Goal: Task Accomplishment & Management: Manage account settings

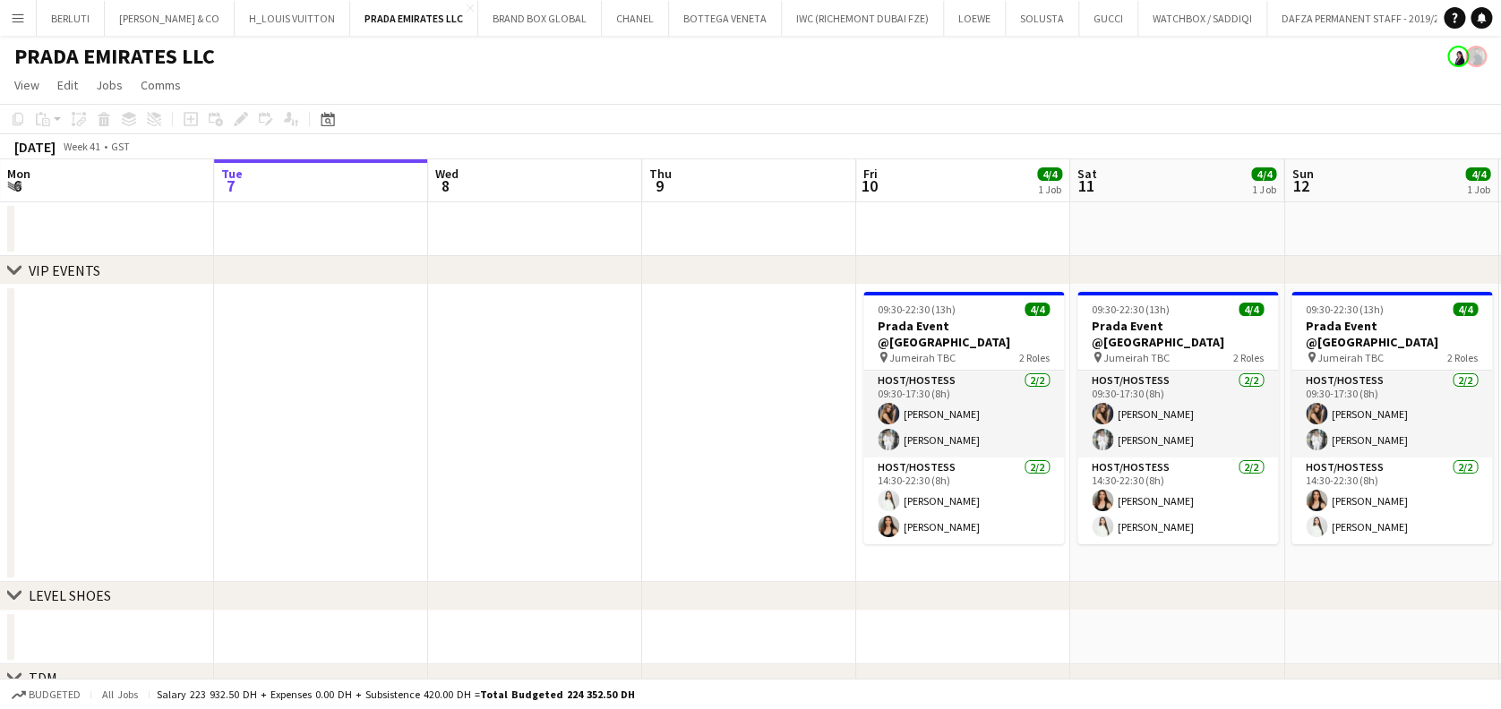
scroll to position [0, 602]
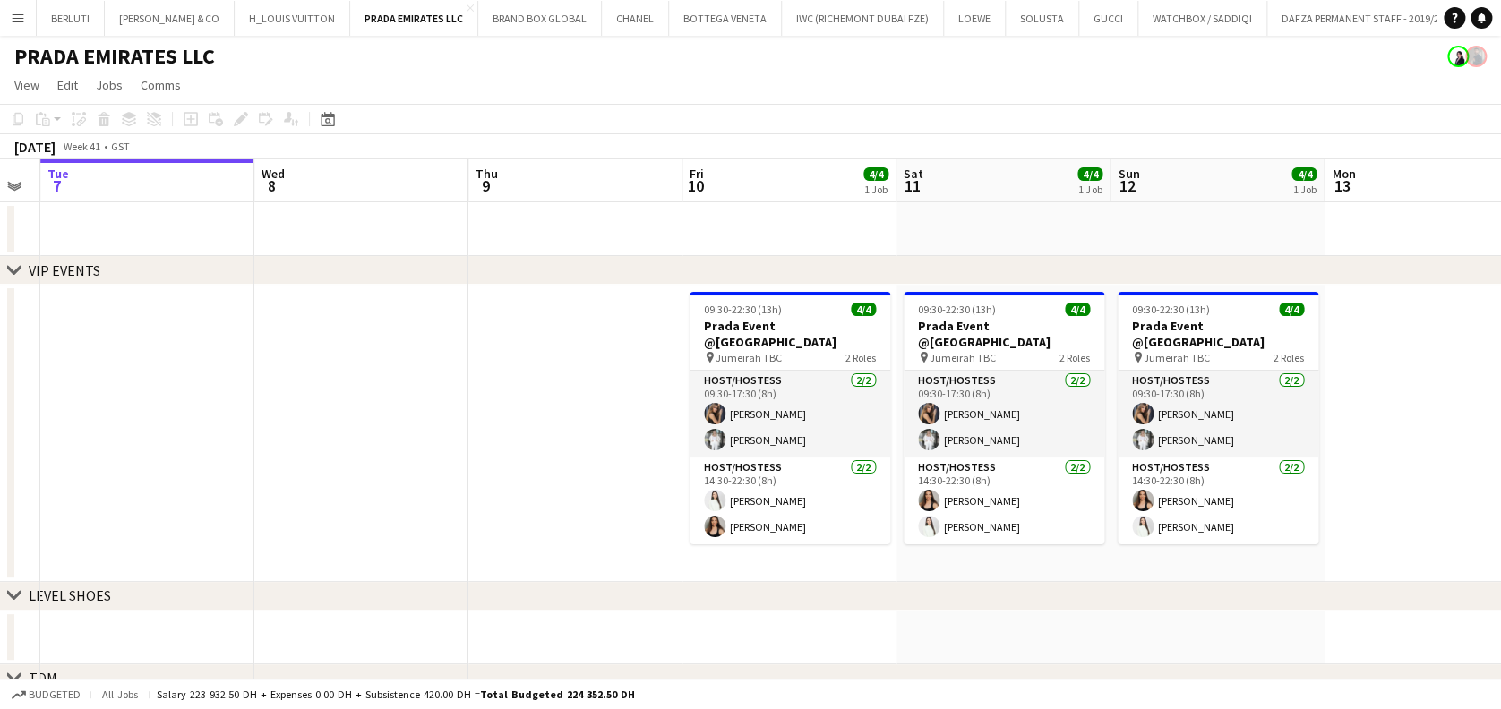
drag, startPoint x: 719, startPoint y: 459, endPoint x: 544, endPoint y: 455, distance: 174.7
click at [544, 455] on app-calendar-viewport "Sat 4 Sun 5 Mon 6 Tue 7 Wed 8 Thu 9 Fri 10 4/4 1 Job Sat 11 4/4 1 Job Sun 12 4/…" at bounding box center [750, 600] width 1501 height 882
drag, startPoint x: 327, startPoint y: 42, endPoint x: 93, endPoint y: -30, distance: 244.5
click at [93, 0] on html "Menu Boards Boards Boards All jobs Status Workforce Workforce My Workforce Recr…" at bounding box center [750, 536] width 1501 height 1072
drag, startPoint x: 522, startPoint y: 493, endPoint x: 533, endPoint y: 544, distance: 51.3
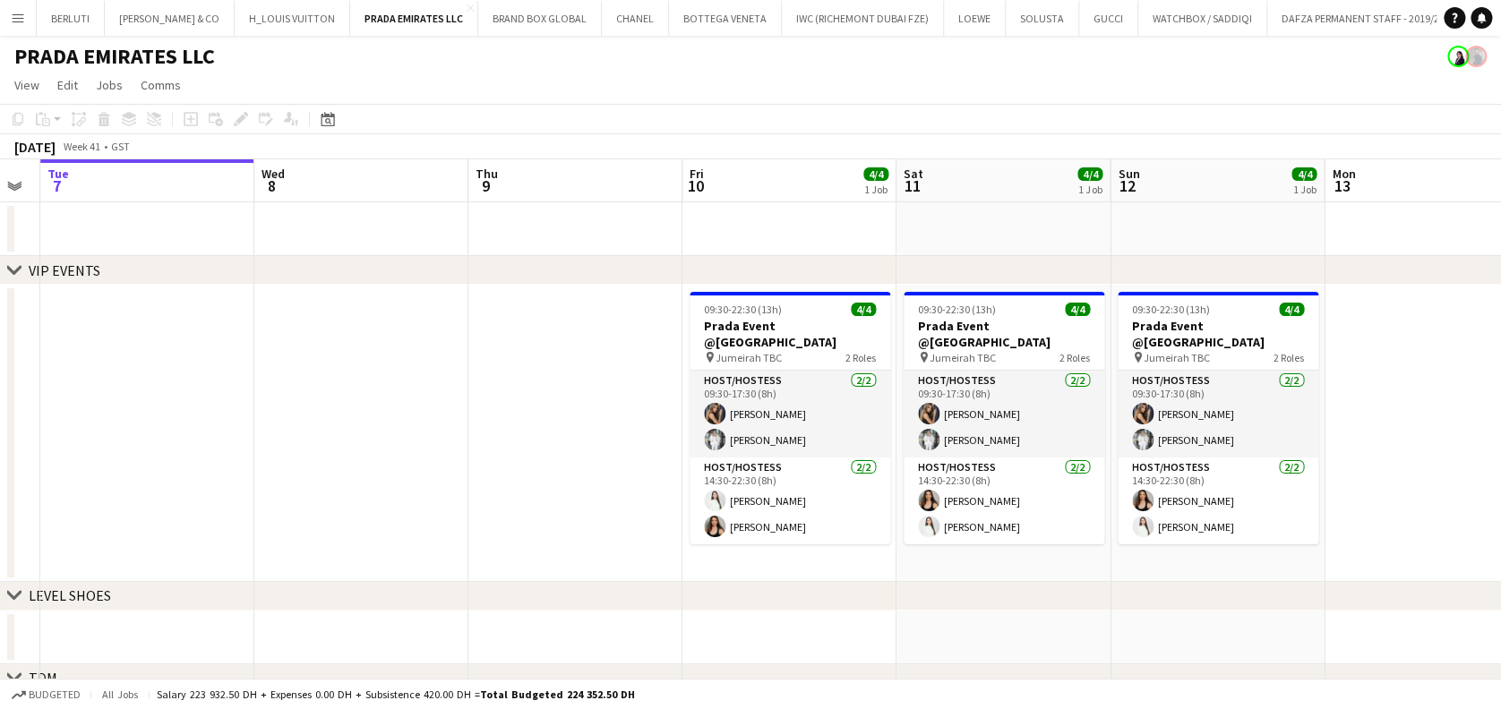
click at [525, 494] on app-date-cell at bounding box center [575, 433] width 214 height 297
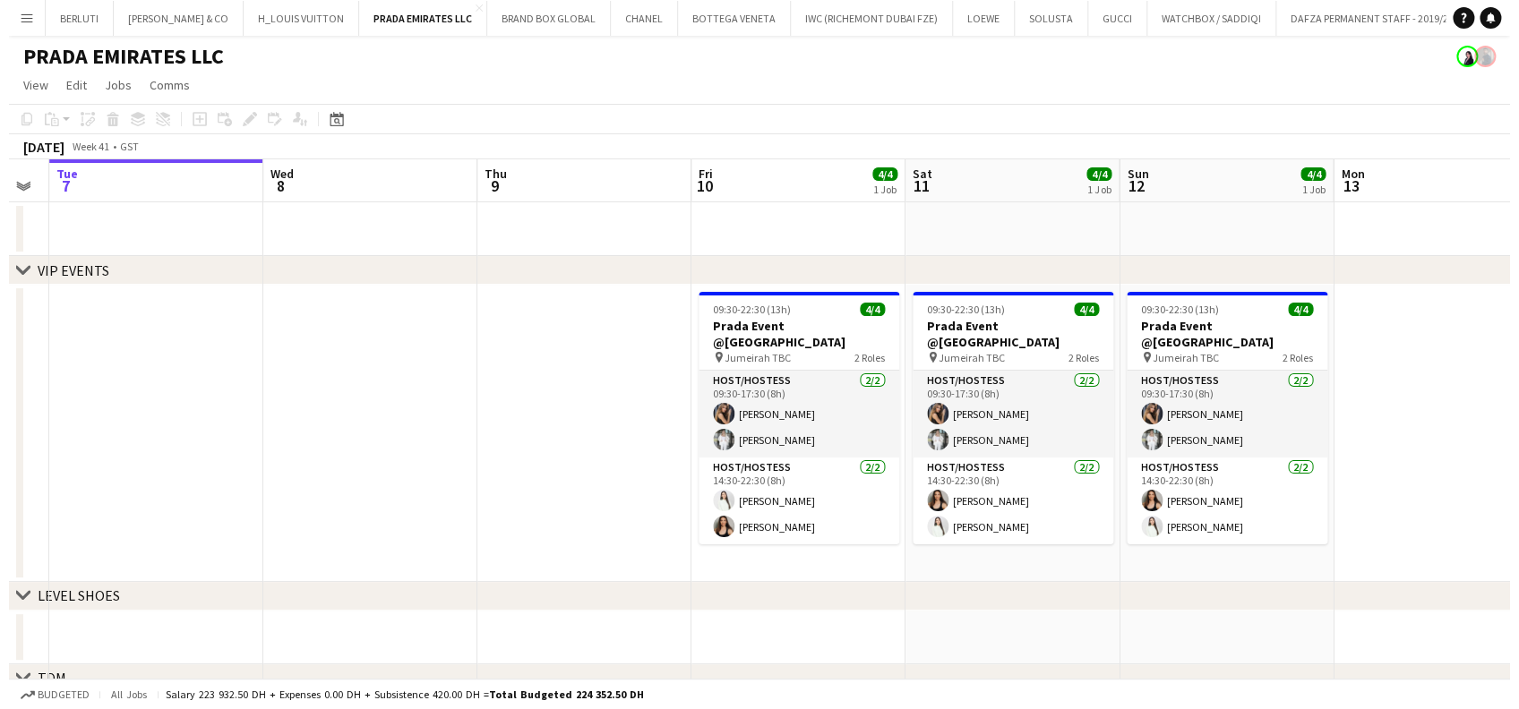
scroll to position [0, 600]
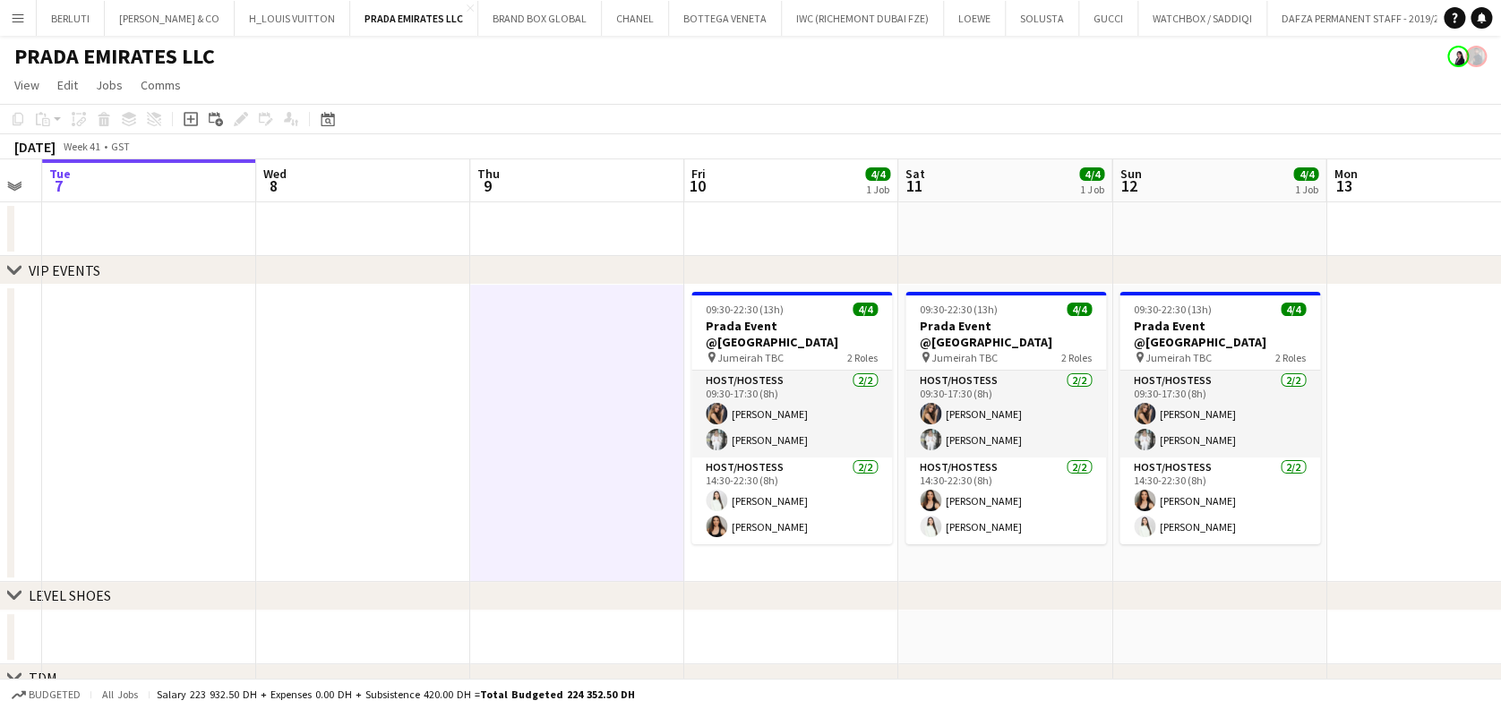
click at [5, 17] on button "Menu" at bounding box center [18, 18] width 36 height 36
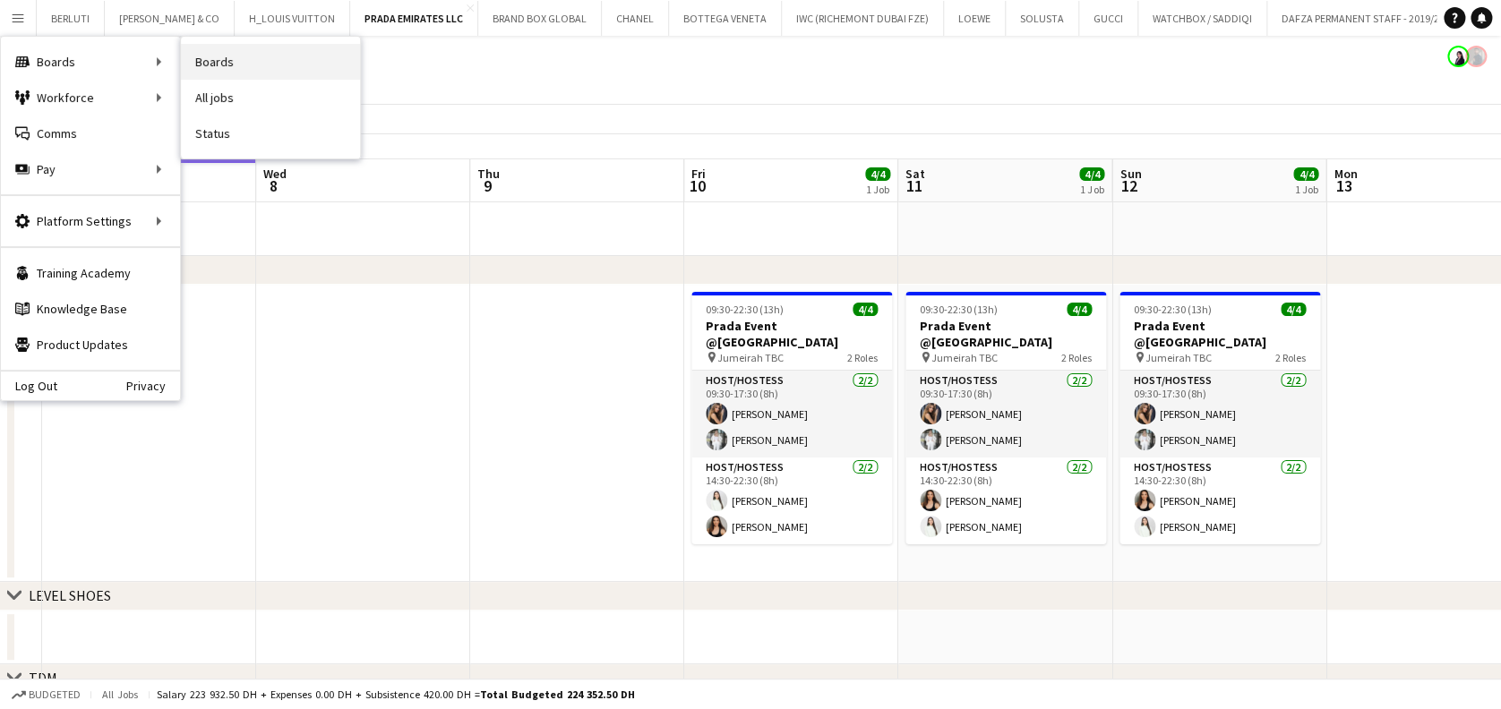
click at [236, 57] on link "Boards" at bounding box center [270, 62] width 179 height 36
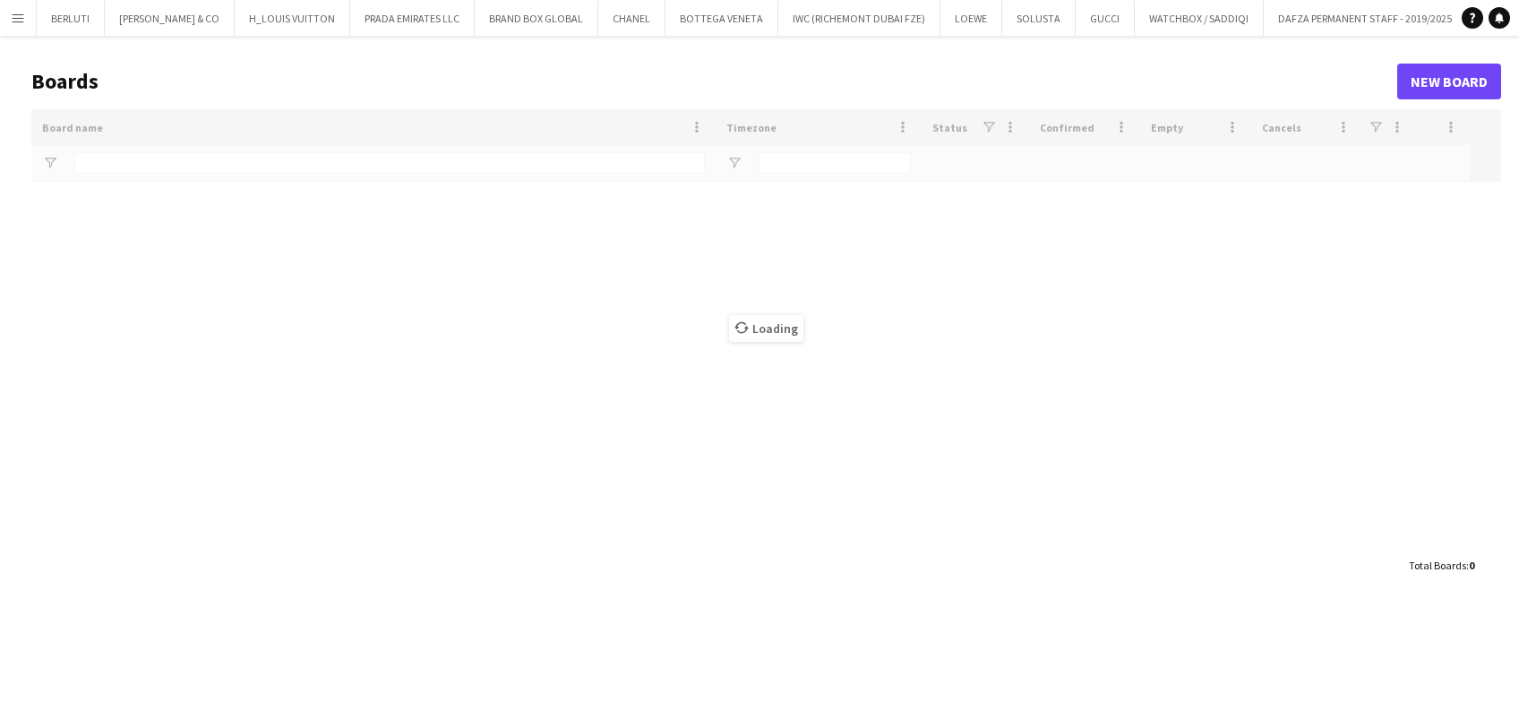
type input "***"
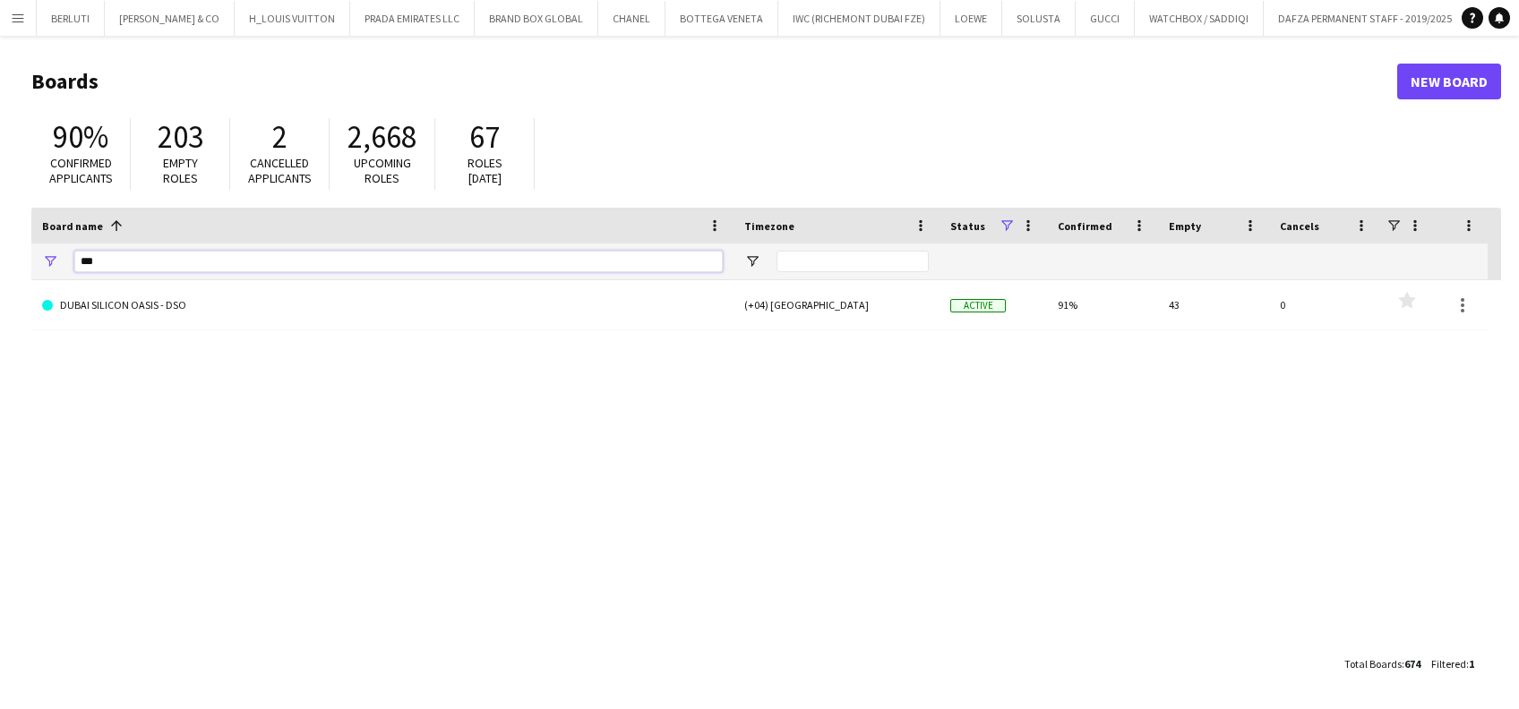
drag, startPoint x: 186, startPoint y: 261, endPoint x: 0, endPoint y: 265, distance: 186.3
click at [0, 265] on html "Menu Boards Boards Boards All jobs Status Workforce Workforce My Workforce Recr…" at bounding box center [759, 354] width 1519 height 709
type input "******"
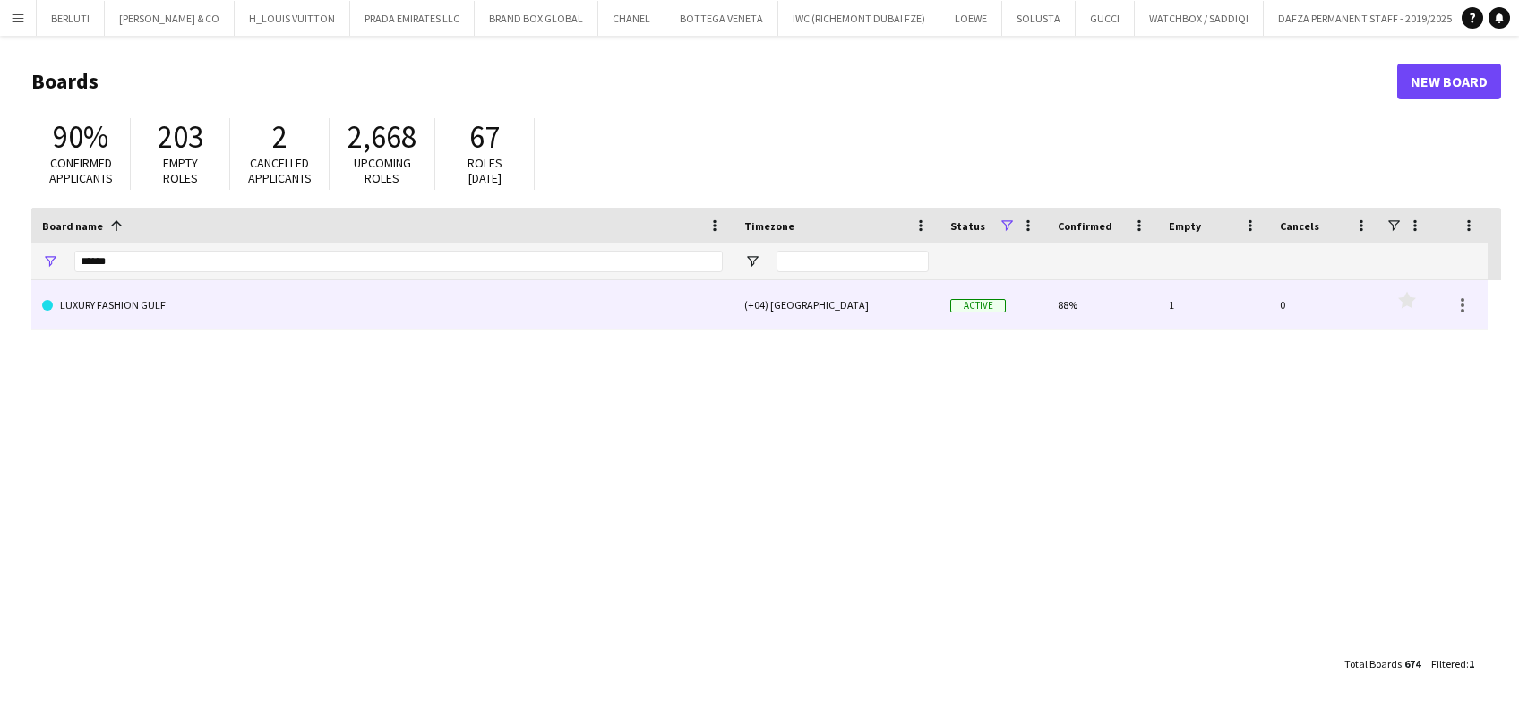
click at [179, 296] on link "LUXURY FASHION GULF" at bounding box center [382, 305] width 681 height 50
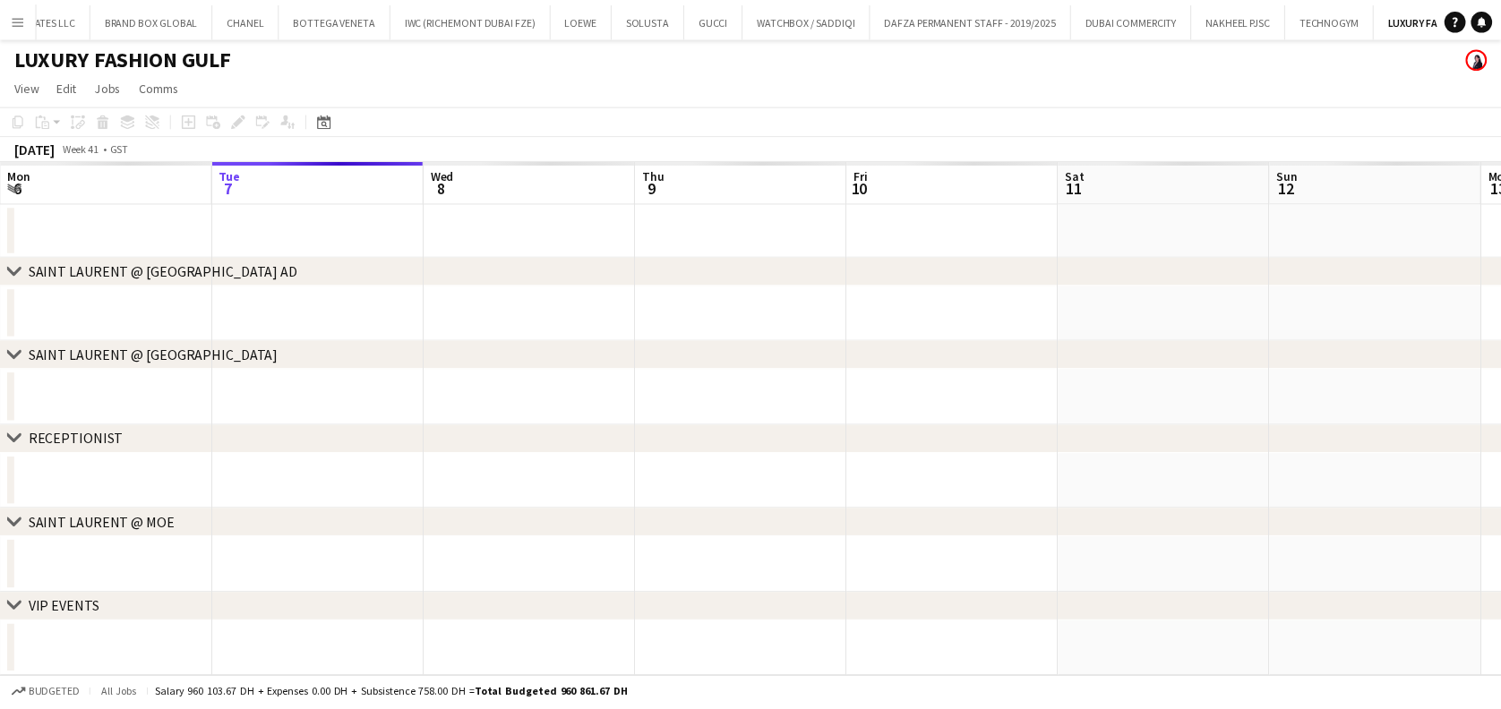
scroll to position [0, 390]
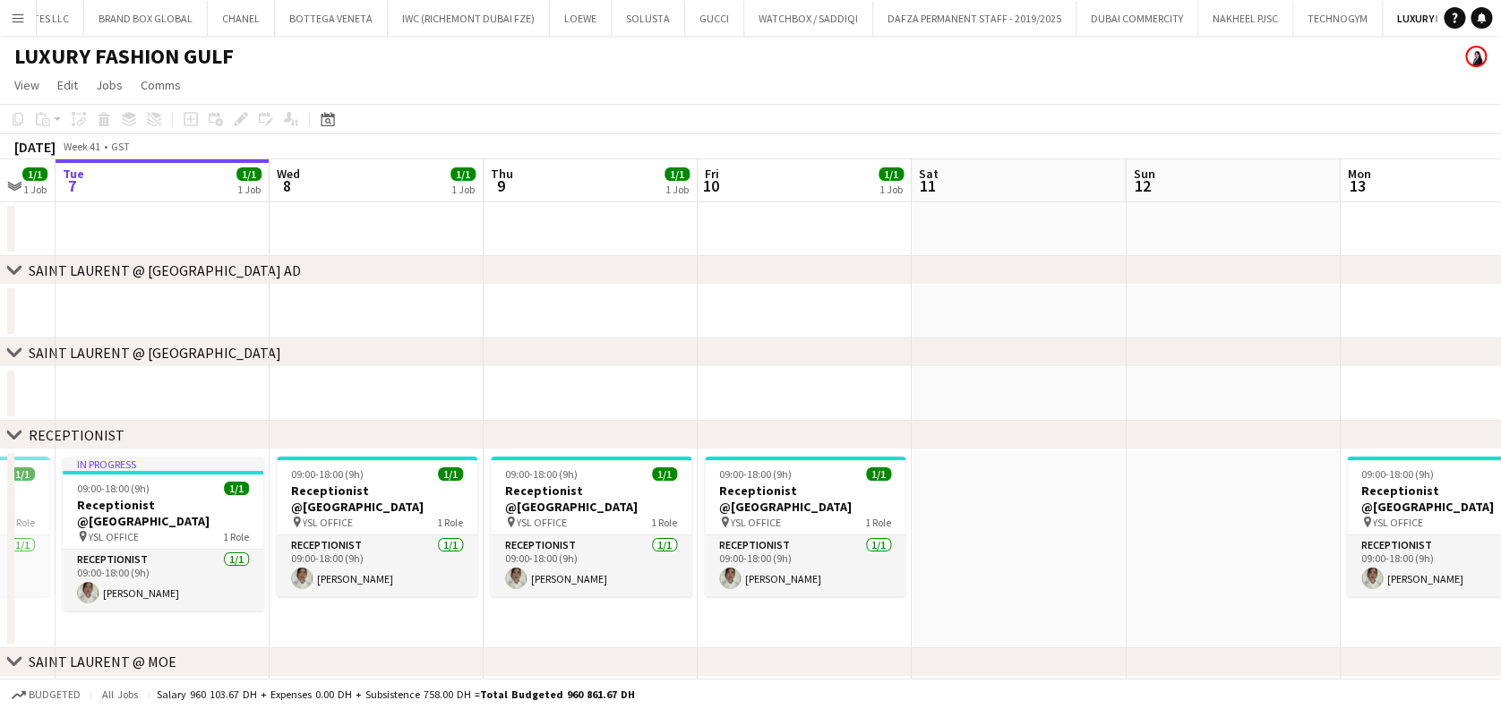
click at [539, 337] on app-calendar-viewport "Sat 4 Sun 5 Mon 6 1/1 1 Job Tue 7 1/1 1 Job Wed 8 1/1 1 Job Thu 9 1/1 1 Job Fri…" at bounding box center [750, 486] width 1501 height 654
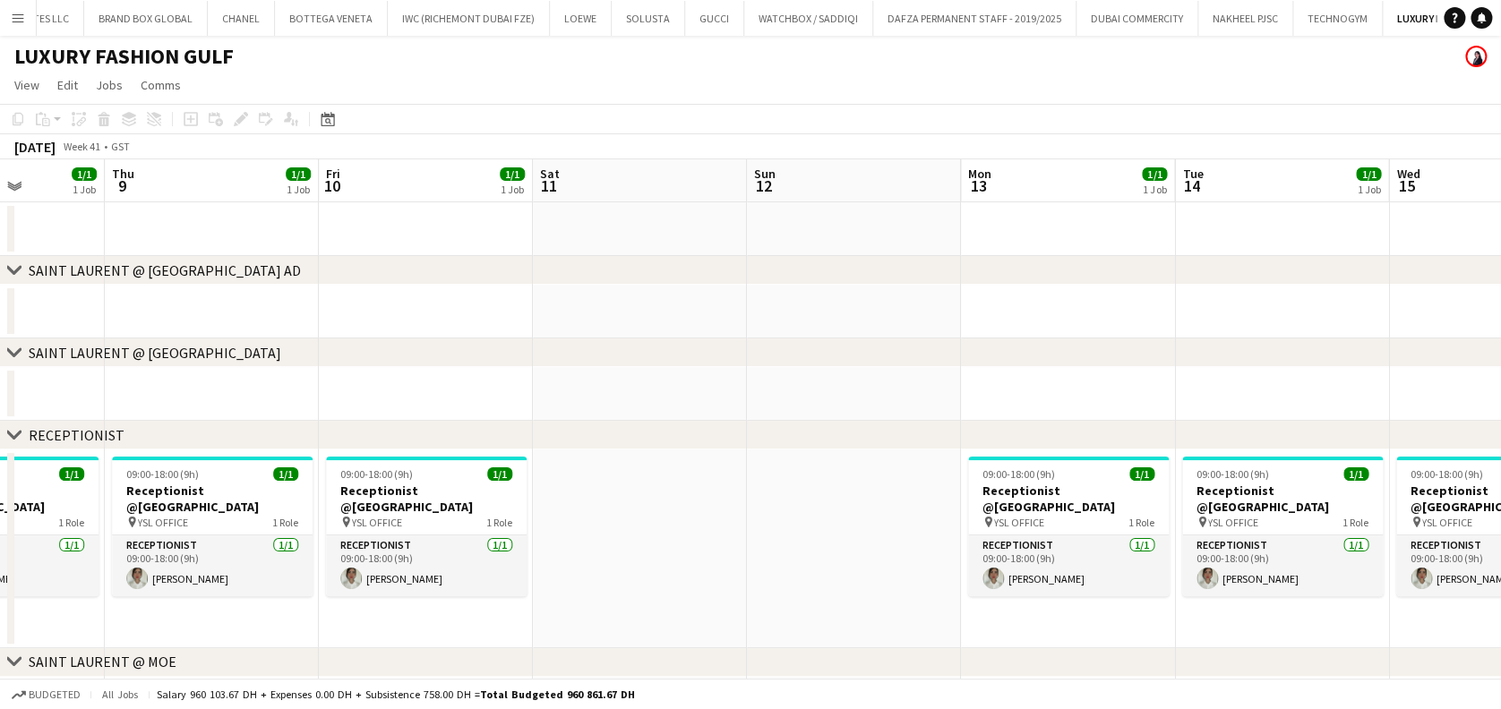
drag, startPoint x: 1124, startPoint y: 327, endPoint x: 741, endPoint y: 335, distance: 382.5
click at [641, 345] on div "chevron-right SAINT LAURENT @ Galleria Mall AD chevron-right SAINT LAURENT @ DU…" at bounding box center [750, 486] width 1501 height 654
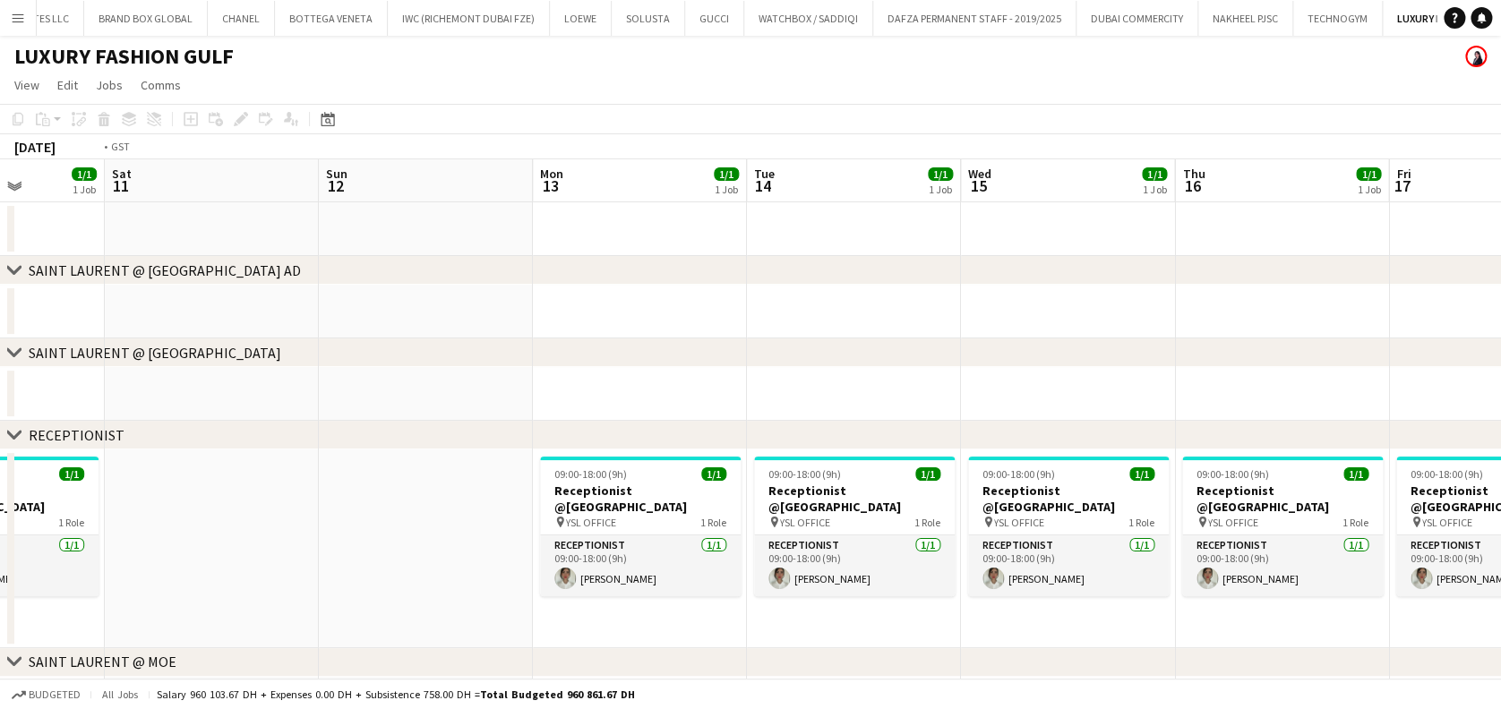
drag, startPoint x: 1293, startPoint y: 326, endPoint x: 626, endPoint y: 398, distance: 671.0
click at [626, 398] on app-calendar-viewport "Wed 8 1/1 1 Job Thu 9 1/1 1 Job Fri 10 1/1 1 Job Sat 11 Sun 12 Mon 13 1/1 1 Job…" at bounding box center [750, 486] width 1501 height 654
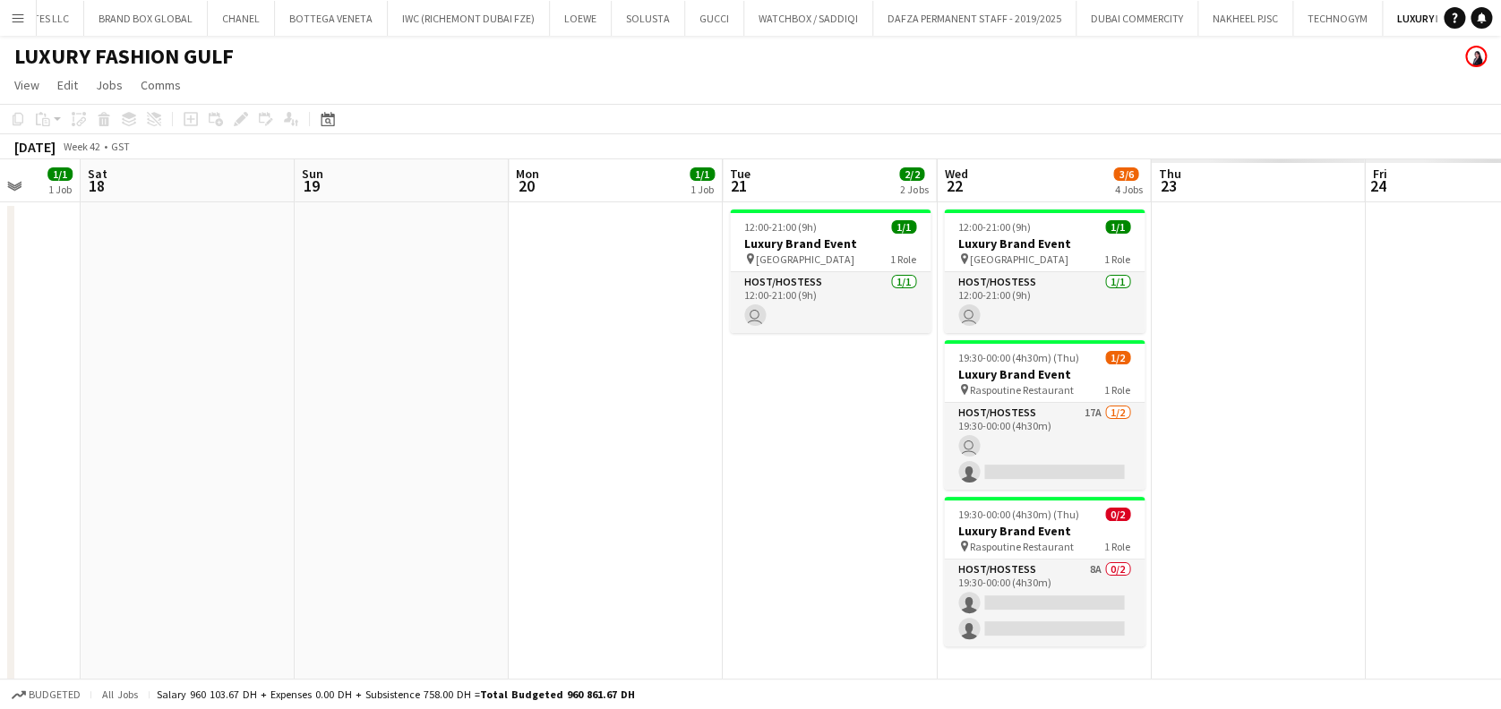
drag, startPoint x: 1229, startPoint y: 397, endPoint x: 383, endPoint y: 423, distance: 845.7
click at [383, 423] on app-calendar-viewport "Tue 14 1/1 1 Job Wed 15 1/1 1 Job Thu 16 1/1 1 Job Fri 17 1/1 1 Job Sat 18 Sun …" at bounding box center [750, 701] width 1501 height 1084
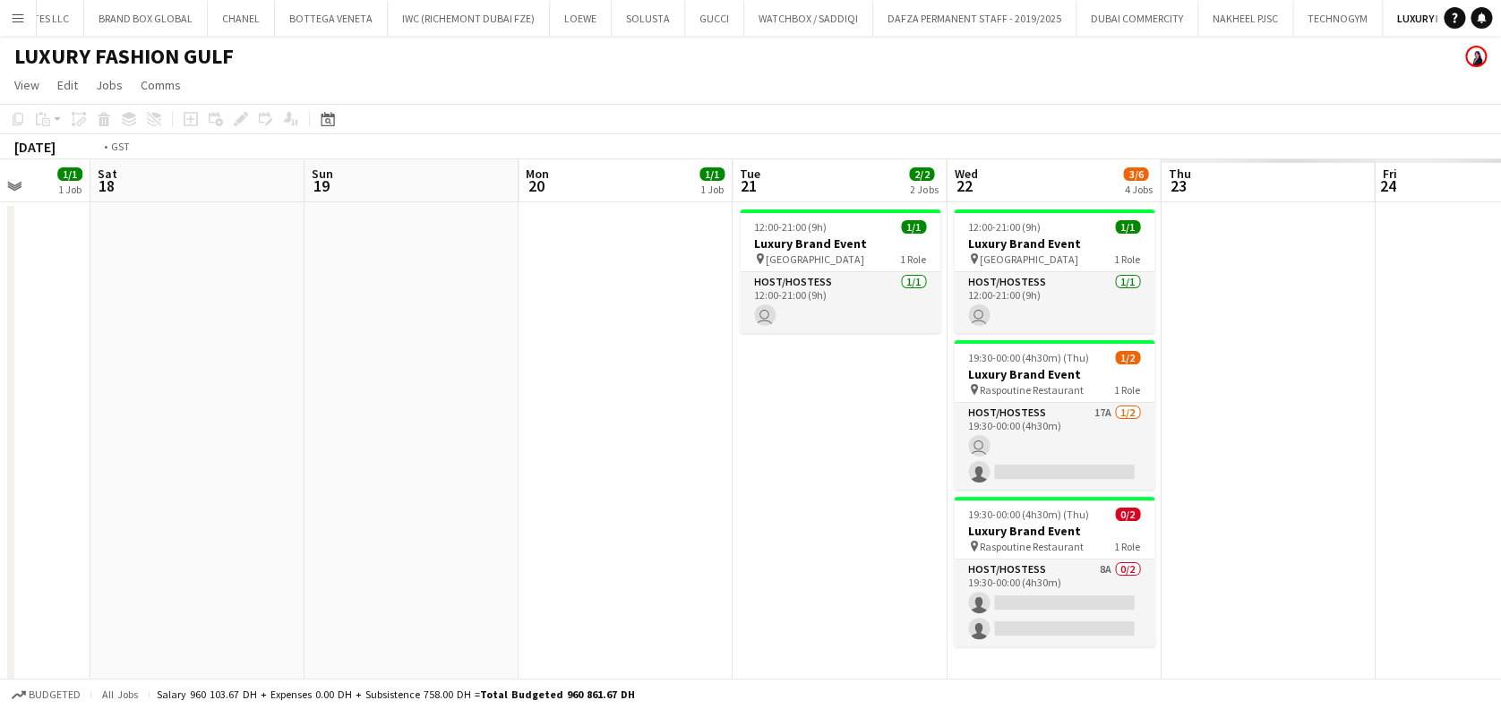
drag, startPoint x: 1005, startPoint y: 437, endPoint x: 413, endPoint y: 440, distance: 591.9
click at [413, 440] on app-calendar-viewport "Tue 14 1/1 1 Job Wed 15 1/1 1 Job Thu 16 1/1 1 Job Fri 17 1/1 1 Job Sat 18 Sun …" at bounding box center [750, 701] width 1501 height 1084
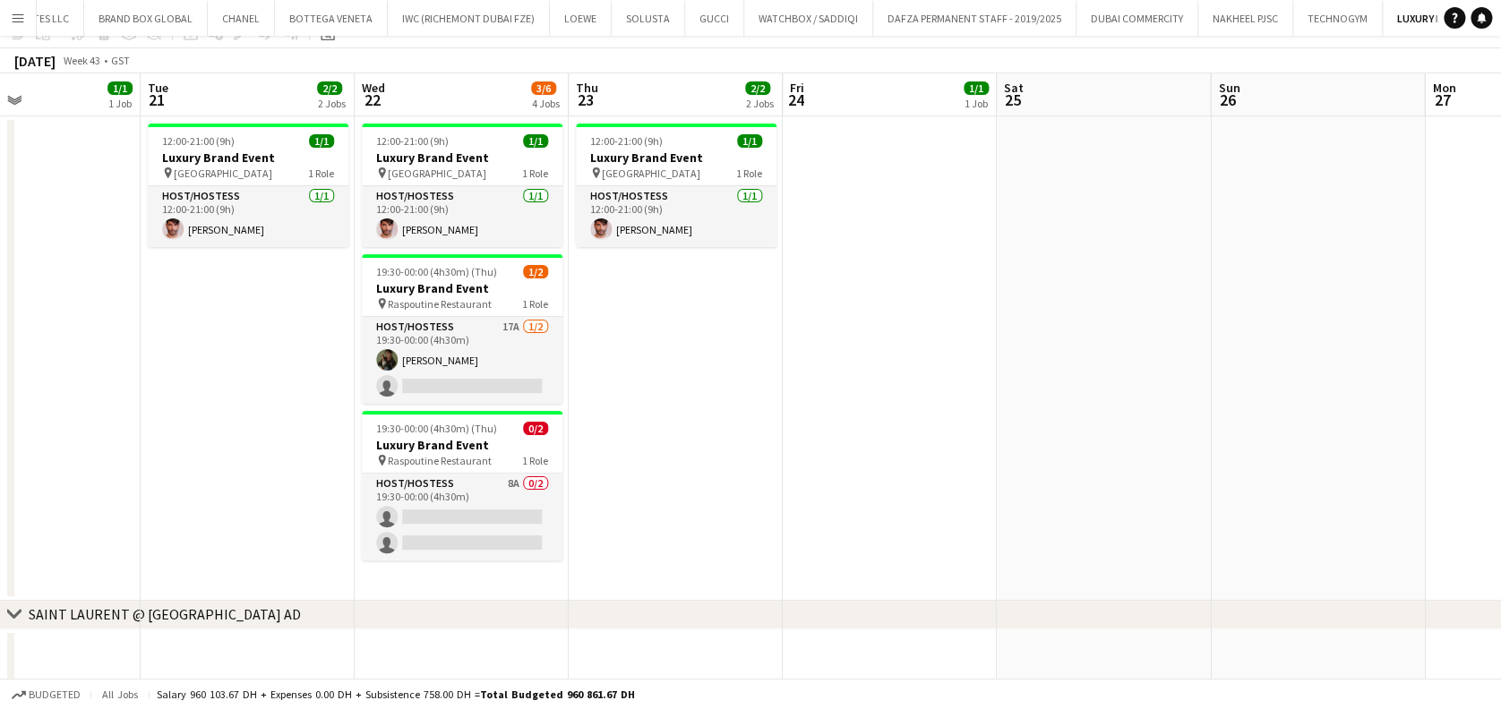
scroll to position [119, 0]
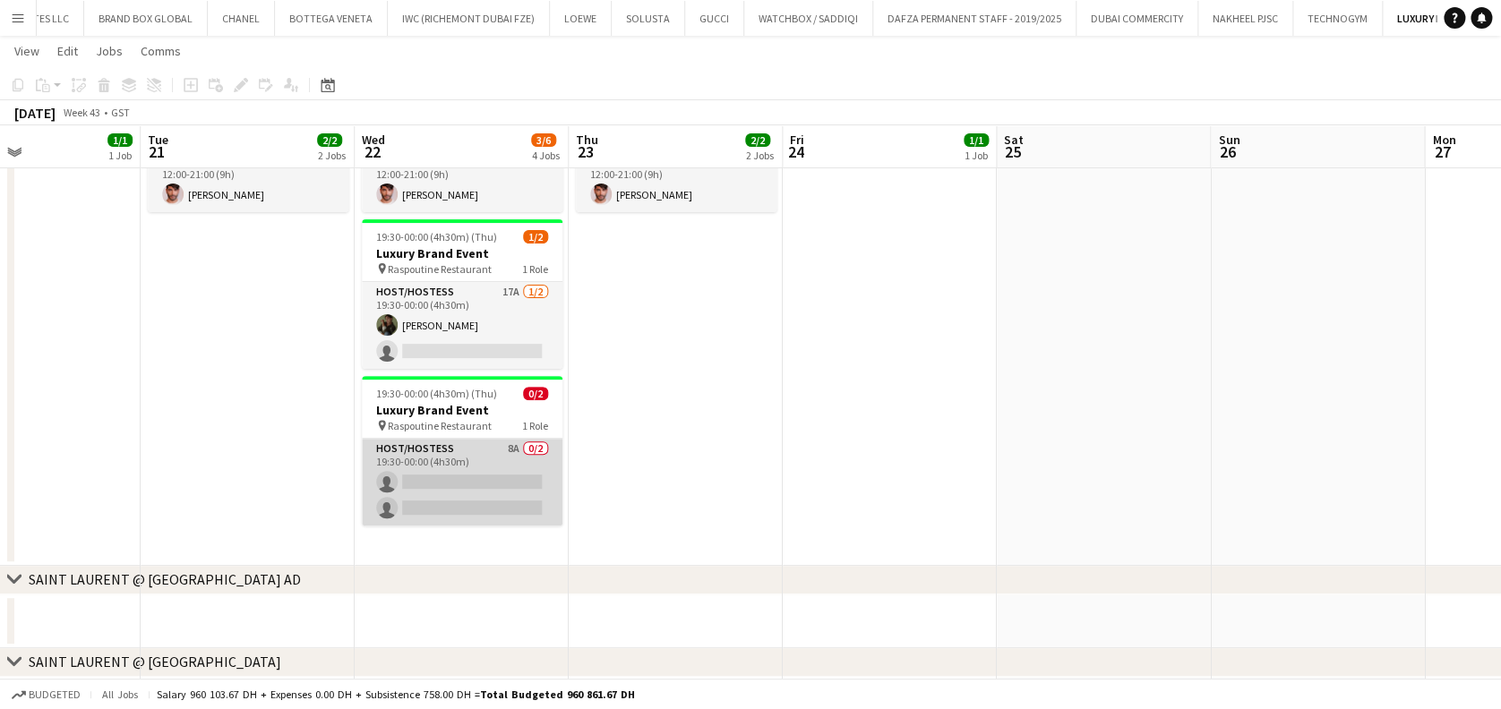
click at [501, 481] on app-card-role "Host/Hostess 8A 0/2 19:30-00:00 (4h30m) single-neutral-actions single-neutral-a…" at bounding box center [462, 482] width 201 height 87
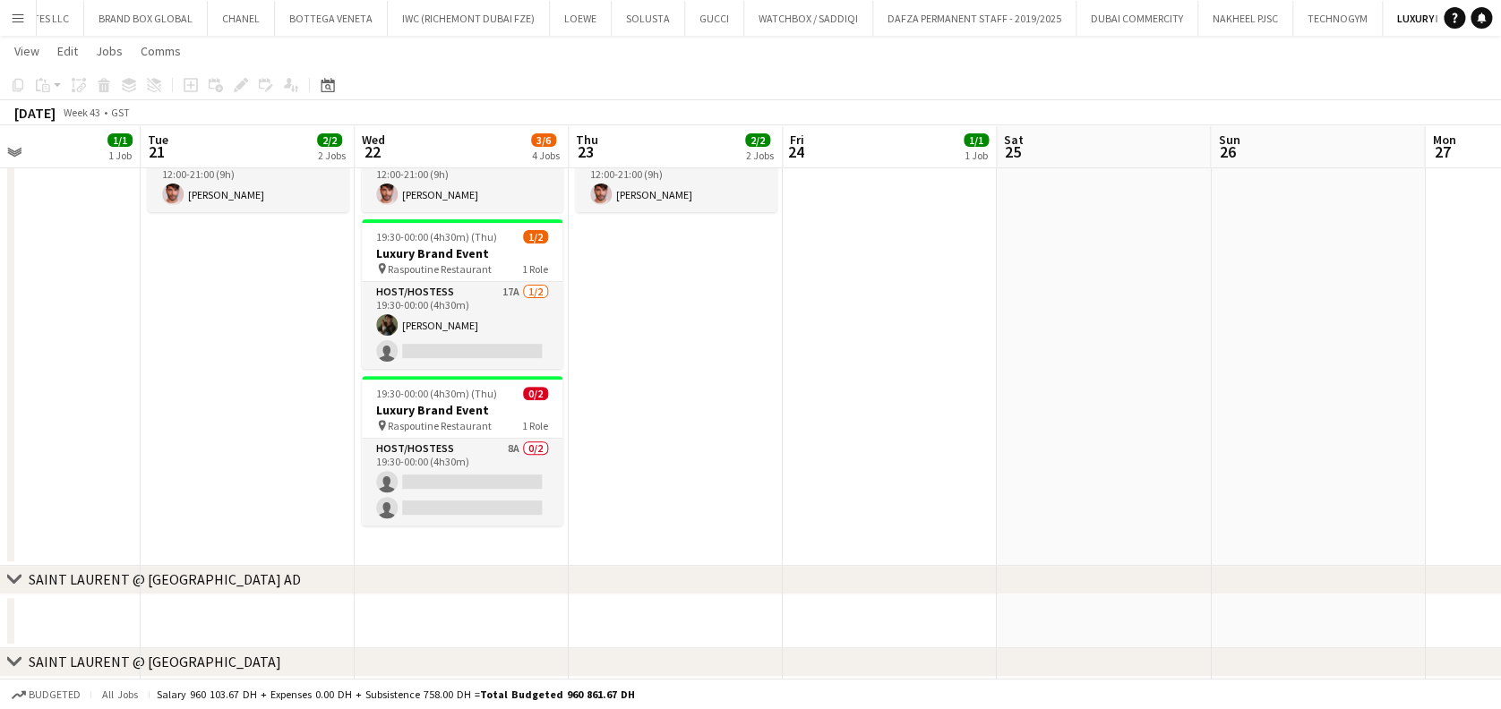
scroll to position [0, 501]
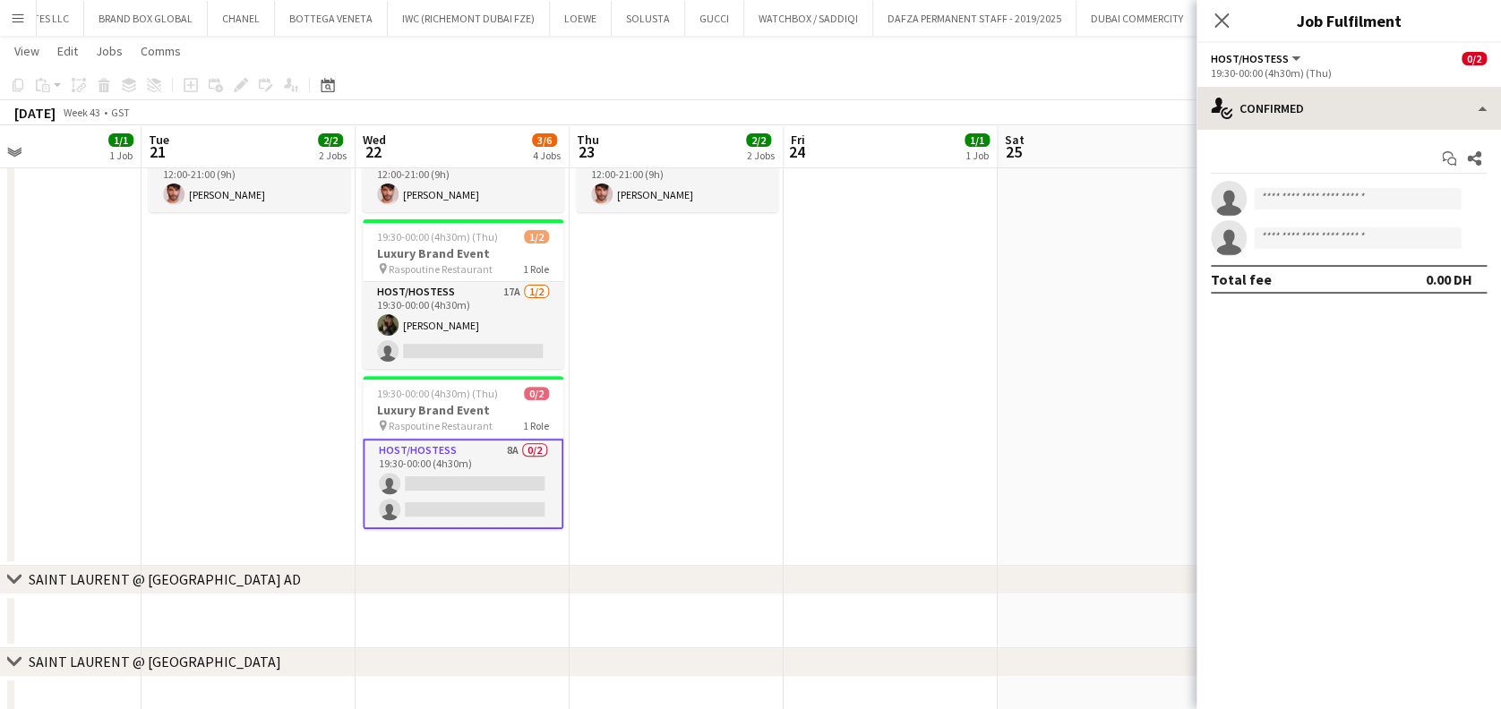
click at [1319, 129] on div "single-neutral-actions-check-2 Confirmed single-neutral-actions-check-2 Confirm…" at bounding box center [1348, 398] width 304 height 622
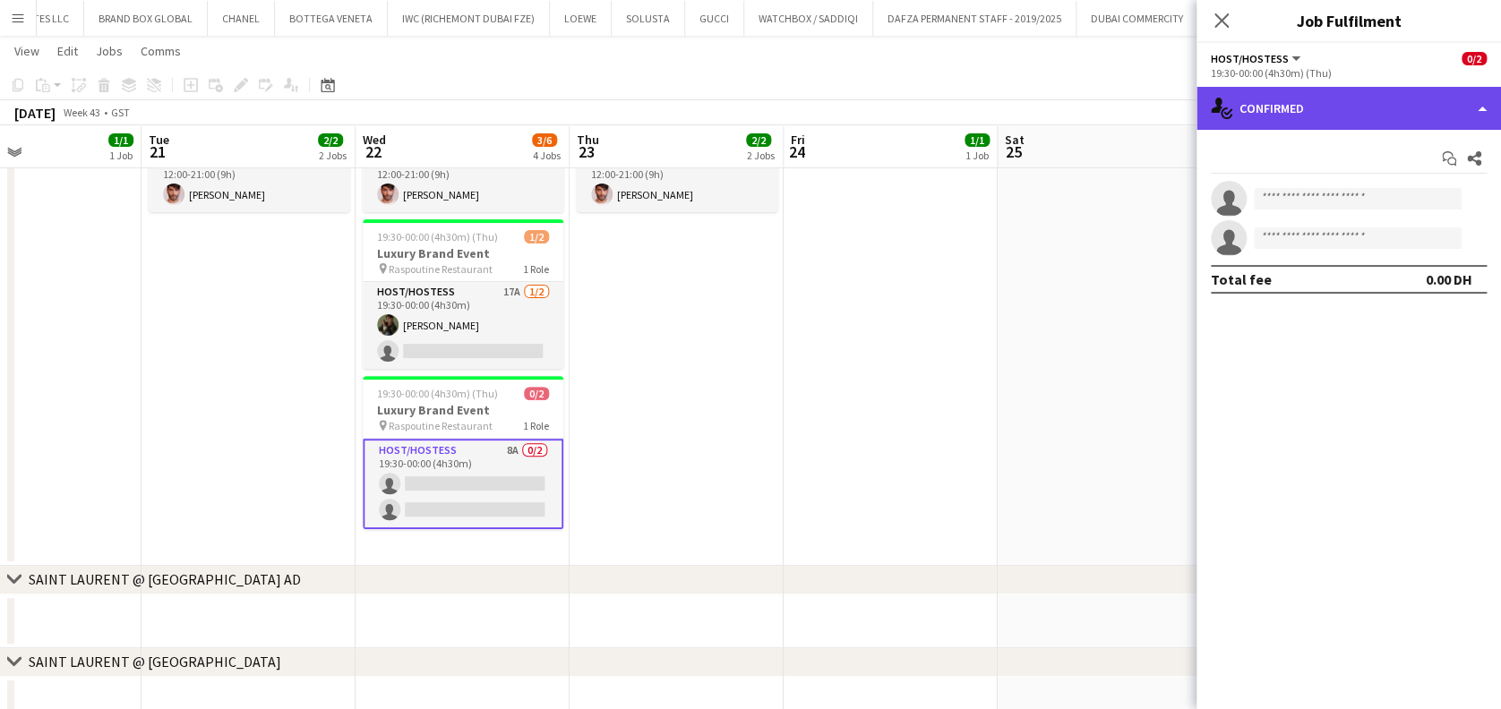
click at [1321, 123] on div "single-neutral-actions-check-2 Confirmed" at bounding box center [1348, 108] width 304 height 43
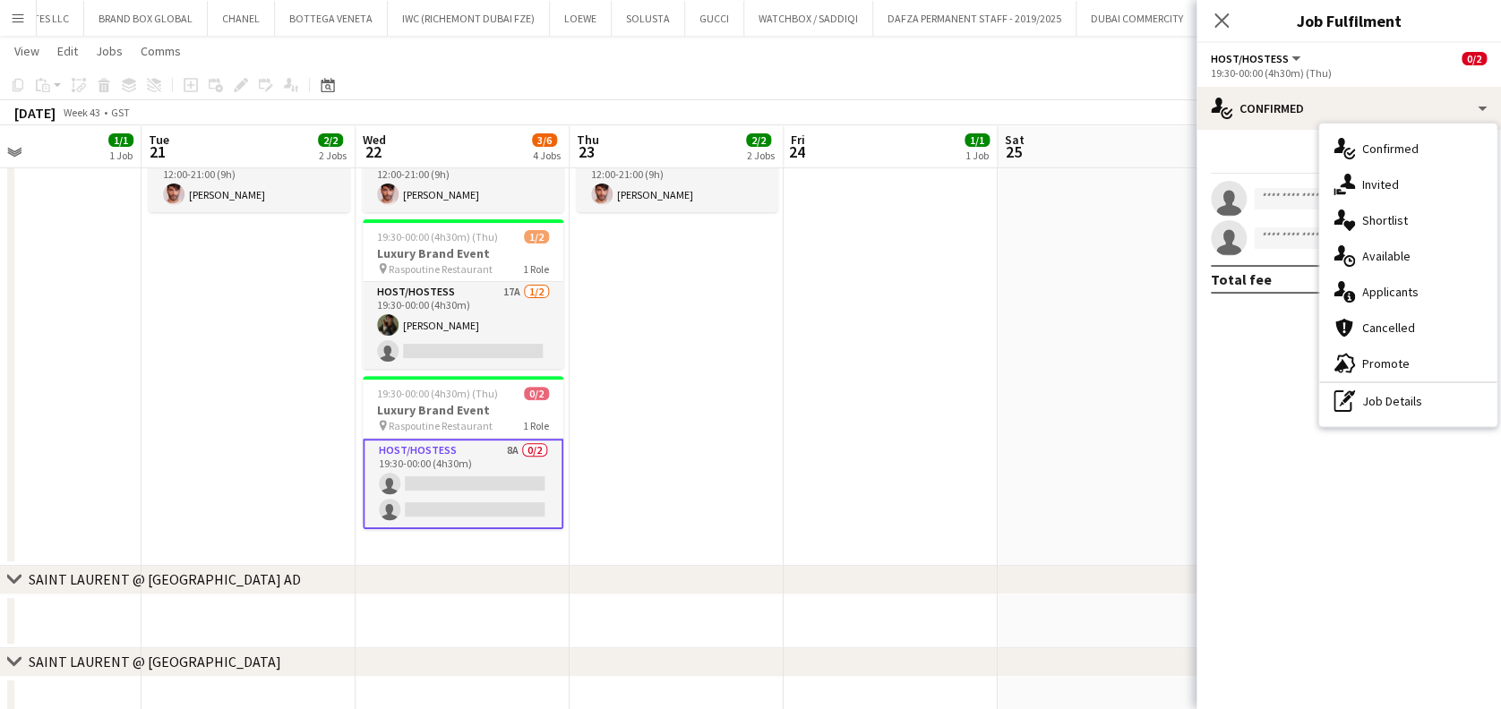
click at [1387, 288] on span "Applicants" at bounding box center [1390, 292] width 56 height 16
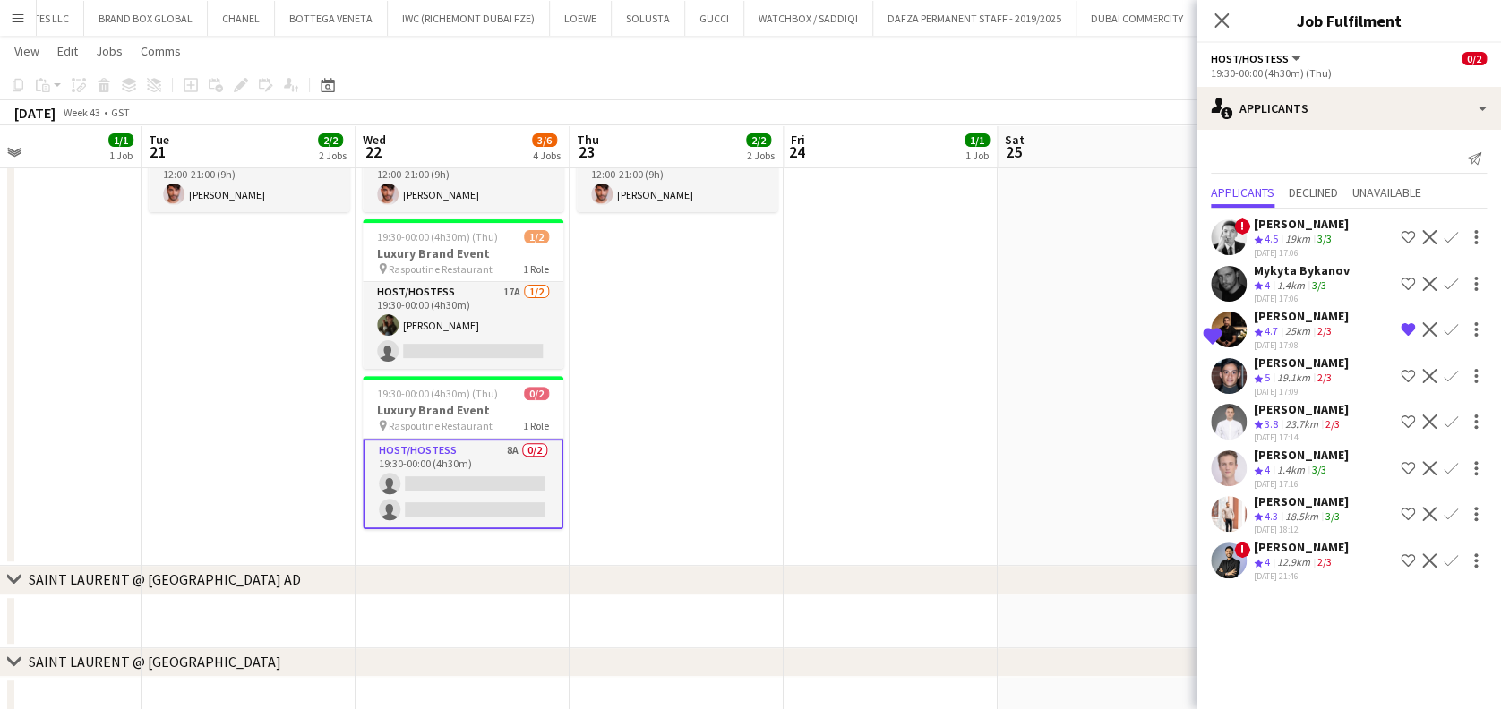
click at [1238, 501] on app-user-avatar at bounding box center [1229, 514] width 36 height 36
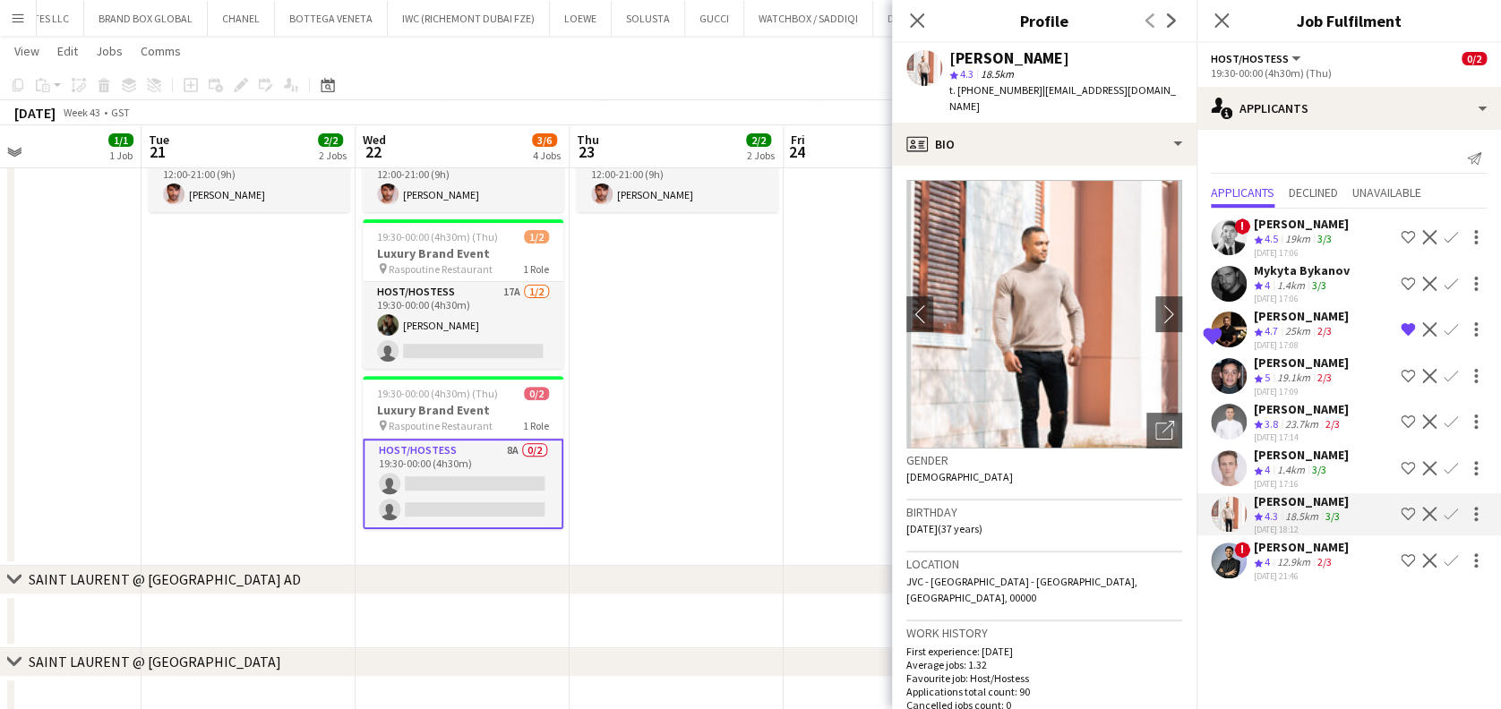
click at [1247, 558] on div "! Amir shah Crew rating 4 12.9km 2/3 06-10-2025 21:46 Shortlist crew Decline Co…" at bounding box center [1348, 560] width 304 height 43
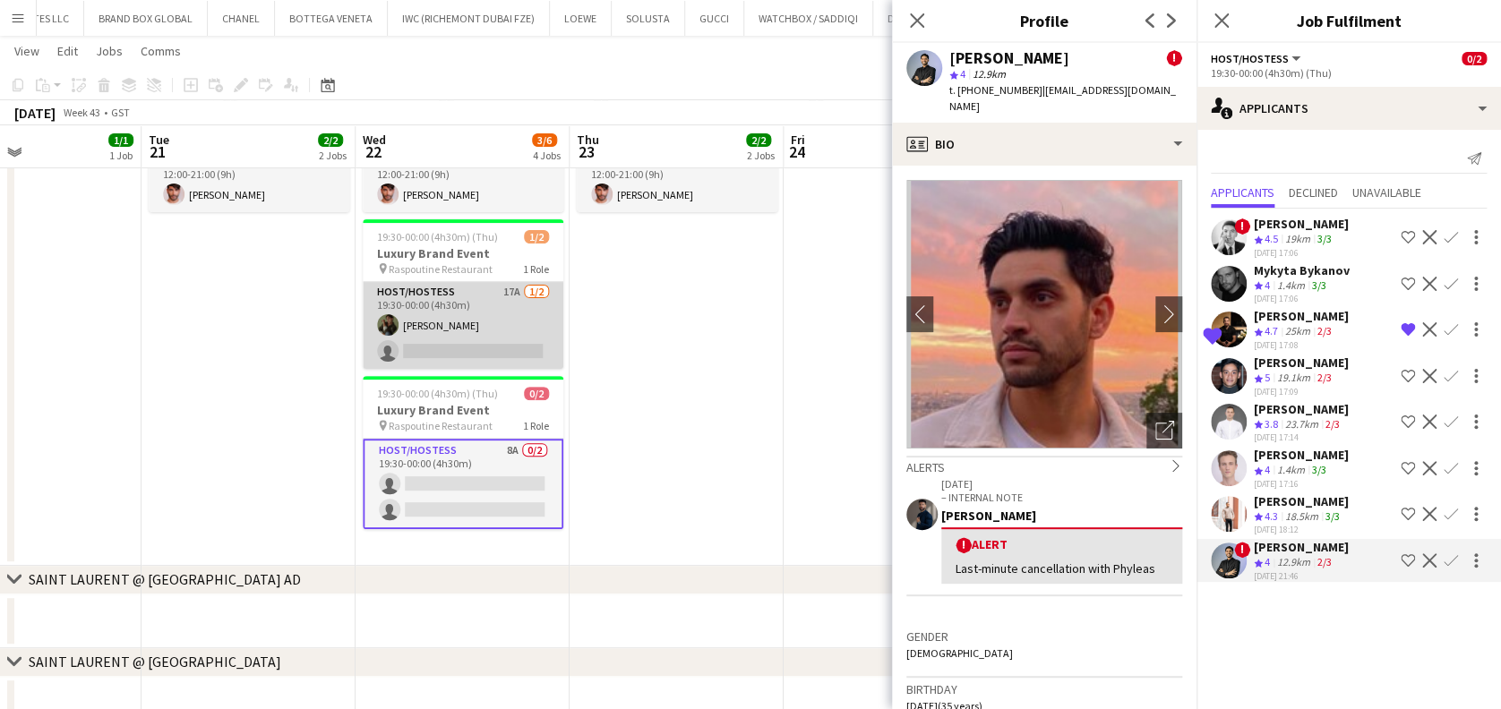
click at [451, 348] on app-card-role "Host/Hostess 17A 1/2 19:30-00:00 (4h30m) Ninoslav Ceperkovic single-neutral-act…" at bounding box center [463, 325] width 201 height 87
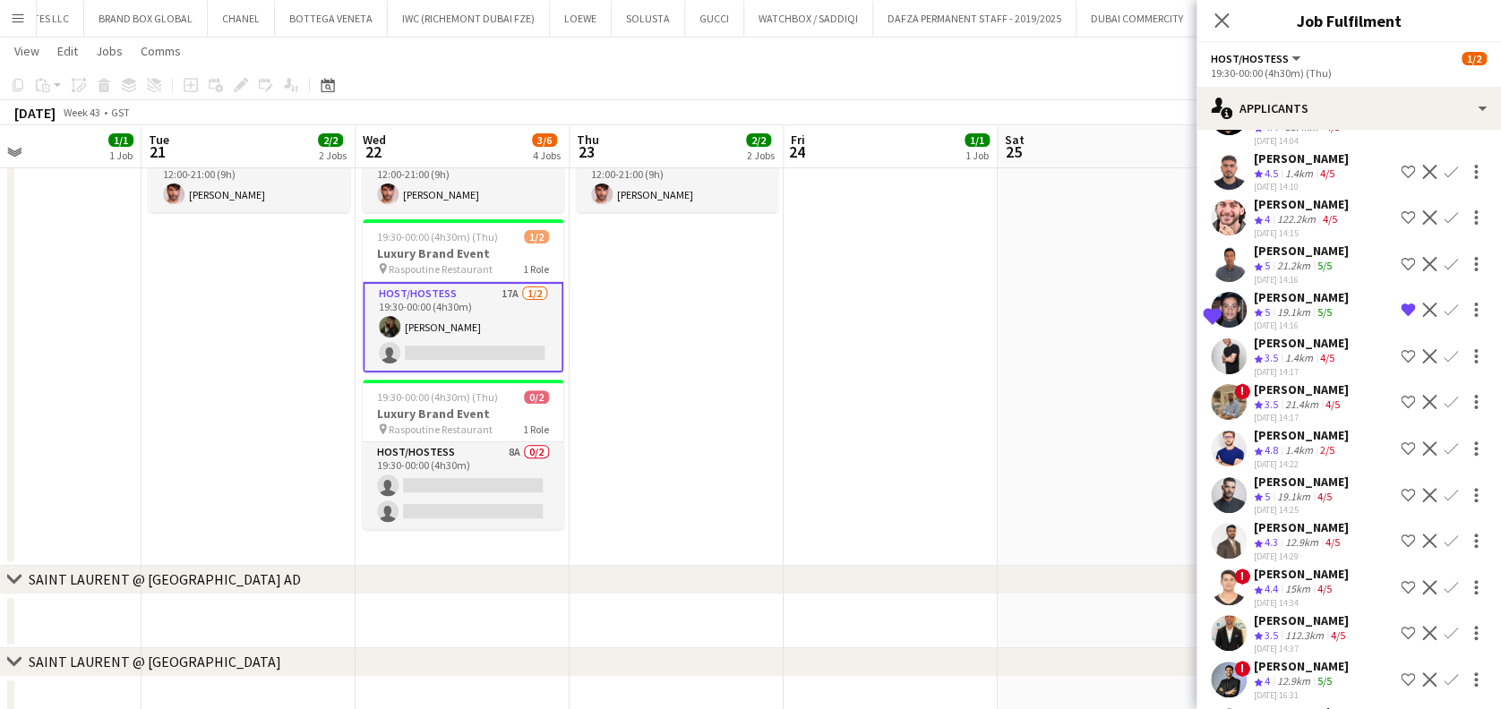
scroll to position [79, 0]
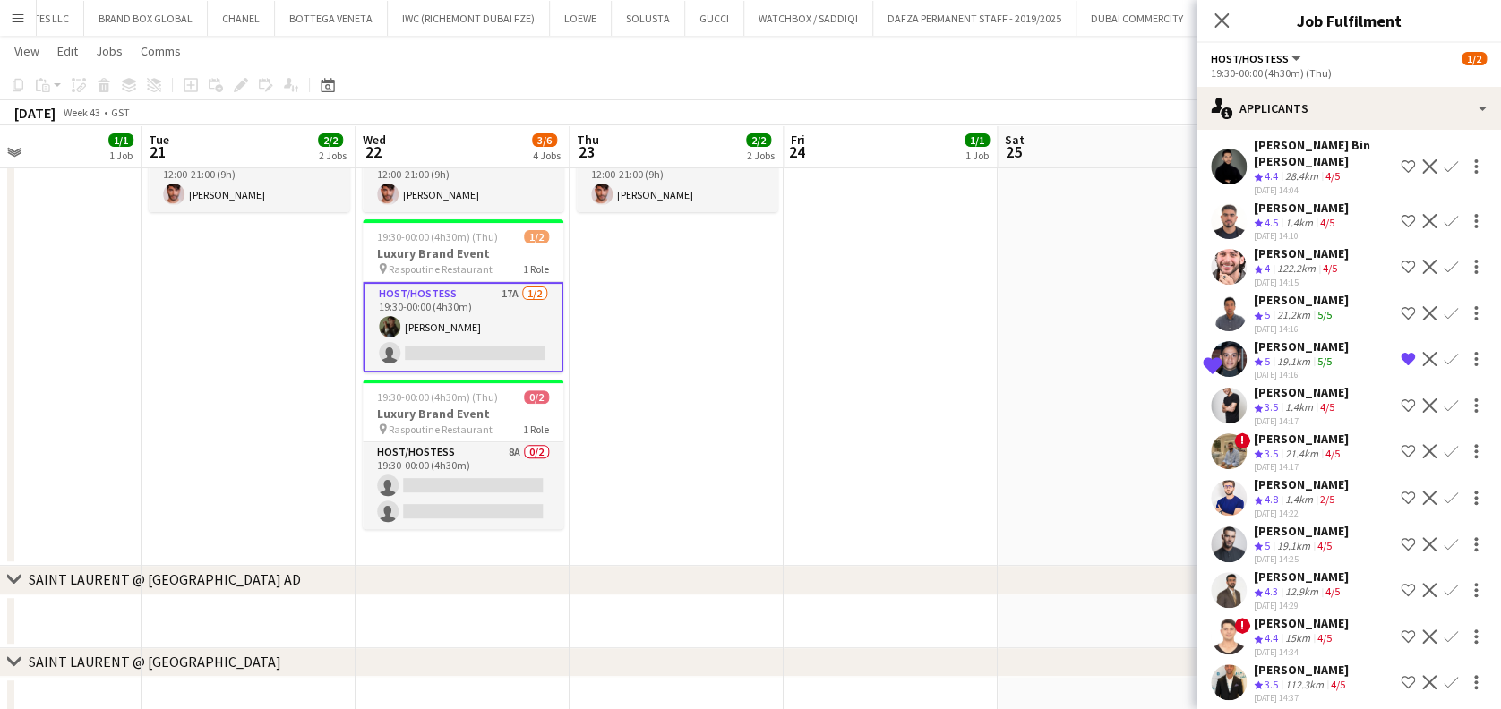
click at [596, 412] on app-date-cell "12:00-21:00 (9h) 1/1 Luxury Brand Event pin Dubai Mall 1 Role Host/Hostess 1/1 …" at bounding box center [677, 323] width 214 height 484
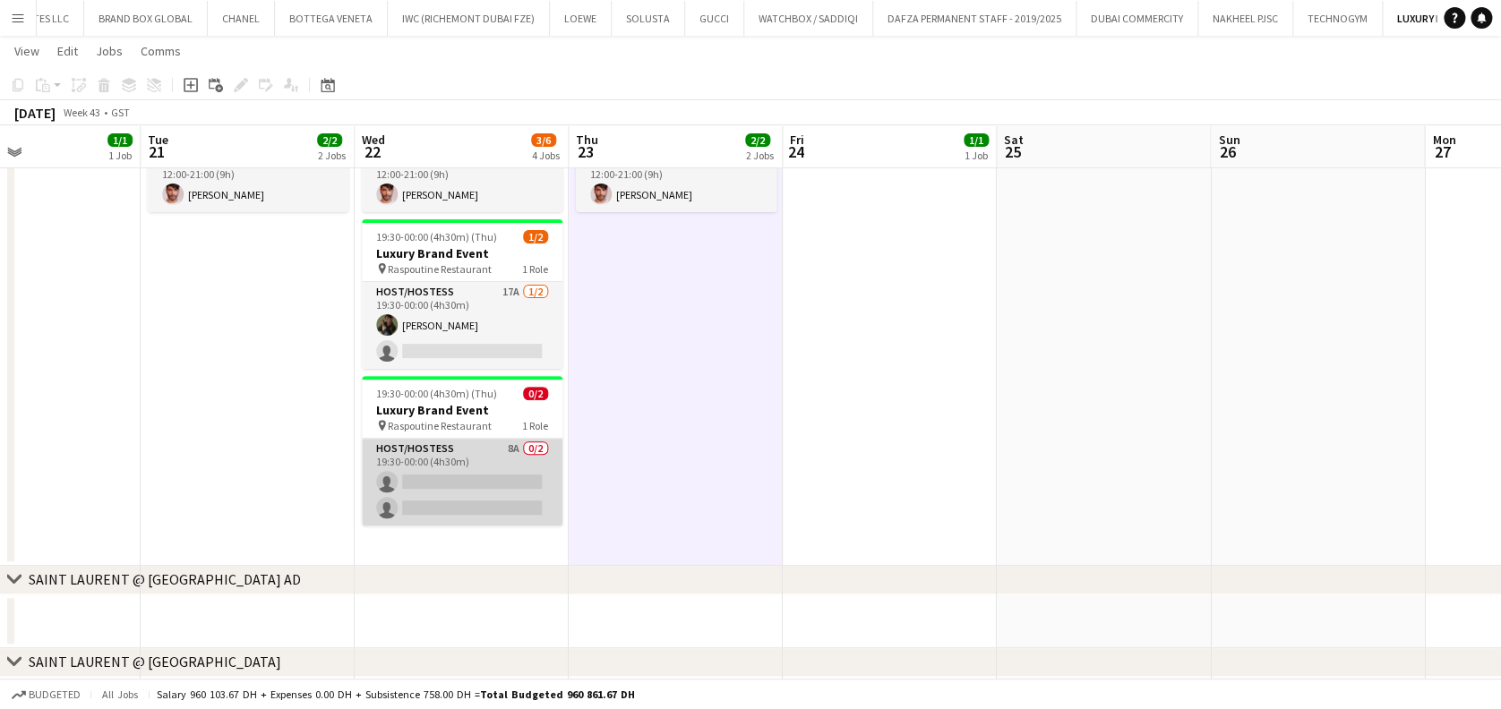
click at [501, 475] on app-card-role "Host/Hostess 8A 0/2 19:30-00:00 (4h30m) single-neutral-actions single-neutral-a…" at bounding box center [462, 482] width 201 height 87
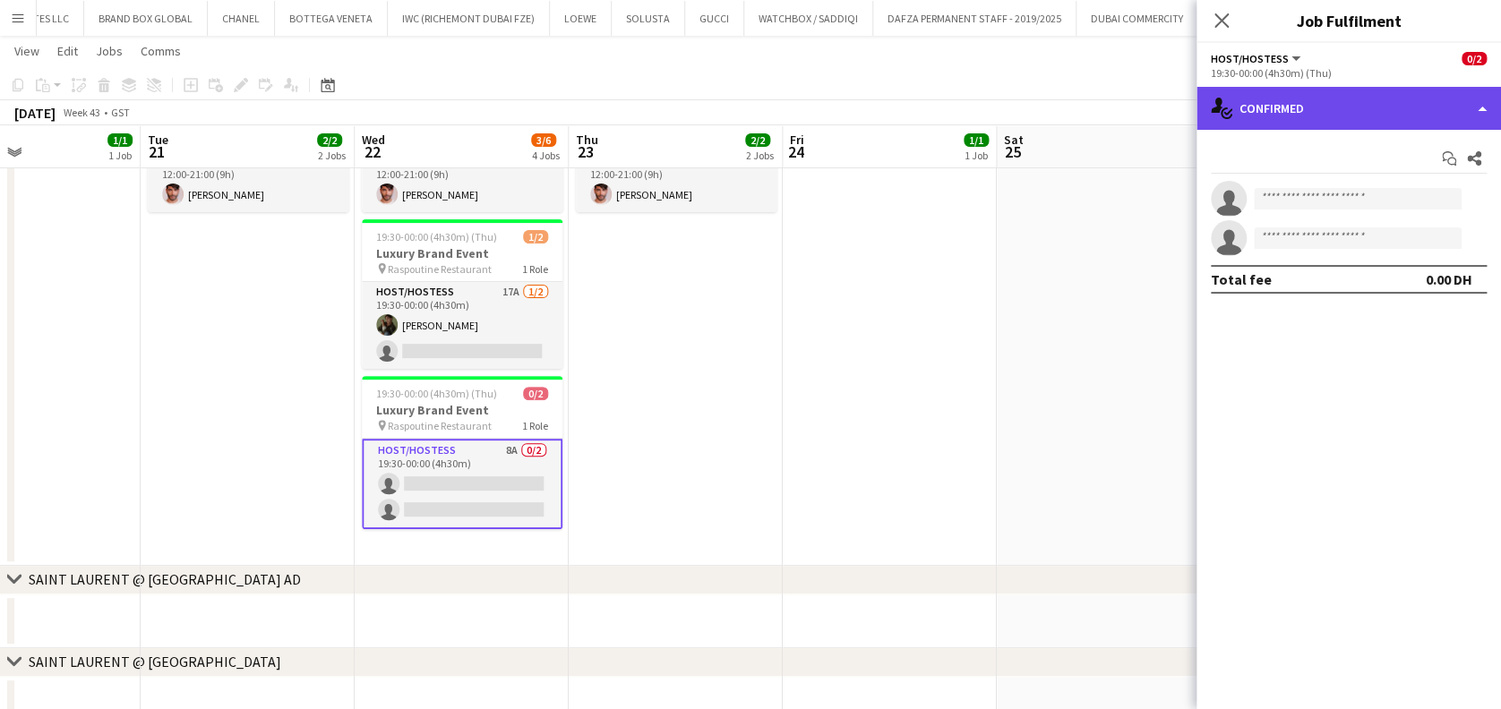
click at [1378, 107] on div "single-neutral-actions-check-2 Confirmed" at bounding box center [1348, 108] width 304 height 43
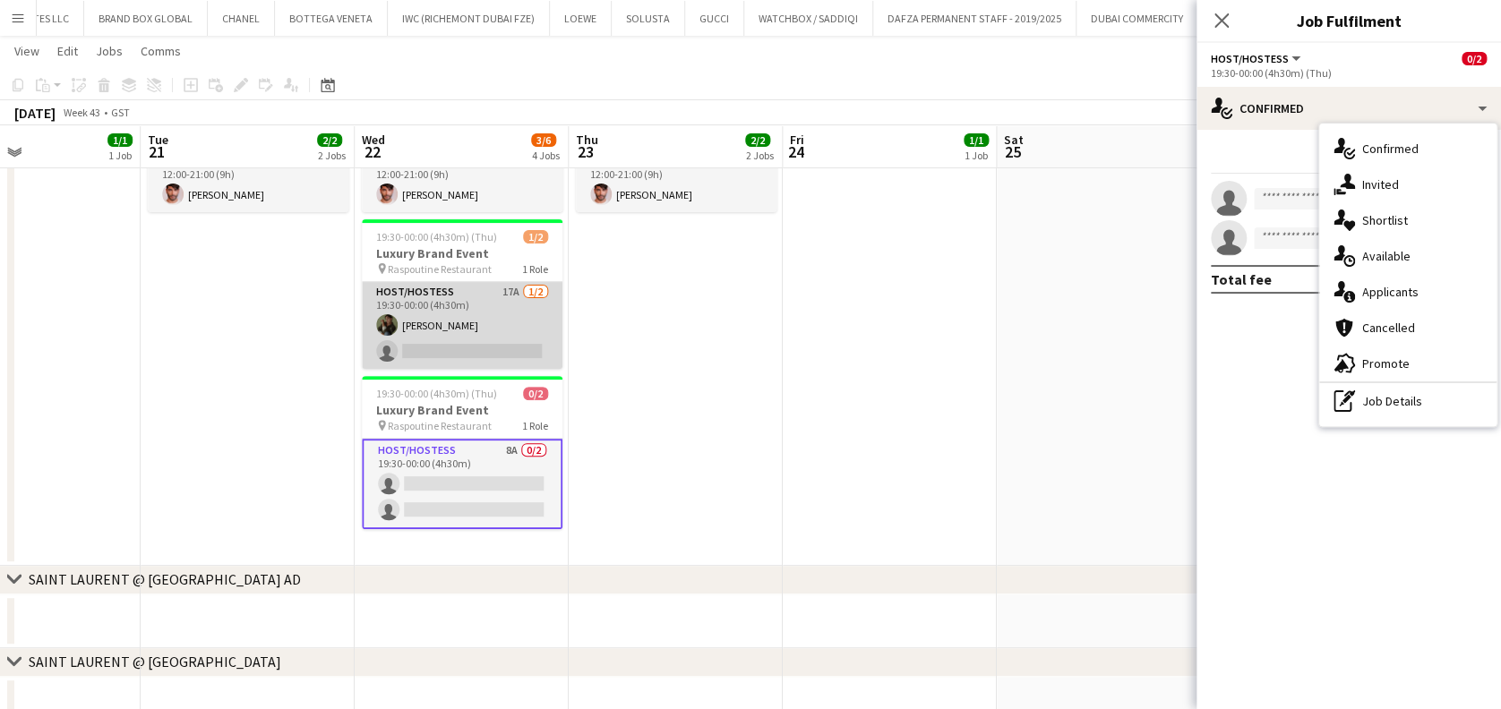
click at [456, 343] on app-card-role "Host/Hostess 17A 1/2 19:30-00:00 (4h30m) Ninoslav Ceperkovic single-neutral-act…" at bounding box center [462, 325] width 201 height 87
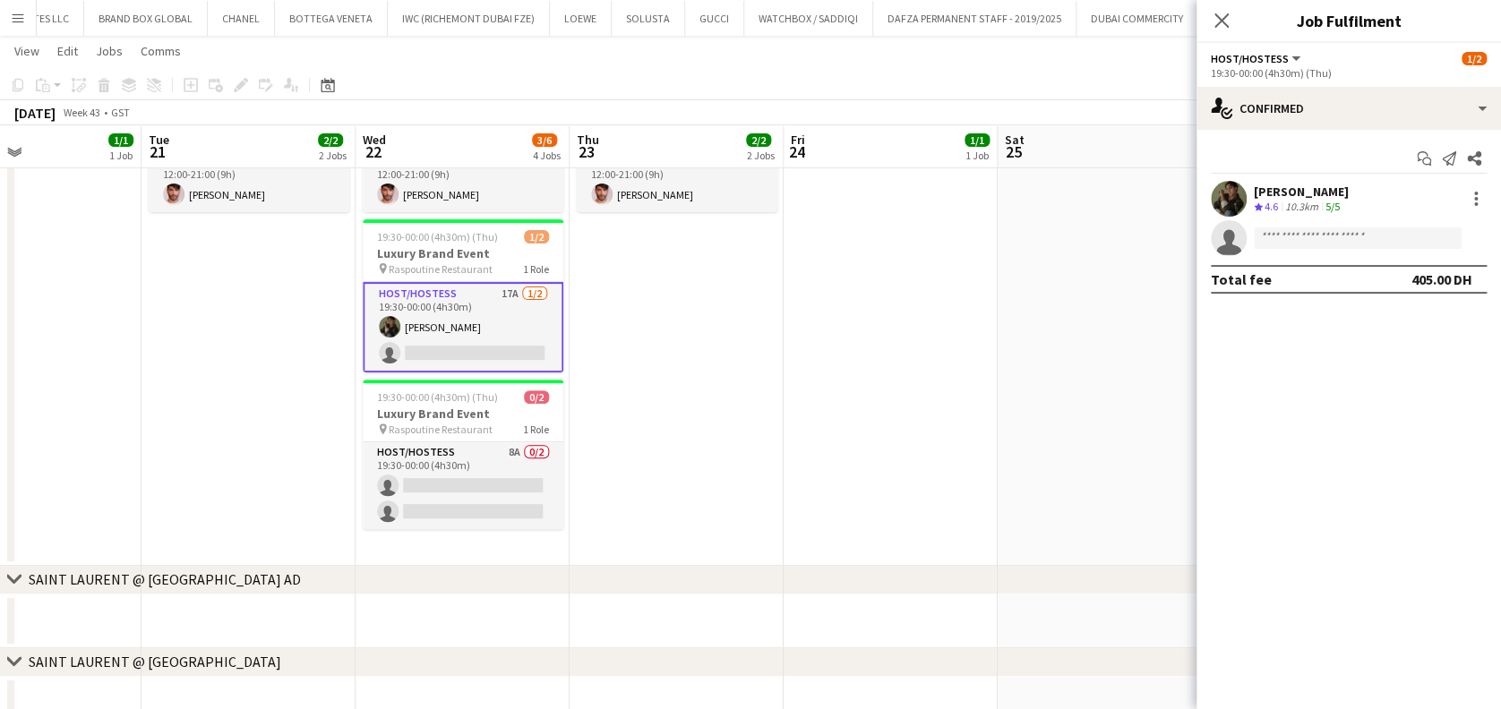
drag, startPoint x: 536, startPoint y: 457, endPoint x: 960, endPoint y: 289, distance: 456.3
click at [535, 457] on app-card-role "Host/Hostess 8A 0/2 19:30-00:00 (4h30m) single-neutral-actions single-neutral-a…" at bounding box center [463, 485] width 201 height 87
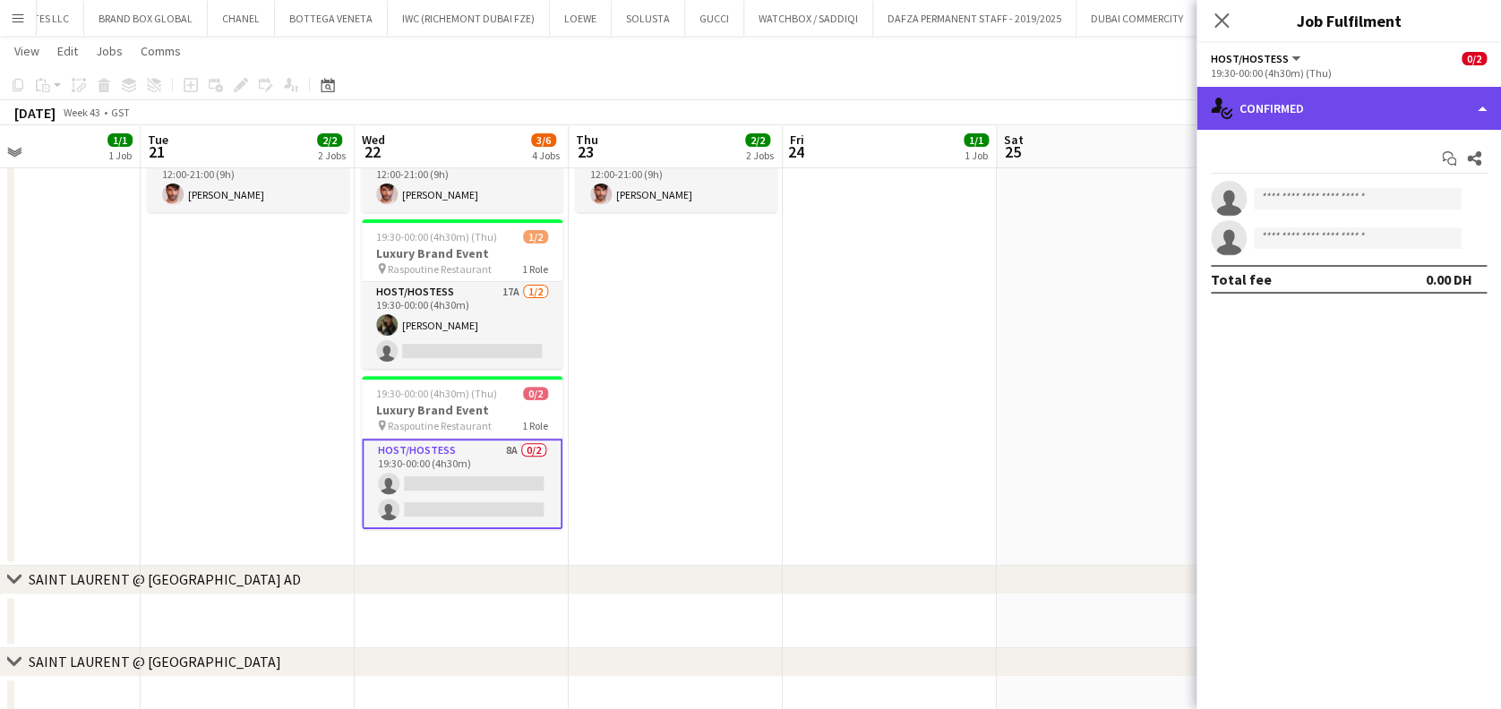
click at [1364, 108] on div "single-neutral-actions-check-2 Confirmed" at bounding box center [1348, 108] width 304 height 43
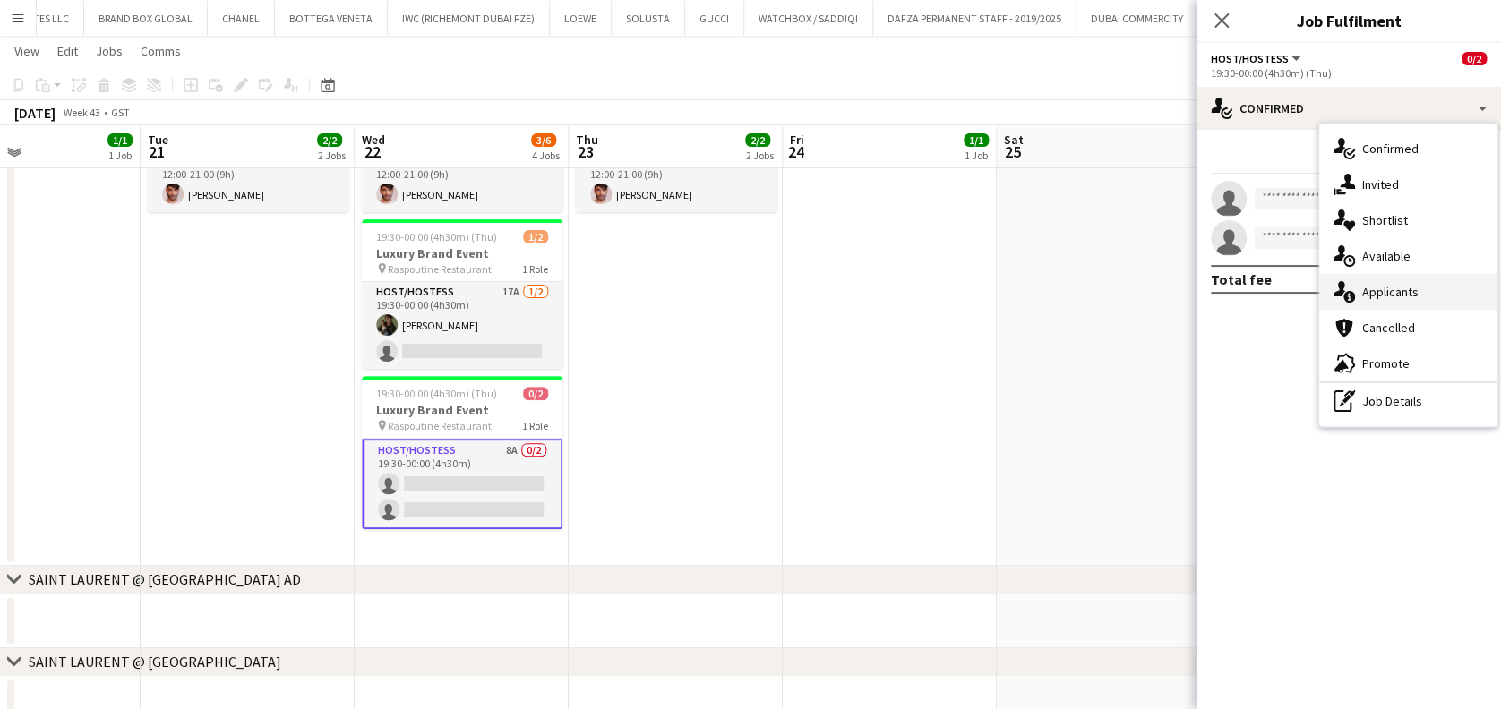
click at [1409, 292] on span "Applicants" at bounding box center [1390, 292] width 56 height 16
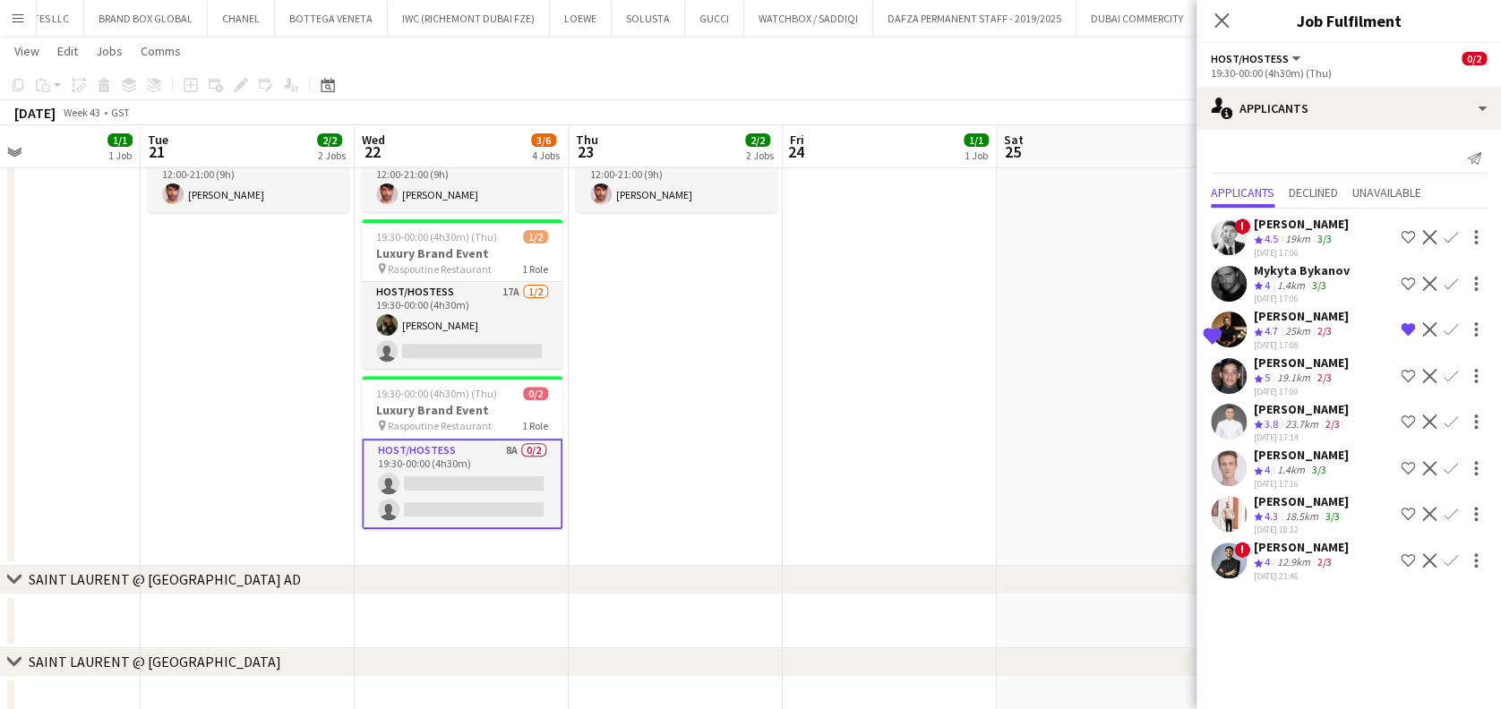
click at [1301, 527] on div "06-10-2025 18:12" at bounding box center [1301, 530] width 95 height 12
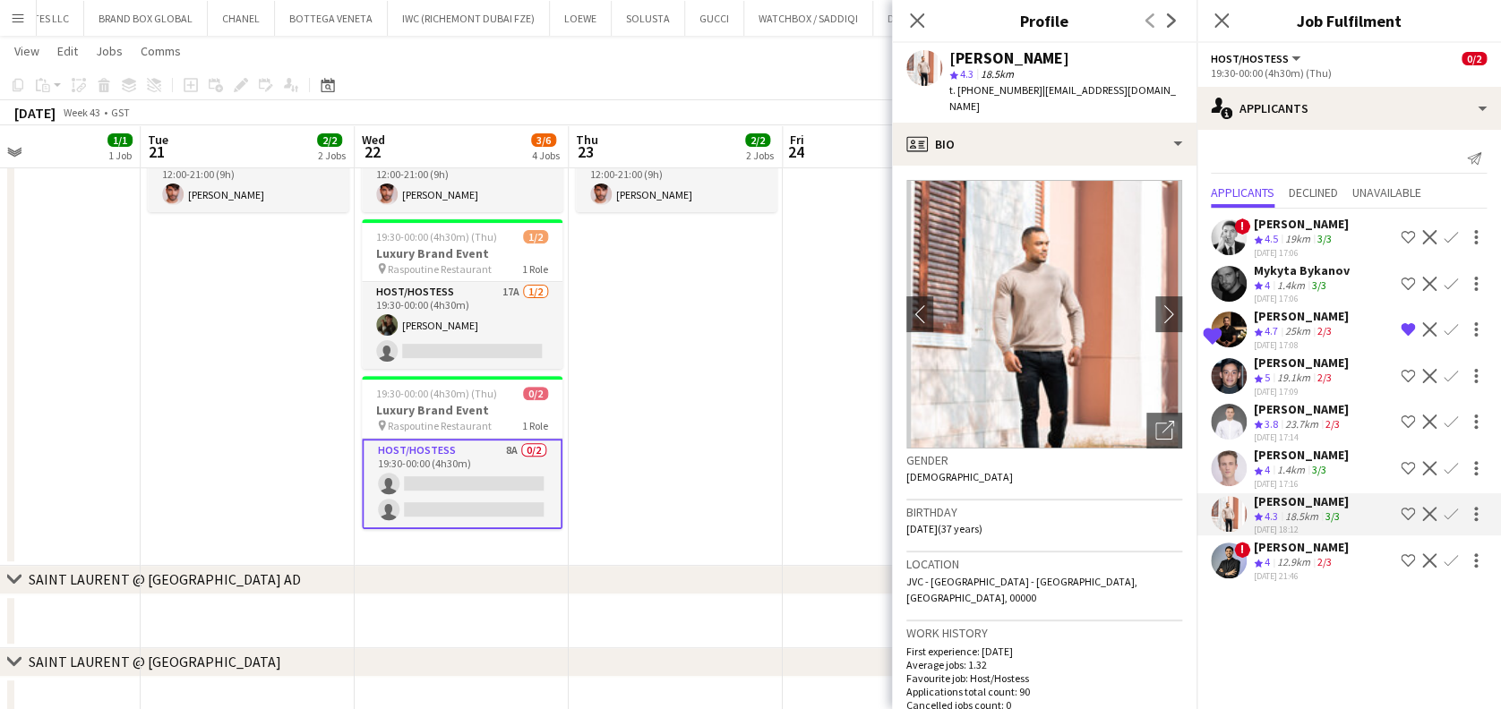
click at [1264, 324] on span "4.7" at bounding box center [1270, 330] width 13 height 13
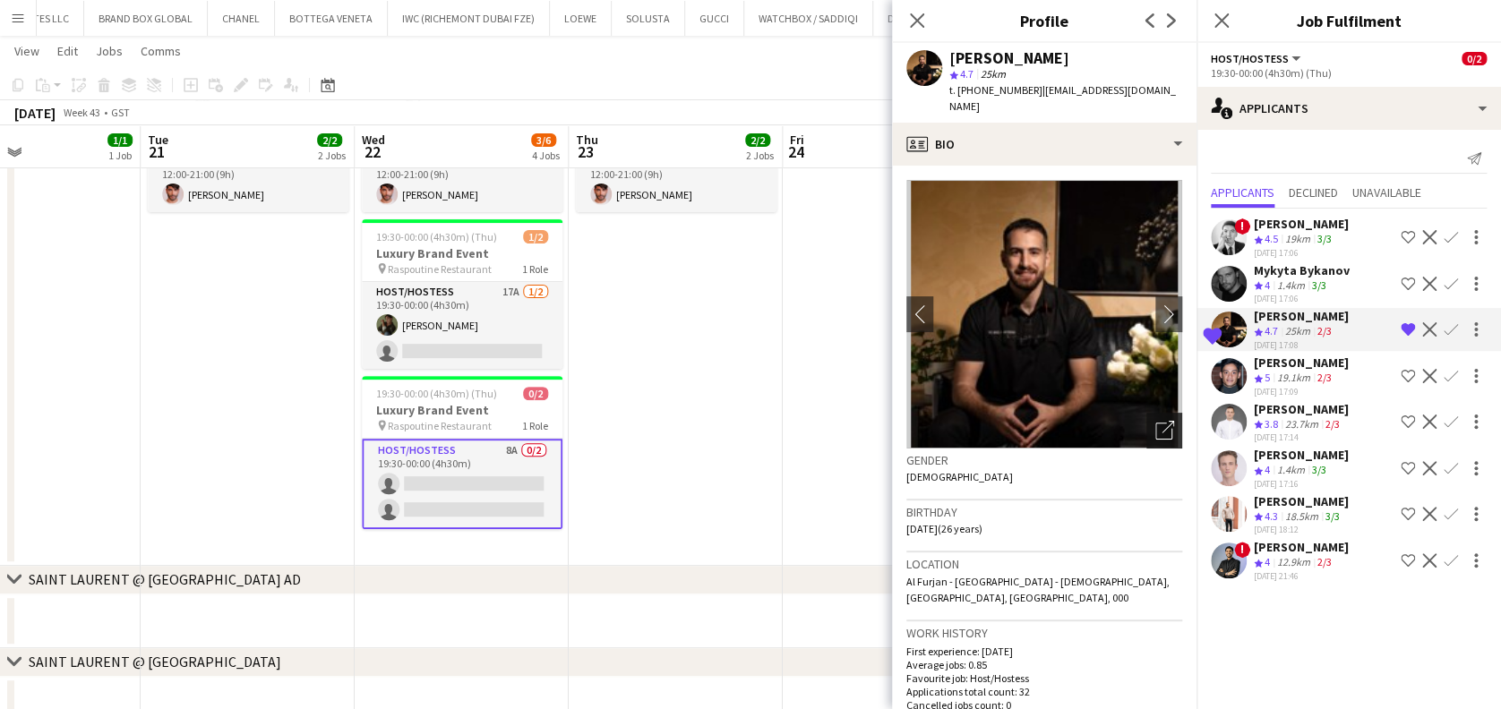
click at [1157, 433] on div "Open photos pop-in" at bounding box center [1164, 431] width 36 height 36
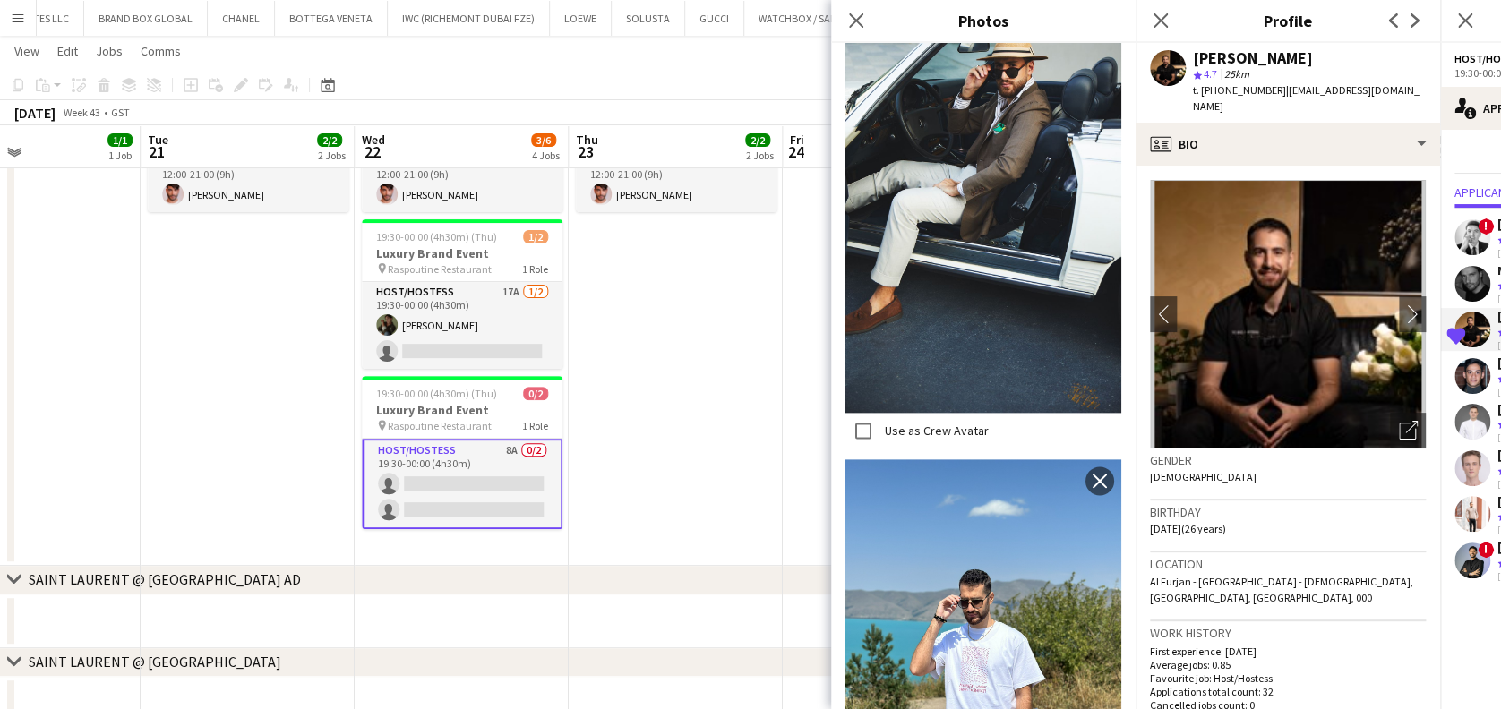
scroll to position [1371, 0]
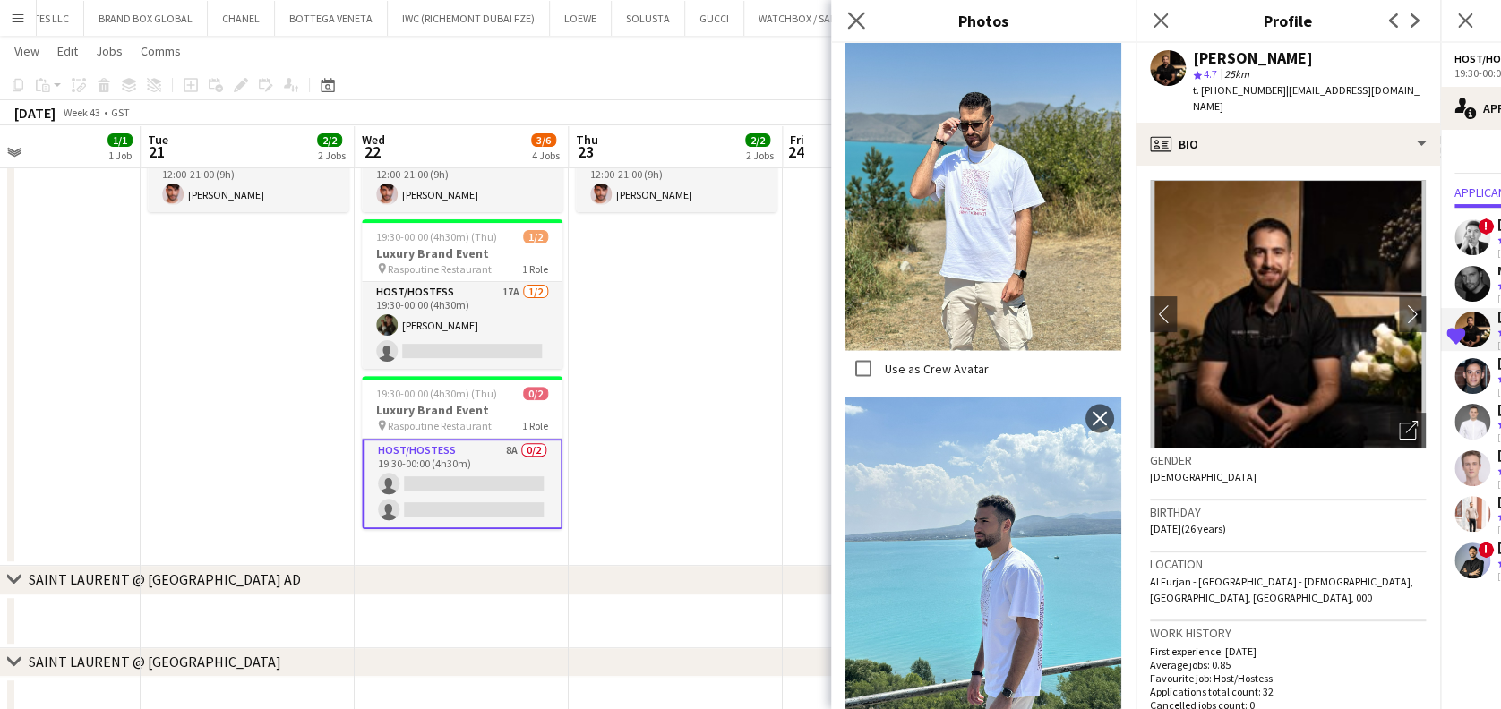
click at [853, 21] on icon "Close pop-in" at bounding box center [855, 20] width 17 height 17
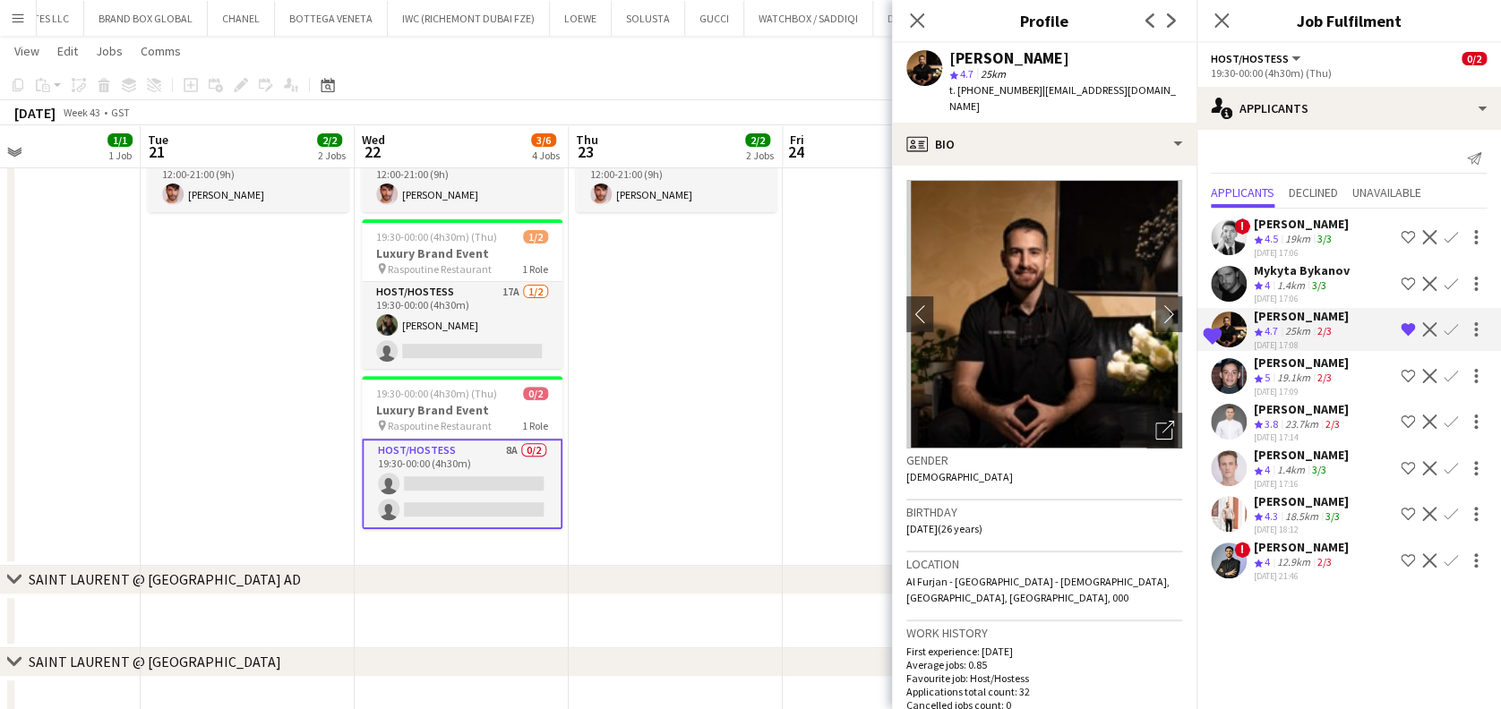
click at [1241, 549] on app-user-avatar at bounding box center [1229, 561] width 36 height 36
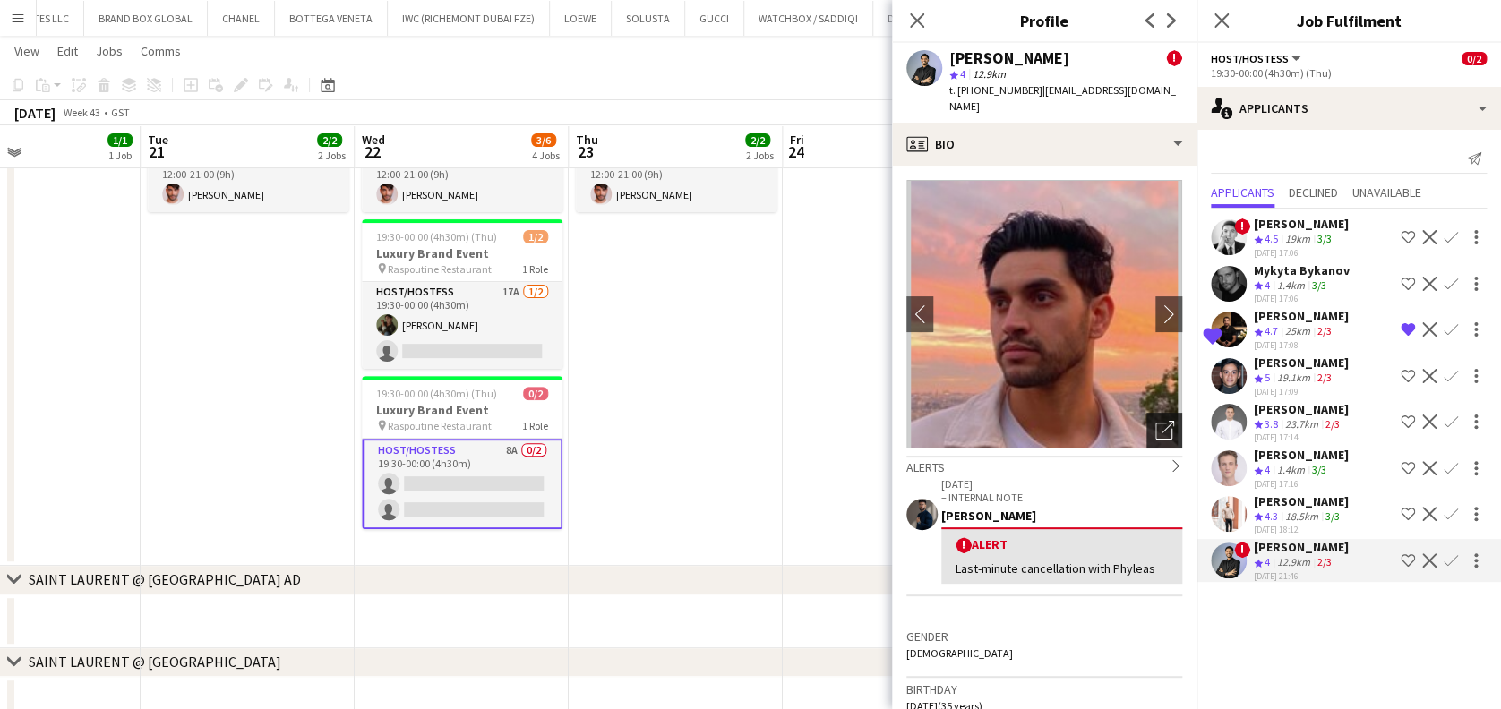
click at [1159, 416] on div "Open photos pop-in" at bounding box center [1164, 431] width 36 height 36
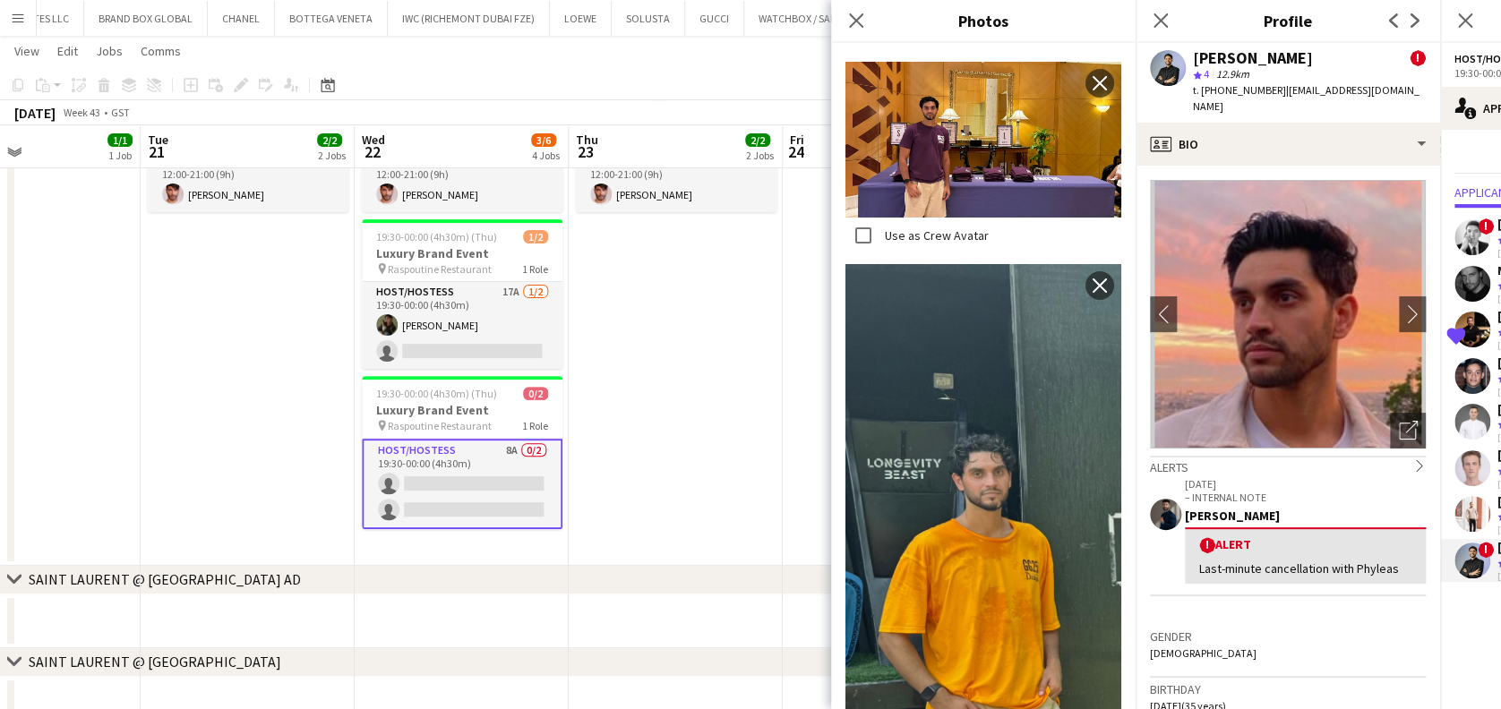
scroll to position [3343, 0]
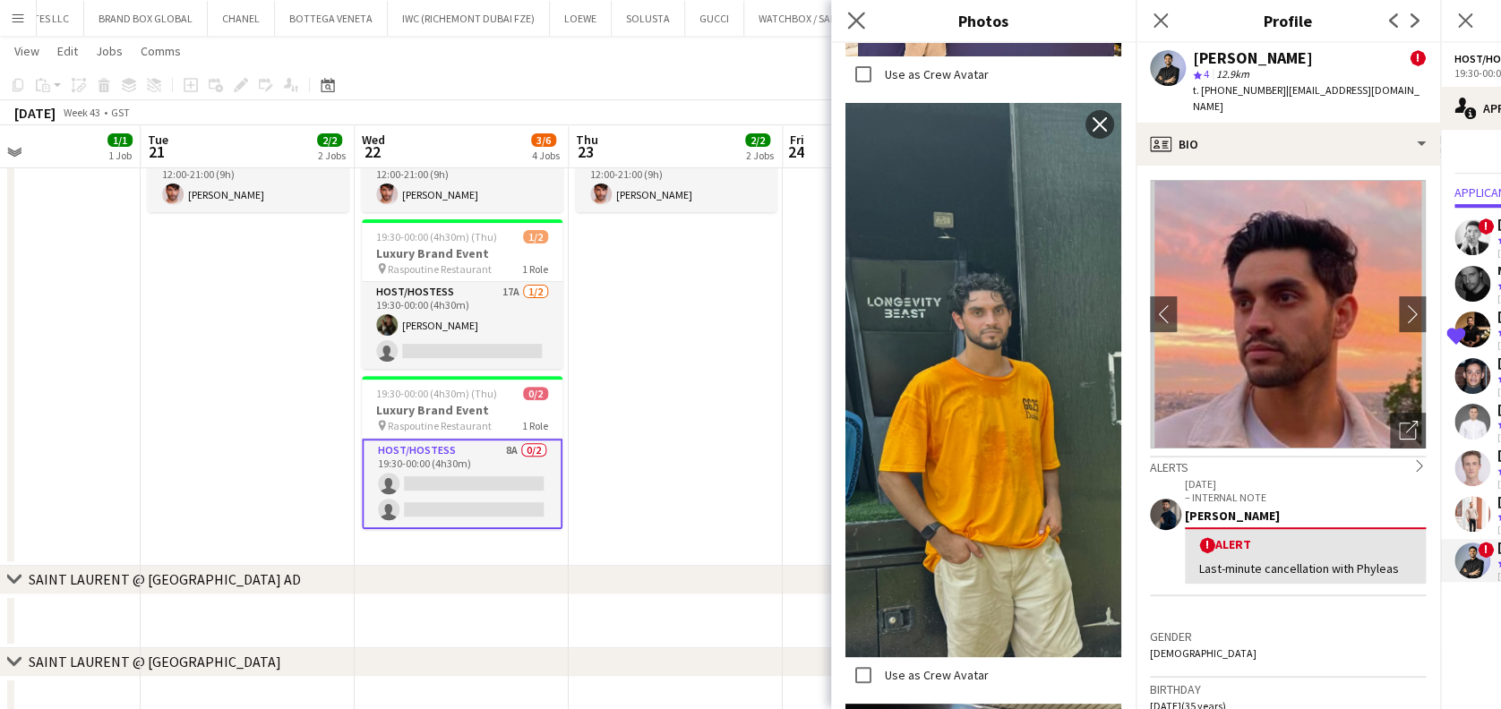
click at [864, 18] on icon "Close pop-in" at bounding box center [855, 20] width 17 height 17
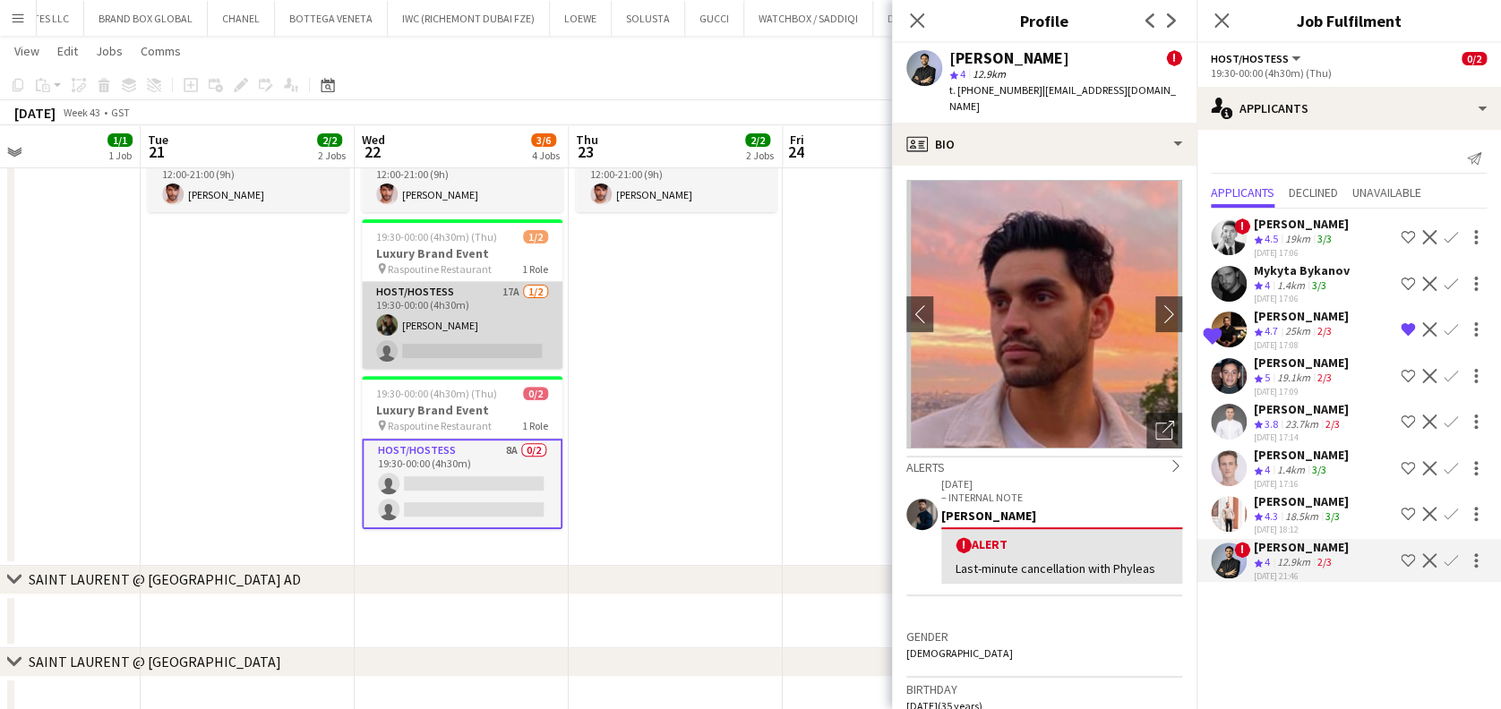
click at [484, 332] on app-card-role "Host/Hostess 17A 1/2 19:30-00:00 (4h30m) Ninoslav Ceperkovic single-neutral-act…" at bounding box center [462, 325] width 201 height 87
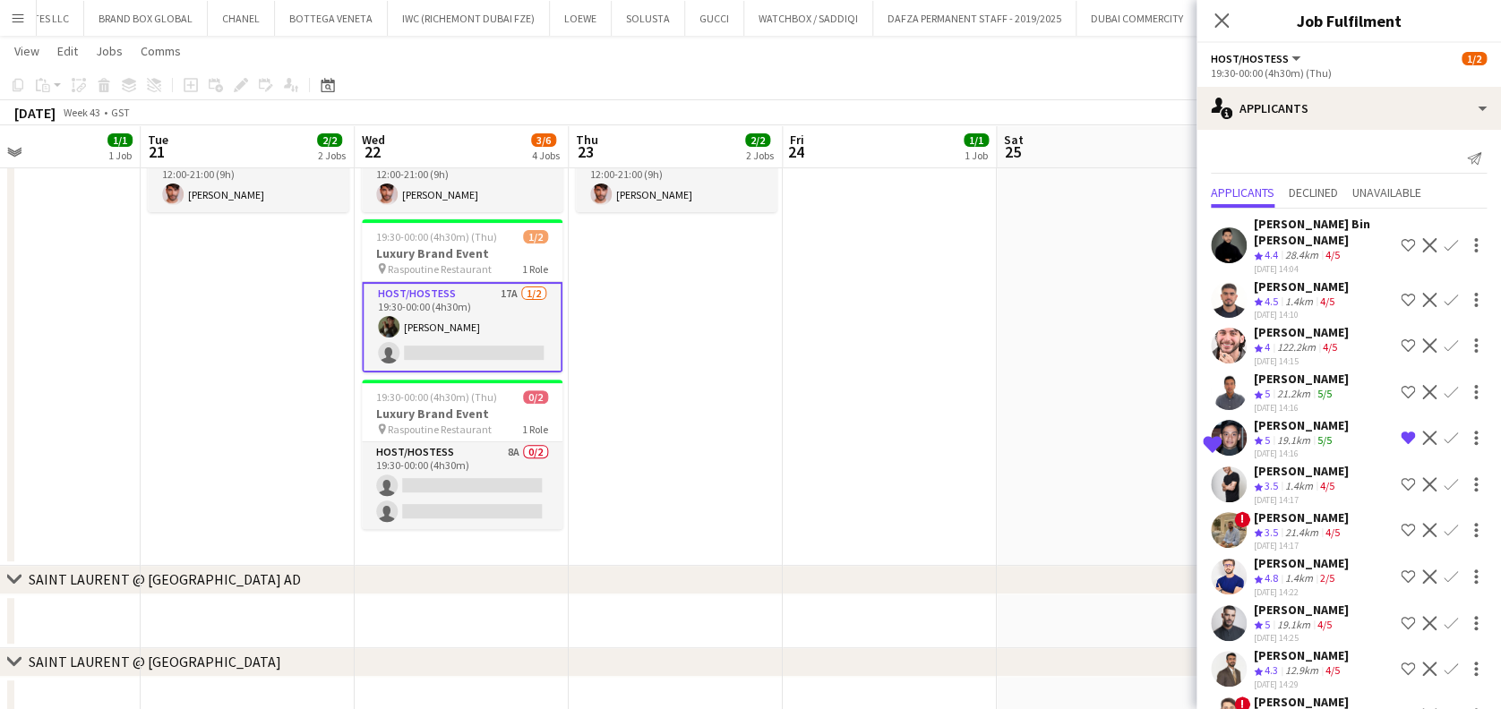
click at [1405, 79] on div "19:30-00:00 (4h30m) (Thu)" at bounding box center [1349, 72] width 276 height 13
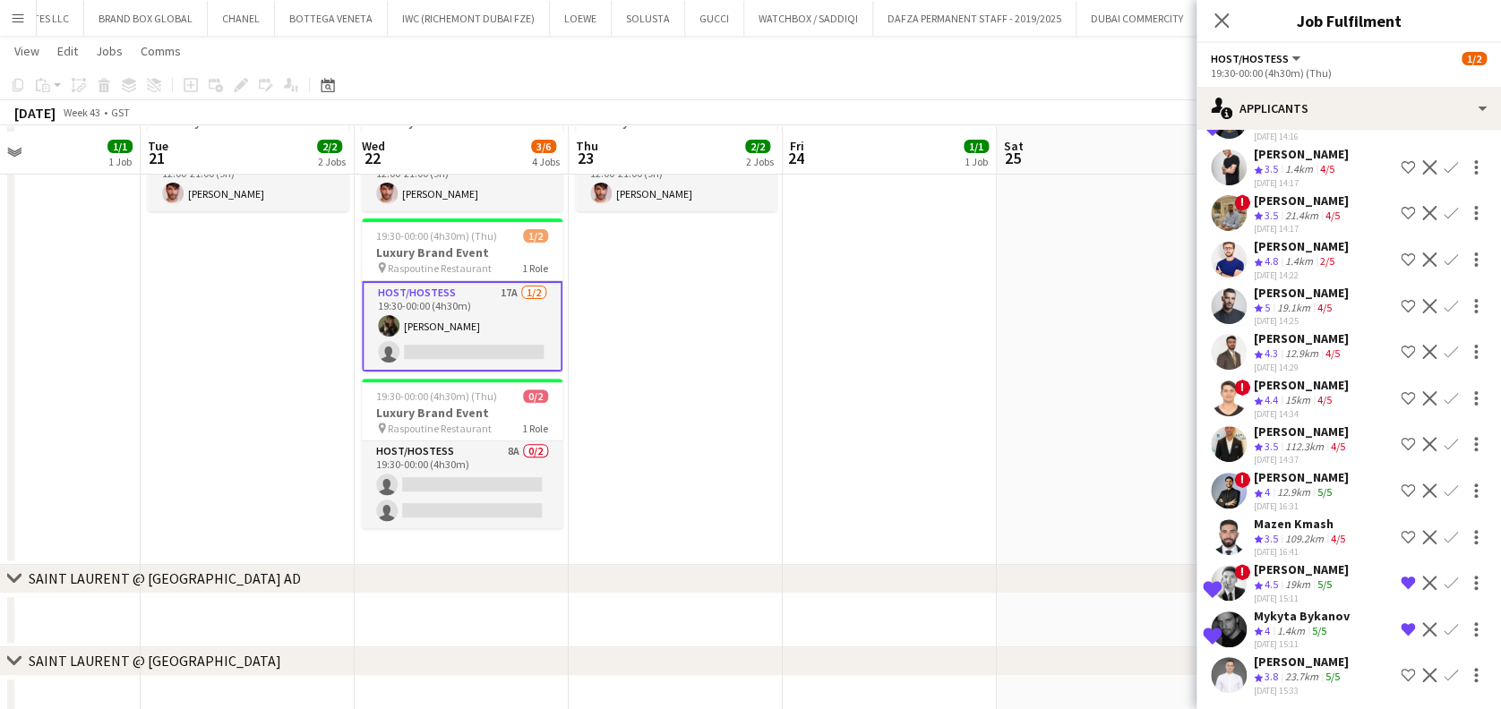
scroll to position [119, 0]
click at [1310, 481] on div "Amir shah" at bounding box center [1301, 477] width 95 height 16
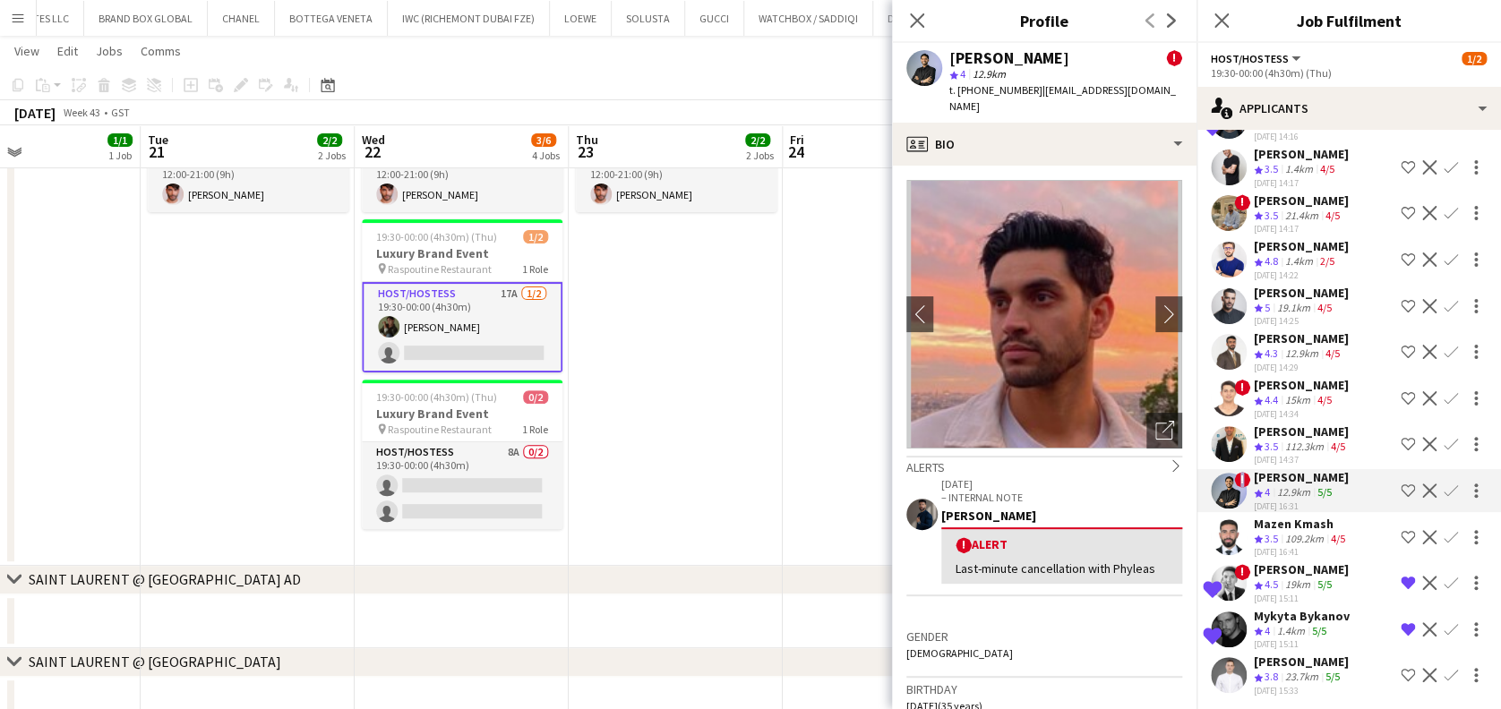
click at [1242, 484] on span "!" at bounding box center [1242, 480] width 16 height 16
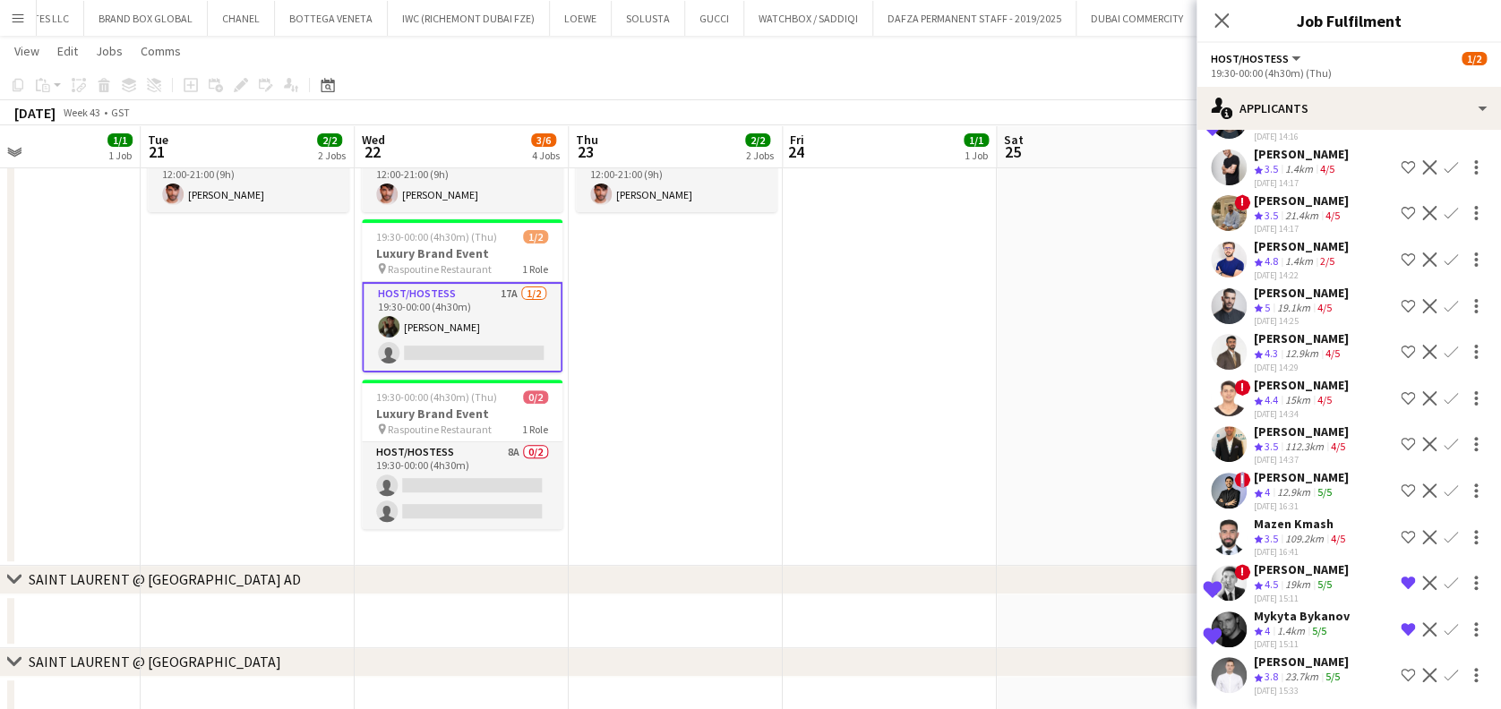
drag, startPoint x: 1242, startPoint y: 484, endPoint x: 1280, endPoint y: 484, distance: 37.6
click at [1280, 484] on div "Amir shah" at bounding box center [1301, 477] width 95 height 16
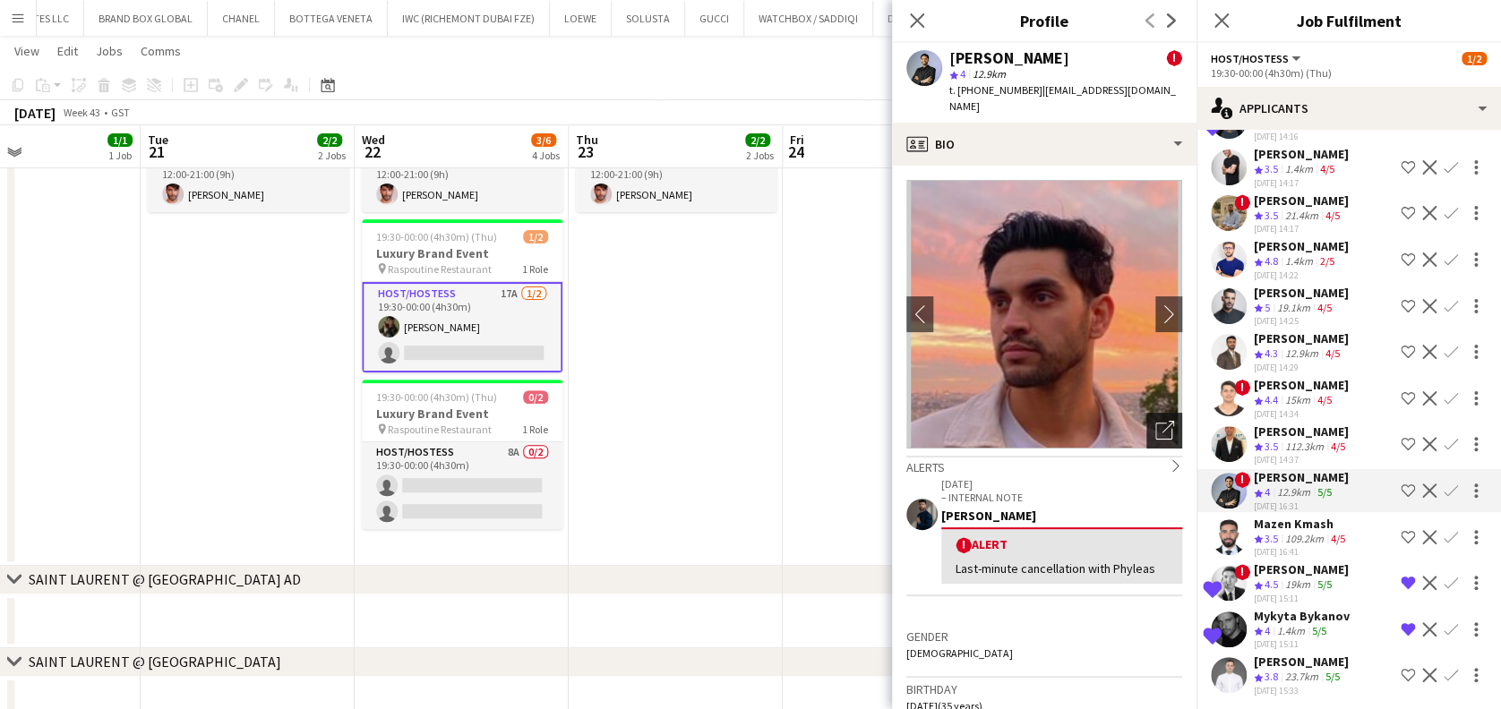
click at [1155, 421] on icon "Open photos pop-in" at bounding box center [1164, 430] width 19 height 19
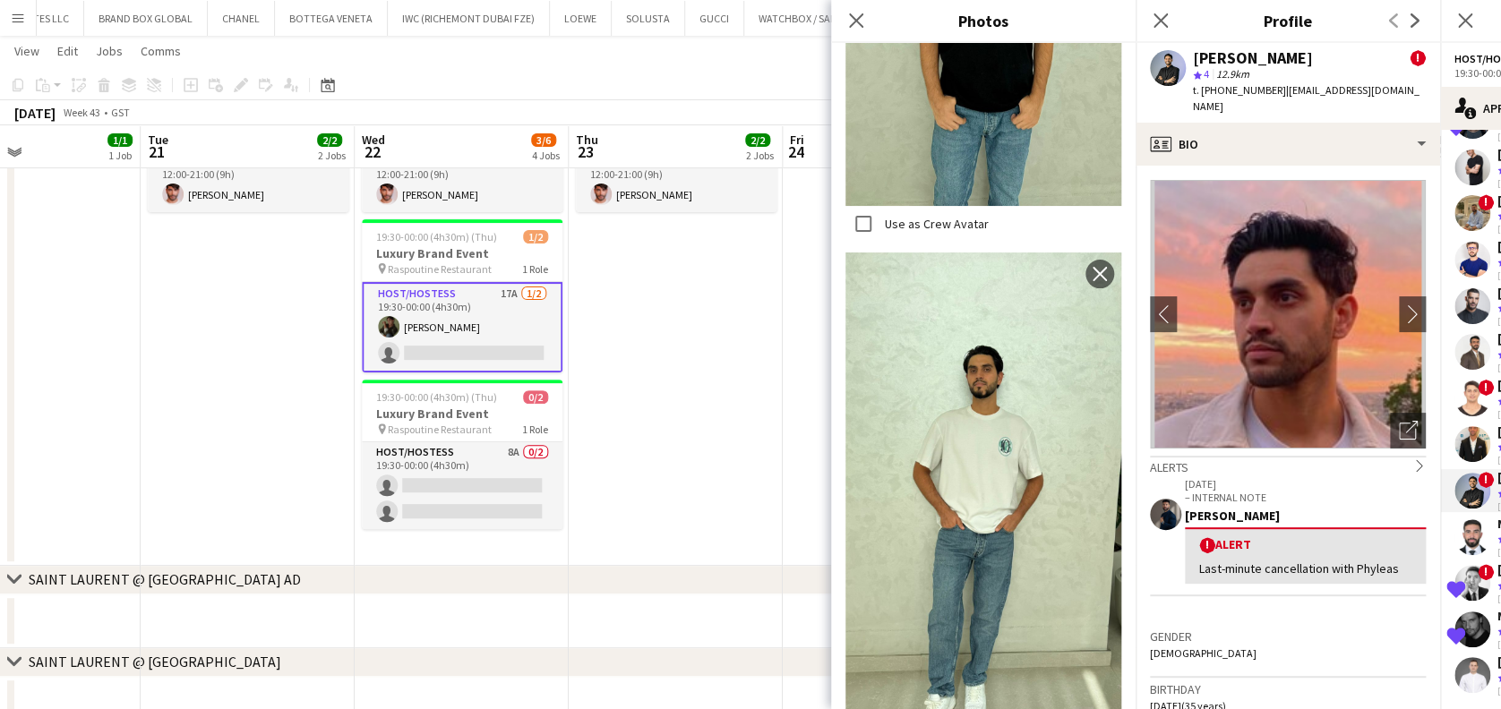
scroll to position [7760, 0]
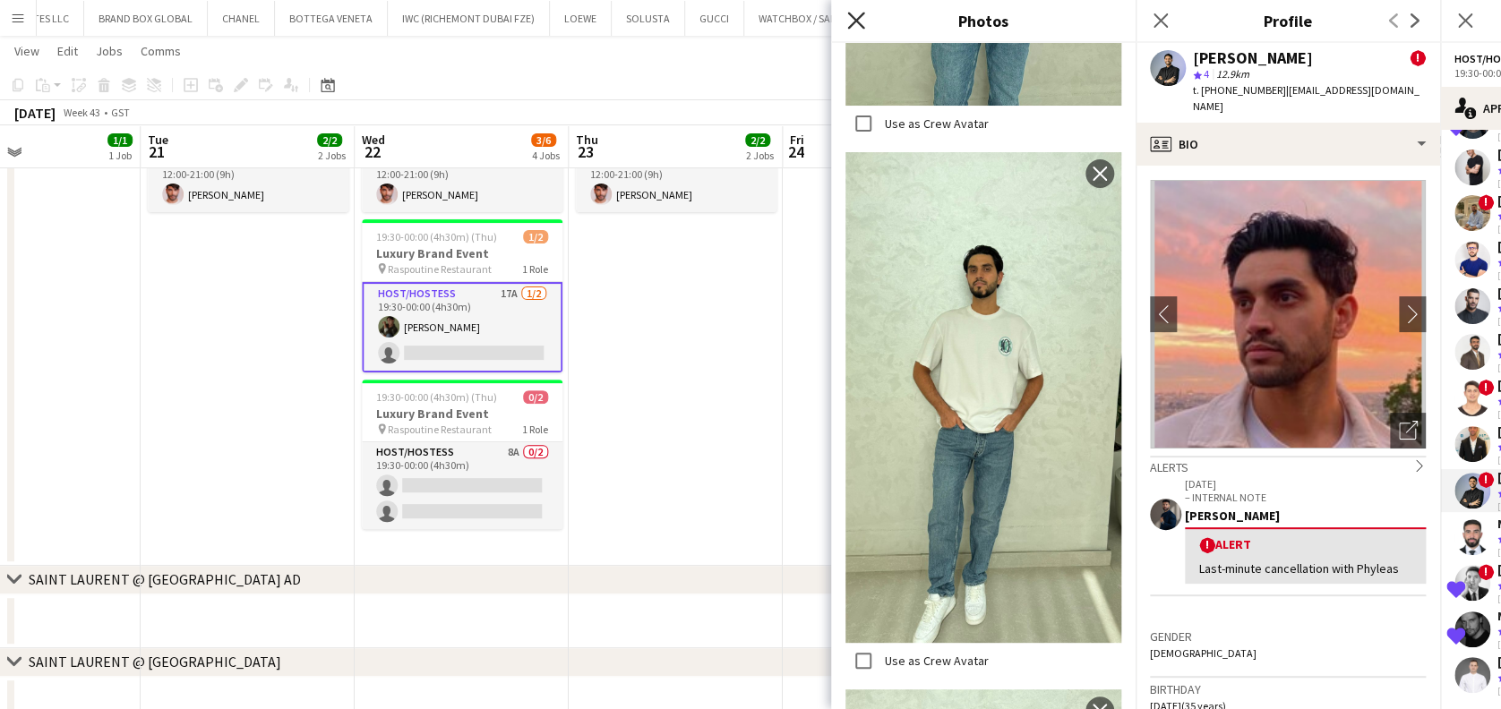
click at [852, 28] on icon "Close pop-in" at bounding box center [855, 20] width 17 height 17
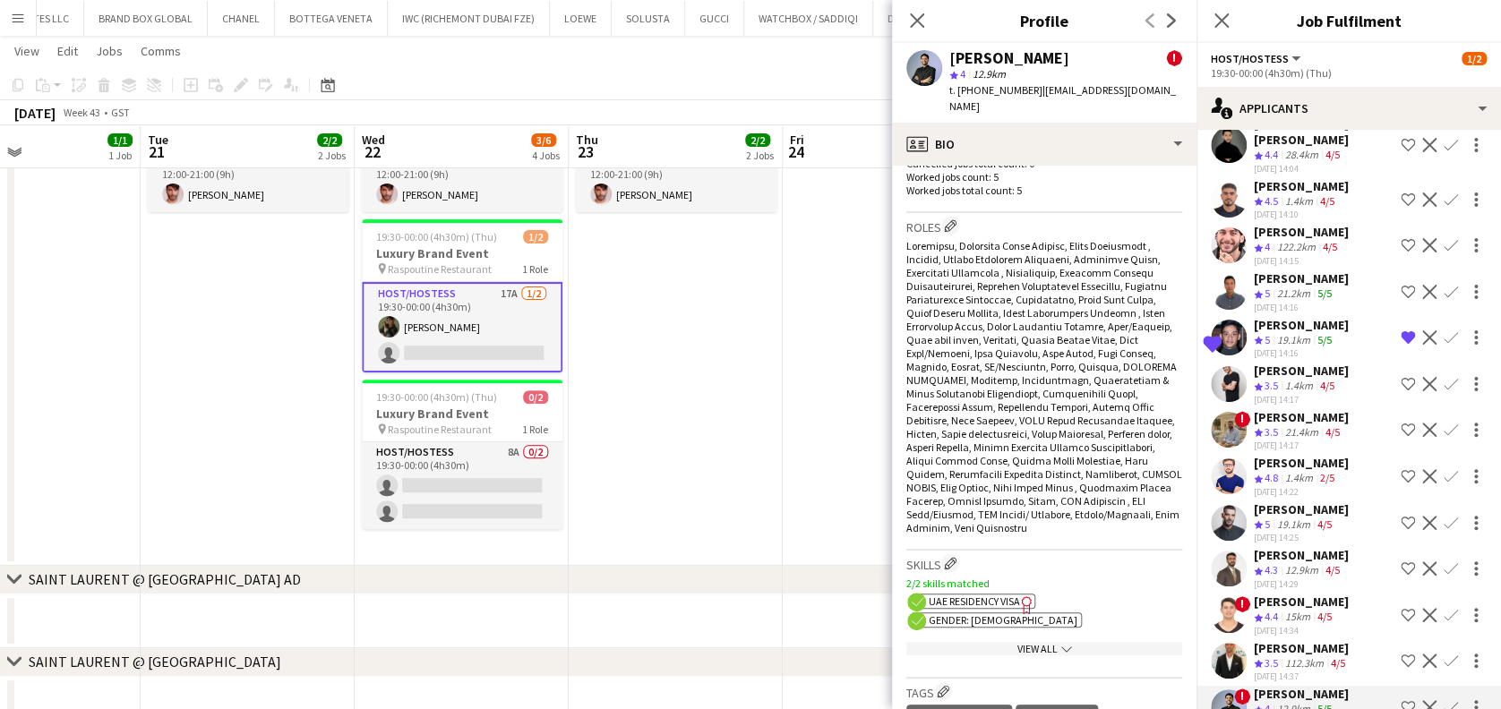
scroll to position [0, 0]
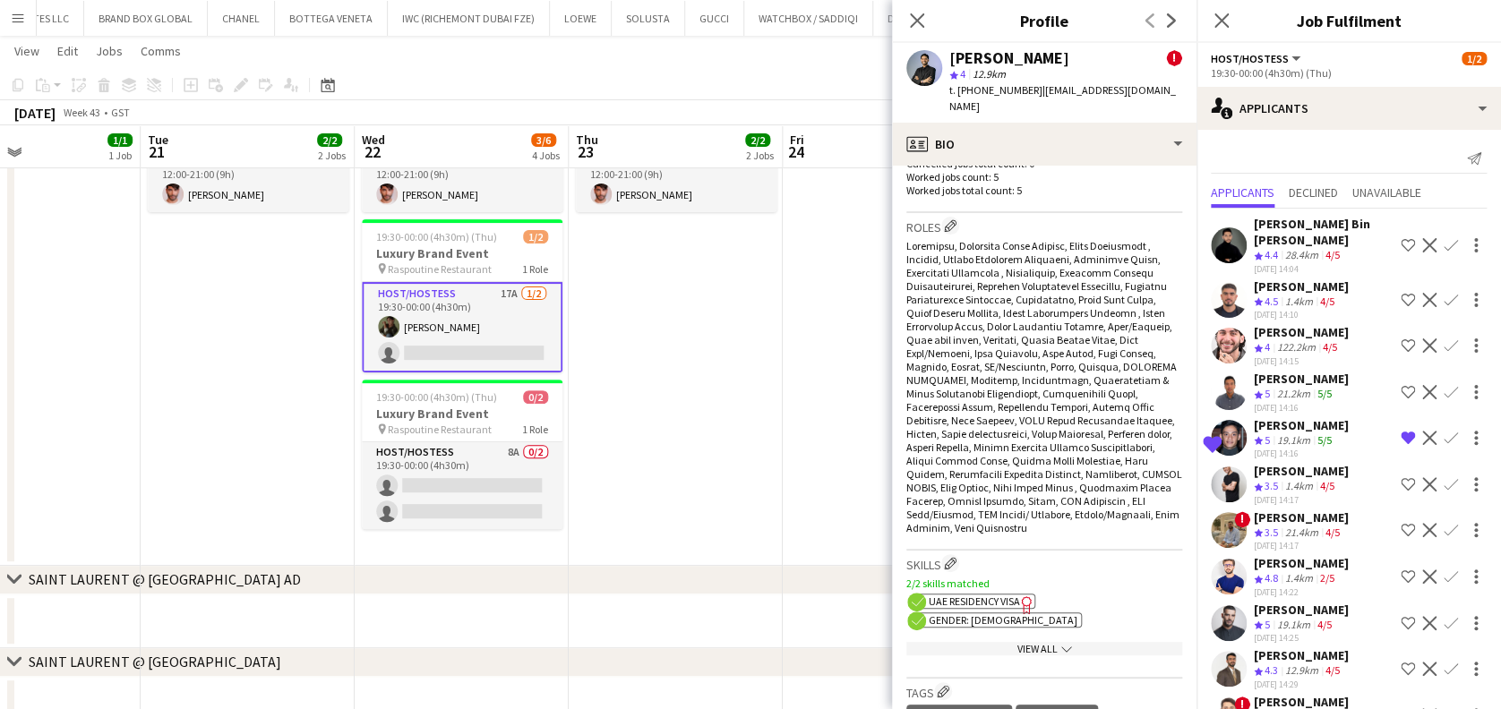
click at [784, 373] on app-date-cell at bounding box center [890, 323] width 214 height 484
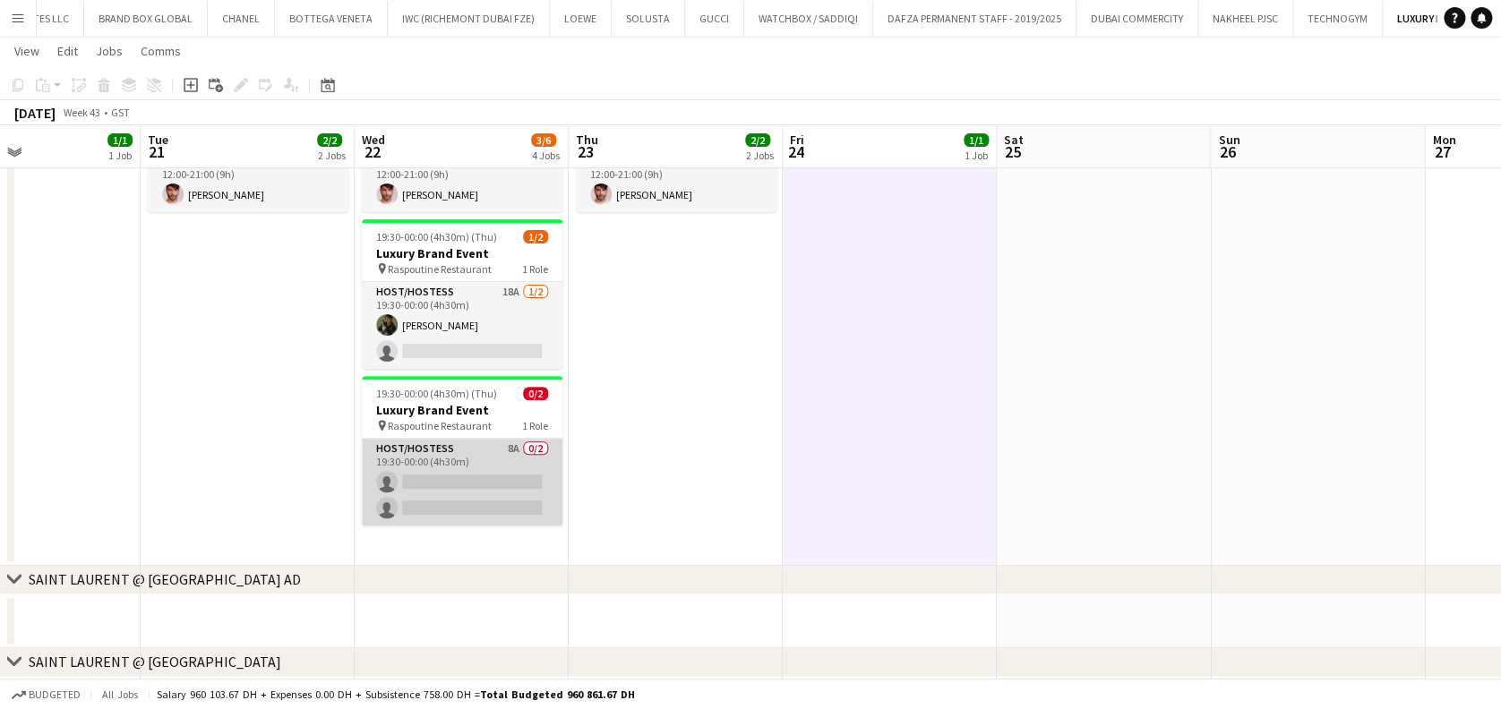
click at [439, 519] on app-card-role "Host/Hostess 8A 0/2 19:30-00:00 (4h30m) single-neutral-actions single-neutral-a…" at bounding box center [462, 482] width 201 height 87
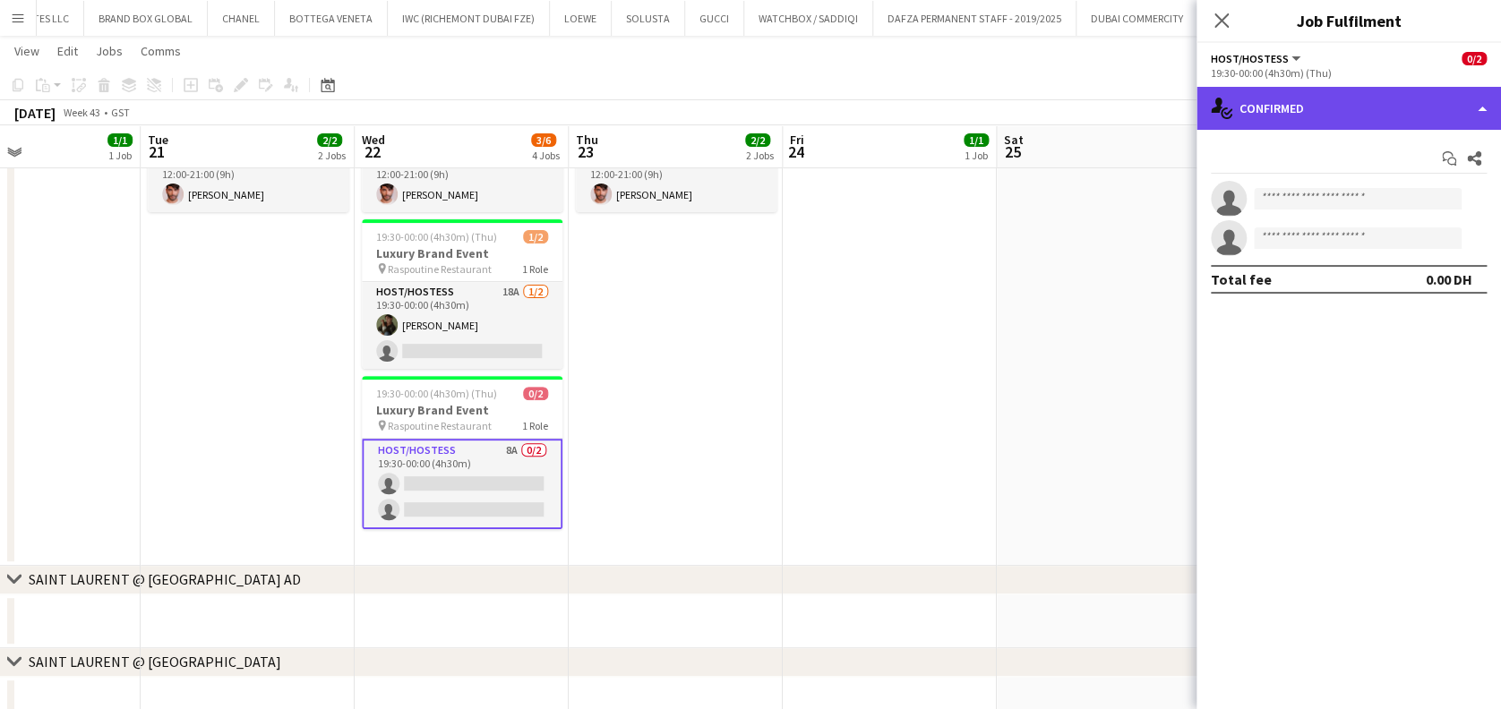
click at [1332, 109] on div "single-neutral-actions-check-2 Confirmed" at bounding box center [1348, 108] width 304 height 43
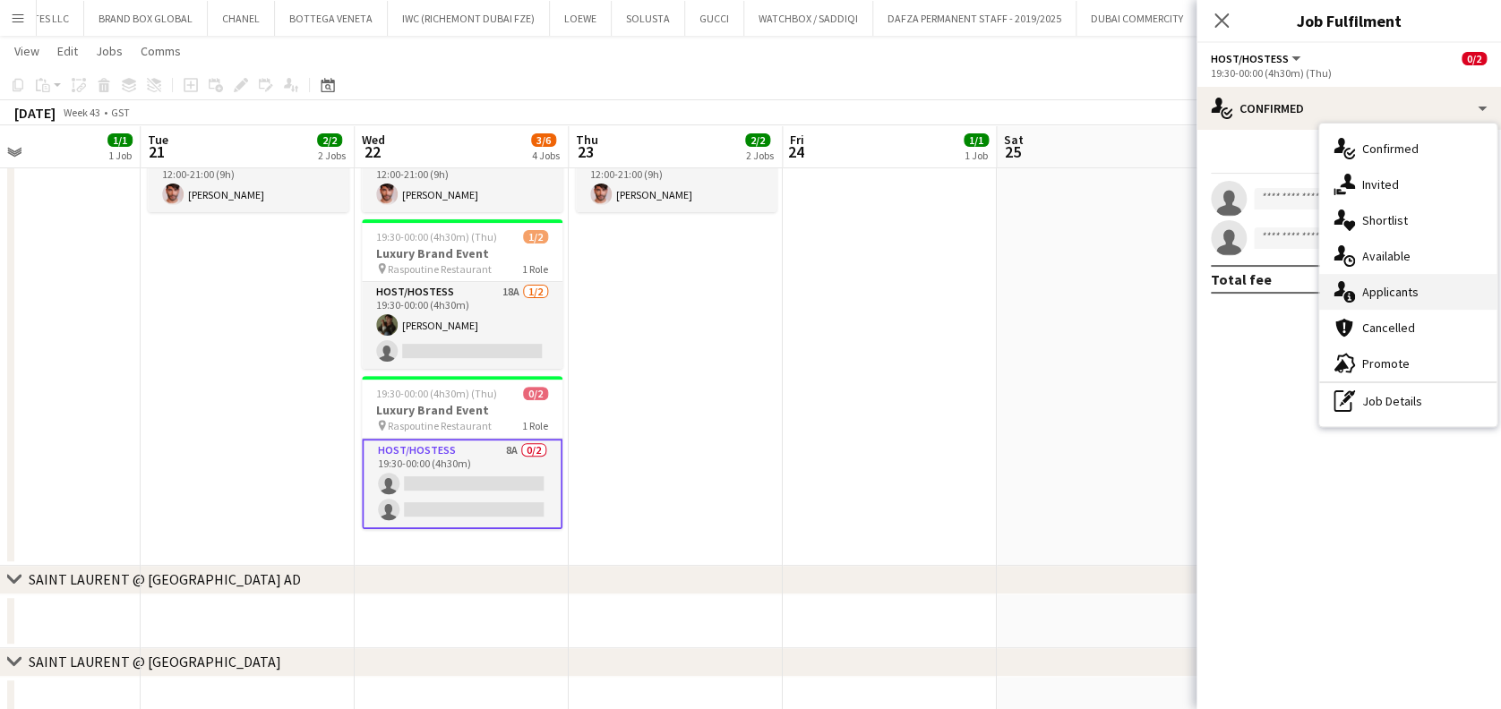
click at [1374, 291] on span "Applicants" at bounding box center [1390, 292] width 56 height 16
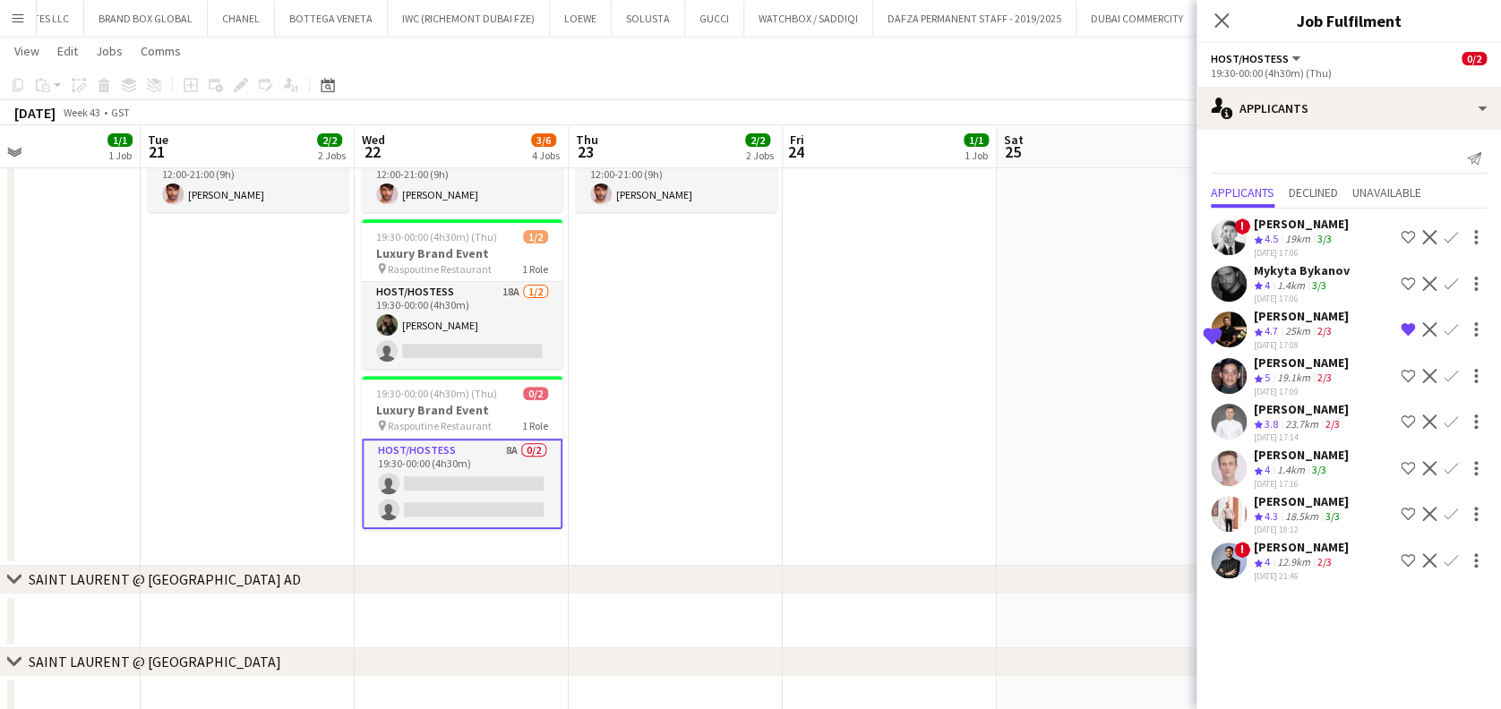
click at [641, 445] on app-date-cell "12:00-21:00 (9h) 1/1 Luxury Brand Event pin Dubai Mall 1 Role Host/Hostess 1/1 …" at bounding box center [676, 323] width 214 height 484
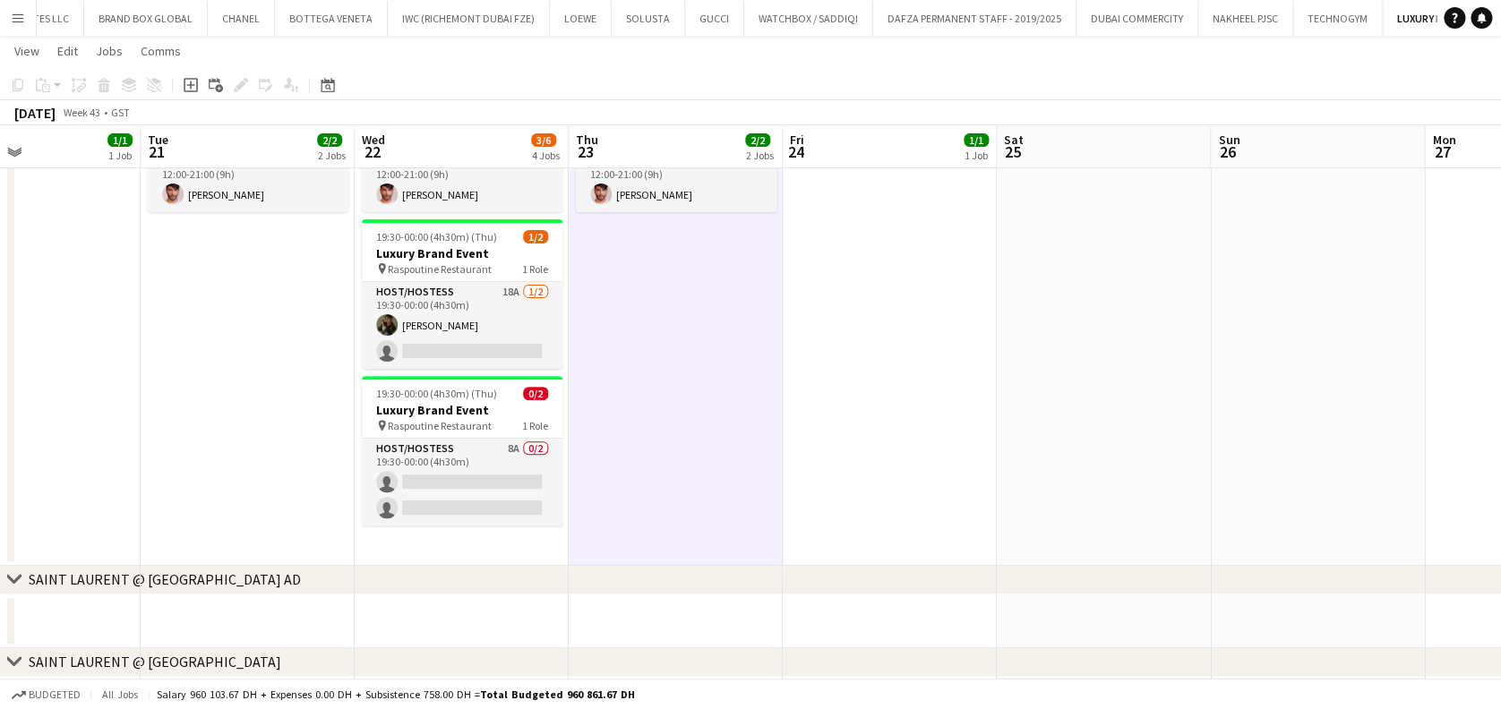
click at [7, 16] on button "Menu" at bounding box center [18, 18] width 36 height 36
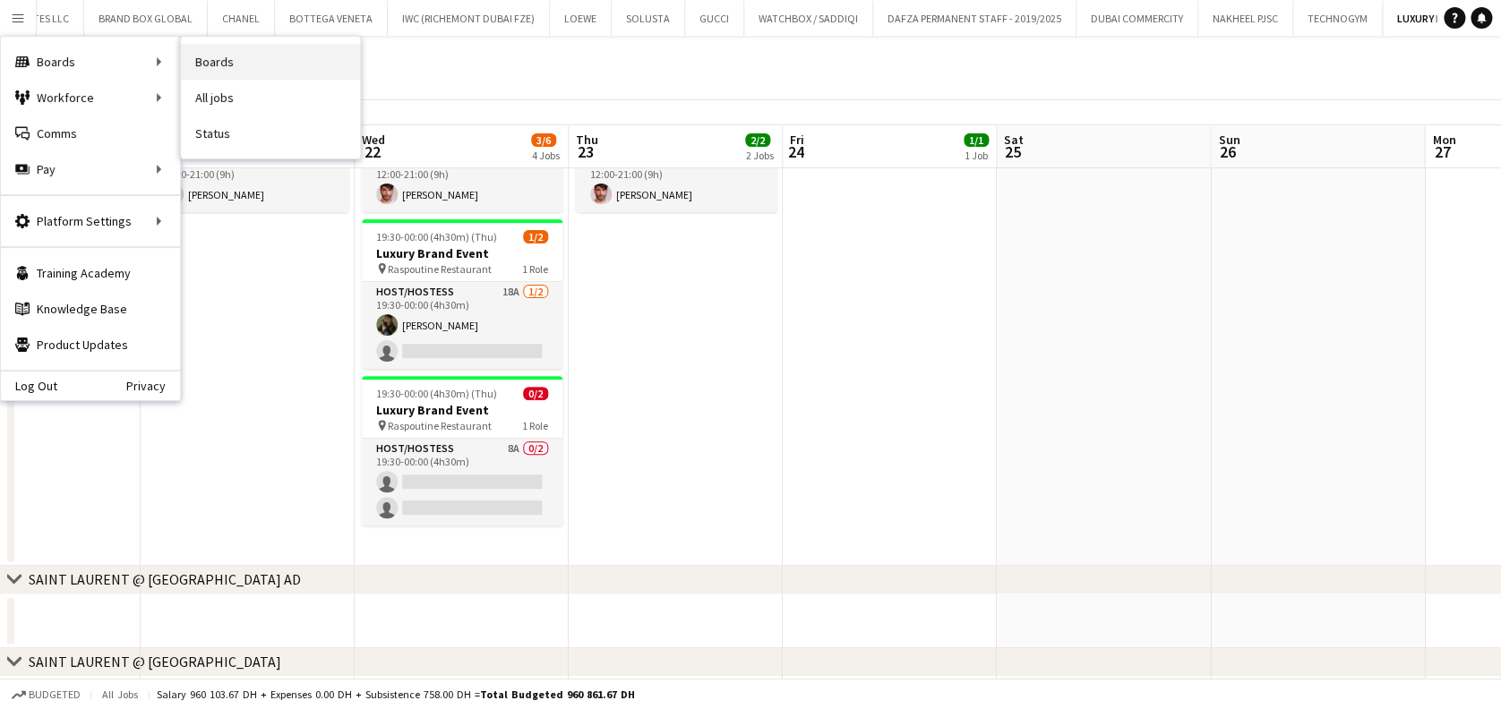
click at [317, 57] on link "Boards" at bounding box center [270, 62] width 179 height 36
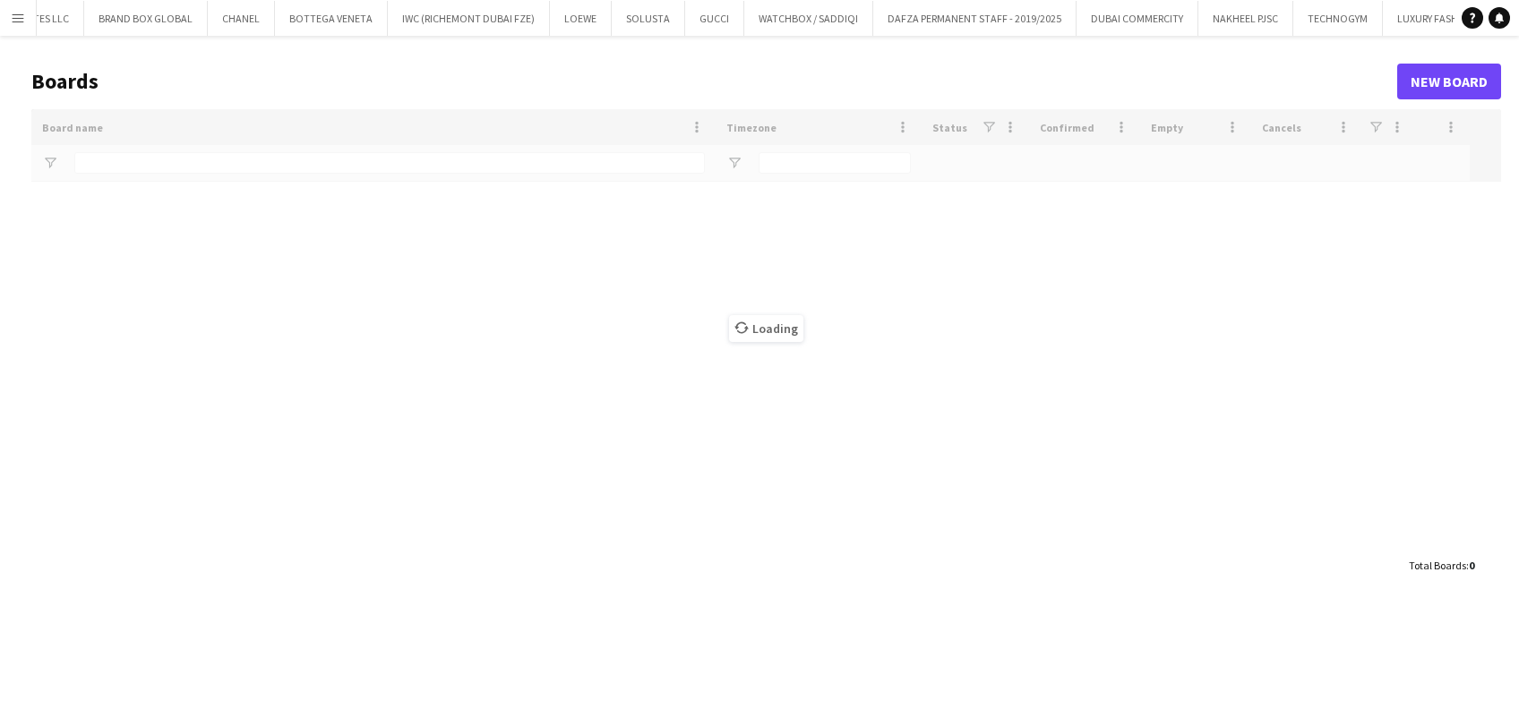
type input "******"
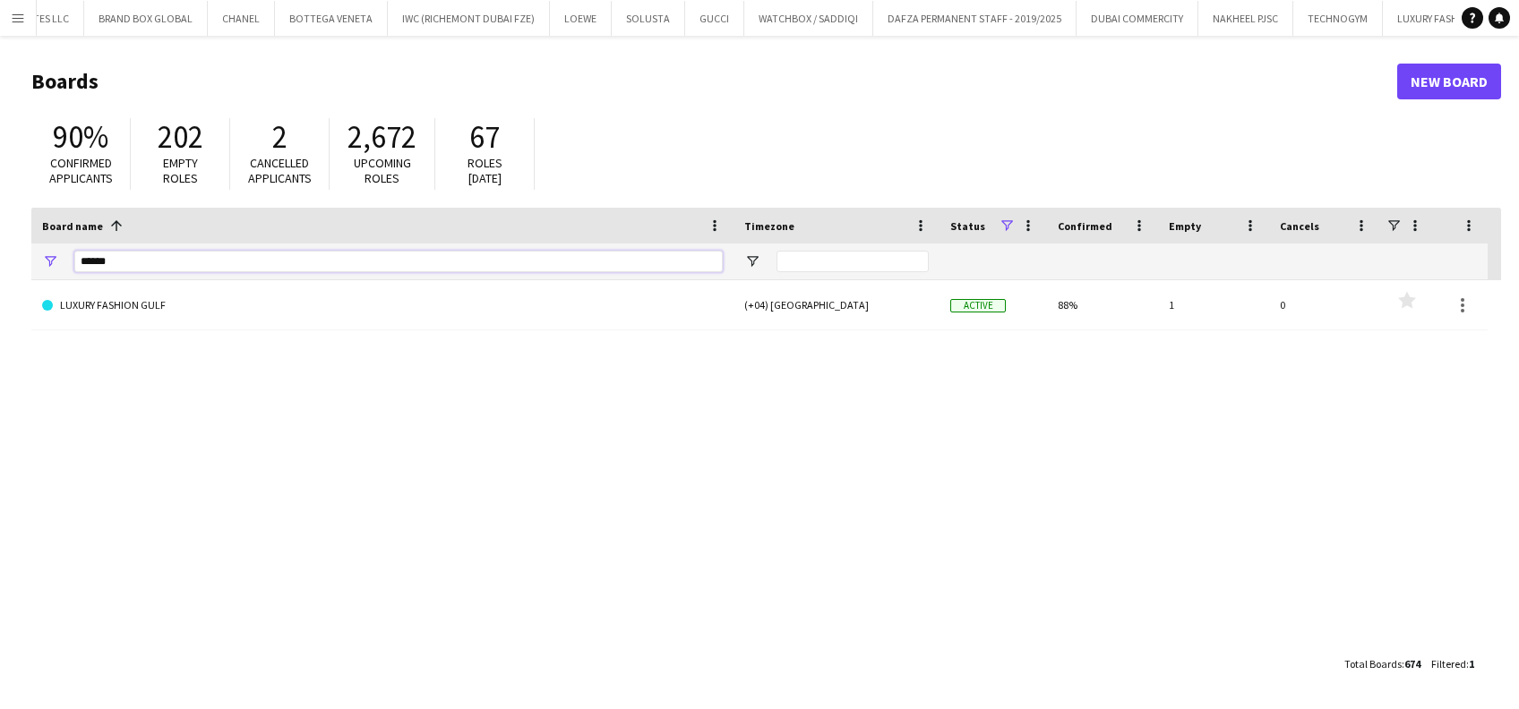
click at [0, 268] on html "Menu Boards Boards Boards All jobs Status Workforce Workforce My Workforce Recr…" at bounding box center [759, 354] width 1519 height 709
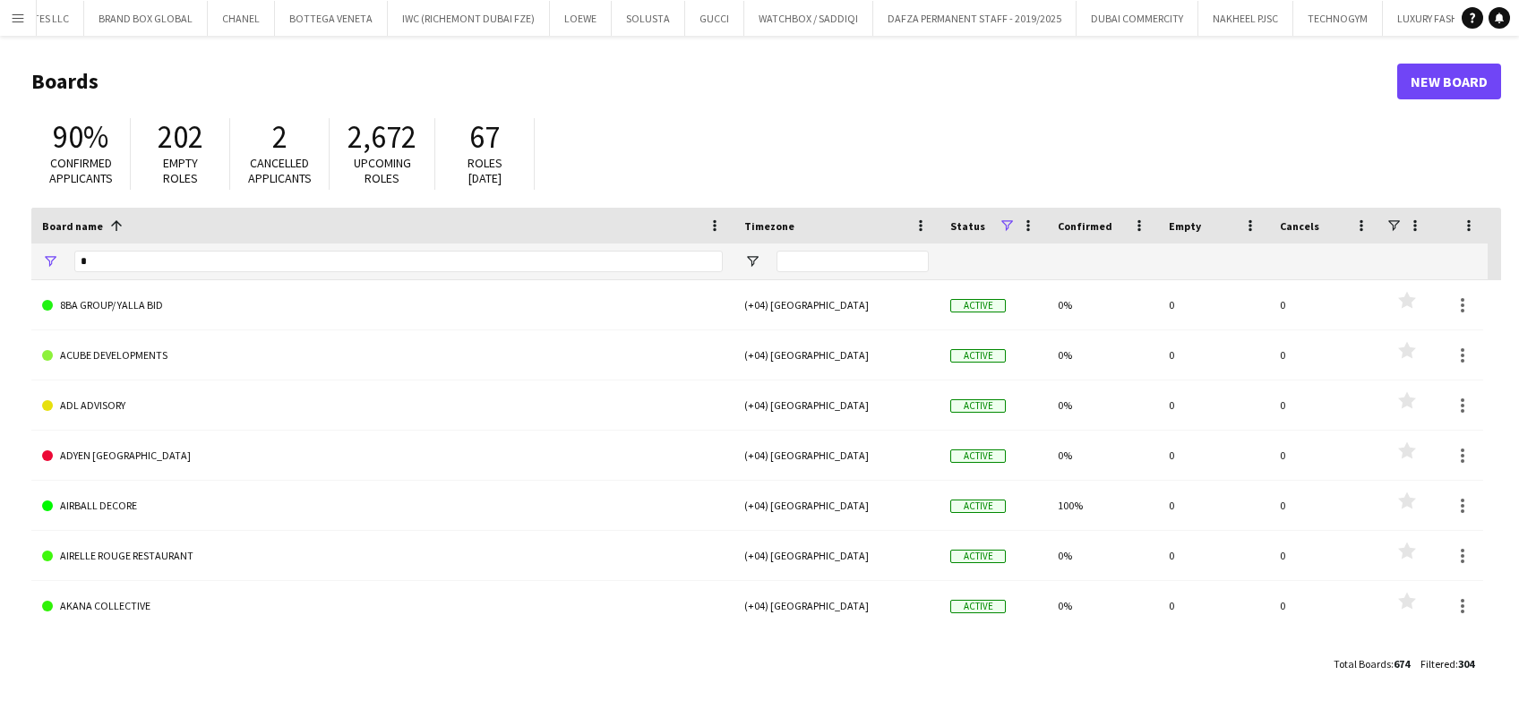
click at [0, 276] on html "Menu Boards Boards Boards All jobs Status Workforce Workforce My Workforce Recr…" at bounding box center [759, 354] width 1519 height 709
click at [232, 268] on input "*" at bounding box center [398, 261] width 648 height 21
click at [229, 262] on input "*****" at bounding box center [398, 261] width 648 height 21
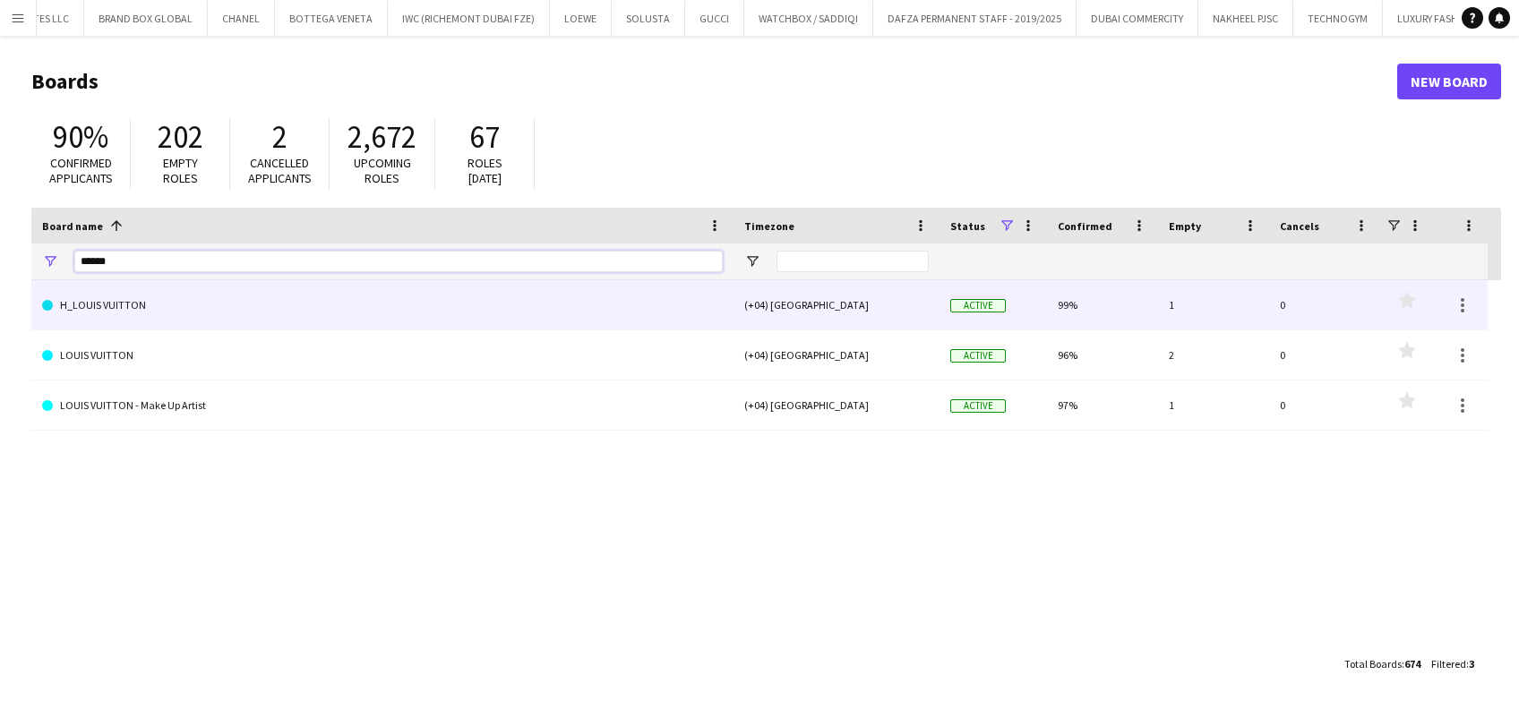
type input "*****"
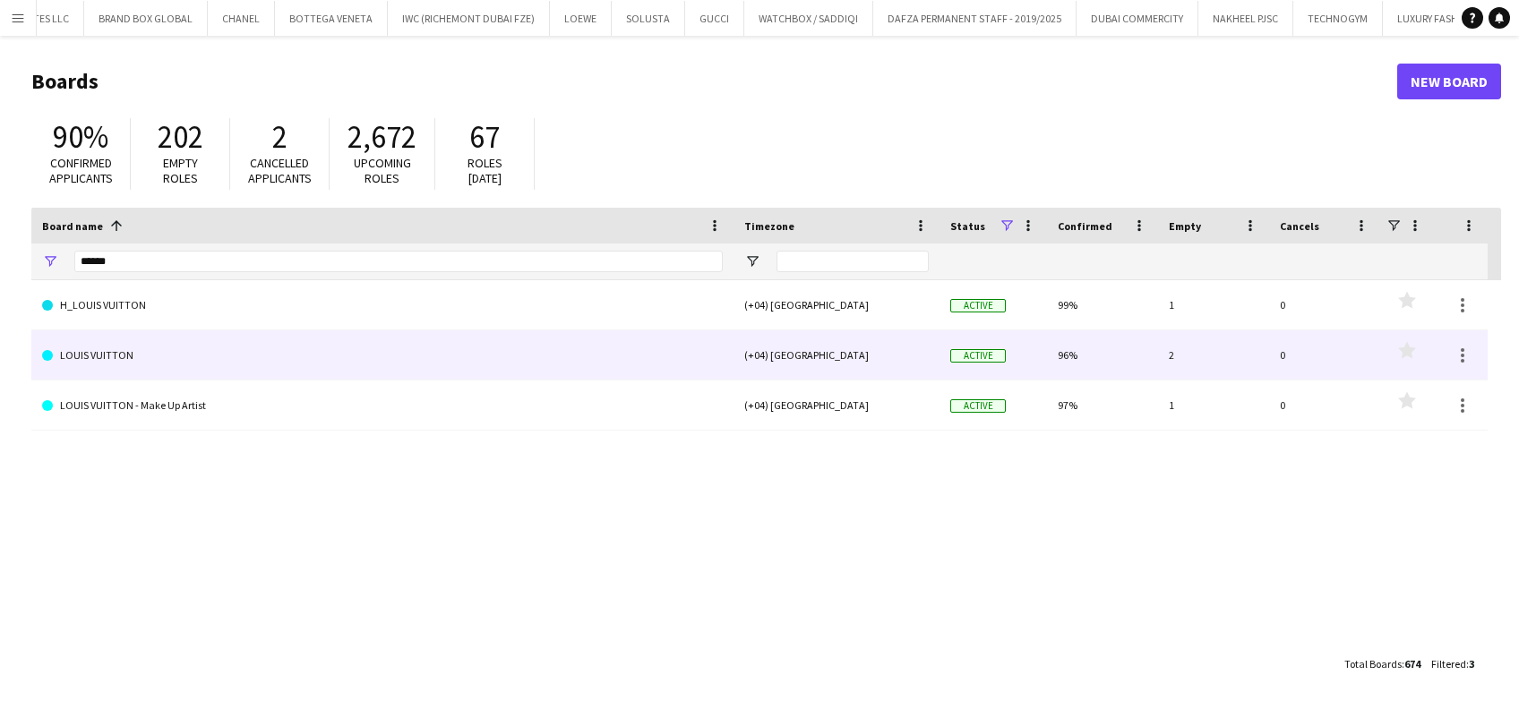
click at [158, 353] on link "LOUIS VUITTON" at bounding box center [382, 355] width 681 height 50
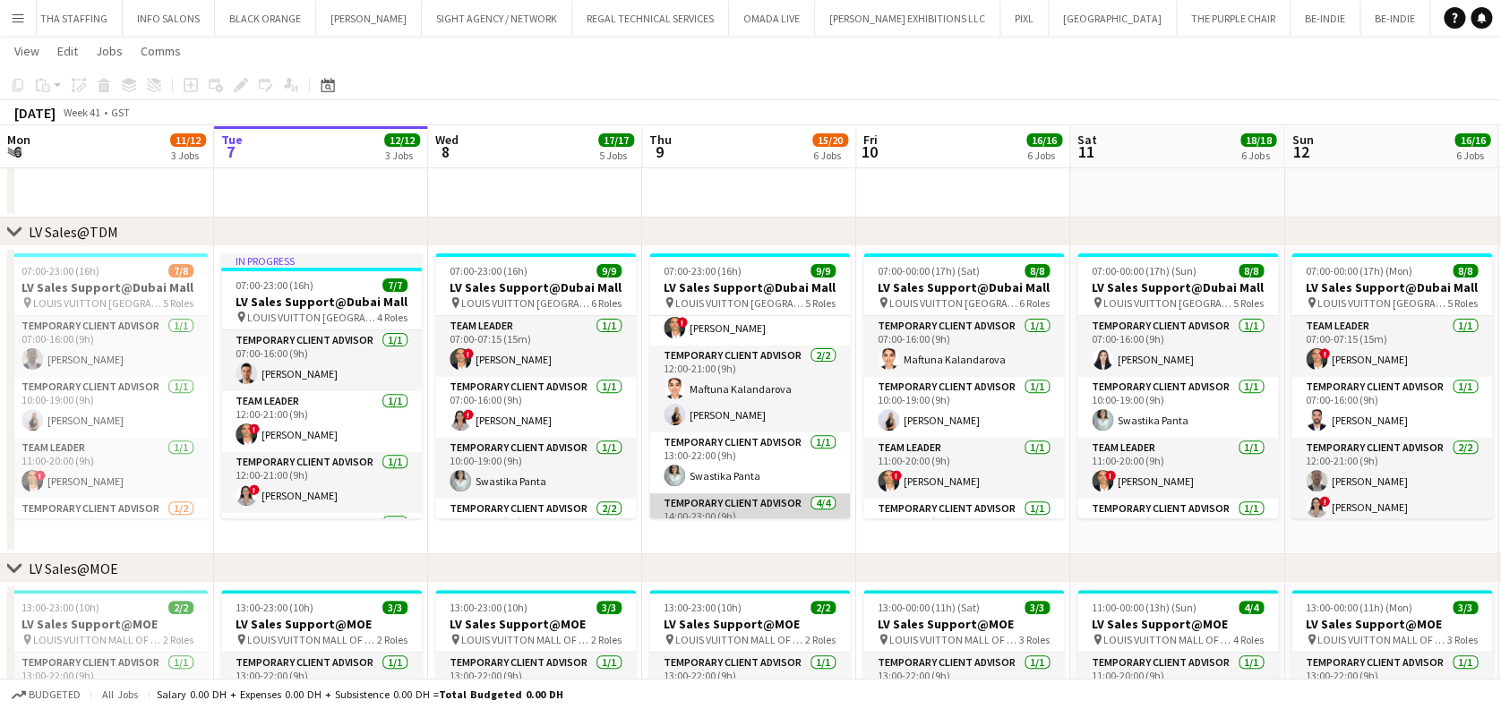
scroll to position [206, 0]
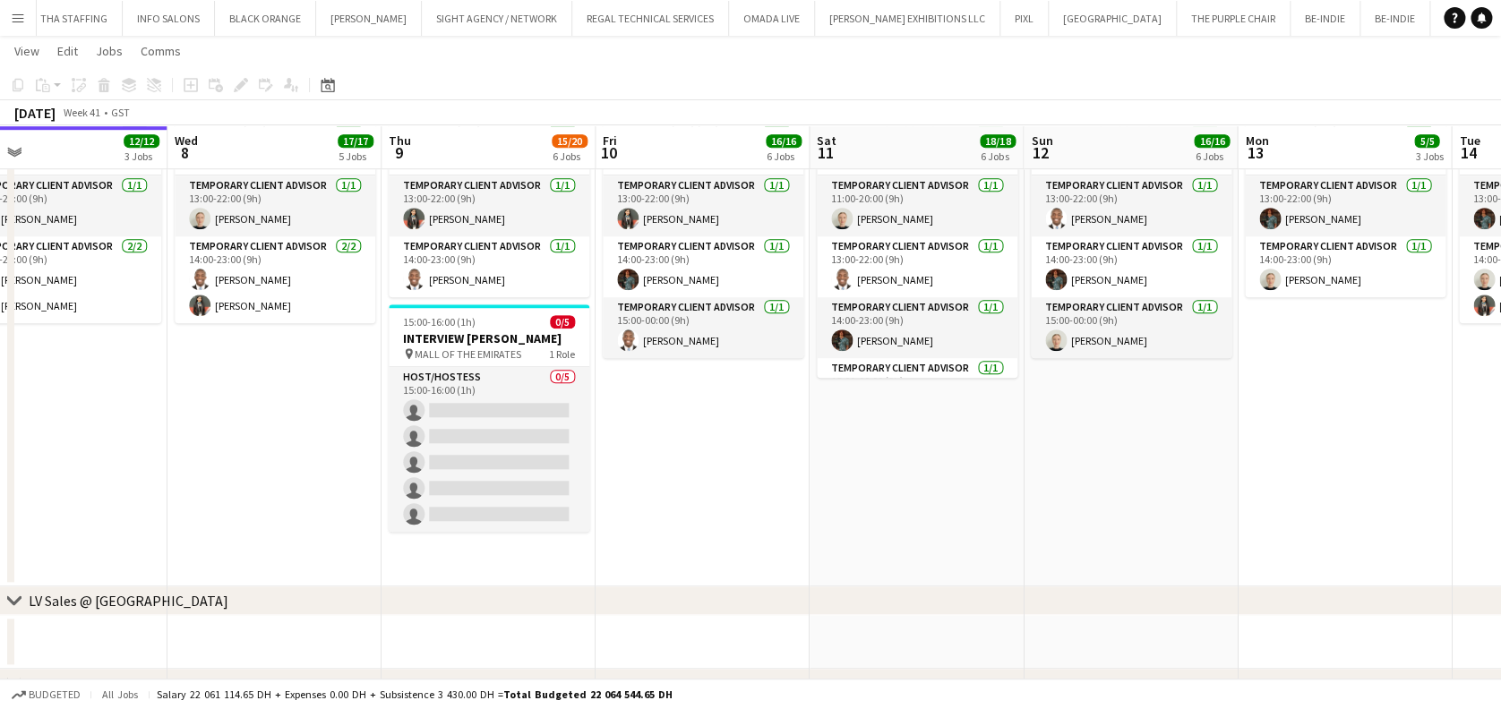
scroll to position [0, 745]
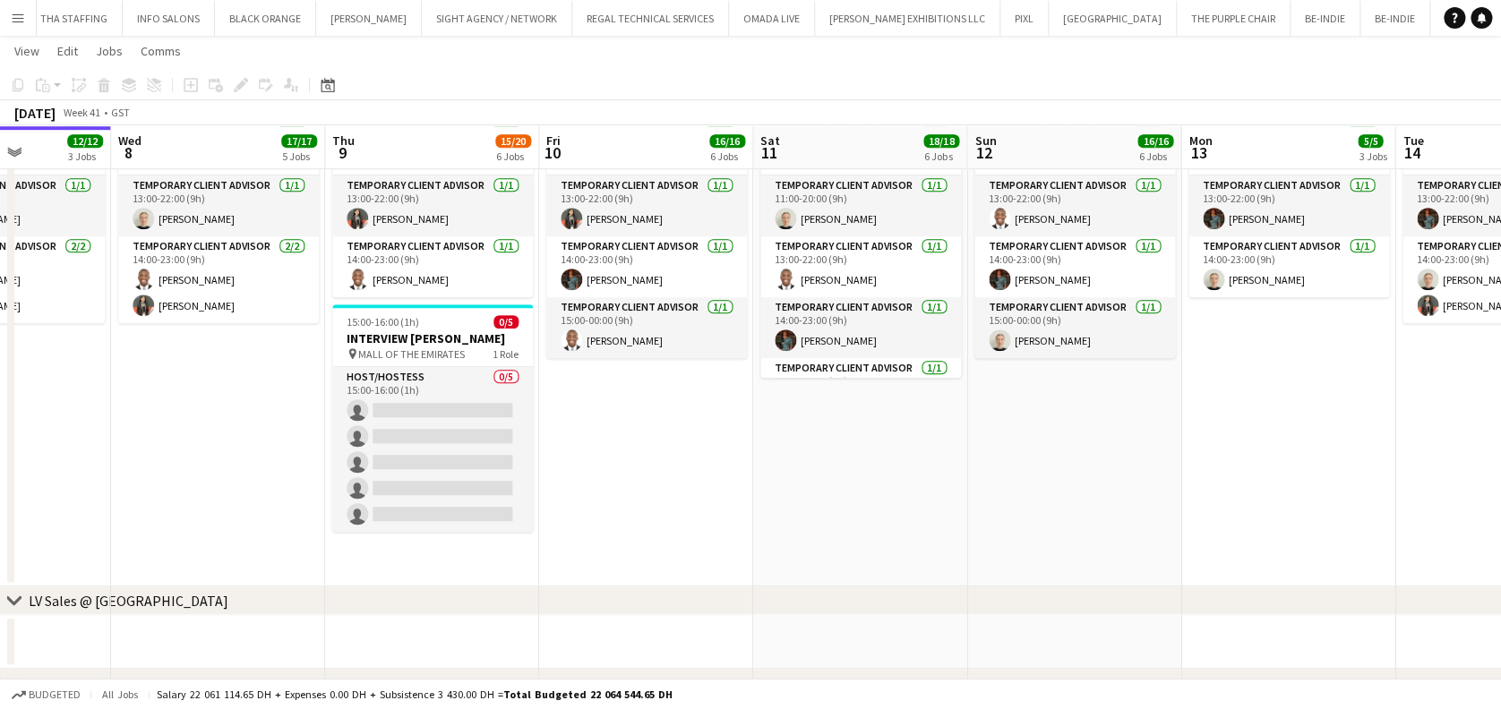
drag, startPoint x: 816, startPoint y: 471, endPoint x: 655, endPoint y: 471, distance: 160.3
click at [655, 471] on app-calendar-viewport "Sat 4 17/17 5 Jobs Sun 5 16/16 6 Jobs Mon 6 11/12 3 Jobs Tue 7 12/12 3 Jobs Wed…" at bounding box center [750, 639] width 1501 height 2333
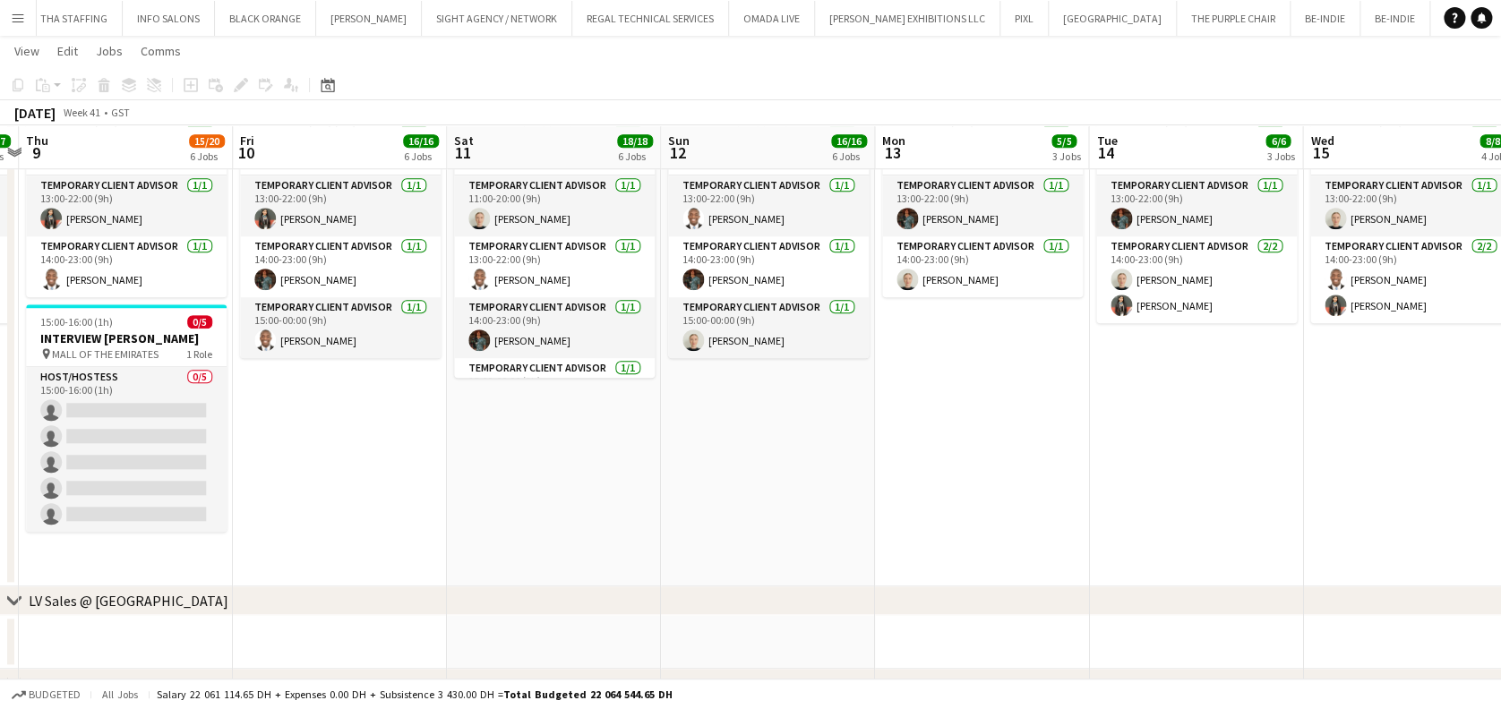
drag, startPoint x: 458, startPoint y: 437, endPoint x: 438, endPoint y: 437, distance: 19.7
click at [438, 437] on app-calendar-viewport "Mon 6 11/12 3 Jobs Tue 7 12/12 3 Jobs Wed 8 17/17 5 Jobs Thu 9 15/20 6 Jobs Fri…" at bounding box center [750, 639] width 1501 height 2333
drag, startPoint x: 758, startPoint y: 476, endPoint x: 717, endPoint y: 467, distance: 42.0
click at [698, 467] on app-calendar-viewport "Mon 6 11/12 3 Jobs Tue 7 12/12 3 Jobs Wed 8 17/17 5 Jobs Thu 9 15/20 6 Jobs Fri…" at bounding box center [750, 639] width 1501 height 2333
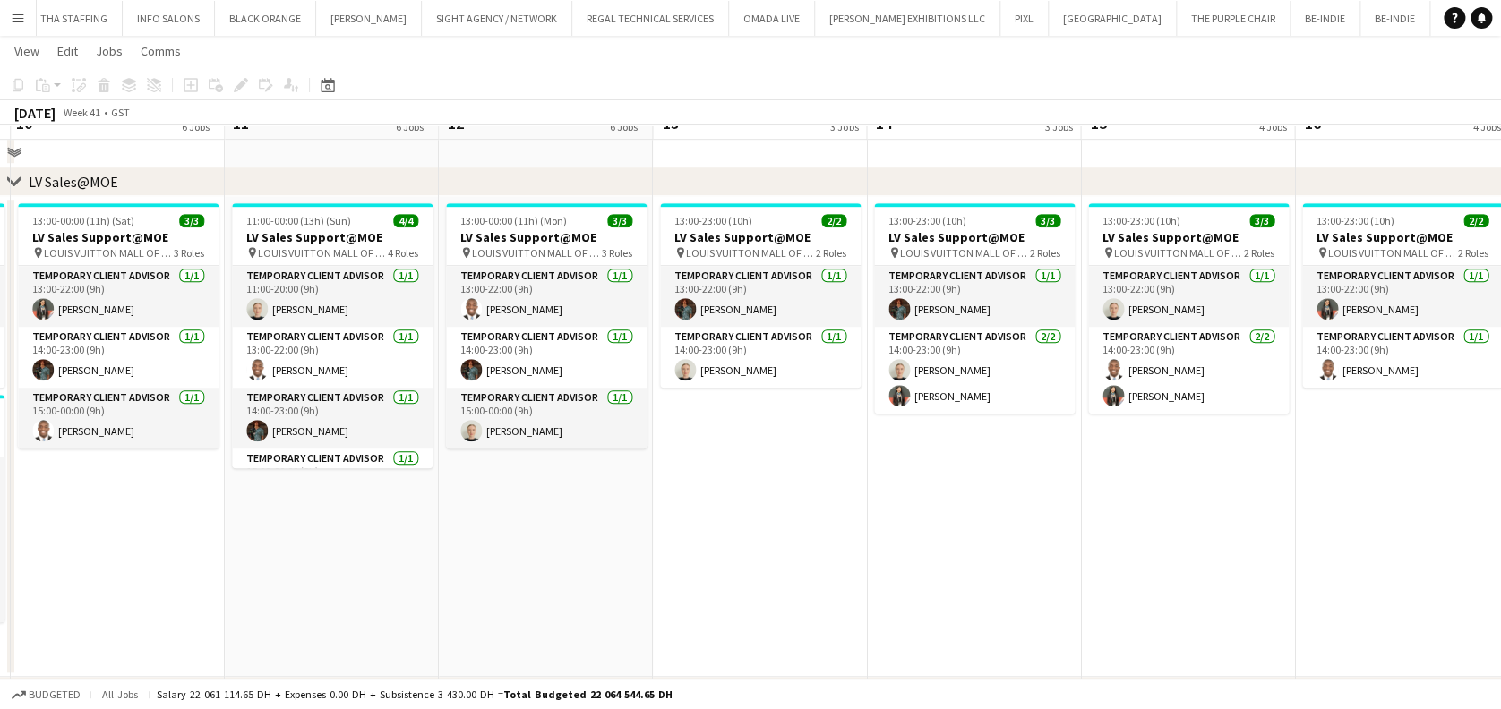
scroll to position [477, 0]
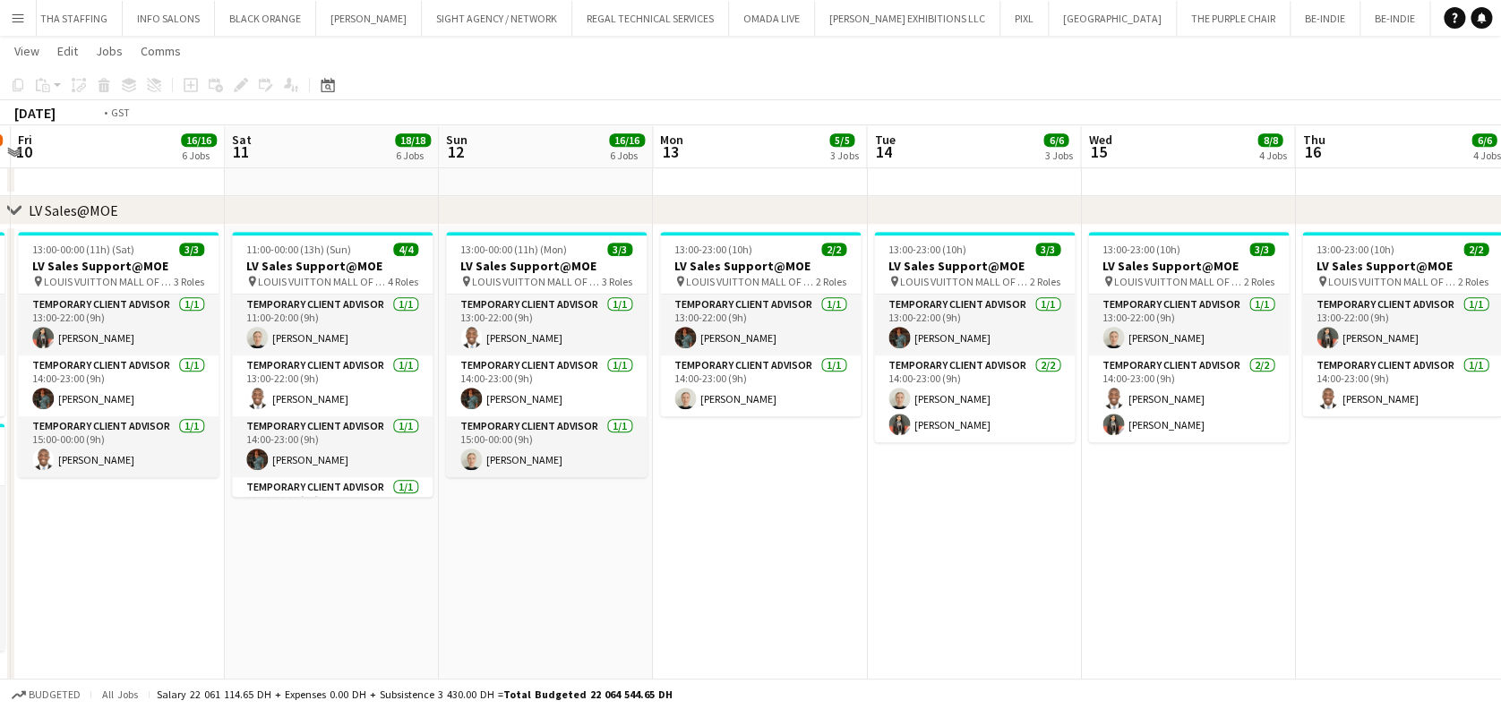
drag, startPoint x: 438, startPoint y: 485, endPoint x: 1263, endPoint y: 503, distance: 824.9
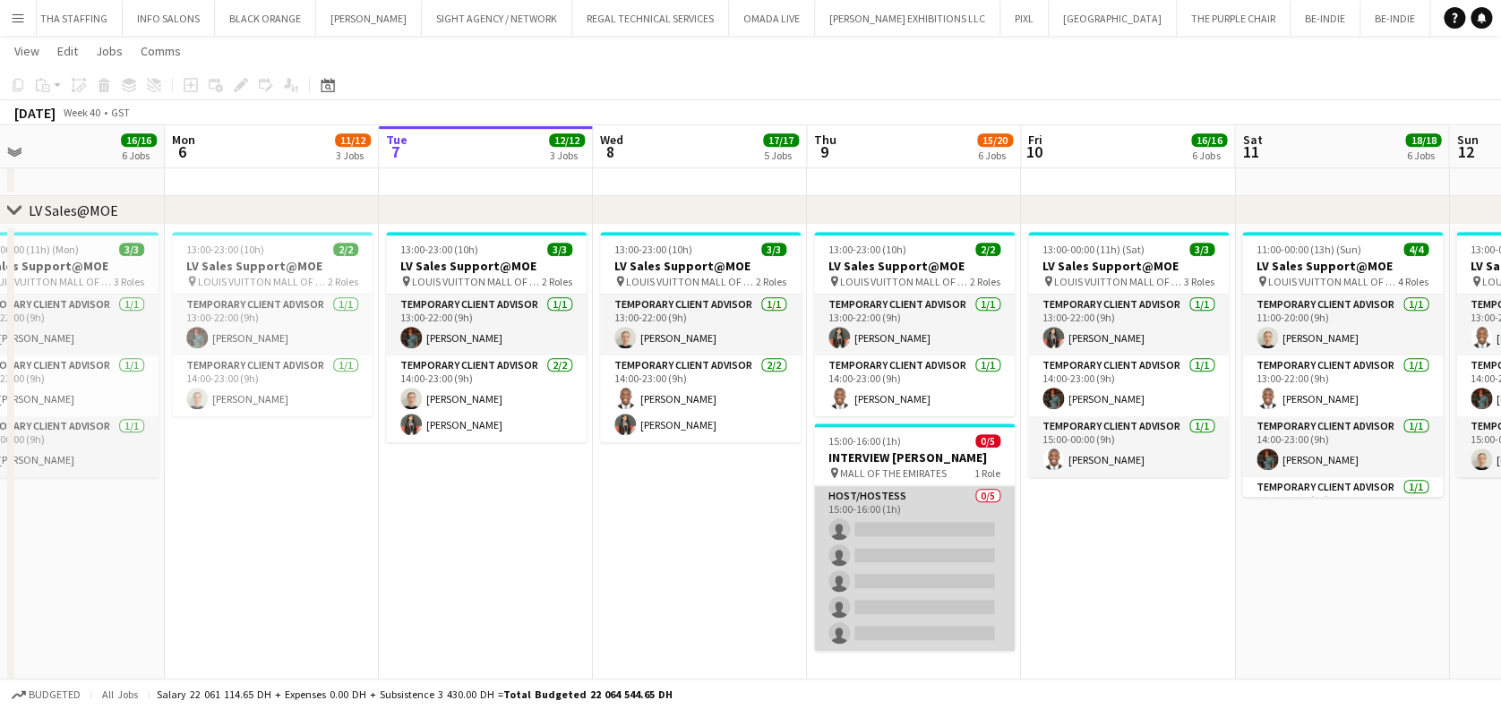
drag, startPoint x: 878, startPoint y: 518, endPoint x: 980, endPoint y: 488, distance: 106.3
click at [878, 517] on app-card-role "Host/Hostess 0/5 15:00-16:00 (1h) single-neutral-actions single-neutral-actions…" at bounding box center [914, 568] width 201 height 165
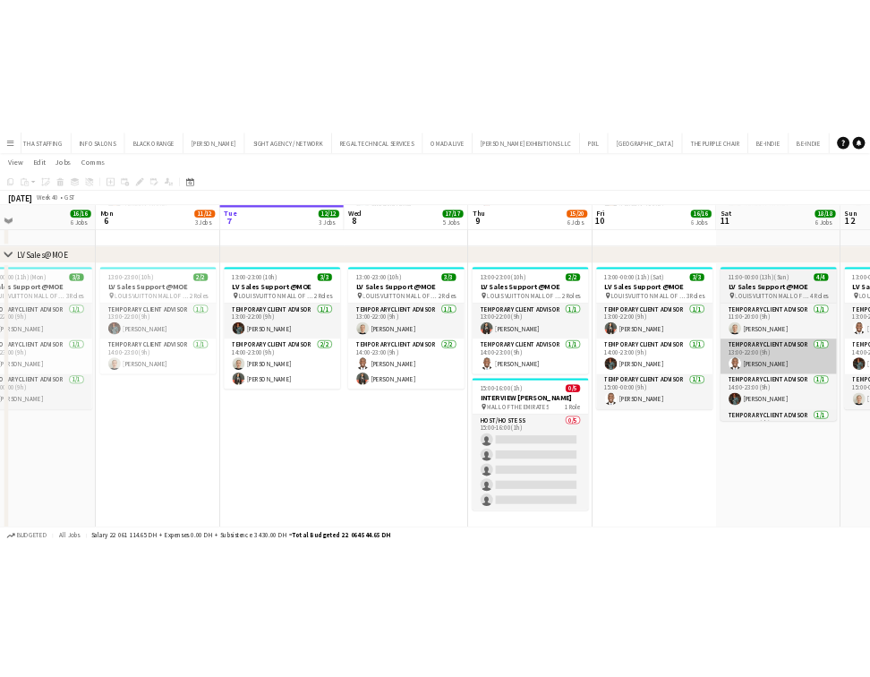
scroll to position [0, 476]
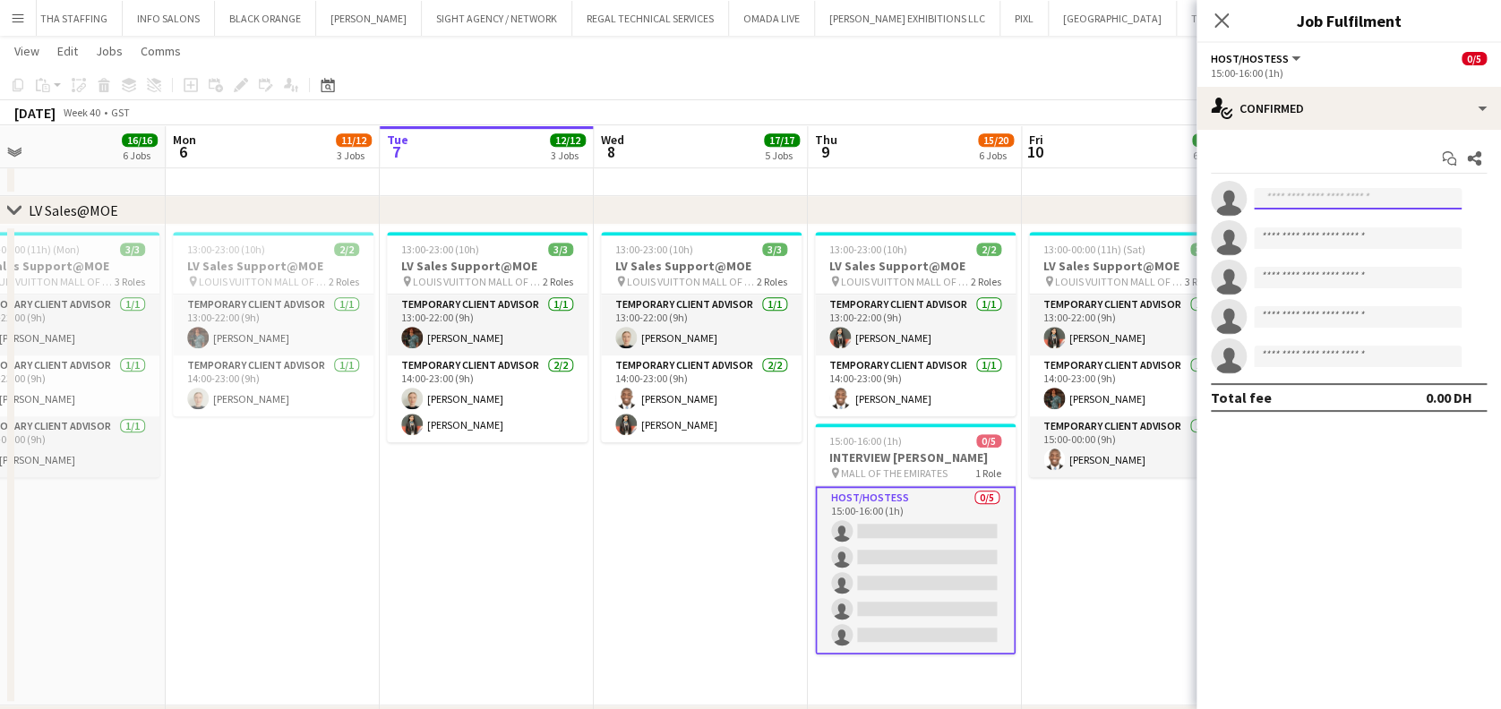
drag, startPoint x: 1363, startPoint y: 193, endPoint x: 1517, endPoint y: 141, distance: 162.8
click at [1364, 192] on input at bounding box center [1358, 198] width 208 height 21
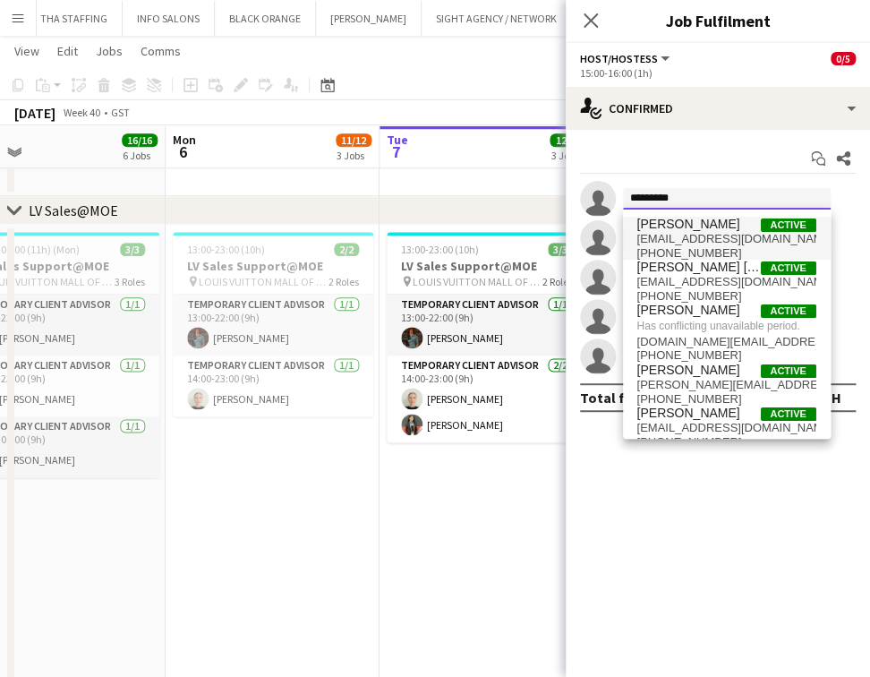
type input "*********"
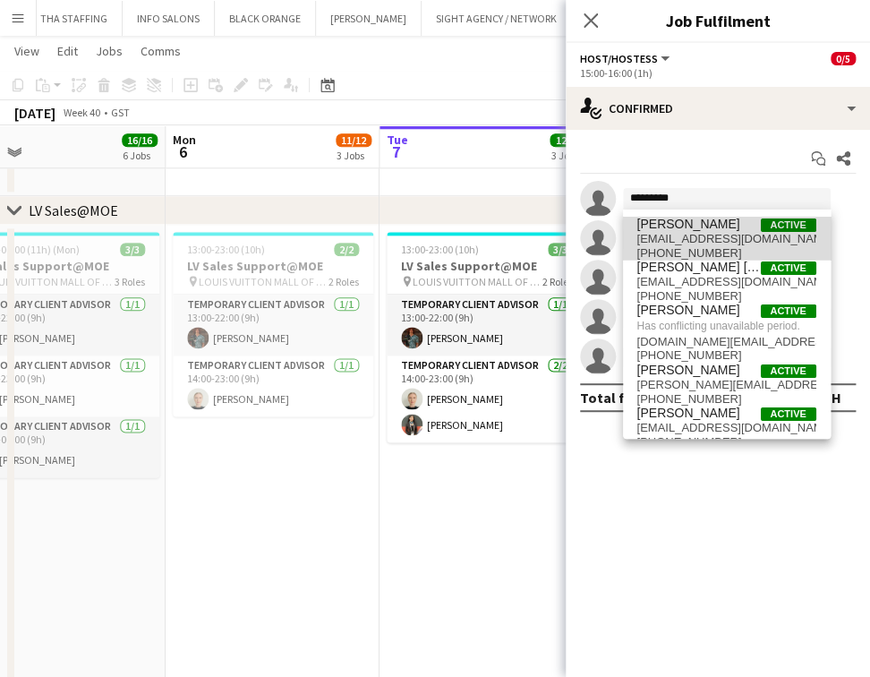
click at [775, 222] on span "Active" at bounding box center [789, 224] width 56 height 13
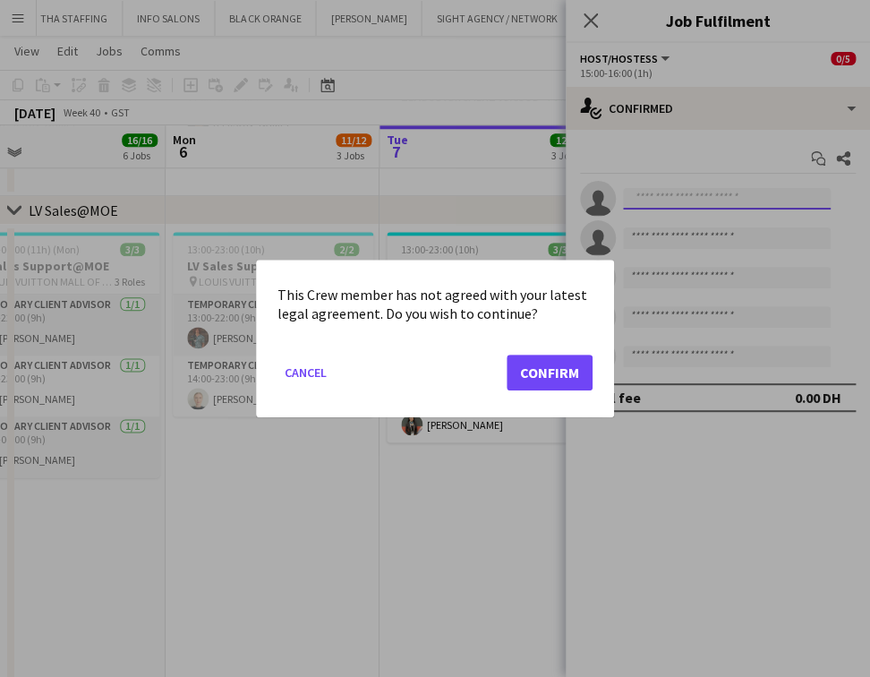
scroll to position [0, 0]
click at [544, 388] on button "Confirm" at bounding box center [550, 373] width 86 height 36
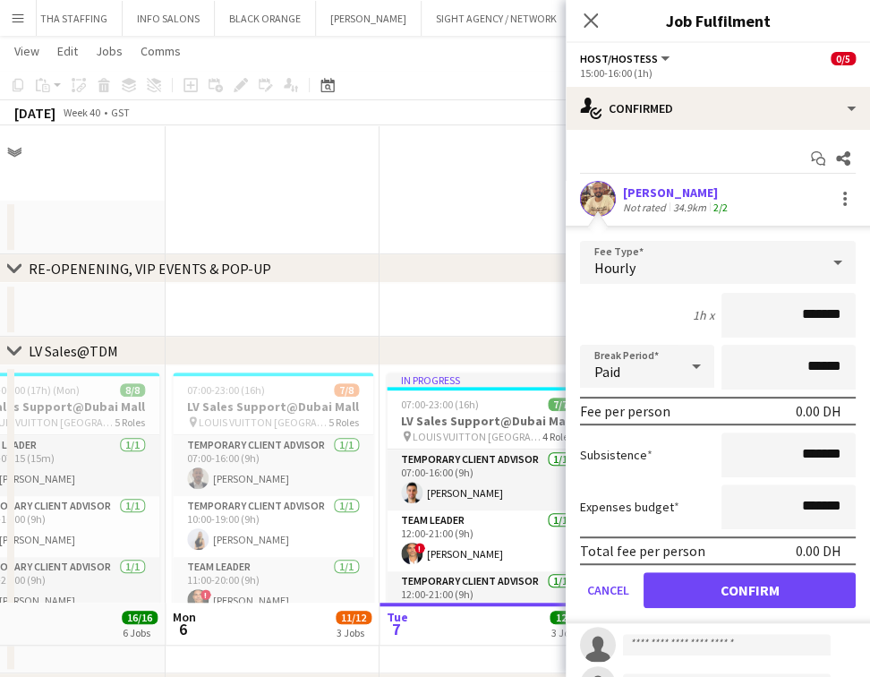
scroll to position [477, 0]
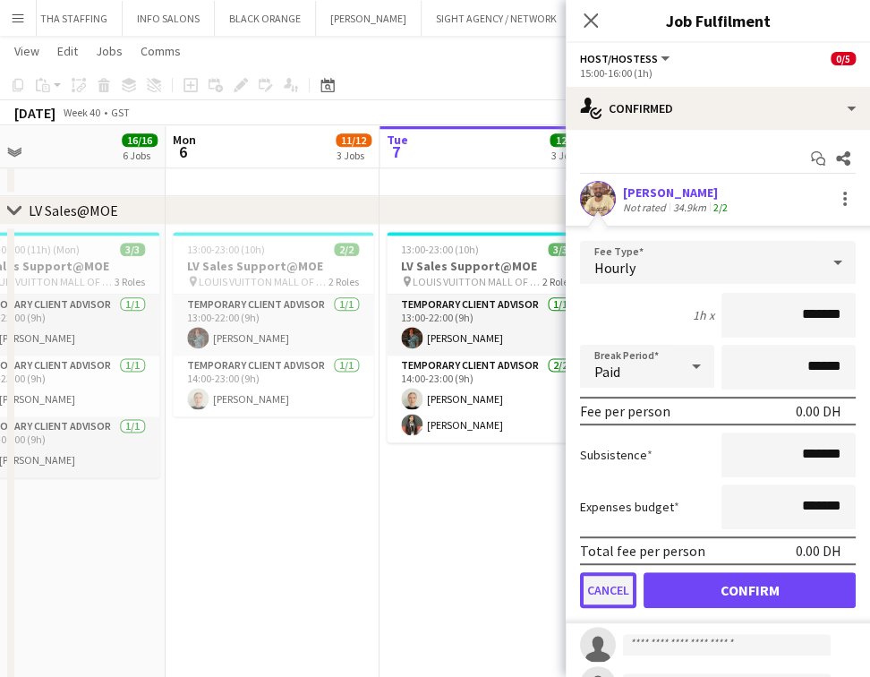
click at [617, 595] on button "Cancel" at bounding box center [608, 590] width 56 height 36
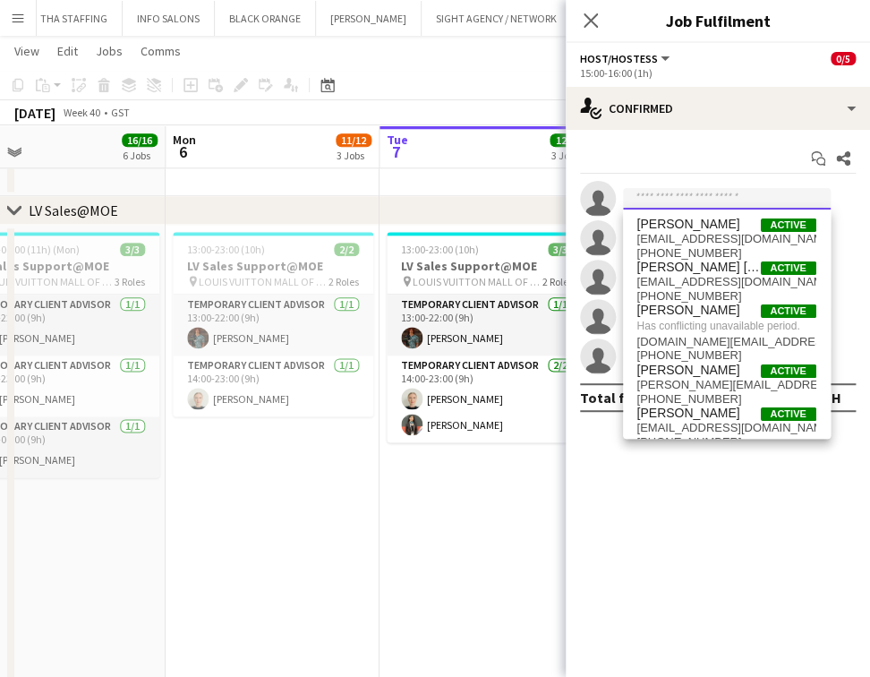
click at [690, 193] on input at bounding box center [727, 198] width 208 height 21
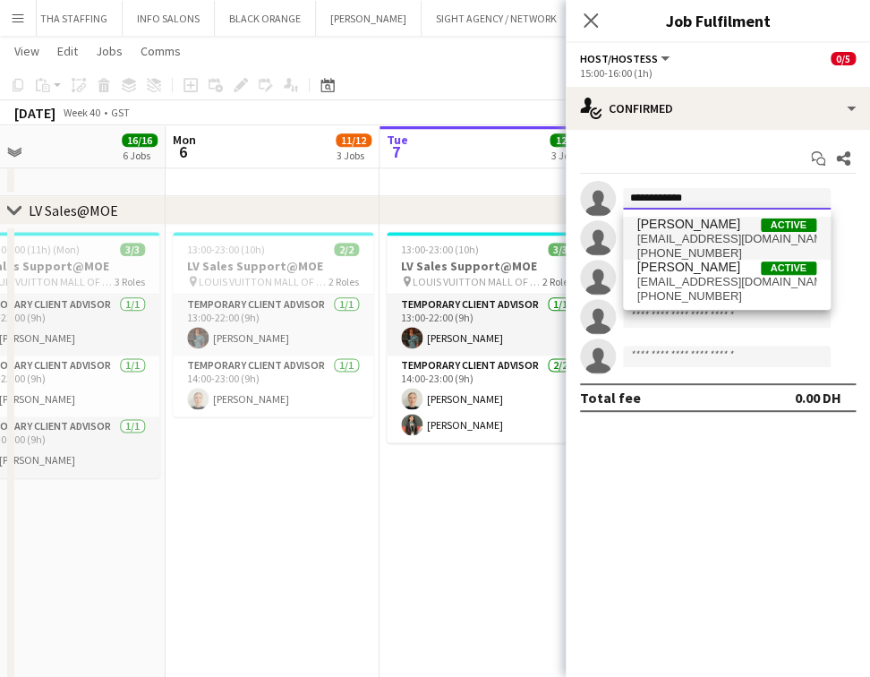
type input "**********"
click at [696, 229] on span "[PERSON_NAME]" at bounding box center [689, 224] width 103 height 15
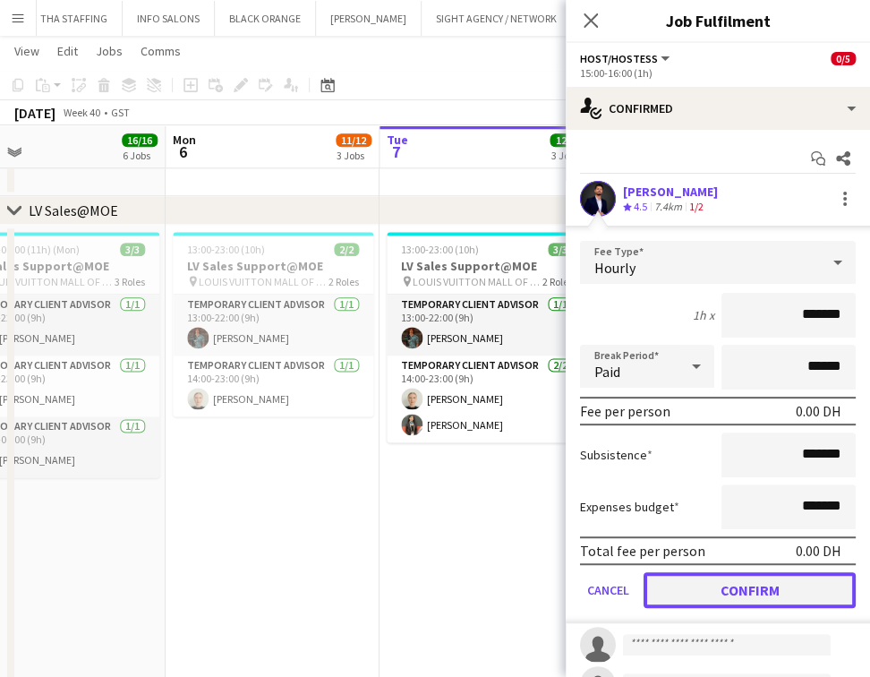
drag, startPoint x: 731, startPoint y: 594, endPoint x: 610, endPoint y: 282, distance: 334.3
click at [731, 592] on button "Confirm" at bounding box center [750, 590] width 212 height 36
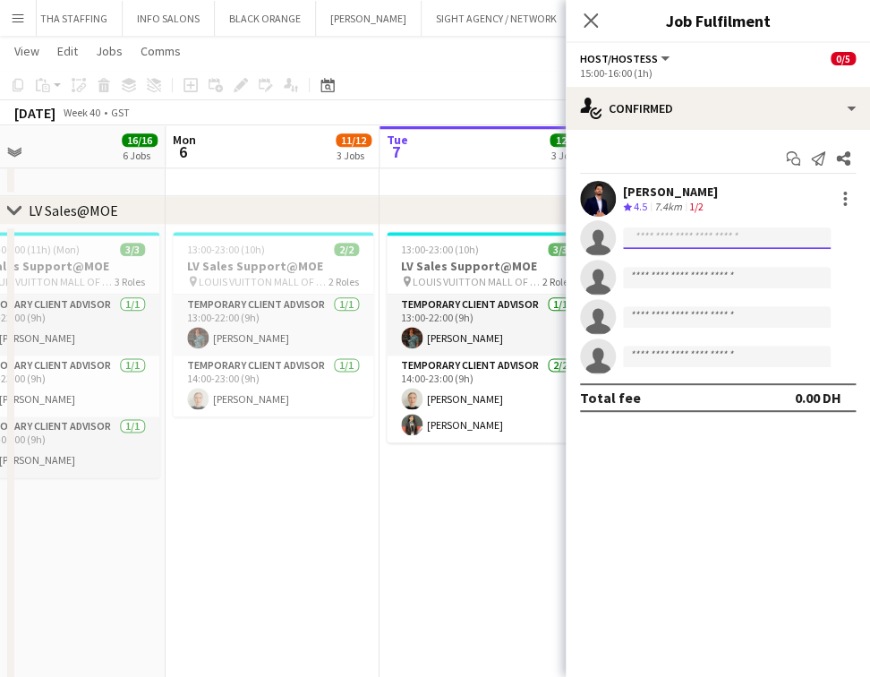
click at [673, 244] on input at bounding box center [727, 237] width 208 height 21
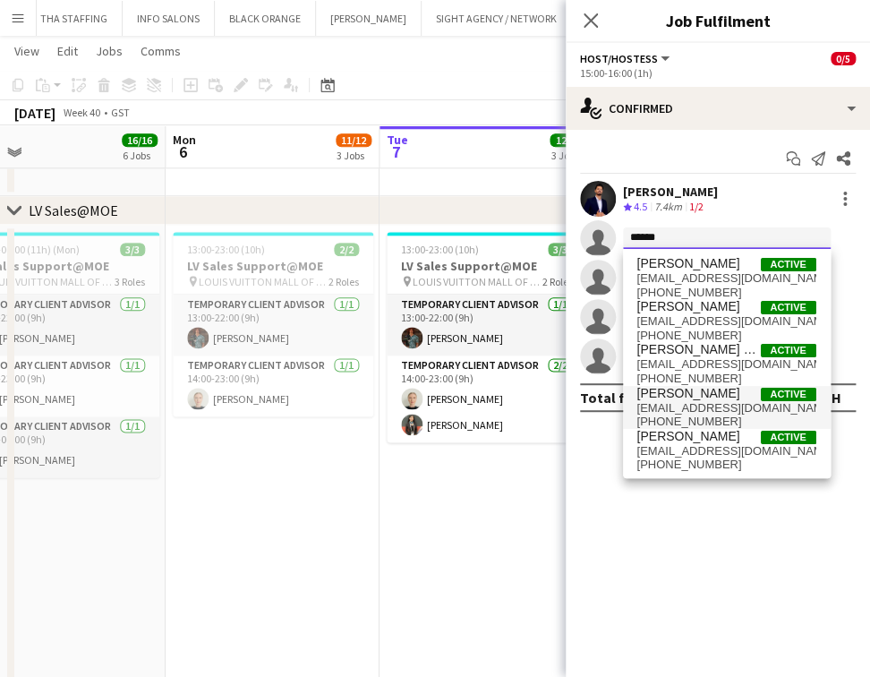
type input "*****"
drag, startPoint x: 706, startPoint y: 391, endPoint x: 694, endPoint y: 408, distance: 20.6
click at [707, 391] on span "Laura Ekker Active" at bounding box center [727, 393] width 179 height 15
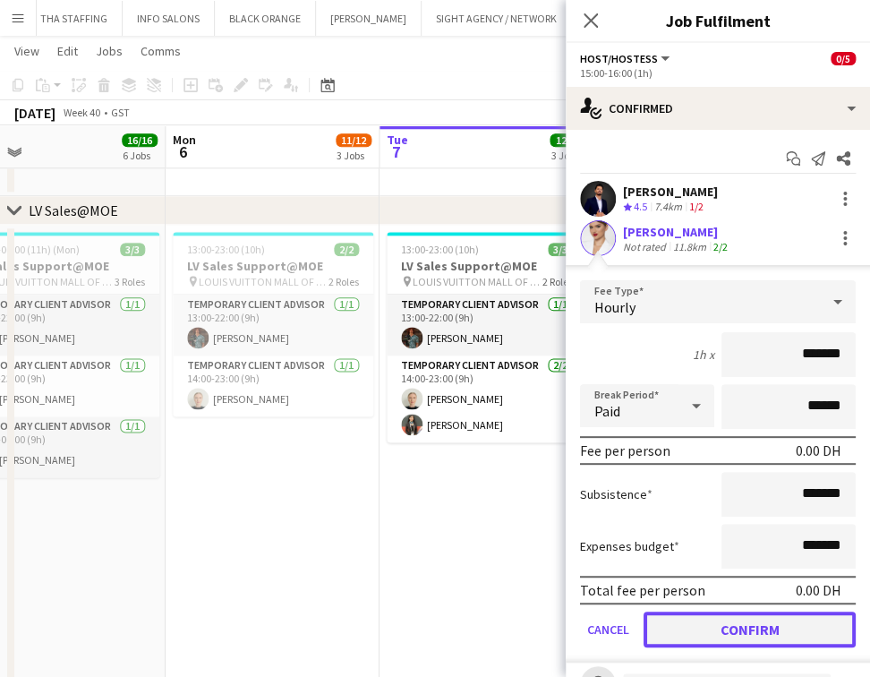
click at [742, 634] on button "Confirm" at bounding box center [750, 630] width 212 height 36
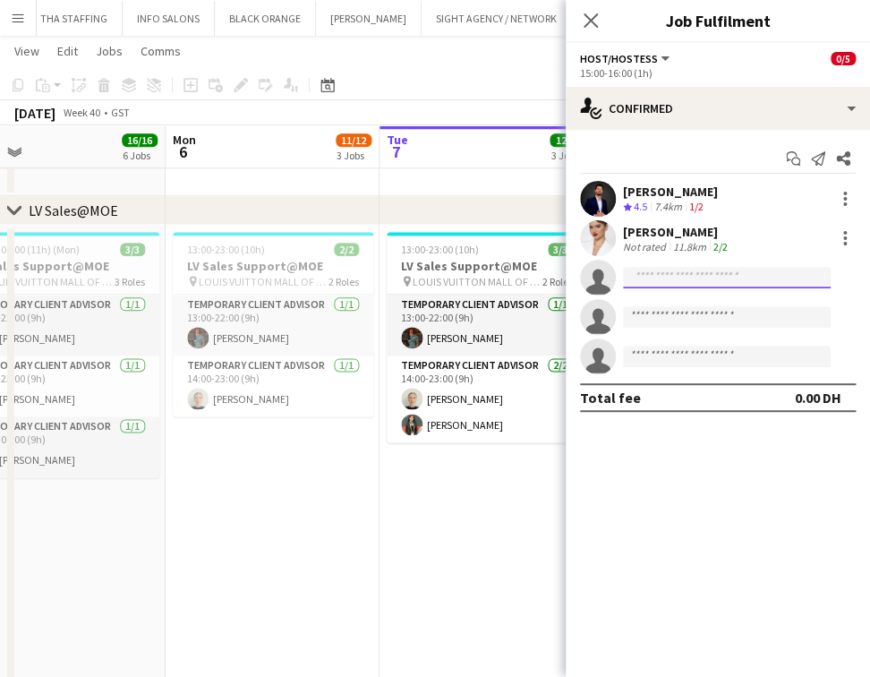
click at [647, 282] on input at bounding box center [727, 277] width 208 height 21
click at [733, 276] on input at bounding box center [727, 277] width 208 height 21
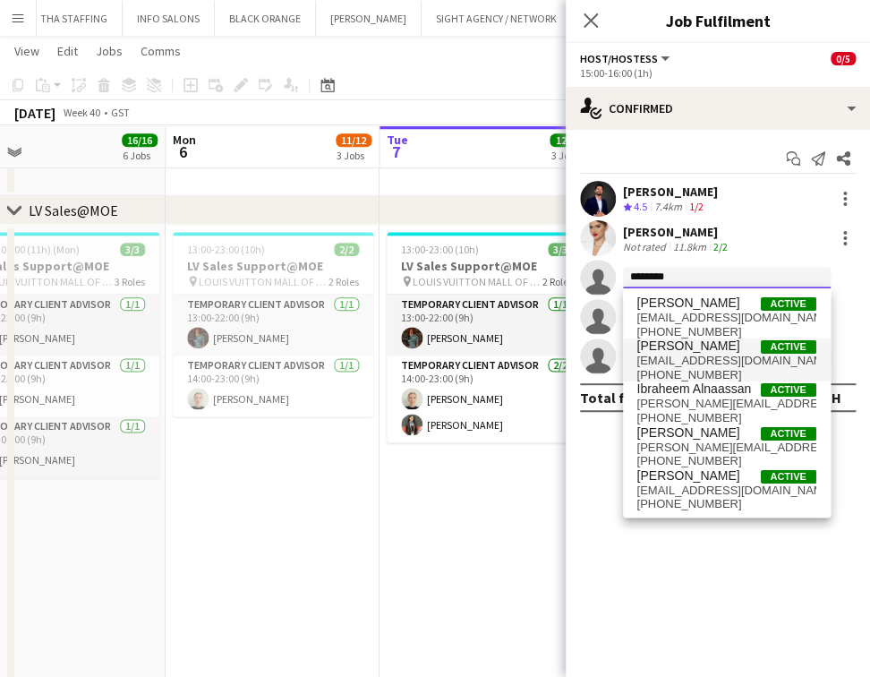
type input "*******"
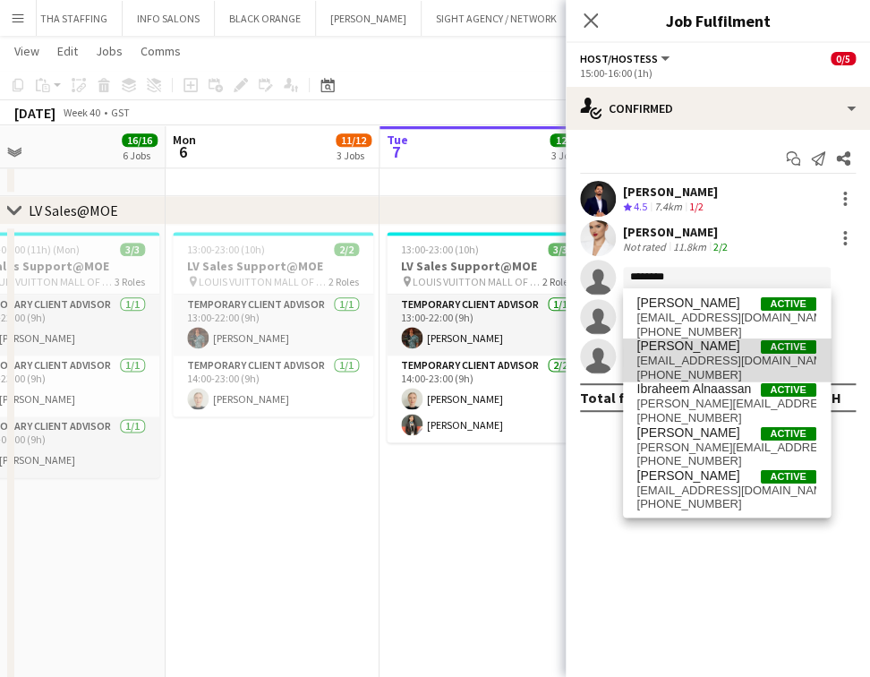
click at [731, 339] on span "Ibrahim Alkurdi Active" at bounding box center [727, 345] width 179 height 15
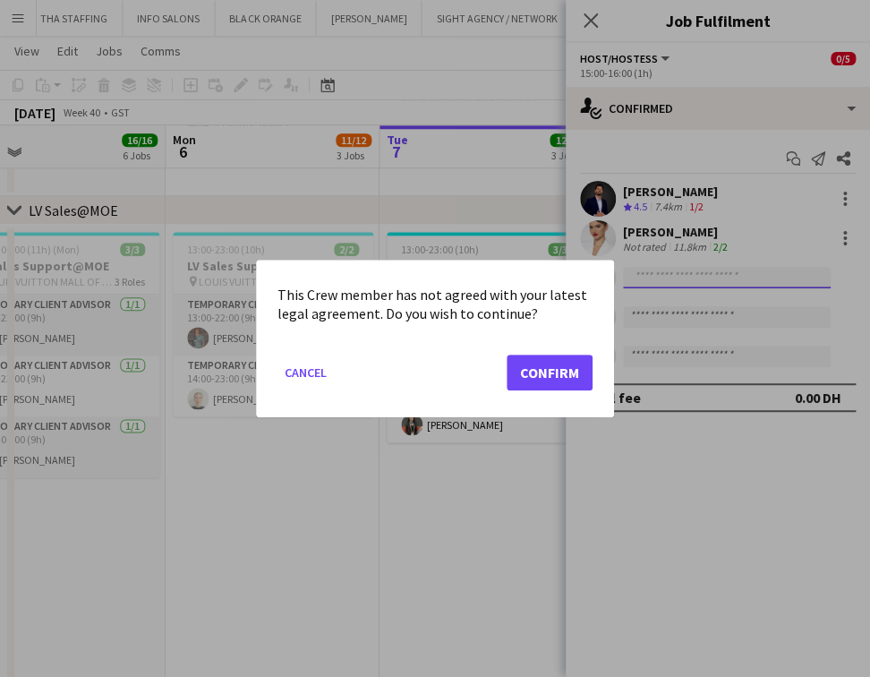
scroll to position [0, 0]
click at [519, 378] on button "Confirm" at bounding box center [550, 373] width 86 height 36
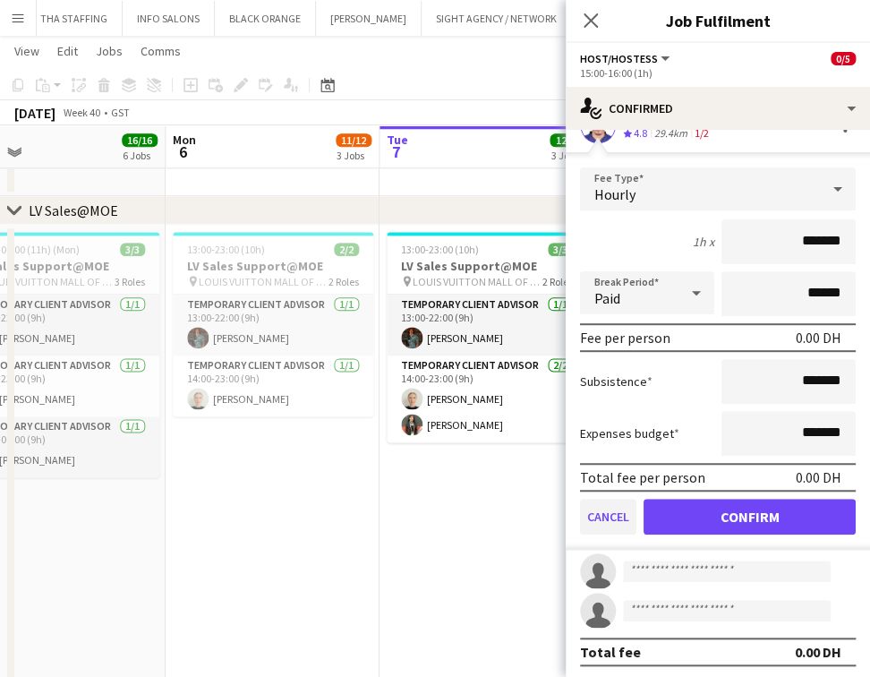
scroll to position [153, 0]
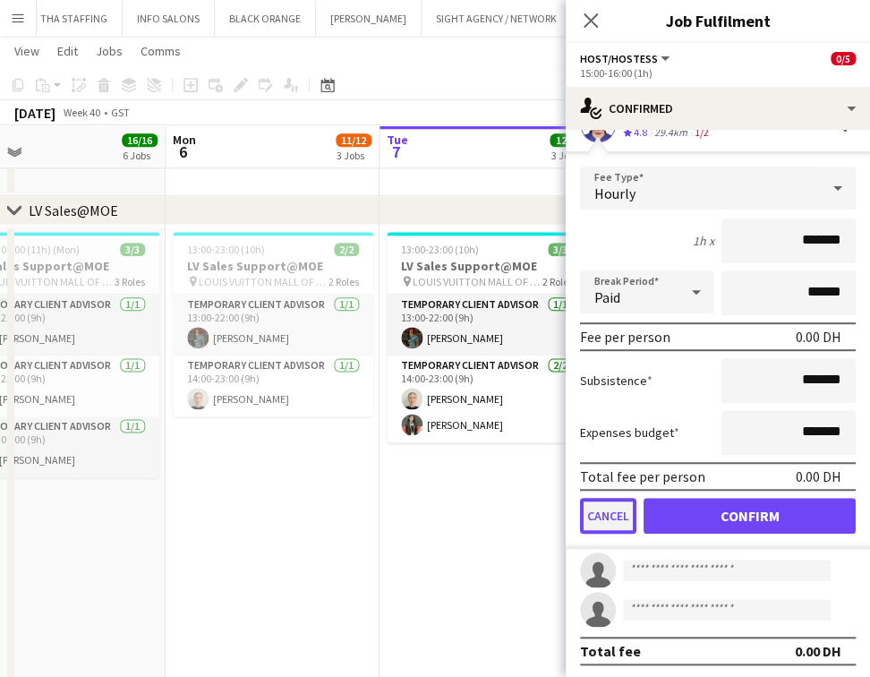
click at [613, 514] on button "Cancel" at bounding box center [608, 516] width 56 height 36
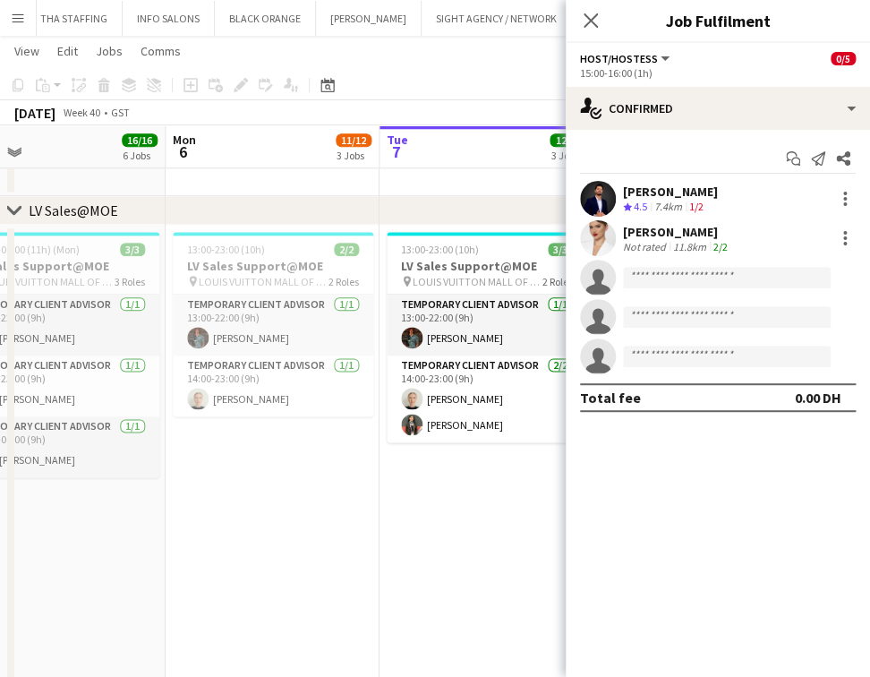
scroll to position [0, 0]
click at [664, 287] on input at bounding box center [727, 277] width 208 height 21
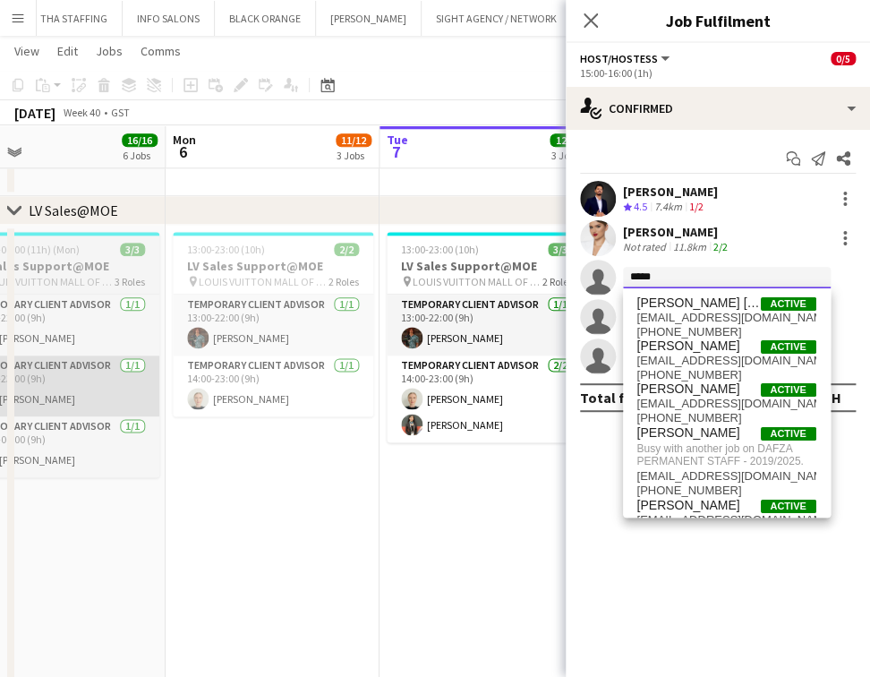
type input "*****"
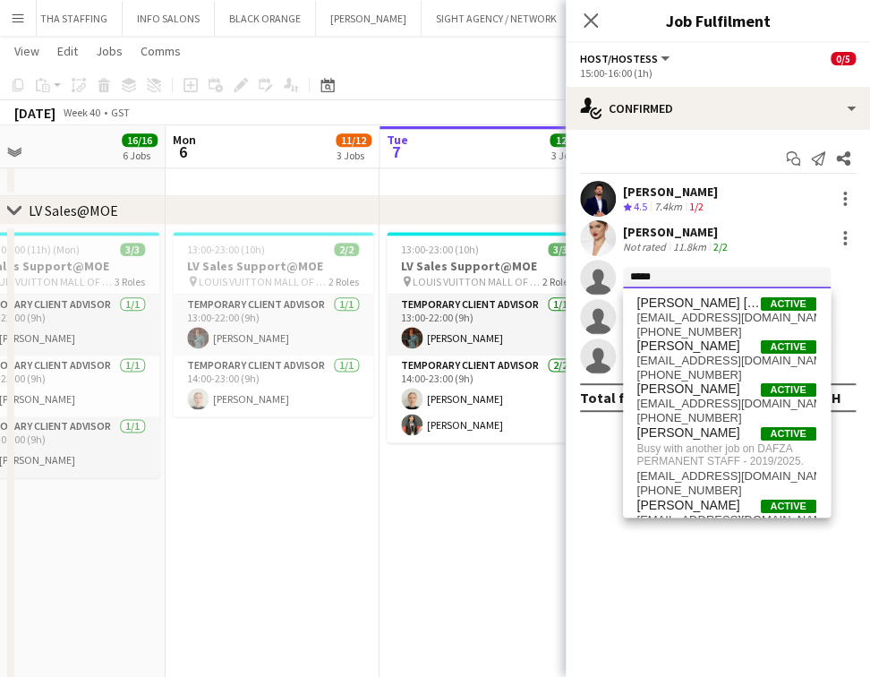
drag, startPoint x: 587, startPoint y: 270, endPoint x: 549, endPoint y: 246, distance: 44.2
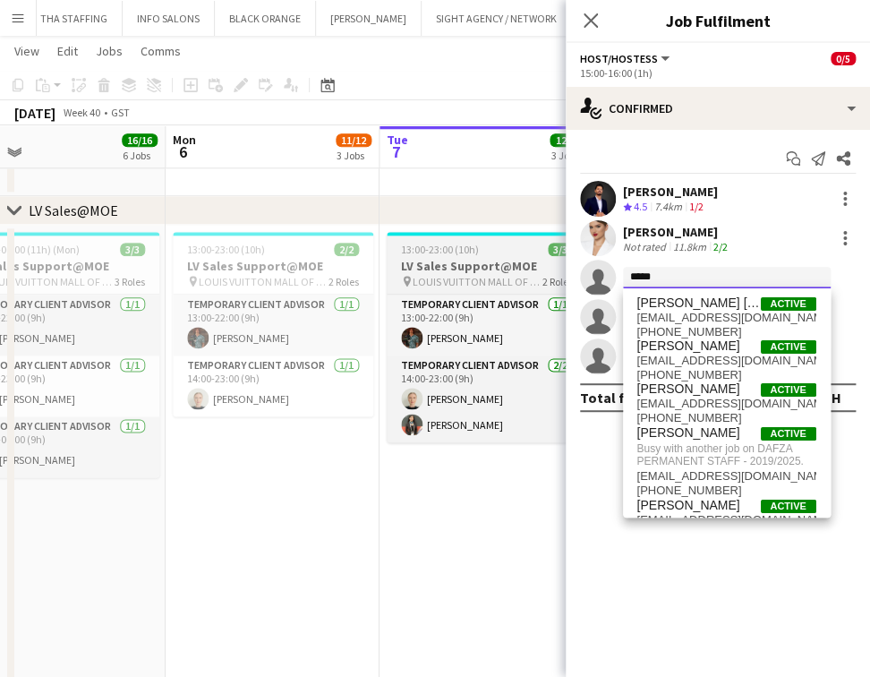
click at [582, 274] on app-invite-slot "single-neutral-actions *****" at bounding box center [718, 278] width 304 height 36
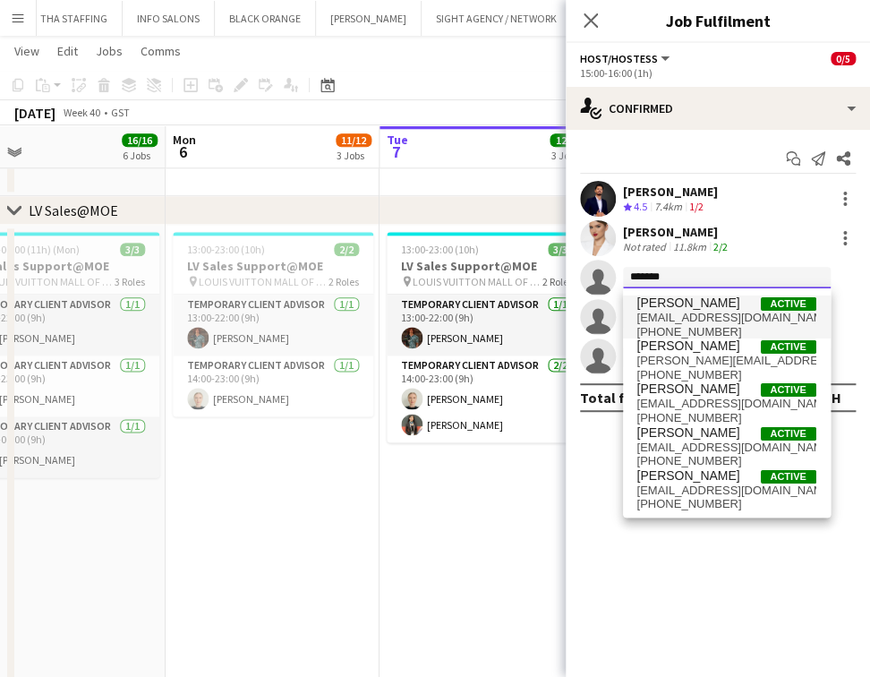
type input "******"
click at [766, 317] on span "mariamalammaryy@gmail.com" at bounding box center [727, 318] width 179 height 14
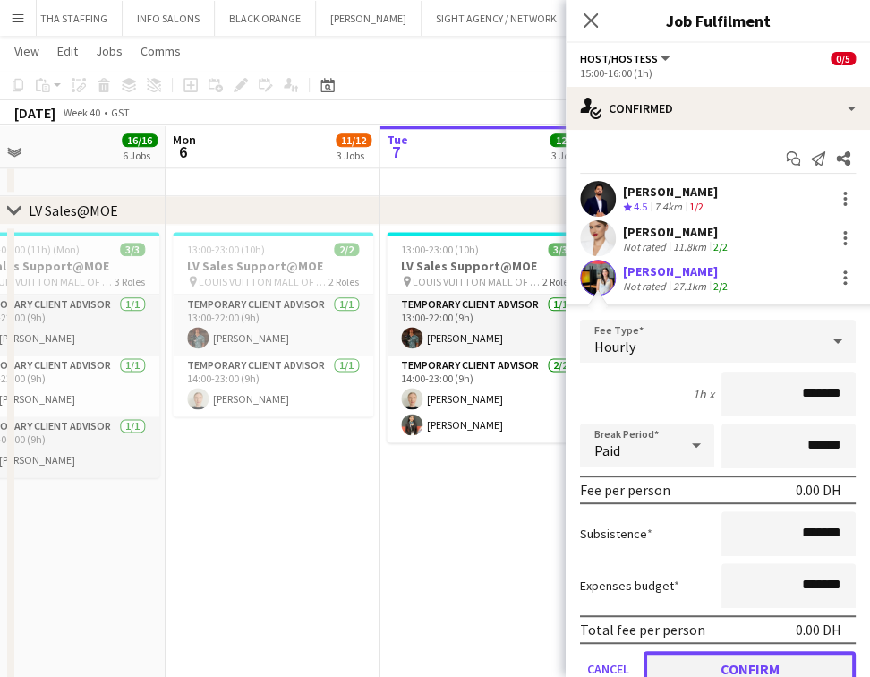
click at [738, 663] on button "Confirm" at bounding box center [750, 669] width 212 height 36
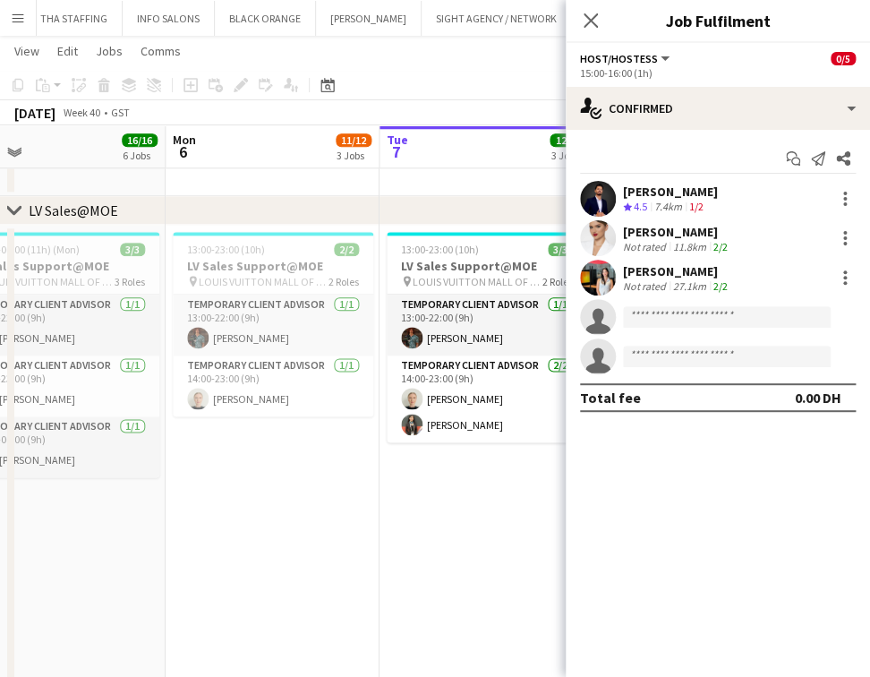
click at [487, 529] on app-date-cell "13:00-23:00 (10h) 3/3 LV Sales Support@MOE pin LOUIS VUITTON MALL OF THE EMIRAT…" at bounding box center [487, 472] width 214 height 495
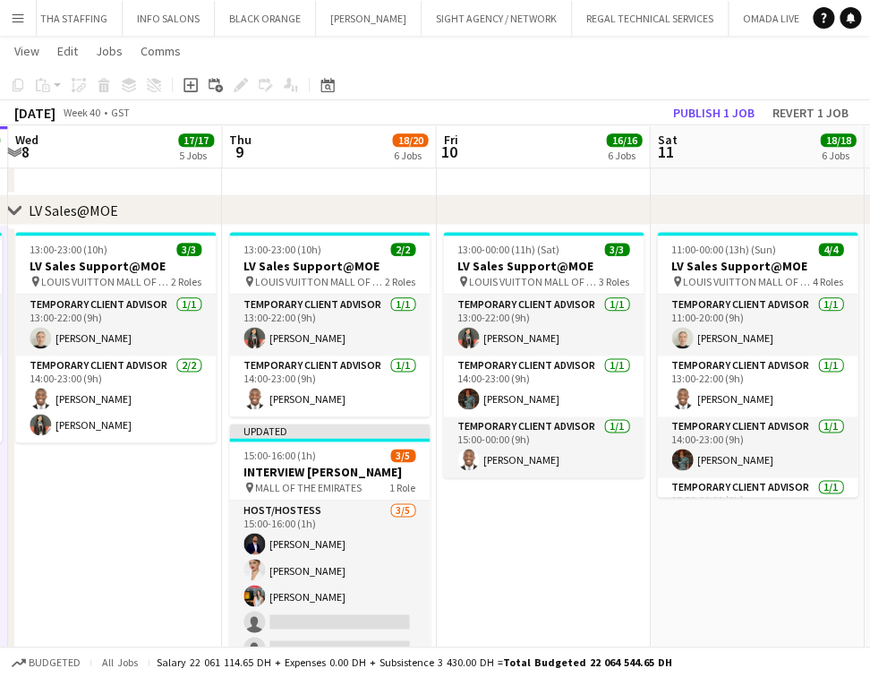
drag, startPoint x: 378, startPoint y: 564, endPoint x: 268, endPoint y: 564, distance: 110.1
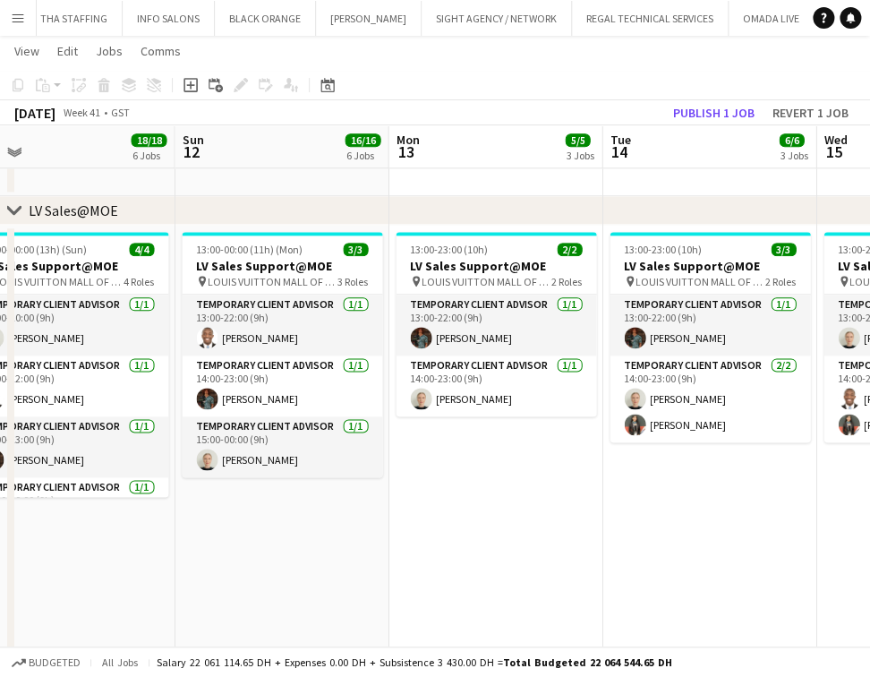
drag, startPoint x: 369, startPoint y: 572, endPoint x: 755, endPoint y: 568, distance: 386.0
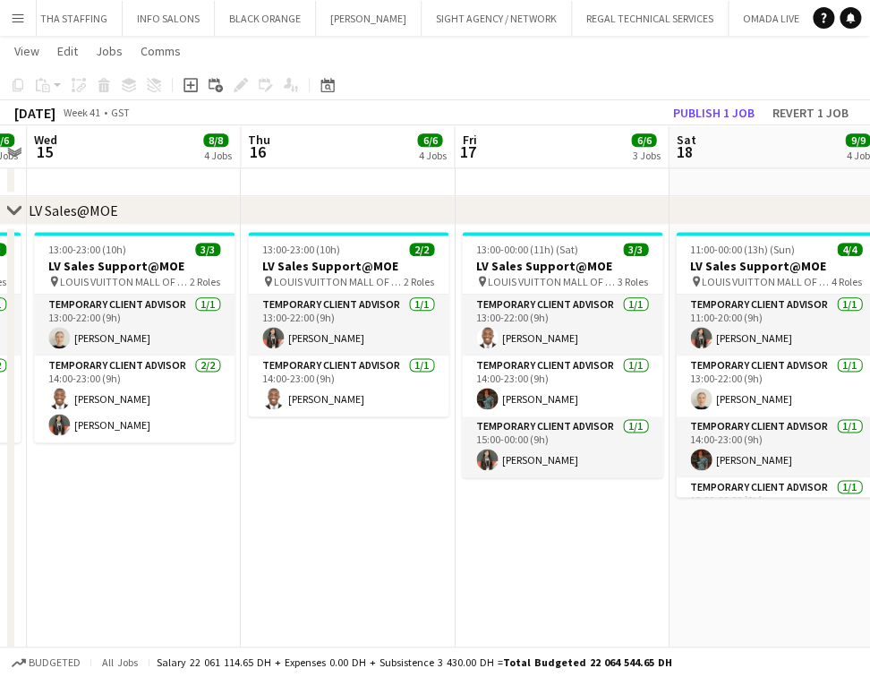
drag, startPoint x: 618, startPoint y: 559, endPoint x: 353, endPoint y: 567, distance: 265.2
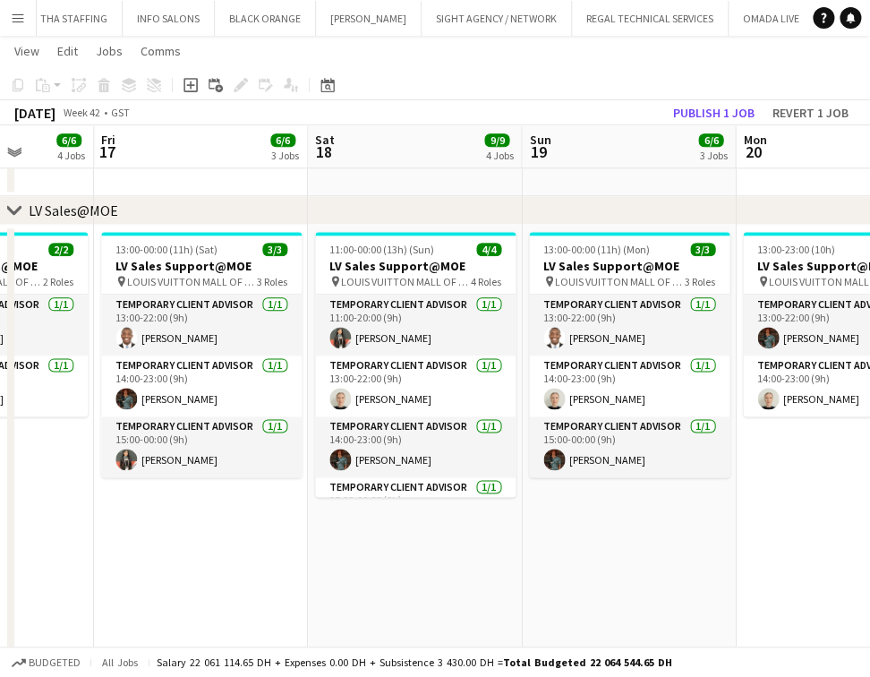
drag, startPoint x: 234, startPoint y: 520, endPoint x: 272, endPoint y: 520, distance: 38.5
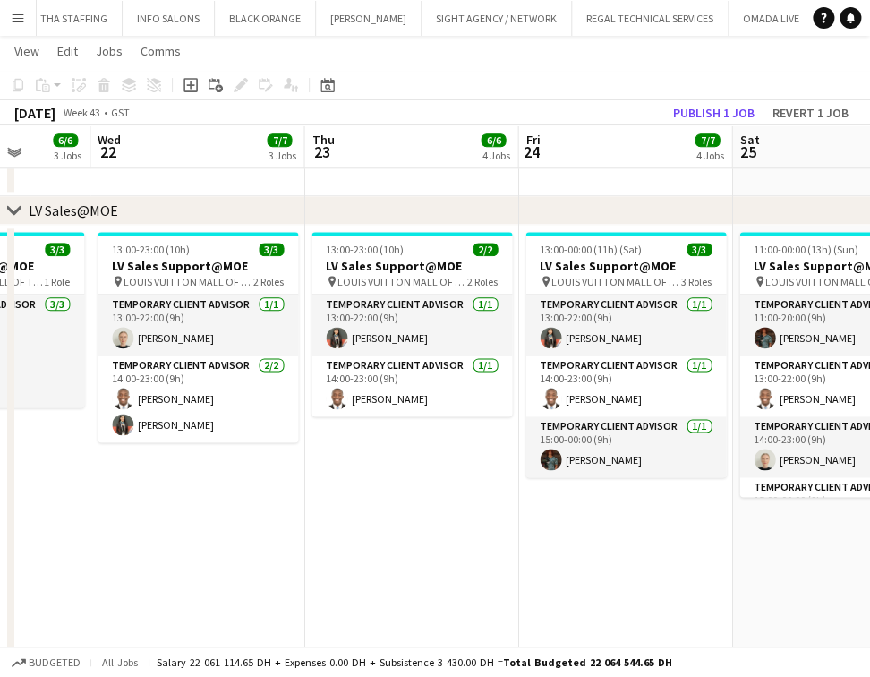
drag, startPoint x: 578, startPoint y: 514, endPoint x: 268, endPoint y: 514, distance: 309.8
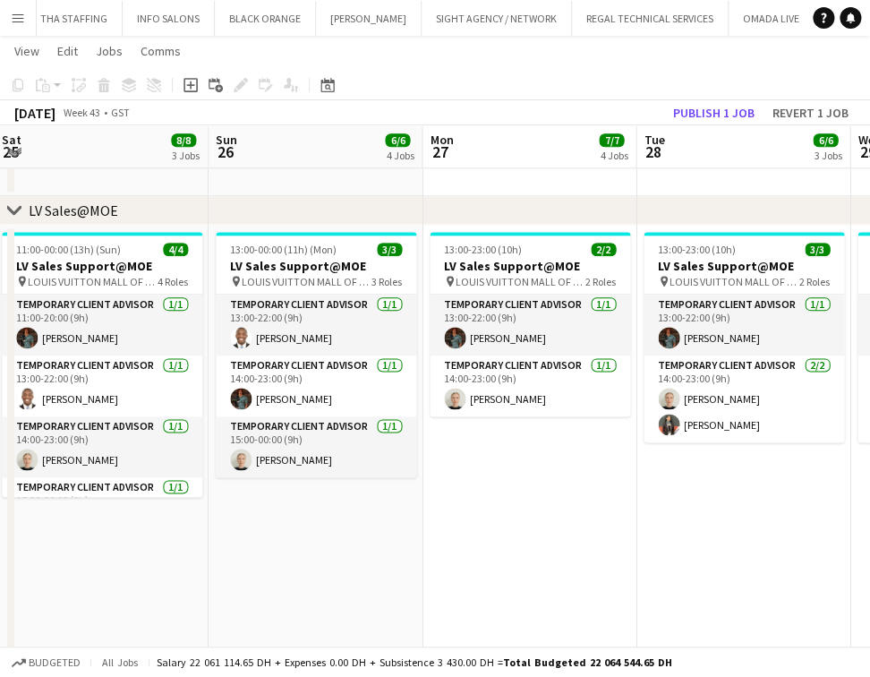
drag, startPoint x: 296, startPoint y: 457, endPoint x: 609, endPoint y: 471, distance: 313.7
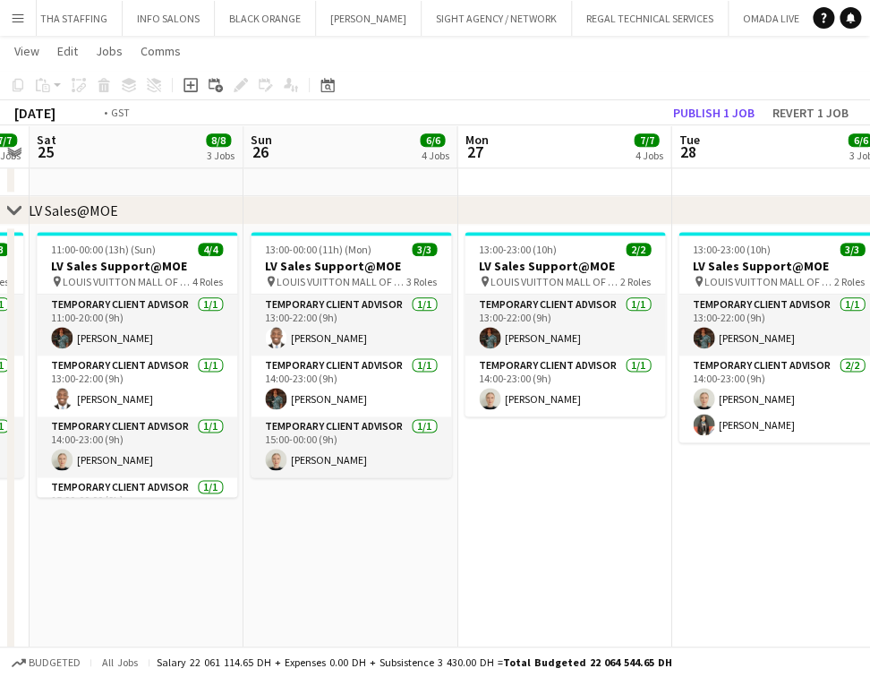
scroll to position [0, 745]
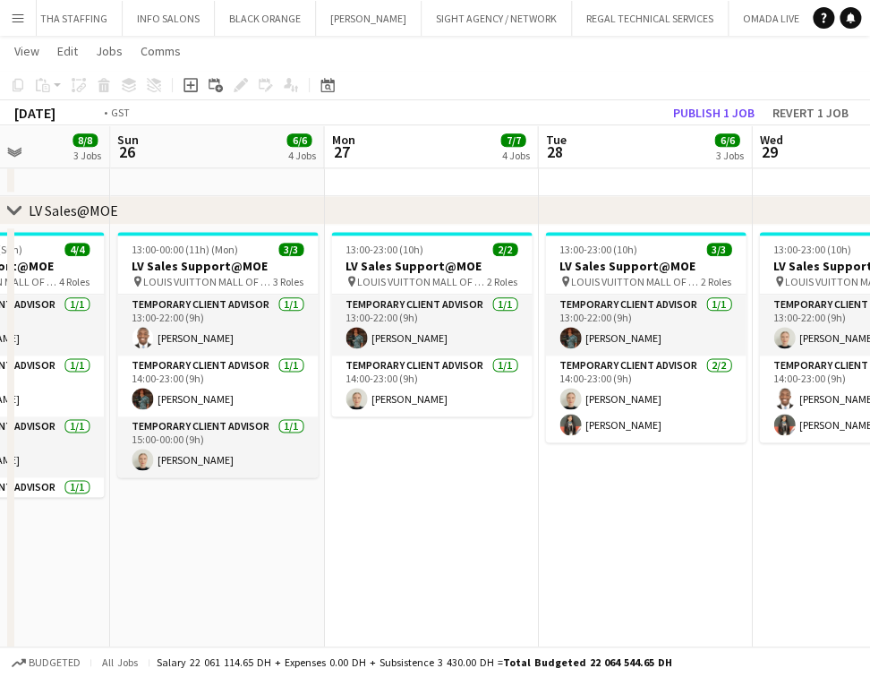
drag, startPoint x: 354, startPoint y: 464, endPoint x: 516, endPoint y: 473, distance: 162.3
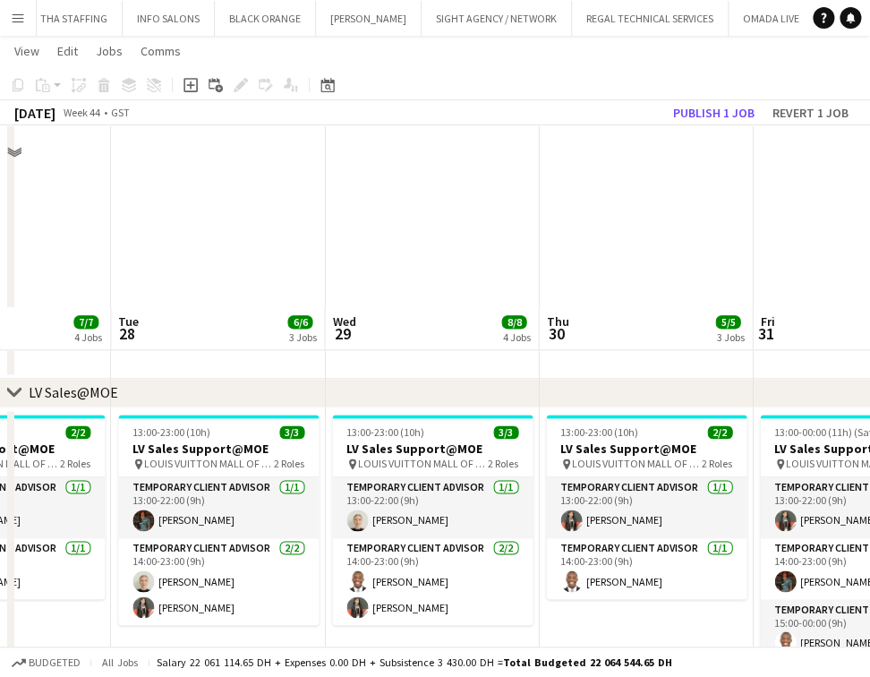
scroll to position [659, 0]
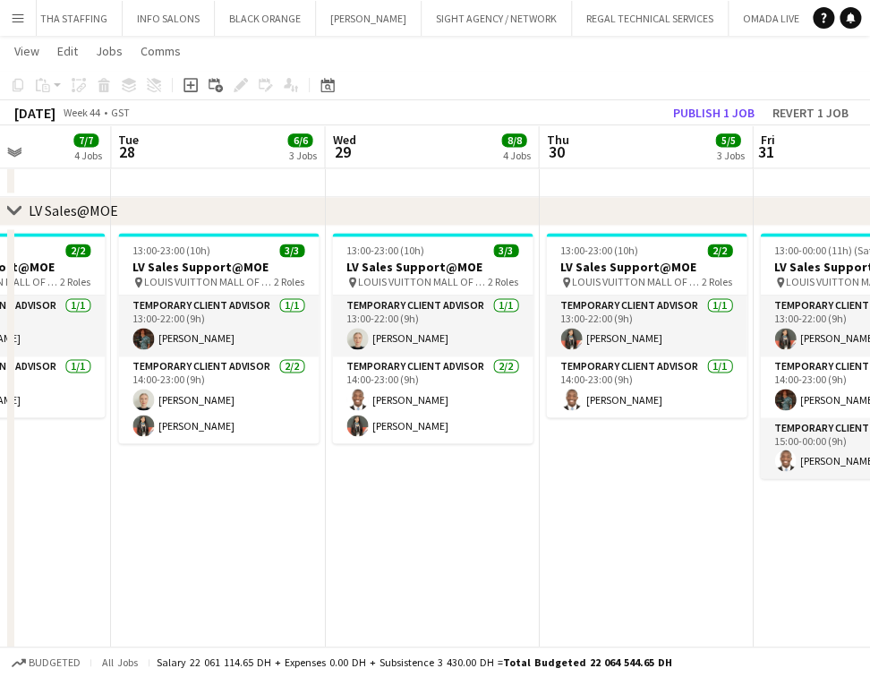
drag, startPoint x: 506, startPoint y: 472, endPoint x: 102, endPoint y: 507, distance: 405.4
click at [93, 503] on app-calendar-viewport "Fri 24 7/7 4 Jobs Sat 25 8/8 3 Jobs Sun 26 6/6 4 Jobs Mon 27 7/7 4 Jobs Tue 28 …" at bounding box center [435, 676] width 870 height 2530
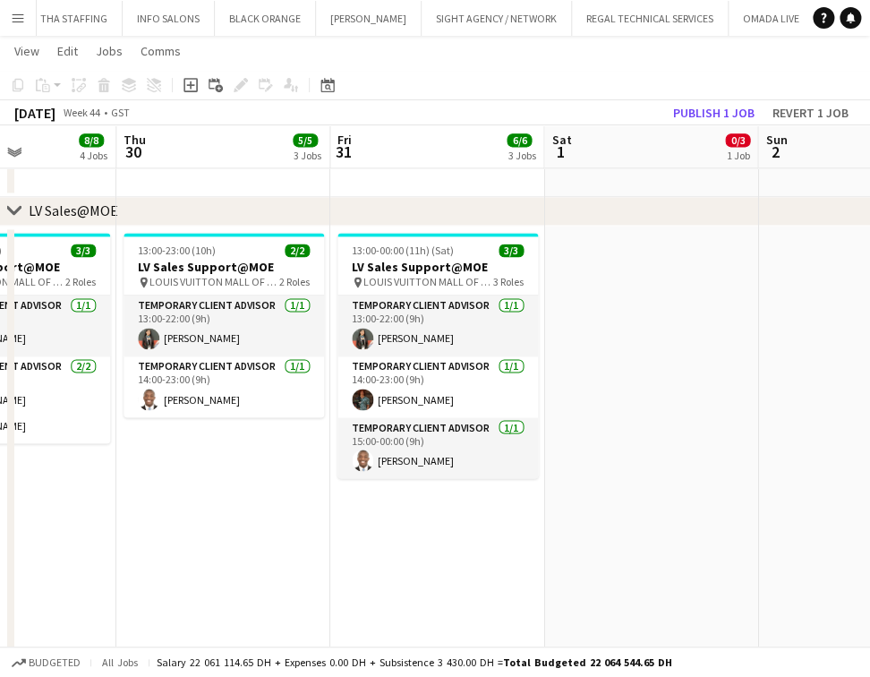
scroll to position [0, 784]
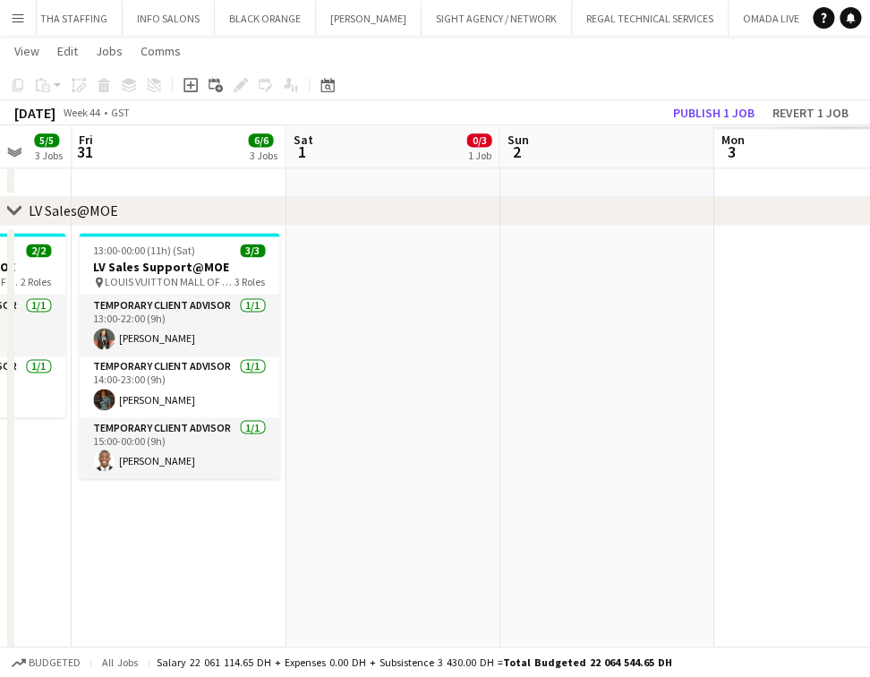
drag, startPoint x: 426, startPoint y: 508, endPoint x: 247, endPoint y: 510, distance: 179.1
click at [181, 508] on app-calendar-viewport "Mon 27 7/7 4 Jobs Tue 28 6/6 3 Jobs Wed 29 8/8 4 Jobs Thu 30 5/5 3 Jobs Fri 31 …" at bounding box center [435, 676] width 870 height 2530
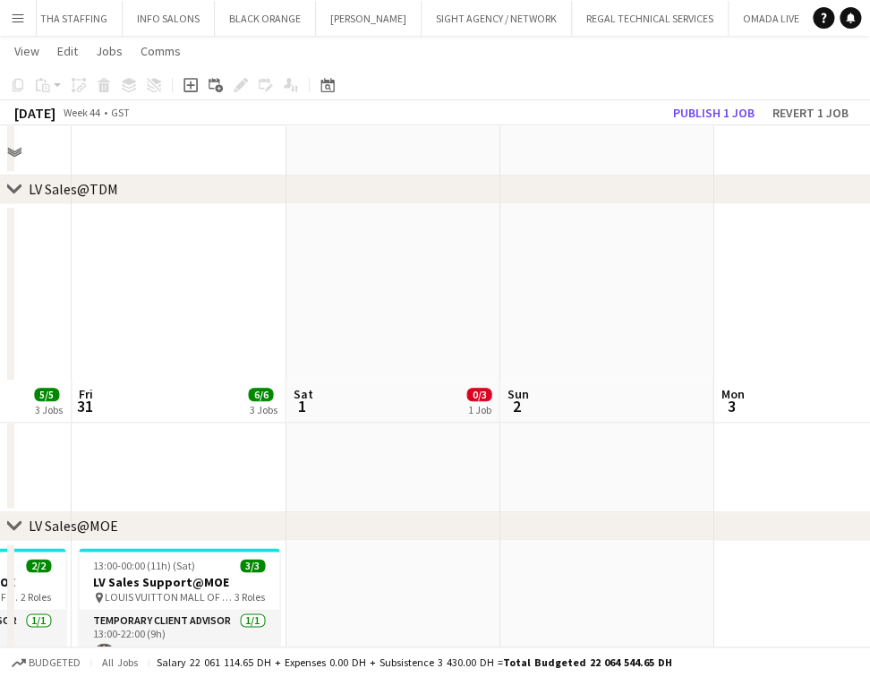
scroll to position [62, 0]
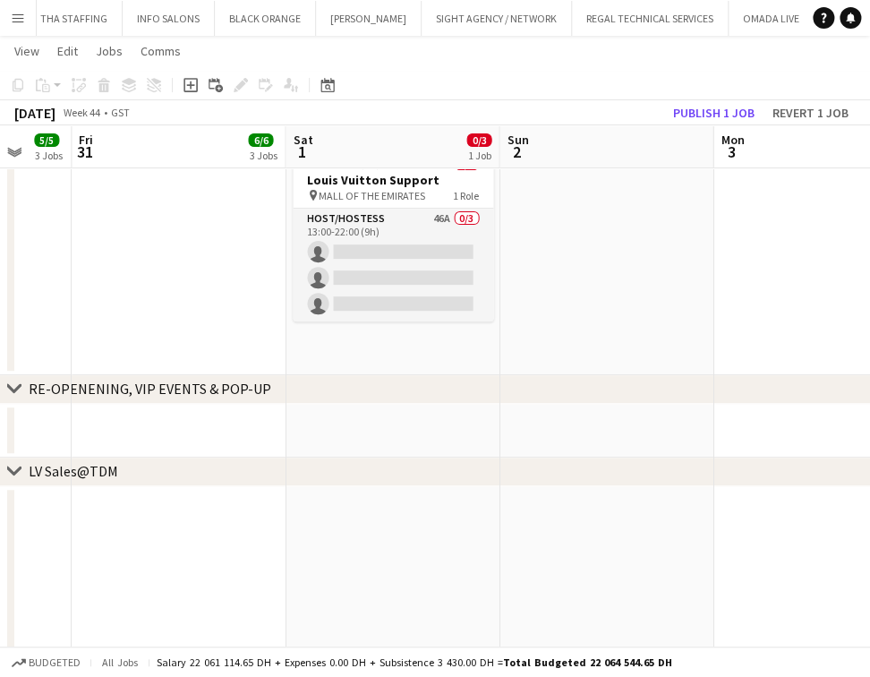
drag, startPoint x: 382, startPoint y: 265, endPoint x: 486, endPoint y: 181, distance: 133.7
click at [385, 262] on app-card-role "Host/Hostess 46A 0/3 13:00-22:00 (9h) single-neutral-actions single-neutral-act…" at bounding box center [393, 265] width 201 height 113
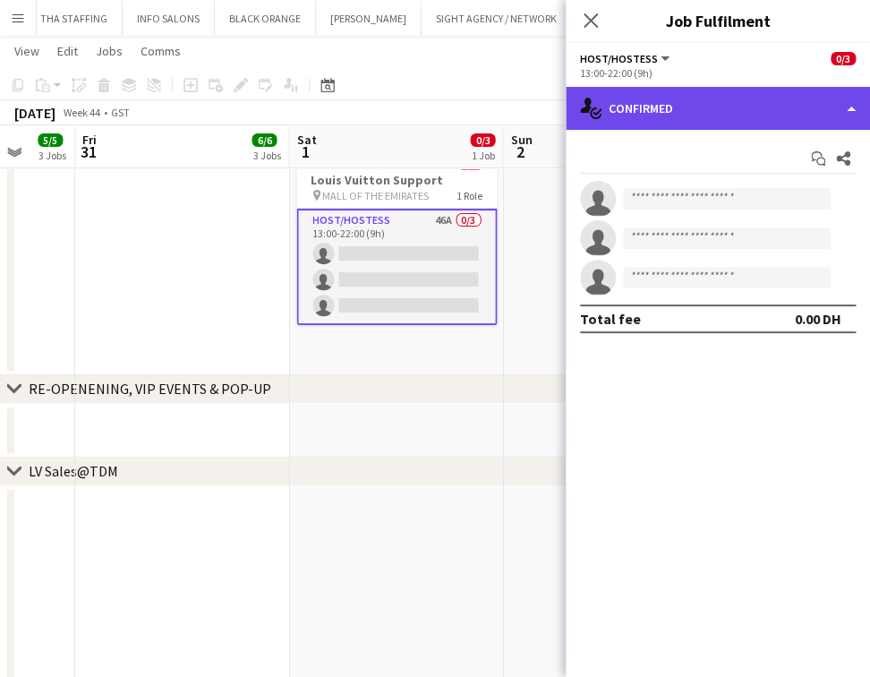
drag, startPoint x: 731, startPoint y: 118, endPoint x: 724, endPoint y: 130, distance: 13.7
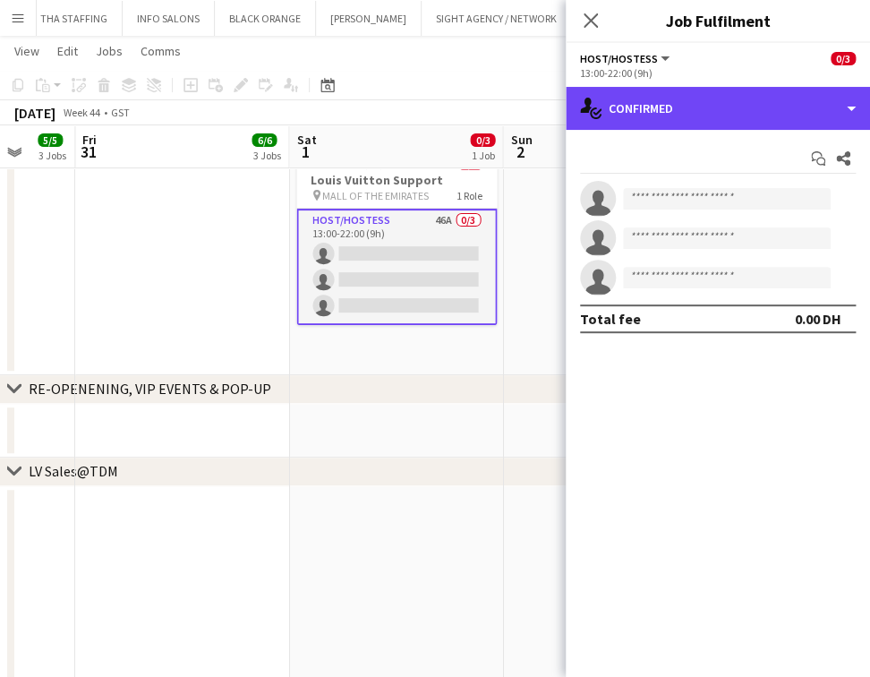
click at [731, 117] on div "single-neutral-actions-check-2 Confirmed" at bounding box center [718, 108] width 304 height 43
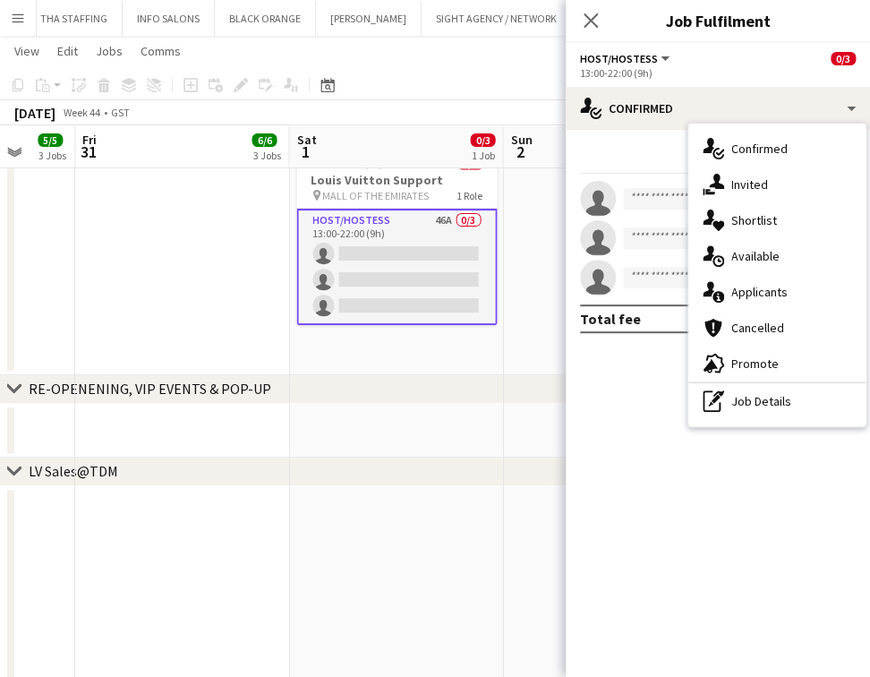
click at [751, 289] on span "Applicants" at bounding box center [760, 292] width 56 height 16
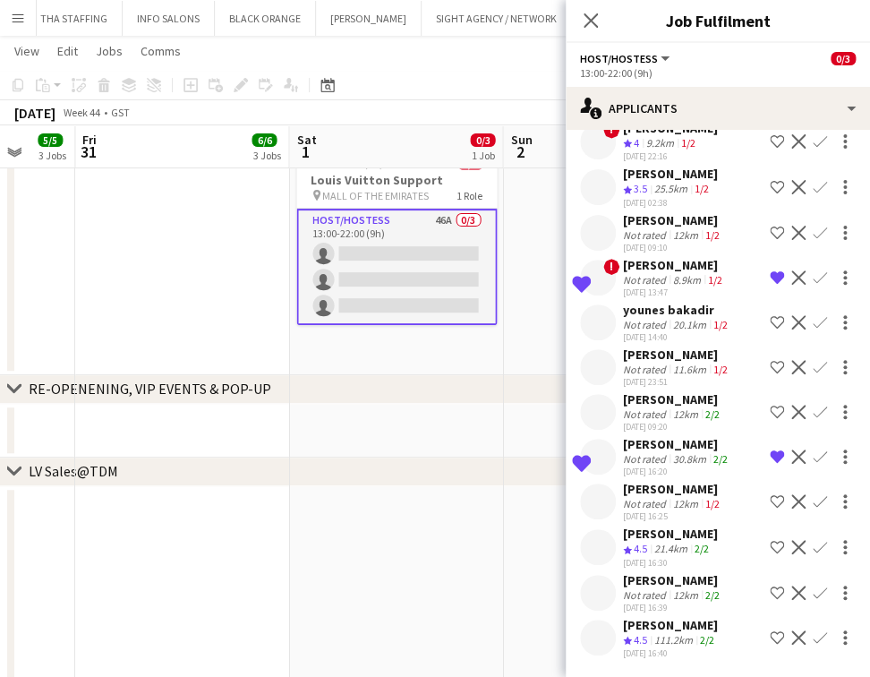
scroll to position [1671, 0]
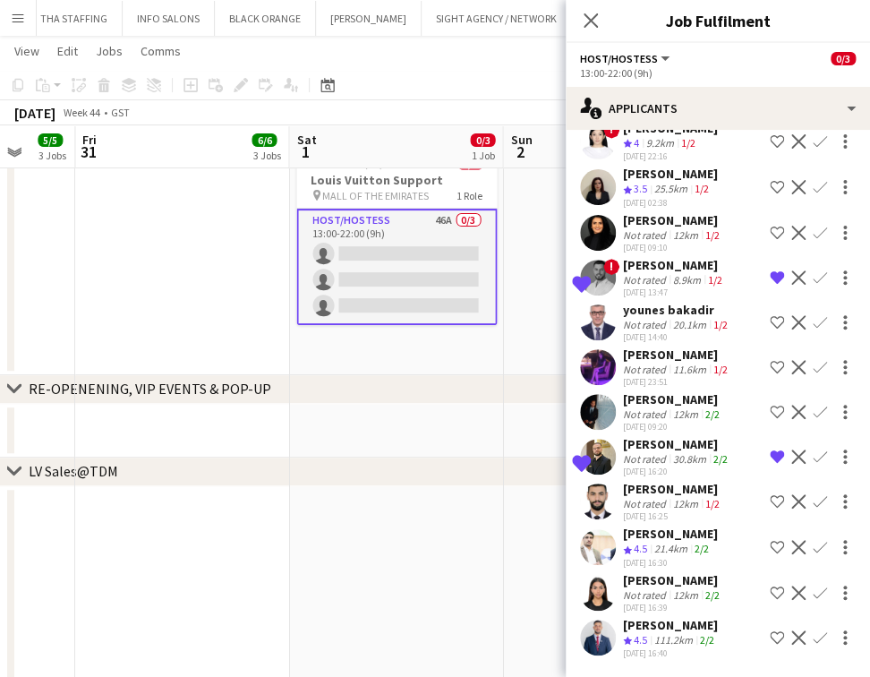
drag, startPoint x: 716, startPoint y: 372, endPoint x: 616, endPoint y: 380, distance: 100.6
click at [616, 436] on div "Shortlisted Ibrahim Habbeddine Not rated 30.8km 2/2 02-10-2025 16:20 Remove cre…" at bounding box center [718, 456] width 304 height 41
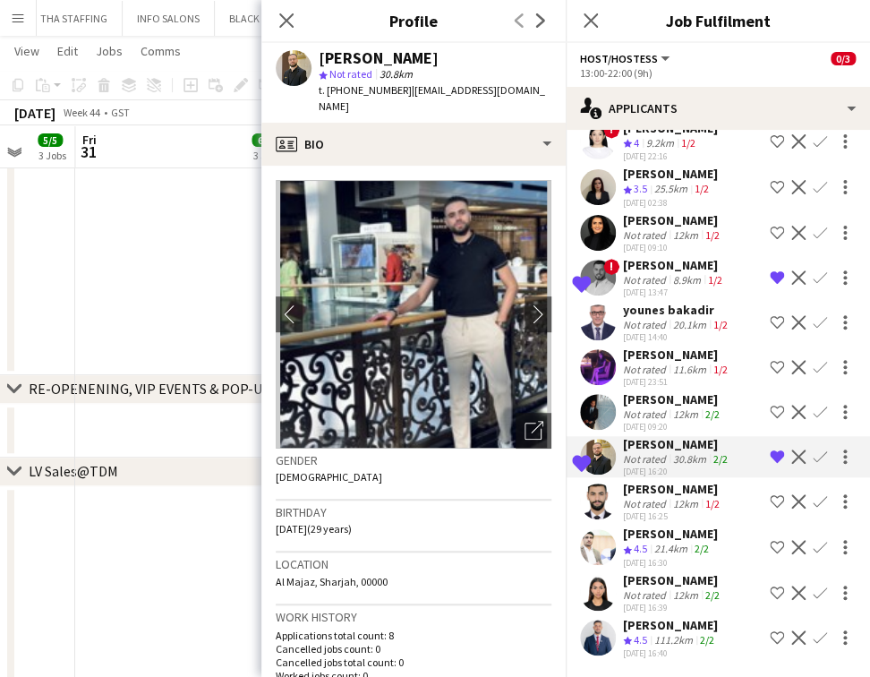
copy div "Shortlisted Ibrahim Habbeddine"
click at [135, 413] on app-date-cell at bounding box center [182, 431] width 214 height 54
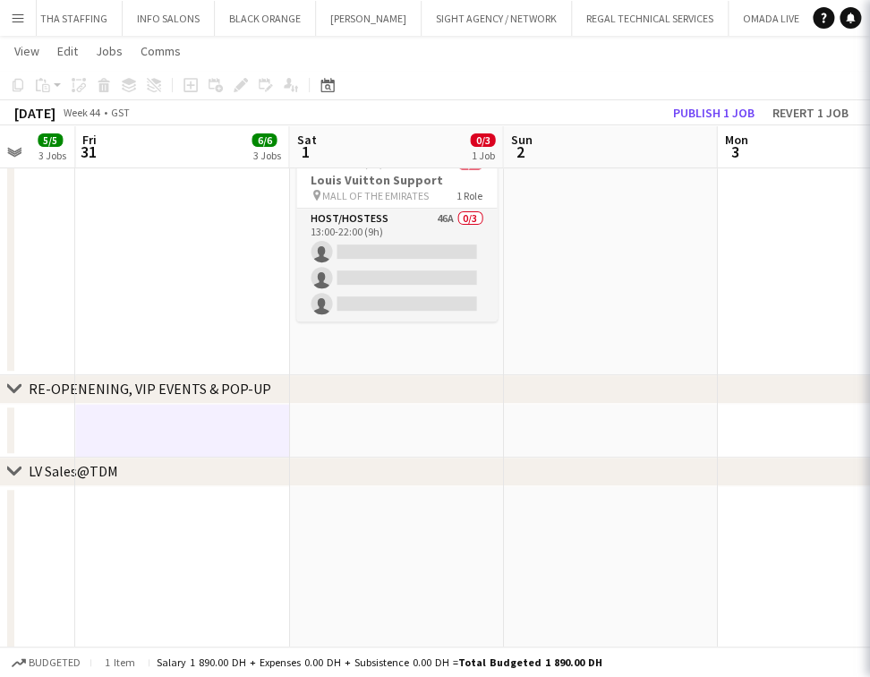
scroll to position [0, 0]
drag, startPoint x: 201, startPoint y: 540, endPoint x: 584, endPoint y: 587, distance: 385.2
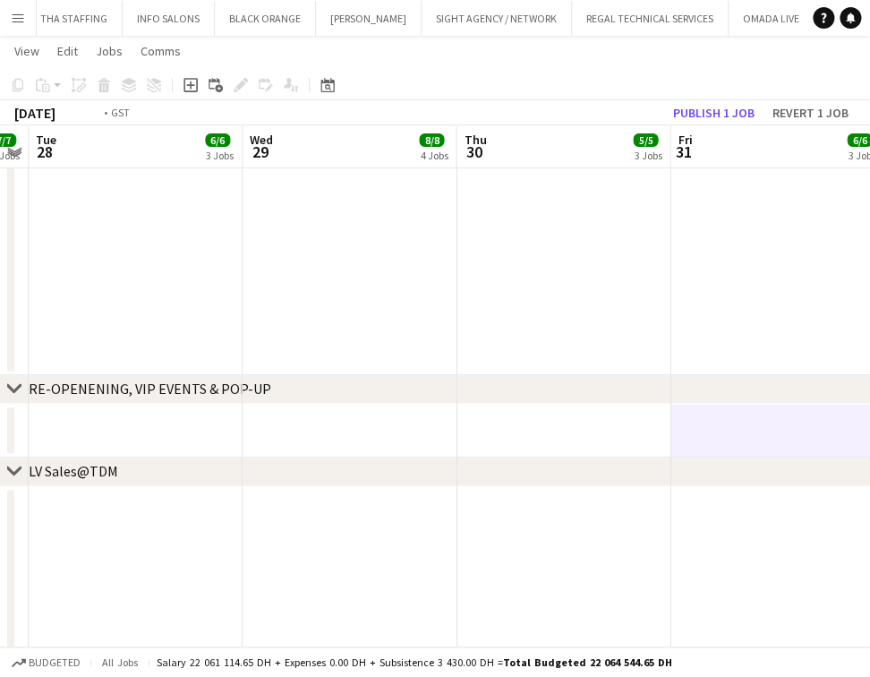
drag, startPoint x: 707, startPoint y: 592, endPoint x: 561, endPoint y: 597, distance: 147.0
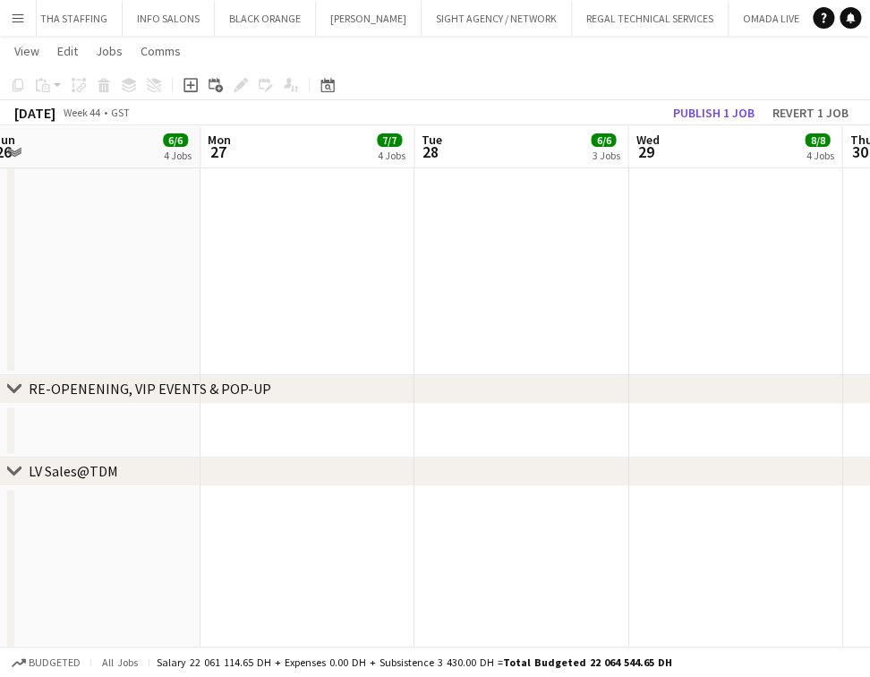
drag, startPoint x: 516, startPoint y: 574, endPoint x: 605, endPoint y: 561, distance: 90.6
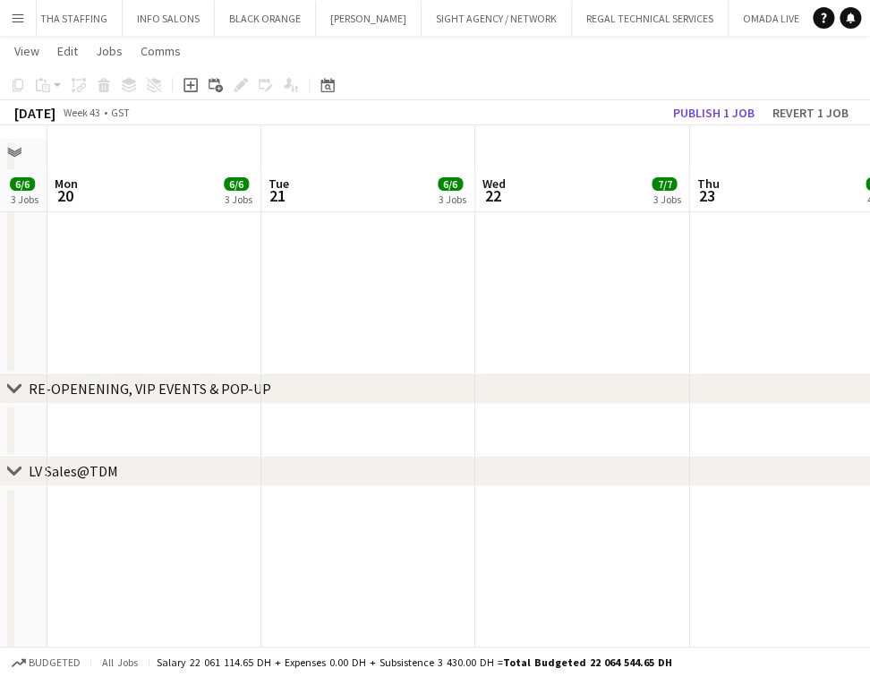
scroll to position [301, 0]
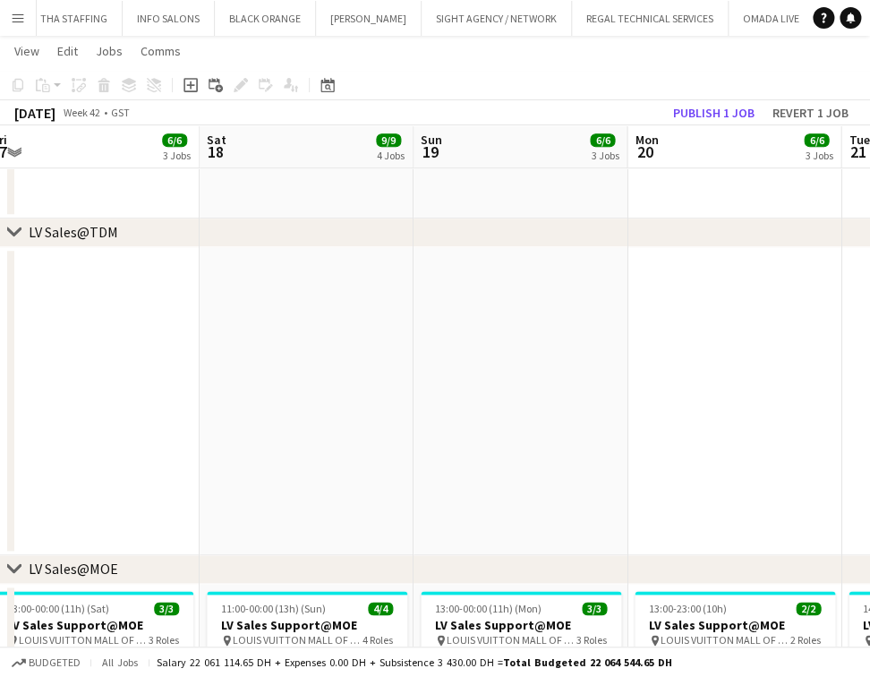
drag, startPoint x: 446, startPoint y: 475, endPoint x: 688, endPoint y: 475, distance: 241.8
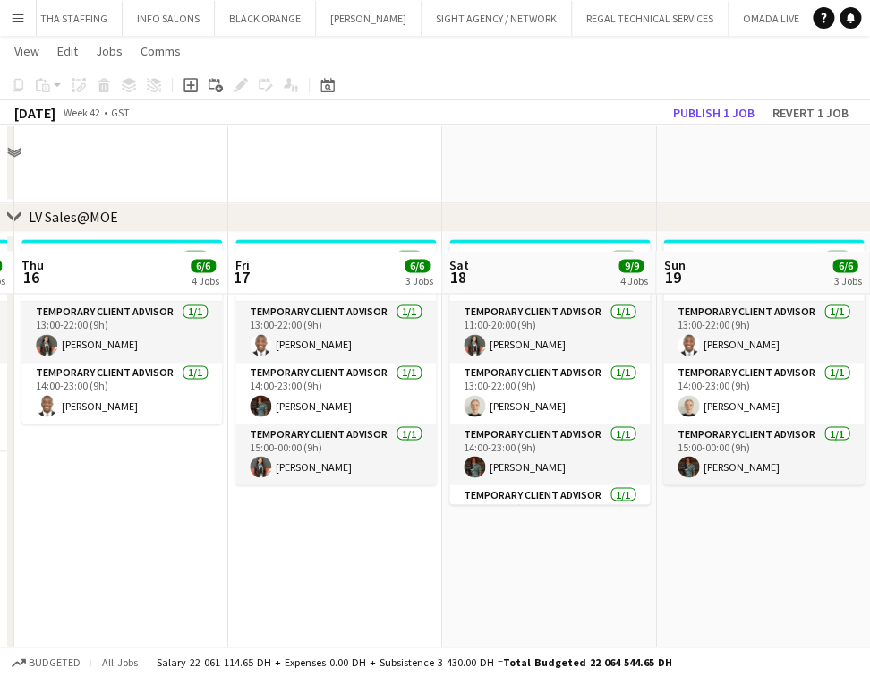
scroll to position [778, 0]
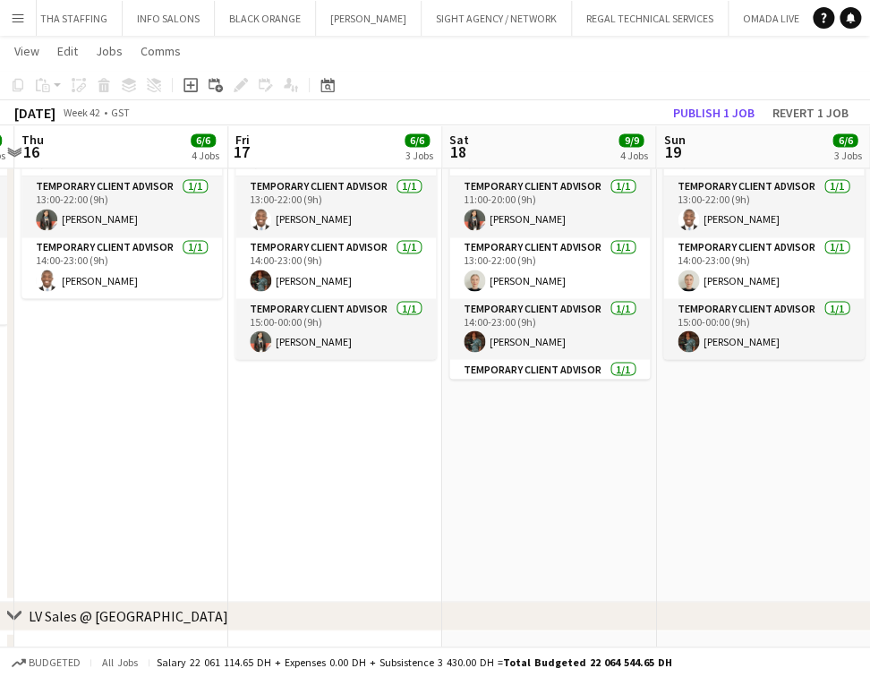
drag, startPoint x: 903, startPoint y: 448, endPoint x: 868, endPoint y: 448, distance: 34.9
click at [870, 448] on html "Menu Boards Boards Boards All jobs Status Workforce Workforce My Workforce Recr…" at bounding box center [435, 537] width 870 height 2630
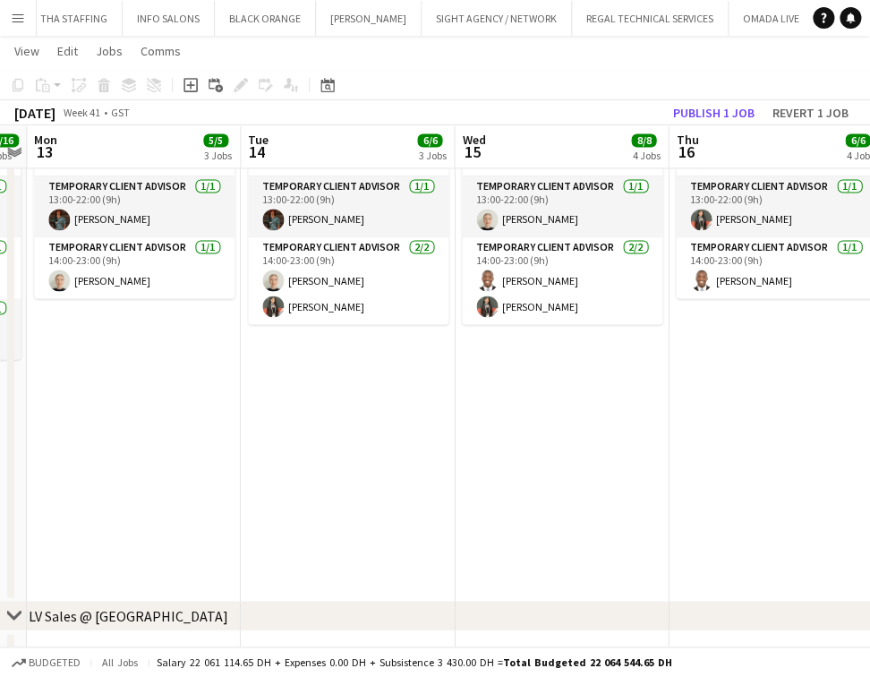
click at [870, 461] on html "Menu Boards Boards Boards All jobs Status Workforce Workforce My Workforce Recr…" at bounding box center [435, 537] width 870 height 2630
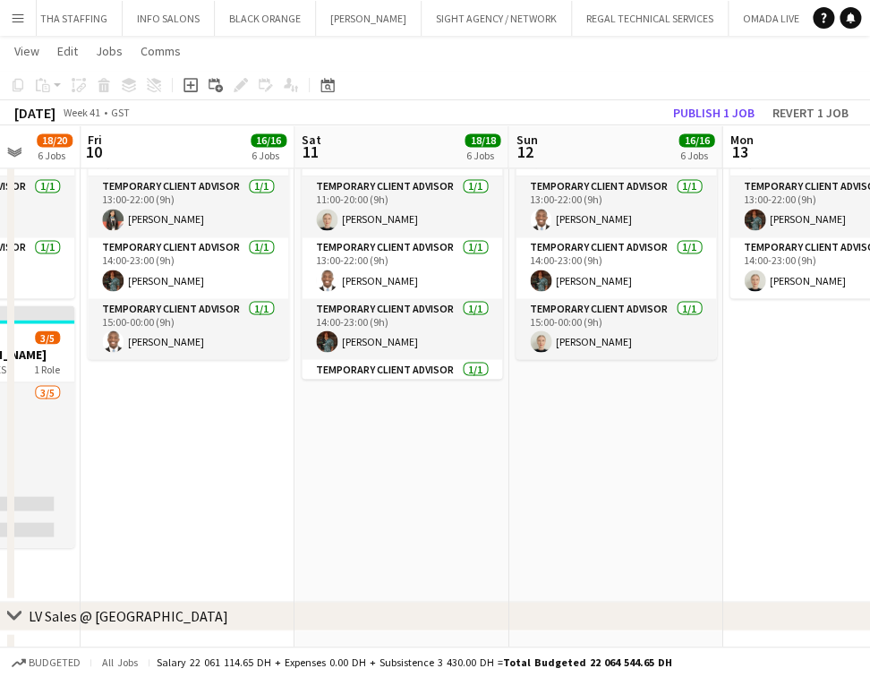
click at [870, 495] on html "Menu Boards Boards Boards All jobs Status Workforce Workforce My Workforce Recr…" at bounding box center [435, 537] width 870 height 2630
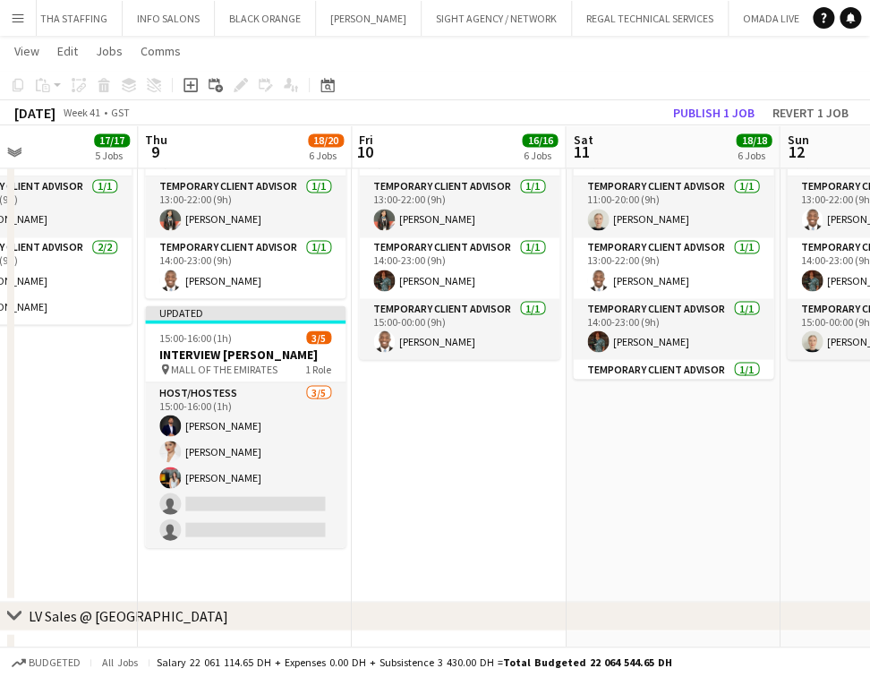
drag, startPoint x: 690, startPoint y: 511, endPoint x: 805, endPoint y: 511, distance: 115.5
click at [805, 511] on app-calendar-viewport "Mon 6 11/12 3 Jobs Tue 7 12/12 3 Jobs Wed 8 17/17 5 Jobs Thu 9 18/20 6 Jobs Fri…" at bounding box center [435, 557] width 870 height 2530
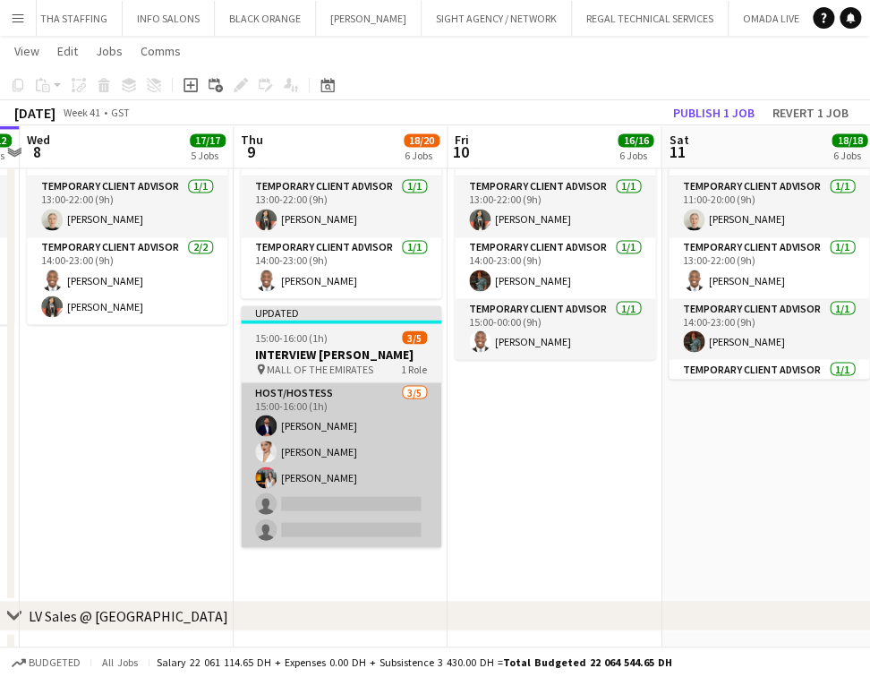
drag, startPoint x: 468, startPoint y: 508, endPoint x: 381, endPoint y: 516, distance: 88.1
click at [475, 506] on app-calendar-viewport "Mon 6 11/12 3 Jobs Tue 7 12/12 3 Jobs Wed 8 17/17 5 Jobs Thu 9 18/20 6 Jobs Fri…" at bounding box center [435, 557] width 870 height 2530
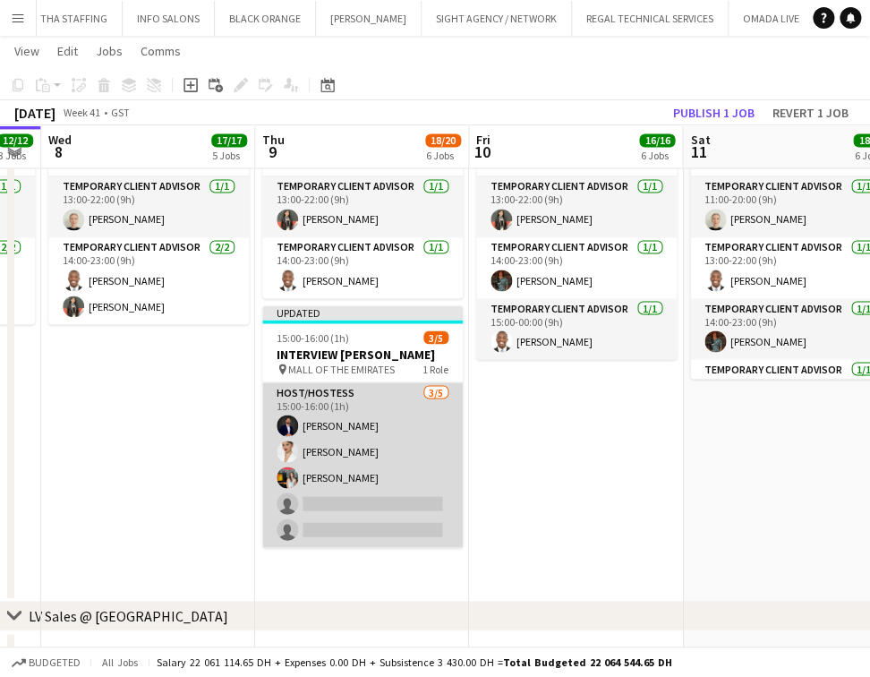
click at [373, 516] on app-card-role "Host/Hostess 3/5 15:00-16:00 (1h) Mohamed Salah Laura Ekker Mariam Ammary singl…" at bounding box center [362, 464] width 201 height 165
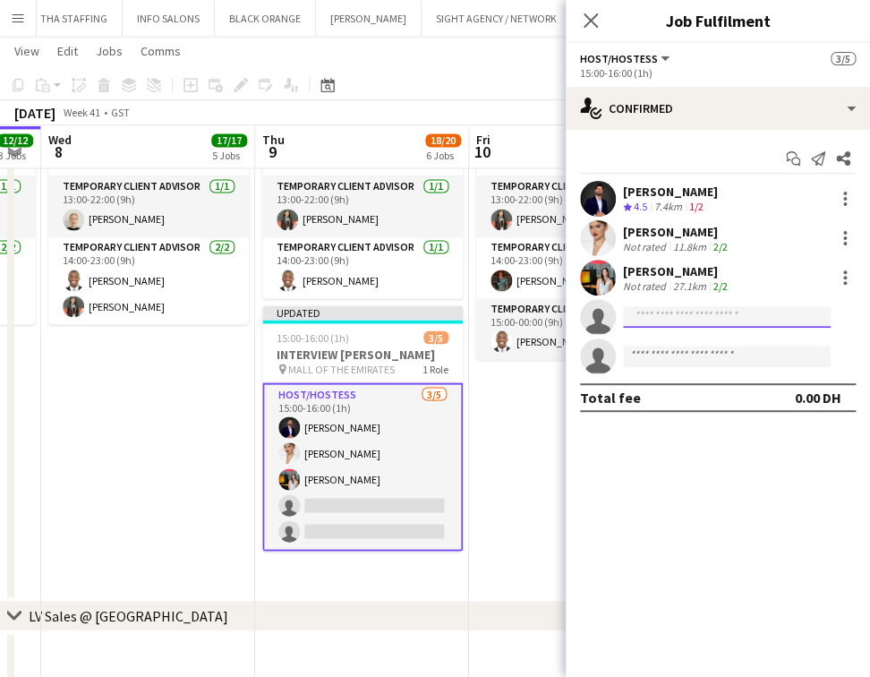
click at [673, 316] on input at bounding box center [727, 316] width 208 height 21
paste input "**********"
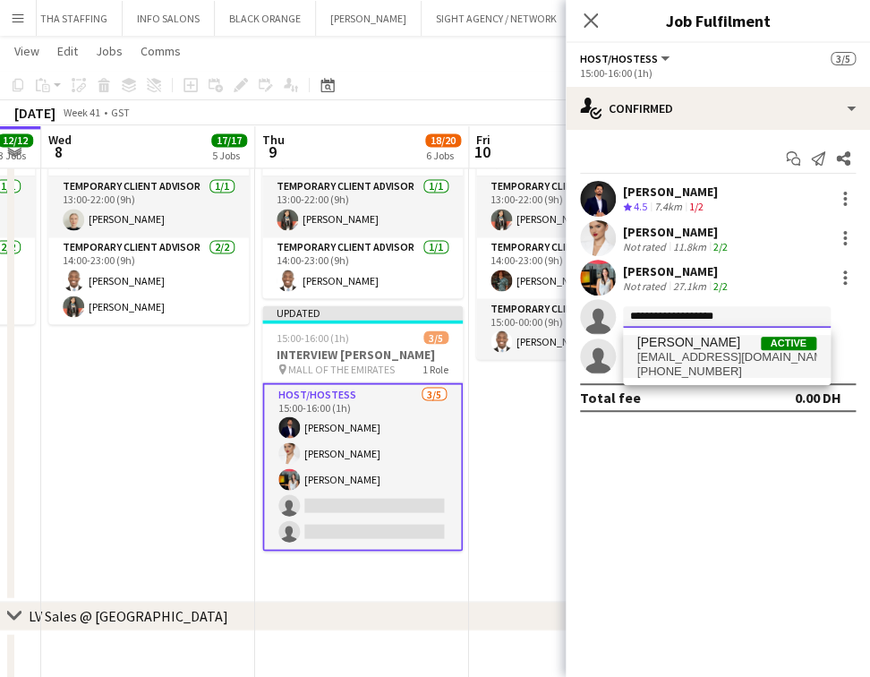
type input "**********"
click at [748, 355] on span "ibrahimheddine@gmail.com" at bounding box center [727, 357] width 179 height 14
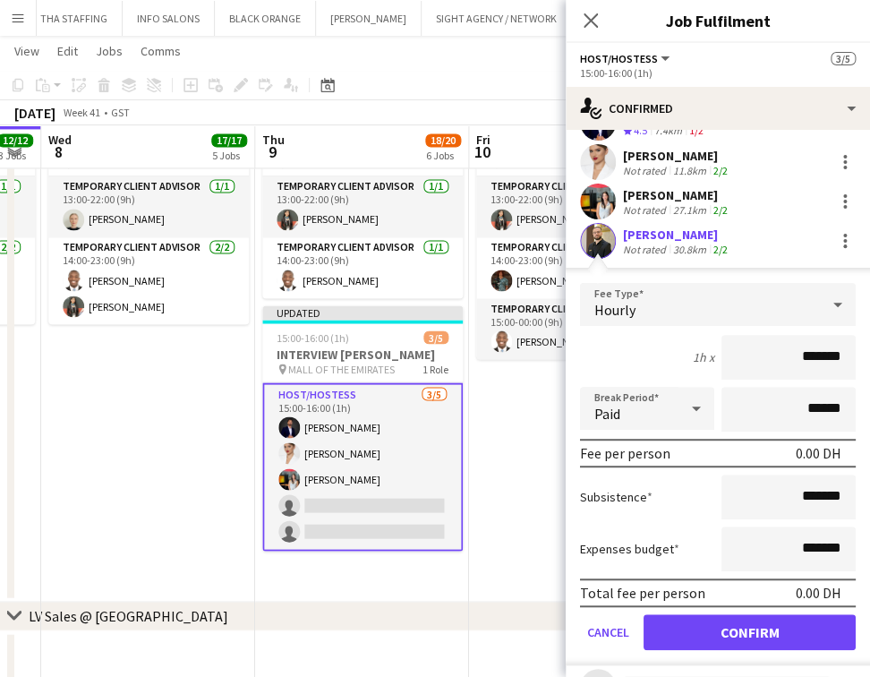
scroll to position [153, 0]
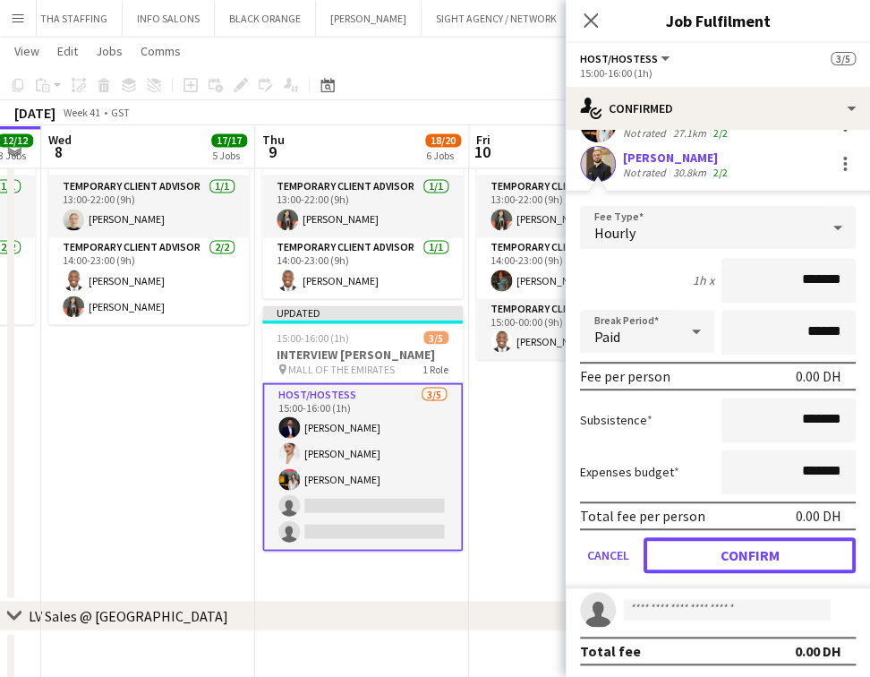
drag, startPoint x: 740, startPoint y: 550, endPoint x: 734, endPoint y: 486, distance: 63.8
click at [741, 550] on button "Confirm" at bounding box center [750, 555] width 212 height 36
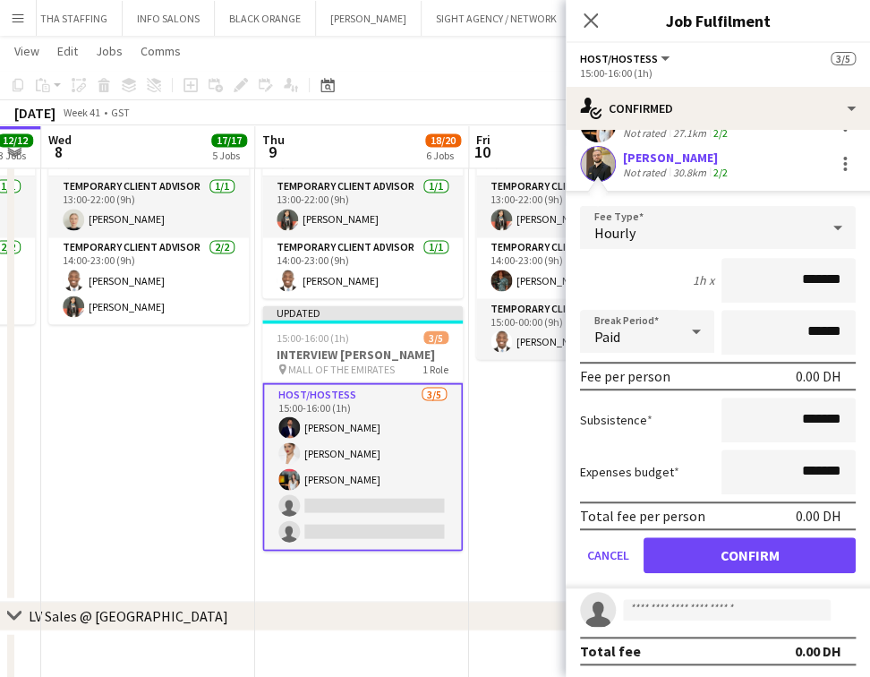
scroll to position [0, 0]
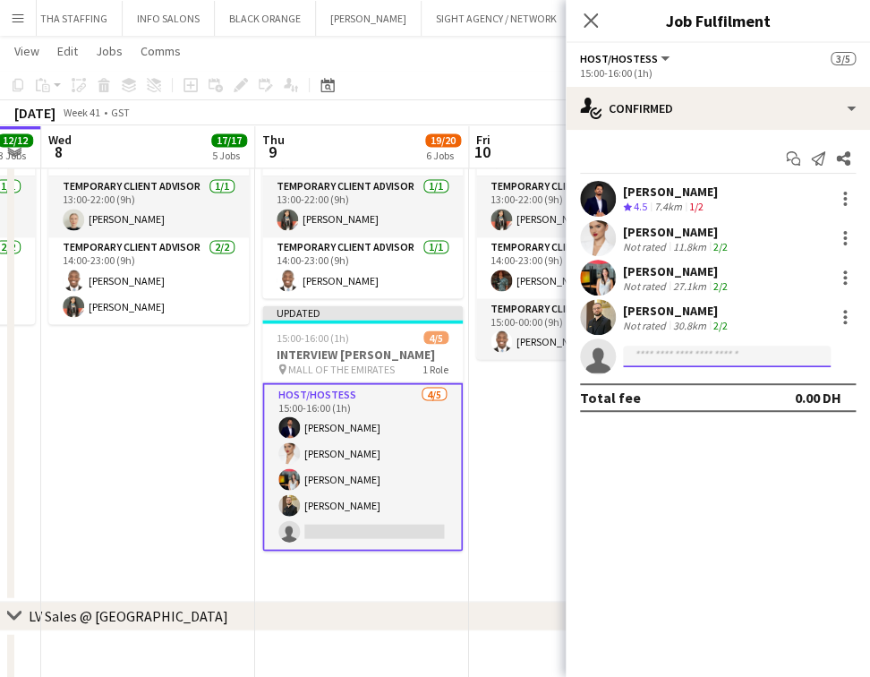
click at [715, 363] on input at bounding box center [727, 356] width 208 height 21
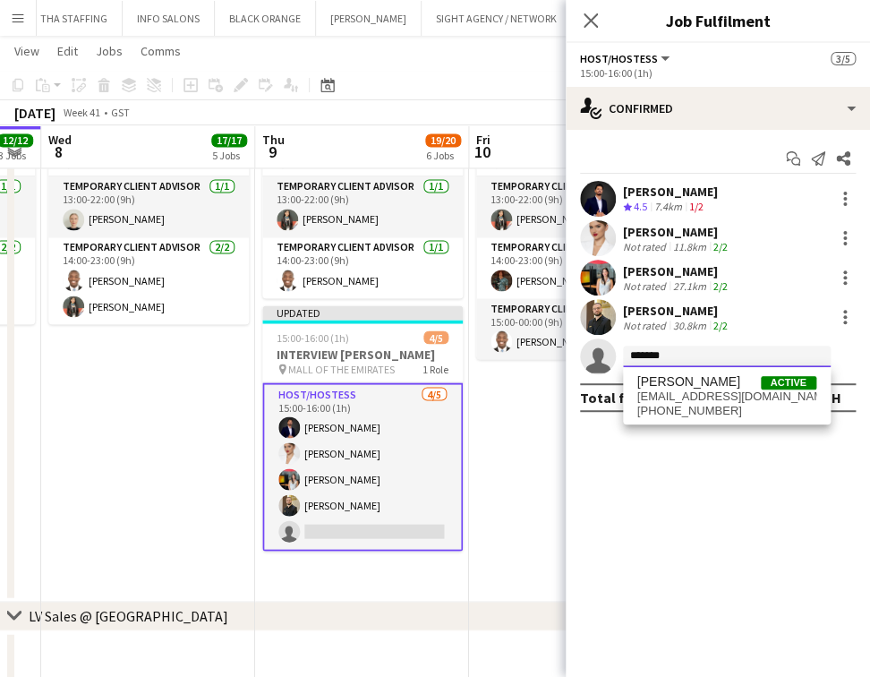
type input "*******"
click at [729, 373] on div "Nour Kalaji Active kalajinour280@gmail.com +971508935450" at bounding box center [727, 395] width 208 height 57
click at [724, 408] on span "+971508935450" at bounding box center [727, 411] width 179 height 14
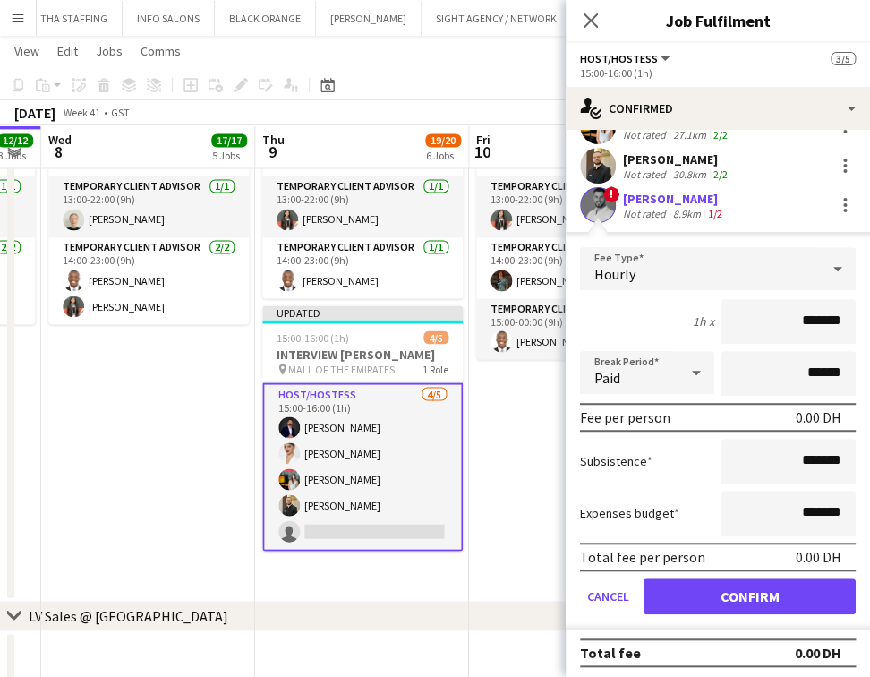
scroll to position [153, 0]
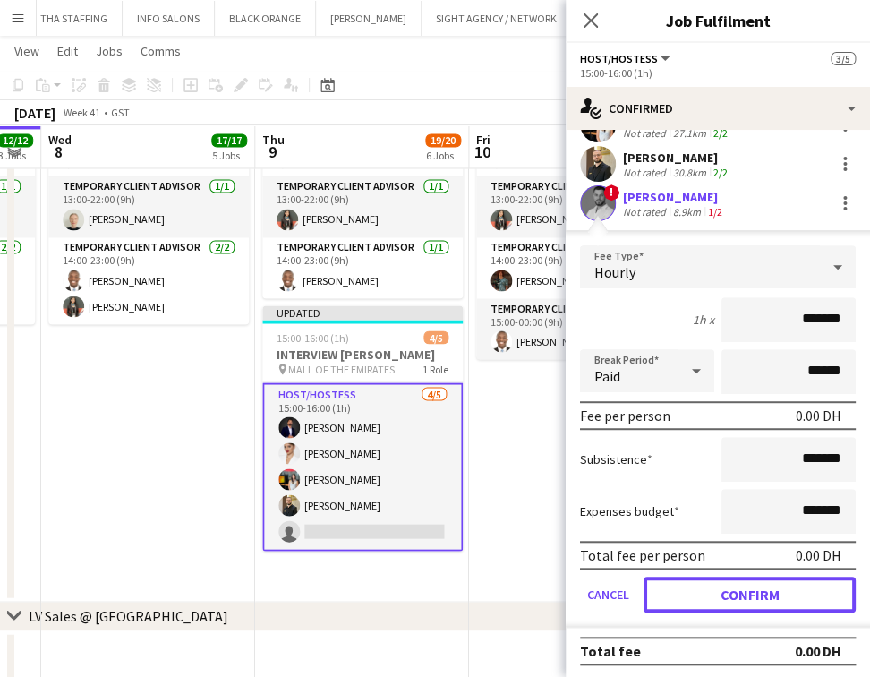
click at [746, 602] on button "Confirm" at bounding box center [750, 595] width 212 height 36
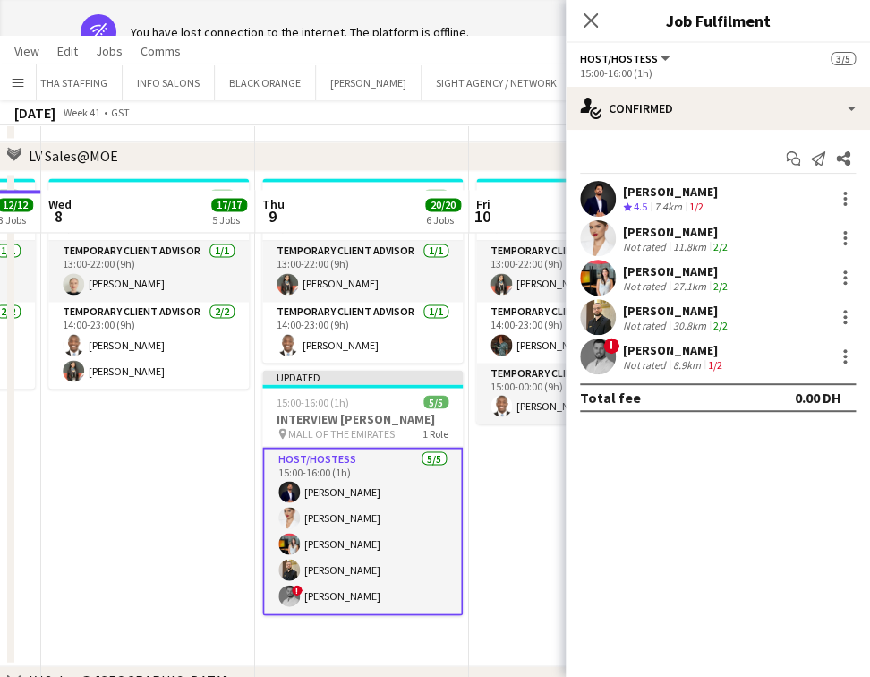
scroll to position [431, 0]
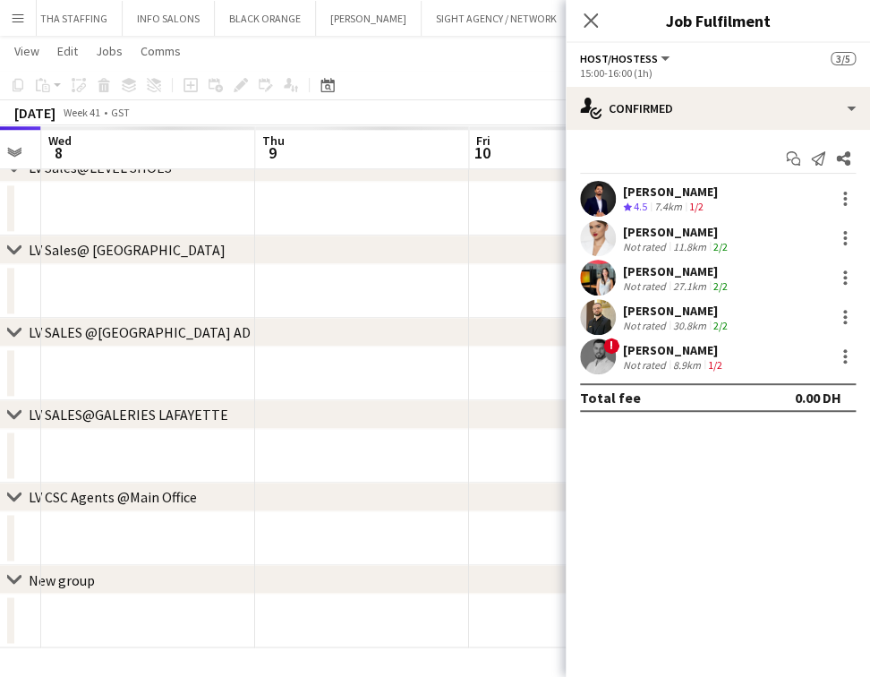
click at [360, 441] on app-date-cell at bounding box center [362, 456] width 214 height 54
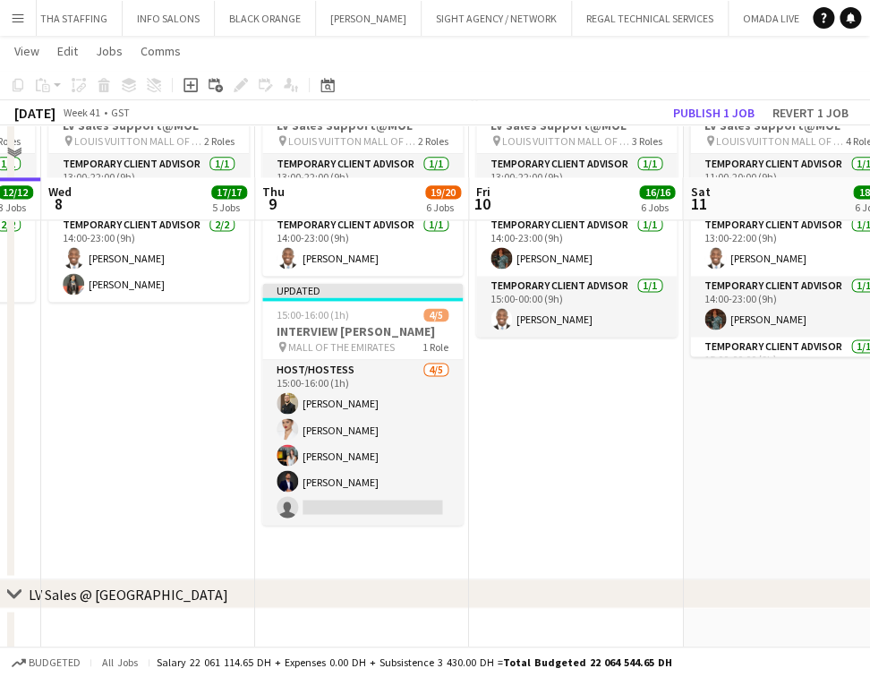
scroll to position [670, 0]
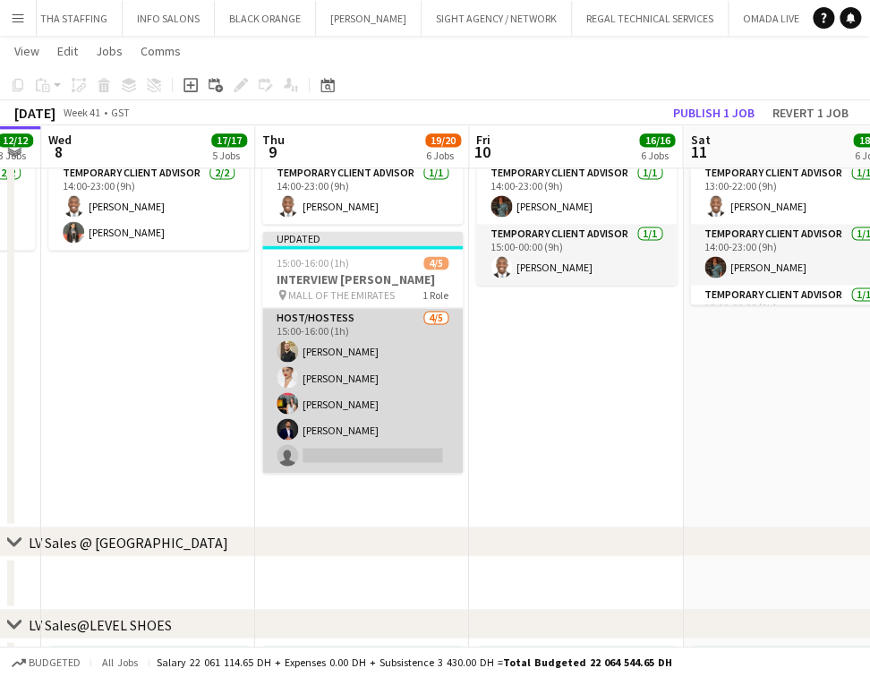
drag, startPoint x: 359, startPoint y: 419, endPoint x: 462, endPoint y: 346, distance: 126.5
click at [360, 419] on app-card-role "Host/Hostess 4/5 15:00-16:00 (1h) Ibrahim Habbeddine Laura Ekker Mariam Ammary …" at bounding box center [362, 390] width 201 height 165
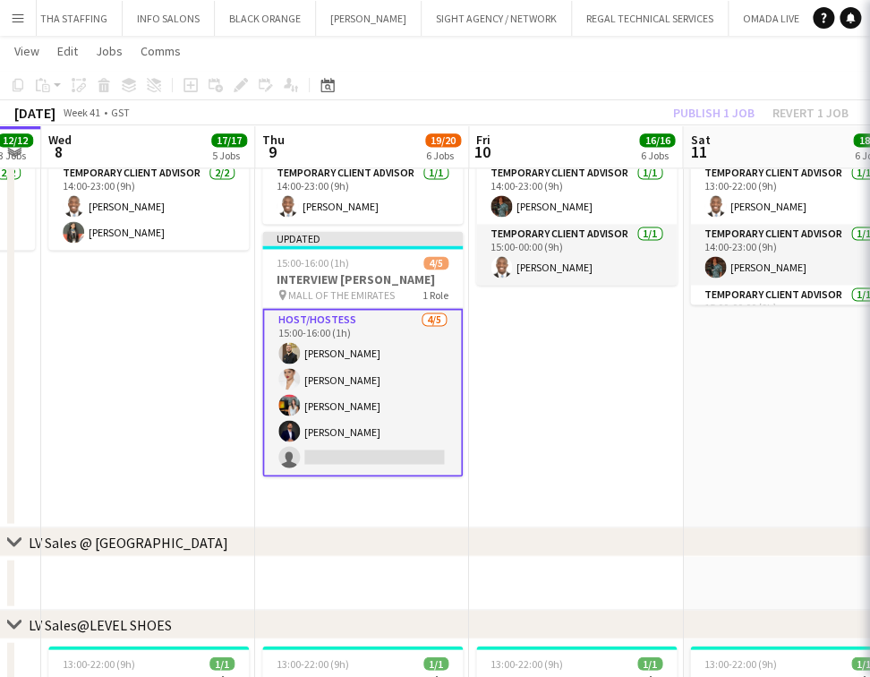
scroll to position [0, 387]
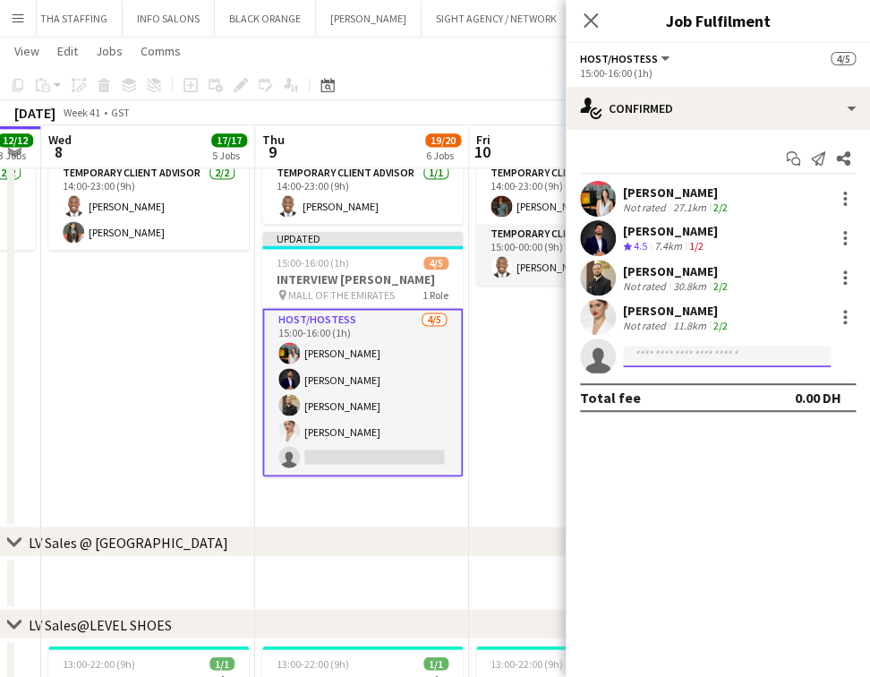
click at [706, 365] on input at bounding box center [727, 356] width 208 height 21
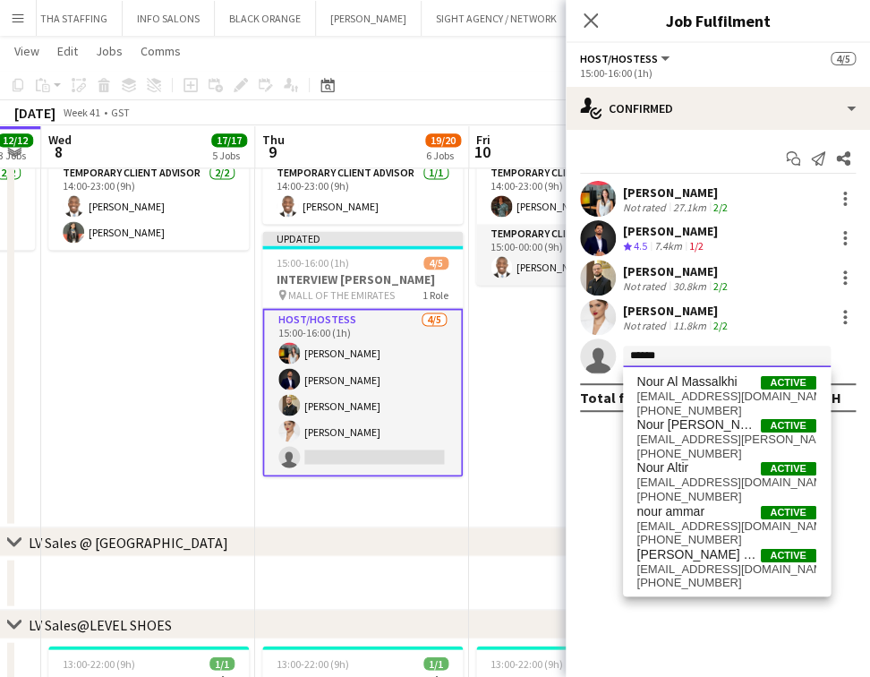
type input "*******"
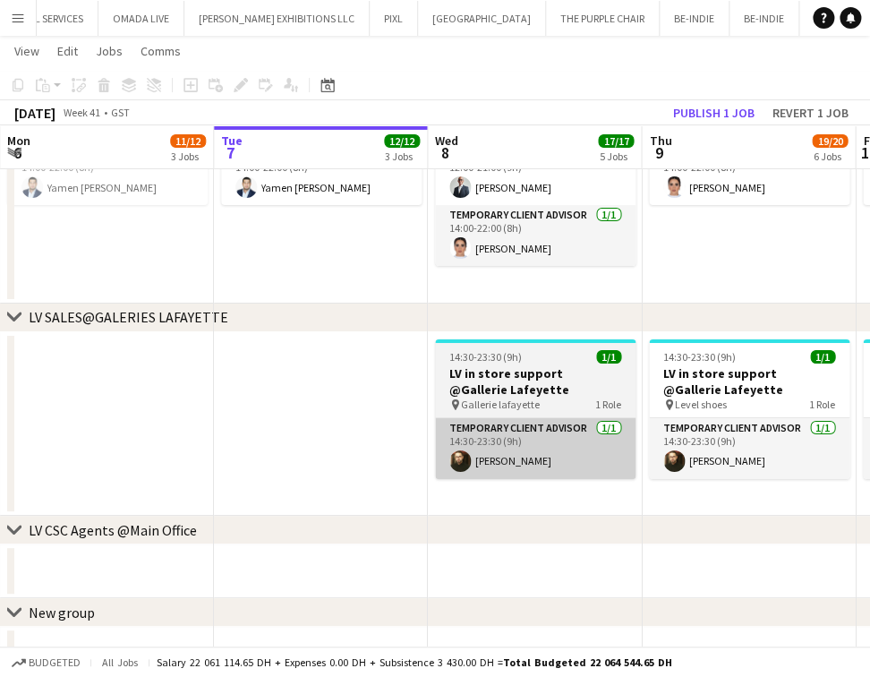
scroll to position [1769, 0]
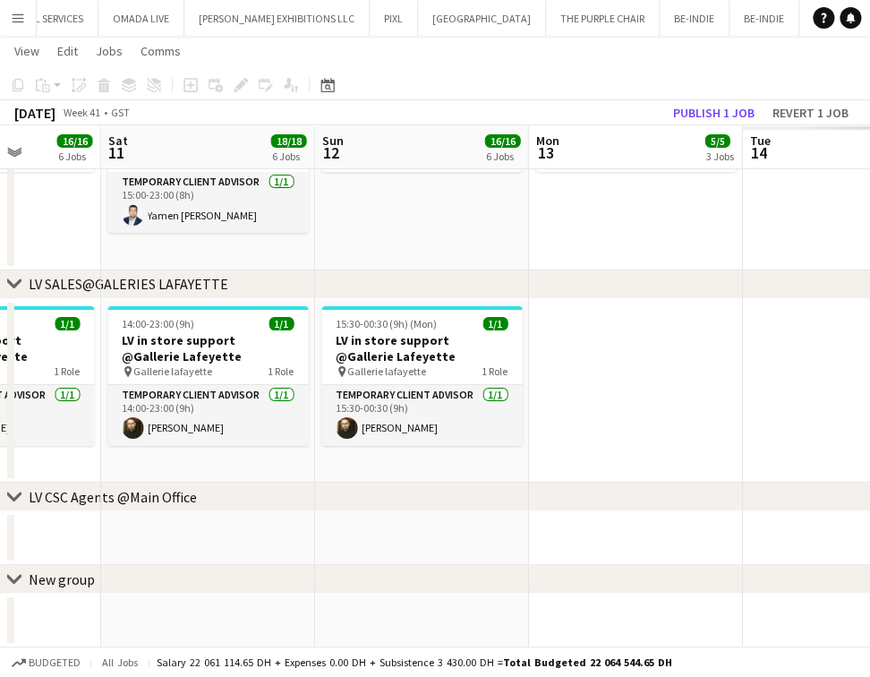
drag, startPoint x: -41, startPoint y: 337, endPoint x: 306, endPoint y: 348, distance: 347.6
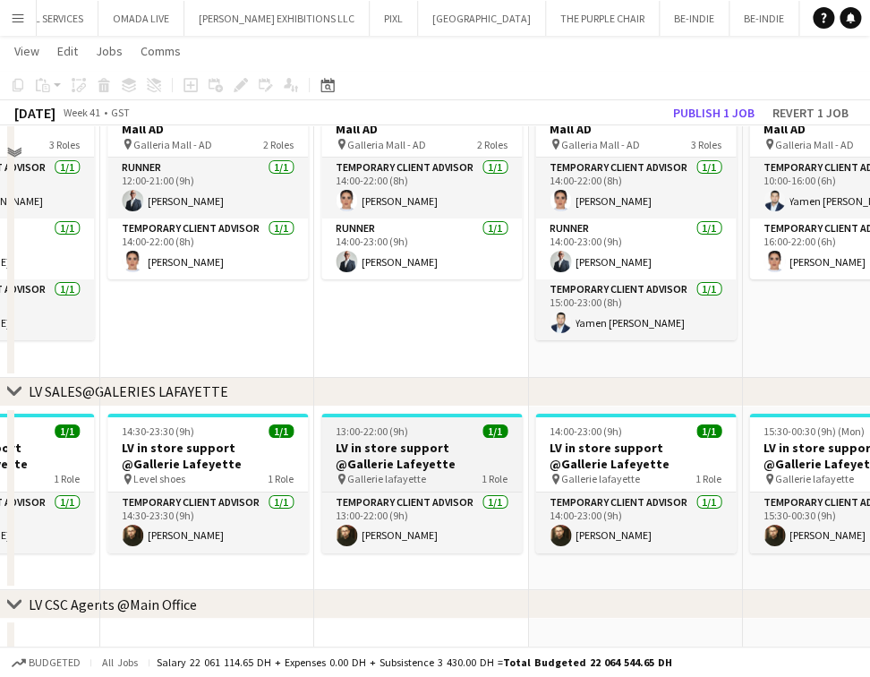
scroll to position [1531, 0]
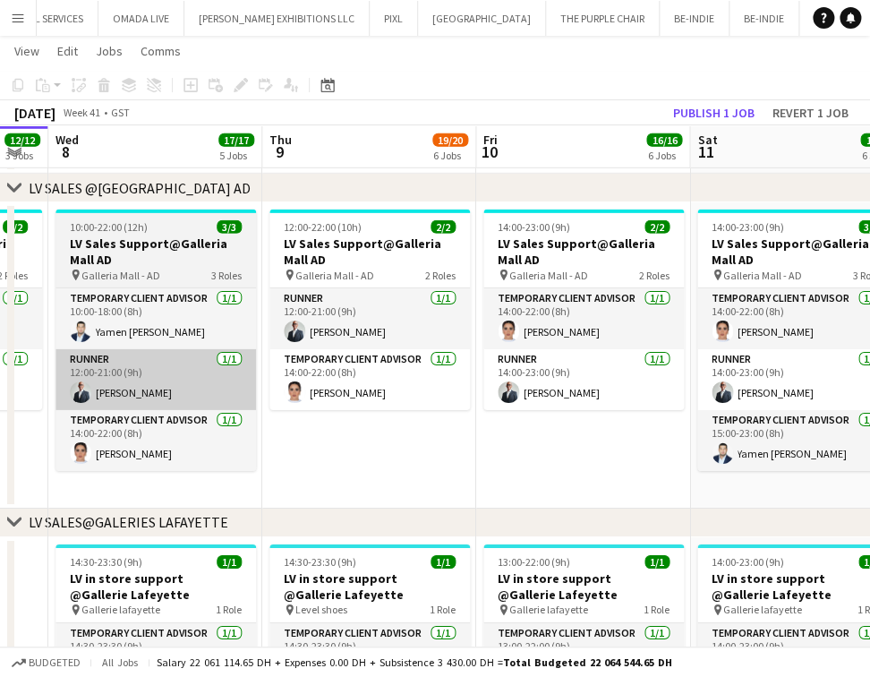
drag, startPoint x: 536, startPoint y: 322, endPoint x: 136, endPoint y: 356, distance: 400.8
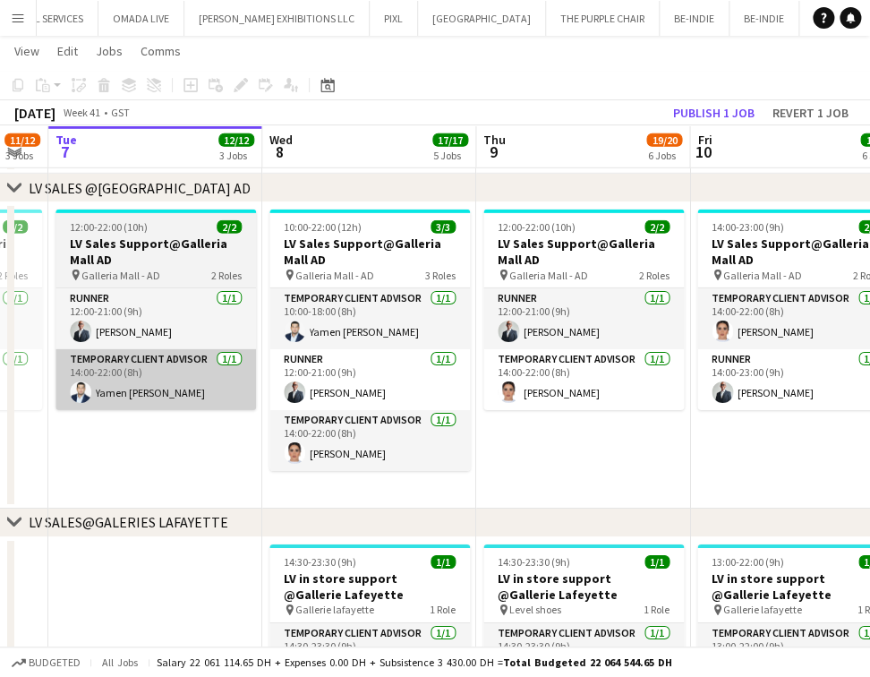
drag, startPoint x: 358, startPoint y: 376, endPoint x: 414, endPoint y: 405, distance: 62.5
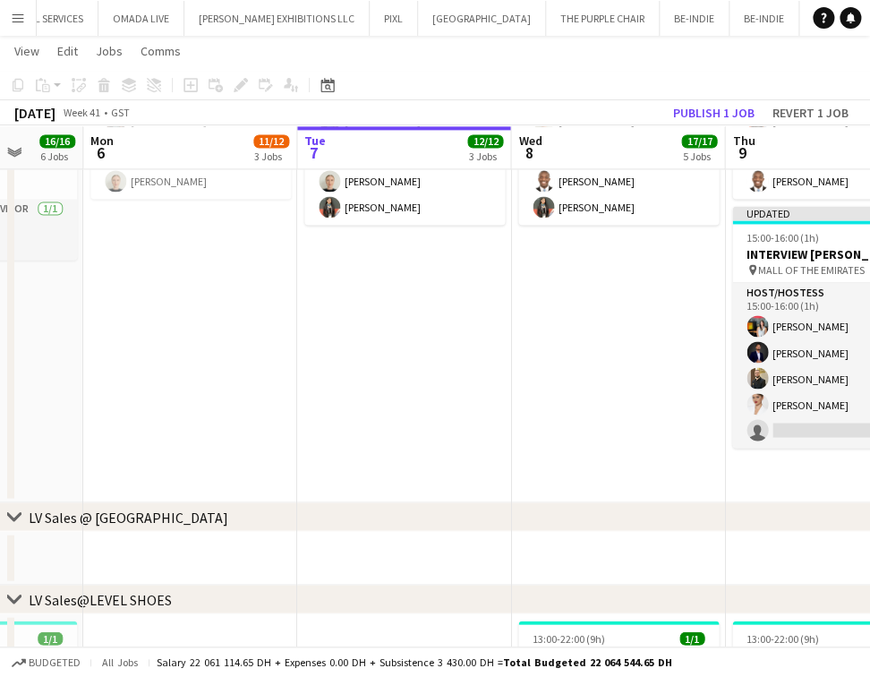
scroll to position [0, 837]
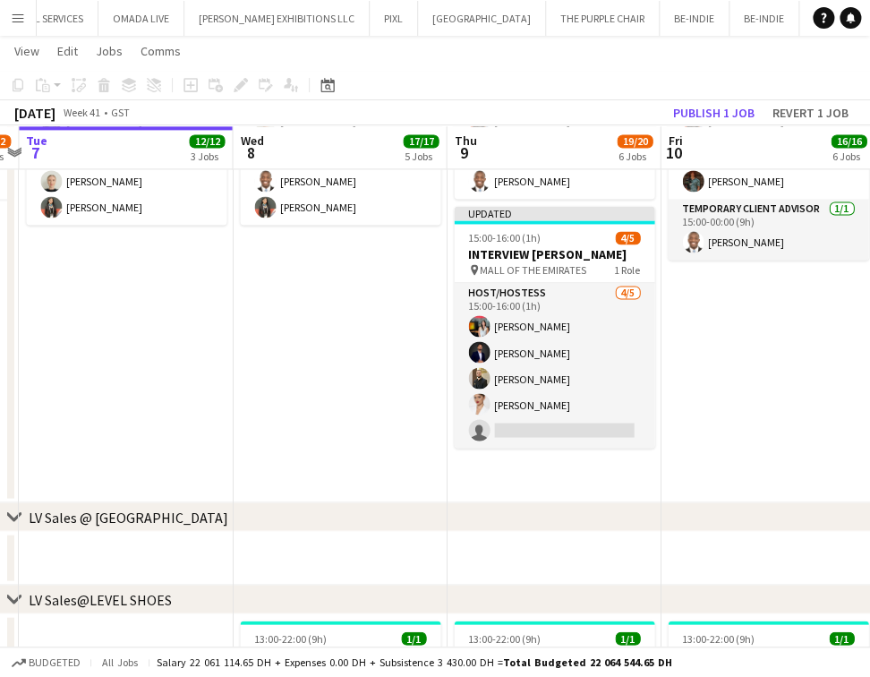
drag, startPoint x: 371, startPoint y: 394, endPoint x: 259, endPoint y: 393, distance: 111.9
click at [221, 396] on app-calendar-viewport "Fri 3 15/15 5 Jobs Sat 4 17/17 5 Jobs Sun 5 16/16 6 Jobs Mon 6 11/12 3 Jobs Tue…" at bounding box center [435, 548] width 870 height 2347
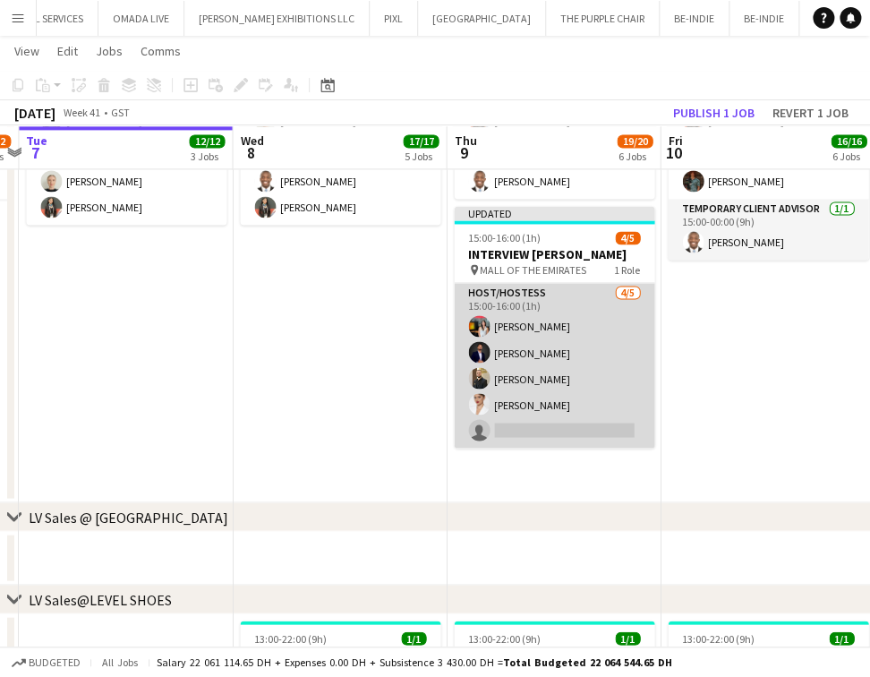
click at [554, 368] on app-card-role "Host/Hostess 4/5 15:00-16:00 (1h) Mariam Ammary Mohamed Salah Ibrahim Habbeddin…" at bounding box center [554, 365] width 201 height 165
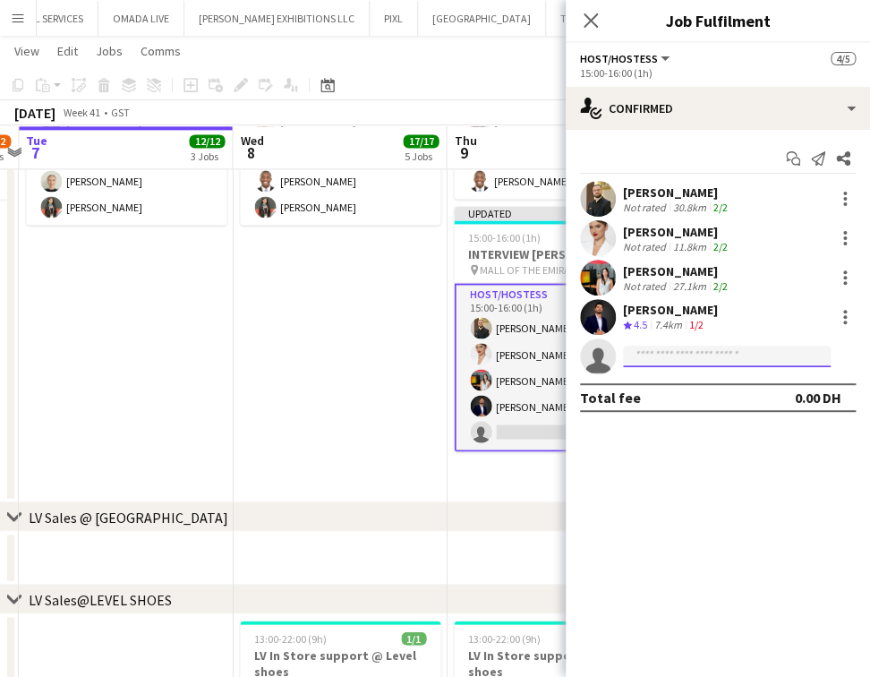
drag, startPoint x: 695, startPoint y: 351, endPoint x: 720, endPoint y: 343, distance: 26.3
click at [695, 355] on input at bounding box center [727, 356] width 208 height 21
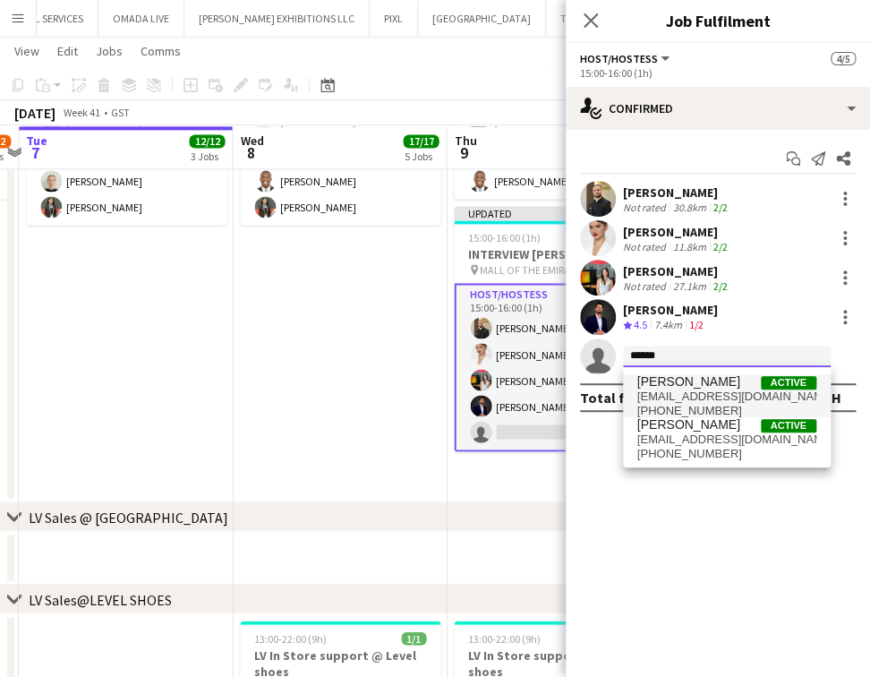
type input "******"
drag, startPoint x: 765, startPoint y: 391, endPoint x: 763, endPoint y: 406, distance: 14.4
click at [766, 391] on span "kalajinour280@gmail.com" at bounding box center [727, 397] width 179 height 14
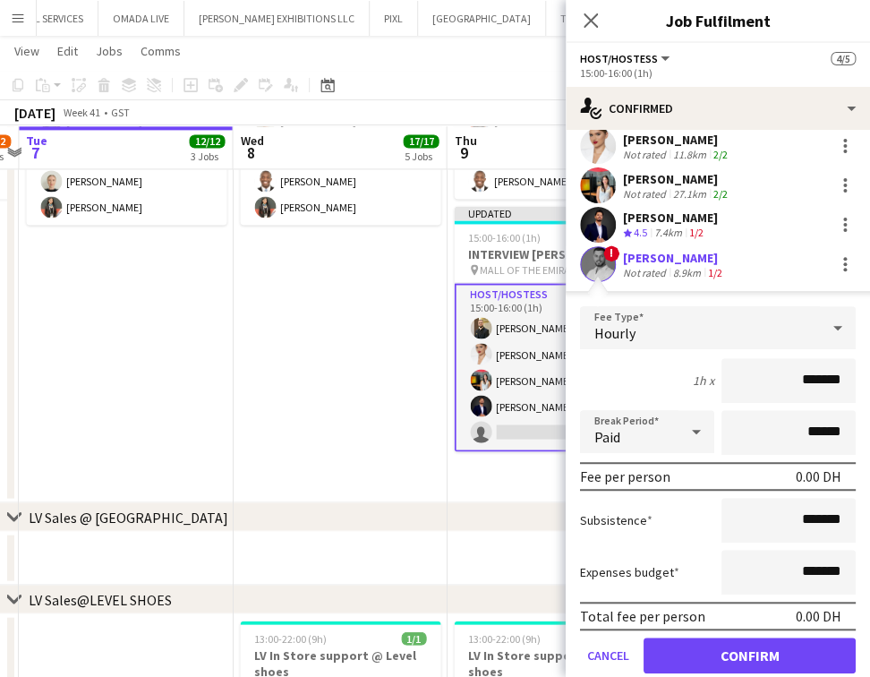
scroll to position [153, 0]
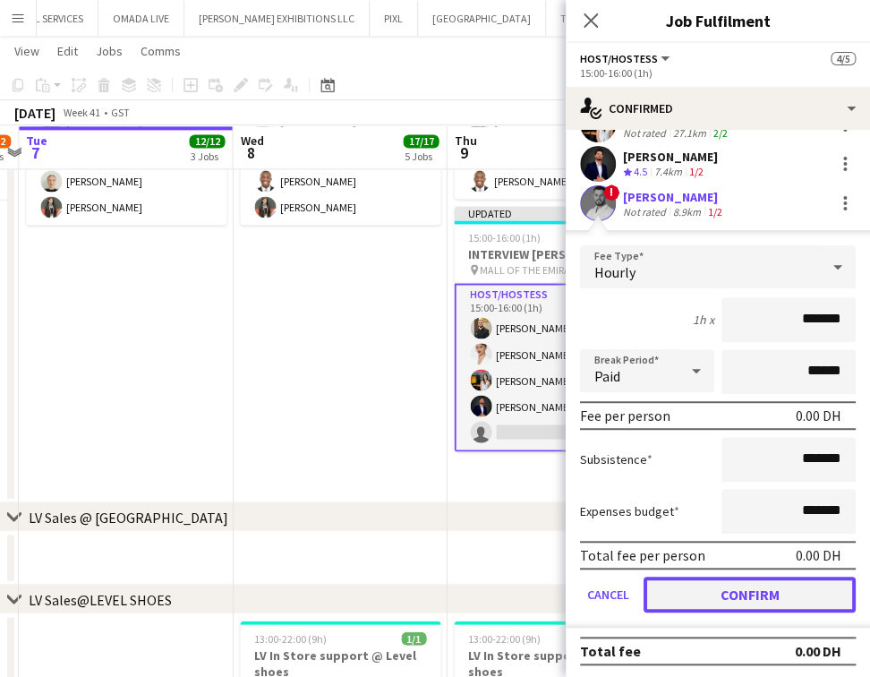
click at [749, 587] on button "Confirm" at bounding box center [750, 595] width 212 height 36
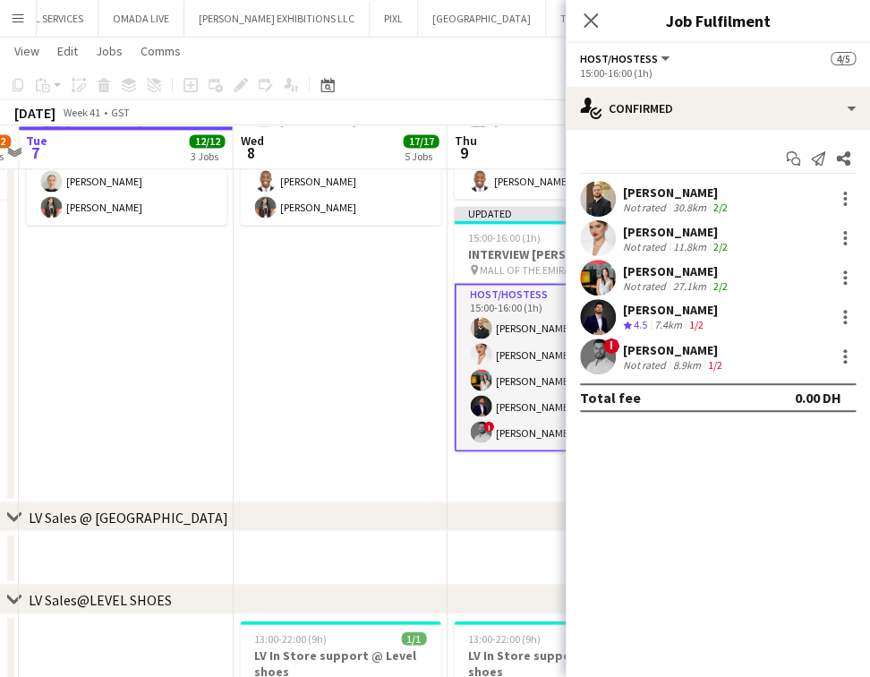
scroll to position [0, 0]
click at [527, 253] on h3 "INTERVIEW [PERSON_NAME]" at bounding box center [554, 254] width 201 height 16
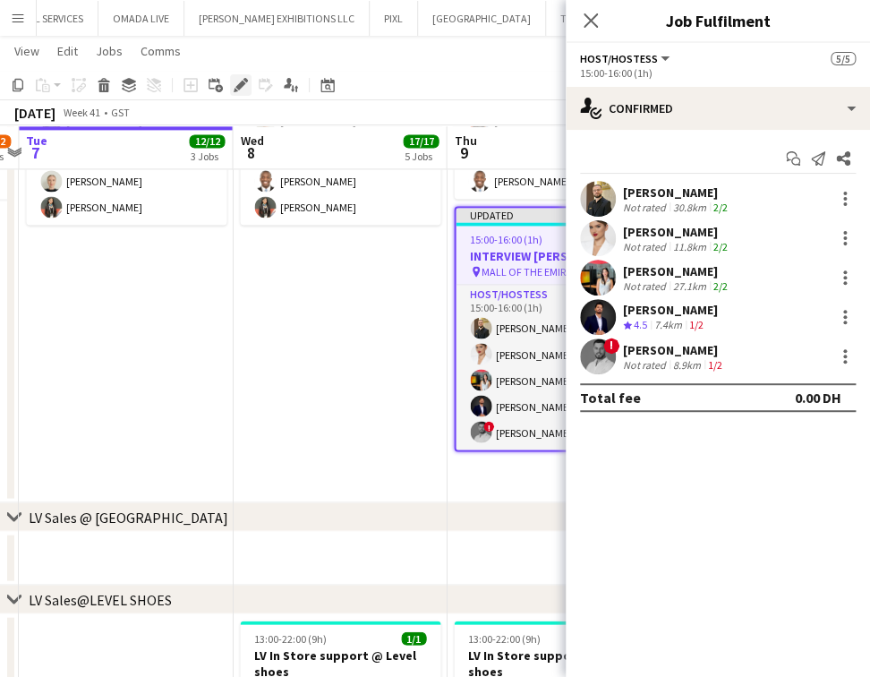
click at [236, 84] on icon at bounding box center [241, 86] width 10 height 10
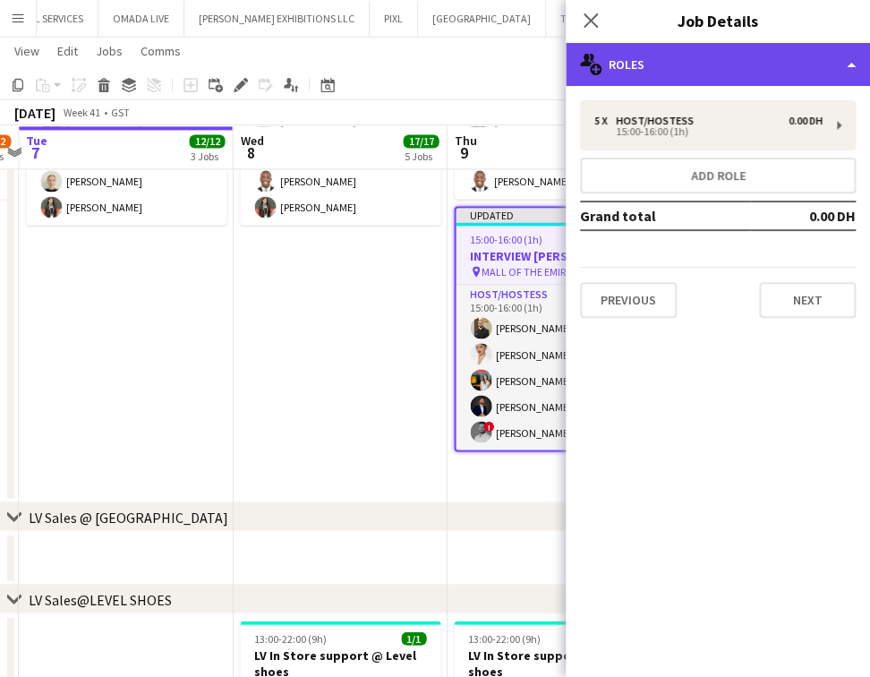
click at [805, 50] on div "multiple-users-add Roles" at bounding box center [718, 64] width 304 height 43
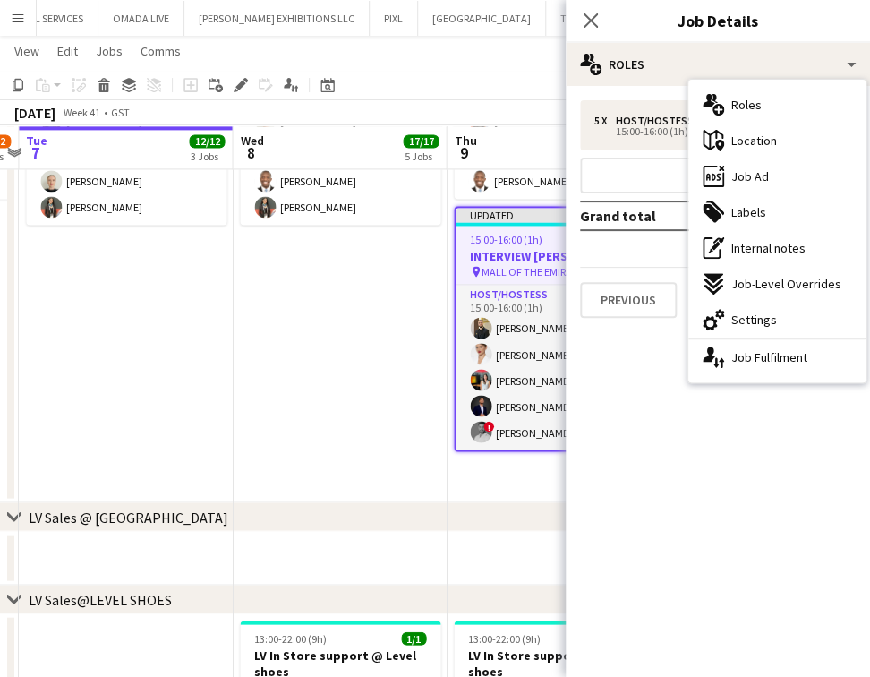
click at [793, 168] on div "ads-window Job Ad" at bounding box center [777, 177] width 177 height 36
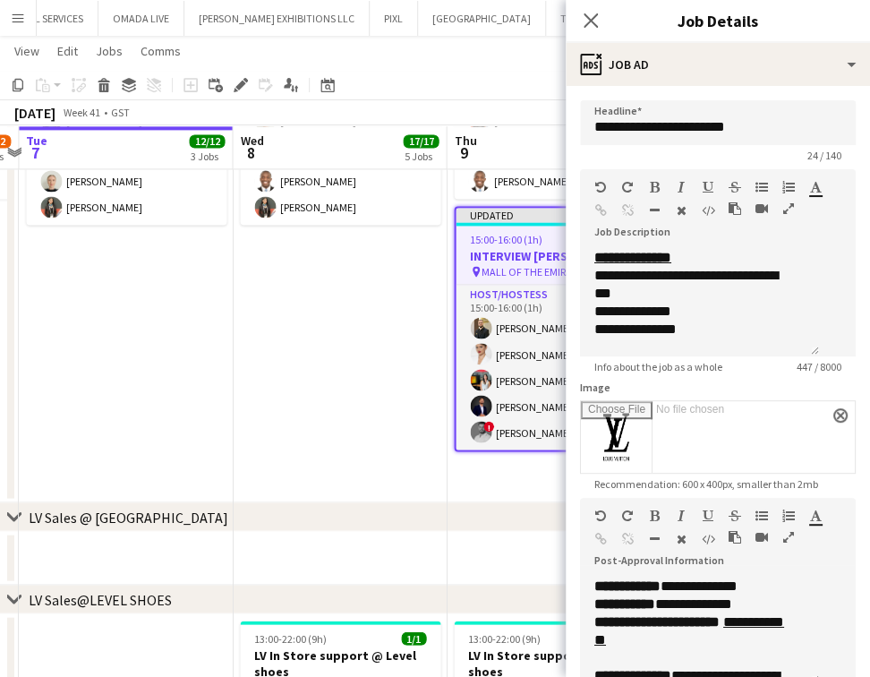
click at [729, 201] on div at bounding box center [769, 211] width 81 height 21
click at [784, 202] on icon "button" at bounding box center [789, 208] width 11 height 13
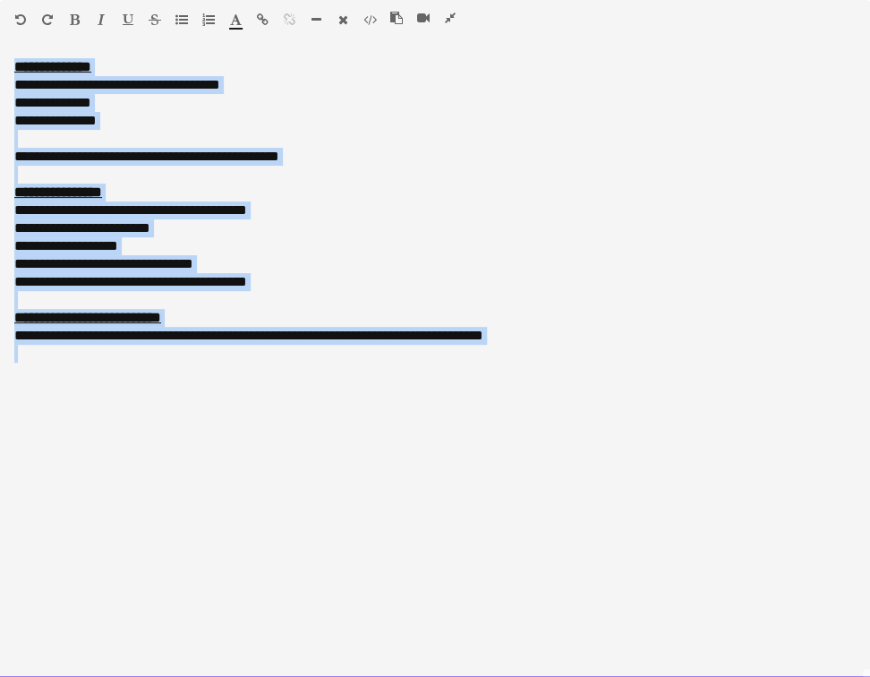
drag, startPoint x: 18, startPoint y: 68, endPoint x: 645, endPoint y: 386, distance: 702.8
click at [649, 381] on div "**********" at bounding box center [435, 368] width 870 height 620
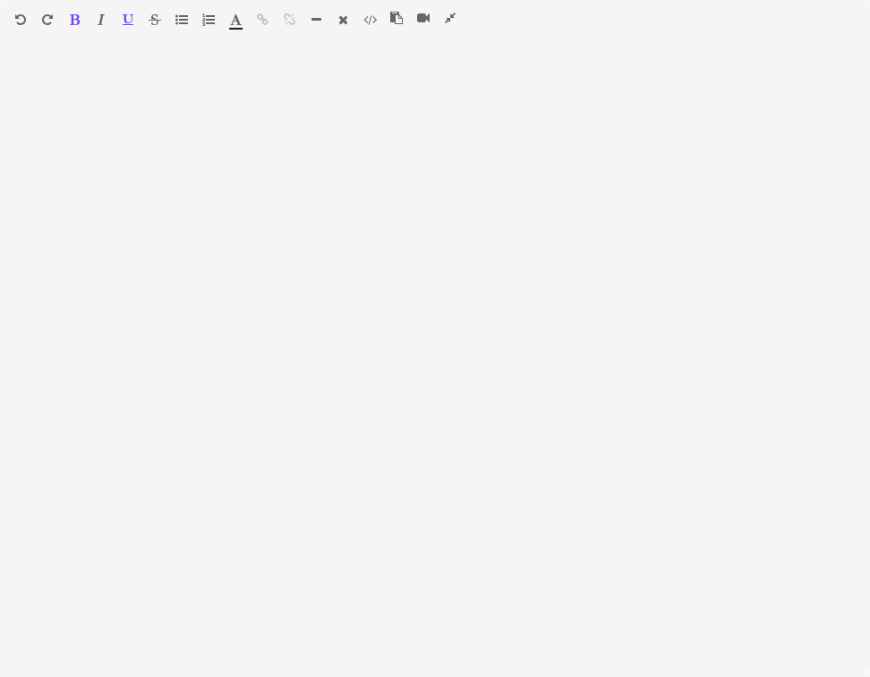
click at [447, 14] on icon "button" at bounding box center [450, 18] width 11 height 13
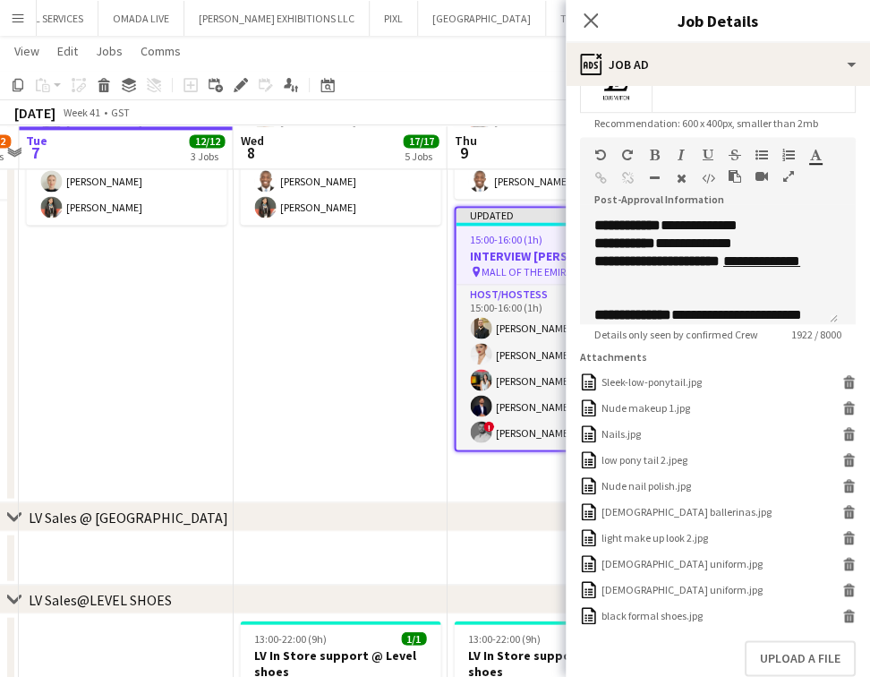
scroll to position [235, 0]
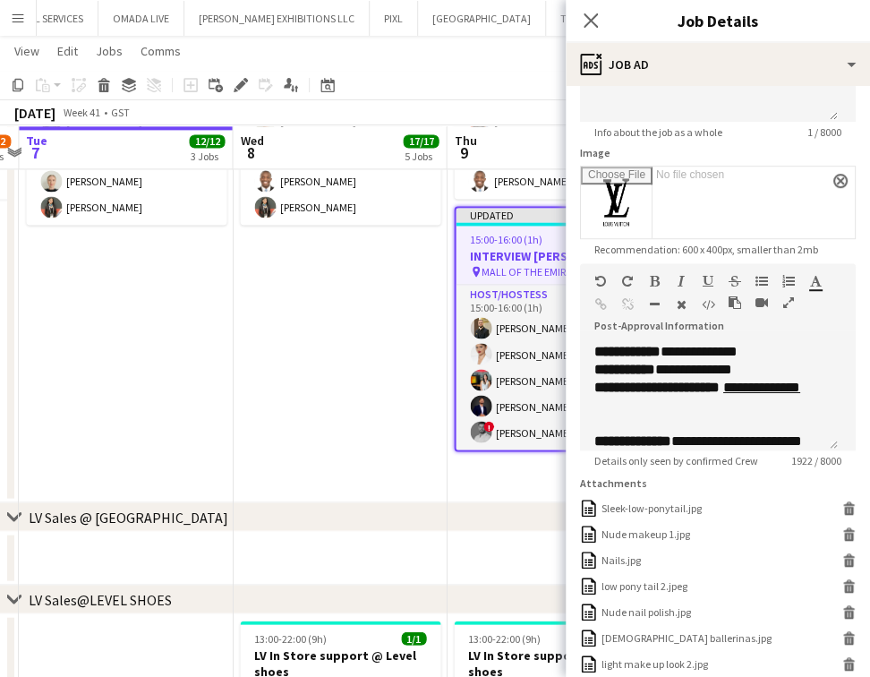
click at [787, 302] on icon "button" at bounding box center [789, 302] width 11 height 13
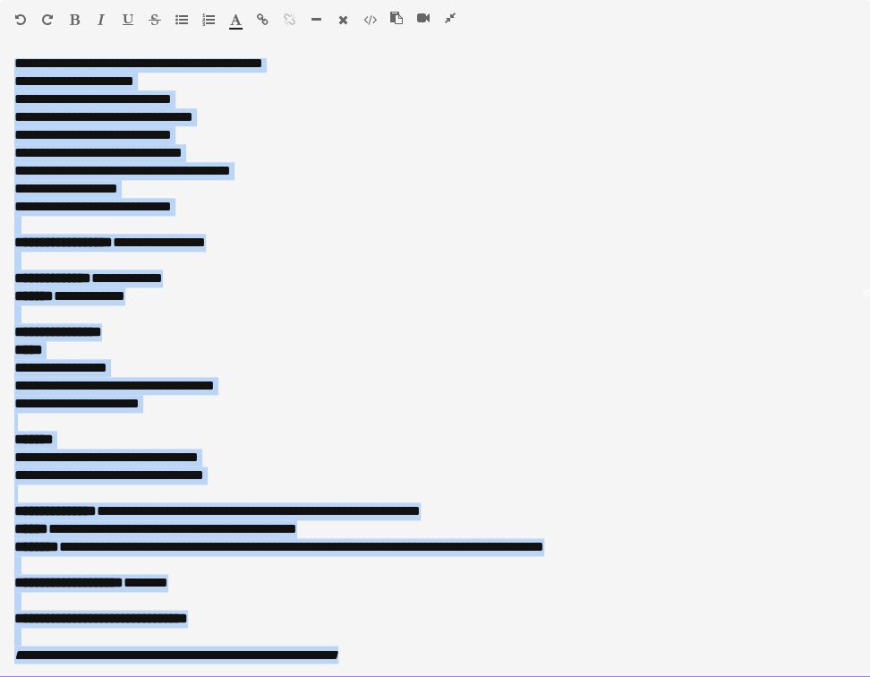
scroll to position [0, 0]
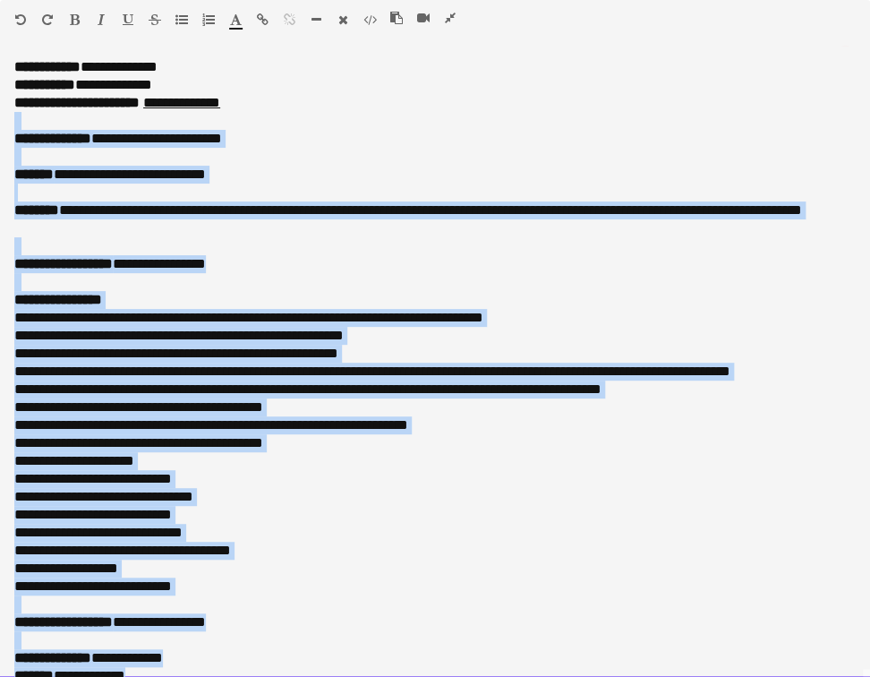
drag, startPoint x: 407, startPoint y: 649, endPoint x: 1, endPoint y: 125, distance: 663.1
click at [1, 125] on div "**********" at bounding box center [435, 368] width 870 height 620
click at [186, 154] on p at bounding box center [435, 157] width 842 height 18
click at [252, 90] on p "**********" at bounding box center [425, 85] width 823 height 18
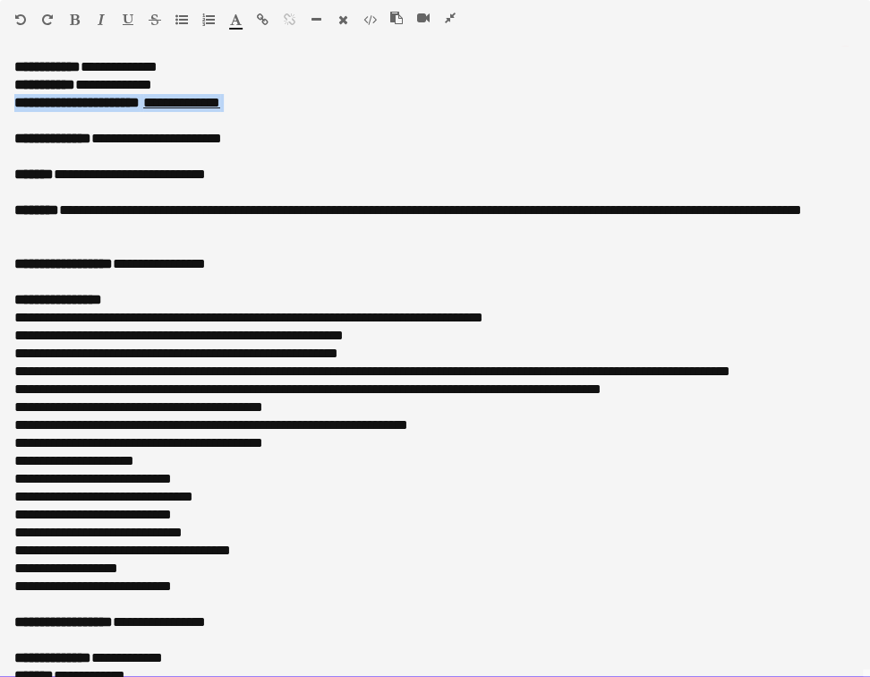
drag, startPoint x: 300, startPoint y: 93, endPoint x: 294, endPoint y: 102, distance: 10.9
click at [294, 102] on div "**********" at bounding box center [435, 368] width 870 height 620
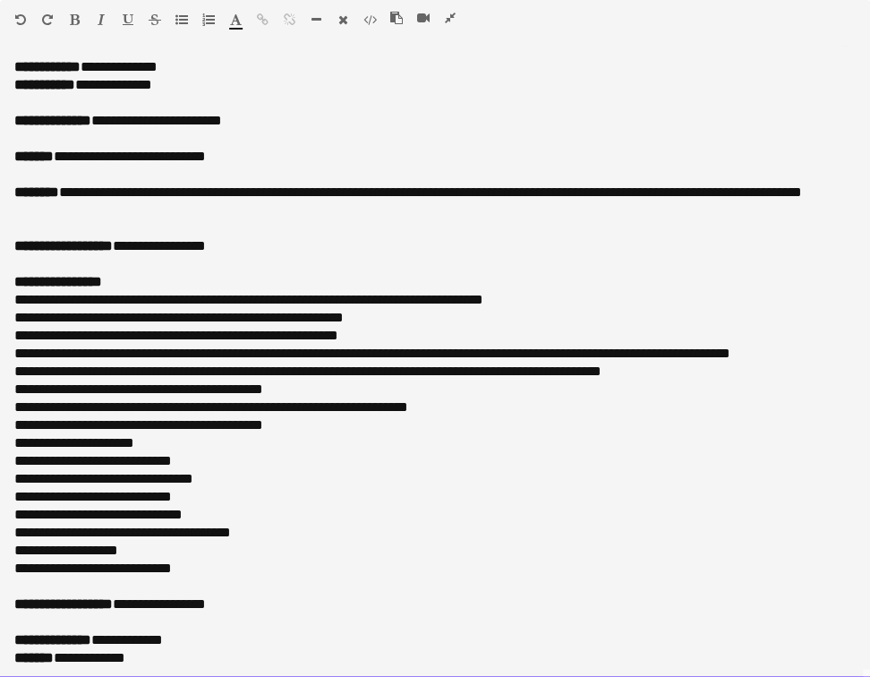
click at [186, 88] on p "**********" at bounding box center [425, 85] width 823 height 18
drag, startPoint x: 185, startPoint y: 82, endPoint x: -7, endPoint y: 82, distance: 192.5
click at [239, 86] on p "**********" at bounding box center [425, 85] width 823 height 18
drag, startPoint x: 199, startPoint y: 56, endPoint x: 73, endPoint y: 64, distance: 125.6
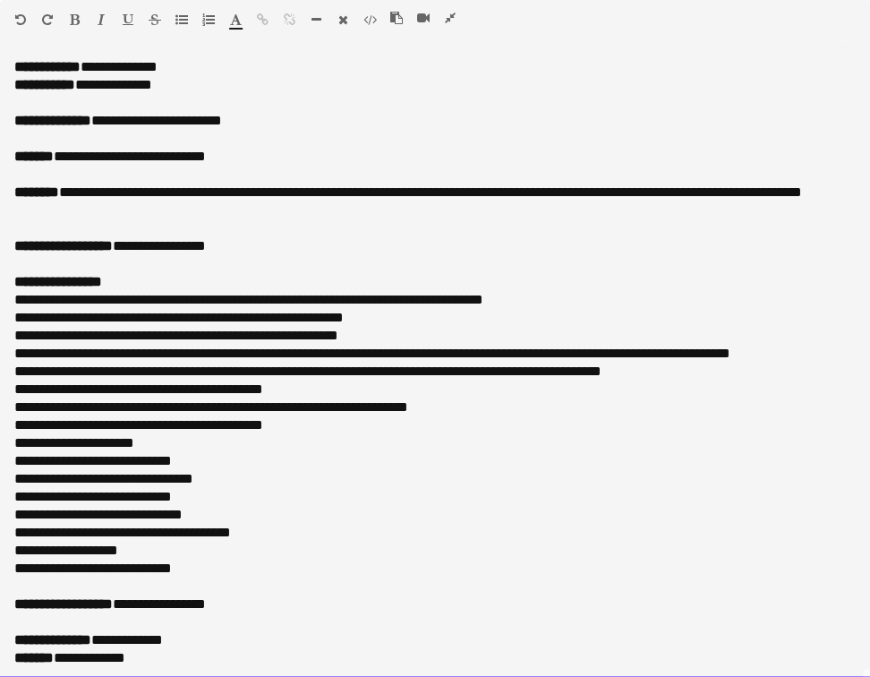
click at [73, 64] on div "**********" at bounding box center [435, 362] width 870 height 632
drag, startPoint x: 190, startPoint y: 64, endPoint x: 19, endPoint y: 61, distance: 171.1
click at [19, 61] on p "**********" at bounding box center [435, 67] width 842 height 18
click at [13, 75] on div "**********" at bounding box center [435, 368] width 870 height 620
click at [17, 83] on b "**********" at bounding box center [44, 84] width 61 height 13
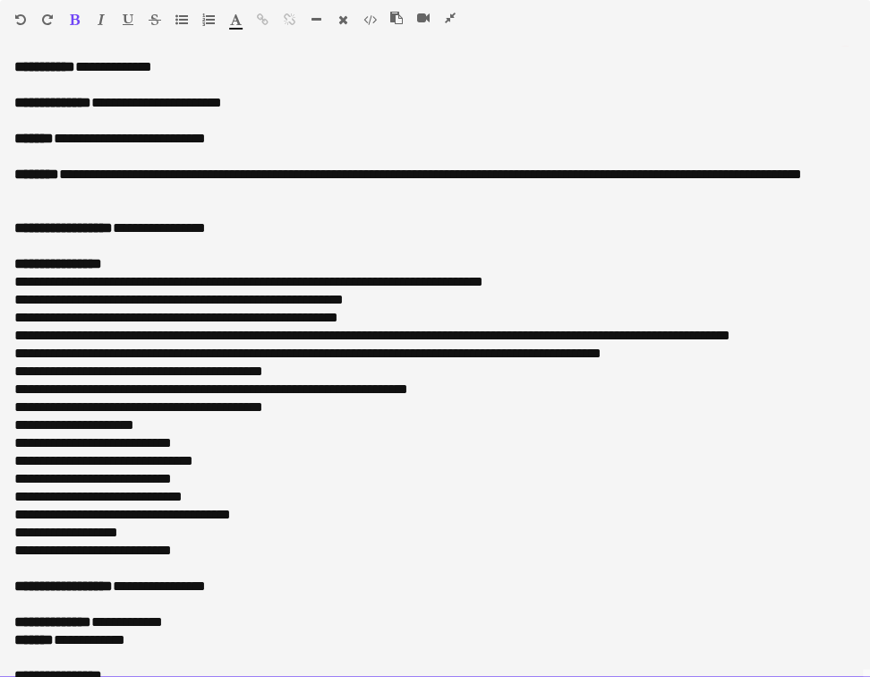
click at [275, 94] on p "**********" at bounding box center [425, 103] width 823 height 18
click at [91, 101] on b "**********" at bounding box center [52, 102] width 77 height 13
click at [107, 99] on p "**********" at bounding box center [425, 103] width 823 height 18
drag, startPoint x: 108, startPoint y: 109, endPoint x: 174, endPoint y: 107, distance: 65.4
click at [174, 107] on p "**********" at bounding box center [425, 103] width 823 height 18
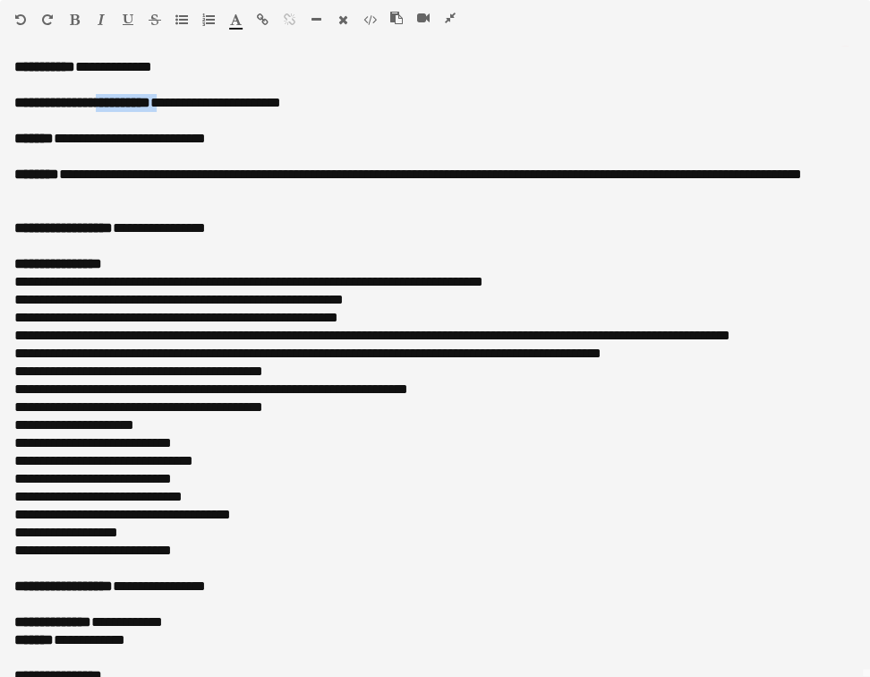
click at [75, 21] on icon "button" at bounding box center [75, 19] width 10 height 13
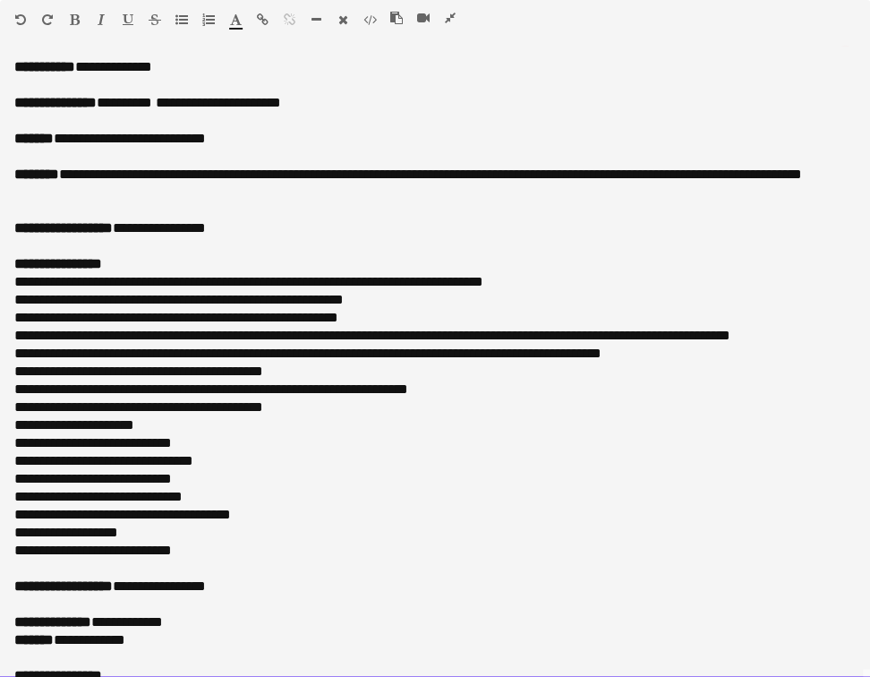
click at [139, 112] on p at bounding box center [435, 121] width 842 height 18
click at [139, 107] on p "**********" at bounding box center [425, 103] width 823 height 18
click at [324, 111] on div "**********" at bounding box center [435, 368] width 870 height 620
drag, startPoint x: 214, startPoint y: 134, endPoint x: 82, endPoint y: 139, distance: 131.7
click at [82, 139] on p "**********" at bounding box center [425, 139] width 823 height 18
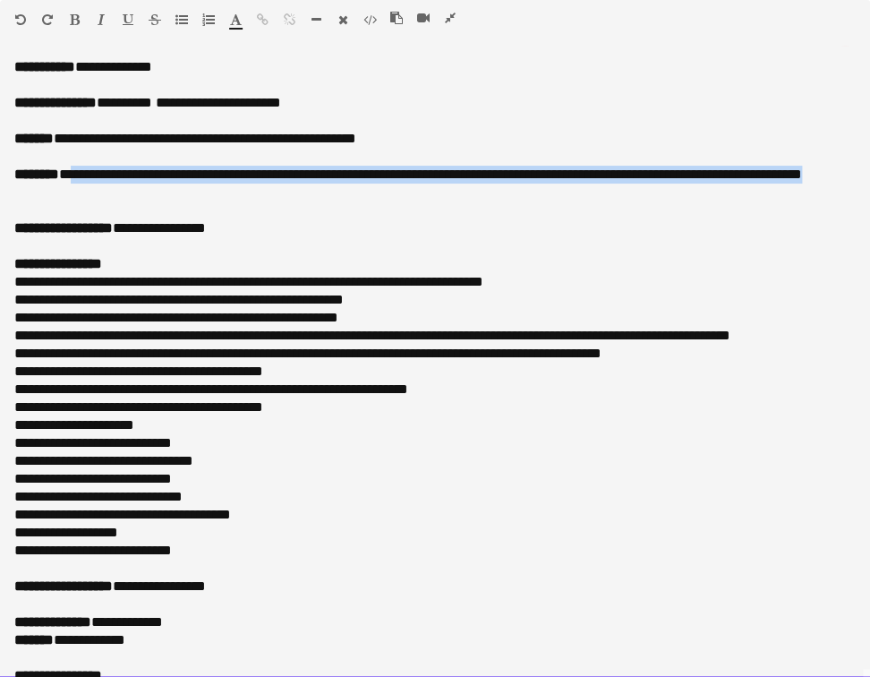
drag, startPoint x: 129, startPoint y: 184, endPoint x: 136, endPoint y: 199, distance: 16.0
click at [138, 197] on p "**********" at bounding box center [425, 184] width 823 height 36
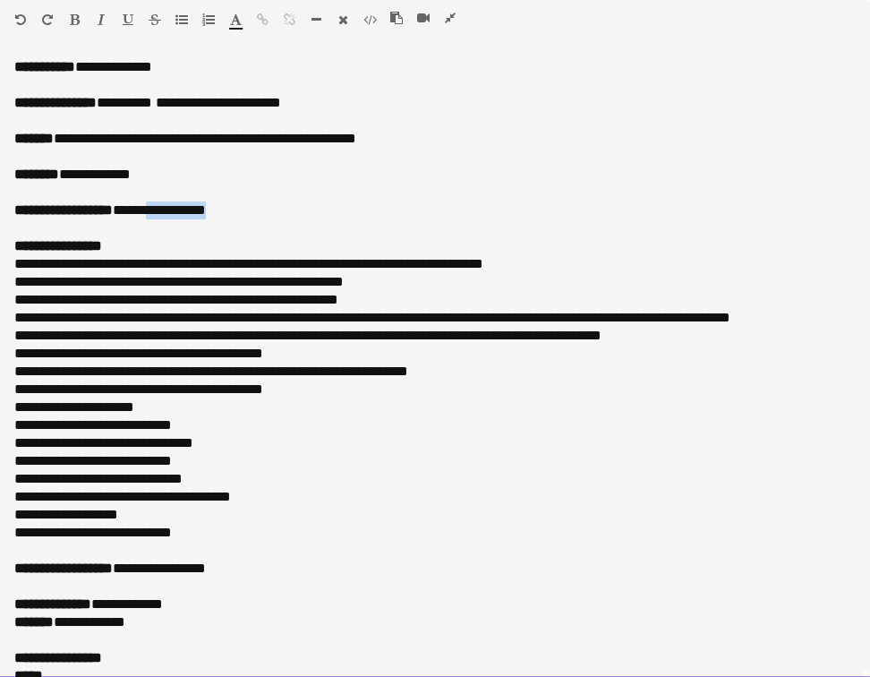
drag, startPoint x: 258, startPoint y: 201, endPoint x: 159, endPoint y: 206, distance: 99.5
click at [160, 204] on p "**********" at bounding box center [425, 210] width 823 height 18
click at [140, 218] on p "**********" at bounding box center [425, 210] width 823 height 18
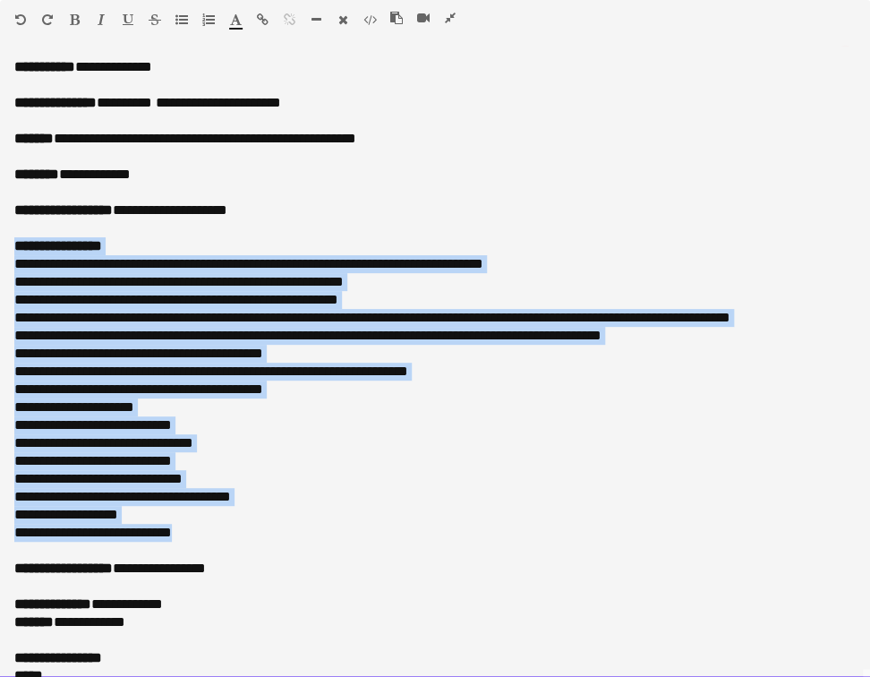
drag, startPoint x: 21, startPoint y: 246, endPoint x: 210, endPoint y: 534, distance: 344.0
click at [211, 534] on div "**********" at bounding box center [435, 368] width 870 height 620
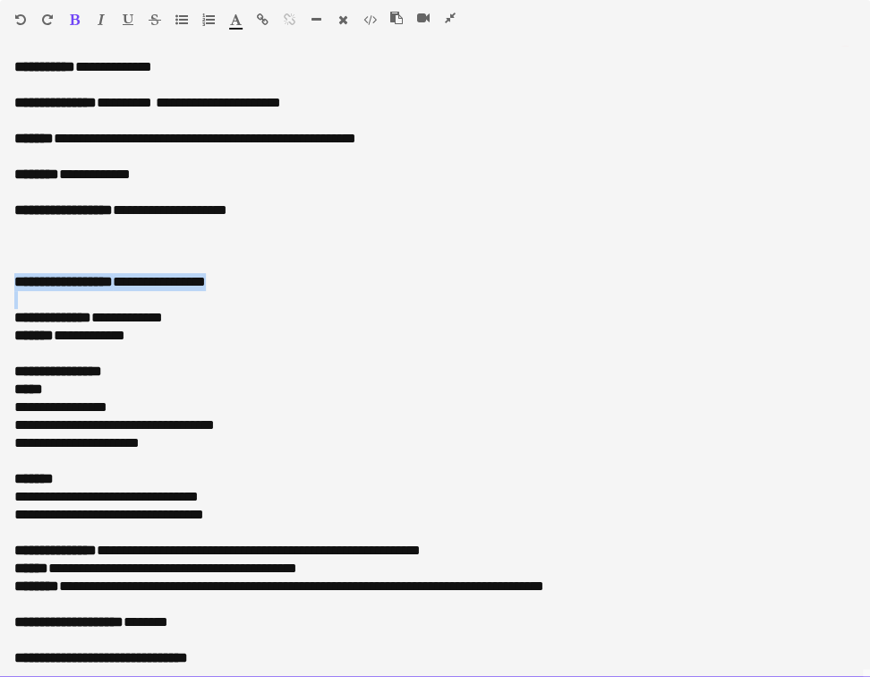
drag, startPoint x: 240, startPoint y: 276, endPoint x: 50, endPoint y: 304, distance: 192.0
click at [51, 303] on div "**********" at bounding box center [435, 368] width 870 height 620
drag, startPoint x: 124, startPoint y: 333, endPoint x: 20, endPoint y: 271, distance: 120.9
click at [20, 271] on div "**********" at bounding box center [435, 368] width 870 height 620
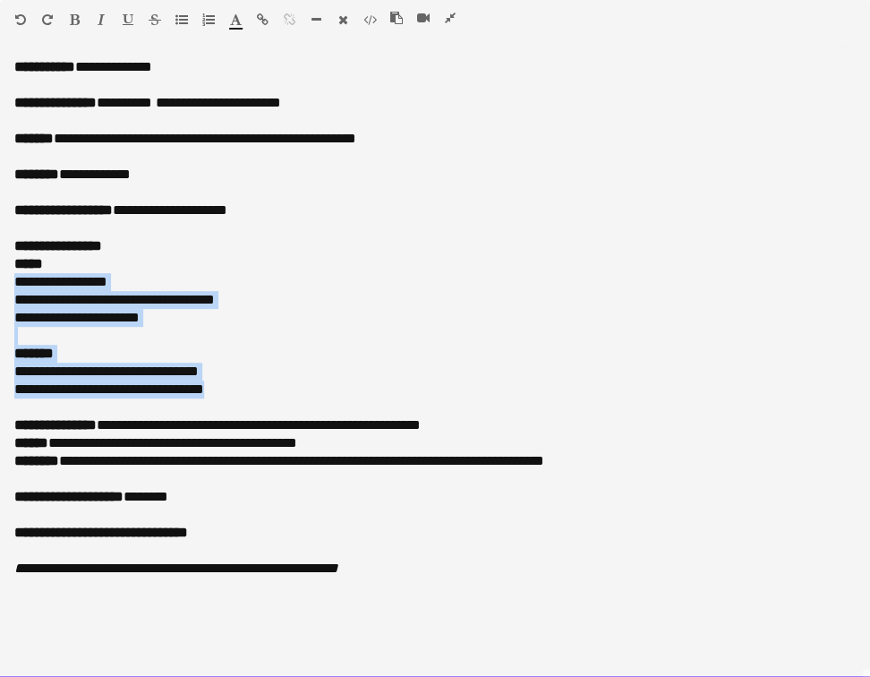
drag, startPoint x: 11, startPoint y: 282, endPoint x: 237, endPoint y: 390, distance: 251.1
click at [237, 390] on div "**********" at bounding box center [435, 368] width 870 height 620
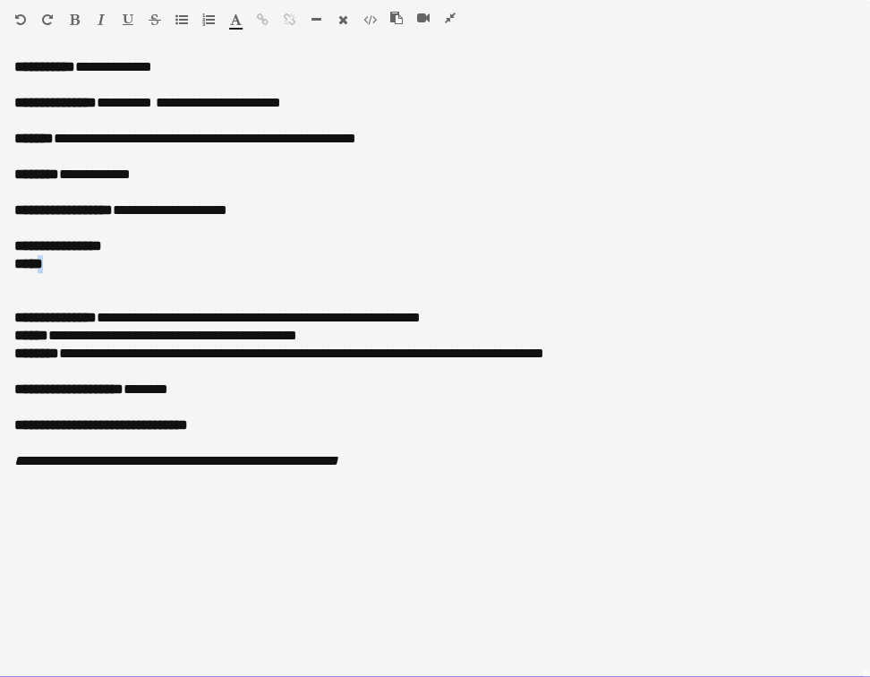
drag, startPoint x: 43, startPoint y: 264, endPoint x: 55, endPoint y: 267, distance: 11.9
click at [55, 267] on p "*****" at bounding box center [435, 264] width 842 height 18
drag, startPoint x: 64, startPoint y: 275, endPoint x: 50, endPoint y: 272, distance: 14.6
click at [28, 272] on div "**********" at bounding box center [435, 368] width 870 height 620
click at [64, 266] on p "* ****" at bounding box center [435, 264] width 842 height 18
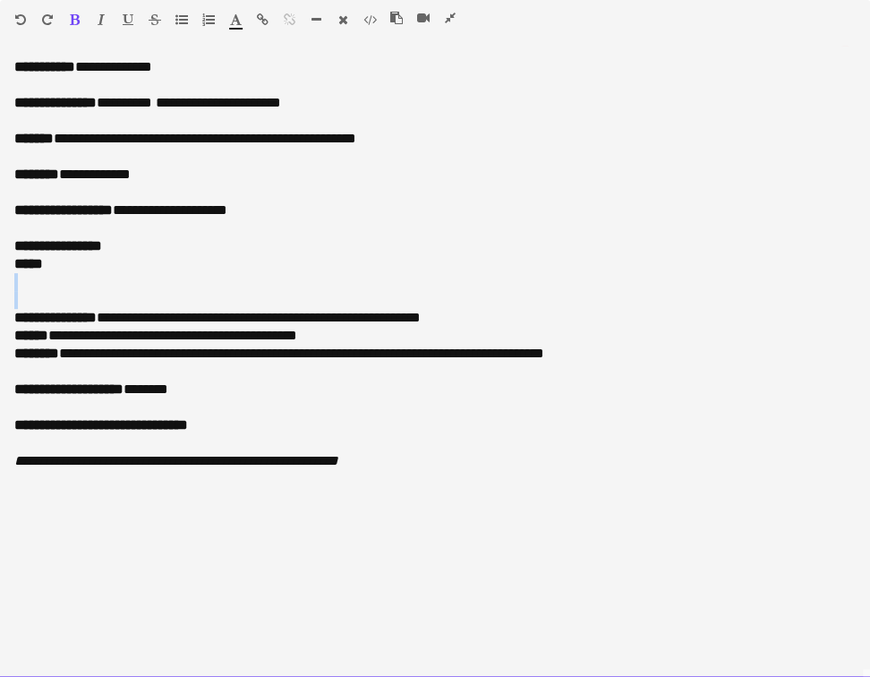
drag, startPoint x: 64, startPoint y: 266, endPoint x: 12, endPoint y: 277, distance: 53.0
click at [12, 277] on div "**********" at bounding box center [435, 368] width 870 height 620
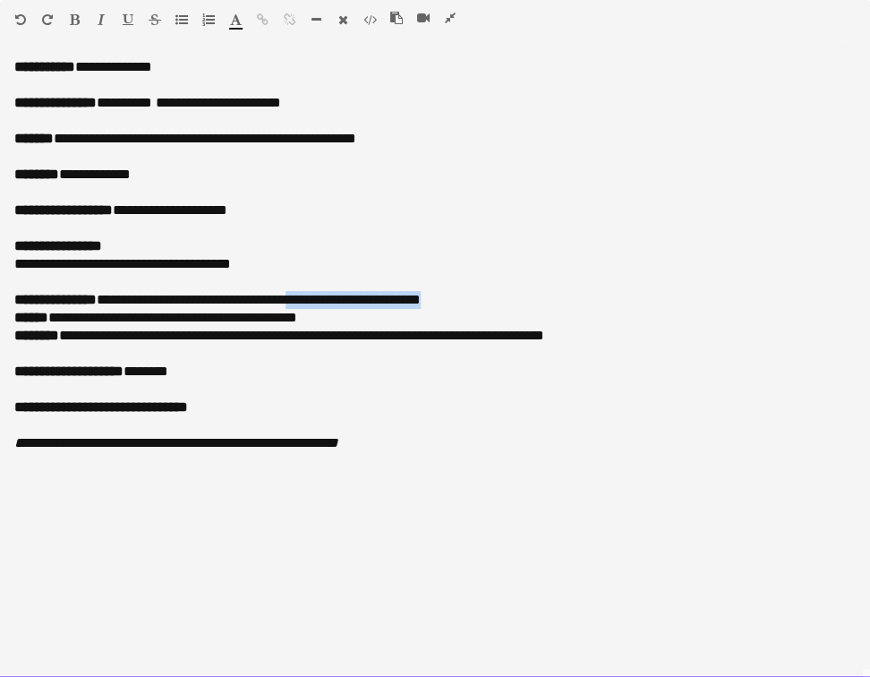
drag, startPoint x: 328, startPoint y: 306, endPoint x: 491, endPoint y: 305, distance: 163.0
click at [491, 305] on p "**********" at bounding box center [435, 300] width 842 height 18
click at [16, 411] on div "**********" at bounding box center [435, 368] width 870 height 620
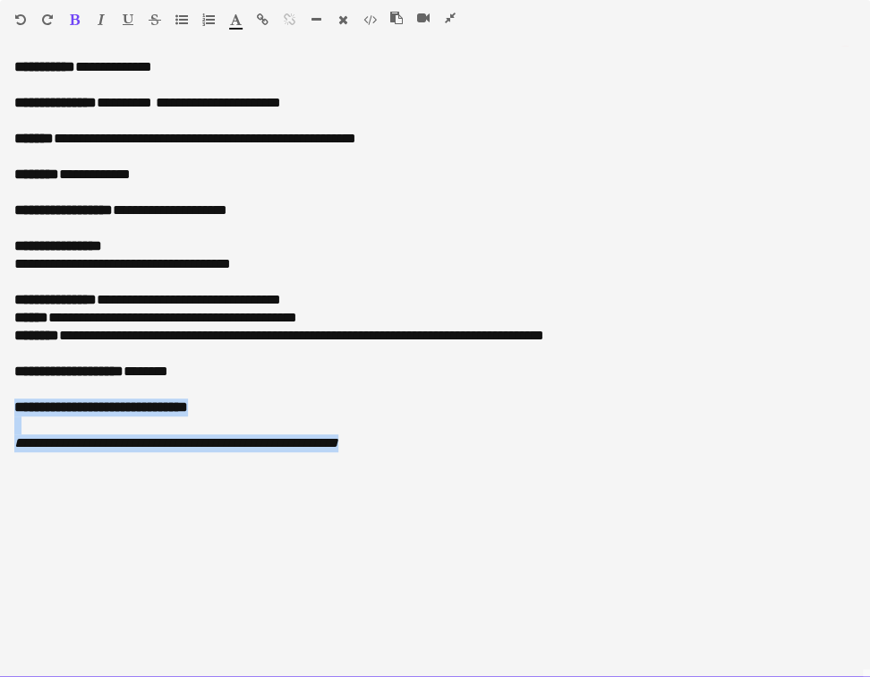
drag, startPoint x: 161, startPoint y: 398, endPoint x: 408, endPoint y: 444, distance: 251.5
click at [408, 444] on div "**********" at bounding box center [435, 368] width 870 height 620
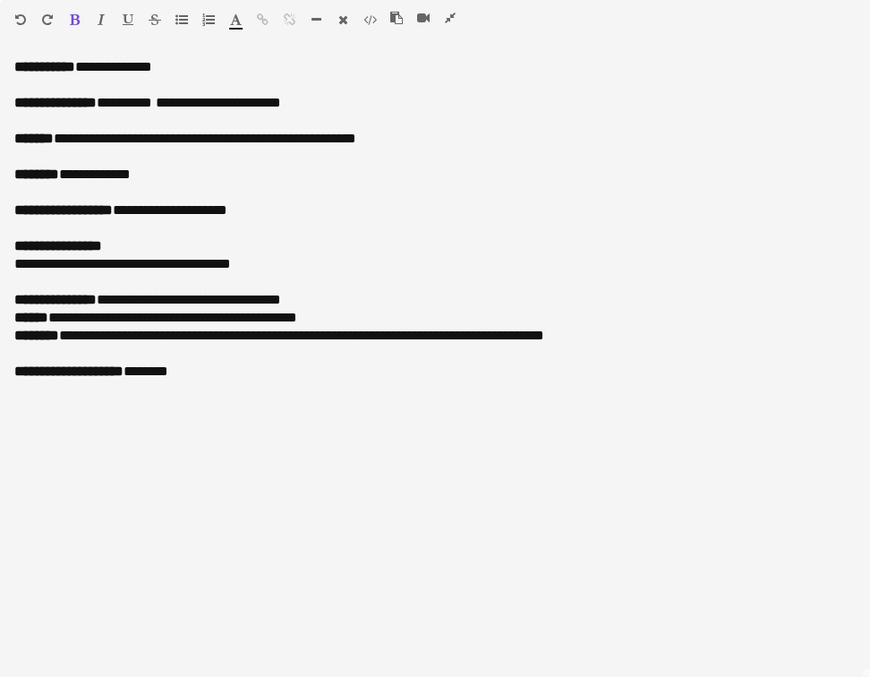
click at [456, 8] on div "Paragraph Heading 1 Heading 2 Heading 3 Heading 4 Heading 5 Heading 6 Heading 7…" at bounding box center [435, 23] width 870 height 46
click at [452, 18] on icon "button" at bounding box center [450, 18] width 11 height 13
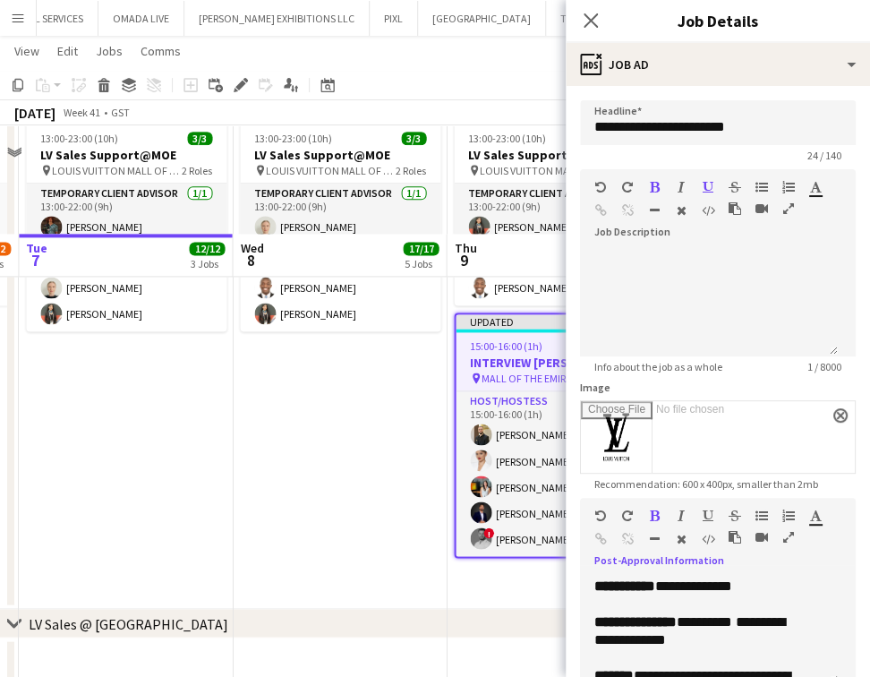
scroll to position [835, 0]
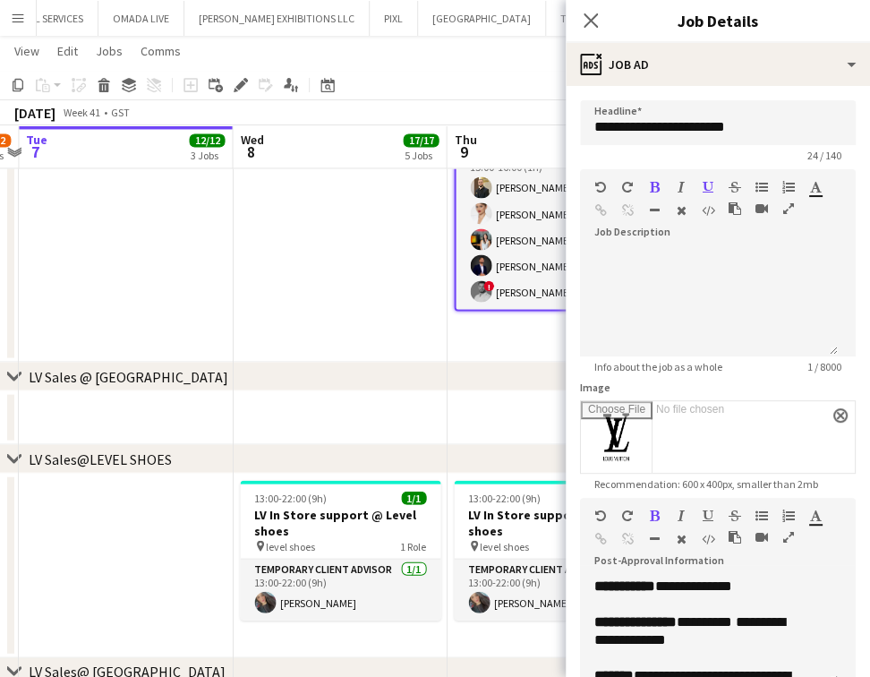
click at [390, 218] on app-date-cell "13:00-23:00 (10h) 3/3 LV Sales Support@MOE pin LOUIS VUITTON MALL OF THE EMIRAT…" at bounding box center [340, 114] width 214 height 495
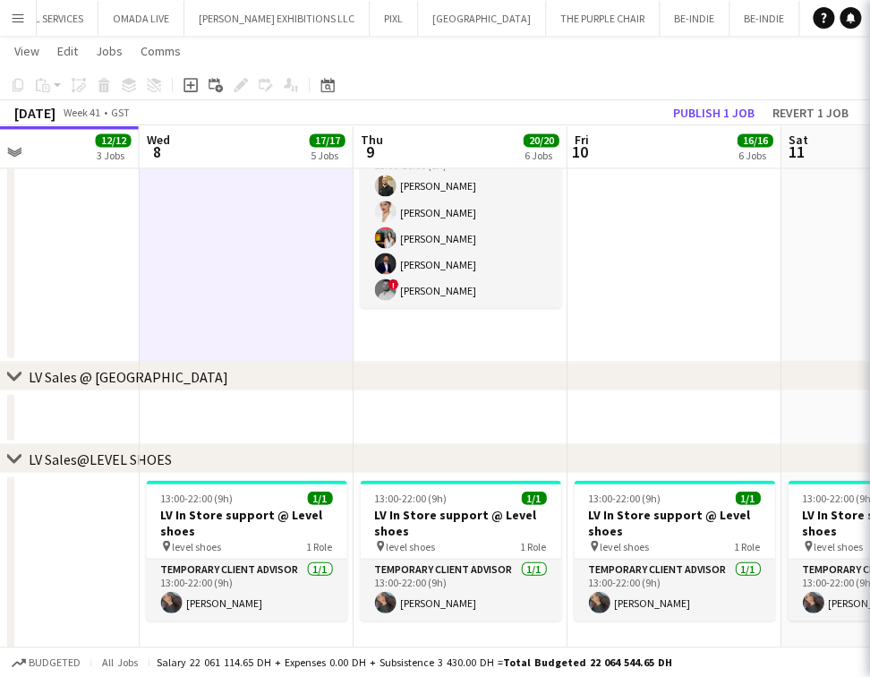
drag, startPoint x: 390, startPoint y: 218, endPoint x: 225, endPoint y: 227, distance: 165.1
click at [217, 241] on app-calendar-viewport "Fri 3 15/15 5 Jobs Sat 4 17/17 5 Jobs Sun 5 16/16 6 Jobs Mon 6 11/12 3 Jobs Tue…" at bounding box center [435, 407] width 870 height 2347
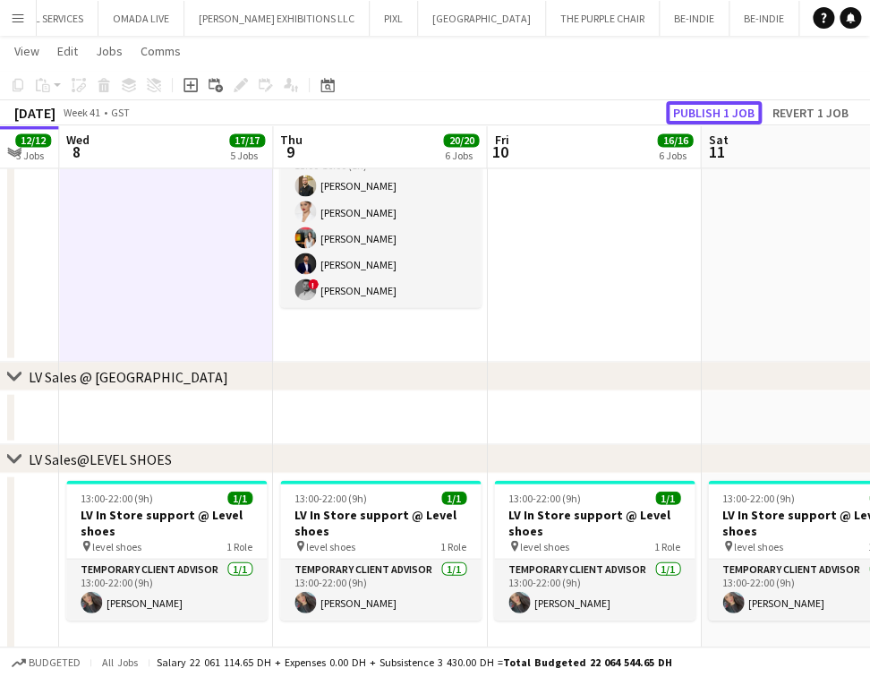
drag, startPoint x: 704, startPoint y: 110, endPoint x: 672, endPoint y: 137, distance: 42.0
click at [709, 102] on button "Publish 1 job" at bounding box center [714, 112] width 96 height 23
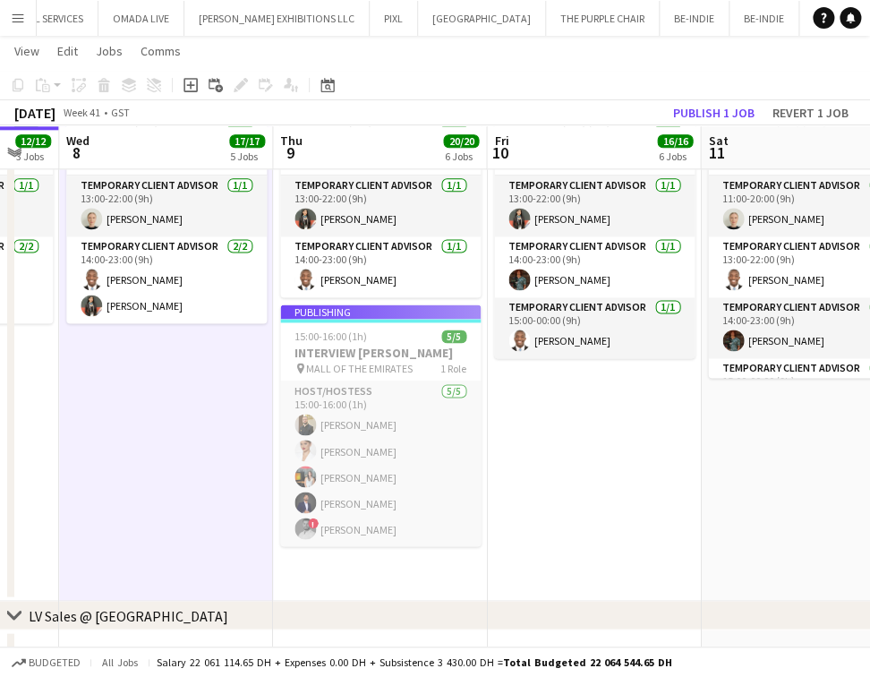
scroll to position [0, 824]
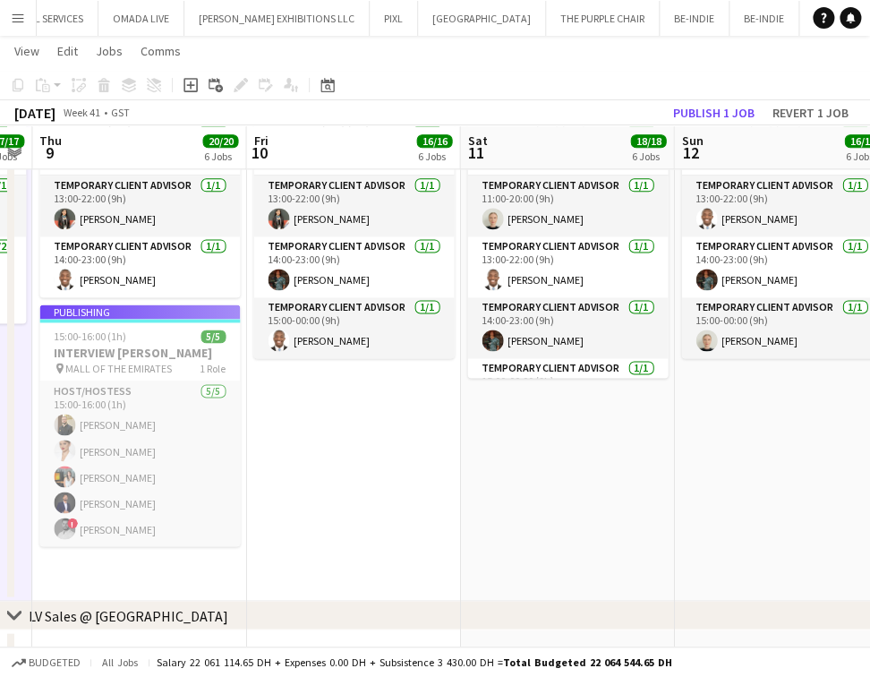
drag, startPoint x: 565, startPoint y: 484, endPoint x: 398, endPoint y: 491, distance: 166.7
click at [402, 484] on app-calendar-viewport "Sun 5 16/16 6 Jobs Mon 6 11/12 3 Jobs Tue 7 12/12 3 Jobs Wed 8 17/17 5 Jobs Thu…" at bounding box center [435, 646] width 870 height 2347
click at [698, 113] on button "Publish 1 job" at bounding box center [714, 112] width 96 height 23
click at [73, 502] on app-calendar-viewport "Sun 5 16/16 6 Jobs Mon 6 11/12 3 Jobs Tue 7 12/12 3 Jobs Wed 8 17/17 5 Jobs Thu…" at bounding box center [435, 646] width 870 height 2347
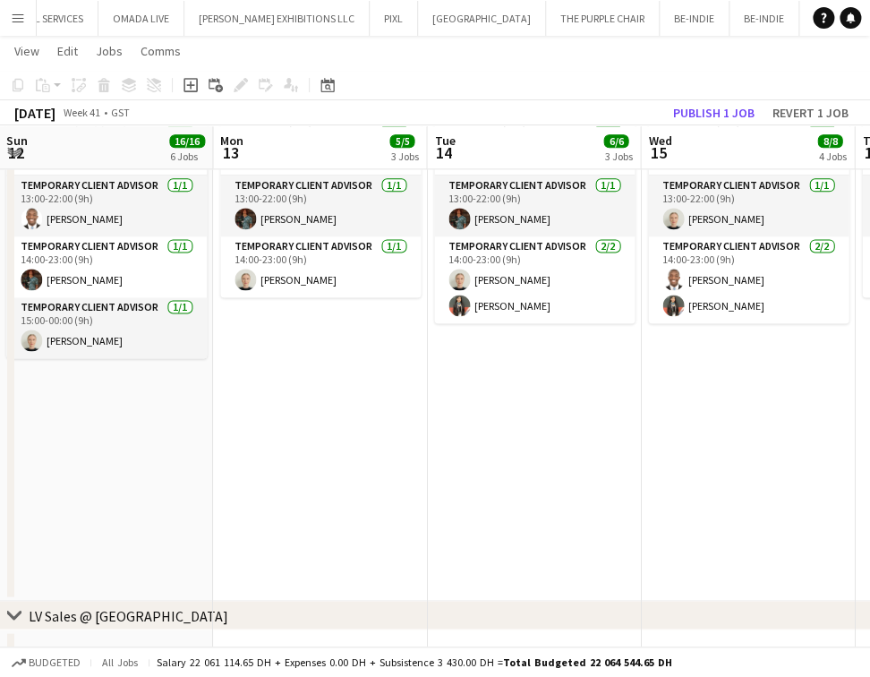
drag, startPoint x: 5, startPoint y: 518, endPoint x: -66, endPoint y: 521, distance: 71.7
click at [0, 521] on html "Menu Boards Boards Boards All jobs Status Workforce Workforce My Workforce Recr…" at bounding box center [435, 627] width 870 height 2447
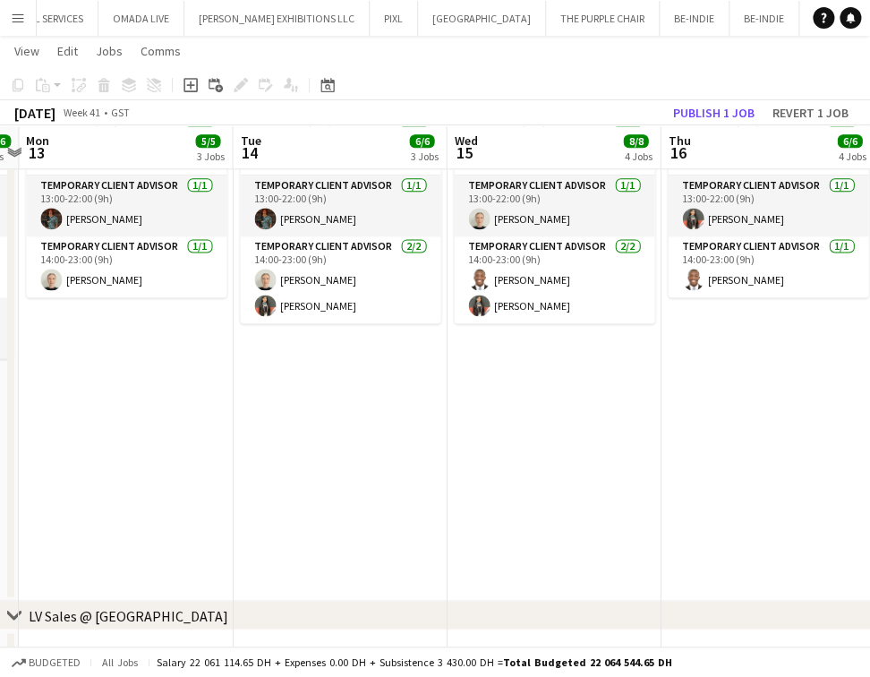
drag, startPoint x: -61, startPoint y: 447, endPoint x: 441, endPoint y: 432, distance: 501.7
click at [0, 448] on html "Menu Boards Boards Boards All jobs Status Workforce Workforce My Workforce Recr…" at bounding box center [435, 627] width 870 height 2447
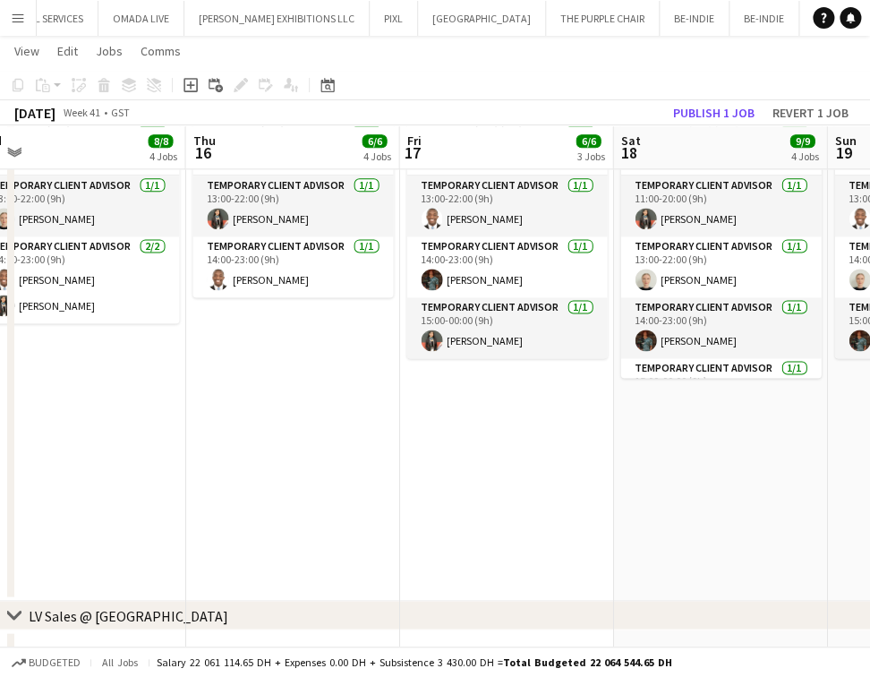
drag, startPoint x: 73, startPoint y: 425, endPoint x: 195, endPoint y: 426, distance: 122.7
click at [73, 426] on app-calendar-viewport "Sat 11 18/18 6 Jobs Sun 12 16/16 6 Jobs Mon 13 5/5 3 Jobs Tue 14 6/6 3 Jobs Wed…" at bounding box center [435, 646] width 870 height 2347
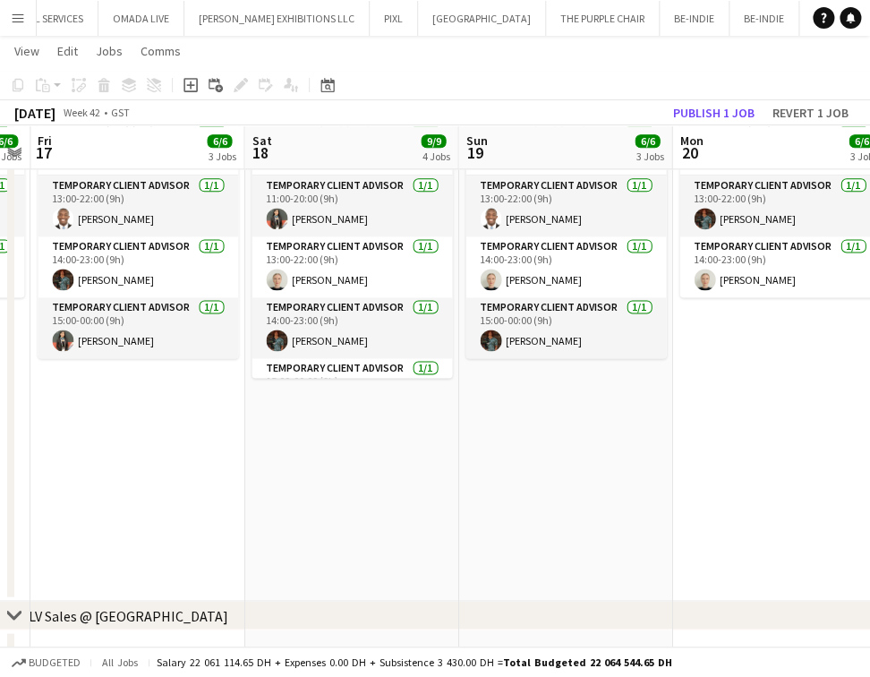
click at [0, 431] on app-calendar-viewport "Mon 13 5/5 3 Jobs Tue 14 6/6 3 Jobs Wed 15 8/8 4 Jobs Thu 16 6/6 4 Jobs Fri 17 …" at bounding box center [435, 646] width 870 height 2347
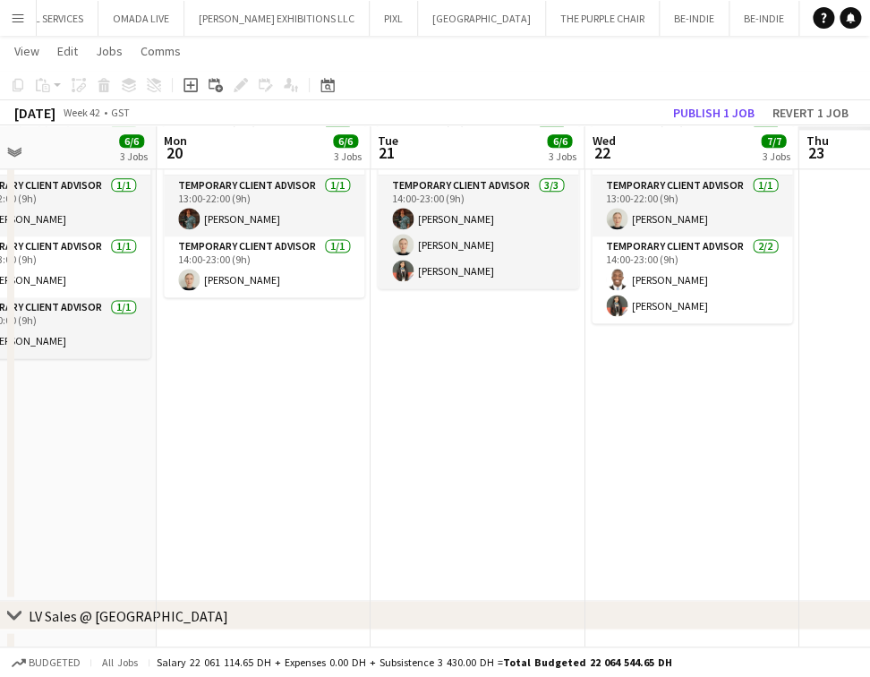
click at [124, 417] on app-calendar-viewport "Fri 17 6/6 3 Jobs Sat 18 9/9 4 Jobs Sun 19 6/6 3 Jobs Mon 20 6/6 3 Jobs Tue 21 …" at bounding box center [435, 646] width 870 height 2347
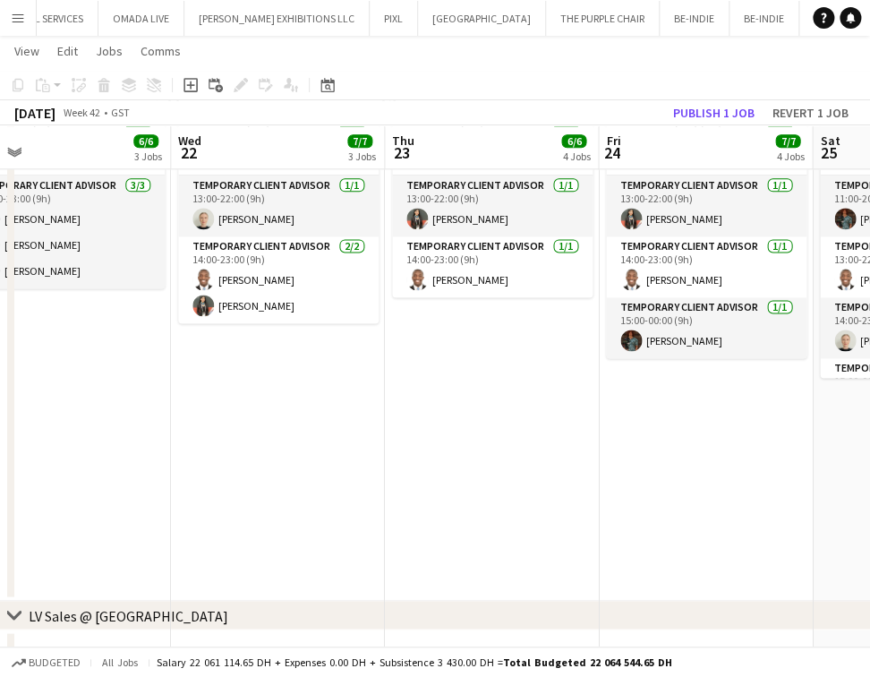
drag, startPoint x: 78, startPoint y: 432, endPoint x: 458, endPoint y: 452, distance: 381.1
click at [0, 448] on html "Menu Boards Boards Boards All jobs Status Workforce Workforce My Workforce Recr…" at bounding box center [435, 627] width 870 height 2447
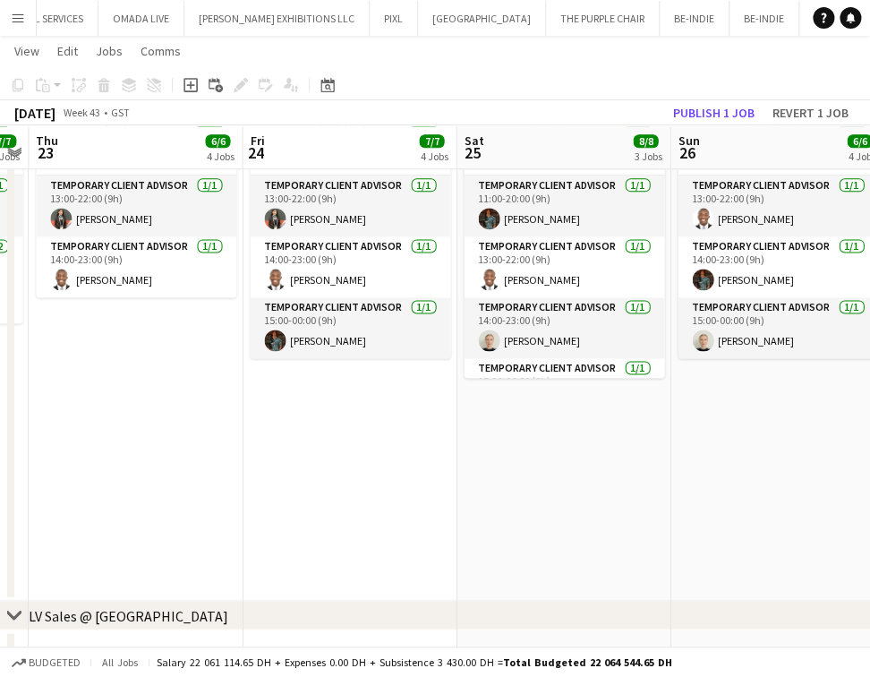
drag, startPoint x: 107, startPoint y: 465, endPoint x: 572, endPoint y: 431, distance: 466.0
click at [107, 466] on app-calendar-viewport "Sun 19 6/6 3 Jobs Mon 20 6/6 3 Jobs Tue 21 6/6 3 Jobs Wed 22 7/7 3 Jobs Thu 23 …" at bounding box center [435, 646] width 870 height 2347
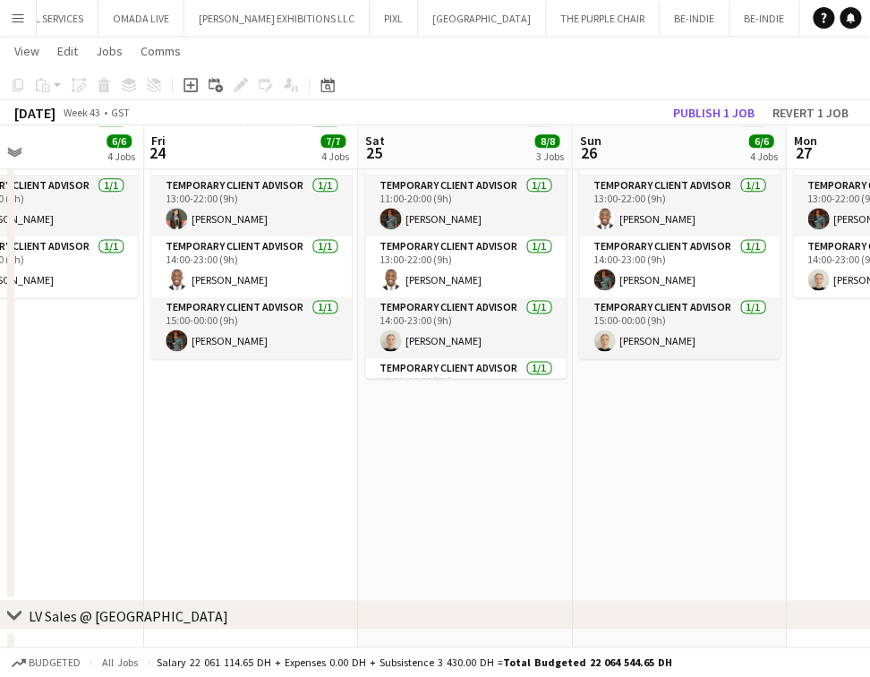
click at [167, 413] on app-calendar-viewport "Tue 21 6/6 3 Jobs Wed 22 7/7 3 Jobs Thu 23 6/6 4 Jobs Fri 24 7/7 4 Jobs Sat 25 …" at bounding box center [435, 646] width 870 height 2347
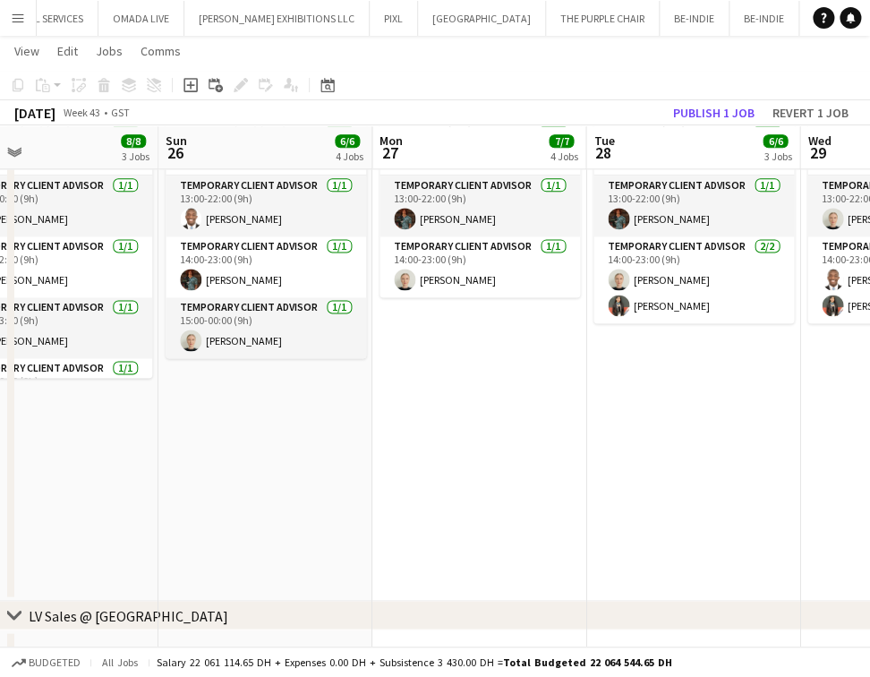
drag, startPoint x: 555, startPoint y: 357, endPoint x: 433, endPoint y: 364, distance: 122.0
click at [389, 362] on app-calendar-viewport "Thu 23 6/6 4 Jobs Fri 24 7/7 4 Jobs Sat 25 8/8 3 Jobs Sun 26 6/6 4 Jobs Mon 27 …" at bounding box center [435, 646] width 870 height 2347
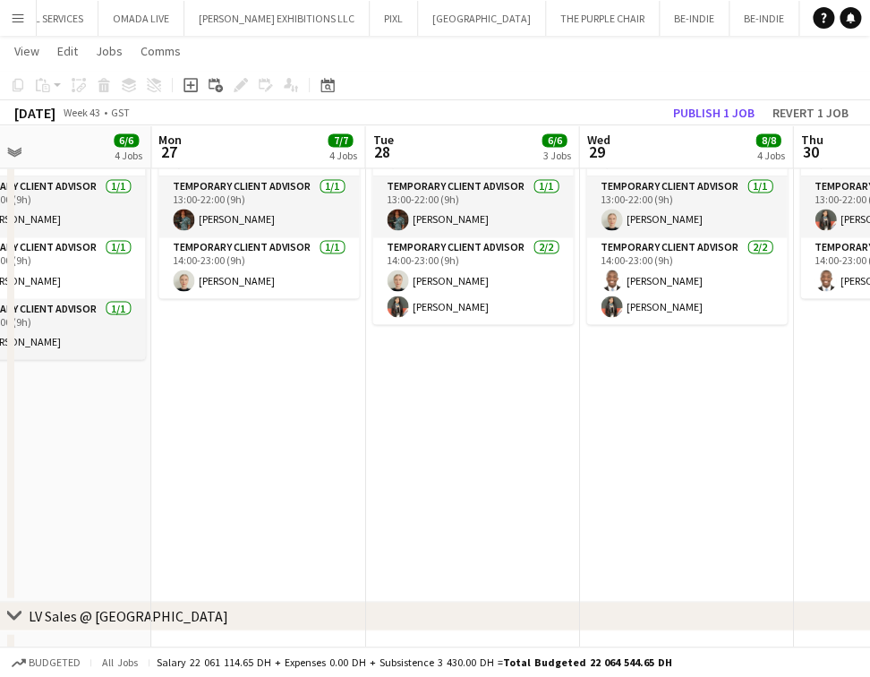
drag, startPoint x: 381, startPoint y: 362, endPoint x: 211, endPoint y: 390, distance: 172.4
click at [209, 388] on app-calendar-viewport "Thu 23 6/6 4 Jobs Fri 24 7/7 4 Jobs Sat 25 8/8 3 Jobs Sun 26 6/6 4 Jobs Mon 27 …" at bounding box center [435, 557] width 870 height 2530
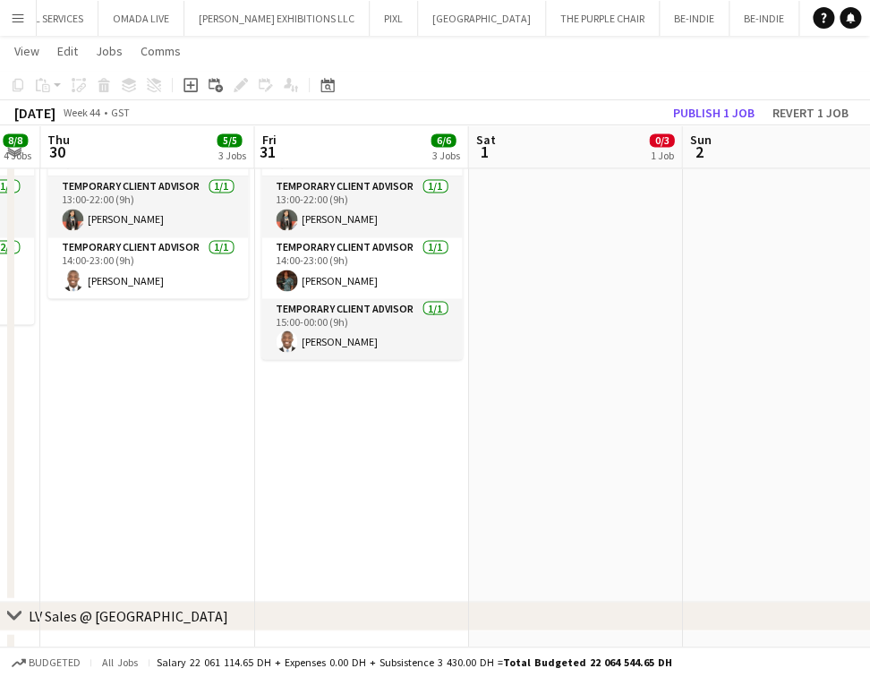
drag, startPoint x: 426, startPoint y: 421, endPoint x: 392, endPoint y: 450, distance: 45.1
click at [336, 448] on app-calendar-viewport "Sun 26 6/6 4 Jobs Mon 27 7/7 4 Jobs Tue 28 6/6 3 Jobs Wed 29 8/8 4 Jobs Thu 30 …" at bounding box center [435, 557] width 870 height 2530
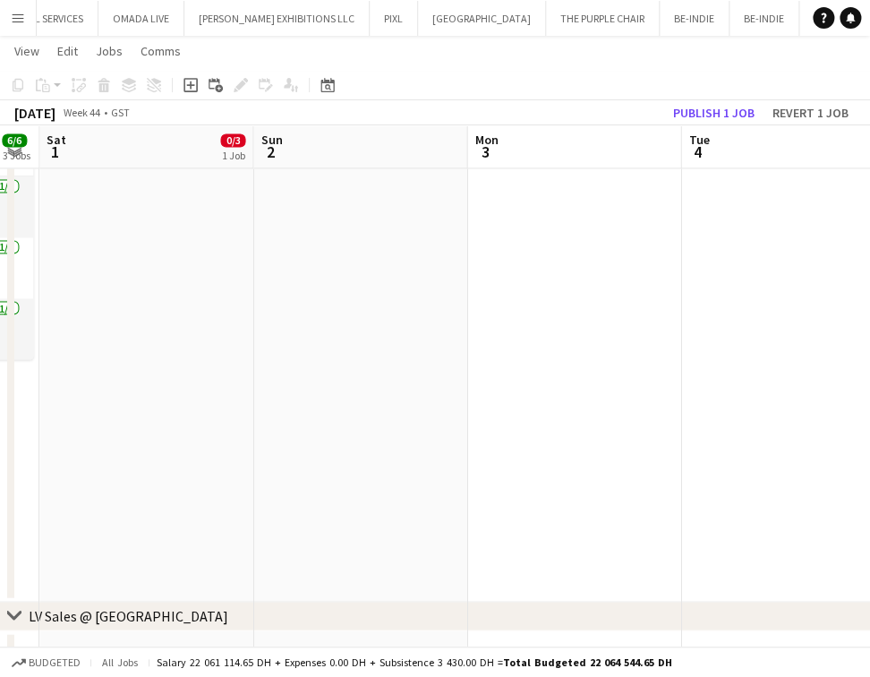
click at [244, 441] on app-calendar-viewport "Tue 28 6/6 3 Jobs Wed 29 8/8 4 Jobs Thu 30 5/5 3 Jobs Fri 31 6/6 3 Jobs Sat 1 0…" at bounding box center [435, 557] width 870 height 2530
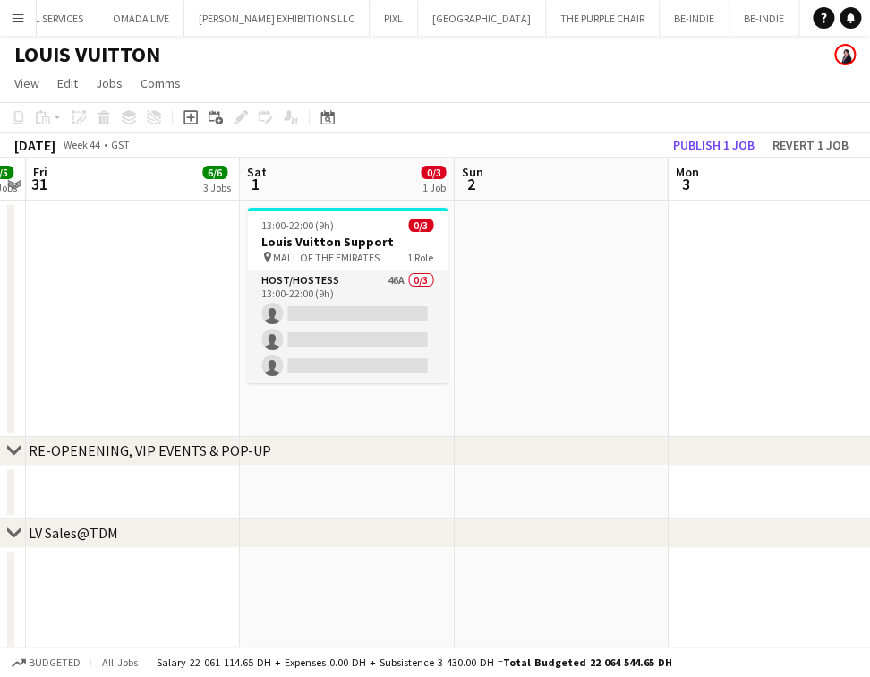
scroll to position [0, 0]
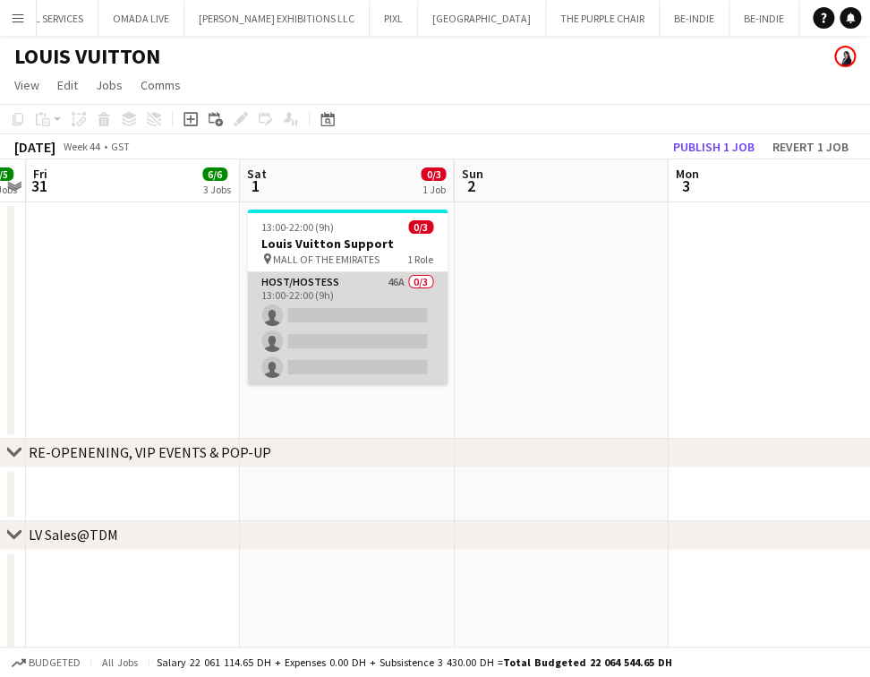
click at [396, 340] on app-card-role "Host/Hostess 46A 0/3 13:00-22:00 (9h) single-neutral-actions single-neutral-act…" at bounding box center [347, 328] width 201 height 113
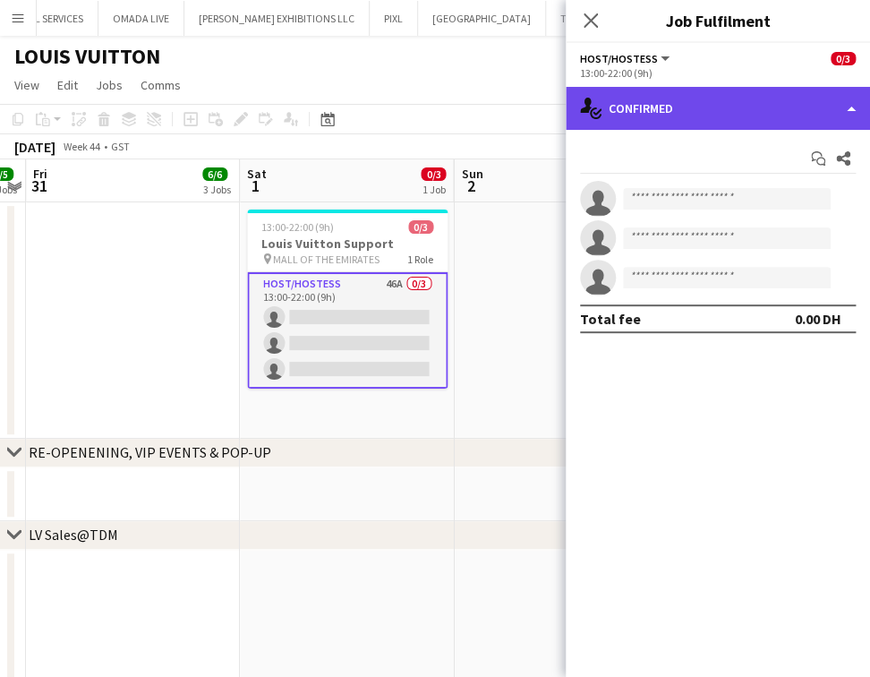
click at [746, 108] on div "single-neutral-actions-check-2 Confirmed" at bounding box center [718, 108] width 304 height 43
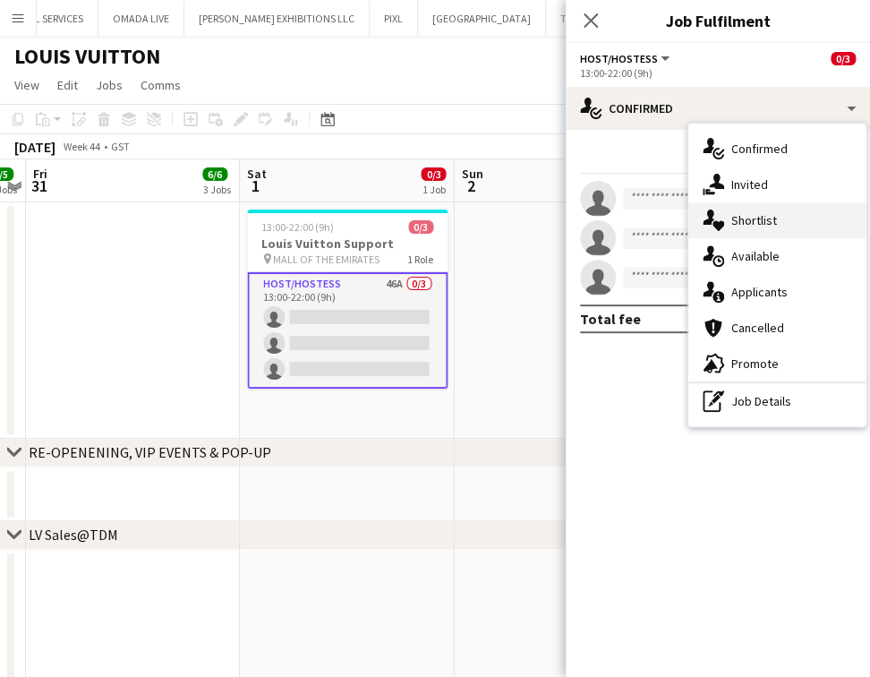
click at [769, 221] on span "Shortlist" at bounding box center [755, 220] width 46 height 16
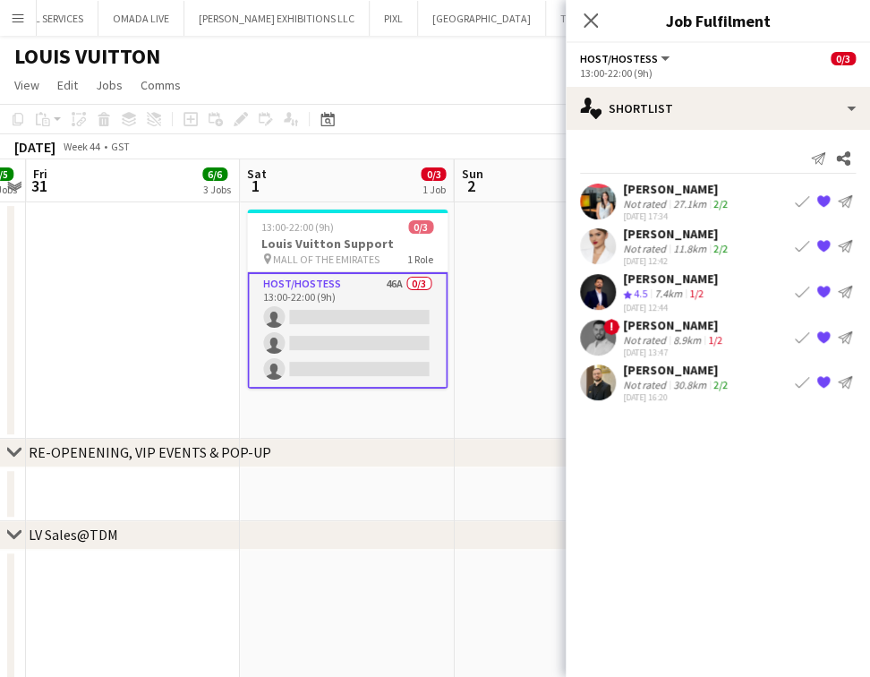
click at [653, 341] on div "Not rated" at bounding box center [646, 339] width 47 height 13
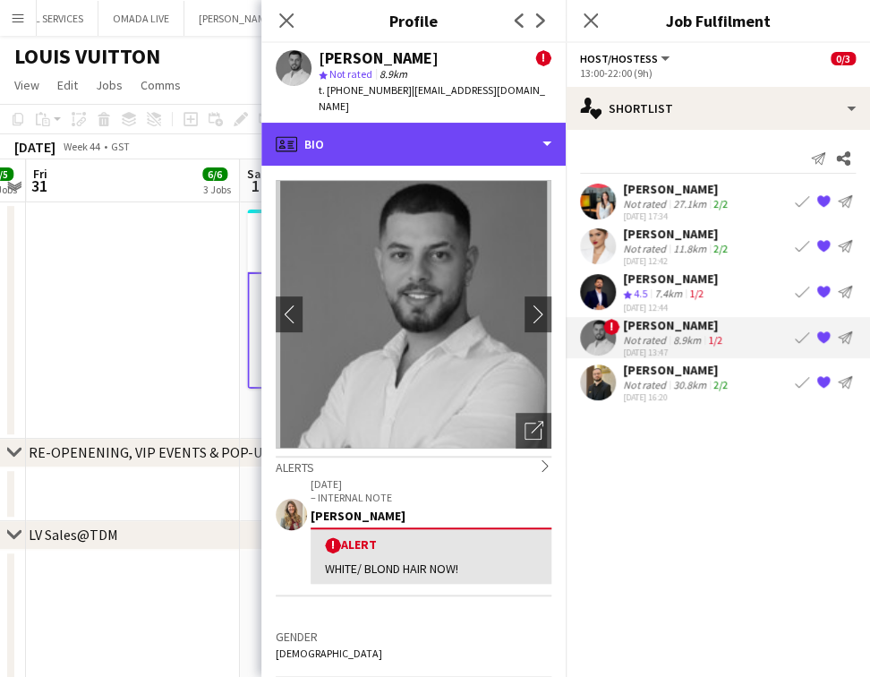
click at [504, 127] on div "profile Bio" at bounding box center [413, 144] width 304 height 43
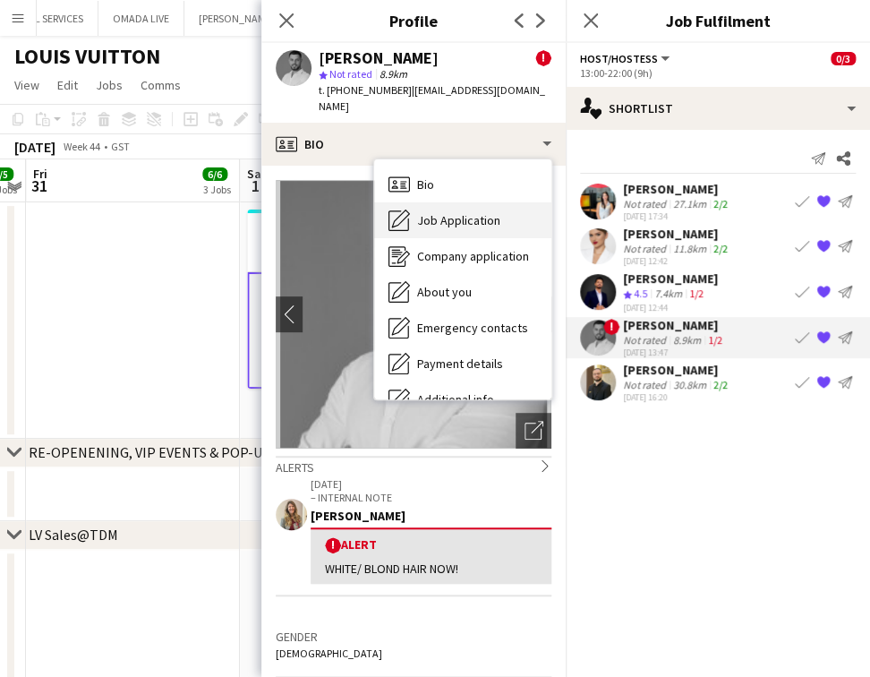
click at [492, 212] on span "Job Application" at bounding box center [458, 220] width 83 height 16
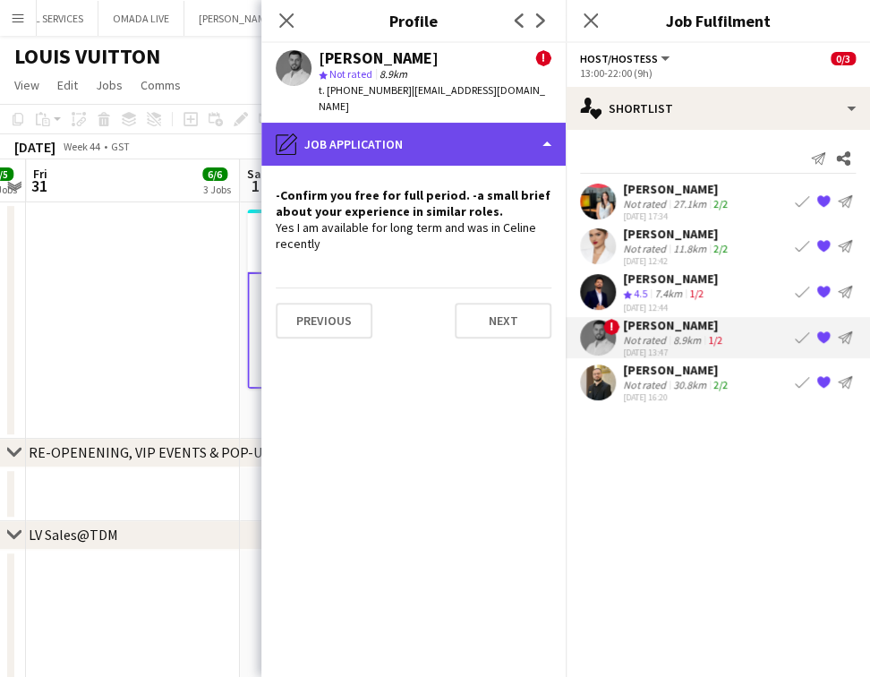
click at [517, 123] on div "pencil4 Job Application" at bounding box center [413, 144] width 304 height 43
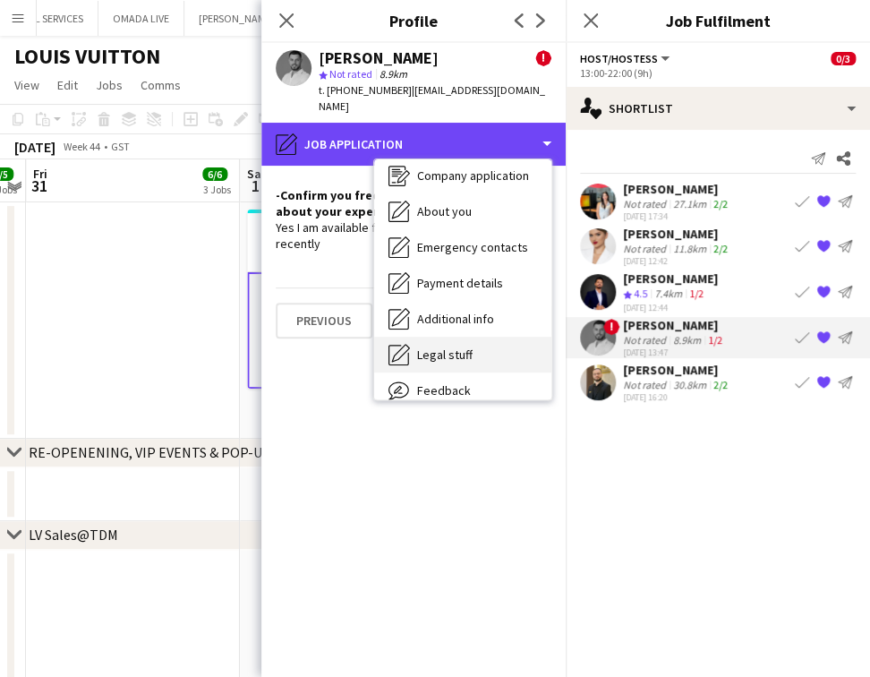
scroll to position [132, 0]
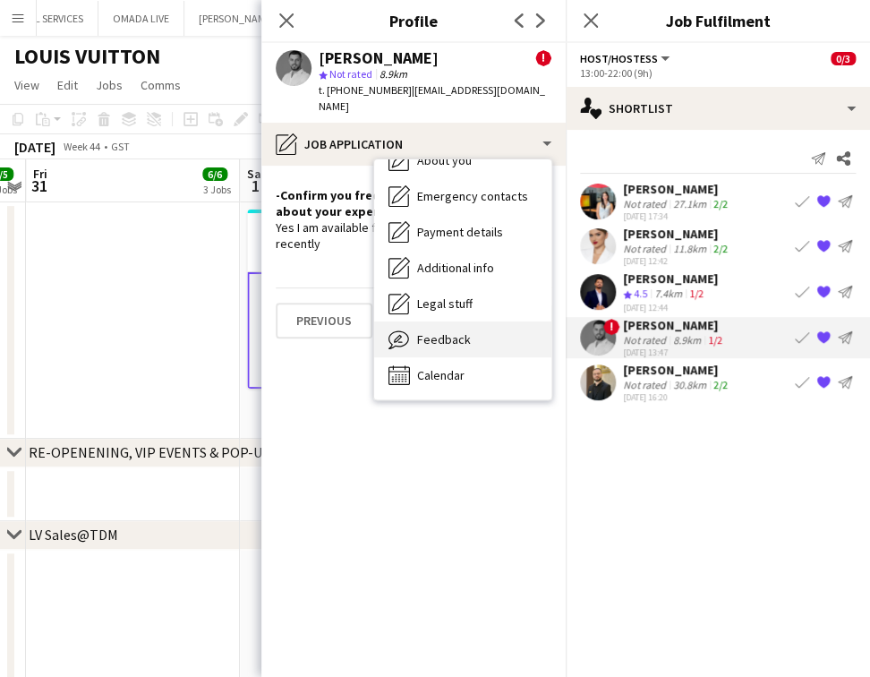
click at [492, 322] on div "Feedback Feedback" at bounding box center [462, 339] width 177 height 36
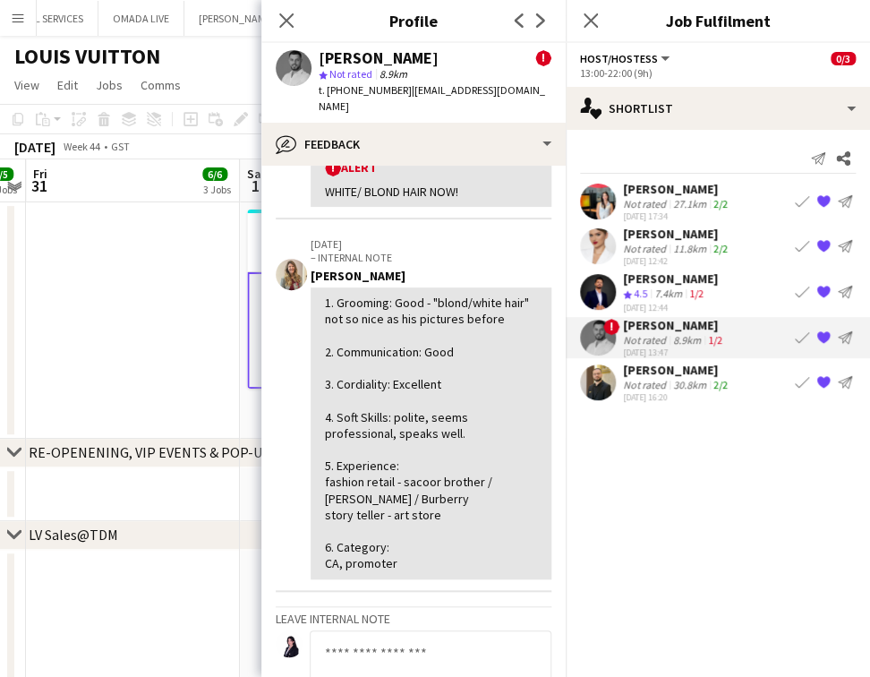
scroll to position [238, 0]
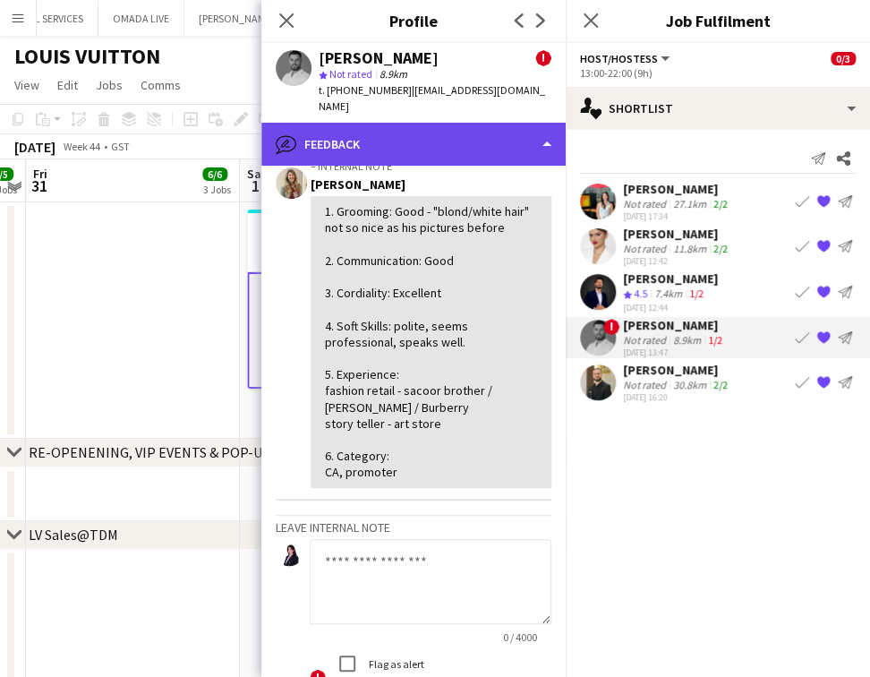
click at [466, 127] on div "bubble-pencil Feedback" at bounding box center [413, 144] width 304 height 43
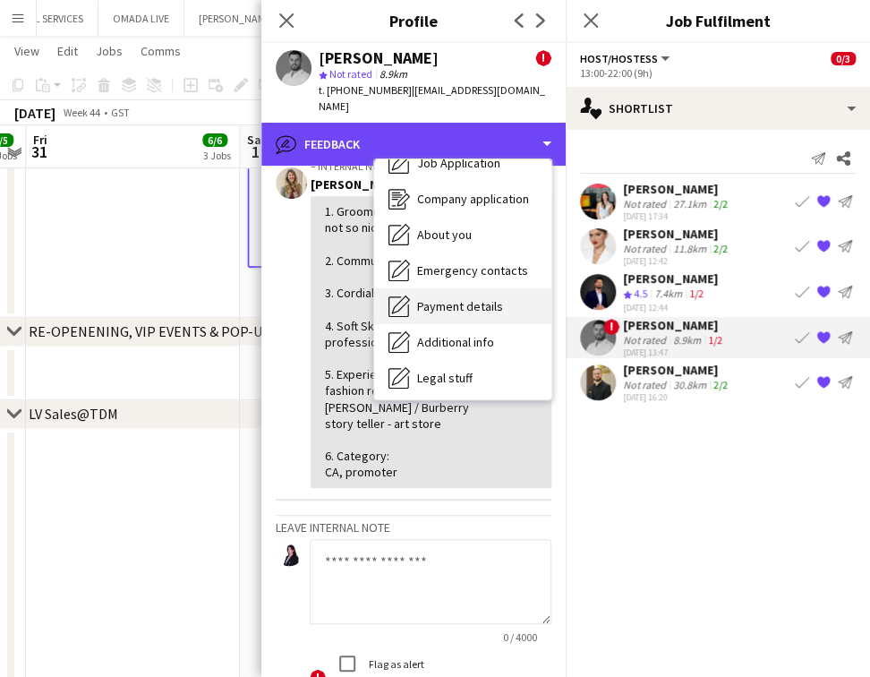
scroll to position [0, 0]
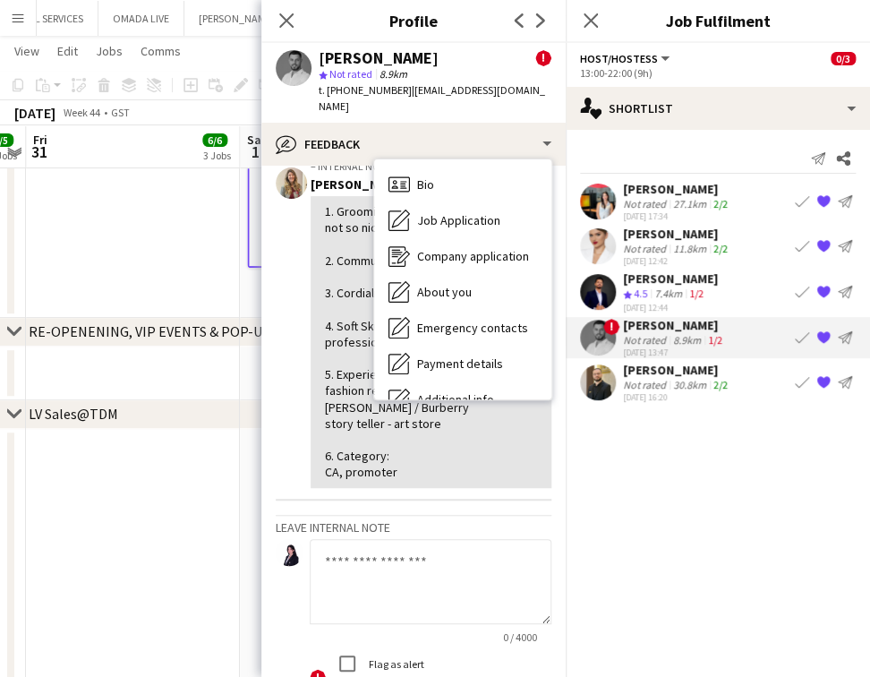
click at [142, 218] on app-date-cell at bounding box center [133, 199] width 214 height 236
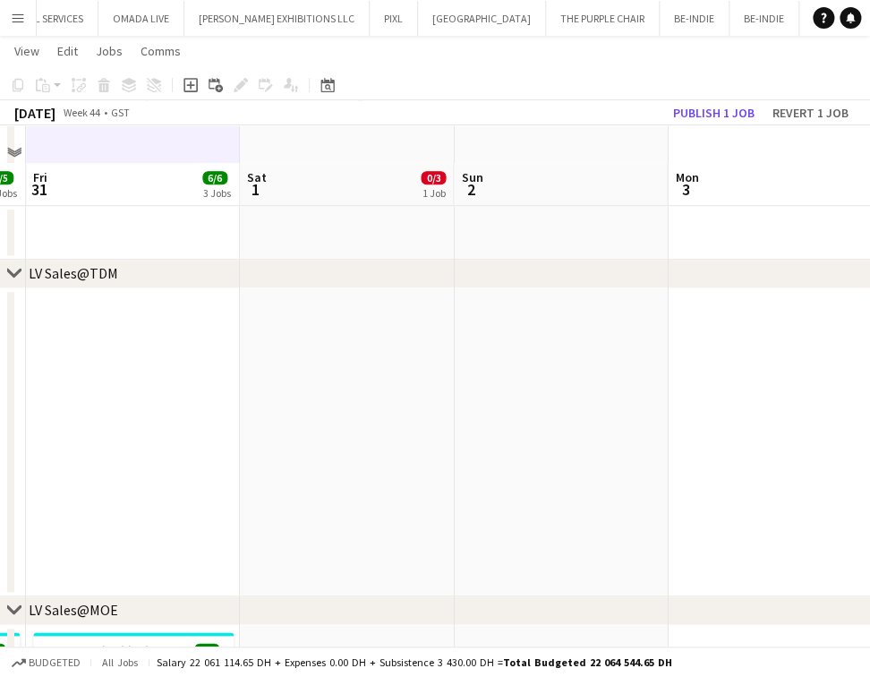
scroll to position [358, 0]
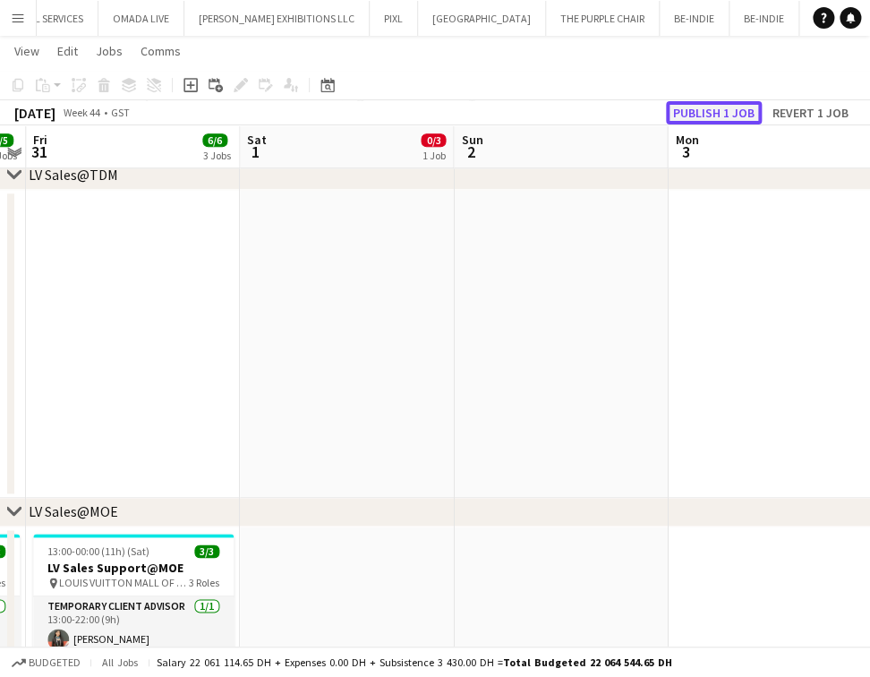
click at [715, 105] on button "Publish 1 job" at bounding box center [714, 112] width 96 height 23
click at [722, 117] on button "Publish 1 job" at bounding box center [714, 112] width 96 height 23
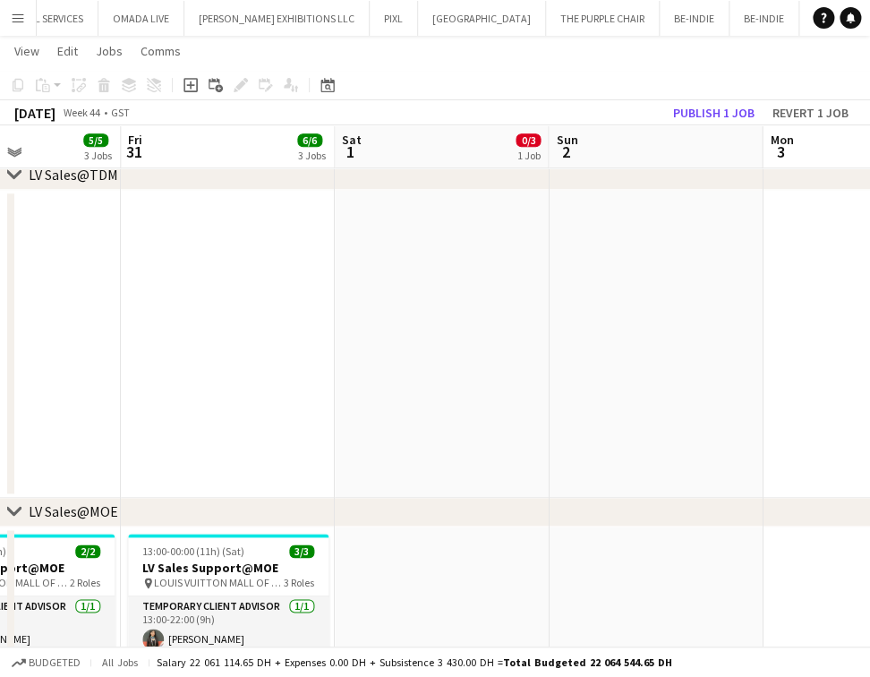
drag, startPoint x: 258, startPoint y: 460, endPoint x: 908, endPoint y: 389, distance: 654.1
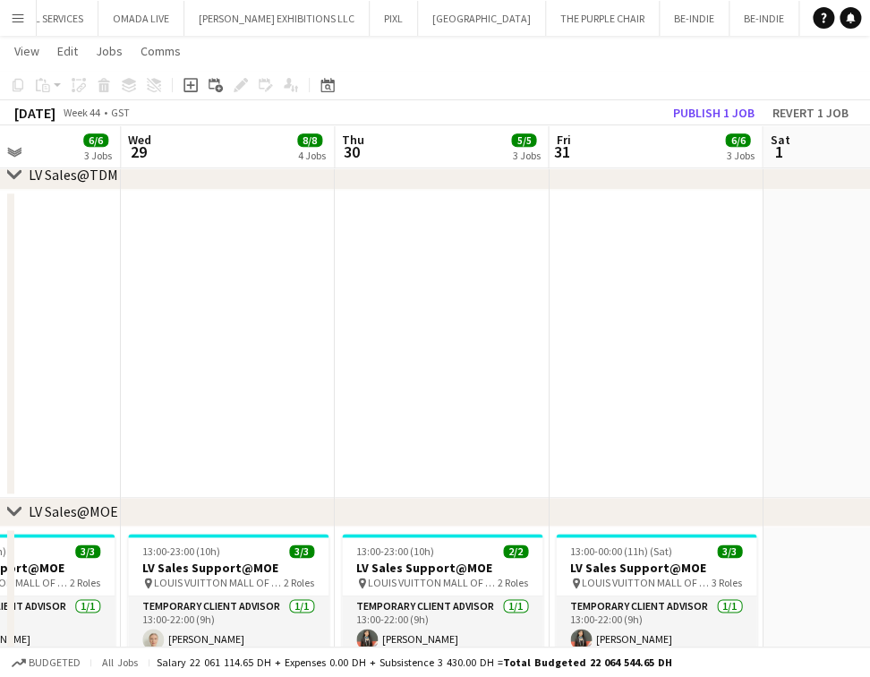
drag, startPoint x: 21, startPoint y: 356, endPoint x: 437, endPoint y: 316, distance: 418.3
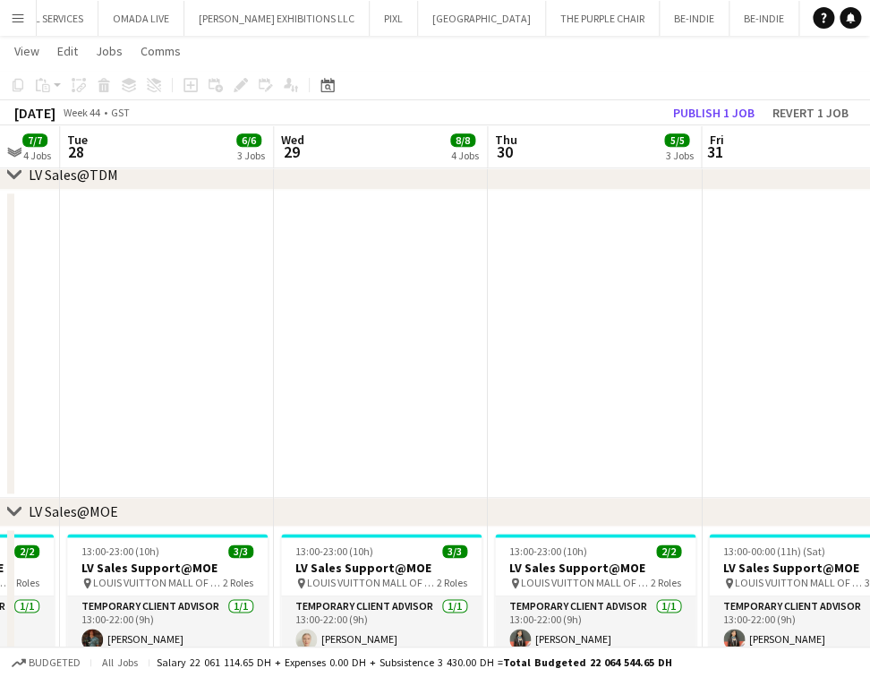
drag, startPoint x: 136, startPoint y: 349, endPoint x: 460, endPoint y: 305, distance: 327.1
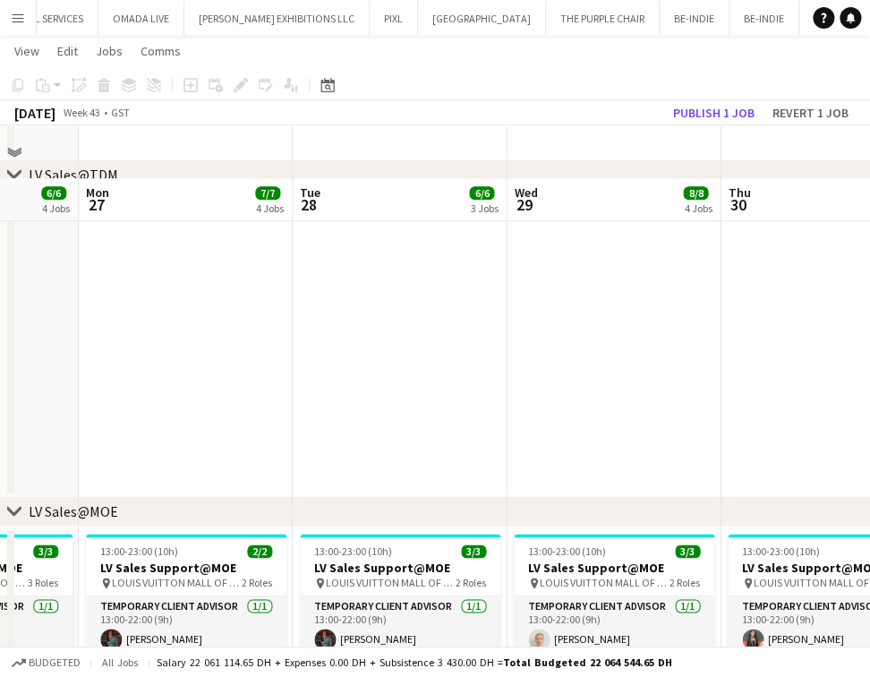
scroll to position [716, 0]
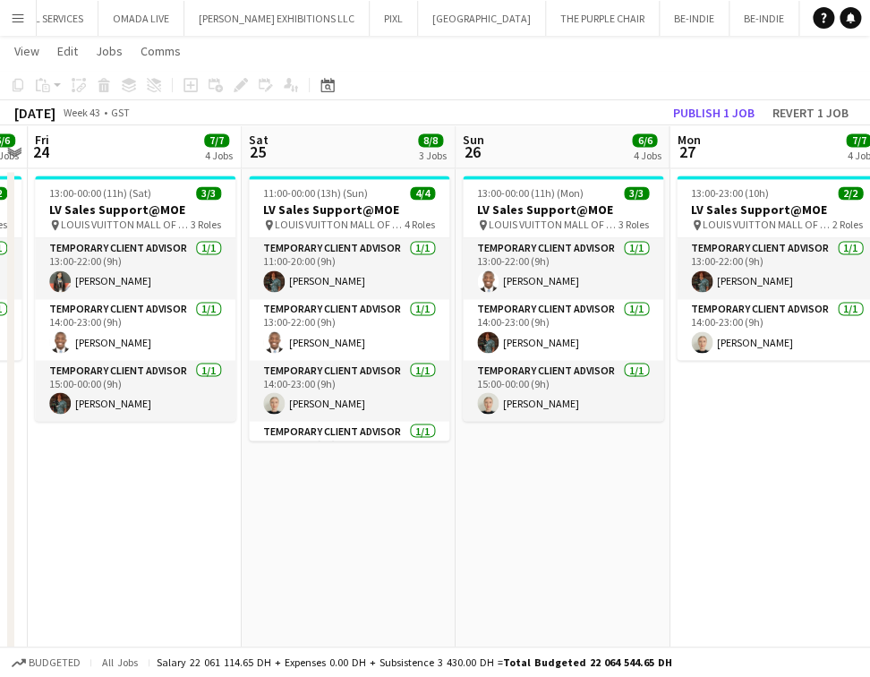
drag, startPoint x: 751, startPoint y: 380, endPoint x: 68, endPoint y: 455, distance: 687.4
click at [829, 380] on app-calendar-viewport "Wed 22 7/7 3 Jobs Thu 23 6/6 4 Jobs Fri 24 7/7 4 Jobs Sat 25 8/8 3 Jobs Sun 26 …" at bounding box center [435, 618] width 870 height 2530
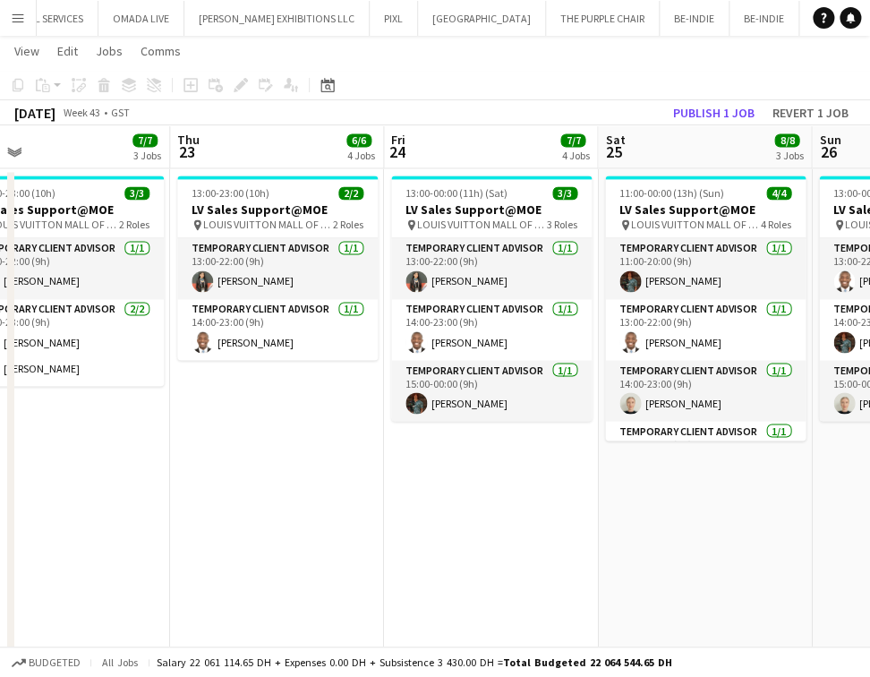
drag, startPoint x: 686, startPoint y: 463, endPoint x: 854, endPoint y: 427, distance: 172.1
click at [856, 427] on app-calendar-viewport "Mon 20 6/6 3 Jobs Tue 21 6/6 3 Jobs Wed 22 7/7 3 Jobs Thu 23 6/6 4 Jobs Fri 24 …" at bounding box center [435, 618] width 870 height 2530
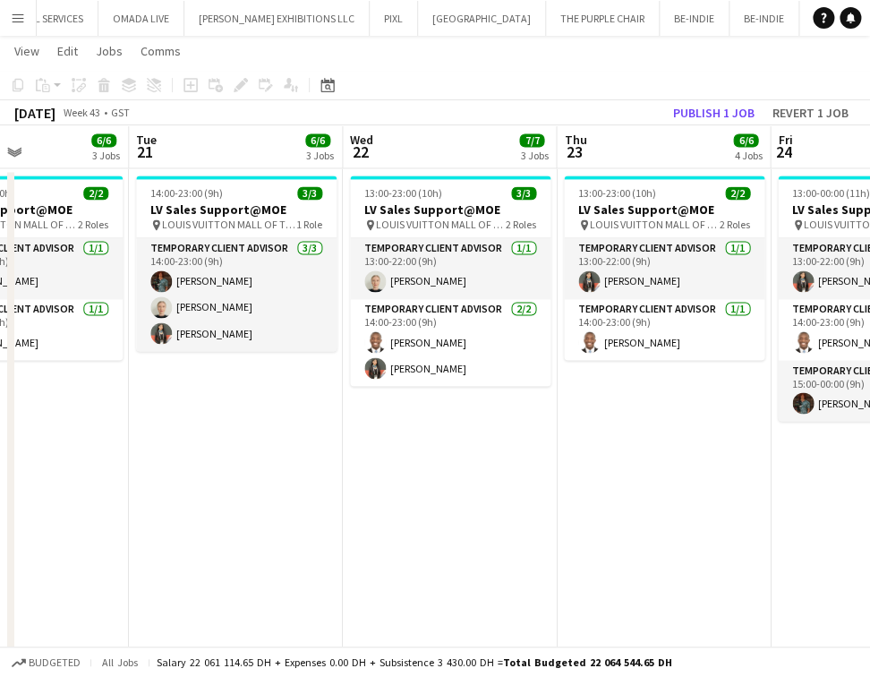
drag, startPoint x: 475, startPoint y: 496, endPoint x: 758, endPoint y: 423, distance: 292.3
click at [870, 423] on html "Menu Boards Boards Boards All jobs Status Workforce Workforce My Workforce Recr…" at bounding box center [435, 599] width 870 height 2630
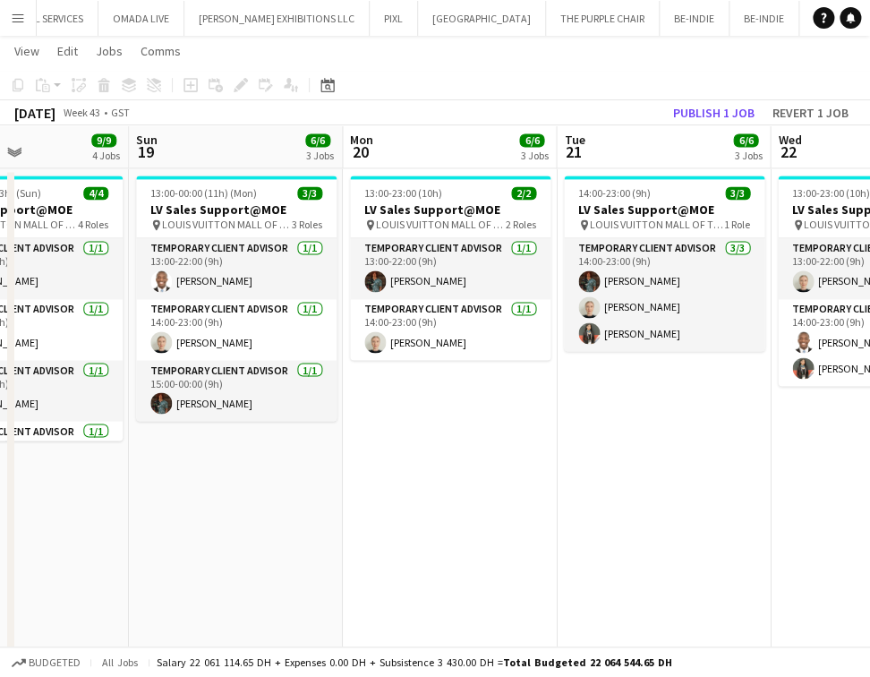
drag, startPoint x: 506, startPoint y: 491, endPoint x: 348, endPoint y: 491, distance: 157.6
click at [593, 469] on app-calendar-viewport "Thu 16 6/6 4 Jobs Fri 17 6/6 3 Jobs Sat 18 9/9 4 Jobs Sun 19 6/6 3 Jobs Mon 20 …" at bounding box center [435, 618] width 870 height 2530
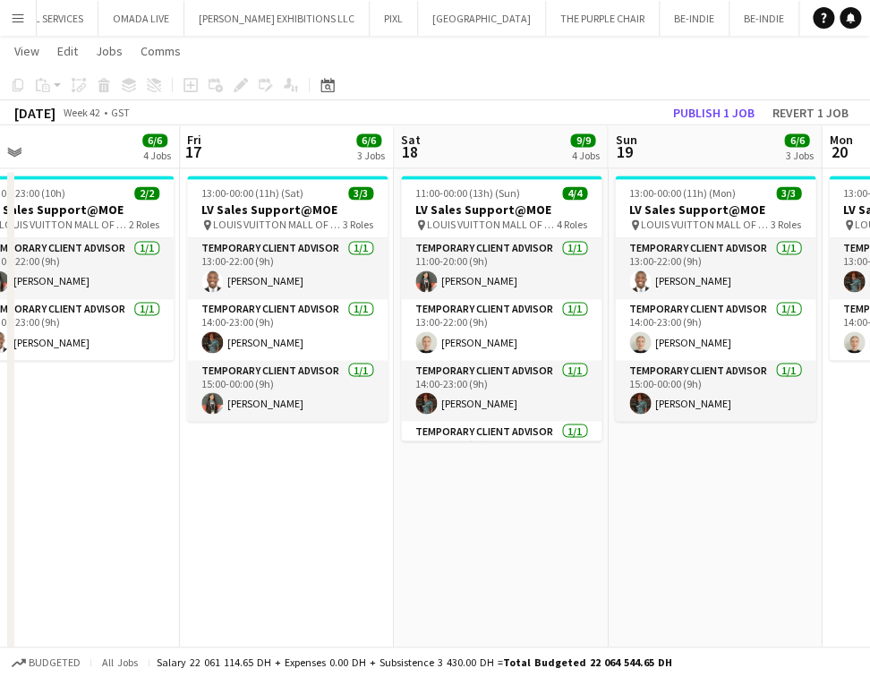
click at [648, 453] on app-calendar-viewport "Tue 14 6/6 3 Jobs Wed 15 8/8 4 Jobs Thu 16 6/6 4 Jobs Fri 17 6/6 3 Jobs Sat 18 …" at bounding box center [435, 618] width 870 height 2530
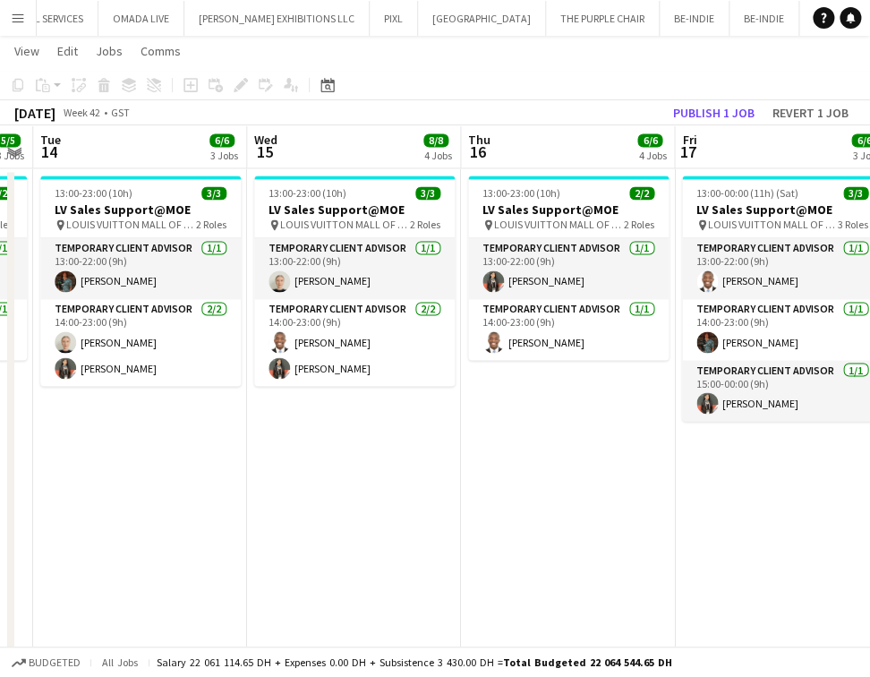
click at [664, 484] on app-calendar-viewport "Sun 12 16/16 6 Jobs Mon 13 5/5 3 Jobs Tue 14 6/6 3 Jobs Wed 15 8/8 4 Jobs Thu 1…" at bounding box center [435, 618] width 870 height 2530
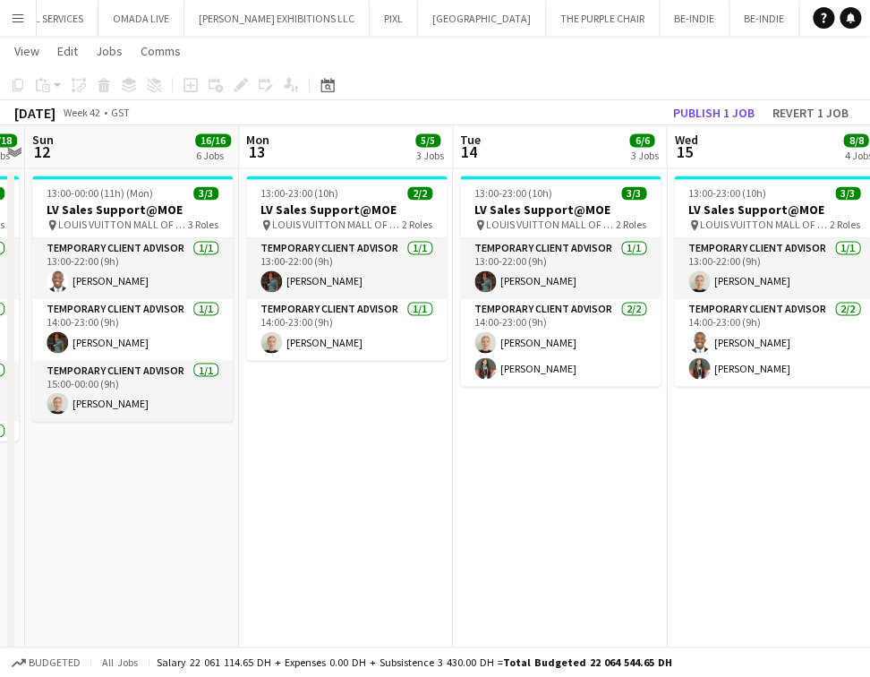
drag, startPoint x: 352, startPoint y: 508, endPoint x: 687, endPoint y: 463, distance: 337.9
click at [687, 463] on app-calendar-viewport "Fri 10 16/16 6 Jobs Sat 11 18/18 6 Jobs Sun 12 16/16 6 Jobs Mon 13 5/5 3 Jobs T…" at bounding box center [435, 618] width 870 height 2530
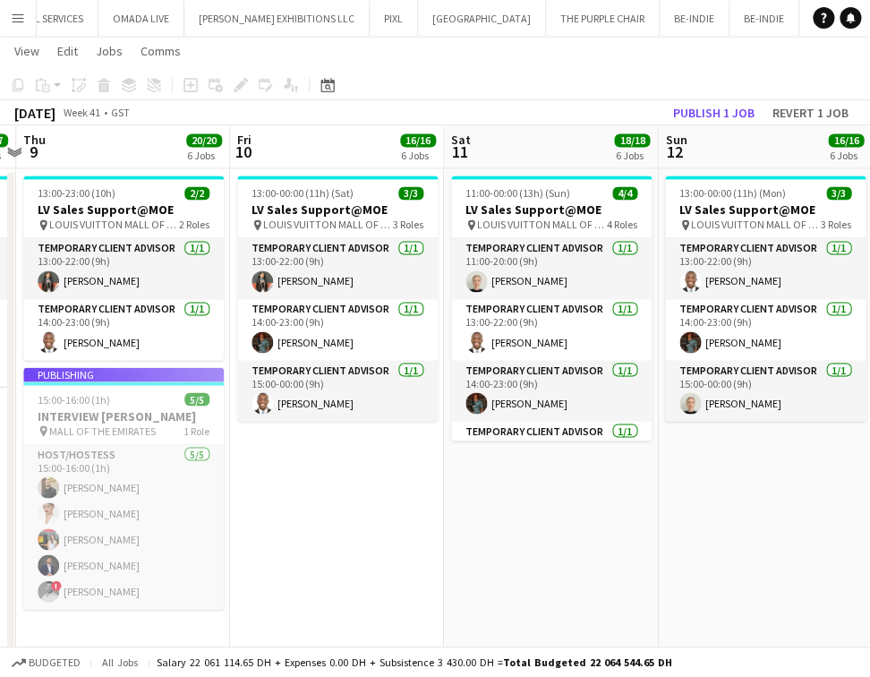
drag, startPoint x: 625, startPoint y: 464, endPoint x: 604, endPoint y: 477, distance: 25.3
click at [693, 445] on app-calendar-viewport "Tue 7 12/12 3 Jobs Wed 8 17/17 5 Jobs Thu 9 20/20 6 Jobs Fri 10 16/16 6 Jobs Sa…" at bounding box center [435, 618] width 870 height 2530
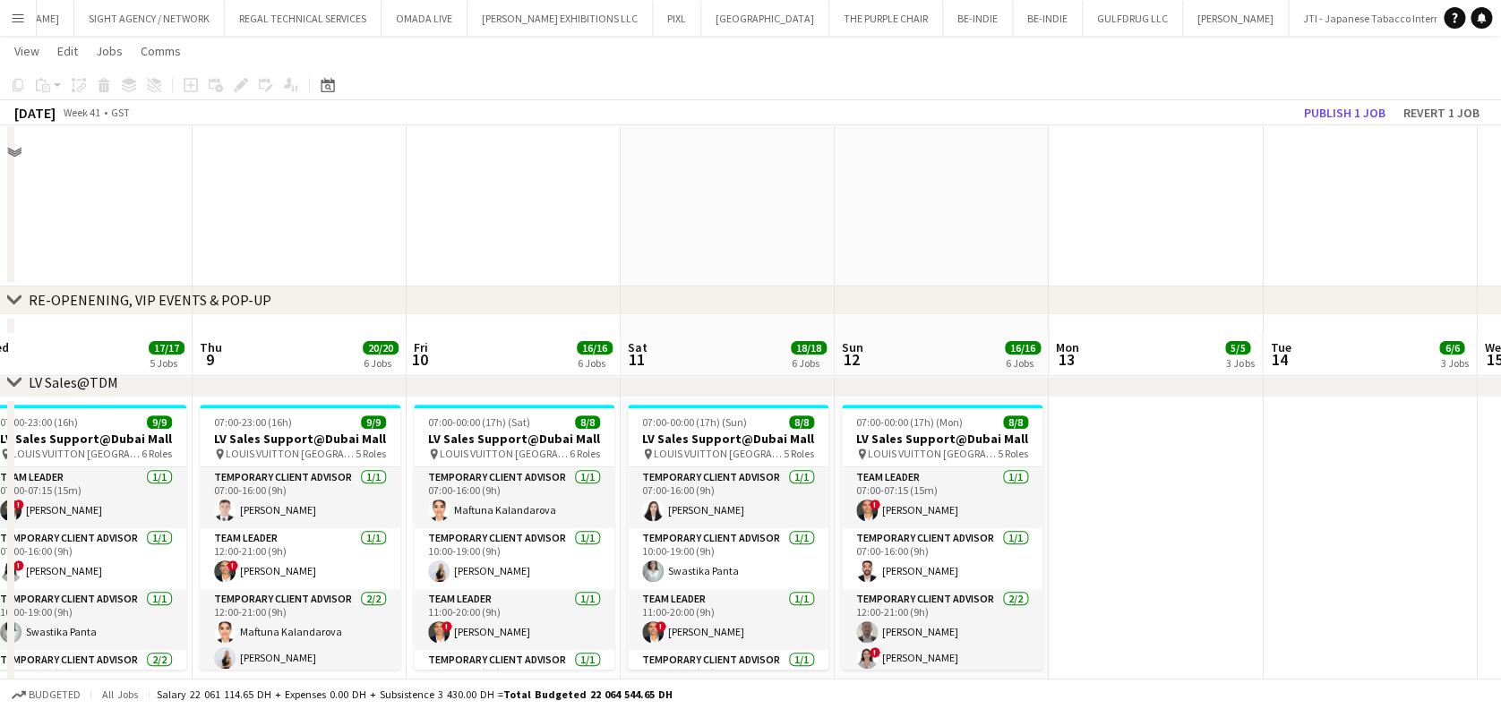
scroll to position [0, 0]
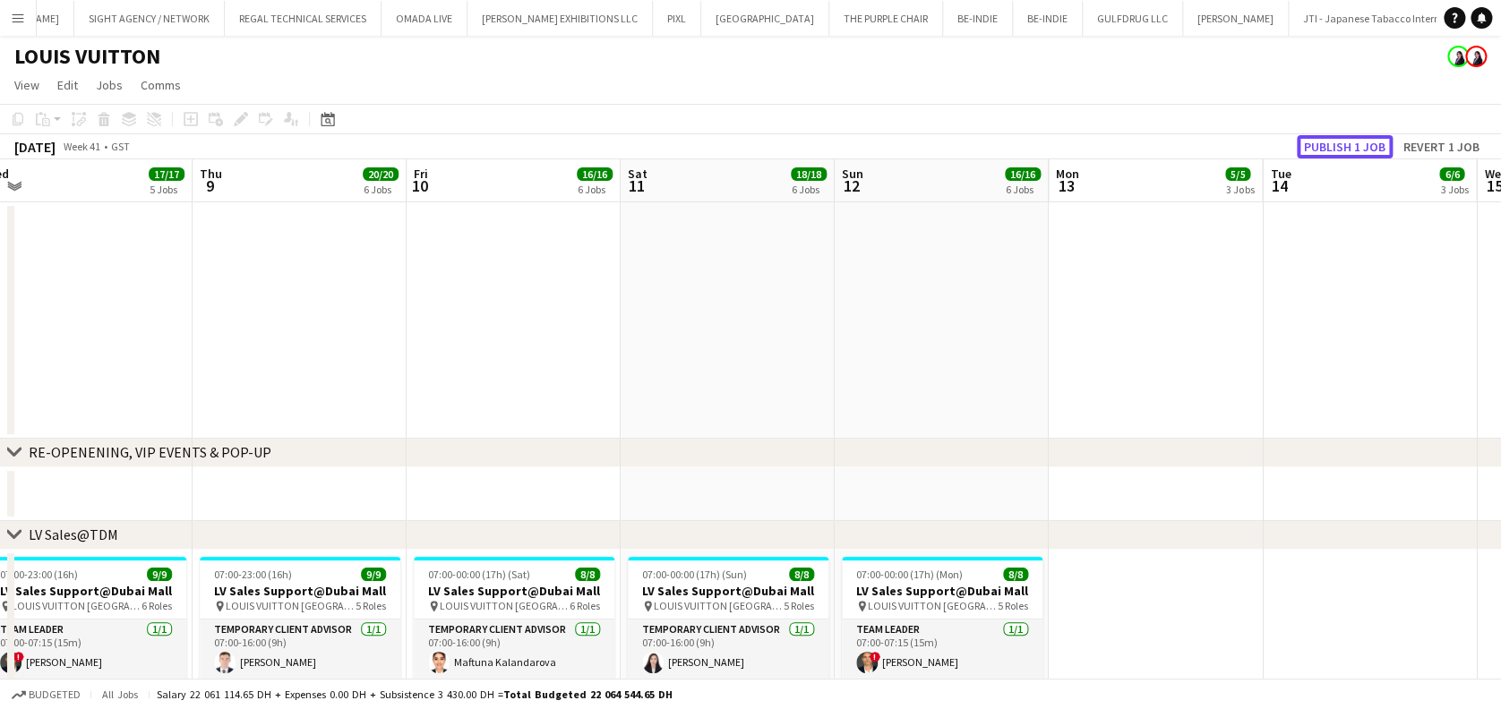
click at [887, 139] on button "Publish 1 job" at bounding box center [1345, 146] width 96 height 23
click at [887, 140] on button "Publish 1 job" at bounding box center [1345, 146] width 96 height 23
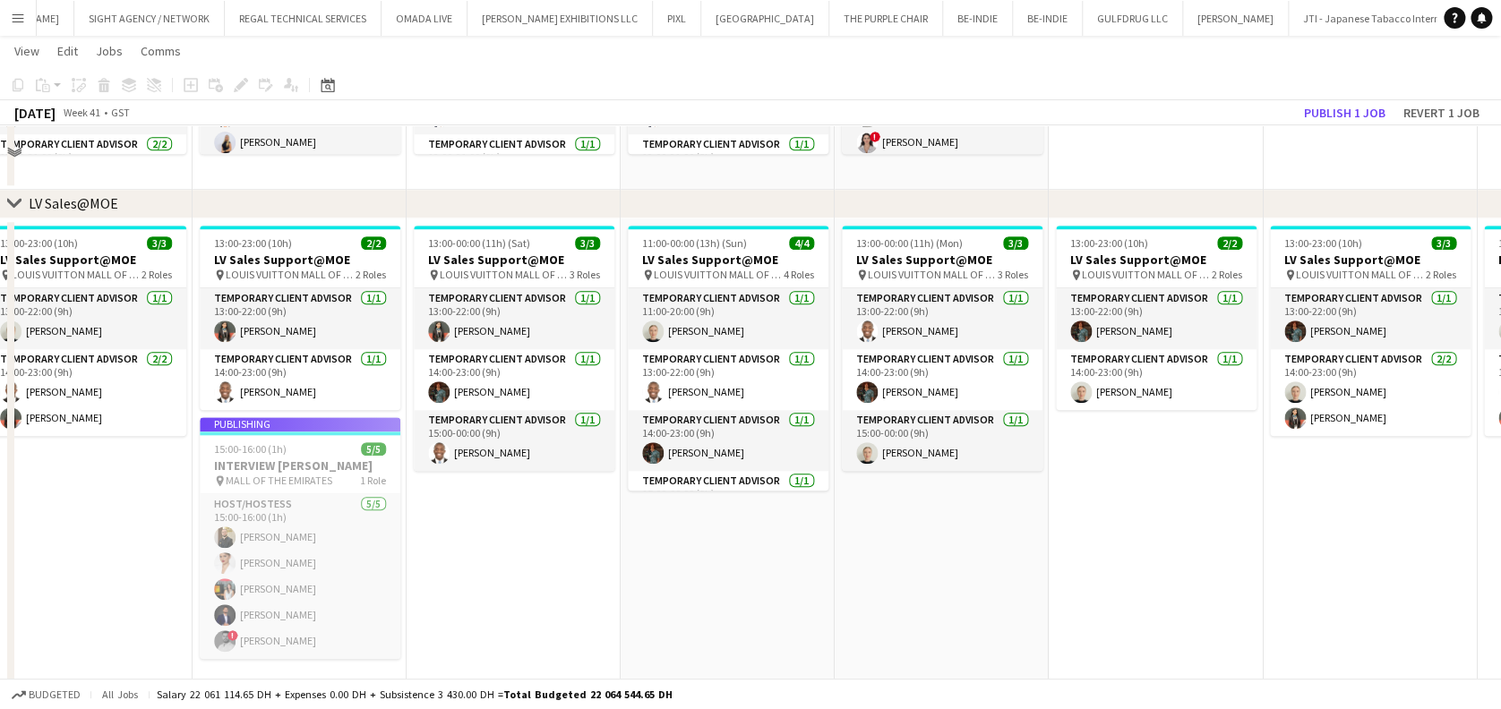
scroll to position [716, 0]
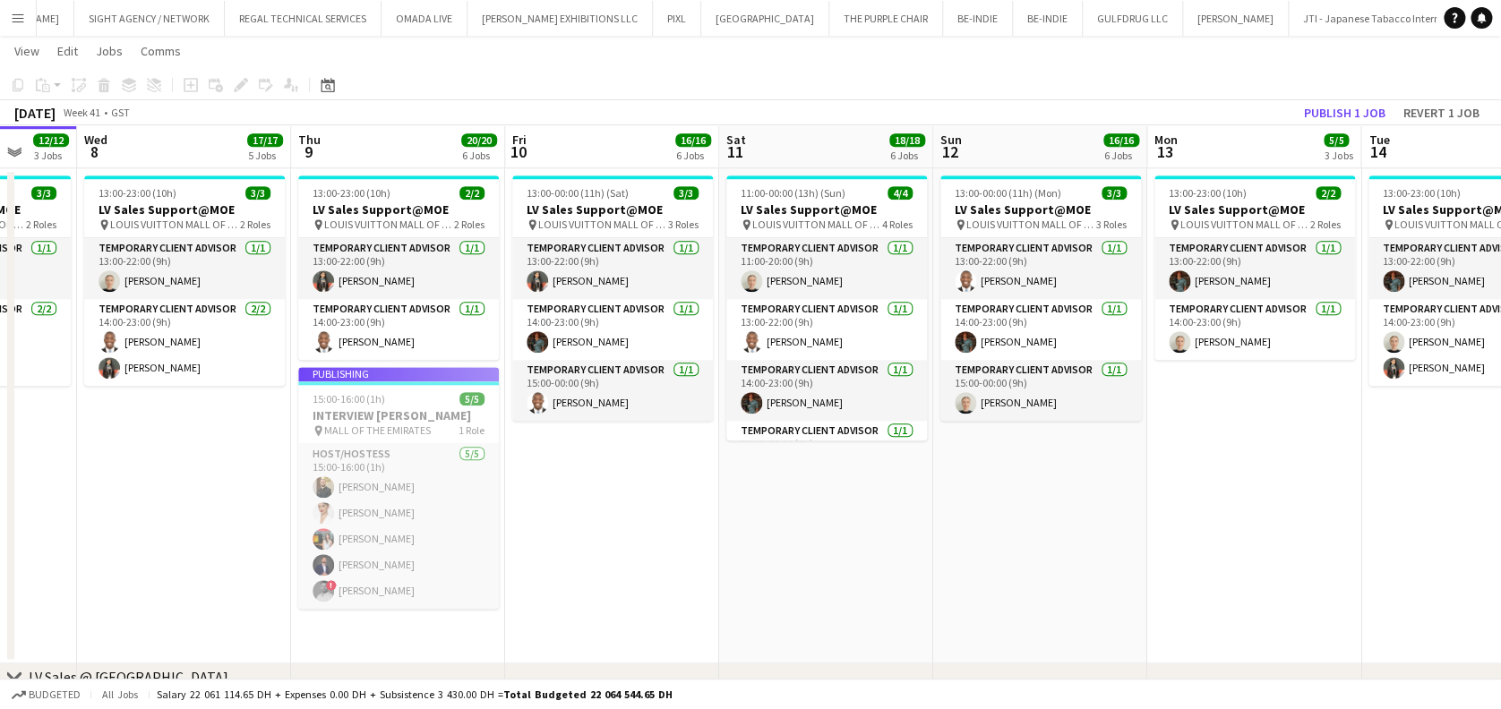
drag, startPoint x: 480, startPoint y: 503, endPoint x: 585, endPoint y: 494, distance: 105.2
click at [585, 494] on app-calendar-viewport "Mon 6 11/12 3 Jobs Tue 7 12/12 3 Jobs Wed 8 17/17 5 Jobs Thu 9 20/20 6 Jobs Fri…" at bounding box center [750, 618] width 1501 height 2530
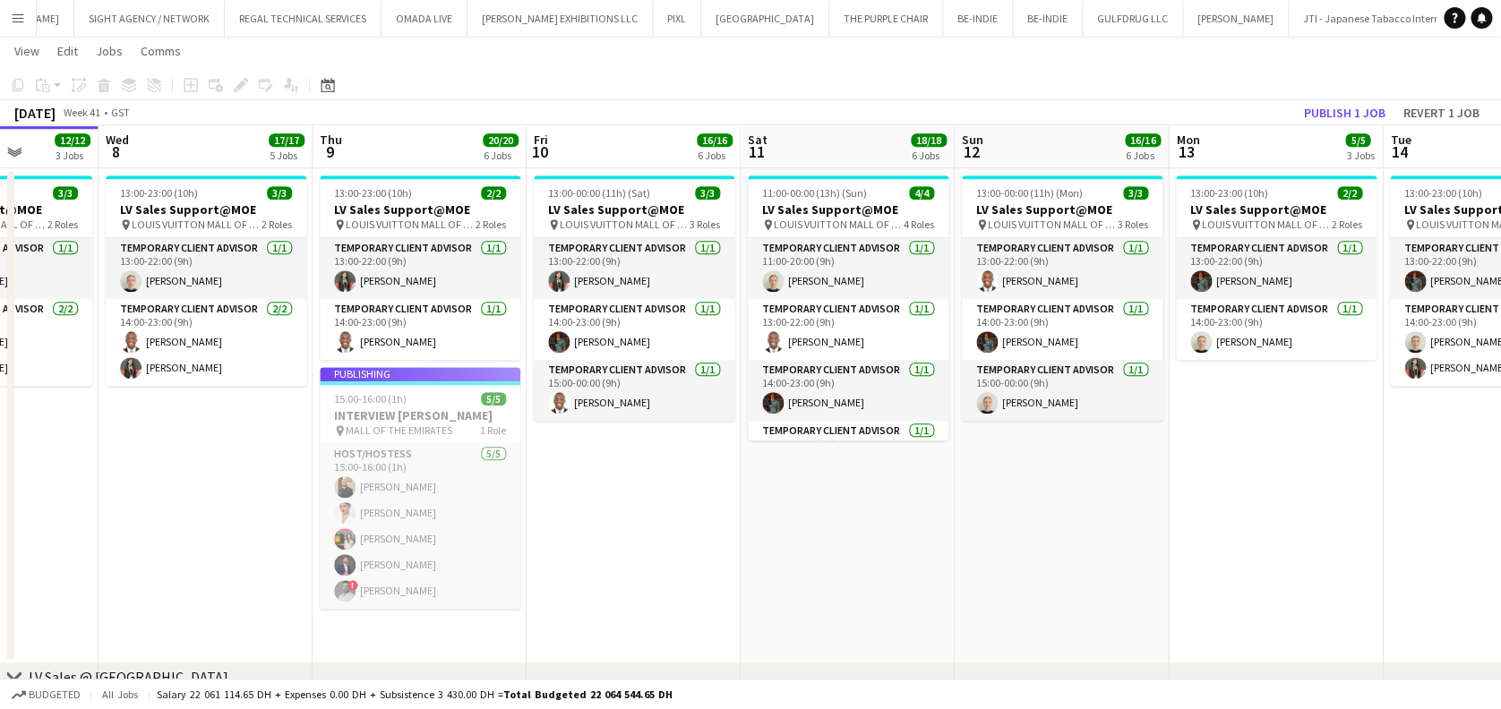
drag, startPoint x: 560, startPoint y: 487, endPoint x: 580, endPoint y: 487, distance: 20.6
click at [580, 487] on app-calendar-viewport "Sun 5 16/16 6 Jobs Mon 6 11/12 3 Jobs Tue 7 12/12 3 Jobs Wed 8 17/17 5 Jobs Thu…" at bounding box center [750, 618] width 1501 height 2530
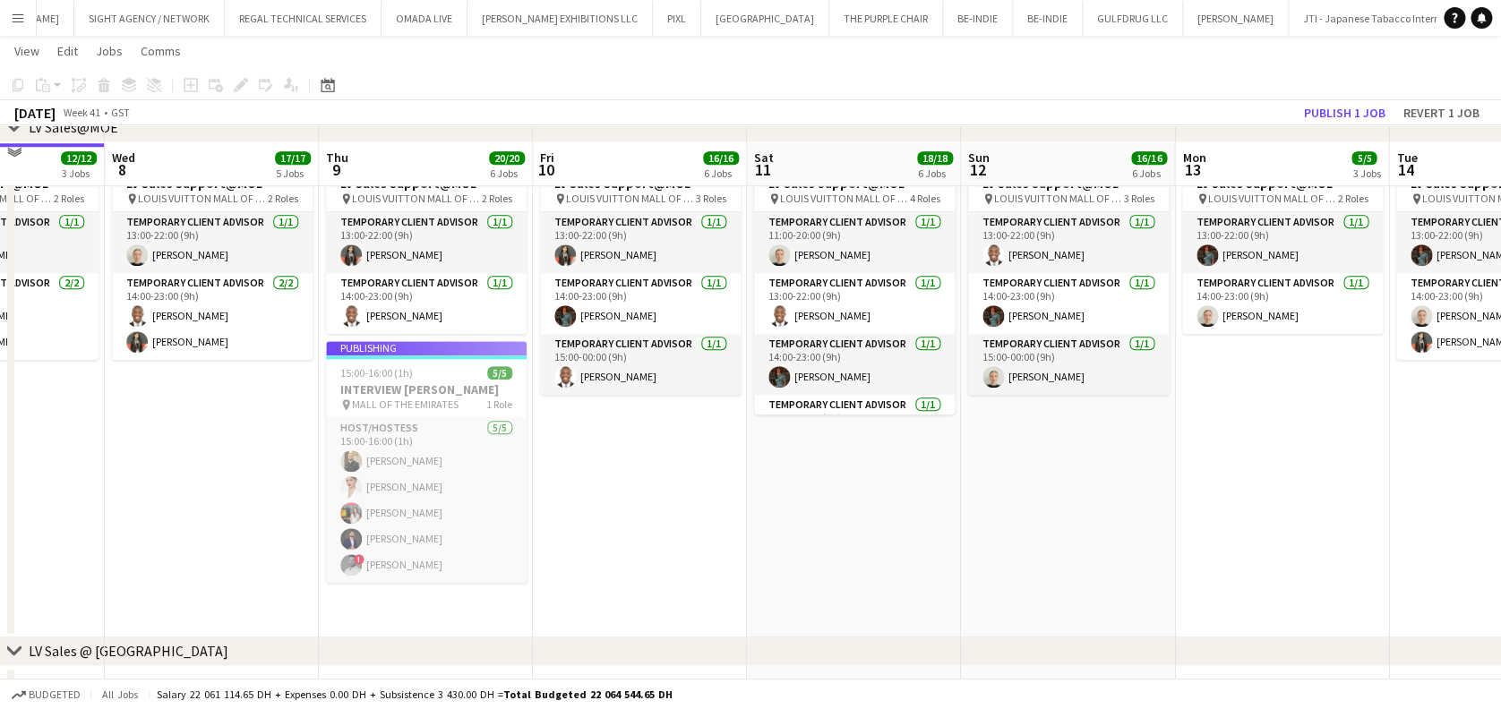
scroll to position [716, 0]
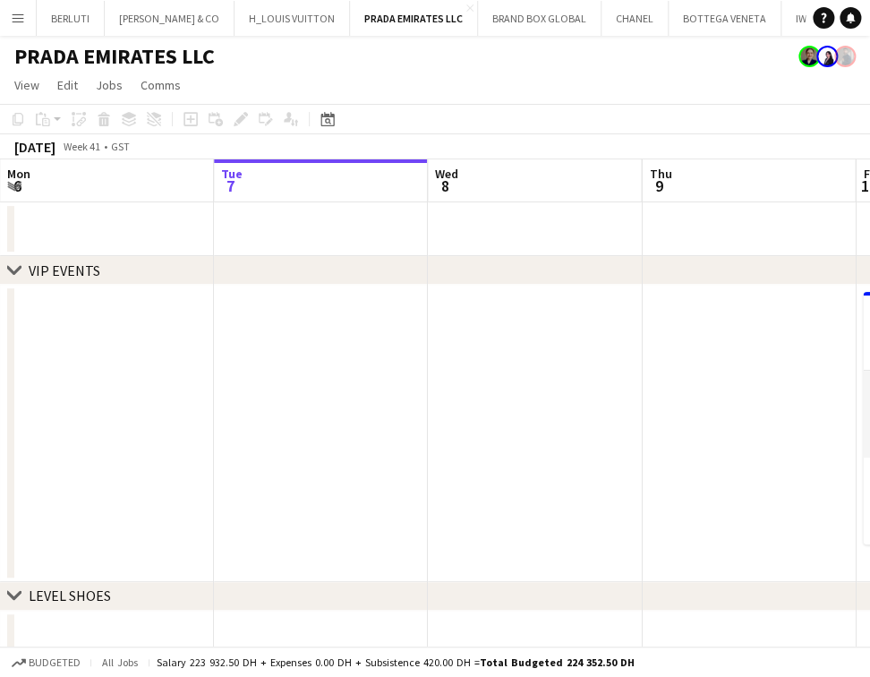
click at [21, 24] on app-icon "Menu" at bounding box center [18, 18] width 14 height 14
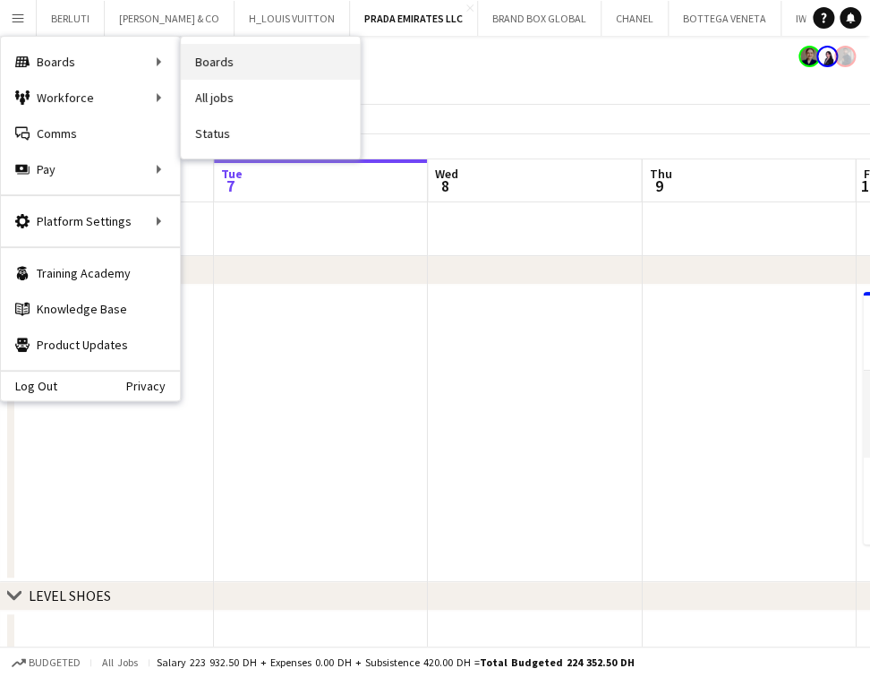
click at [300, 48] on link "Boards" at bounding box center [270, 62] width 179 height 36
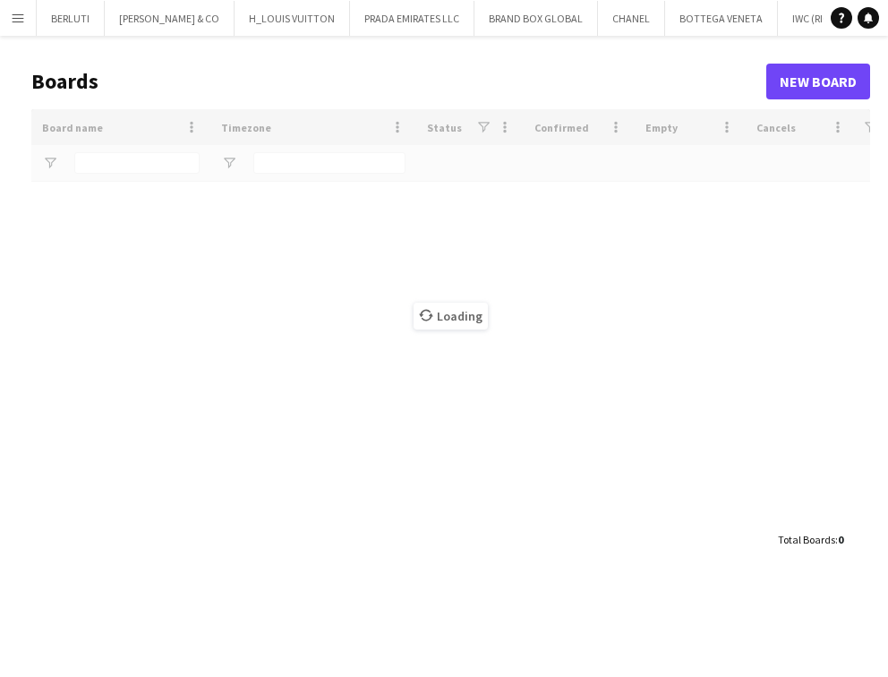
type input "*****"
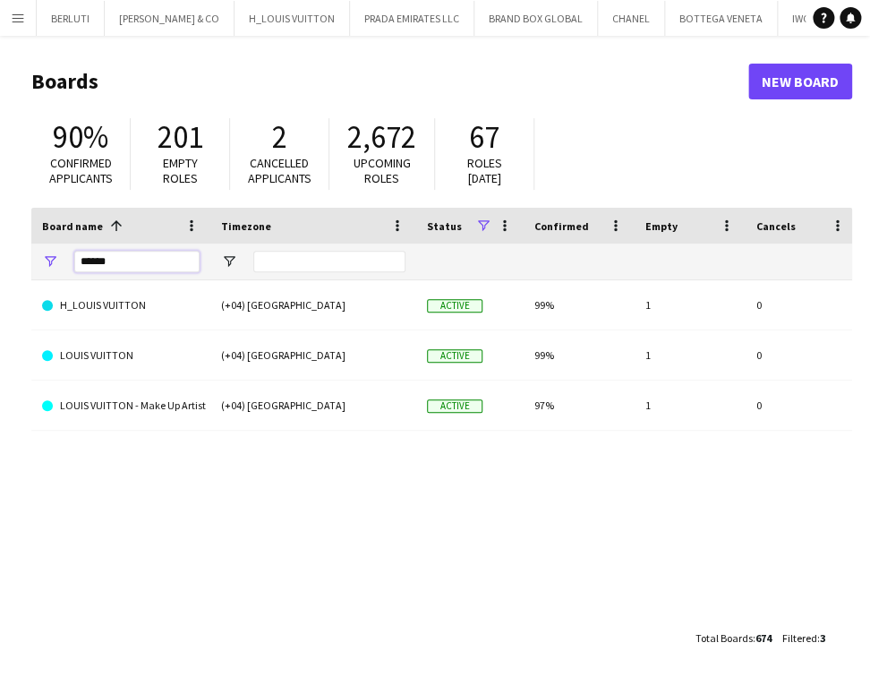
drag, startPoint x: 124, startPoint y: 259, endPoint x: -165, endPoint y: 261, distance: 288.4
click at [0, 261] on html "Menu Boards Boards Boards All jobs Status Workforce Workforce My Workforce Recr…" at bounding box center [435, 341] width 870 height 682
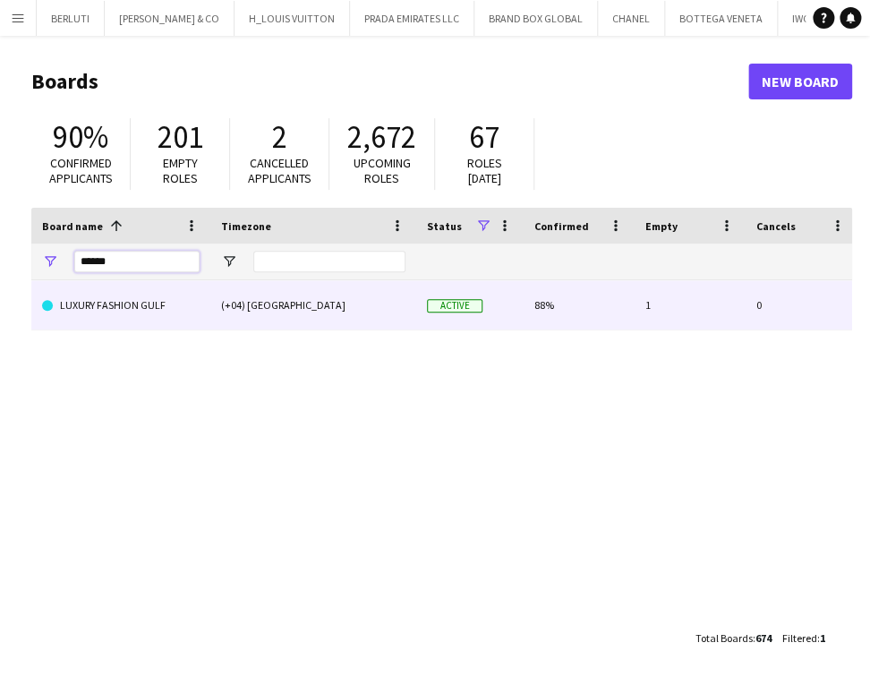
type input "******"
click at [224, 319] on div "(+04) [GEOGRAPHIC_DATA]" at bounding box center [313, 304] width 206 height 49
click at [101, 310] on link "LUXURY FASHION GULF" at bounding box center [121, 305] width 158 height 50
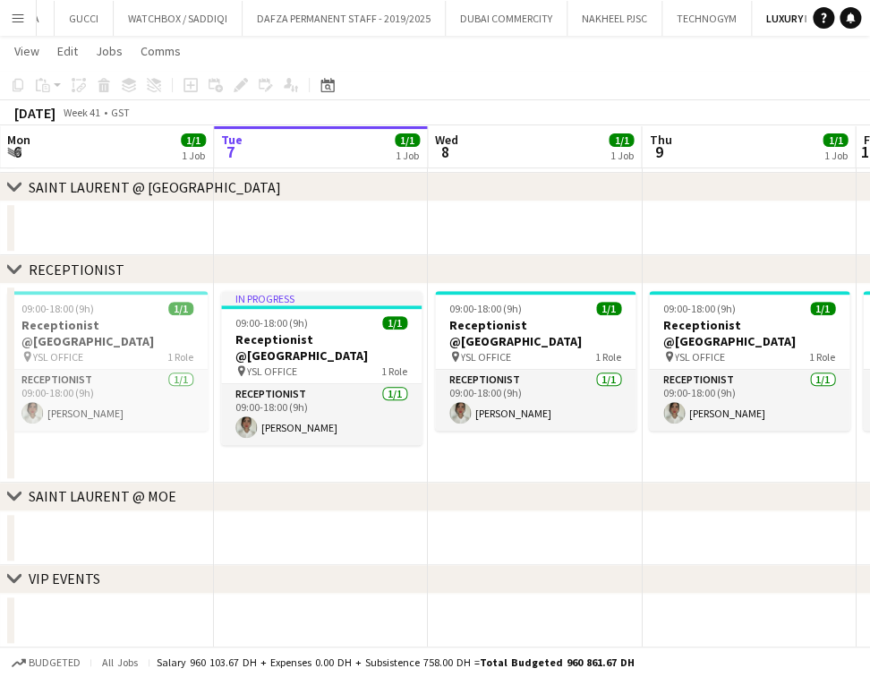
scroll to position [0, 494]
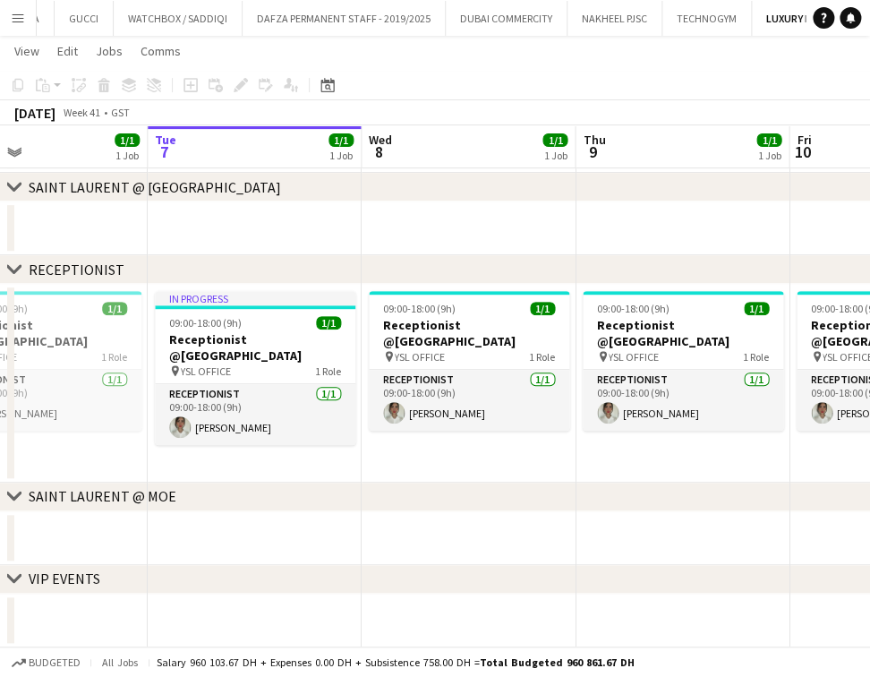
click at [485, 414] on app-calendar-viewport "Sat 4 Sun 5 Mon 6 1/1 1 Job Tue 7 1/1 1 Job Wed 8 1/1 1 Job Thu 9 1/1 1 Job Fri…" at bounding box center [435, 276] width 870 height 741
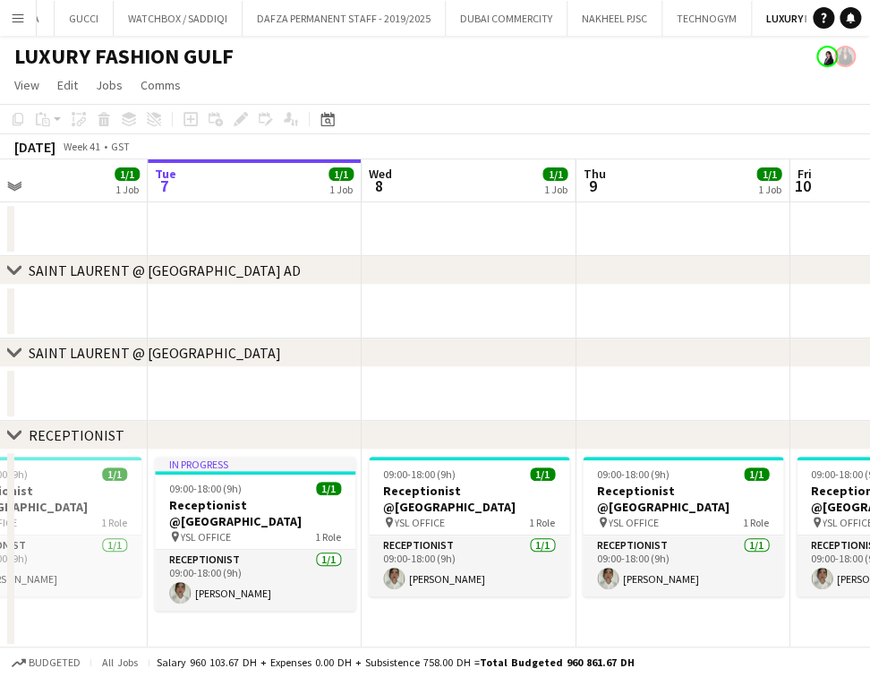
scroll to position [0, 536]
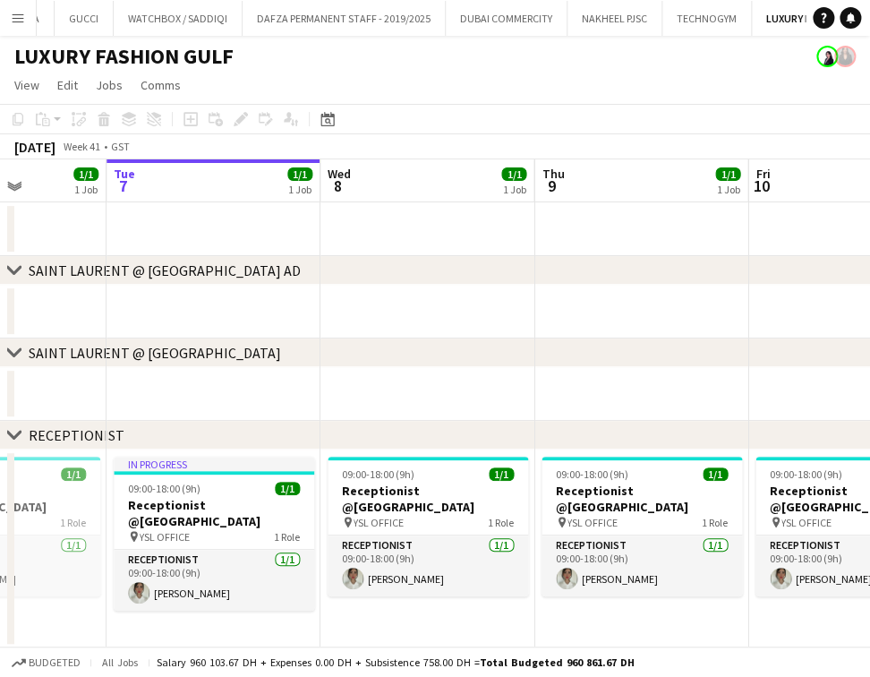
drag, startPoint x: 613, startPoint y: 299, endPoint x: 220, endPoint y: 276, distance: 392.9
click at [198, 276] on div "chevron-right SAINT LAURENT @ Galleria Mall AD chevron-right SAINT LAURENT @ DU…" at bounding box center [435, 486] width 870 height 654
click at [683, 354] on div "chevron-right SAINT LAURENT @ DUBAI MALL" at bounding box center [435, 352] width 870 height 29
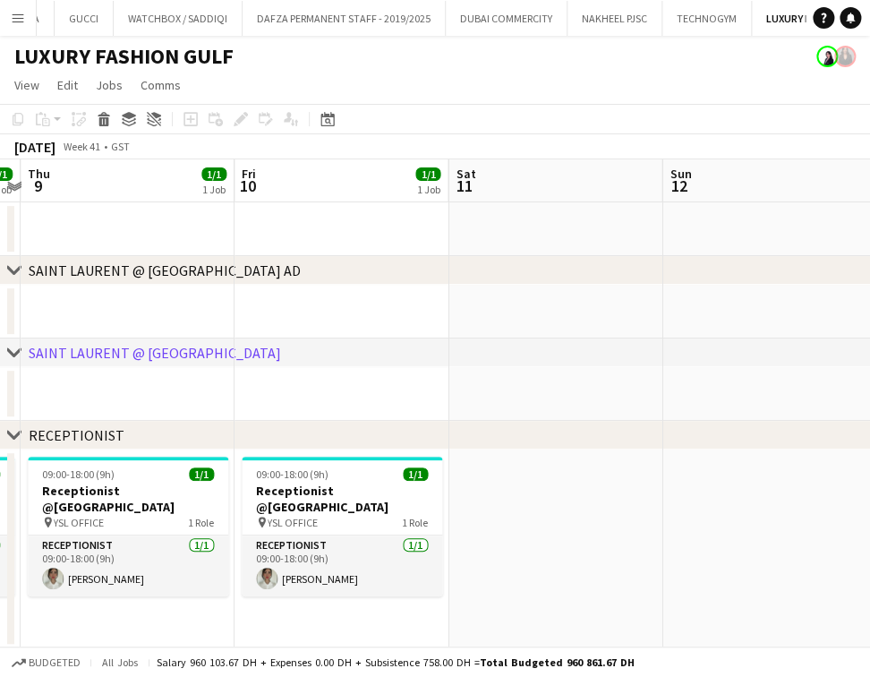
drag, startPoint x: 671, startPoint y: 322, endPoint x: 129, endPoint y: 333, distance: 541.9
click at [129, 335] on app-calendar-viewport "Mon 6 1/1 1 Job Tue 7 1/1 1 Job Wed 8 1/1 1 Job Thu 9 1/1 1 Job Fri 10 1/1 1 Jo…" at bounding box center [435, 486] width 870 height 654
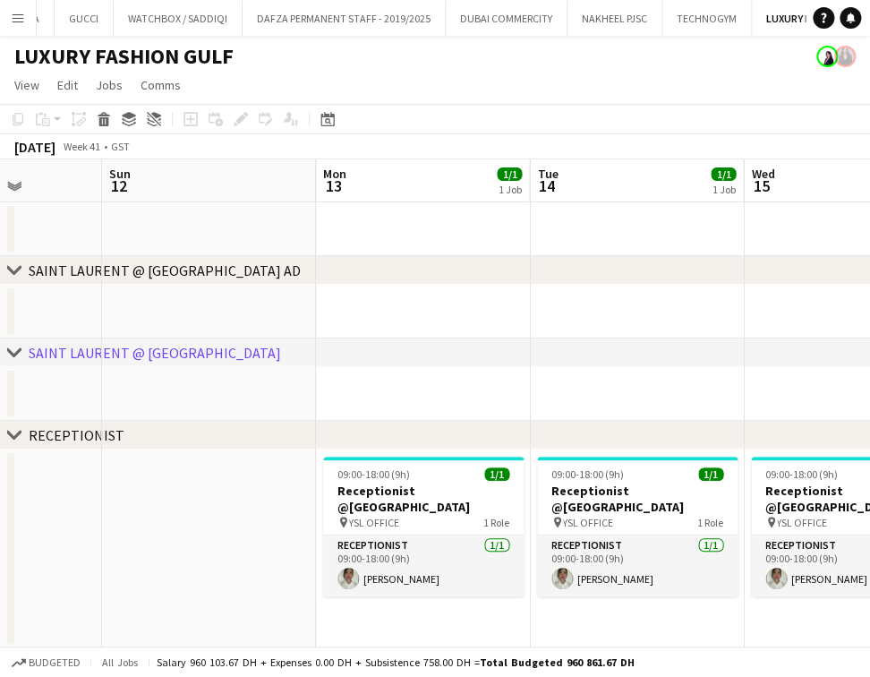
drag, startPoint x: 740, startPoint y: 318, endPoint x: 647, endPoint y: 342, distance: 96.2
click at [13, 342] on div "chevron-right SAINT LAURENT @ Galleria Mall AD chevron-right SAINT LAURENT @ DU…" at bounding box center [435, 486] width 870 height 654
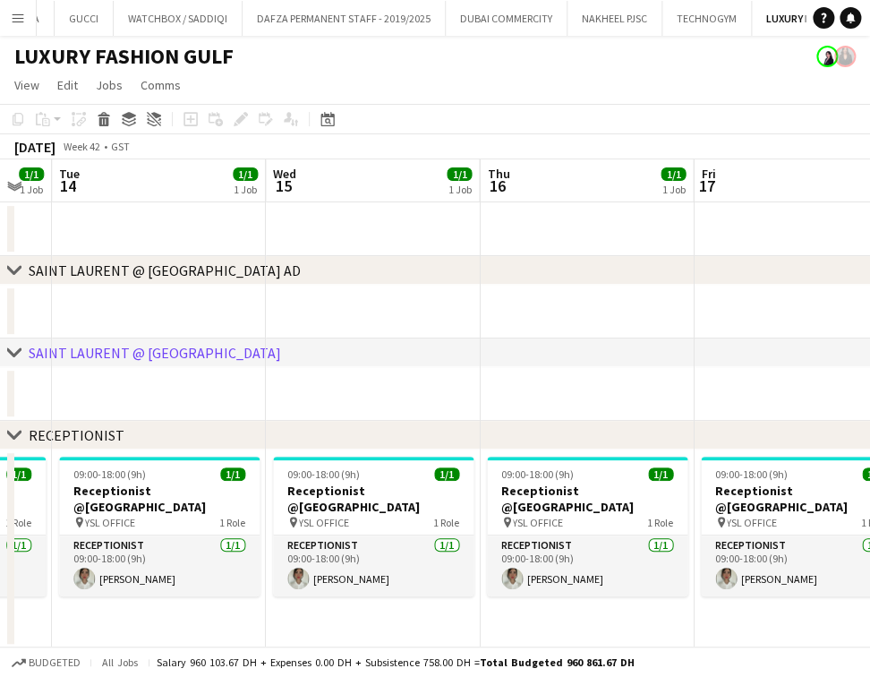
click at [186, 341] on div "chevron-right SAINT LAURENT @ Galleria Mall AD chevron-right SAINT LAURENT @ DU…" at bounding box center [435, 486] width 870 height 654
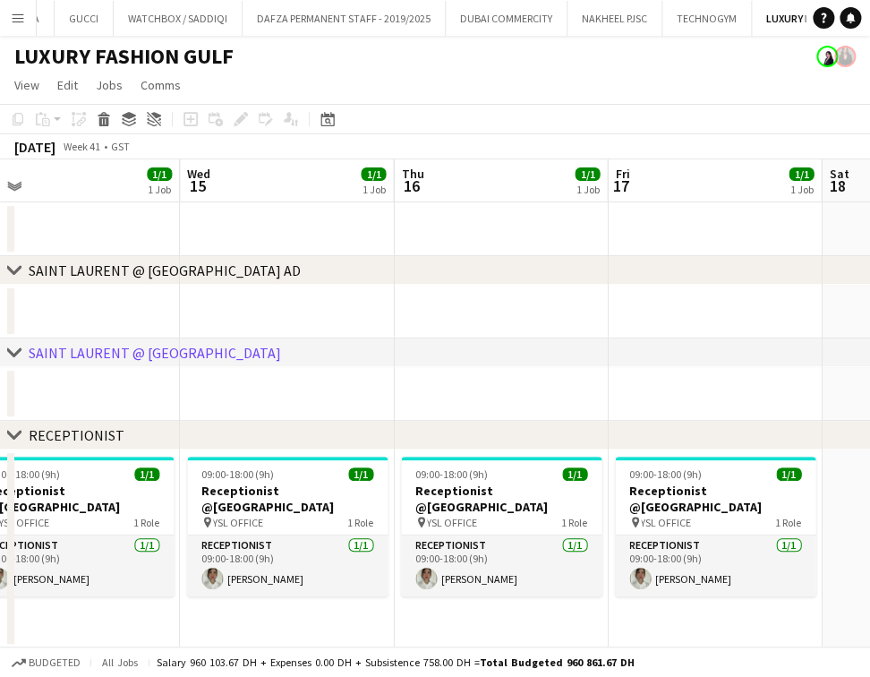
drag, startPoint x: 678, startPoint y: 321, endPoint x: 158, endPoint y: 340, distance: 520.7
click at [158, 340] on div "chevron-right SAINT LAURENT @ Galleria Mall AD chevron-right SAINT LAURENT @ DU…" at bounding box center [435, 486] width 870 height 654
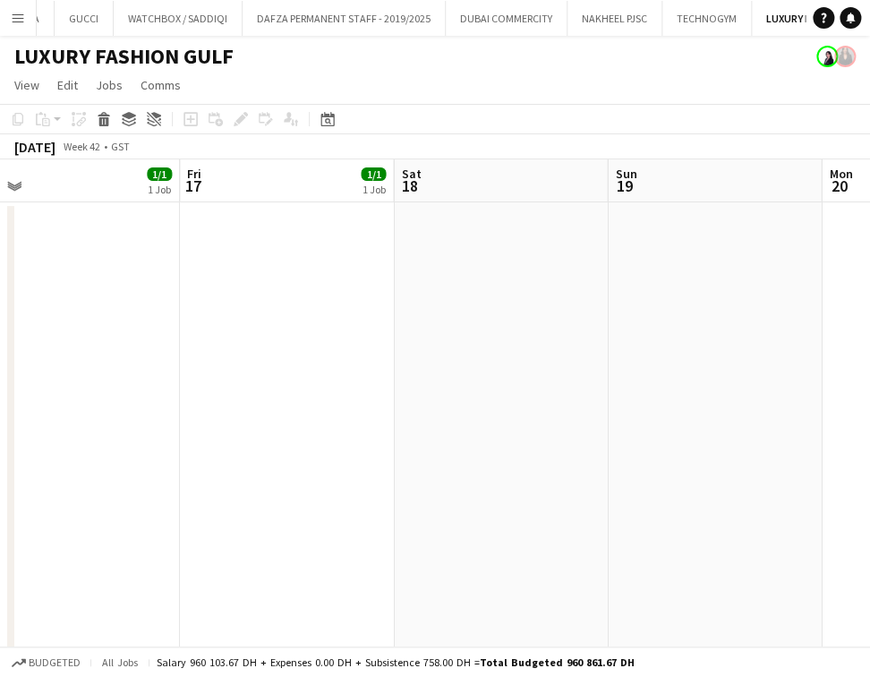
scroll to position [0, 493]
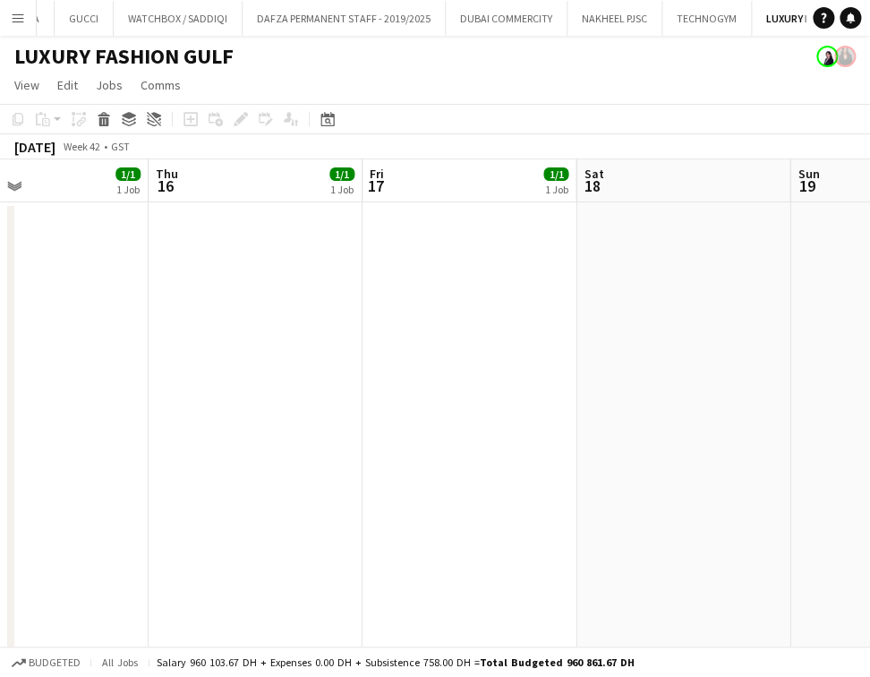
click at [0, 357] on html "Menu Boards Boards Boards All jobs Status Workforce Workforce My Workforce Recr…" at bounding box center [435, 636] width 870 height 1273
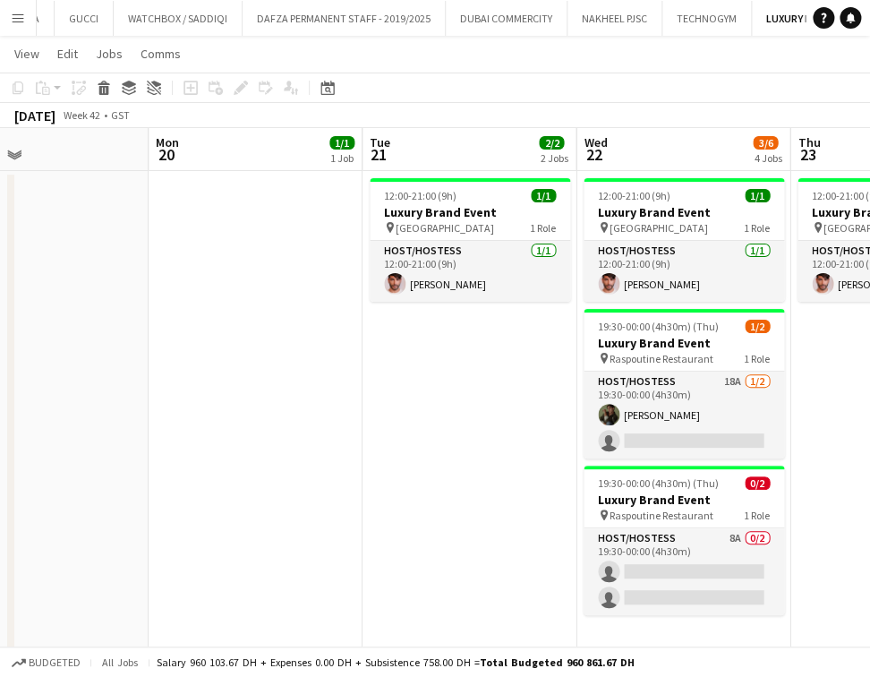
scroll to position [119, 0]
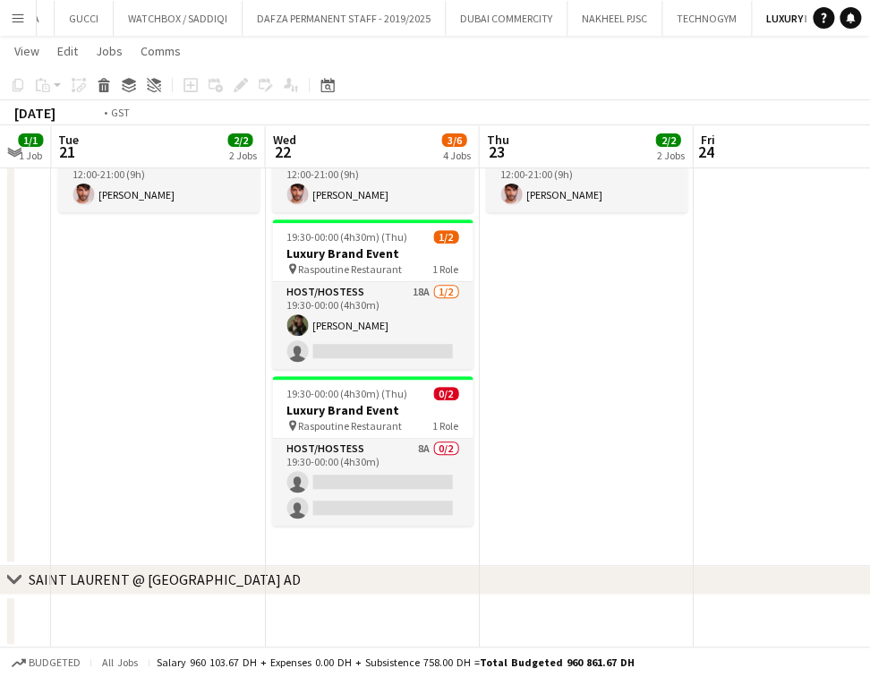
click at [152, 441] on app-calendar-viewport "Fri 17 1/1 1 Job Sat 18 Sun 19 Mon 20 1/1 1 Job Tue 21 2/2 2 Jobs Wed 22 3/6 4 …" at bounding box center [435, 536] width 870 height 1171
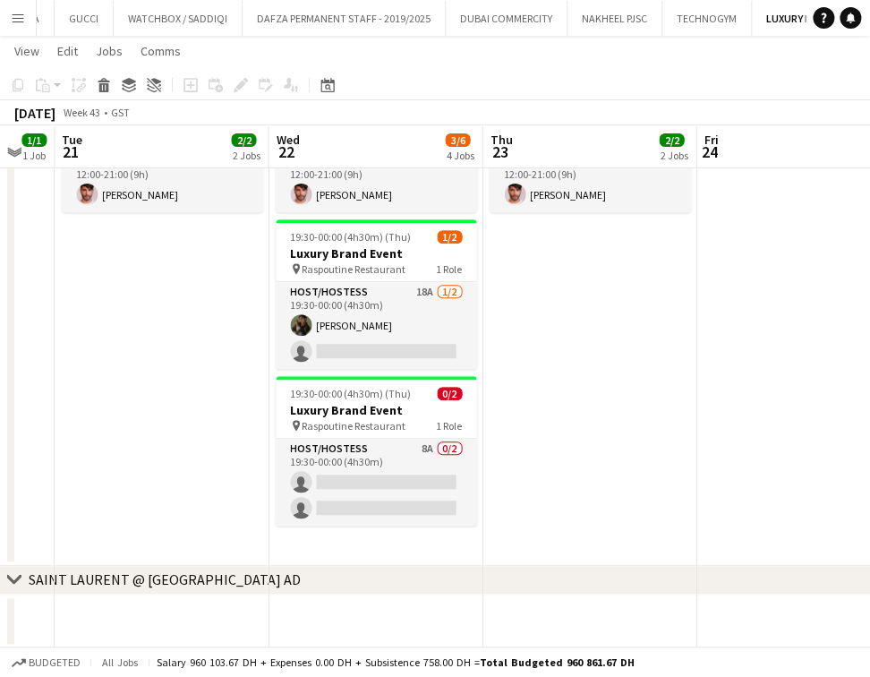
click at [409, 460] on app-card-role "Host/Hostess 8A 0/2 19:30-00:00 (4h30m) single-neutral-actions single-neutral-a…" at bounding box center [376, 482] width 201 height 87
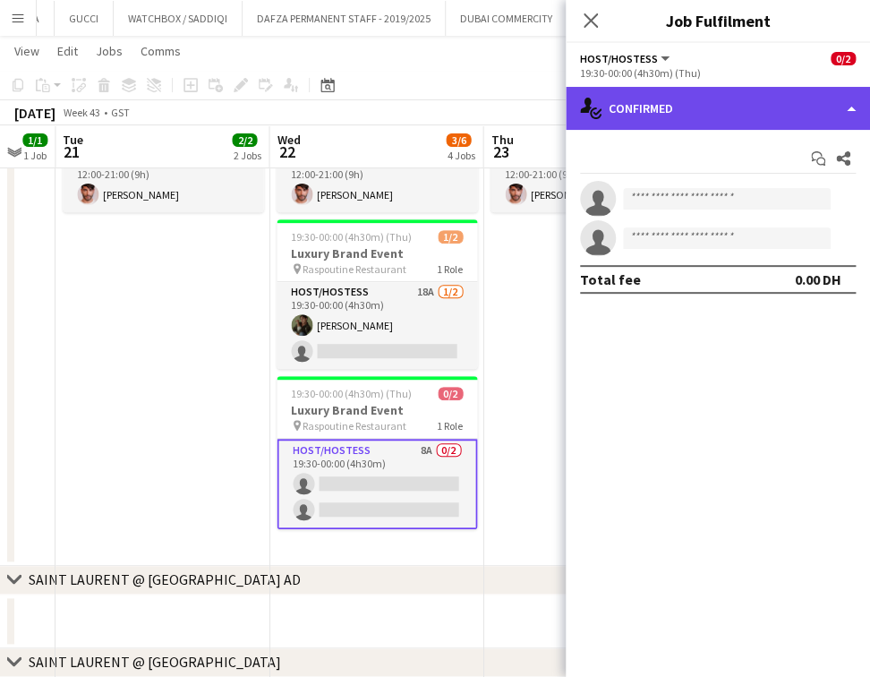
click at [709, 110] on div "single-neutral-actions-check-2 Confirmed" at bounding box center [718, 108] width 304 height 43
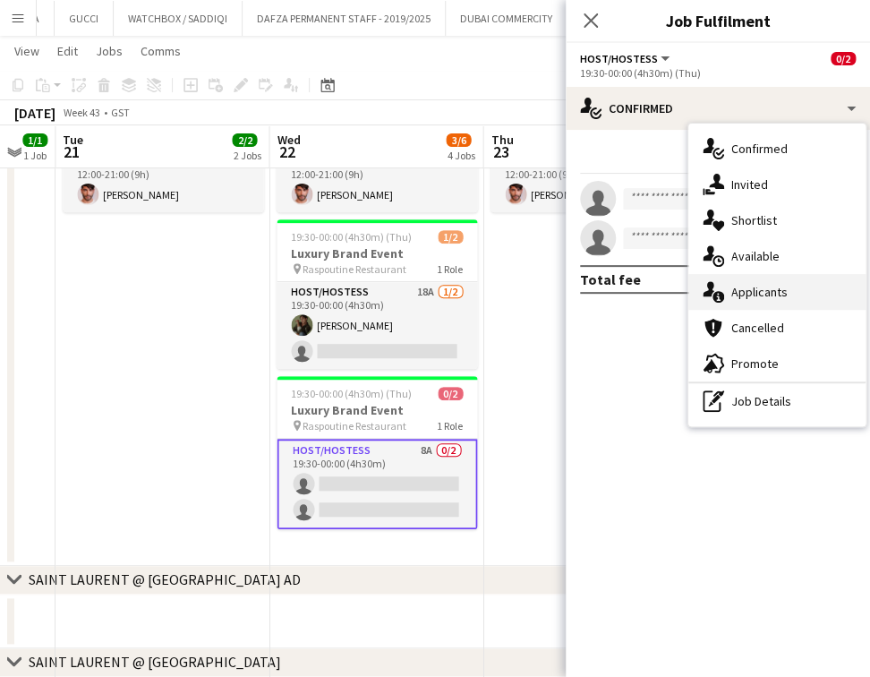
click at [802, 274] on div "single-neutral-actions-information Applicants" at bounding box center [777, 292] width 177 height 36
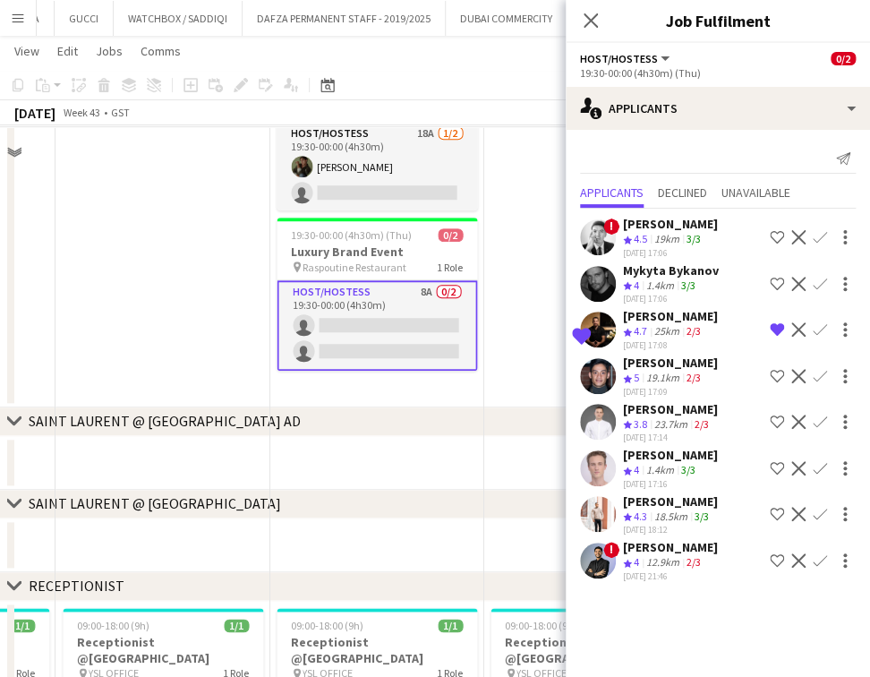
scroll to position [358, 0]
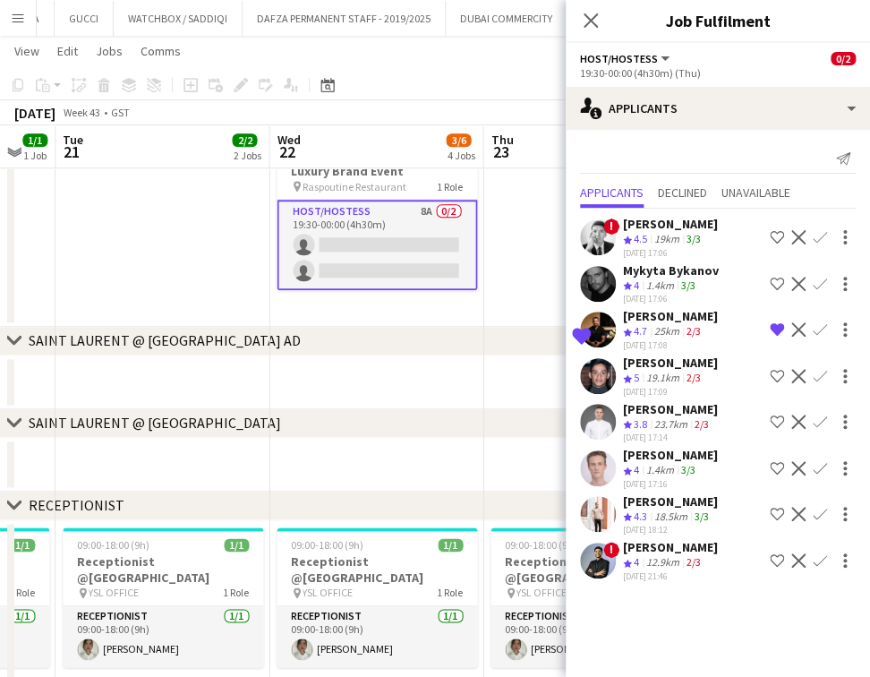
click at [675, 539] on div "[PERSON_NAME]" at bounding box center [670, 547] width 95 height 16
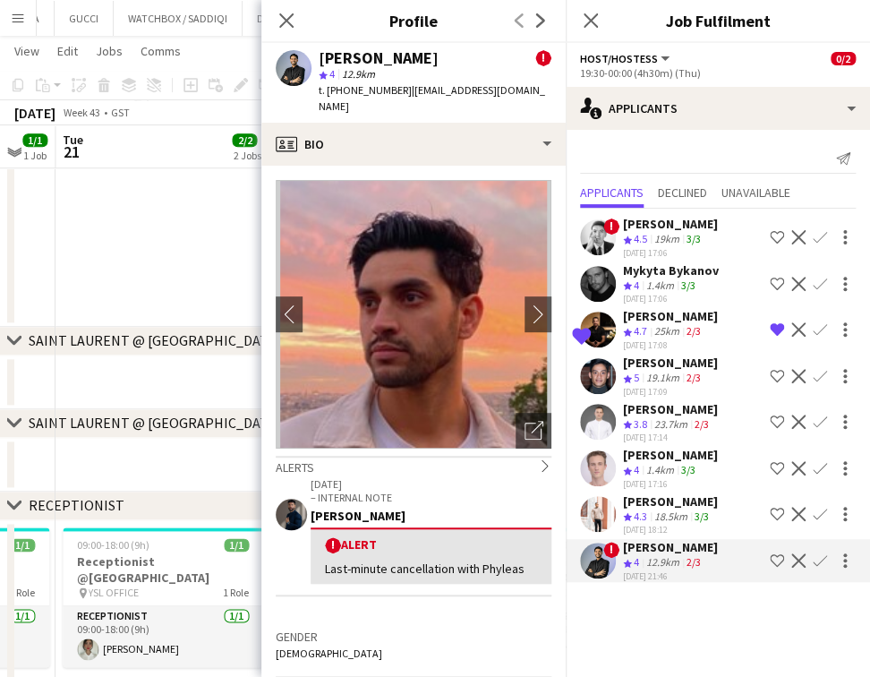
click at [185, 211] on app-date-cell "12:00-21:00 (9h) 1/1 Luxury Brand Event pin [GEOGRAPHIC_DATA] 1 Role Host/Hoste…" at bounding box center [163, 84] width 214 height 484
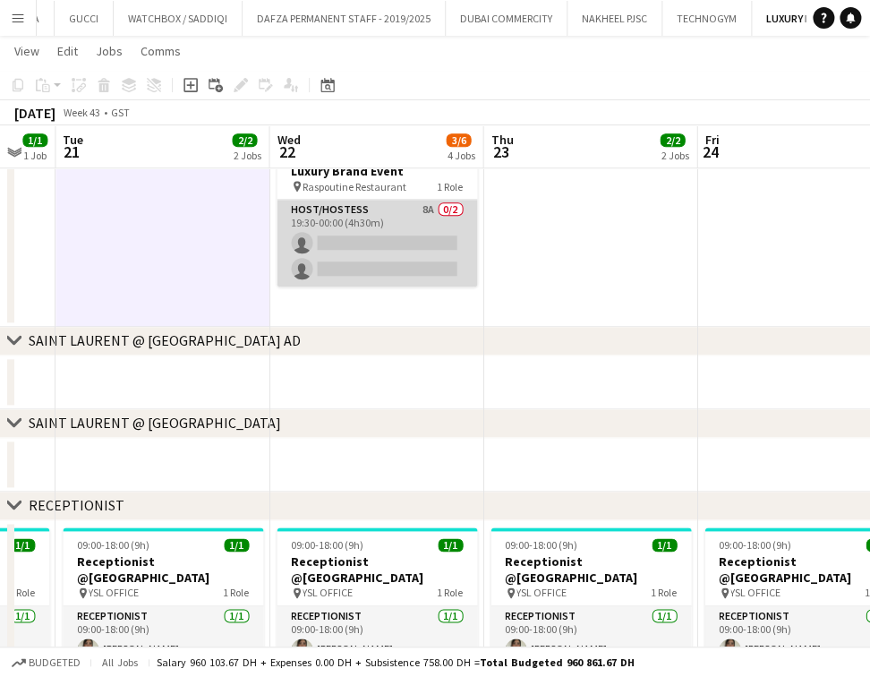
drag, startPoint x: 414, startPoint y: 274, endPoint x: 416, endPoint y: 259, distance: 15.3
click at [412, 274] on app-card-role "Host/Hostess 8A 0/2 19:30-00:00 (4h30m) single-neutral-actions single-neutral-a…" at bounding box center [377, 243] width 201 height 87
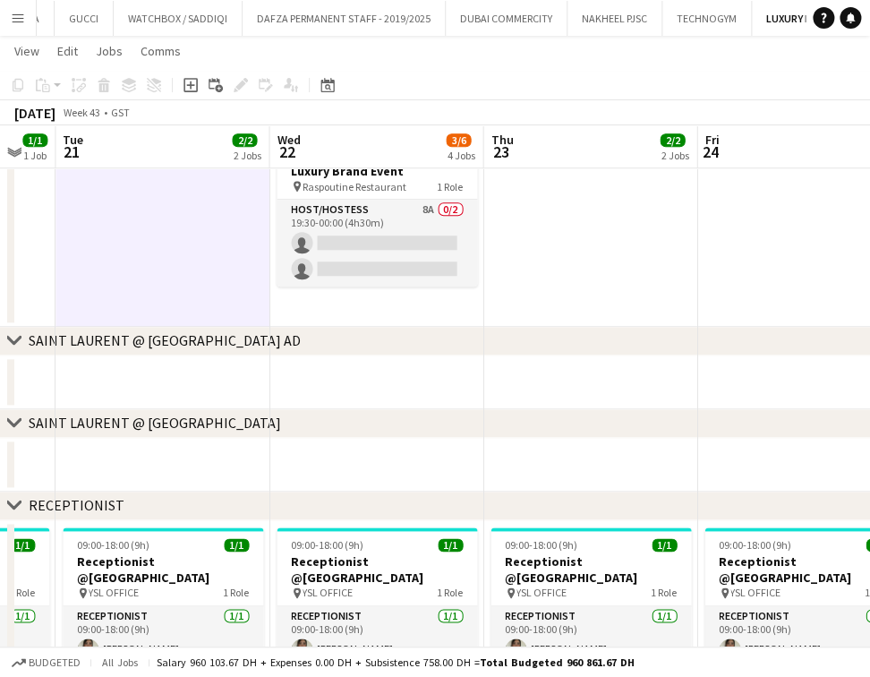
scroll to position [0, 802]
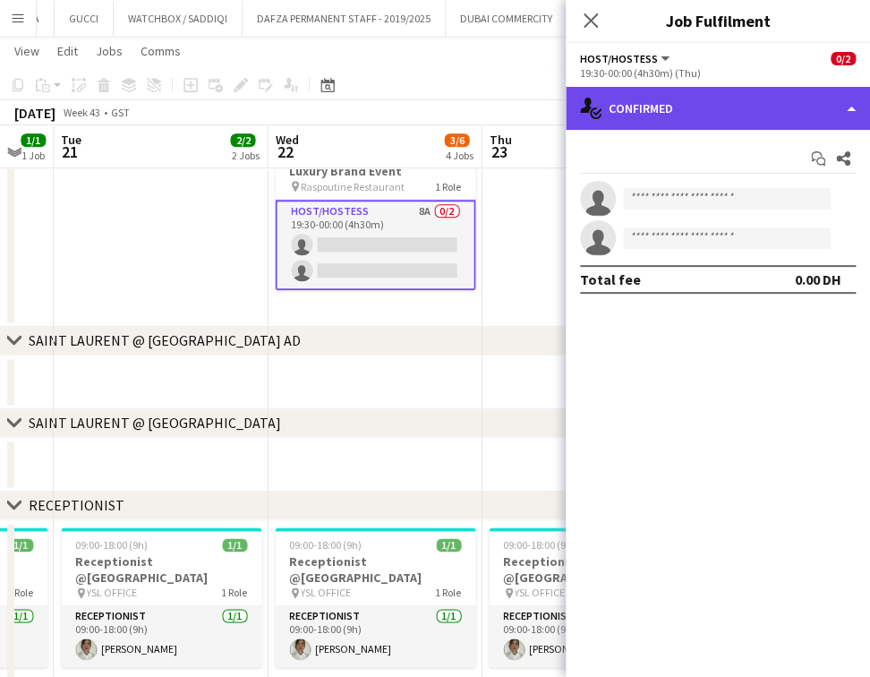
click at [693, 97] on div "single-neutral-actions-check-2 Confirmed" at bounding box center [718, 108] width 304 height 43
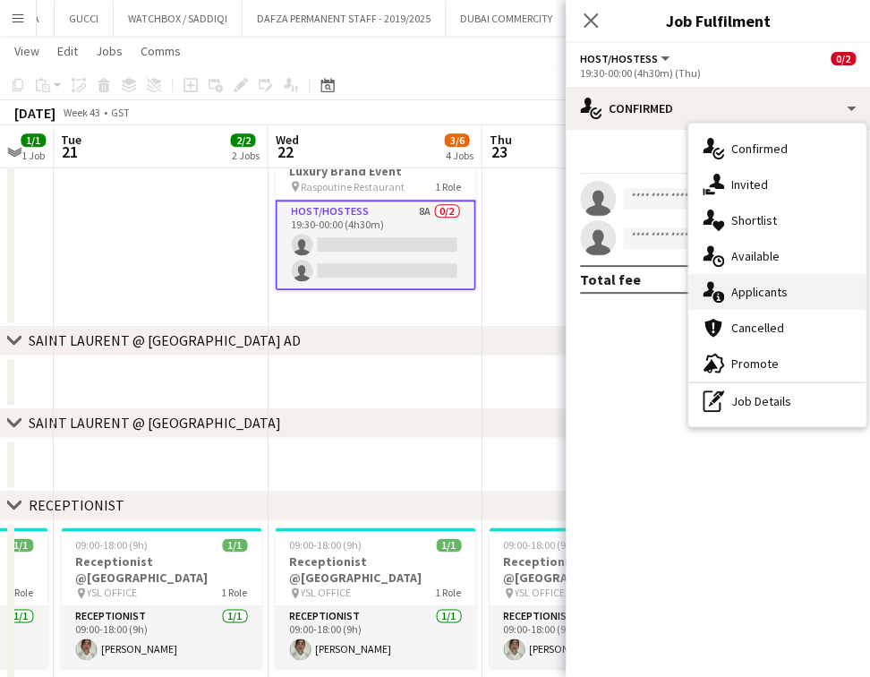
click at [803, 294] on div "single-neutral-actions-information Applicants" at bounding box center [777, 292] width 177 height 36
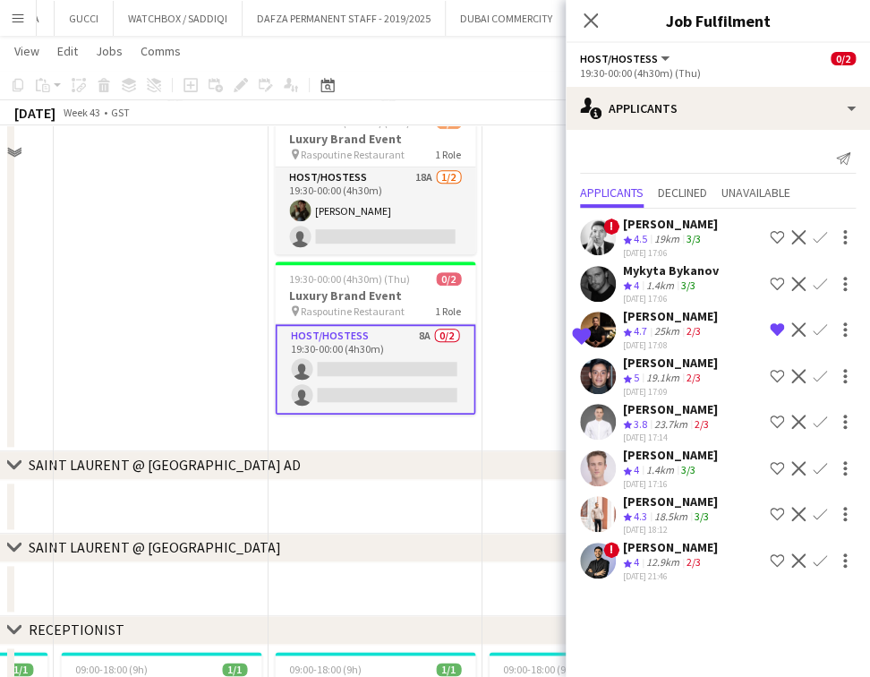
scroll to position [119, 0]
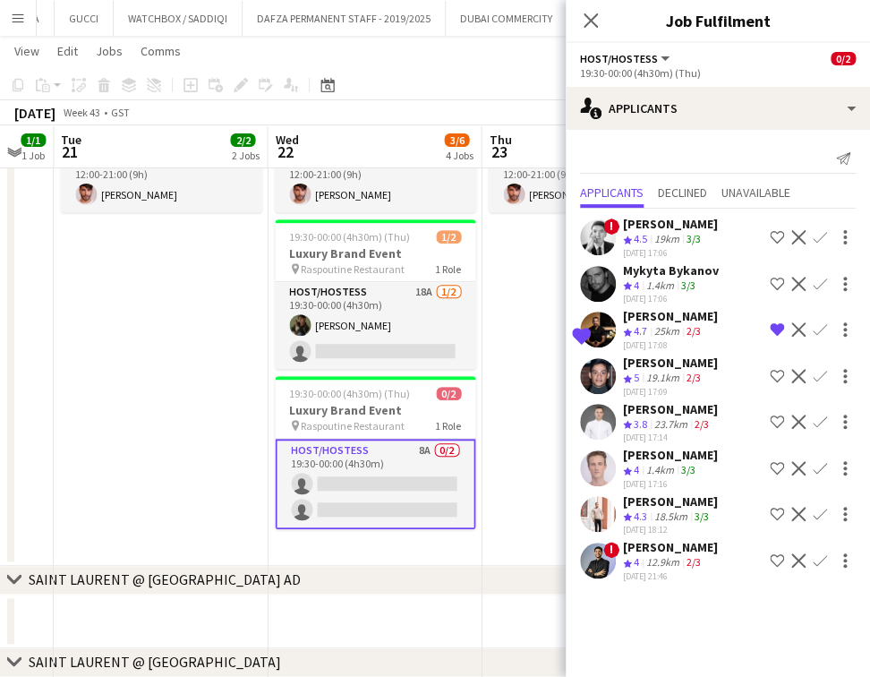
click at [416, 492] on app-card-role "Host/Hostess 8A 0/2 19:30-00:00 (4h30m) single-neutral-actions single-neutral-a…" at bounding box center [375, 484] width 201 height 90
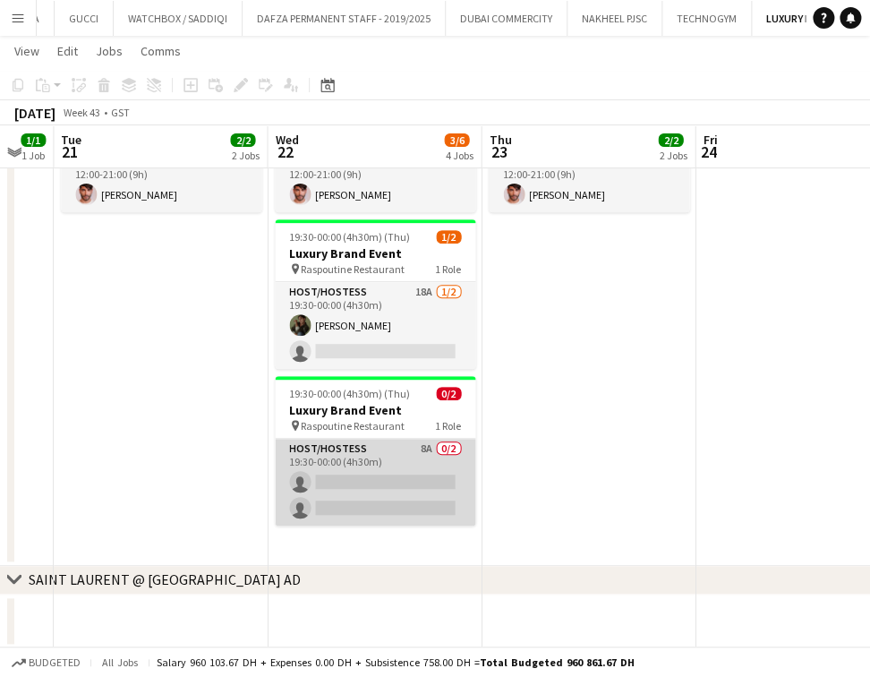
click at [416, 495] on app-card-role "Host/Hostess 8A 0/2 19:30-00:00 (4h30m) single-neutral-actions single-neutral-a…" at bounding box center [375, 482] width 201 height 87
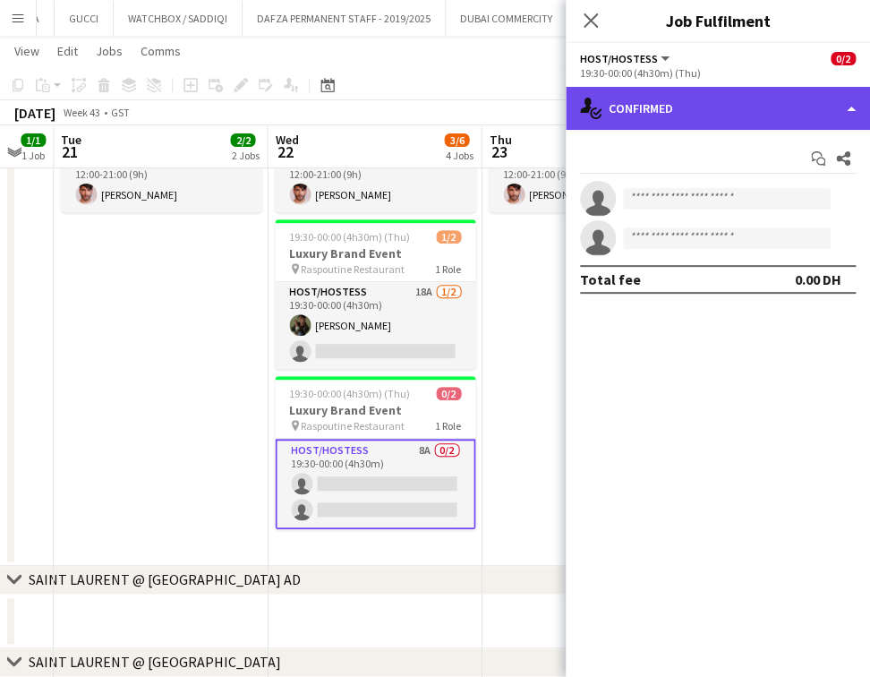
click at [812, 99] on div "single-neutral-actions-check-2 Confirmed" at bounding box center [718, 108] width 304 height 43
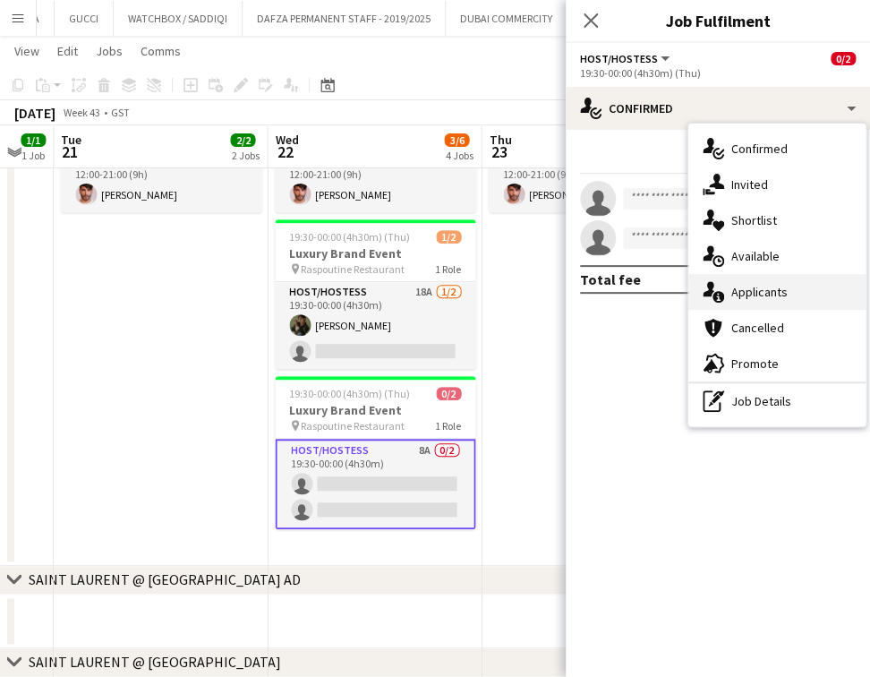
click at [813, 284] on div "single-neutral-actions-information Applicants" at bounding box center [777, 292] width 177 height 36
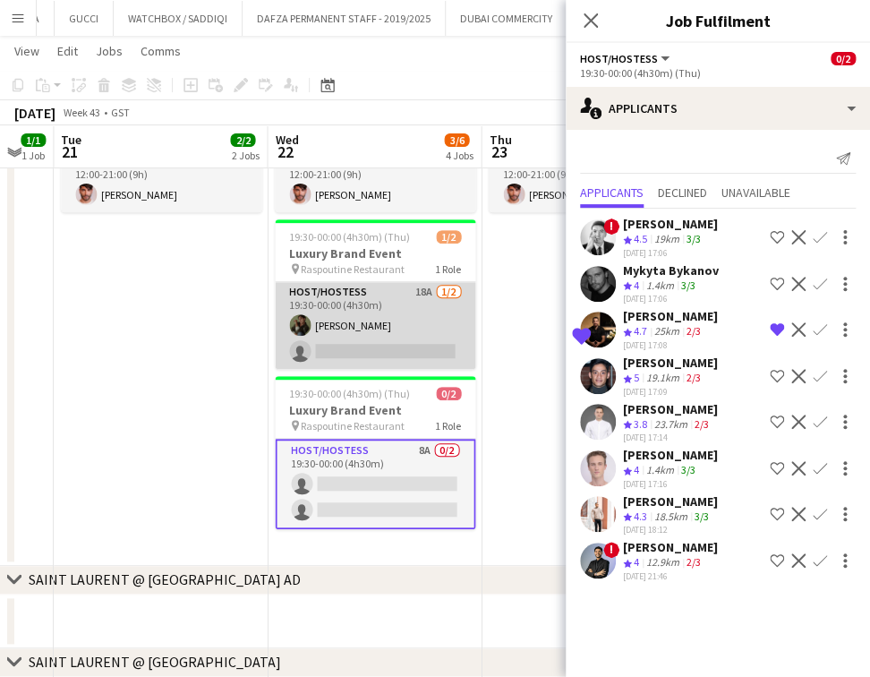
drag, startPoint x: 386, startPoint y: 323, endPoint x: 396, endPoint y: 330, distance: 12.2
click at [386, 326] on app-card-role "Host/Hostess 18A 1/2 19:30-00:00 (4h30m) Ninoslav Ceperkovic single-neutral-act…" at bounding box center [375, 325] width 201 height 87
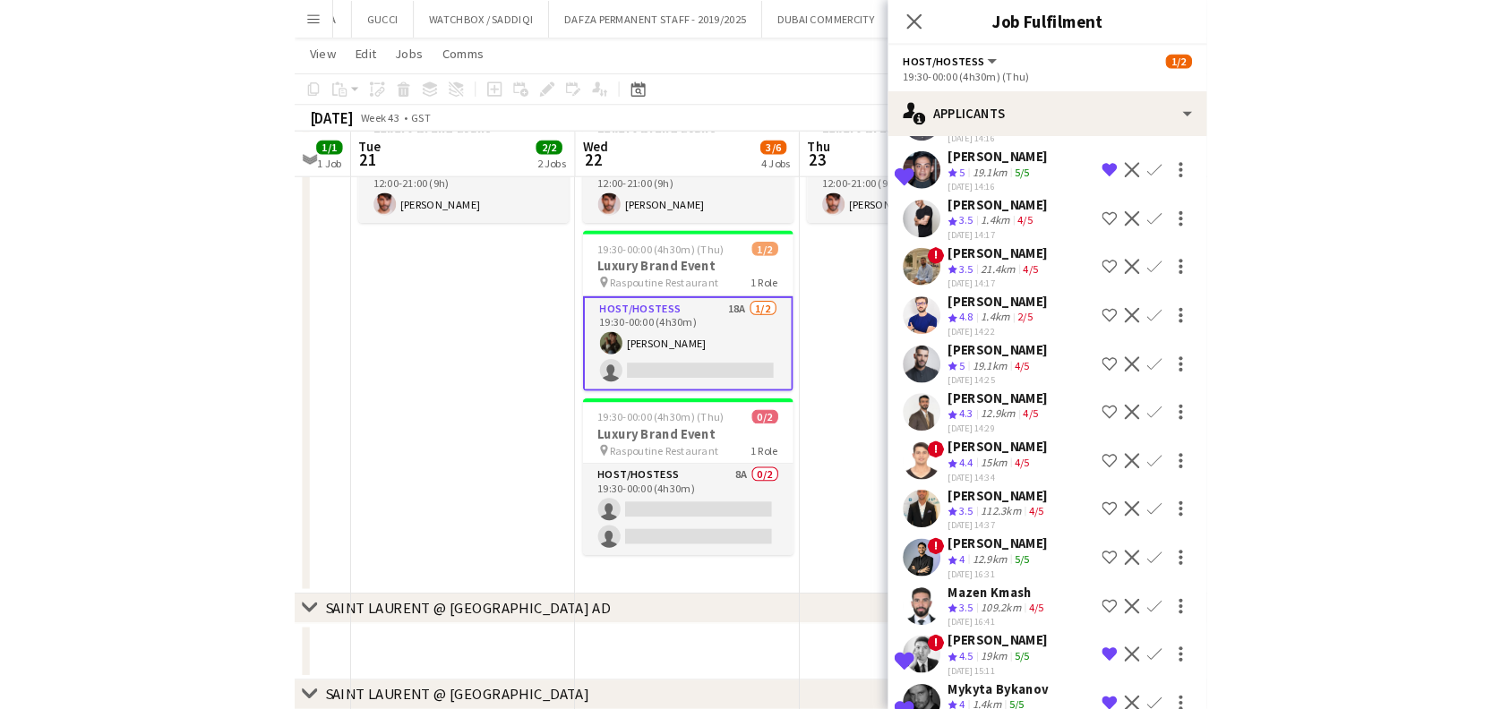
scroll to position [410, 0]
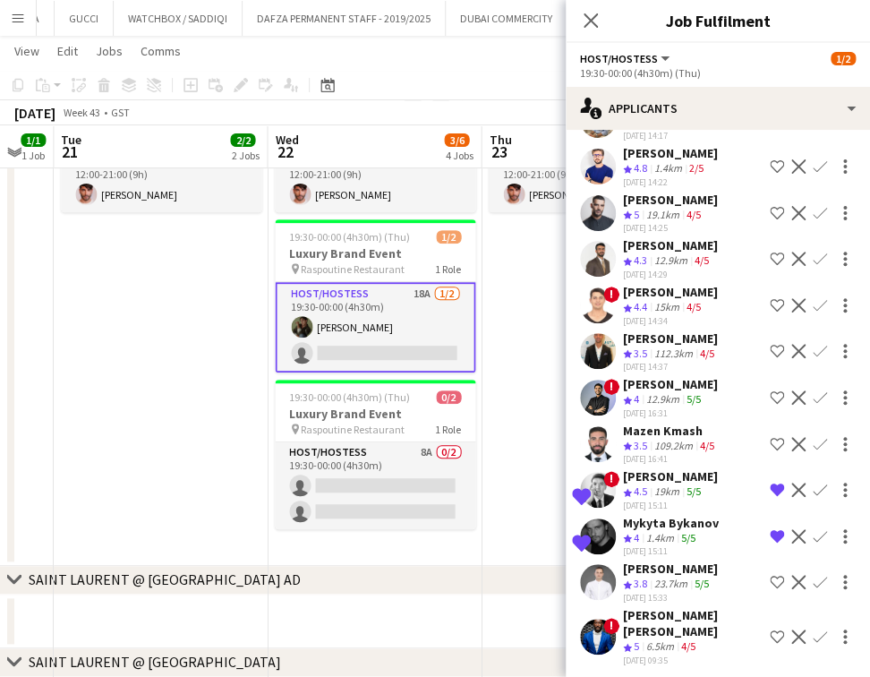
click at [770, 630] on app-icon "Shortlist crew" at bounding box center [777, 637] width 14 height 14
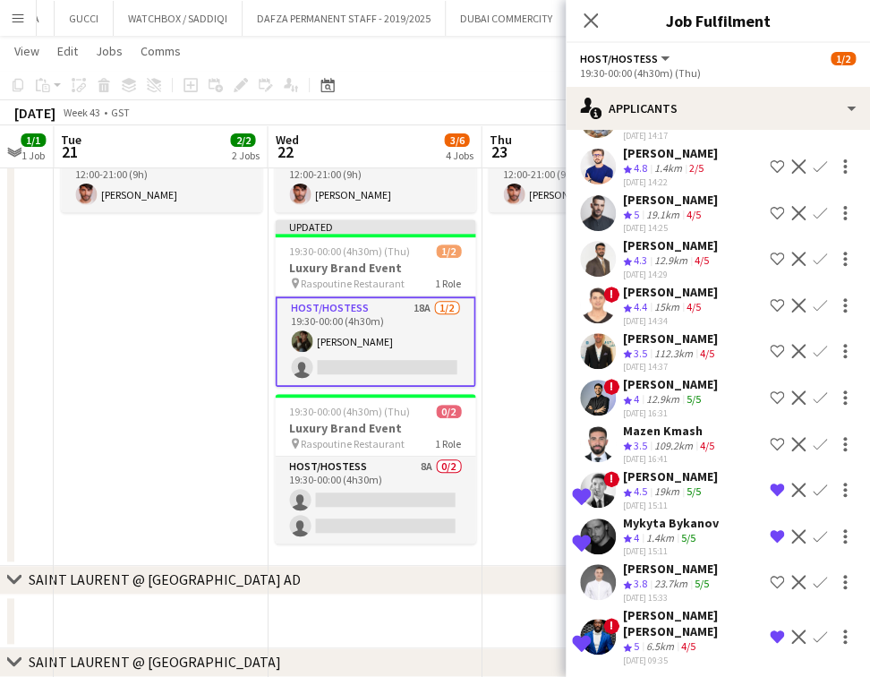
click at [523, 297] on app-date-cell "12:00-21:00 (9h) 1/1 Luxury Brand Event pin Dubai Mall 1 Role Host/Hostess 1/1 …" at bounding box center [589, 323] width 214 height 484
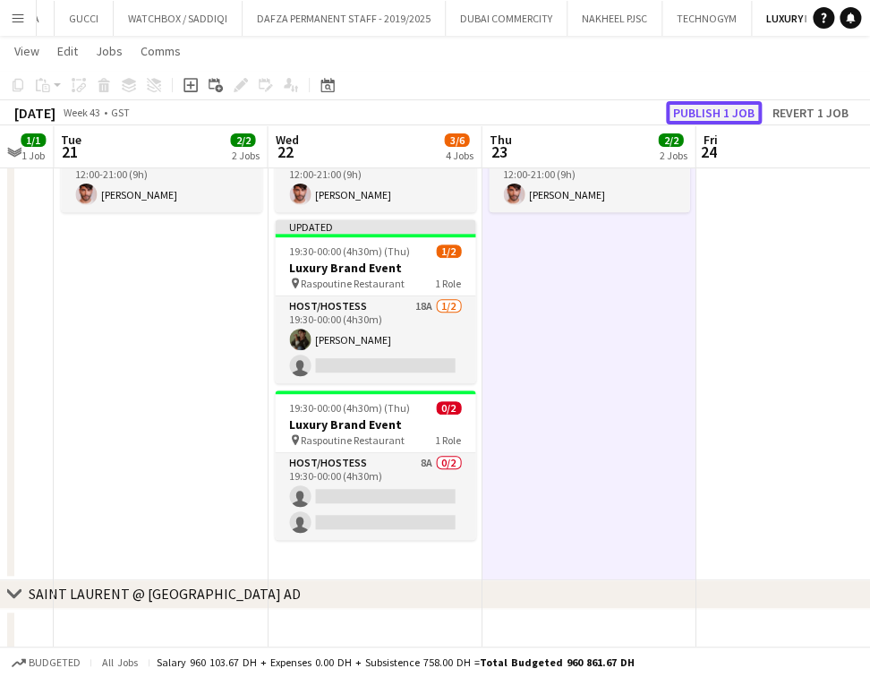
click at [714, 121] on button "Publish 1 job" at bounding box center [714, 112] width 96 height 23
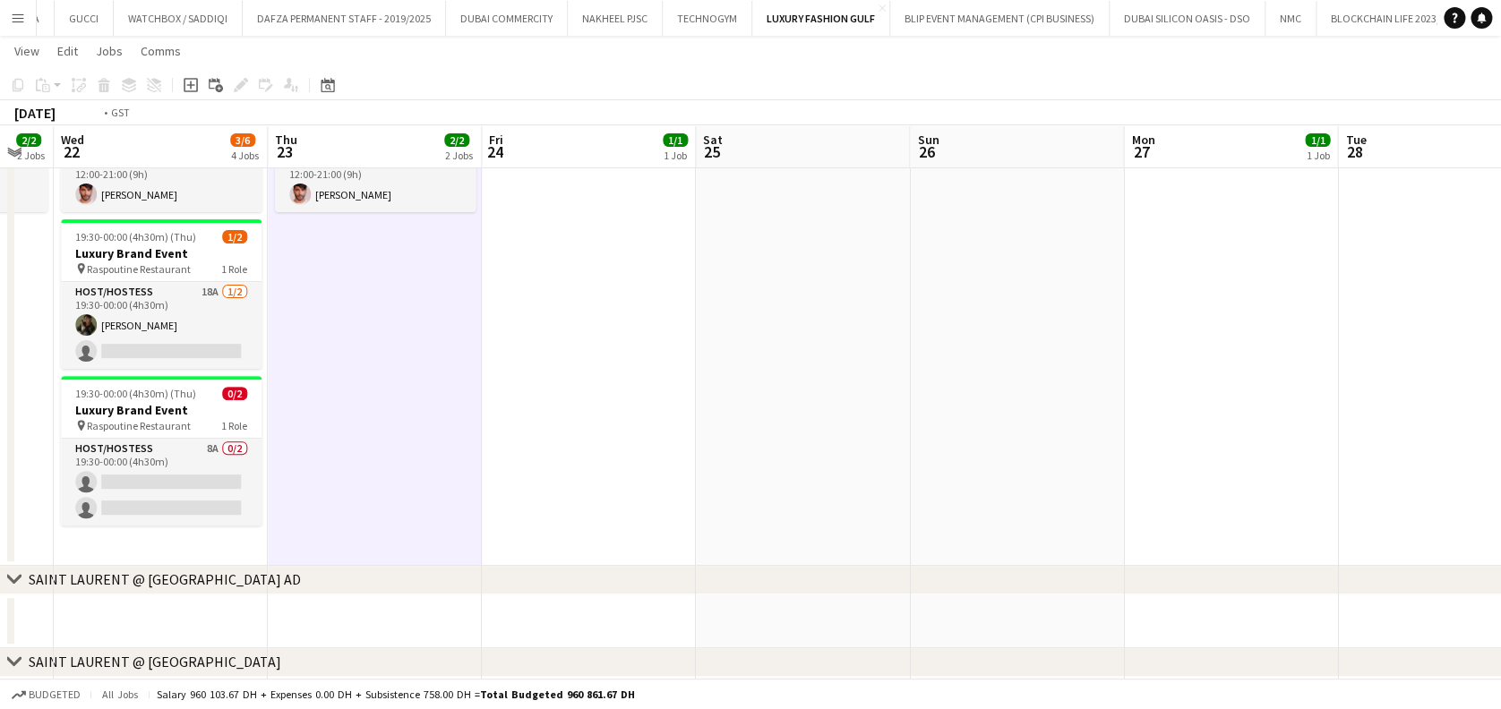
click at [778, 358] on app-calendar-viewport "Sat 18 Sun 19 Mon 20 1/1 1 Job Tue 21 2/2 2 Jobs Wed 22 3/6 4 Jobs Thu 23 2/2 2…" at bounding box center [750, 536] width 1501 height 1171
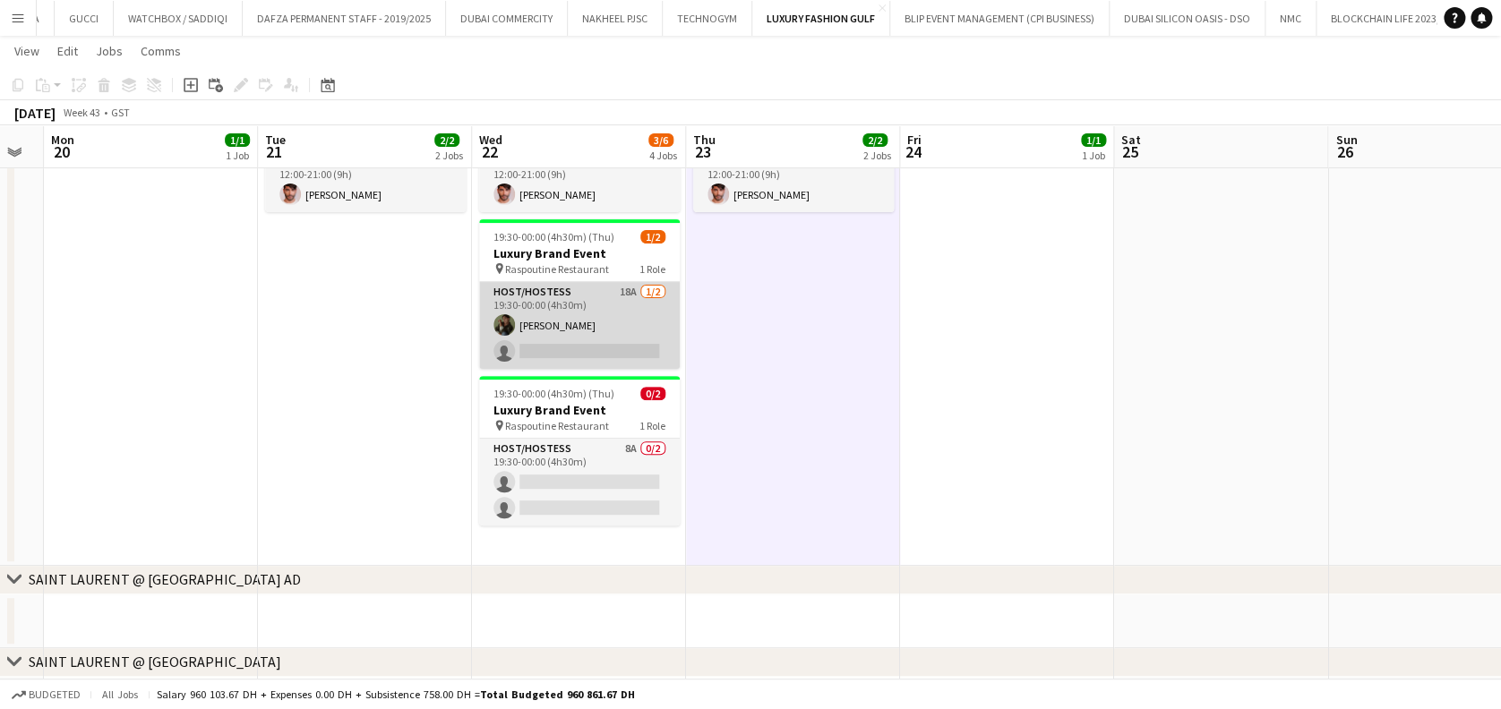
click at [643, 322] on app-card-role "Host/Hostess 18A 1/2 19:30-00:00 (4h30m) Ninoslav Ceperkovic single-neutral-act…" at bounding box center [579, 325] width 201 height 87
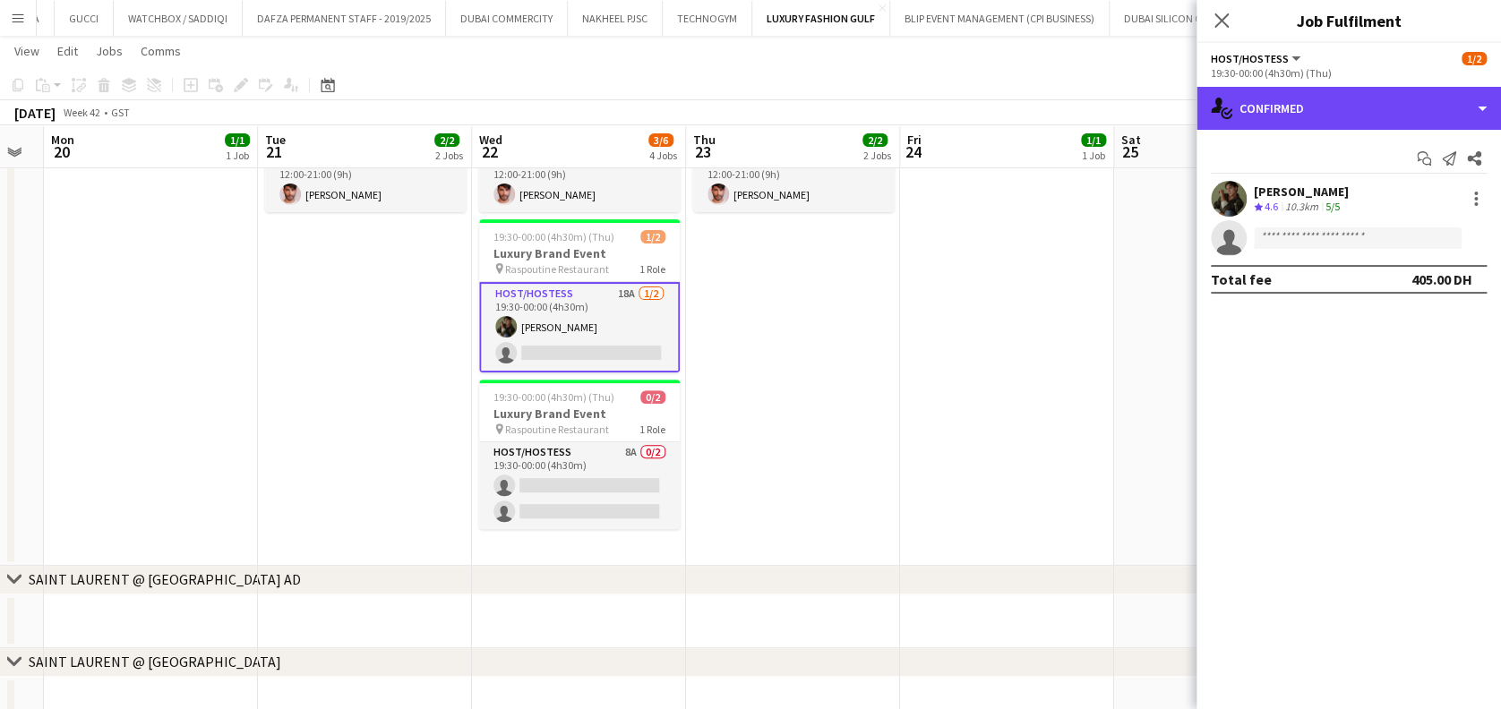
drag, startPoint x: 1382, startPoint y: 115, endPoint x: 1368, endPoint y: 198, distance: 84.4
click at [887, 114] on div "single-neutral-actions-check-2 Confirmed" at bounding box center [1348, 108] width 304 height 43
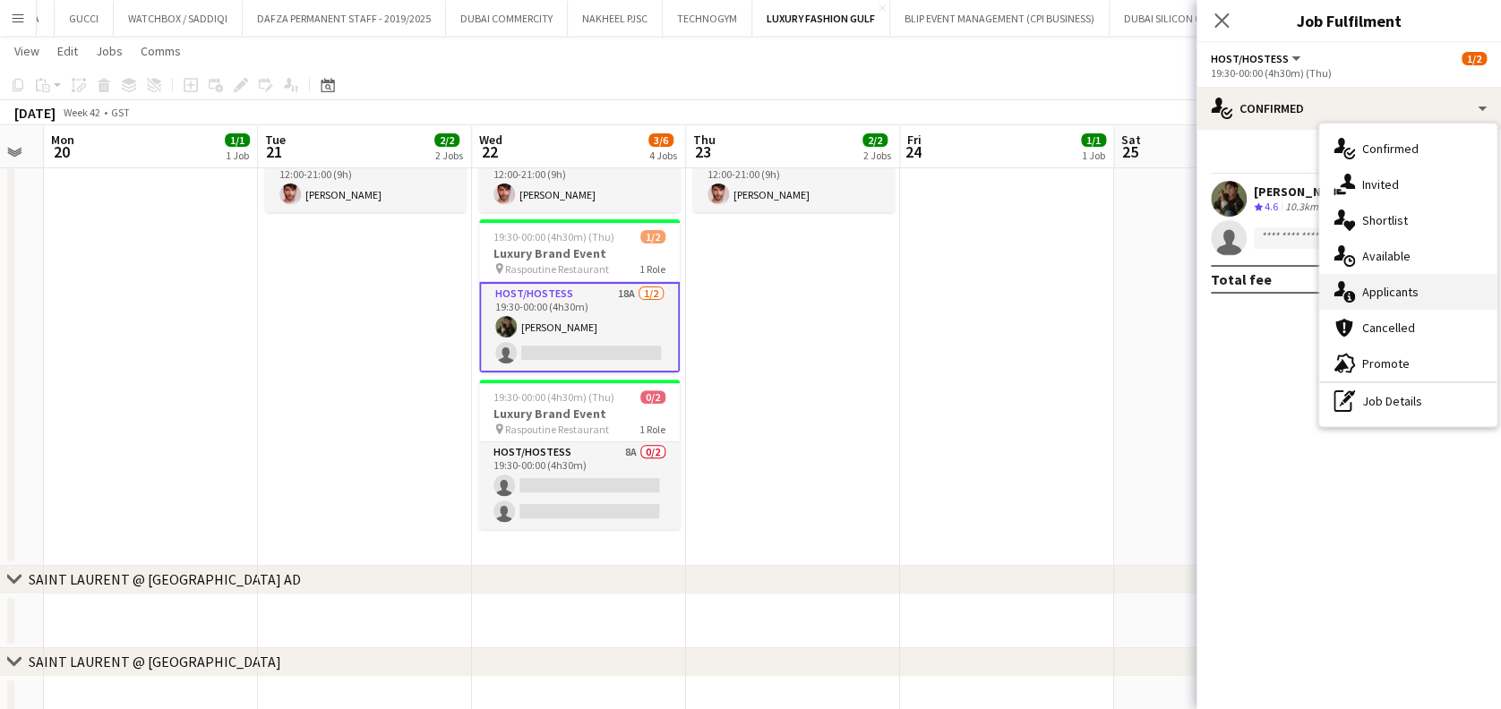
click at [887, 279] on div "single-neutral-actions-information Applicants" at bounding box center [1407, 292] width 177 height 36
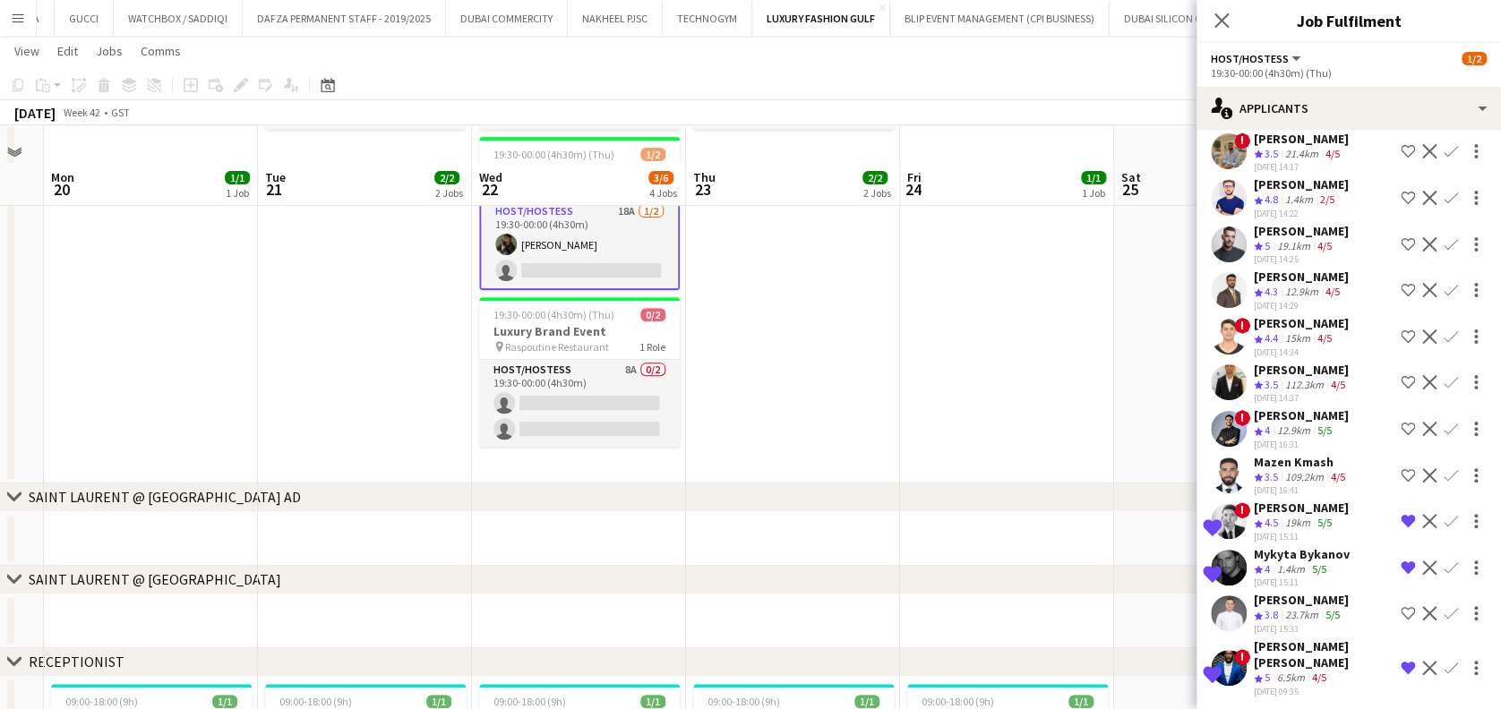
scroll to position [238, 0]
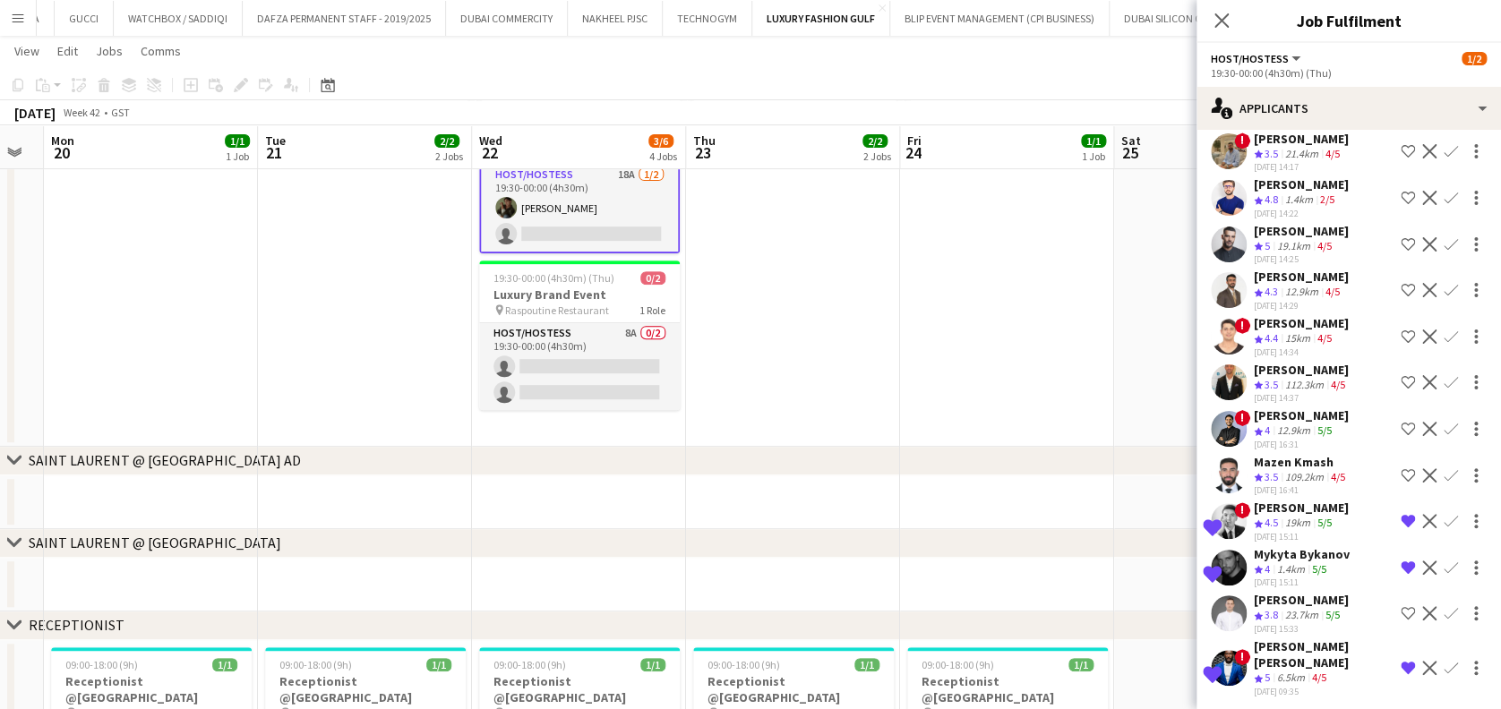
click at [887, 425] on app-icon "Shortlist crew" at bounding box center [1408, 429] width 14 height 14
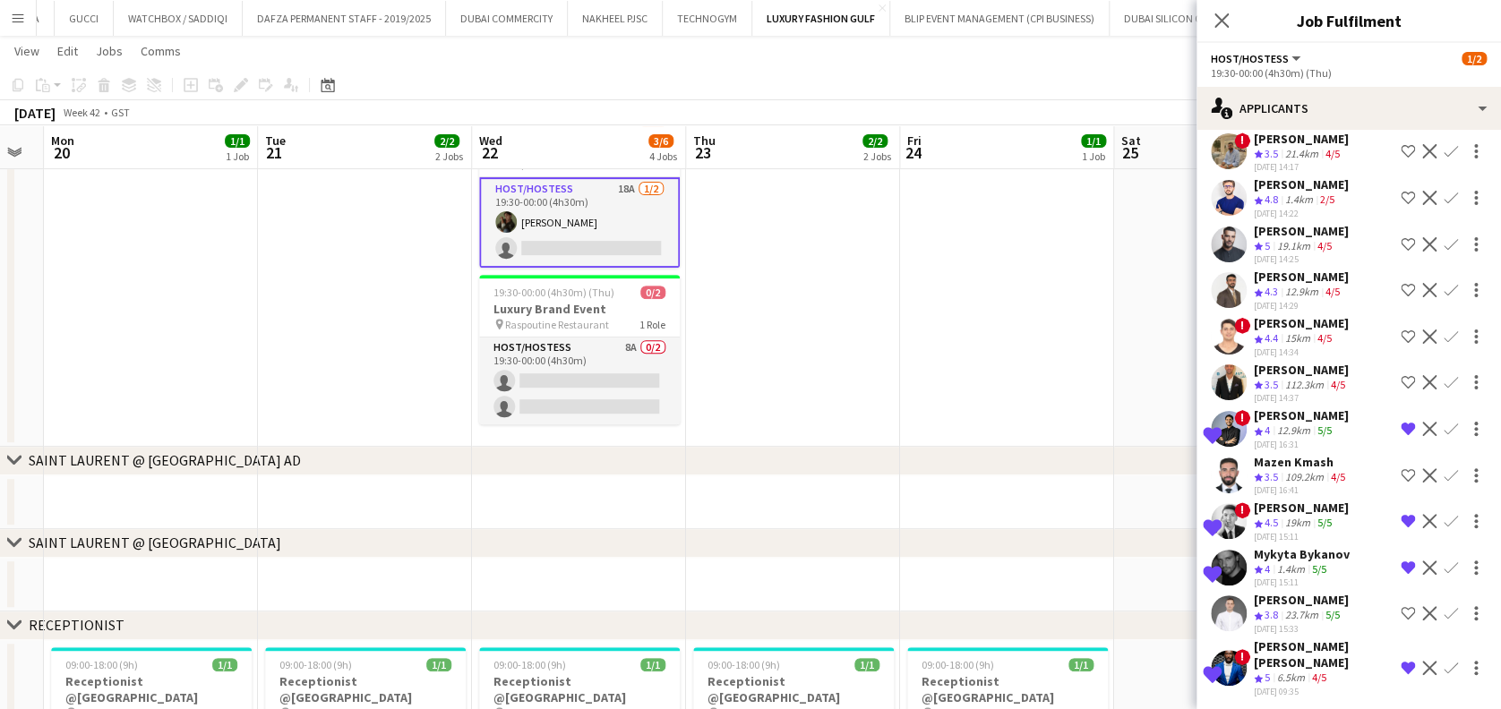
click at [887, 418] on div "Amir shah" at bounding box center [1301, 415] width 95 height 16
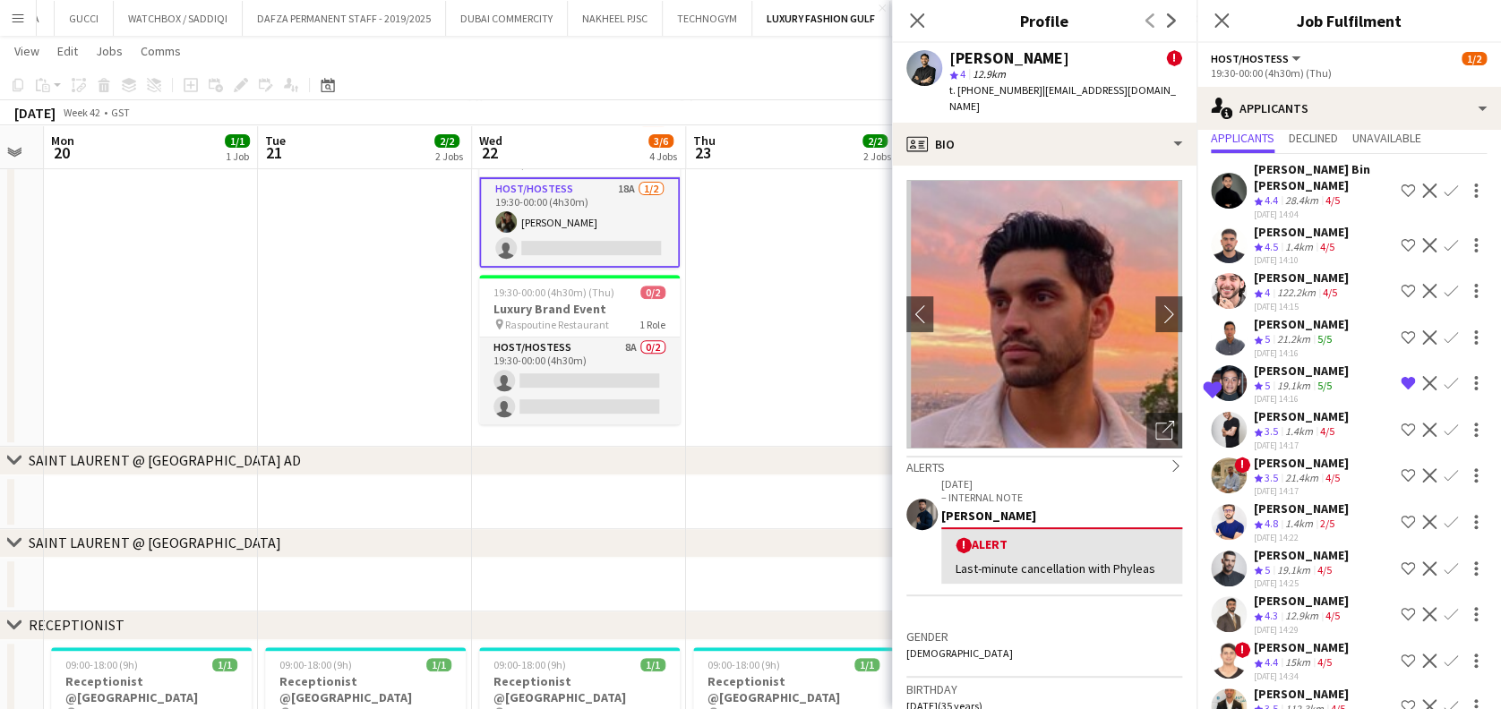
scroll to position [21, 0]
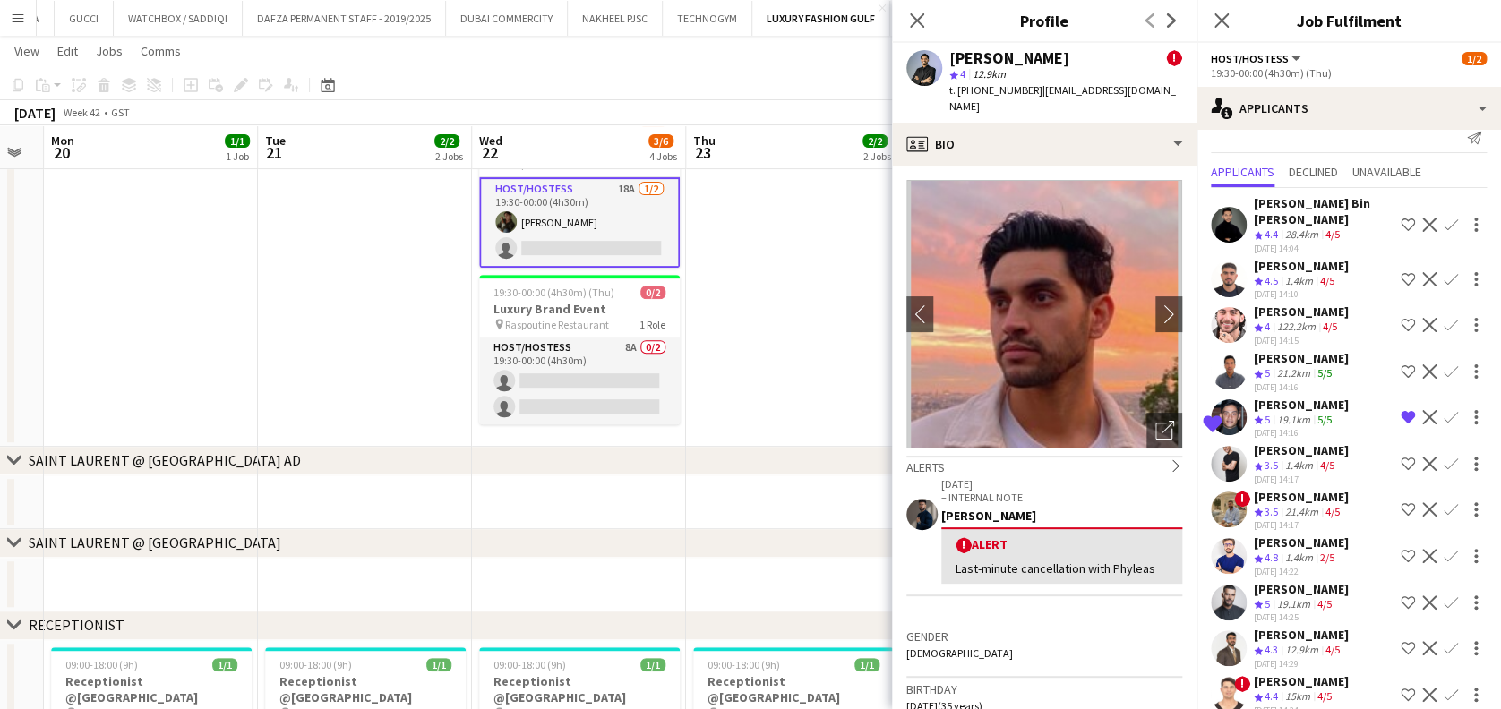
click at [826, 281] on app-date-cell "12:00-21:00 (9h) 1/1 Luxury Brand Event pin Dubai Mall 1 Role Host/Hostess 1/1 …" at bounding box center [793, 204] width 214 height 484
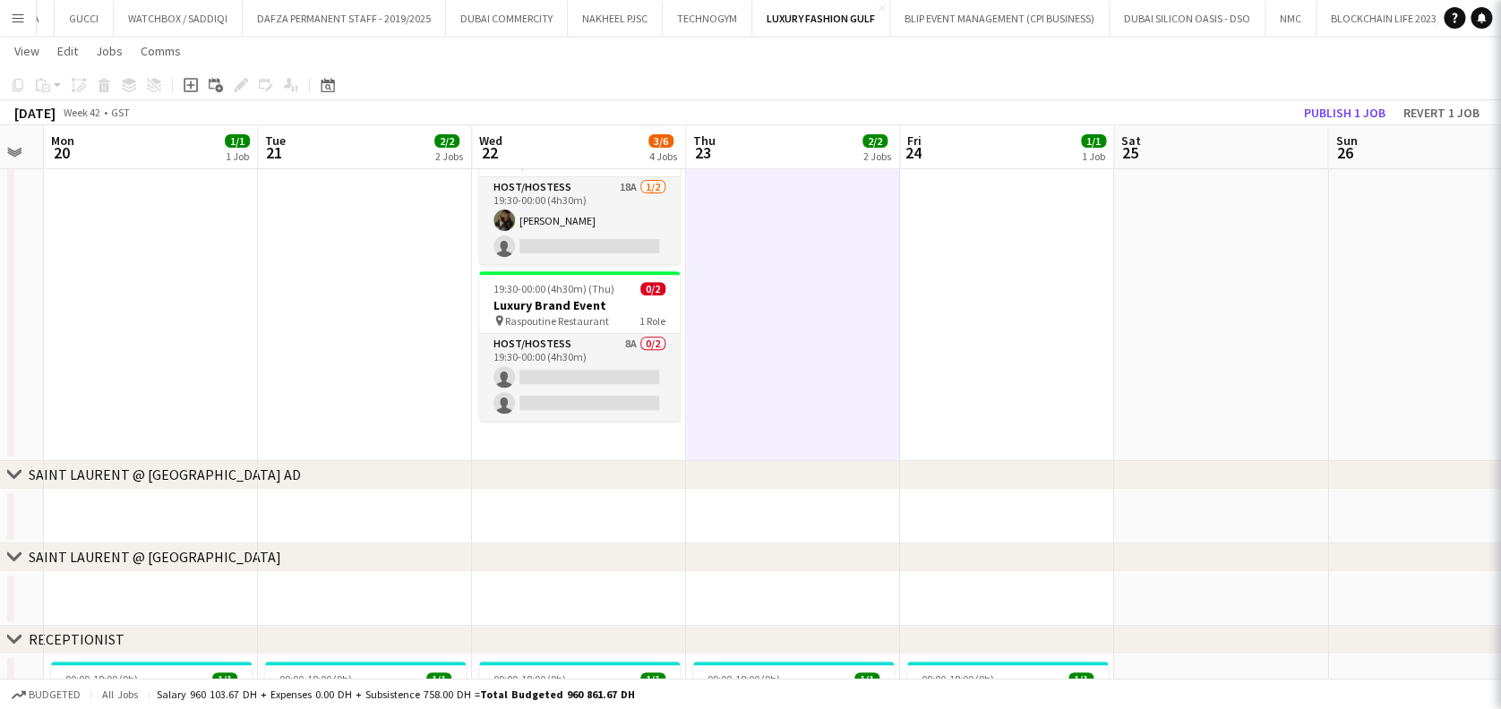
scroll to position [0, 0]
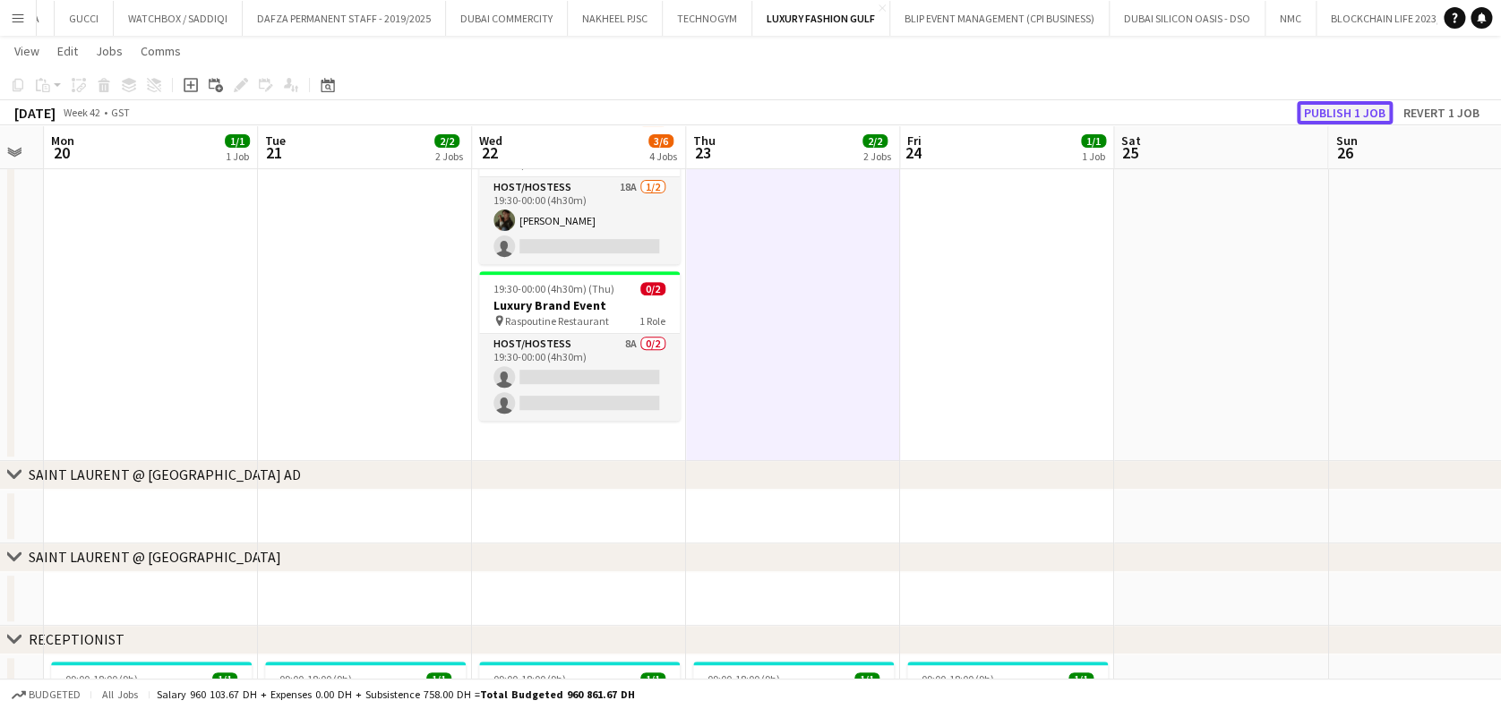
click at [887, 112] on button "Publish 1 job" at bounding box center [1345, 112] width 96 height 23
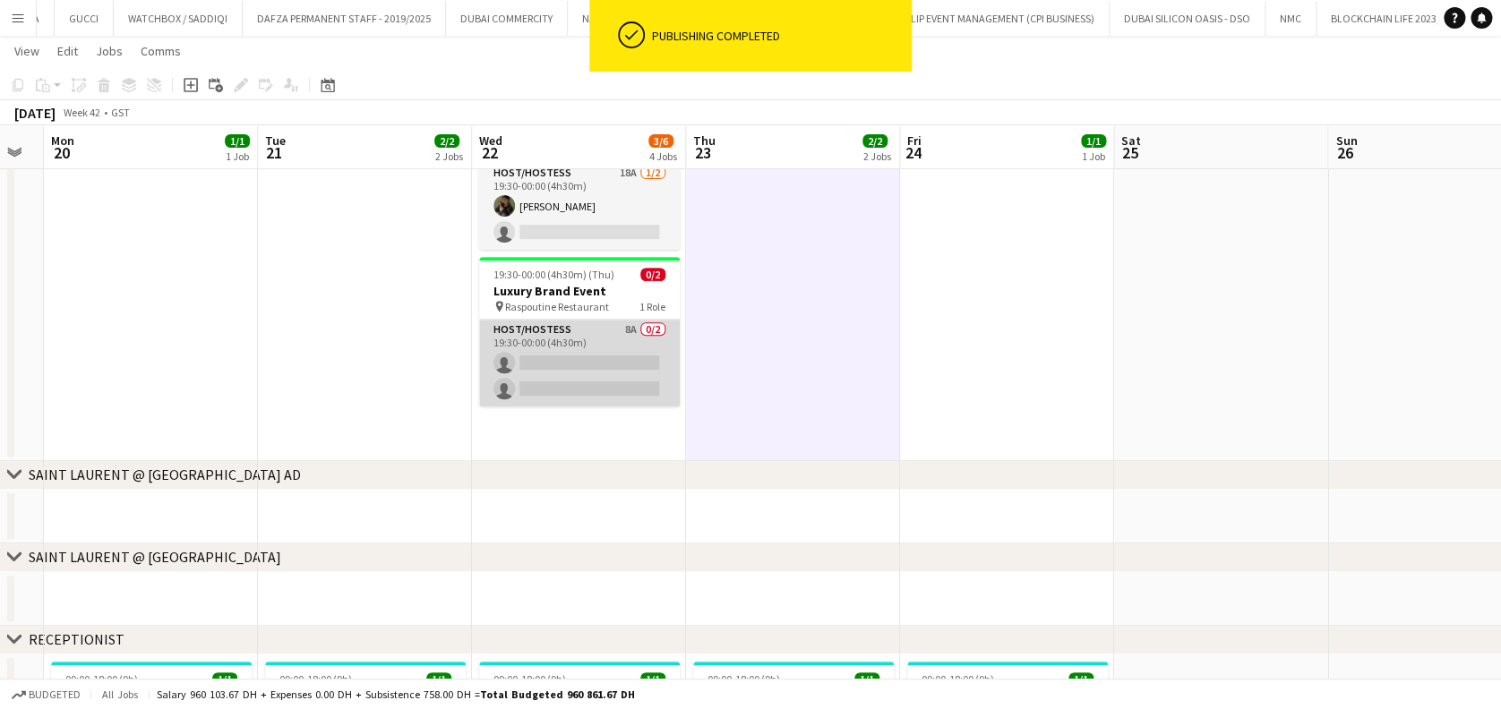
click at [580, 330] on app-card-role "Host/Hostess 8A 0/2 19:30-00:00 (4h30m) single-neutral-actions single-neutral-a…" at bounding box center [579, 363] width 201 height 87
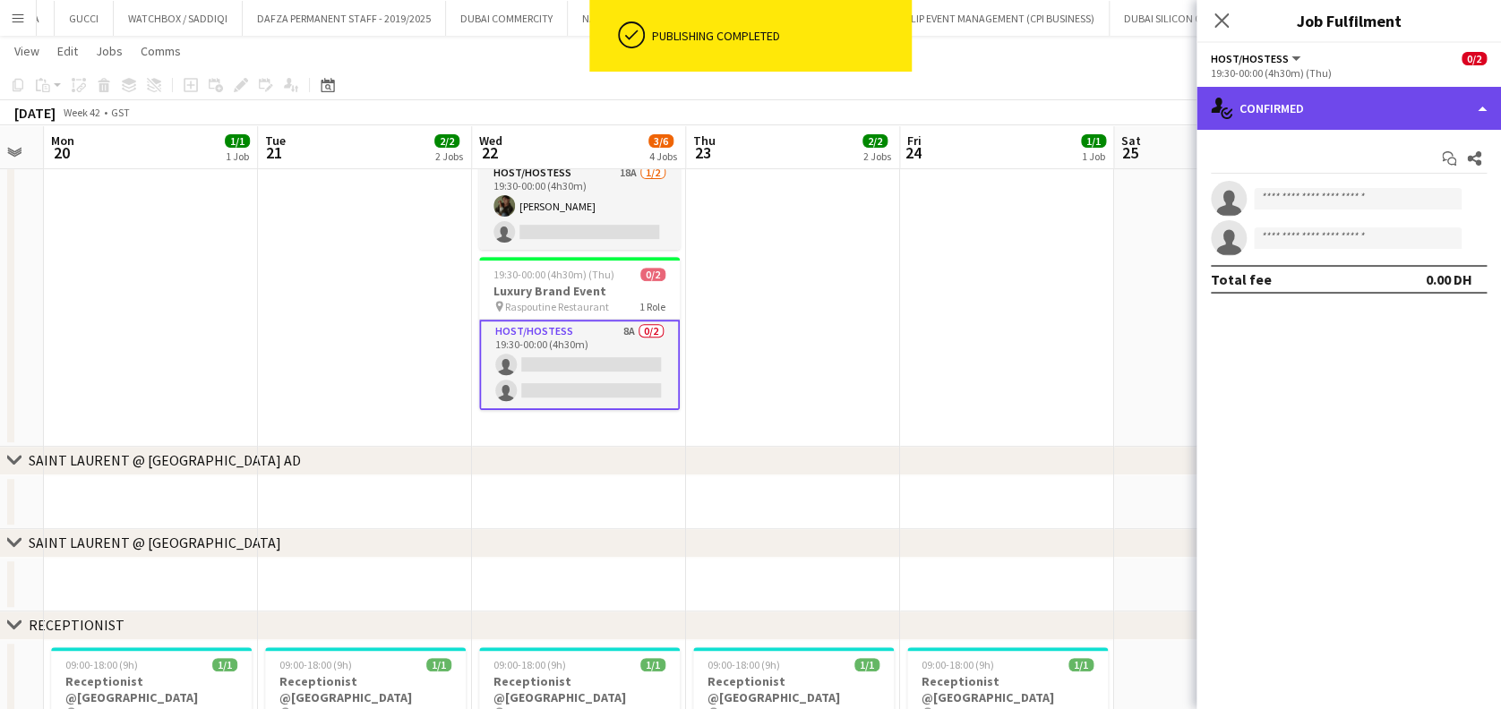
click at [887, 116] on div "single-neutral-actions-check-2 Confirmed" at bounding box center [1348, 108] width 304 height 43
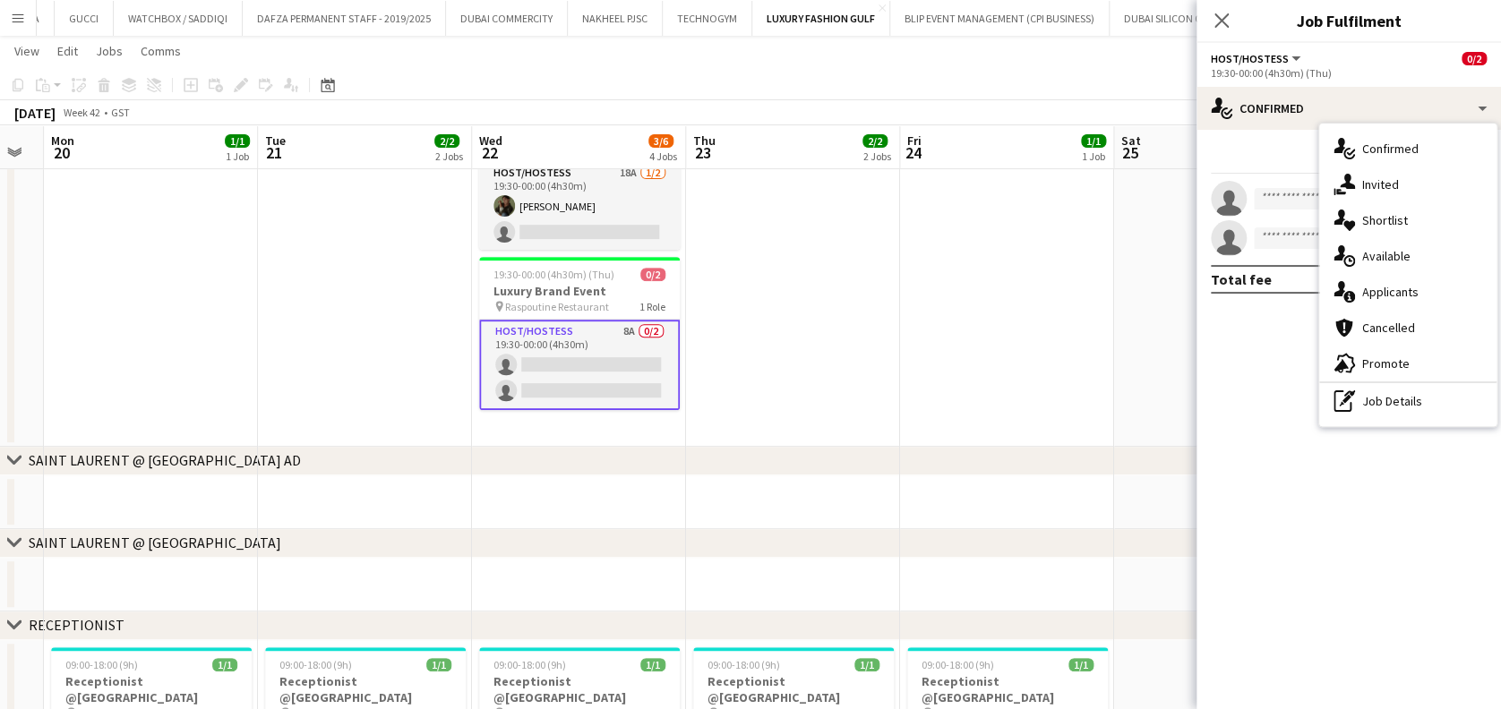
click at [887, 287] on span "Applicants" at bounding box center [1390, 292] width 56 height 16
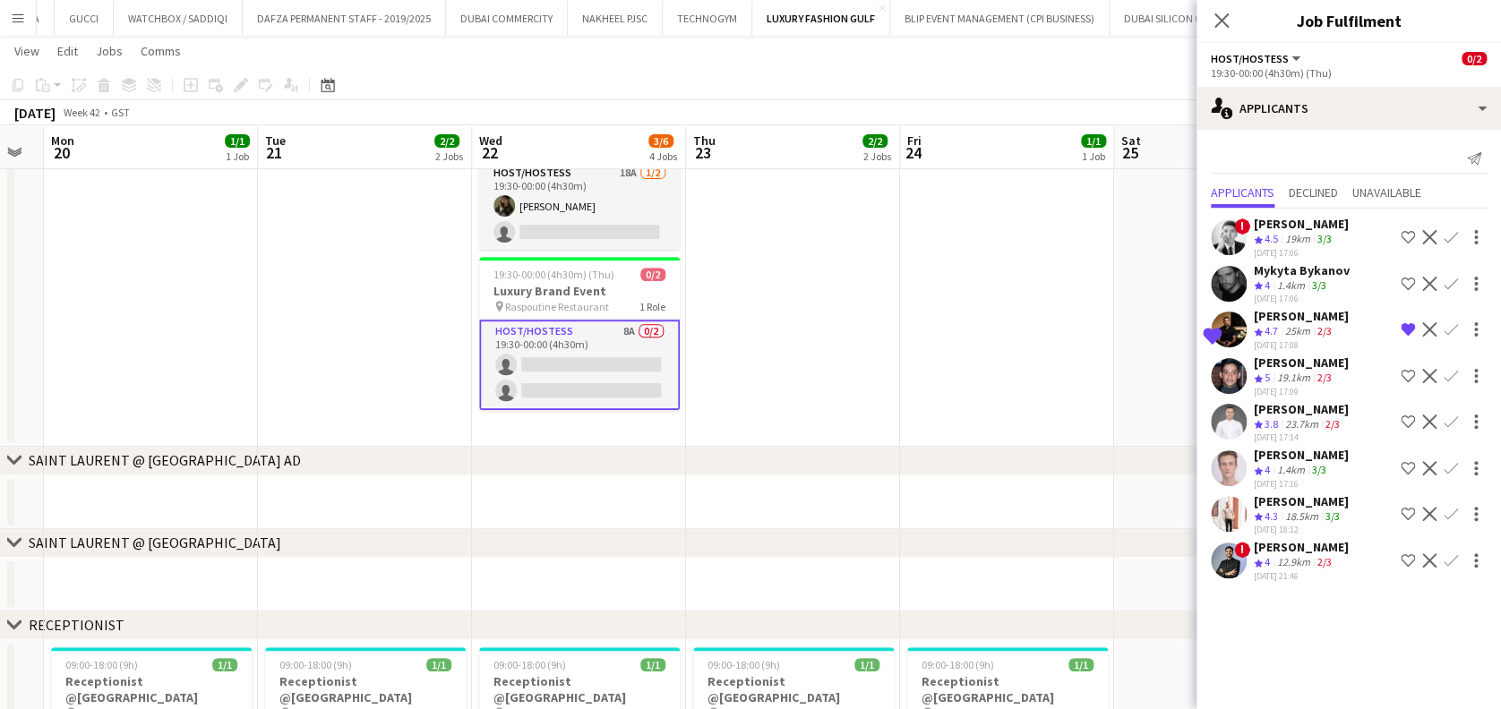
click at [887, 447] on div "Anis Abed" at bounding box center [1301, 455] width 95 height 16
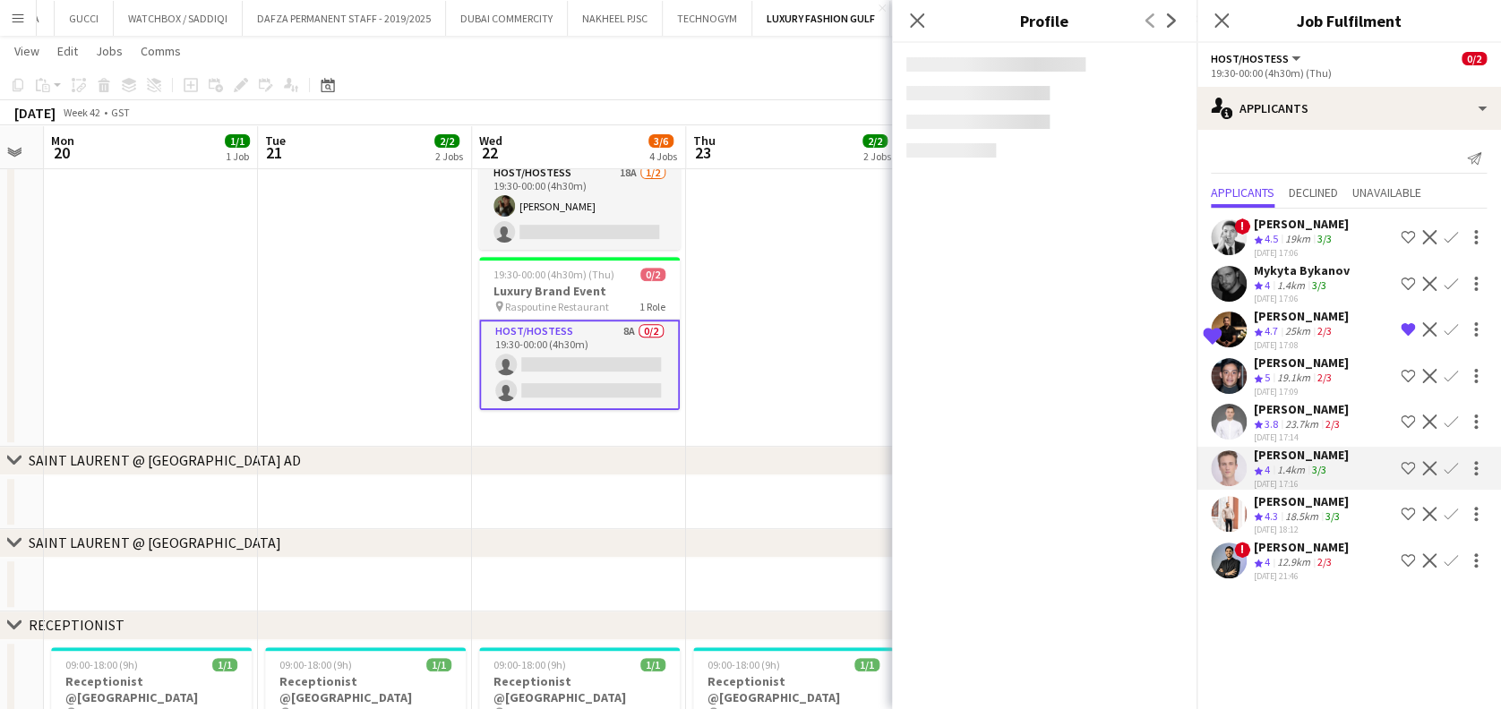
click at [867, 282] on app-date-cell "12:00-21:00 (9h) 1/1 Luxury Brand Event pin Dubai Mall 1 Role Host/Hostess 1/1 …" at bounding box center [793, 204] width 214 height 484
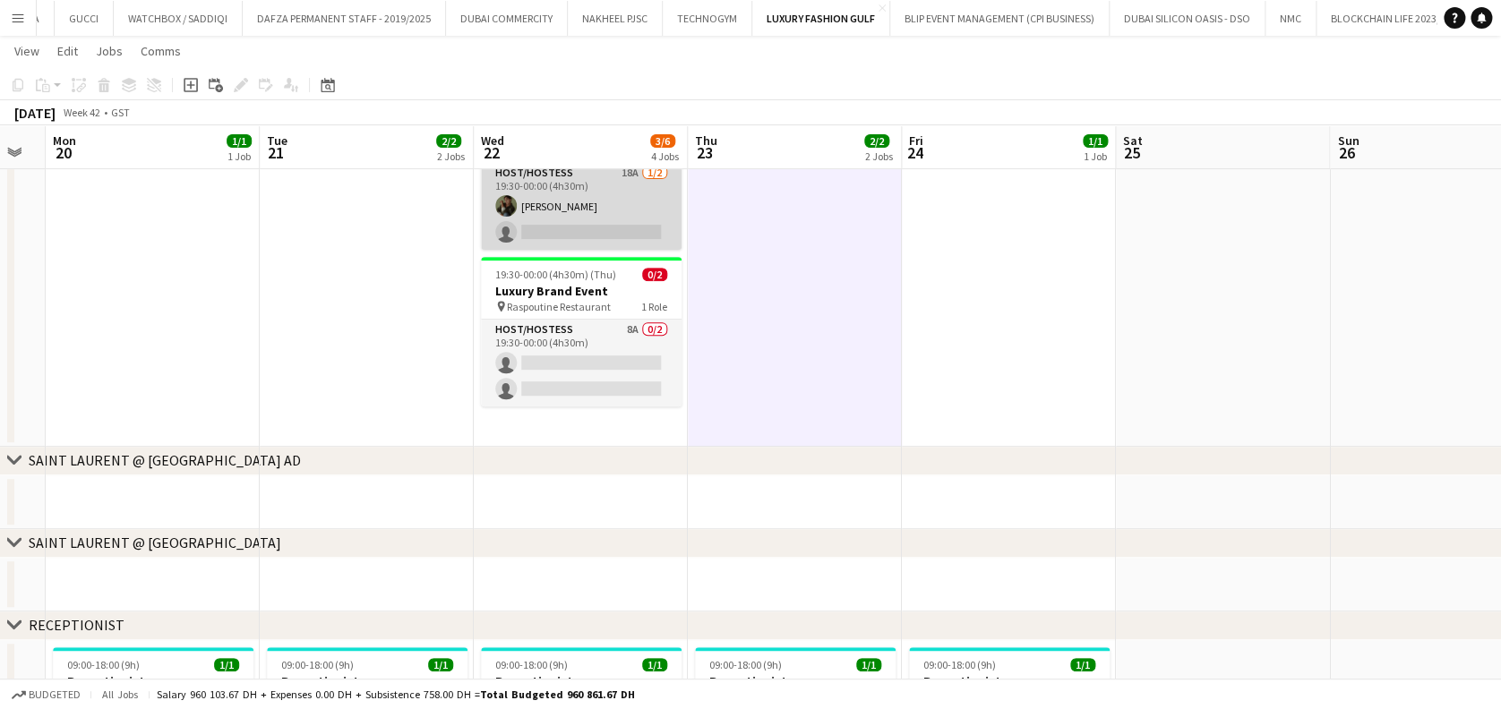
click at [614, 204] on app-card-role "Host/Hostess 18A 1/2 19:30-00:00 (4h30m) Ninoslav Ceperkovic single-neutral-act…" at bounding box center [581, 206] width 201 height 87
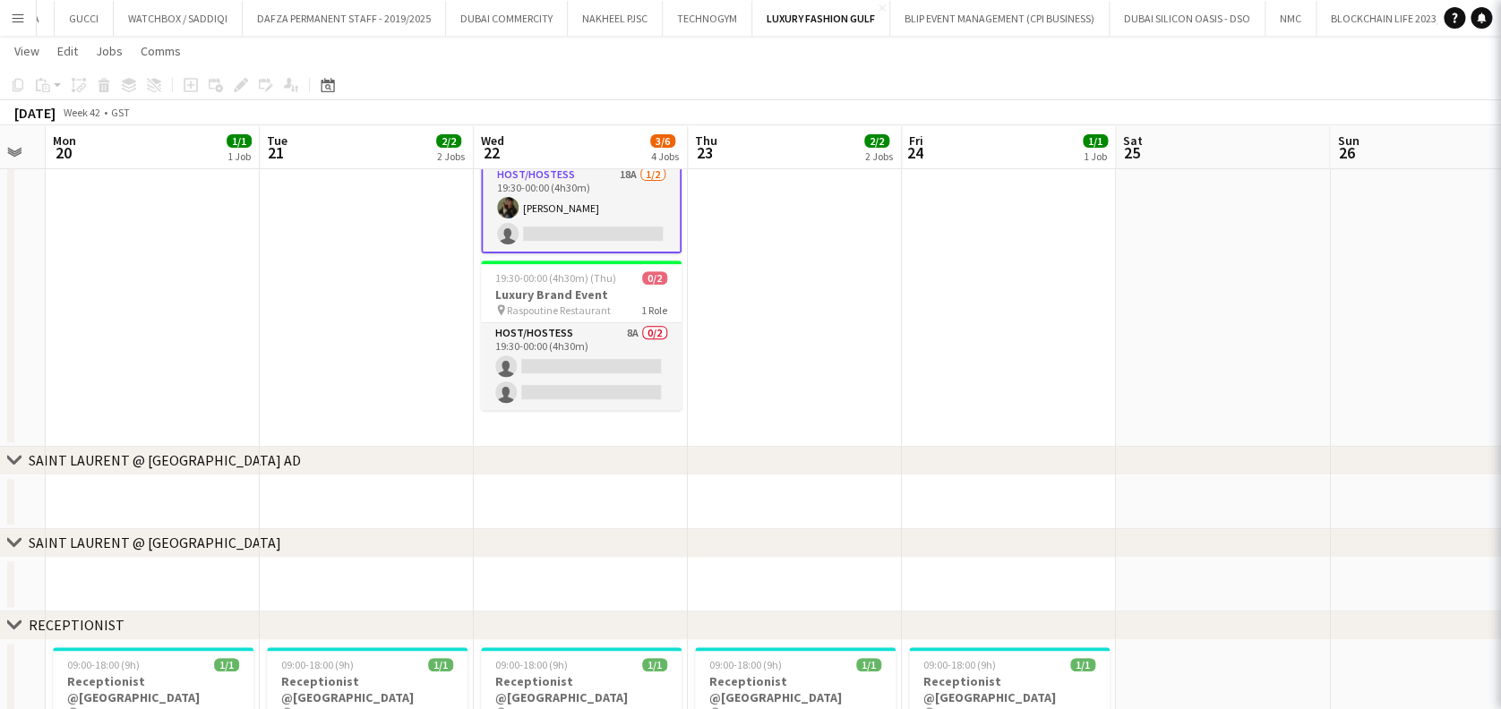
scroll to position [0, 381]
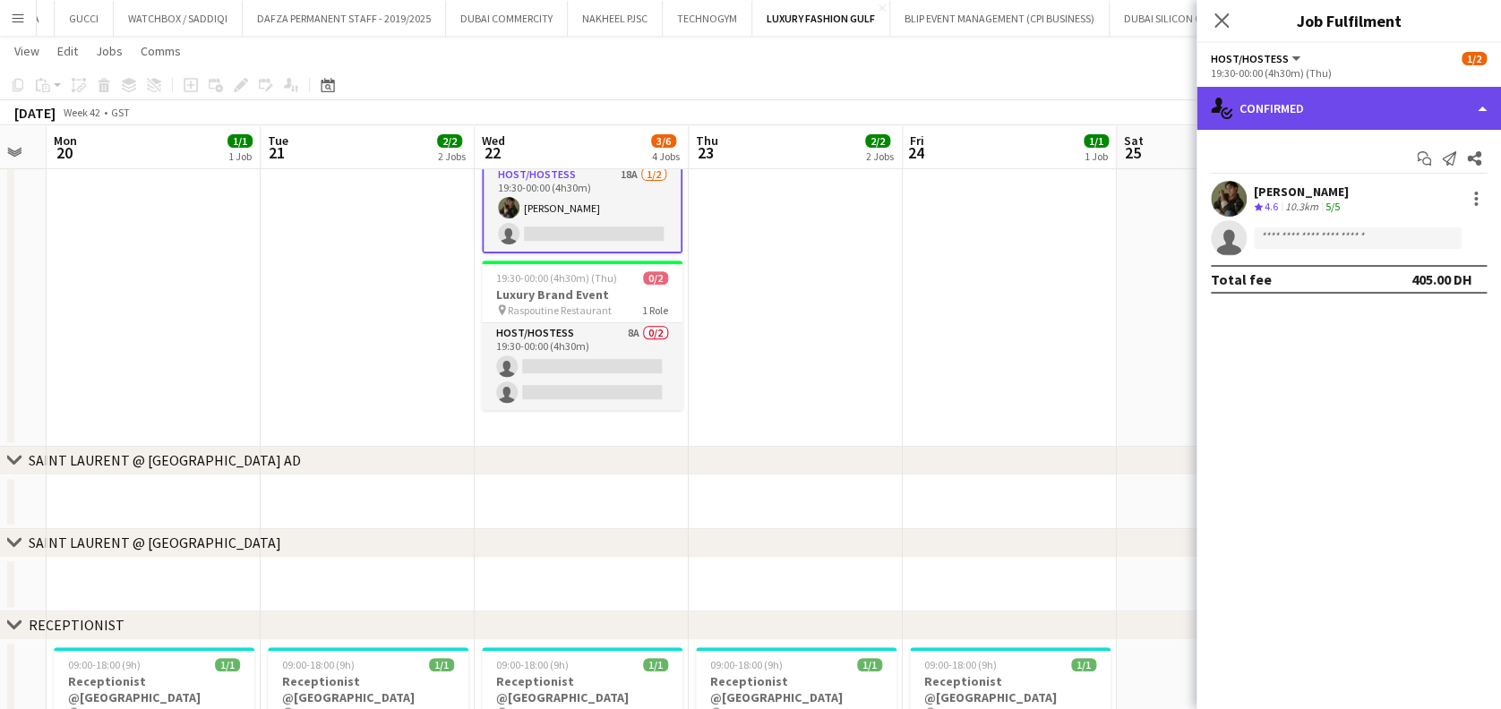
click at [887, 105] on div "single-neutral-actions-check-2 Confirmed" at bounding box center [1348, 108] width 304 height 43
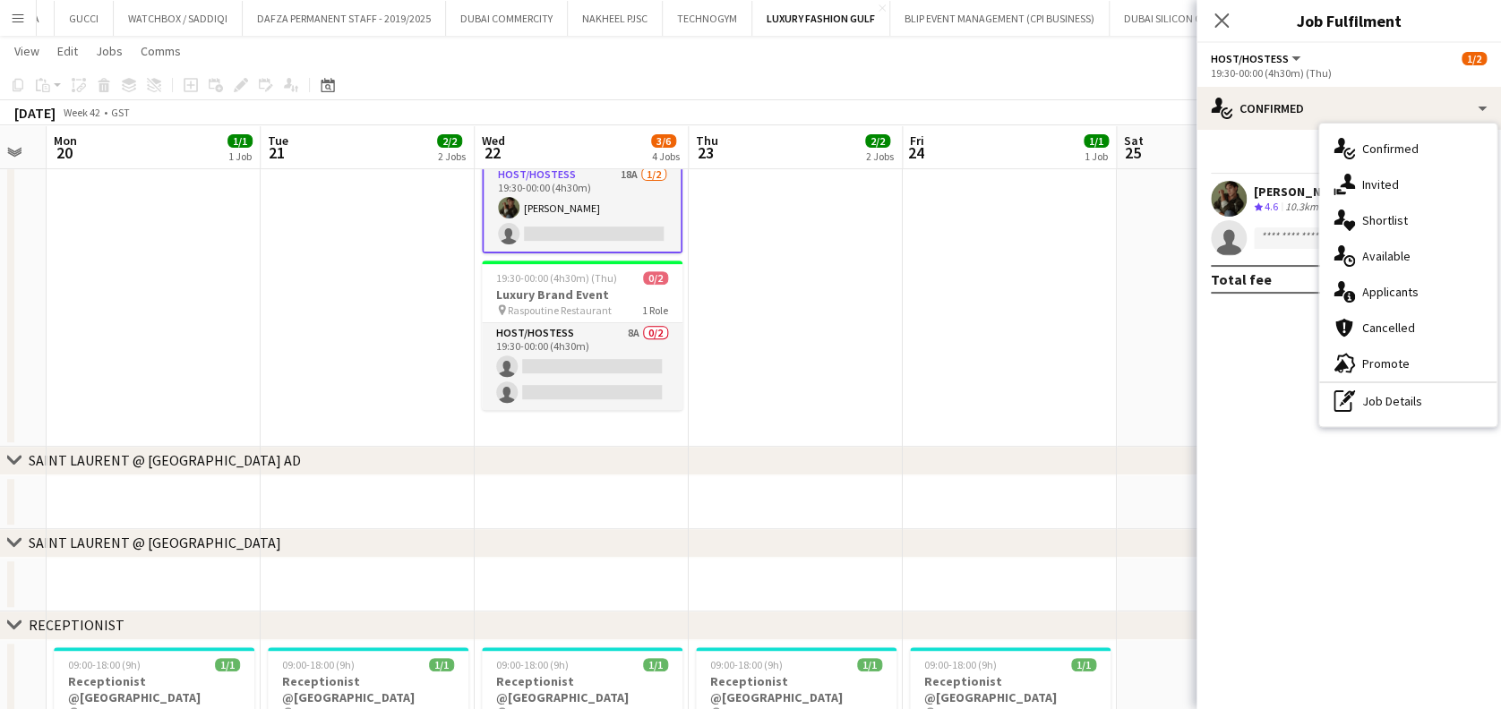
click at [887, 301] on div "single-neutral-actions-information Applicants" at bounding box center [1407, 292] width 177 height 36
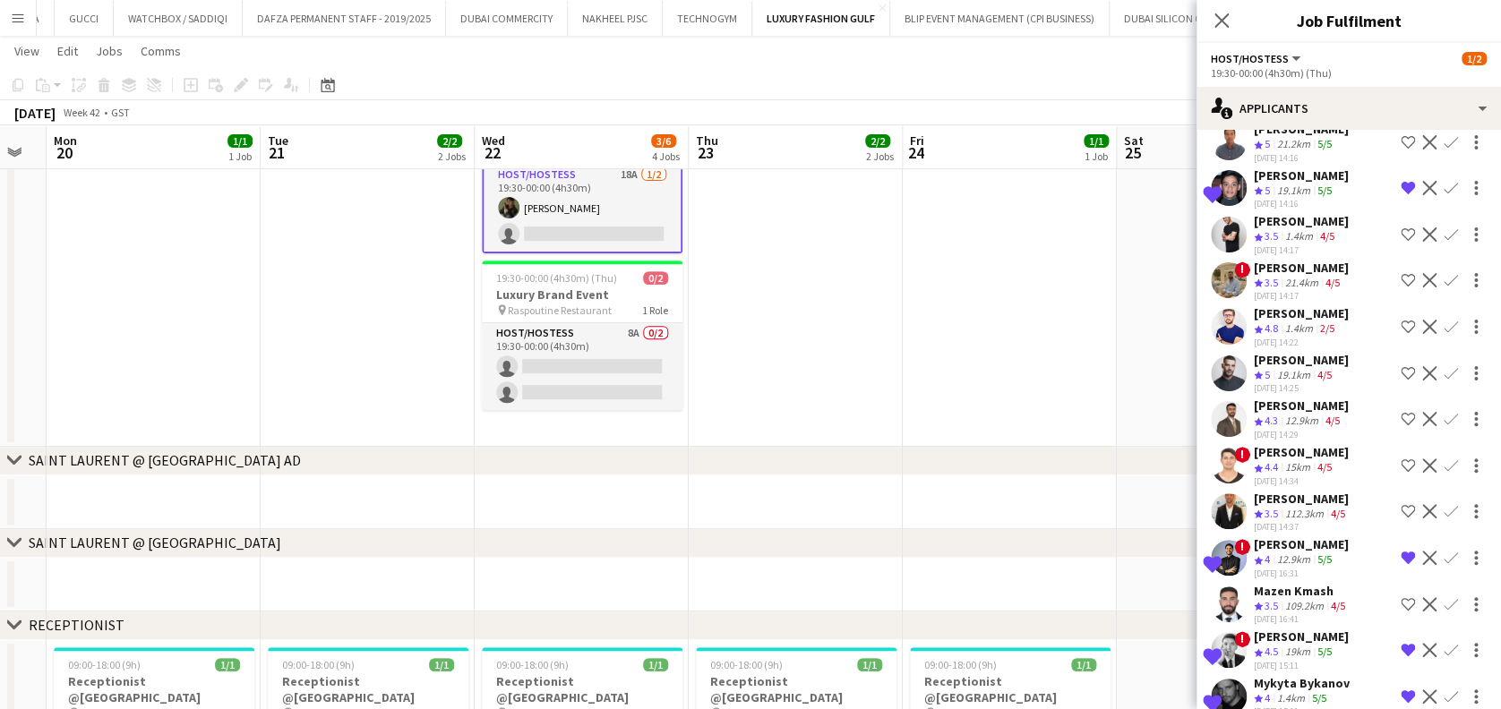
scroll to position [394, 0]
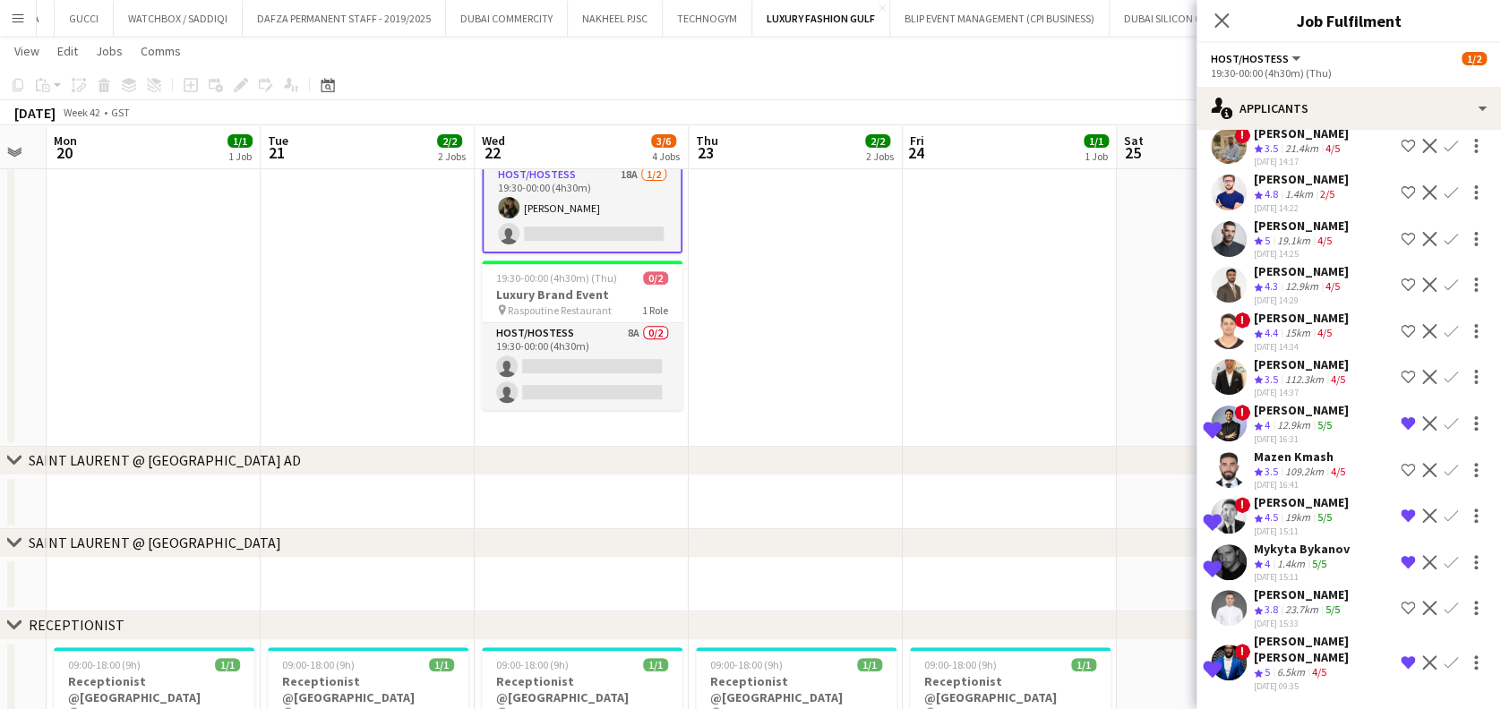
click at [887, 287] on app-date-cell at bounding box center [1010, 204] width 214 height 484
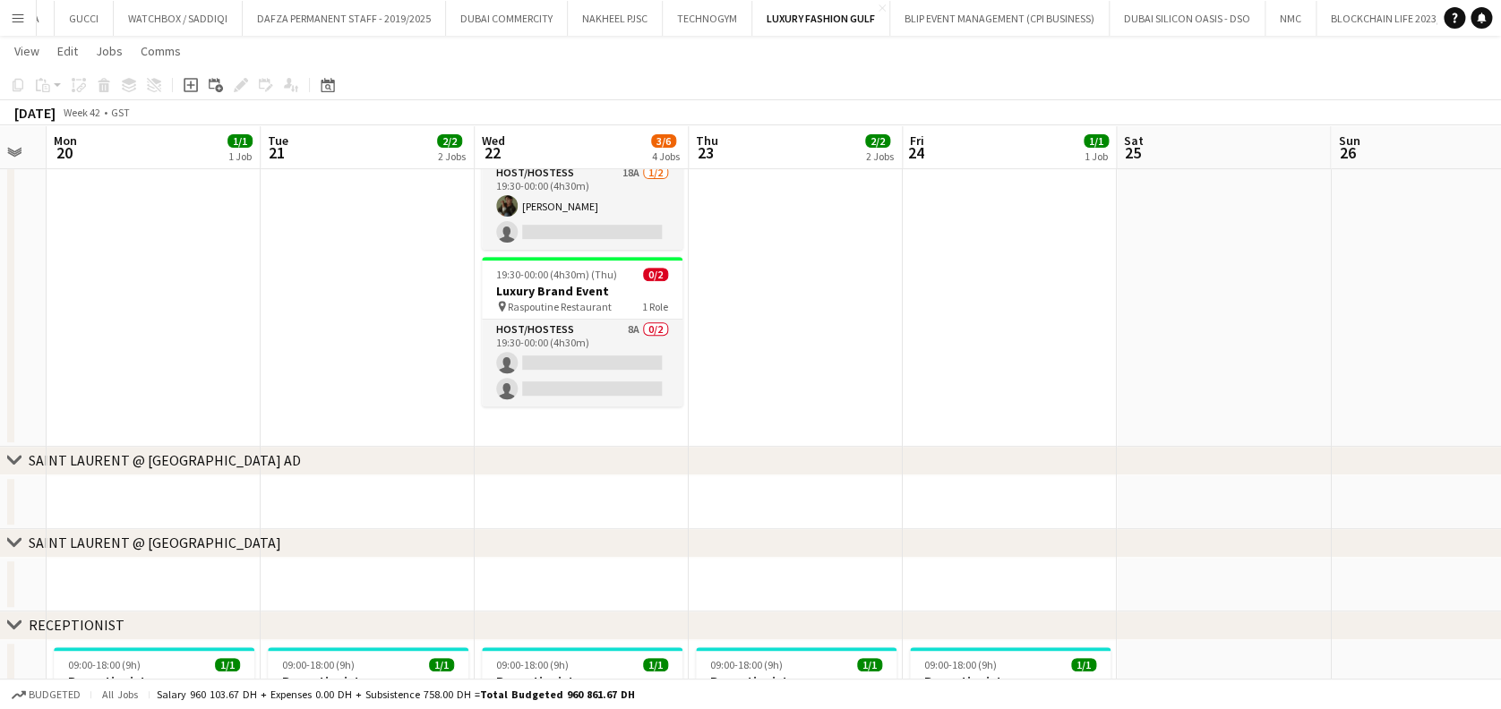
scroll to position [0, 0]
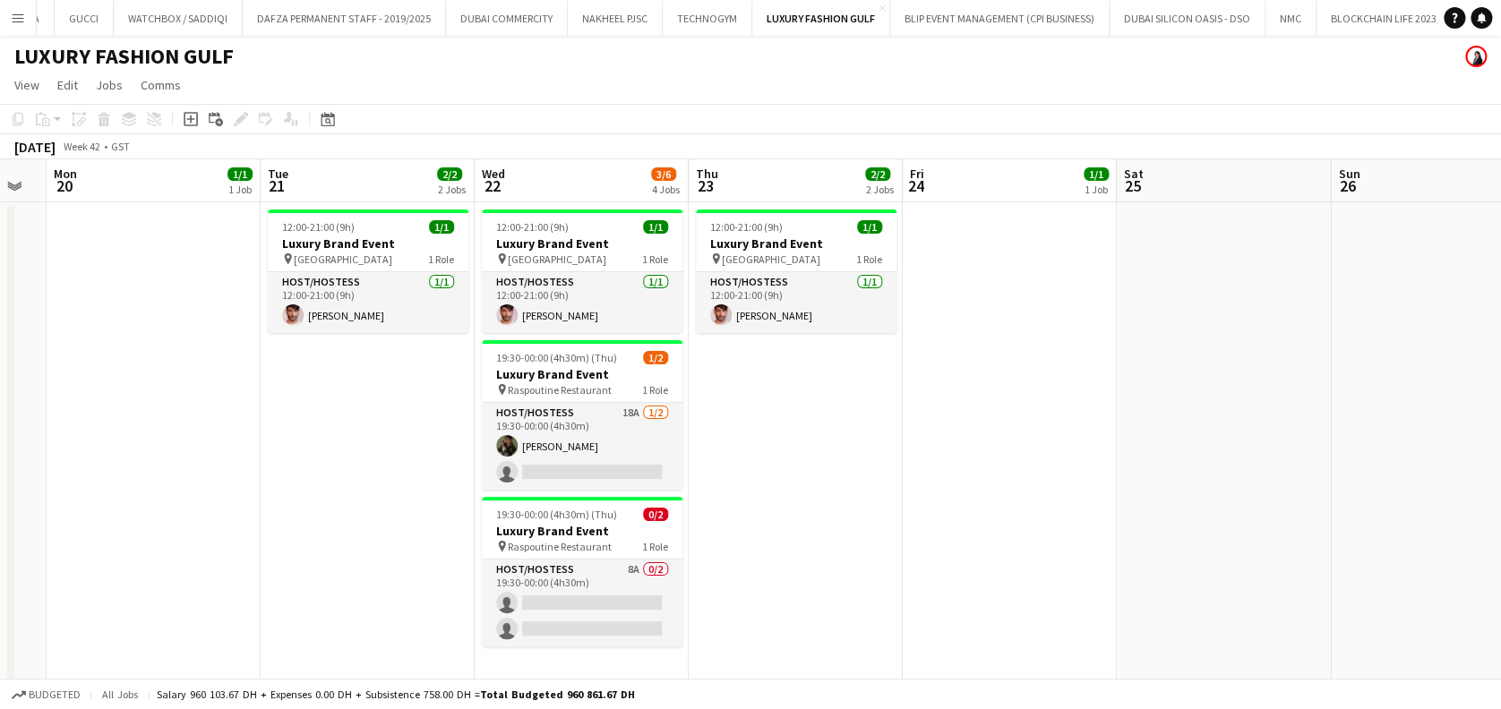
click at [762, 481] on app-date-cell "12:00-21:00 (9h) 1/1 Luxury Brand Event pin Dubai Mall 1 Role Host/Hostess 1/1 …" at bounding box center [796, 444] width 214 height 484
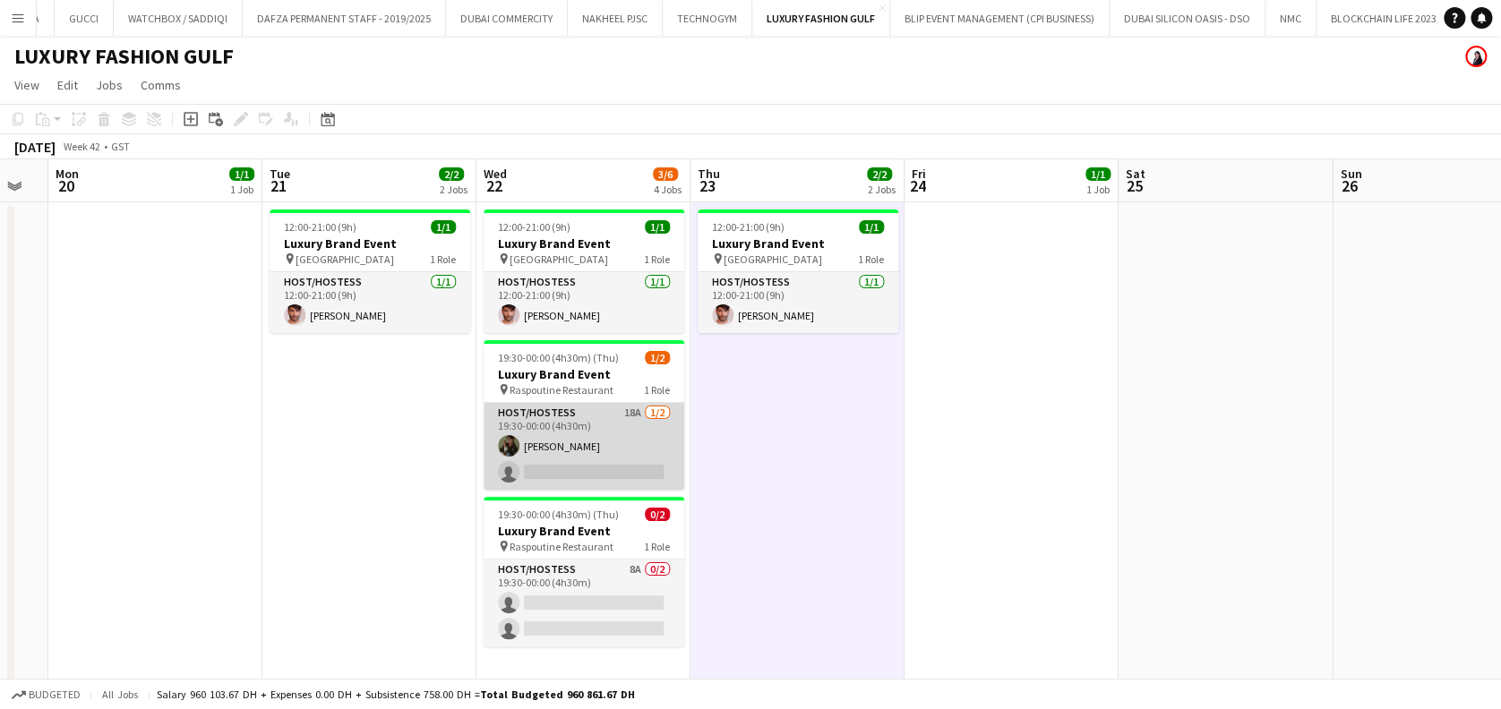
drag, startPoint x: 552, startPoint y: 478, endPoint x: 615, endPoint y: 428, distance: 81.0
click at [552, 475] on app-card-role "Host/Hostess 18A 1/2 19:30-00:00 (4h30m) Ninoslav Ceperkovic single-neutral-act…" at bounding box center [584, 446] width 201 height 87
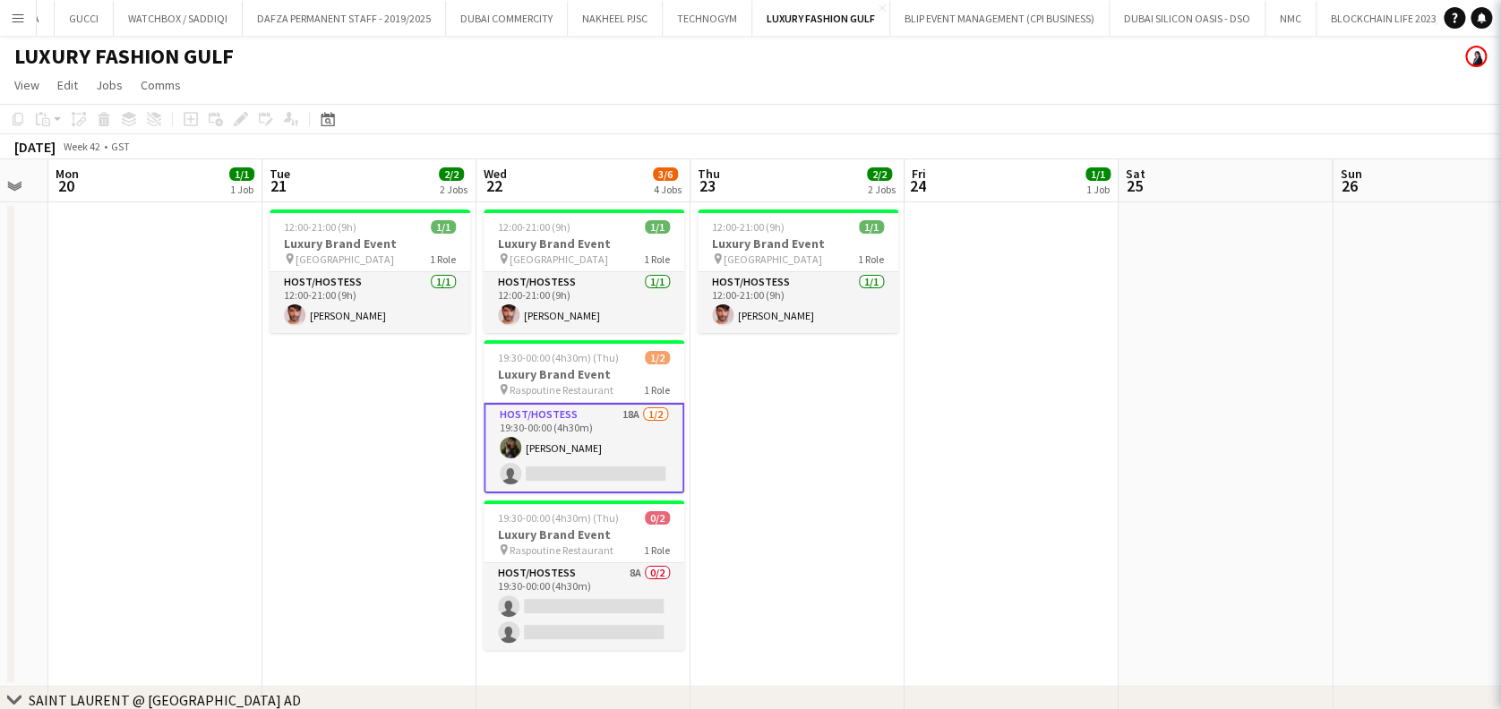
scroll to position [0, 379]
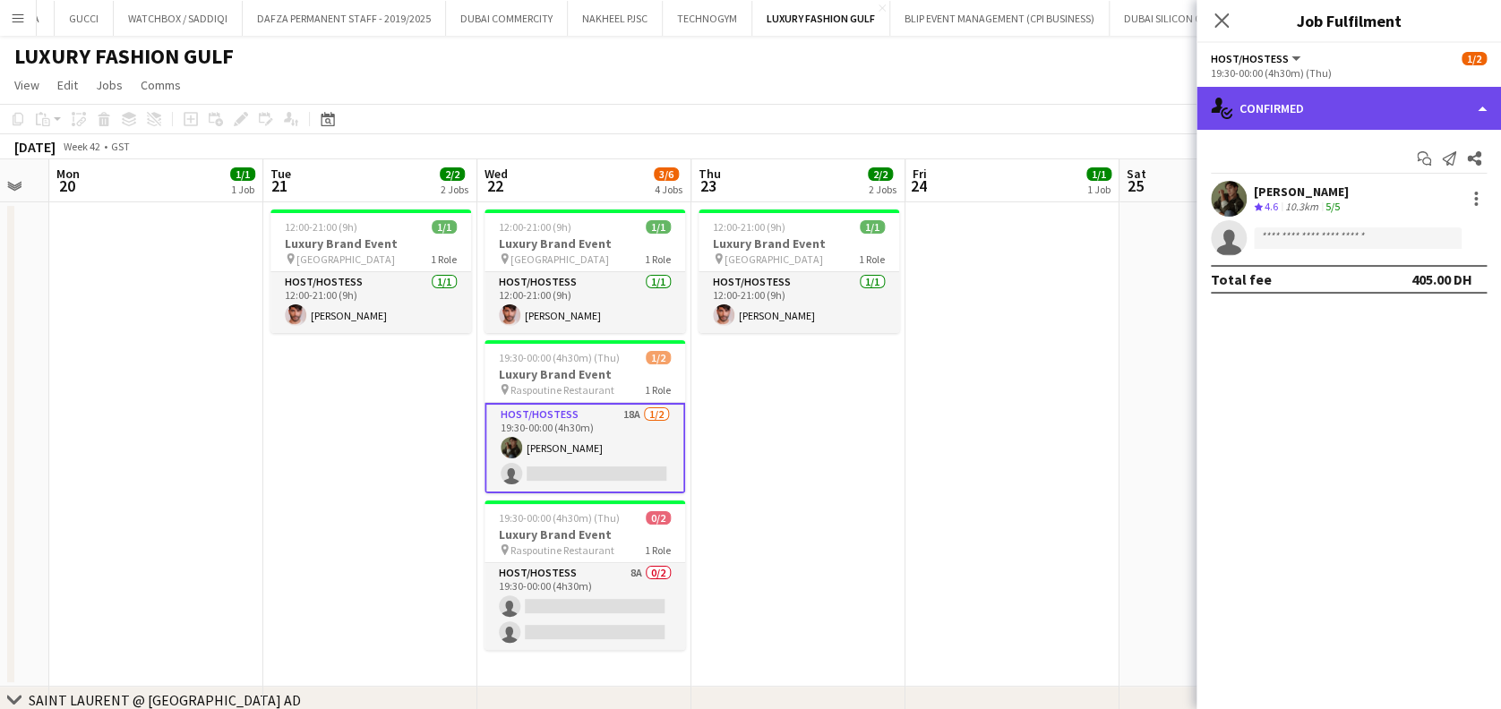
click at [887, 97] on div "single-neutral-actions-check-2 Confirmed" at bounding box center [1348, 108] width 304 height 43
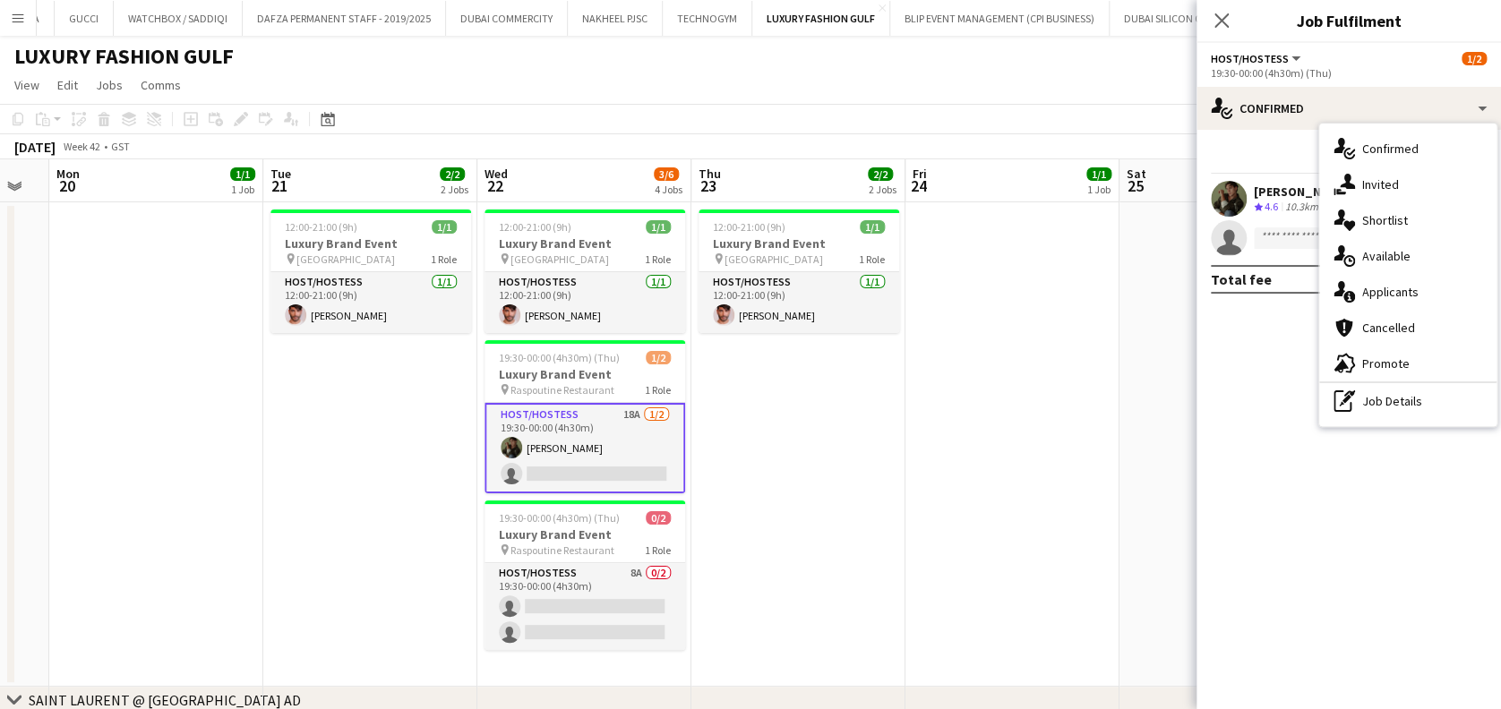
click at [887, 209] on div "single-neutral-actions-heart Shortlist" at bounding box center [1407, 220] width 177 height 36
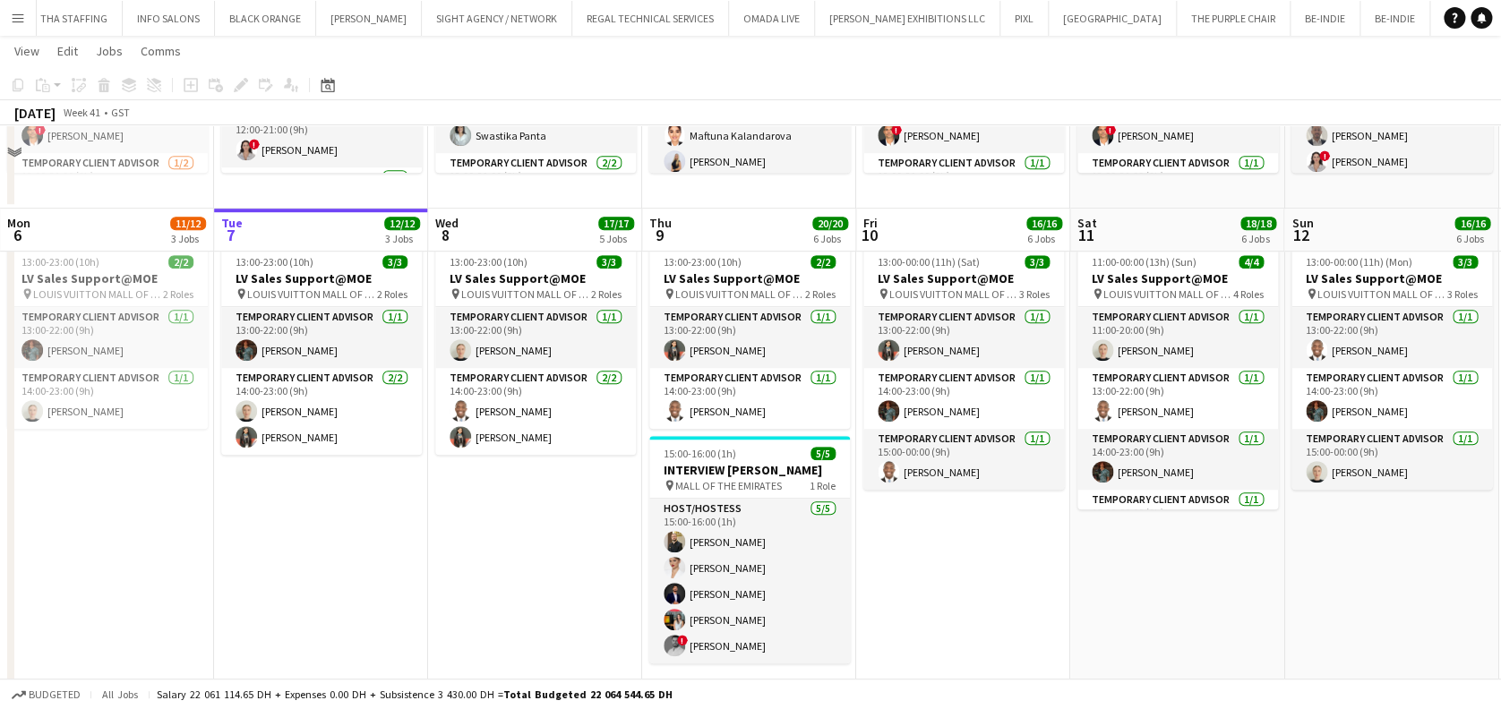
scroll to position [596, 0]
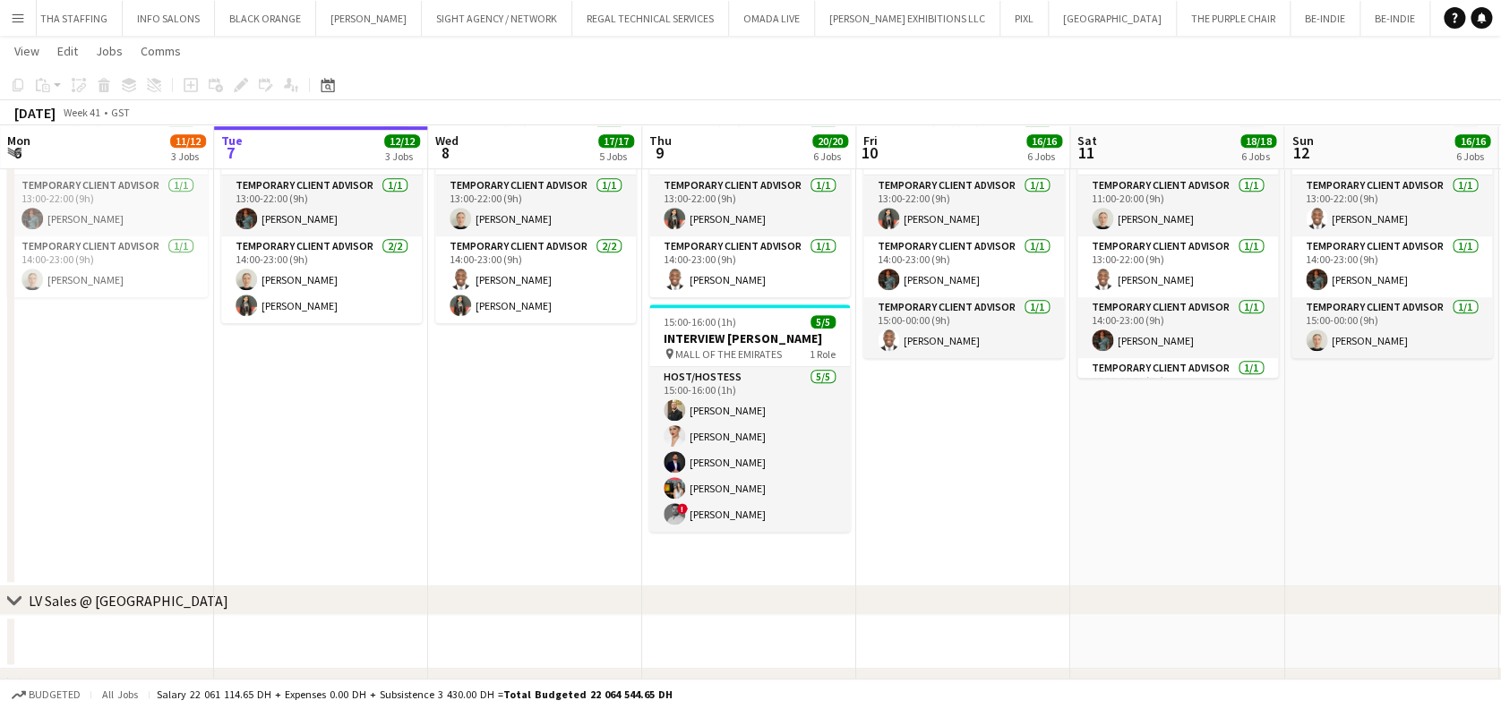
drag, startPoint x: 994, startPoint y: 434, endPoint x: 976, endPoint y: 436, distance: 18.0
click at [989, 434] on app-calendar-viewport "Sat 4 17/17 5 Jobs Sun 5 16/16 6 Jobs Mon 6 11/12 3 Jobs Tue 7 12/12 3 Jobs Wed…" at bounding box center [750, 639] width 1501 height 2333
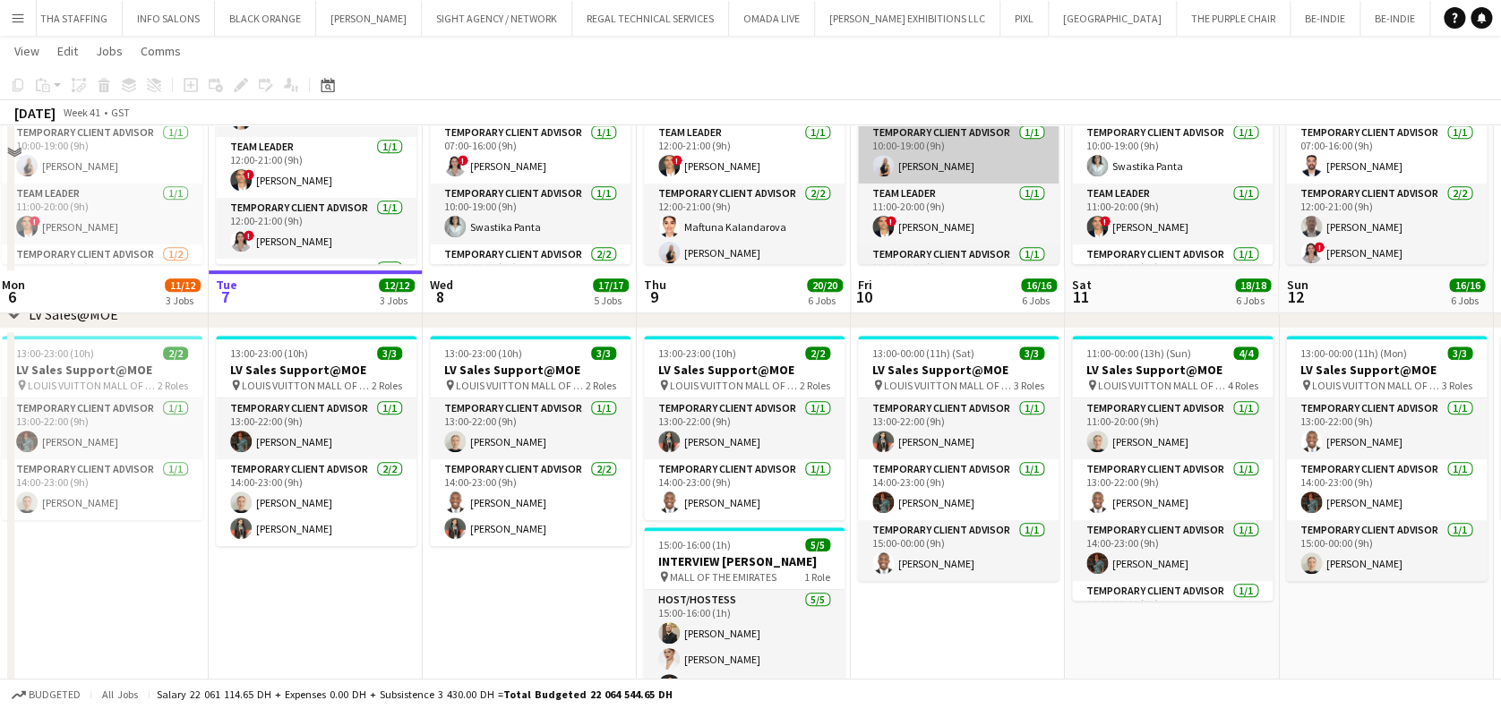
scroll to position [119, 0]
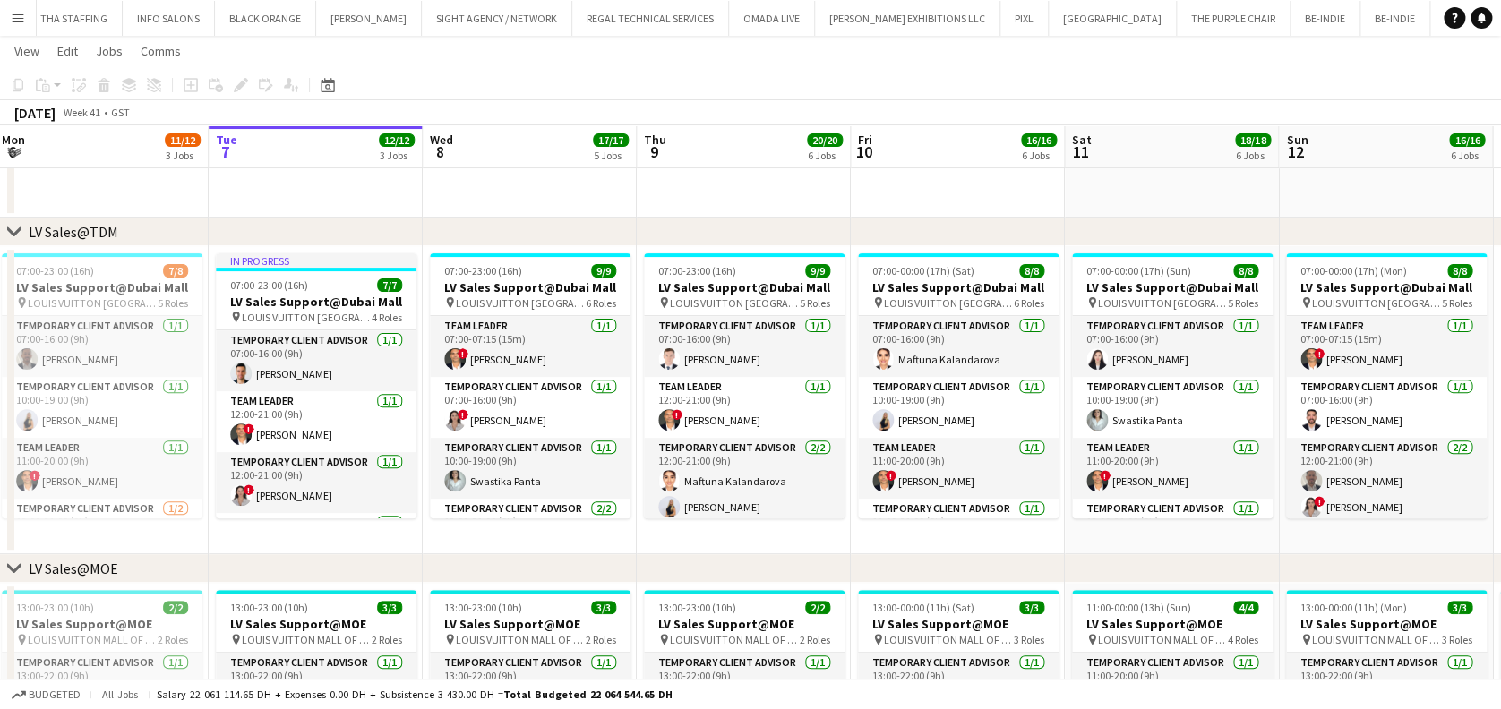
click at [990, 462] on app-card-role "Team Leader 1/1 11:00-20:00 (9h) ! Fadi Makki" at bounding box center [958, 468] width 201 height 61
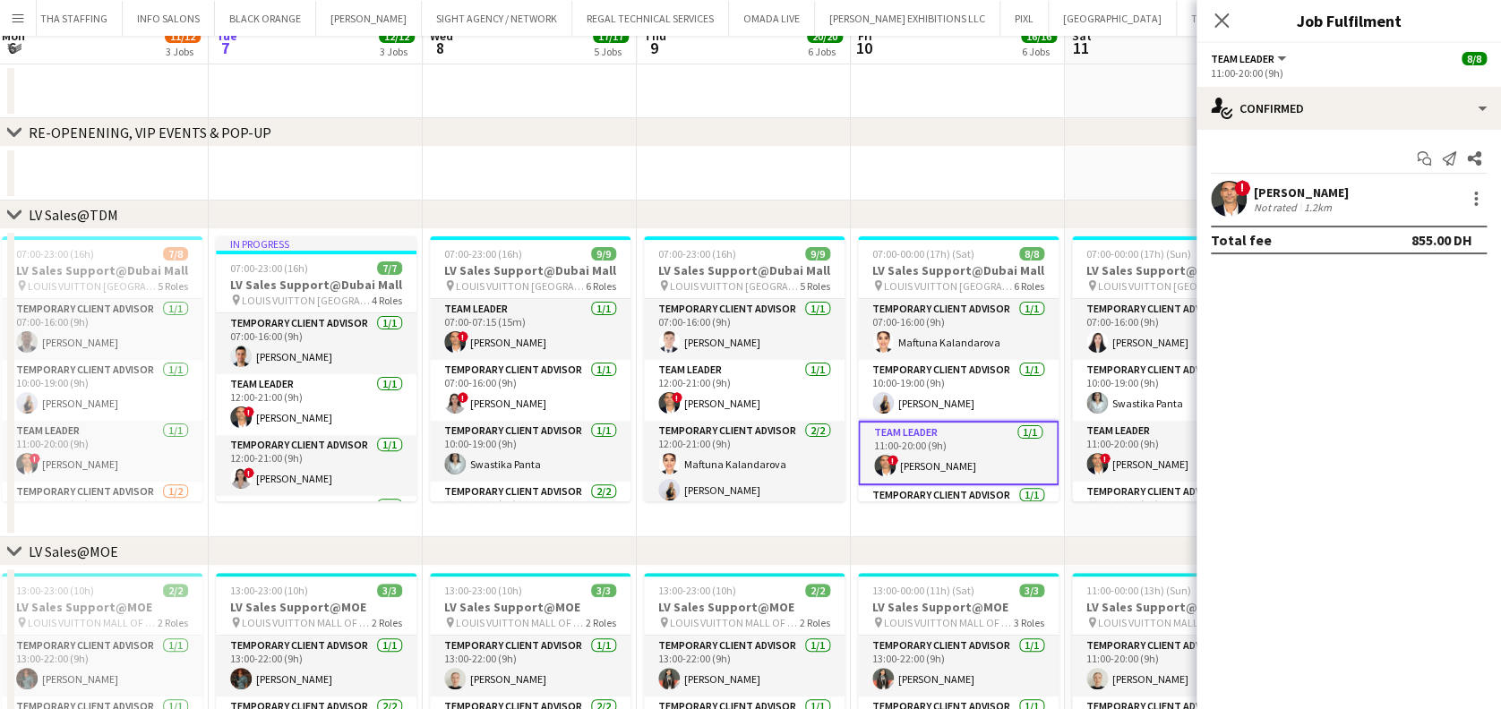
scroll to position [0, 0]
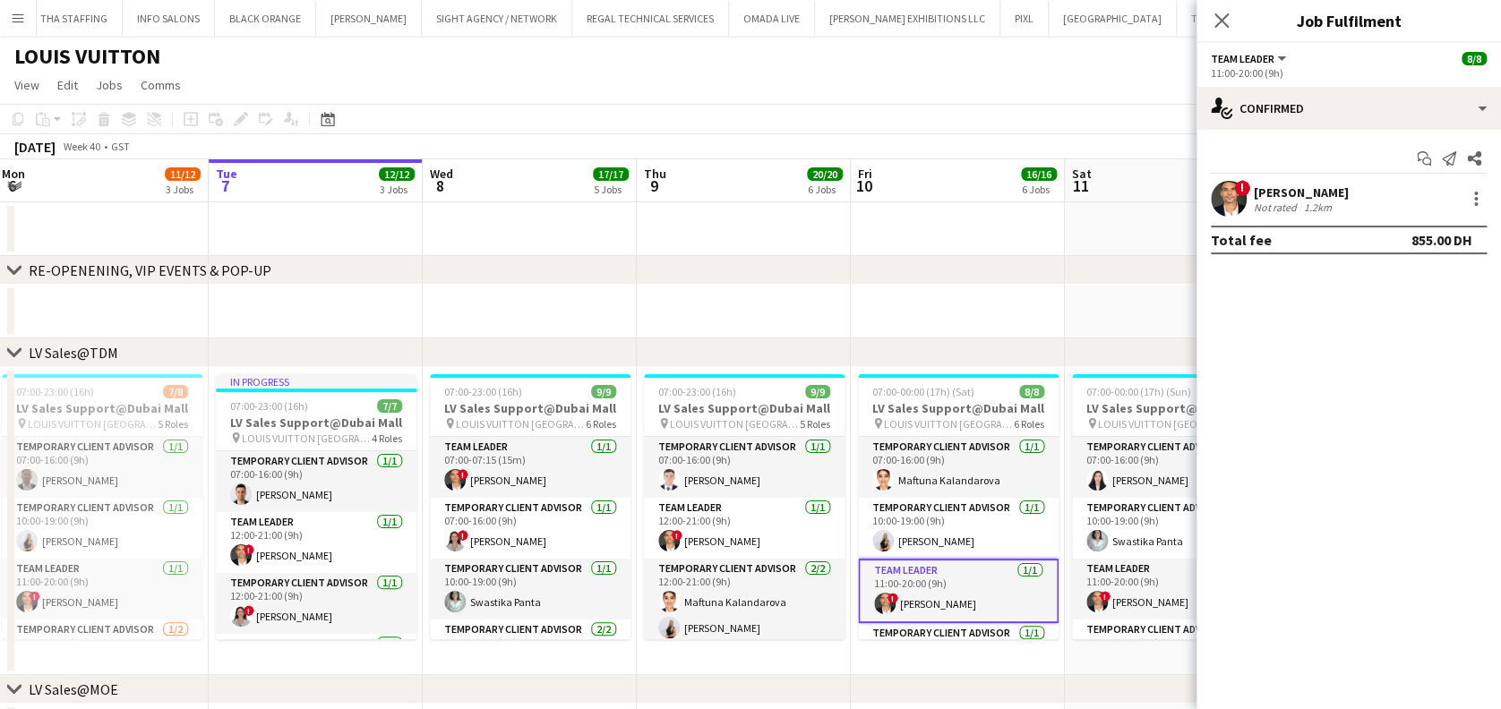
drag, startPoint x: 340, startPoint y: 467, endPoint x: 373, endPoint y: 467, distance: 33.1
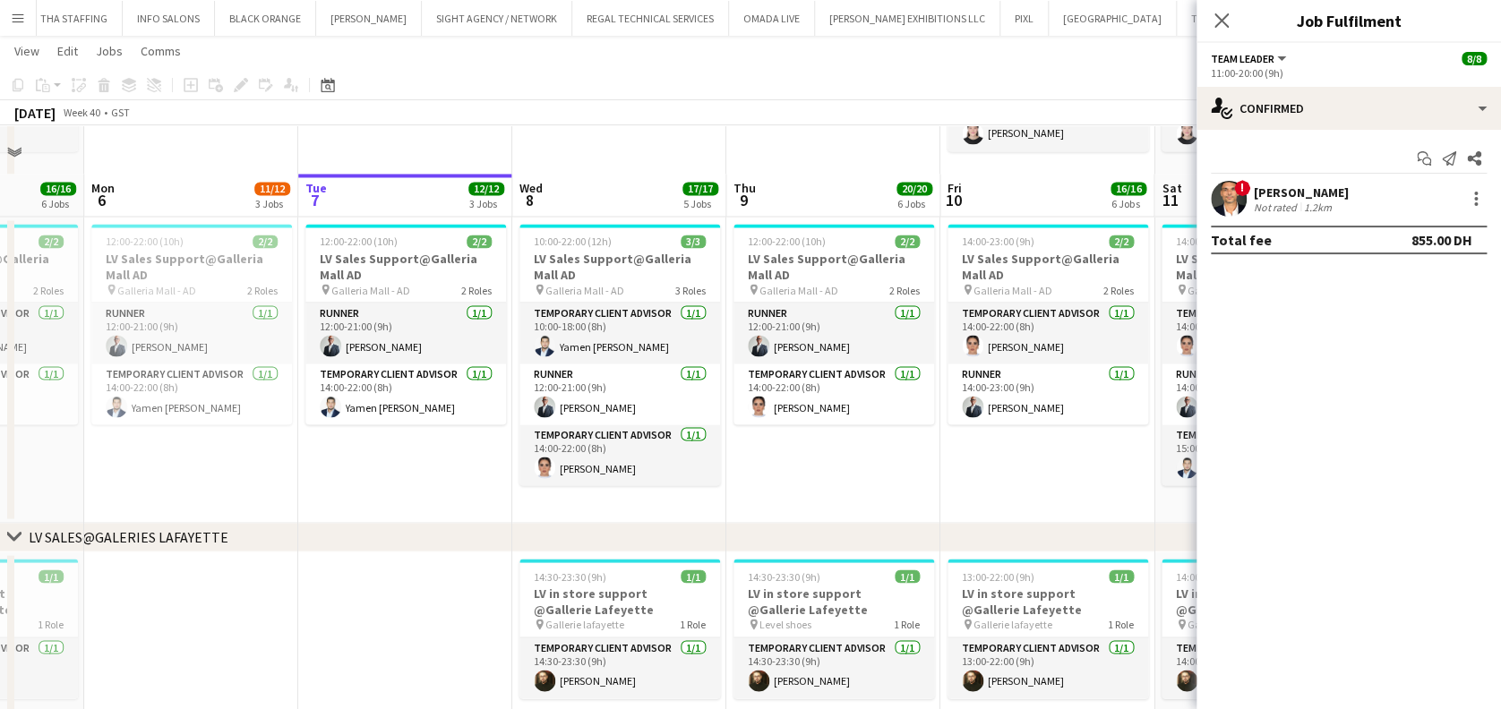
scroll to position [1552, 0]
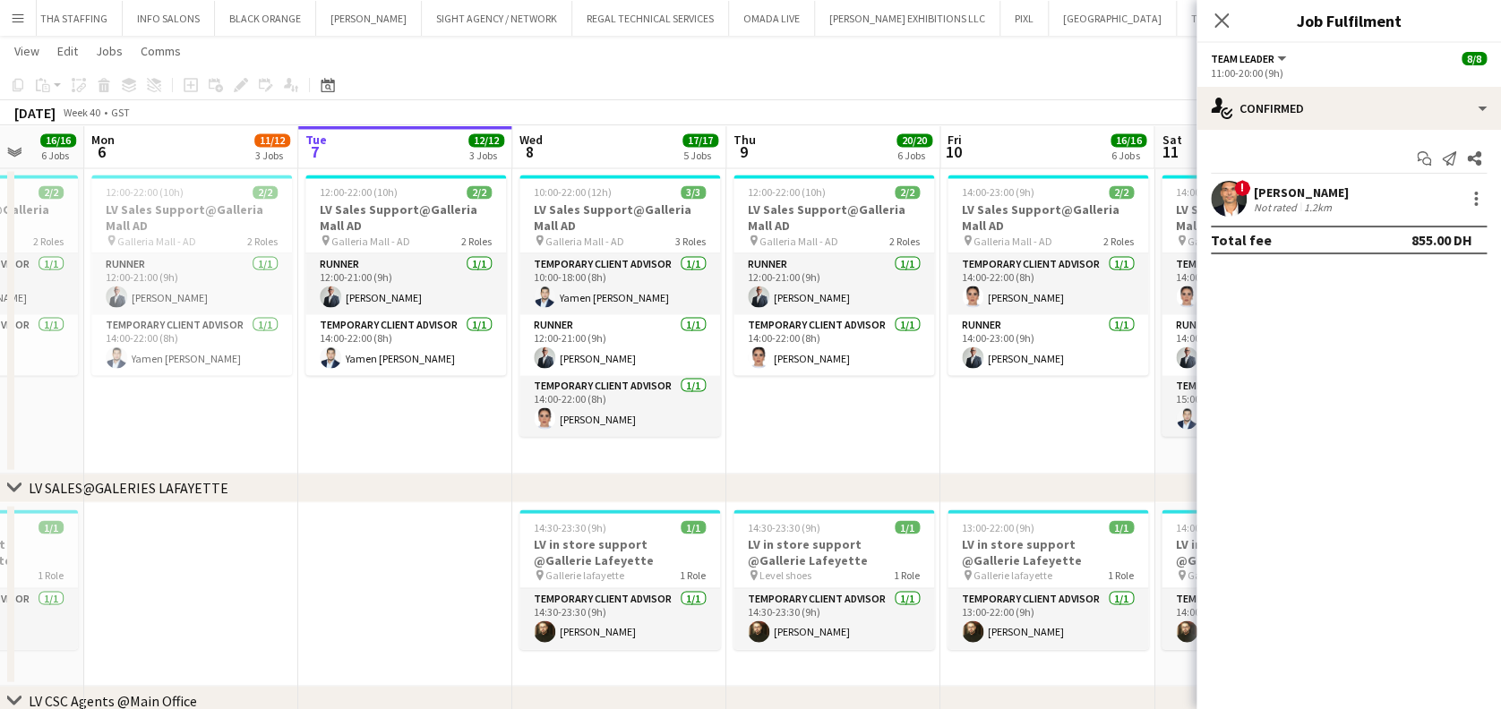
click at [439, 437] on app-date-cell "12:00-22:00 (10h) 2/2 LV Sales Support@Galleria Mall AD pin Galleria Mall - AD …" at bounding box center [405, 320] width 214 height 306
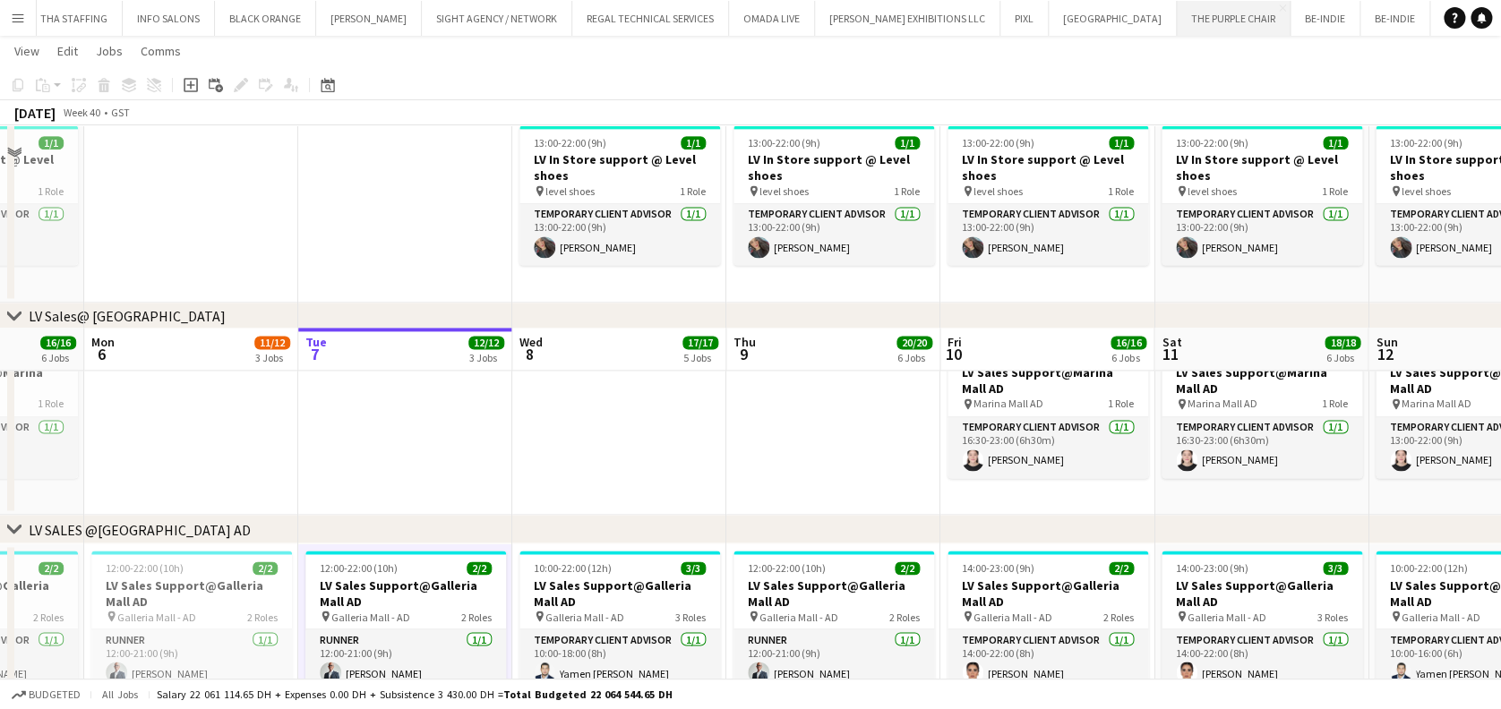
scroll to position [955, 0]
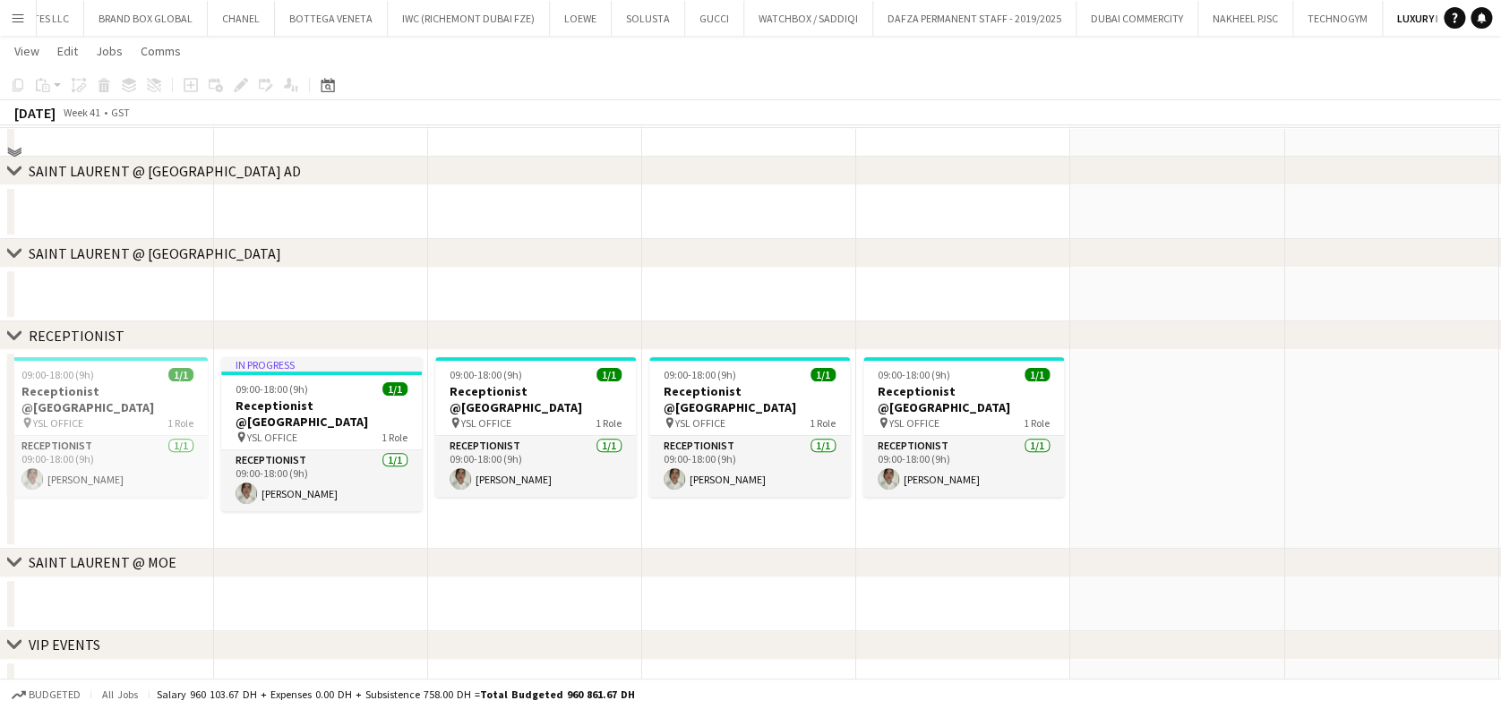
scroll to position [132, 0]
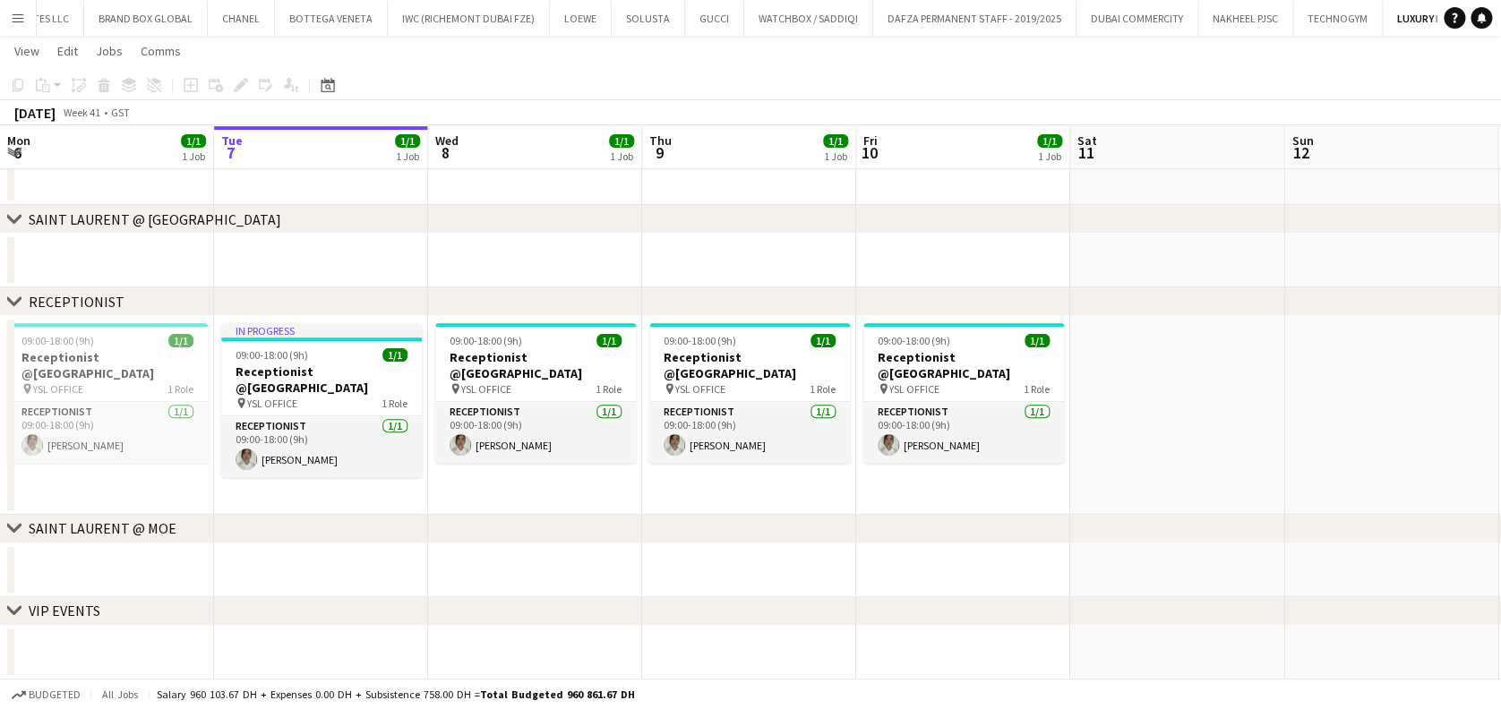
drag, startPoint x: 12, startPoint y: 19, endPoint x: 19, endPoint y: 25, distance: 9.5
click at [13, 19] on app-icon "Menu" at bounding box center [18, 18] width 14 height 14
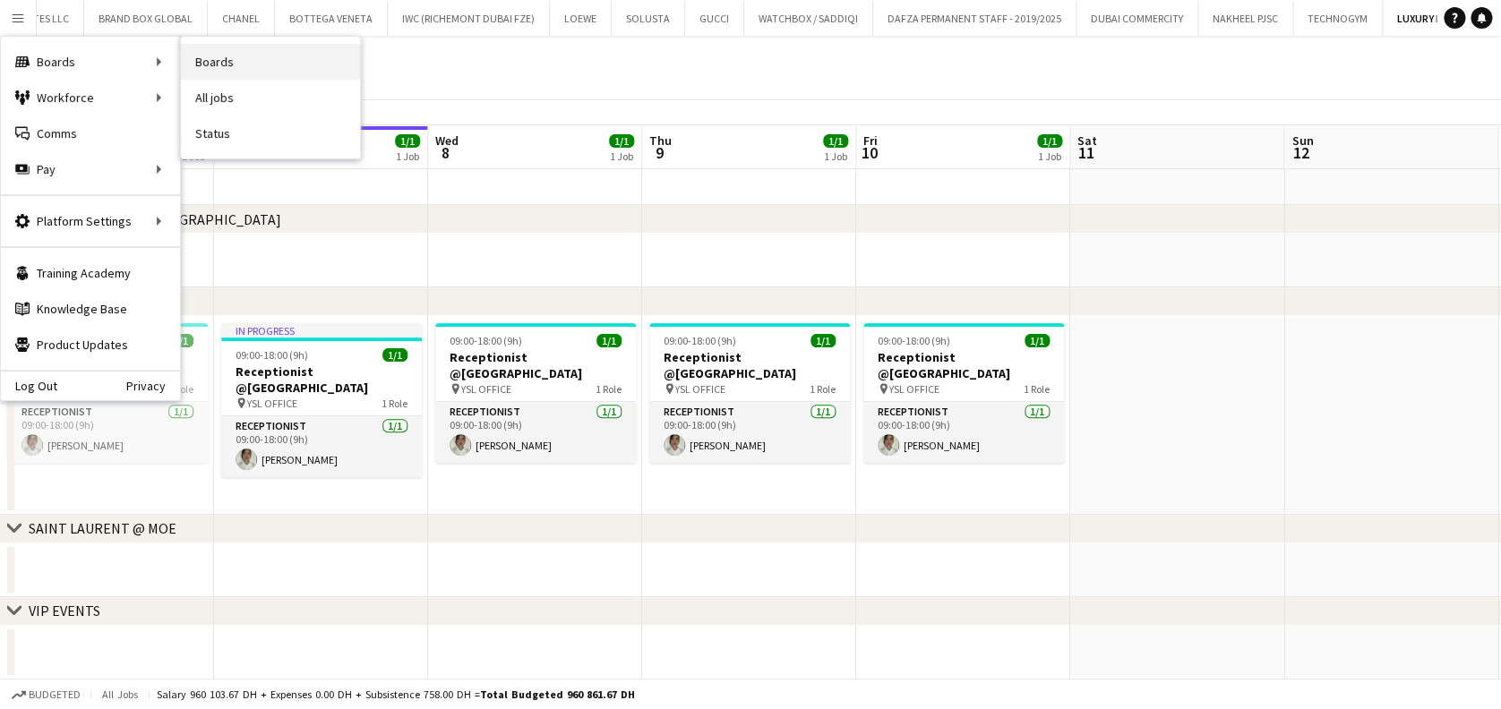
click at [249, 54] on link "Boards" at bounding box center [270, 62] width 179 height 36
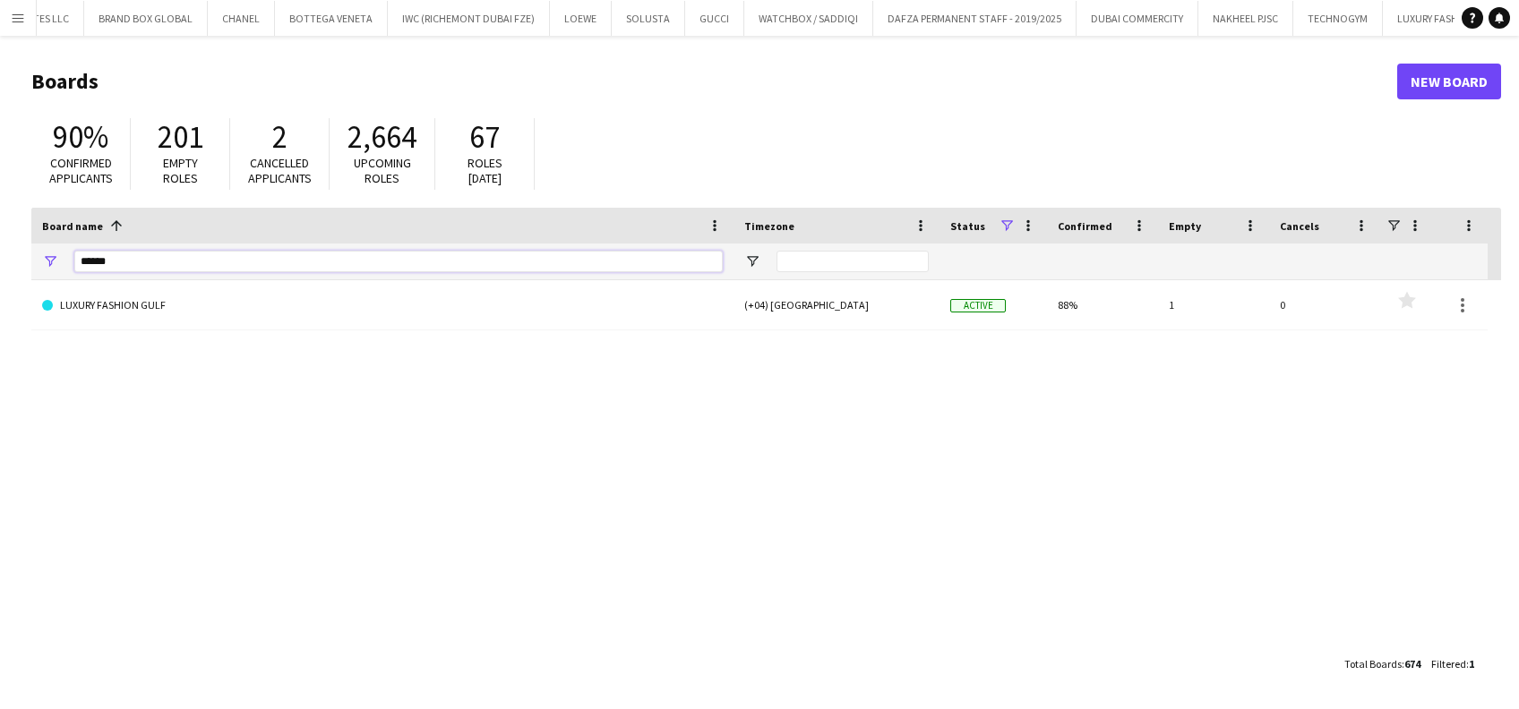
click at [120, 265] on input "******" at bounding box center [398, 261] width 648 height 21
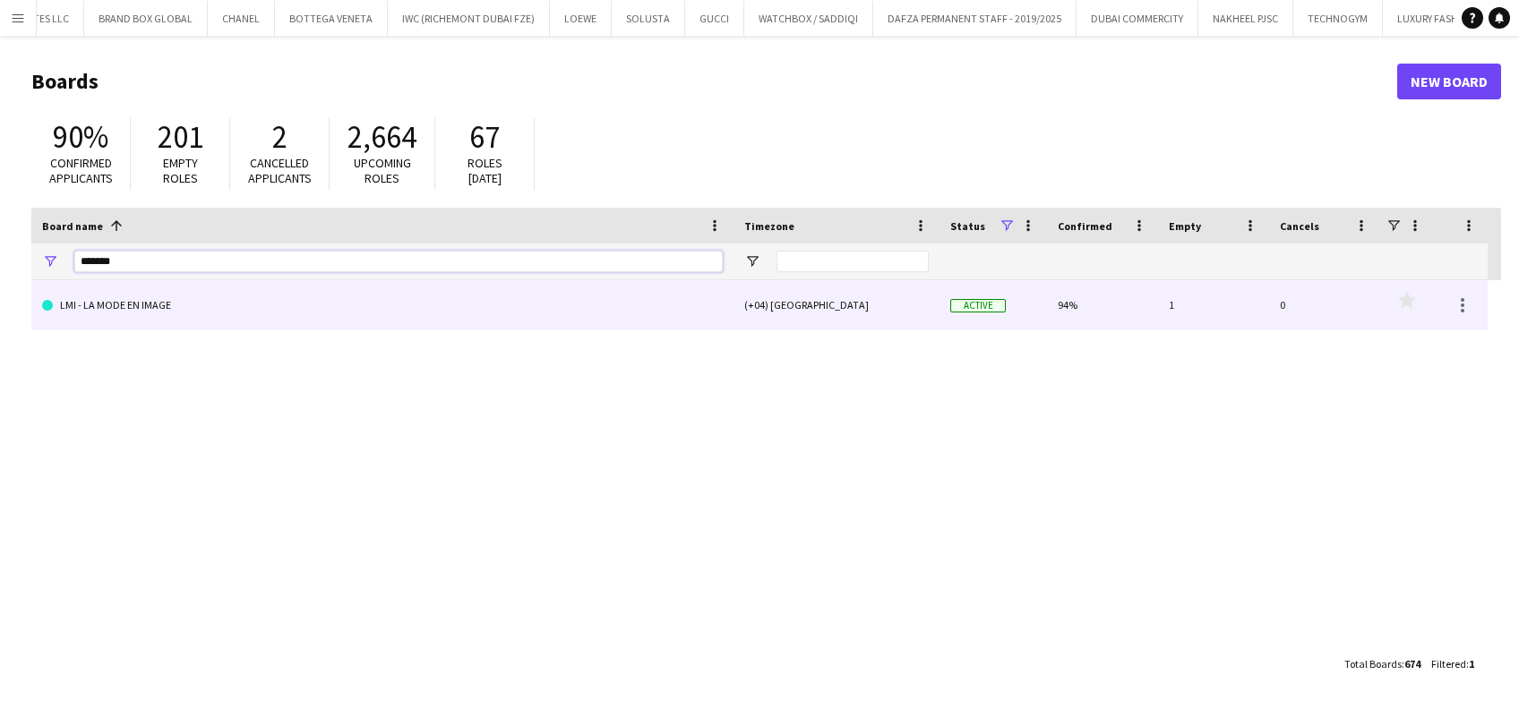
type input "*******"
click at [172, 297] on link "LMI - LA MODE EN IMAGE" at bounding box center [382, 305] width 681 height 50
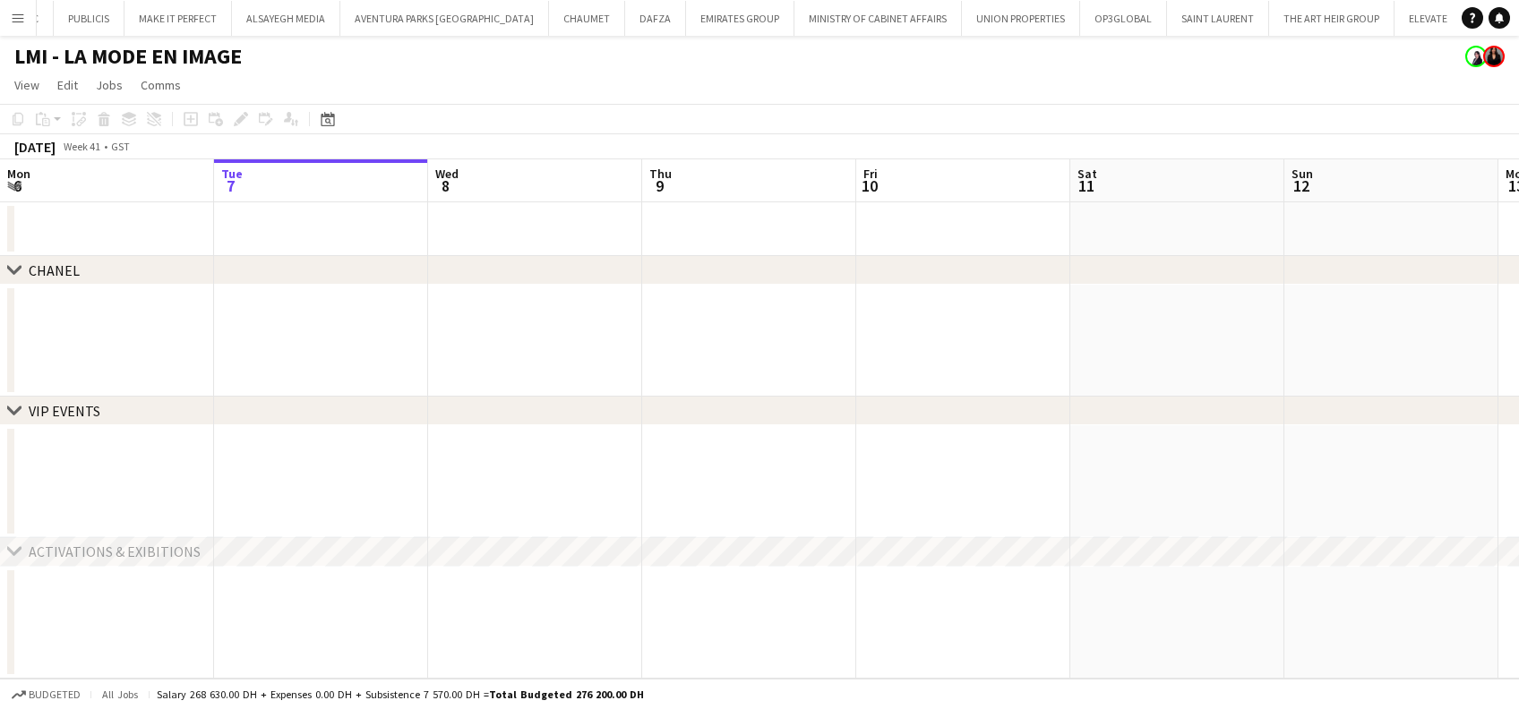
scroll to position [0, 6323]
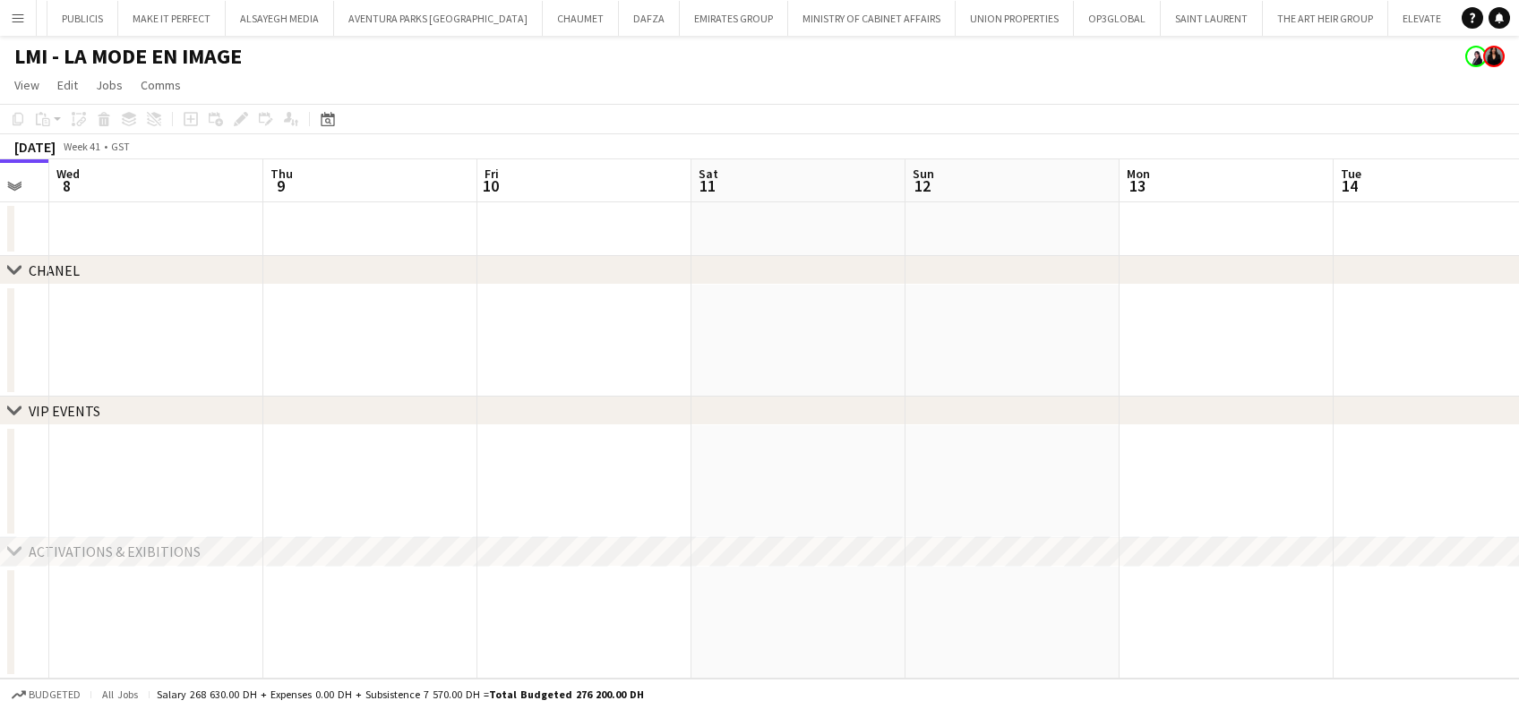
drag, startPoint x: 950, startPoint y: 498, endPoint x: 610, endPoint y: 497, distance: 340.3
click at [610, 498] on app-calendar-viewport "Sat 4 Sun 5 Mon 6 Tue 7 Wed 8 Thu 9 Fri 10 Sat 11 Sun 12 Mon 13 Tue 14 Wed 15 T…" at bounding box center [759, 418] width 1519 height 519
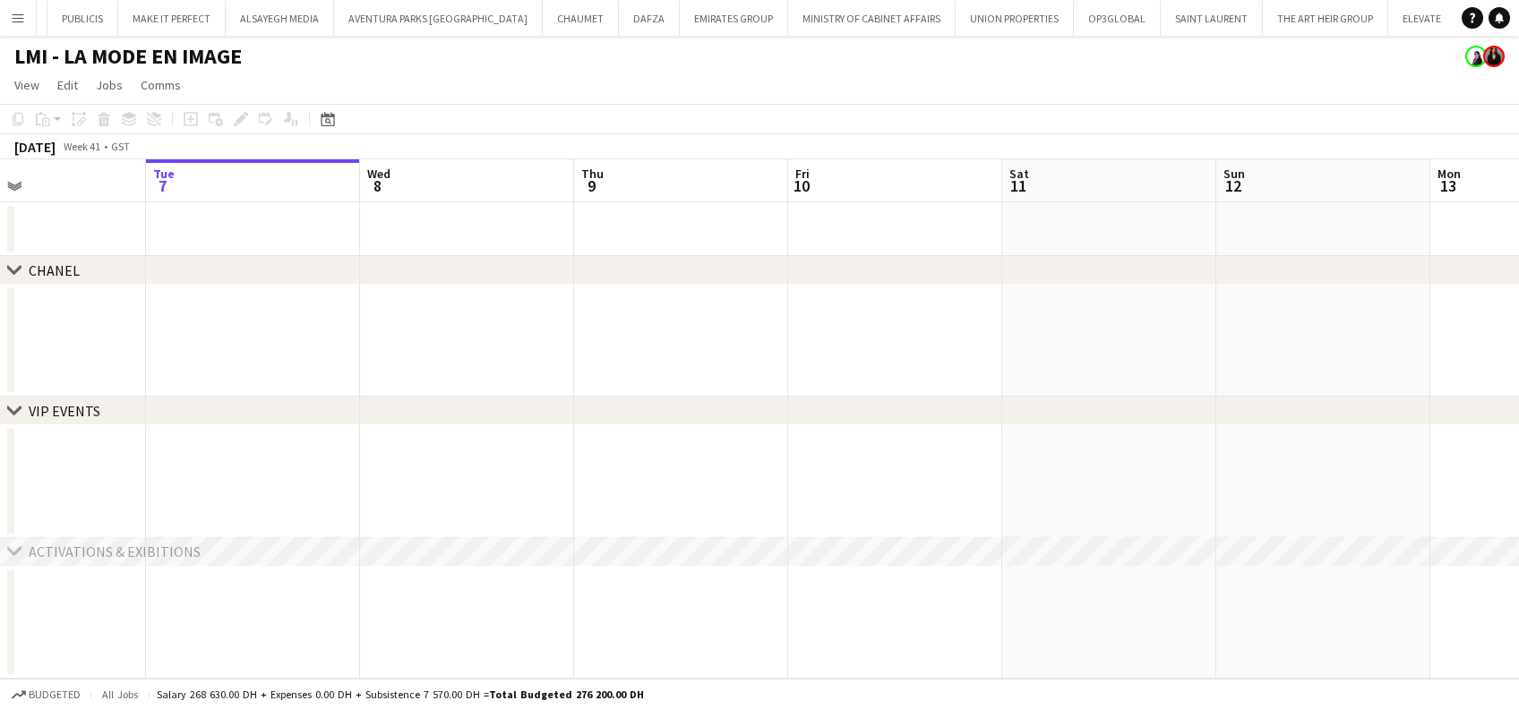
click at [133, 504] on app-calendar-viewport "Sat 4 Sun 5 Mon 6 Tue 7 Wed 8 Thu 9 Fri 10 Sat 11 Sun 12 Mon 13 Tue 14 Wed 15 T…" at bounding box center [759, 418] width 1519 height 519
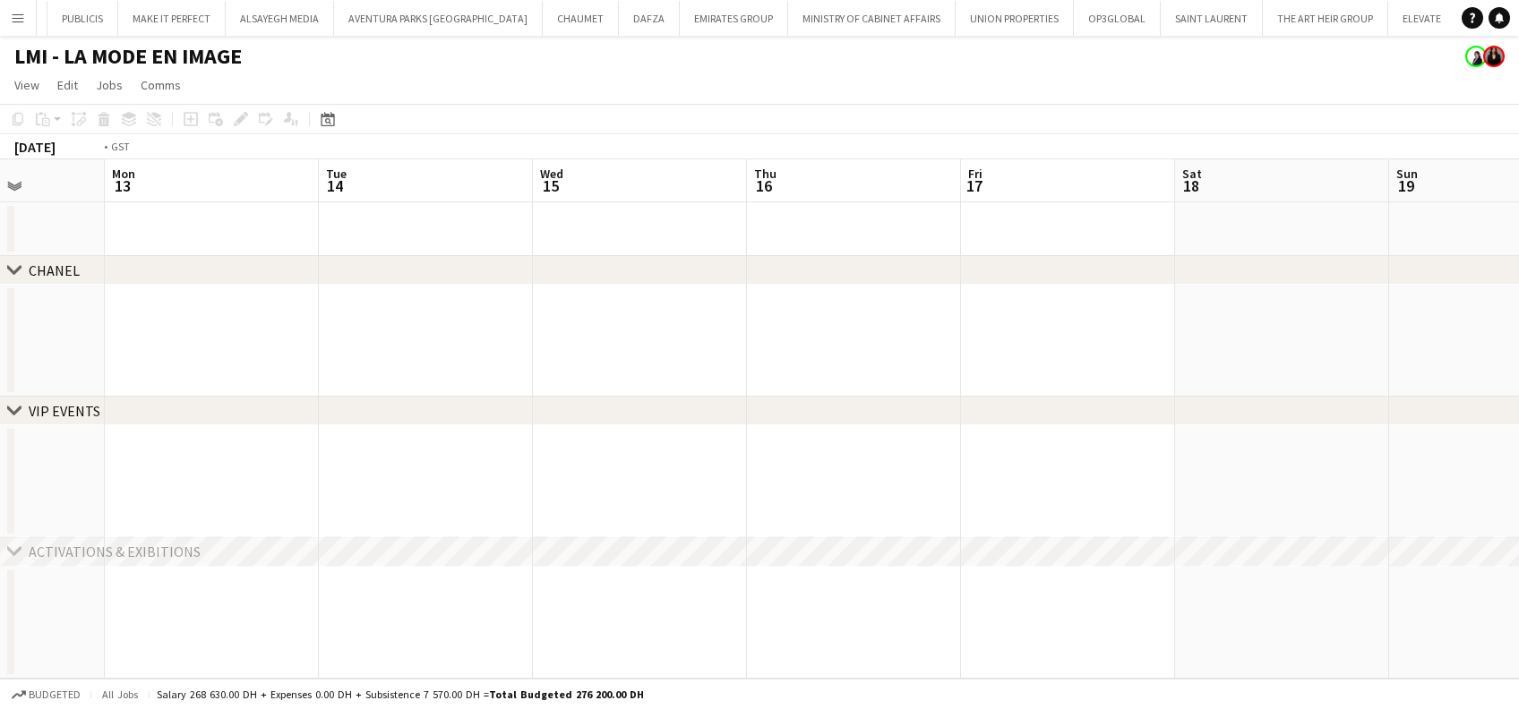
drag, startPoint x: 1198, startPoint y: 337, endPoint x: 458, endPoint y: 342, distance: 740.6
click at [458, 342] on app-calendar-viewport "Thu 9 Fri 10 Sat 11 Sun 12 Mon 13 Tue 14 Wed 15 Thu 16 Fri 17 Sat 18 Sun 19 Mon…" at bounding box center [759, 418] width 1519 height 519
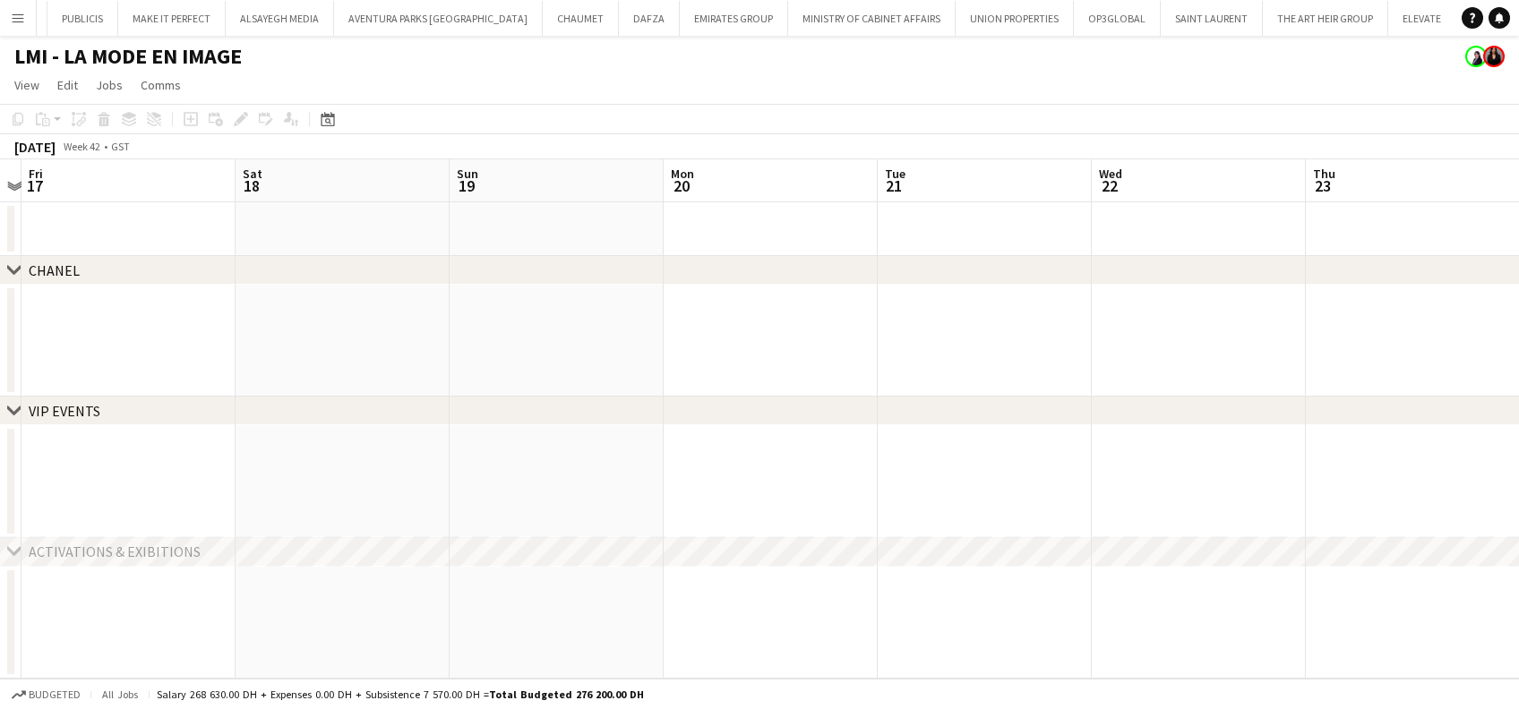
drag, startPoint x: 1211, startPoint y: 347, endPoint x: 125, endPoint y: 358, distance: 1085.4
click at [107, 355] on app-calendar-viewport "Tue 14 Wed 15 Thu 16 Fri 17 Sat 18 Sun 19 Mon 20 Tue 21 Wed 22 Thu 23 Fri 24 Sa…" at bounding box center [759, 418] width 1519 height 519
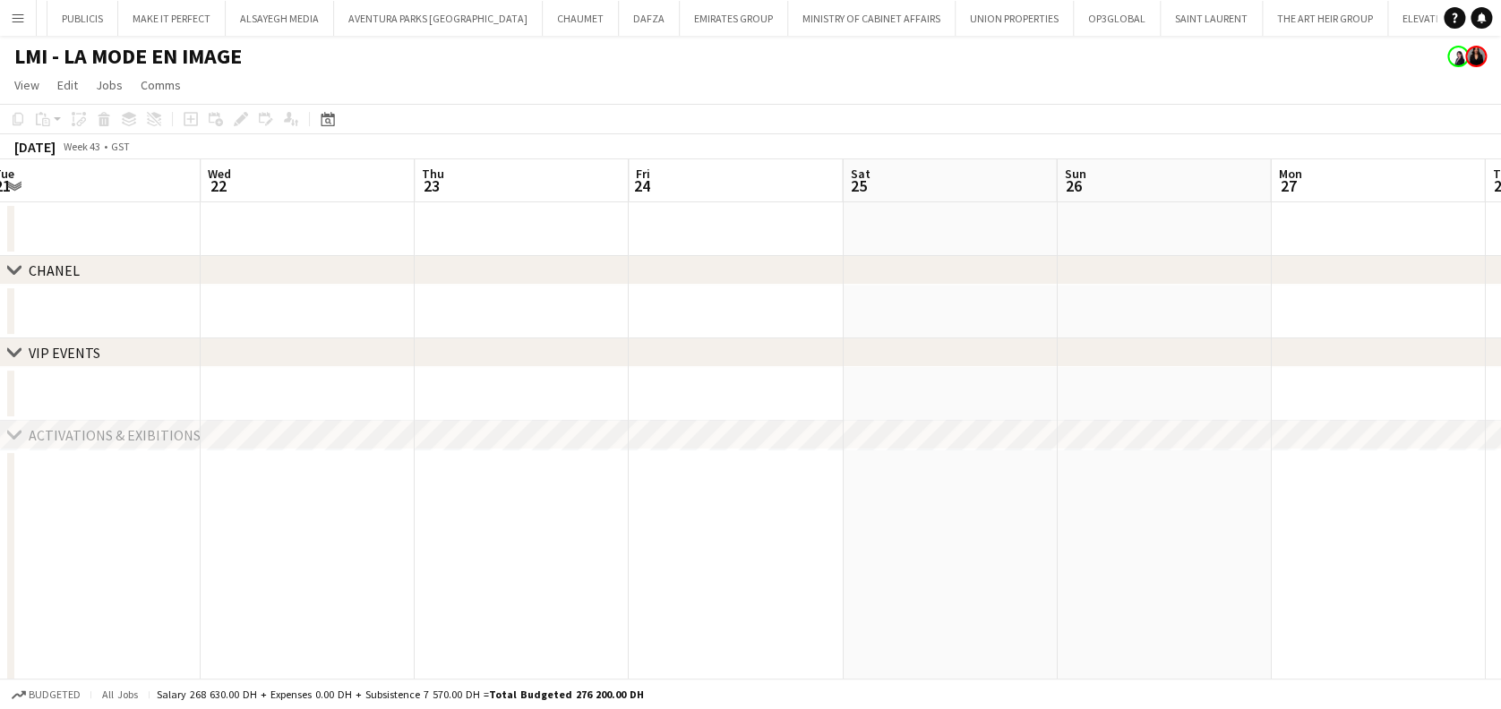
click at [329, 367] on div "chevron-right CHANEL chevron-right VIP EVENTS chevron-right ACTIVATIONS & EXIBI…" at bounding box center [750, 558] width 1501 height 799
drag, startPoint x: 1092, startPoint y: 589, endPoint x: 761, endPoint y: 556, distance: 332.1
click at [437, 556] on app-calendar-viewport "Fri 17 Sat 18 Sun 19 Mon 20 Tue 21 Wed 22 Thu 23 Fri 24 Sat 25 Sun 26 Mon 27 Tu…" at bounding box center [750, 558] width 1501 height 799
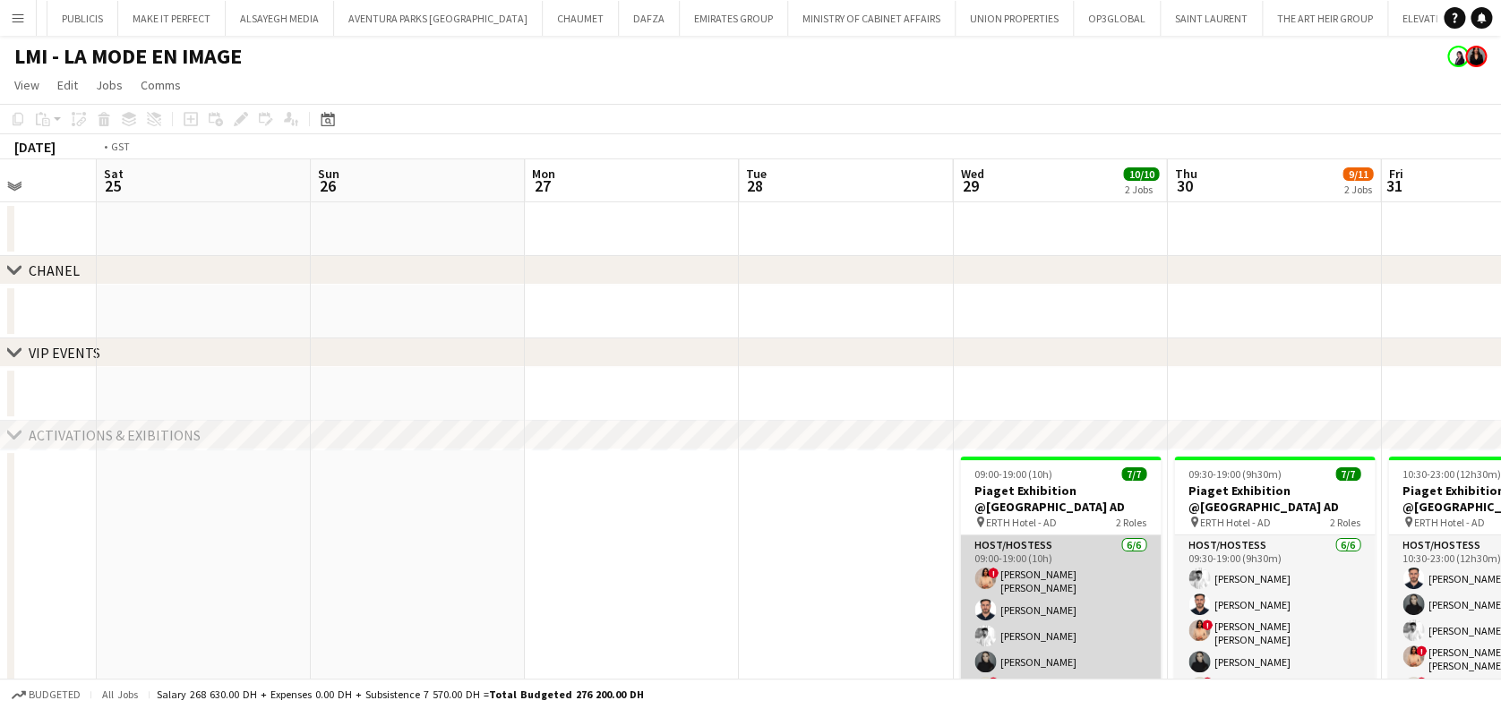
drag, startPoint x: 304, startPoint y: 553, endPoint x: 375, endPoint y: 553, distance: 71.6
click at [234, 553] on app-calendar-viewport "Tue 21 Wed 22 Thu 23 Fri 24 Sat 25 Sun 26 Mon 27 Tue 28 Wed 29 10/10 2 Jobs Thu…" at bounding box center [750, 589] width 1501 height 860
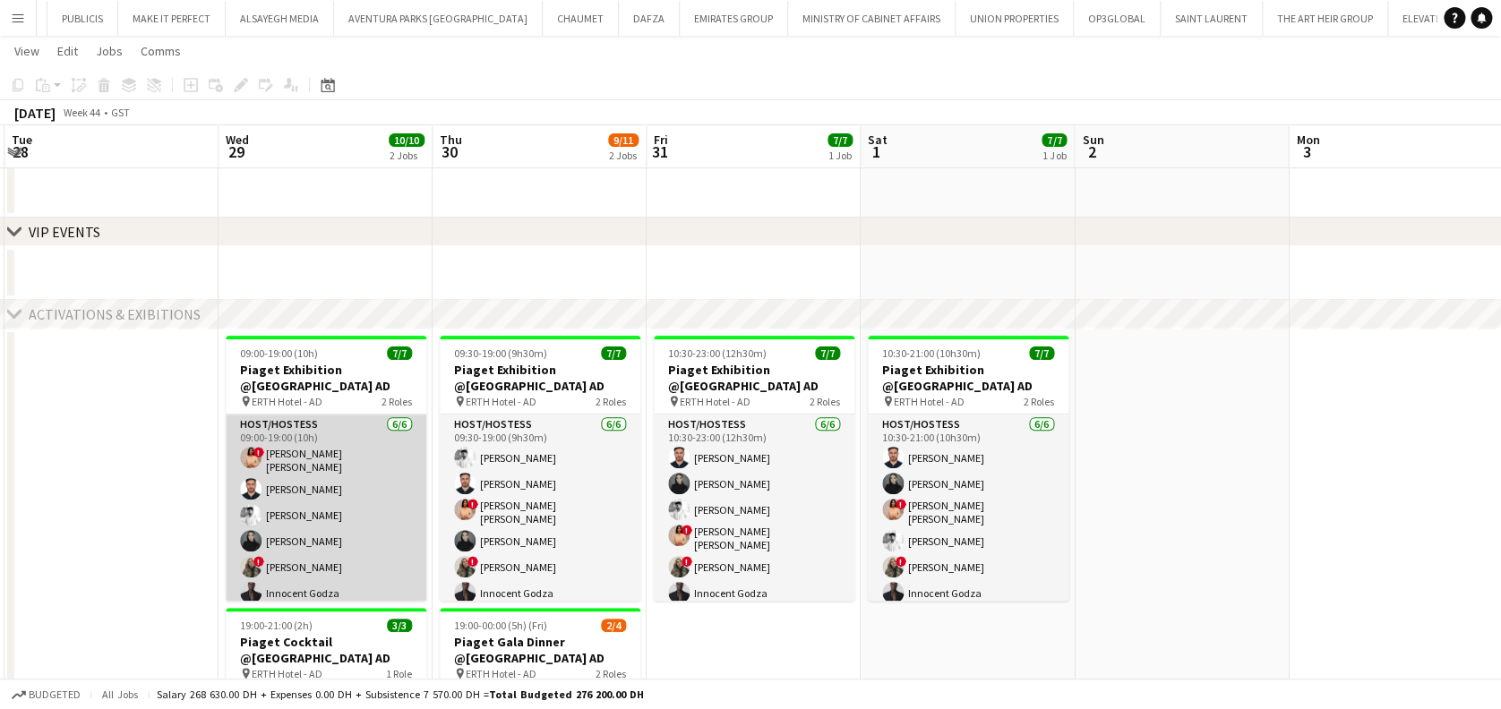
scroll to position [64, 0]
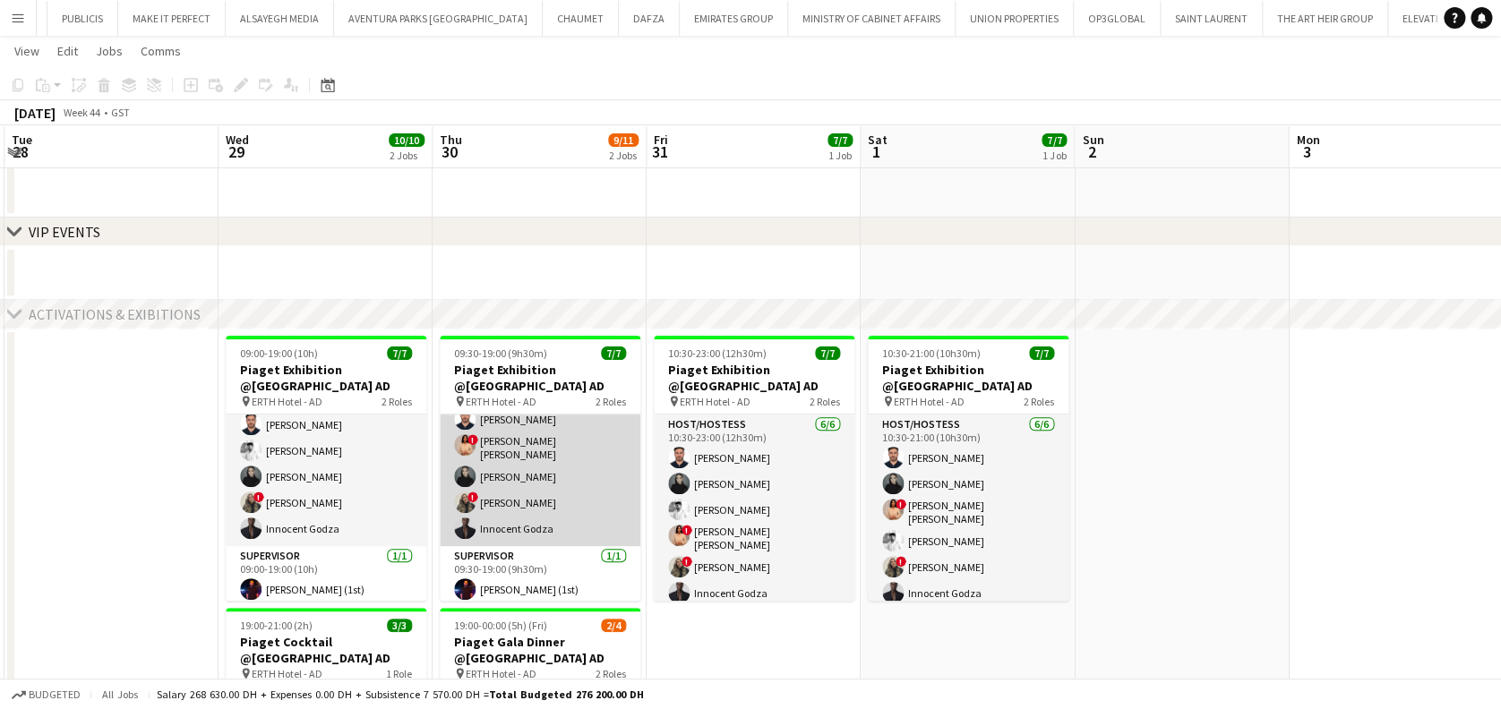
click at [542, 482] on app-card-role "Host/Hostess [DATE] 09:30-19:00 (9h30m) [PERSON_NAME] [PERSON_NAME] El Banna ! …" at bounding box center [540, 448] width 201 height 196
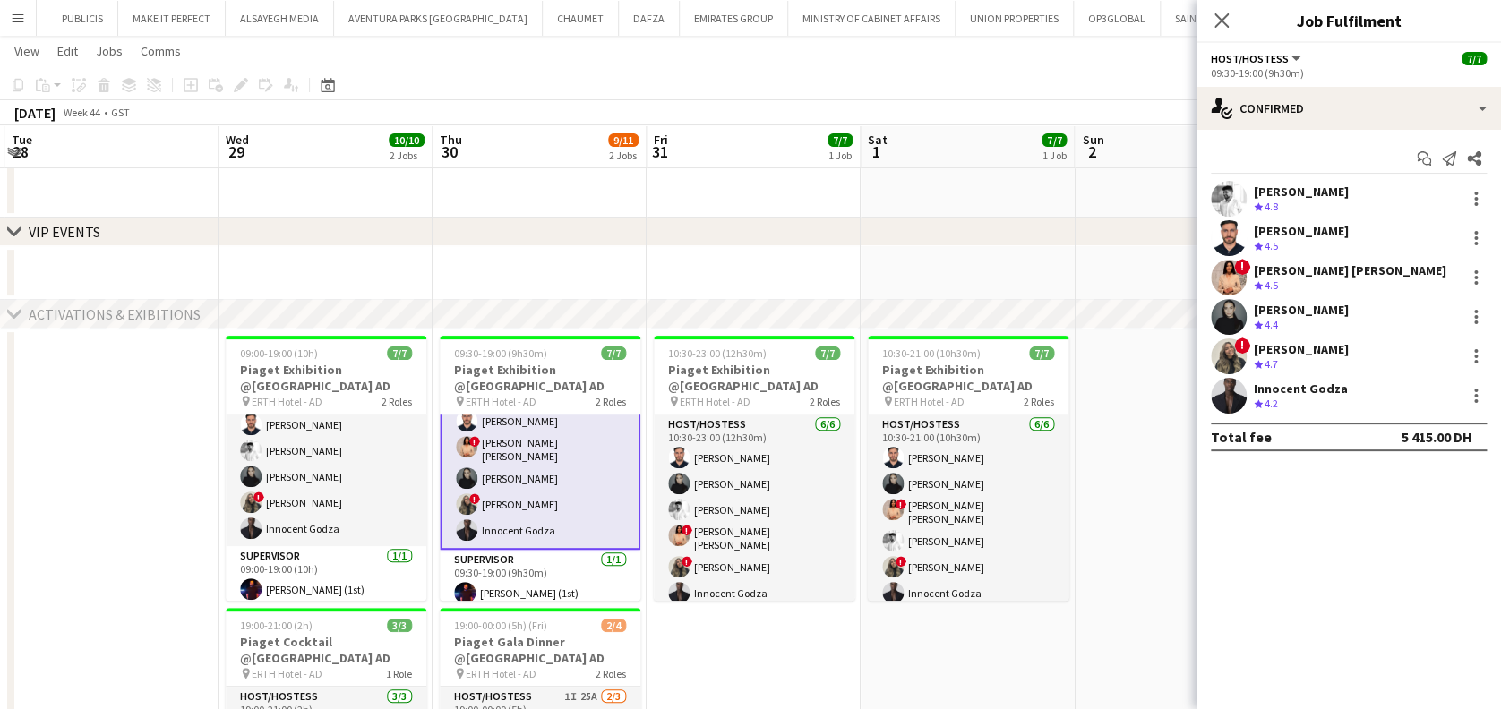
scroll to position [66, 0]
click at [1251, 303] on div "[PERSON_NAME] Crew rating 4.4 125.3km 2/2" at bounding box center [1348, 317] width 304 height 36
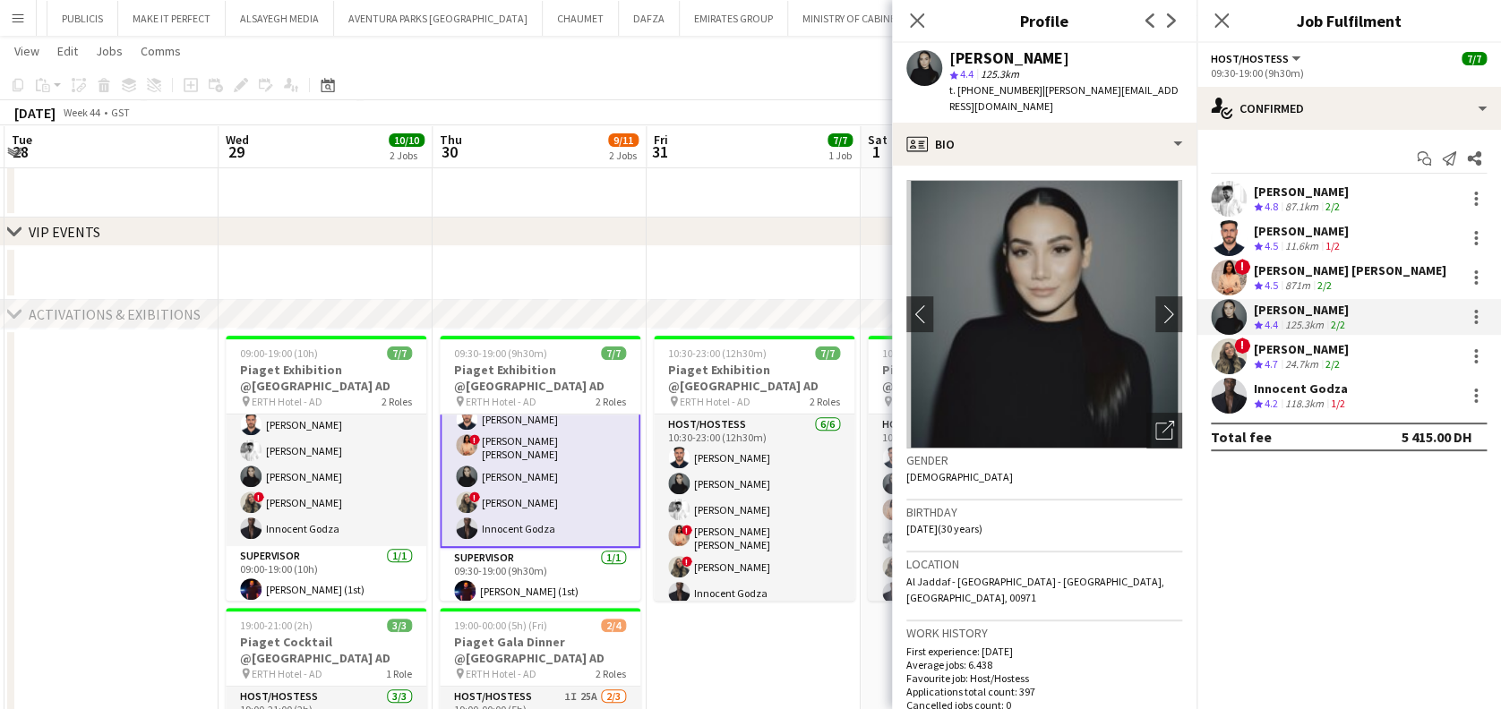
click at [1234, 287] on app-user-avatar at bounding box center [1229, 278] width 36 height 36
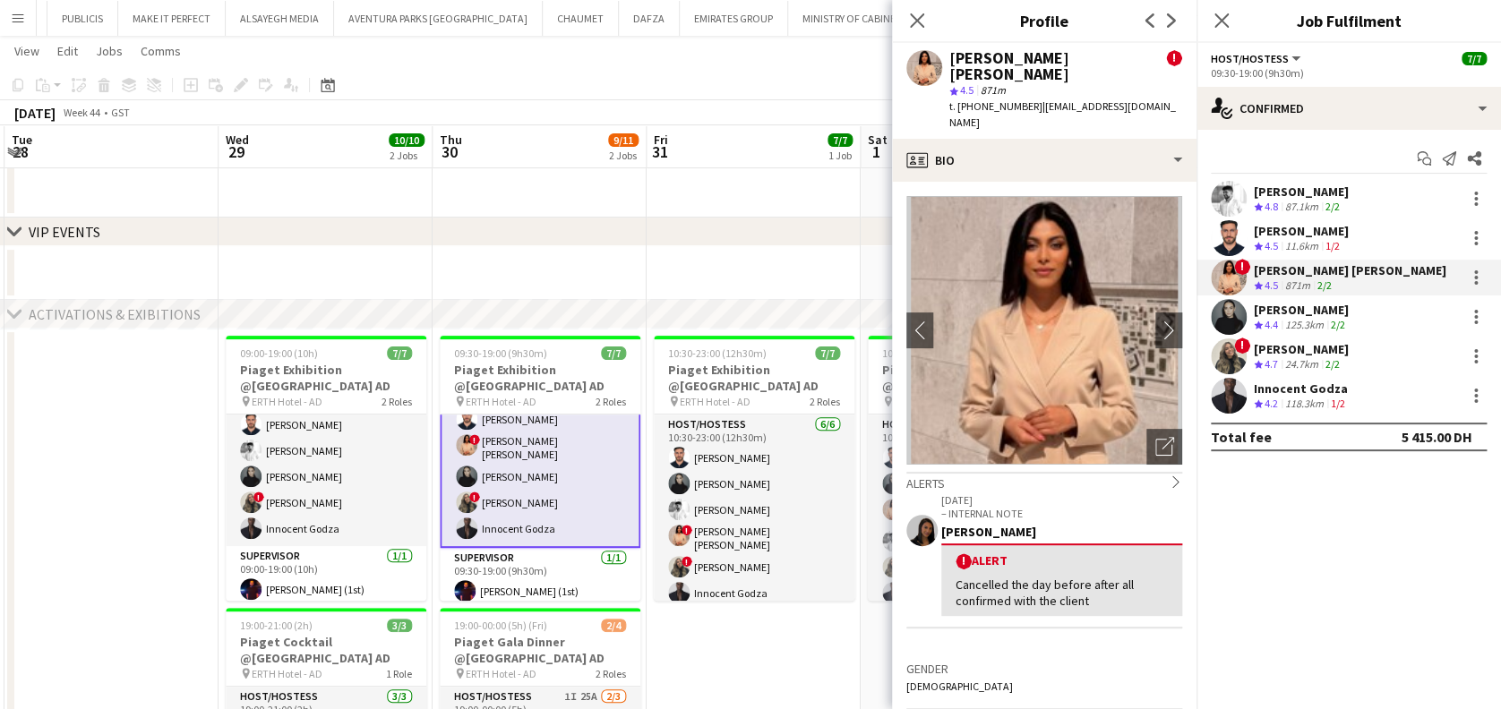
click at [1248, 371] on div "! [PERSON_NAME] Crew rating 4.7 24.7km 2/2" at bounding box center [1348, 356] width 304 height 36
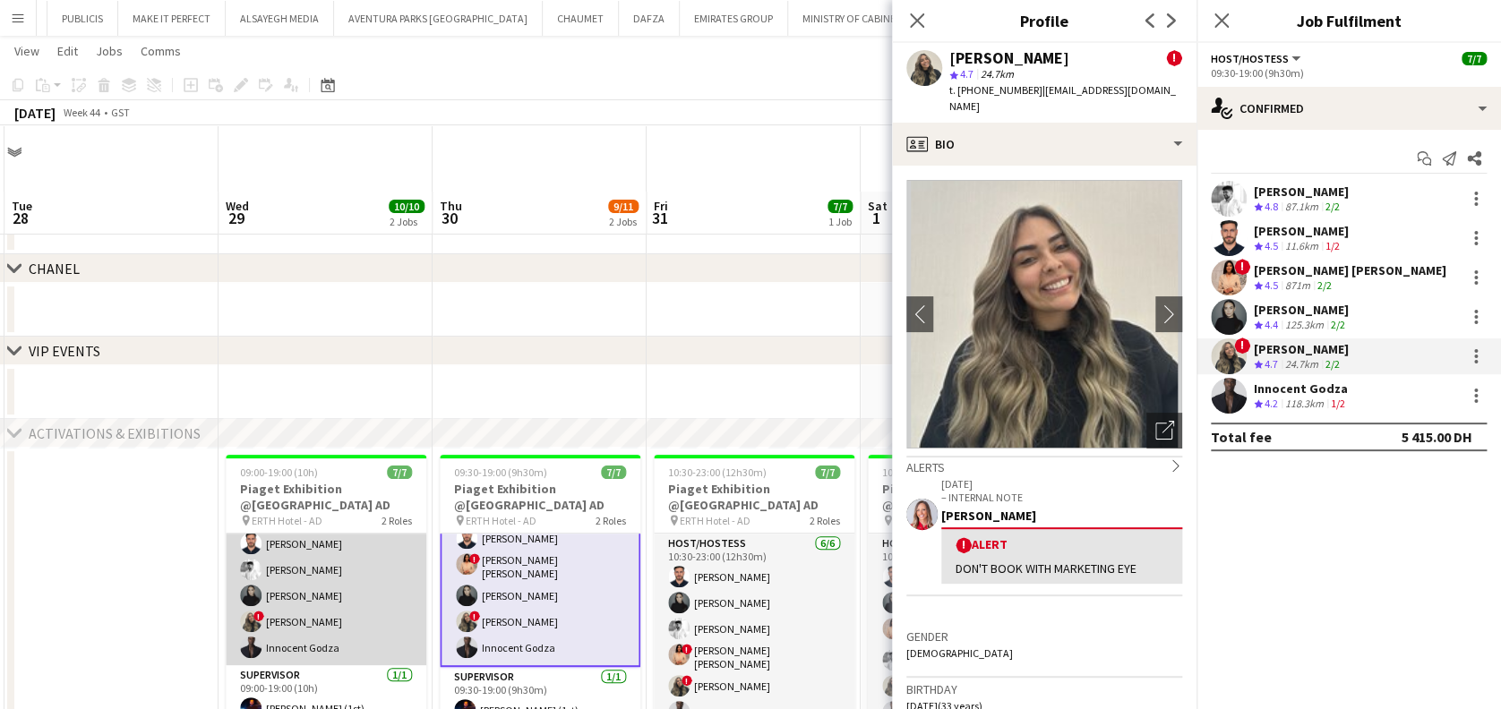
scroll to position [119, 0]
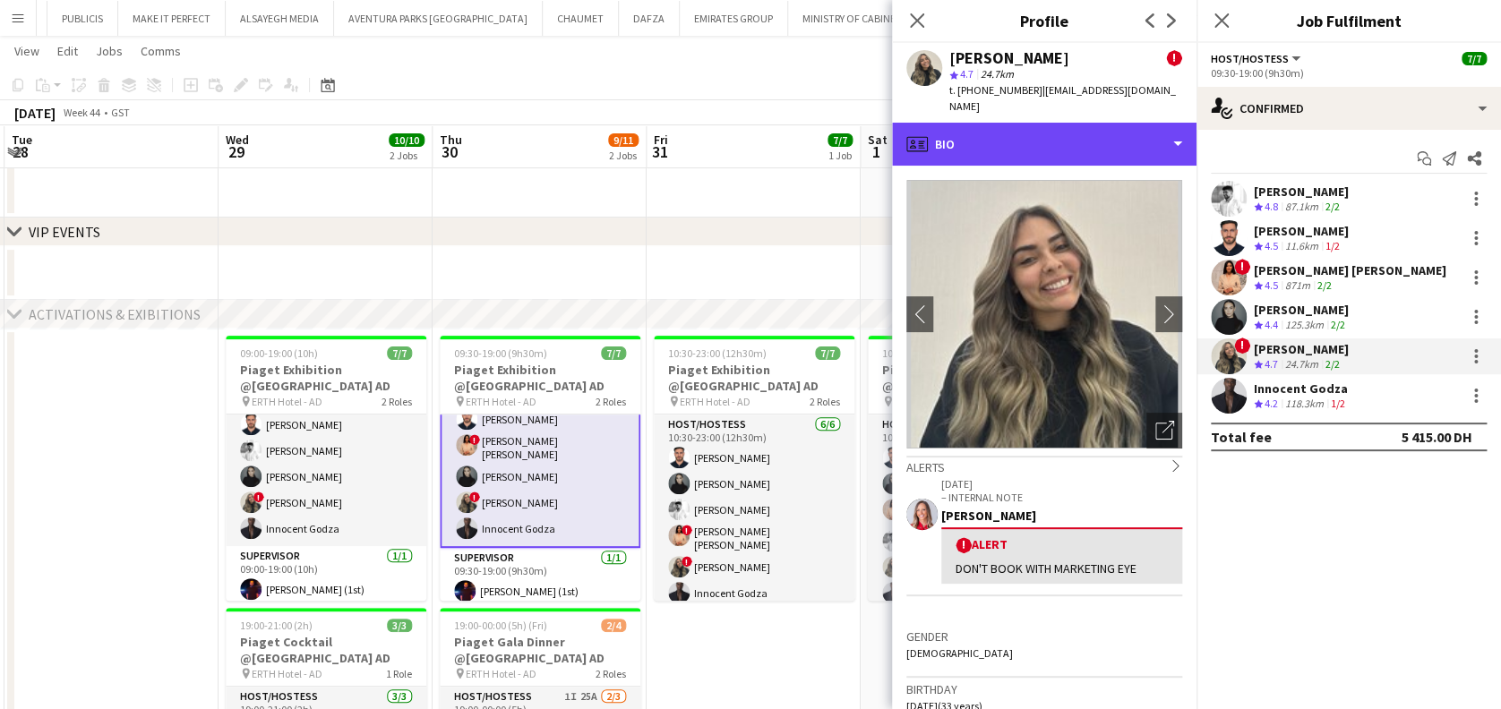
click at [1126, 136] on div "profile Bio" at bounding box center [1044, 144] width 304 height 43
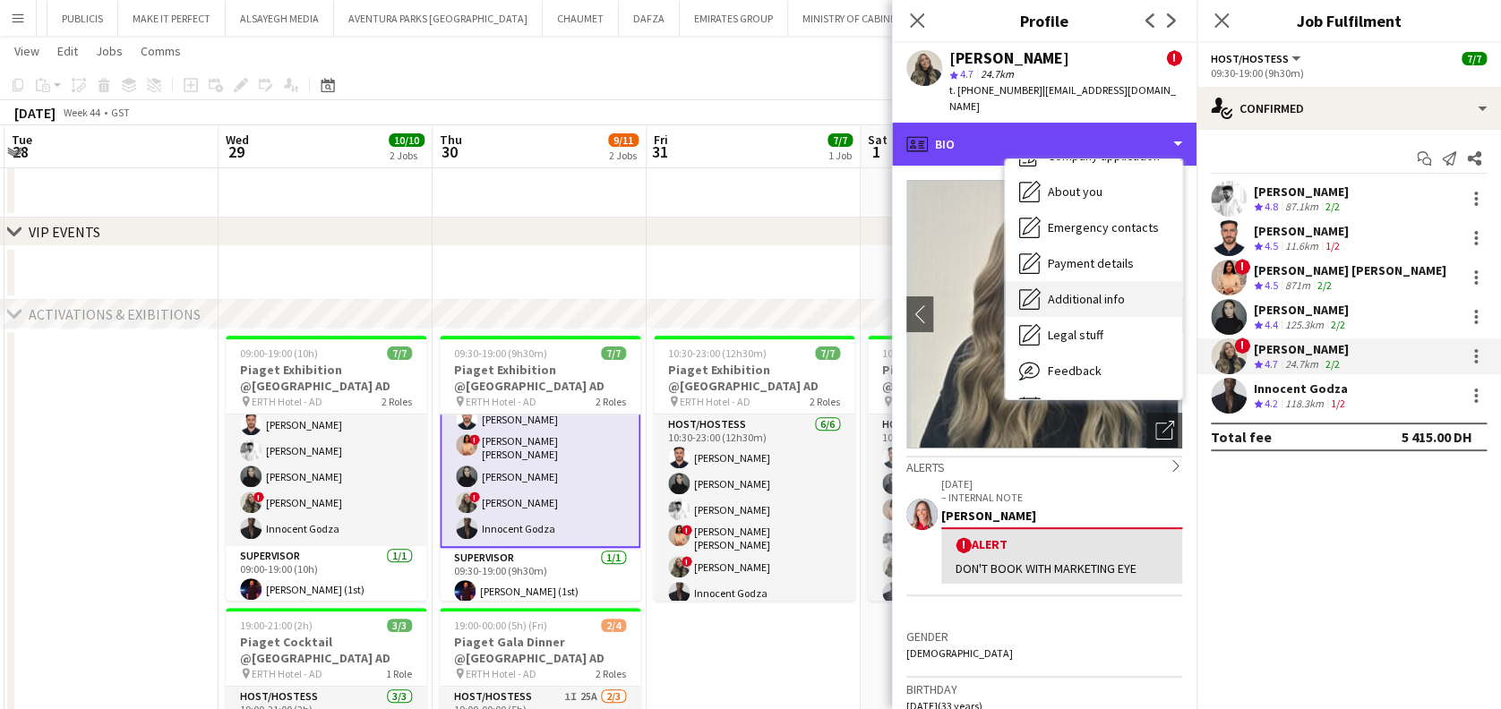
scroll to position [96, 0]
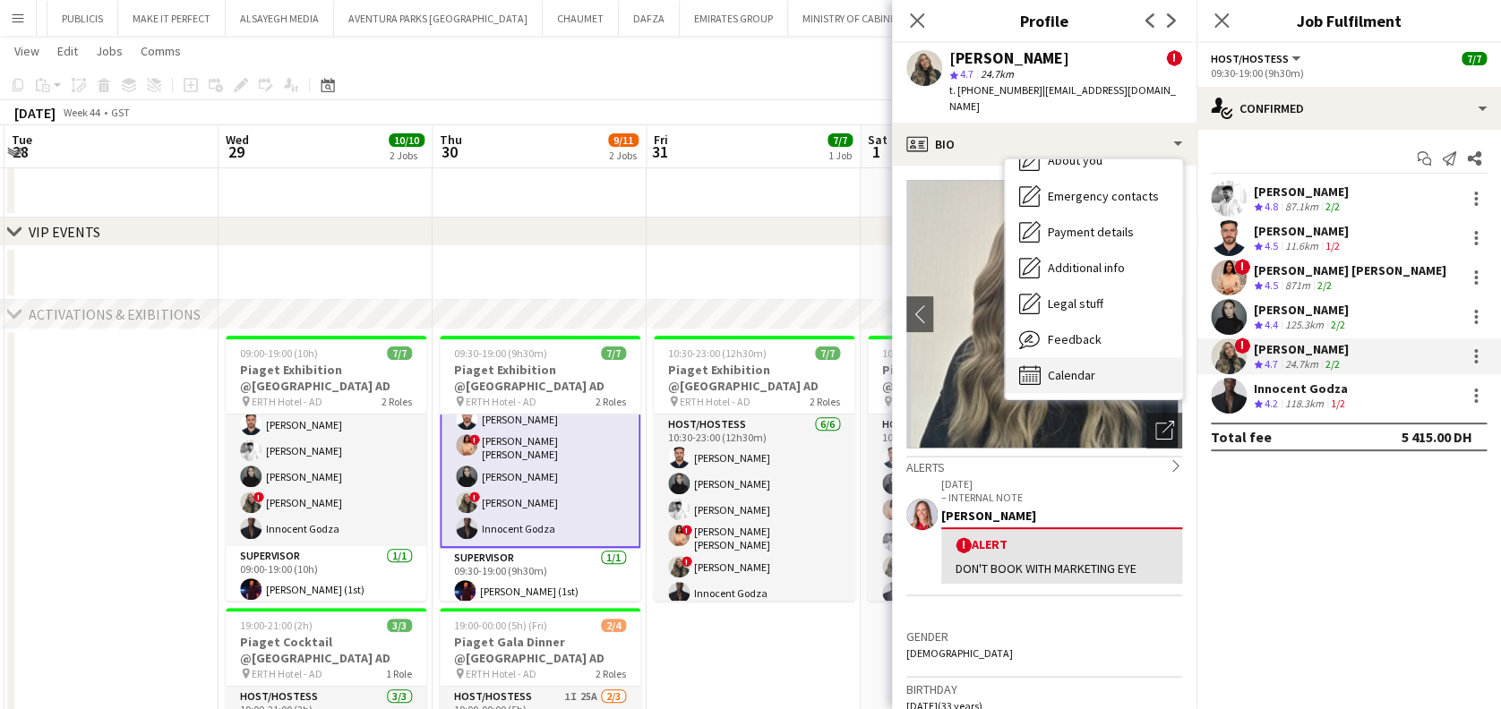
click at [1105, 357] on div "Calendar Calendar" at bounding box center [1093, 375] width 177 height 36
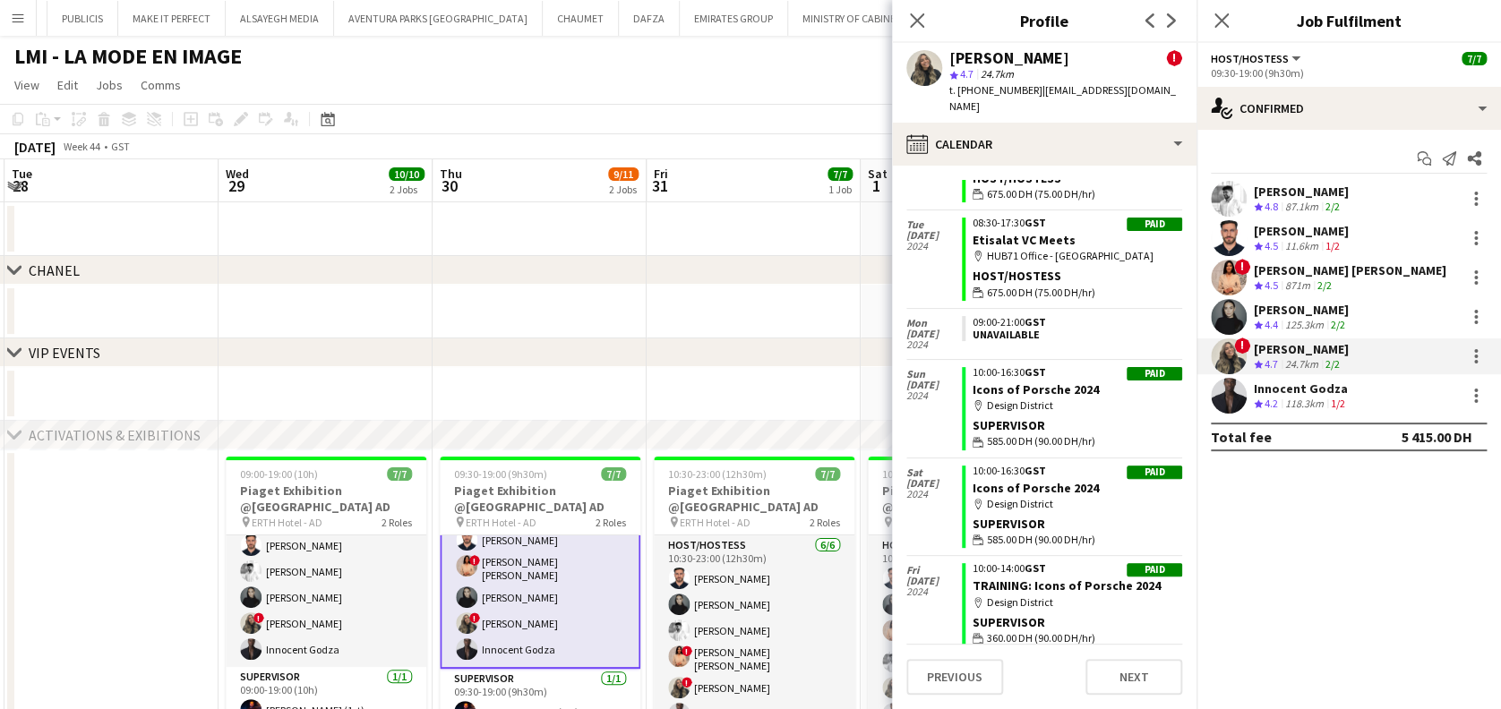
scroll to position [5118, 0]
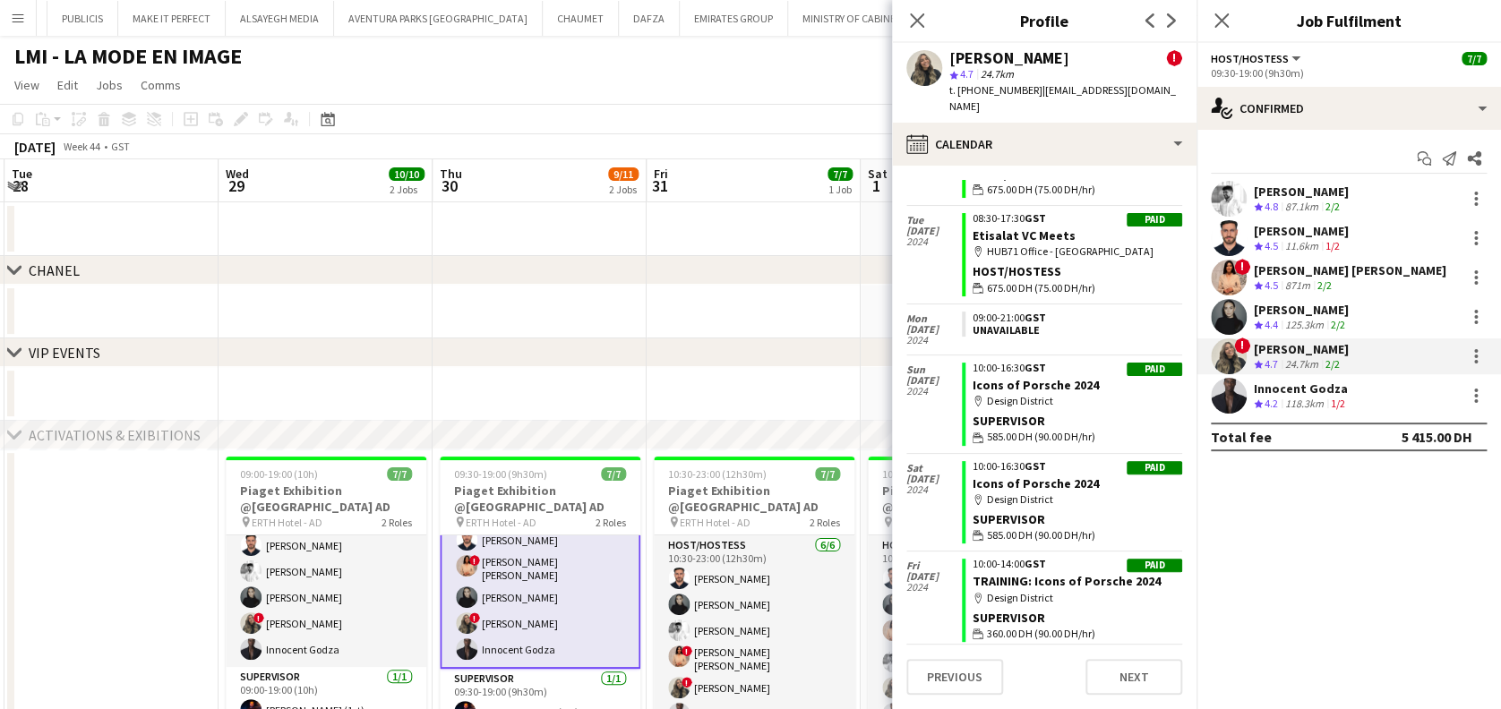
click at [1280, 361] on div "Crew rating 4.7" at bounding box center [1268, 364] width 28 height 15
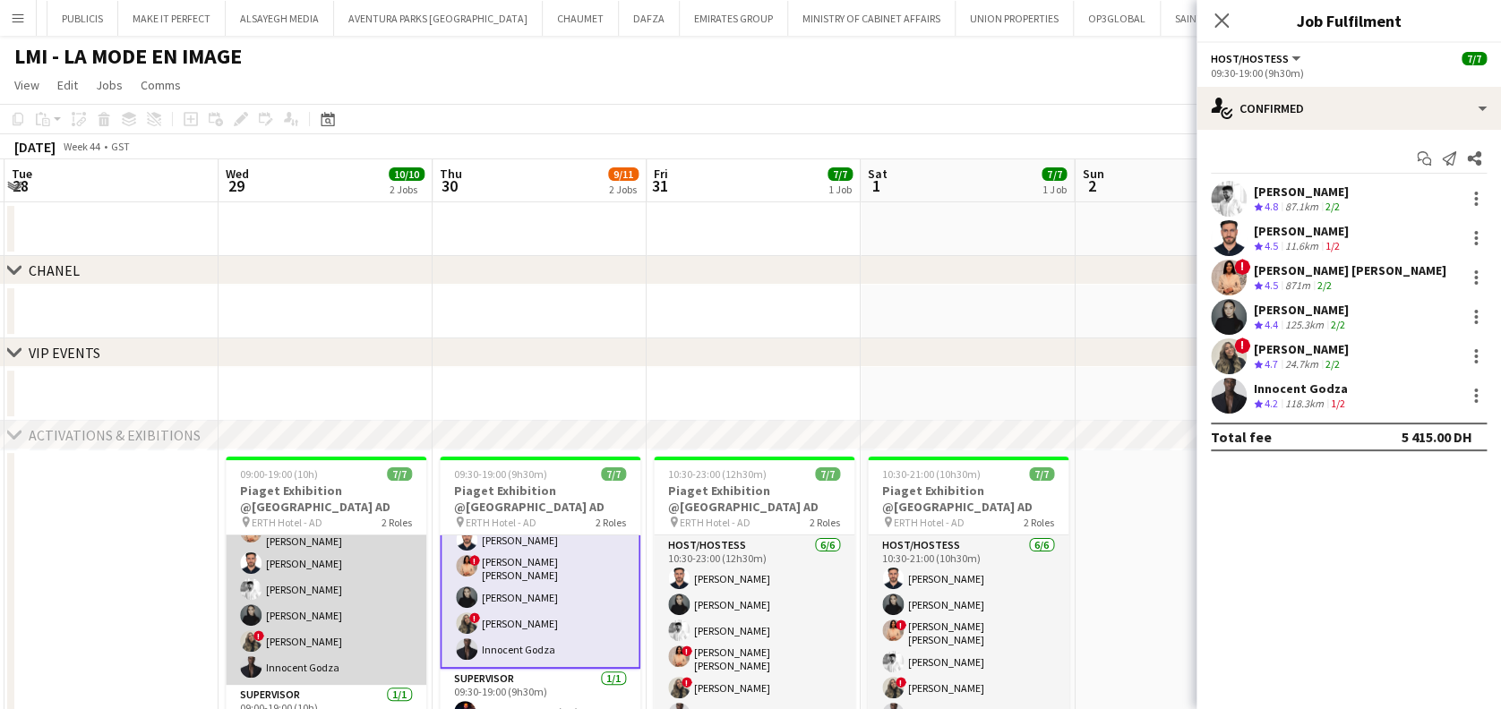
scroll to position [0, 0]
click at [350, 604] on app-card-role "Host/Hostess [DATE] 09:00-19:00 (10h) ! [PERSON_NAME] [PERSON_NAME] El Banna [P…" at bounding box center [326, 634] width 201 height 196
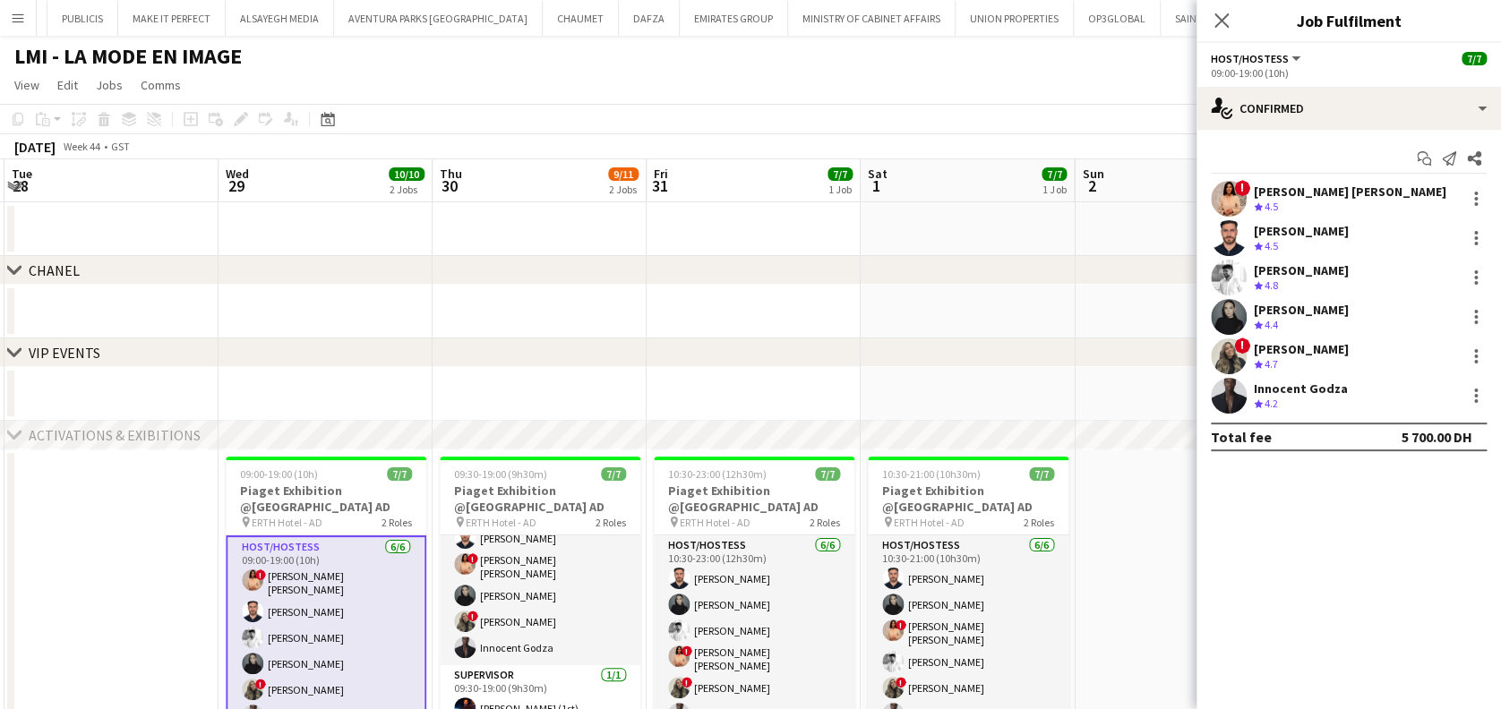
scroll to position [64, 0]
click at [350, 604] on app-card-role "Host/Hostess [DATE] 09:00-19:00 (10h) ! [PERSON_NAME] [PERSON_NAME] El Banna [P…" at bounding box center [326, 636] width 201 height 200
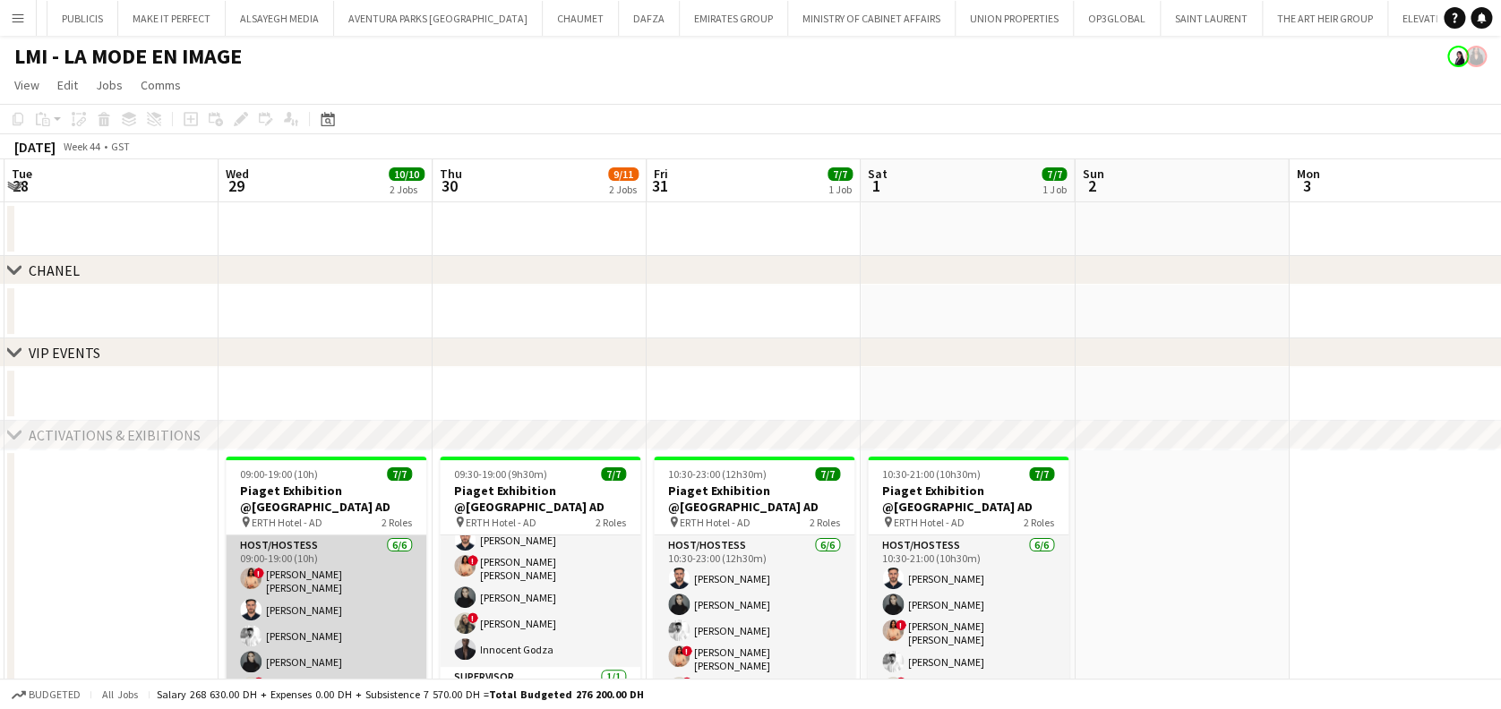
click at [350, 604] on app-card-role "Host/Hostess [DATE] 09:00-19:00 (10h) ! [PERSON_NAME] [PERSON_NAME] El Banna [P…" at bounding box center [326, 634] width 201 height 196
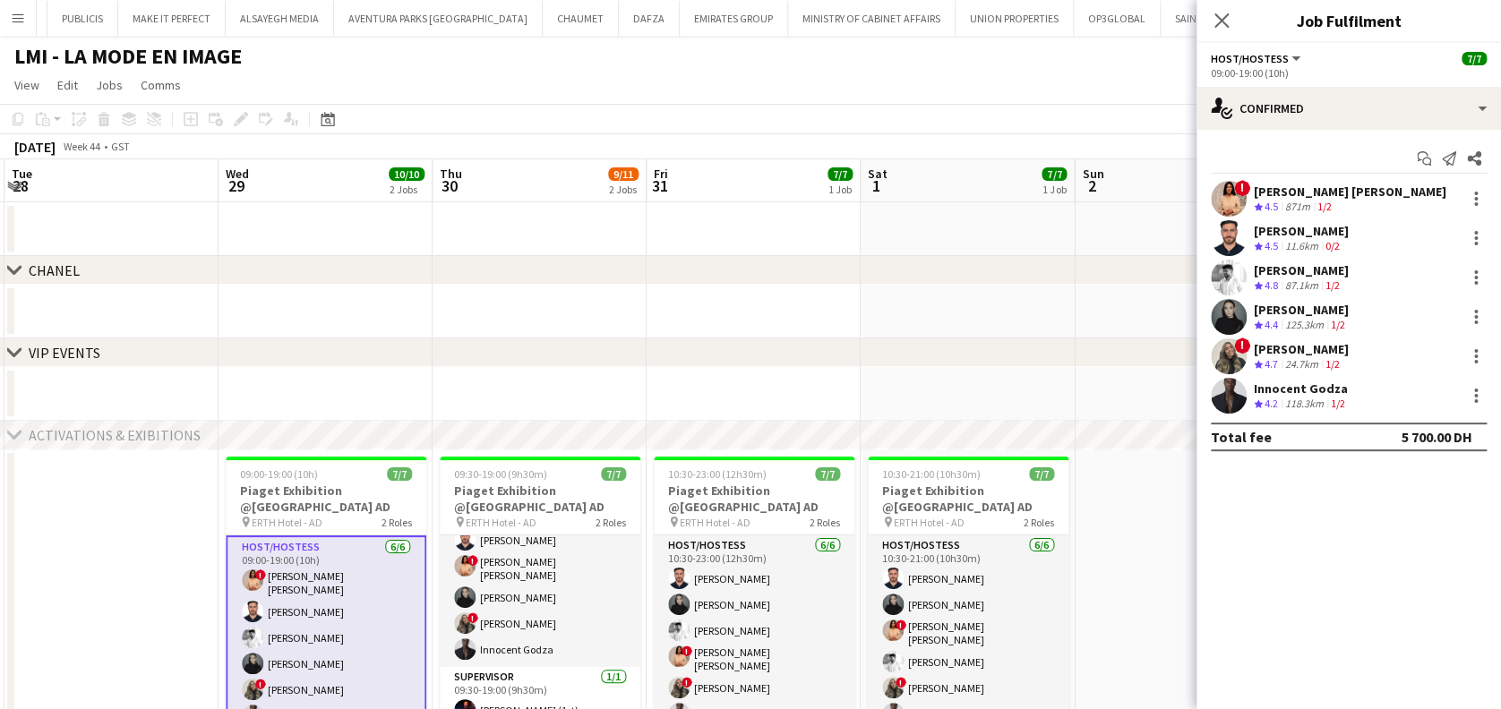
drag, startPoint x: 1298, startPoint y: 365, endPoint x: 1167, endPoint y: 398, distance: 134.7
click at [1297, 365] on div "24.7km" at bounding box center [1301, 364] width 40 height 15
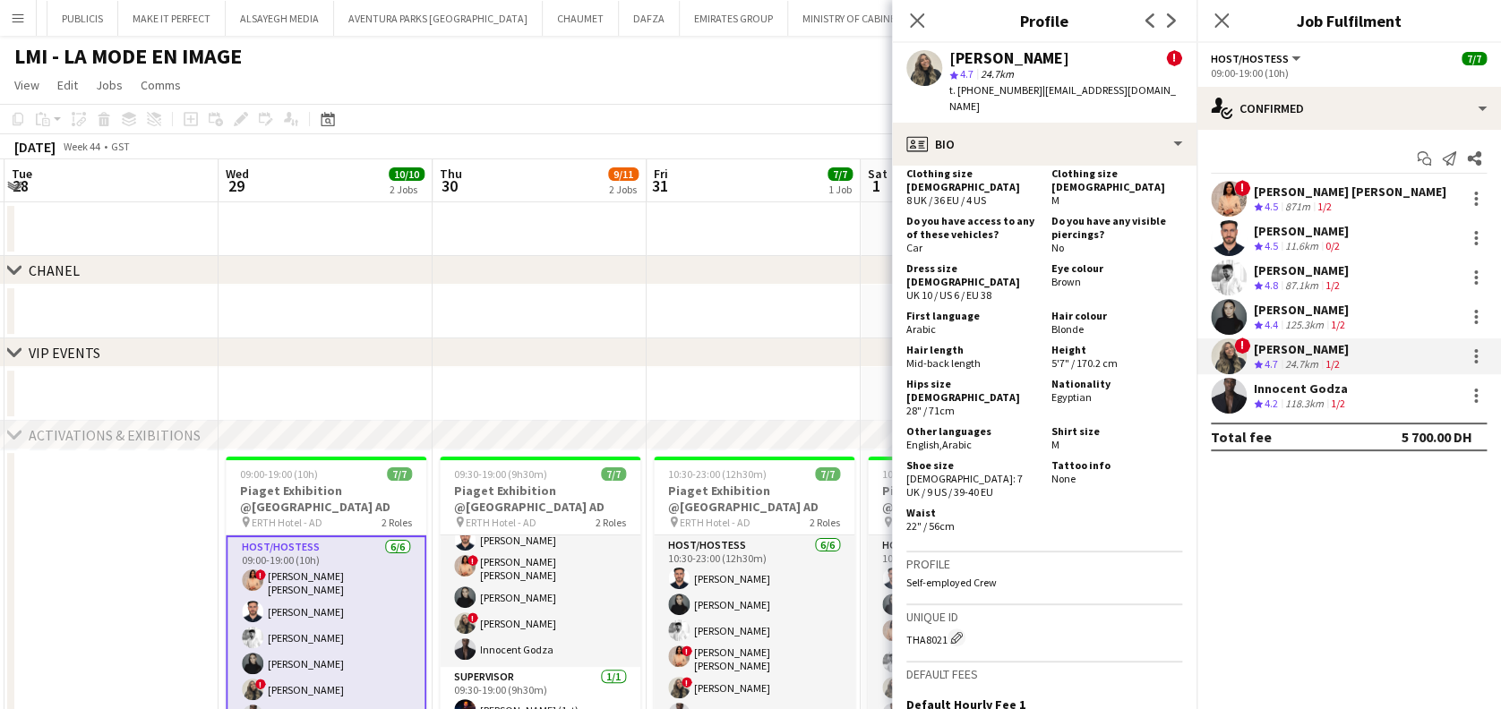
scroll to position [1075, 0]
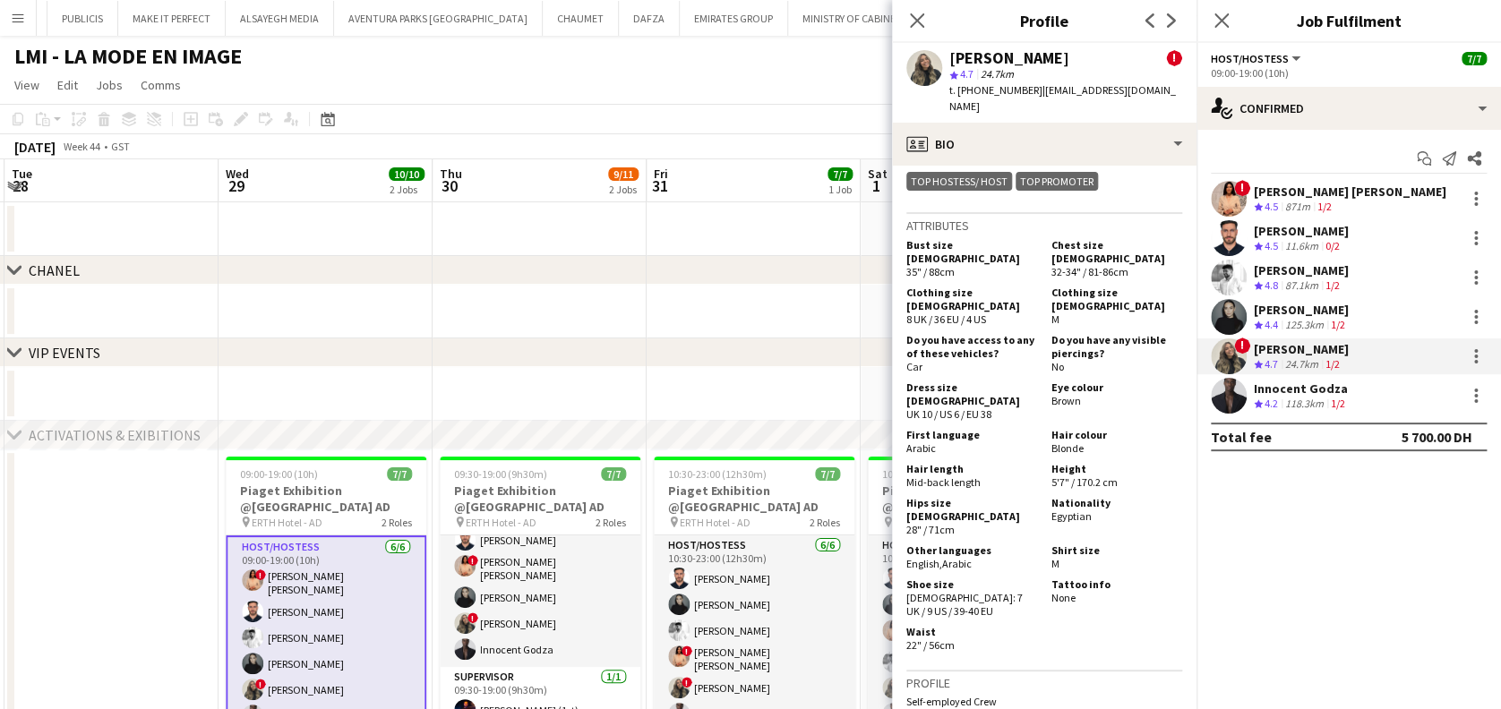
click at [1291, 322] on div "125.3km" at bounding box center [1304, 325] width 46 height 15
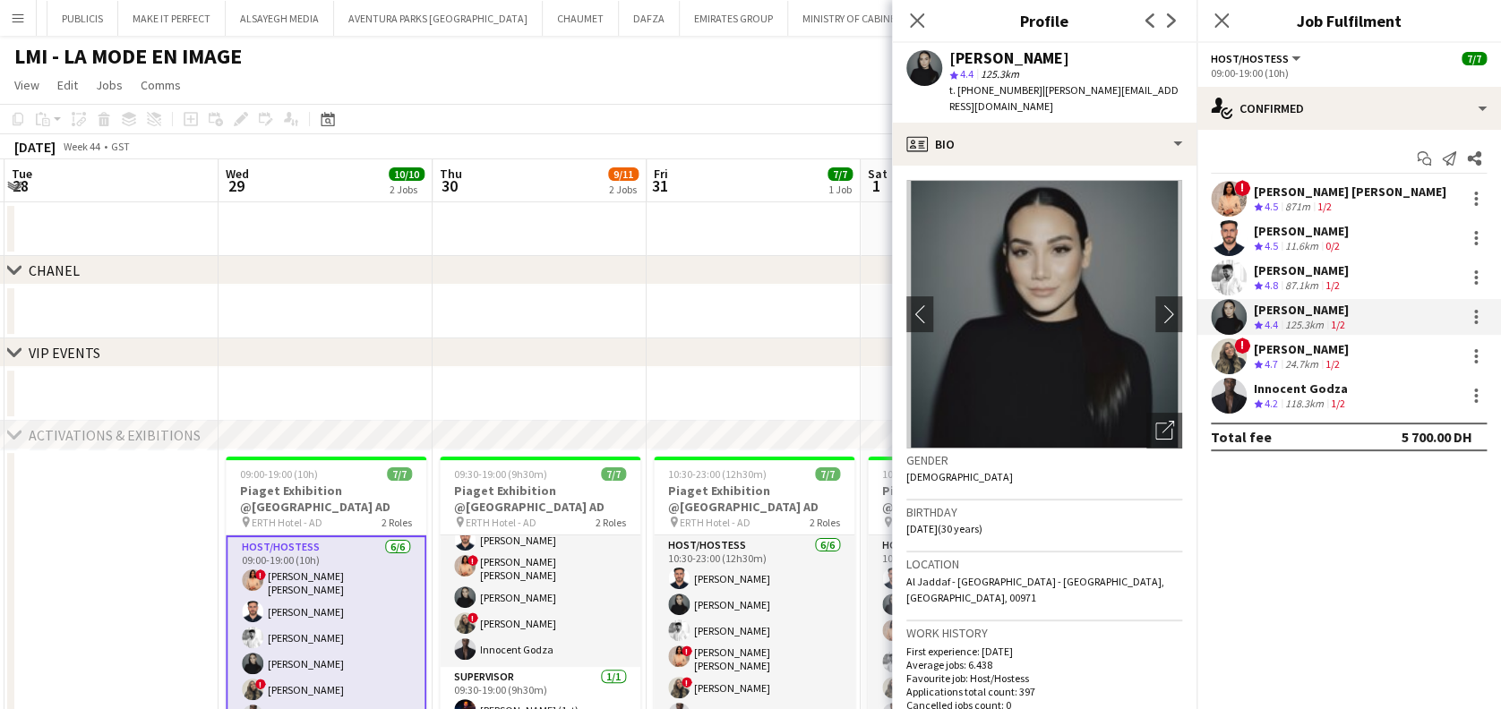
click at [1281, 205] on div "Crew rating 4.5" at bounding box center [1268, 207] width 28 height 15
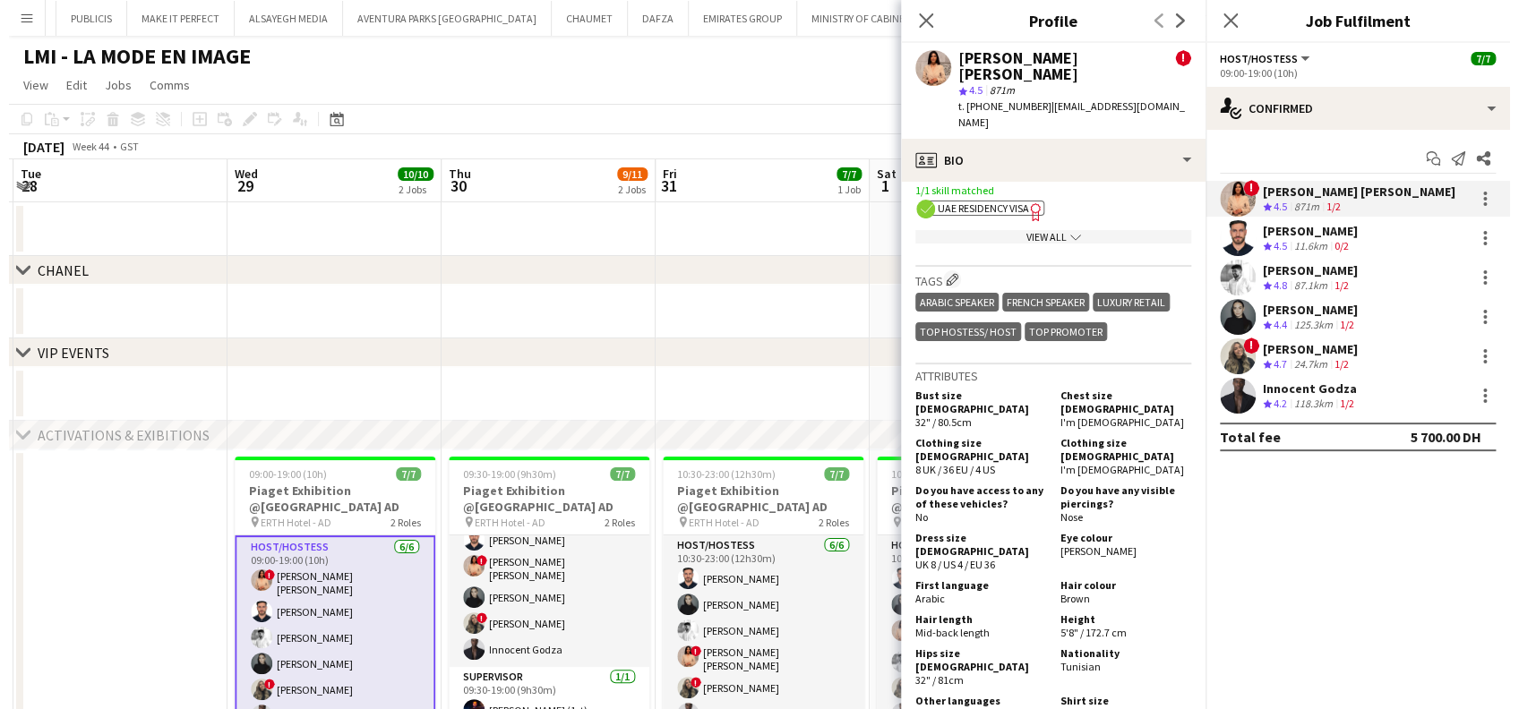
scroll to position [955, 0]
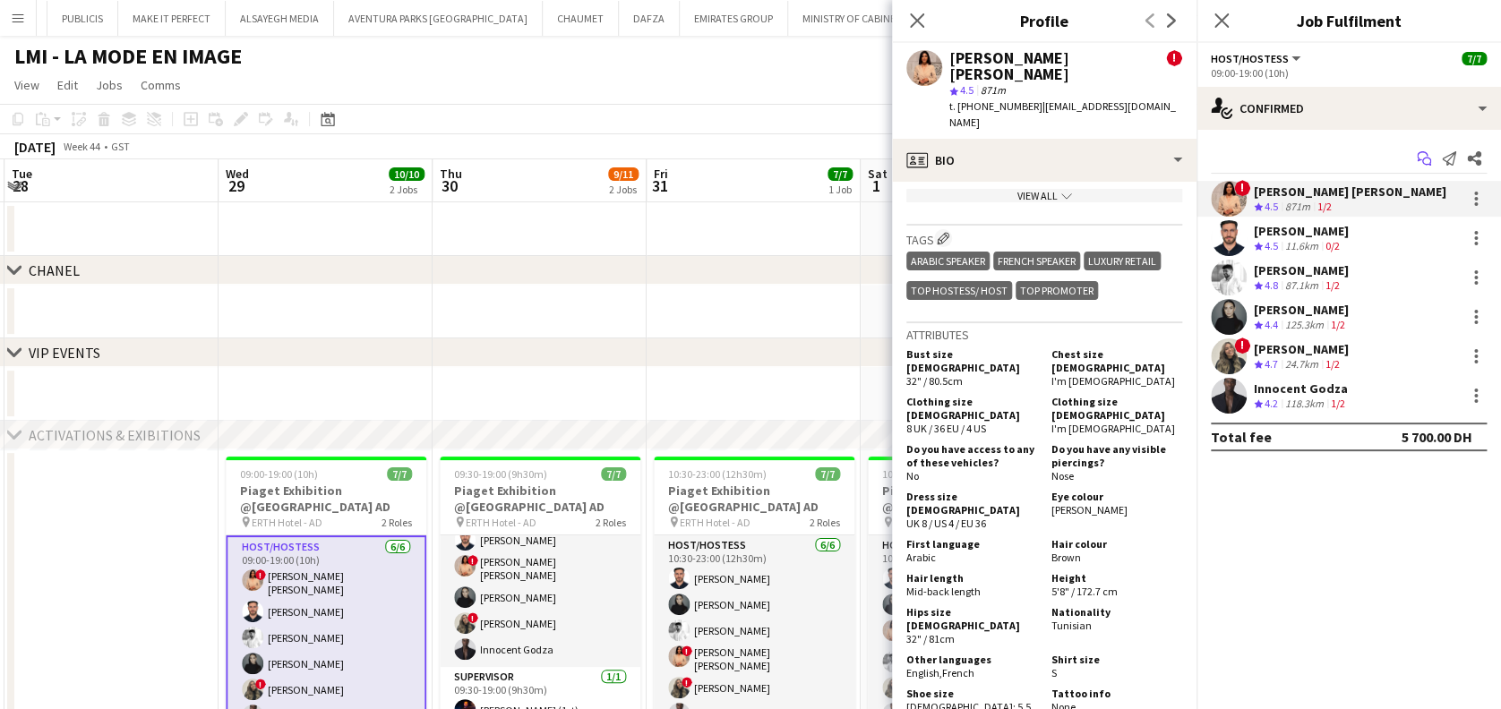
click at [1424, 160] on icon "Start chat" at bounding box center [1424, 158] width 14 height 14
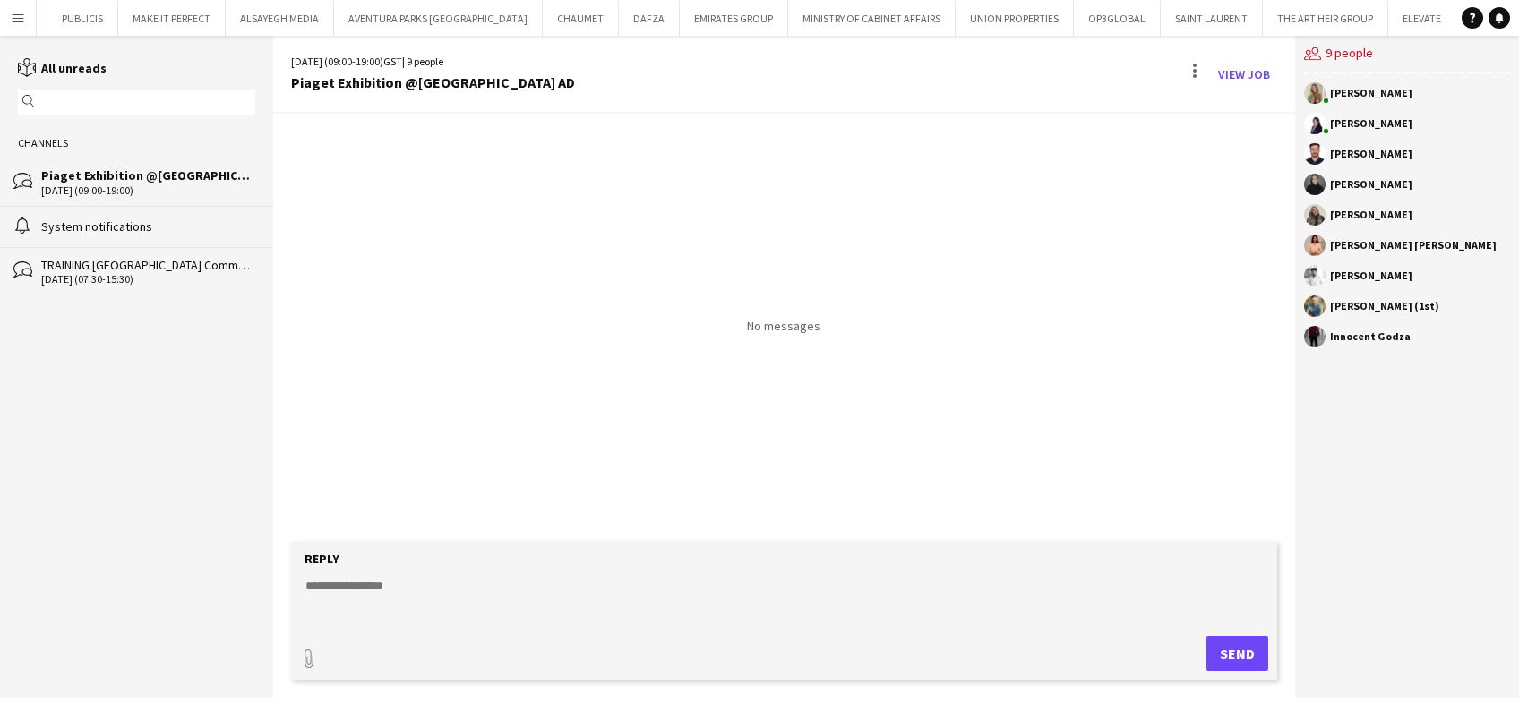
click at [462, 611] on textarea at bounding box center [787, 600] width 967 height 47
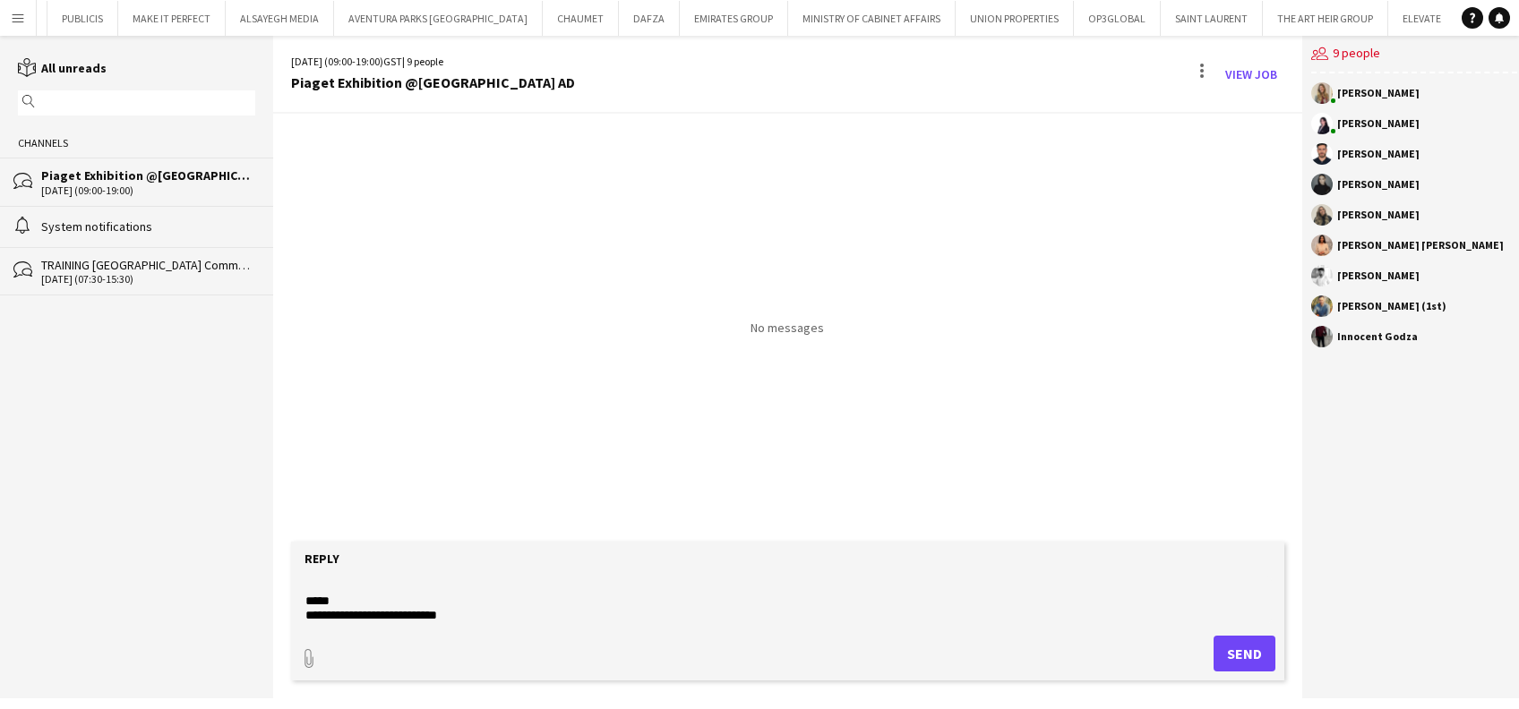
scroll to position [23, 0]
click at [454, 613] on textarea "**********" at bounding box center [787, 600] width 967 height 47
click at [372, 616] on textarea "**********" at bounding box center [787, 600] width 967 height 47
click at [314, 618] on textarea "**********" at bounding box center [787, 600] width 967 height 47
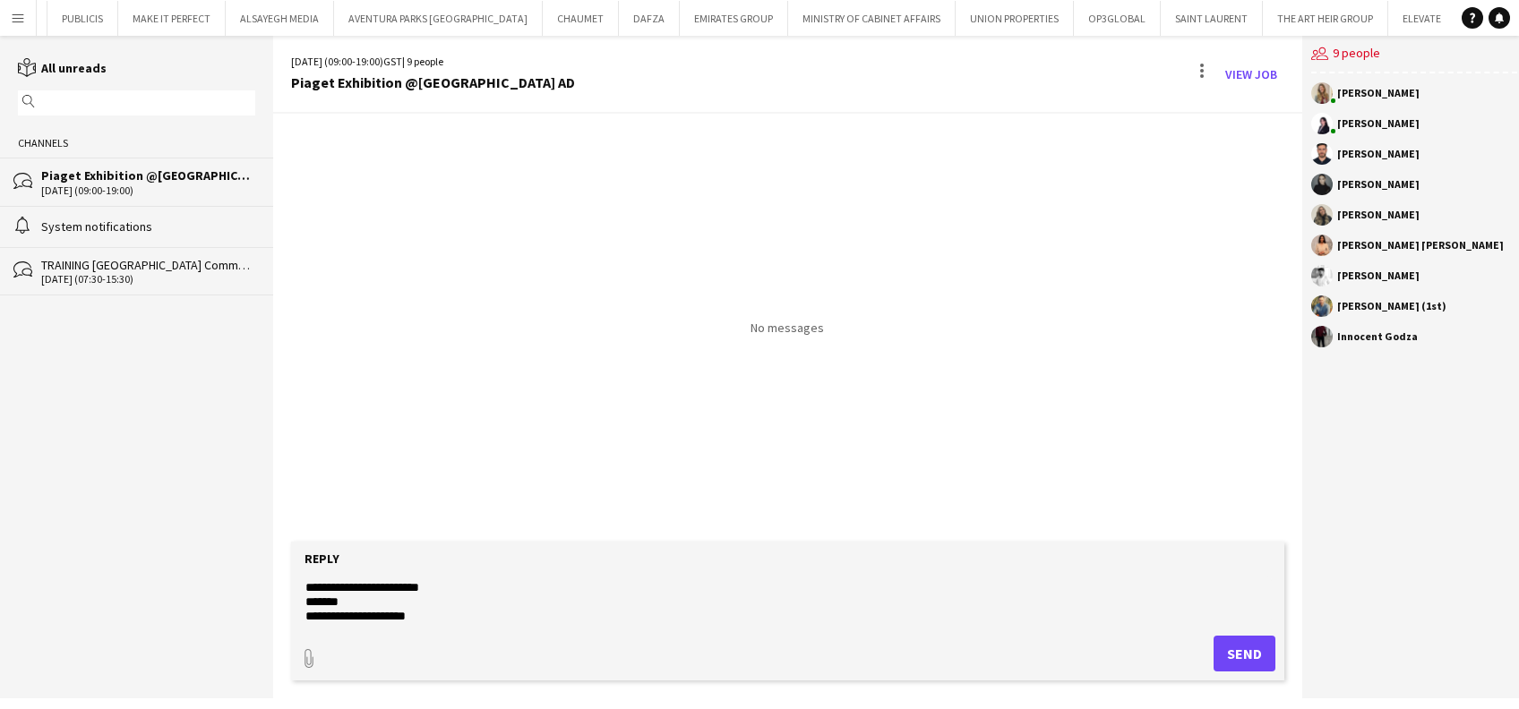
click at [336, 613] on textarea "**********" at bounding box center [787, 600] width 967 height 47
click at [327, 619] on textarea "**********" at bounding box center [787, 600] width 967 height 47
click at [426, 613] on textarea "**********" at bounding box center [787, 600] width 967 height 47
click at [457, 609] on textarea "**********" at bounding box center [787, 600] width 967 height 47
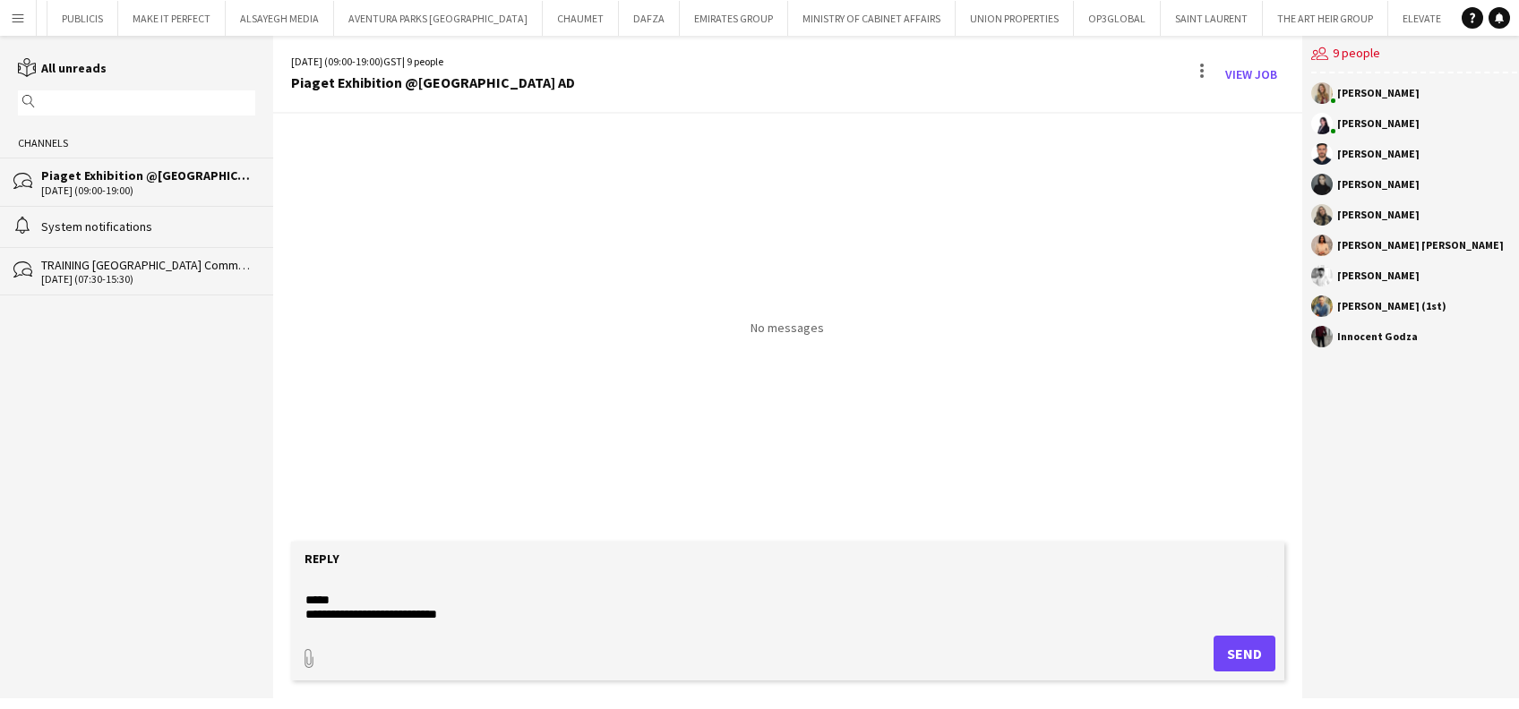
click at [417, 621] on textarea "**********" at bounding box center [787, 600] width 967 height 47
click at [394, 621] on textarea "**********" at bounding box center [787, 600] width 967 height 47
click at [407, 611] on textarea "**********" at bounding box center [787, 600] width 967 height 47
click at [519, 609] on textarea "**********" at bounding box center [787, 600] width 967 height 47
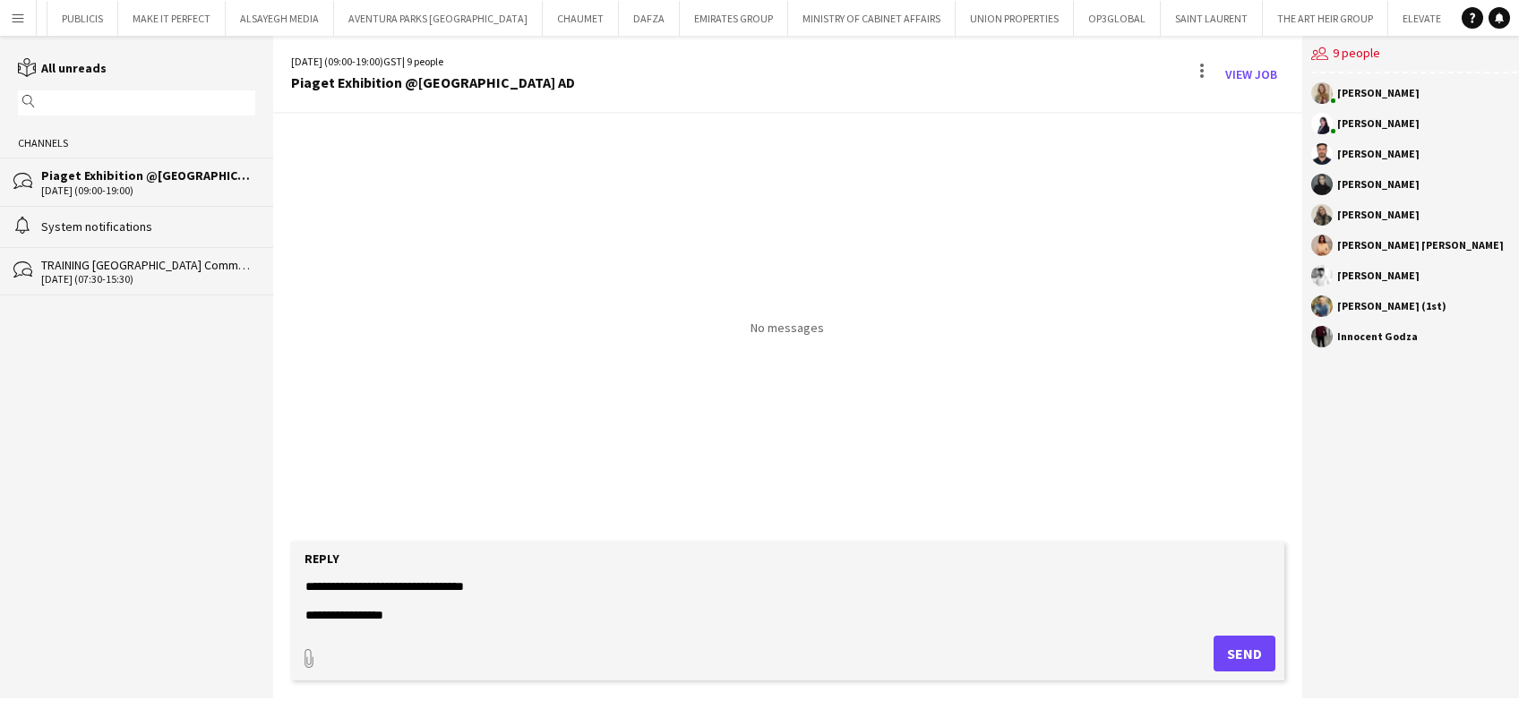
type textarea "**********"
click at [1218, 659] on button "Send" at bounding box center [1244, 654] width 62 height 36
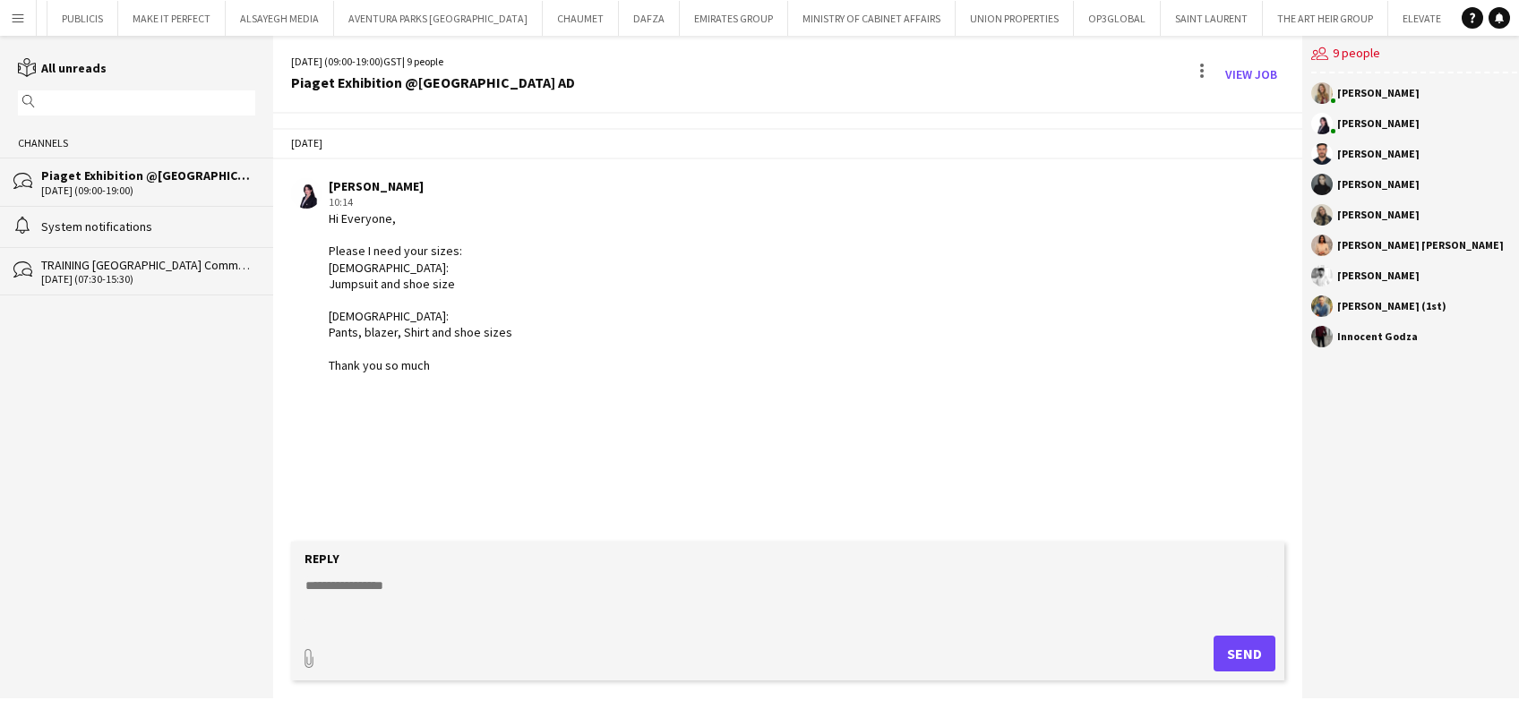
click at [535, 592] on textarea at bounding box center [787, 600] width 967 height 47
type textarea "**********"
drag, startPoint x: 301, startPoint y: 581, endPoint x: 904, endPoint y: 623, distance: 604.1
click at [904, 623] on form "**********" at bounding box center [787, 611] width 992 height 139
drag, startPoint x: 789, startPoint y: 582, endPoint x: 308, endPoint y: 587, distance: 480.9
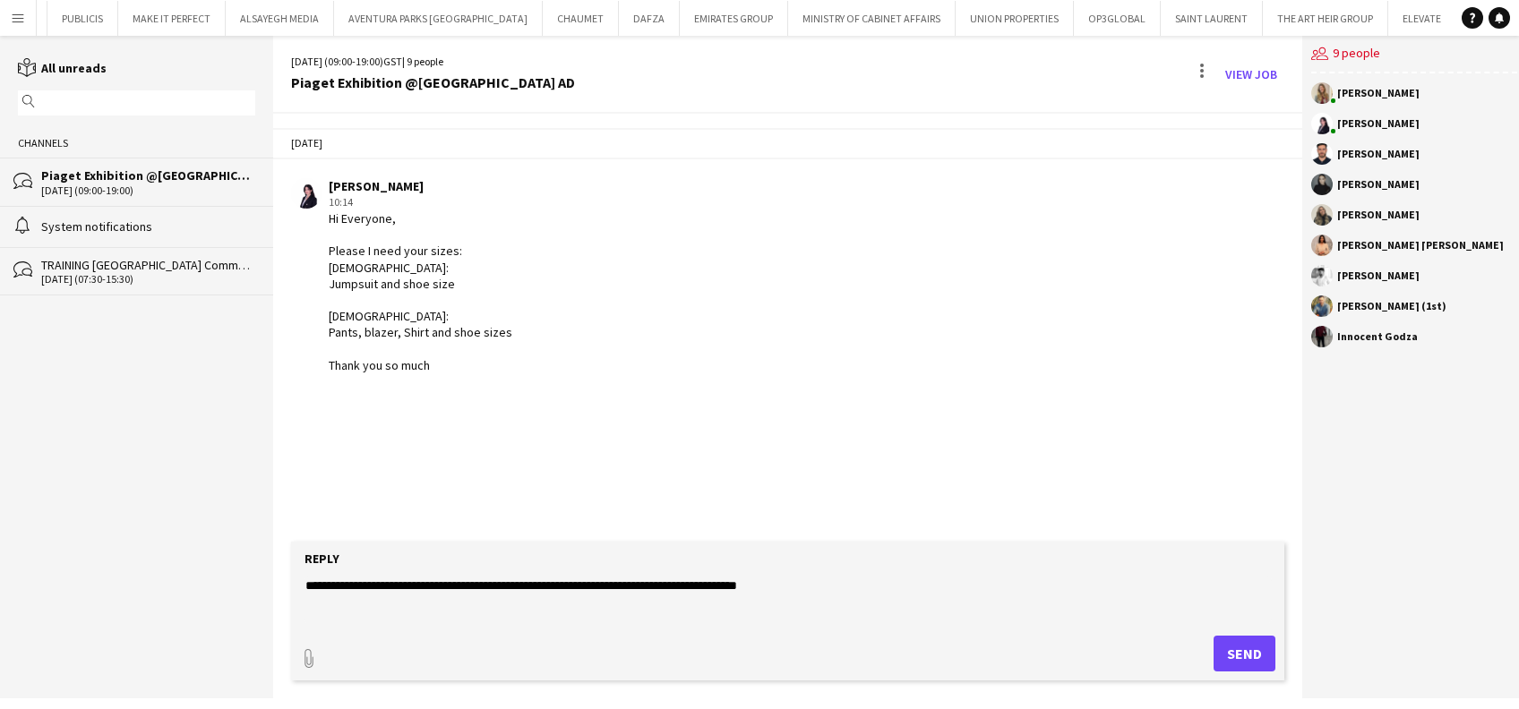
click at [308, 587] on textarea "**********" at bounding box center [787, 600] width 967 height 47
paste textarea "**********"
click at [873, 585] on textarea "**********" at bounding box center [787, 600] width 967 height 47
drag, startPoint x: 702, startPoint y: 585, endPoint x: 557, endPoint y: 586, distance: 145.1
click at [557, 586] on textarea "**********" at bounding box center [787, 600] width 967 height 47
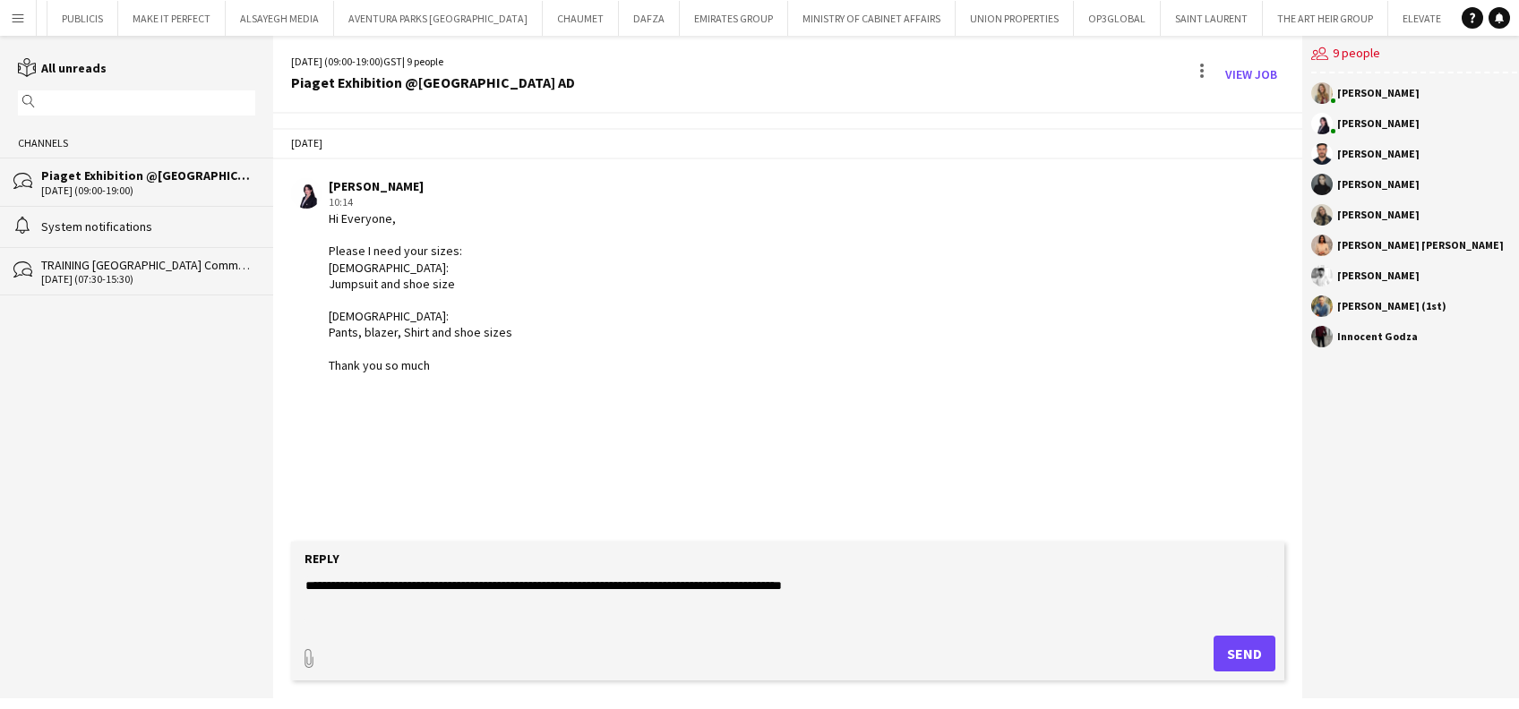
click at [590, 580] on textarea "**********" at bounding box center [787, 600] width 967 height 47
click at [681, 580] on textarea "**********" at bounding box center [787, 600] width 967 height 47
drag, startPoint x: 654, startPoint y: 584, endPoint x: 619, endPoint y: 586, distance: 35.0
click at [613, 586] on textarea "**********" at bounding box center [787, 600] width 967 height 47
drag, startPoint x: 707, startPoint y: 584, endPoint x: 560, endPoint y: 583, distance: 147.8
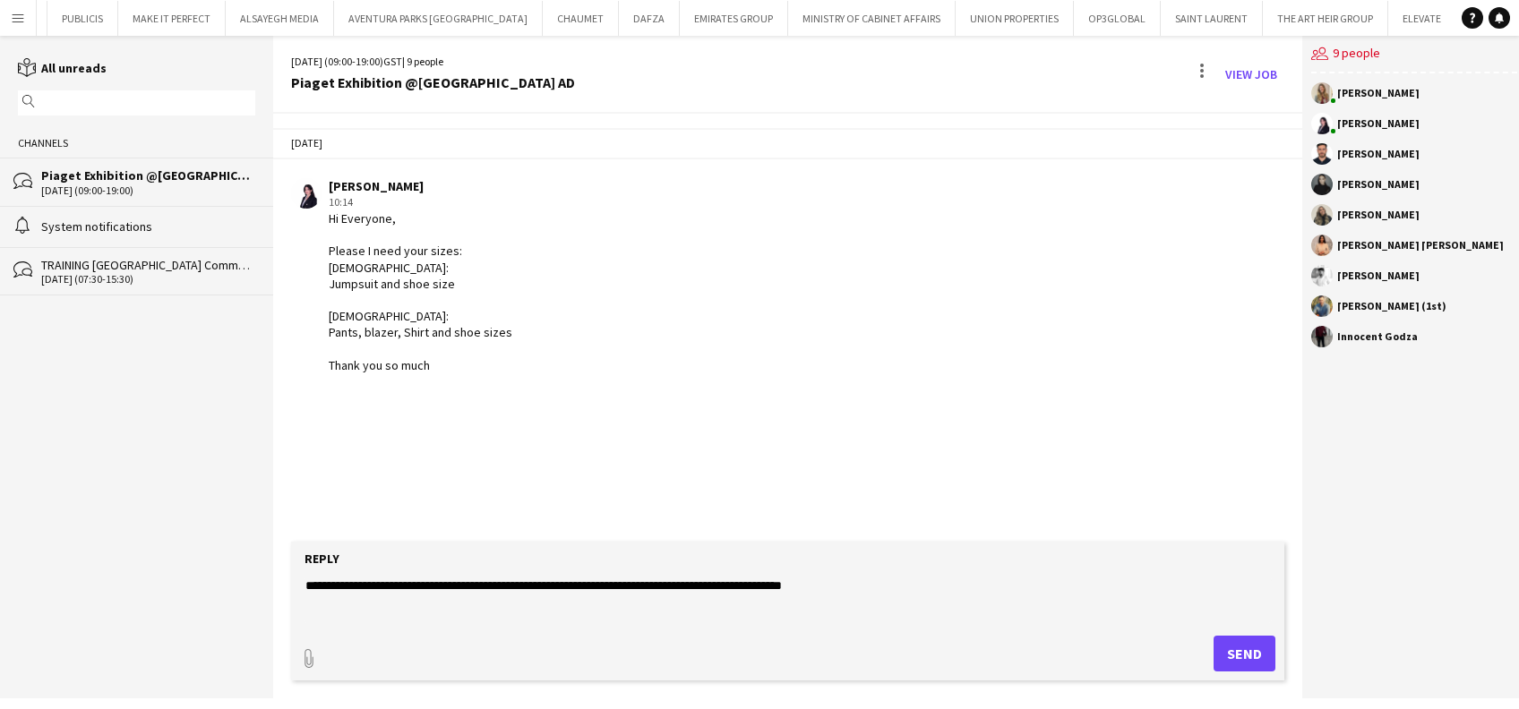
click at [560, 583] on textarea "**********" at bounding box center [787, 600] width 967 height 47
click at [847, 580] on textarea "**********" at bounding box center [787, 600] width 967 height 47
click at [955, 578] on textarea "**********" at bounding box center [787, 600] width 967 height 47
drag, startPoint x: 962, startPoint y: 584, endPoint x: 913, endPoint y: 585, distance: 48.4
click at [913, 585] on textarea "**********" at bounding box center [787, 600] width 967 height 47
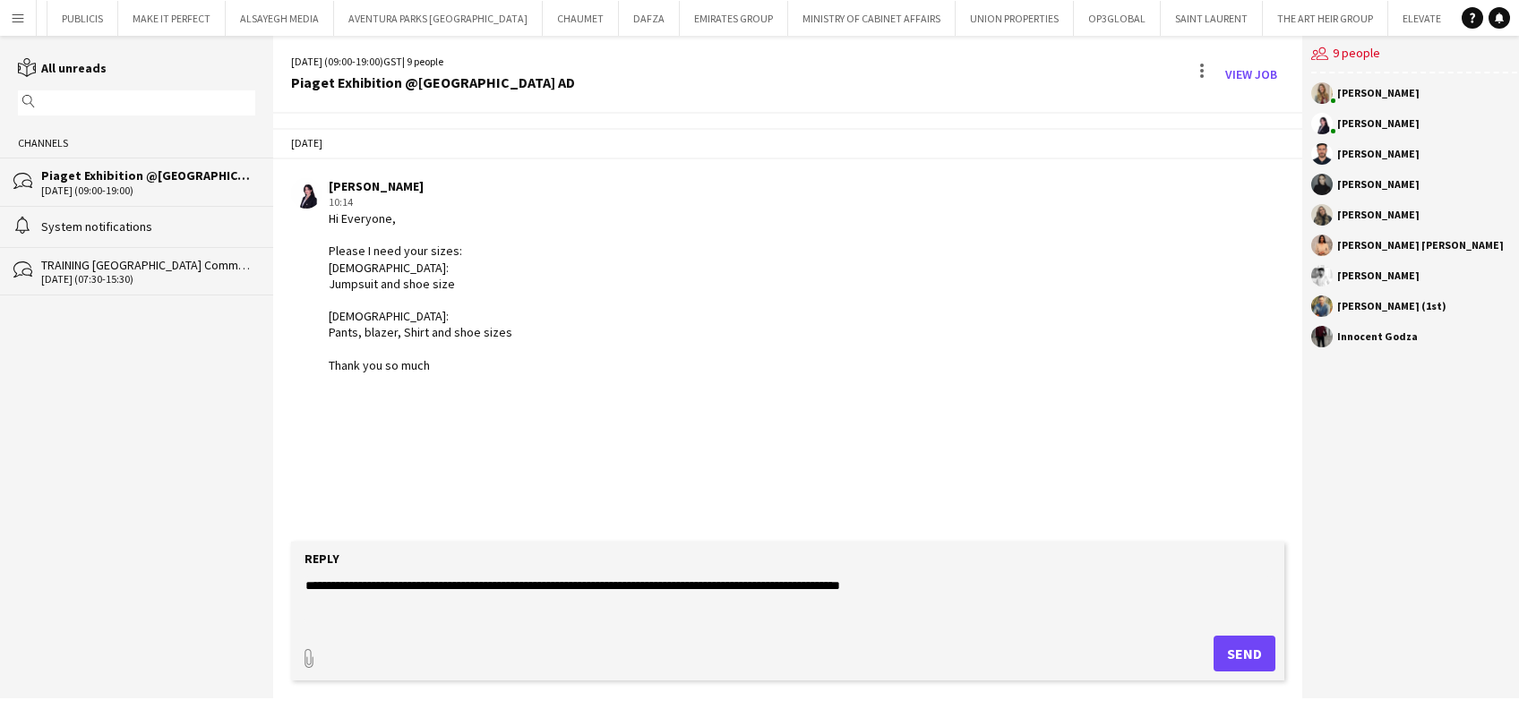
click at [696, 587] on textarea "**********" at bounding box center [787, 600] width 967 height 47
drag, startPoint x: 732, startPoint y: 583, endPoint x: 718, endPoint y: 575, distance: 15.7
click at [731, 583] on textarea "**********" at bounding box center [787, 600] width 967 height 47
type textarea "**********"
click at [1227, 652] on button "Send" at bounding box center [1244, 654] width 62 height 36
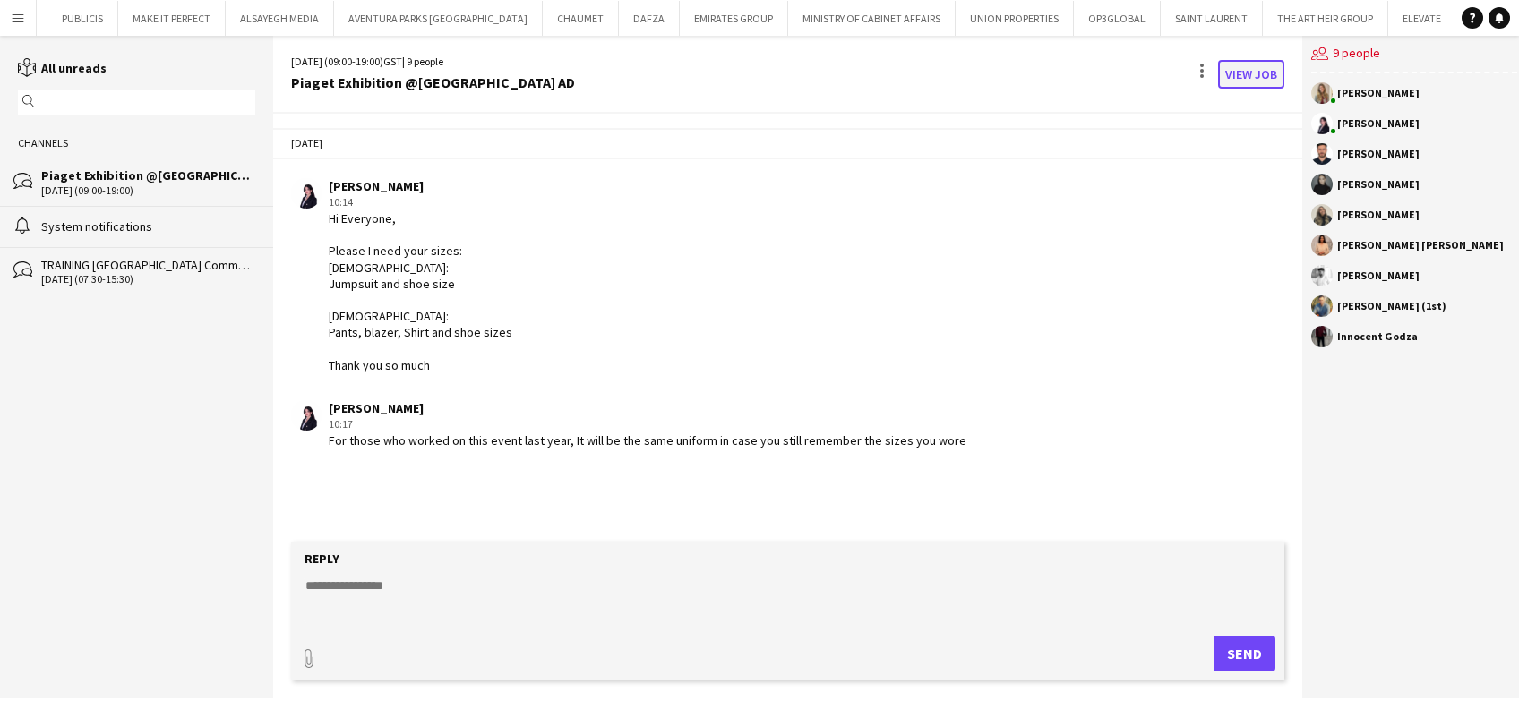
click at [1261, 76] on link "View Job" at bounding box center [1251, 74] width 66 height 29
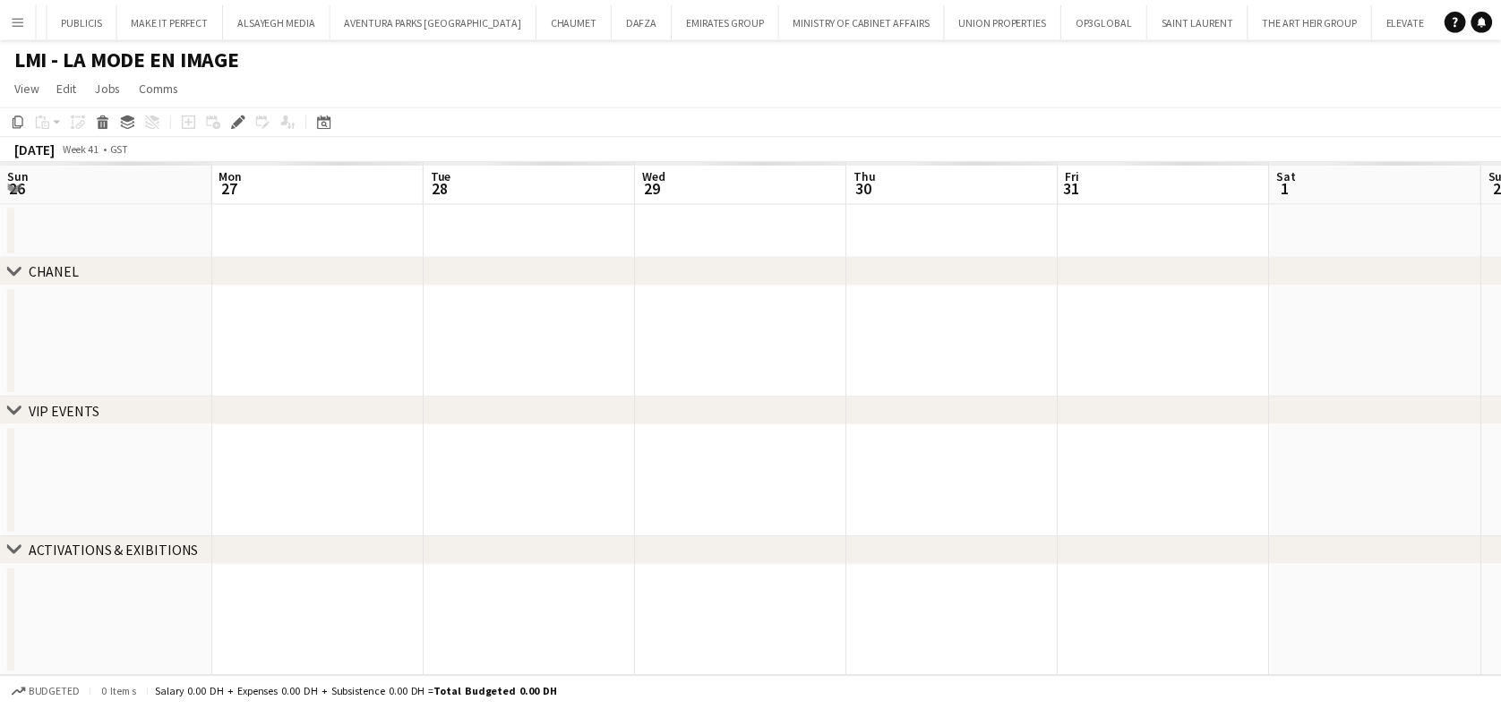
scroll to position [0, 616]
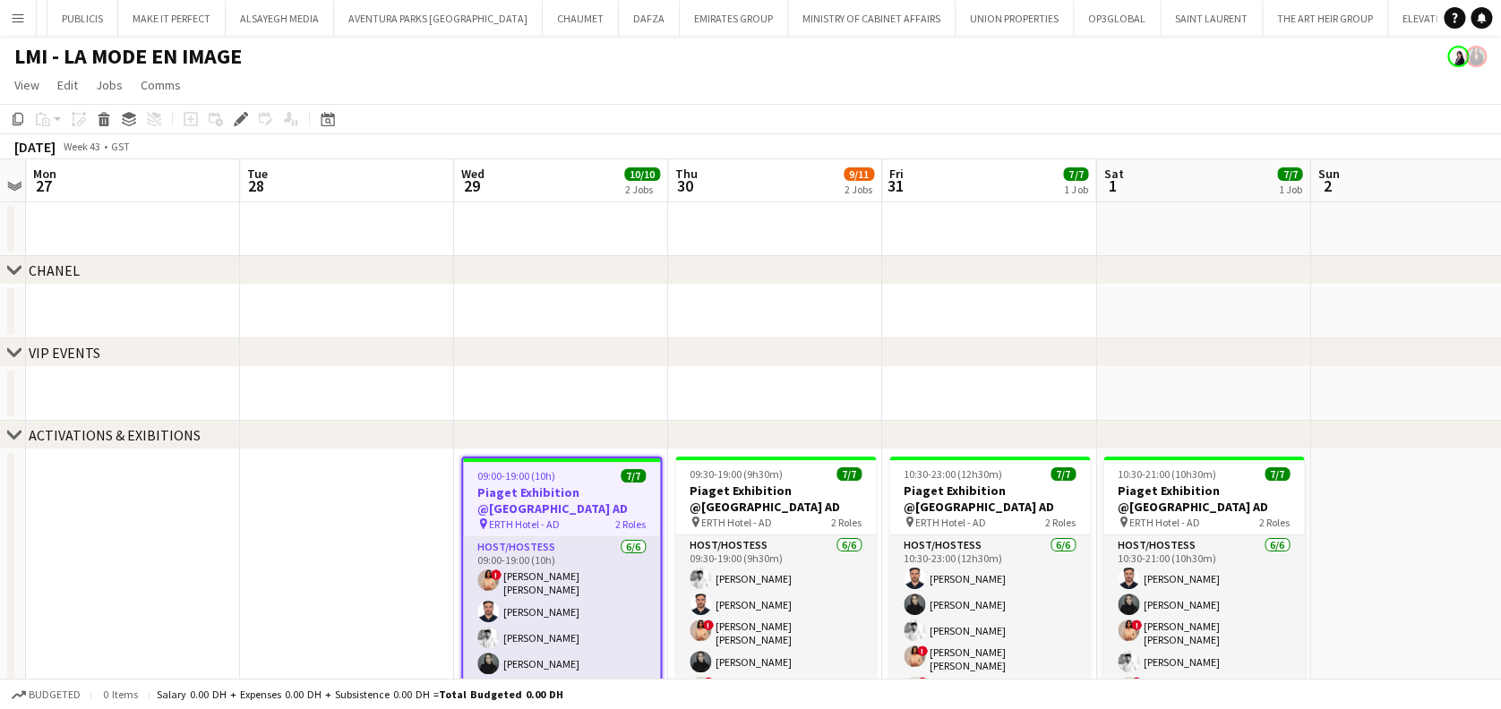
click at [16, 25] on button "Menu" at bounding box center [18, 18] width 36 height 36
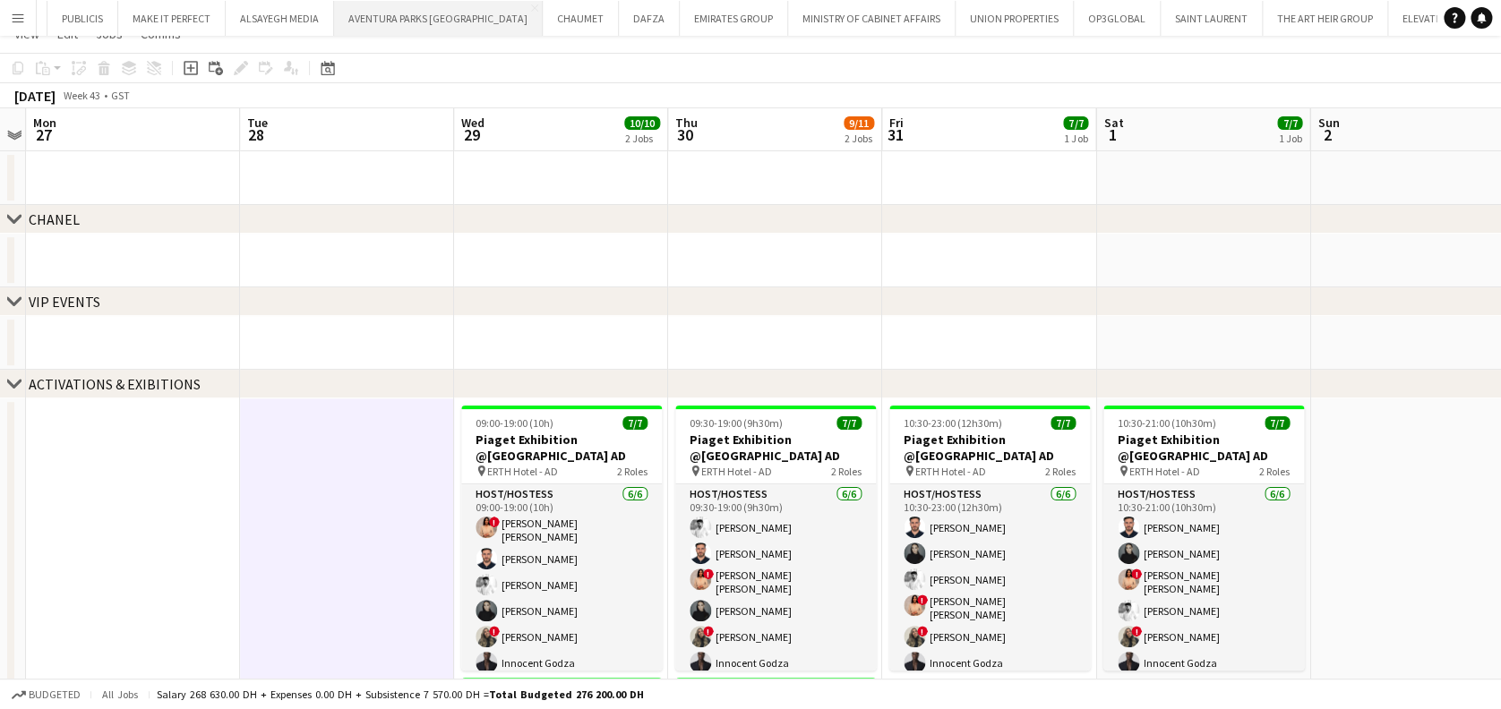
scroll to position [119, 0]
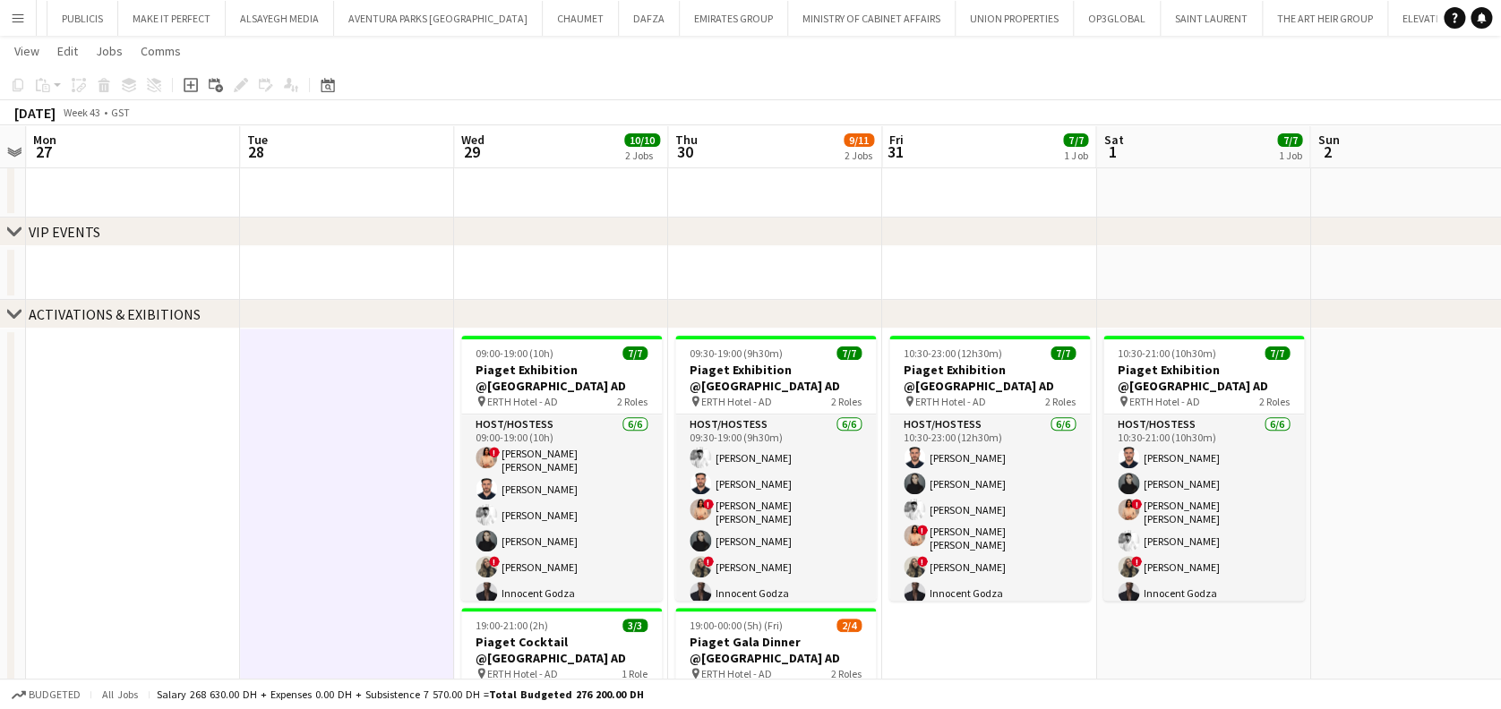
click at [16, 21] on app-icon "Menu" at bounding box center [18, 18] width 14 height 14
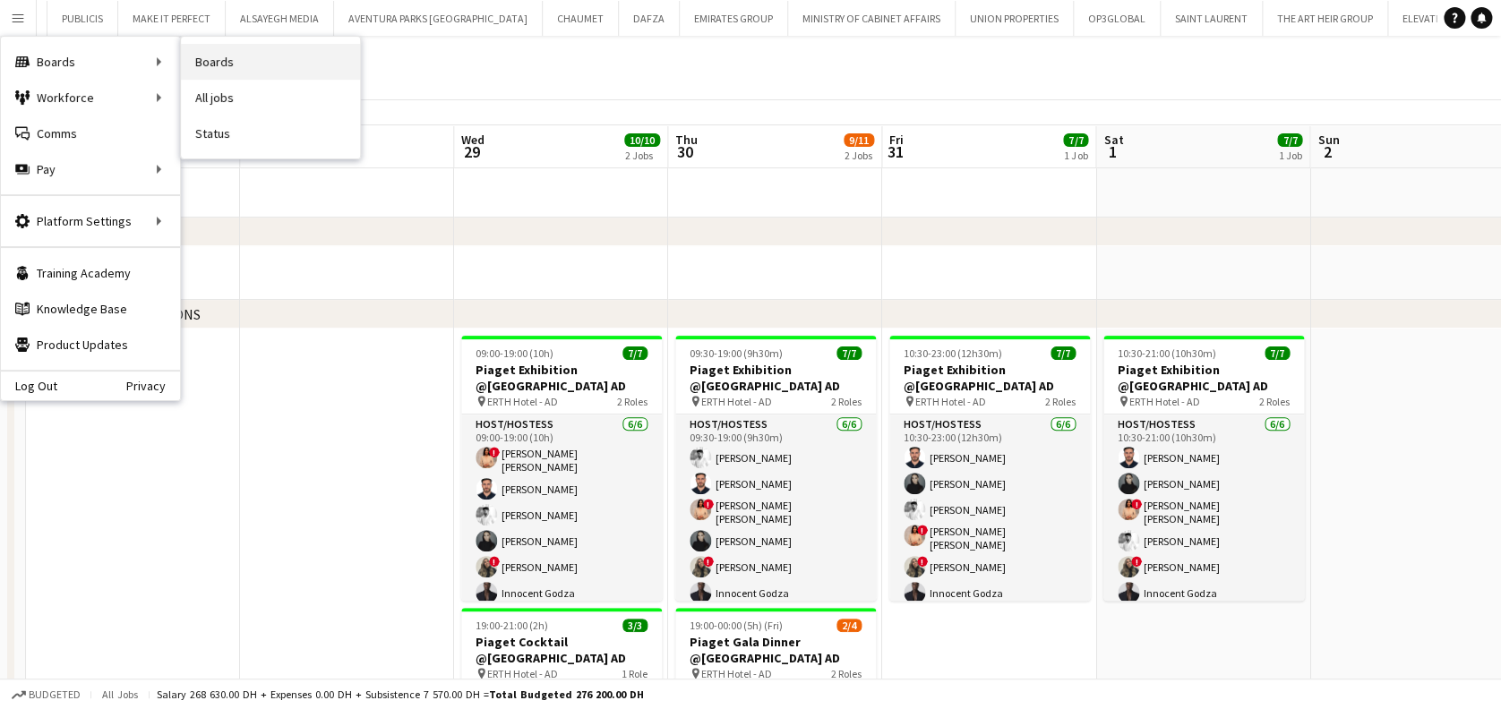
click at [215, 57] on link "Boards" at bounding box center [270, 62] width 179 height 36
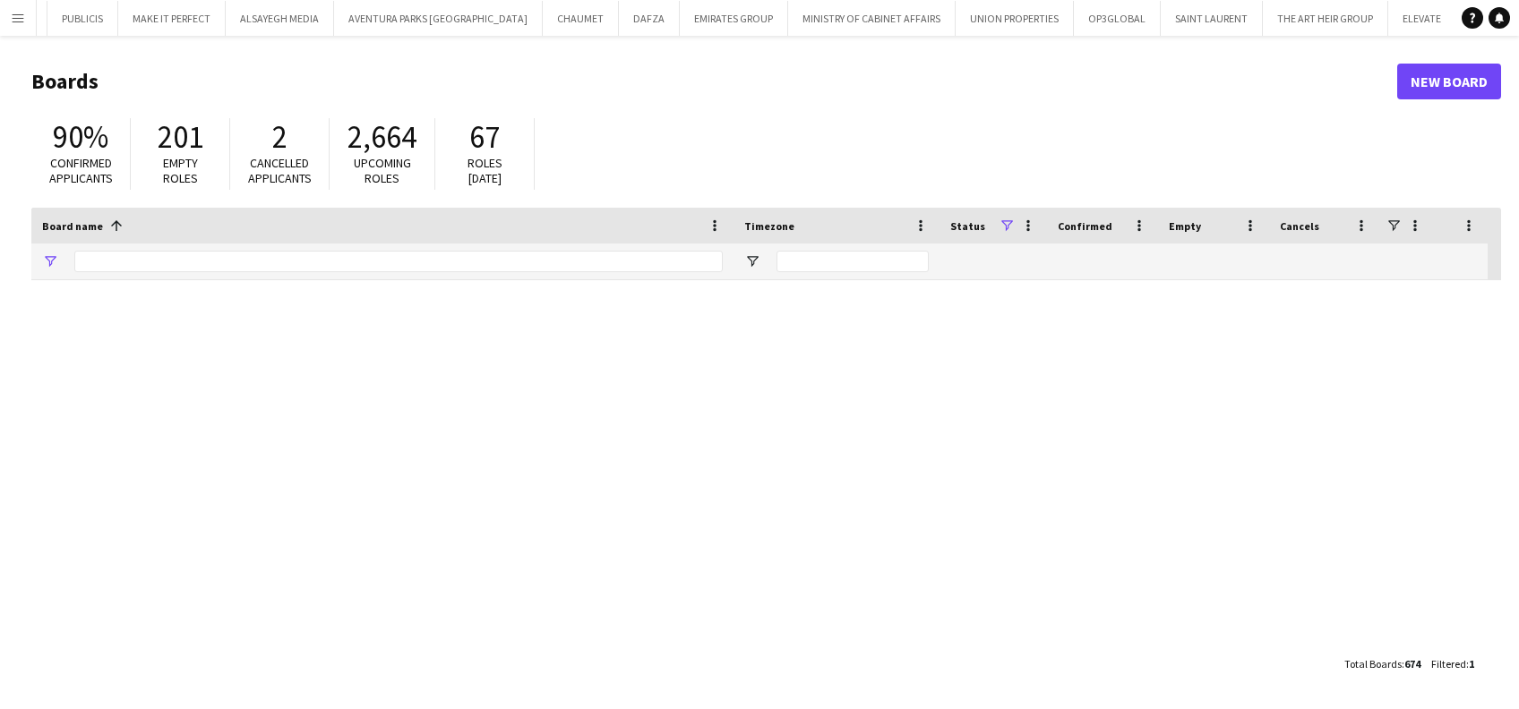
type input "*******"
drag, startPoint x: 197, startPoint y: 265, endPoint x: 40, endPoint y: 159, distance: 189.0
click at [14, 265] on main "Boards New Board 90% Confirmed applicants 201 Empty roles 2 Cancelled applicant…" at bounding box center [759, 372] width 1519 height 673
click at [92, 261] on input "*******" at bounding box center [398, 261] width 648 height 21
type input "********"
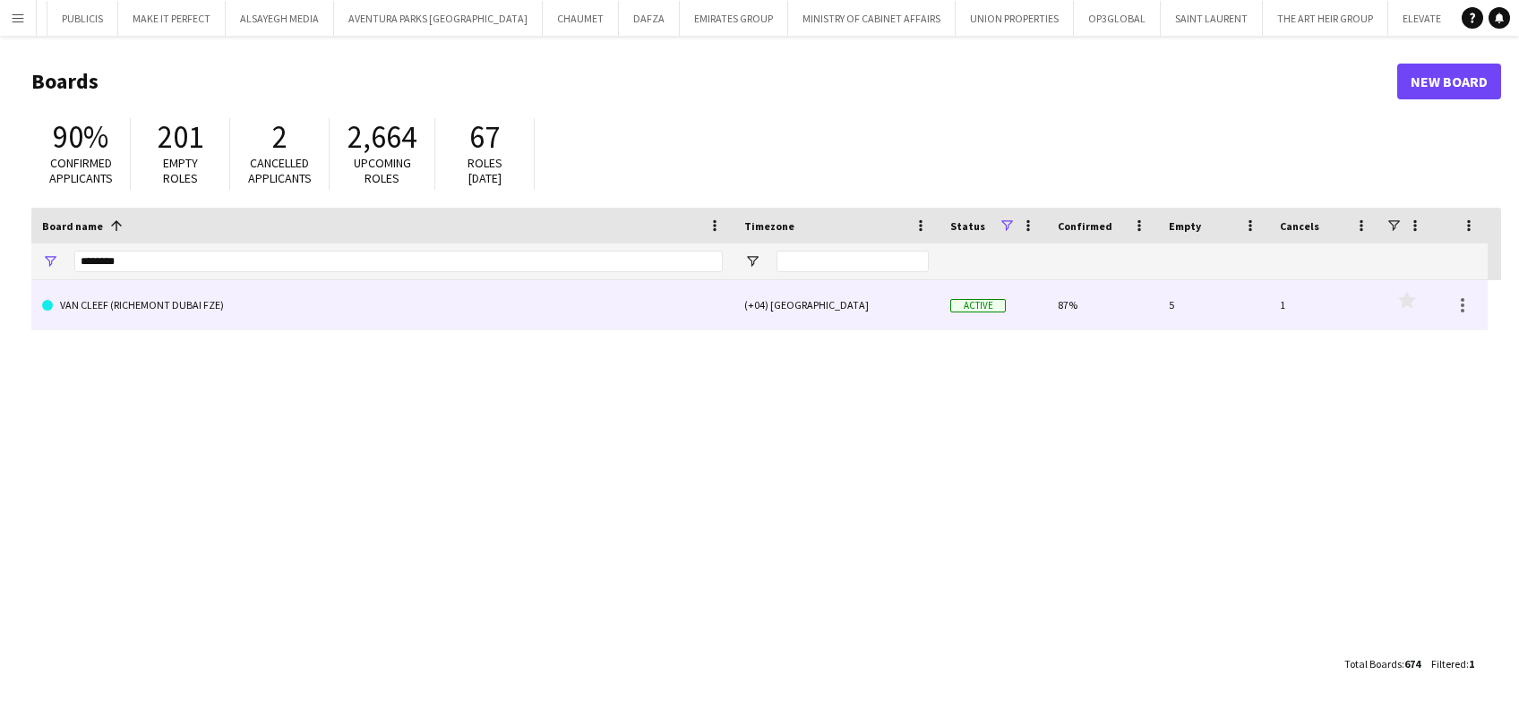
click at [150, 303] on link "VAN CLEEF (RICHEMONT DUBAI FZE)" at bounding box center [382, 305] width 681 height 50
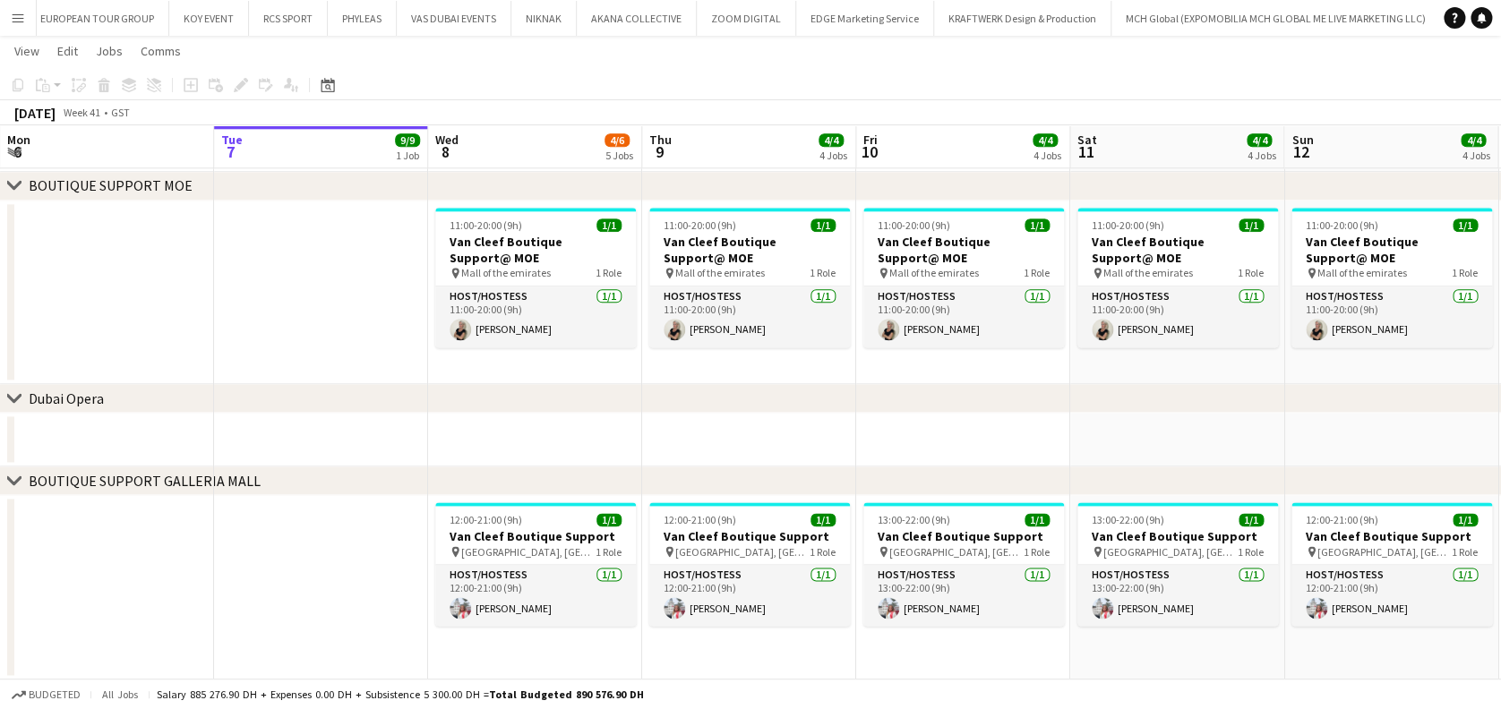
scroll to position [0, 578]
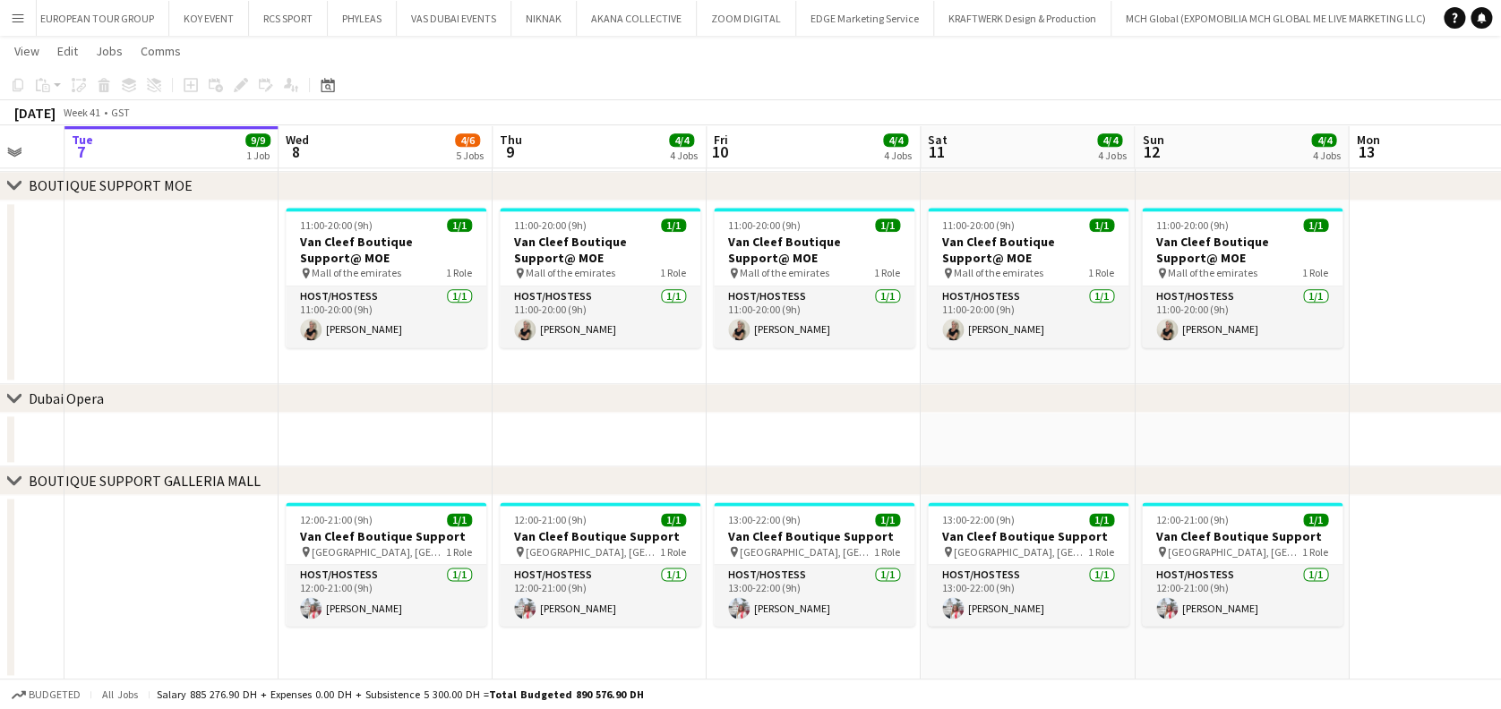
drag, startPoint x: 1251, startPoint y: 646, endPoint x: 1132, endPoint y: 642, distance: 119.2
click at [1397, 570] on app-date-cell at bounding box center [1456, 587] width 214 height 184
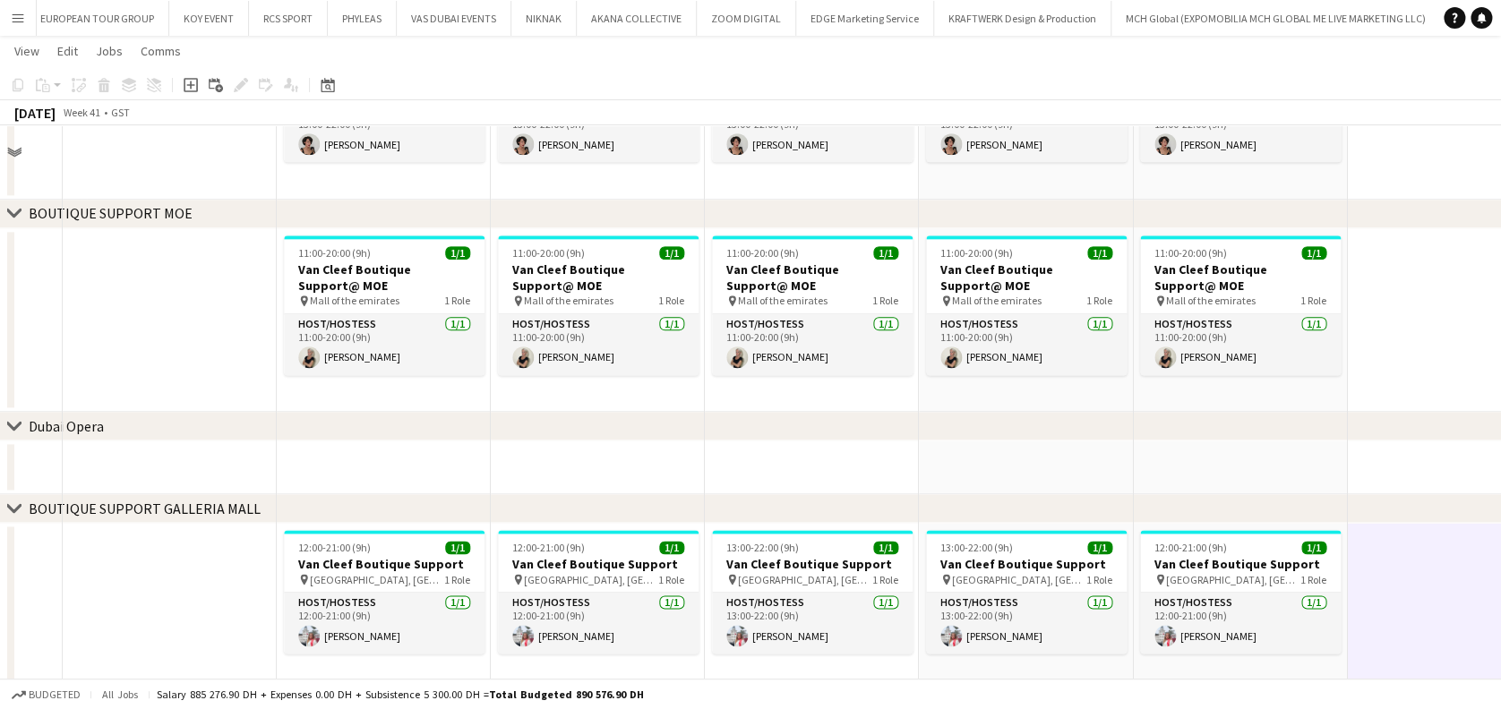
scroll to position [1001, 0]
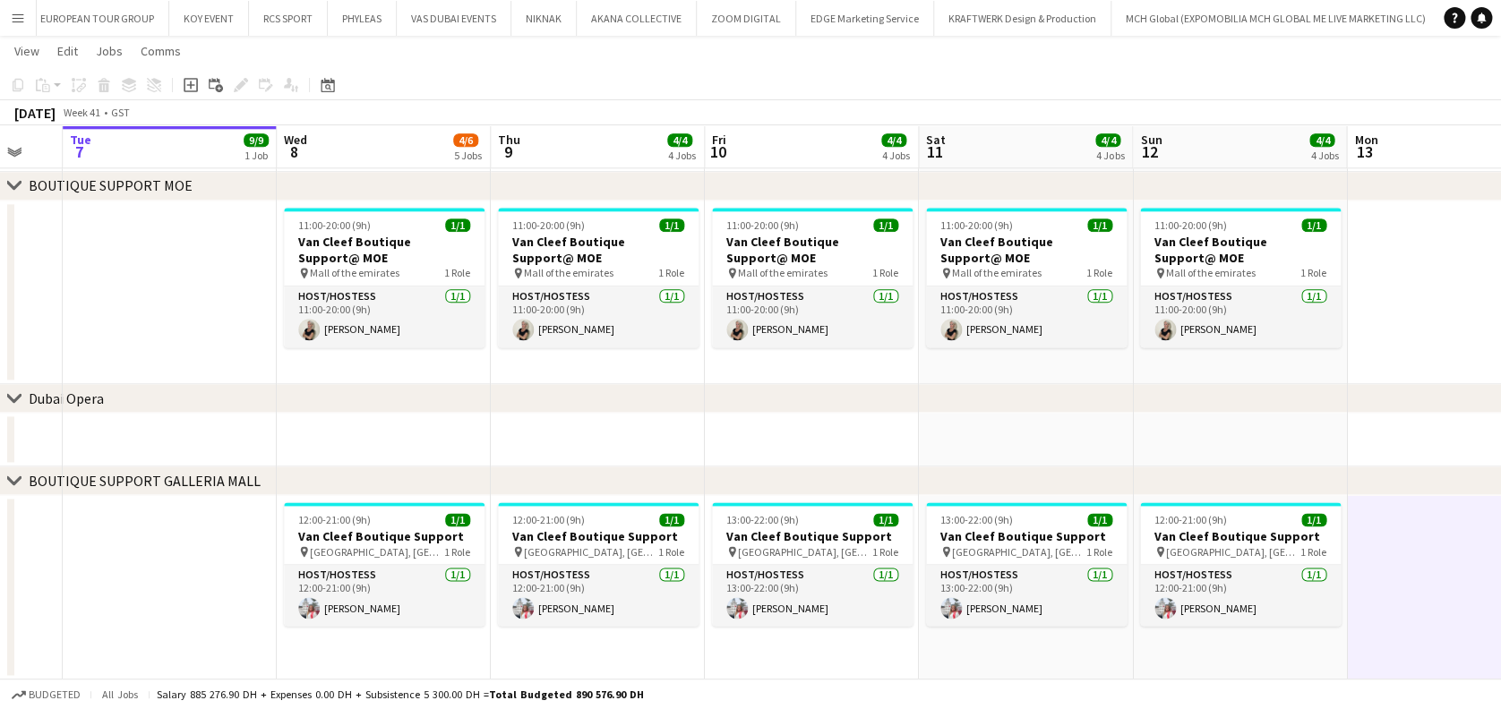
click at [1474, 443] on app-date-cell at bounding box center [1454, 440] width 214 height 54
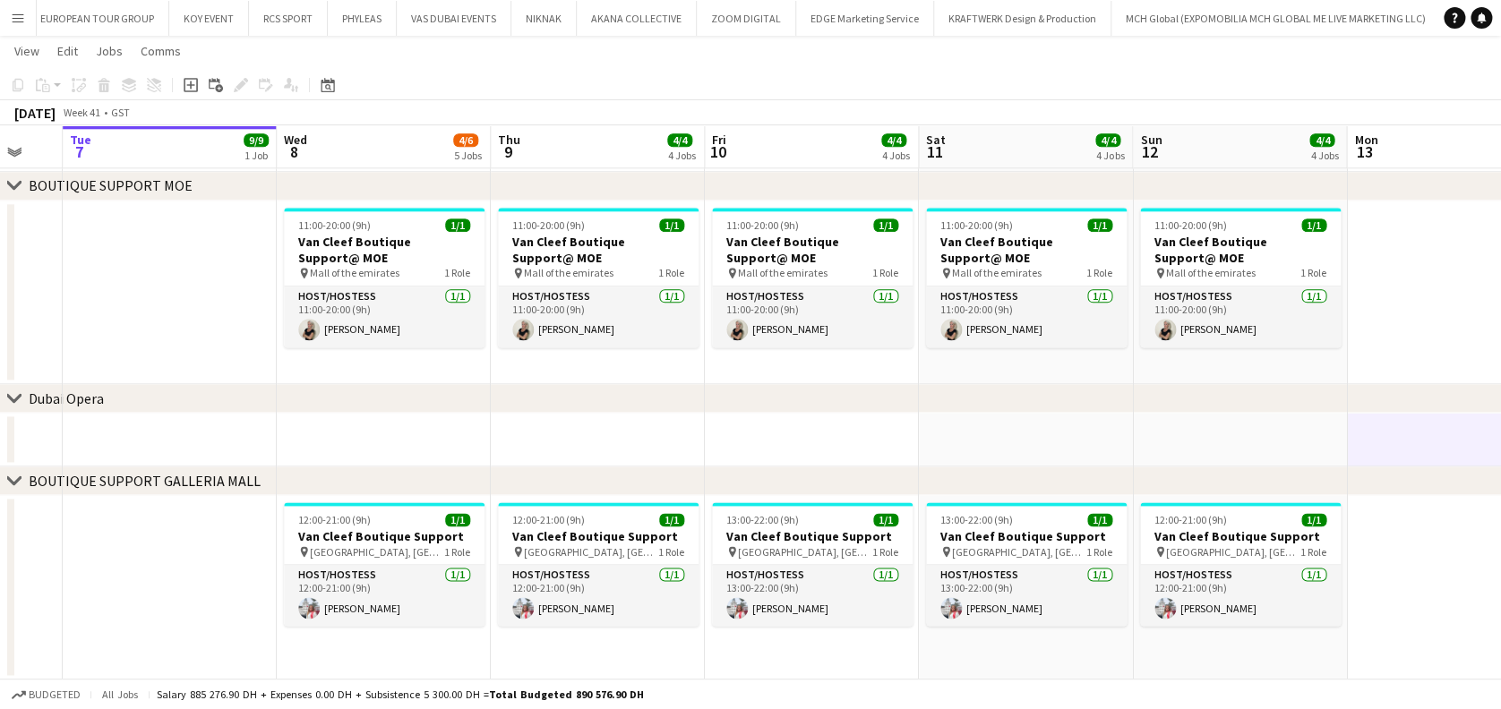
click at [1420, 334] on app-date-cell at bounding box center [1454, 293] width 214 height 184
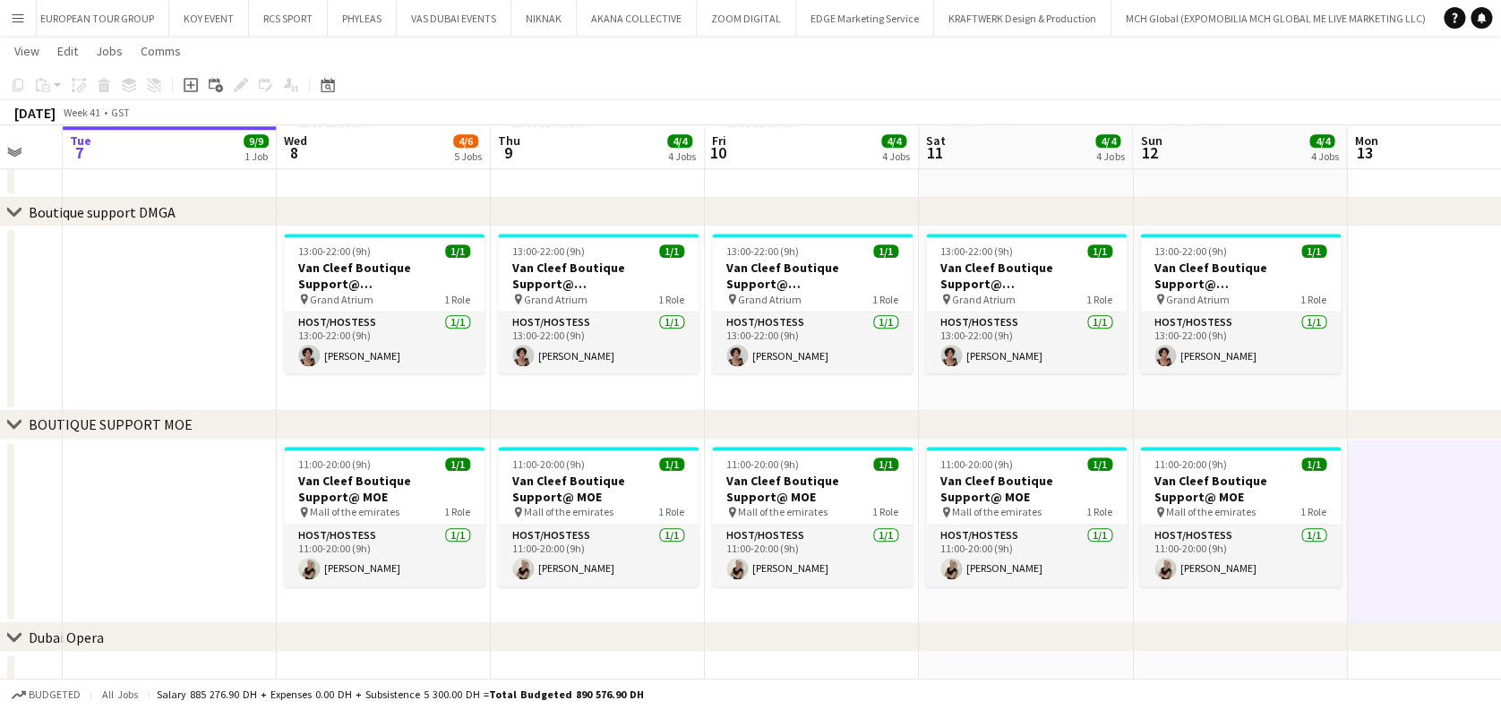
click at [1418, 308] on app-date-cell at bounding box center [1454, 319] width 214 height 184
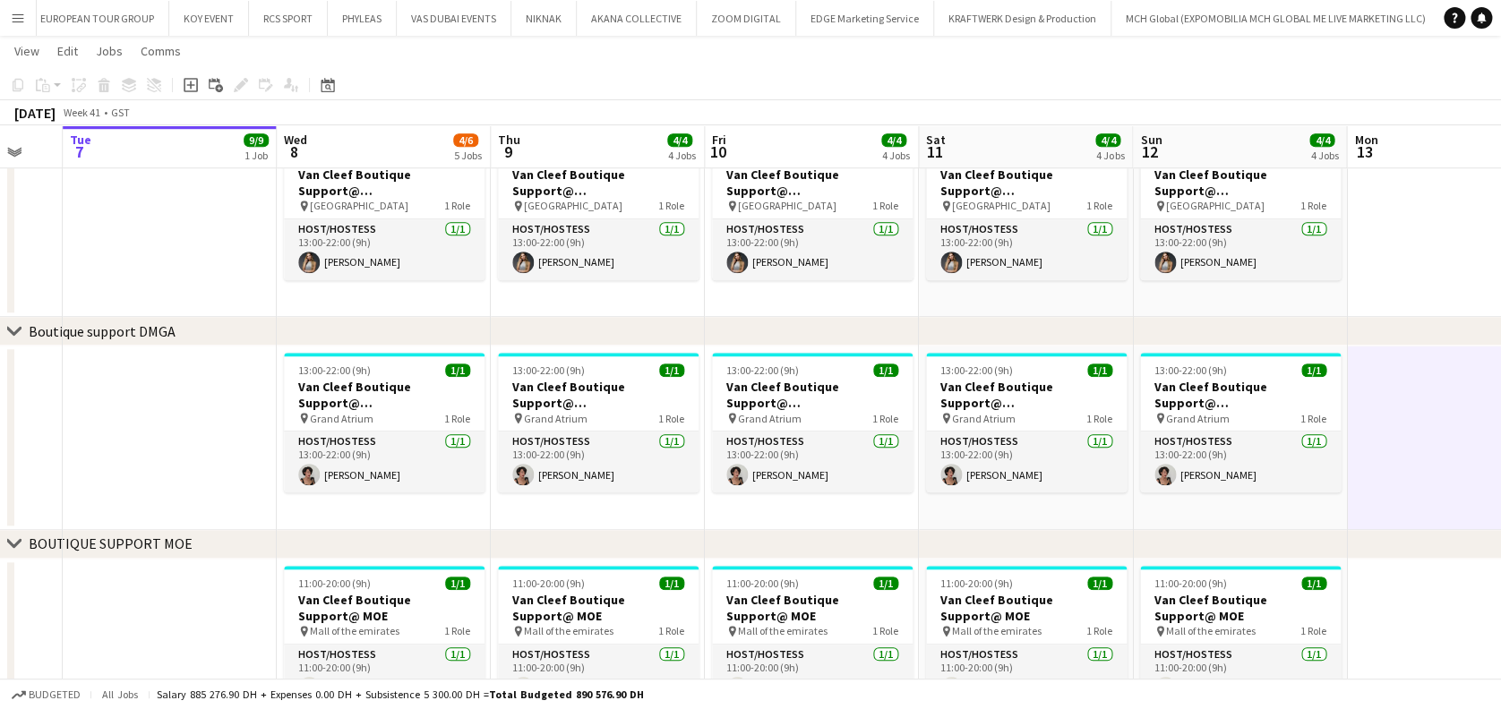
click at [1426, 287] on app-date-cell at bounding box center [1454, 225] width 214 height 184
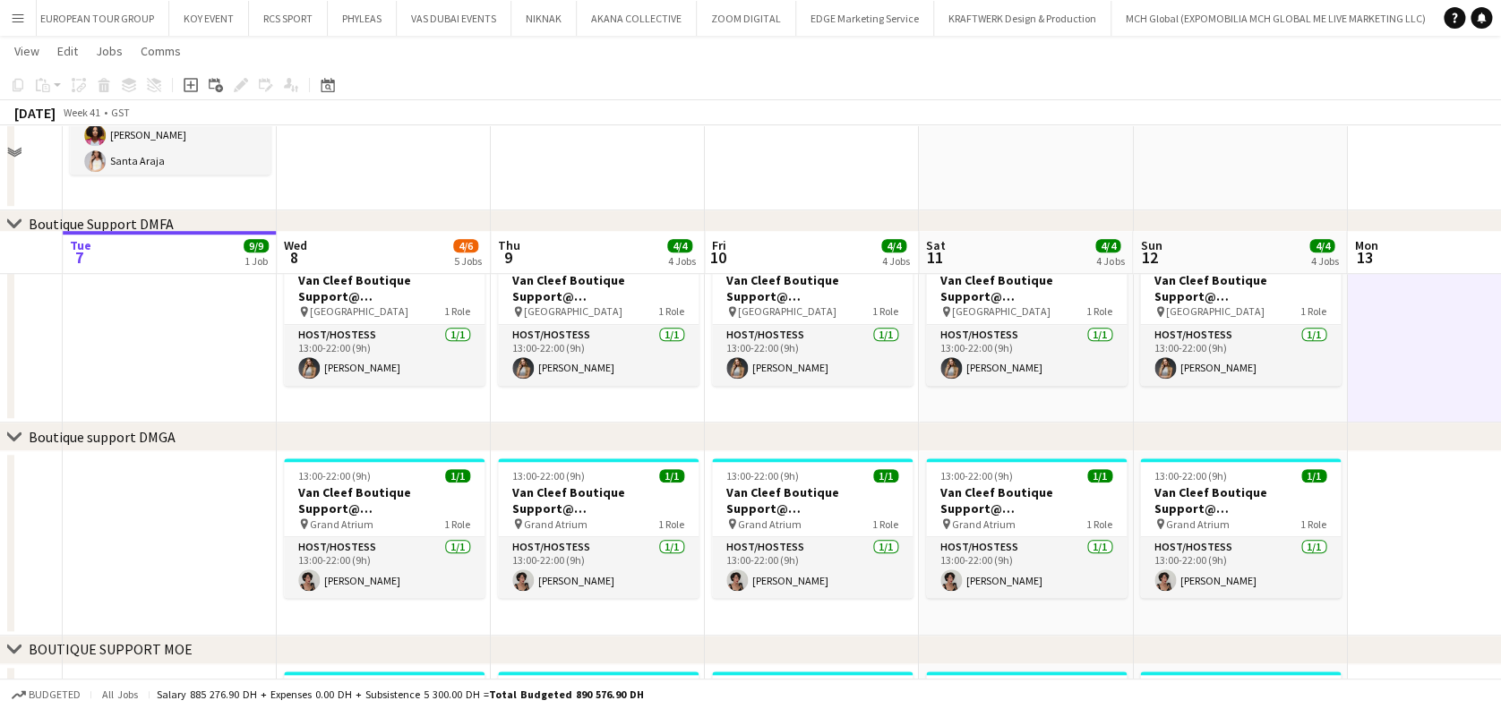
scroll to position [404, 0]
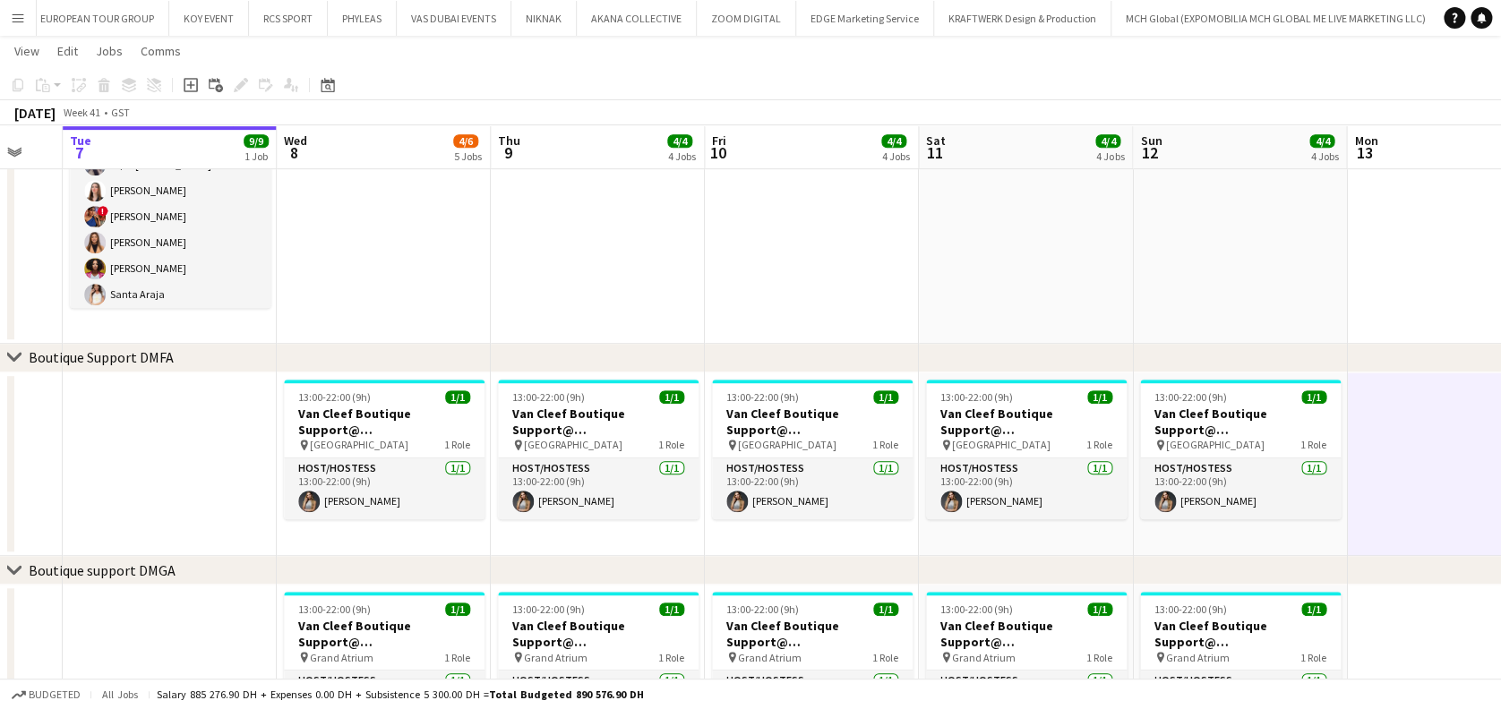
click at [1403, 303] on app-date-cell at bounding box center [1454, 190] width 214 height 308
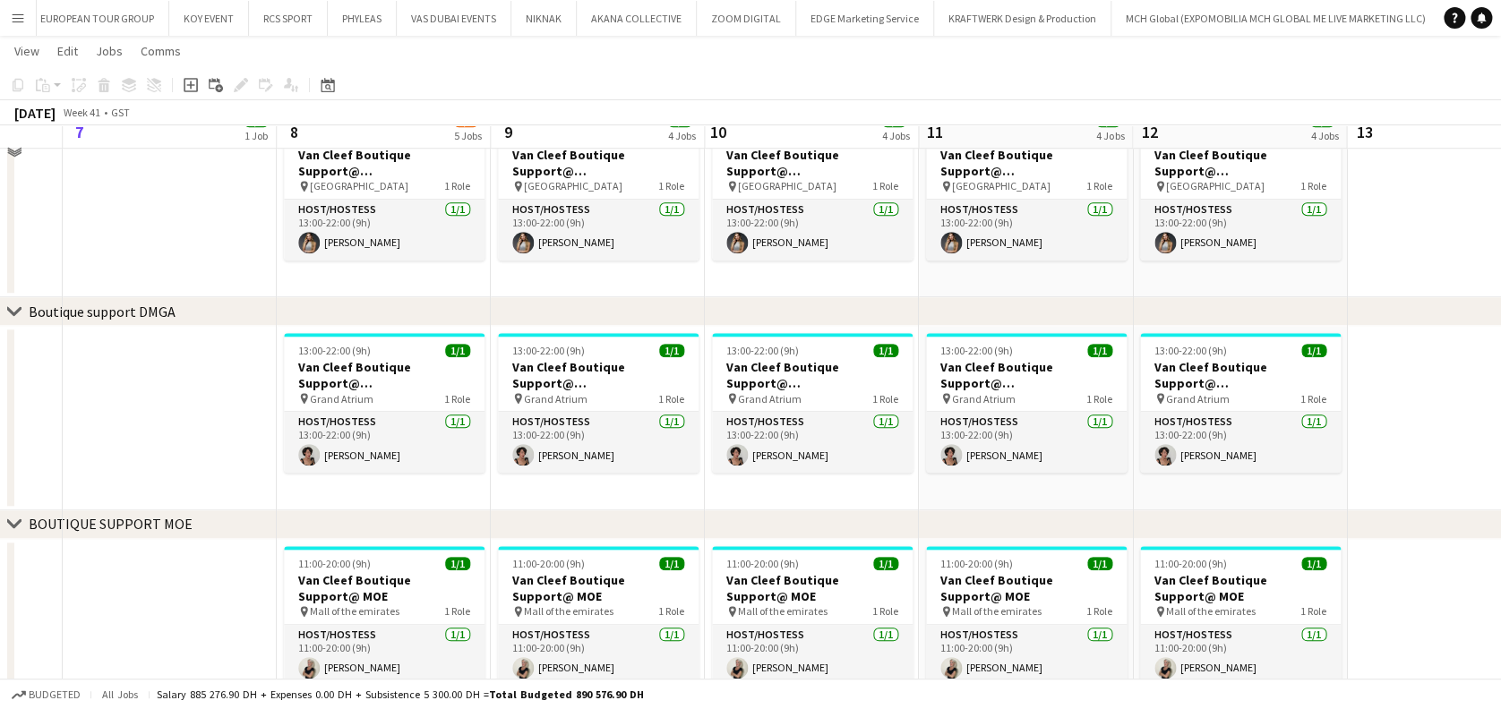
scroll to position [881, 0]
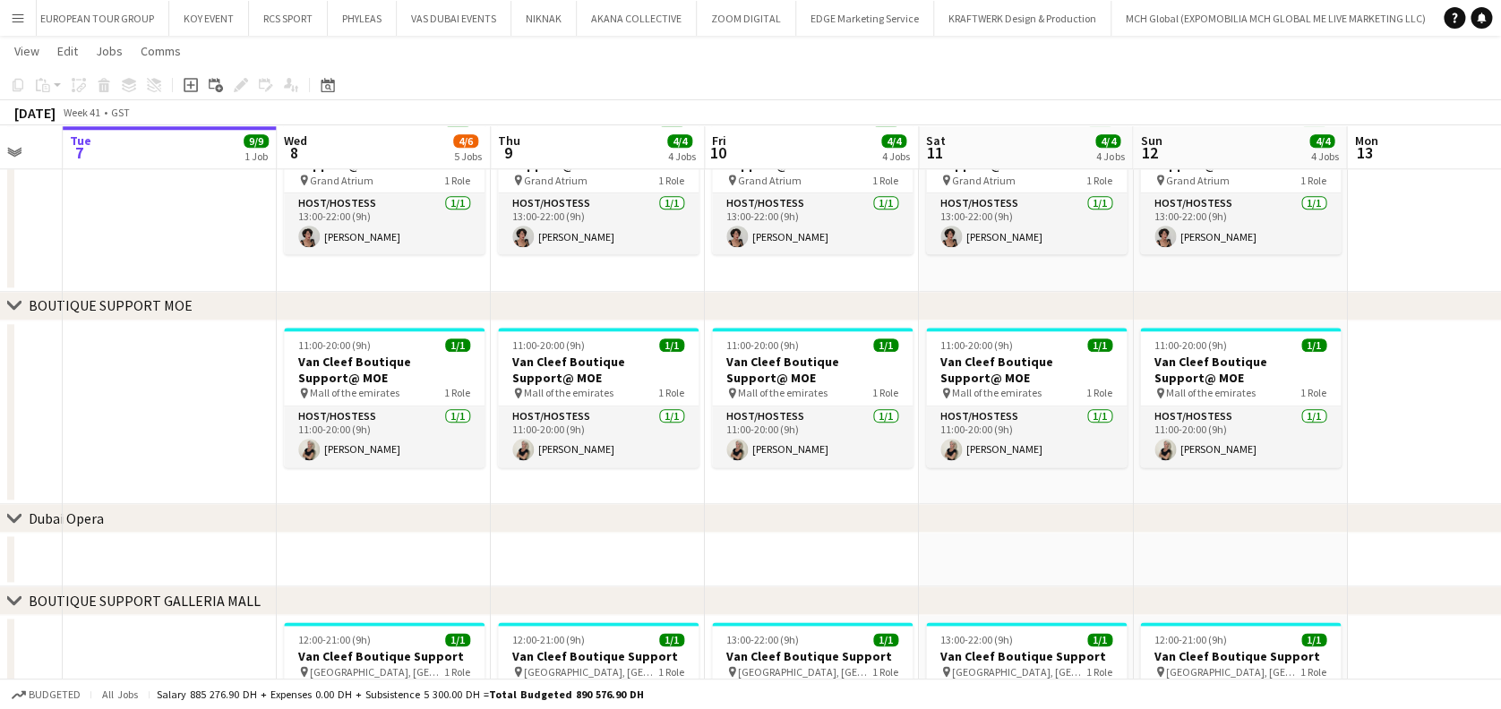
click at [1433, 397] on app-date-cell at bounding box center [1454, 413] width 214 height 184
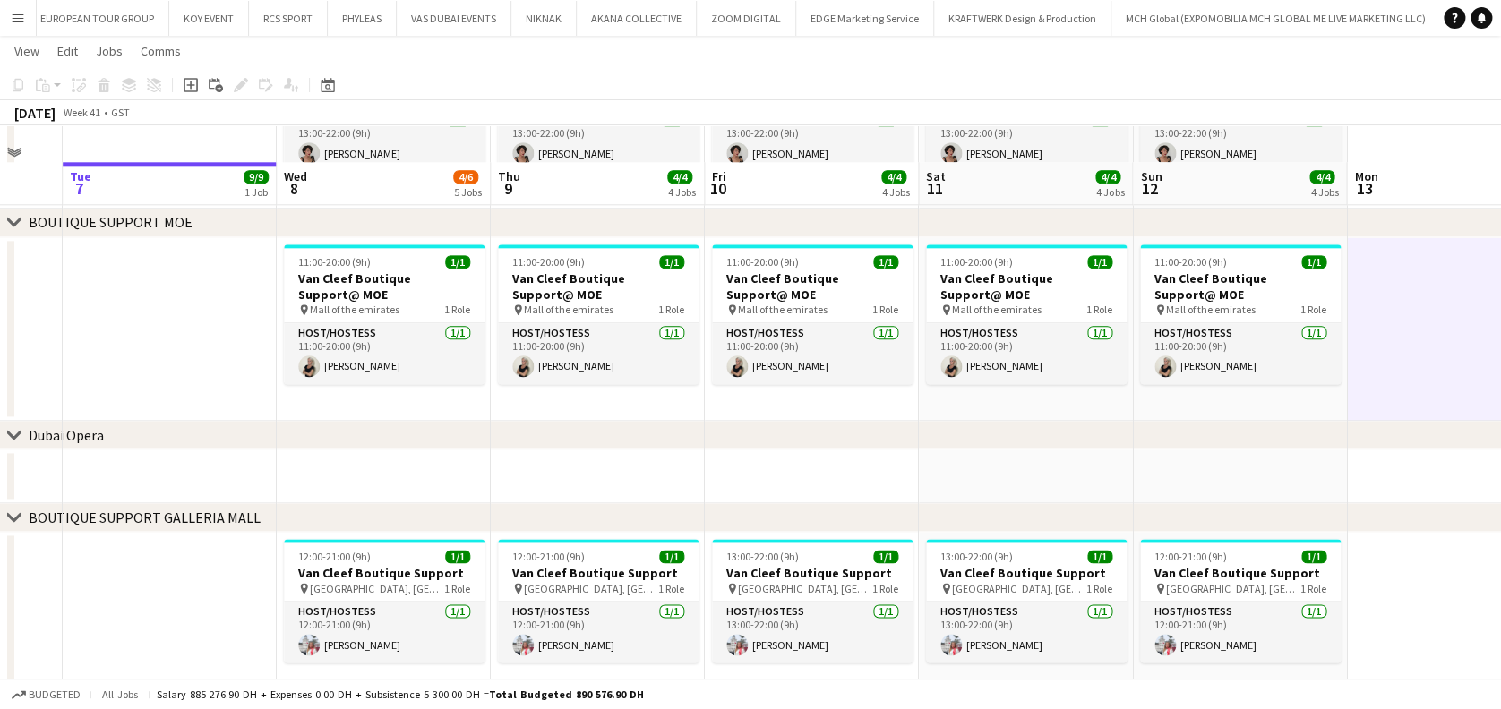
scroll to position [1001, 0]
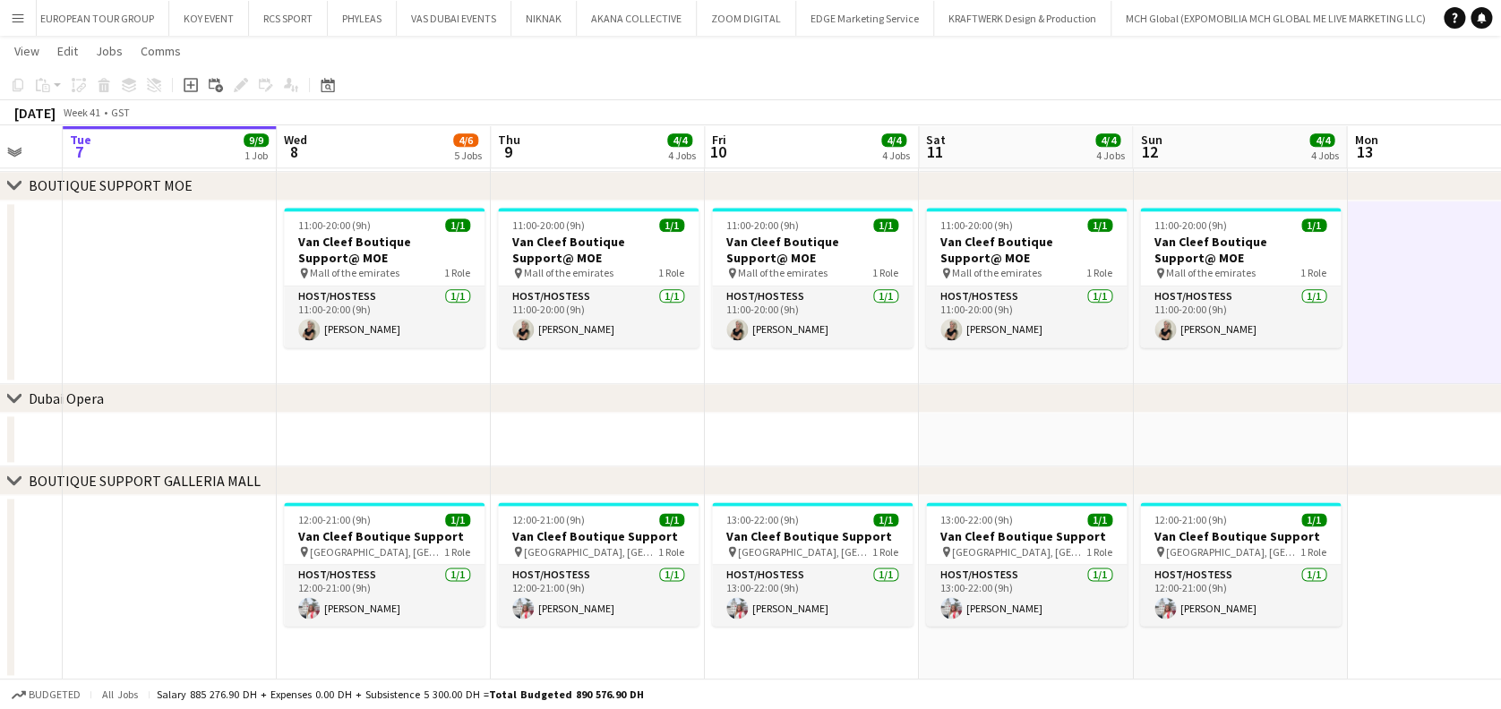
click at [1392, 555] on app-date-cell at bounding box center [1454, 587] width 214 height 184
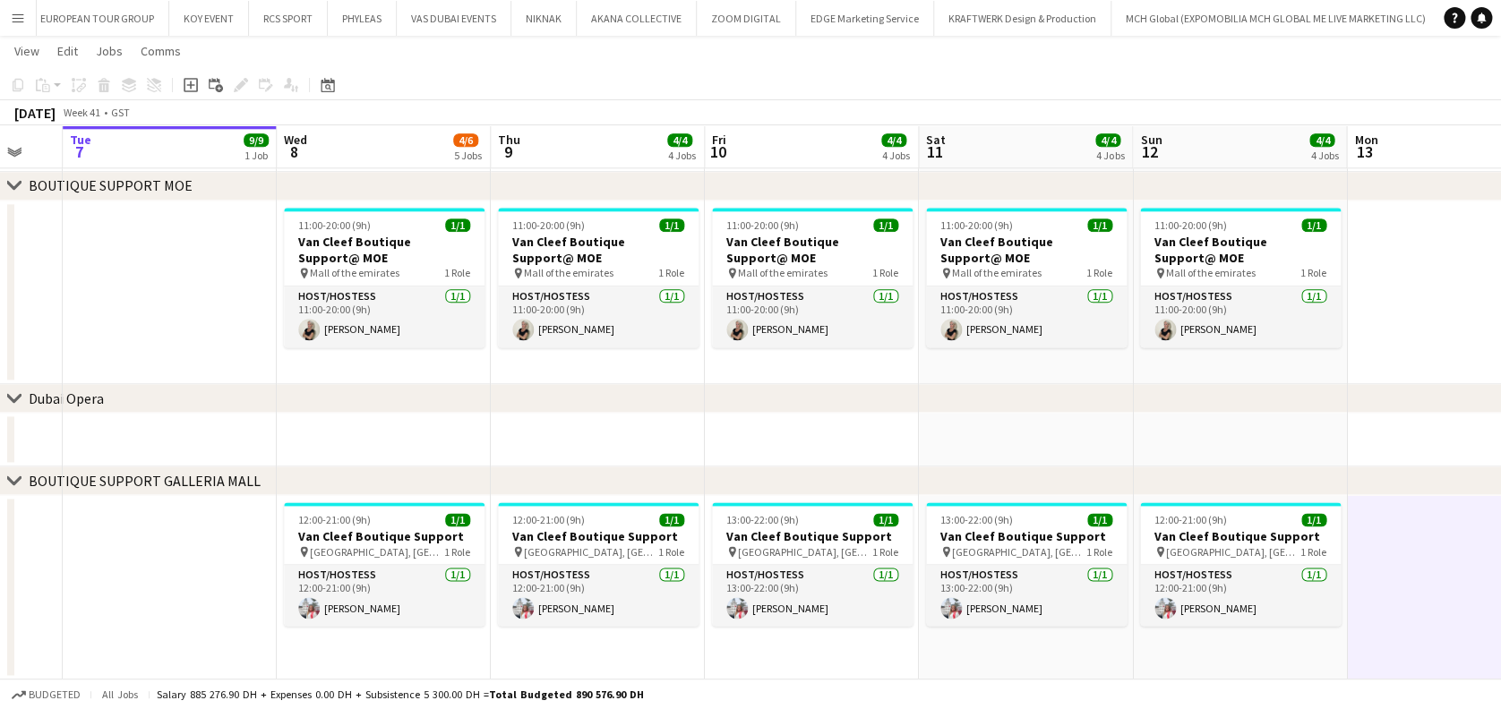
scroll to position [0, 577]
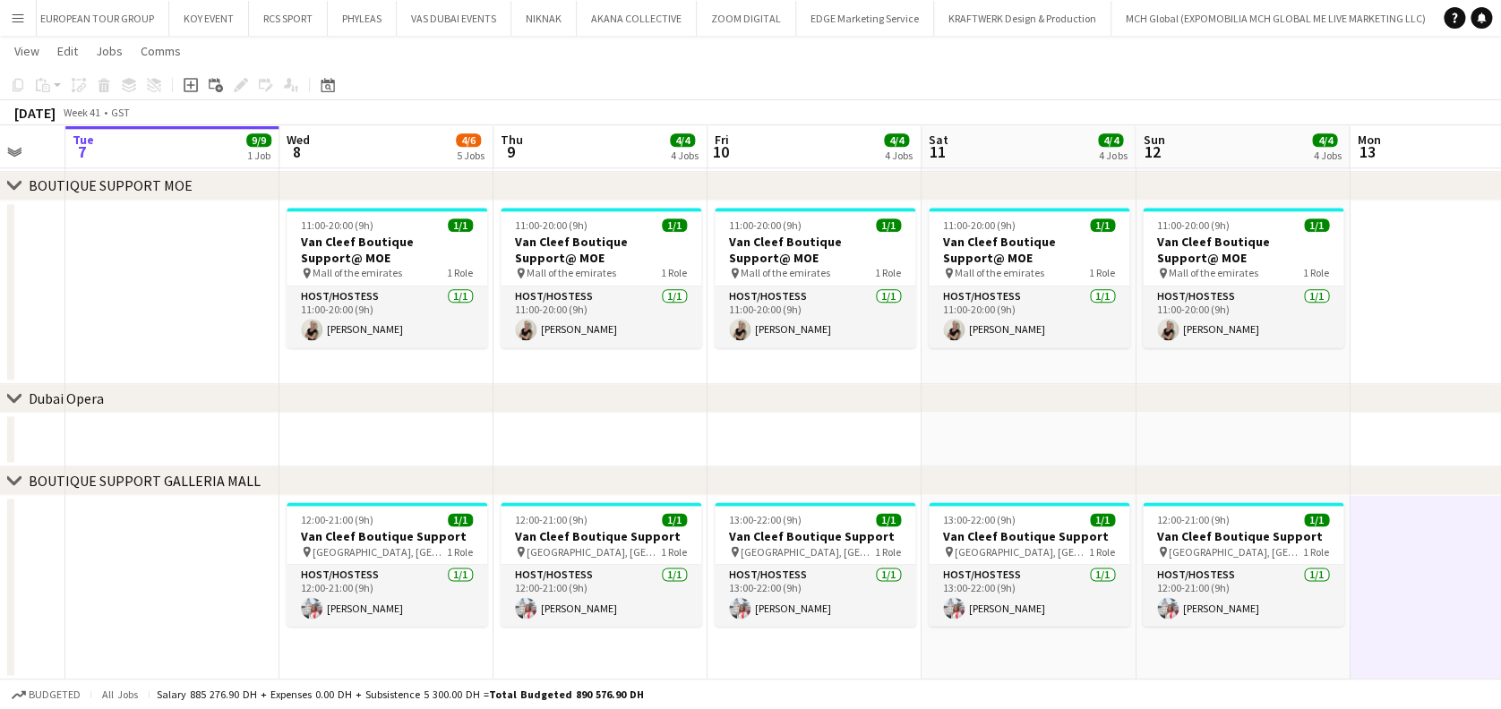
click at [1239, 648] on app-date-cell "12:00-21:00 (9h) 1/1 Van Cleef Boutique Support pin Galleria Mall, Abu Dhabi 1 …" at bounding box center [1242, 587] width 214 height 184
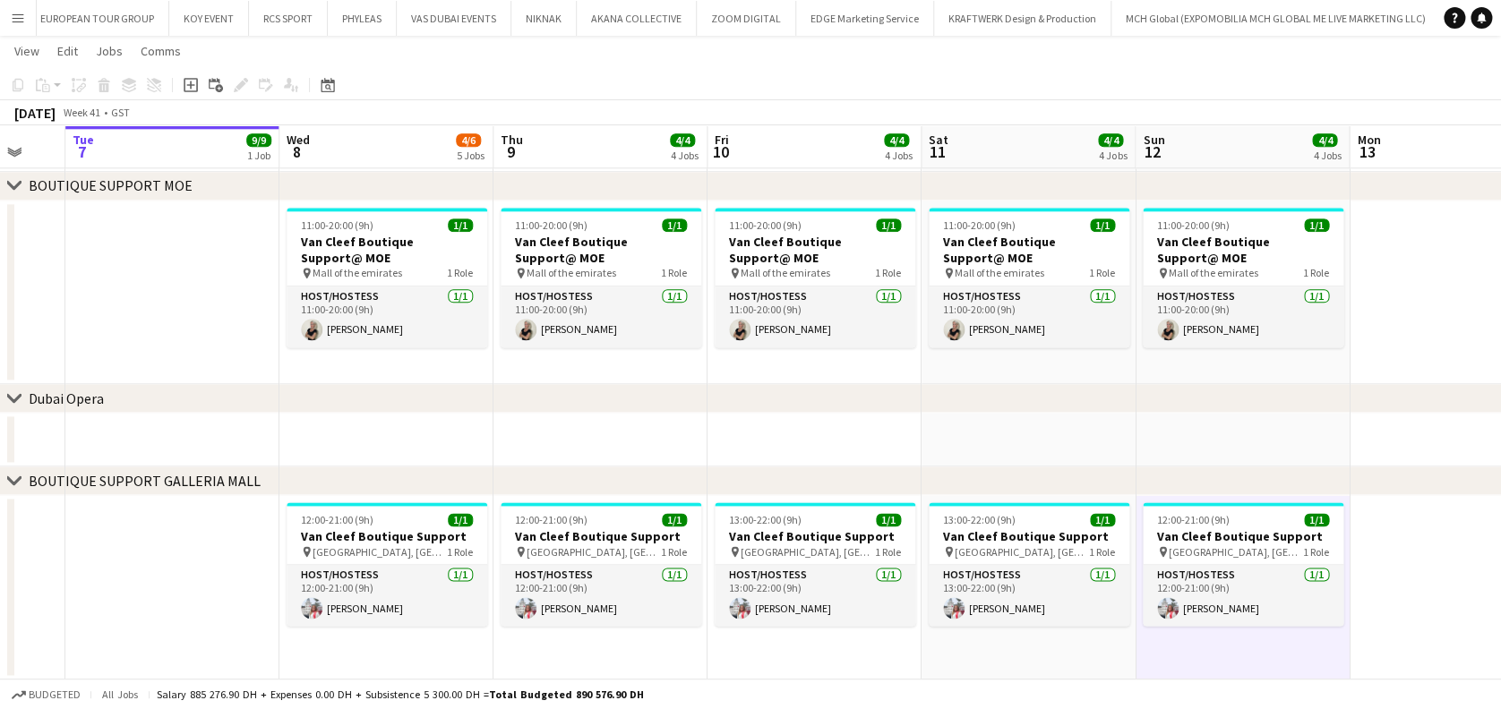
click at [1095, 648] on app-date-cell "13:00-22:00 (9h) 1/1 Van Cleef Boutique Support pin Galleria Mall, Abu Dhabi 1 …" at bounding box center [1028, 587] width 214 height 184
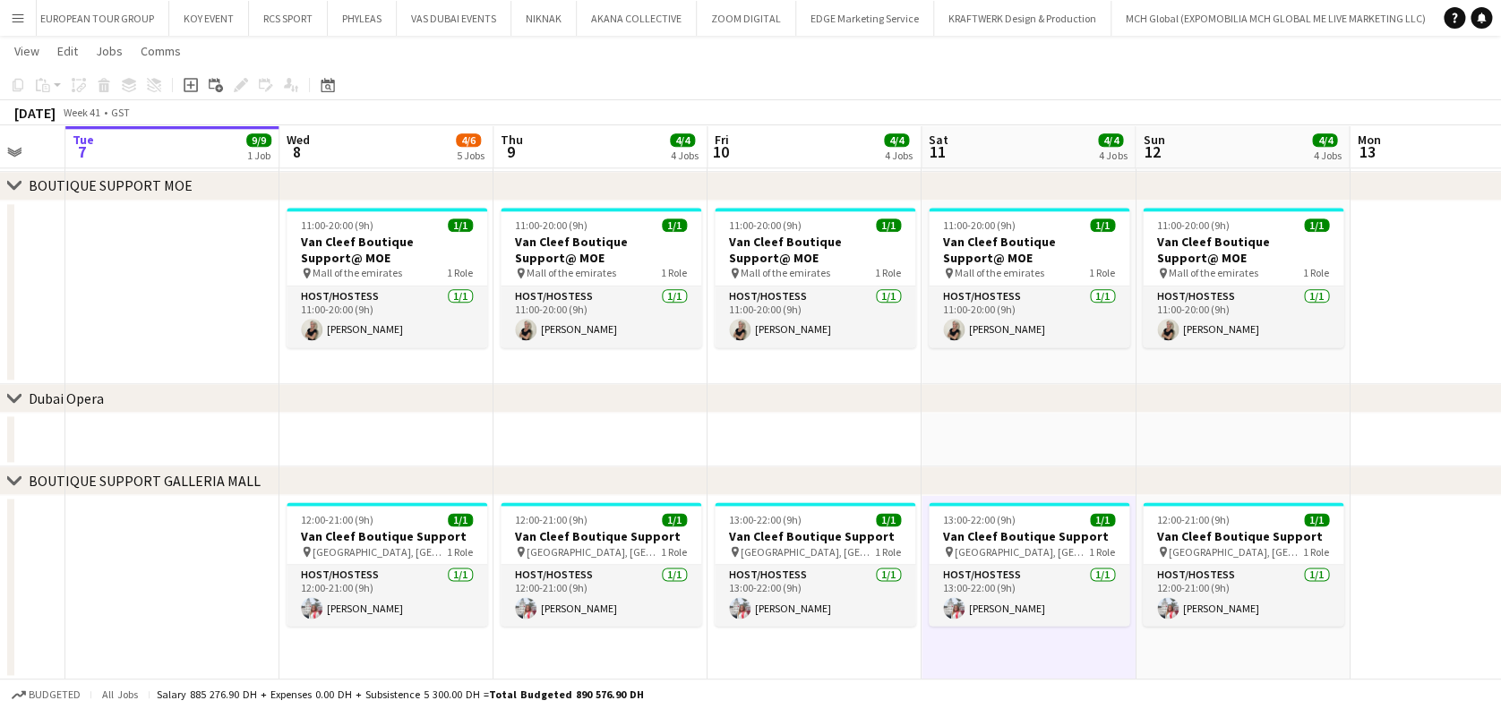
drag, startPoint x: 858, startPoint y: 647, endPoint x: 845, endPoint y: 647, distance: 12.5
click at [859, 647] on app-date-cell "13:00-22:00 (9h) 1/1 Van Cleef Boutique Support pin Galleria Mall, Abu Dhabi 1 …" at bounding box center [814, 587] width 214 height 184
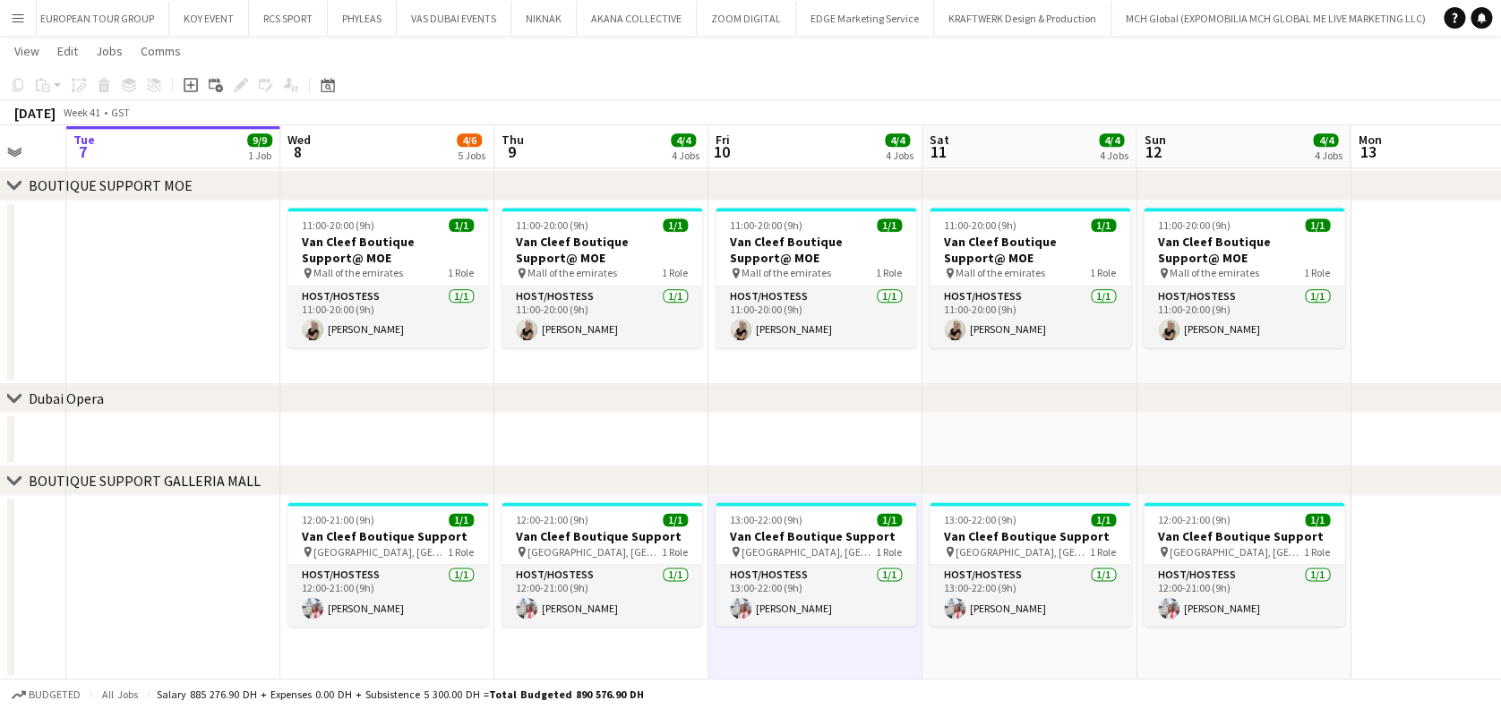
click at [671, 645] on app-date-cell "12:00-21:00 (9h) 1/1 Van Cleef Boutique Support pin Galleria Mall, Abu Dhabi 1 …" at bounding box center [601, 587] width 214 height 184
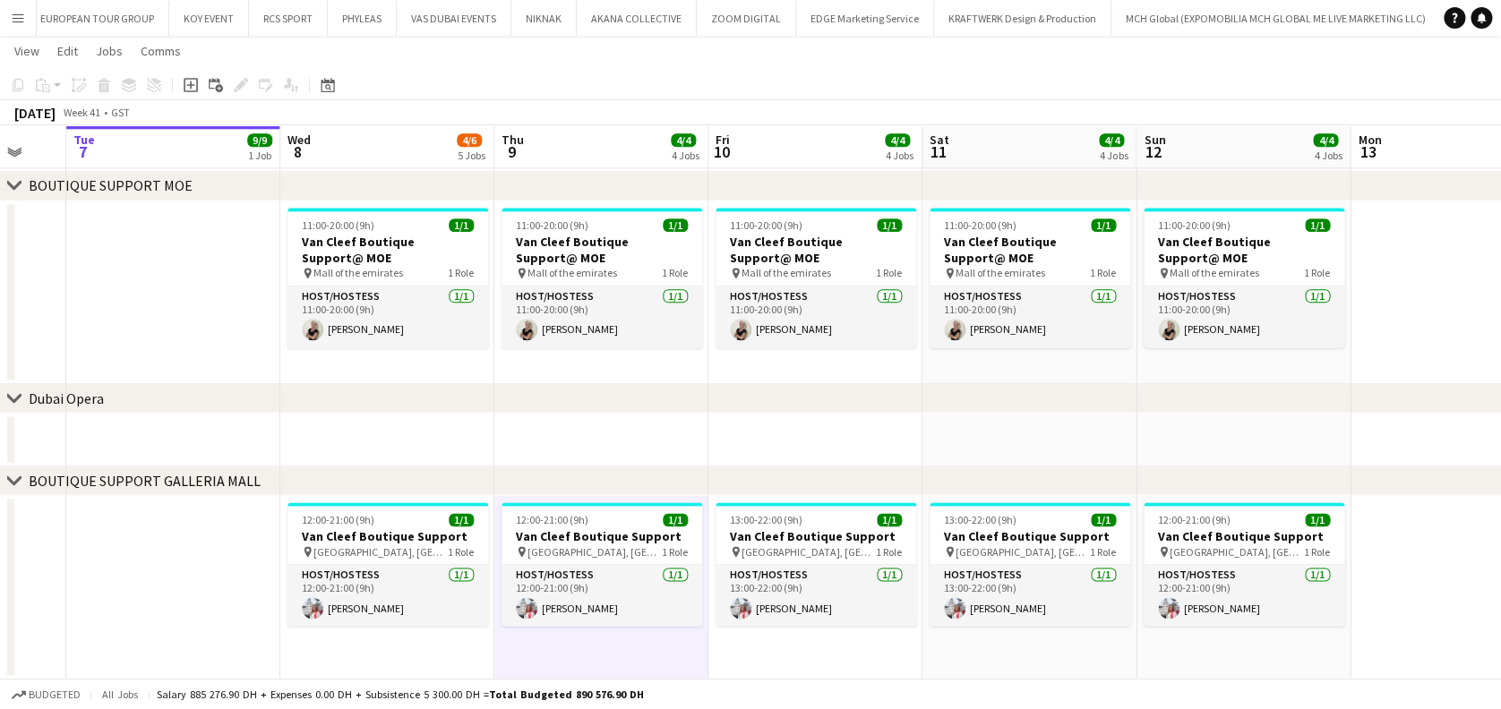
click at [480, 655] on app-date-cell "12:00-21:00 (9h) 1/1 Van Cleef Boutique Support pin Galleria Mall, Abu Dhabi 1 …" at bounding box center [387, 587] width 214 height 184
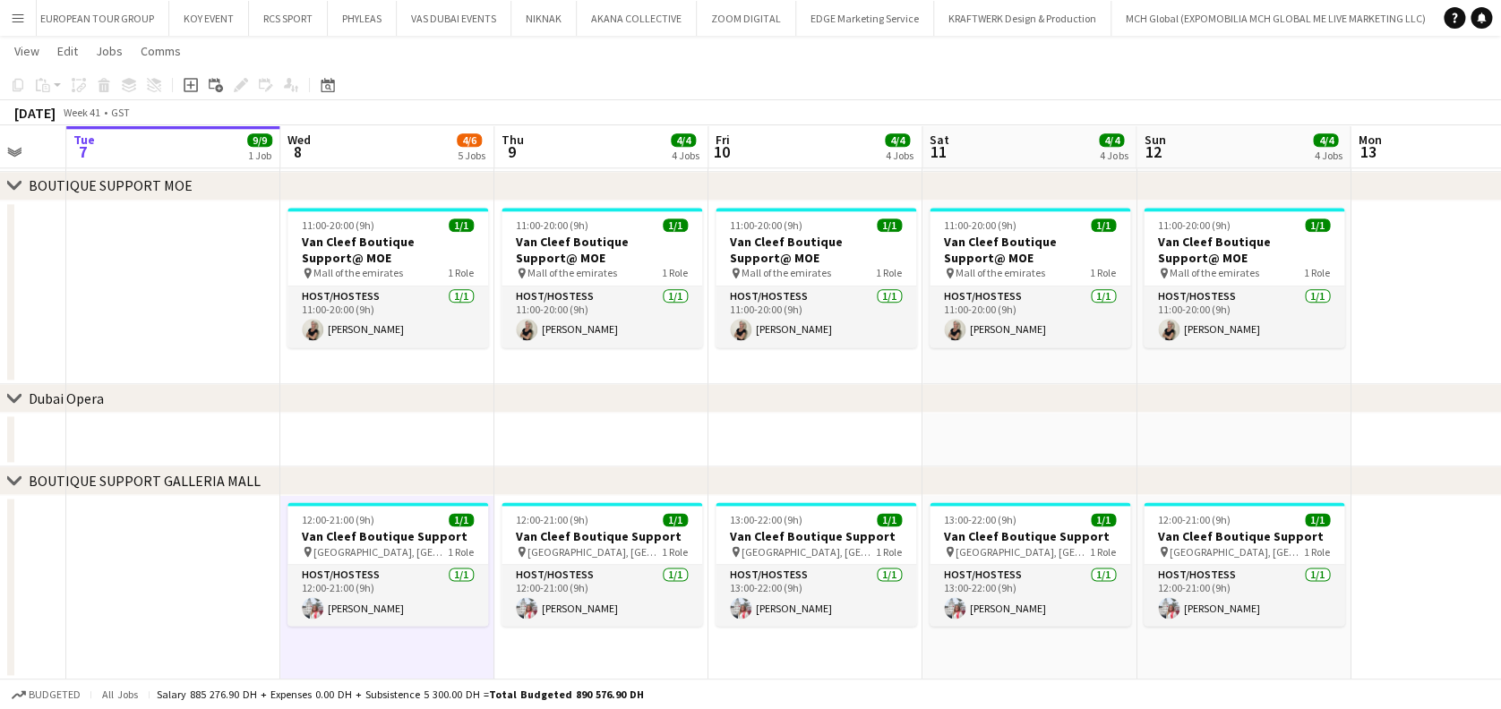
click at [247, 616] on app-date-cell at bounding box center [173, 587] width 214 height 184
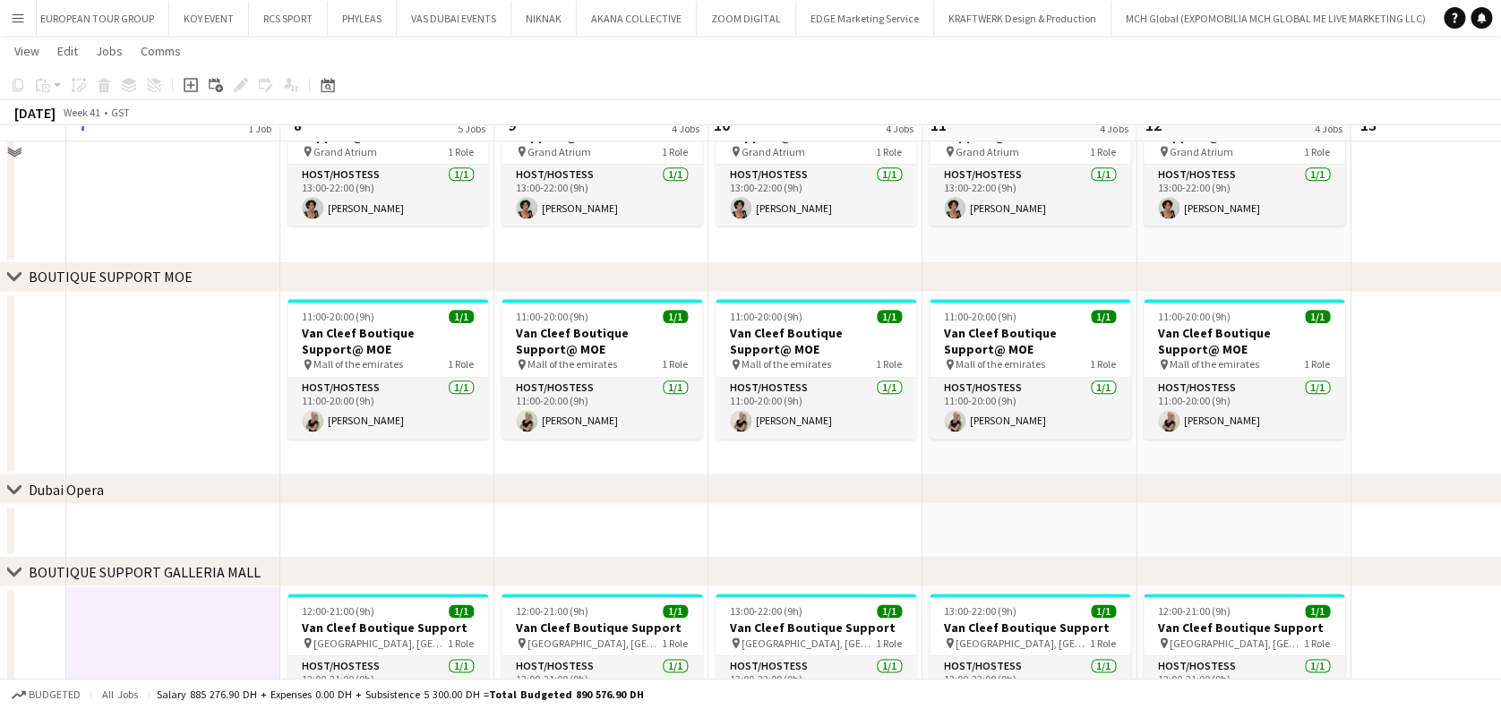
scroll to position [881, 0]
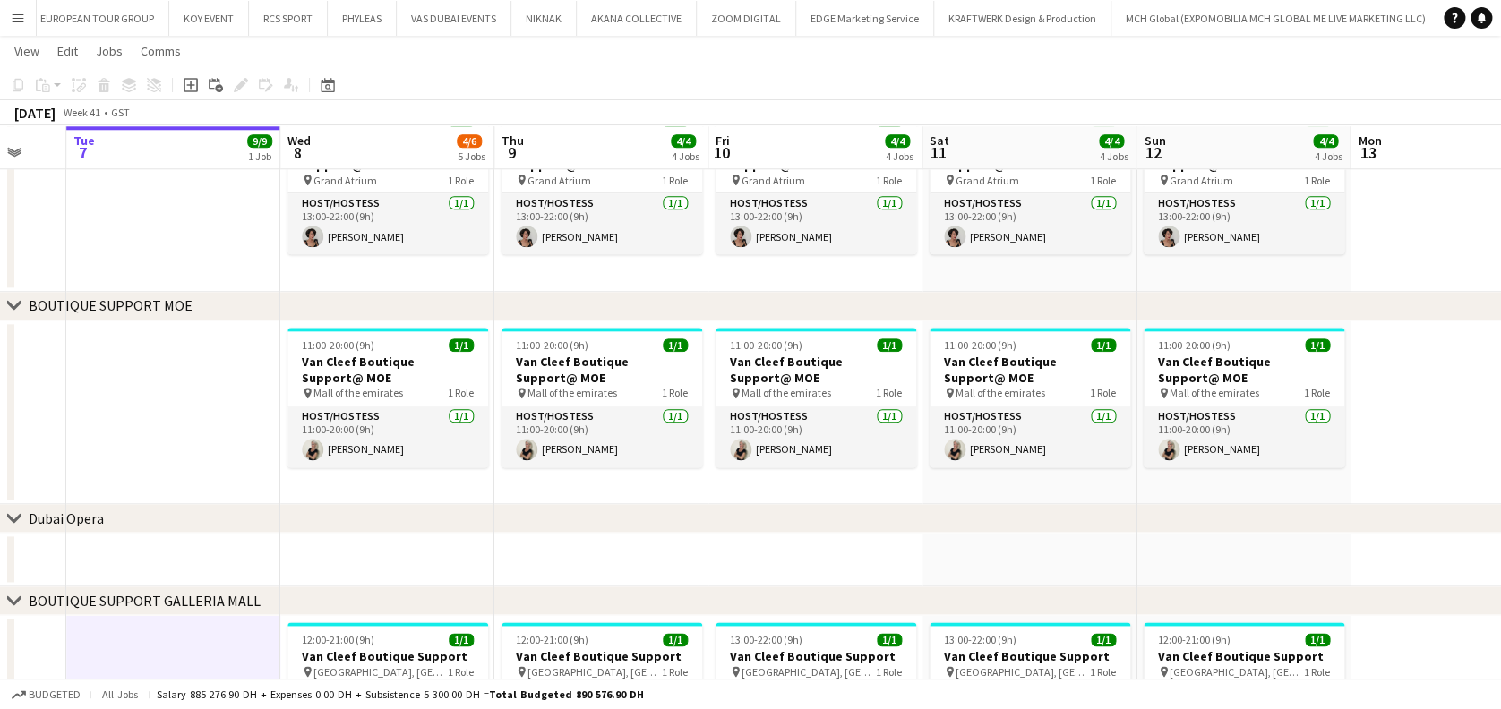
click at [188, 452] on app-date-cell at bounding box center [173, 413] width 214 height 184
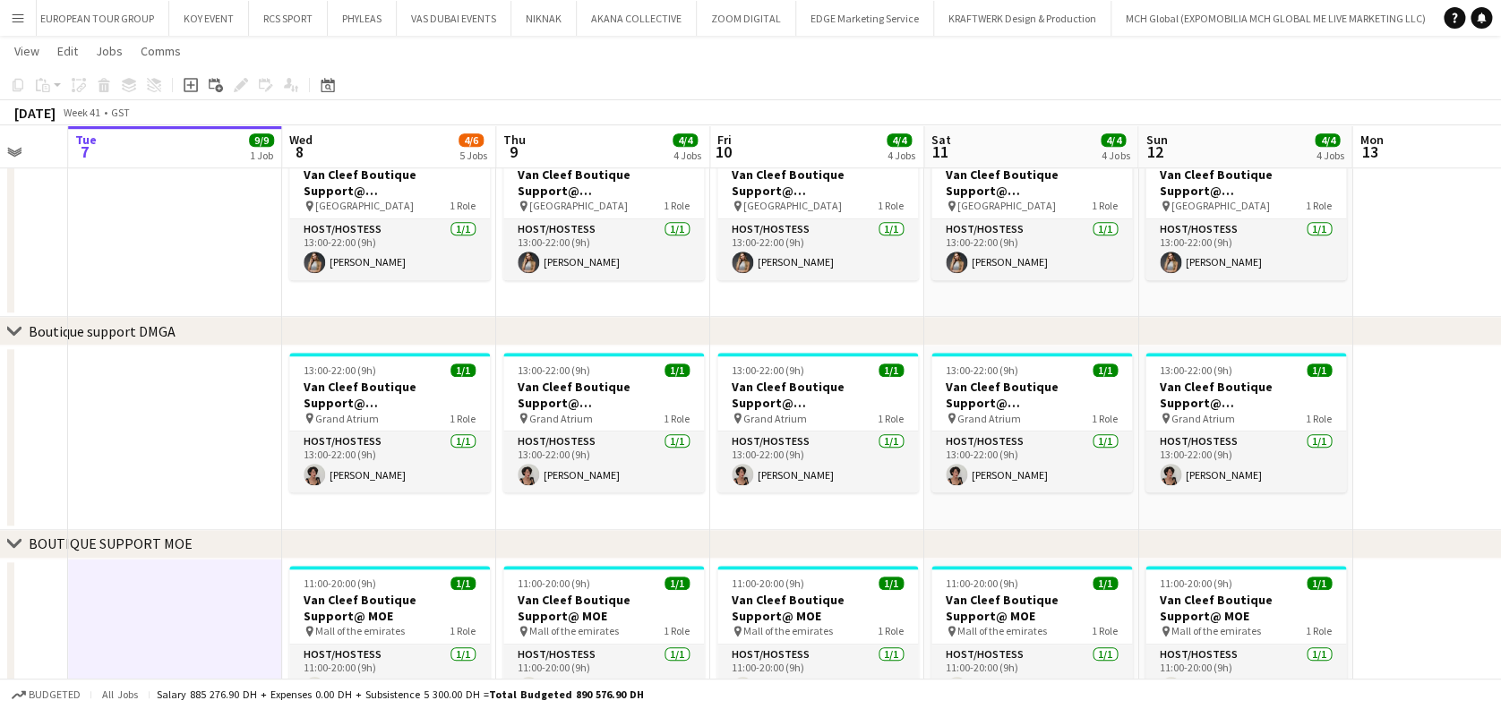
click at [189, 434] on app-date-cell at bounding box center [175, 438] width 214 height 184
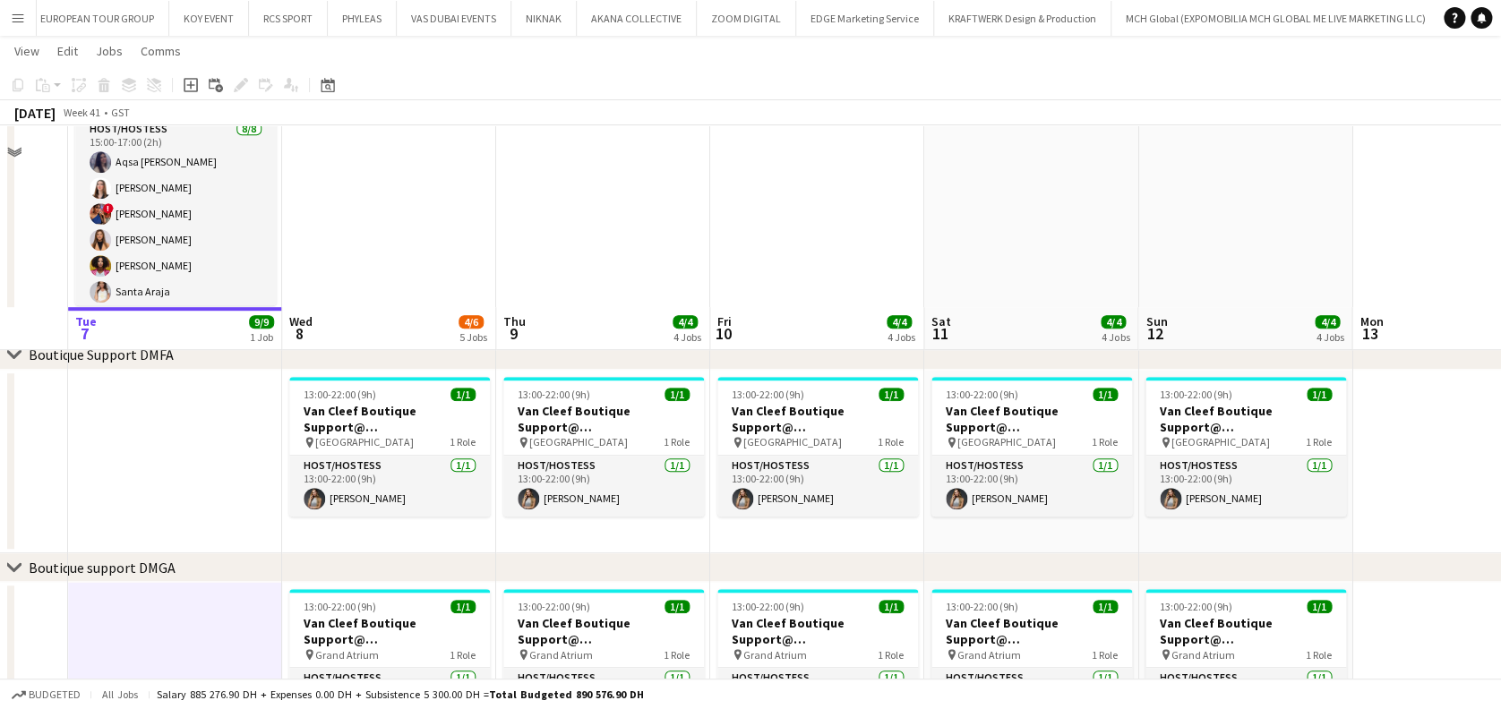
scroll to position [404, 0]
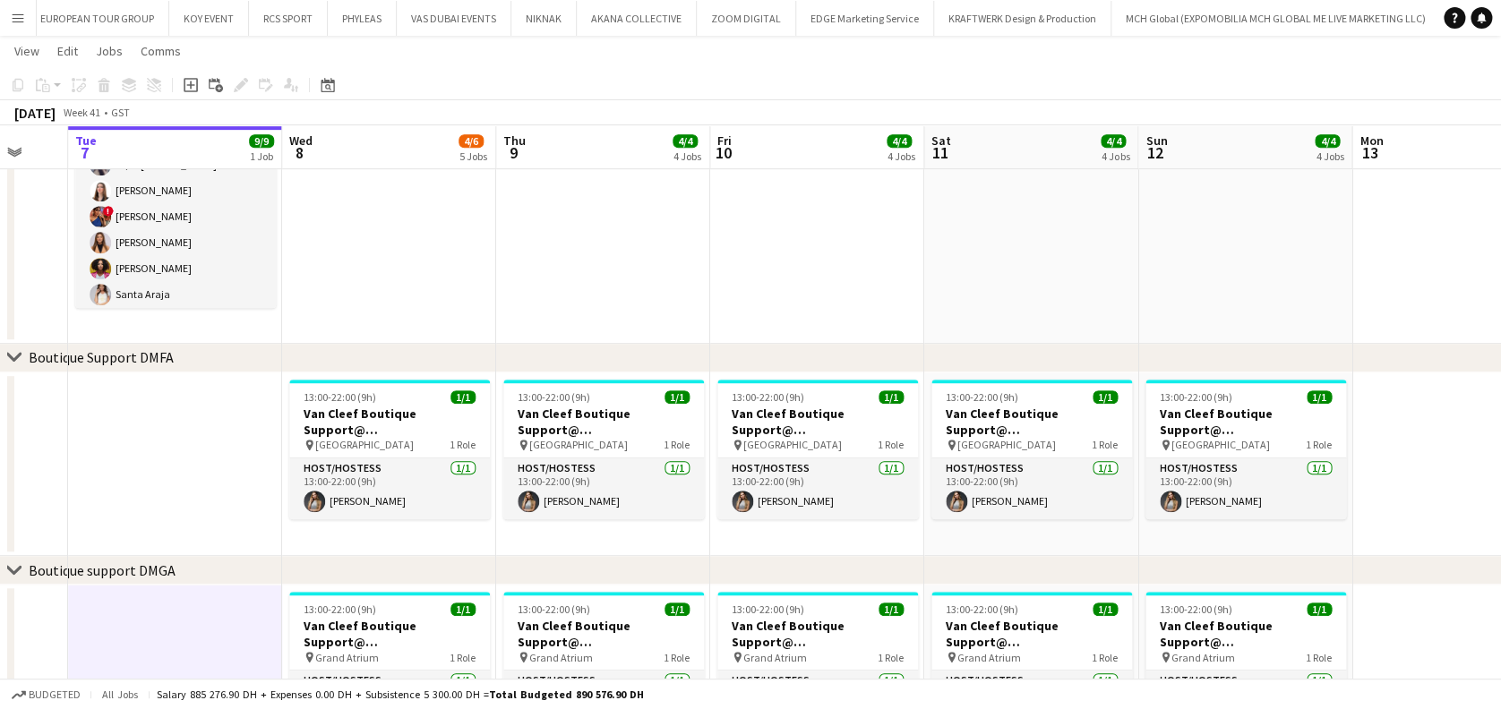
click at [195, 437] on app-date-cell at bounding box center [175, 465] width 214 height 184
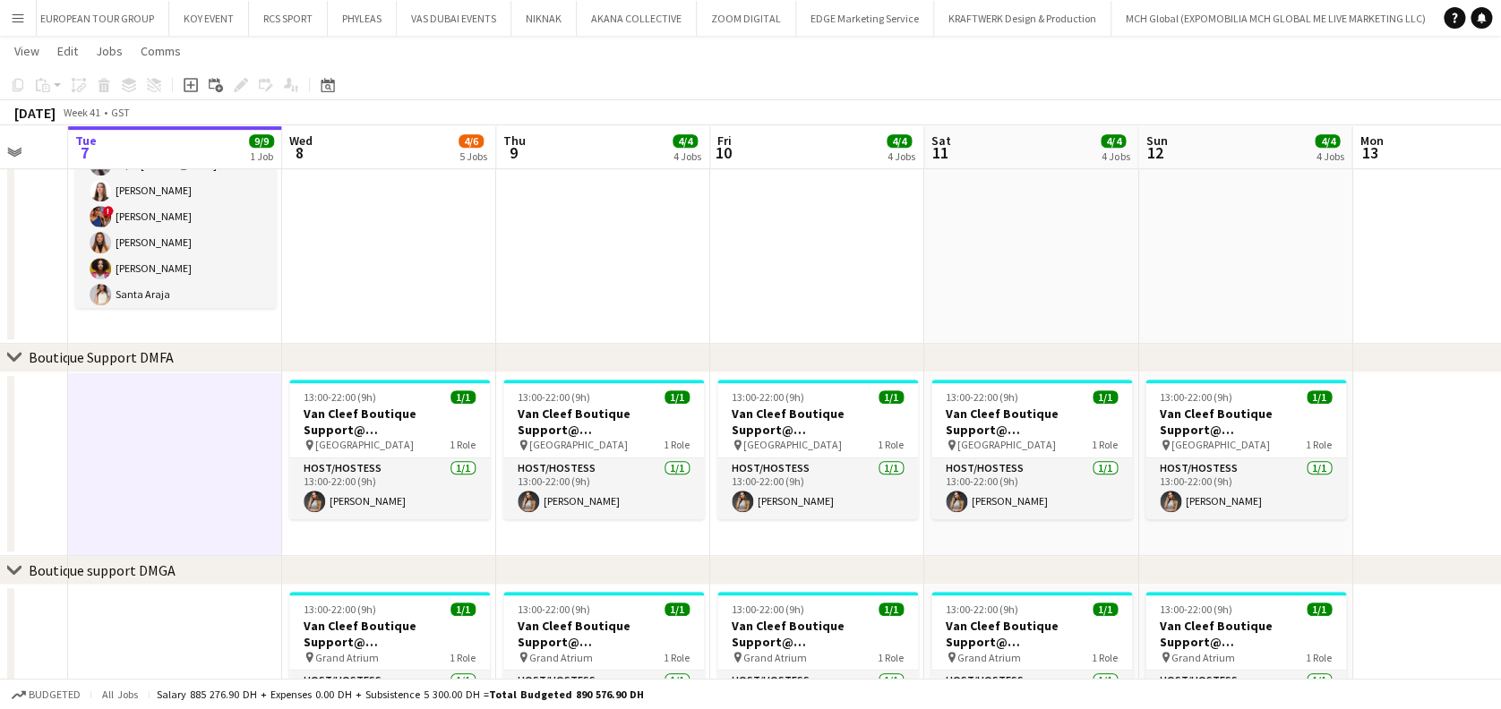
click at [418, 285] on app-date-cell at bounding box center [389, 190] width 214 height 308
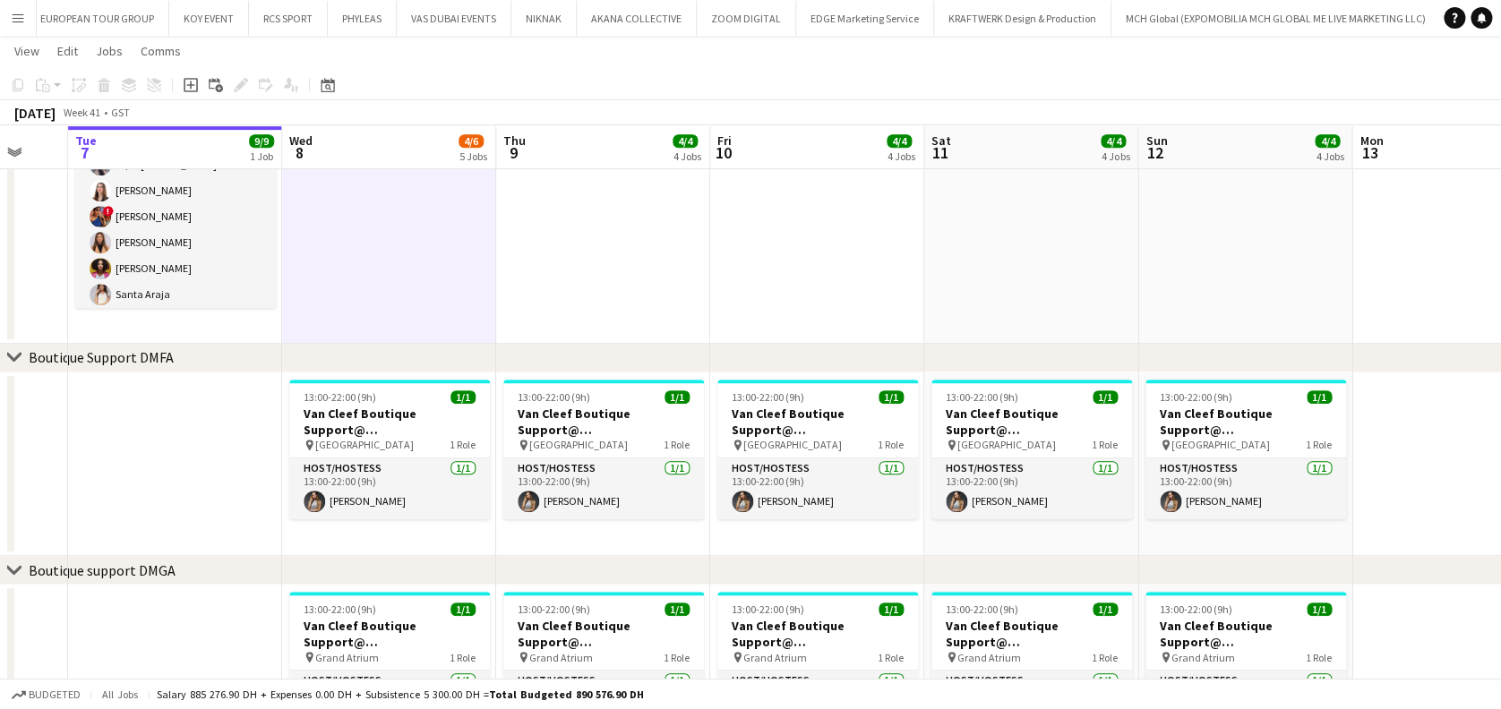
click at [623, 285] on app-date-cell at bounding box center [603, 190] width 214 height 308
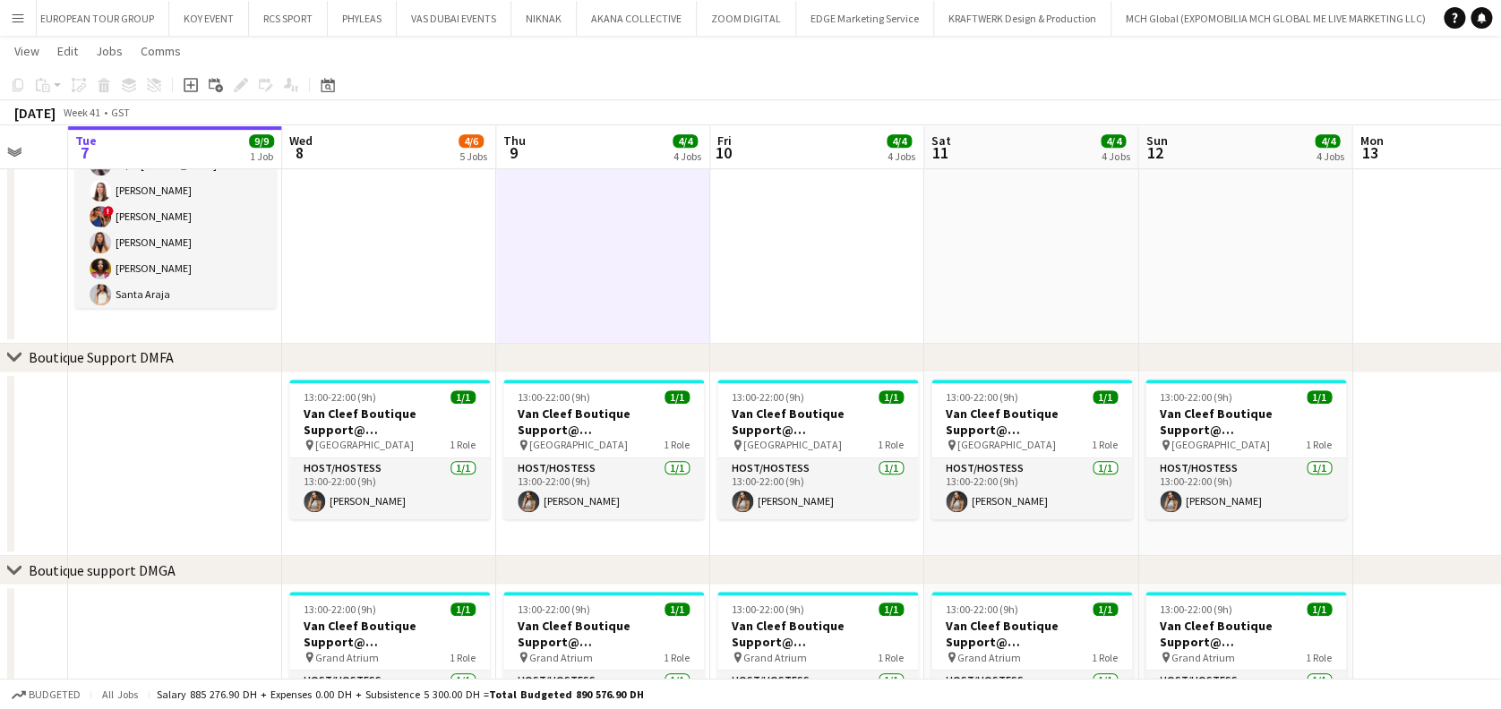
click at [762, 284] on app-date-cell at bounding box center [817, 190] width 214 height 308
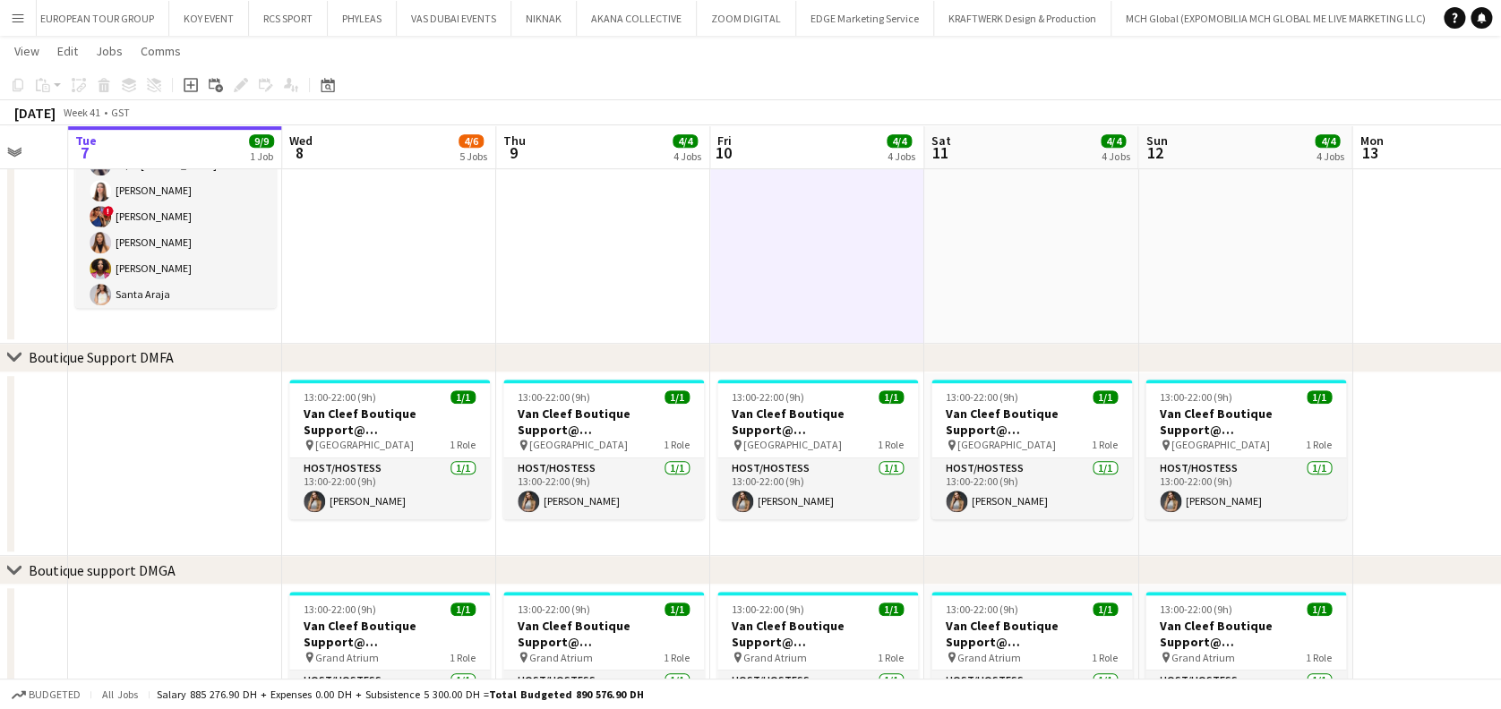
click at [1071, 286] on app-date-cell at bounding box center [1031, 190] width 214 height 308
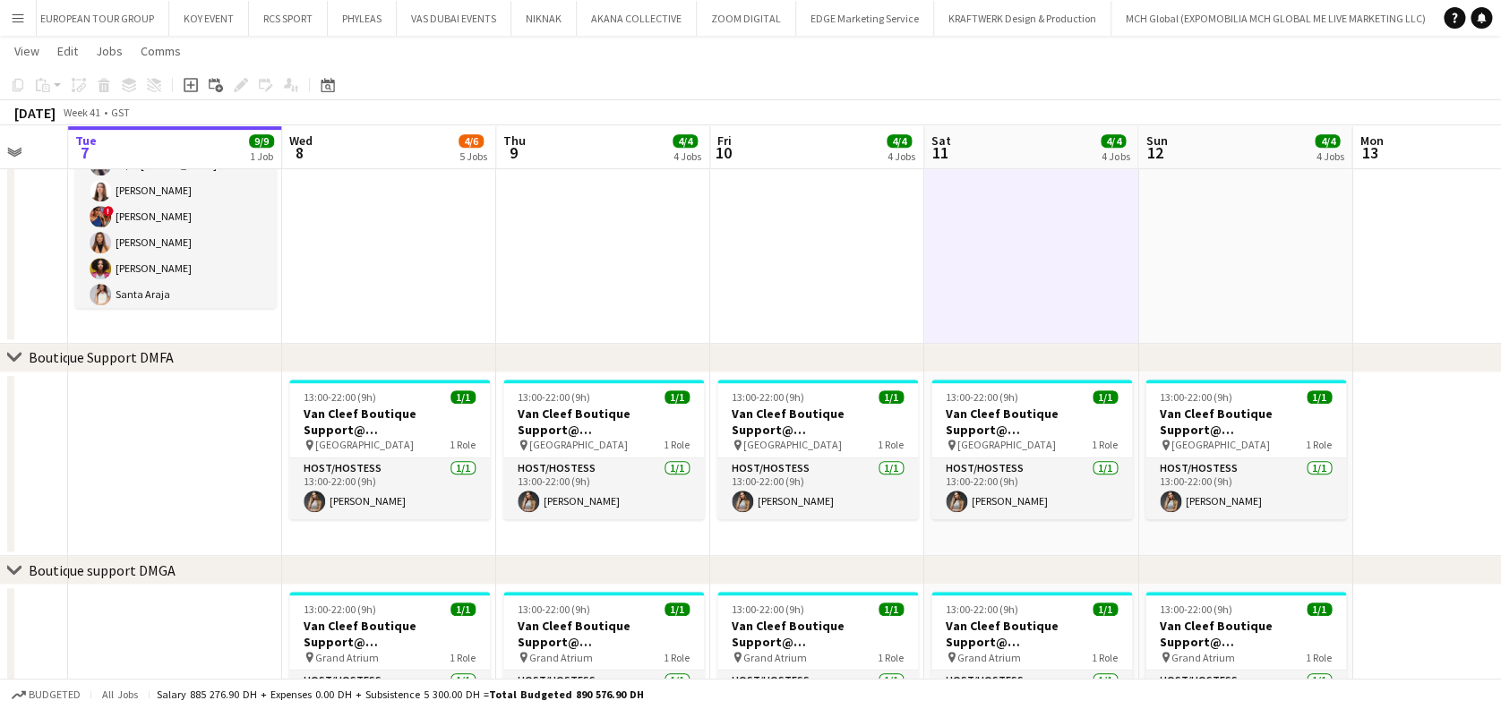
click at [1255, 290] on app-date-cell at bounding box center [1245, 190] width 214 height 308
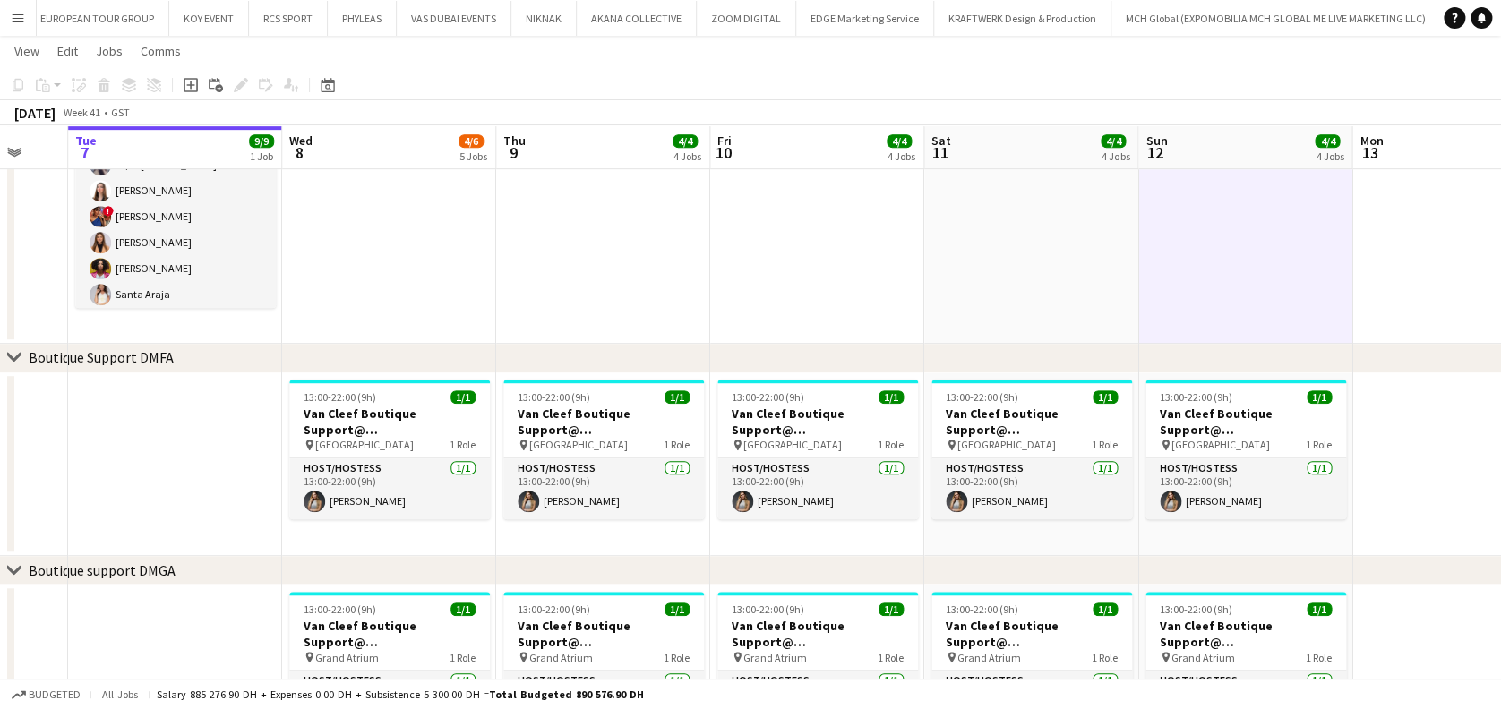
click at [914, 298] on app-calendar-viewport "Sat 4 4/4 4 Jobs Sun 5 4/4 4 Jobs Mon 6 Tue 7 9/9 1 Job Wed 8 4/6 5 Jobs Thu 9 …" at bounding box center [750, 471] width 1501 height 1611
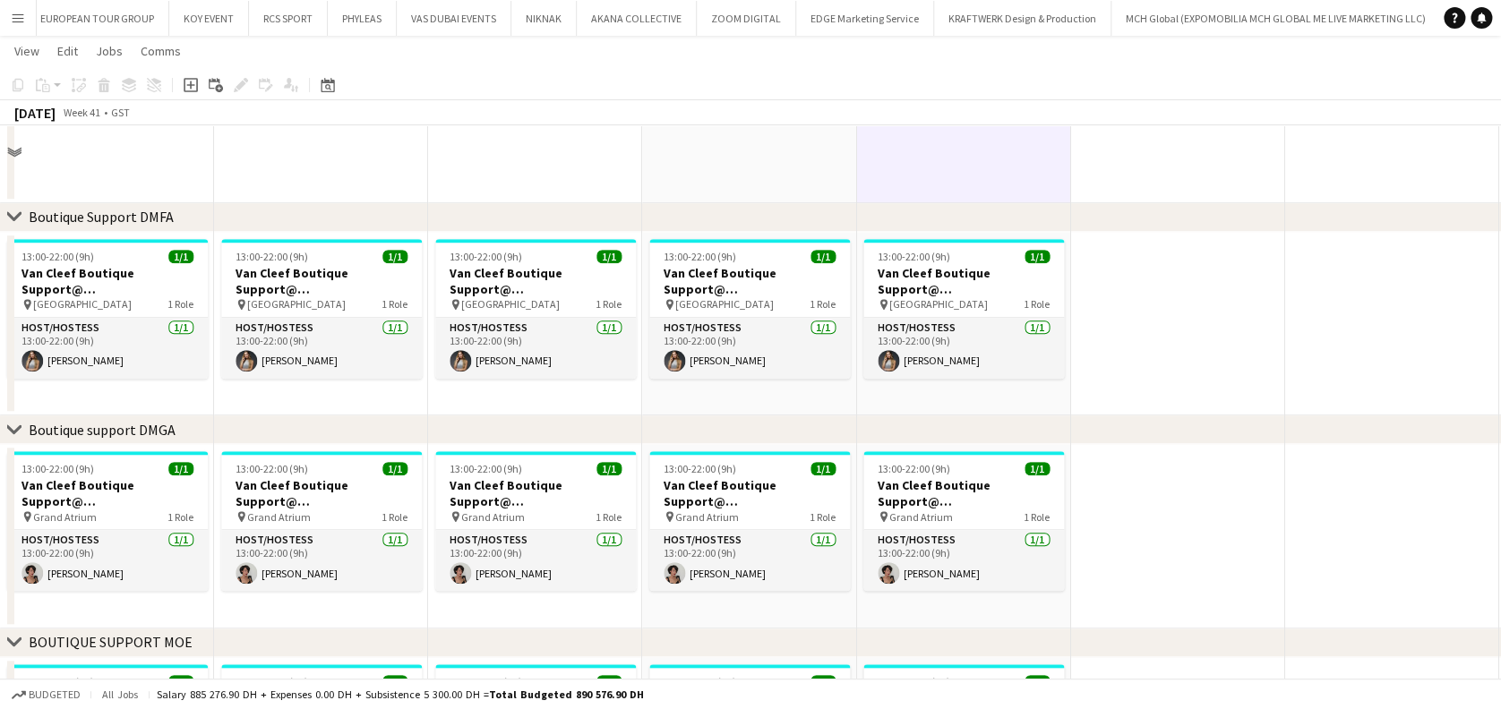
scroll to position [643, 0]
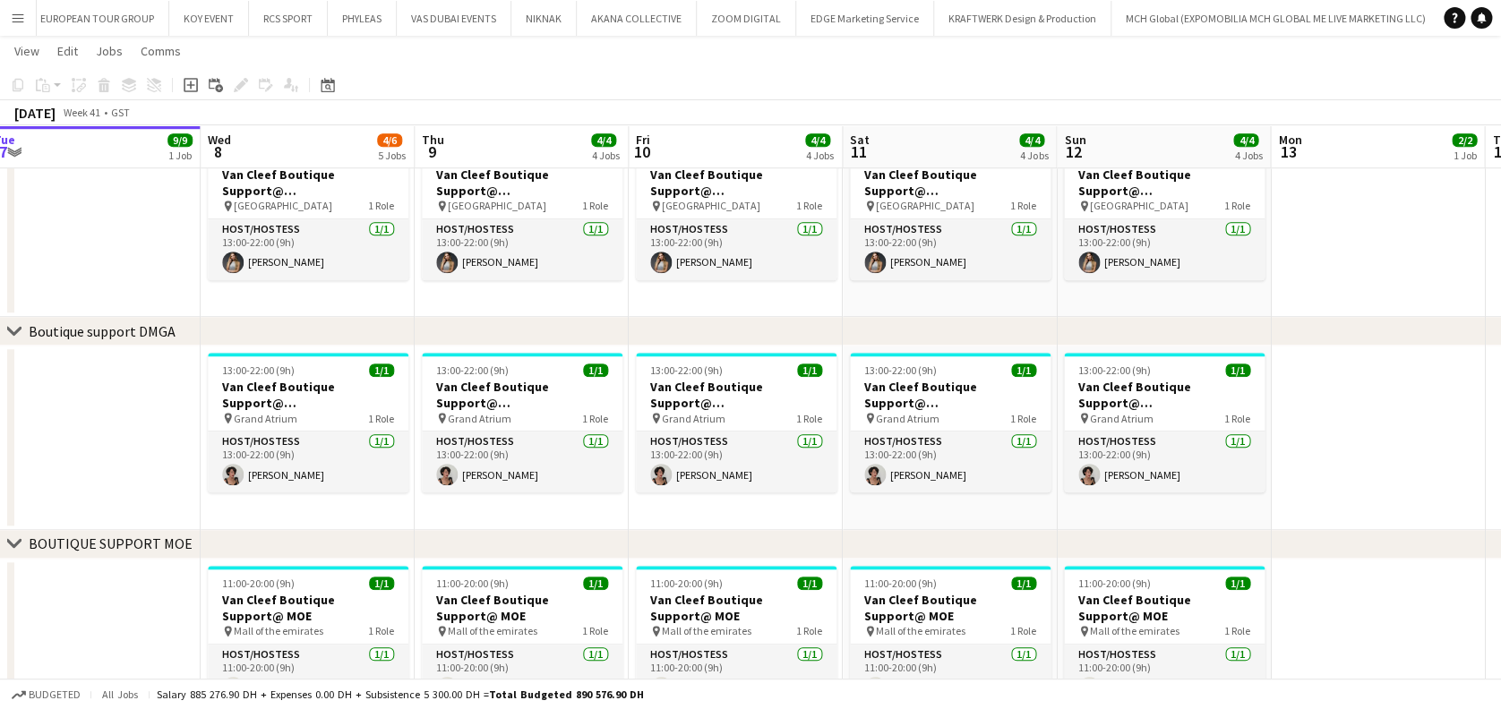
drag, startPoint x: 1093, startPoint y: 647, endPoint x: 893, endPoint y: 631, distance: 201.2
click at [893, 631] on app-calendar-viewport "Sat 4 4/4 4 Jobs Sun 5 4/4 4 Jobs Mon 6 Tue 7 9/9 1 Job Wed 8 4/6 5 Jobs Thu 9 …" at bounding box center [750, 232] width 1501 height 1611
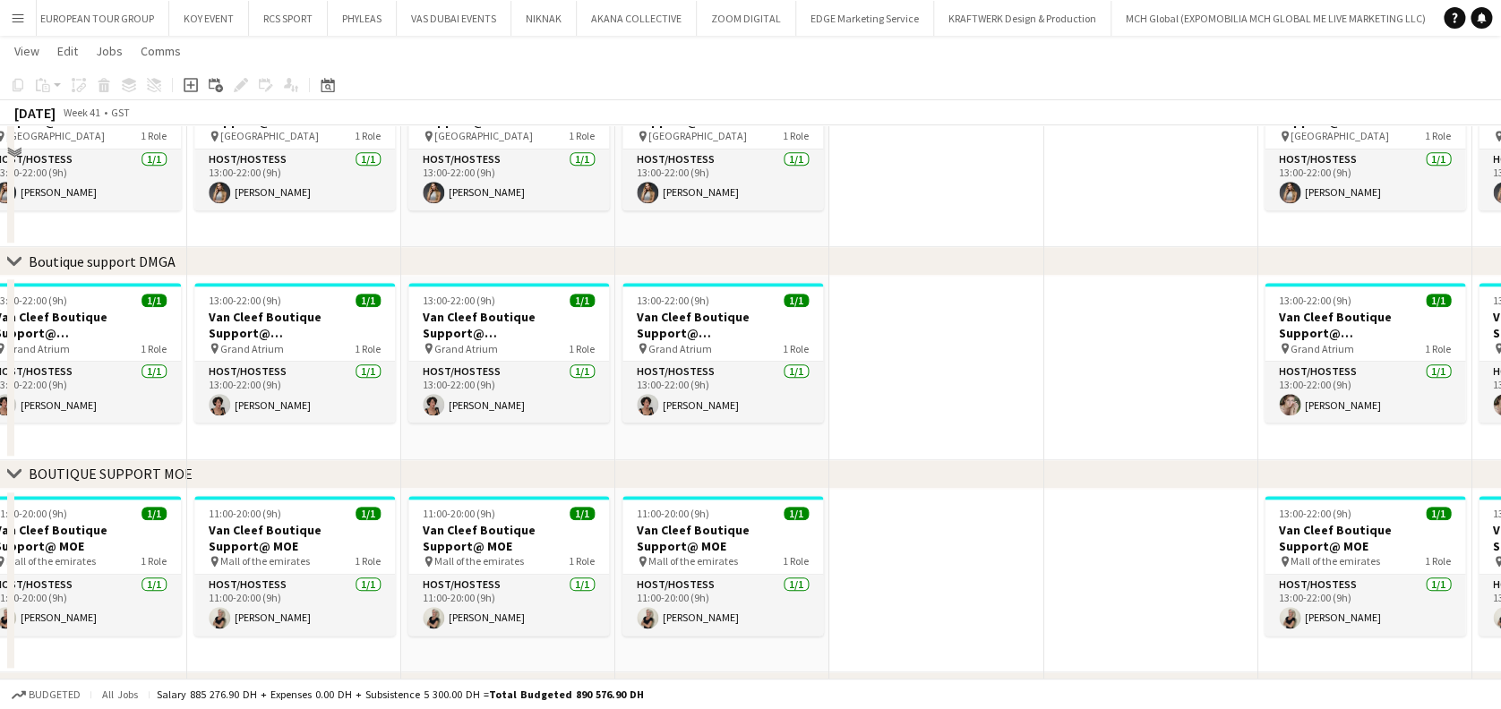
scroll to position [762, 0]
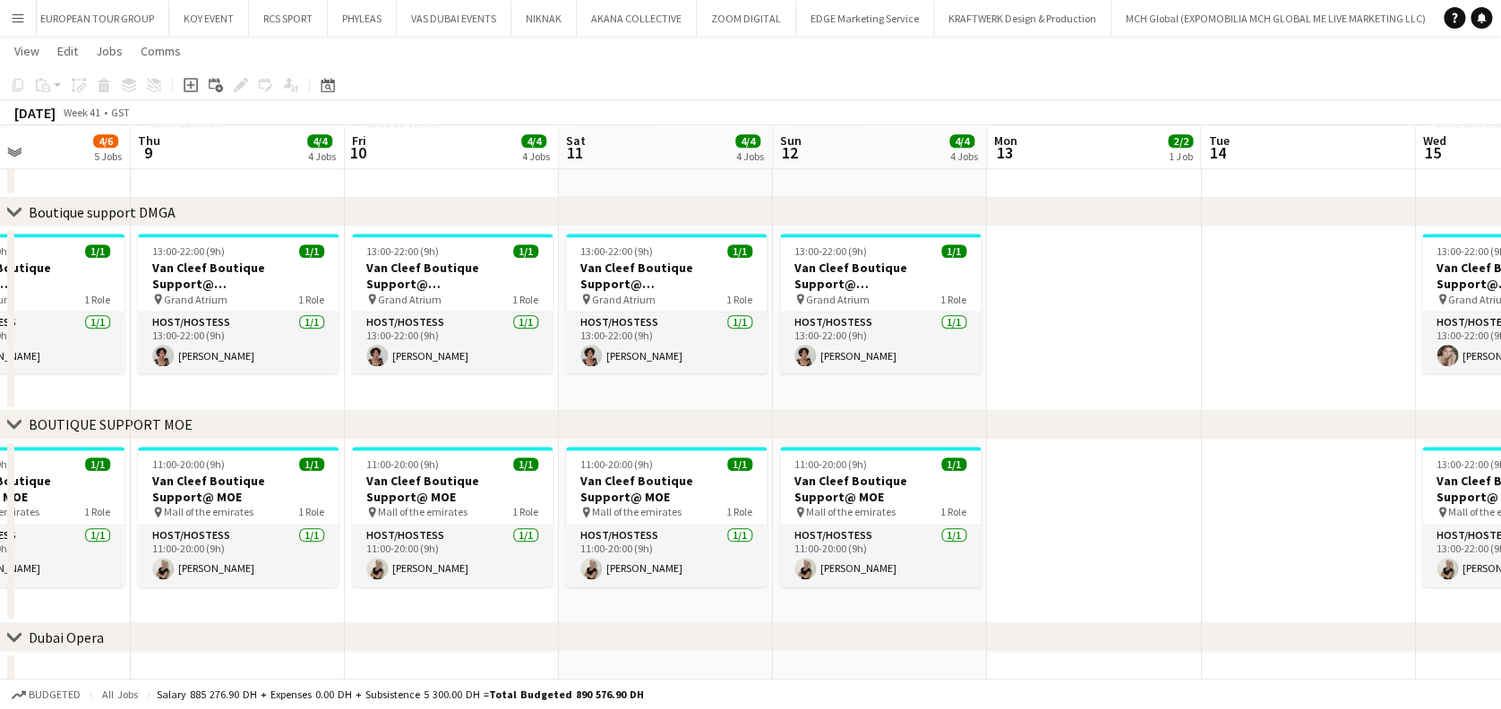
drag, startPoint x: 930, startPoint y: 569, endPoint x: 1038, endPoint y: 561, distance: 108.7
click at [1046, 562] on app-calendar-viewport "Mon 6 Tue 7 9/9 1 Job Wed 8 4/6 5 Jobs Thu 9 4/4 4 Jobs Fri 10 4/4 4 Jobs Sat 1…" at bounding box center [750, 113] width 1501 height 1611
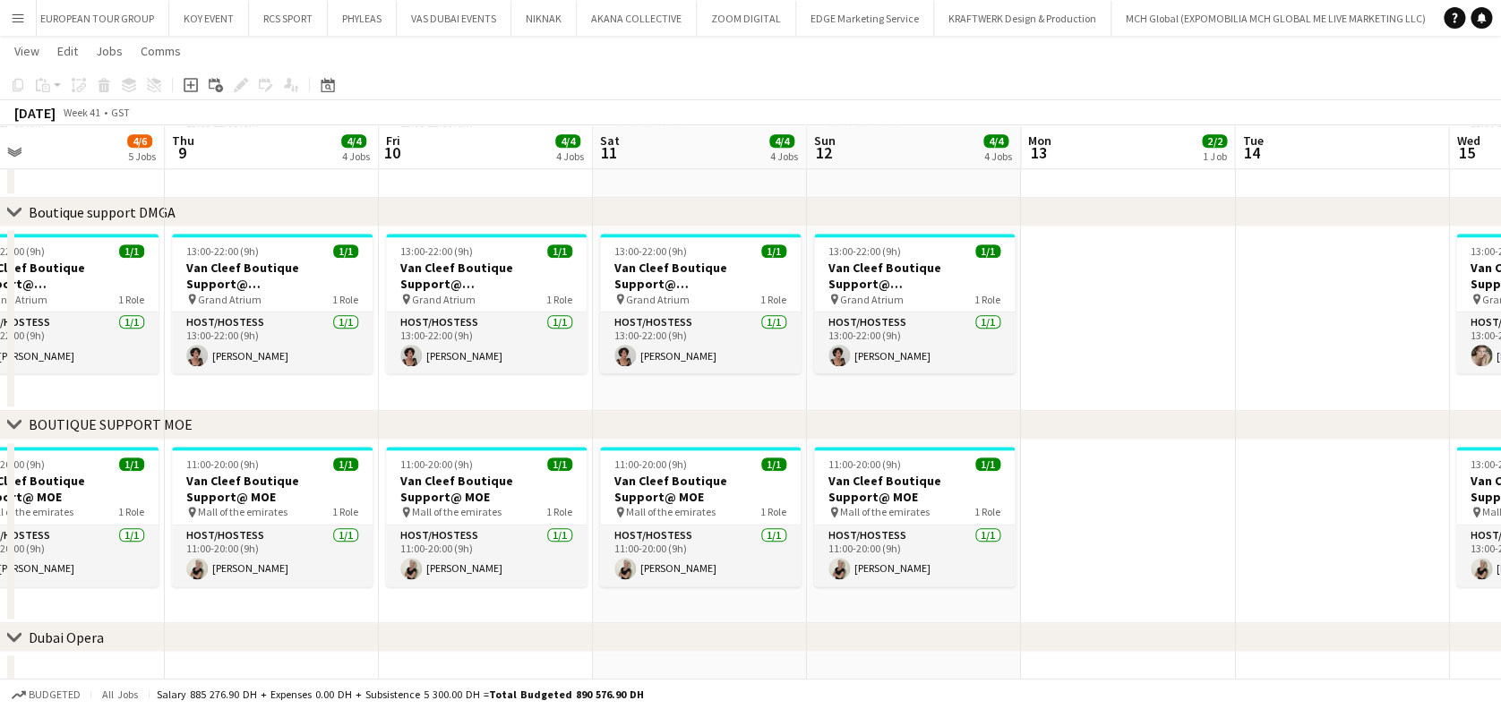
drag, startPoint x: 789, startPoint y: 566, endPoint x: 1110, endPoint y: 566, distance: 320.6
click at [1110, 566] on app-calendar-viewport "Mon 6 Tue 7 9/9 1 Job Wed 8 4/6 5 Jobs Thu 9 4/4 4 Jobs Fri 10 4/4 4 Jobs Sat 1…" at bounding box center [750, 113] width 1501 height 1611
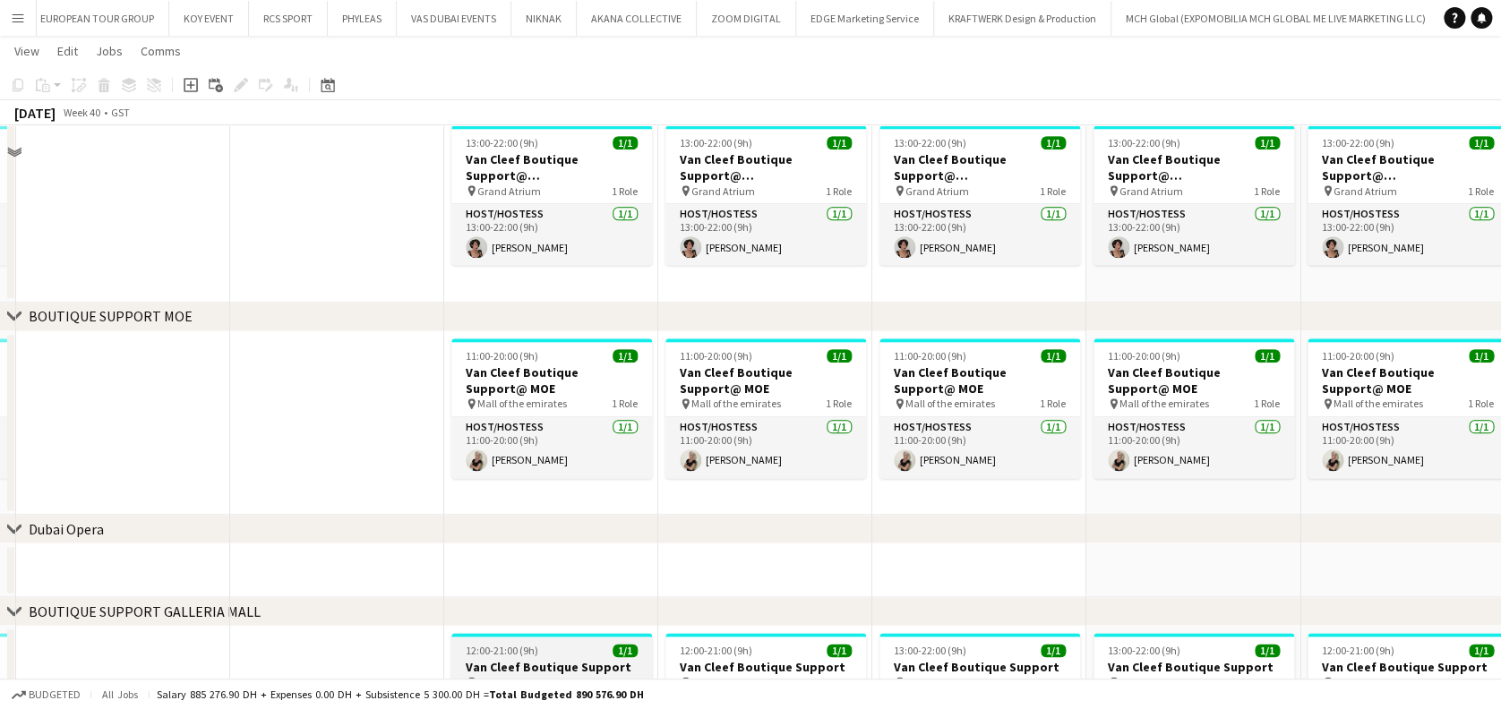
scroll to position [1001, 0]
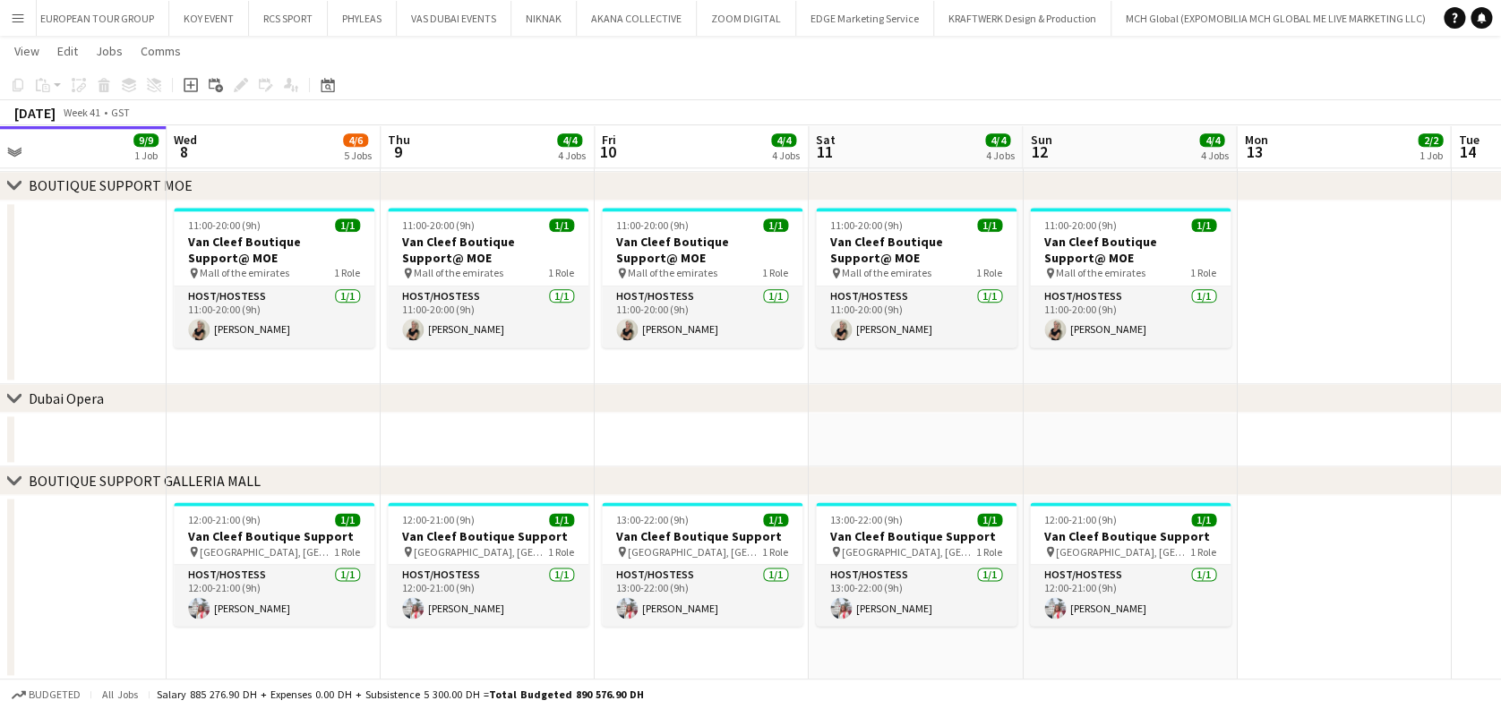
drag, startPoint x: 1060, startPoint y: 578, endPoint x: 811, endPoint y: 576, distance: 249.0
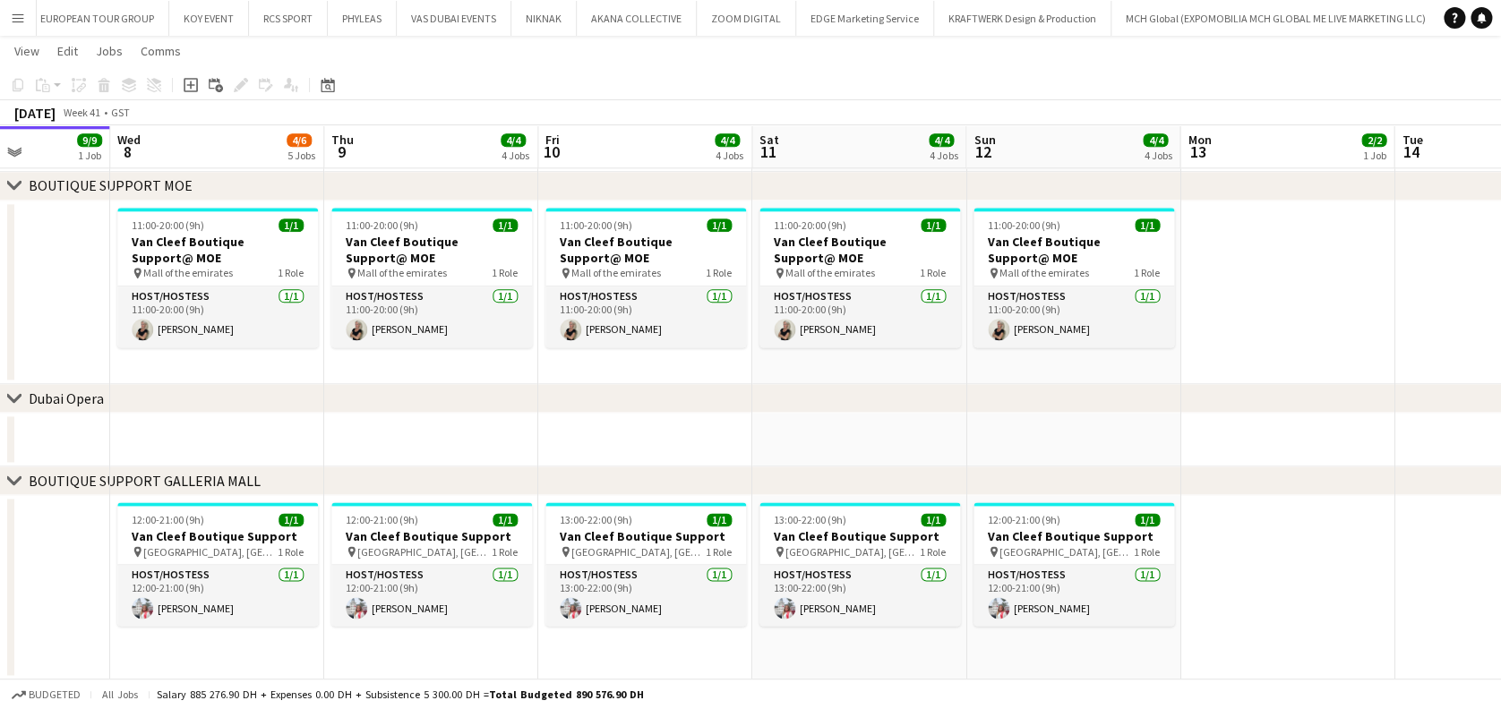
click at [1221, 612] on app-date-cell at bounding box center [1287, 587] width 214 height 184
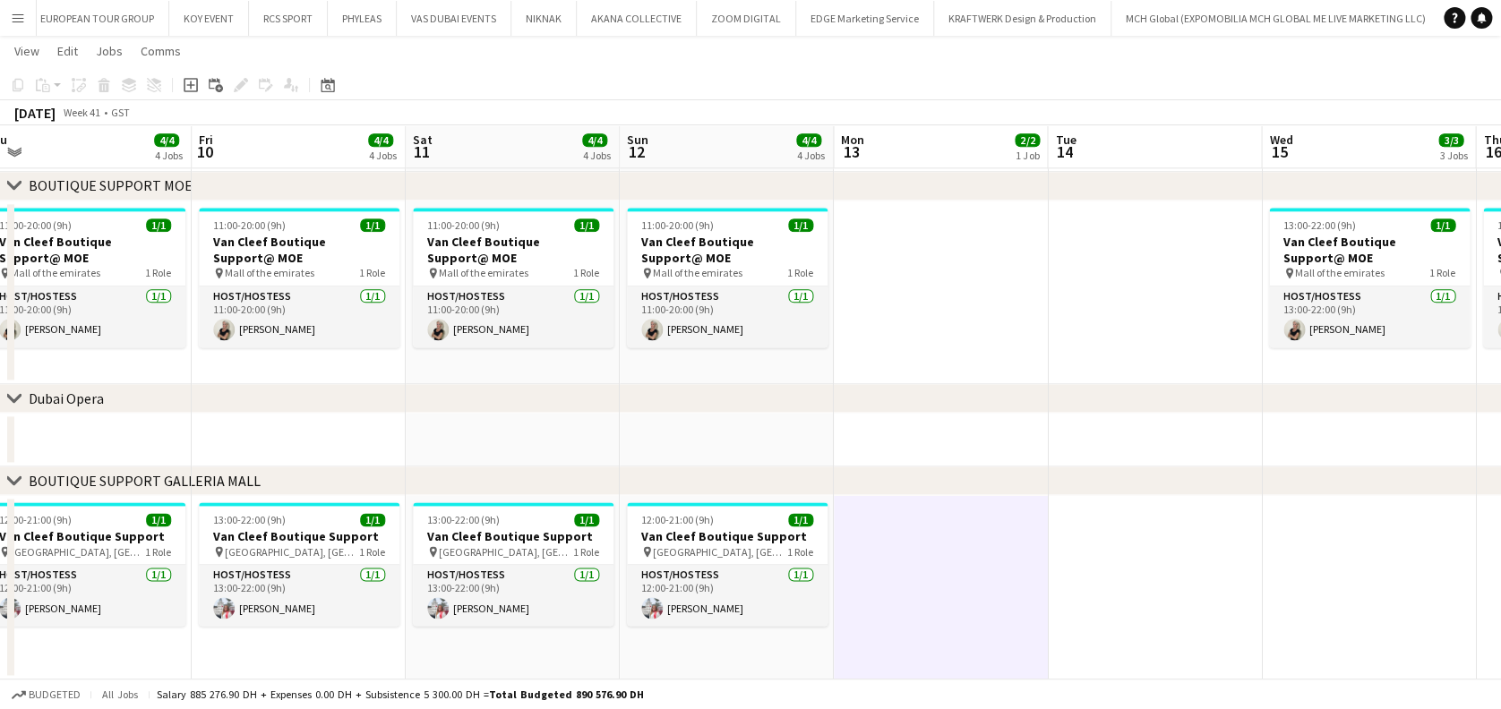
click at [1125, 603] on app-date-cell at bounding box center [1155, 587] width 214 height 184
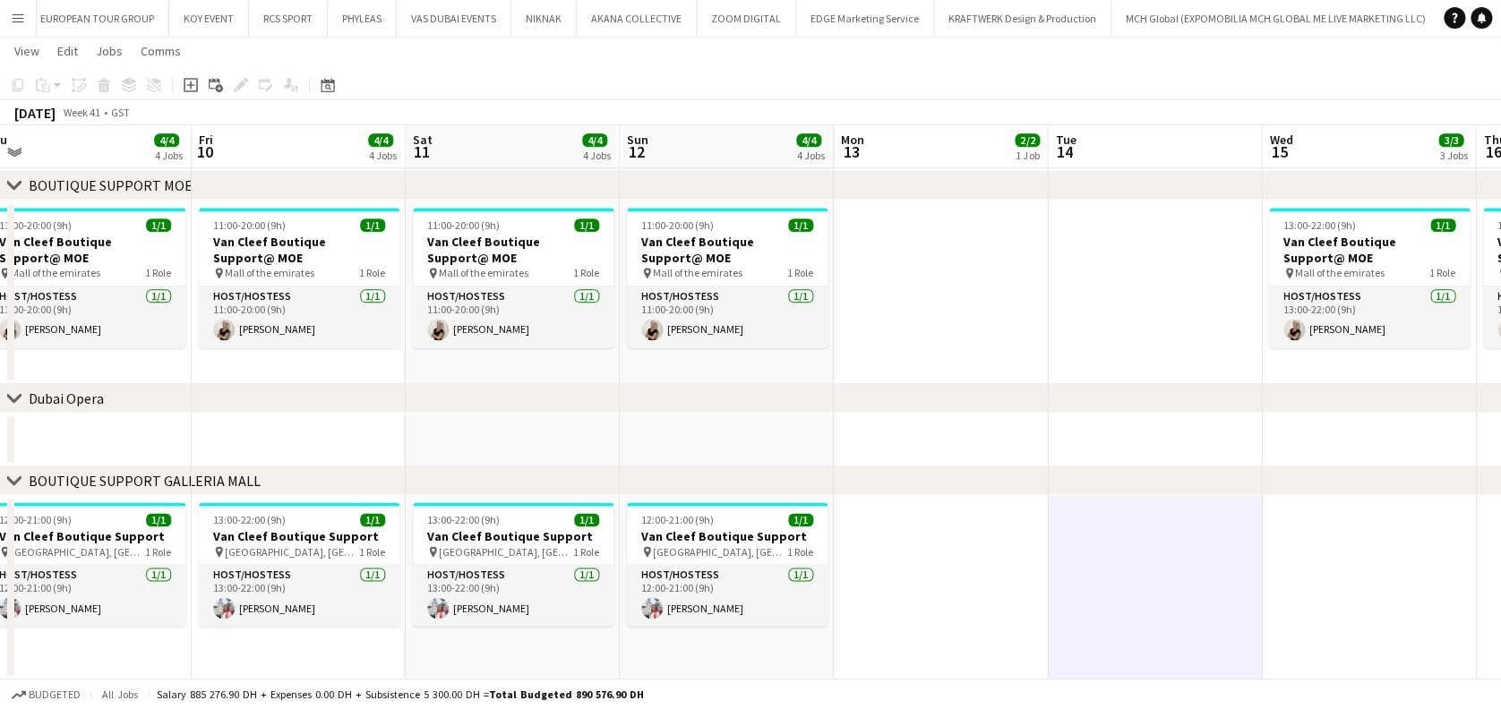
click at [938, 448] on app-date-cell at bounding box center [941, 440] width 214 height 54
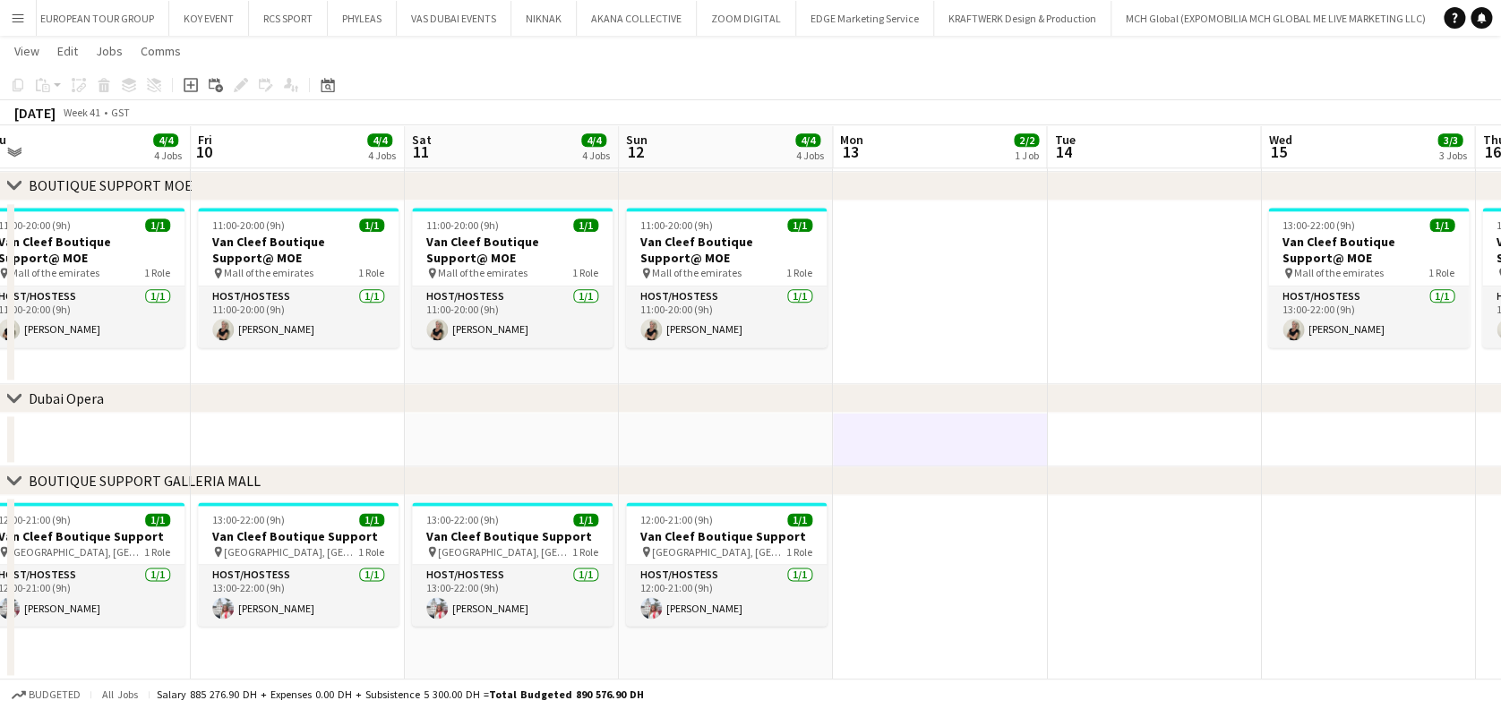
click at [1092, 451] on app-date-cell at bounding box center [1154, 440] width 214 height 54
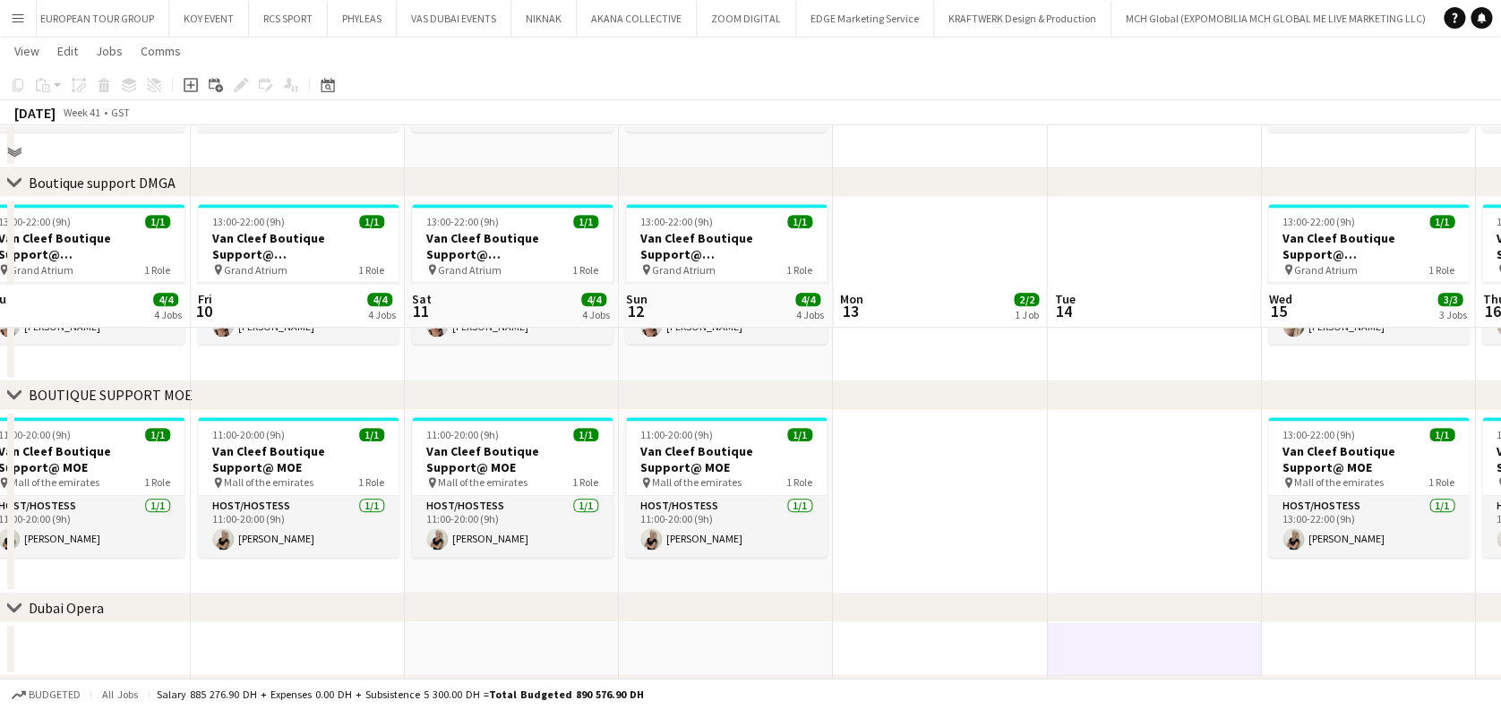
scroll to position [523, 0]
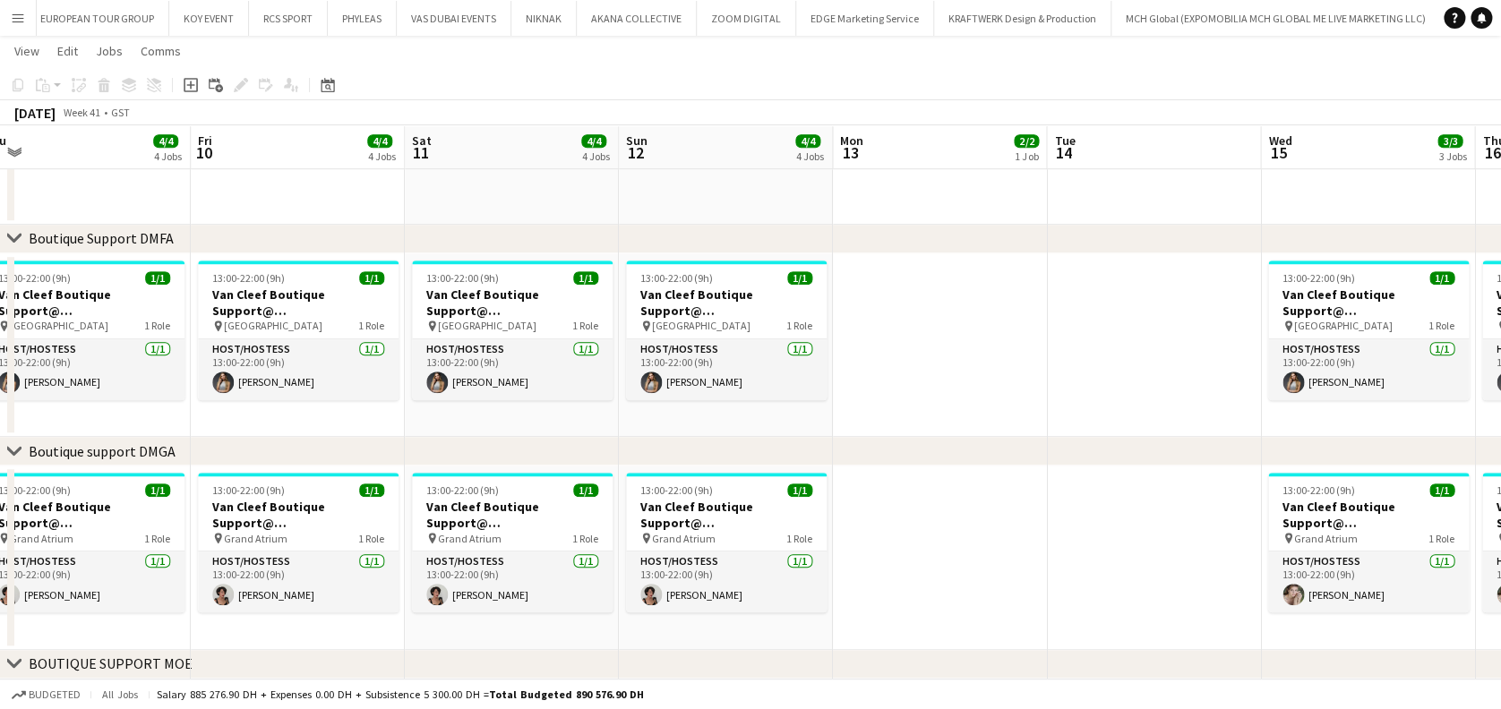
click at [974, 553] on app-date-cell at bounding box center [940, 558] width 214 height 184
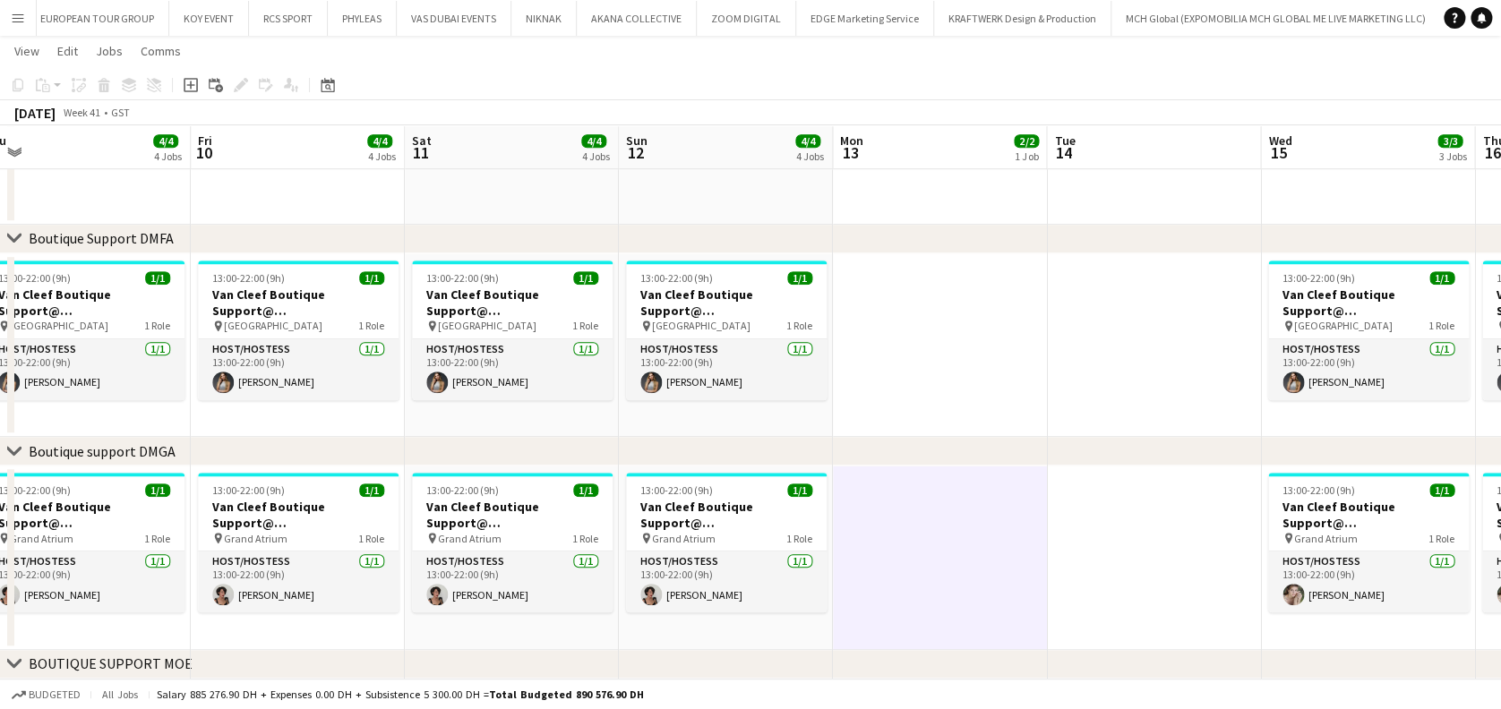
click at [1146, 554] on app-date-cell at bounding box center [1154, 558] width 214 height 184
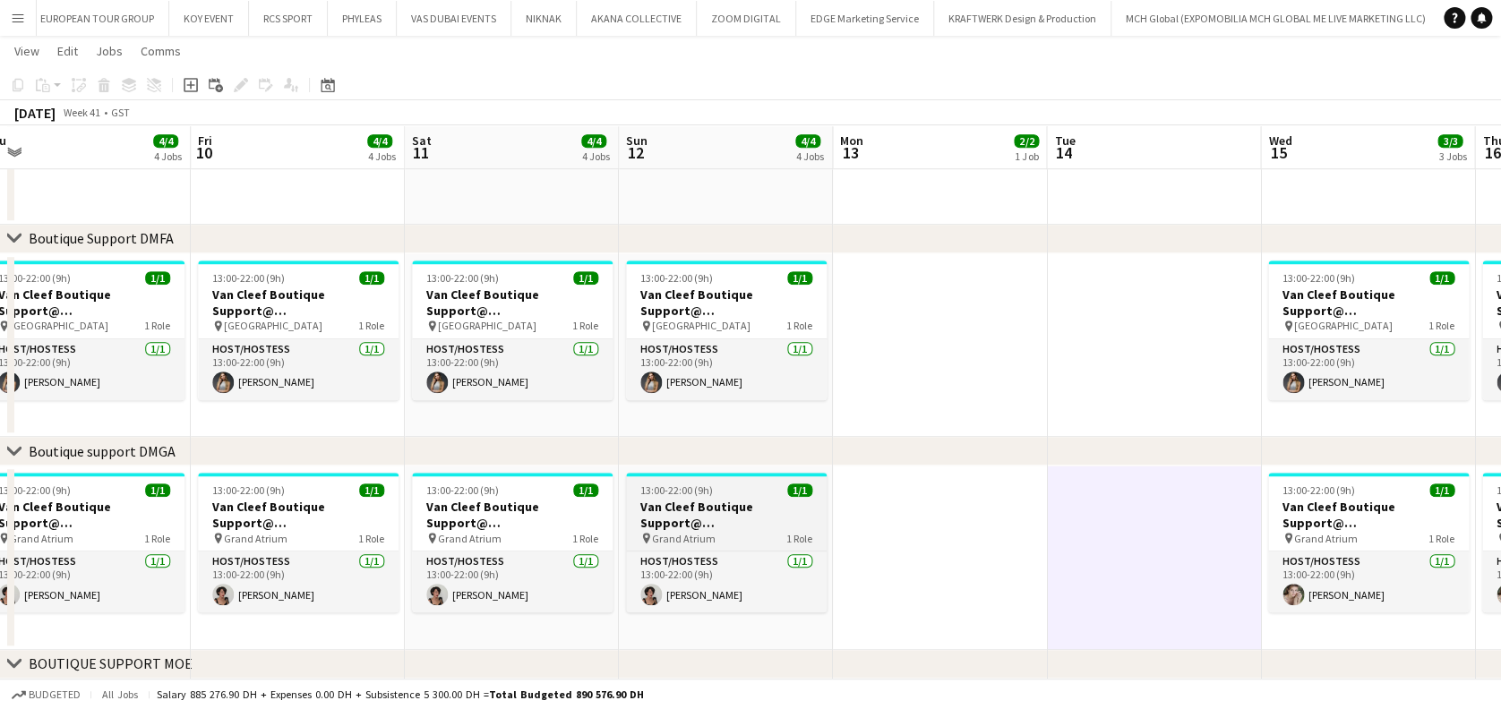
click at [741, 509] on h3 "Van Cleef Boutique Support@ Grand Atrium" at bounding box center [726, 515] width 201 height 32
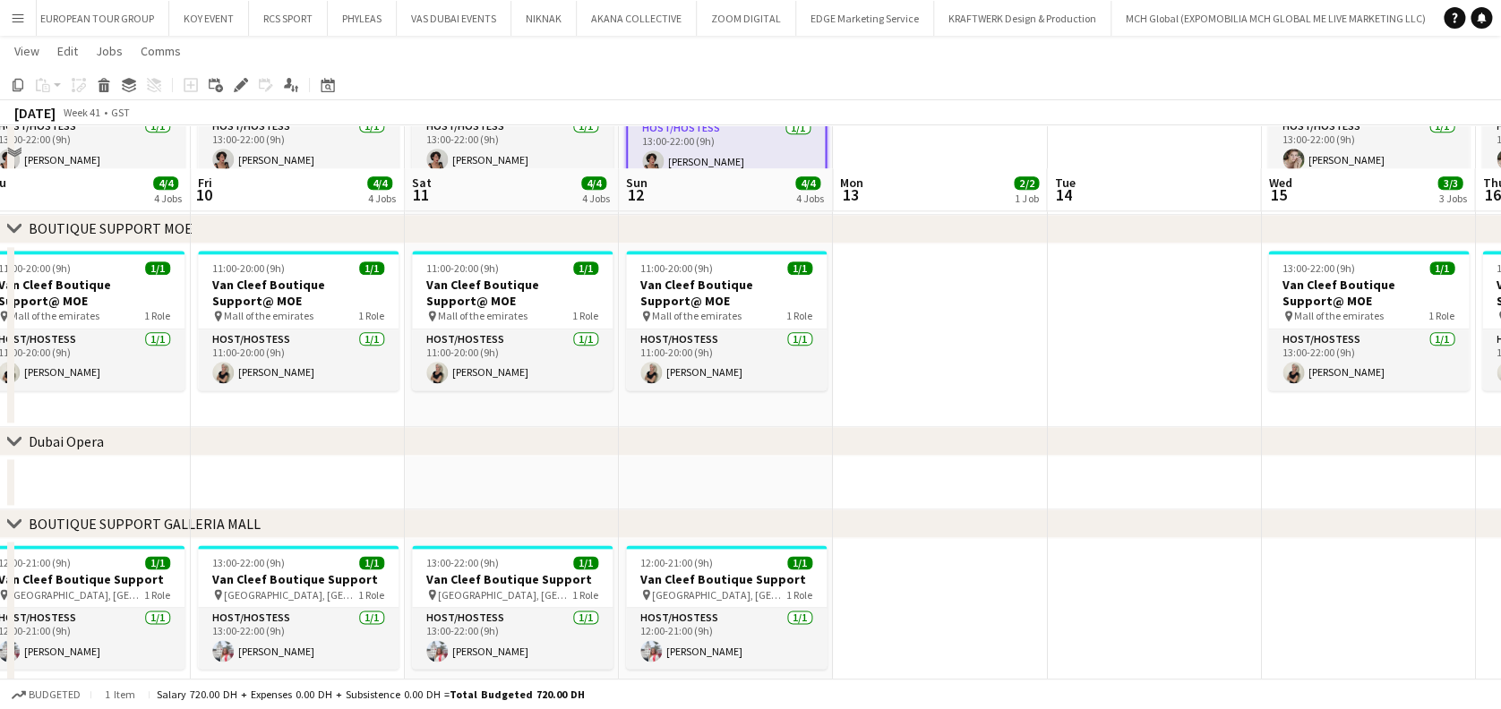
scroll to position [1001, 0]
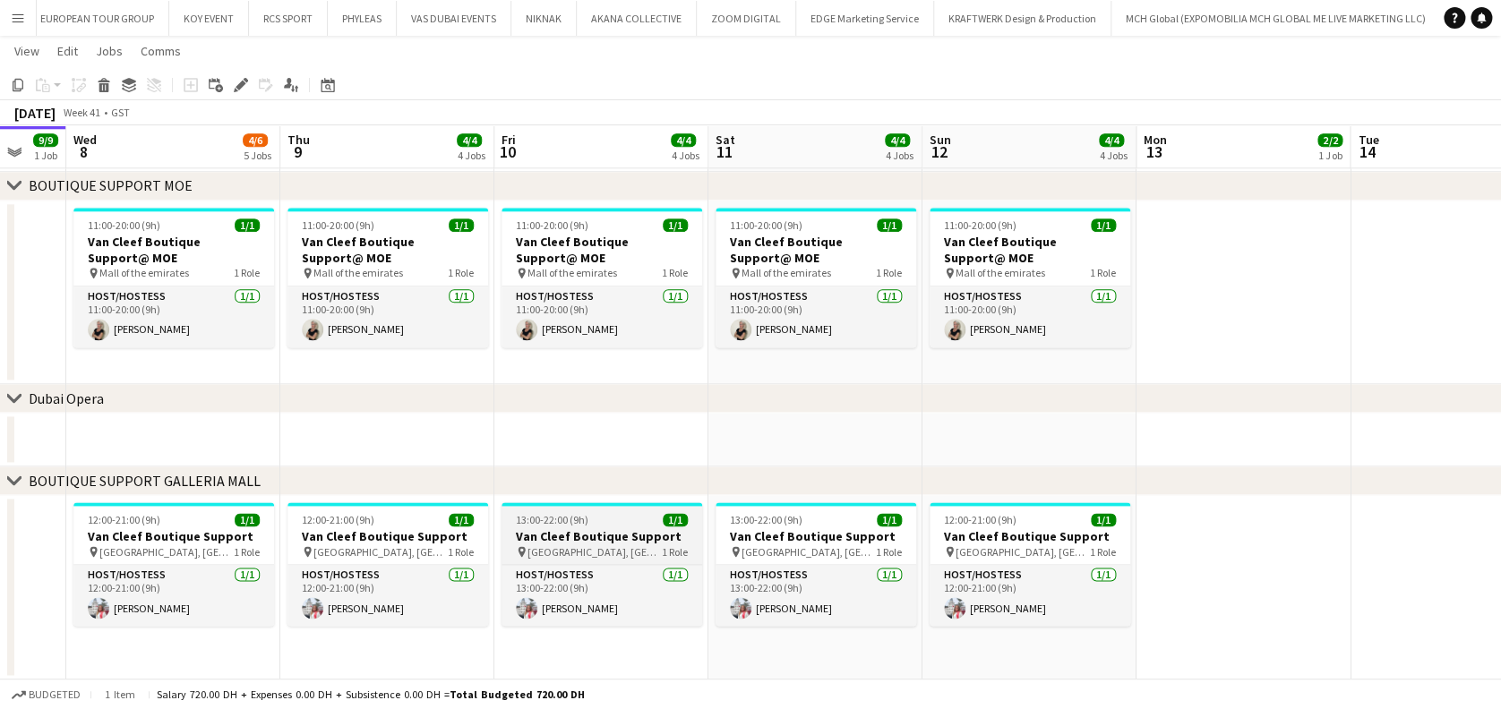
drag, startPoint x: 1170, startPoint y: 535, endPoint x: 587, endPoint y: 536, distance: 583.9
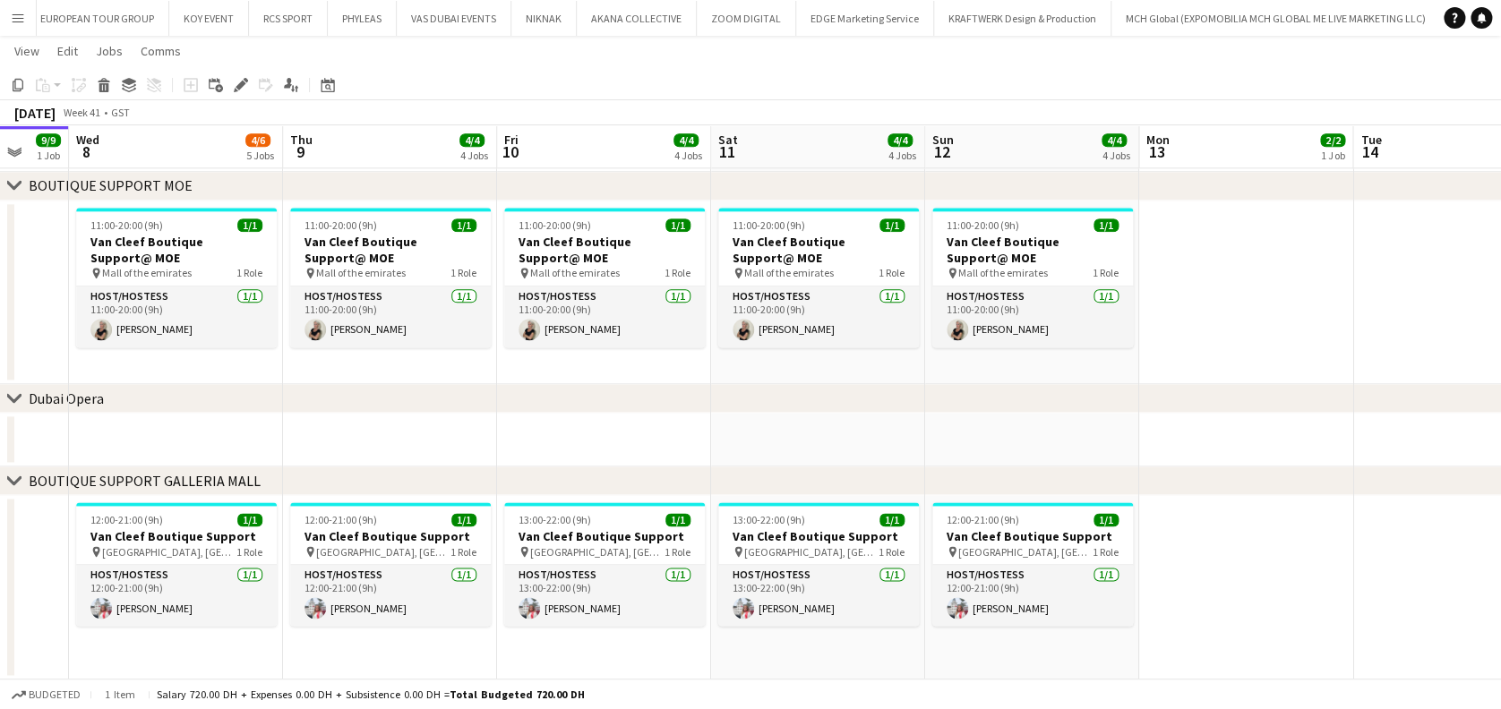
drag, startPoint x: 1253, startPoint y: 624, endPoint x: 1252, endPoint y: 633, distance: 9.0
click at [1252, 630] on app-date-cell at bounding box center [1246, 587] width 214 height 184
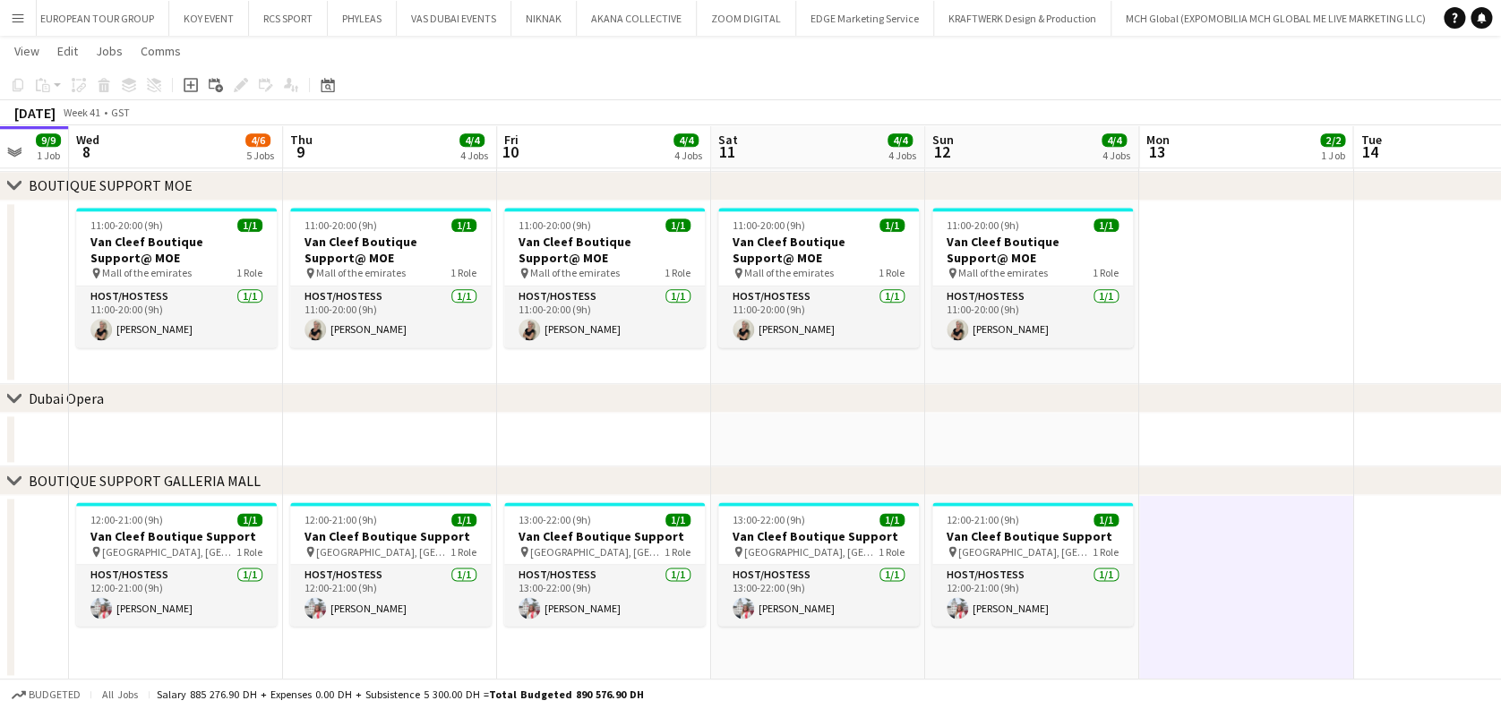
scroll to position [0, 360]
click at [15, 24] on app-icon "Menu" at bounding box center [18, 18] width 14 height 14
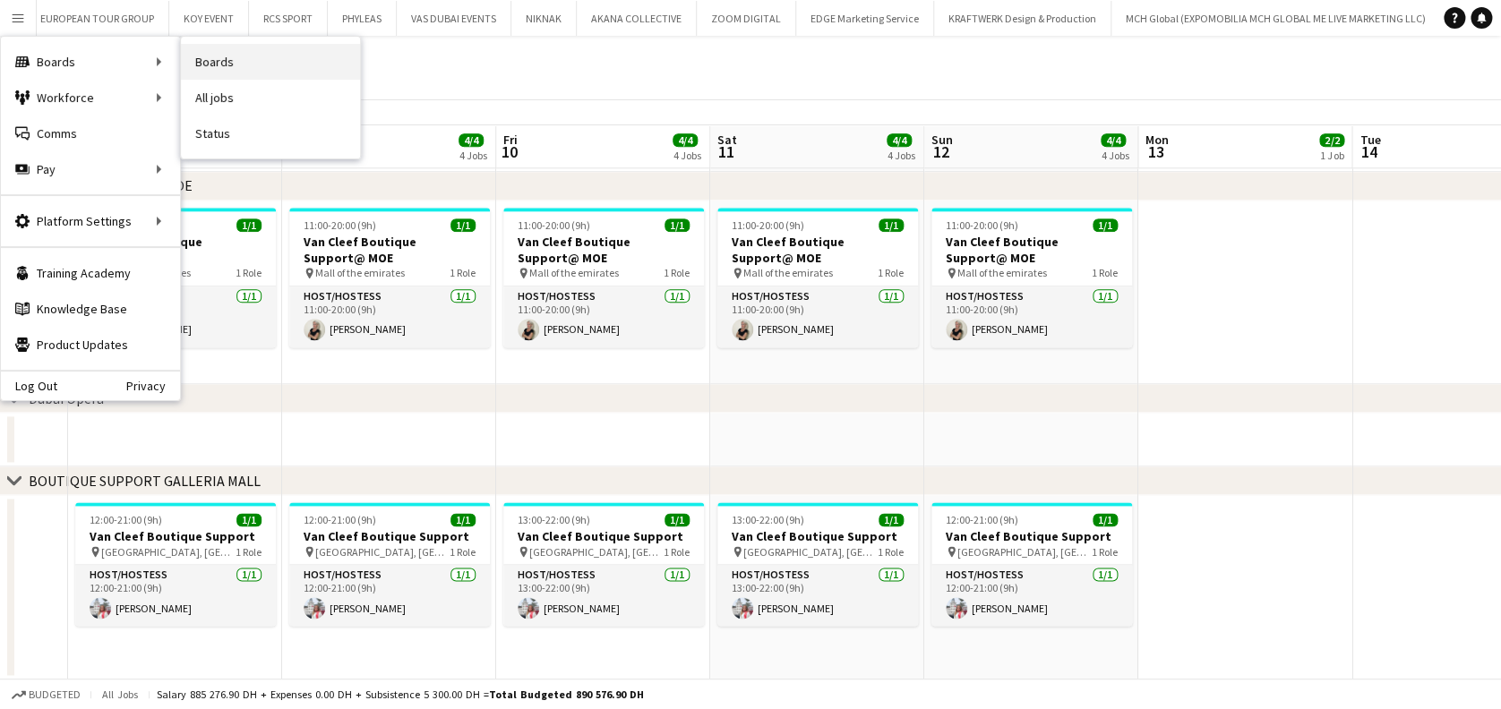
click at [239, 64] on link "Boards" at bounding box center [270, 62] width 179 height 36
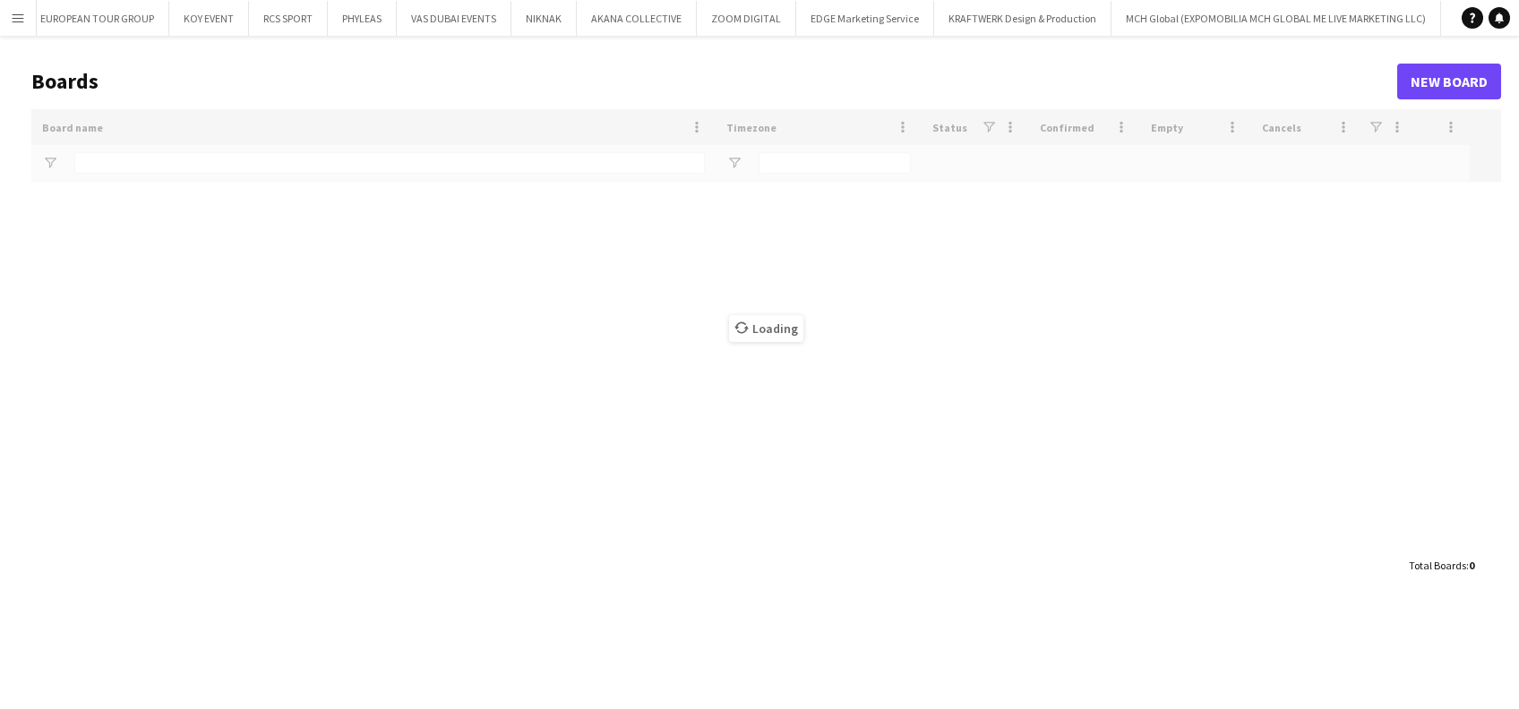
type input "********"
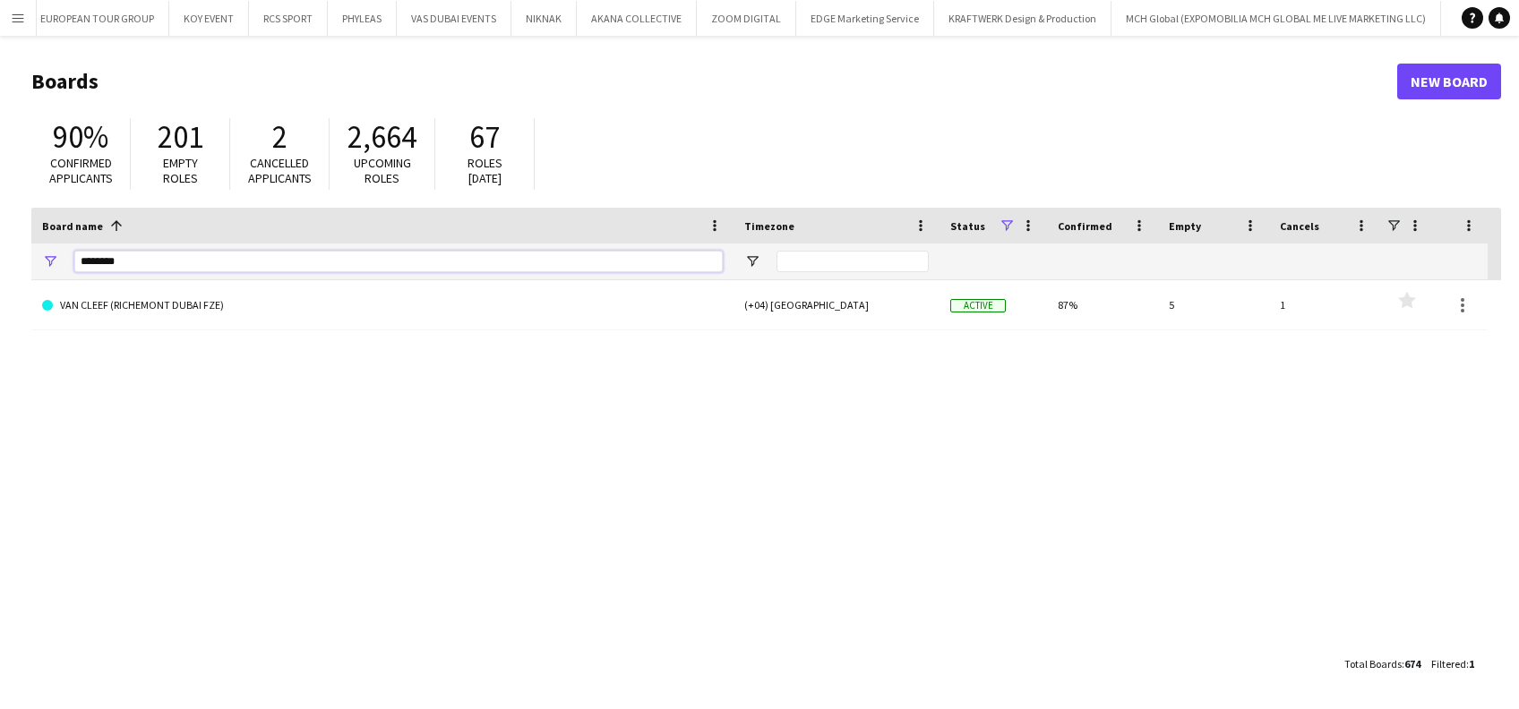
click at [0, 254] on html "Menu Boards Boards Boards All jobs Status Workforce Workforce My Workforce Recr…" at bounding box center [759, 354] width 1519 height 709
type input "******"
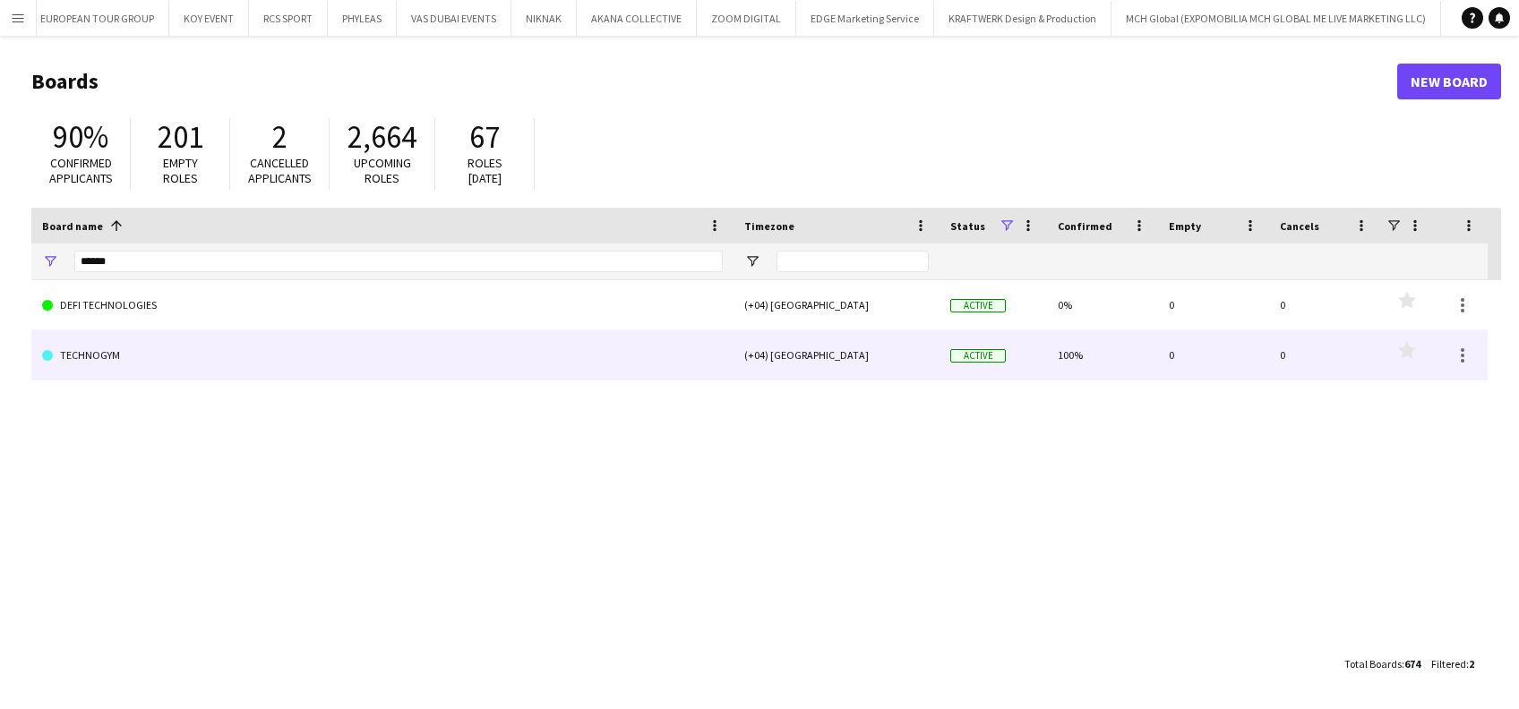
click at [687, 372] on link "TECHNOGYM" at bounding box center [382, 355] width 681 height 50
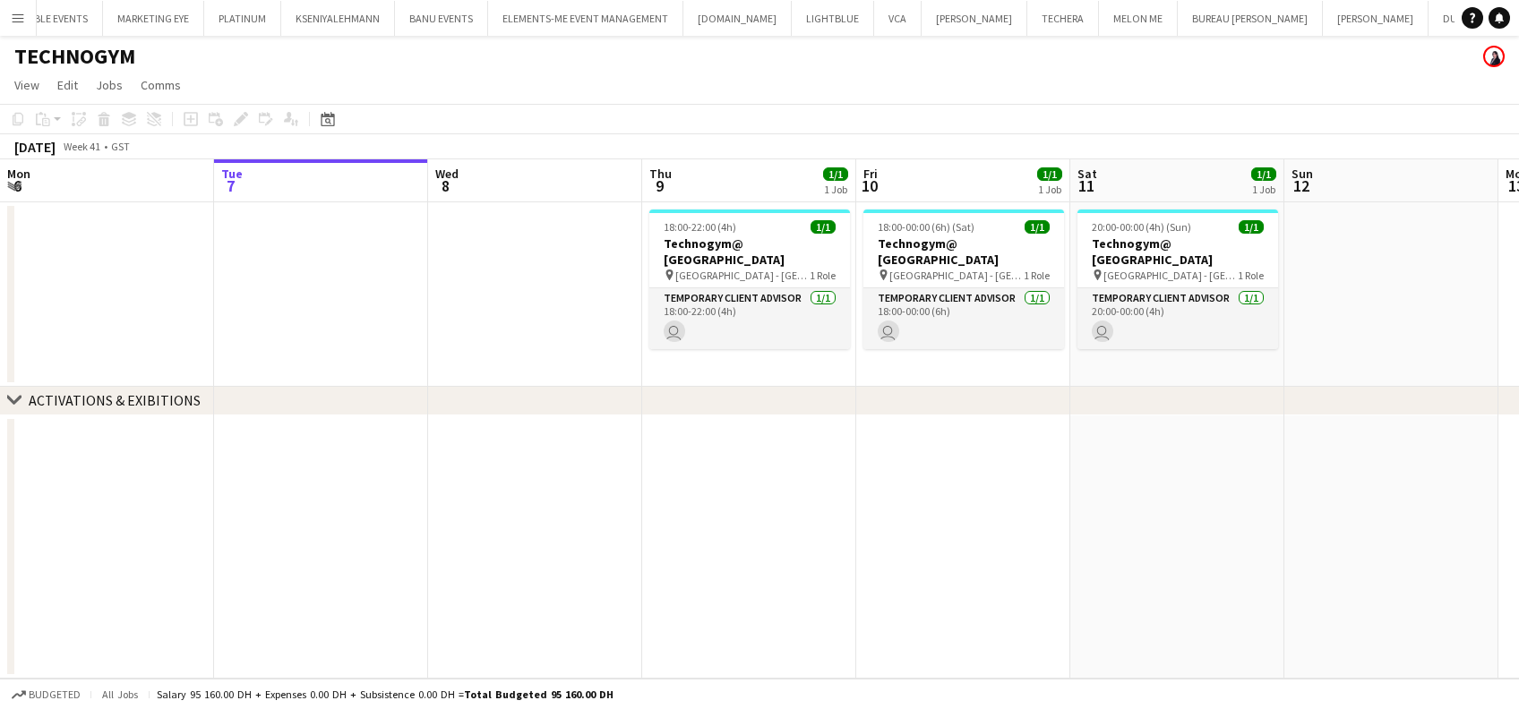
scroll to position [0, 1584]
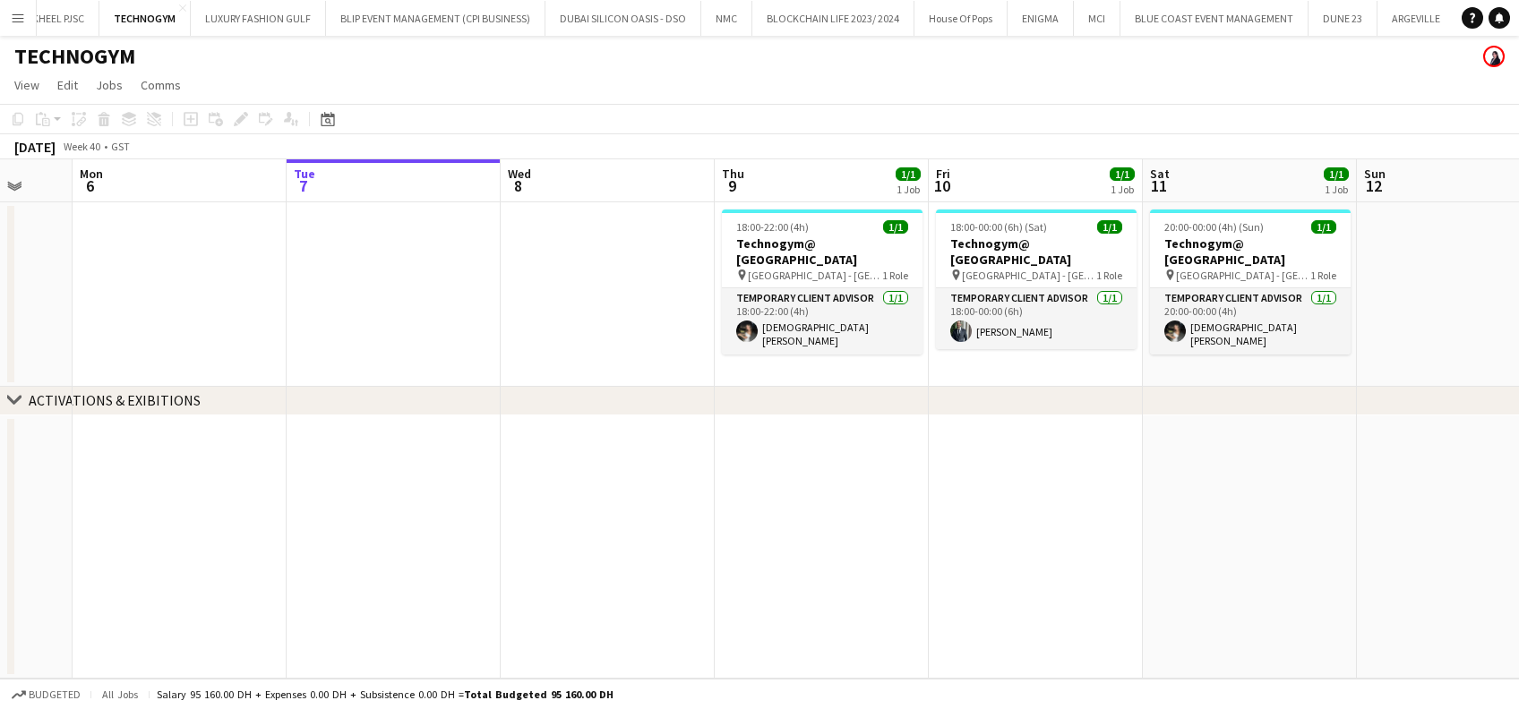
click at [542, 563] on app-calendar-viewport "Sat 4 1/1 1 Job Sun 5 Mon 6 Tue 7 Wed 8 Thu 9 1/1 1 Job Fri 10 1/1 1 Job Sat 11…" at bounding box center [759, 418] width 1519 height 519
click at [837, 244] on h3 "Technogym@ [GEOGRAPHIC_DATA]" at bounding box center [822, 252] width 201 height 32
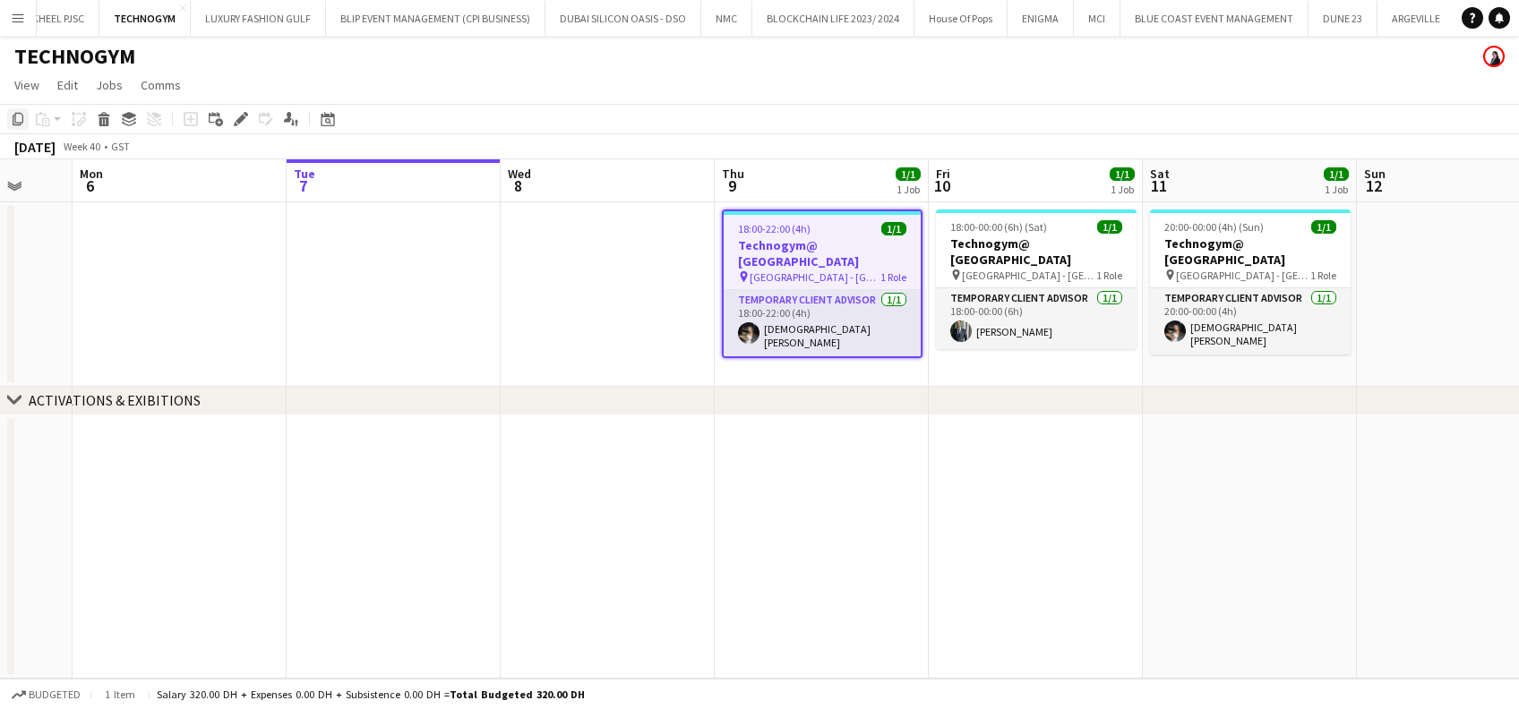
click at [14, 117] on icon at bounding box center [18, 119] width 11 height 13
click at [441, 245] on app-date-cell at bounding box center [394, 294] width 214 height 184
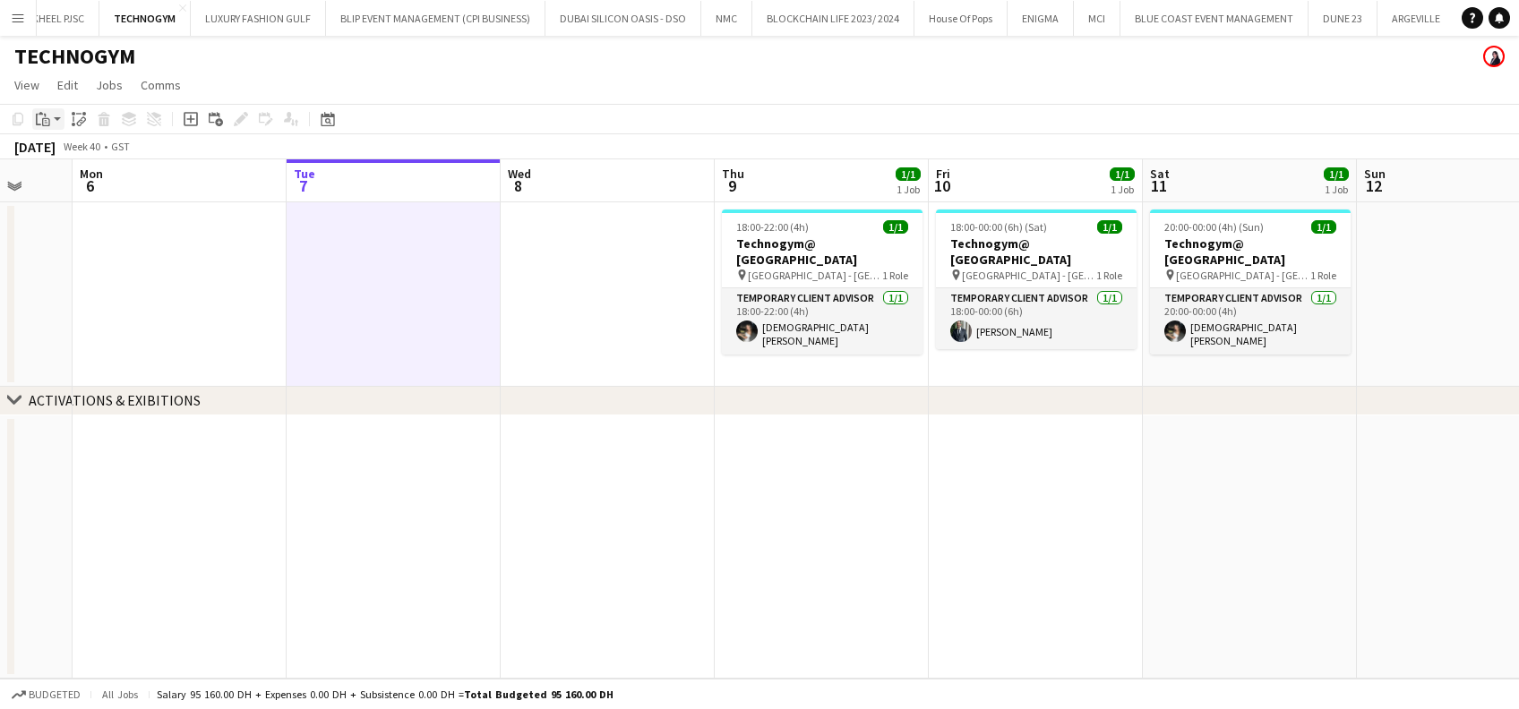
click at [37, 124] on icon at bounding box center [38, 120] width 5 height 12
click at [54, 141] on div "Paste Ctrl+V Paste with crew Ctrl+Shift+V" at bounding box center [131, 168] width 199 height 77
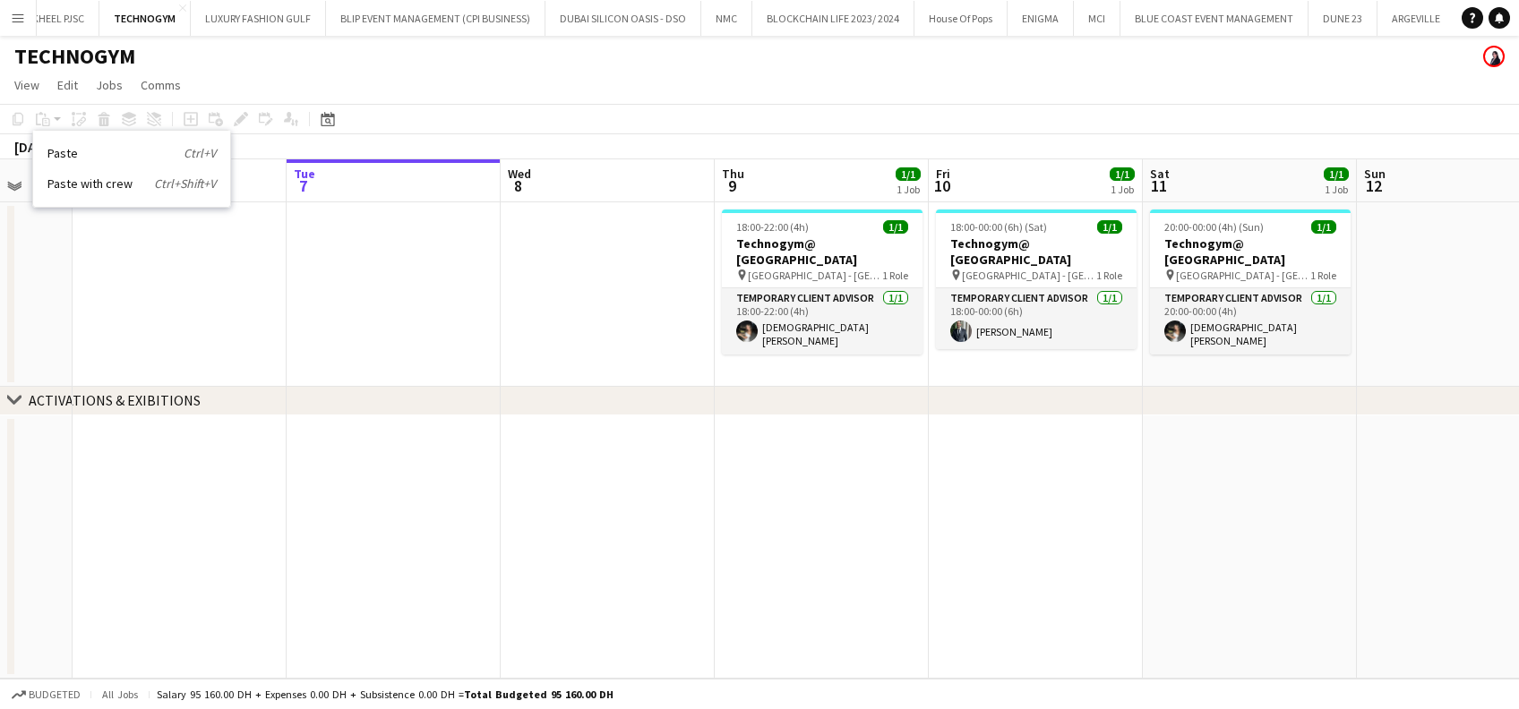
click at [414, 242] on app-date-cell at bounding box center [394, 294] width 214 height 184
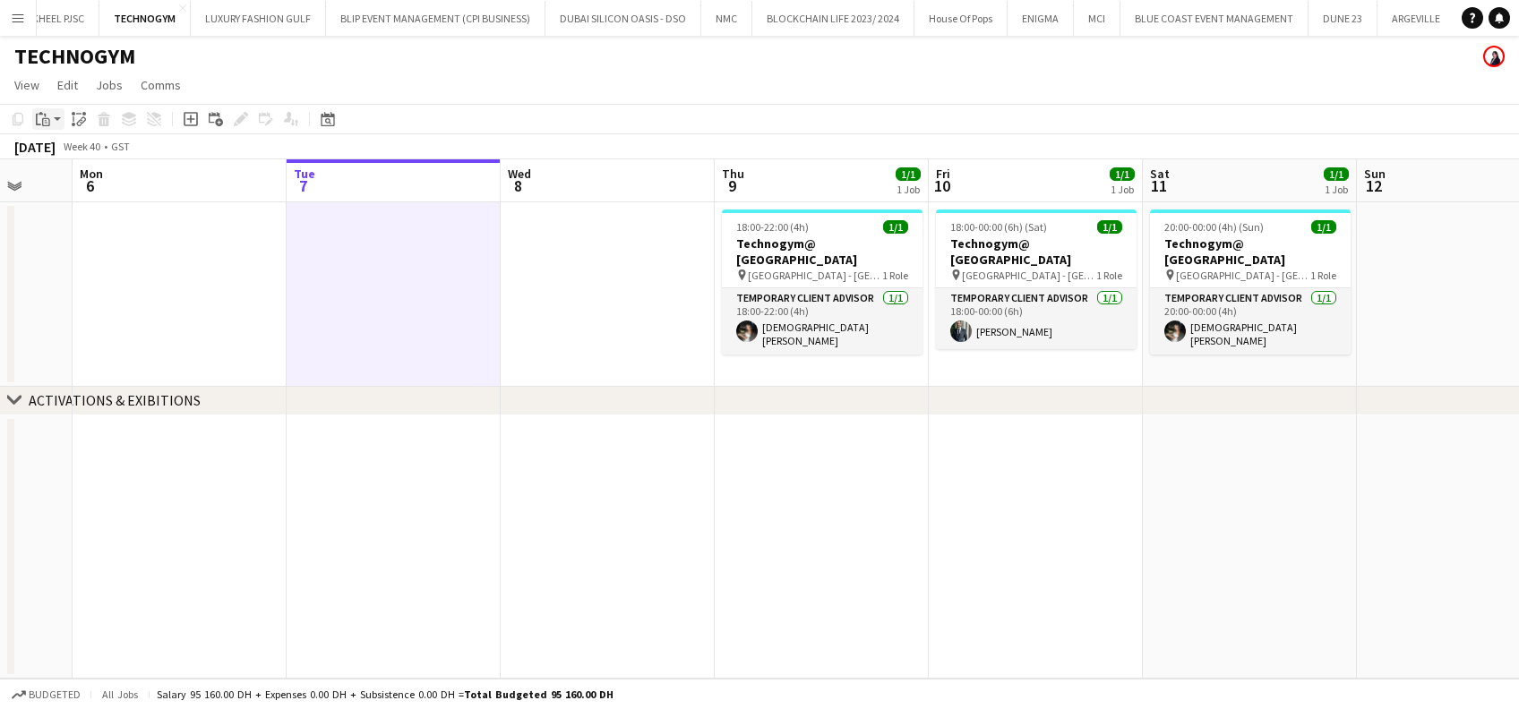
click at [49, 114] on icon "Paste" at bounding box center [43, 119] width 14 height 14
click at [68, 146] on link "Paste Ctrl+V" at bounding box center [131, 153] width 168 height 16
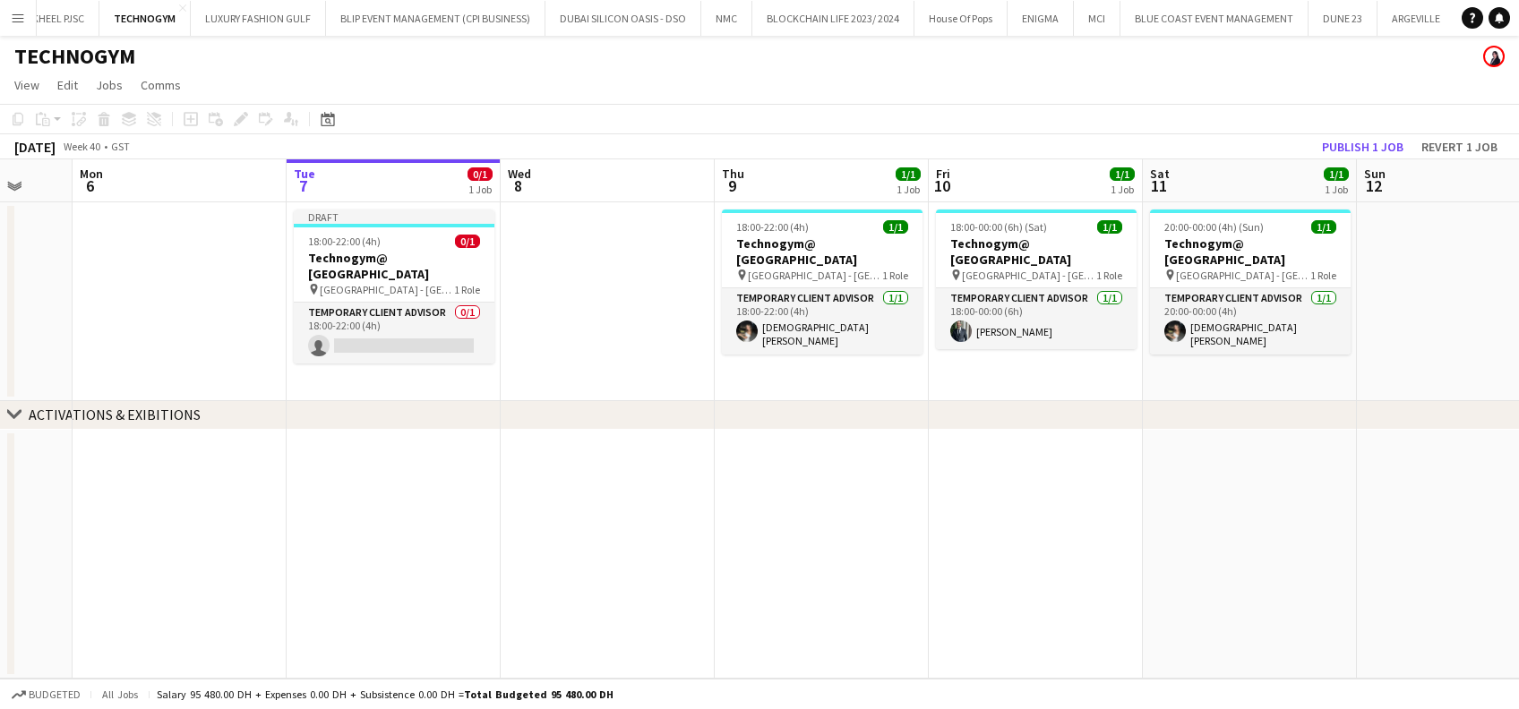
click at [13, 22] on app-icon "Menu" at bounding box center [18, 18] width 14 height 14
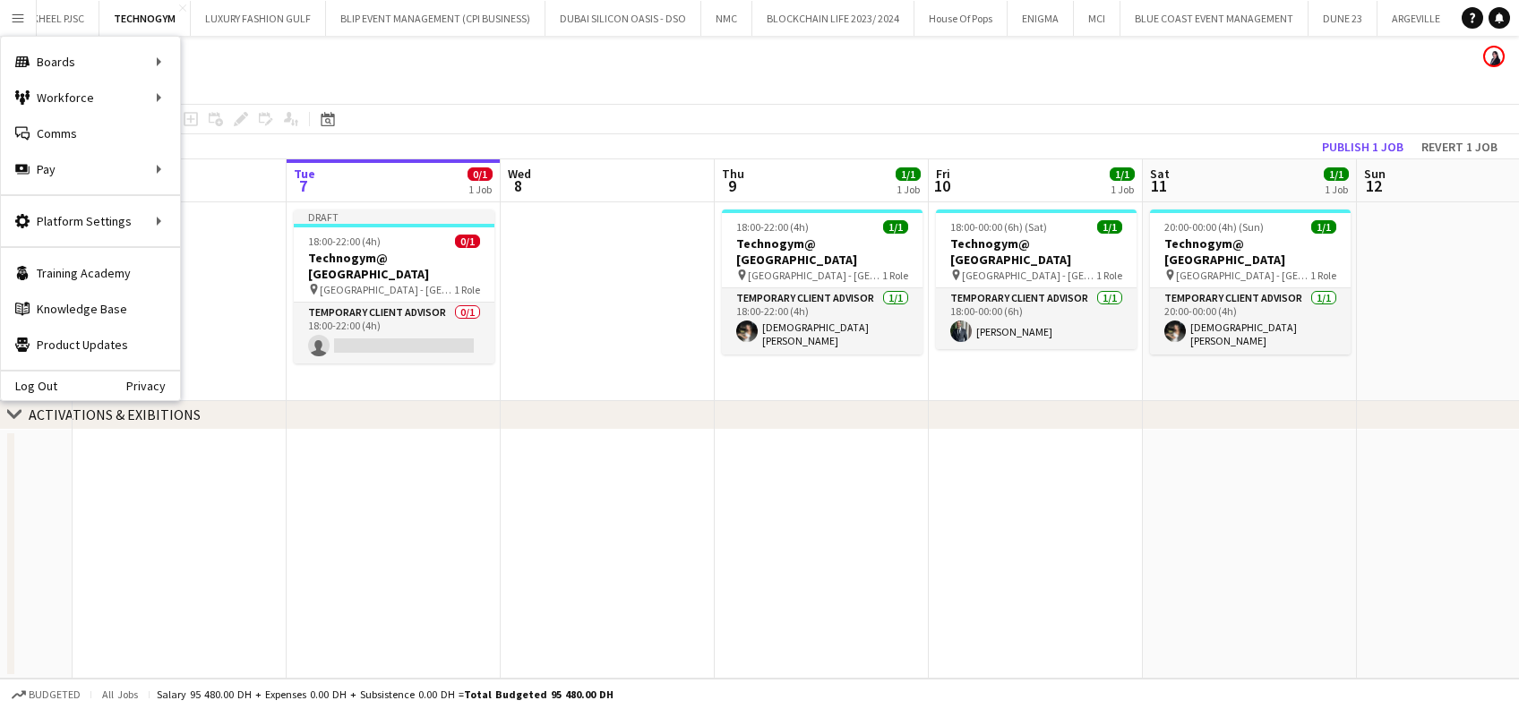
click at [619, 299] on app-date-cell at bounding box center [608, 301] width 214 height 199
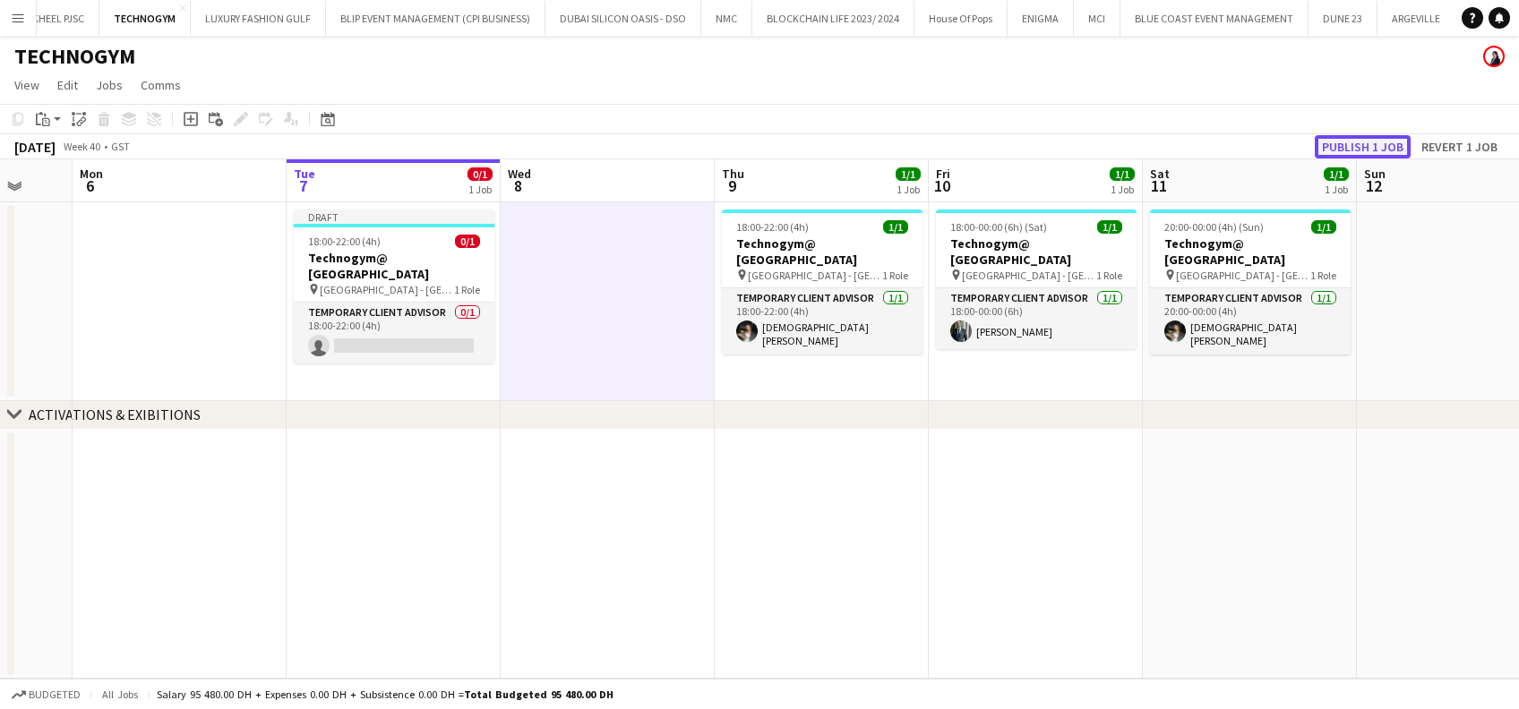
click at [1349, 145] on button "Publish 1 job" at bounding box center [1363, 146] width 96 height 23
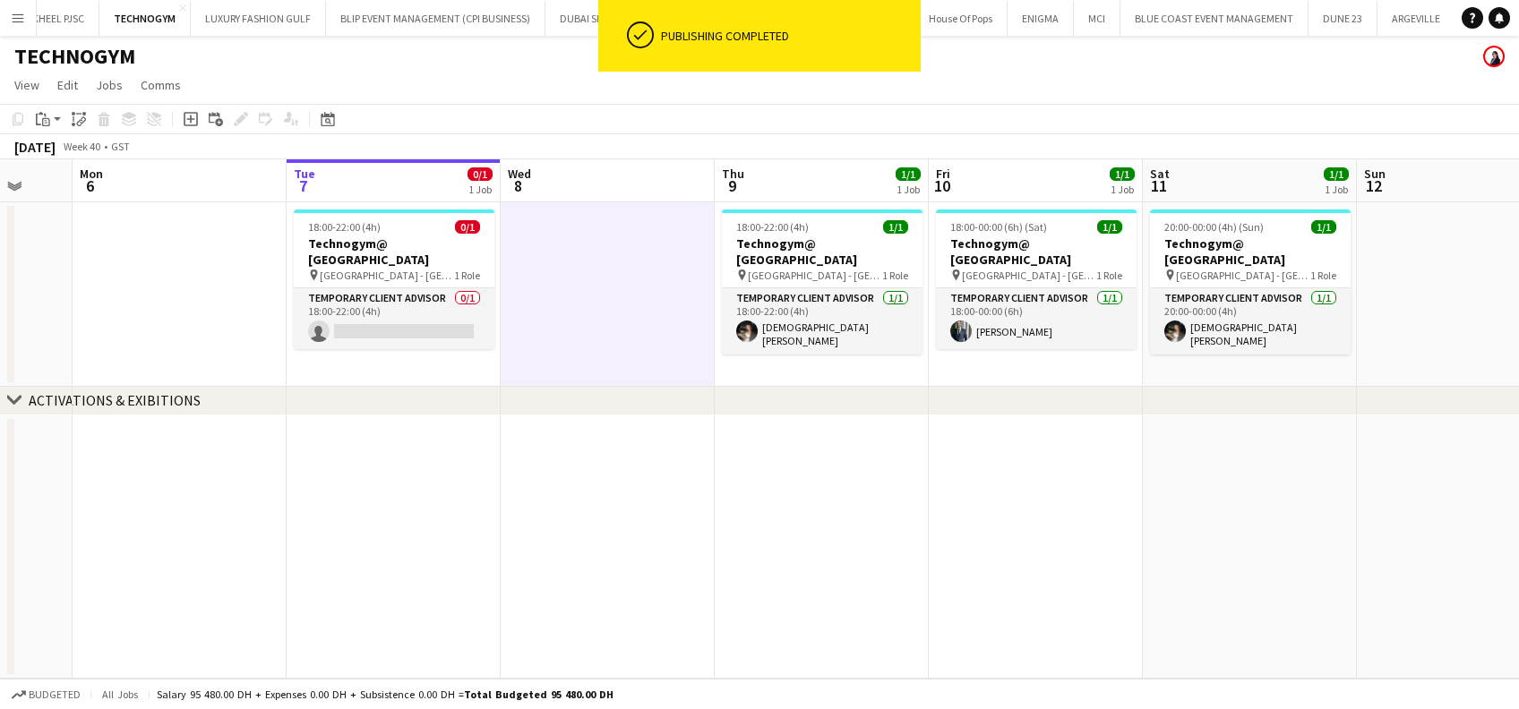
click at [35, 13] on button "Menu" at bounding box center [18, 18] width 36 height 36
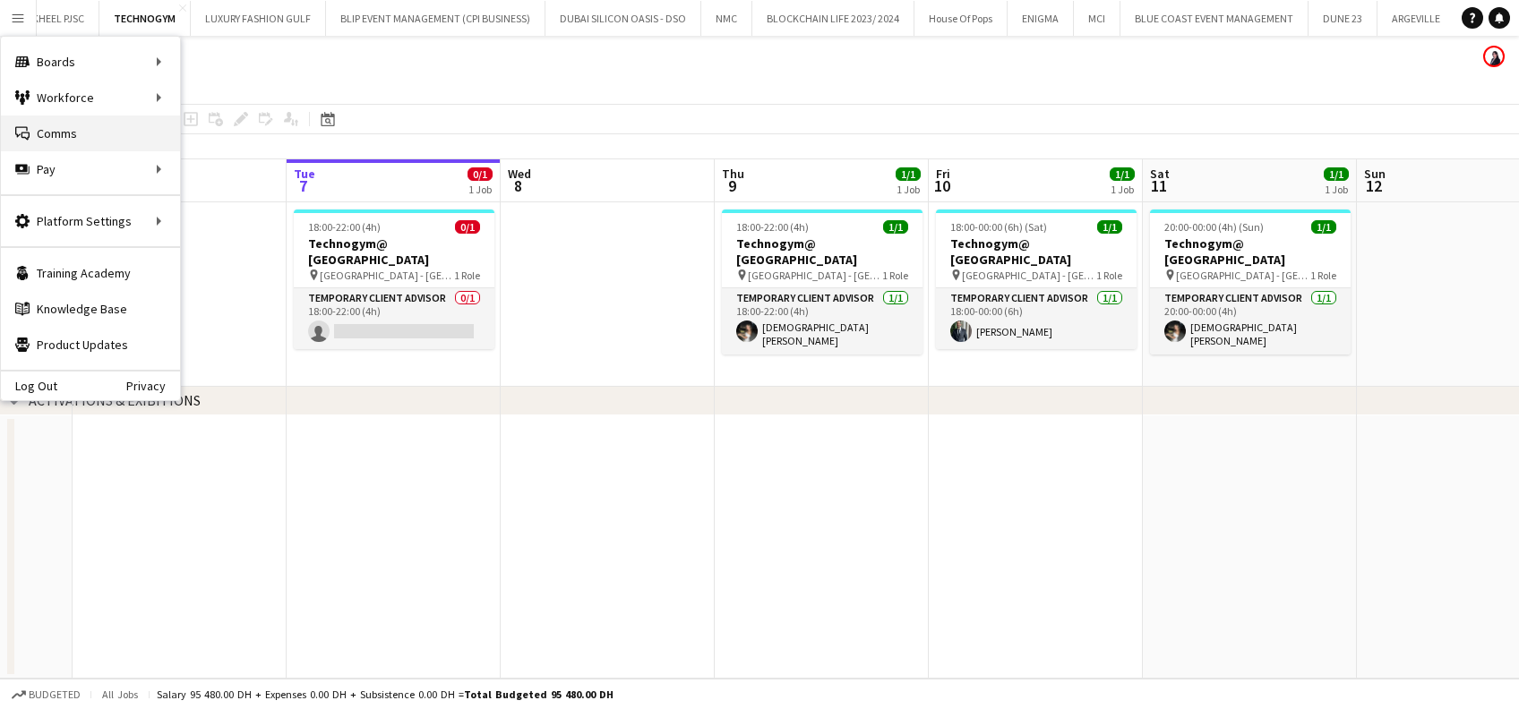
click at [64, 127] on link "Comms Comms" at bounding box center [90, 134] width 179 height 36
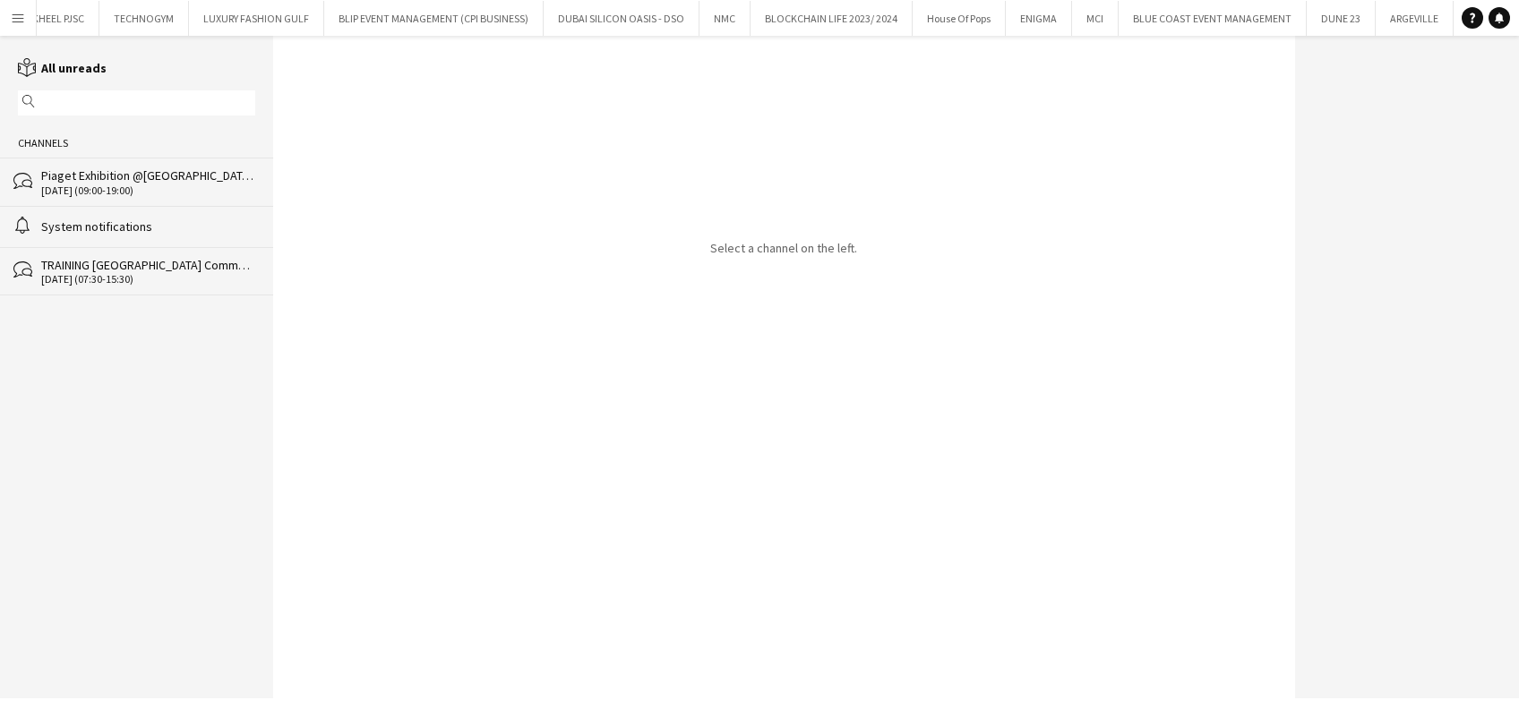
click at [138, 168] on div "Piaget Exhibition @ERTH Hotel AD" at bounding box center [148, 175] width 214 height 16
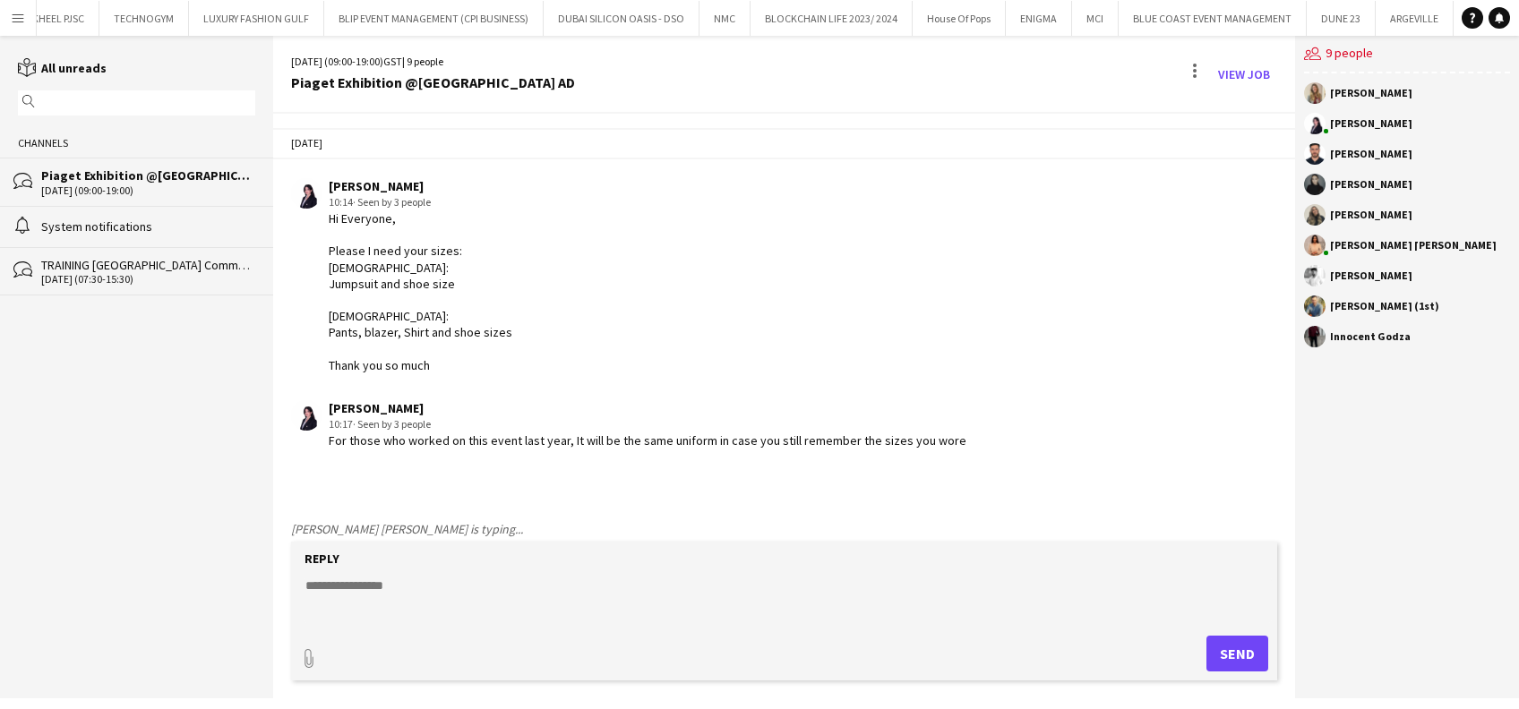
click at [32, 233] on div "alarm System notifications" at bounding box center [136, 226] width 273 height 41
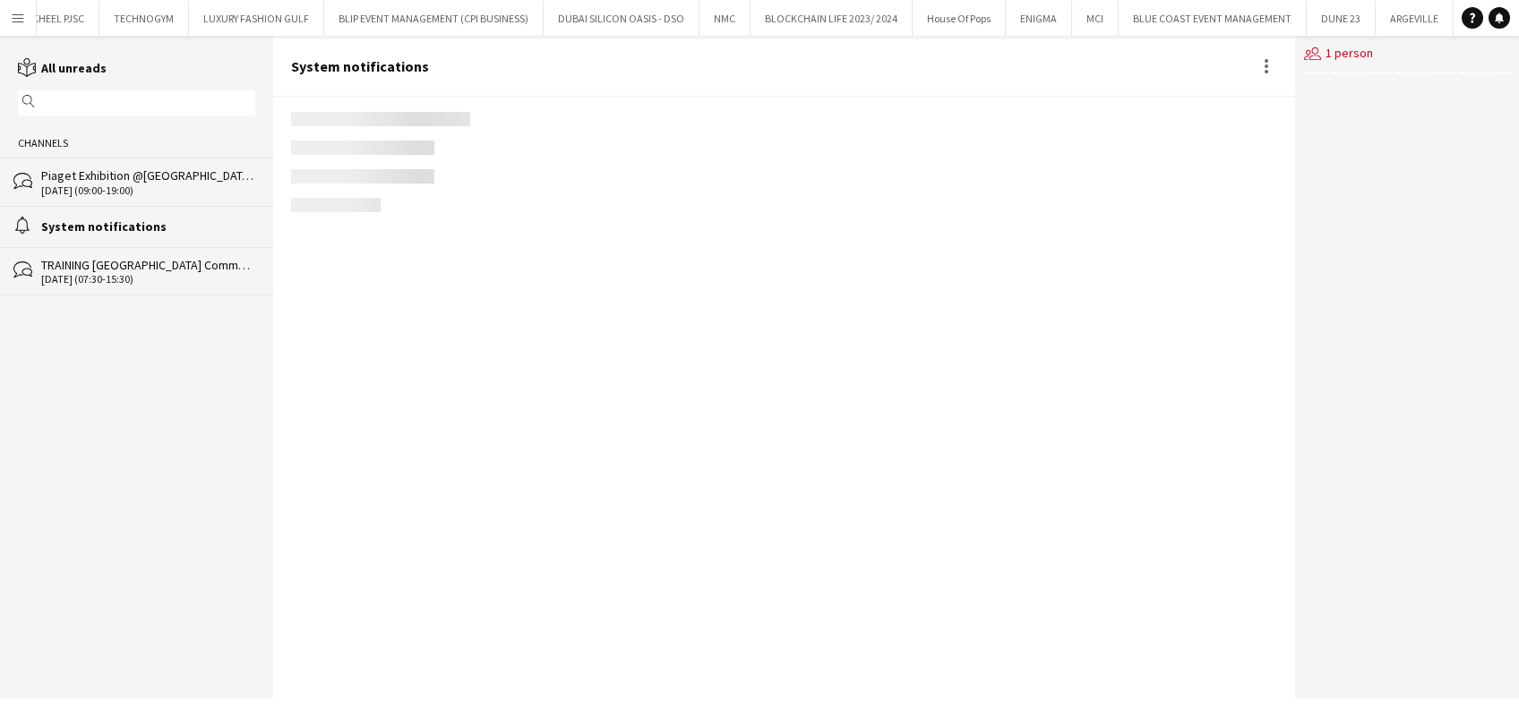
scroll to position [222, 0]
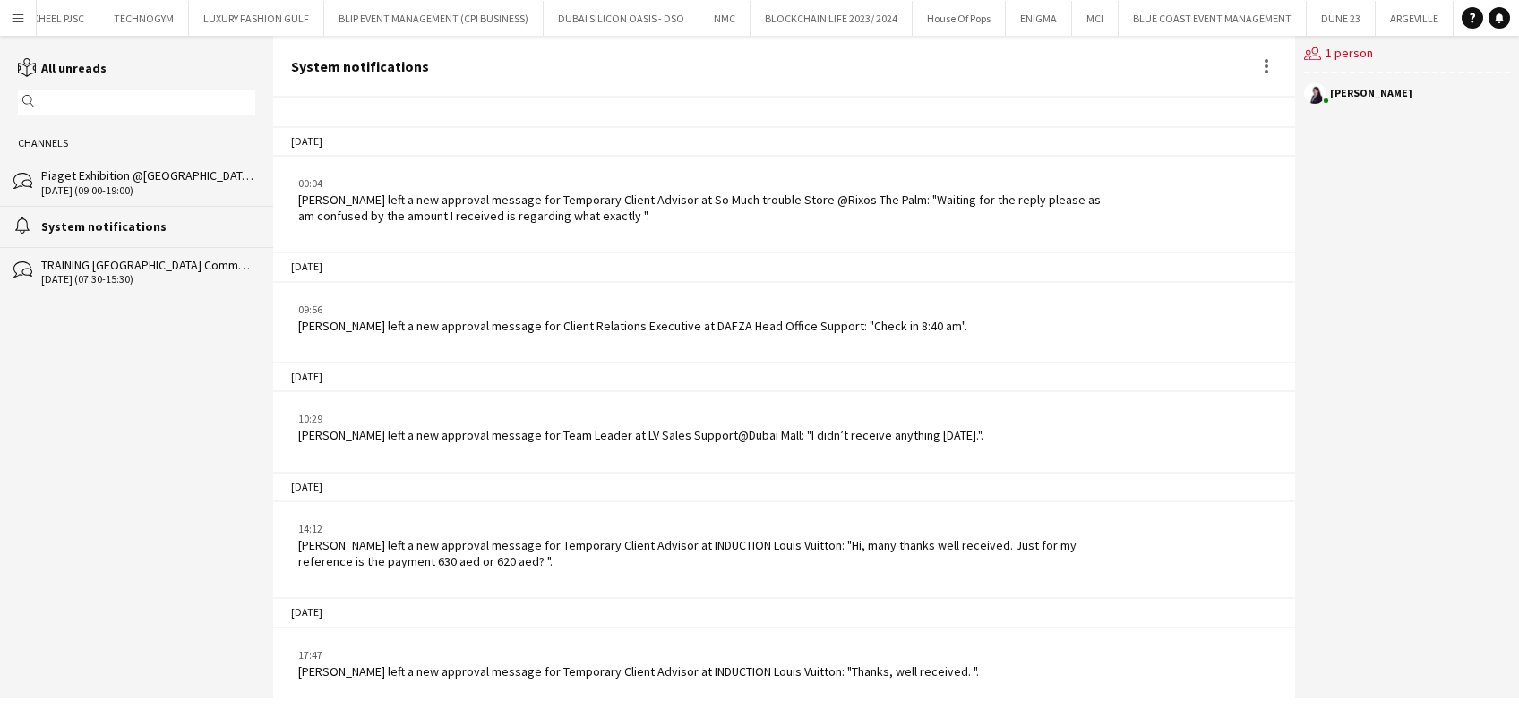
click at [97, 164] on div "bubbles Piaget Exhibition @ERTH Hotel AD 29-10-2025 (09:00-19:00)" at bounding box center [136, 181] width 273 height 47
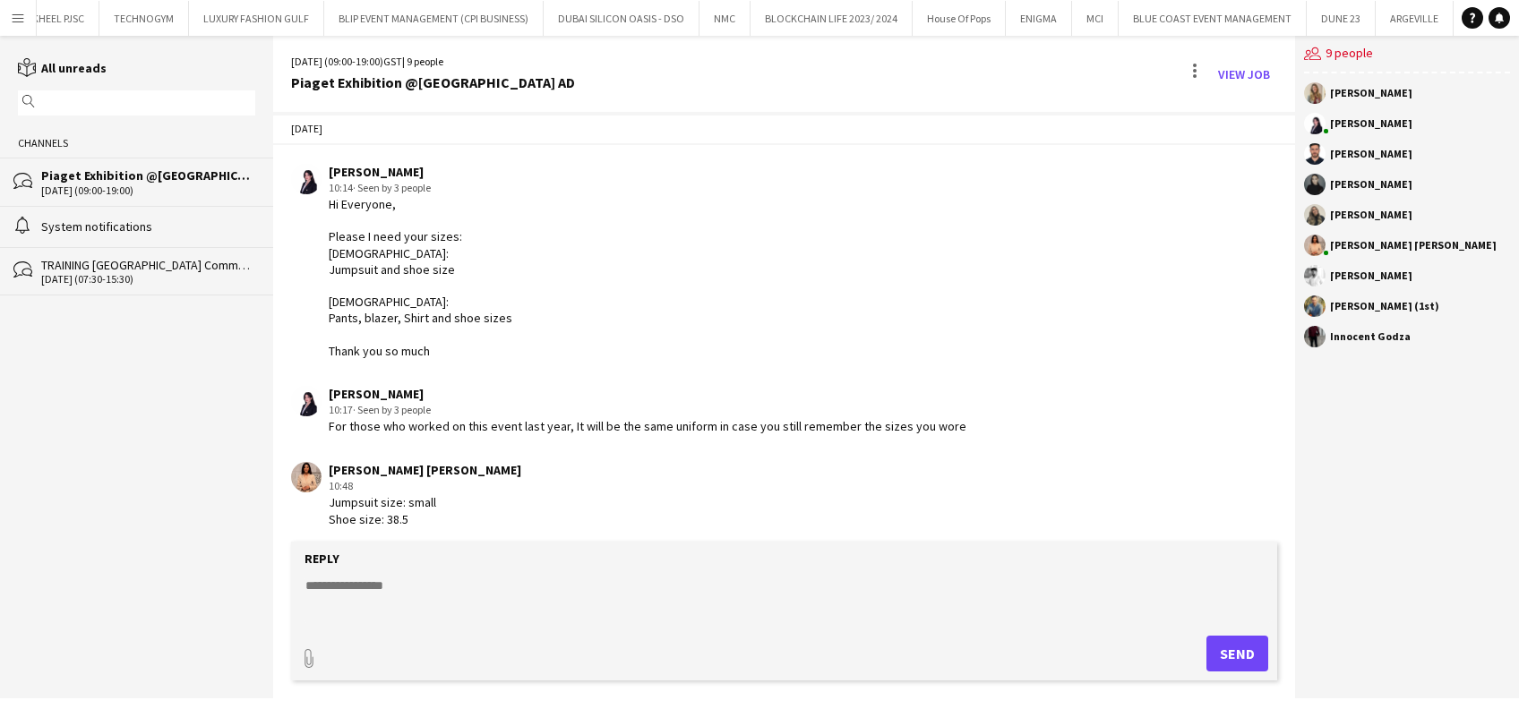
scroll to position [21, 0]
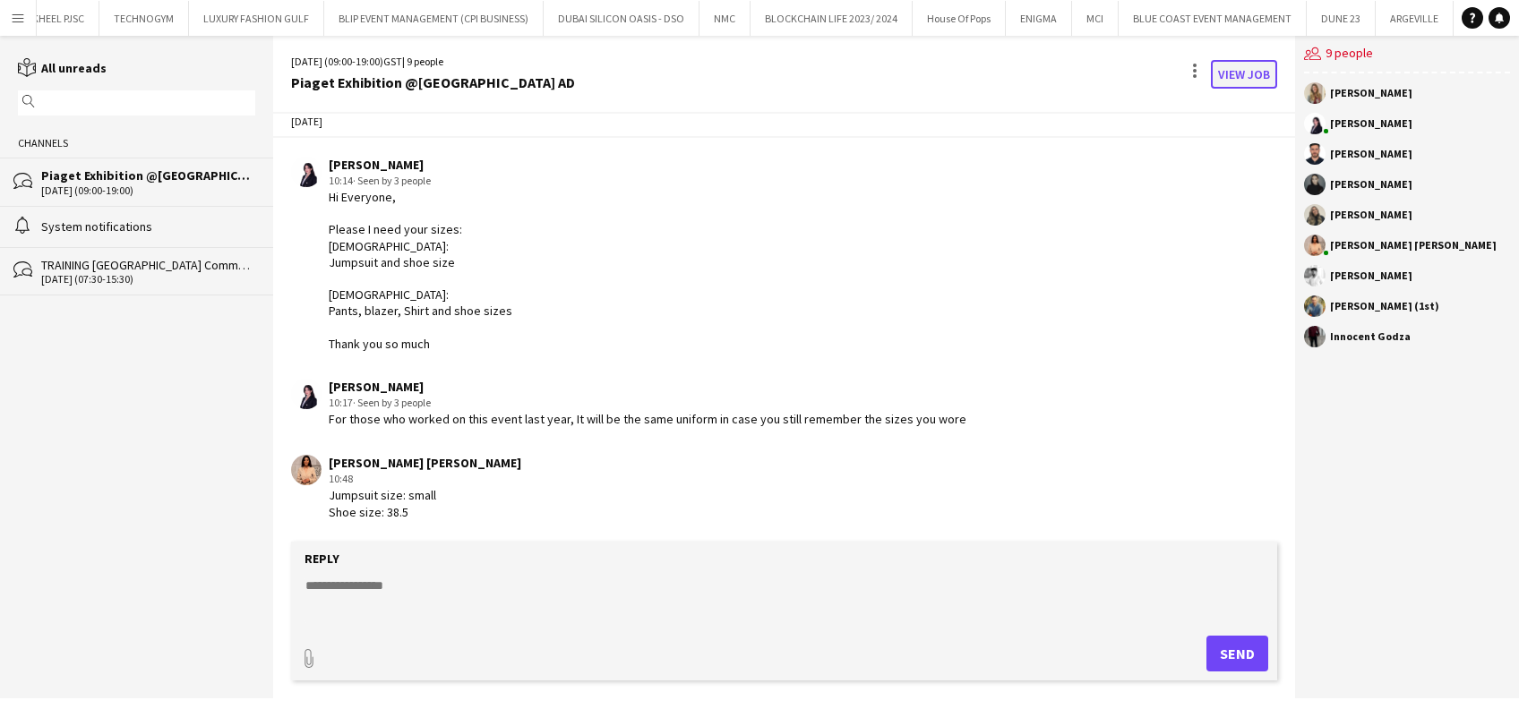
click at [1242, 70] on link "View Job" at bounding box center [1244, 74] width 66 height 29
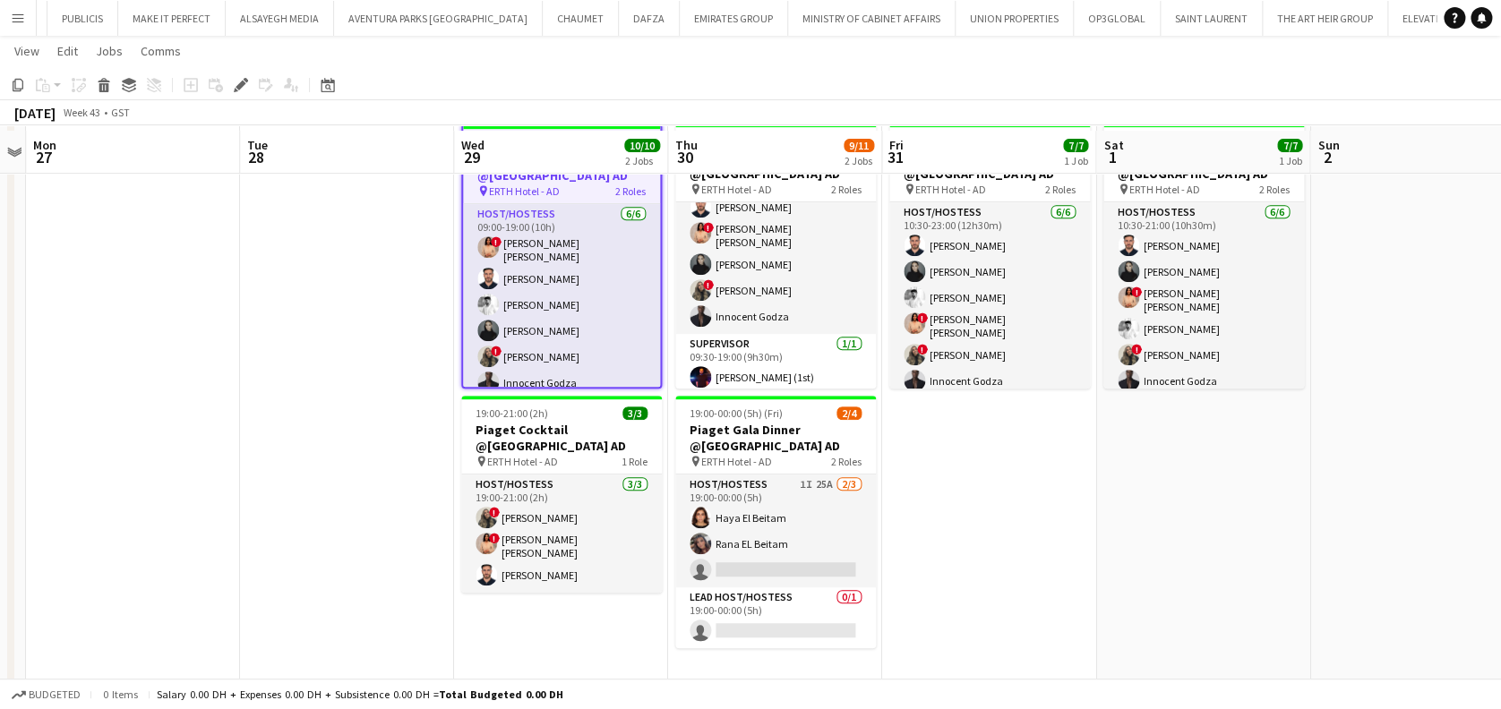
scroll to position [338, 0]
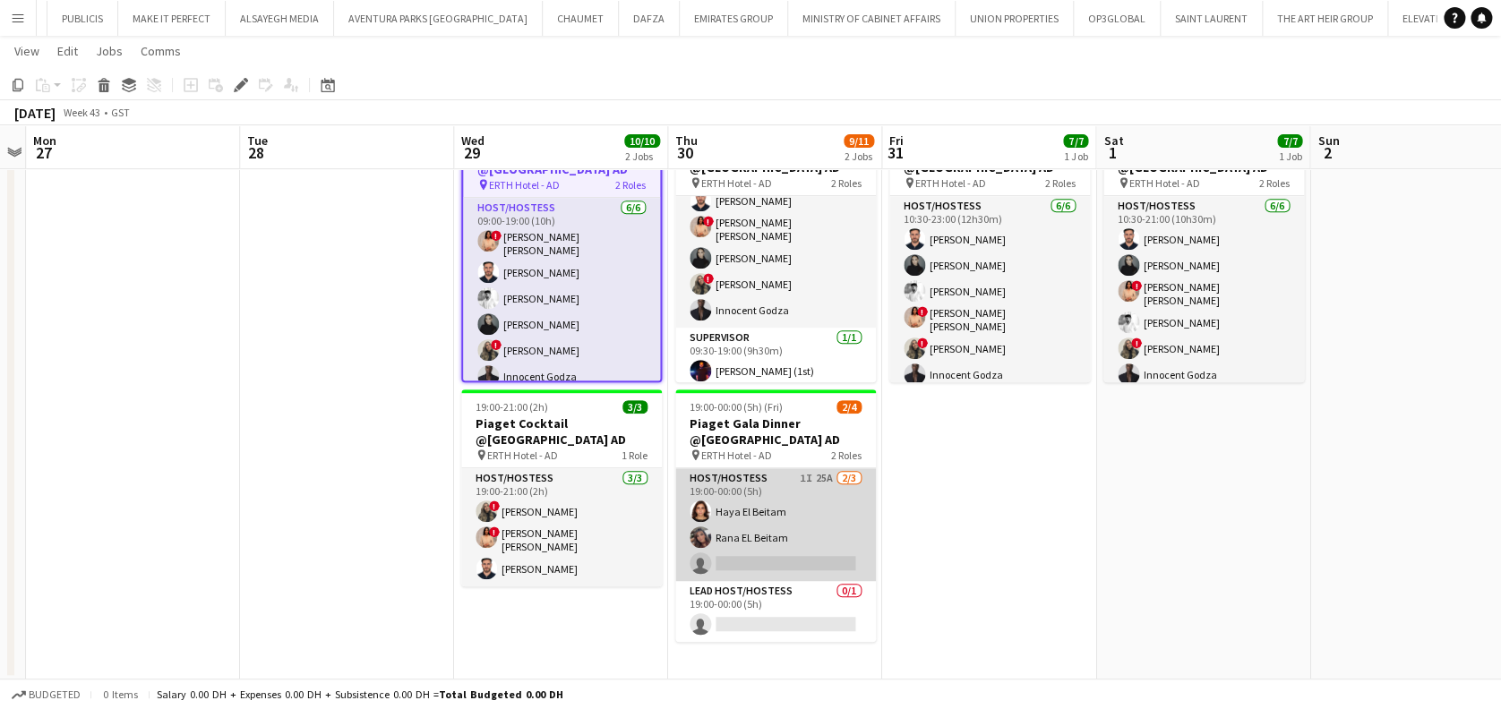
click at [733, 503] on app-card-role "Host/Hostess 1I 25A 2/3 19:00-00:00 (5h) Haya El Beitam Rana EL Beitam single-n…" at bounding box center [775, 524] width 201 height 113
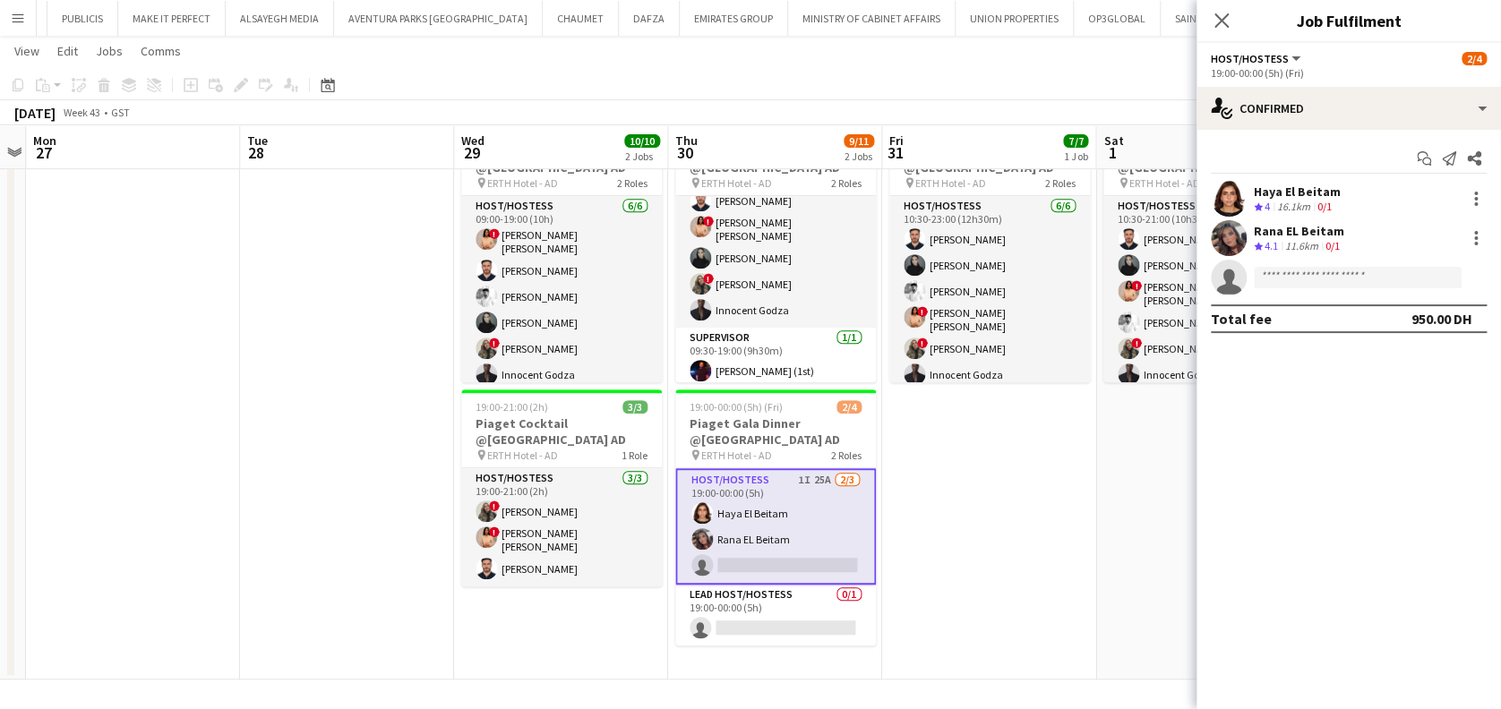
click at [1259, 196] on div "Haya El Beitam" at bounding box center [1297, 192] width 87 height 16
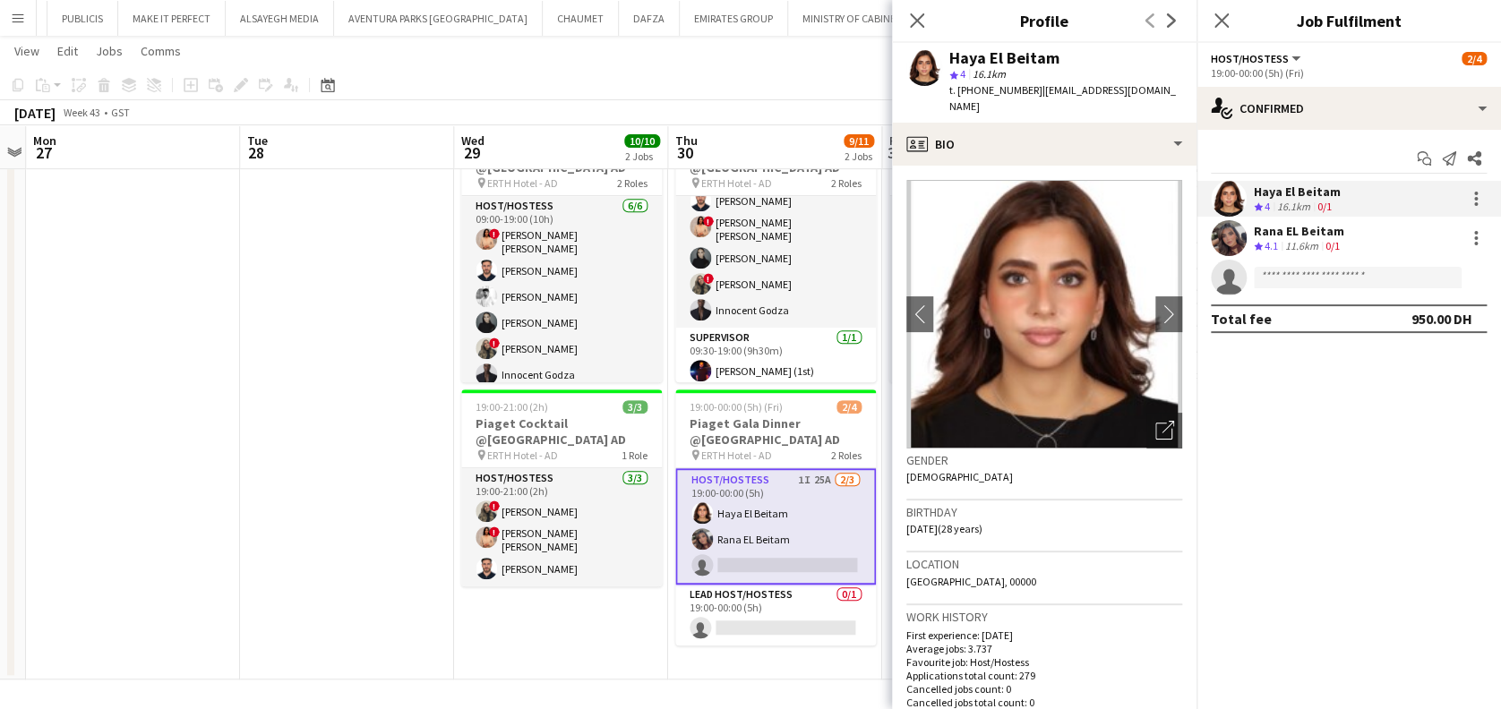
click at [1269, 241] on span "4.1" at bounding box center [1270, 245] width 13 height 13
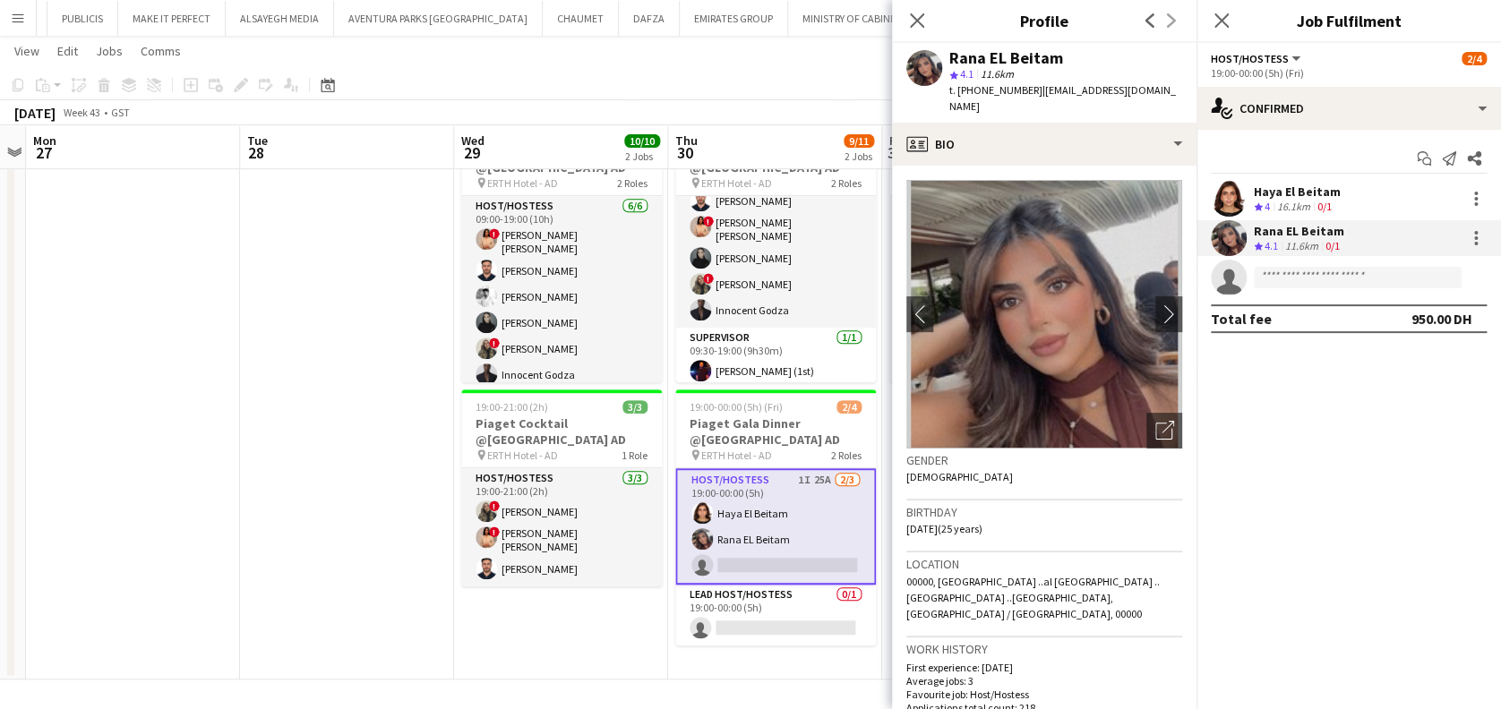
scroll to position [119, 0]
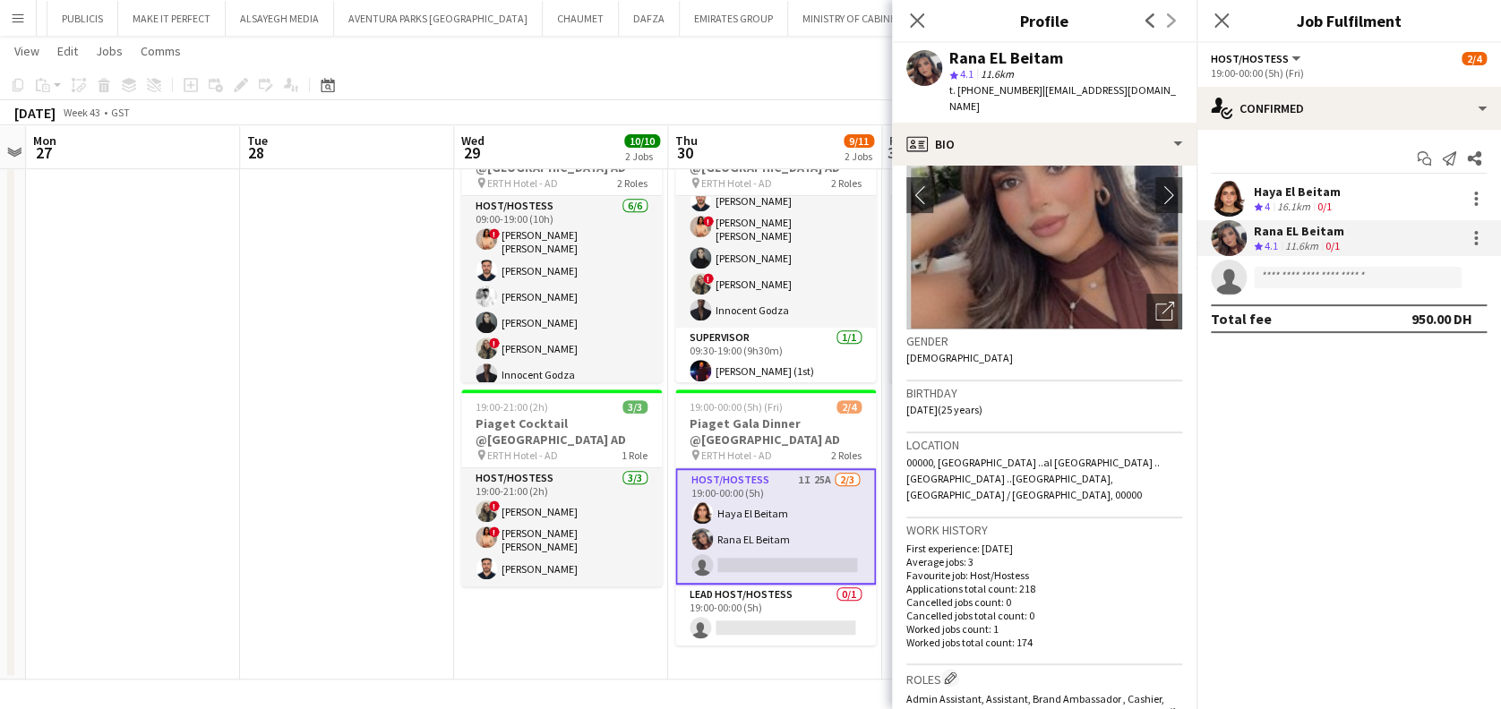
click at [191, 512] on app-date-cell at bounding box center [133, 395] width 214 height 570
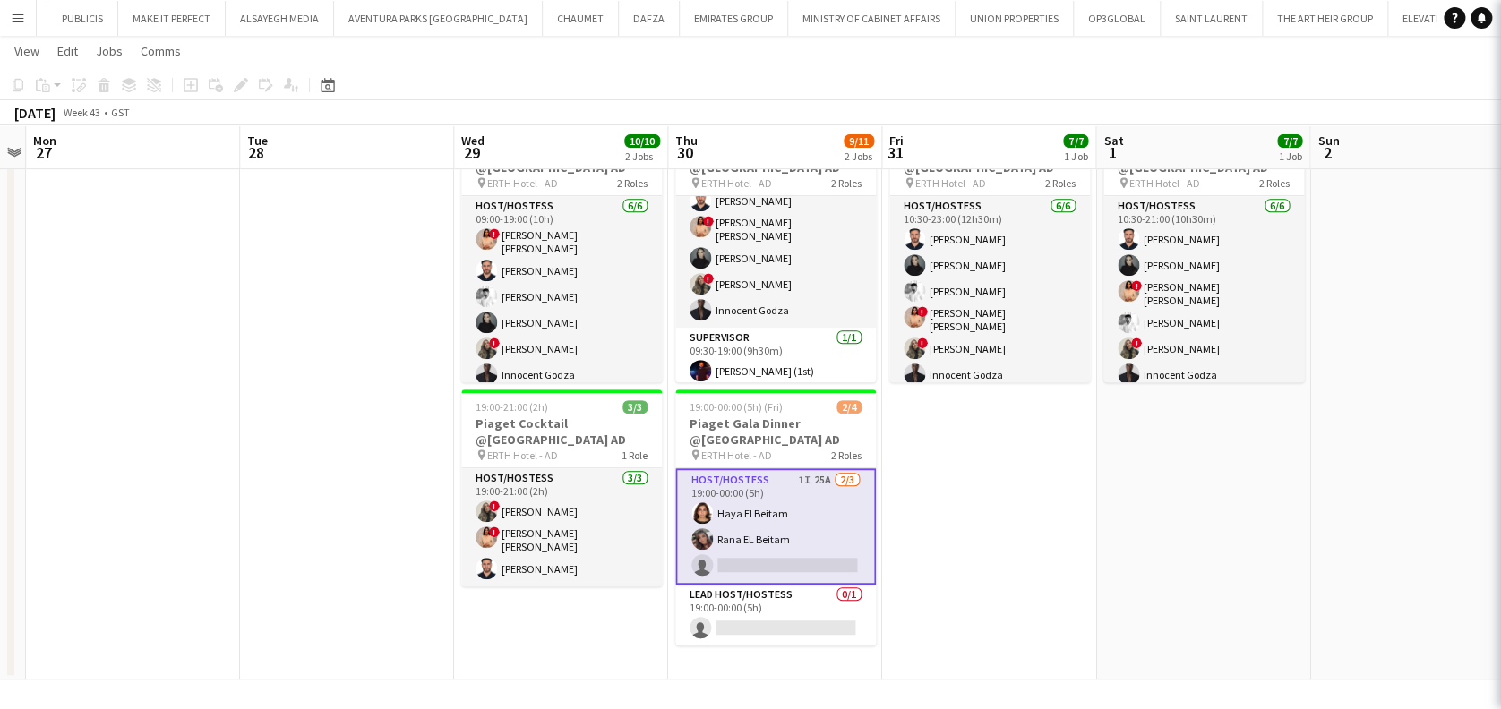
scroll to position [0, 615]
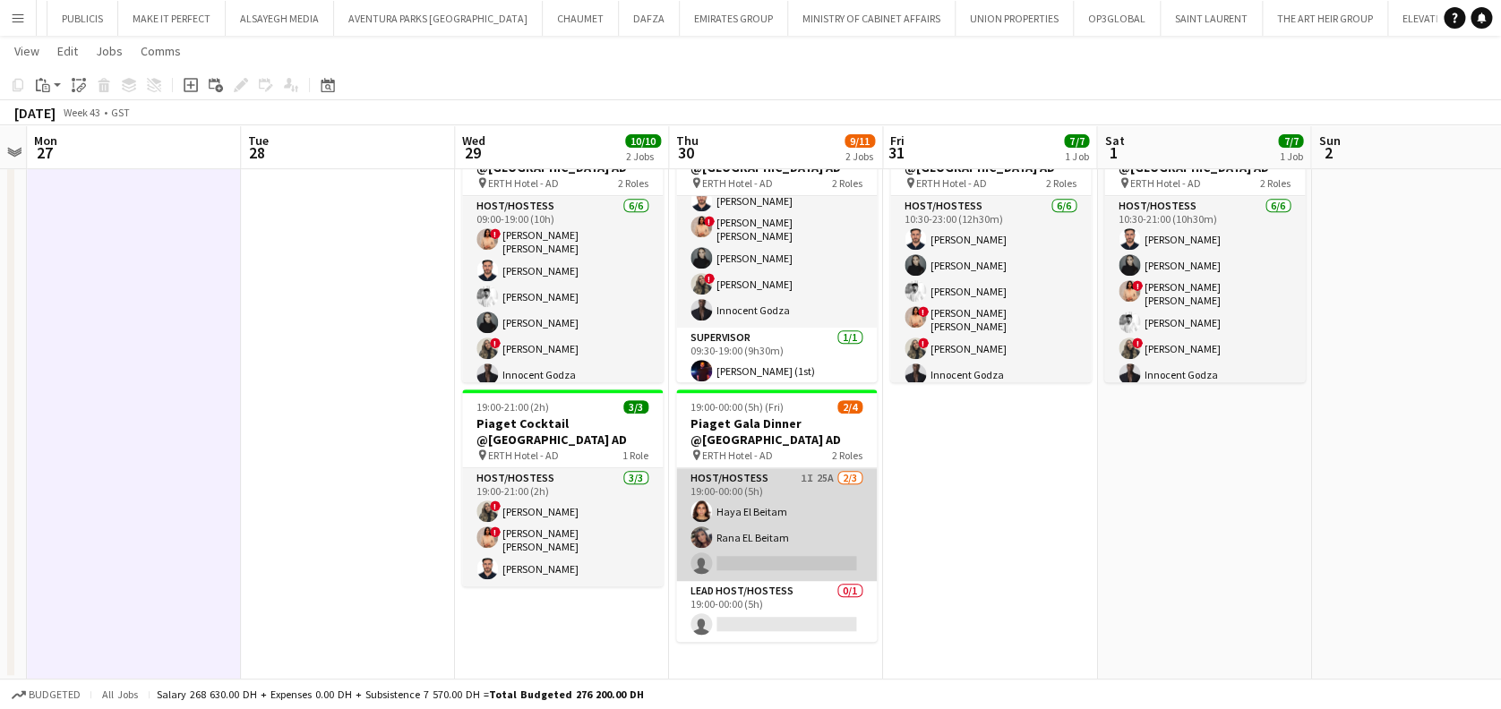
click at [847, 532] on app-card-role "Host/Hostess 1I 25A 2/3 19:00-00:00 (5h) Haya El Beitam Rana EL Beitam single-n…" at bounding box center [776, 524] width 201 height 113
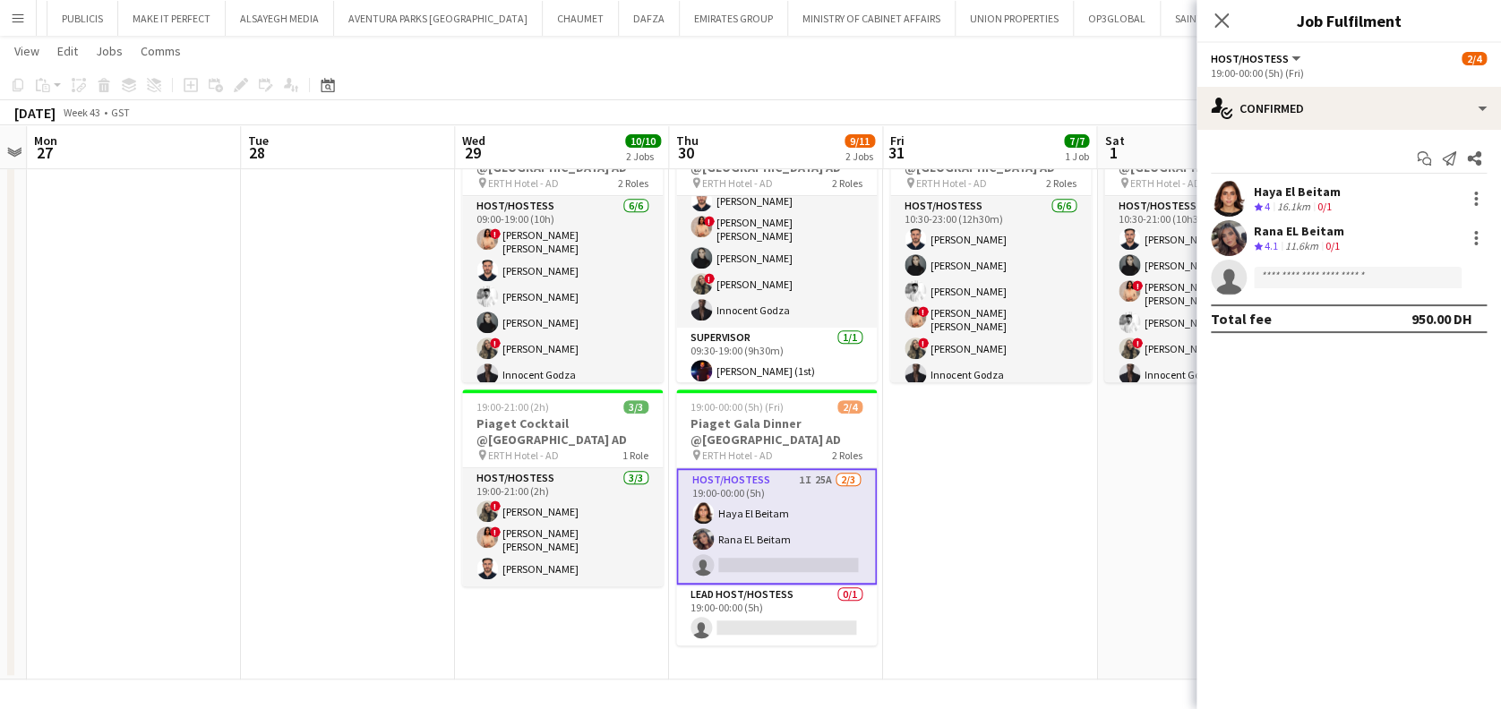
click at [1227, 199] on app-user-avatar at bounding box center [1229, 199] width 36 height 36
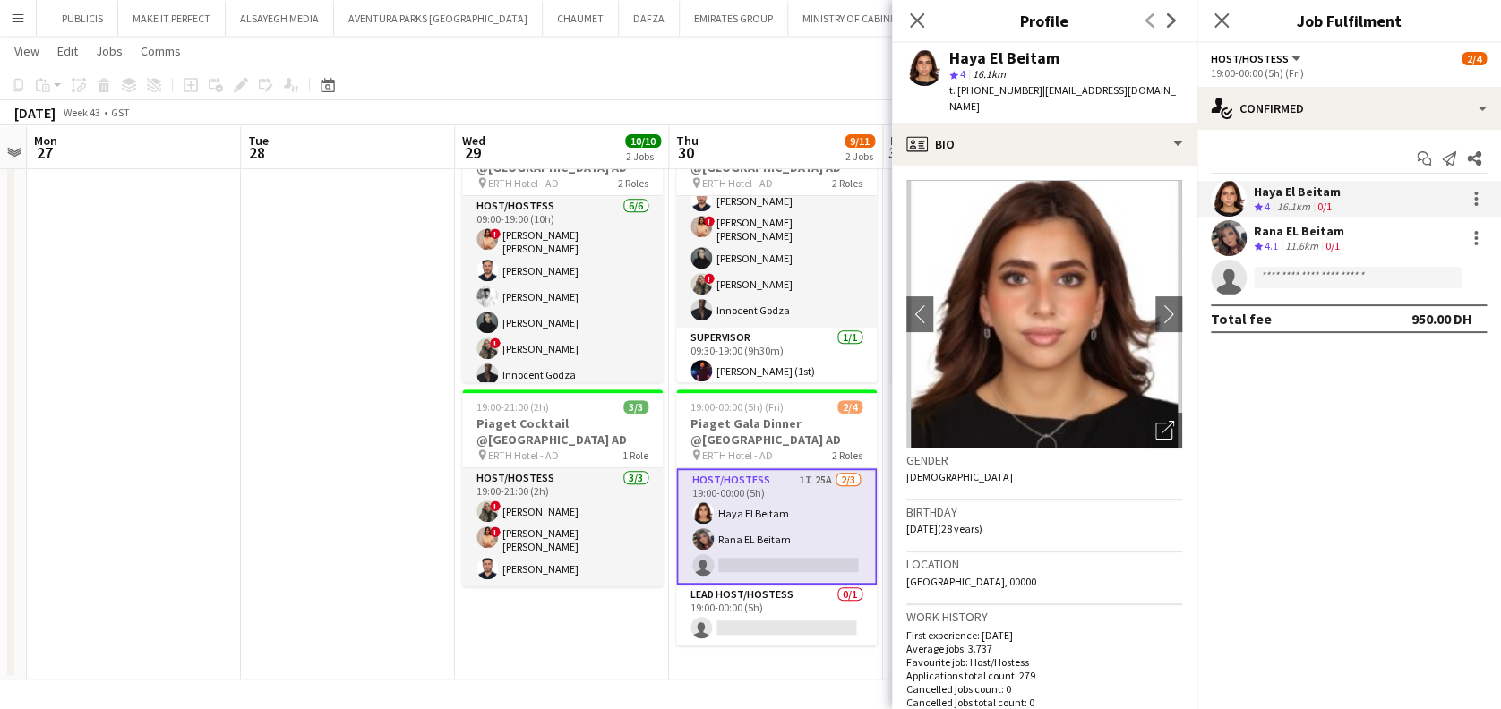
click at [1244, 243] on app-user-avatar at bounding box center [1229, 238] width 36 height 36
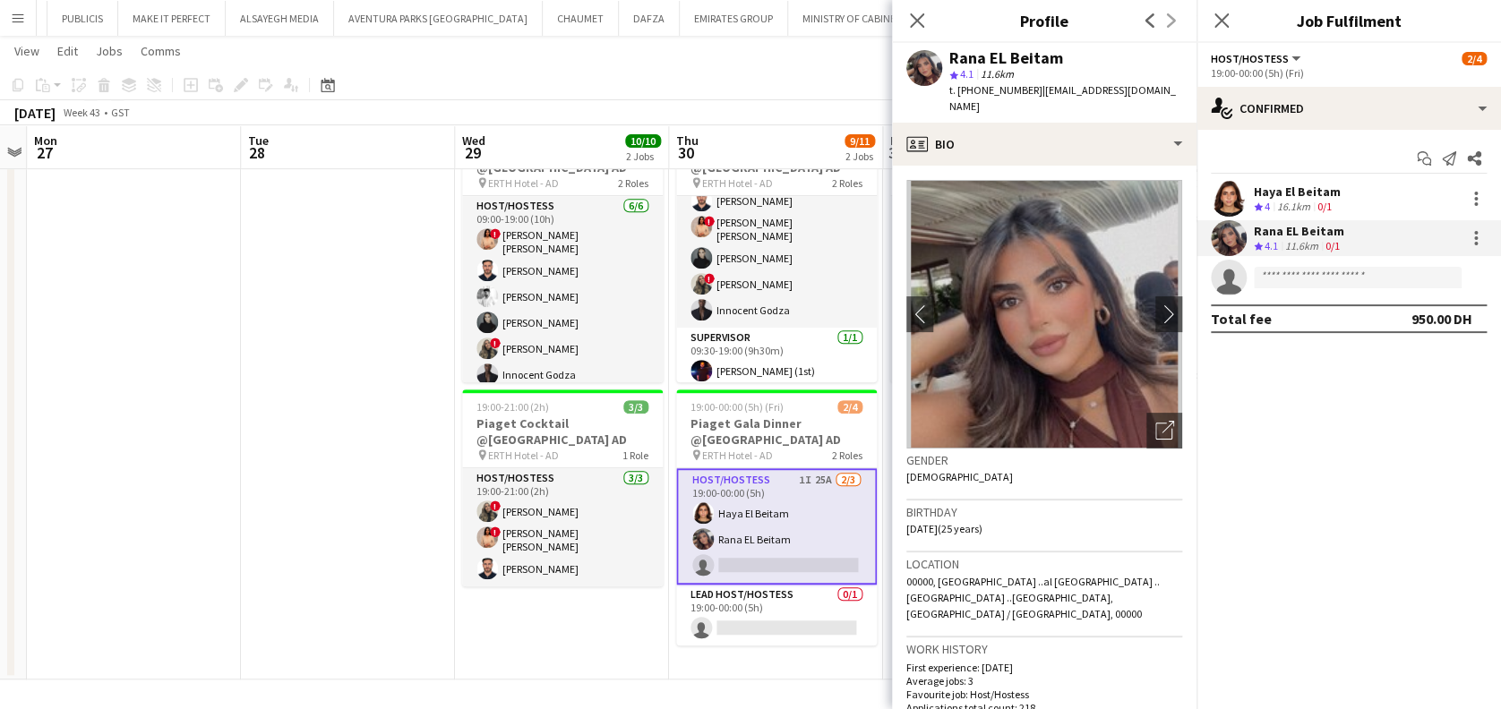
click at [1251, 203] on div "Haya El Beitam Crew rating 4 16.1km 0/1" at bounding box center [1348, 199] width 304 height 36
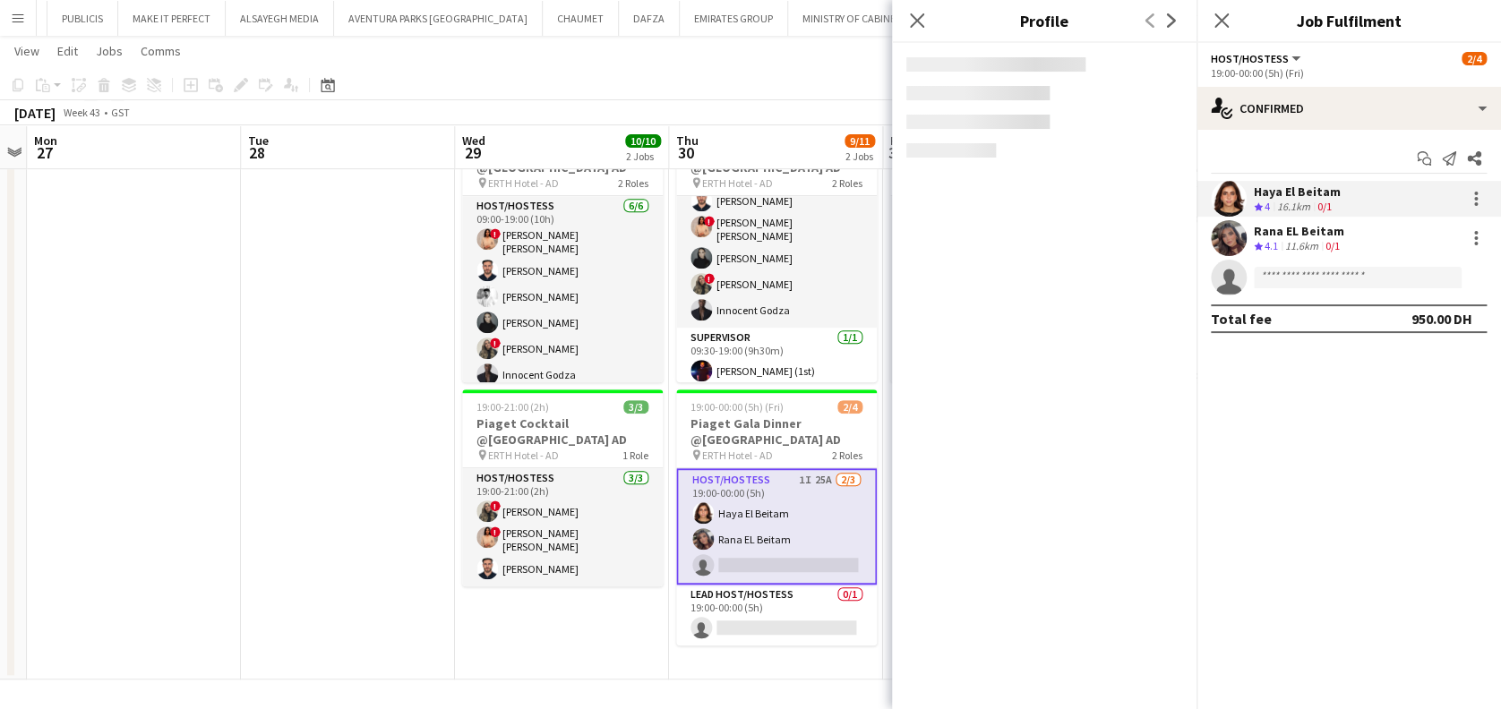
click at [1258, 253] on div "Crew rating 4.1" at bounding box center [1268, 246] width 28 height 15
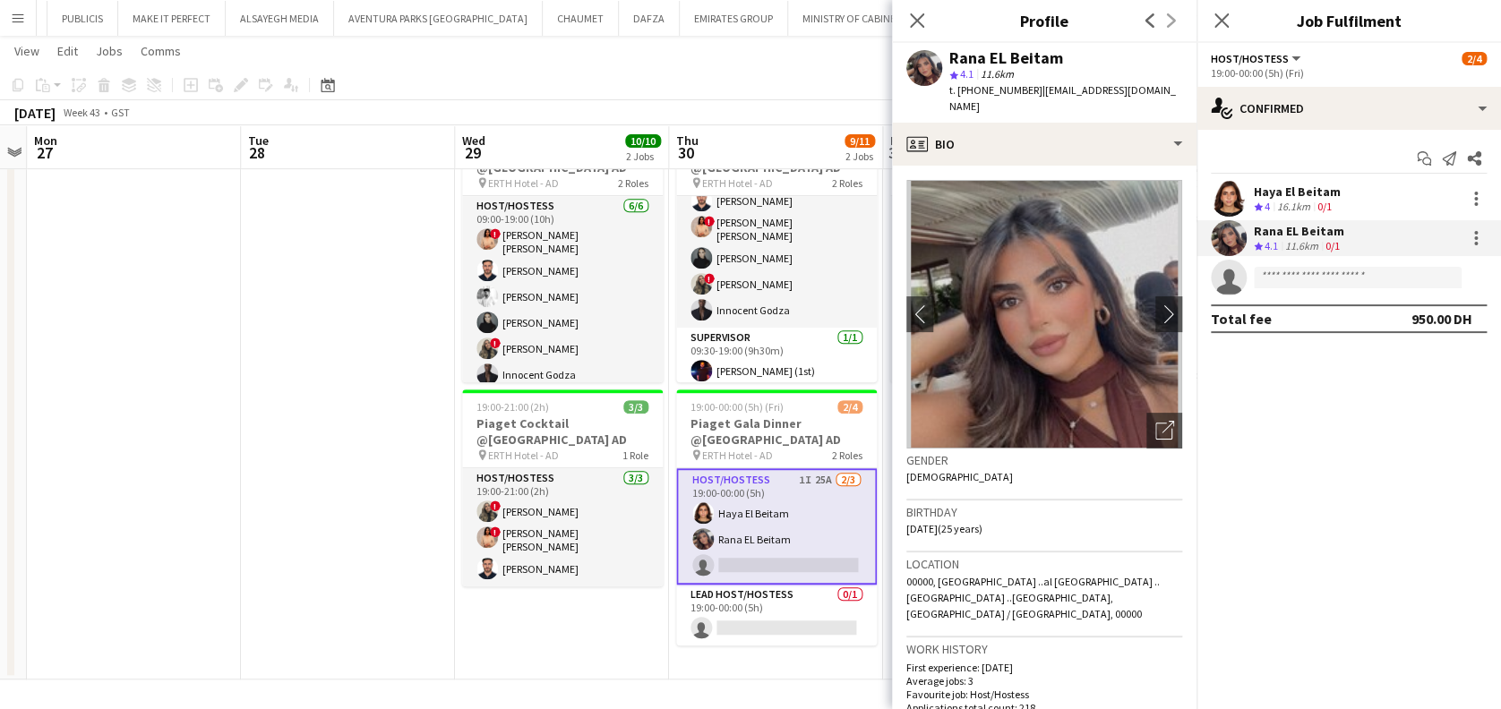
click at [1362, 215] on div "Haya El Beitam Crew rating 4 16.1km 0/1" at bounding box center [1348, 199] width 304 height 36
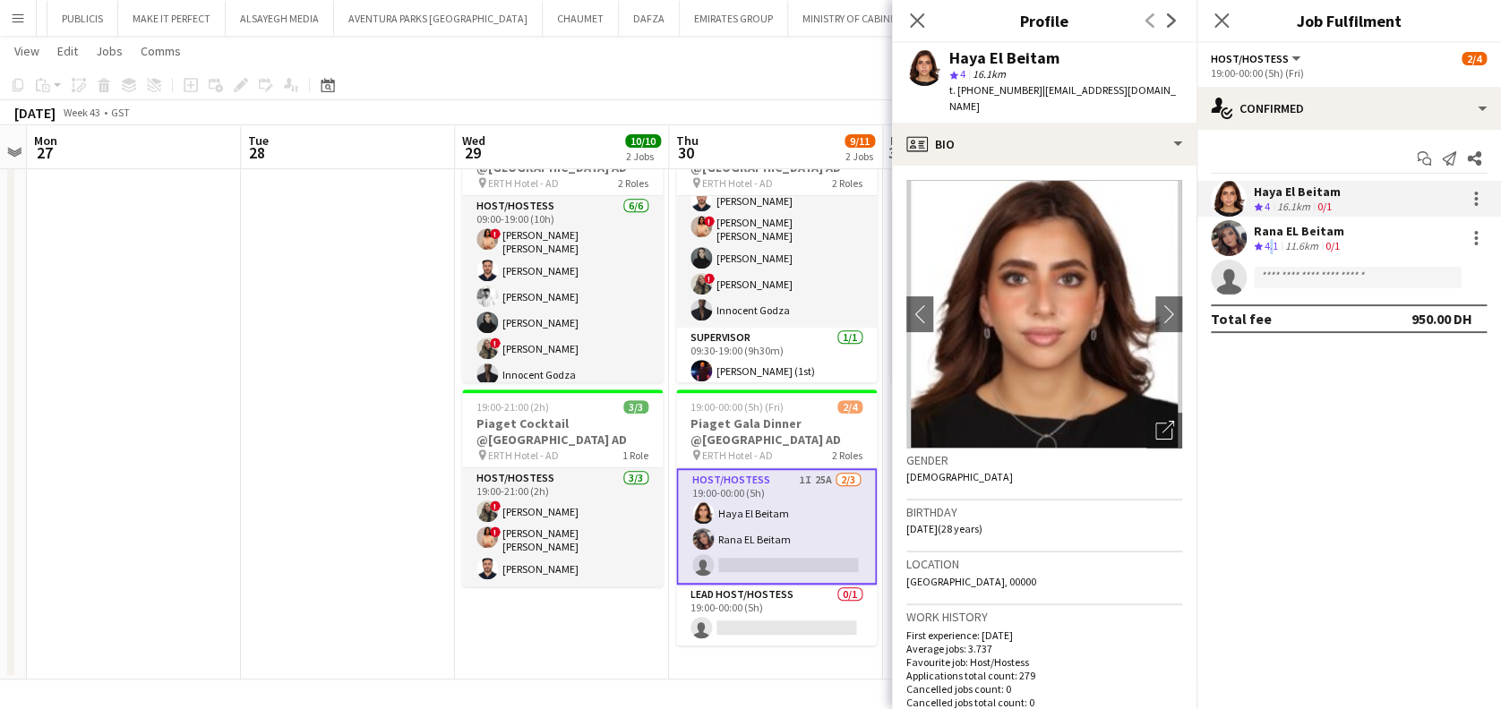
click at [1270, 241] on span "4.1" at bounding box center [1270, 245] width 13 height 13
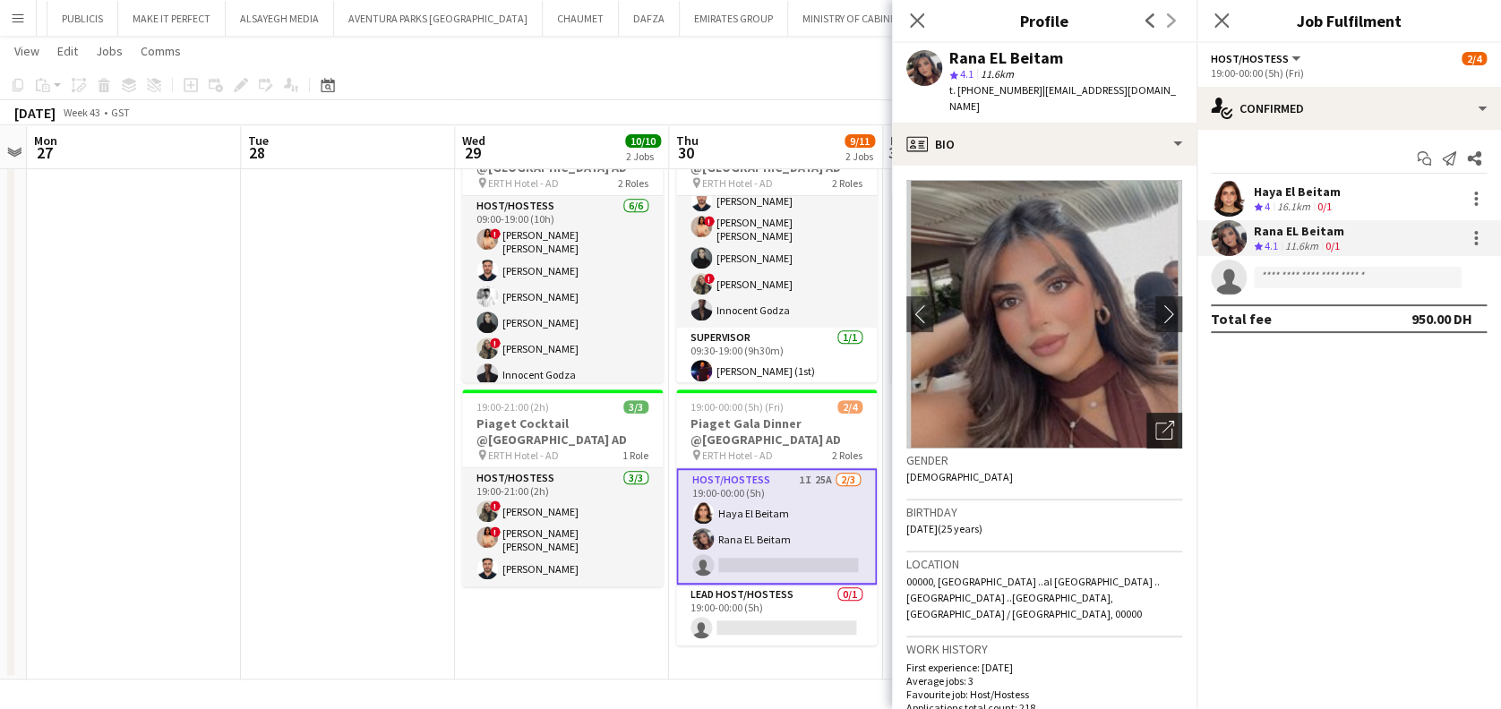
click at [1154, 413] on div "Open photos pop-in" at bounding box center [1164, 431] width 36 height 36
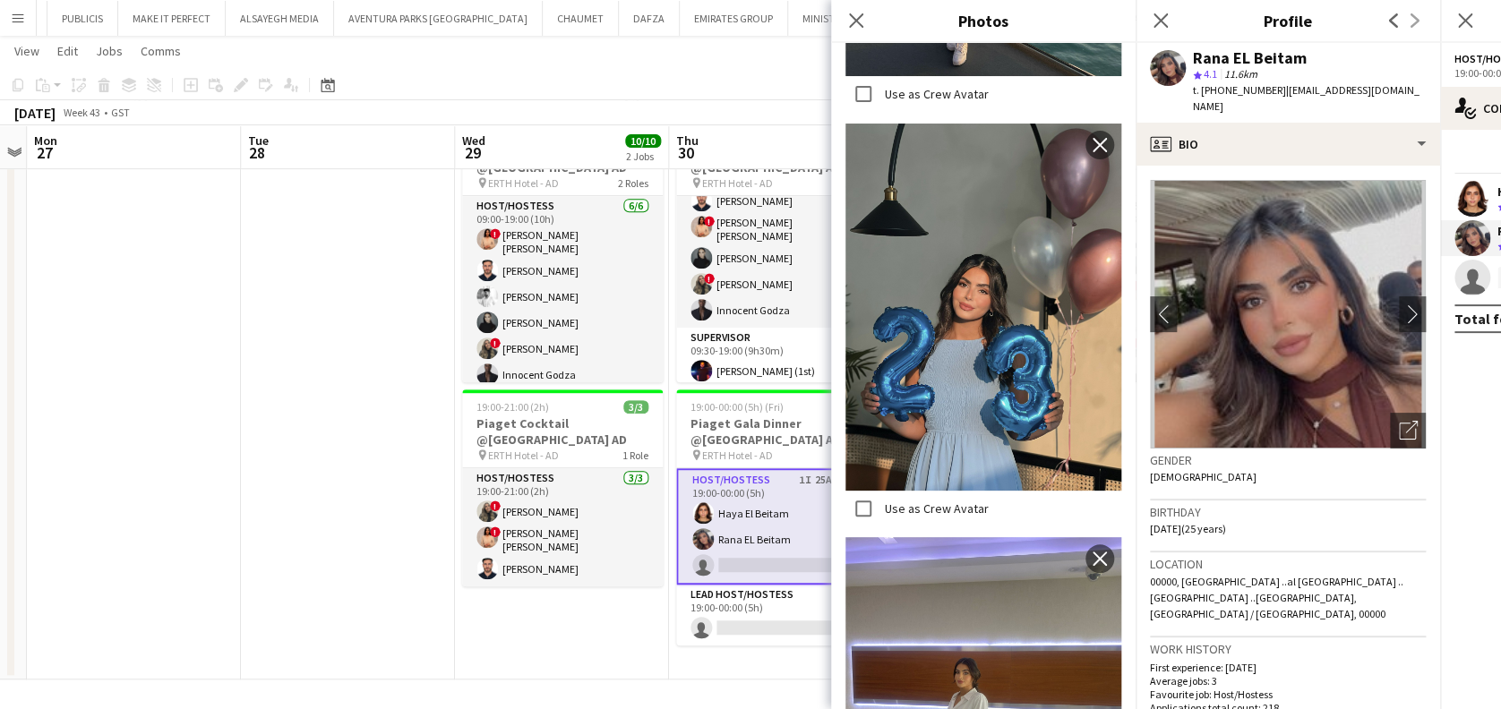
scroll to position [4537, 0]
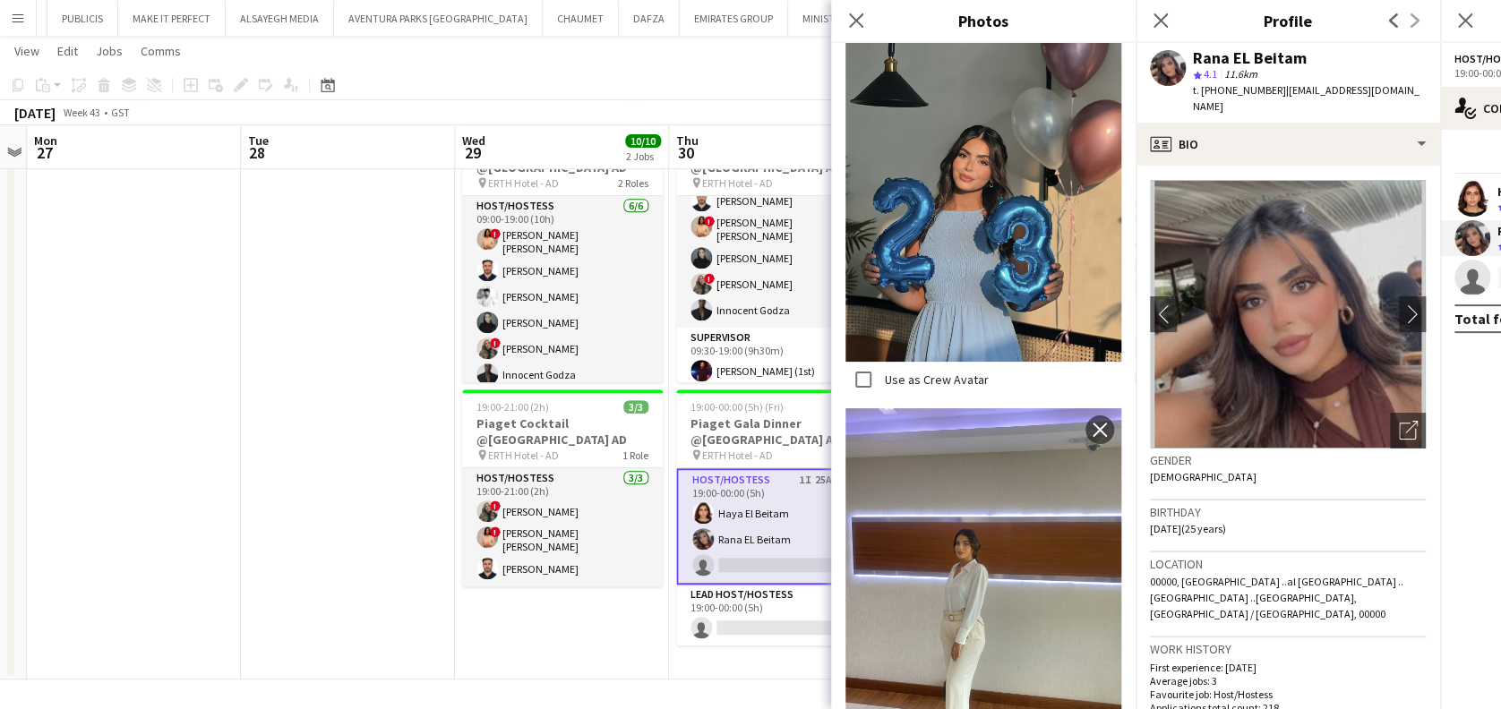
click at [867, 21] on div "Close pop-in" at bounding box center [856, 20] width 50 height 41
click at [838, 12] on div "Close pop-in" at bounding box center [856, 20] width 50 height 41
click at [844, 18] on div "Close pop-in" at bounding box center [856, 20] width 50 height 41
click at [735, 622] on app-card-role "Lead Host/Hostess 0/1 19:00-00:00 (5h) single-neutral-actions" at bounding box center [776, 615] width 201 height 61
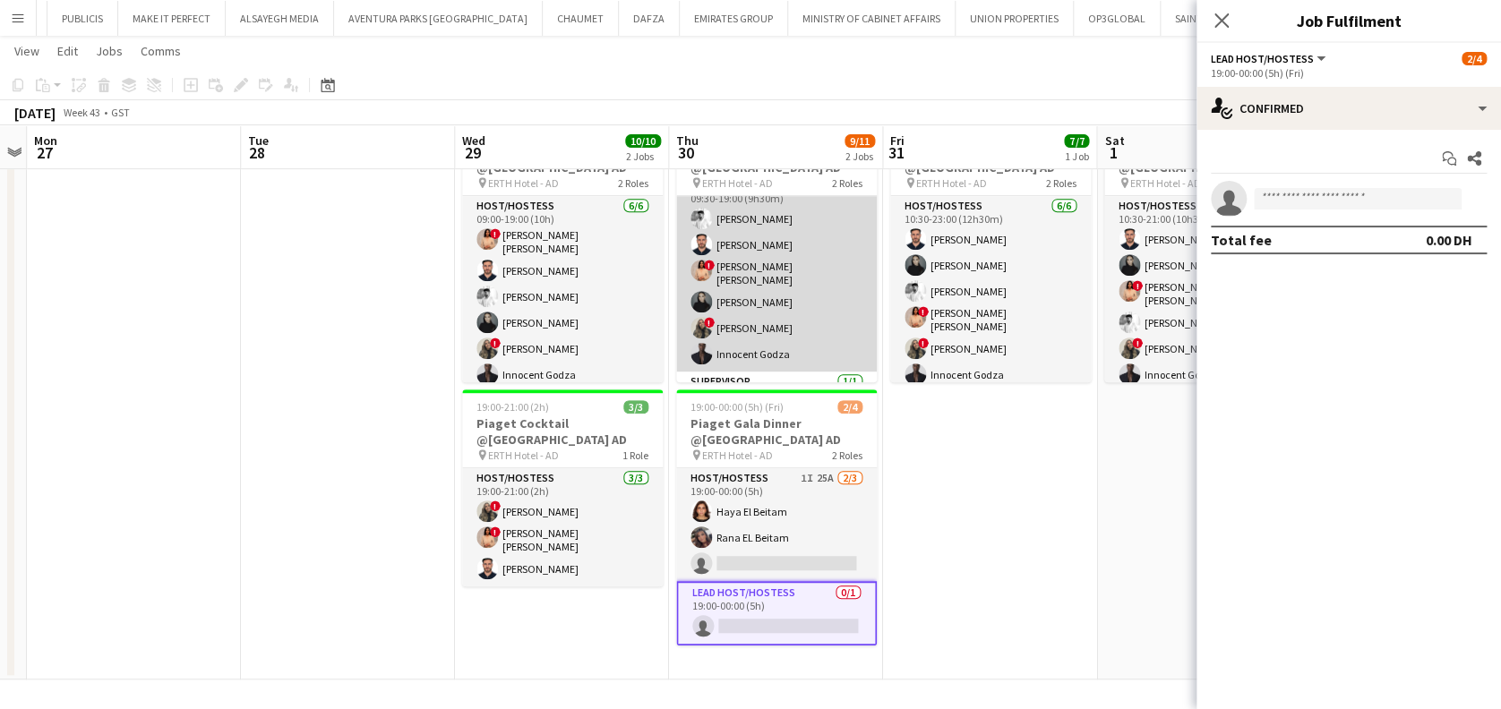
scroll to position [0, 0]
click at [773, 293] on app-card-role "Host/Hostess 6/6 09:30-19:00 (9h30m) Waleed Shehadeh Ibrahim El Banna ! Aroua A…" at bounding box center [776, 294] width 201 height 196
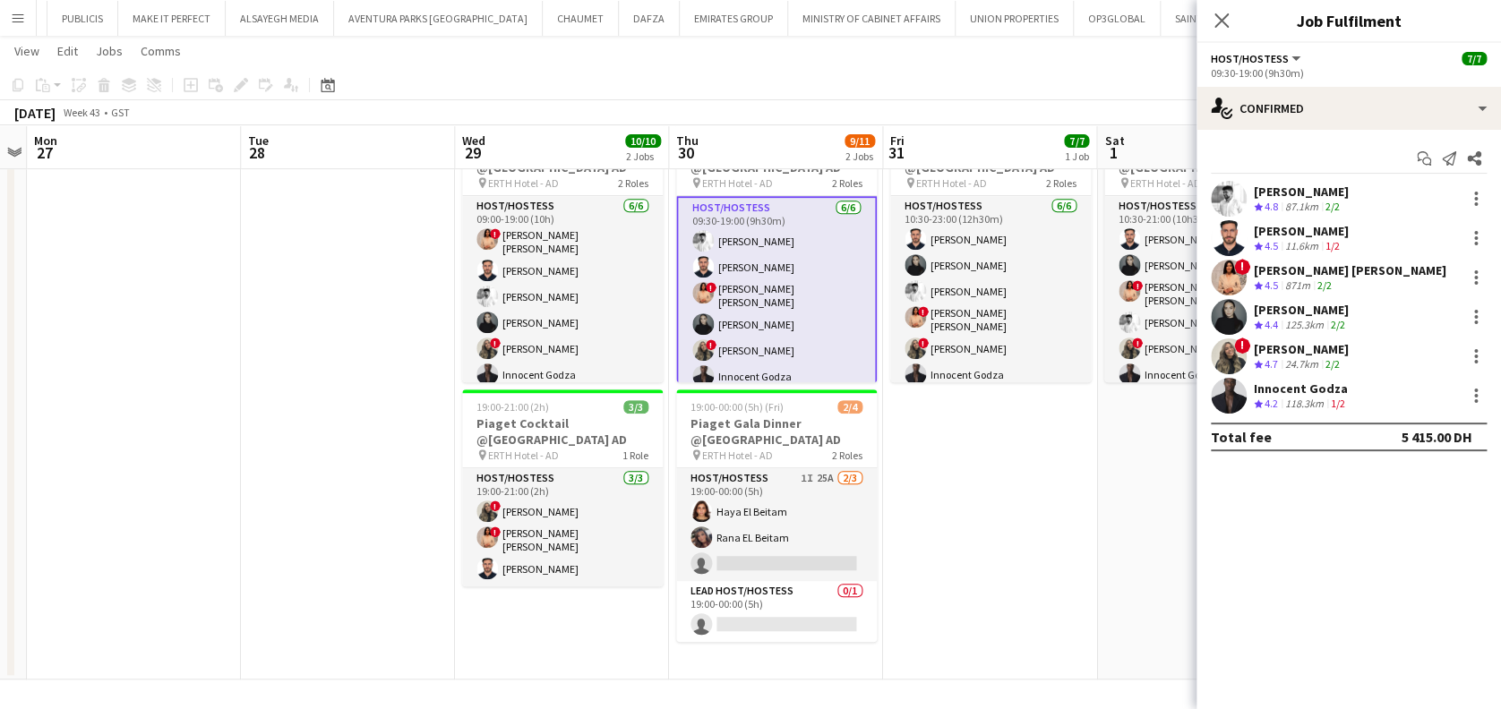
click at [1255, 211] on app-icon "Crew rating" at bounding box center [1258, 207] width 9 height 13
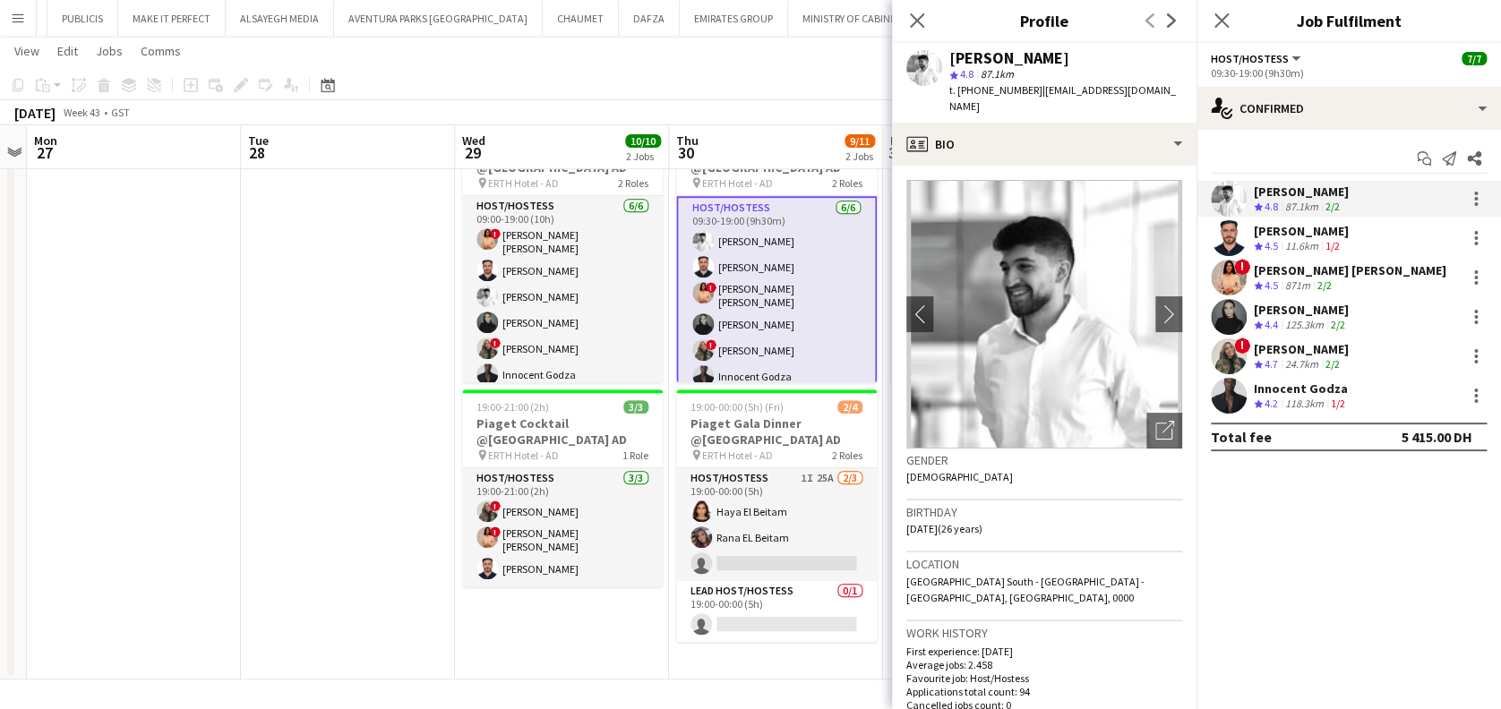
click at [1261, 234] on div "Ibrahim El Banna" at bounding box center [1301, 231] width 95 height 16
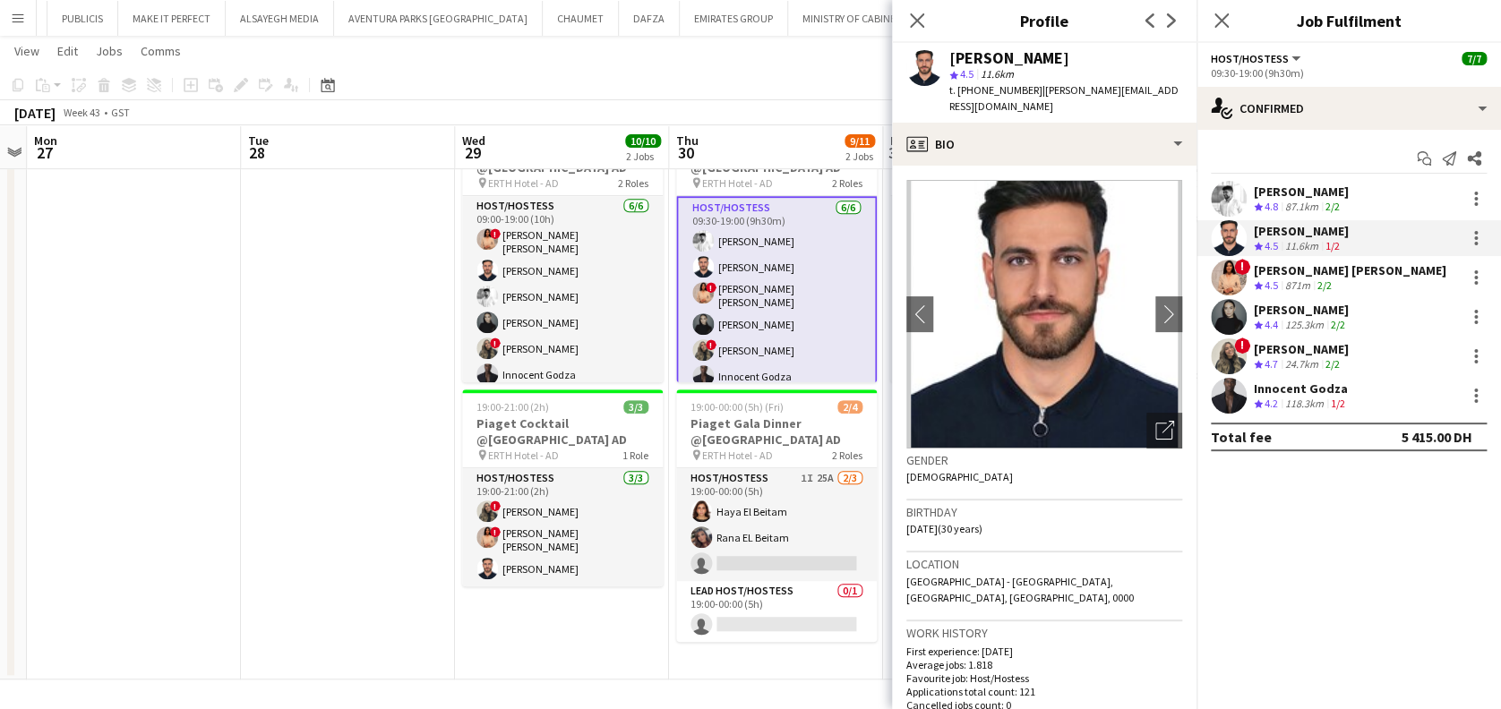
click at [1261, 283] on polygon at bounding box center [1258, 286] width 9 height 9
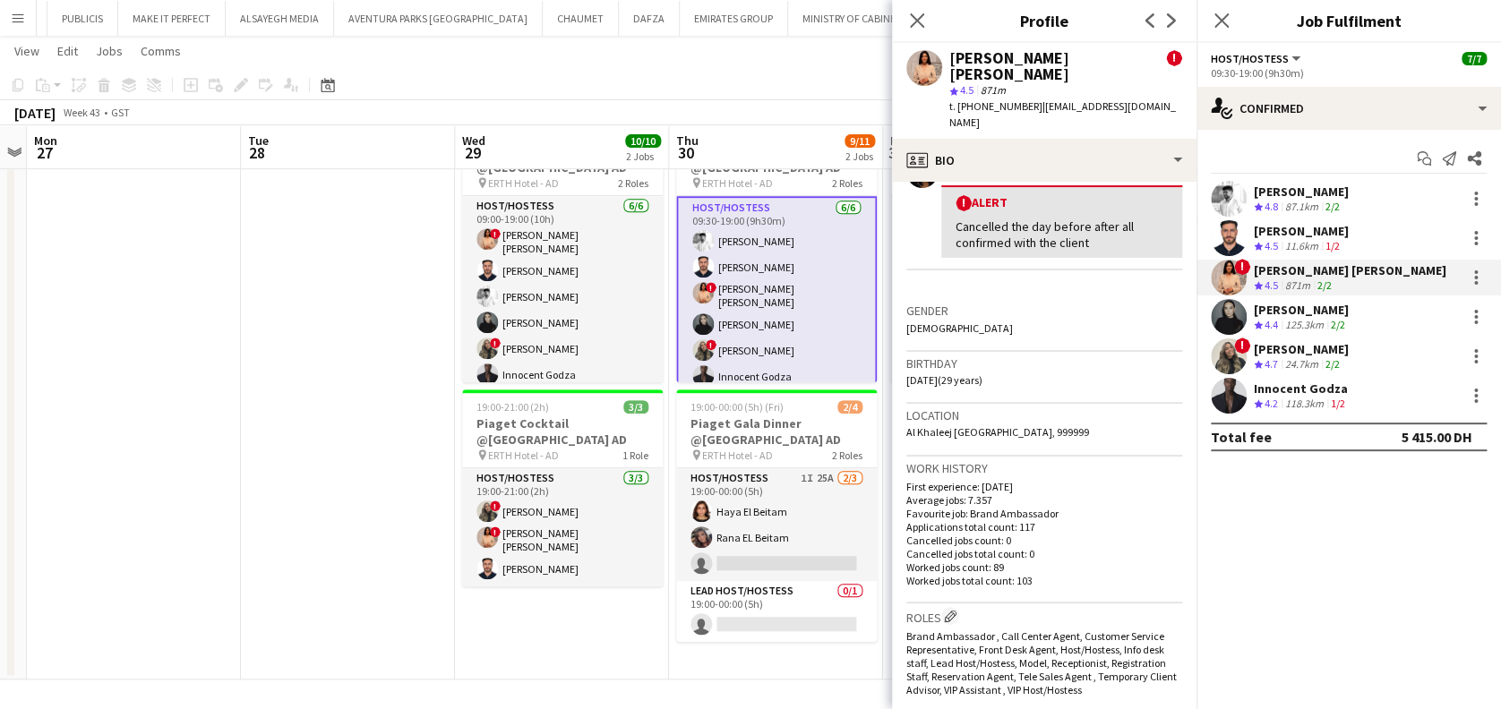
scroll to position [119, 0]
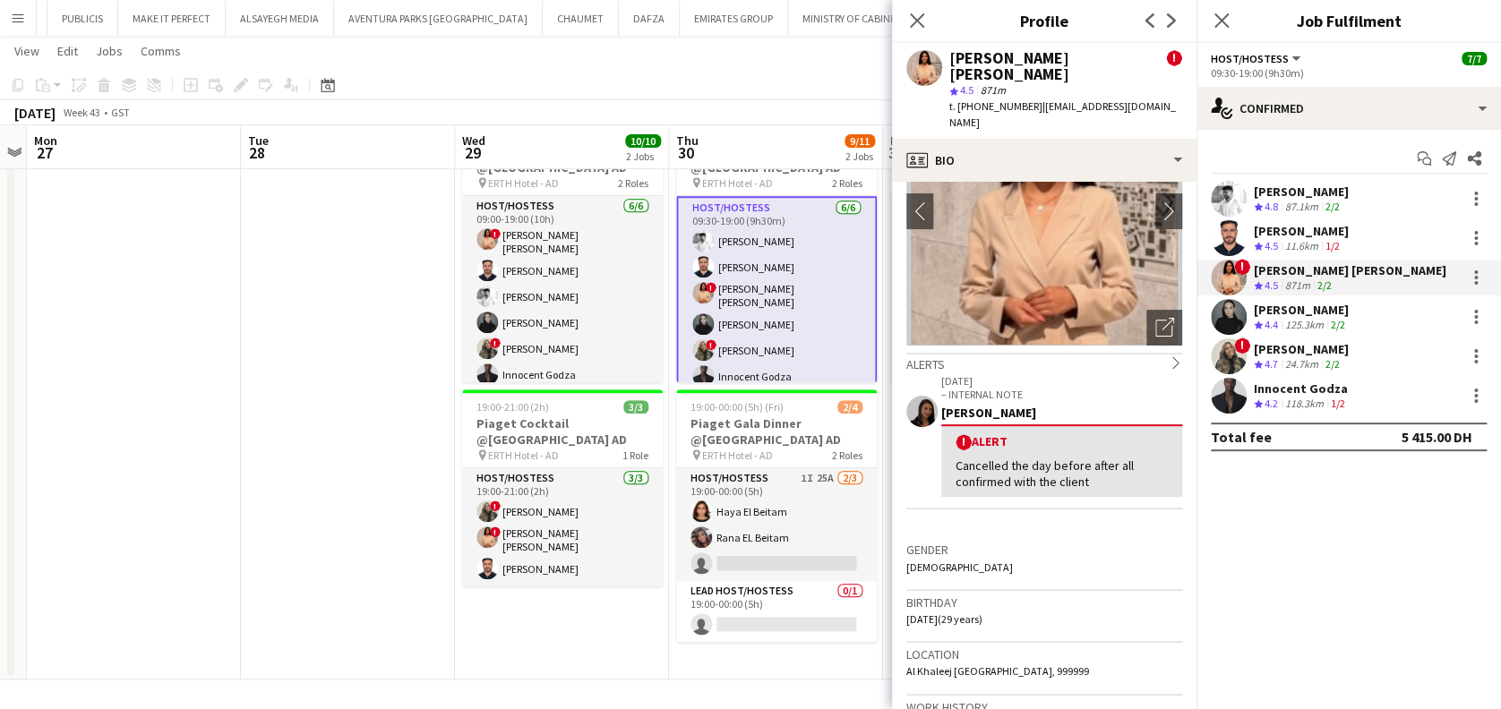
click at [1292, 383] on div "Innocent Godza" at bounding box center [1301, 389] width 95 height 16
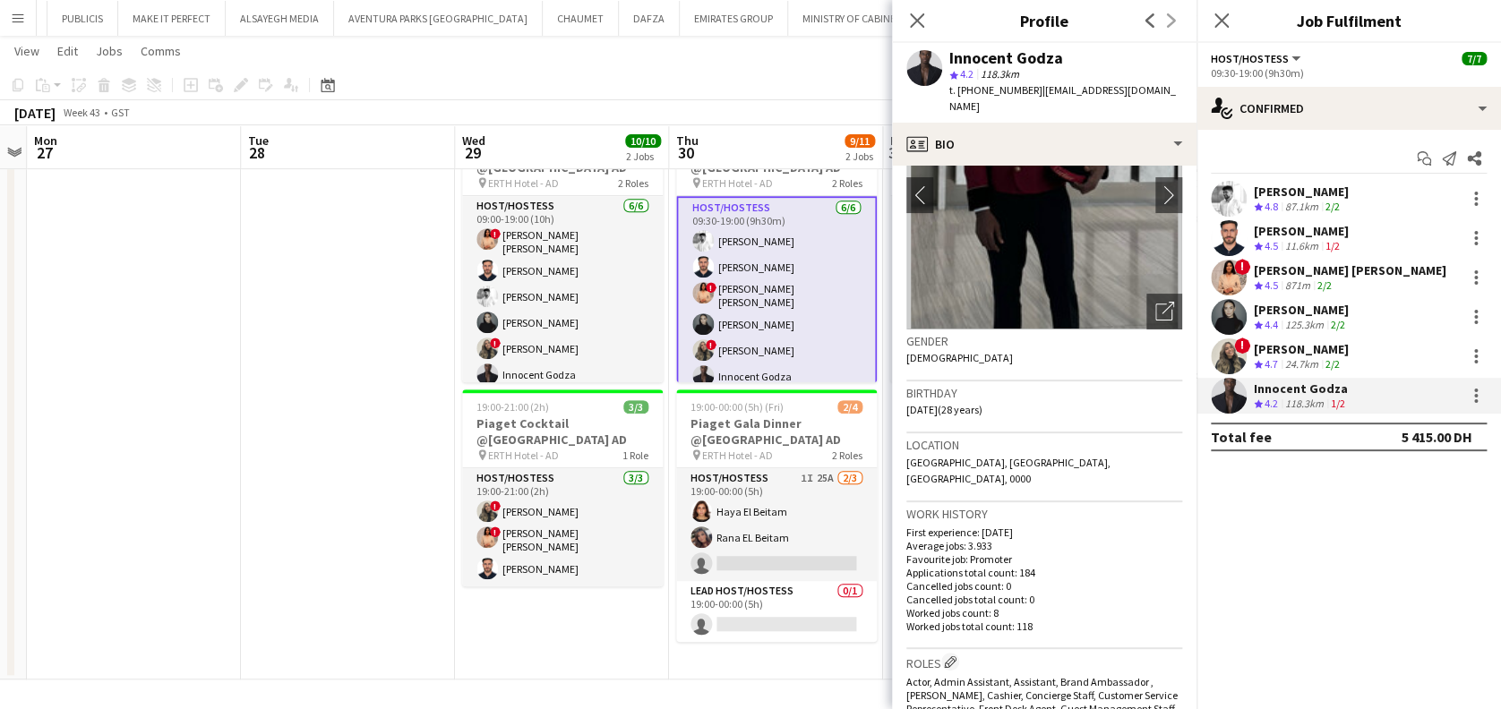
click at [362, 380] on app-date-cell at bounding box center [348, 395] width 214 height 570
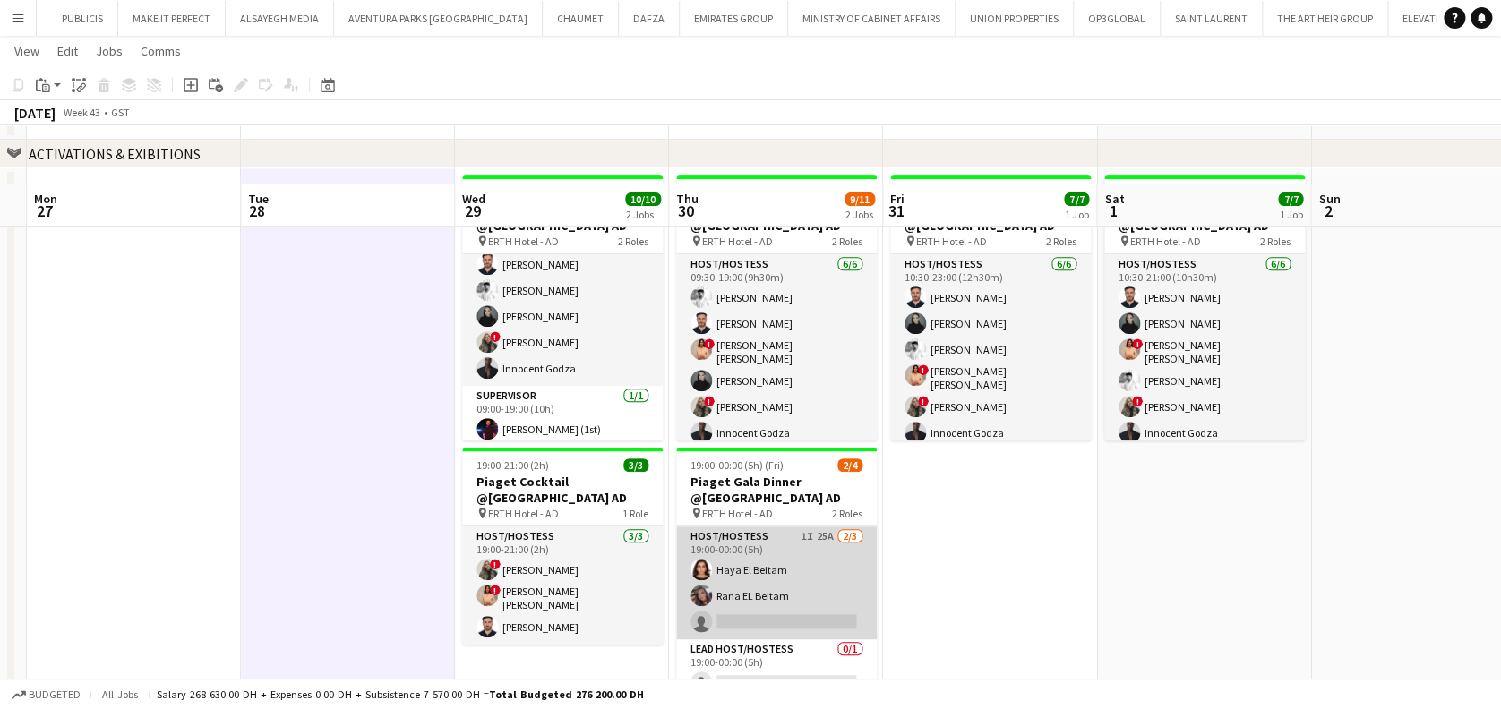
scroll to position [99, 0]
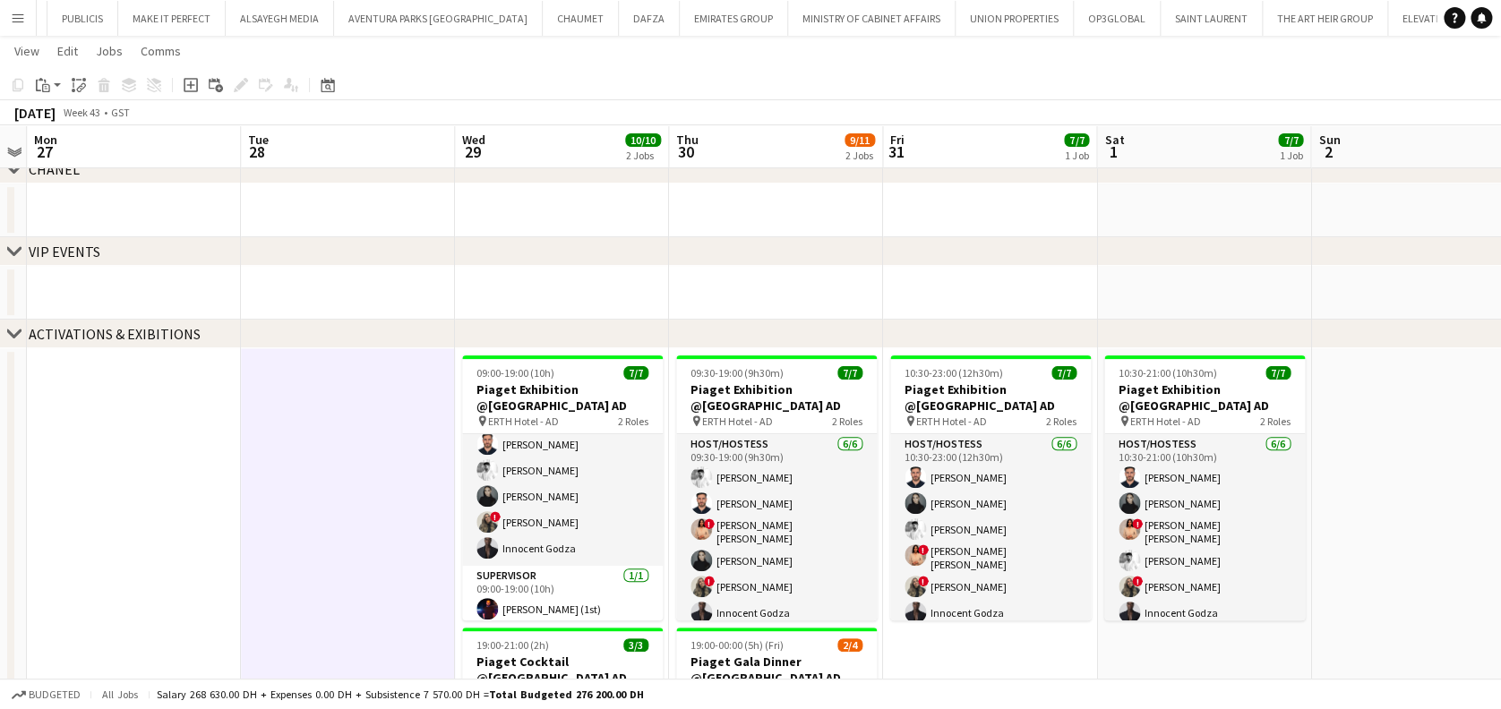
click at [527, 271] on app-date-cell at bounding box center [562, 293] width 214 height 54
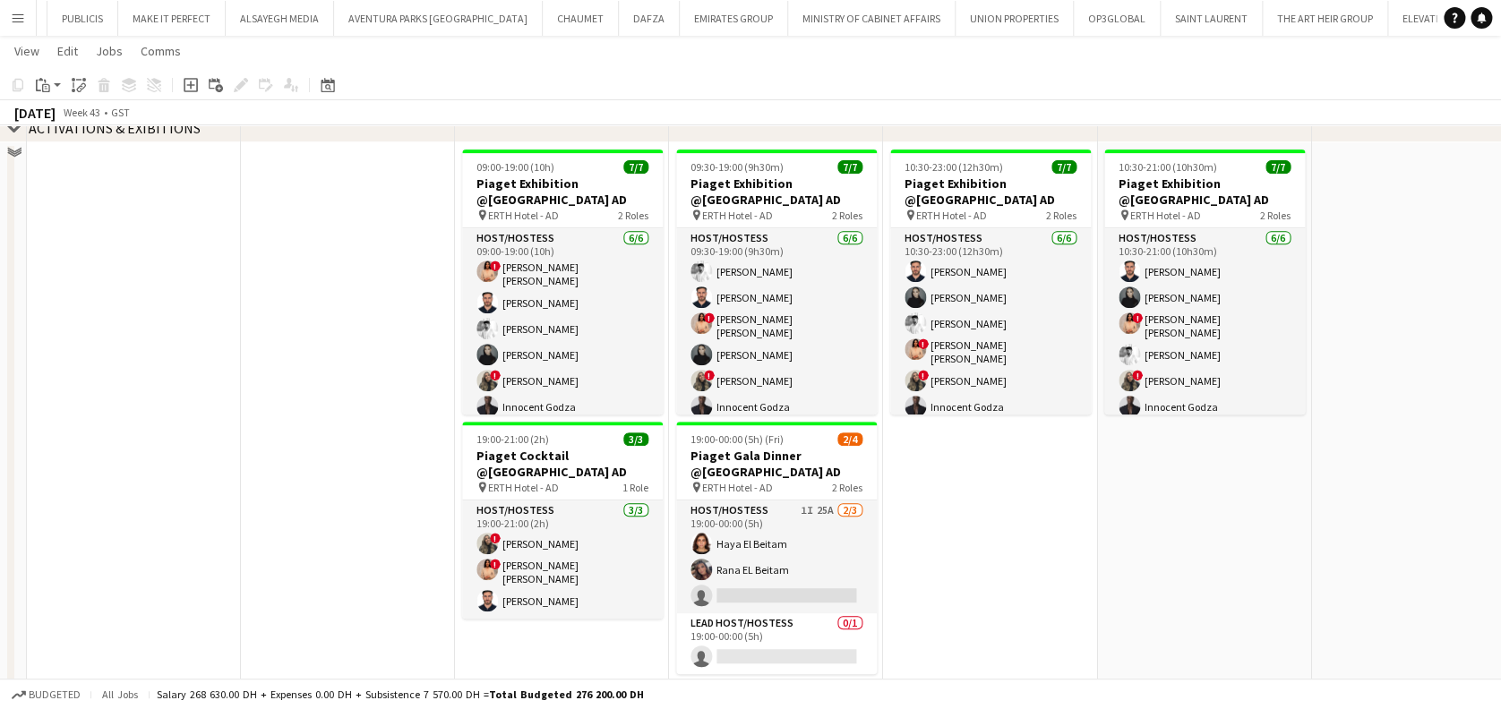
scroll to position [338, 0]
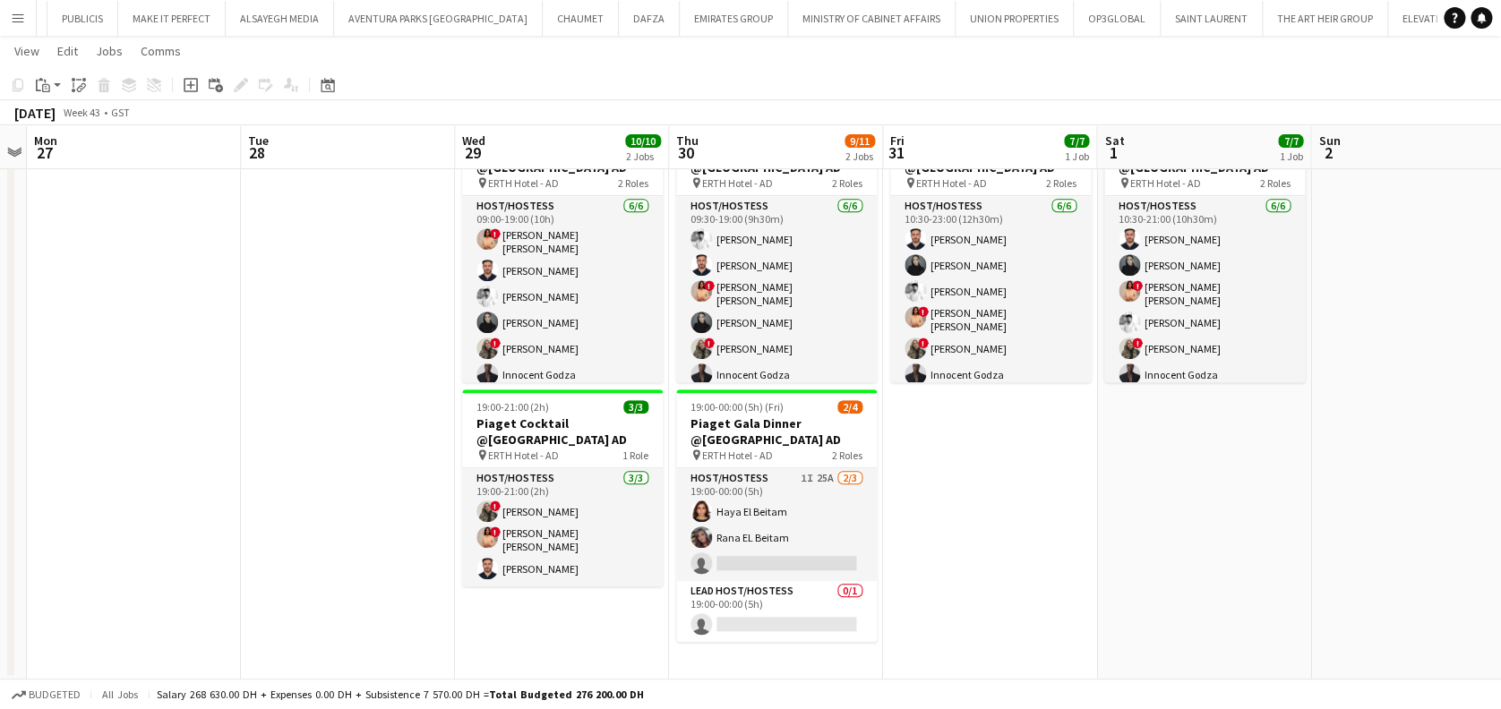
click at [11, 15] on app-icon "Menu" at bounding box center [18, 18] width 14 height 14
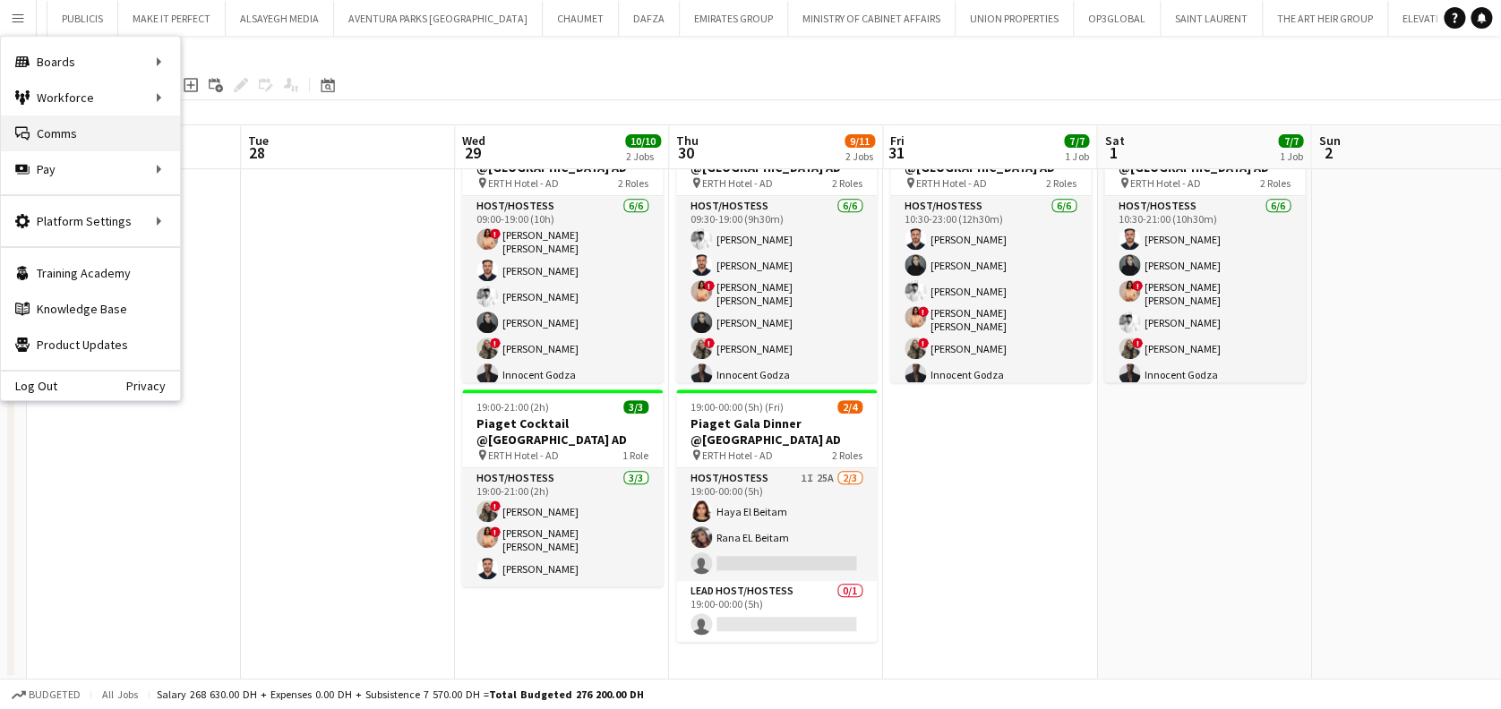
click at [114, 141] on link "Comms Comms" at bounding box center [90, 134] width 179 height 36
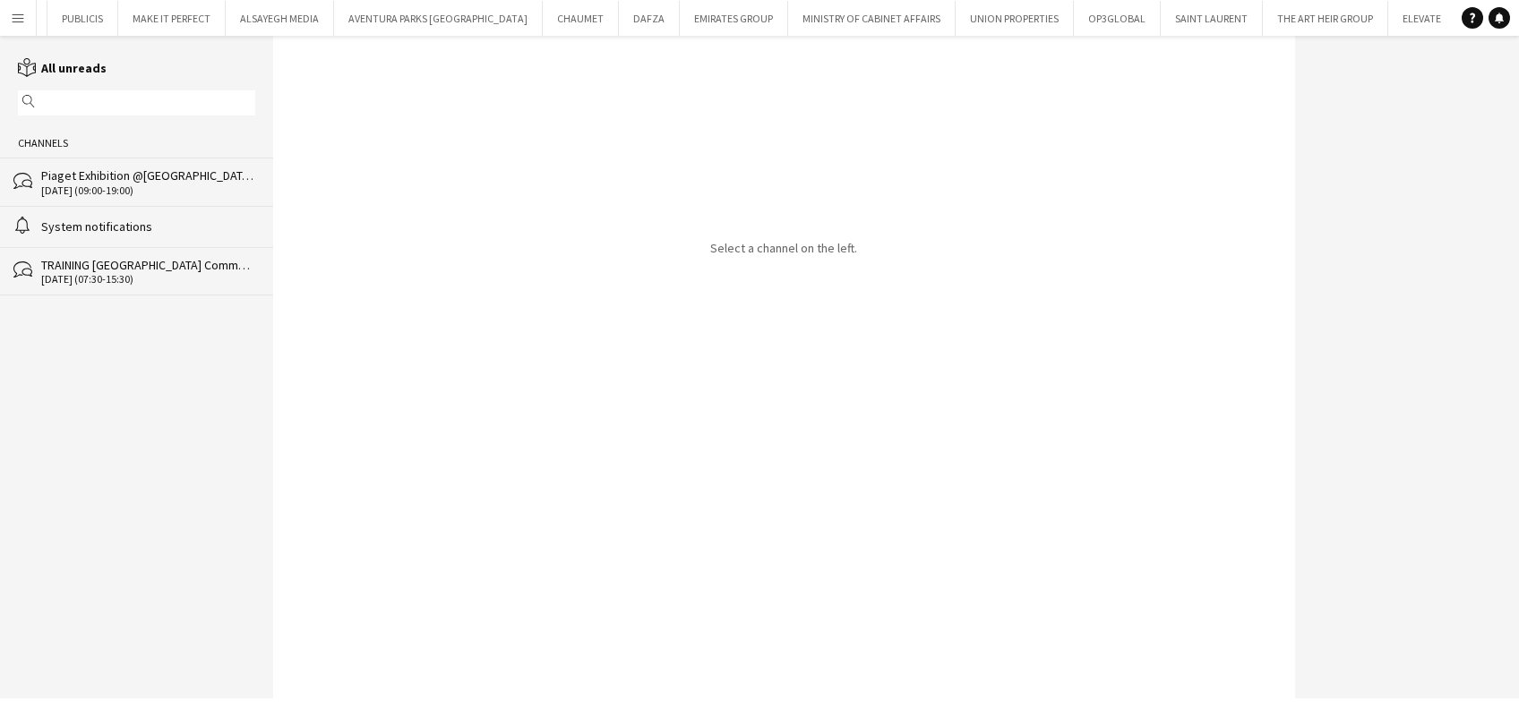
click at [214, 193] on div "29-10-2025 (09:00-19:00)" at bounding box center [148, 190] width 214 height 13
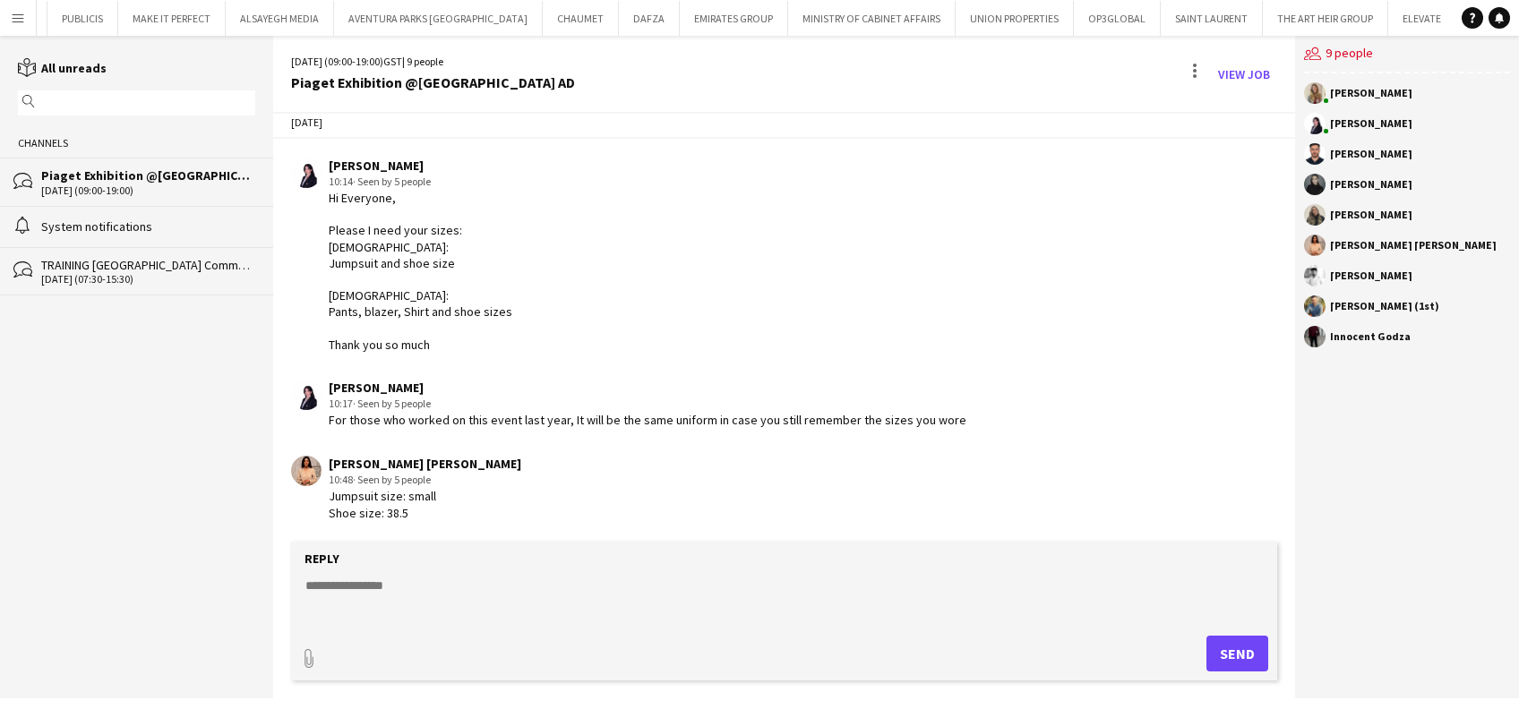
scroll to position [21, 0]
click at [11, 13] on app-icon "Menu" at bounding box center [18, 18] width 14 height 14
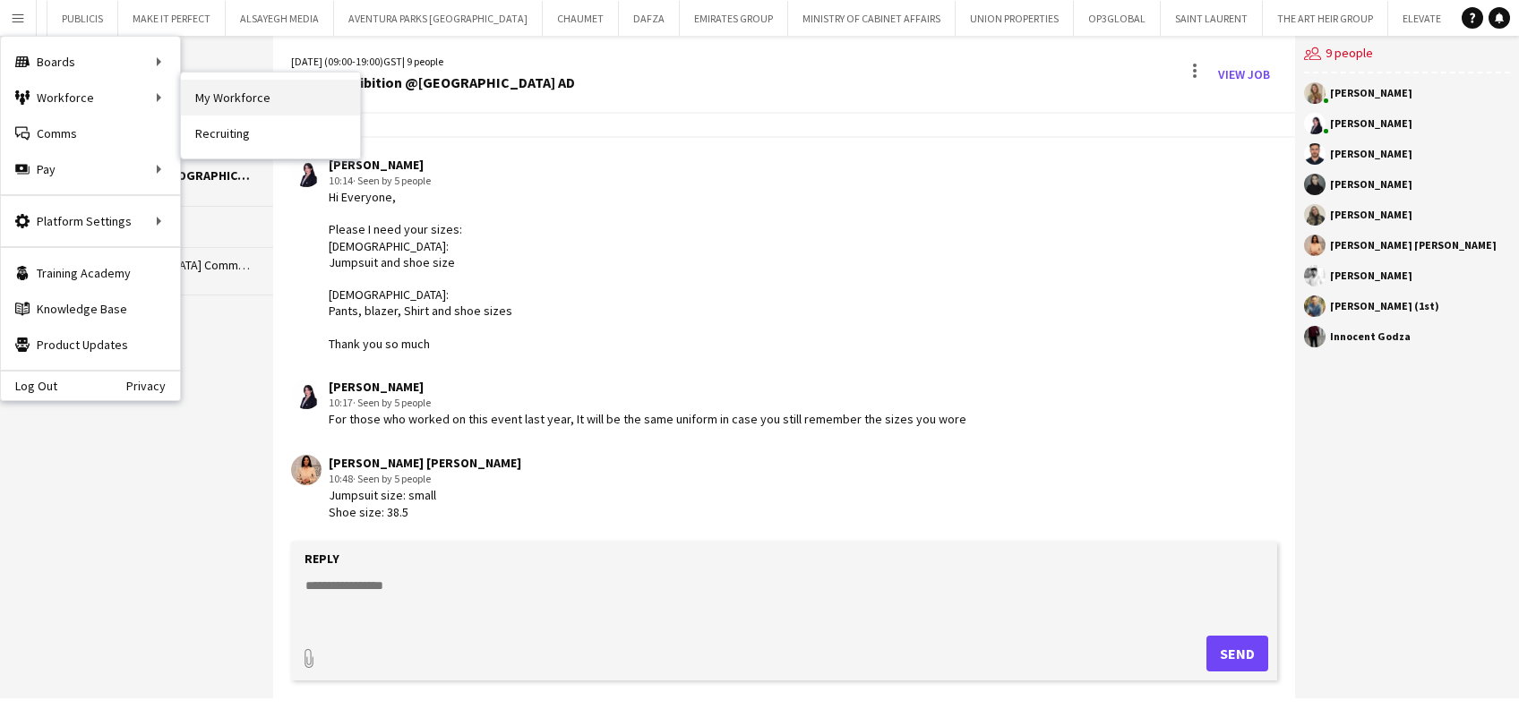
click at [194, 98] on link "My Workforce" at bounding box center [270, 98] width 179 height 36
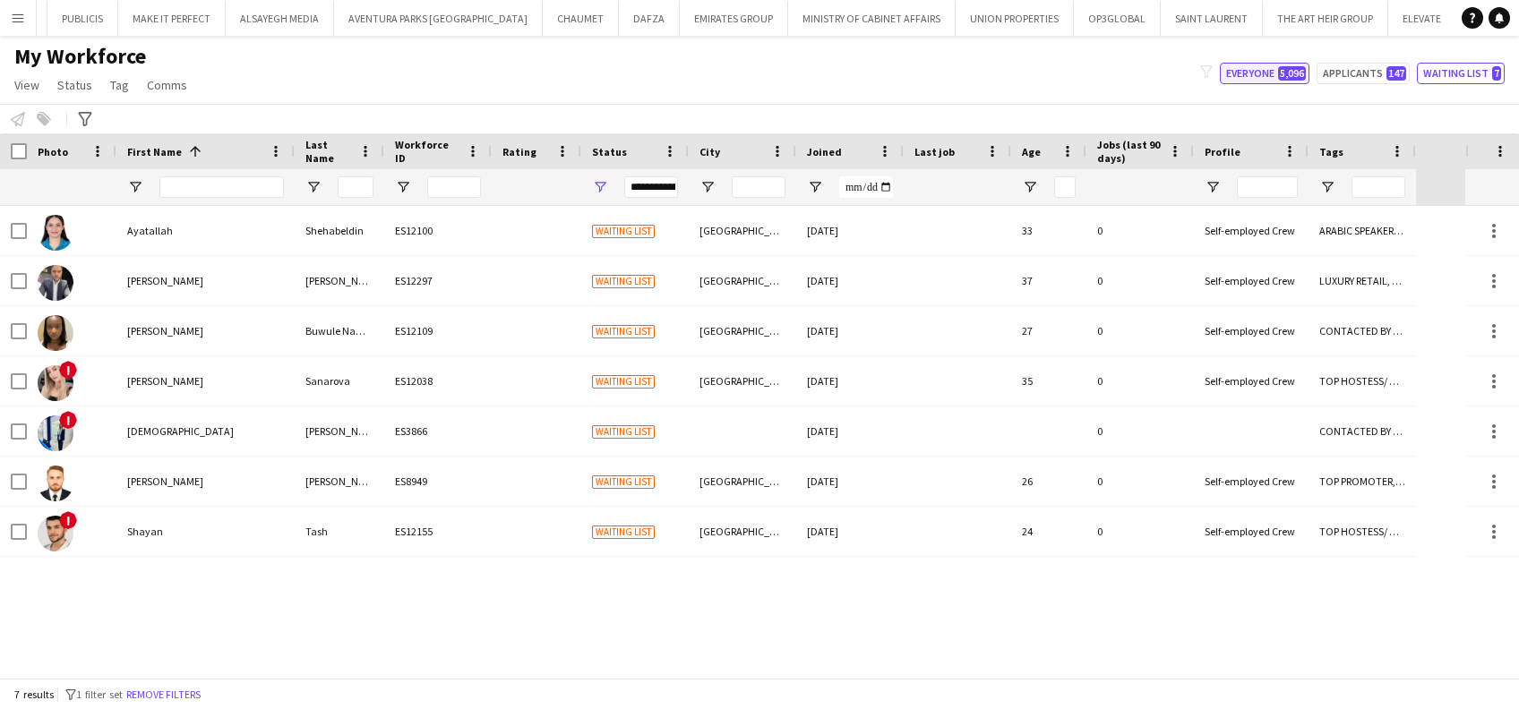
click at [1255, 72] on button "Everyone 5,096" at bounding box center [1265, 73] width 90 height 21
type input "**********"
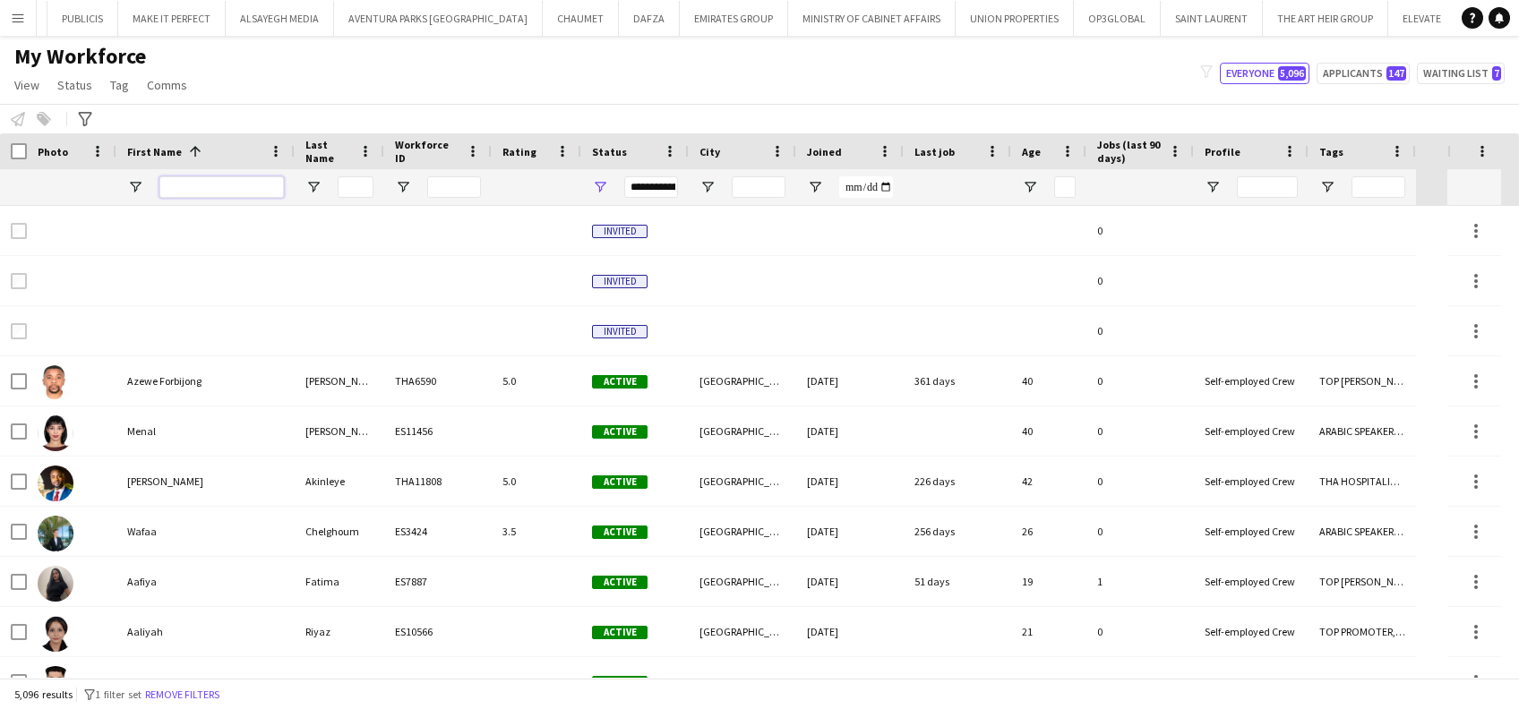
click at [261, 192] on input "First Name Filter Input" at bounding box center [221, 186] width 124 height 21
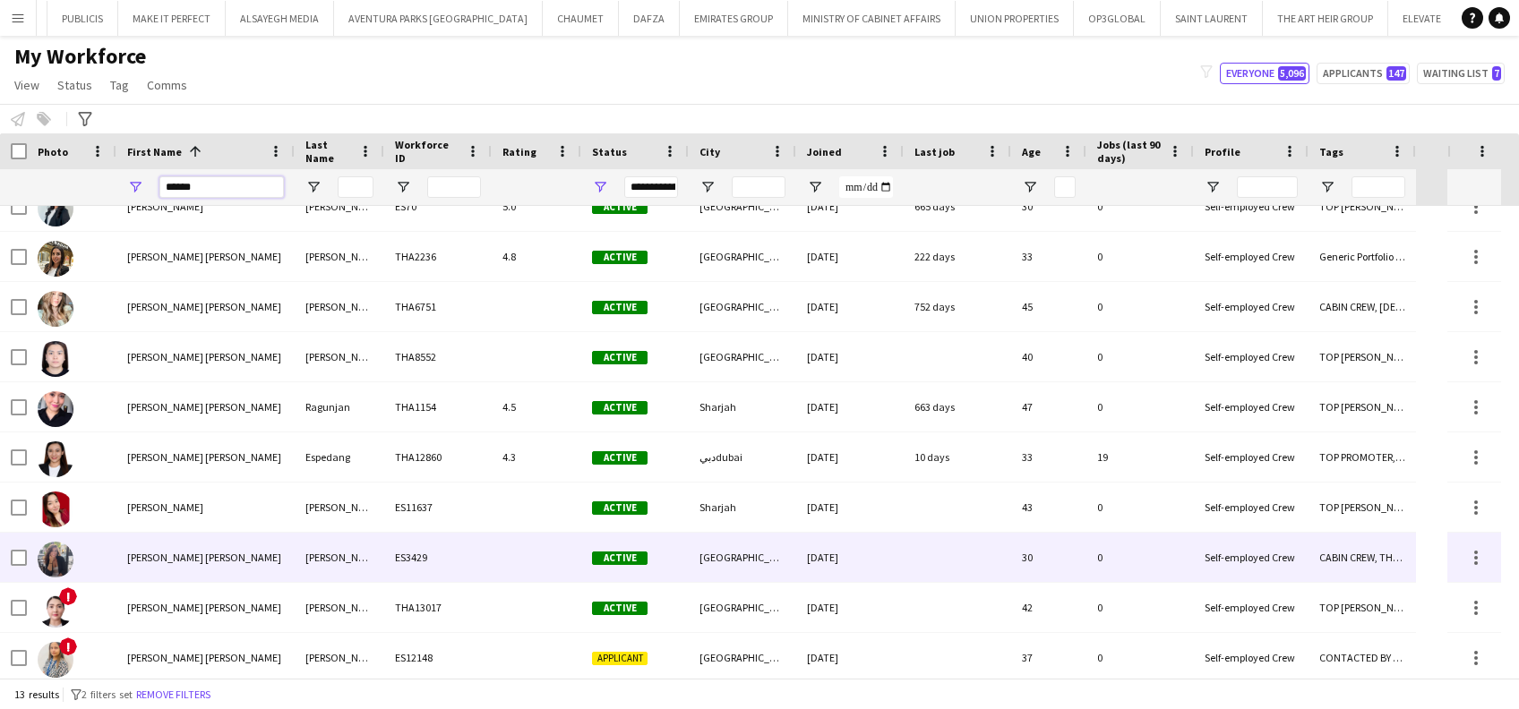
scroll to position [179, 0]
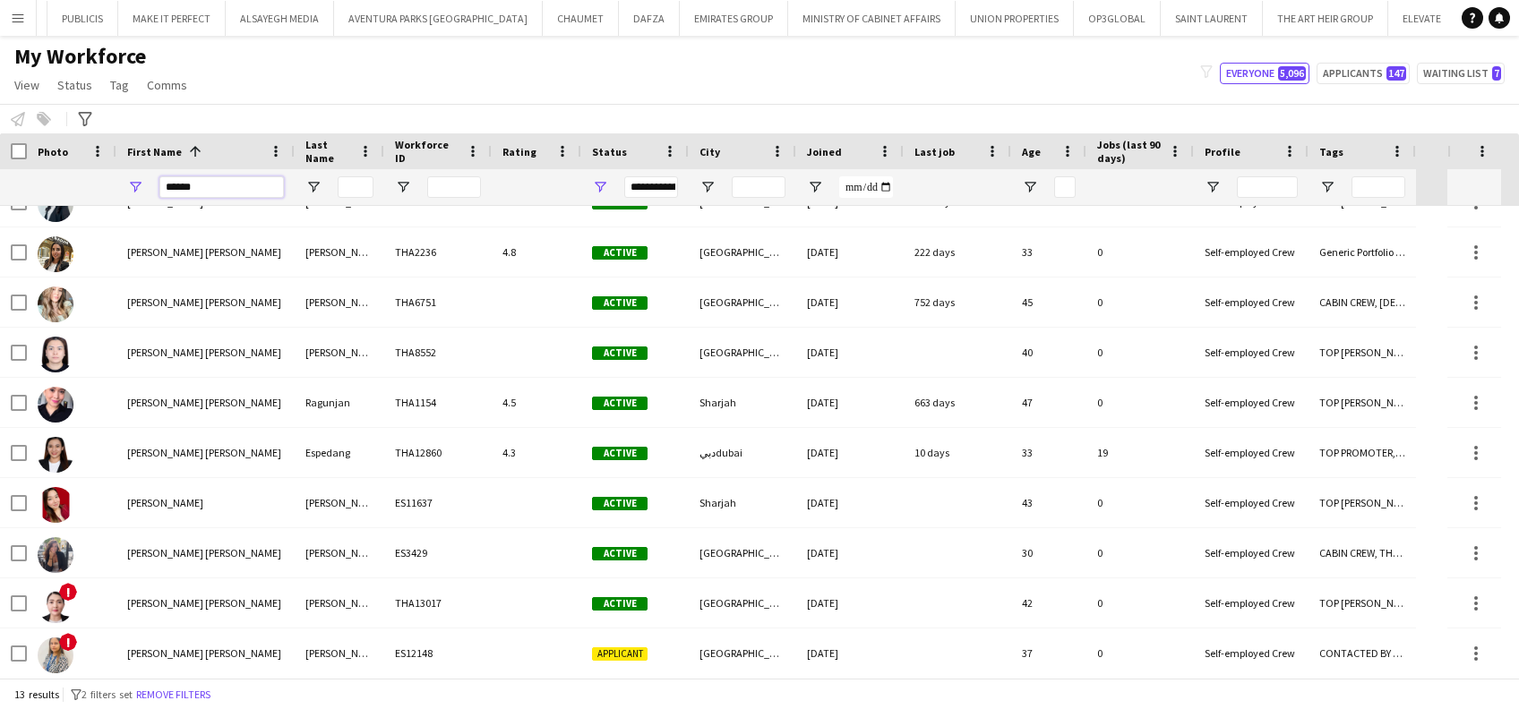
type input "*****"
click at [605, 52] on div "My Workforce View Views Default view New view Update view Delete view Edit name…" at bounding box center [759, 73] width 1519 height 61
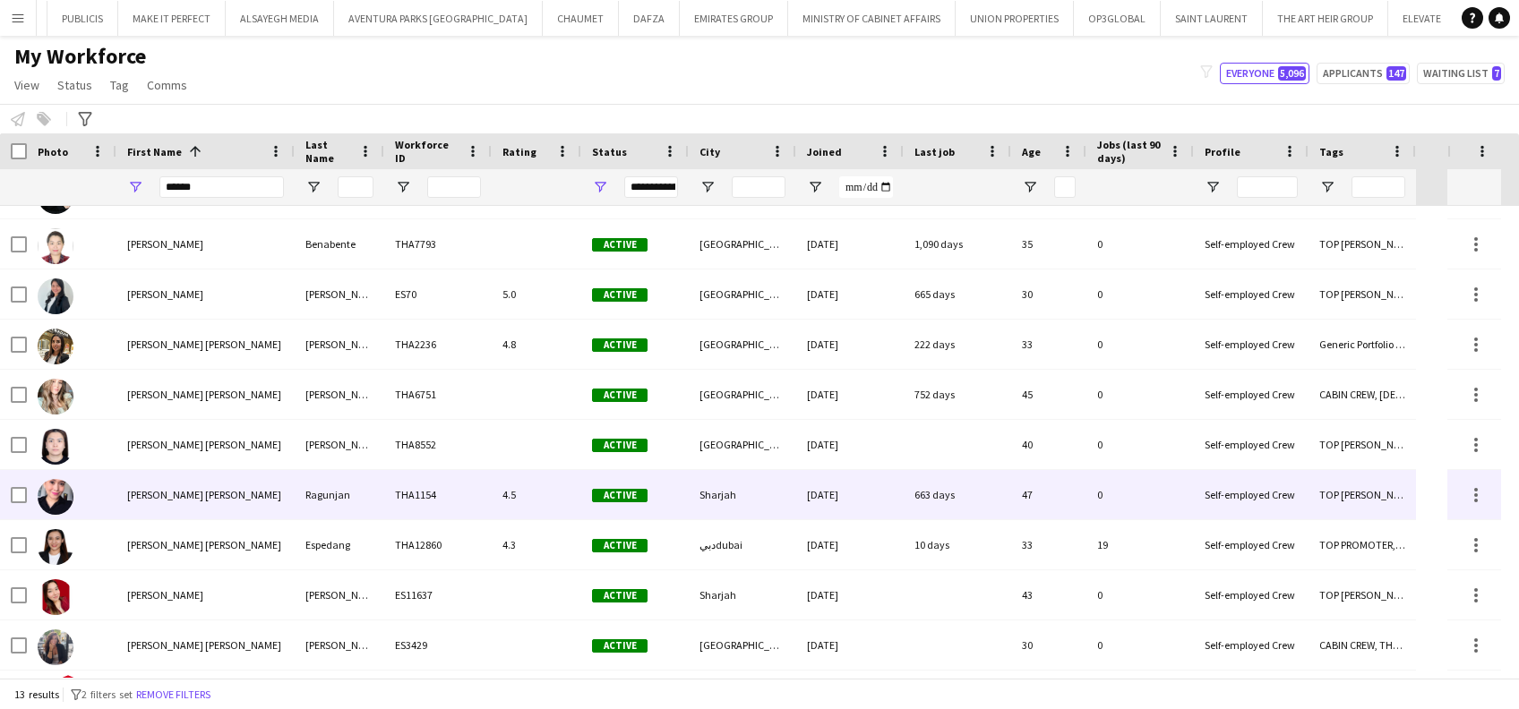
scroll to position [0, 0]
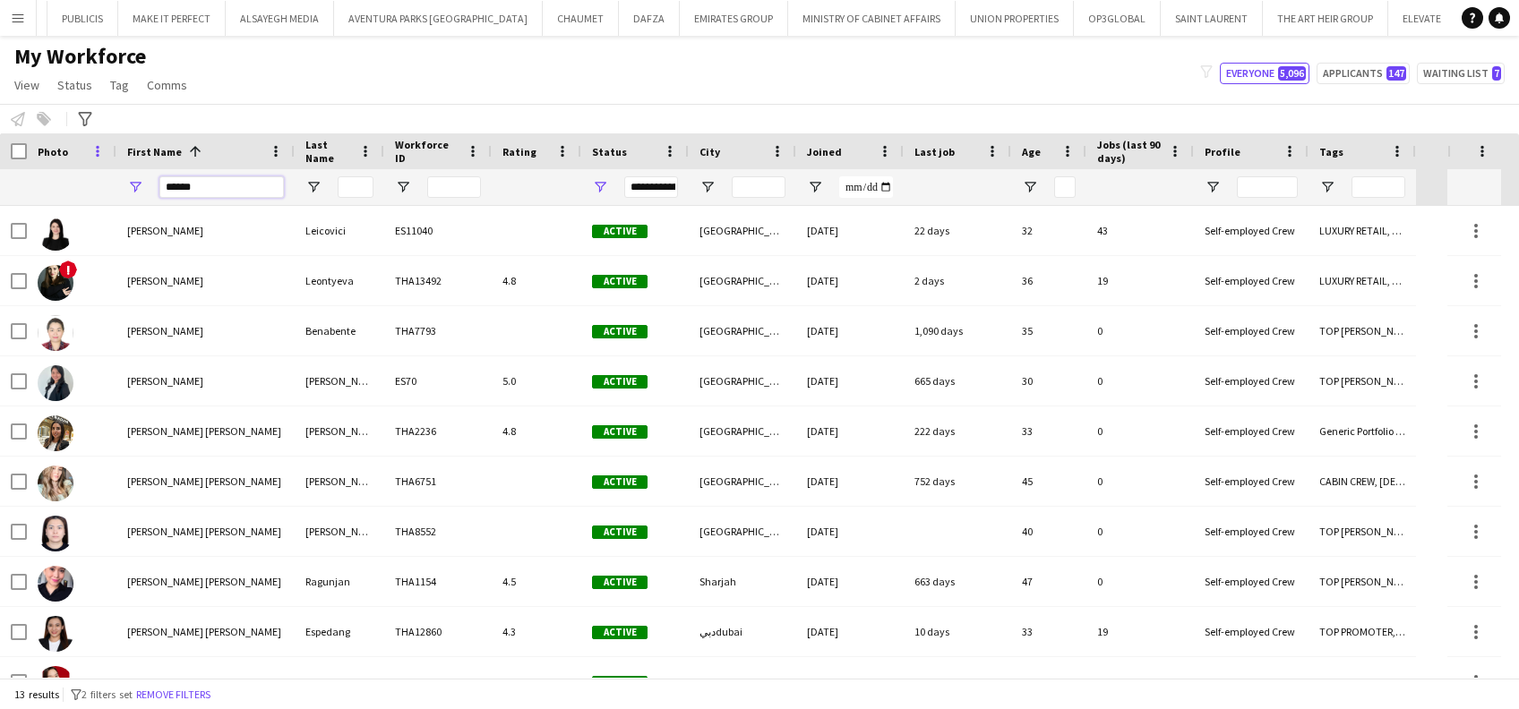
drag, startPoint x: 233, startPoint y: 182, endPoint x: 93, endPoint y: 143, distance: 144.9
click at [133, 163] on div "Workforce Details Photo First Name 1" at bounding box center [708, 169] width 1416 height 73
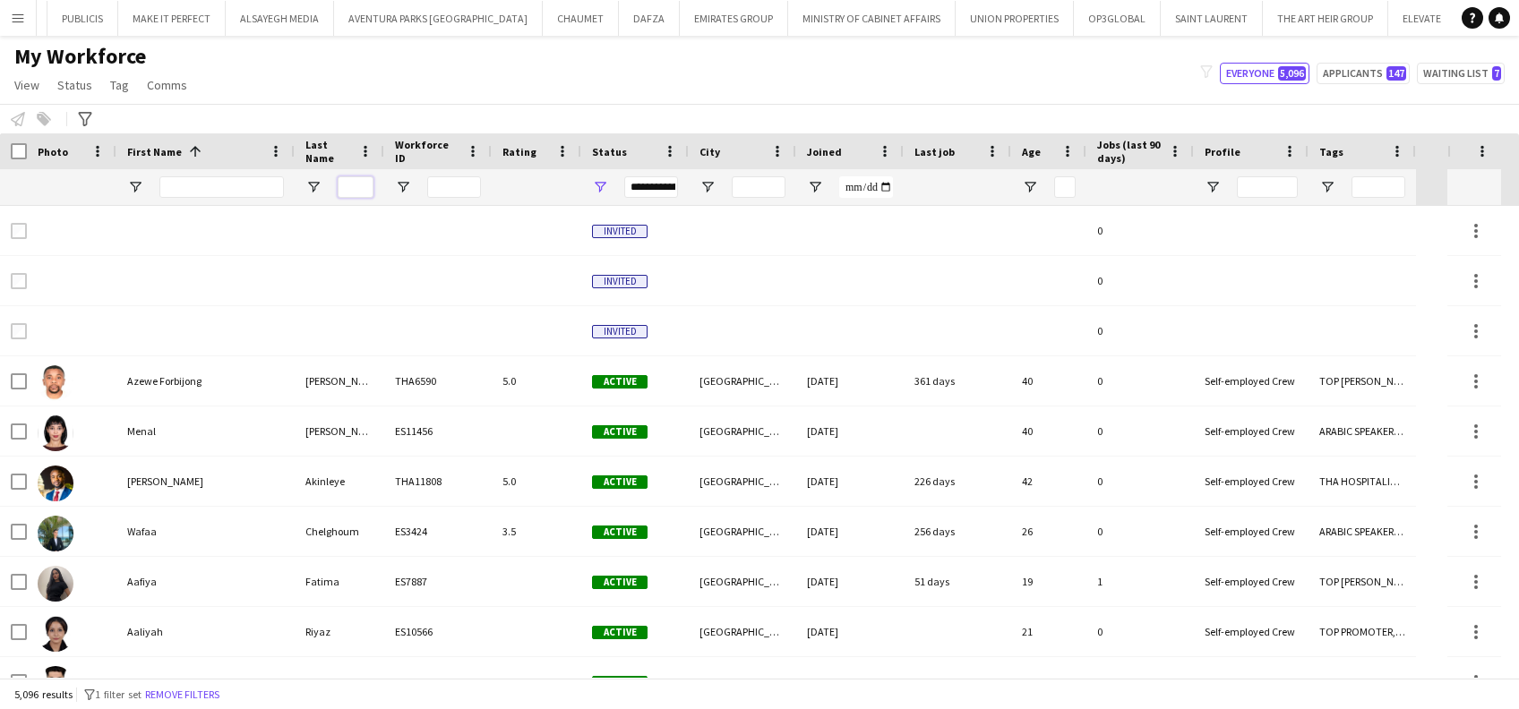
click at [347, 190] on input "Last Name Filter Input" at bounding box center [356, 186] width 36 height 21
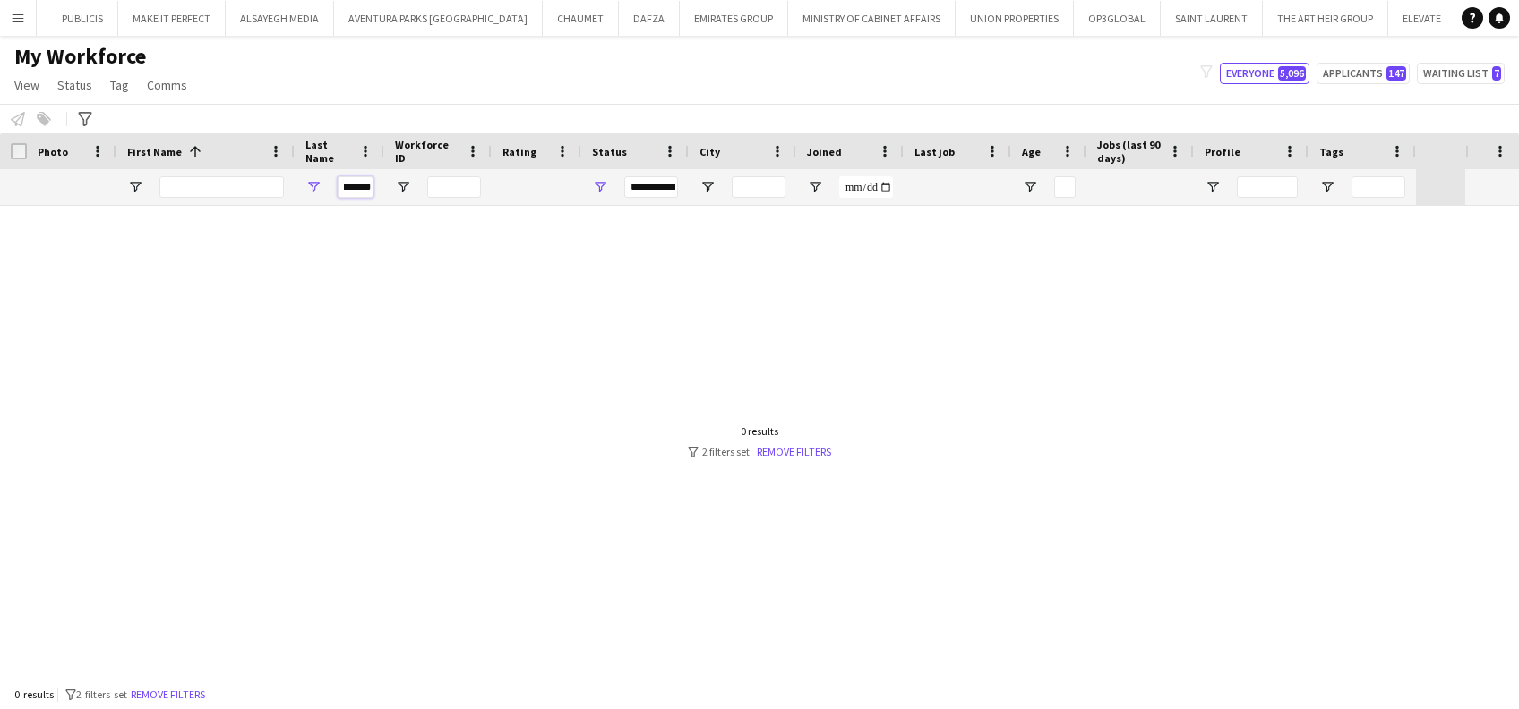
scroll to position [0, 3]
type input "*******"
click at [598, 190] on span "Open Filter Menu" at bounding box center [600, 187] width 16 height 16
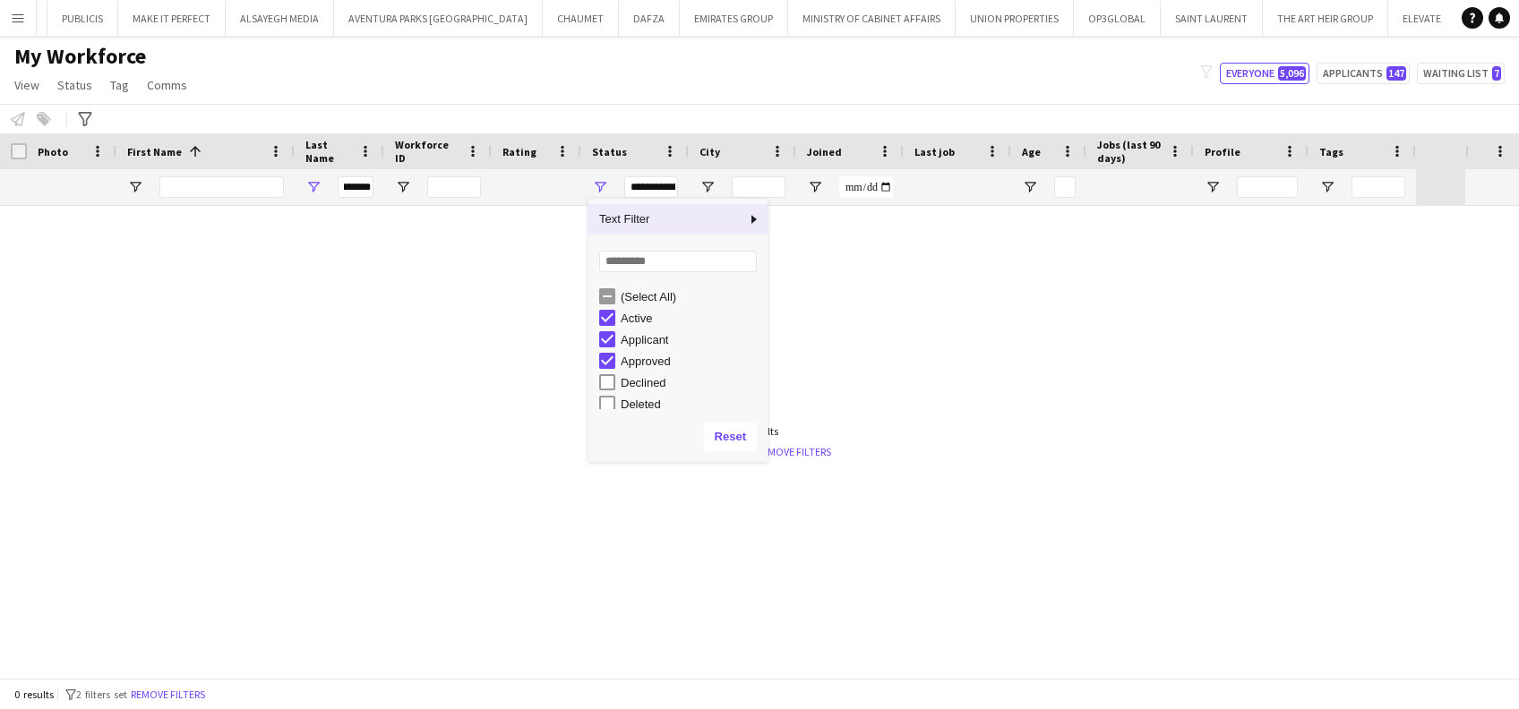
scroll to position [0, 0]
click at [617, 296] on div "(Select All)" at bounding box center [683, 296] width 168 height 21
click at [741, 67] on div "My Workforce View Views Default view New view Update view Delete view Edit name…" at bounding box center [759, 73] width 1519 height 61
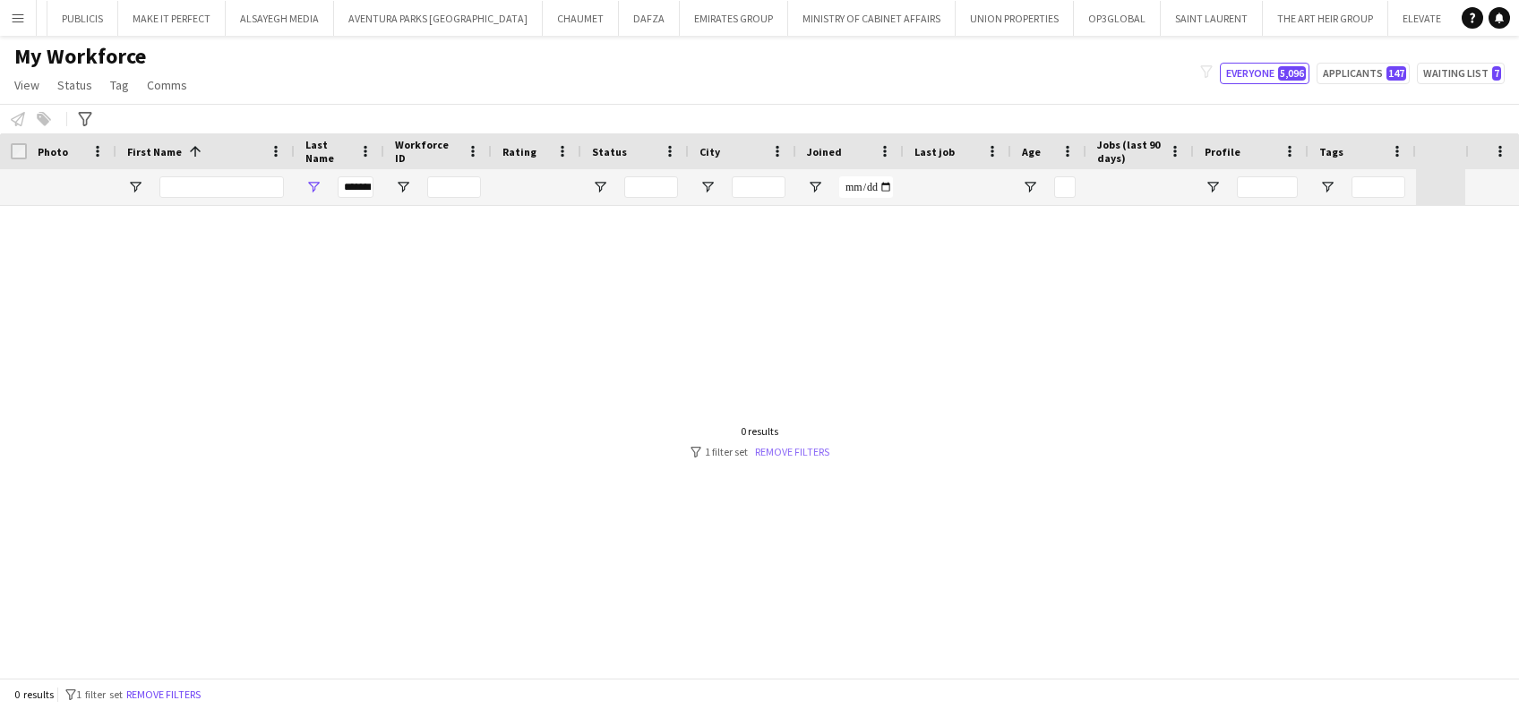
click at [813, 450] on link "Remove filters" at bounding box center [792, 451] width 74 height 13
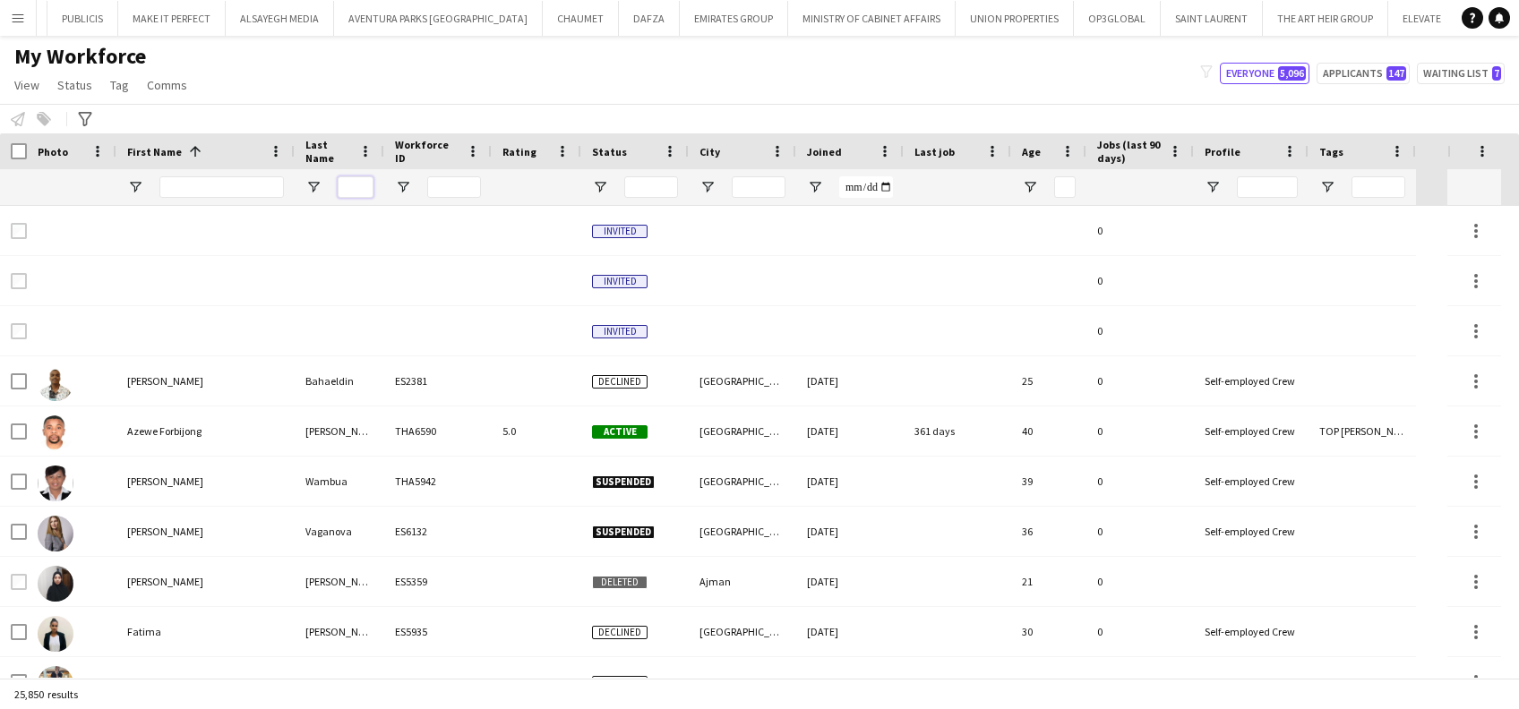
click at [348, 182] on input "Last Name Filter Input" at bounding box center [356, 186] width 36 height 21
click at [187, 184] on input "First Name Filter Input" at bounding box center [221, 186] width 124 height 21
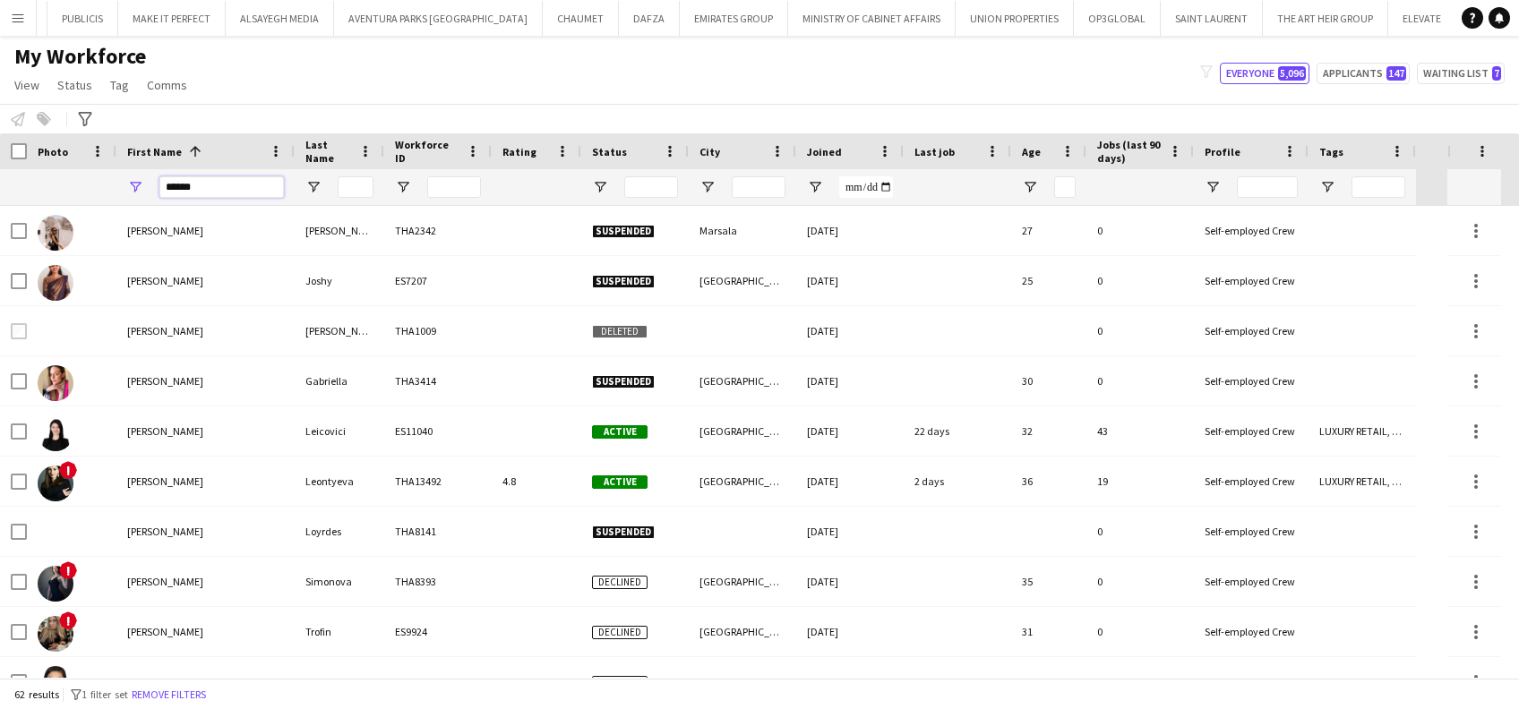
type input "*****"
click at [540, 75] on div "My Workforce View Views Default view New view Update view Delete view Edit name…" at bounding box center [759, 73] width 1519 height 61
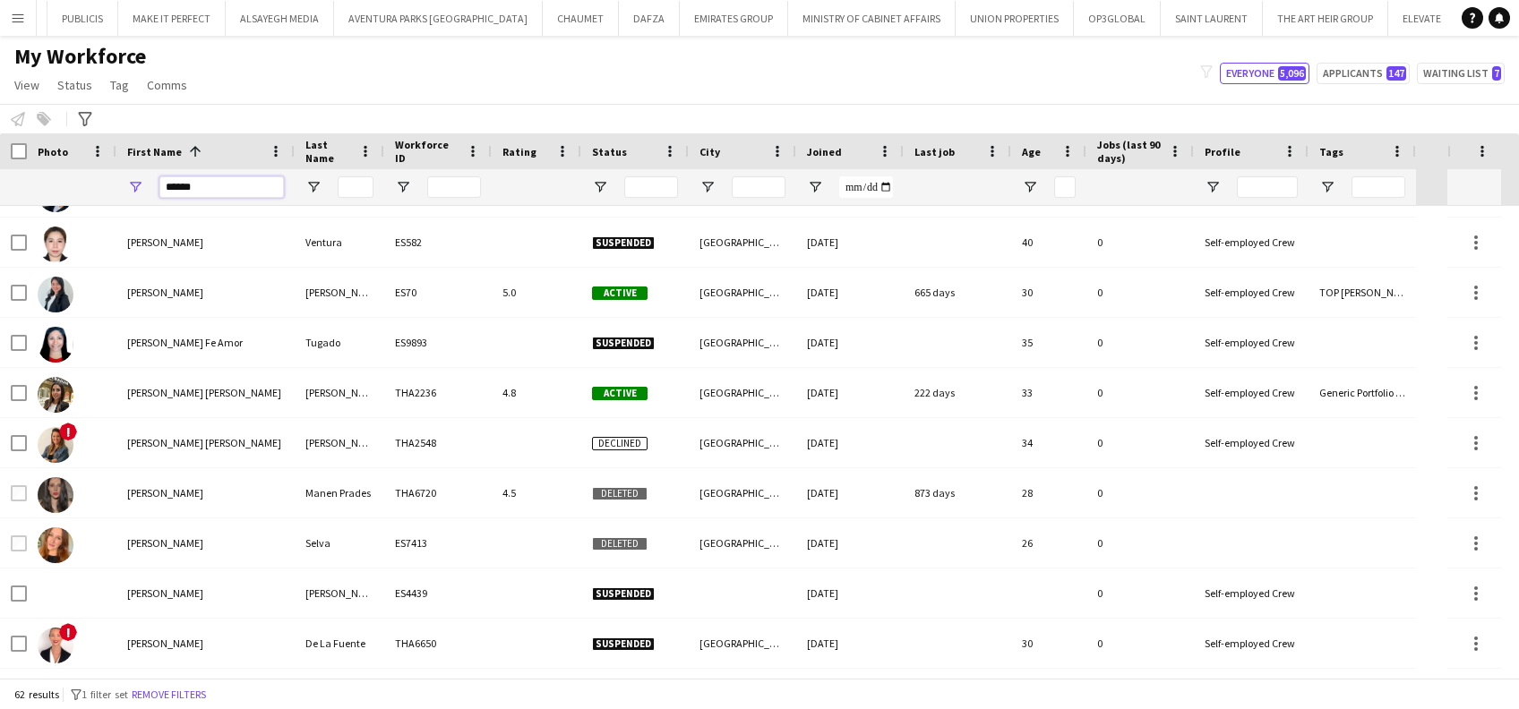
drag, startPoint x: 221, startPoint y: 182, endPoint x: 57, endPoint y: 178, distance: 163.9
click at [57, 178] on div "*****" at bounding box center [708, 187] width 1416 height 36
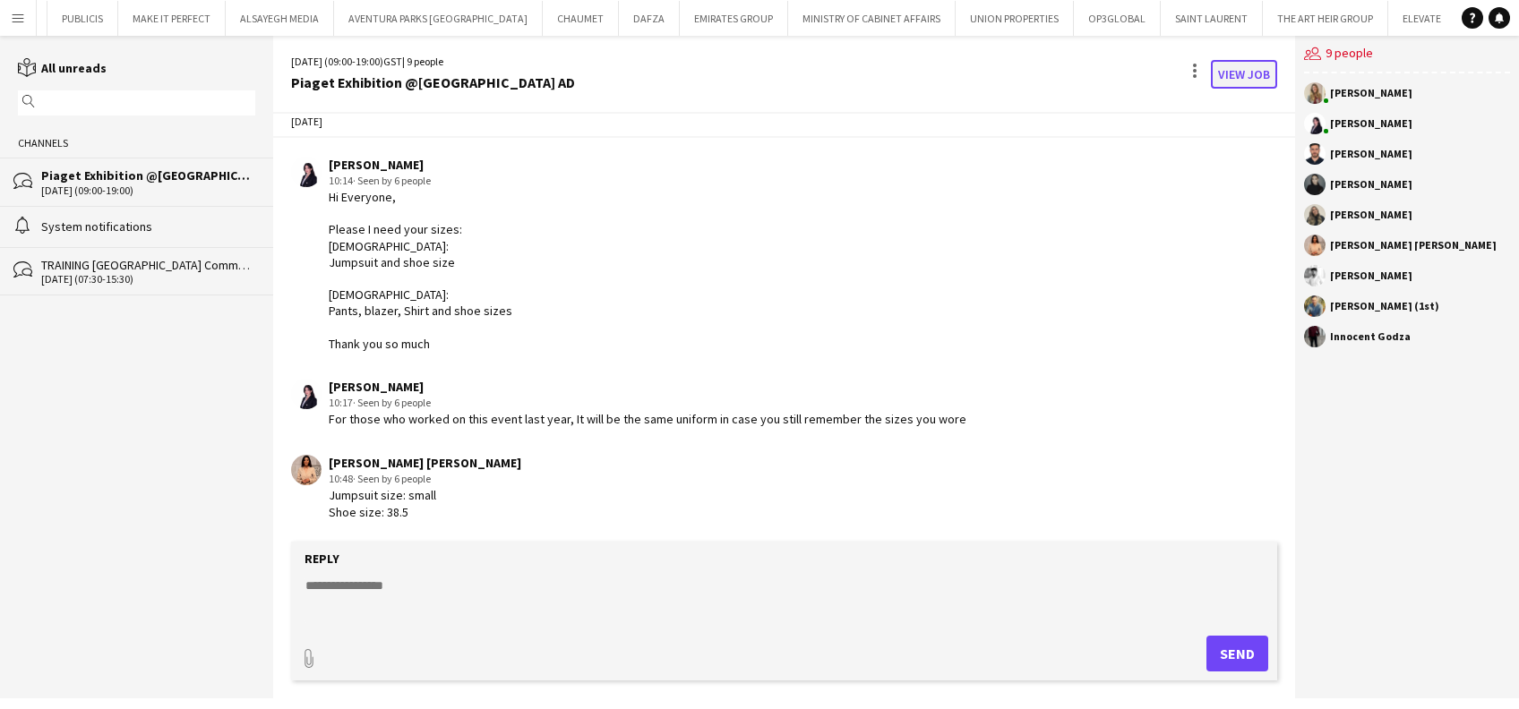
click at [1258, 78] on link "View Job" at bounding box center [1244, 74] width 66 height 29
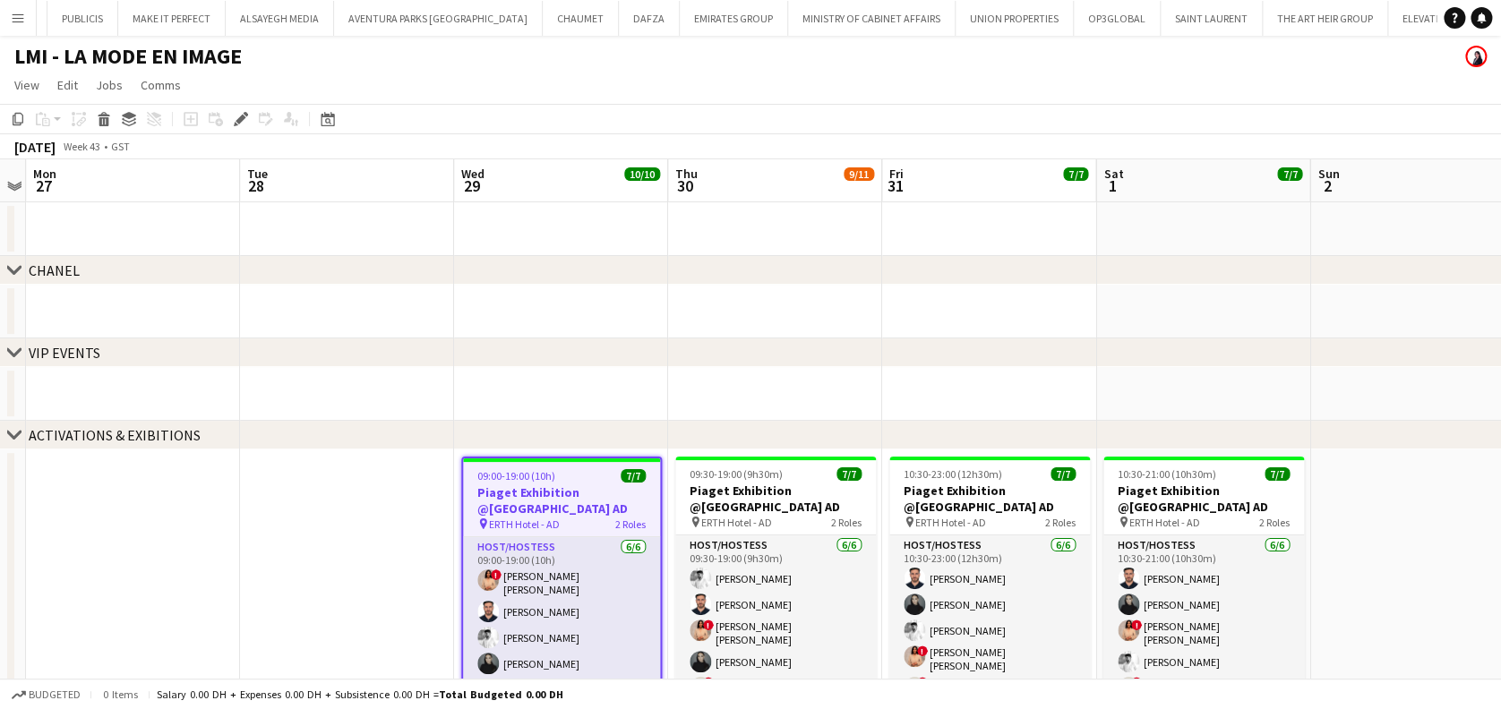
click at [1314, 399] on app-date-cell at bounding box center [1417, 394] width 214 height 54
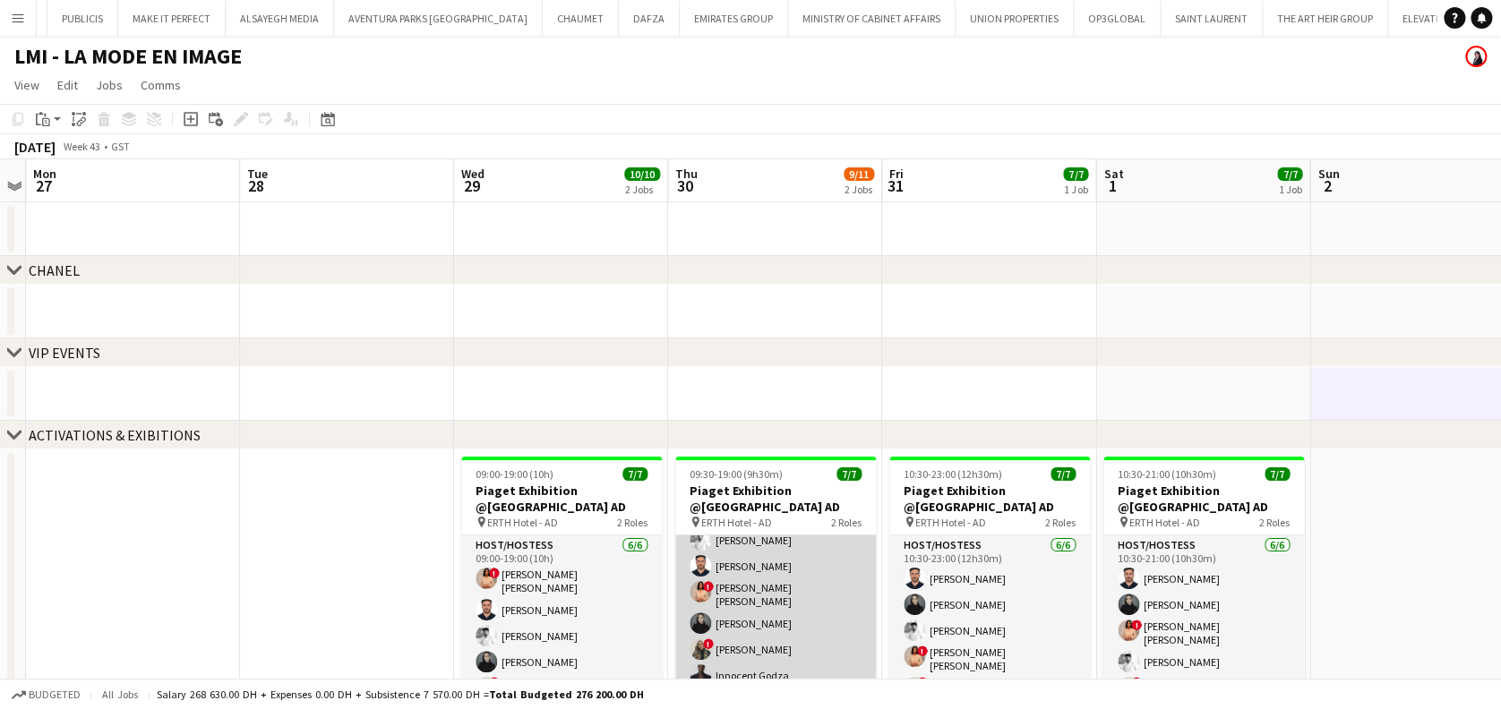
scroll to position [64, 0]
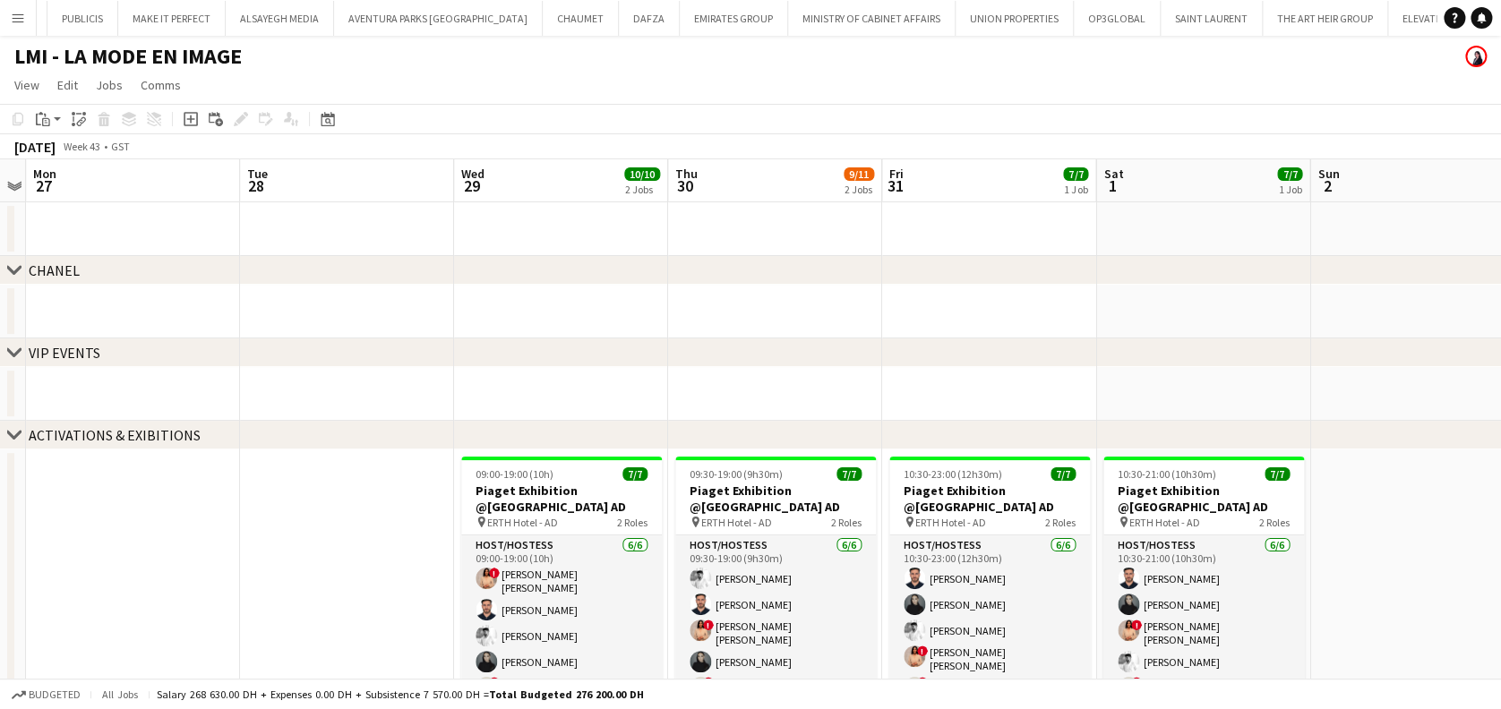
click at [0, 286] on html "Menu Boards Boards Boards All jobs Status Workforce Workforce My Workforce Recr…" at bounding box center [750, 525] width 1501 height 1050
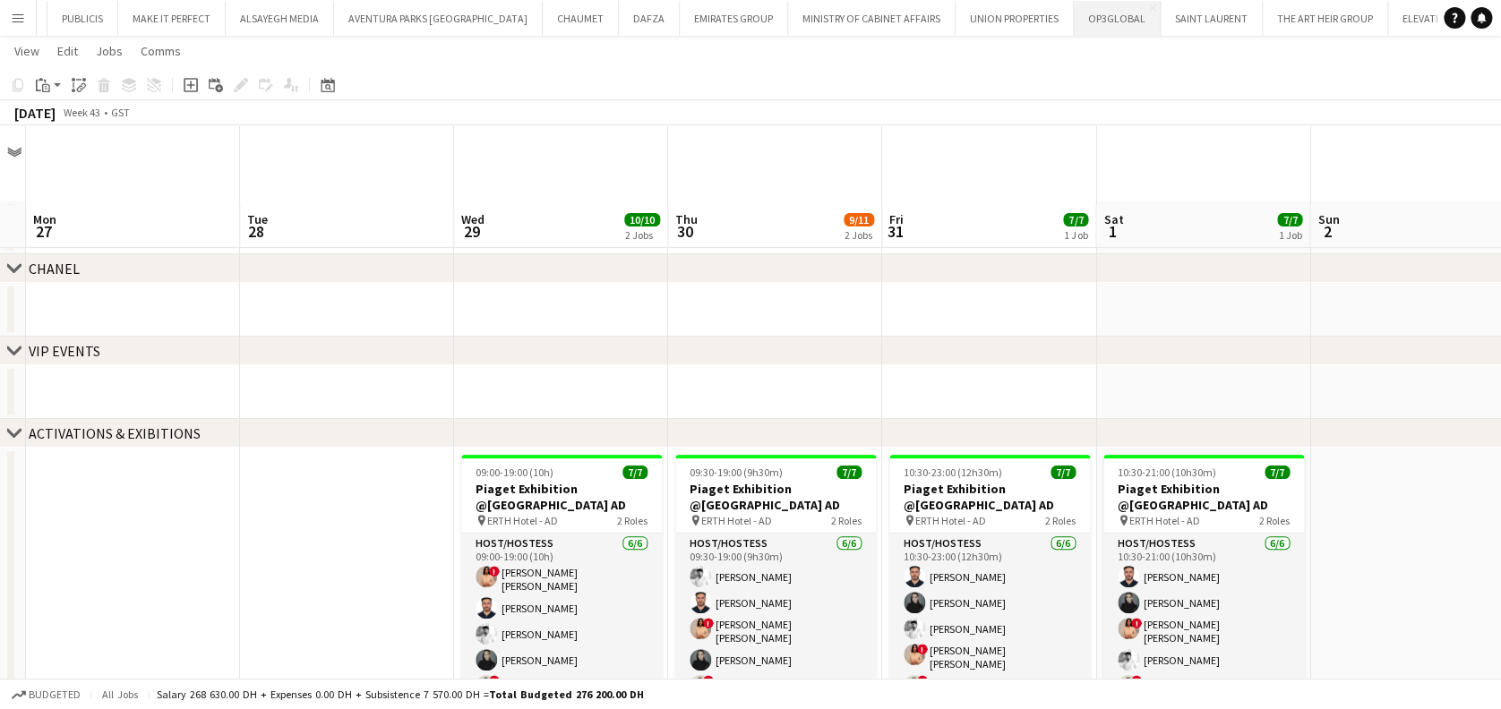
scroll to position [238, 0]
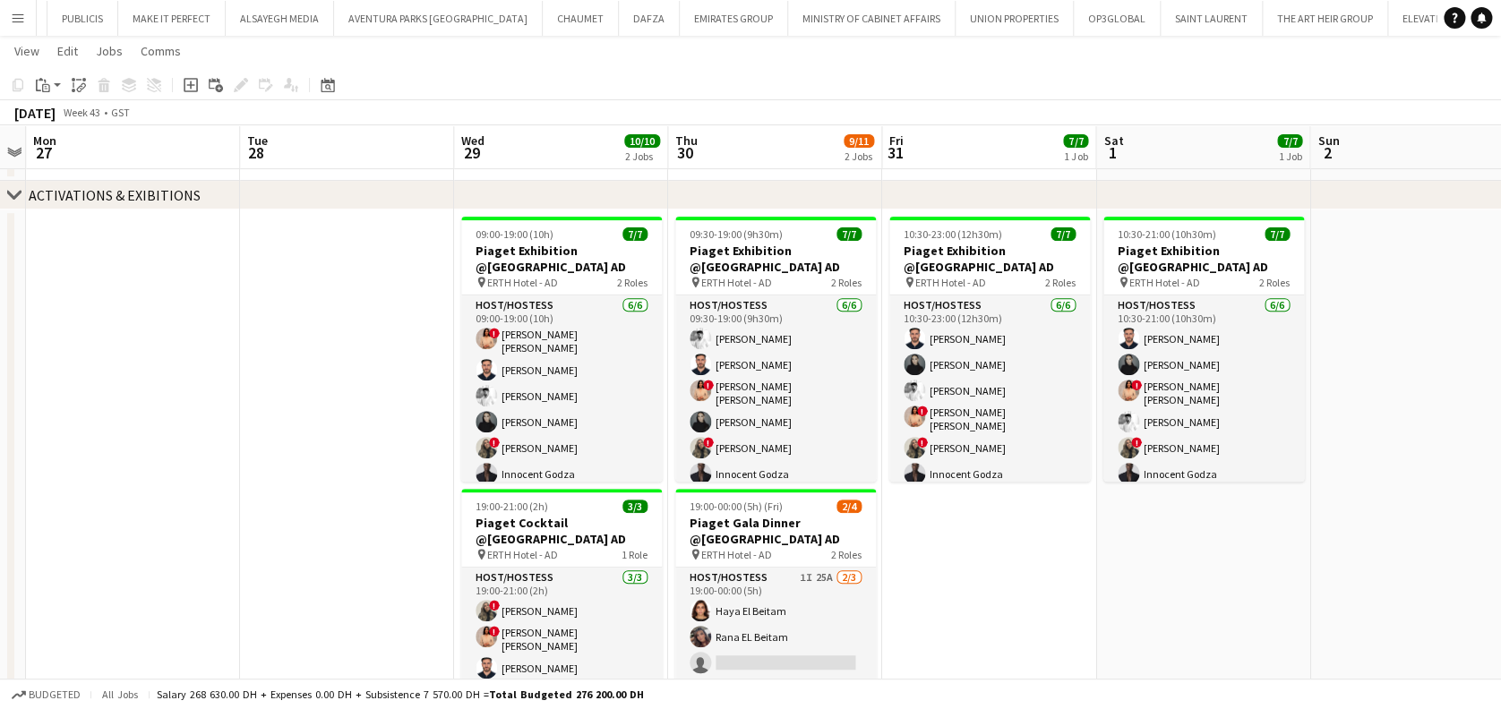
click at [30, 28] on button "Menu" at bounding box center [18, 18] width 36 height 36
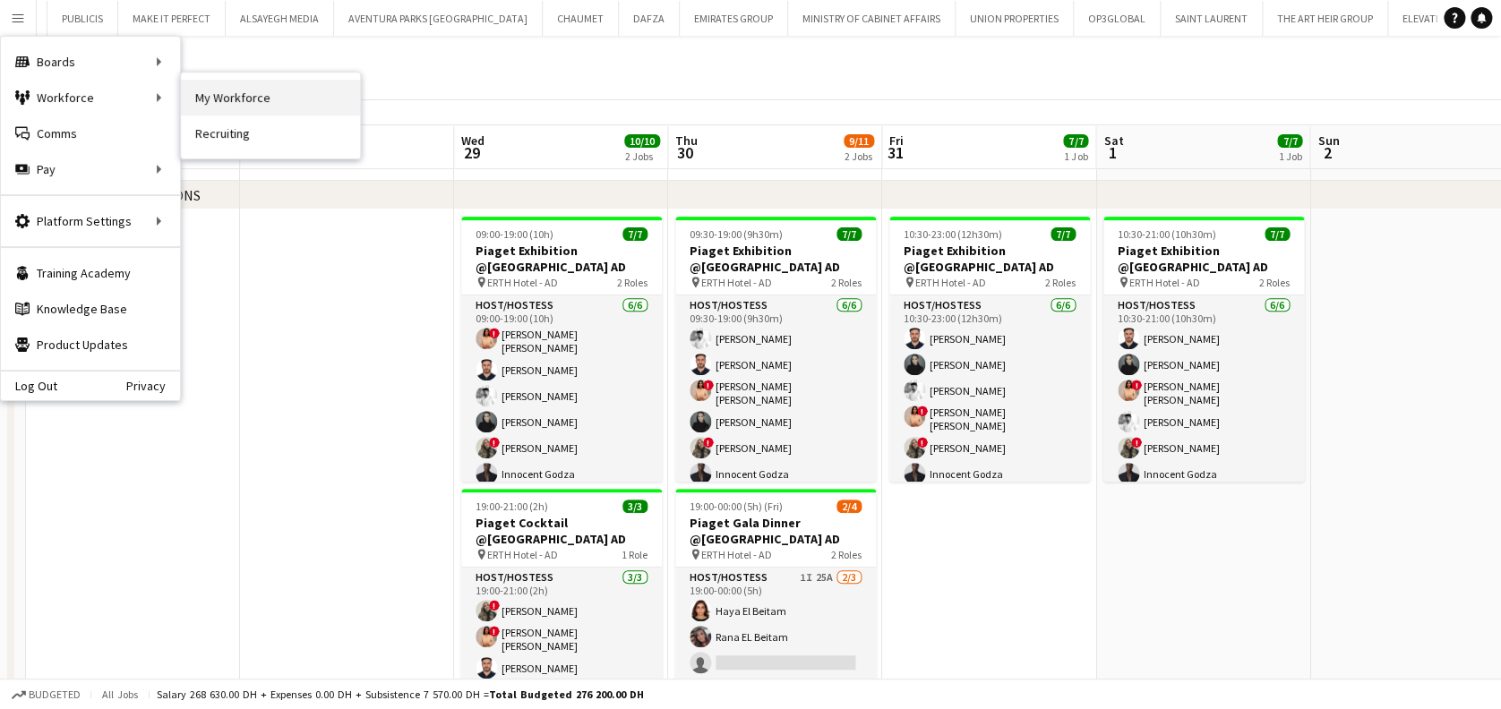
click at [279, 90] on link "My Workforce" at bounding box center [270, 98] width 179 height 36
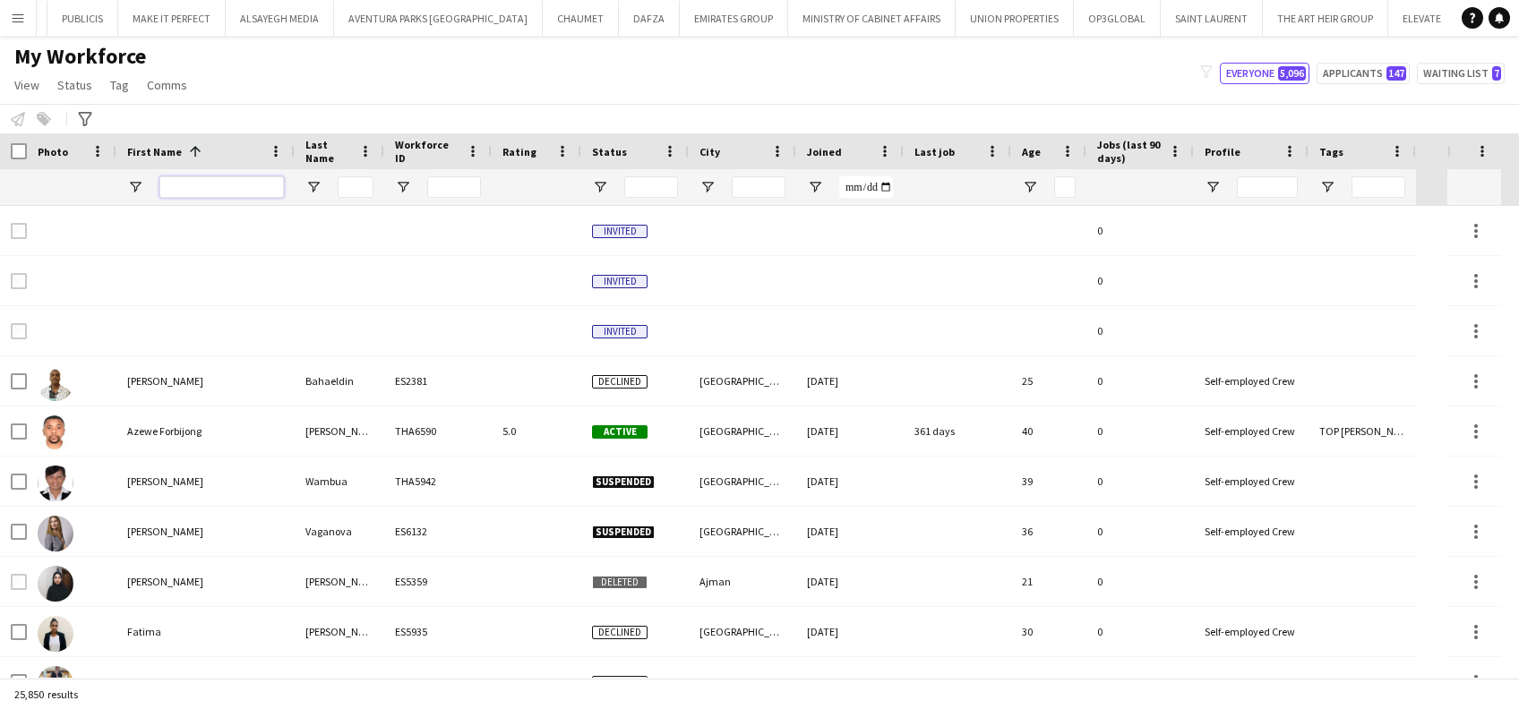
click at [228, 190] on input "First Name Filter Input" at bounding box center [221, 186] width 124 height 21
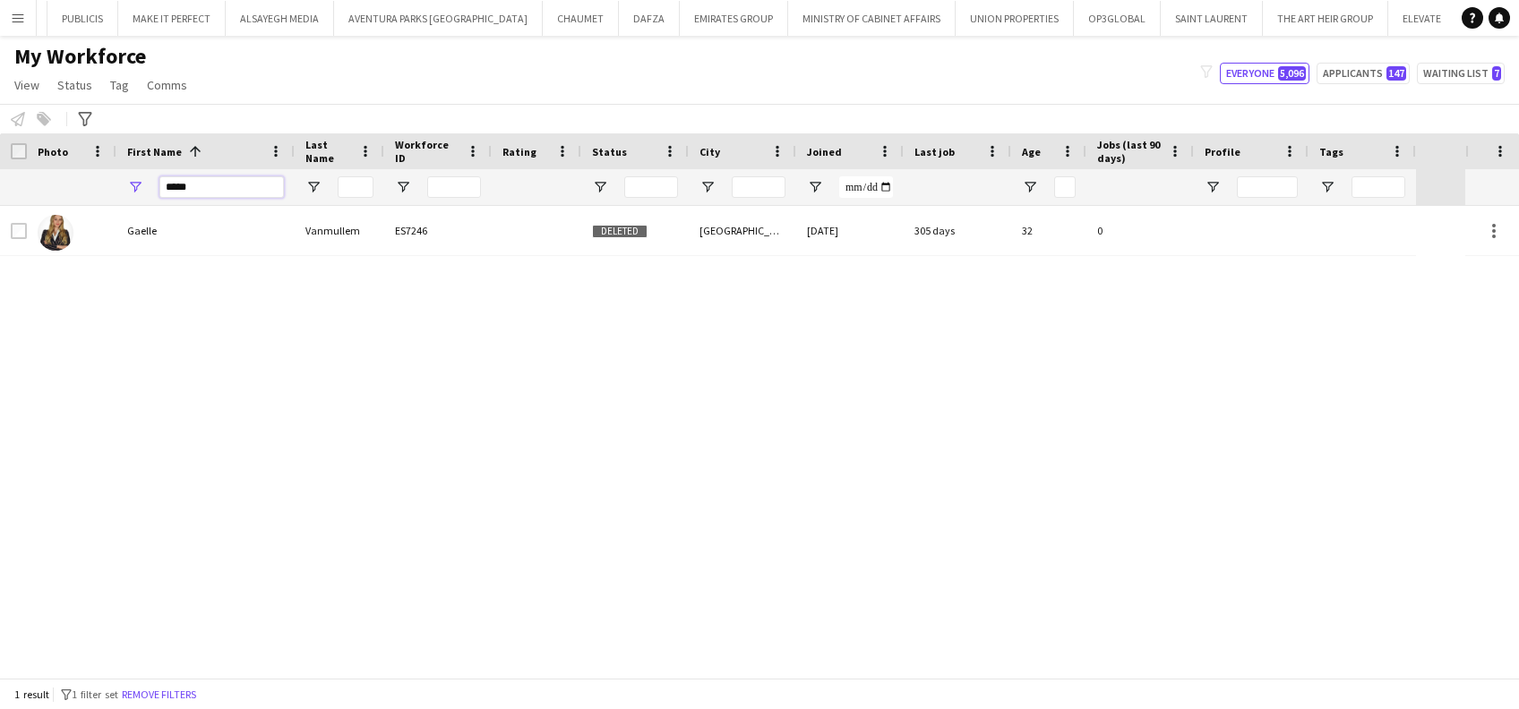
type input "*****"
click at [123, 257] on div "Gaelle Vanmullem ES7246 Deleted Abu Dhabi 25-05-2024 305 days 32 0" at bounding box center [732, 442] width 1465 height 472
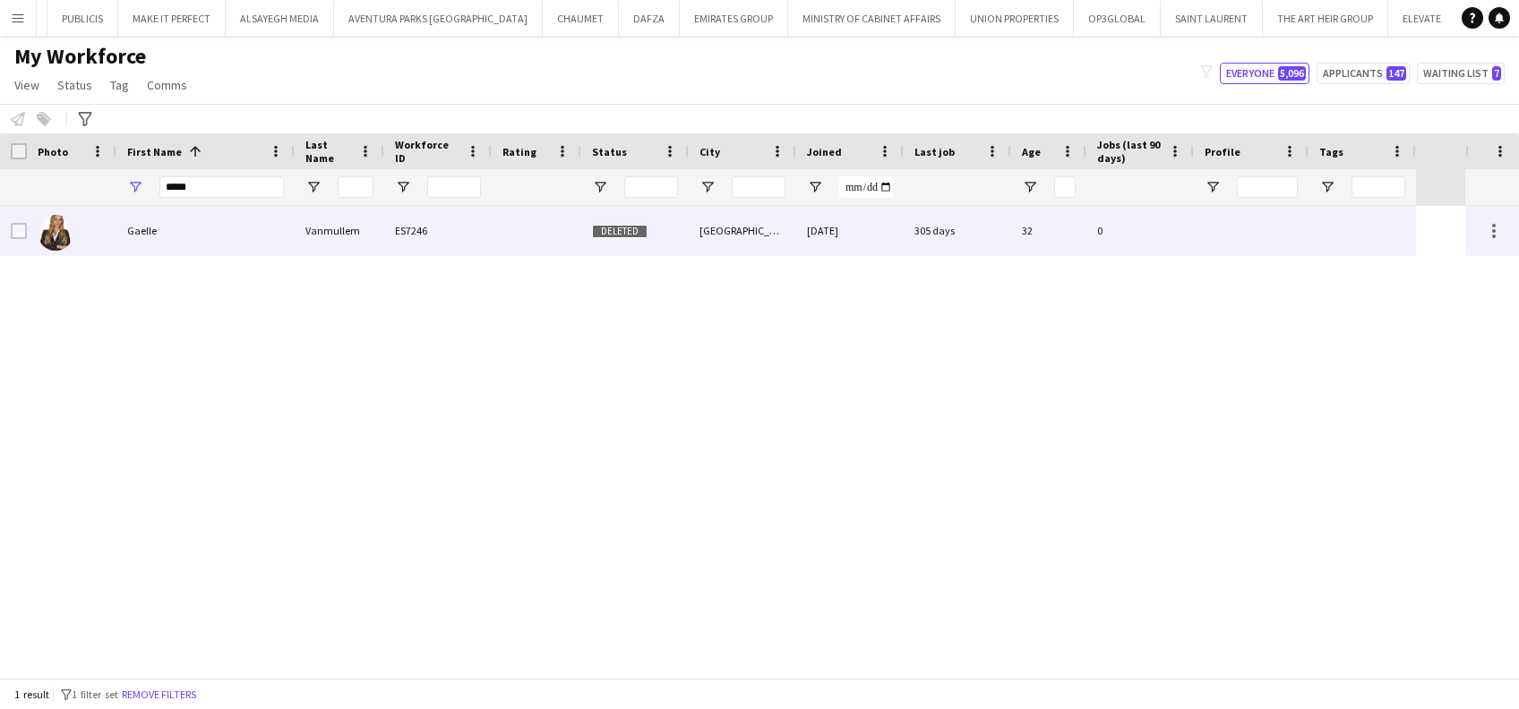
click at [158, 253] on div "Gaelle" at bounding box center [205, 230] width 178 height 49
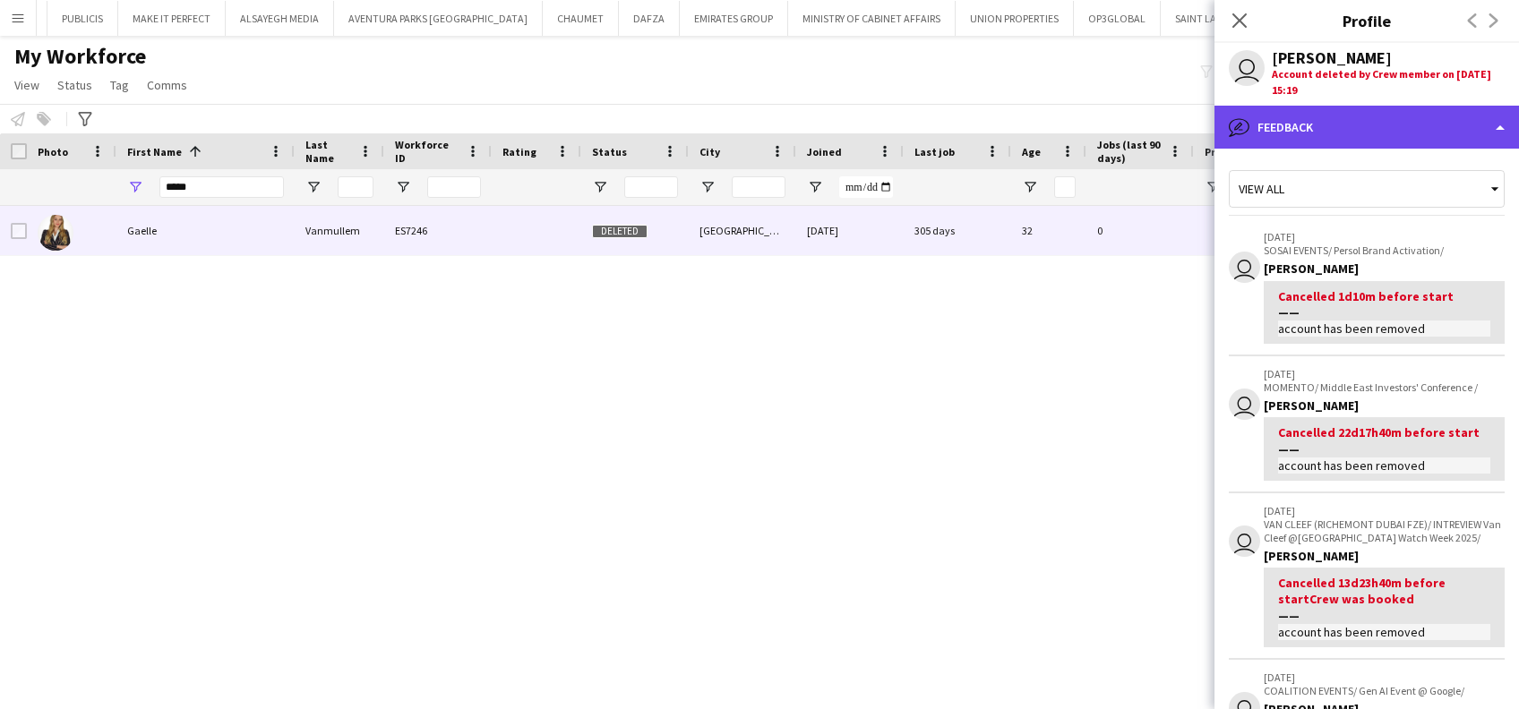
click at [1451, 124] on div "bubble-pencil Feedback" at bounding box center [1366, 127] width 304 height 43
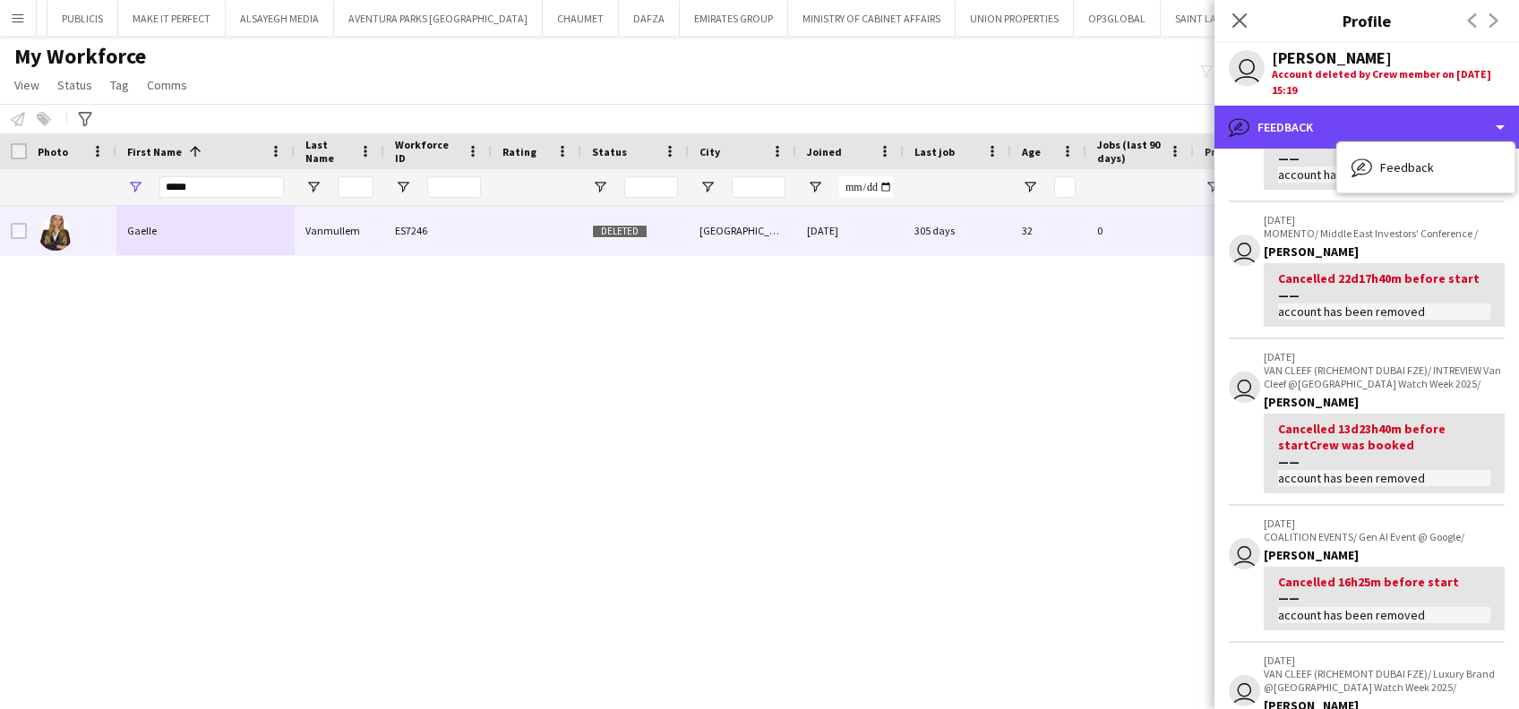
scroll to position [358, 0]
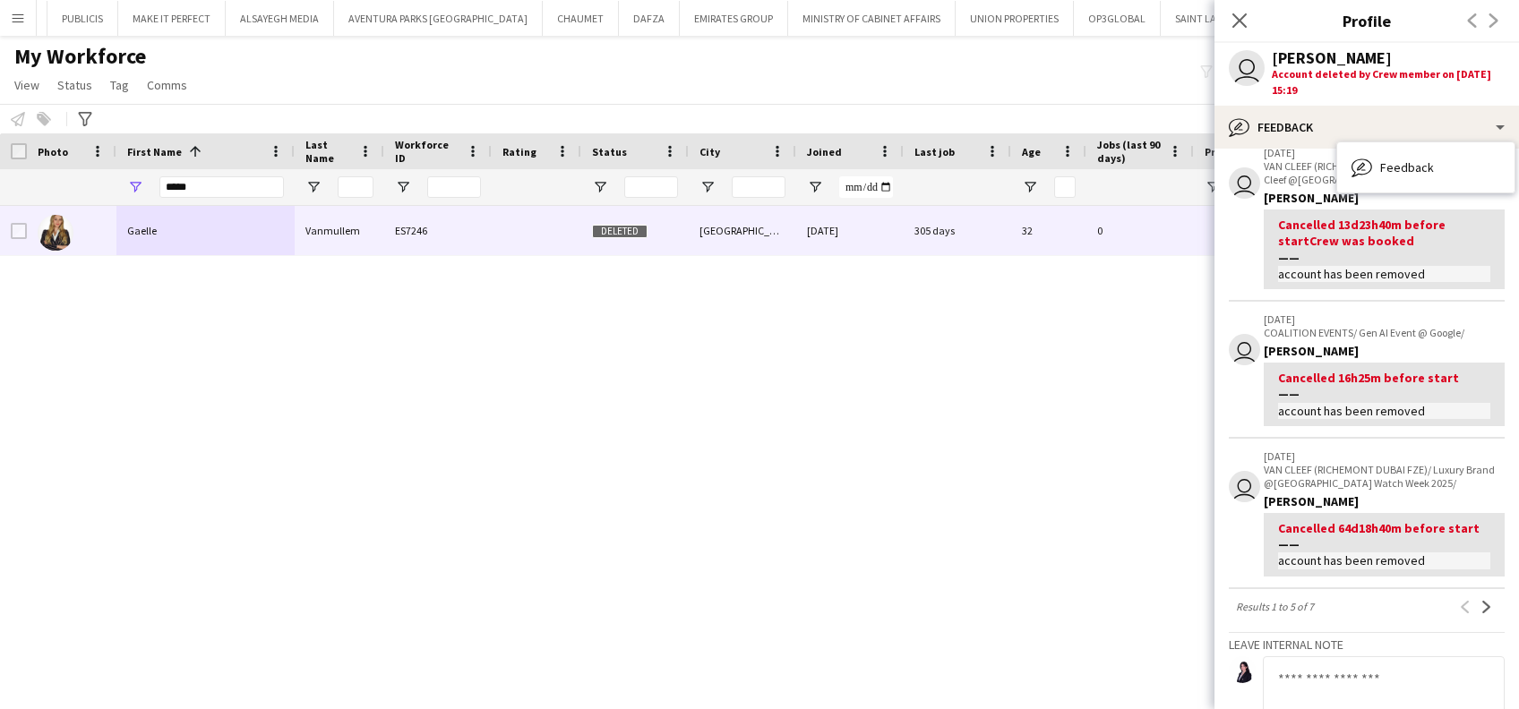
click at [1440, 171] on div "Feedback Feedback" at bounding box center [1425, 168] width 177 height 36
click at [1476, 610] on button "Next" at bounding box center [1486, 606] width 21 height 21
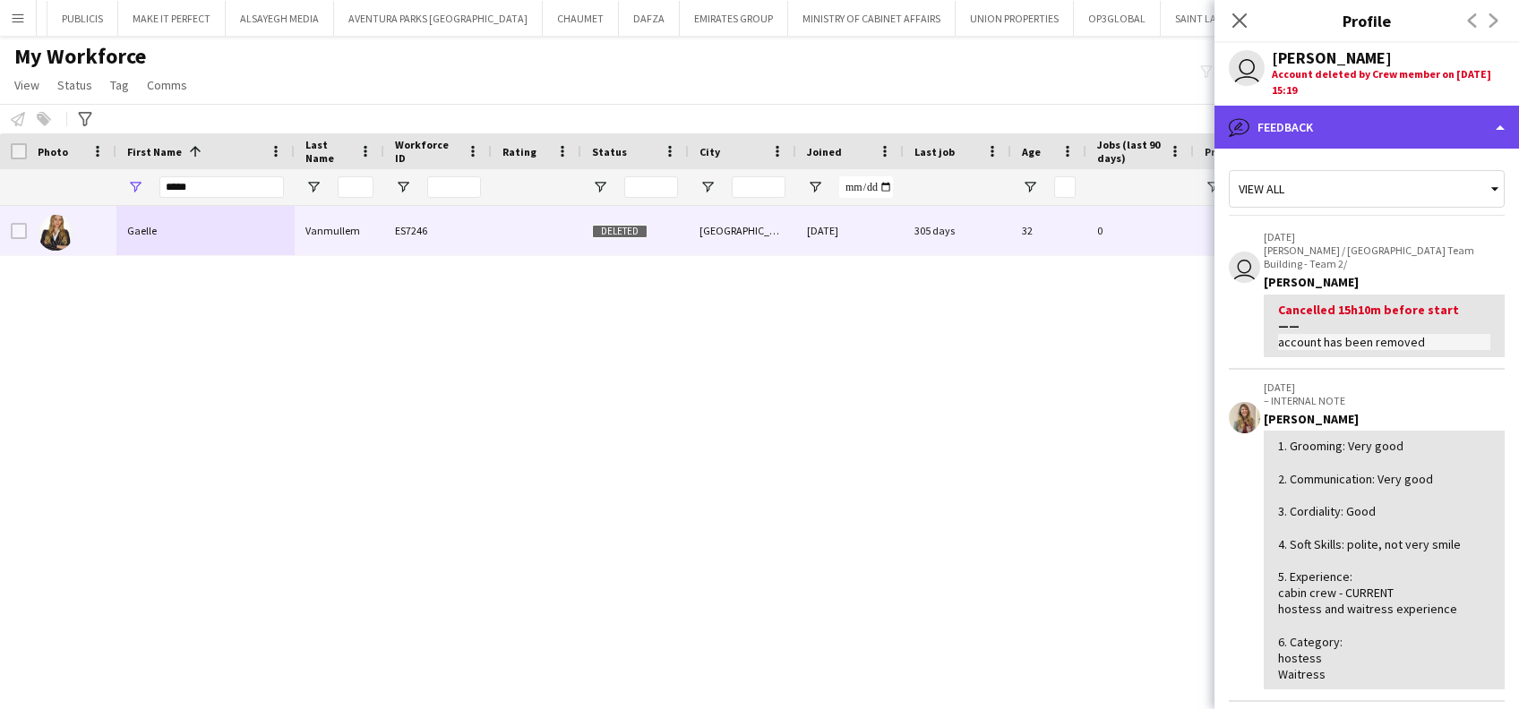
click at [1350, 128] on div "bubble-pencil Feedback" at bounding box center [1366, 127] width 304 height 43
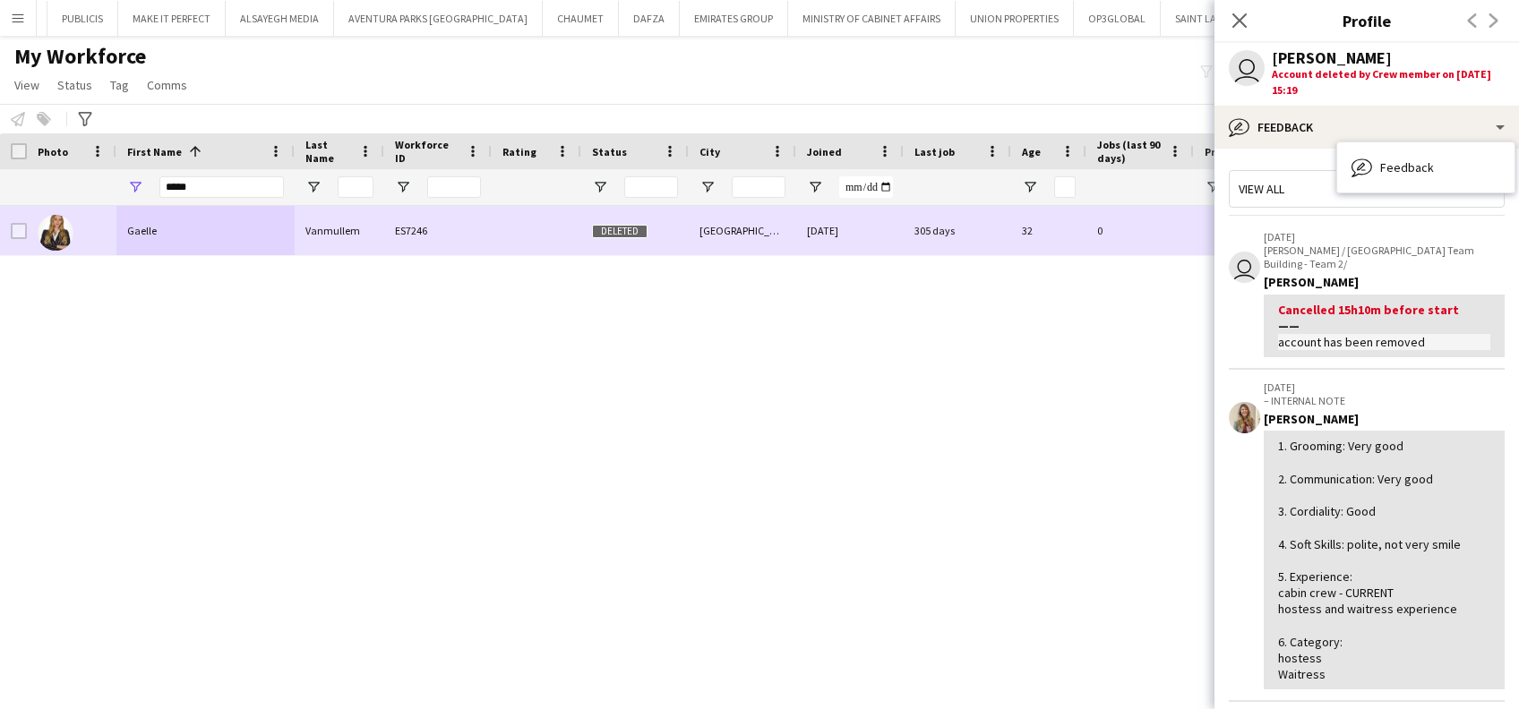
drag, startPoint x: 655, startPoint y: 224, endPoint x: 298, endPoint y: 244, distance: 356.9
click at [653, 224] on div "Deleted" at bounding box center [634, 230] width 107 height 49
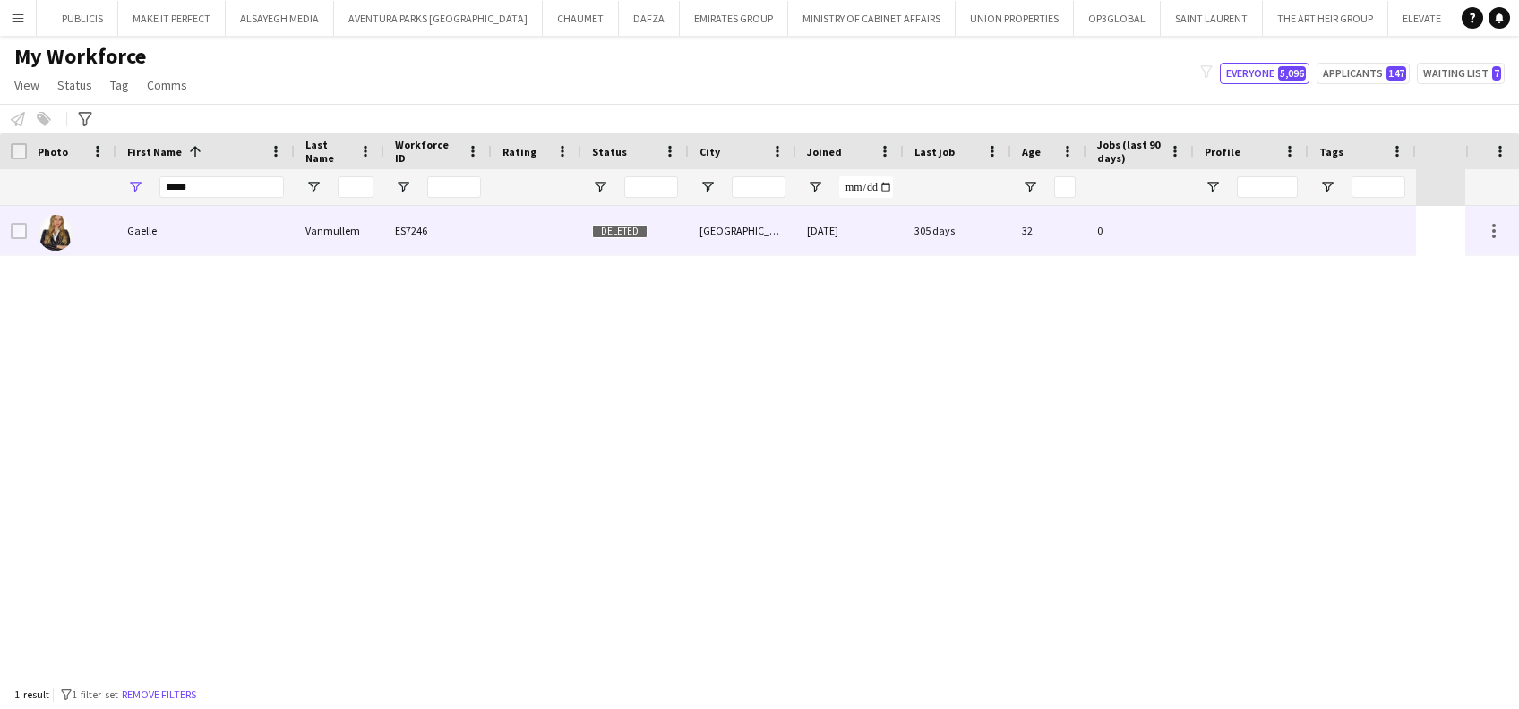
click at [253, 229] on div "Gaelle" at bounding box center [205, 230] width 178 height 49
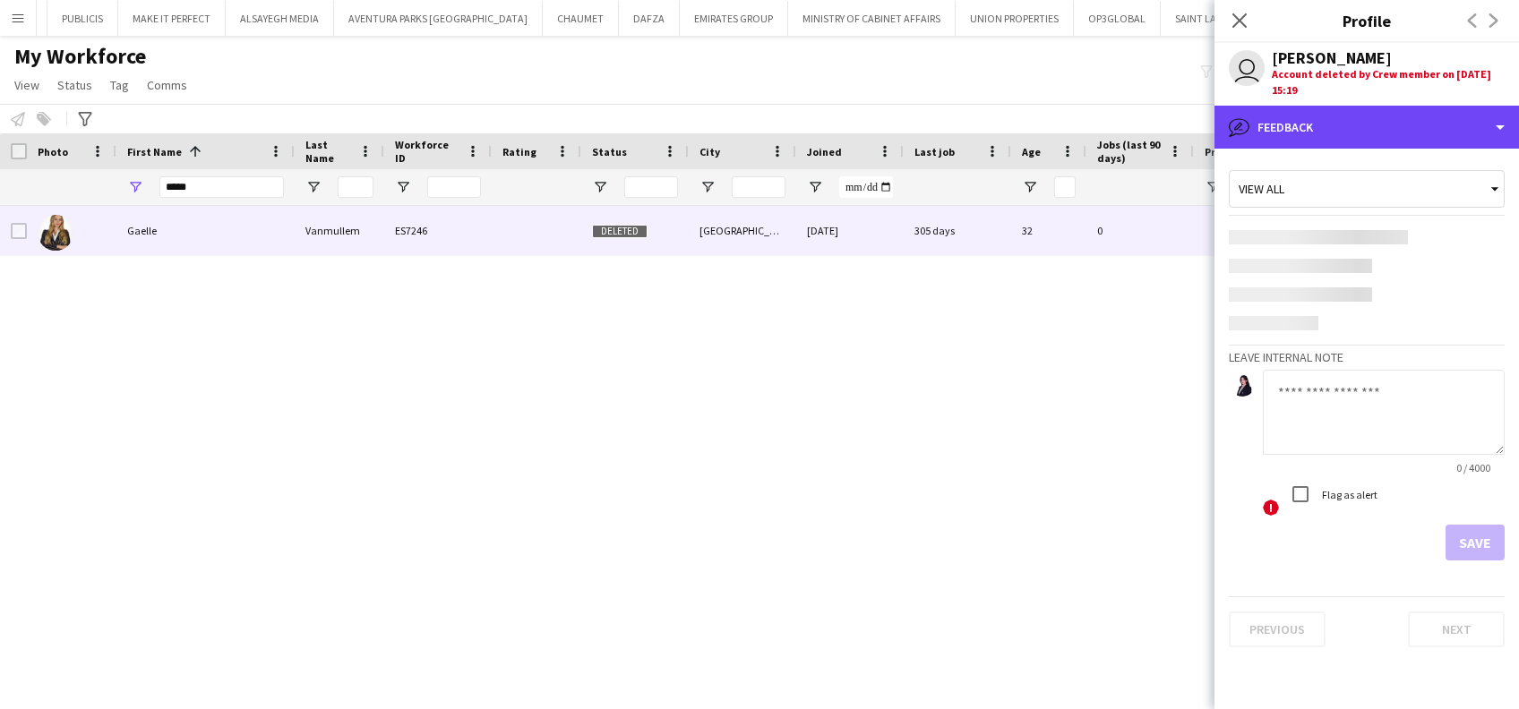
click at [1366, 122] on div "bubble-pencil Feedback" at bounding box center [1366, 127] width 304 height 43
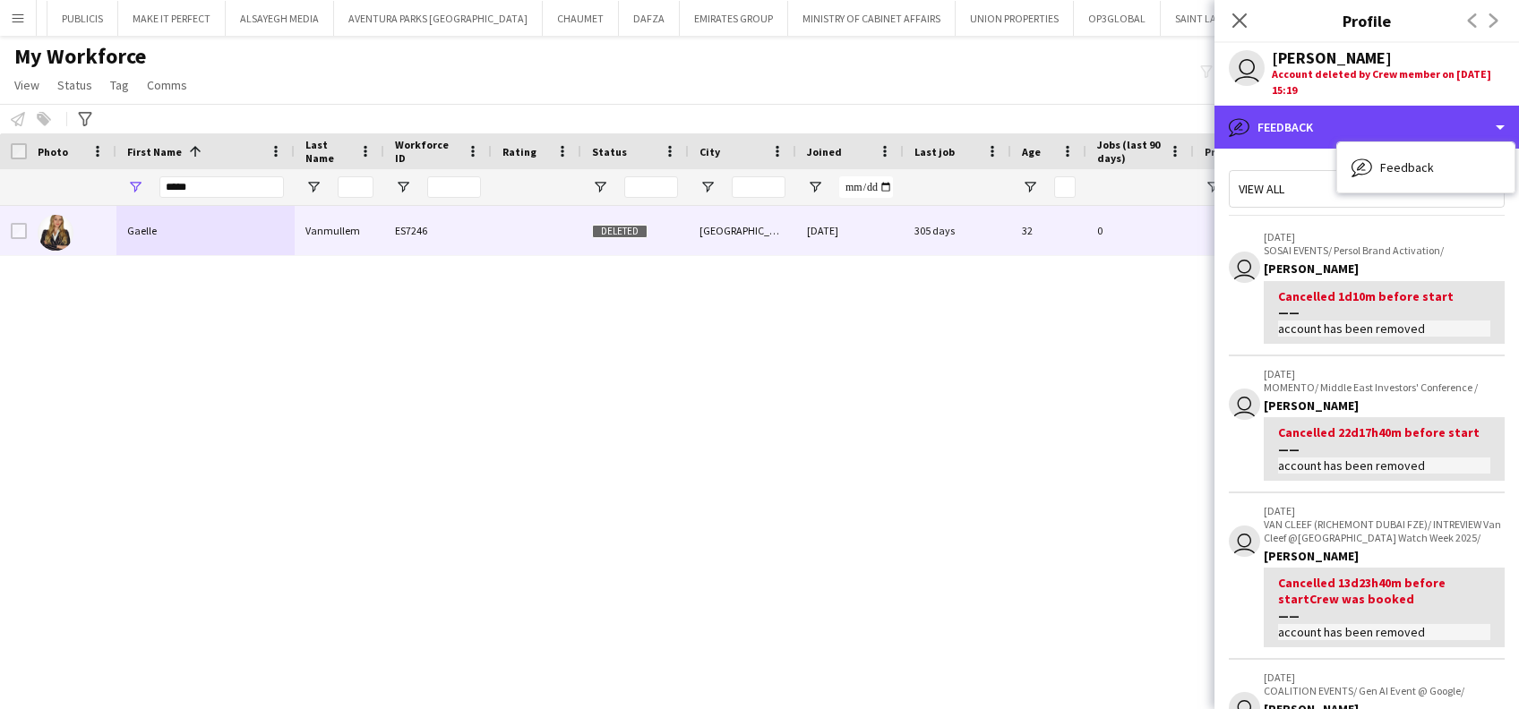
scroll to position [596, 0]
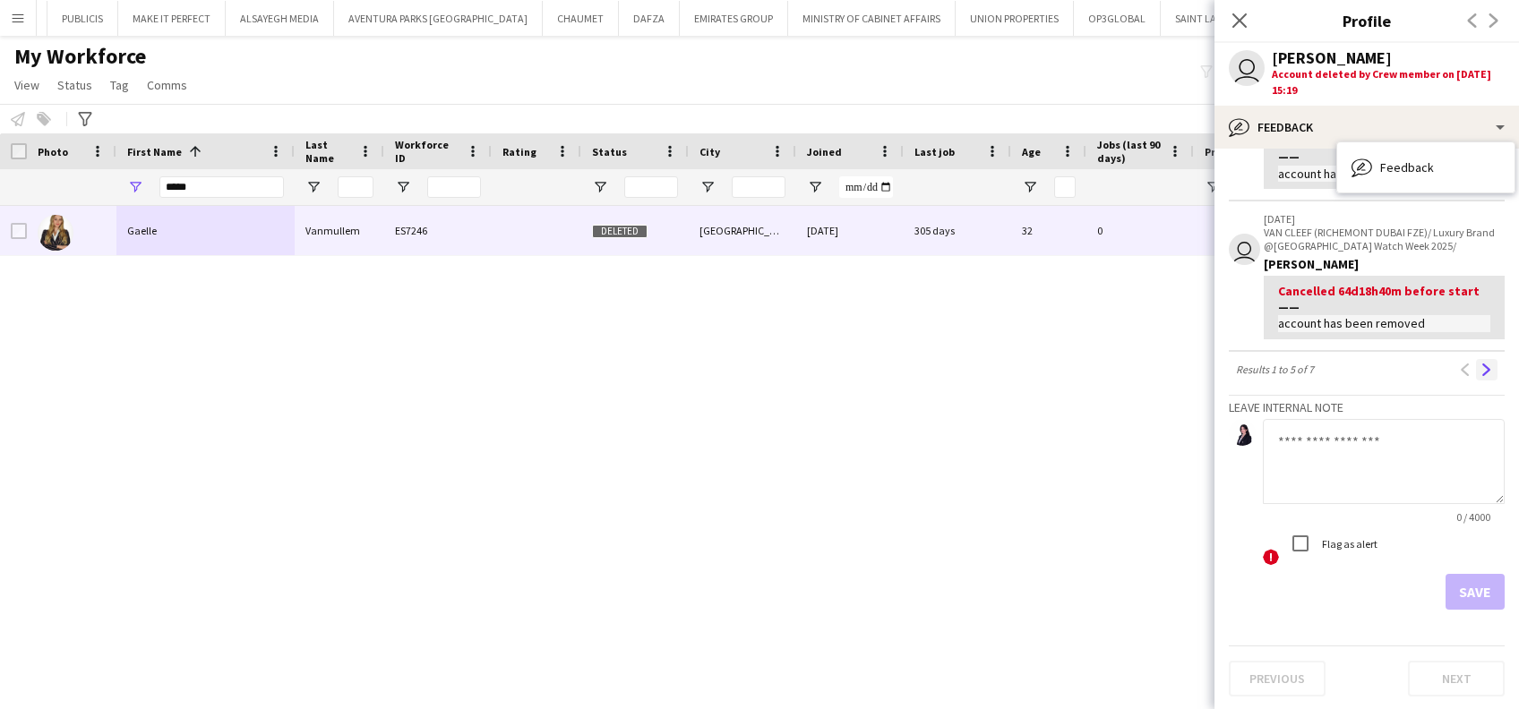
click at [1476, 373] on button "Next" at bounding box center [1486, 369] width 21 height 21
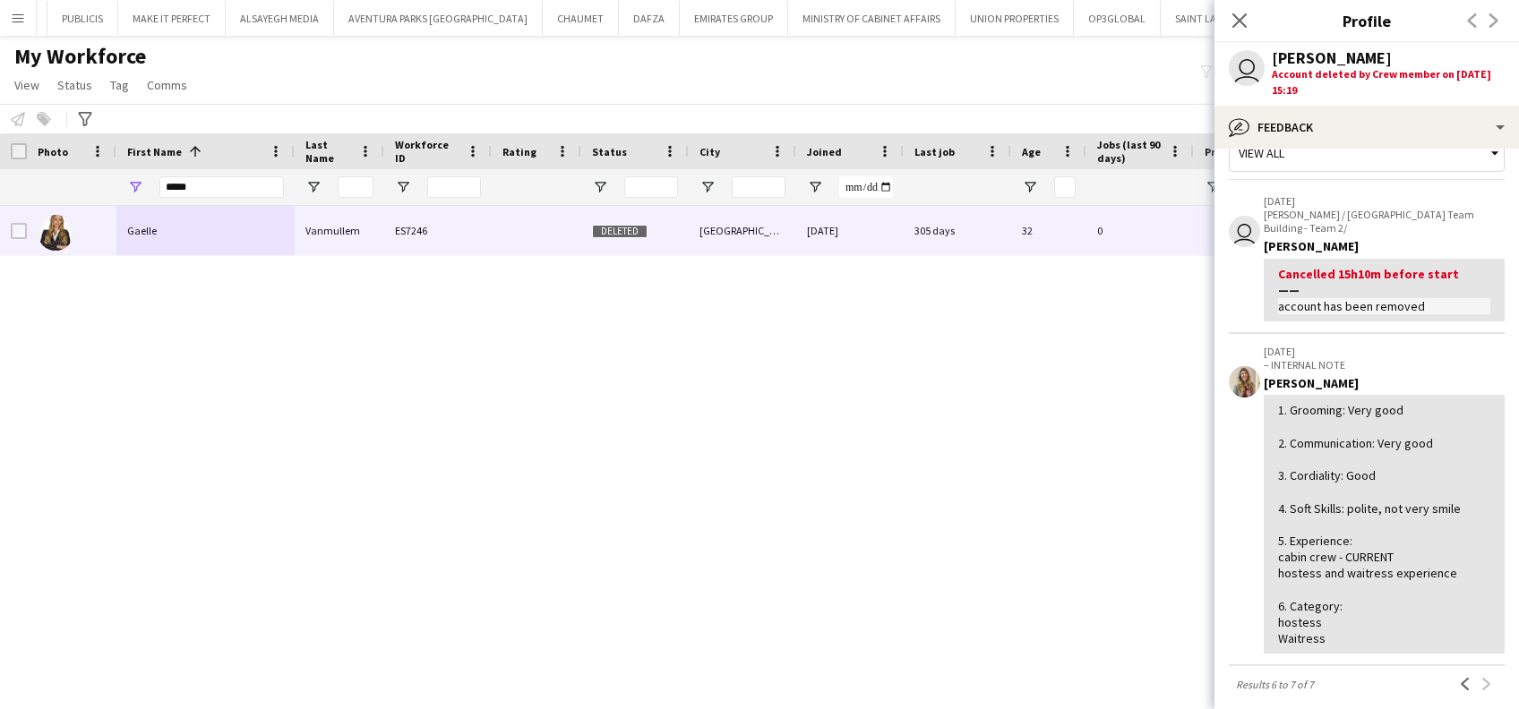
scroll to position [0, 0]
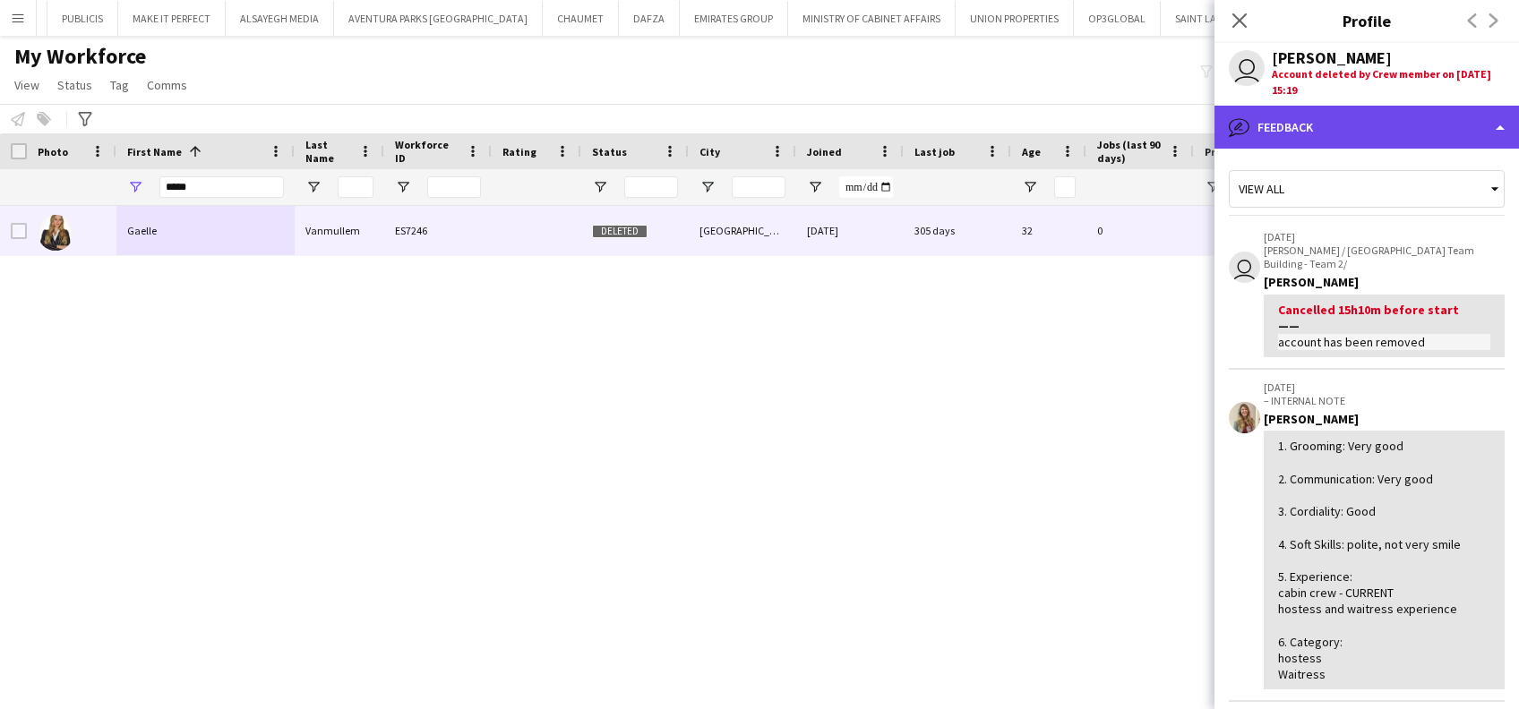
click at [1348, 116] on div "bubble-pencil Feedback" at bounding box center [1366, 127] width 304 height 43
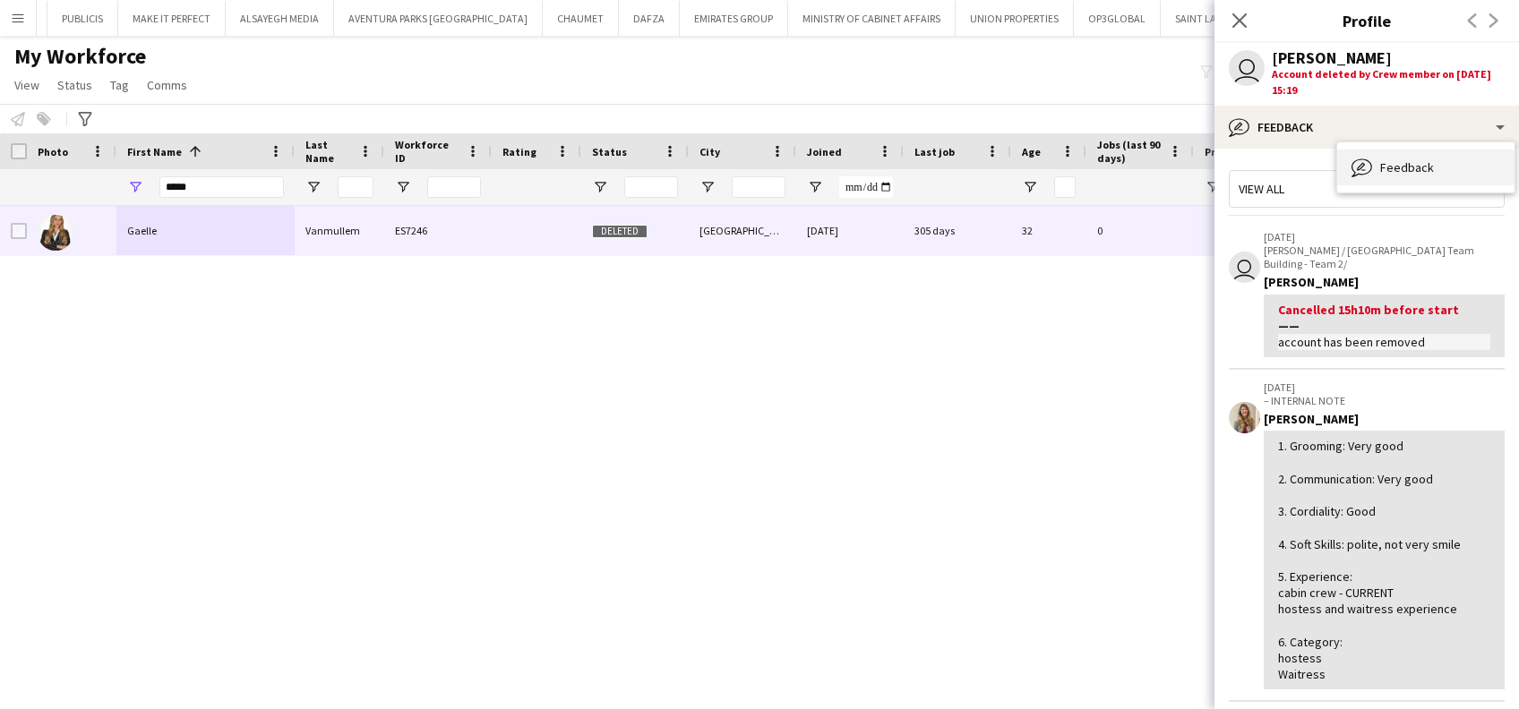
click at [1416, 170] on span "Feedback" at bounding box center [1407, 167] width 54 height 16
drag, startPoint x: 215, startPoint y: 200, endPoint x: 215, endPoint y: 185, distance: 14.3
click at [208, 198] on div "*****" at bounding box center [221, 187] width 124 height 36
drag, startPoint x: 210, startPoint y: 186, endPoint x: 77, endPoint y: 188, distance: 133.4
click at [77, 188] on div "*****" at bounding box center [708, 187] width 1416 height 36
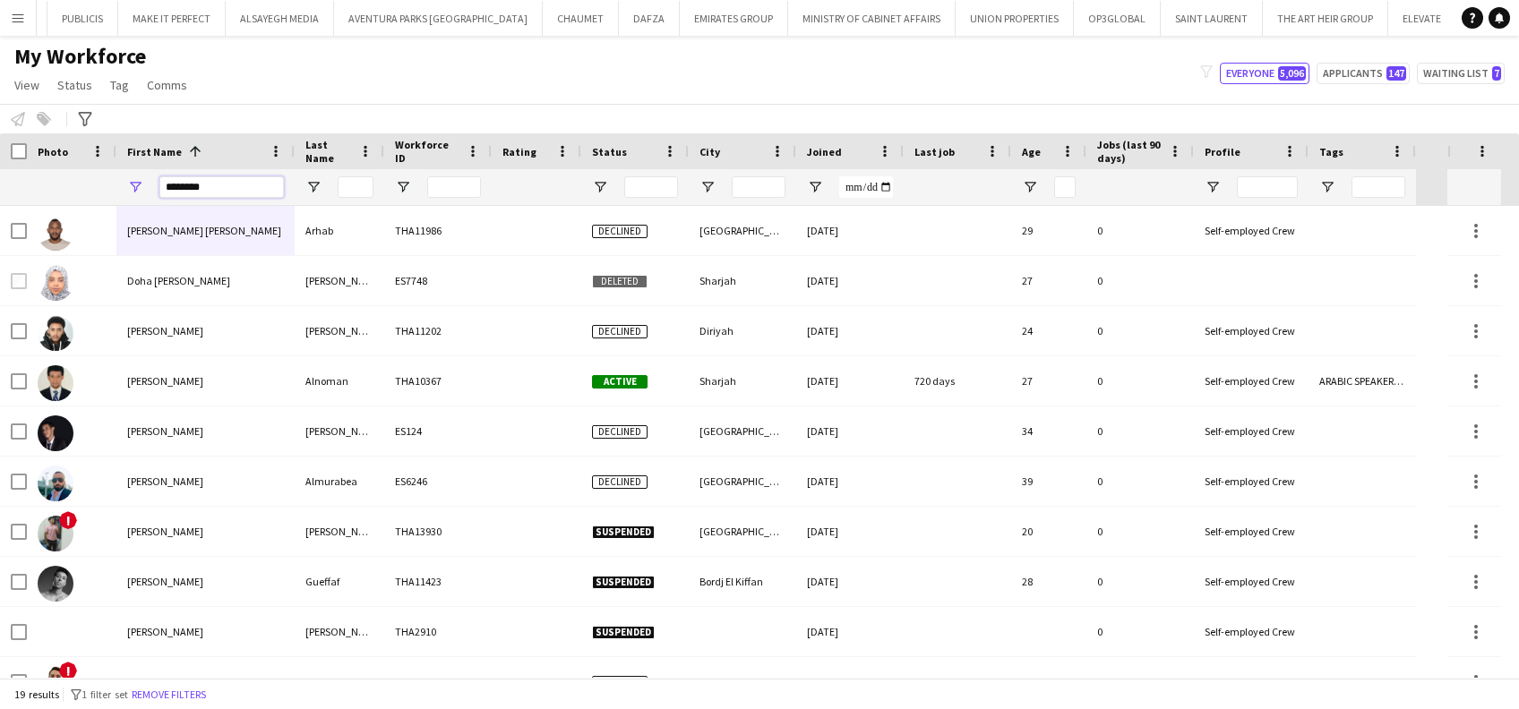
click at [244, 184] on input "*******" at bounding box center [221, 186] width 124 height 21
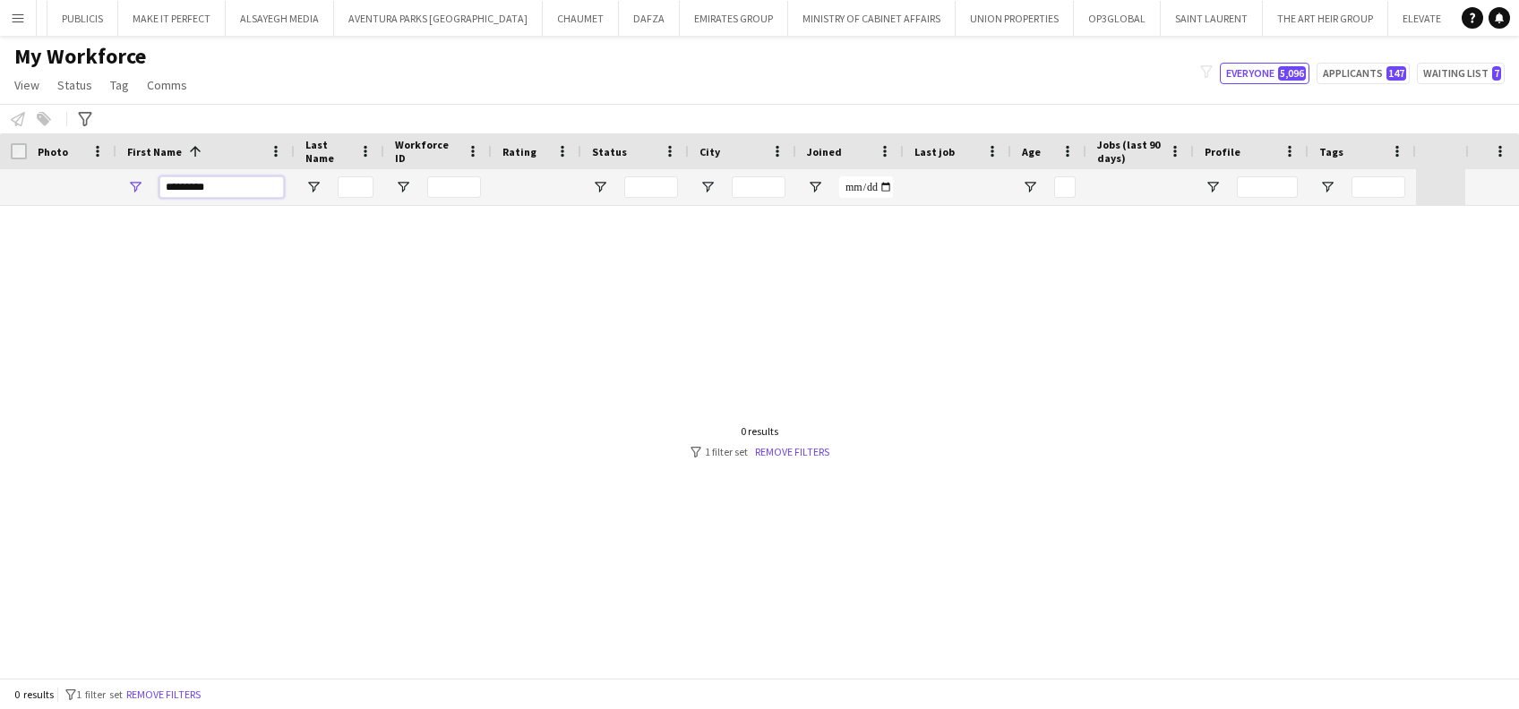
type input "*******"
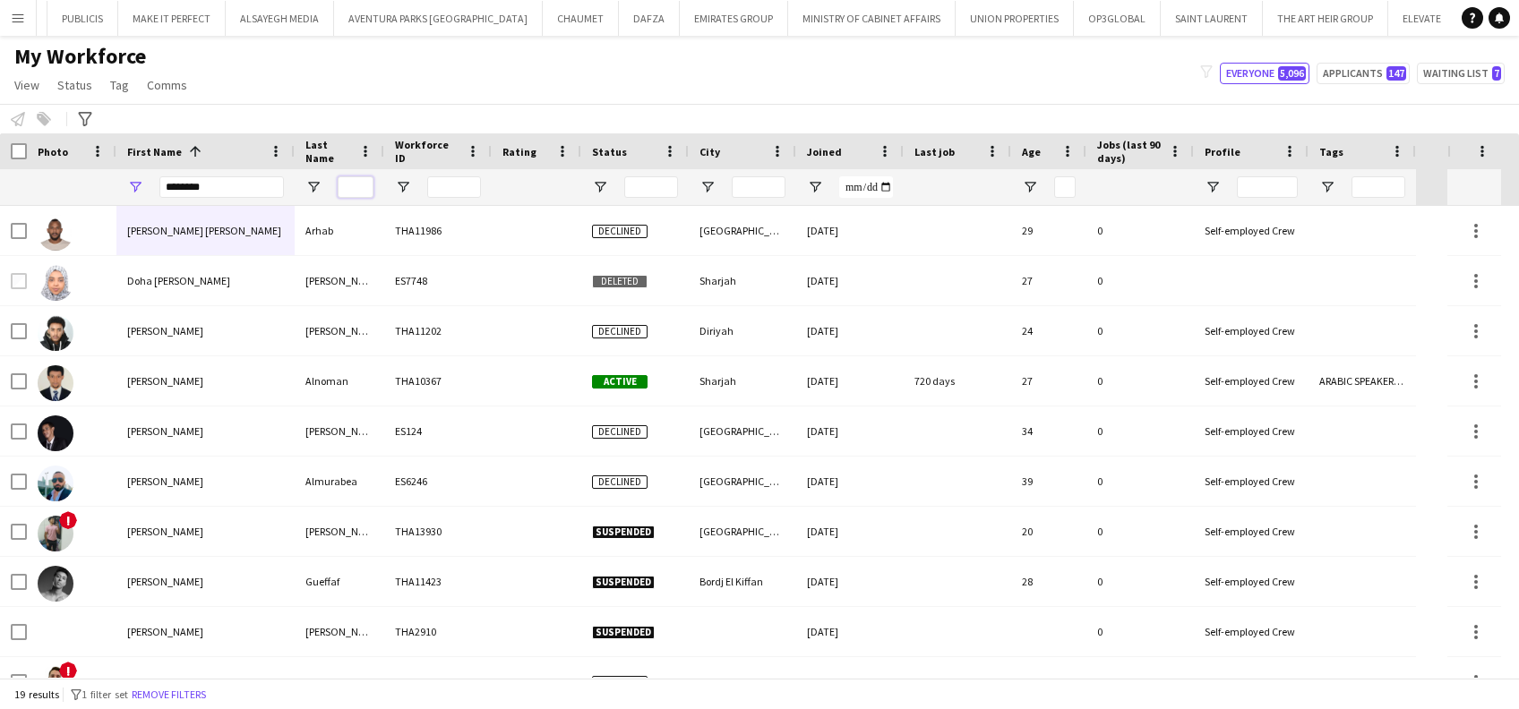
click at [347, 193] on input "Last Name Filter Input" at bounding box center [356, 186] width 36 height 21
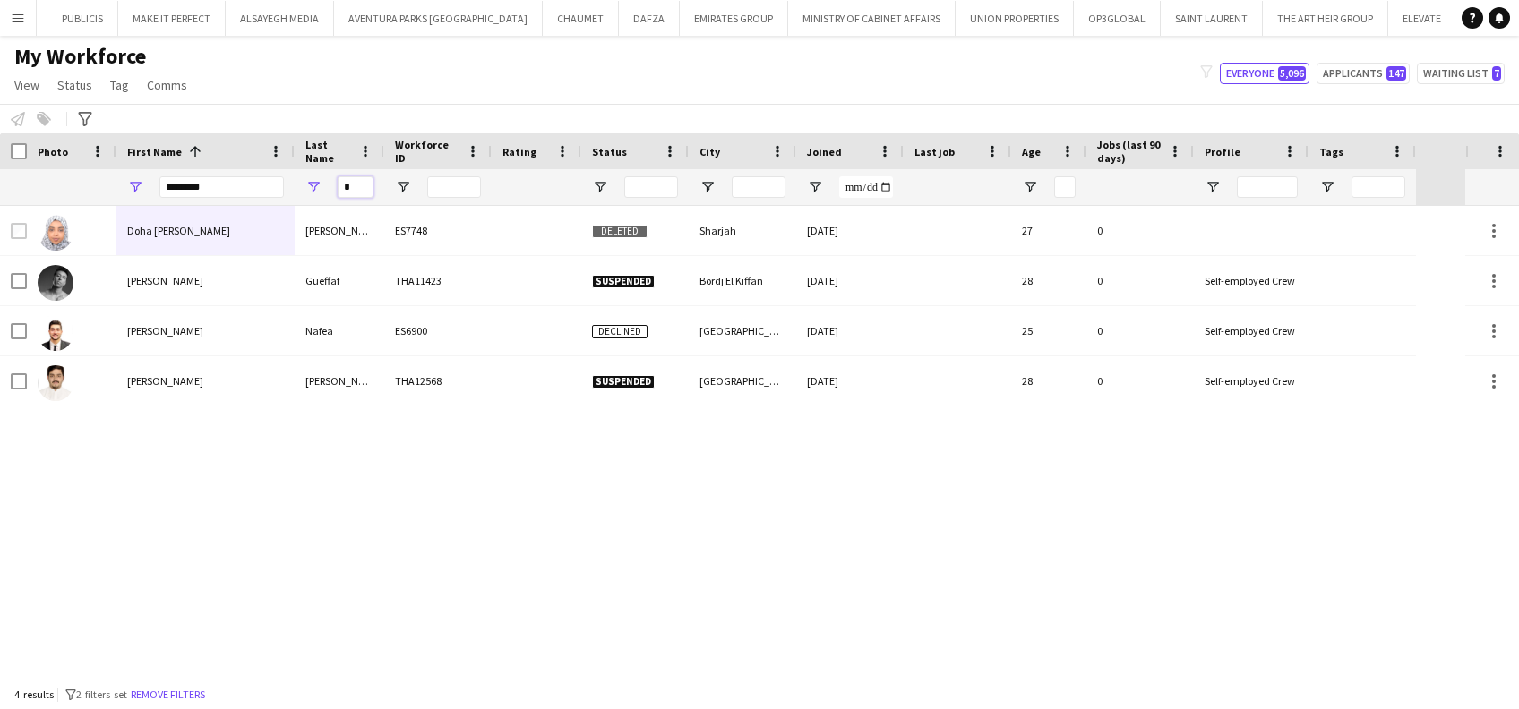
type input "*"
click at [123, 183] on div "*******" at bounding box center [205, 187] width 178 height 36
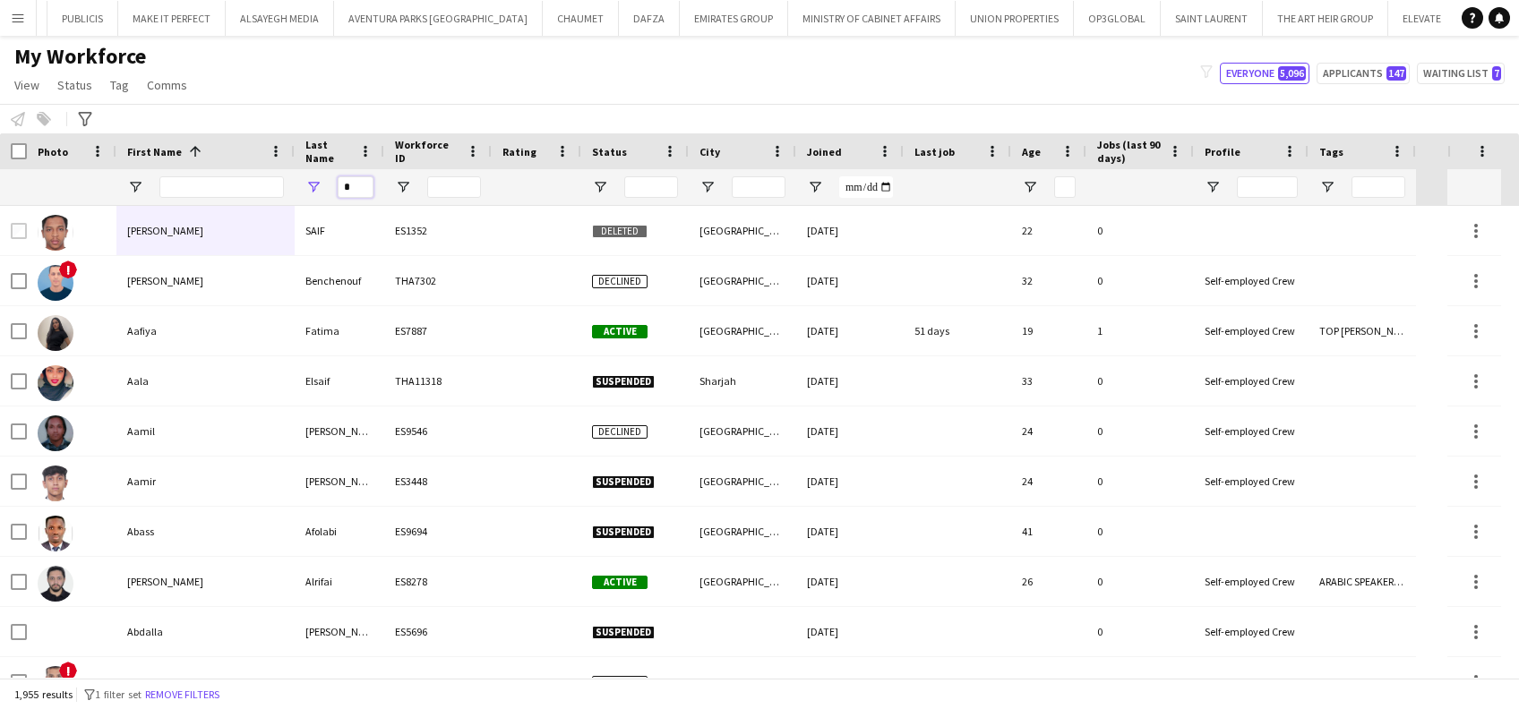
drag, startPoint x: 354, startPoint y: 181, endPoint x: 424, endPoint y: 229, distance: 85.0
click at [354, 183] on input "*" at bounding box center [356, 186] width 36 height 21
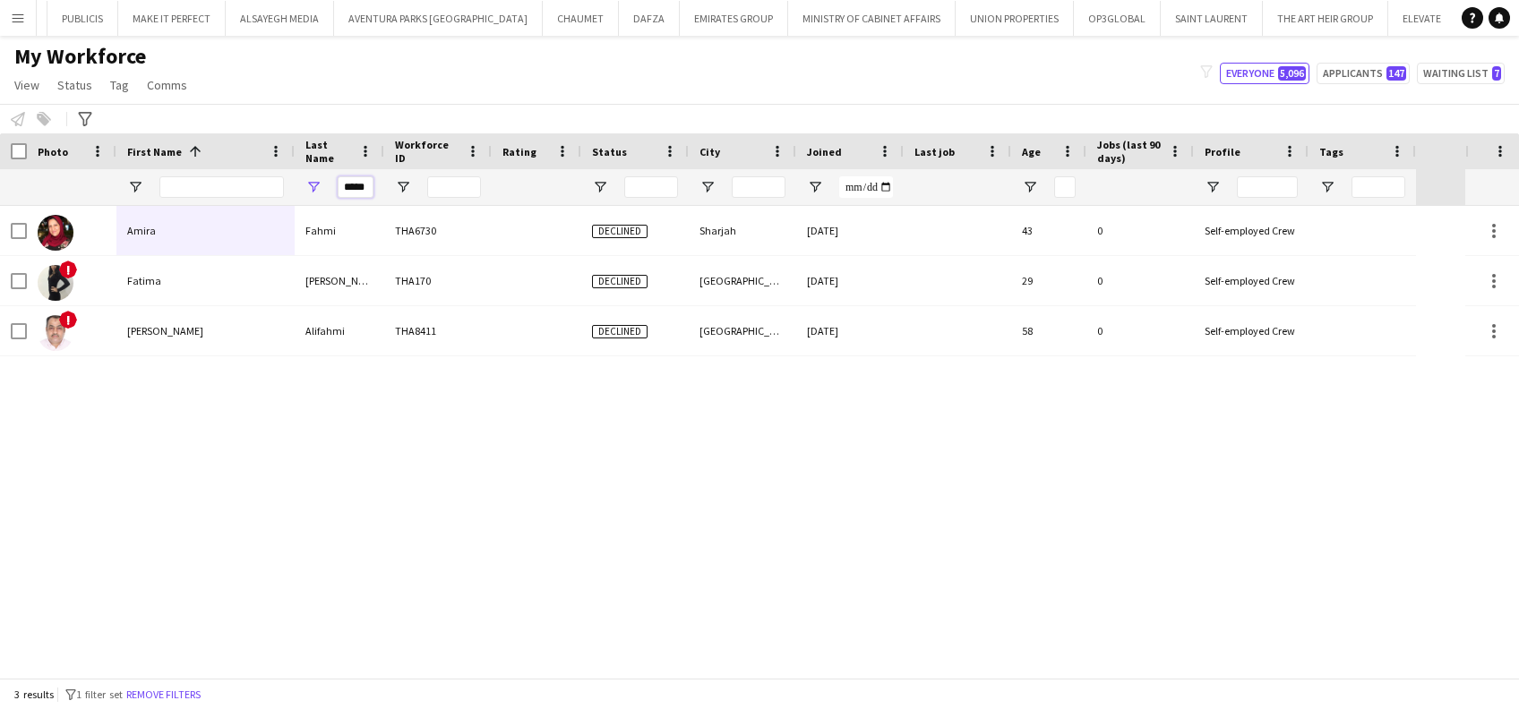
click at [344, 188] on input "*****" at bounding box center [356, 186] width 36 height 21
type input "*****"
drag, startPoint x: 337, startPoint y: 181, endPoint x: 424, endPoint y: 181, distance: 87.8
click at [424, 181] on div "*****" at bounding box center [708, 187] width 1416 height 36
drag, startPoint x: 342, startPoint y: 186, endPoint x: 436, endPoint y: 186, distance: 94.0
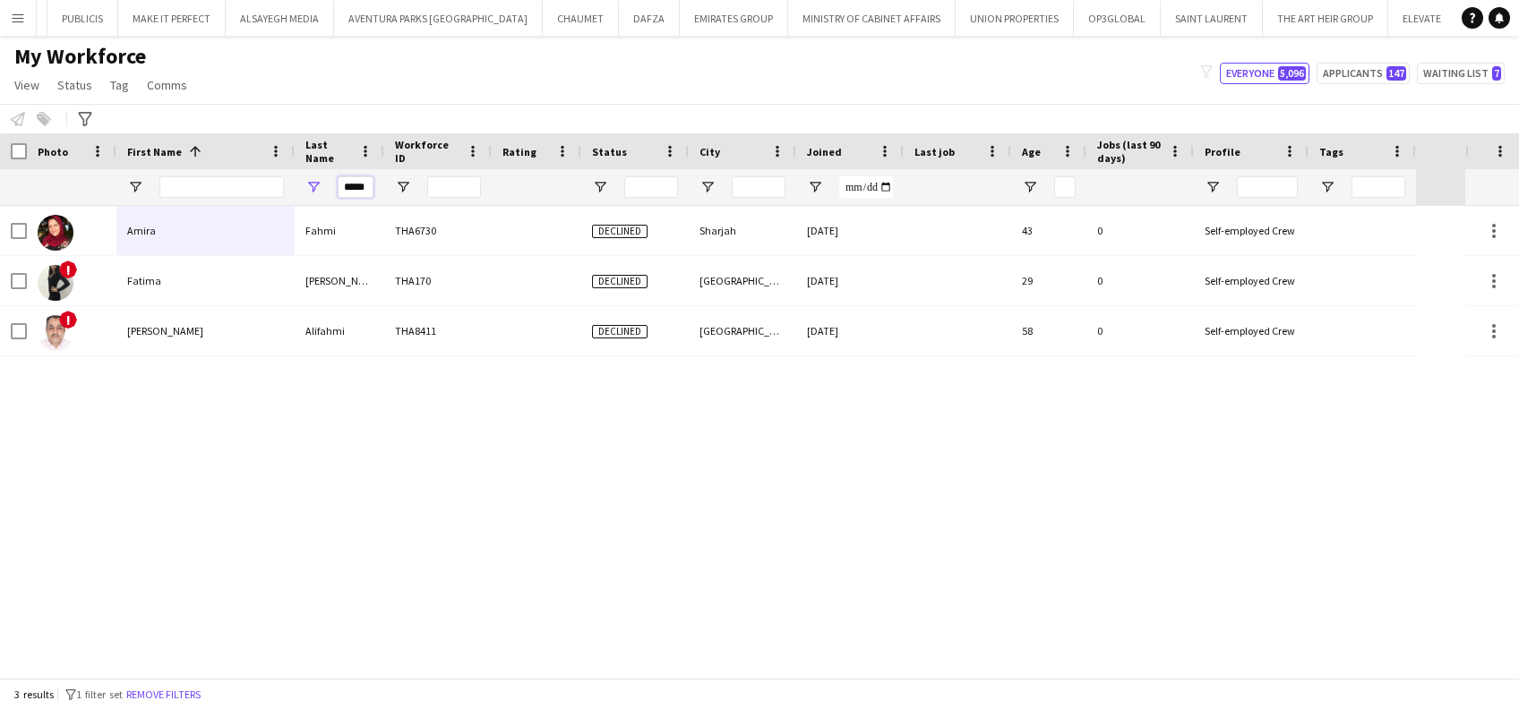
click at [436, 186] on div "*****" at bounding box center [708, 187] width 1416 height 36
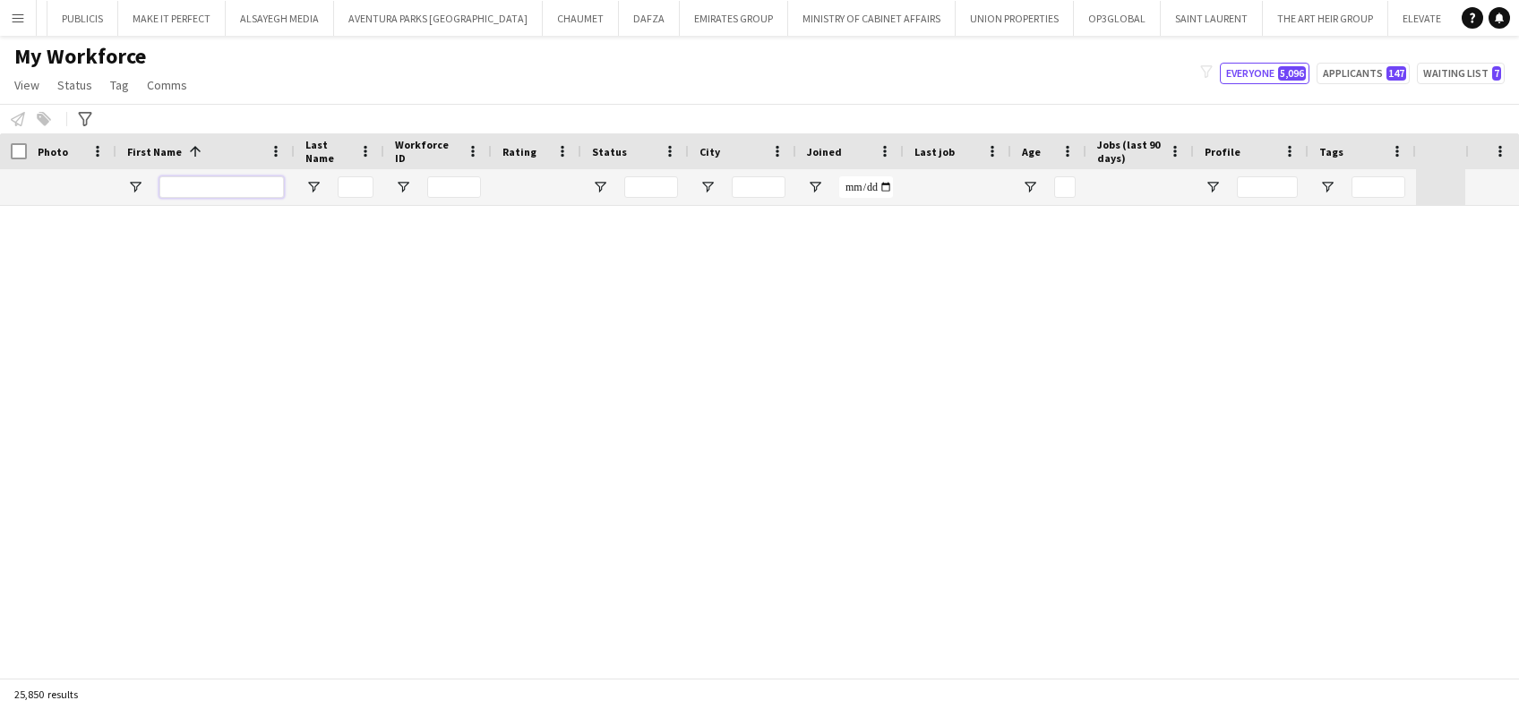
click at [263, 187] on input "First Name Filter Input" at bounding box center [221, 186] width 124 height 21
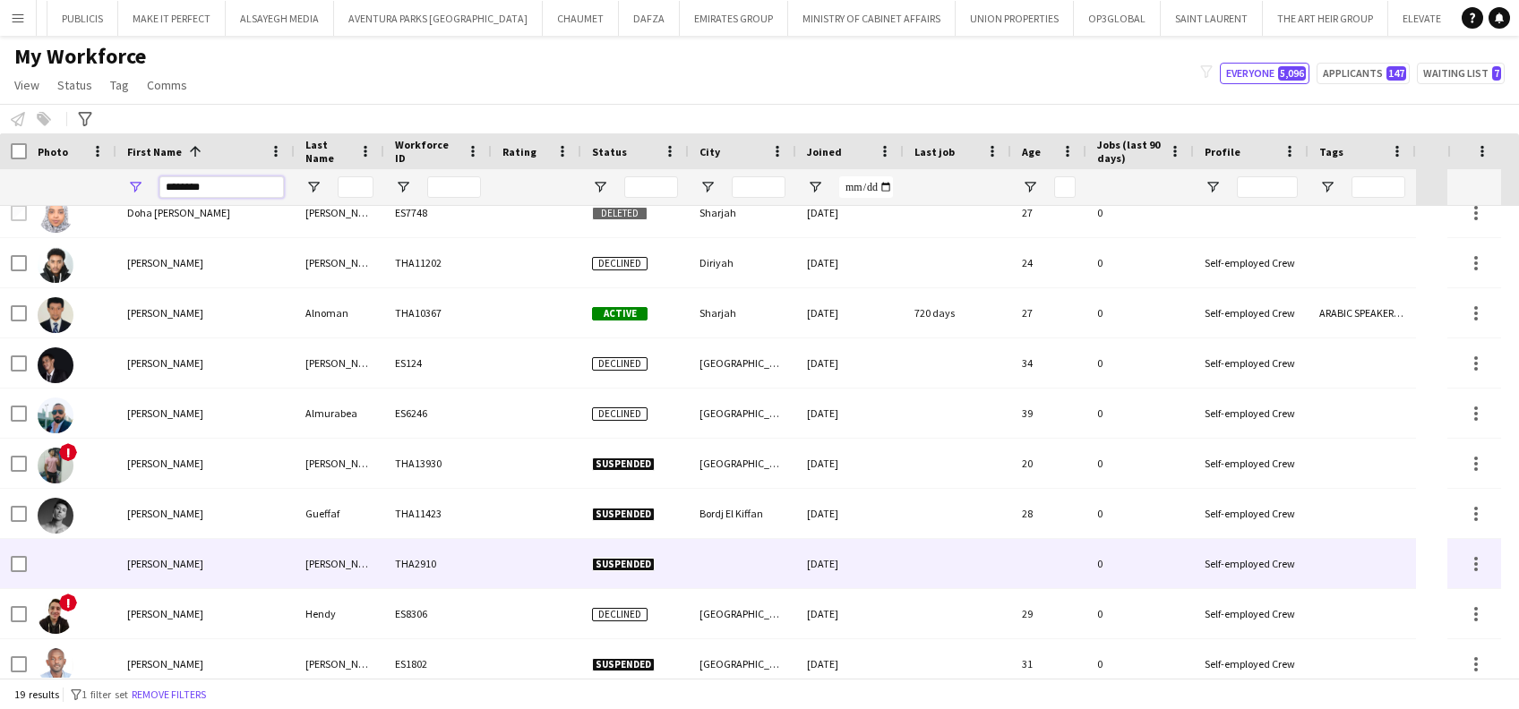
scroll to position [119, 0]
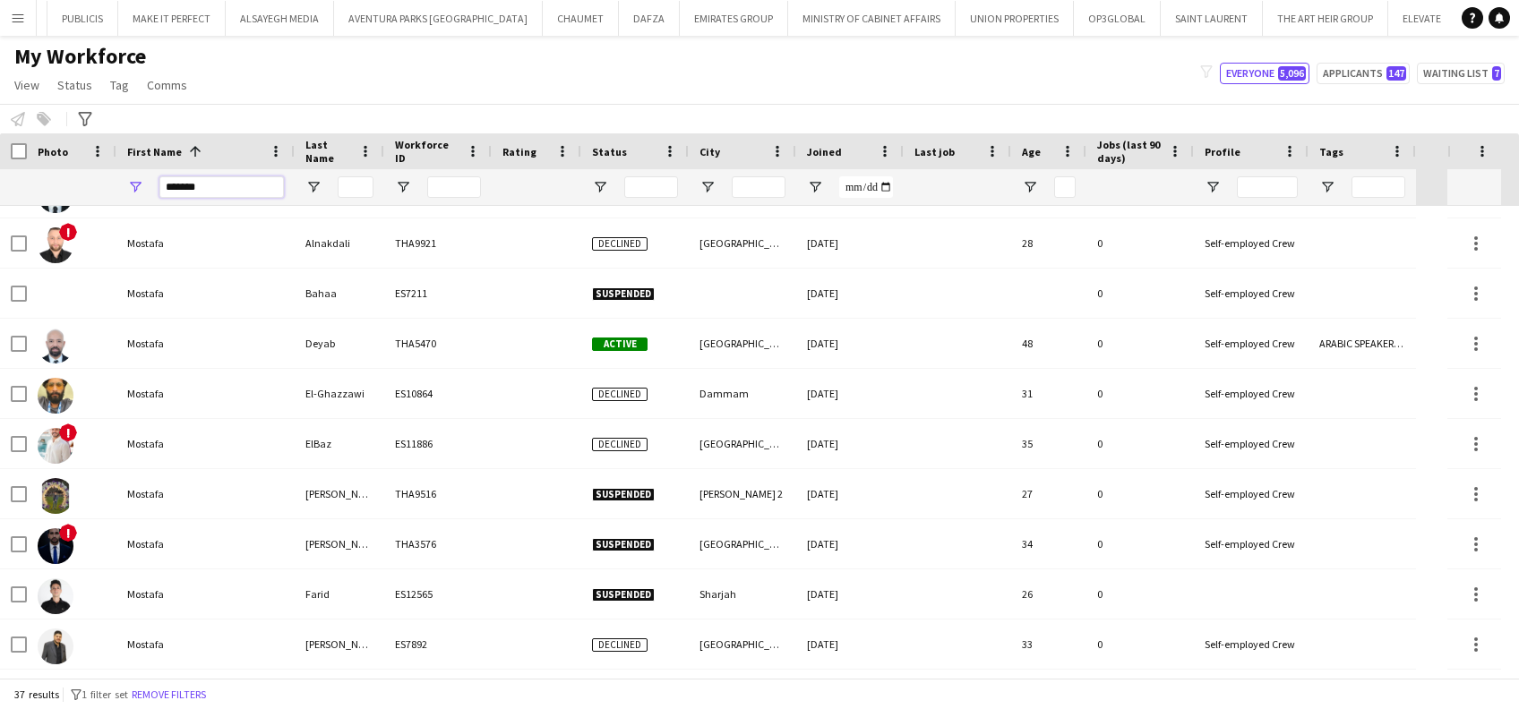
type input "*******"
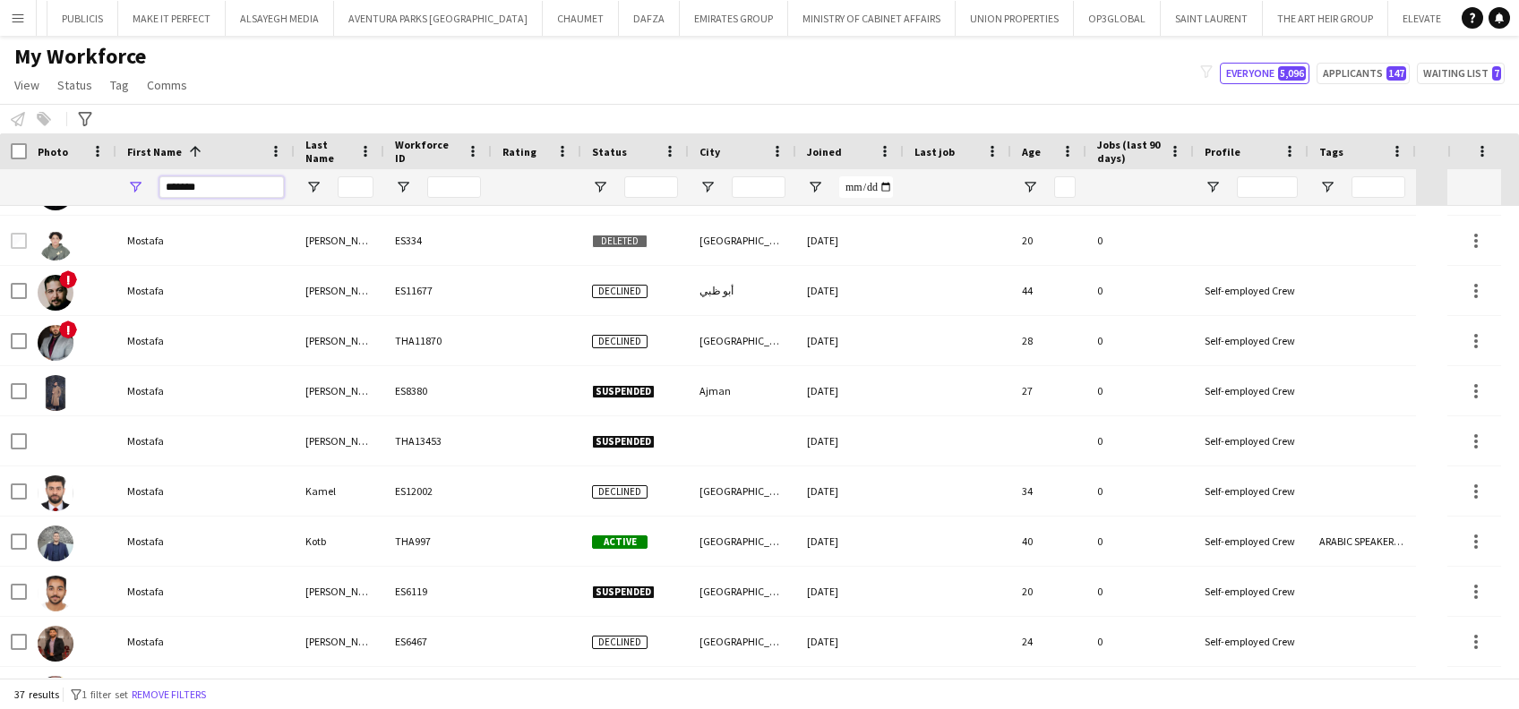
drag, startPoint x: 226, startPoint y: 184, endPoint x: 35, endPoint y: 181, distance: 190.8
click at [36, 181] on div "*******" at bounding box center [708, 187] width 1416 height 36
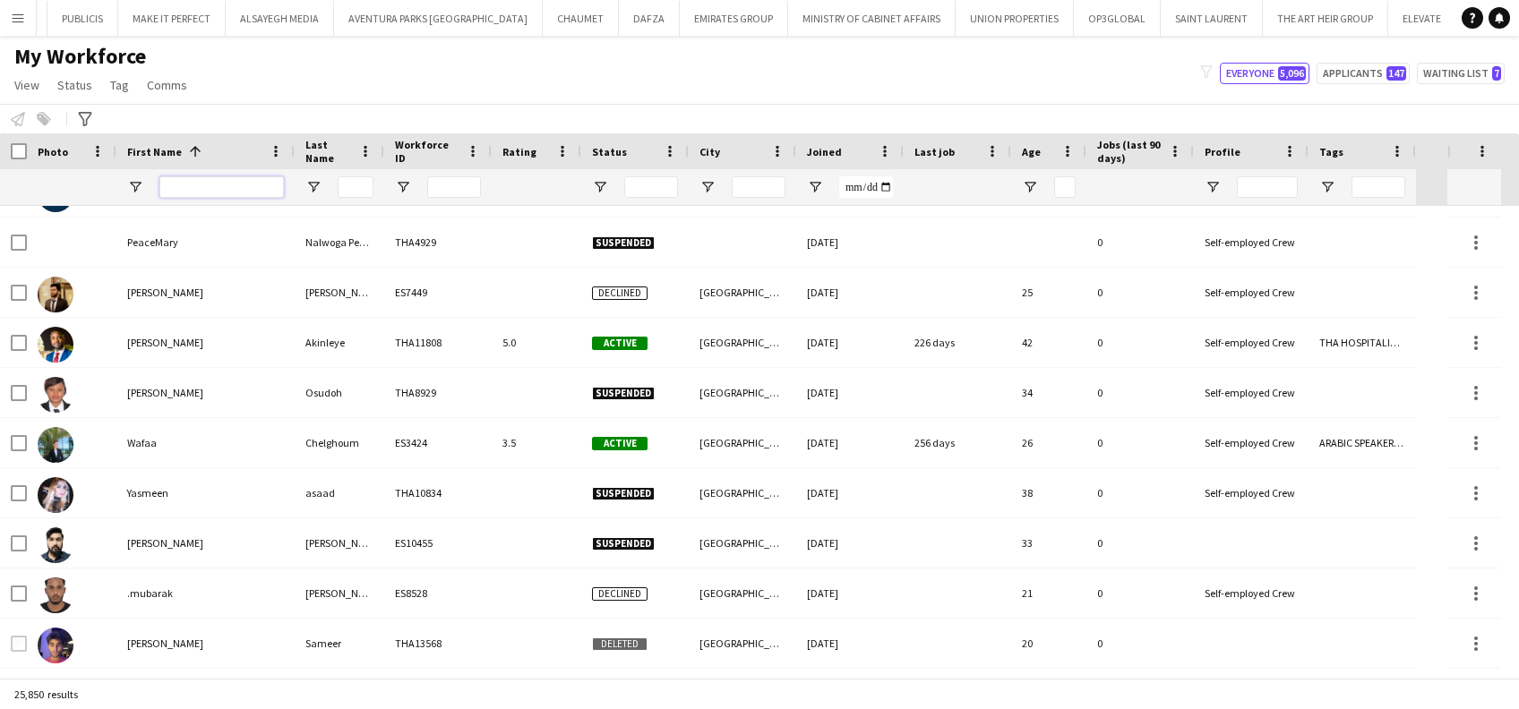
scroll to position [835, 0]
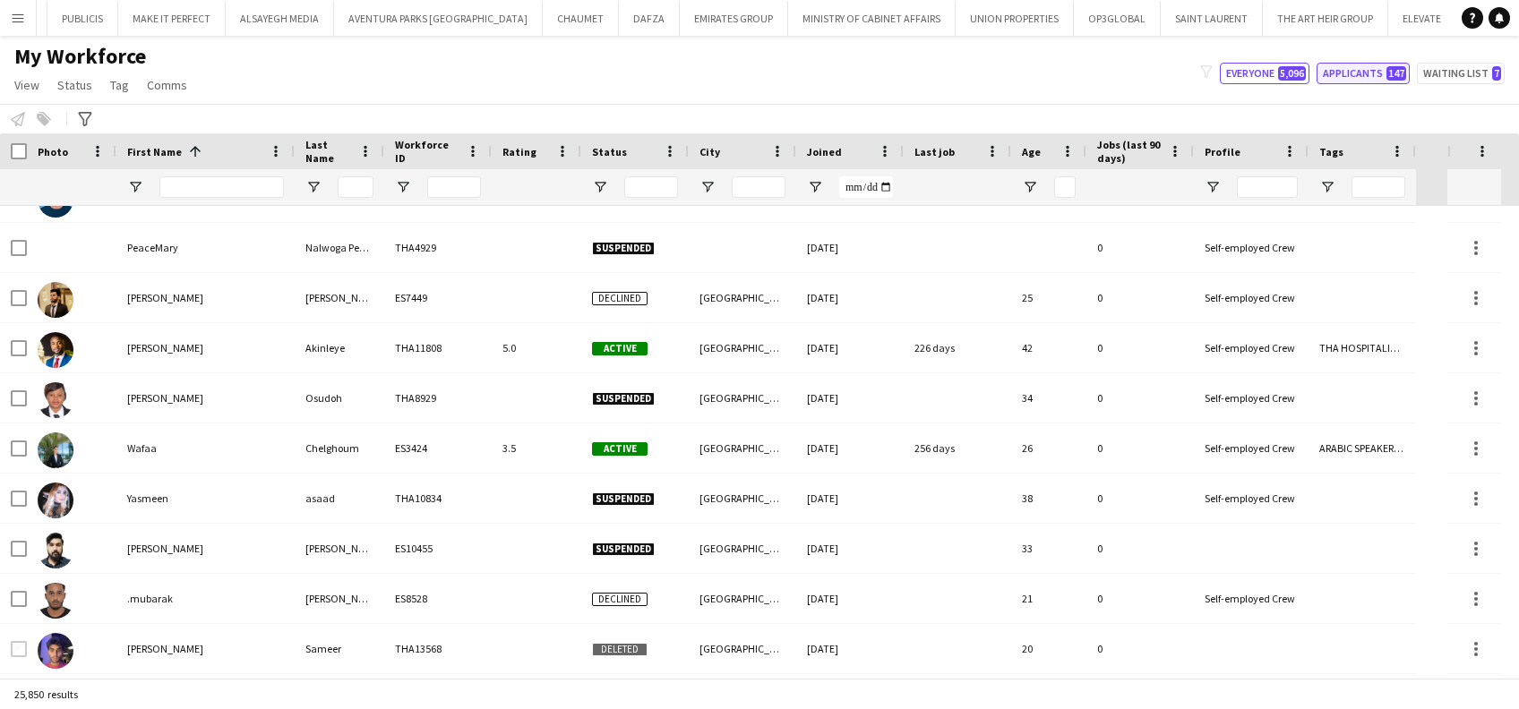
click at [1364, 64] on button "Applicants 147" at bounding box center [1362, 73] width 93 height 21
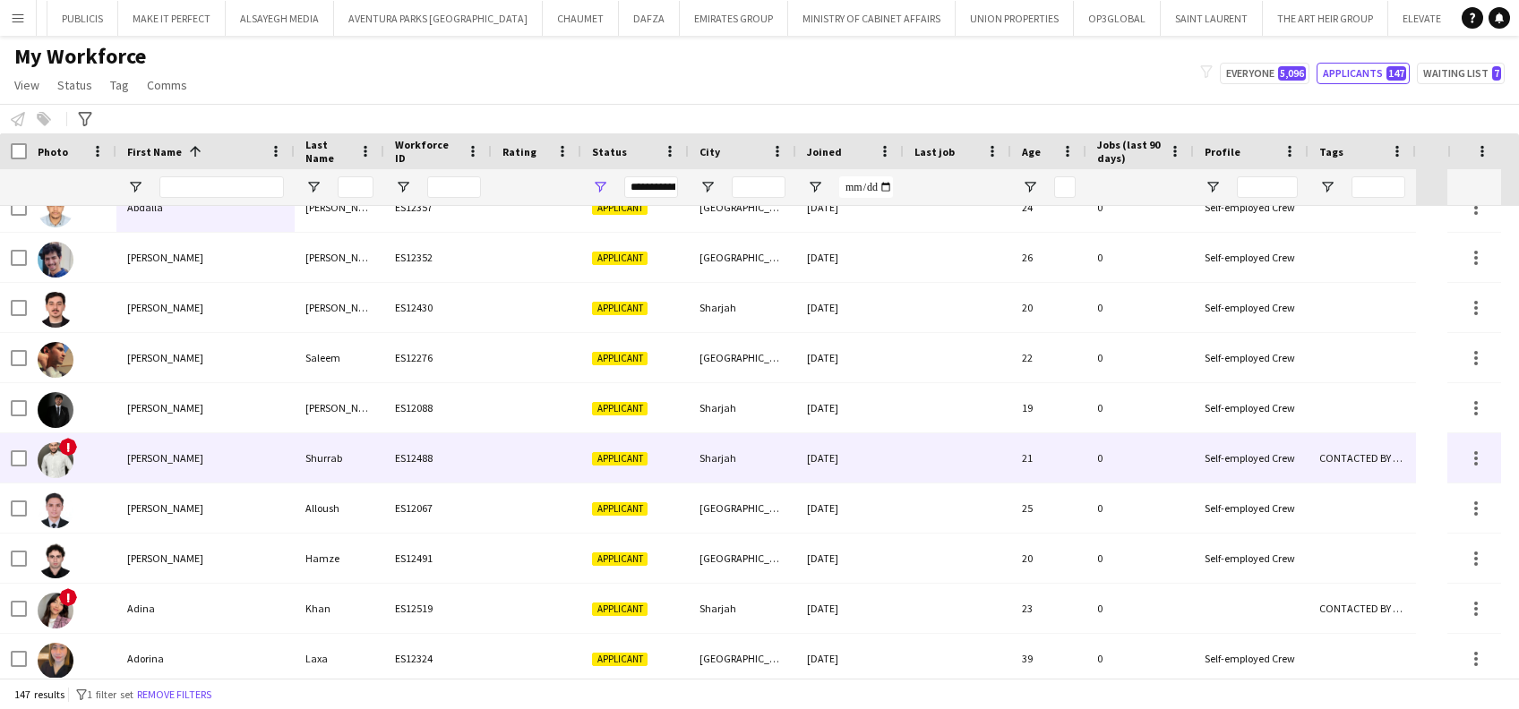
scroll to position [0, 0]
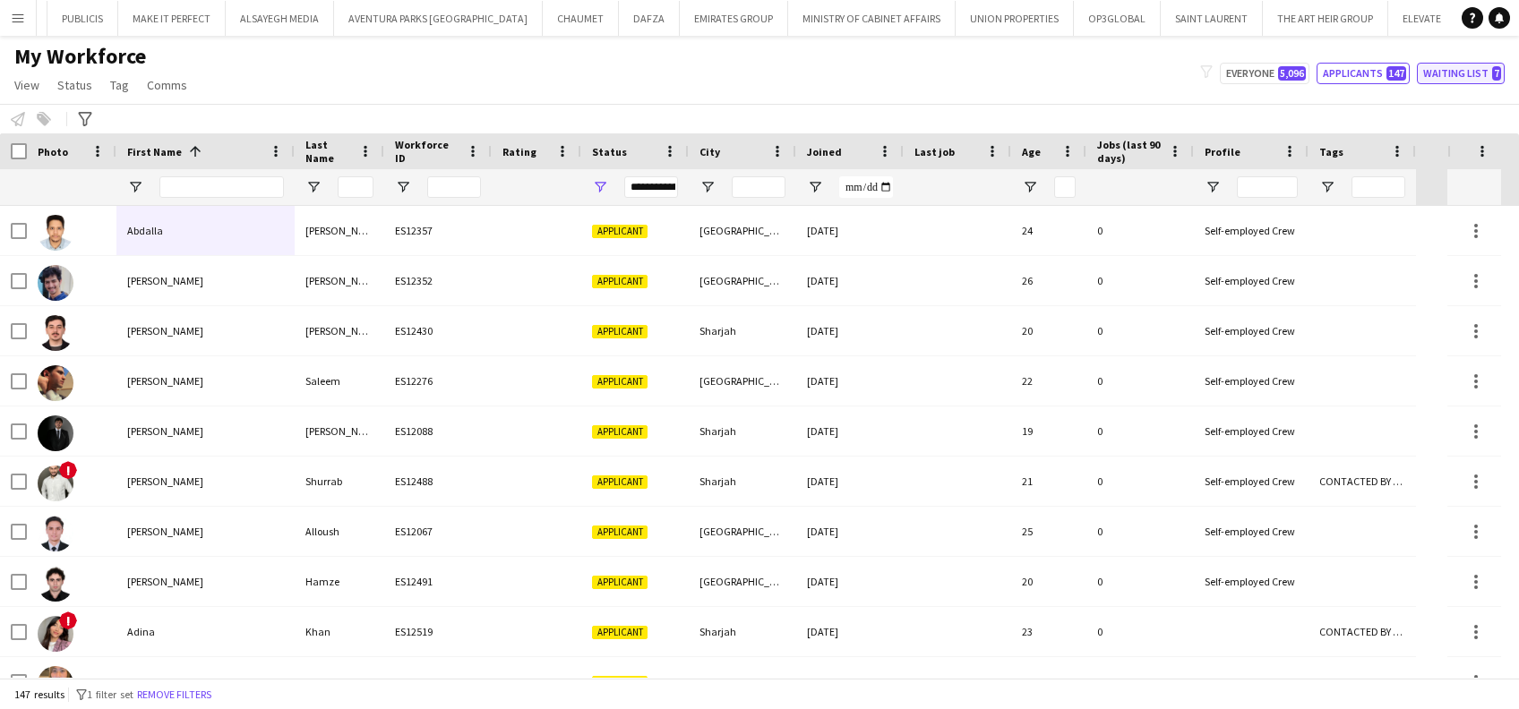
click at [1466, 74] on button "Waiting list 7" at bounding box center [1461, 73] width 88 height 21
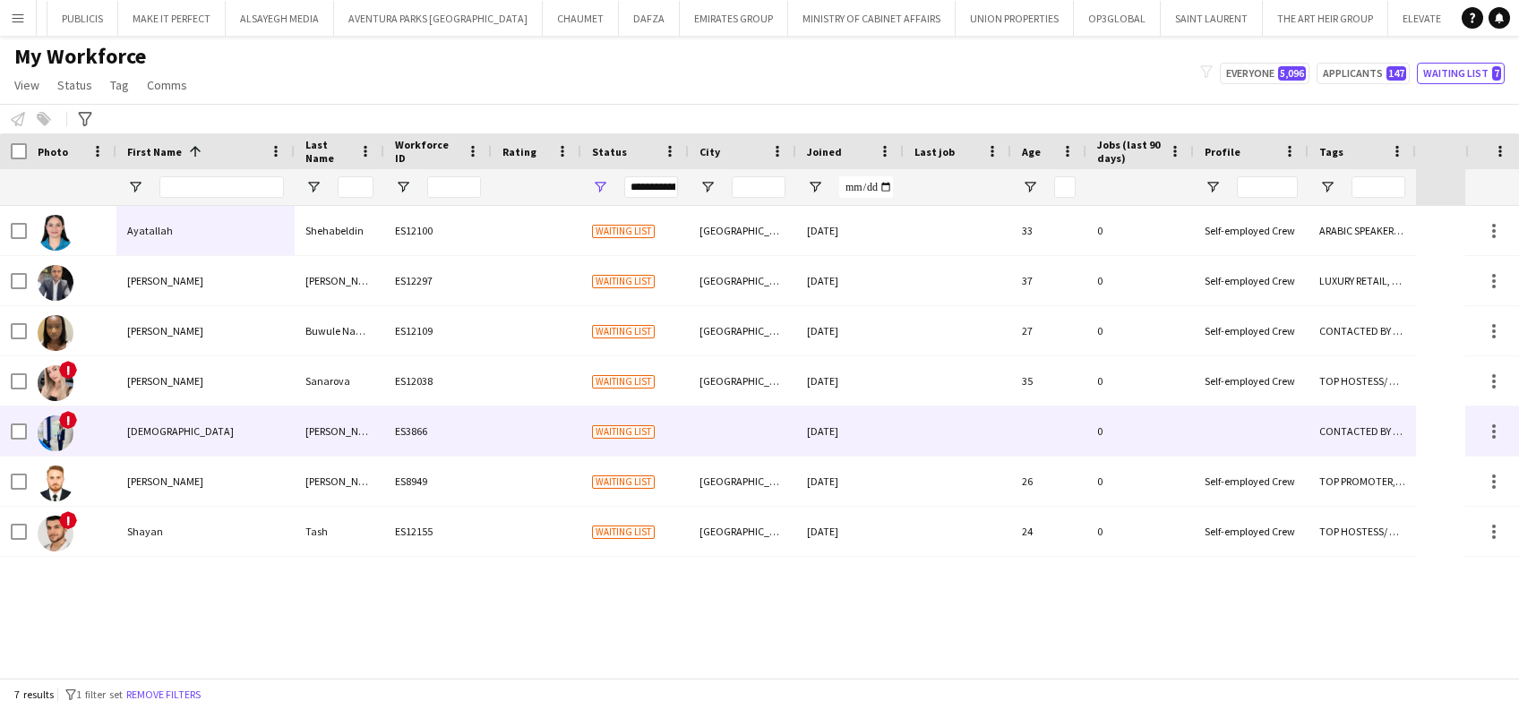
click at [197, 441] on div "Rasha" at bounding box center [205, 431] width 178 height 49
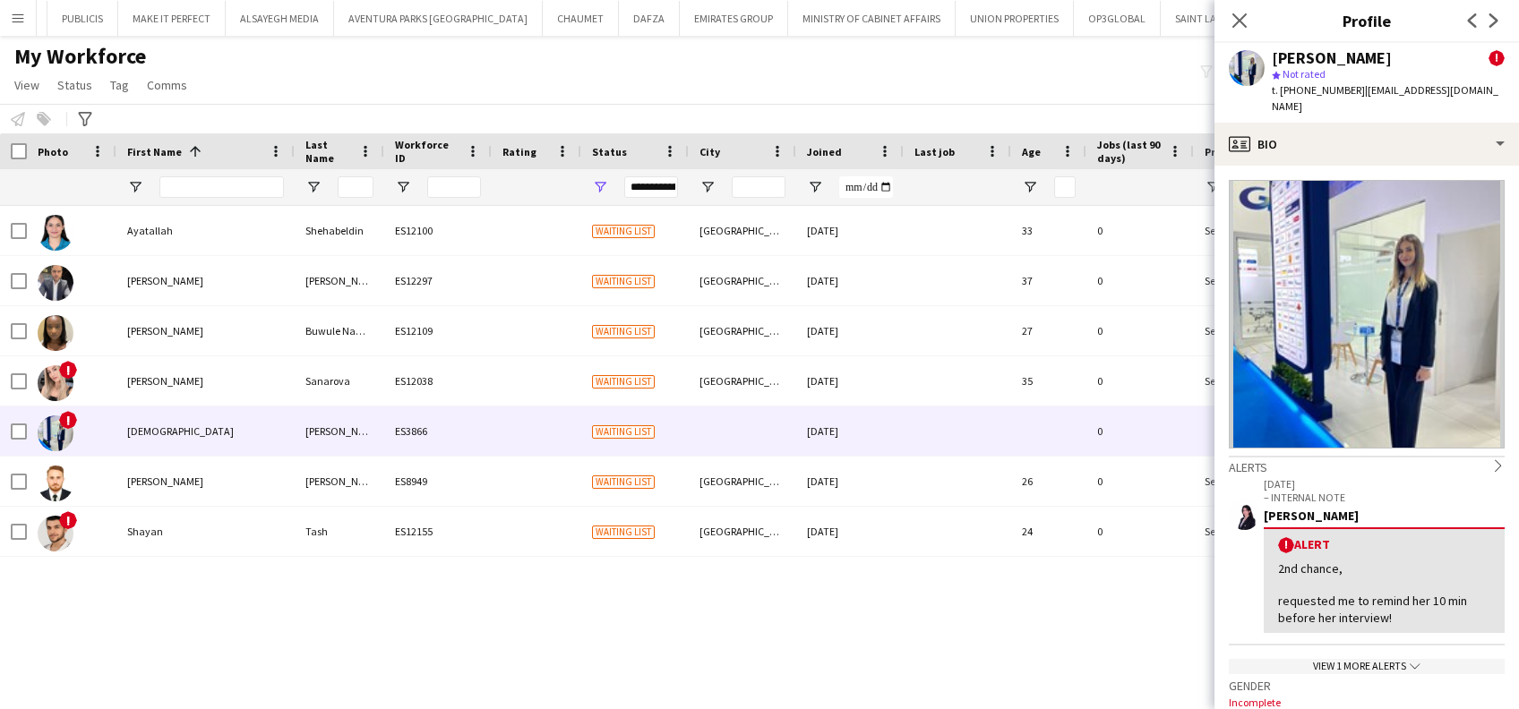
click at [1358, 659] on div "View 1 more alerts chevron-down" at bounding box center [1367, 666] width 276 height 15
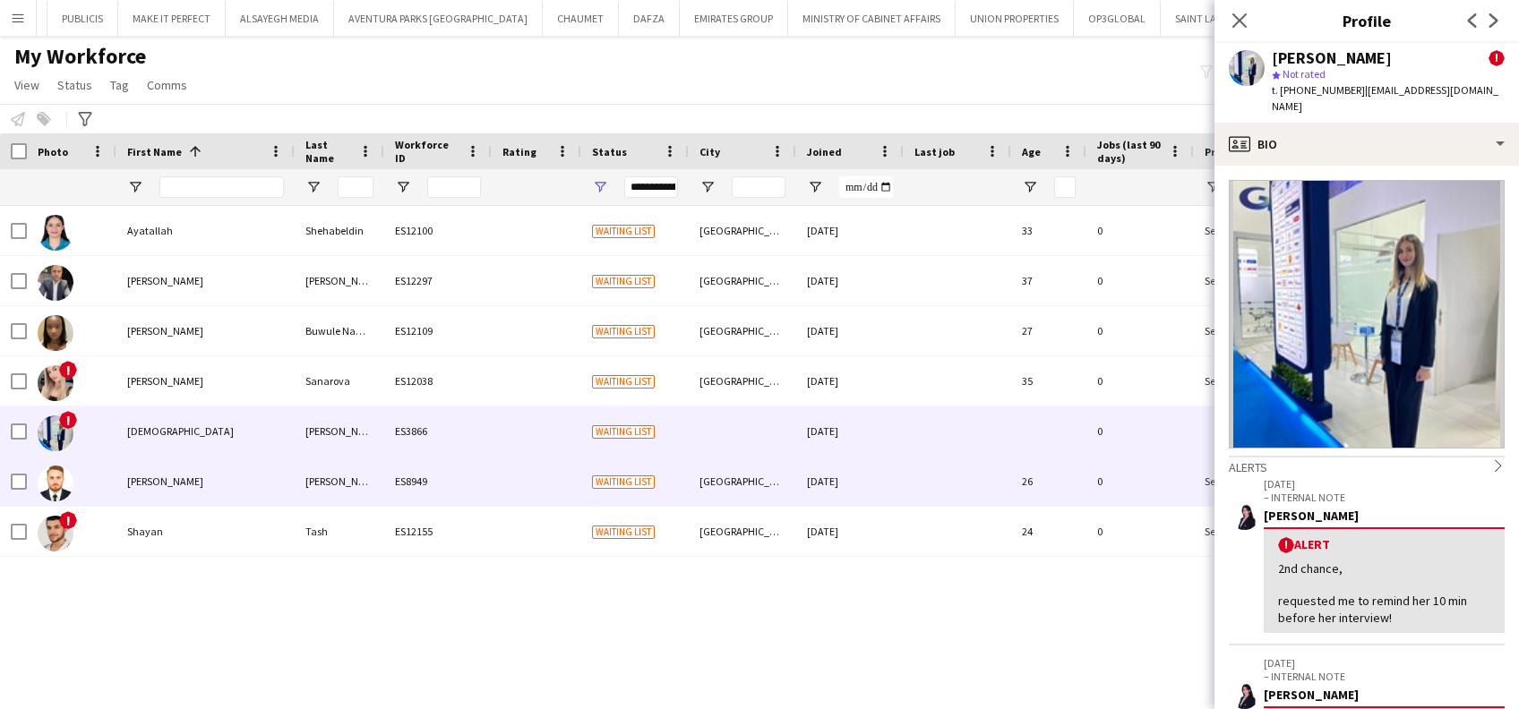
click at [242, 471] on div "Salman" at bounding box center [205, 481] width 178 height 49
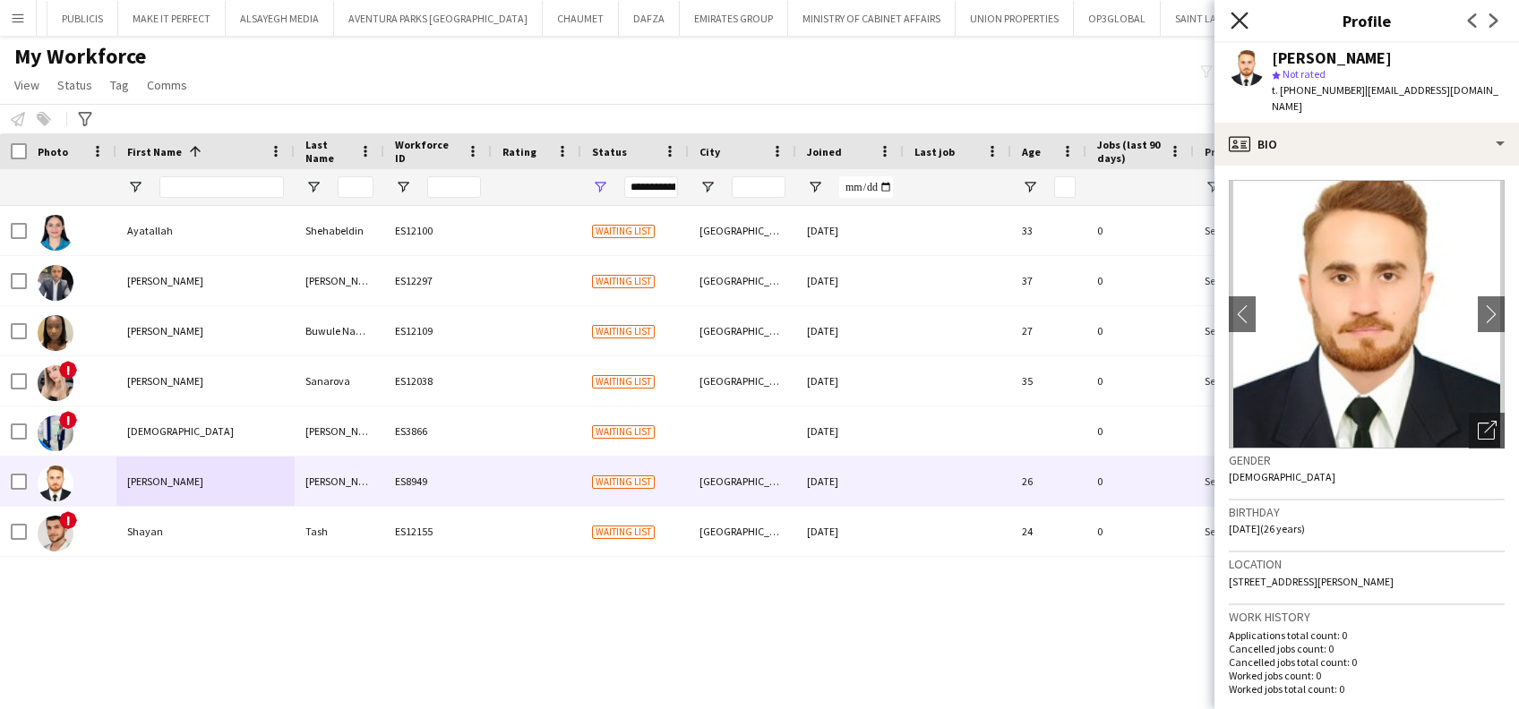
click at [1240, 25] on icon "Close pop-in" at bounding box center [1238, 20] width 17 height 17
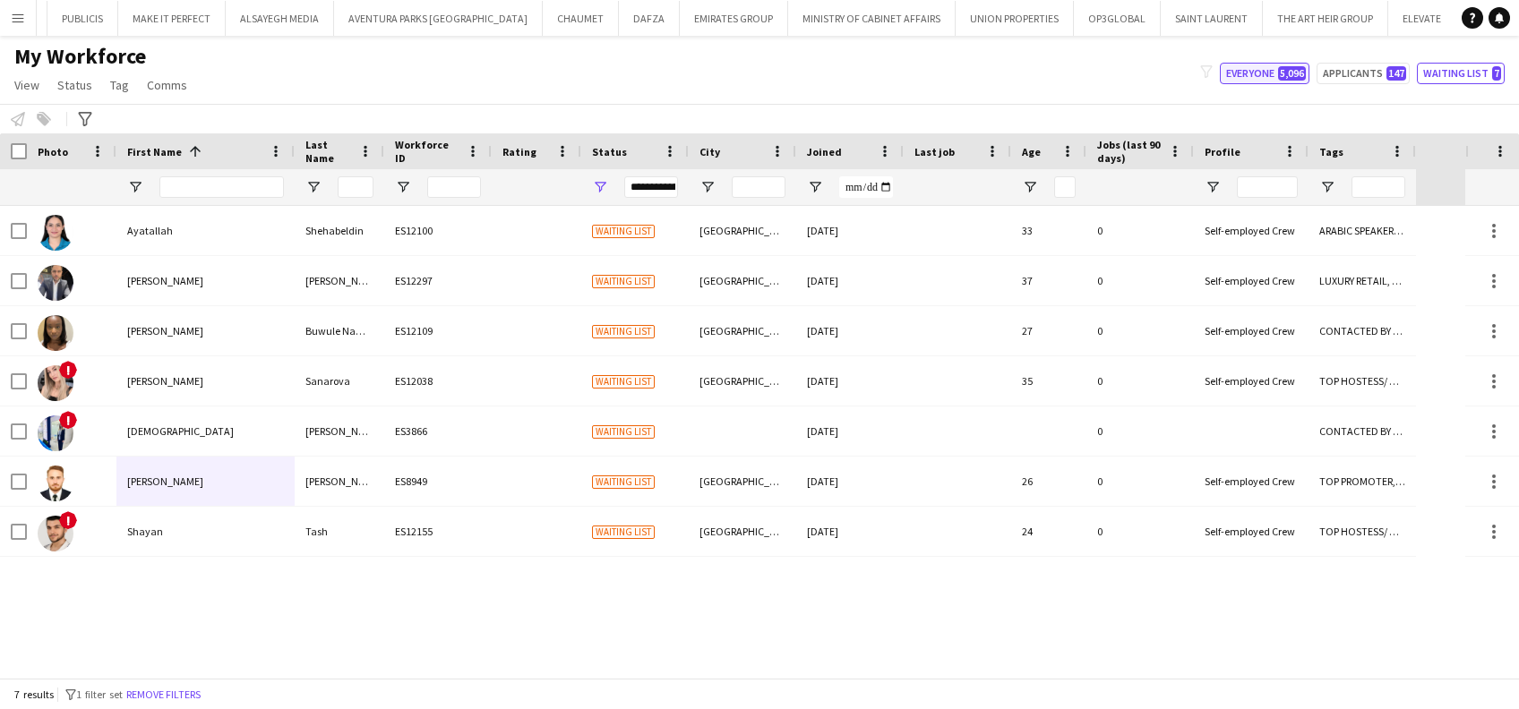
click at [1306, 82] on button "Everyone 5,096" at bounding box center [1265, 73] width 90 height 21
type input "**********"
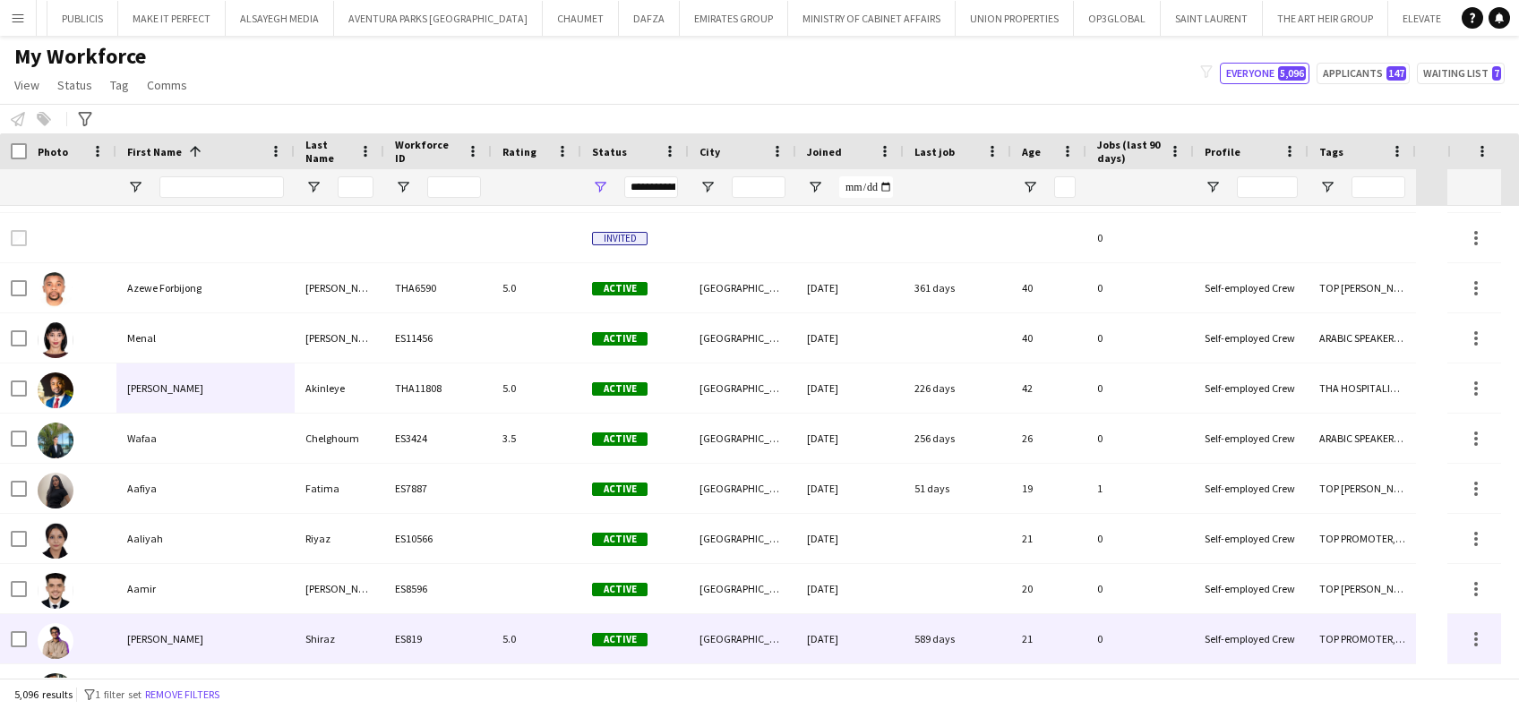
scroll to position [119, 0]
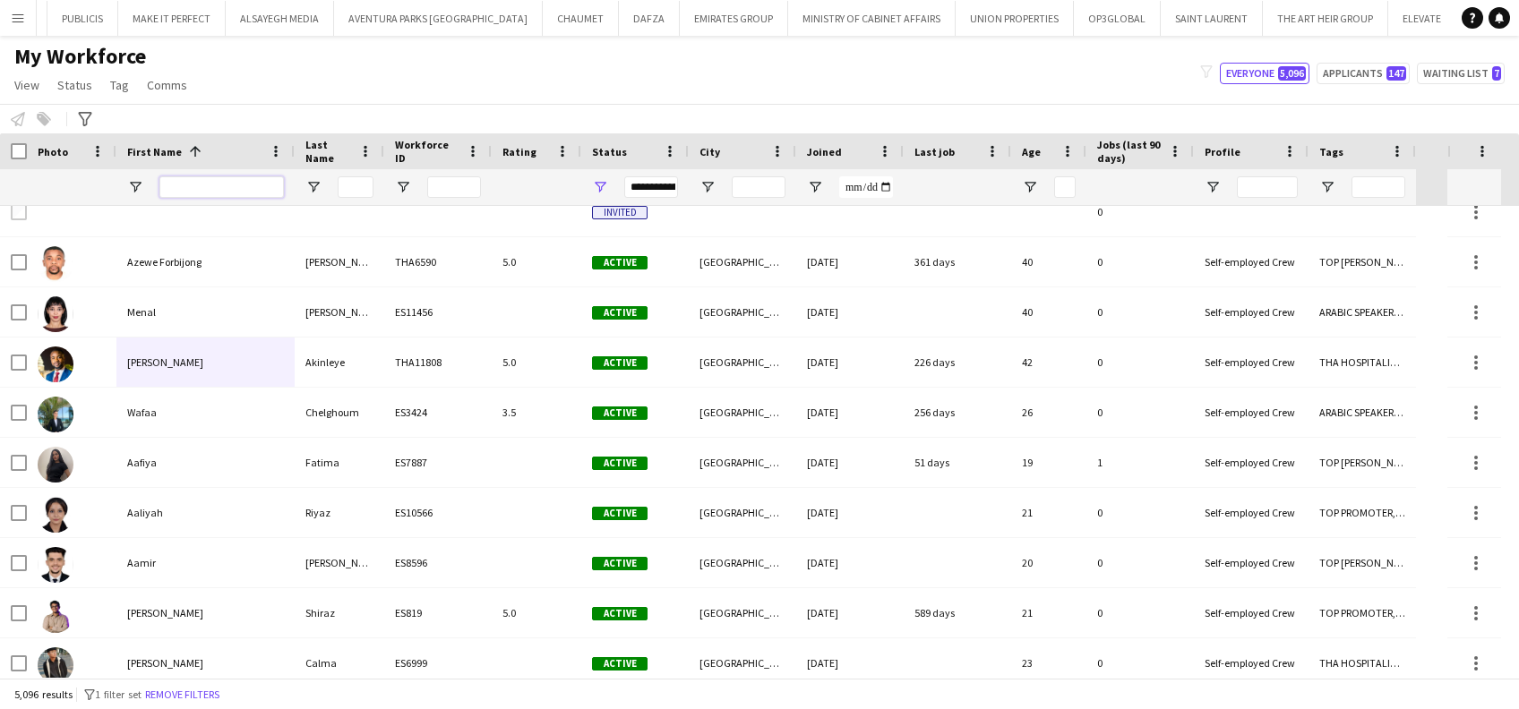
drag, startPoint x: 281, startPoint y: 184, endPoint x: 296, endPoint y: 184, distance: 15.2
click at [279, 184] on input "First Name Filter Input" at bounding box center [221, 186] width 124 height 21
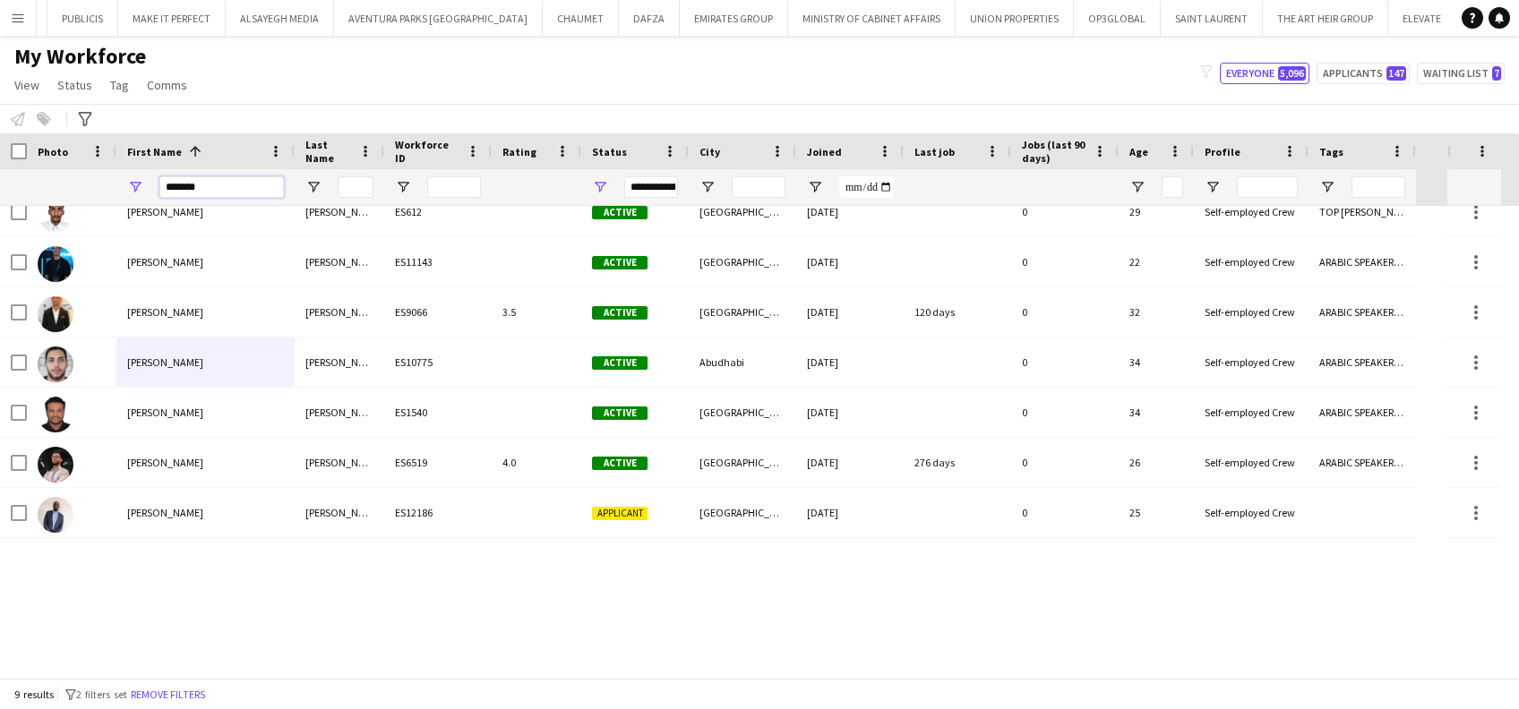
scroll to position [0, 0]
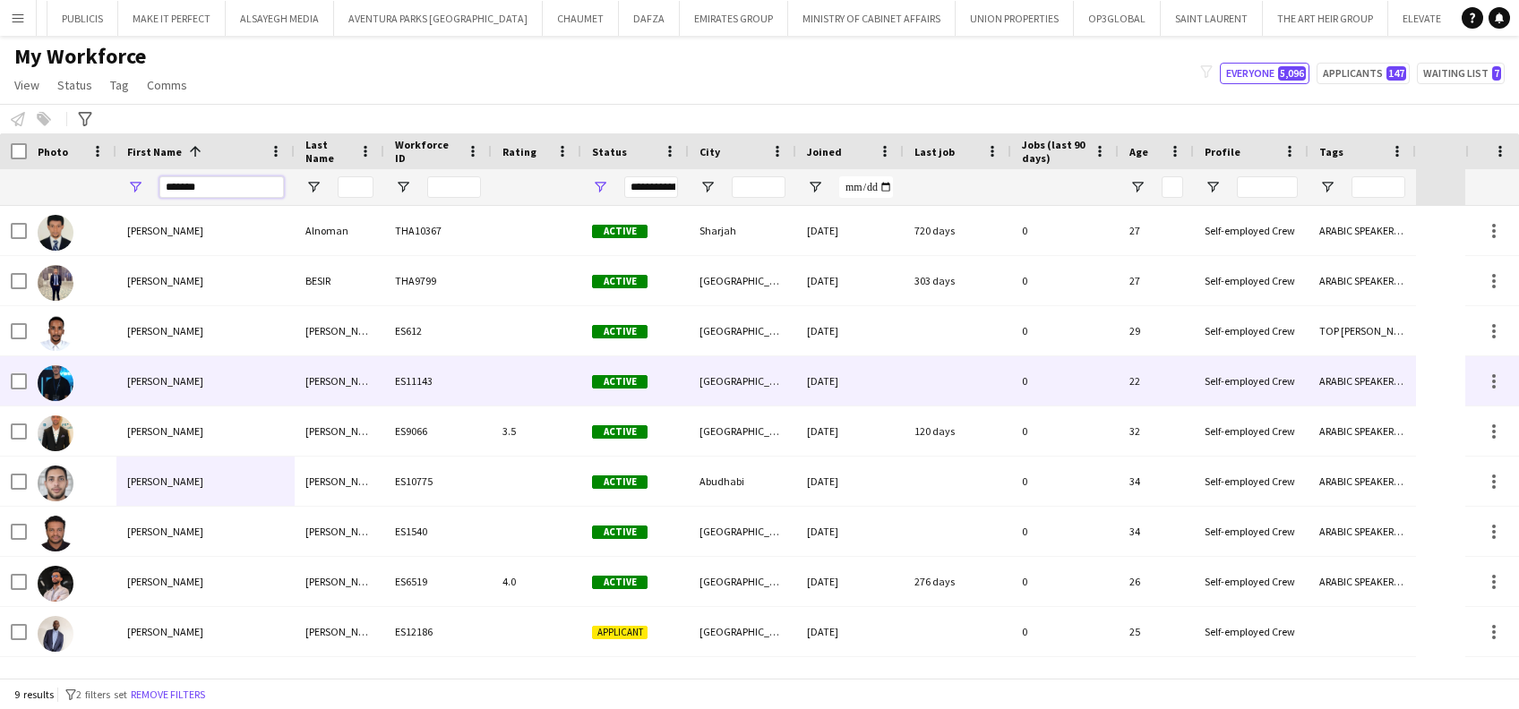
type input "*******"
click at [401, 367] on div "ES11143" at bounding box center [437, 380] width 107 height 49
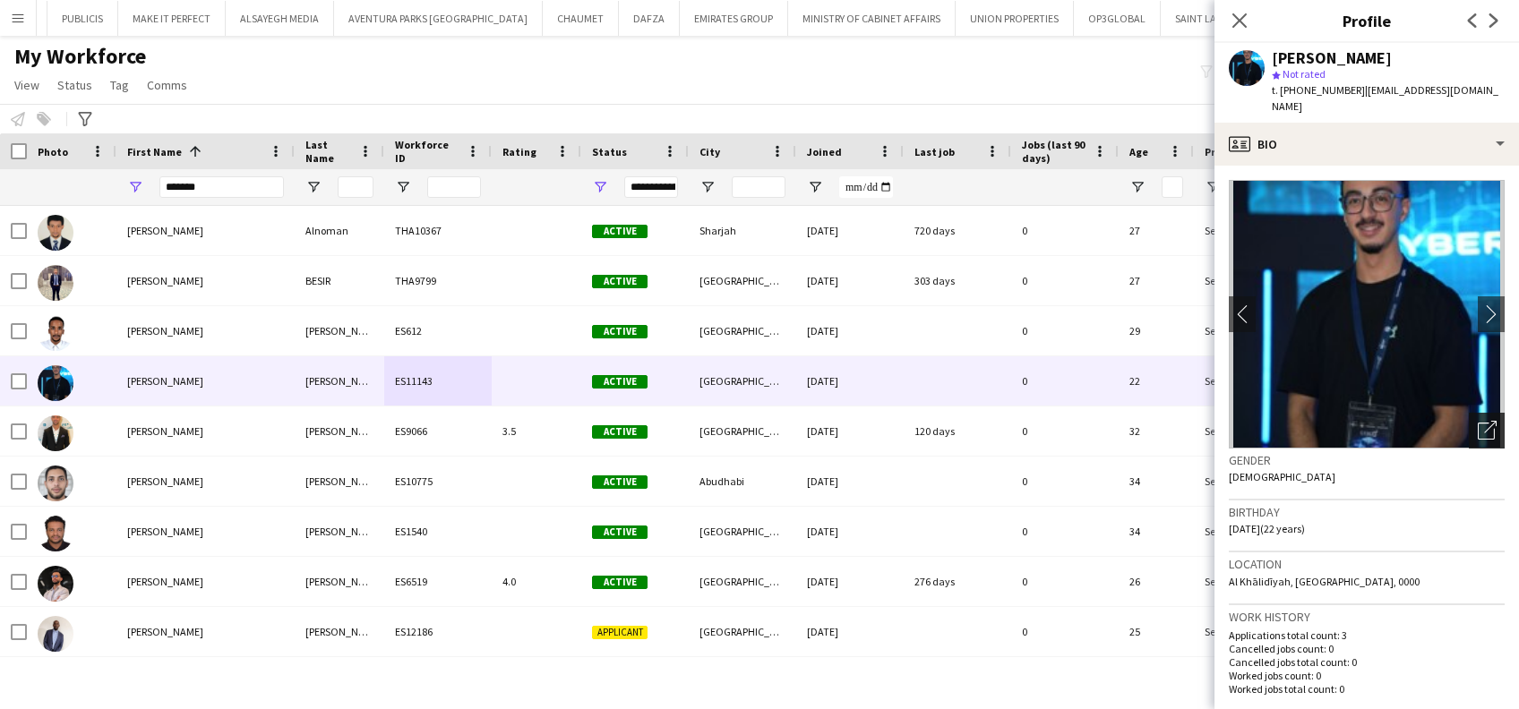
click at [1478, 413] on div "Open photos pop-in" at bounding box center [1487, 431] width 36 height 36
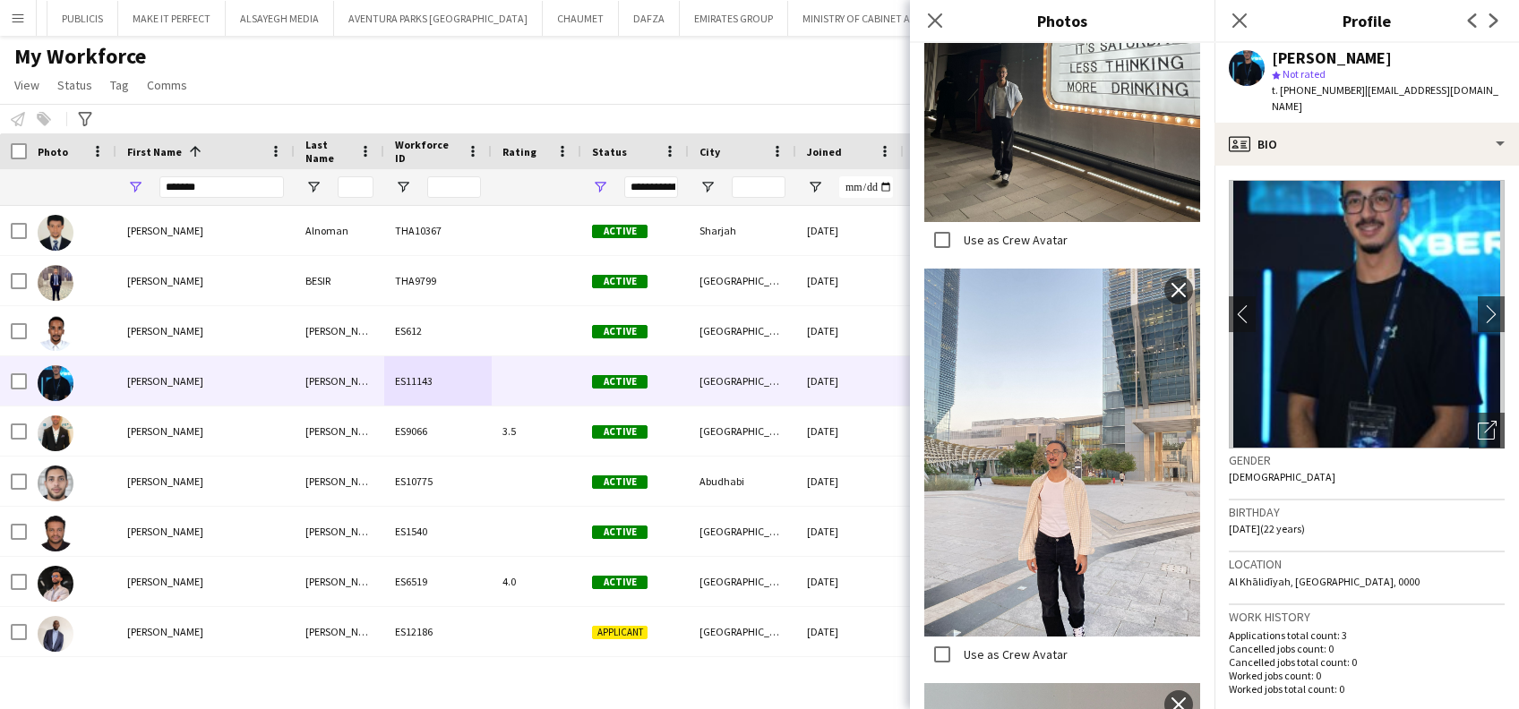
scroll to position [716, 0]
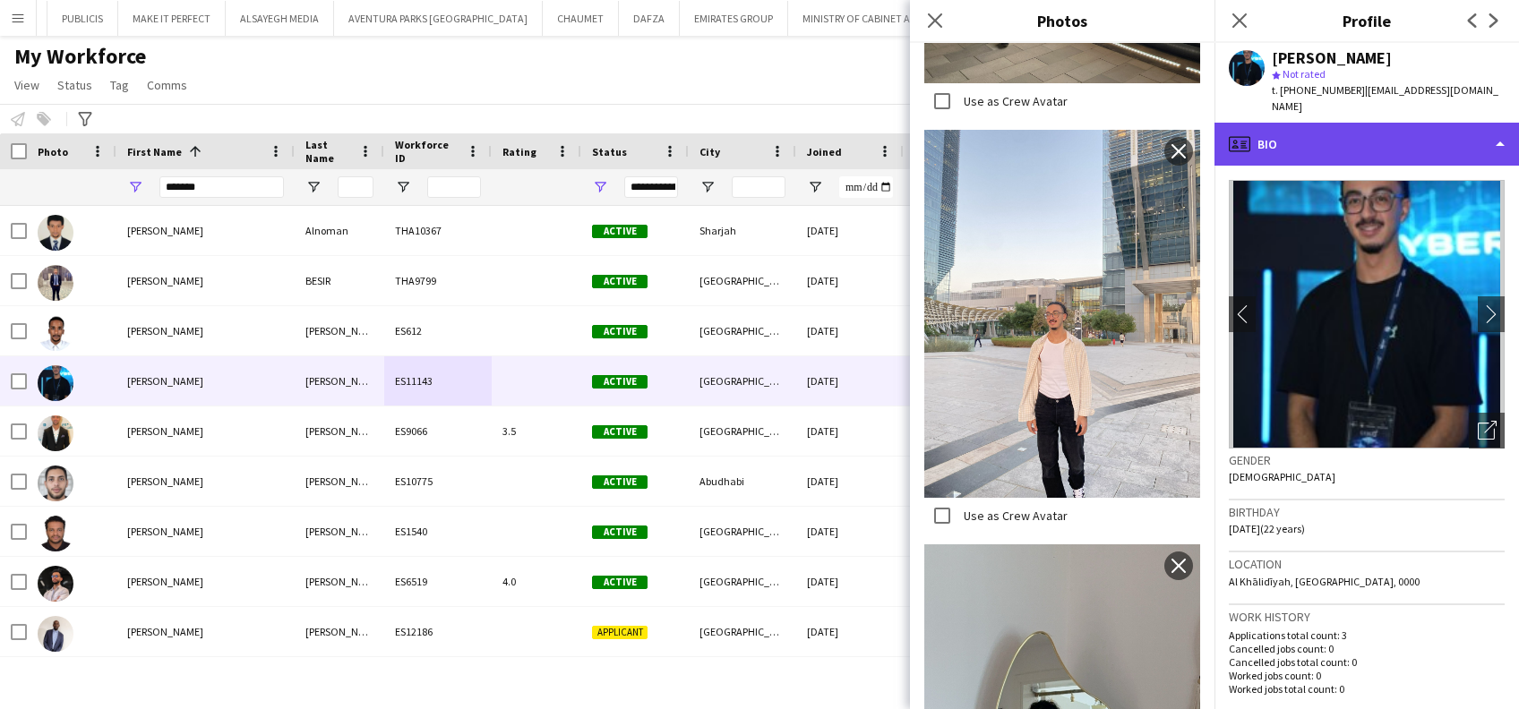
click at [1359, 134] on div "profile Bio" at bounding box center [1366, 144] width 304 height 43
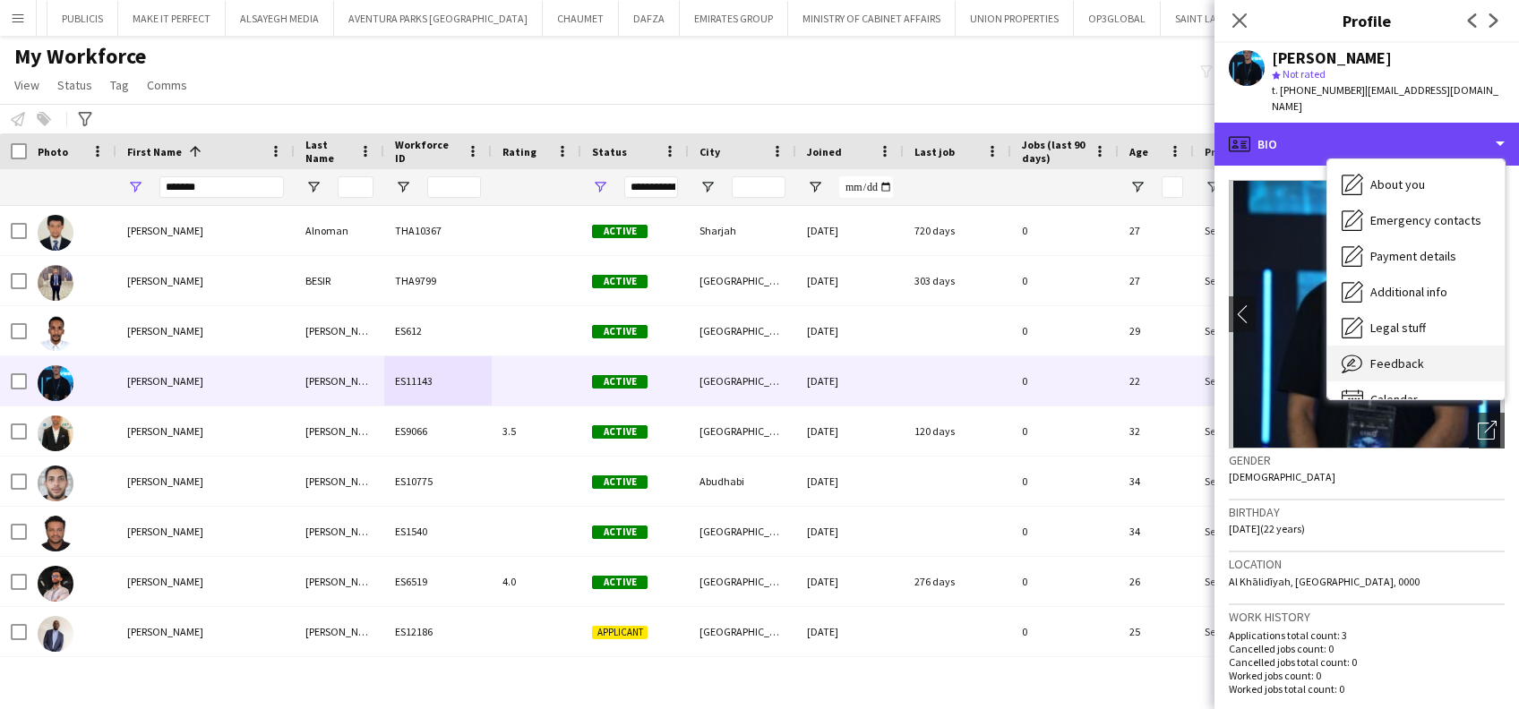
scroll to position [96, 0]
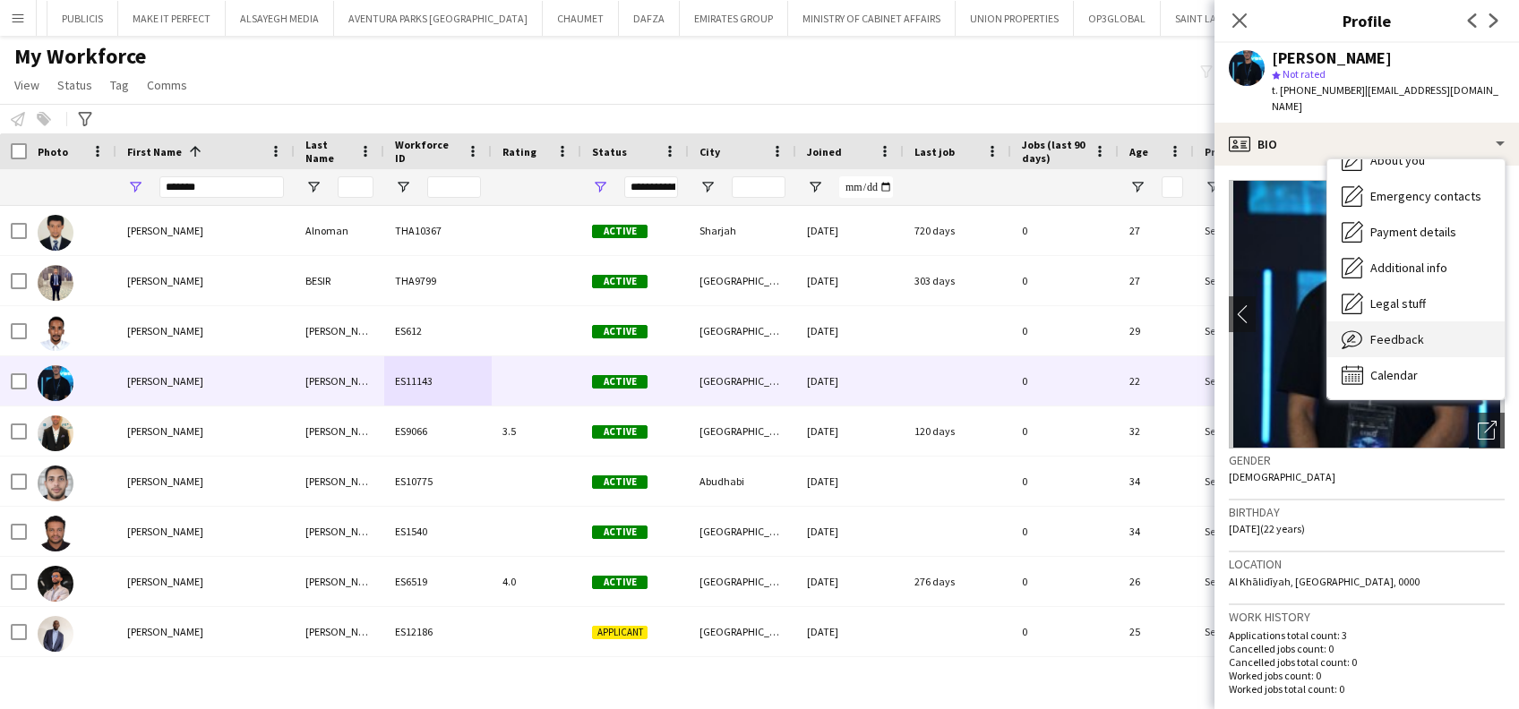
click at [1411, 331] on span "Feedback" at bounding box center [1397, 339] width 54 height 16
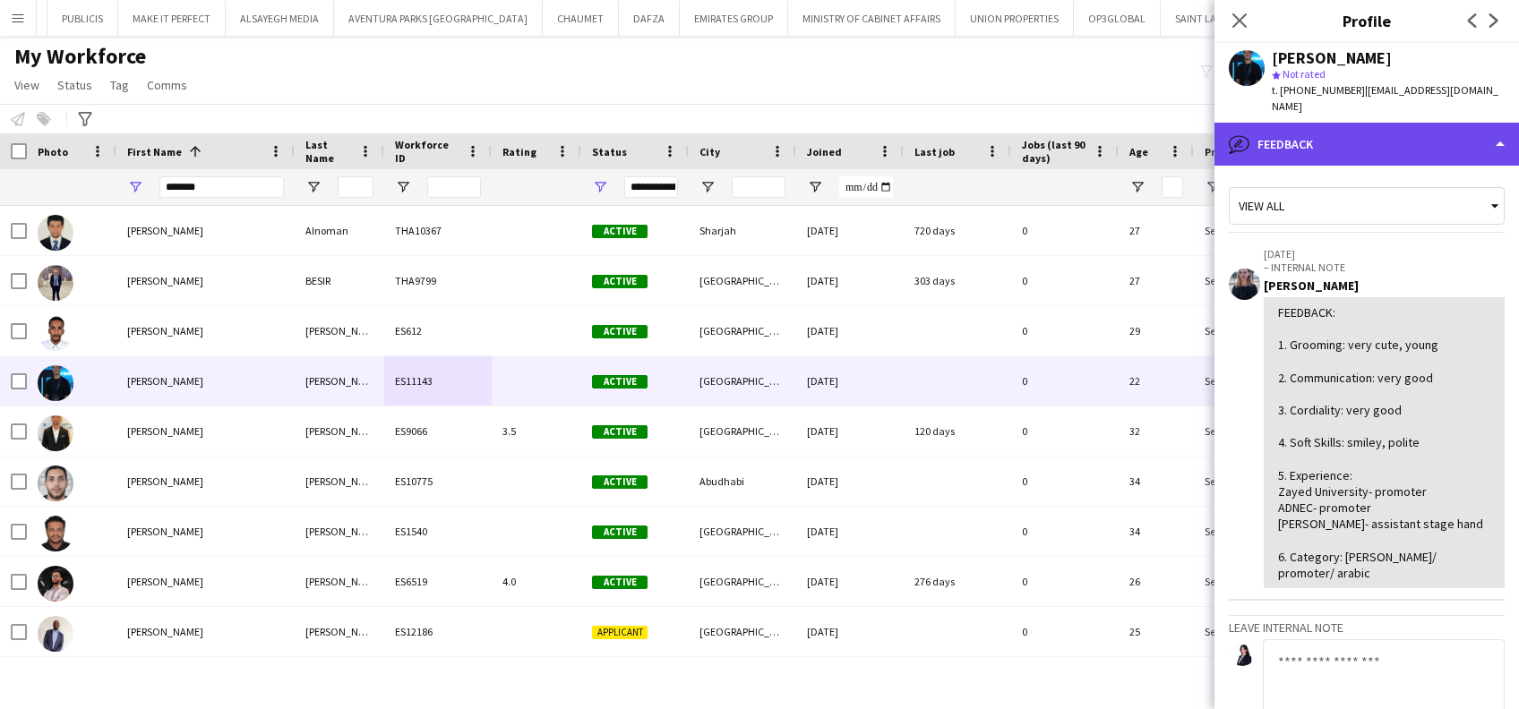
click at [1444, 141] on div "bubble-pencil Feedback" at bounding box center [1366, 144] width 304 height 43
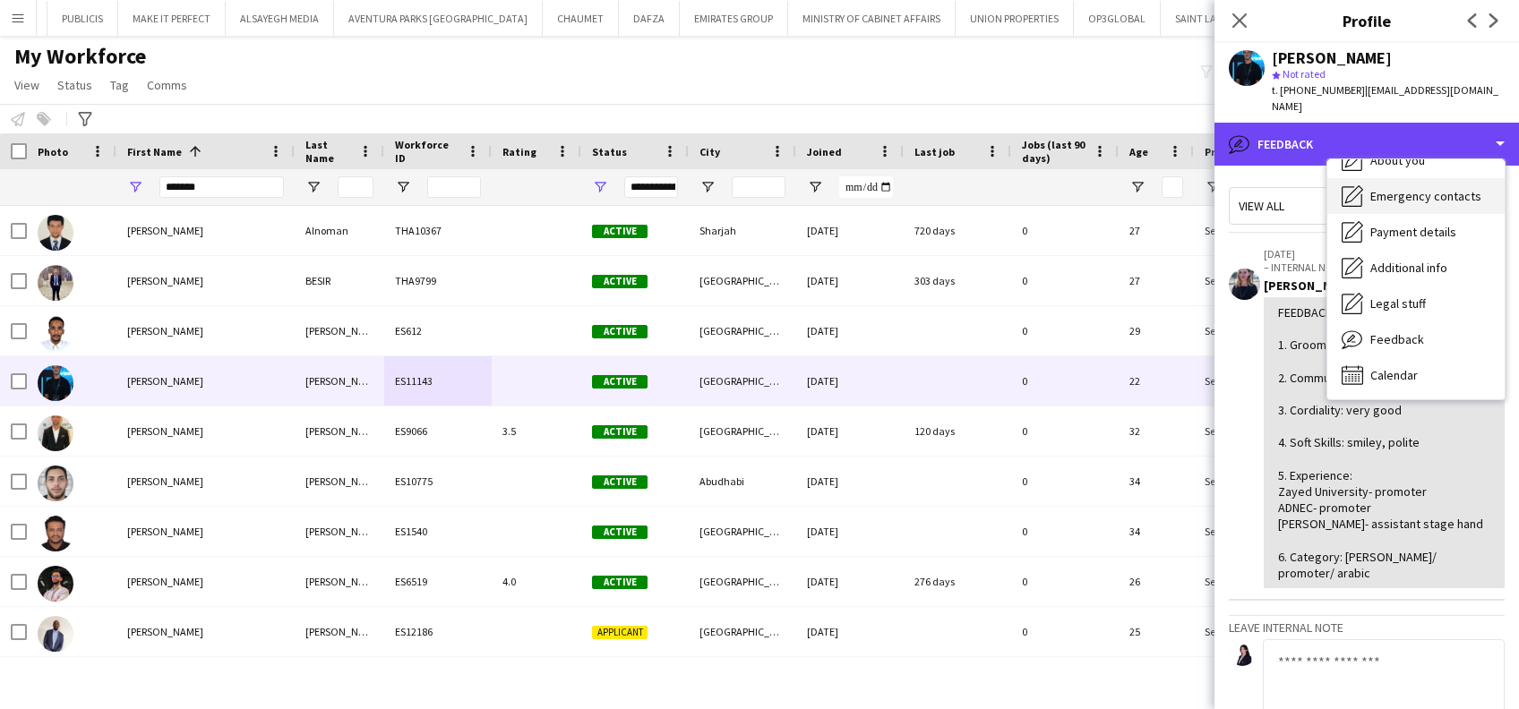
scroll to position [0, 0]
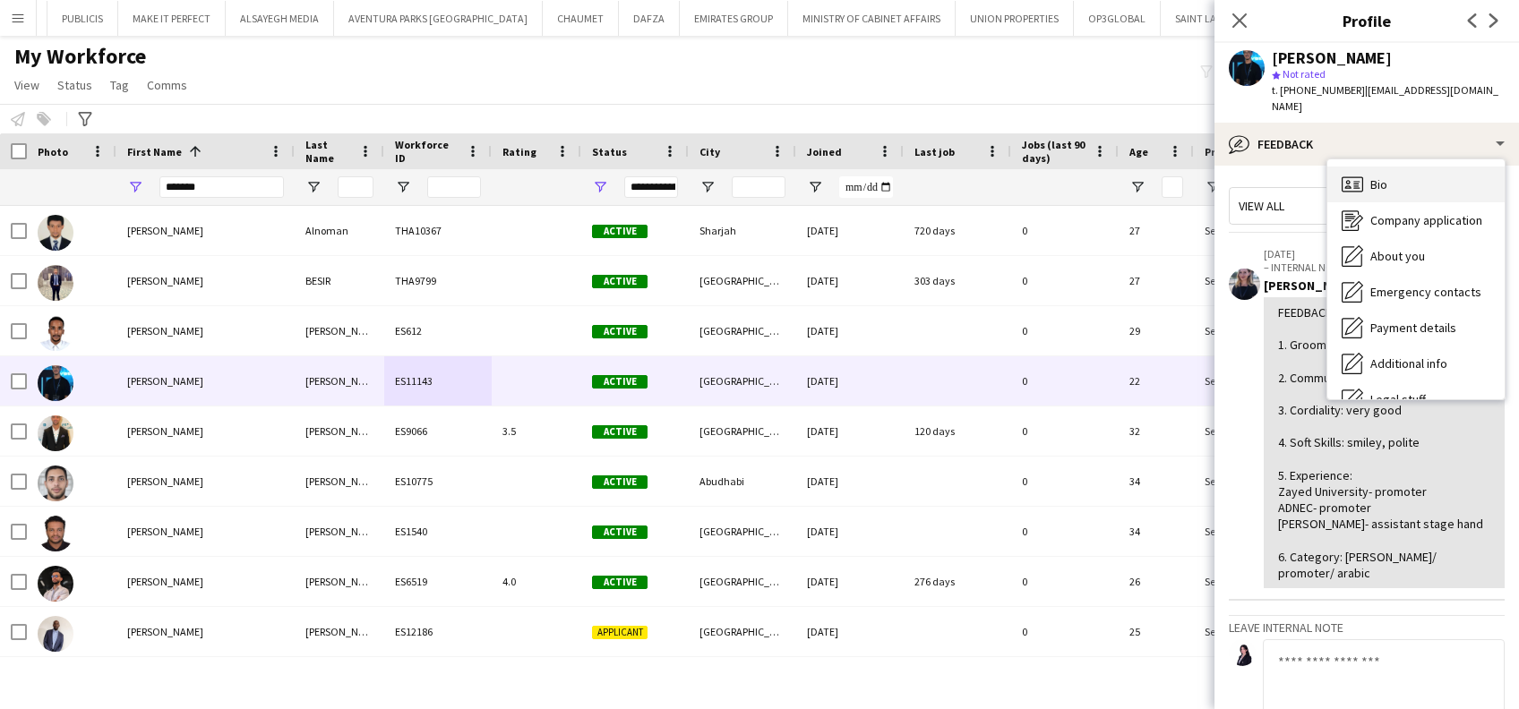
click at [1433, 170] on div "Bio Bio" at bounding box center [1415, 185] width 177 height 36
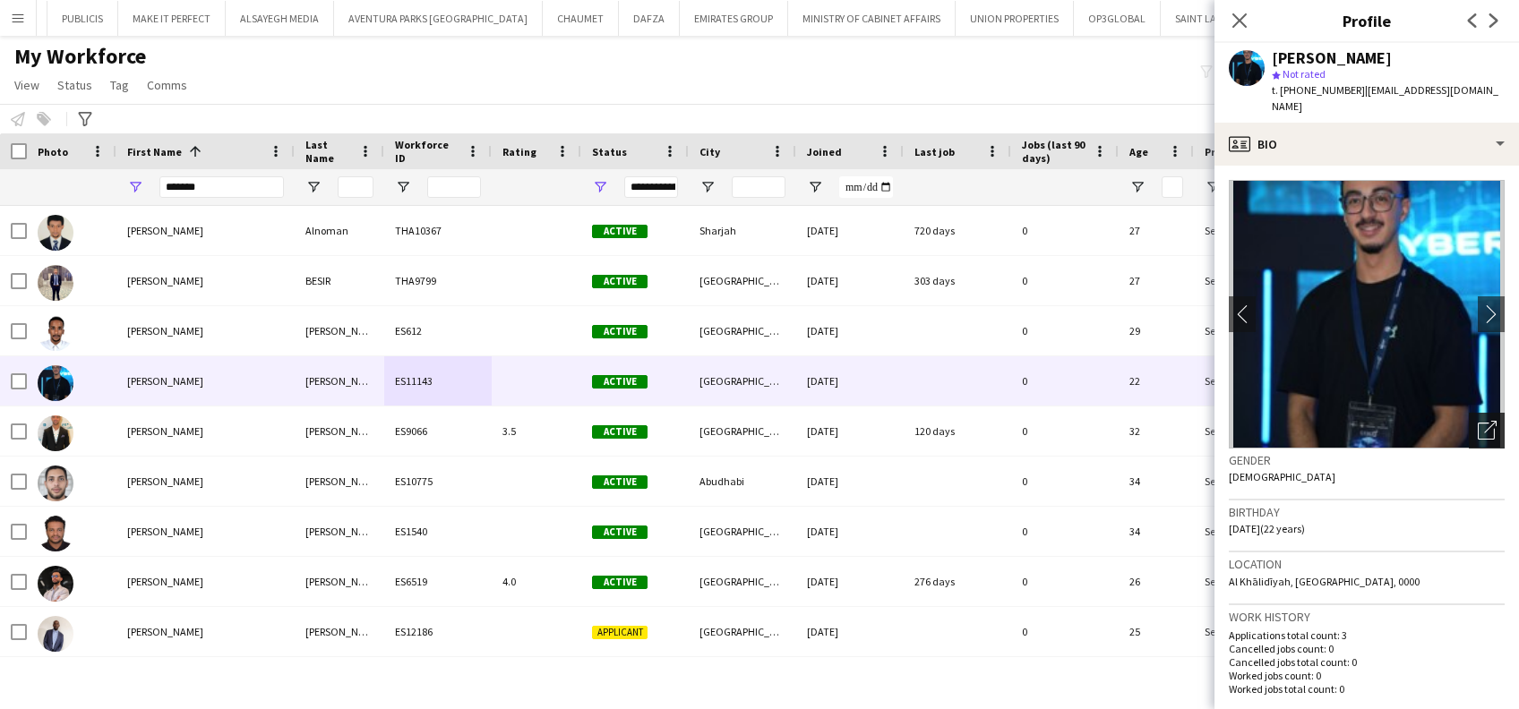
drag, startPoint x: 1474, startPoint y: 415, endPoint x: 1464, endPoint y: 408, distance: 11.7
click at [1478, 421] on icon "Open photos pop-in" at bounding box center [1487, 430] width 19 height 19
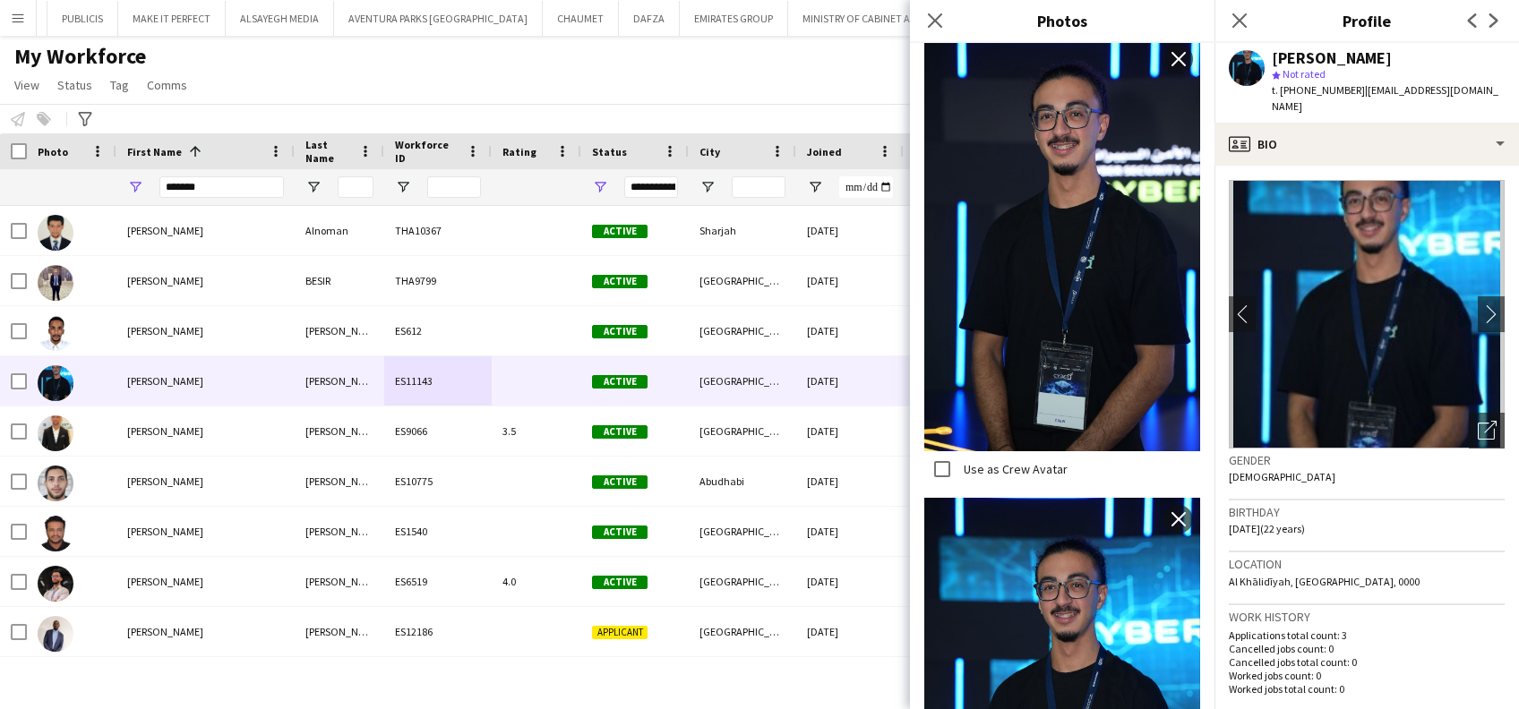
scroll to position [2753, 0]
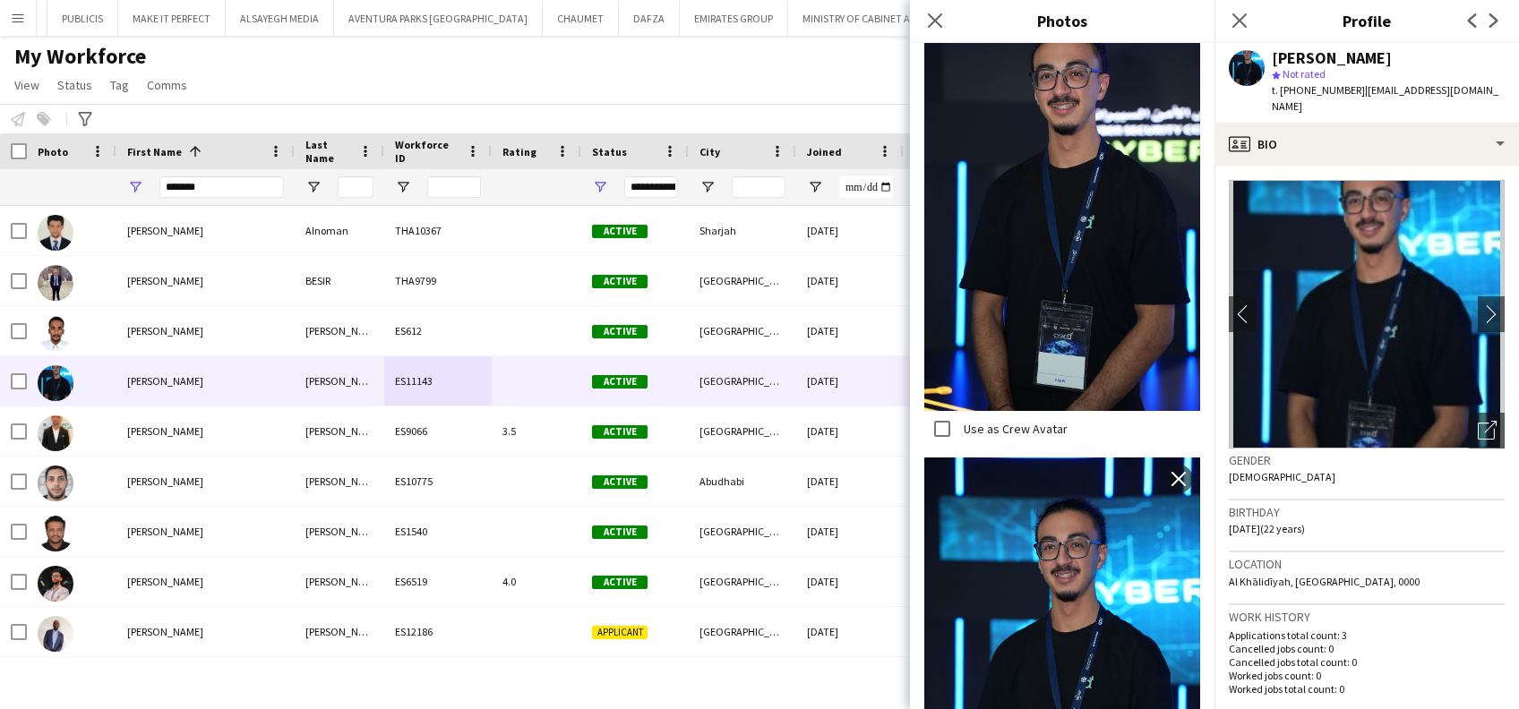
click at [1432, 97] on div "t. +971566145662 | 202111255@aau.ac.ae" at bounding box center [1388, 98] width 233 height 32
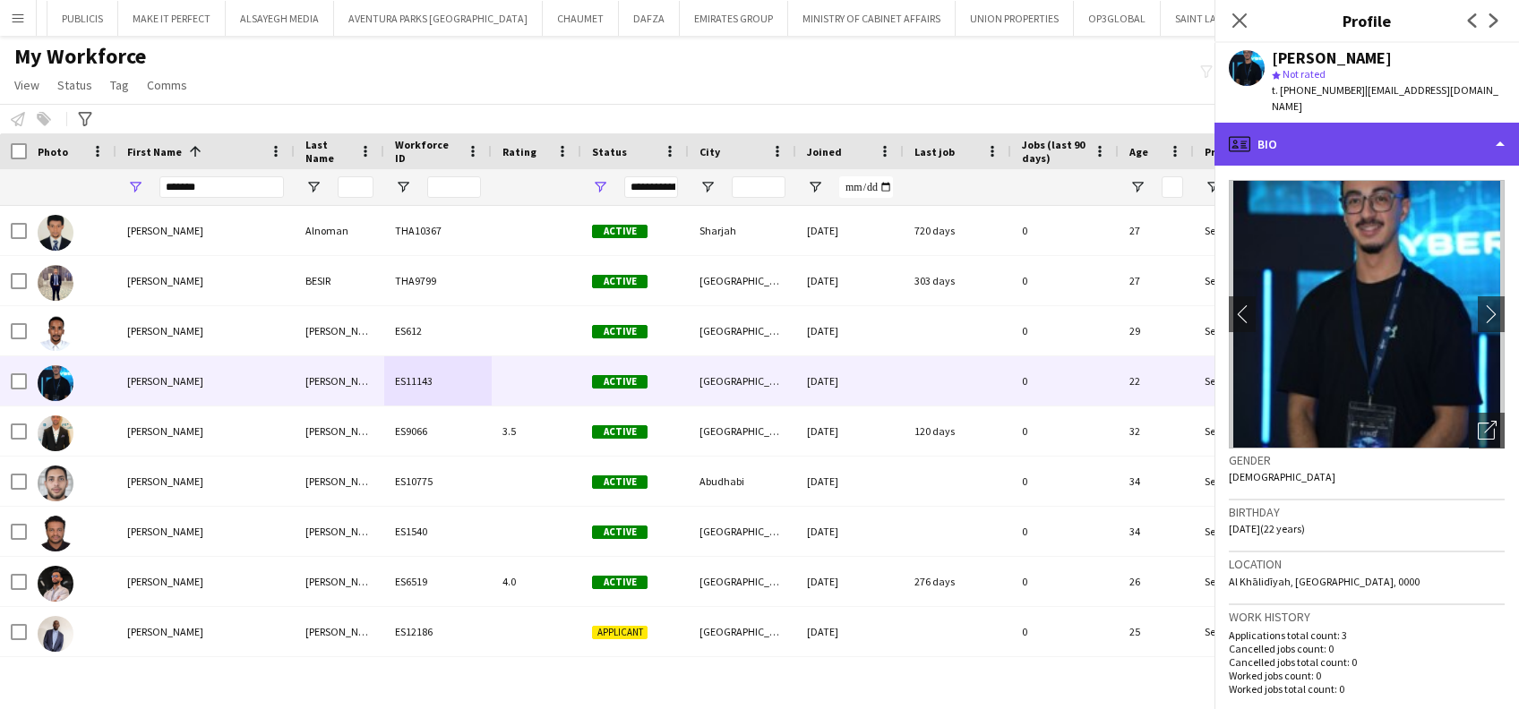
click at [1429, 123] on div "profile Bio" at bounding box center [1366, 144] width 304 height 43
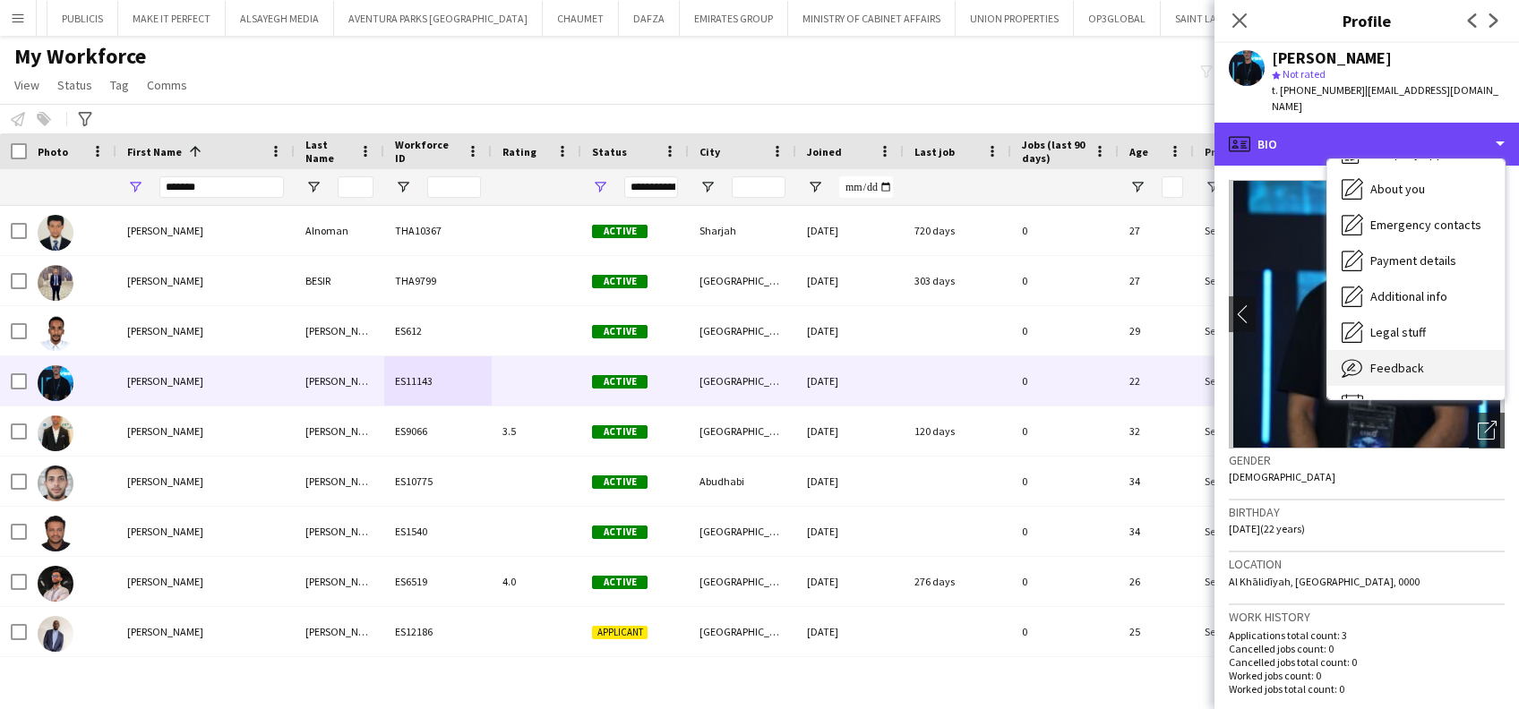
scroll to position [96, 0]
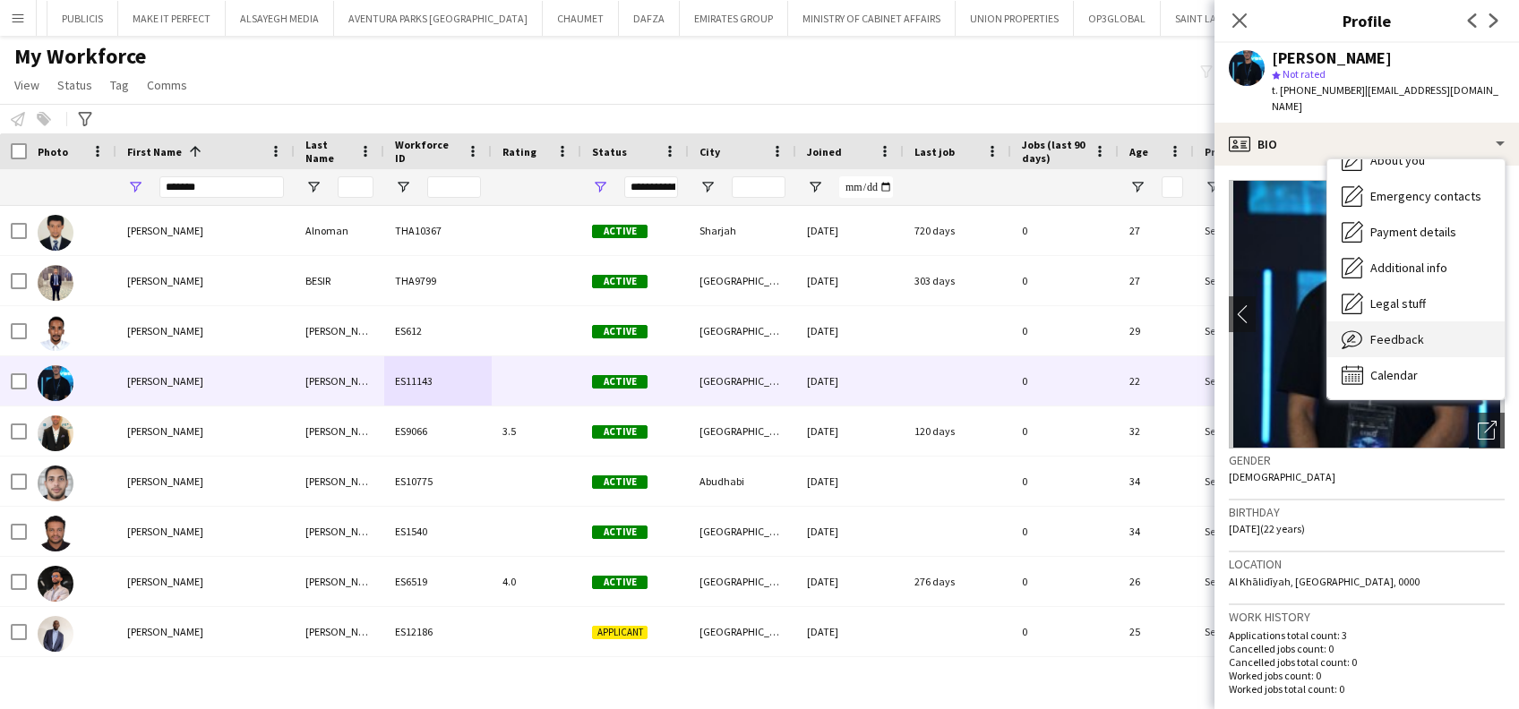
click at [1409, 321] on div "Feedback Feedback" at bounding box center [1415, 339] width 177 height 36
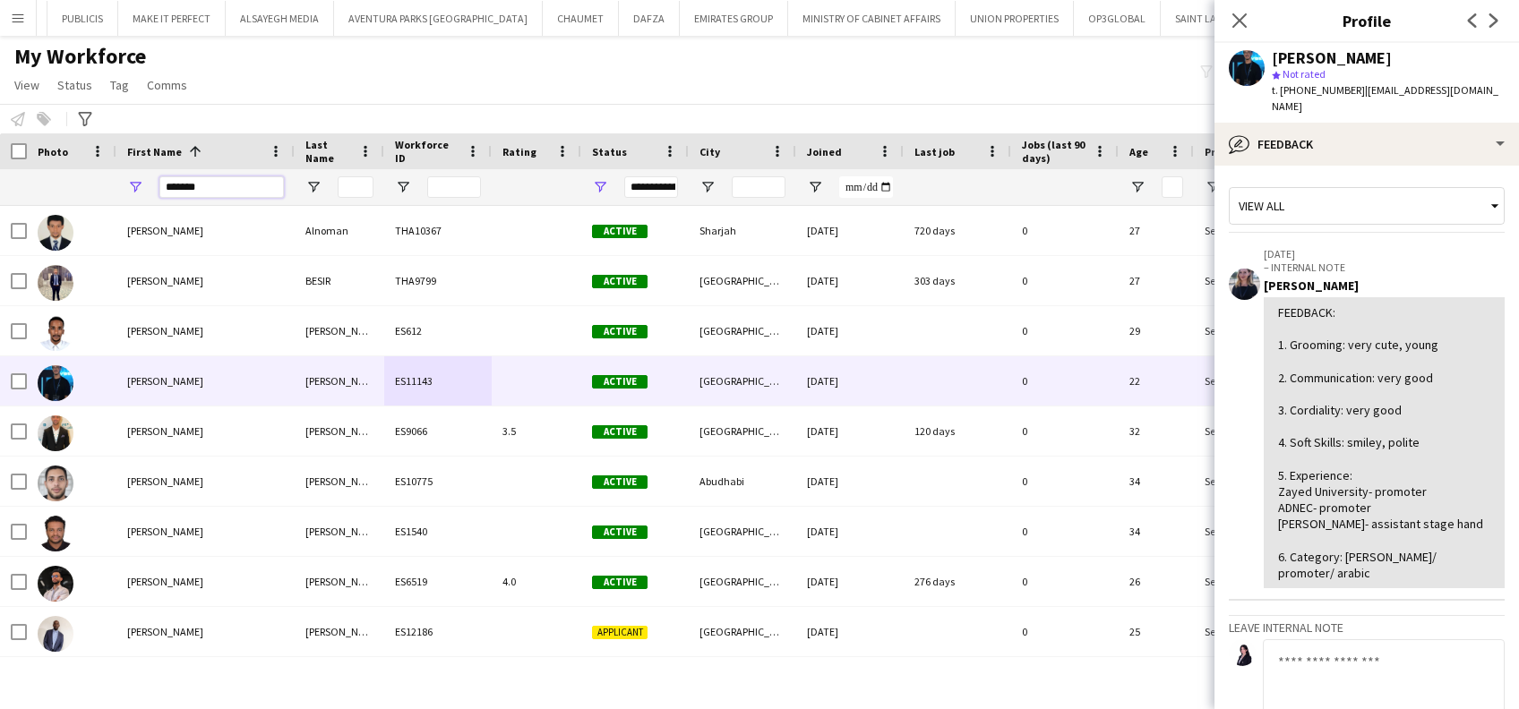
drag, startPoint x: 218, startPoint y: 193, endPoint x: 159, endPoint y: 200, distance: 58.6
click at [159, 200] on div "*******" at bounding box center [221, 187] width 124 height 36
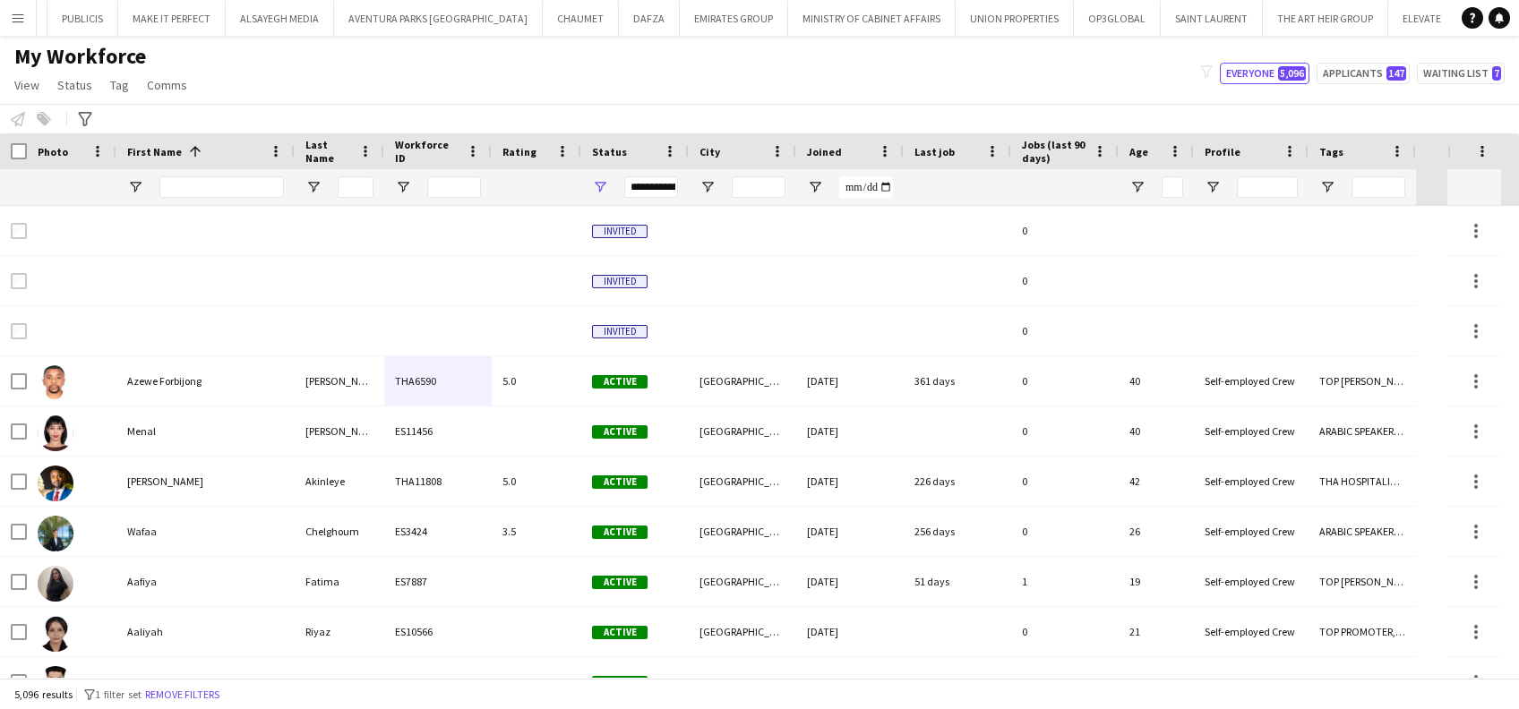
click at [28, 17] on button "Menu" at bounding box center [18, 18] width 36 height 36
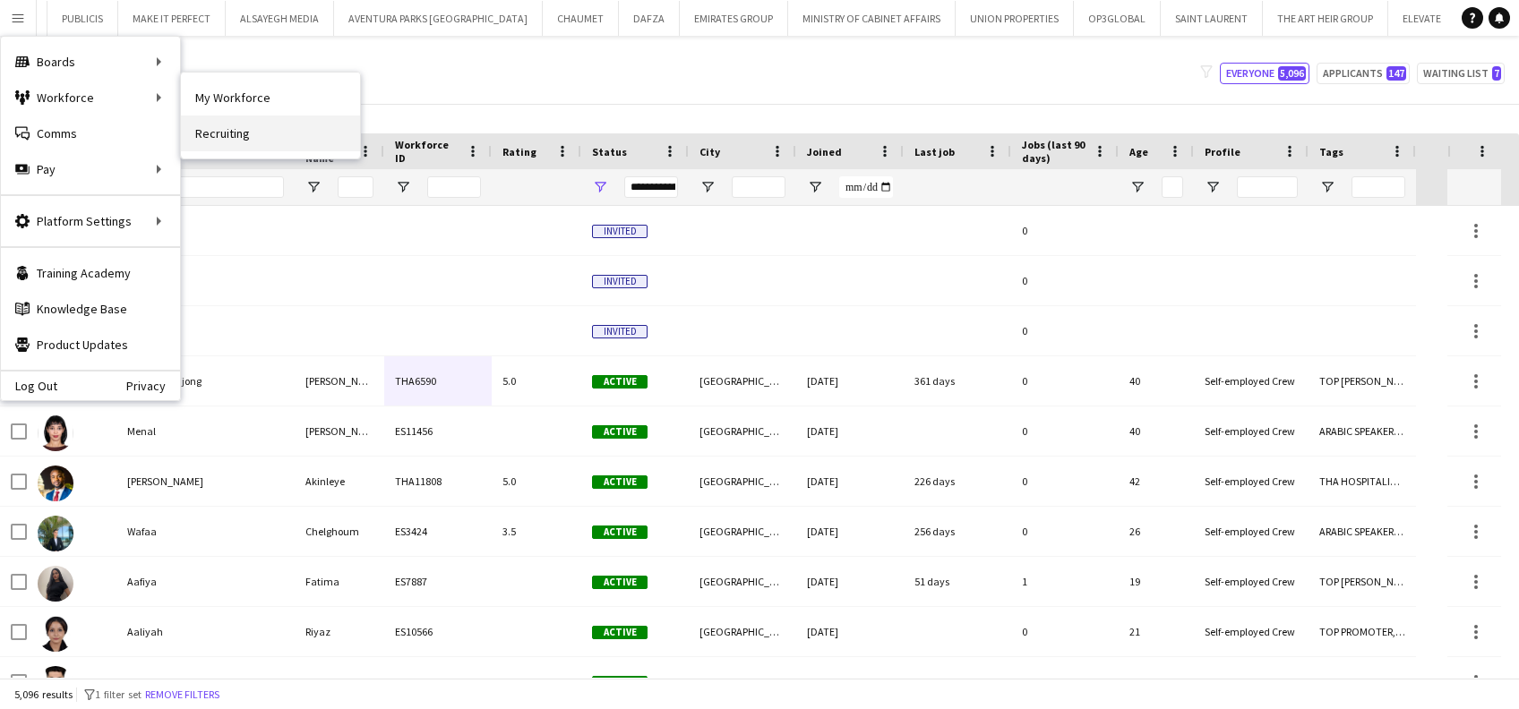
click at [246, 139] on link "Recruiting" at bounding box center [270, 134] width 179 height 36
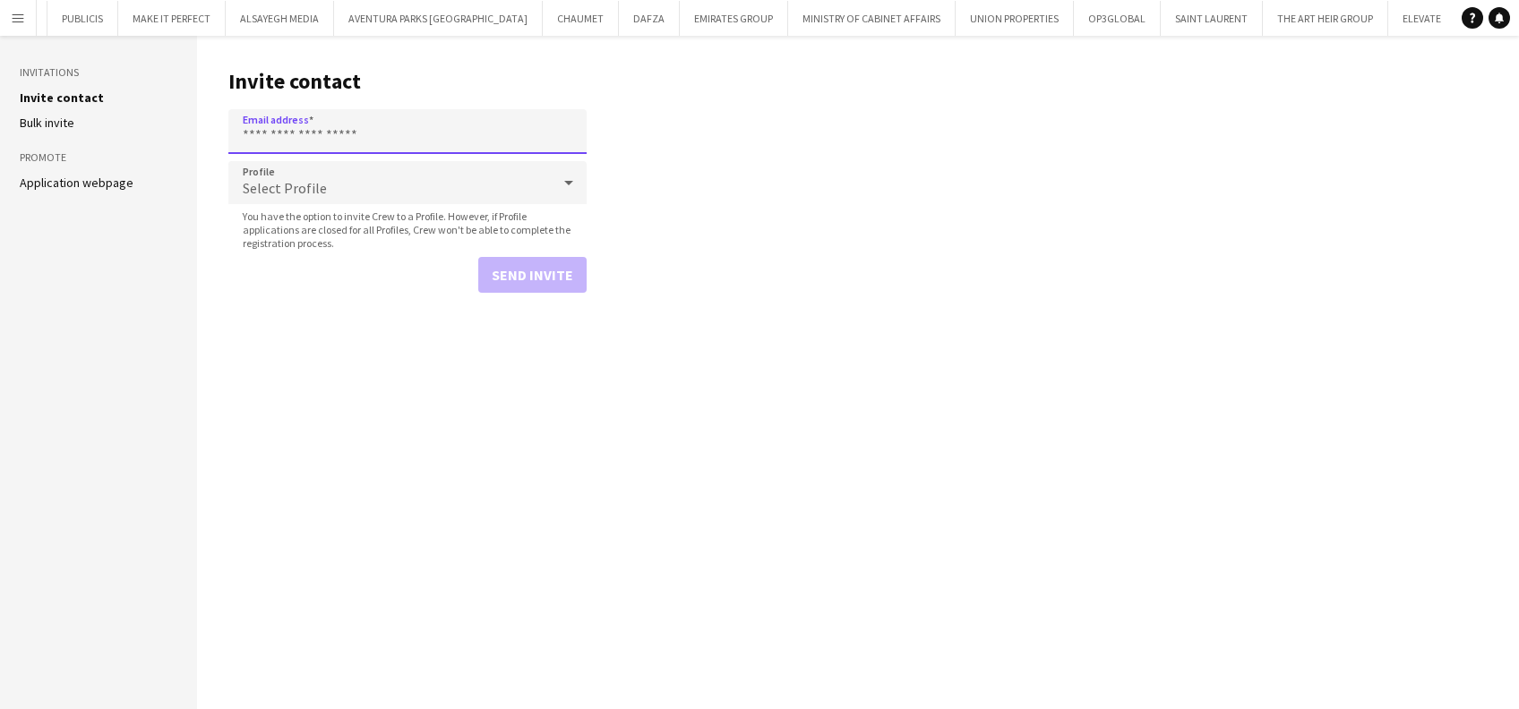
paste input "**********"
type input "**********"
click at [480, 190] on div "Select Profile" at bounding box center [389, 182] width 322 height 43
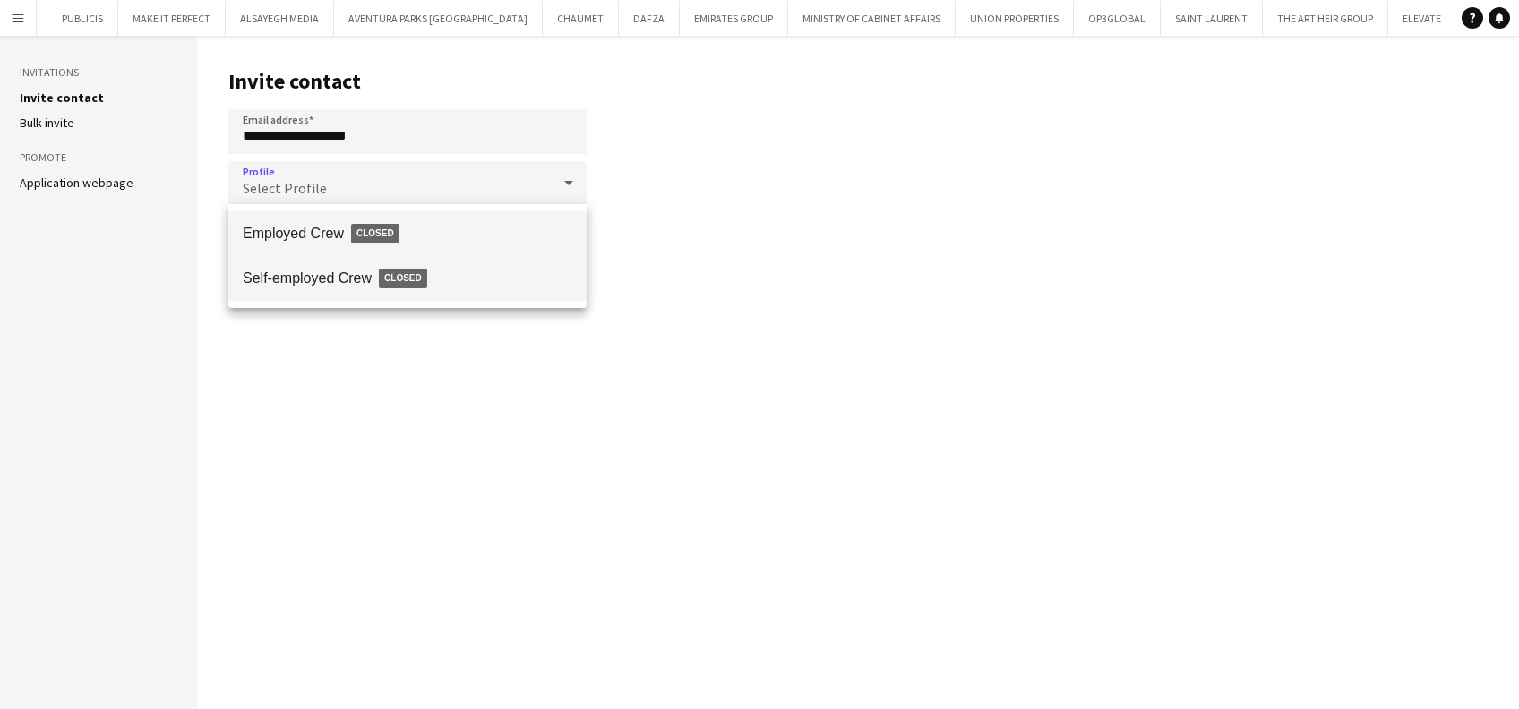
click at [469, 280] on span "Self-employed Crew Closed" at bounding box center [408, 278] width 330 height 41
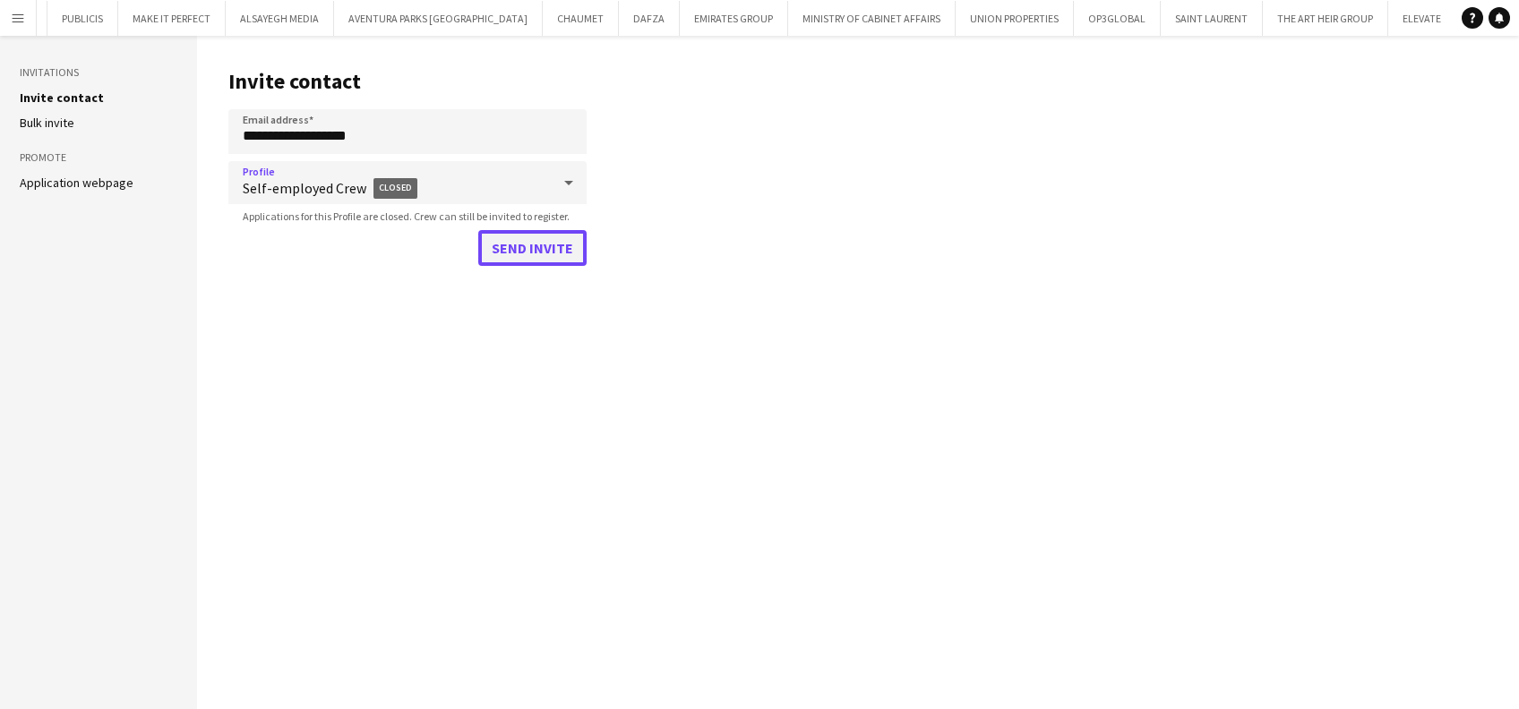
click at [542, 255] on button "Send invite" at bounding box center [532, 248] width 108 height 36
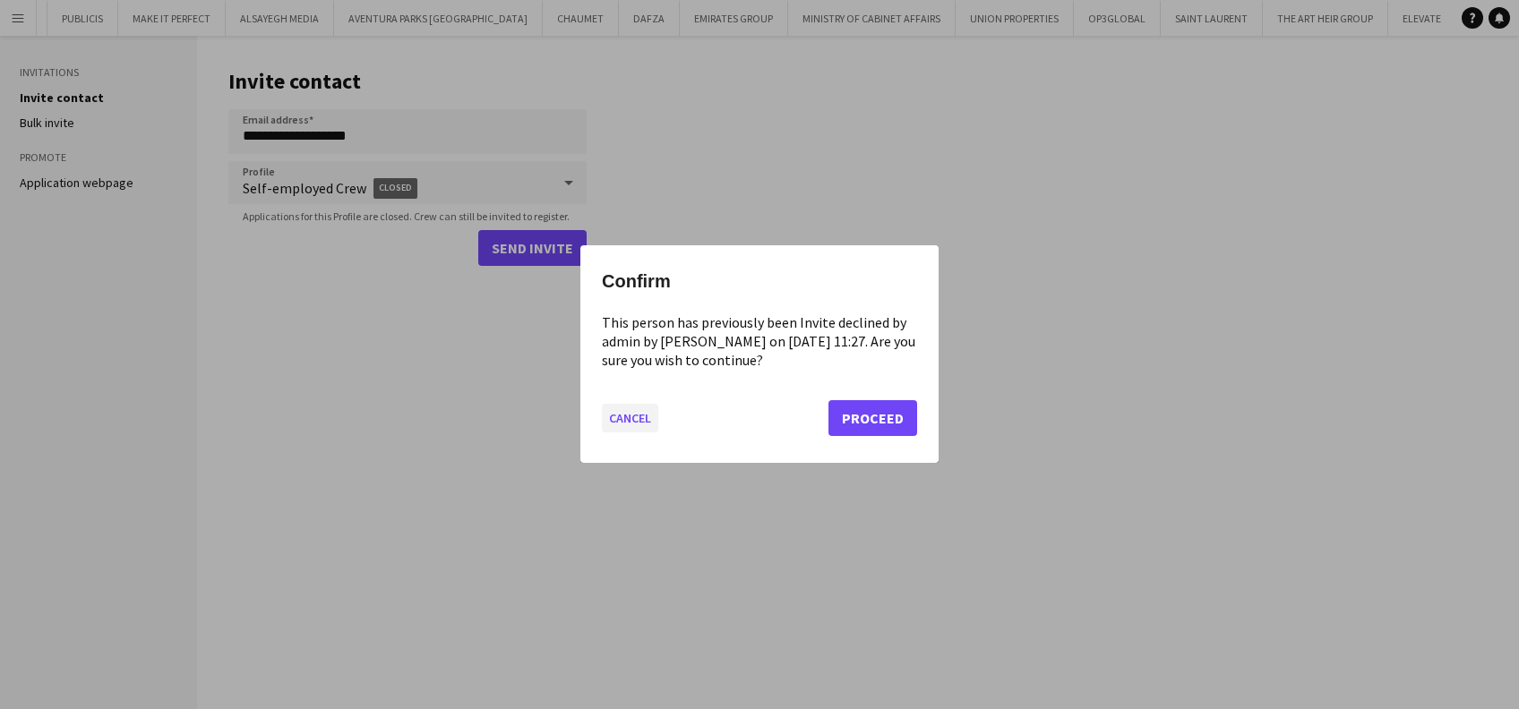
click at [623, 424] on button "Cancel" at bounding box center [630, 419] width 56 height 29
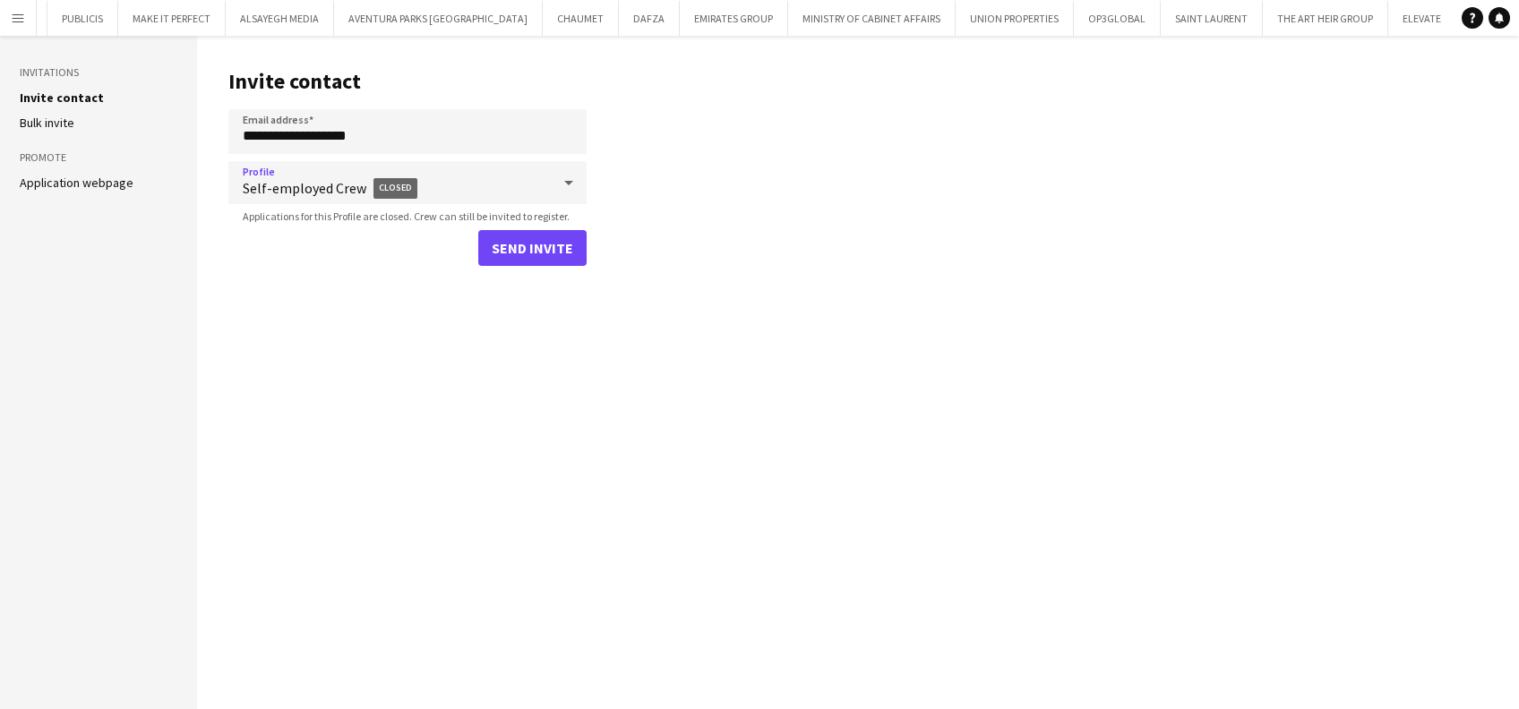
drag, startPoint x: 422, startPoint y: 177, endPoint x: 233, endPoint y: 181, distance: 189.0
click at [233, 181] on div "Self-employed Crew Closed" at bounding box center [389, 183] width 322 height 67
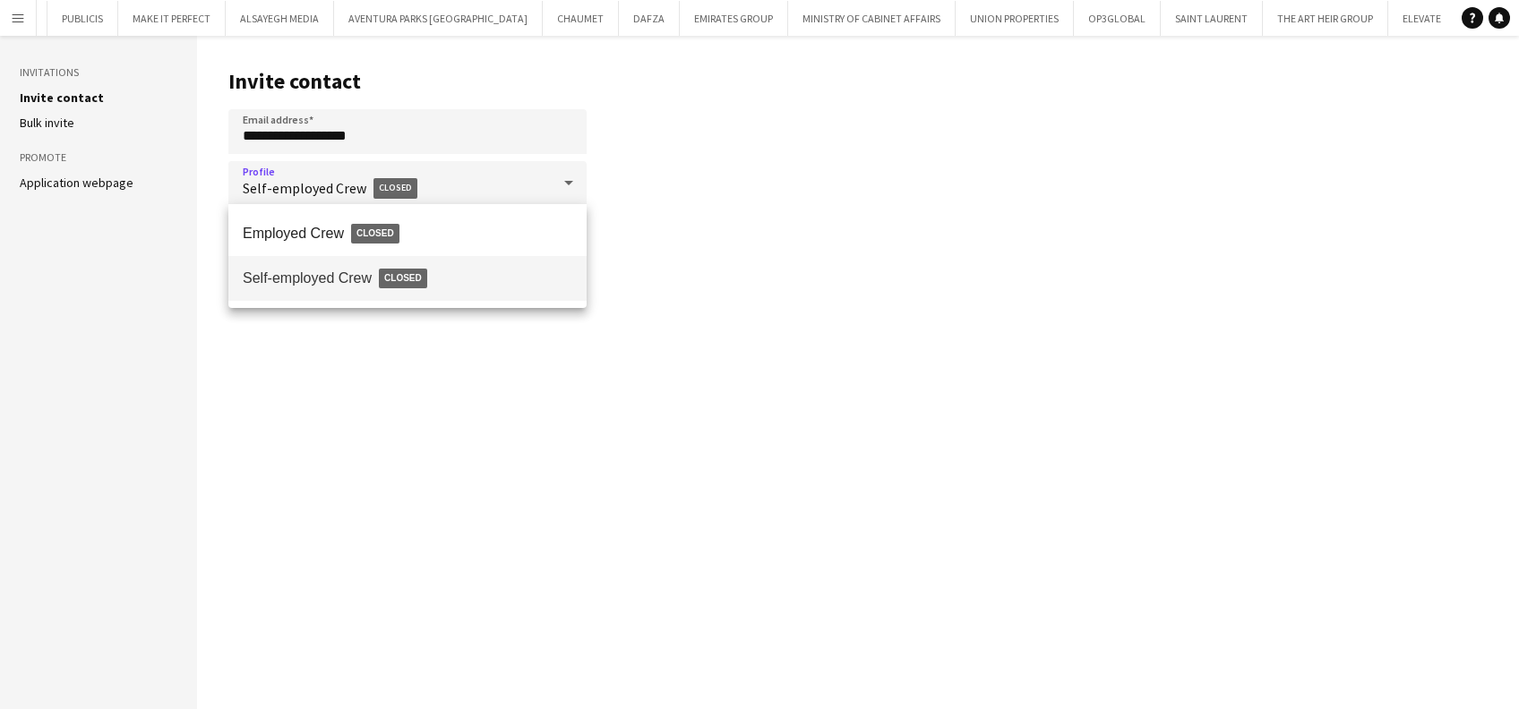
click at [13, 18] on div at bounding box center [759, 354] width 1519 height 709
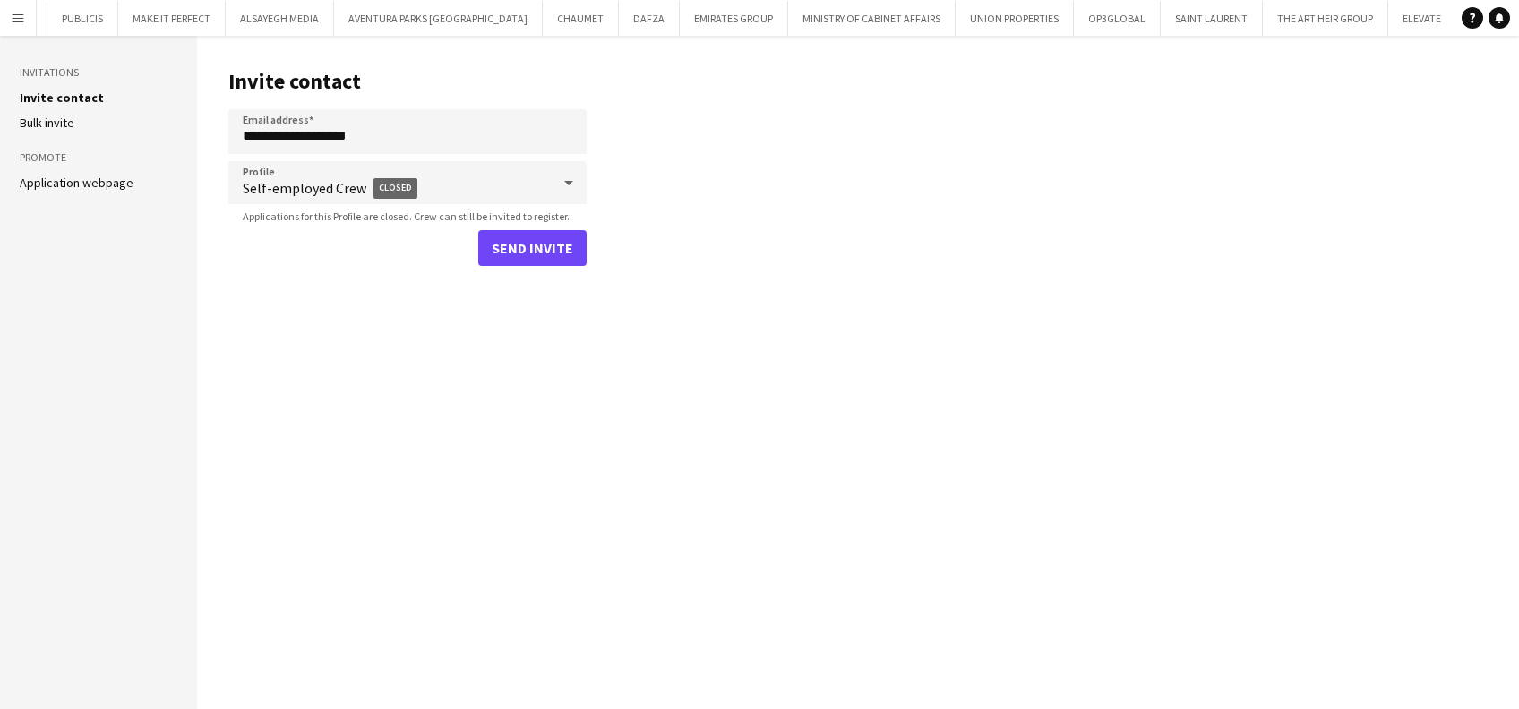
click at [28, 30] on button "Menu" at bounding box center [18, 18] width 36 height 36
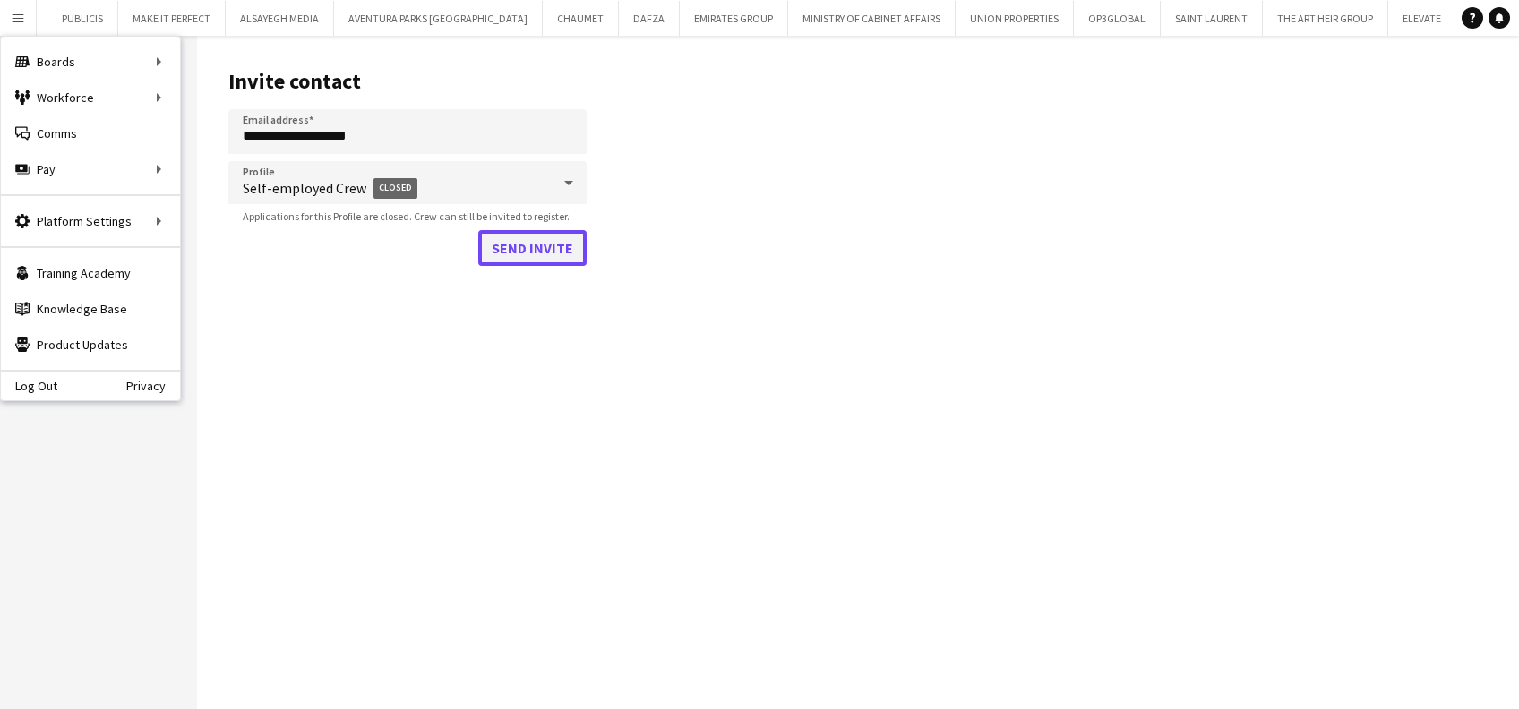
click at [541, 230] on button "Send invite" at bounding box center [532, 248] width 108 height 36
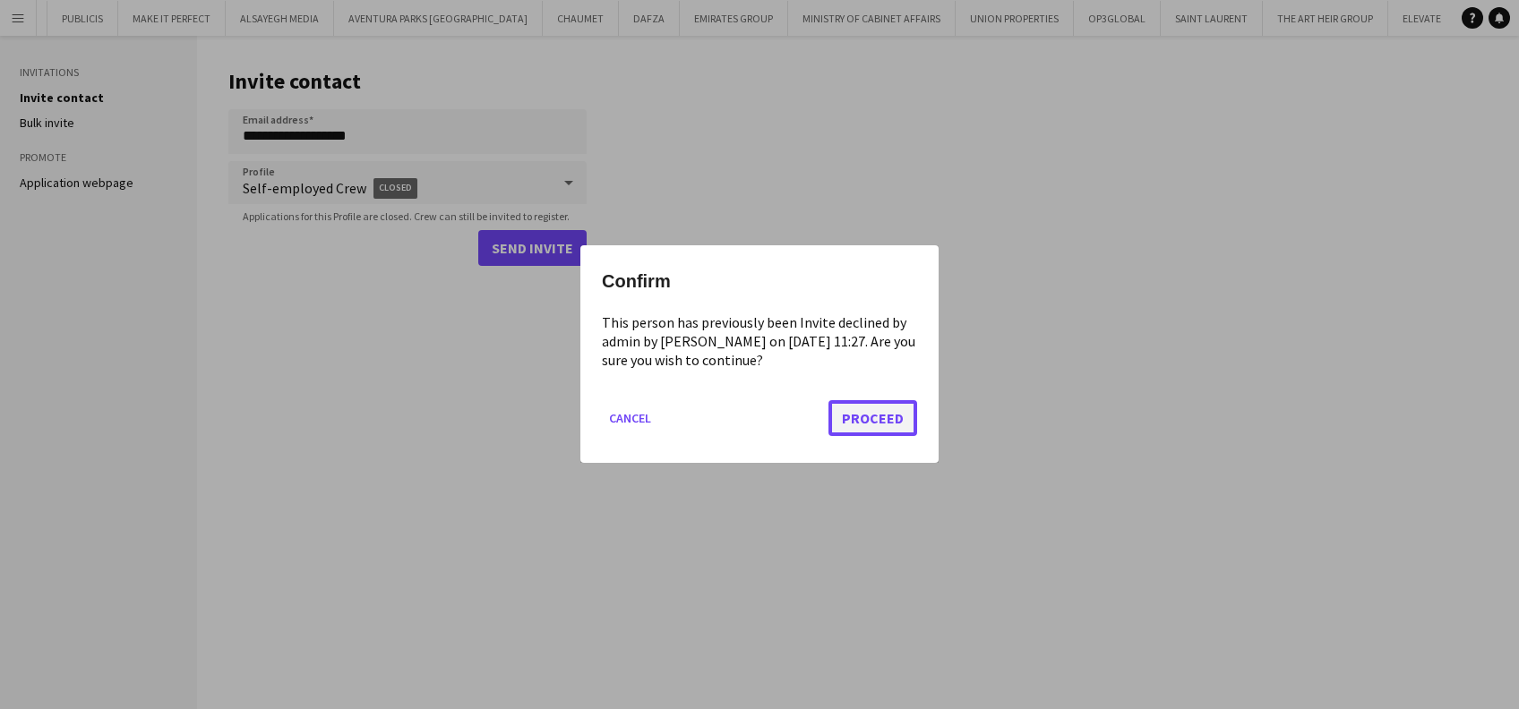
click at [896, 409] on button "Proceed" at bounding box center [872, 419] width 89 height 36
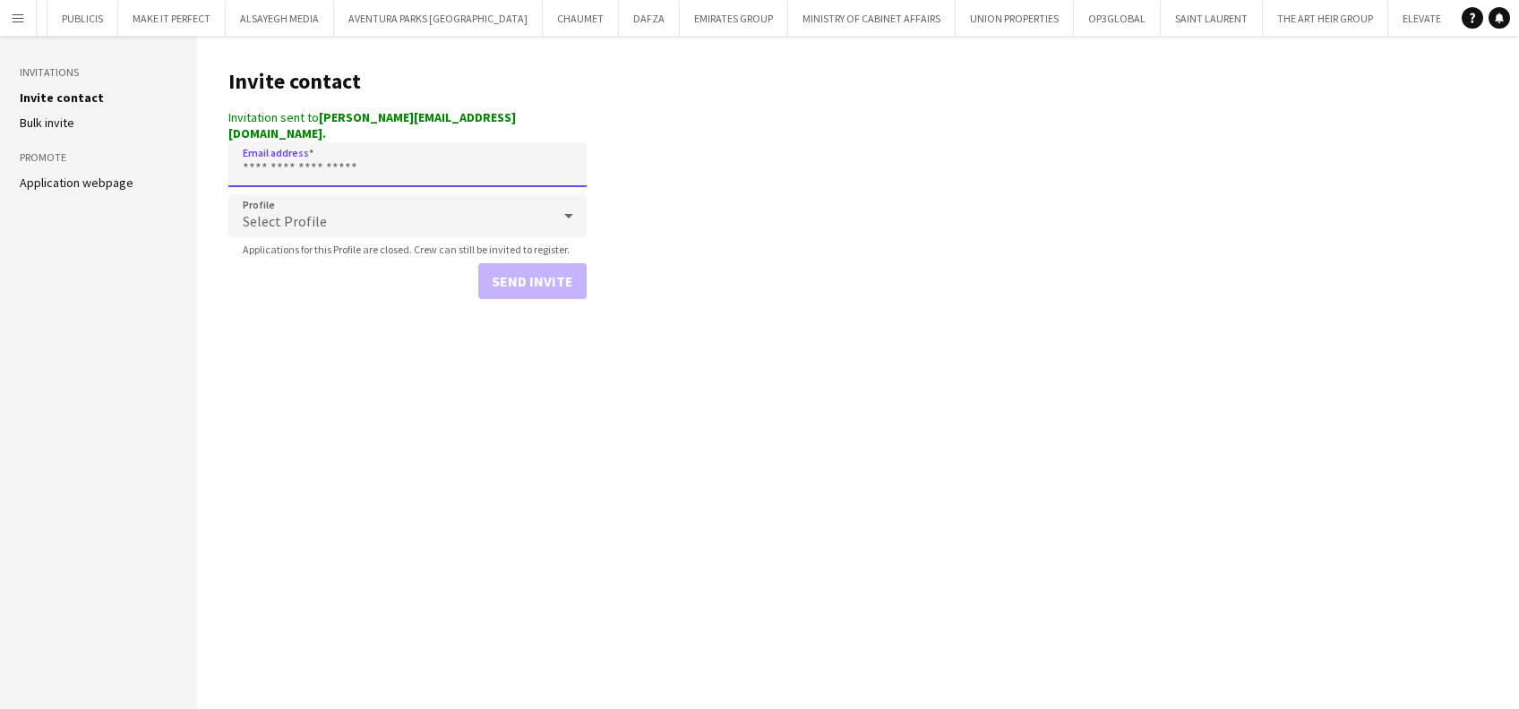
click at [427, 145] on input "Email address" at bounding box center [407, 164] width 358 height 45
paste input "**********"
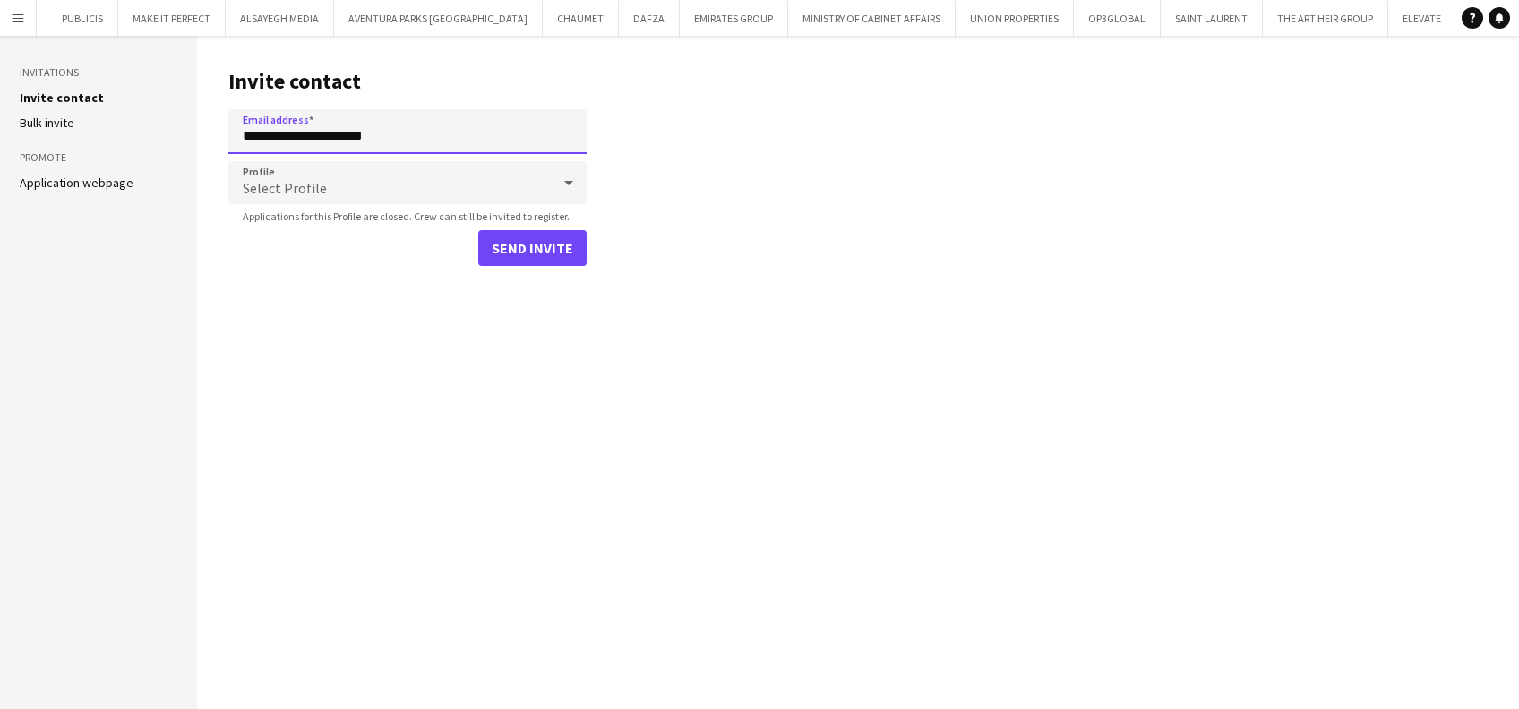
type input "**********"
click at [422, 188] on div "Select Profile" at bounding box center [389, 182] width 322 height 43
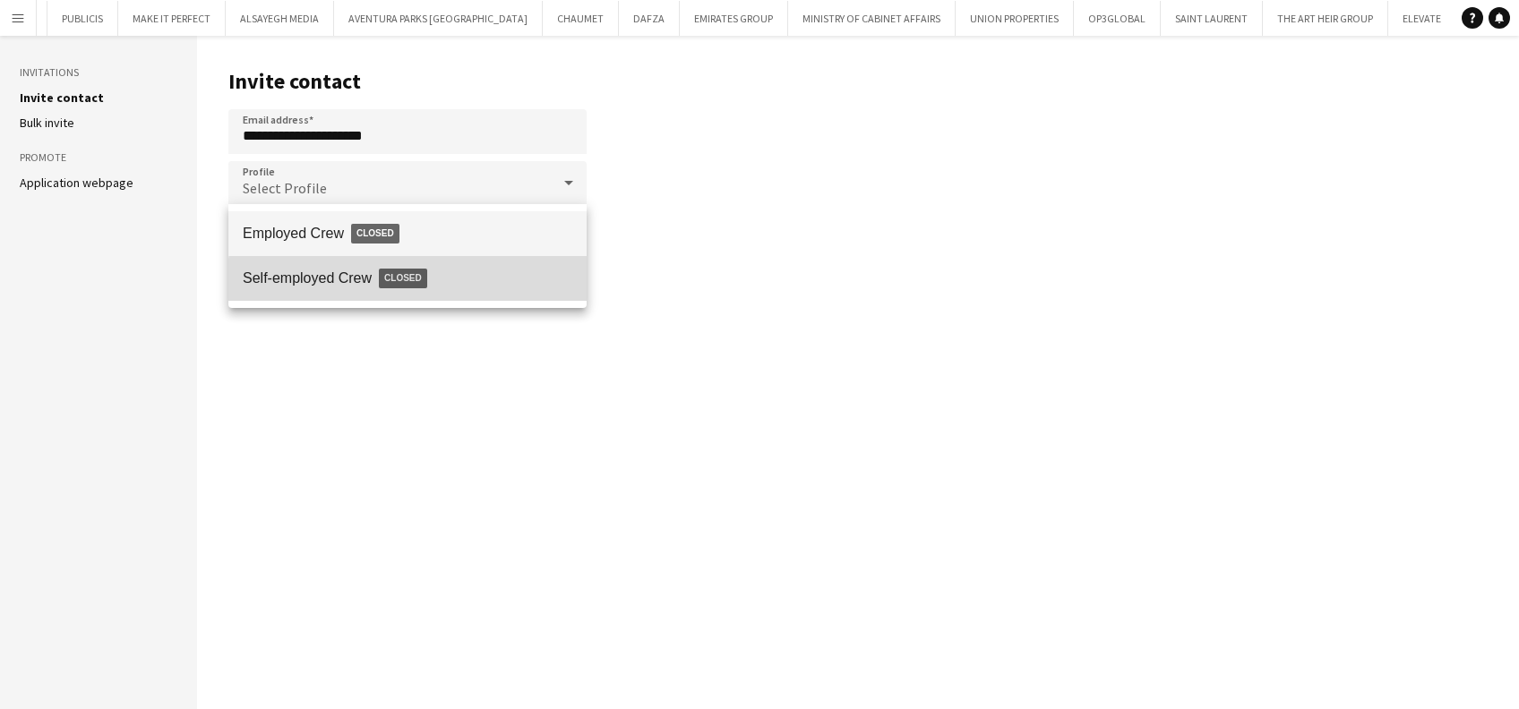
click at [440, 287] on span "Self-employed Crew Closed" at bounding box center [408, 278] width 330 height 41
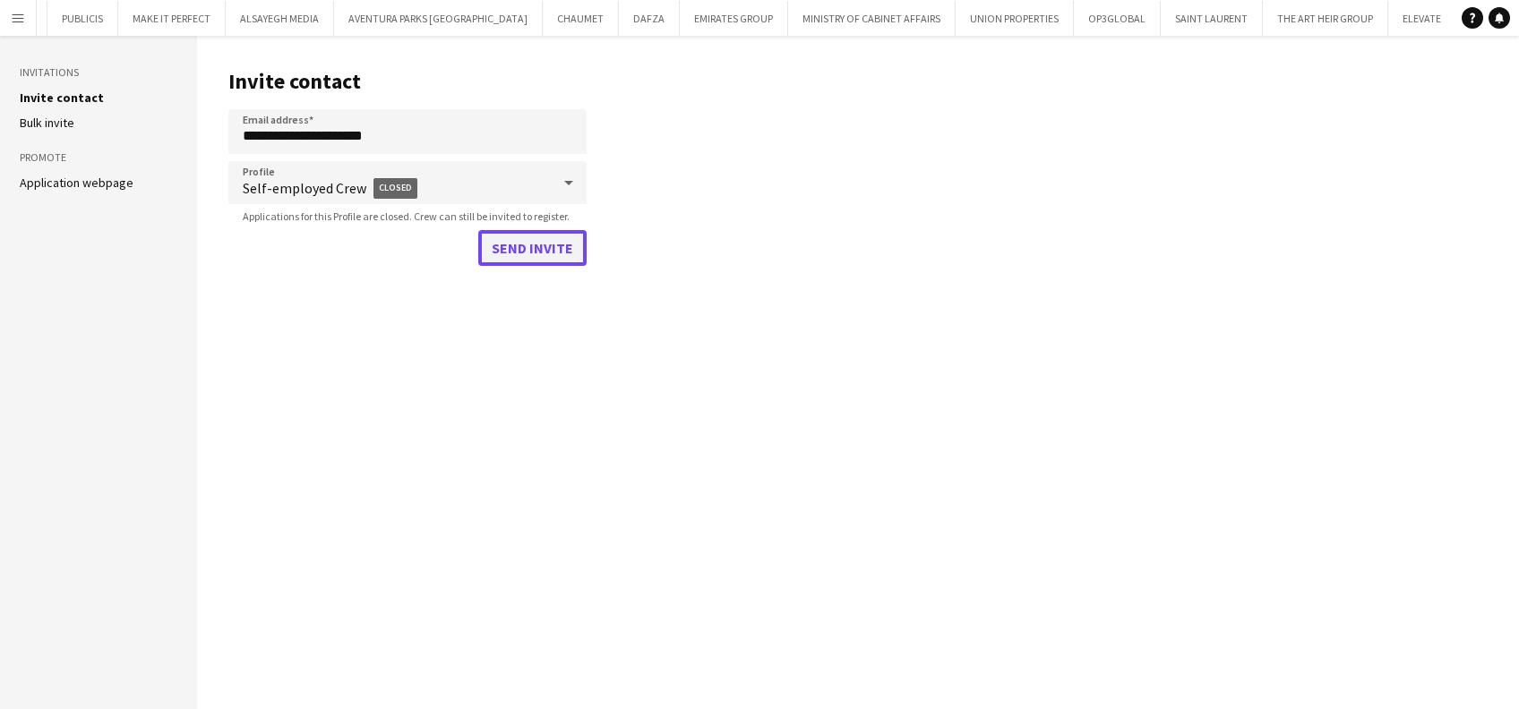
click at [522, 255] on button "Send invite" at bounding box center [532, 248] width 108 height 36
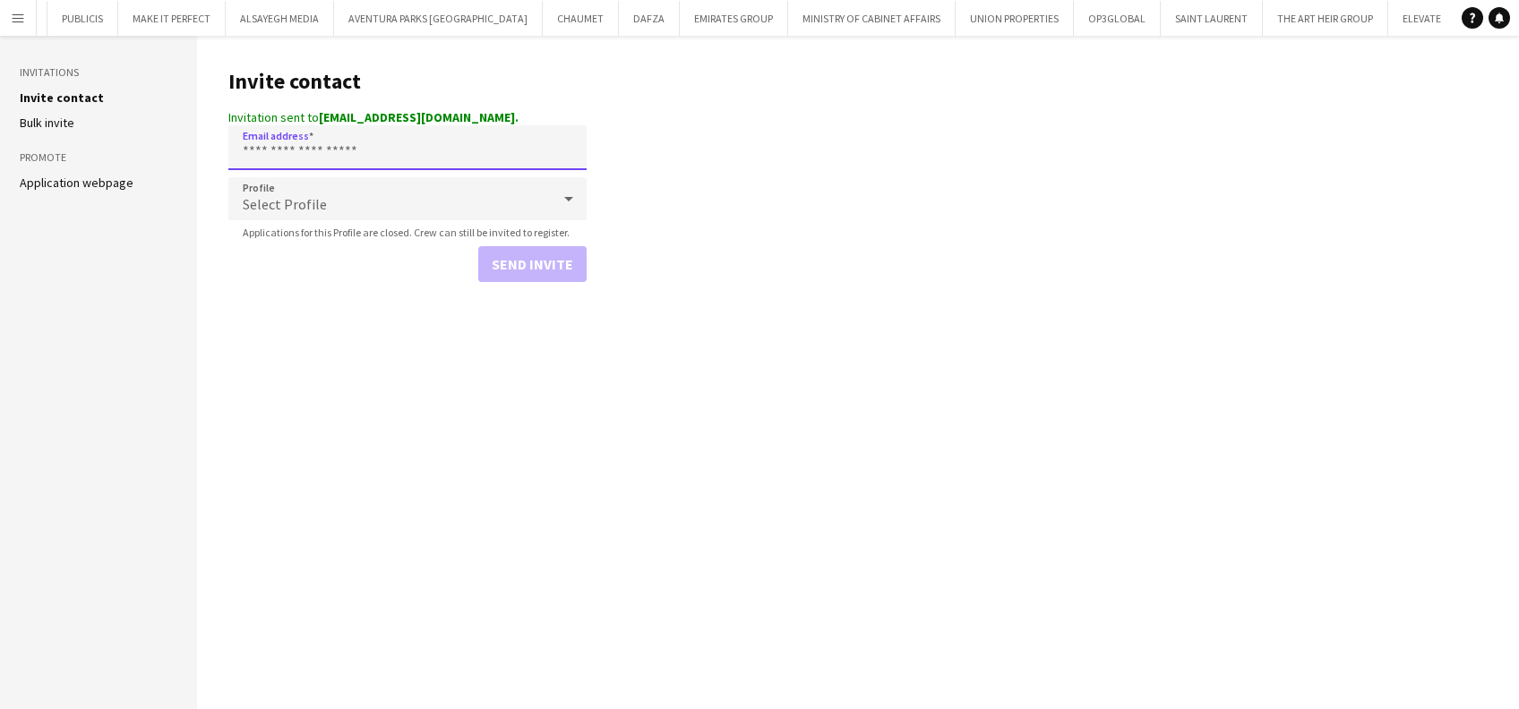
click at [424, 162] on input "Email address" at bounding box center [407, 147] width 358 height 45
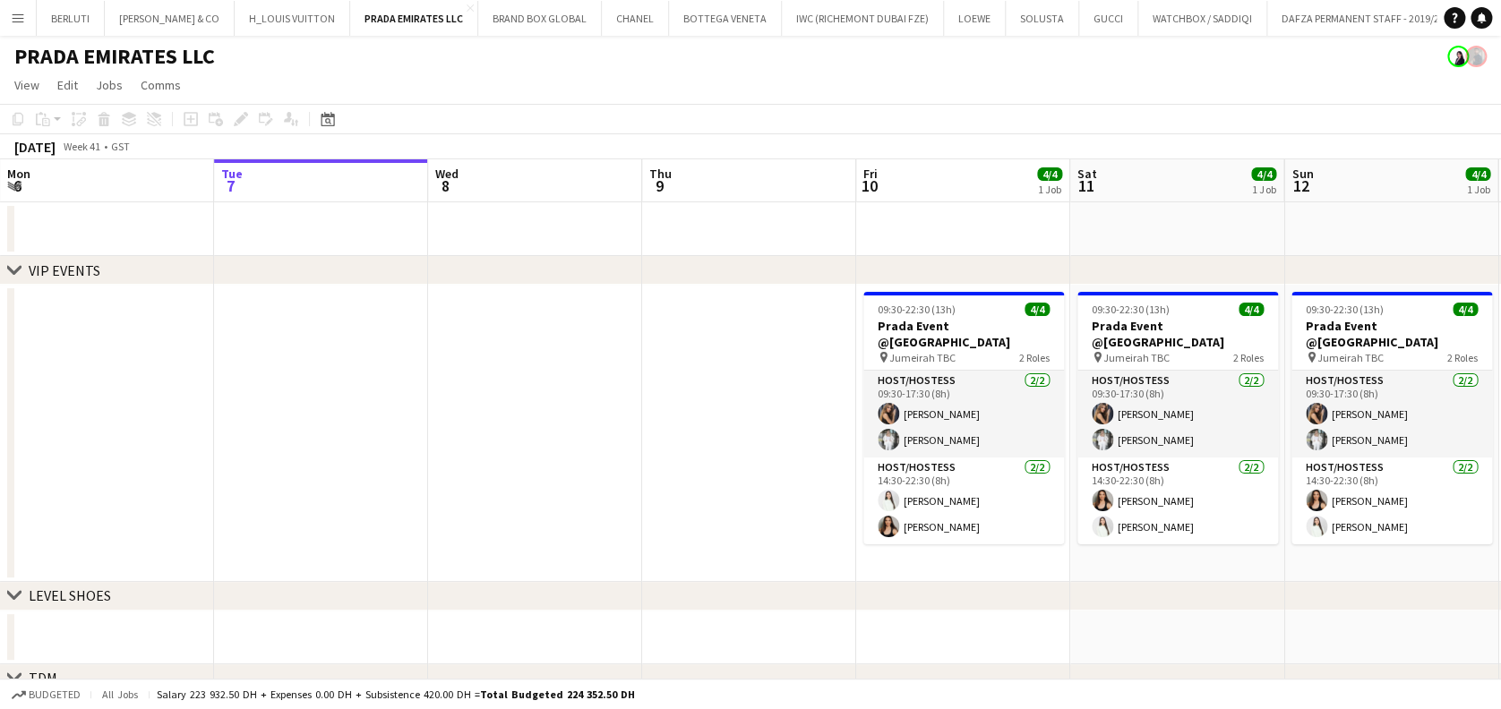
drag, startPoint x: 21, startPoint y: 19, endPoint x: 29, endPoint y: 44, distance: 26.1
click at [21, 19] on app-icon "Menu" at bounding box center [18, 18] width 14 height 14
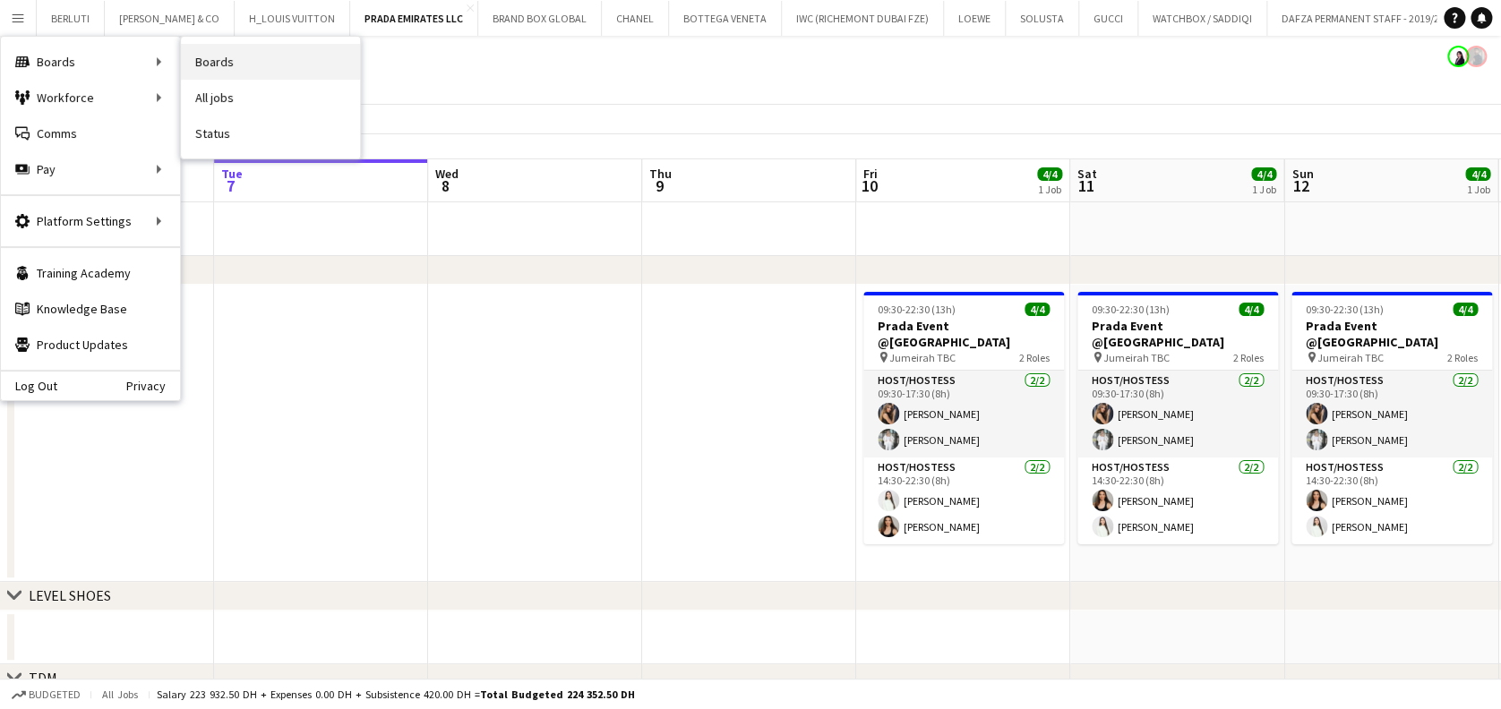
click at [253, 65] on link "Boards" at bounding box center [270, 62] width 179 height 36
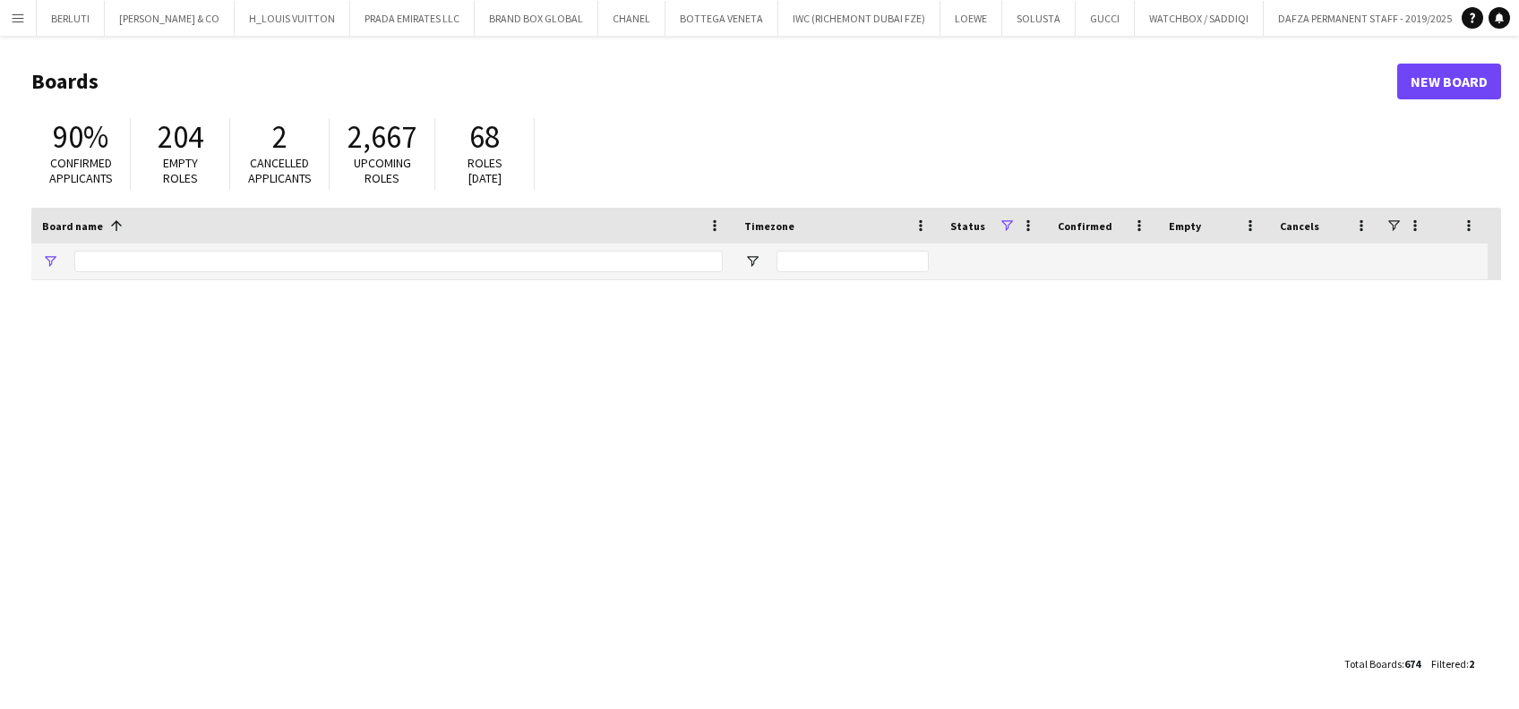
type input "******"
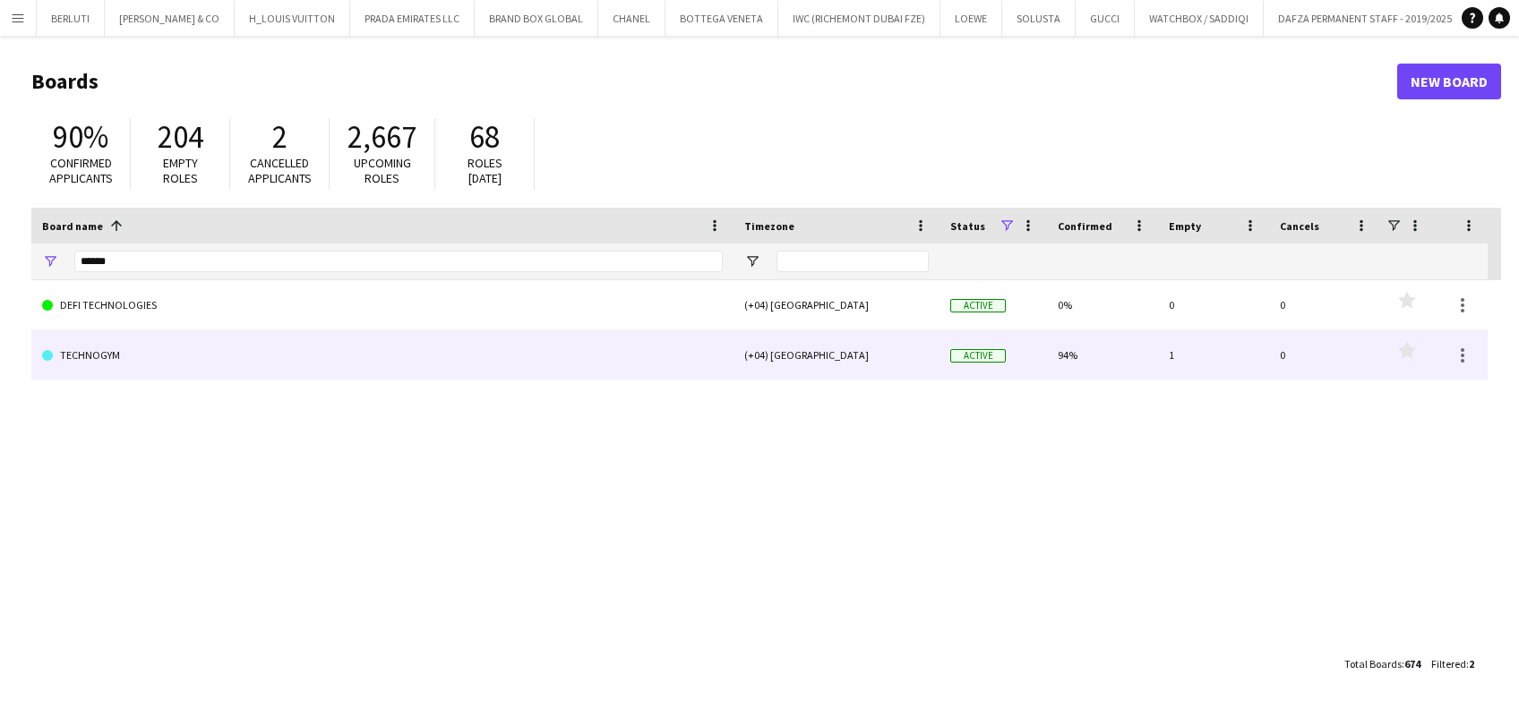
click at [154, 338] on link "TECHNOGYM" at bounding box center [382, 355] width 681 height 50
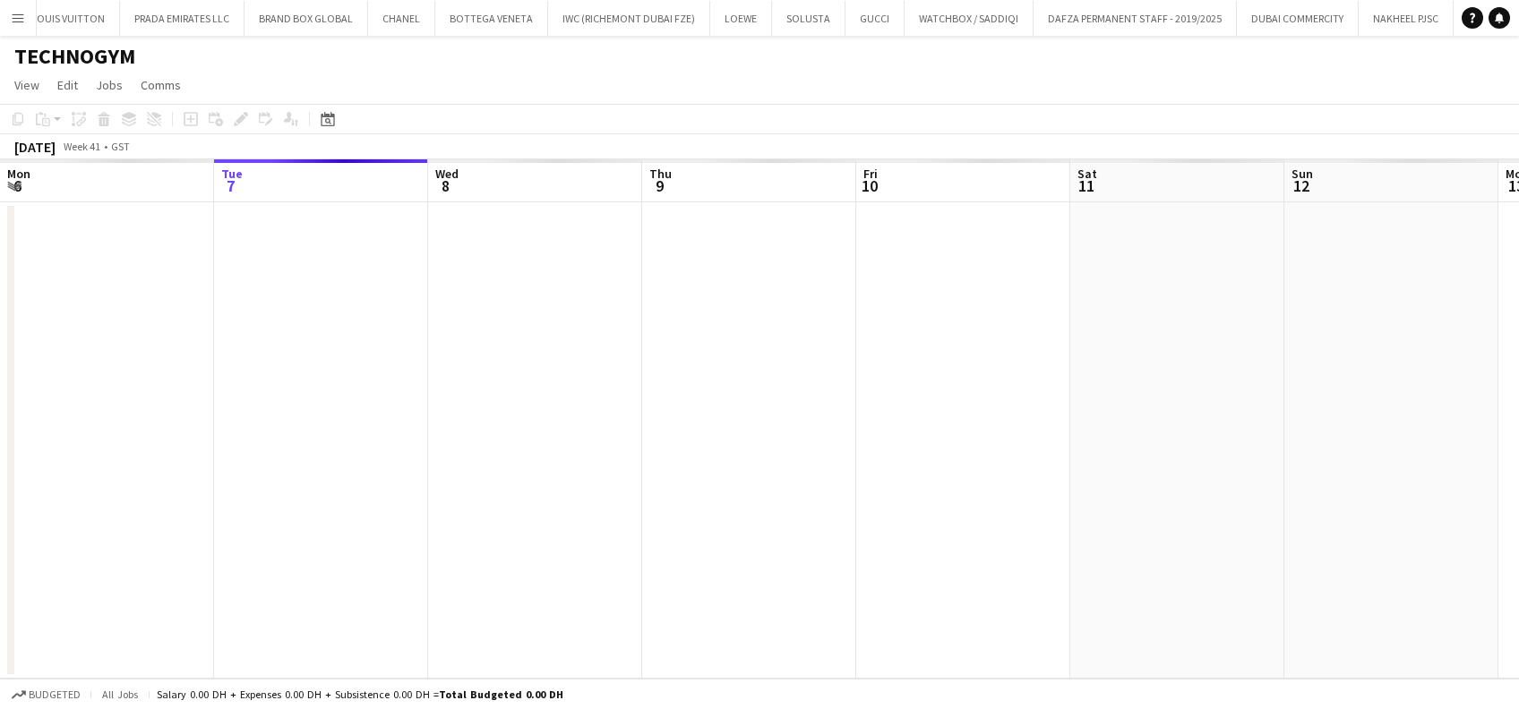
scroll to position [0, 255]
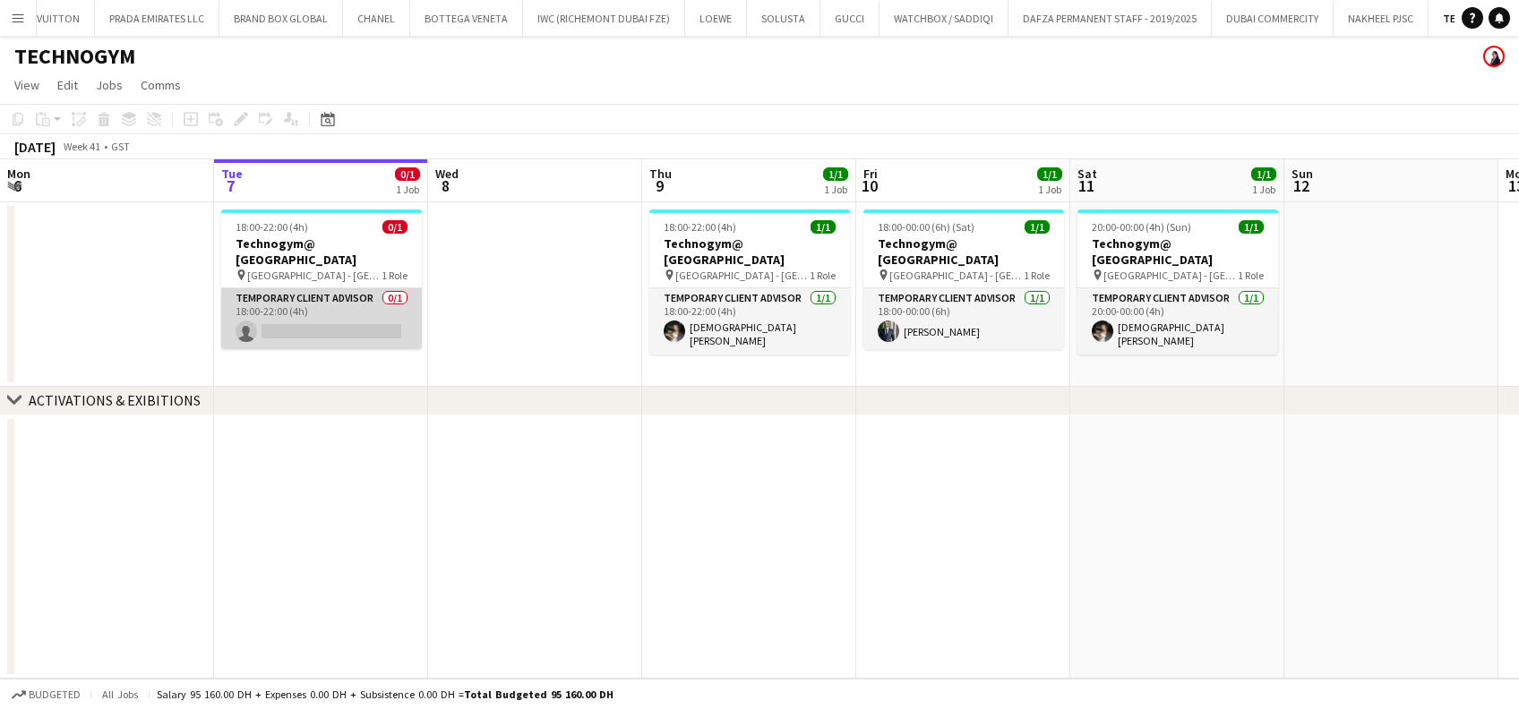
click at [348, 296] on app-card-role "Temporary Client Advisor 0/1 18:00-22:00 (4h) single-neutral-actions" at bounding box center [321, 318] width 201 height 61
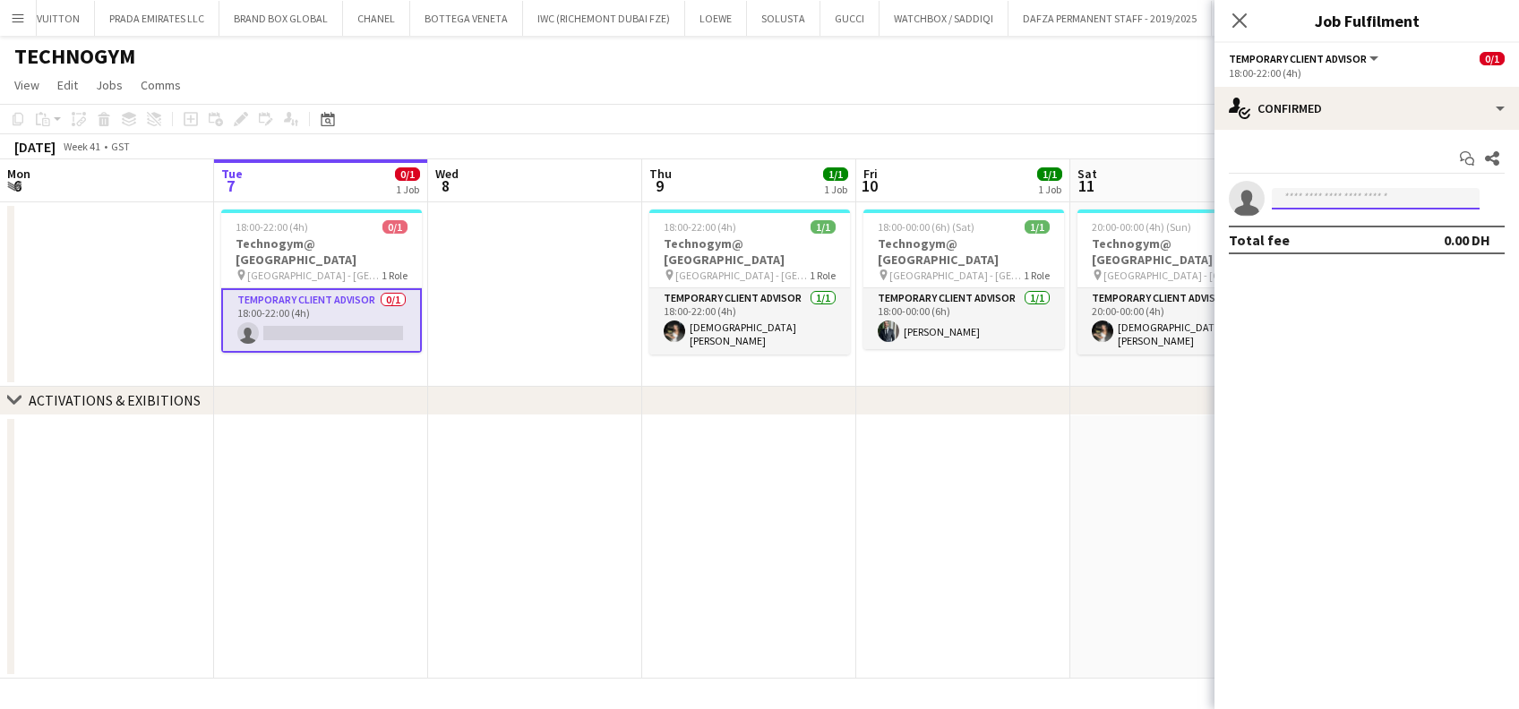
click at [1290, 201] on input at bounding box center [1376, 198] width 208 height 21
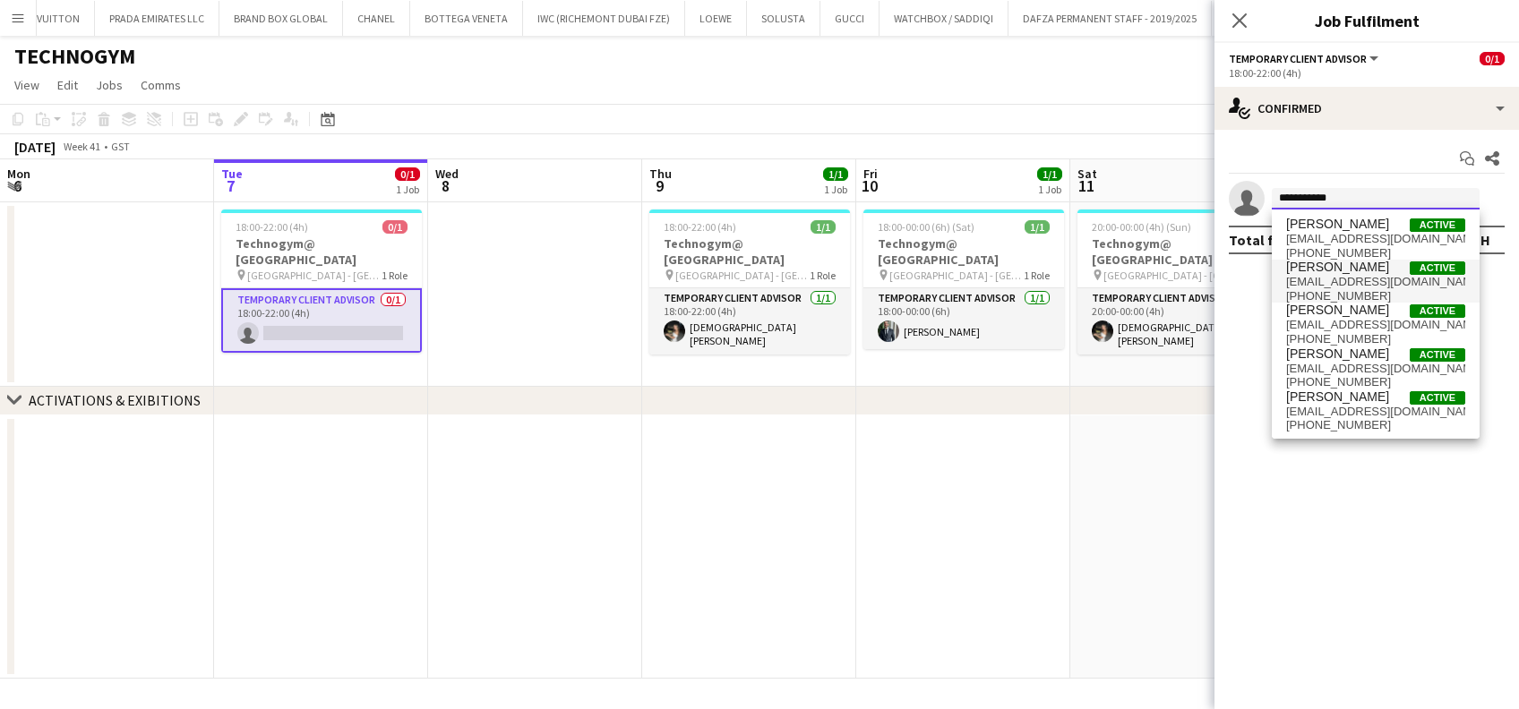
type input "**********"
click at [1410, 278] on span "[EMAIL_ADDRESS][DOMAIN_NAME]" at bounding box center [1375, 282] width 179 height 14
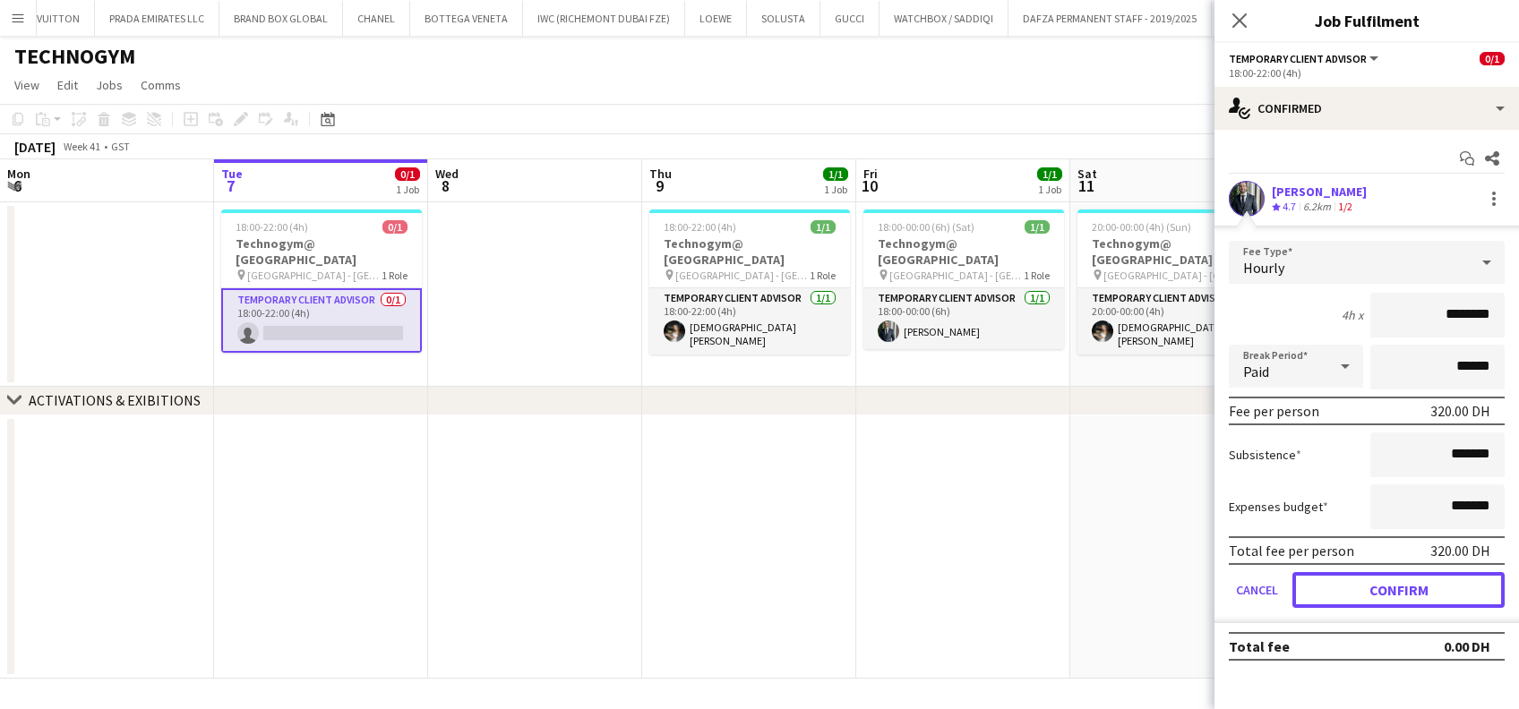
drag, startPoint x: 1398, startPoint y: 578, endPoint x: 1189, endPoint y: 579, distance: 208.7
click at [1398, 578] on button "Confirm" at bounding box center [1398, 590] width 212 height 36
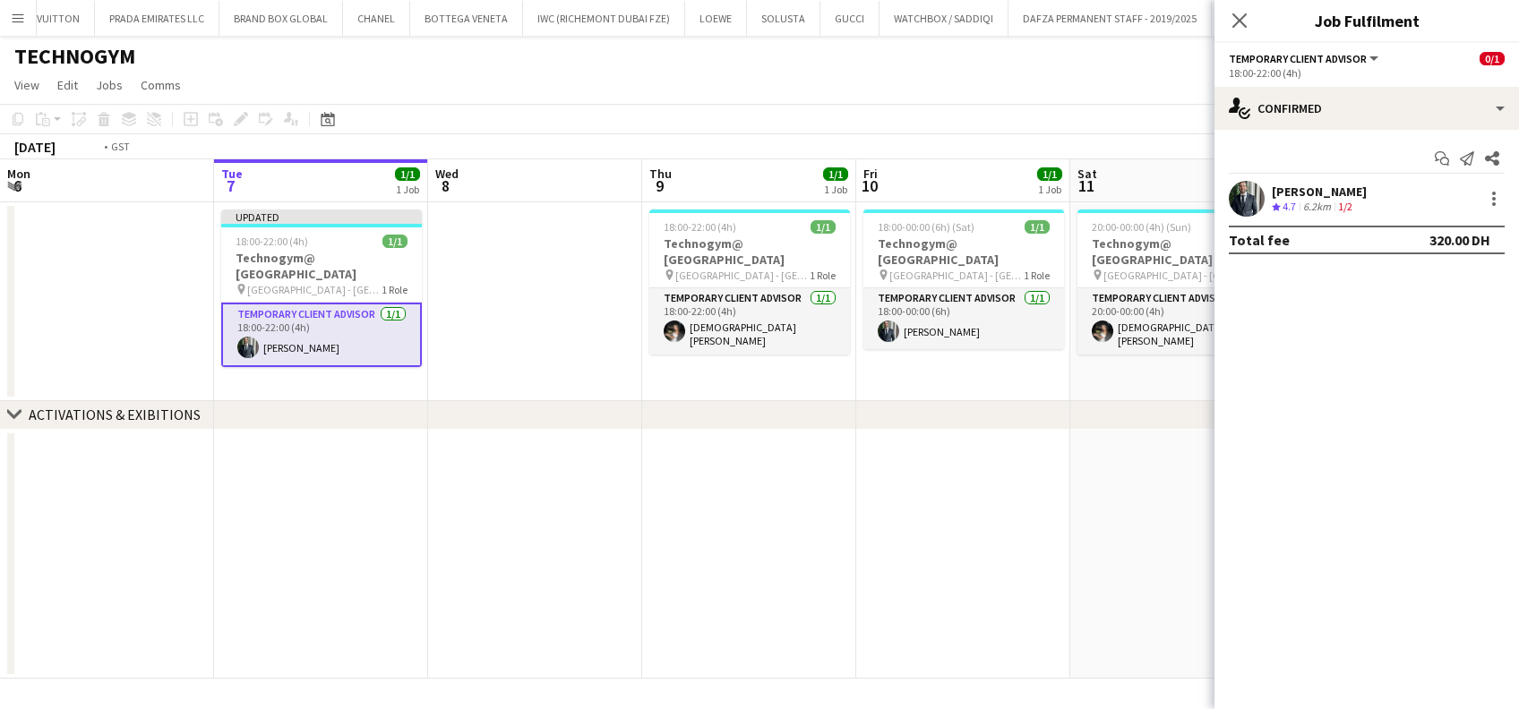
click at [899, 504] on app-date-cell at bounding box center [963, 555] width 214 height 250
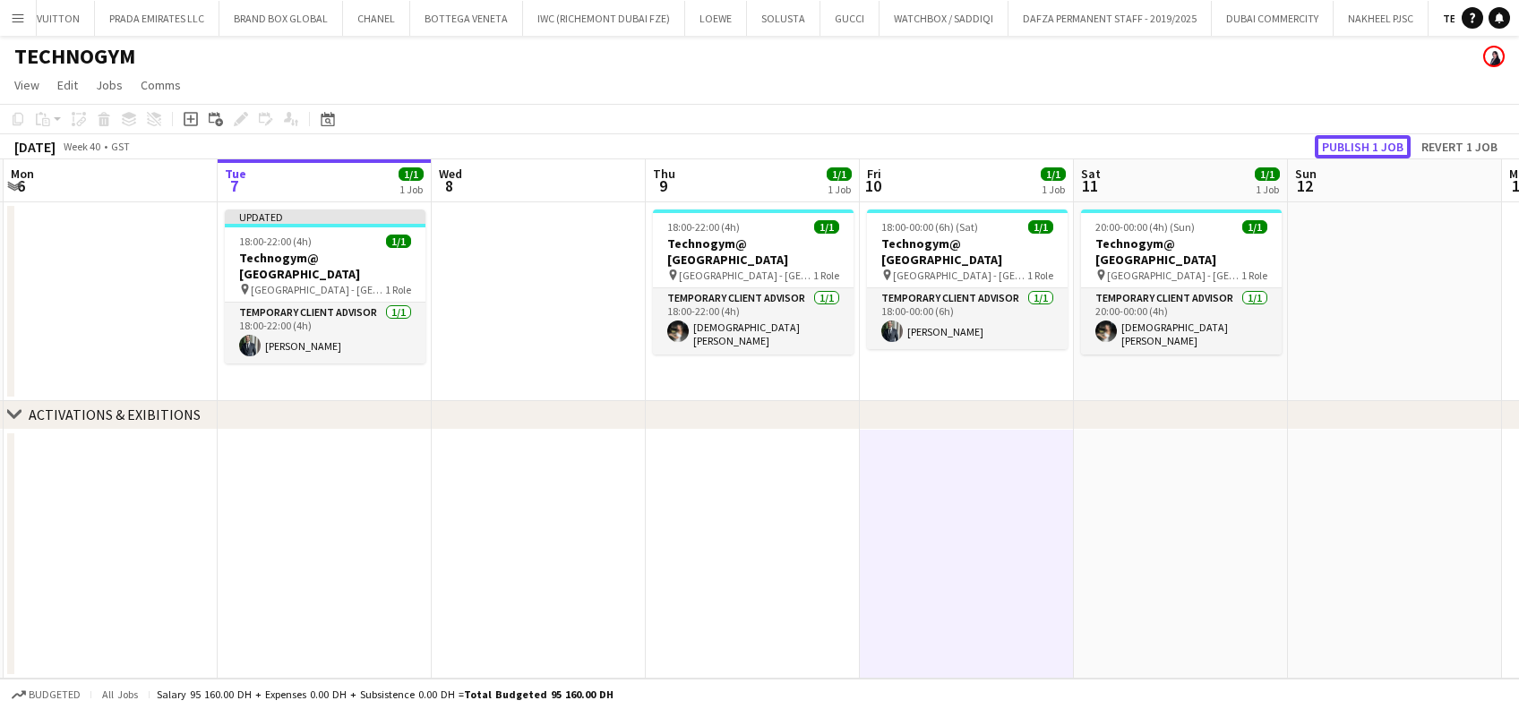
click at [1347, 154] on button "Publish 1 job" at bounding box center [1363, 146] width 96 height 23
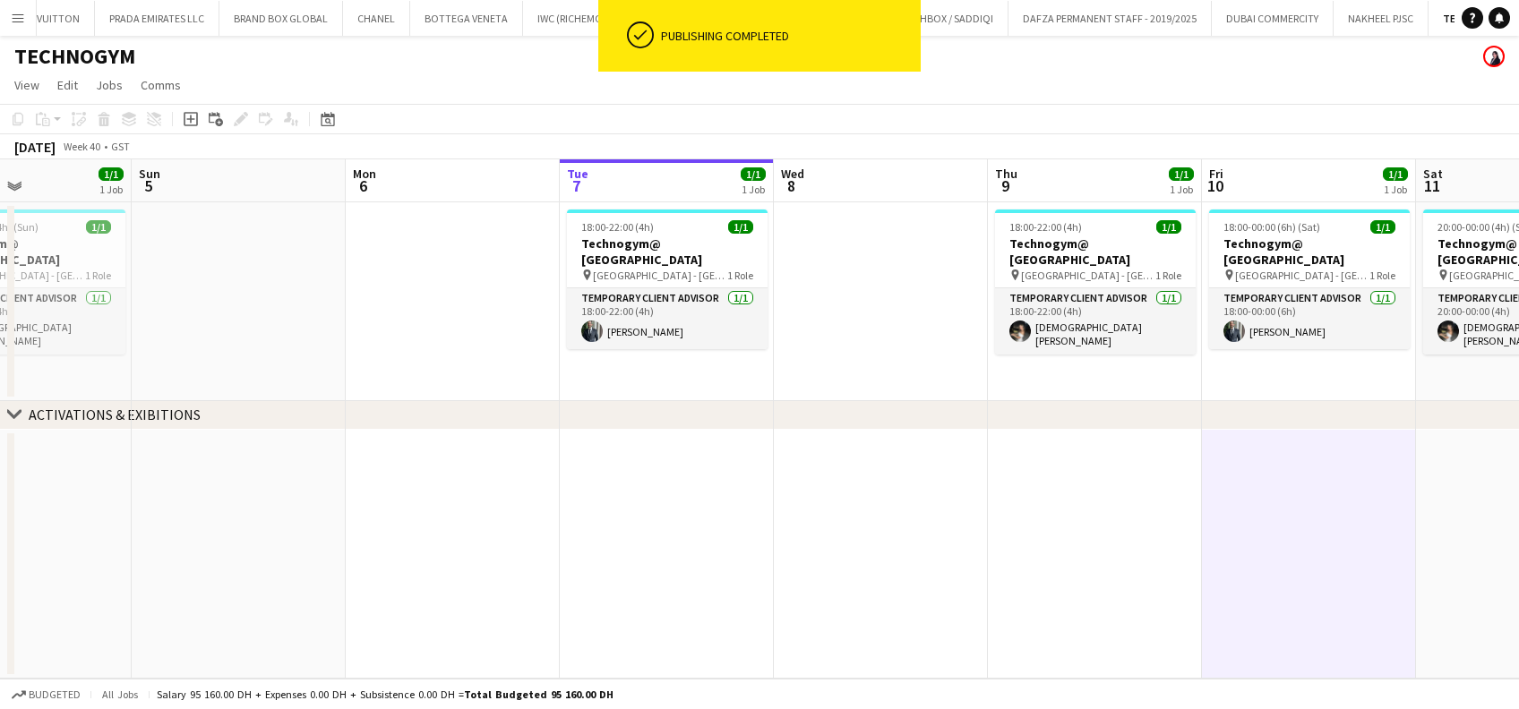
drag, startPoint x: 642, startPoint y: 227, endPoint x: 603, endPoint y: 265, distance: 55.1
click at [767, 227] on app-calendar-viewport "Thu 2 Fri 3 Sat 4 1/1 1 Job Sun 5 Mon 6 Tue 7 1/1 1 Job Wed 8 Thu 9 1/1 1 Job F…" at bounding box center [759, 418] width 1519 height 519
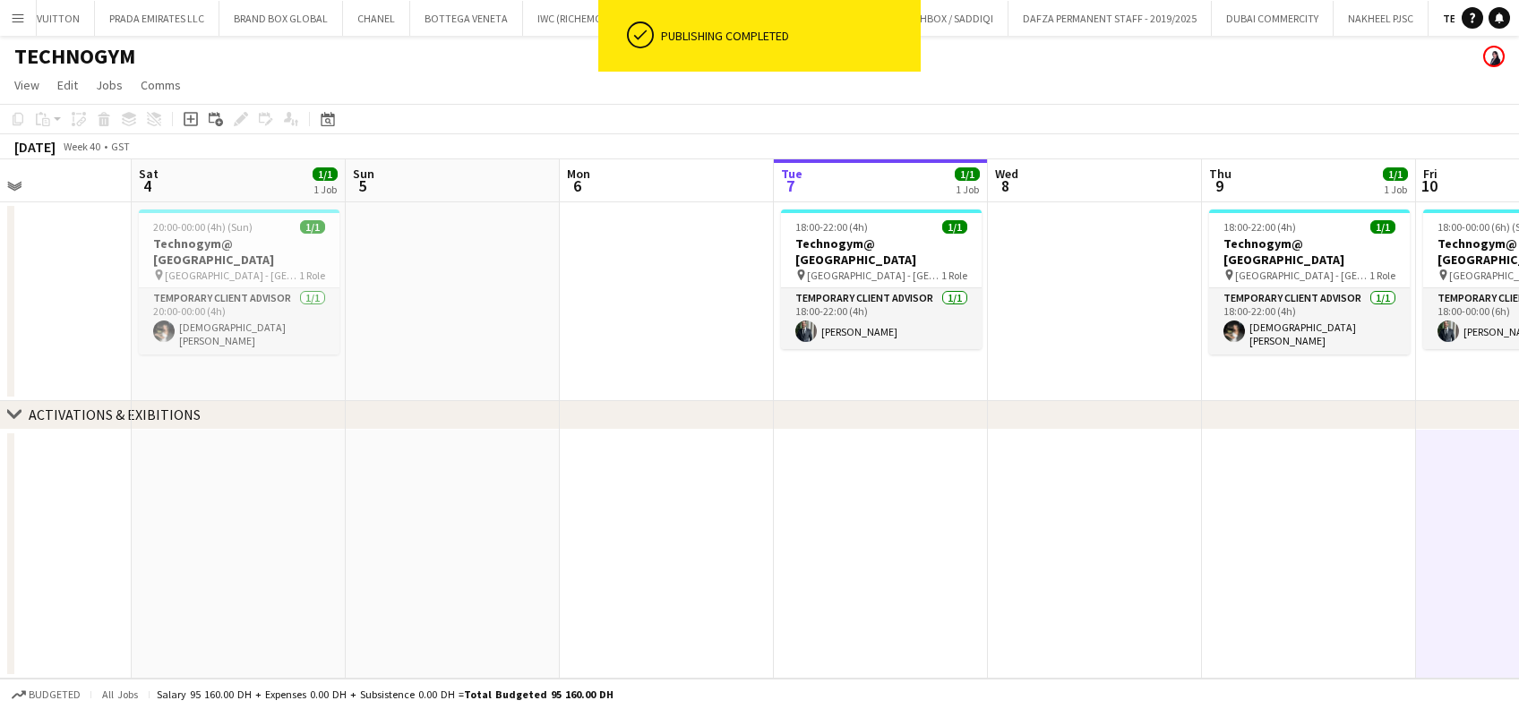
drag, startPoint x: 587, startPoint y: 282, endPoint x: 752, endPoint y: 257, distance: 166.7
click at [777, 253] on app-calendar-viewport "Wed 1 Thu 2 Fri 3 Sat 4 1/1 1 Job Sun 5 Mon 6 Tue 7 1/1 1 Job Wed 8 Thu 9 1/1 1…" at bounding box center [759, 418] width 1519 height 519
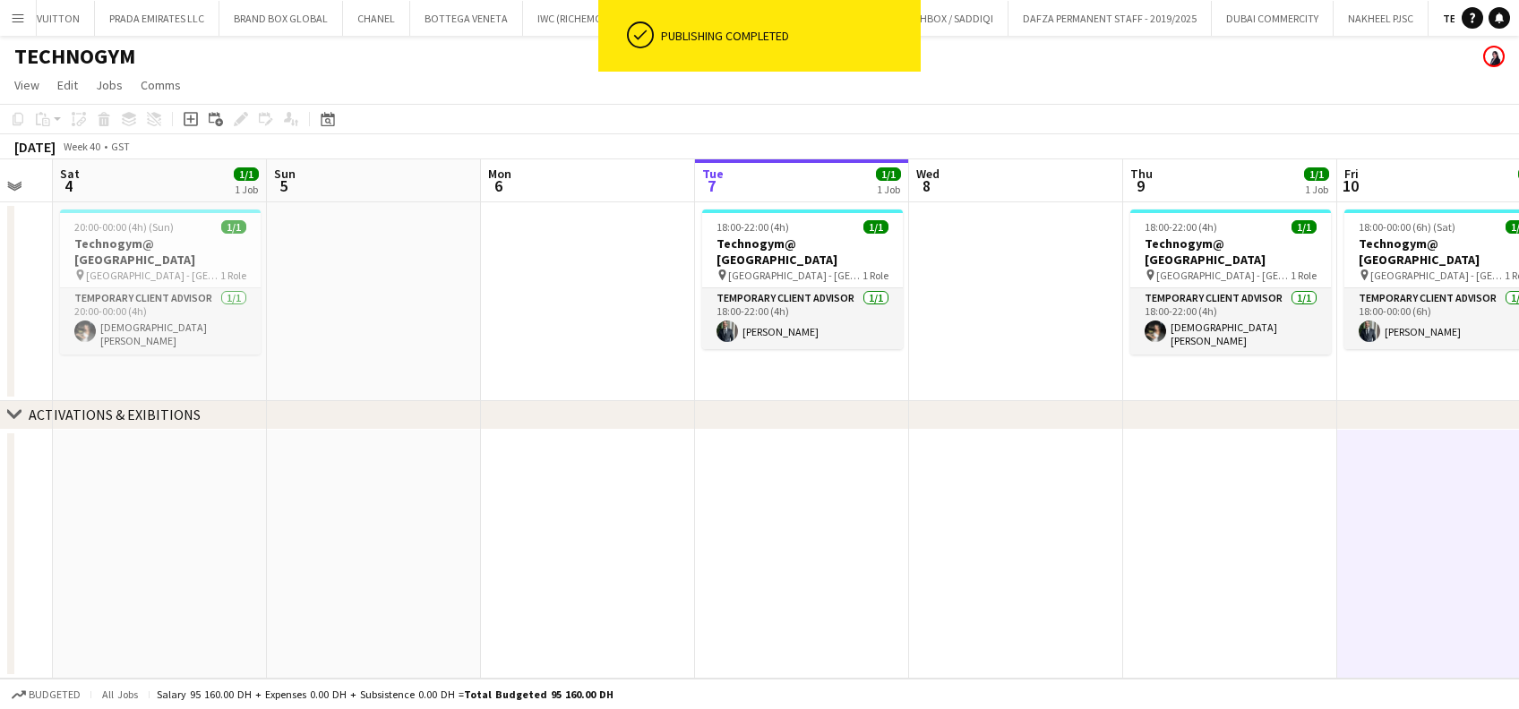
drag, startPoint x: 421, startPoint y: 299, endPoint x: 400, endPoint y: 297, distance: 20.7
click at [390, 299] on app-calendar-viewport "Tue 30 Wed 1 Thu 2 Fri 3 Sat 4 1/1 1 Job Sun 5 Mon 6 Tue 7 1/1 1 Job Wed 8 Thu …" at bounding box center [759, 418] width 1519 height 519
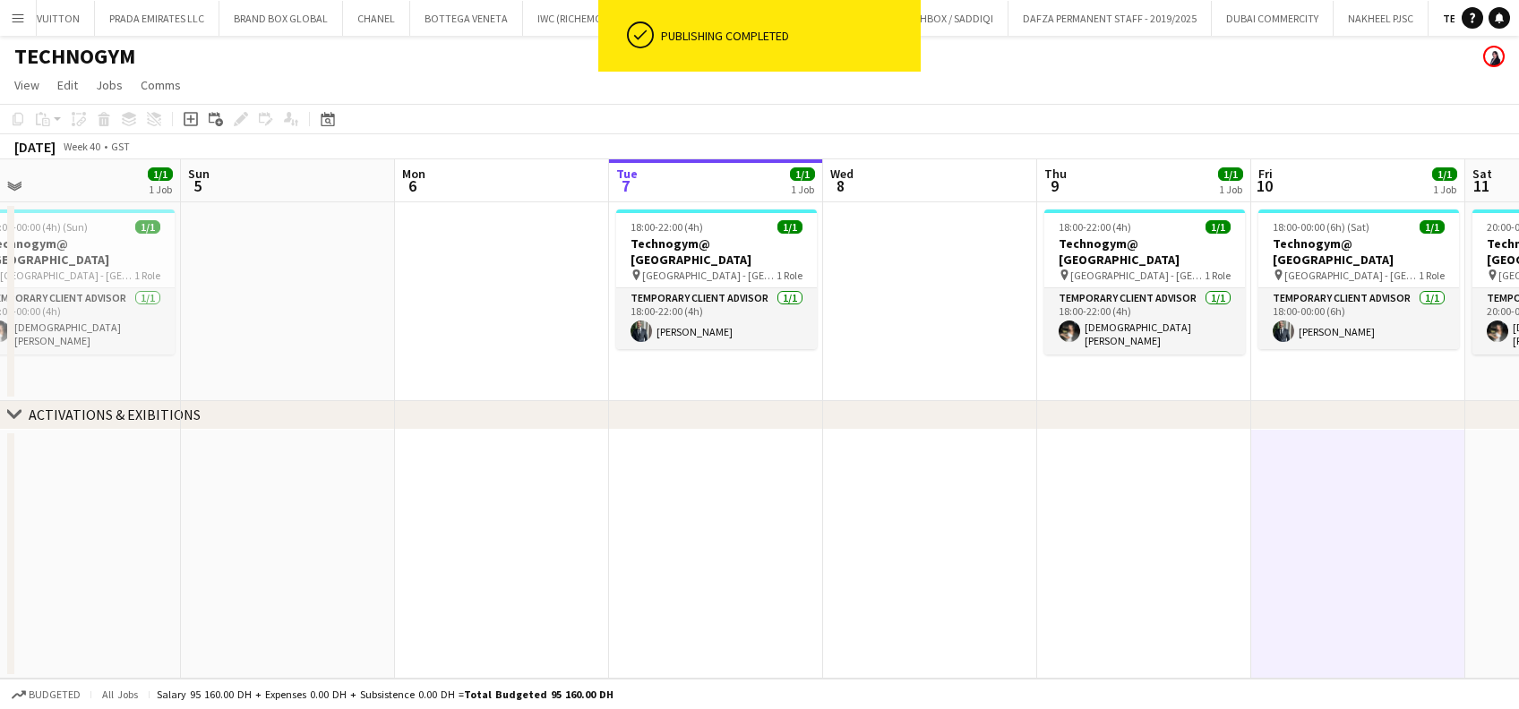
drag, startPoint x: 1015, startPoint y: 284, endPoint x: 931, endPoint y: 288, distance: 84.3
click at [931, 288] on app-calendar-viewport "Tue 30 Wed 1 Thu 2 Fri 3 Sat 4 1/1 1 Job Sun 5 Mon 6 Tue 7 1/1 1 Job Wed 8 Thu …" at bounding box center [759, 418] width 1519 height 519
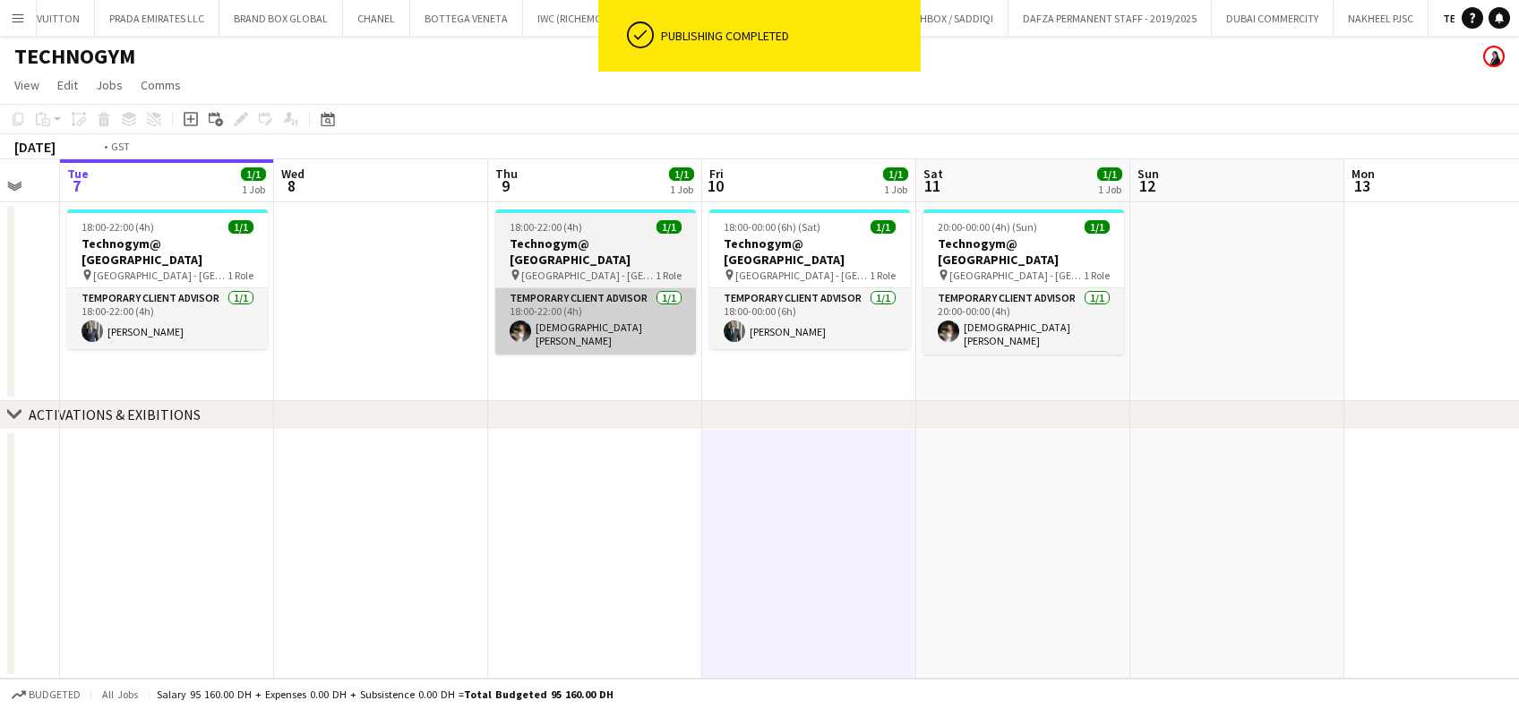
drag, startPoint x: 921, startPoint y: 297, endPoint x: 686, endPoint y: 278, distance: 235.4
click at [627, 297] on app-calendar-viewport "Thu 2 Fri 3 Sat 4 1/1 1 Job Sun 5 Mon 6 Tue 7 1/1 1 Job Wed 8 Thu 9 1/1 1 Job F…" at bounding box center [759, 418] width 1519 height 519
click at [593, 288] on app-card-role "Temporary Client Advisor [DATE] 18:00-22:00 (4h) [PERSON_NAME]" at bounding box center [596, 321] width 201 height 66
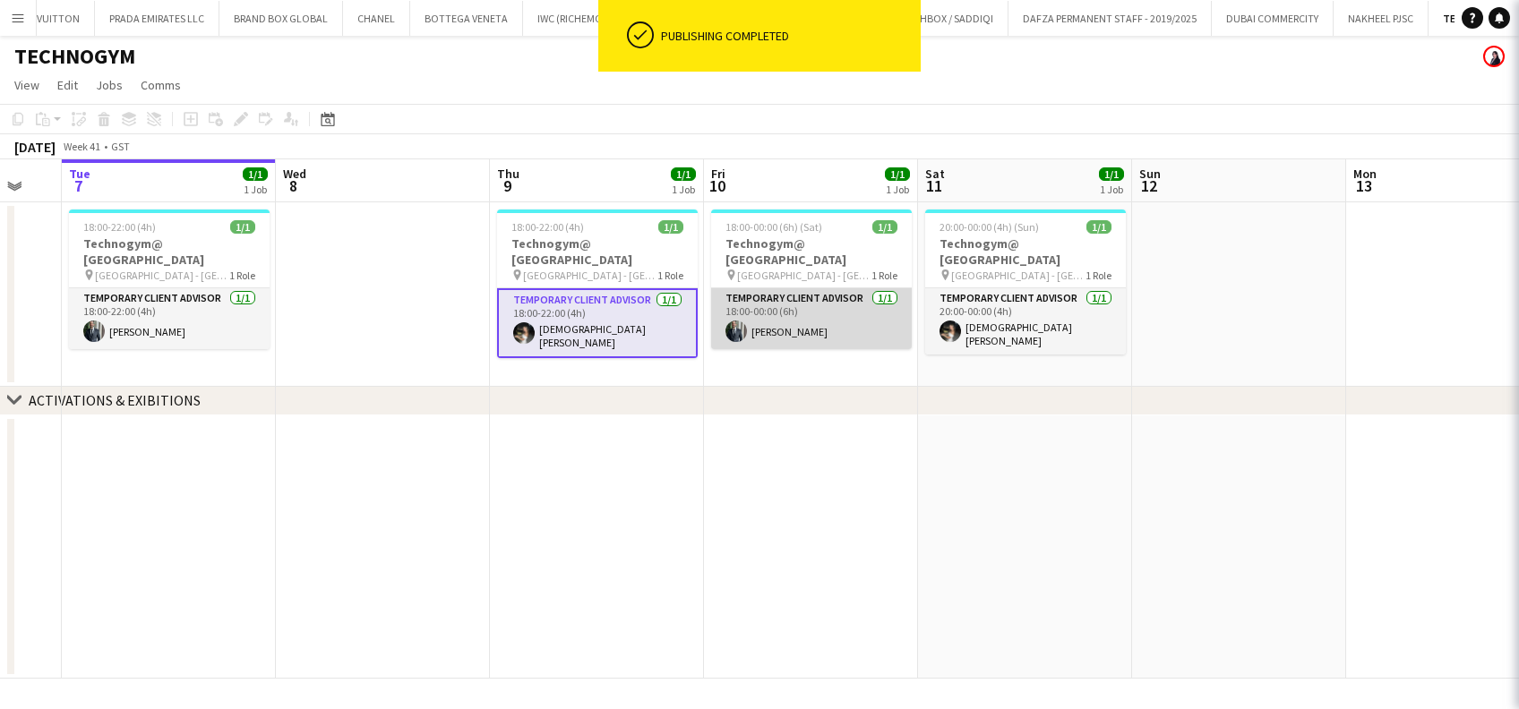
click at [743, 288] on app-card-role "Temporary Client Advisor [DATE] 18:00-00:00 (6h) [PERSON_NAME]" at bounding box center [811, 318] width 201 height 61
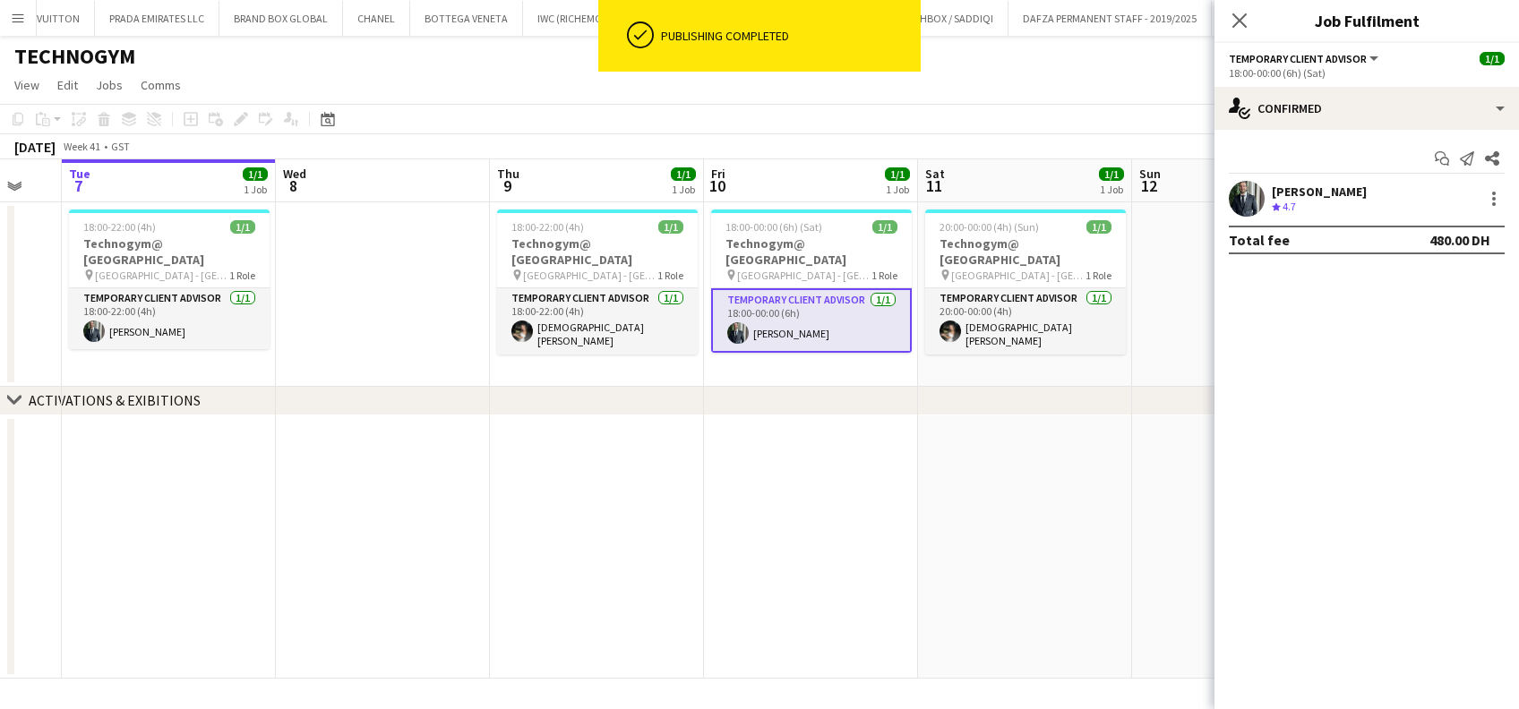
drag, startPoint x: 1118, startPoint y: 314, endPoint x: 1142, endPoint y: 311, distance: 24.4
click at [1118, 313] on app-card-role "Temporary Client Advisor [DATE] 20:00-00:00 (4h) [PERSON_NAME]" at bounding box center [1025, 321] width 201 height 66
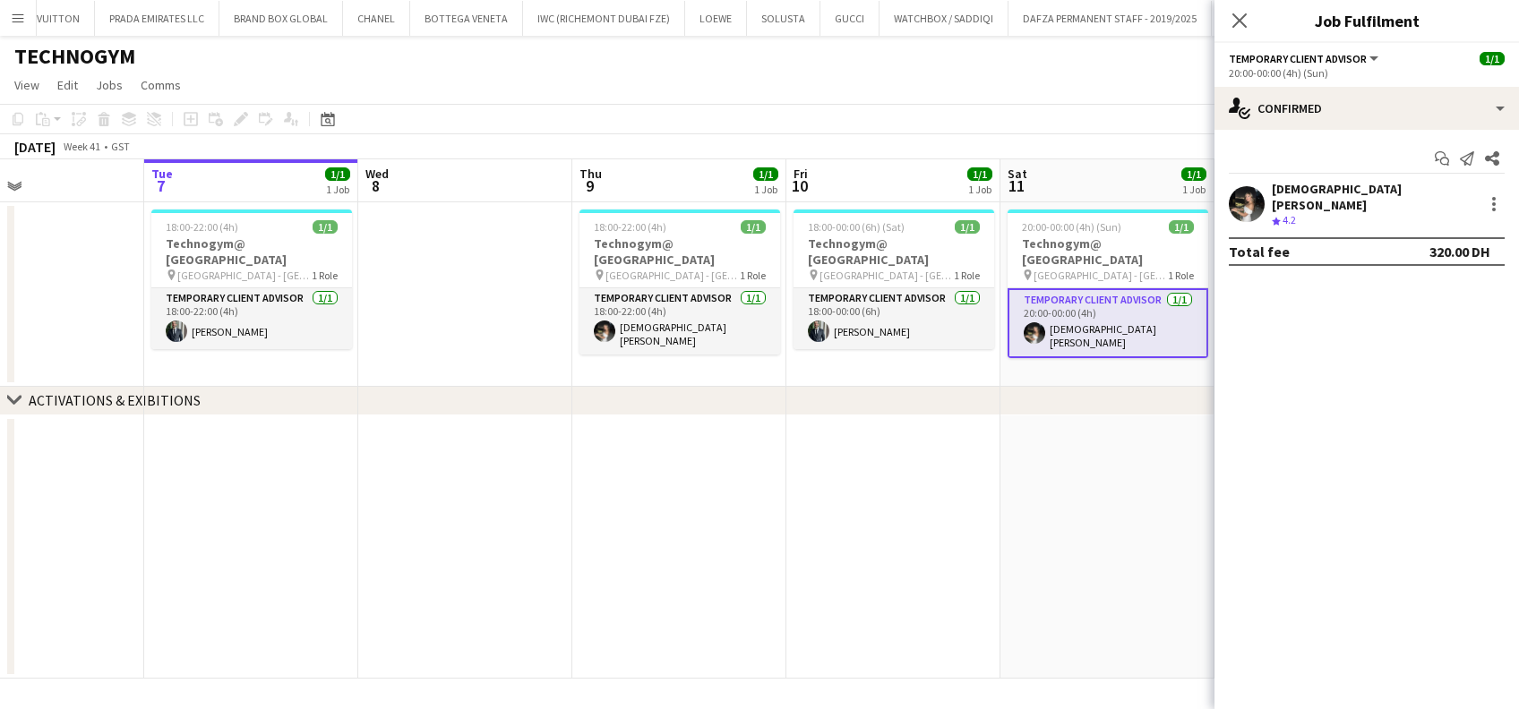
drag, startPoint x: 1158, startPoint y: 318, endPoint x: 580, endPoint y: 294, distance: 578.1
click at [534, 297] on app-calendar-viewport "Sat 4 1/1 1 Job Sun 5 Mon 6 Tue 7 1/1 1 Job Wed 8 Thu 9 1/1 1 Job Fri 10 1/1 1 …" at bounding box center [759, 418] width 1519 height 519
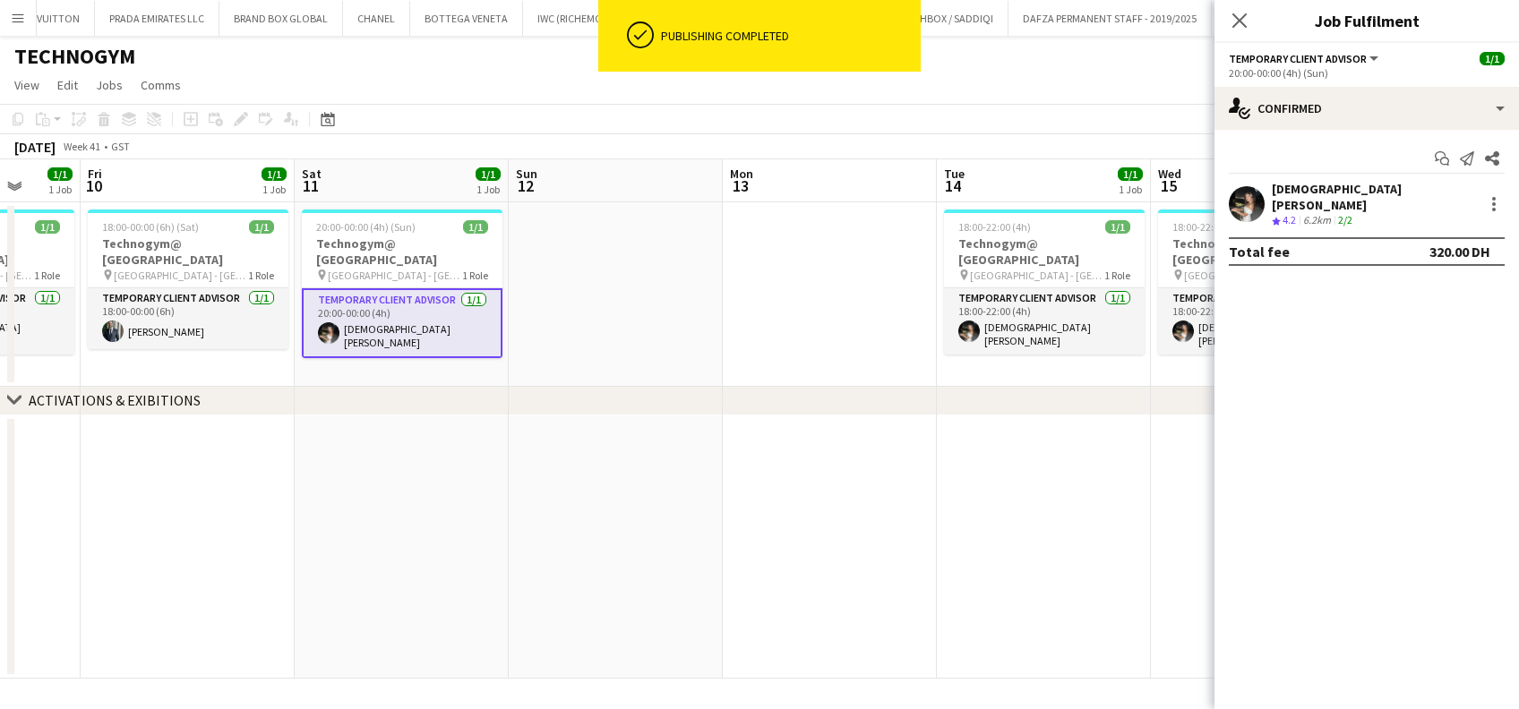
drag, startPoint x: 889, startPoint y: 294, endPoint x: 480, endPoint y: 316, distance: 409.9
click at [481, 316] on app-calendar-viewport "Tue 7 1/1 1 Job Wed 8 Thu 9 1/1 1 Job Fri 10 1/1 1 Job Sat 11 1/1 1 Job Sun 12 …" at bounding box center [759, 418] width 1519 height 519
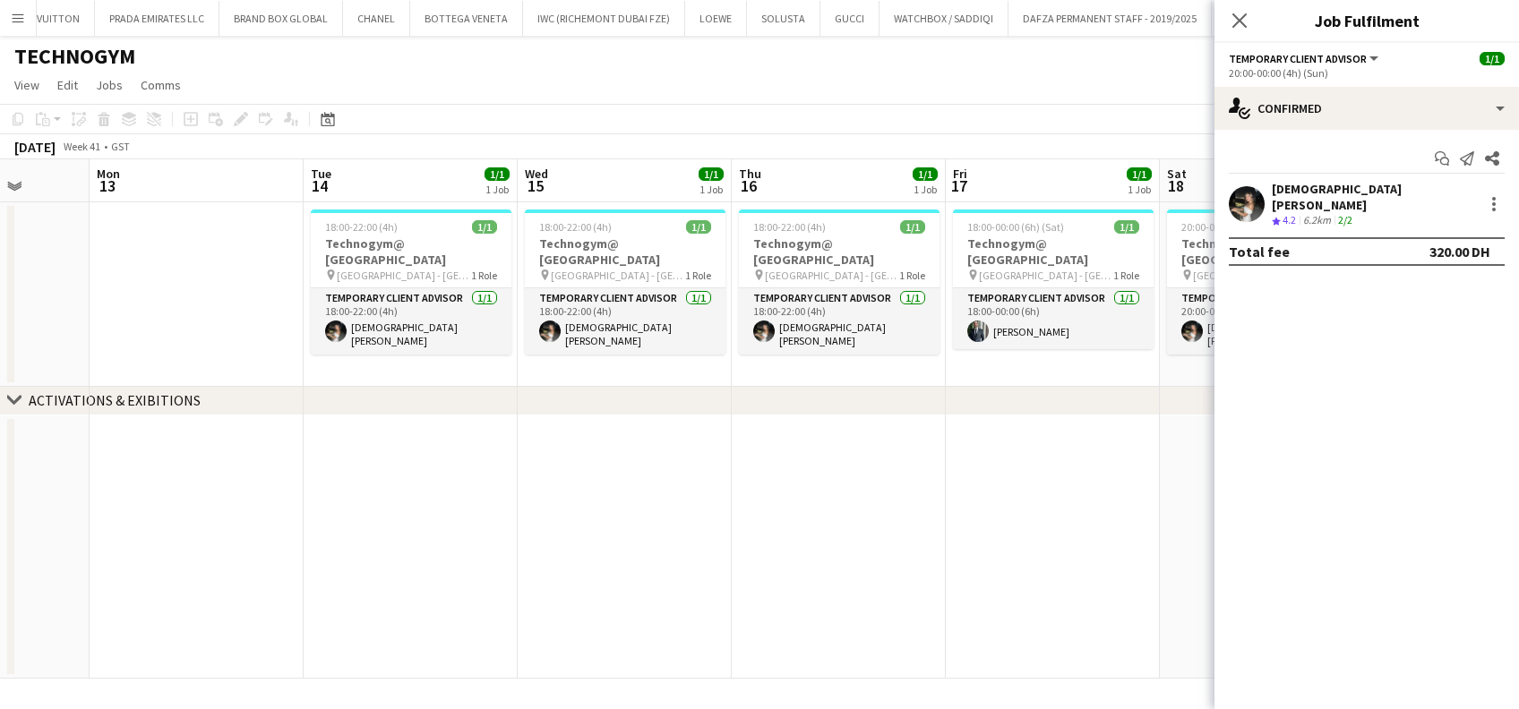
drag, startPoint x: 1085, startPoint y: 332, endPoint x: 960, endPoint y: 363, distance: 129.0
click at [770, 363] on app-calendar-viewport "Thu 9 1/1 1 Job Fri 10 1/1 1 Job Sat 11 1/1 1 Job Sun 12 Mon 13 Tue 14 1/1 1 Jo…" at bounding box center [759, 418] width 1519 height 519
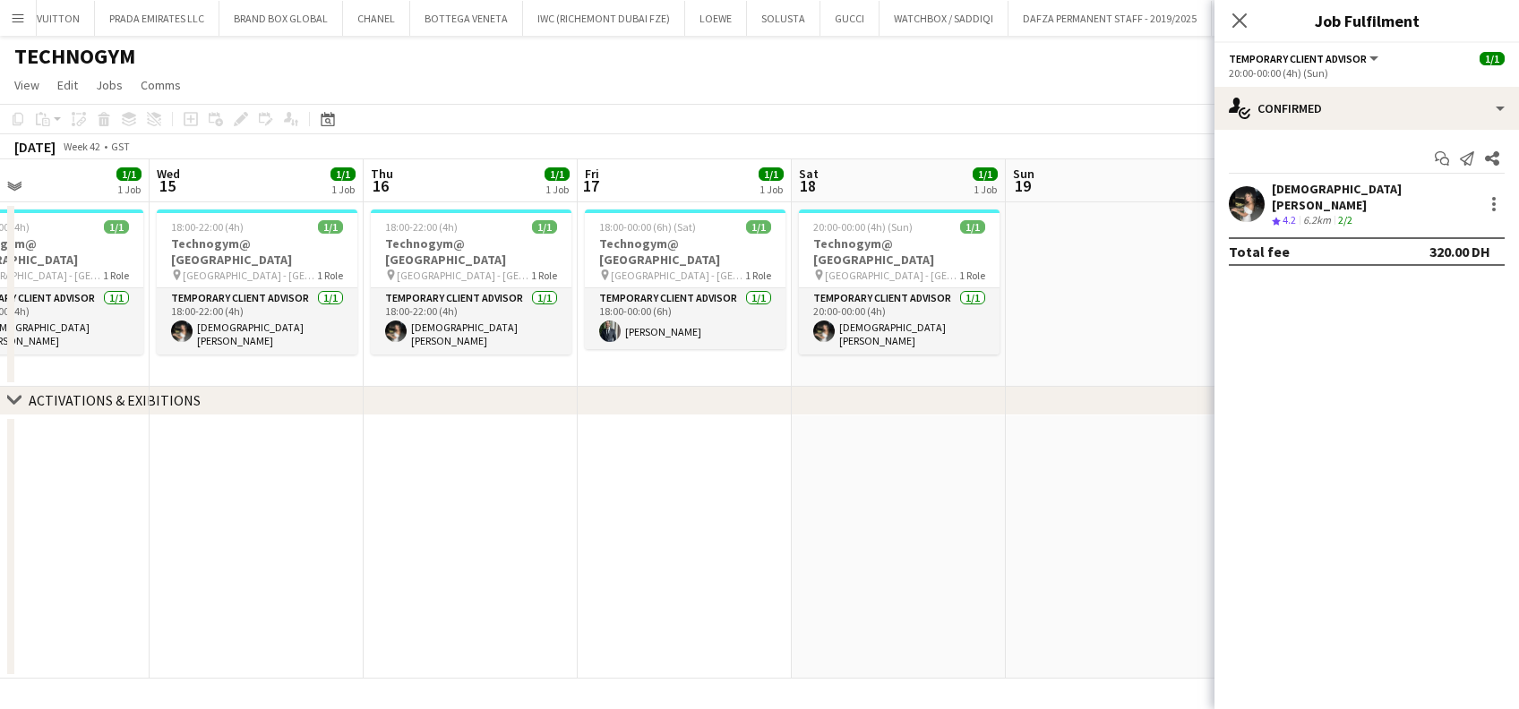
drag, startPoint x: 1008, startPoint y: 363, endPoint x: 768, endPoint y: 361, distance: 240.0
click at [768, 361] on app-calendar-viewport "Sat 11 1/1 1 Job Sun 12 Mon 13 Tue 14 1/1 1 Job Wed 15 1/1 1 Job Thu 16 1/1 1 J…" at bounding box center [759, 418] width 1519 height 519
click at [613, 343] on app-calendar-viewport "Sat 11 1/1 1 Job Sun 12 Mon 13 Tue 14 1/1 1 Job Wed 15 1/1 1 Job Thu 16 1/1 1 J…" at bounding box center [759, 418] width 1519 height 519
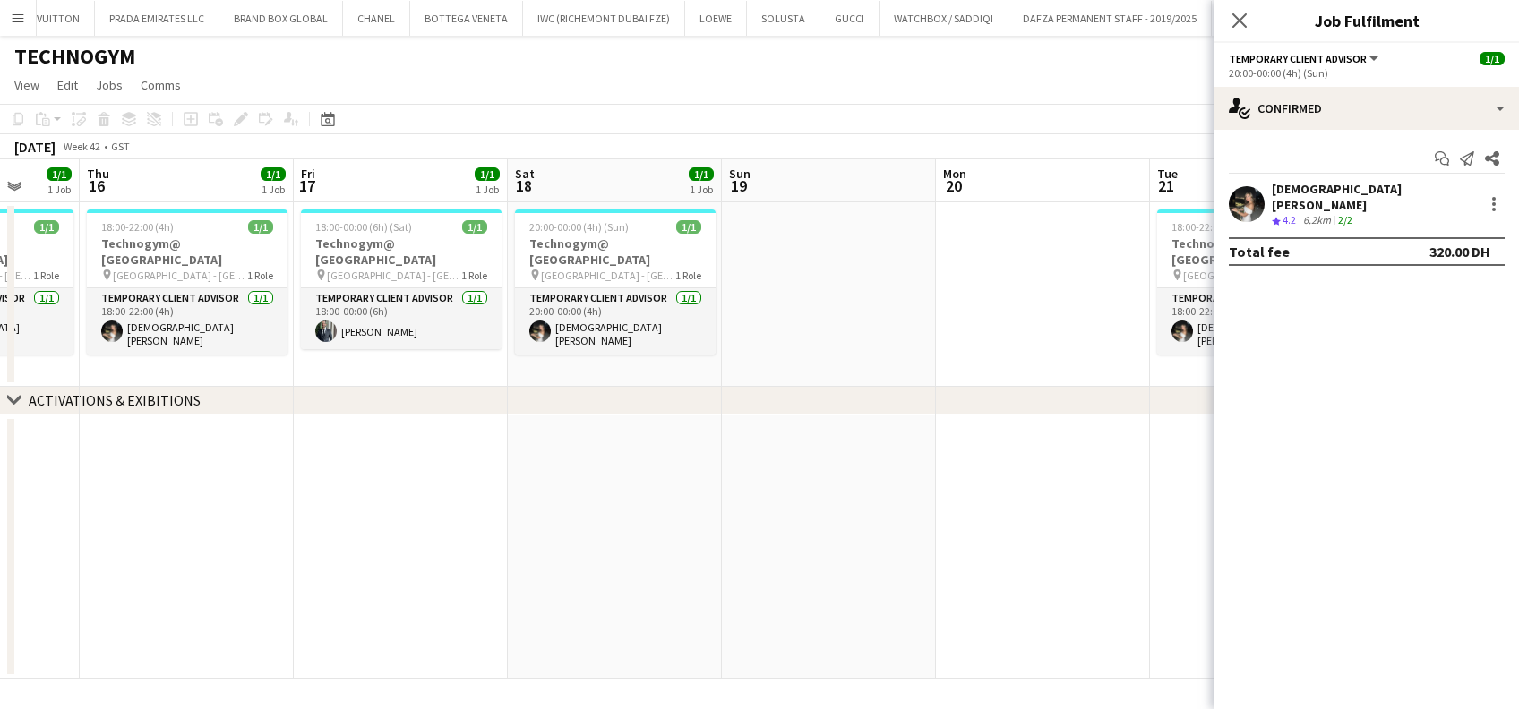
scroll to position [0, 767]
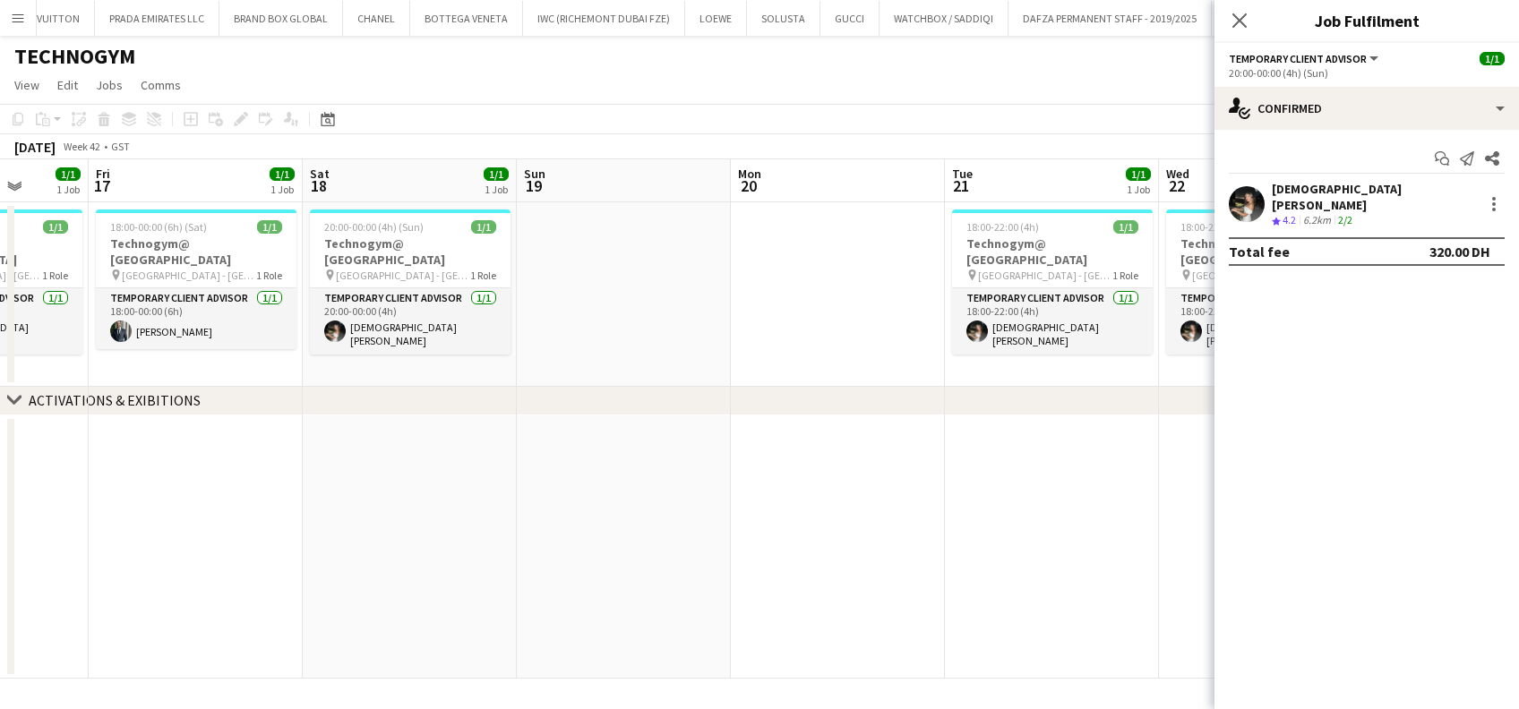
click at [223, 229] on app-calendar-viewport "Mon 13 Tue 14 1/1 1 Job Wed 15 1/1 1 Job Thu 16 1/1 1 Job Fri 17 1/1 1 Job Sat …" at bounding box center [759, 418] width 1519 height 519
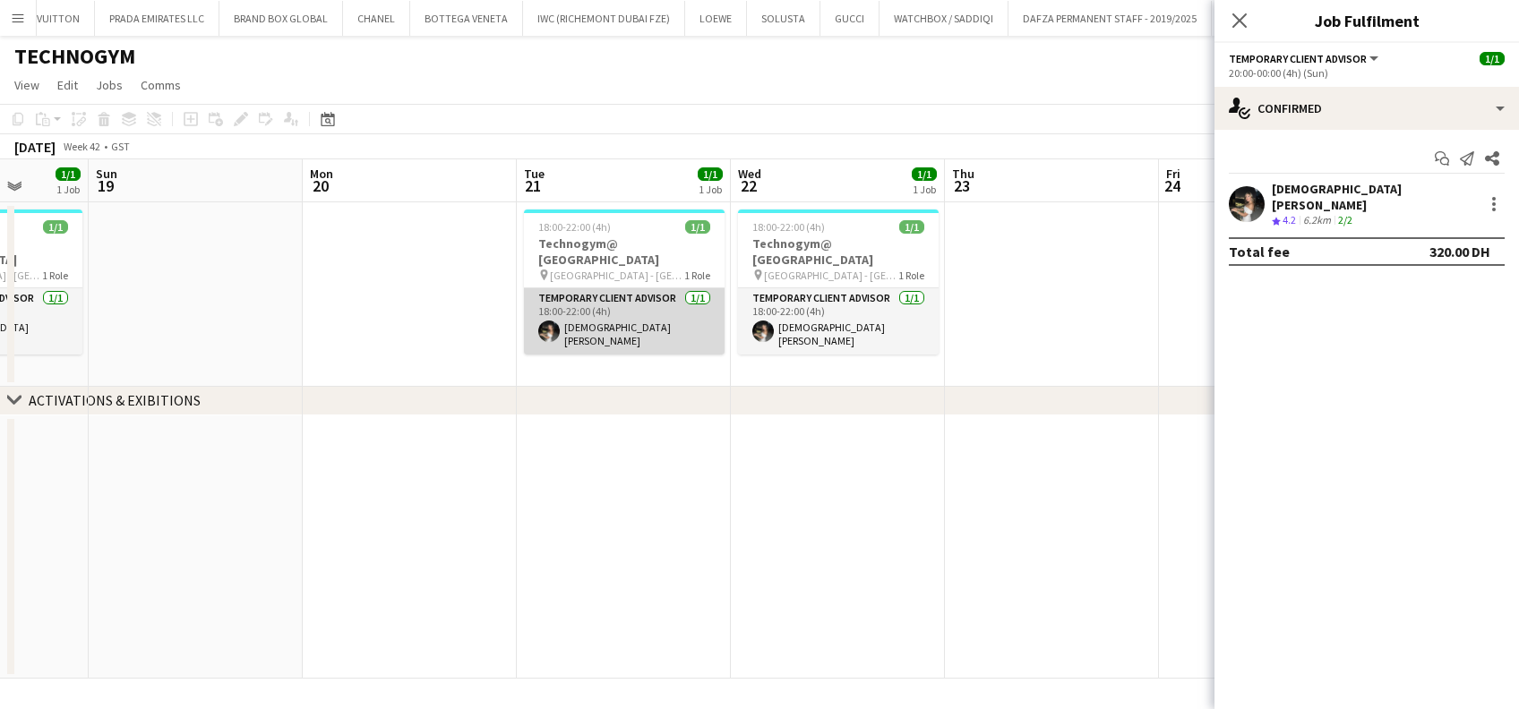
click at [649, 288] on app-card-role "Temporary Client Advisor [DATE] 18:00-22:00 (4h) [PERSON_NAME]" at bounding box center [624, 321] width 201 height 66
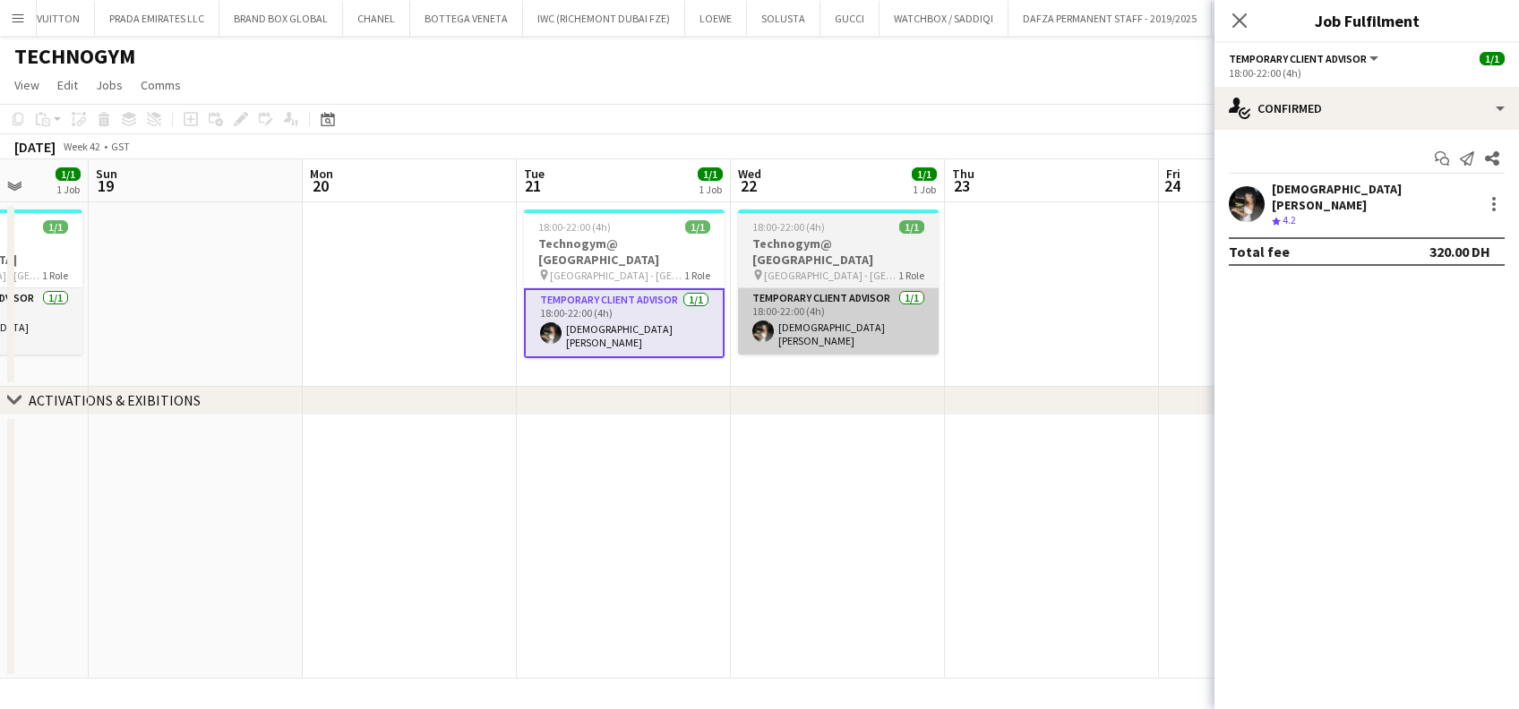
click at [825, 312] on app-card-role "Temporary Client Advisor [DATE] 18:00-22:00 (4h) [PERSON_NAME]" at bounding box center [838, 321] width 201 height 66
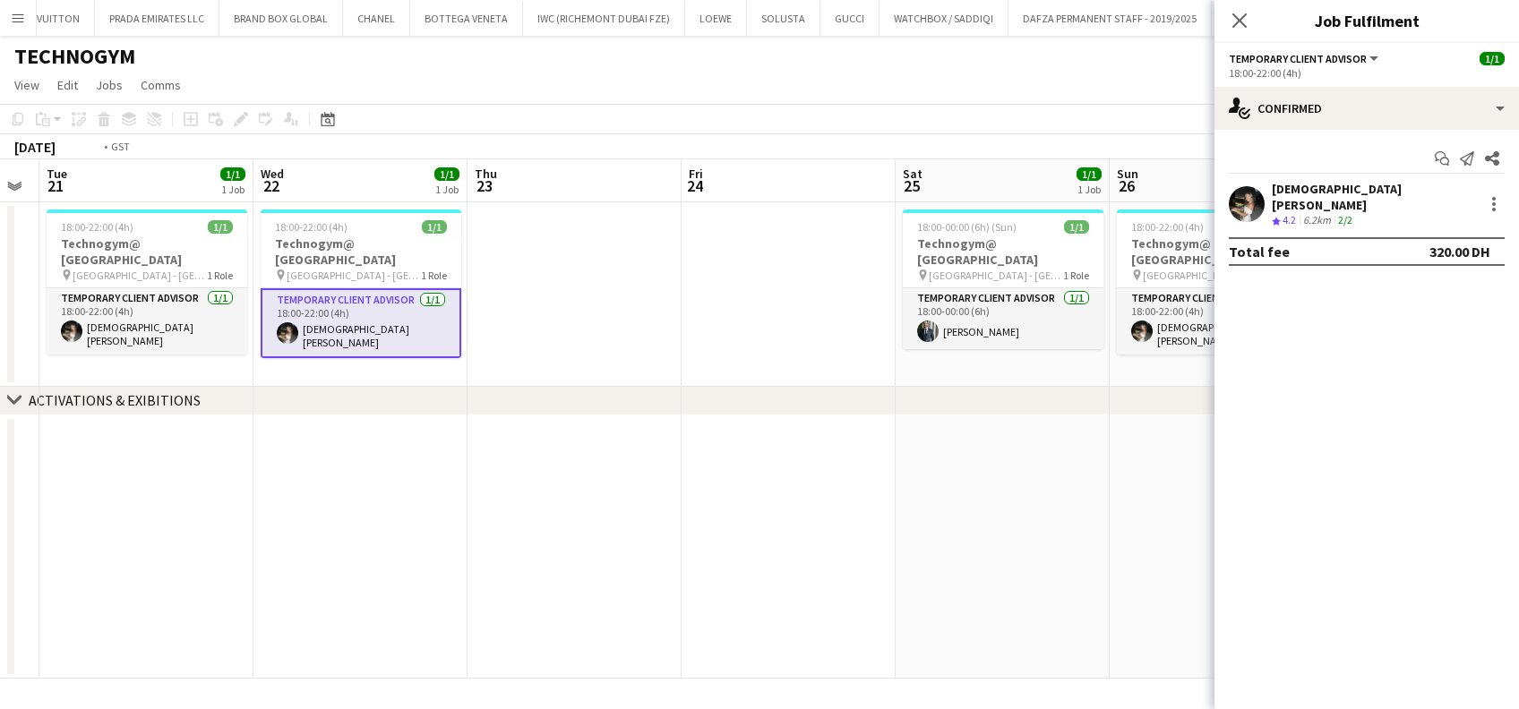
drag, startPoint x: 657, startPoint y: 328, endPoint x: 604, endPoint y: 328, distance: 52.8
click at [604, 328] on app-calendar-viewport "Fri 17 1/1 1 Job Sat 18 1/1 1 Job Sun 19 Mon 20 Tue 21 1/1 1 Job Wed 22 1/1 1 J…" at bounding box center [759, 418] width 1519 height 519
click at [795, 313] on app-date-cell at bounding box center [788, 294] width 214 height 184
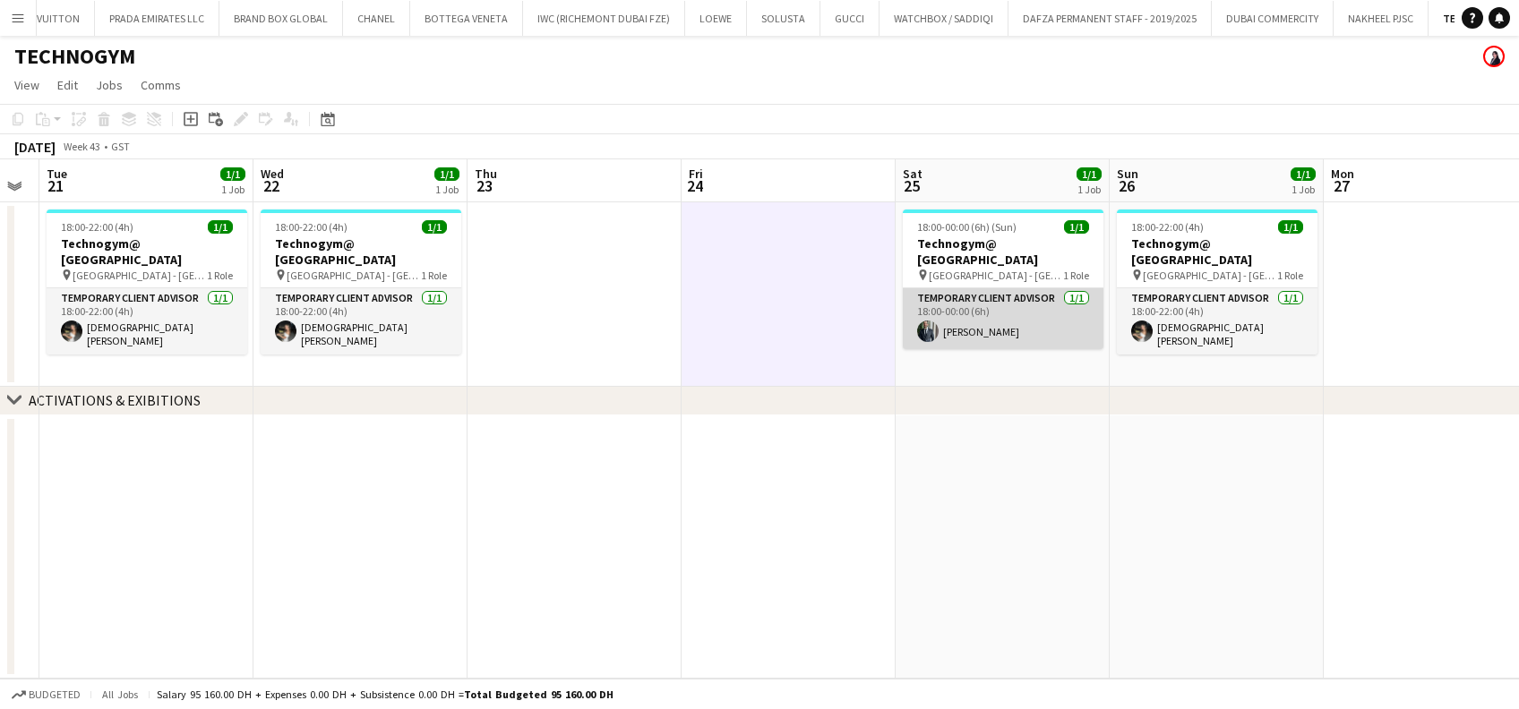
click at [995, 317] on app-card-role "Temporary Client Advisor [DATE] 18:00-00:00 (6h) [PERSON_NAME]" at bounding box center [1003, 318] width 201 height 61
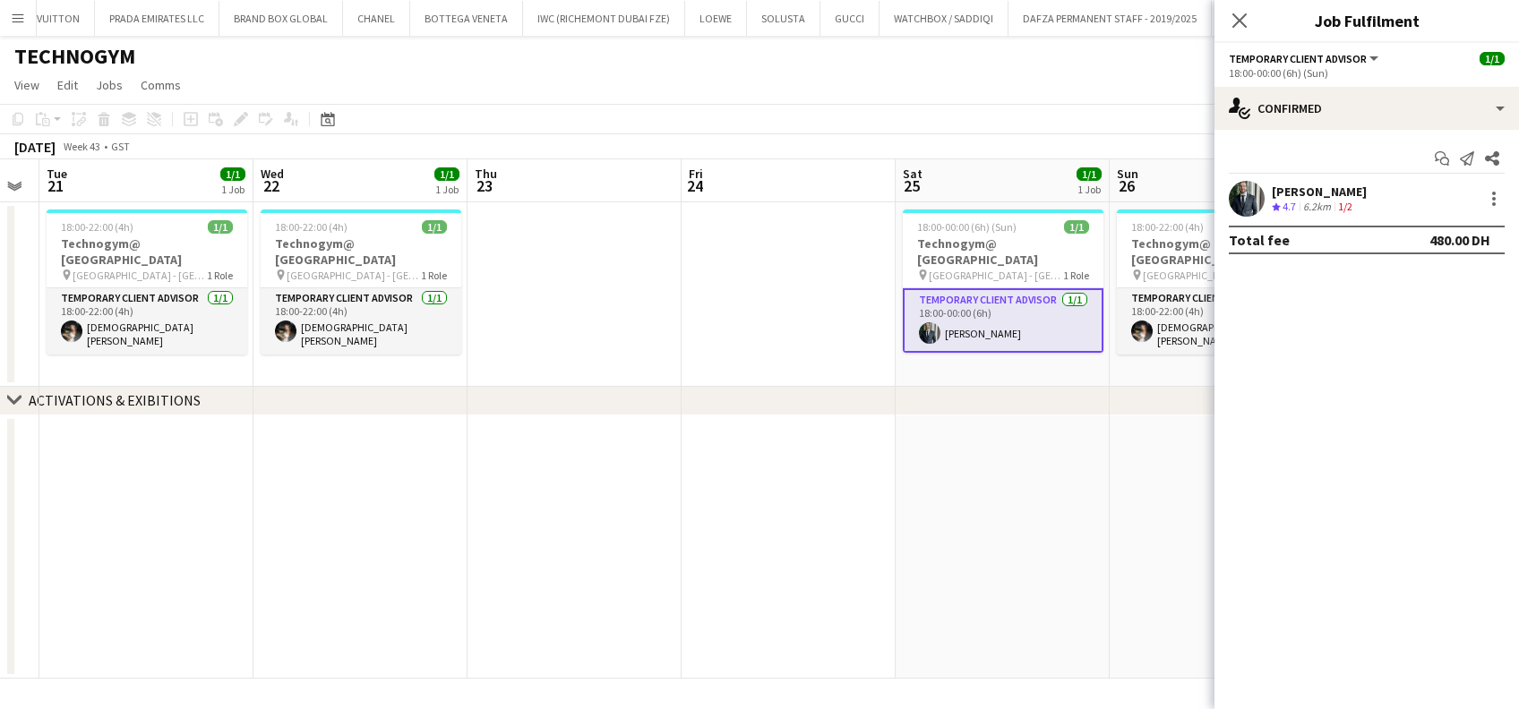
click at [780, 360] on app-date-cell at bounding box center [788, 294] width 214 height 184
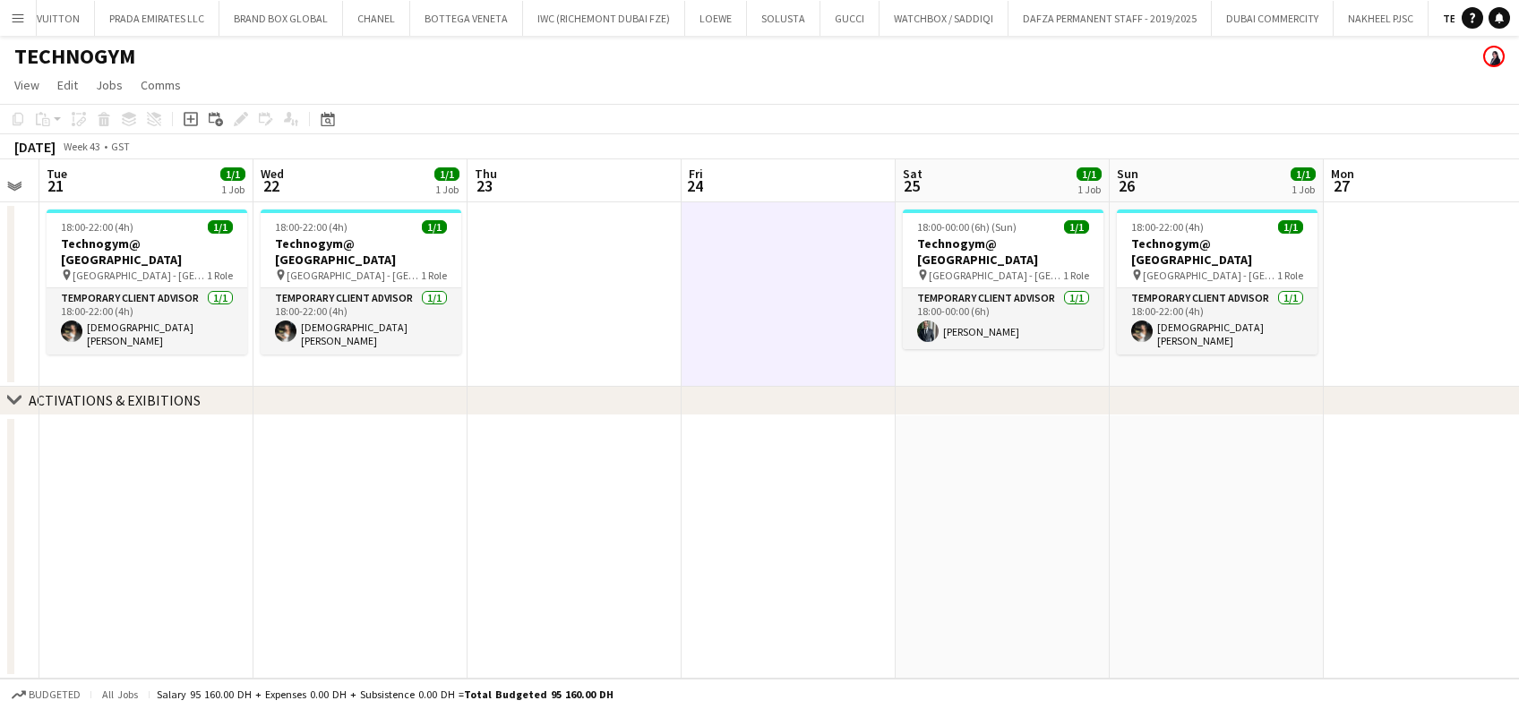
drag, startPoint x: 786, startPoint y: 562, endPoint x: 696, endPoint y: 577, distance: 91.6
click at [789, 562] on app-date-cell at bounding box center [788, 548] width 214 height 264
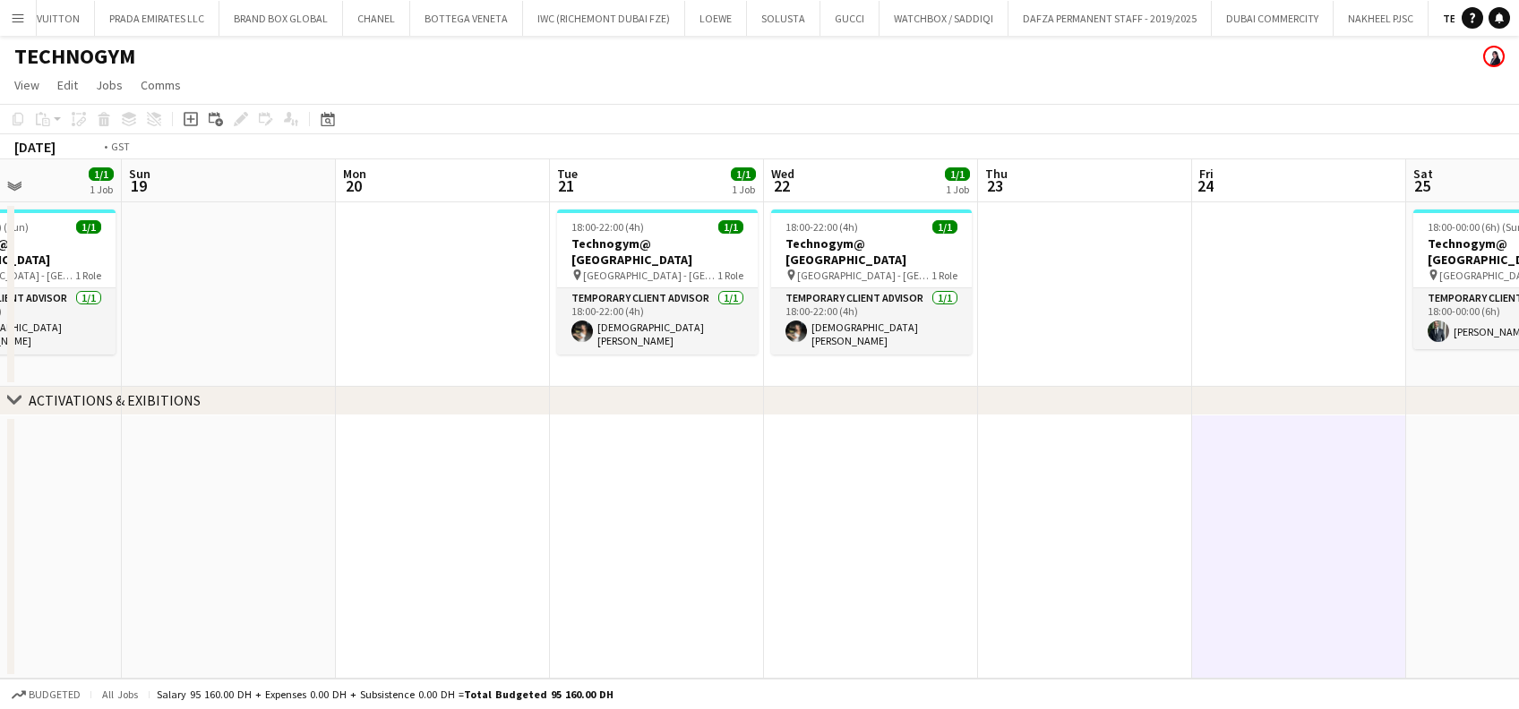
drag, startPoint x: 352, startPoint y: 266, endPoint x: 884, endPoint y: 236, distance: 532.8
click at [884, 236] on app-calendar-viewport "Fri 17 1/1 1 Job Sat 18 1/1 1 Job Sun 19 Mon 20 Tue 21 1/1 1 Job Wed 22 1/1 1 J…" at bounding box center [759, 418] width 1519 height 519
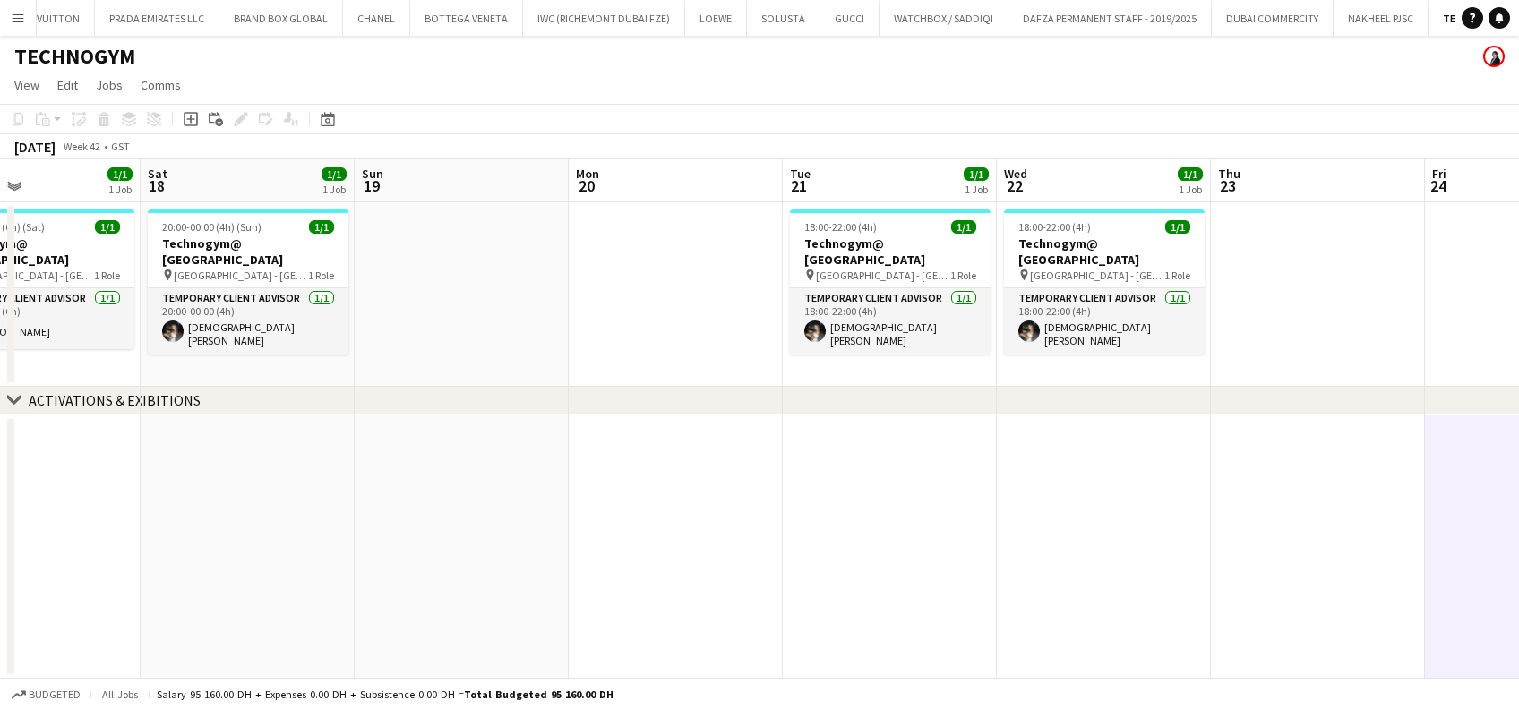
click at [27, 6] on button "Menu" at bounding box center [18, 18] width 36 height 36
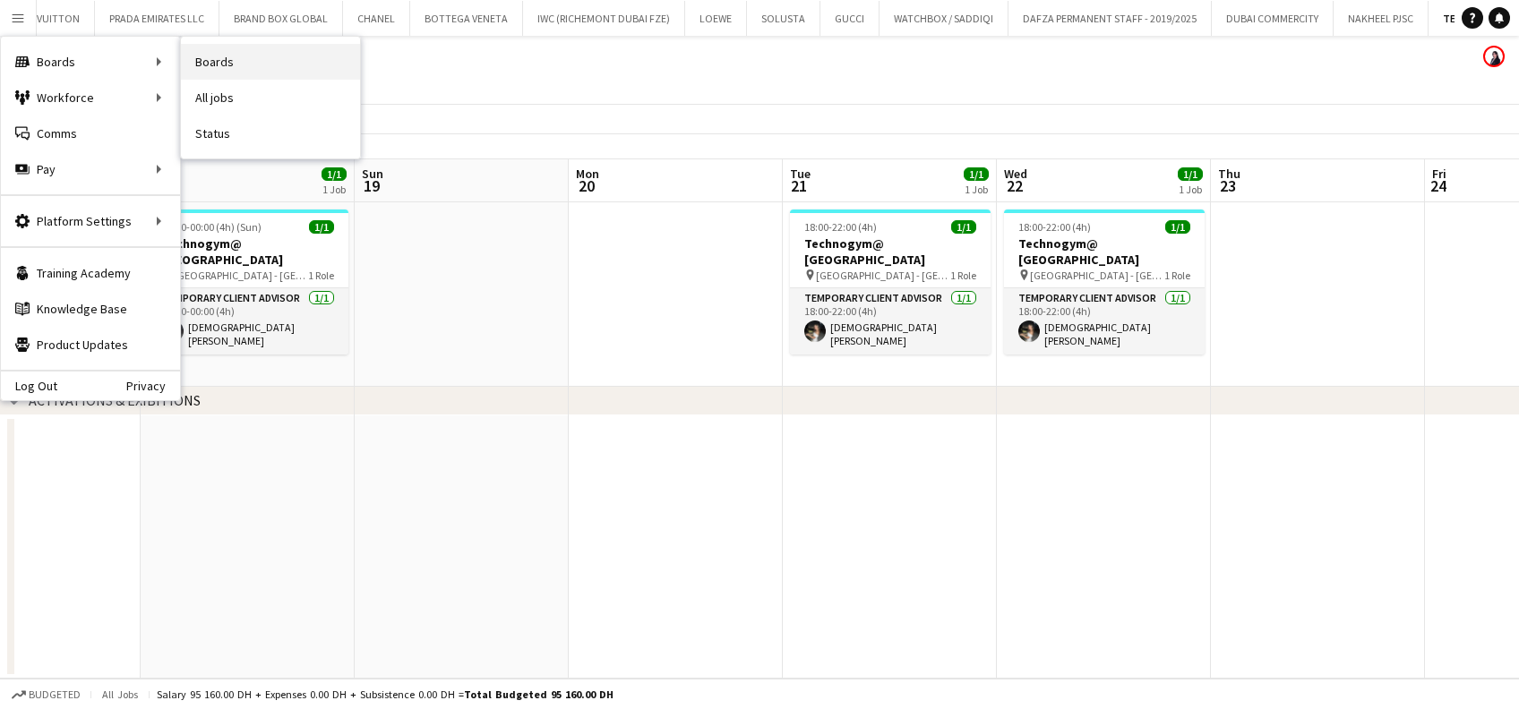
click at [271, 68] on link "Boards" at bounding box center [270, 62] width 179 height 36
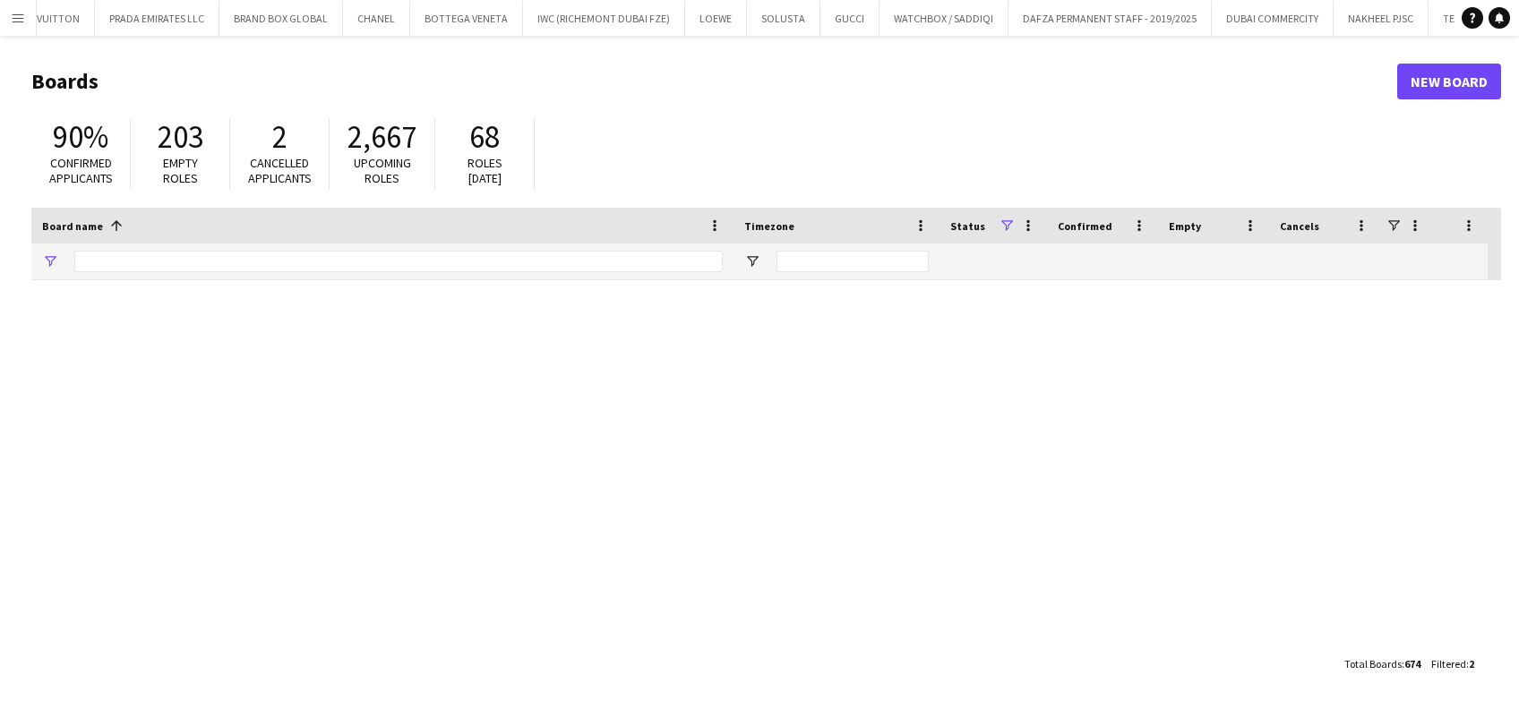
type input "******"
drag, startPoint x: 164, startPoint y: 255, endPoint x: 0, endPoint y: 258, distance: 163.9
click at [0, 258] on html "Menu Boards Boards Boards All jobs Status Workforce Workforce My Workforce Recr…" at bounding box center [759, 354] width 1519 height 709
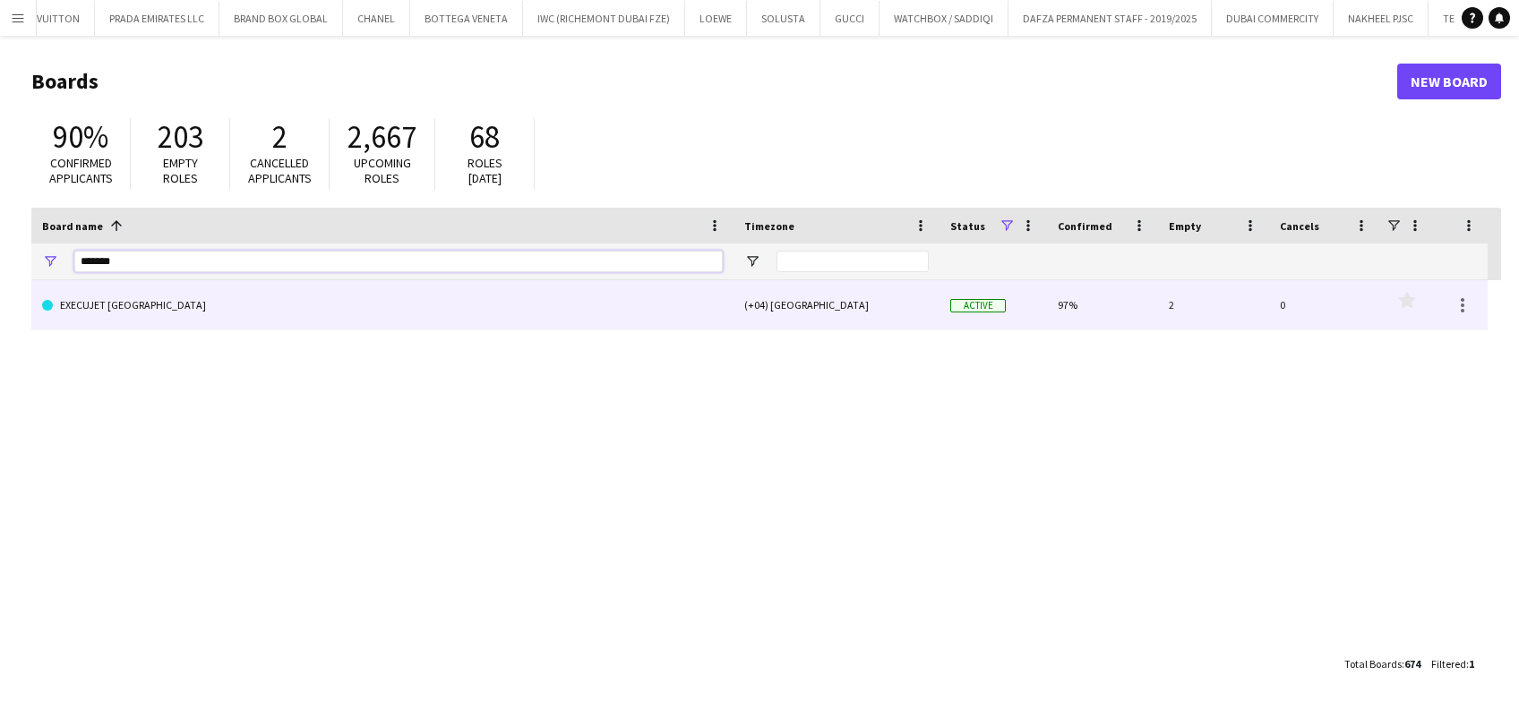
type input "*******"
click at [267, 309] on link "EXECUJET [GEOGRAPHIC_DATA]" at bounding box center [382, 305] width 681 height 50
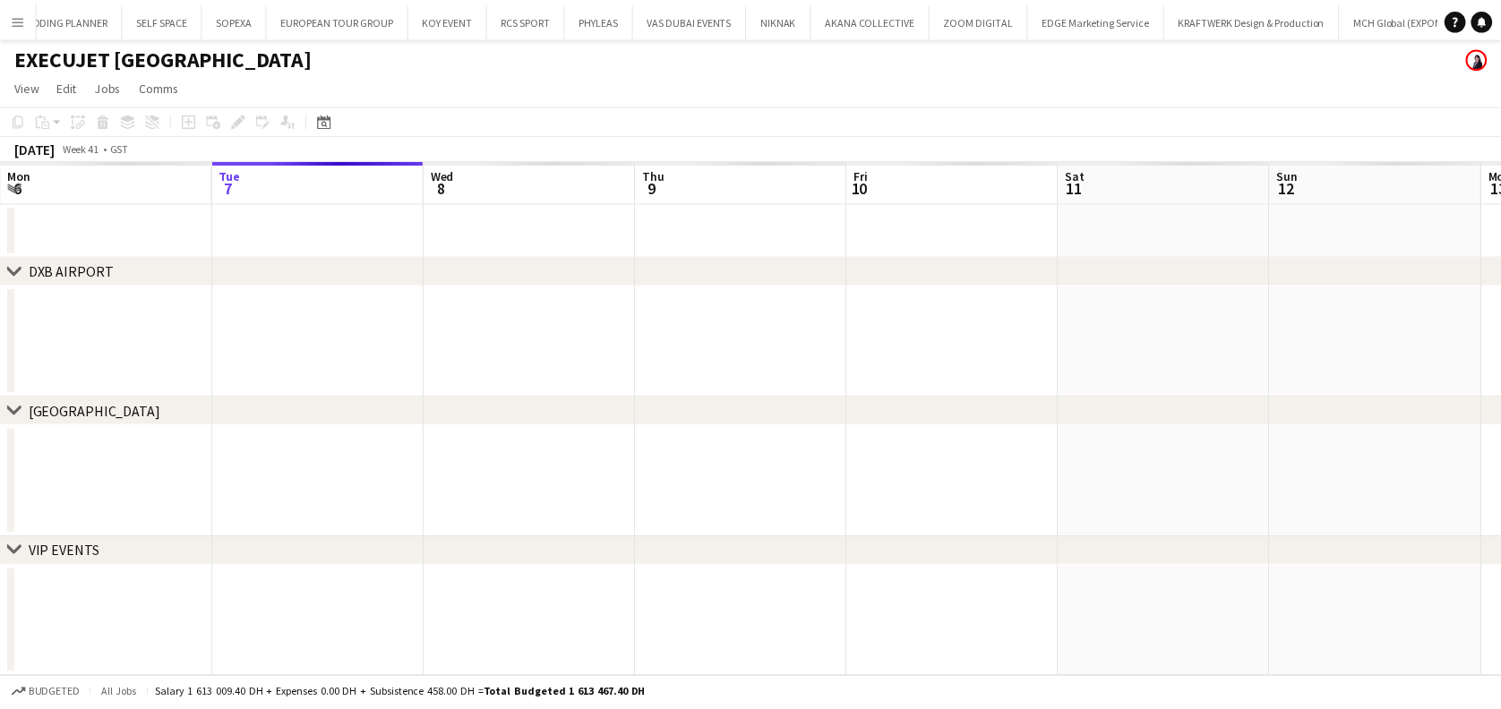
scroll to position [0, 11589]
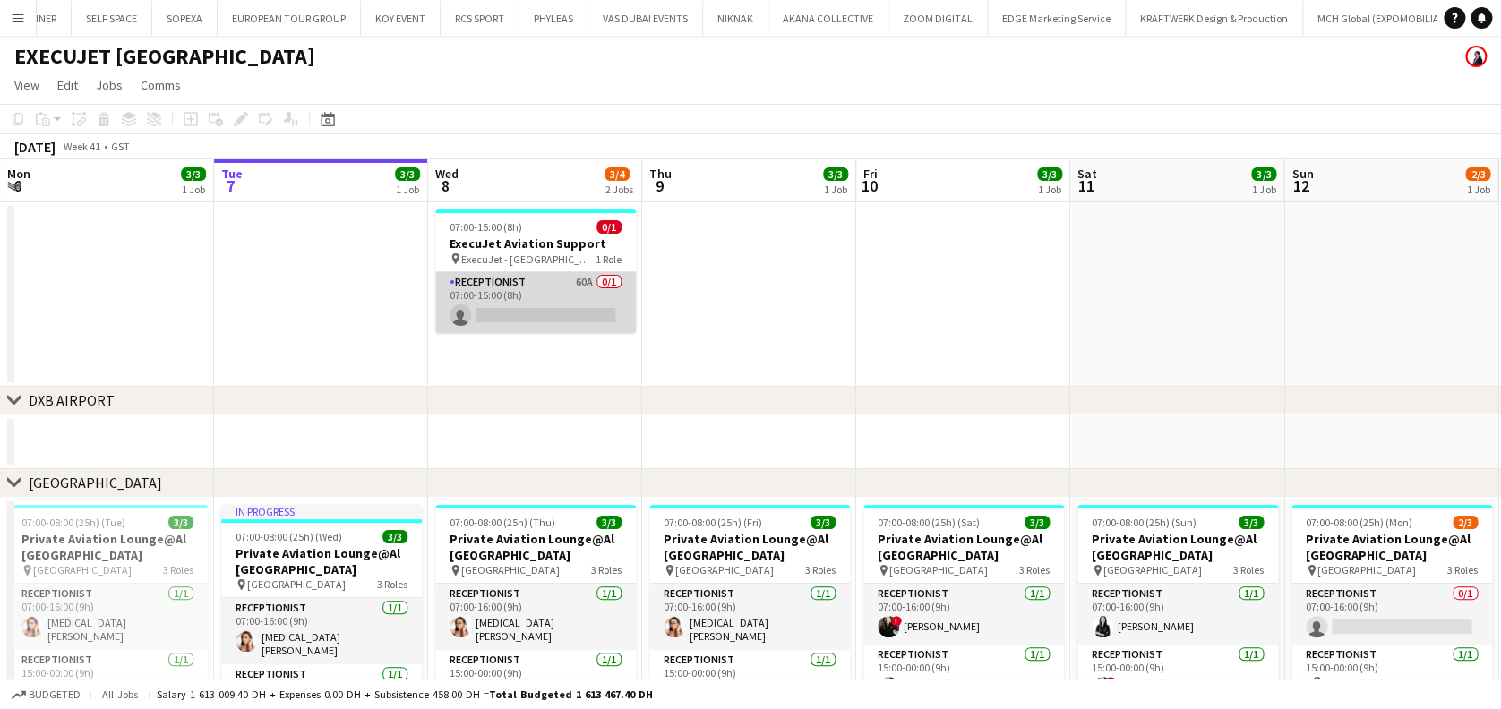
click at [533, 279] on app-card-role "Receptionist 60A 0/1 07:00-15:00 (8h) single-neutral-actions" at bounding box center [535, 302] width 201 height 61
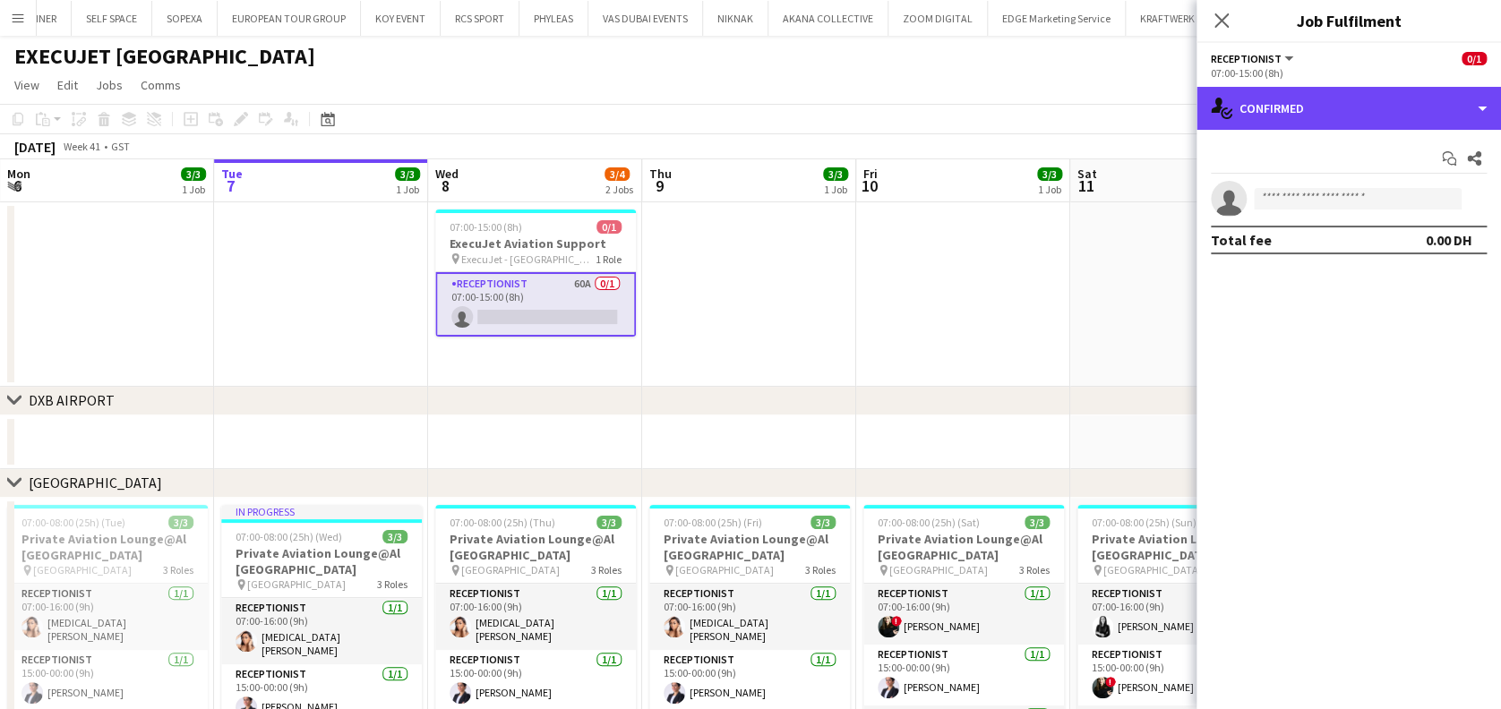
click at [1403, 92] on div "single-neutral-actions-check-2 Confirmed" at bounding box center [1348, 108] width 304 height 43
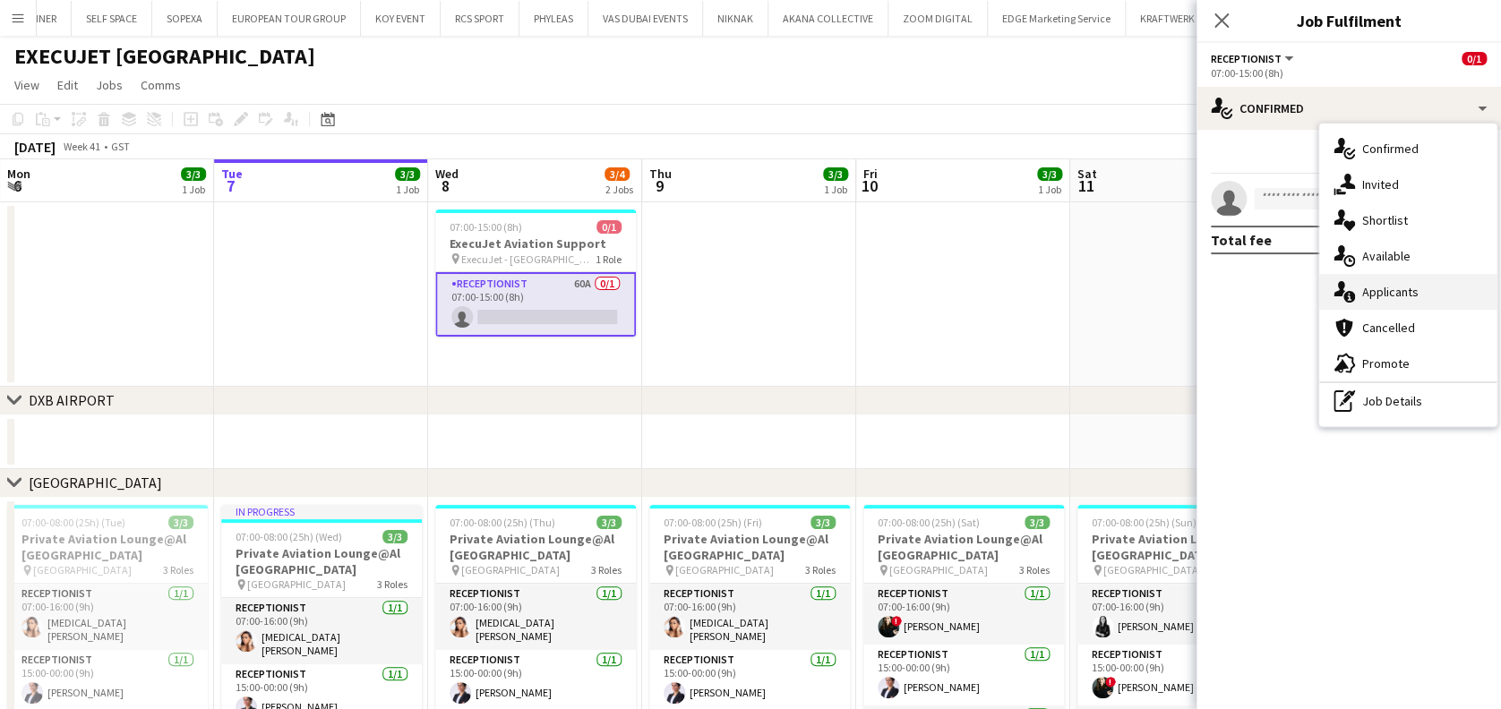
click at [1463, 298] on div "single-neutral-actions-information Applicants" at bounding box center [1407, 292] width 177 height 36
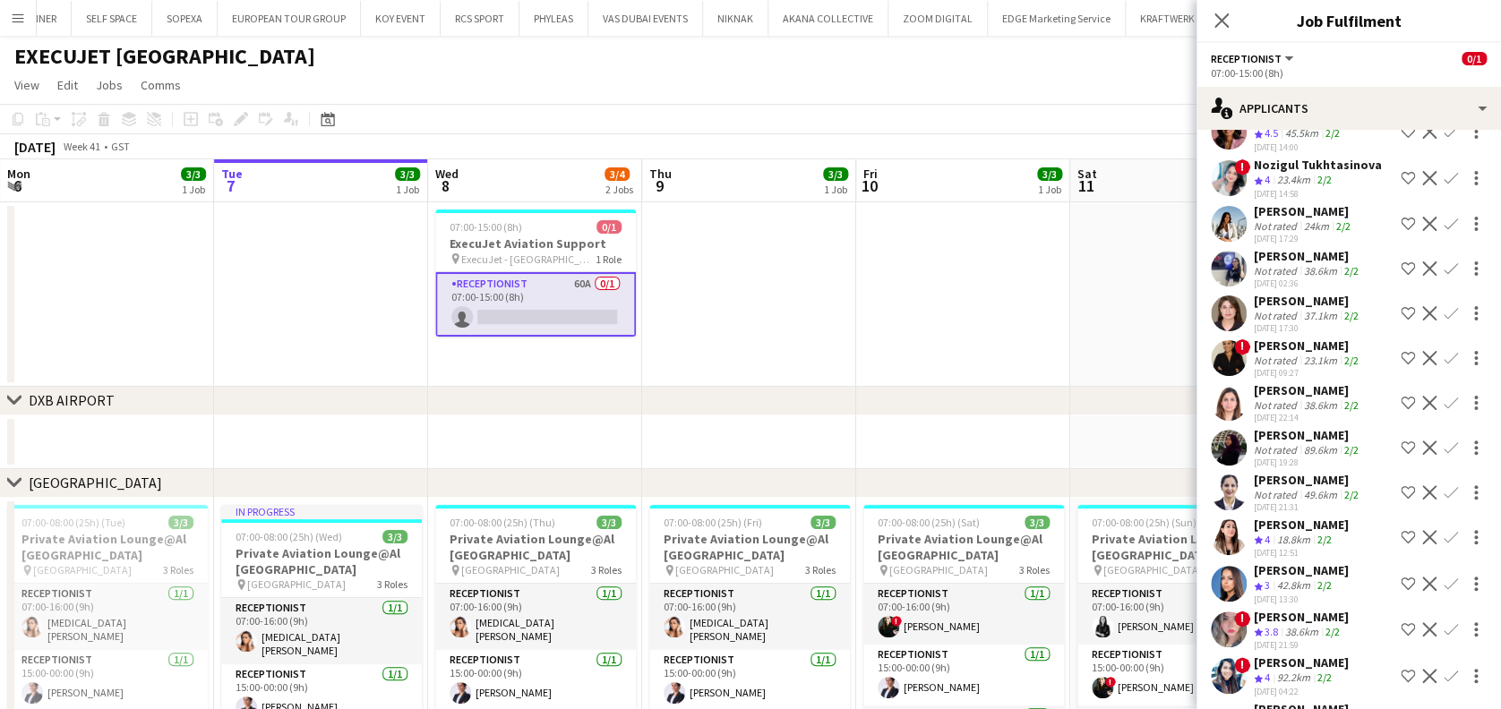
scroll to position [2277, 0]
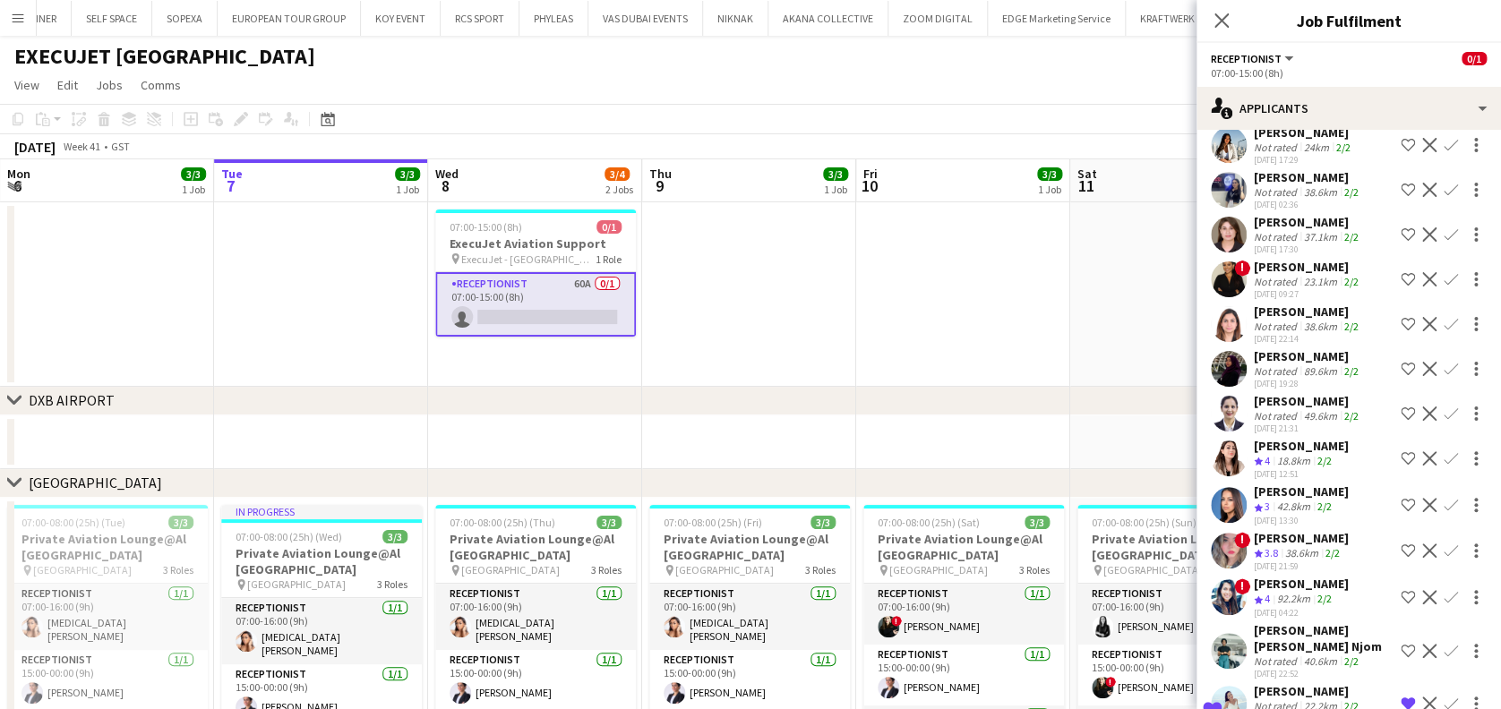
click at [1307, 683] on div "[PERSON_NAME]" at bounding box center [1308, 691] width 108 height 16
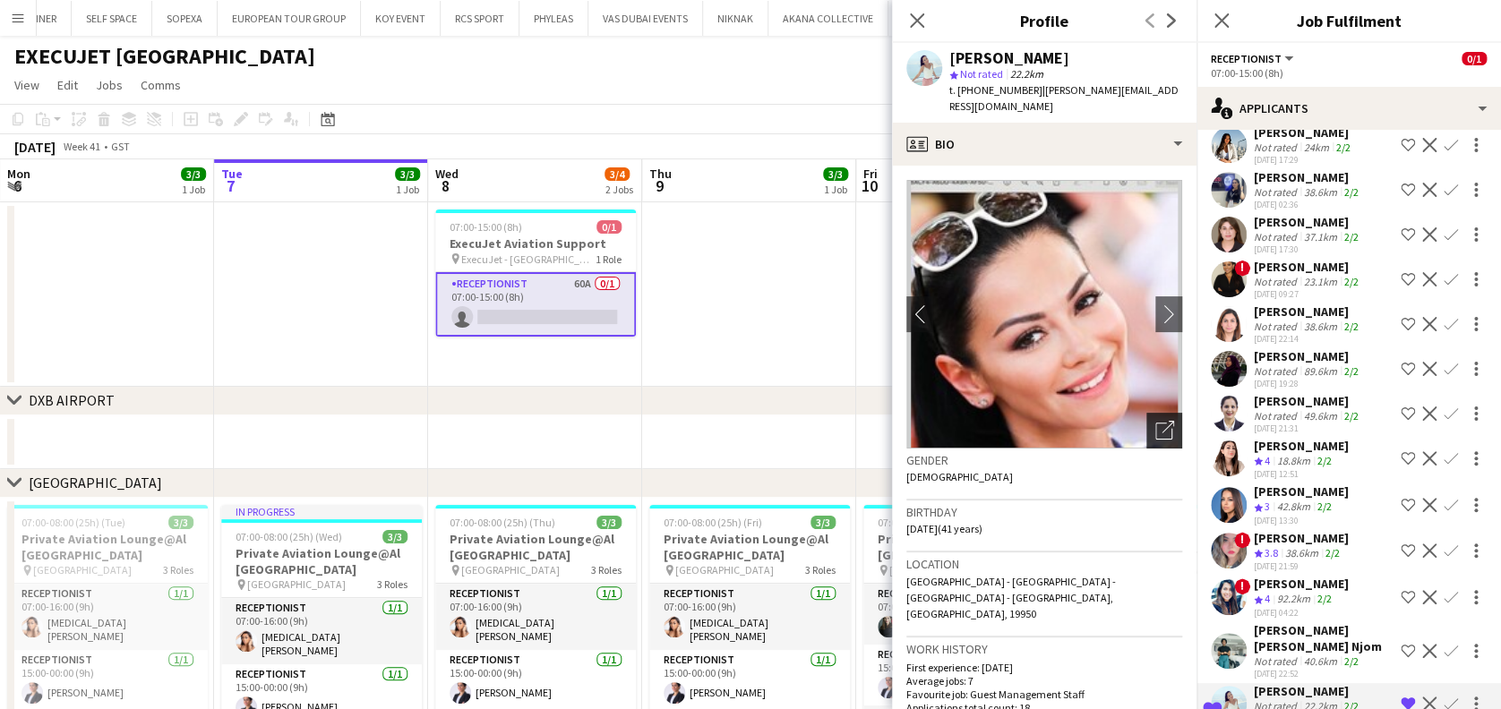
drag, startPoint x: 1133, startPoint y: 419, endPoint x: 1047, endPoint y: 426, distance: 86.3
click at [1146, 418] on div "Open photos pop-in" at bounding box center [1164, 431] width 36 height 36
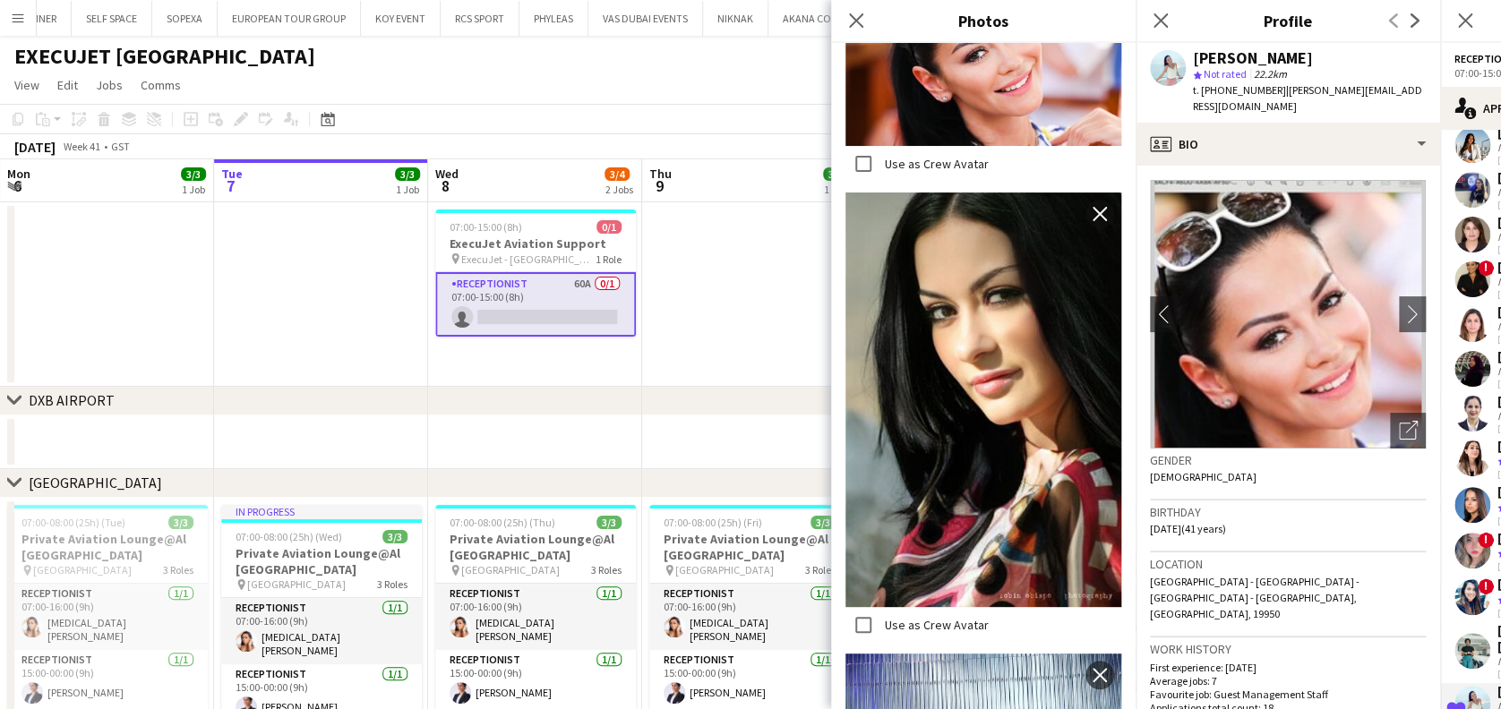
scroll to position [6567, 0]
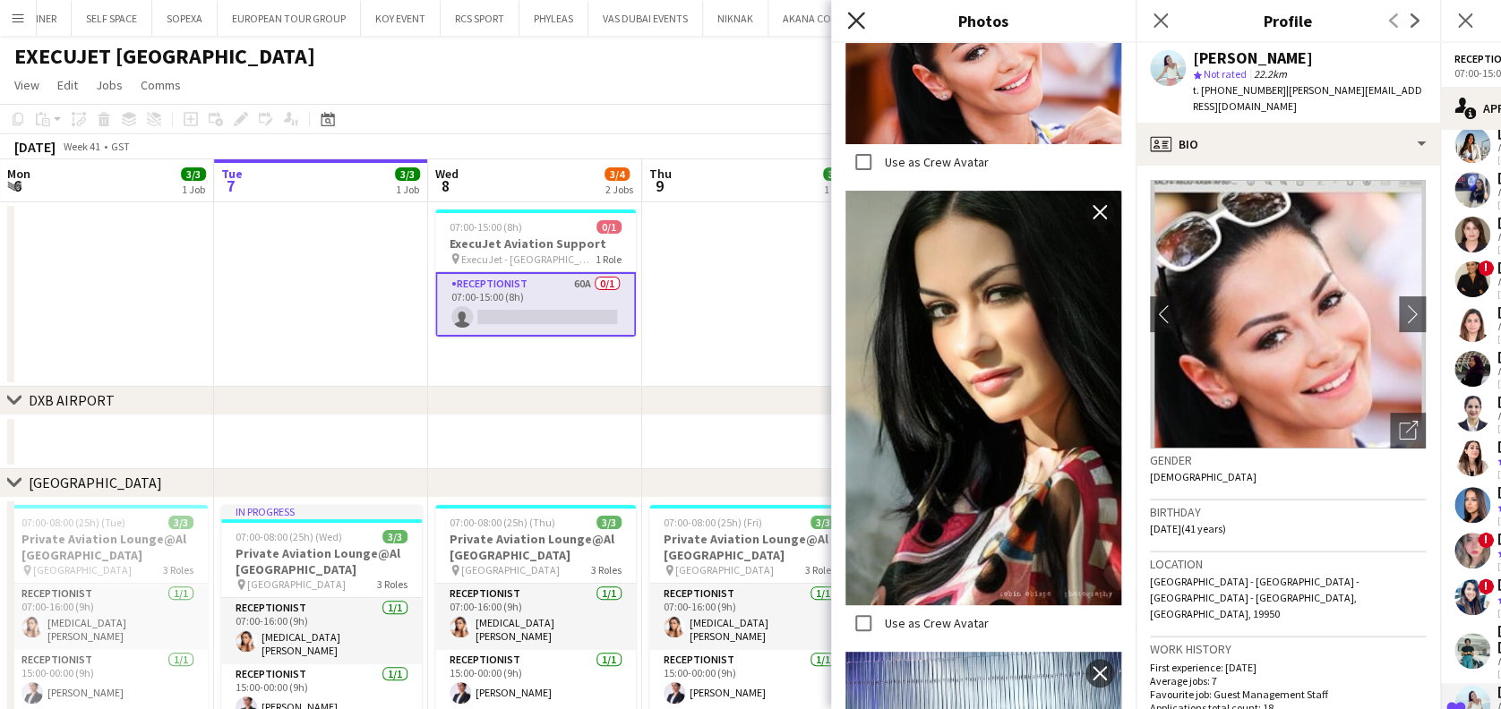
click at [858, 25] on icon "Close pop-in" at bounding box center [855, 20] width 17 height 17
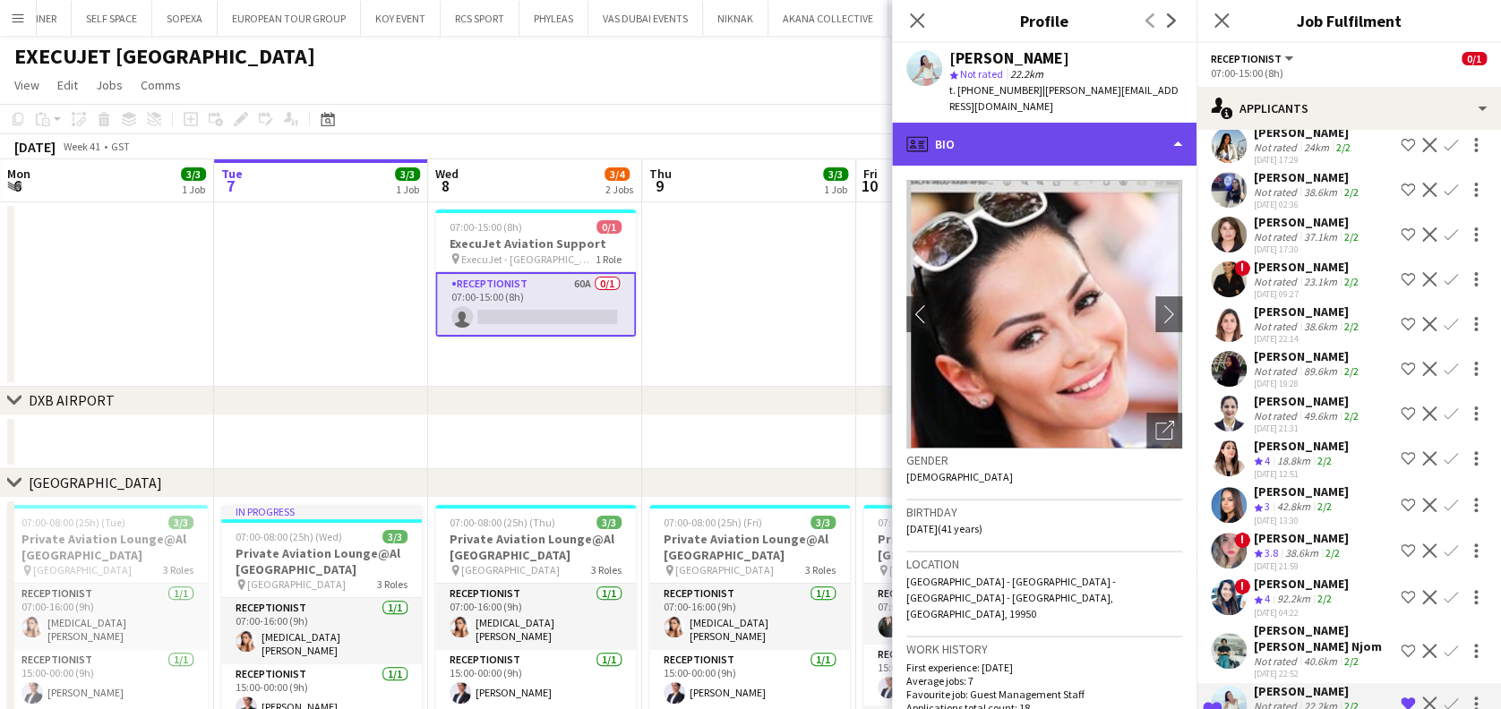
click at [988, 123] on div "profile Bio" at bounding box center [1044, 144] width 304 height 43
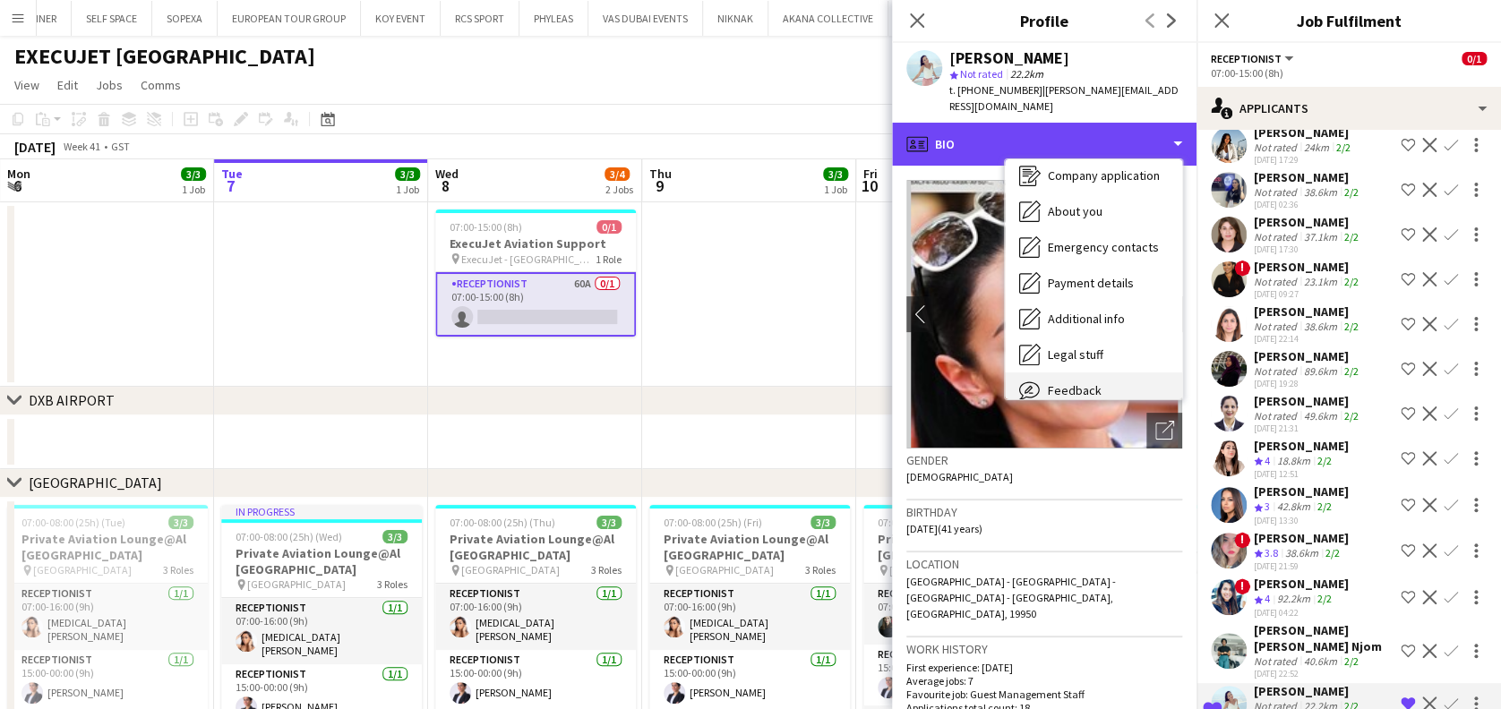
scroll to position [132, 0]
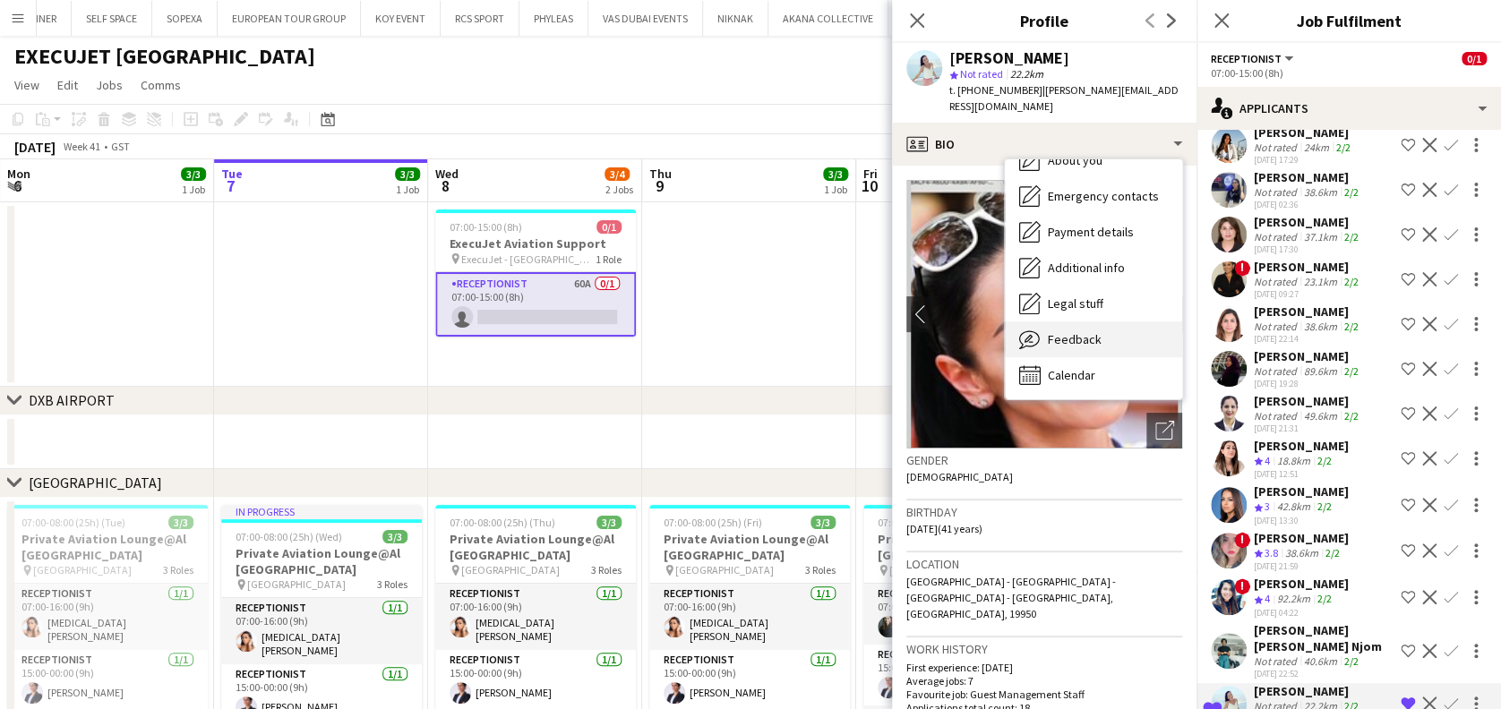
click at [1082, 321] on div "Feedback Feedback" at bounding box center [1093, 339] width 177 height 36
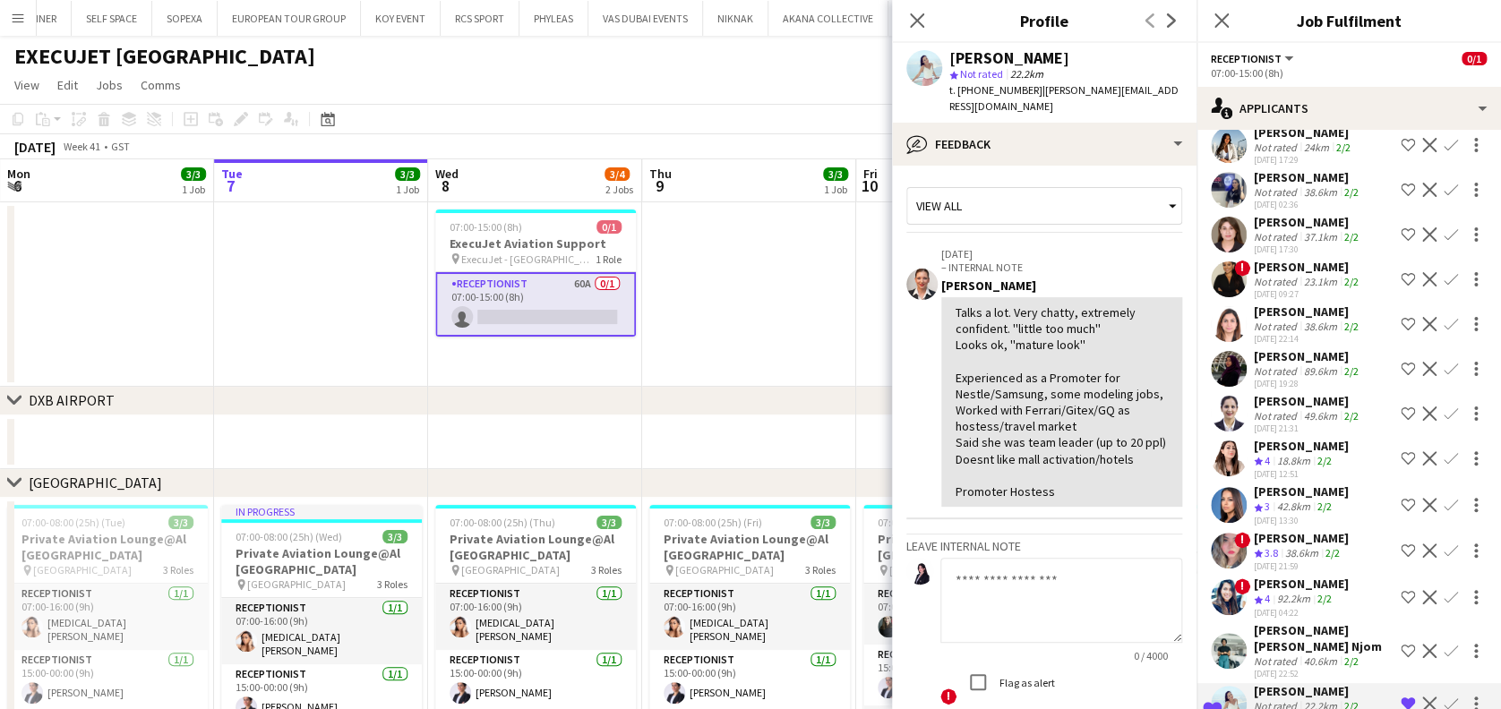
click at [1277, 699] on div "Not rated" at bounding box center [1277, 705] width 47 height 13
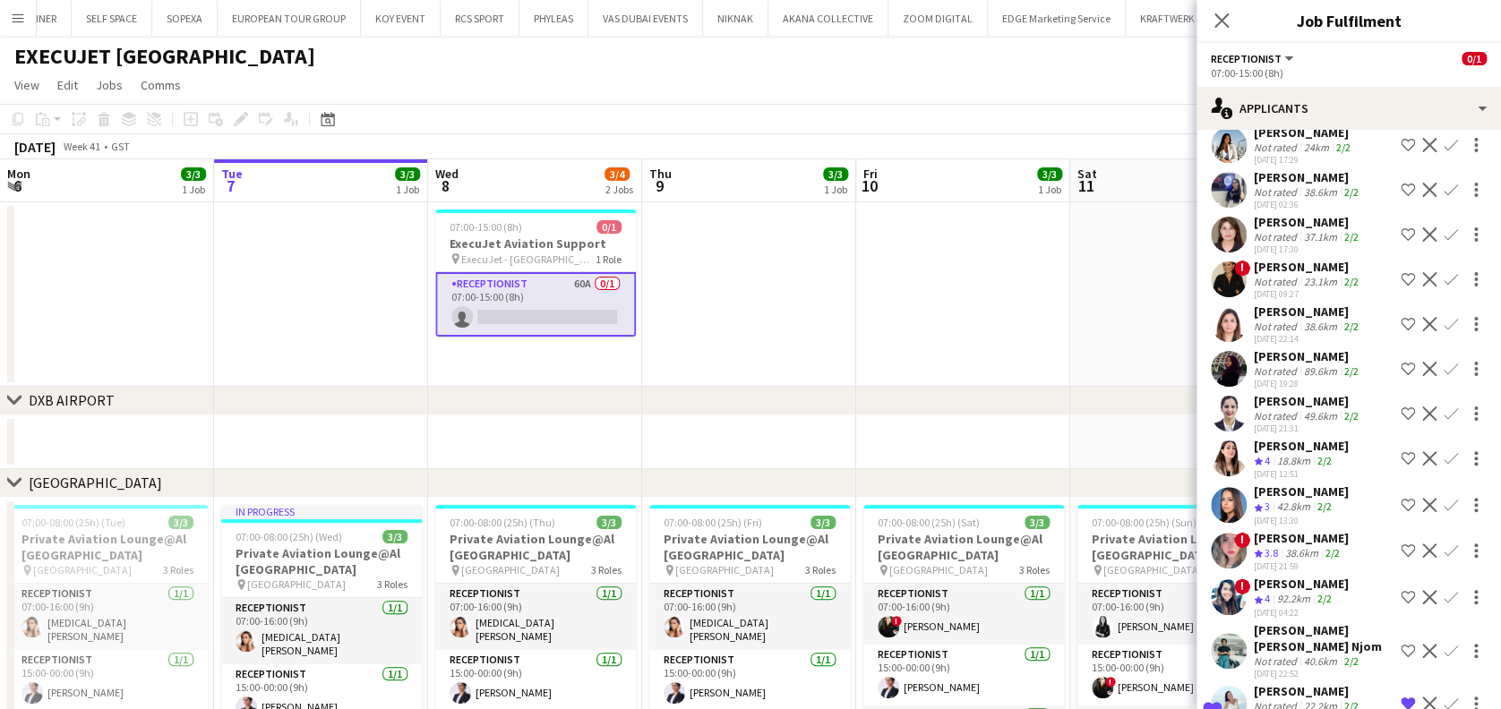
click at [1296, 699] on div "Not rated" at bounding box center [1277, 705] width 47 height 13
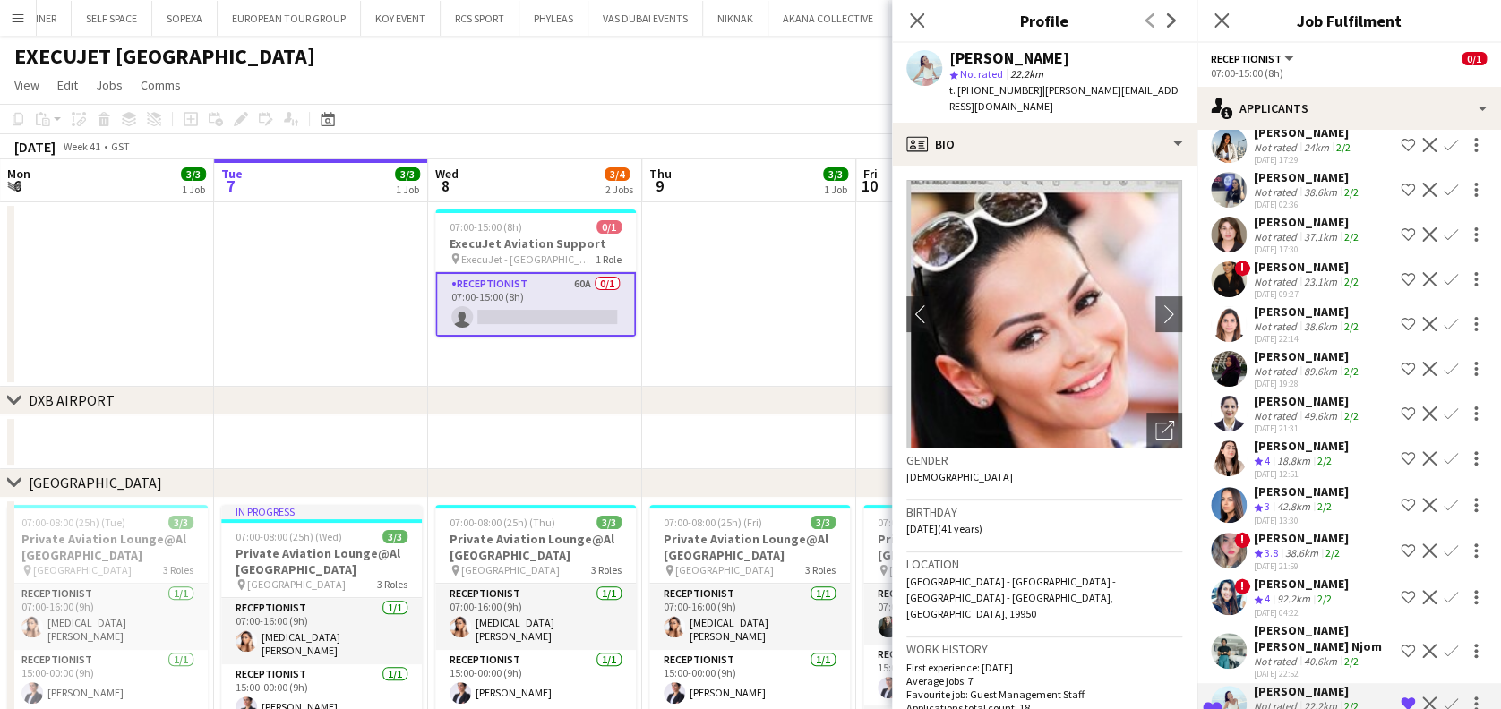
drag, startPoint x: 755, startPoint y: 248, endPoint x: 745, endPoint y: 246, distance: 10.0
click at [752, 248] on app-date-cell at bounding box center [749, 294] width 214 height 184
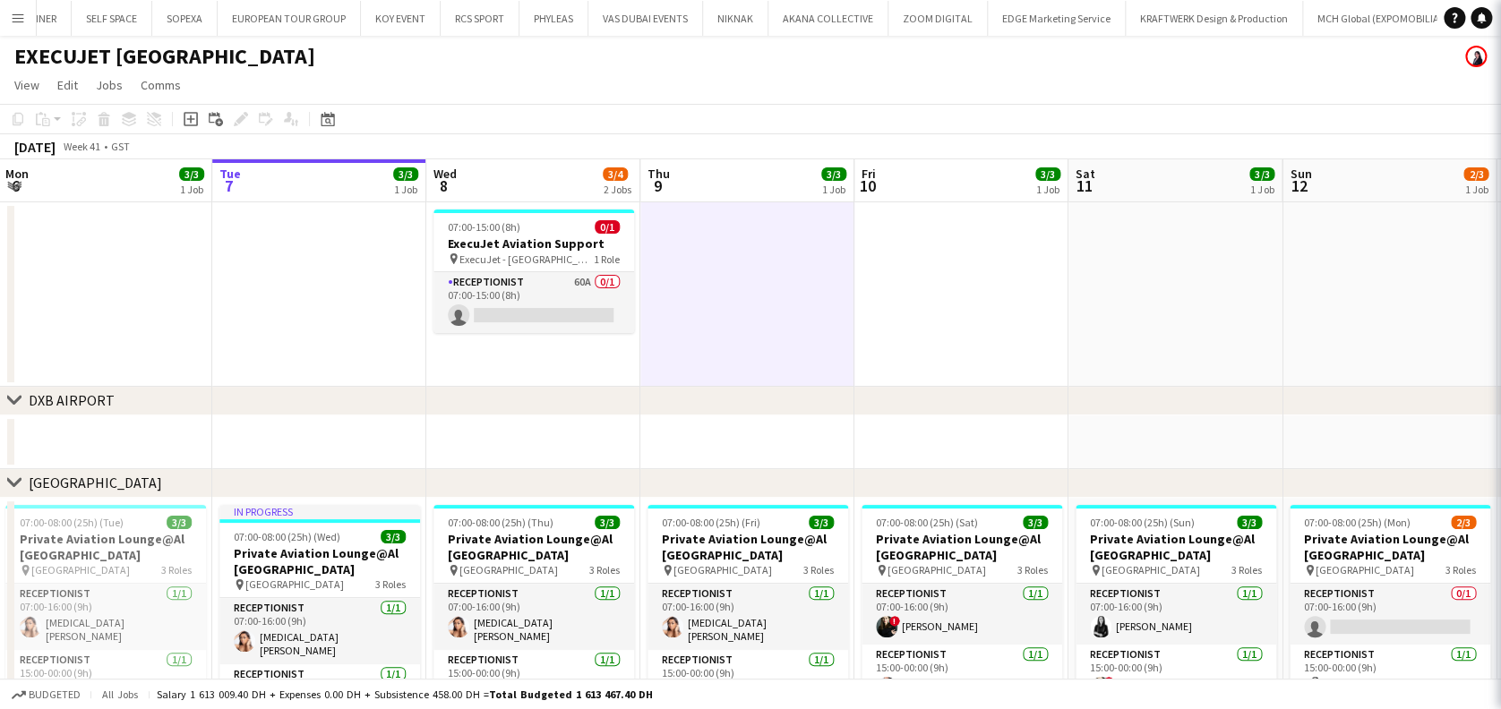
scroll to position [0, 0]
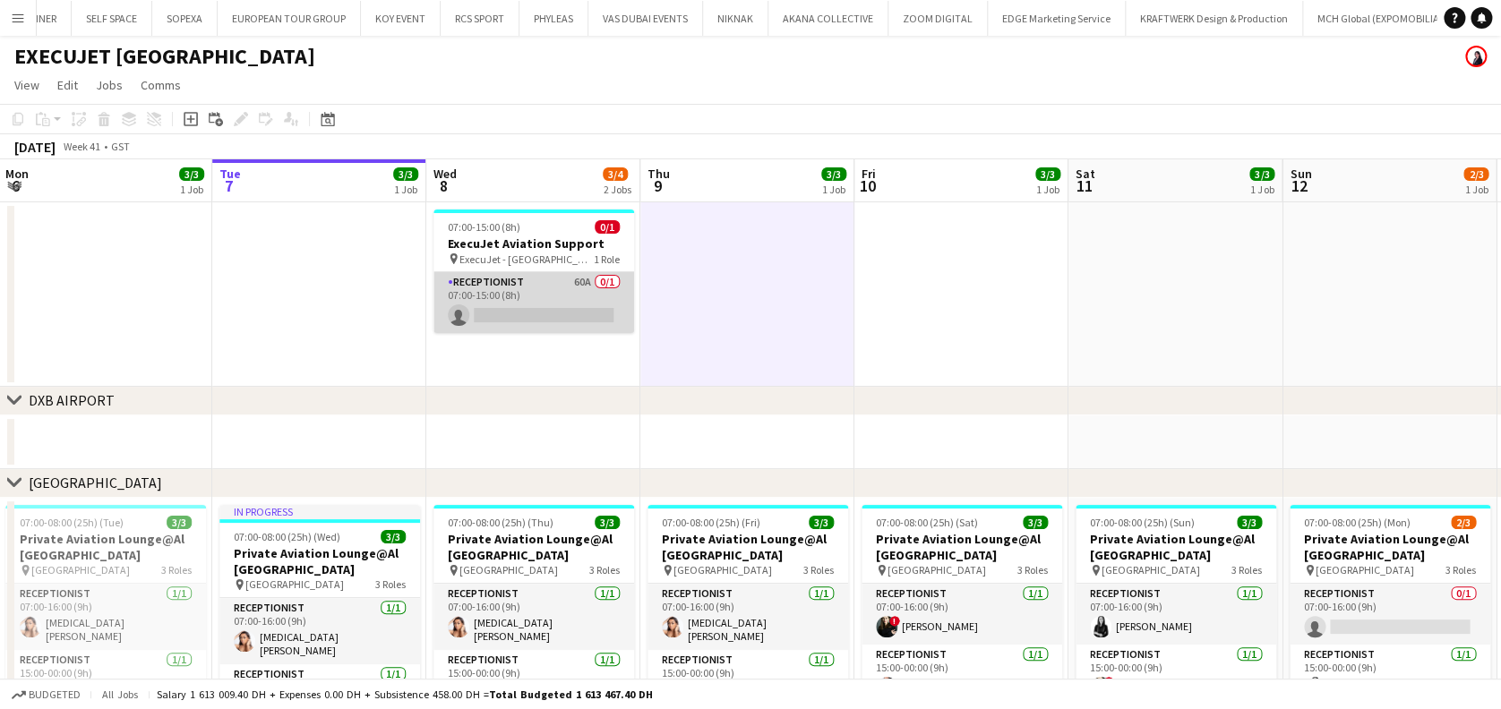
click at [596, 296] on app-card-role "Receptionist 60A 0/1 07:00-15:00 (8h) single-neutral-actions" at bounding box center [533, 302] width 201 height 61
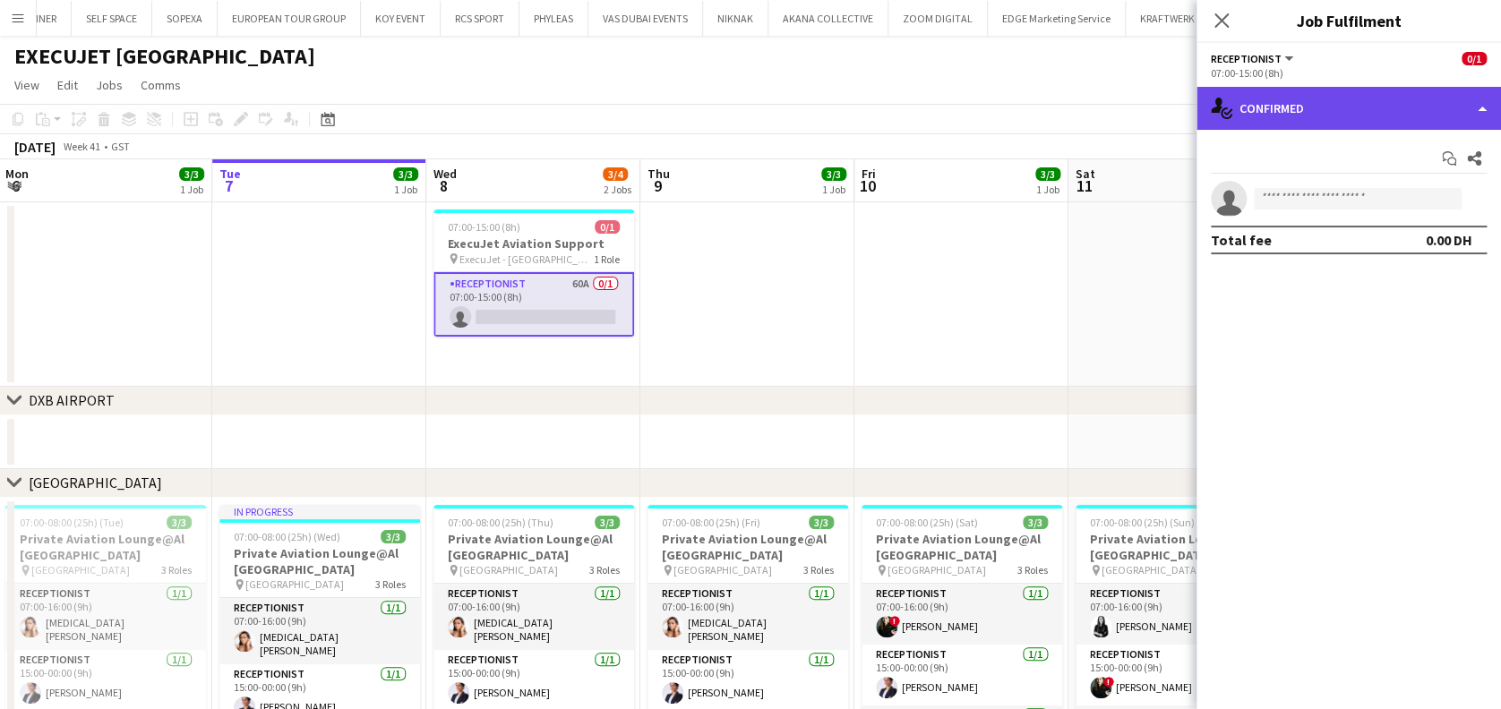
click at [1334, 101] on div "single-neutral-actions-check-2 Confirmed" at bounding box center [1348, 108] width 304 height 43
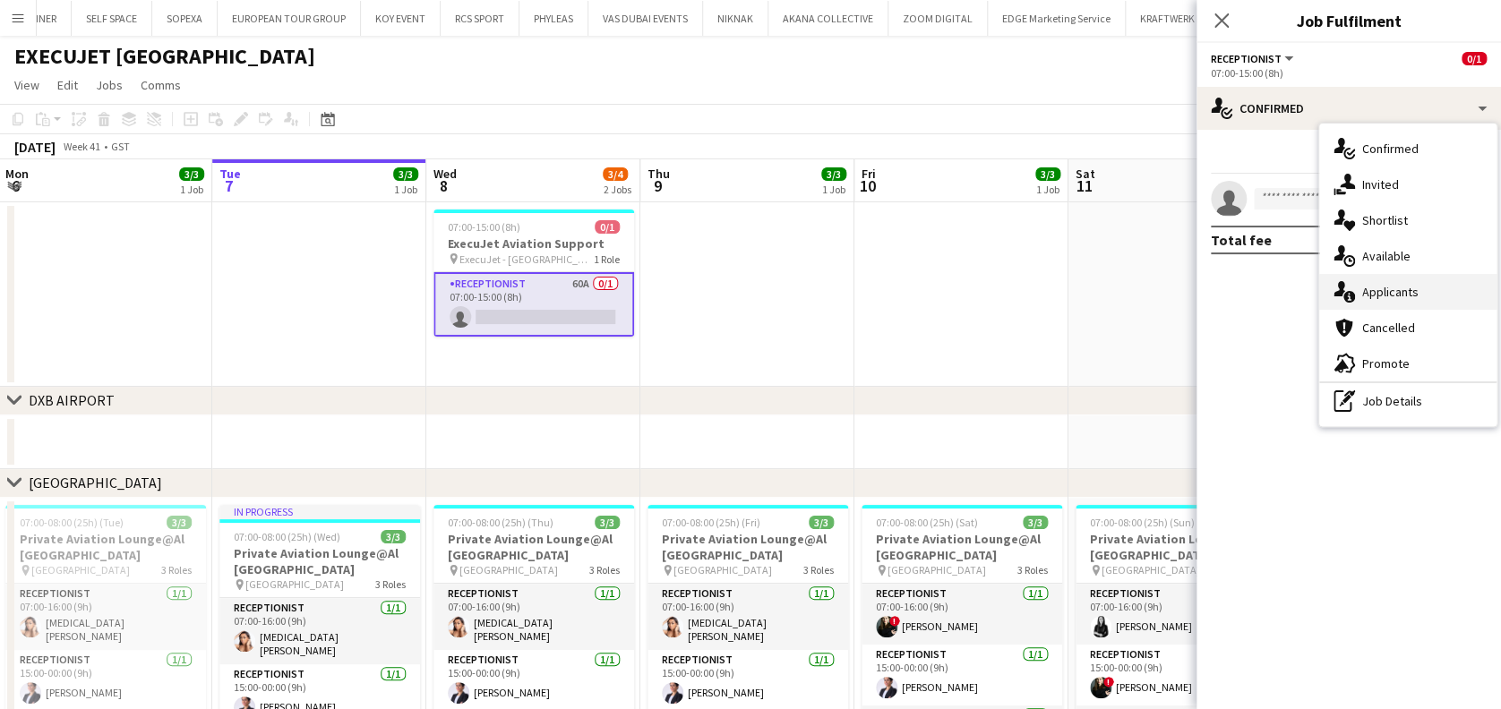
click at [1414, 278] on div "single-neutral-actions-information Applicants" at bounding box center [1407, 292] width 177 height 36
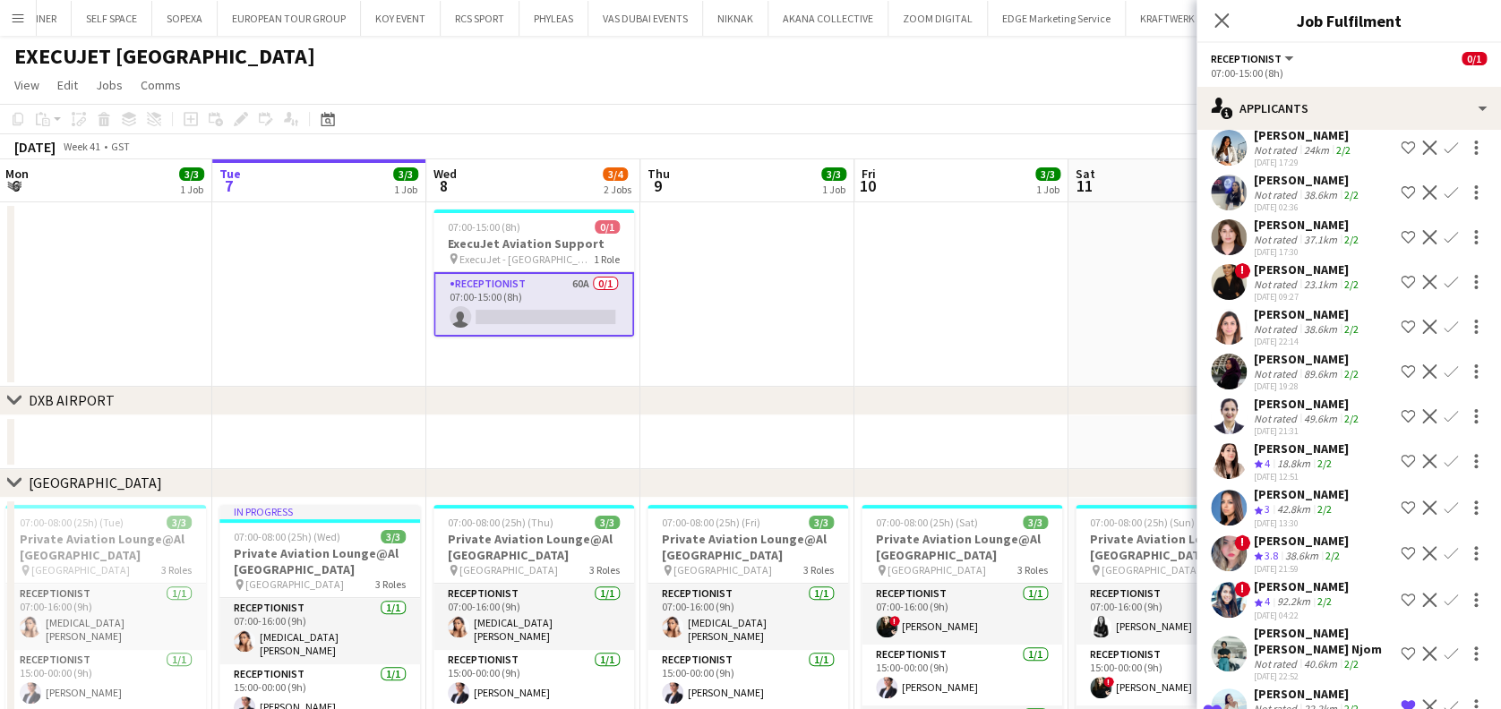
scroll to position [2277, 0]
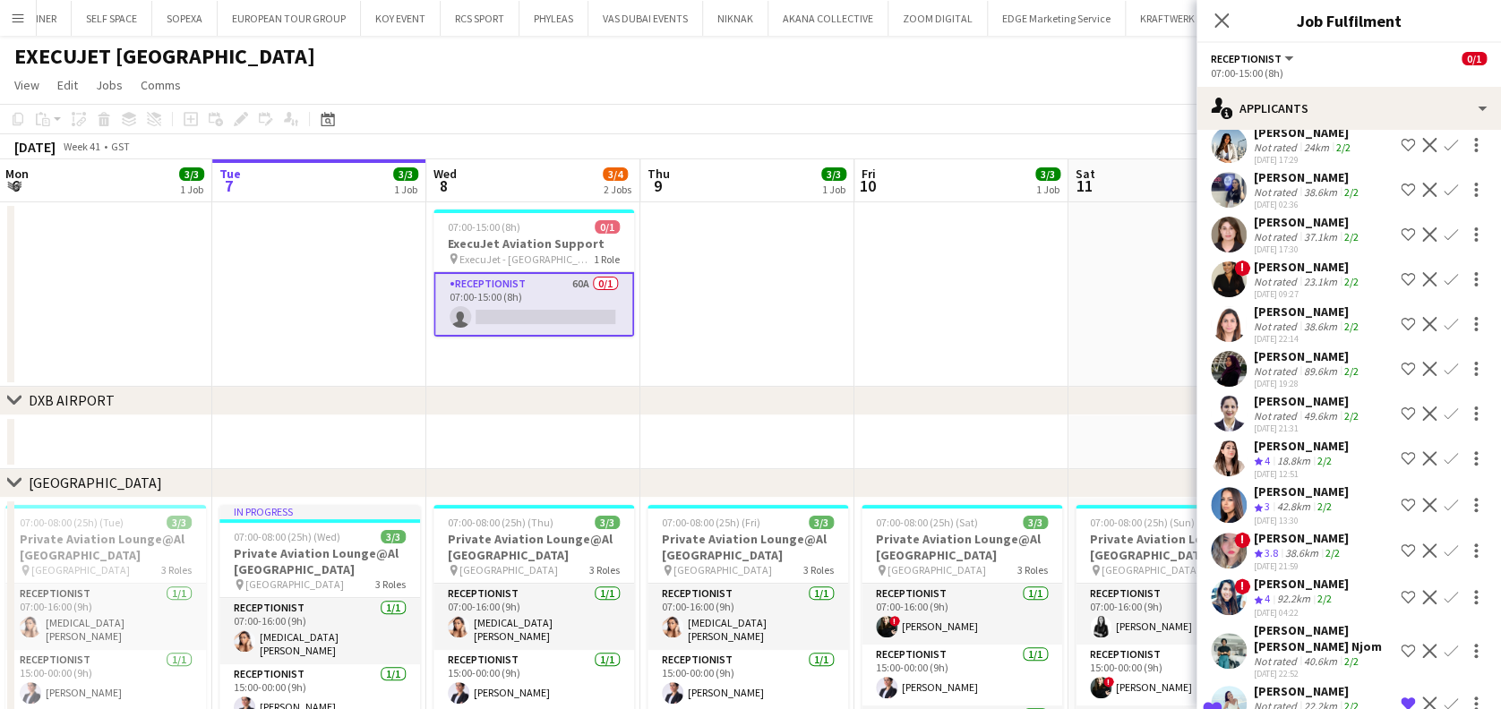
click at [1290, 708] on div "[DATE] 12:29" at bounding box center [1308, 719] width 108 height 12
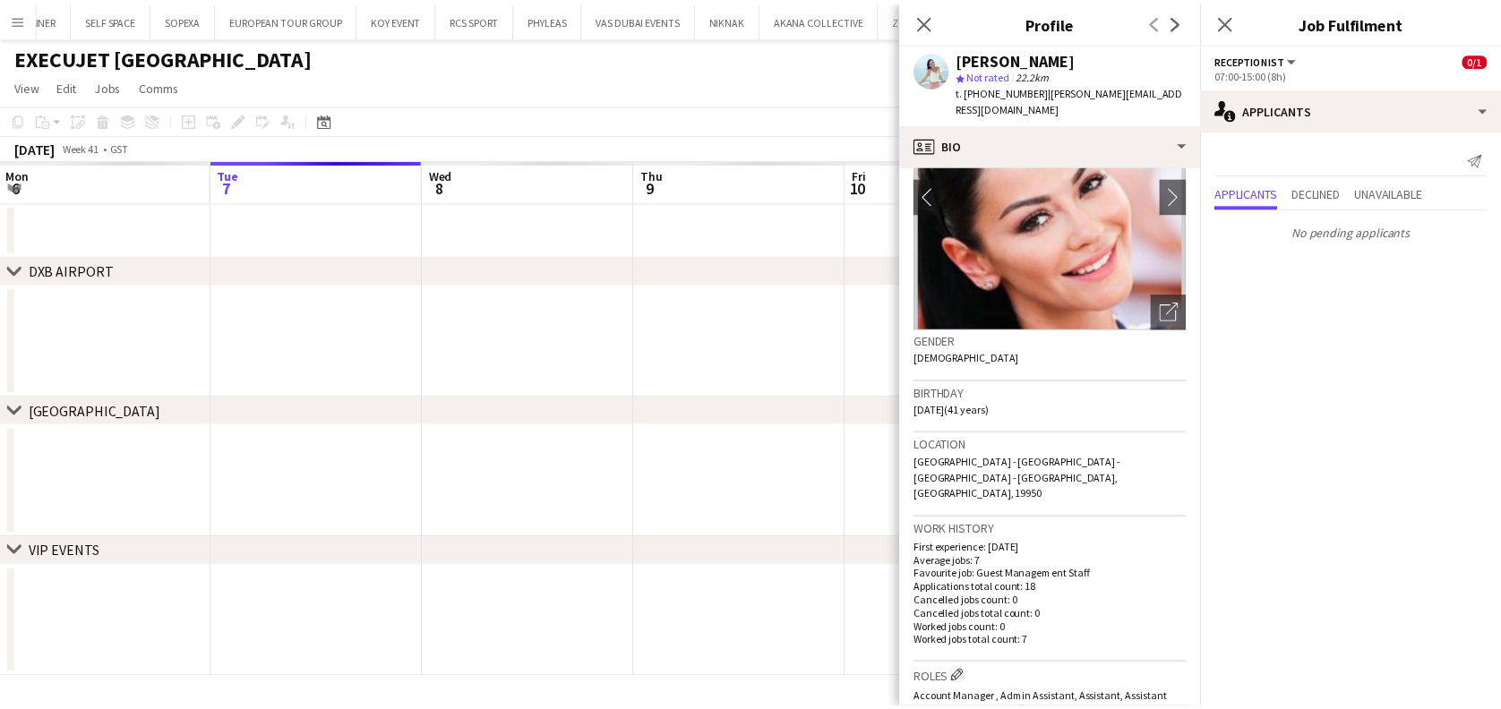
scroll to position [0, 0]
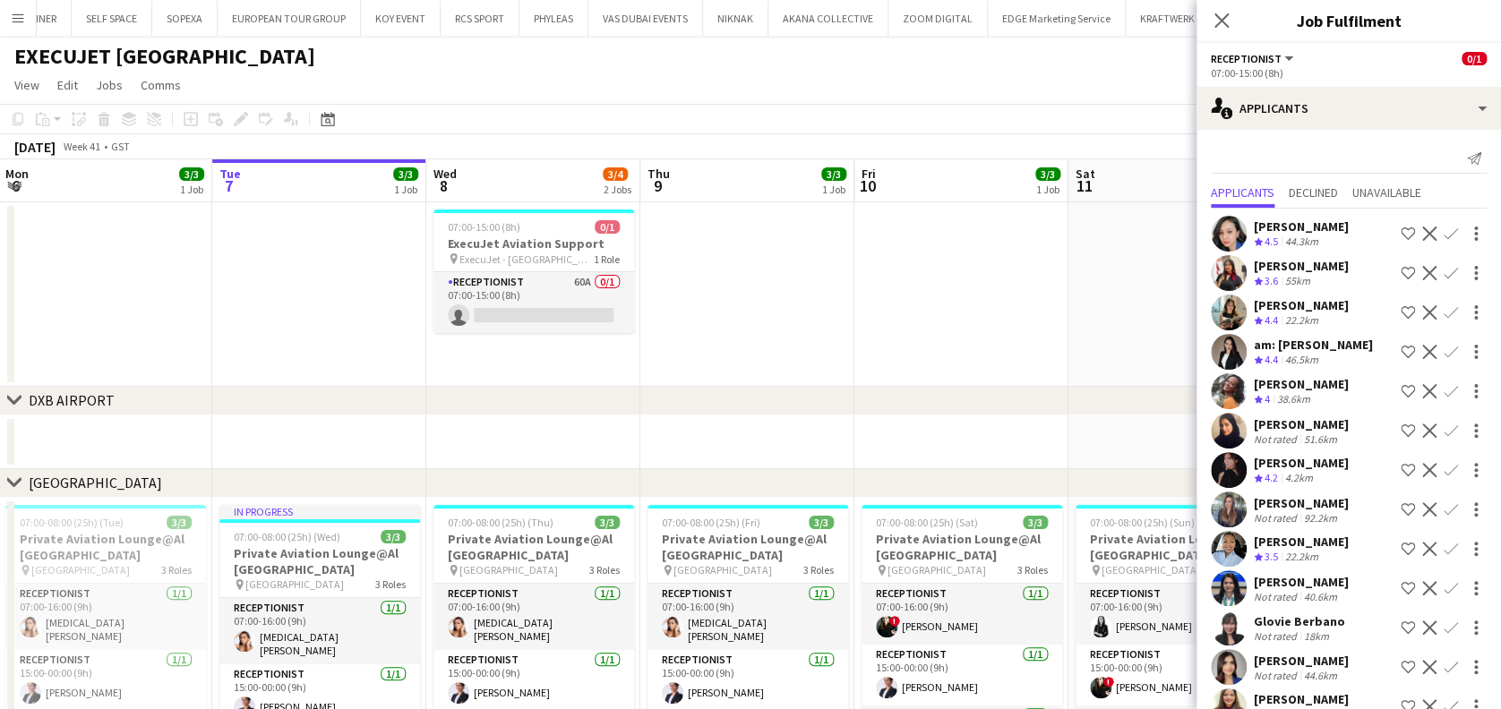
click at [1125, 253] on app-date-cell at bounding box center [1175, 294] width 214 height 184
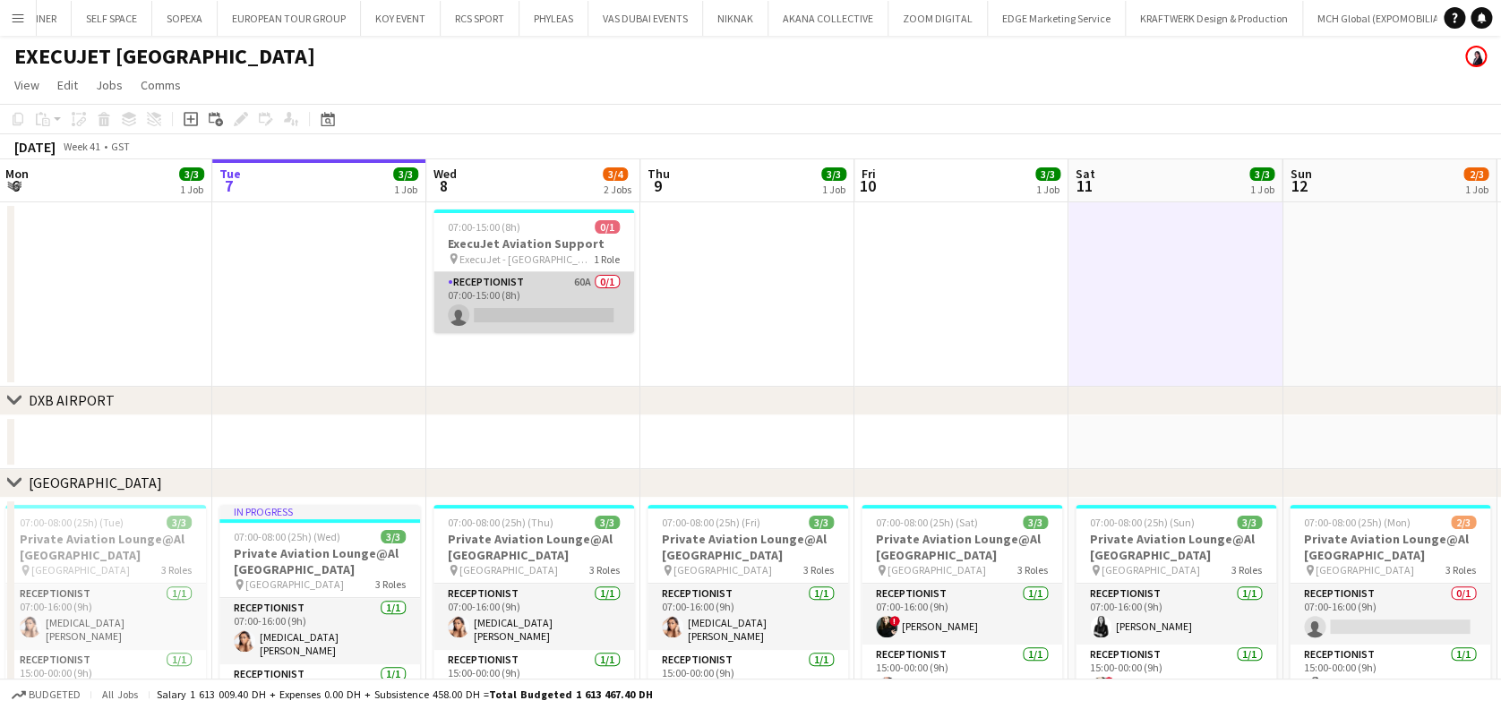
click at [607, 298] on app-card-role "Receptionist 60A 0/1 07:00-15:00 (8h) single-neutral-actions" at bounding box center [533, 302] width 201 height 61
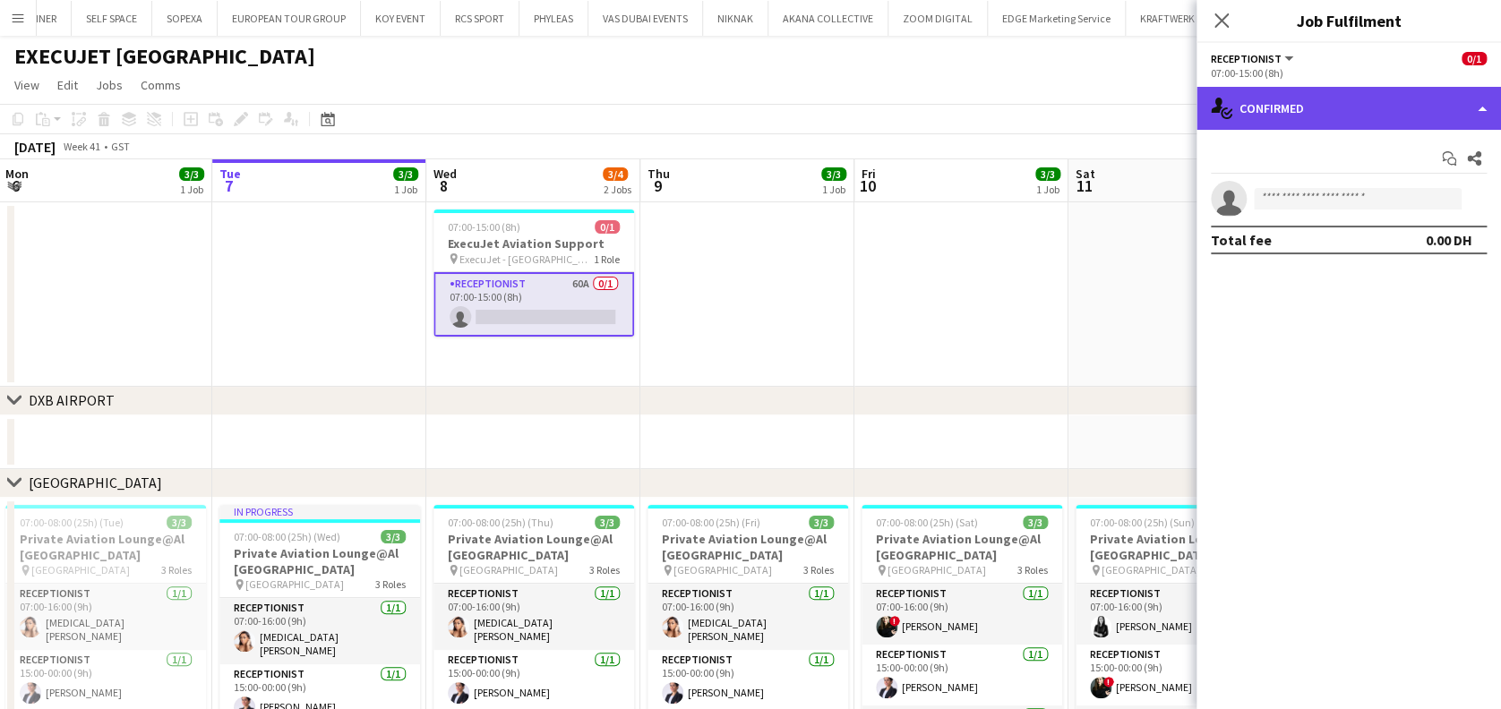
click at [1339, 103] on div "single-neutral-actions-check-2 Confirmed" at bounding box center [1348, 108] width 304 height 43
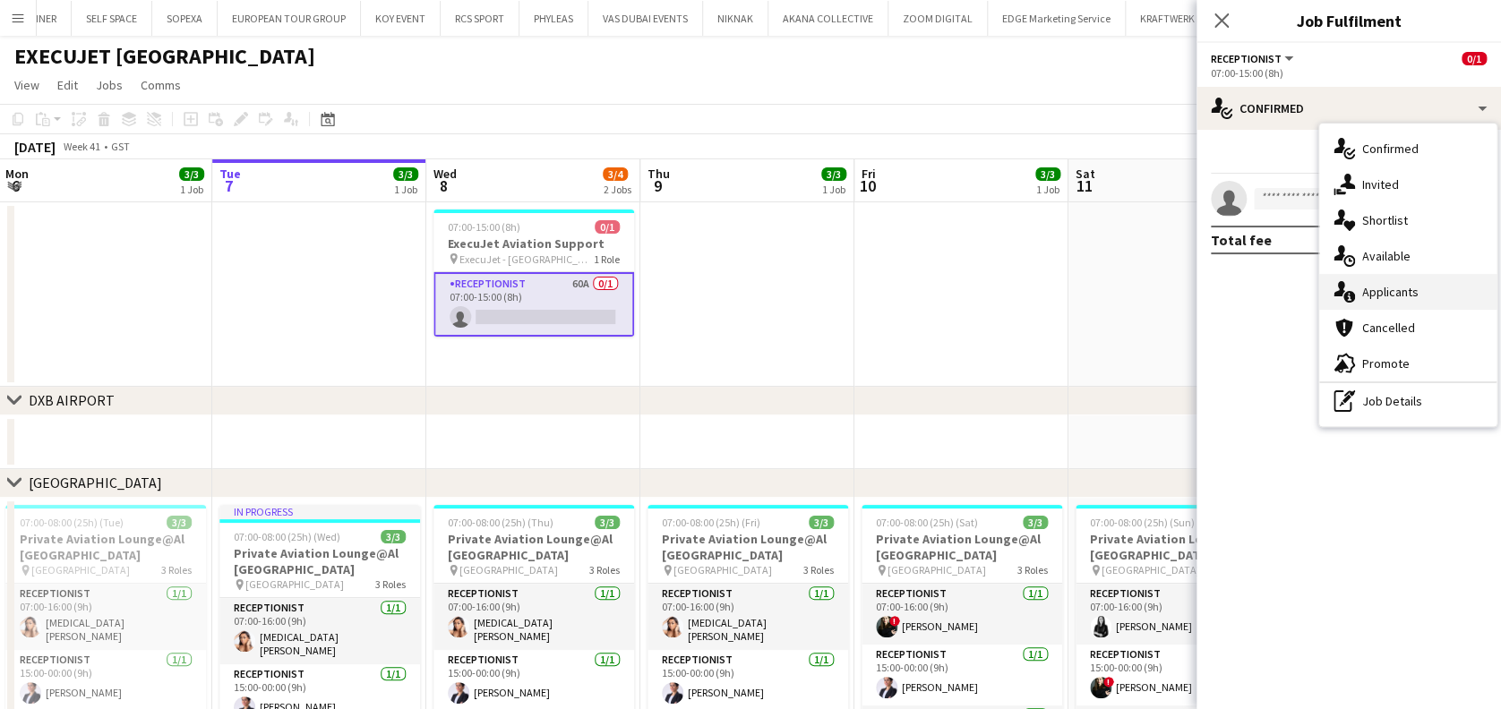
click at [1391, 296] on span "Applicants" at bounding box center [1390, 292] width 56 height 16
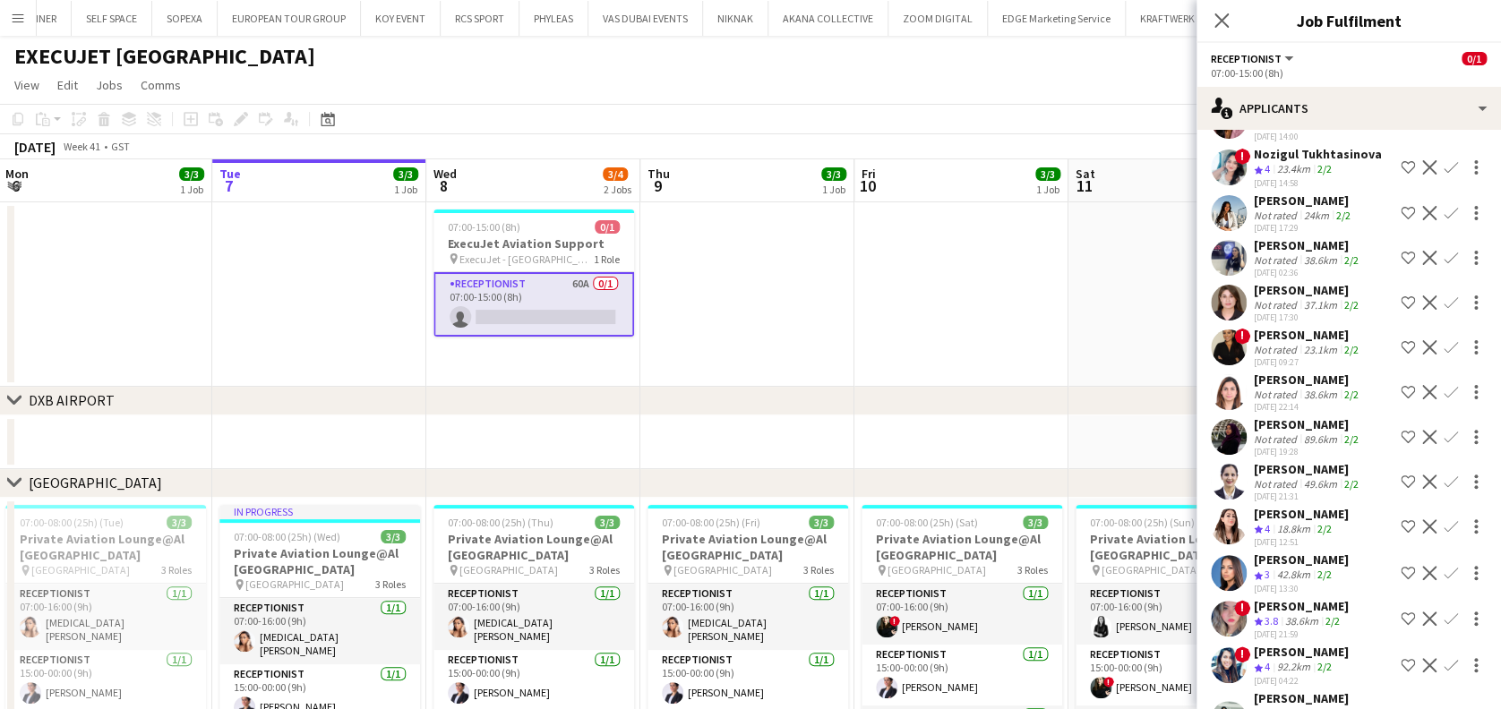
scroll to position [2277, 0]
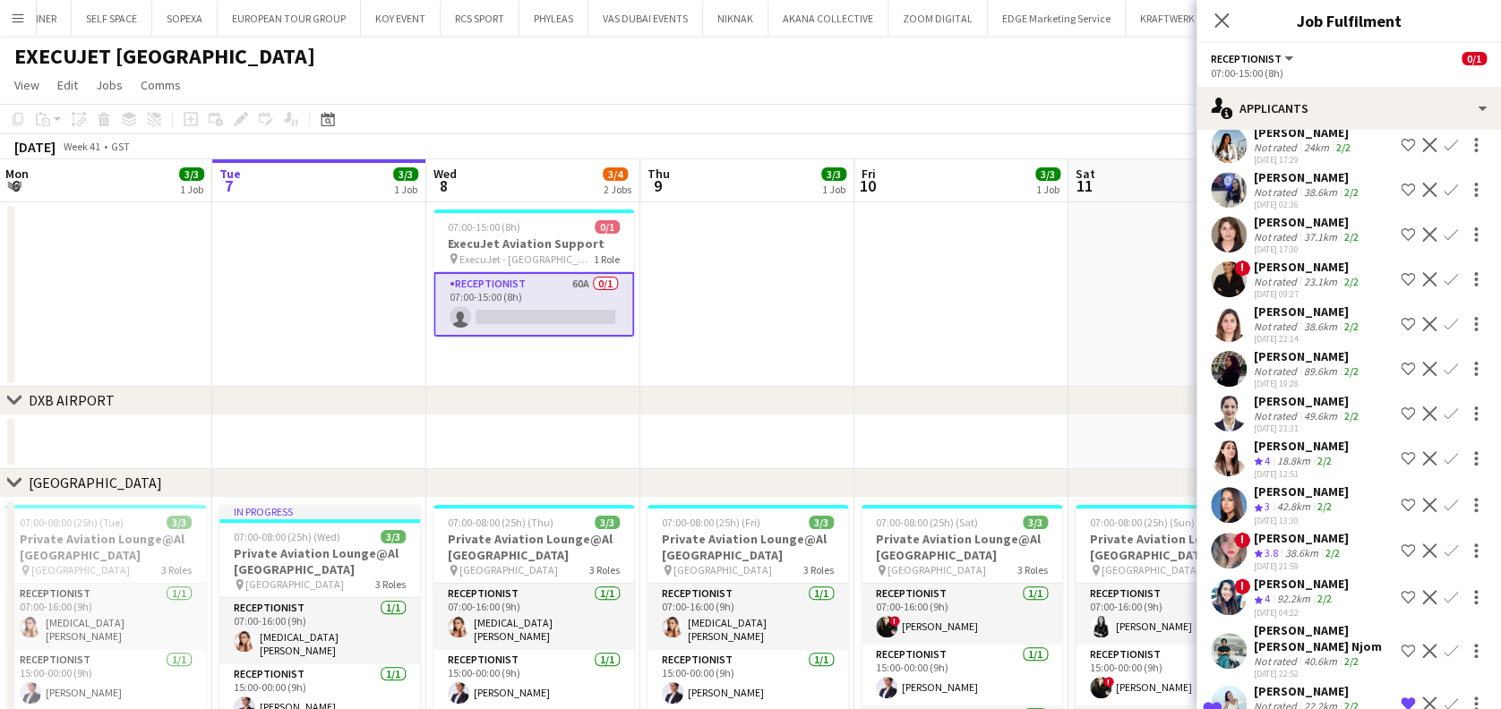
click at [1280, 699] on div "Not rated" at bounding box center [1277, 705] width 47 height 13
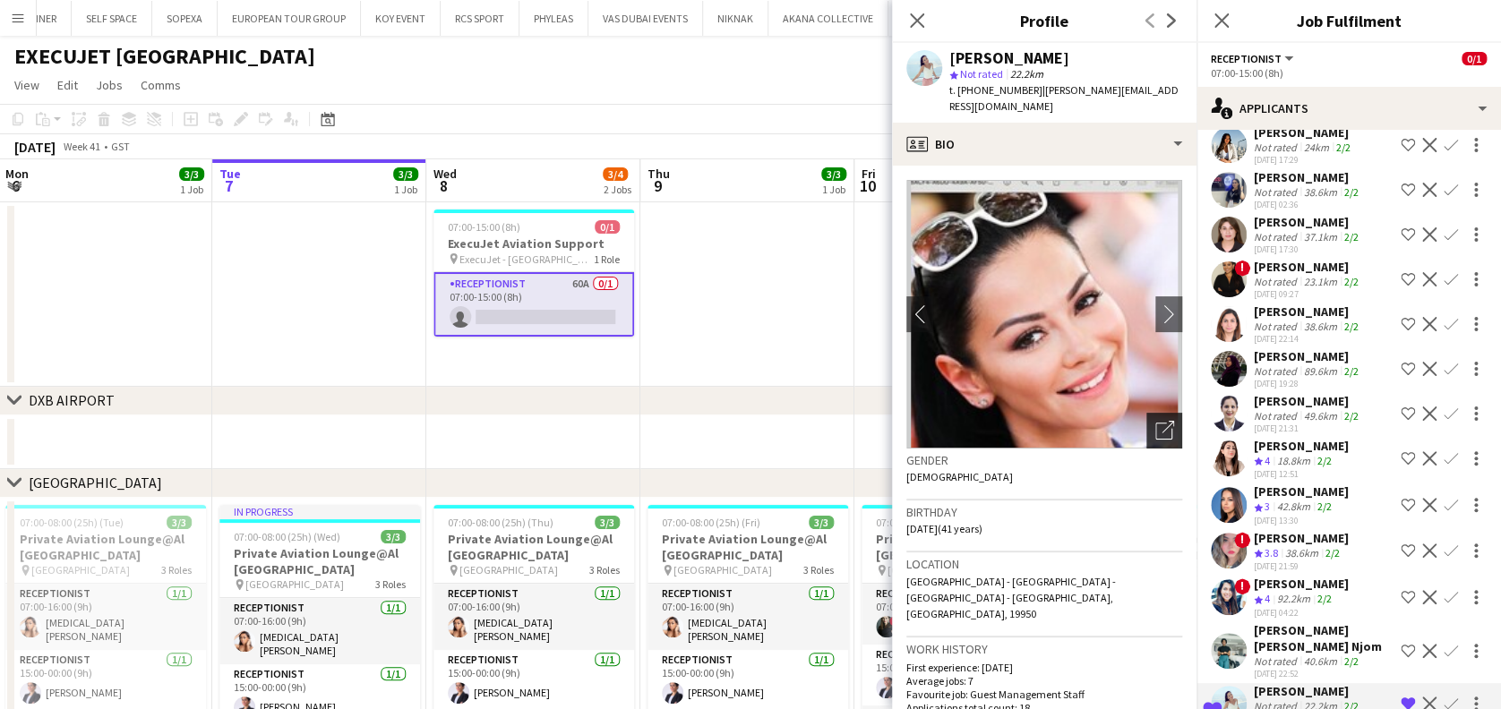
click at [1150, 423] on div "Open photos pop-in" at bounding box center [1164, 431] width 36 height 36
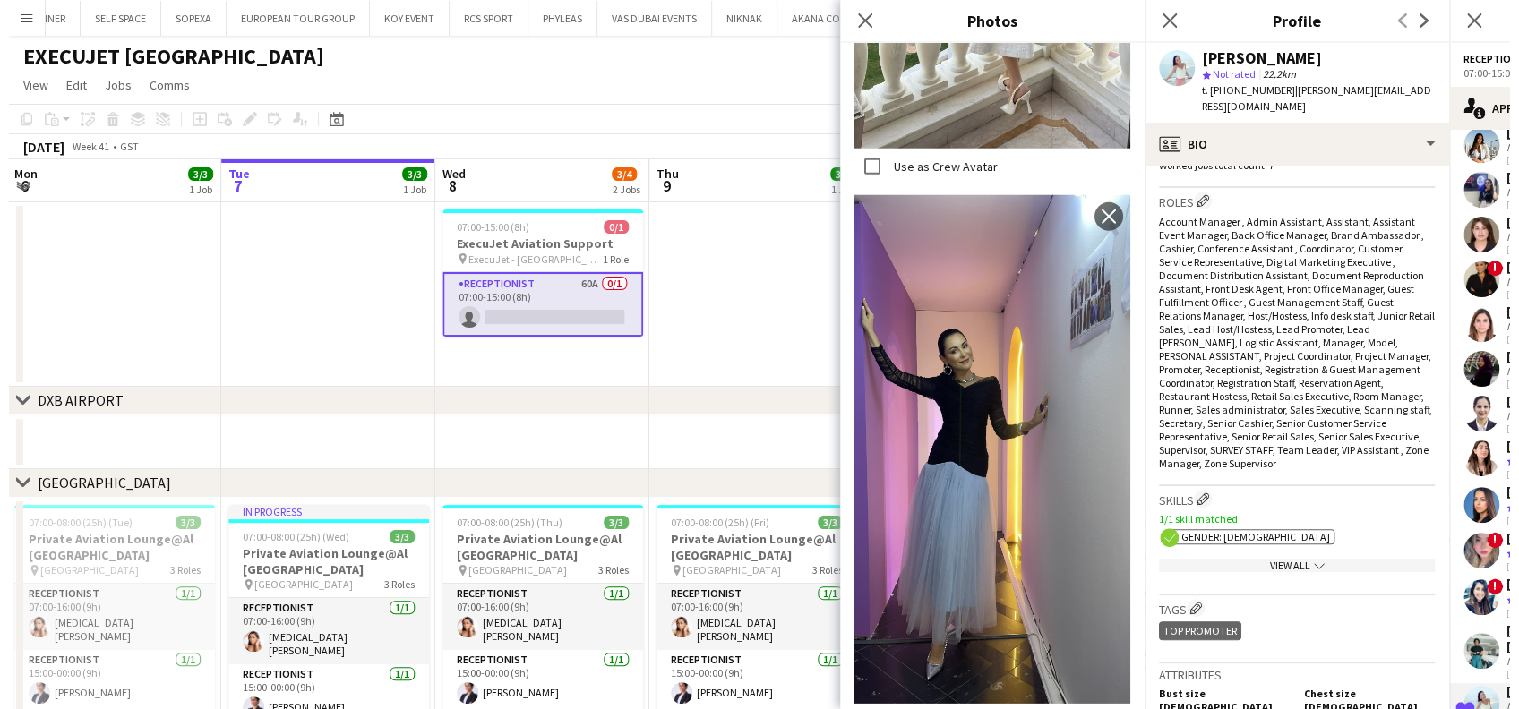
scroll to position [955, 0]
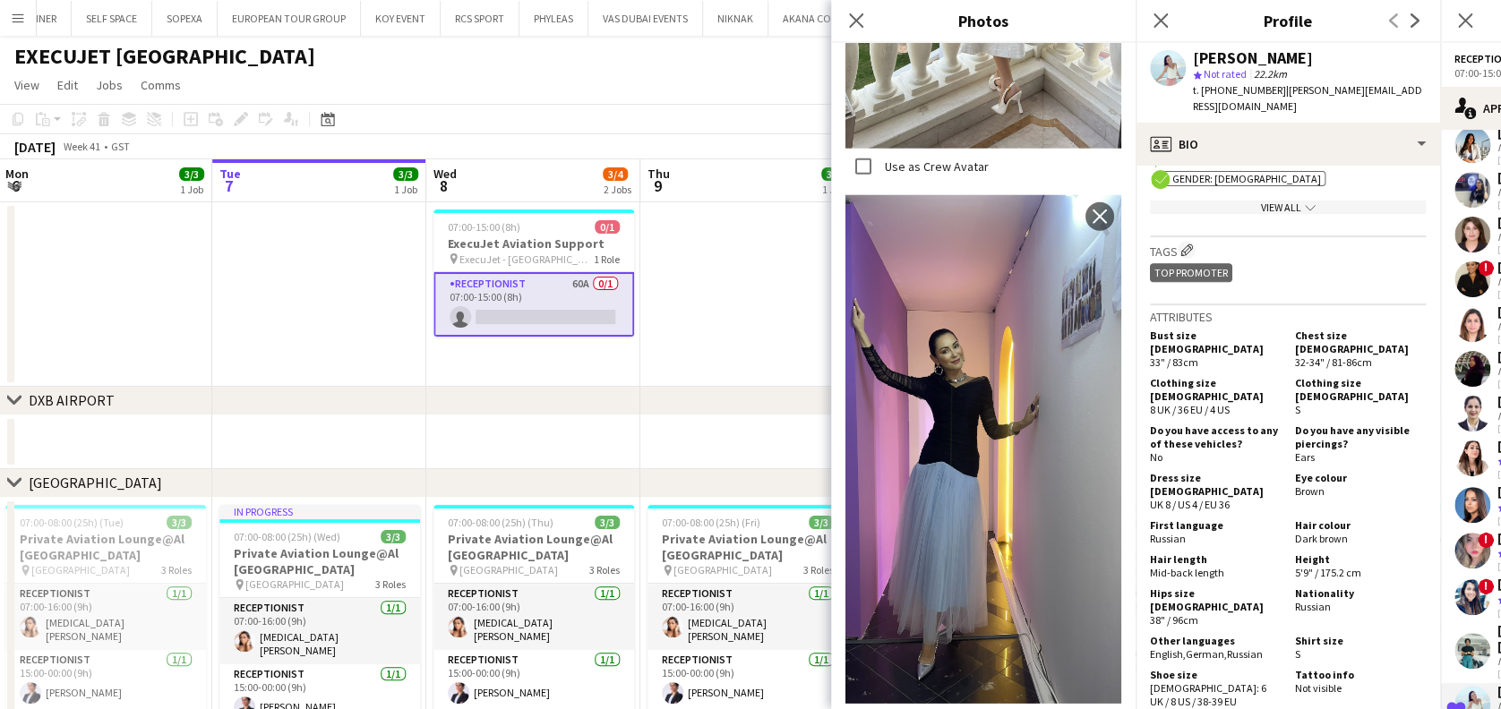
click at [695, 284] on app-date-cell at bounding box center [747, 294] width 214 height 184
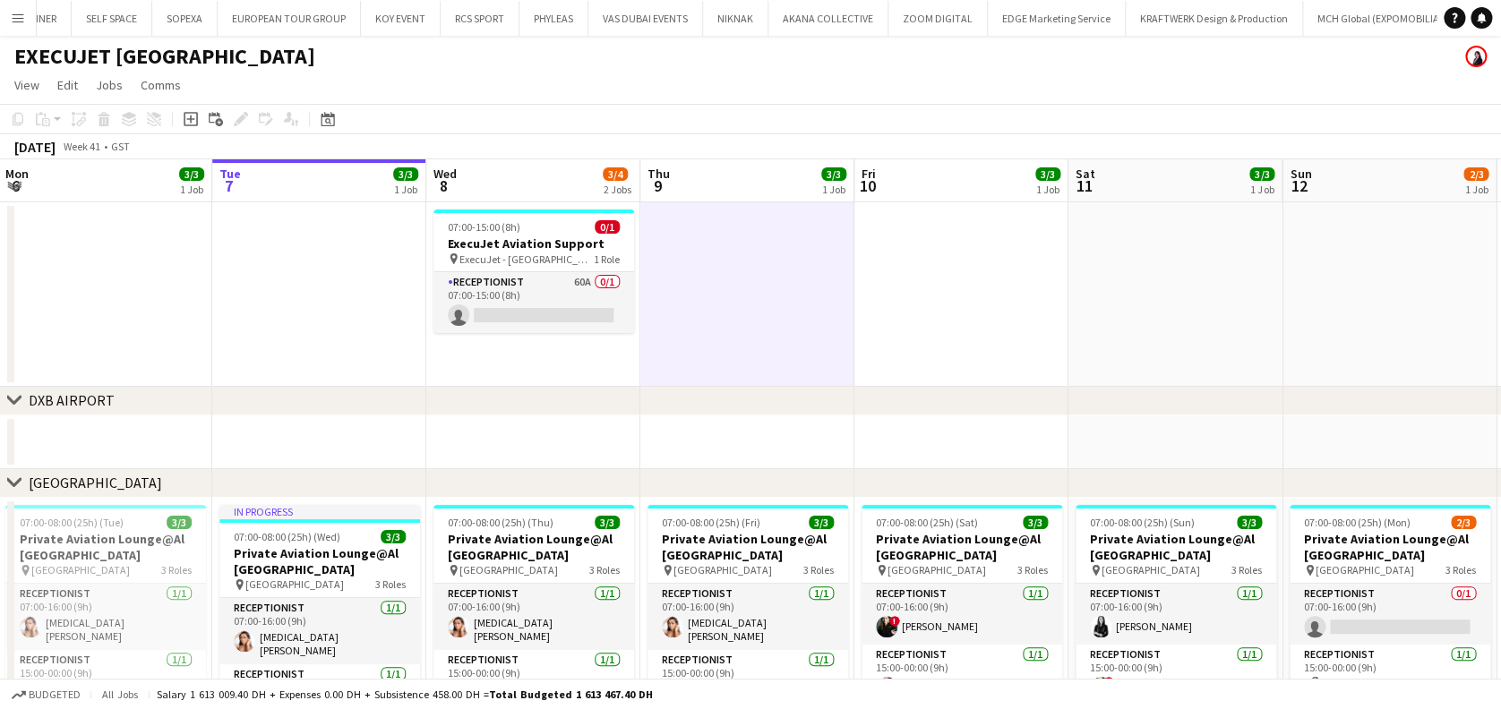
click at [23, 14] on app-icon "Menu" at bounding box center [18, 18] width 14 height 14
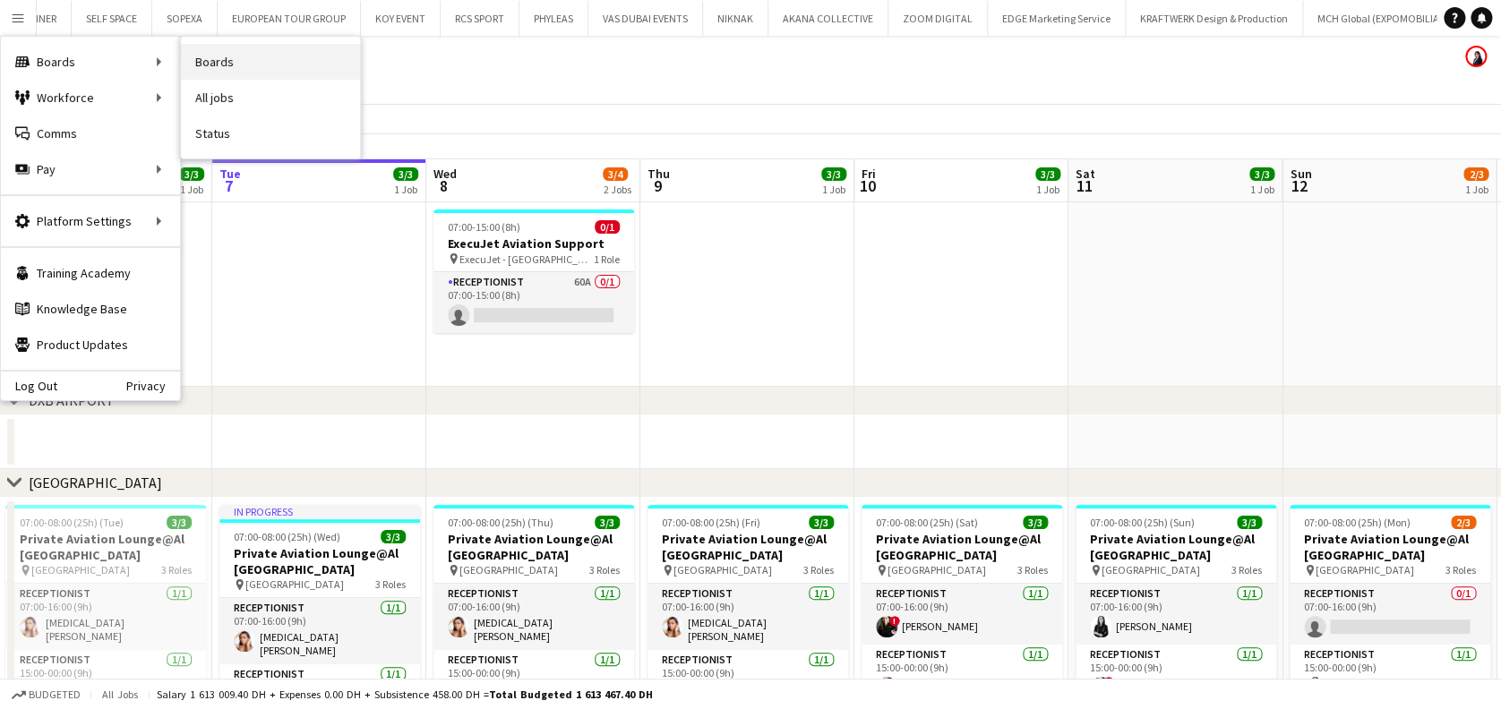
click at [224, 54] on link "Boards" at bounding box center [270, 62] width 179 height 36
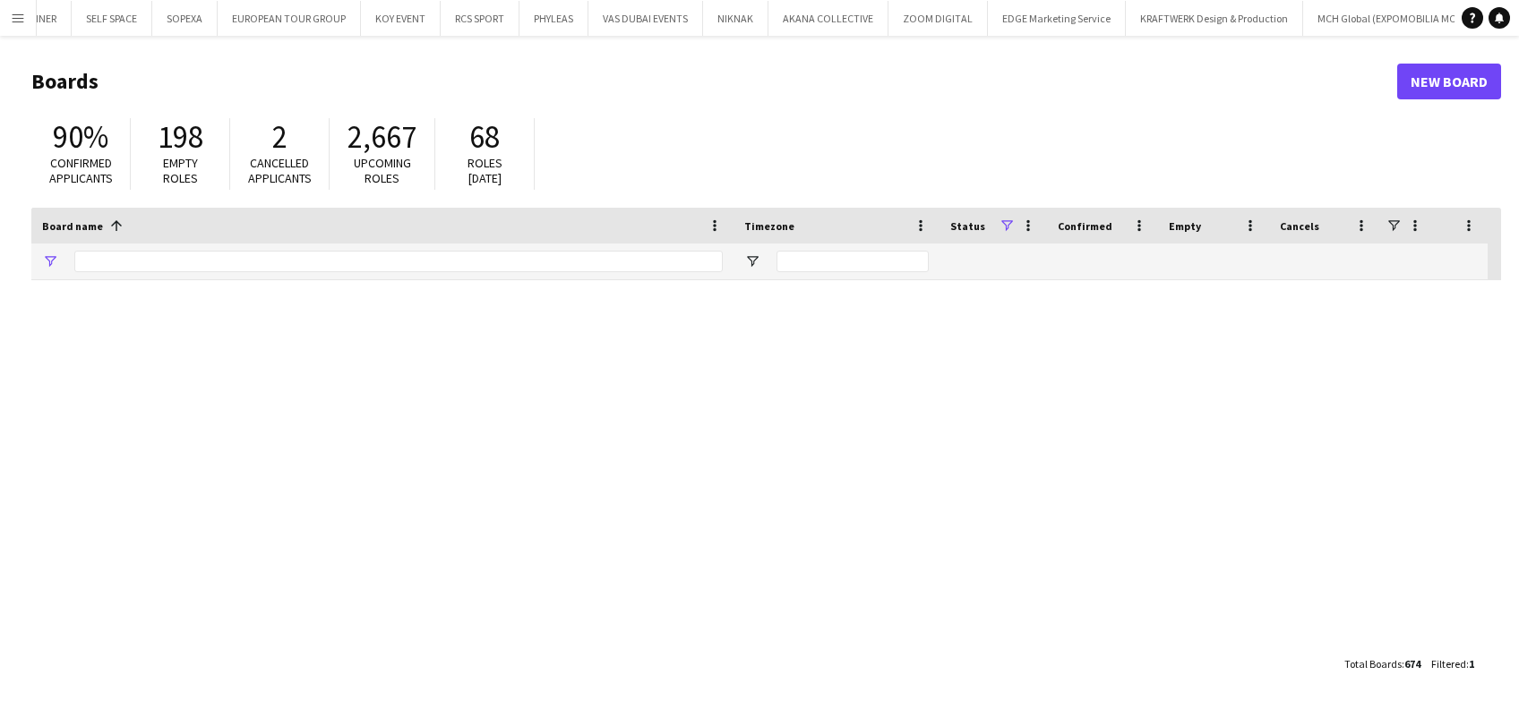
type input "*******"
drag, startPoint x: 131, startPoint y: 260, endPoint x: 0, endPoint y: 287, distance: 133.5
click at [0, 287] on main "Boards New Board 90% Confirmed applicants 198 Empty roles 2 Cancelled applicant…" at bounding box center [759, 372] width 1519 height 673
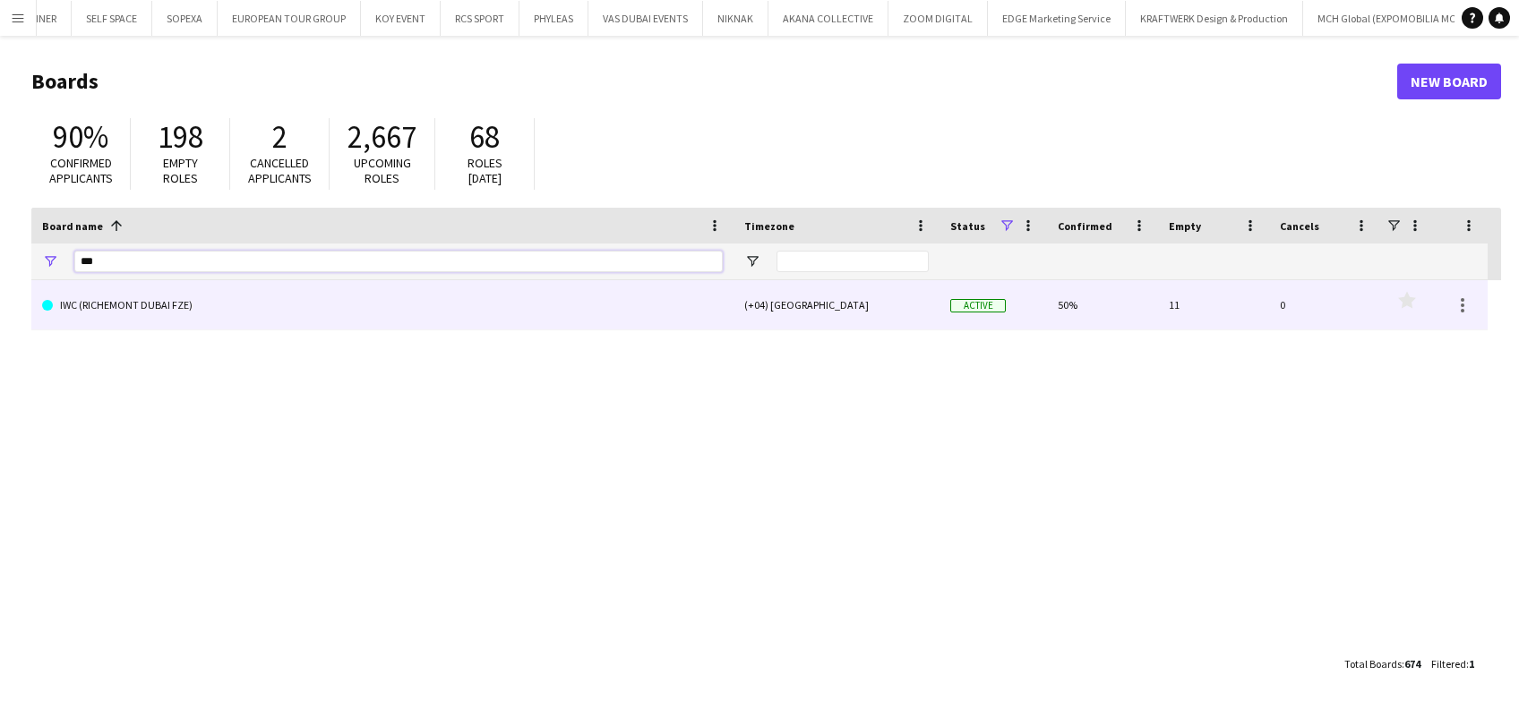
type input "***"
click at [137, 301] on link "IWC (RICHEMONT DUBAI FZE)" at bounding box center [382, 305] width 681 height 50
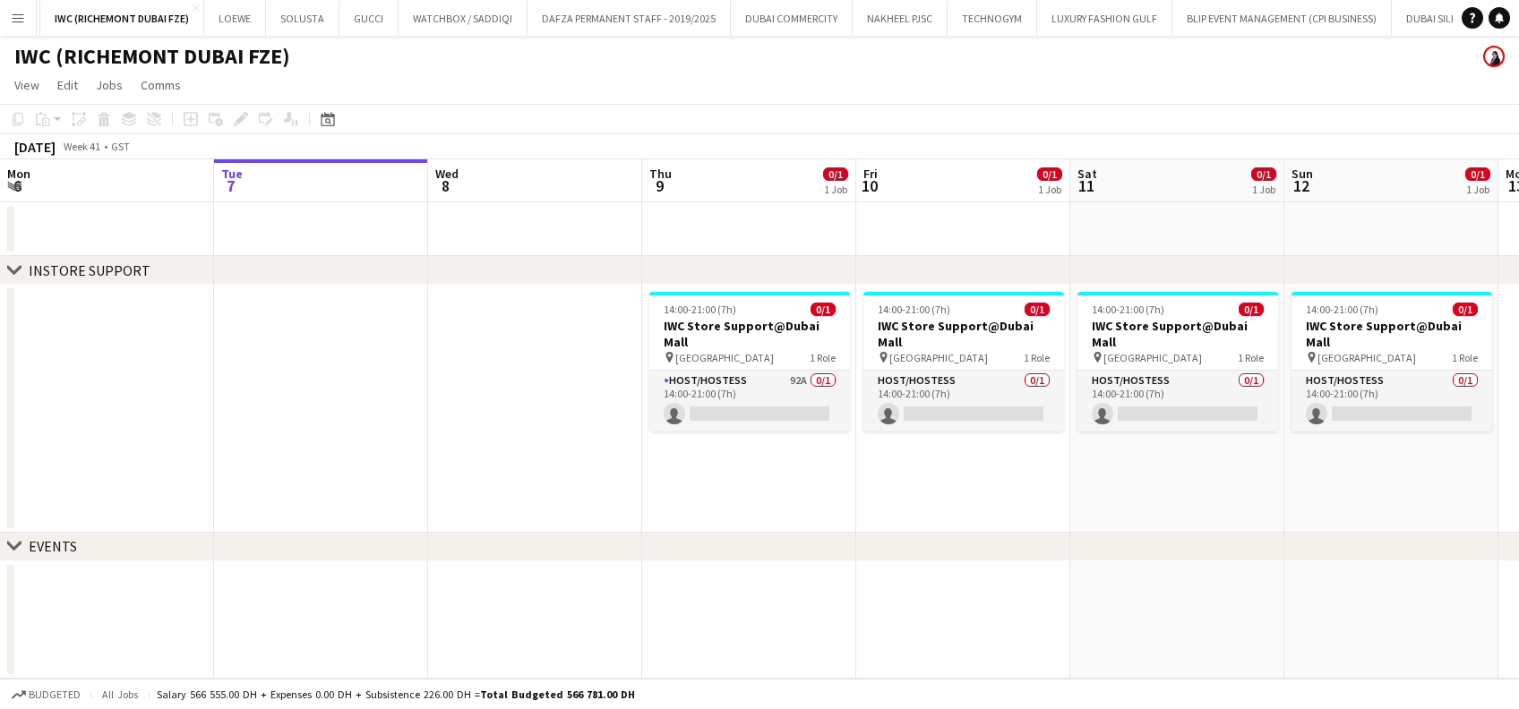
scroll to position [0, 691]
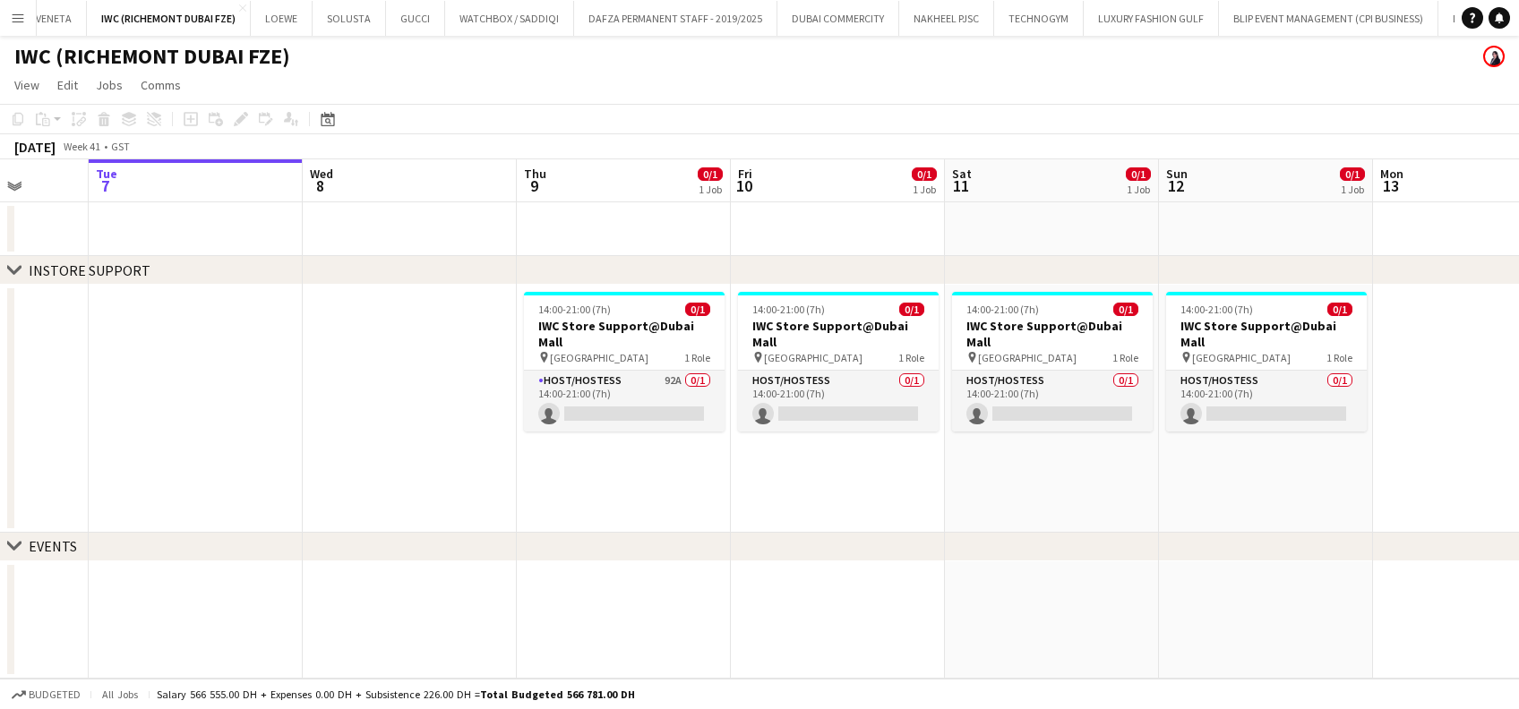
drag, startPoint x: 885, startPoint y: 408, endPoint x: 741, endPoint y: 422, distance: 143.9
click at [741, 422] on app-calendar-viewport "Sat 4 Sun 5 Mon 6 Tue 7 Wed 8 Thu 9 0/1 1 Job Fri 10 0/1 1 Job Sat 11 0/1 1 Job…" at bounding box center [759, 418] width 1519 height 519
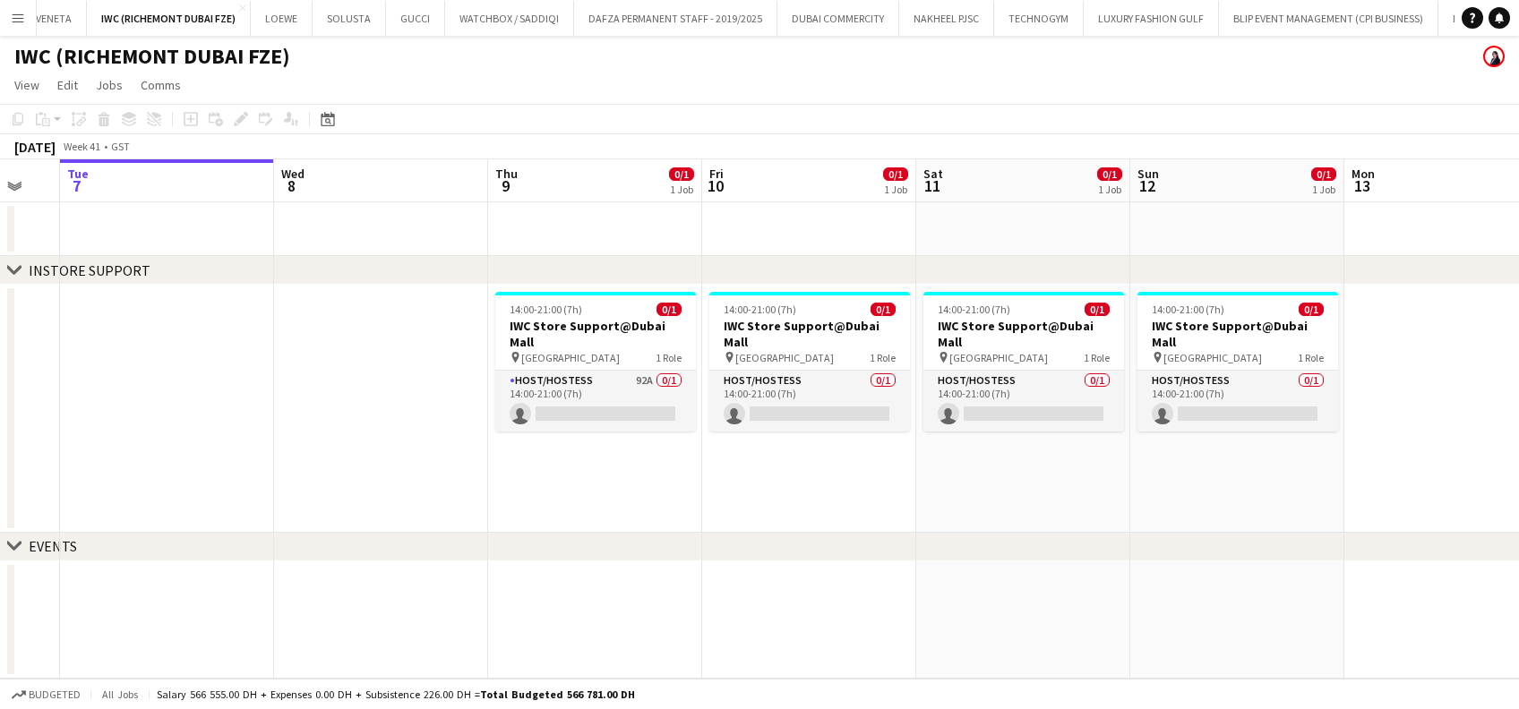
scroll to position [0, 705]
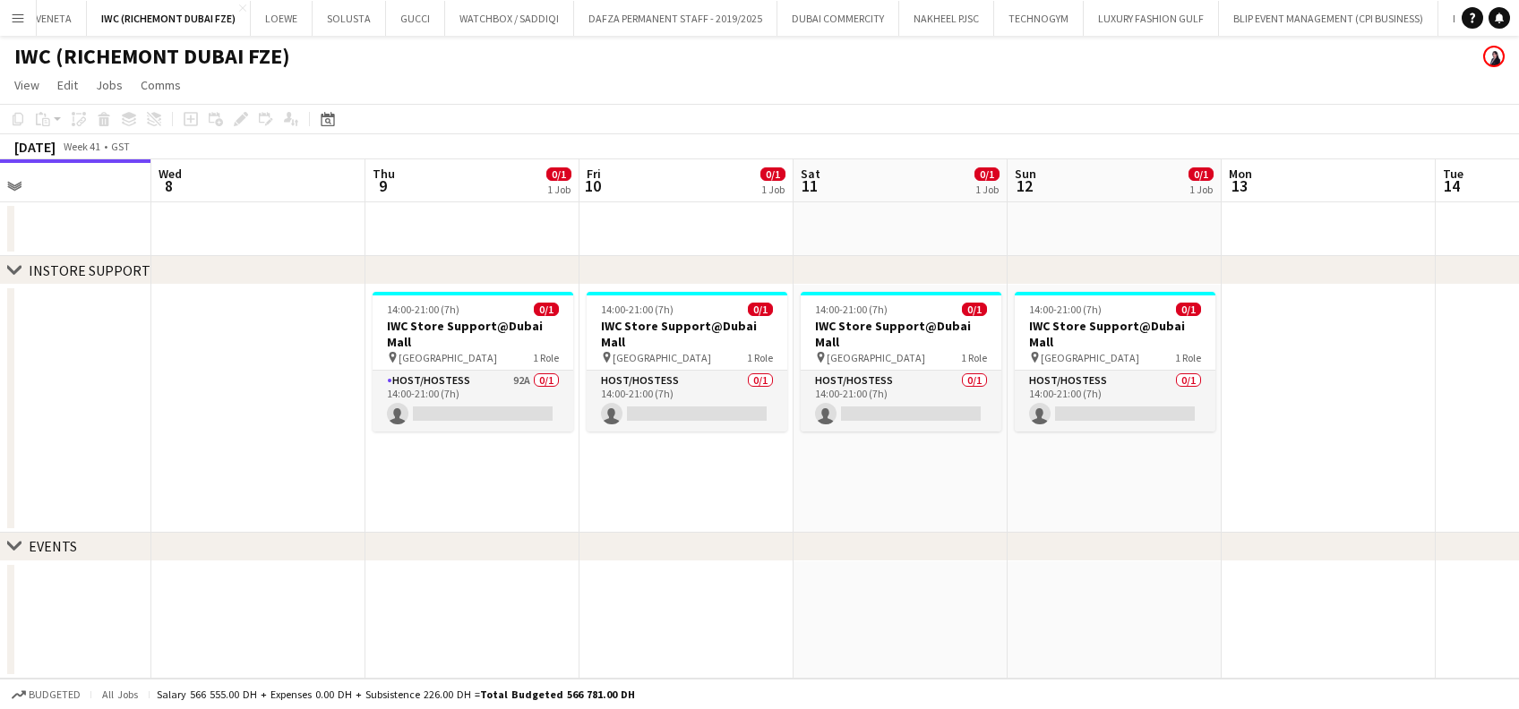
drag, startPoint x: 764, startPoint y: 416, endPoint x: 651, endPoint y: 430, distance: 113.7
click at [651, 430] on app-calendar-viewport "Sat 4 Sun 5 Mon 6 Tue 7 Wed 8 Thu 9 0/1 1 Job Fri 10 0/1 1 Job Sat 11 0/1 1 Job…" at bounding box center [759, 418] width 1519 height 519
click at [529, 398] on app-card-role "Host/Hostess 92A 0/1 14:00-21:00 (7h) single-neutral-actions" at bounding box center [473, 401] width 201 height 61
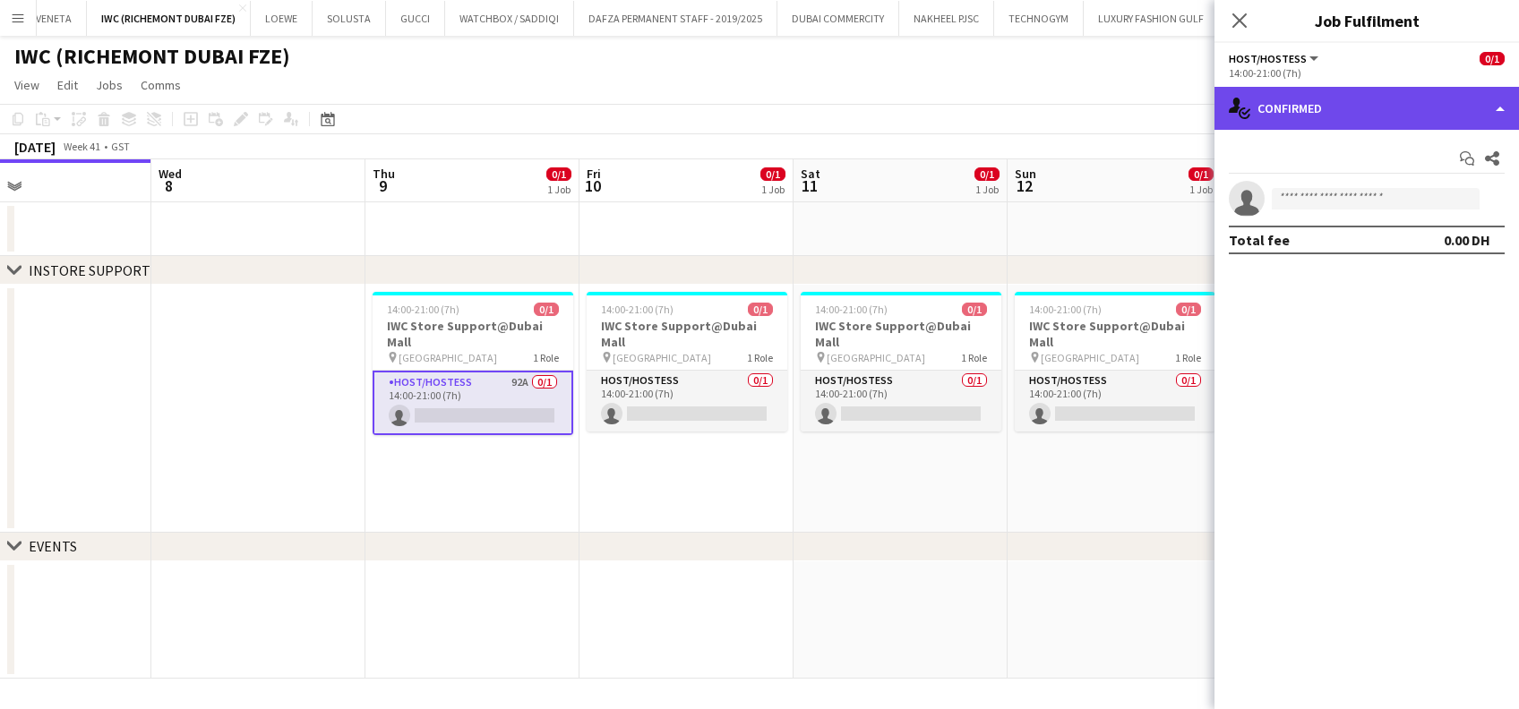
click at [1428, 120] on div "single-neutral-actions-check-2 Confirmed" at bounding box center [1366, 108] width 304 height 43
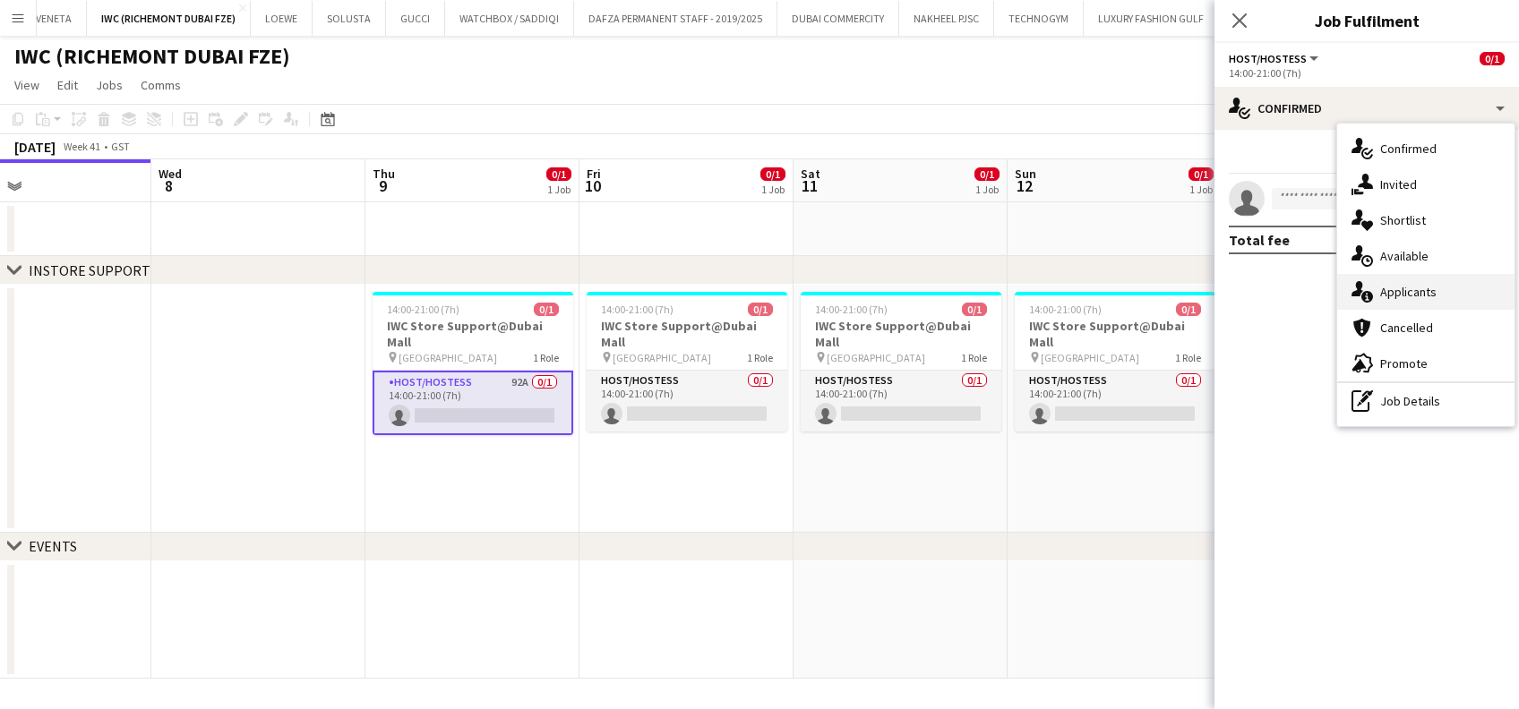
click at [1424, 286] on span "Applicants" at bounding box center [1408, 292] width 56 height 16
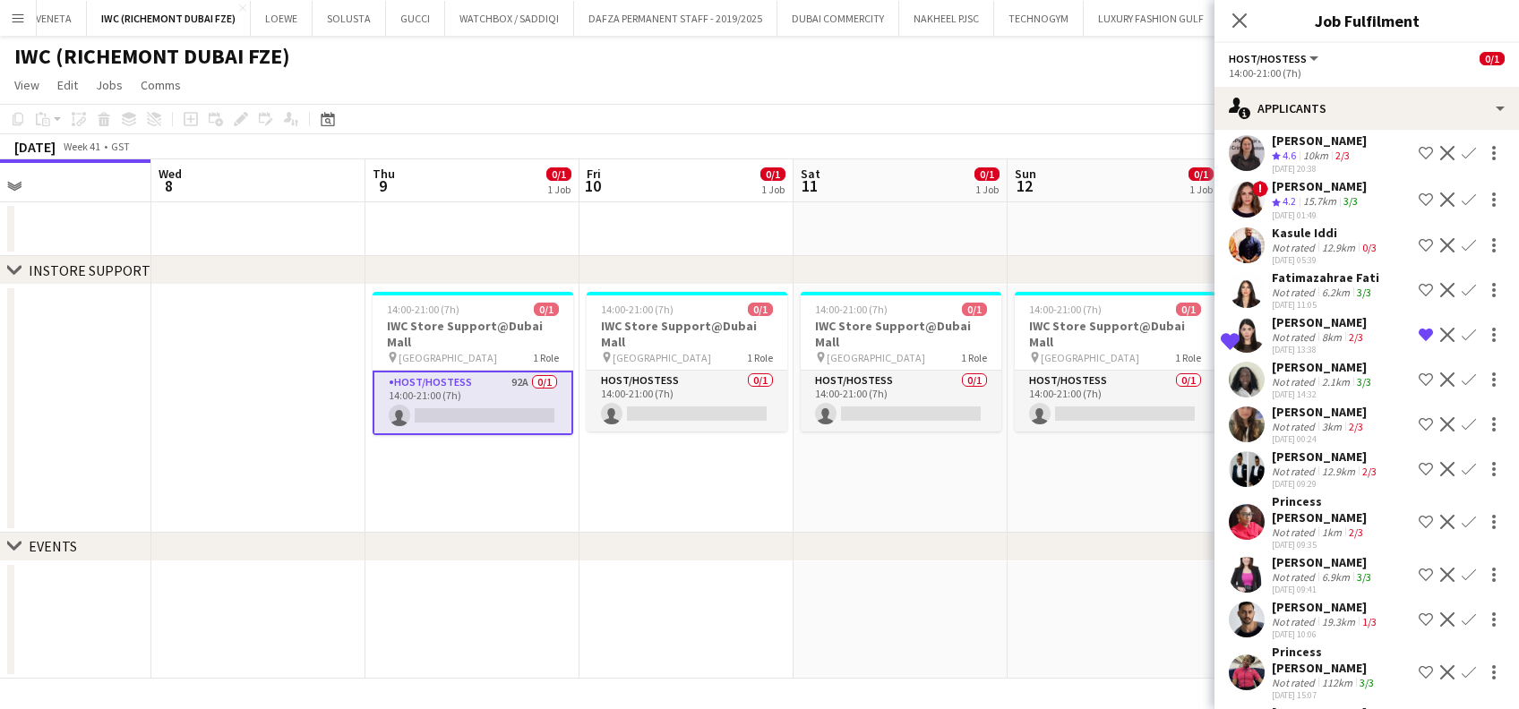
scroll to position [3699, 0]
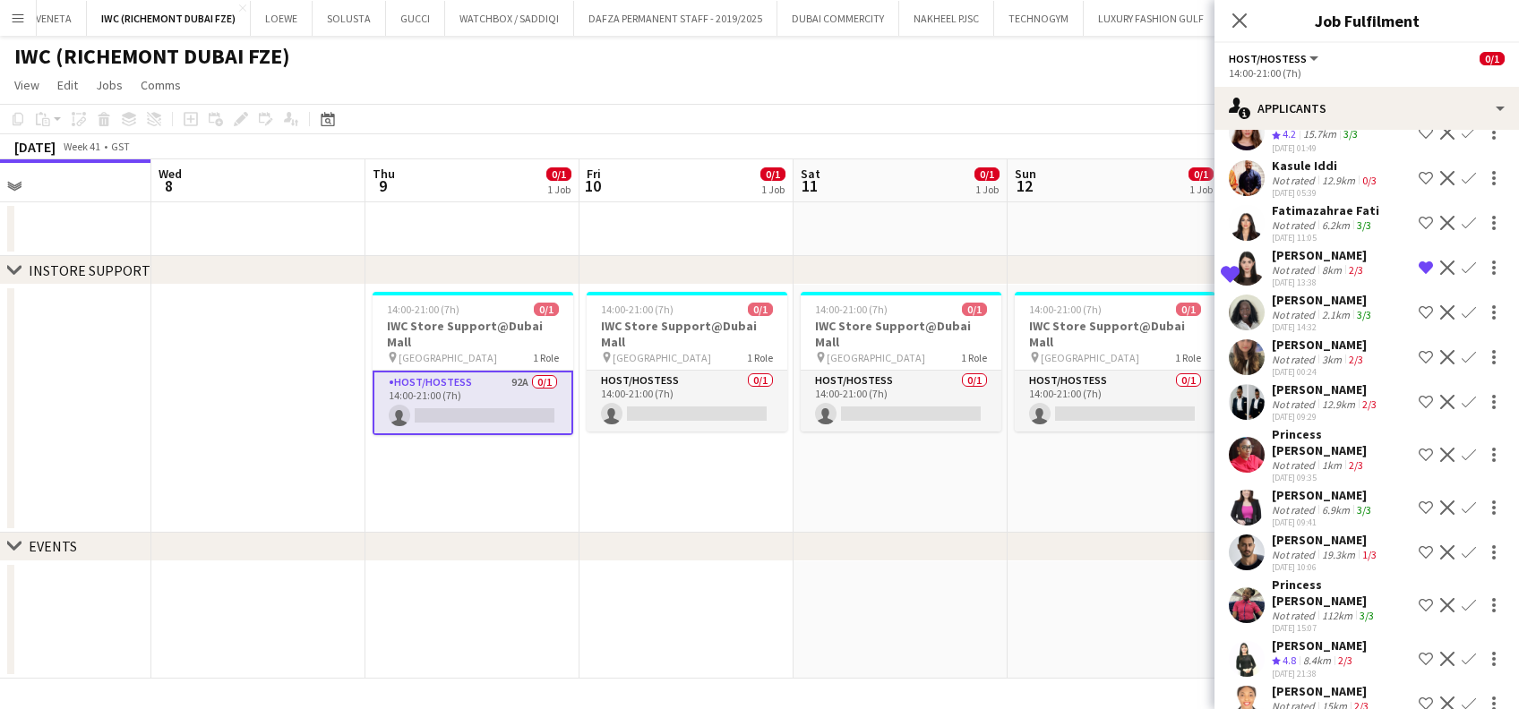
click at [1307, 561] on div "[DATE] 10:06" at bounding box center [1326, 567] width 108 height 12
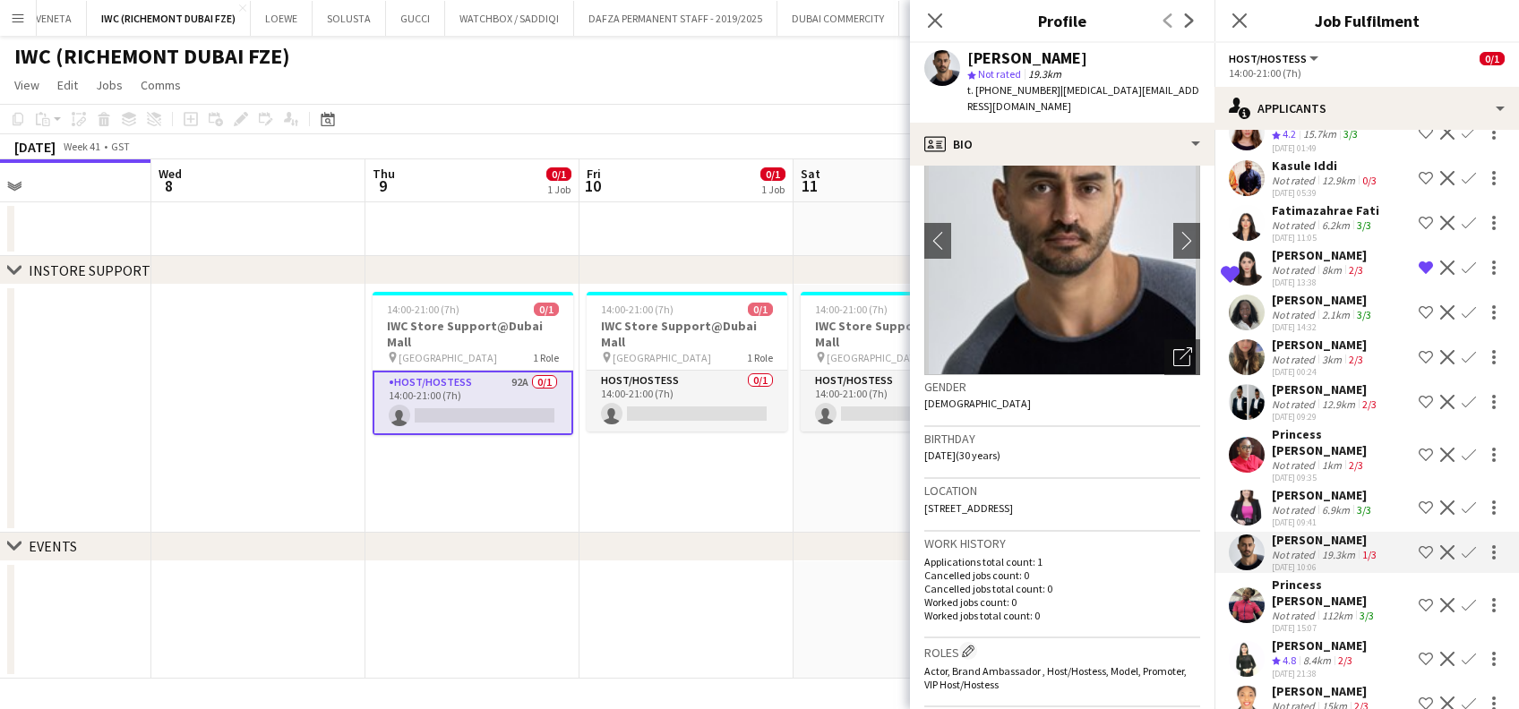
scroll to position [0, 0]
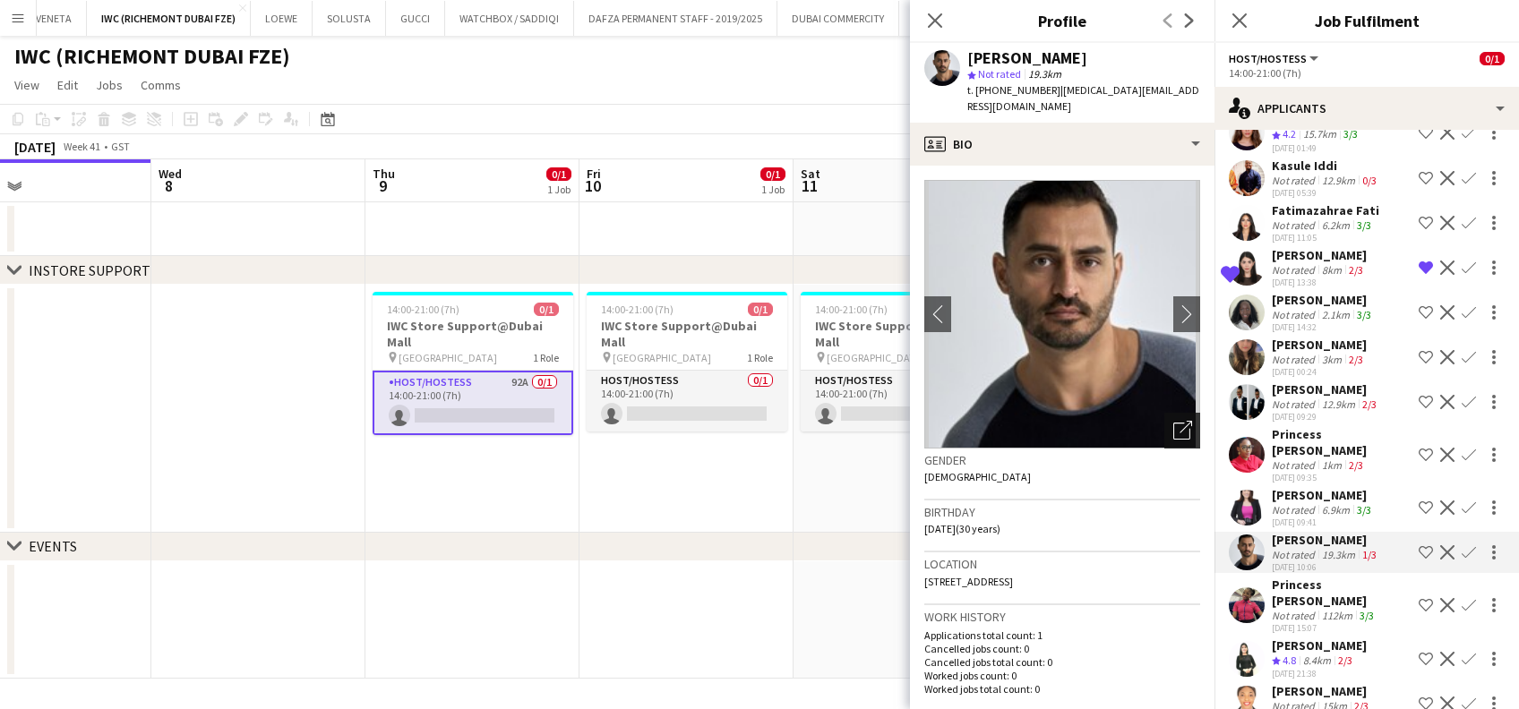
click at [1173, 421] on icon "Open photos pop-in" at bounding box center [1182, 430] width 19 height 19
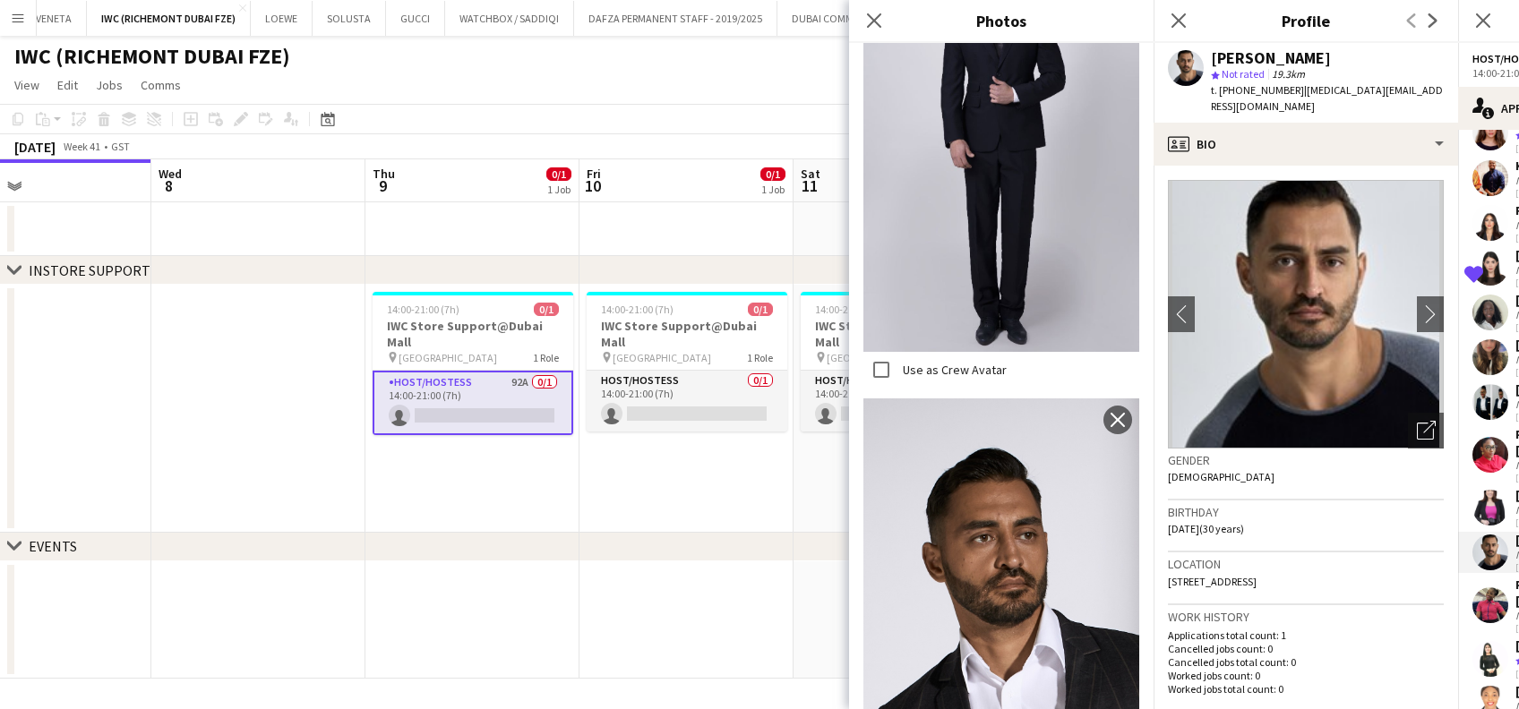
scroll to position [1194, 0]
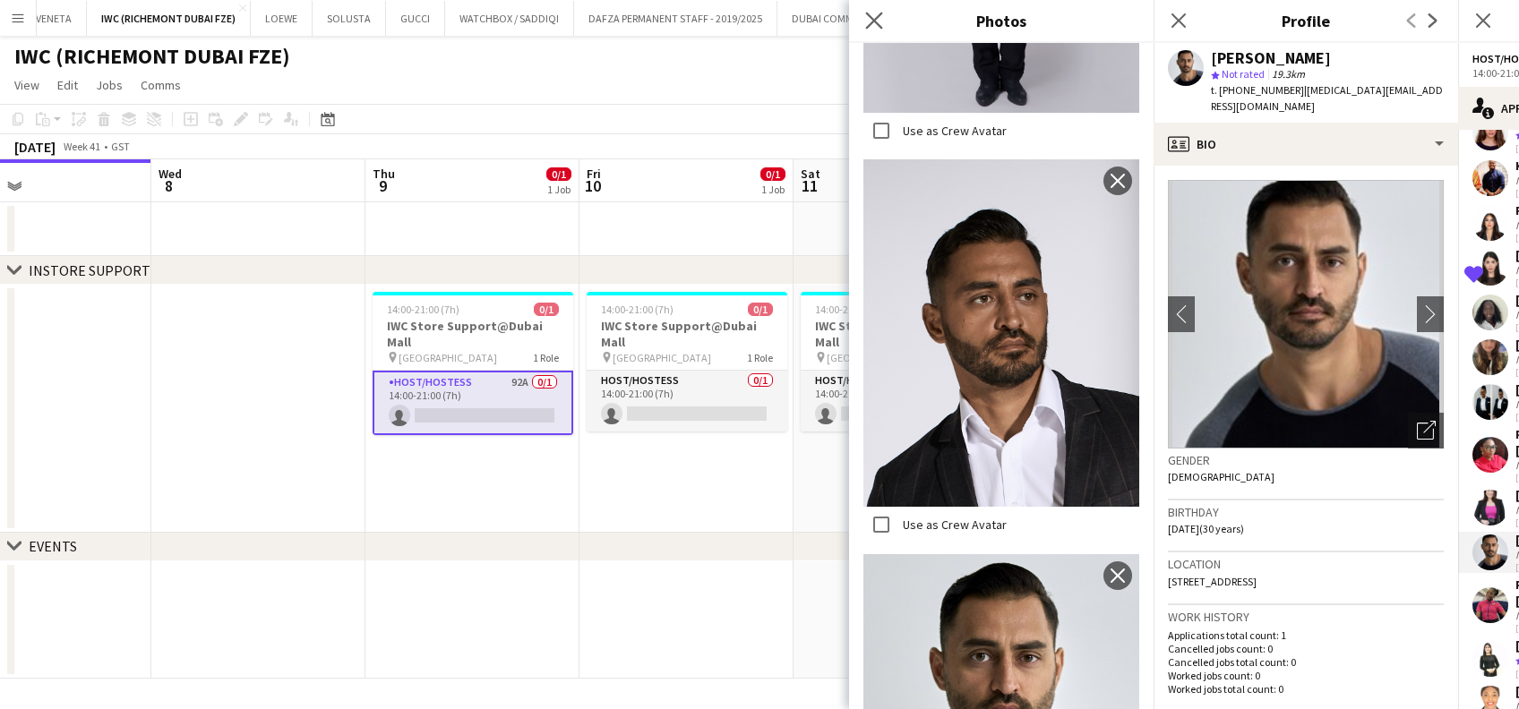
click at [886, 21] on div "Close pop-in" at bounding box center [874, 20] width 50 height 41
click at [874, 25] on icon "Close pop-in" at bounding box center [873, 20] width 17 height 17
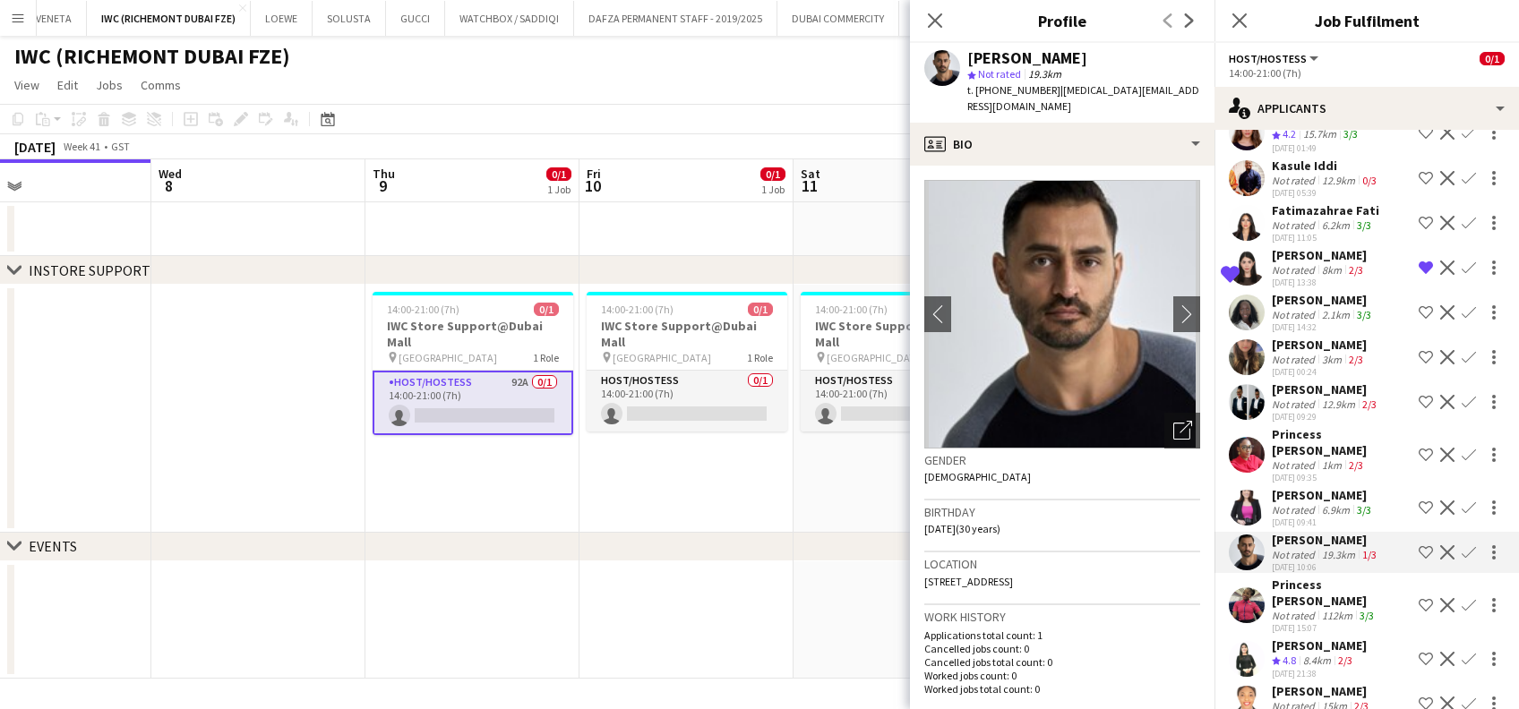
scroll to position [3580, 0]
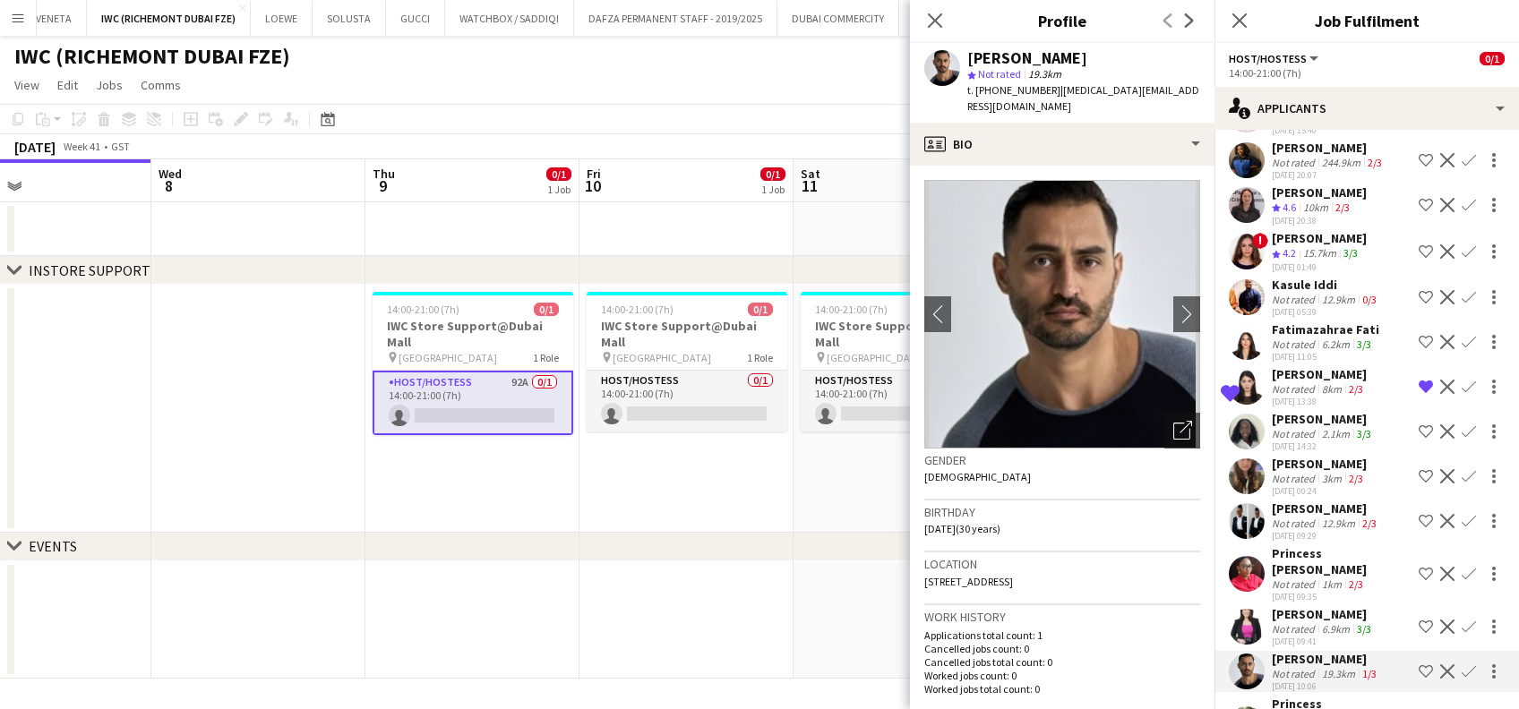
click at [1461, 380] on app-icon "Confirm" at bounding box center [1468, 387] width 14 height 14
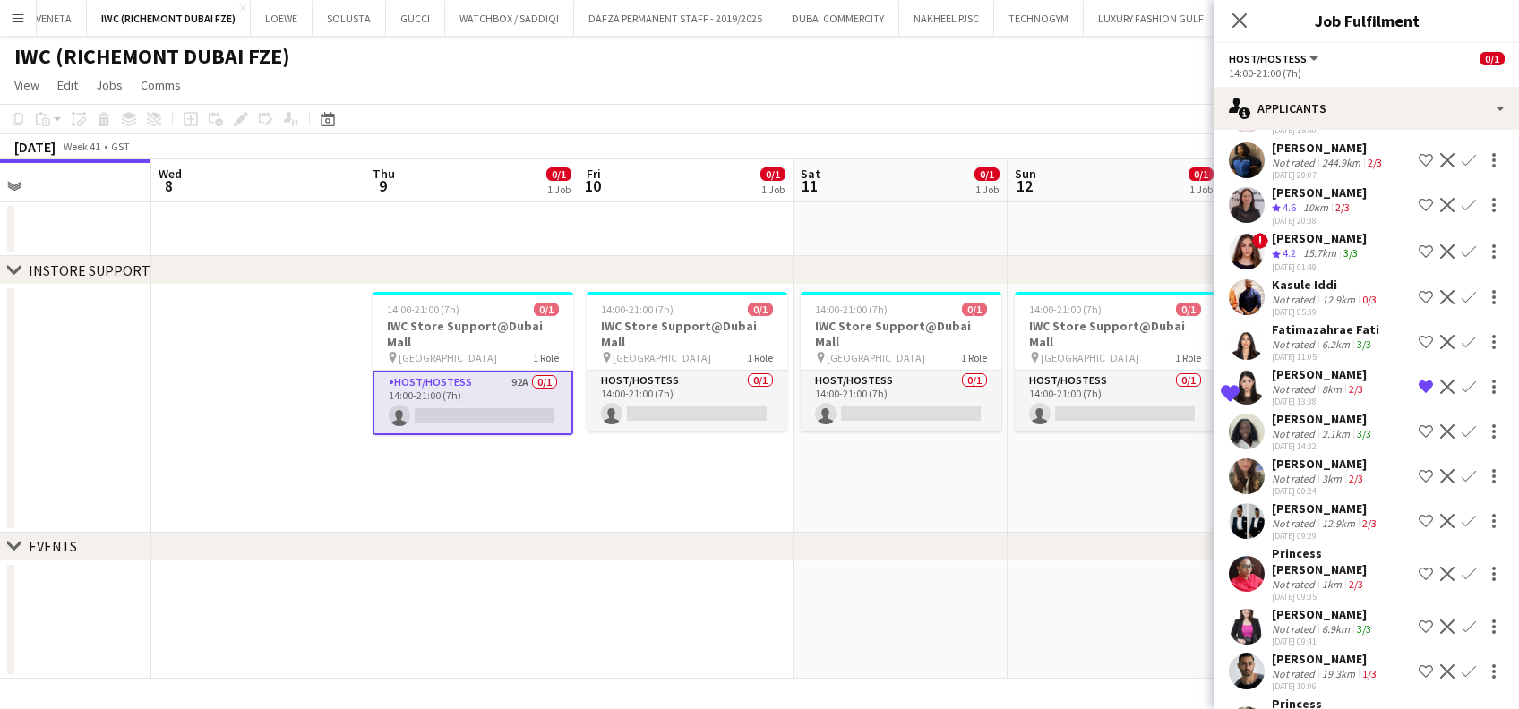
click at [1270, 321] on div "Fatimazahrae Fati Not rated 6.2km 3/3 [DATE] 11:05 Shortlist crew Decline Confi…" at bounding box center [1366, 341] width 304 height 41
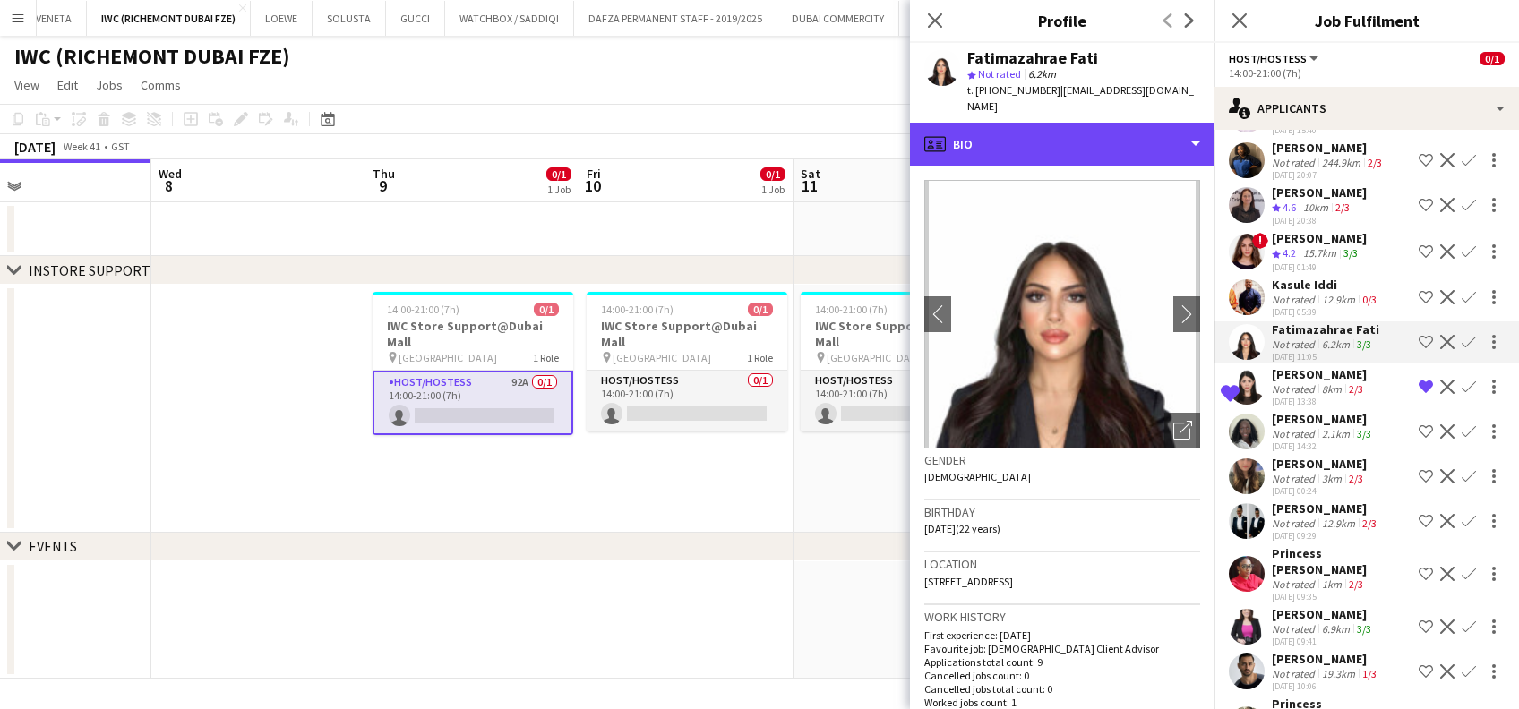
click at [1106, 156] on div "profile Bio" at bounding box center [1062, 144] width 304 height 43
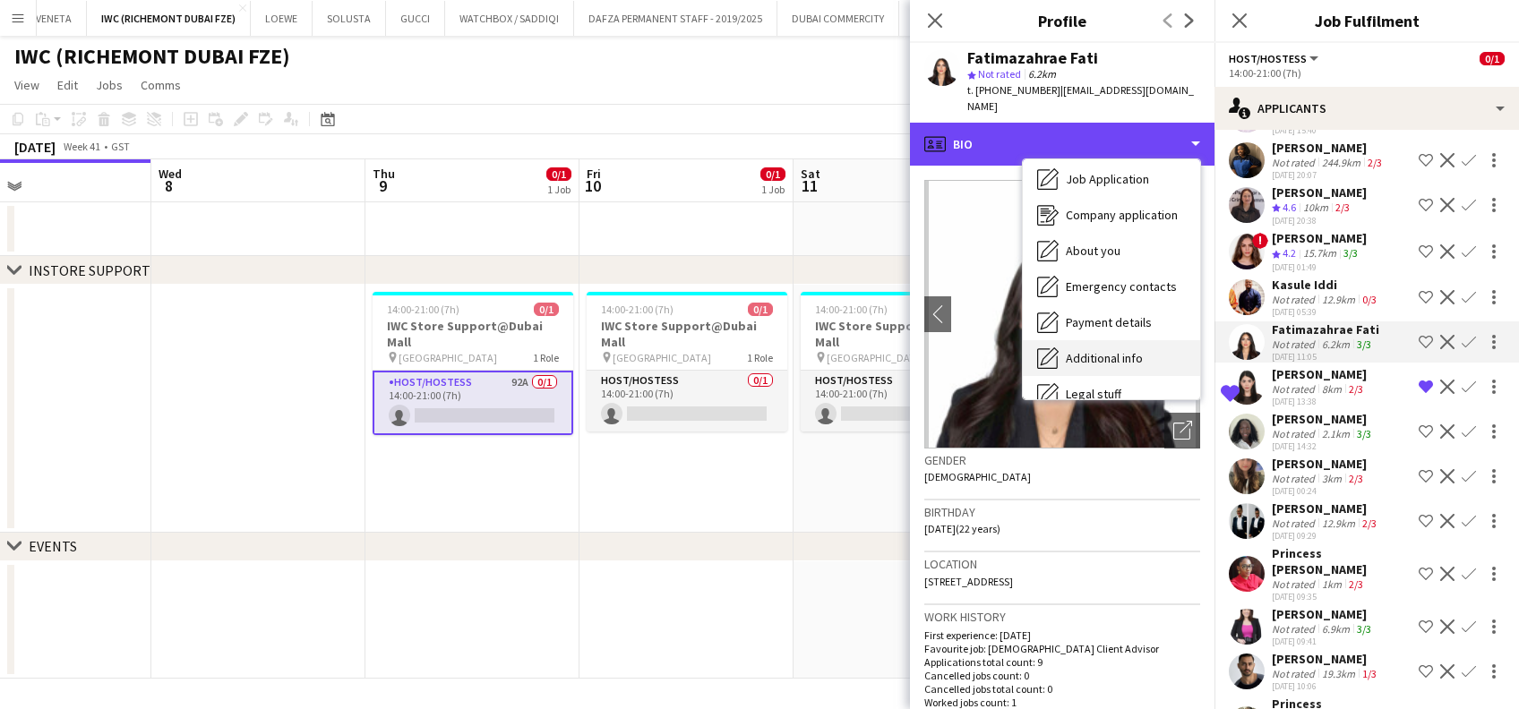
scroll to position [132, 0]
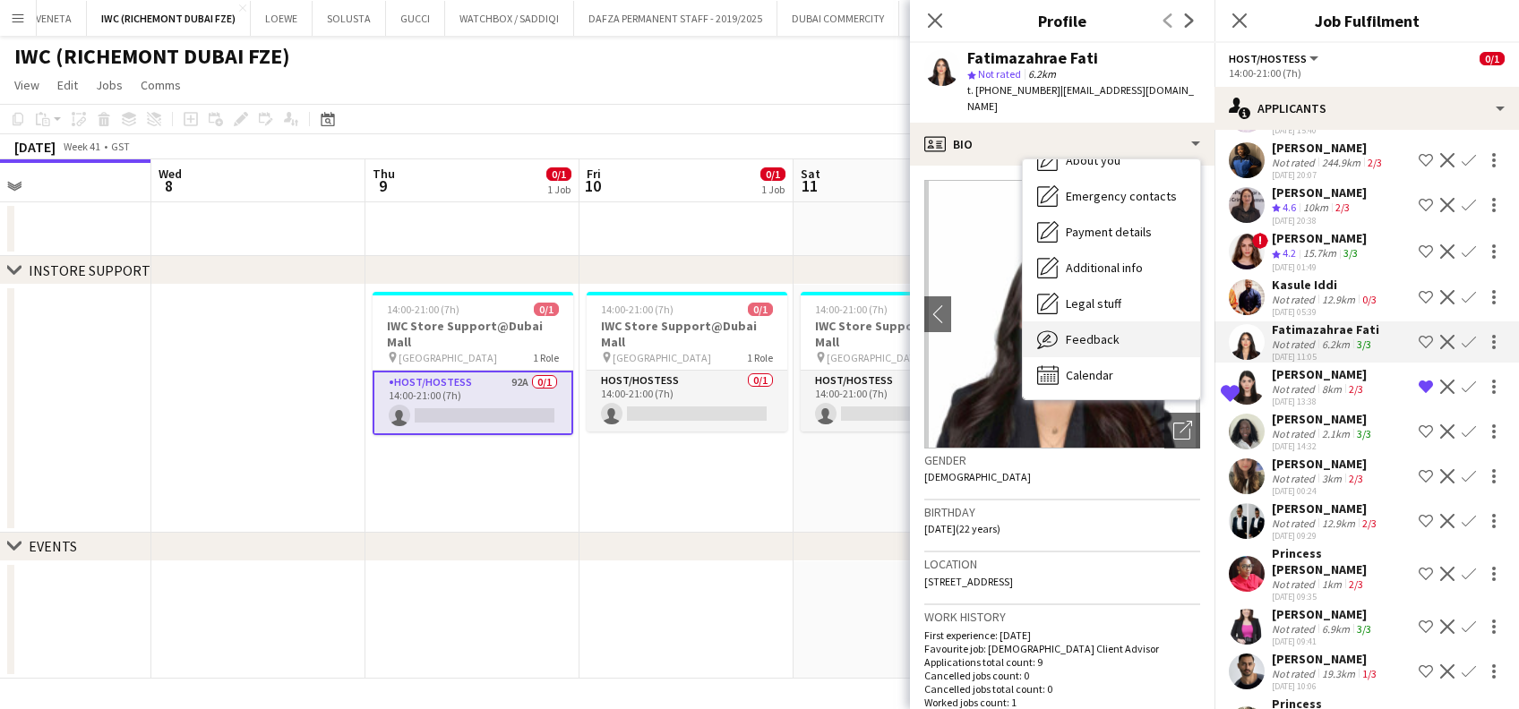
click at [1120, 328] on div "Feedback Feedback" at bounding box center [1111, 339] width 177 height 36
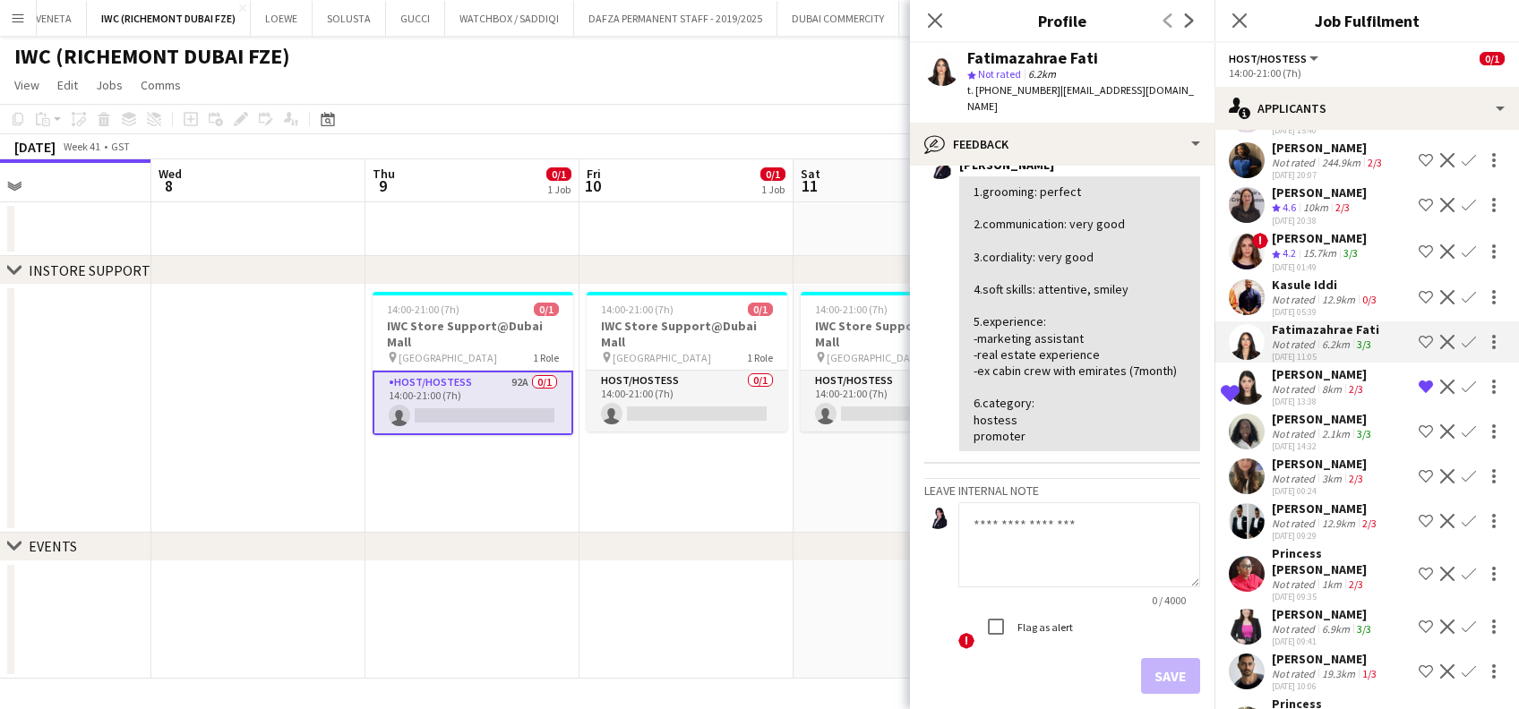
scroll to position [222, 0]
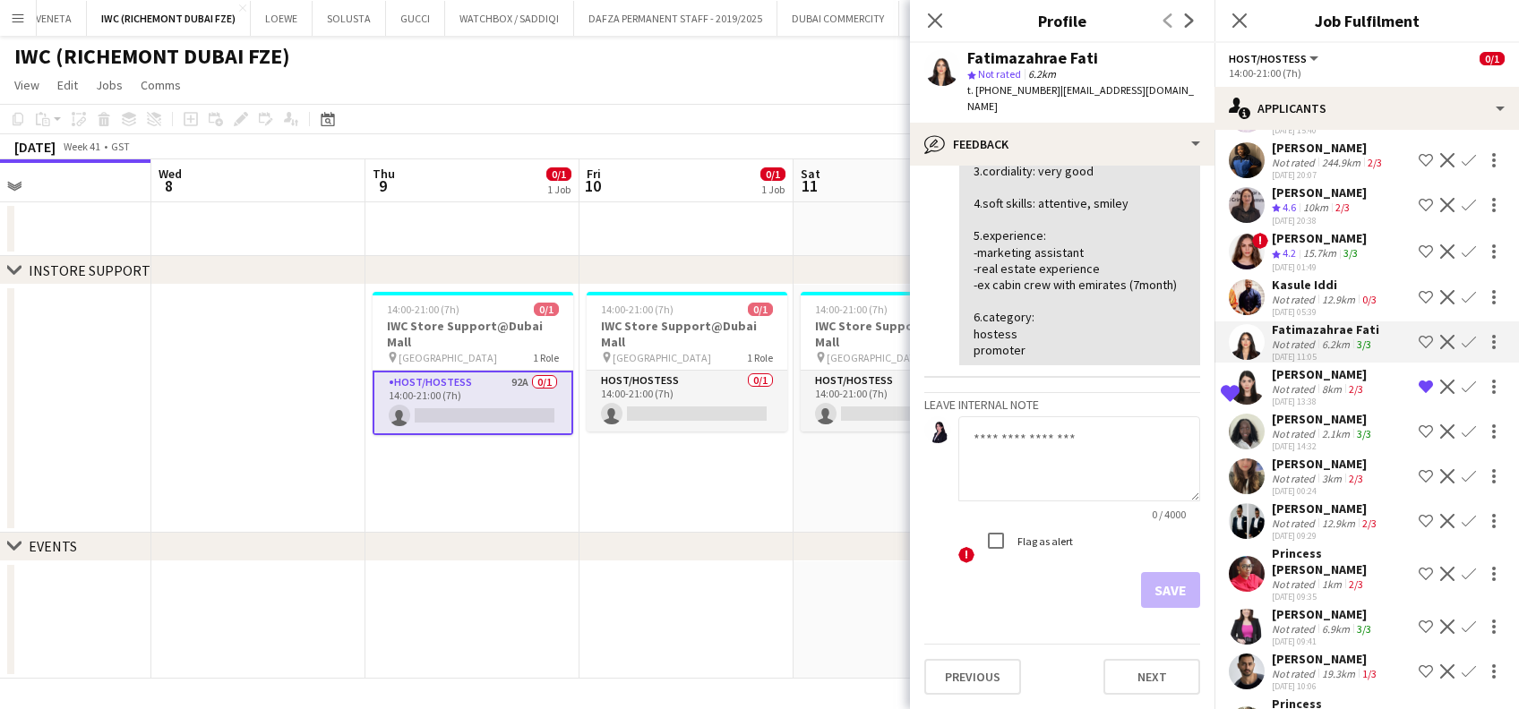
click at [1039, 415] on app-internal-note-form "Leave internal note 0 / 4000 ! Flag as alert Save" at bounding box center [1062, 500] width 276 height 216
click at [1087, 471] on textarea at bounding box center [1079, 458] width 242 height 85
drag, startPoint x: 1168, startPoint y: 436, endPoint x: 1137, endPoint y: 432, distance: 30.8
click at [1137, 432] on textarea "**********" at bounding box center [1079, 458] width 242 height 85
click at [1060, 455] on textarea "**********" at bounding box center [1079, 458] width 242 height 85
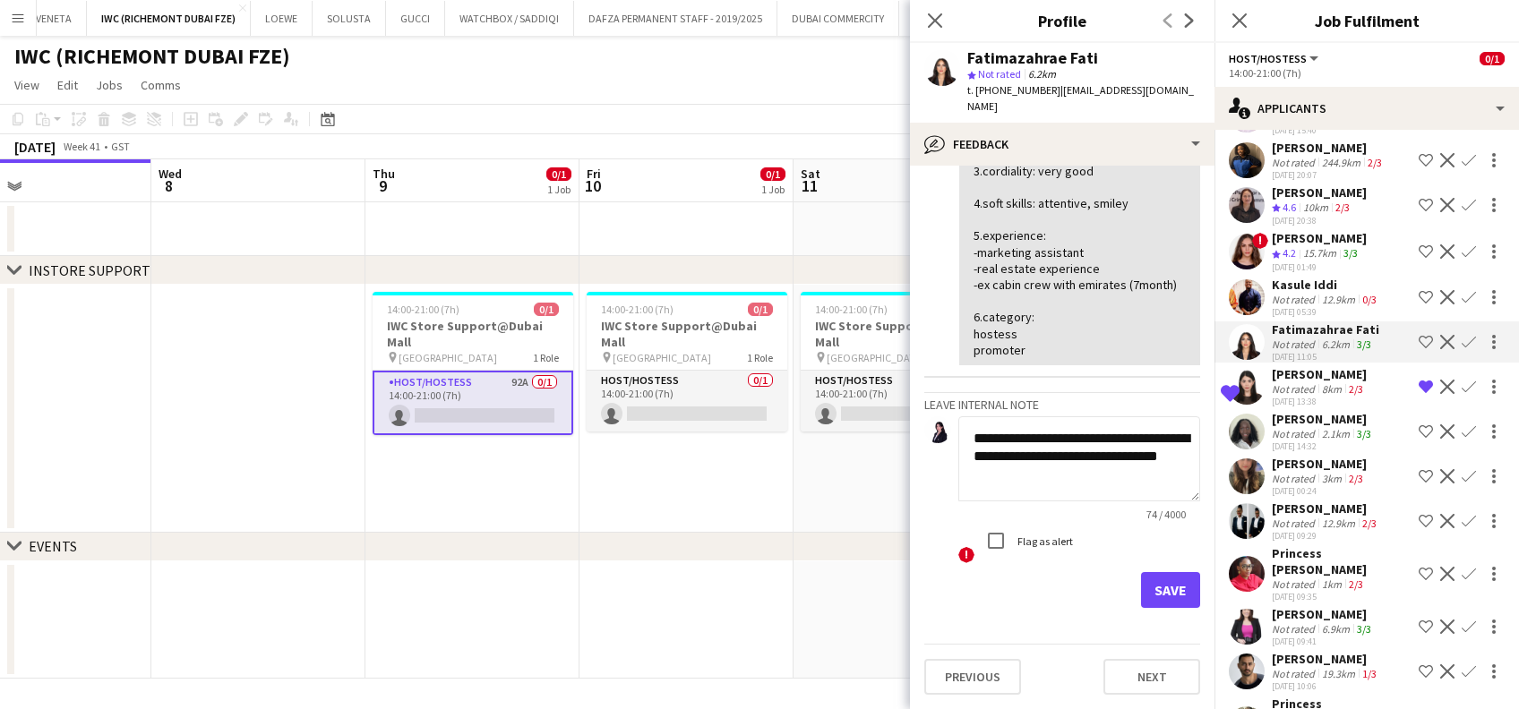
click at [1015, 460] on textarea "**********" at bounding box center [1079, 458] width 242 height 85
click at [1014, 472] on textarea "**********" at bounding box center [1079, 458] width 242 height 85
click at [1024, 442] on textarea "**********" at bounding box center [1079, 458] width 242 height 85
click at [1108, 441] on textarea "**********" at bounding box center [1079, 458] width 242 height 85
click at [1001, 442] on textarea "**********" at bounding box center [1079, 458] width 242 height 85
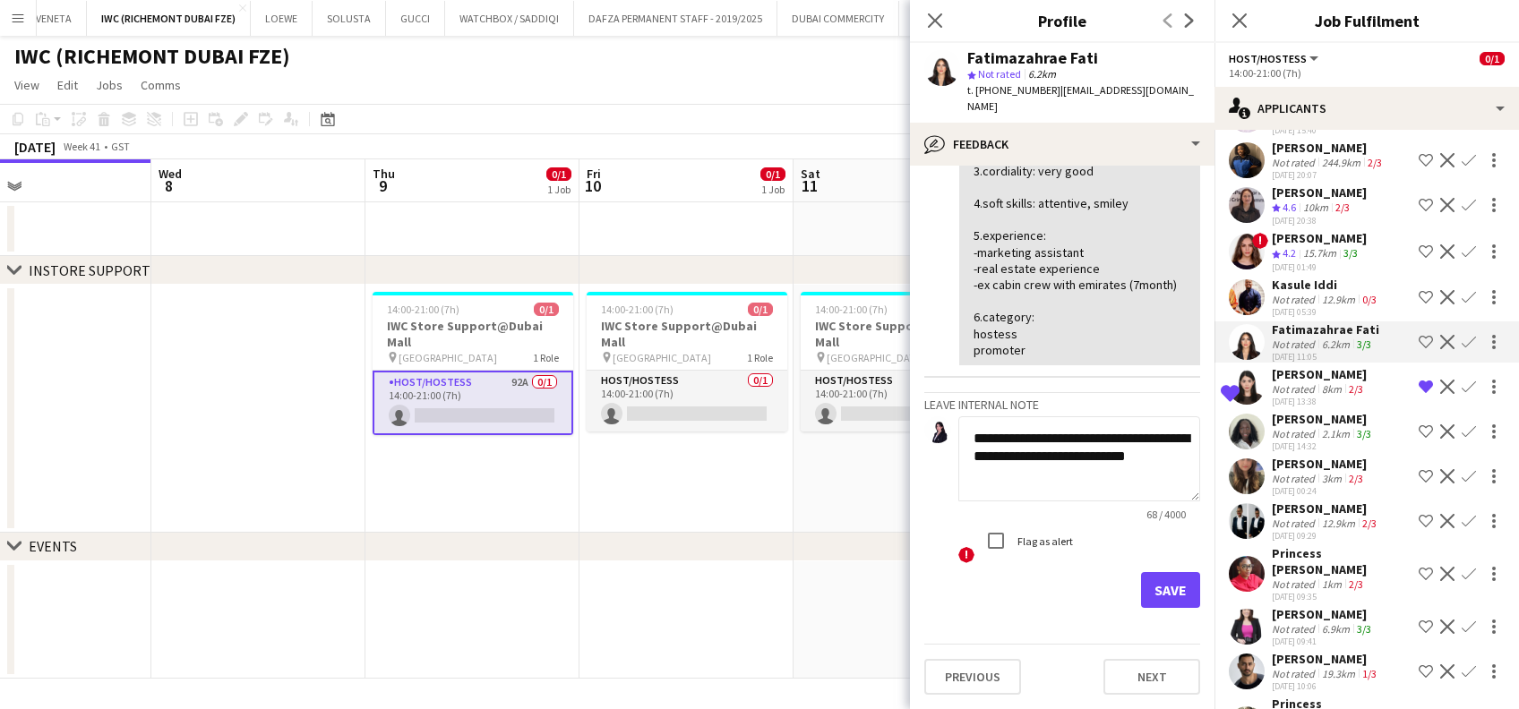
drag, startPoint x: 1034, startPoint y: 470, endPoint x: 1060, endPoint y: 474, distance: 26.2
click at [1032, 470] on textarea "**********" at bounding box center [1079, 458] width 242 height 85
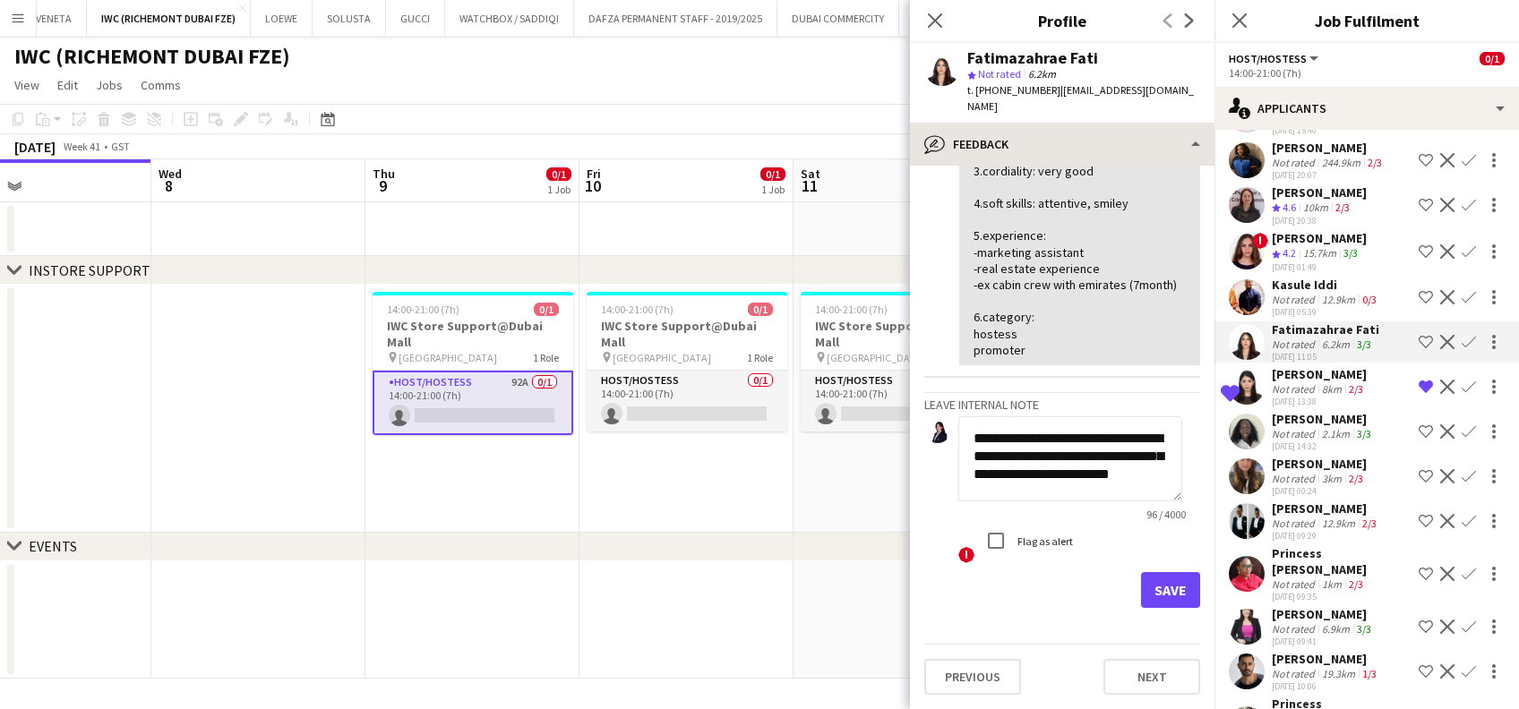
scroll to position [18, 0]
type textarea "**********"
click at [1155, 592] on button "Save" at bounding box center [1170, 590] width 59 height 36
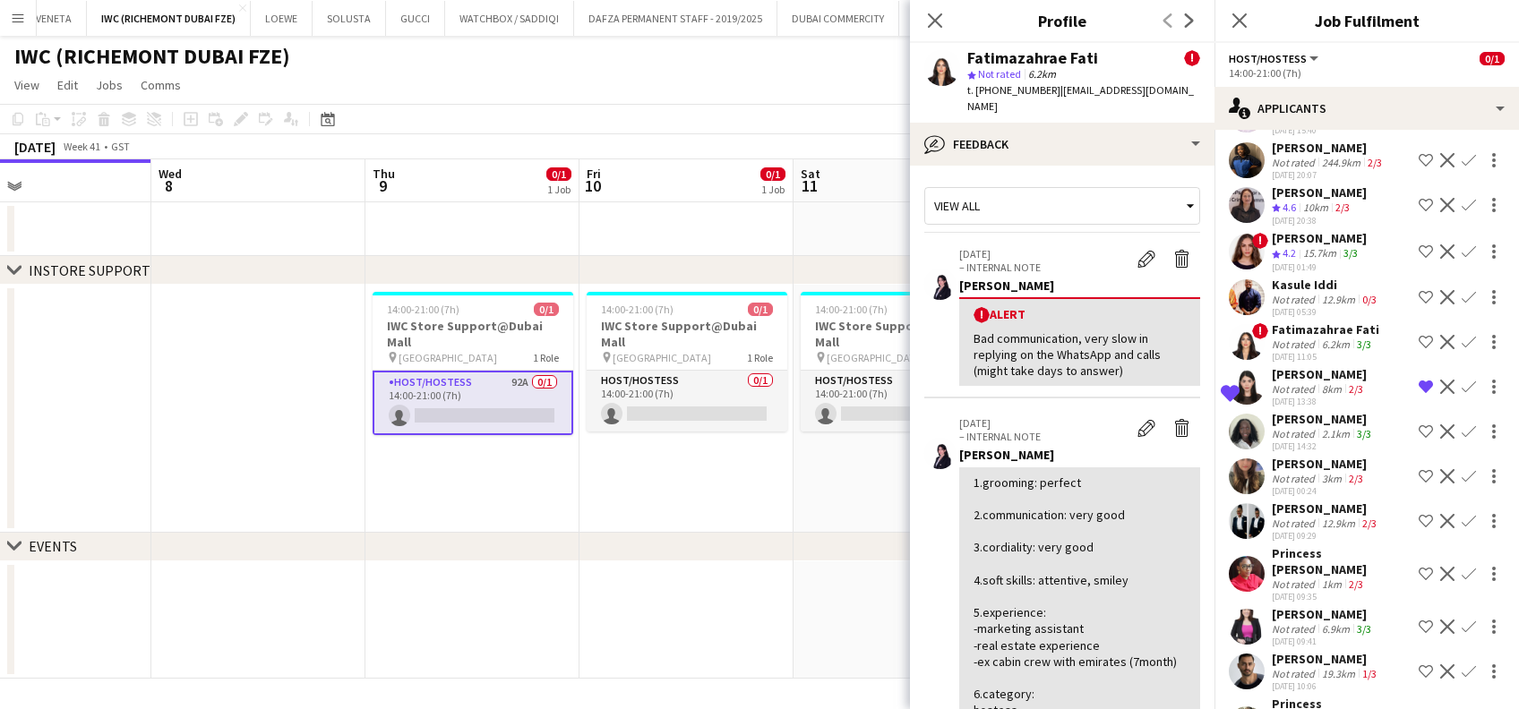
scroll to position [3460, 0]
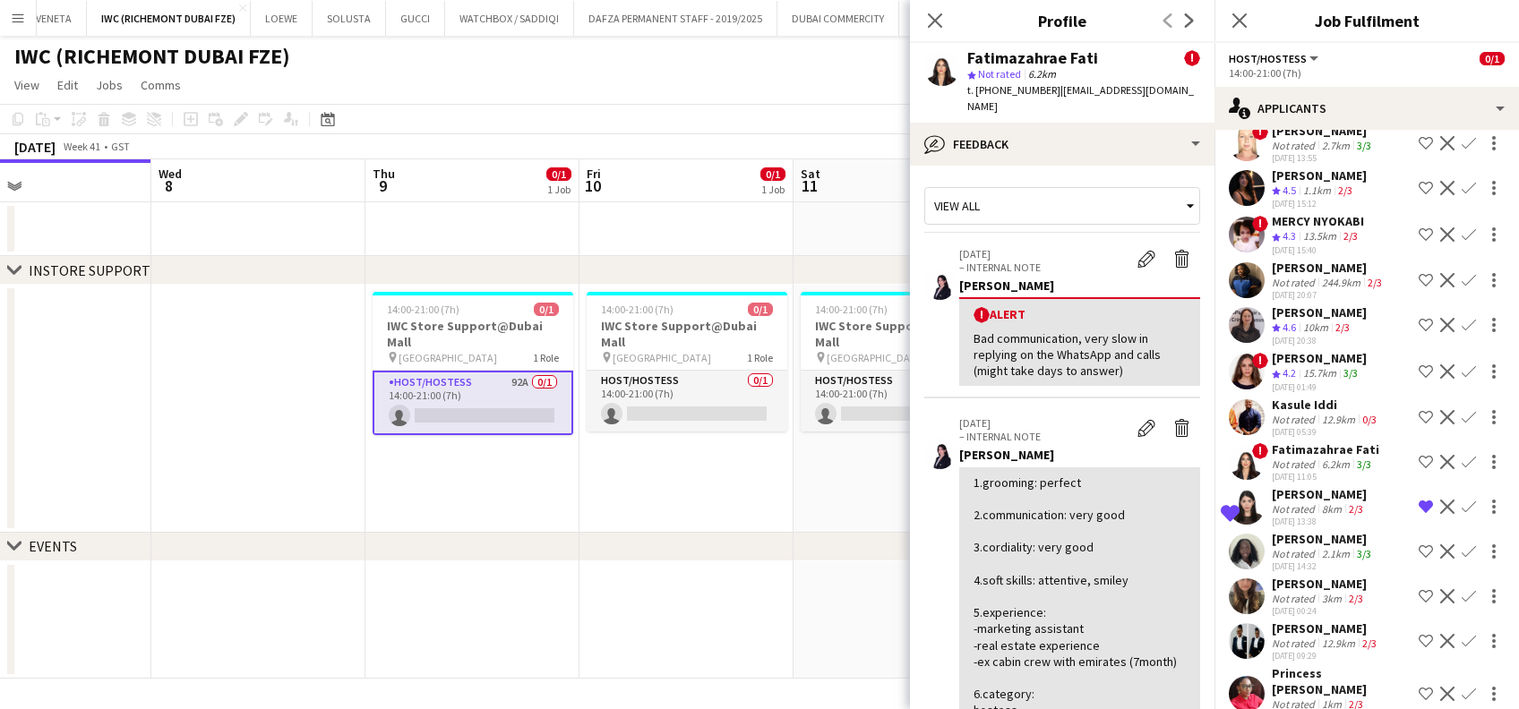
click at [1461, 500] on app-icon "Confirm" at bounding box center [1468, 507] width 14 height 14
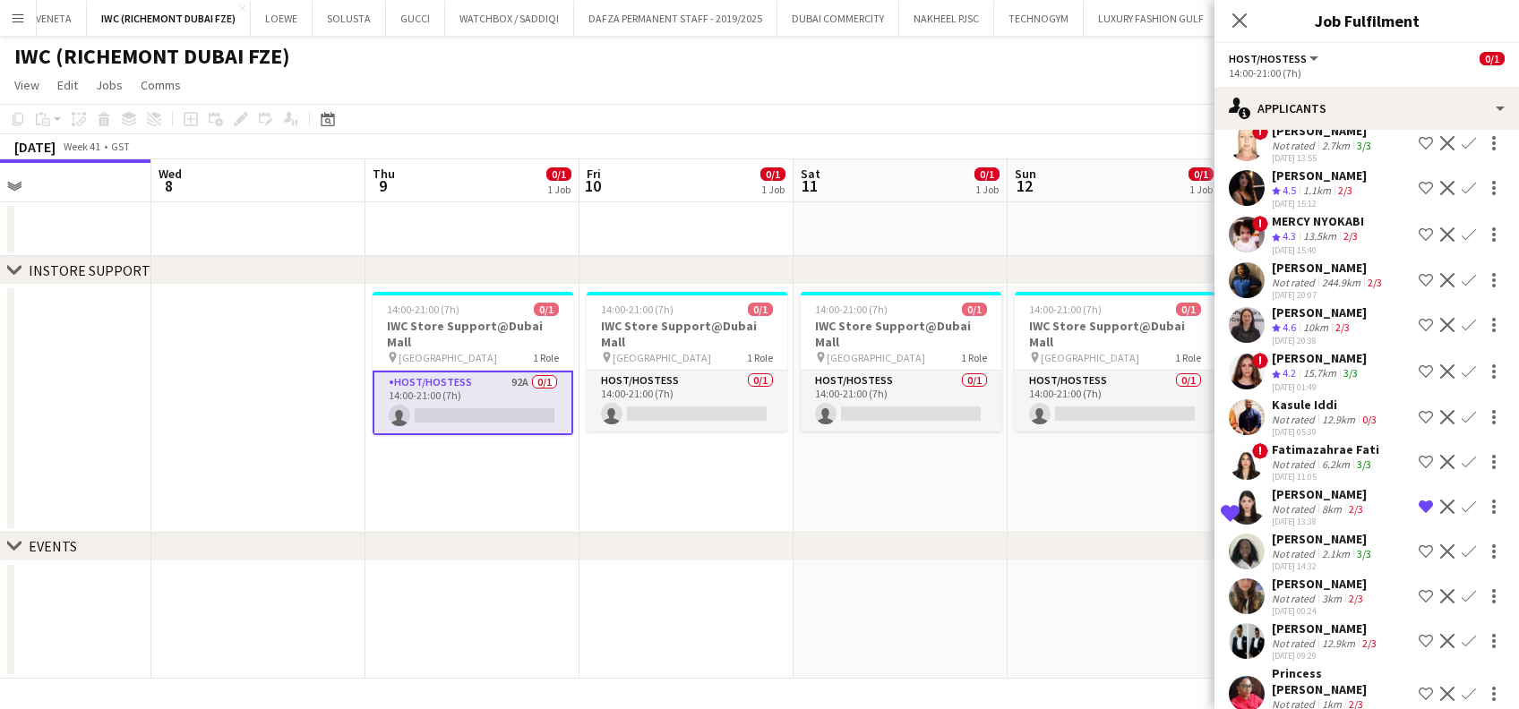
click at [1461, 500] on app-icon "Confirm" at bounding box center [1468, 507] width 14 height 14
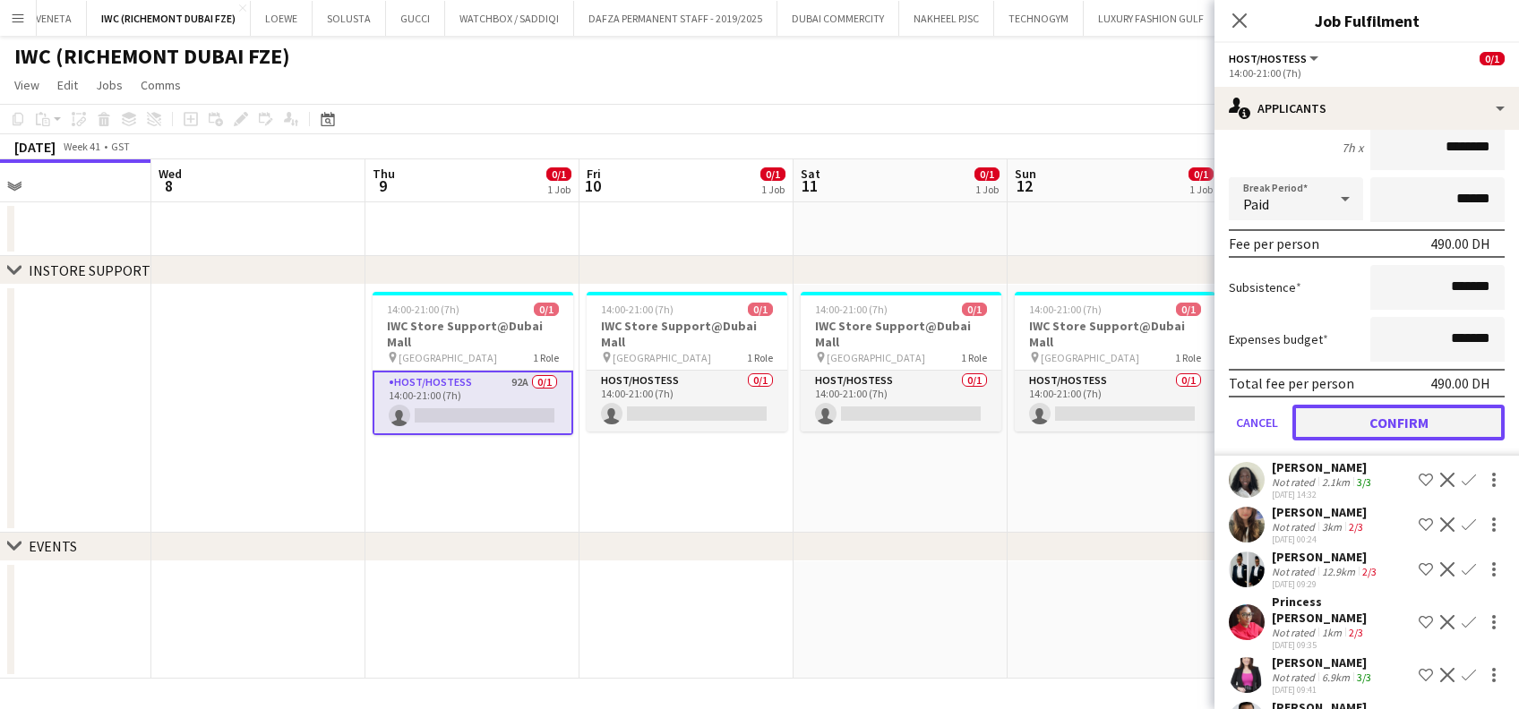
click at [1414, 405] on button "Confirm" at bounding box center [1398, 423] width 212 height 36
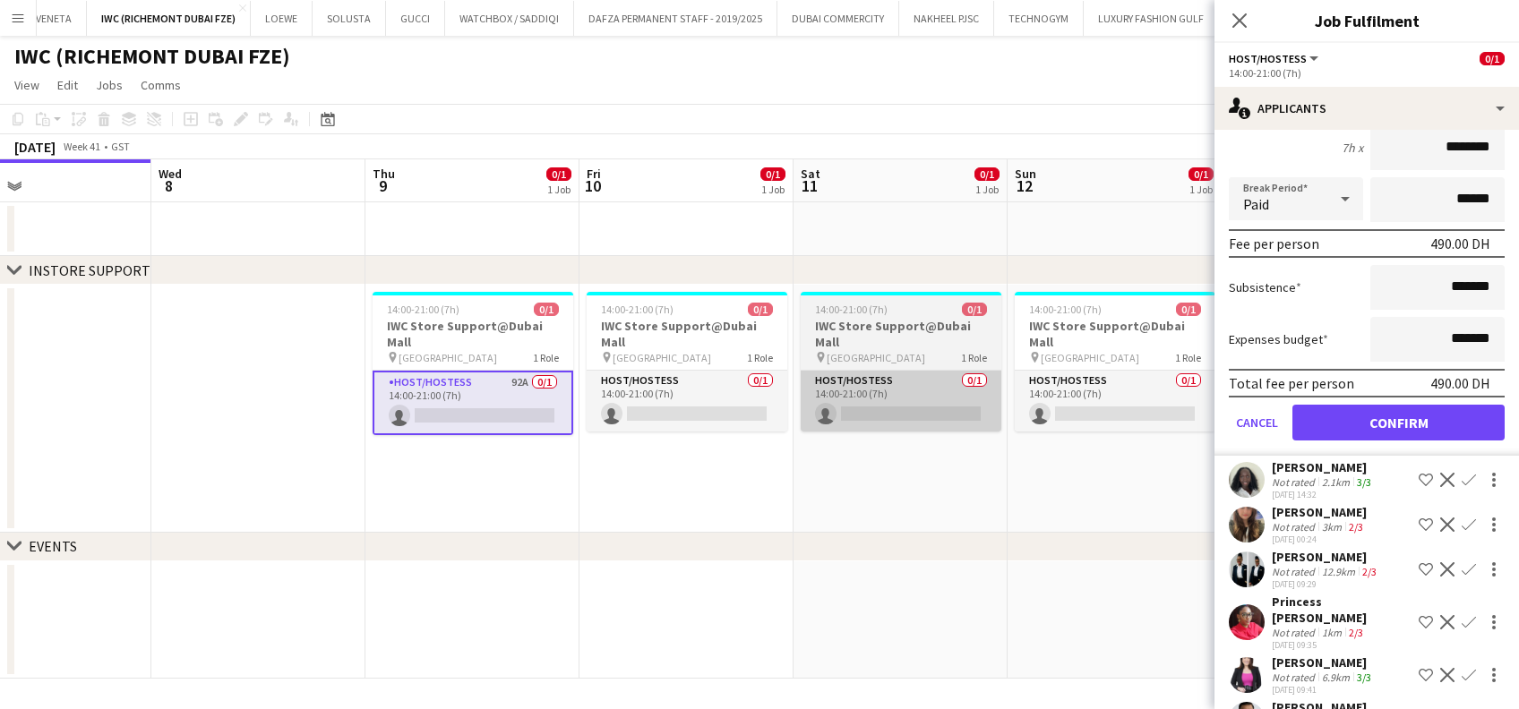
scroll to position [3489, 0]
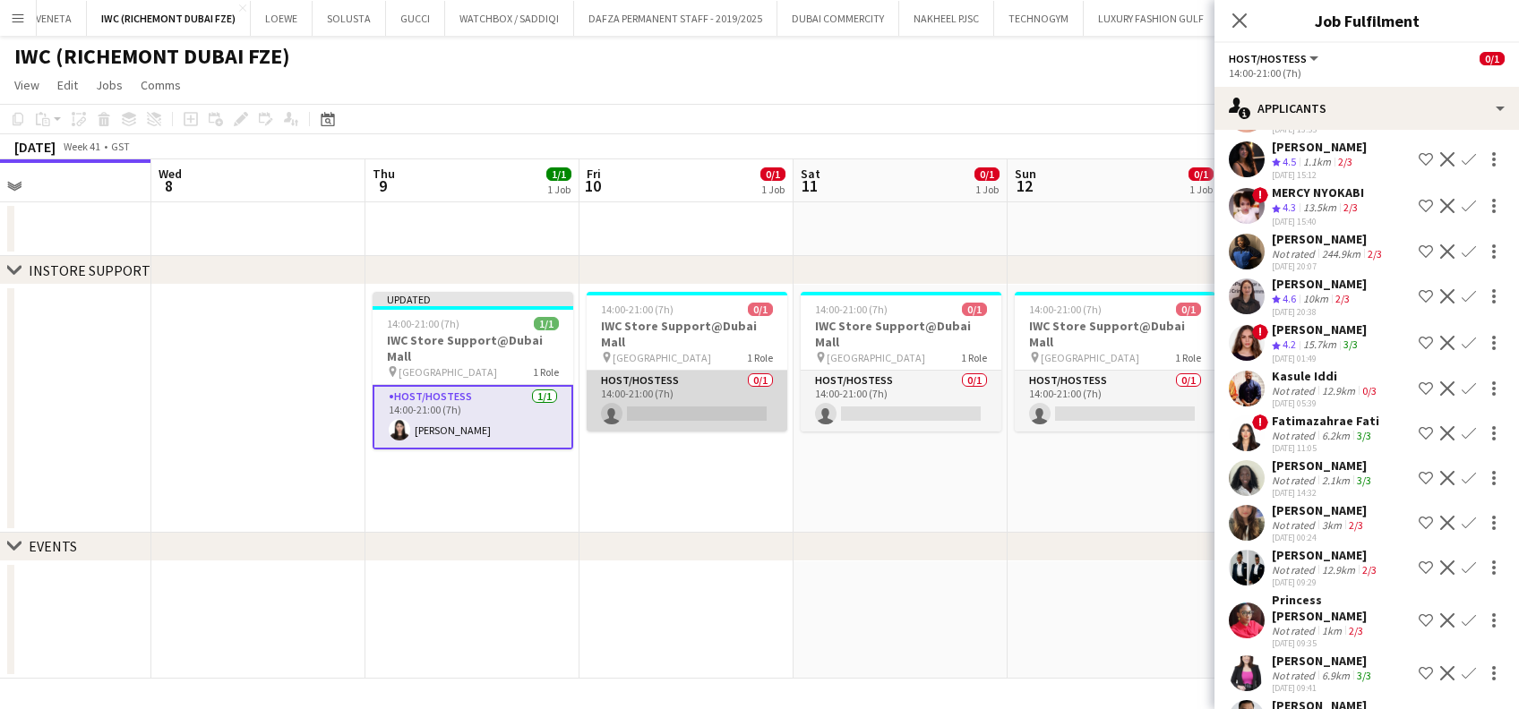
click at [638, 377] on app-card-role "Host/Hostess 0/1 14:00-21:00 (7h) single-neutral-actions" at bounding box center [687, 401] width 201 height 61
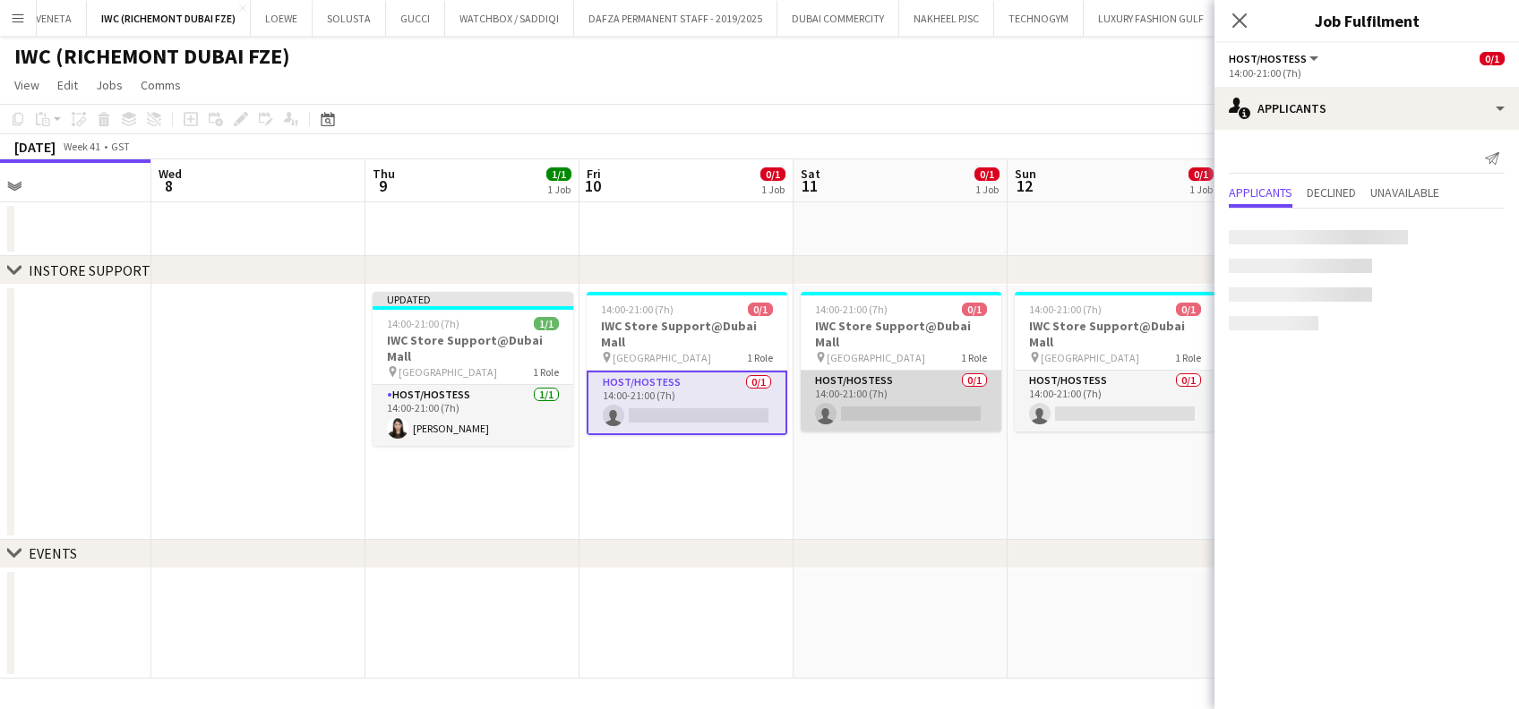
click at [898, 389] on app-card-role "Host/Hostess 0/1 14:00-21:00 (7h) single-neutral-actions" at bounding box center [901, 401] width 201 height 61
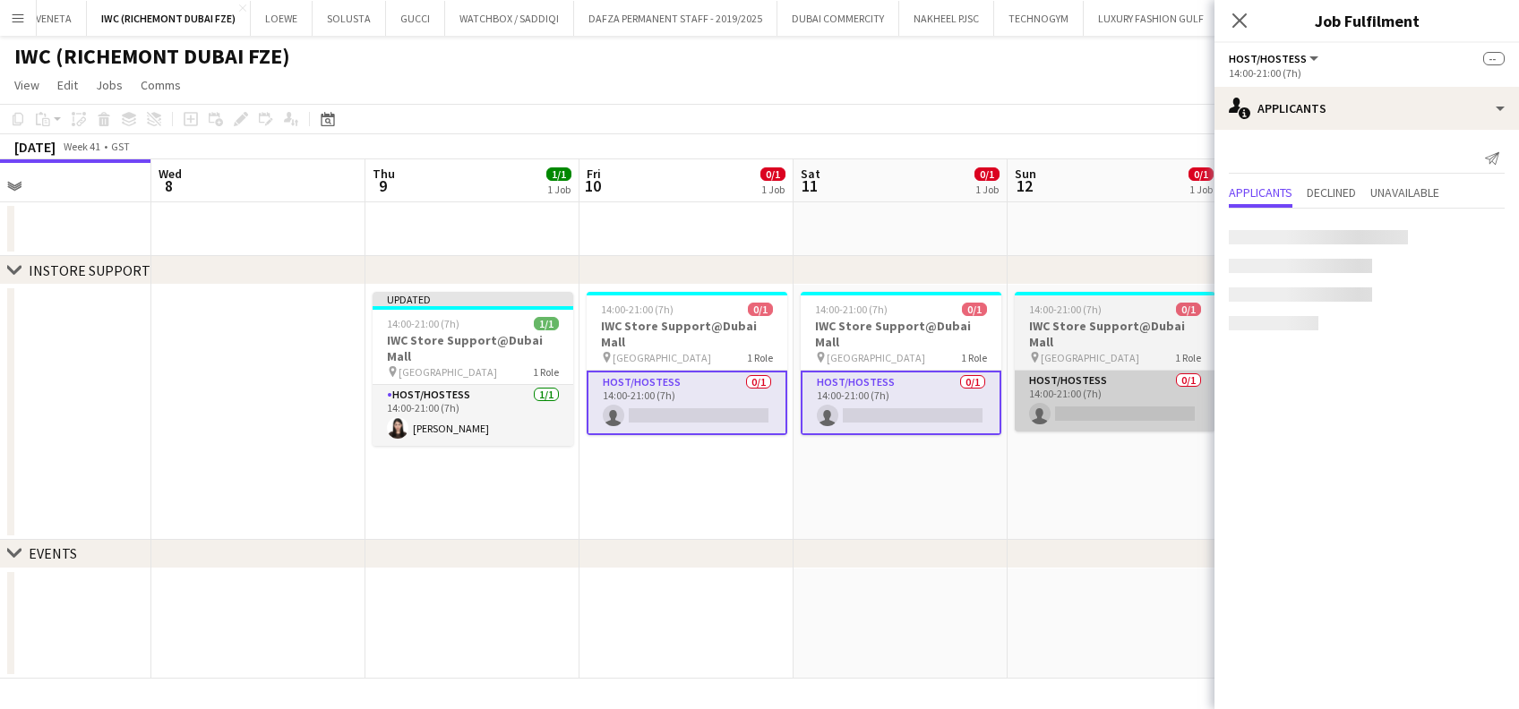
click at [1168, 389] on app-card-role "Host/Hostess 0/1 14:00-21:00 (7h) single-neutral-actions" at bounding box center [1115, 401] width 201 height 61
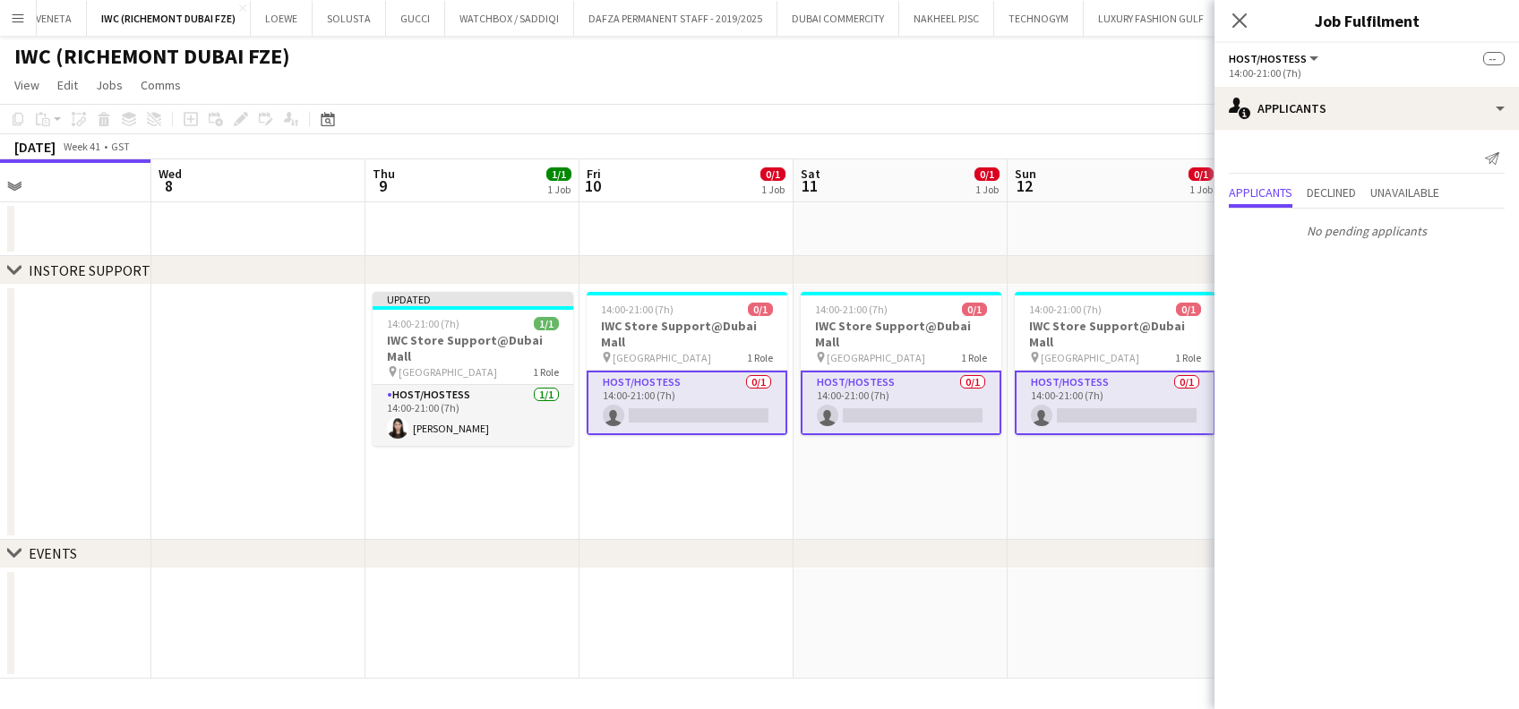
click at [766, 467] on app-date-cell "14:00-21:00 (7h) 0/1 IWC Store Support@Dubai Mall pin Dubai Mall 1 Role Host/Ho…" at bounding box center [686, 412] width 214 height 255
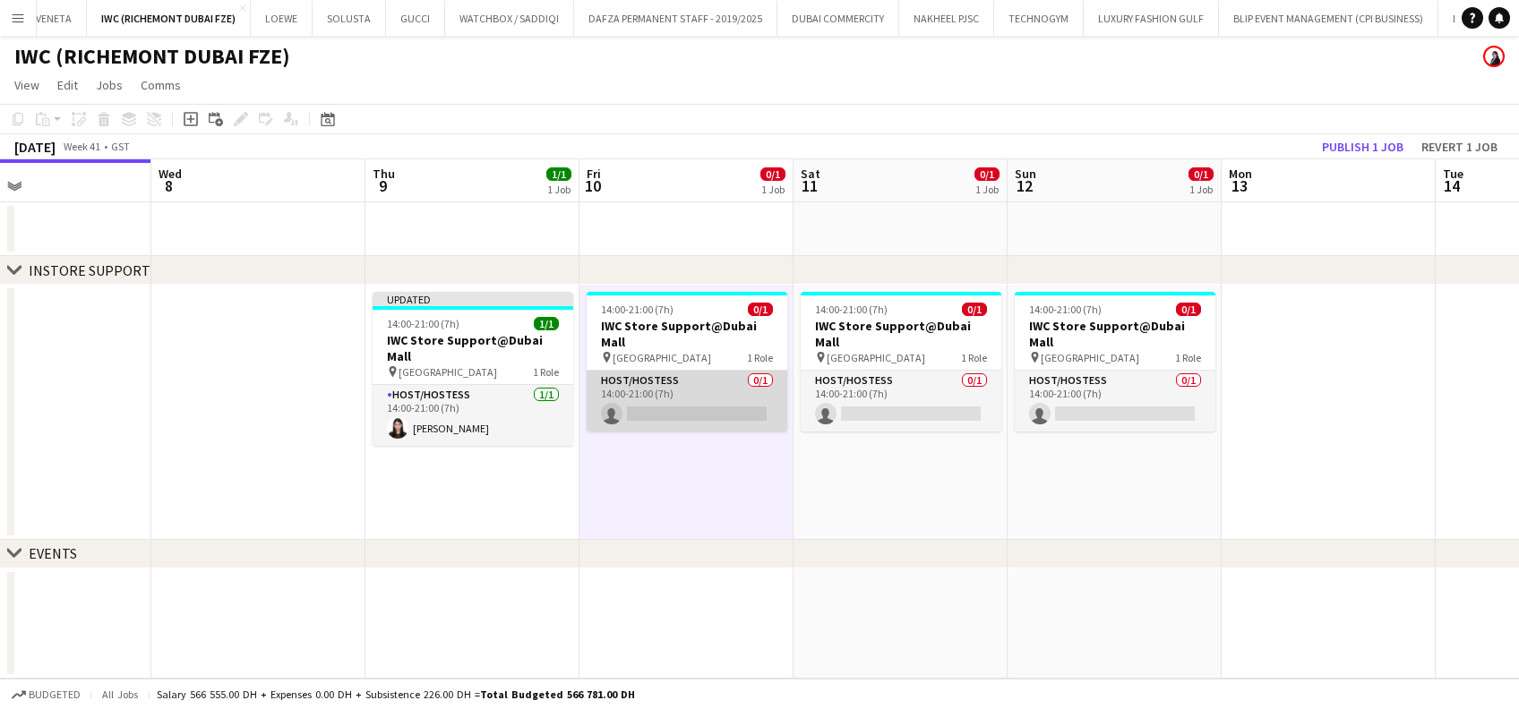
click at [686, 384] on app-card-role "Host/Hostess 0/1 14:00-21:00 (7h) single-neutral-actions" at bounding box center [687, 401] width 201 height 61
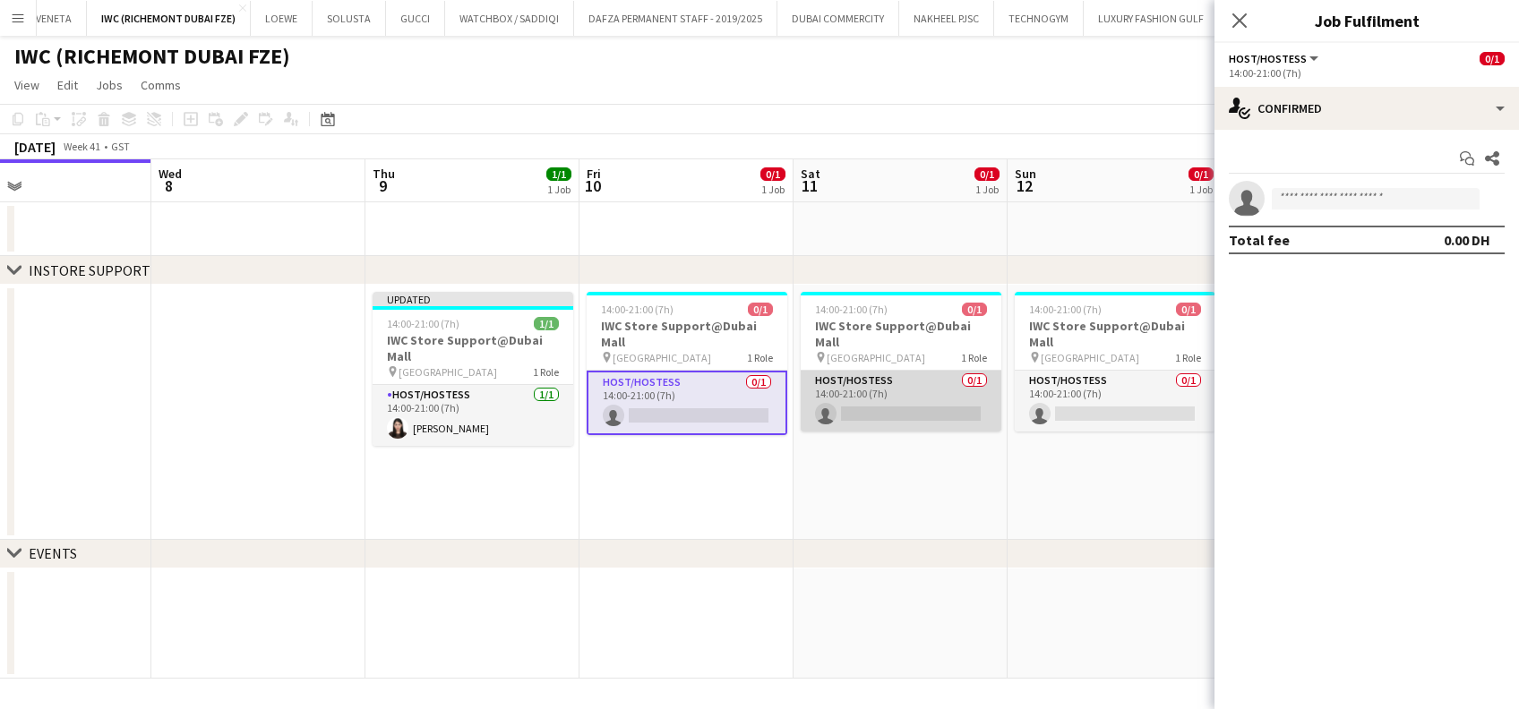
click at [840, 384] on app-card-role "Host/Hostess 0/1 14:00-21:00 (7h) single-neutral-actions" at bounding box center [901, 401] width 201 height 61
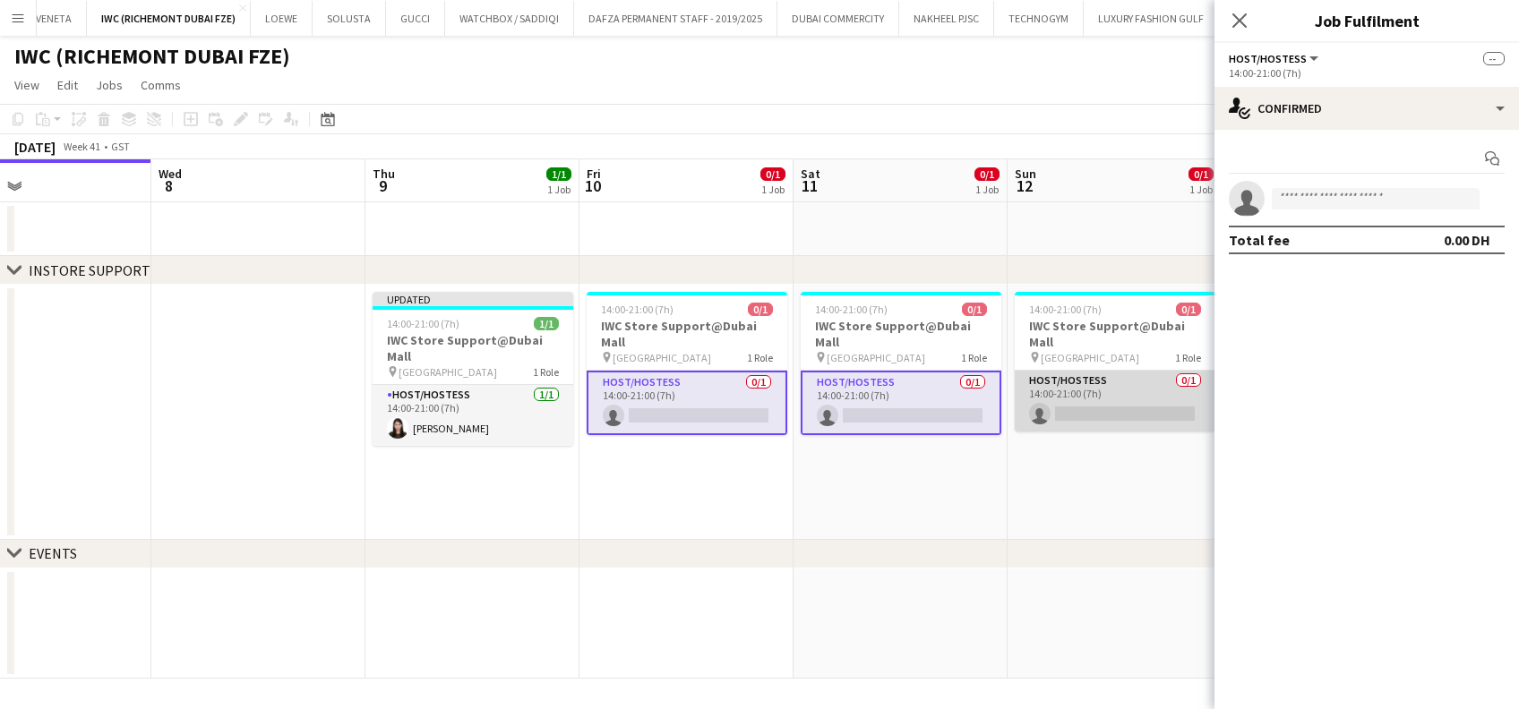
click at [1168, 384] on app-card-role "Host/Hostess 0/1 14:00-21:00 (7h) single-neutral-actions" at bounding box center [1115, 401] width 201 height 61
click at [1345, 181] on app-invite-slot "single-neutral-actions" at bounding box center [1366, 199] width 304 height 36
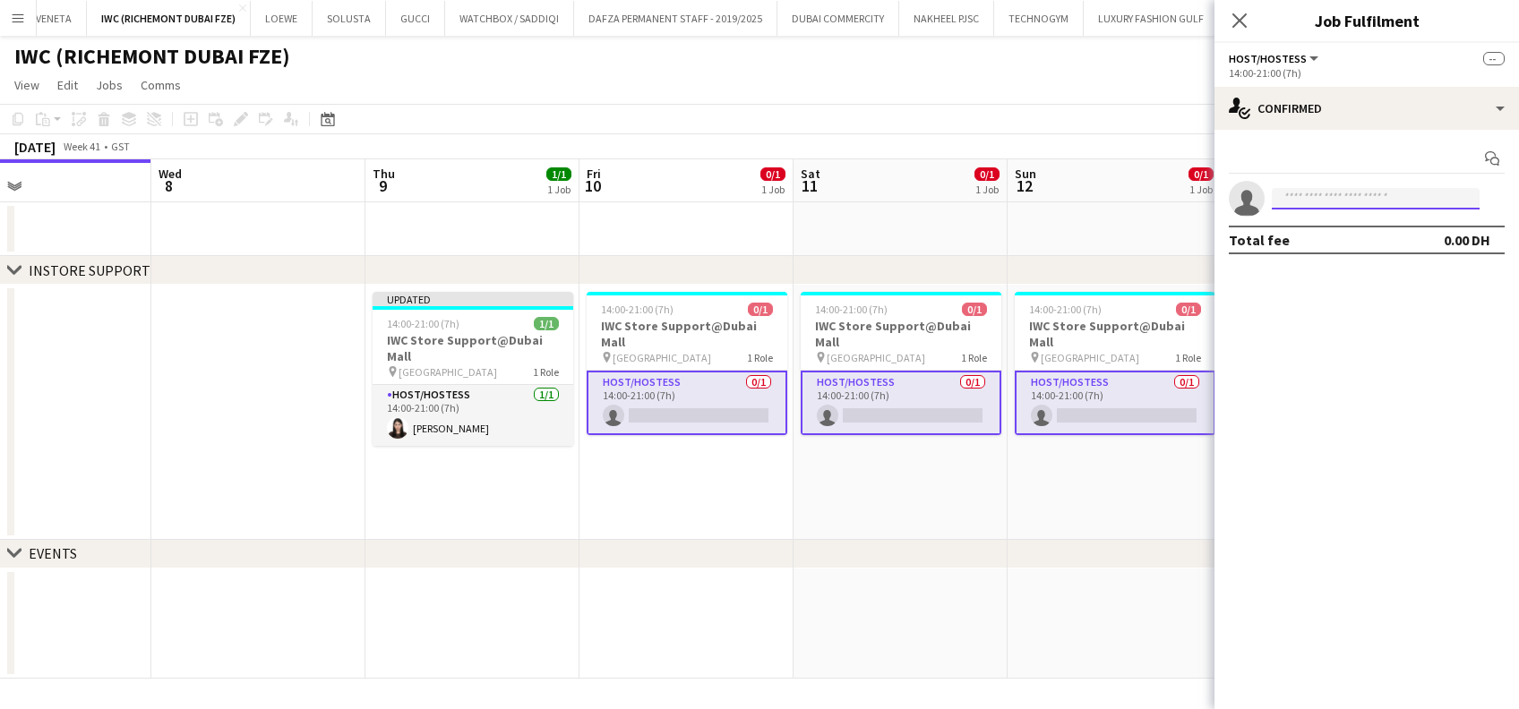
click at [1400, 208] on input at bounding box center [1376, 198] width 208 height 21
type input "**********"
click at [1426, 246] on span "+971505013380" at bounding box center [1375, 253] width 179 height 14
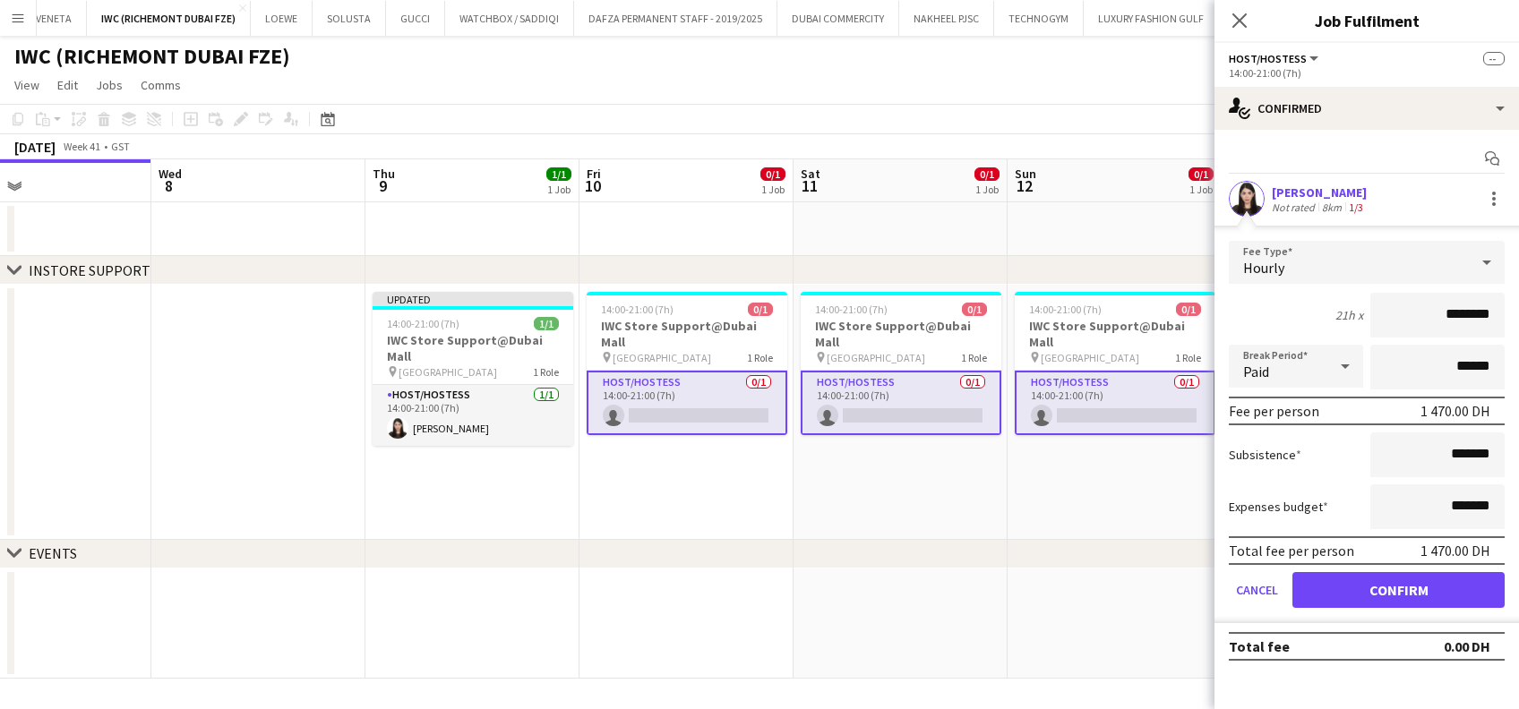
click at [1419, 568] on form "Fee Type Hourly 21h x ******** Break Period Paid ****** Fee per person 1 470.00…" at bounding box center [1366, 432] width 304 height 382
click at [1329, 582] on button "Confirm" at bounding box center [1398, 590] width 212 height 36
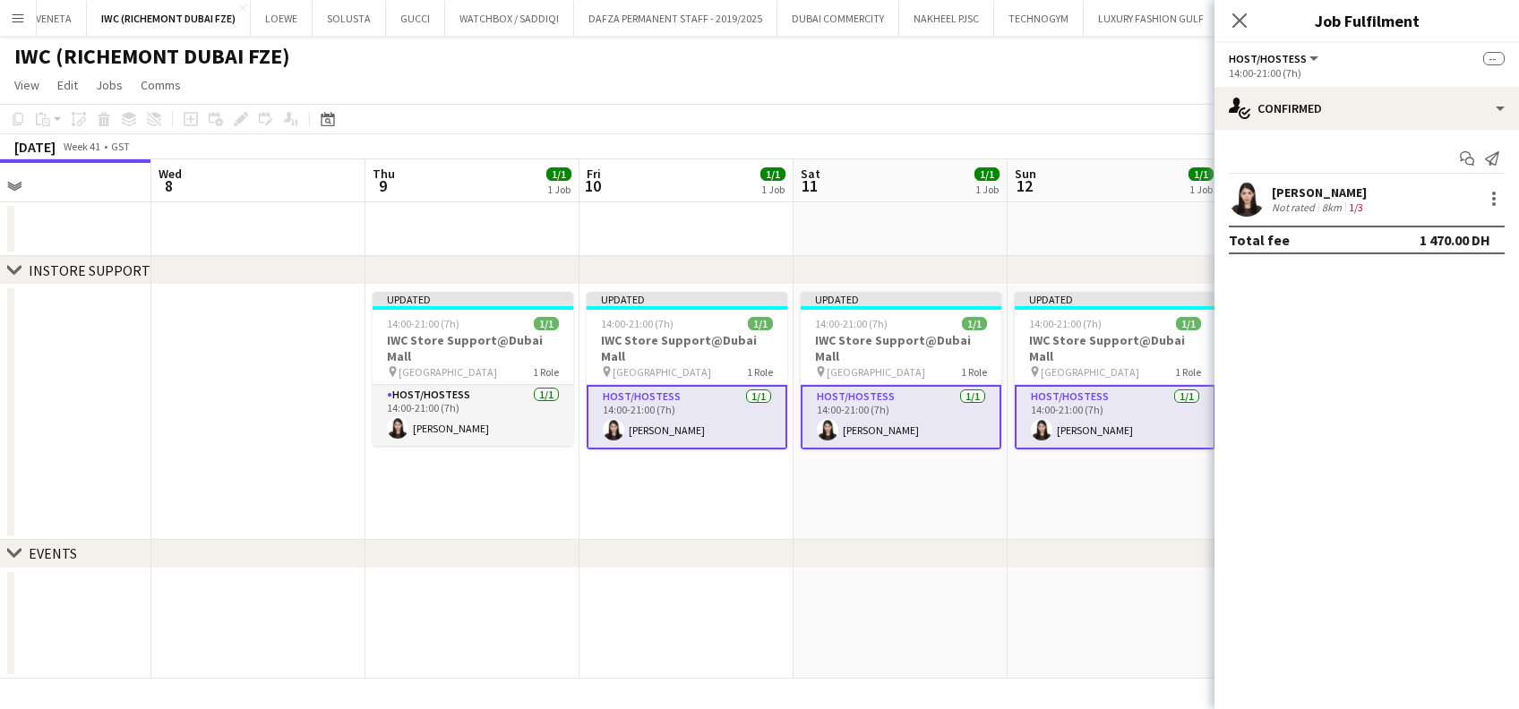
drag, startPoint x: 1133, startPoint y: 493, endPoint x: 1128, endPoint y: 480, distance: 14.2
click at [1134, 493] on app-date-cell "Updated 14:00-21:00 (7h) 1/1 IWC Store Support@Dubai Mall pin Dubai Mall 1 Role…" at bounding box center [1114, 412] width 214 height 255
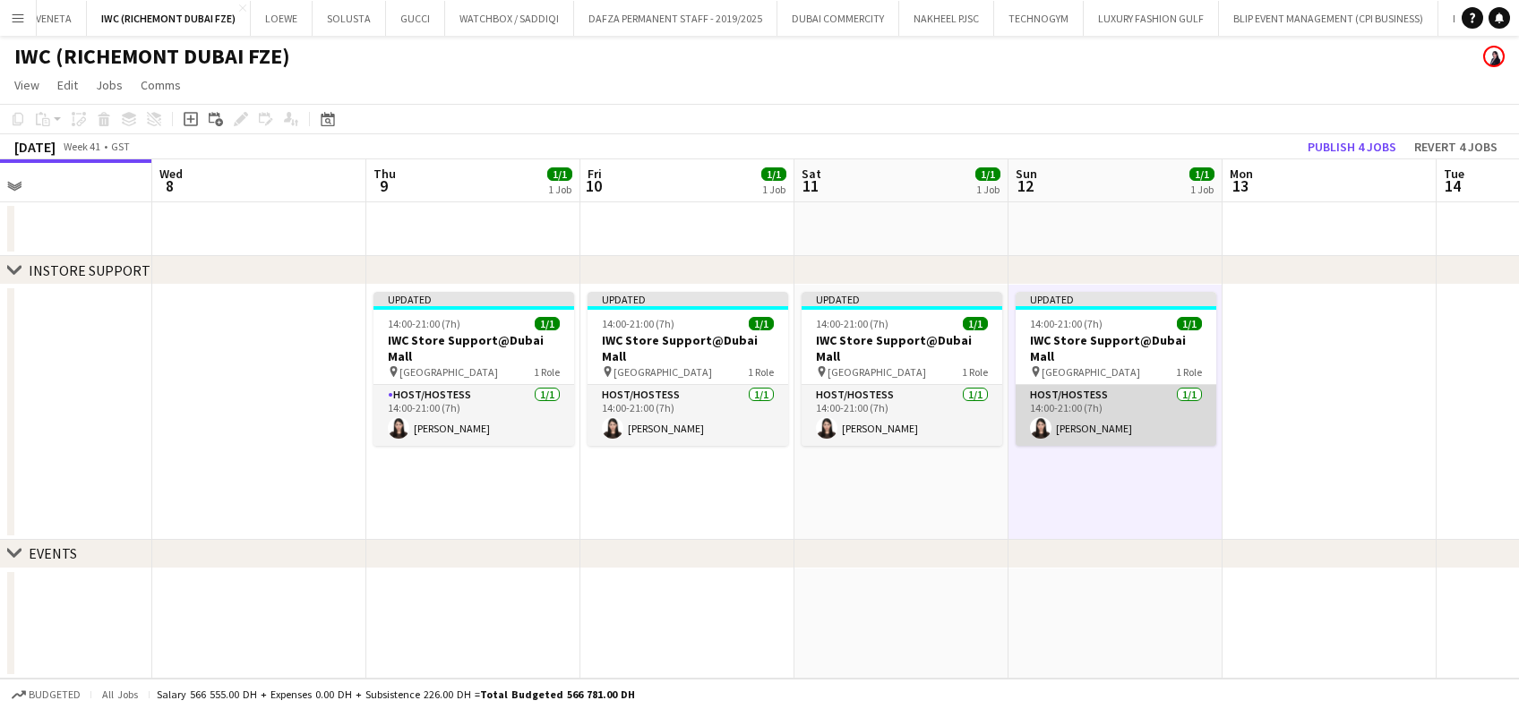
click at [1109, 393] on app-card-role "Host/Hostess 1/1 14:00-21:00 (7h) Dorsa Attar" at bounding box center [1115, 415] width 201 height 61
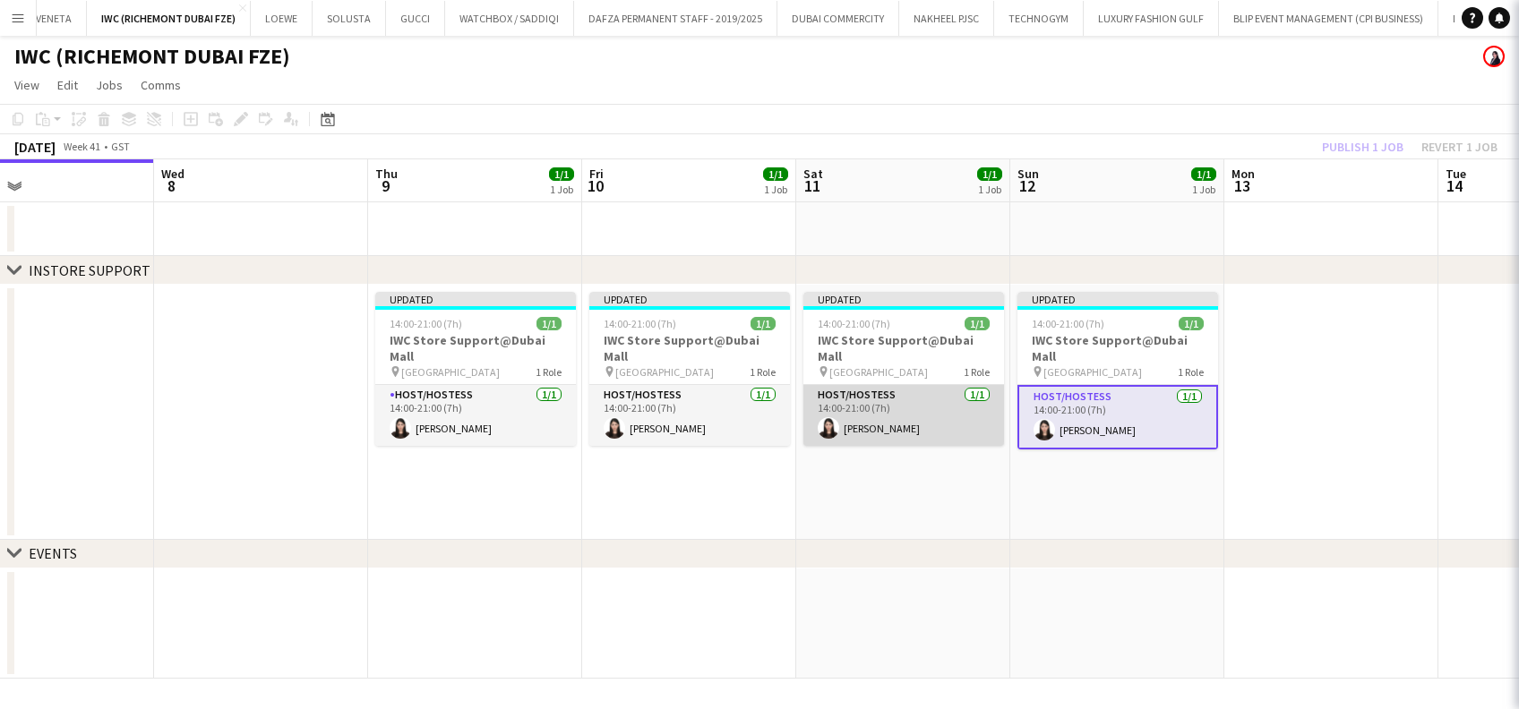
click at [942, 386] on app-card-role "Host/Hostess 1/1 14:00-21:00 (7h) Dorsa Attar" at bounding box center [903, 415] width 201 height 61
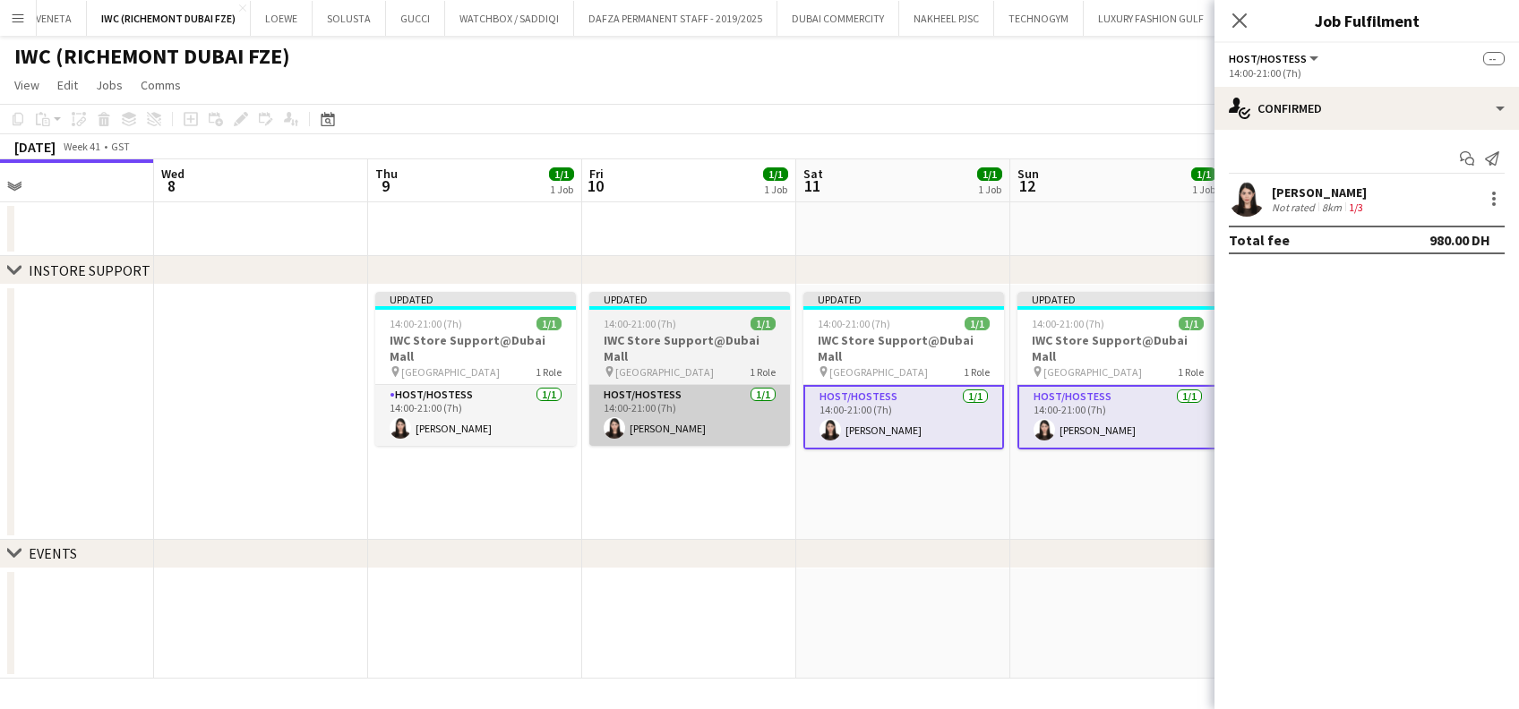
click at [651, 385] on app-card-role "Host/Hostess 1/1 14:00-21:00 (7h) Dorsa Attar" at bounding box center [689, 415] width 201 height 61
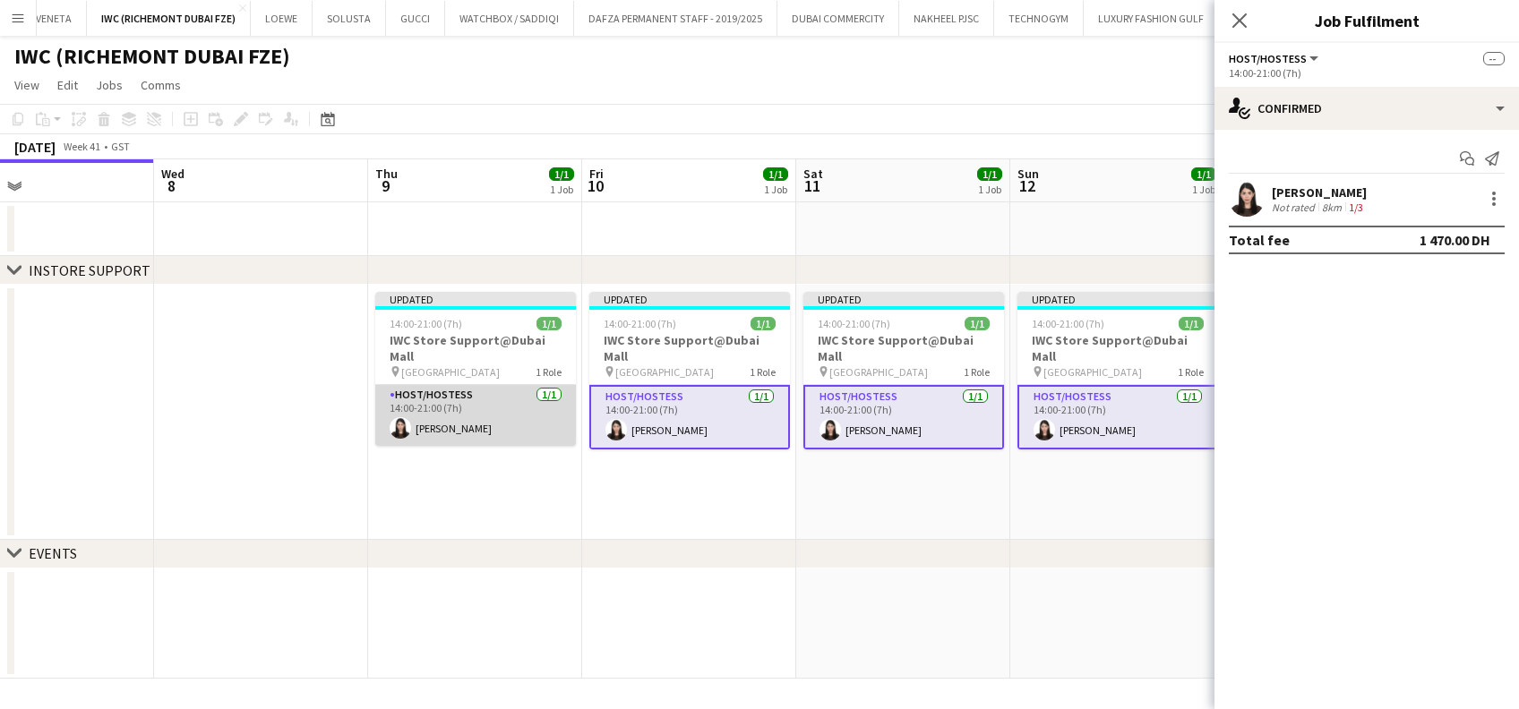
click at [530, 389] on app-card-role "Host/Hostess 1/1 14:00-21:00 (7h) Dorsa Attar" at bounding box center [475, 415] width 201 height 61
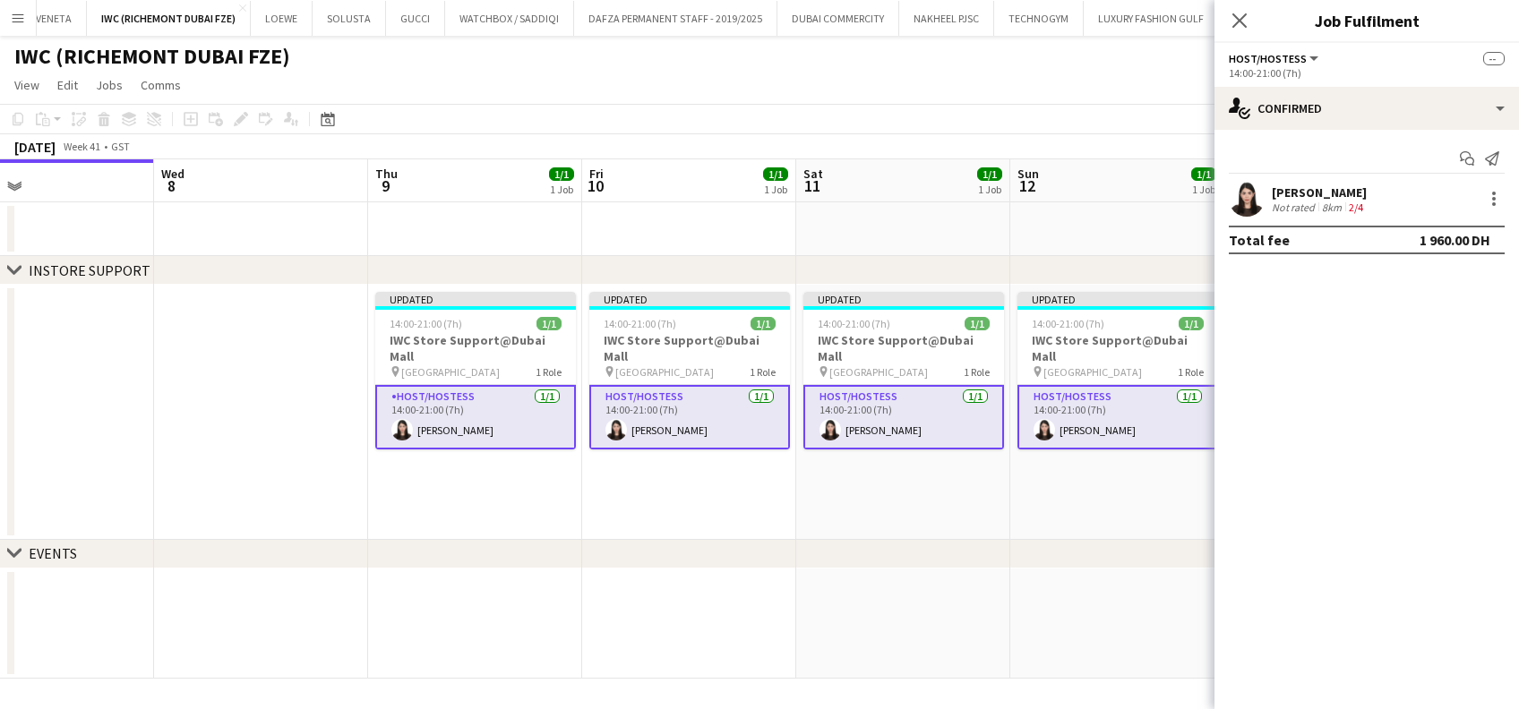
click at [840, 496] on app-date-cell "Updated 14:00-21:00 (7h) 1/1 IWC Store Support@Dubai Mall pin Dubai Mall 1 Role…" at bounding box center [903, 412] width 214 height 255
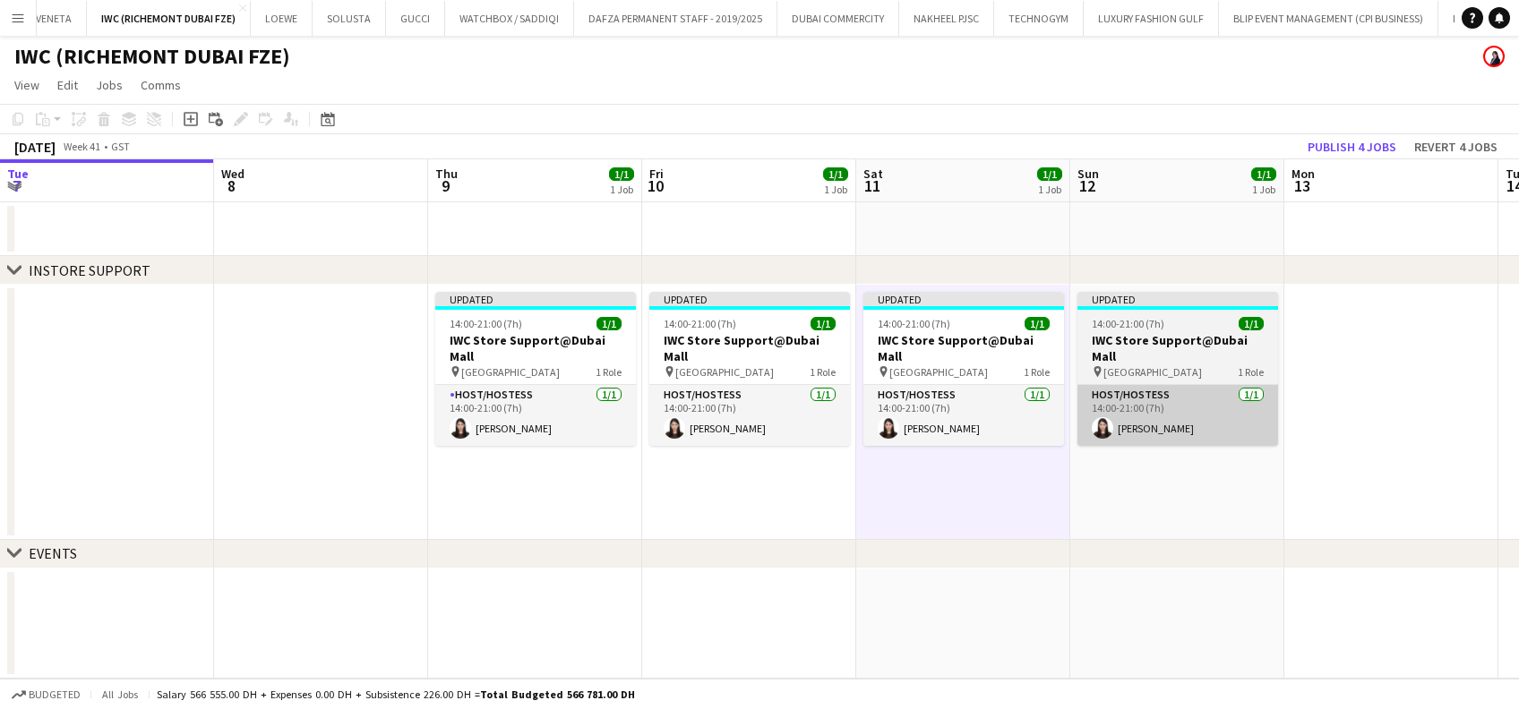
drag, startPoint x: 1120, startPoint y: 494, endPoint x: 744, endPoint y: 420, distance: 383.4
click at [724, 486] on app-calendar-viewport "Sat 4 Sun 5 Mon 6 Tue 7 Wed 8 Thu 9 1/1 1 Job Fri 10 1/1 1 Job Sat 11 1/1 1 Job…" at bounding box center [759, 418] width 1519 height 519
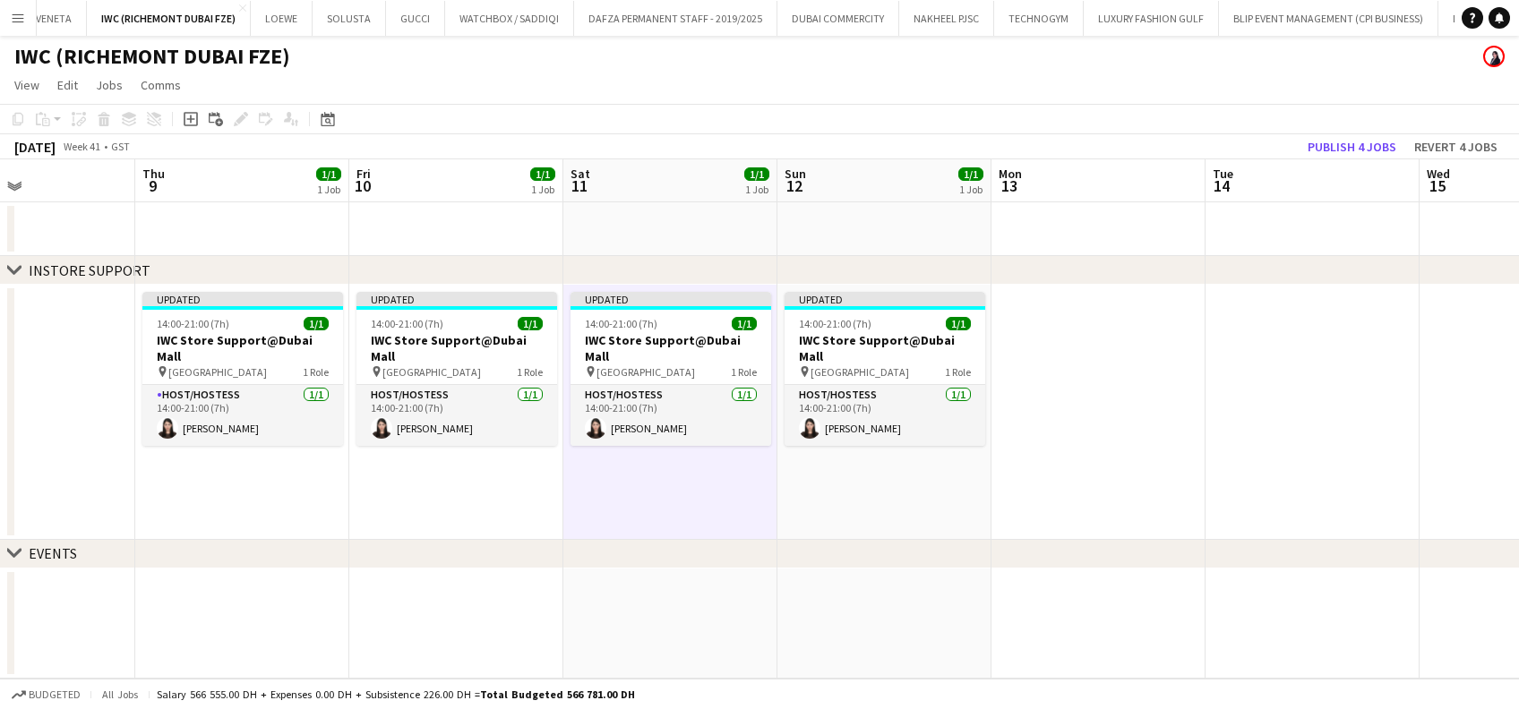
drag, startPoint x: 1244, startPoint y: 461, endPoint x: 797, endPoint y: 473, distance: 447.0
click at [797, 473] on app-calendar-viewport "Mon 6 Tue 7 Wed 8 Thu 9 1/1 1 Job Fri 10 1/1 1 Job Sat 11 1/1 1 Job Sun 12 1/1 …" at bounding box center [759, 418] width 1519 height 519
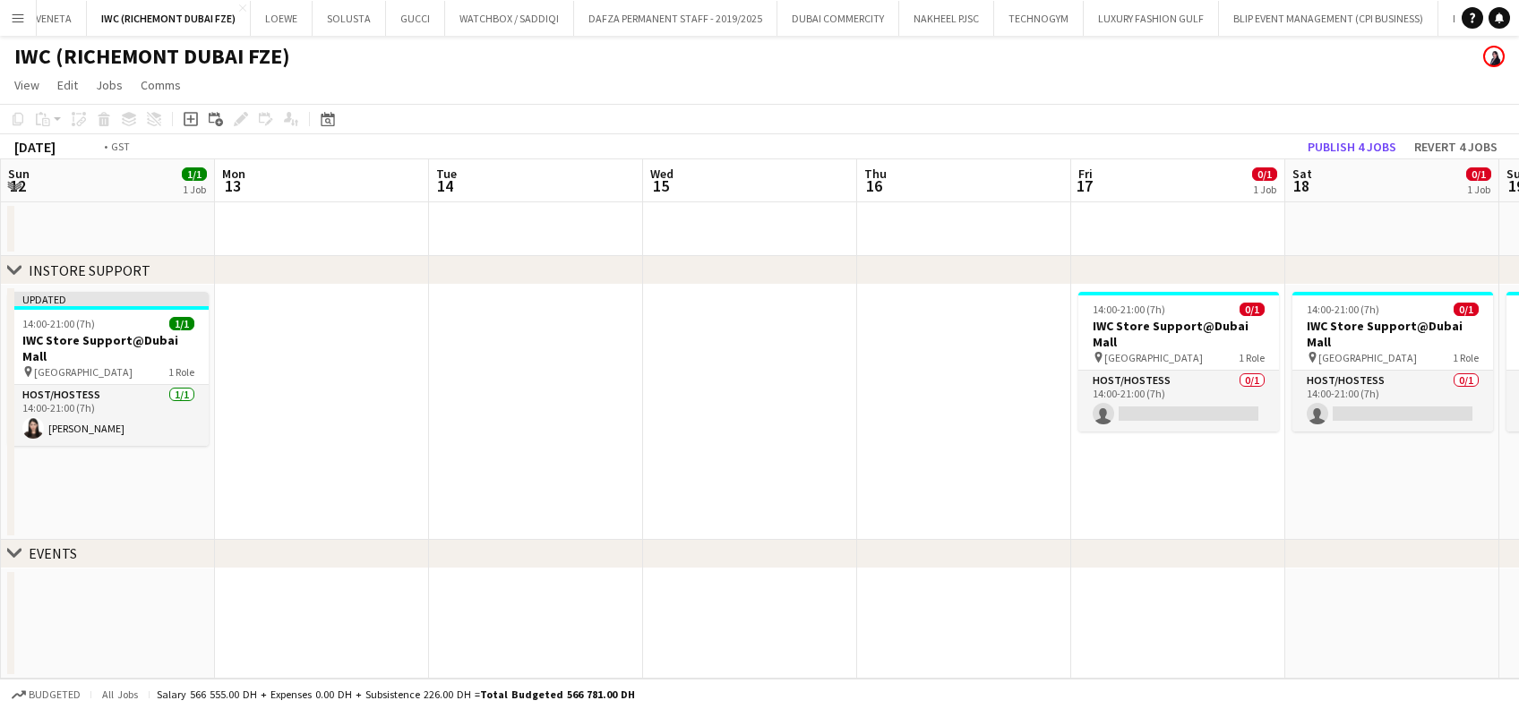
drag, startPoint x: 1080, startPoint y: 448, endPoint x: 487, endPoint y: 421, distance: 593.4
click at [487, 421] on app-calendar-viewport "Wed 8 Thu 9 1/1 1 Job Fri 10 1/1 1 Job Sat 11 1/1 1 Job Sun 12 1/1 1 Job Mon 13…" at bounding box center [759, 418] width 1519 height 519
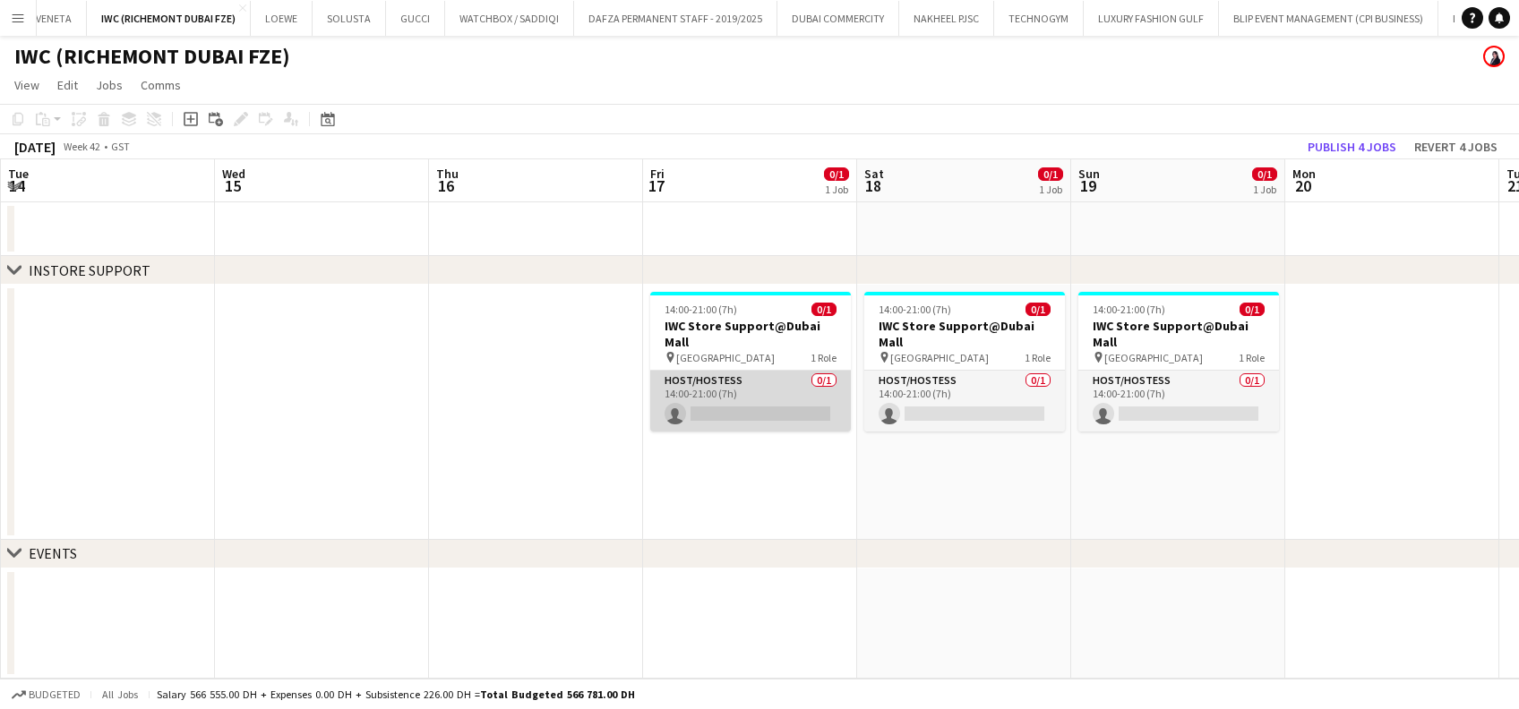
click at [810, 371] on app-card-role "Host/Hostess 0/1 14:00-21:00 (7h) single-neutral-actions" at bounding box center [750, 401] width 201 height 61
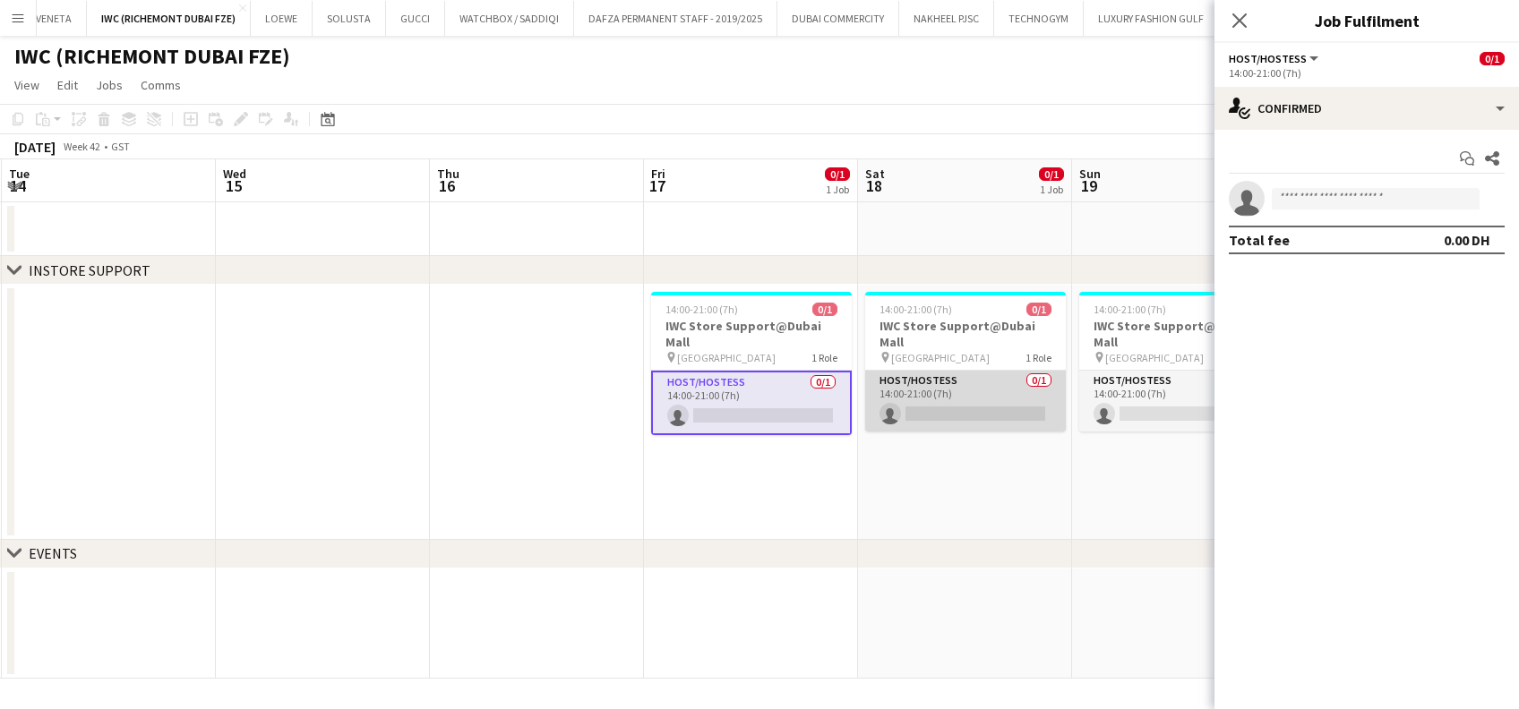
click at [1023, 385] on app-card-role "Host/Hostess 0/1 14:00-21:00 (7h) single-neutral-actions" at bounding box center [965, 401] width 201 height 61
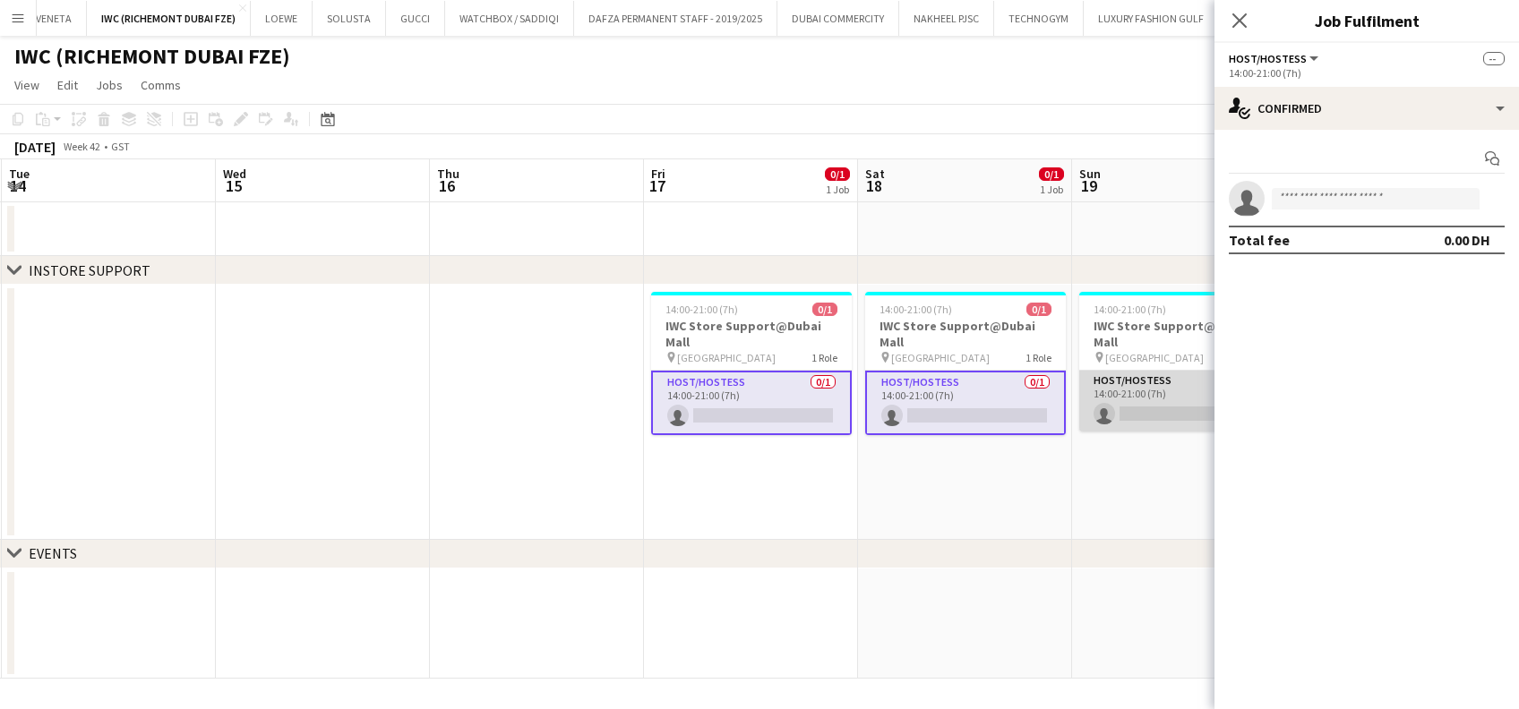
click at [1125, 388] on app-card-role "Host/Hostess 0/1 14:00-21:00 (7h) single-neutral-actions" at bounding box center [1179, 401] width 201 height 61
click at [1332, 203] on input at bounding box center [1376, 198] width 208 height 21
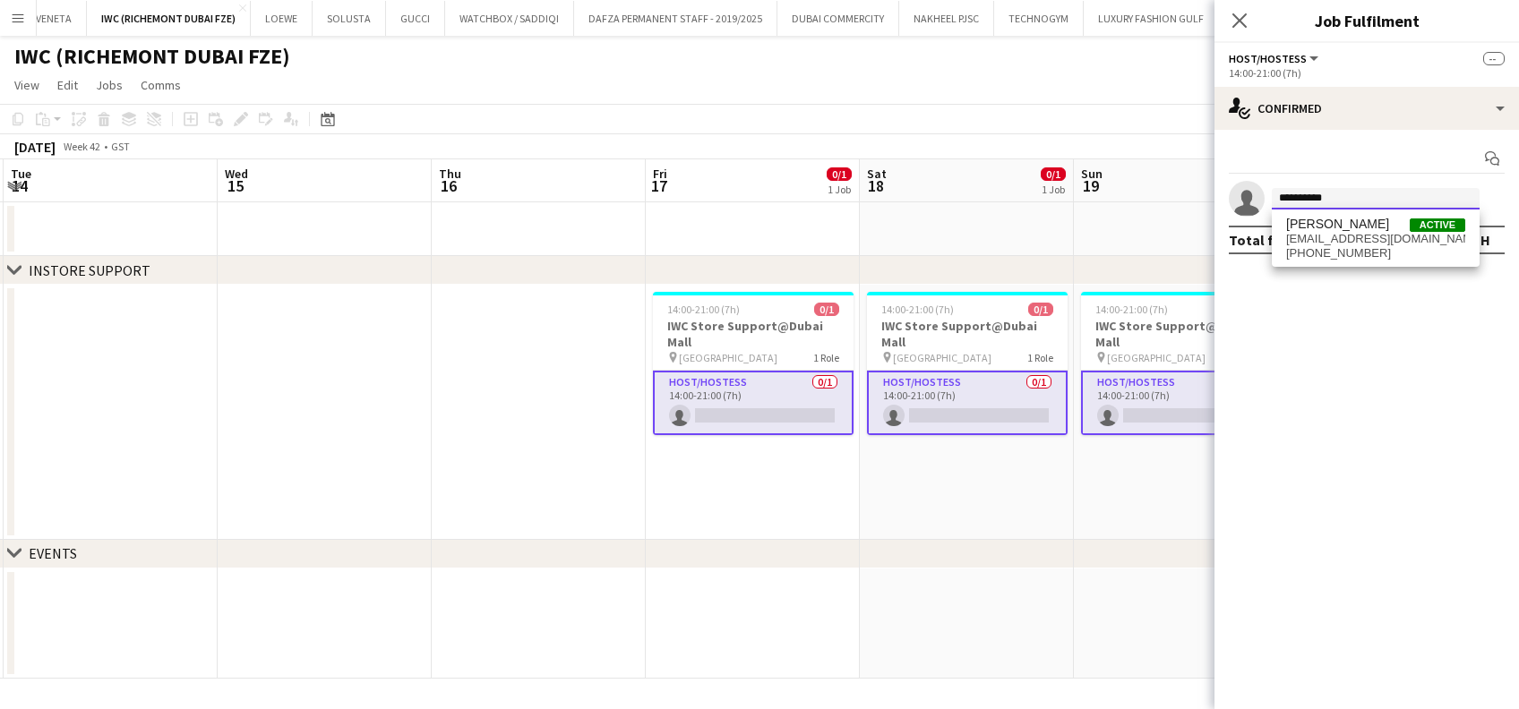
type input "**********"
click at [1367, 227] on span "Dorsa Attar Active" at bounding box center [1375, 224] width 179 height 15
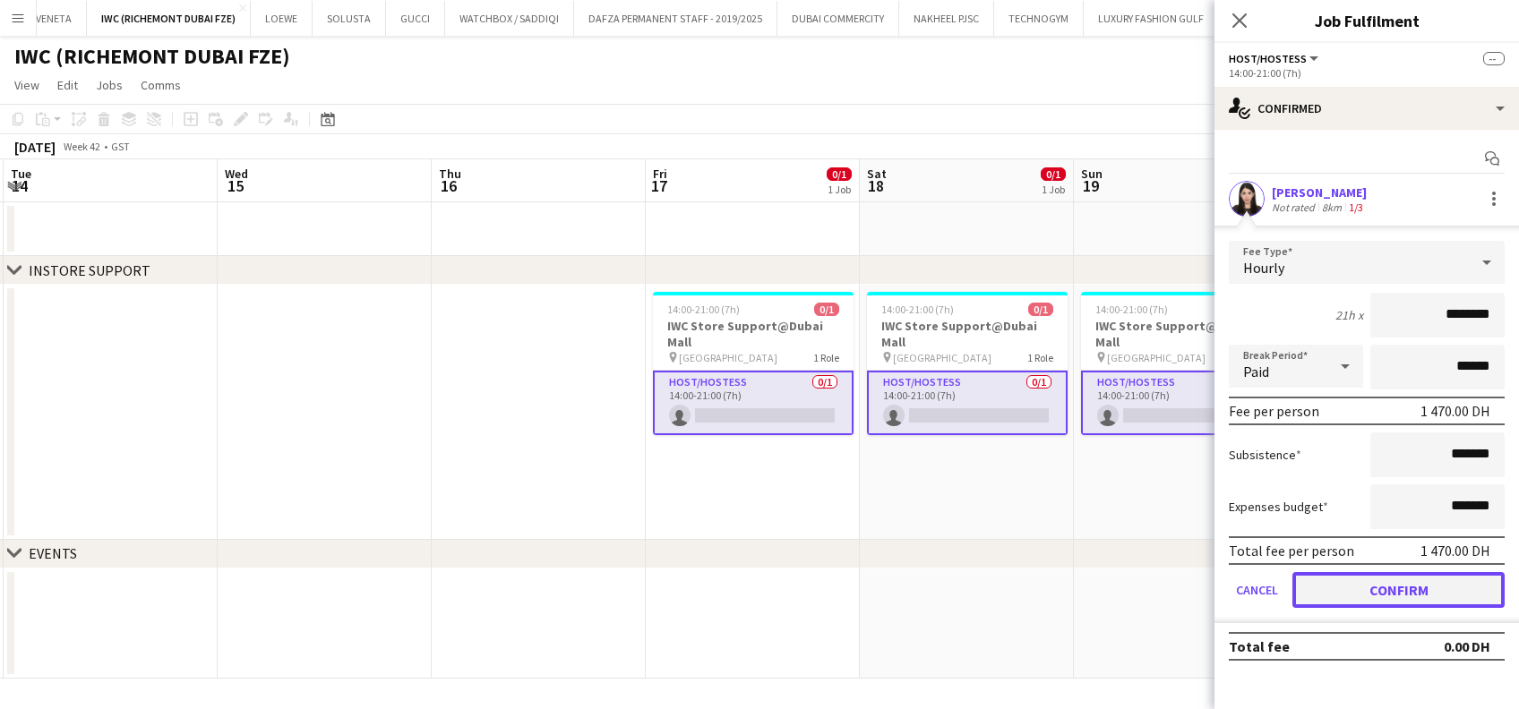
click at [1391, 595] on button "Confirm" at bounding box center [1398, 590] width 212 height 36
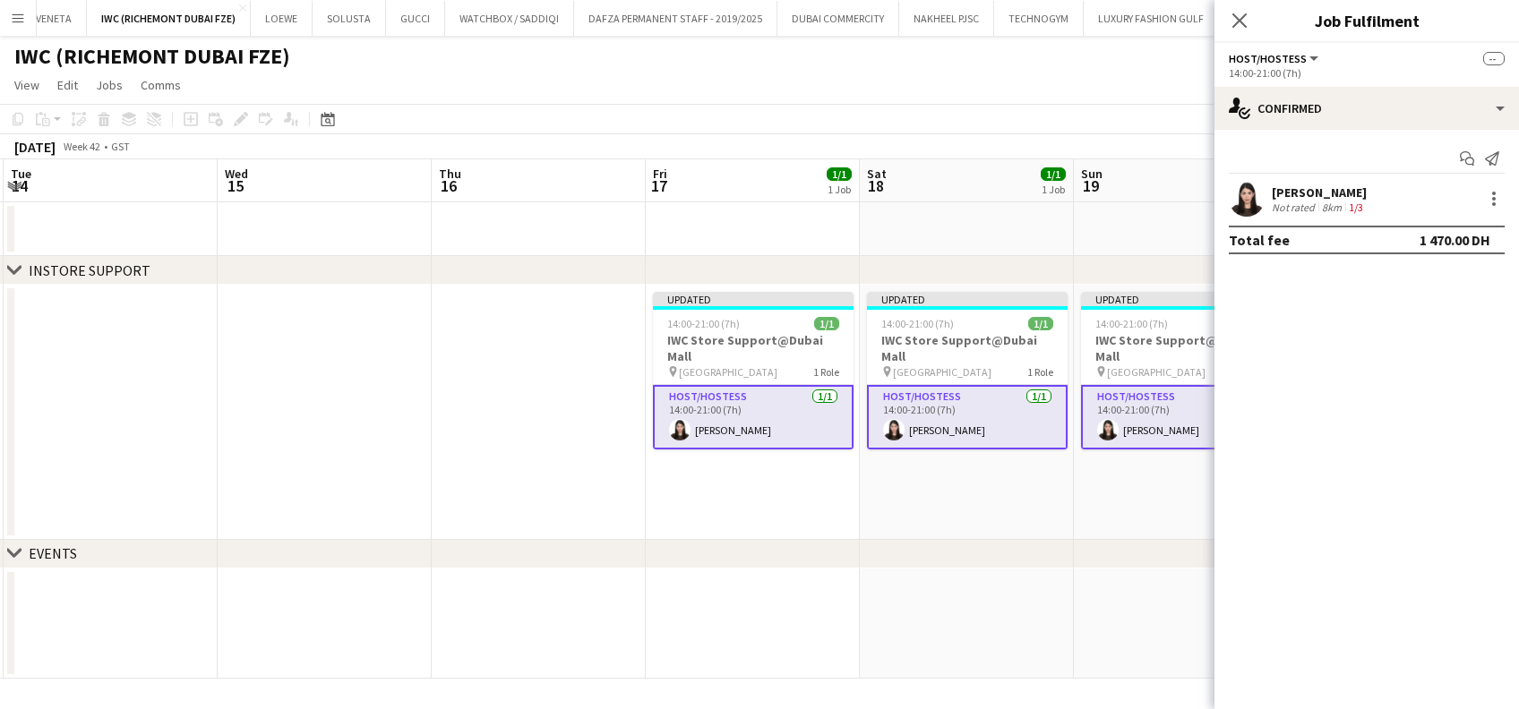
drag, startPoint x: 1093, startPoint y: 501, endPoint x: 1204, endPoint y: 464, distance: 116.1
click at [1092, 501] on app-date-cell "Updated 14:00-21:00 (7h) 1/1 IWC Store Support@Dubai Mall pin Dubai Mall 1 Role…" at bounding box center [1181, 412] width 214 height 255
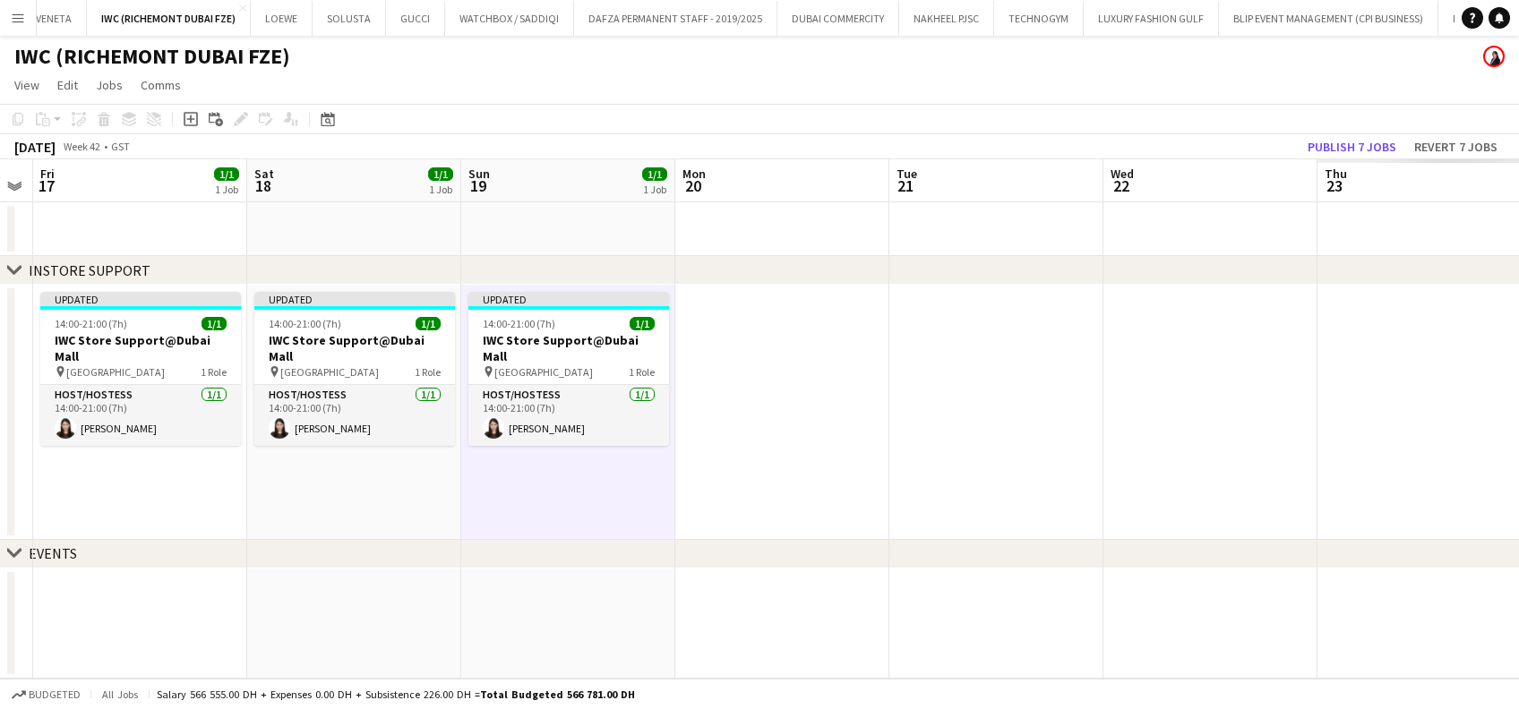
drag, startPoint x: 1211, startPoint y: 459, endPoint x: 643, endPoint y: 366, distance: 575.3
click at [643, 366] on app-calendar-viewport "Tue 14 Wed 15 Thu 16 Fri 17 1/1 1 Job Sat 18 1/1 1 Job Sun 19 1/1 1 Job Mon 20 …" at bounding box center [759, 418] width 1519 height 519
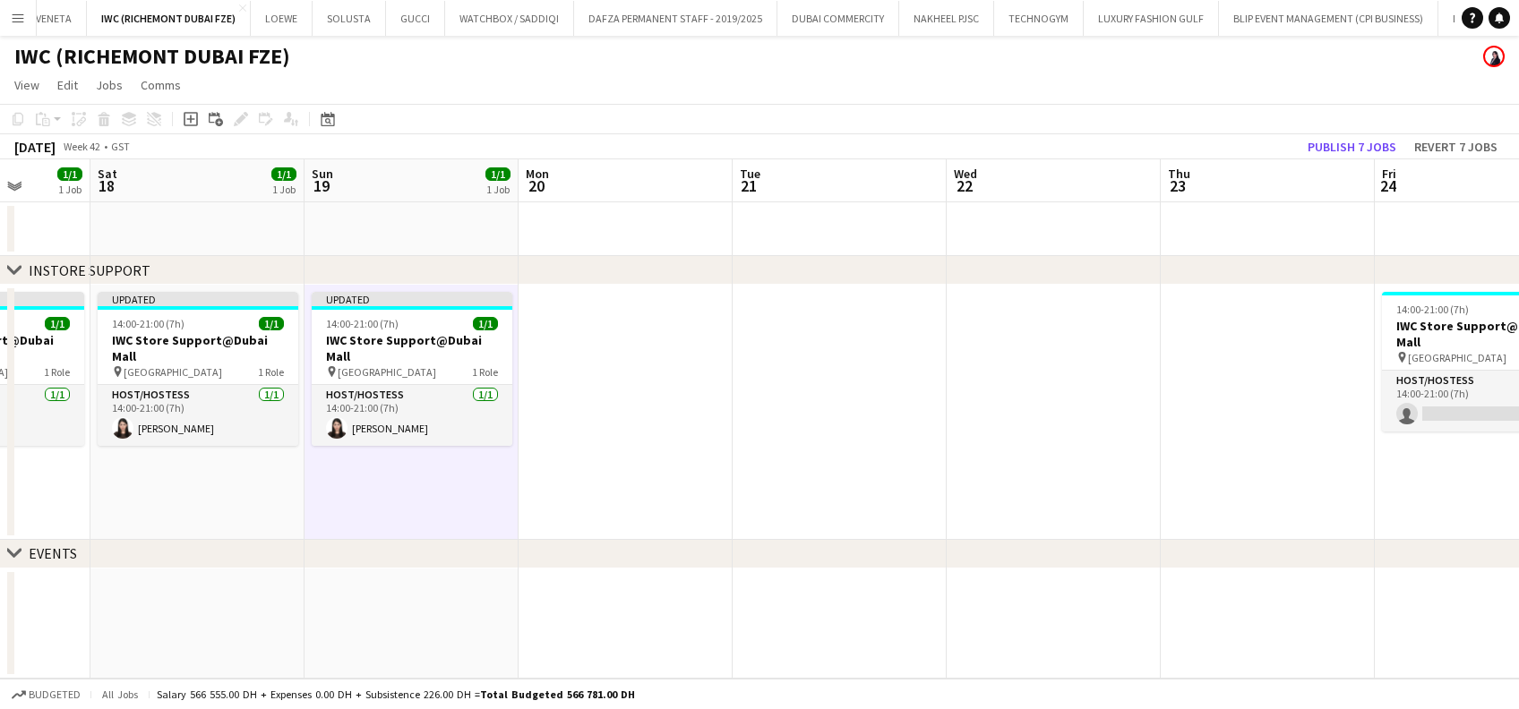
drag, startPoint x: 1125, startPoint y: 372, endPoint x: 614, endPoint y: 382, distance: 510.5
click at [541, 381] on app-calendar-viewport "Tue 14 Wed 15 Thu 16 Fri 17 1/1 1 Job Sat 18 1/1 1 Job Sun 19 1/1 1 Job Mon 20 …" at bounding box center [759, 418] width 1519 height 519
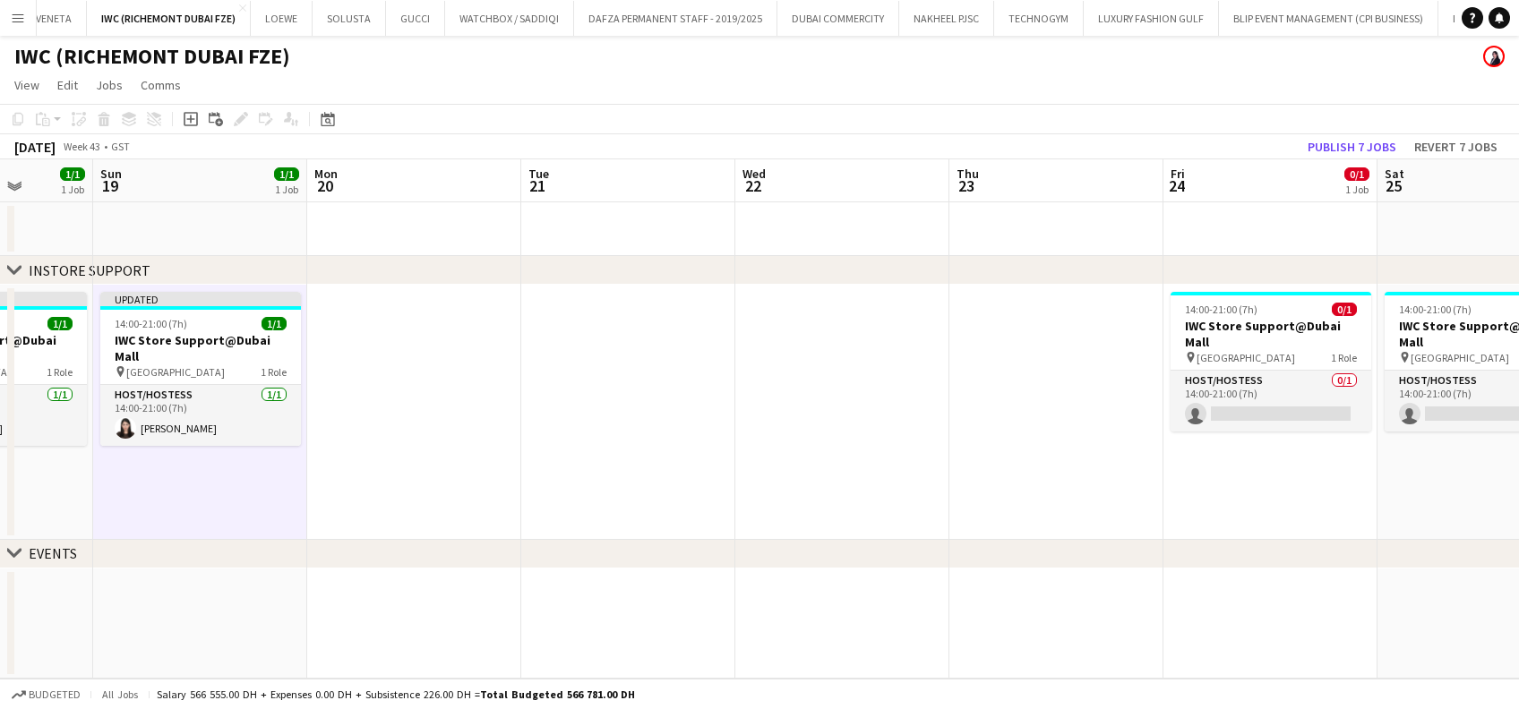
drag, startPoint x: 810, startPoint y: 391, endPoint x: 644, endPoint y: 399, distance: 165.9
click at [644, 399] on app-calendar-viewport "Thu 16 Fri 17 1/1 1 Job Sat 18 1/1 1 Job Sun 19 1/1 1 Job Mon 20 Tue 21 Wed 22 …" at bounding box center [759, 418] width 1519 height 519
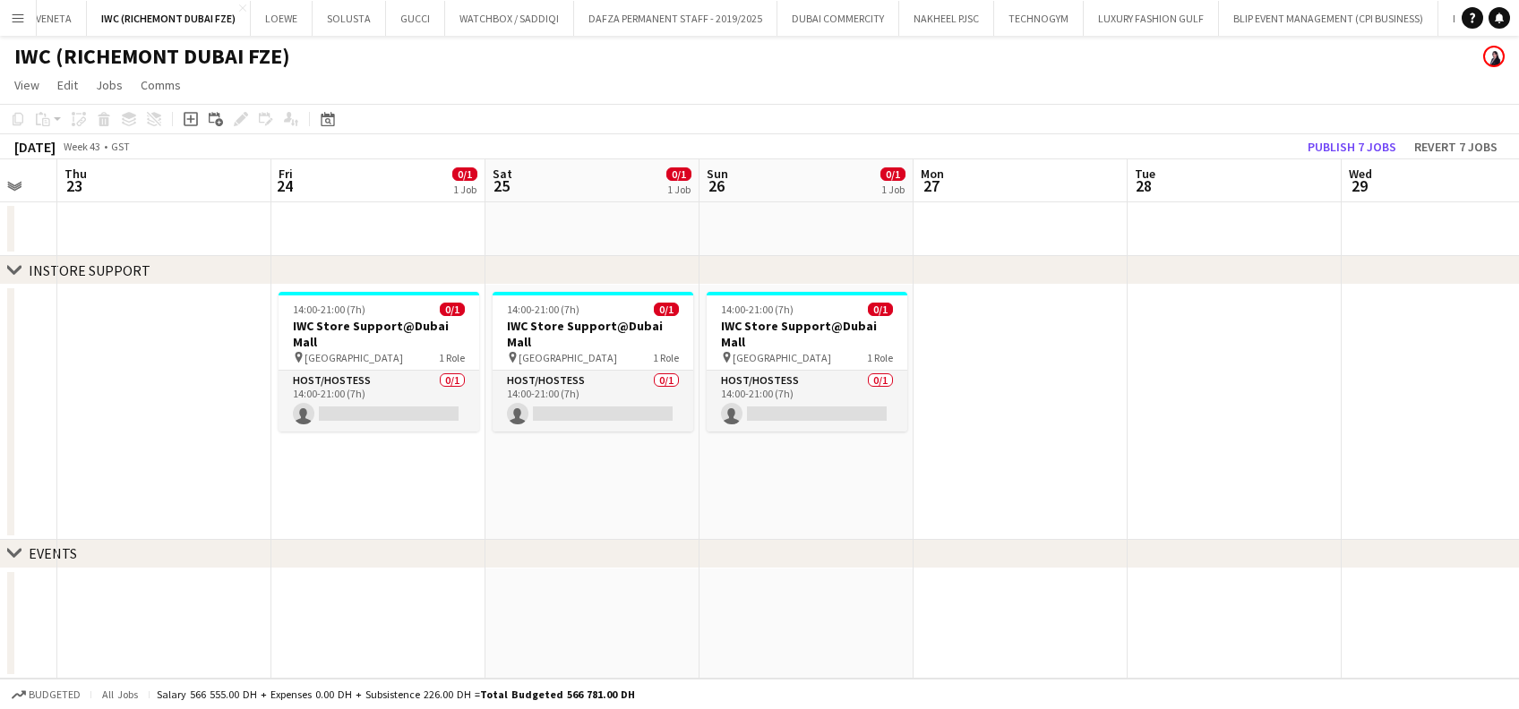
drag, startPoint x: 902, startPoint y: 330, endPoint x: 544, endPoint y: 333, distance: 357.3
click at [527, 333] on app-calendar-viewport "Sun 19 1/1 1 Job Mon 20 Tue 21 Wed 22 Thu 23 Fri 24 0/1 1 Job Sat 25 0/1 1 Job …" at bounding box center [759, 418] width 1519 height 519
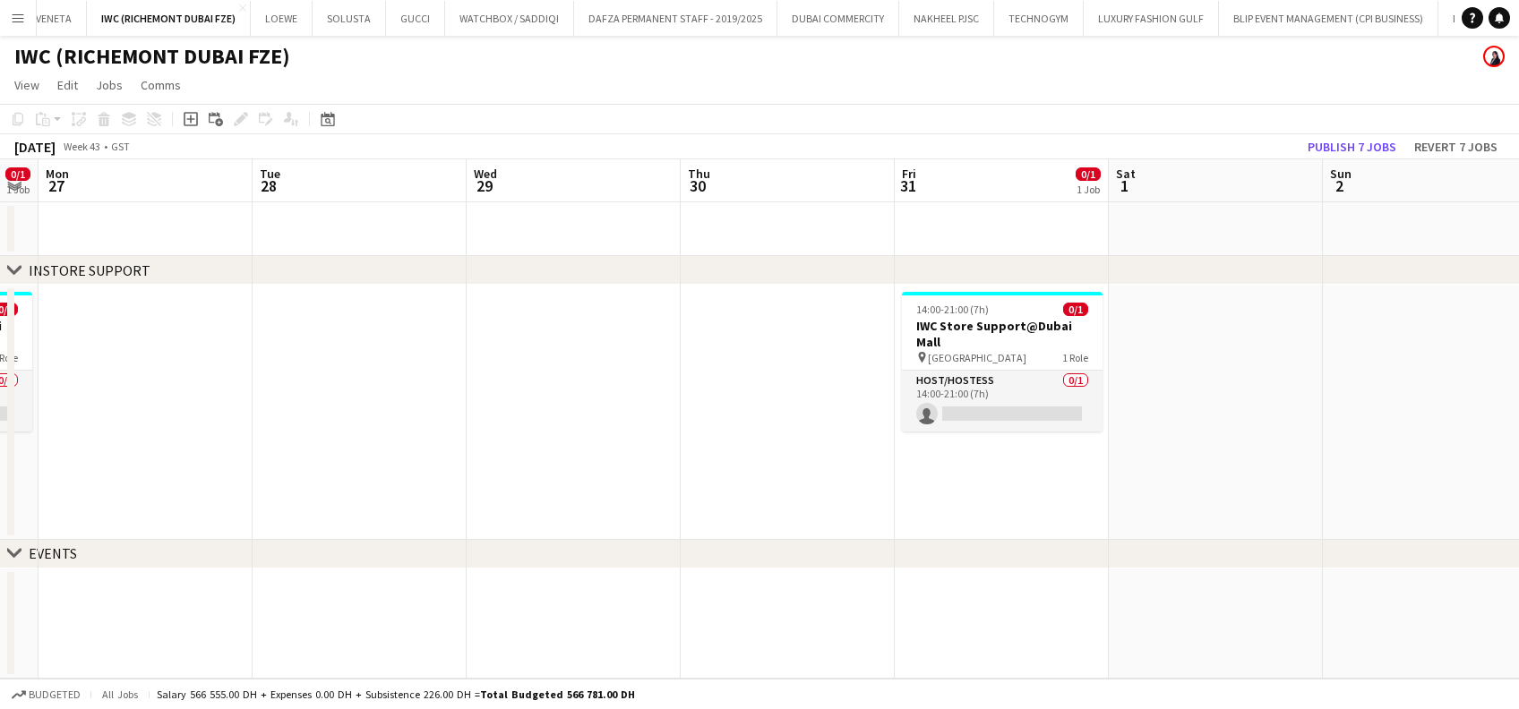
drag, startPoint x: 1092, startPoint y: 385, endPoint x: 621, endPoint y: 385, distance: 471.9
click at [621, 385] on app-calendar-viewport "Thu 23 Fri 24 0/1 1 Job Sat 25 0/1 1 Job Sun 26 0/1 1 Job Mon 27 Tue 28 Wed 29 …" at bounding box center [759, 418] width 1519 height 519
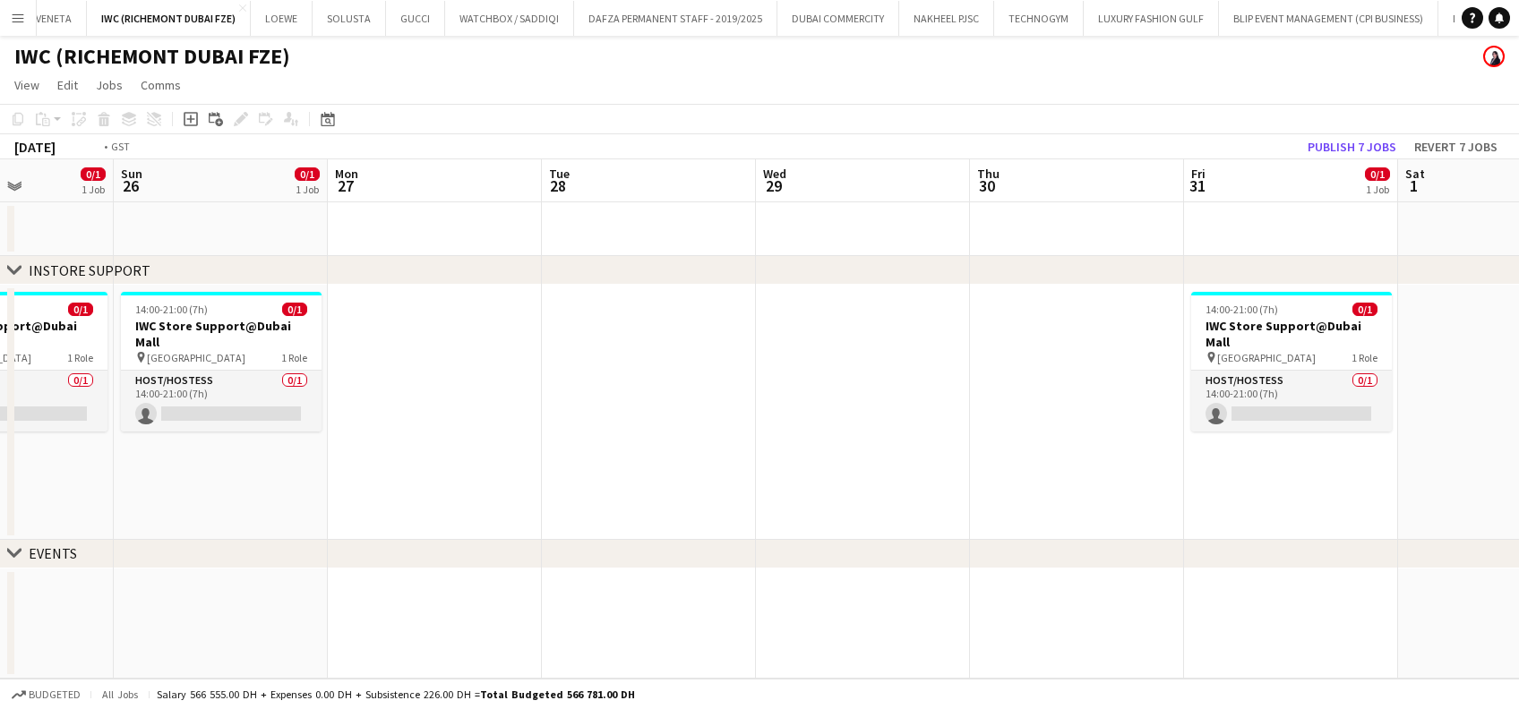
click at [1135, 392] on app-calendar-viewport "Thu 23 Fri 24 0/1 1 Job Sat 25 0/1 1 Job Sun 26 0/1 1 Job Mon 27 Tue 28 Wed 29 …" at bounding box center [759, 418] width 1519 height 519
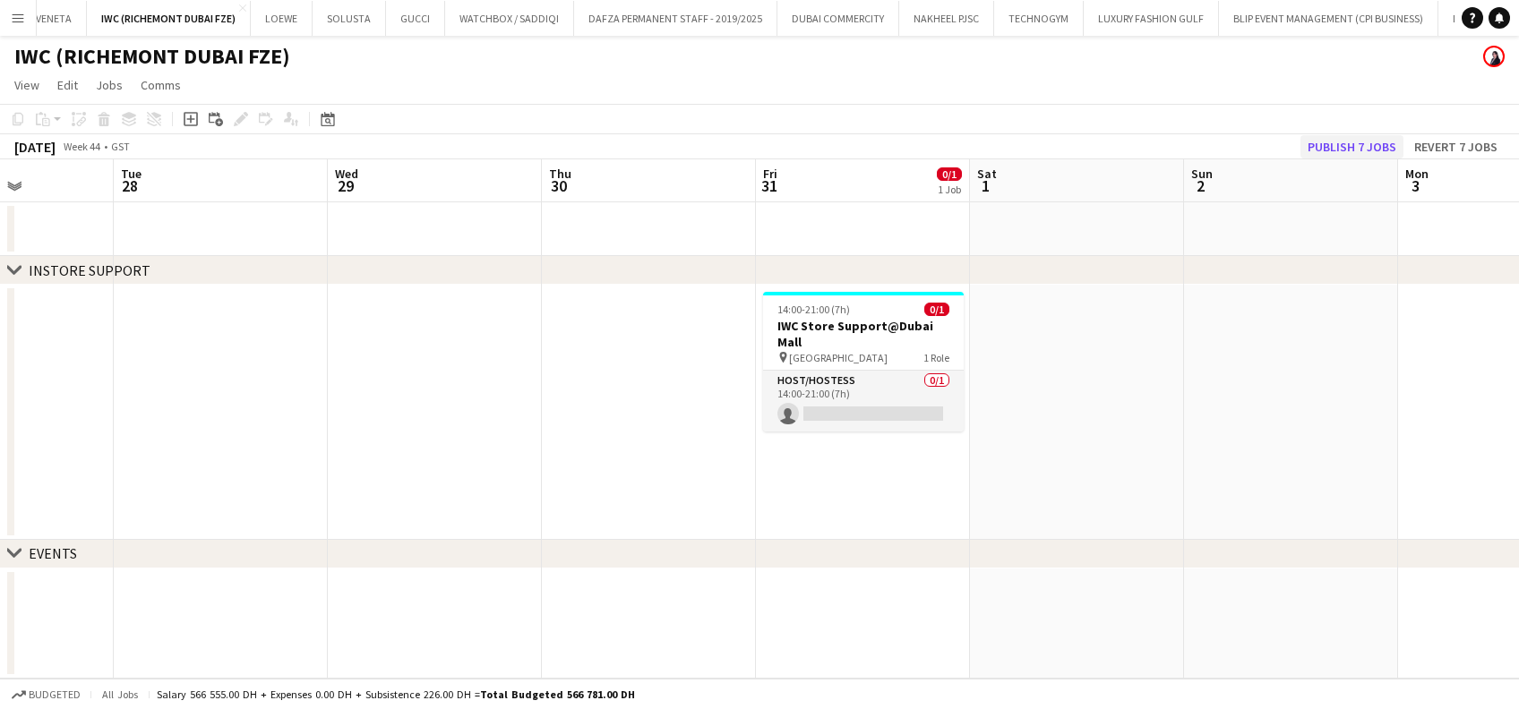
scroll to position [0, 530]
drag, startPoint x: 1321, startPoint y: 146, endPoint x: 1208, endPoint y: 176, distance: 116.9
click at [1323, 146] on button "Publish 7 jobs" at bounding box center [1351, 146] width 103 height 23
drag, startPoint x: 296, startPoint y: 355, endPoint x: 958, endPoint y: 520, distance: 682.2
click at [978, 510] on app-calendar-viewport "Sat 25 0/1 1 Job Sun 26 0/1 1 Job Mon 27 Tue 28 Wed 29 Thu 30 Fri 31 0/1 1 Job …" at bounding box center [759, 418] width 1519 height 519
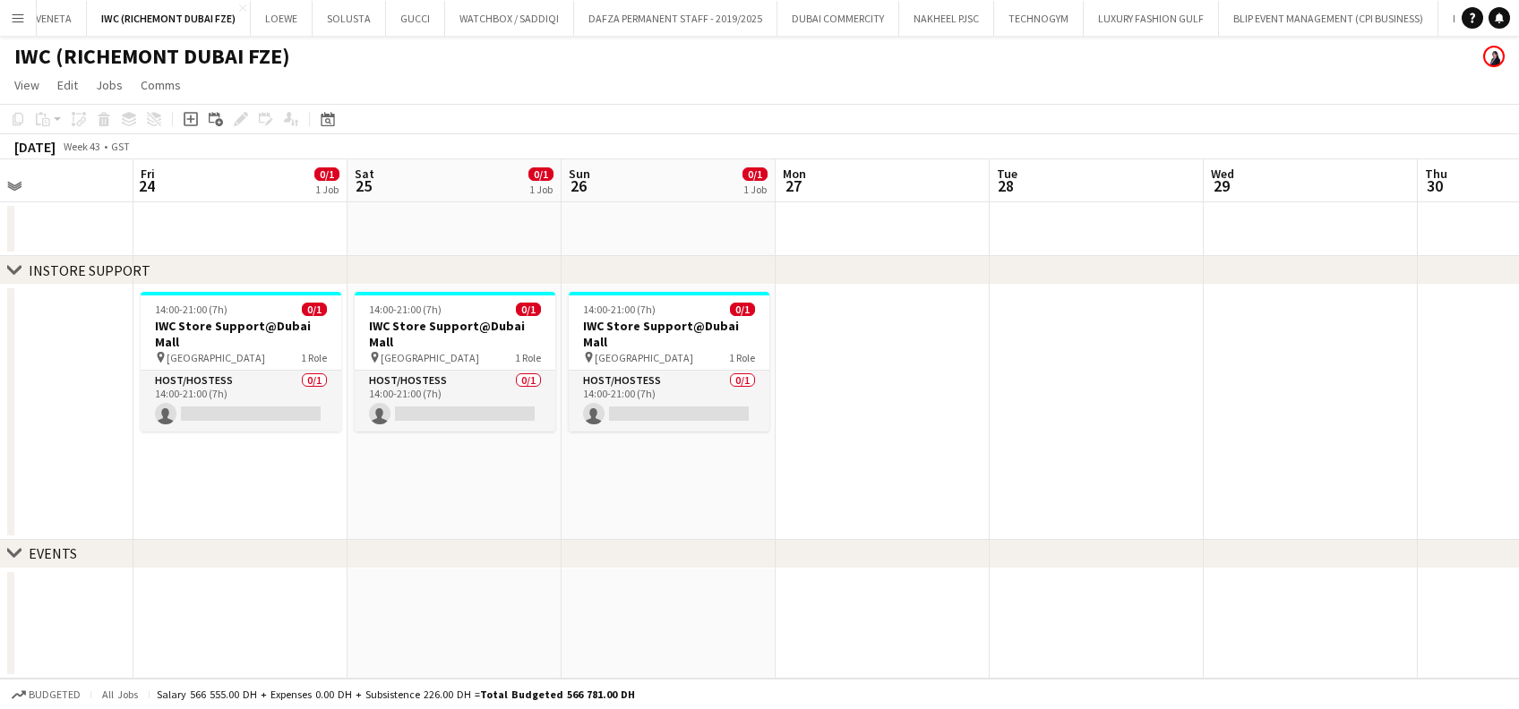
scroll to position [0, 724]
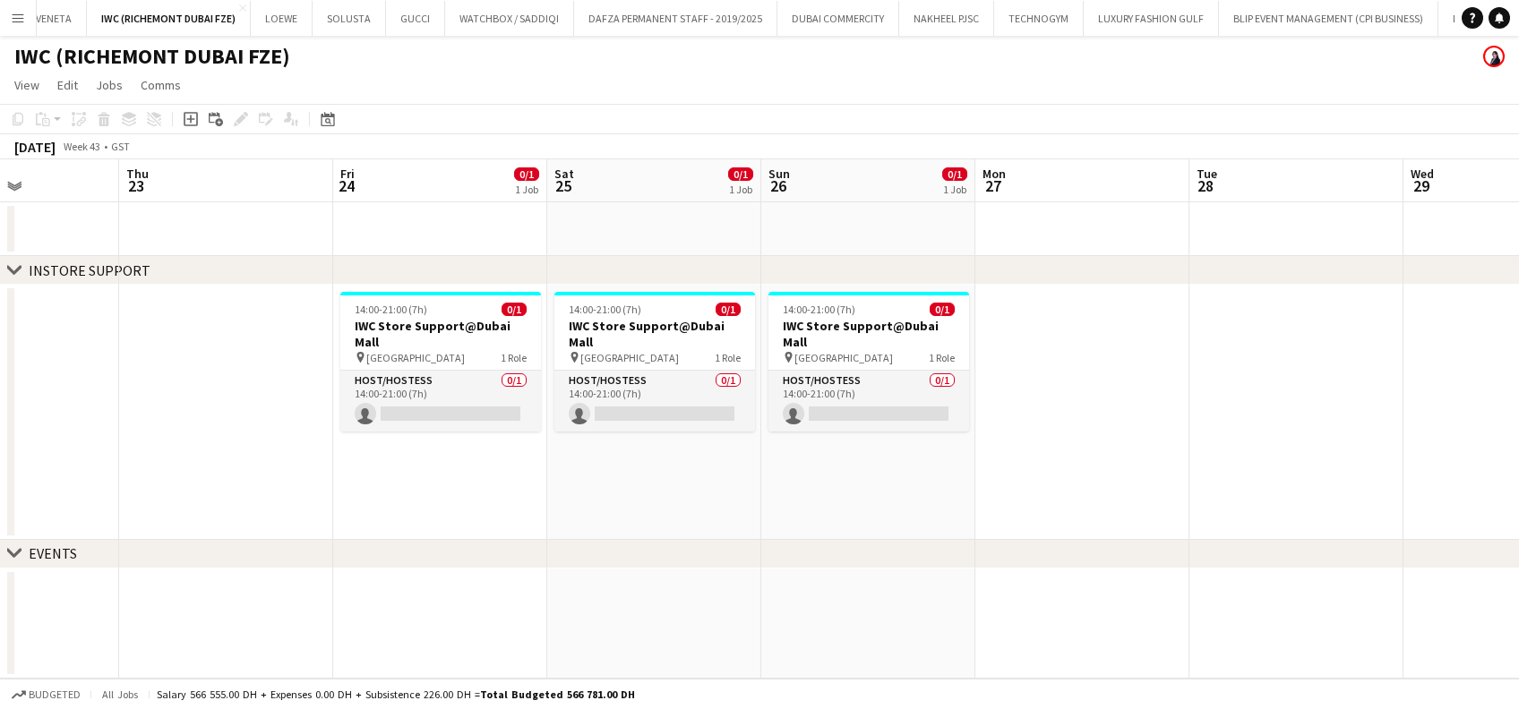
drag, startPoint x: 285, startPoint y: 401, endPoint x: 981, endPoint y: 347, distance: 698.8
click at [981, 347] on app-calendar-viewport "Mon 20 Tue 21 Wed 22 Thu 23 Fri 24 0/1 1 Job Sat 25 0/1 1 Job Sun 26 0/1 1 Job …" at bounding box center [759, 418] width 1519 height 519
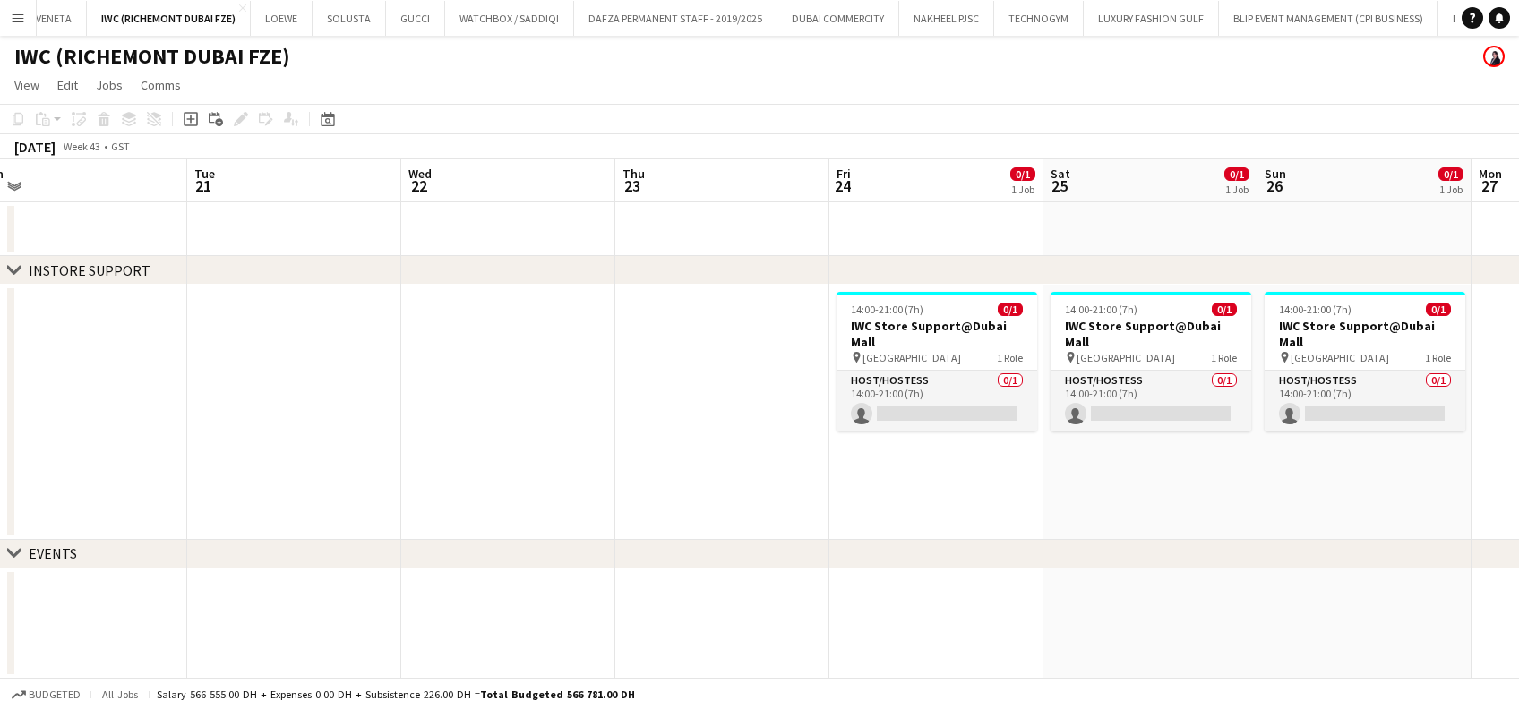
scroll to position [0, 609]
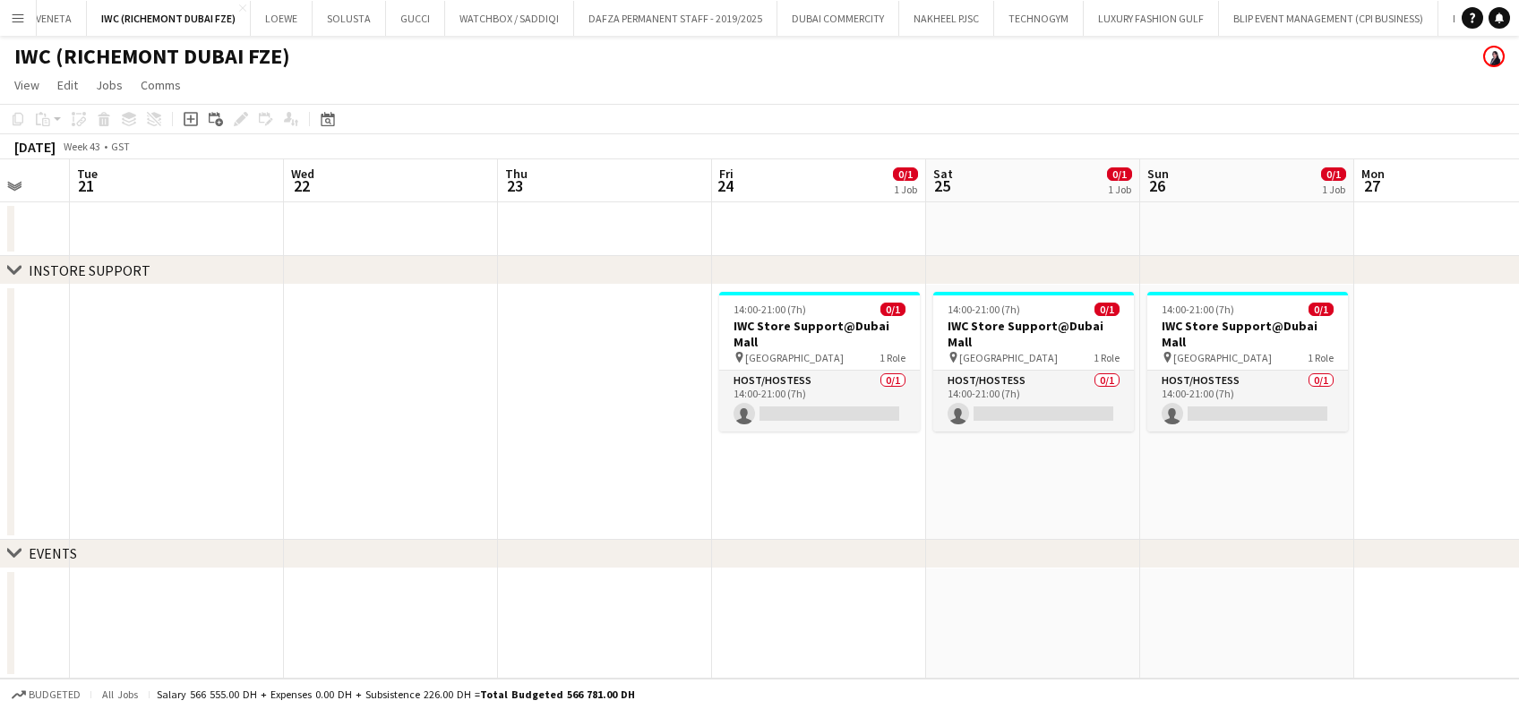
drag, startPoint x: 1182, startPoint y: 332, endPoint x: 1041, endPoint y: 341, distance: 141.8
click at [1041, 341] on app-calendar-viewport "Sat 18 1/1 1 Job Sun 19 1/1 1 Job Mon 20 Tue 21 Wed 22 Thu 23 Fri 24 0/1 1 Job …" at bounding box center [759, 418] width 1519 height 519
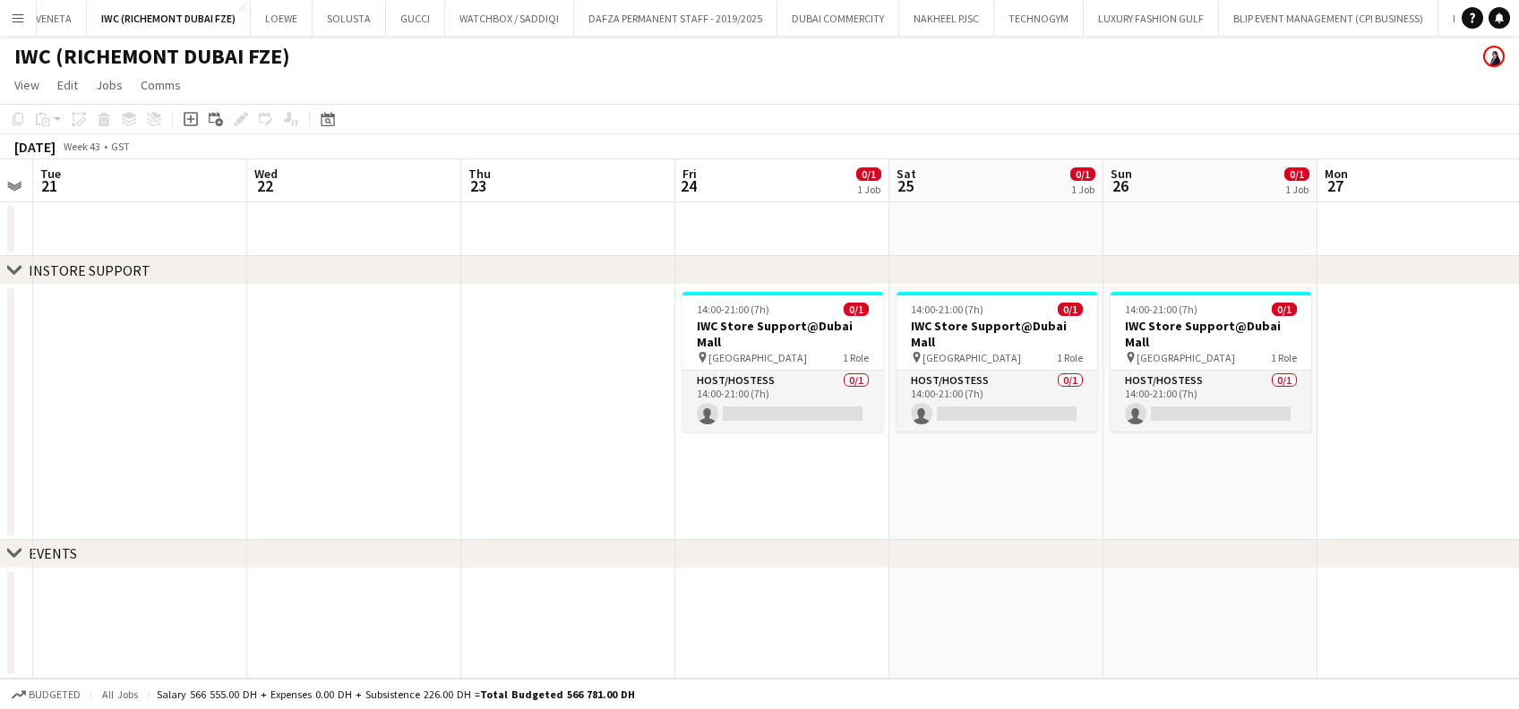
scroll to position [0, 447]
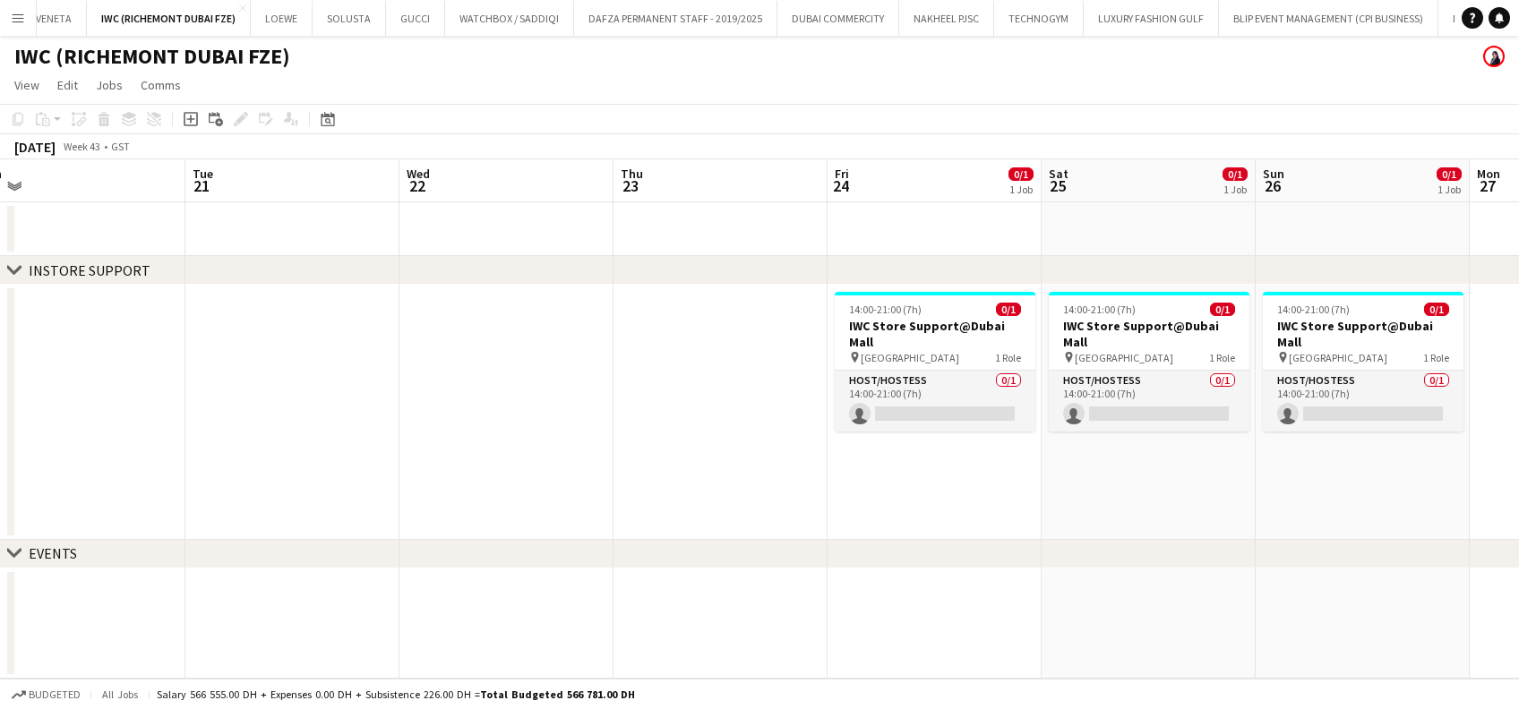
drag, startPoint x: 327, startPoint y: 346, endPoint x: 450, endPoint y: 314, distance: 126.6
click at [459, 344] on app-calendar-viewport "Sat 18 1/1 1 Job Sun 19 1/1 1 Job Mon 20 Tue 21 Wed 22 Thu 23 Fri 24 0/1 1 Job …" at bounding box center [759, 418] width 1519 height 519
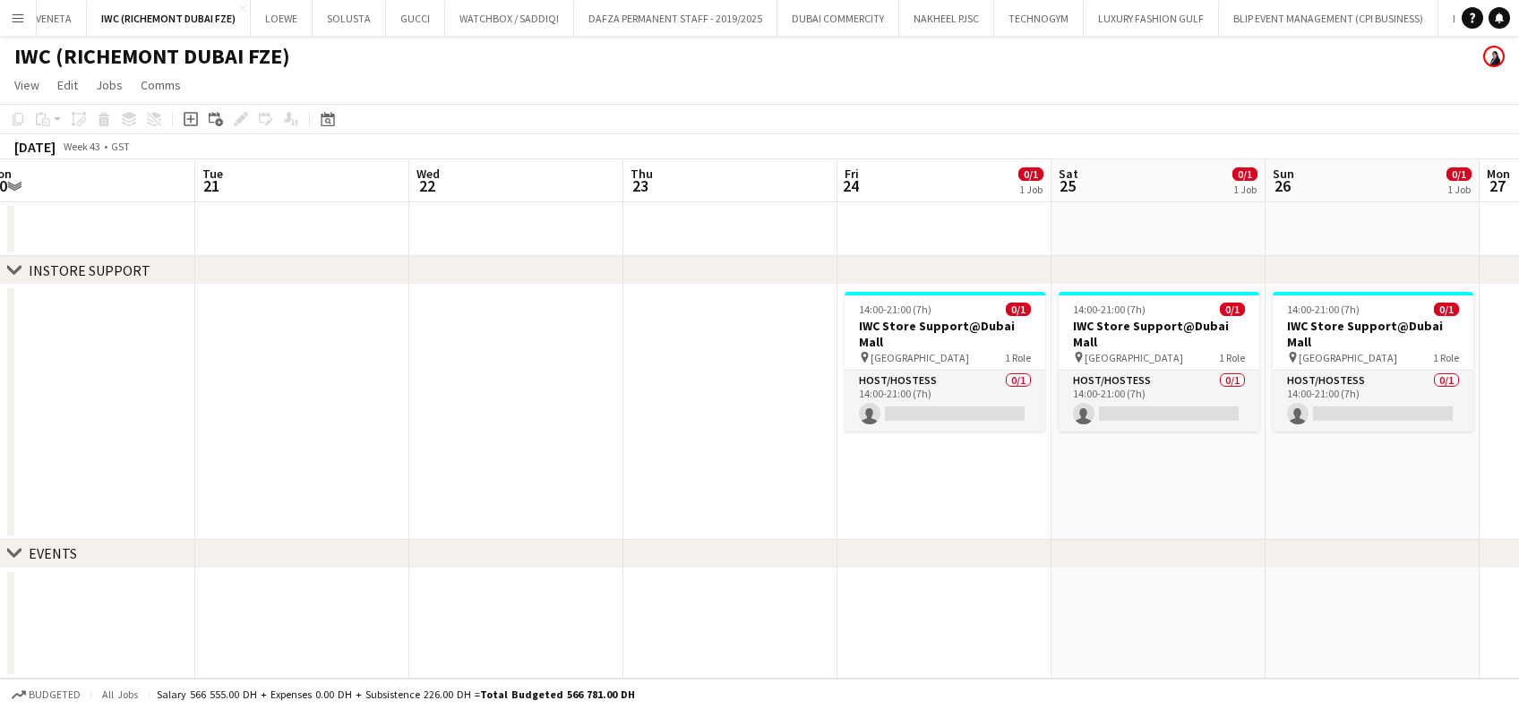
click at [30, 18] on button "Menu" at bounding box center [18, 18] width 36 height 36
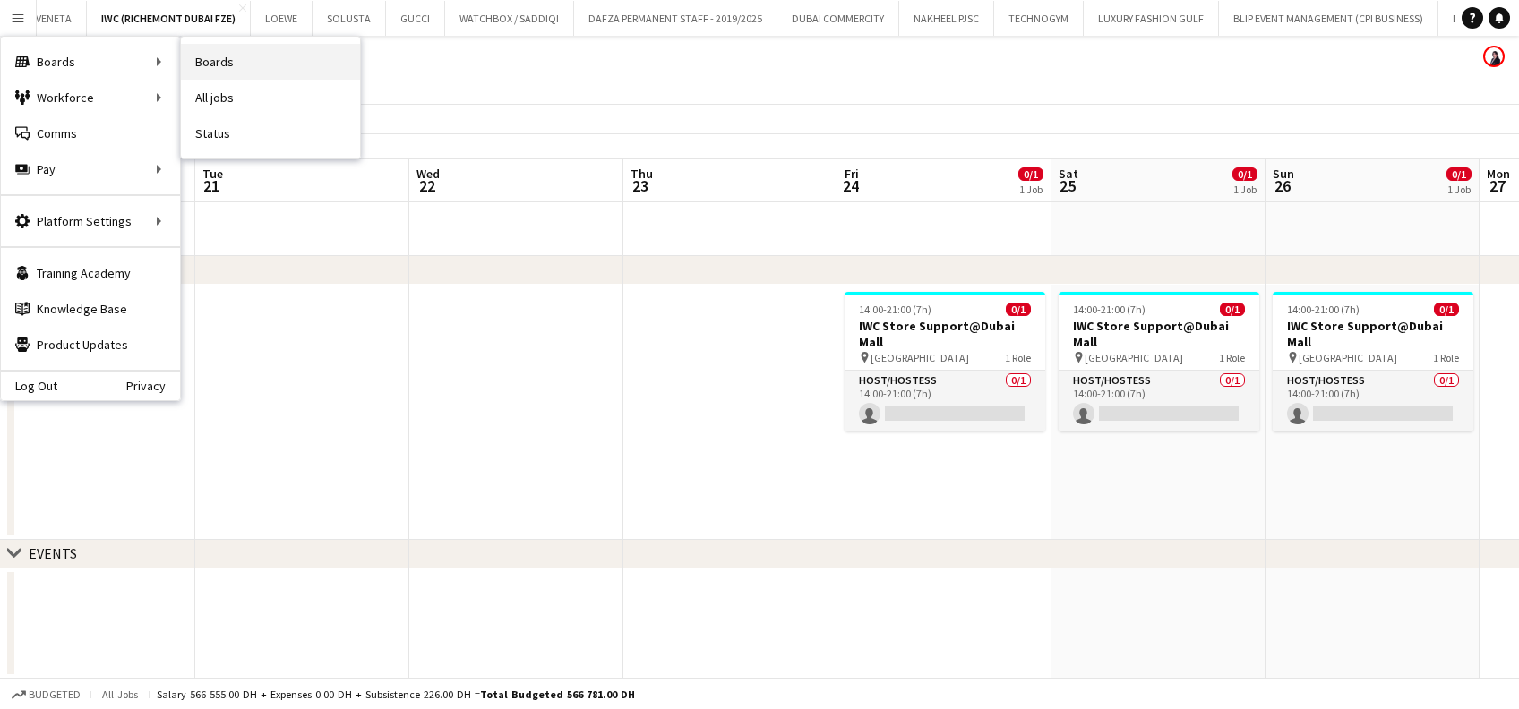
click at [201, 63] on link "Boards" at bounding box center [270, 62] width 179 height 36
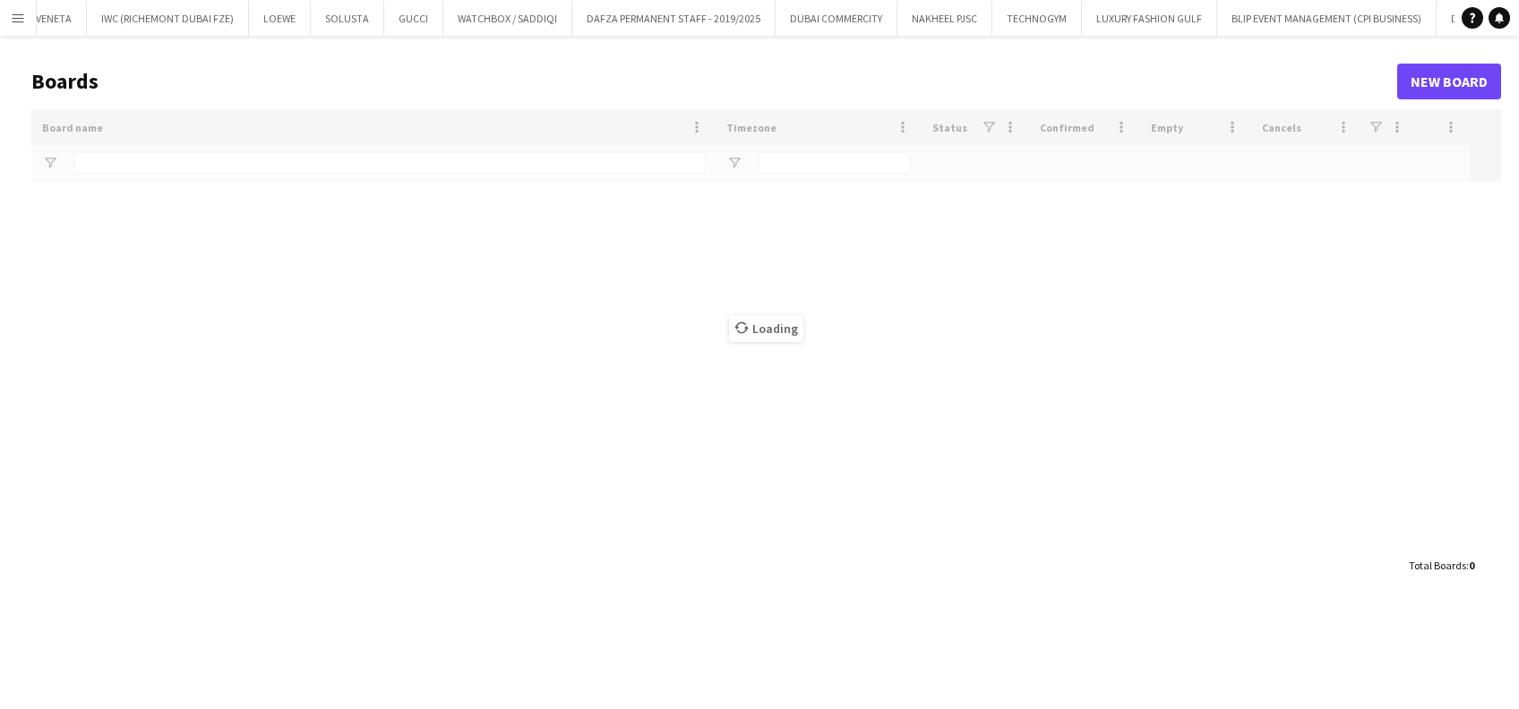
type input "***"
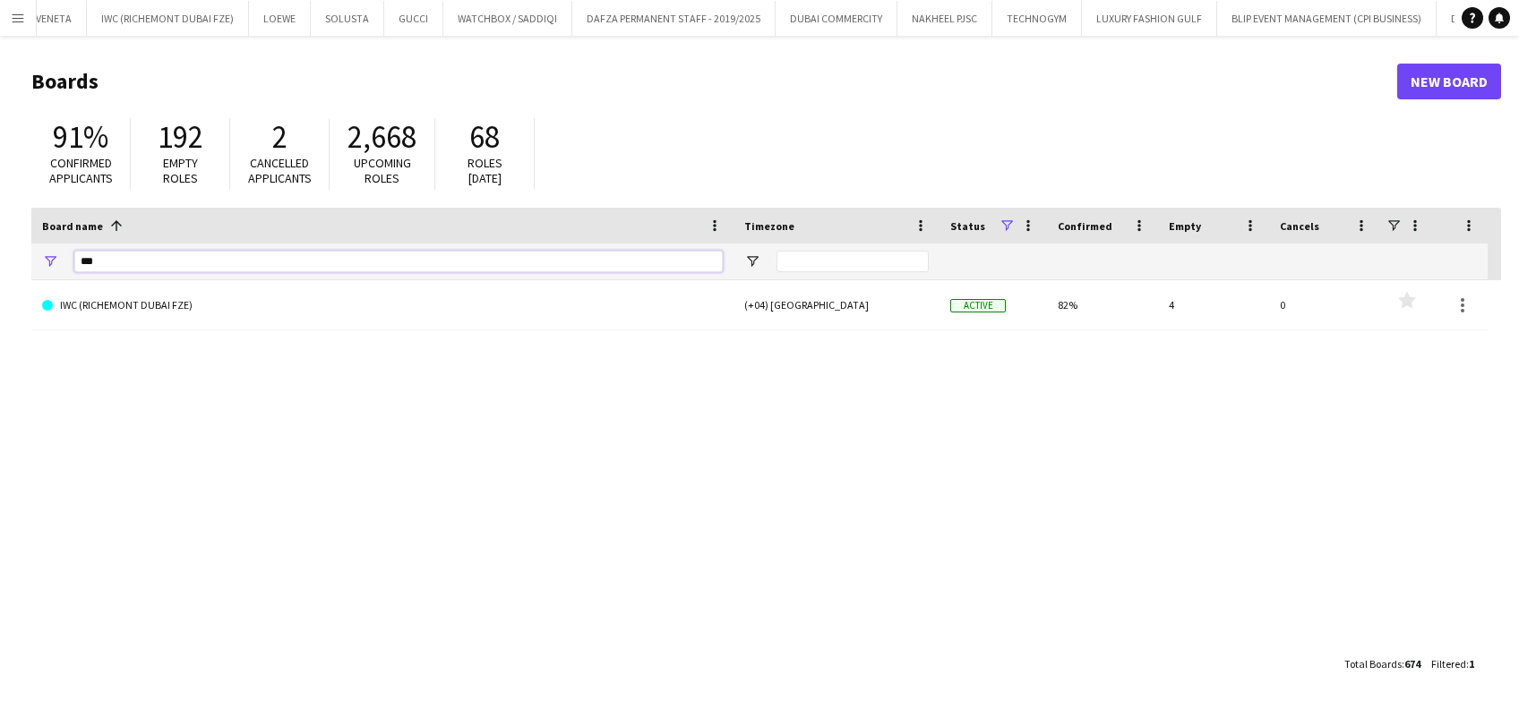
drag, startPoint x: 158, startPoint y: 269, endPoint x: -5, endPoint y: 259, distance: 163.3
click at [0, 259] on html "Menu Boards Boards Boards All jobs Status Workforce Workforce My Workforce Recr…" at bounding box center [759, 354] width 1519 height 709
type input "*****"
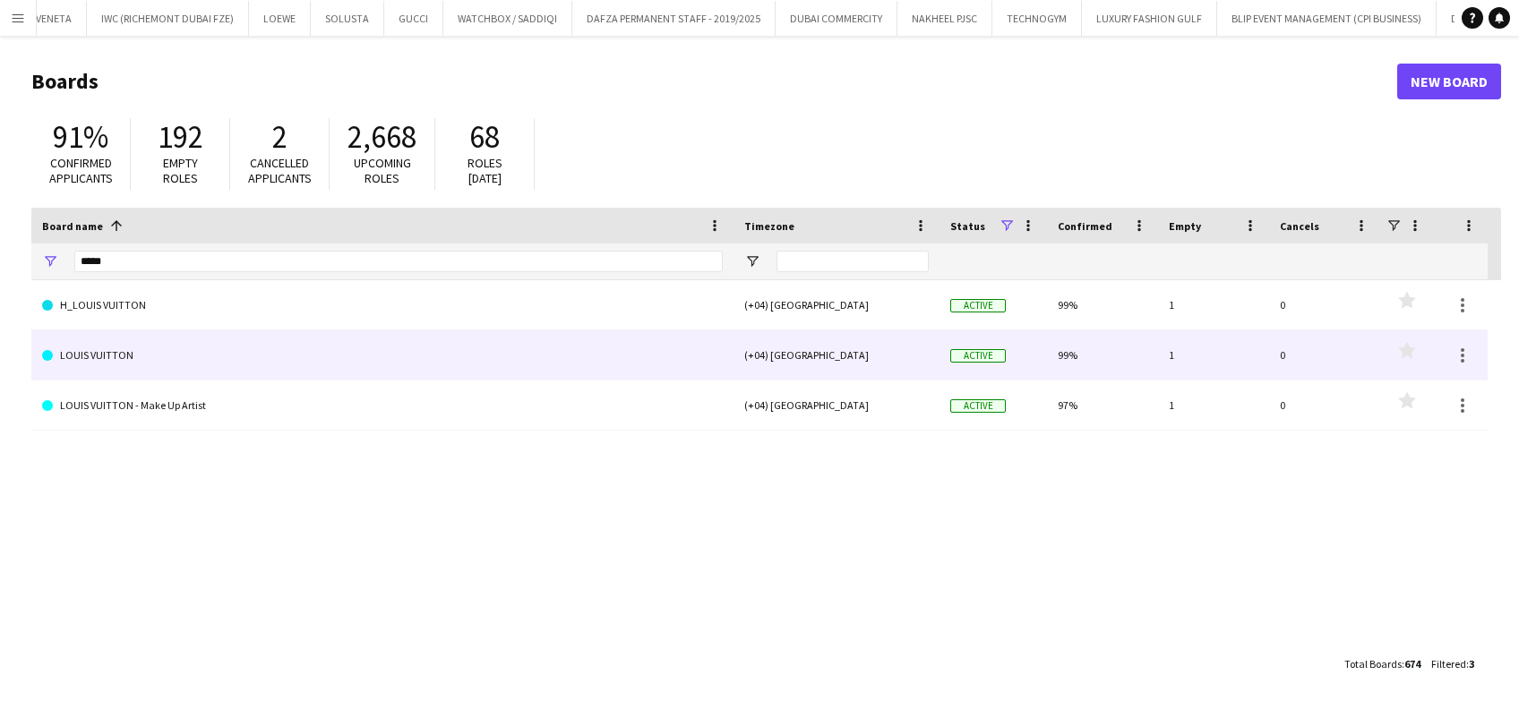
click at [88, 348] on link "LOUIS VUITTON" at bounding box center [382, 355] width 681 height 50
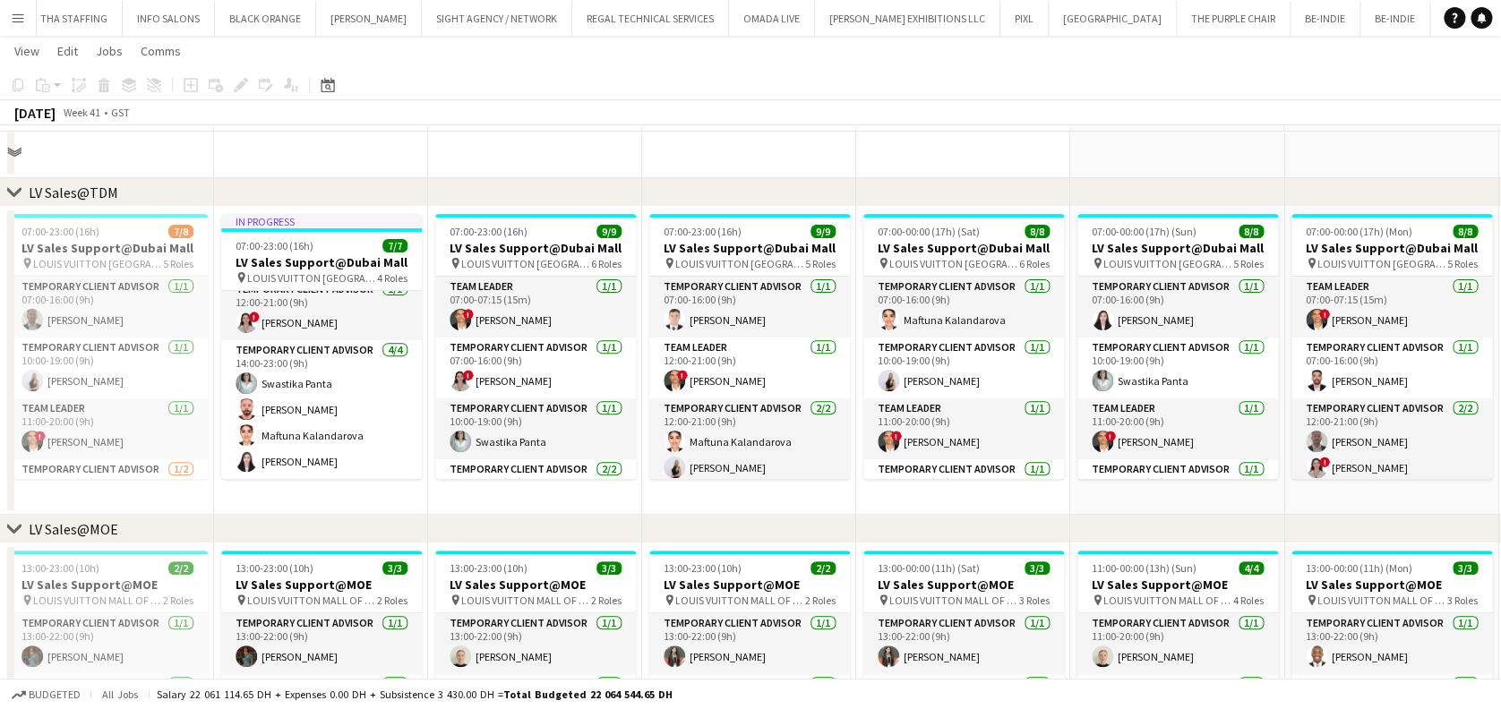
scroll to position [238, 0]
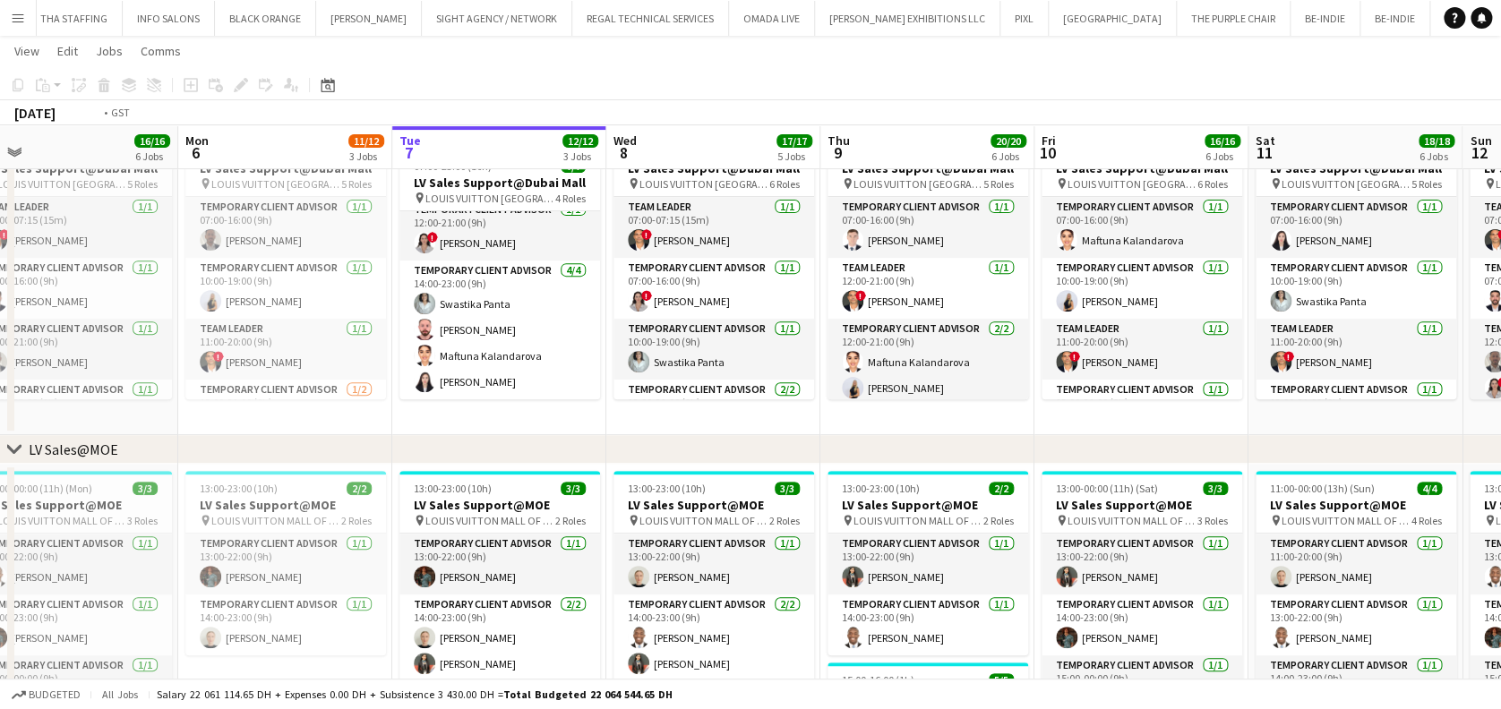
drag, startPoint x: 241, startPoint y: 313, endPoint x: 420, endPoint y: 307, distance: 179.2
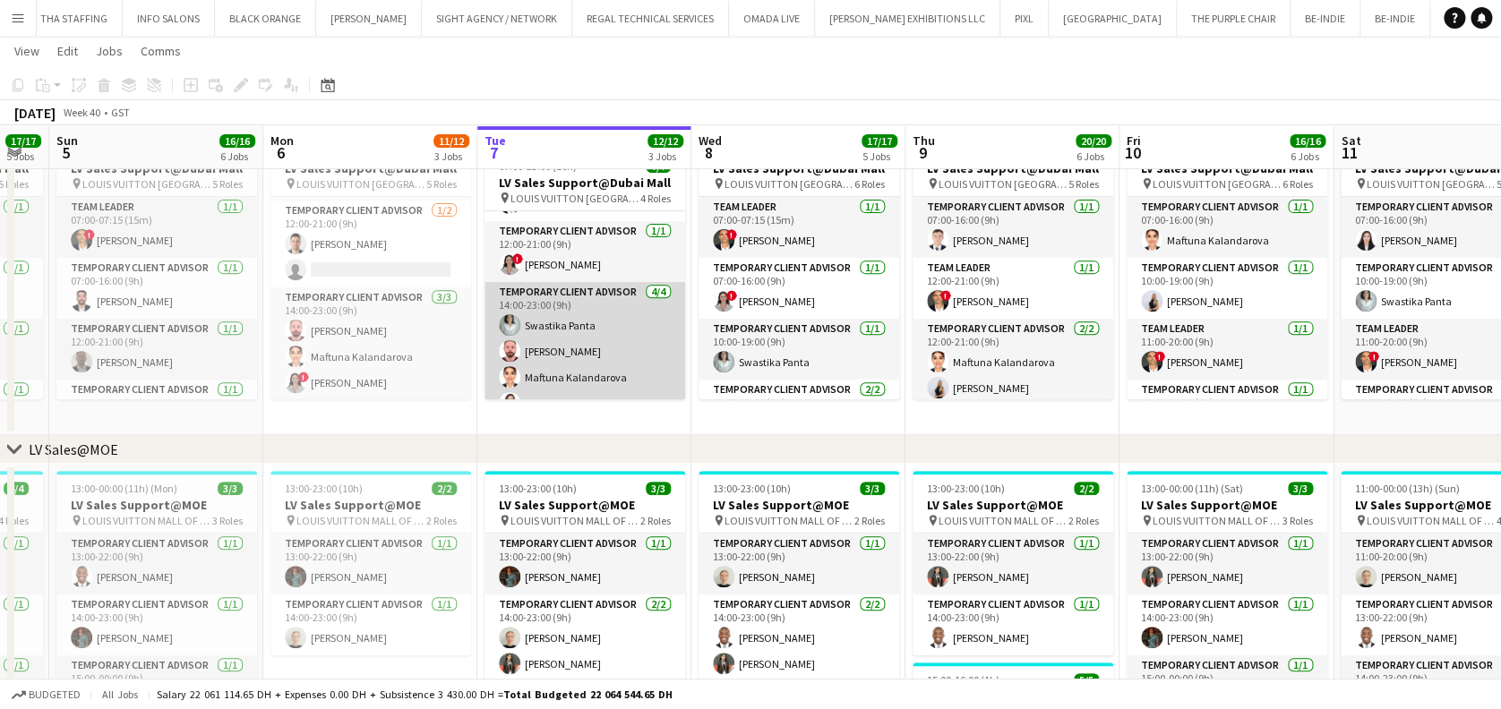
scroll to position [133, 0]
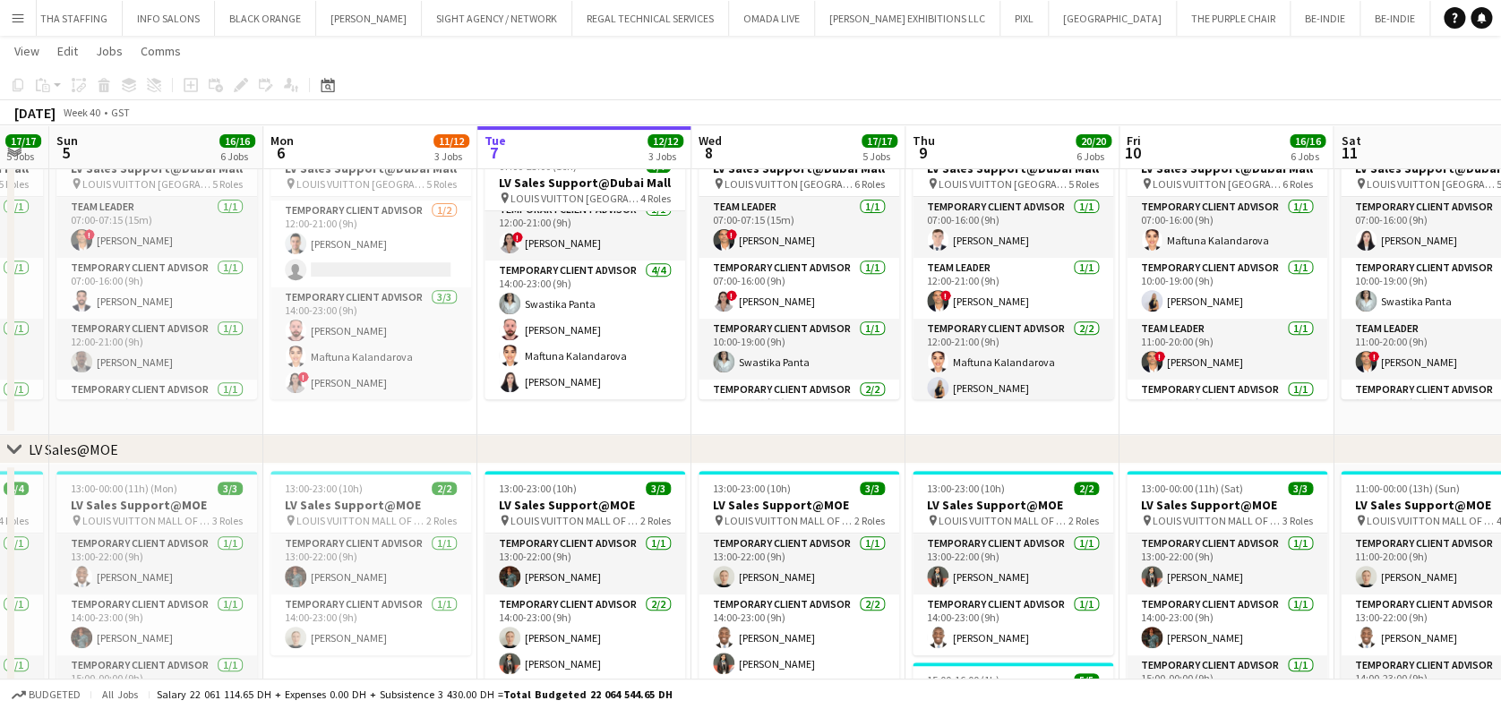
click at [579, 433] on app-date-cell "In progress 07:00-23:00 (16h) 7/7 LV Sales Support@Dubai Mall pin LOUIS VUITTON…" at bounding box center [584, 281] width 214 height 308
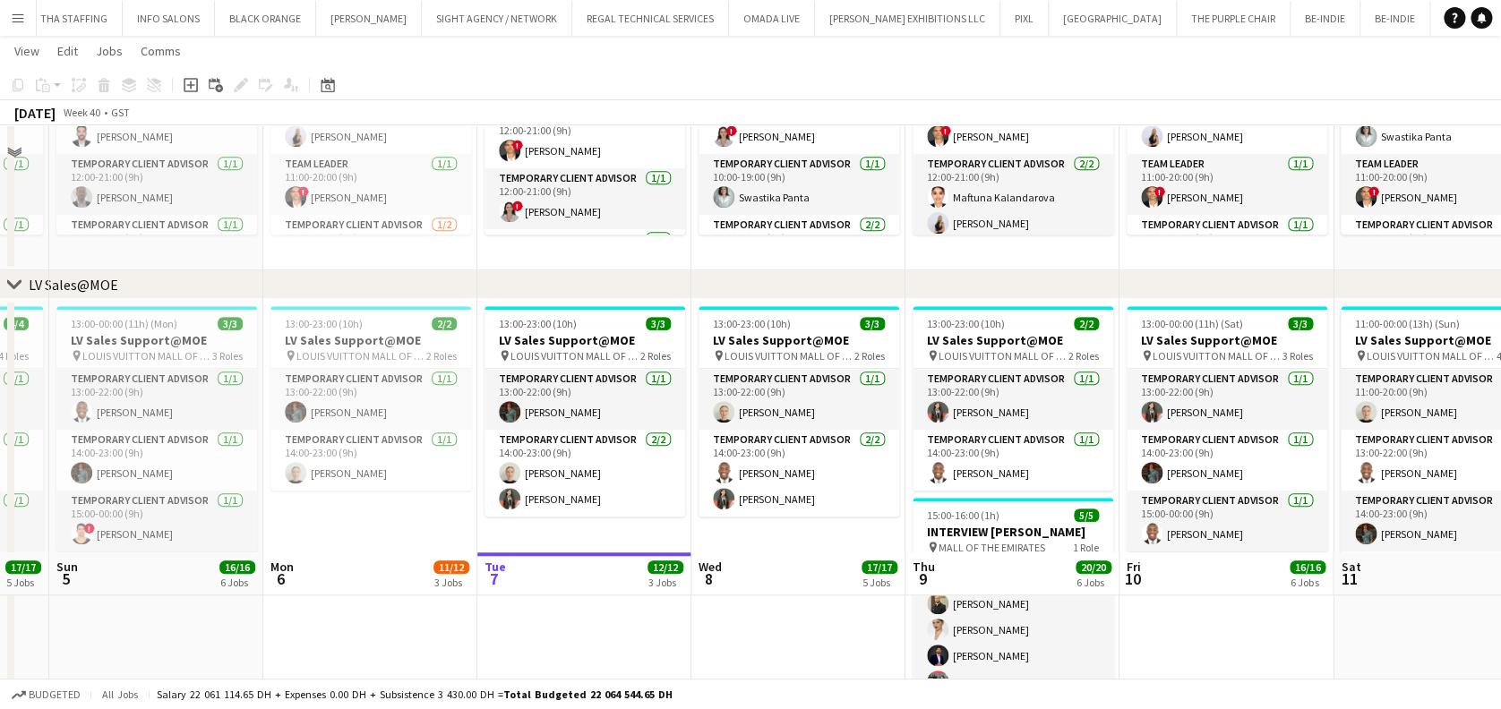
scroll to position [358, 0]
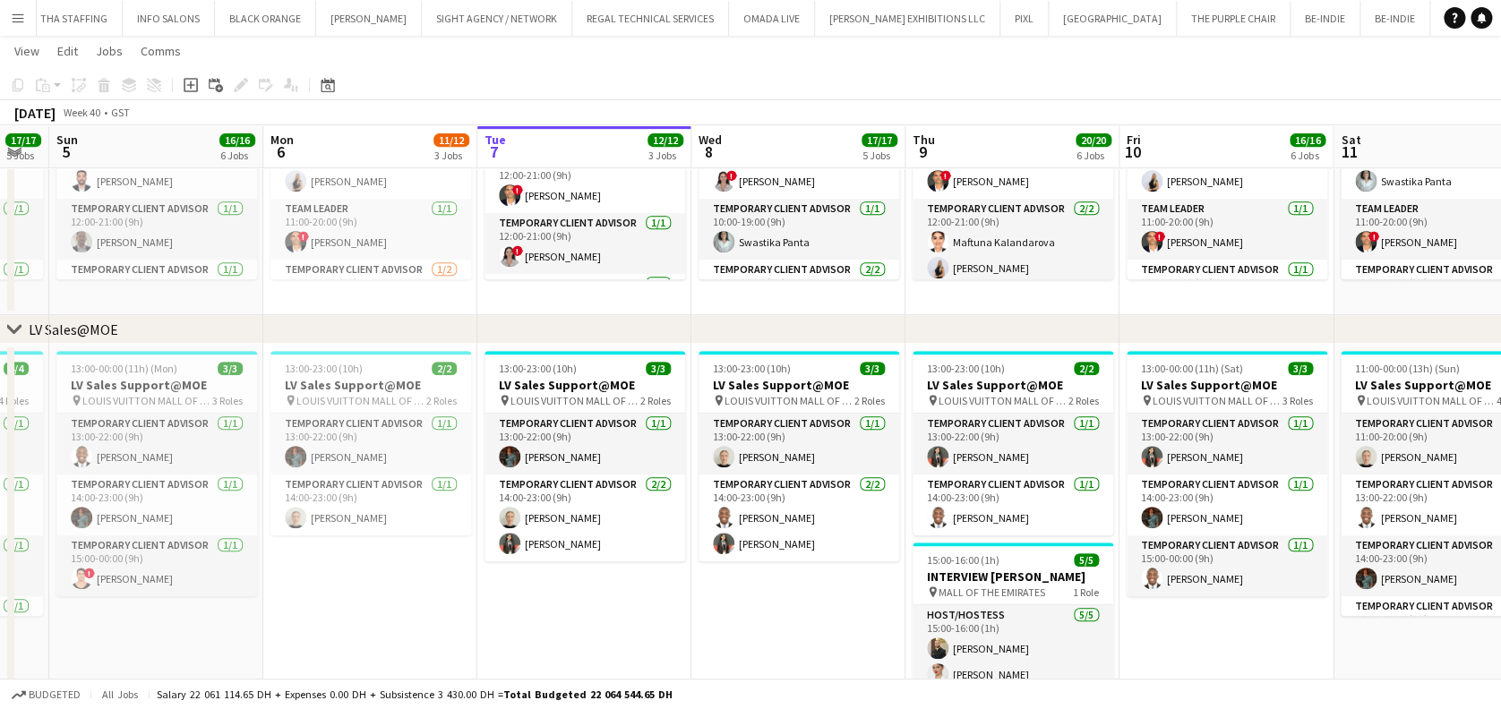
click at [793, 665] on app-date-cell "13:00-23:00 (10h) 3/3 LV Sales Support@MOE pin LOUIS VUITTON MALL OF THE EMIRAT…" at bounding box center [798, 584] width 214 height 481
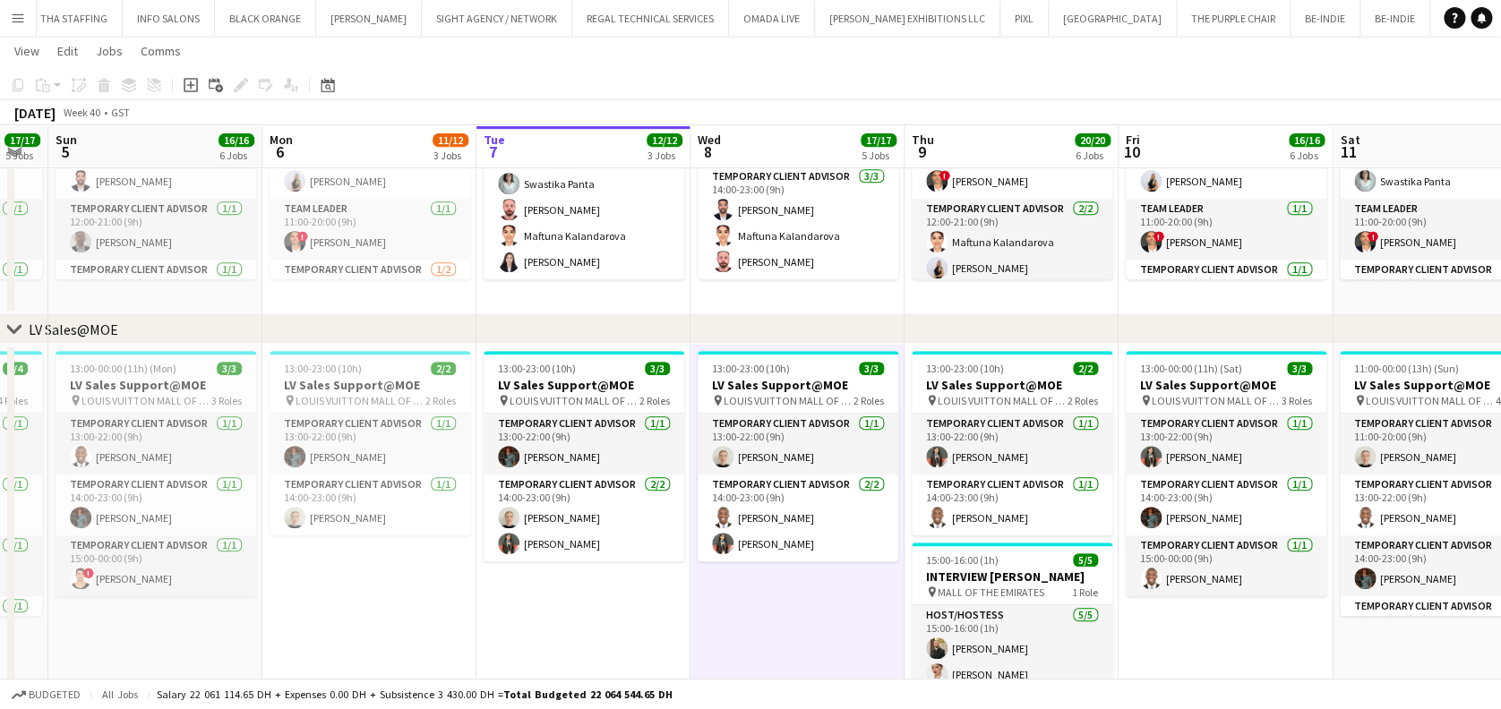
click at [803, 615] on app-date-cell "13:00-23:00 (10h) 3/3 LV Sales Support@MOE pin LOUIS VUITTON MALL OF THE EMIRAT…" at bounding box center [797, 584] width 214 height 481
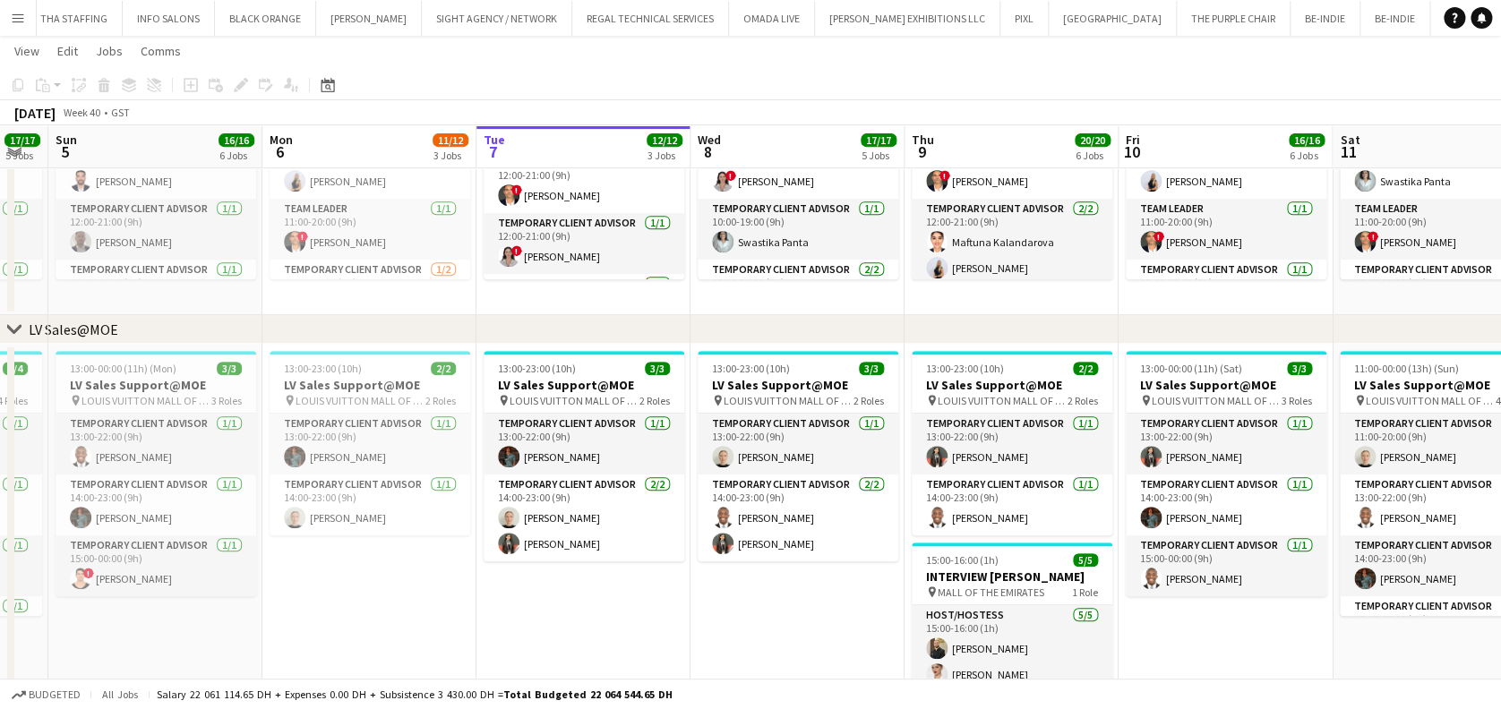
scroll to position [241, 0]
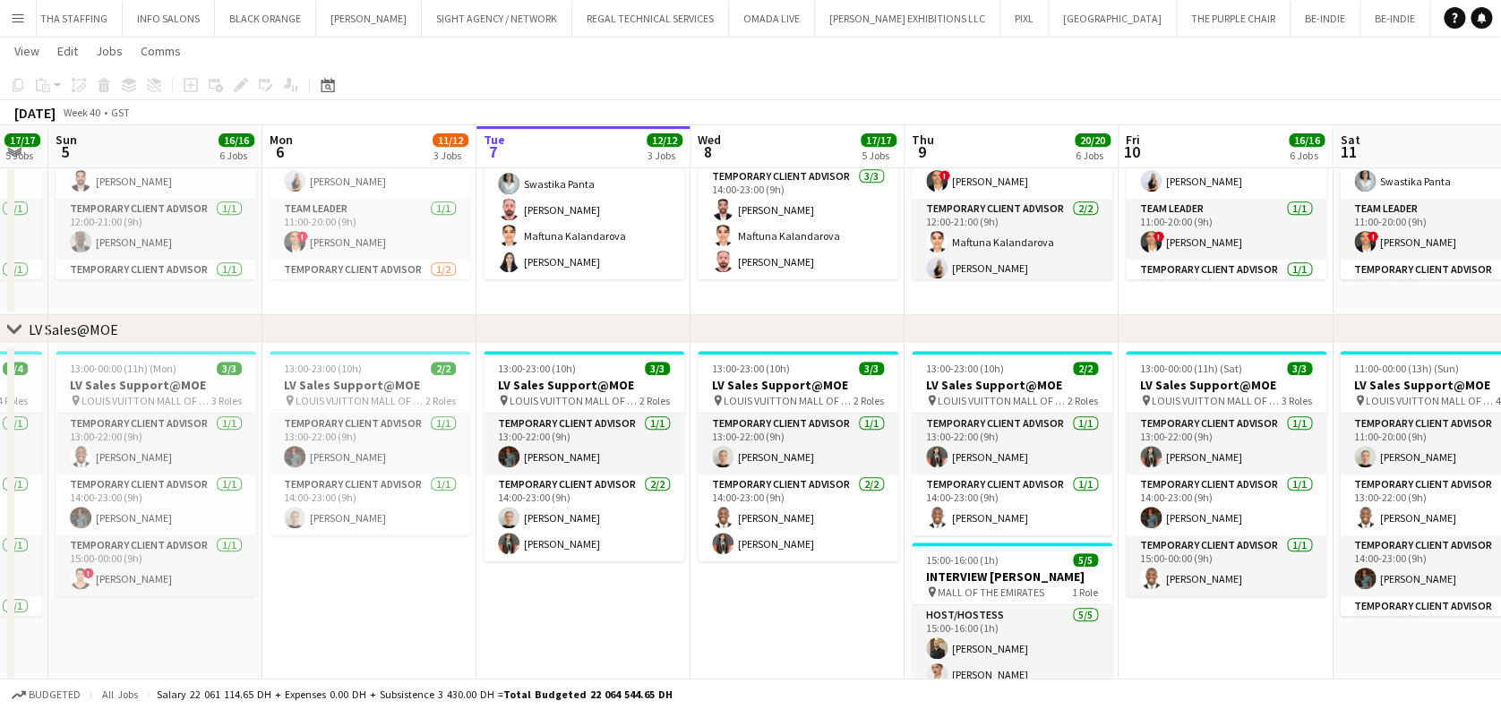
click at [4, 21] on button "Menu" at bounding box center [18, 18] width 36 height 36
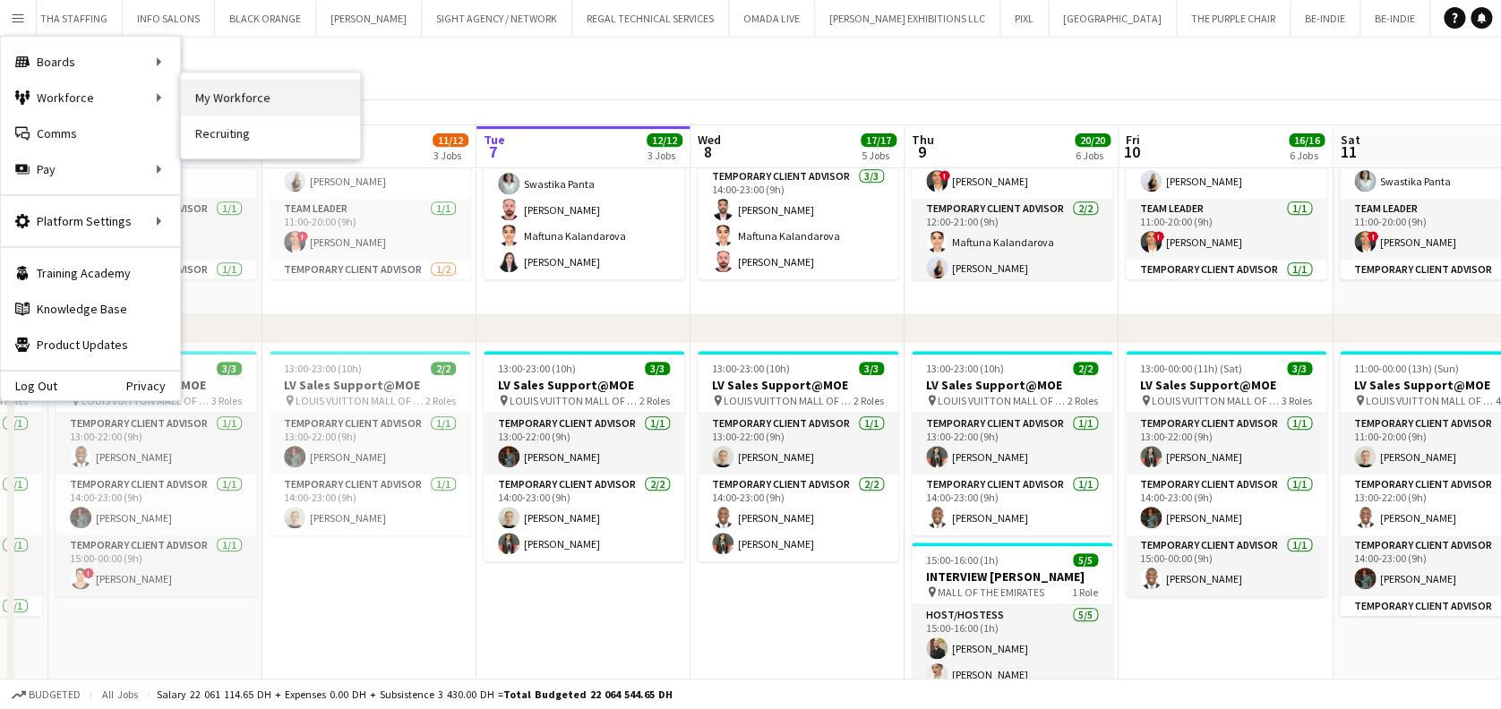
click at [243, 93] on link "My Workforce" at bounding box center [270, 98] width 179 height 36
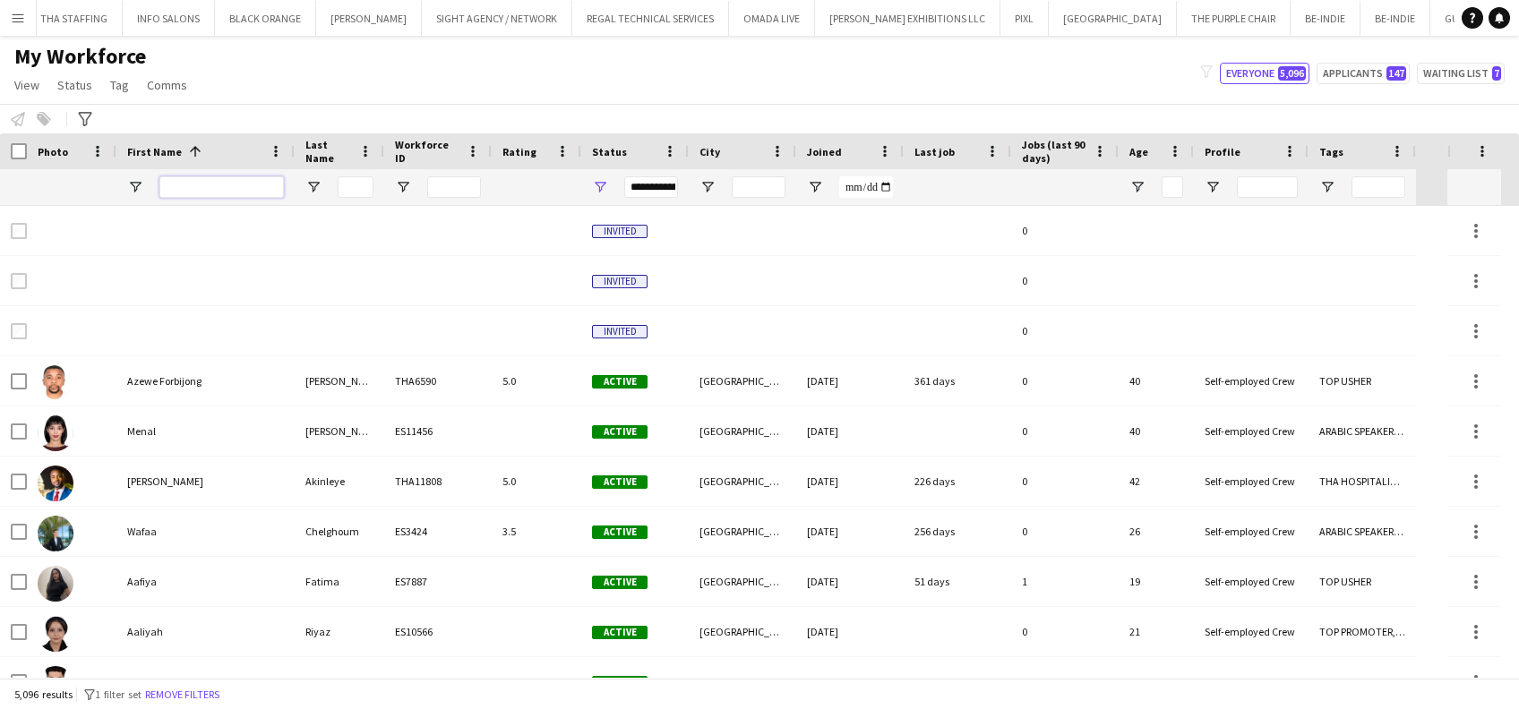
drag, startPoint x: 201, startPoint y: 185, endPoint x: 228, endPoint y: 187, distance: 27.8
click at [201, 185] on input "First Name Filter Input" at bounding box center [221, 186] width 124 height 21
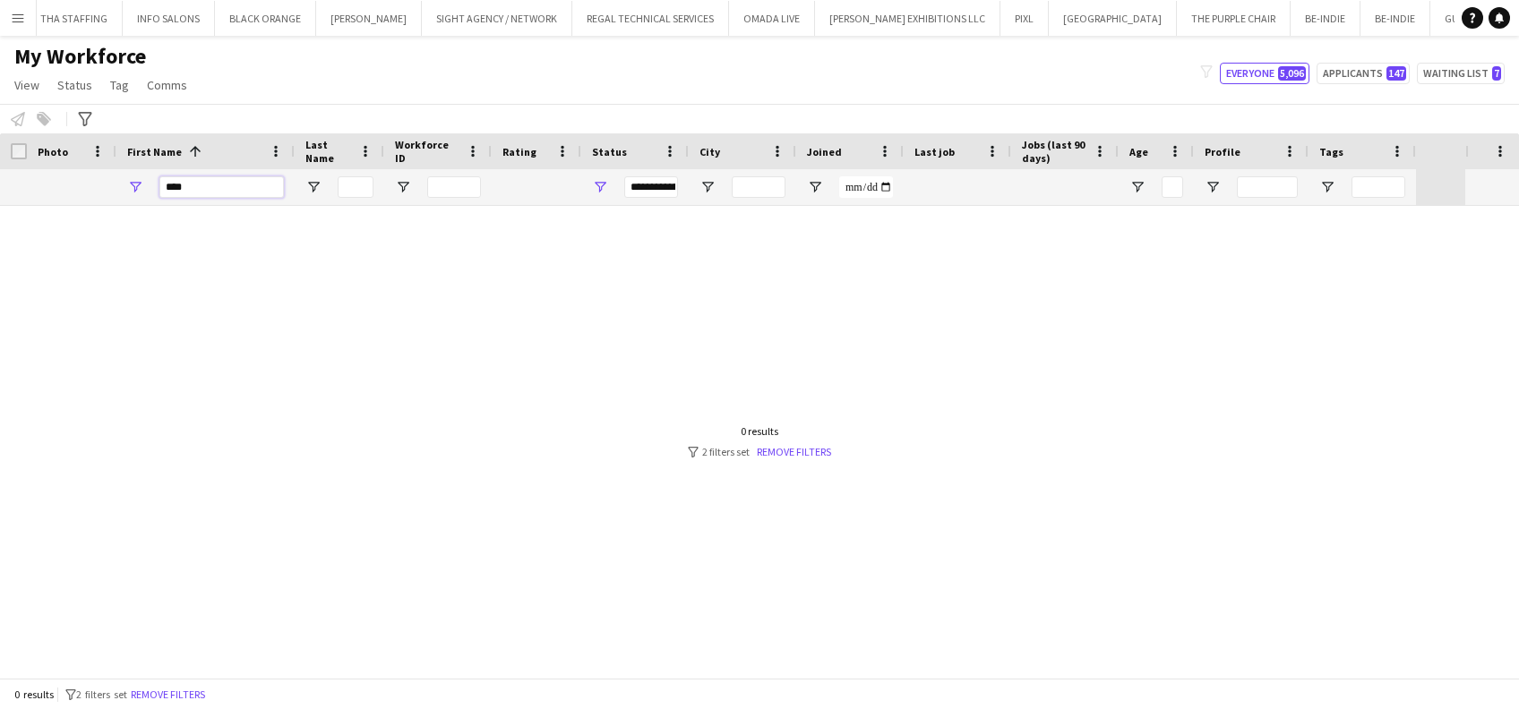
type input "****"
click at [609, 179] on div "**********" at bounding box center [634, 187] width 107 height 36
click at [594, 179] on span "Open Filter Menu" at bounding box center [600, 187] width 16 height 16
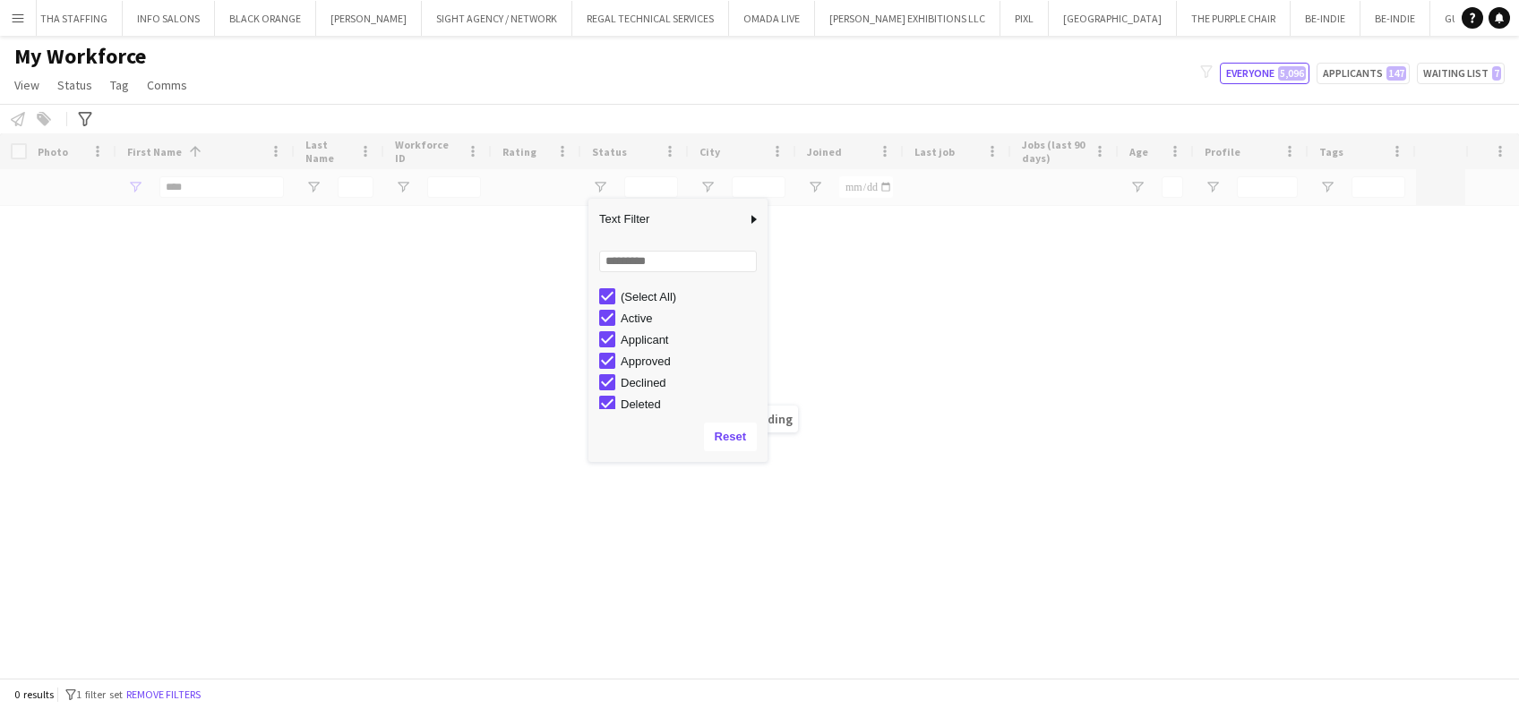
click at [261, 199] on div "Loading" at bounding box center [759, 405] width 1519 height 544
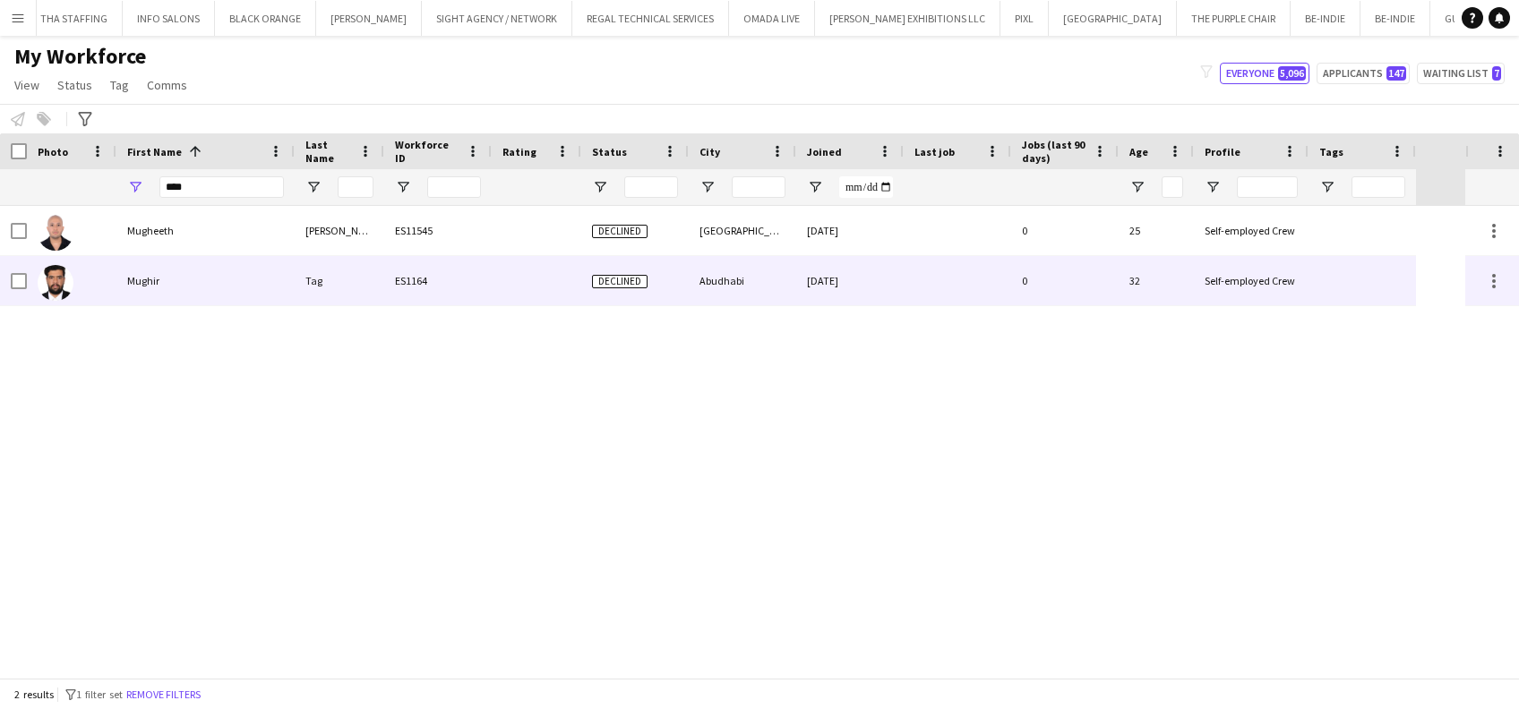
click at [293, 263] on div "Mughir" at bounding box center [205, 280] width 178 height 49
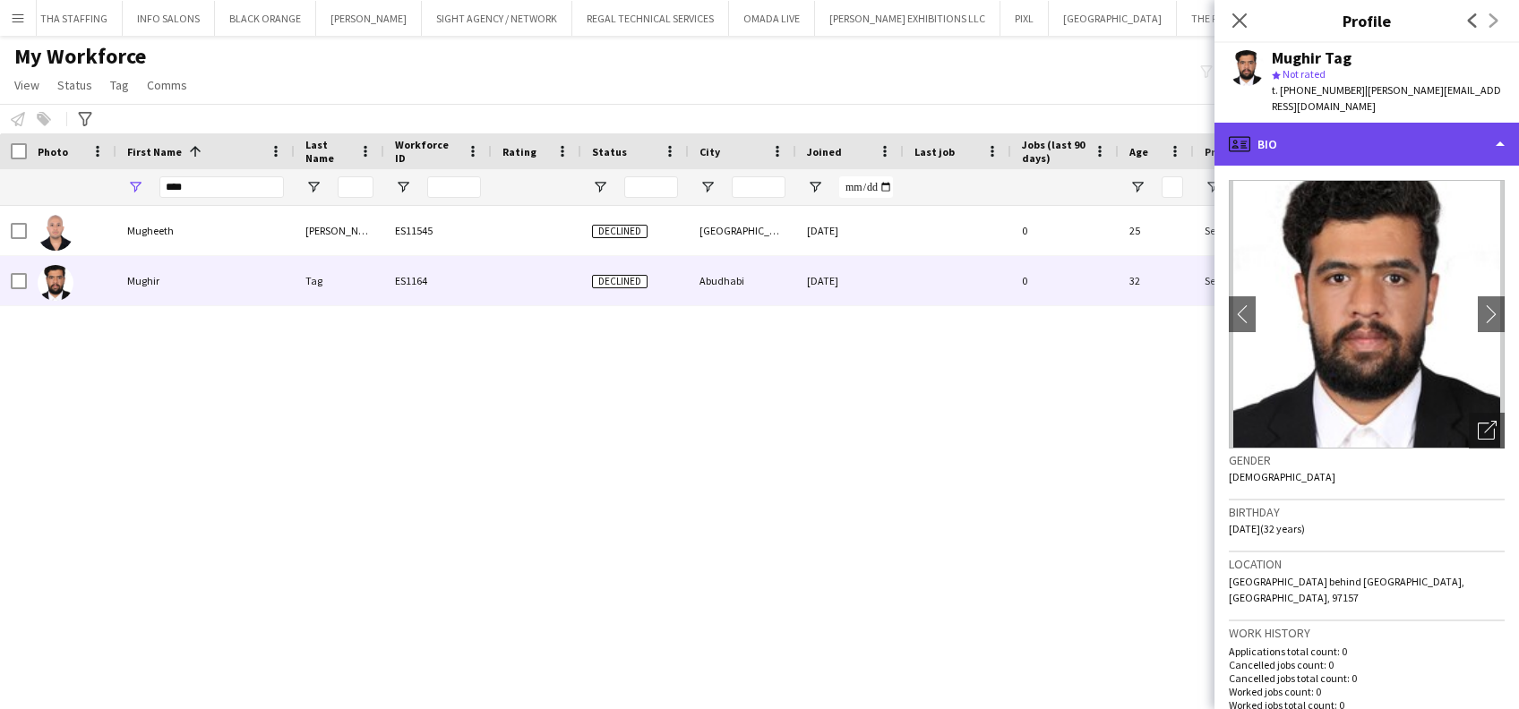
click at [1367, 124] on div "profile Bio" at bounding box center [1366, 144] width 304 height 43
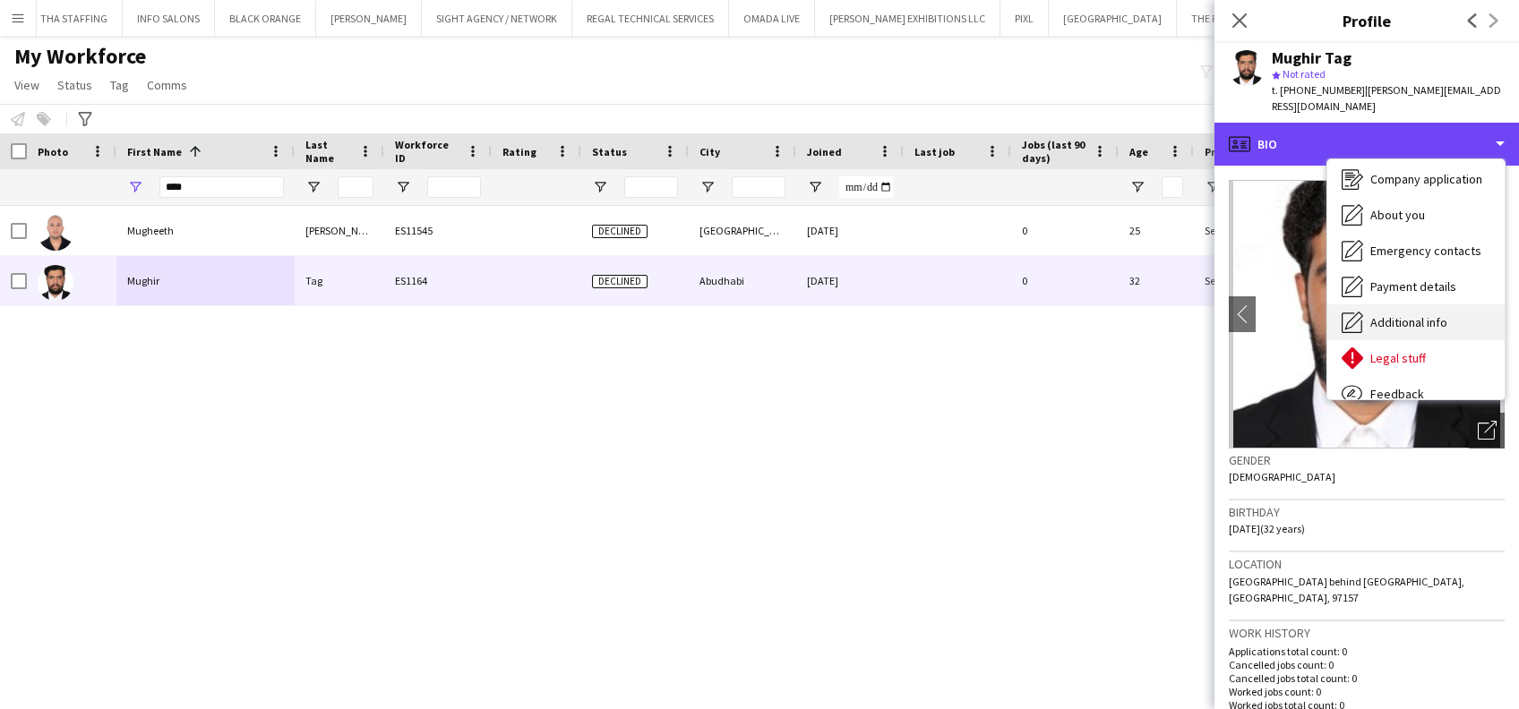
scroll to position [96, 0]
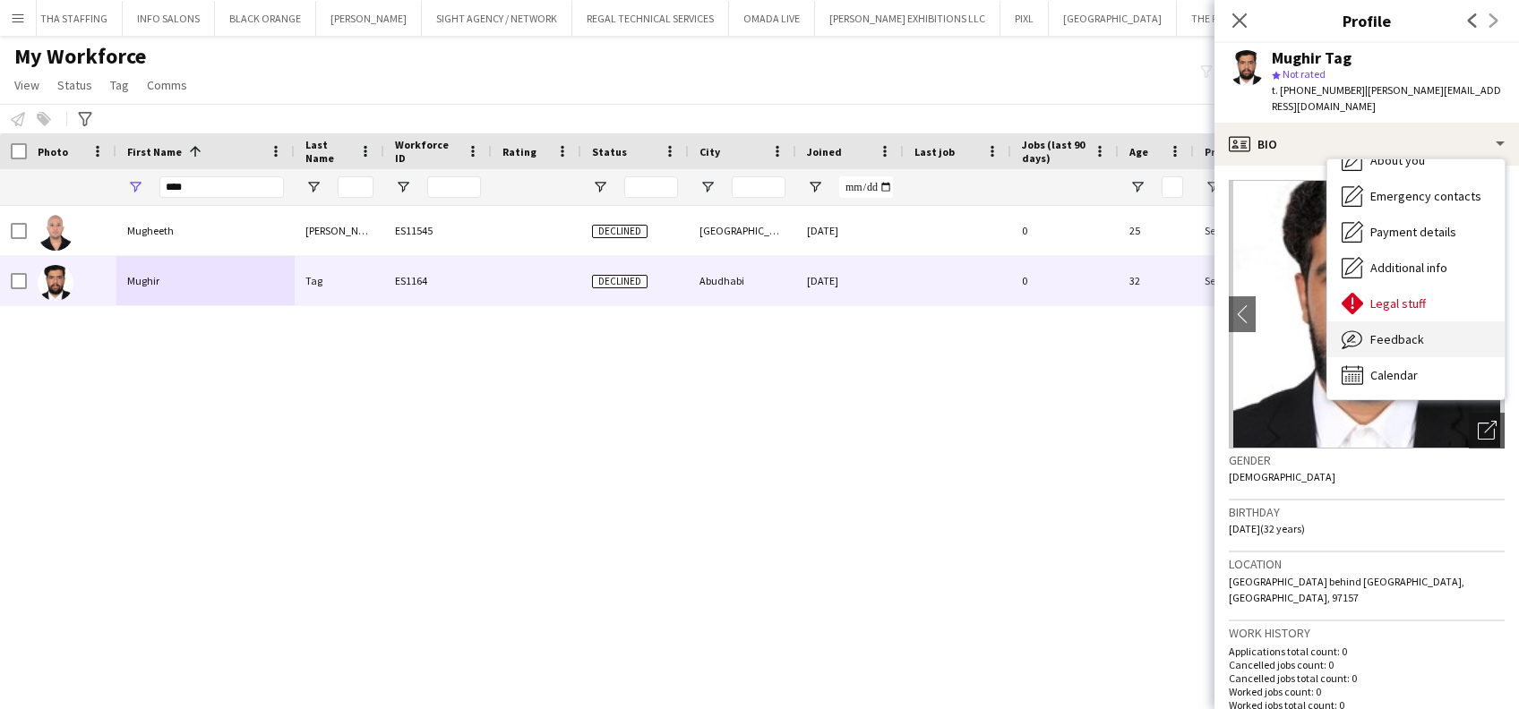
click at [1402, 331] on span "Feedback" at bounding box center [1397, 339] width 54 height 16
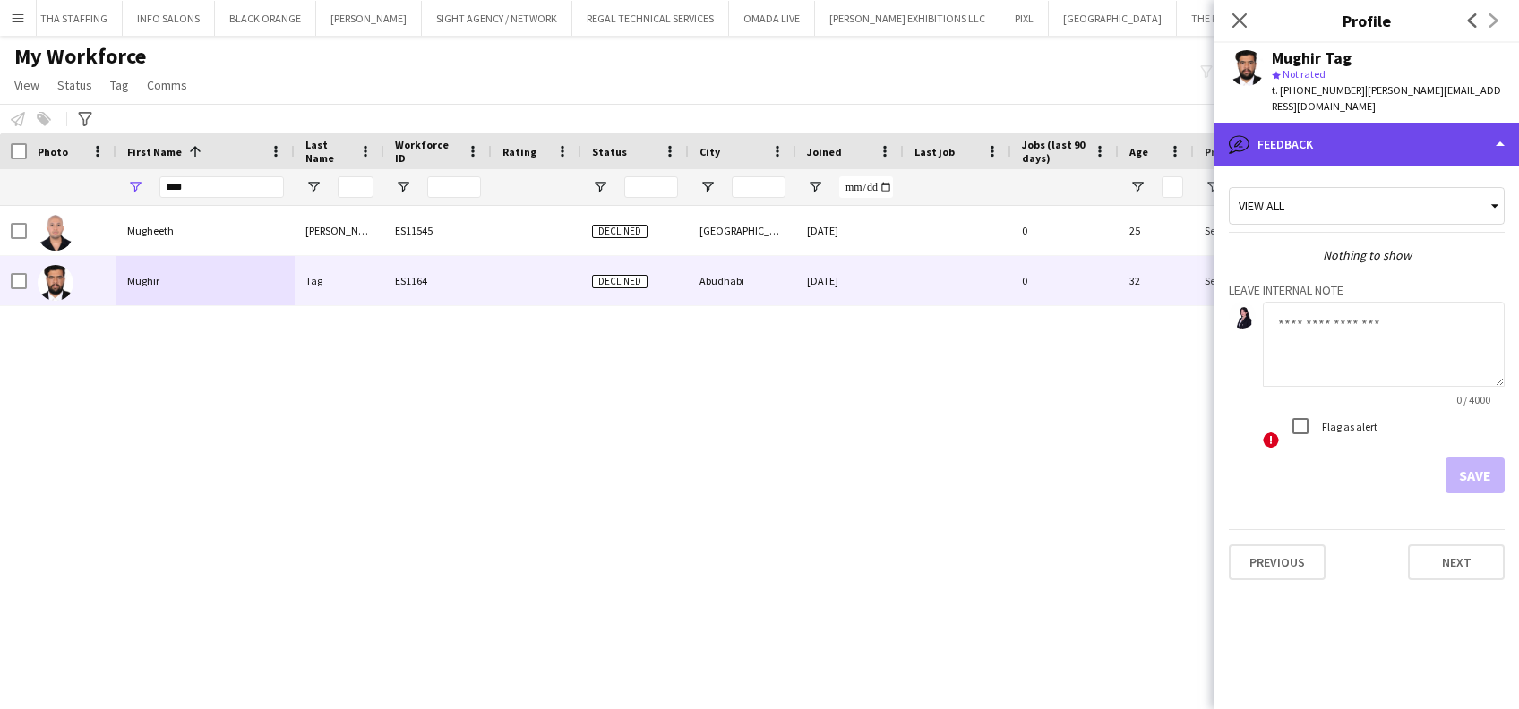
click at [1402, 134] on div "bubble-pencil Feedback" at bounding box center [1366, 144] width 304 height 43
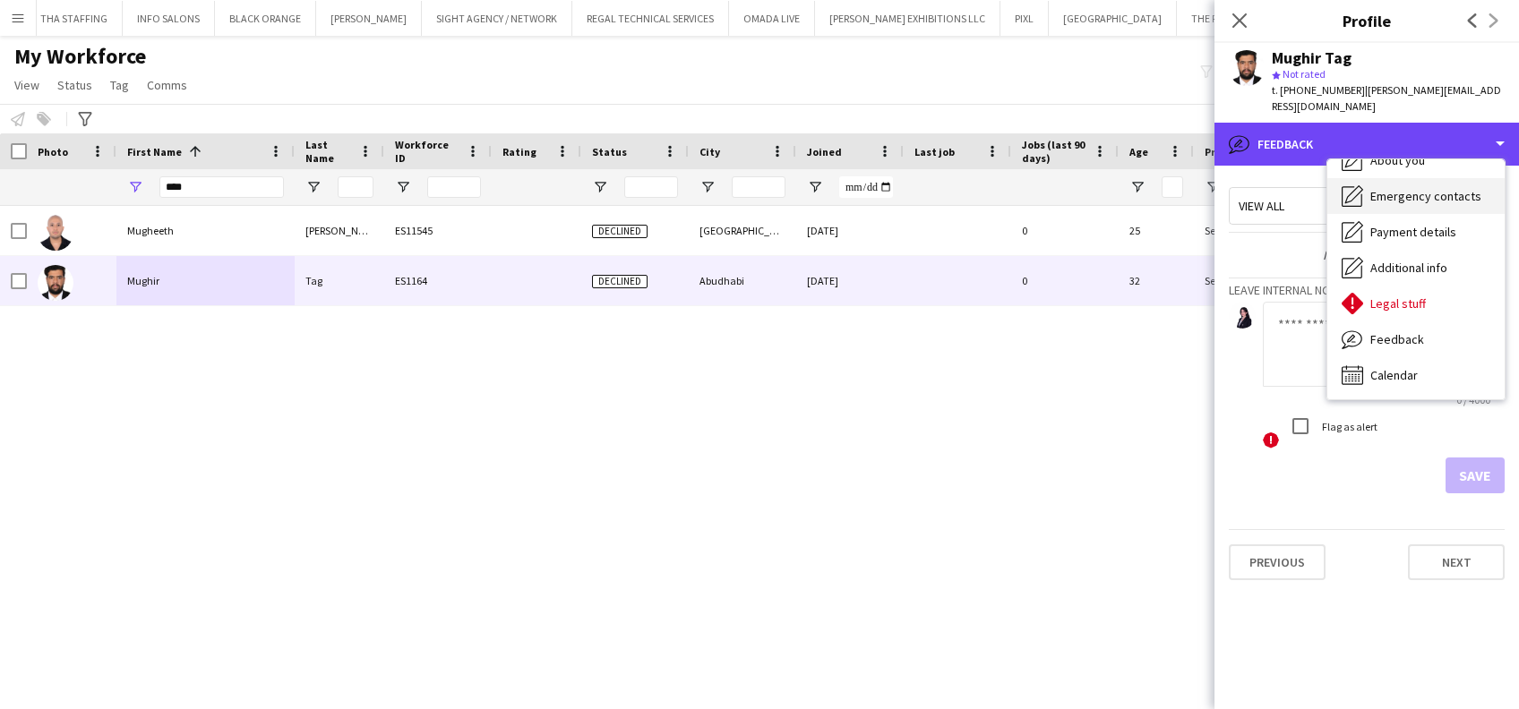
scroll to position [0, 0]
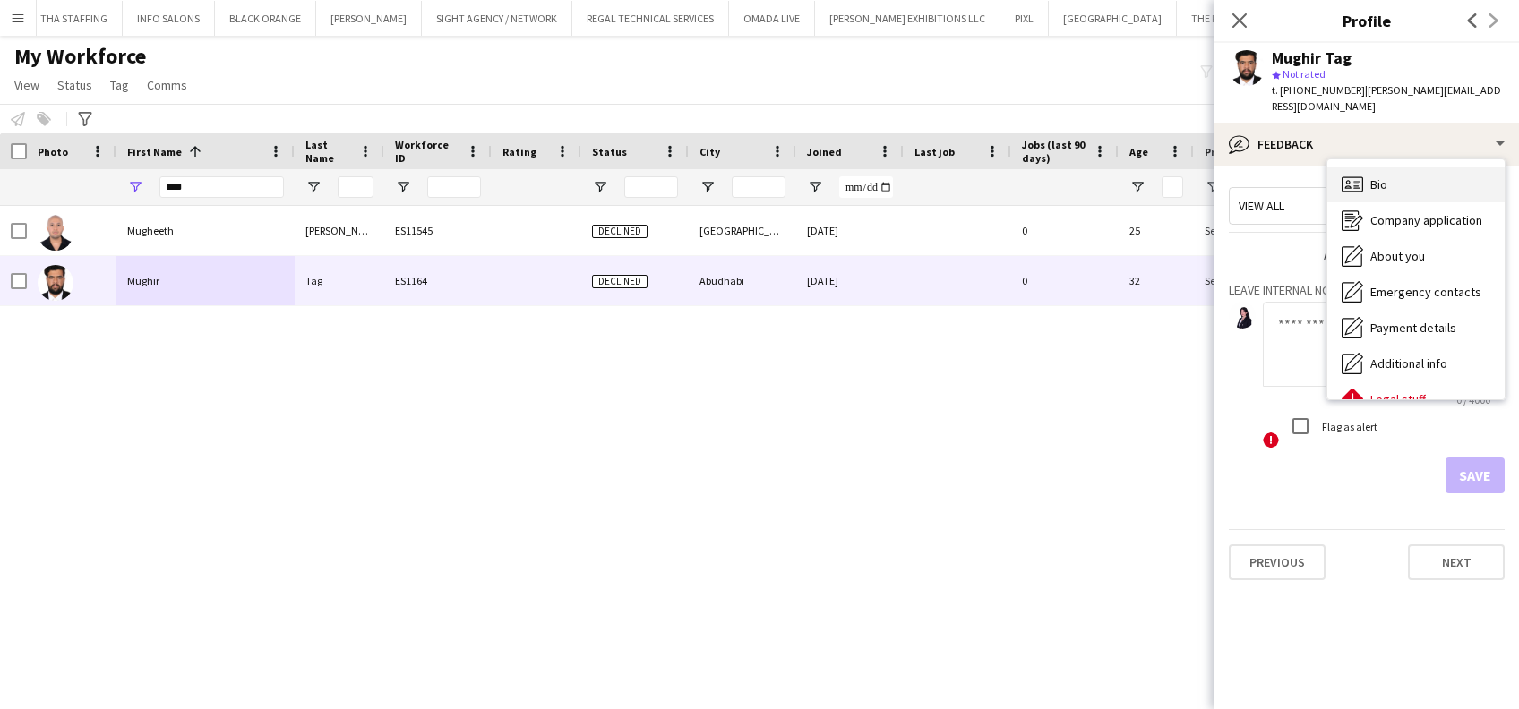
click at [1404, 172] on div "Bio Bio" at bounding box center [1415, 185] width 177 height 36
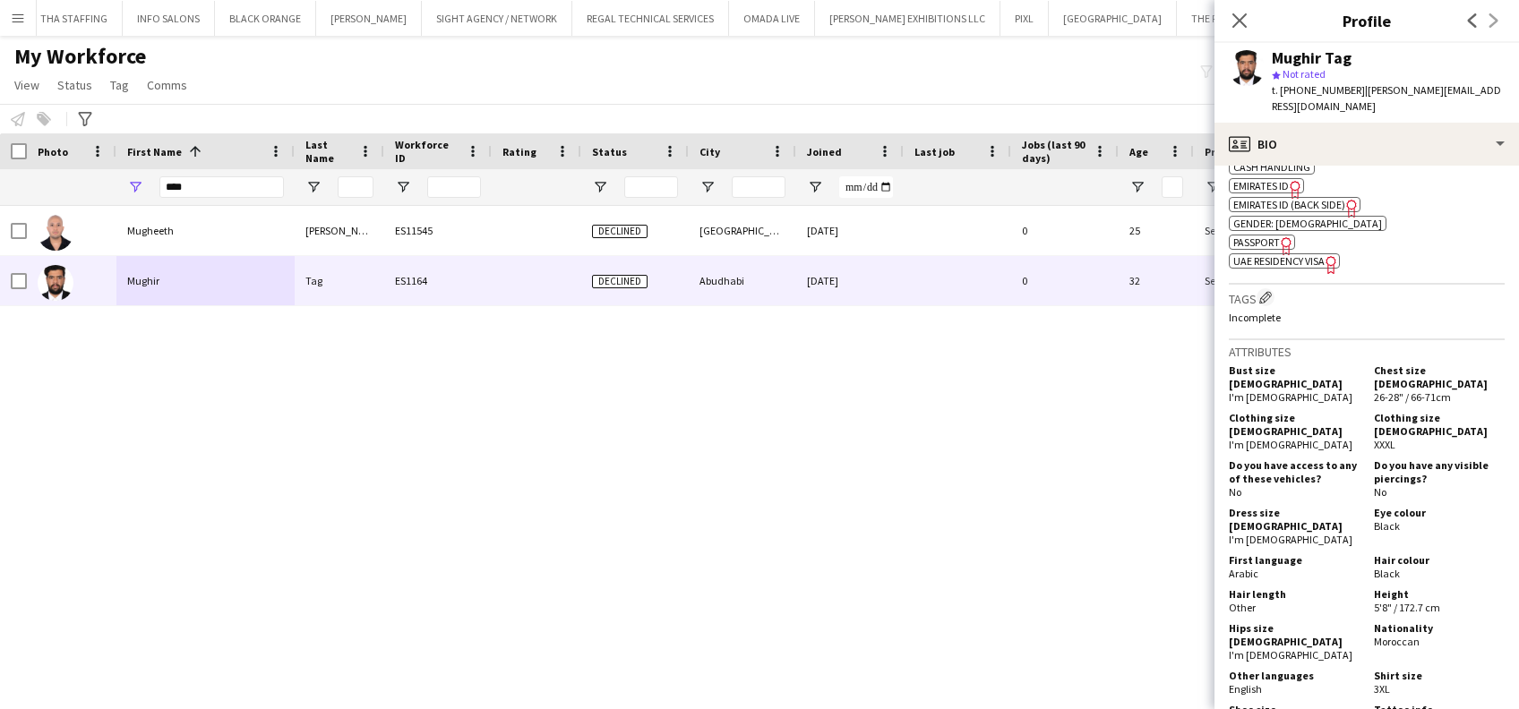
scroll to position [477, 0]
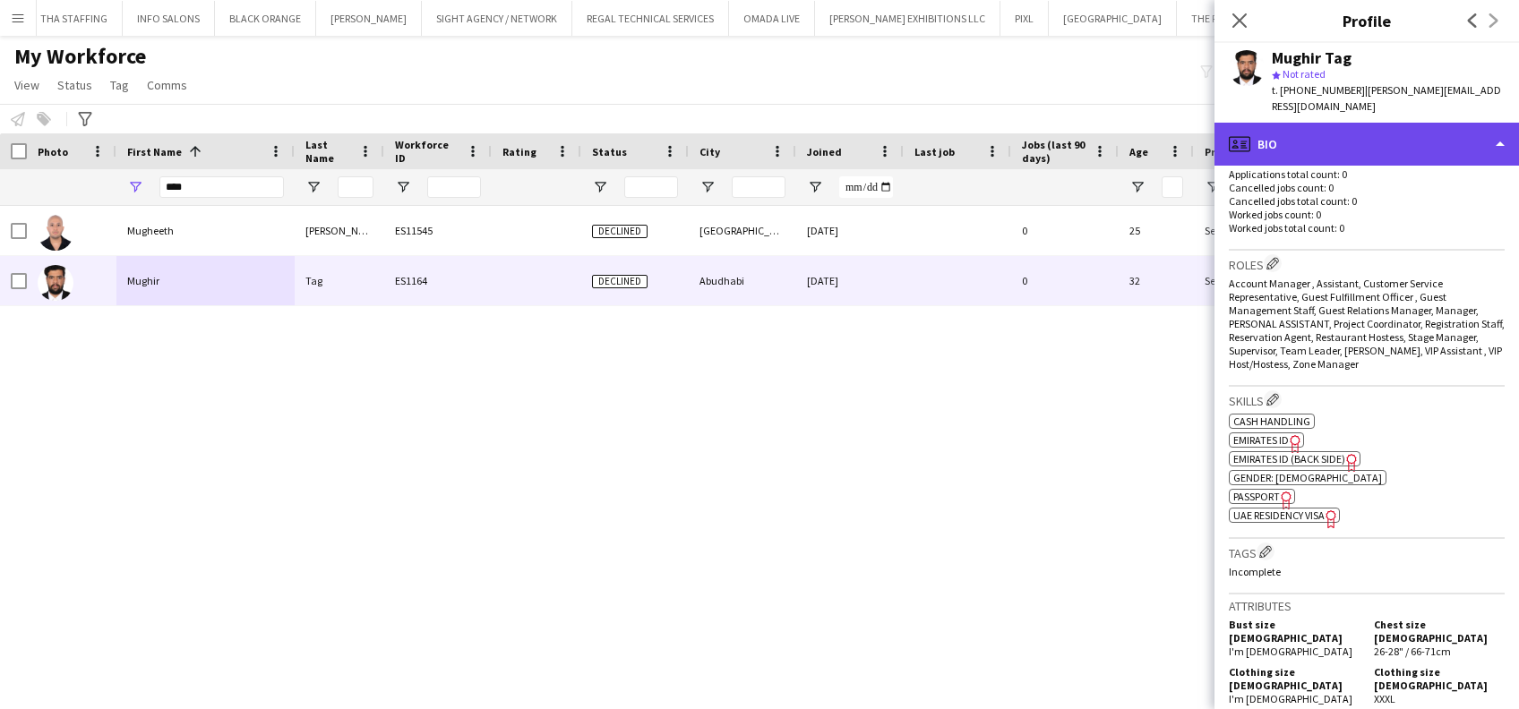
click at [1418, 138] on div "profile Bio" at bounding box center [1366, 144] width 304 height 43
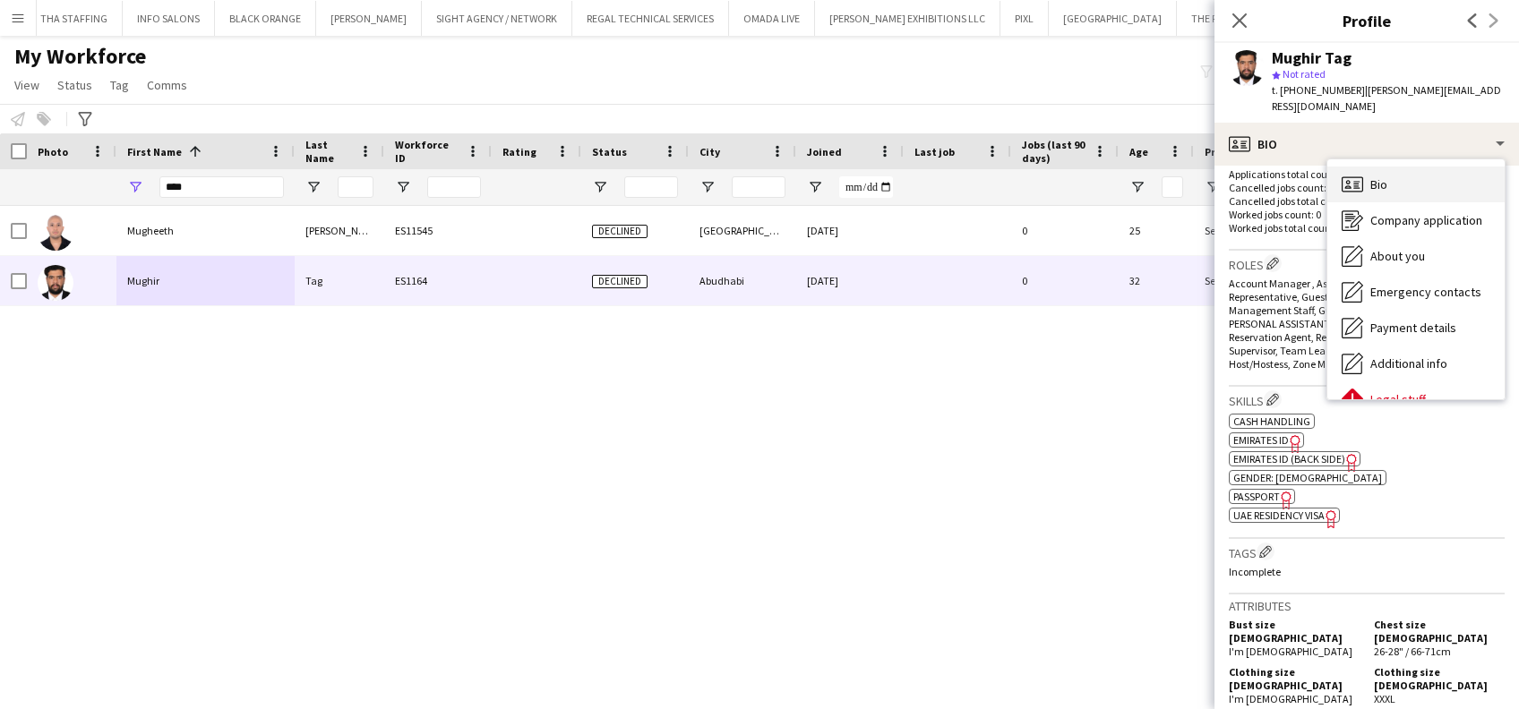
click at [1411, 170] on div "Bio Bio" at bounding box center [1415, 185] width 177 height 36
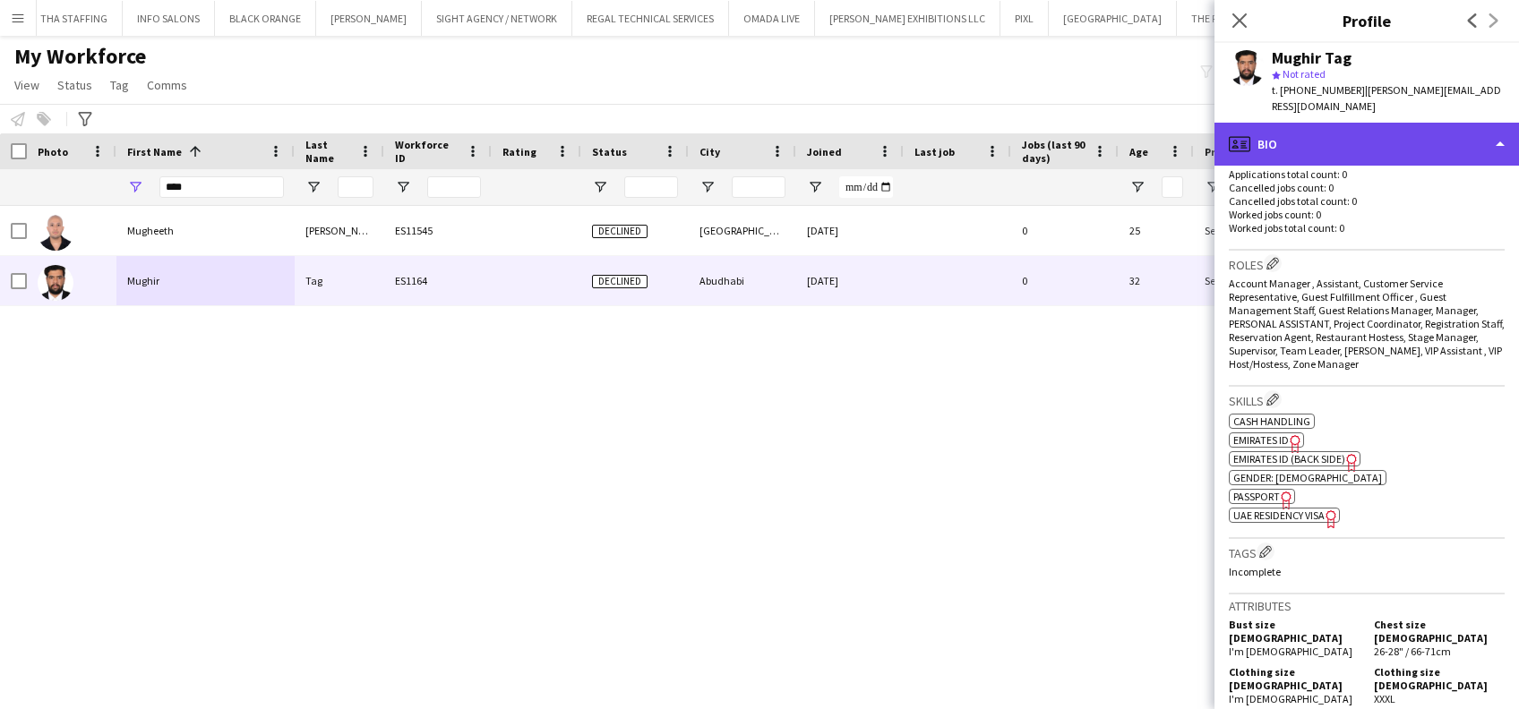
click at [1400, 123] on div "profile Bio" at bounding box center [1366, 144] width 304 height 43
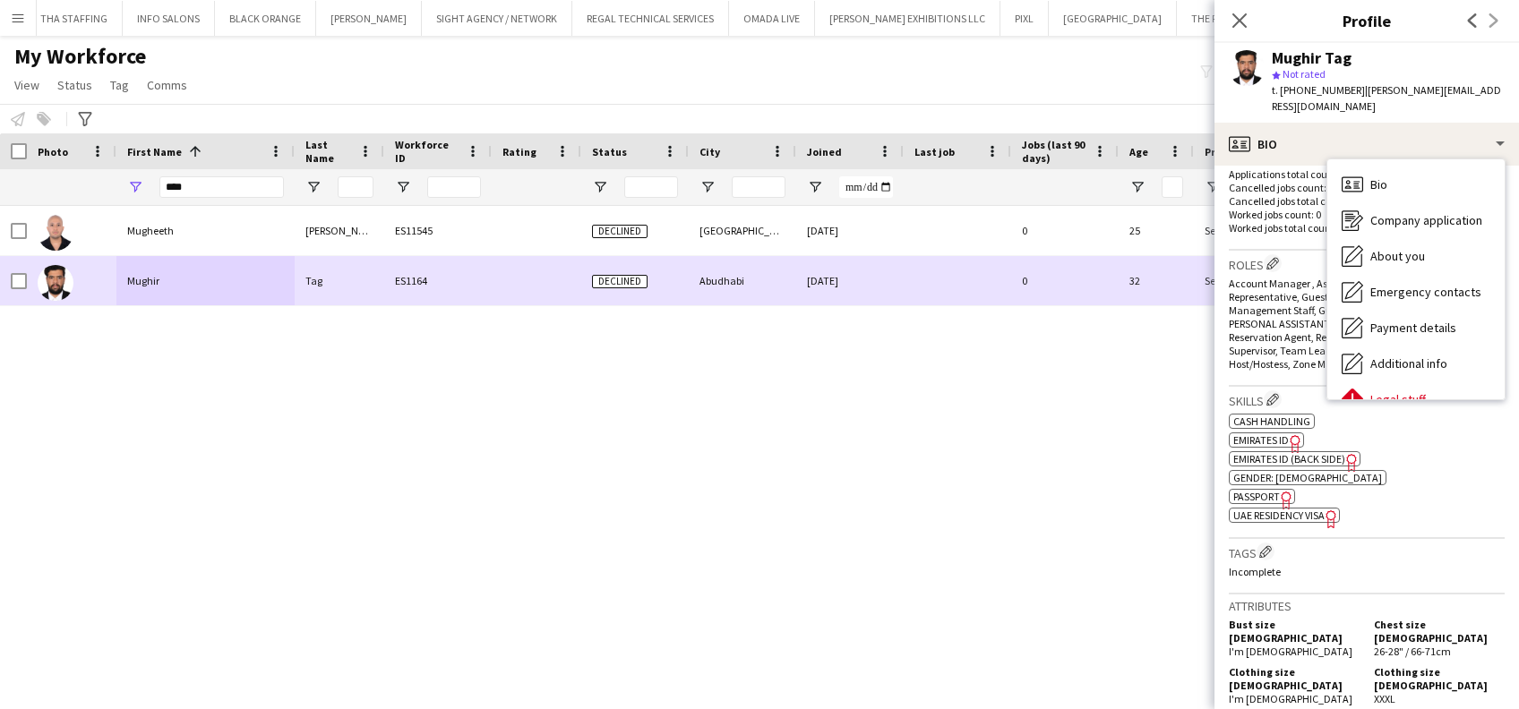
click at [22, 289] on div at bounding box center [19, 281] width 16 height 50
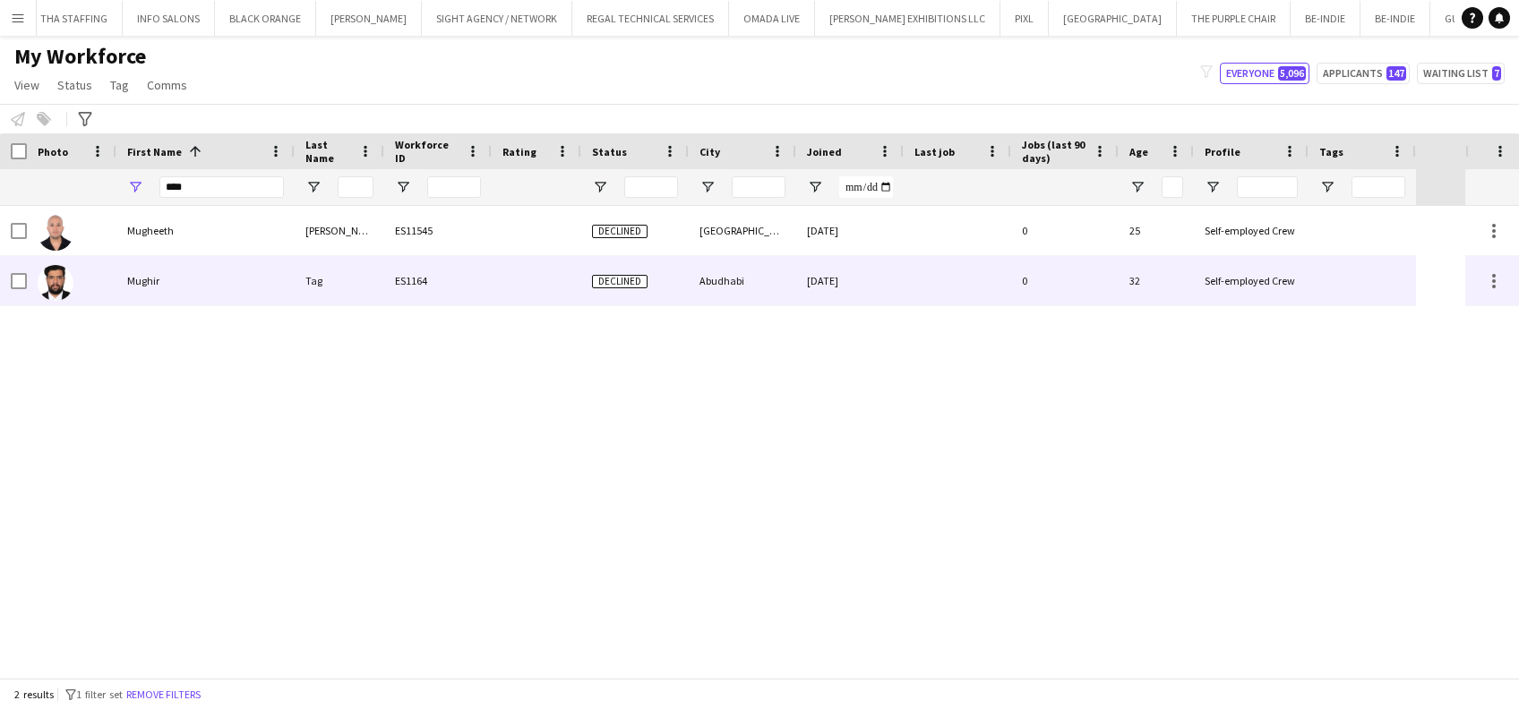
click at [27, 281] on div at bounding box center [72, 280] width 90 height 49
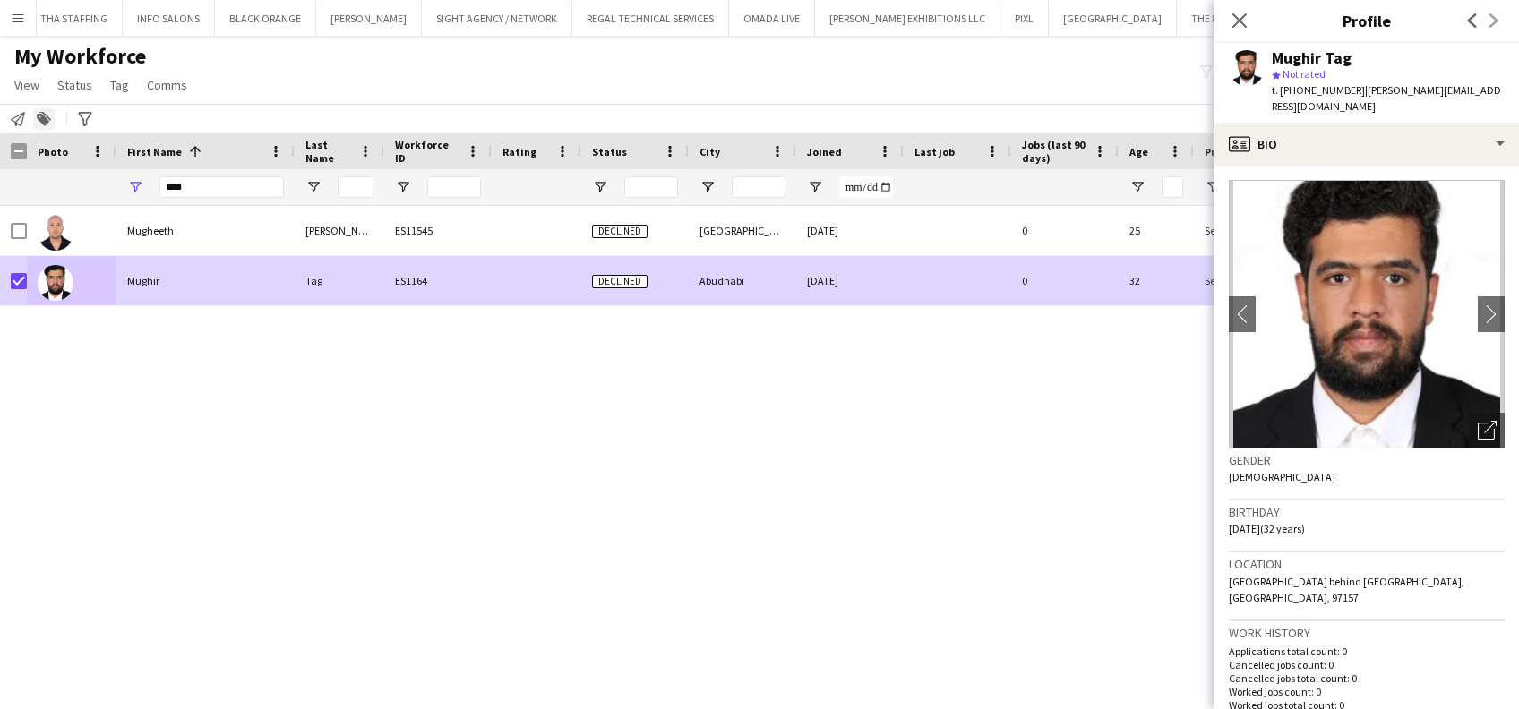
click at [51, 113] on div "Add to tag" at bounding box center [43, 118] width 21 height 21
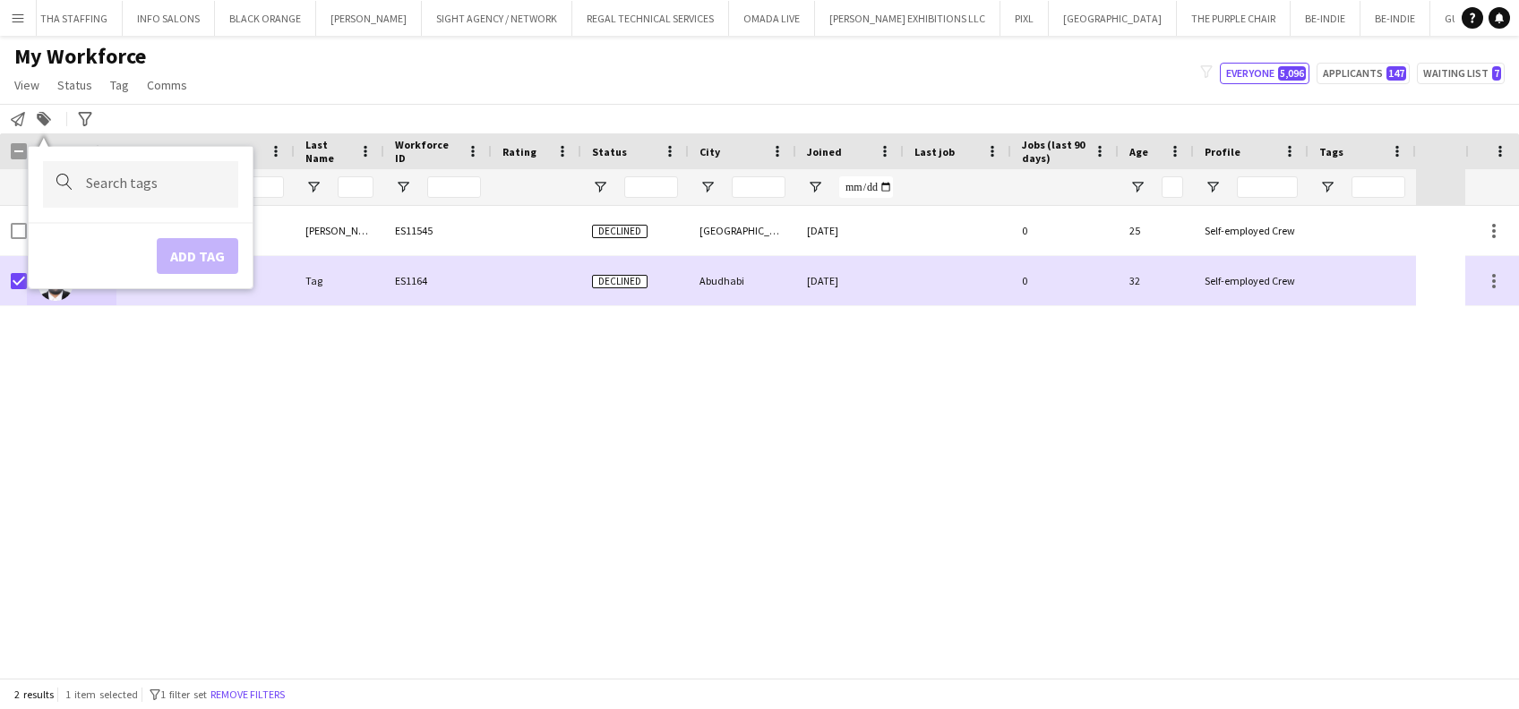
click at [79, 182] on div at bounding box center [140, 184] width 195 height 46
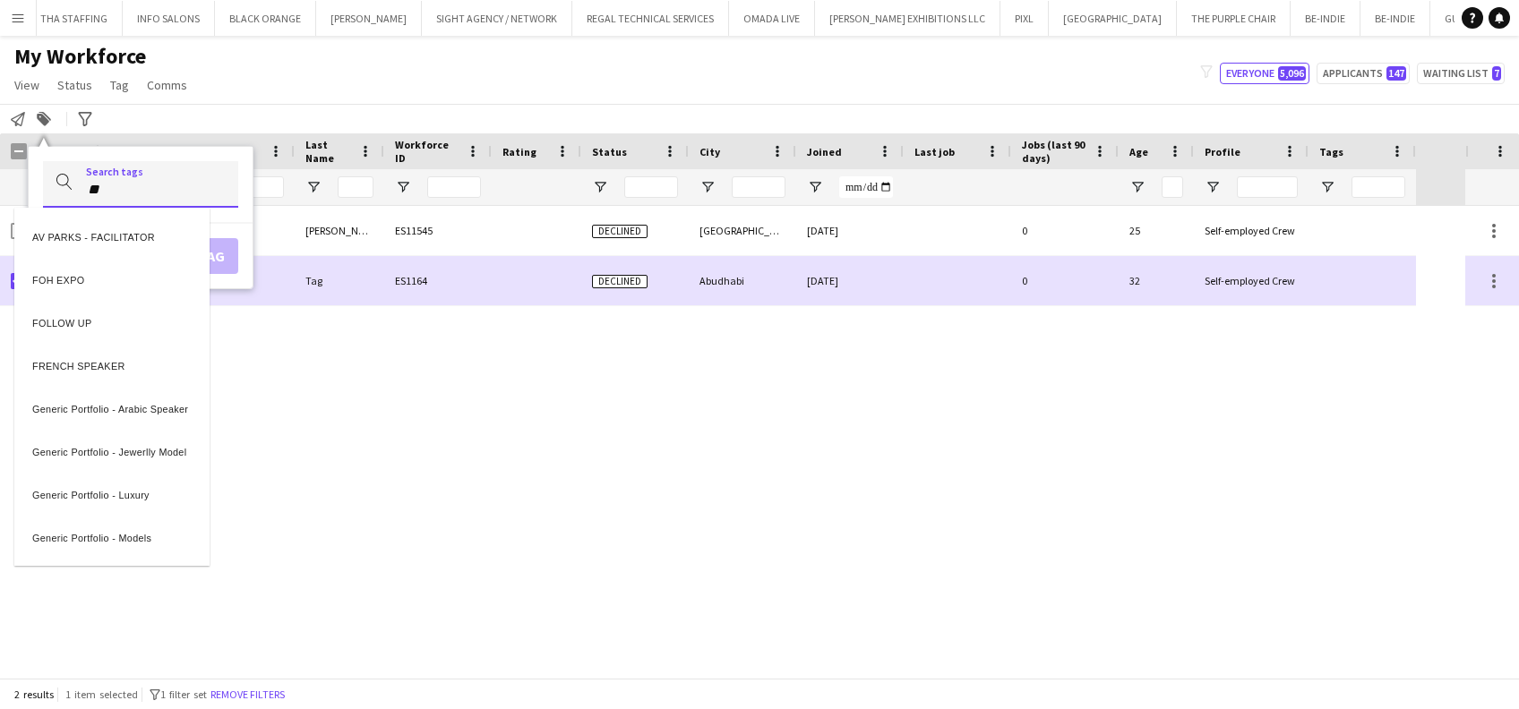
type input "**"
click at [118, 267] on div "FOLLOW UP" at bounding box center [111, 277] width 195 height 43
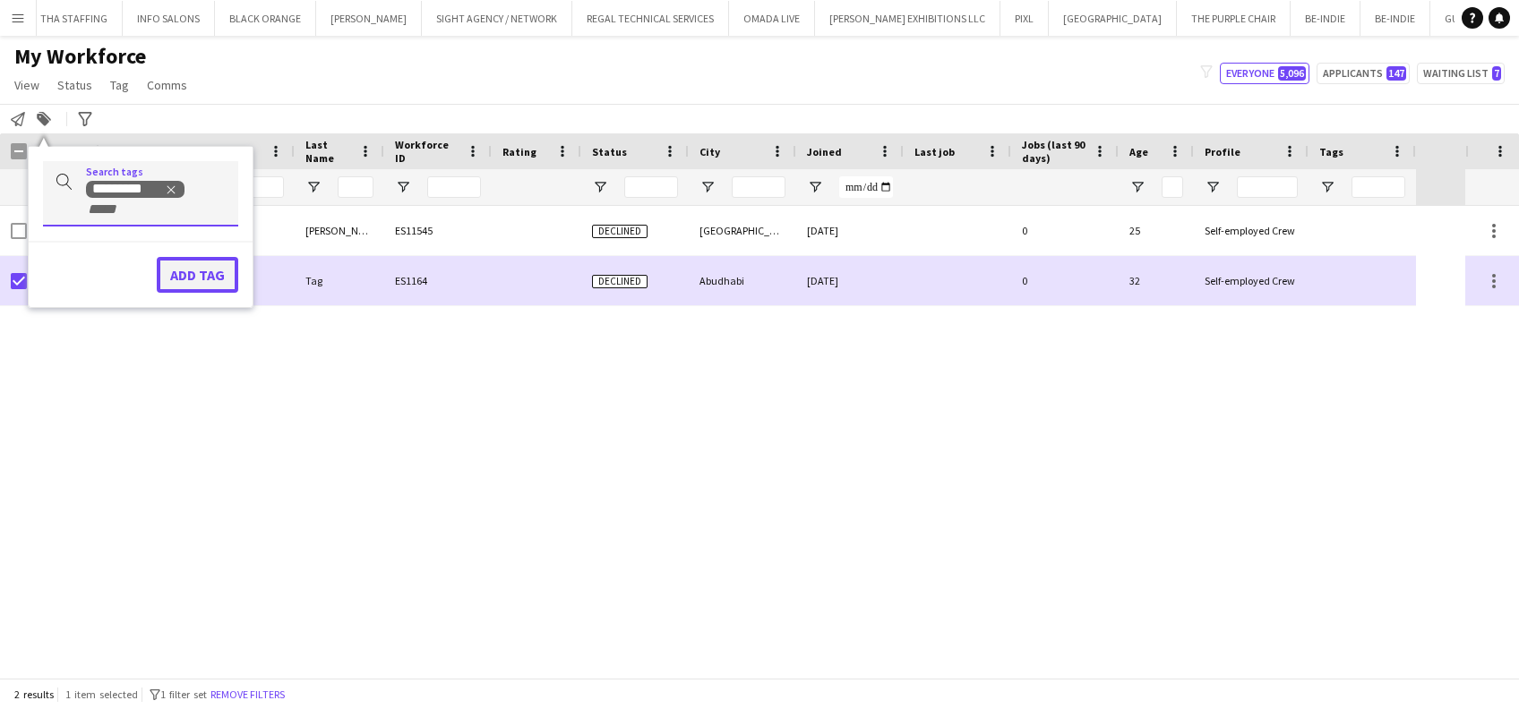
click at [222, 263] on button "Add tag" at bounding box center [197, 275] width 81 height 36
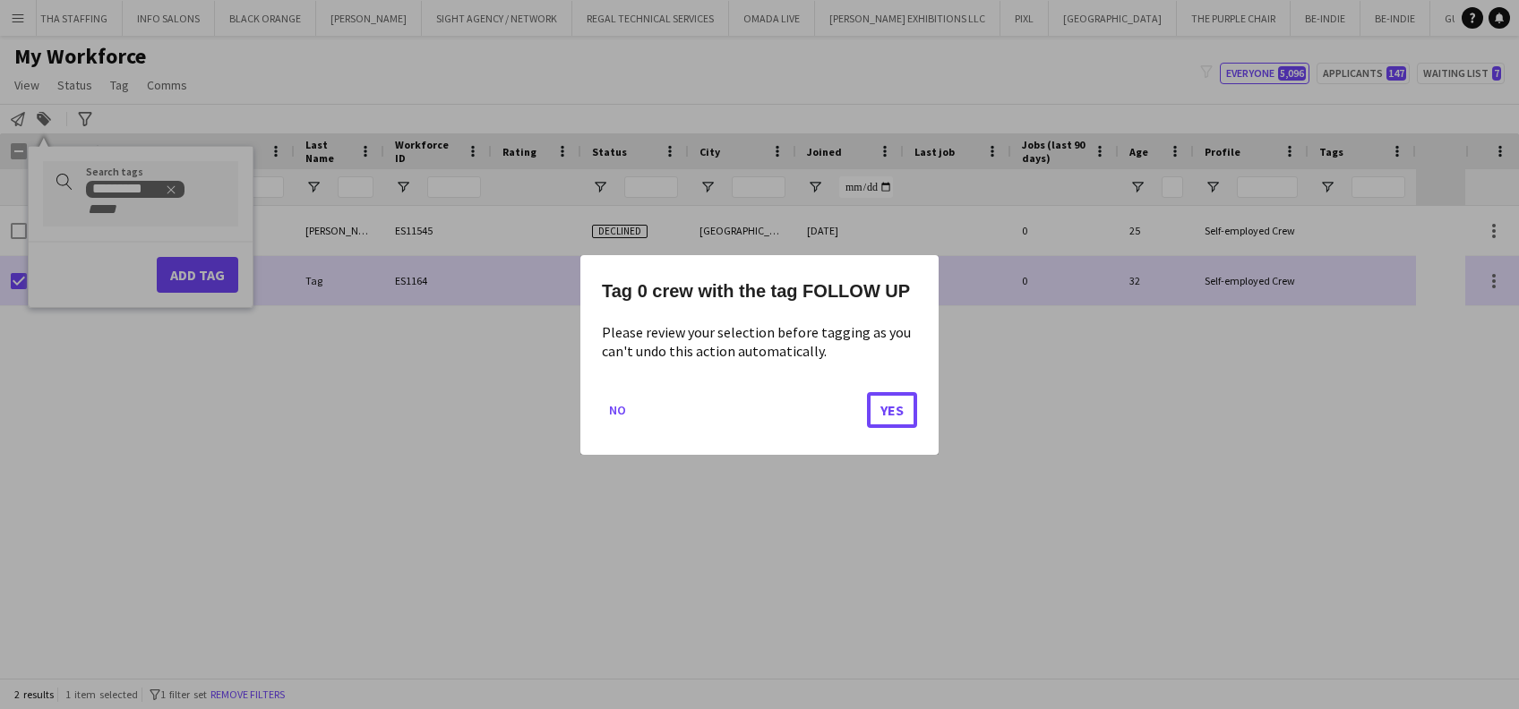
drag, startPoint x: 908, startPoint y: 407, endPoint x: 688, endPoint y: 369, distance: 223.6
click at [906, 407] on button "Yes" at bounding box center [892, 409] width 50 height 36
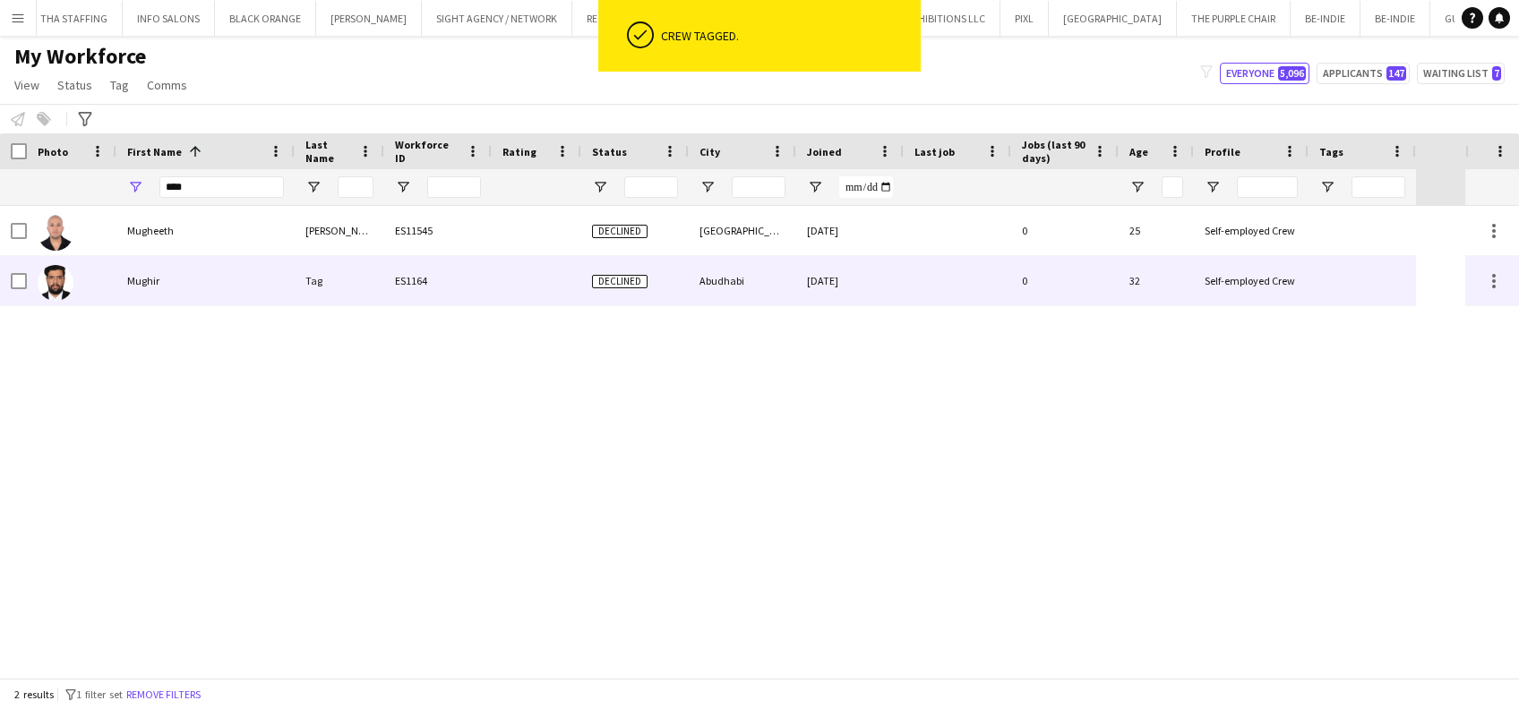
click at [473, 272] on div "ES1164" at bounding box center [437, 280] width 107 height 49
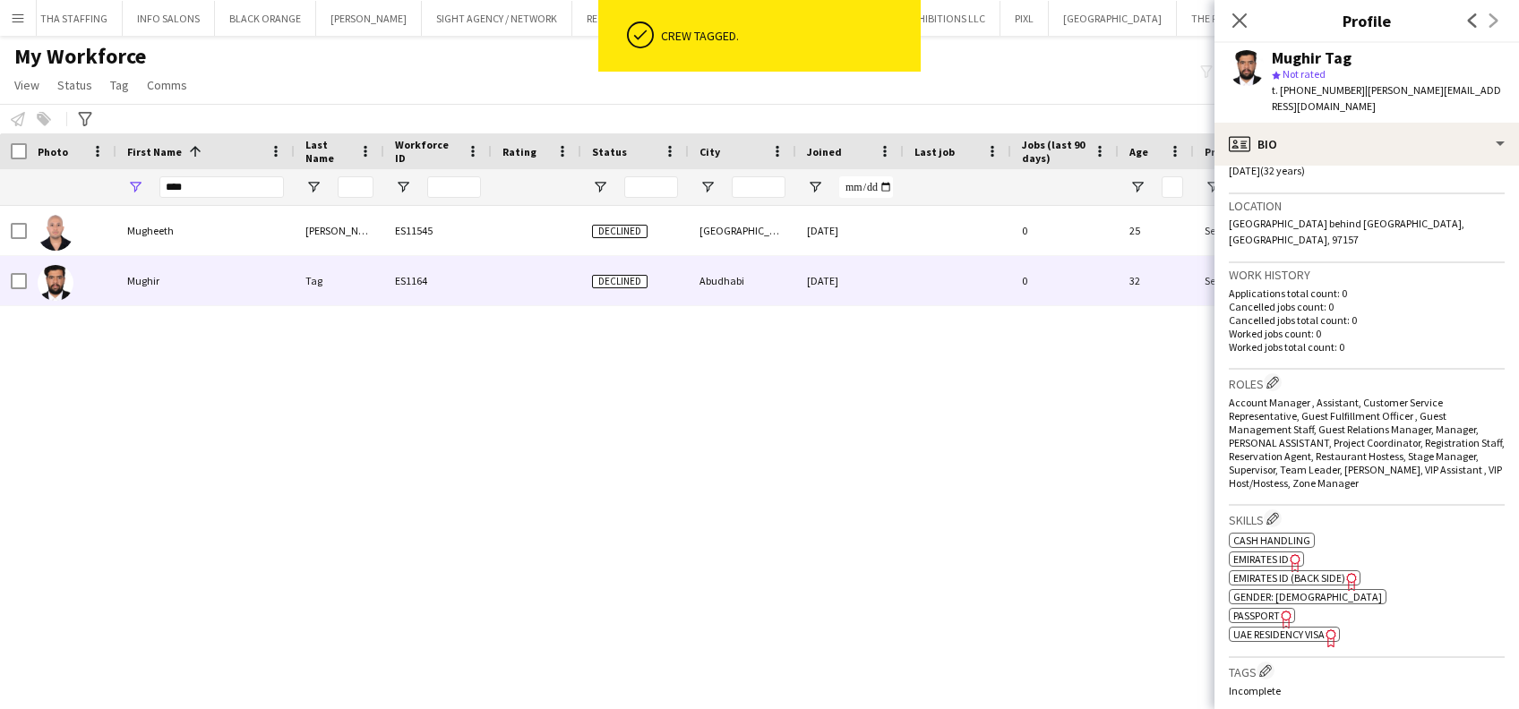
scroll to position [1162, 0]
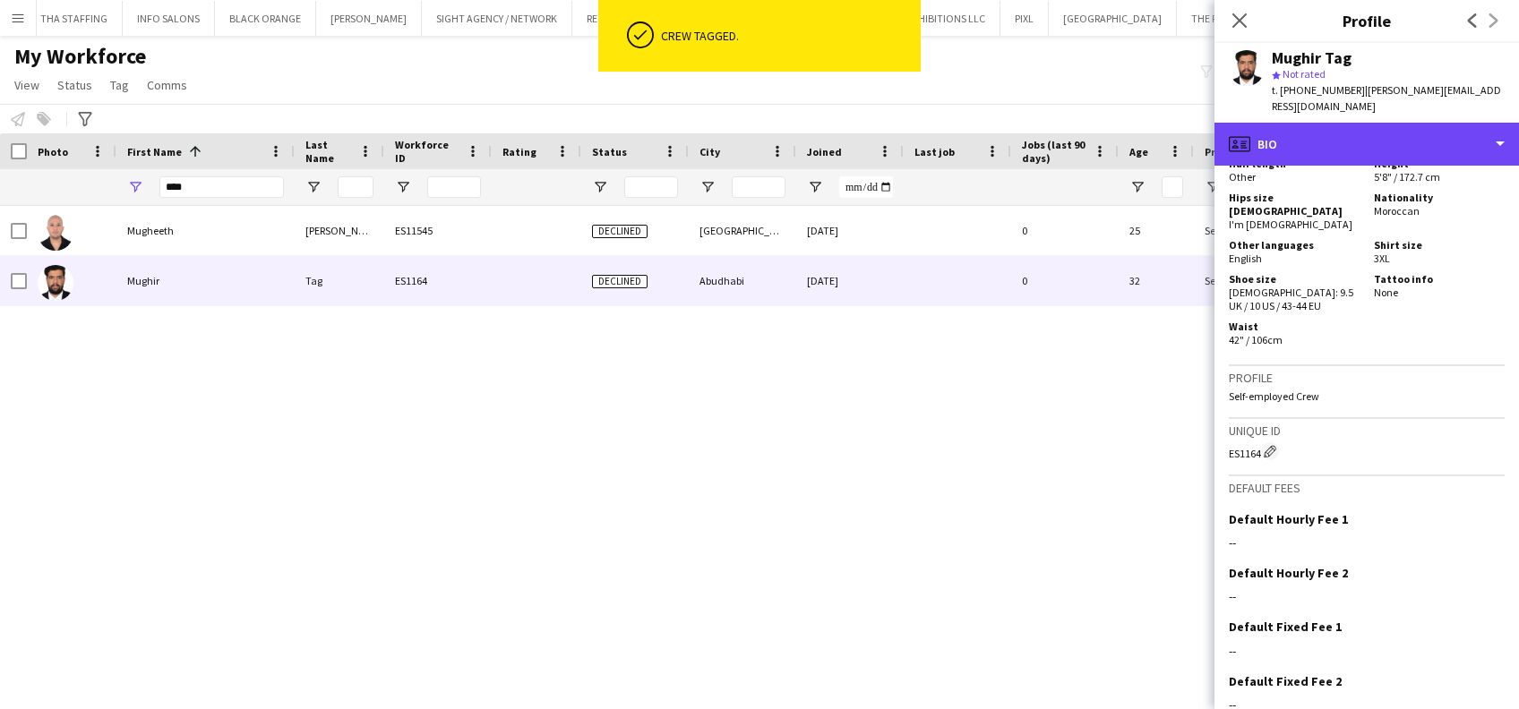
click at [1378, 132] on div "profile Bio" at bounding box center [1366, 144] width 304 height 43
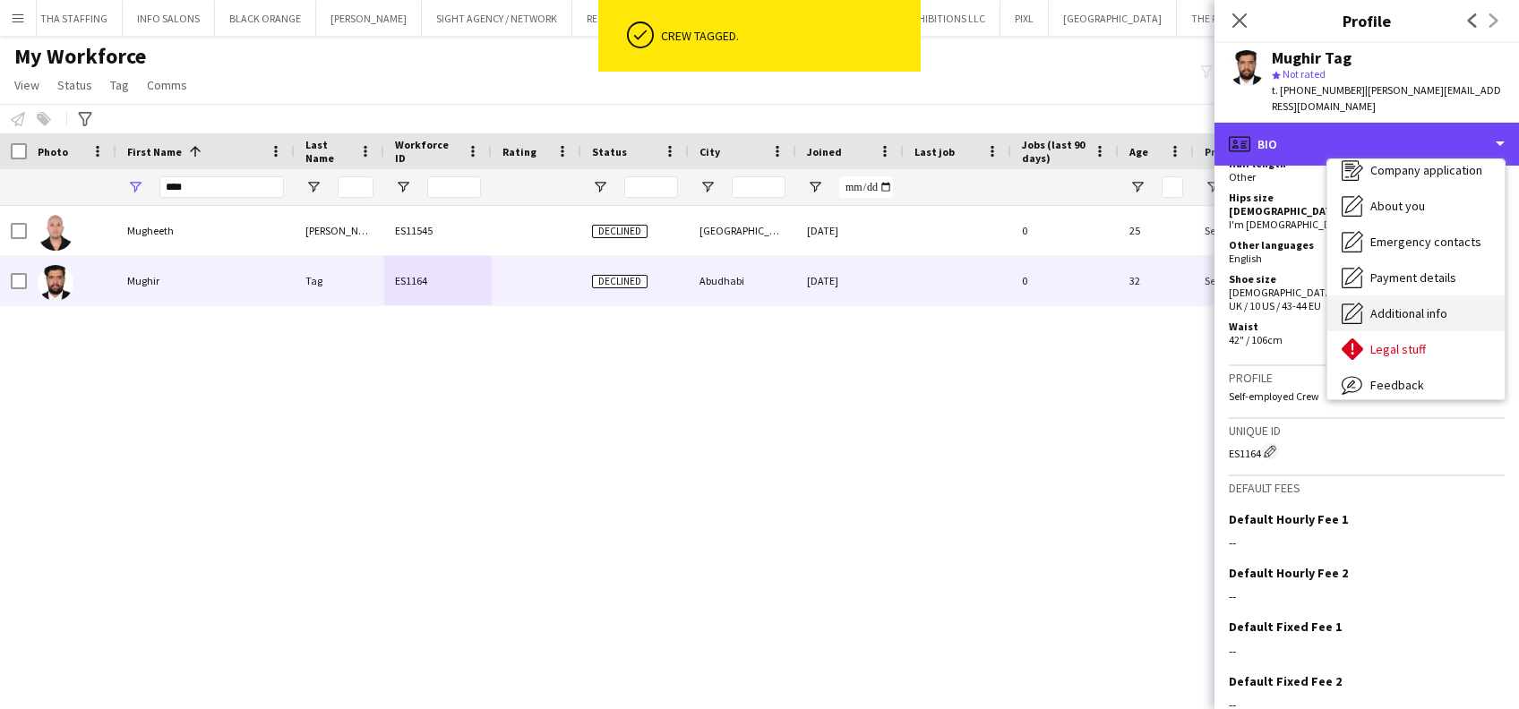
scroll to position [96, 0]
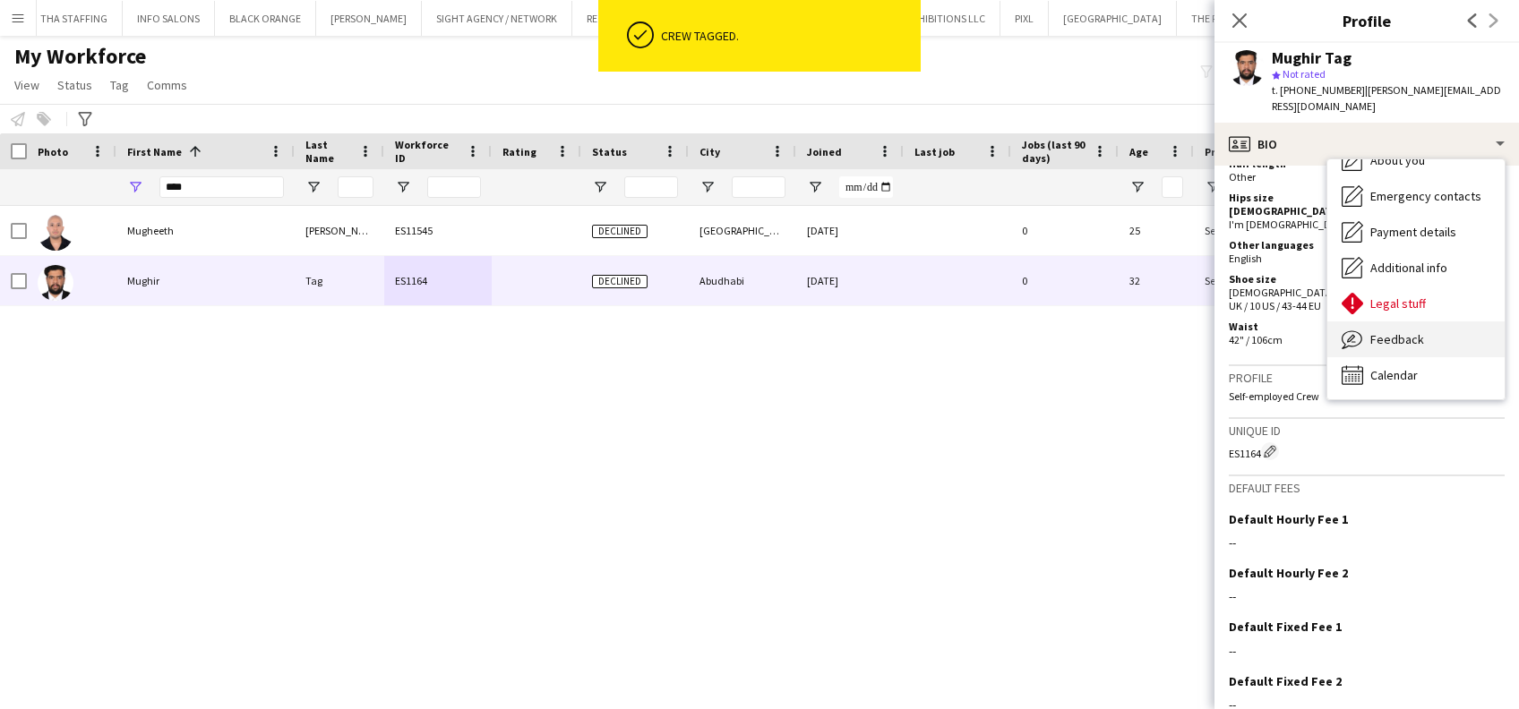
click at [1418, 331] on span "Feedback" at bounding box center [1397, 339] width 54 height 16
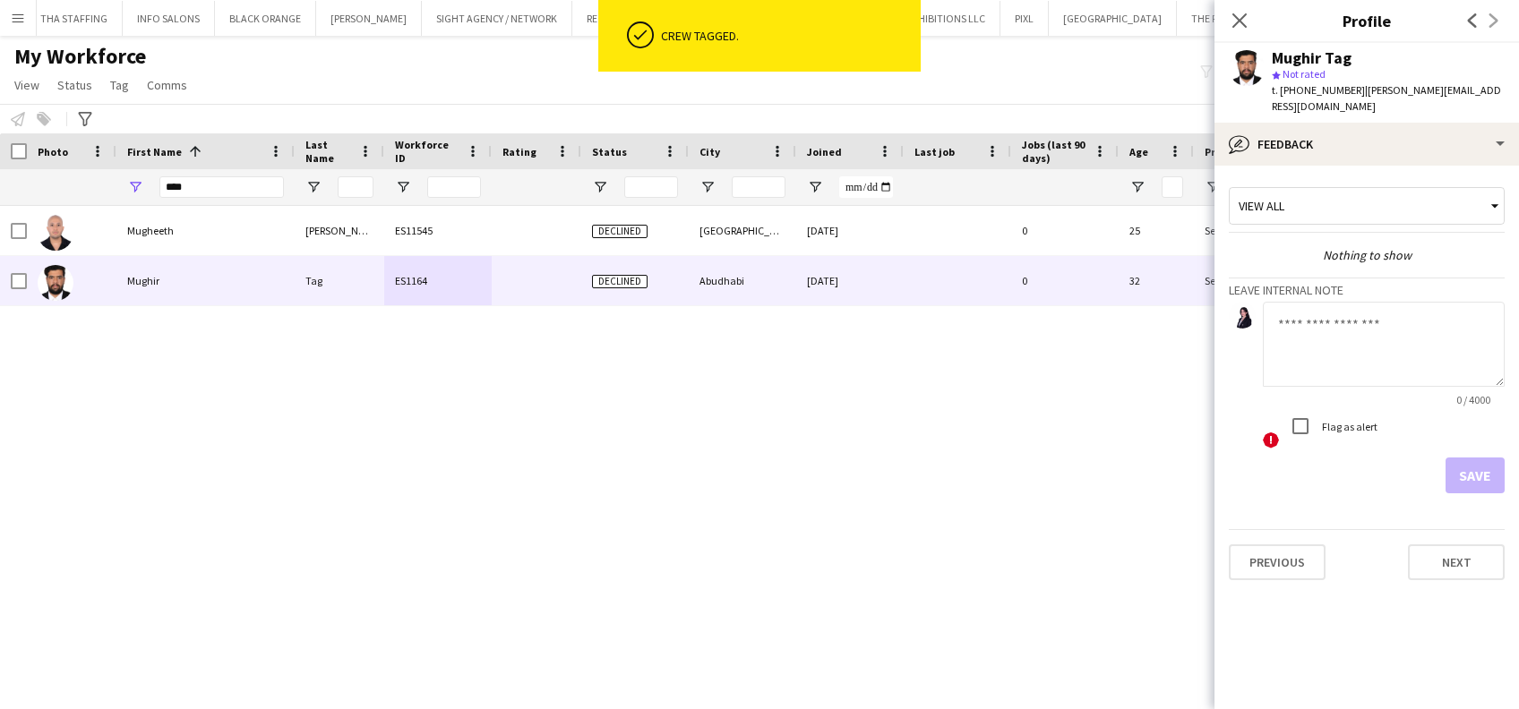
click at [1391, 337] on textarea at bounding box center [1384, 344] width 242 height 85
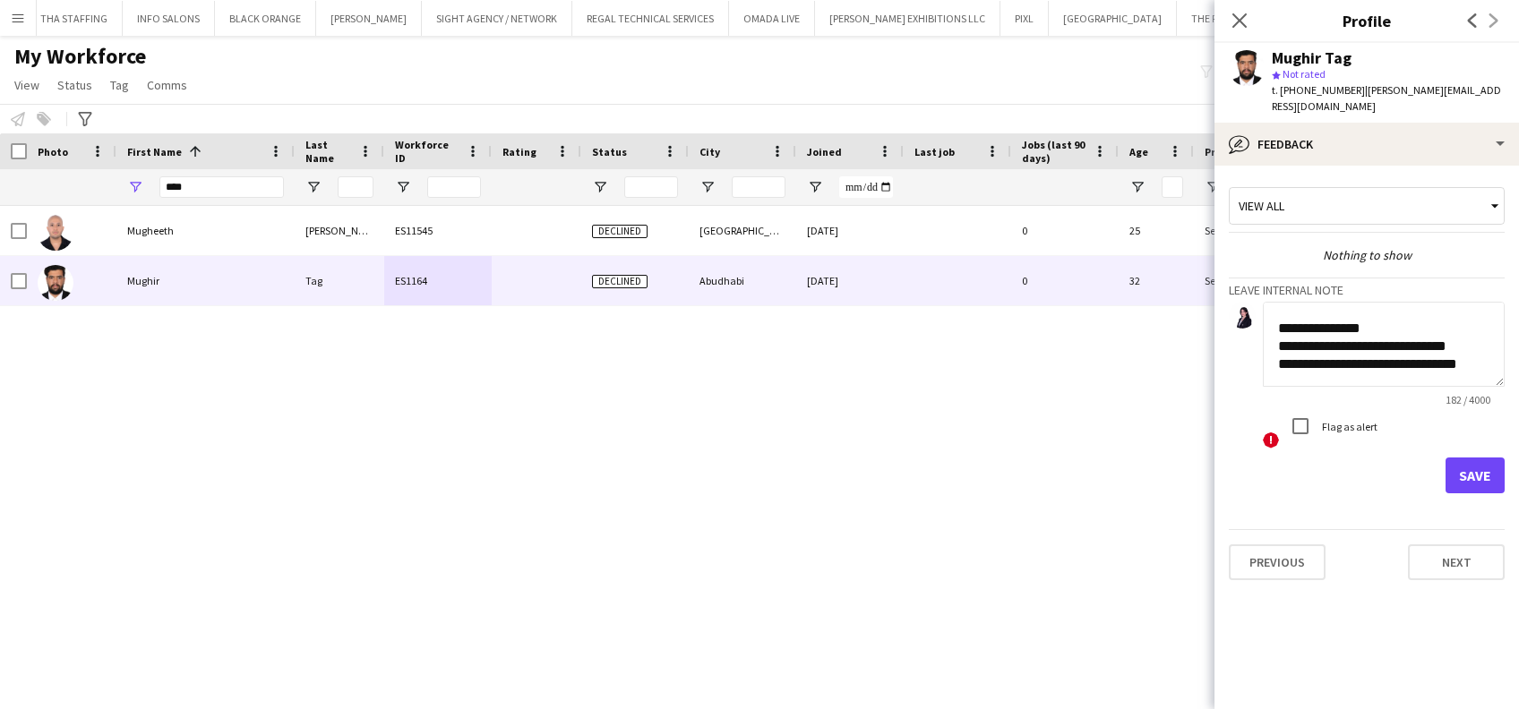
scroll to position [143, 0]
click at [1275, 313] on textarea "**********" at bounding box center [1384, 344] width 242 height 85
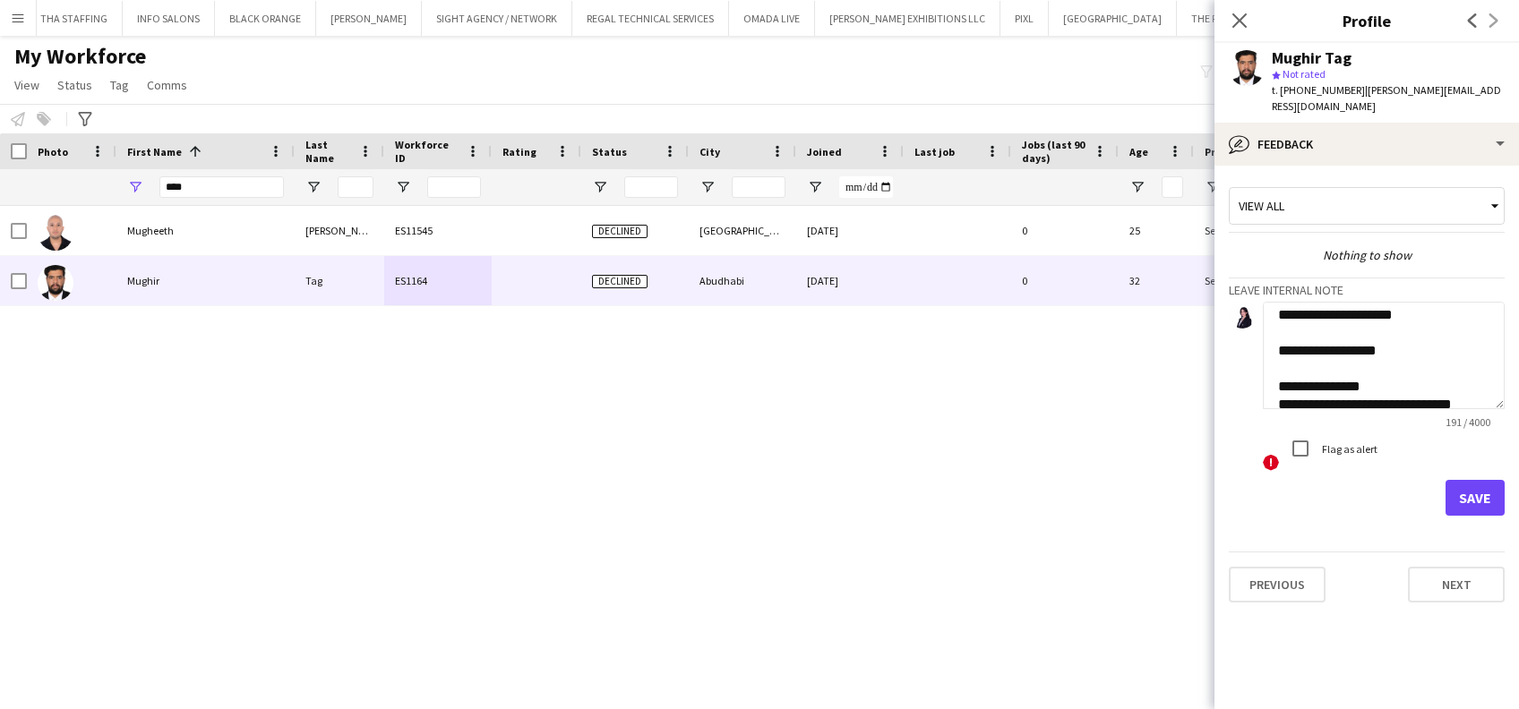
scroll to position [0, 0]
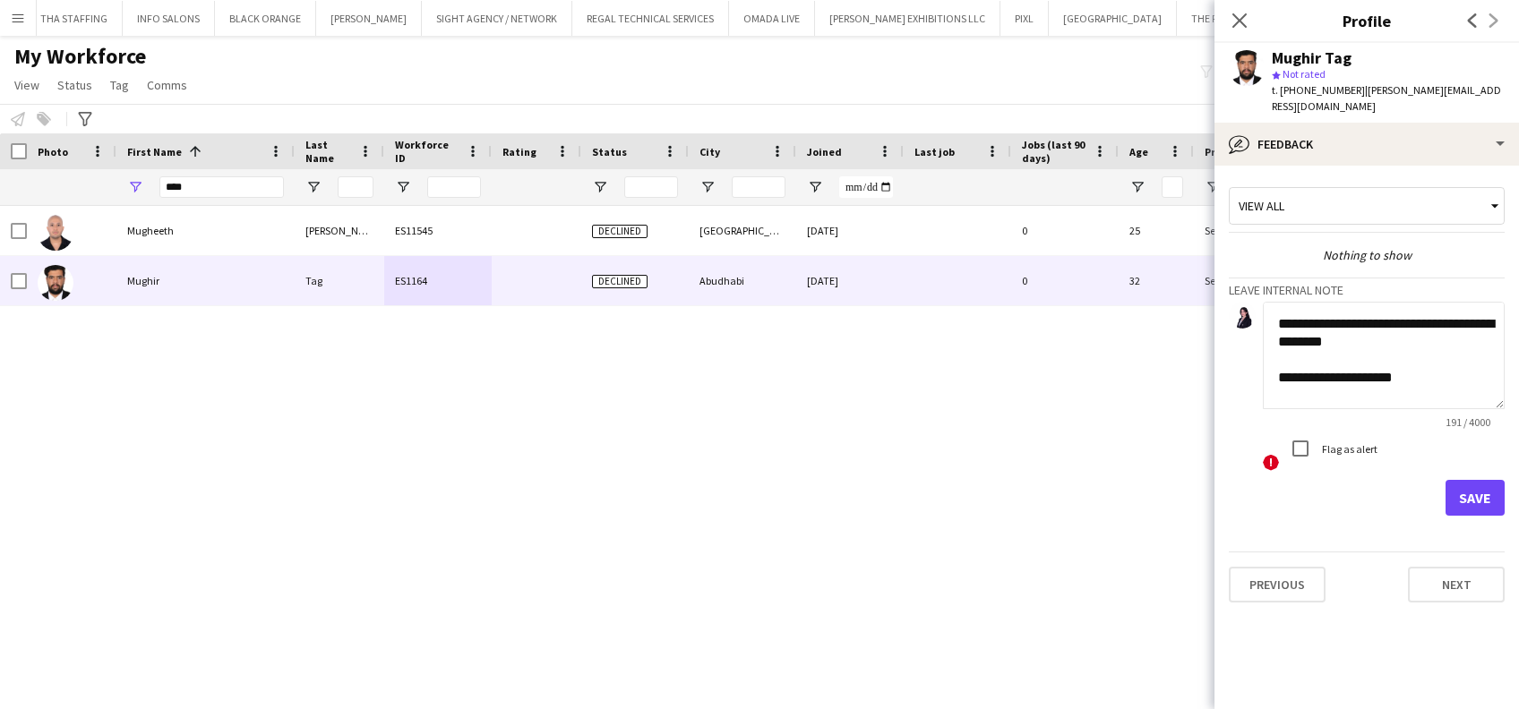
drag, startPoint x: 1491, startPoint y: 363, endPoint x: 1481, endPoint y: 605, distance: 242.9
click at [1493, 622] on app-crew-profile-feedback-tab "**********" at bounding box center [1366, 438] width 304 height 544
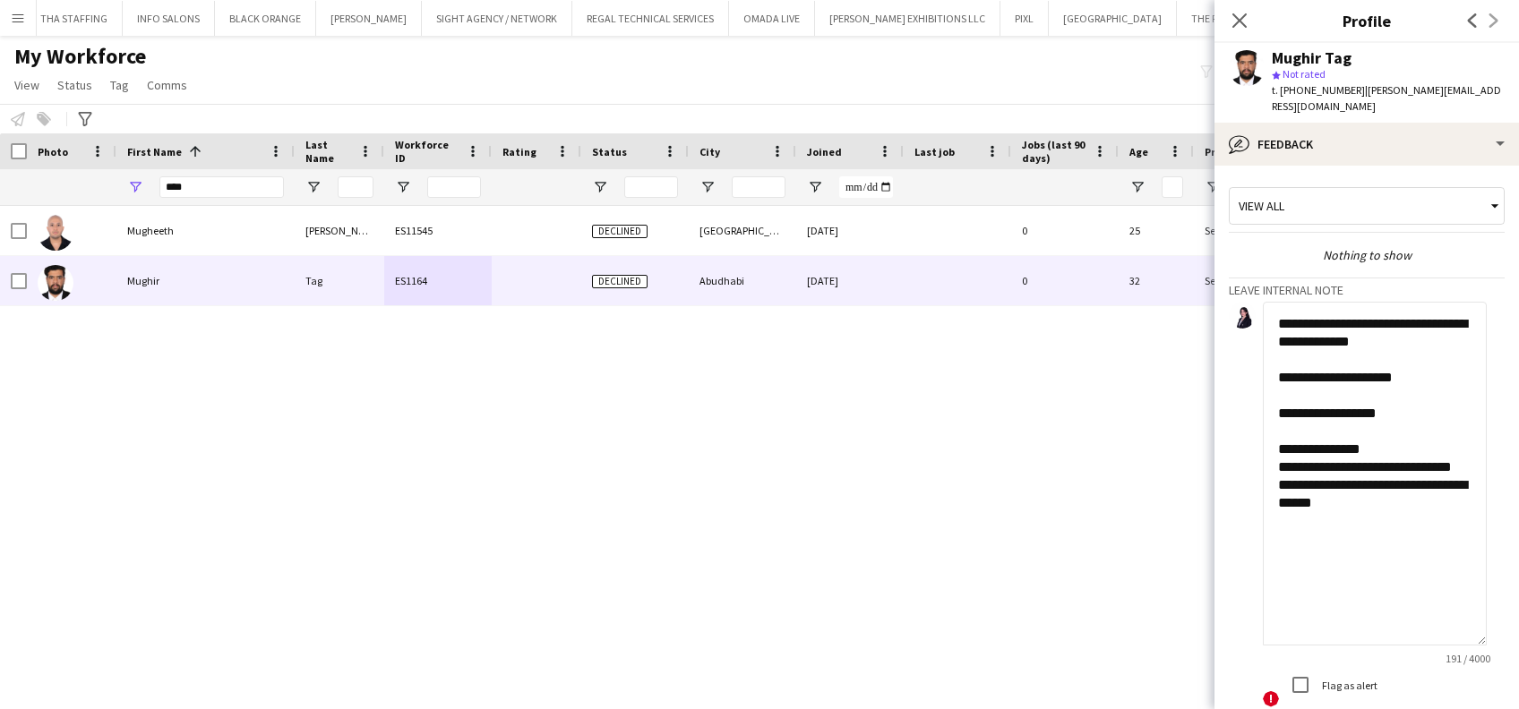
click at [1366, 484] on textarea "**********" at bounding box center [1375, 474] width 224 height 344
click at [1342, 555] on textarea "**********" at bounding box center [1375, 474] width 224 height 344
click at [1402, 532] on textarea "**********" at bounding box center [1375, 474] width 224 height 344
paste textarea "**********"
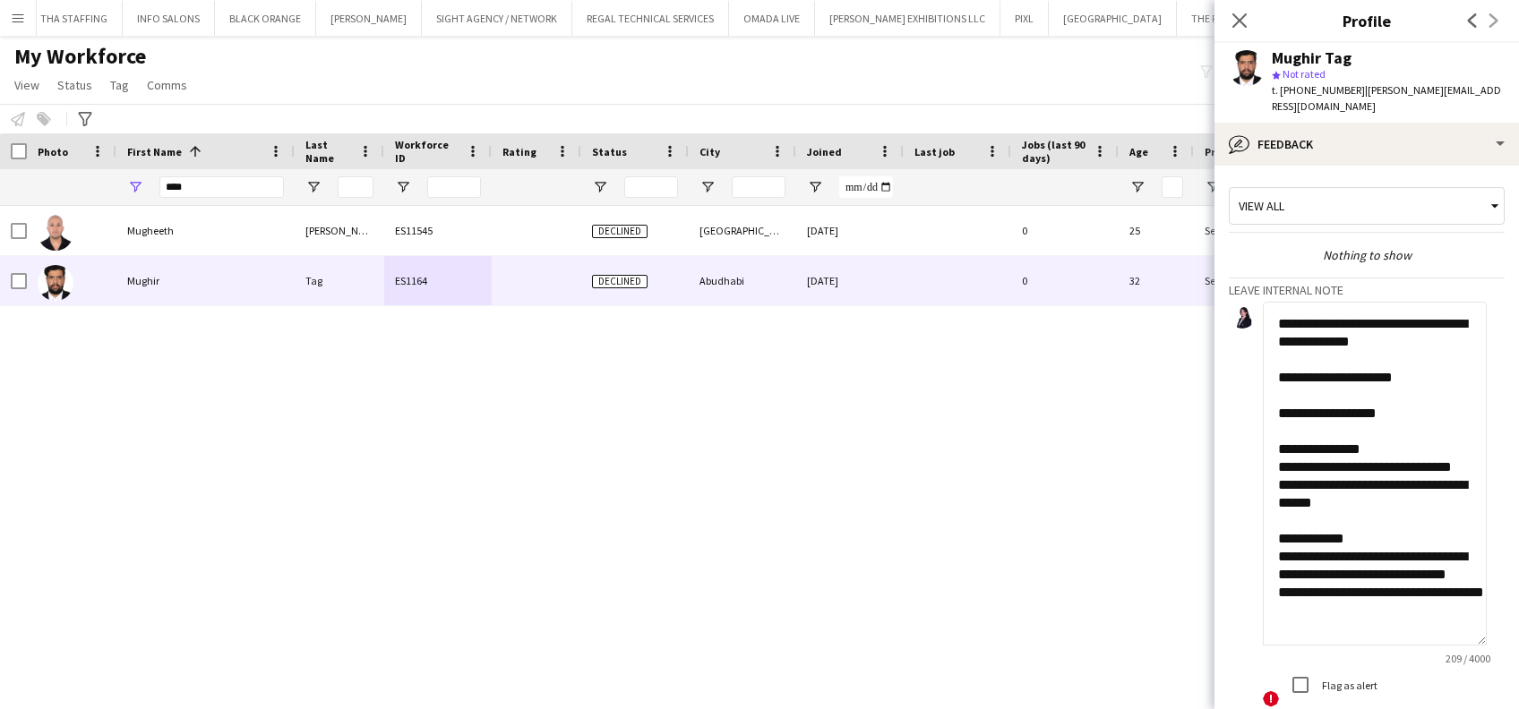
scroll to position [46, 0]
click at [1281, 511] on textarea "**********" at bounding box center [1375, 474] width 224 height 344
drag, startPoint x: 1356, startPoint y: 530, endPoint x: 1349, endPoint y: 509, distance: 22.7
click at [1349, 509] on textarea "**********" at bounding box center [1375, 474] width 224 height 344
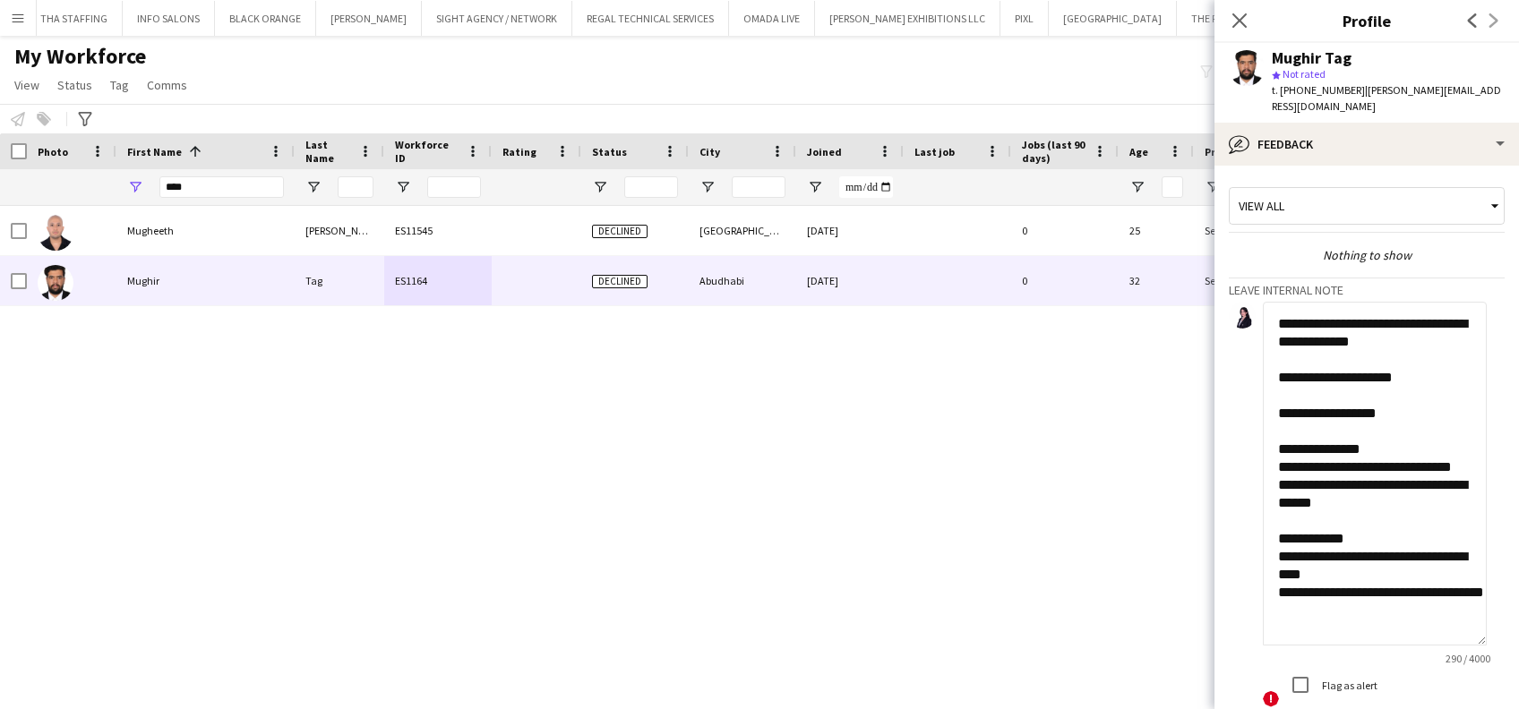
click at [1368, 532] on textarea "**********" at bounding box center [1375, 474] width 224 height 344
click at [1281, 582] on textarea "**********" at bounding box center [1375, 474] width 224 height 344
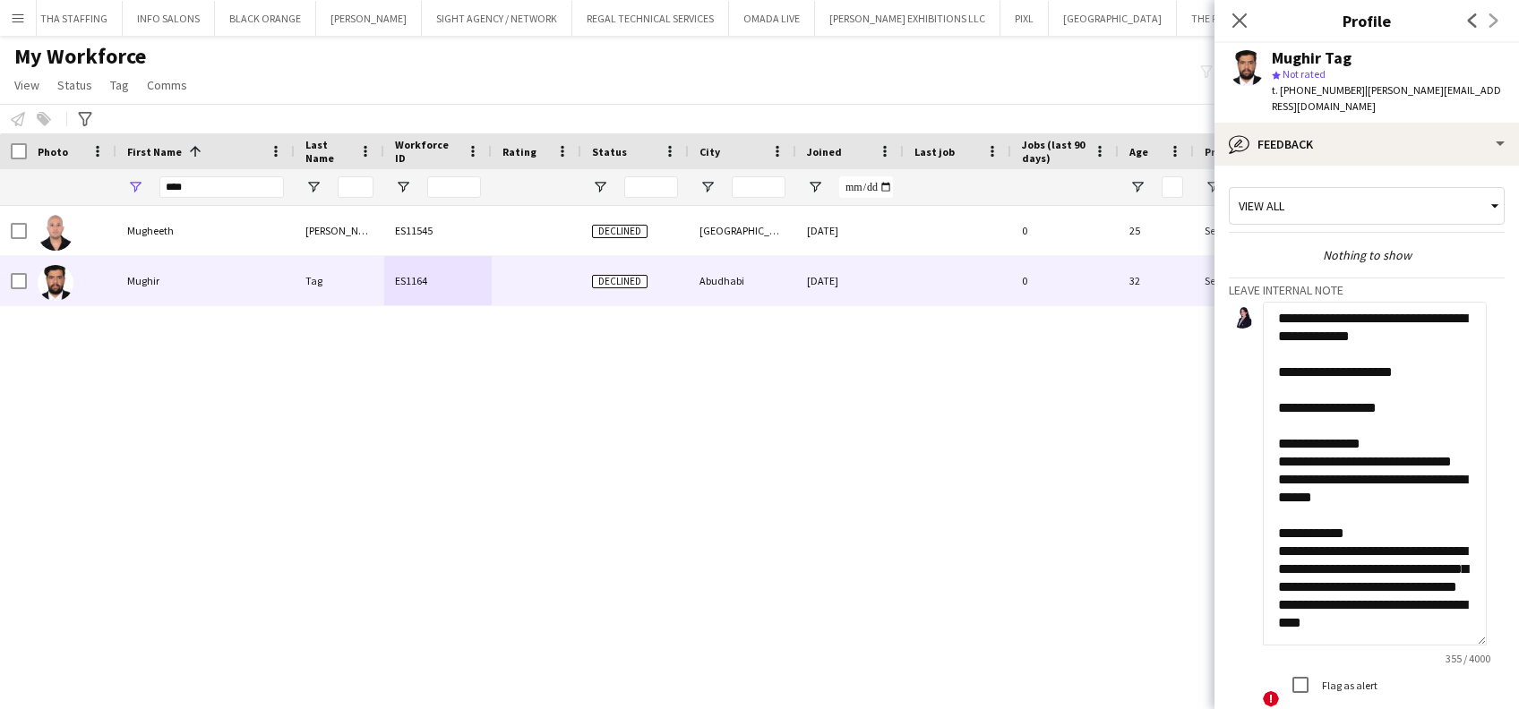
click at [1398, 608] on textarea "**********" at bounding box center [1375, 474] width 224 height 344
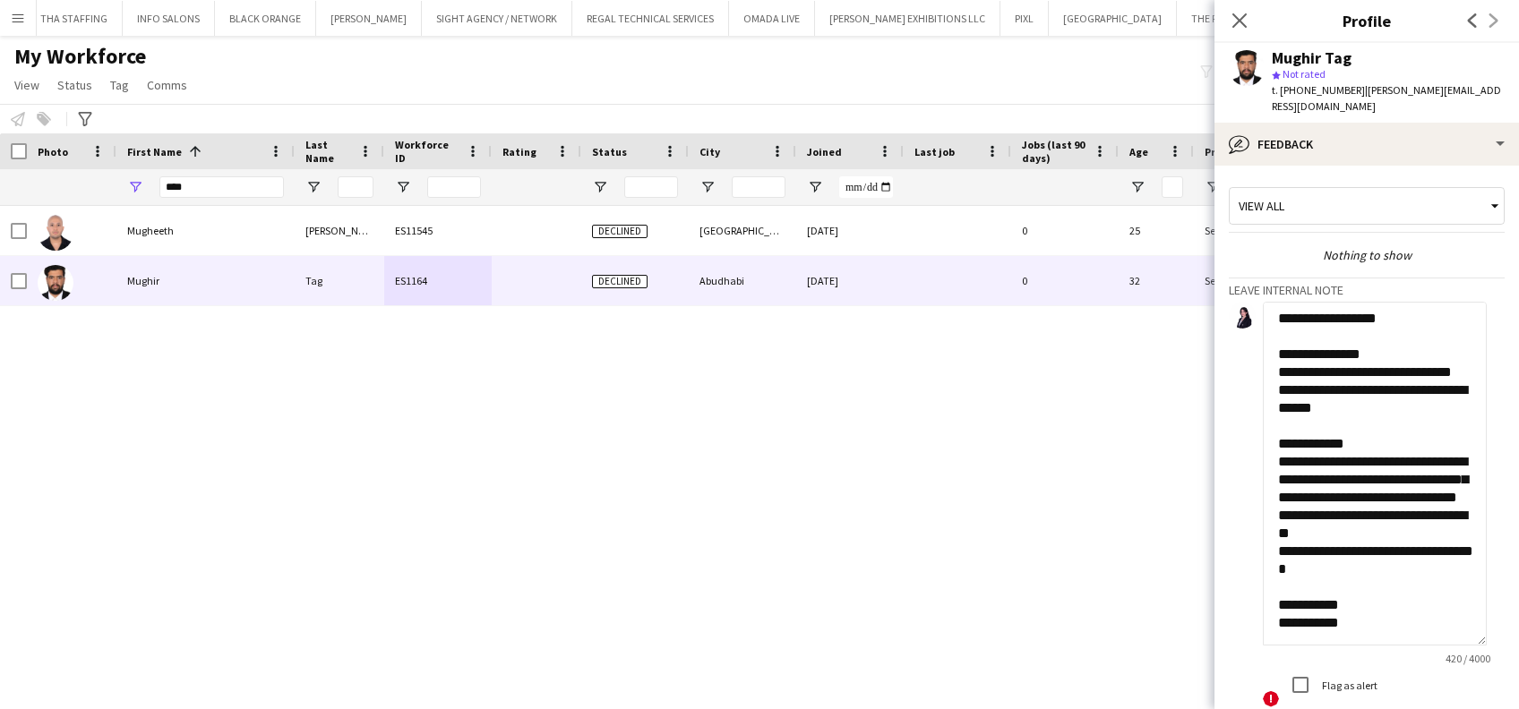
scroll to position [184, 0]
type textarea "**********"
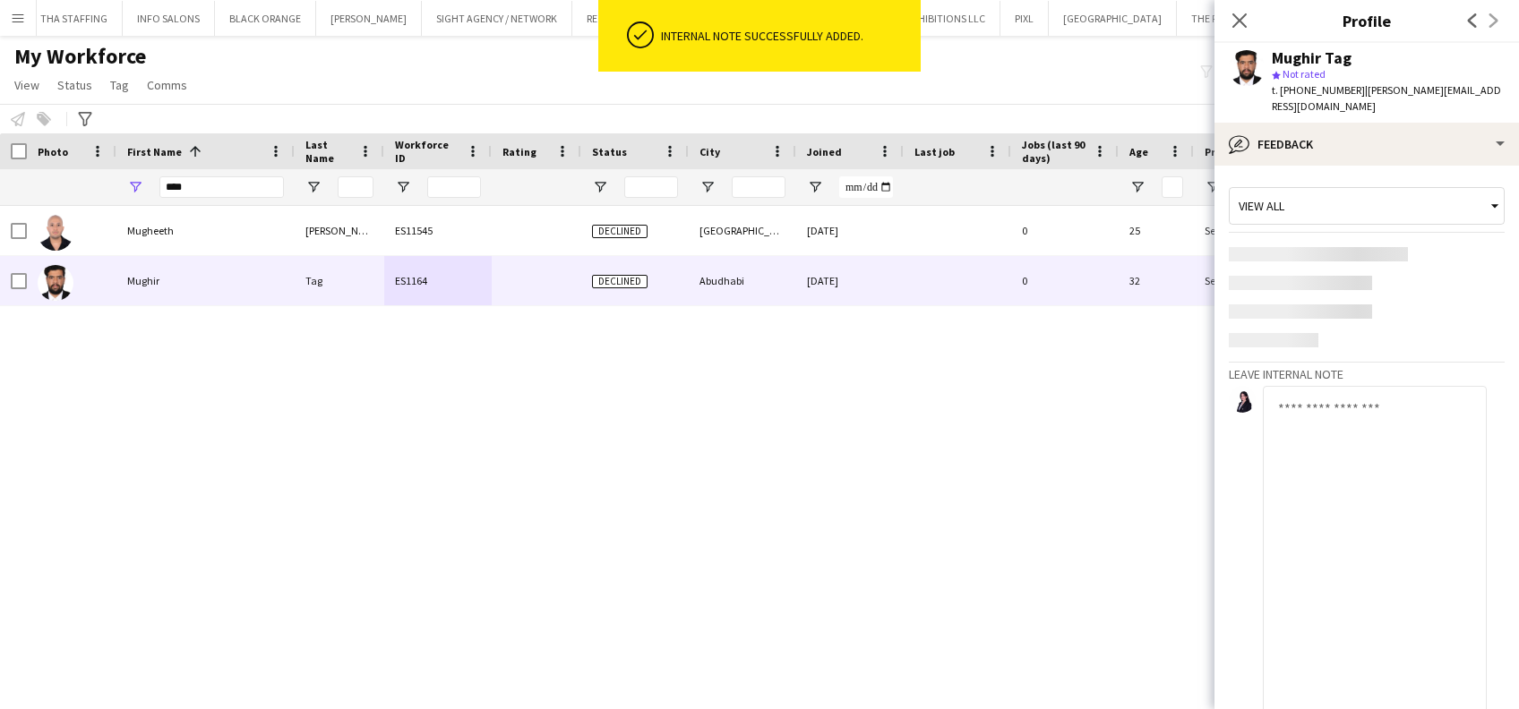
scroll to position [0, 0]
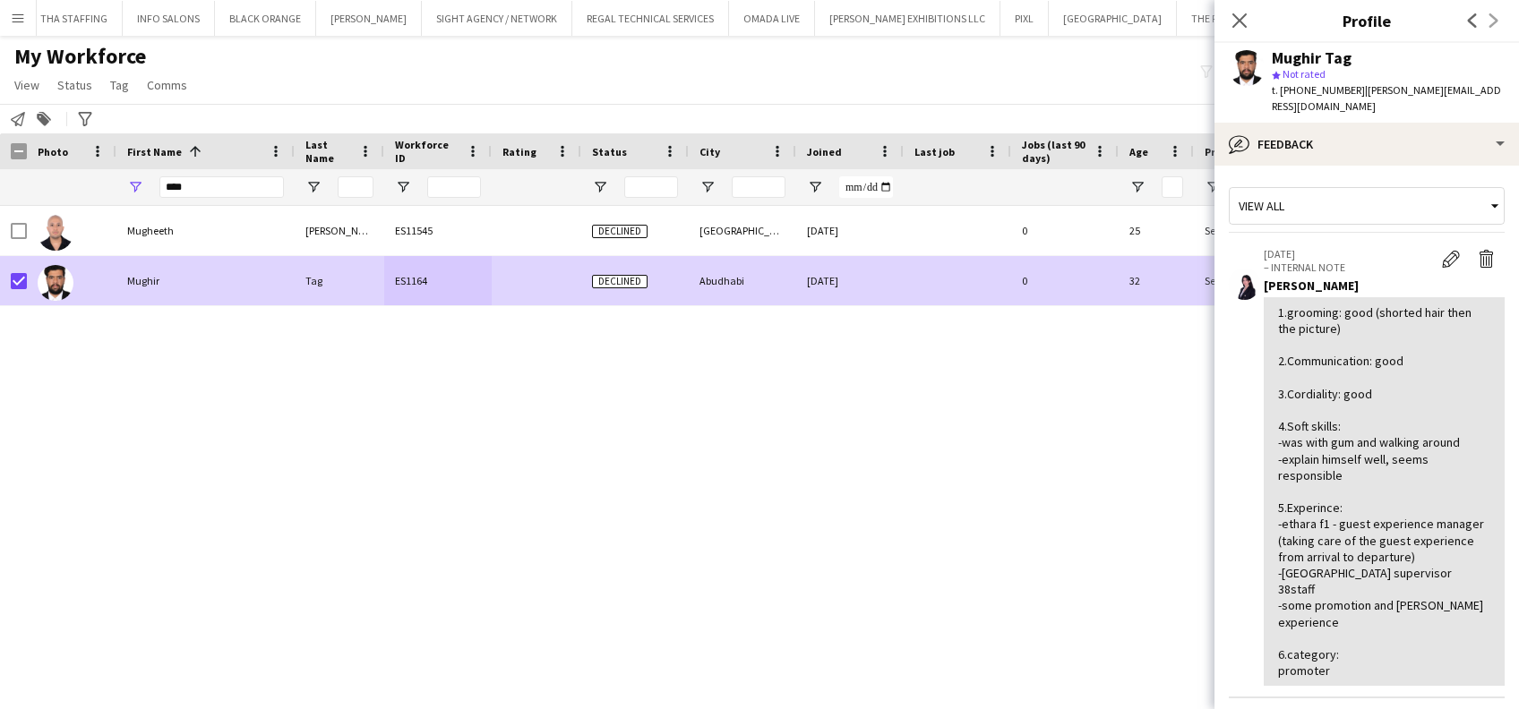
drag, startPoint x: 53, startPoint y: 115, endPoint x: 87, endPoint y: 184, distance: 77.7
click at [55, 115] on div "Notify workforce Add to tag Search tags magnifier ********* Add tag Advanced fi…" at bounding box center [759, 119] width 1519 height 30
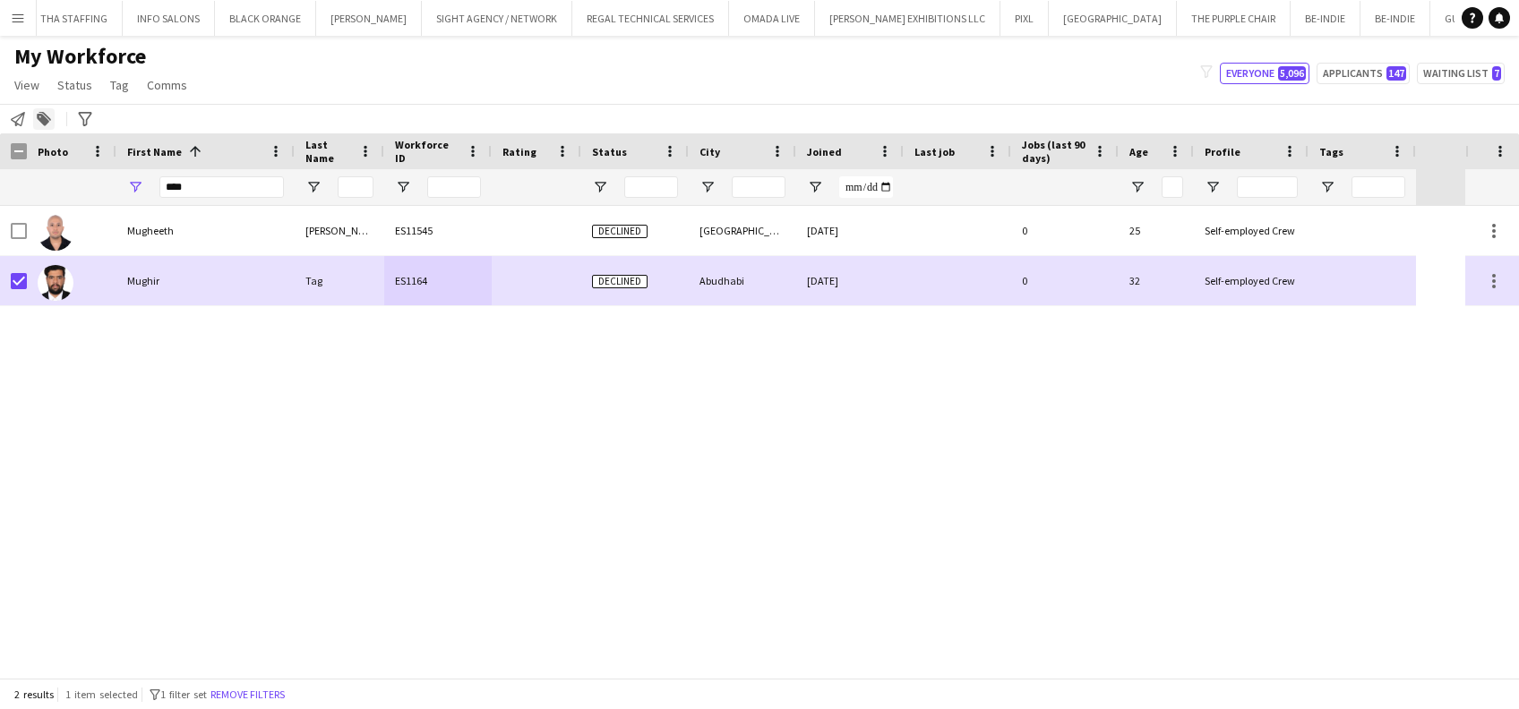
click at [40, 124] on icon "Add to tag" at bounding box center [44, 119] width 14 height 14
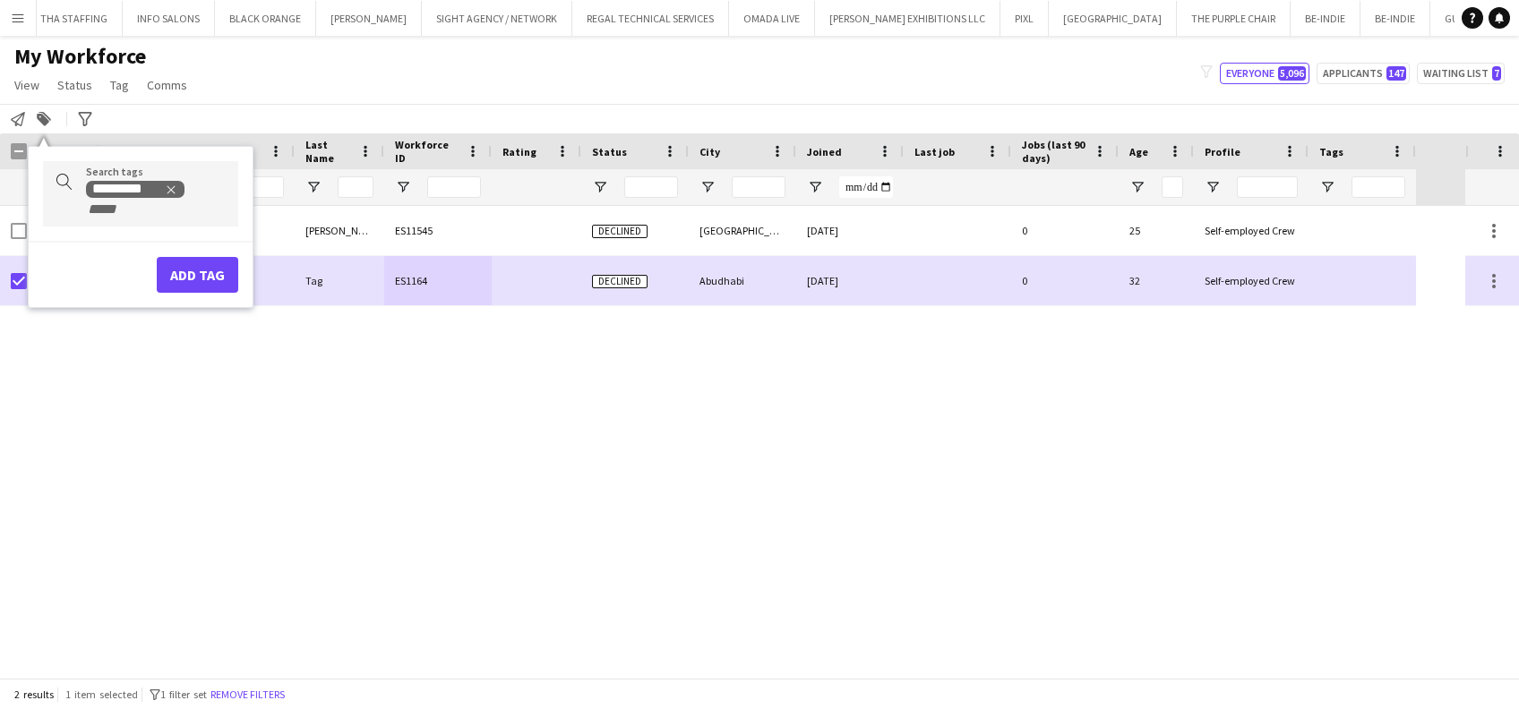
click at [158, 206] on input "+ Tag" at bounding box center [124, 209] width 76 height 16
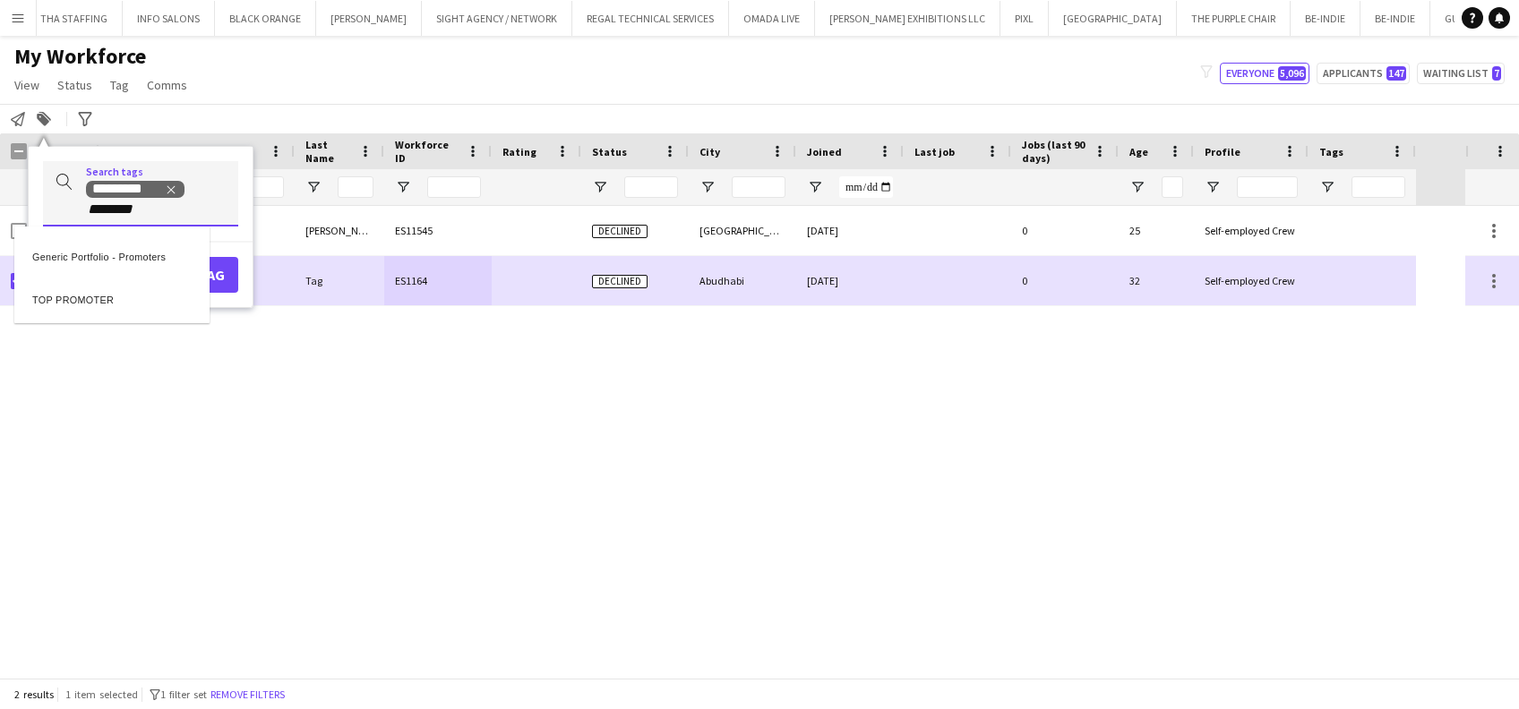
type input "********"
click at [171, 296] on div "TOP PROMOTER" at bounding box center [111, 296] width 195 height 43
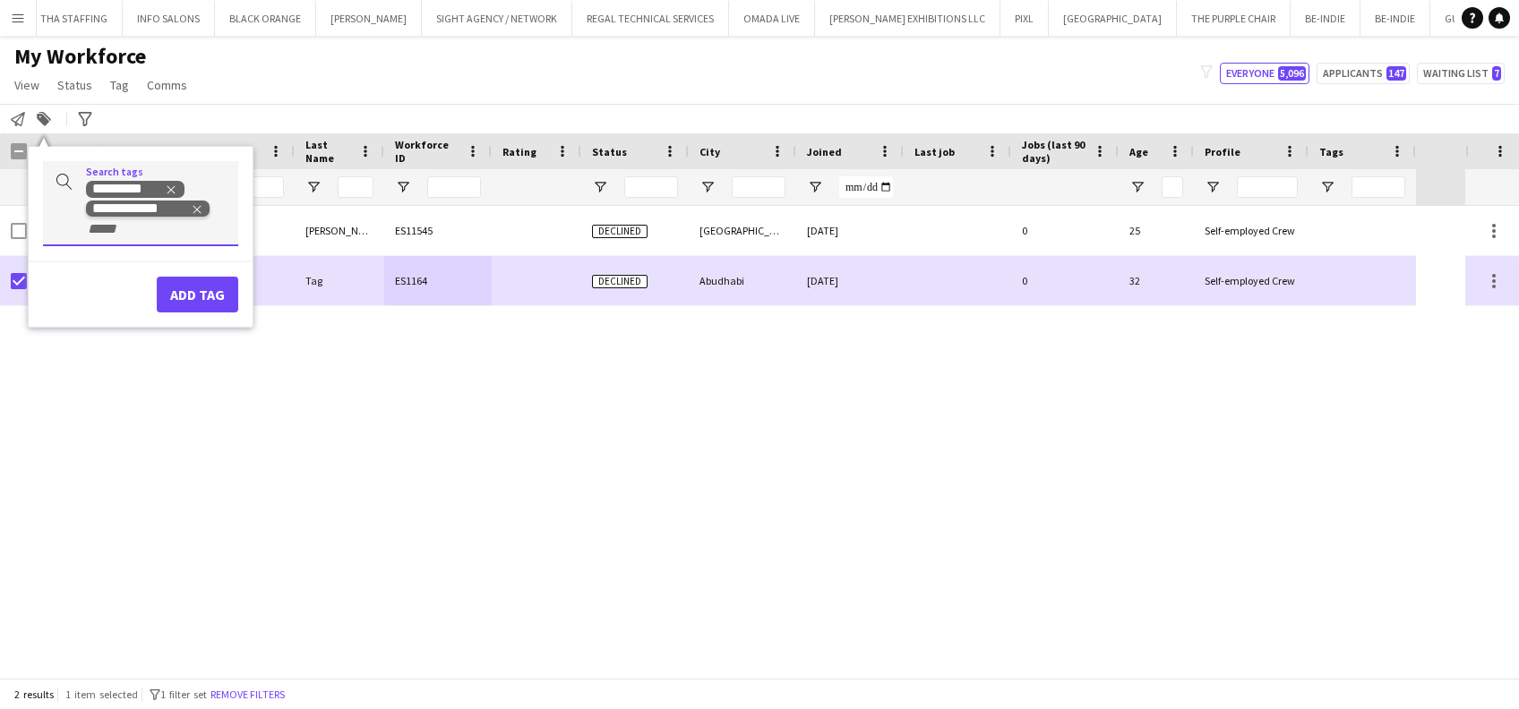
click at [201, 208] on icon "Remove tag" at bounding box center [197, 209] width 13 height 13
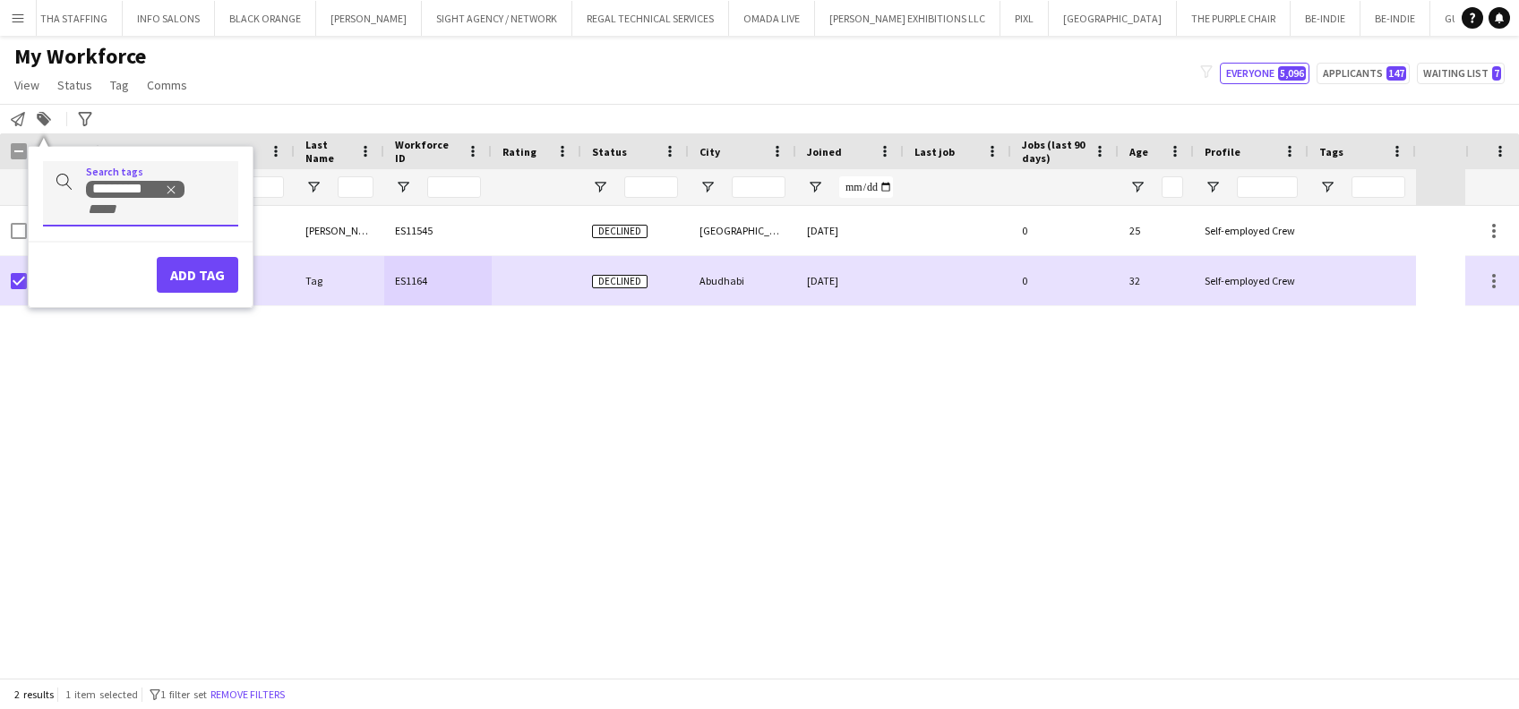
click at [370, 268] on div "Tag" at bounding box center [340, 280] width 90 height 49
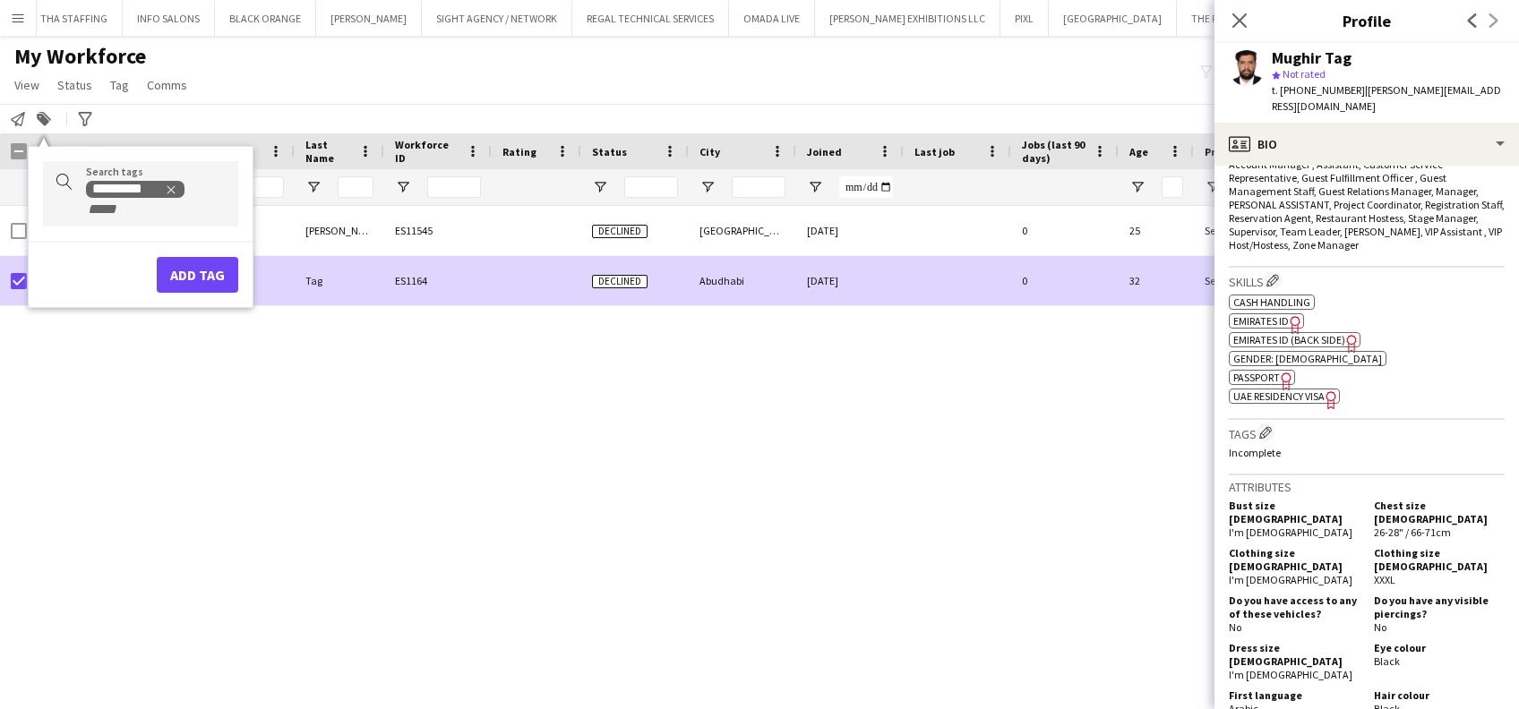
scroll to position [955, 0]
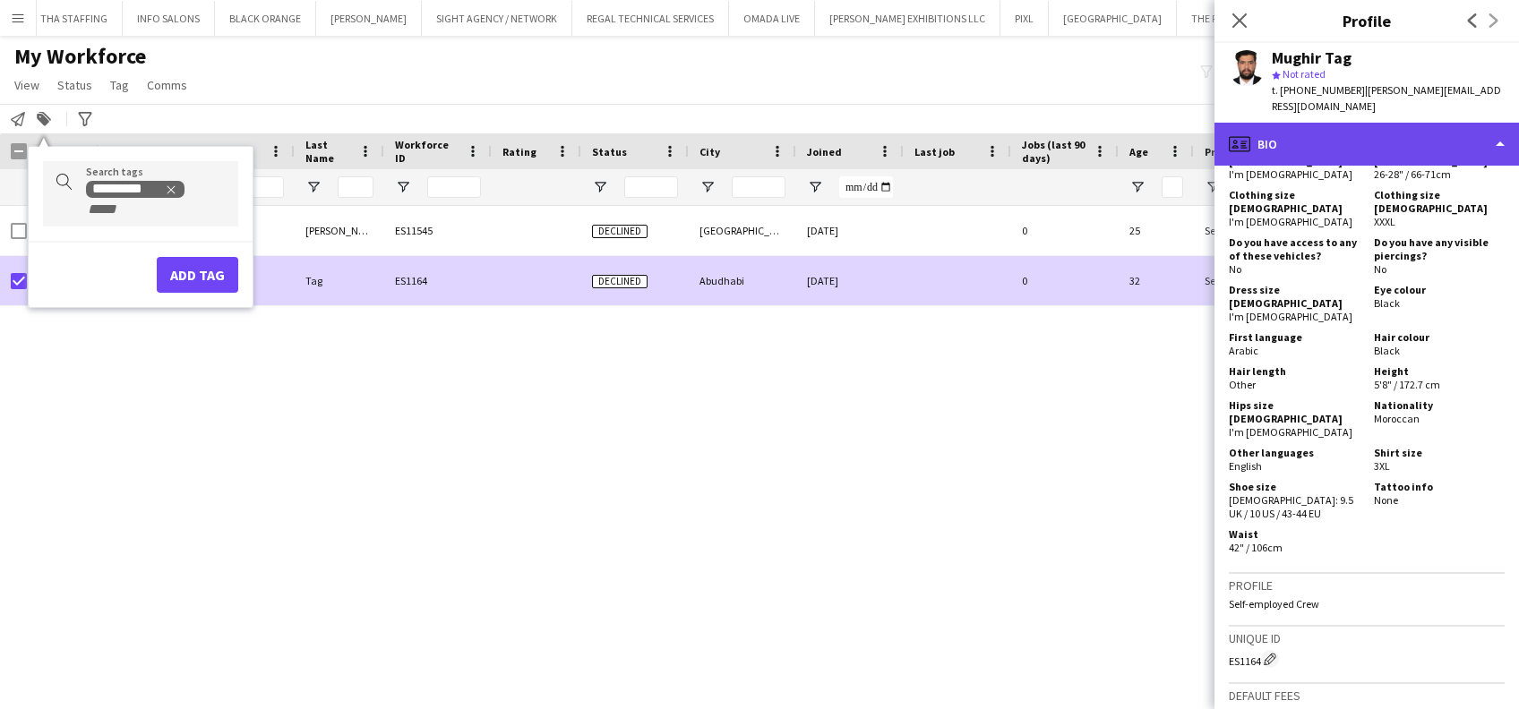
click at [1418, 124] on div "profile Bio" at bounding box center [1366, 144] width 304 height 43
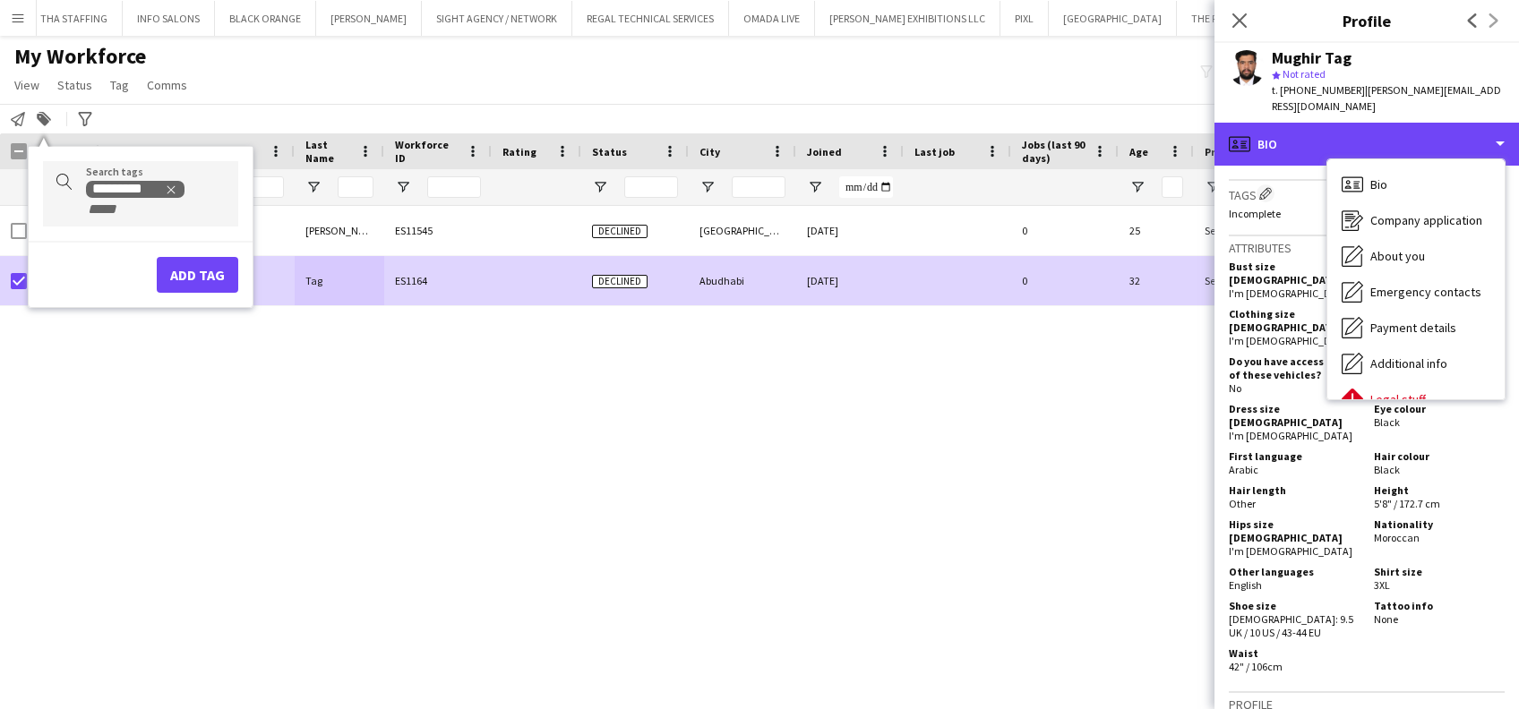
scroll to position [96, 0]
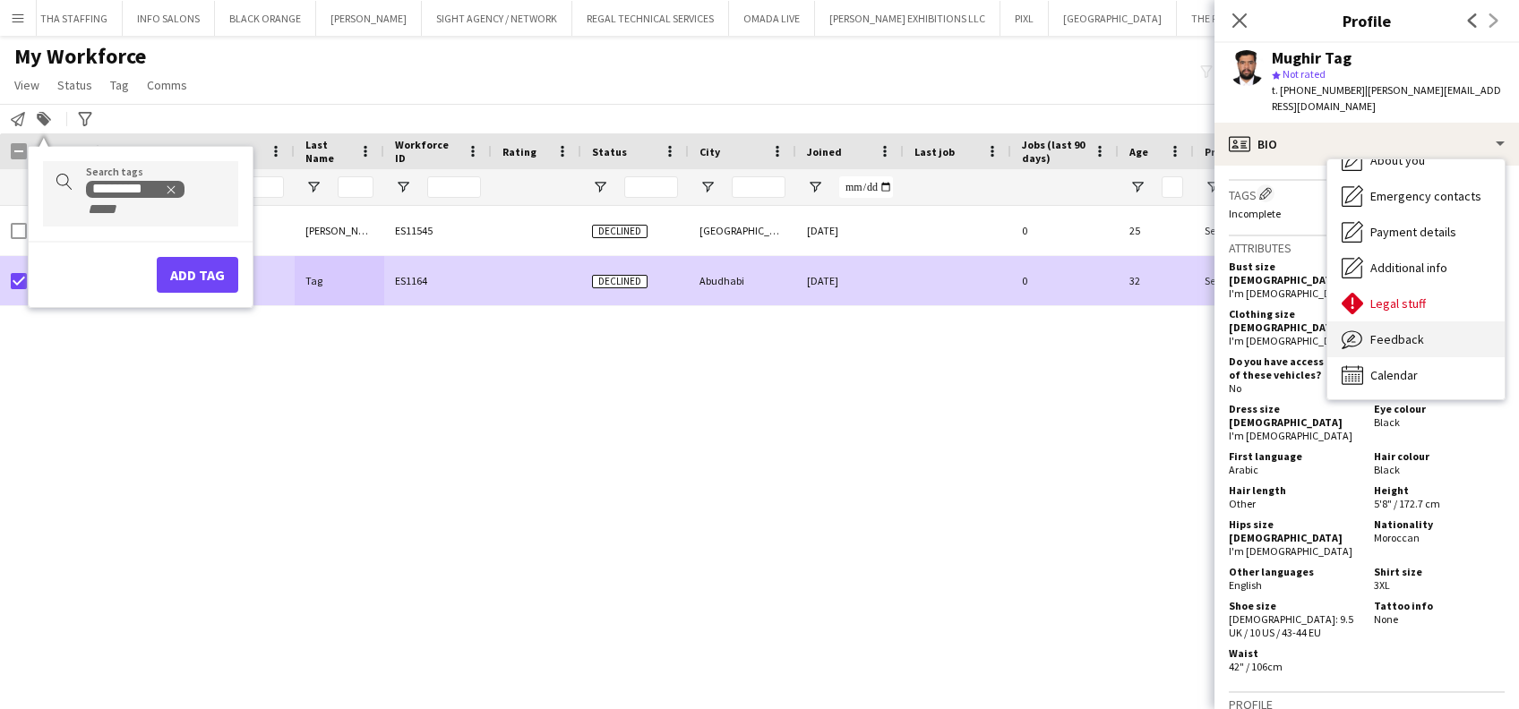
click at [1419, 331] on span "Feedback" at bounding box center [1397, 339] width 54 height 16
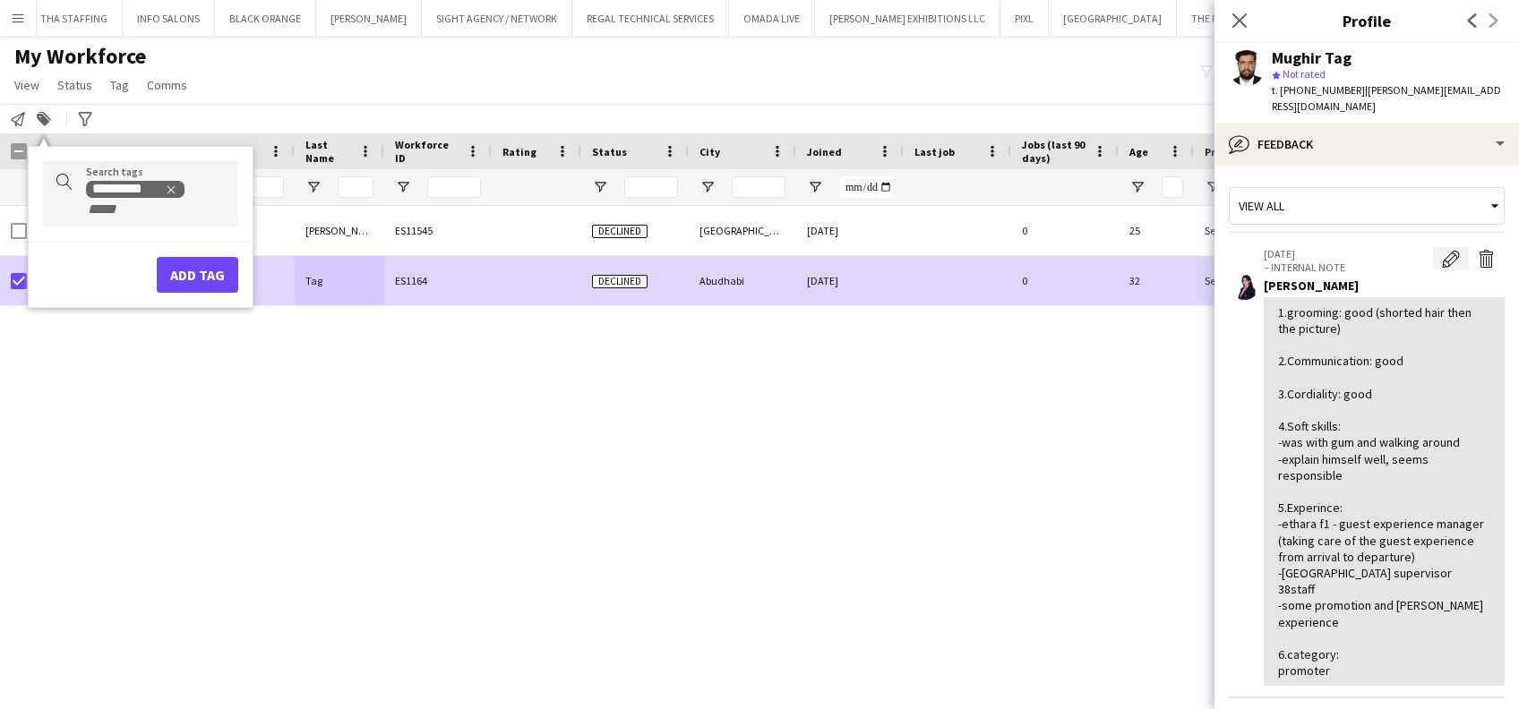
click at [1442, 250] on app-icon "Edit internal note" at bounding box center [1451, 259] width 18 height 18
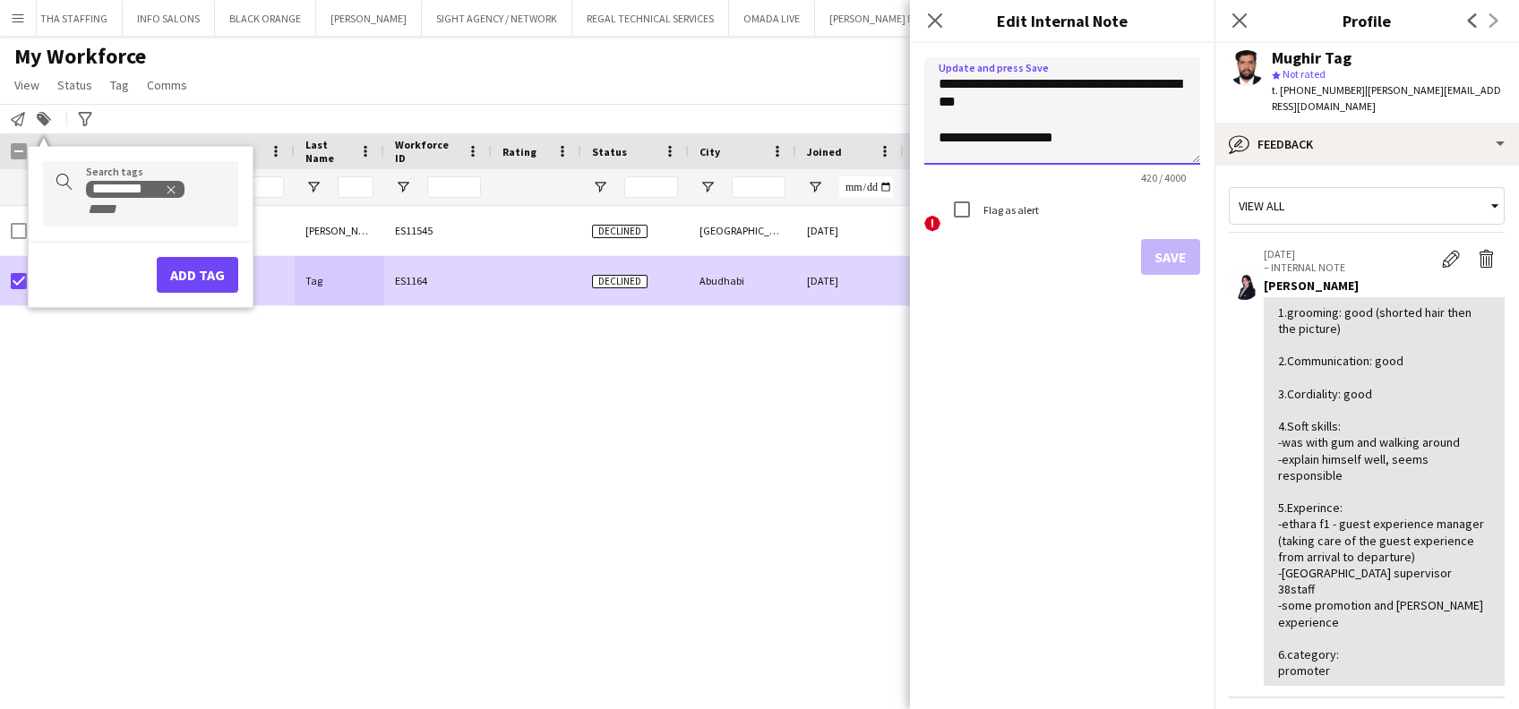
click at [1050, 140] on textarea "**********" at bounding box center [1062, 110] width 276 height 107
type textarea "**********"
click at [1158, 253] on button "Save" at bounding box center [1170, 257] width 59 height 36
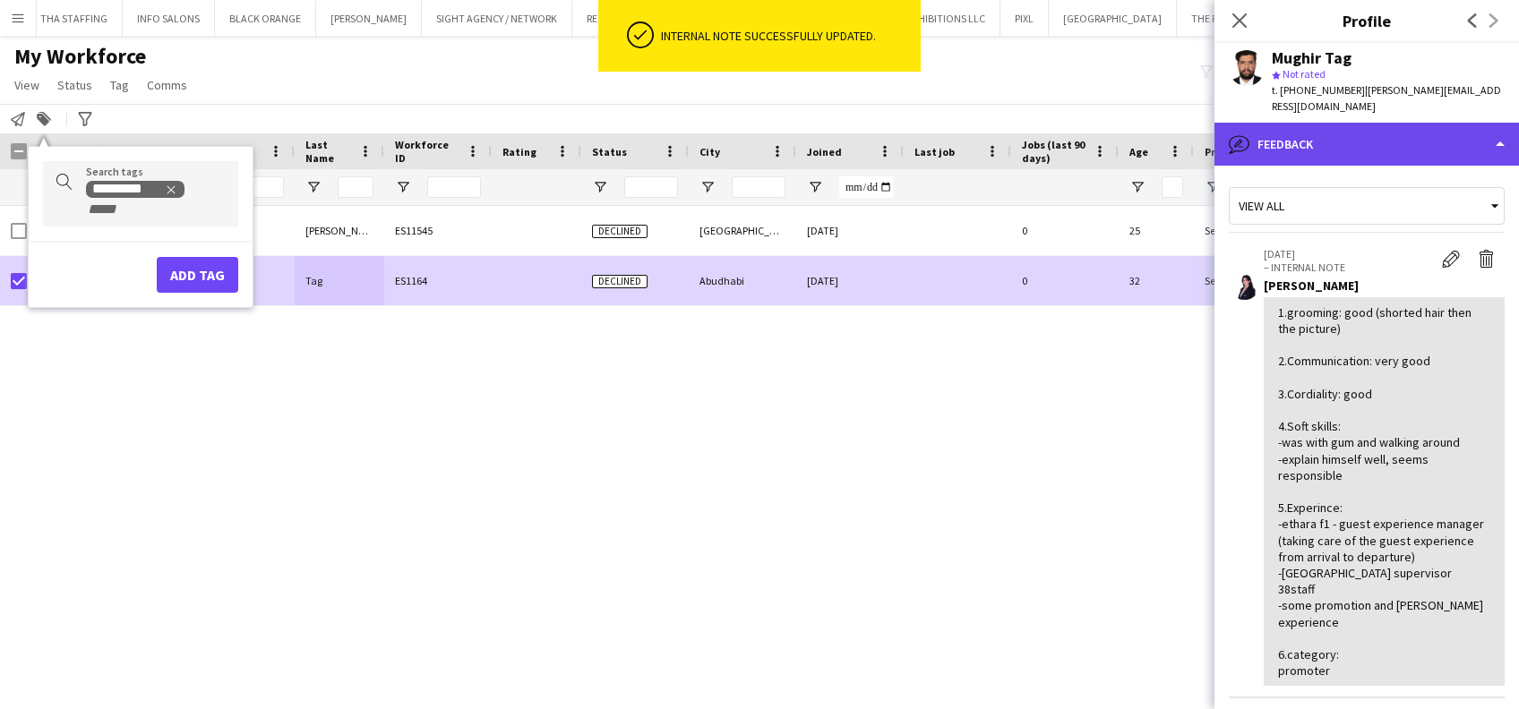
click at [1368, 137] on div "bubble-pencil Feedback" at bounding box center [1366, 144] width 304 height 43
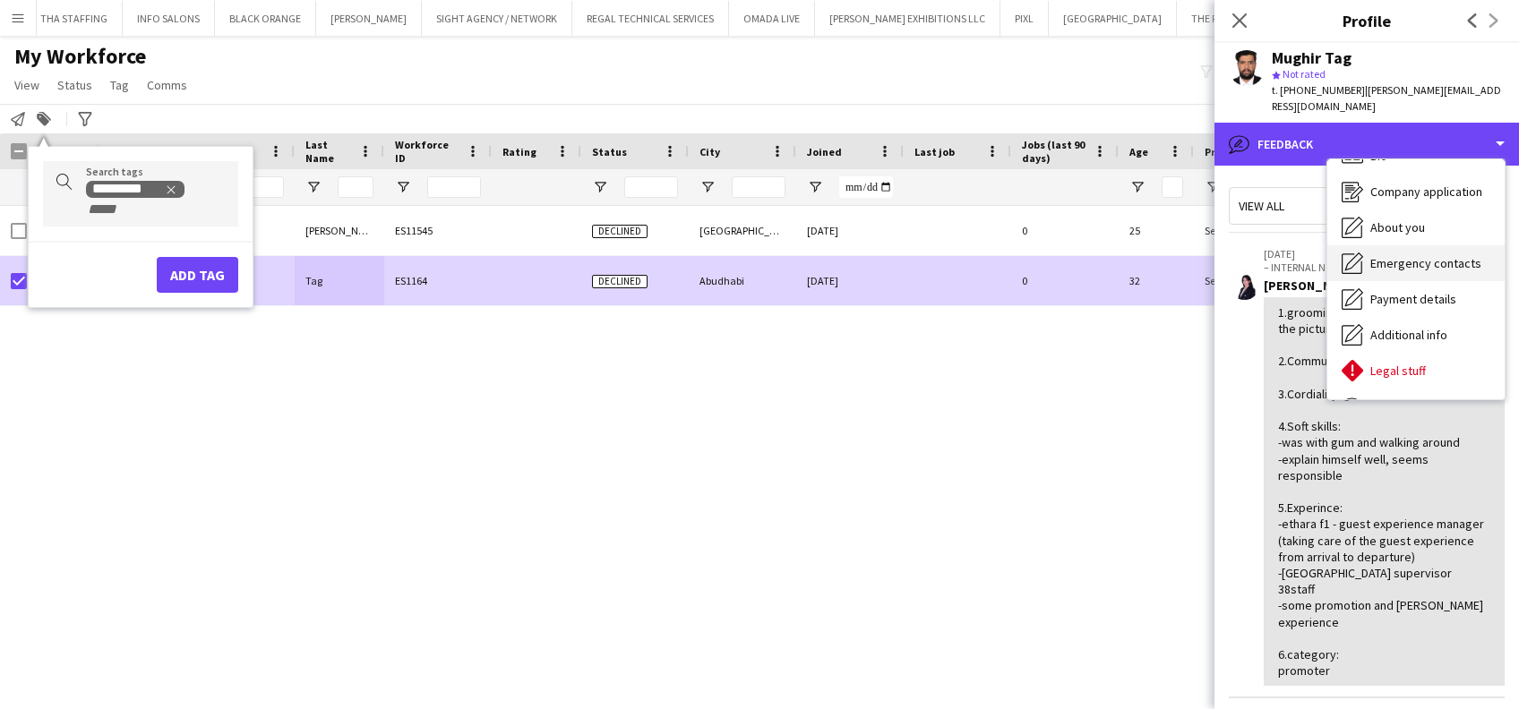
scroll to position [0, 0]
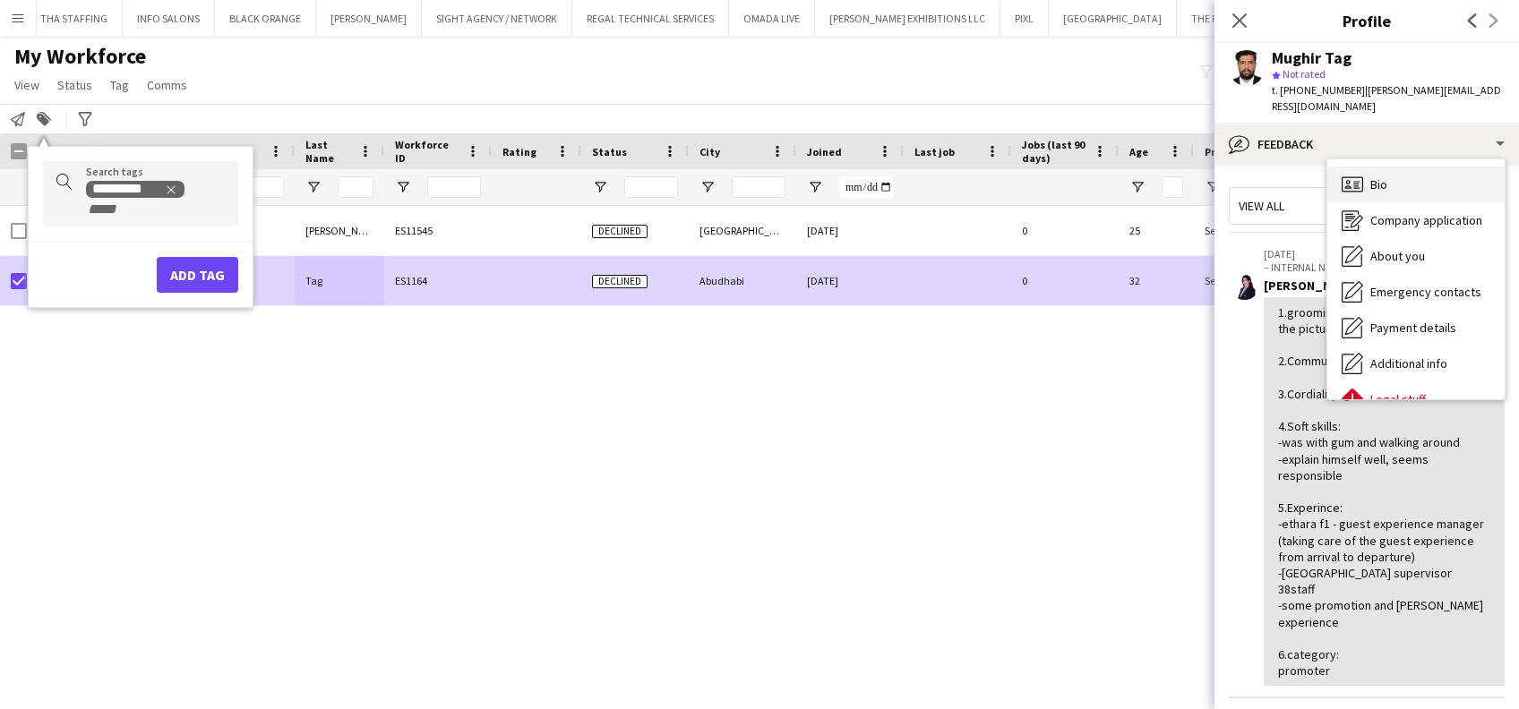
click at [1406, 173] on div "Bio Bio" at bounding box center [1415, 185] width 177 height 36
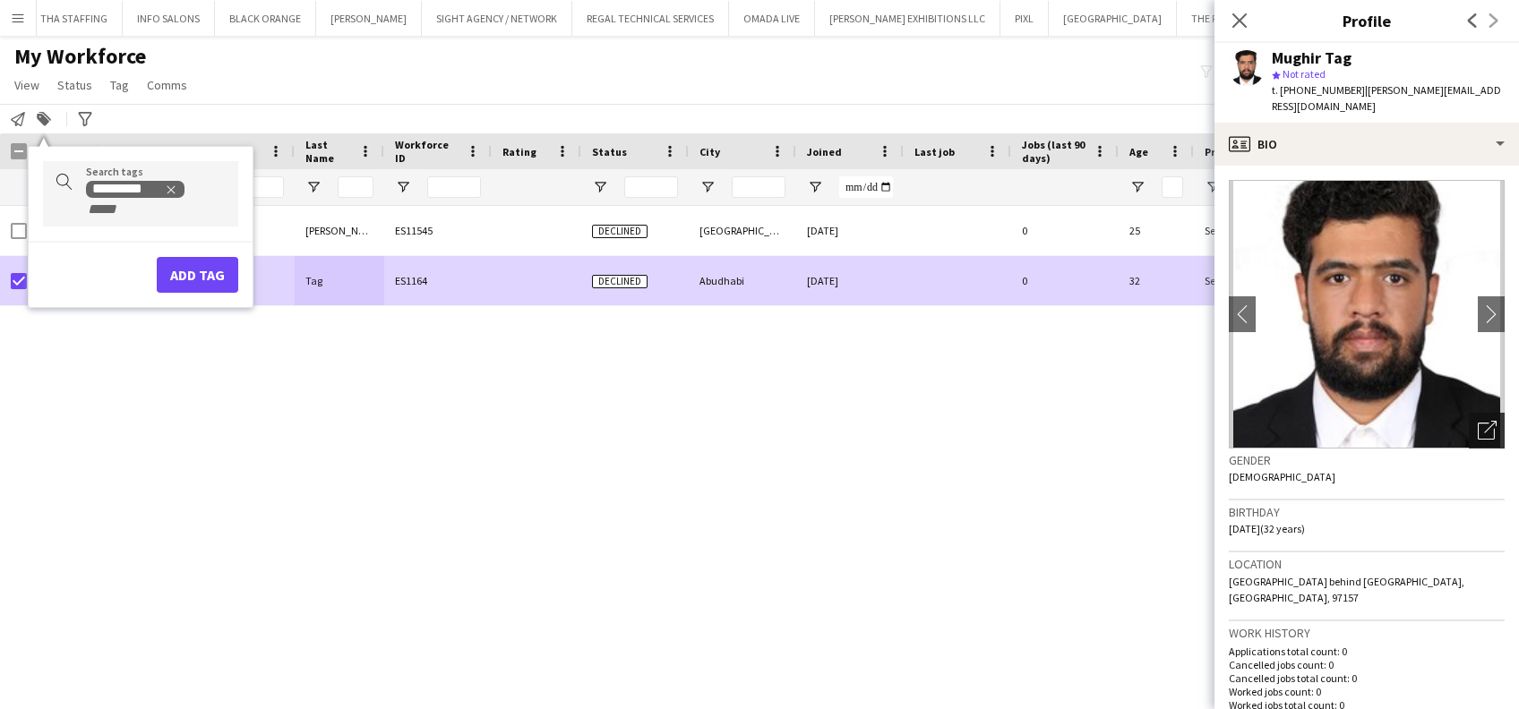
click at [1469, 425] on div "Open photos pop-in" at bounding box center [1487, 431] width 36 height 36
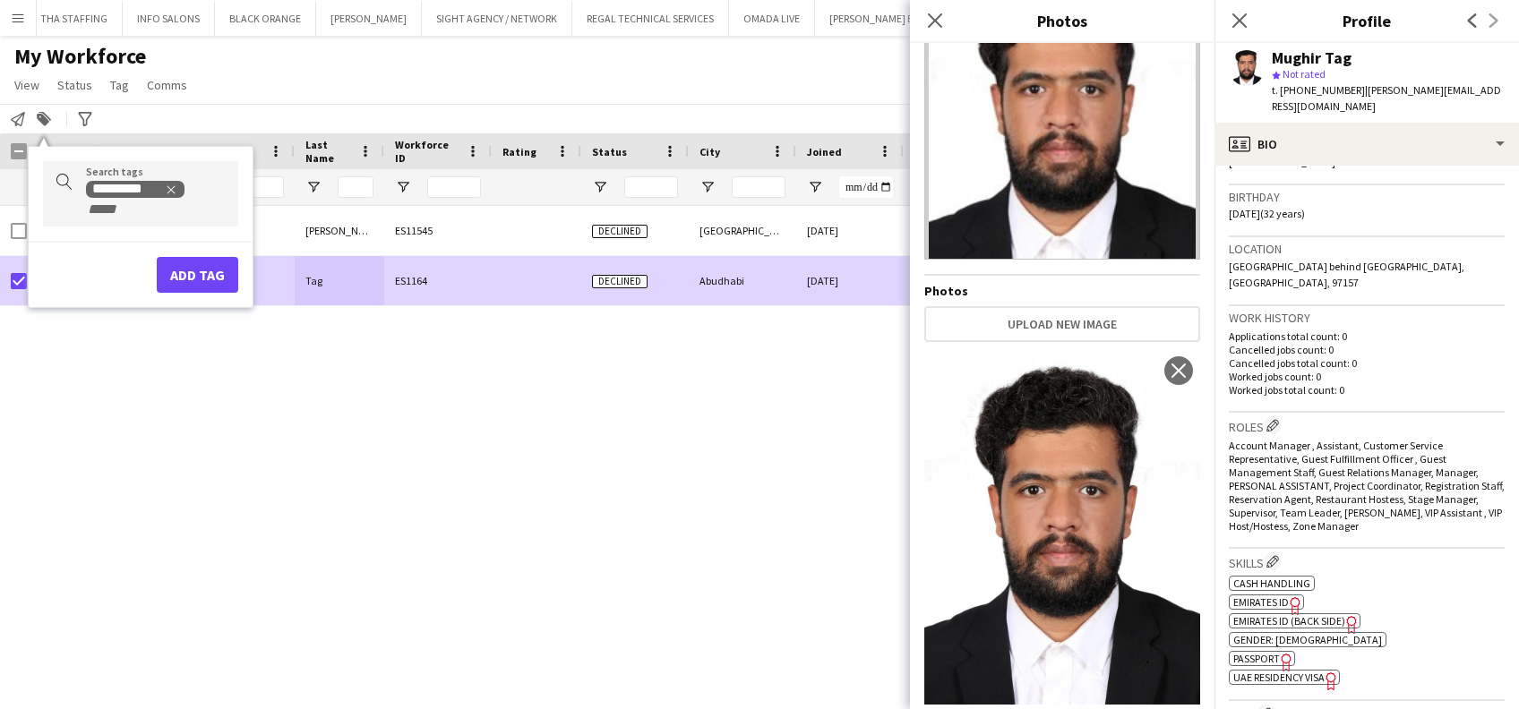
scroll to position [596, 0]
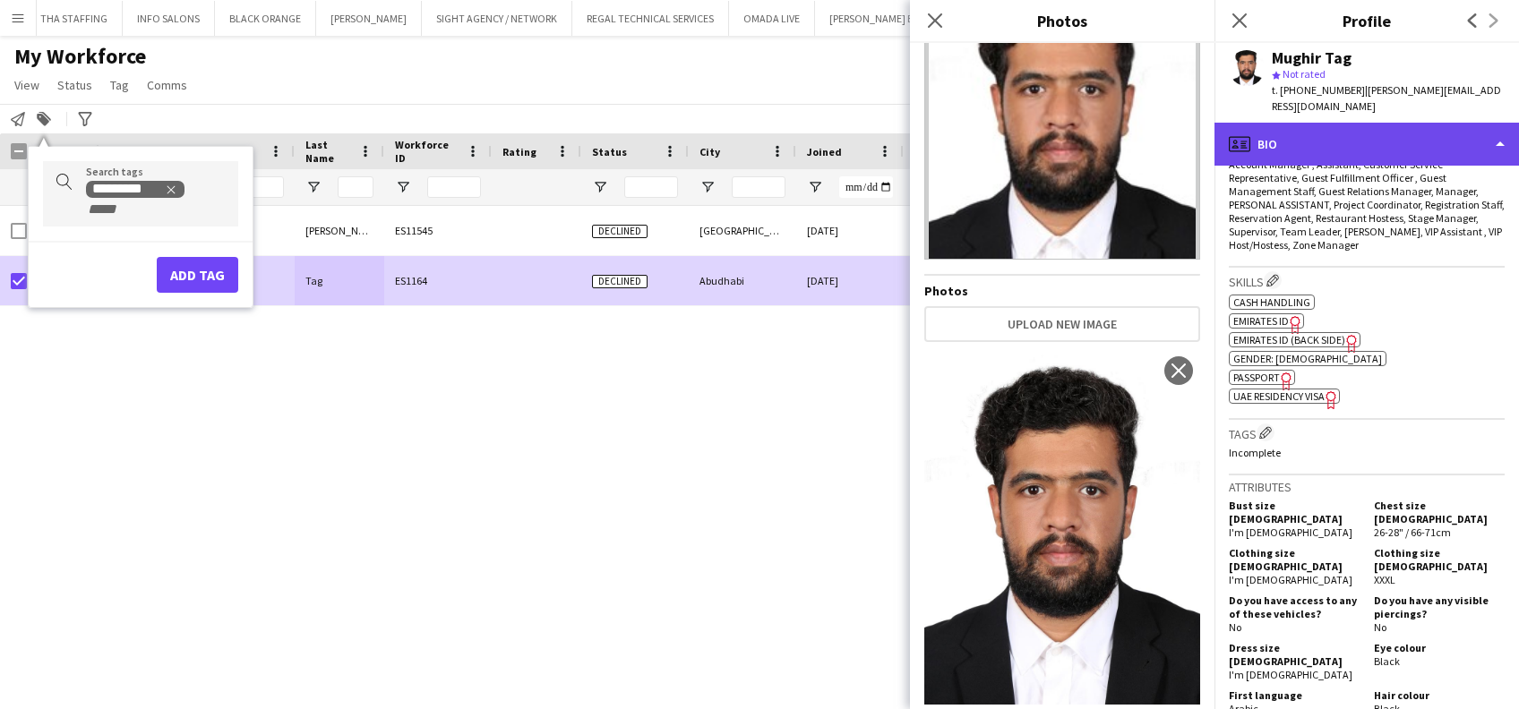
click at [1383, 143] on div "profile Bio" at bounding box center [1366, 144] width 304 height 43
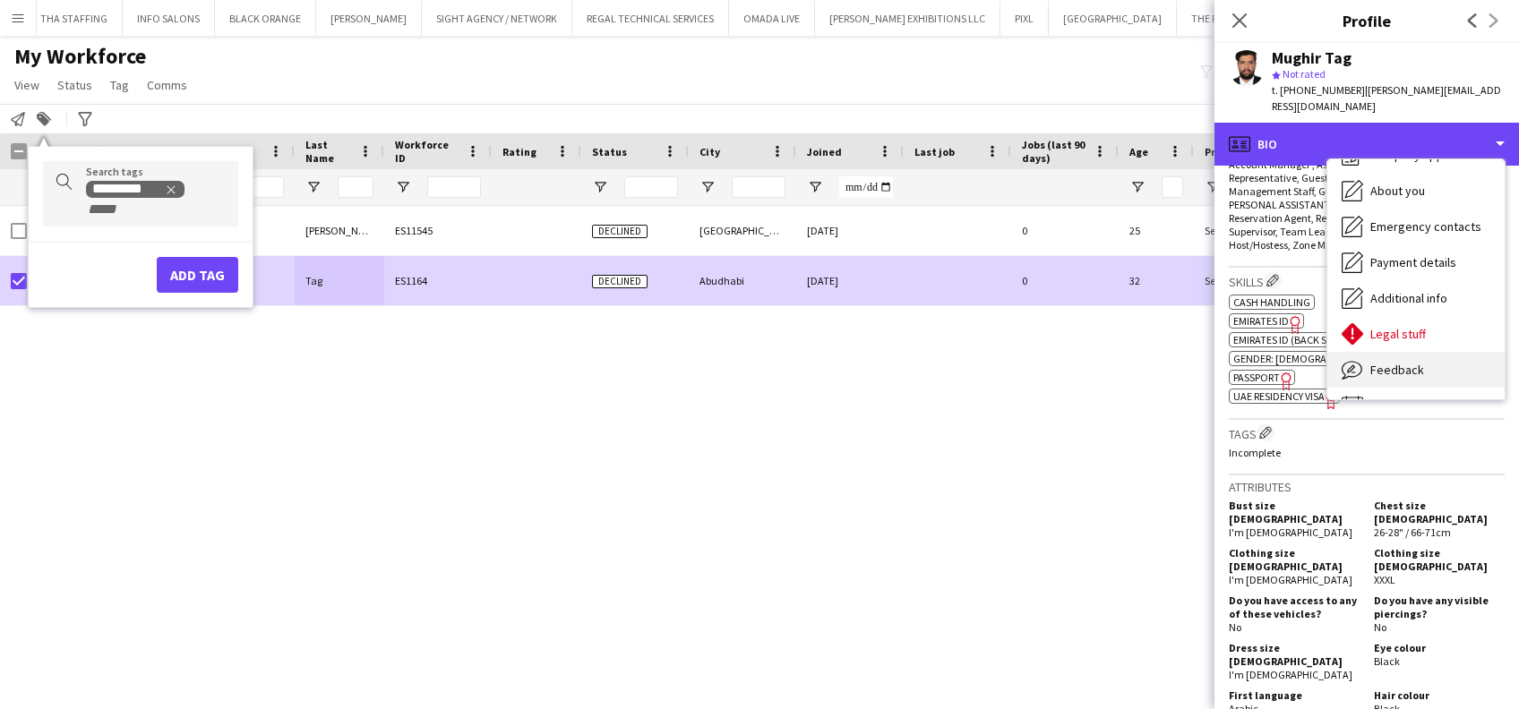
scroll to position [96, 0]
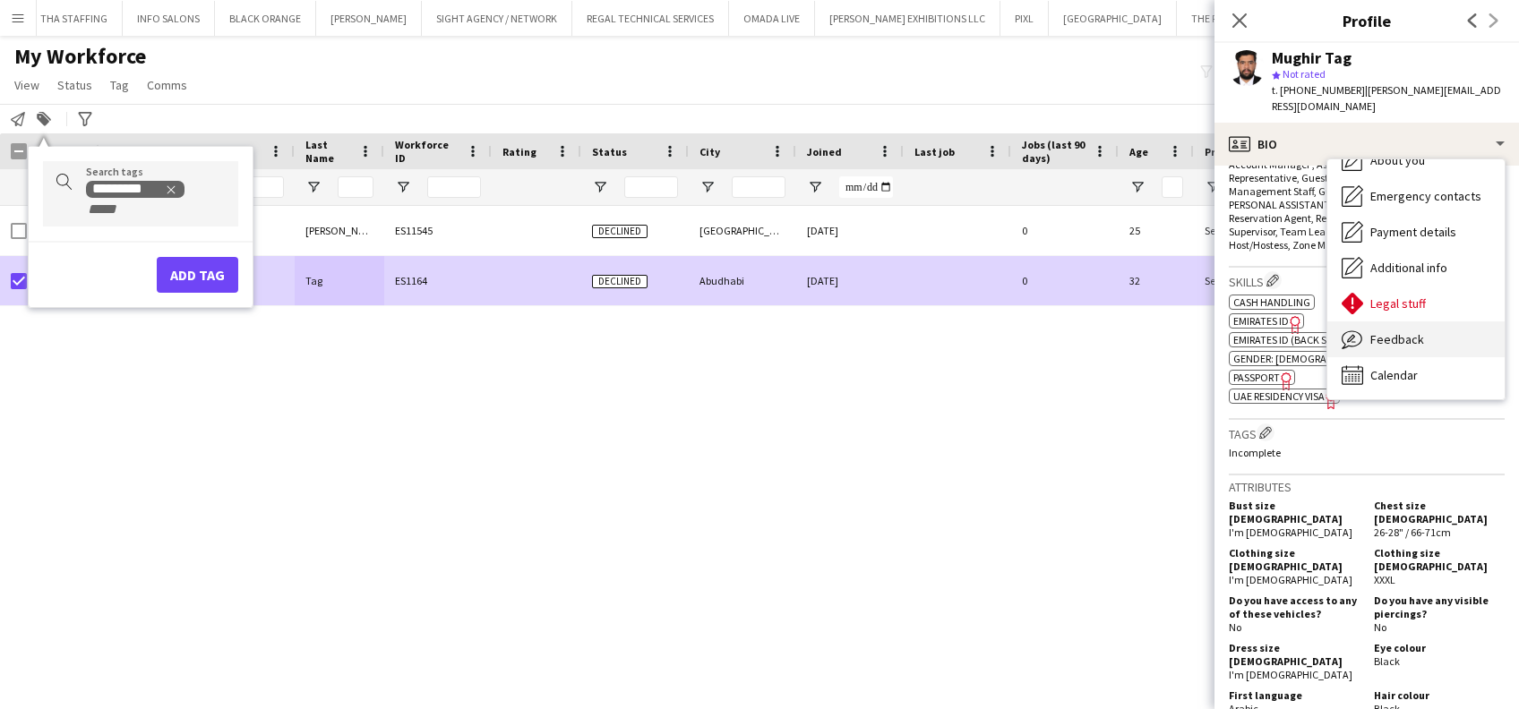
click at [1411, 333] on div "Feedback Feedback" at bounding box center [1415, 339] width 177 height 36
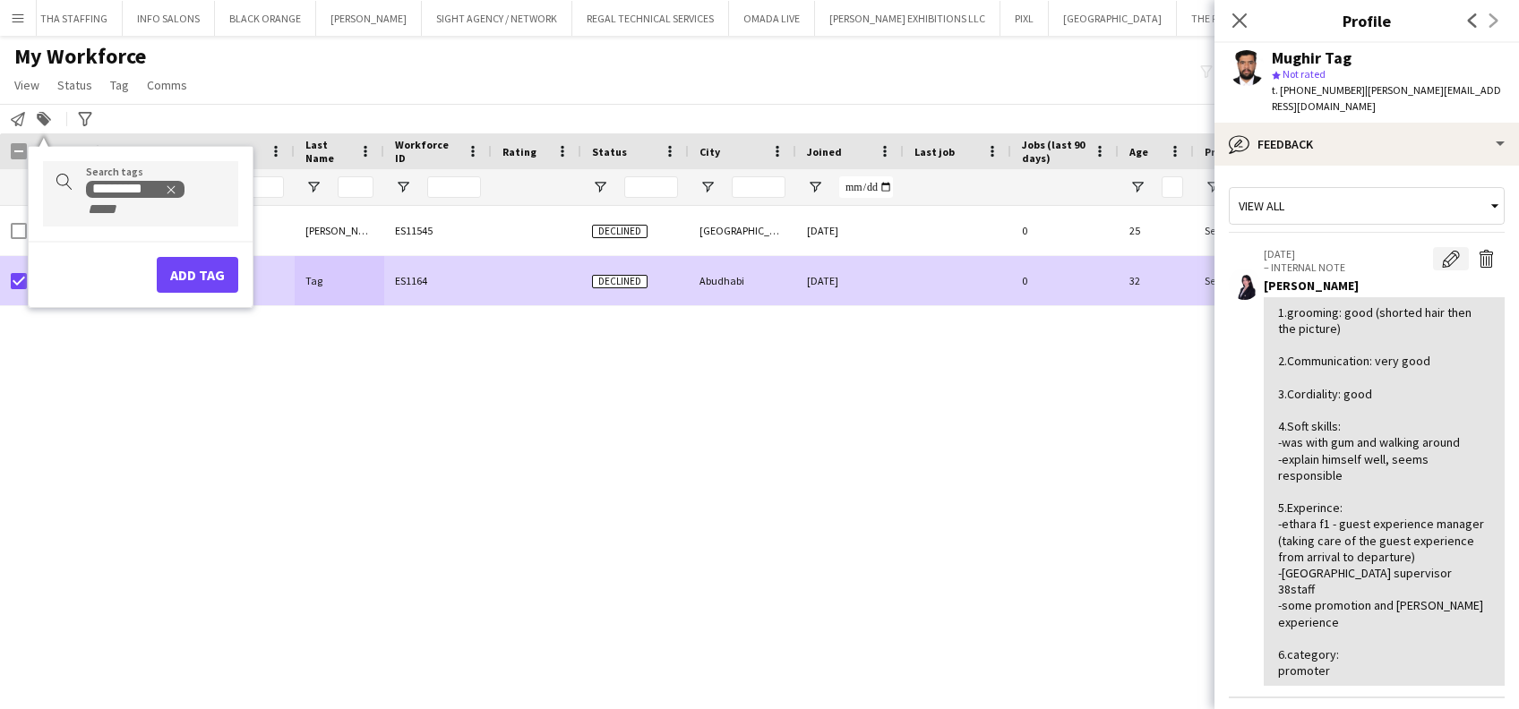
click at [1442, 250] on app-icon "Edit internal note" at bounding box center [1451, 259] width 18 height 18
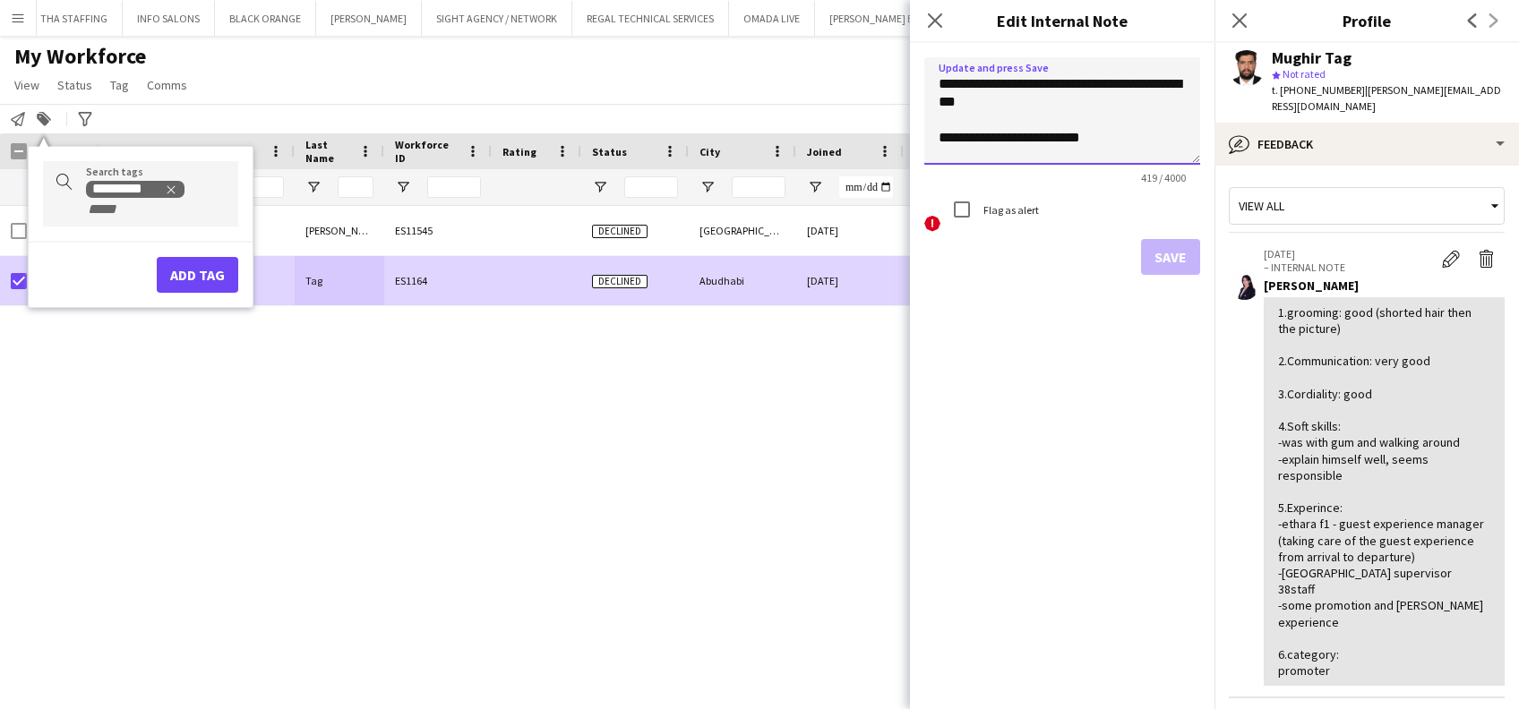
drag, startPoint x: 1027, startPoint y: 85, endPoint x: 1008, endPoint y: 85, distance: 18.8
click at [1008, 85] on textarea "**********" at bounding box center [1062, 110] width 276 height 107
click at [1094, 80] on textarea "**********" at bounding box center [1062, 110] width 276 height 107
type textarea "**********"
click at [1161, 252] on button "Save" at bounding box center [1170, 257] width 59 height 36
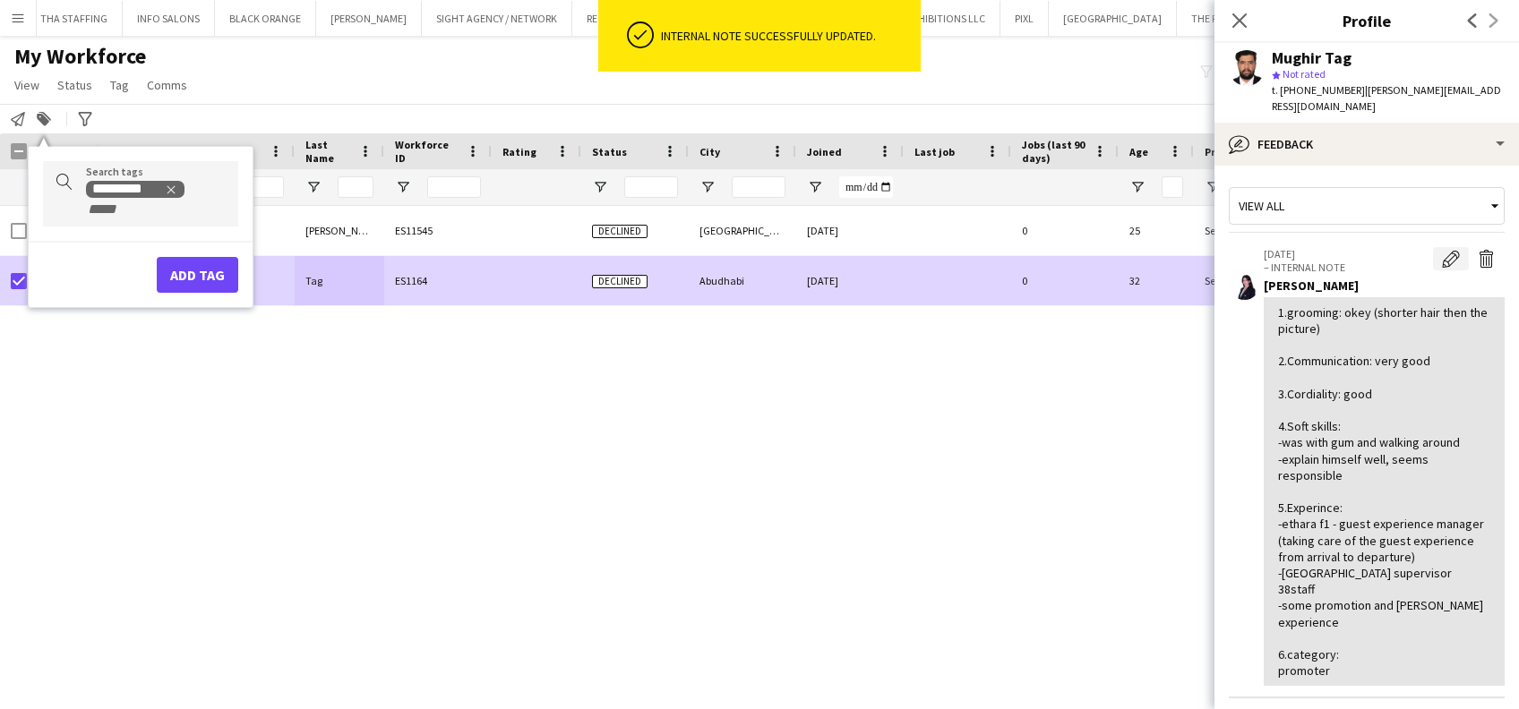
click at [1445, 247] on button "Edit internal note" at bounding box center [1451, 258] width 36 height 23
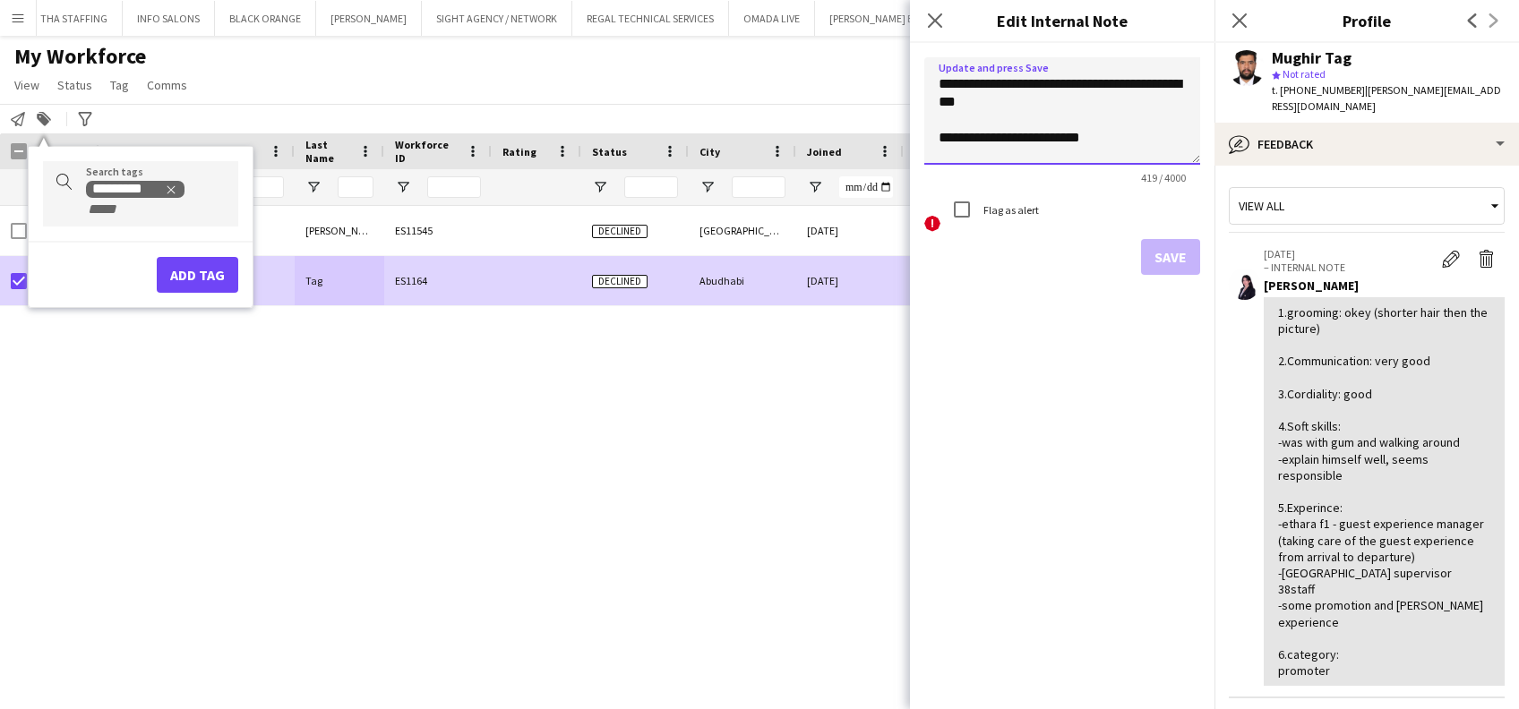
drag, startPoint x: 1017, startPoint y: 105, endPoint x: 1064, endPoint y: 93, distance: 48.0
click at [1059, 88] on textarea "**********" at bounding box center [1062, 110] width 276 height 107
type textarea "**********"
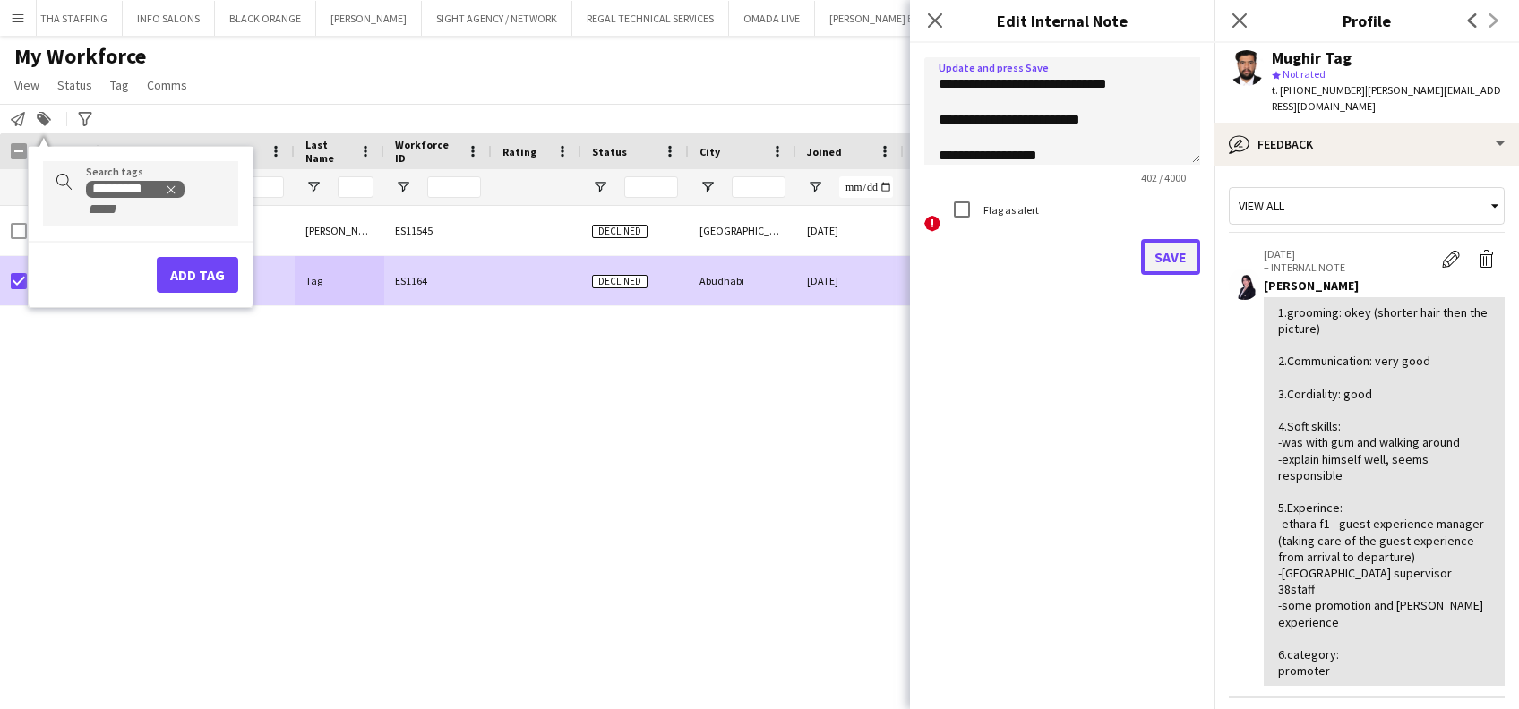
click at [1158, 251] on button "Save" at bounding box center [1170, 257] width 59 height 36
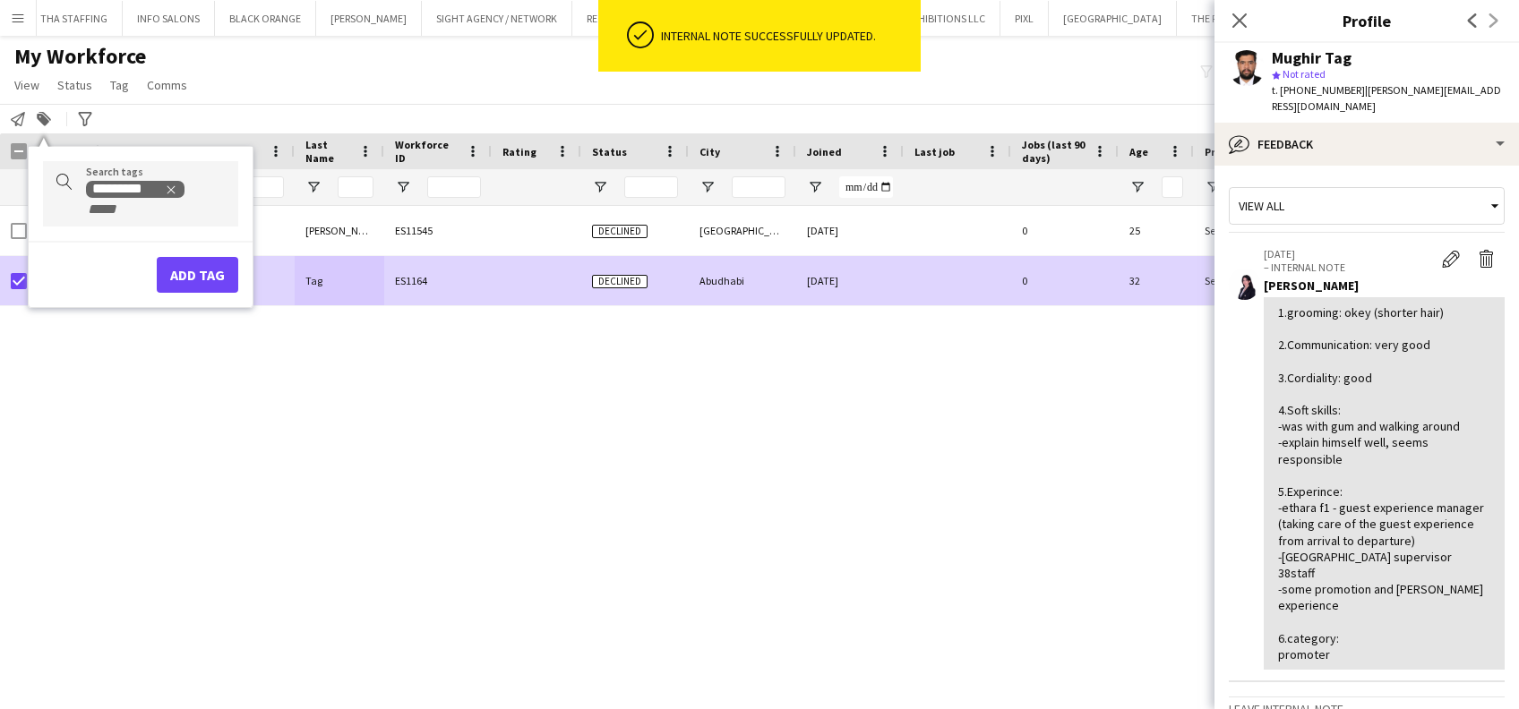
click at [867, 456] on div "Mugheeth Al juboori ES11545 Declined Dubai 30-05-2025 0 25 Self-employed Crew M…" at bounding box center [732, 442] width 1465 height 472
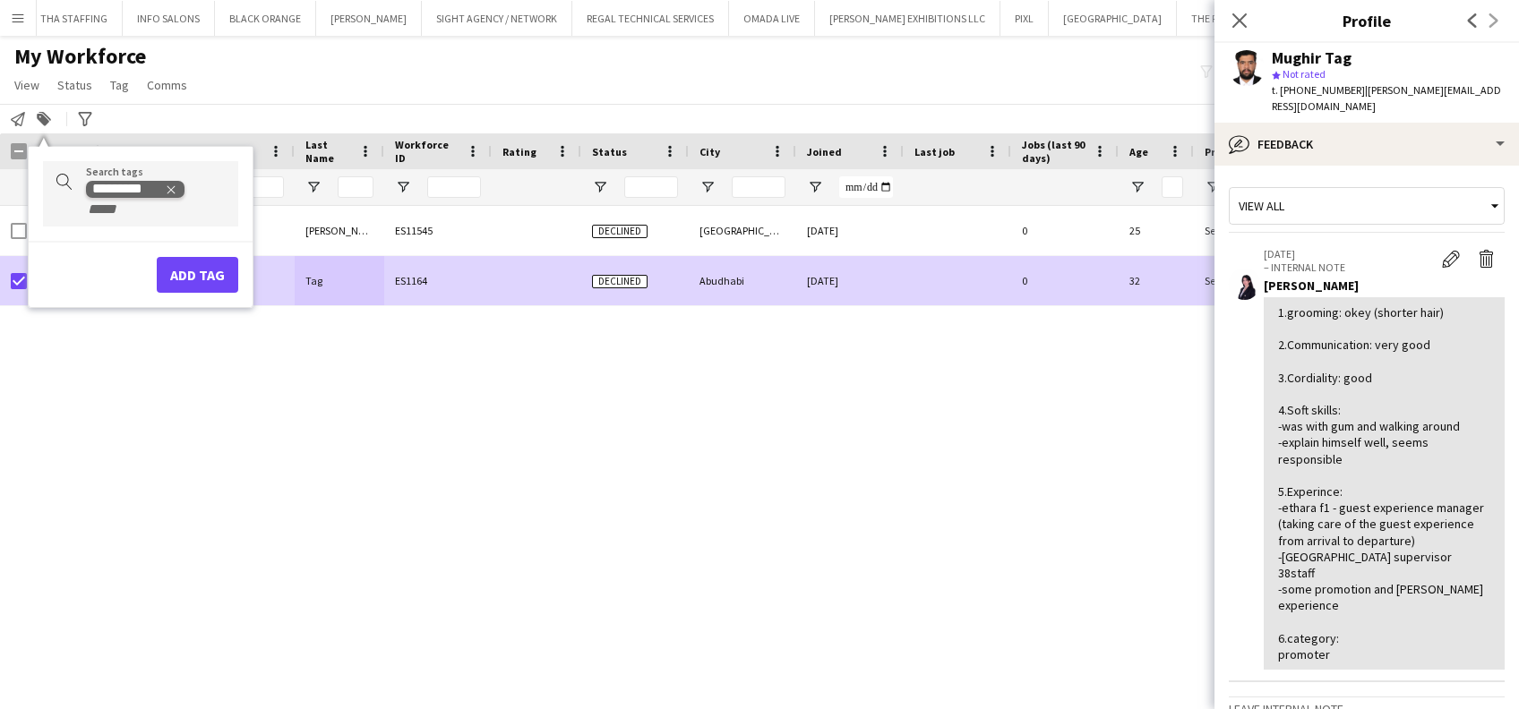
click at [176, 193] on icon "Remove tag" at bounding box center [171, 190] width 13 height 13
click at [1241, 22] on icon at bounding box center [1239, 20] width 14 height 14
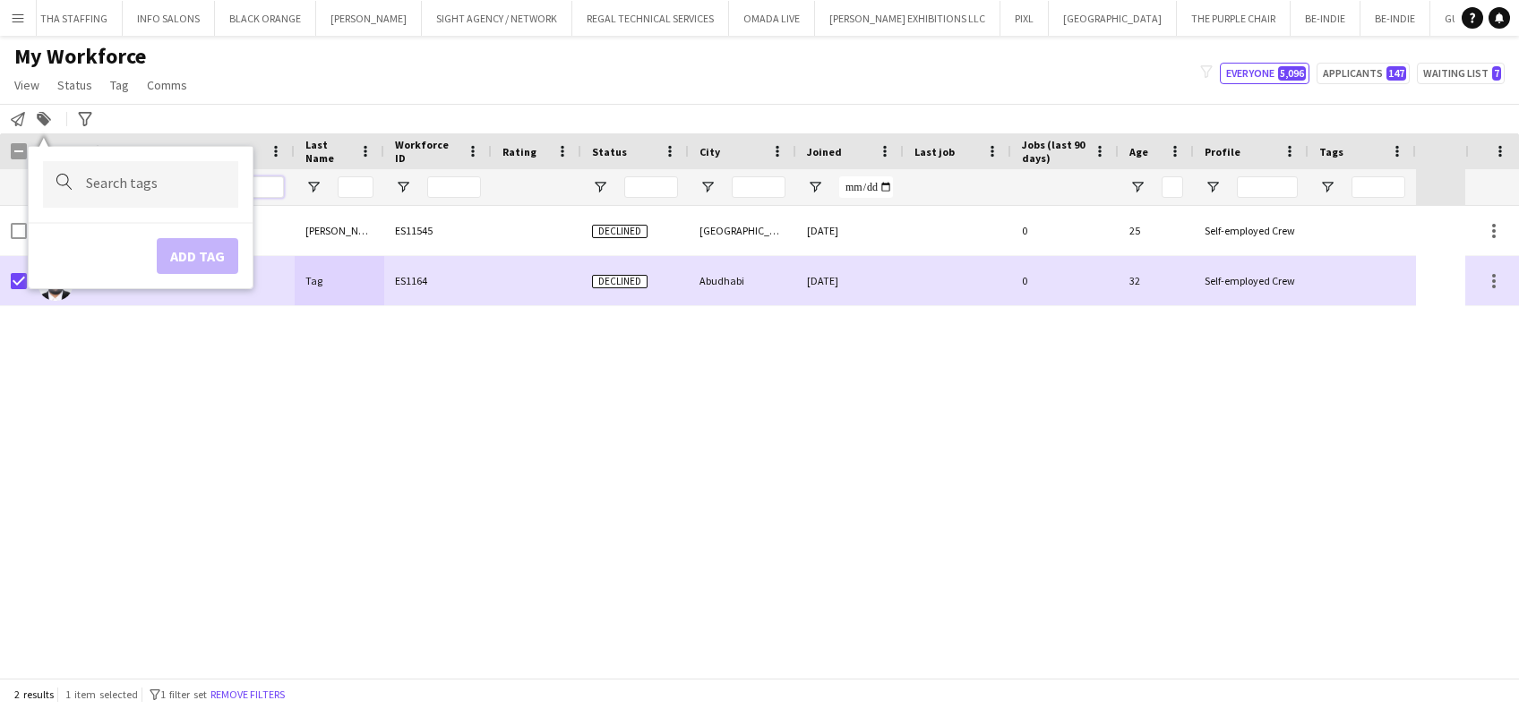
click at [261, 186] on input "****" at bounding box center [221, 186] width 124 height 21
type input "*"
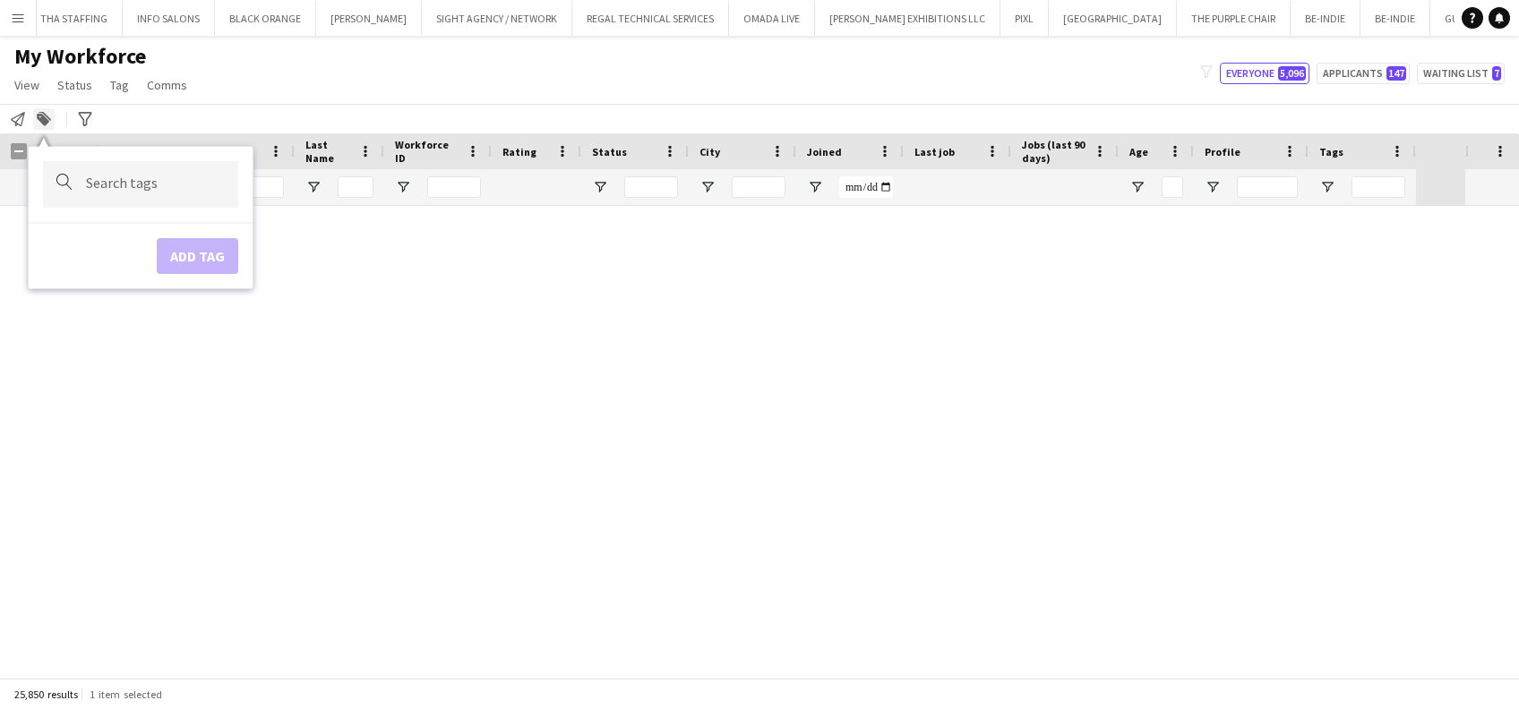
click at [47, 121] on icon at bounding box center [43, 120] width 13 height 13
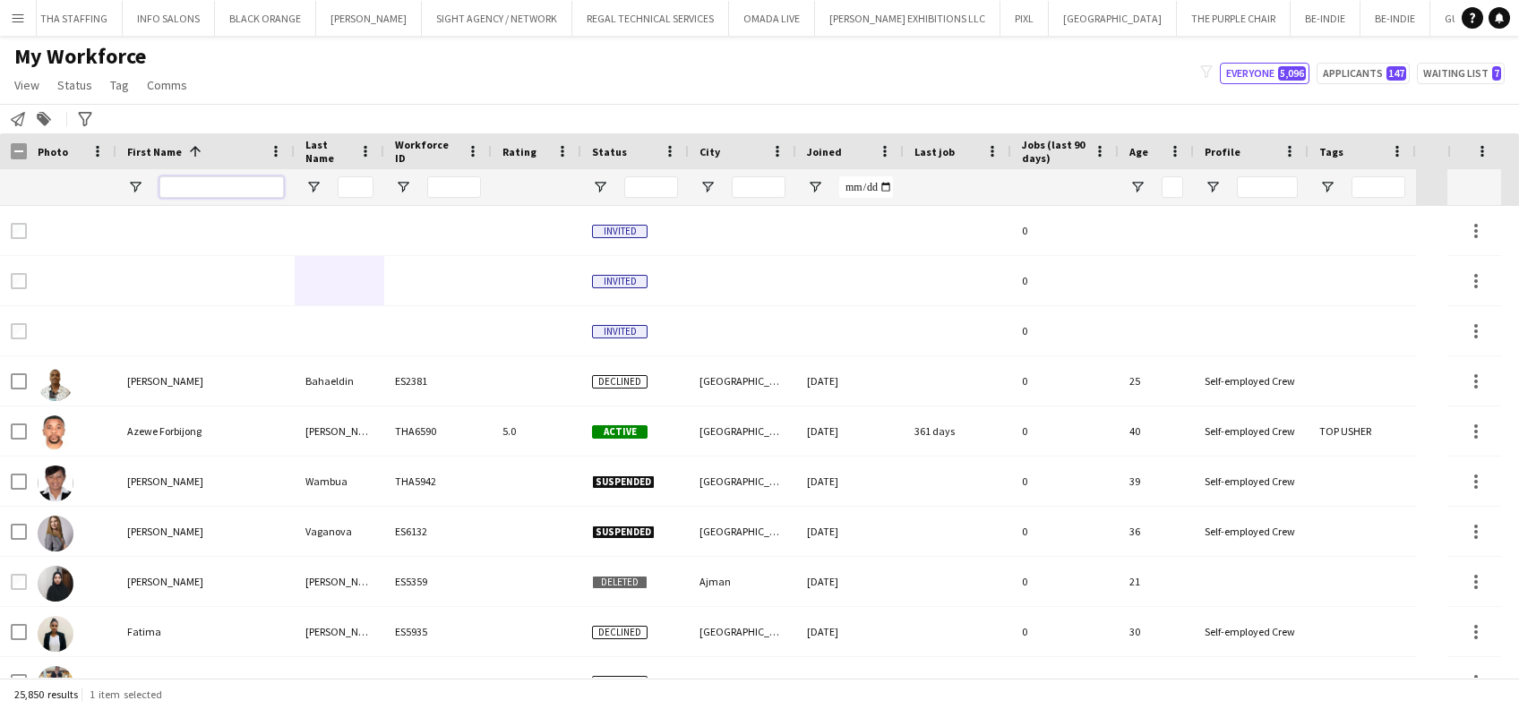
click at [212, 177] on input "First Name Filter Input" at bounding box center [221, 186] width 124 height 21
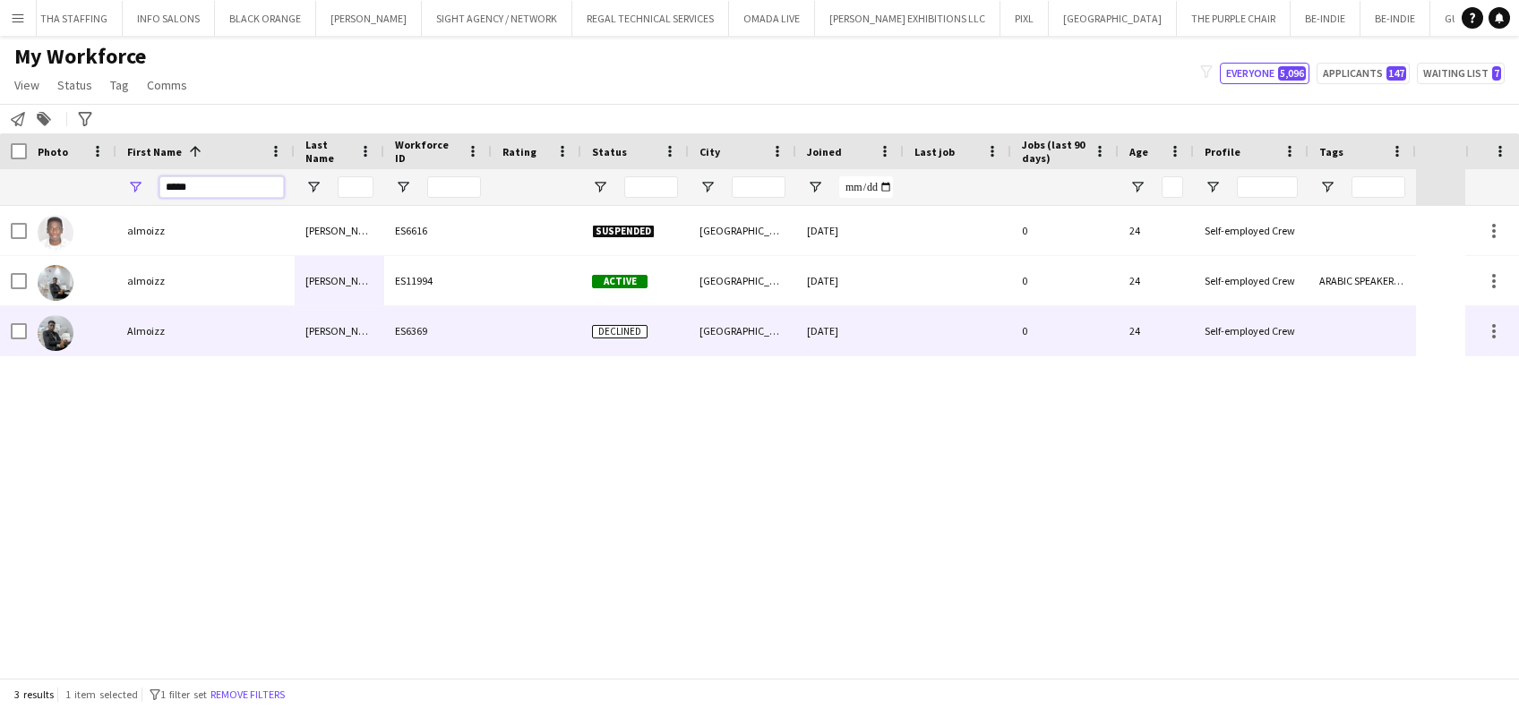
type input "*****"
click at [292, 348] on div "Almoizz" at bounding box center [205, 330] width 178 height 49
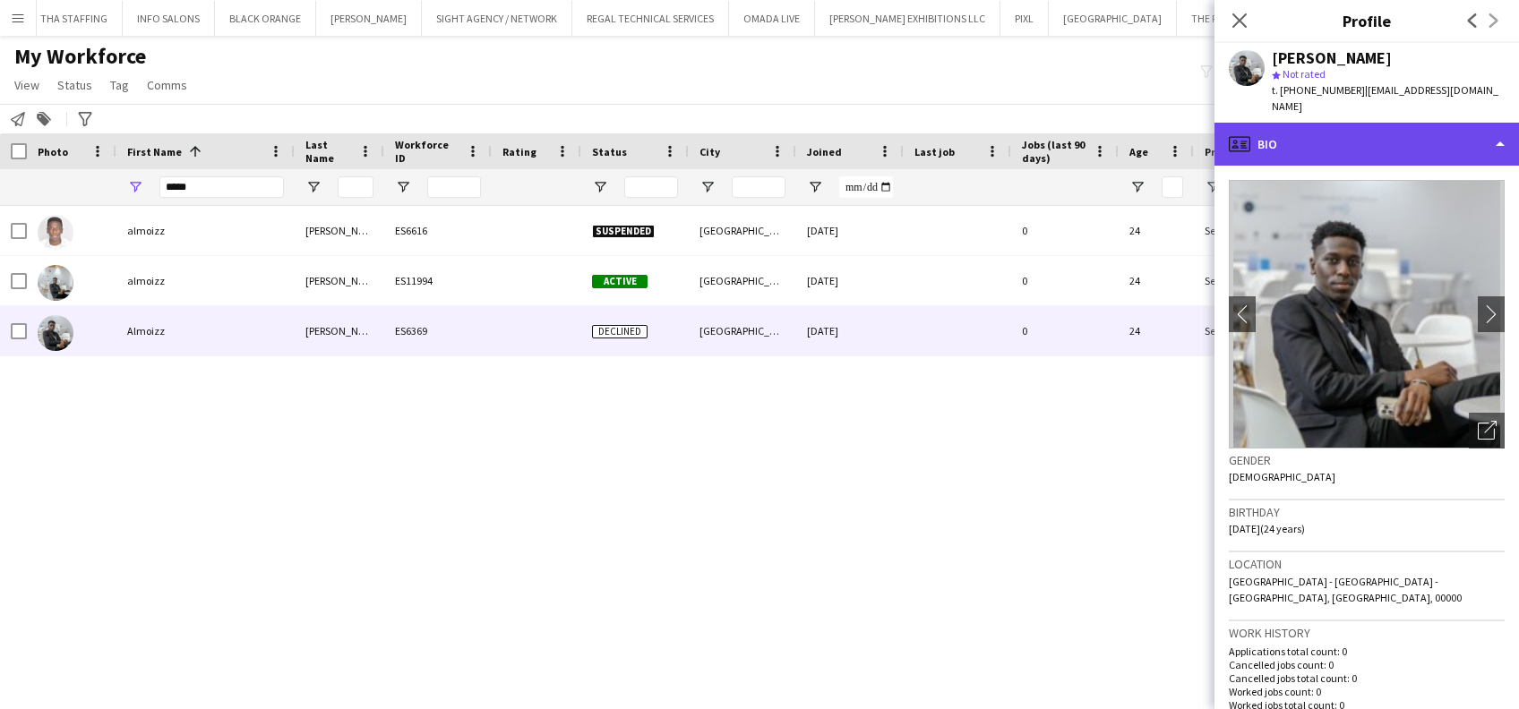
click at [1476, 138] on div "profile Bio" at bounding box center [1366, 144] width 304 height 43
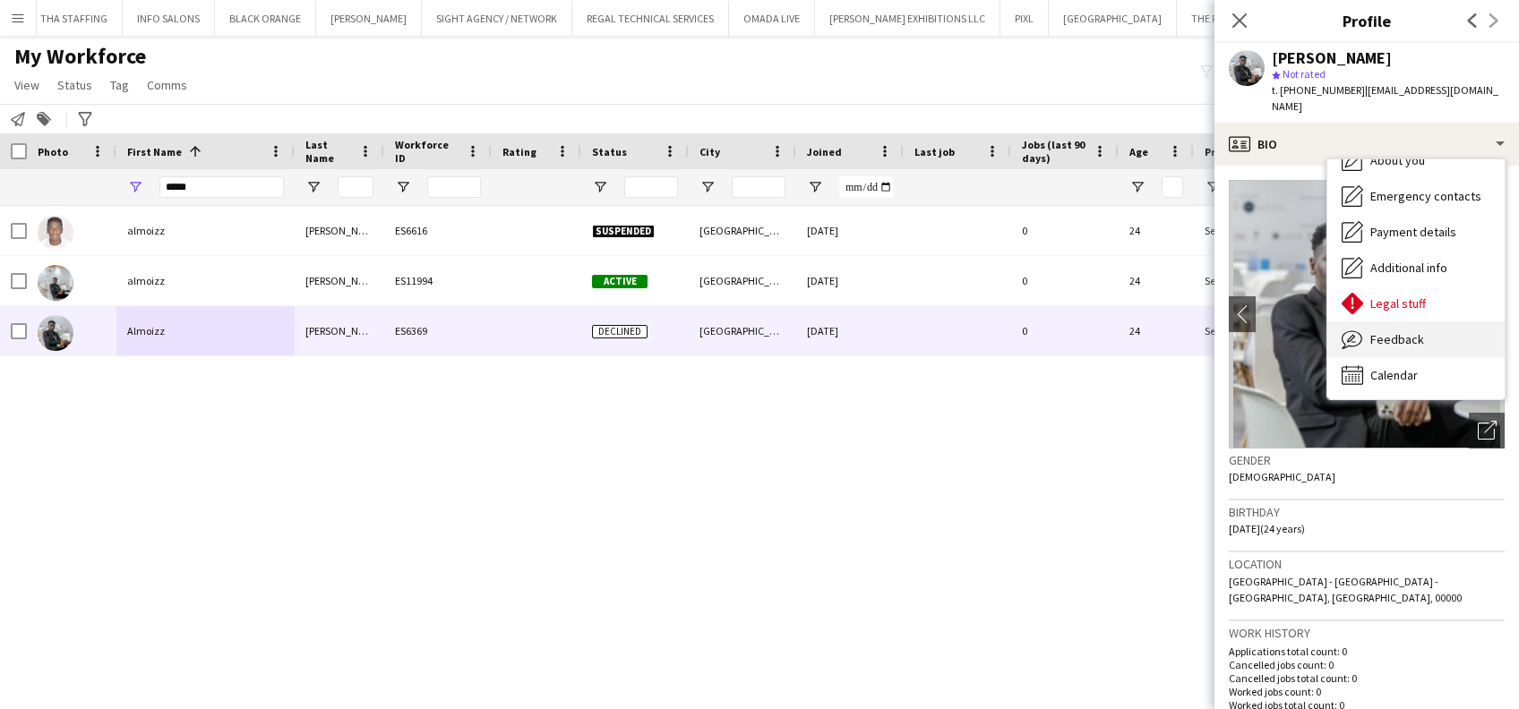
click at [1437, 338] on div "Feedback Feedback" at bounding box center [1415, 339] width 177 height 36
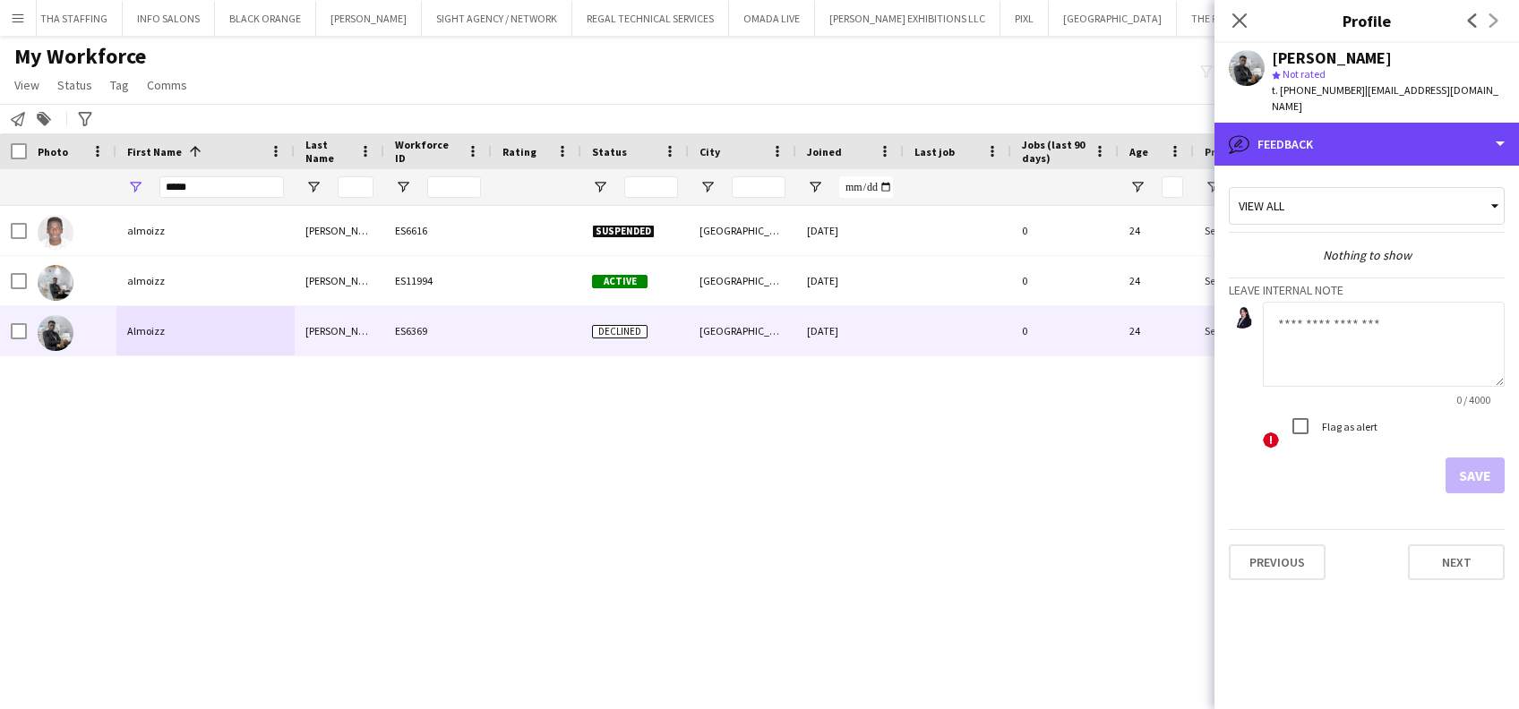
click at [1449, 147] on div "bubble-pencil Feedback" at bounding box center [1366, 144] width 304 height 43
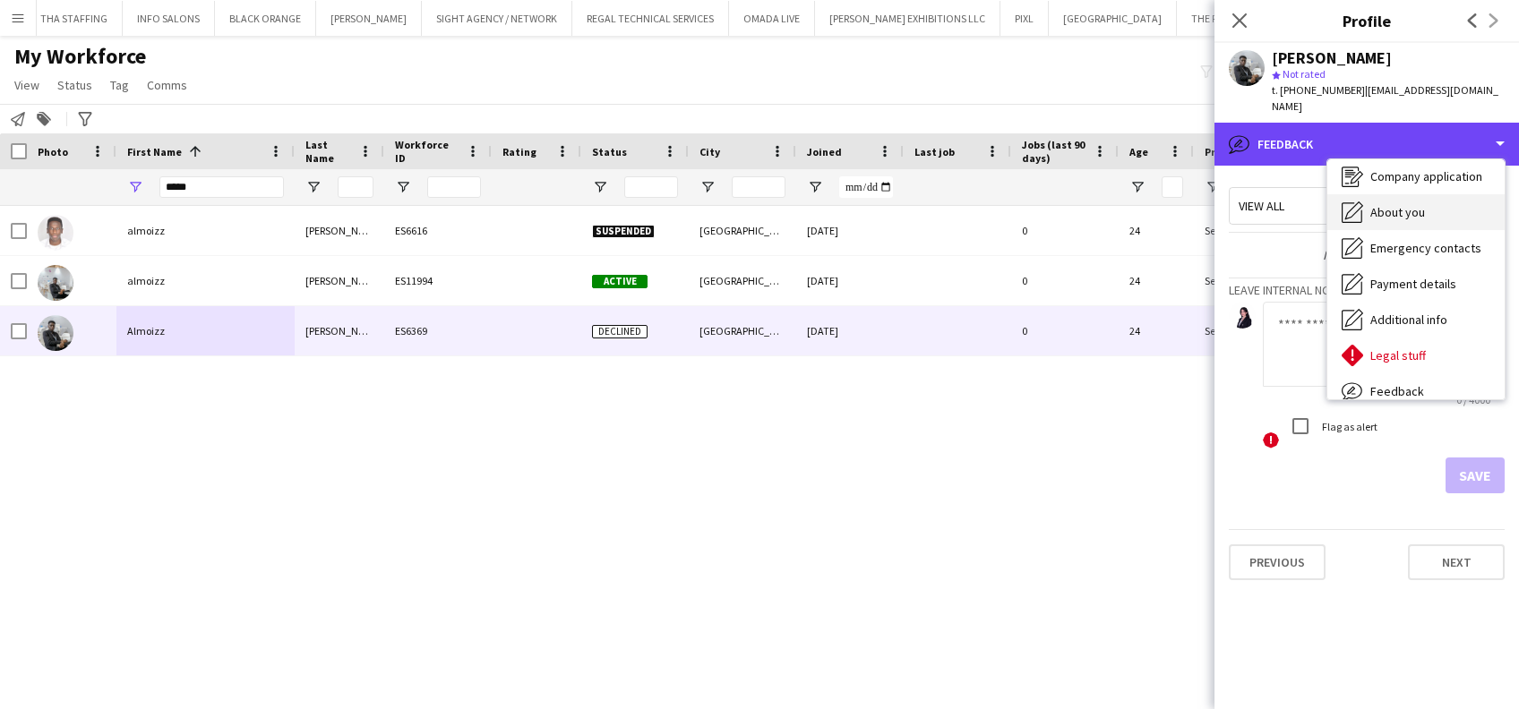
scroll to position [0, 0]
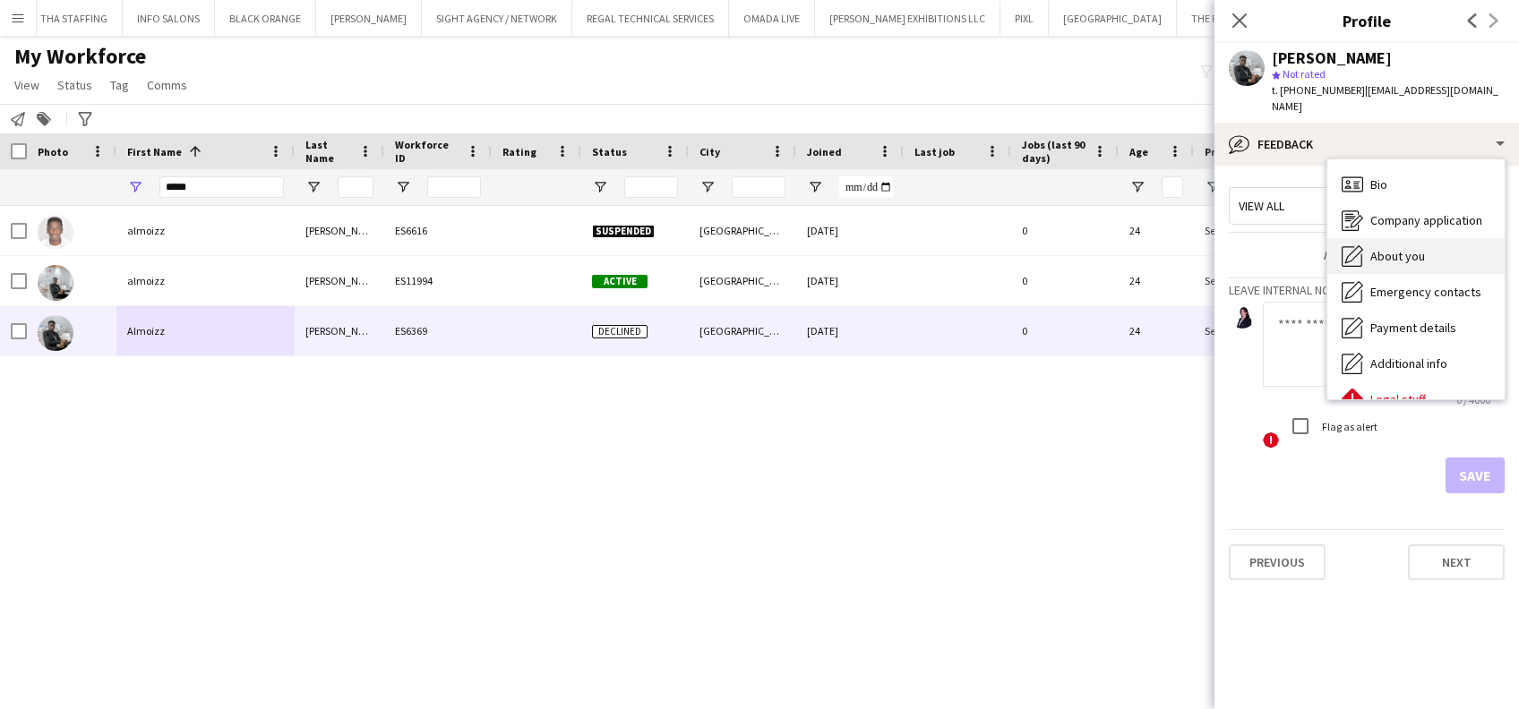
click at [1448, 159] on div "Bio Bio Company application Company application About you About you Emergency c…" at bounding box center [1415, 279] width 177 height 240
click at [1415, 184] on div "Bio Bio" at bounding box center [1415, 185] width 177 height 36
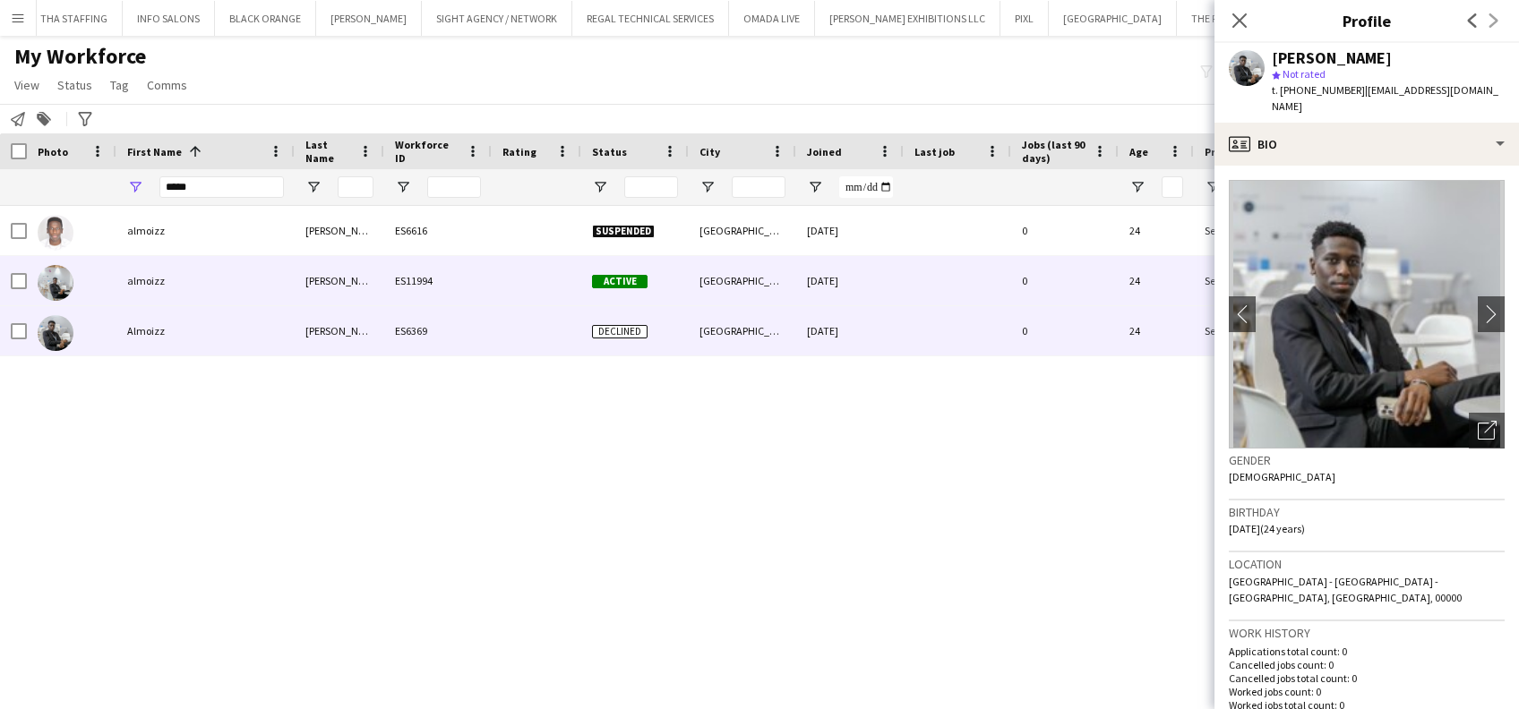
click at [243, 279] on div "almoizz" at bounding box center [205, 280] width 178 height 49
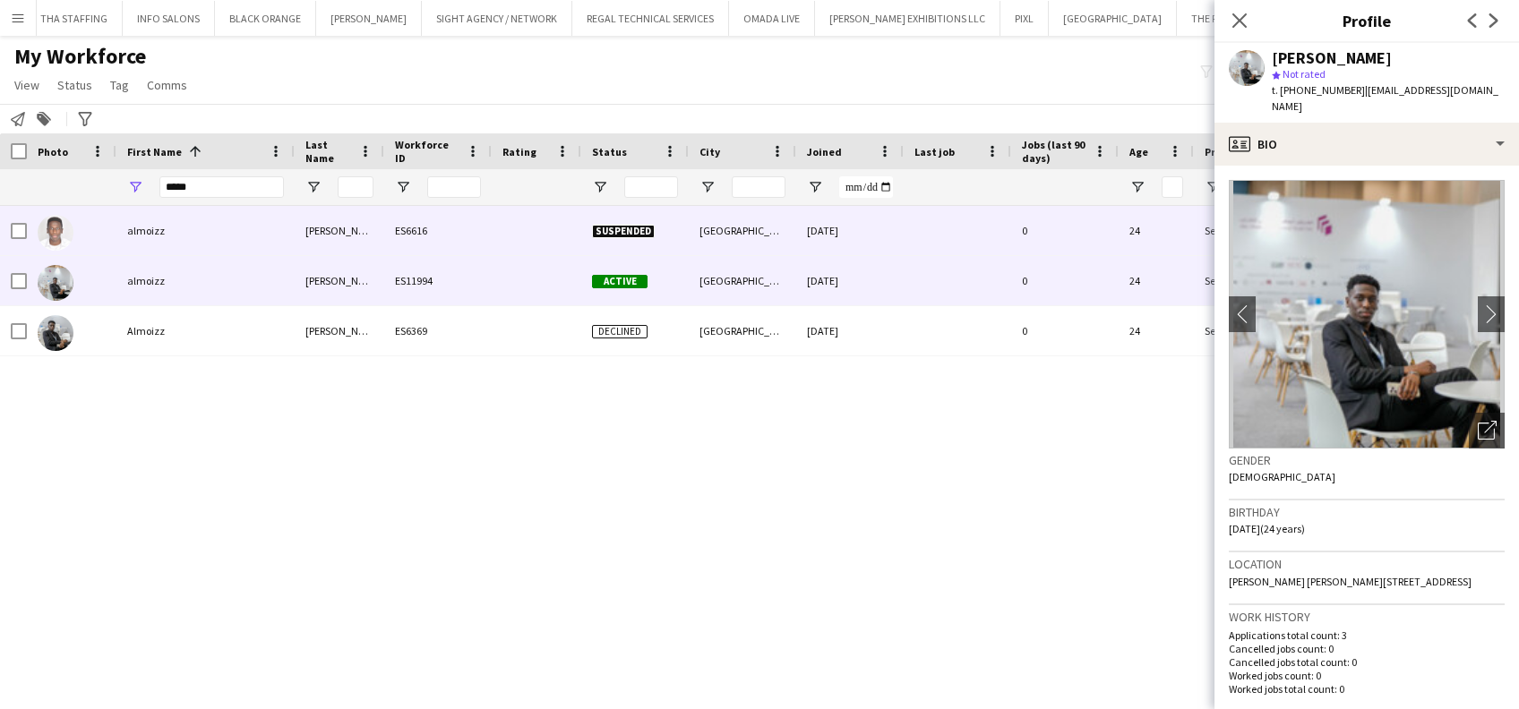
click at [447, 208] on div "ES6616" at bounding box center [437, 230] width 107 height 49
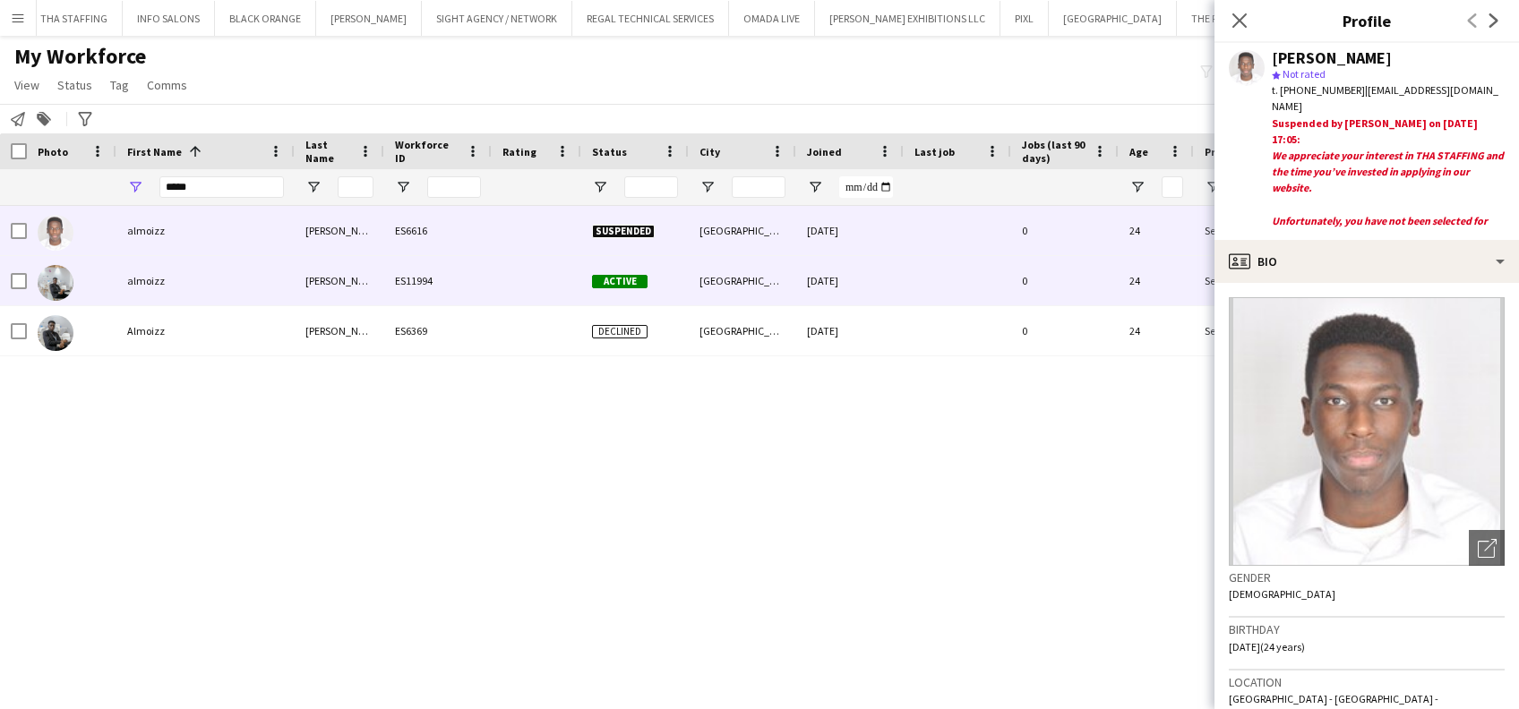
click at [579, 295] on div at bounding box center [537, 280] width 90 height 49
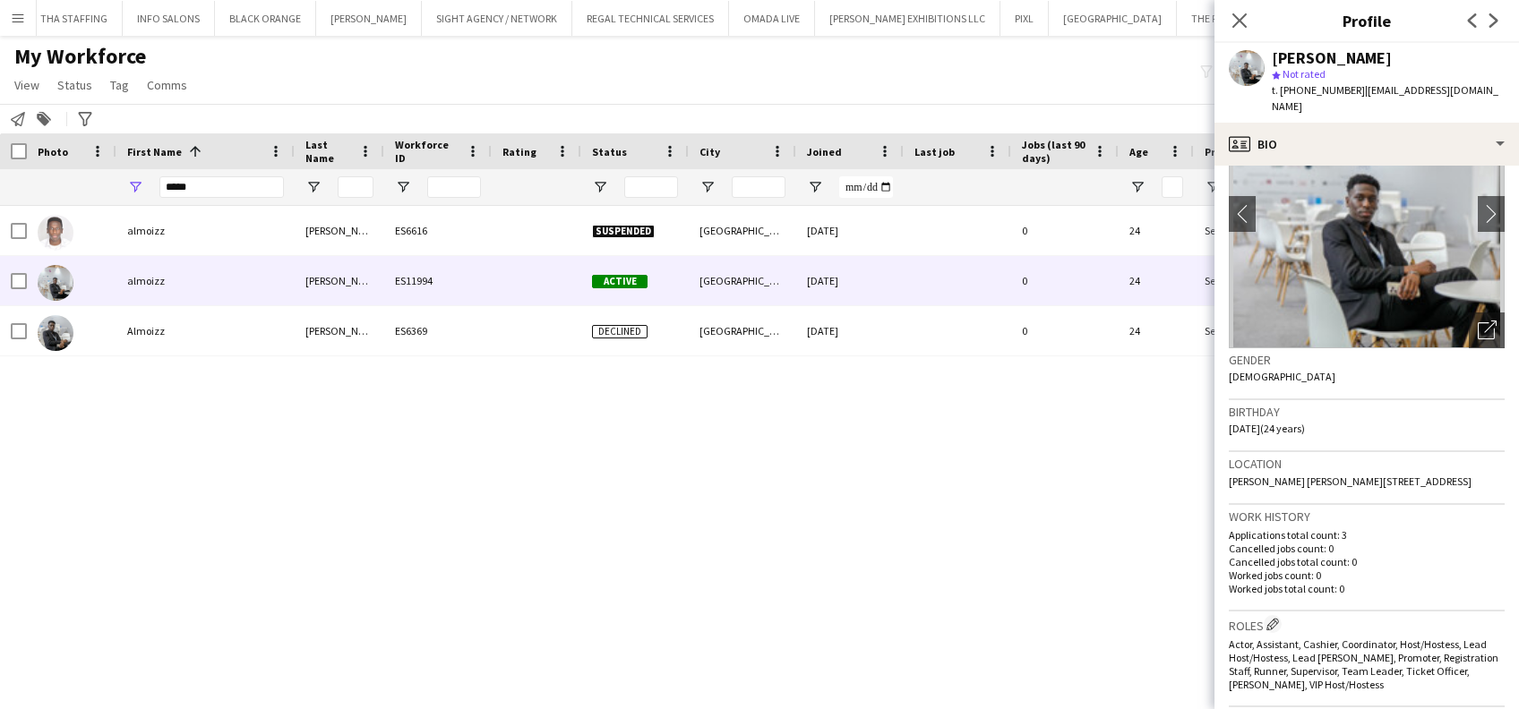
scroll to position [238, 0]
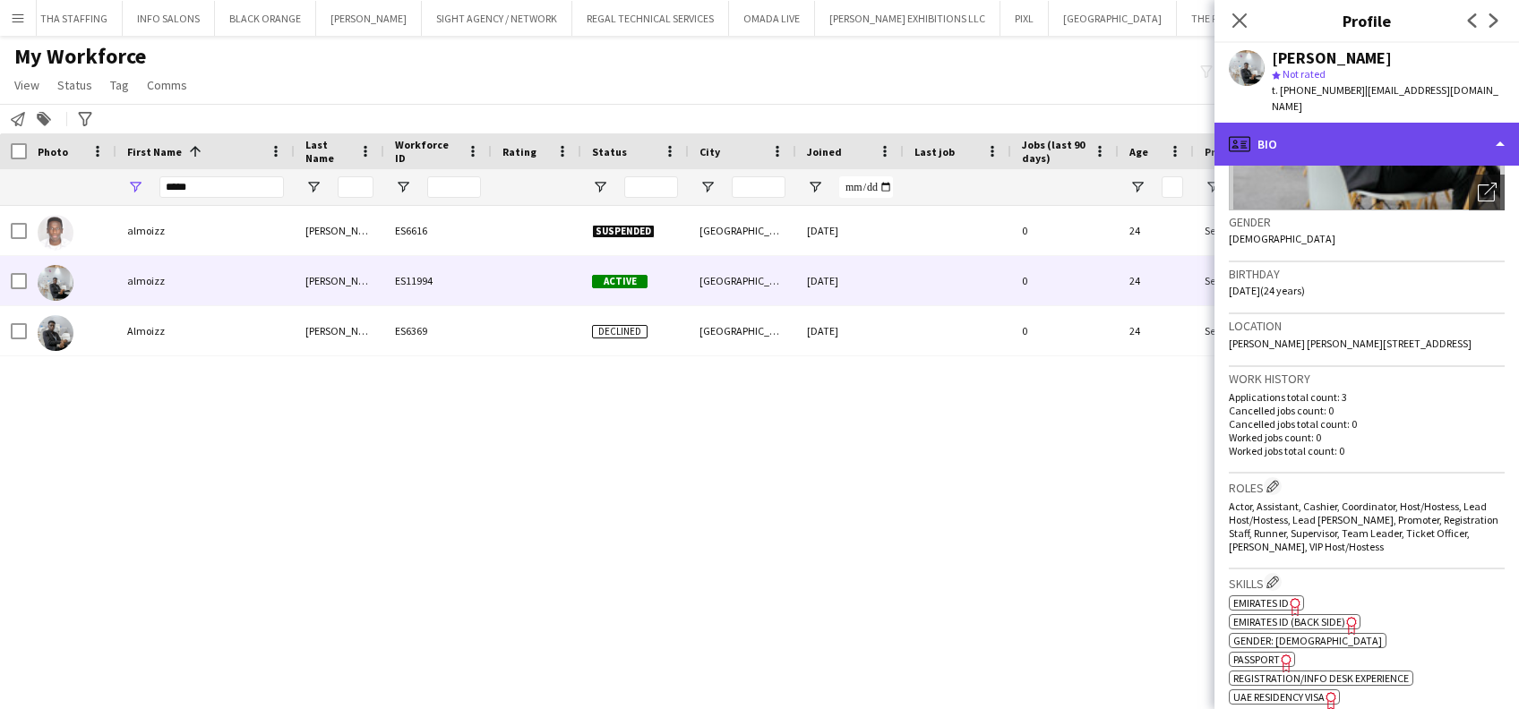
click at [1454, 139] on div "profile Bio" at bounding box center [1366, 144] width 304 height 43
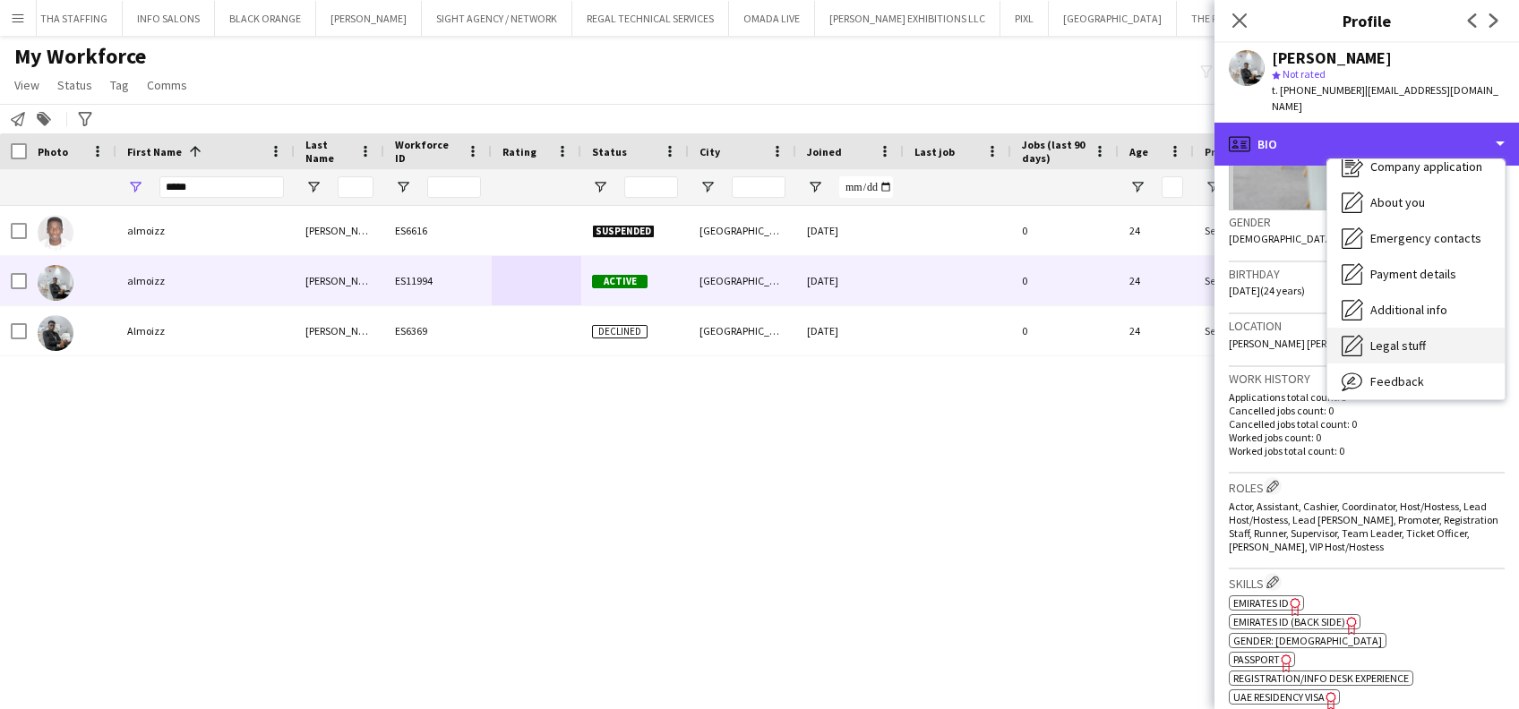
scroll to position [96, 0]
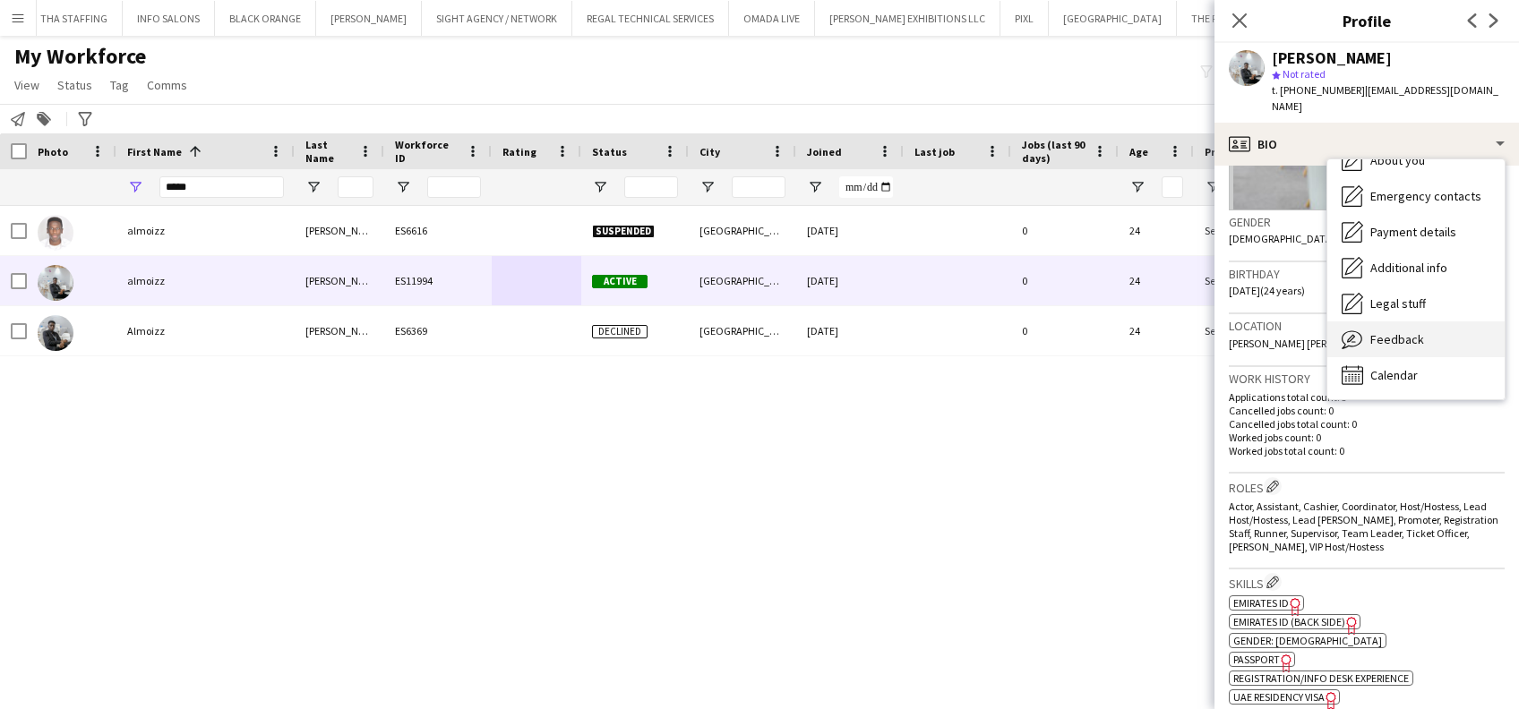
click at [1442, 330] on div "Feedback Feedback" at bounding box center [1415, 339] width 177 height 36
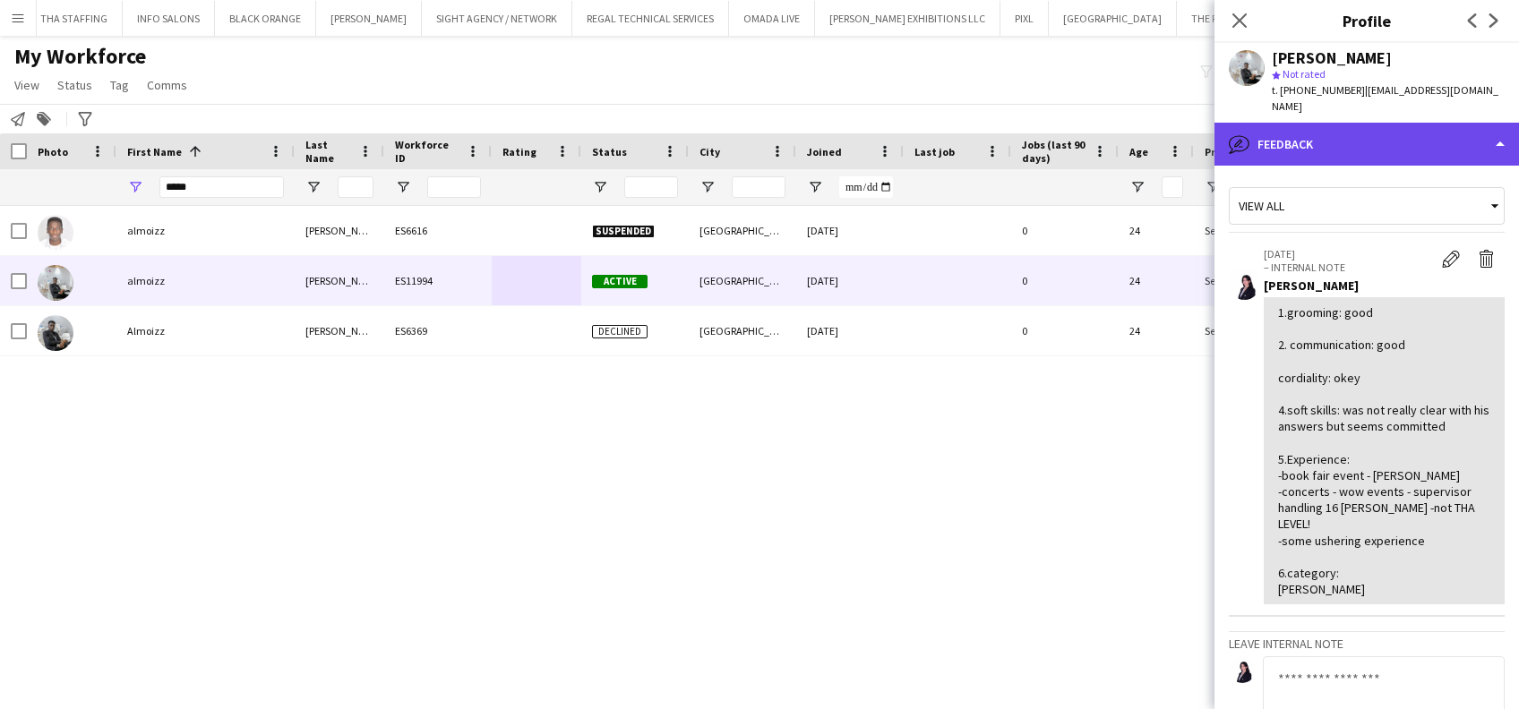
click at [1392, 133] on div "bubble-pencil Feedback" at bounding box center [1366, 144] width 304 height 43
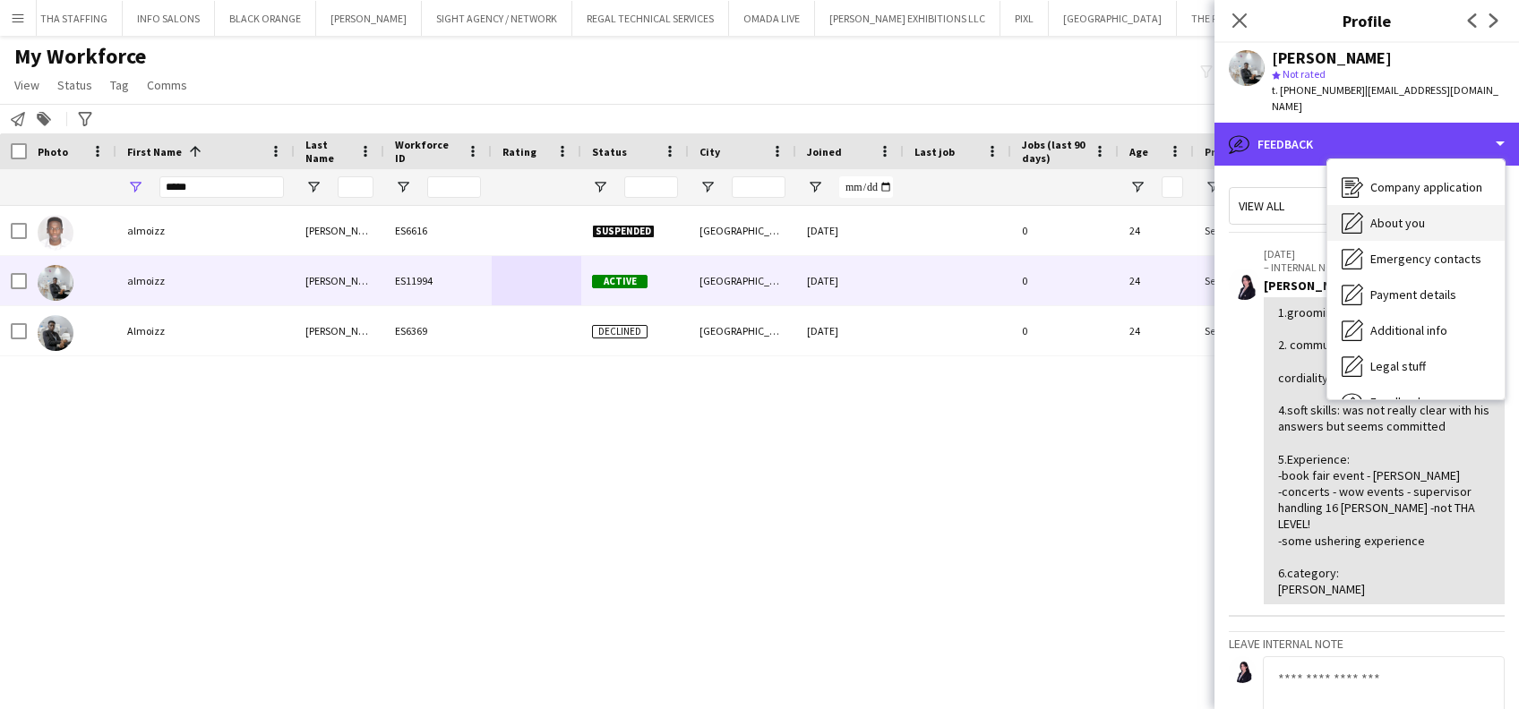
scroll to position [0, 0]
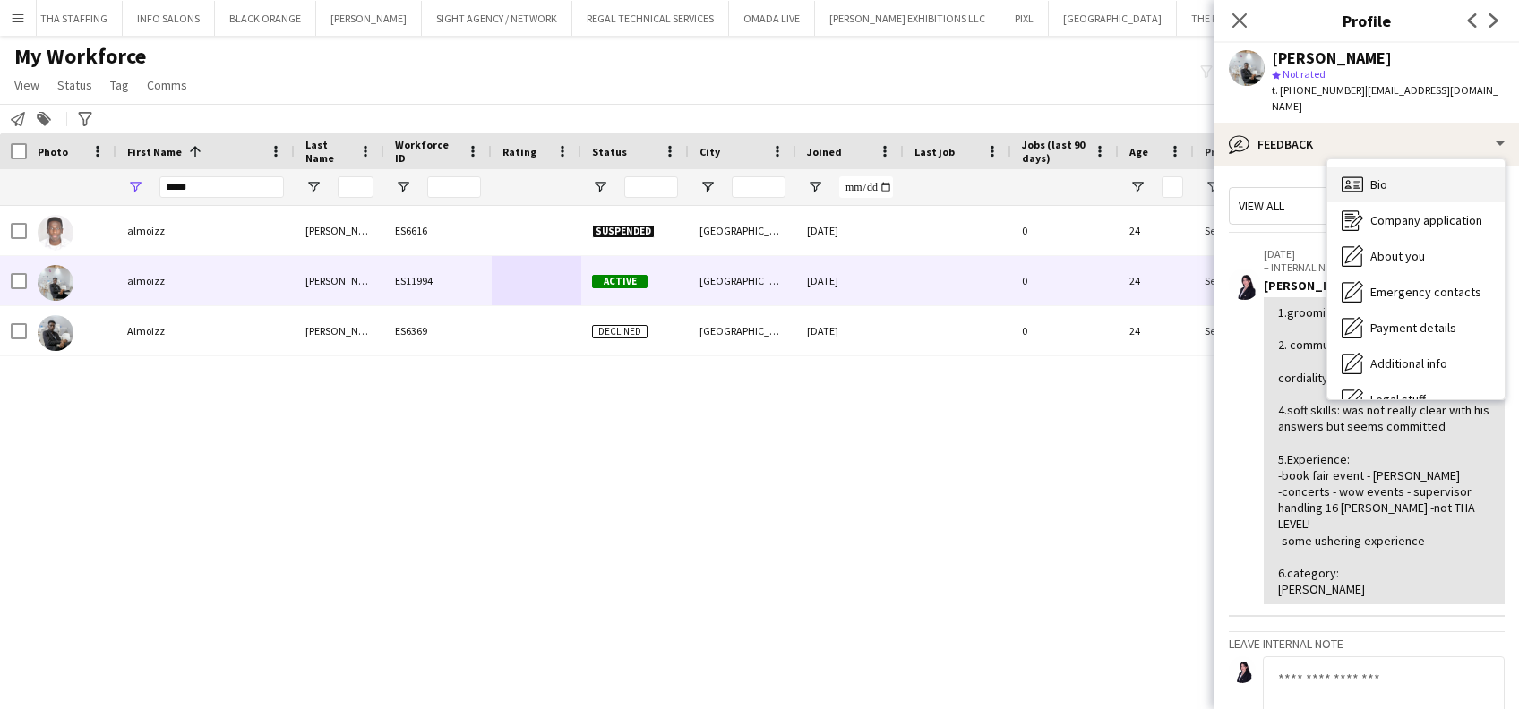
click at [1395, 167] on div "Bio Bio" at bounding box center [1415, 185] width 177 height 36
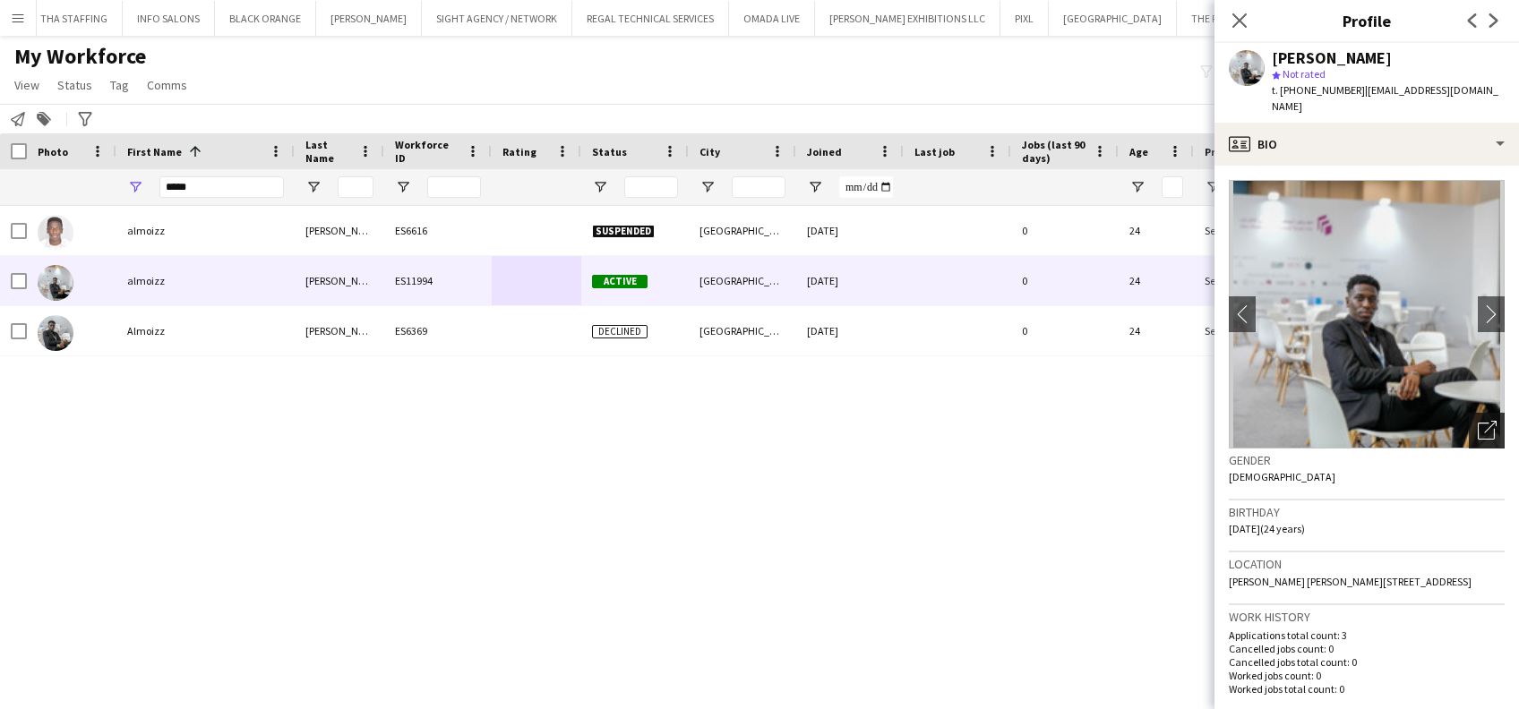
click at [1469, 418] on div "Open photos pop-in" at bounding box center [1487, 431] width 36 height 36
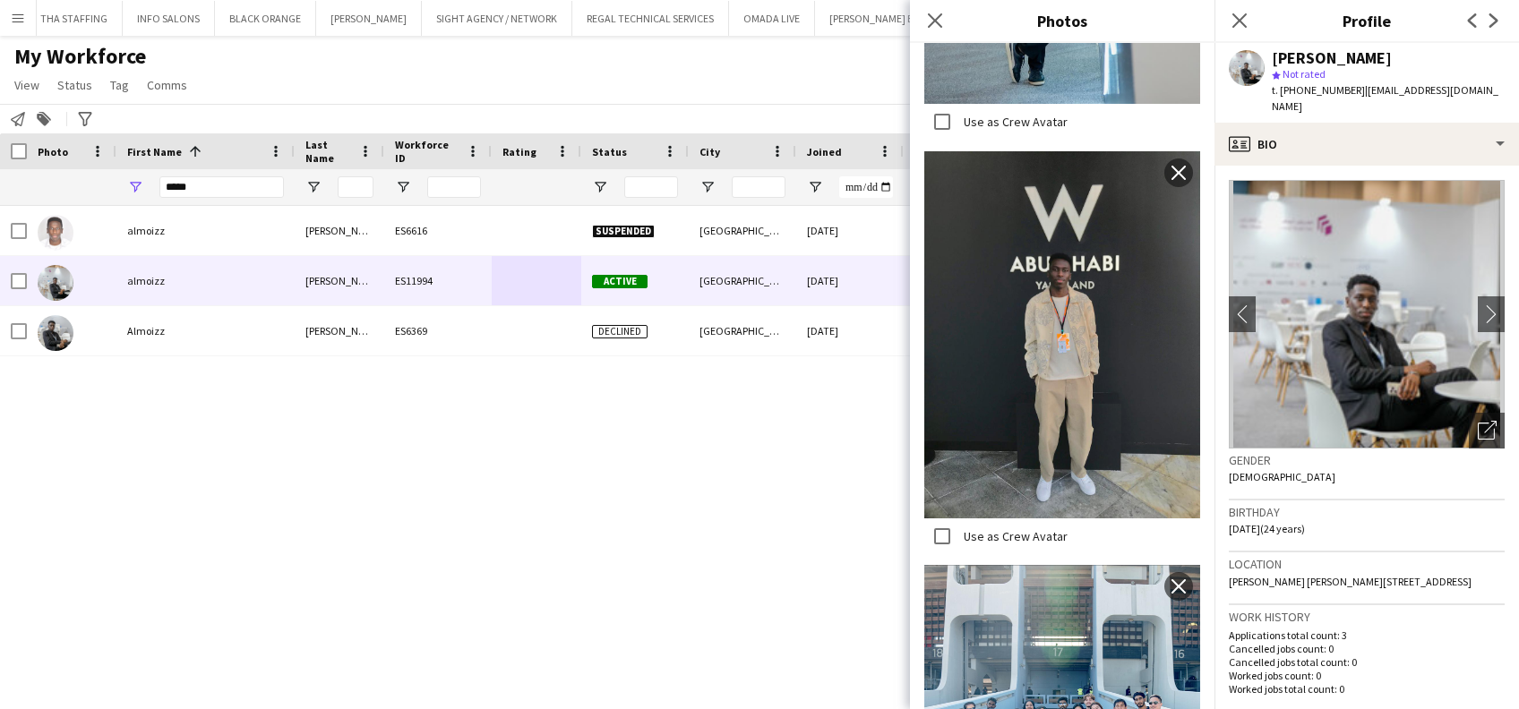
scroll to position [1633, 0]
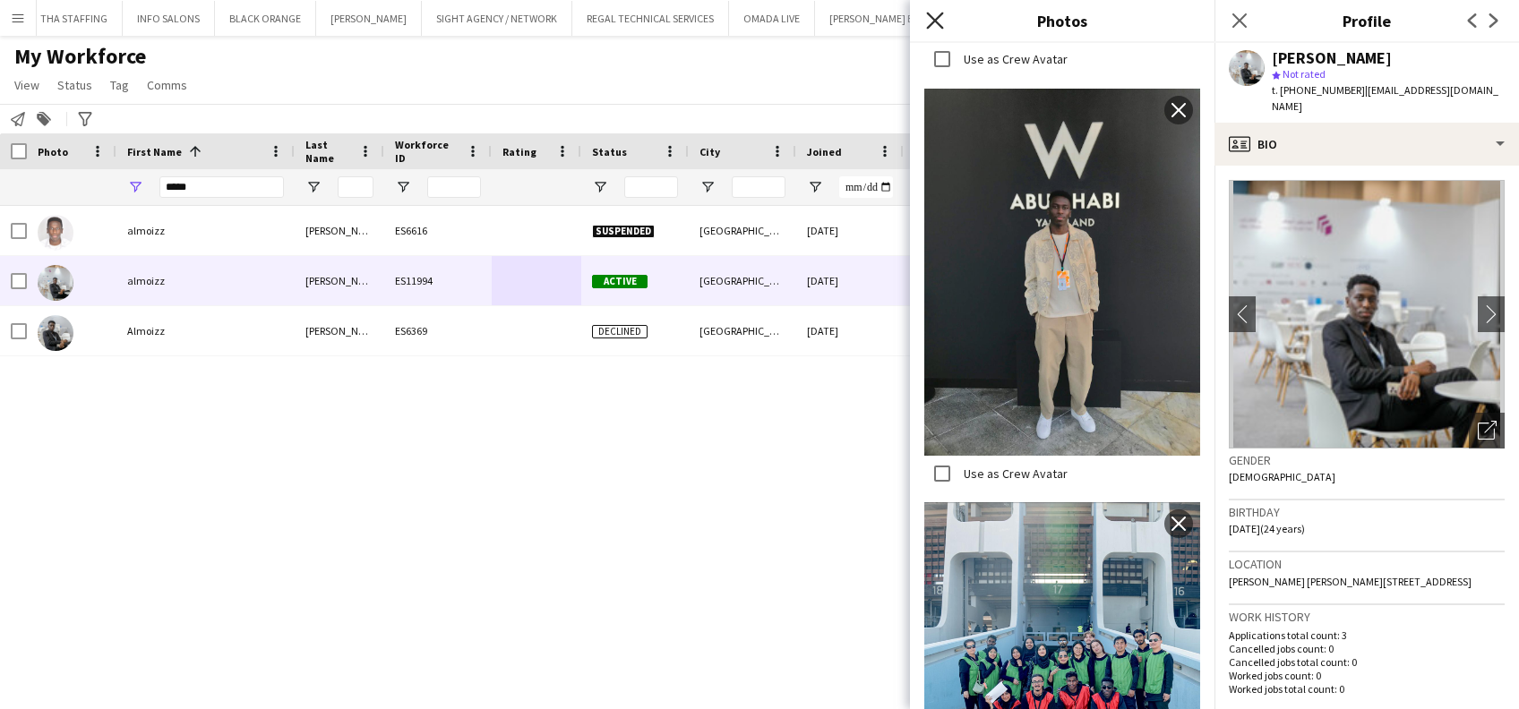
click at [933, 24] on icon "Close pop-in" at bounding box center [934, 20] width 17 height 17
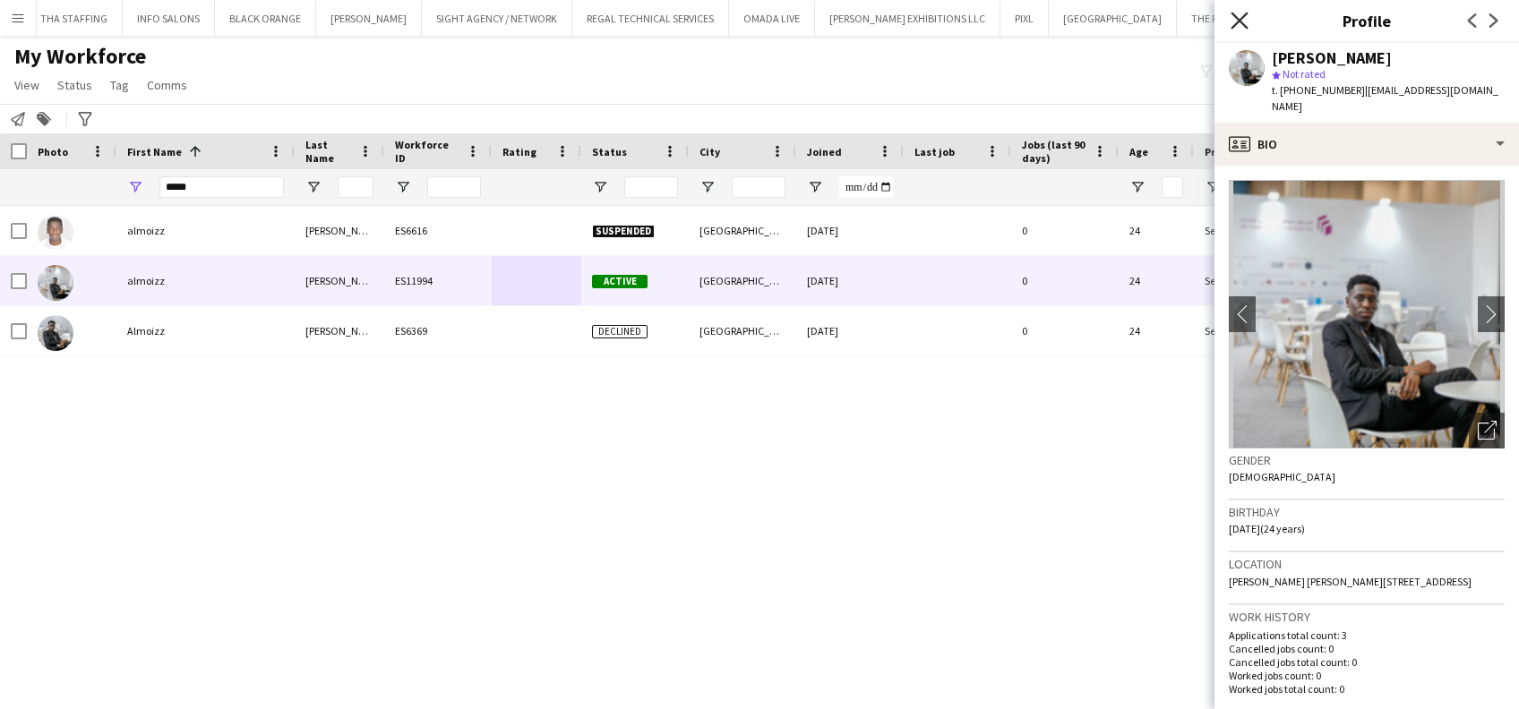
click at [1238, 21] on icon at bounding box center [1238, 20] width 17 height 17
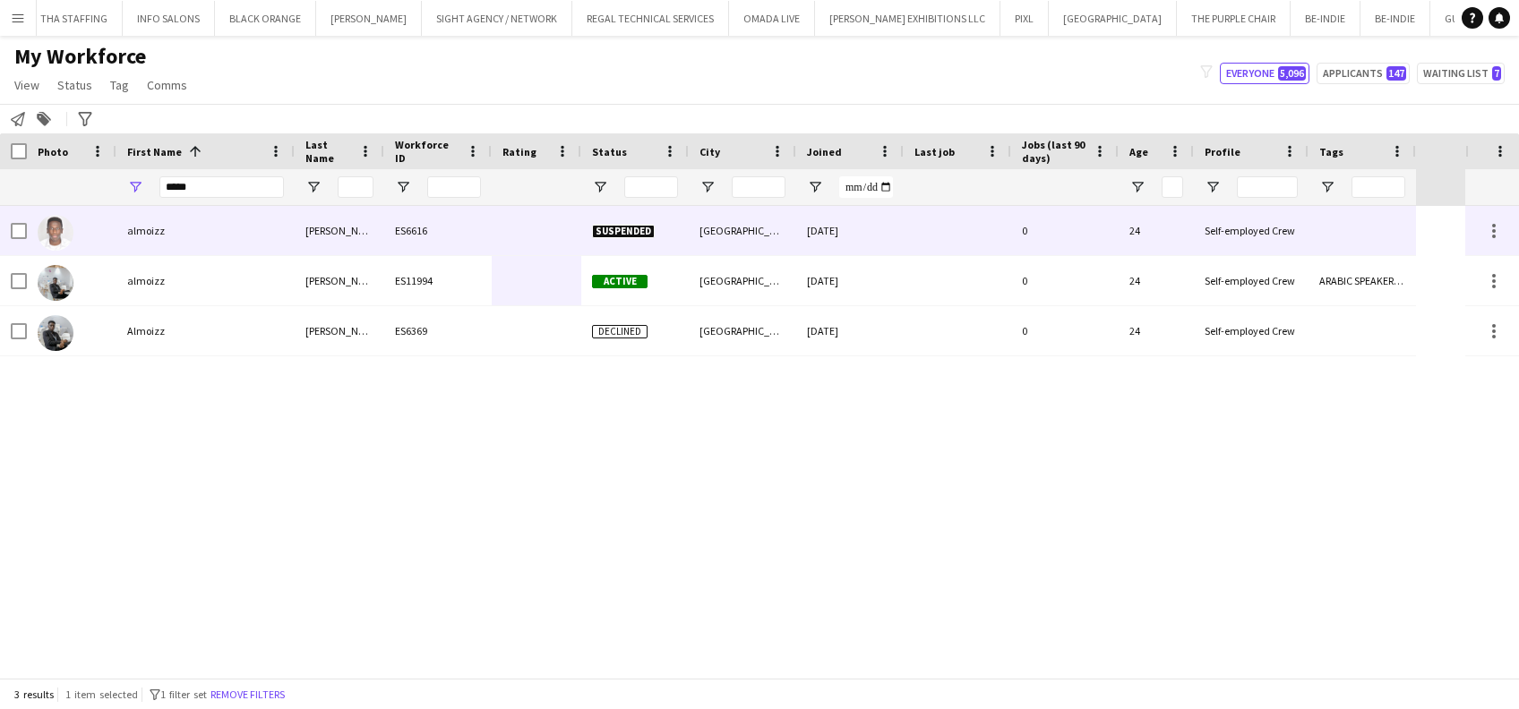
click at [536, 229] on div at bounding box center [537, 230] width 90 height 49
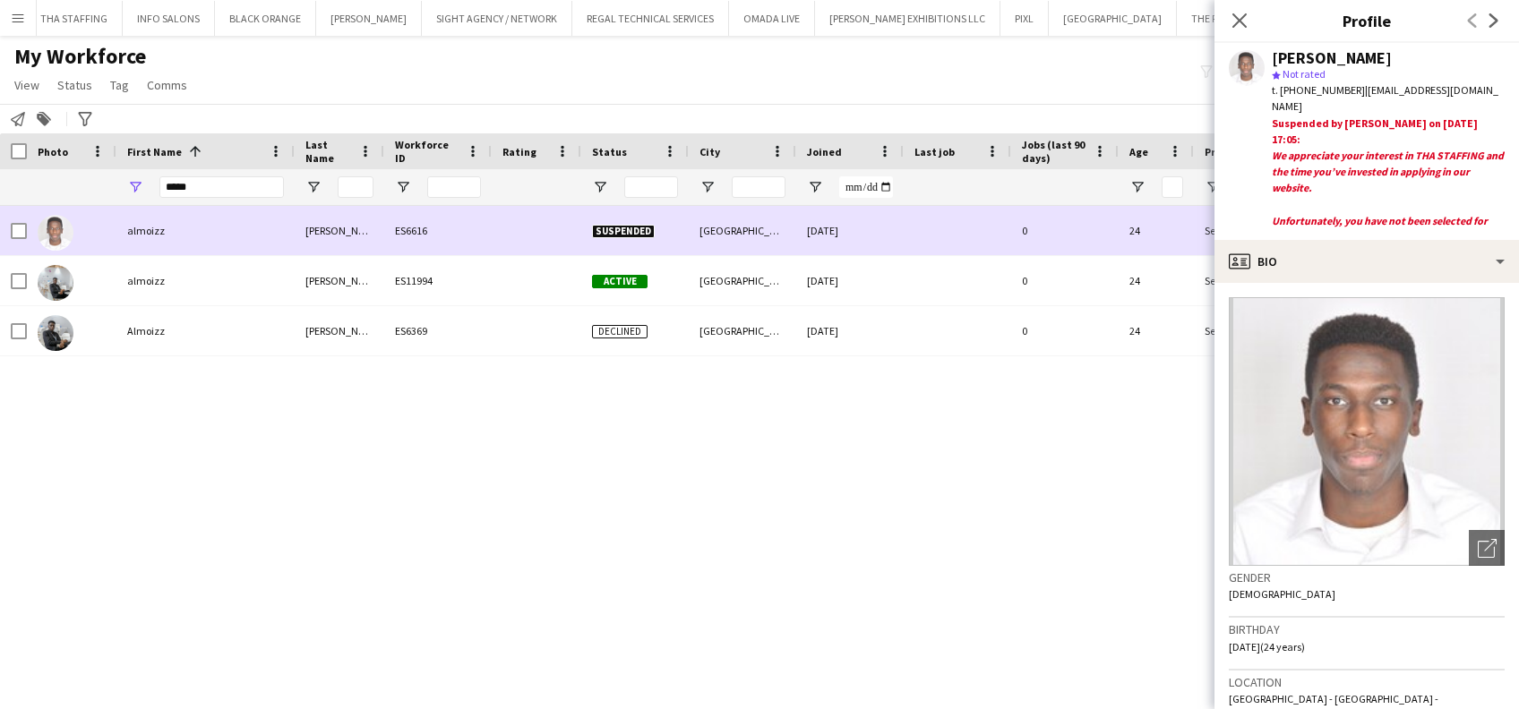
click at [860, 253] on div "13-04-2024" at bounding box center [849, 230] width 107 height 49
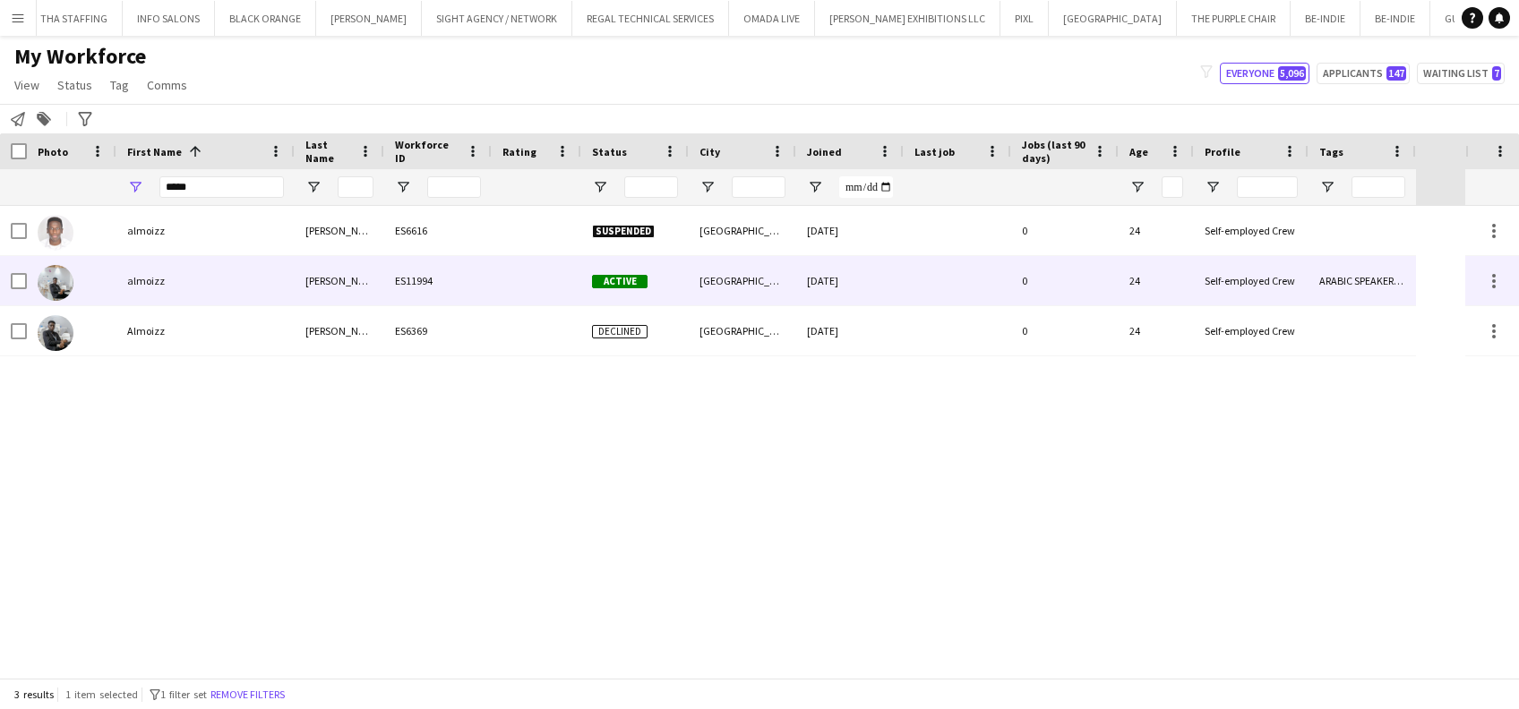
click at [858, 273] on div "12-07-2025" at bounding box center [849, 280] width 107 height 49
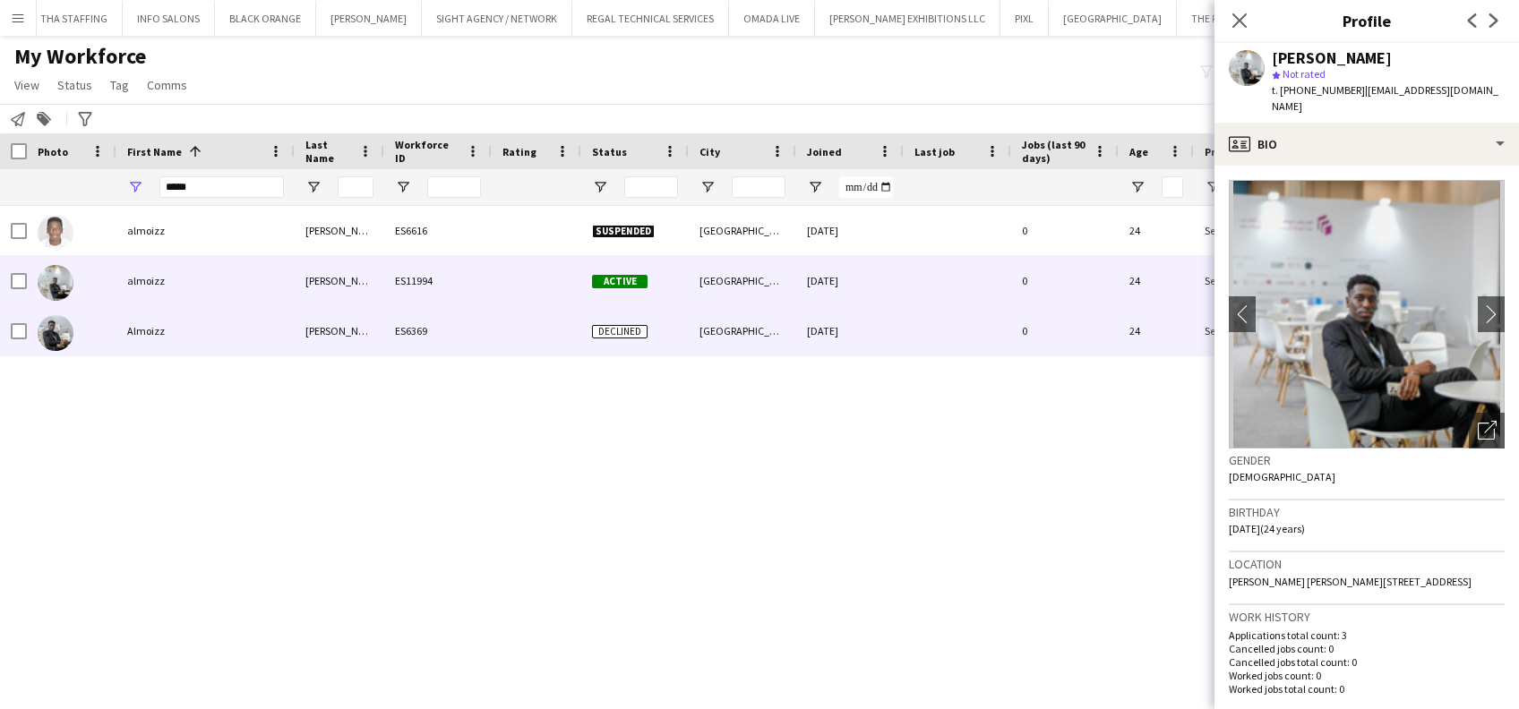
click at [812, 345] on div "24-03-2024" at bounding box center [849, 330] width 107 height 49
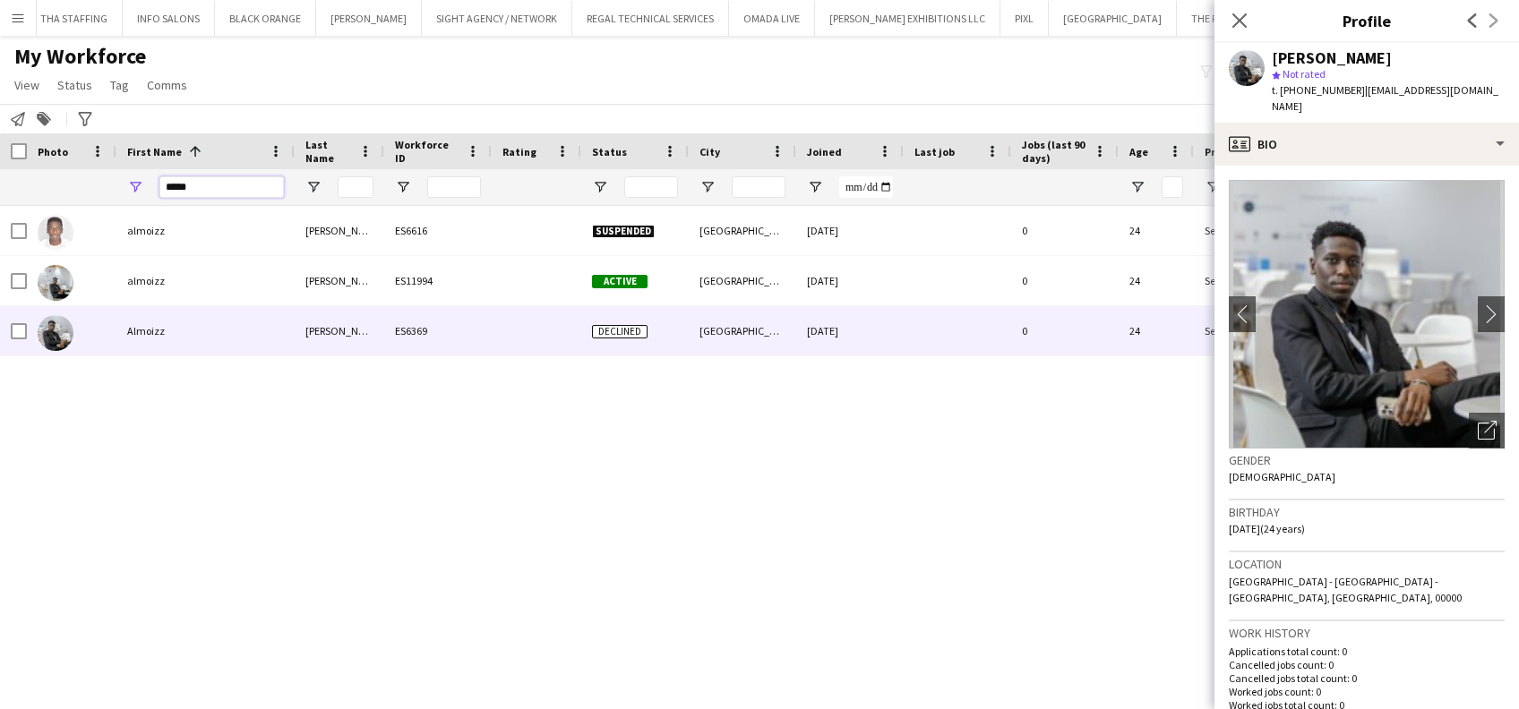
drag, startPoint x: 223, startPoint y: 186, endPoint x: 33, endPoint y: 186, distance: 189.8
click at [33, 186] on div "*****" at bounding box center [708, 187] width 1416 height 36
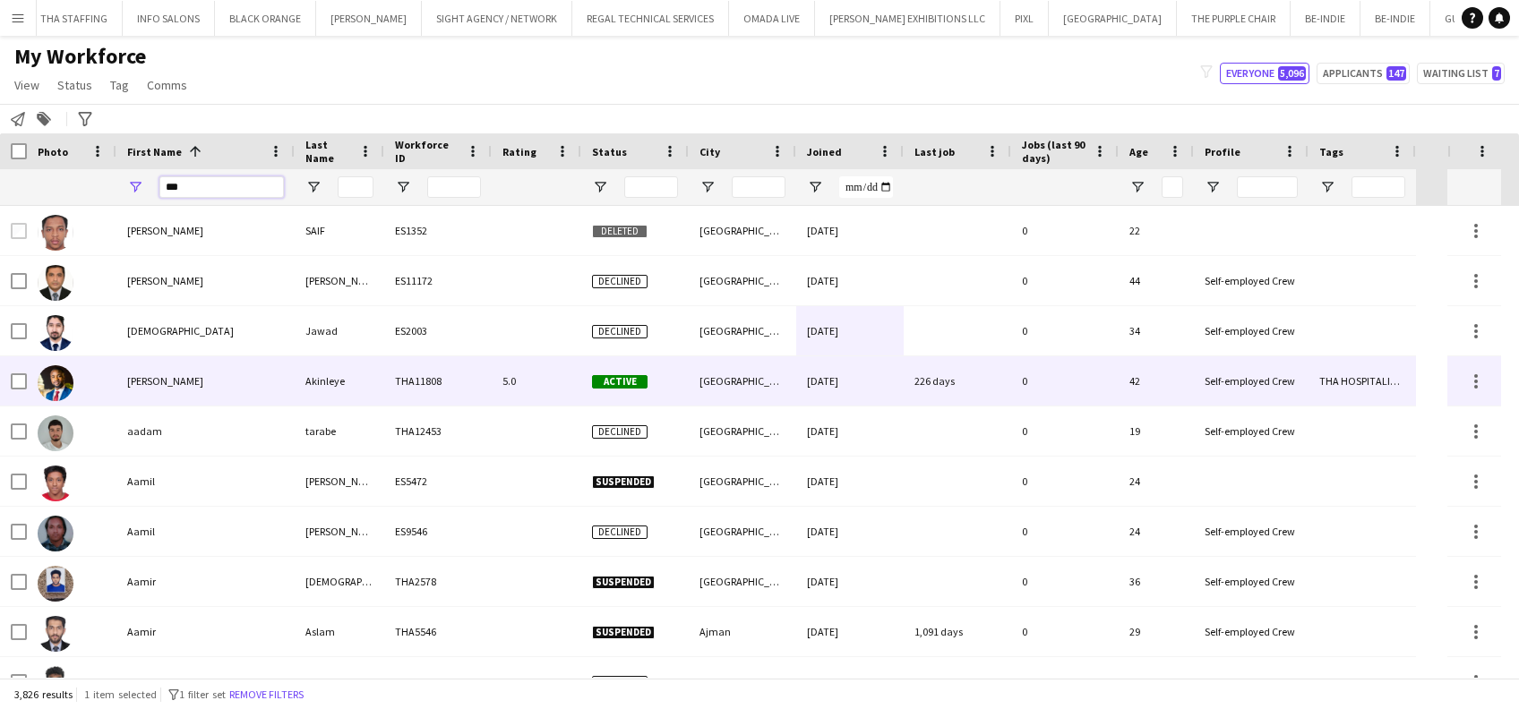
type input "****"
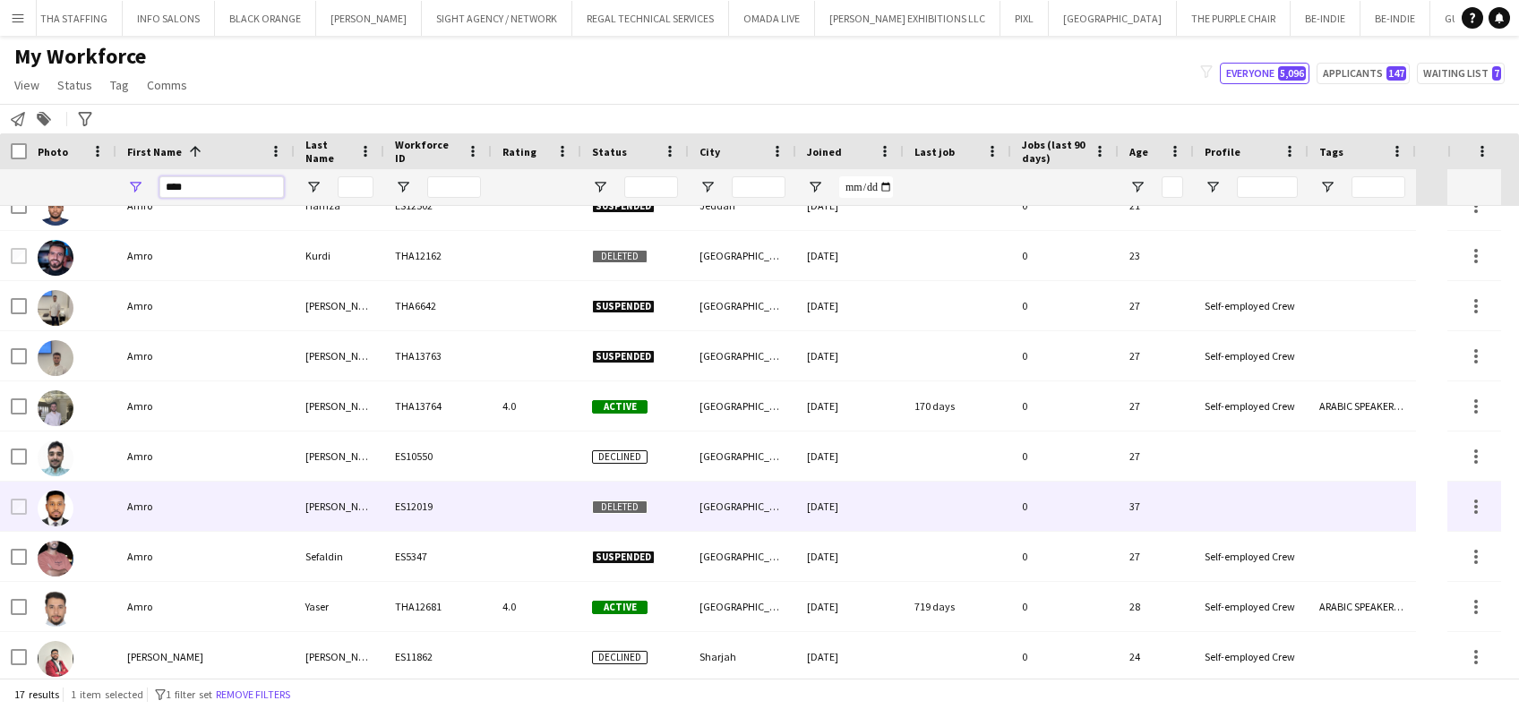
scroll to position [380, 0]
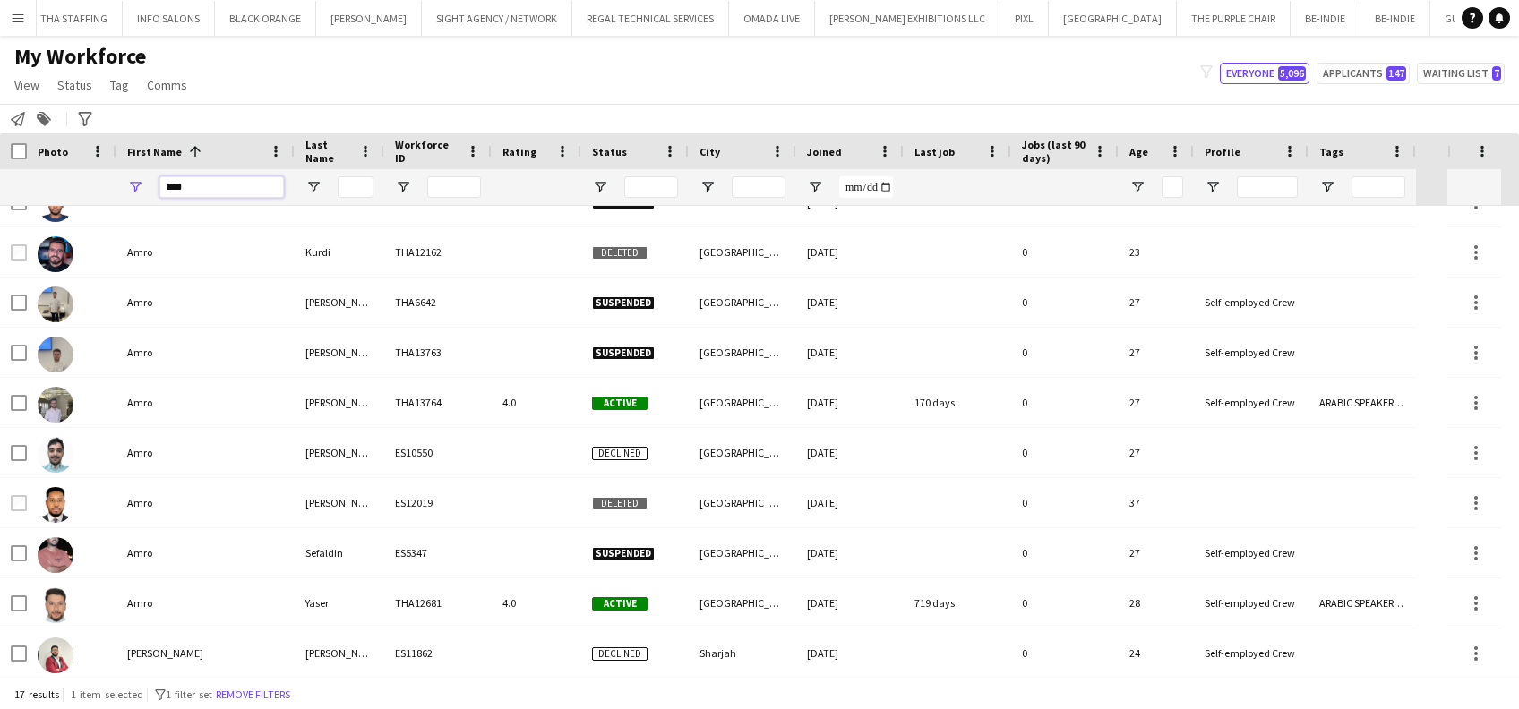
click at [31, 165] on div "Workforce Details Photo First Name 1" at bounding box center [708, 169] width 1416 height 73
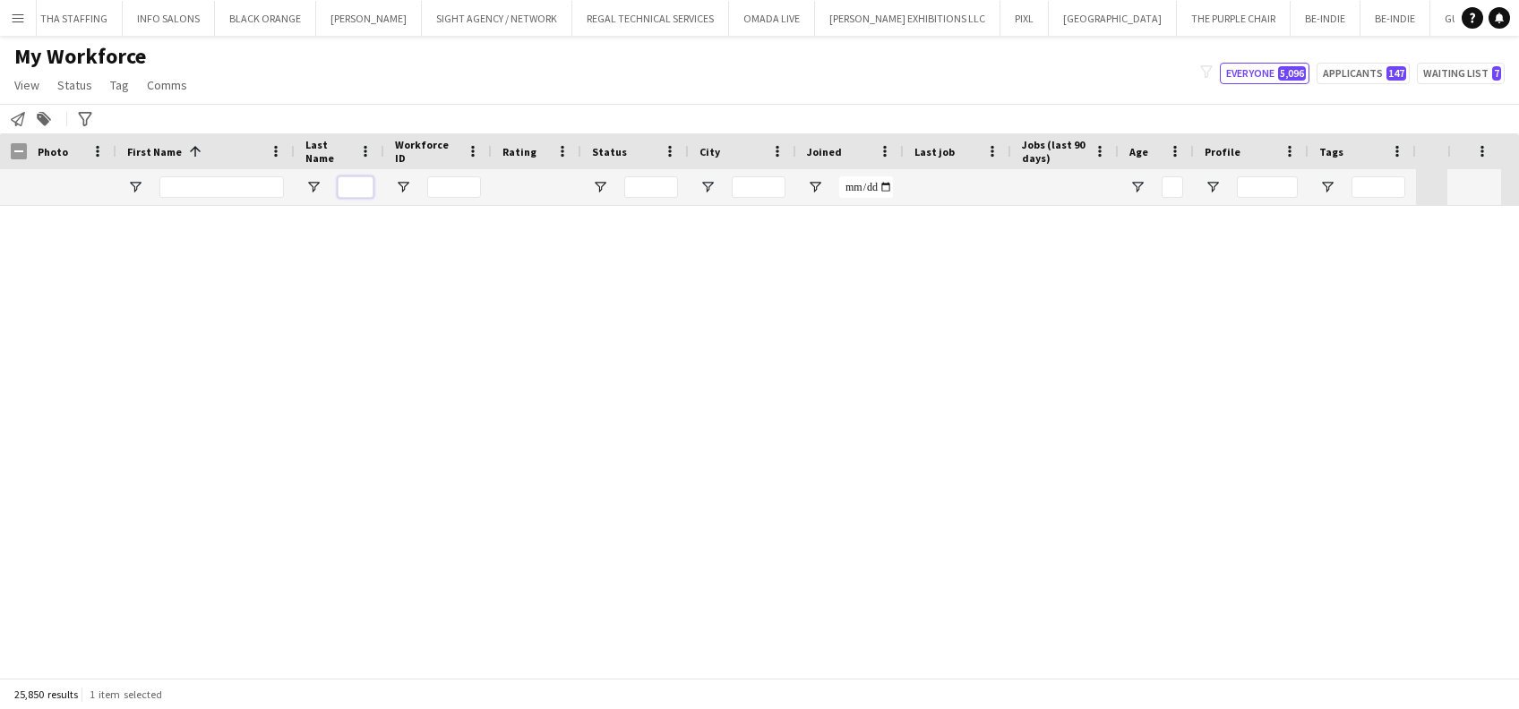
click at [356, 184] on input "Last Name Filter Input" at bounding box center [356, 186] width 36 height 21
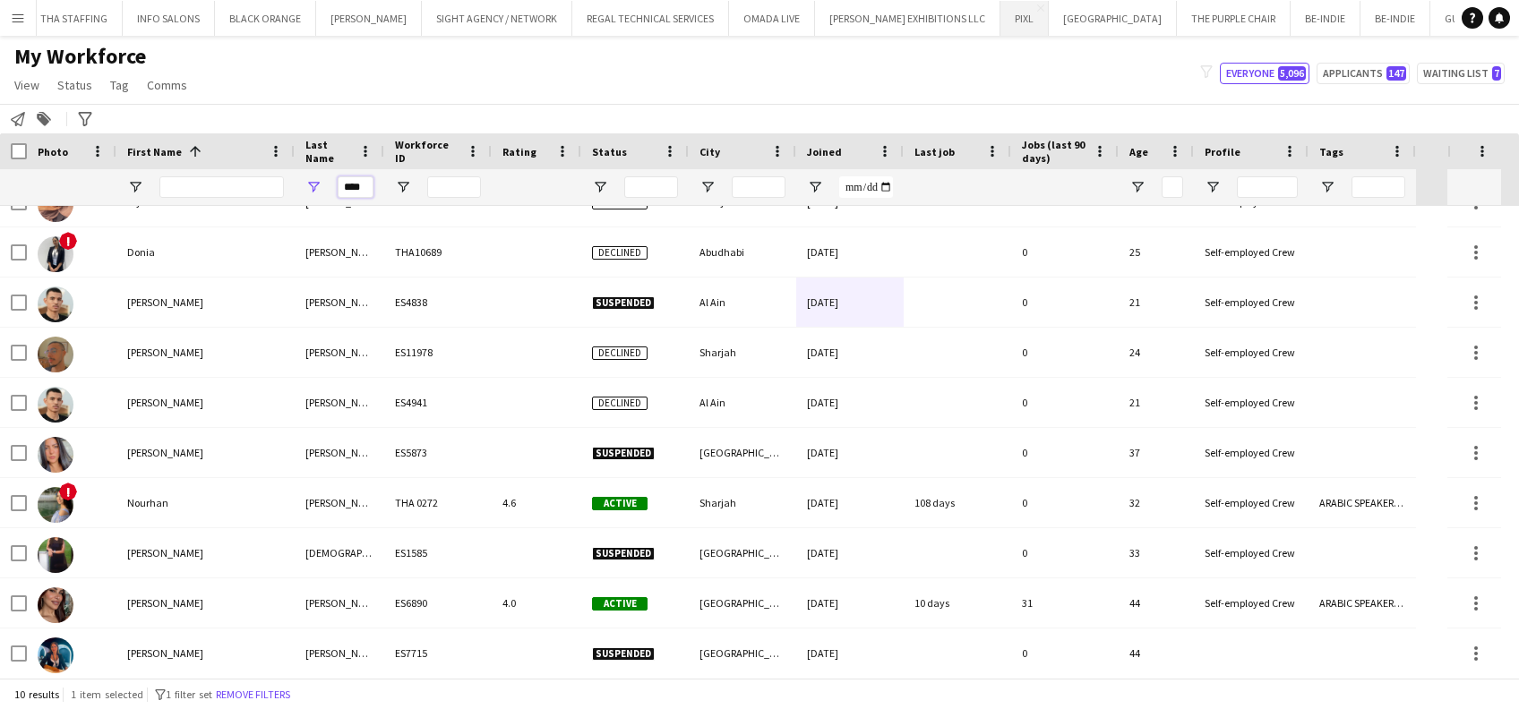
scroll to position [0, 0]
drag, startPoint x: 347, startPoint y: 184, endPoint x: 510, endPoint y: 188, distance: 163.0
click at [510, 188] on div "****" at bounding box center [708, 187] width 1416 height 36
type input "*"
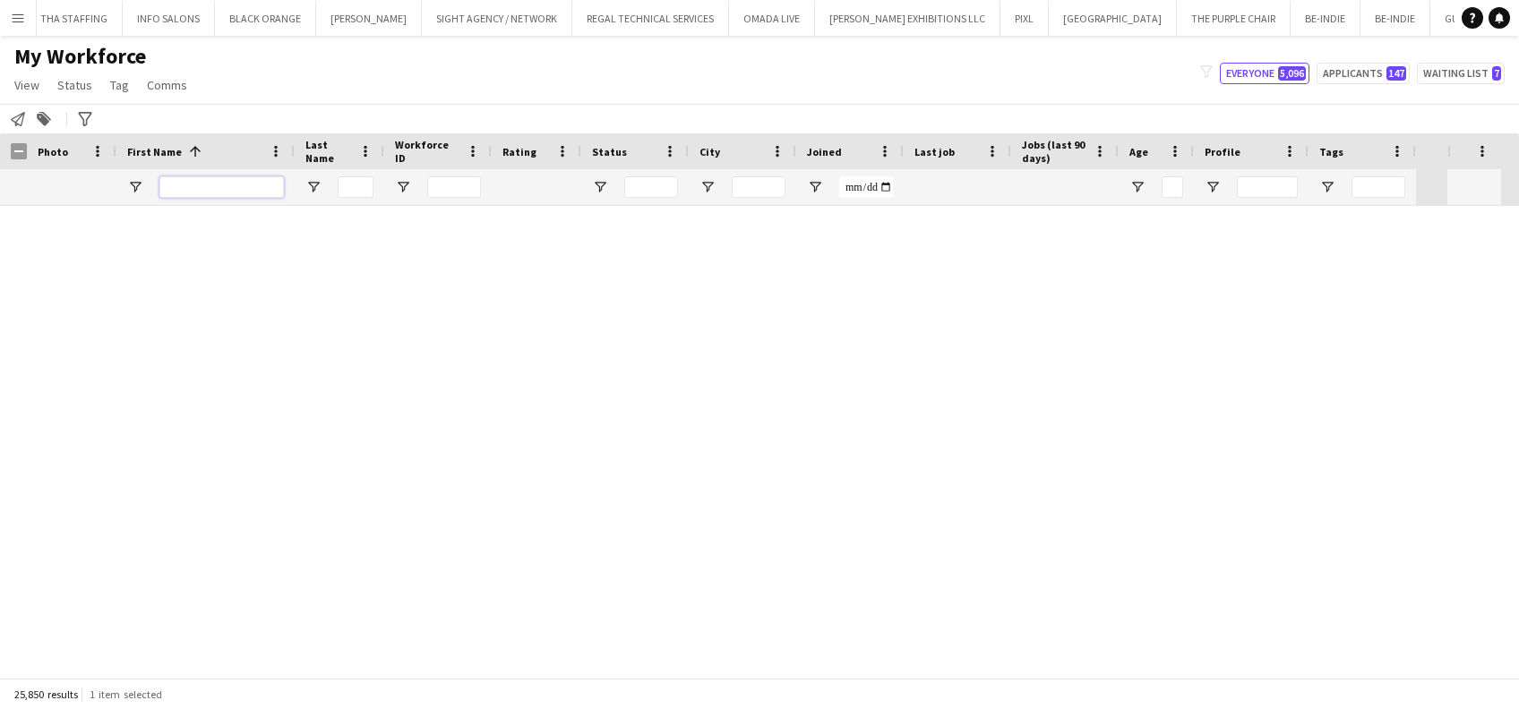
click at [261, 179] on input "First Name Filter Input" at bounding box center [221, 186] width 124 height 21
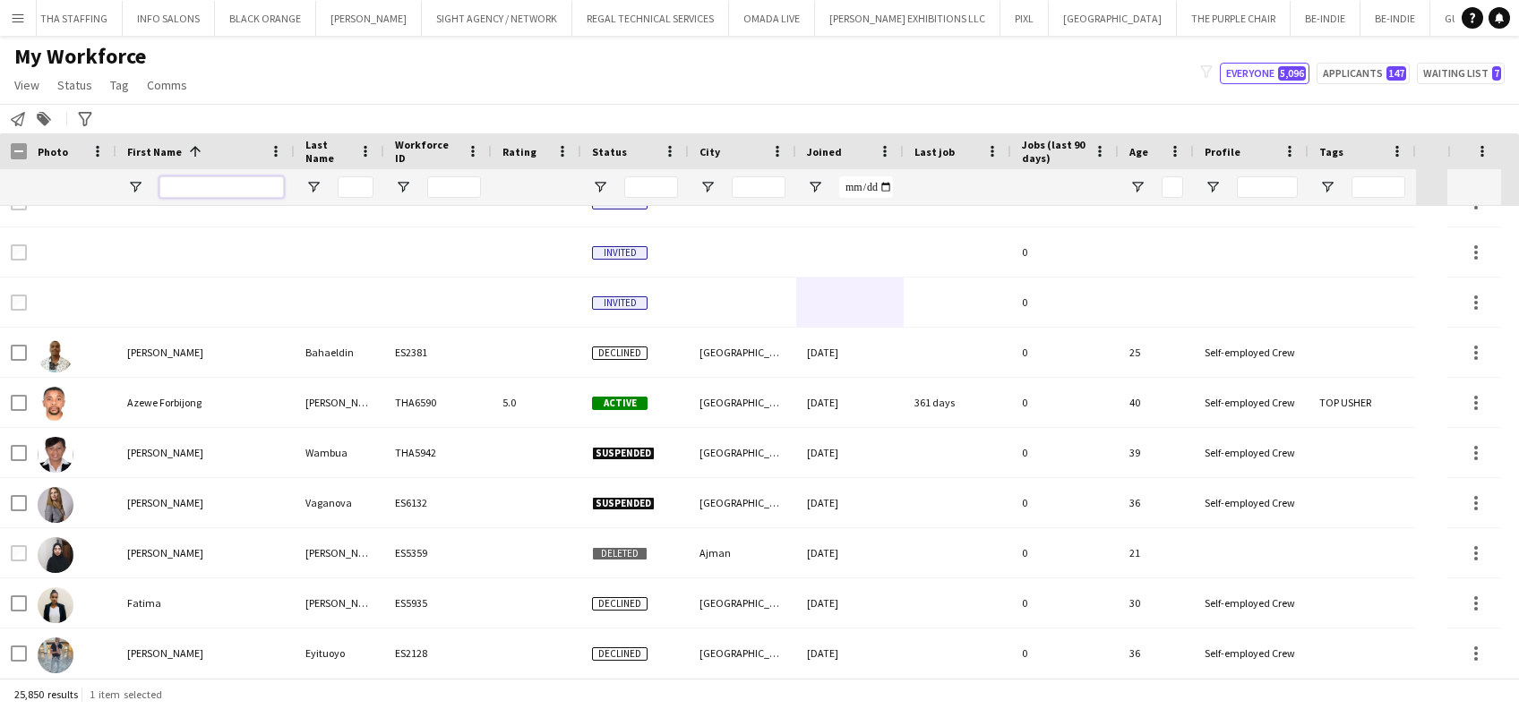
type input "*"
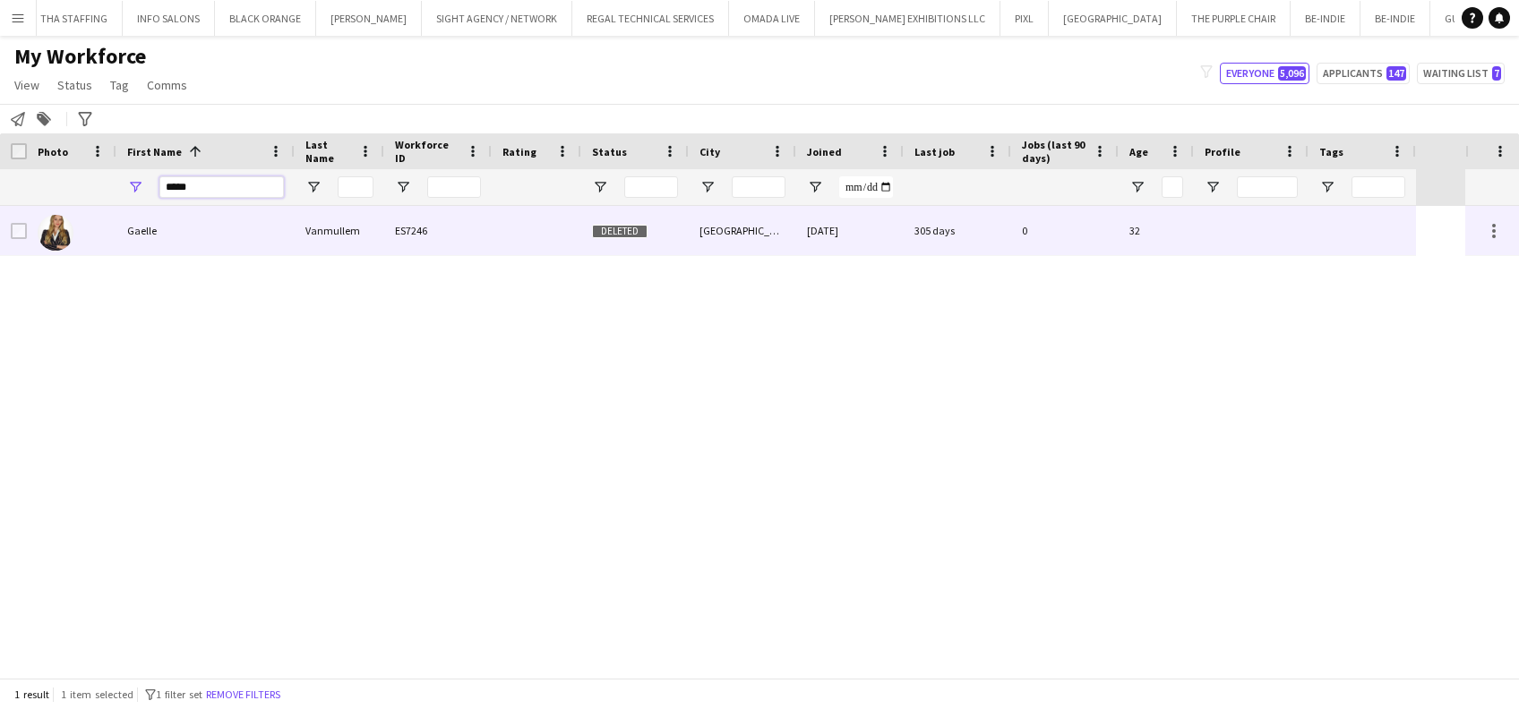
type input "*****"
drag, startPoint x: 272, startPoint y: 244, endPoint x: 573, endPoint y: 234, distance: 301.0
click at [274, 247] on div "Gaelle" at bounding box center [205, 230] width 178 height 49
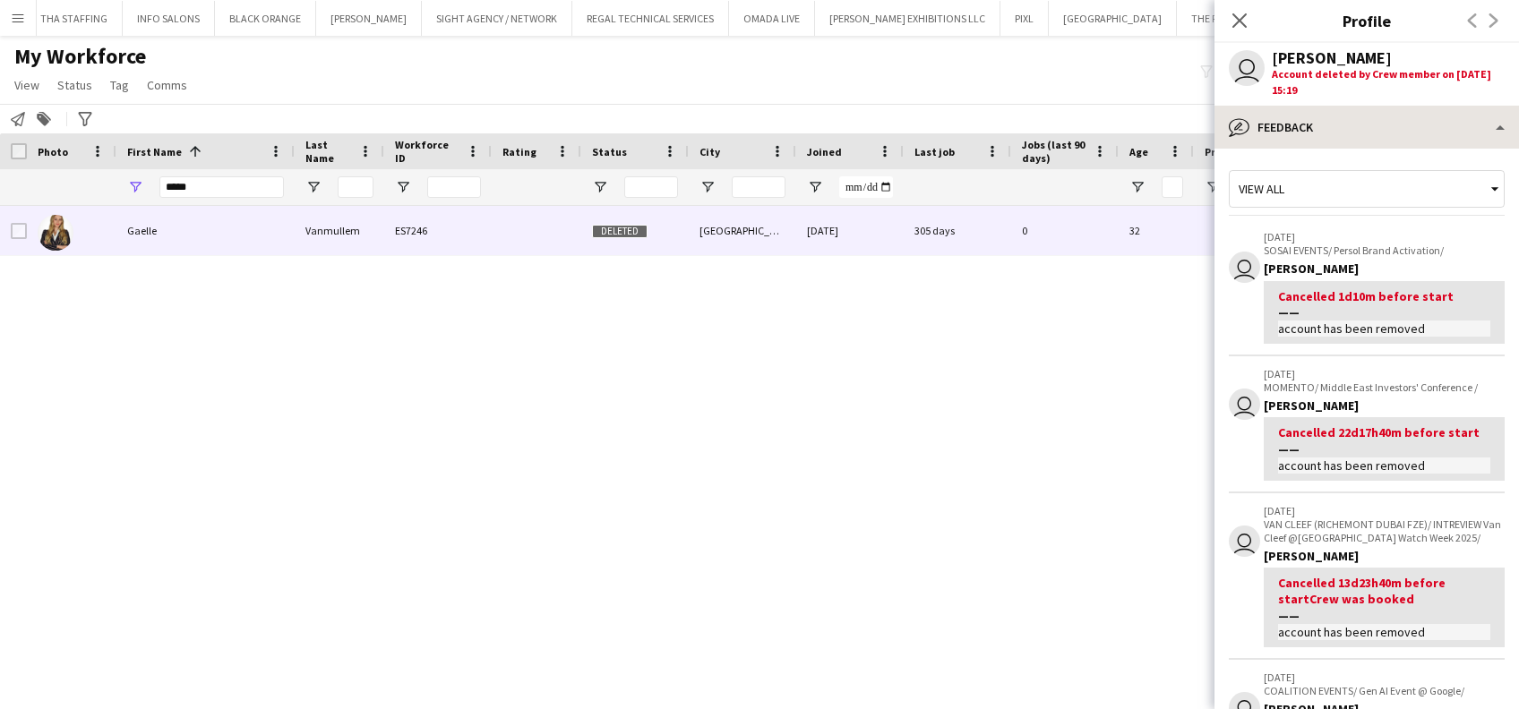
drag, startPoint x: 1415, startPoint y: 105, endPoint x: 1424, endPoint y: 122, distance: 19.2
click at [1415, 106] on app-crew-profile "Close pop-in Profile Previous Next user Gaelle Vanmullem Account deleted by Cre…" at bounding box center [1366, 354] width 304 height 709
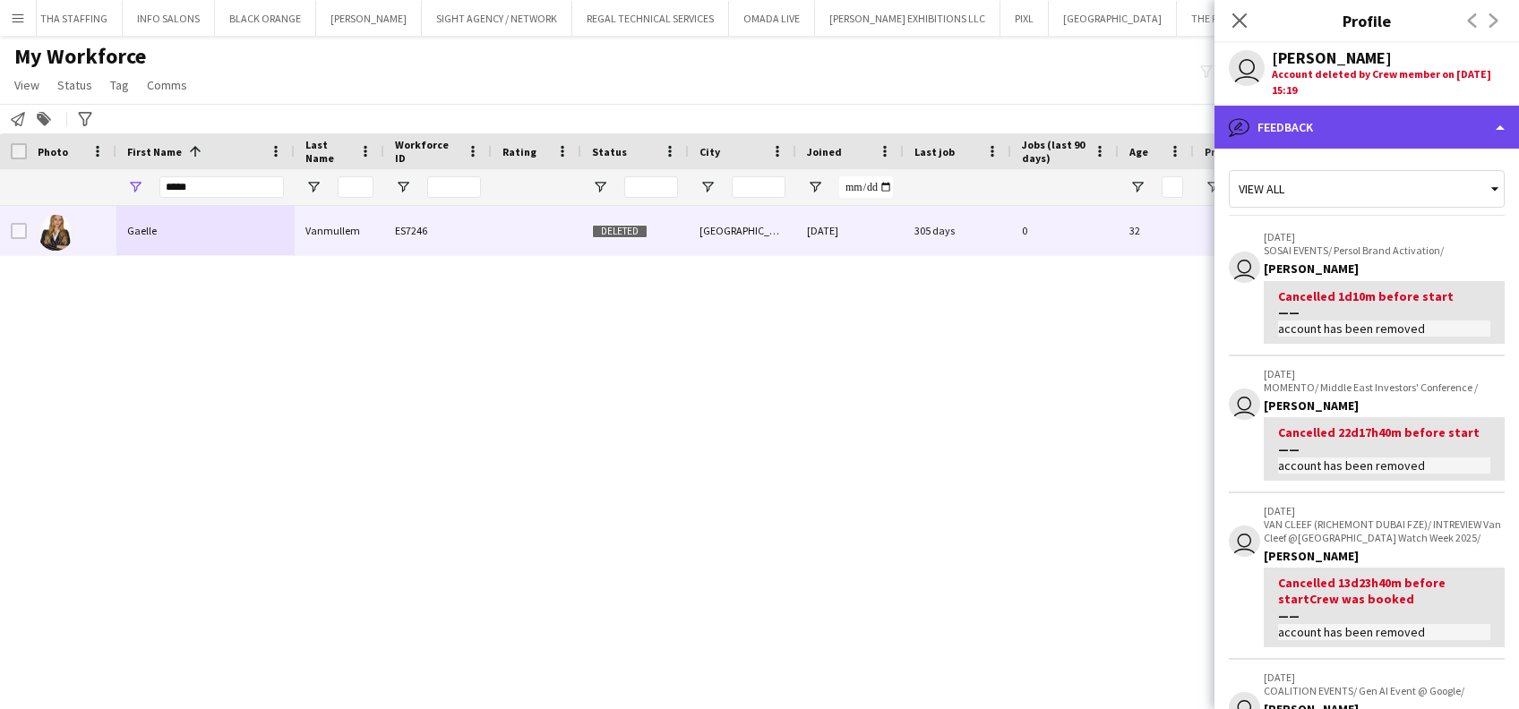
click at [1427, 124] on div "bubble-pencil Feedback" at bounding box center [1366, 127] width 304 height 43
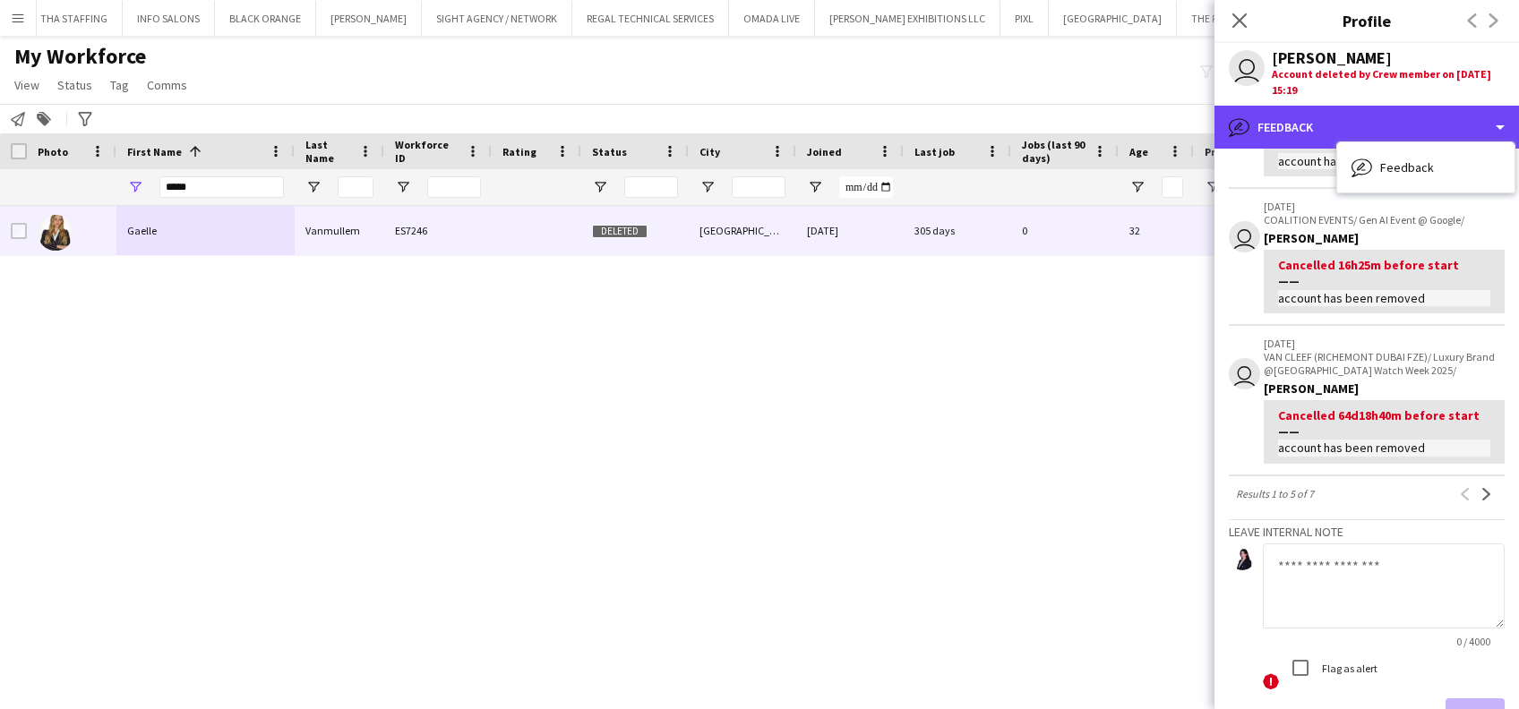
scroll to position [477, 0]
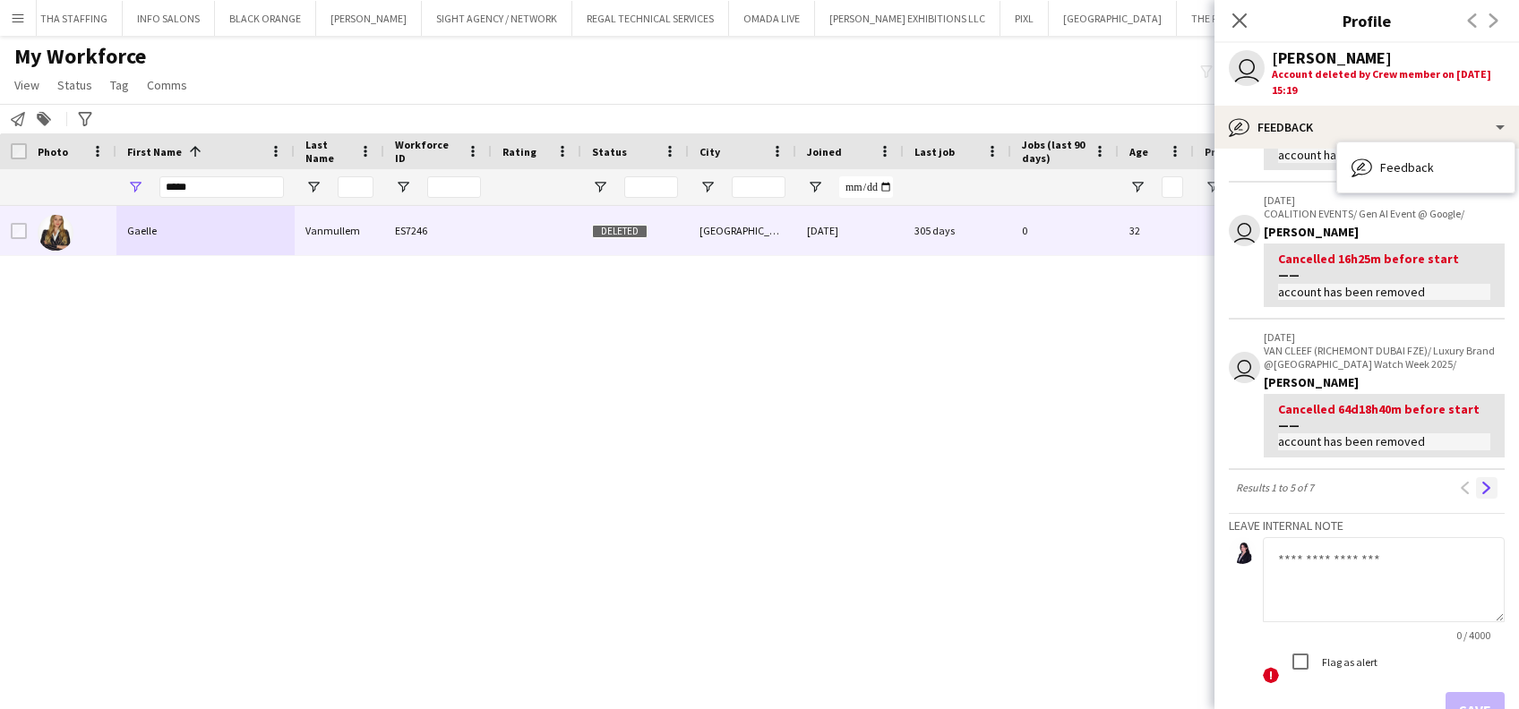
click at [1480, 484] on app-icon "Next" at bounding box center [1486, 488] width 13 height 13
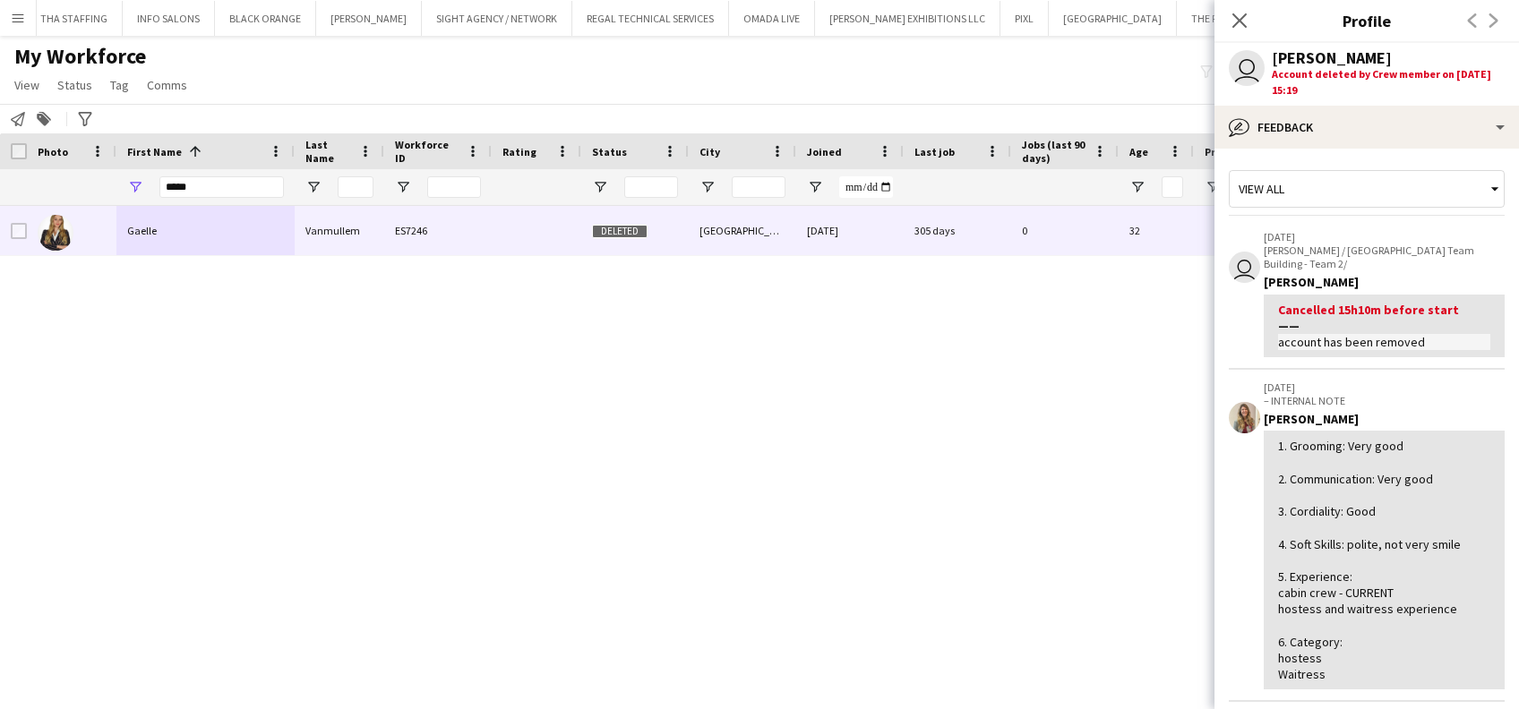
scroll to position [119, 0]
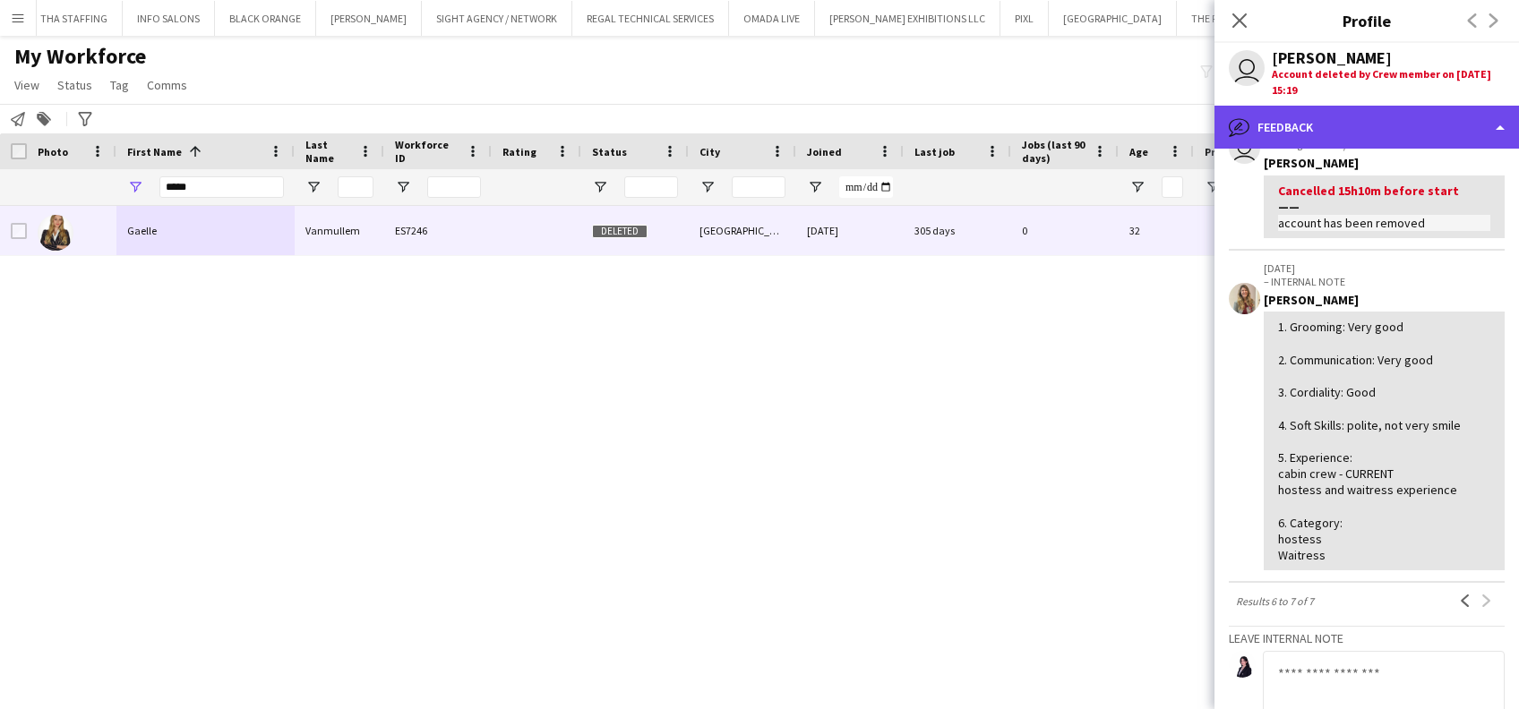
click at [1385, 119] on div "bubble-pencil Feedback" at bounding box center [1366, 127] width 304 height 43
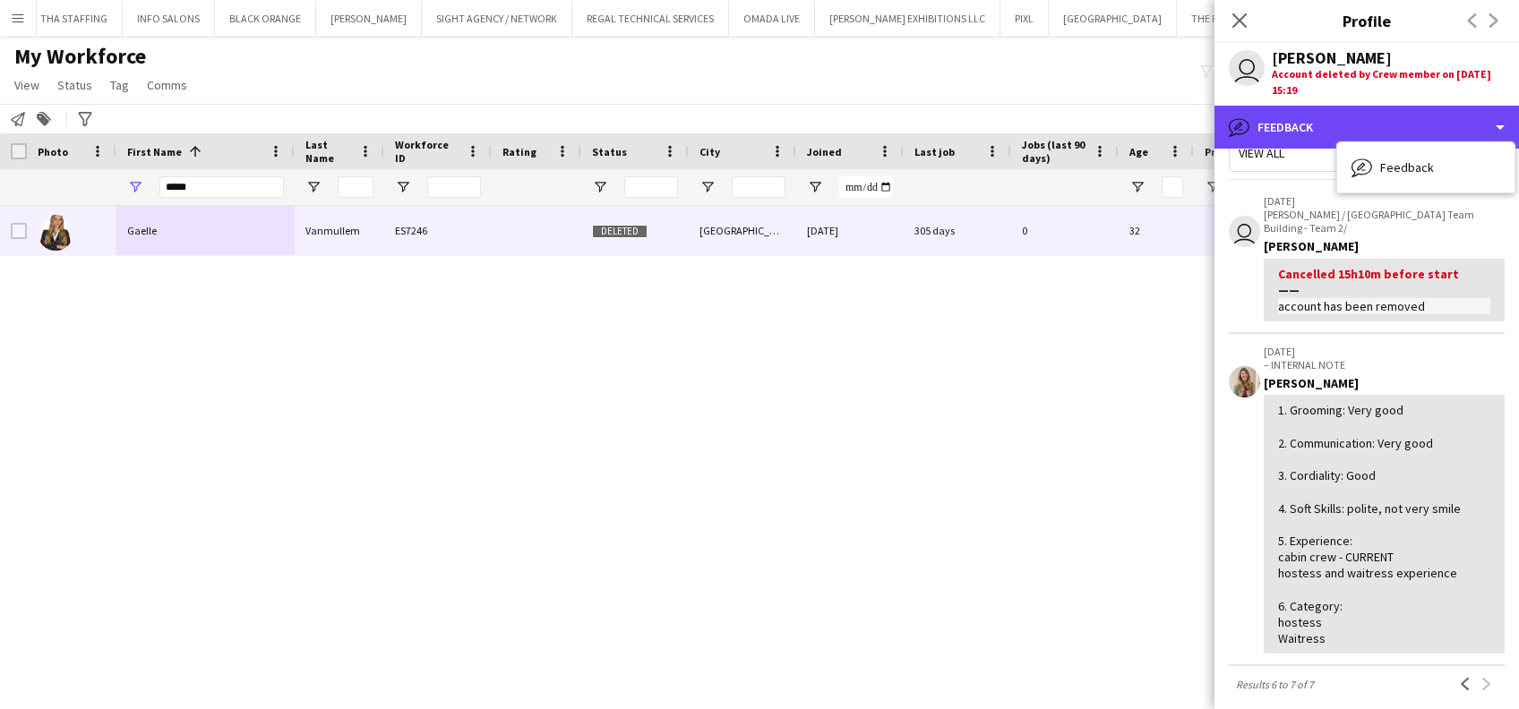
scroll to position [0, 0]
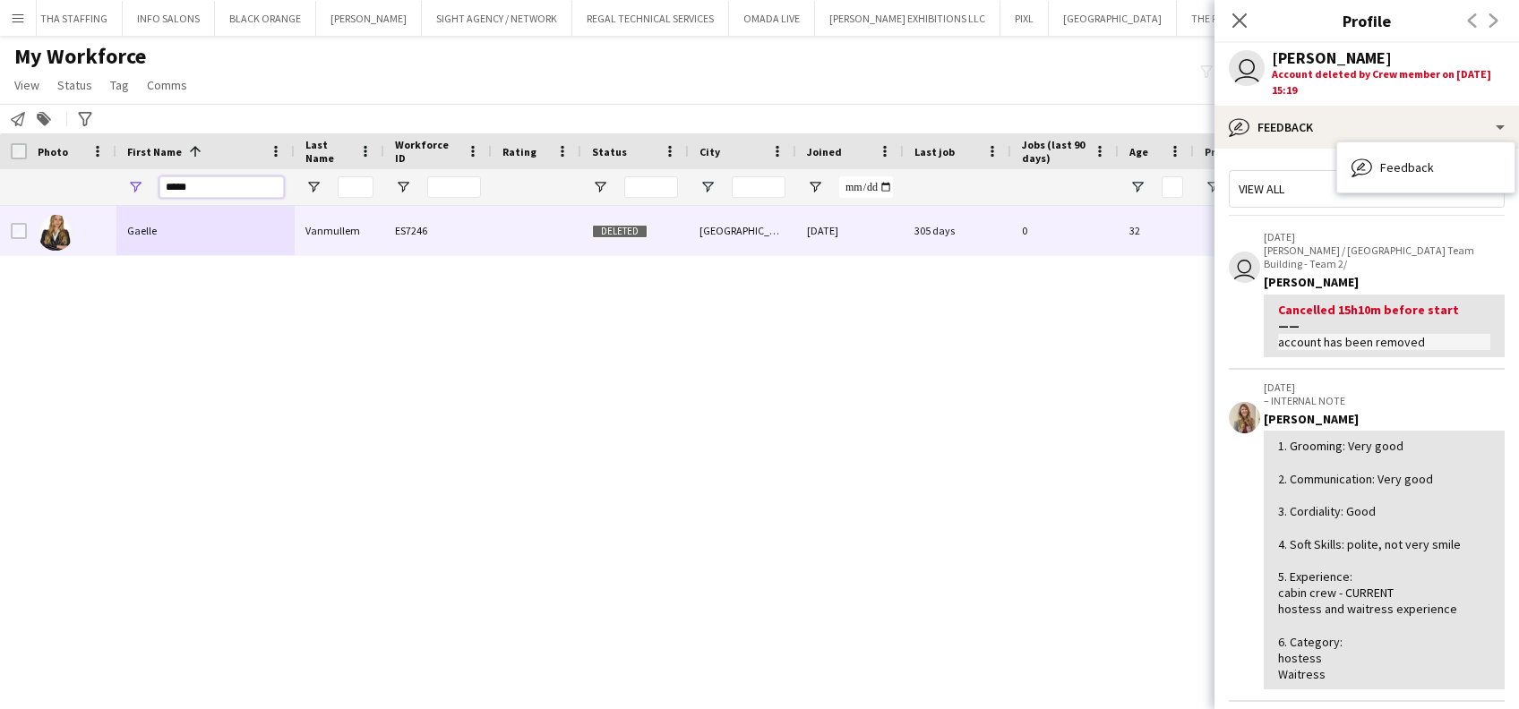
click at [81, 190] on div "*****" at bounding box center [708, 187] width 1416 height 36
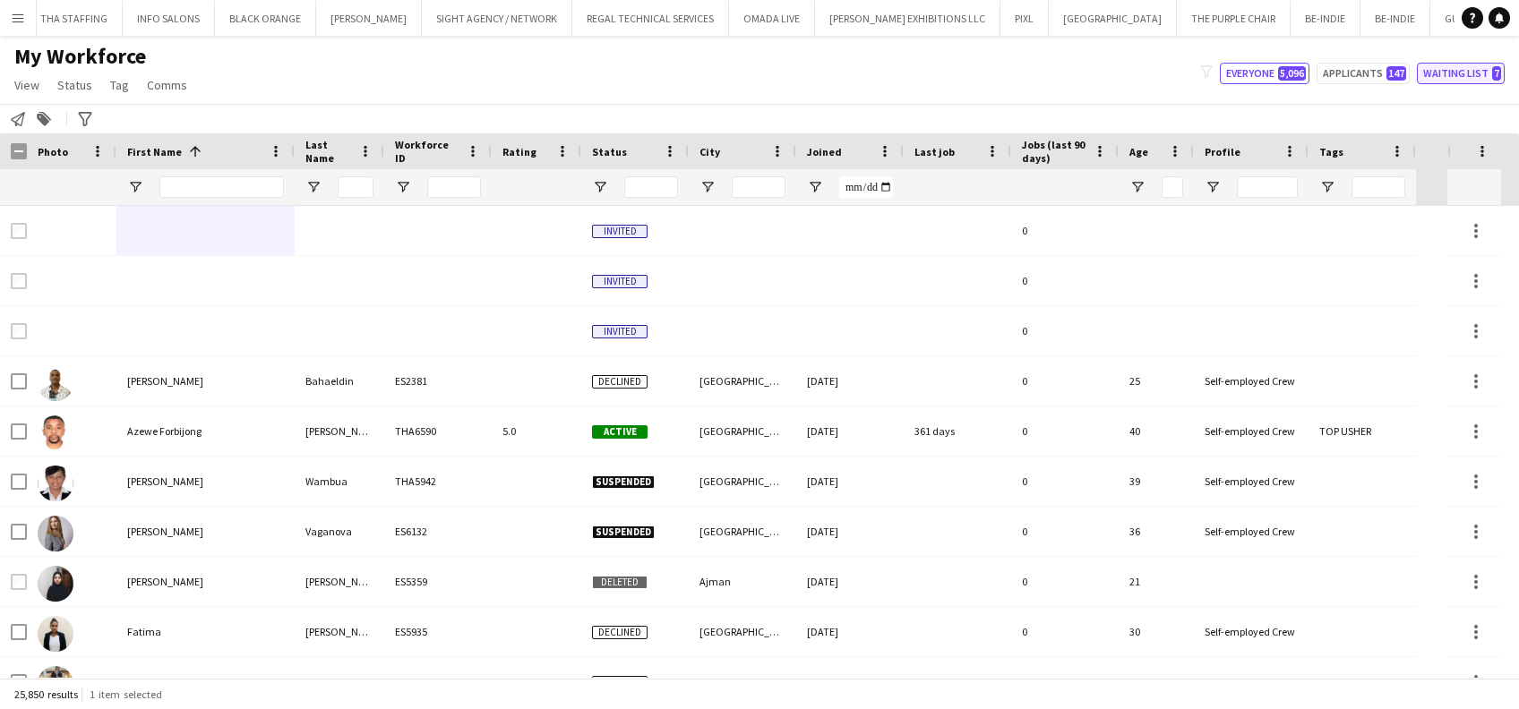
click at [1454, 79] on button "Waiting list 7" at bounding box center [1461, 73] width 88 height 21
type input "**********"
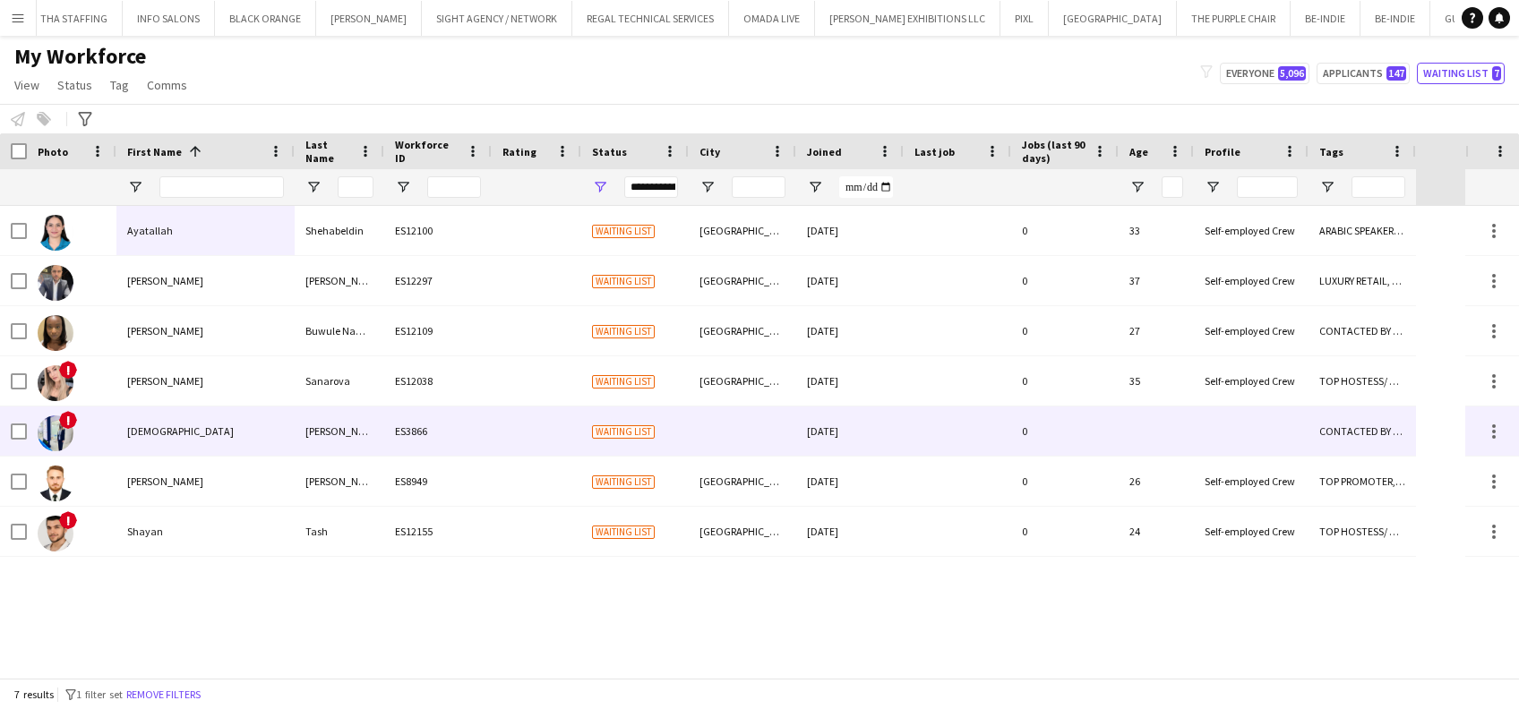
click at [236, 438] on div "Rasha" at bounding box center [205, 431] width 178 height 49
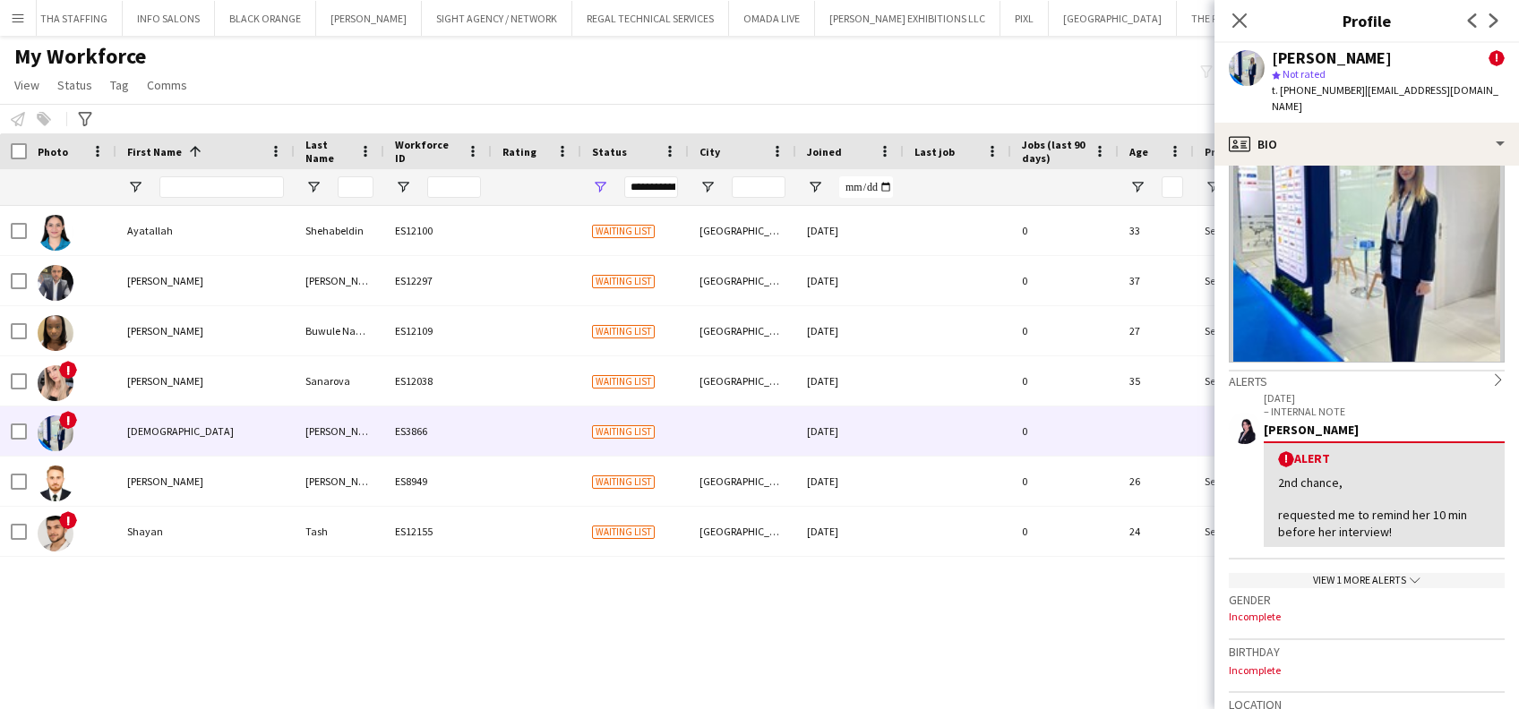
scroll to position [119, 0]
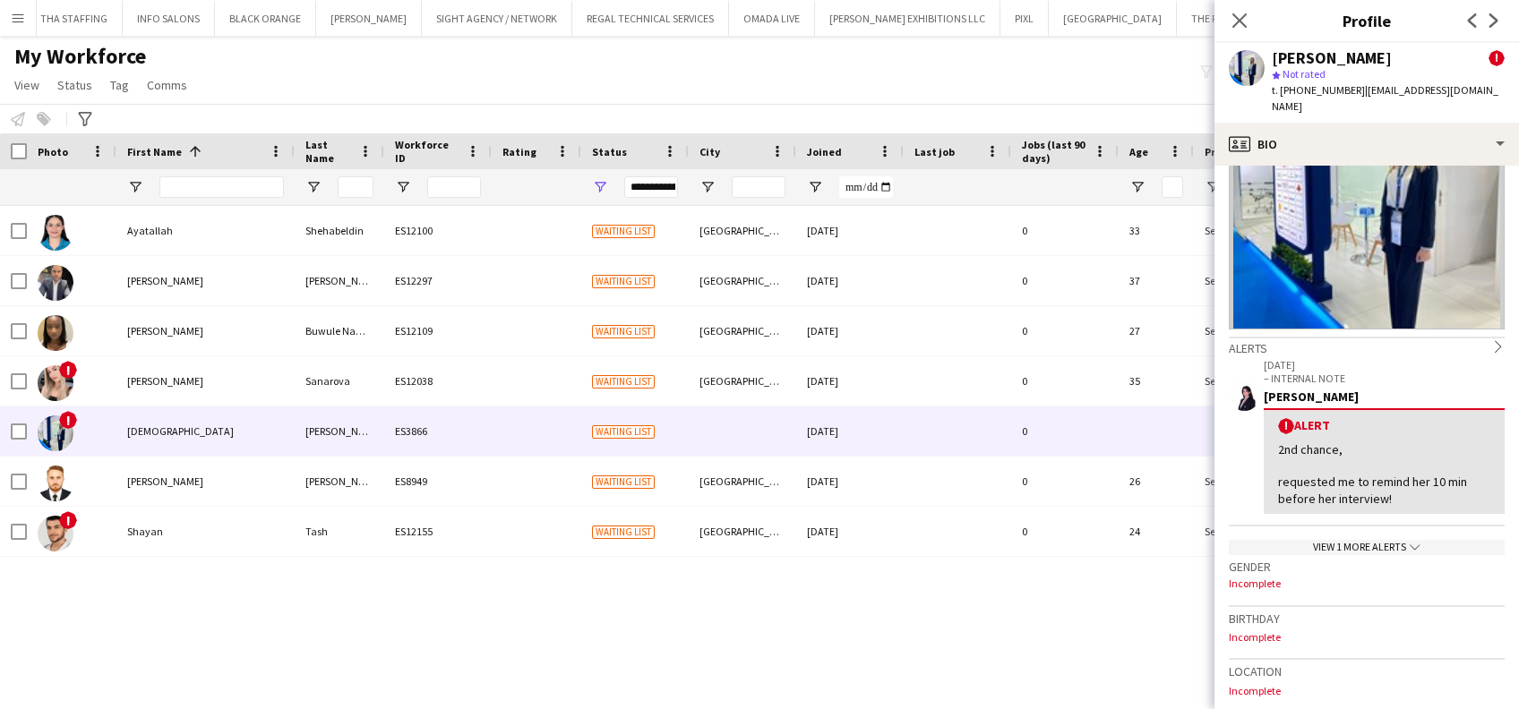
click at [1361, 540] on div "View 1 more alerts chevron-down" at bounding box center [1367, 547] width 276 height 15
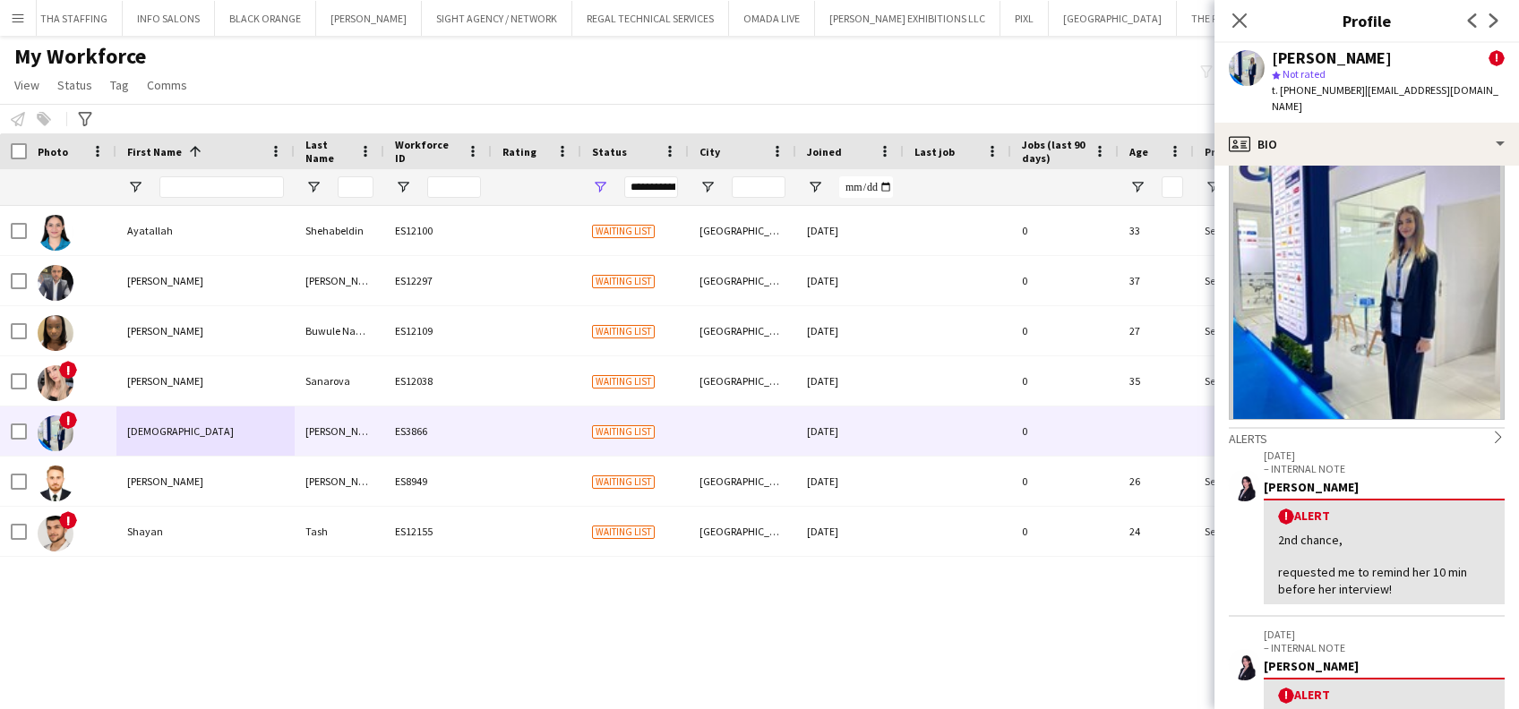
scroll to position [0, 0]
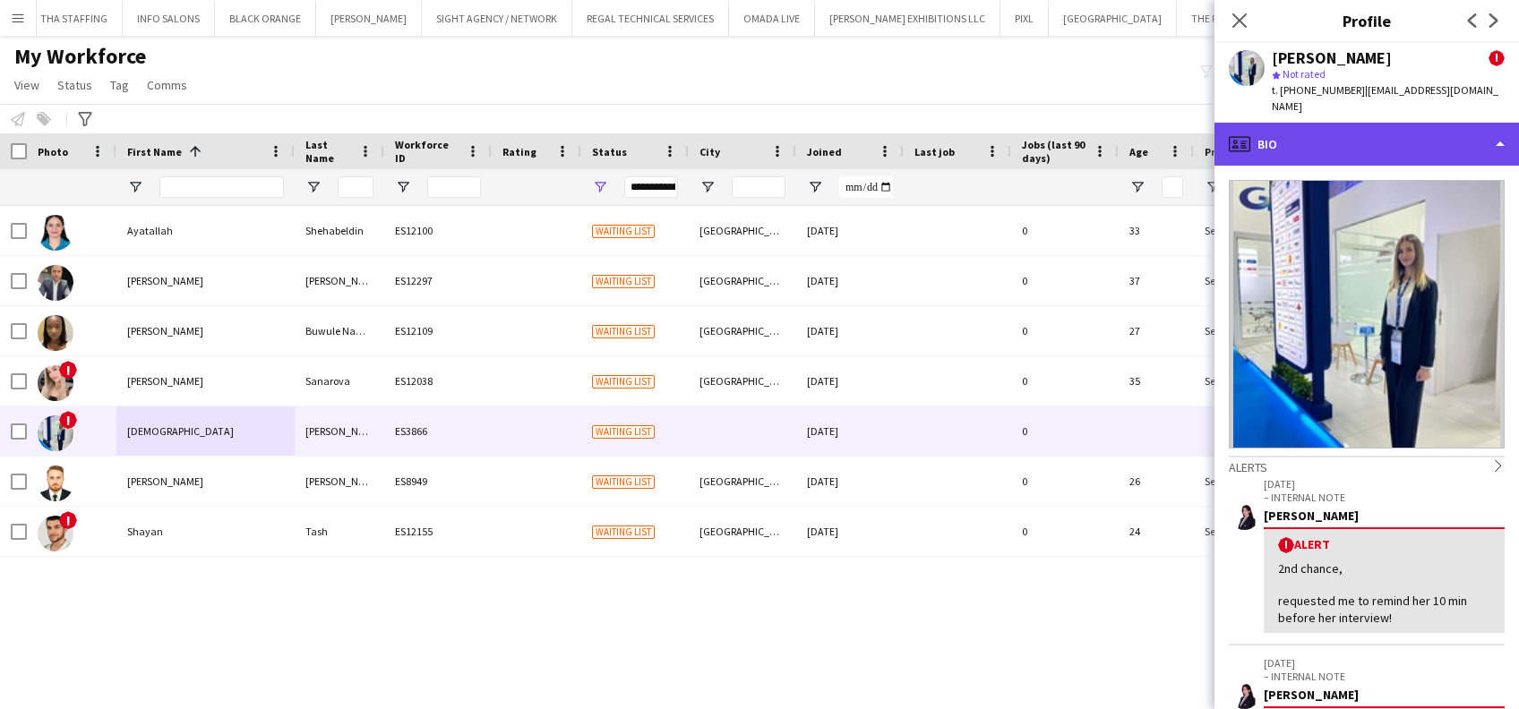
click at [1340, 123] on div "profile Bio" at bounding box center [1366, 144] width 304 height 43
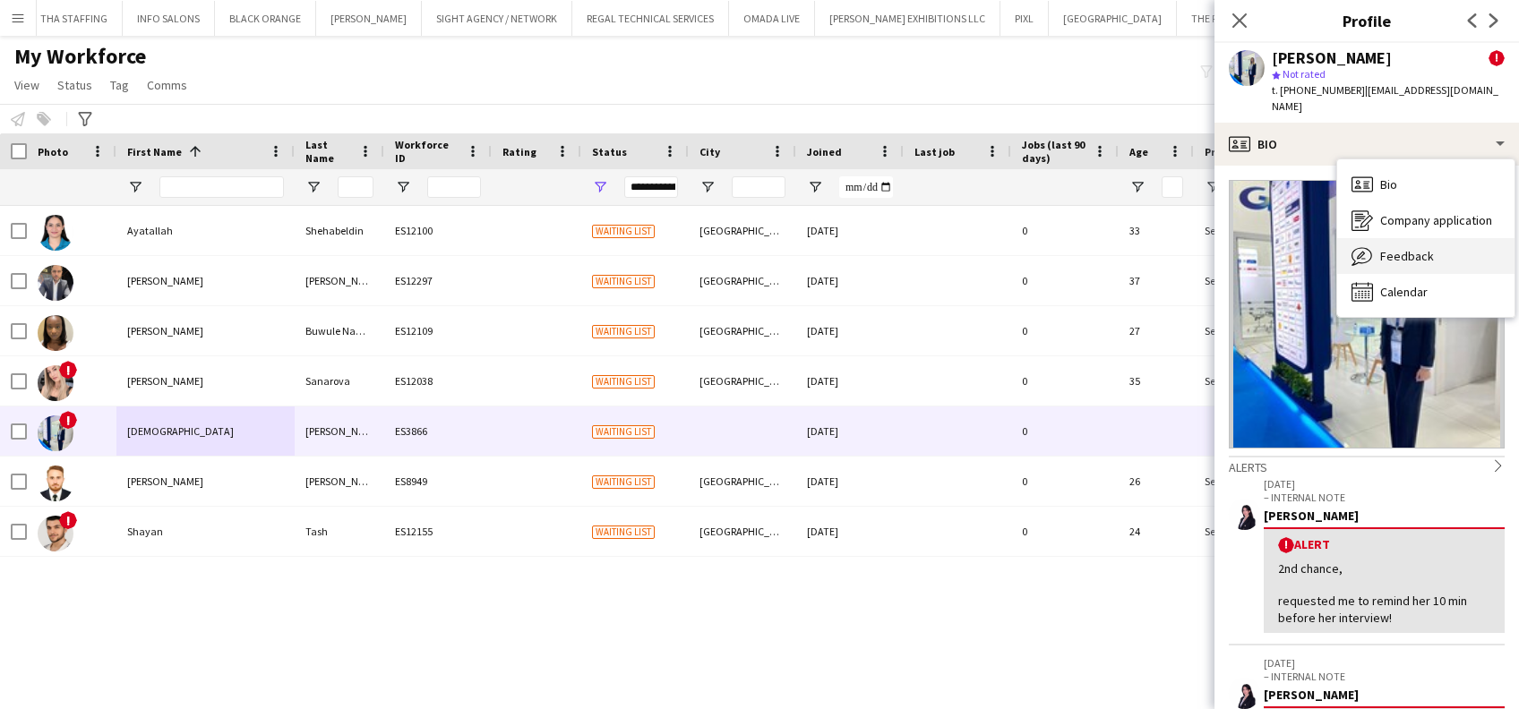
click at [1362, 238] on div "Feedback Feedback" at bounding box center [1425, 256] width 177 height 36
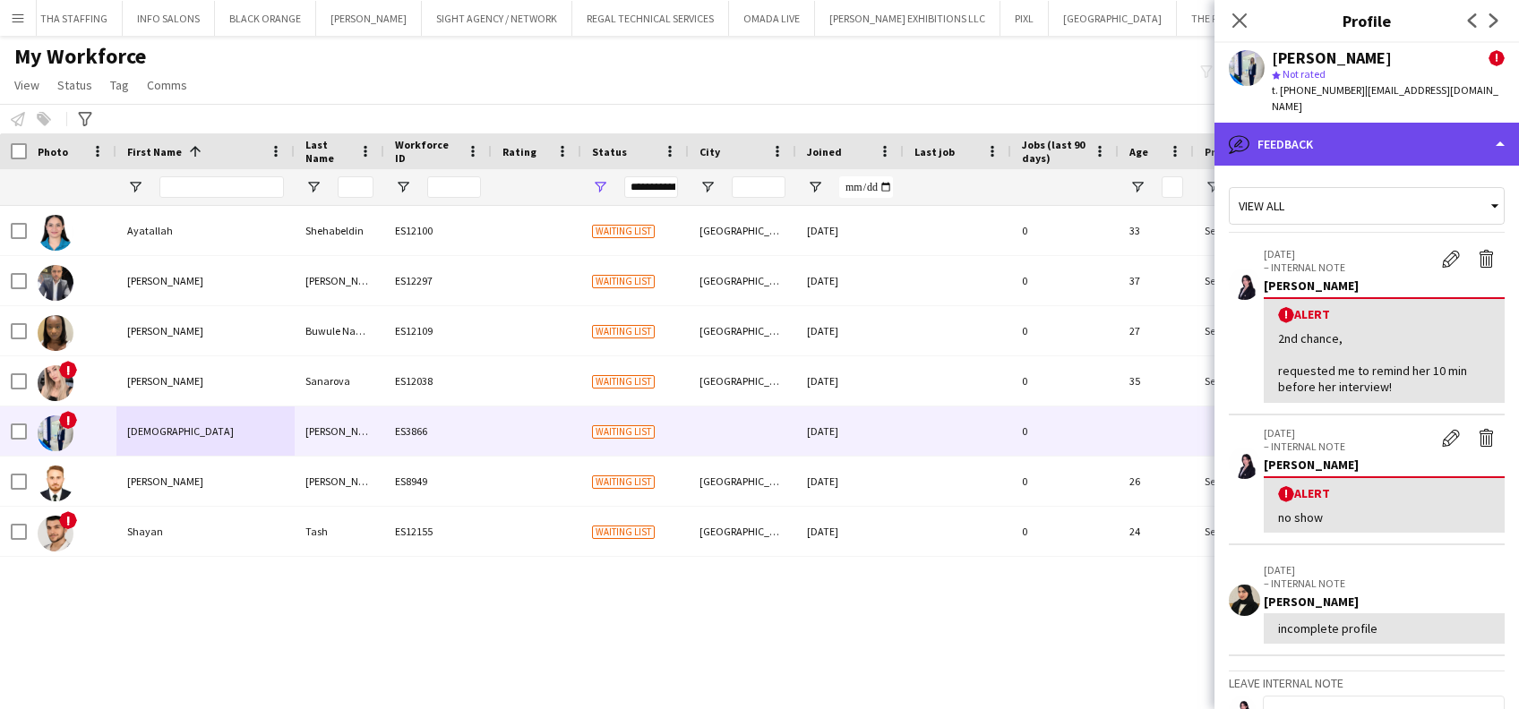
click at [1467, 124] on div "bubble-pencil Feedback" at bounding box center [1366, 144] width 304 height 43
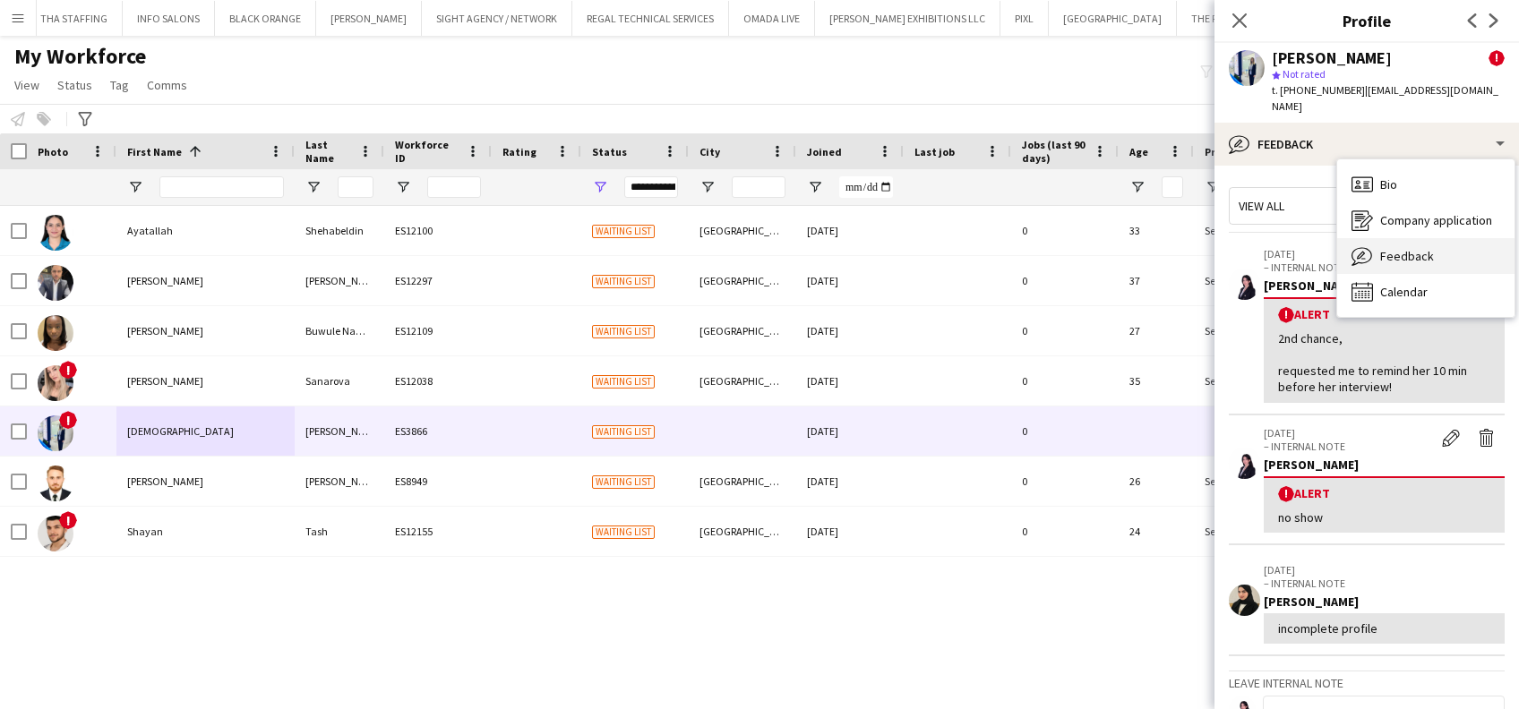
click at [1454, 238] on div "Feedback Feedback" at bounding box center [1425, 256] width 177 height 36
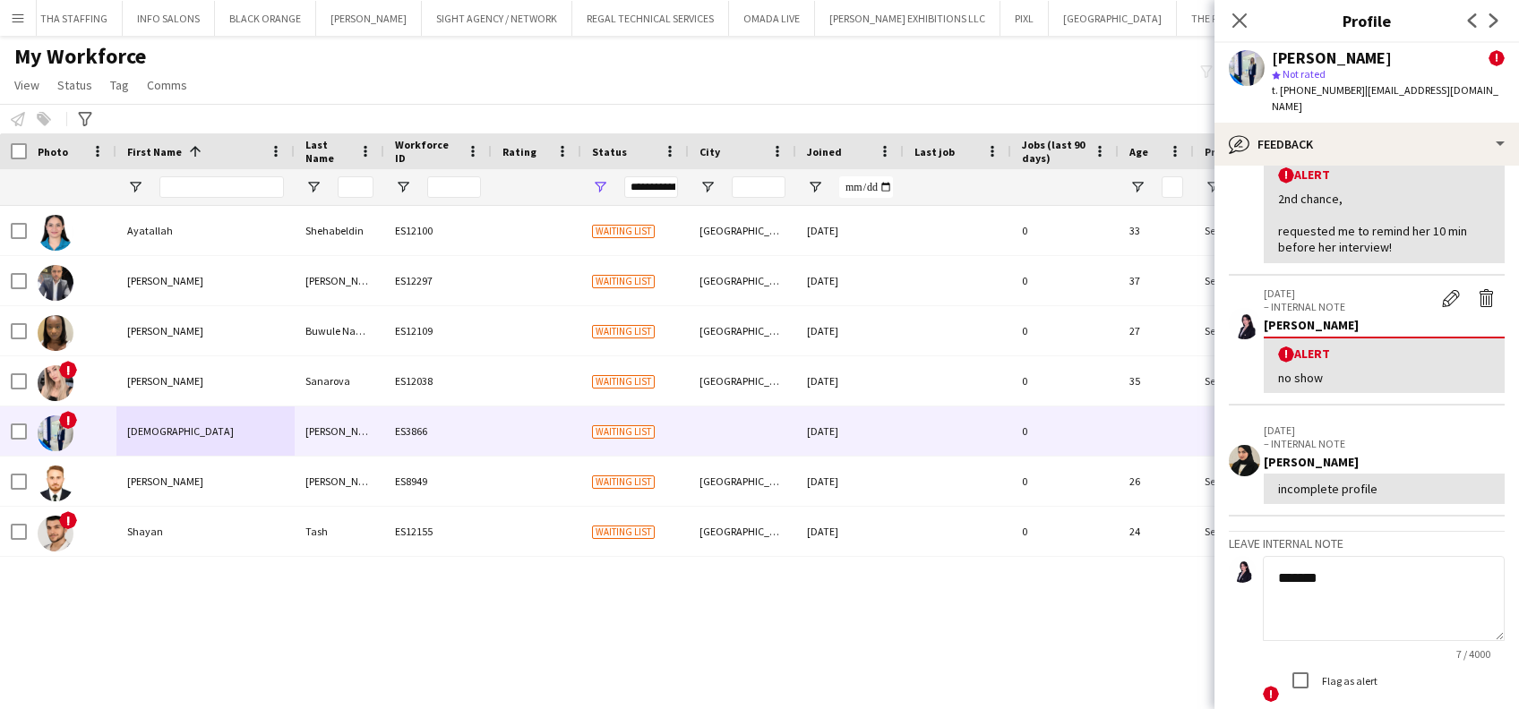
scroll to position [259, 0]
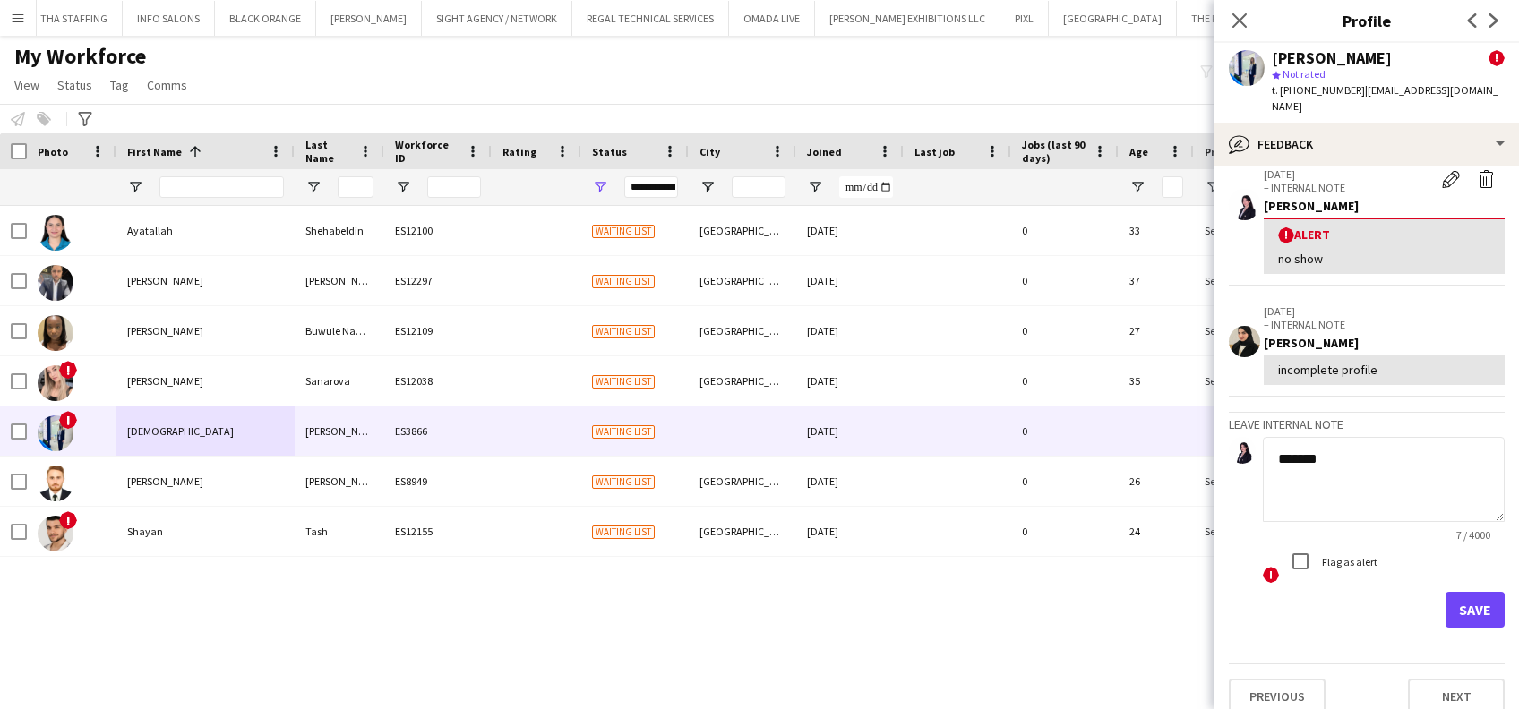
type textarea "*******"
click at [1445, 592] on button "Save" at bounding box center [1474, 610] width 59 height 36
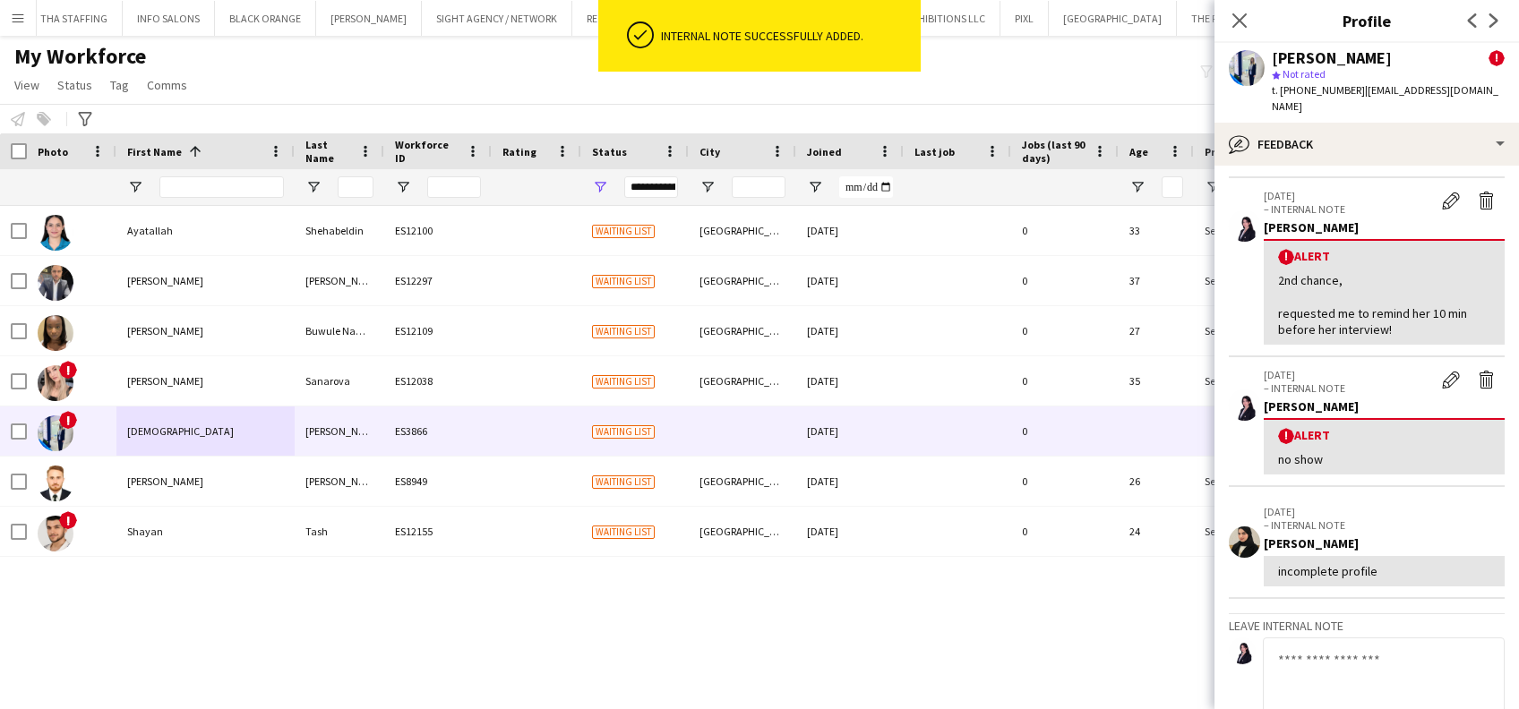
scroll to position [30, 0]
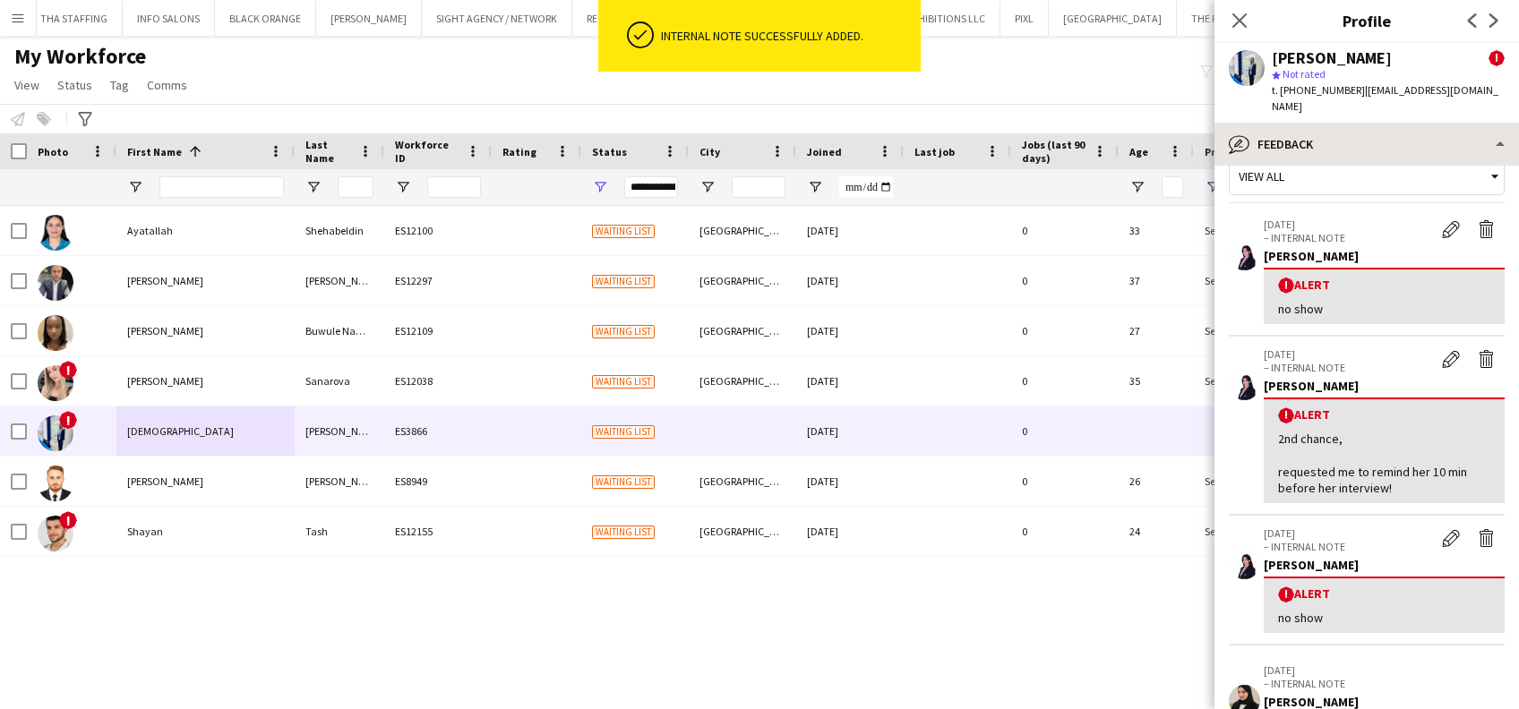
drag, startPoint x: 1356, startPoint y: 100, endPoint x: 1383, endPoint y: 144, distance: 51.4
click at [1358, 100] on div "Rasha Ibrahim ! star Not rated t. +971507885051 | rashaibrahim0705@gmail.com" at bounding box center [1366, 83] width 304 height 80
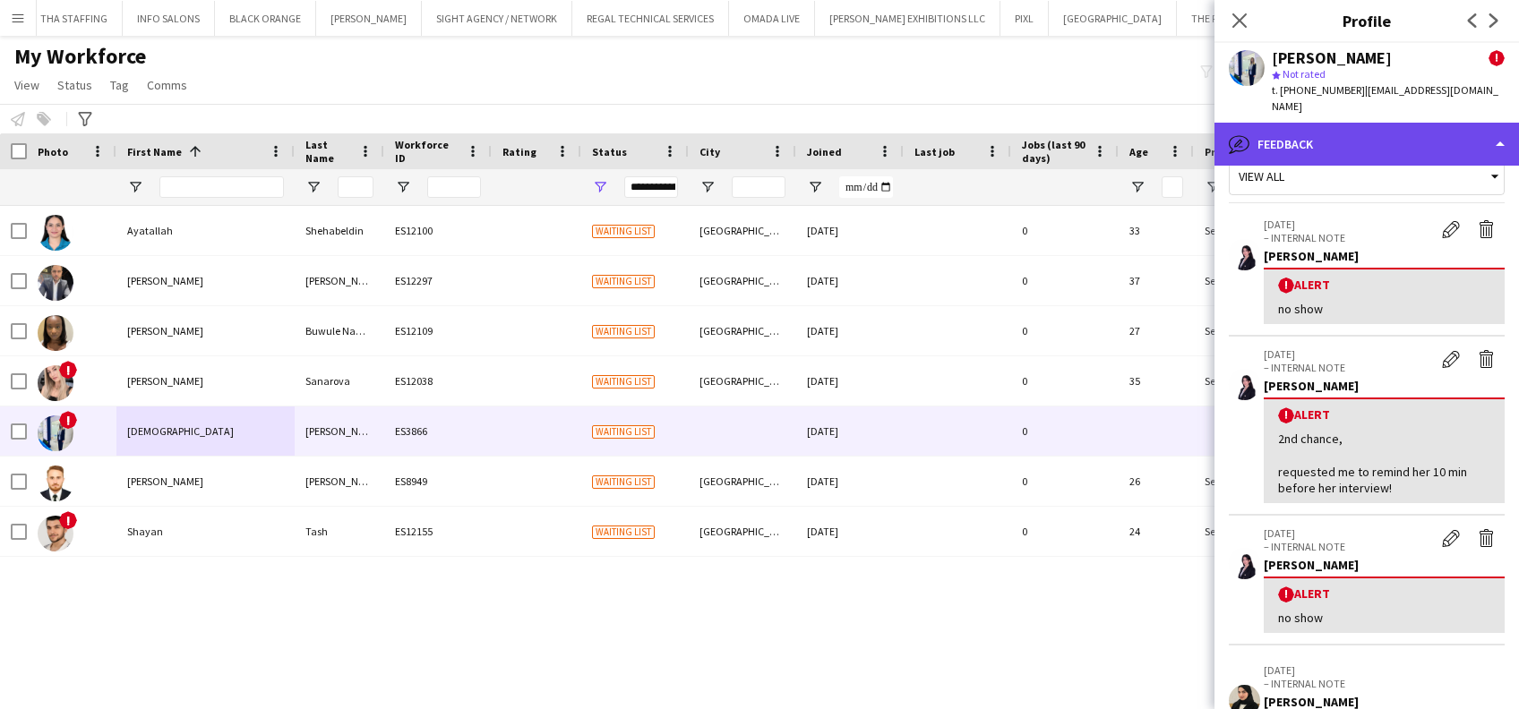
click at [1386, 143] on div "bubble-pencil Feedback" at bounding box center [1366, 144] width 304 height 43
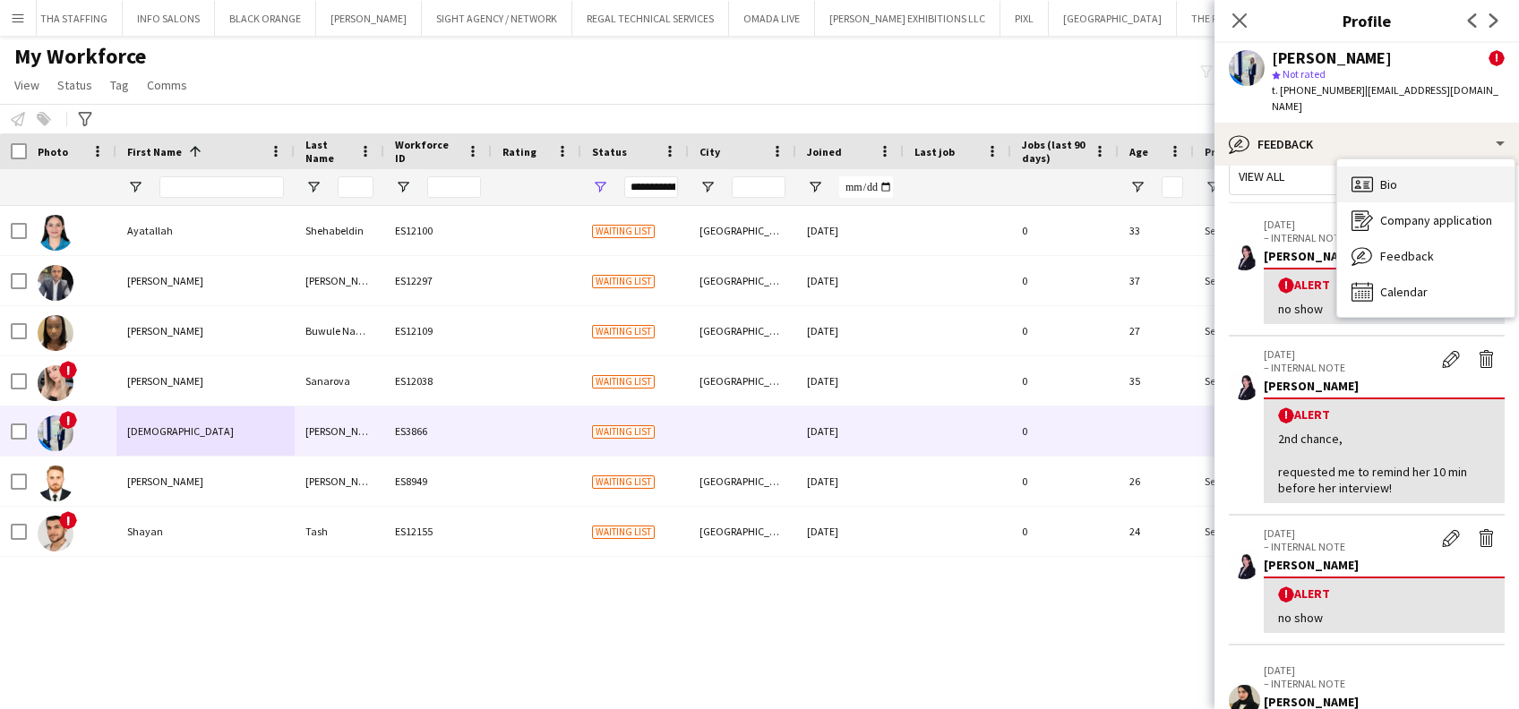
click at [1384, 176] on span "Bio" at bounding box center [1388, 184] width 17 height 16
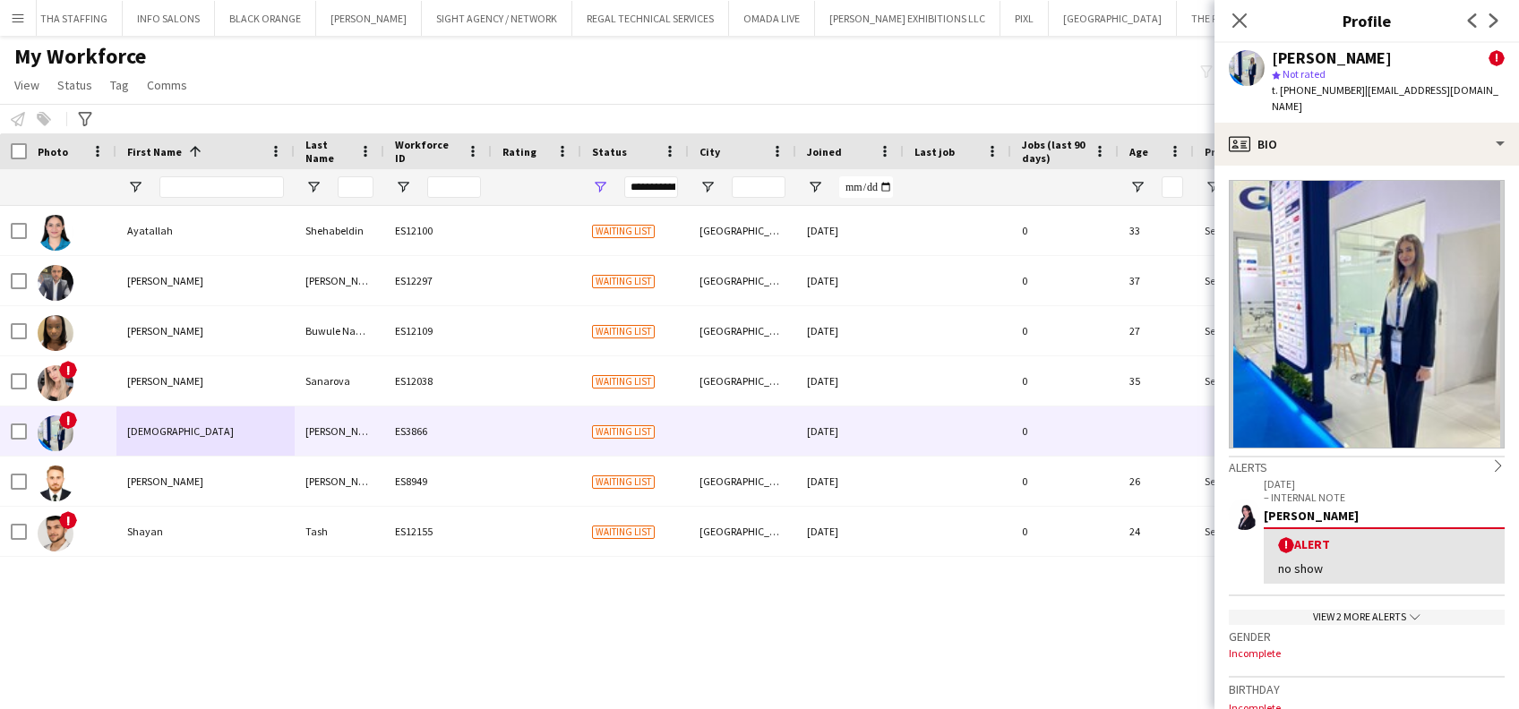
click at [1252, 20] on div "Close pop-in" at bounding box center [1239, 20] width 50 height 41
click at [1249, 17] on app-icon "Close pop-in" at bounding box center [1240, 21] width 26 height 26
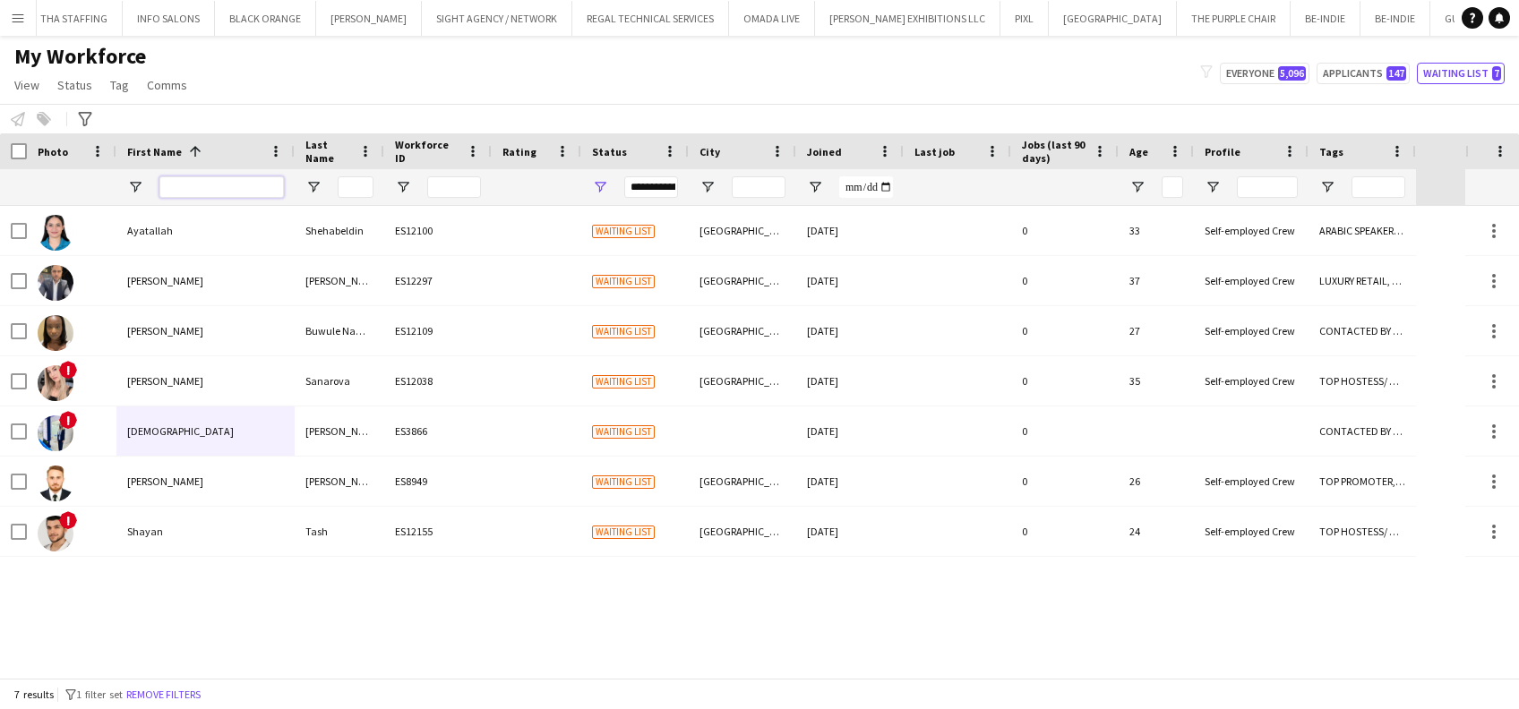
click at [217, 194] on input "First Name Filter Input" at bounding box center [221, 186] width 124 height 21
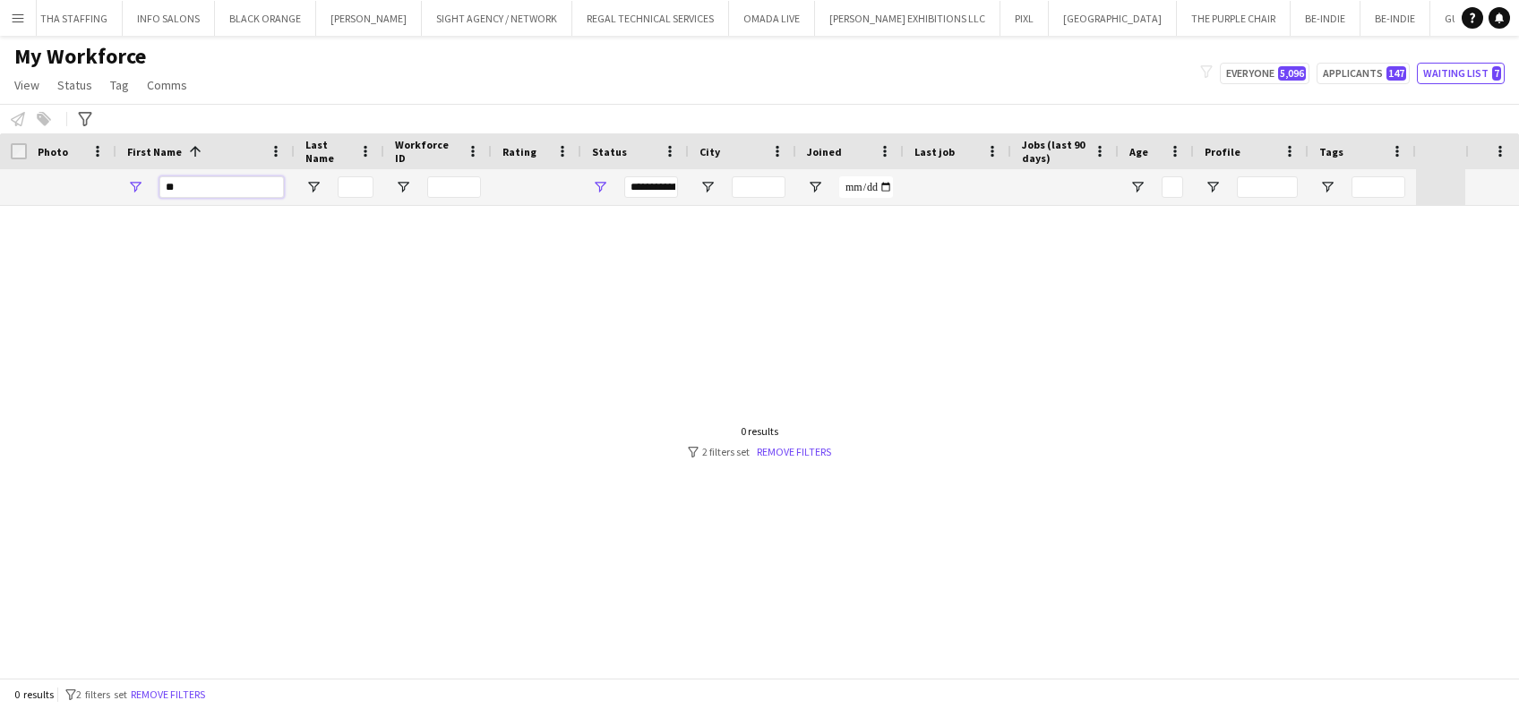
type input "*"
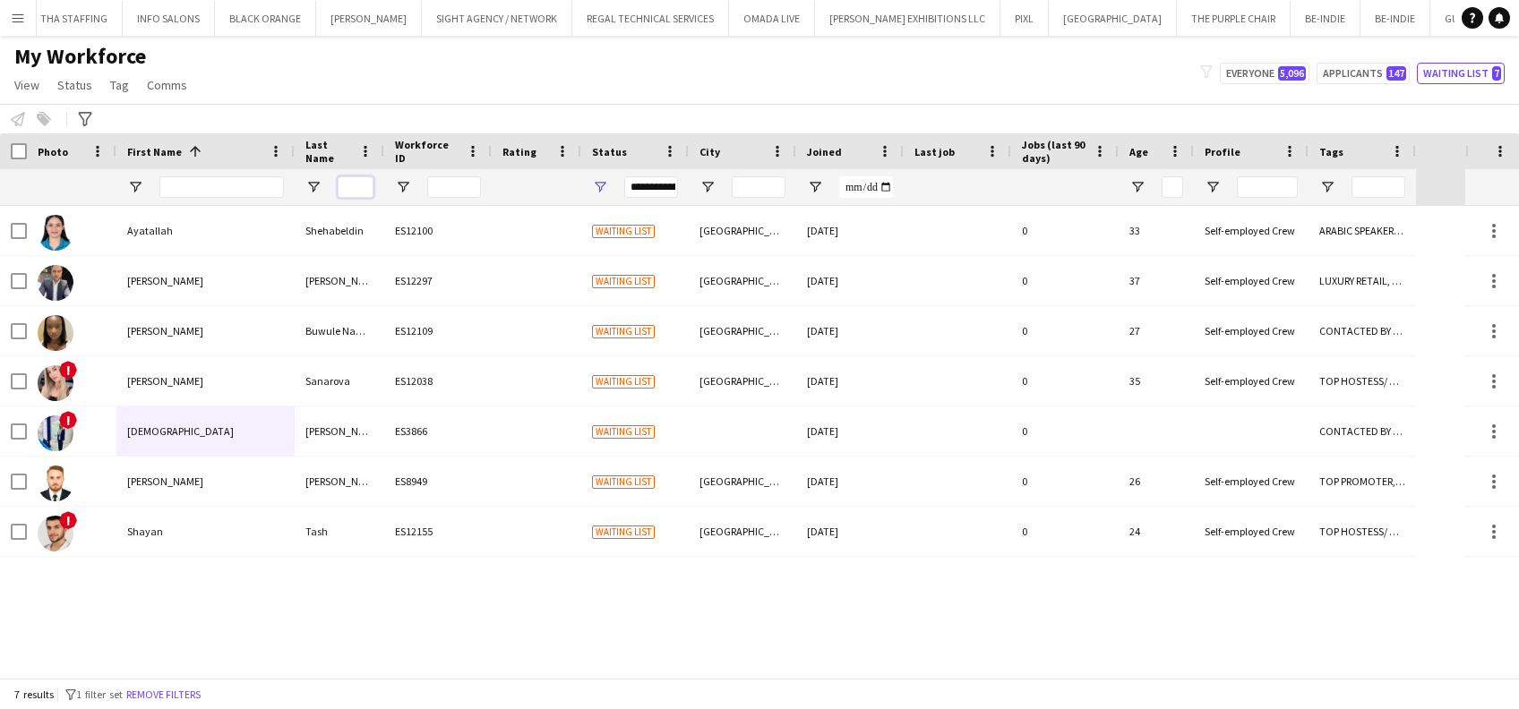
click at [354, 193] on input "Last Name Filter Input" at bounding box center [356, 186] width 36 height 21
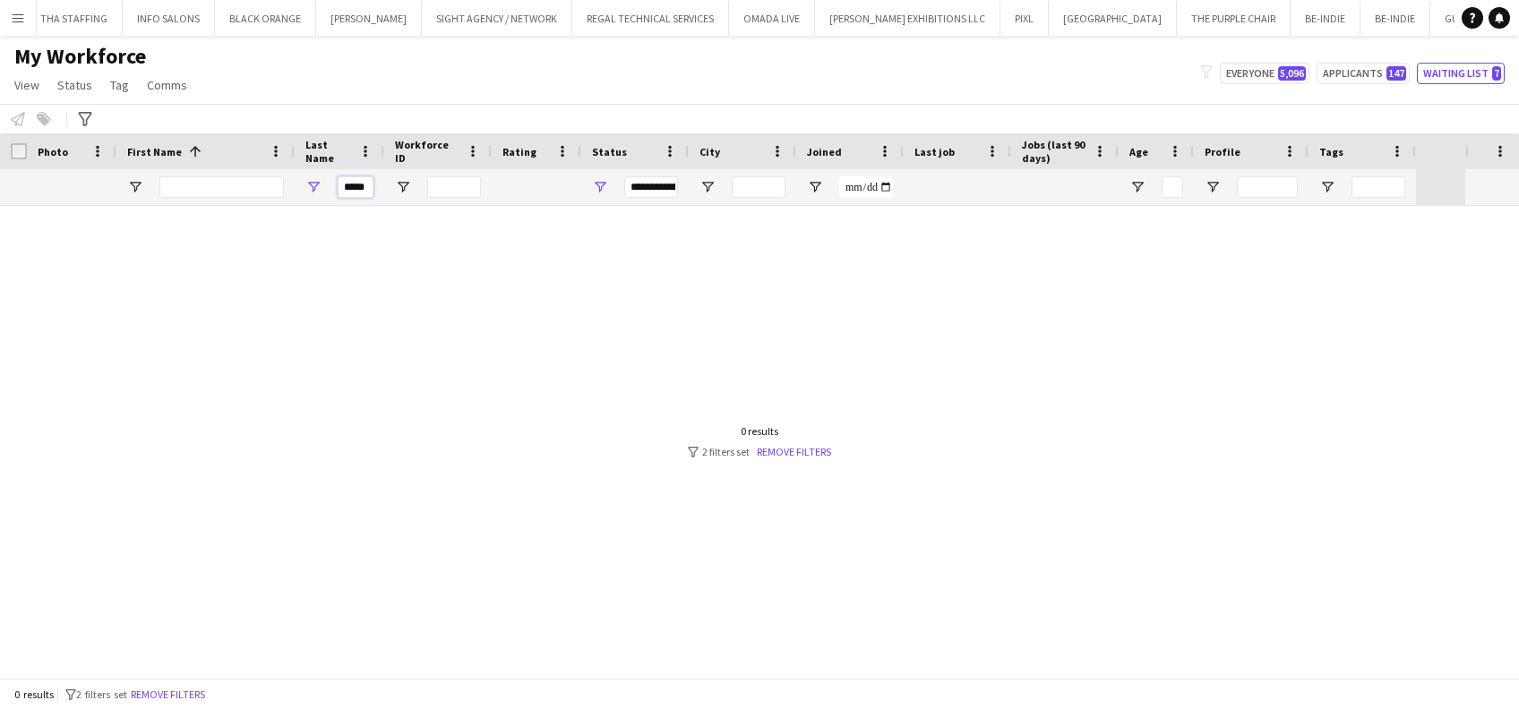
scroll to position [0, 0]
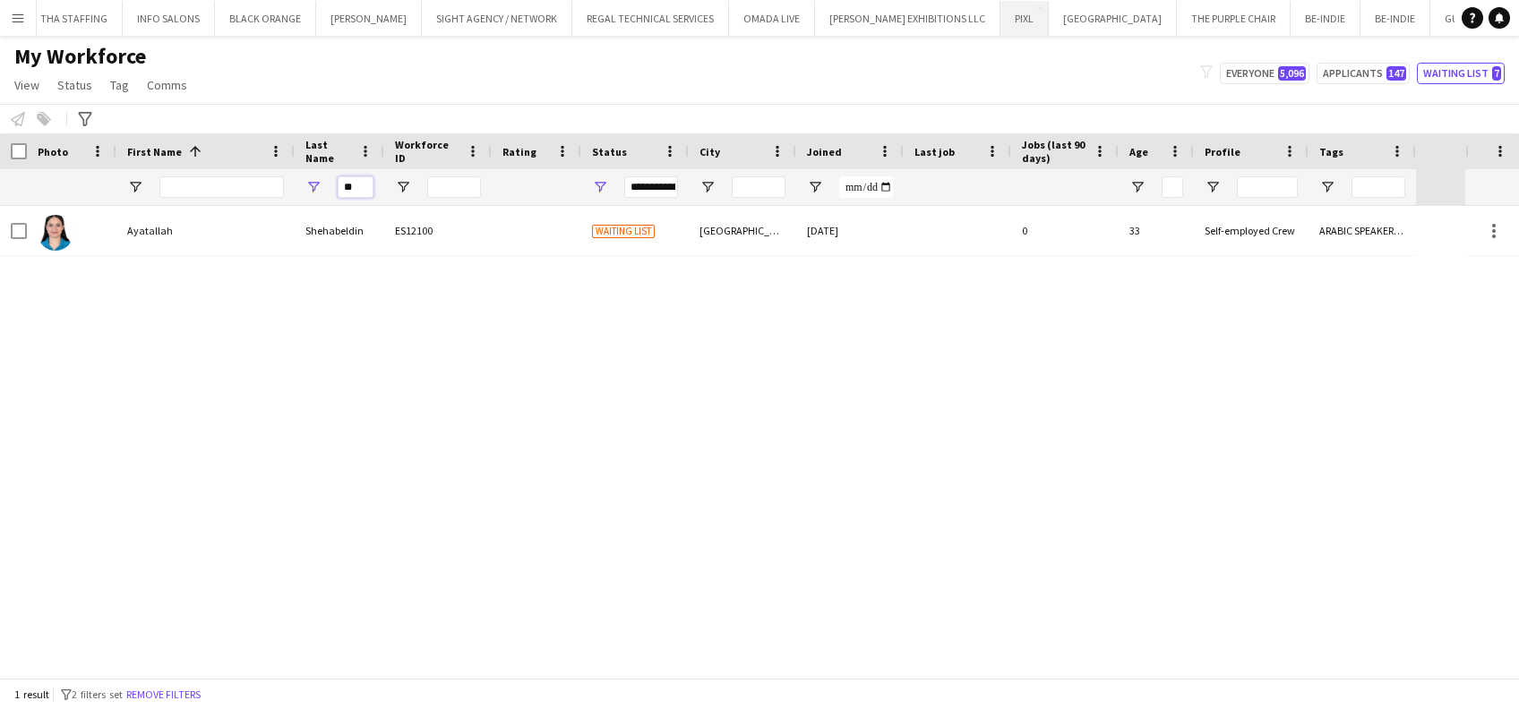
type input "**"
drag, startPoint x: 365, startPoint y: 187, endPoint x: 335, endPoint y: 186, distance: 30.5
click at [335, 186] on div "**" at bounding box center [340, 187] width 90 height 36
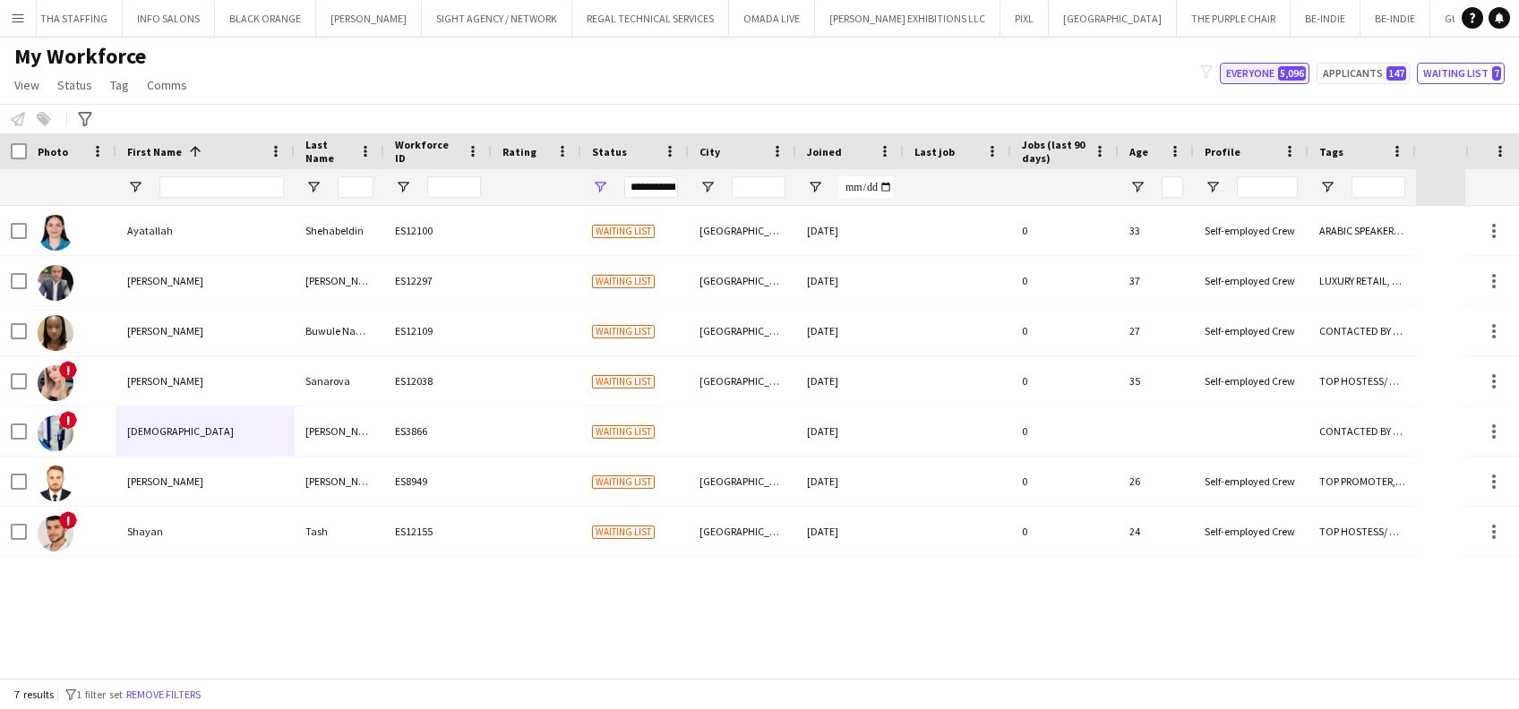
click at [1297, 78] on span "5,096" at bounding box center [1292, 73] width 28 height 14
type input "**********"
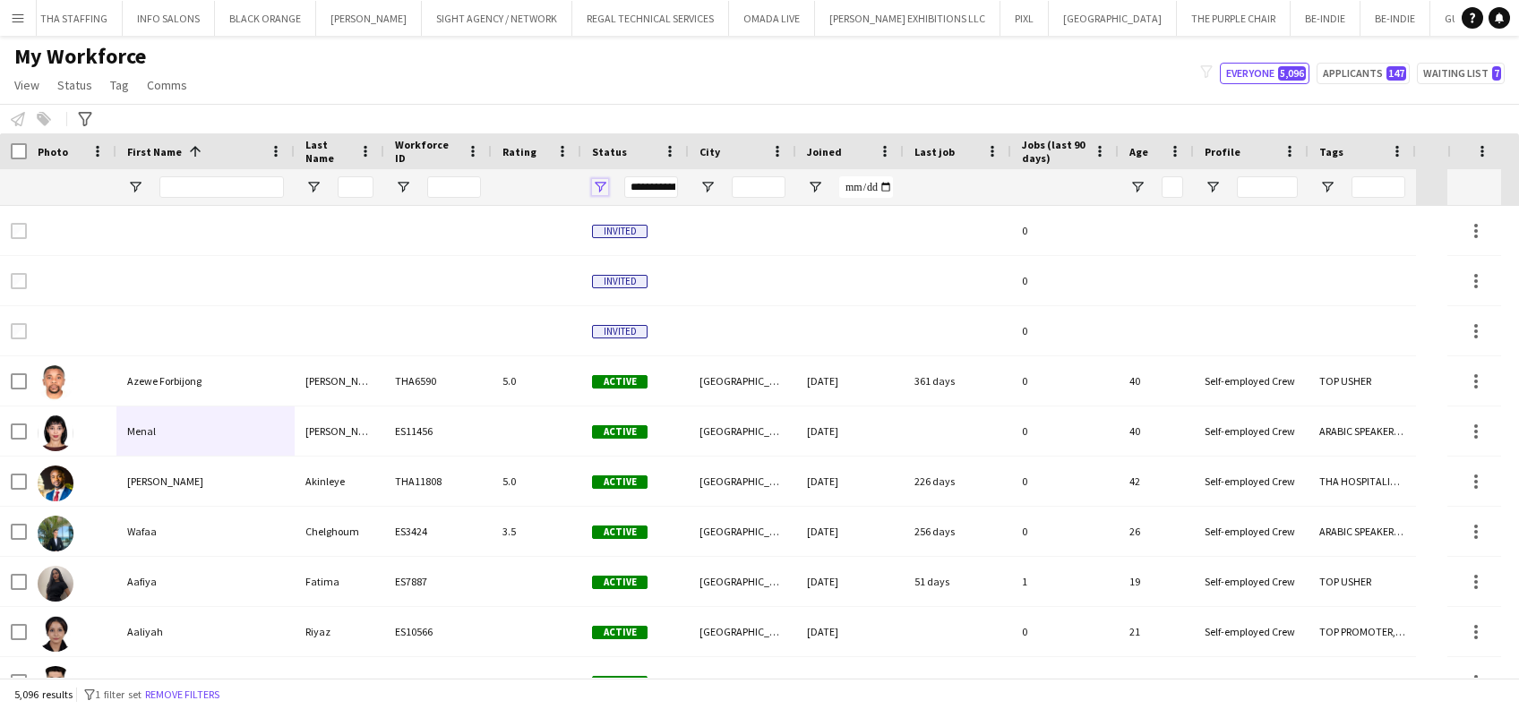
click at [607, 191] on span "Open Filter Menu" at bounding box center [600, 187] width 16 height 16
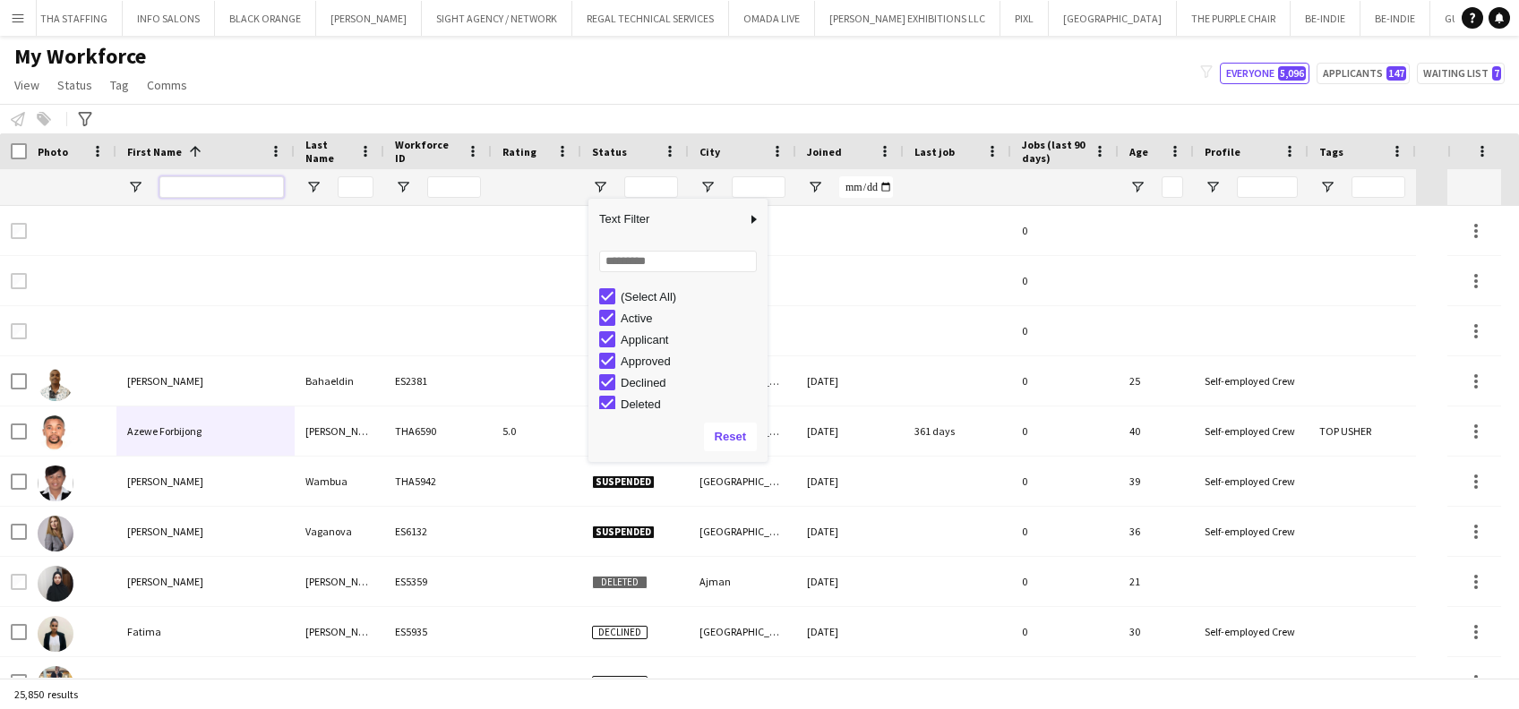
click at [228, 183] on input "First Name Filter Input" at bounding box center [221, 186] width 124 height 21
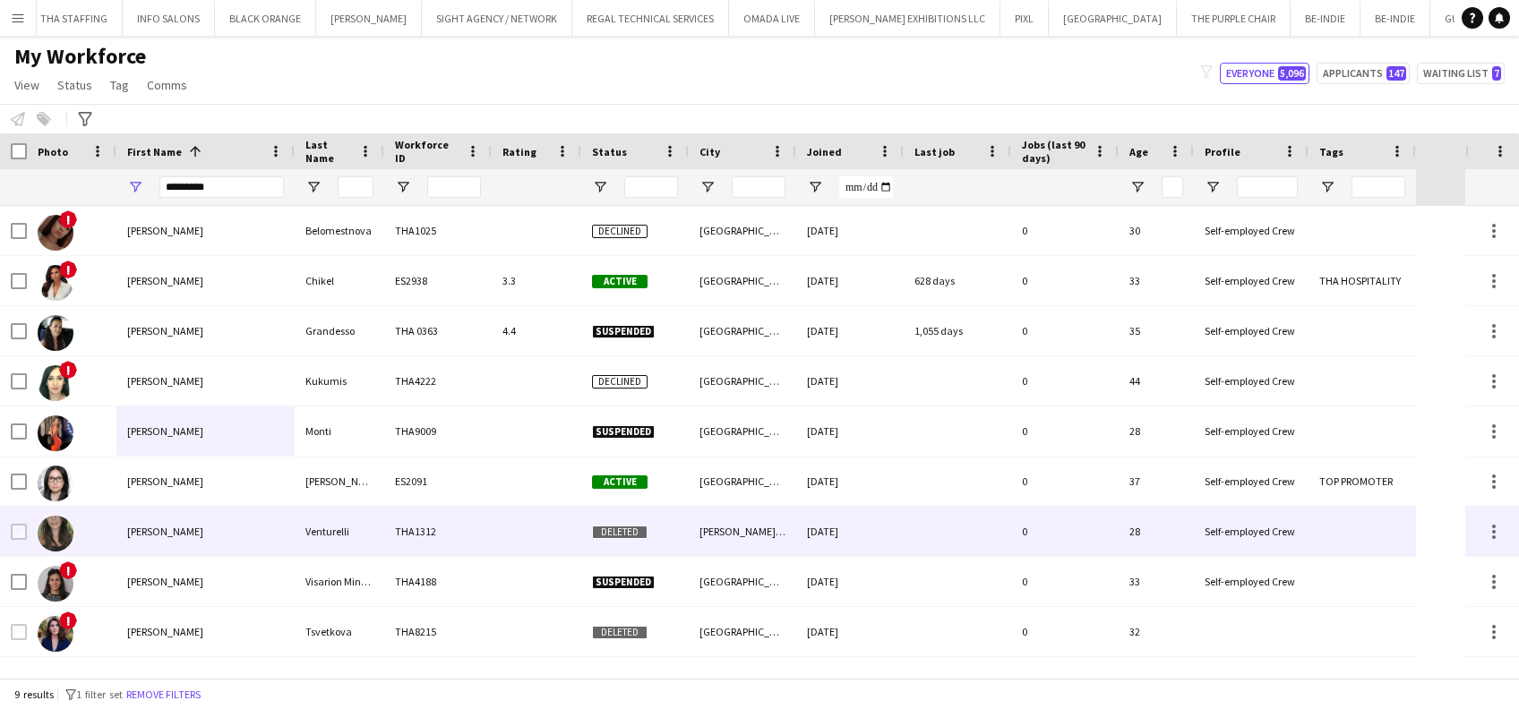
click at [321, 537] on div "Venturelli" at bounding box center [340, 531] width 90 height 49
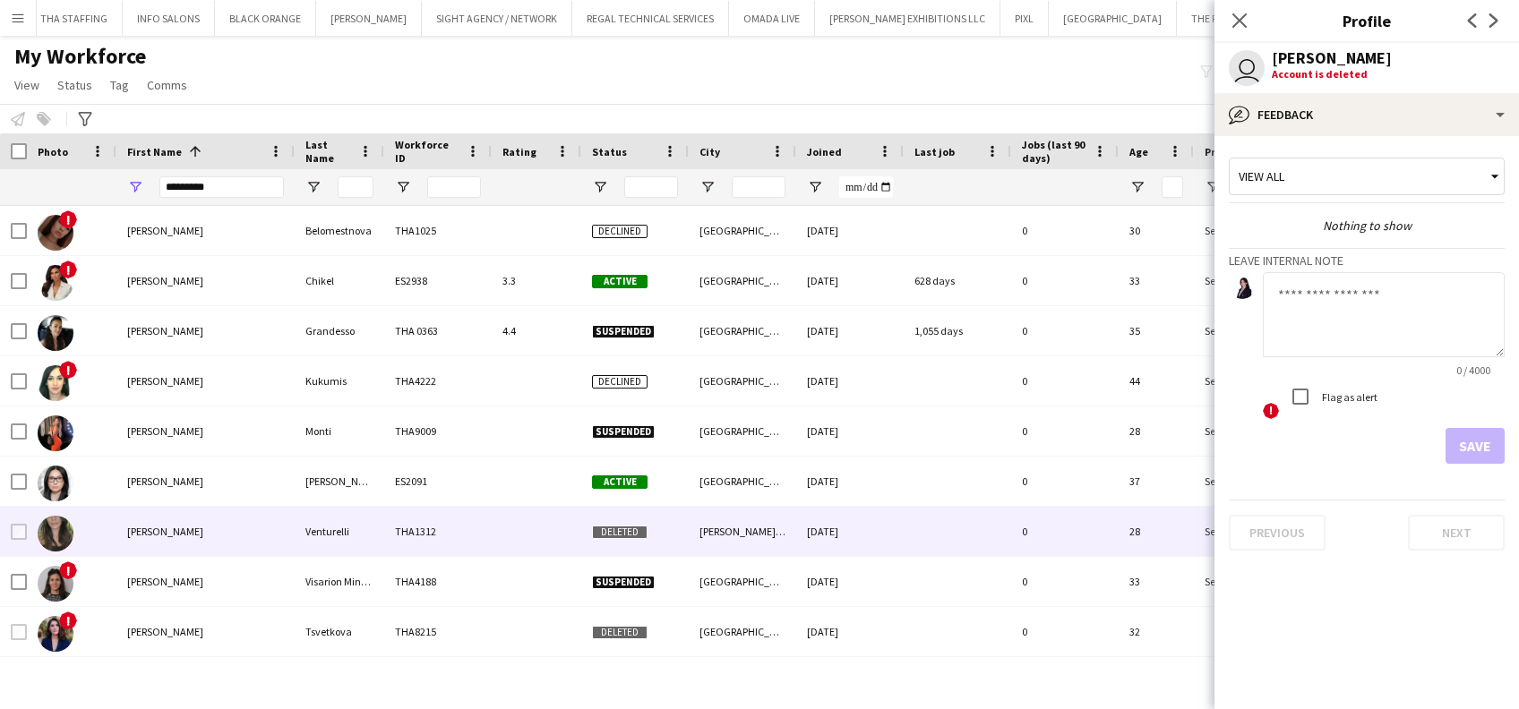
click at [1236, 18] on icon at bounding box center [1239, 20] width 14 height 14
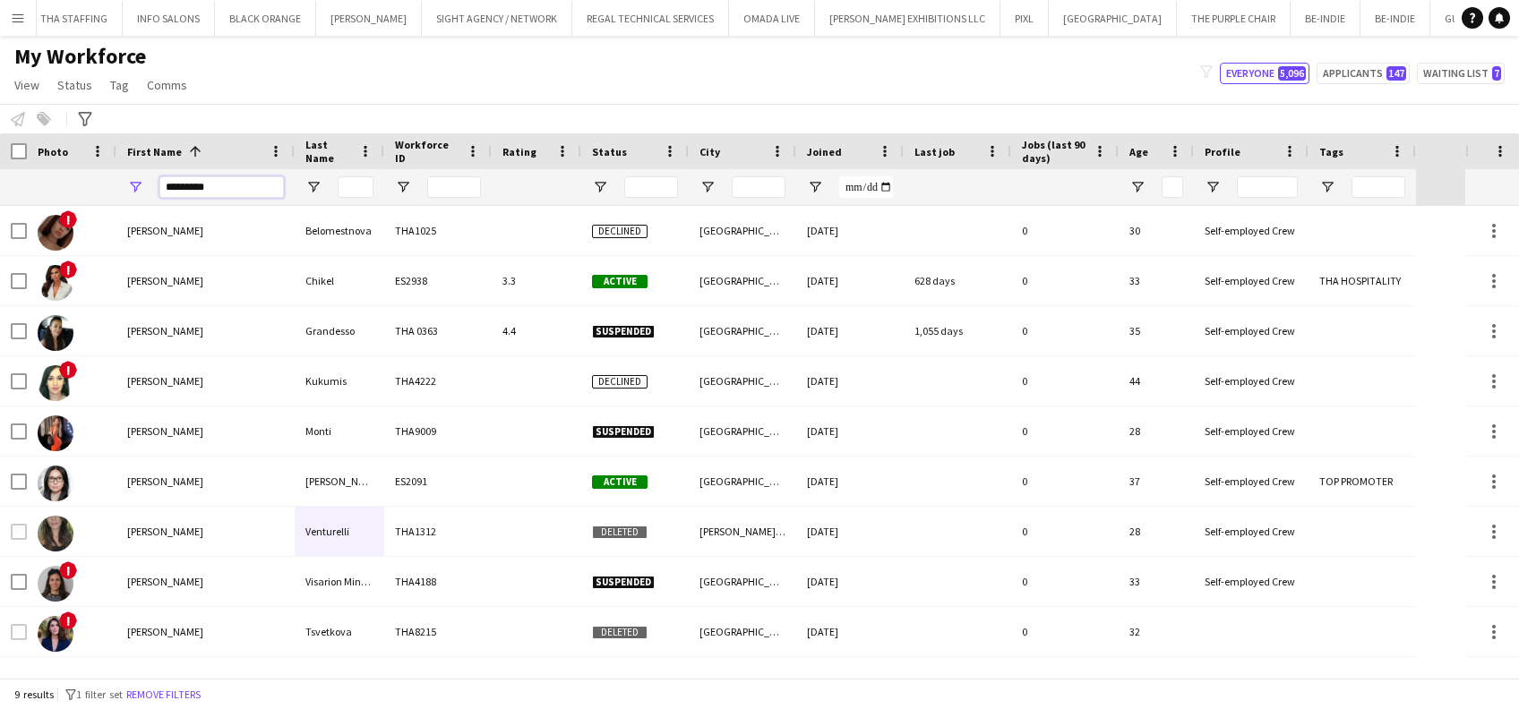
drag, startPoint x: 107, startPoint y: 193, endPoint x: 60, endPoint y: 193, distance: 47.5
click at [61, 193] on div "*********" at bounding box center [708, 187] width 1416 height 36
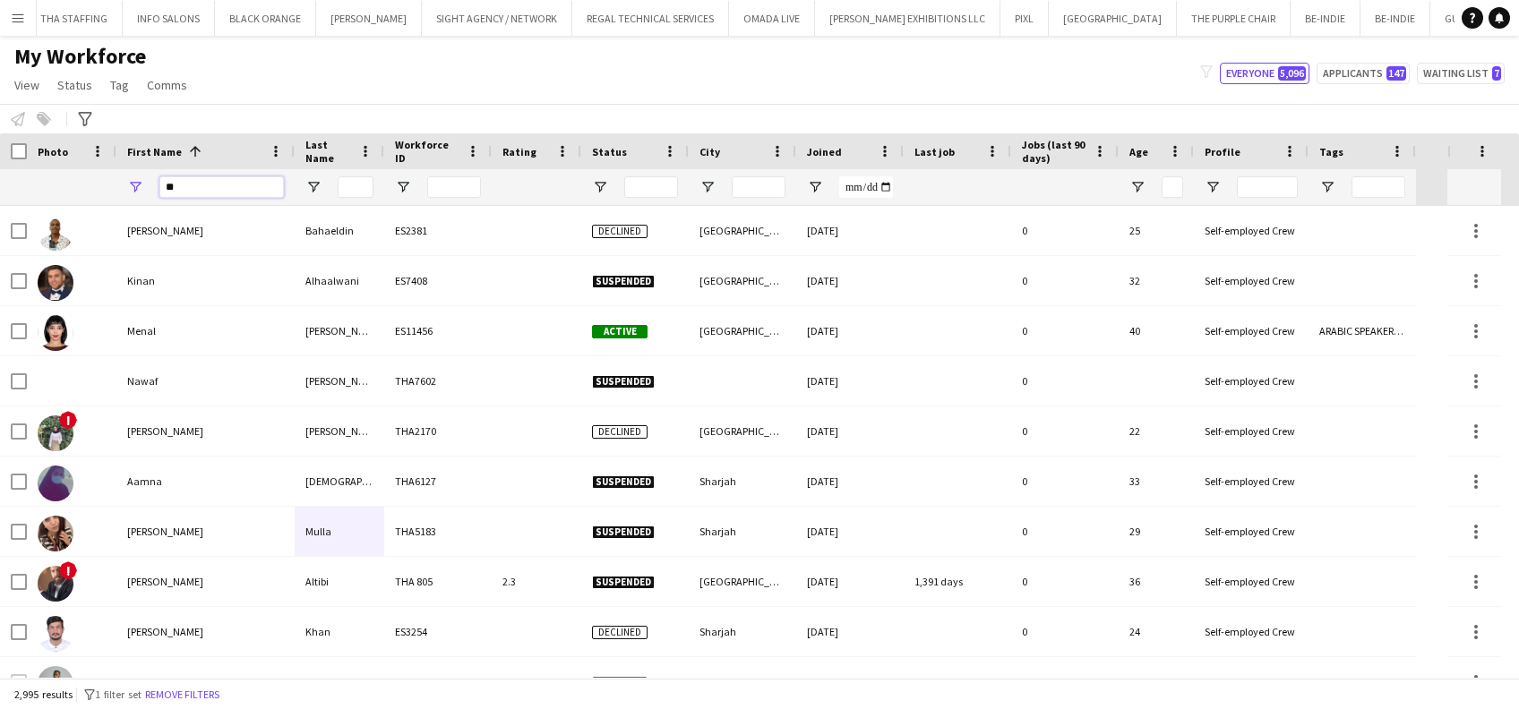
type input "**"
click at [180, 165] on div "First Name 1" at bounding box center [194, 151] width 135 height 27
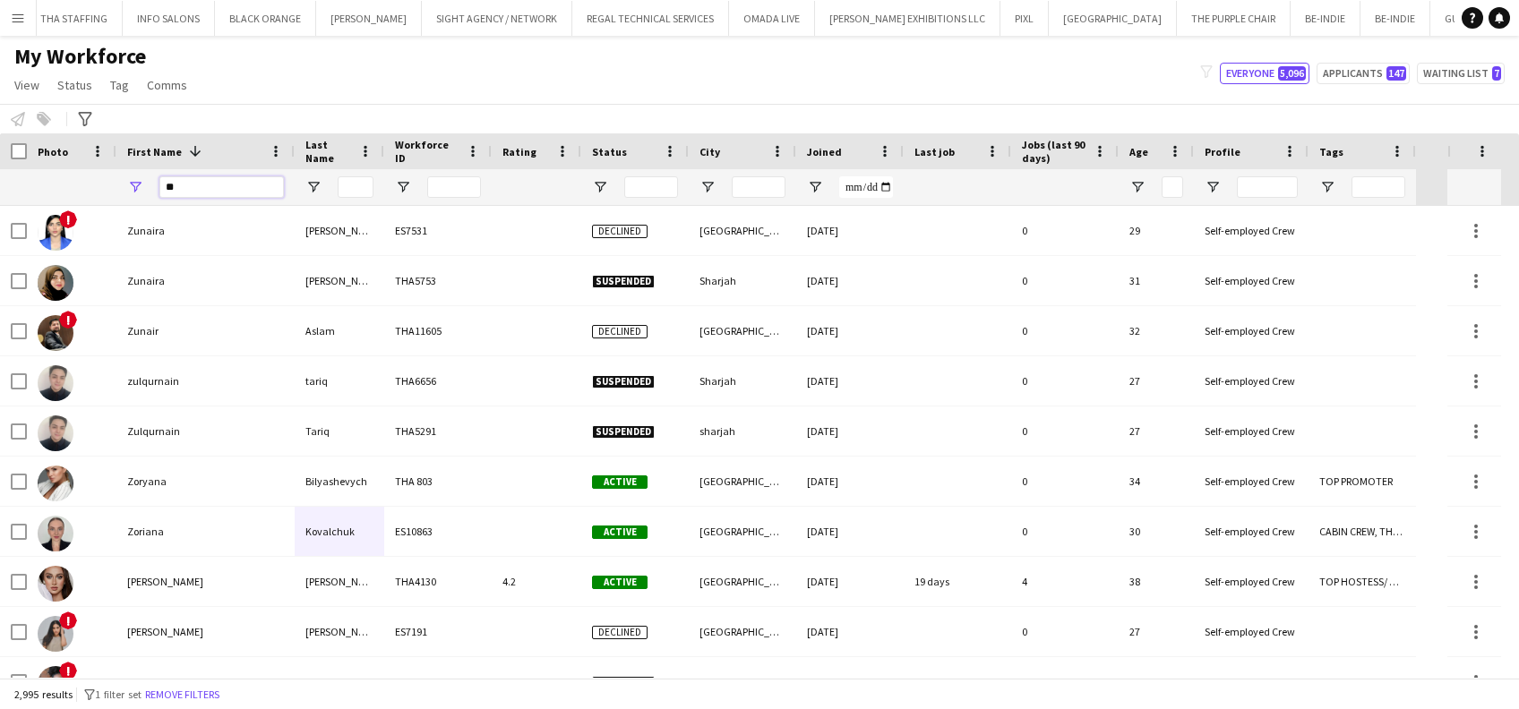
drag, startPoint x: 217, startPoint y: 188, endPoint x: 90, endPoint y: 176, distance: 127.7
click at [90, 176] on div "**" at bounding box center [708, 187] width 1416 height 36
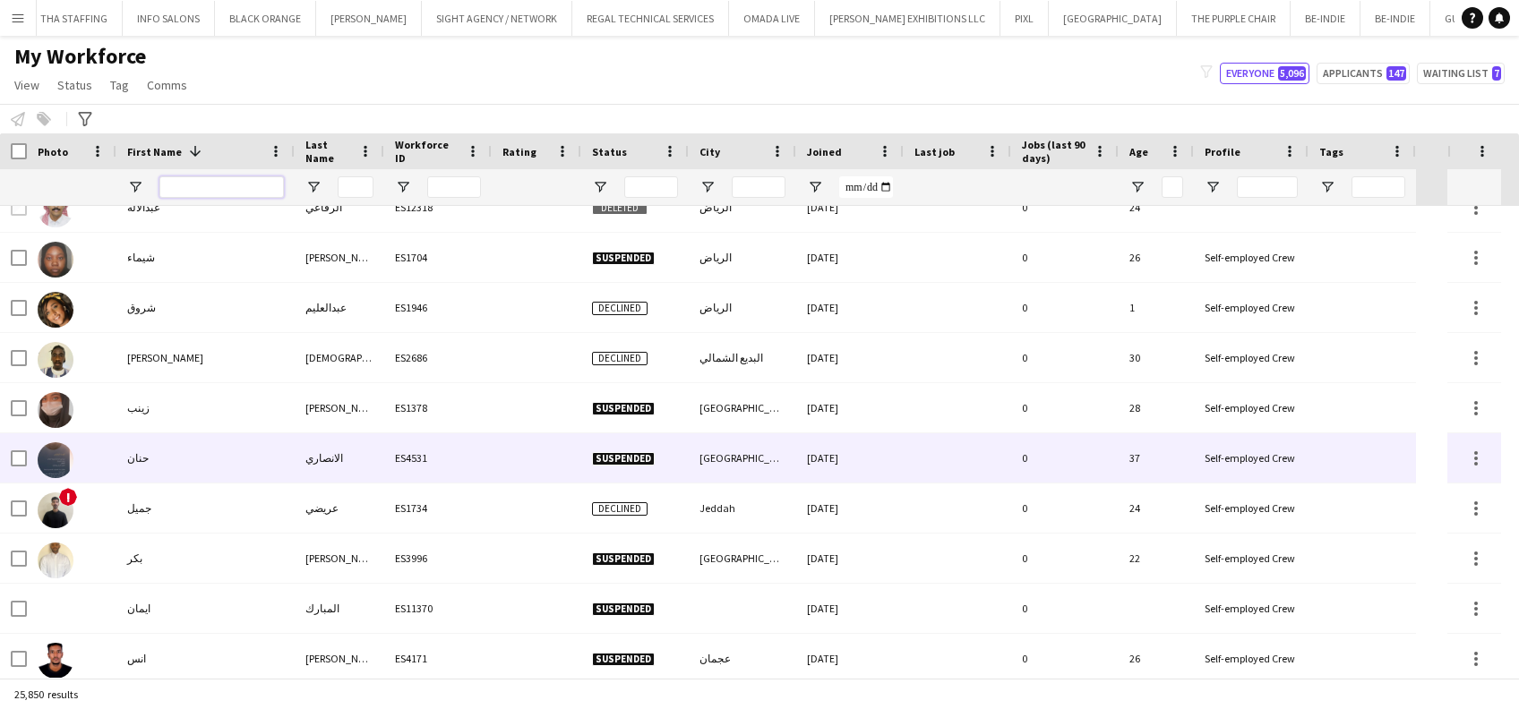
scroll to position [1075, 0]
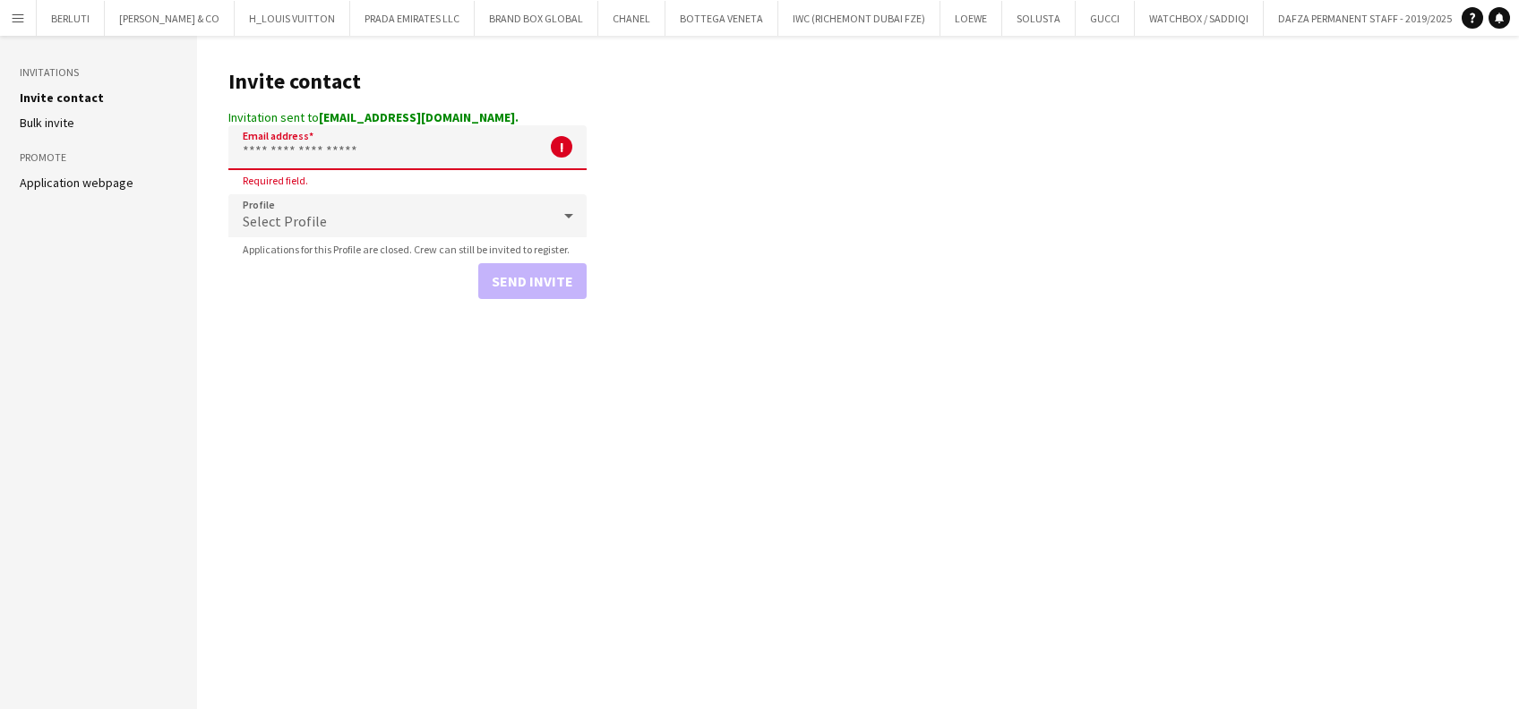
scroll to position [0, 6323]
click at [356, 146] on input "Email address" at bounding box center [407, 147] width 358 height 45
paste input "**********"
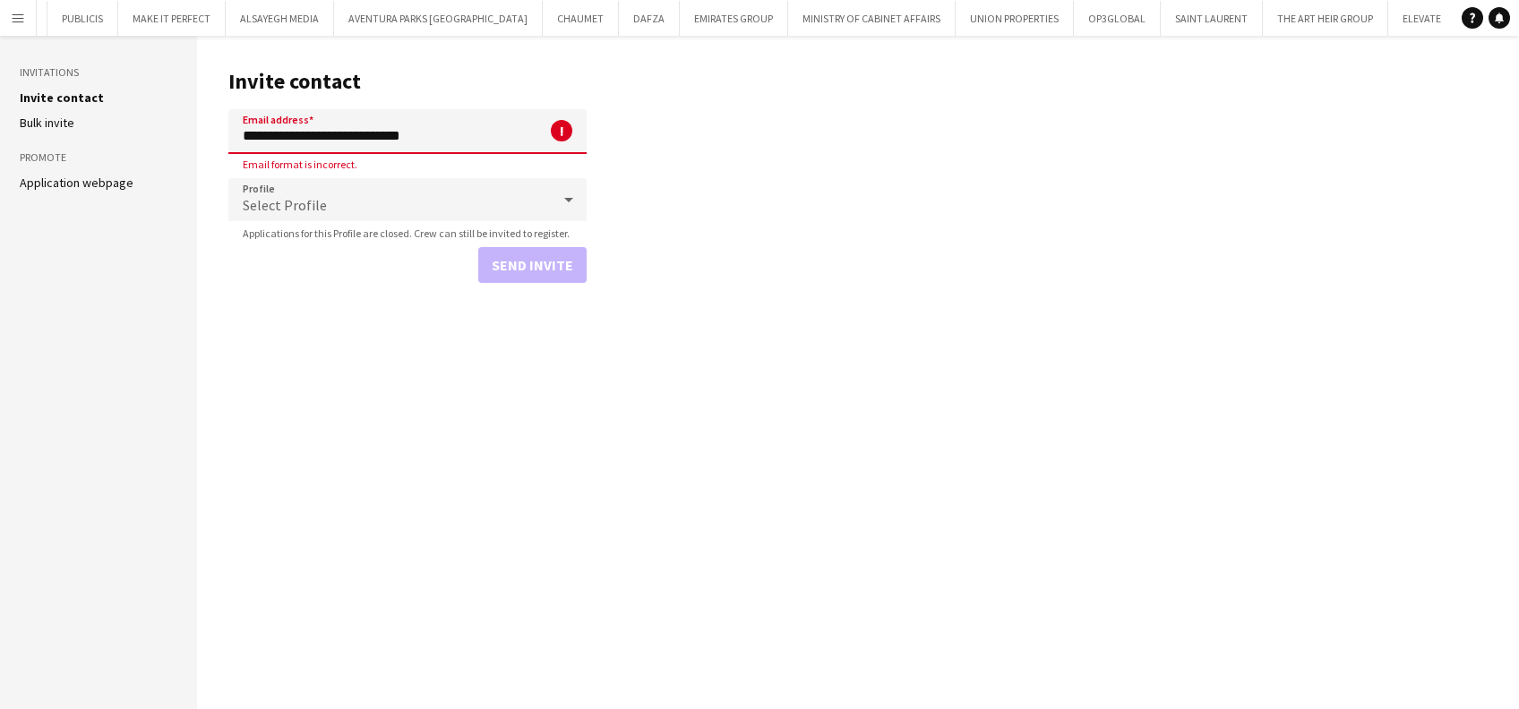
click at [395, 202] on div "Select Profile" at bounding box center [389, 199] width 322 height 43
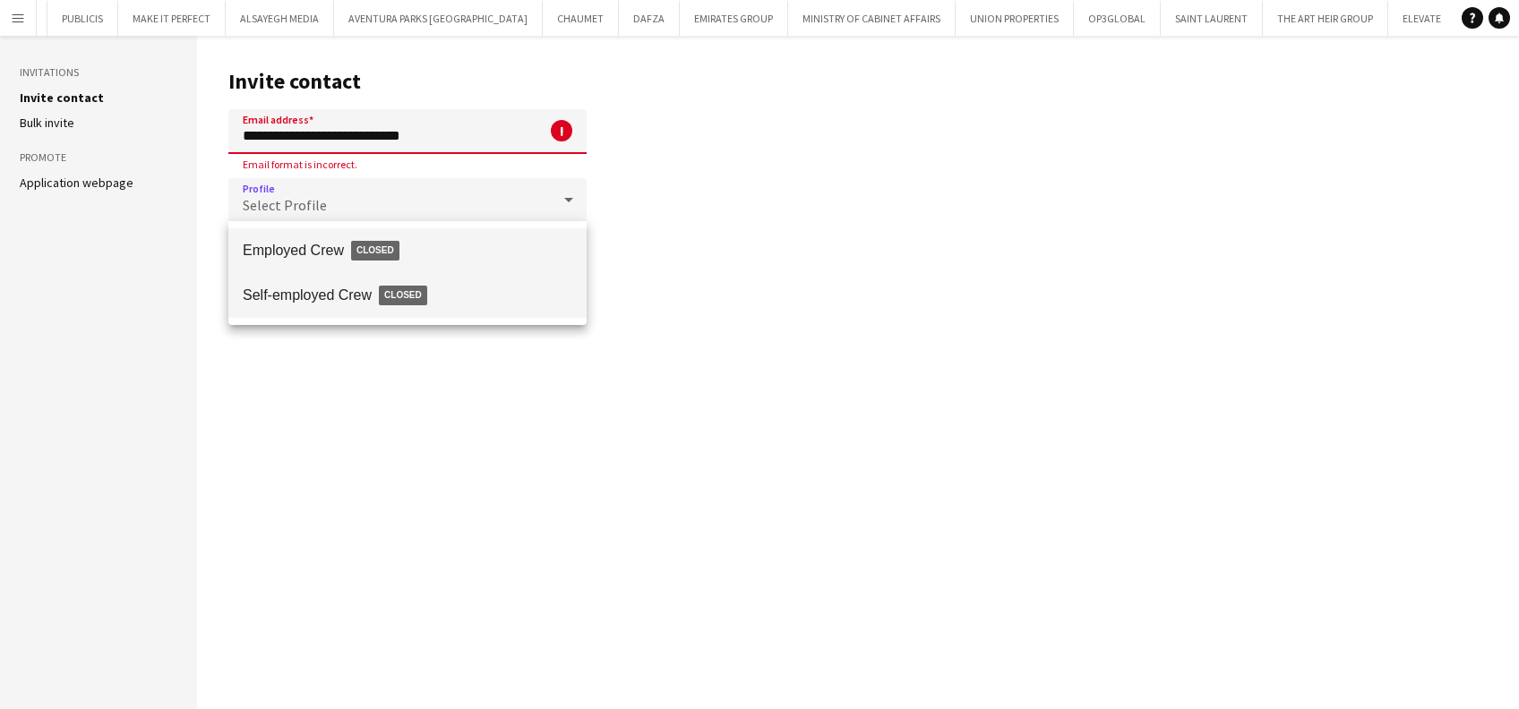
click at [416, 298] on span "Closed" at bounding box center [403, 296] width 48 height 20
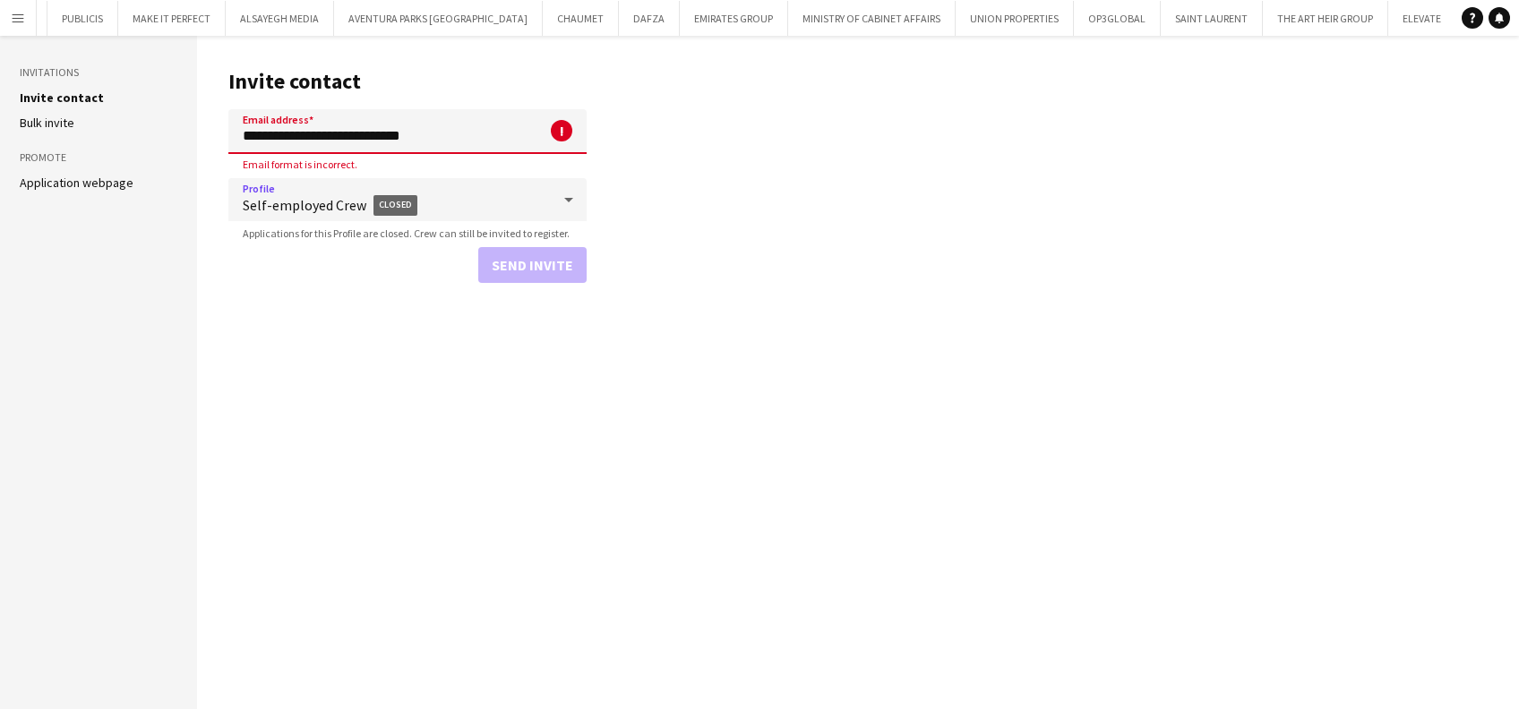
click at [550, 315] on main "**********" at bounding box center [858, 372] width 1322 height 673
click at [467, 118] on input "**********" at bounding box center [407, 131] width 358 height 45
click at [248, 140] on input "**********" at bounding box center [407, 131] width 358 height 45
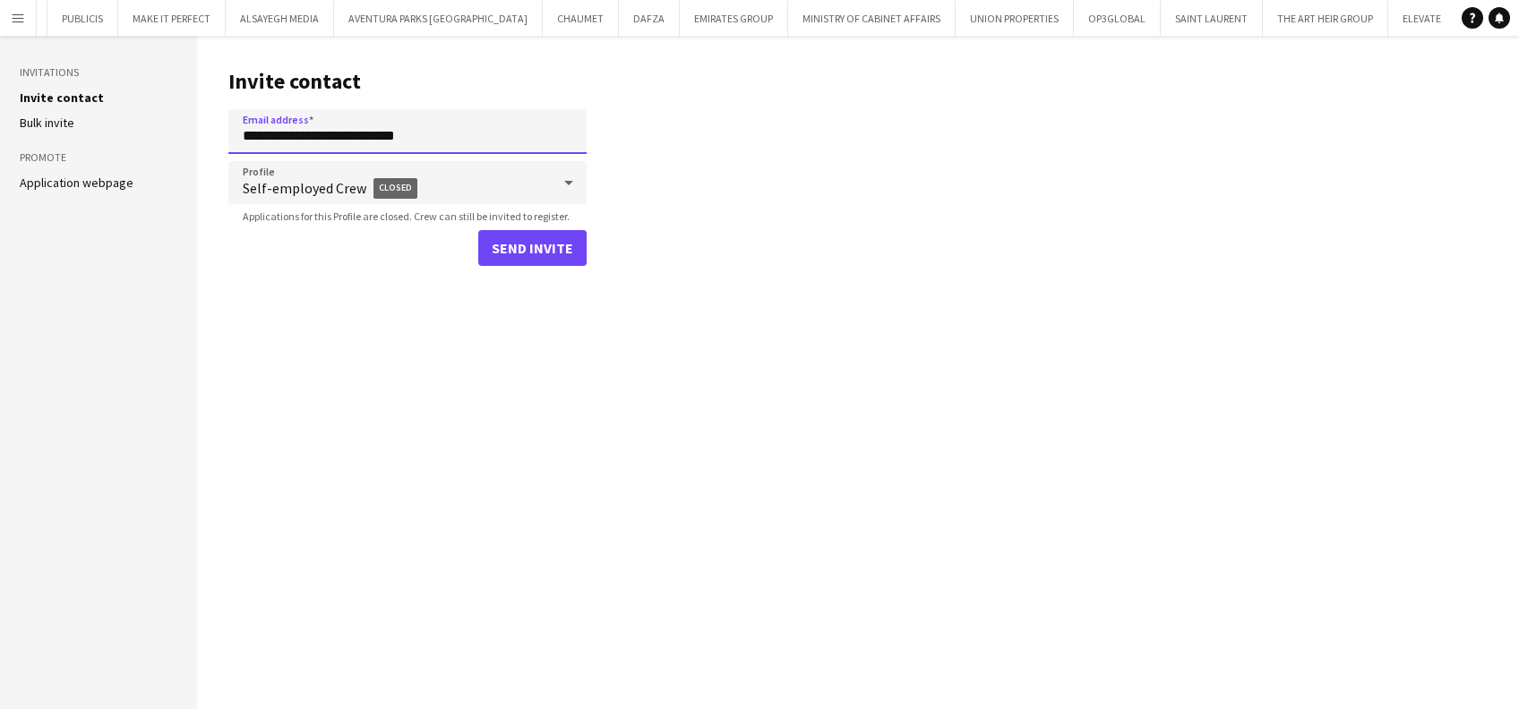
type input "**********"
drag, startPoint x: 555, startPoint y: 251, endPoint x: 545, endPoint y: 256, distance: 11.2
click at [555, 250] on button "Send invite" at bounding box center [532, 248] width 108 height 36
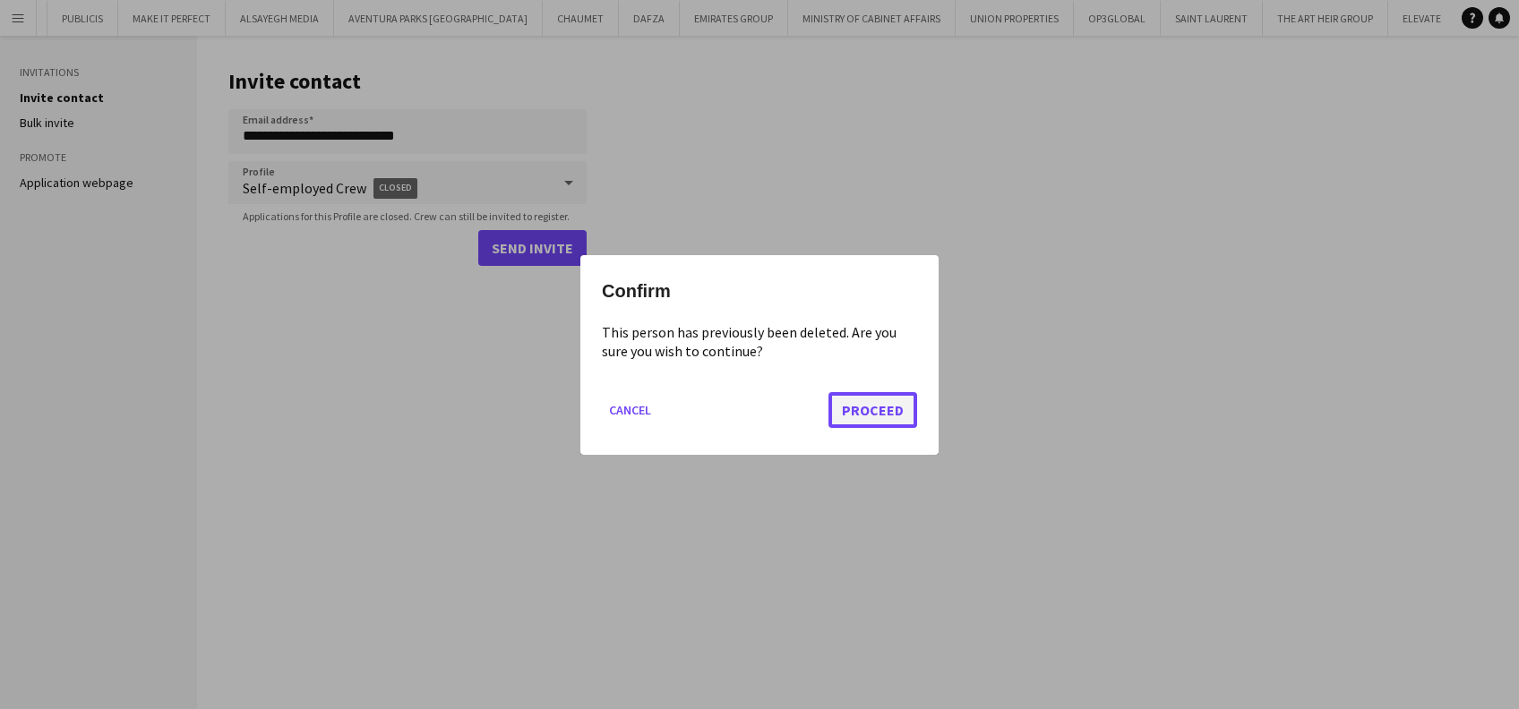
click at [892, 408] on button "Proceed" at bounding box center [872, 409] width 89 height 36
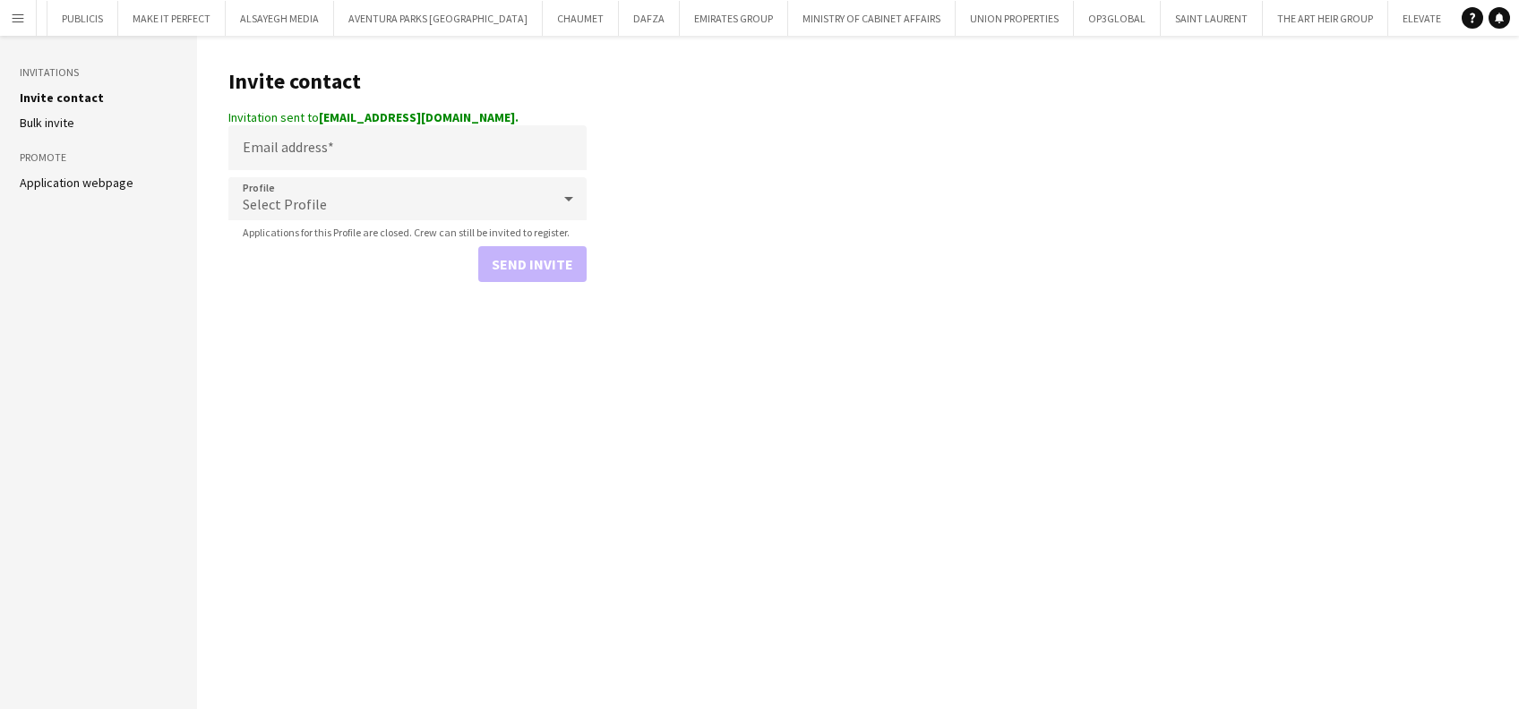
click at [24, 15] on app-icon "Menu" at bounding box center [18, 18] width 14 height 14
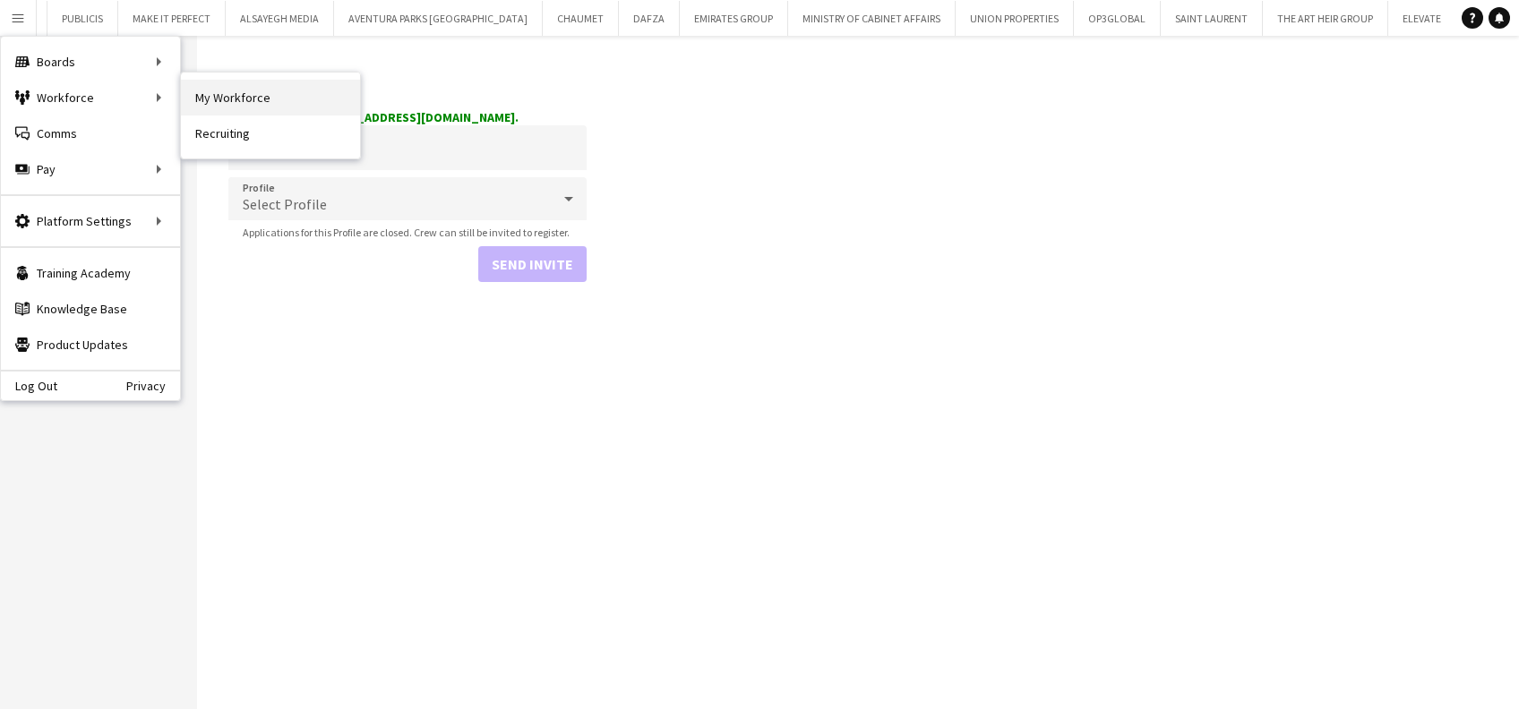
click at [296, 109] on link "My Workforce" at bounding box center [270, 98] width 179 height 36
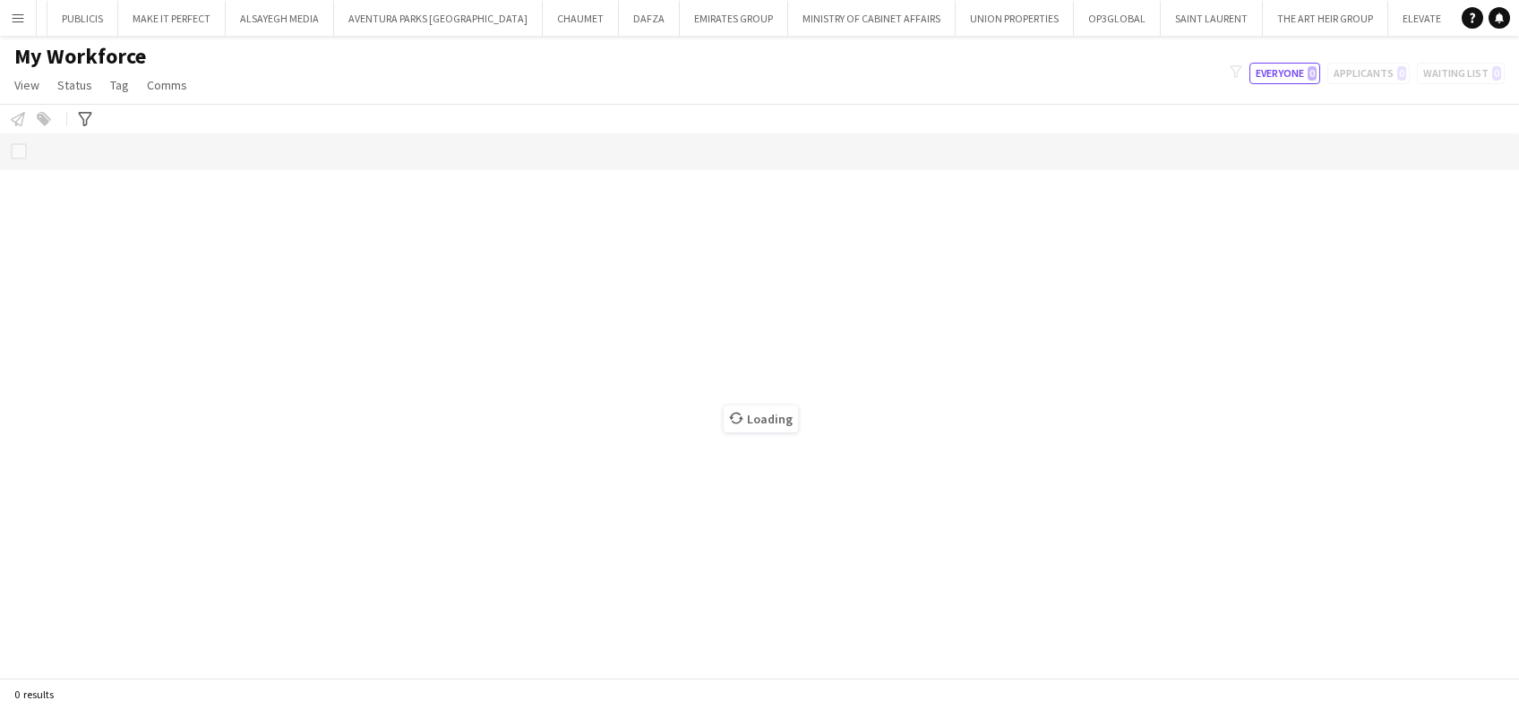
drag, startPoint x: 5, startPoint y: 22, endPoint x: 40, endPoint y: 81, distance: 68.6
click at [5, 25] on button "Menu" at bounding box center [18, 18] width 36 height 36
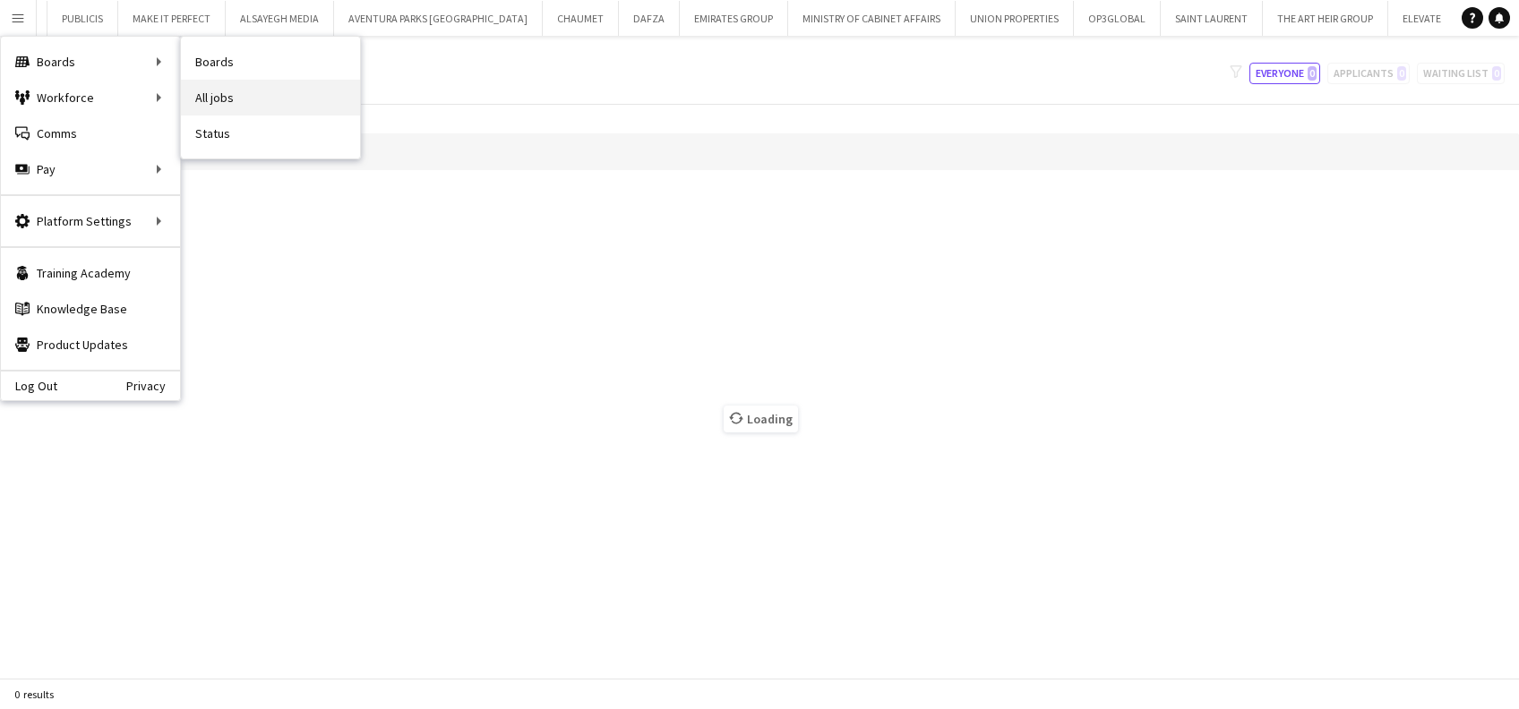
click at [211, 98] on link "All jobs" at bounding box center [270, 98] width 179 height 36
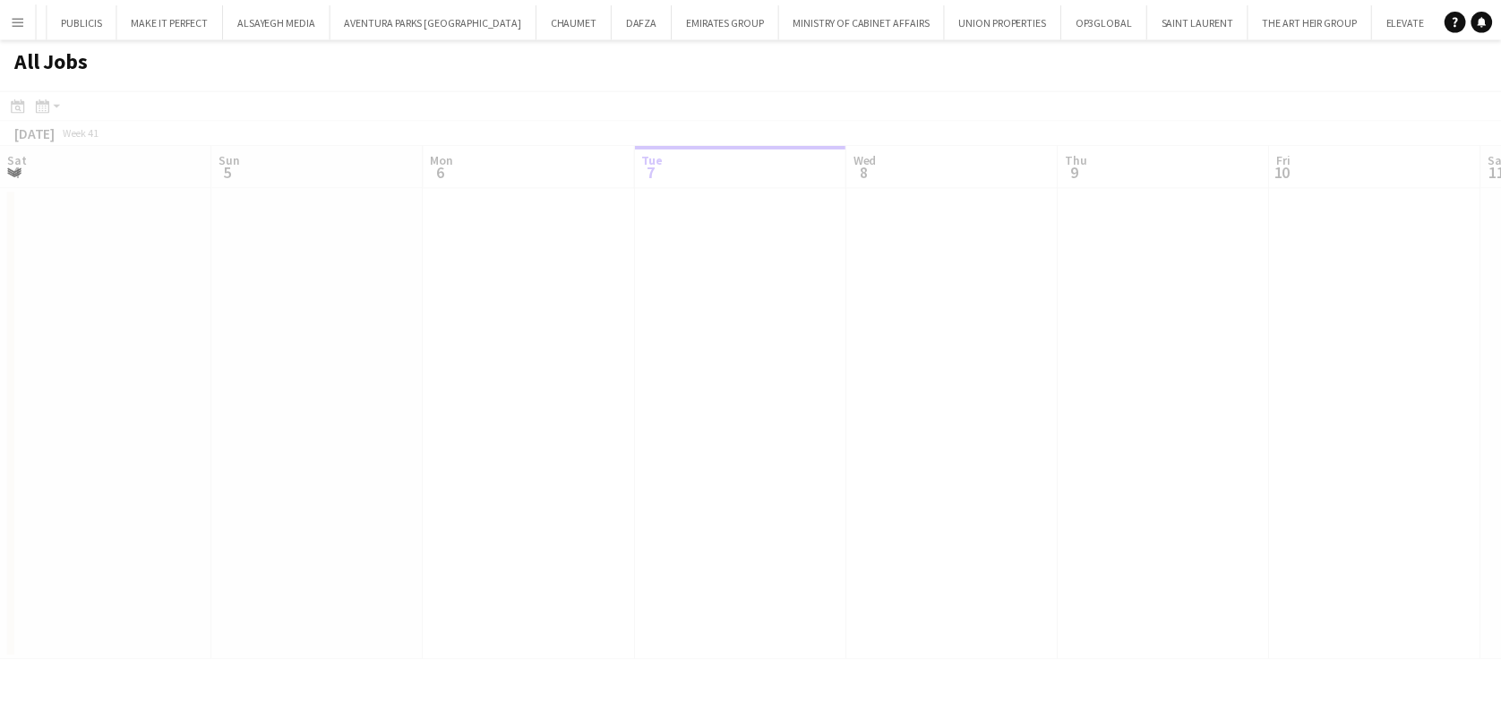
scroll to position [0, 428]
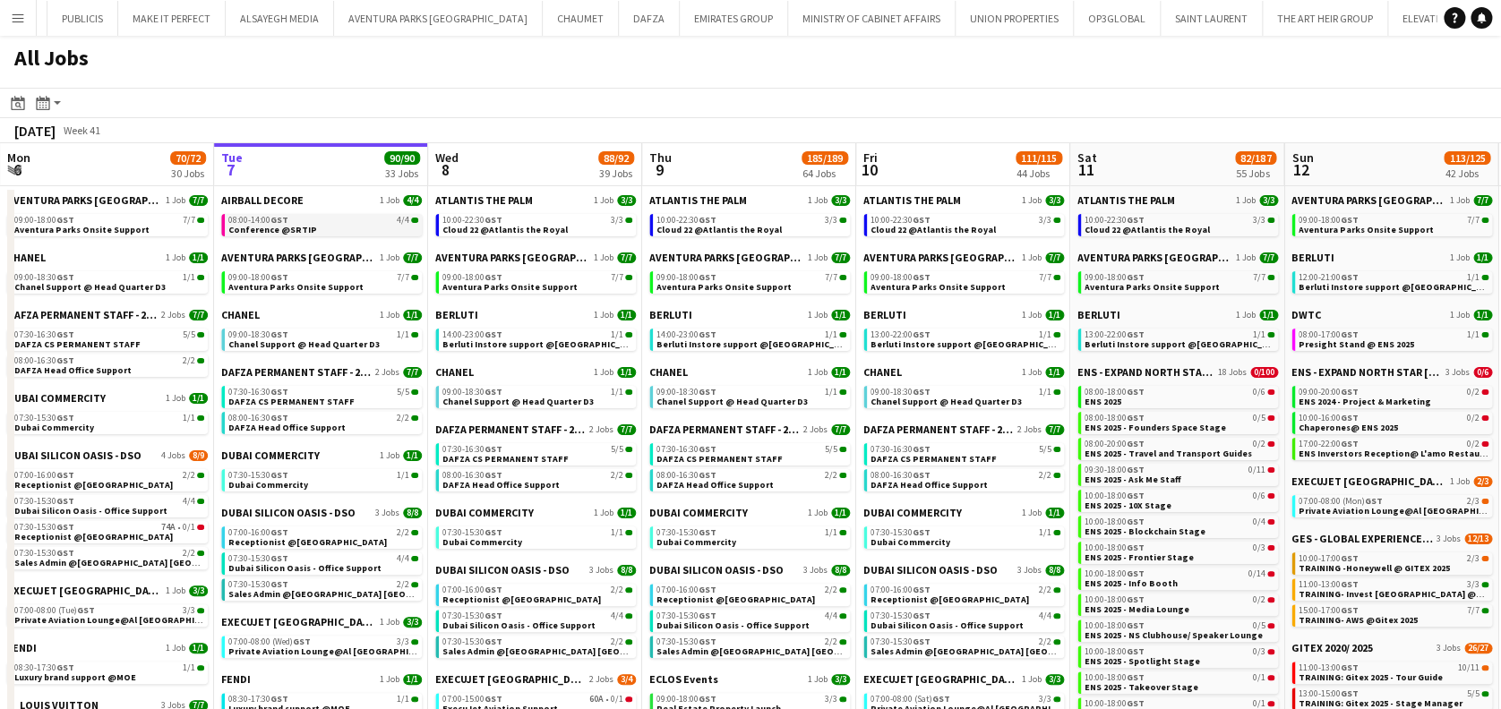
click at [328, 226] on link "08:00-14:00 GST 4/4 Conference @SRTIP" at bounding box center [323, 224] width 190 height 21
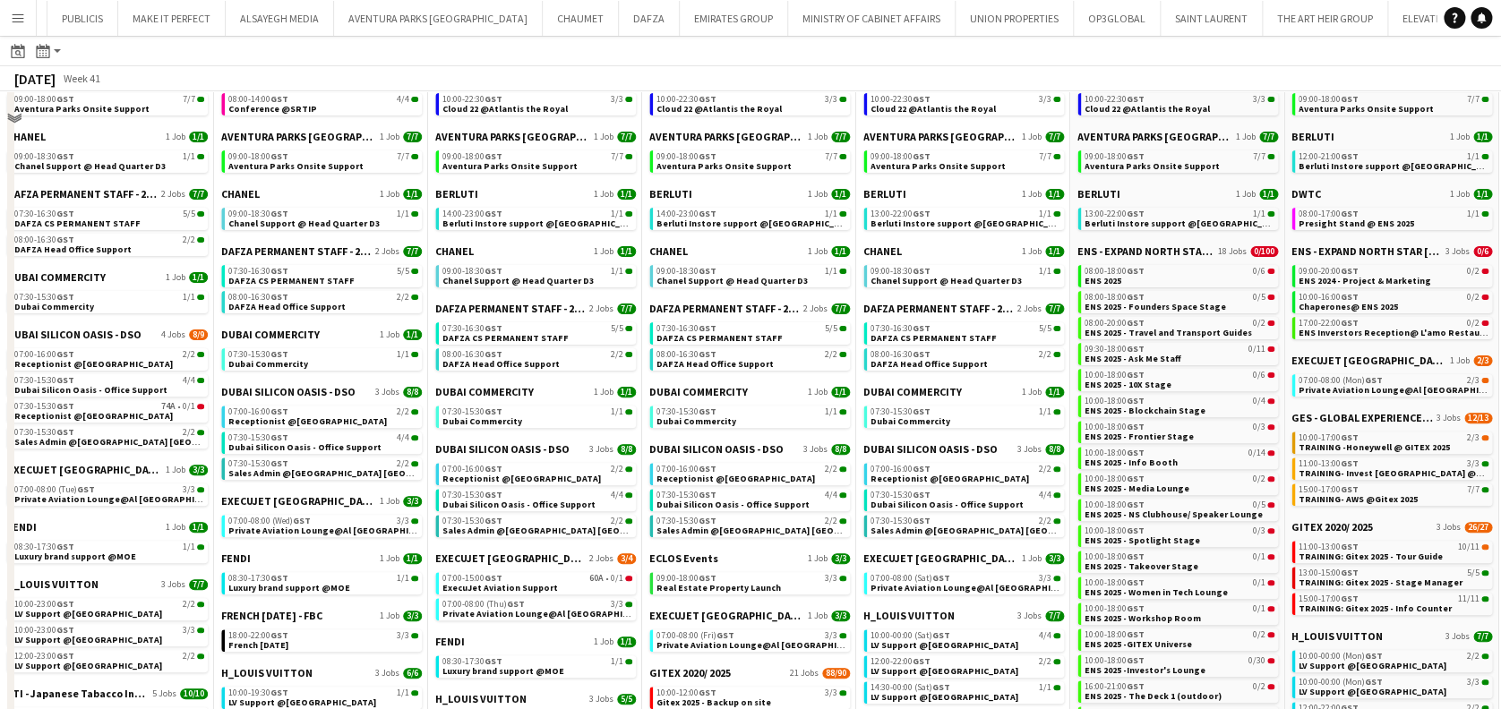
scroll to position [0, 0]
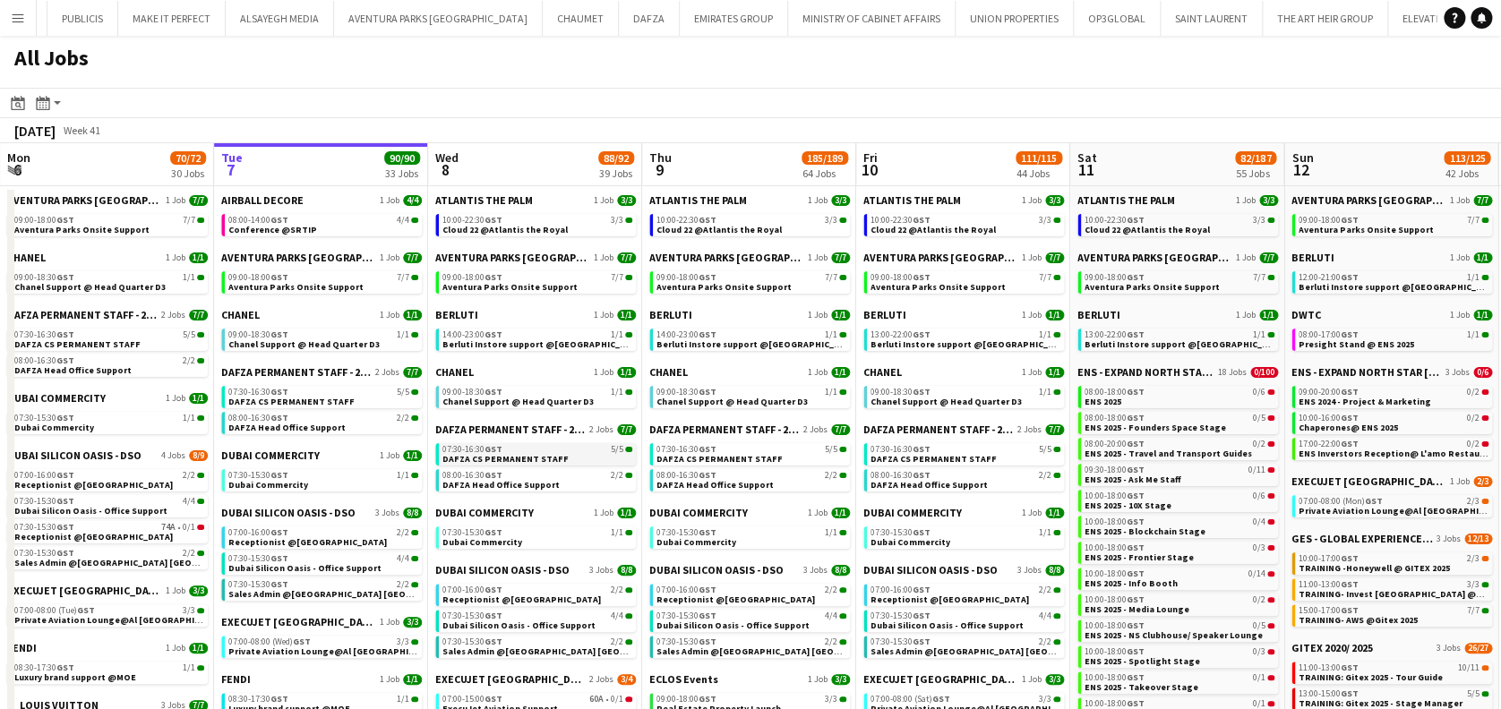
click at [518, 444] on link "07:30-16:30 GST 5/5 DAFZA CS PERMANENT STAFF" at bounding box center [537, 453] width 190 height 21
click at [326, 543] on span "Receptionist @[GEOGRAPHIC_DATA]" at bounding box center [307, 542] width 159 height 12
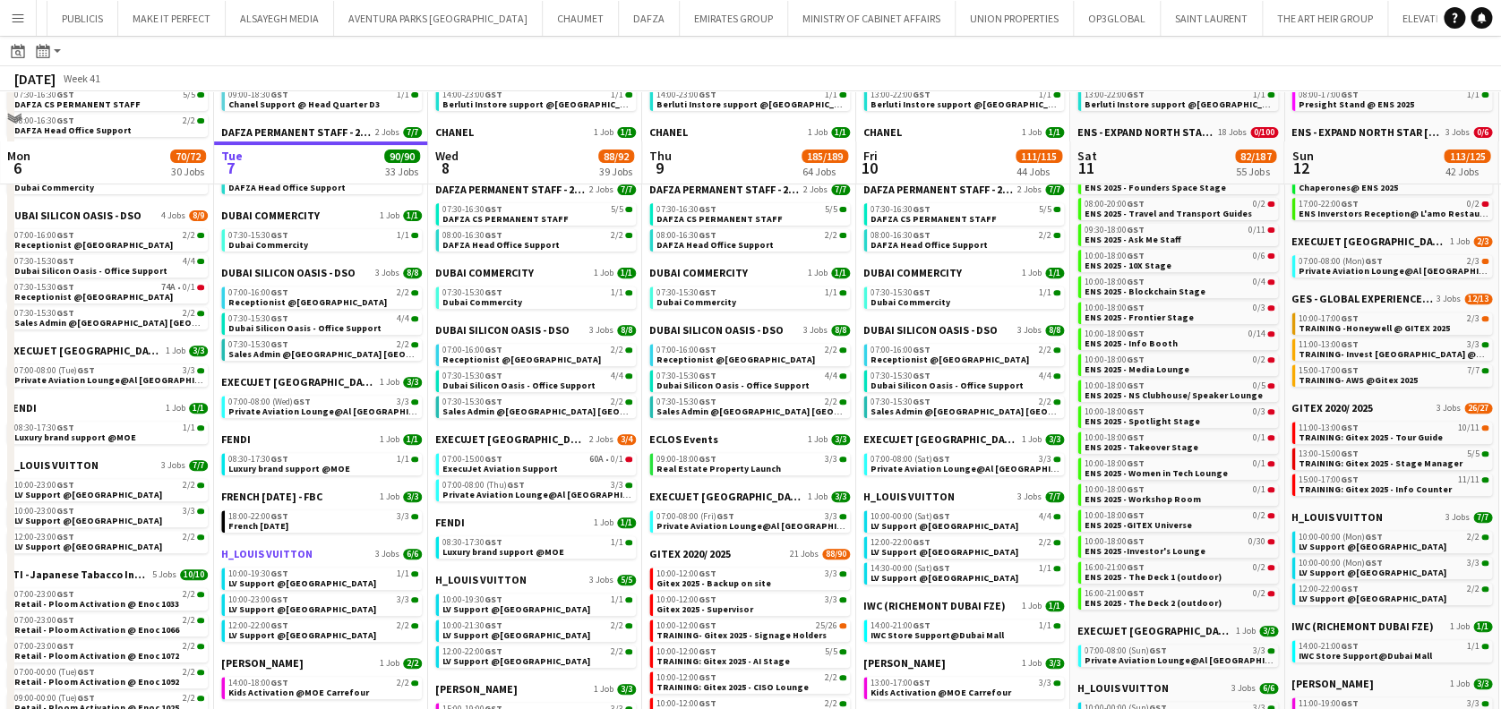
scroll to position [358, 0]
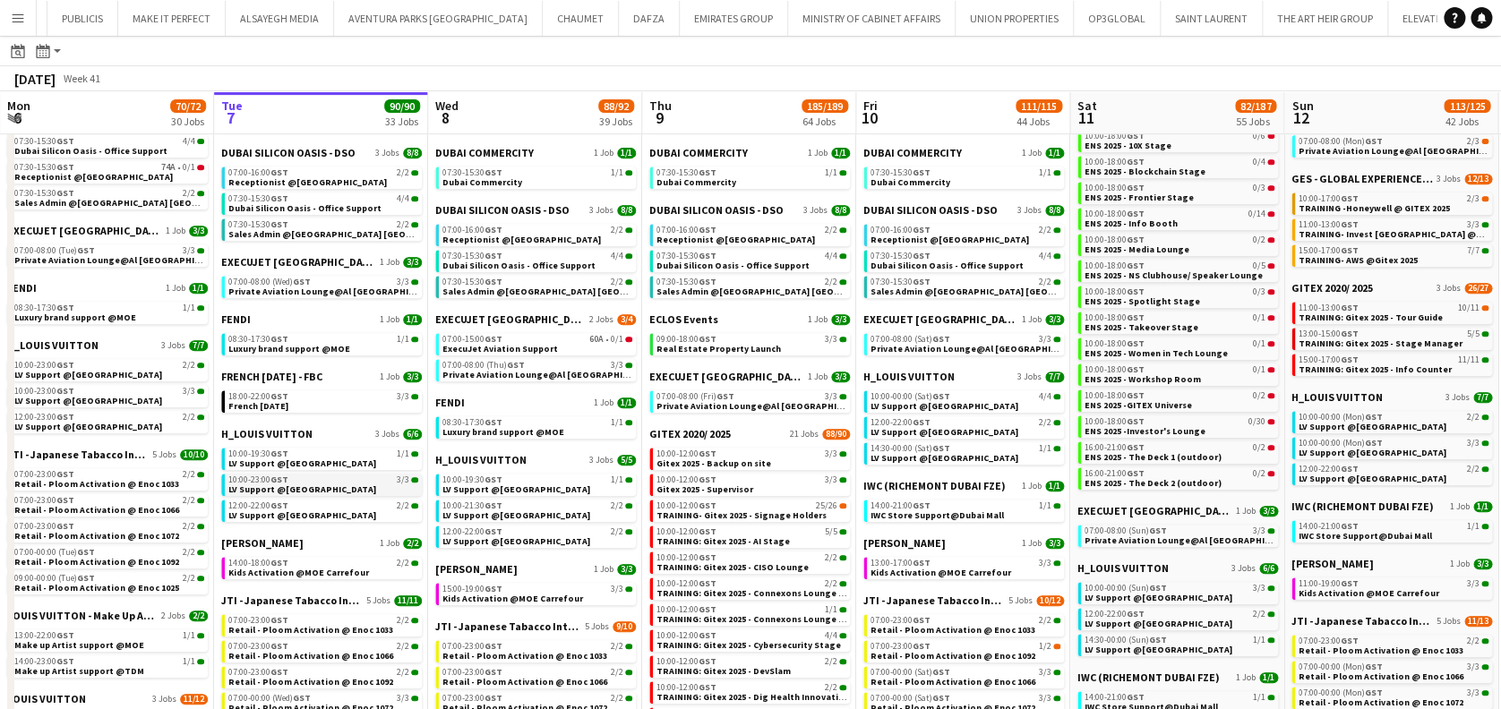
click at [306, 491] on span "LV Support @[GEOGRAPHIC_DATA]" at bounding box center [302, 490] width 148 height 12
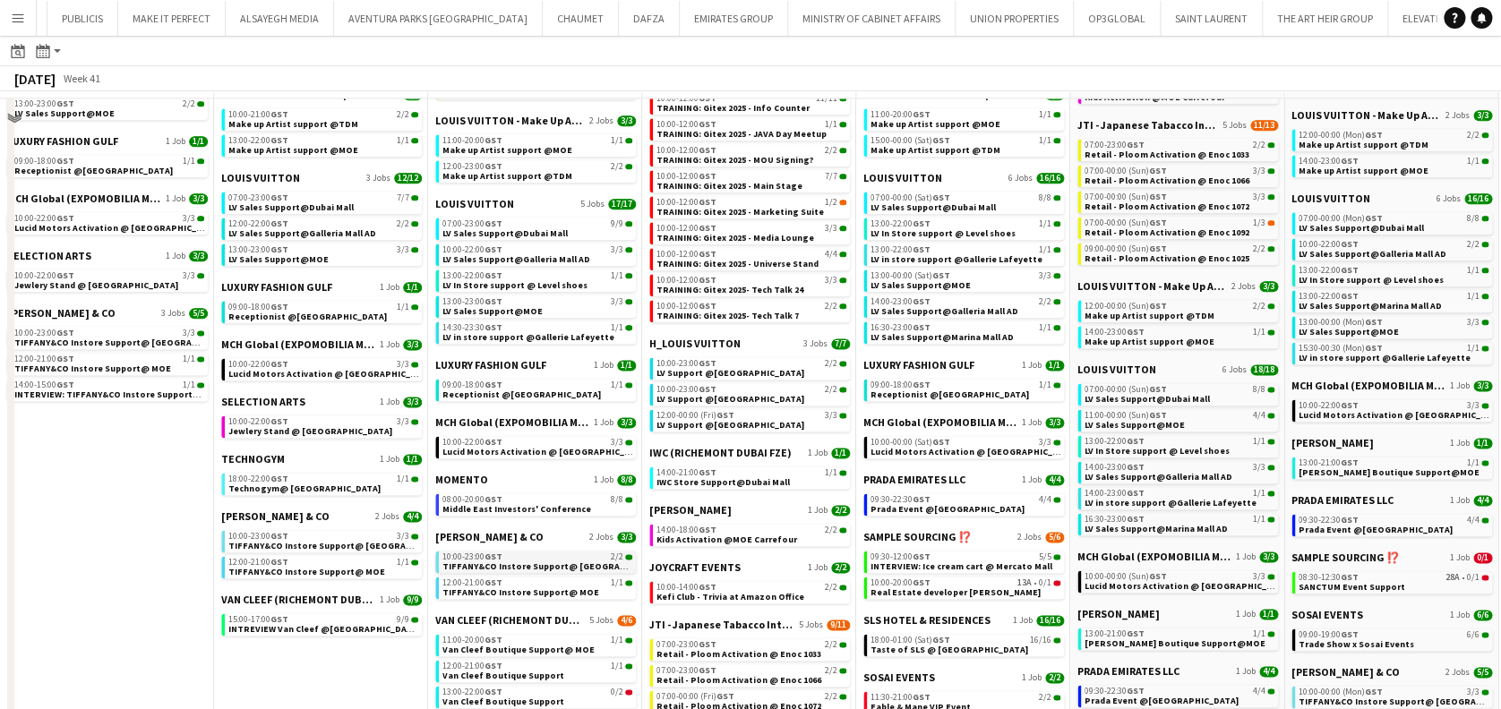
scroll to position [1075, 0]
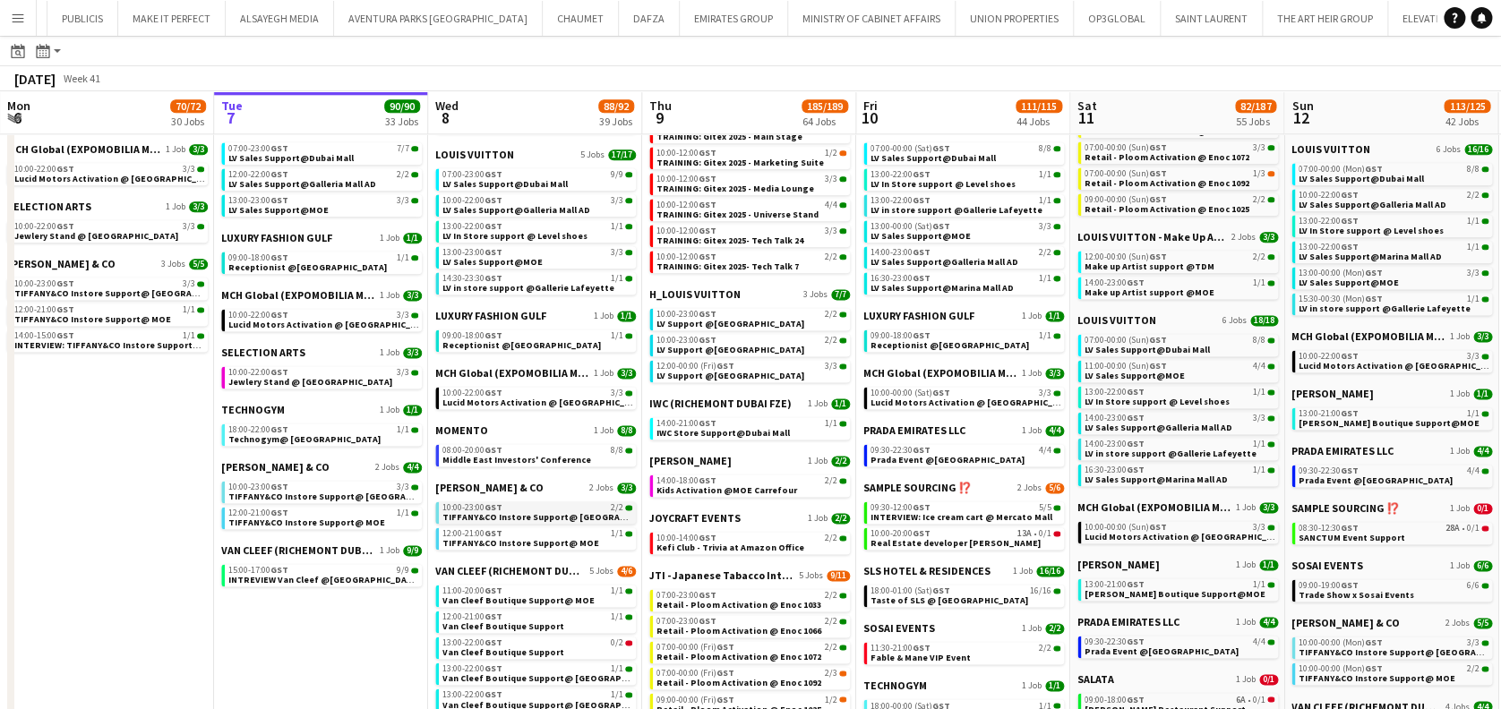
click at [505, 517] on span "TIFFANY&CO Instore Support@ [GEOGRAPHIC_DATA]" at bounding box center [555, 517] width 227 height 12
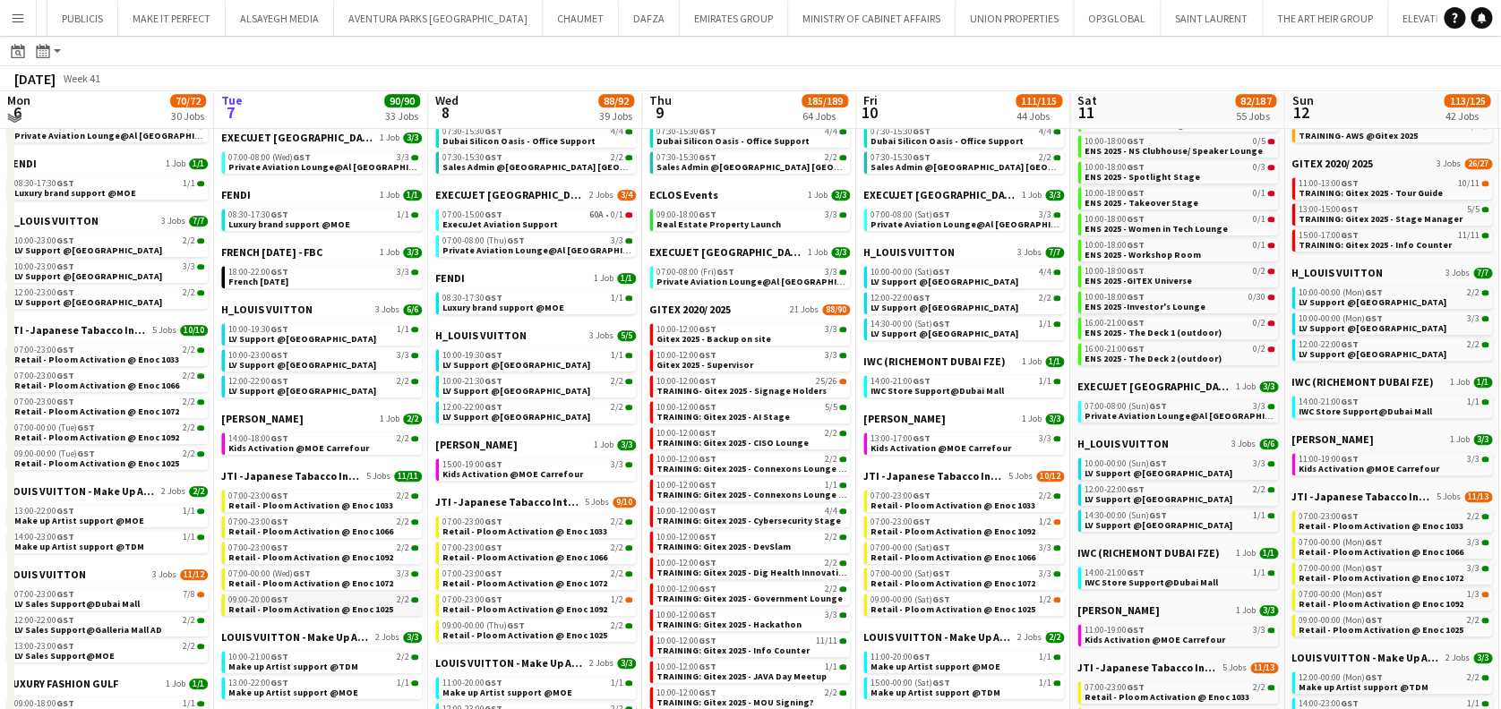
scroll to position [477, 0]
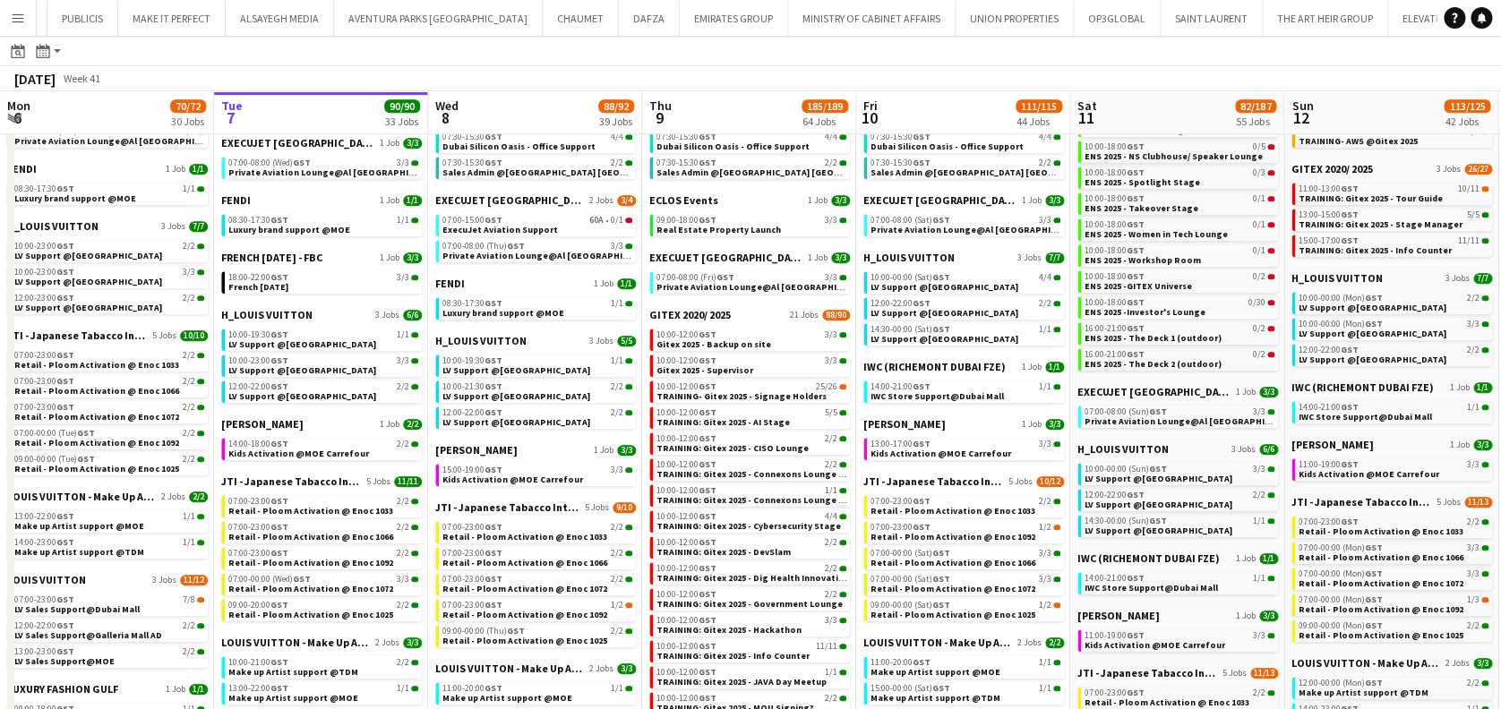
click at [27, 18] on button "Menu" at bounding box center [18, 18] width 36 height 36
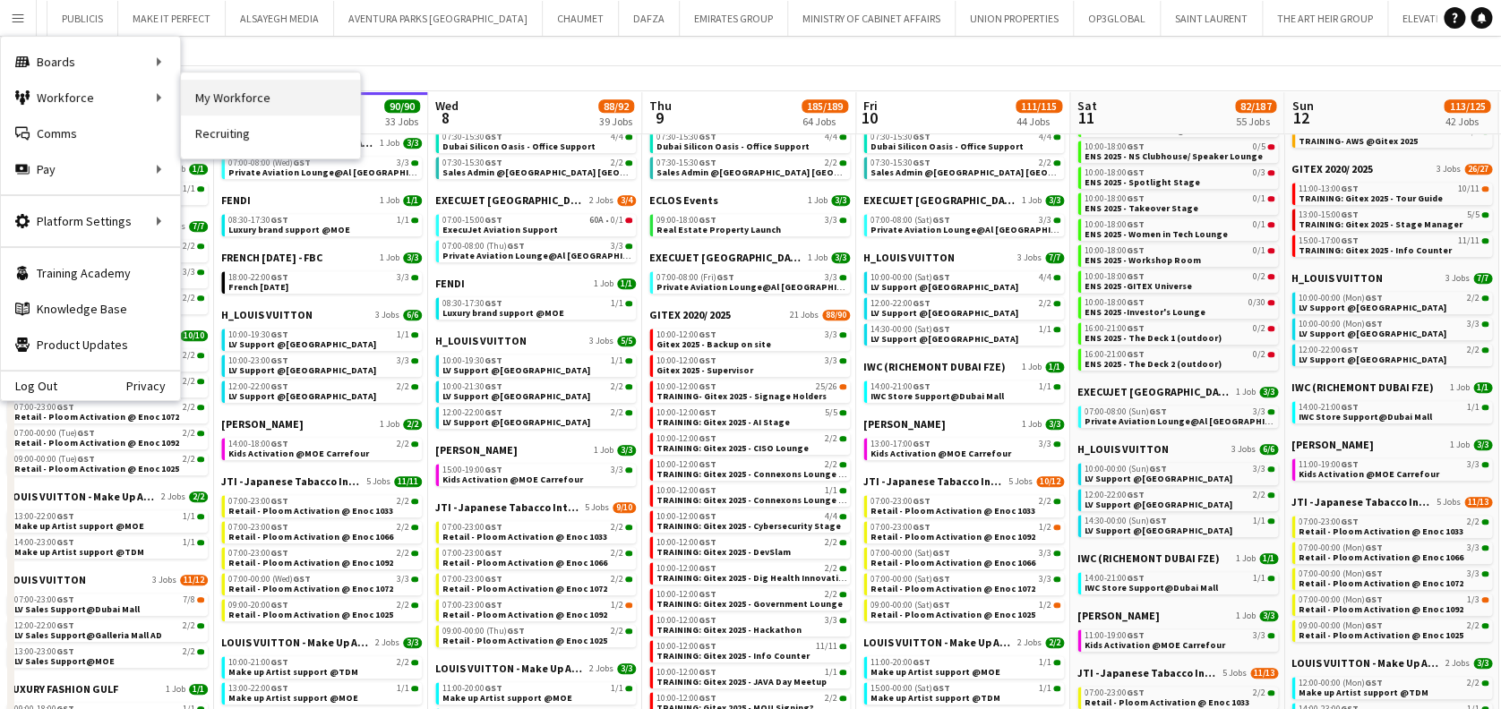
click at [263, 94] on link "My Workforce" at bounding box center [270, 98] width 179 height 36
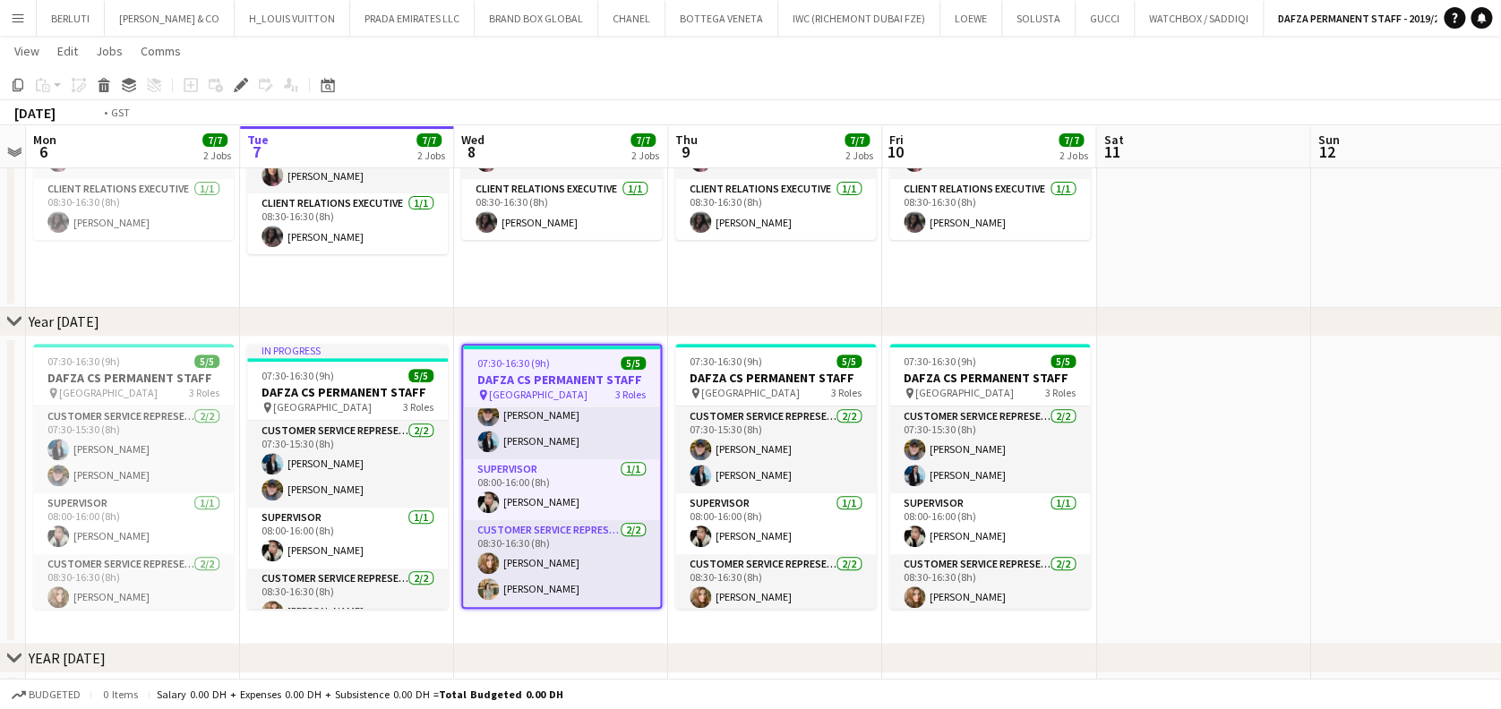
scroll to position [0, 717]
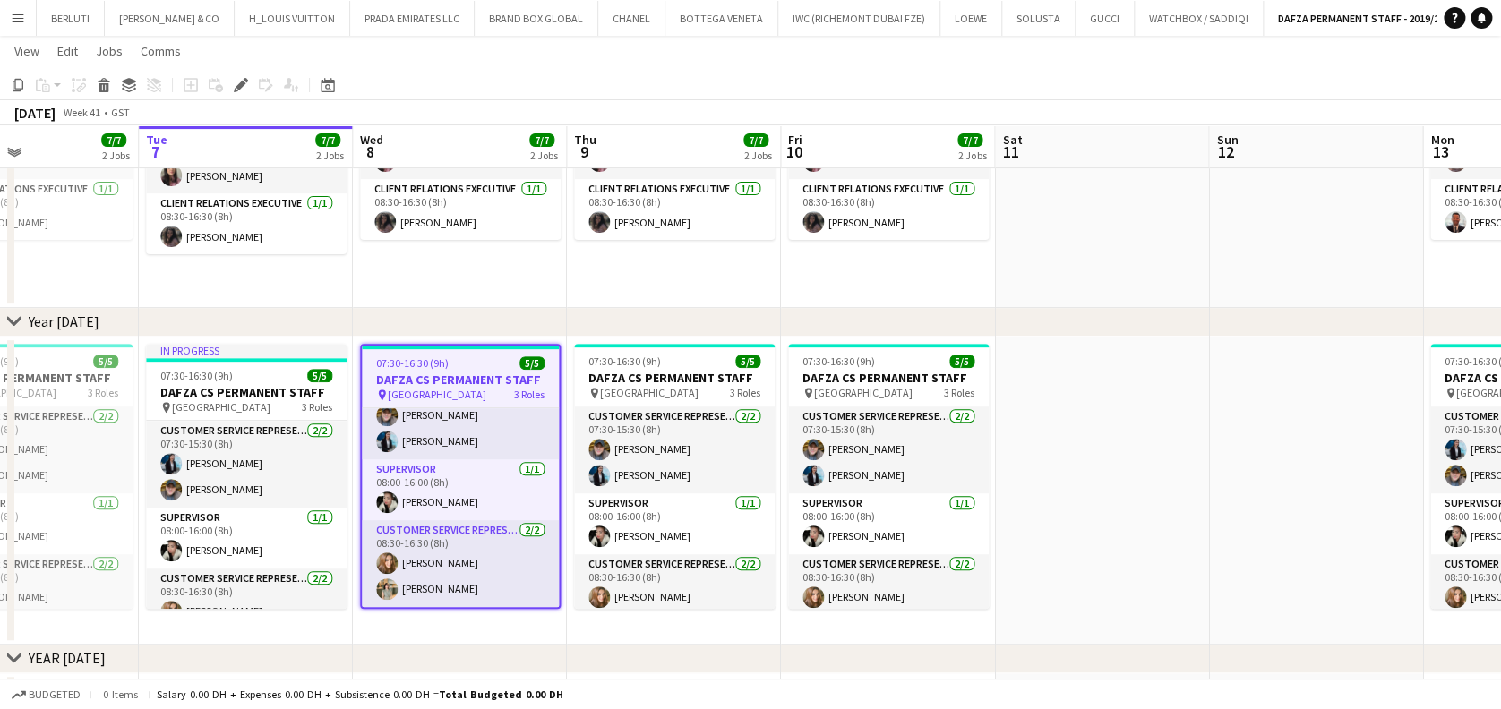
drag, startPoint x: 1204, startPoint y: 475, endPoint x: 1101, endPoint y: 492, distance: 103.5
click at [1101, 492] on app-calendar-viewport "Fri 3 7/7 2 Jobs Sat 4 Sun 5 Mon 6 7/7 2 Jobs Tue 7 7/7 2 Jobs Wed 8 7/7 2 Jobs…" at bounding box center [750, 487] width 1501 height 1304
drag, startPoint x: 1245, startPoint y: 517, endPoint x: 685, endPoint y: 523, distance: 559.7
click at [685, 525] on app-calendar-viewport "Fri 3 7/7 2 Jobs Sat 4 Sun 5 Mon 6 7/7 2 Jobs Tue 7 7/7 2 Jobs Wed 8 7/7 2 Jobs…" at bounding box center [750, 487] width 1501 height 1304
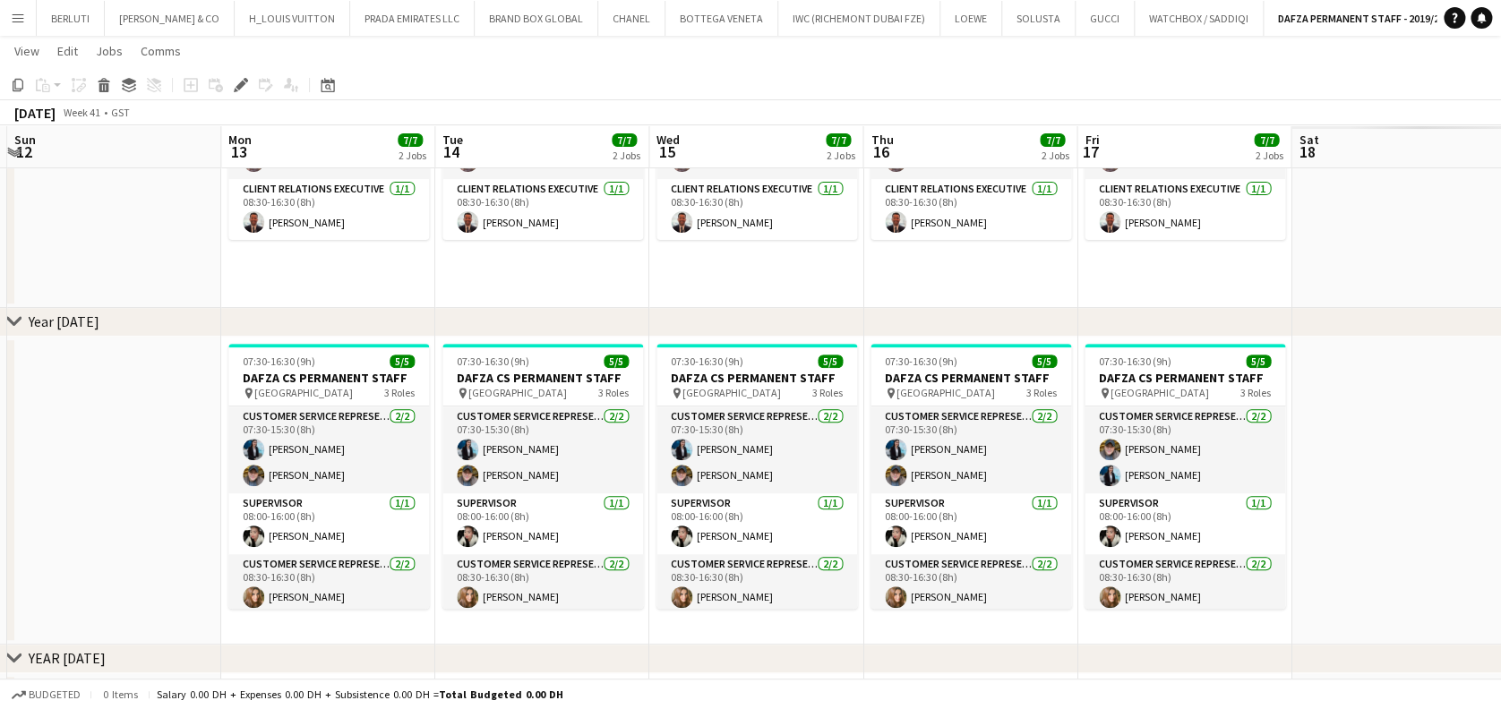
drag, startPoint x: 508, startPoint y: 509, endPoint x: 479, endPoint y: 511, distance: 28.8
click at [479, 511] on app-calendar-viewport "Wed 8 7/7 2 Jobs Thu 9 7/7 2 Jobs Fri 10 7/7 2 Jobs Sat 11 Sun 12 Mon 13 7/7 2 …" at bounding box center [750, 487] width 1501 height 1304
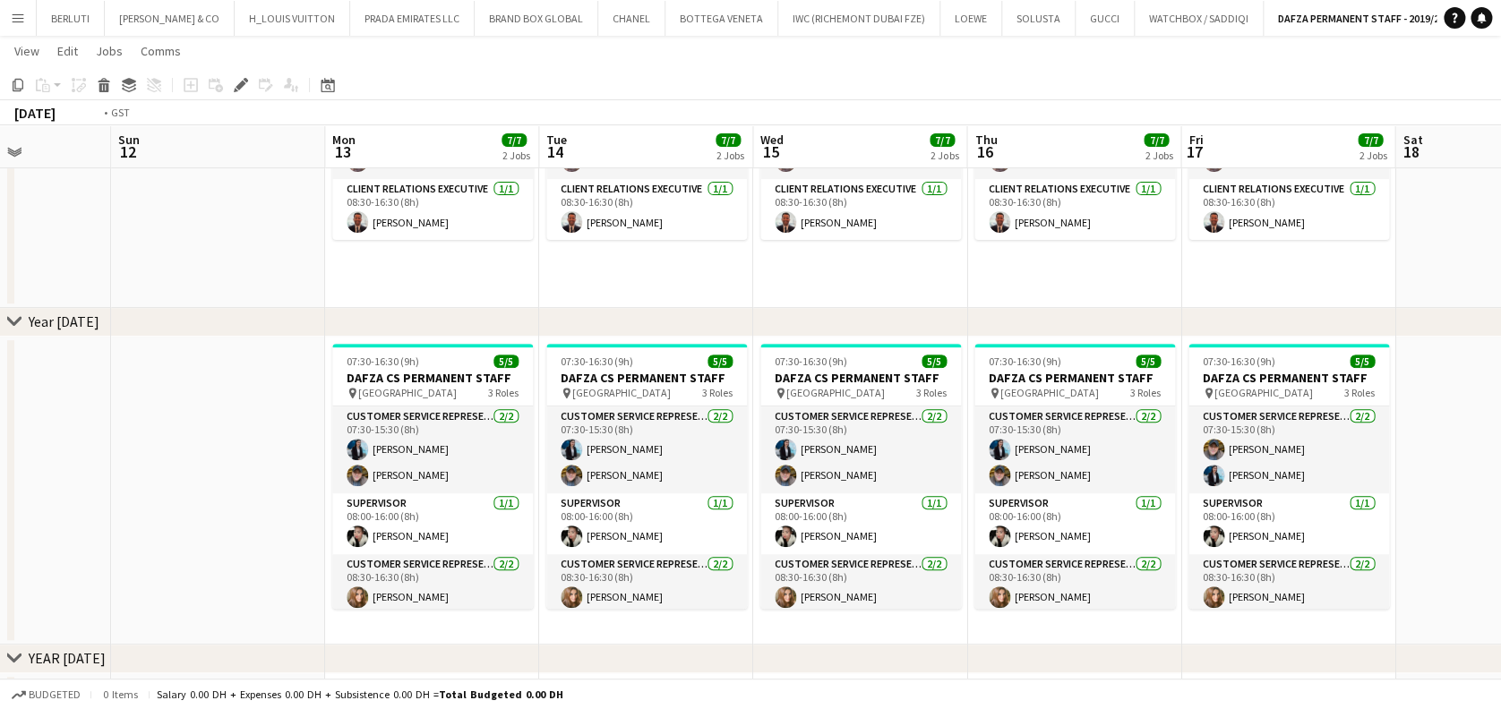
drag, startPoint x: 797, startPoint y: 510, endPoint x: 752, endPoint y: 520, distance: 45.8
click at [637, 528] on app-calendar-viewport "Wed 8 7/7 2 Jobs Thu 9 7/7 2 Jobs Fri 10 7/7 2 Jobs Sat 11 Sun 12 Mon 13 7/7 2 …" at bounding box center [750, 487] width 1501 height 1304
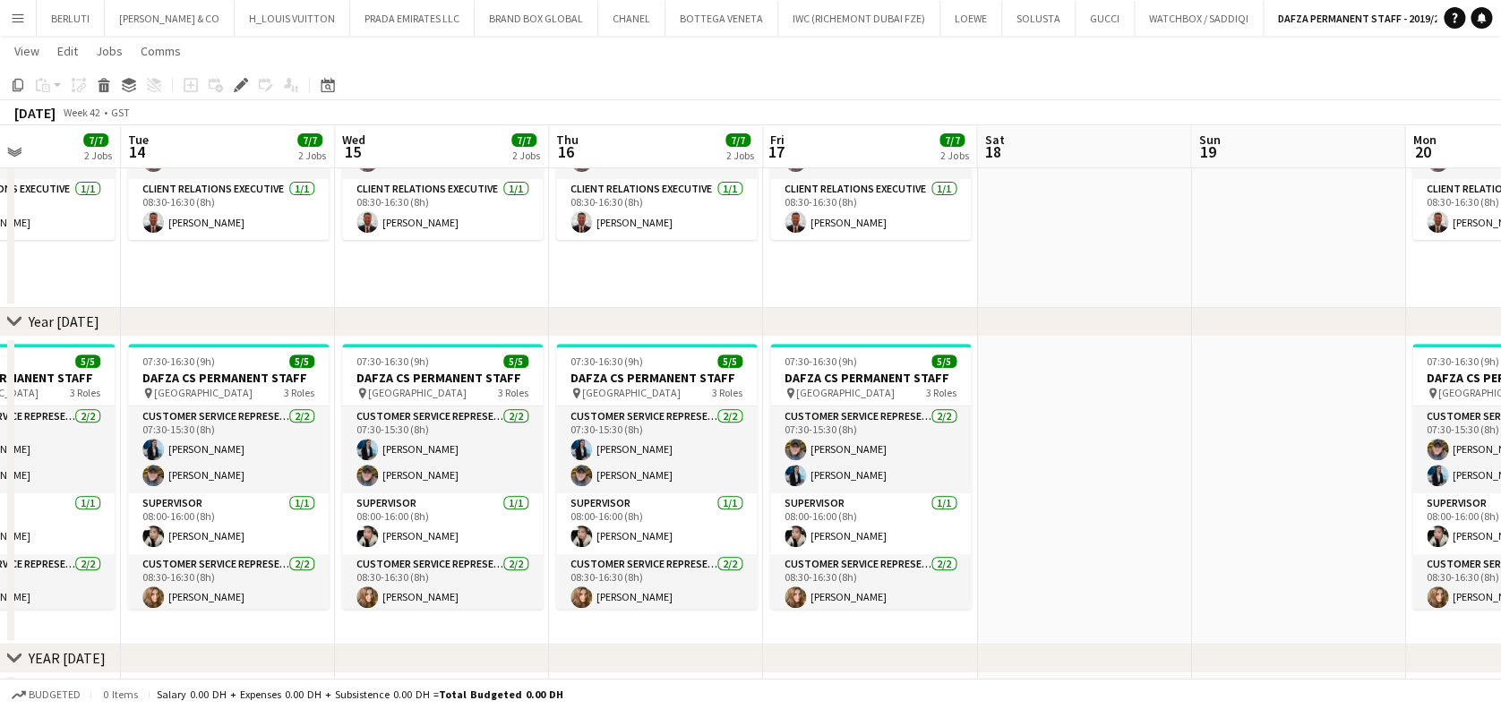
drag, startPoint x: 948, startPoint y: 520, endPoint x: 494, endPoint y: 510, distance: 454.1
click at [494, 510] on app-calendar-viewport "Fri 10 7/7 2 Jobs Sat 11 Sun 12 Mon 13 7/7 2 Jobs Tue 14 7/7 2 Jobs Wed 15 7/7 …" at bounding box center [750, 487] width 1501 height 1304
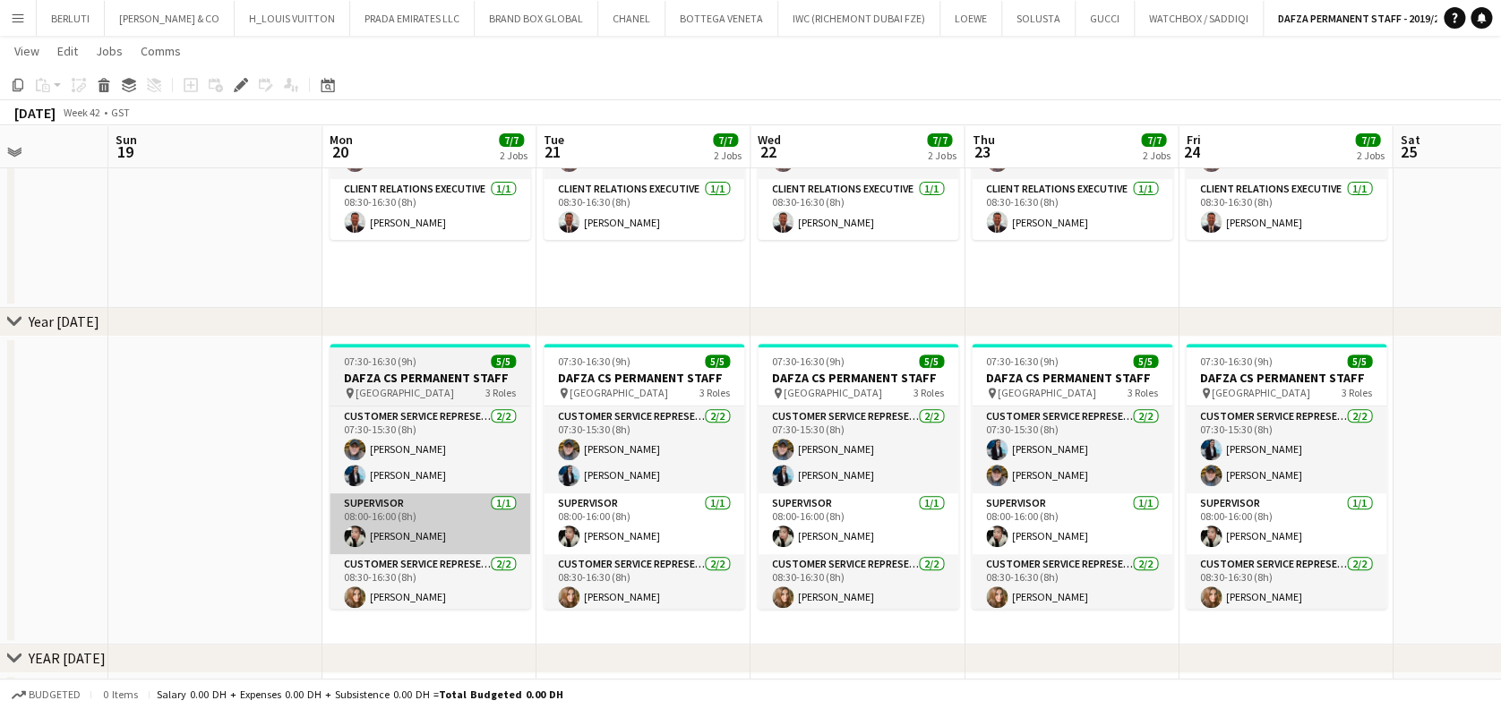
scroll to position [0, 670]
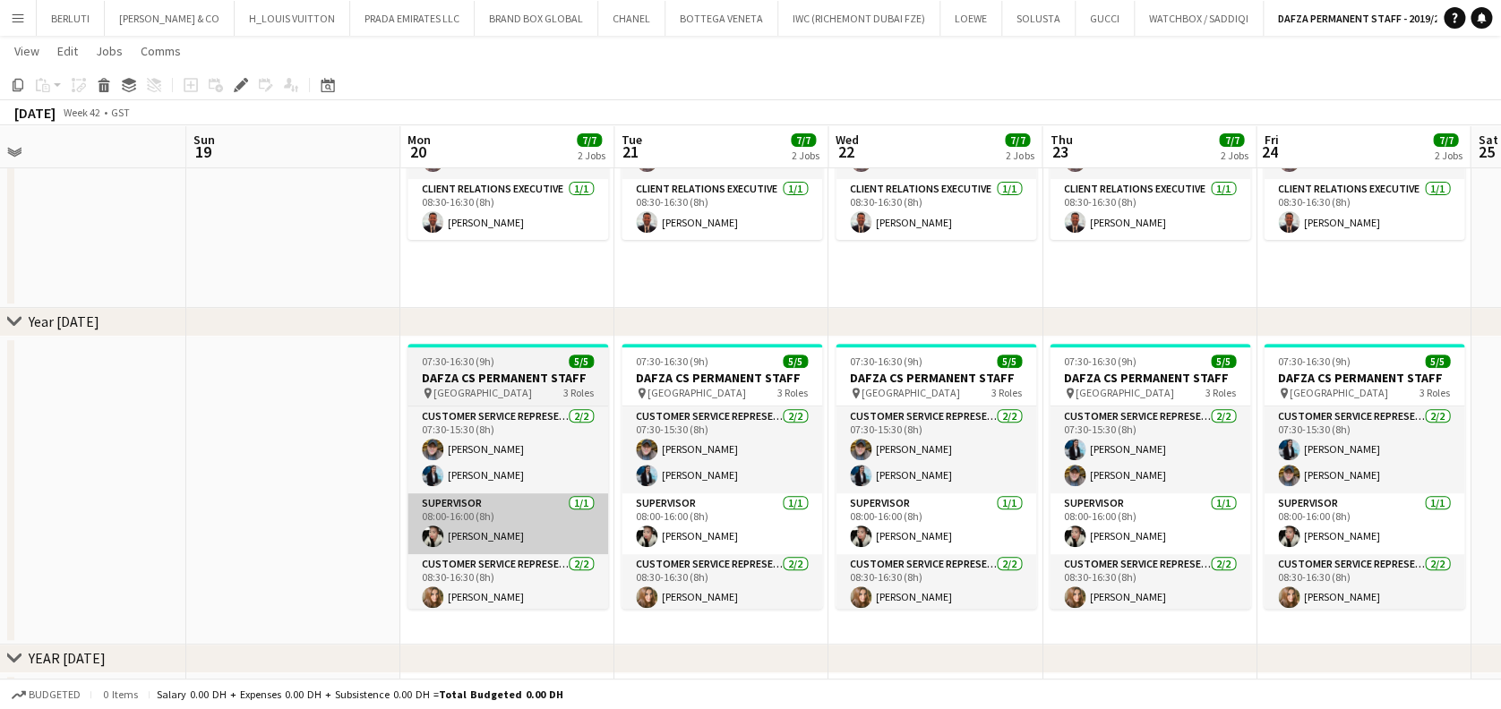
click at [480, 509] on app-calendar-viewport "Wed 15 7/7 2 Jobs Thu 16 7/7 2 Jobs Fri 17 7/7 2 Jobs Sat 18 Sun 19 Mon 20 7/7 …" at bounding box center [750, 487] width 1501 height 1304
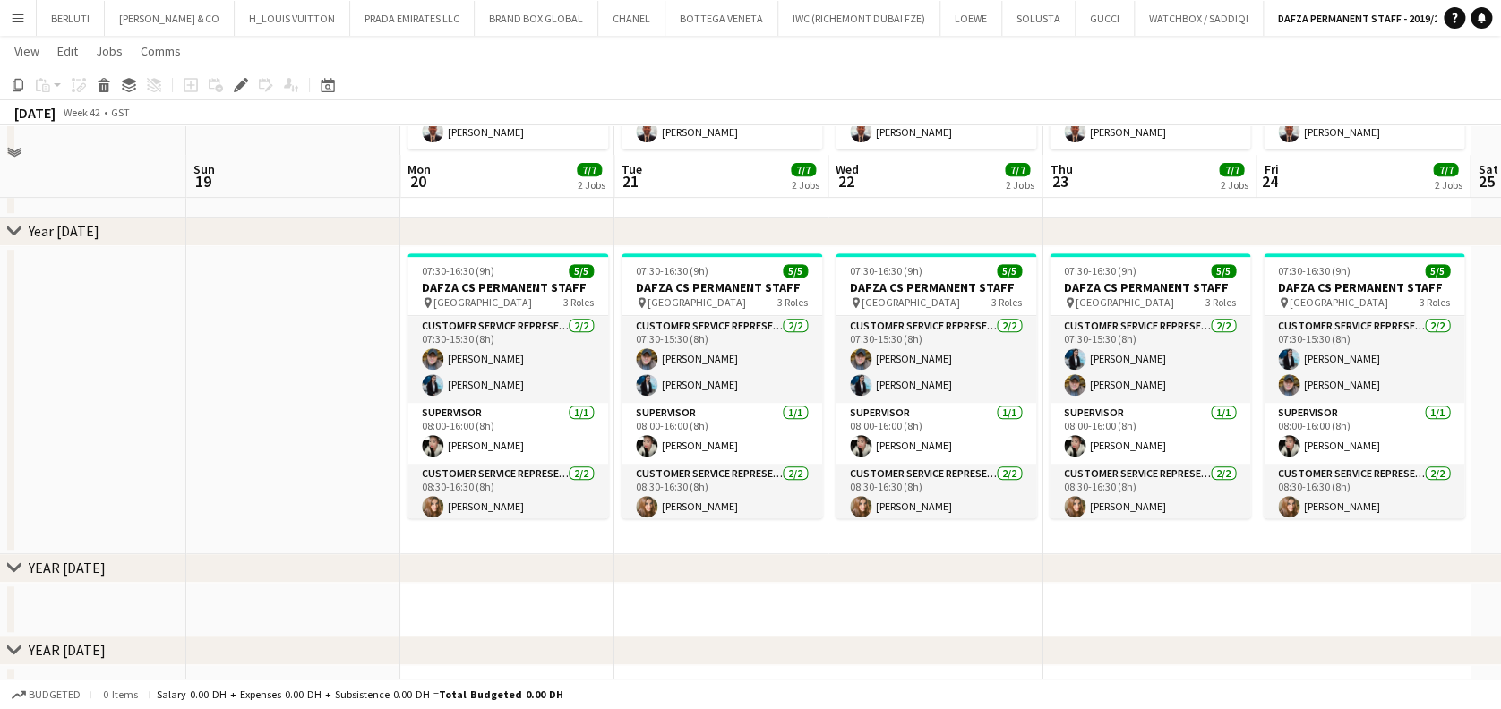
scroll to position [354, 0]
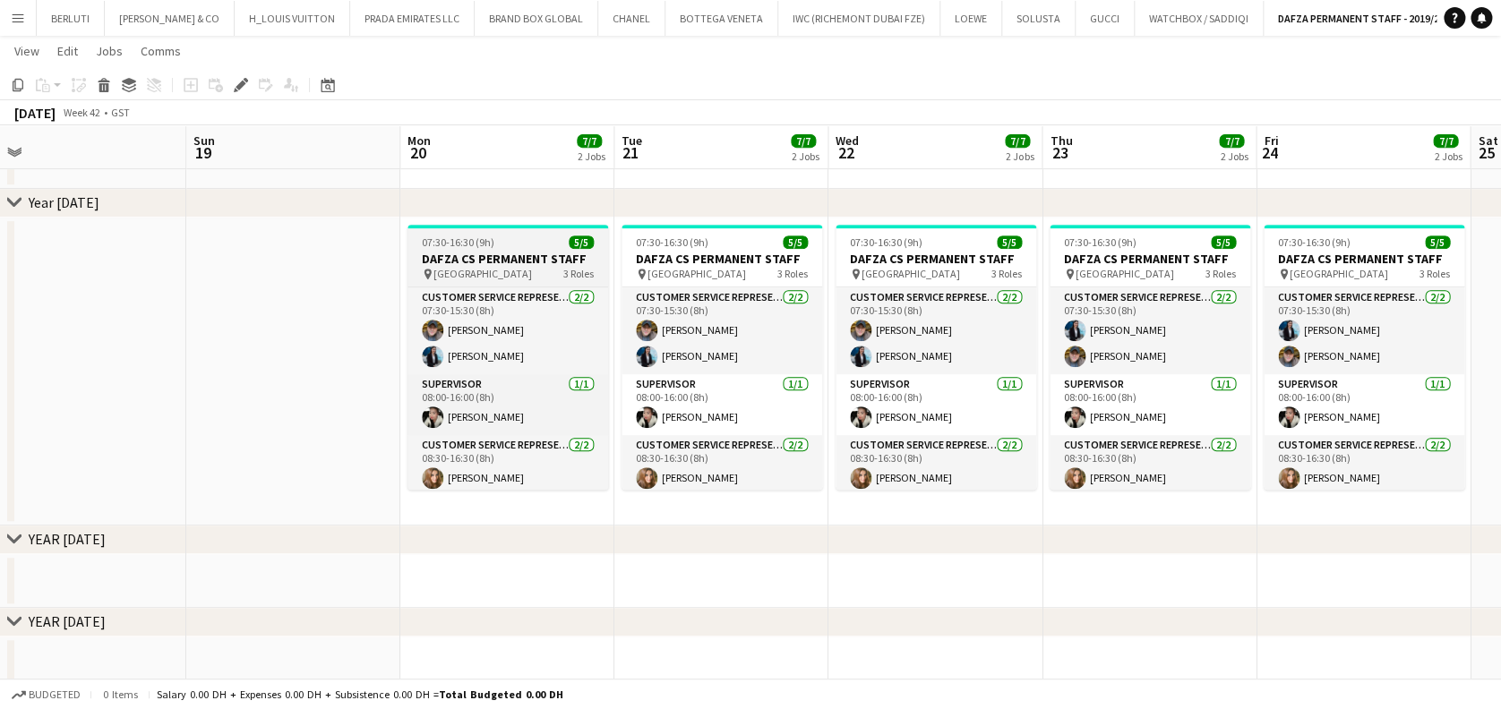
click at [508, 265] on h3 "DAFZA CS PERMANENT STAFF" at bounding box center [507, 259] width 201 height 16
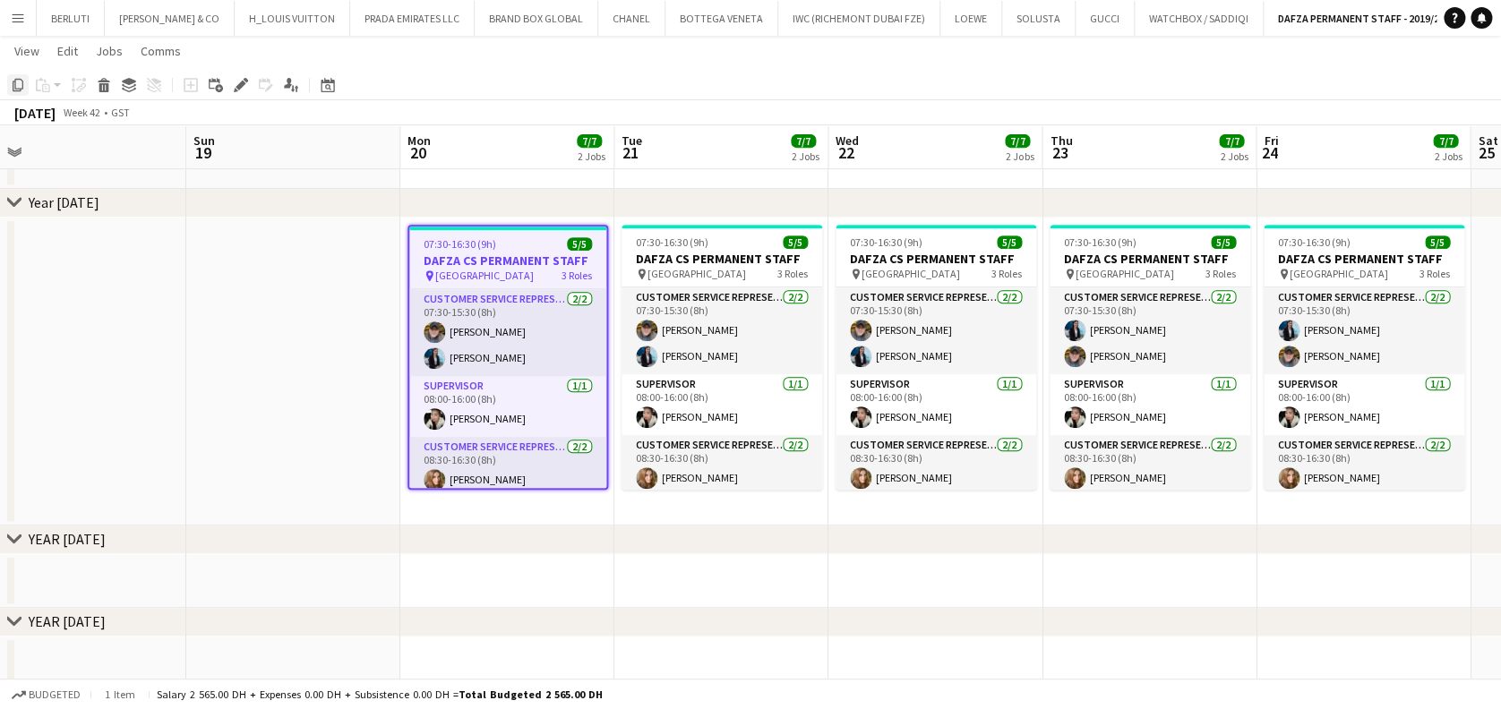
click at [22, 83] on icon at bounding box center [18, 85] width 11 height 13
click at [436, 510] on app-date-cell "07:30-16:30 (9h) 5/5 DAFZA CS PERMANENT STAFF pin [GEOGRAPHIC_DATA] Free Zone 3…" at bounding box center [507, 372] width 214 height 308
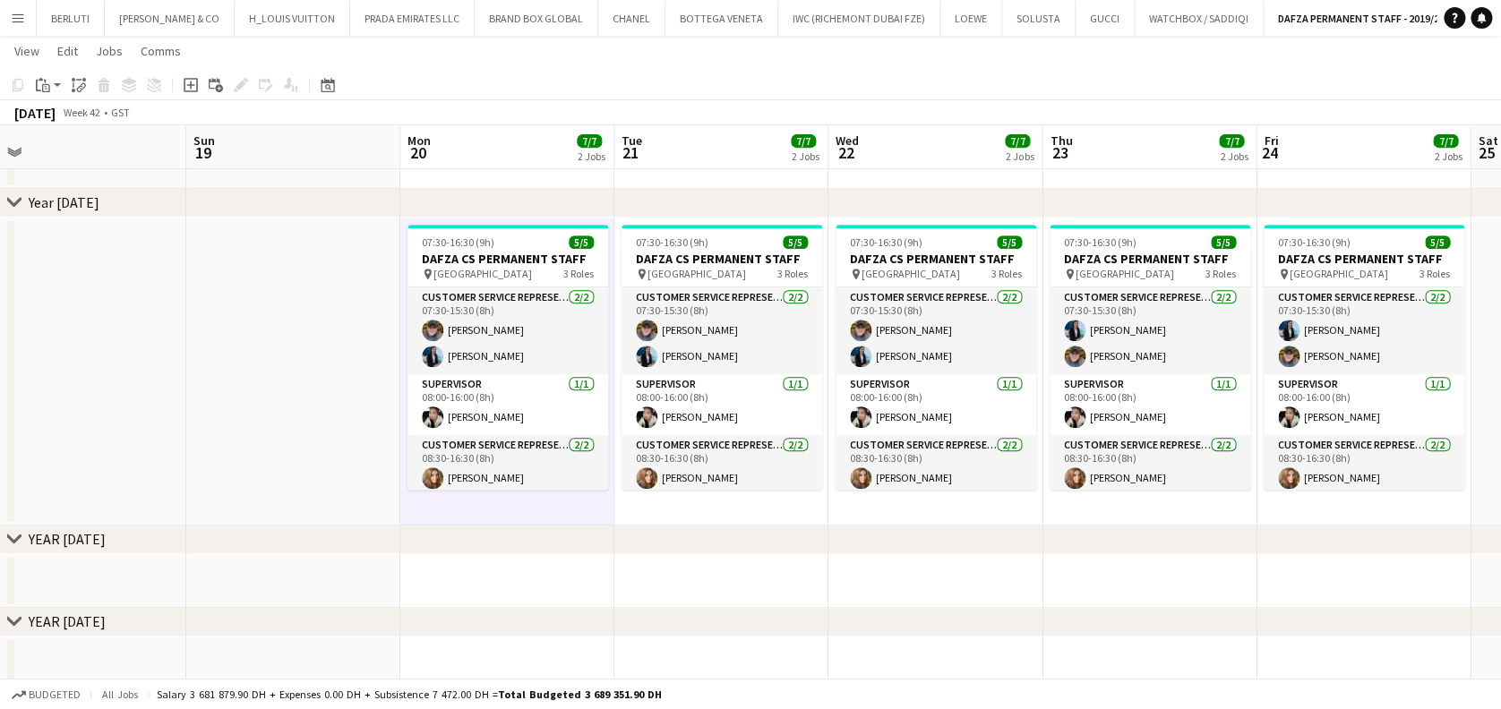
scroll to position [0, 668]
click at [45, 89] on icon at bounding box center [47, 89] width 4 height 1
click at [45, 112] on div "Paste Ctrl+V Paste with crew Ctrl+Shift+V" at bounding box center [131, 134] width 197 height 75
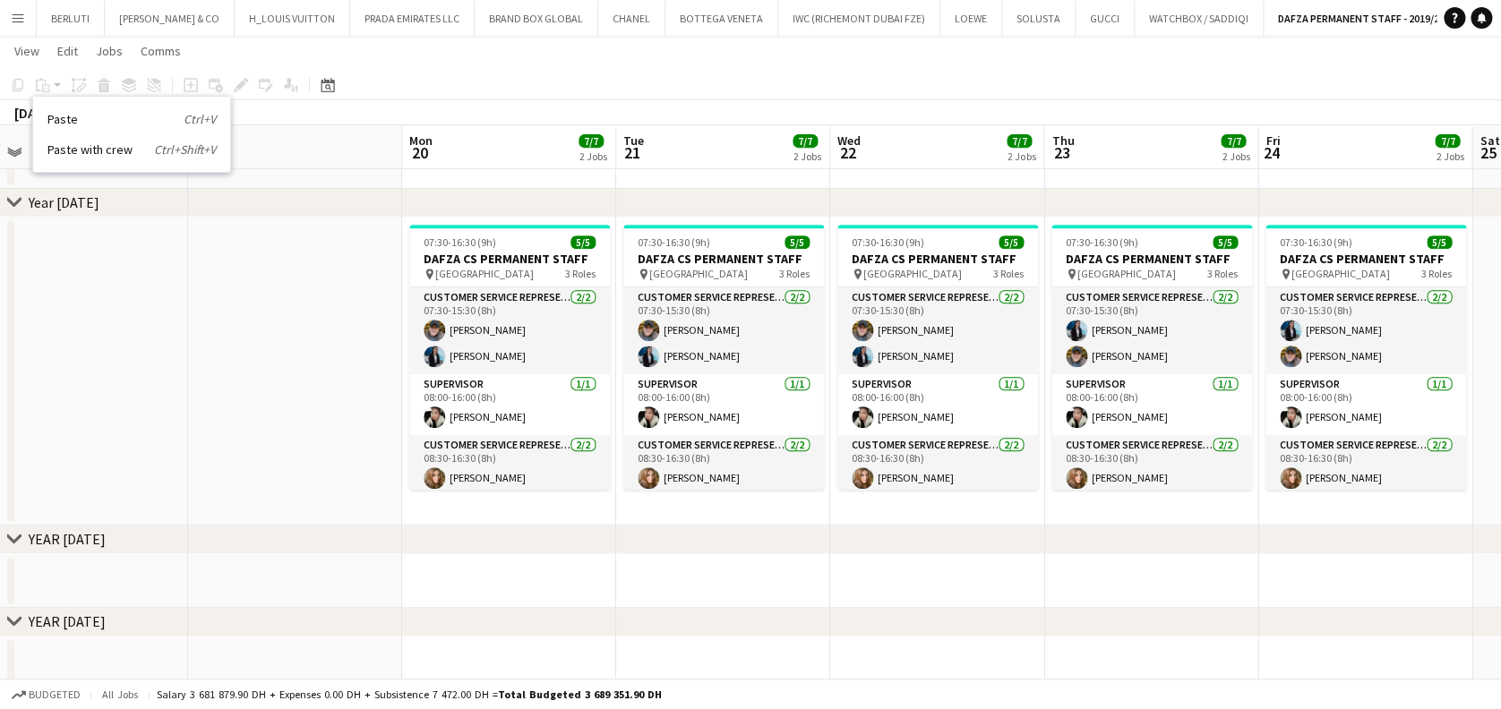
click at [444, 507] on app-date-cell "07:30-16:30 (9h) 5/5 DAFZA CS PERMANENT STAFF pin [GEOGRAPHIC_DATA] Free Zone 3…" at bounding box center [509, 372] width 214 height 308
click at [42, 85] on icon at bounding box center [46, 88] width 8 height 8
click at [57, 119] on link "Paste Ctrl+V" at bounding box center [131, 119] width 168 height 16
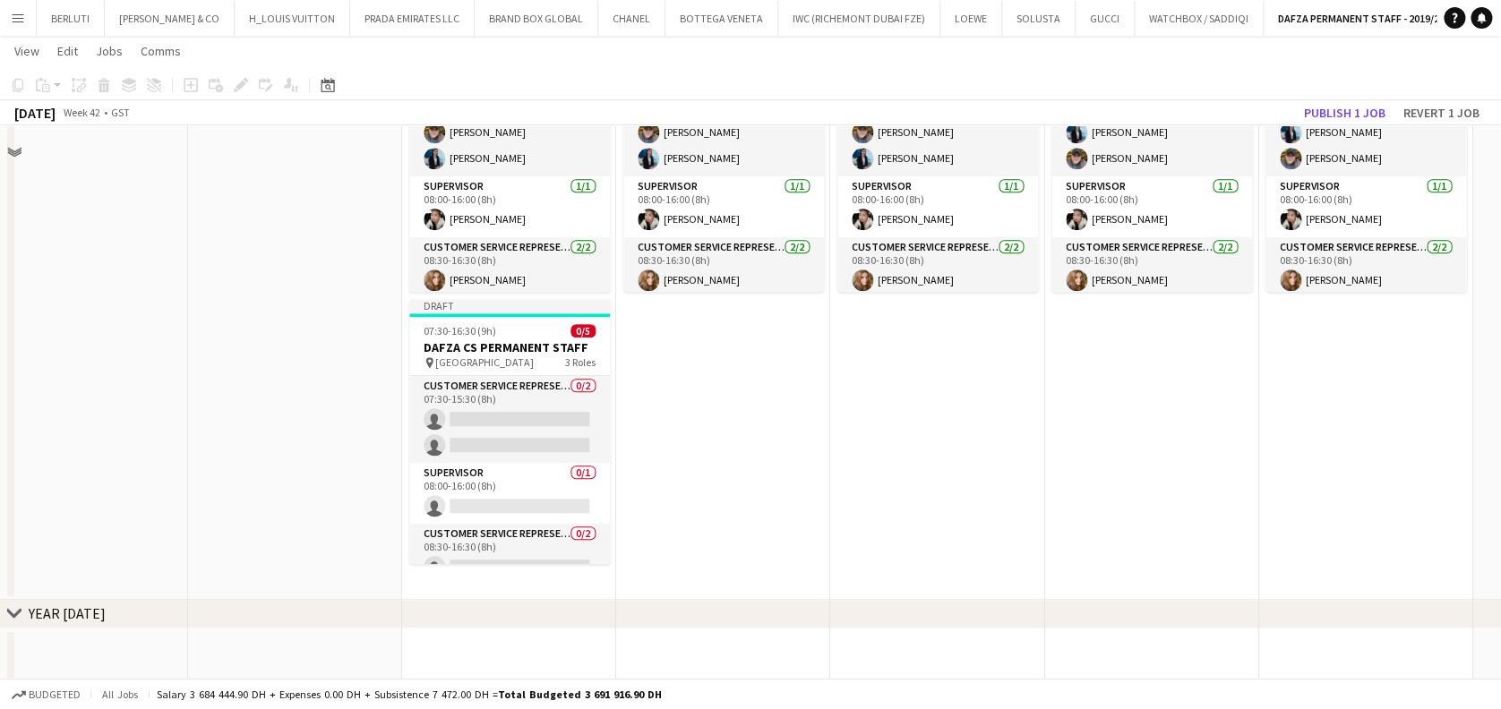
scroll to position [593, 0]
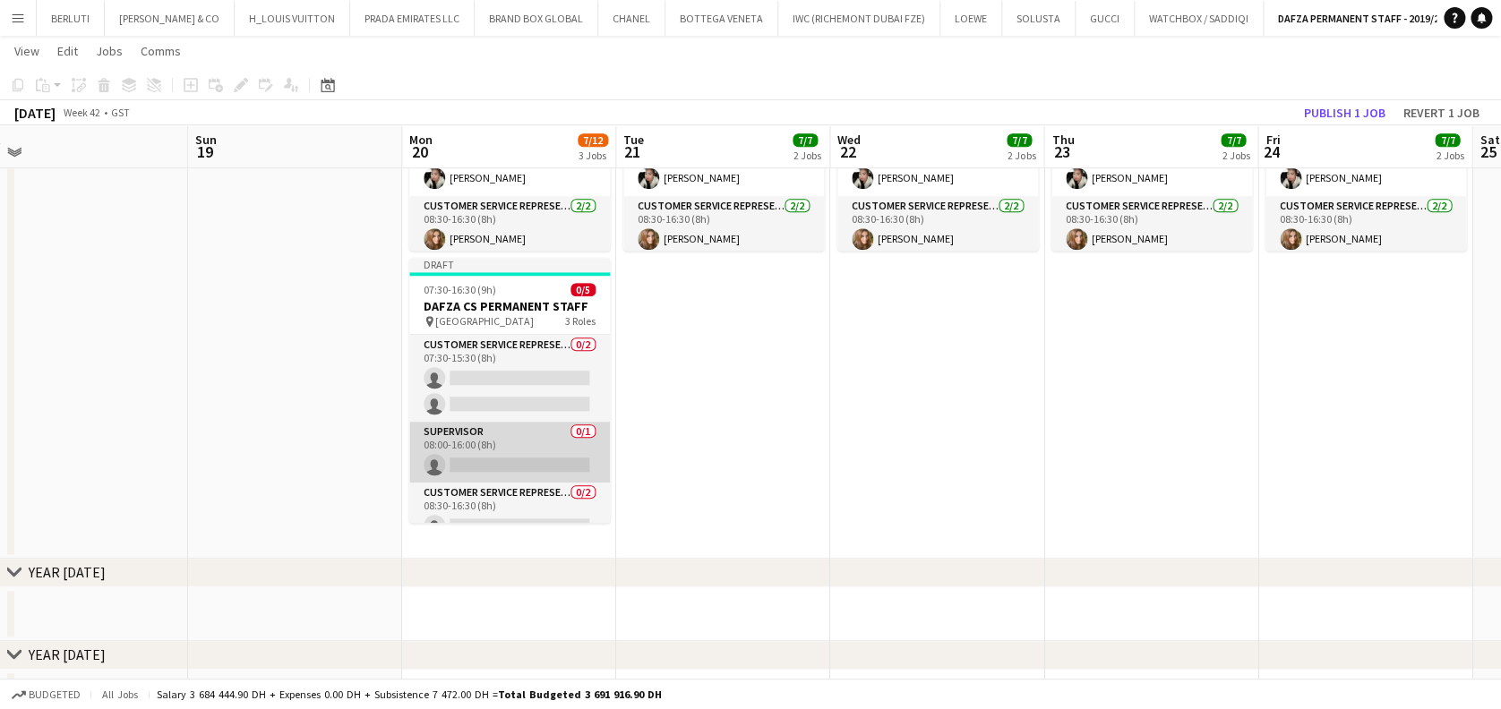
click at [515, 450] on app-card-role "Supervisor 0/1 08:00-16:00 (8h) single-neutral-actions" at bounding box center [509, 452] width 201 height 61
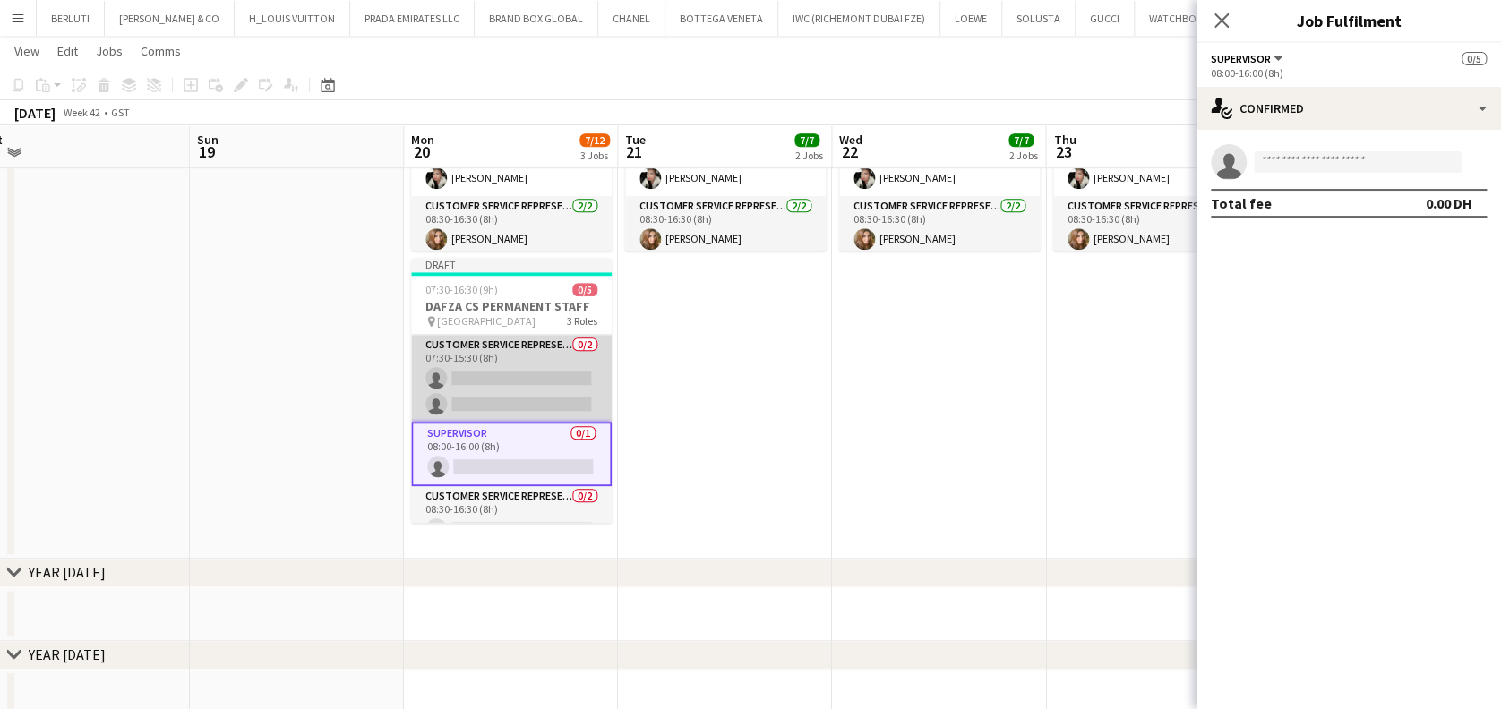
click at [521, 363] on app-card-role "Customer Service Representative 0/2 07:30-15:30 (8h) single-neutral-actions sin…" at bounding box center [511, 378] width 201 height 87
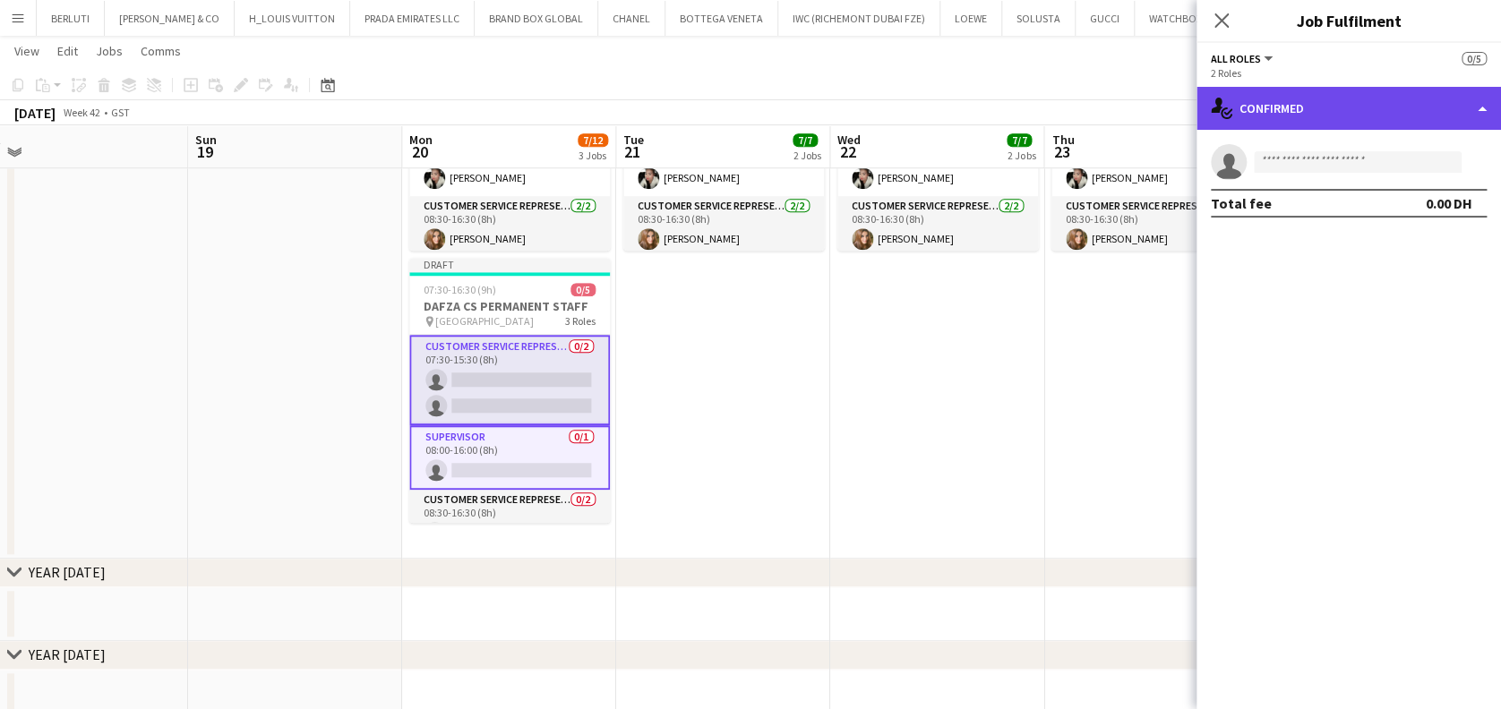
click at [1392, 123] on div "single-neutral-actions-check-2 Confirmed" at bounding box center [1348, 108] width 304 height 43
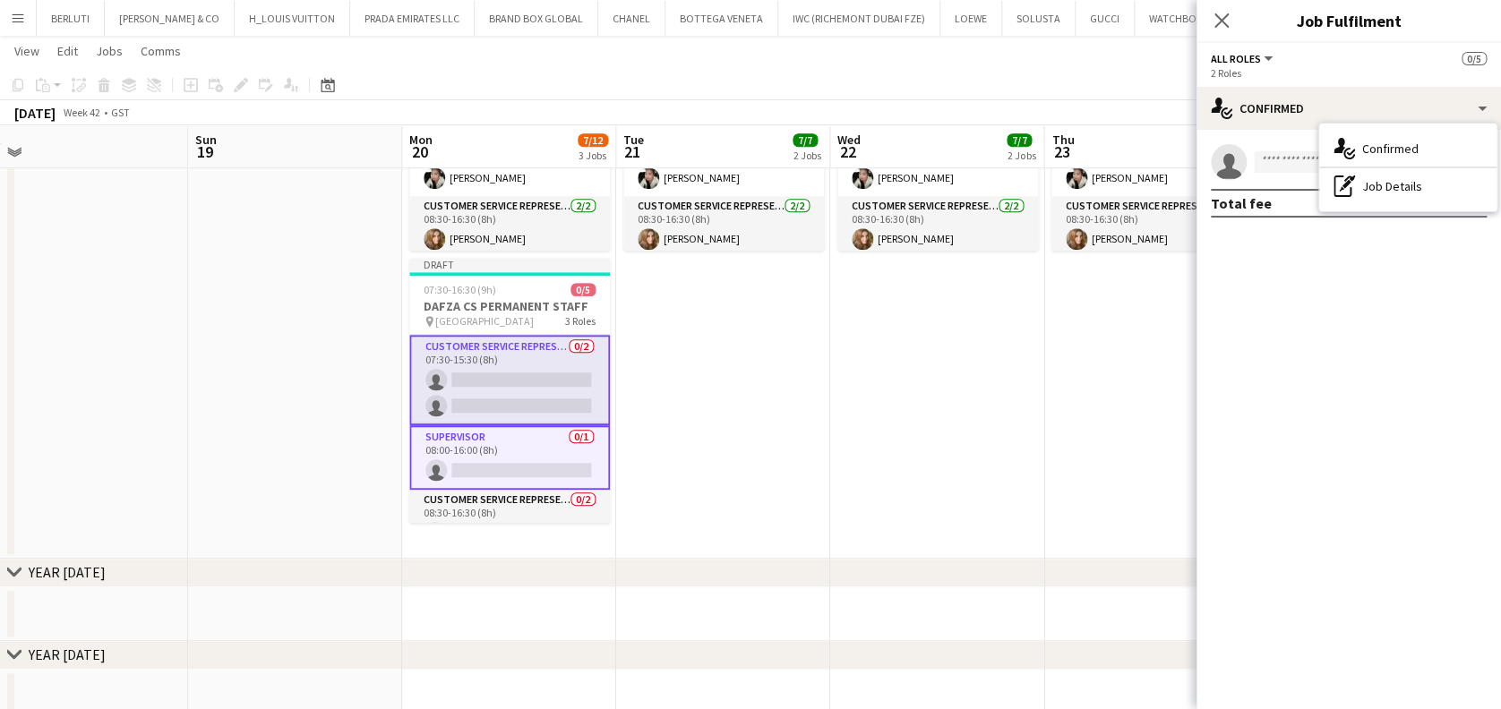
click at [1420, 185] on div "pen-write Job Details" at bounding box center [1407, 186] width 177 height 36
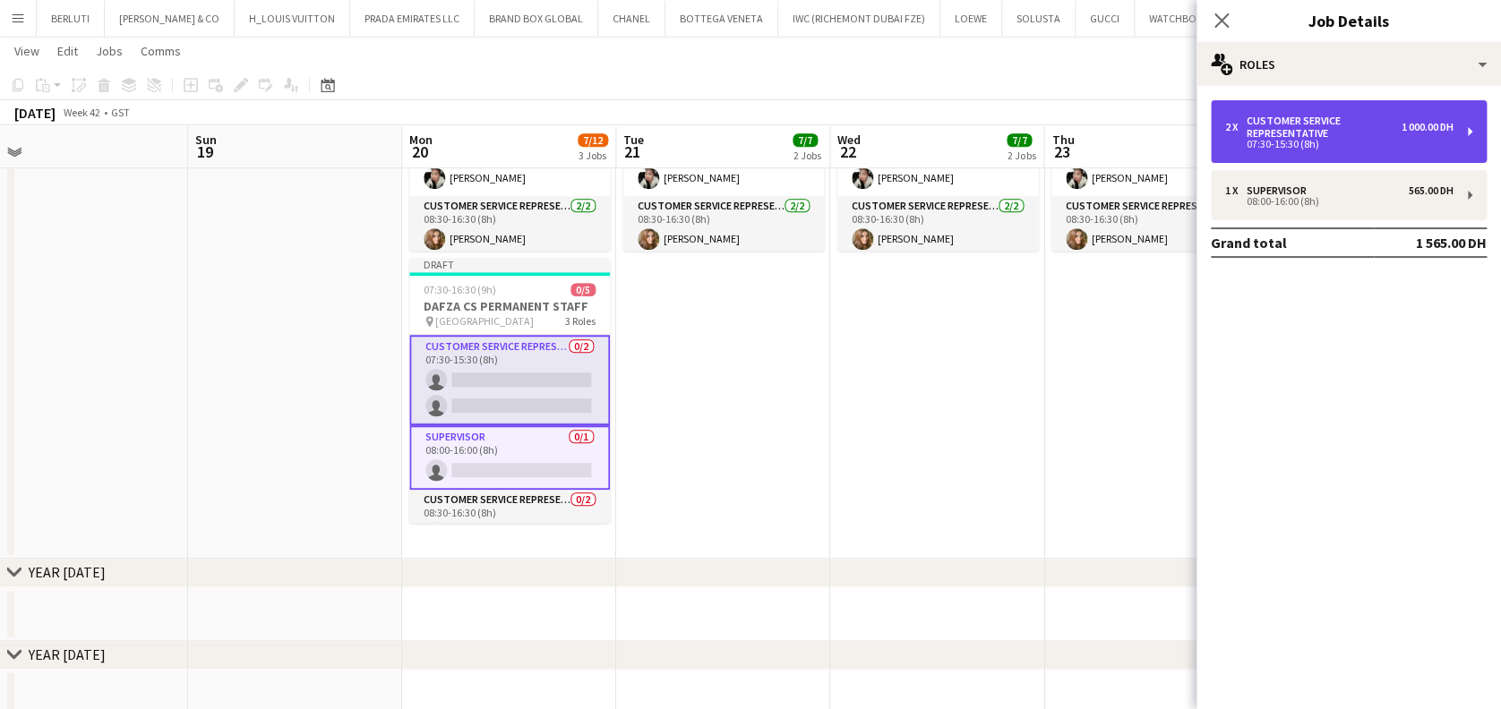
click at [1347, 129] on div "Customer Service Representative" at bounding box center [1324, 127] width 155 height 25
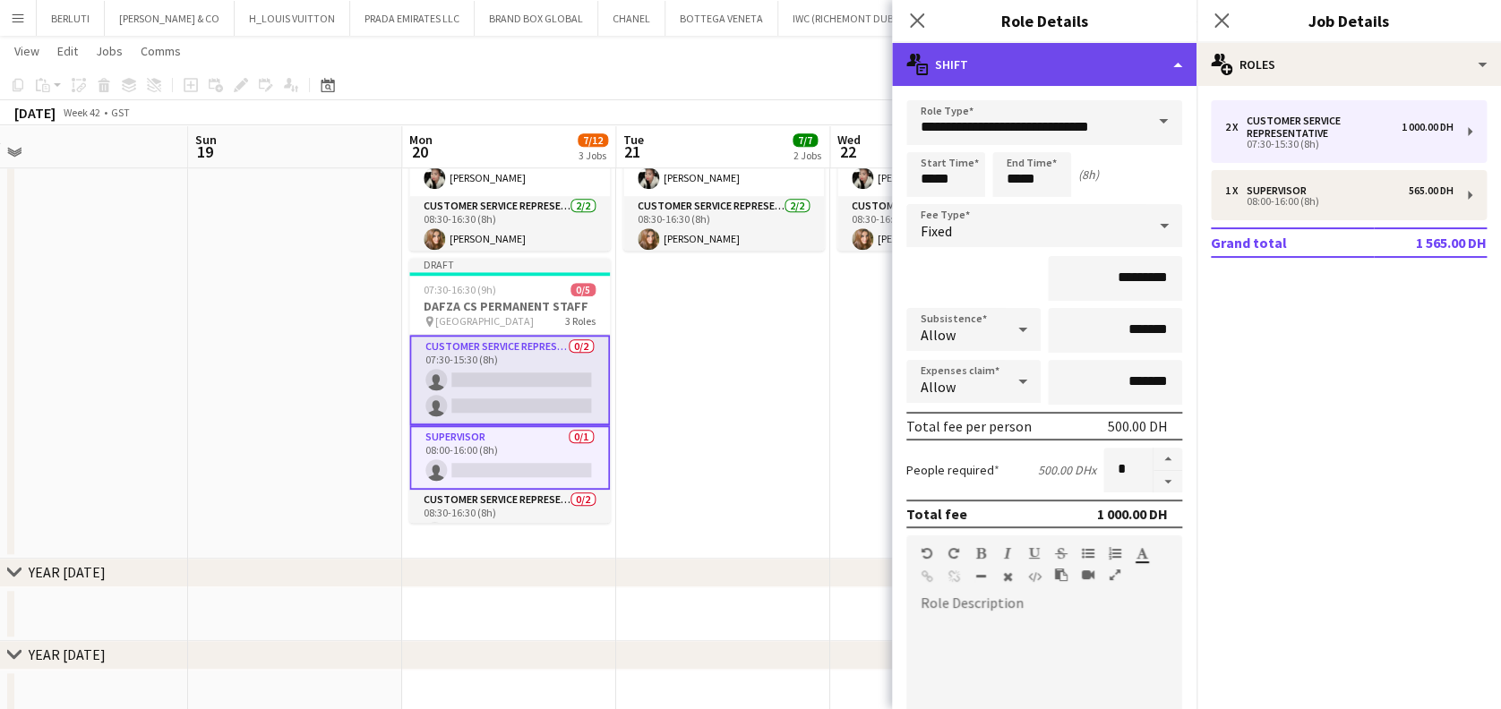
click at [1075, 54] on div "multiple-actions-text Shift" at bounding box center [1044, 64] width 304 height 43
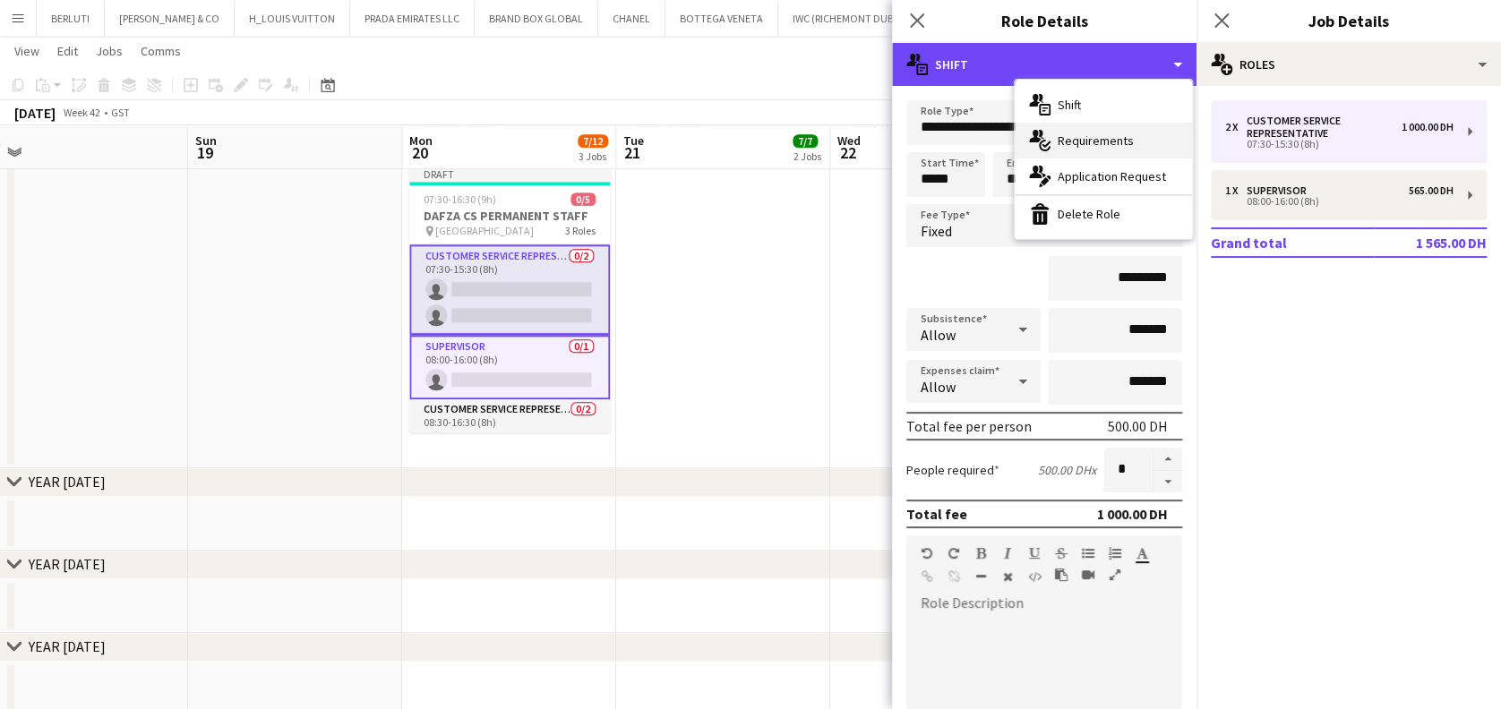
scroll to position [712, 0]
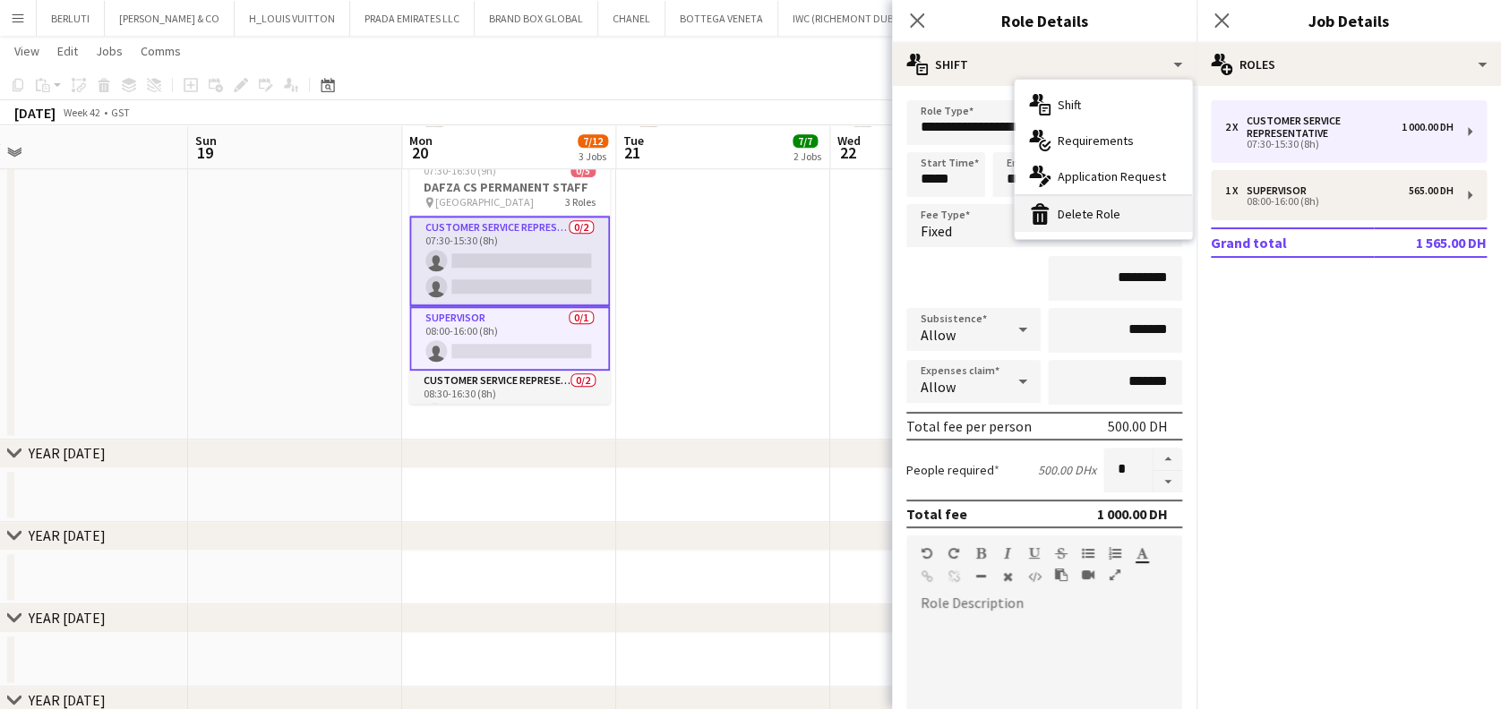
click at [1119, 207] on div "bin-2 Delete Role" at bounding box center [1103, 214] width 177 height 36
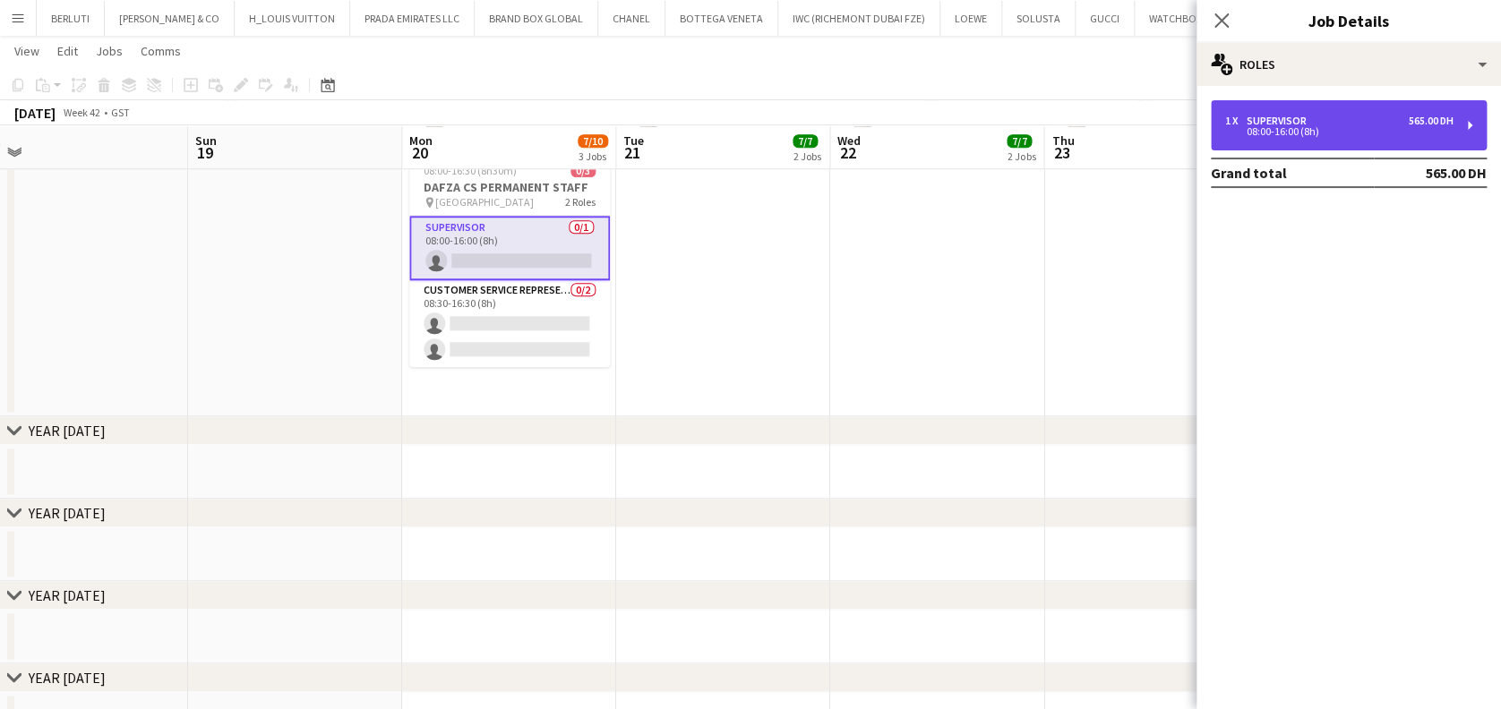
drag, startPoint x: 1325, startPoint y: 116, endPoint x: 1127, endPoint y: 64, distance: 204.6
click at [1324, 116] on div "1 x Supervisor 565.00 DH" at bounding box center [1339, 121] width 228 height 13
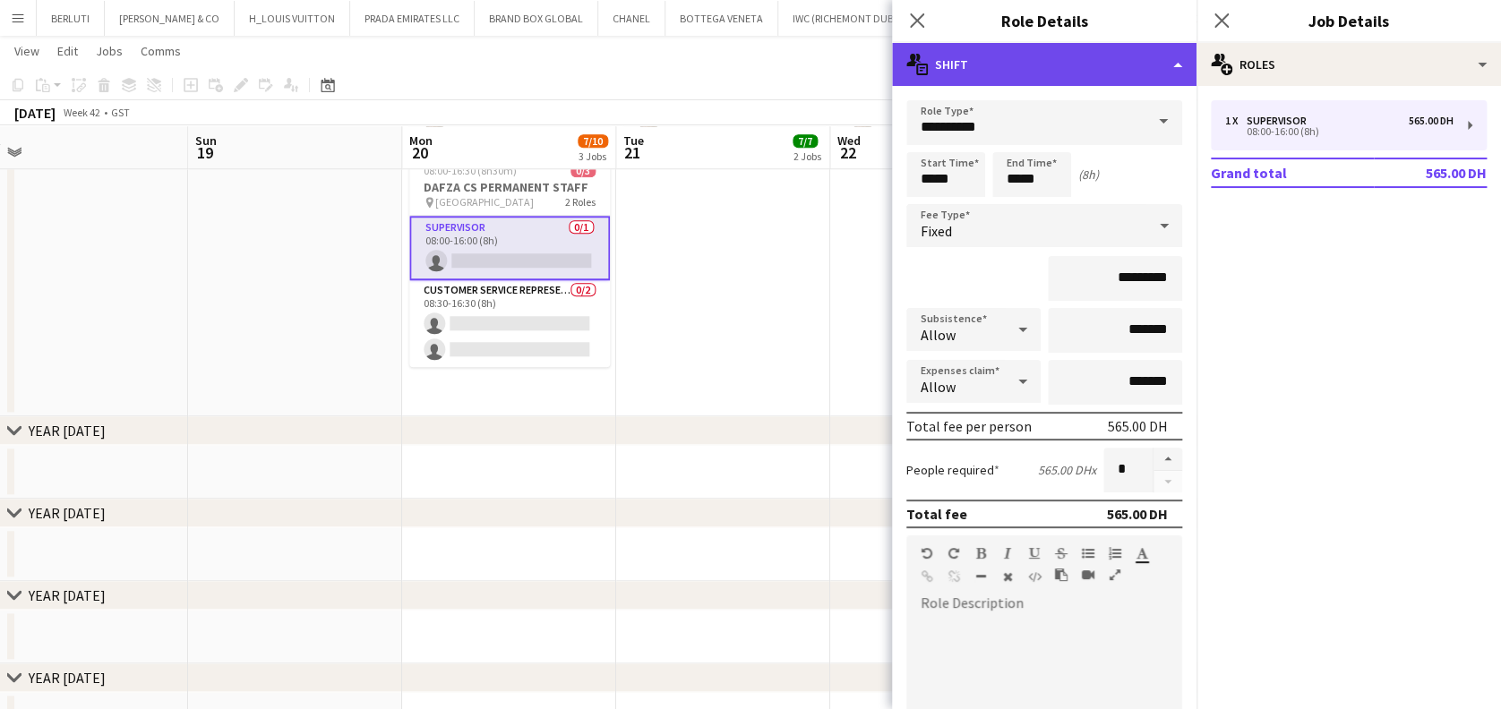
click at [1108, 65] on div "multiple-actions-text Shift" at bounding box center [1044, 64] width 304 height 43
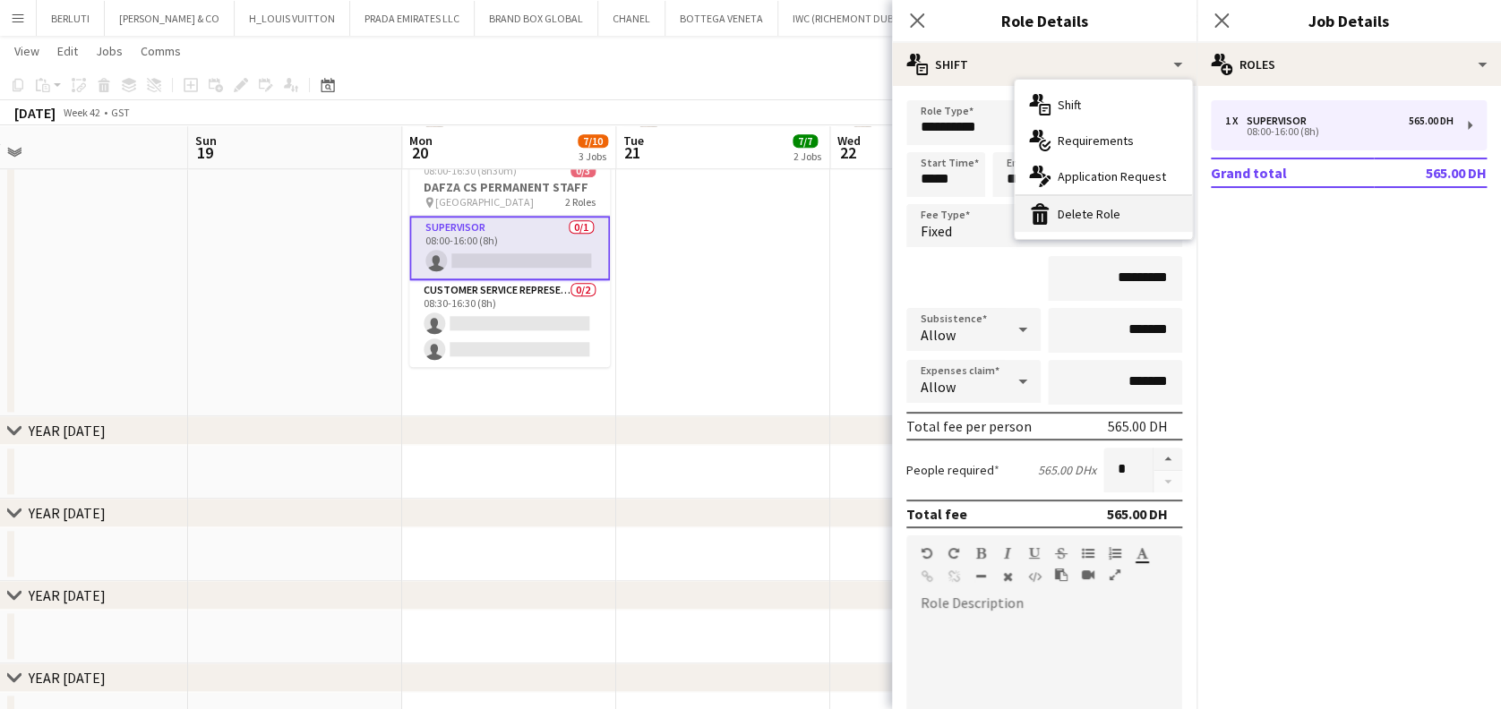
click at [1121, 226] on div "bin-2 Delete Role" at bounding box center [1103, 214] width 177 height 36
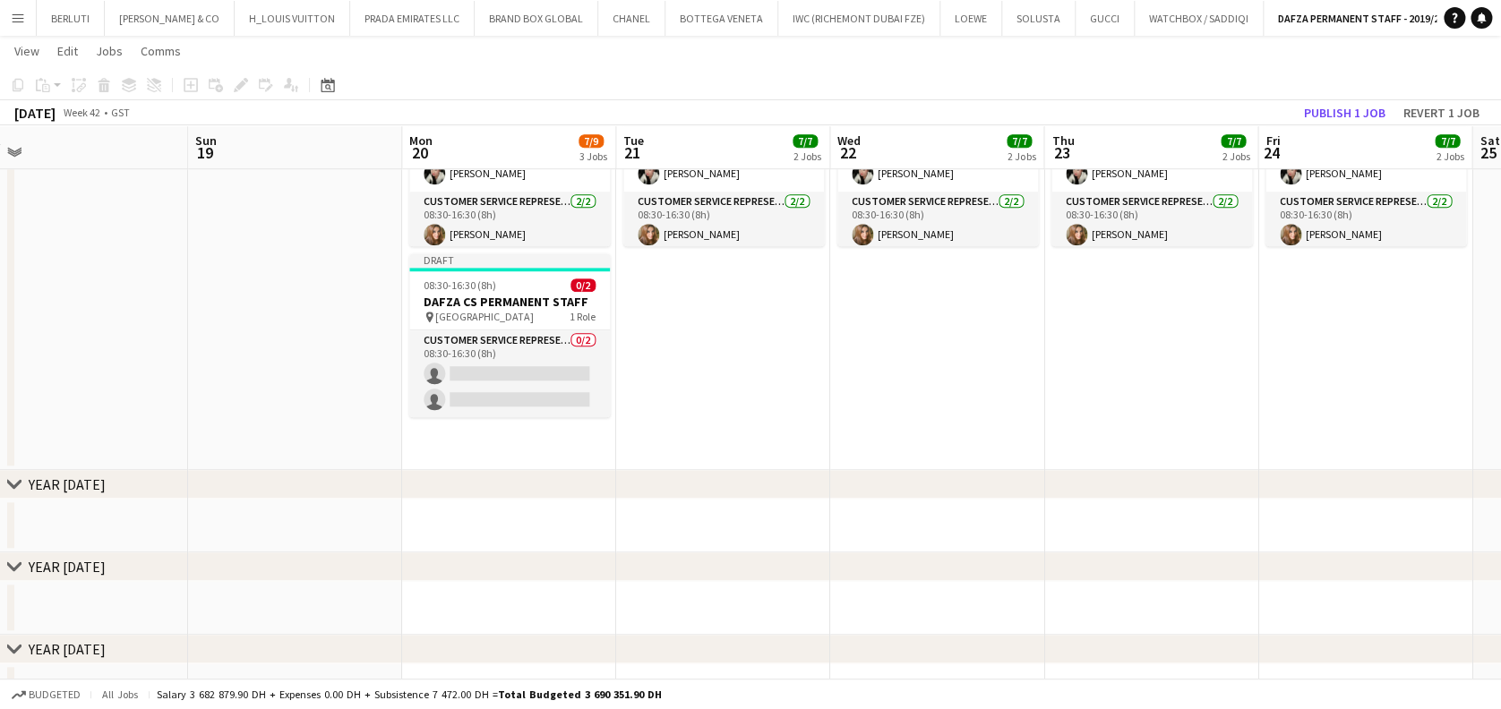
scroll to position [473, 0]
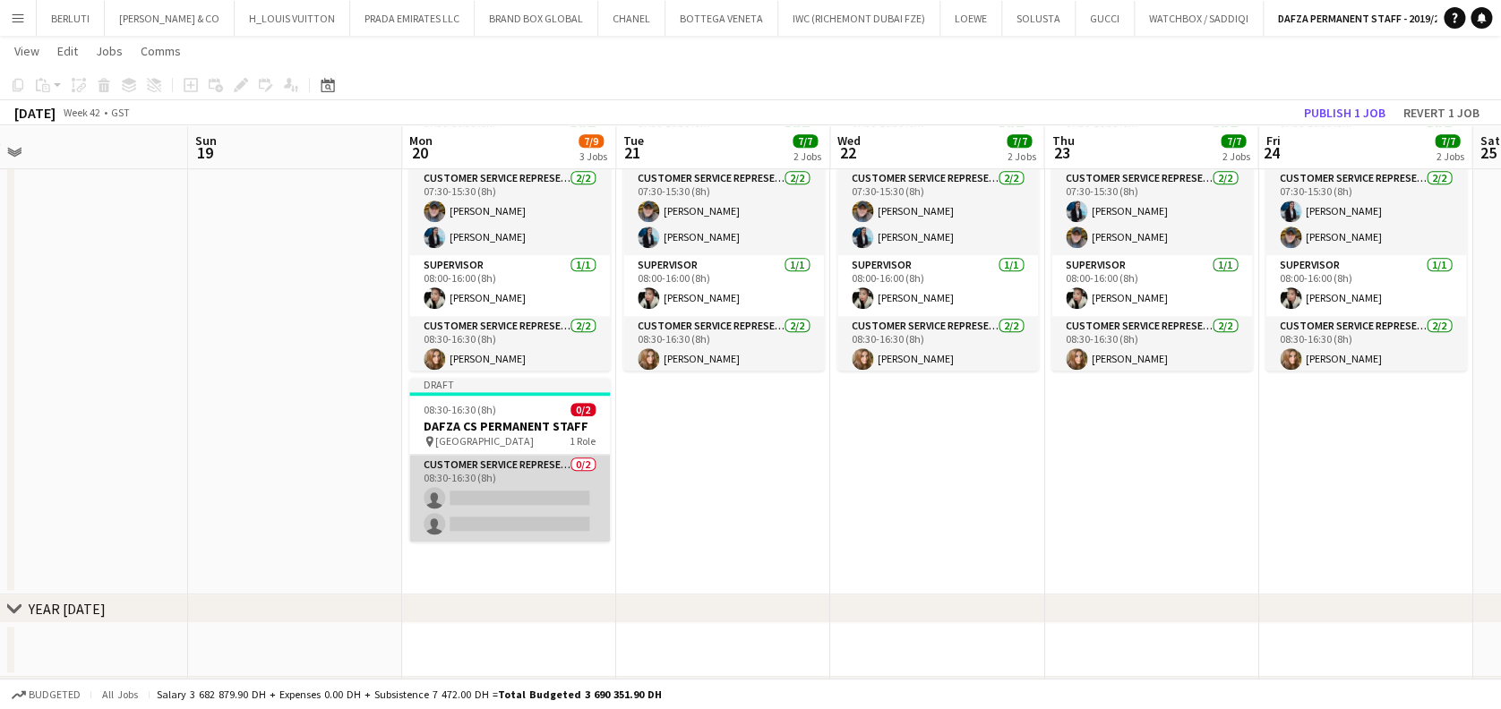
click at [544, 481] on app-card-role "Customer Service Representative 0/2 08:30-16:30 (8h) single-neutral-actions sin…" at bounding box center [509, 498] width 201 height 87
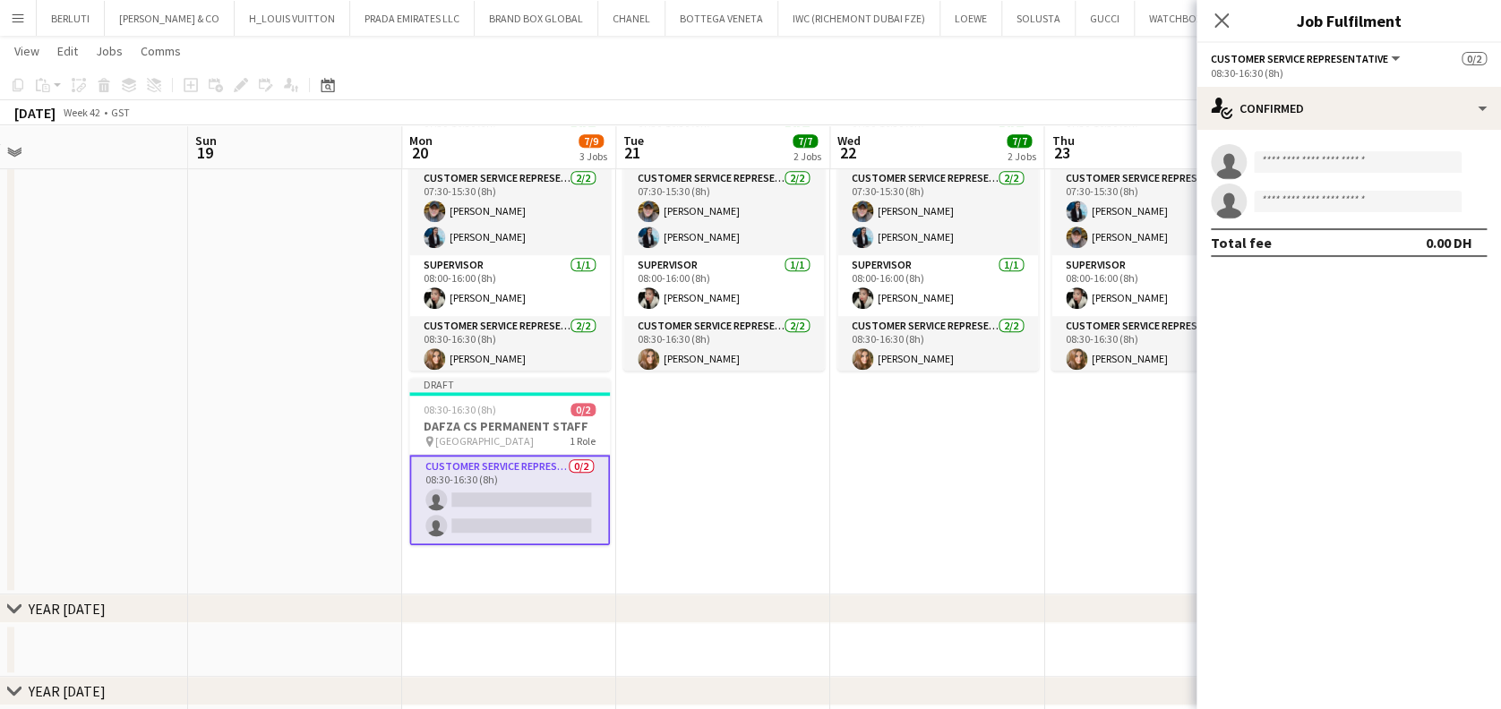
click at [1333, 64] on span "Customer Service Representative" at bounding box center [1299, 58] width 177 height 13
drag, startPoint x: 1340, startPoint y: 96, endPoint x: 1340, endPoint y: 120, distance: 24.2
click at [1340, 97] on li "All roles" at bounding box center [1315, 89] width 179 height 16
click at [1402, 78] on div "1 Role" at bounding box center [1349, 72] width 276 height 13
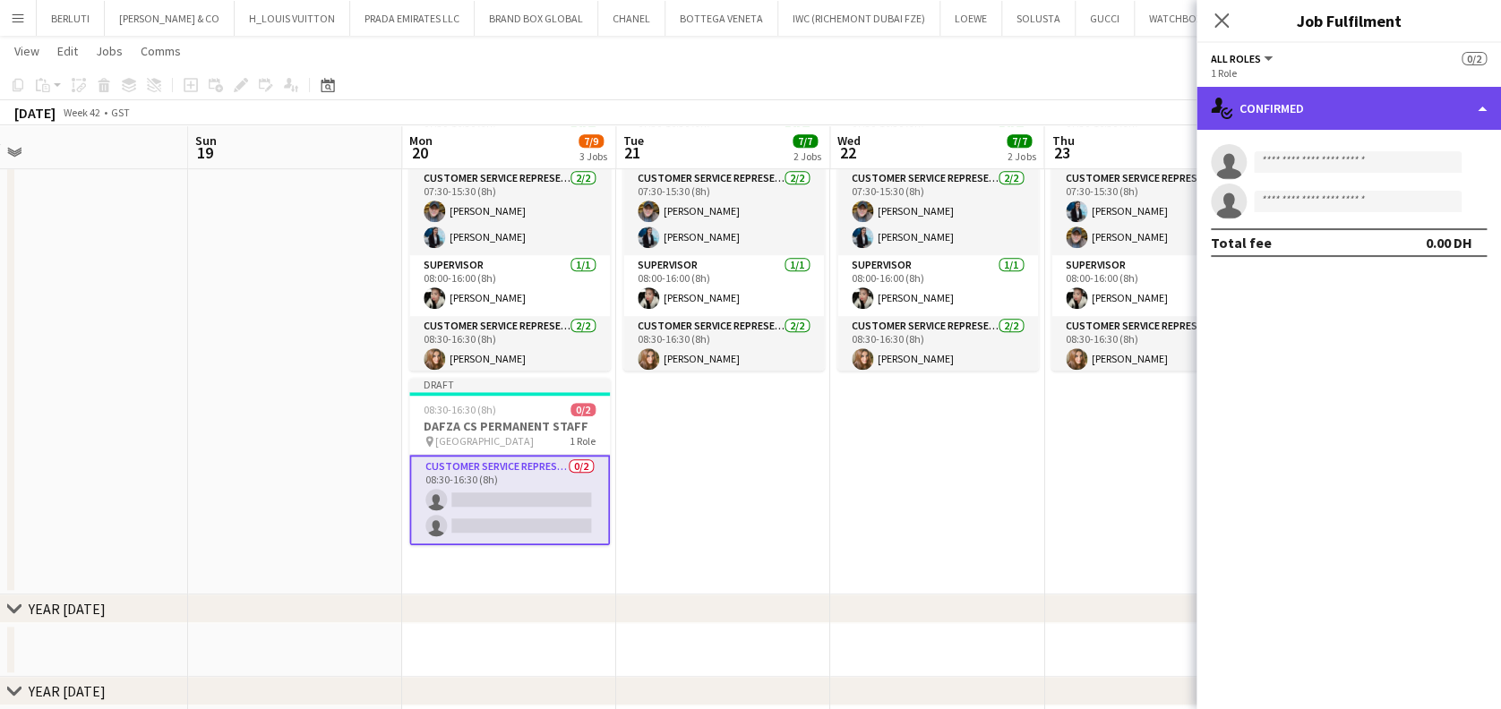
click at [1400, 99] on div "single-neutral-actions-check-2 Confirmed" at bounding box center [1348, 108] width 304 height 43
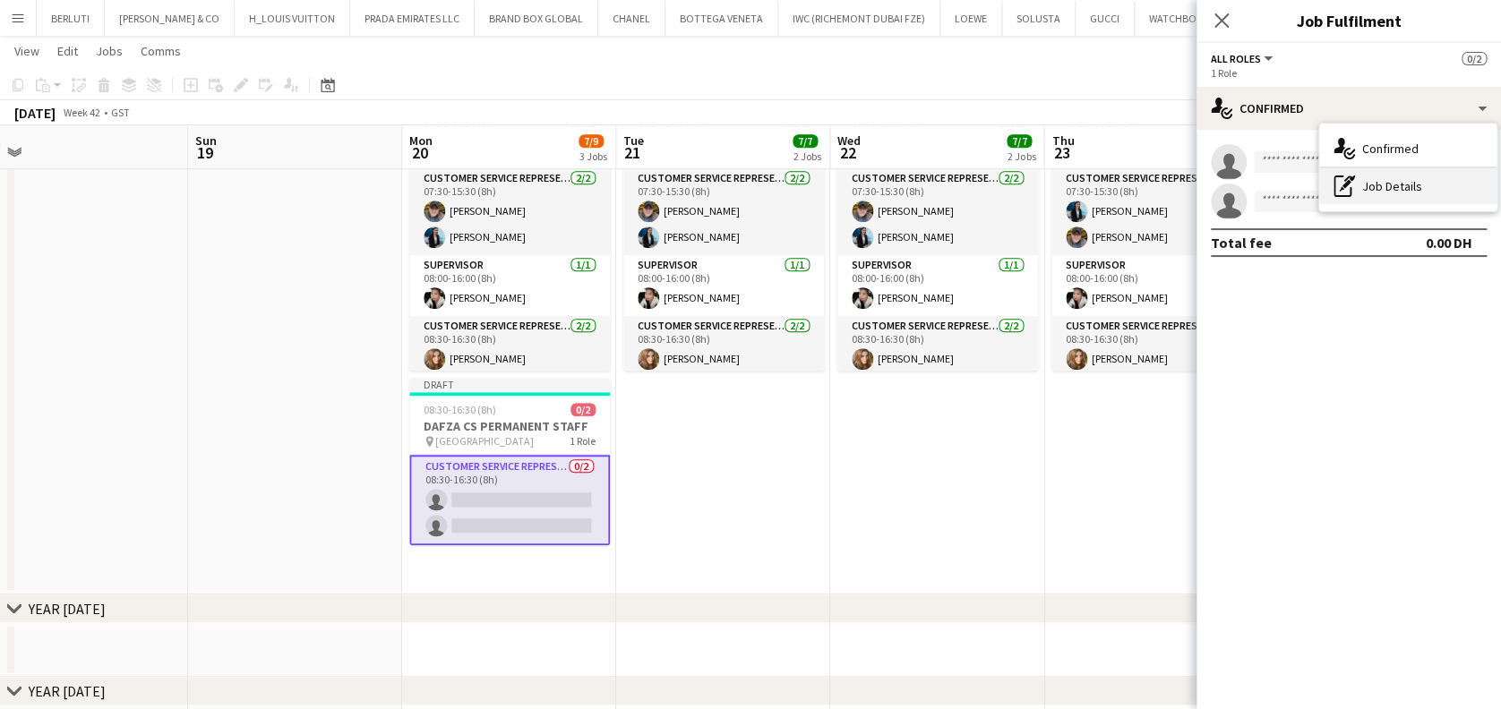
click at [1394, 179] on div "pen-write Job Details" at bounding box center [1407, 186] width 177 height 36
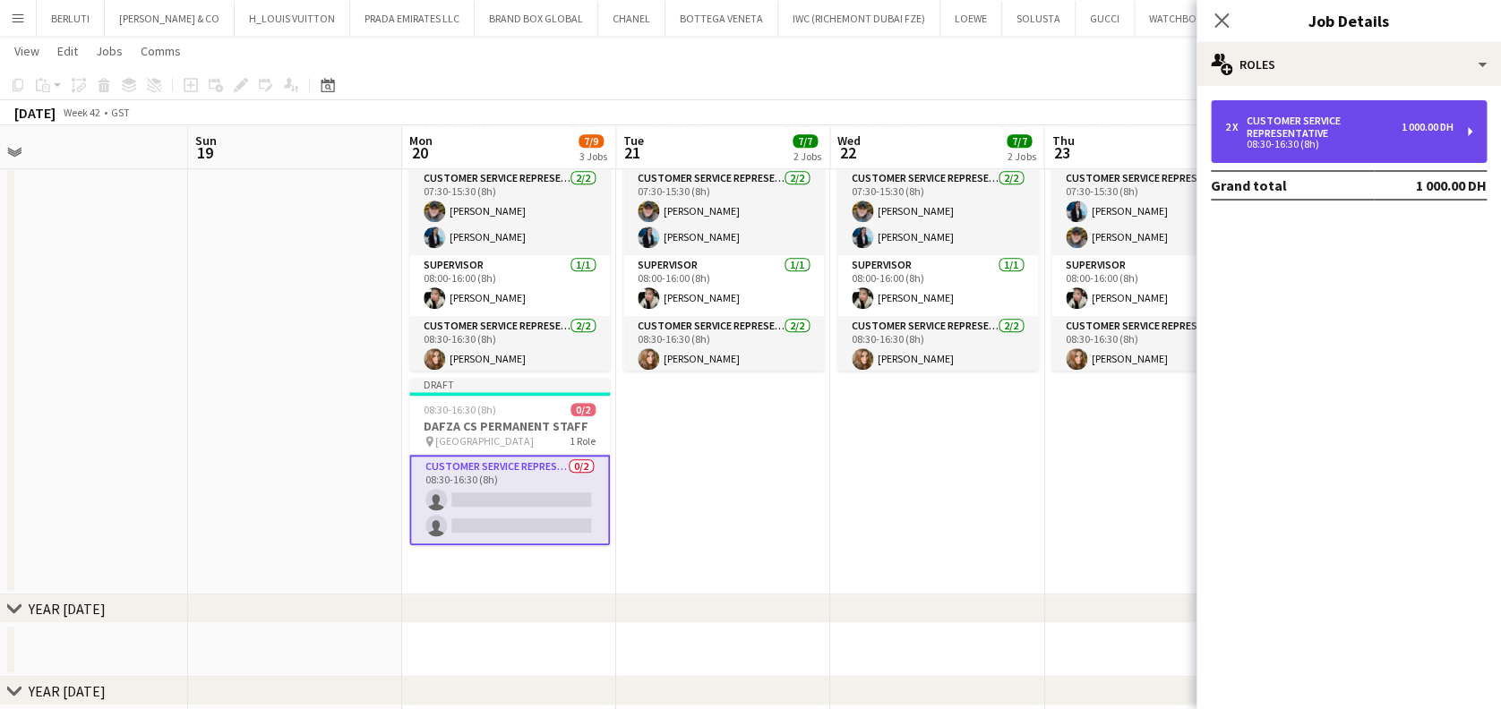
click at [1324, 140] on div "08:30-16:30 (8h)" at bounding box center [1339, 144] width 228 height 9
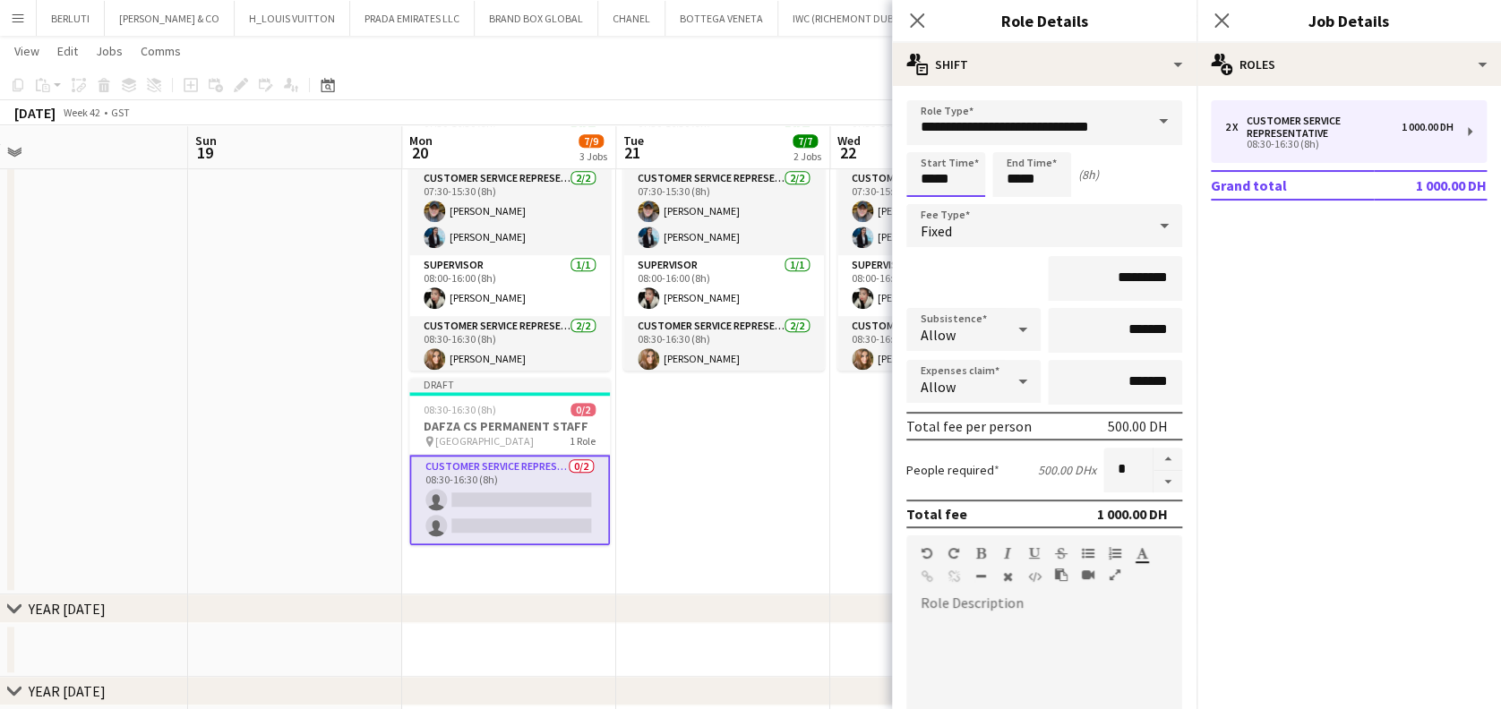
click at [974, 172] on input "*****" at bounding box center [945, 174] width 79 height 45
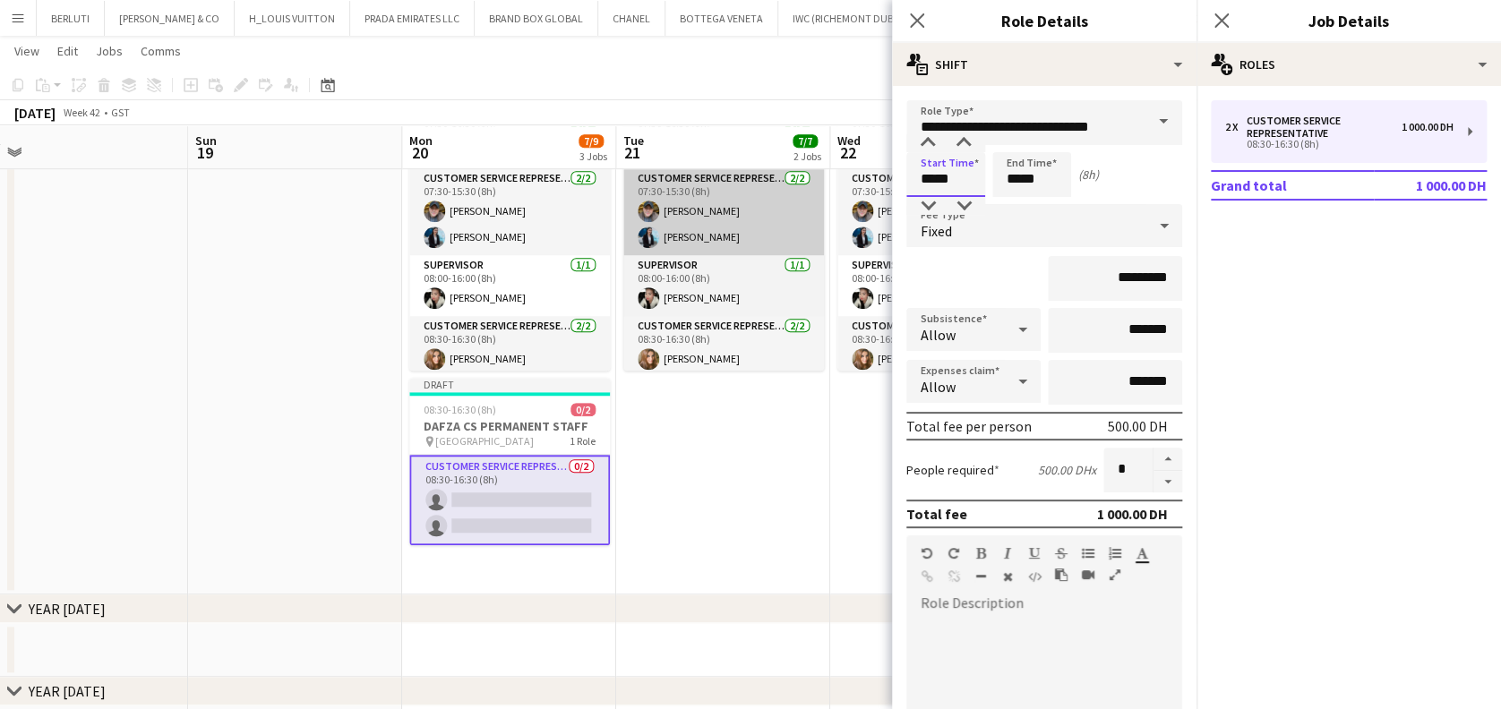
drag, startPoint x: 966, startPoint y: 176, endPoint x: 759, endPoint y: 188, distance: 207.2
click at [759, 188] on body "Menu Boards Boards Boards All jobs Status Workforce Workforce My Workforce Recr…" at bounding box center [750, 323] width 1501 height 1592
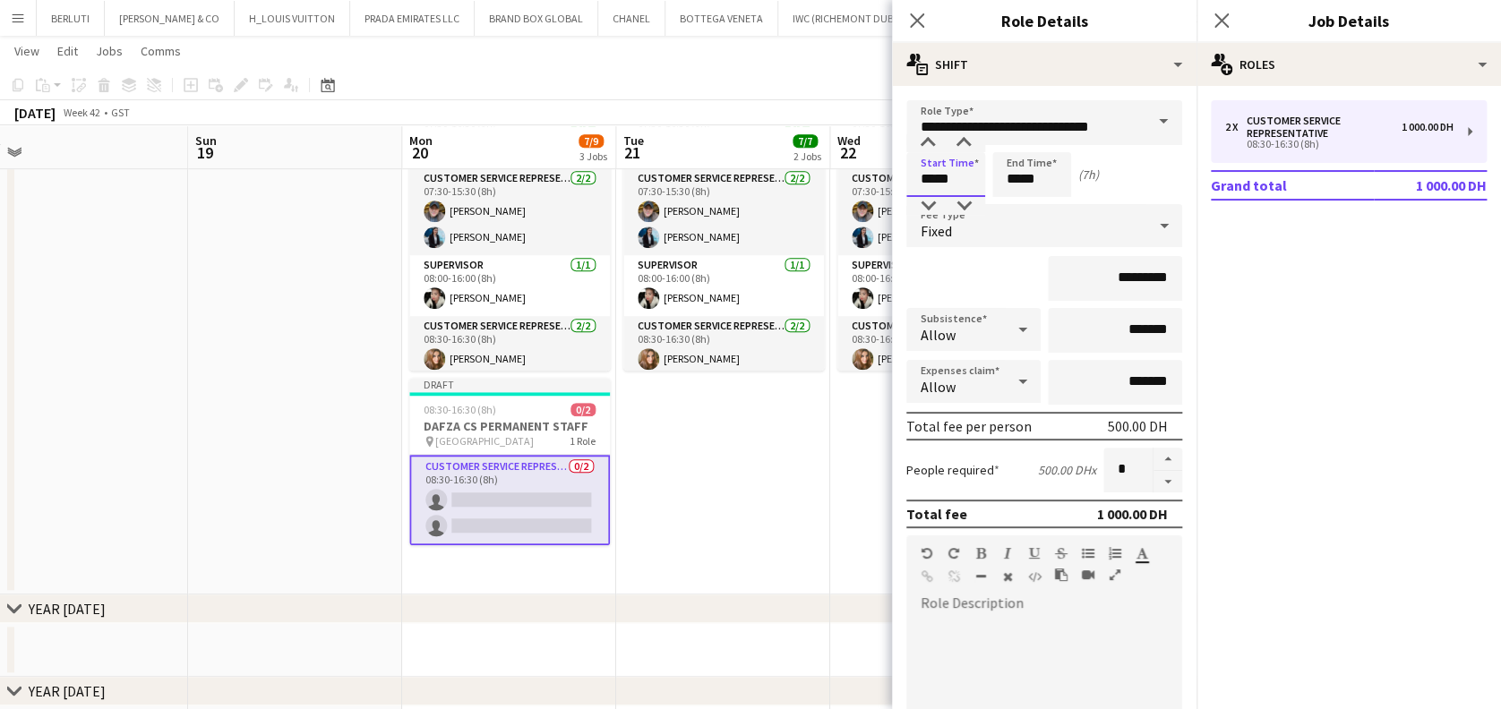
type input "*****"
drag, startPoint x: 1042, startPoint y: 184, endPoint x: 999, endPoint y: 184, distance: 43.0
click at [999, 184] on input "*****" at bounding box center [1031, 174] width 79 height 45
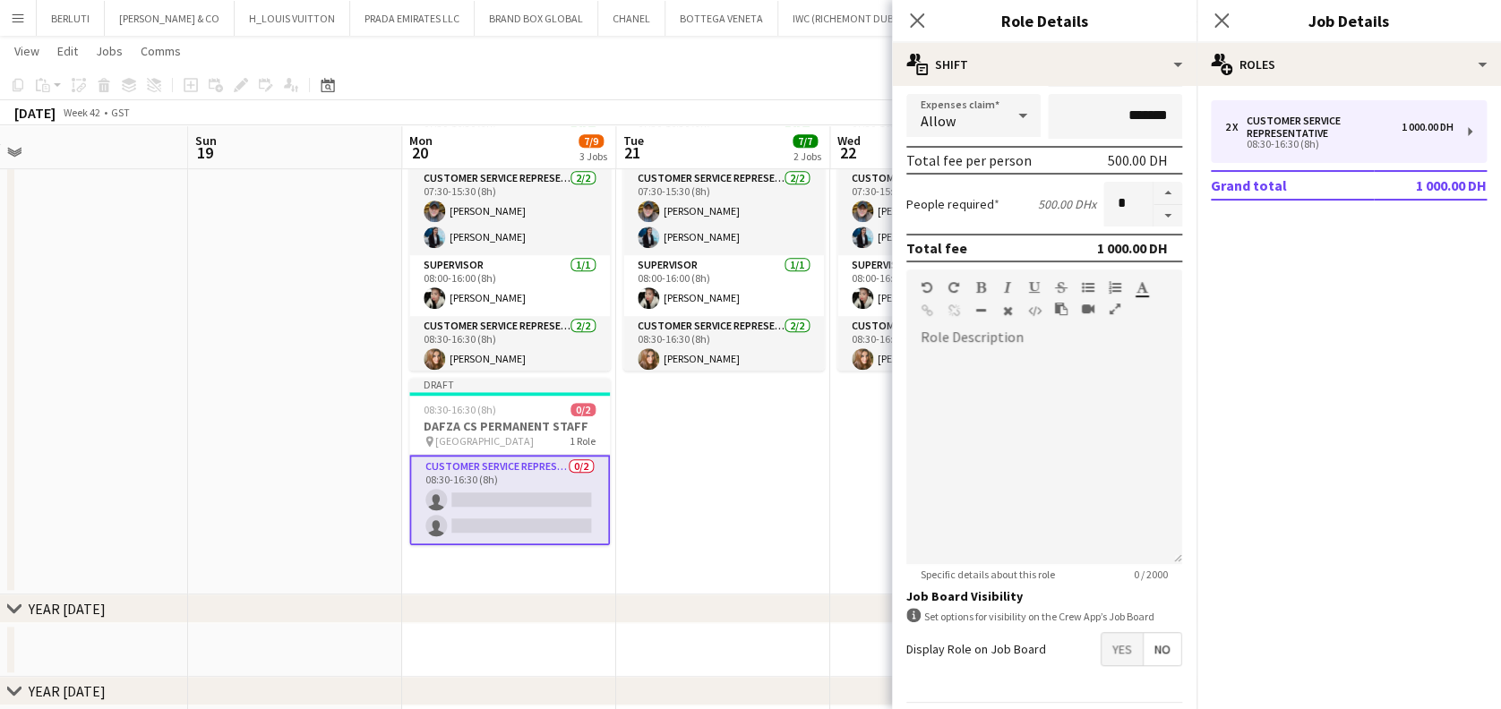
scroll to position [322, 0]
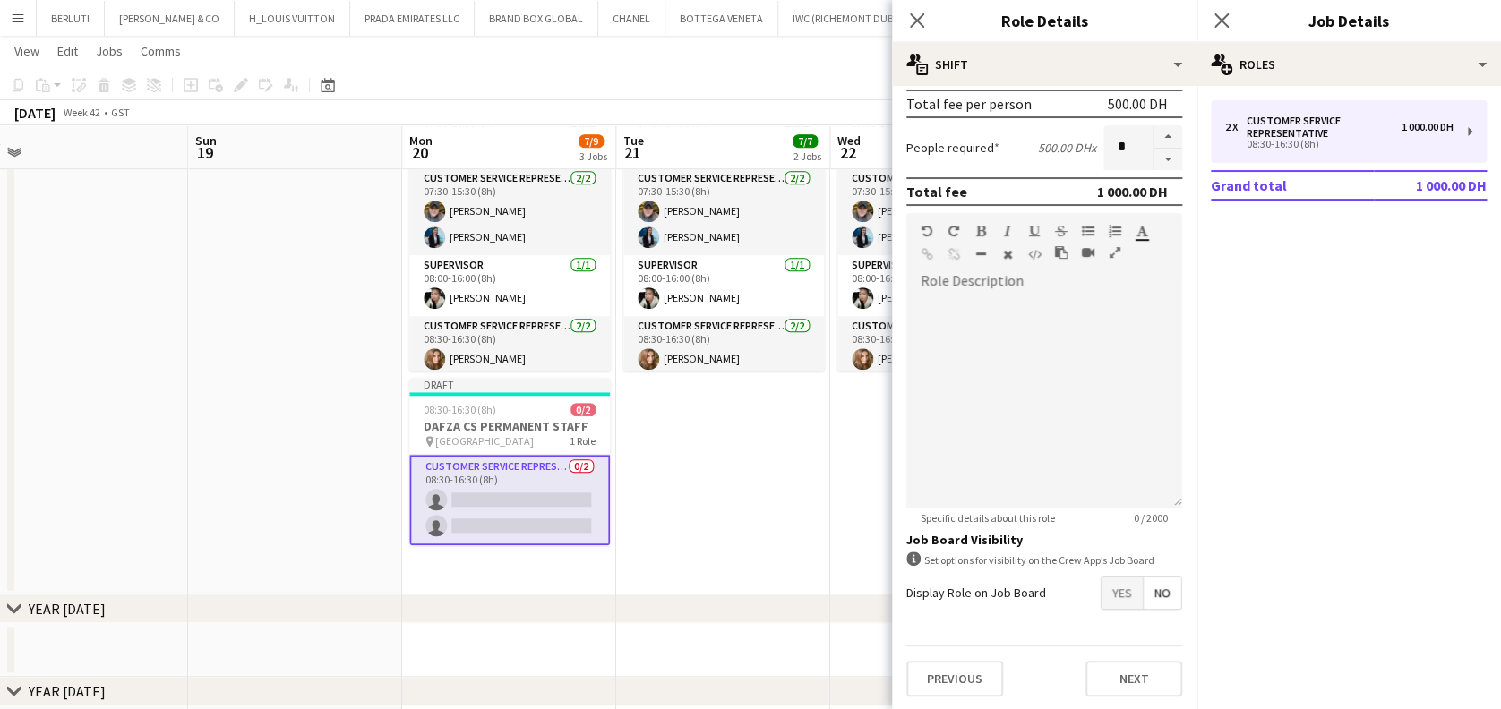
type input "*****"
click at [1127, 672] on button "Next" at bounding box center [1133, 679] width 97 height 36
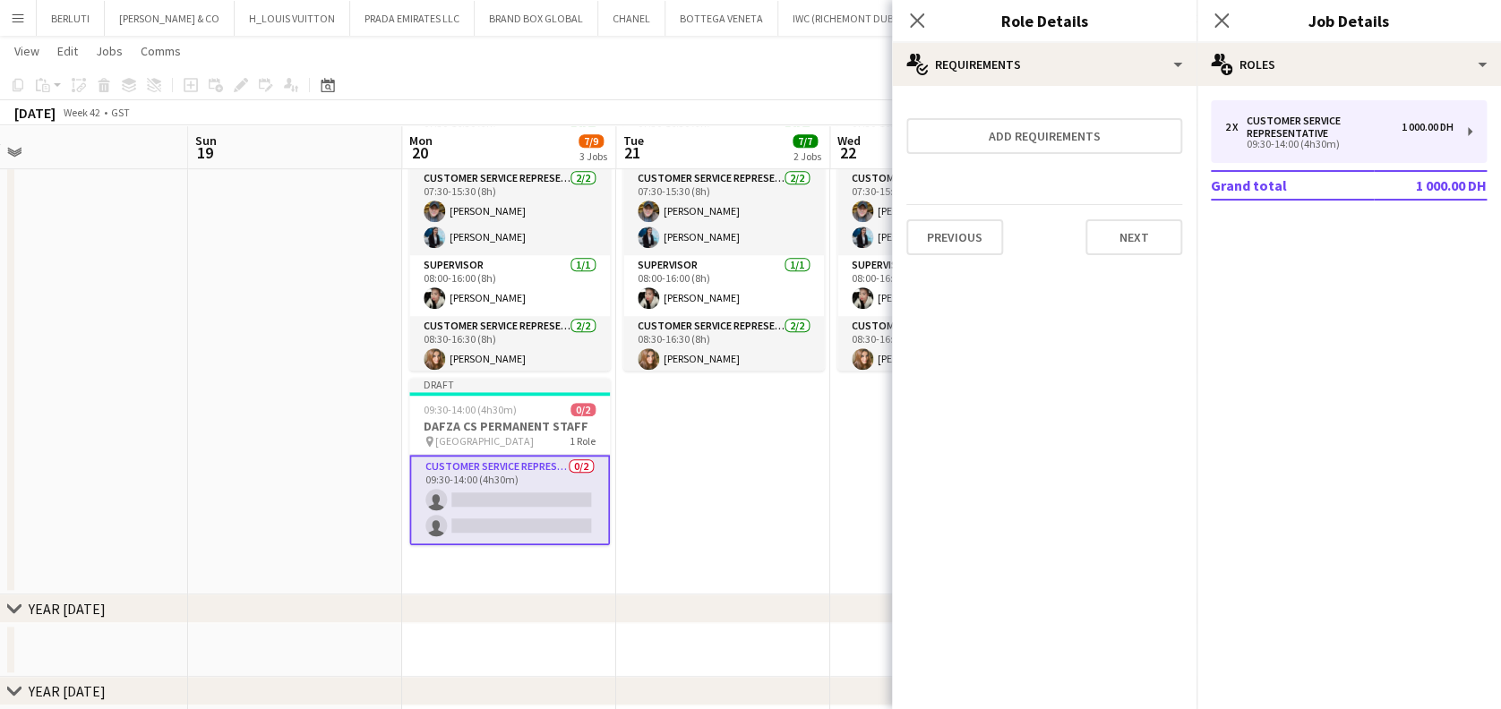
scroll to position [0, 0]
click at [774, 537] on app-date-cell "07:30-16:30 (9h) 5/5 DAFZA CS PERMANENT STAFF pin Dubai Airport Free Zone 3 Rol…" at bounding box center [723, 347] width 214 height 497
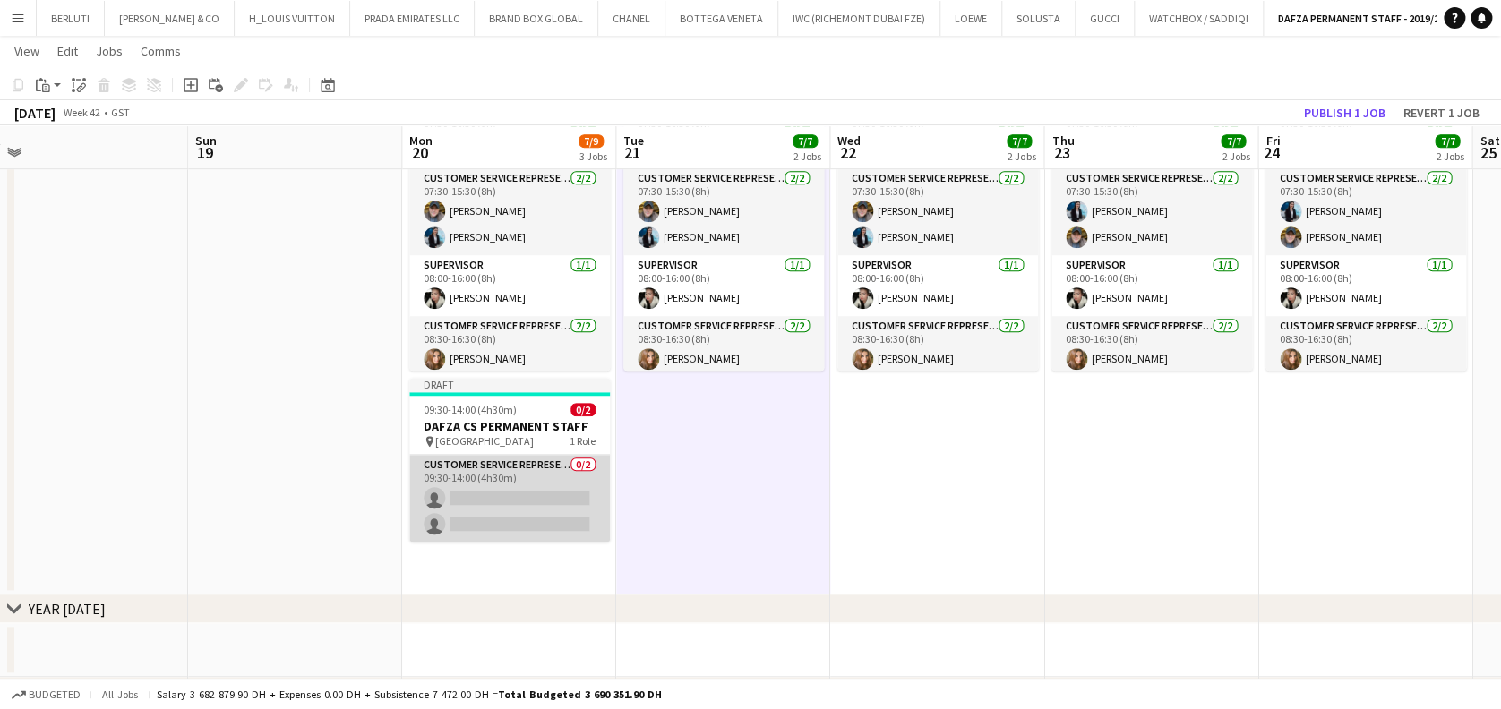
click at [460, 484] on app-card-role "Customer Service Representative 0/2 09:30-14:00 (4h30m) single-neutral-actions …" at bounding box center [509, 498] width 201 height 87
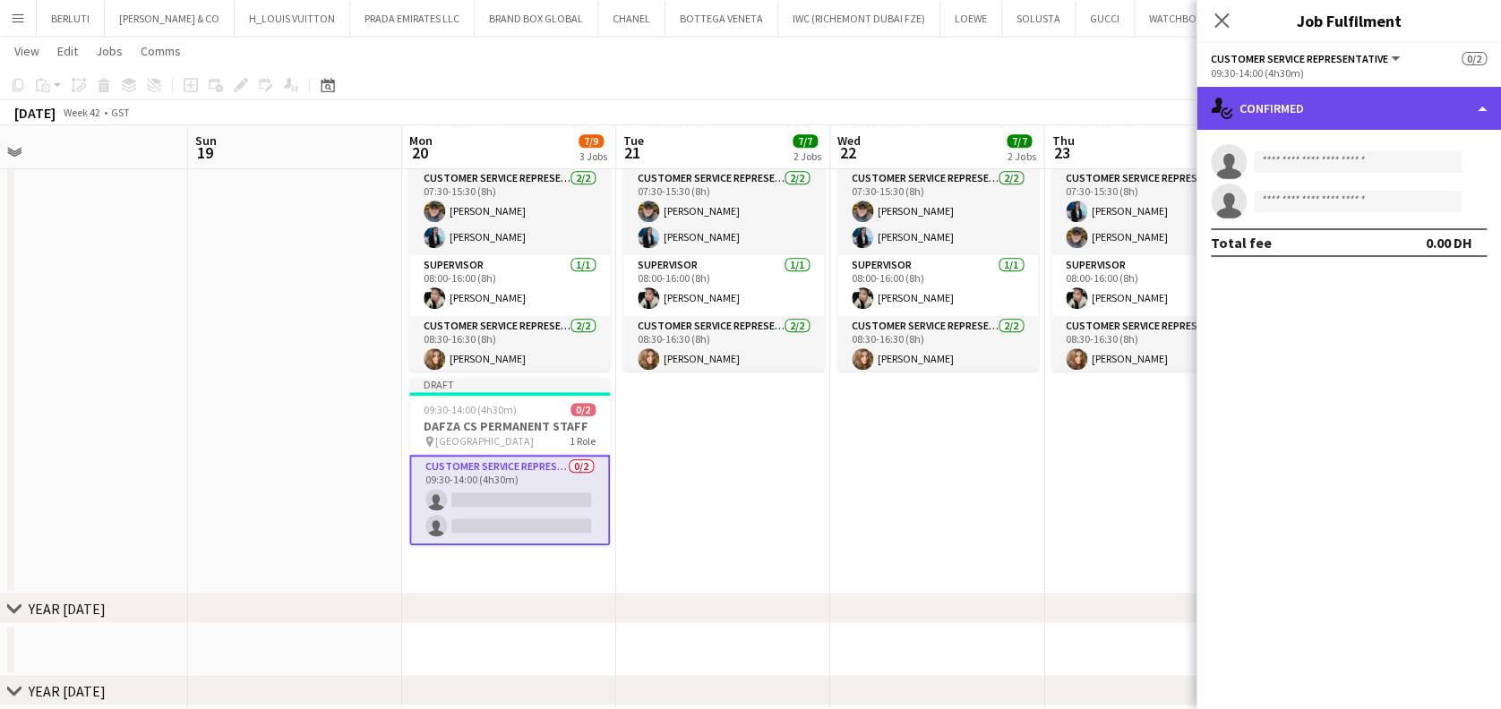
click at [1326, 115] on div "single-neutral-actions-check-2 Confirmed" at bounding box center [1348, 108] width 304 height 43
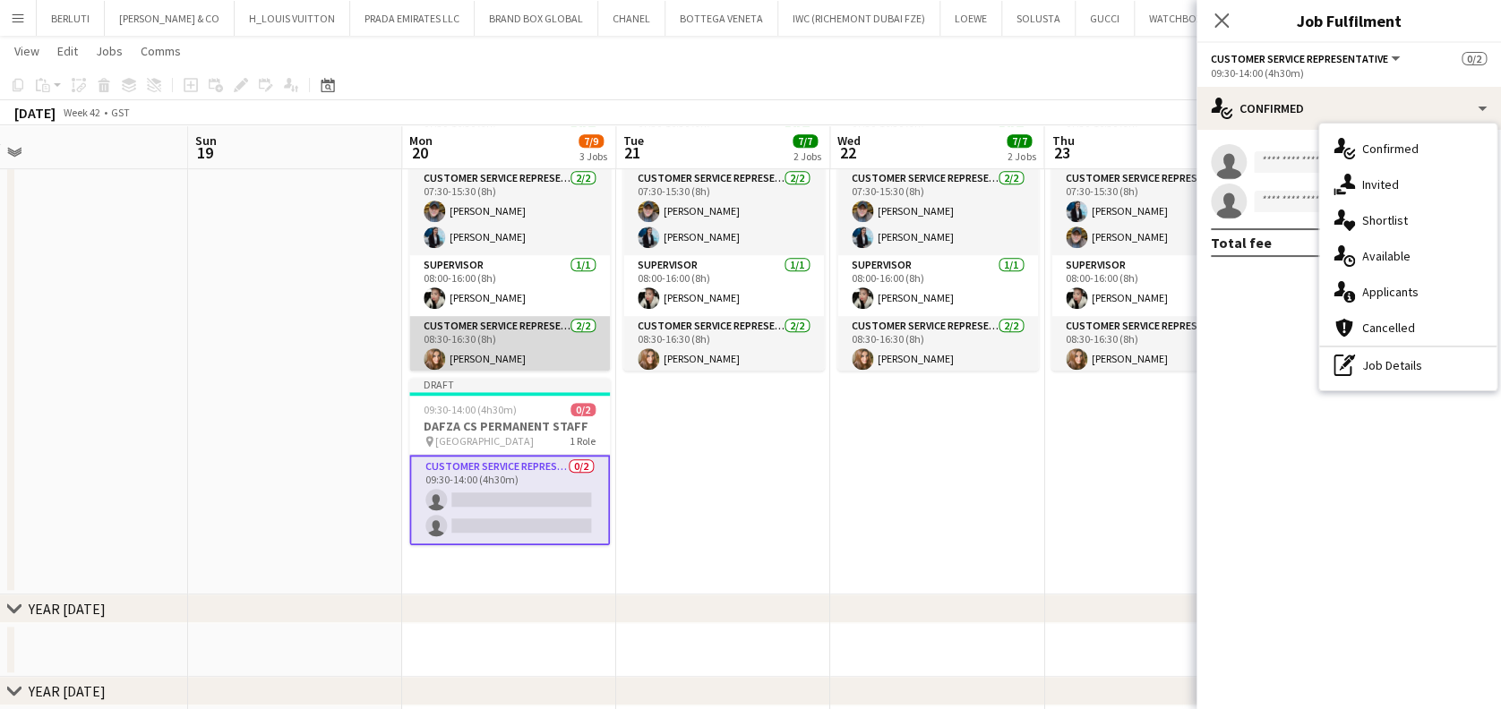
click at [524, 350] on app-card-role "Customer Service Representative 2/2 08:30-16:30 (8h) Sonam Karamchandani Reem A…" at bounding box center [509, 359] width 201 height 87
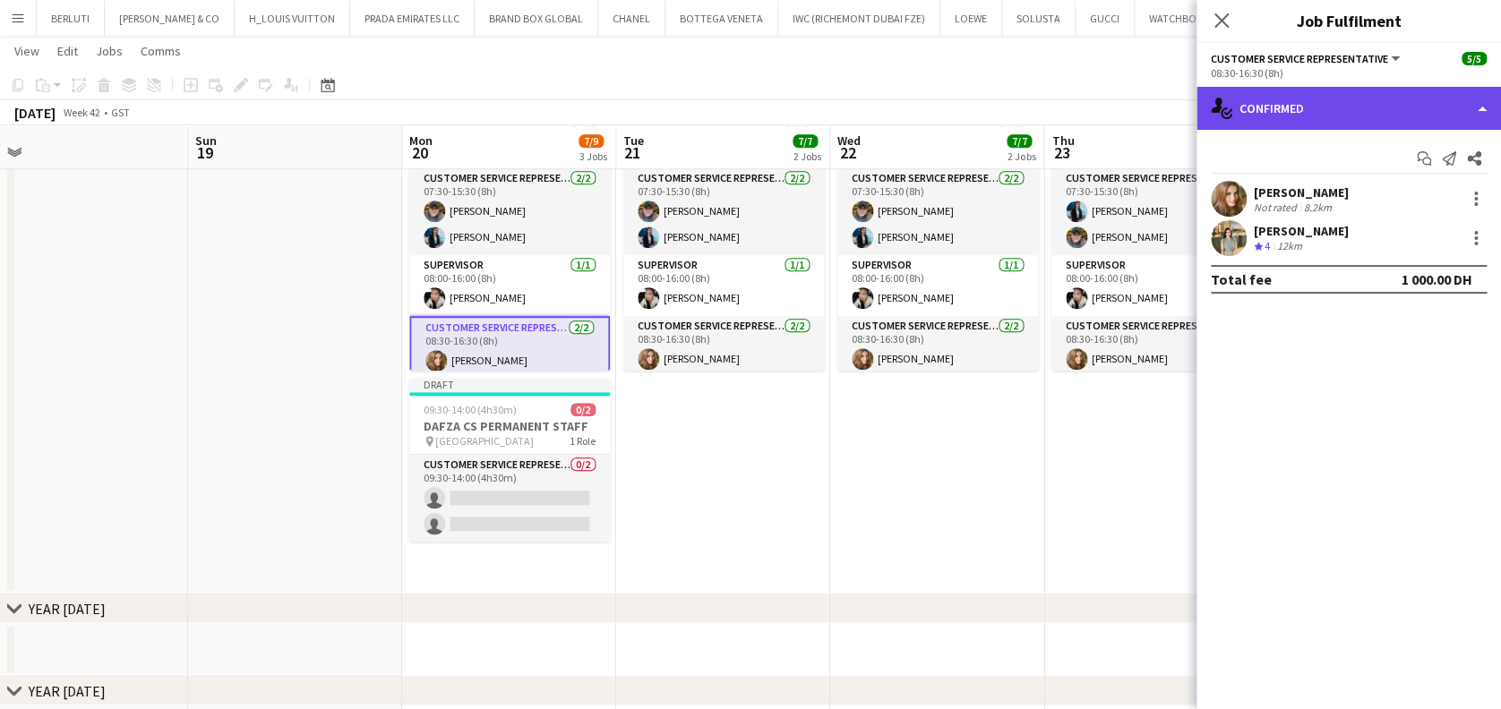
click at [1408, 120] on div "single-neutral-actions-check-2 Confirmed" at bounding box center [1348, 108] width 304 height 43
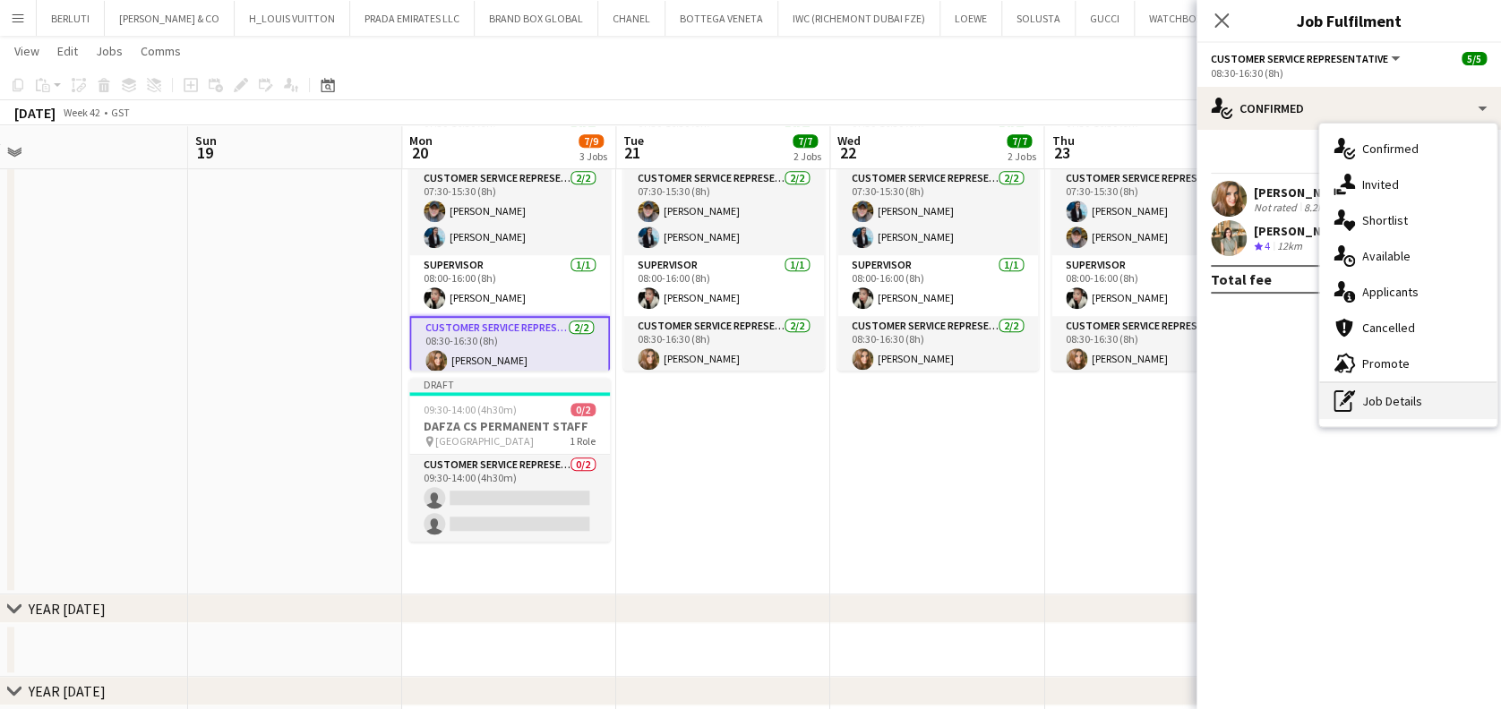
click at [1407, 408] on div "pen-write Job Details" at bounding box center [1407, 401] width 177 height 36
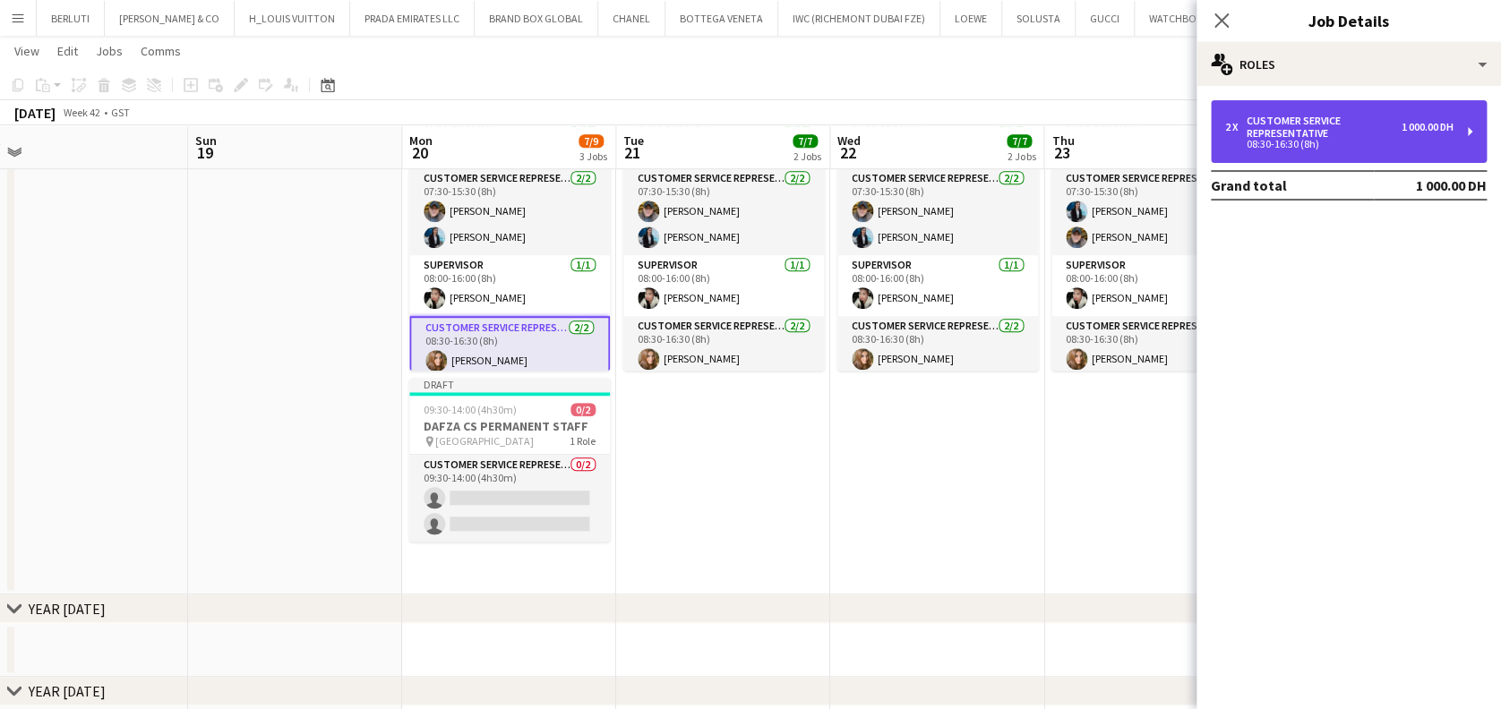
click at [1241, 115] on div "2 x Customer Service Representative 1 000.00 DH" at bounding box center [1339, 127] width 228 height 25
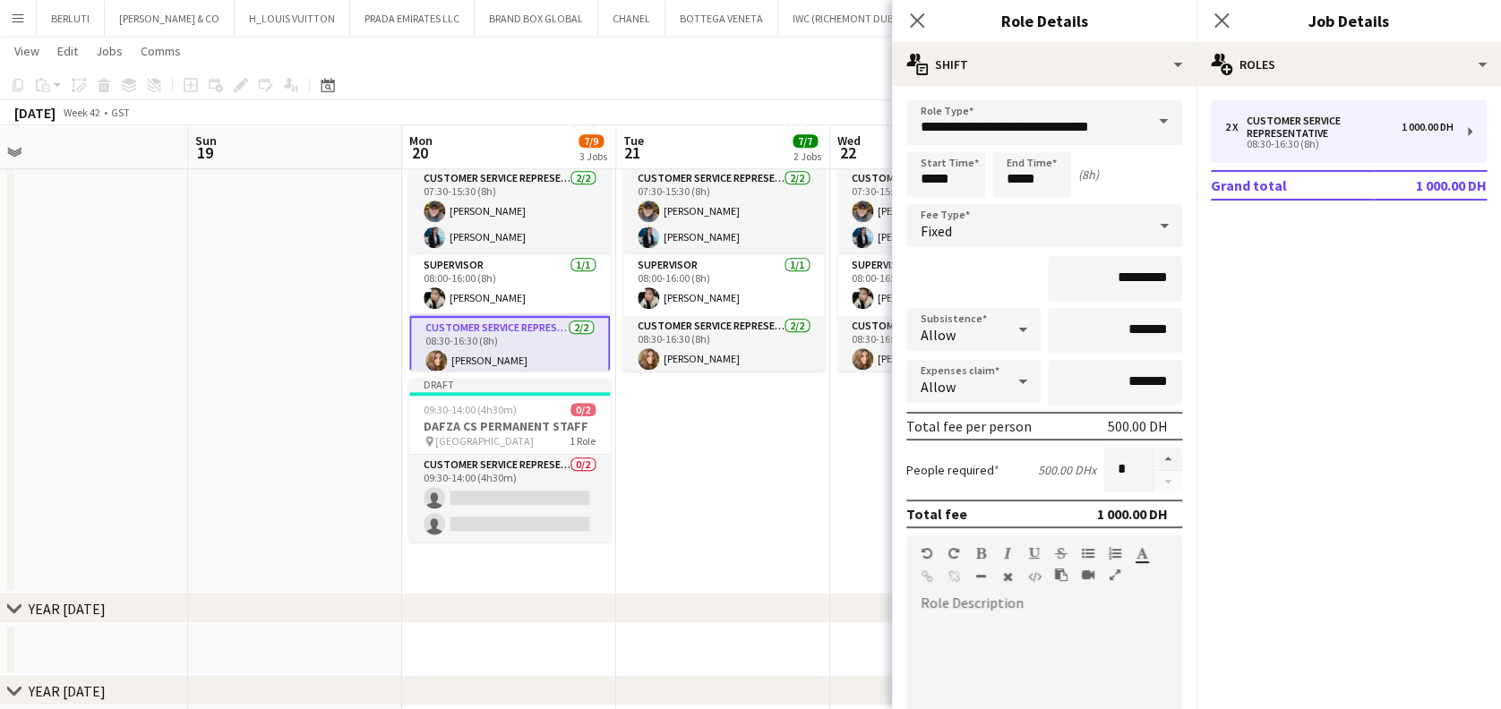
click at [824, 499] on app-date-cell "07:30-16:30 (9h) 5/5 DAFZA CS PERMANENT STAFF pin Dubai Airport Free Zone 3 Rol…" at bounding box center [723, 347] width 214 height 497
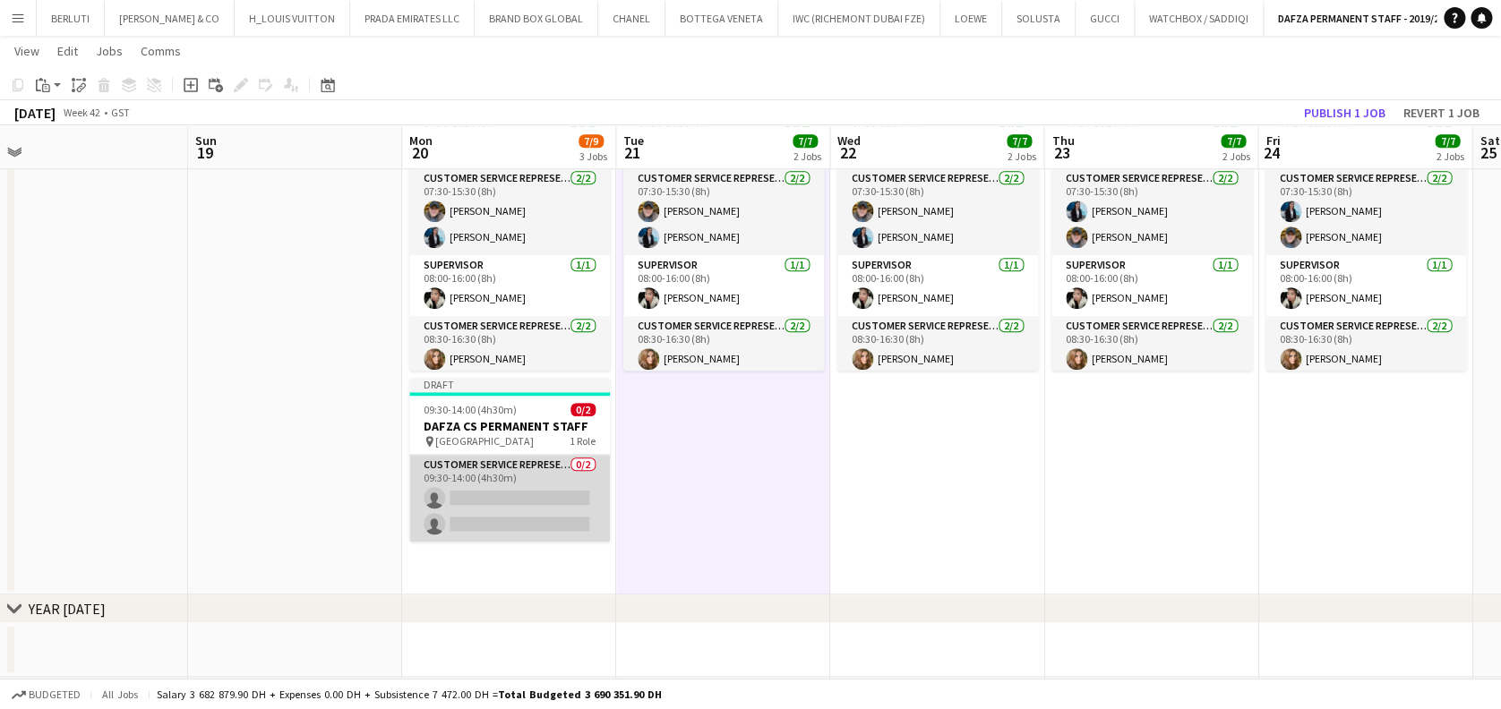
click at [590, 496] on app-card-role "Customer Service Representative 0/2 09:30-14:00 (4h30m) single-neutral-actions …" at bounding box center [509, 498] width 201 height 87
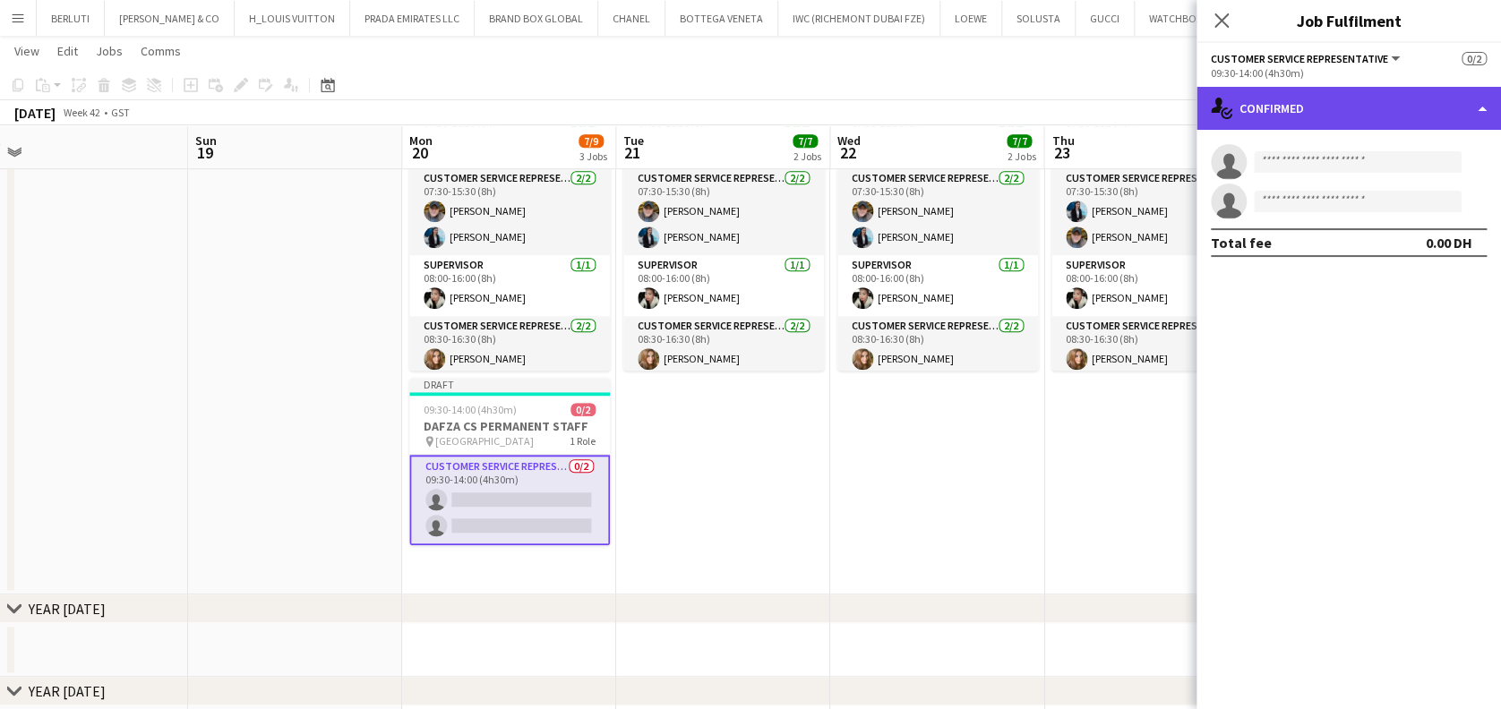
click at [1397, 116] on div "single-neutral-actions-check-2 Confirmed" at bounding box center [1348, 108] width 304 height 43
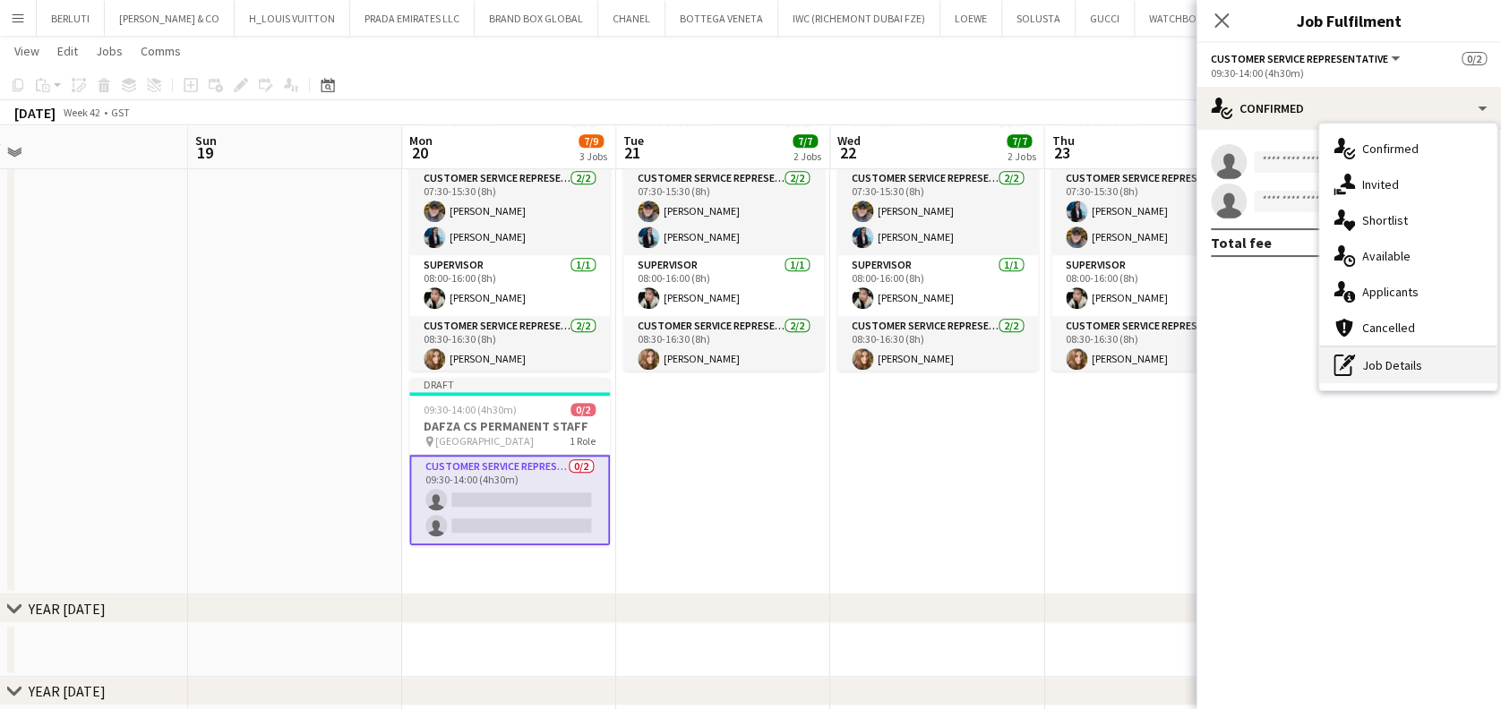
click at [1385, 363] on div "pen-write Job Details" at bounding box center [1407, 365] width 177 height 36
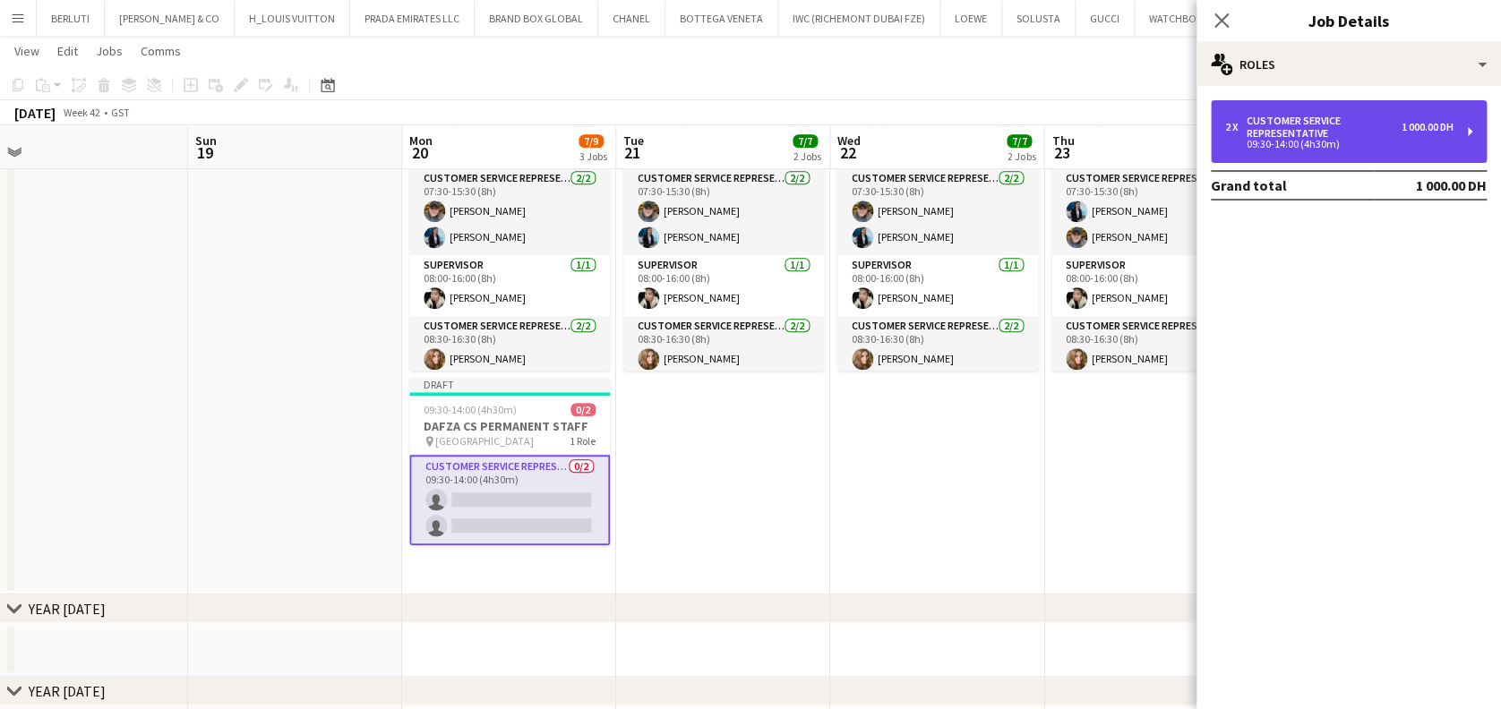
click at [1297, 118] on div "Customer Service Representative" at bounding box center [1324, 127] width 155 height 25
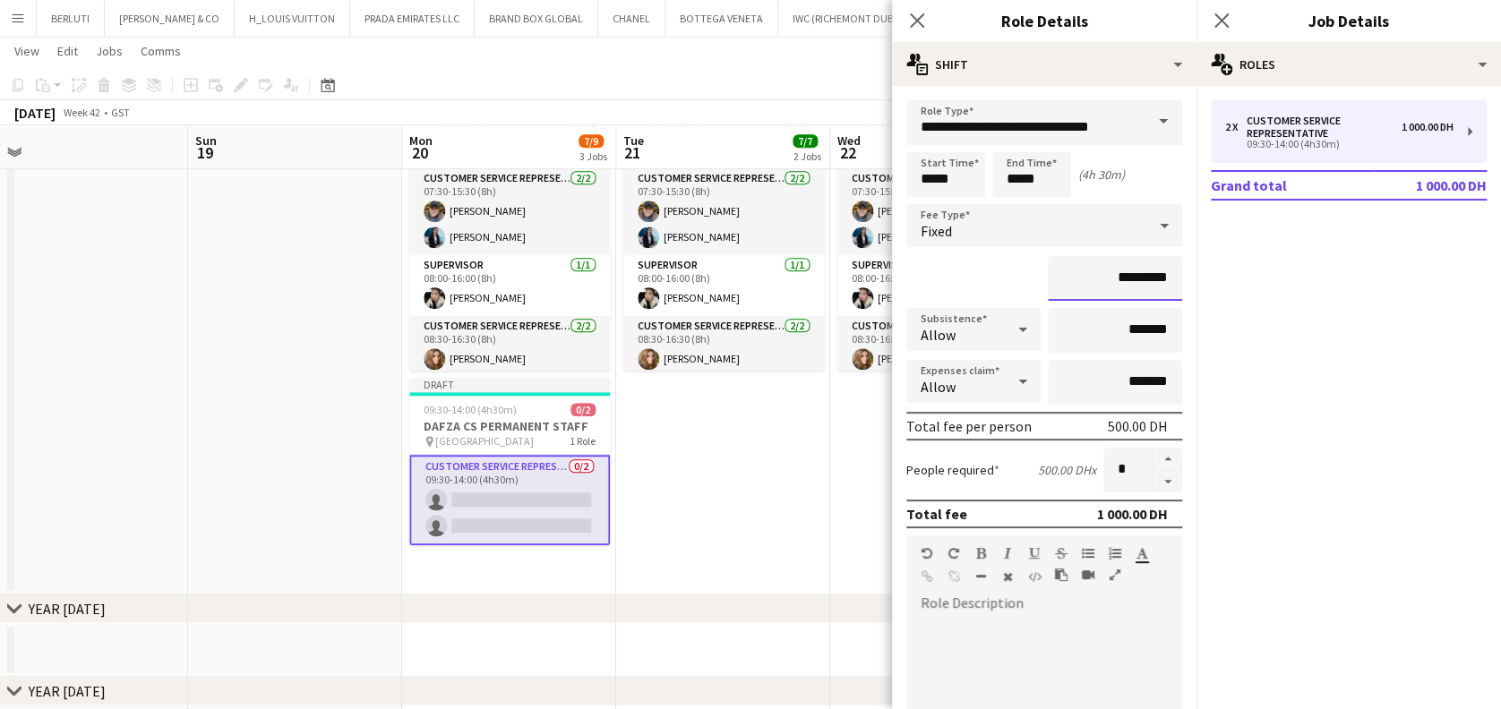
drag, startPoint x: 1103, startPoint y: 271, endPoint x: 1087, endPoint y: 272, distance: 16.1
click at [1087, 272] on input "*********" at bounding box center [1115, 278] width 134 height 45
type input "****"
type input "********"
click at [1161, 487] on button "button" at bounding box center [1167, 482] width 29 height 22
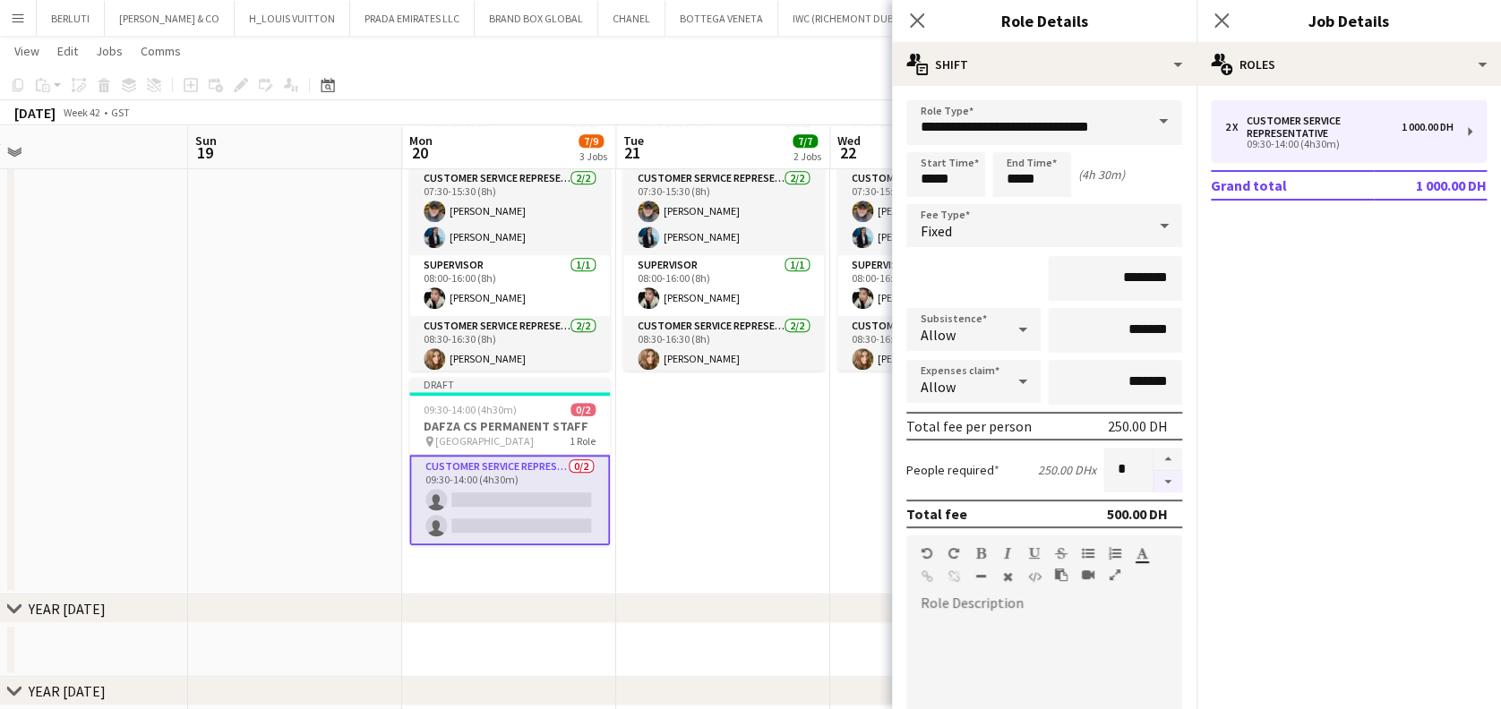
type input "*"
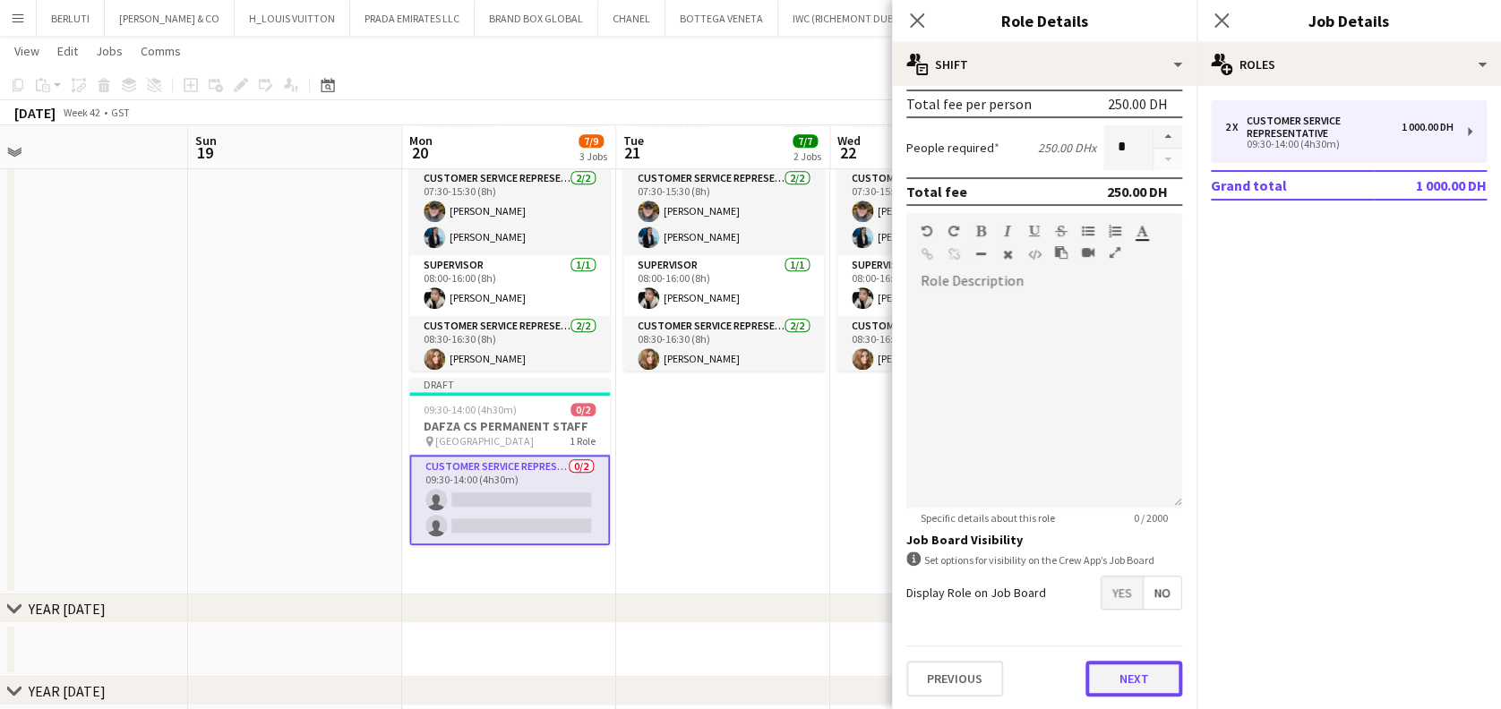
click at [1135, 668] on button "Next" at bounding box center [1133, 679] width 97 height 36
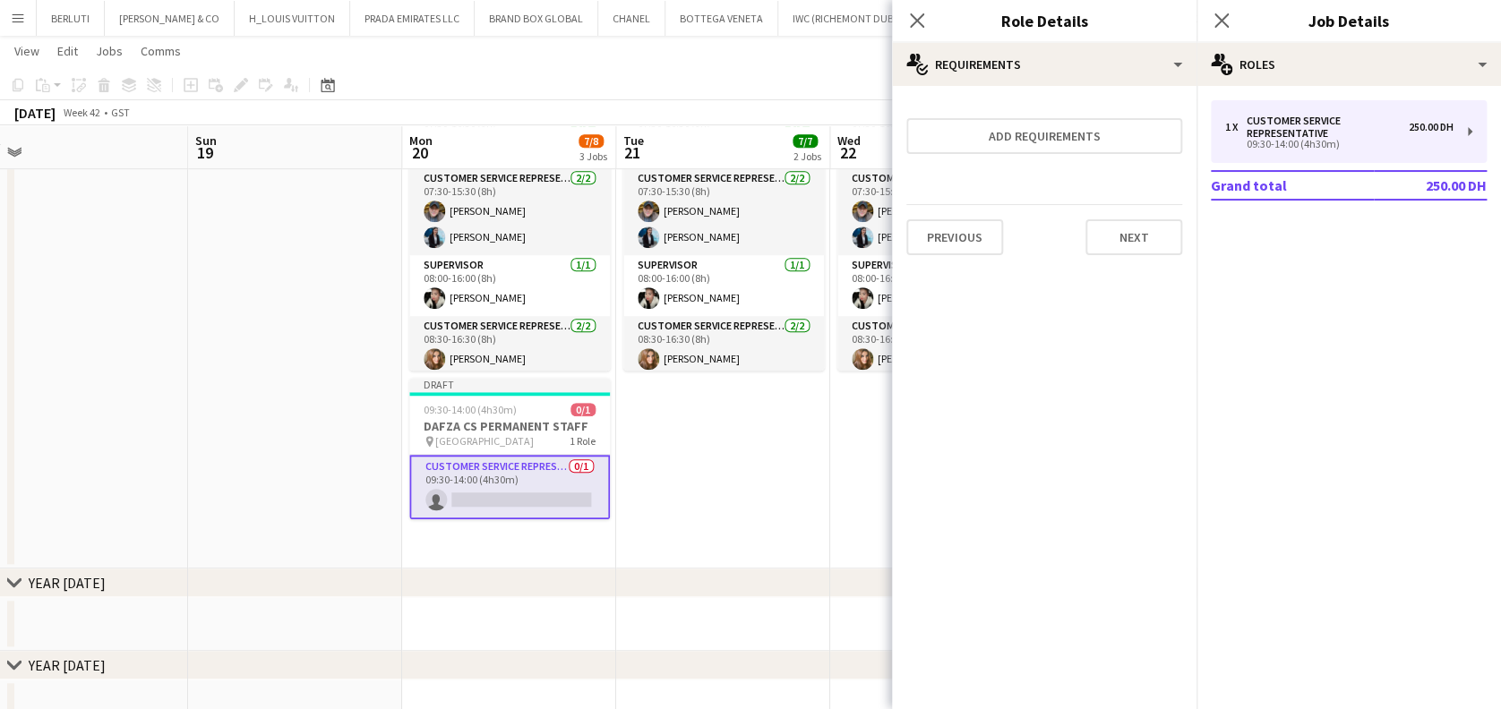
click at [714, 444] on app-date-cell "07:30-16:30 (9h) 5/5 DAFZA CS PERMANENT STAFF pin Dubai Airport Free Zone 3 Rol…" at bounding box center [723, 334] width 214 height 471
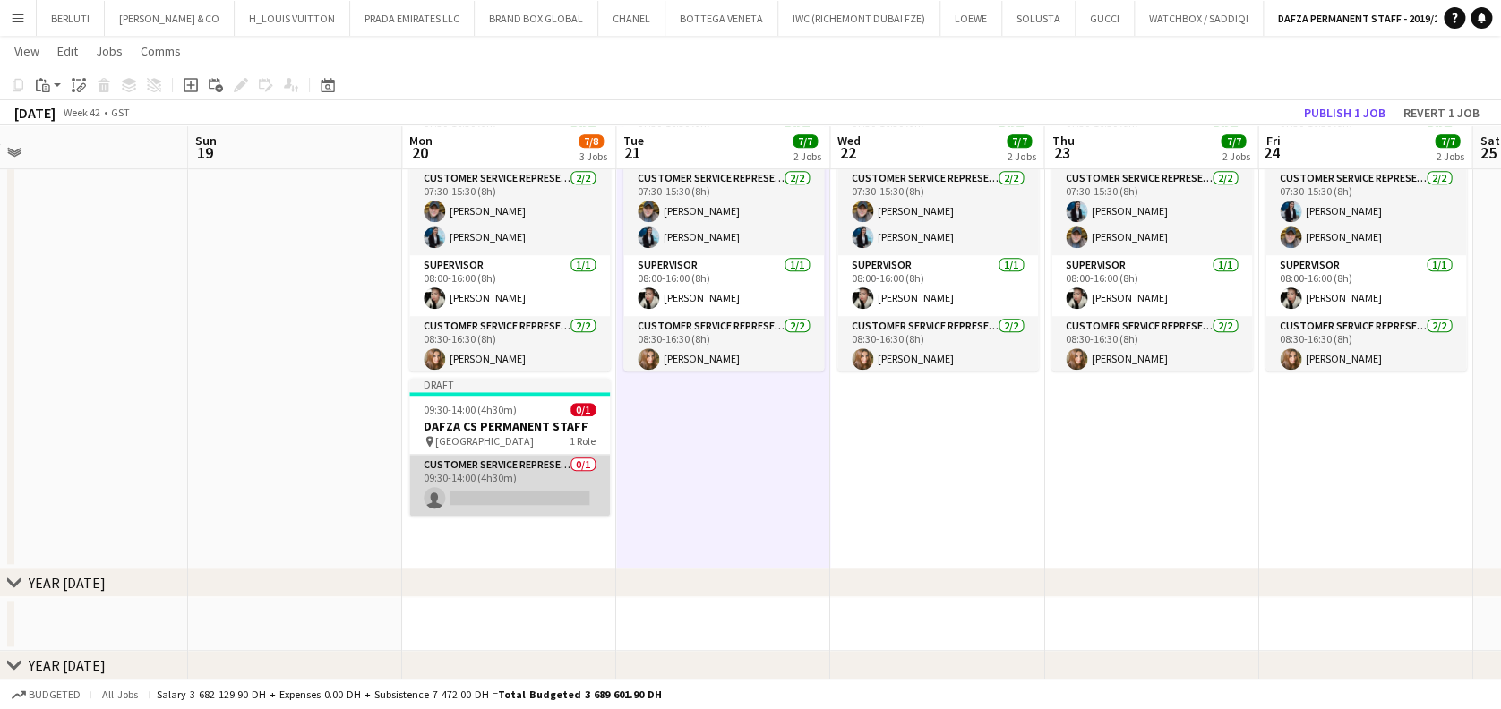
click at [540, 474] on app-card-role "Customer Service Representative 0/1 09:30-14:00 (4h30m) single-neutral-actions" at bounding box center [509, 485] width 201 height 61
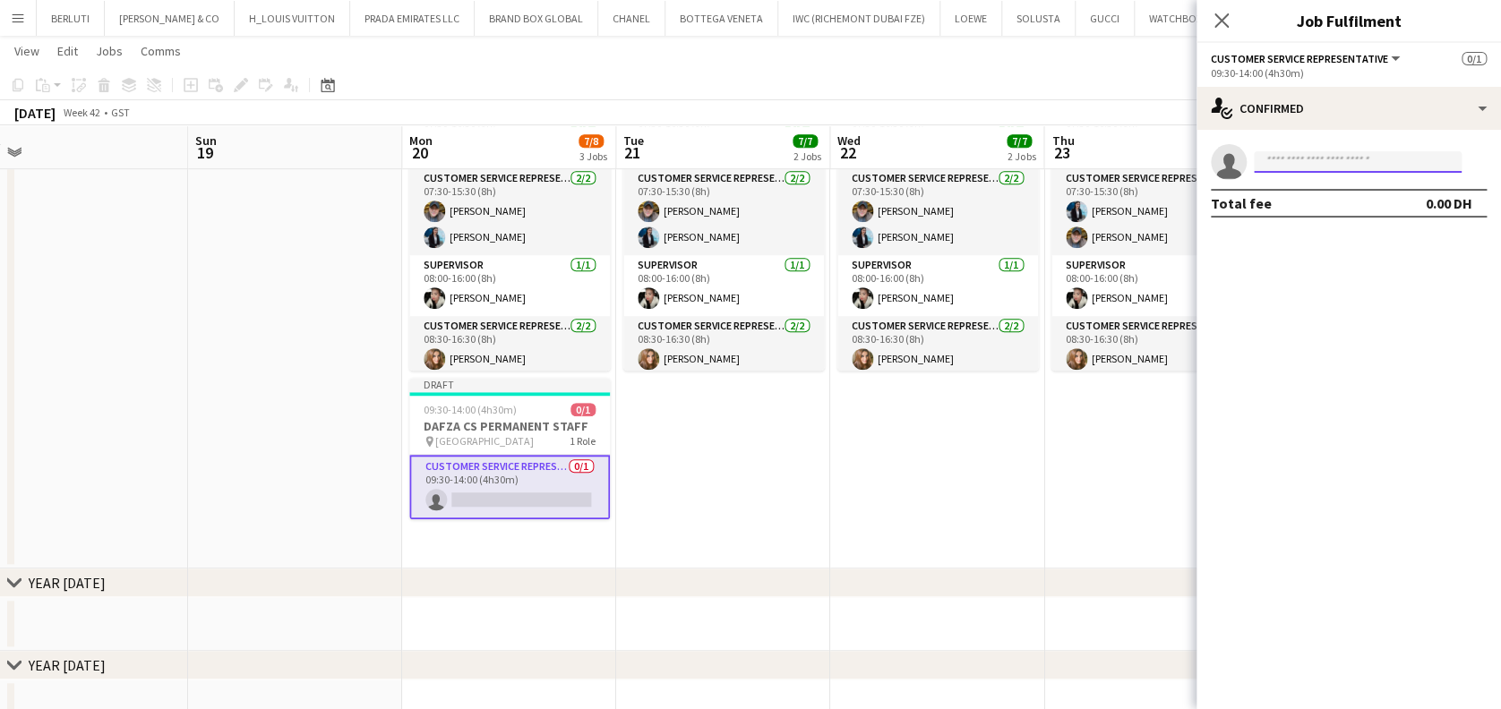
click at [1346, 168] on input at bounding box center [1358, 161] width 208 height 21
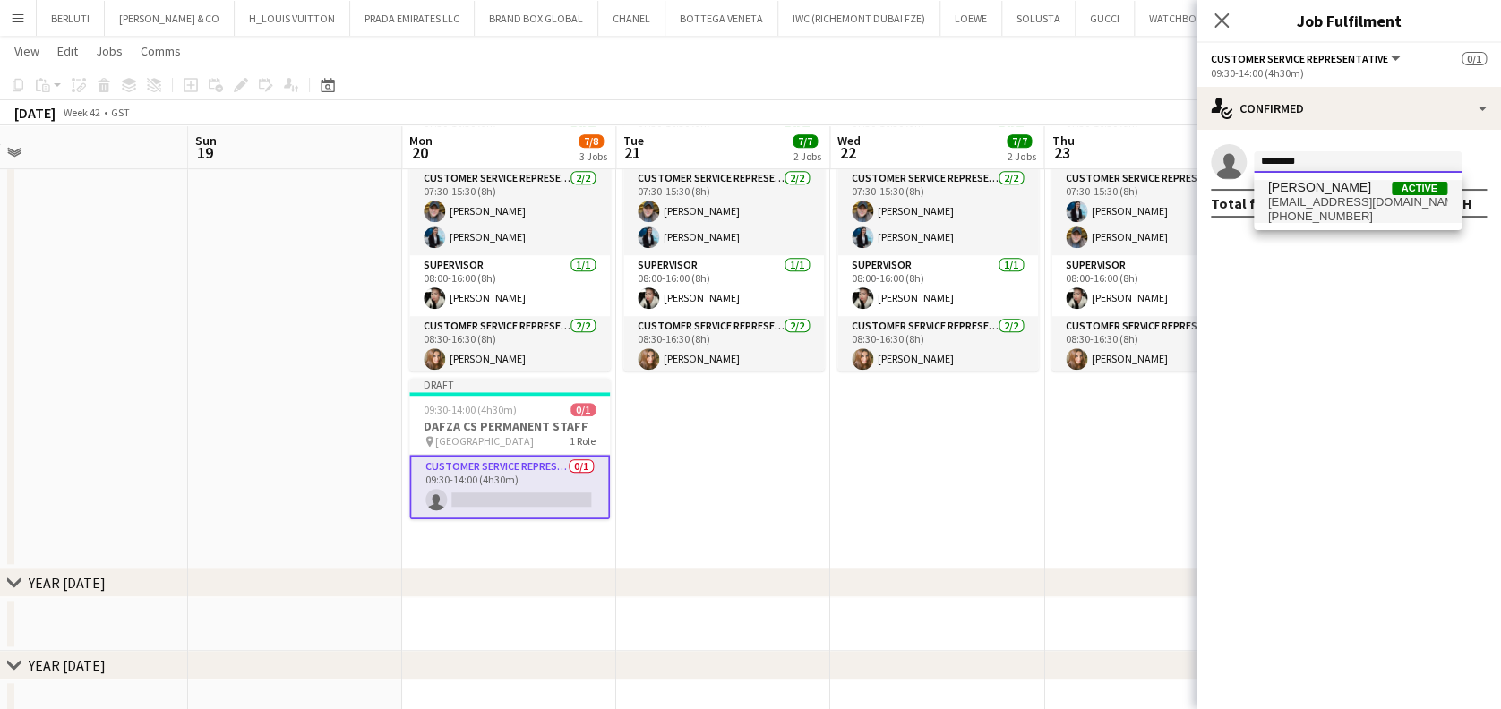
type input "*******"
click at [1389, 198] on span "mylitta123@gmail.com" at bounding box center [1357, 202] width 179 height 14
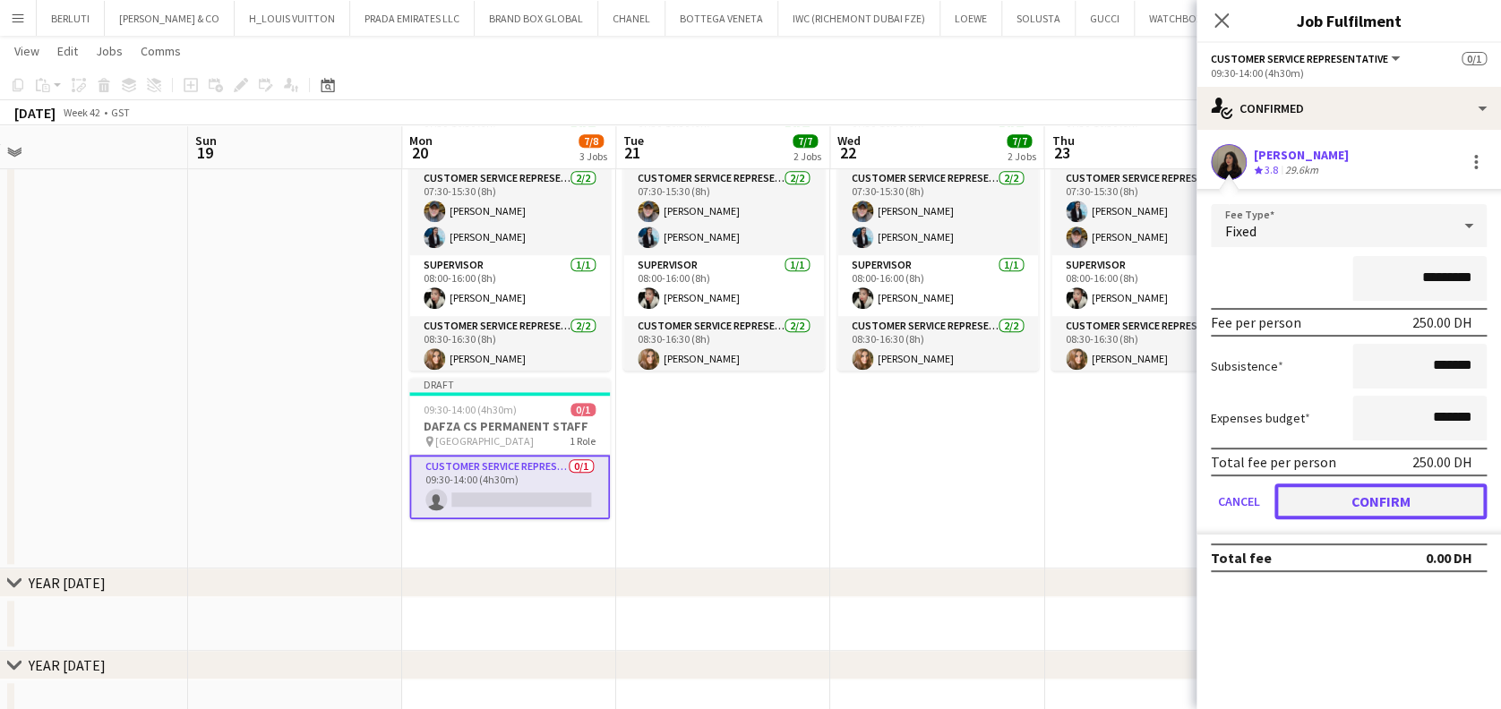
click at [1388, 494] on button "Confirm" at bounding box center [1380, 502] width 212 height 36
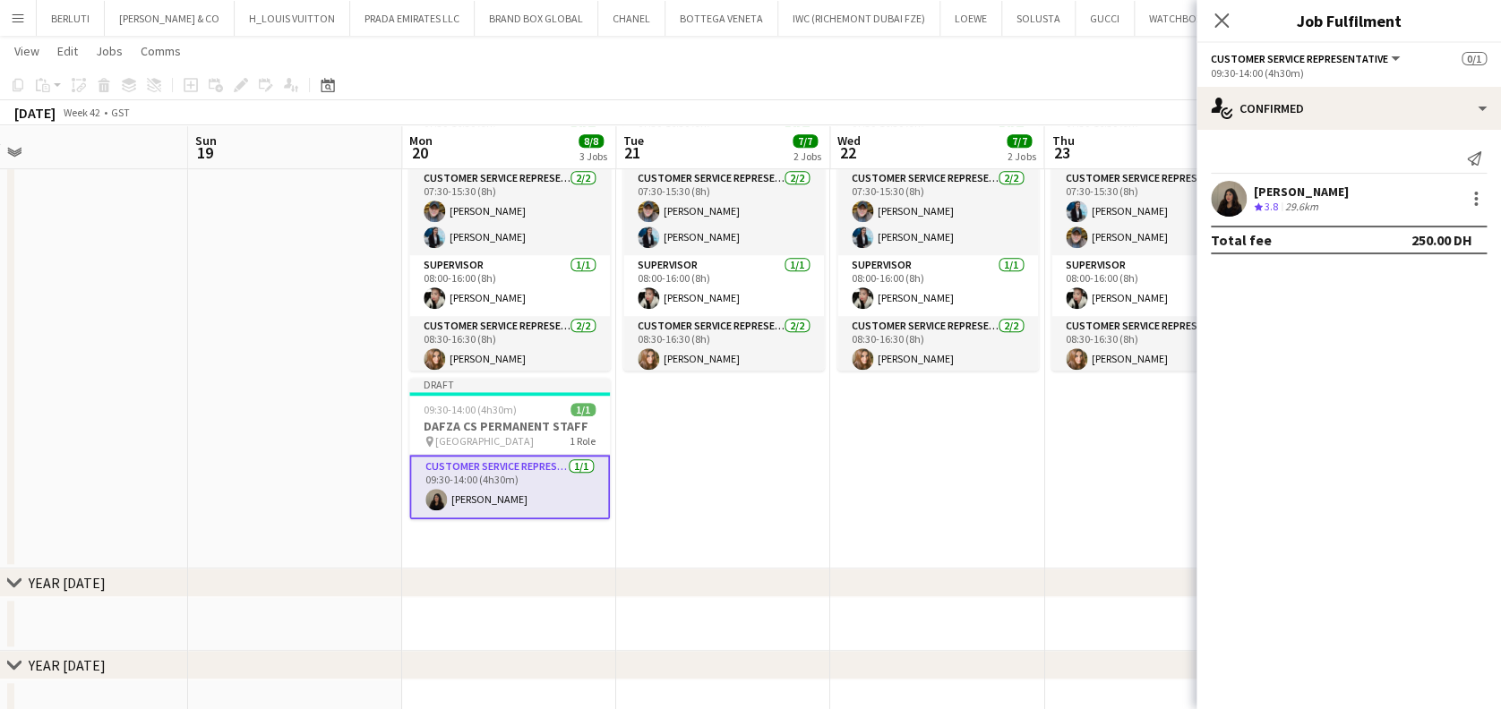
click at [947, 475] on app-date-cell "07:30-16:30 (9h) 5/5 DAFZA CS PERMANENT STAFF pin Dubai Airport Free Zone 3 Rol…" at bounding box center [937, 334] width 214 height 471
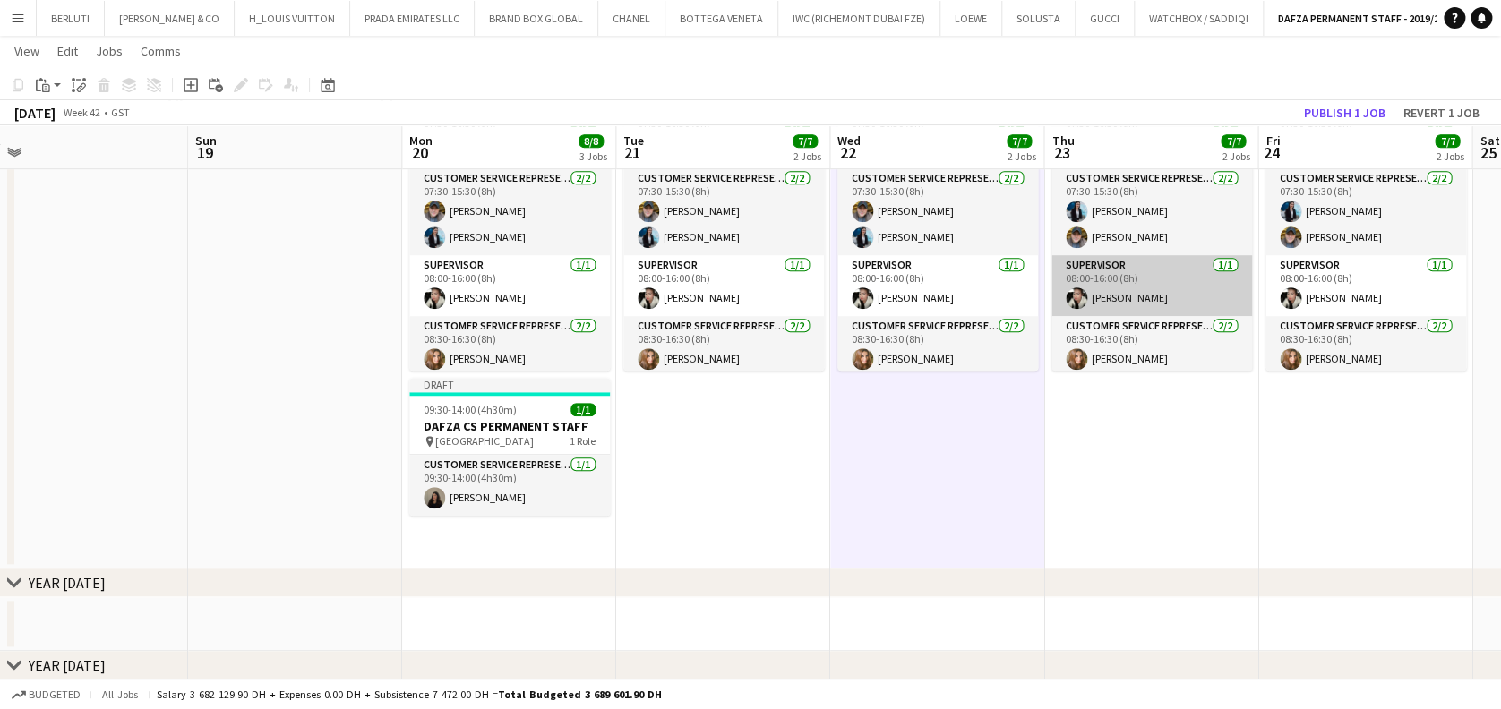
scroll to position [0, 669]
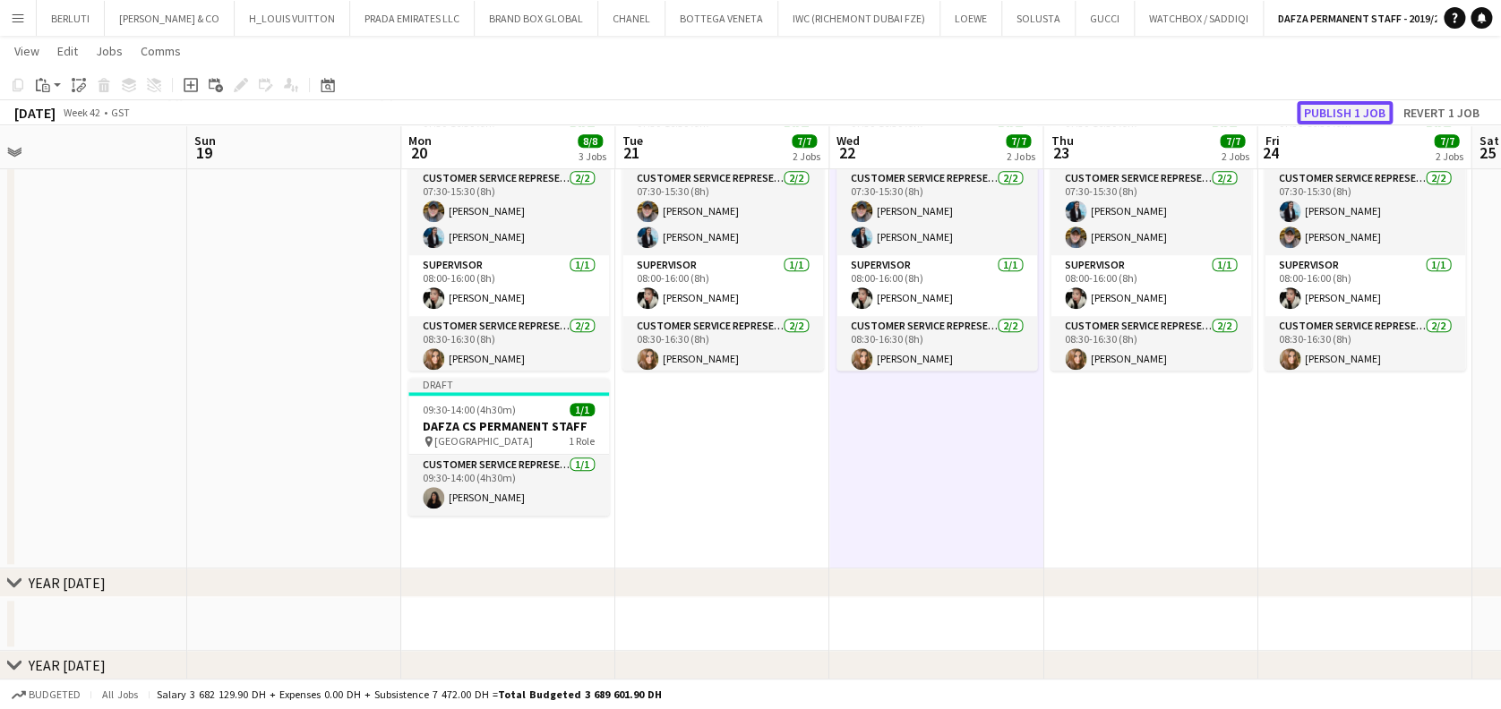
click at [1390, 119] on button "Publish 1 job" at bounding box center [1345, 112] width 96 height 23
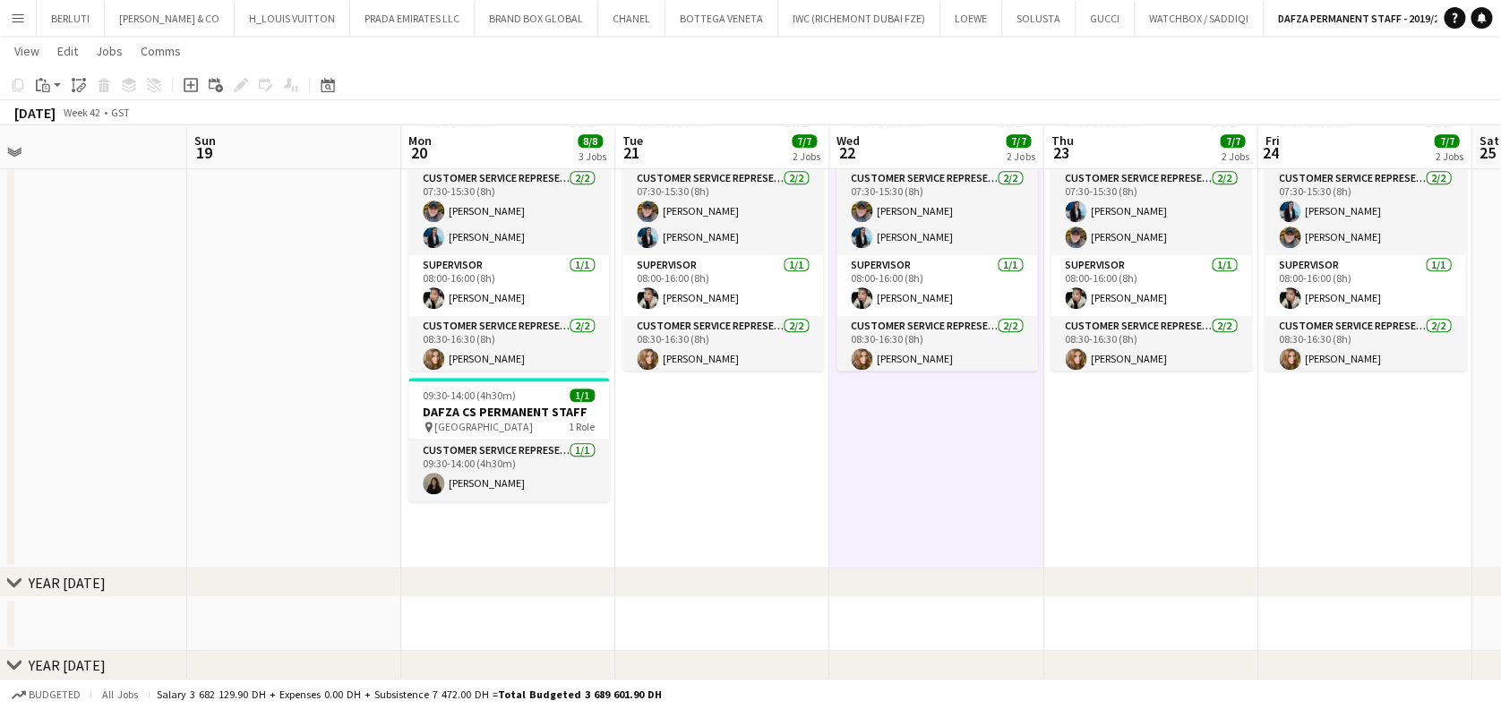
click at [26, 21] on button "Menu" at bounding box center [18, 18] width 36 height 36
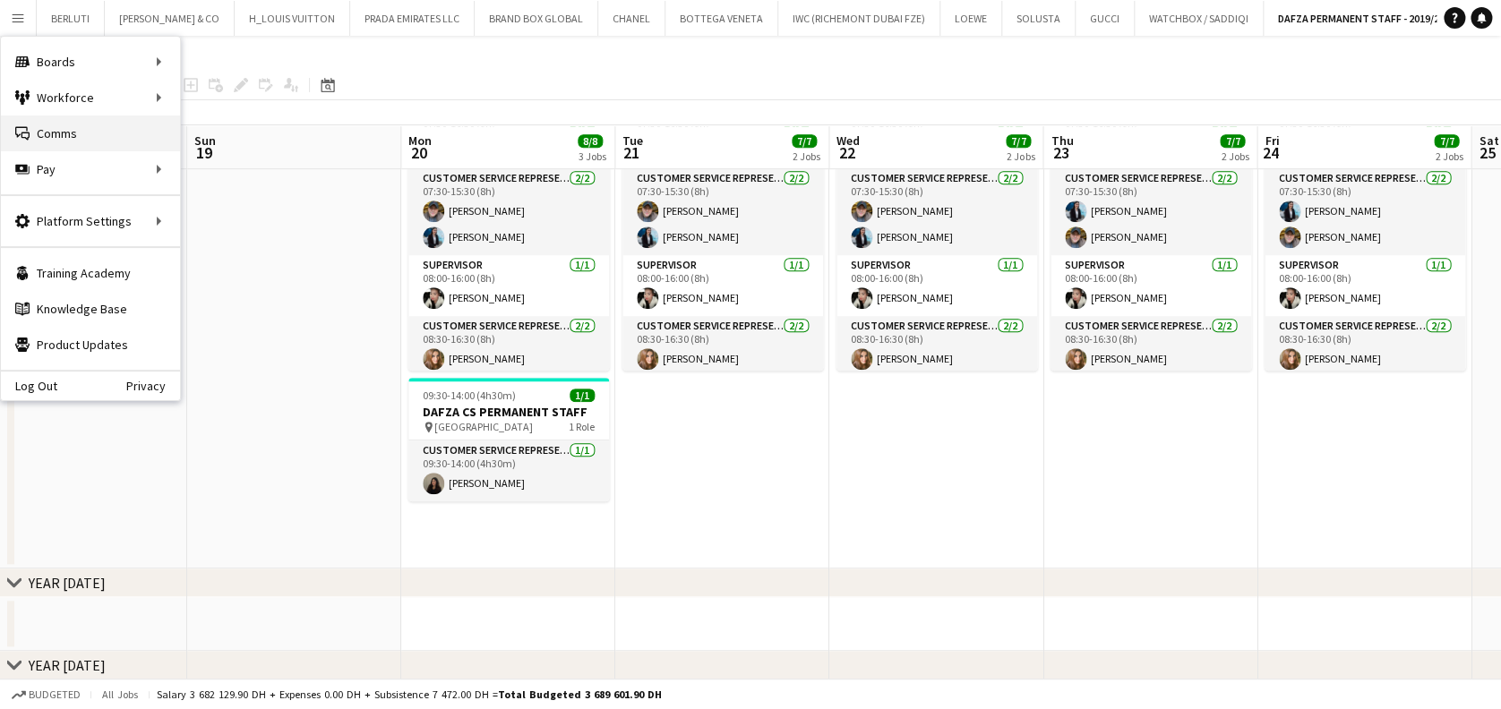
click at [54, 122] on link "Comms Comms" at bounding box center [90, 134] width 179 height 36
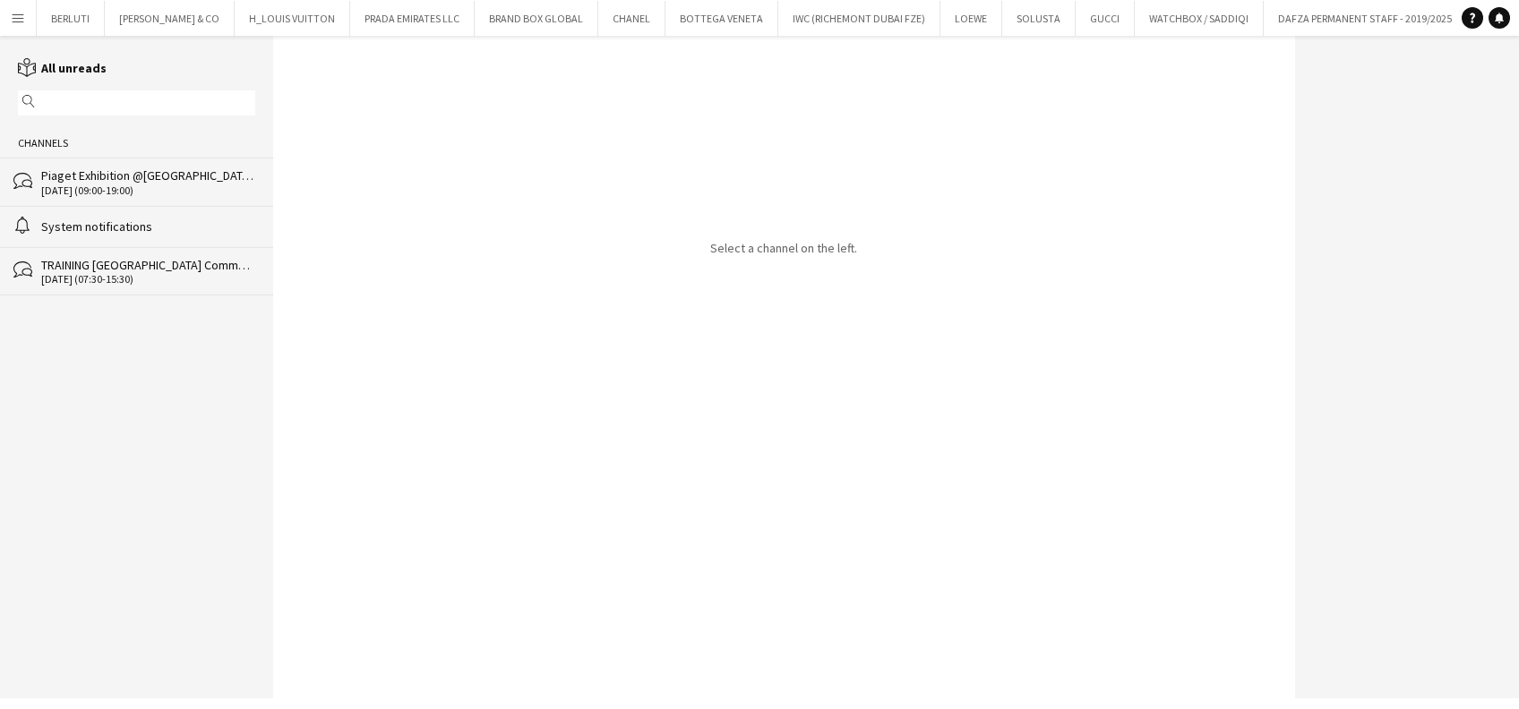
click at [177, 165] on div "bubbles Piaget Exhibition @ERTH Hotel AD 29-10-2025 (09:00-19:00)" at bounding box center [136, 181] width 273 height 47
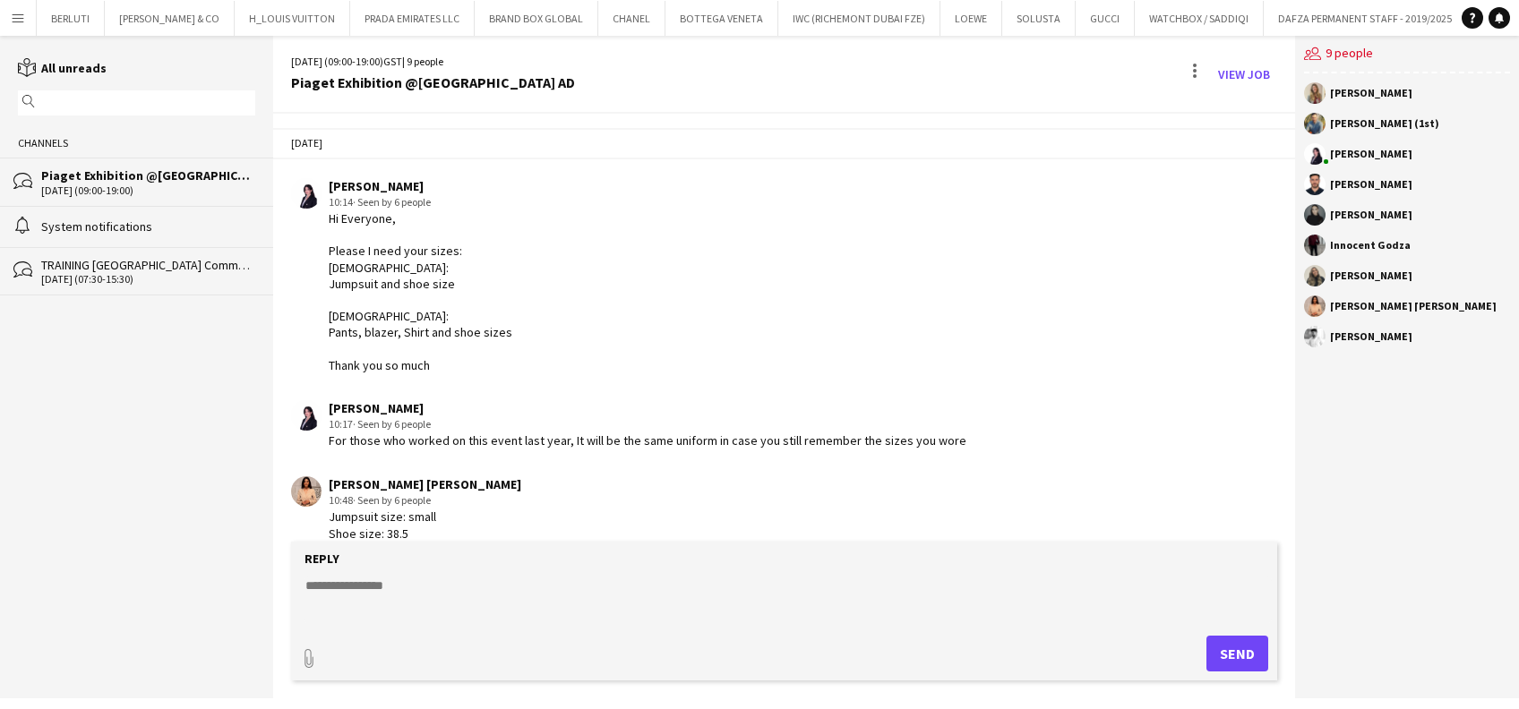
scroll to position [21, 0]
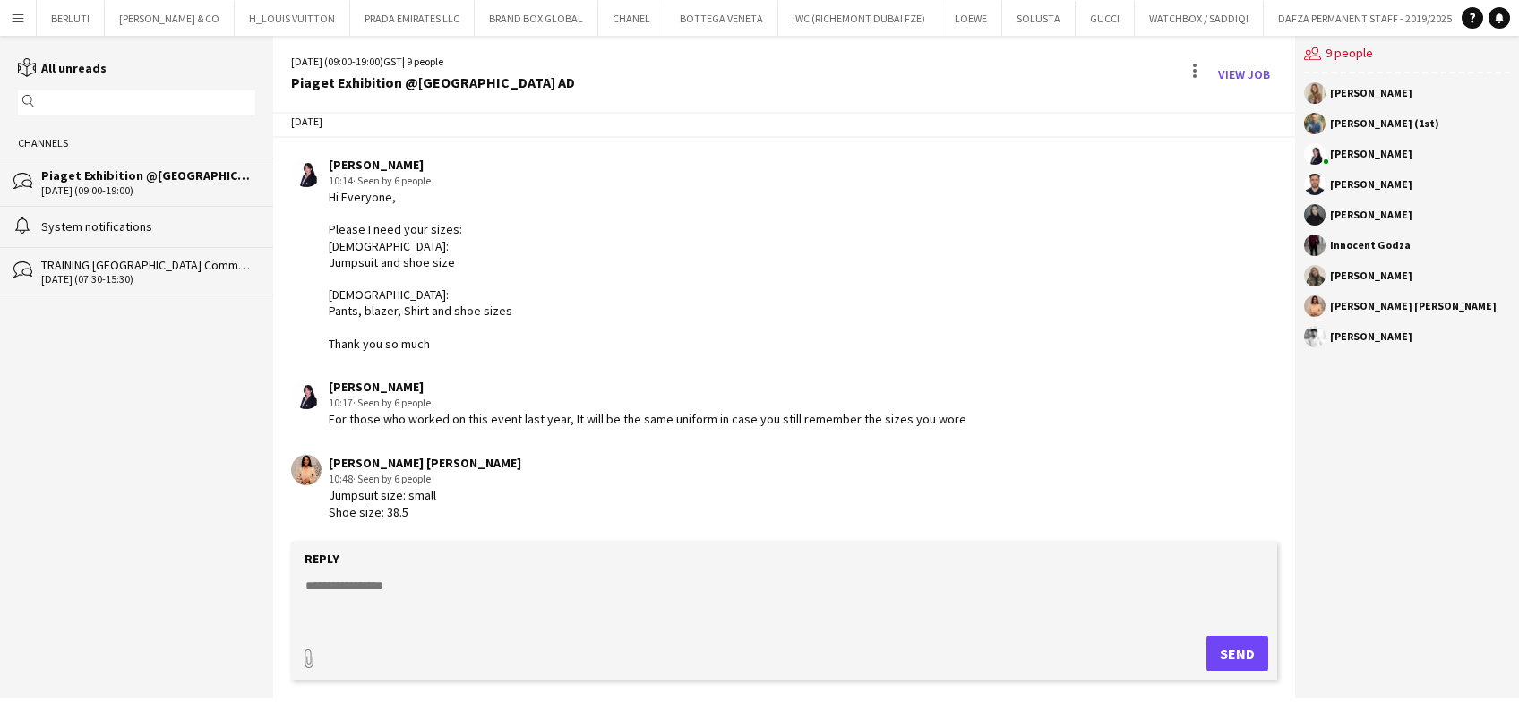
click at [630, 587] on textarea at bounding box center [787, 600] width 967 height 47
click at [619, 603] on textarea at bounding box center [787, 600] width 967 height 47
click at [489, 607] on textarea at bounding box center [787, 600] width 967 height 47
click at [418, 595] on textarea at bounding box center [787, 600] width 967 height 47
click at [404, 587] on textarea at bounding box center [787, 600] width 967 height 47
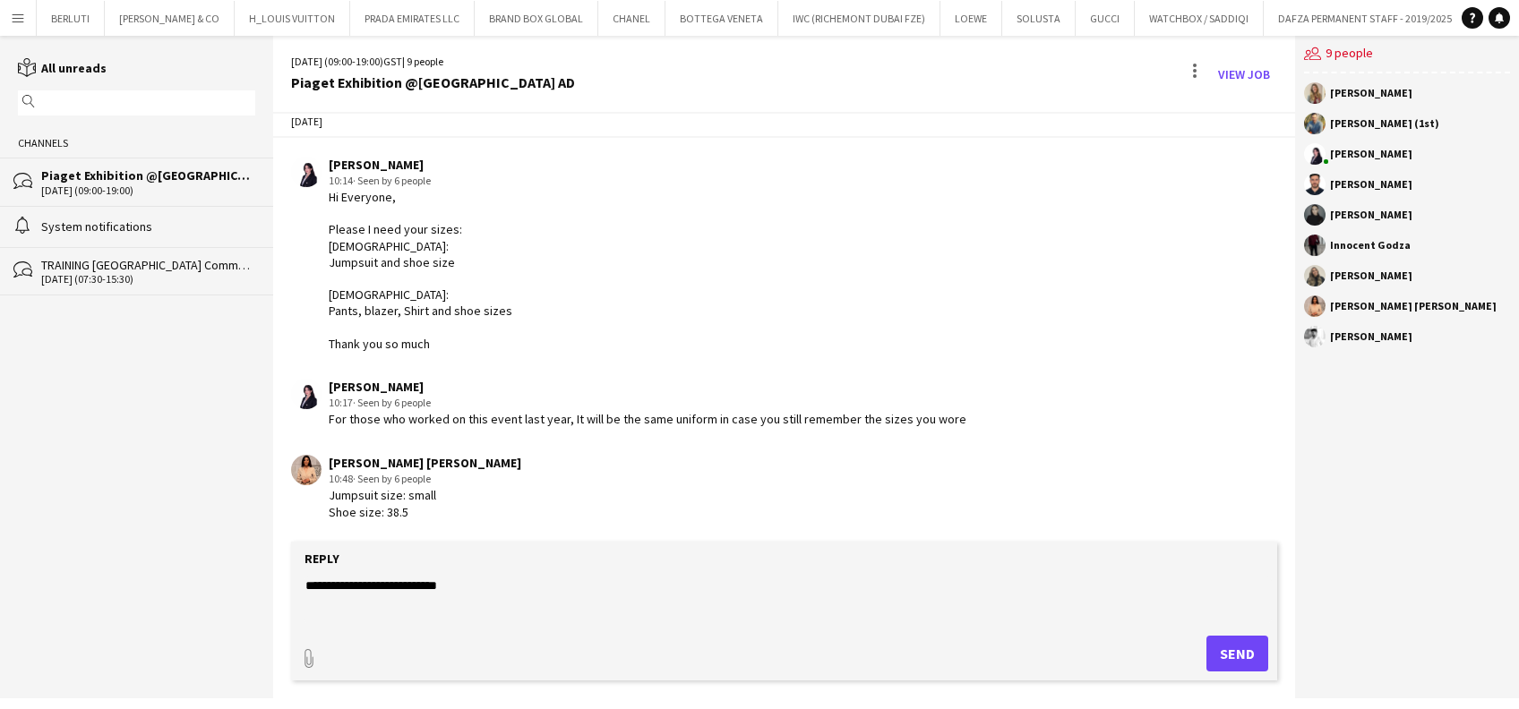
type textarea "**********"
click at [1212, 647] on button "Send" at bounding box center [1237, 654] width 62 height 36
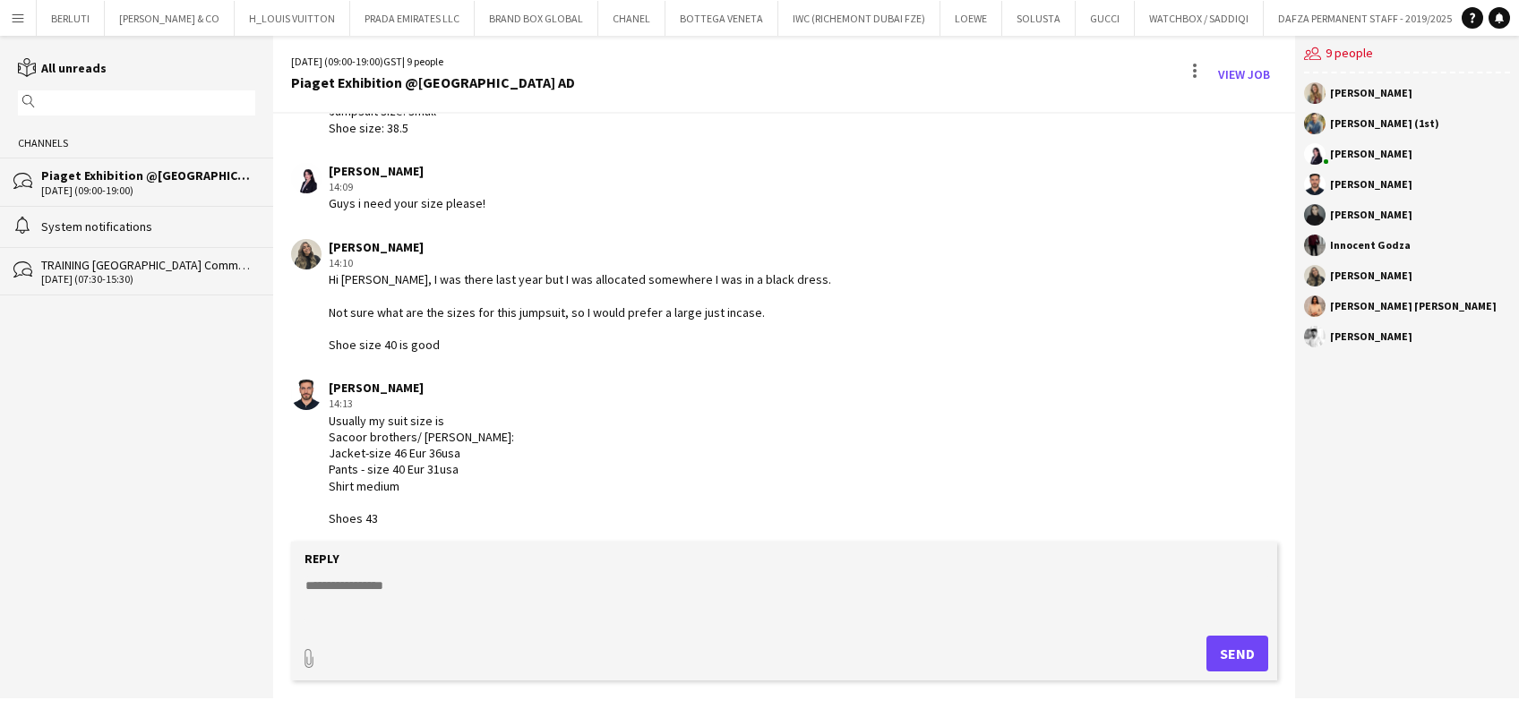
scroll to position [645, 0]
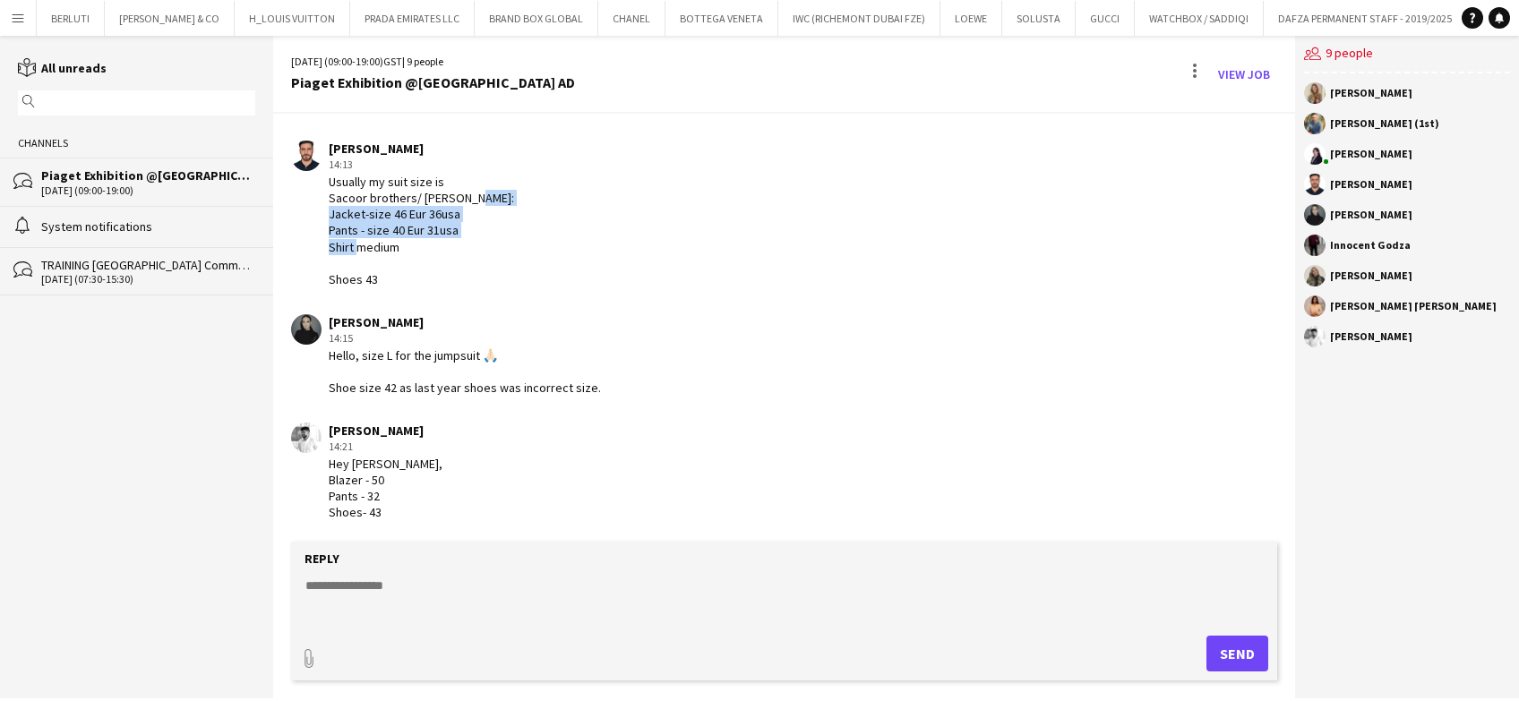
drag, startPoint x: 332, startPoint y: 216, endPoint x: 450, endPoint y: 260, distance: 125.2
click at [450, 260] on div "Usually my suit size is Sacoor brothers/ Zara: Jacket-size 46 Eur 36usa Pants -…" at bounding box center [421, 231] width 185 height 114
drag, startPoint x: 450, startPoint y: 260, endPoint x: 322, endPoint y: 212, distance: 135.7
click at [324, 212] on div "Ibrahim El Banna 14:13 Usually my suit size is Sacoor brothers/ Zara: Jacket-si…" at bounding box center [699, 214] width 817 height 147
click at [343, 191] on div "Usually my suit size is Sacoor brothers/ Zara: Jacket-size 46 Eur 36usa Pants -…" at bounding box center [421, 231] width 185 height 114
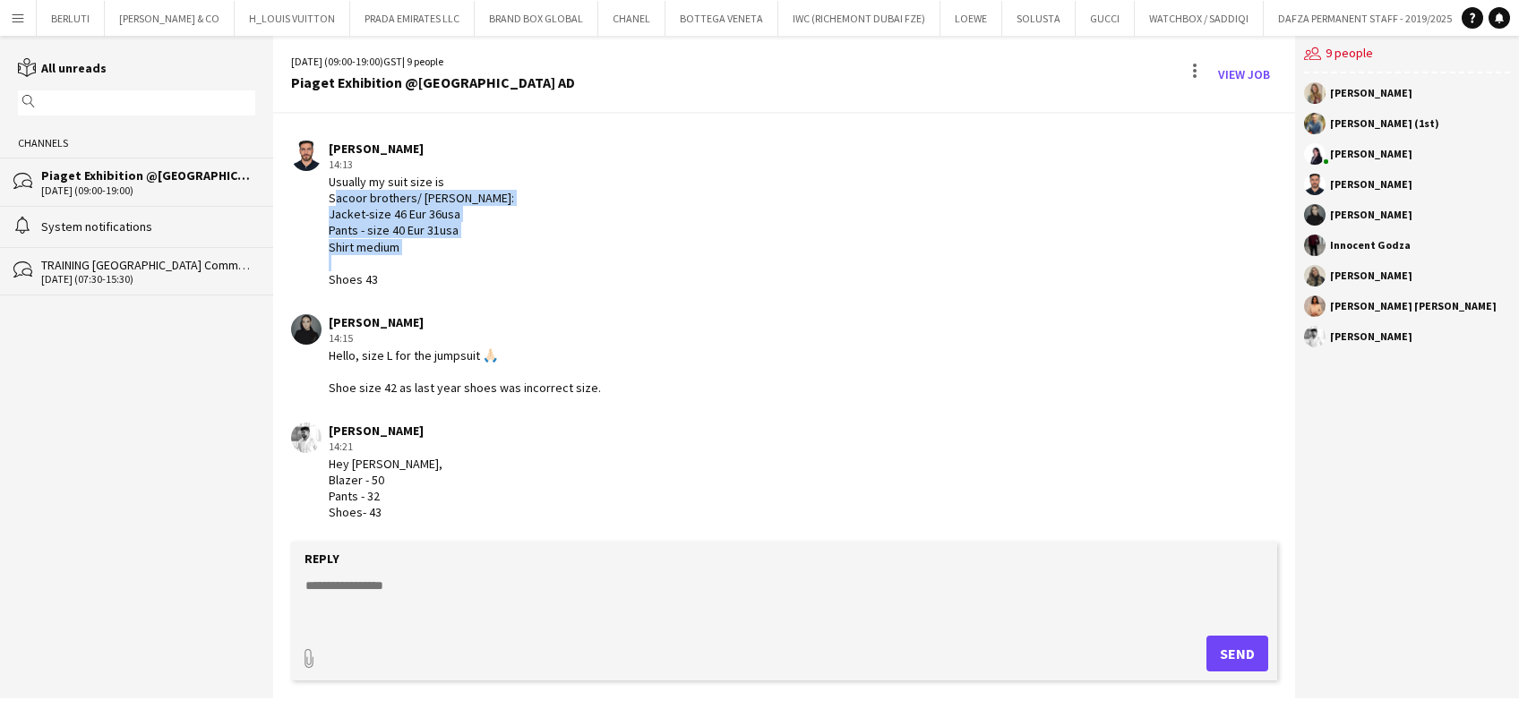
drag, startPoint x: 356, startPoint y: 211, endPoint x: 414, endPoint y: 293, distance: 100.1
click at [414, 293] on app-chat-message "Ibrahim El Banna 14:13 Usually my suit size is Sacoor brothers/ Zara: Jacket-si…" at bounding box center [783, 214] width 1021 height 165
drag, startPoint x: 414, startPoint y: 293, endPoint x: 380, endPoint y: 227, distance: 74.5
copy div "Sacoor brothers/ Zara: Jacket-size 46 Eur 36usa Pants - size 40 Eur 31usa Shirt…"
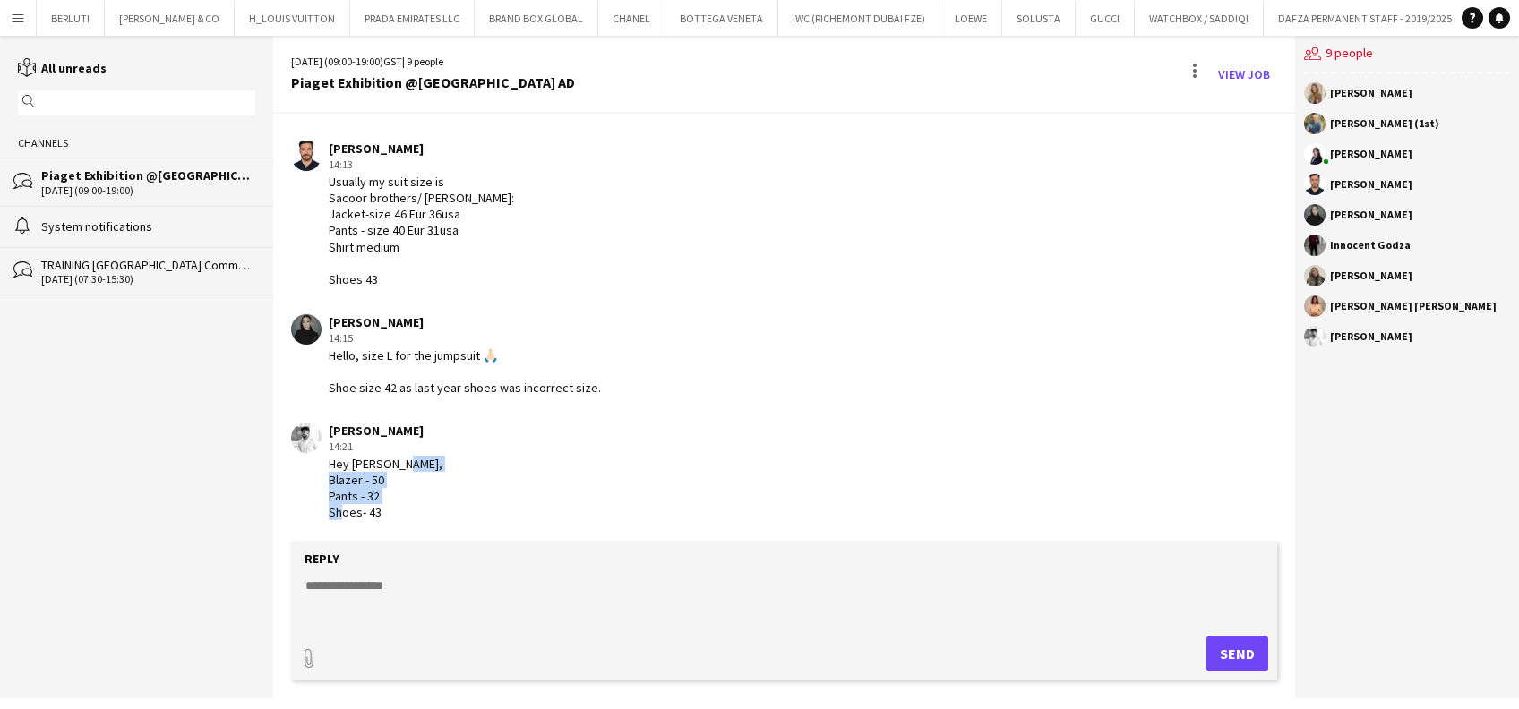
drag, startPoint x: 329, startPoint y: 472, endPoint x: 388, endPoint y: 527, distance: 81.1
click at [388, 527] on app-chat-message "Waleed Shehadeh 14:21 Hey Sarah, Blazer - 50 Pants - 32 Shoes- 43" at bounding box center [783, 472] width 1021 height 116
drag, startPoint x: 388, startPoint y: 527, endPoint x: 376, endPoint y: 507, distance: 23.7
copy div "Blazer - 50 Pants - 32 Shoes- 43"
drag, startPoint x: 381, startPoint y: 553, endPoint x: 371, endPoint y: 542, distance: 15.2
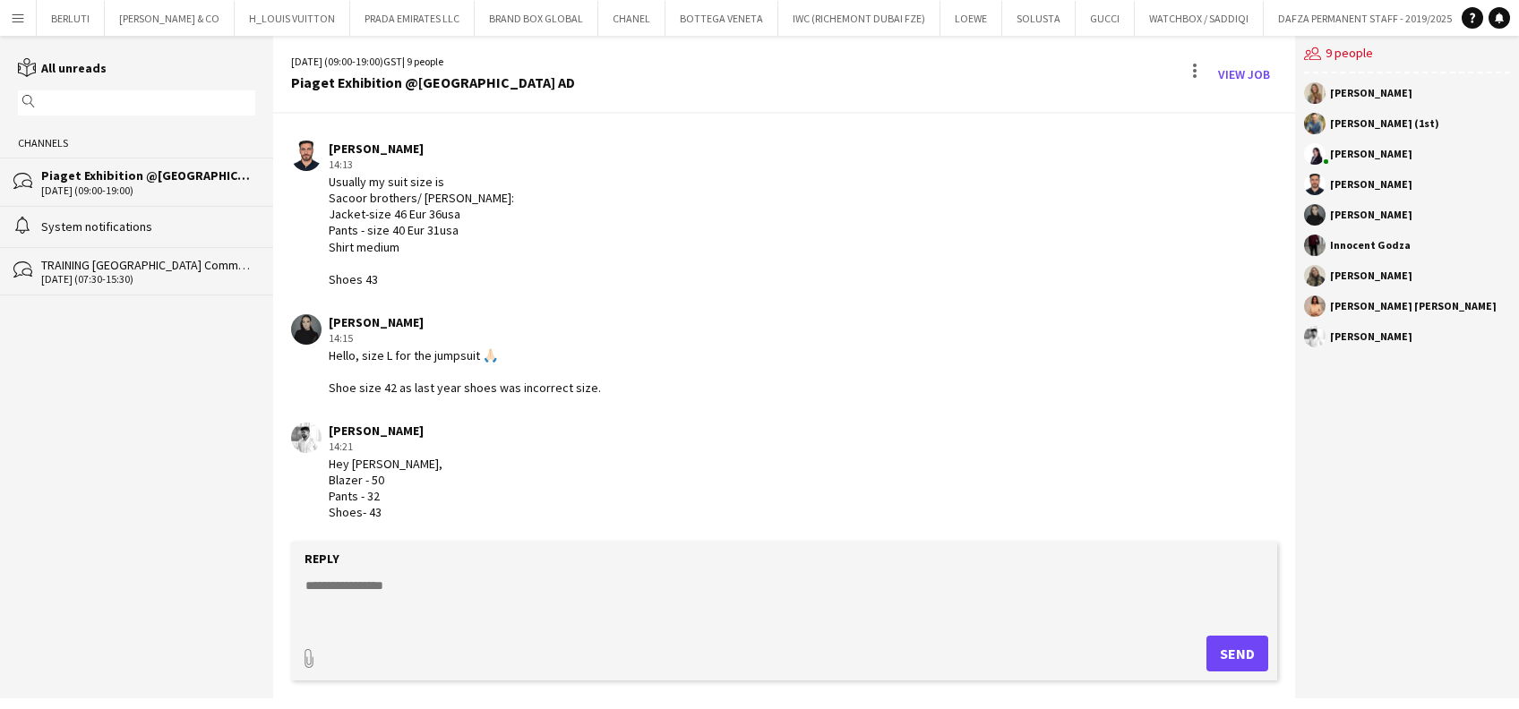
click at [371, 542] on div "29-10-2025 (09:00-19:00) GST | 9 people Piaget Exhibition @ERTH Hotel AD View J…" at bounding box center [783, 367] width 1021 height 663
drag, startPoint x: 371, startPoint y: 542, endPoint x: 345, endPoint y: 484, distance: 63.7
click at [344, 463] on div "Hey Sarah, Blazer - 50 Pants - 32 Shoes- 43" at bounding box center [386, 488] width 114 height 65
click at [353, 590] on textarea at bounding box center [787, 600] width 967 height 47
click at [362, 587] on textarea "**********" at bounding box center [787, 600] width 967 height 47
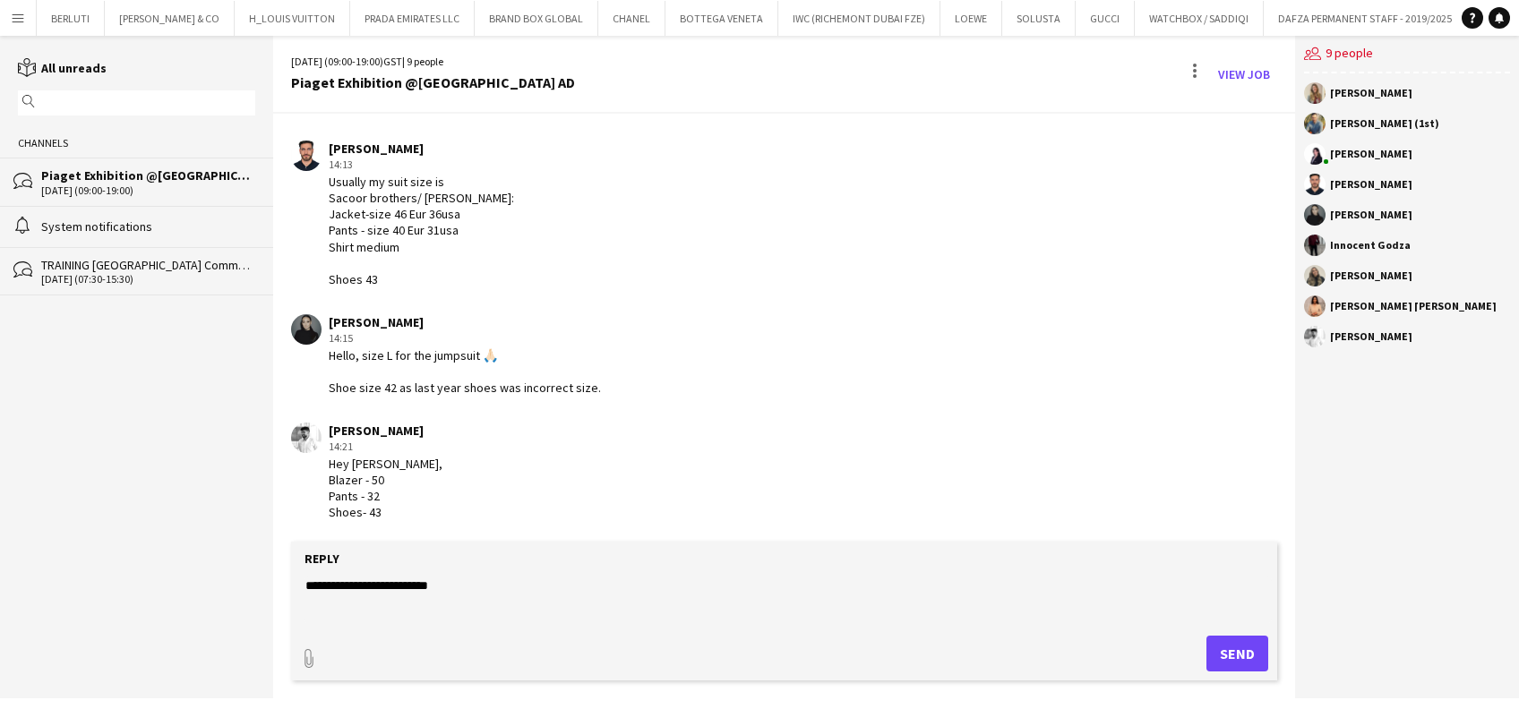
click at [388, 584] on textarea "**********" at bounding box center [787, 600] width 967 height 47
type textarea "**********"
click at [1234, 666] on button "Send" at bounding box center [1237, 654] width 62 height 36
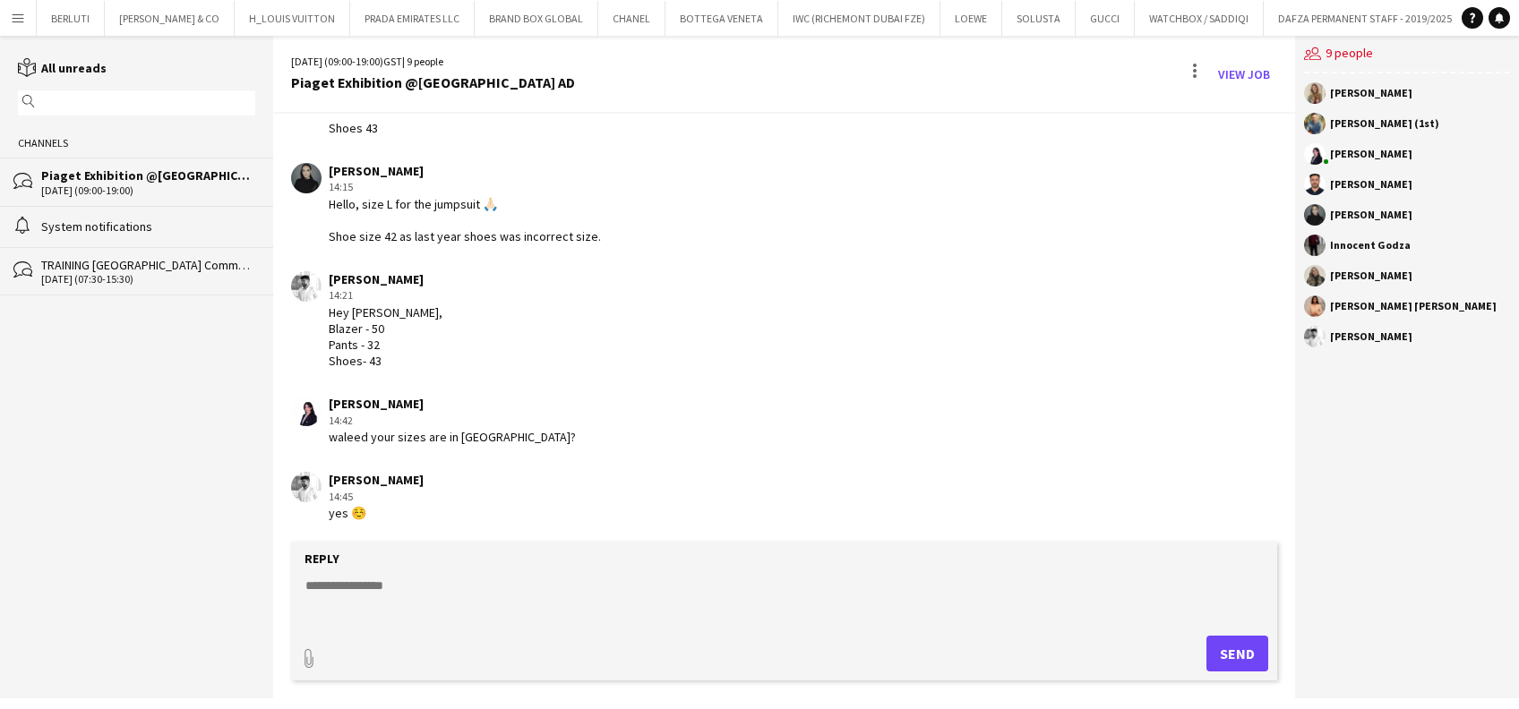
scroll to position [1062, 0]
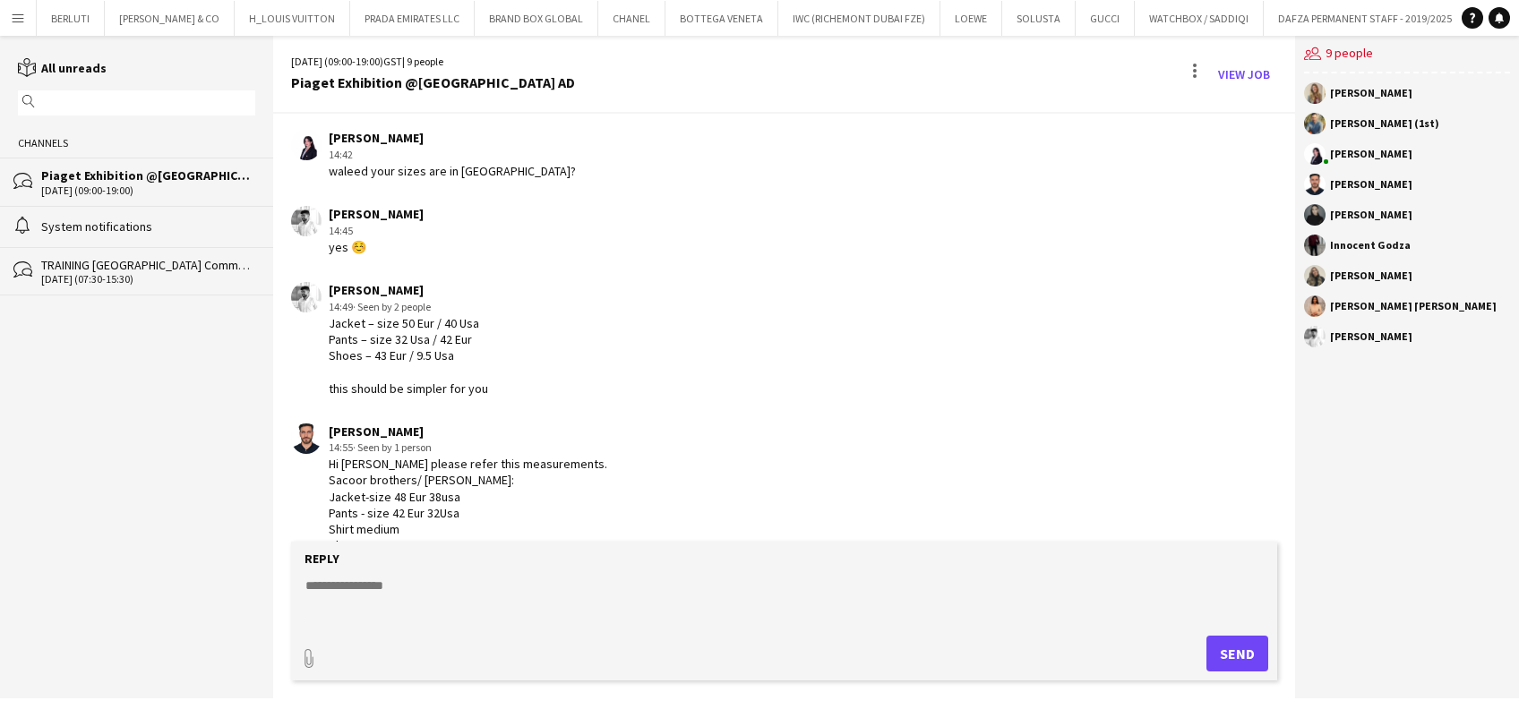
click at [1505, 265] on div "Shima Abdelsalam" at bounding box center [1407, 275] width 206 height 21
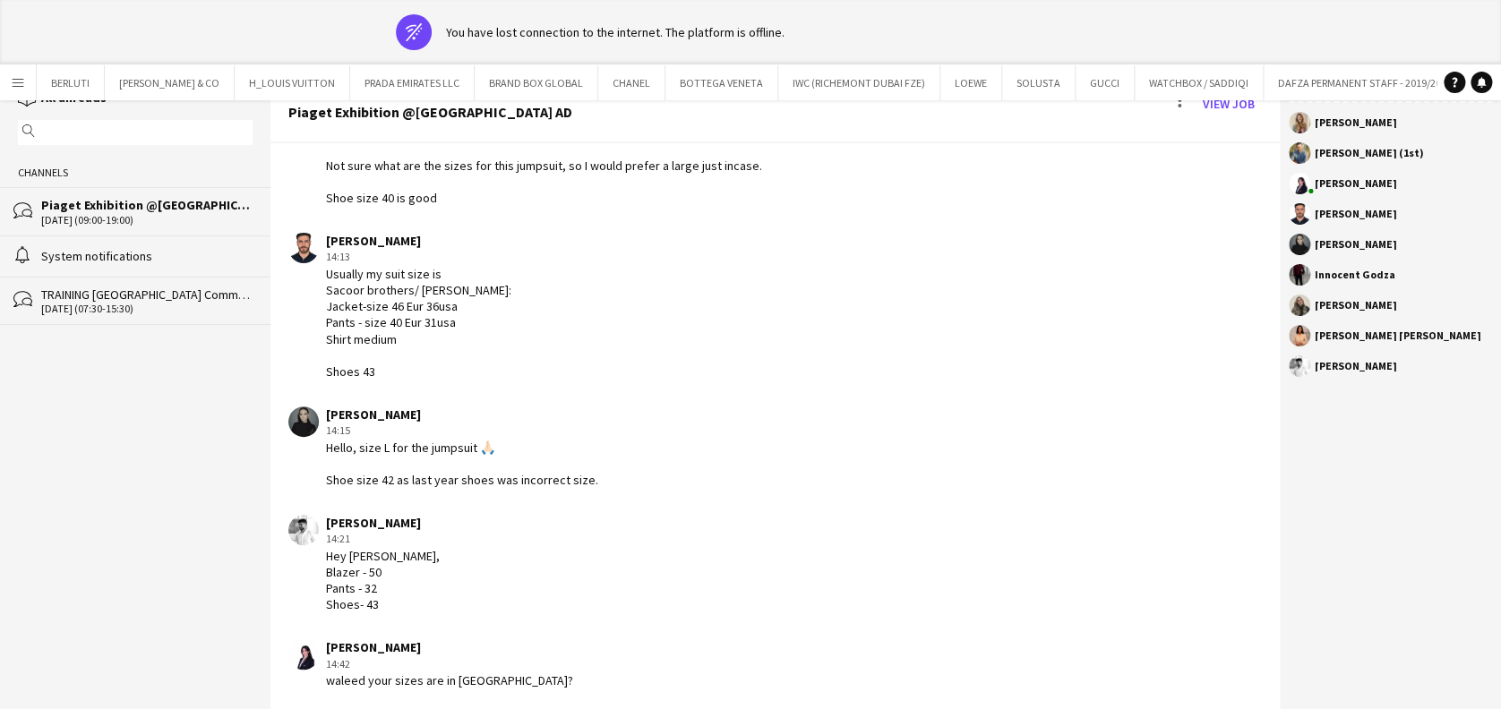
scroll to position [54, 0]
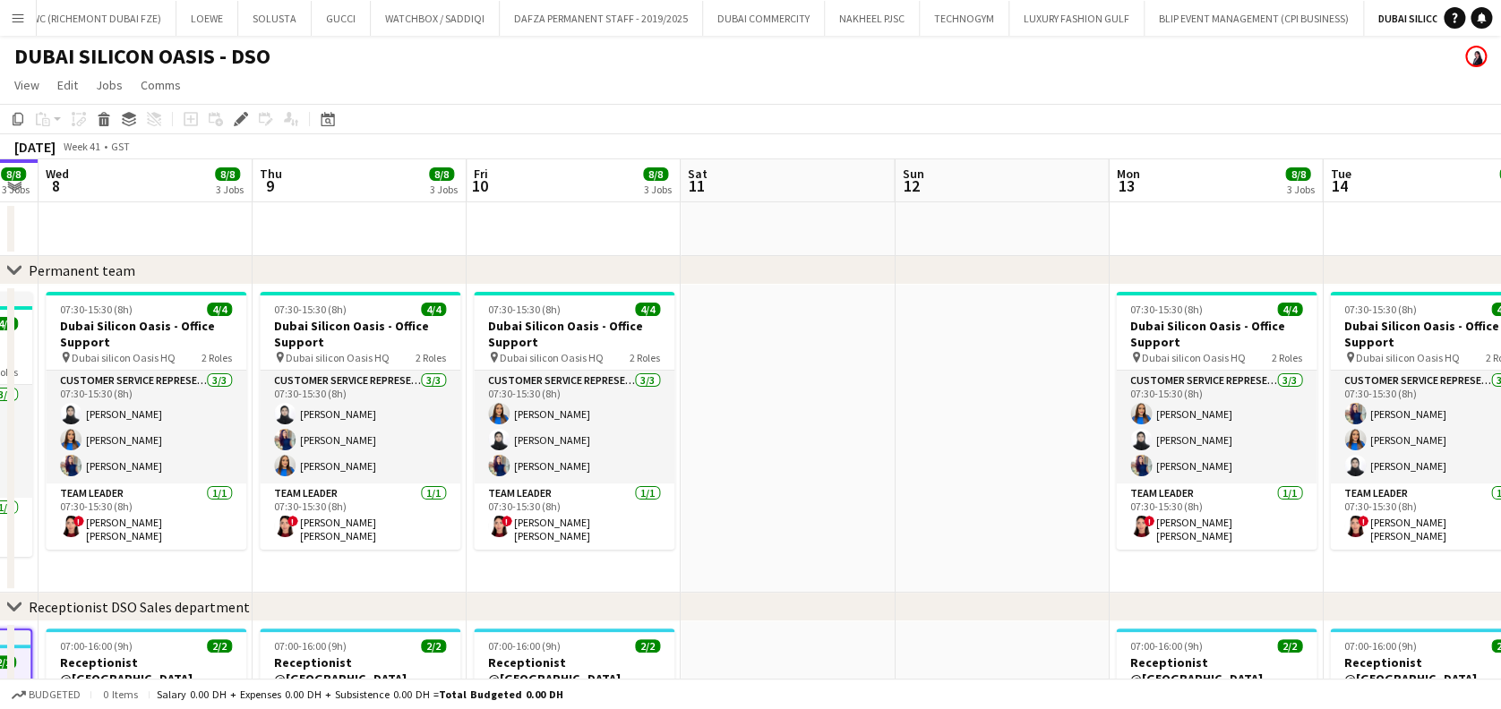
scroll to position [0, 871]
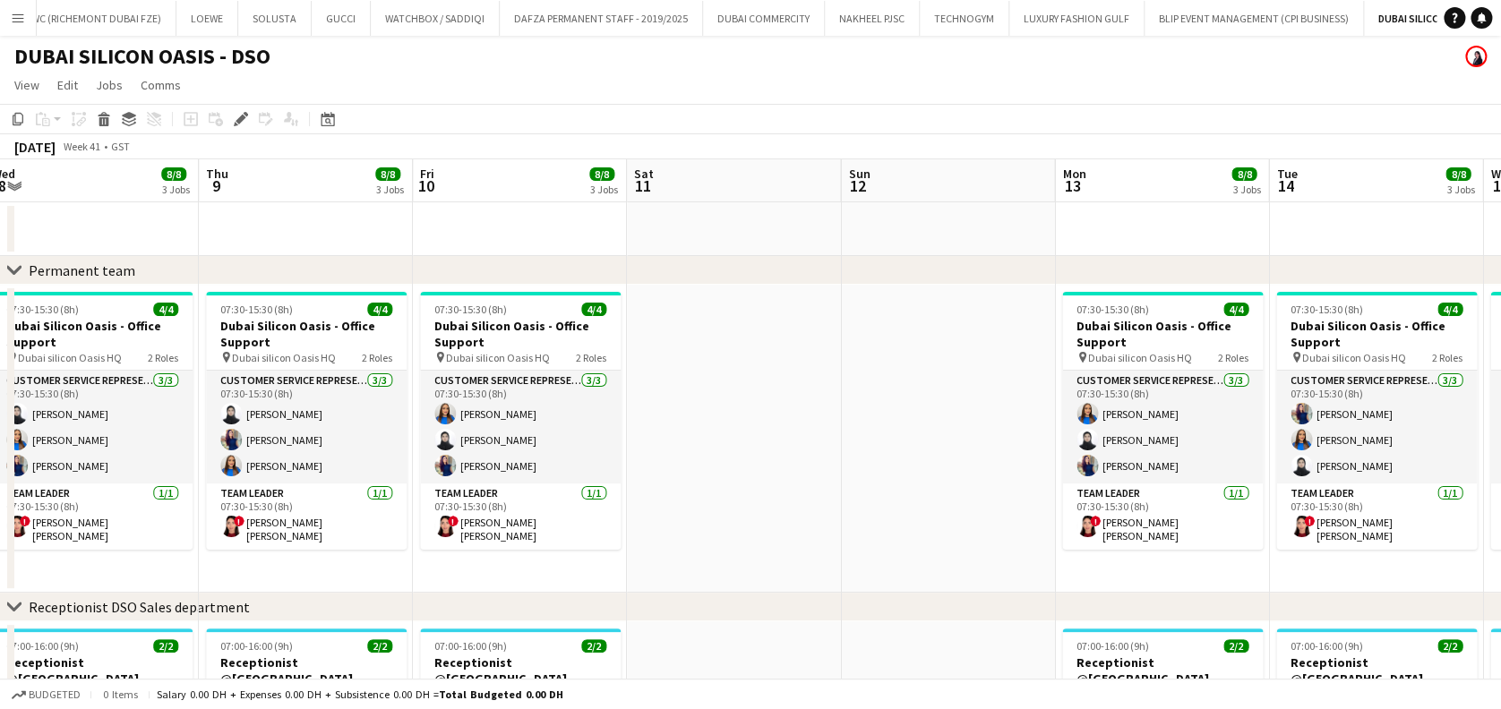
drag, startPoint x: 682, startPoint y: 471, endPoint x: 563, endPoint y: 467, distance: 119.2
click at [563, 467] on app-calendar-viewport "Sat 4 Sun 5 Mon 6 8/9 4 Jobs Tue 7 8/8 3 Jobs Wed 8 8/8 3 Jobs Thu 9 8/8 3 Jobs…" at bounding box center [750, 713] width 1501 height 1109
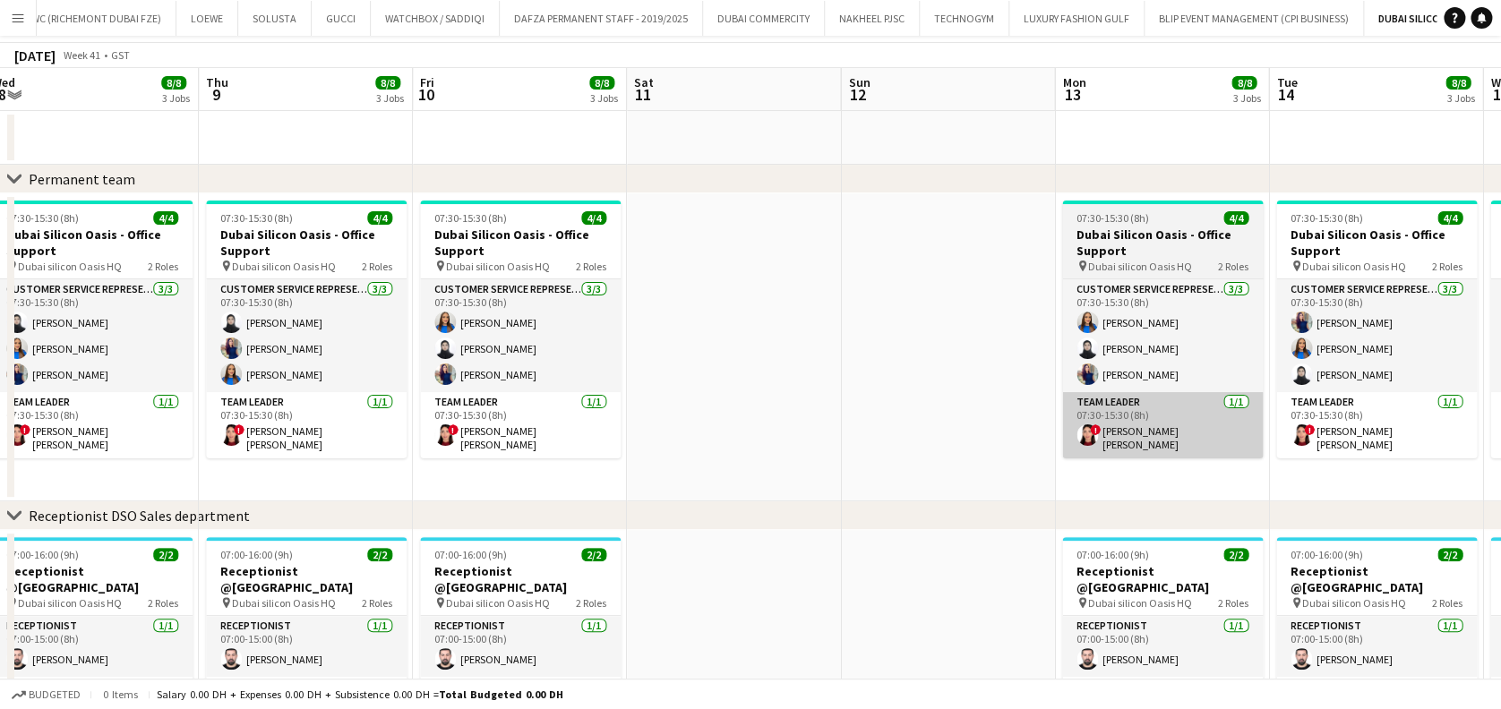
scroll to position [119, 0]
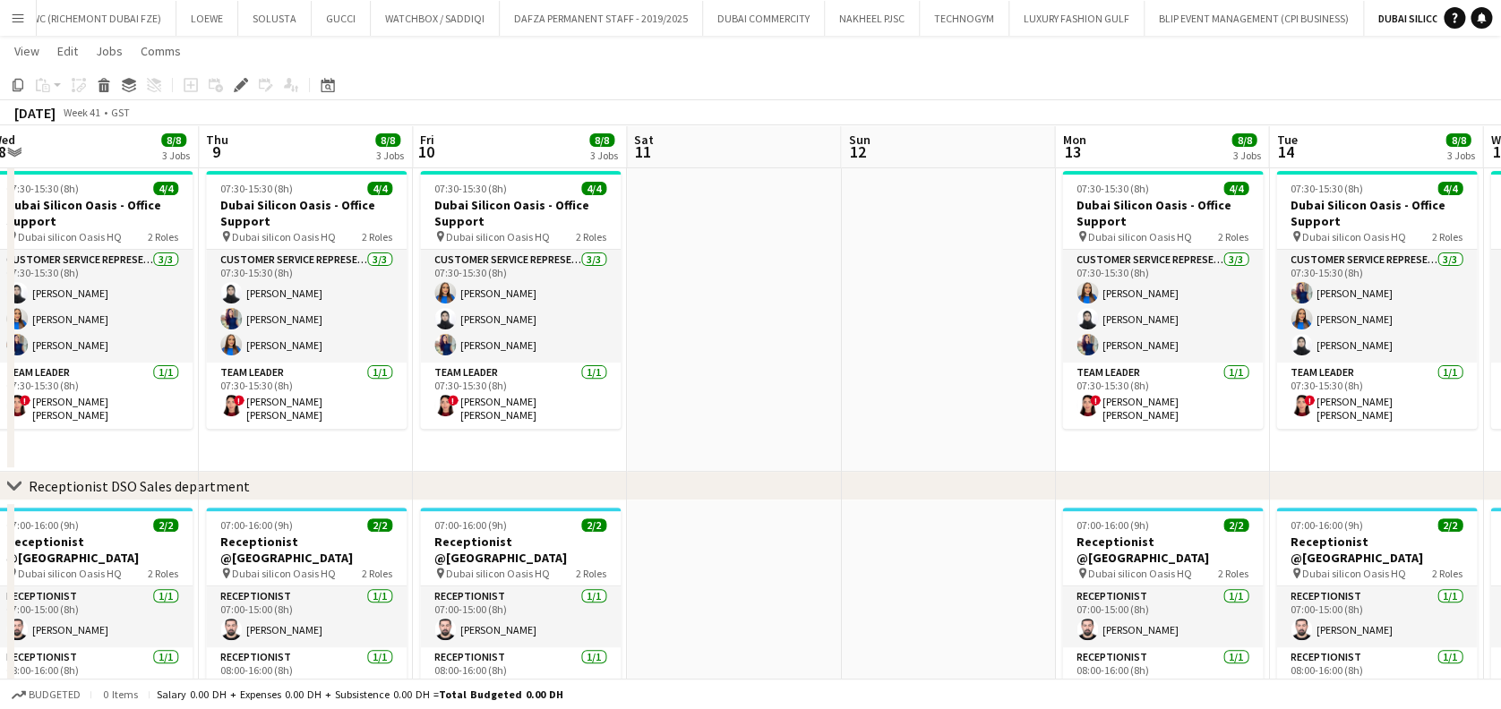
drag, startPoint x: 1082, startPoint y: 596, endPoint x: 916, endPoint y: 596, distance: 165.7
click at [916, 596] on app-calendar-viewport "Sat 4 Sun 5 Mon 6 8/9 4 Jobs Tue 7 8/8 3 Jobs Wed 8 8/8 3 Jobs Thu 9 8/8 3 Jobs…" at bounding box center [750, 549] width 1501 height 1196
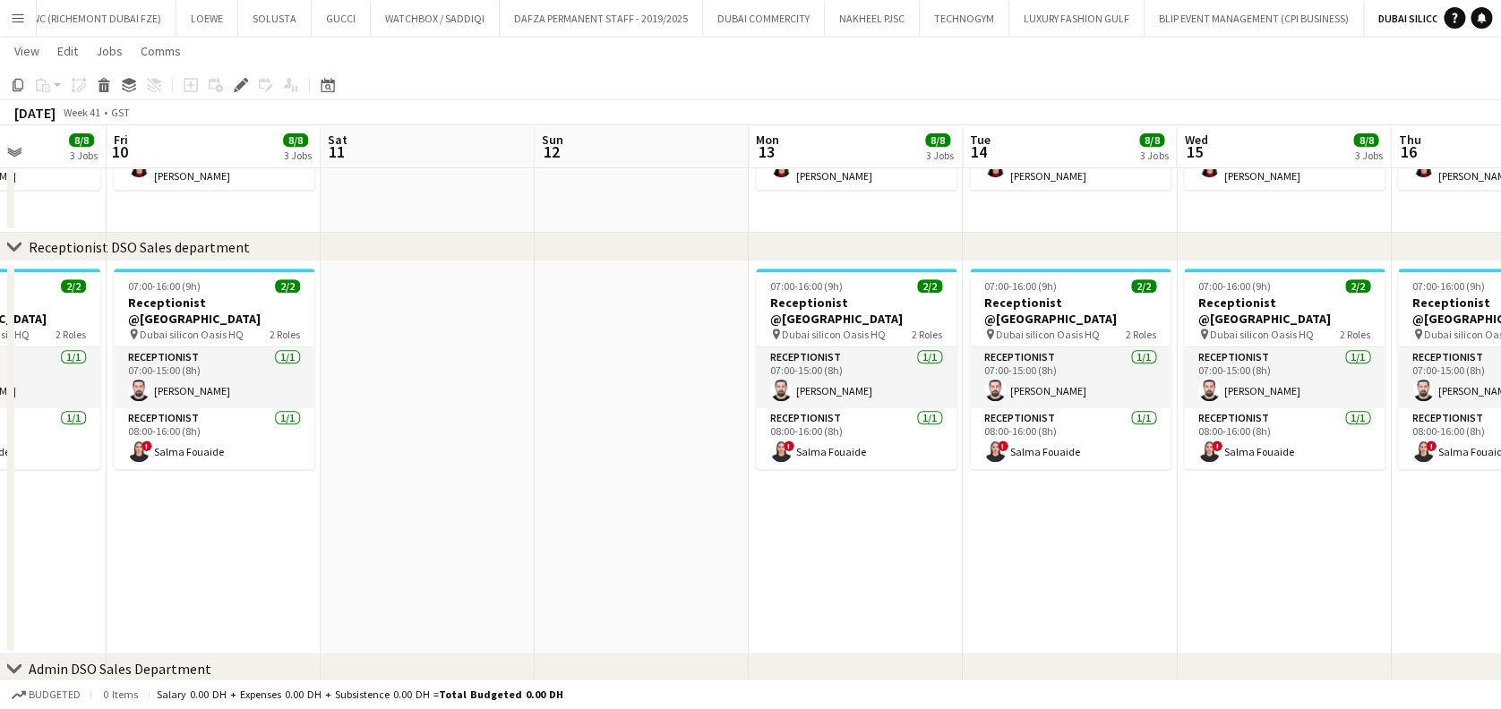
scroll to position [0, 424]
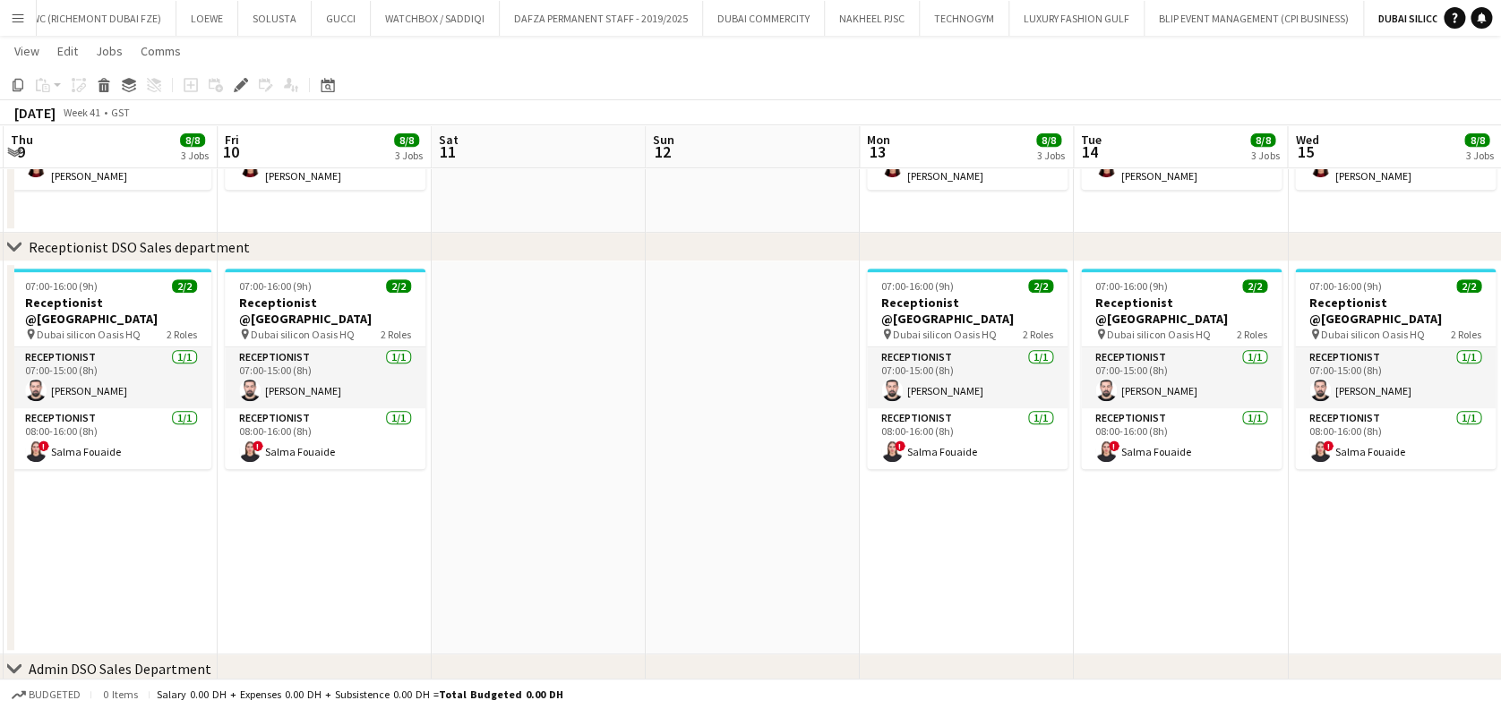
drag, startPoint x: 544, startPoint y: 473, endPoint x: 123, endPoint y: -89, distance: 702.2
click at [123, 0] on html "Menu Boards Boards Boards All jobs Status Workforce Workforce My Workforce Recr…" at bounding box center [750, 290] width 1501 height 1297
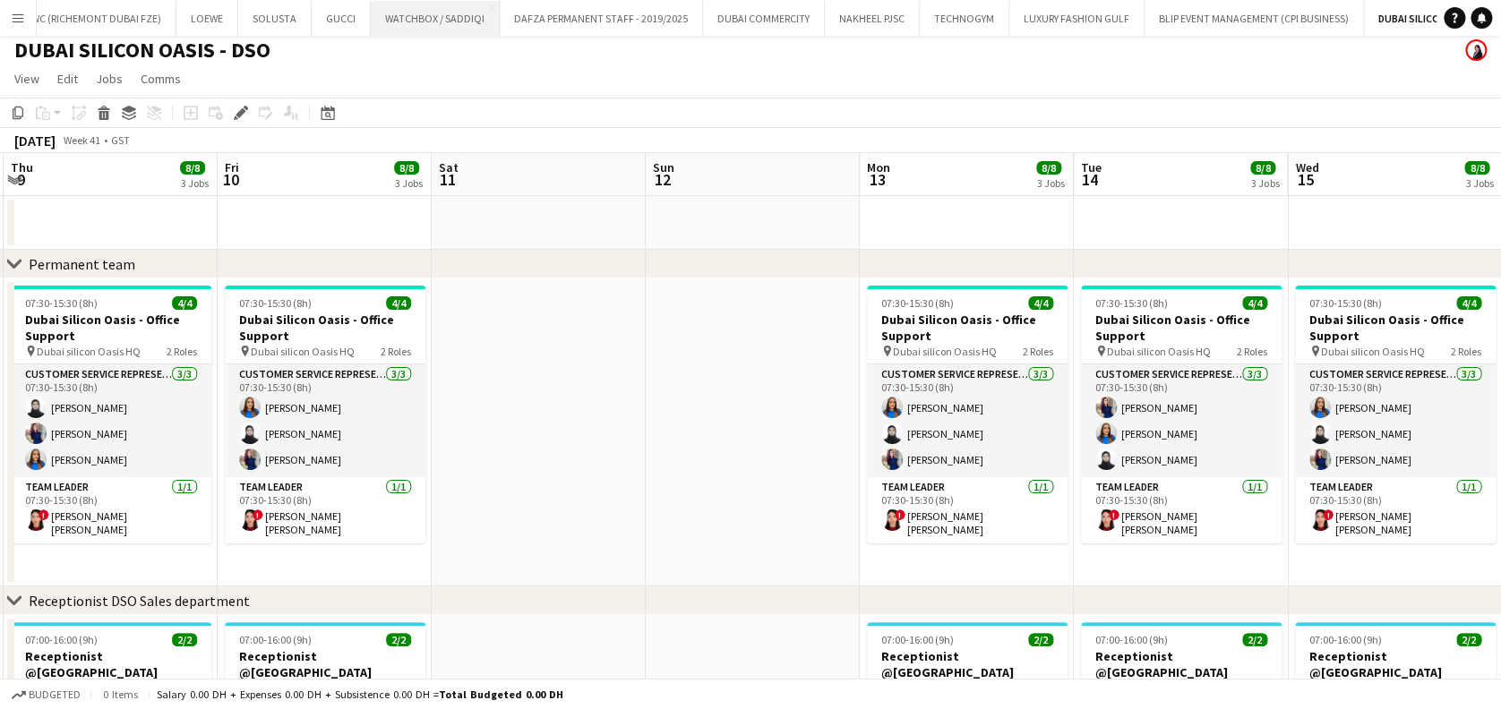
scroll to position [0, 0]
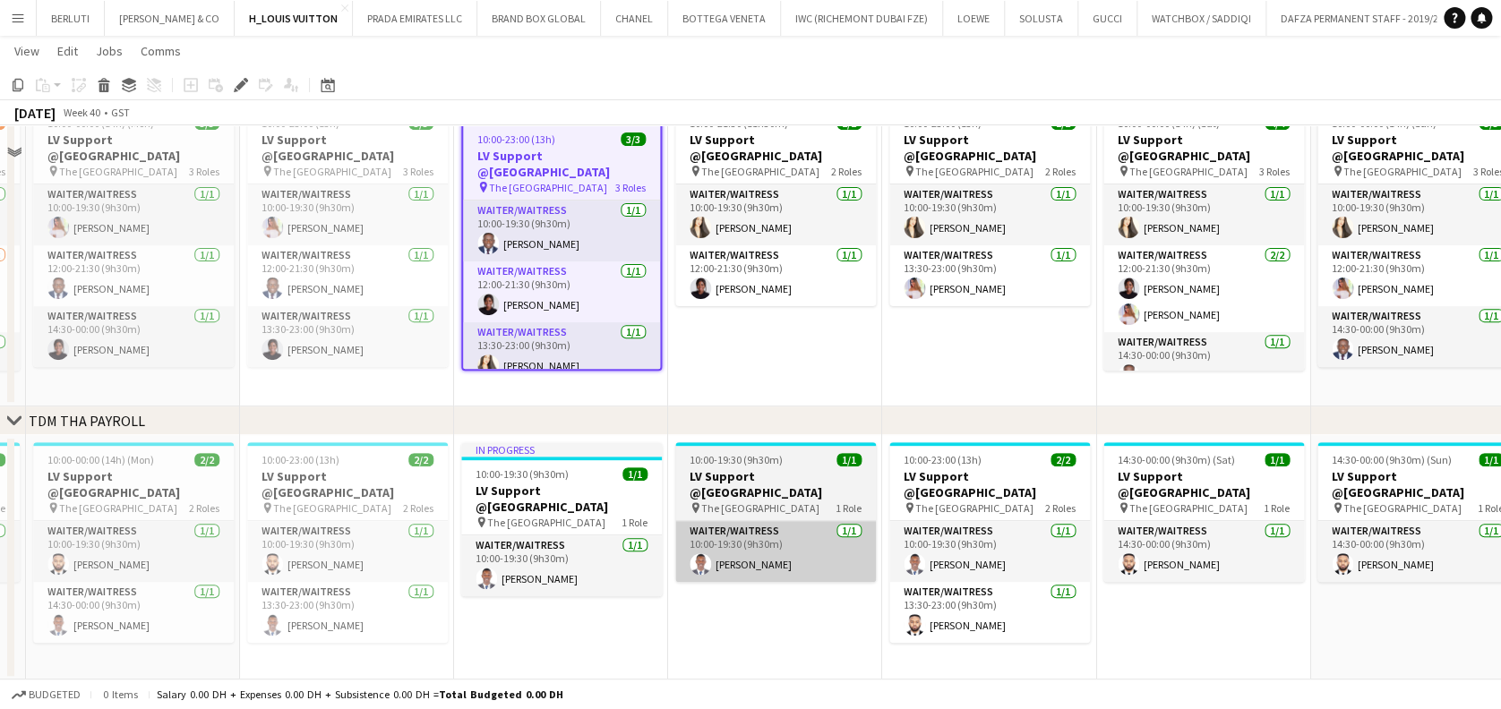
scroll to position [72, 0]
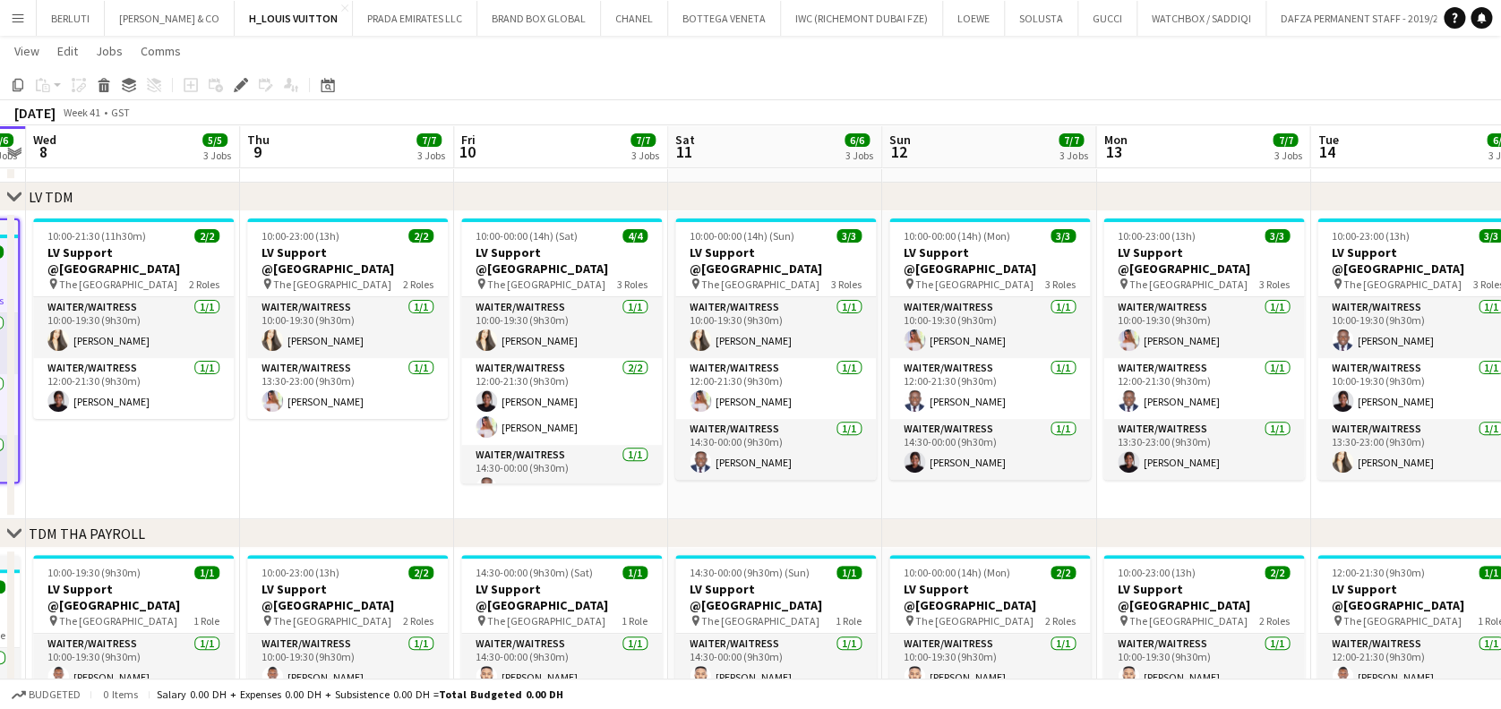
click at [200, 430] on app-calendar-viewport "Sun 5 7/7 3 Jobs Mon 6 7/7 3 Jobs Tue 7 6/6 3 Jobs Wed 8 5/5 3 Jobs Thu 9 7/7 3…" at bounding box center [750, 686] width 1501 height 1376
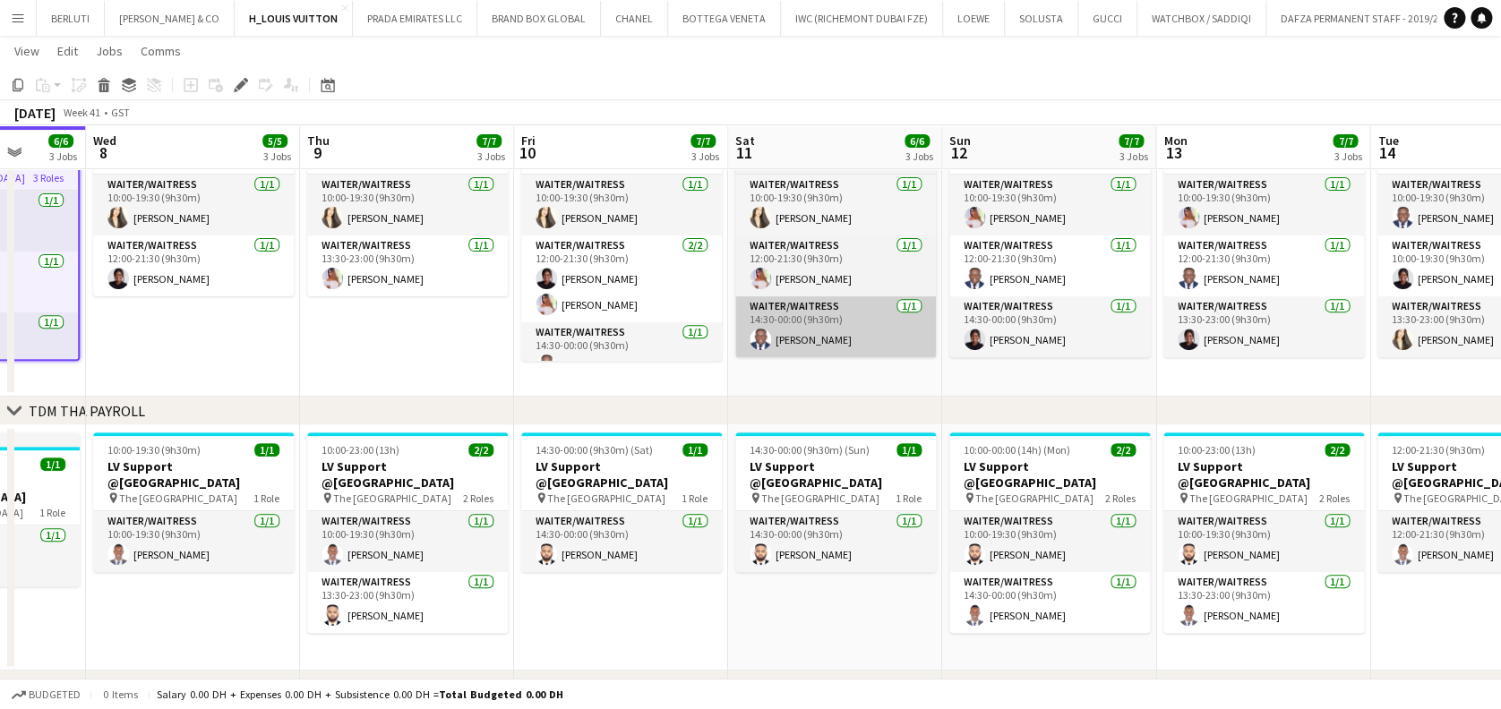
scroll to position [310, 0]
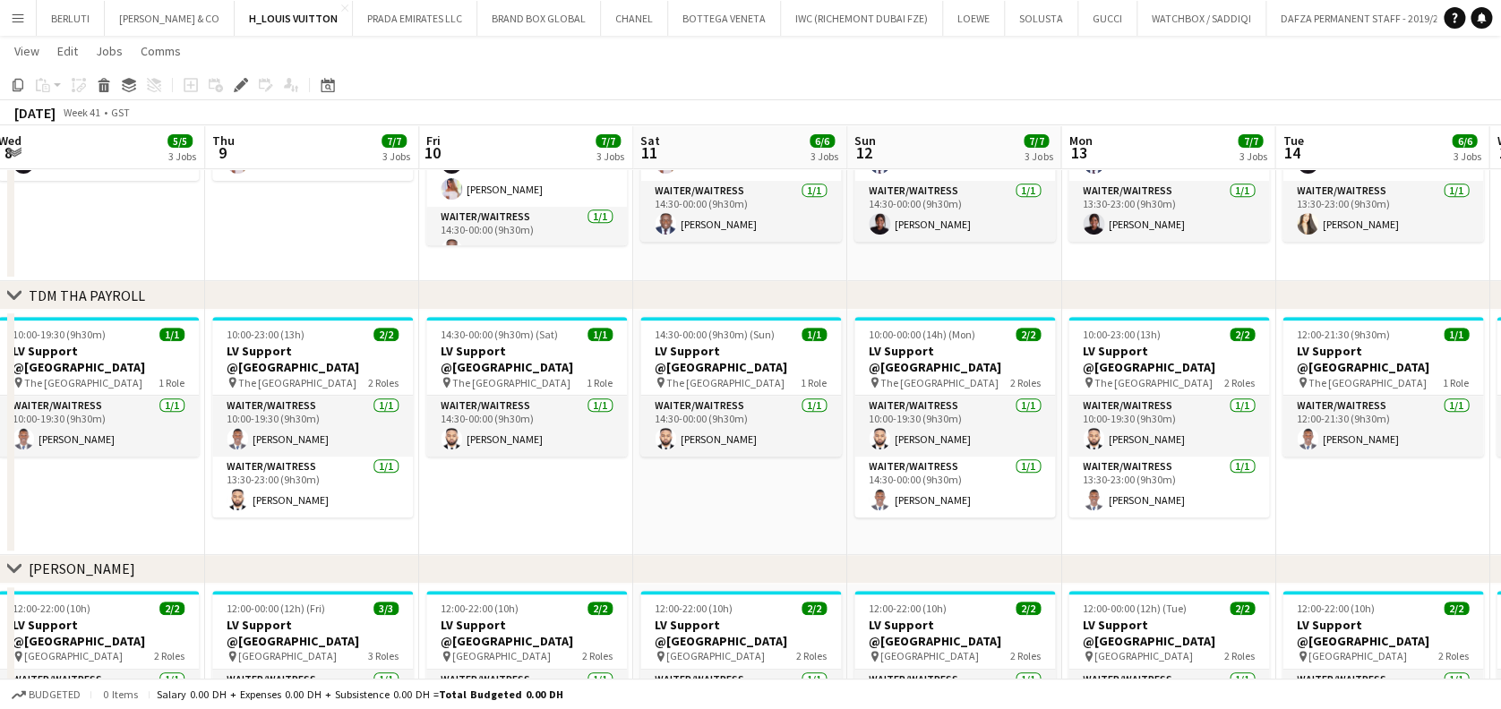
drag, startPoint x: 946, startPoint y: 458, endPoint x: 407, endPoint y: 474, distance: 538.4
click at [407, 474] on app-calendar-viewport "Sun 5 7/7 3 Jobs Mon 6 7/7 3 Jobs Tue 7 6/6 3 Jobs Wed 8 5/5 3 Jobs Thu 9 7/7 3…" at bounding box center [750, 448] width 1501 height 1376
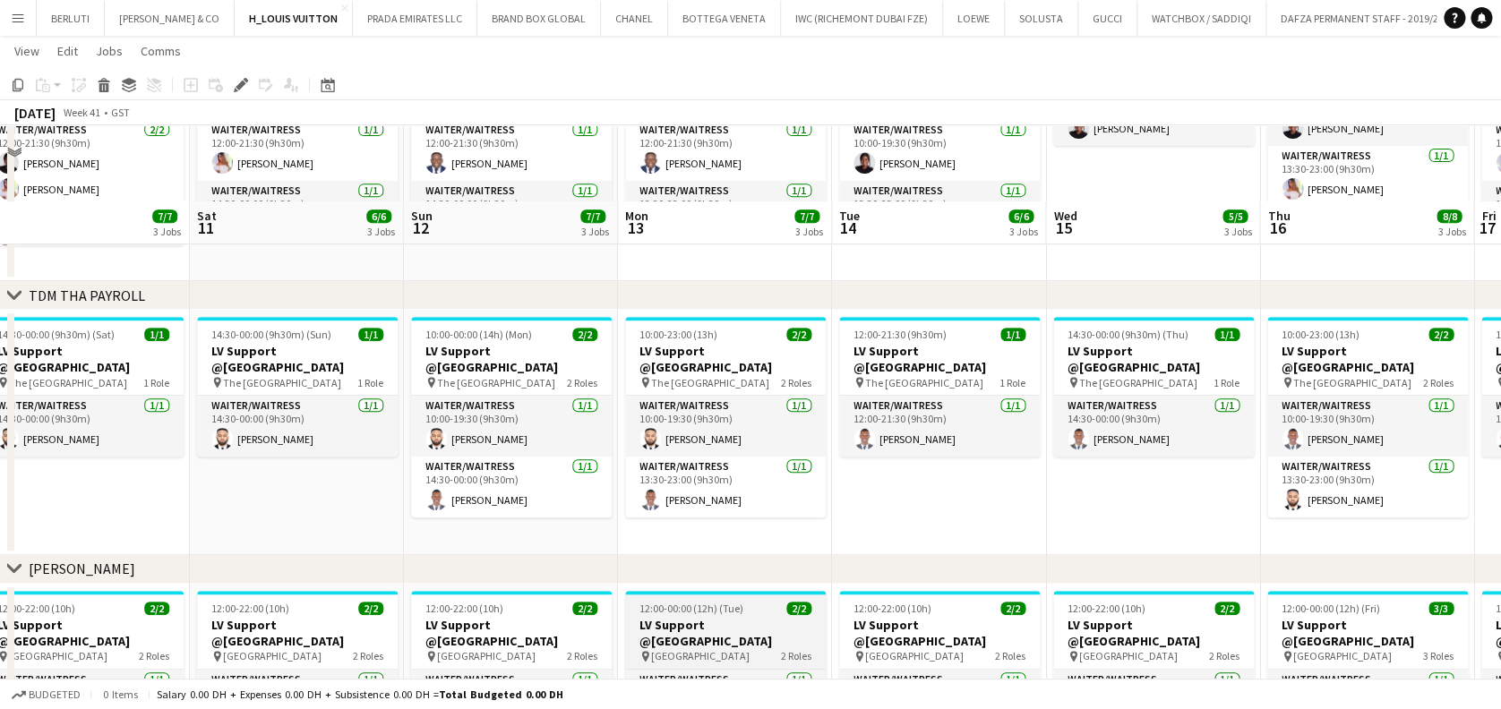
scroll to position [430, 0]
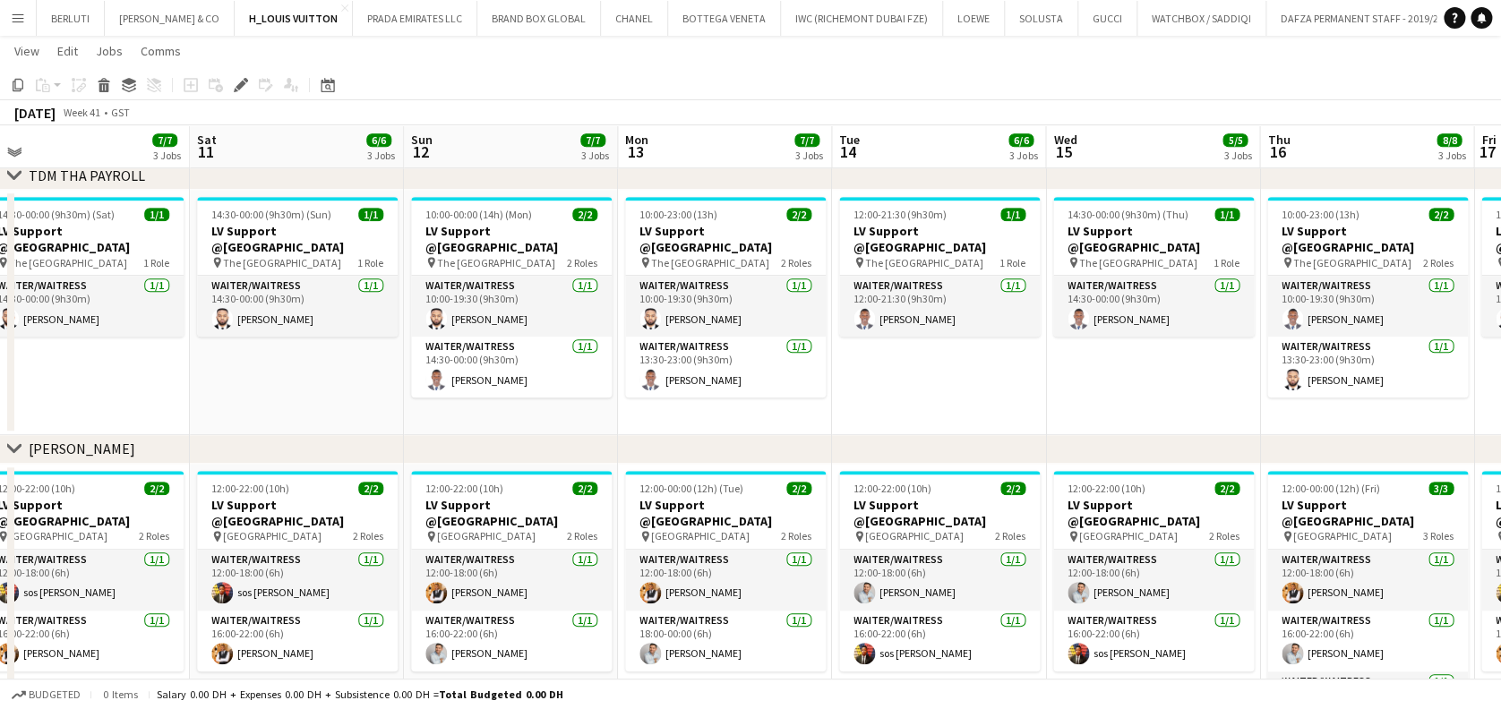
click at [558, 556] on app-calendar-viewport "Tue 7 6/6 3 Jobs Wed 8 5/5 3 Jobs Thu 9 7/7 3 Jobs Fri 10 7/7 3 Jobs Sat 11 6/6…" at bounding box center [750, 328] width 1501 height 1376
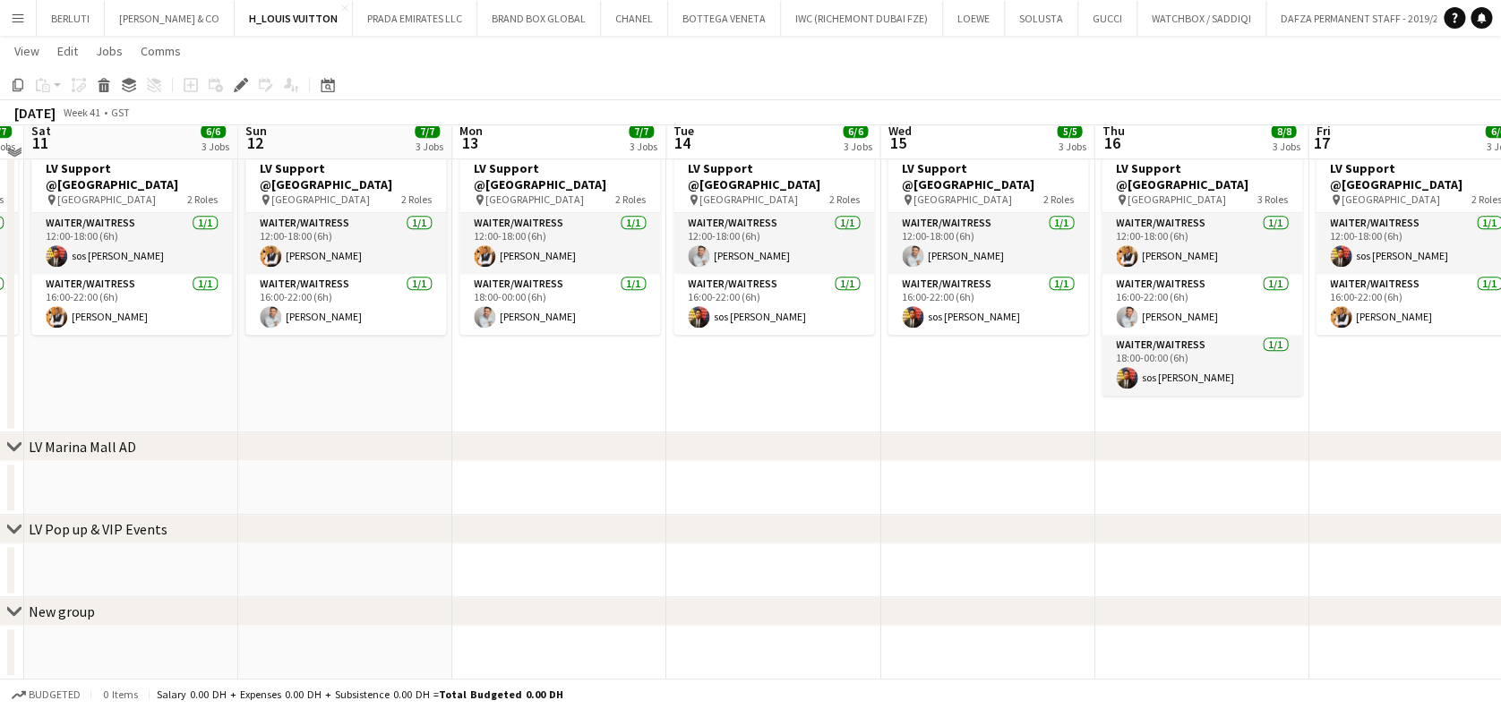
scroll to position [528, 0]
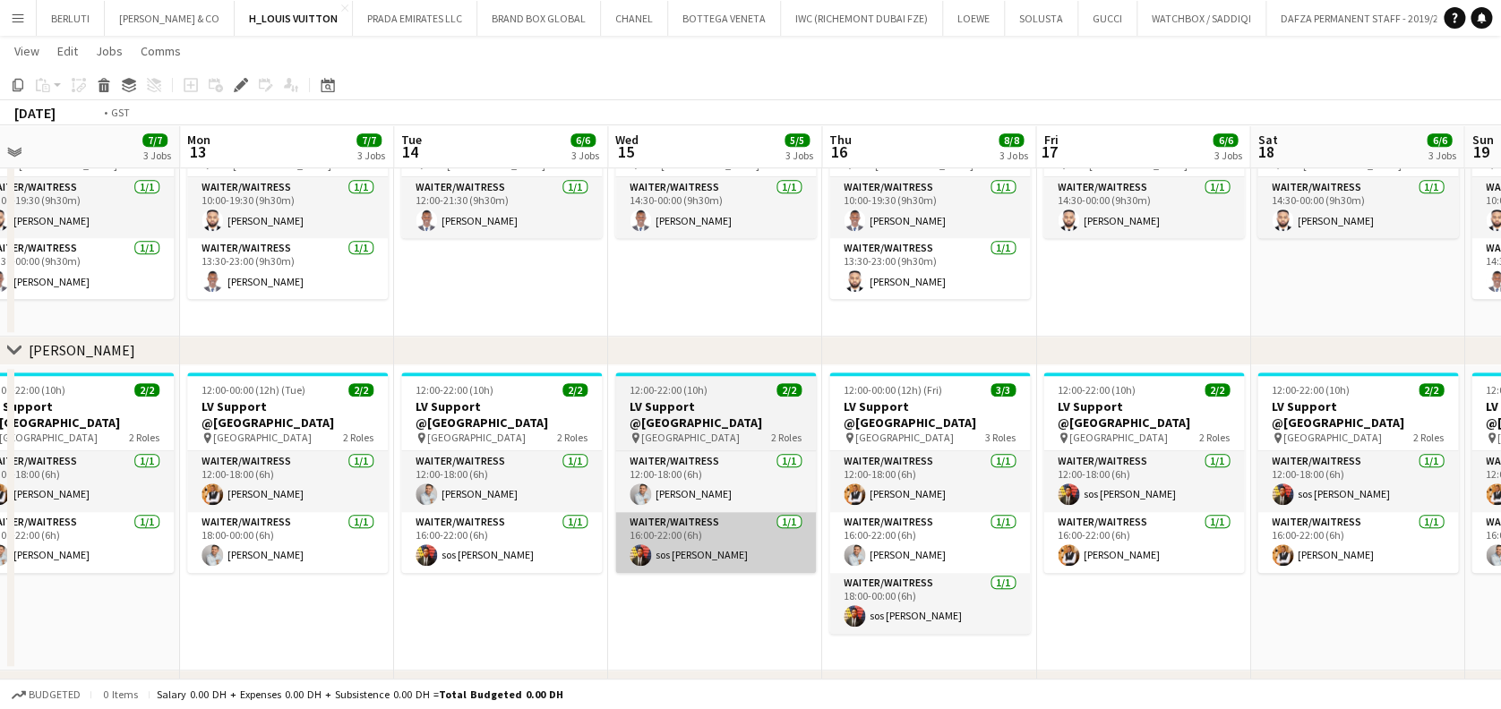
drag, startPoint x: 410, startPoint y: 516, endPoint x: 100, endPoint y: 516, distance: 309.8
click at [79, 516] on app-calendar-viewport "Thu 9 7/7 3 Jobs Fri 10 7/7 3 Jobs Sat 11 6/6 3 Jobs Sun 12 7/7 3 Jobs Mon 13 7…" at bounding box center [750, 230] width 1501 height 1376
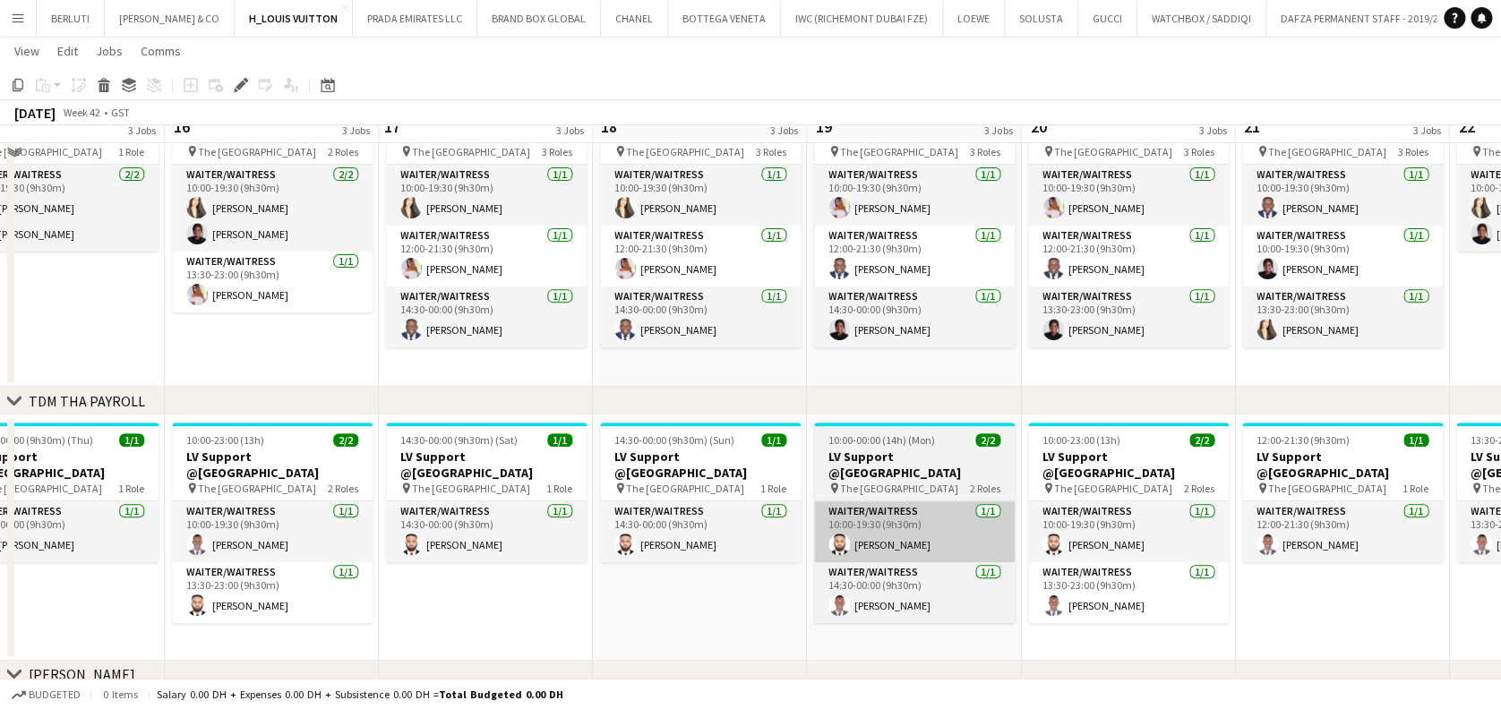
scroll to position [170, 0]
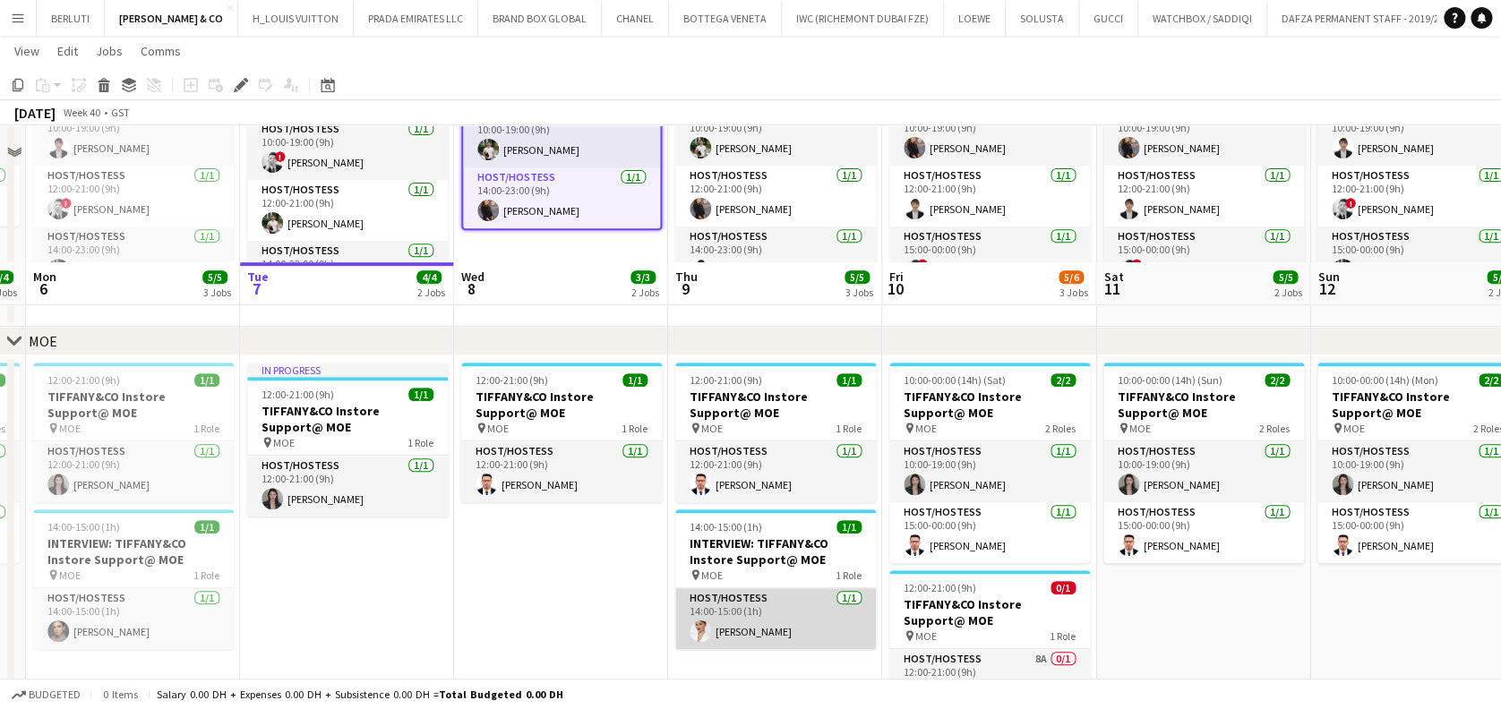
scroll to position [416, 0]
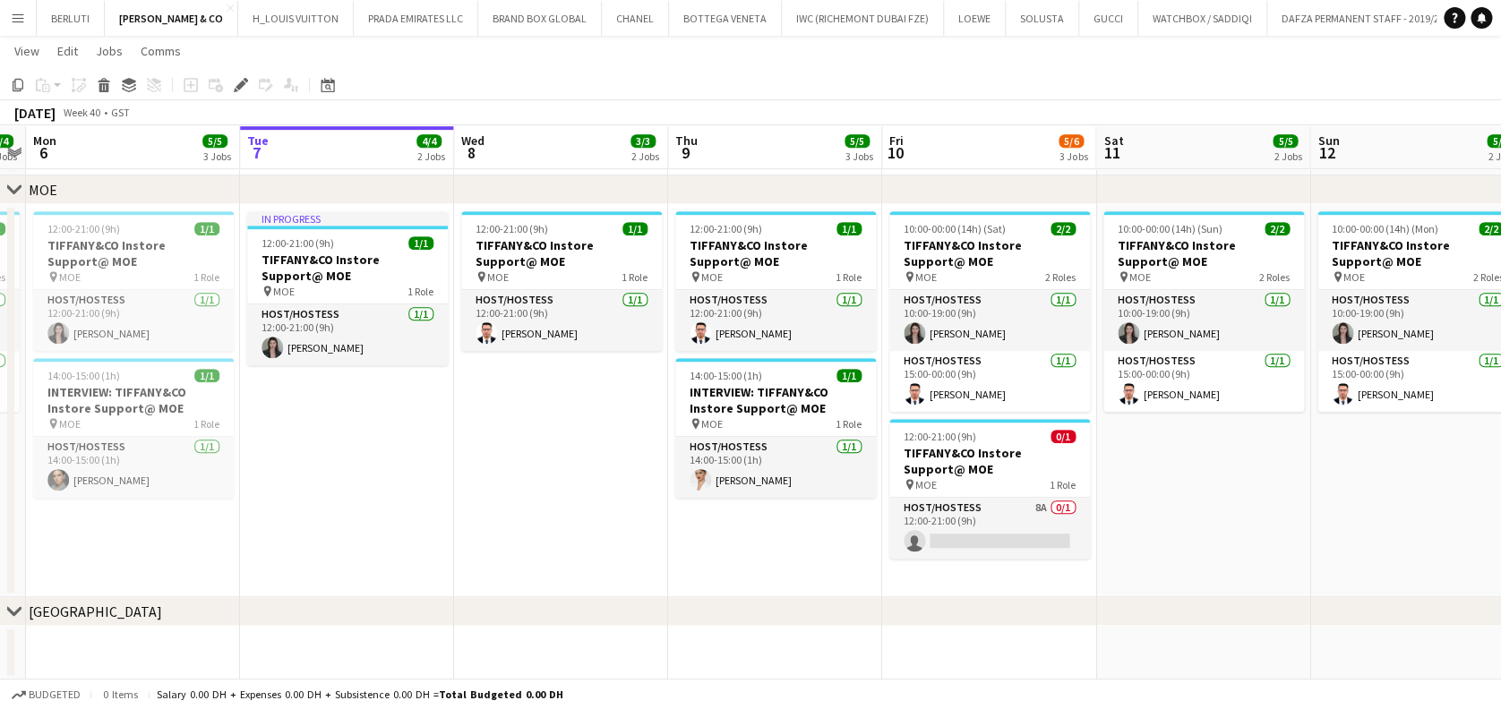
click at [472, 437] on app-date-cell "12:00-21:00 (9h) 1/1 TIFFANY&CO Instore Support@ MOE pin MOE 1 Role Host/Hostes…" at bounding box center [561, 400] width 214 height 393
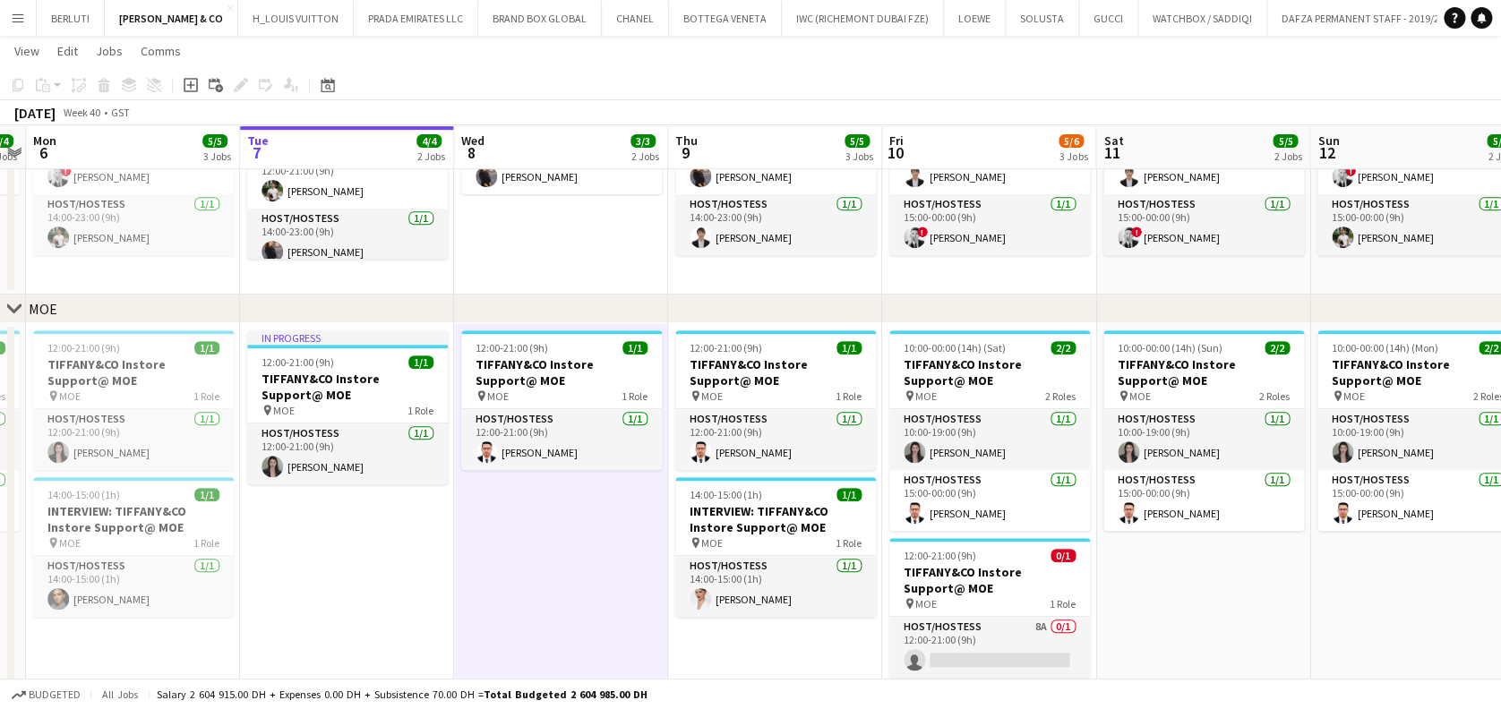
scroll to position [0, 613]
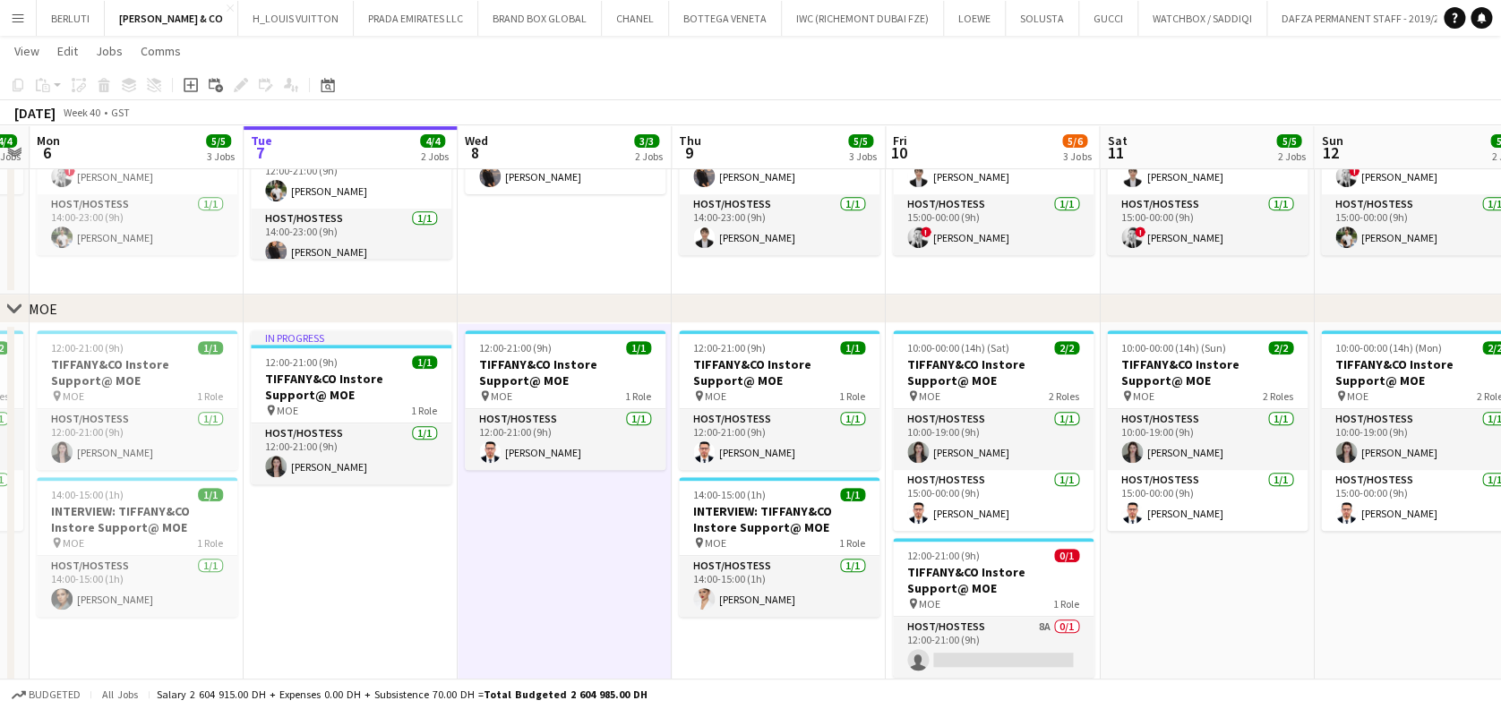
click at [544, 562] on app-date-cell "12:00-21:00 (9h) 1/1 TIFFANY&CO Instore Support@ MOE pin MOE 1 Role Host/Hostes…" at bounding box center [565, 519] width 214 height 393
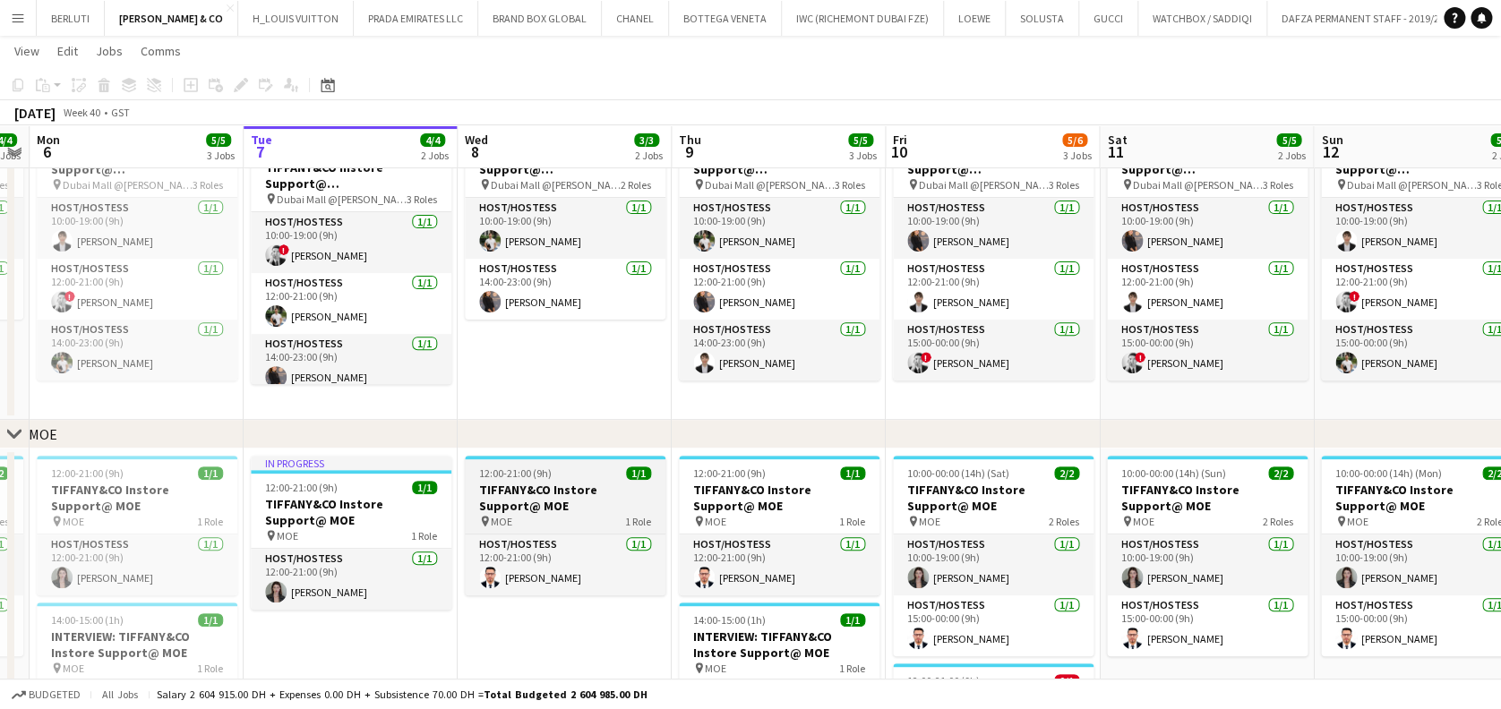
scroll to position [296, 0]
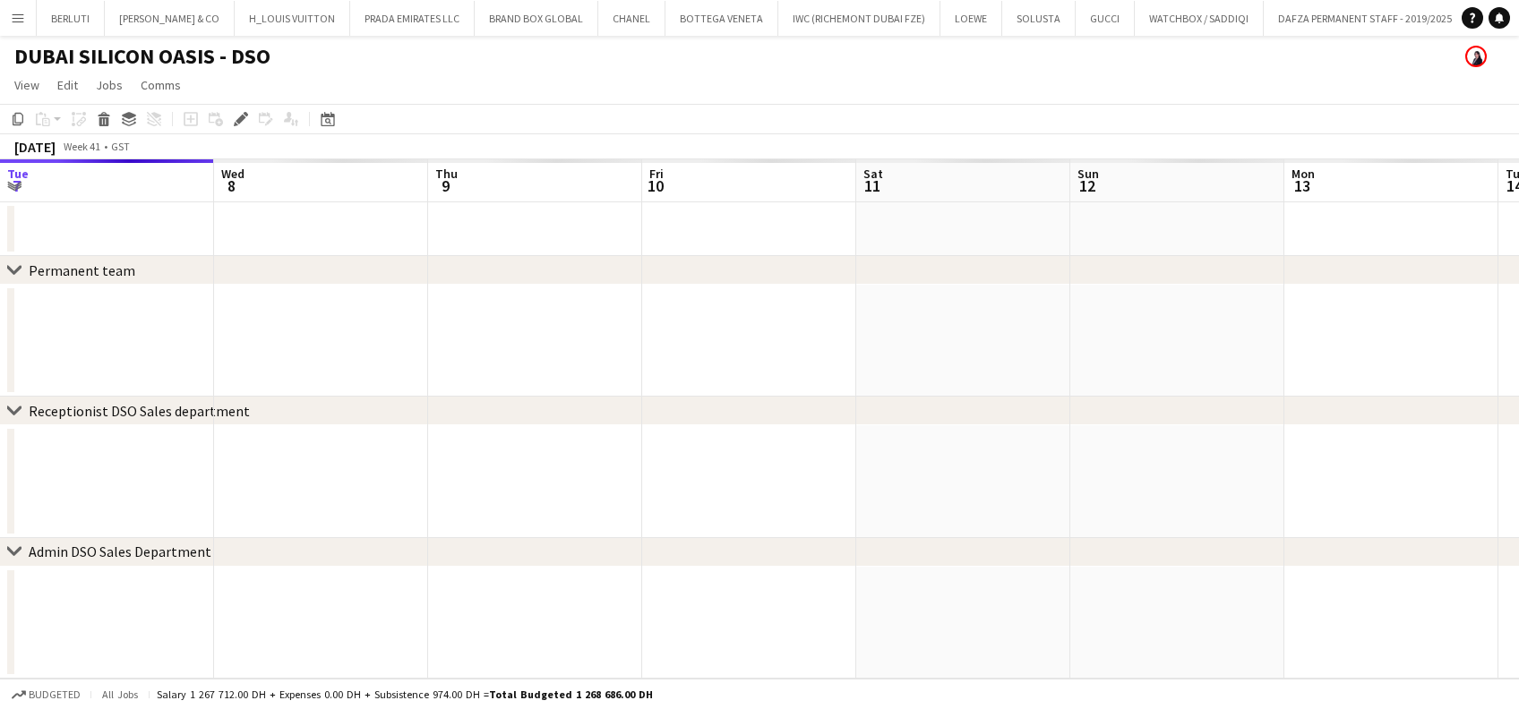
scroll to position [0, 424]
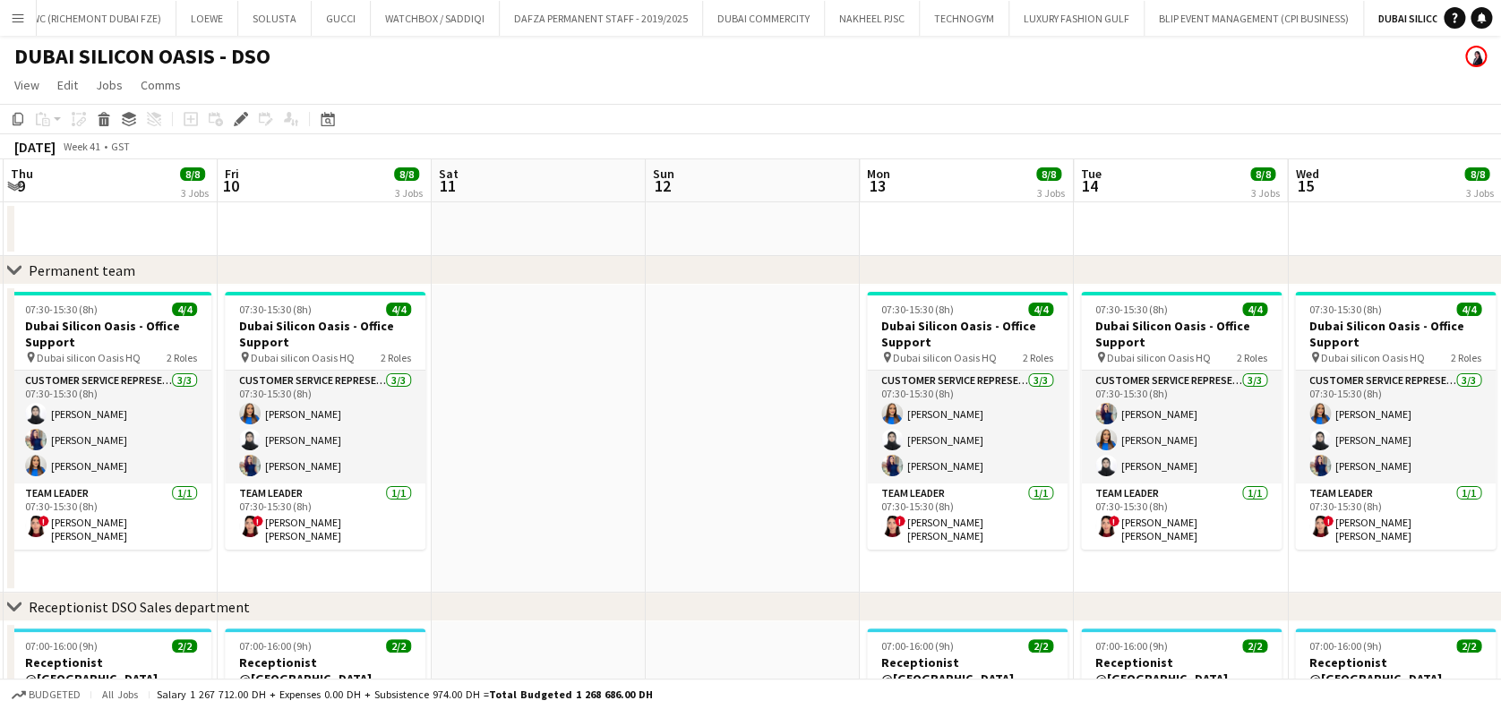
drag, startPoint x: 583, startPoint y: 370, endPoint x: 573, endPoint y: 372, distance: 10.0
click at [580, 372] on app-date-cell at bounding box center [539, 439] width 214 height 308
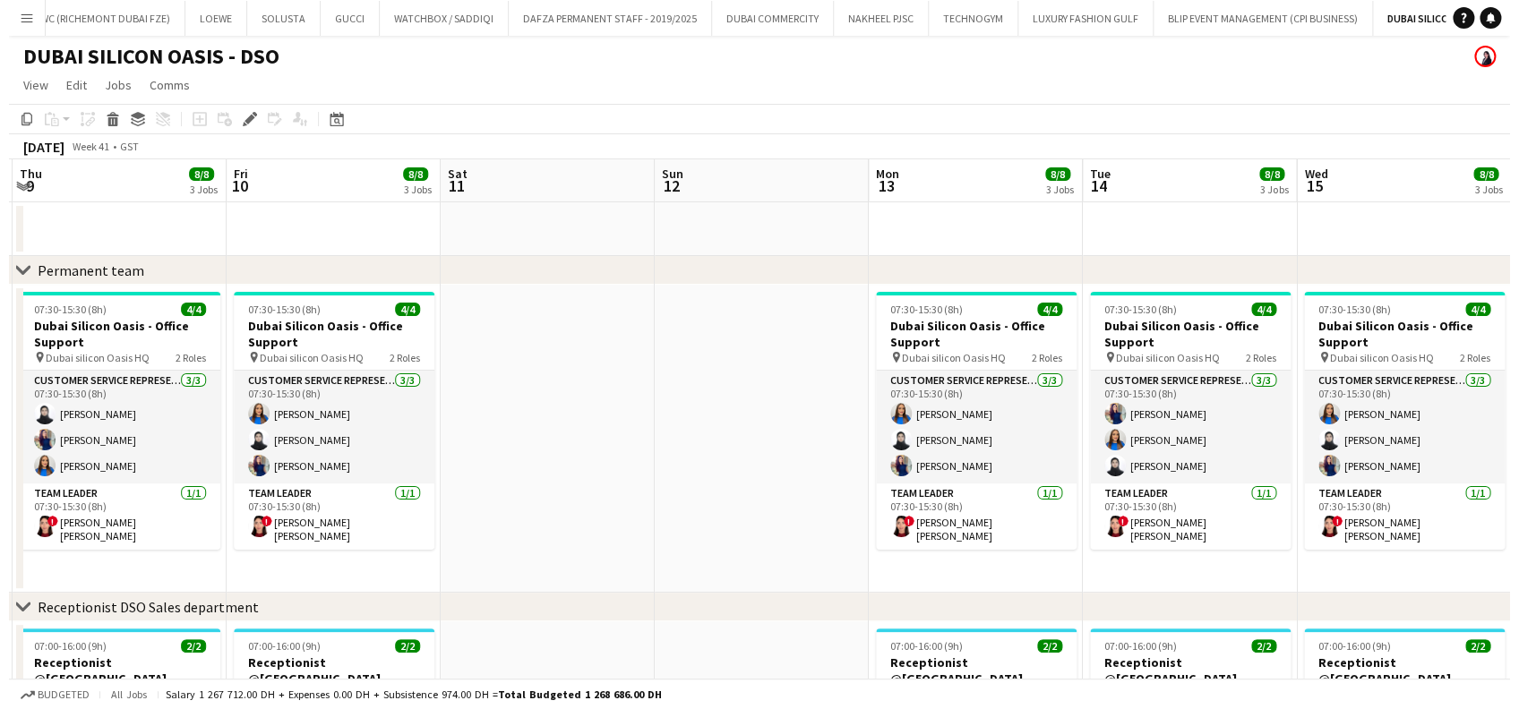
scroll to position [0, 427]
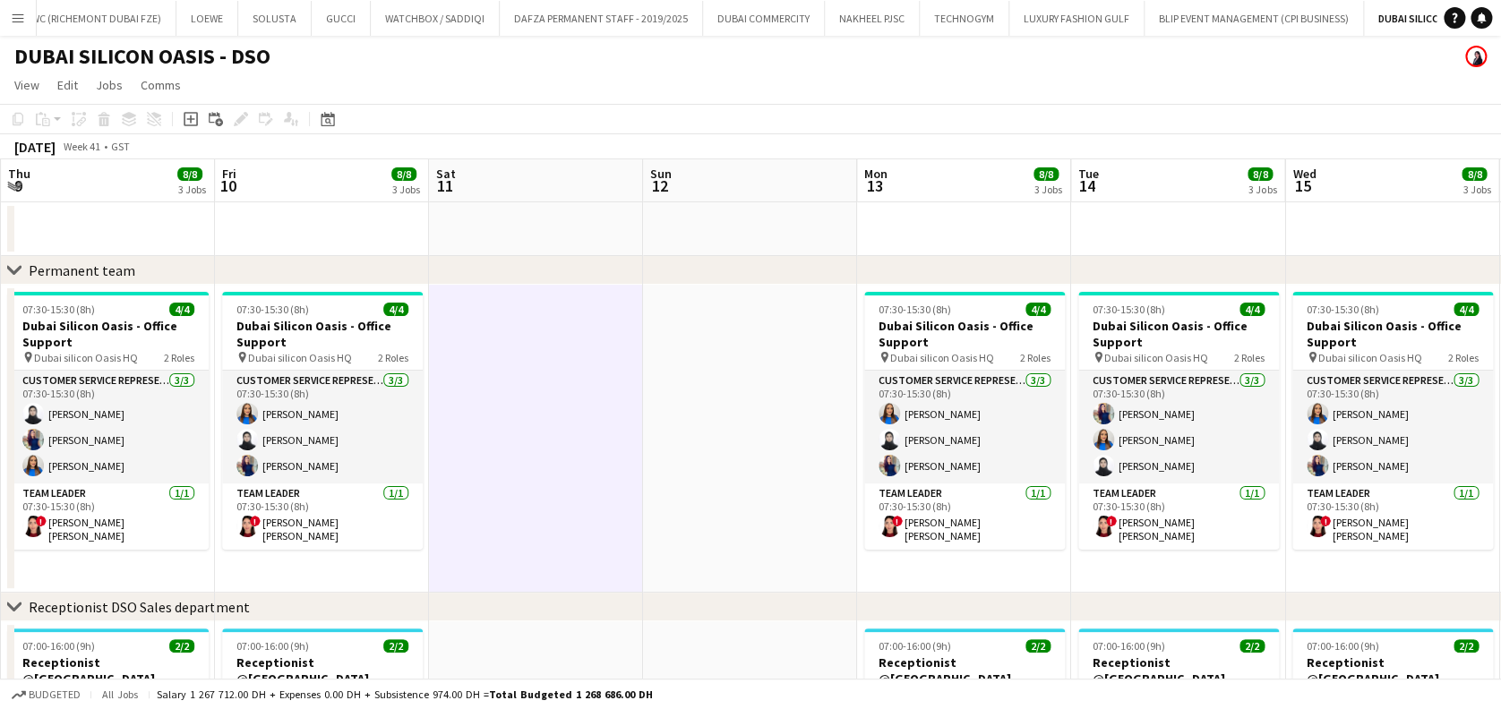
click at [4, 19] on button "Menu" at bounding box center [18, 18] width 36 height 36
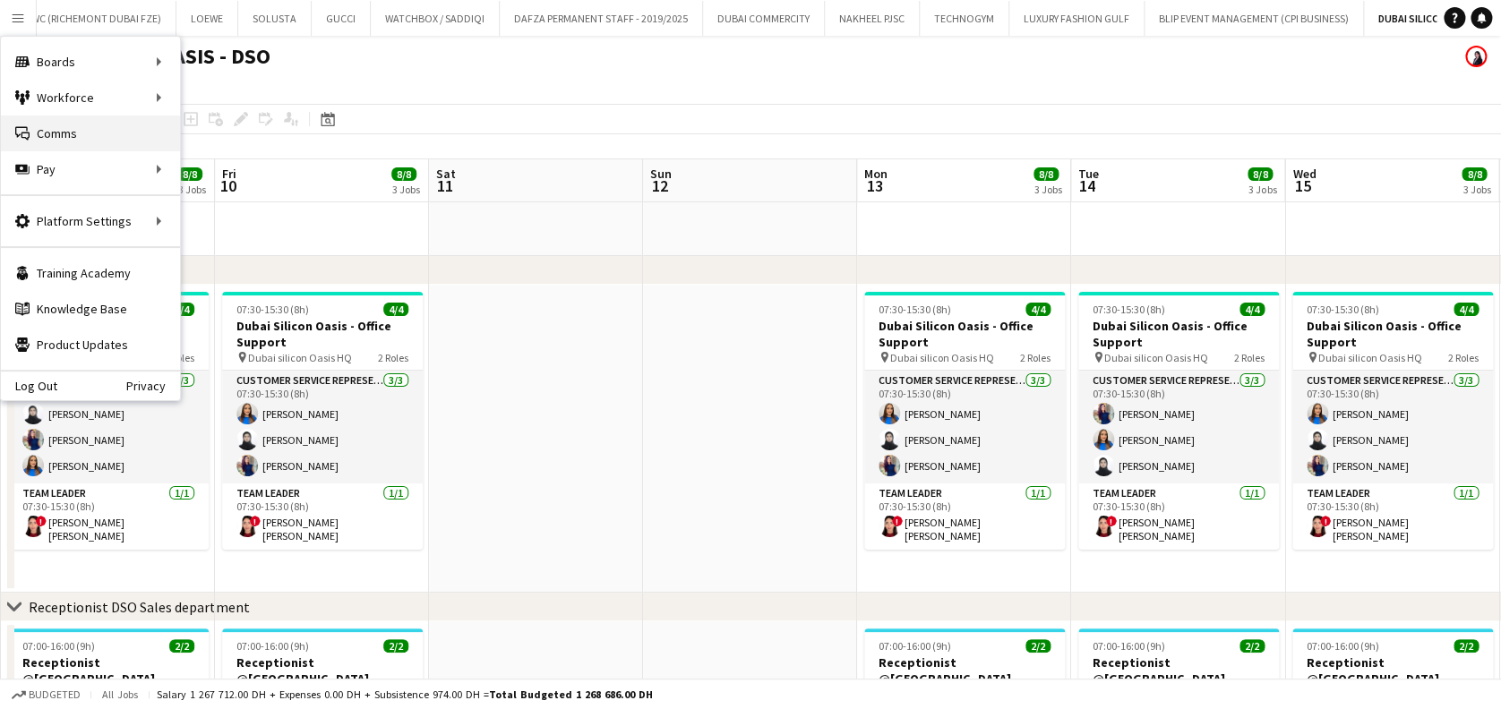
click at [75, 128] on link "Comms Comms" at bounding box center [90, 134] width 179 height 36
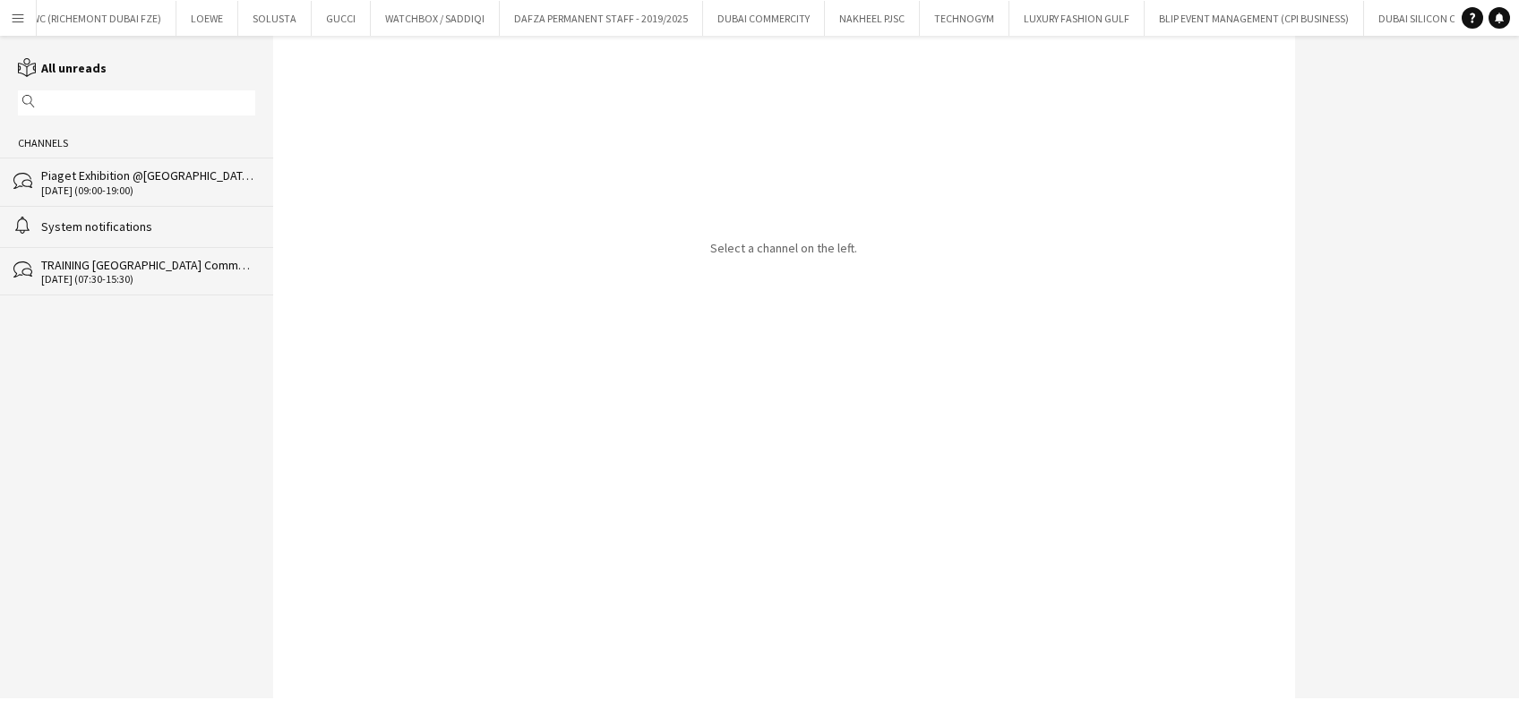
click at [244, 178] on div "Piaget Exhibition @[GEOGRAPHIC_DATA] AD" at bounding box center [148, 175] width 214 height 16
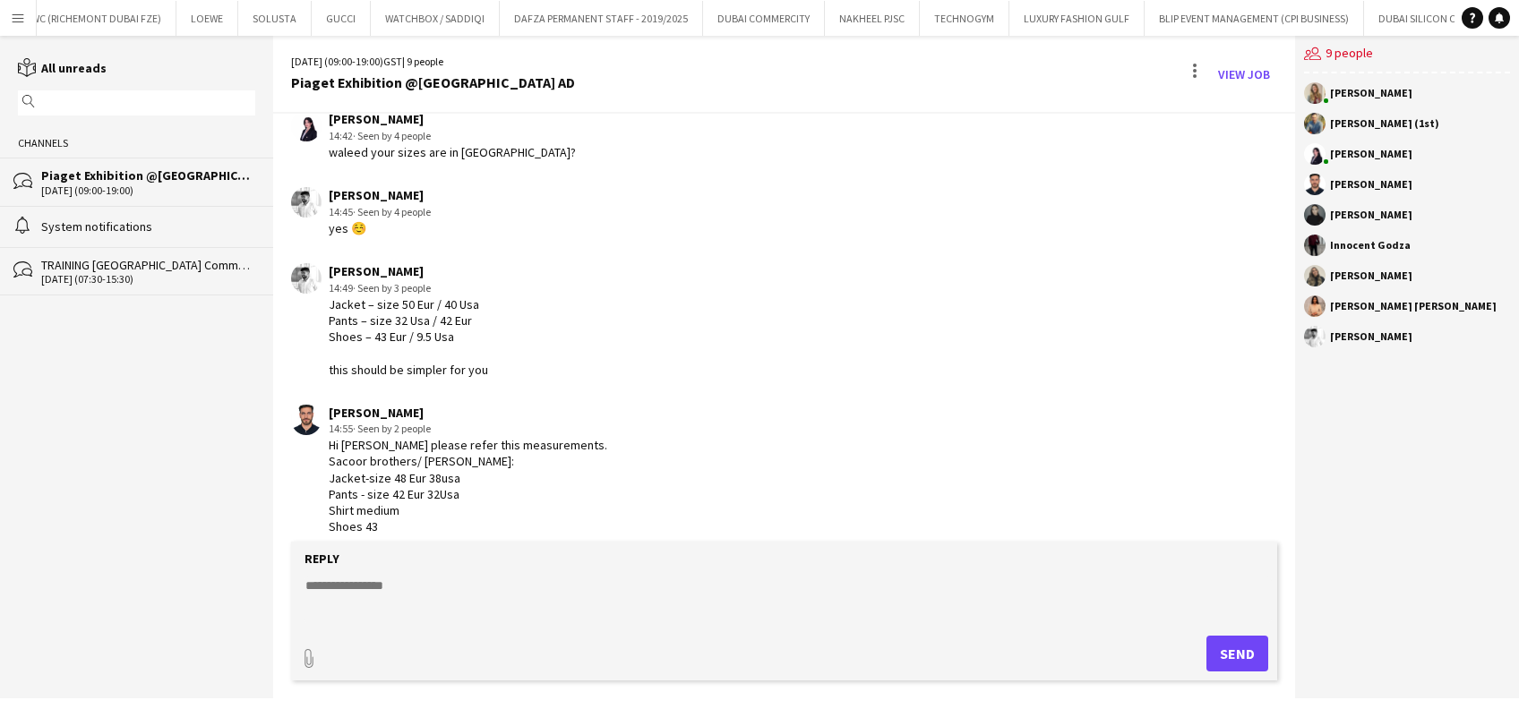
scroll to position [1095, 0]
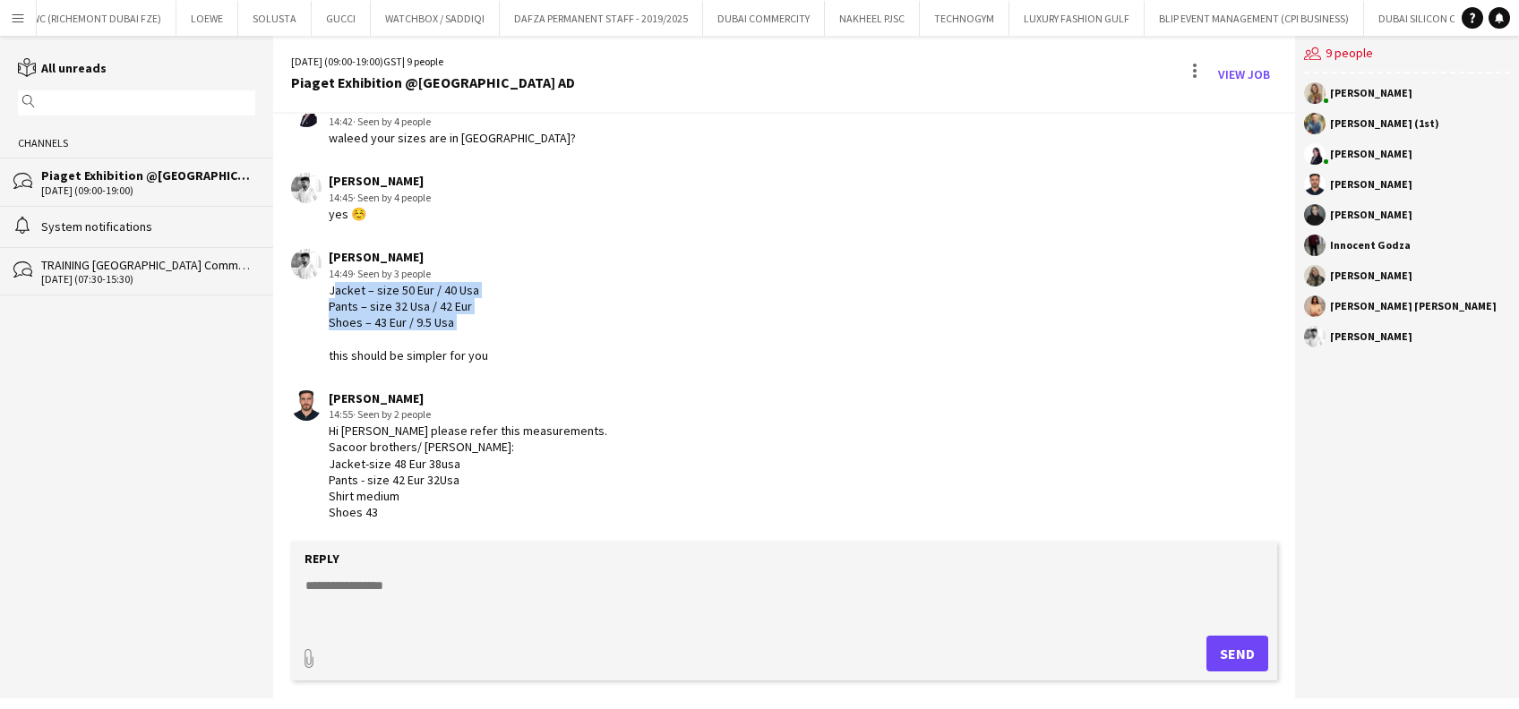
drag, startPoint x: 330, startPoint y: 290, endPoint x: 466, endPoint y: 324, distance: 139.4
click at [466, 324] on div "Jacket – size 50 Eur / 40 Usa Pants – size 32 Usa / 42 Eur Shoes – 43 Eur / 9.5…" at bounding box center [408, 322] width 159 height 81
drag, startPoint x: 466, startPoint y: 324, endPoint x: 434, endPoint y: 305, distance: 36.6
copy div "Jacket – size 50 Eur / 40 Usa Pants – size 32 Usa / 42 Eur Shoes – 43 Eur / 9.5…"
click at [358, 472] on div "Hi [PERSON_NAME] please refer this measurements. Sacoor brothers/ [PERSON_NAME]…" at bounding box center [468, 472] width 278 height 98
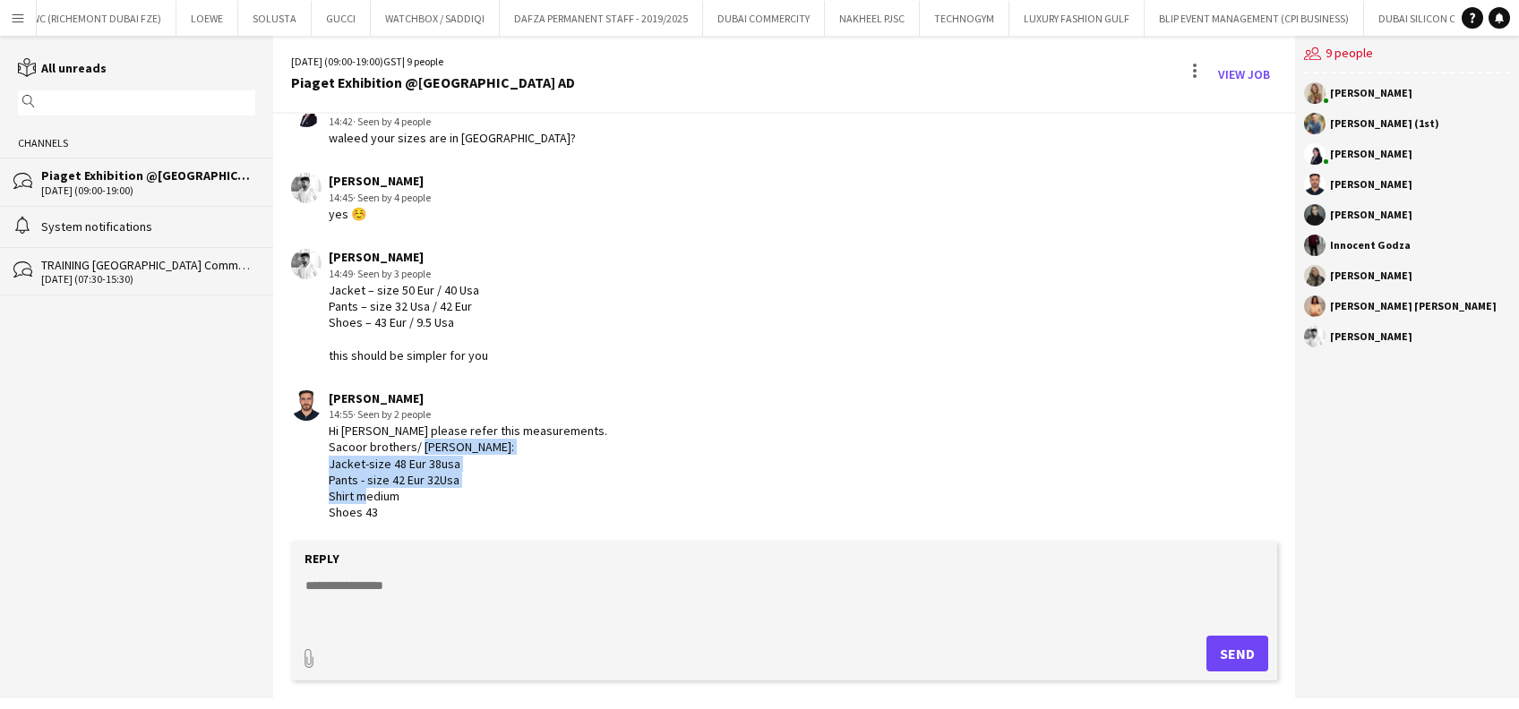
drag, startPoint x: 326, startPoint y: 458, endPoint x: 463, endPoint y: 516, distance: 148.9
click at [463, 516] on div "[PERSON_NAME] 14:55 · Seen by 2 people Hi [PERSON_NAME] please refer this measu…" at bounding box center [699, 455] width 817 height 131
drag, startPoint x: 463, startPoint y: 516, endPoint x: 373, endPoint y: 496, distance: 92.6
copy div "Jacket-size 48 Eur 38usa Pants - size 42 Eur 32Usa Shirt medium Shoes 43"
click at [1224, 65] on link "View Job" at bounding box center [1244, 74] width 66 height 29
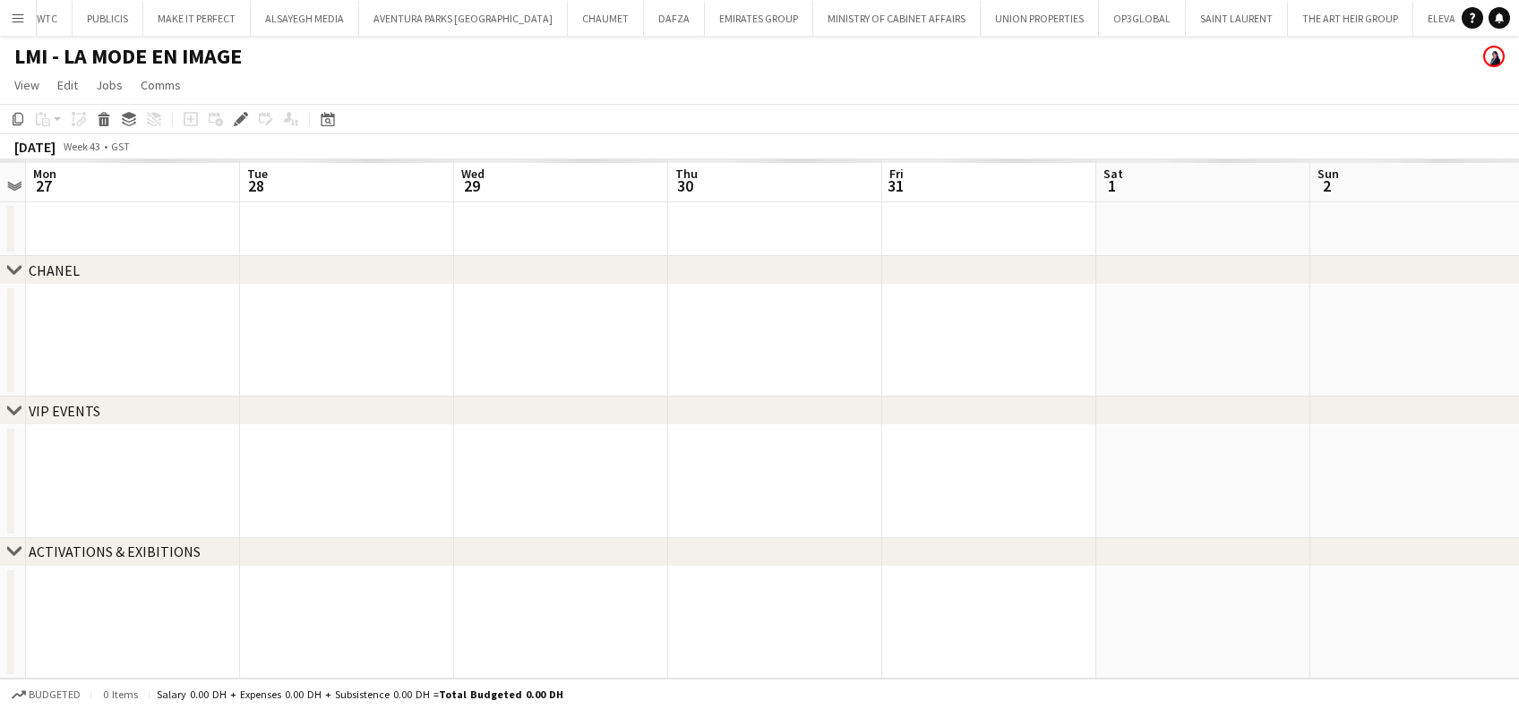
scroll to position [0, 6323]
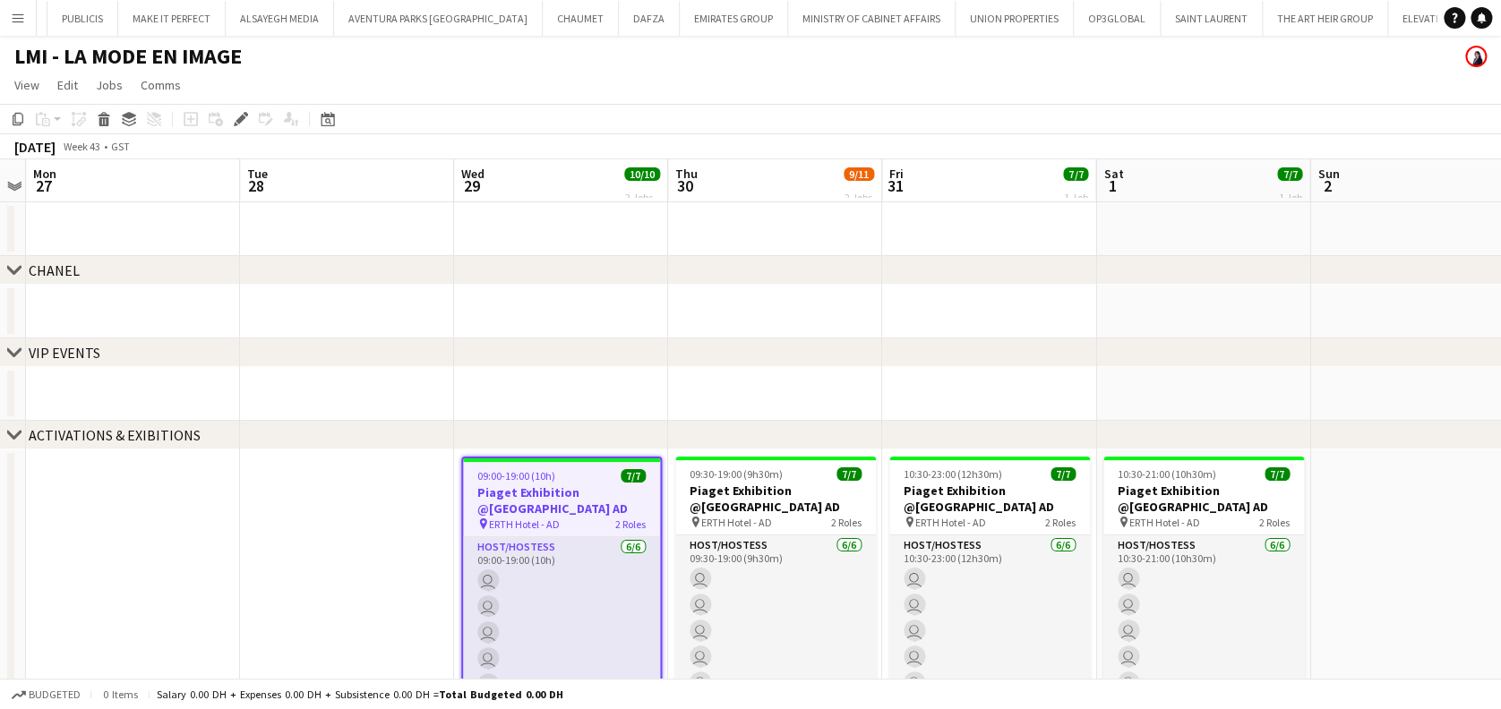
click at [21, 8] on button "Menu" at bounding box center [18, 18] width 36 height 36
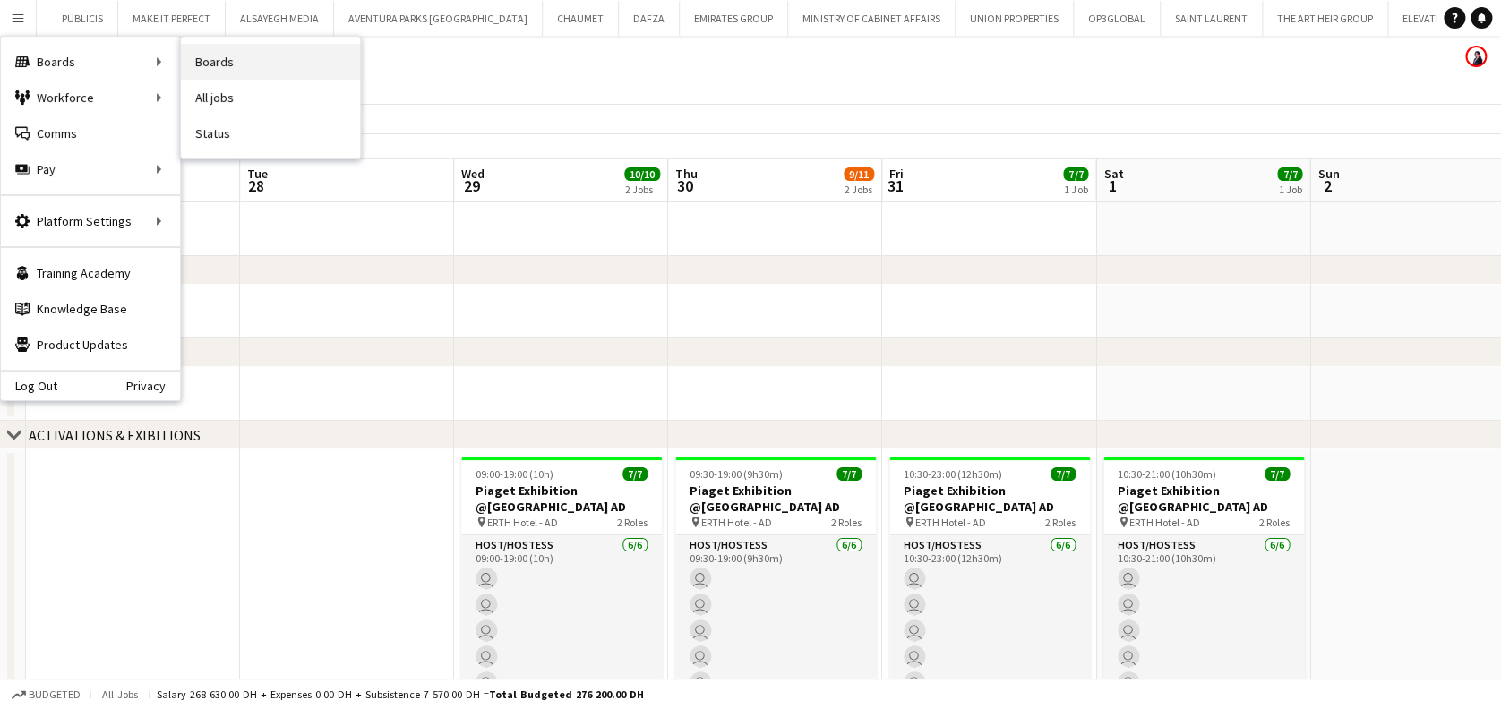
click at [251, 77] on link "Boards" at bounding box center [270, 62] width 179 height 36
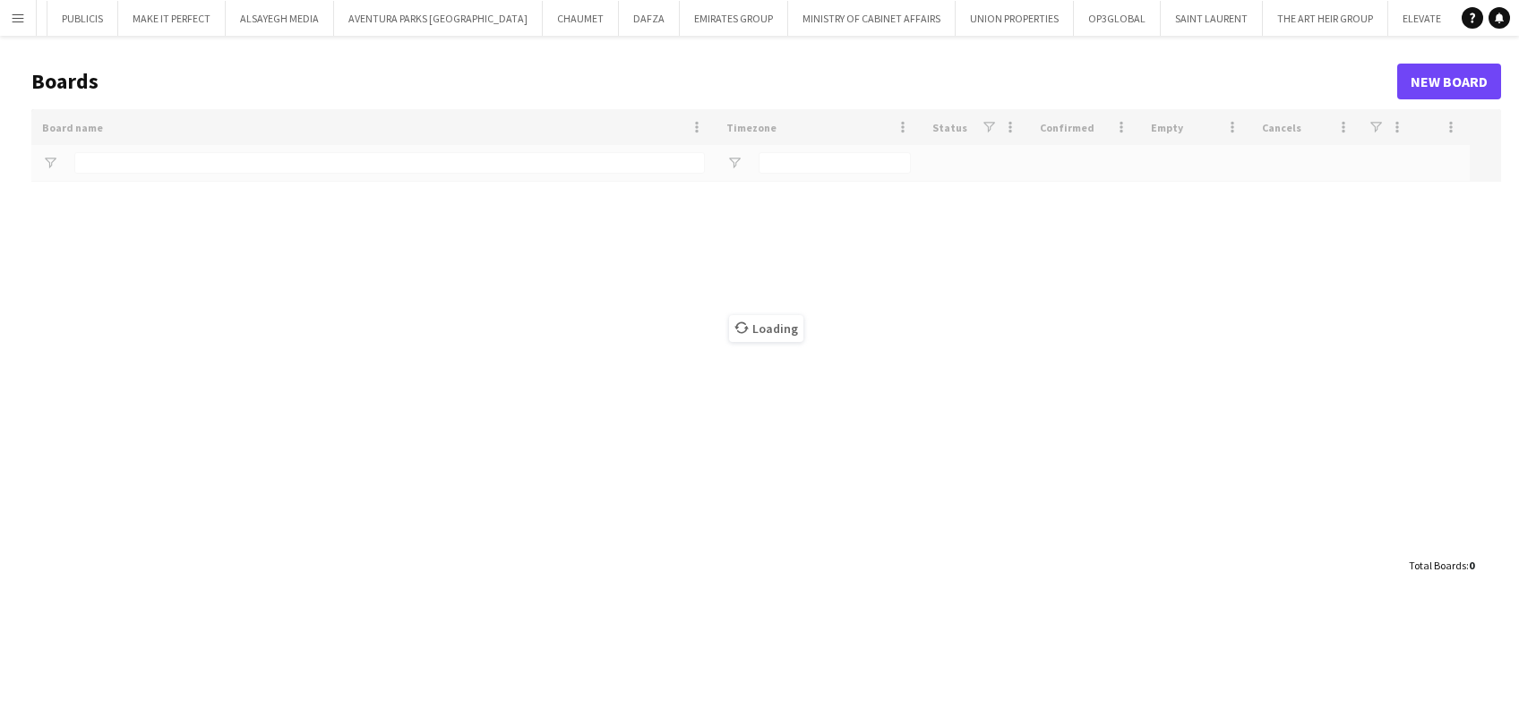
type input "*****"
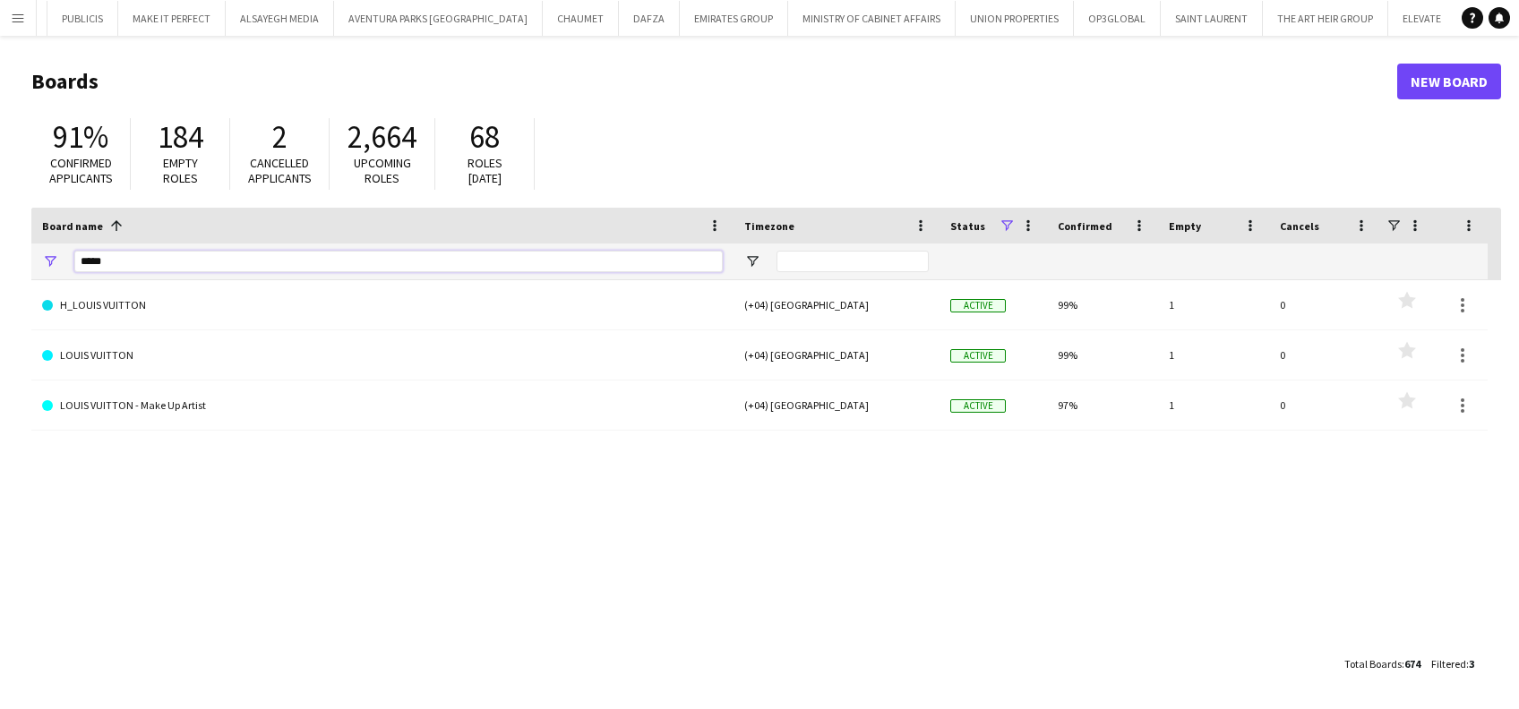
drag, startPoint x: 137, startPoint y: 272, endPoint x: 27, endPoint y: 265, distance: 110.4
click at [58, 265] on div "*****" at bounding box center [382, 262] width 702 height 36
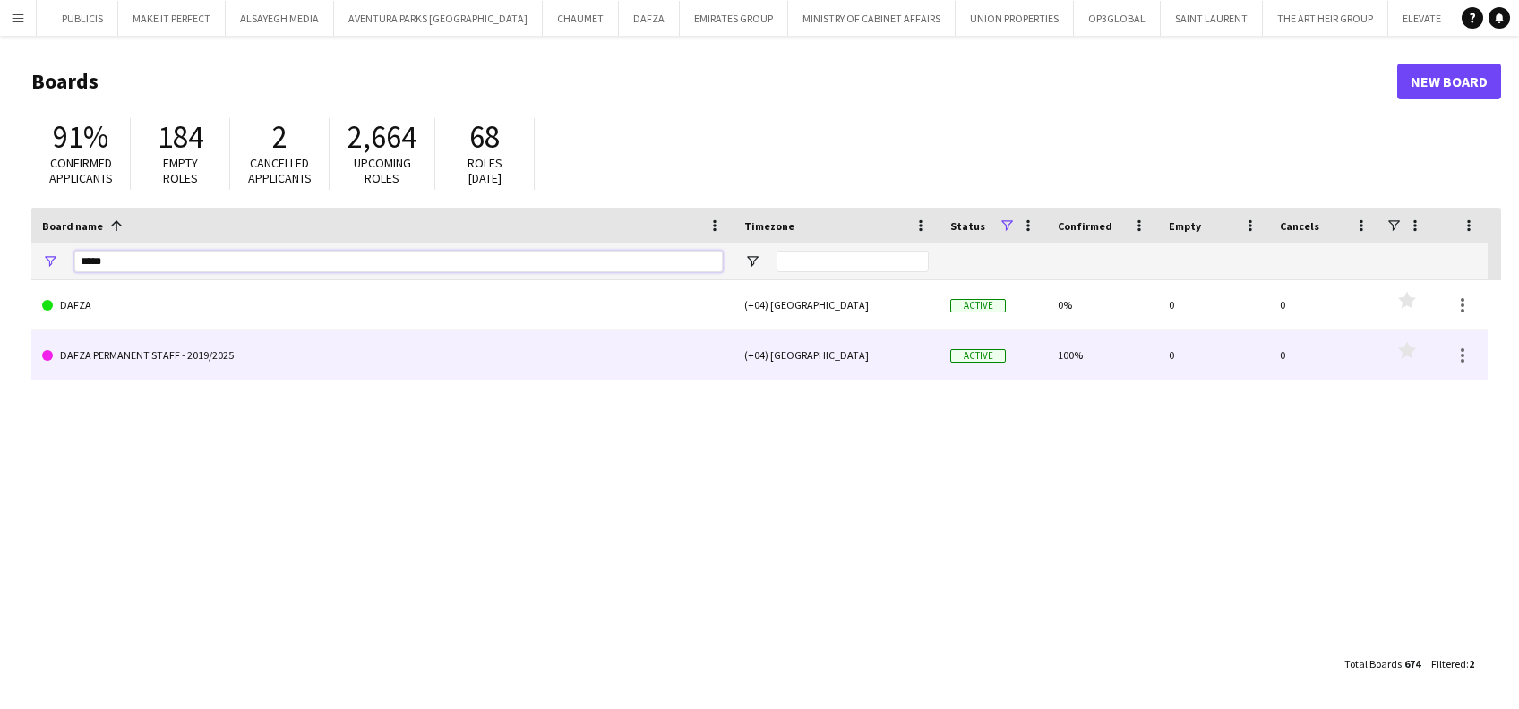
type input "*****"
click at [260, 336] on link "DAFZA PERMANENT STAFF - 2019/2025" at bounding box center [382, 355] width 681 height 50
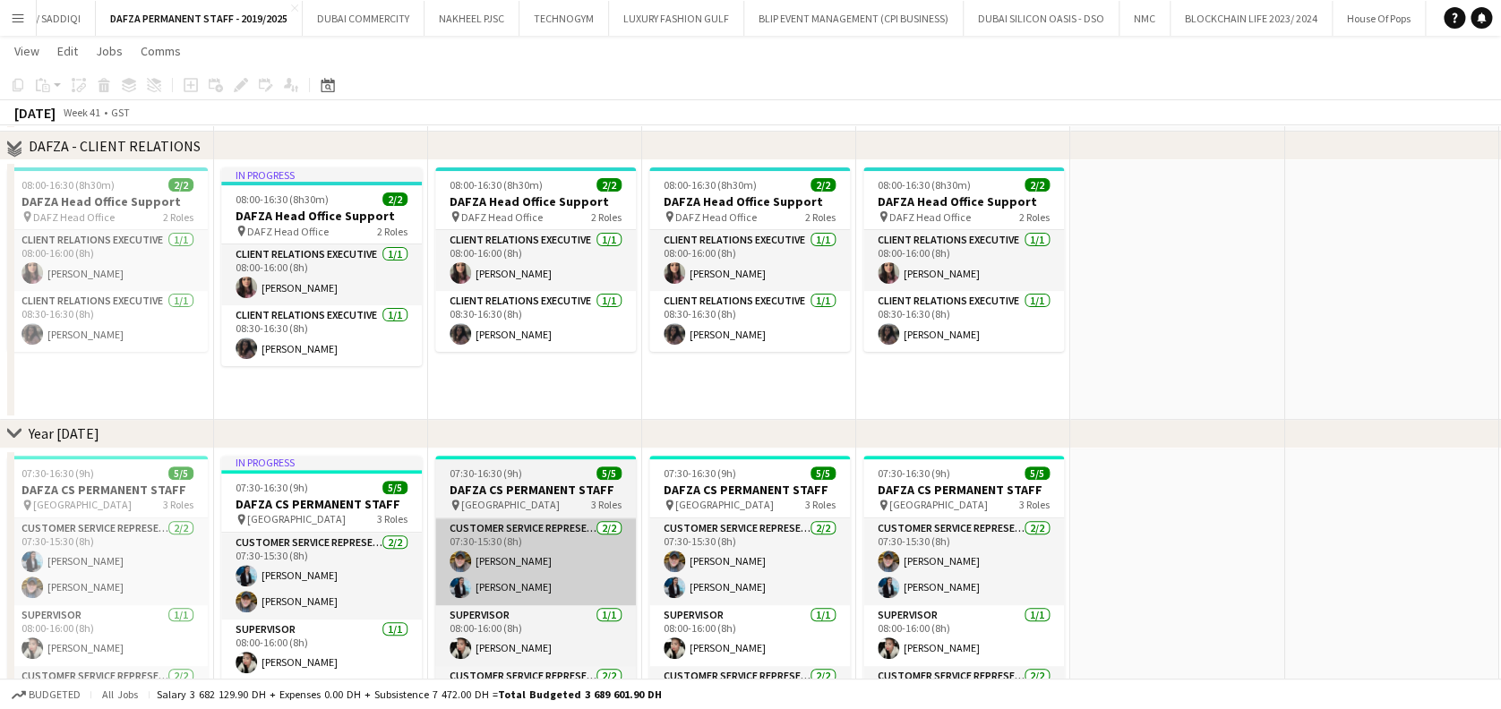
scroll to position [358, 0]
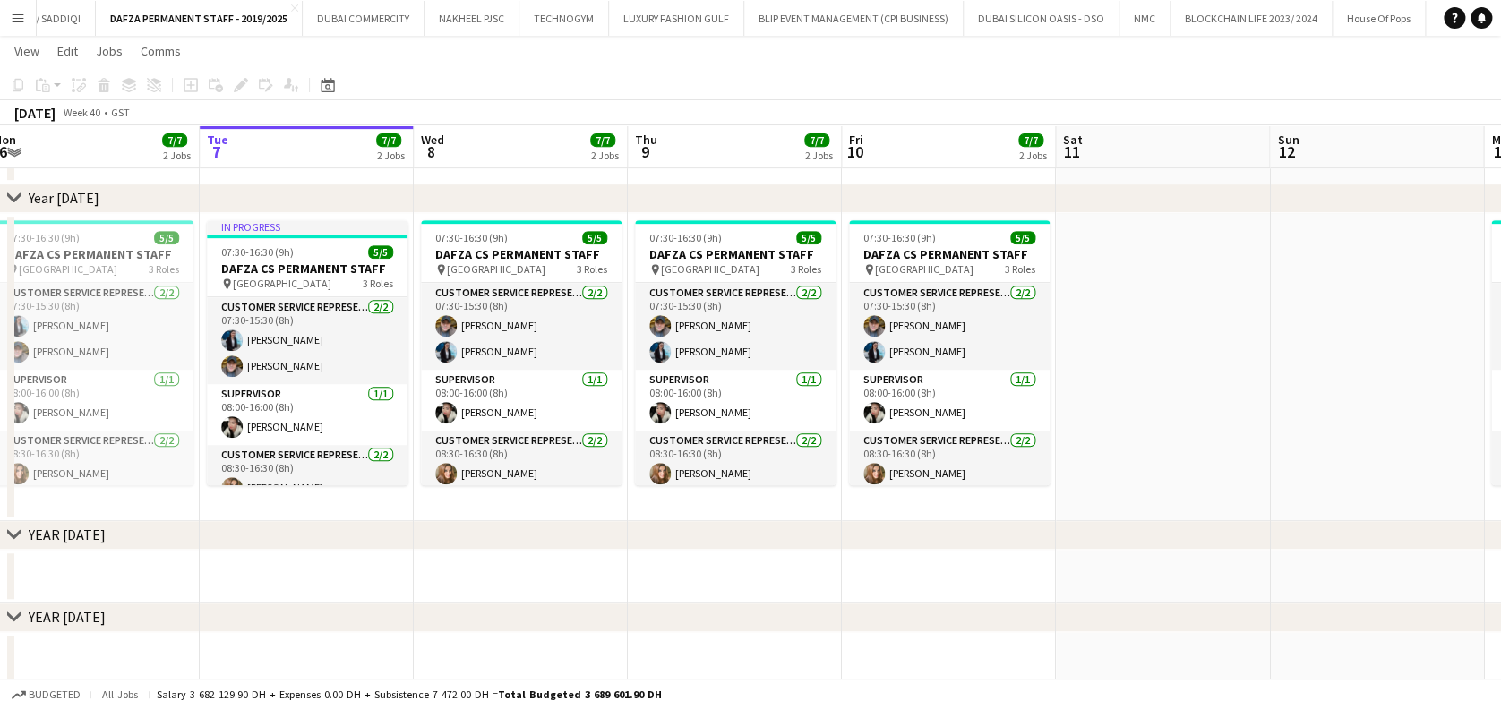
drag, startPoint x: 378, startPoint y: 401, endPoint x: 966, endPoint y: 394, distance: 588.4
click at [966, 394] on app-calendar-viewport "Sat 4 Sun 5 Mon 6 7/7 2 Jobs Tue 7 7/7 2 Jobs Wed 8 7/7 2 Jobs Thu 9 7/7 2 Jobs…" at bounding box center [750, 364] width 1501 height 1304
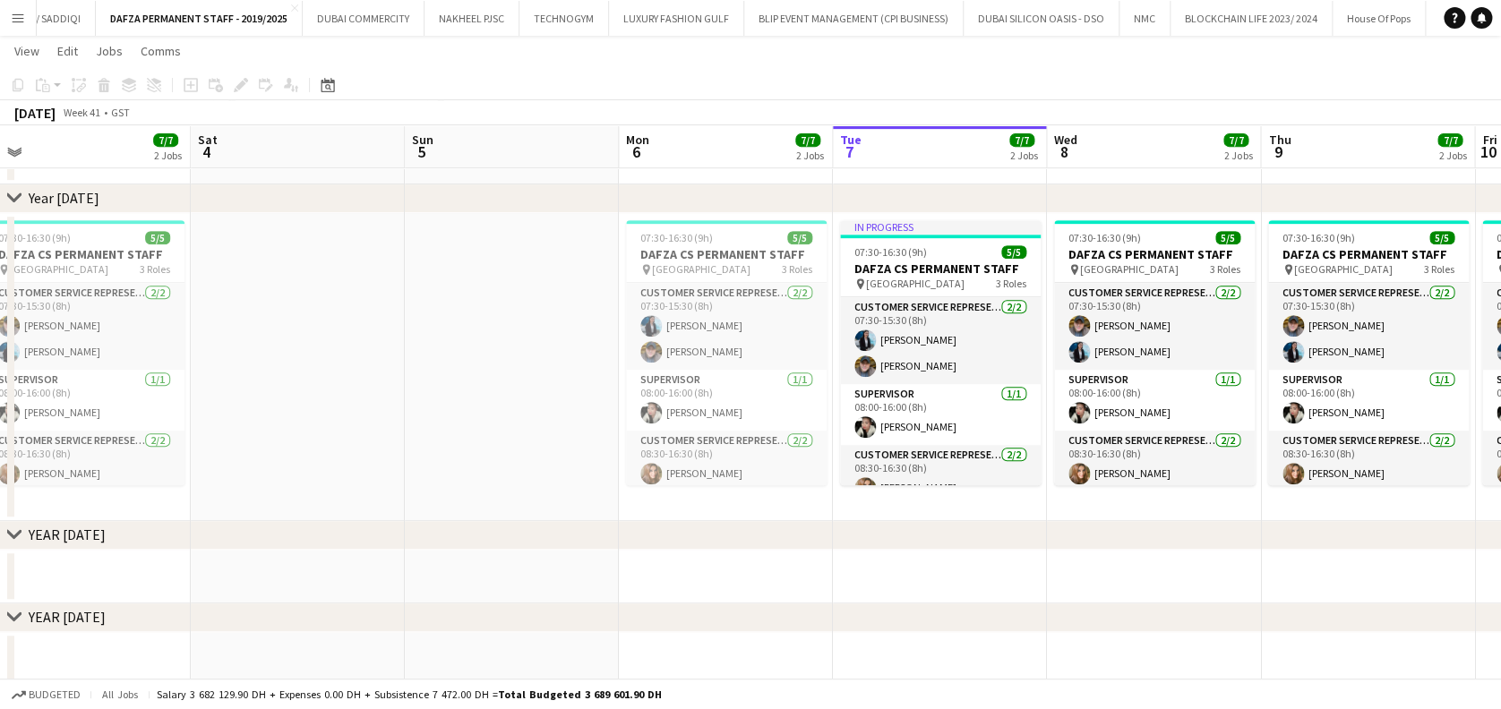
drag, startPoint x: 703, startPoint y: 389, endPoint x: 1272, endPoint y: 389, distance: 568.6
click at [1319, 389] on app-calendar-viewport "Wed 1 Thu 2 7/7 2 Jobs Fri 3 7/7 2 Jobs Sat 4 Sun 5 Mon 6 7/7 2 Jobs Tue 7 7/7 …" at bounding box center [750, 364] width 1501 height 1304
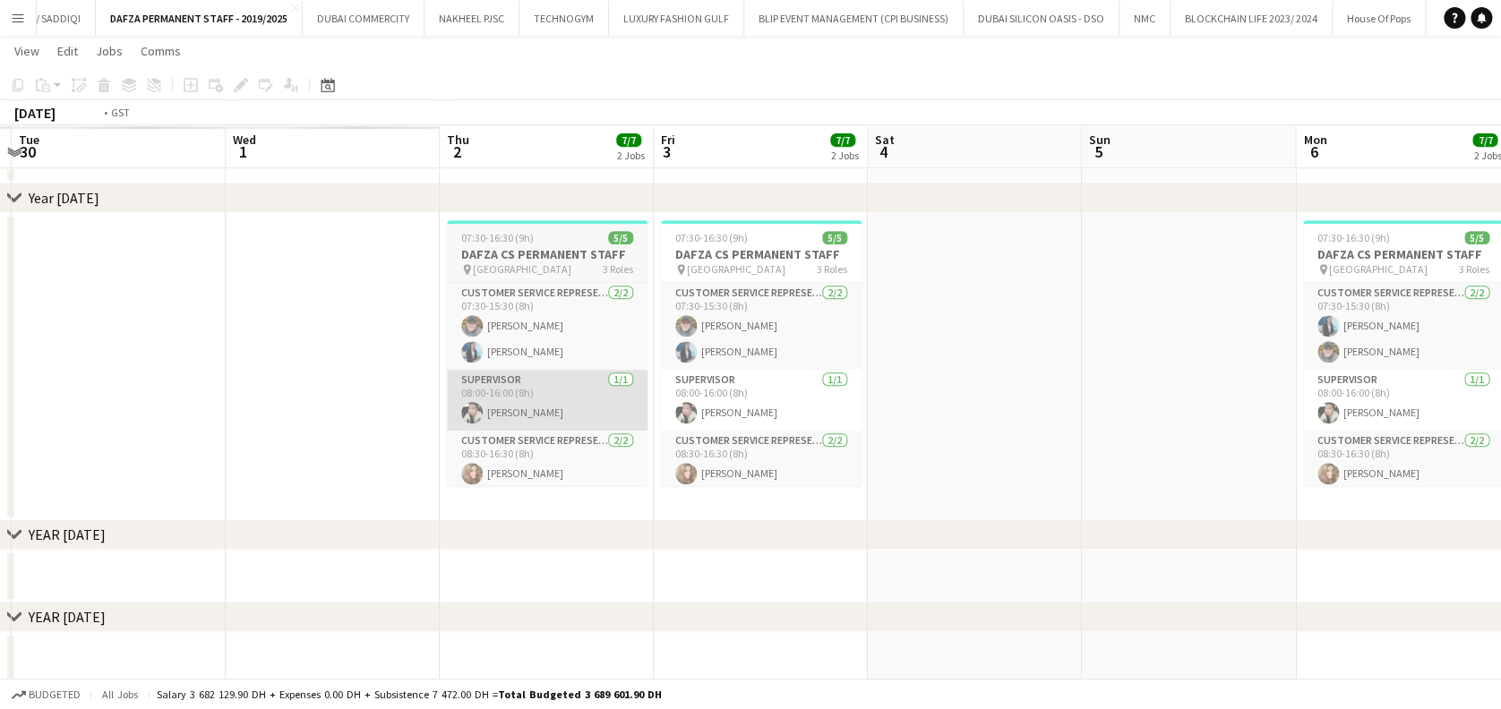
drag, startPoint x: 1149, startPoint y: 428, endPoint x: 1300, endPoint y: 428, distance: 151.3
click at [1356, 428] on app-calendar-viewport "Sun 28 Mon 29 Tue 30 Wed 1 Thu 2 7/7 2 Jobs Fri 3 7/7 2 Jobs Sat 4 Sun 5 Mon 6 …" at bounding box center [750, 364] width 1501 height 1304
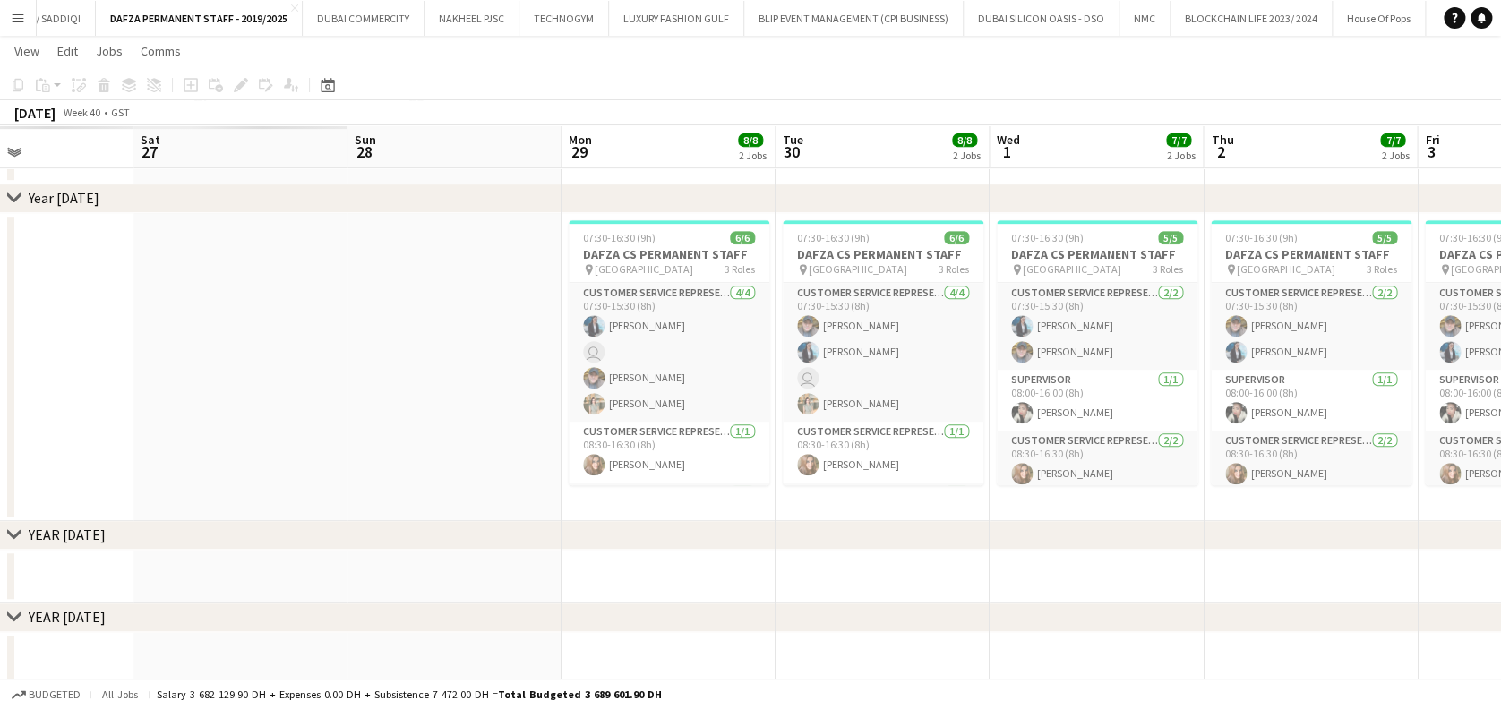
drag, startPoint x: 844, startPoint y: 424, endPoint x: 914, endPoint y: 424, distance: 70.7
click at [914, 424] on app-calendar-viewport "Wed 24 Thu 25 Fri 26 Sat 27 Sun 28 Mon 29 8/8 2 Jobs Tue 30 8/8 2 Jobs Wed 1 7/…" at bounding box center [750, 364] width 1501 height 1304
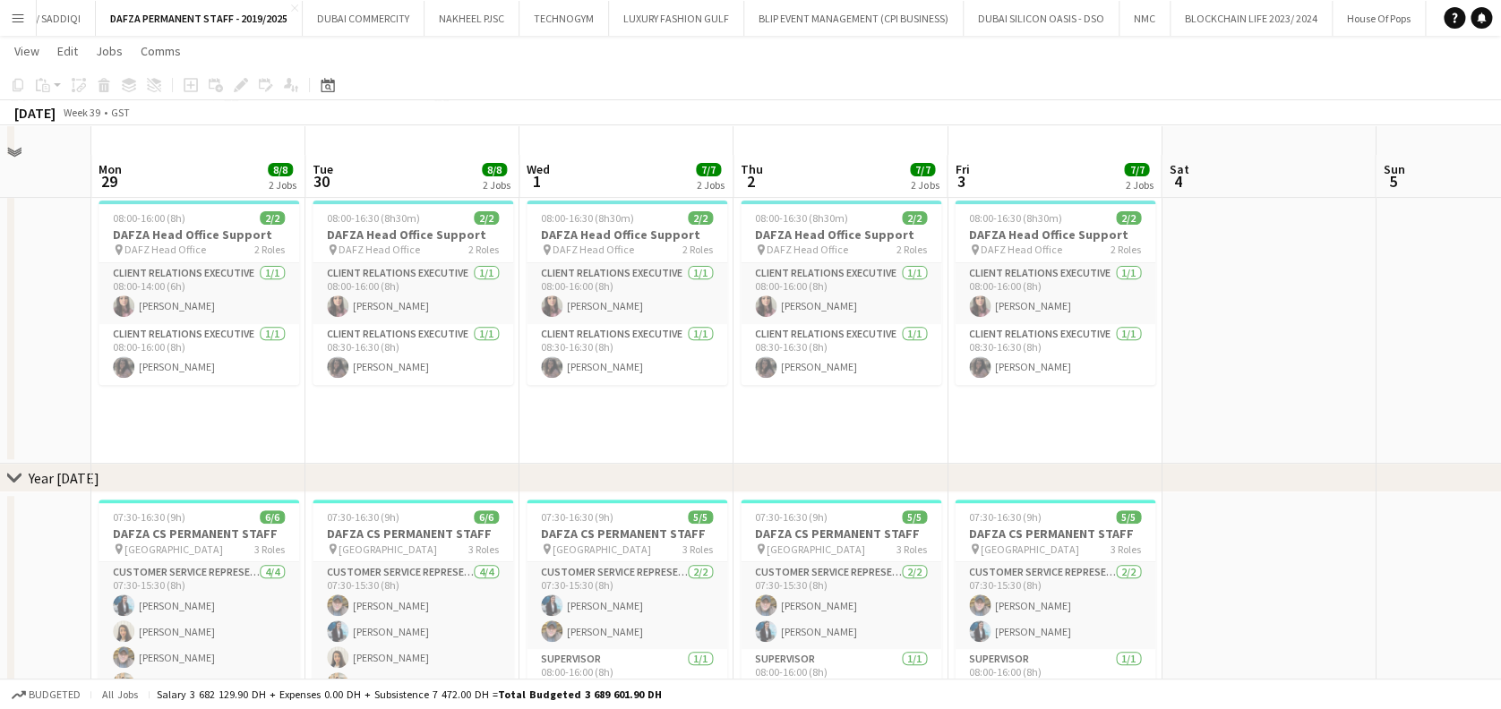
scroll to position [0, 698]
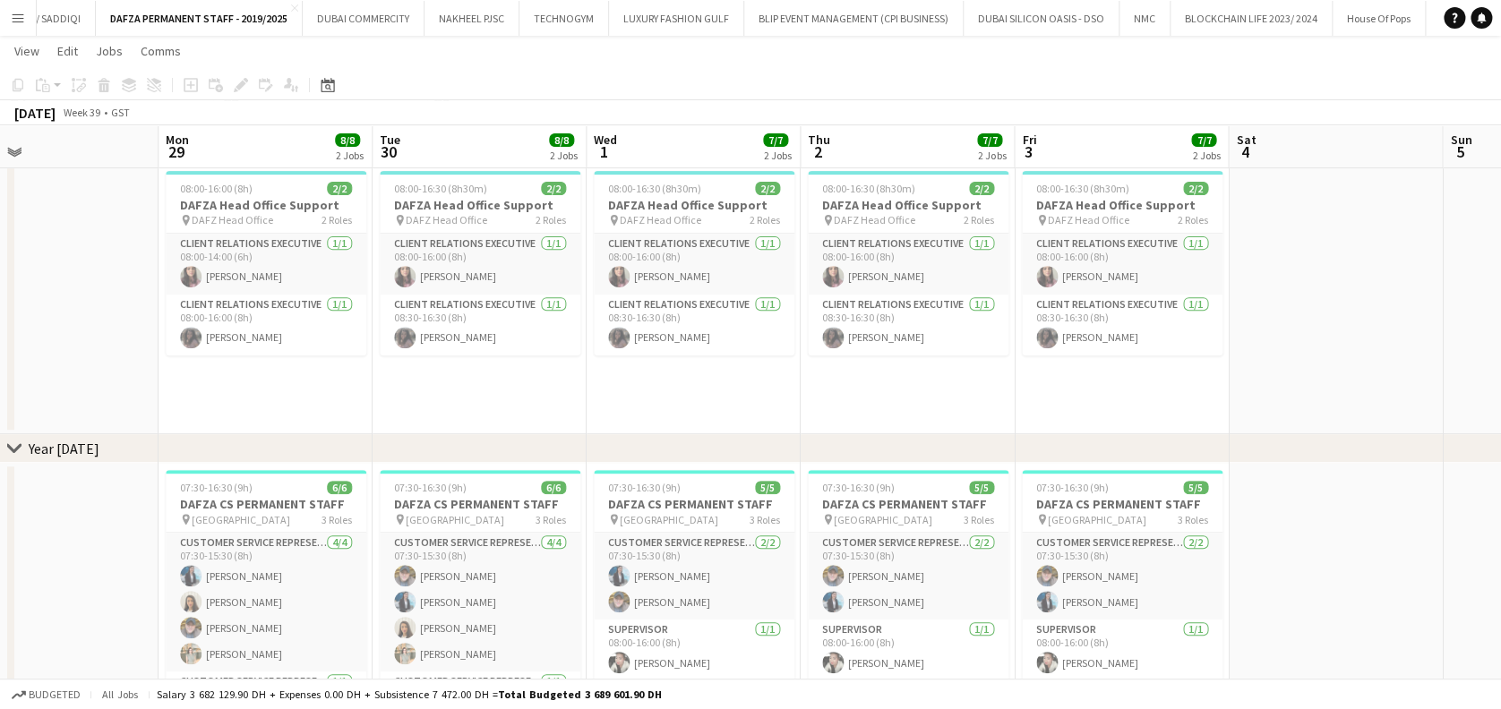
click at [553, 388] on app-calendar-viewport "Thu 25 8/9 3 Jobs Fri 26 9/9 2 Jobs Sat 27 Sun 28 Mon 29 8/8 2 Jobs Tue 30 8/8 …" at bounding box center [750, 542] width 1501 height 1445
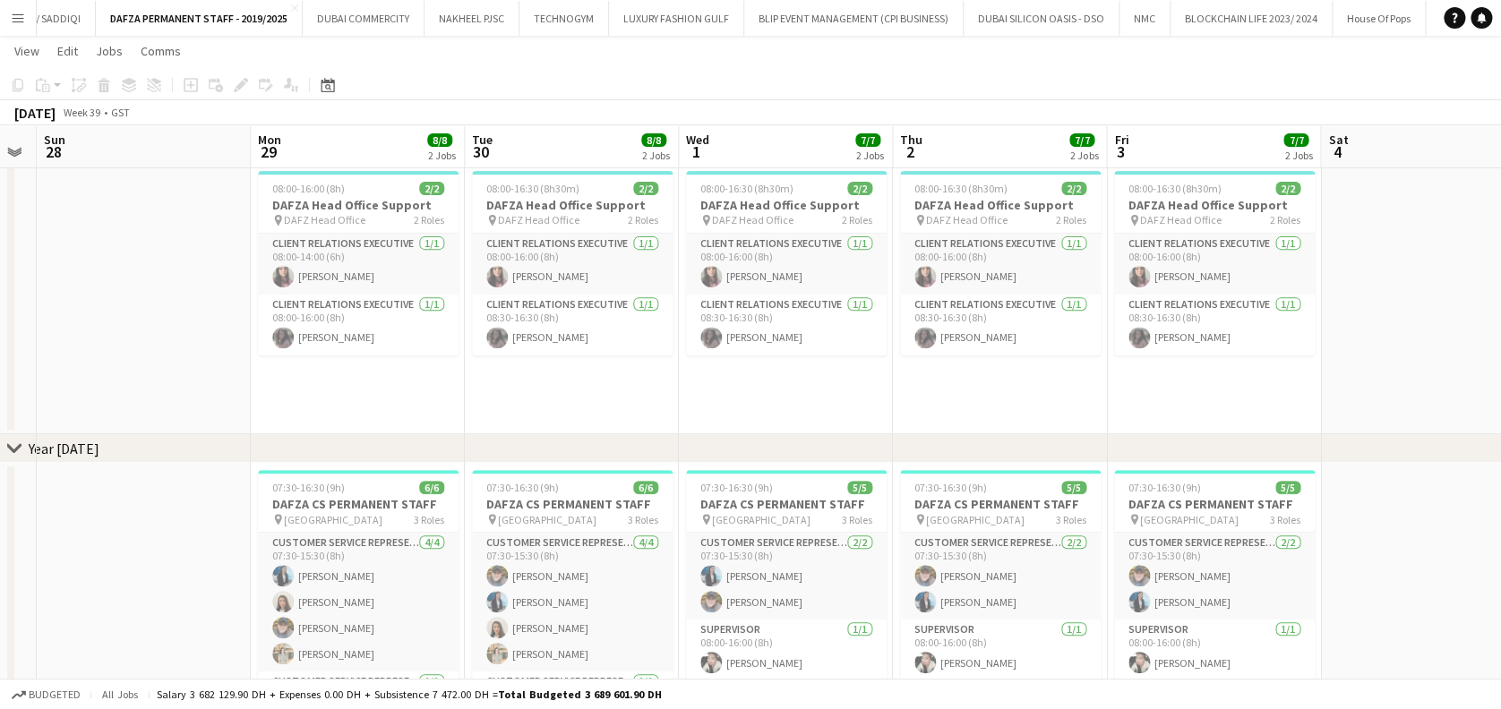
drag, startPoint x: 424, startPoint y: 313, endPoint x: 515, endPoint y: 313, distance: 91.3
click at [515, 313] on app-calendar-viewport "Thu 25 8/9 3 Jobs Fri 26 9/9 2 Jobs Sat 27 Sun 28 Mon 29 8/8 2 Jobs Tue 30 8/8 …" at bounding box center [750, 542] width 1501 height 1445
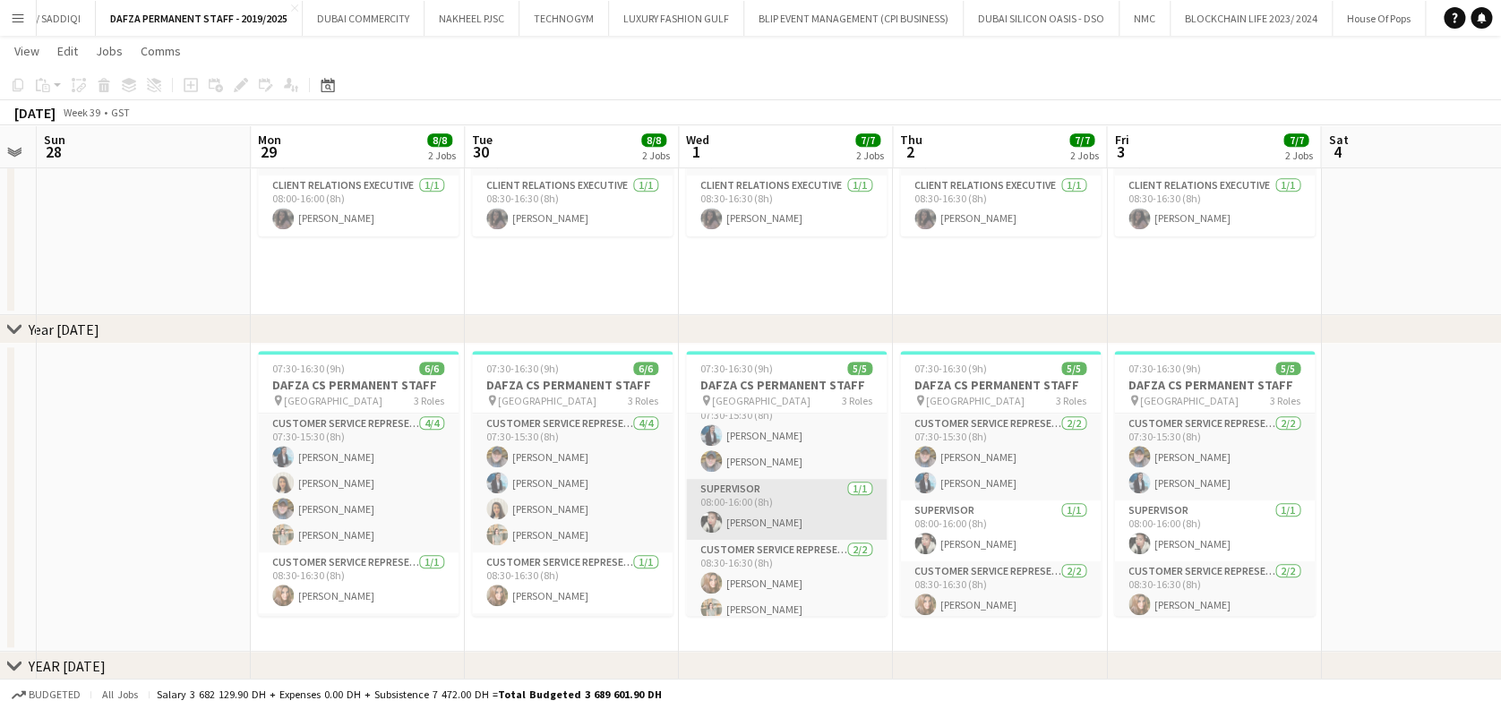
scroll to position [31, 0]
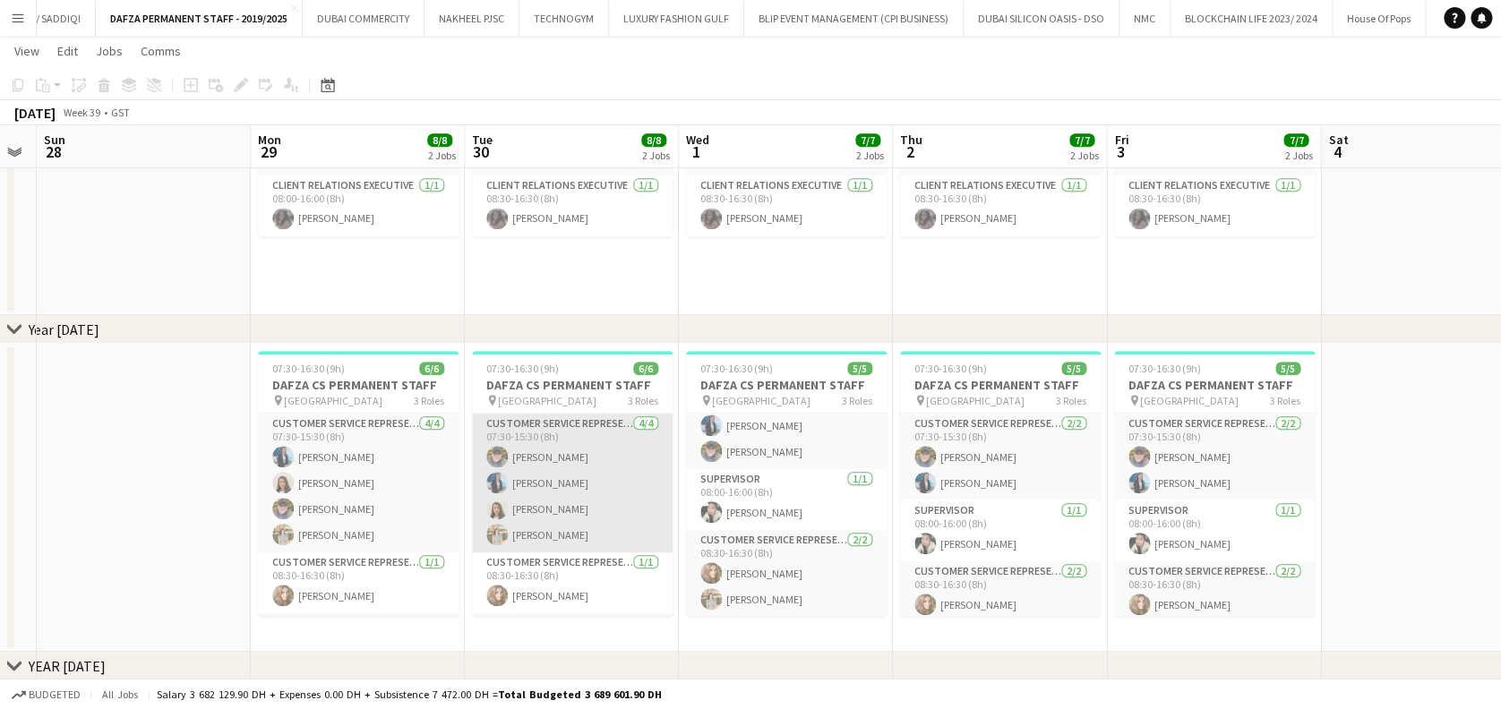
click at [530, 501] on app-card-role "Customer Service Representative 4/4 07:30-15:30 (8h) Delon Romero Jida Alimadi …" at bounding box center [572, 483] width 201 height 139
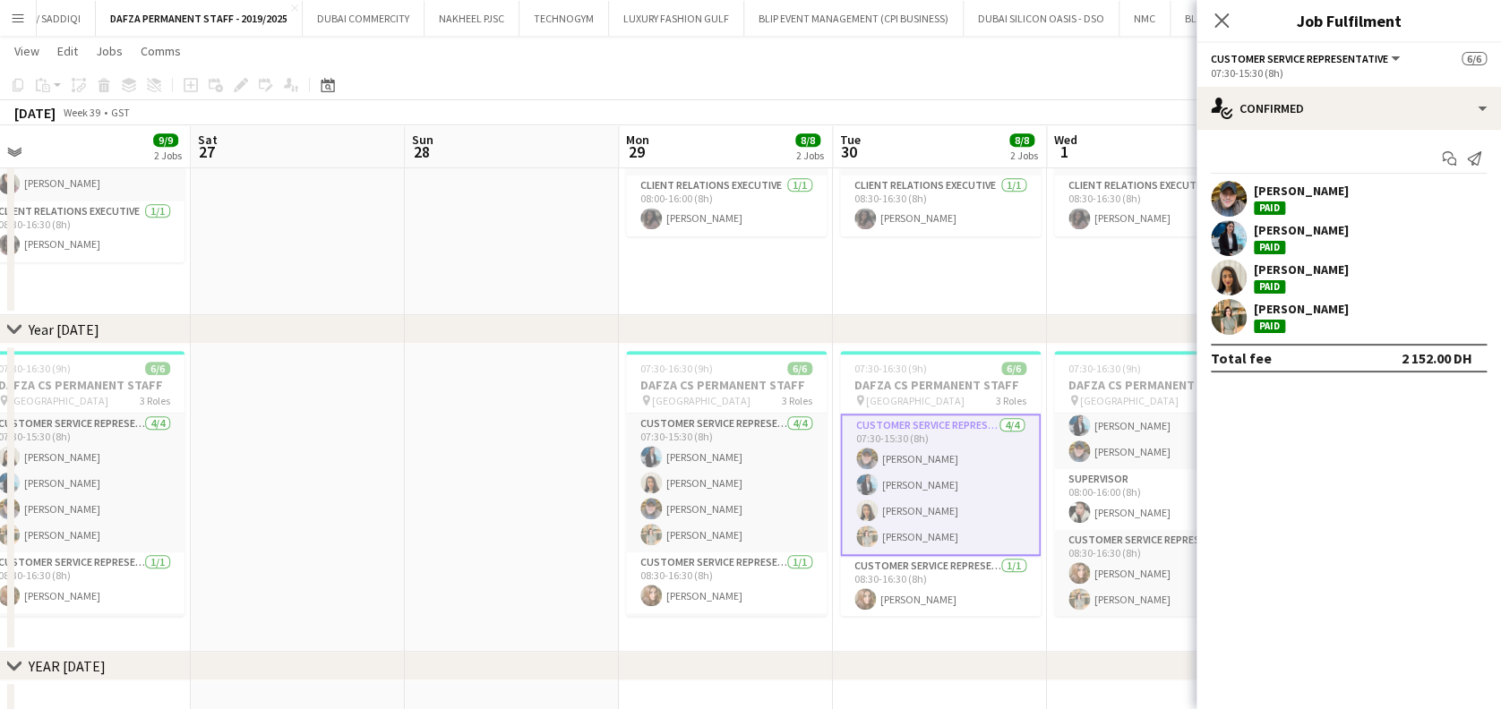
drag, startPoint x: 524, startPoint y: 502, endPoint x: 892, endPoint y: 495, distance: 368.1
click at [892, 495] on app-calendar-viewport "Wed 24 7/7 2 Jobs Thu 25 8/9 3 Jobs Fri 26 9/9 2 Jobs Sat 27 Sun 28 Mon 29 8/8 …" at bounding box center [750, 423] width 1501 height 1445
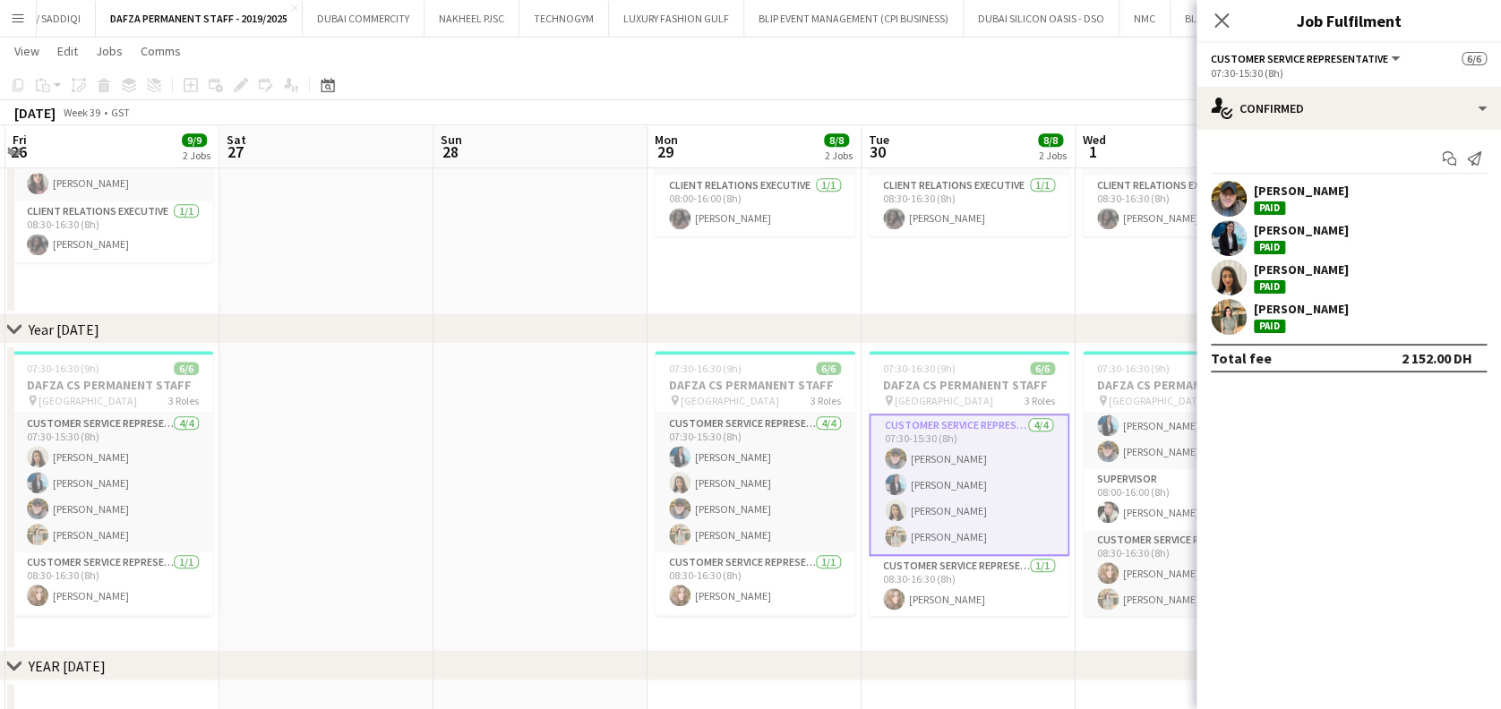
drag, startPoint x: 609, startPoint y: 530, endPoint x: 918, endPoint y: 530, distance: 308.9
click at [918, 530] on app-calendar-viewport "Wed 24 7/7 2 Jobs Thu 25 8/9 3 Jobs Fri 26 9/9 2 Jobs Sat 27 Sun 28 Mon 29 8/8 …" at bounding box center [750, 423] width 1501 height 1445
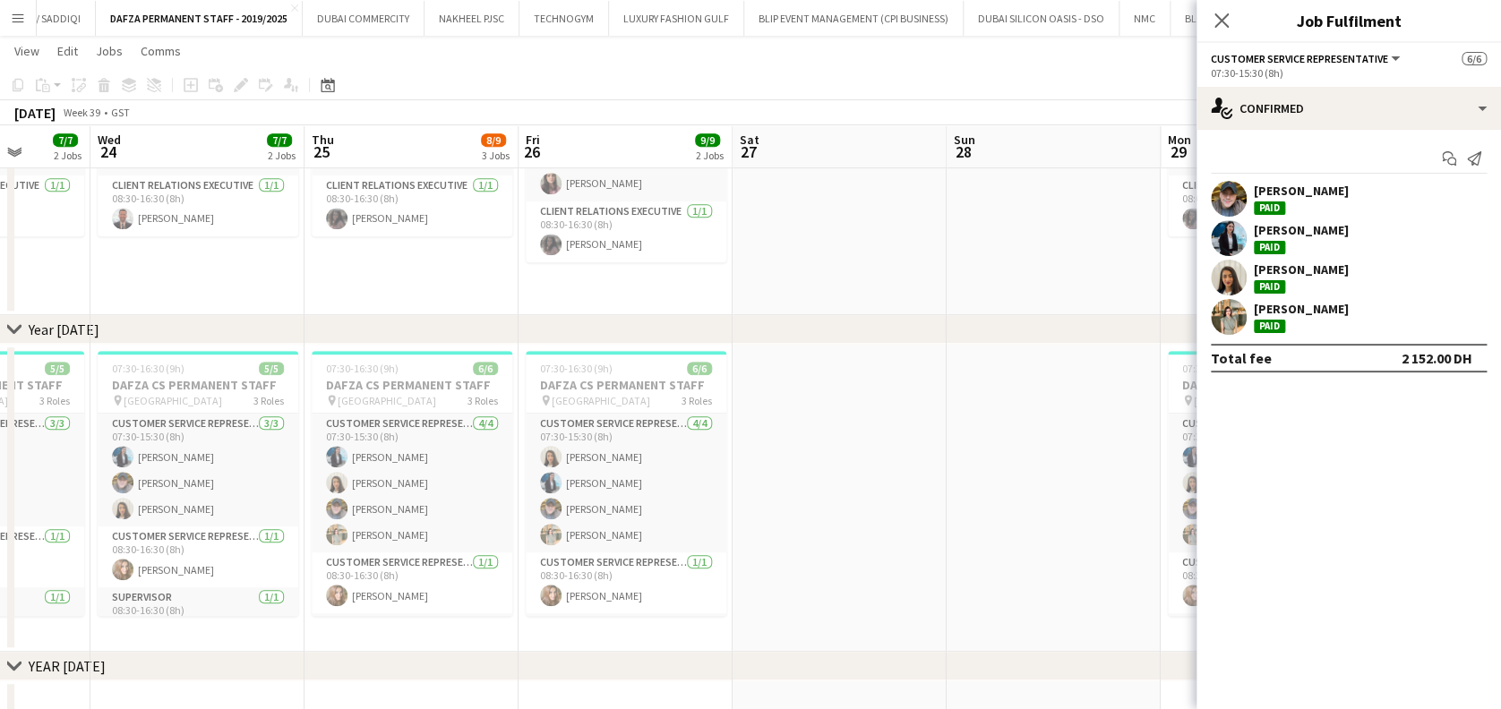
drag, startPoint x: 847, startPoint y: 553, endPoint x: 1148, endPoint y: 553, distance: 300.9
click at [1148, 553] on app-calendar-viewport "Mon 22 7/7 2 Jobs Tue 23 7/7 2 Jobs Wed 24 7/7 2 Jobs Thu 25 8/9 3 Jobs Fri 26 …" at bounding box center [750, 423] width 1501 height 1445
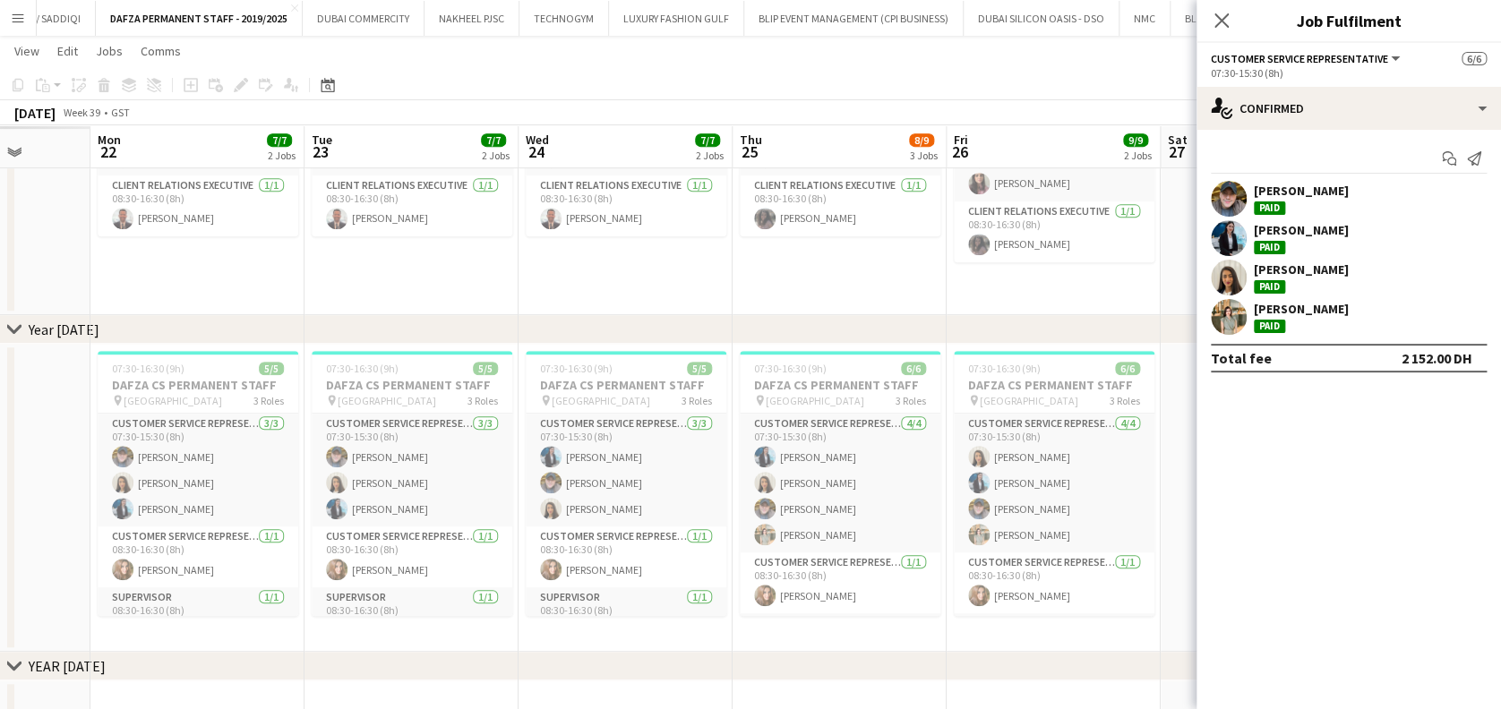
scroll to position [0, 552]
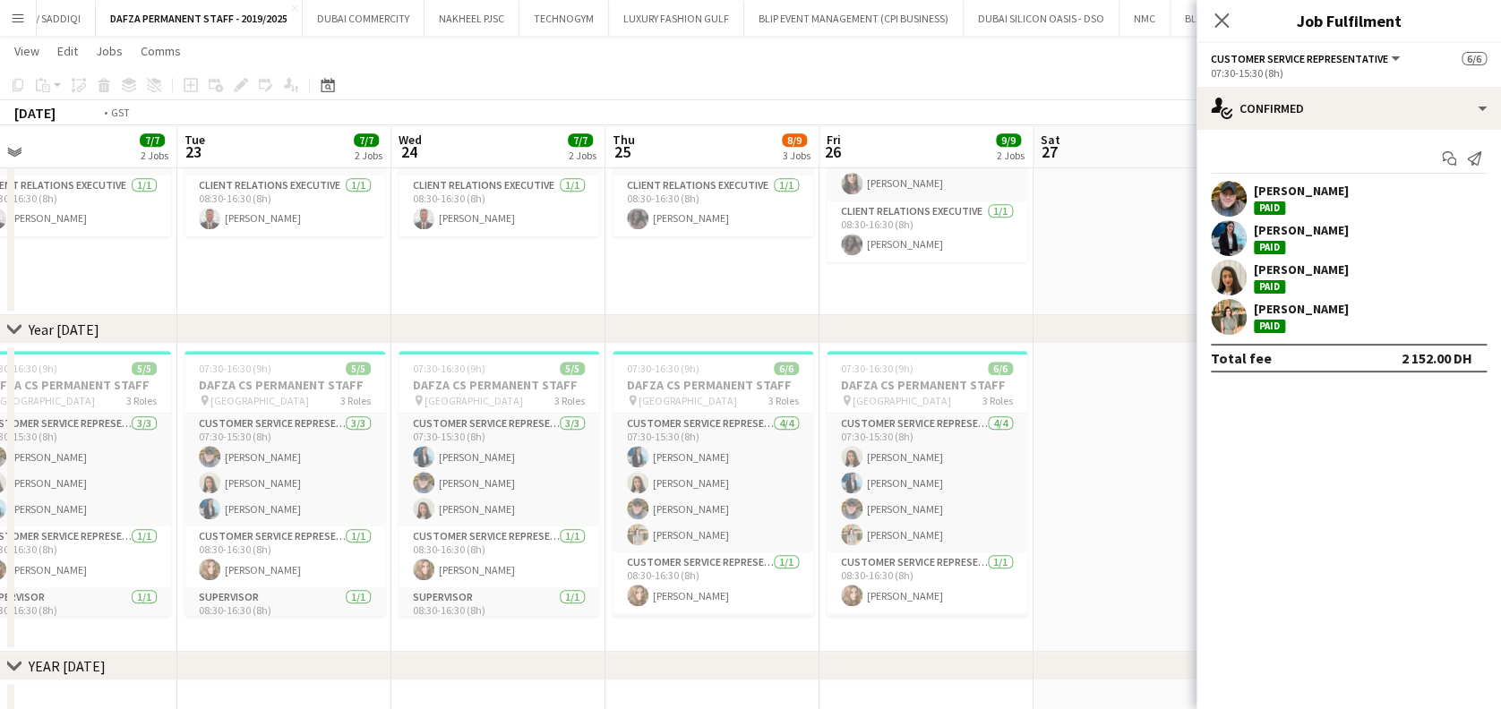
drag, startPoint x: 527, startPoint y: 510, endPoint x: 1089, endPoint y: 518, distance: 561.5
click at [1089, 518] on app-calendar-viewport "Sat 20 Sun 21 Mon 22 7/7 2 Jobs Tue 23 7/7 2 Jobs Wed 24 7/7 2 Jobs Thu 25 8/9 …" at bounding box center [750, 423] width 1501 height 1445
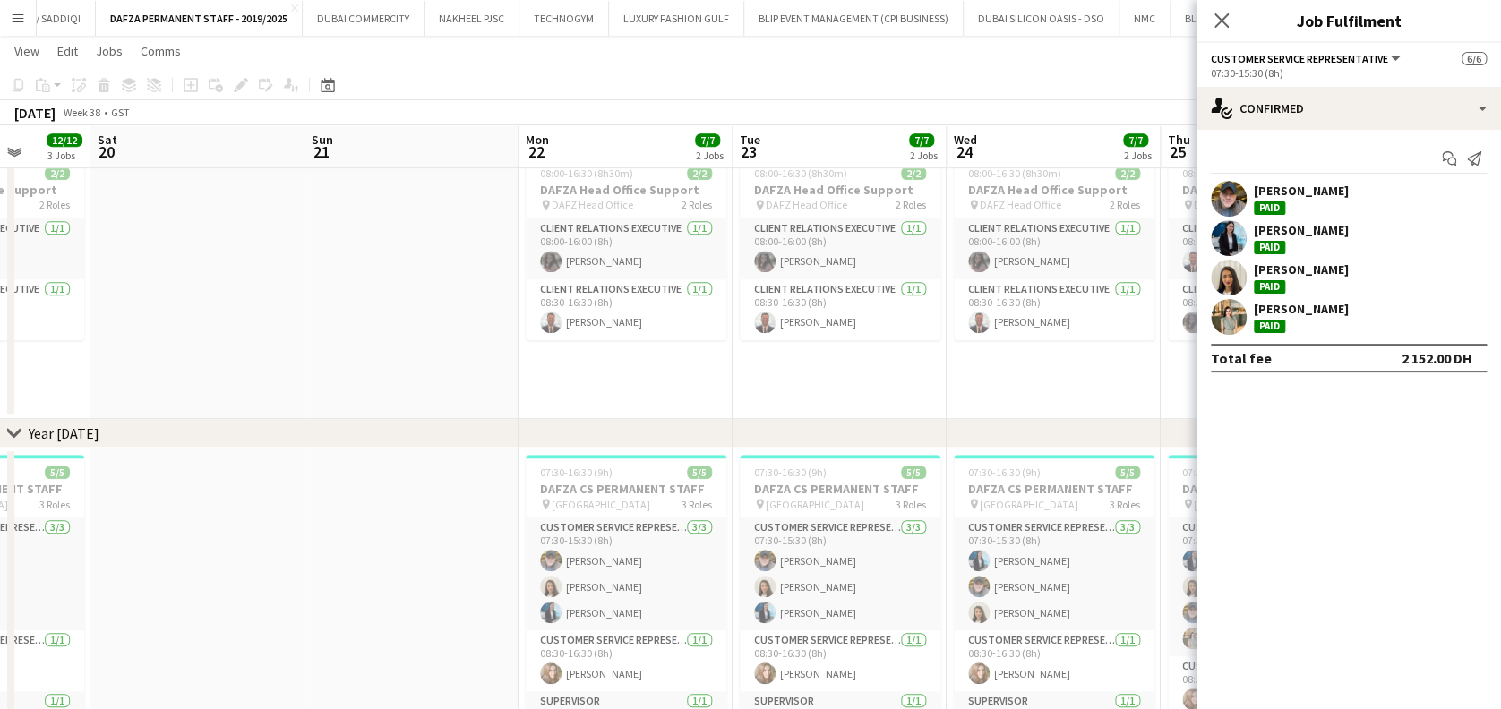
drag, startPoint x: 527, startPoint y: 525, endPoint x: 671, endPoint y: 525, distance: 143.3
click at [960, 525] on app-calendar-viewport "Thu 18 7/7 2 Jobs Fri 19 12/12 3 Jobs Sat 20 Sun 21 Mon 22 7/7 2 Jobs Tue 23 7/…" at bounding box center [750, 475] width 1501 height 1549
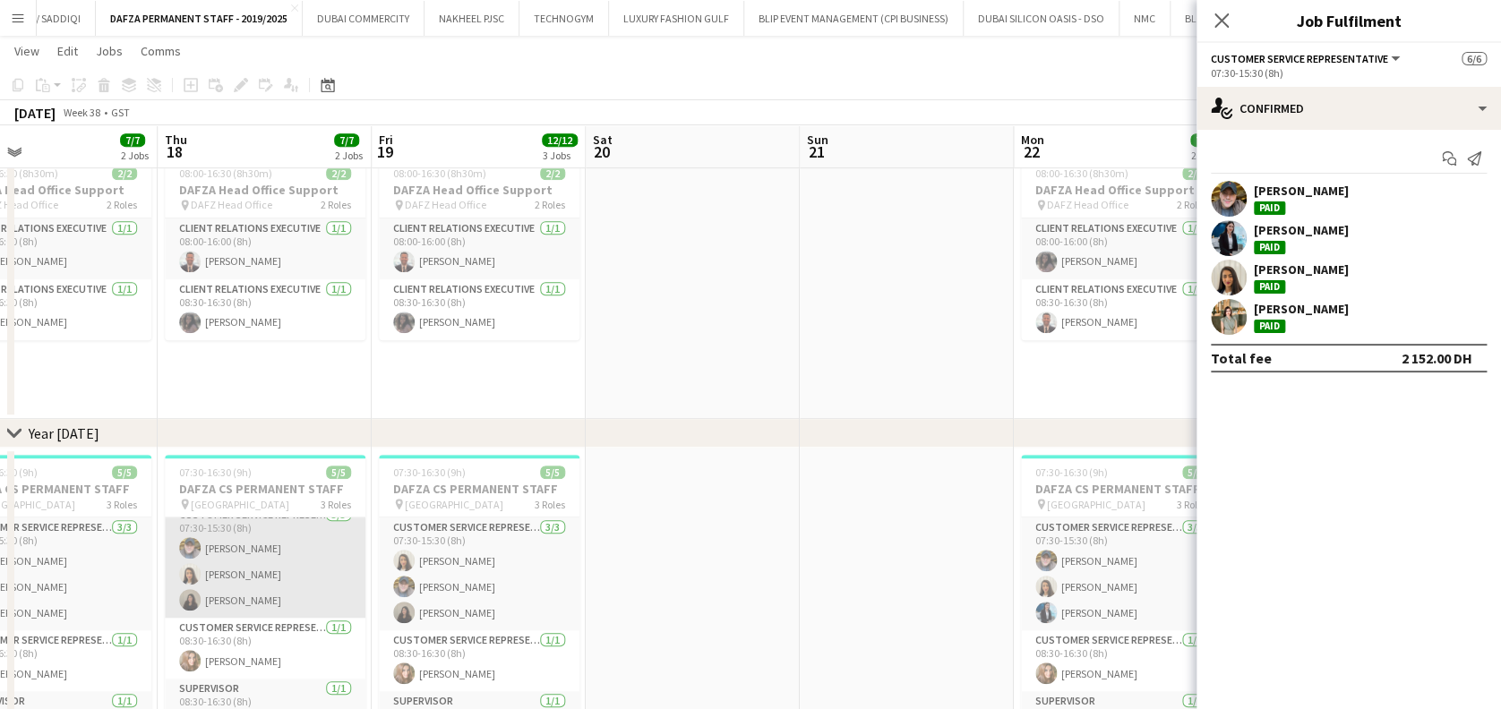
scroll to position [32, 0]
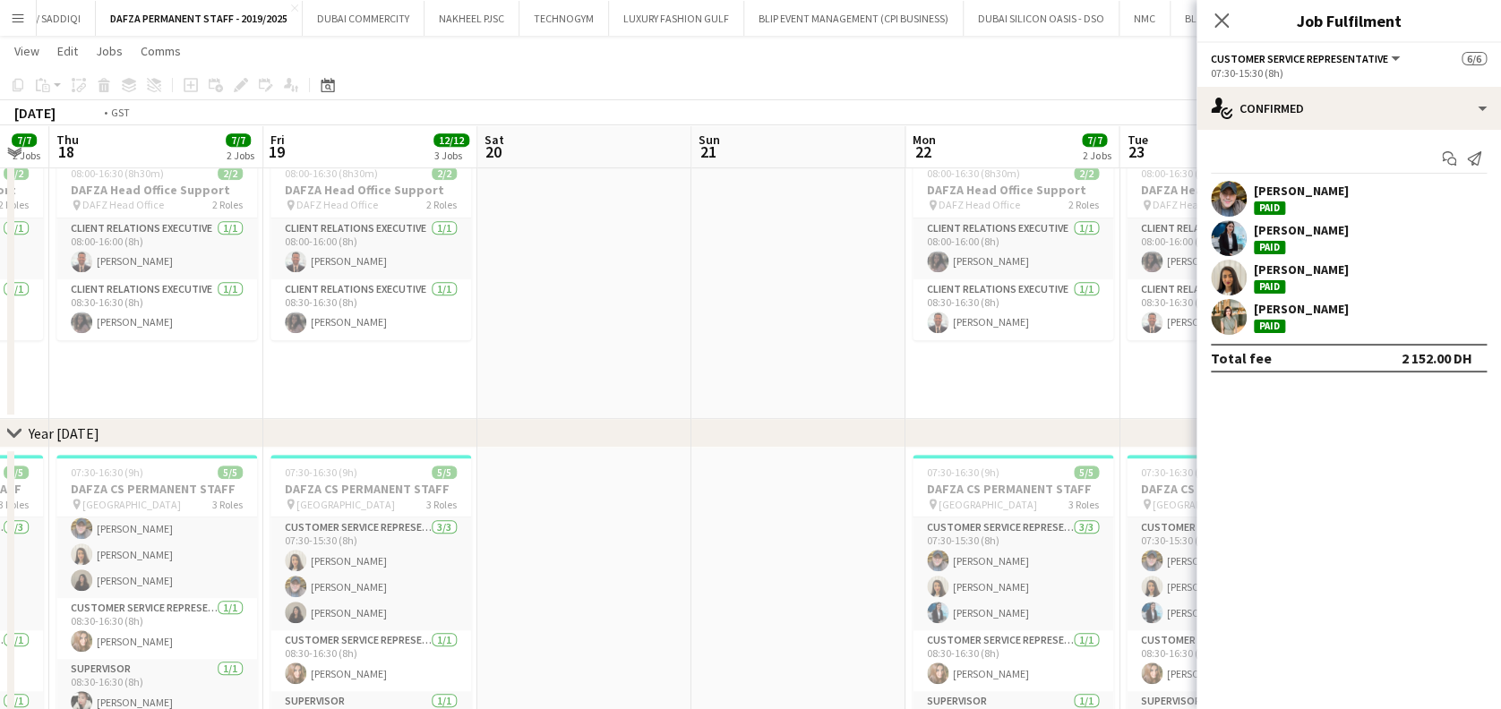
drag, startPoint x: 286, startPoint y: 552, endPoint x: 888, endPoint y: 581, distance: 603.4
click at [888, 581] on app-calendar-viewport "Mon 15 7/7 2 Jobs Tue 16 7/7 2 Jobs Wed 17 7/7 2 Jobs Thu 18 7/7 2 Jobs Fri 19 …" at bounding box center [750, 475] width 1501 height 1549
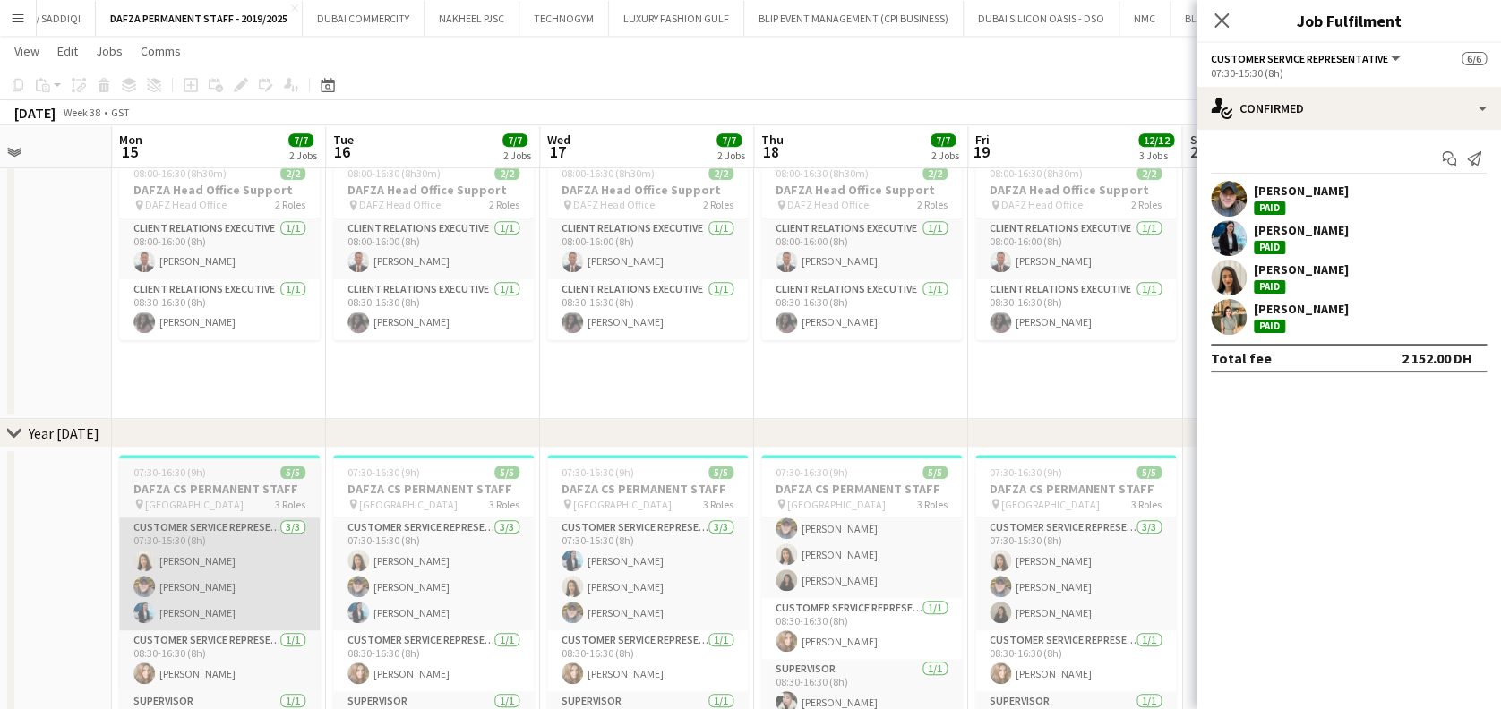
drag, startPoint x: 298, startPoint y: 581, endPoint x: 1068, endPoint y: 580, distance: 770.1
click at [1084, 581] on app-calendar-viewport "Fri 12 Sat 13 Sun 14 Mon 15 7/7 2 Jobs Tue 16 7/7 2 Jobs Wed 17 7/7 2 Jobs Thu …" at bounding box center [750, 475] width 1501 height 1549
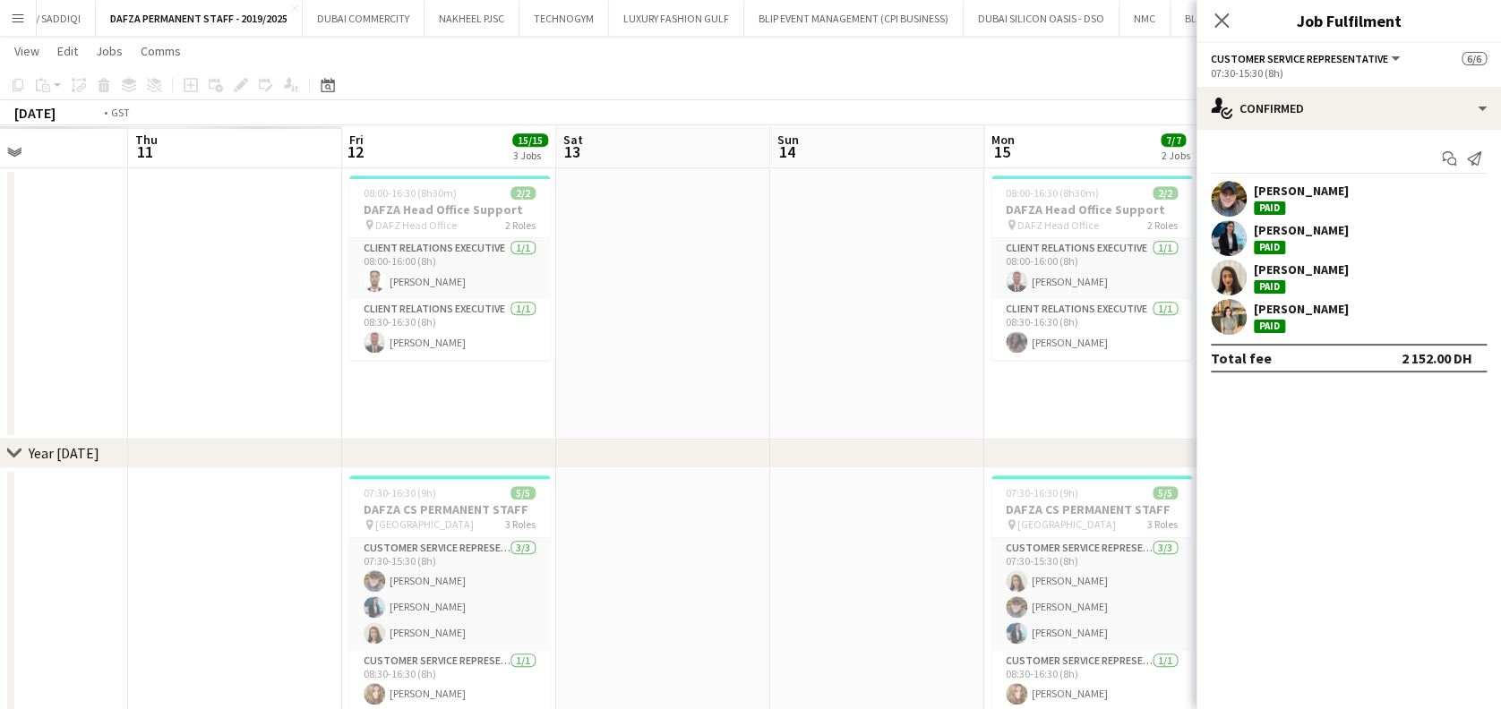
drag, startPoint x: 299, startPoint y: 580, endPoint x: 1096, endPoint y: 581, distance: 797.0
click at [1113, 580] on app-calendar-viewport "Mon 8 Tue 9 Wed 10 Thu 11 Fri 12 15/15 3 Jobs Sat 13 Sun 14 Mon 15 7/7 2 Jobs T…" at bounding box center [750, 486] width 1501 height 1570
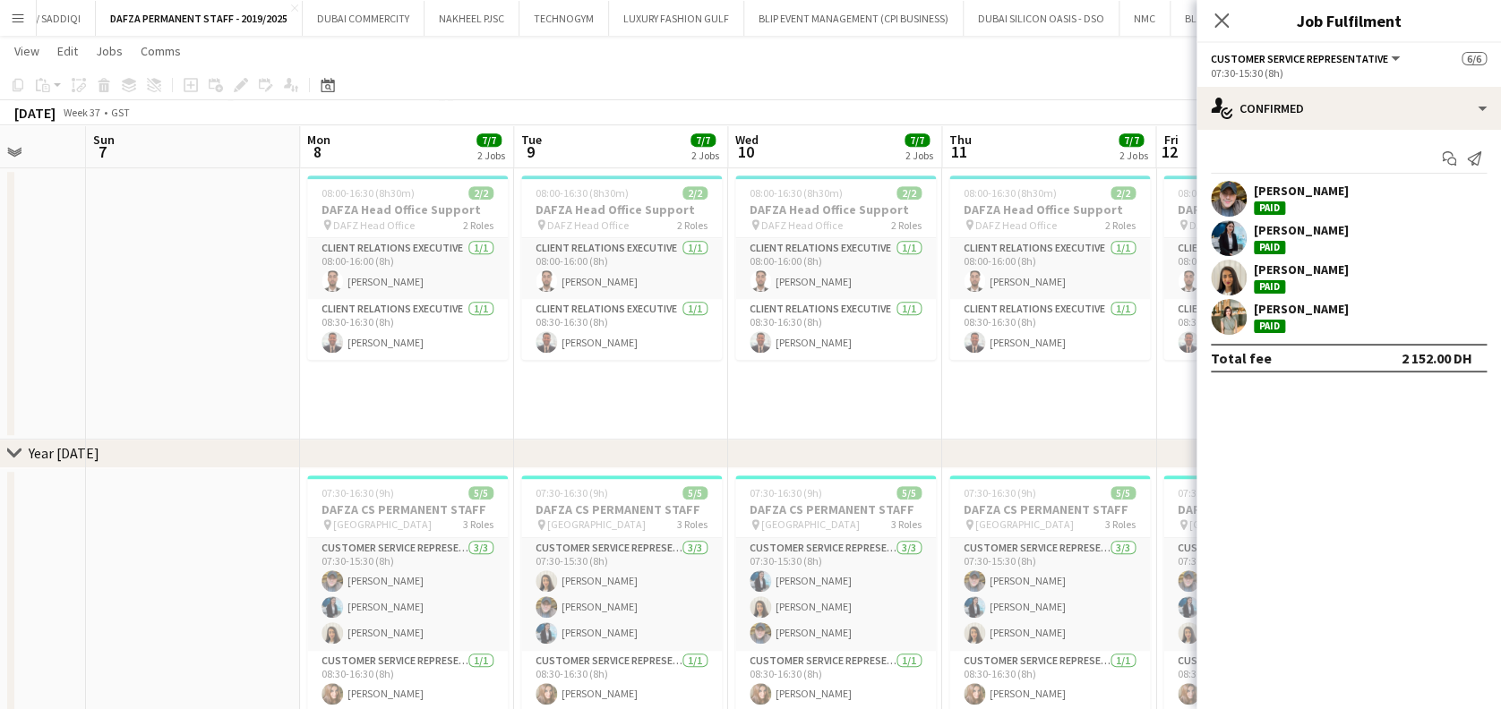
click at [1113, 587] on app-calendar-viewport "Thu 4 7/7 2 Jobs Fri 5 8/8 2 Jobs Sat 6 Sun 7 Mon 8 7/7 2 Jobs Tue 9 7/7 2 Jobs…" at bounding box center [750, 486] width 1501 height 1570
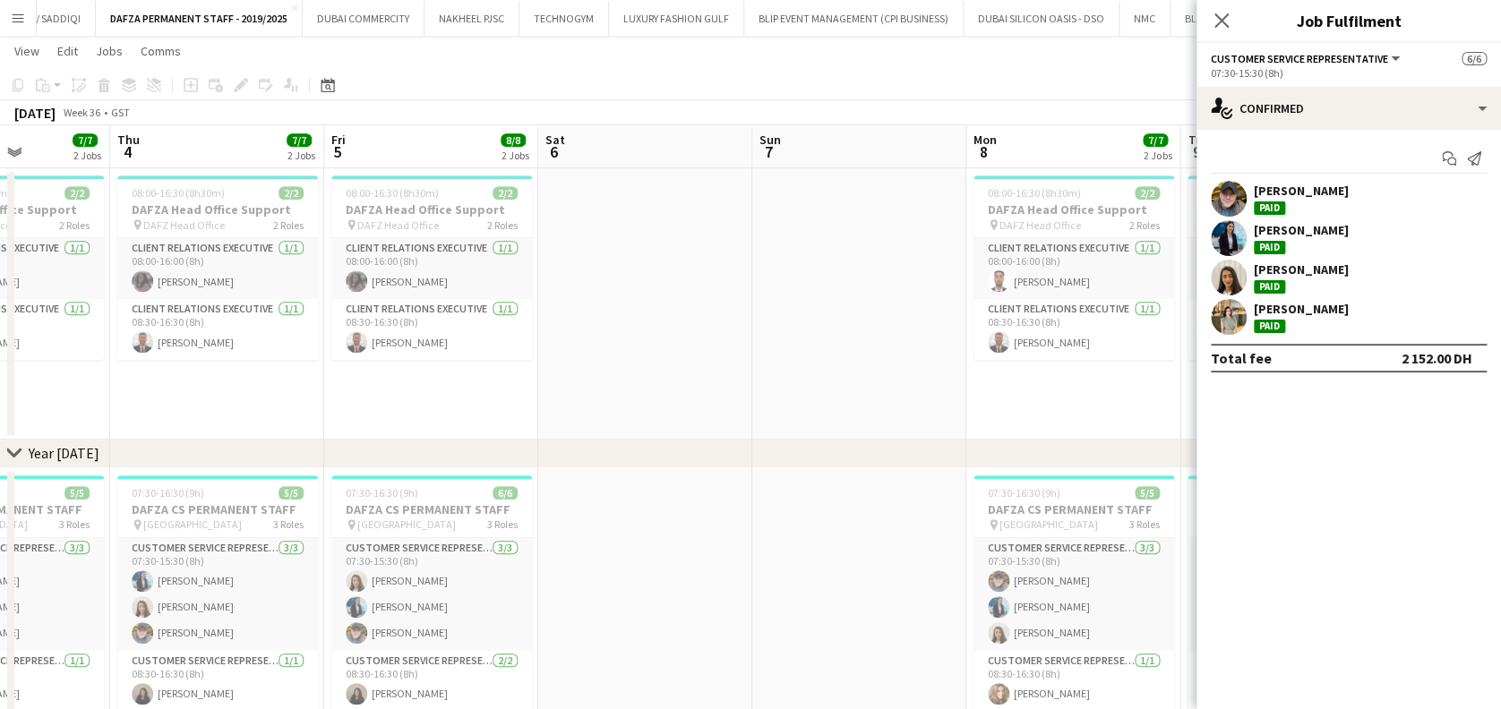
drag, startPoint x: 762, startPoint y: 587, endPoint x: 1041, endPoint y: 586, distance: 279.4
click at [1045, 587] on app-calendar-viewport "Mon 1 Tue 2 7/7 2 Jobs Wed 3 7/7 2 Jobs Thu 4 7/7 2 Jobs Fri 5 8/8 2 Jobs Sat 6…" at bounding box center [750, 486] width 1501 height 1570
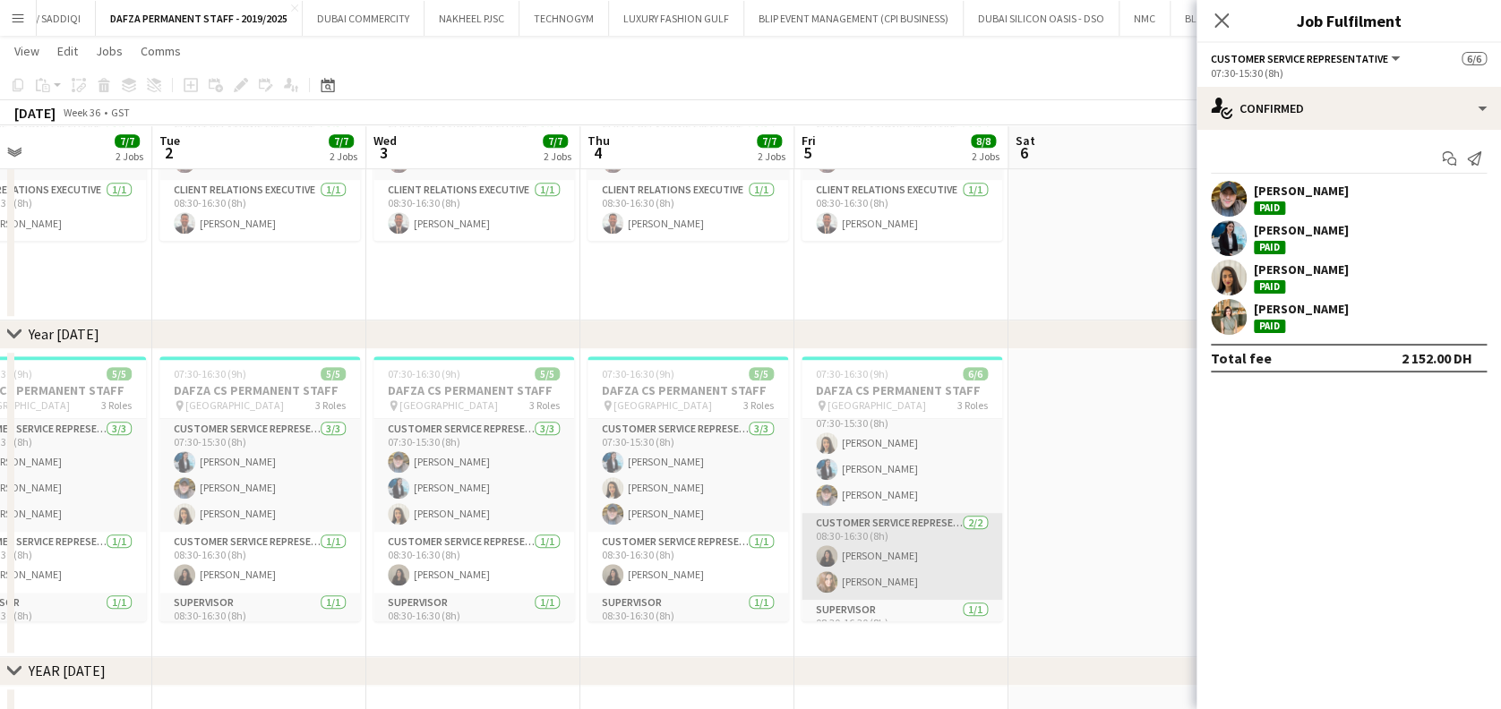
scroll to position [0, 0]
click at [855, 587] on app-card-role "Customer Service Representative 2/2 08:30-16:30 (8h) Mylitta Naeimi Sonam Karam…" at bounding box center [901, 575] width 201 height 87
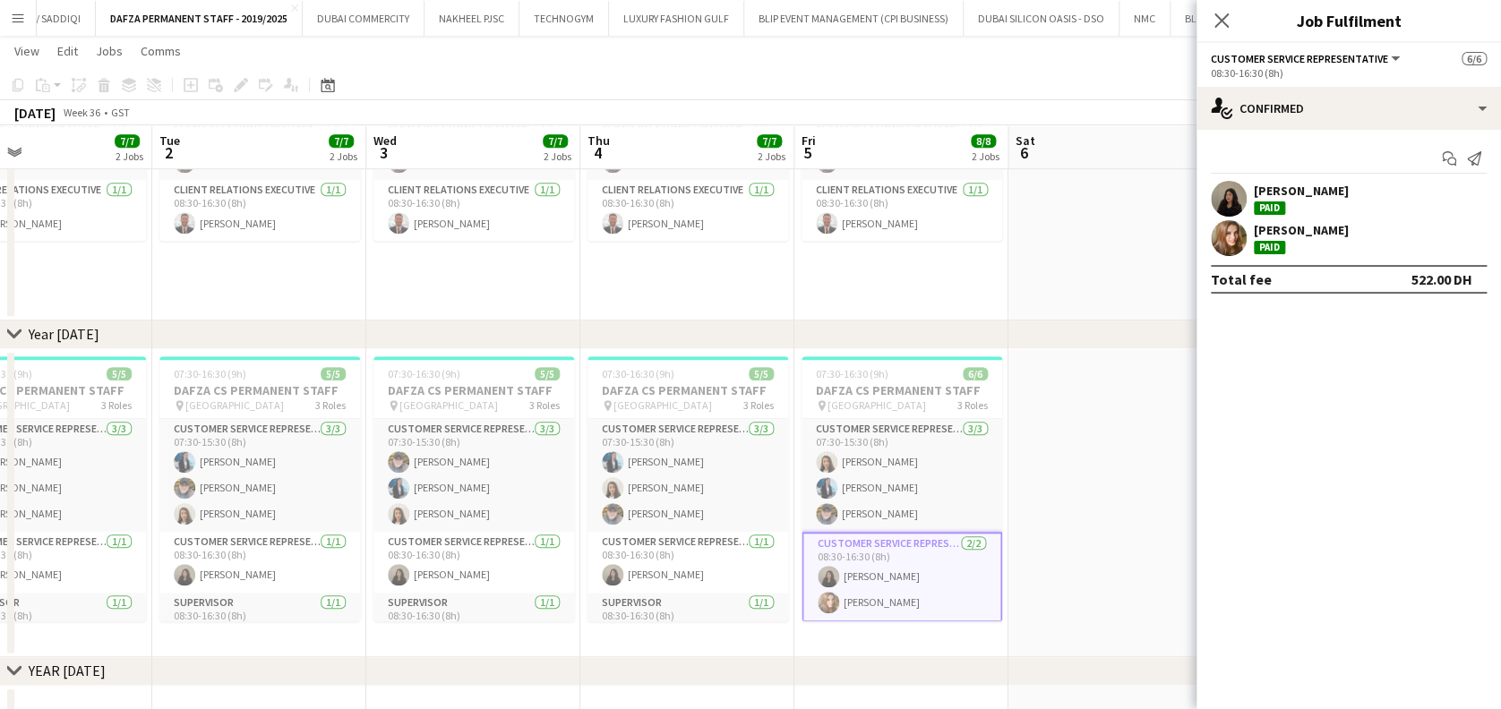
click at [1135, 380] on app-date-cell at bounding box center [1115, 503] width 214 height 308
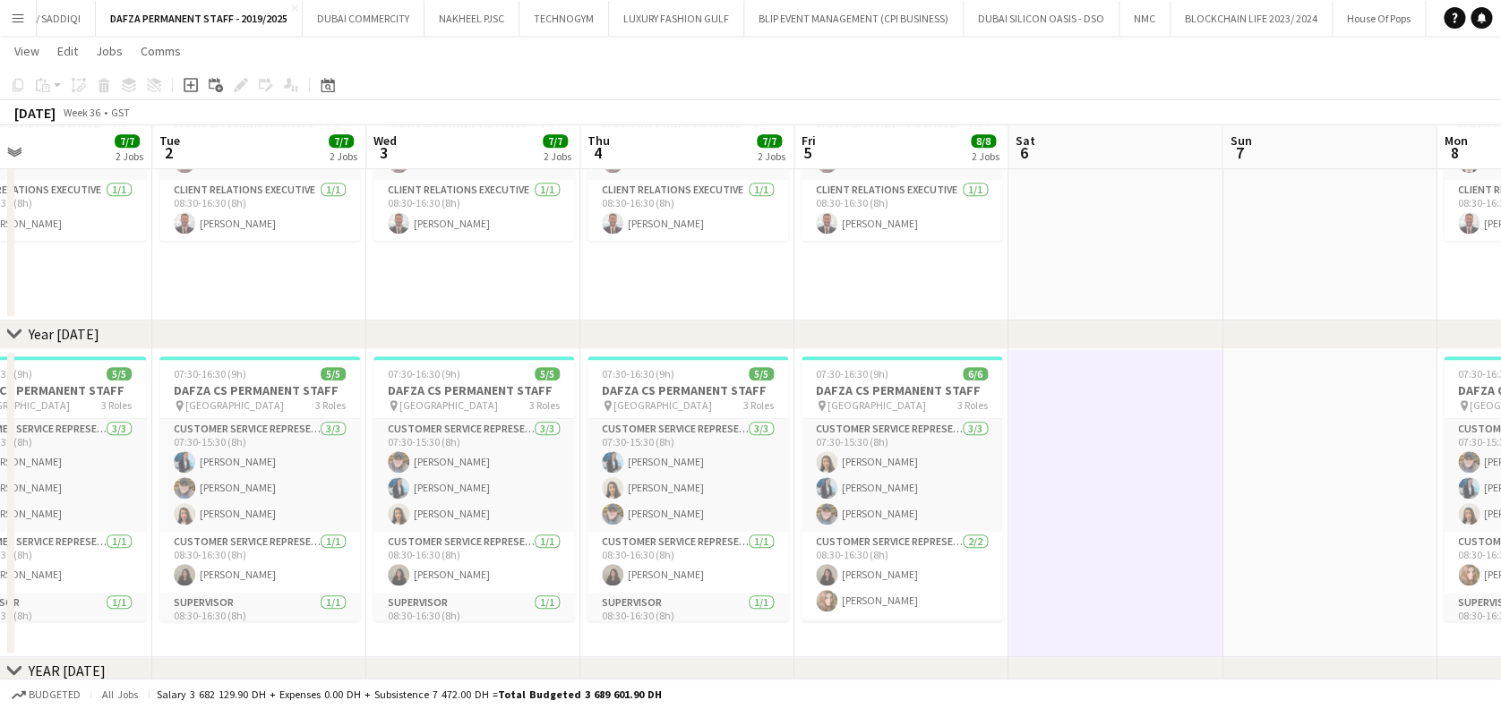
drag, startPoint x: 1098, startPoint y: 433, endPoint x: 1045, endPoint y: 412, distance: 57.0
click at [1097, 432] on app-date-cell at bounding box center [1115, 503] width 214 height 308
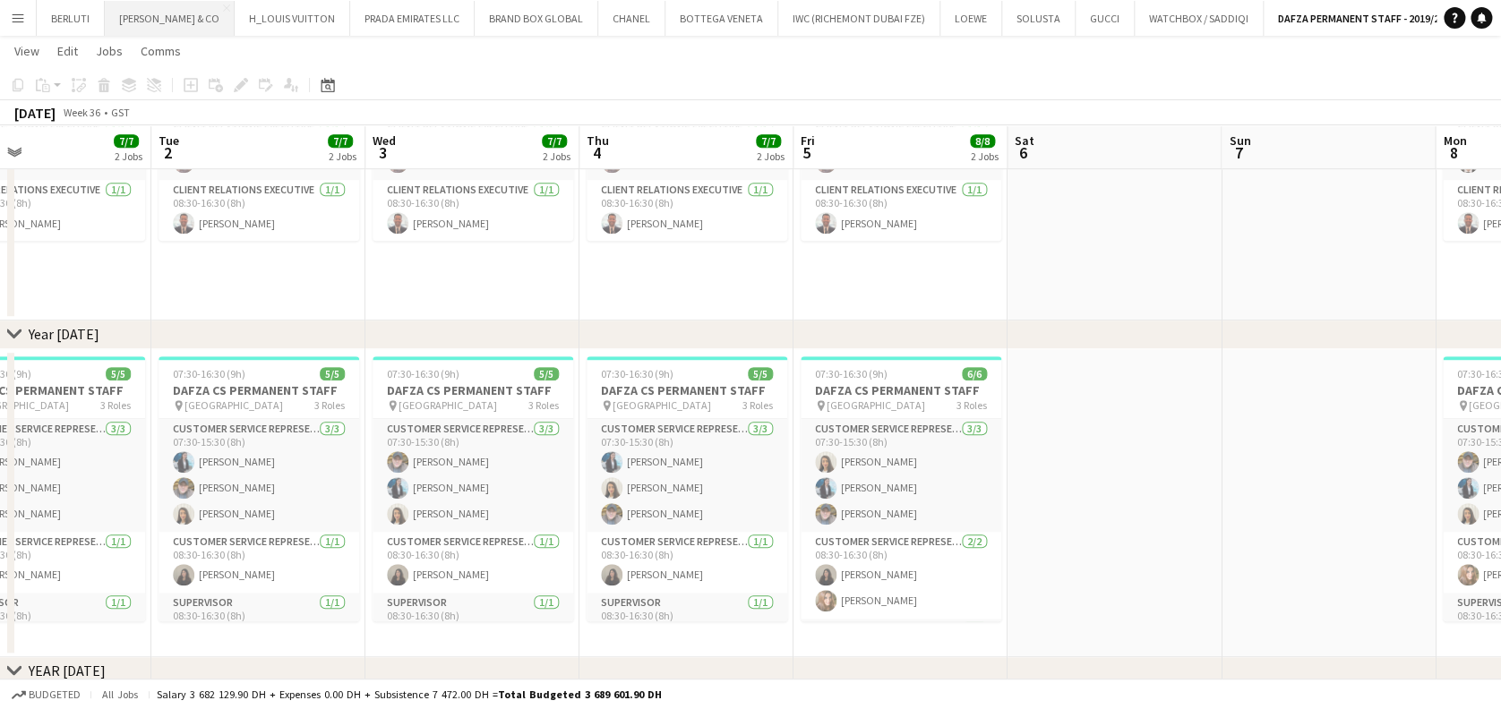
click at [152, 5] on button "TIFFANY & CO Close" at bounding box center [170, 18] width 130 height 35
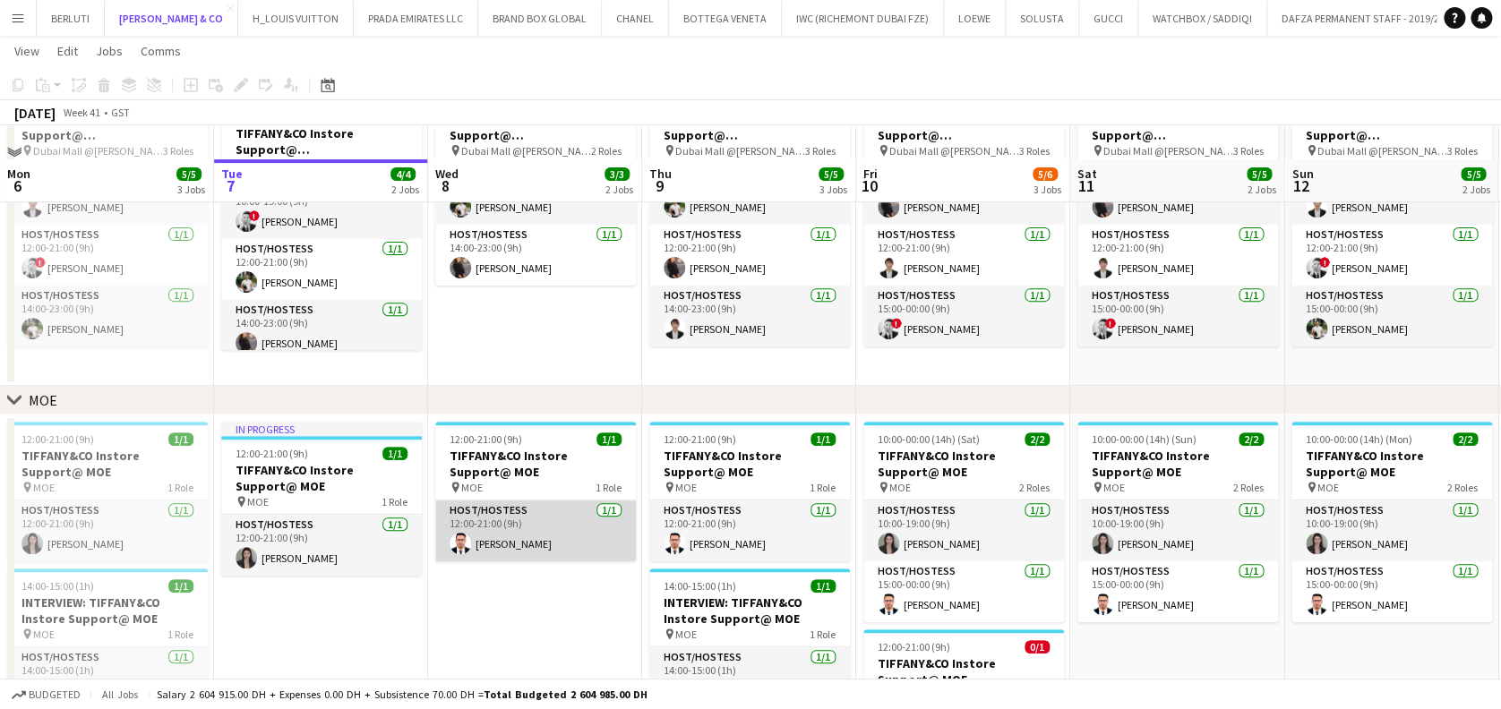
scroll to position [238, 0]
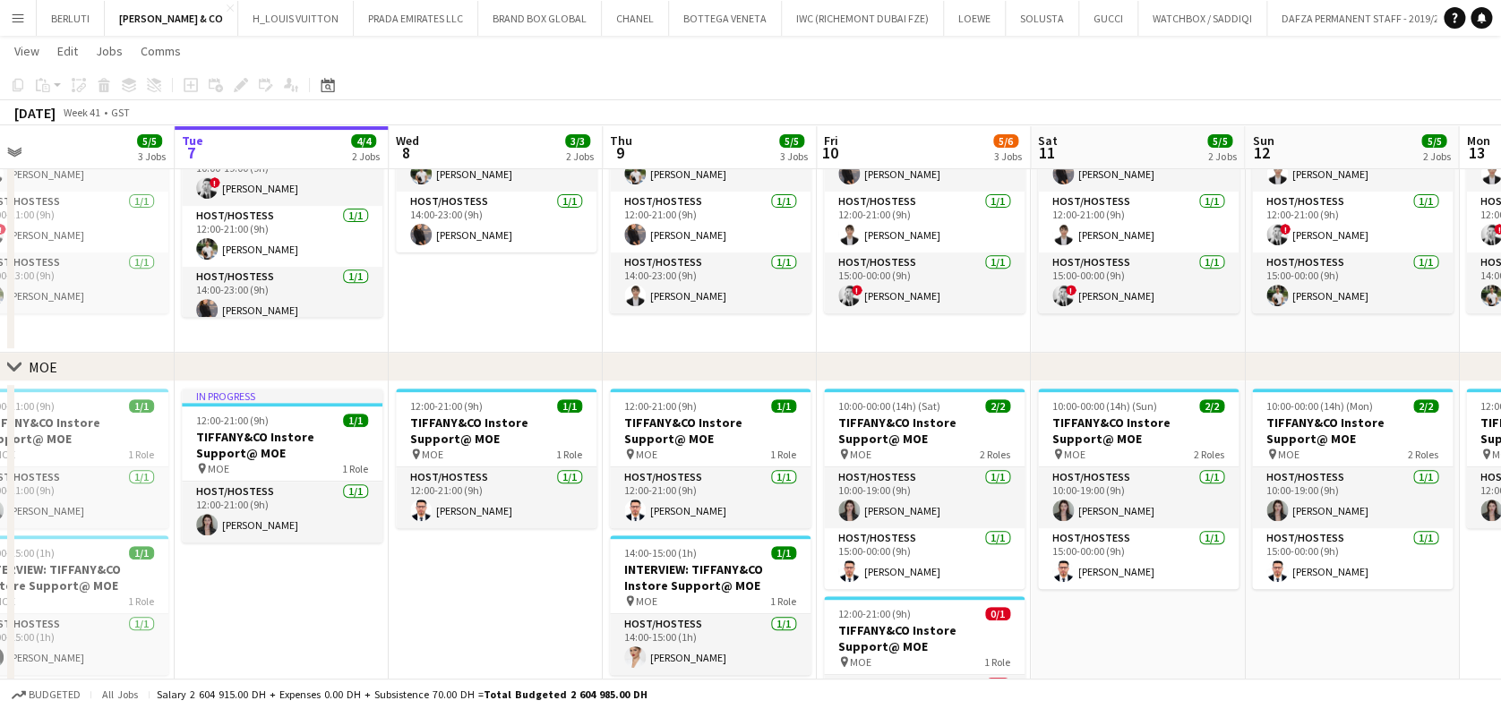
drag, startPoint x: 522, startPoint y: 577, endPoint x: 509, endPoint y: 577, distance: 13.4
click at [509, 577] on app-calendar-viewport "Sat 4 5/5 2 Jobs Sun 5 4/4 2 Jobs Mon 6 5/5 3 Jobs Tue 7 4/4 2 Jobs Wed 8 3/3 2…" at bounding box center [750, 344] width 1501 height 1025
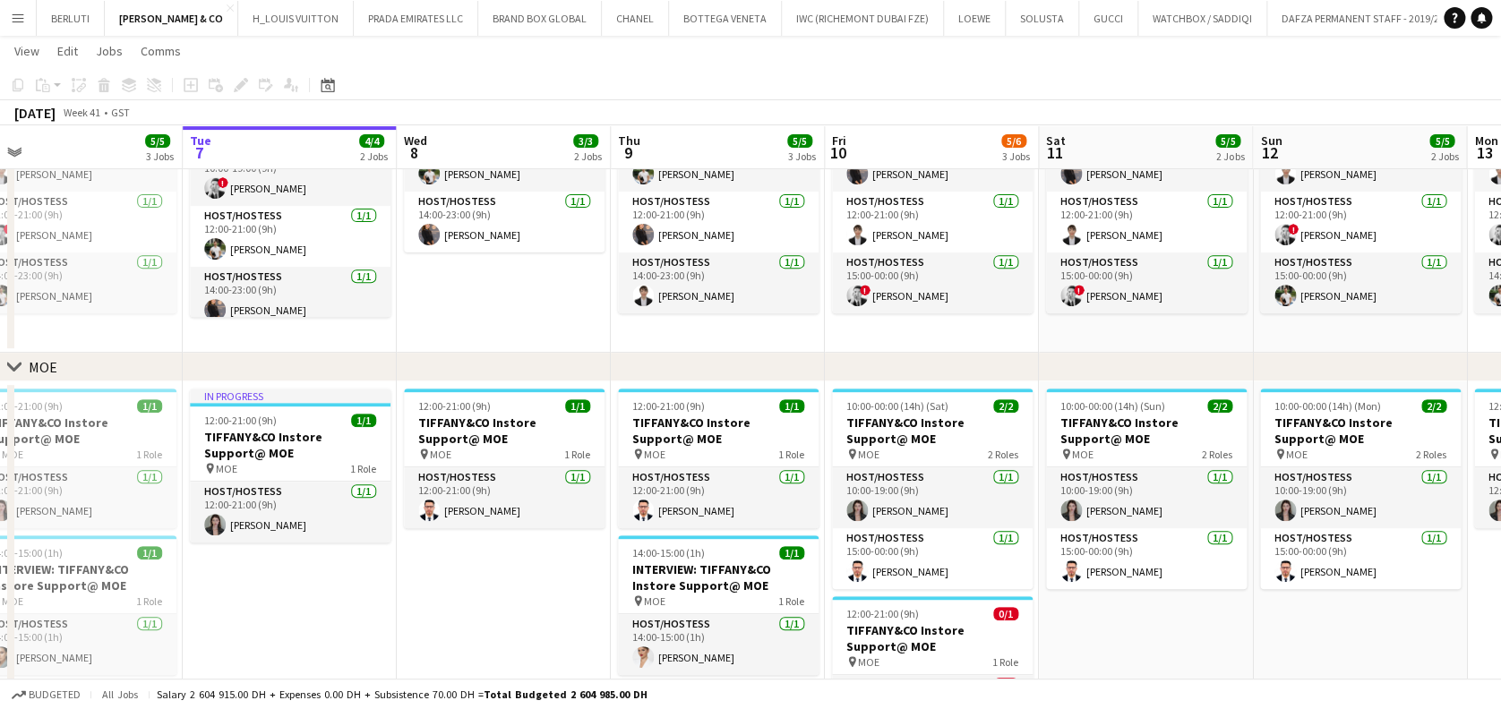
drag, startPoint x: 416, startPoint y: 569, endPoint x: 424, endPoint y: 488, distance: 81.1
click at [424, 488] on app-calendar-viewport "Sat 4 5/5 2 Jobs Sun 5 4/4 2 Jobs Mon 6 5/5 3 Jobs Tue 7 4/4 2 Jobs Wed 8 3/3 2…" at bounding box center [750, 344] width 1501 height 1025
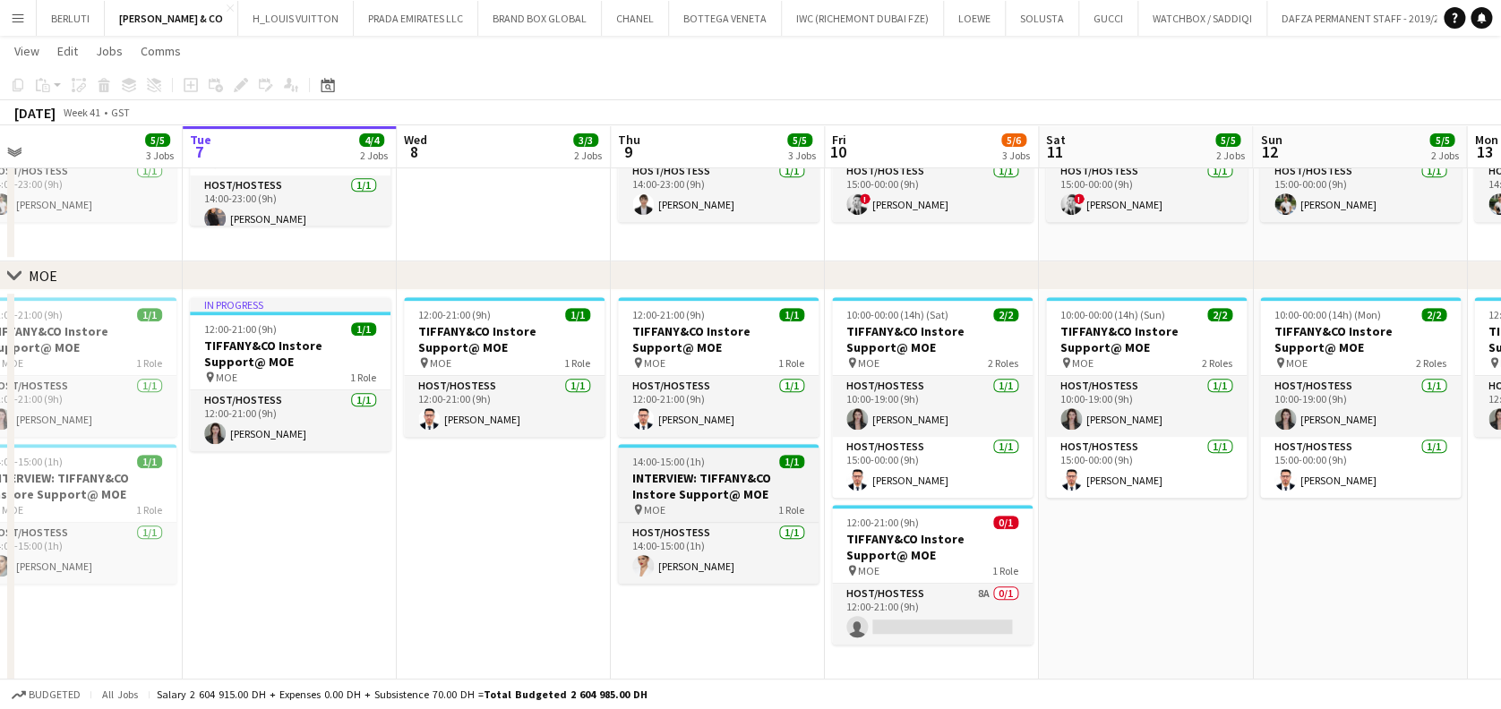
scroll to position [358, 0]
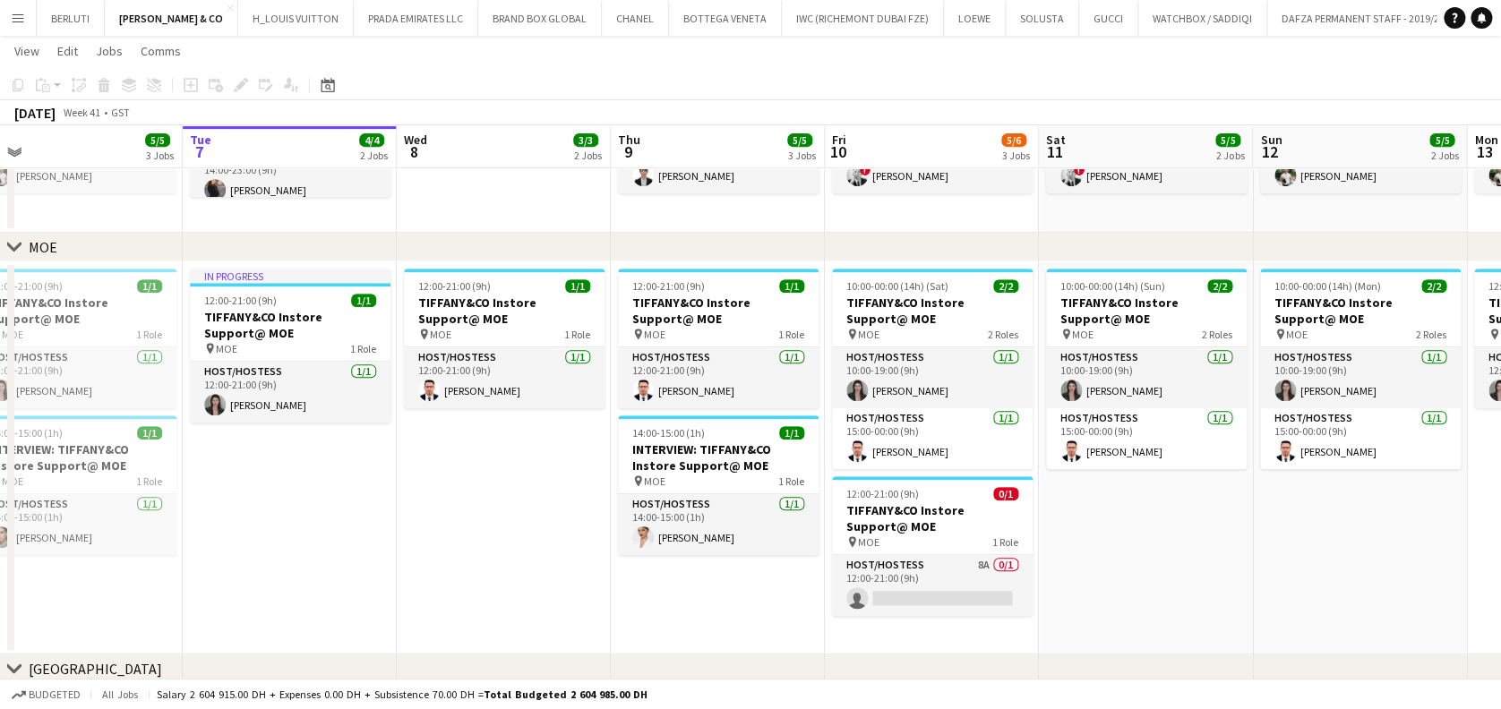
click at [1012, 530] on app-calendar-viewport "Sat 4 5/5 2 Jobs Sun 5 4/4 2 Jobs Mon 6 5/5 3 Jobs Tue 7 4/4 2 Jobs Wed 8 3/3 2…" at bounding box center [750, 224] width 1501 height 1025
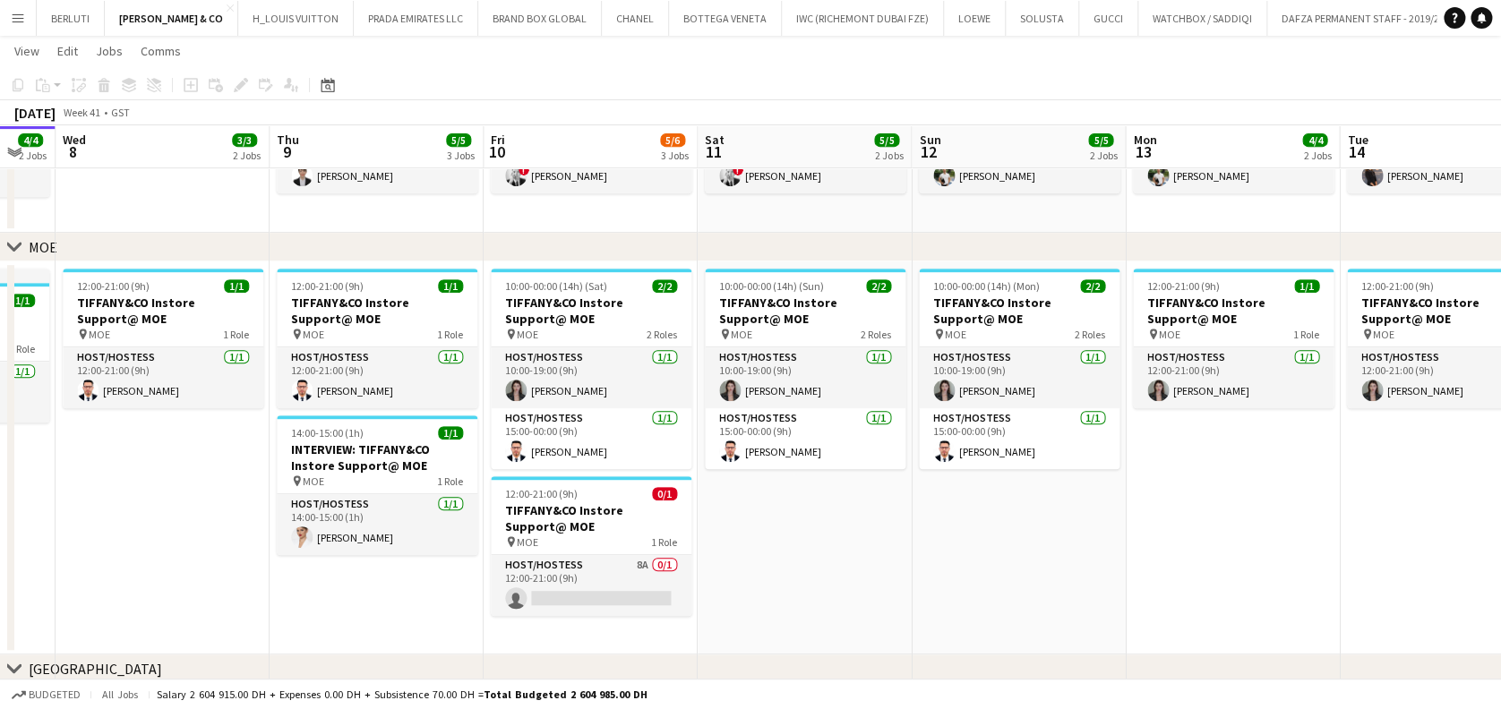
drag, startPoint x: 1135, startPoint y: 566, endPoint x: 995, endPoint y: 559, distance: 139.9
click at [998, 560] on app-calendar-viewport "Sat 4 5/5 2 Jobs Sun 5 4/4 2 Jobs Mon 6 5/5 3 Jobs Tue 7 4/4 2 Jobs Wed 8 3/3 2…" at bounding box center [750, 224] width 1501 height 1025
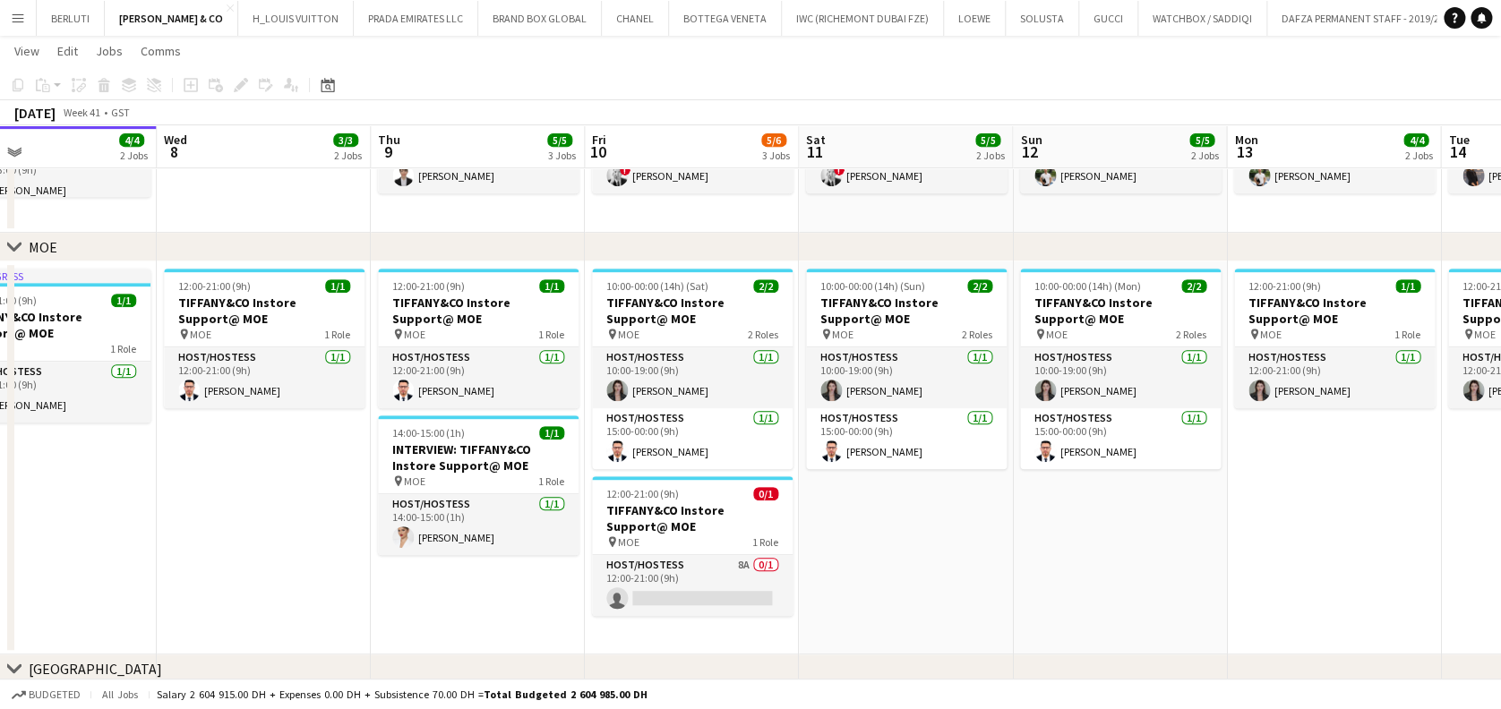
drag, startPoint x: 750, startPoint y: 603, endPoint x: 886, endPoint y: 603, distance: 136.1
click at [886, 603] on app-calendar-viewport "Sat 4 5/5 2 Jobs Sun 5 4/4 2 Jobs Mon 6 5/5 3 Jobs Tue 7 4/4 2 Jobs Wed 8 3/3 2…" at bounding box center [750, 224] width 1501 height 1025
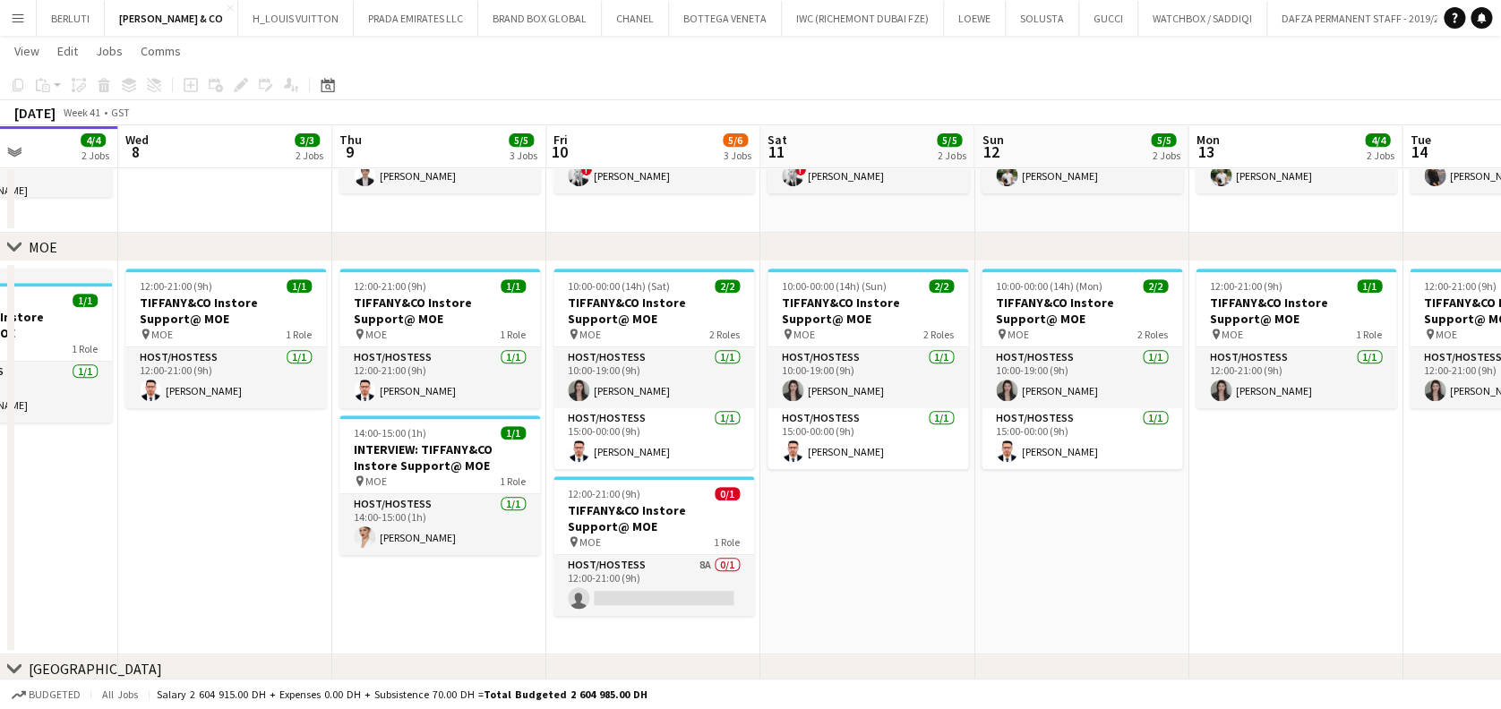
drag, startPoint x: 941, startPoint y: 523, endPoint x: 874, endPoint y: 534, distance: 68.0
click at [874, 534] on app-calendar-viewport "Sat 4 5/5 2 Jobs Sun 5 4/4 2 Jobs Mon 6 5/5 3 Jobs Tue 7 4/4 2 Jobs Wed 8 3/3 2…" at bounding box center [750, 224] width 1501 height 1025
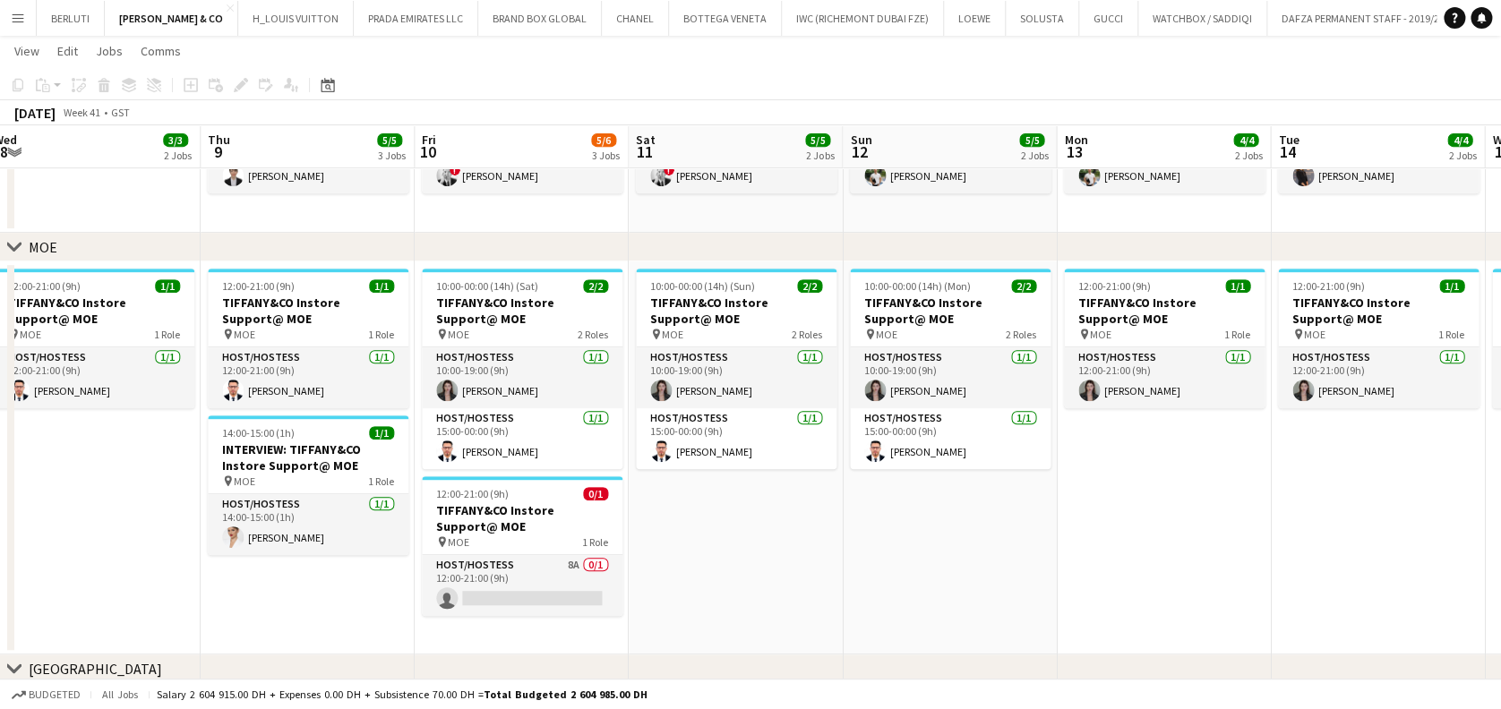
scroll to position [0, 886]
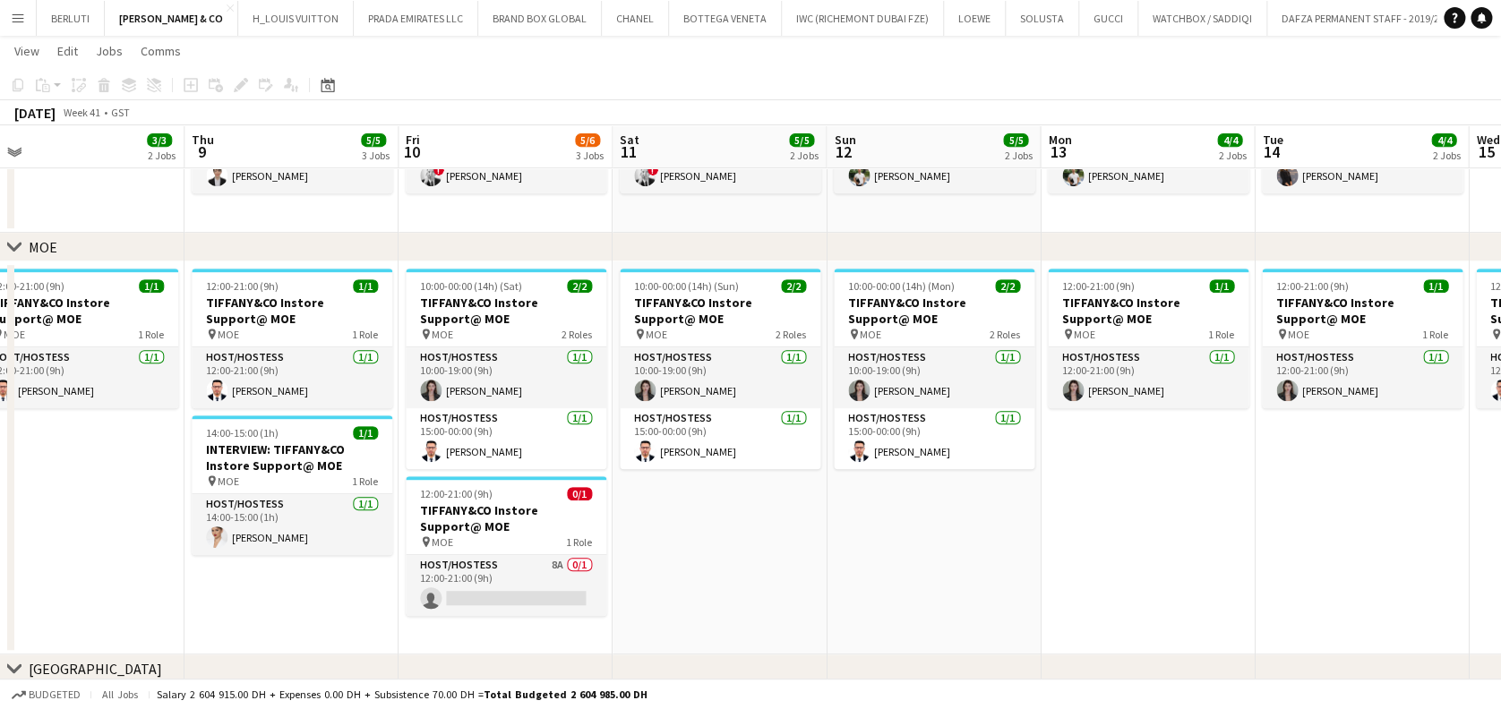
drag, startPoint x: 1170, startPoint y: 487, endPoint x: 1143, endPoint y: 488, distance: 26.9
click at [1143, 488] on app-calendar-viewport "Sat 4 5/5 2 Jobs Sun 5 4/4 2 Jobs Mon 6 5/5 3 Jobs Tue 7 4/4 2 Jobs Wed 8 3/3 2…" at bounding box center [750, 224] width 1501 height 1025
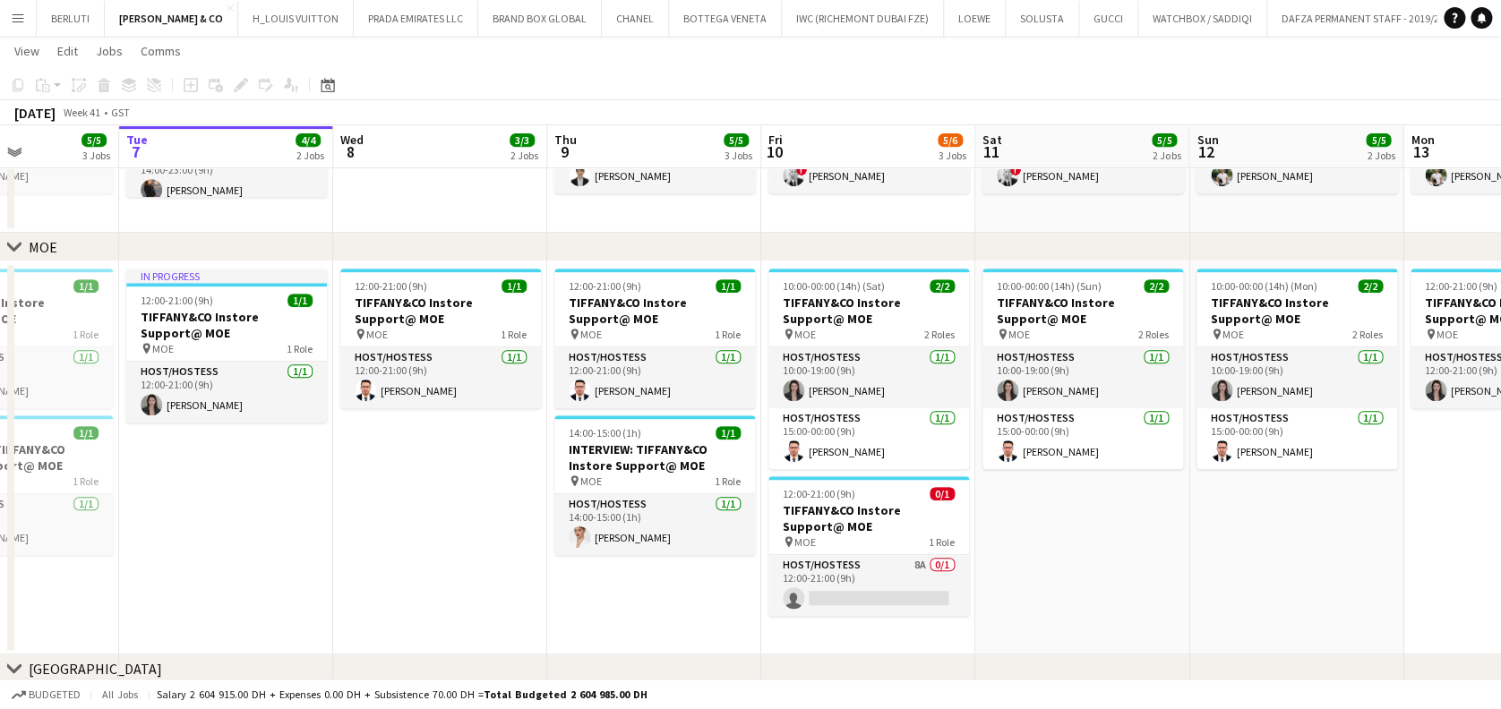
click at [1231, 476] on app-calendar-viewport "Sat 4 5/5 2 Jobs Sun 5 4/4 2 Jobs Mon 6 5/5 3 Jobs Tue 7 4/4 2 Jobs Wed 8 3/3 2…" at bounding box center [750, 224] width 1501 height 1025
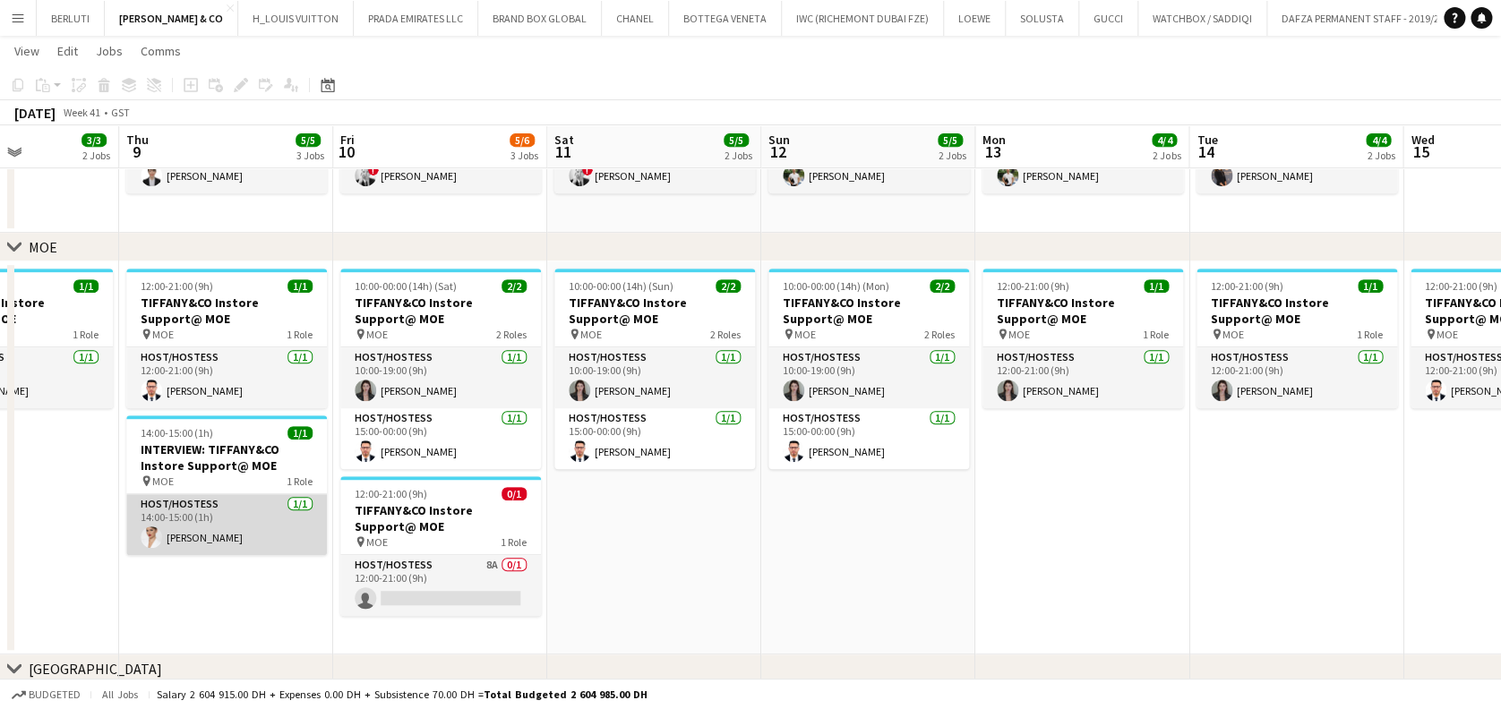
click at [243, 546] on app-card-role "Host/Hostess 1/1 14:00-15:00 (1h) Laura Ekker" at bounding box center [226, 524] width 201 height 61
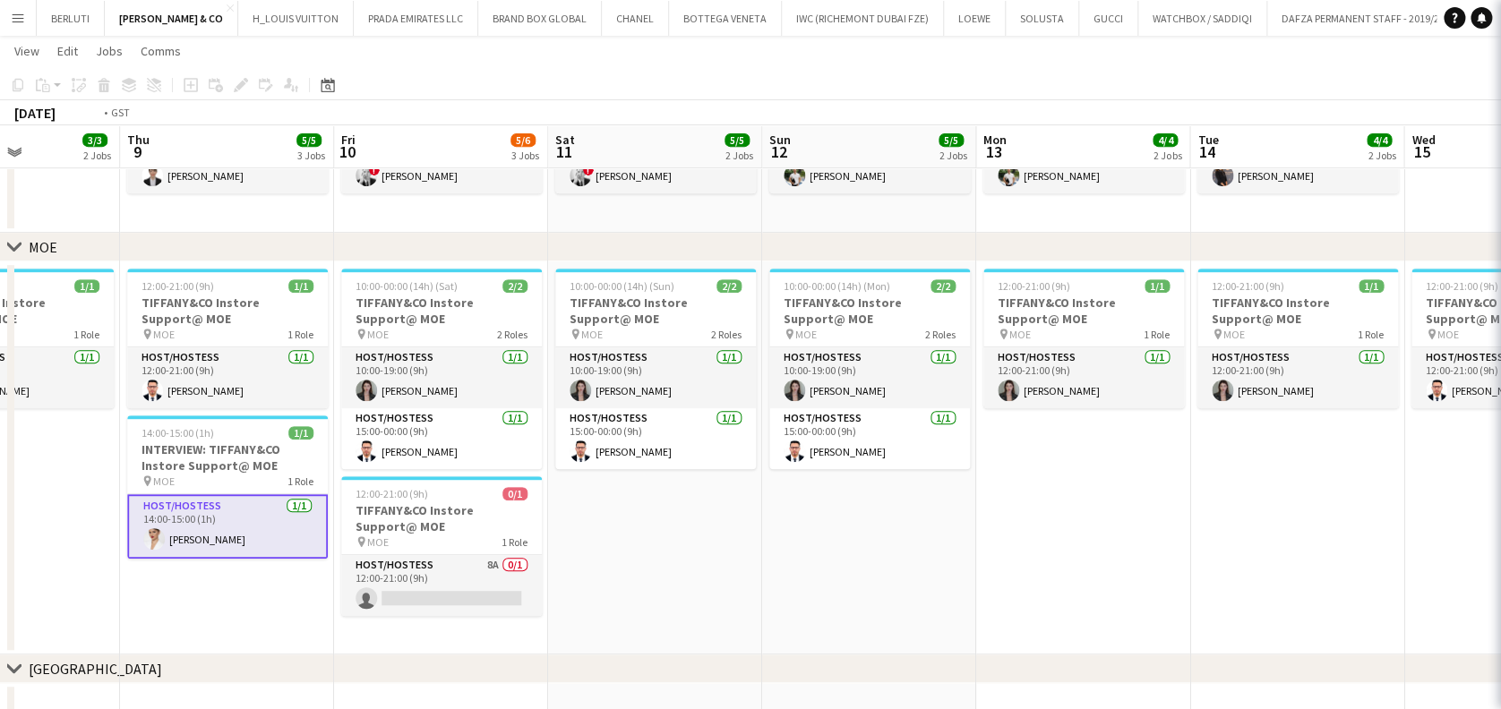
drag, startPoint x: 589, startPoint y: 581, endPoint x: 849, endPoint y: 587, distance: 259.7
click at [847, 587] on app-calendar-viewport "Mon 6 5/5 3 Jobs Tue 7 4/4 2 Jobs Wed 8 3/3 2 Jobs Thu 9 5/5 3 Jobs Fri 10 5/6 …" at bounding box center [750, 224] width 1501 height 1025
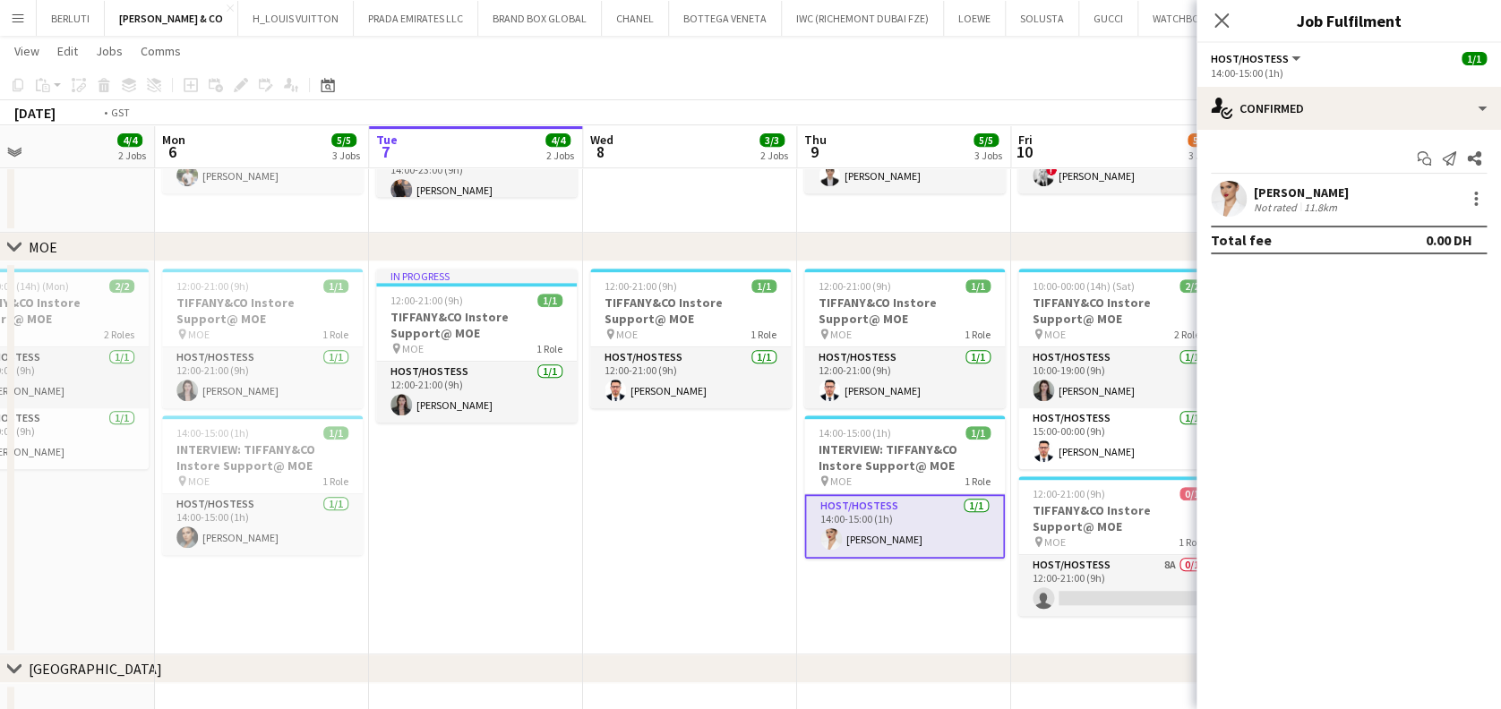
scroll to position [0, 716]
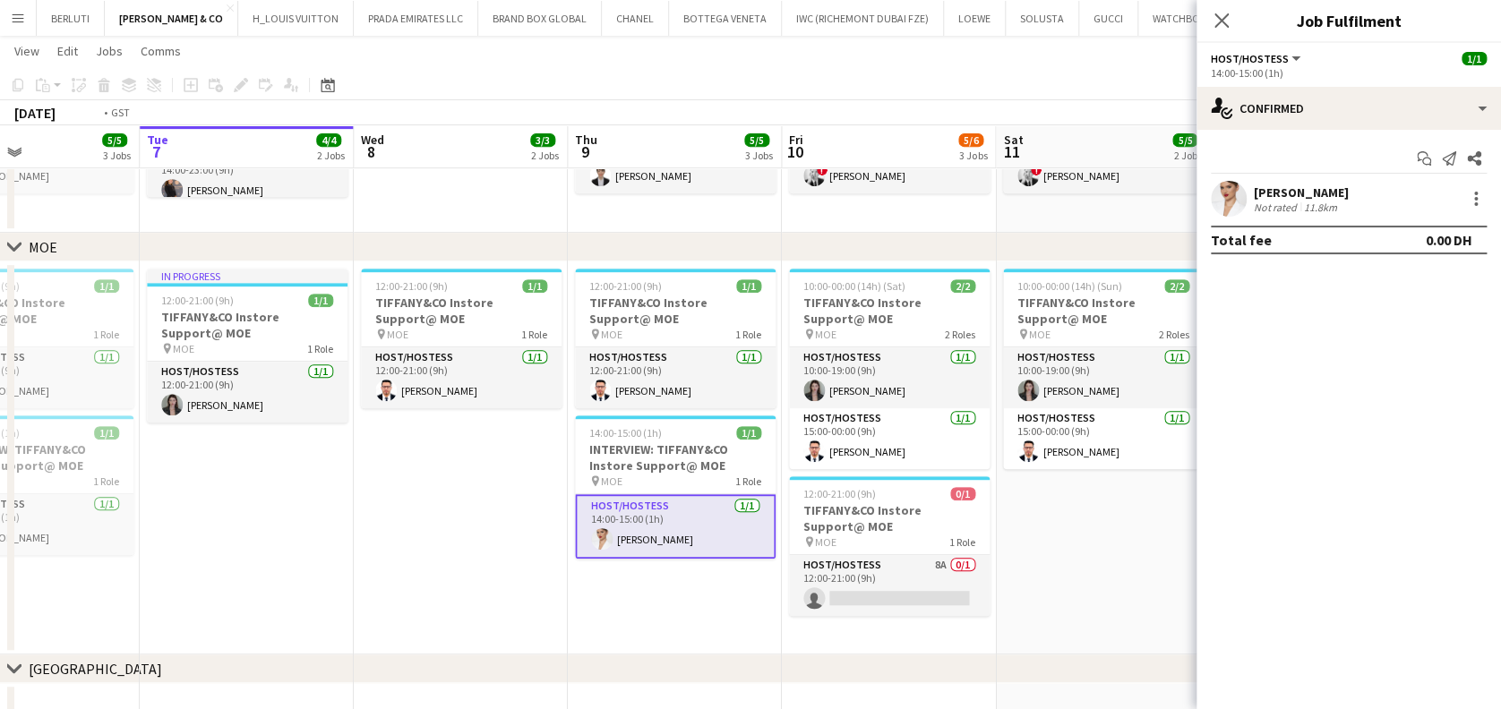
drag, startPoint x: 927, startPoint y: 592, endPoint x: 697, endPoint y: 583, distance: 230.3
click at [697, 583] on app-calendar-viewport "Fri 3 6/6 2 Jobs Sat 4 5/5 2 Jobs Sun 5 4/4 2 Jobs Mon 6 5/5 3 Jobs Tue 7 4/4 2…" at bounding box center [750, 224] width 1501 height 1025
drag, startPoint x: 837, startPoint y: 616, endPoint x: 848, endPoint y: 563, distance: 53.9
click at [839, 612] on app-calendar-viewport "Fri 3 6/6 2 Jobs Sat 4 5/5 2 Jobs Sun 5 4/4 2 Jobs Mon 6 5/5 3 Jobs Tue 7 4/4 2…" at bounding box center [750, 224] width 1501 height 1025
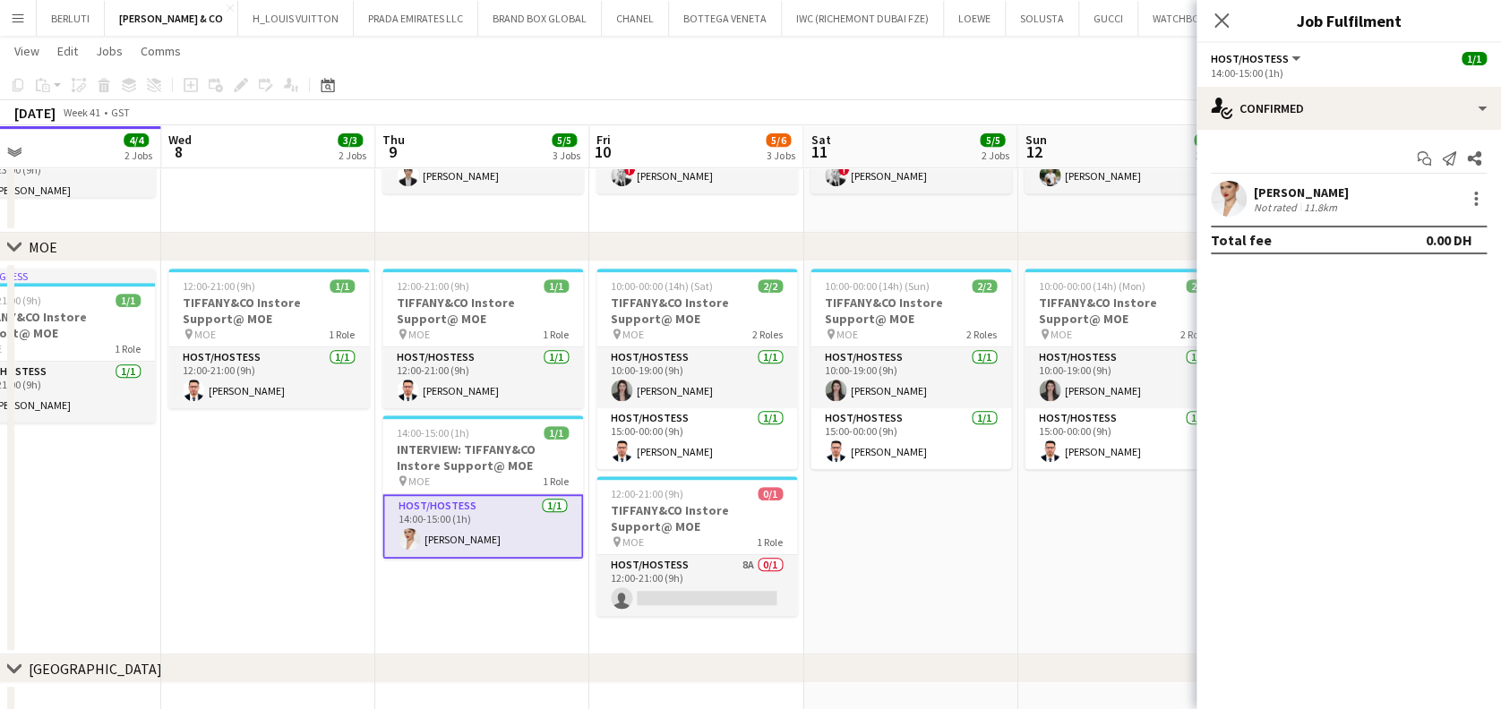
click at [941, 602] on app-date-cell "10:00-00:00 (14h) (Sun) 2/2 TIFFANY&CO Instore Support@ MOE pin MOE 2 Roles Hos…" at bounding box center [910, 457] width 214 height 393
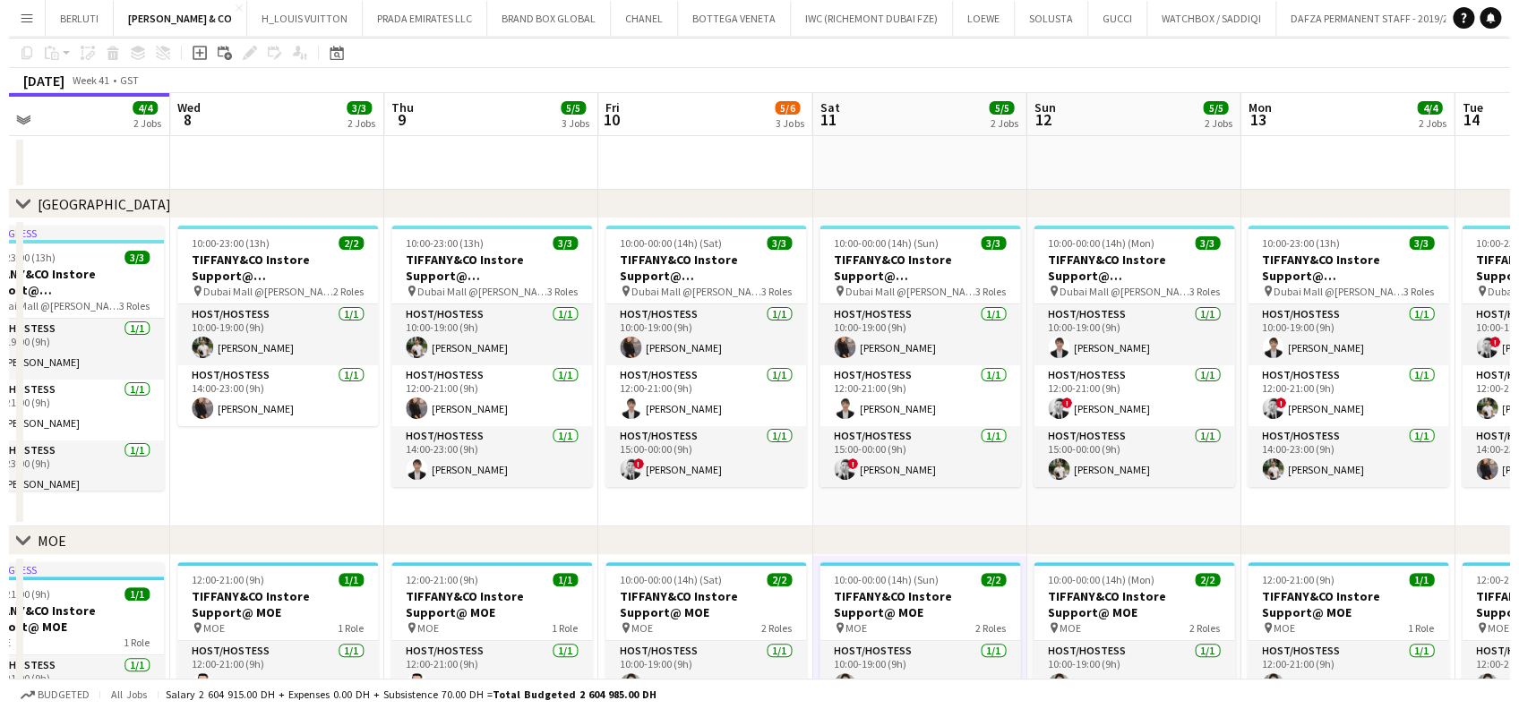
scroll to position [0, 0]
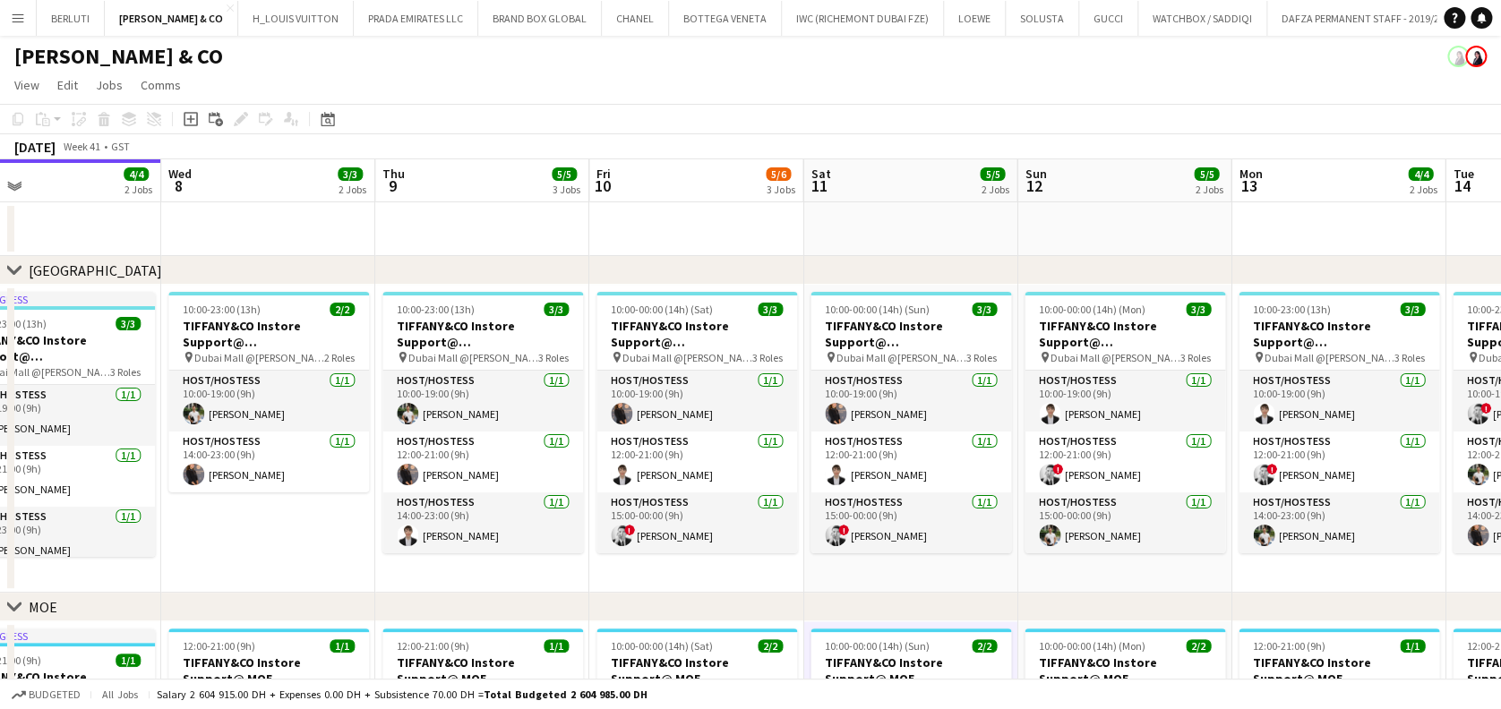
click at [18, 23] on app-icon "Menu" at bounding box center [18, 18] width 14 height 14
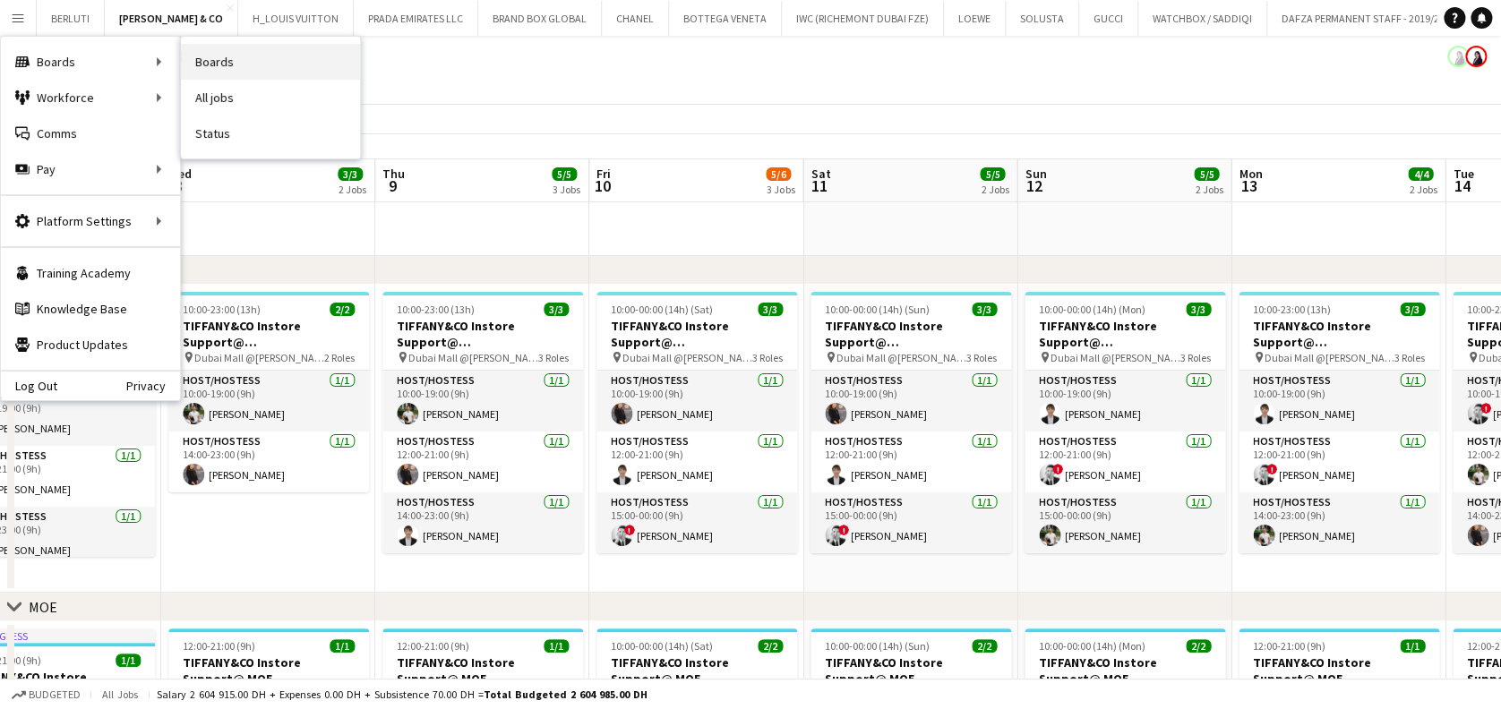
click at [263, 67] on link "Boards" at bounding box center [270, 62] width 179 height 36
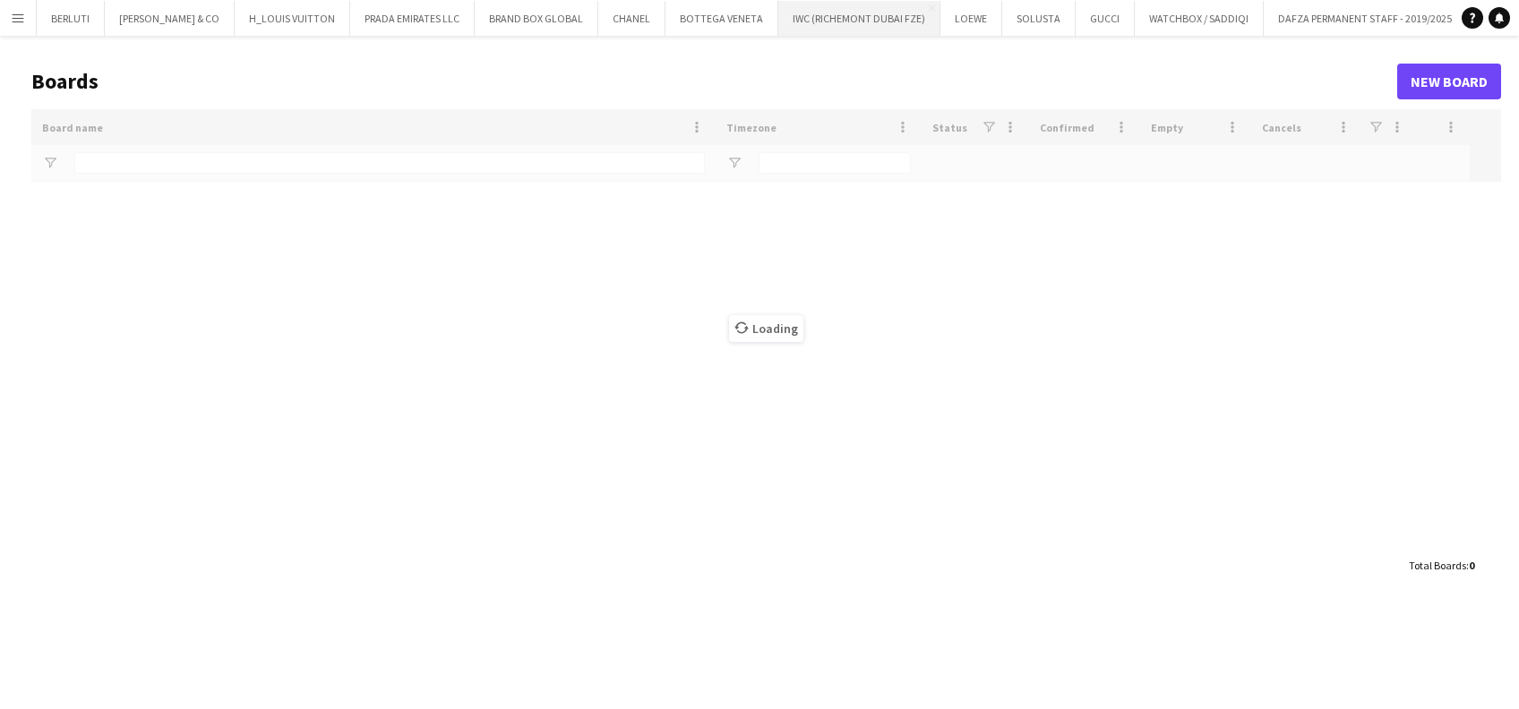
type input "*****"
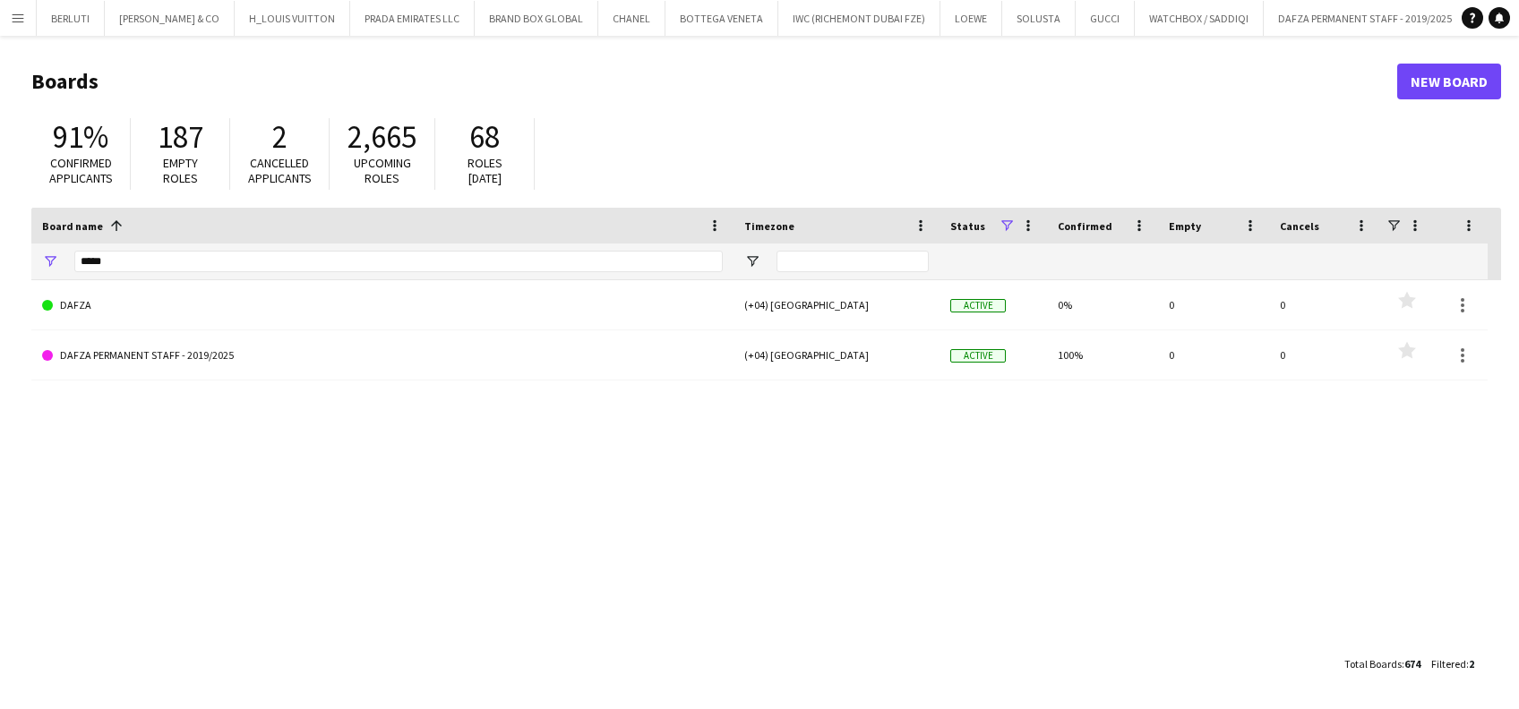
click at [30, 17] on button "Menu" at bounding box center [18, 18] width 36 height 36
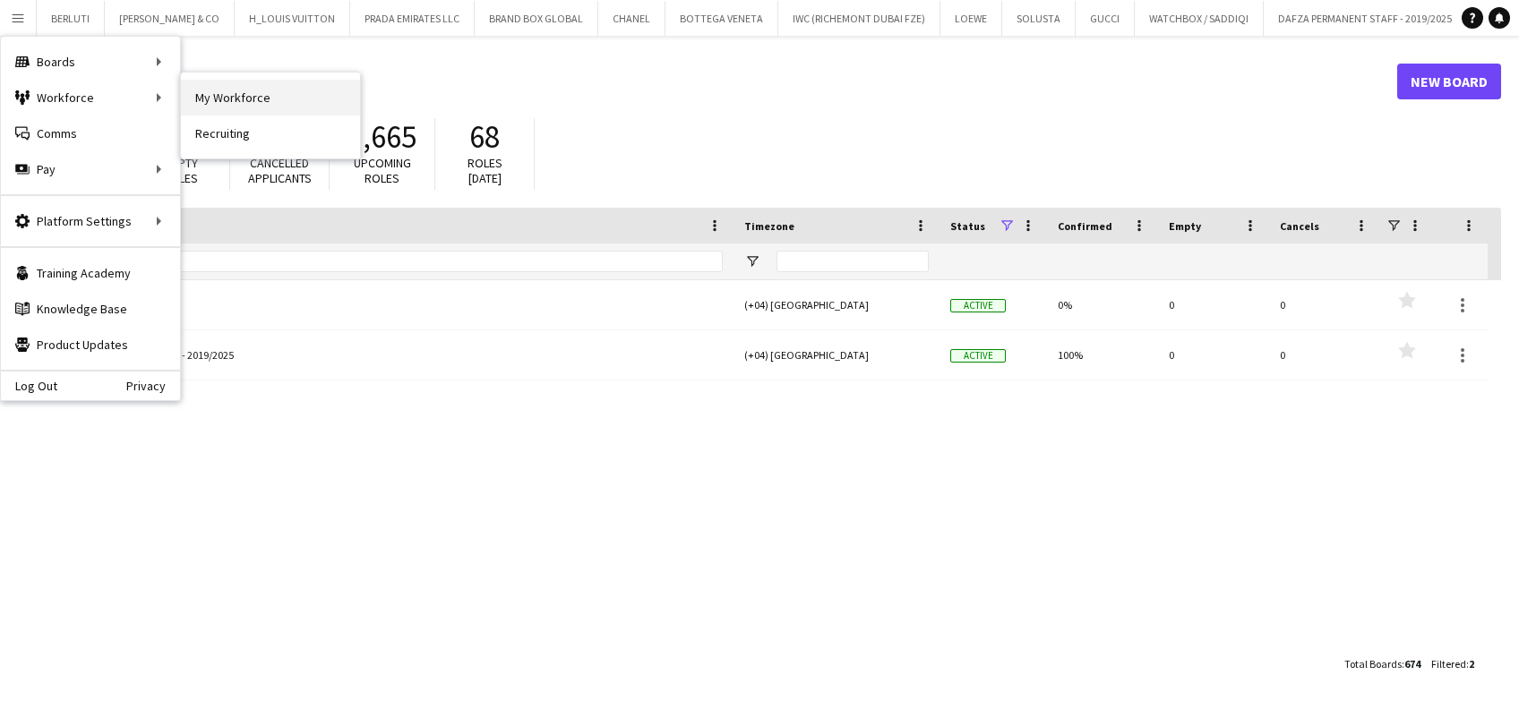
click at [204, 95] on link "My Workforce" at bounding box center [270, 98] width 179 height 36
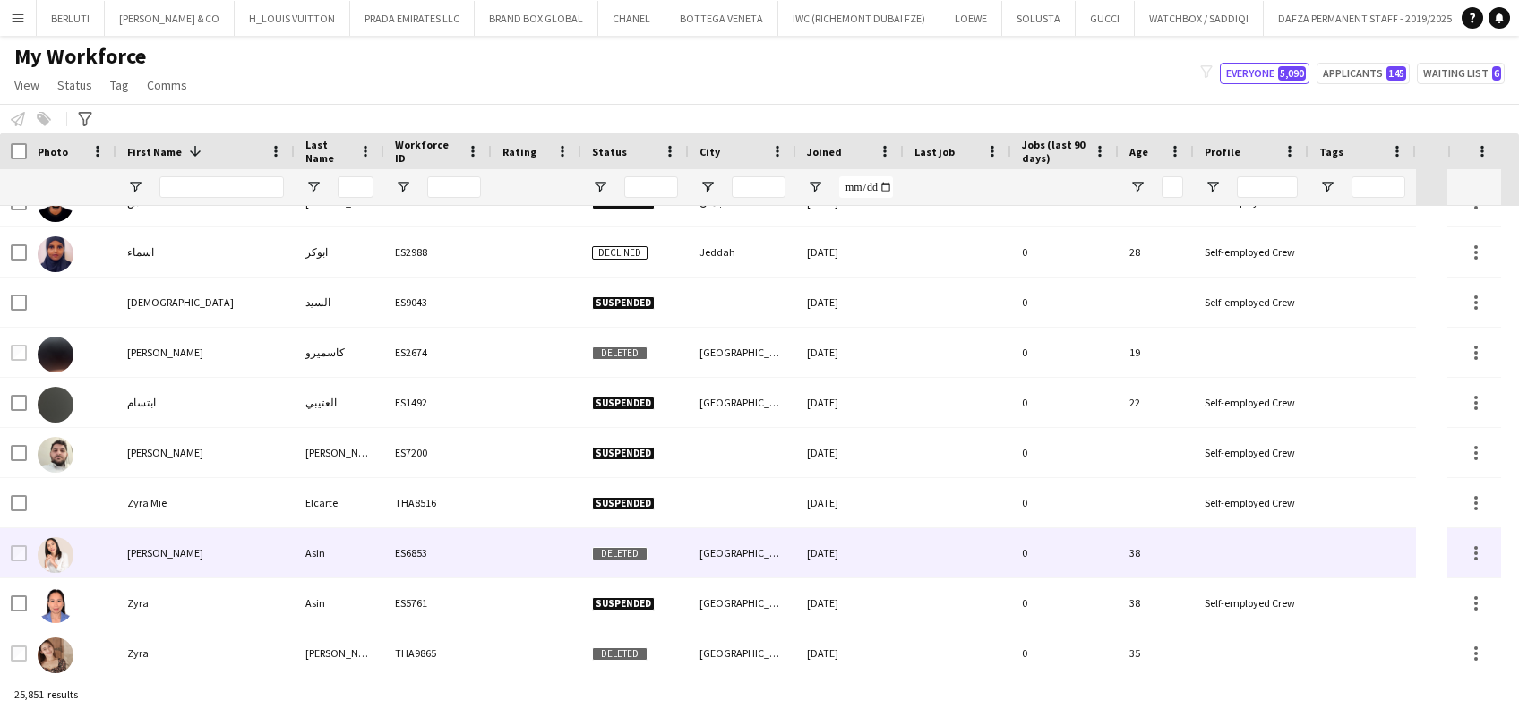
scroll to position [1552, 0]
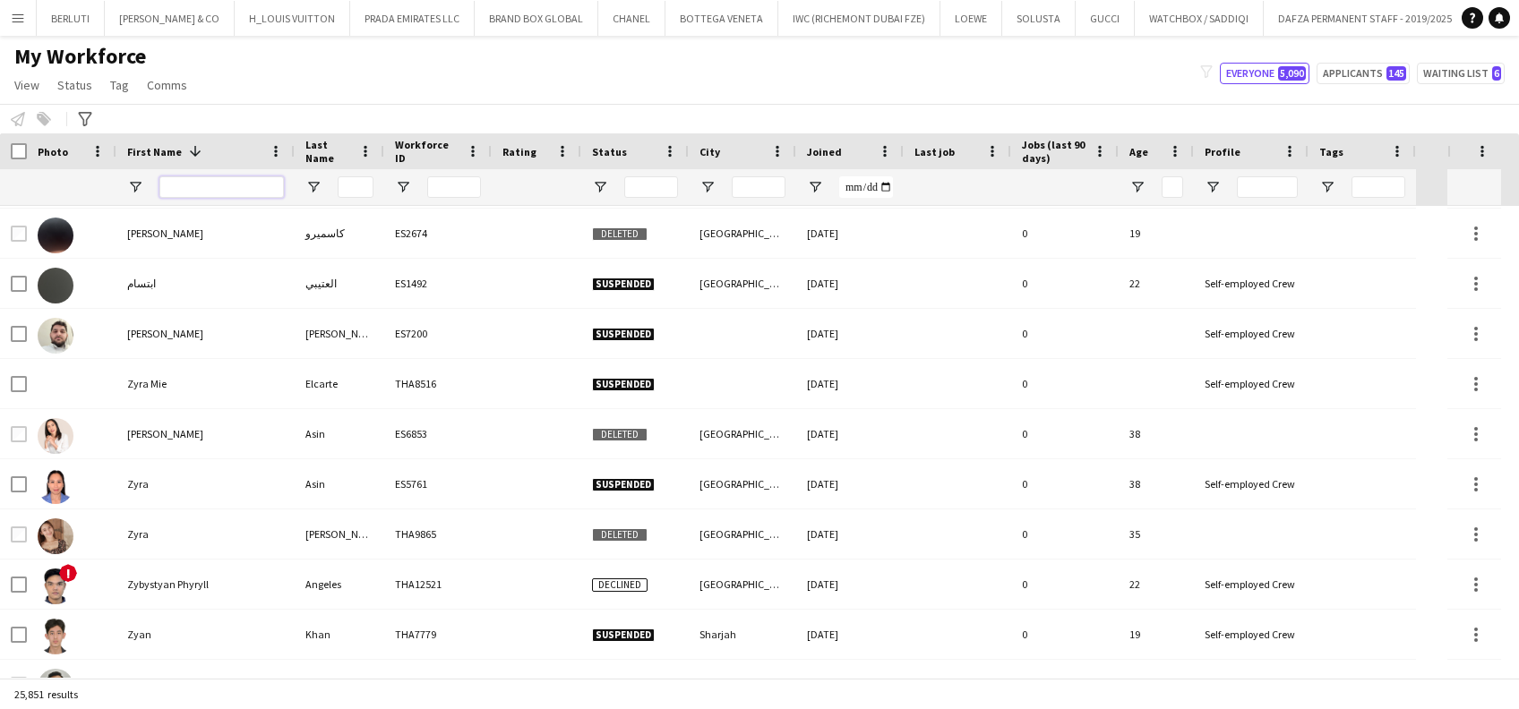
click at [236, 189] on input "First Name Filter Input" at bounding box center [221, 186] width 124 height 21
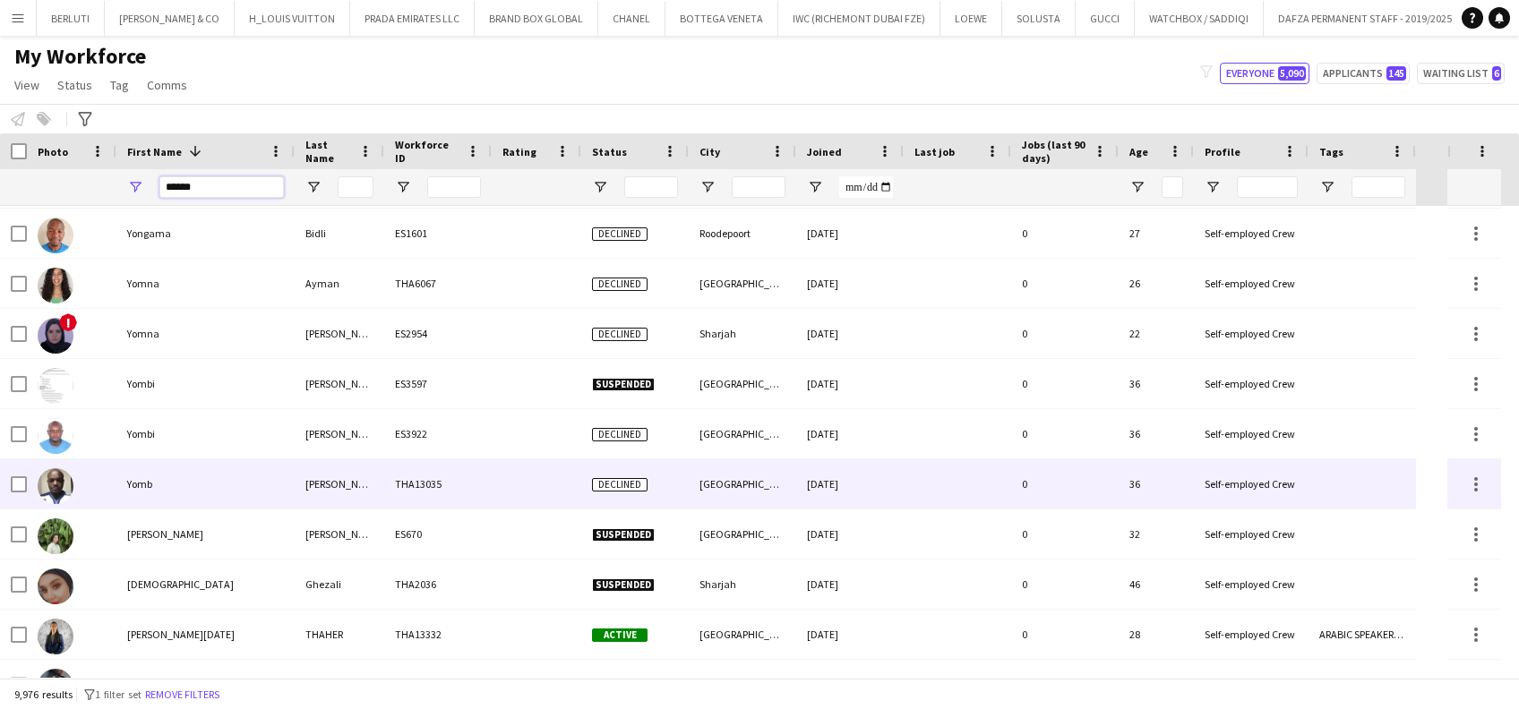
scroll to position [0, 0]
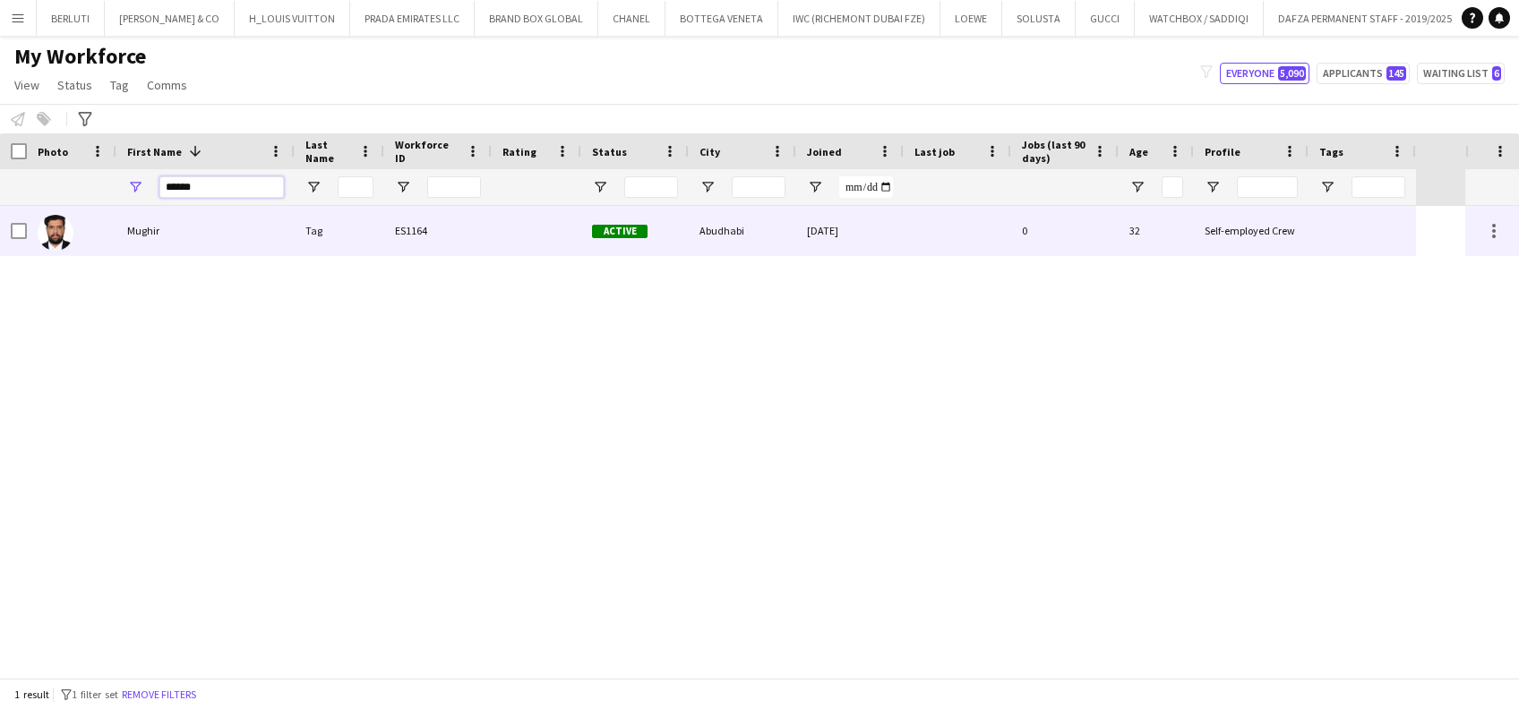
type input "******"
click at [247, 242] on div "Mughir" at bounding box center [205, 230] width 178 height 49
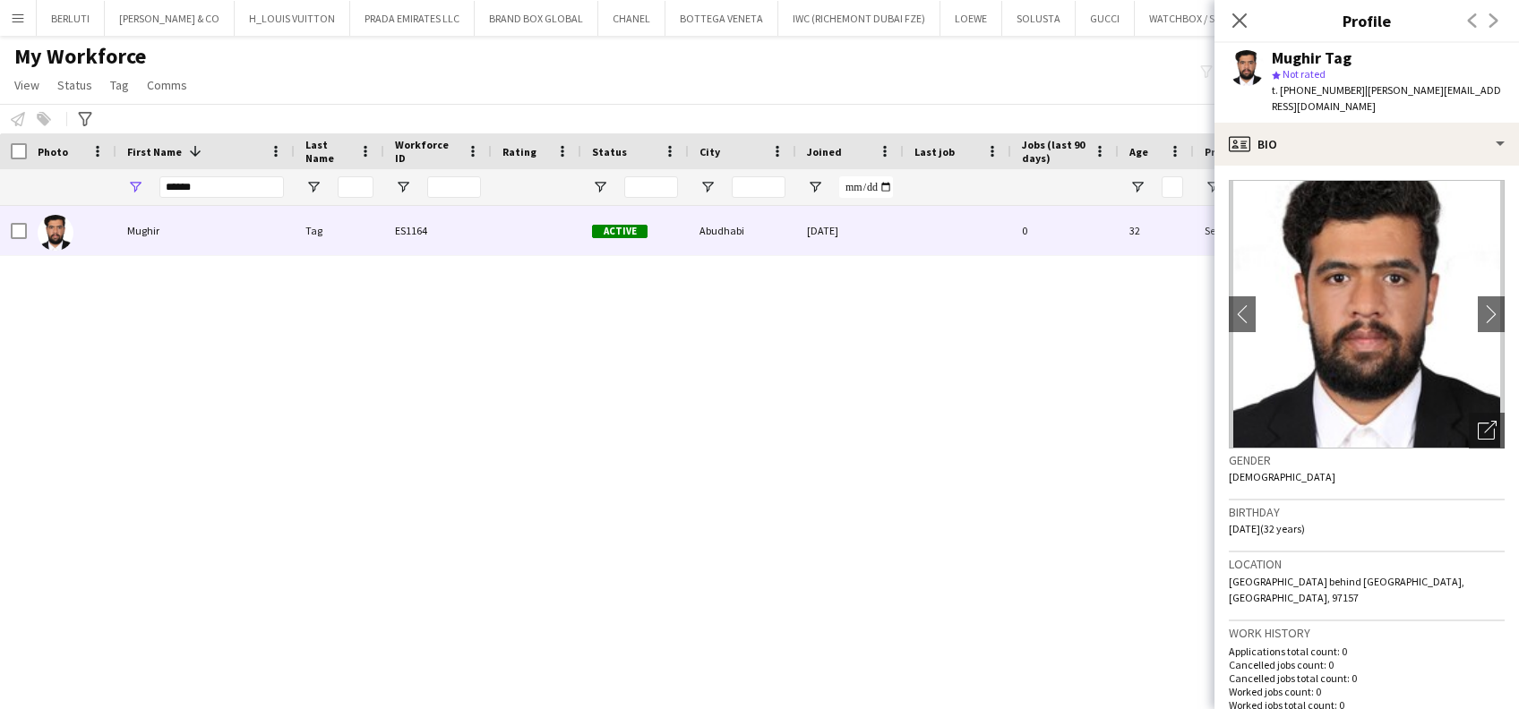
scroll to position [119, 0]
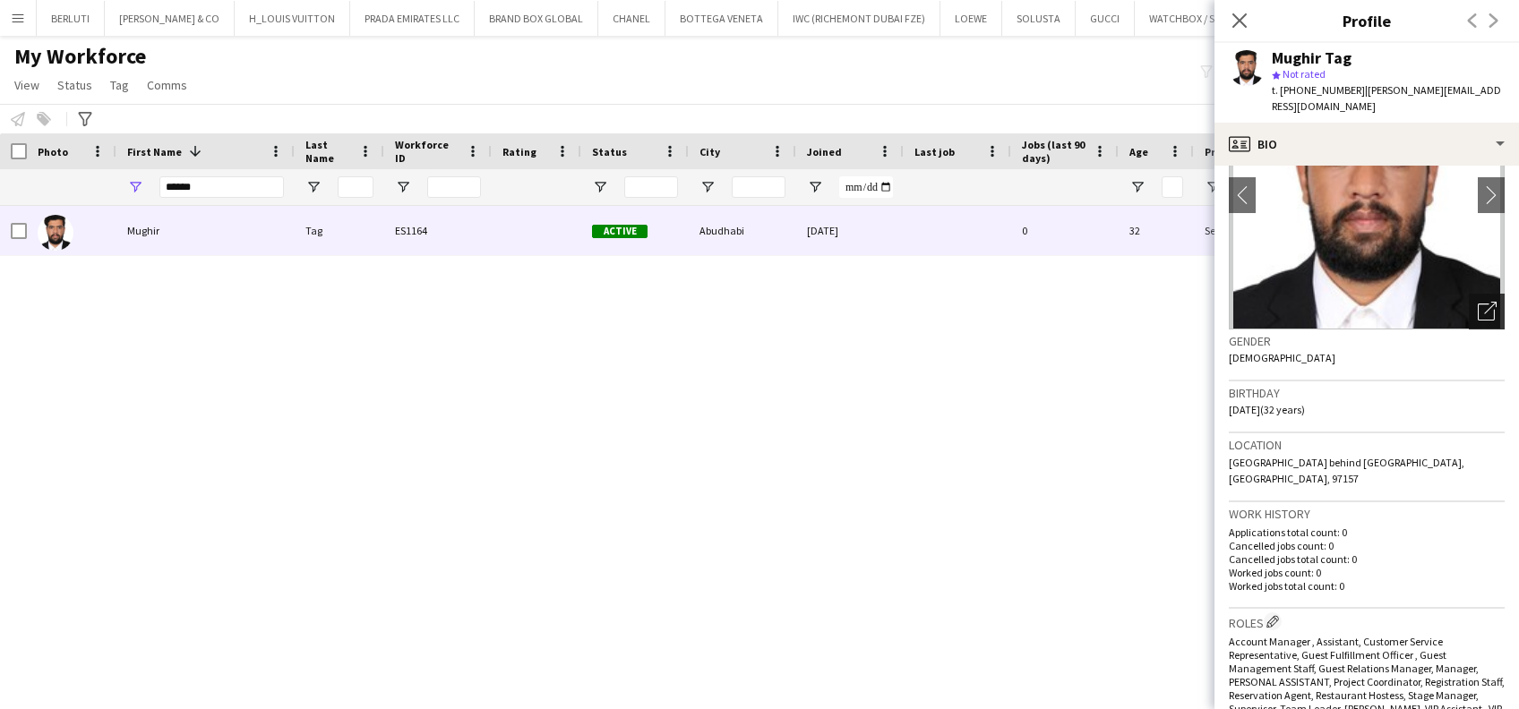
click at [1478, 302] on icon "Open photos pop-in" at bounding box center [1487, 311] width 19 height 19
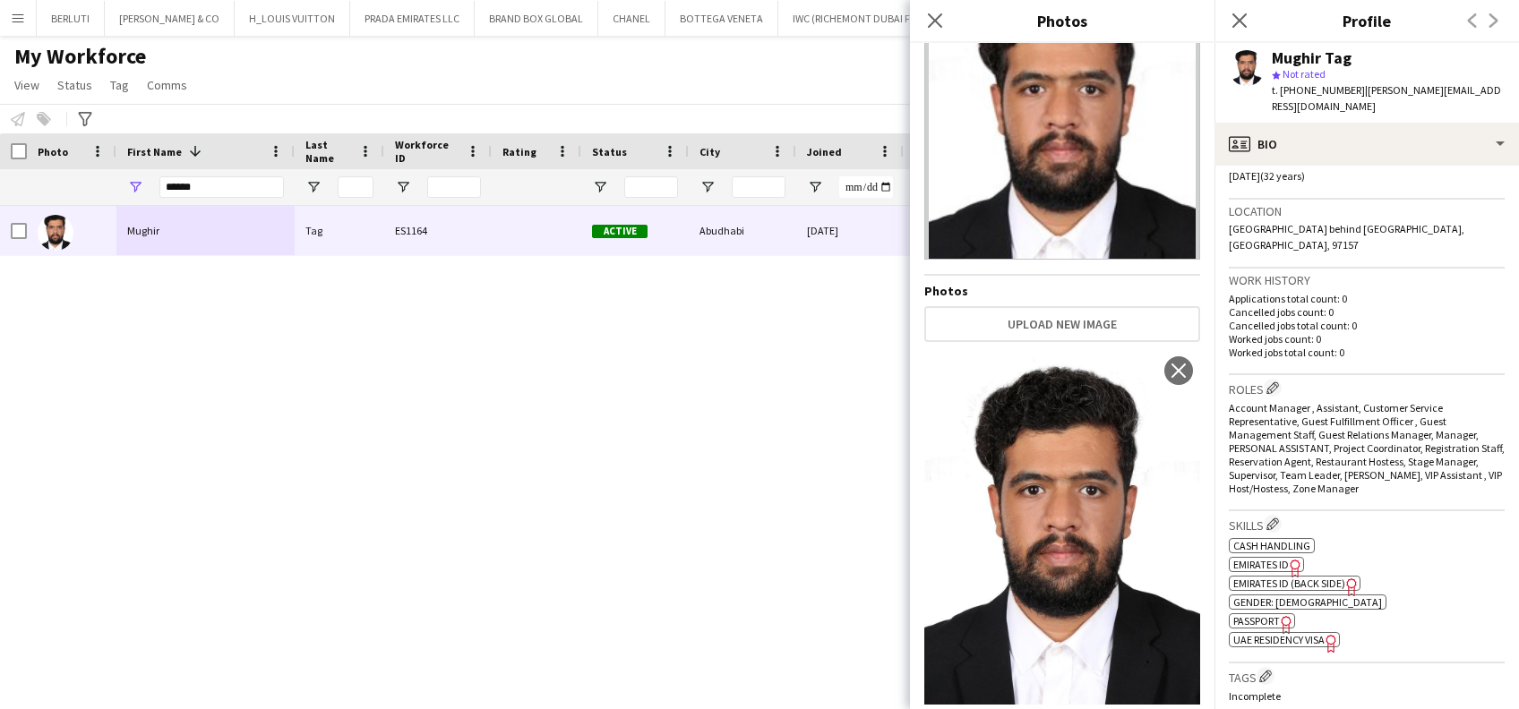
scroll to position [0, 0]
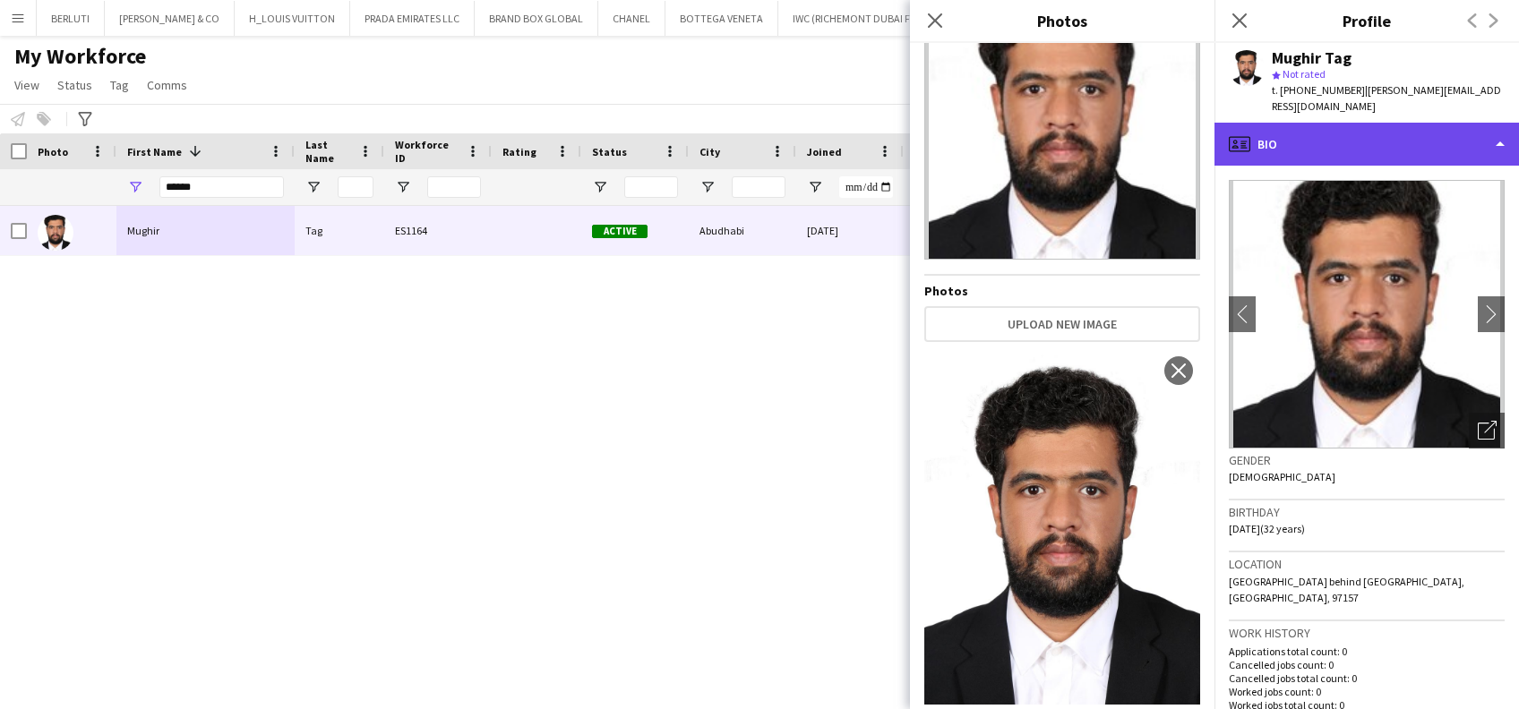
click at [1373, 127] on div "profile Bio" at bounding box center [1366, 144] width 304 height 43
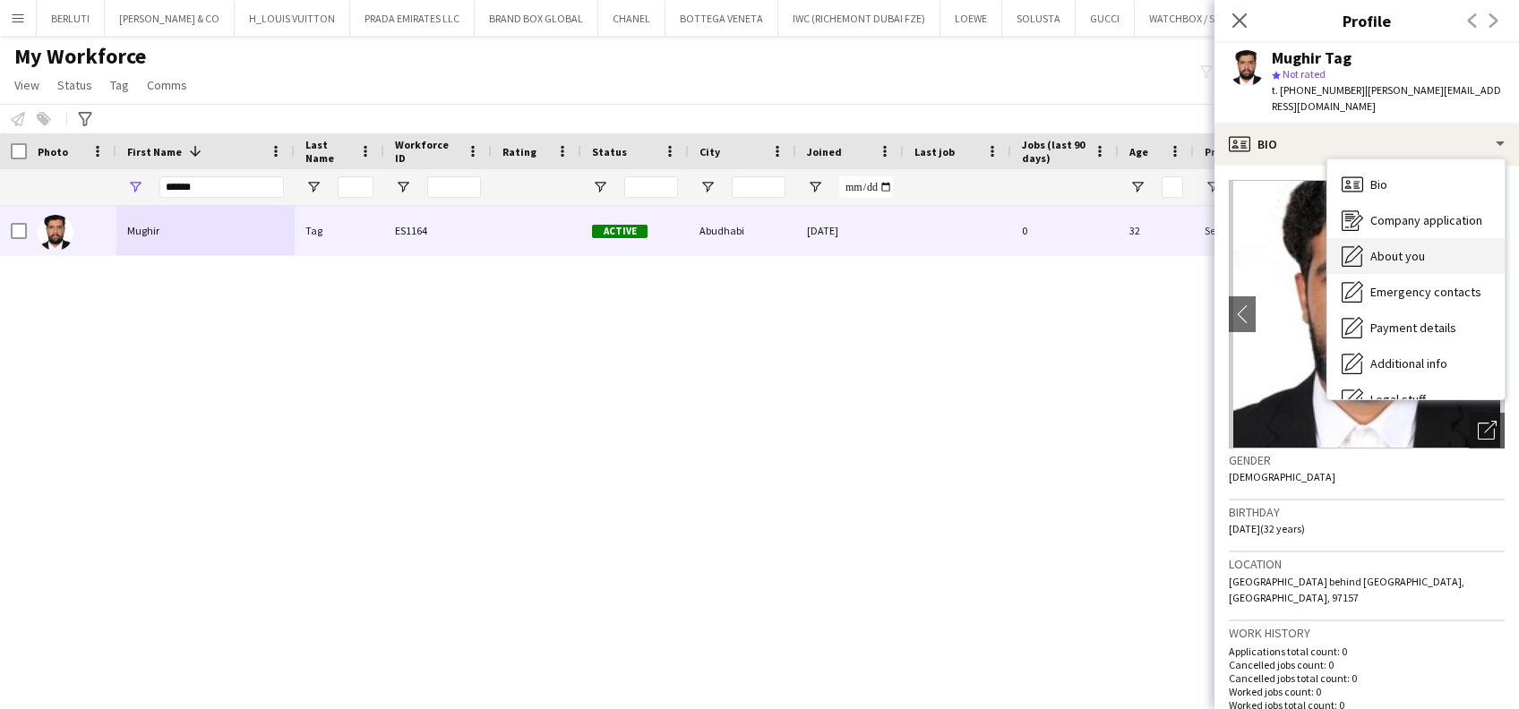
click at [1420, 248] on span "About you" at bounding box center [1397, 256] width 55 height 16
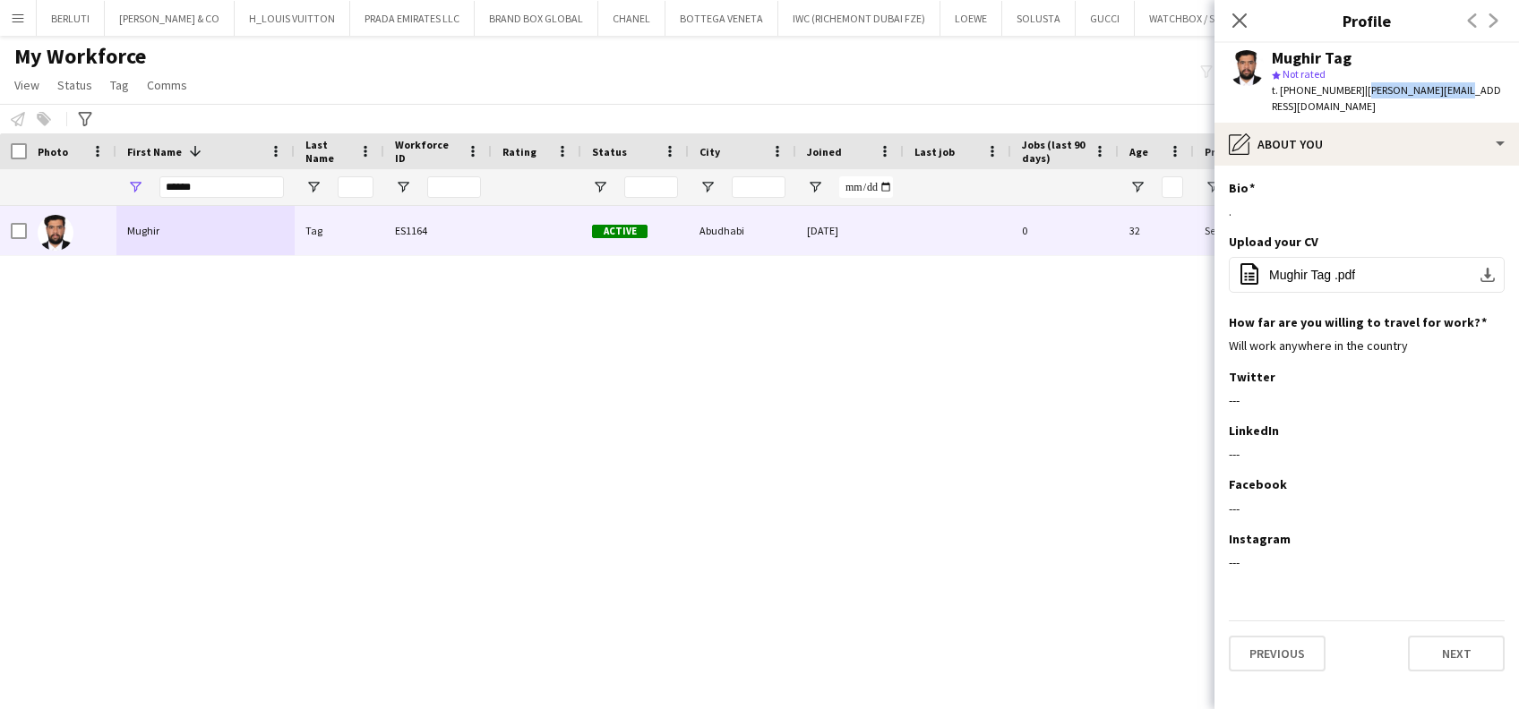
drag, startPoint x: 1358, startPoint y: 86, endPoint x: 1454, endPoint y: 86, distance: 95.8
click at [1454, 86] on span "| mr.mughir@gmail.com" at bounding box center [1386, 98] width 229 height 30
drag, startPoint x: 1454, startPoint y: 86, endPoint x: 1444, endPoint y: 92, distance: 11.7
click at [1444, 92] on span "| mr.mughir@gmail.com" at bounding box center [1386, 98] width 229 height 30
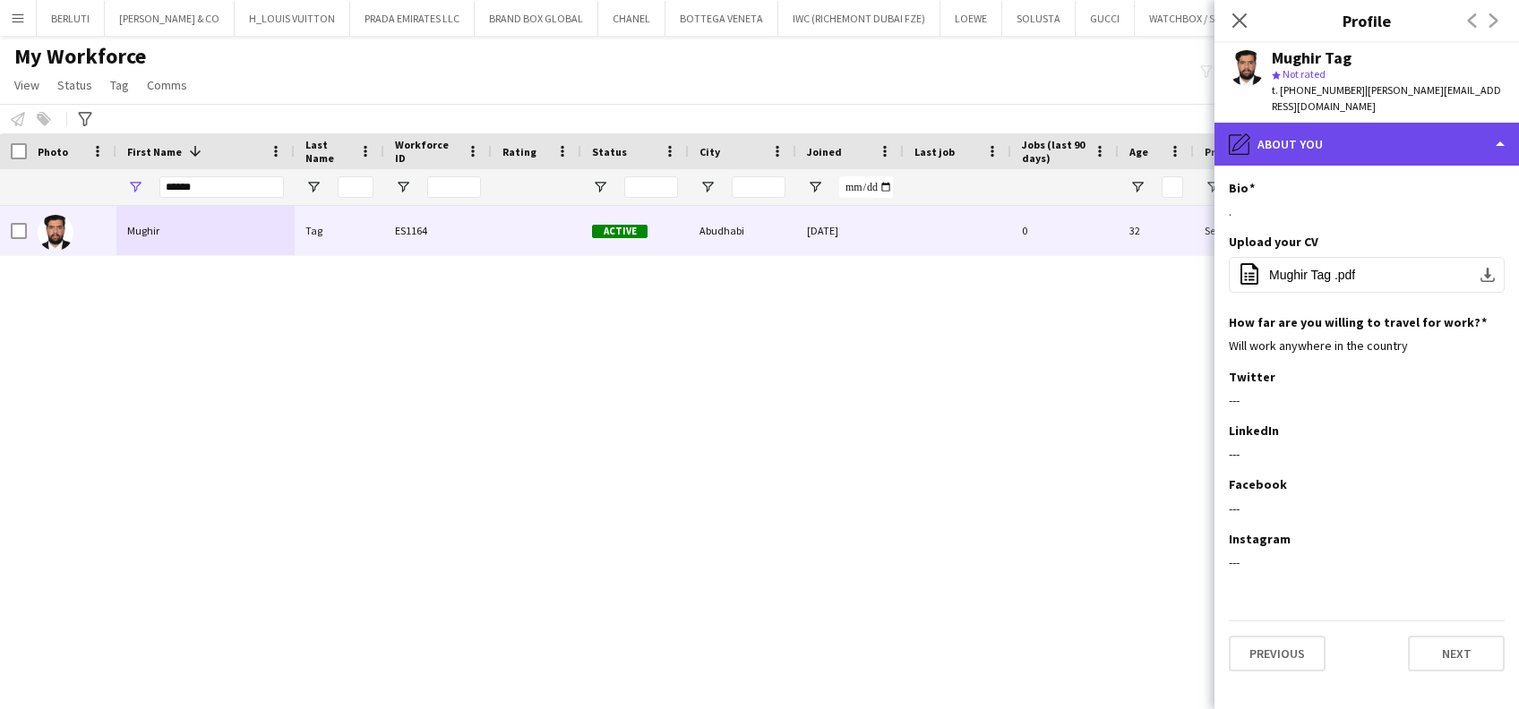
click at [1412, 129] on div "pencil4 About you" at bounding box center [1366, 144] width 304 height 43
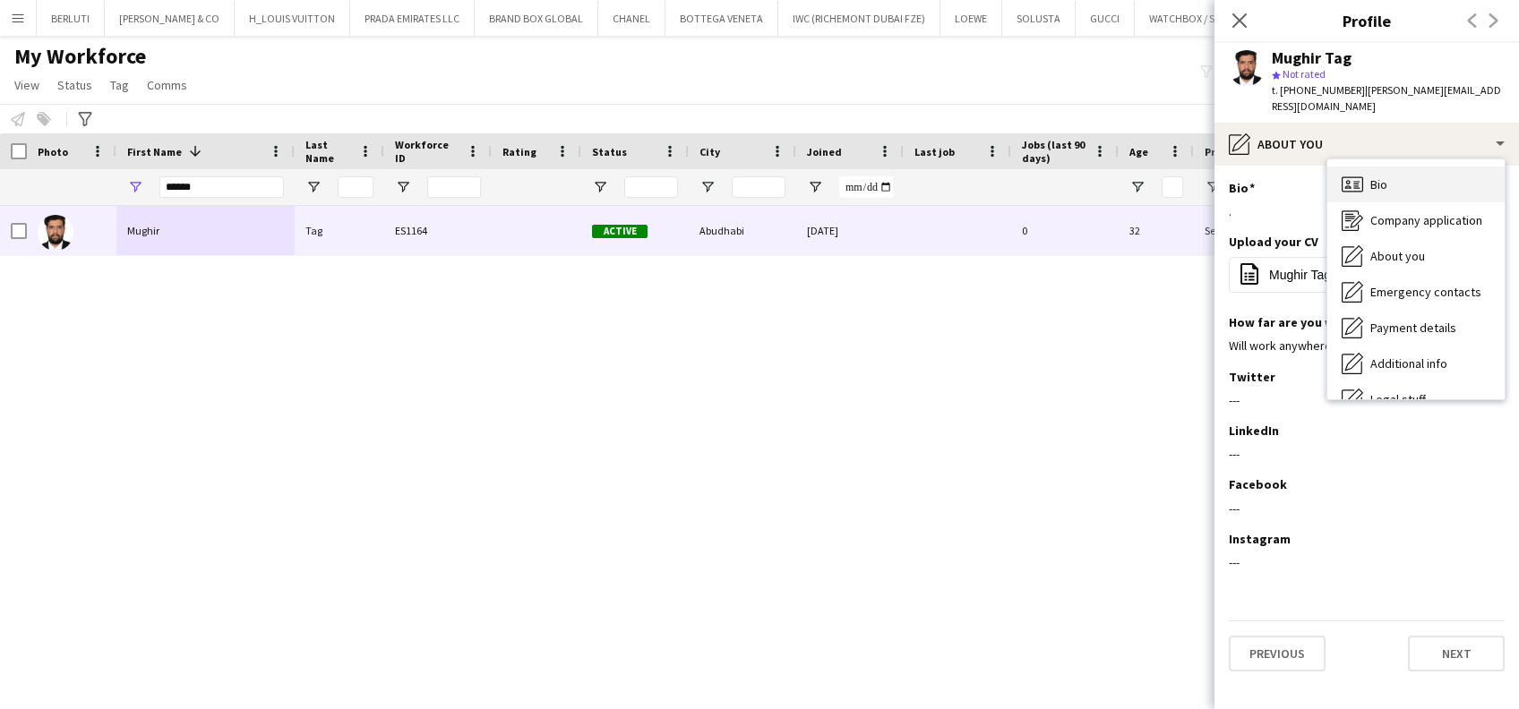
click at [1420, 167] on div "Bio Bio" at bounding box center [1415, 185] width 177 height 36
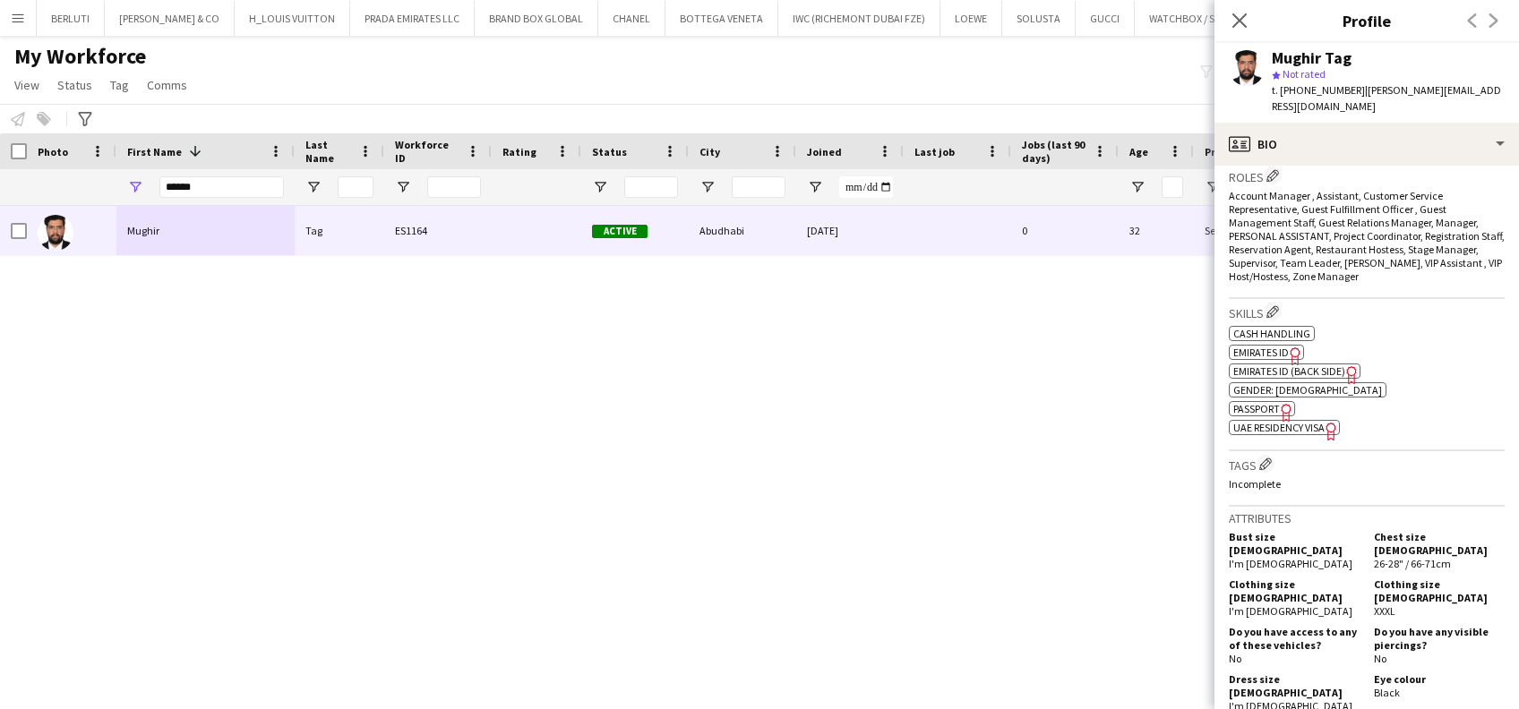
scroll to position [596, 0]
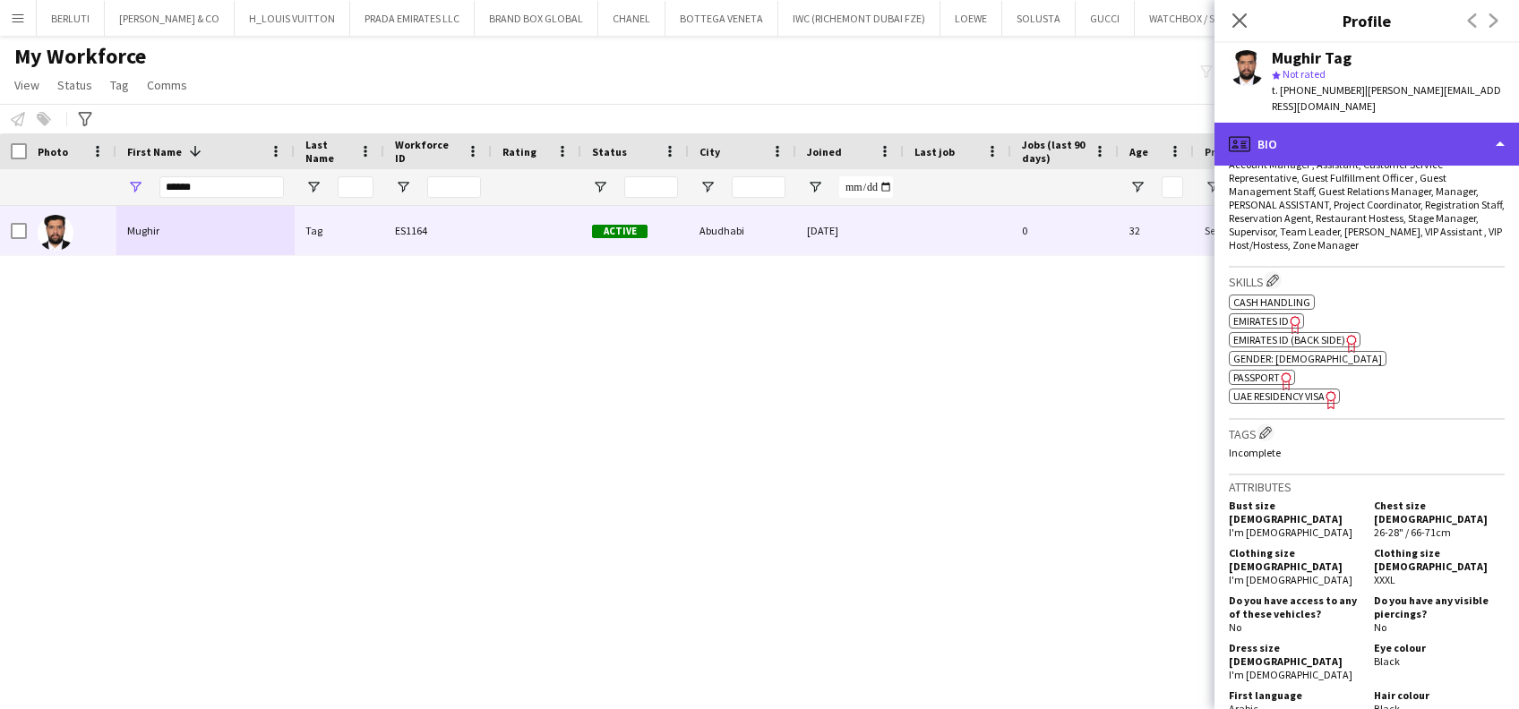
click at [1395, 138] on div "profile Bio" at bounding box center [1366, 144] width 304 height 43
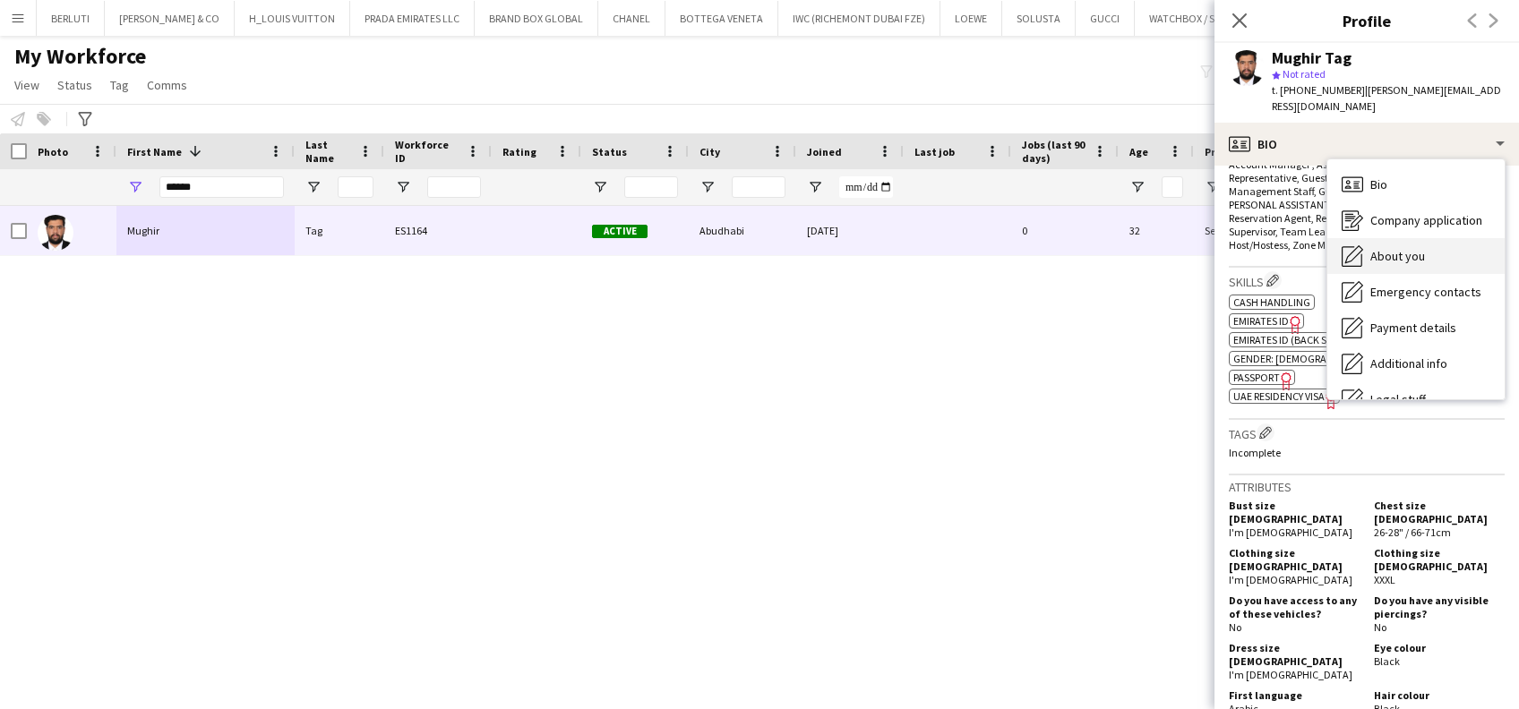
click at [1419, 248] on span "About you" at bounding box center [1397, 256] width 55 height 16
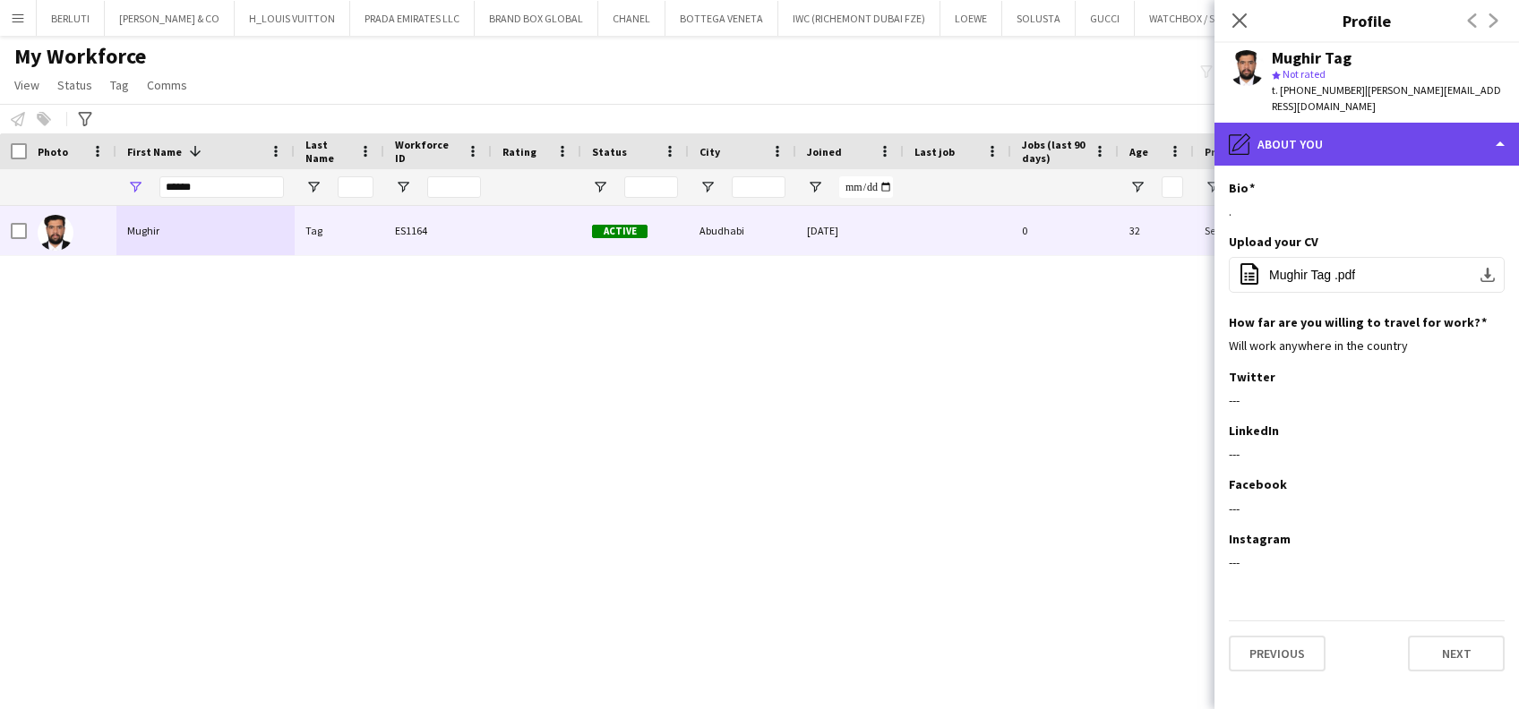
click at [1346, 133] on div "pencil4 About you" at bounding box center [1366, 144] width 304 height 43
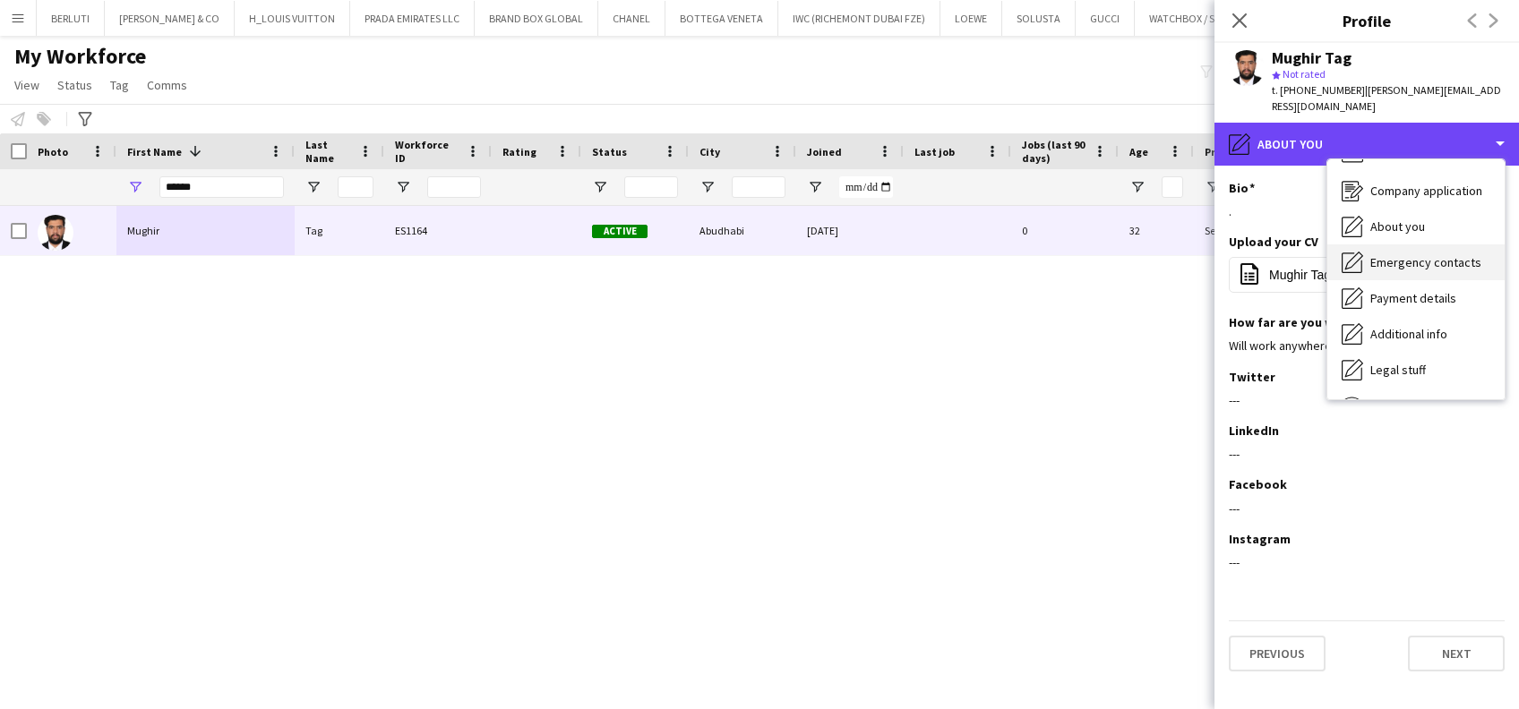
scroll to position [0, 0]
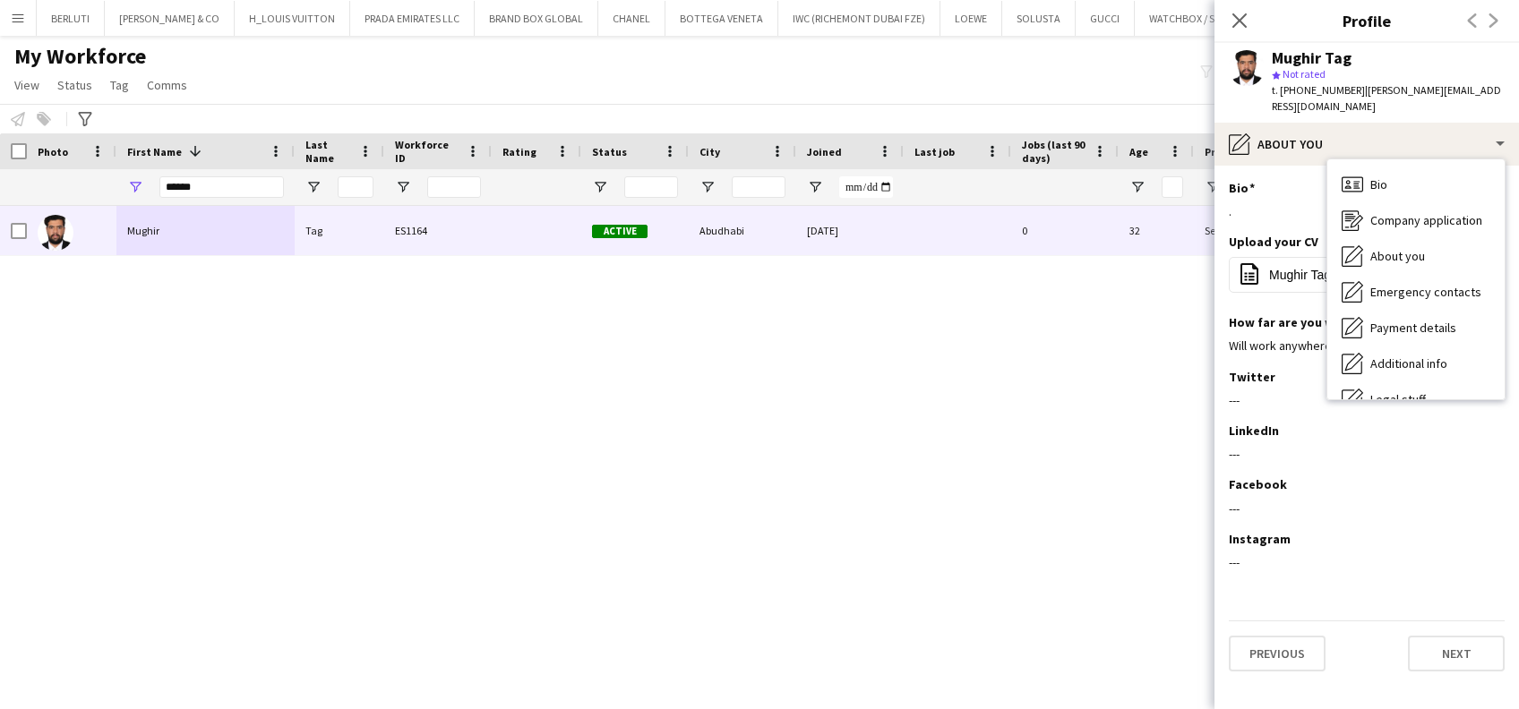
click at [1404, 248] on span "About you" at bounding box center [1397, 256] width 55 height 16
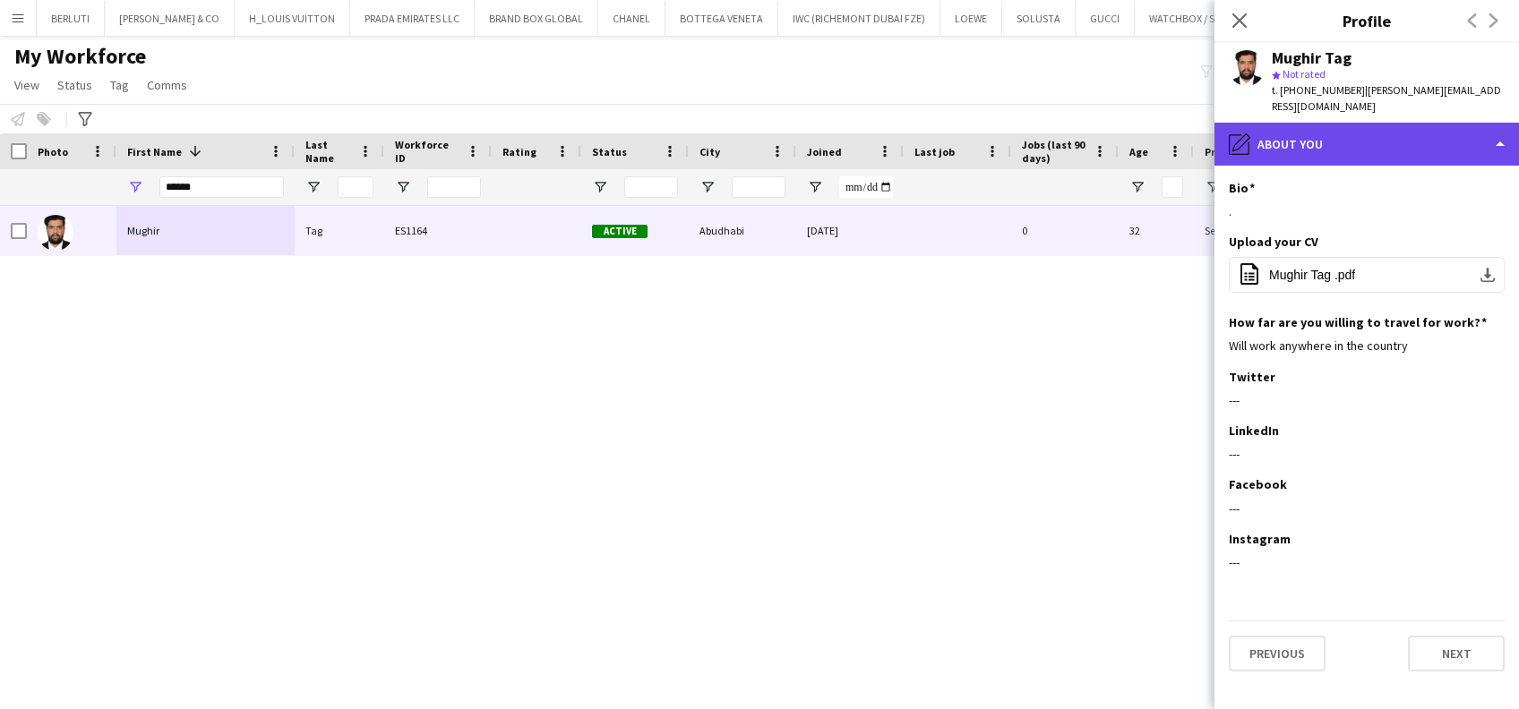
click at [1420, 123] on div "pencil4 About you" at bounding box center [1366, 144] width 304 height 43
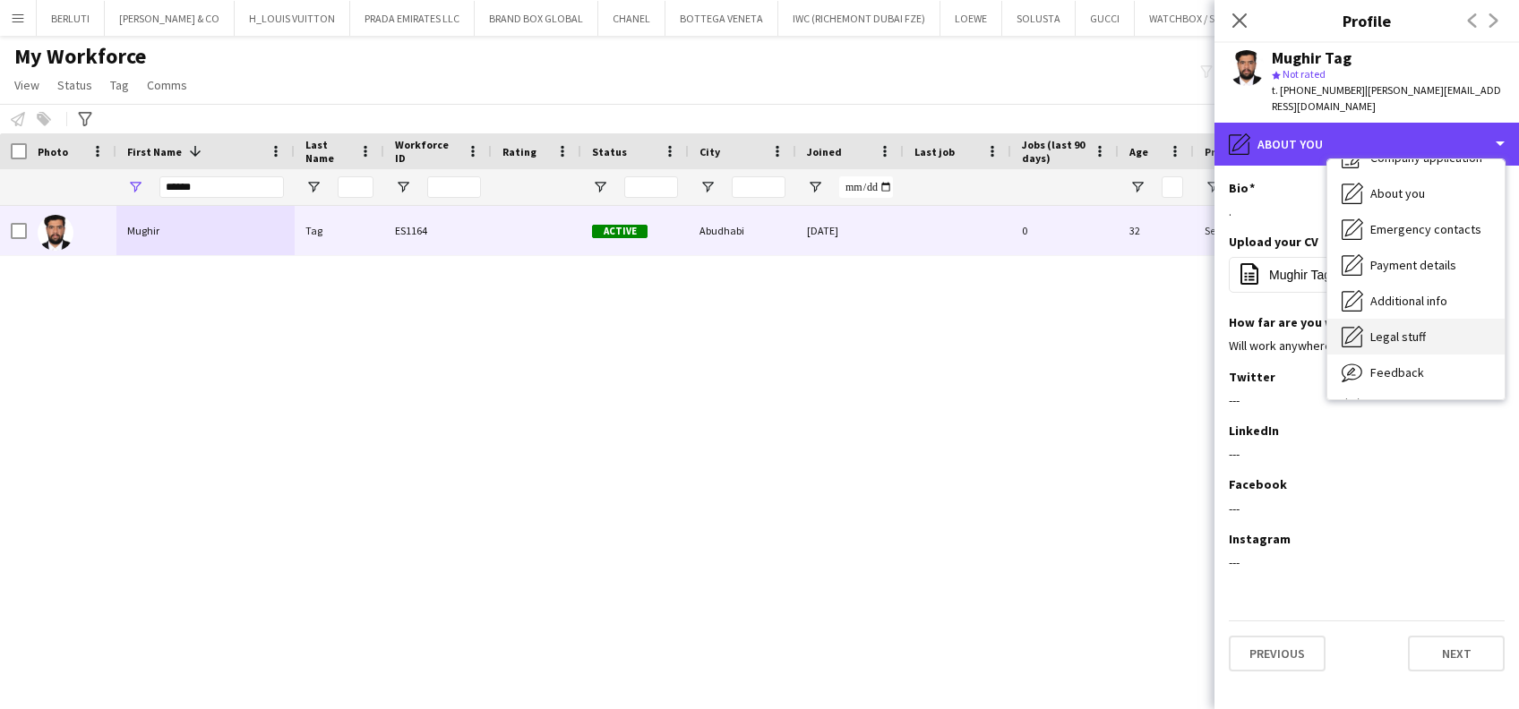
scroll to position [96, 0]
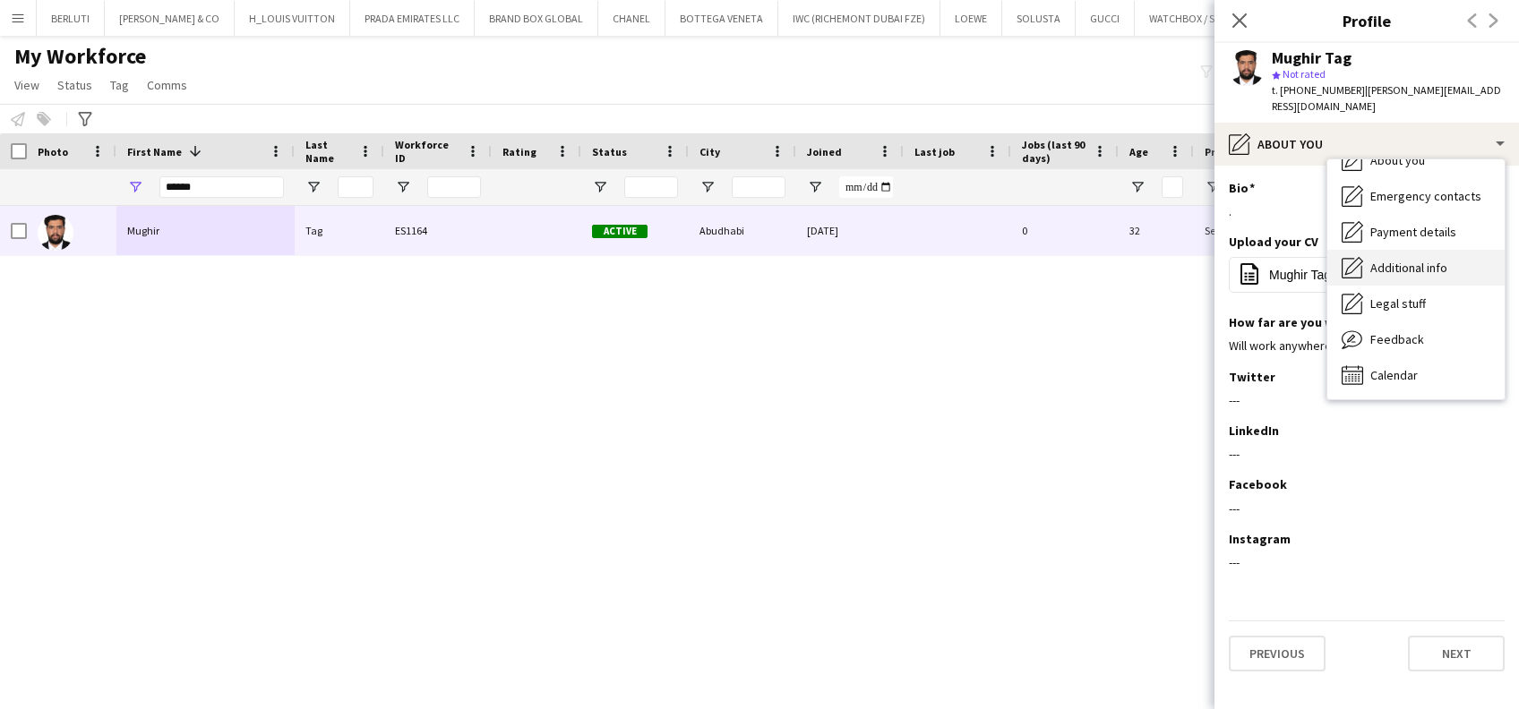
click at [1435, 258] on div "Additional info Additional info" at bounding box center [1415, 268] width 177 height 36
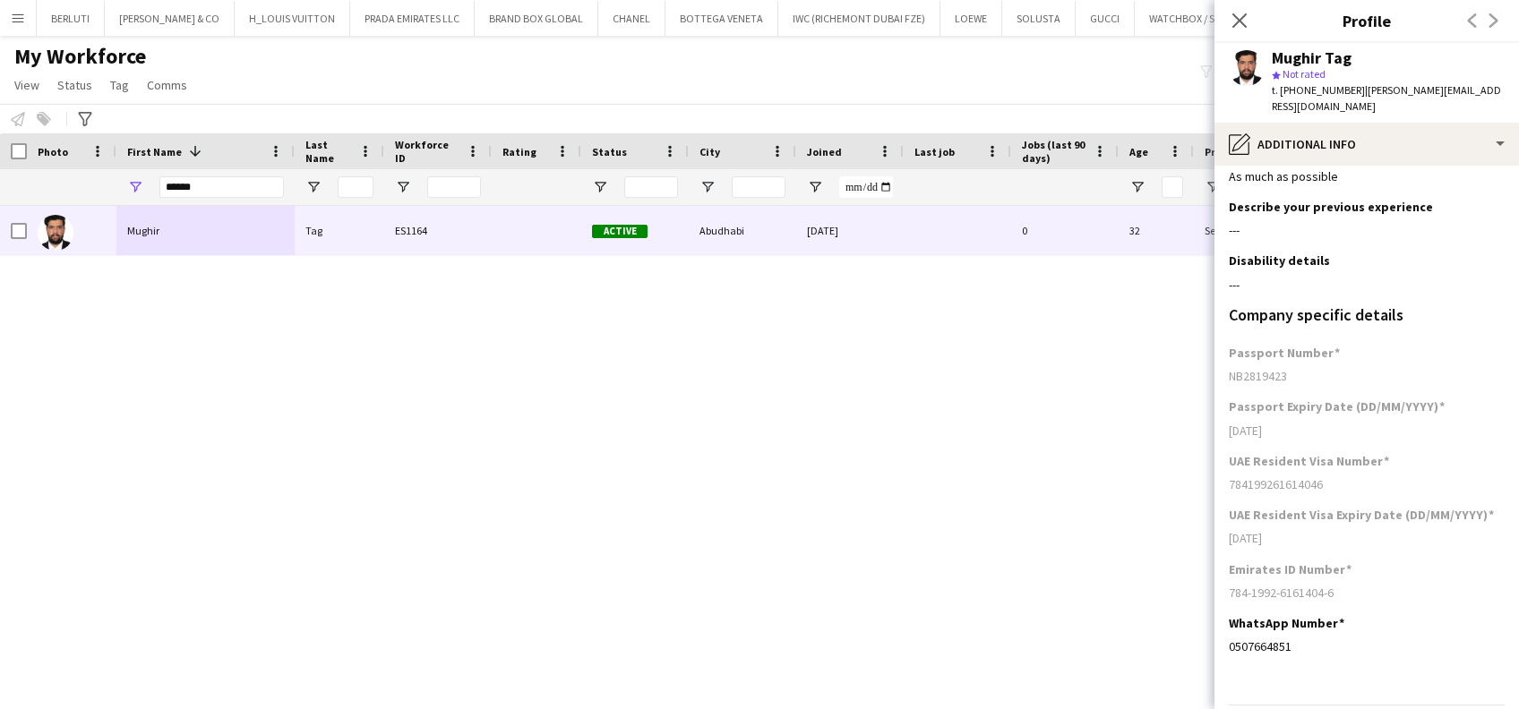
scroll to position [0, 0]
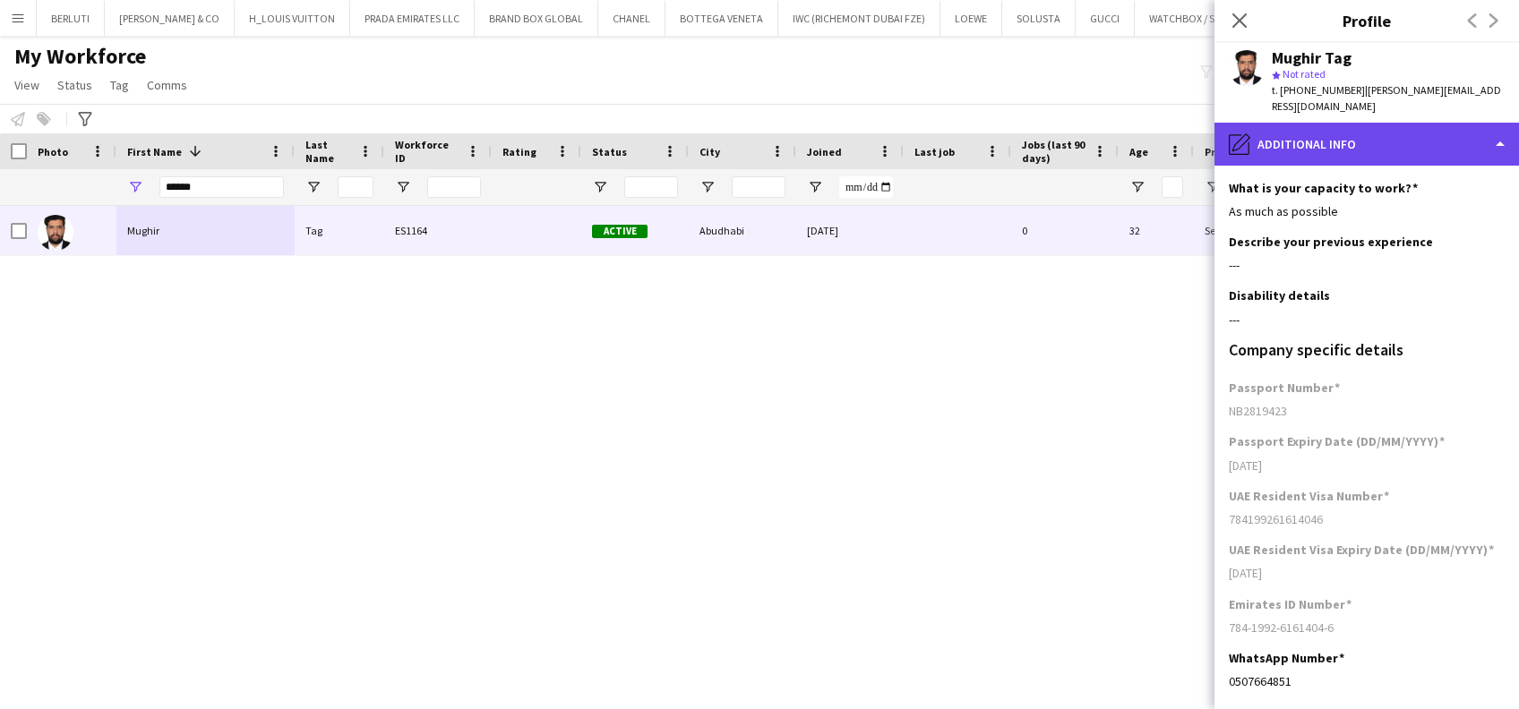
click at [1402, 123] on div "pencil4 Additional info" at bounding box center [1366, 144] width 304 height 43
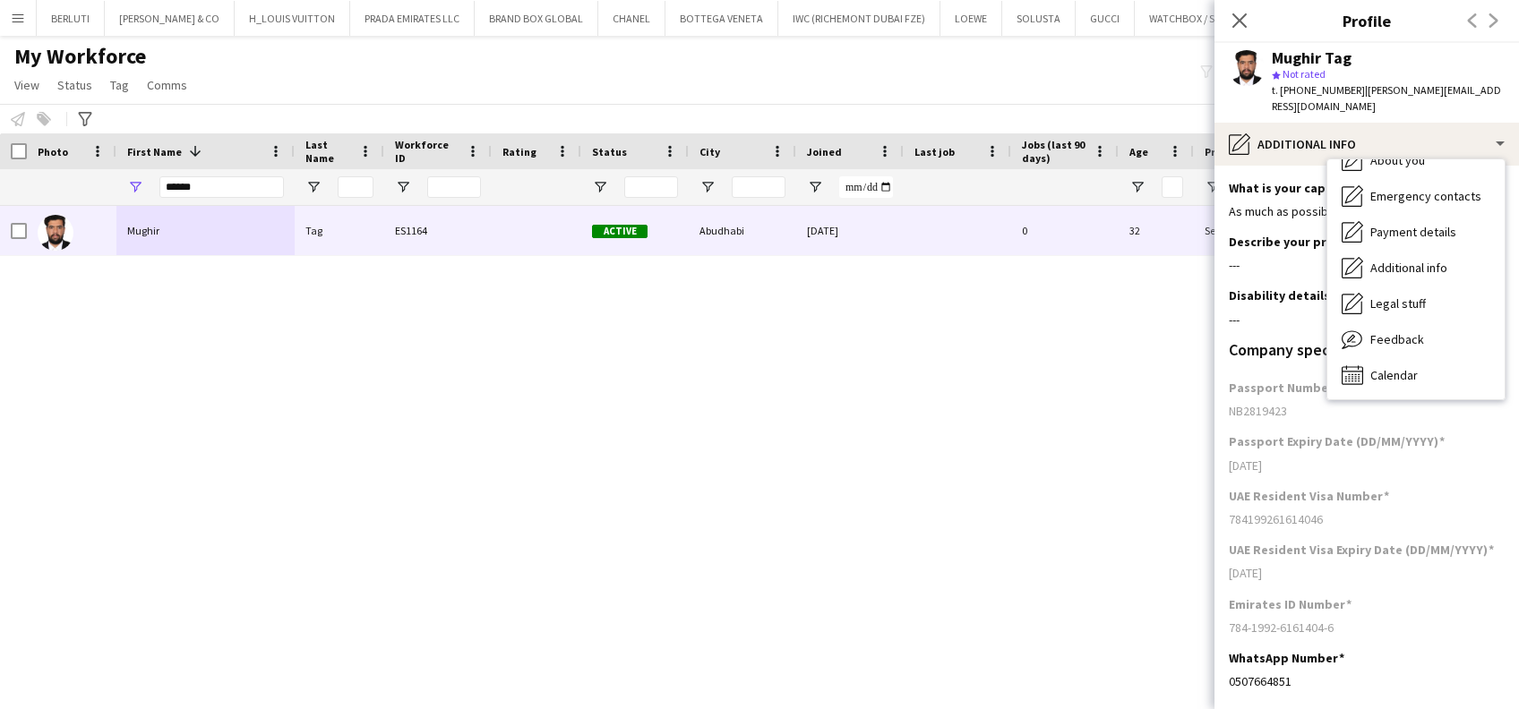
click at [1044, 459] on div "Mughir Tag ES1164 Active Abudhabi 08-11-2023 0 32 Self-employed Crew" at bounding box center [732, 442] width 1465 height 472
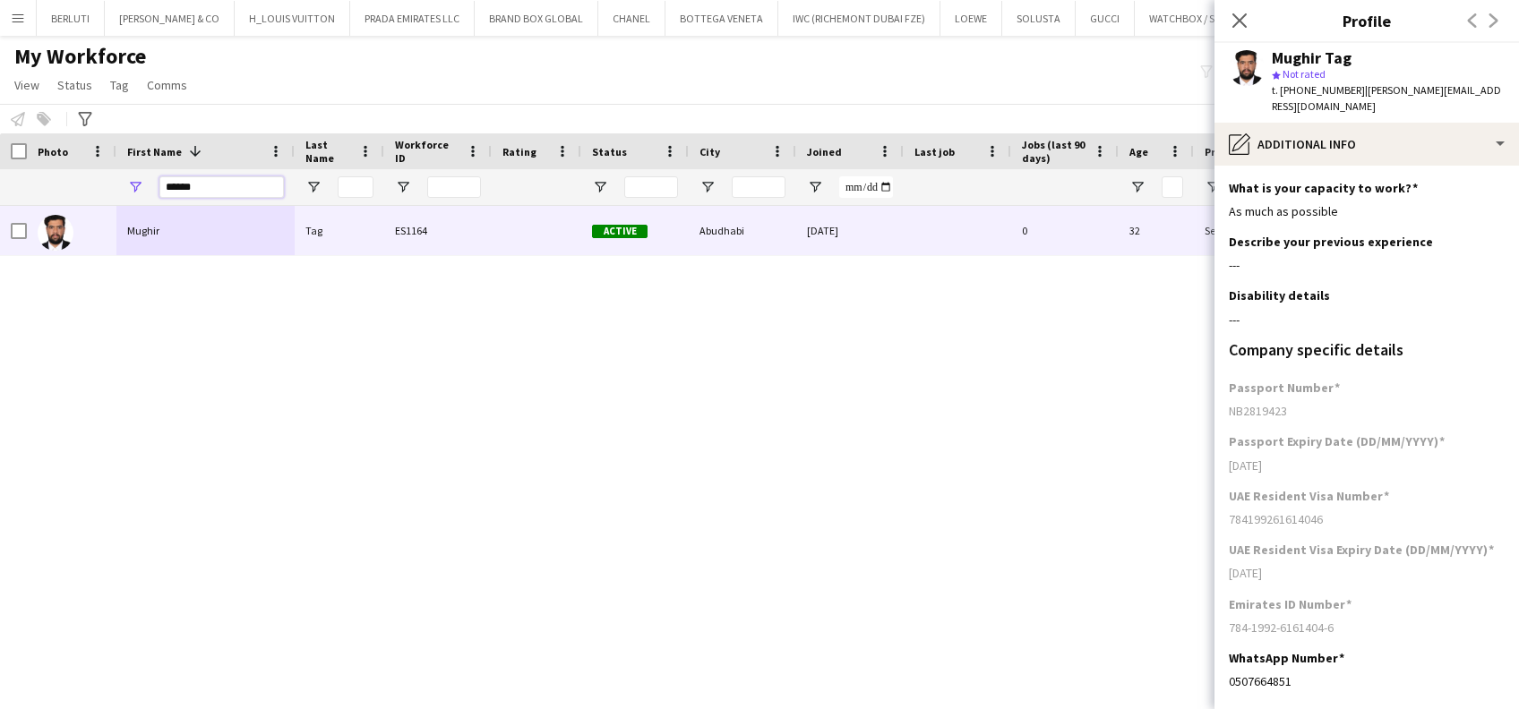
click at [23, 143] on div "Workforce Details Photo First Name 1" at bounding box center [708, 169] width 1416 height 73
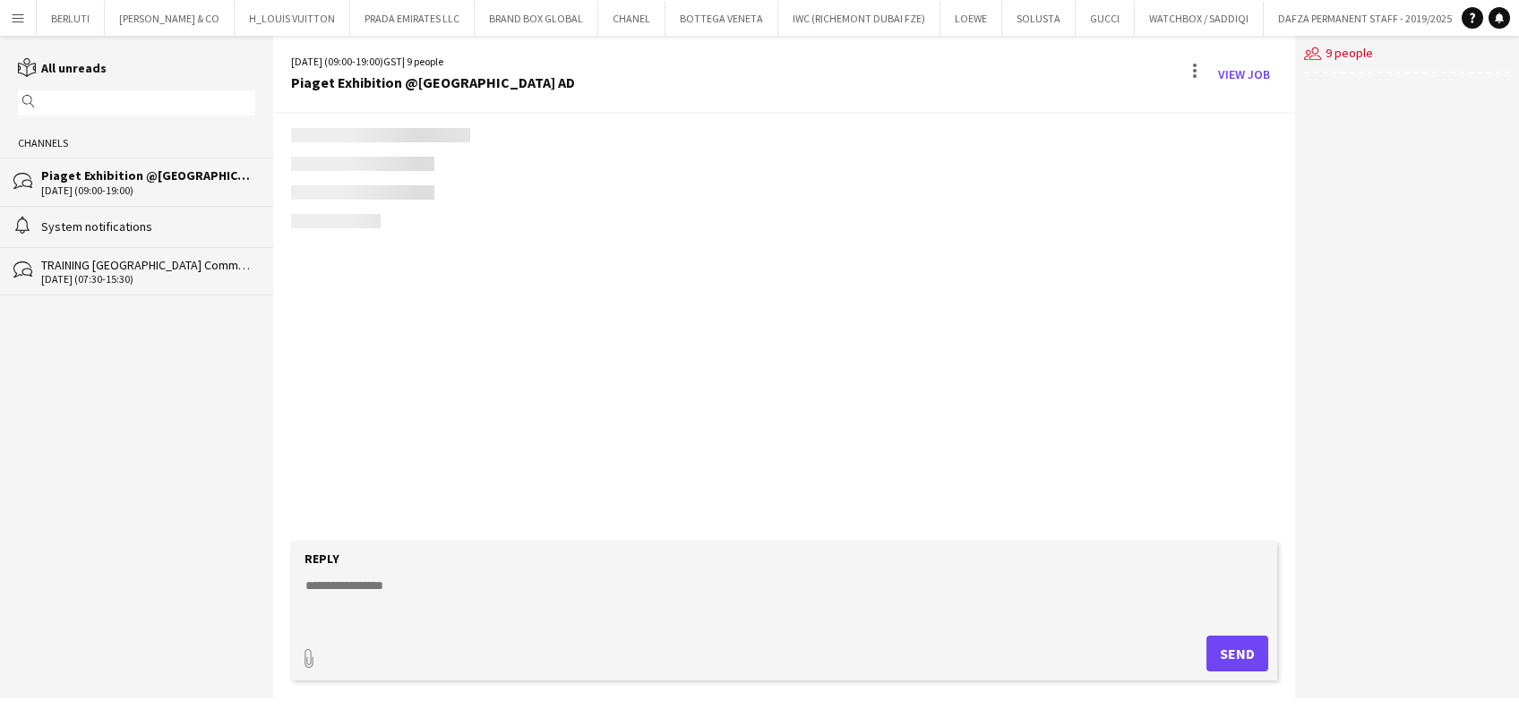
scroll to position [1095, 0]
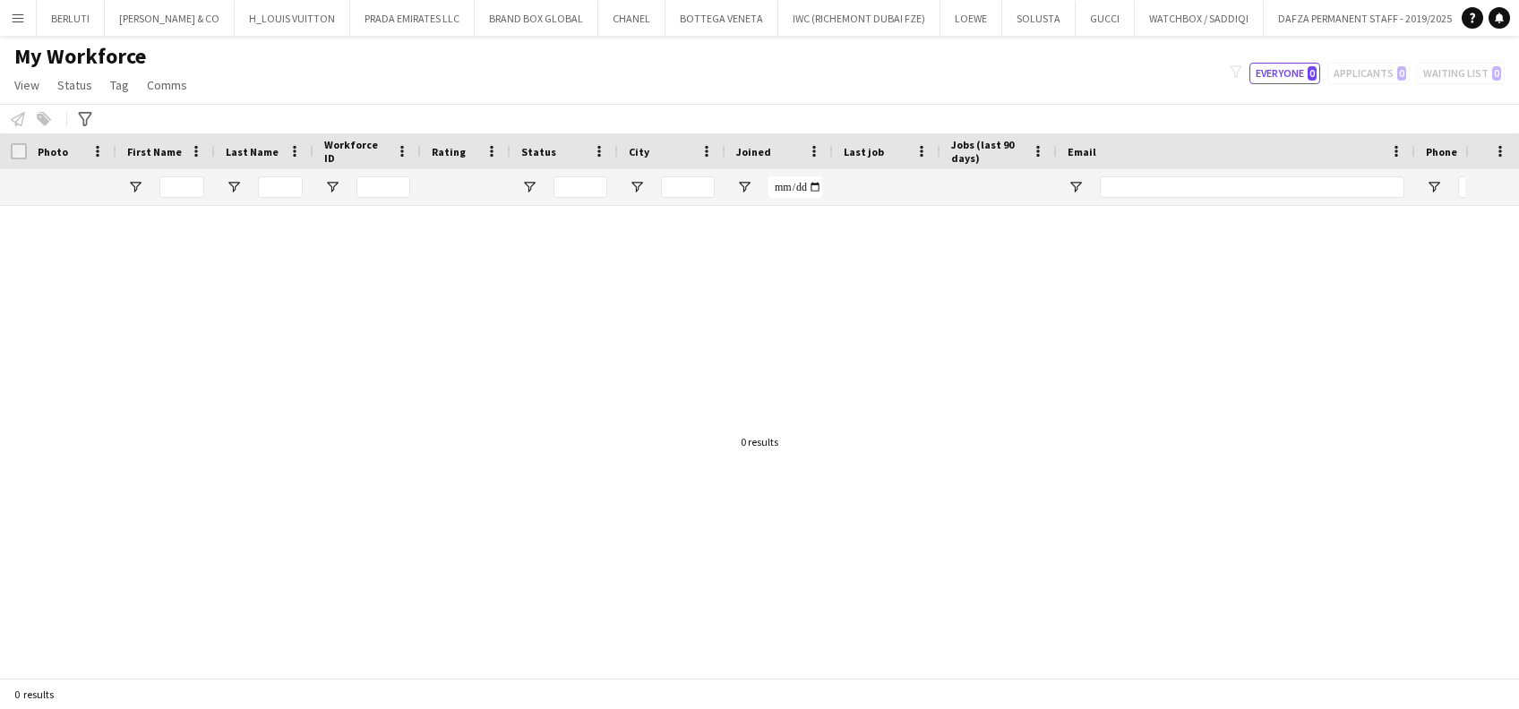
scroll to position [0, 6323]
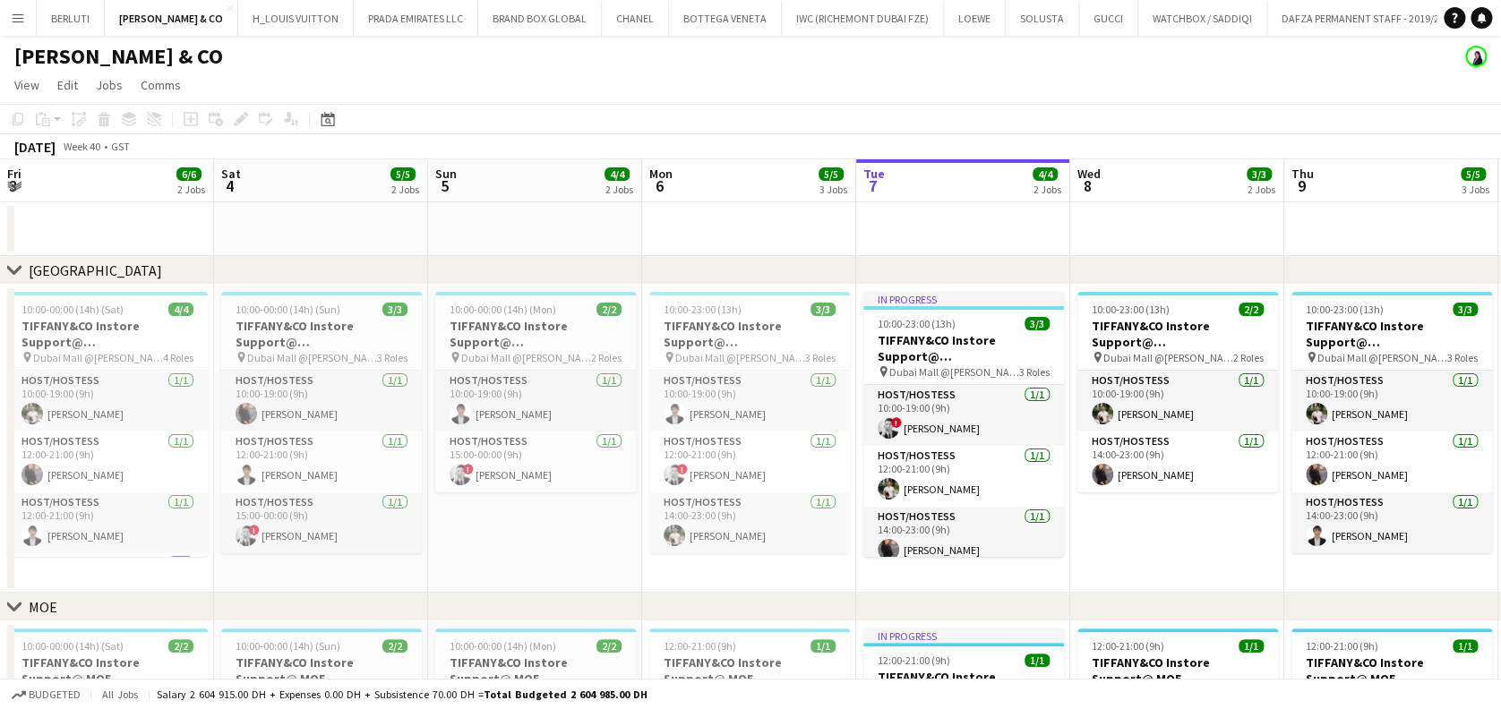
scroll to position [0, 613]
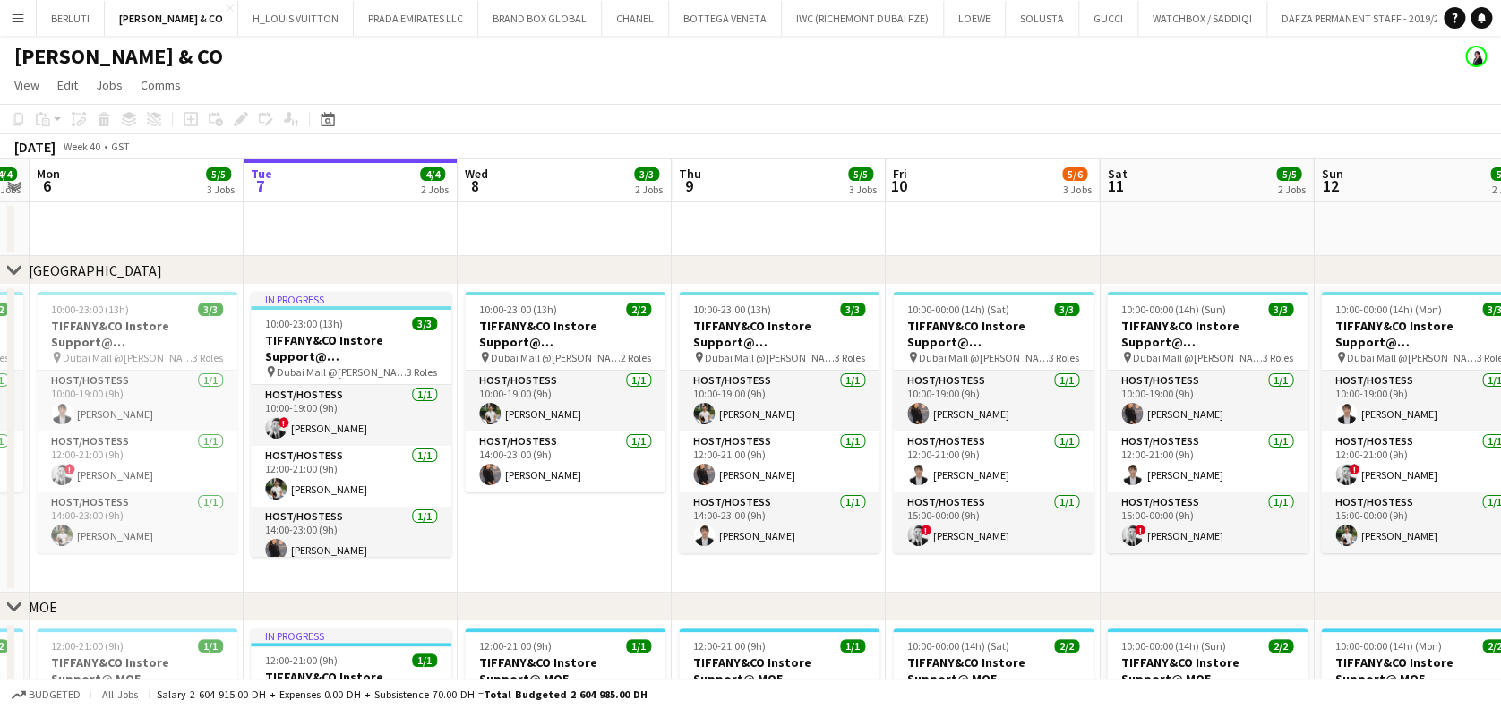
click at [15, 8] on button "Menu" at bounding box center [18, 18] width 36 height 36
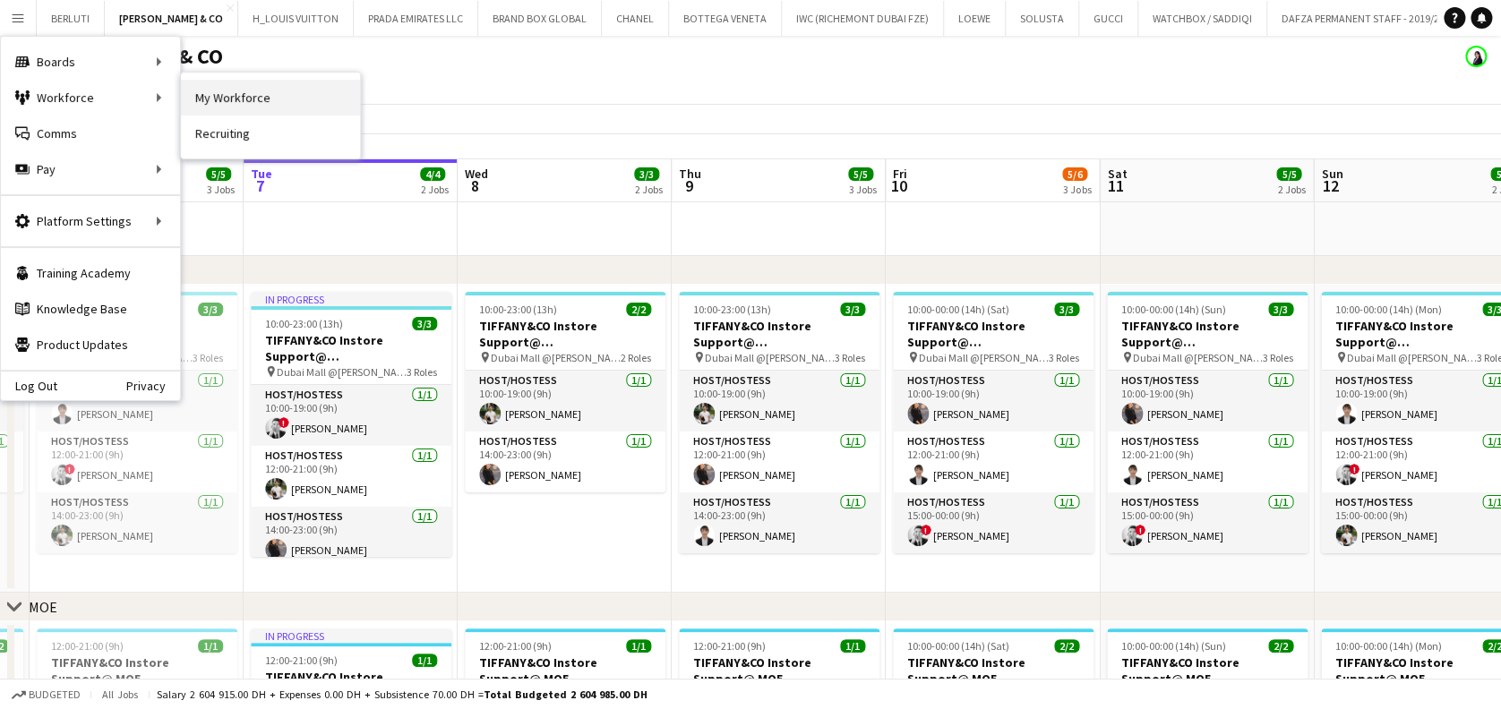
click at [242, 93] on link "My Workforce" at bounding box center [270, 98] width 179 height 36
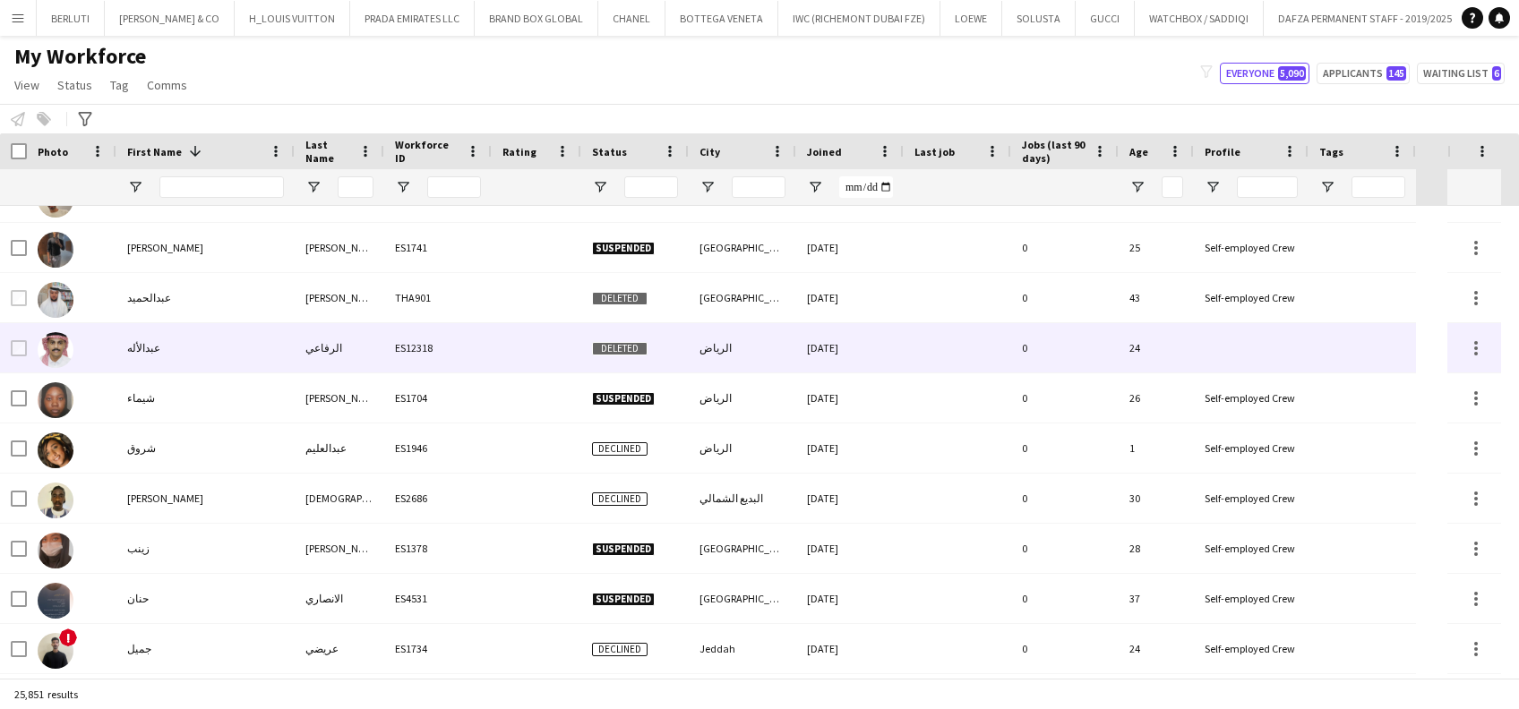
scroll to position [1552, 0]
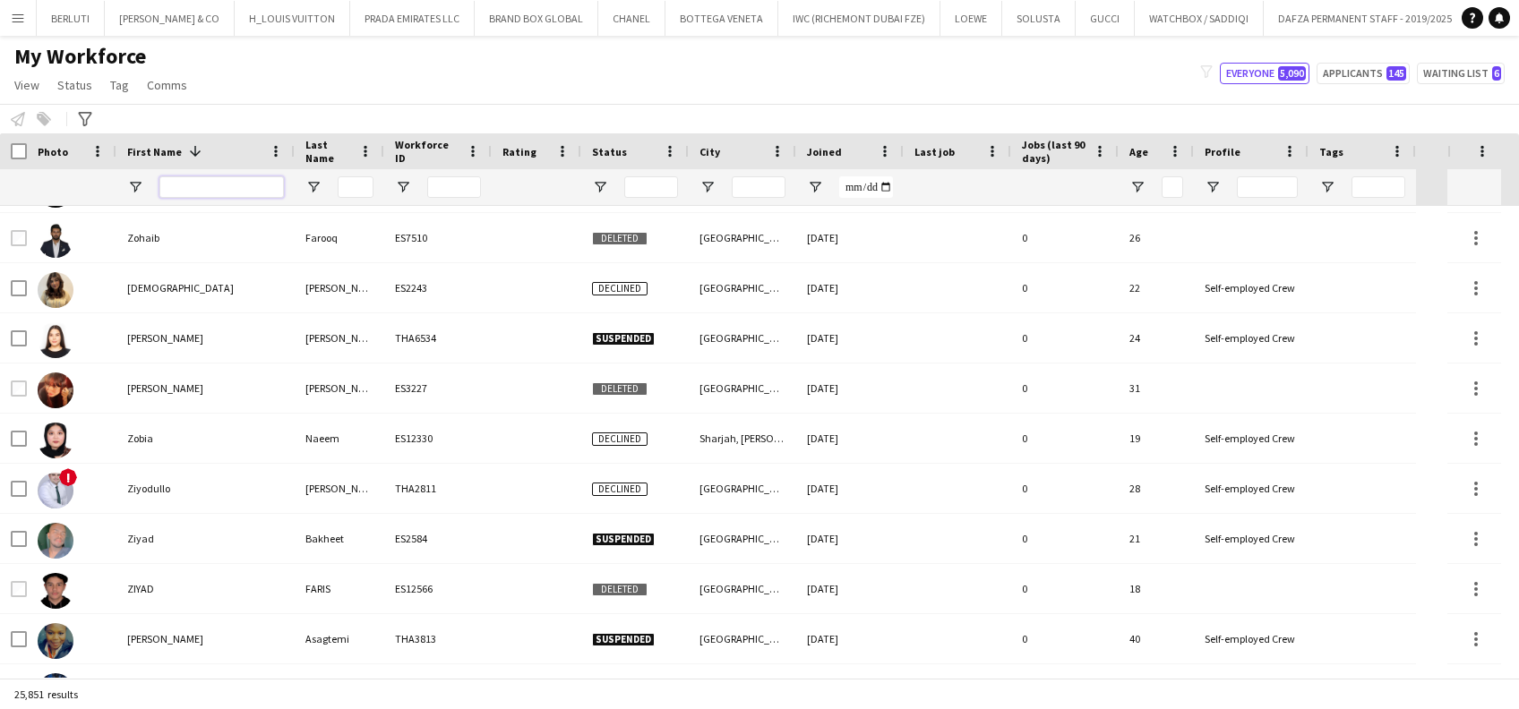
click at [236, 185] on input "First Name Filter Input" at bounding box center [221, 186] width 124 height 21
click at [352, 186] on input "Last Name Filter Input" at bounding box center [356, 186] width 36 height 21
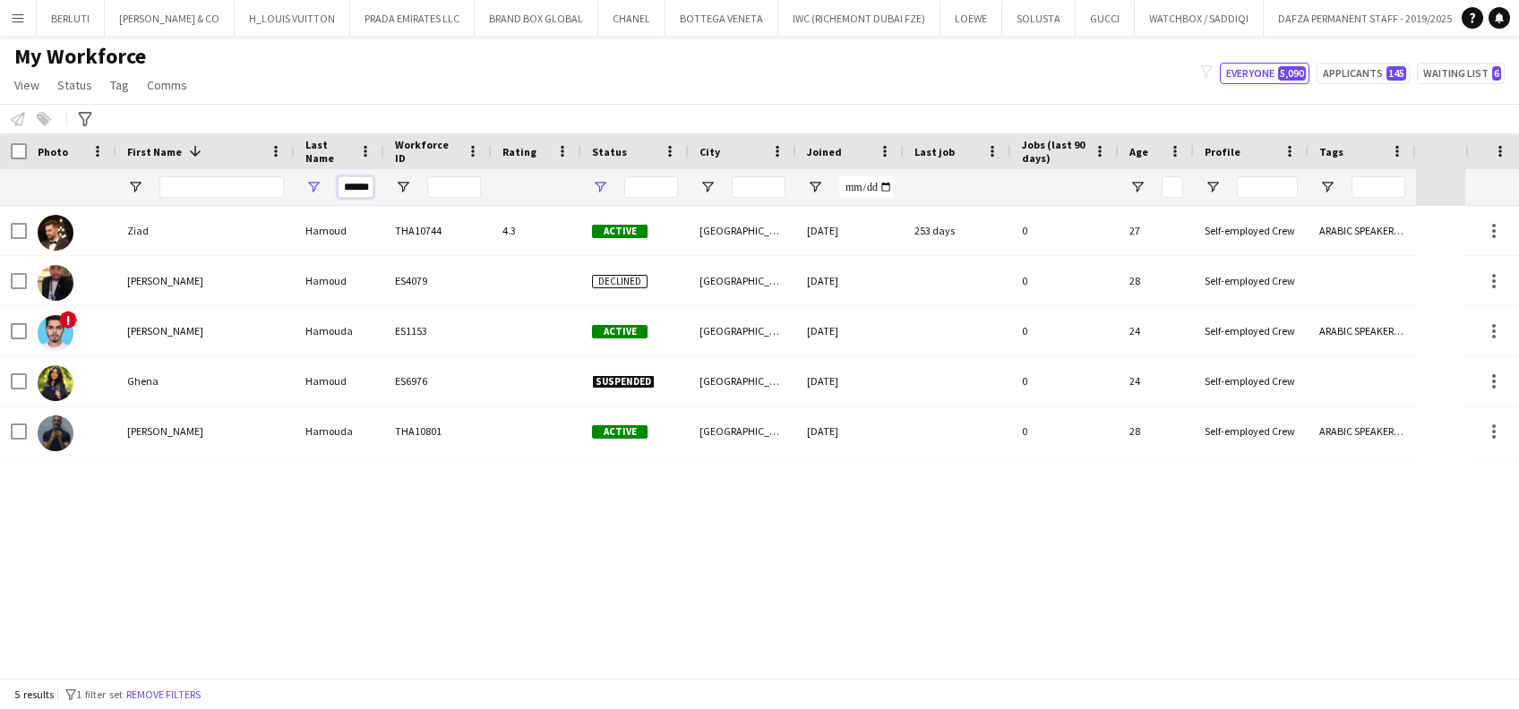
type input "******"
click at [596, 183] on span "Open Filter Menu" at bounding box center [600, 187] width 16 height 16
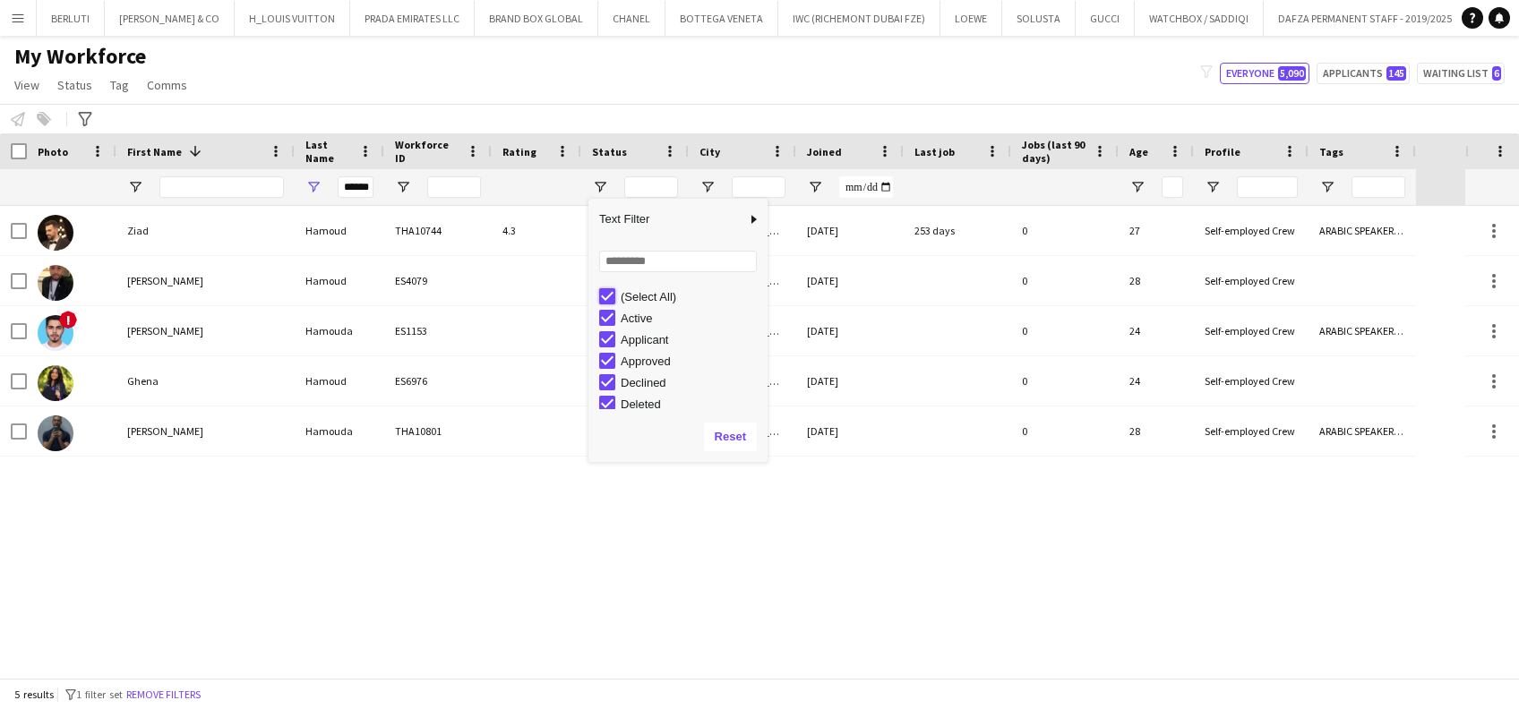
type input "***"
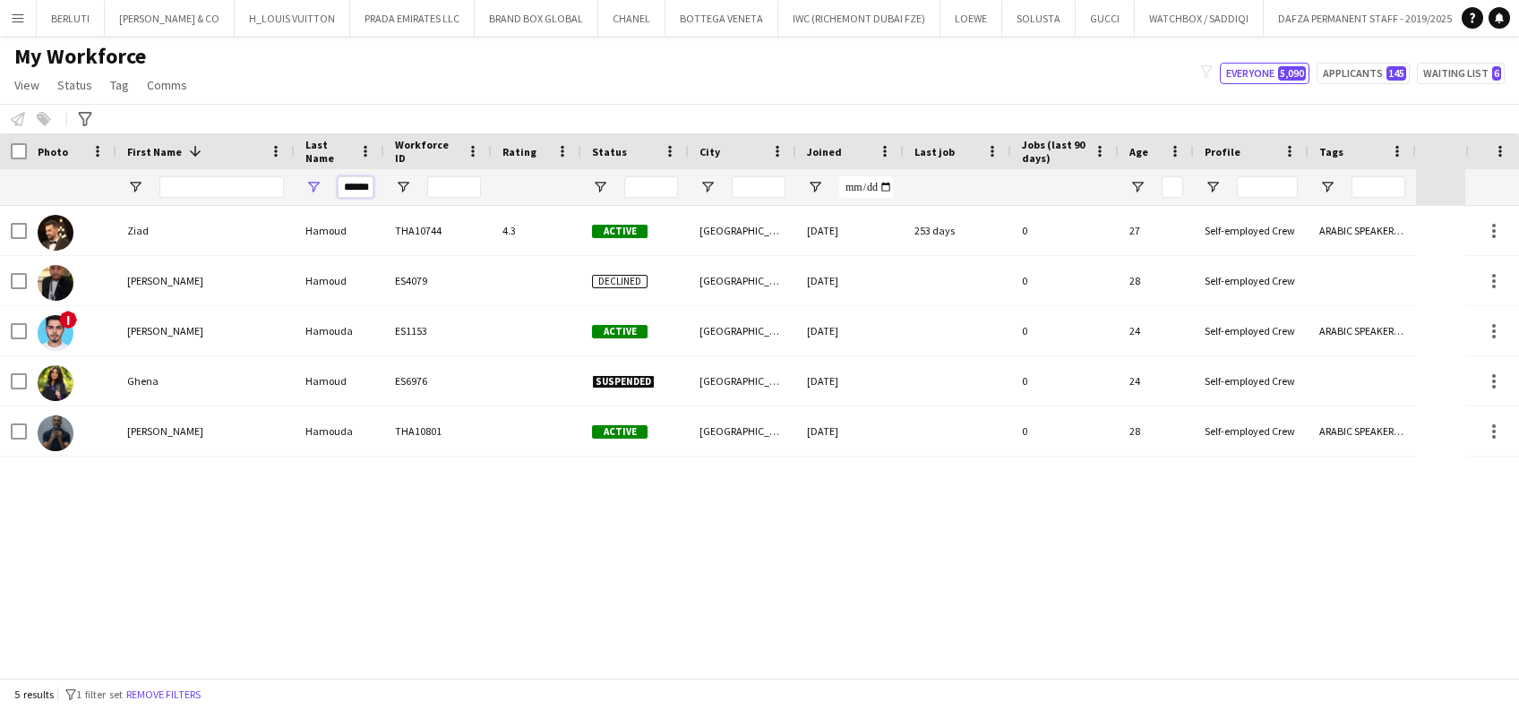
drag, startPoint x: 344, startPoint y: 186, endPoint x: 423, endPoint y: 186, distance: 78.8
click at [423, 186] on div "******" at bounding box center [708, 187] width 1416 height 36
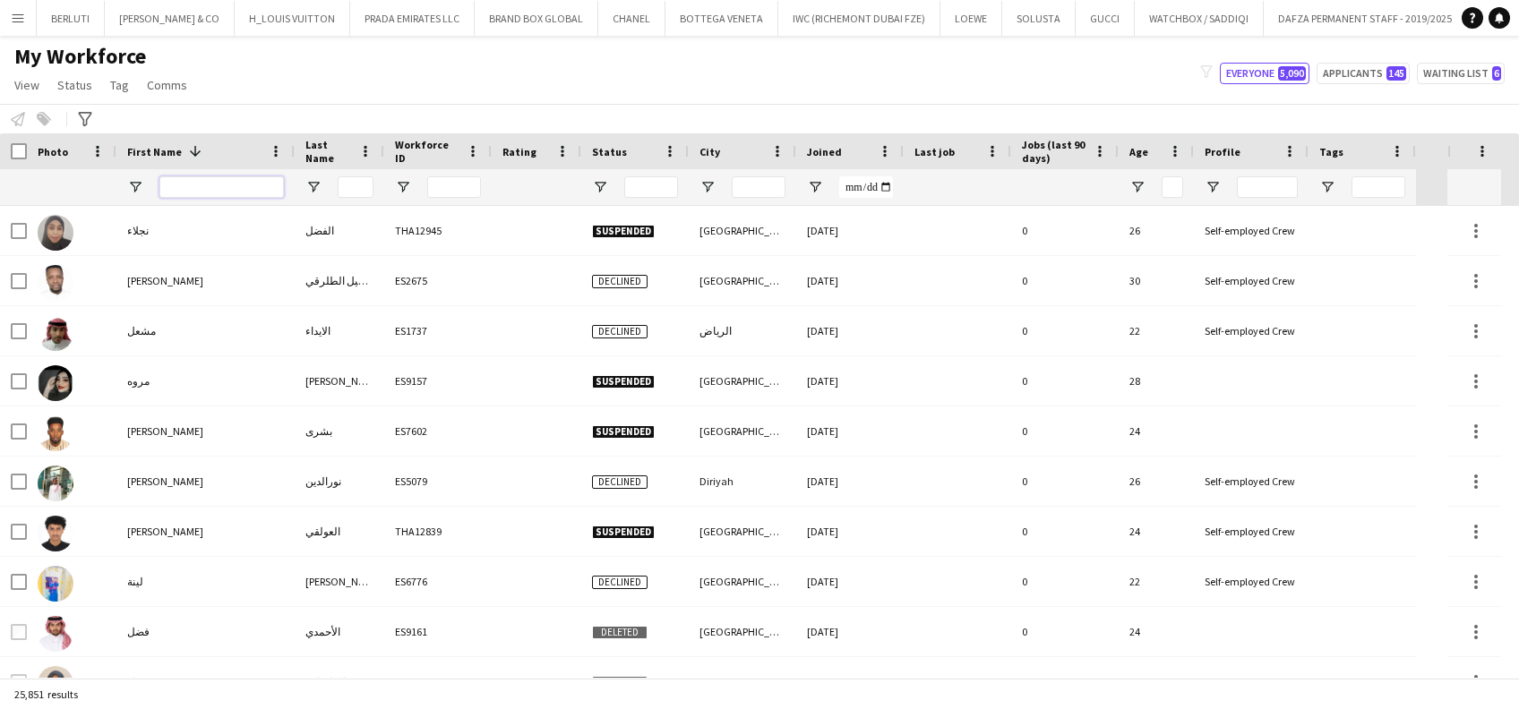
click at [234, 194] on input "First Name Filter Input" at bounding box center [221, 186] width 124 height 21
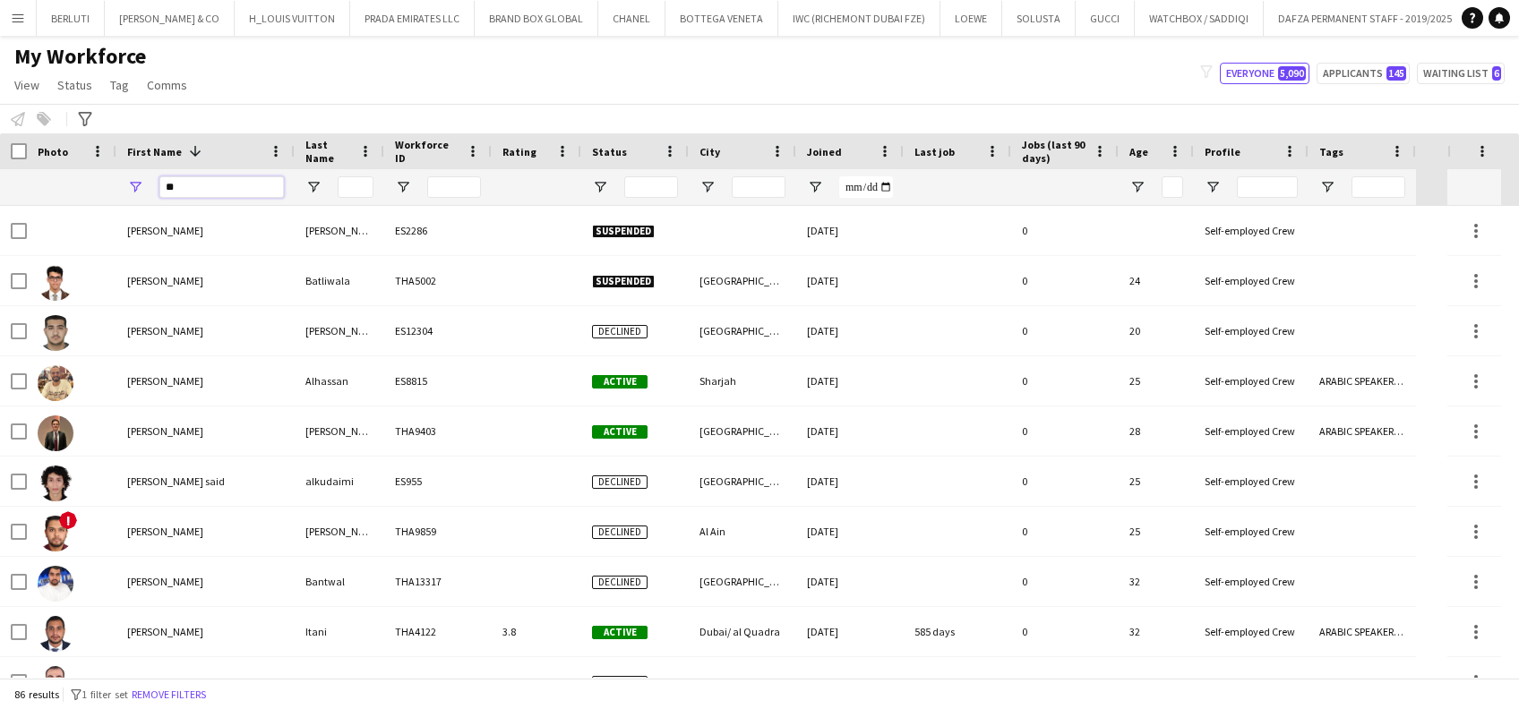
type input "*"
click at [346, 183] on input "Last Name Filter Input" at bounding box center [356, 186] width 36 height 21
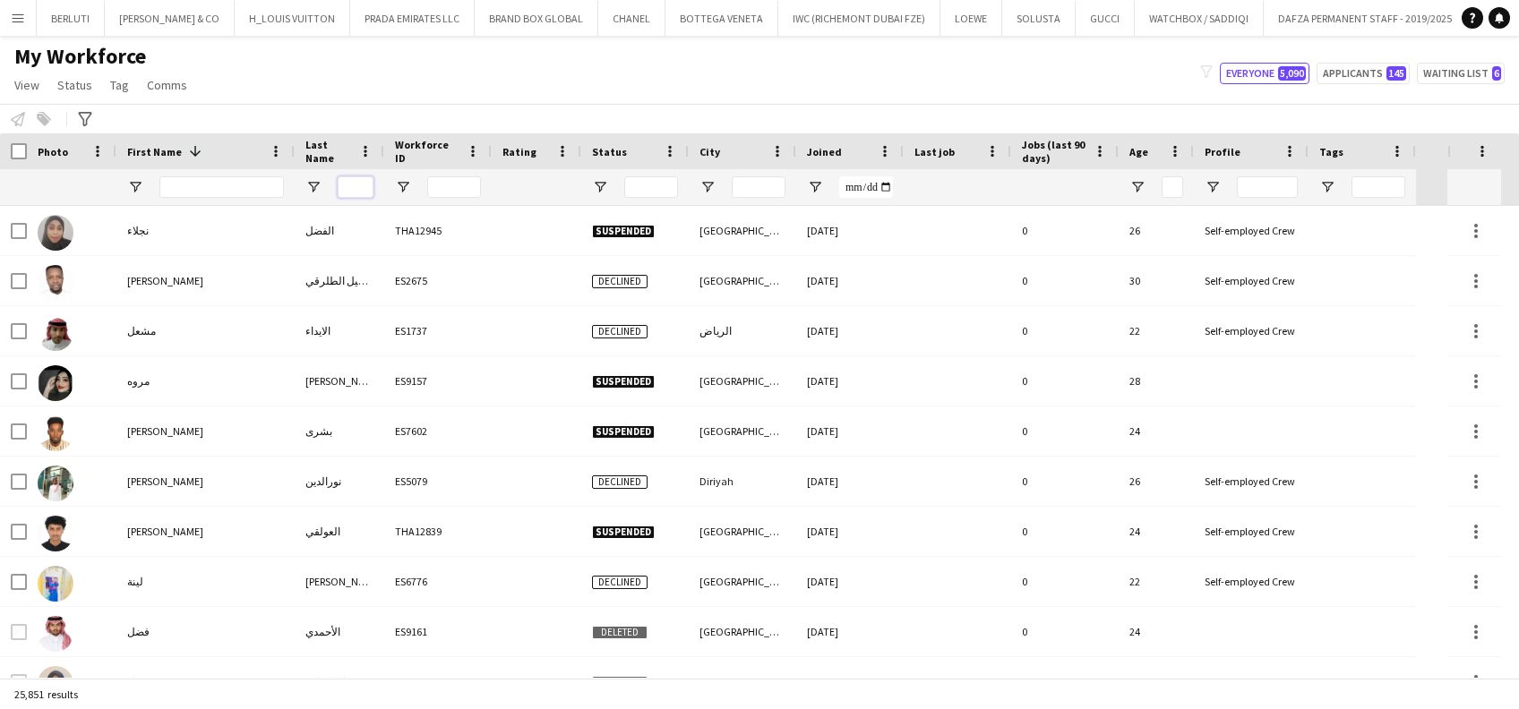
click at [347, 183] on input "Last Name Filter Input" at bounding box center [356, 186] width 36 height 21
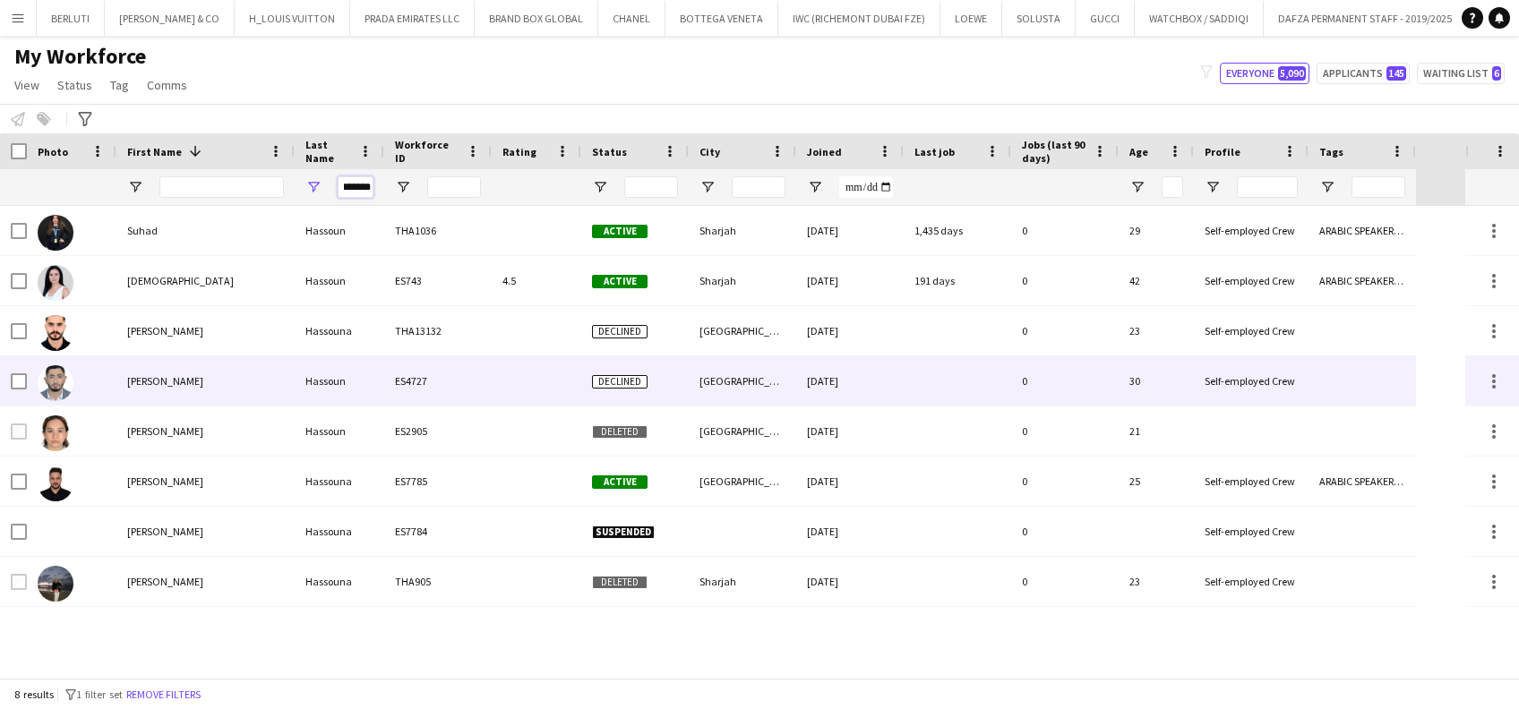
type input "*******"
click at [321, 381] on div "Hassoun" at bounding box center [340, 380] width 90 height 49
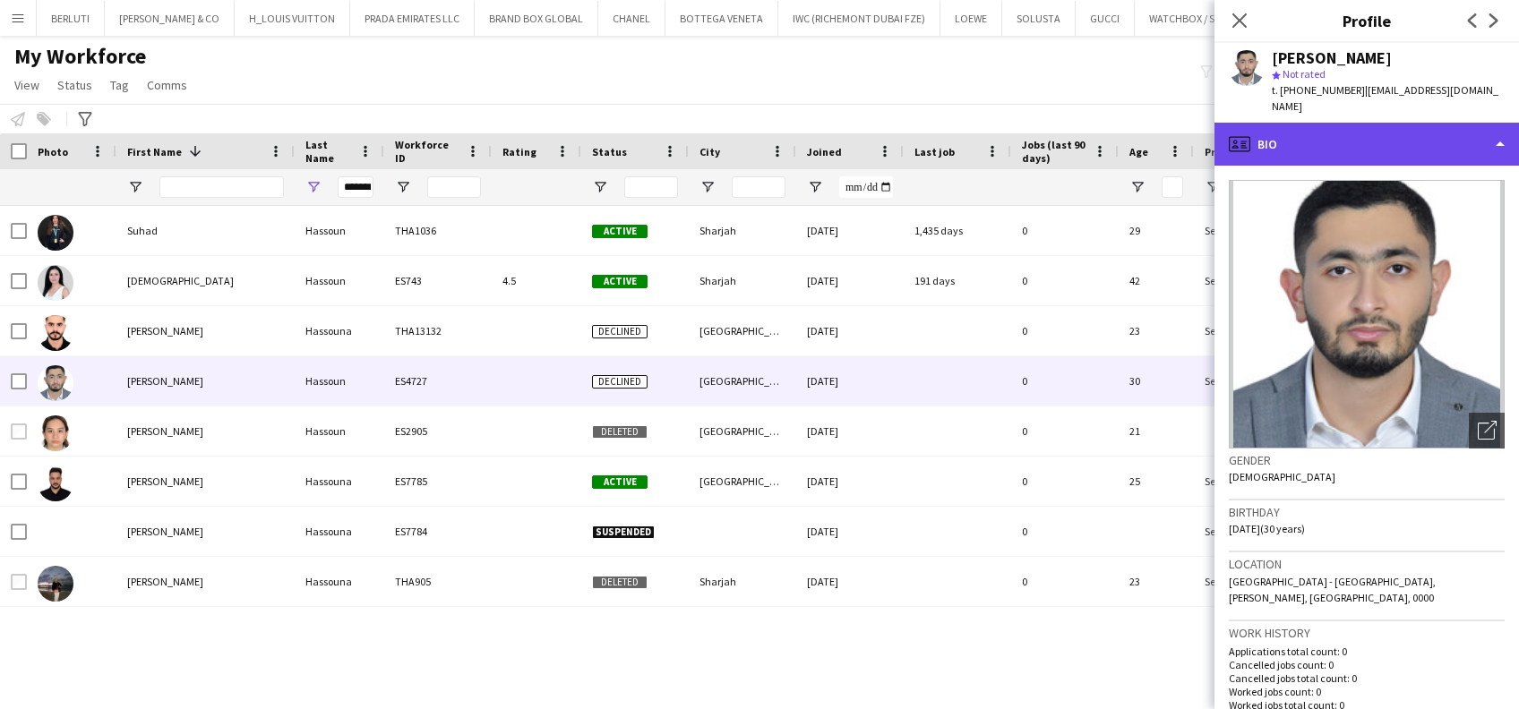
click at [1347, 123] on div "profile Bio" at bounding box center [1366, 144] width 304 height 43
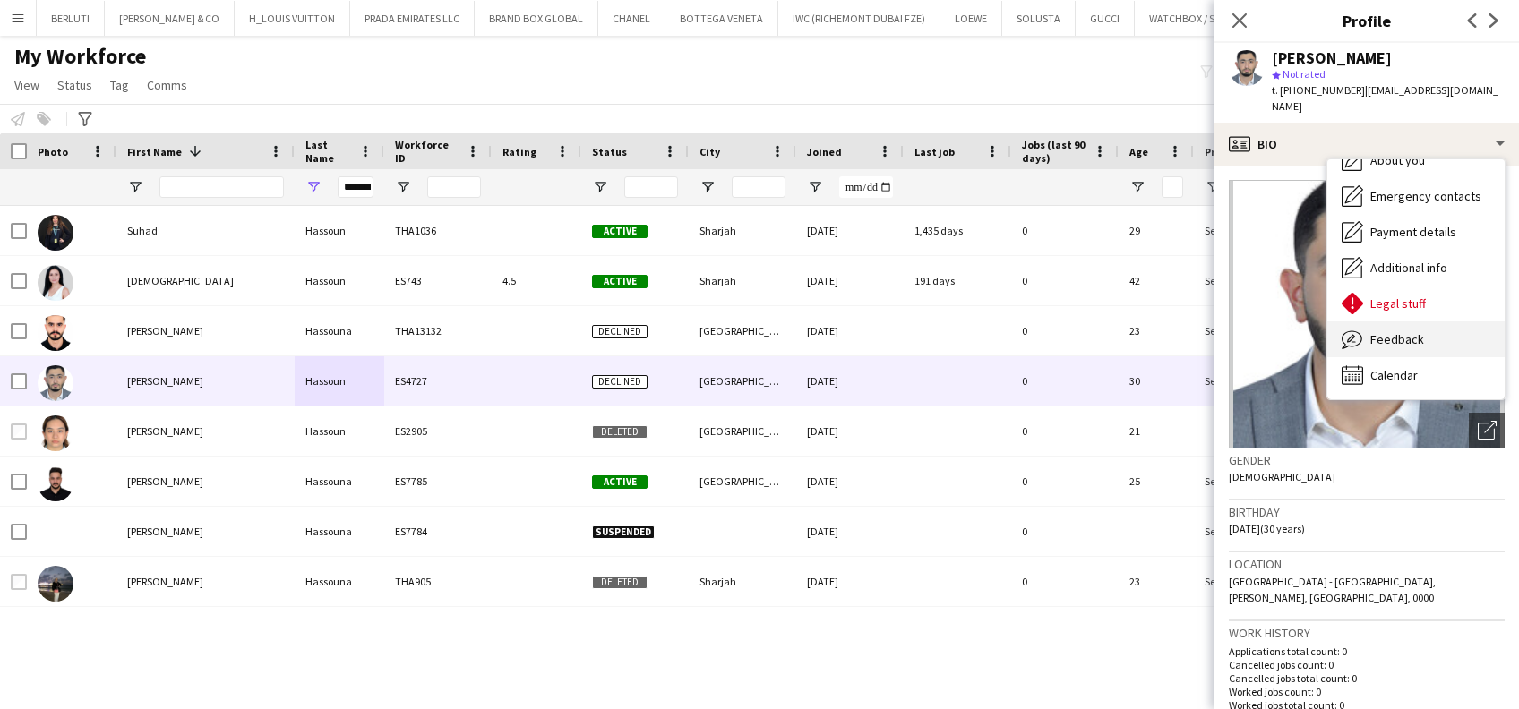
click at [1392, 331] on span "Feedback" at bounding box center [1397, 339] width 54 height 16
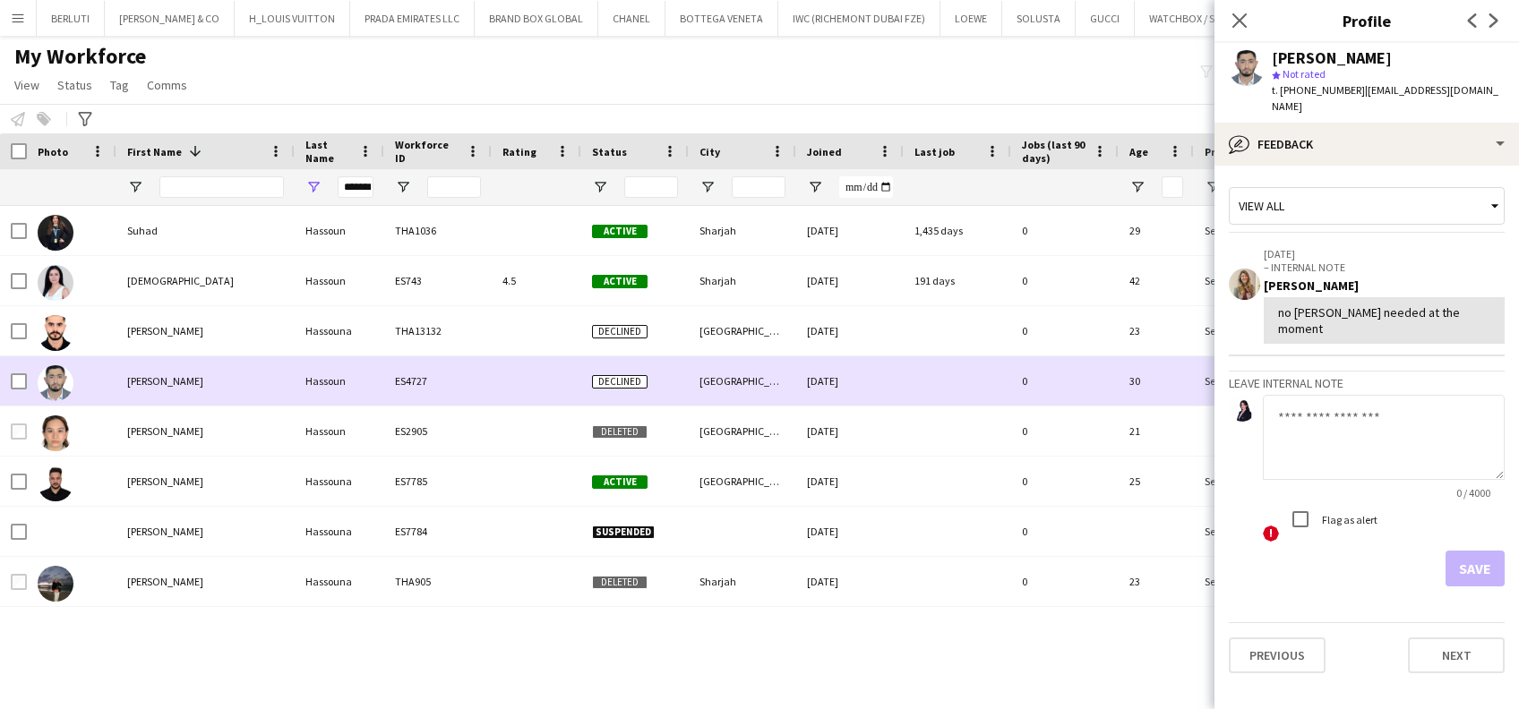
click at [185, 386] on div "Mohammad" at bounding box center [205, 380] width 178 height 49
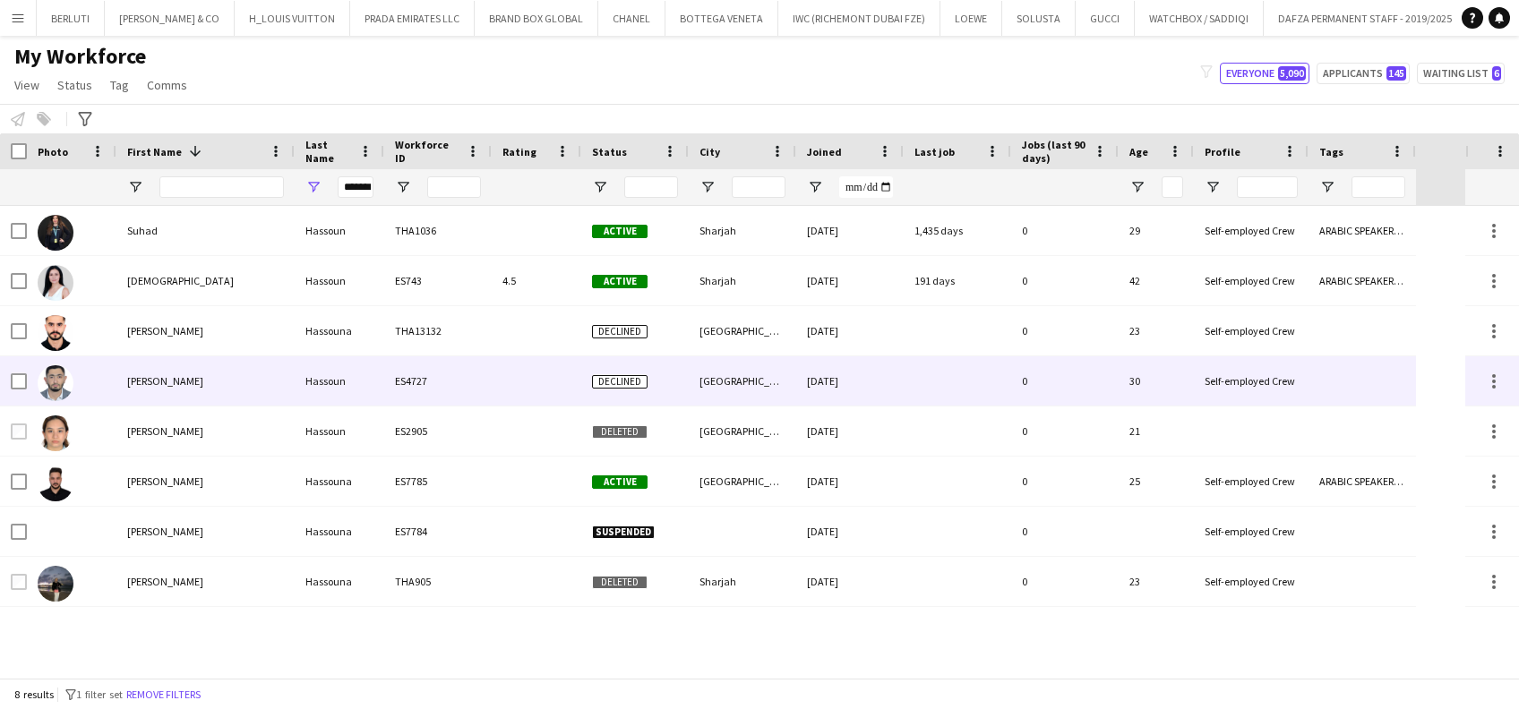
click at [185, 386] on div "Mohammad" at bounding box center [205, 380] width 178 height 49
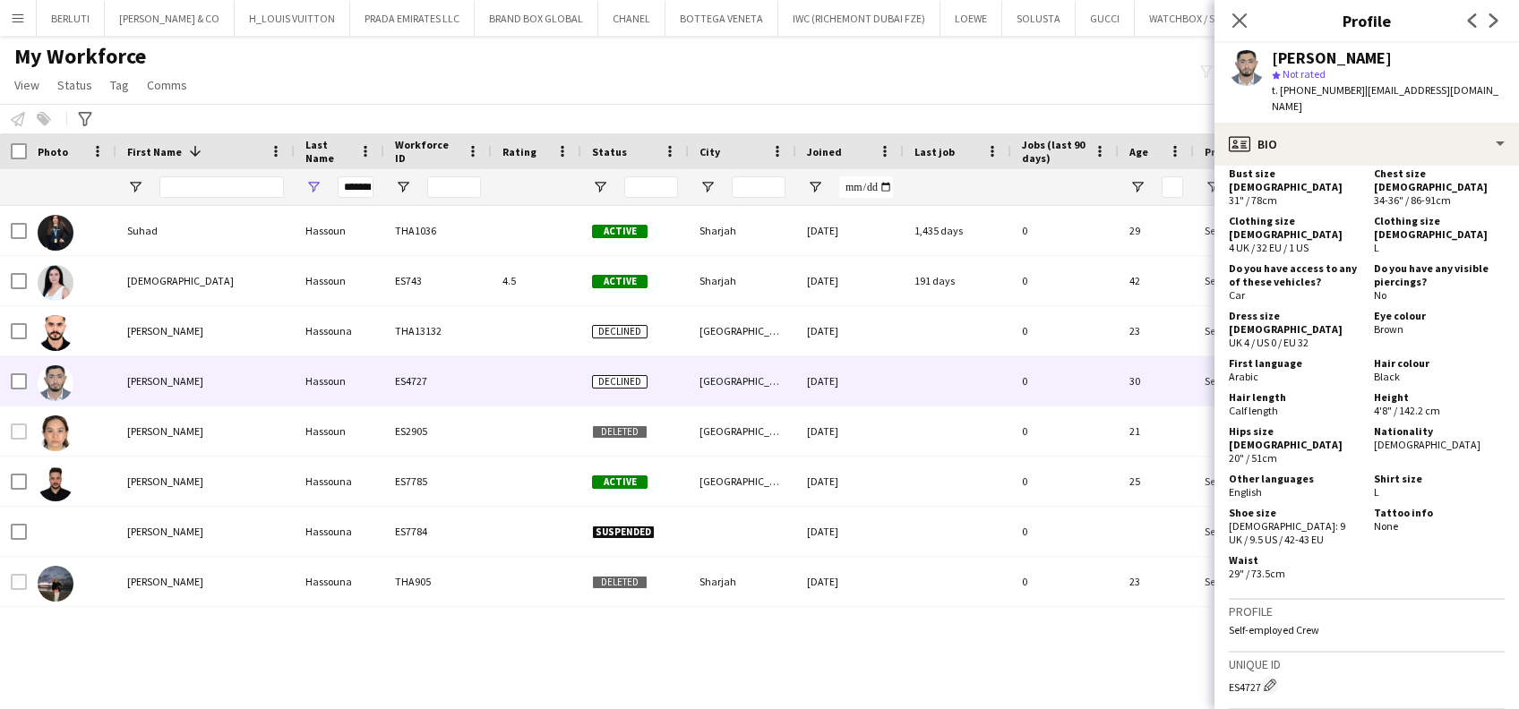
scroll to position [1074, 0]
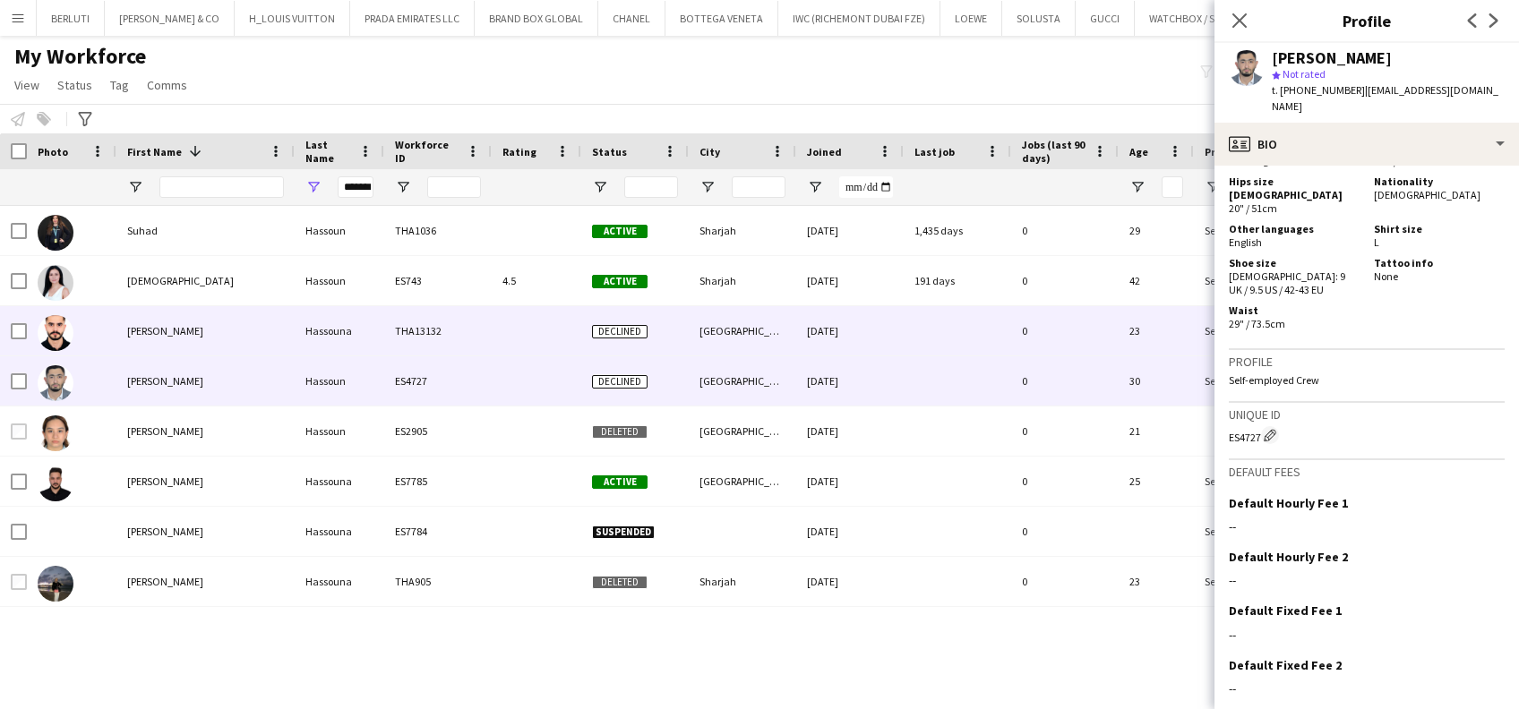
click at [314, 330] on div "Hassouna" at bounding box center [340, 330] width 90 height 49
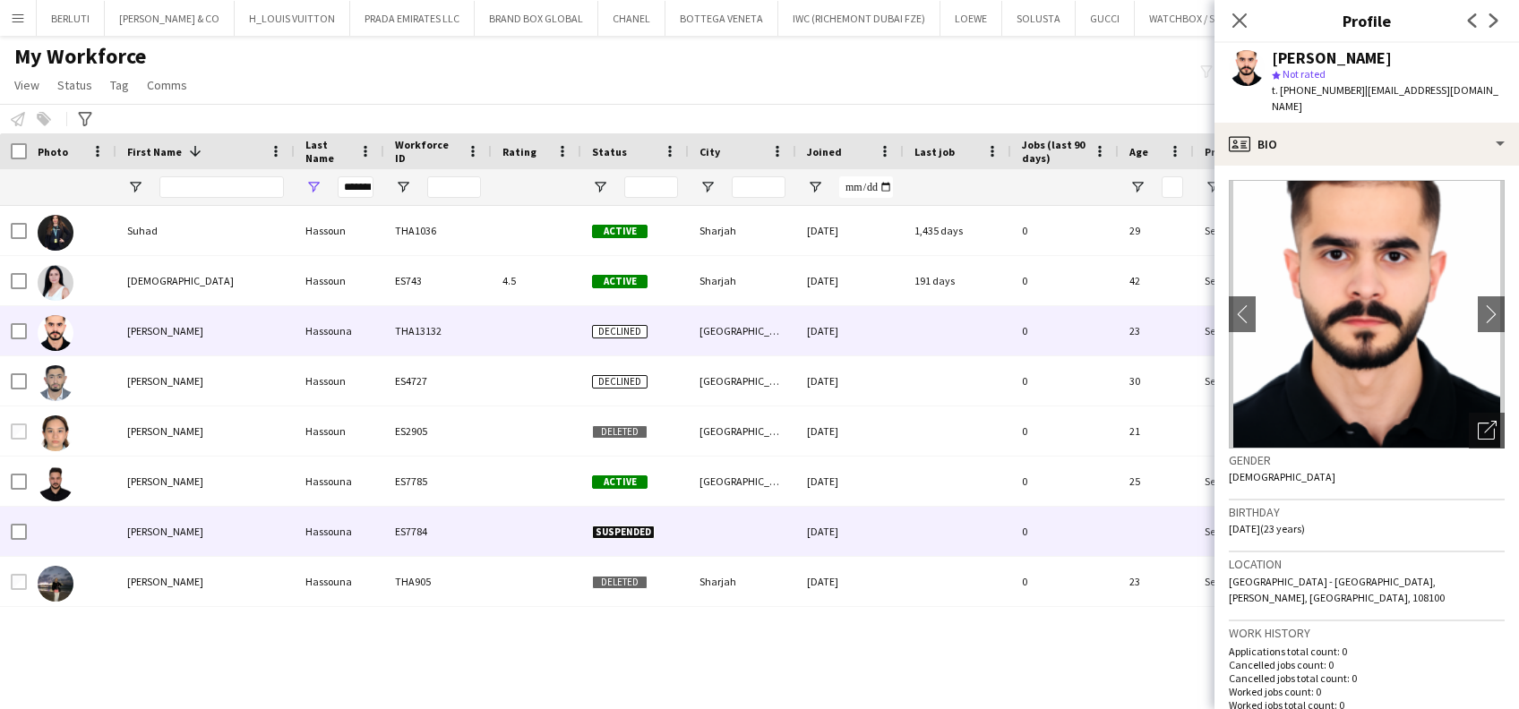
click at [193, 528] on div "Ibrahim" at bounding box center [205, 531] width 178 height 49
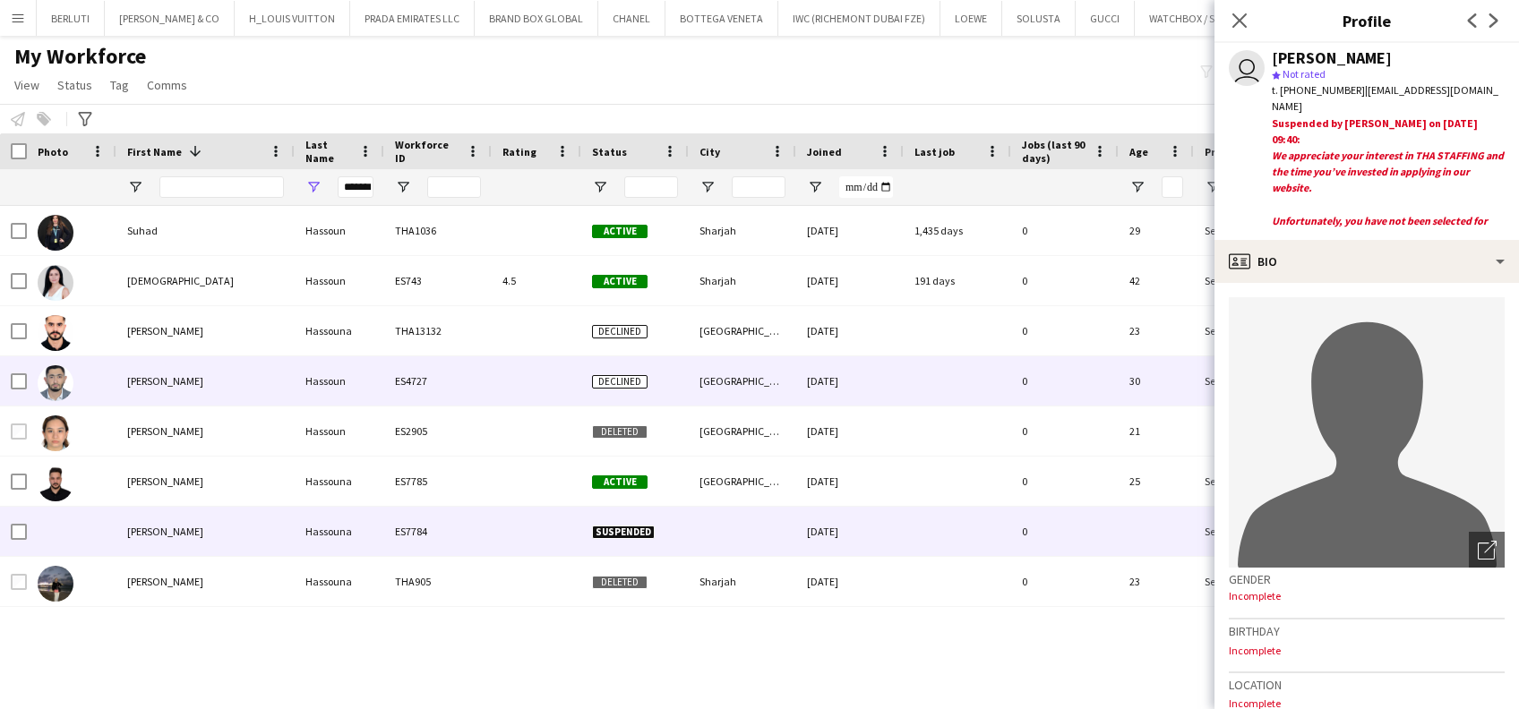
click at [324, 379] on div "Hassoun" at bounding box center [340, 380] width 90 height 49
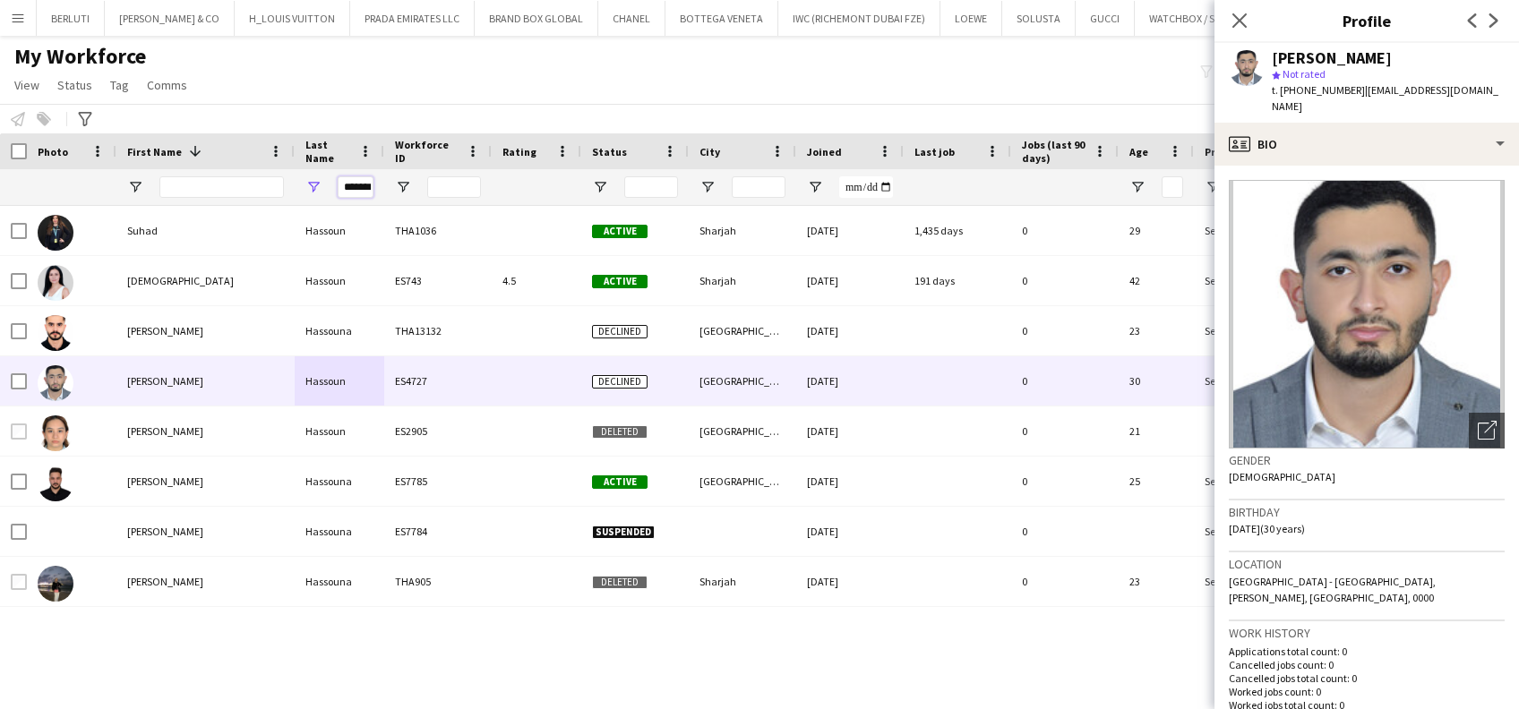
scroll to position [0, 11]
drag, startPoint x: 344, startPoint y: 188, endPoint x: 505, endPoint y: 194, distance: 161.3
click at [505, 194] on div "*******" at bounding box center [708, 187] width 1416 height 36
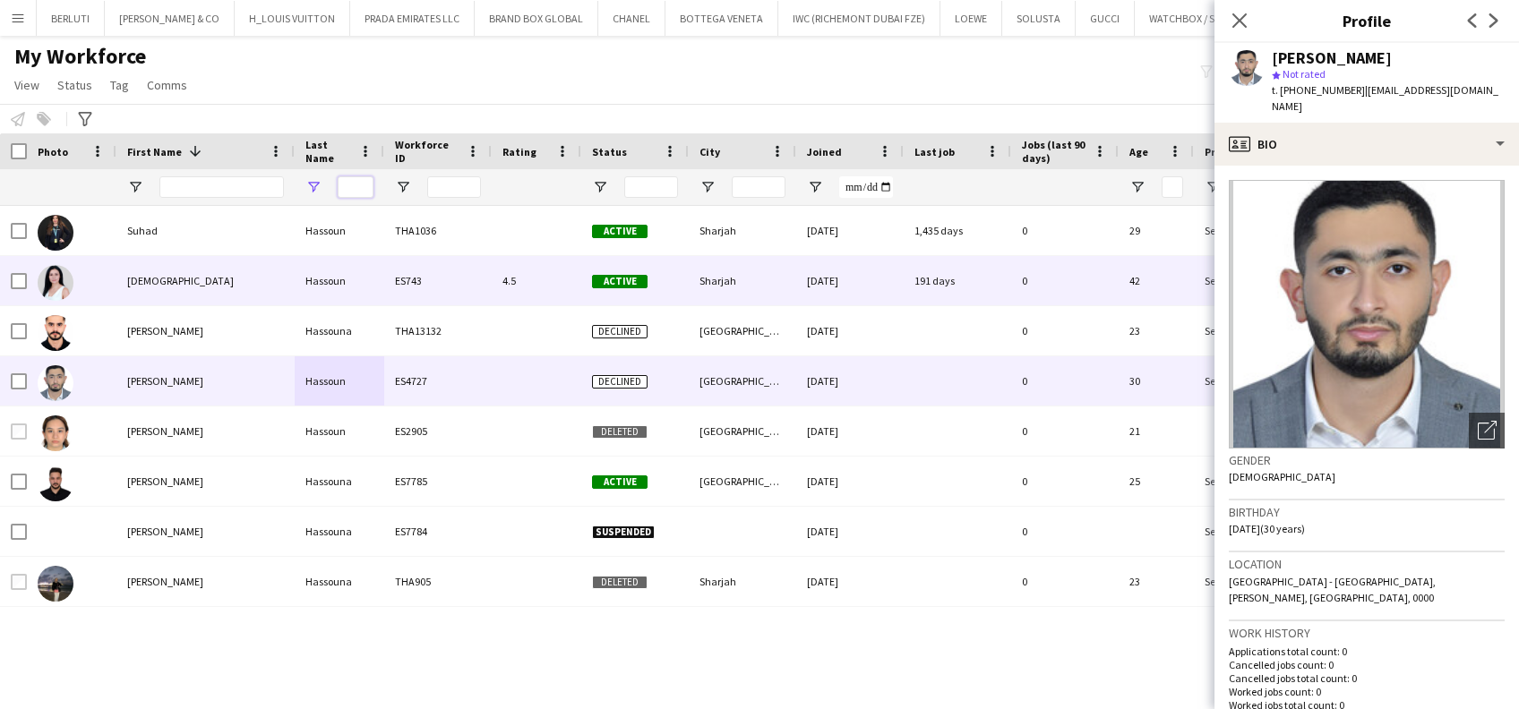
scroll to position [0, 0]
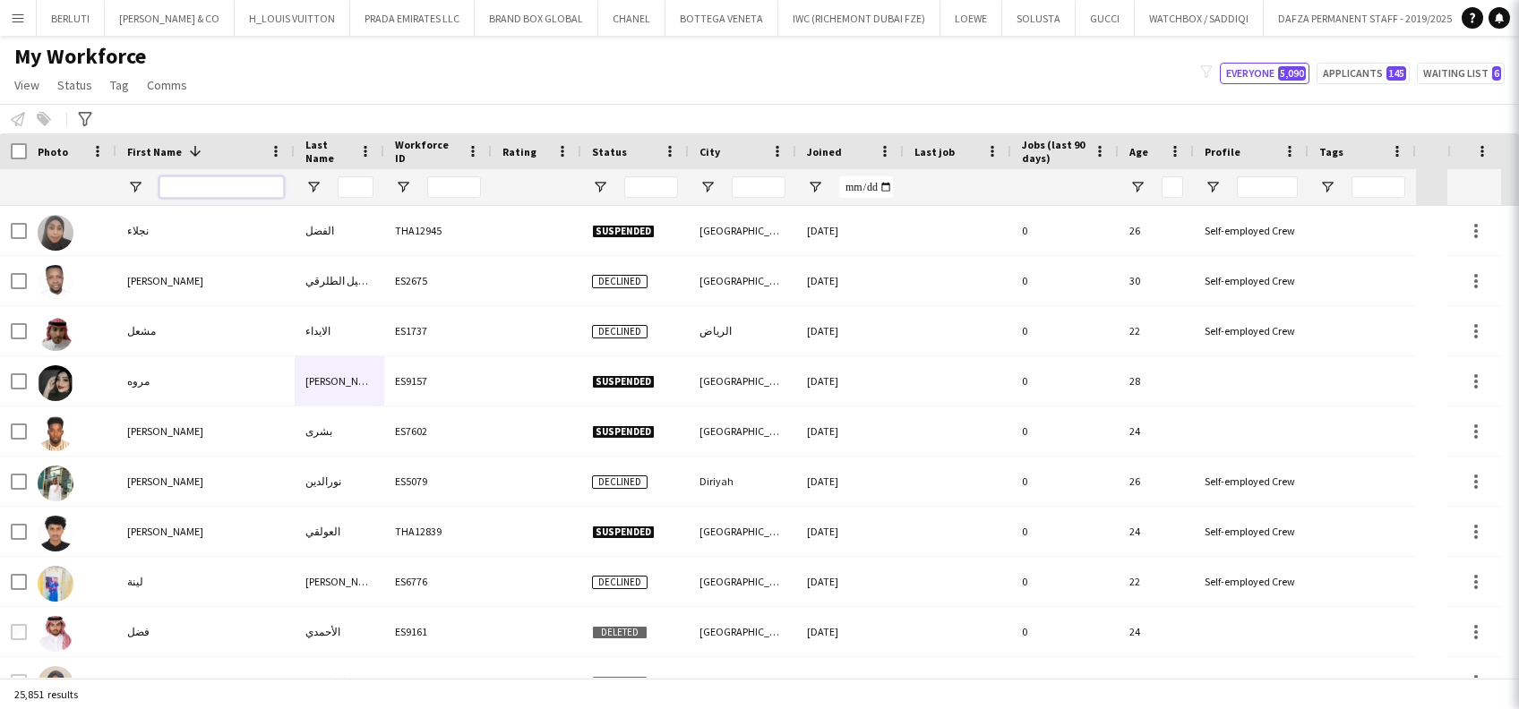
click at [208, 186] on input "First Name Filter Input" at bounding box center [221, 186] width 124 height 21
type input "*"
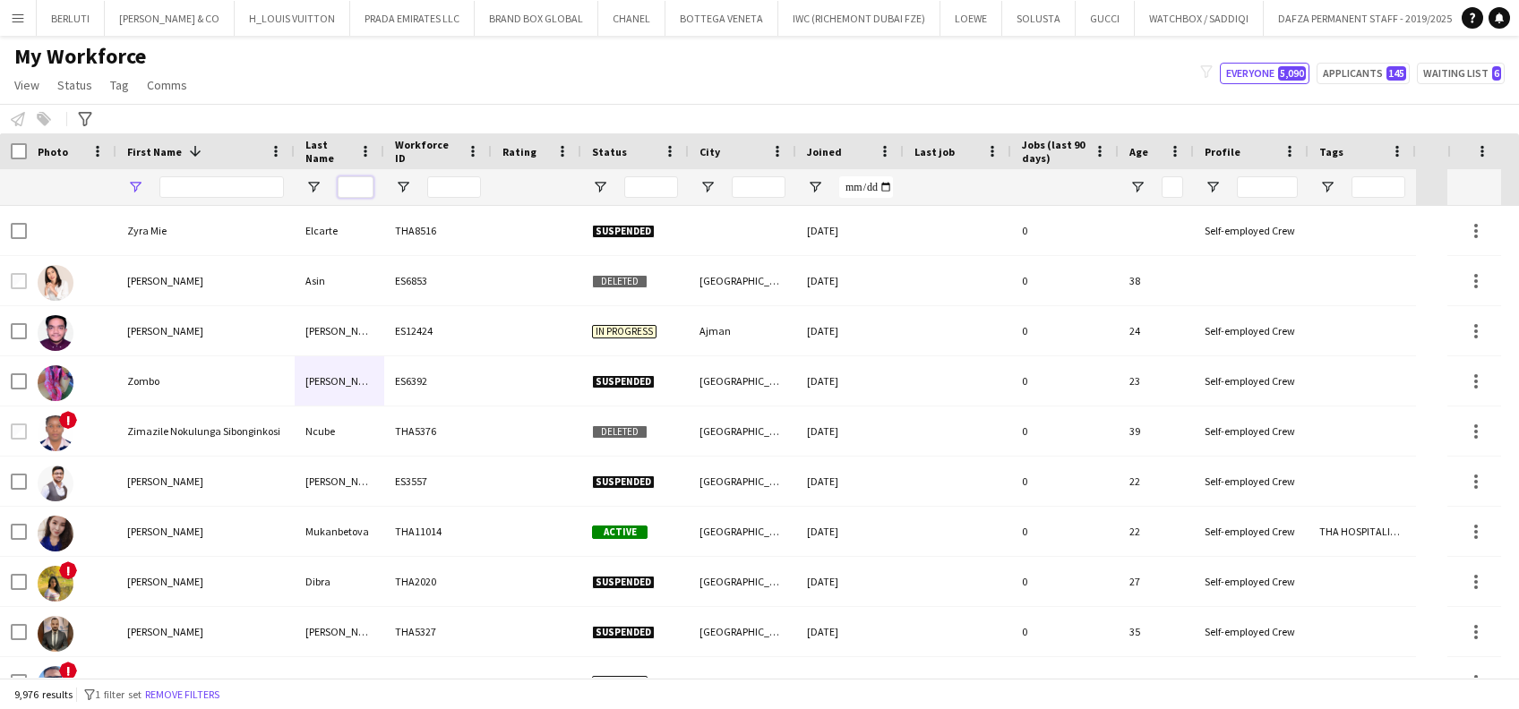
click at [346, 190] on input "Last Name Filter Input" at bounding box center [356, 186] width 36 height 21
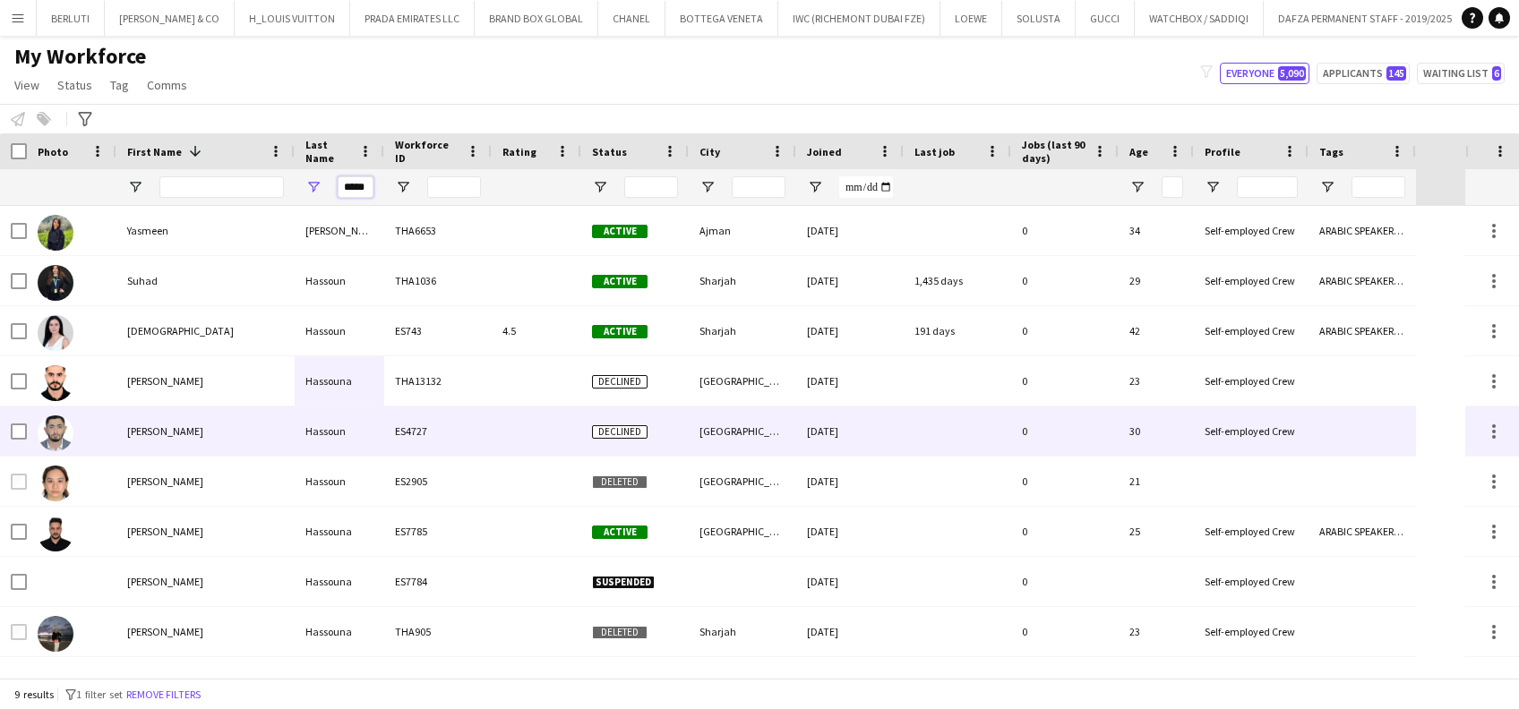
type input "*****"
click at [328, 420] on div "Hassoun" at bounding box center [340, 431] width 90 height 49
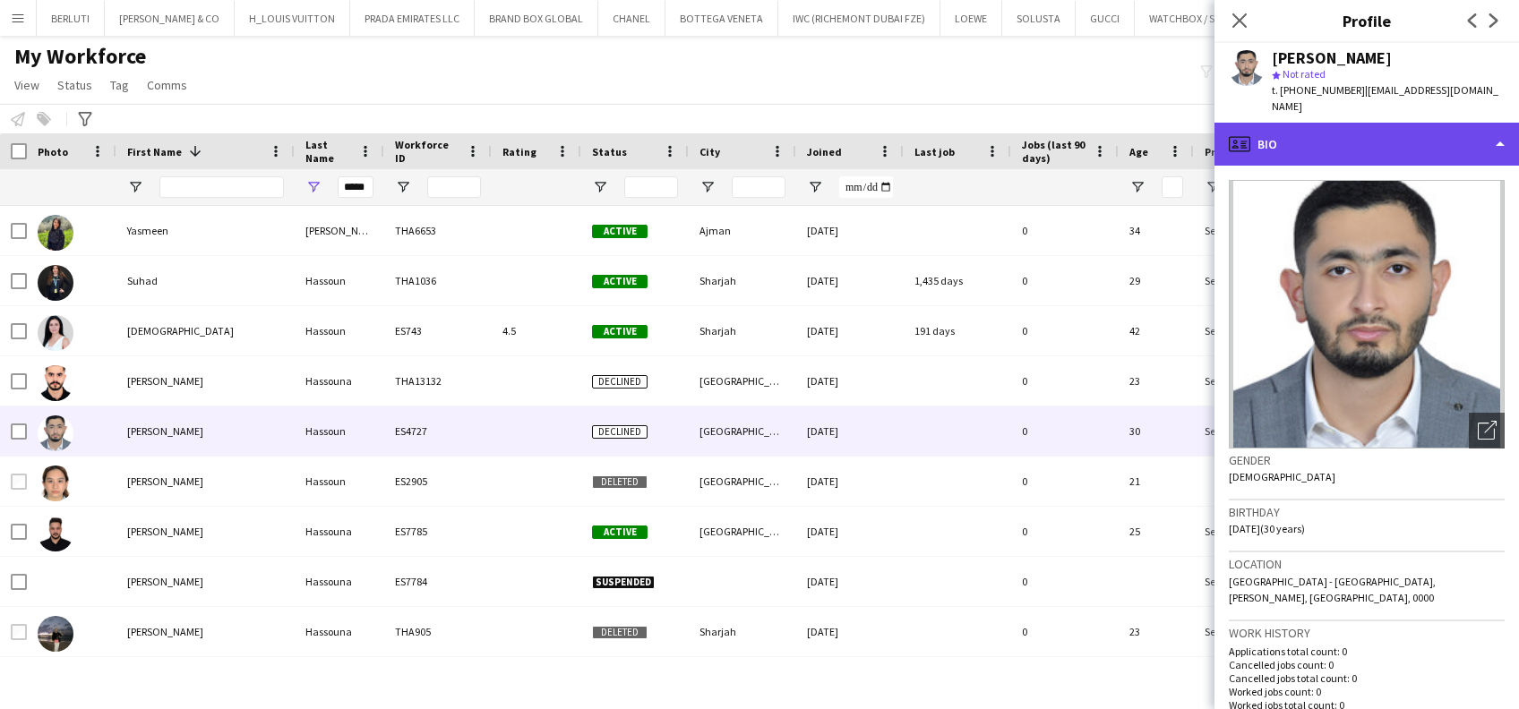
click at [1397, 139] on div "profile Bio" at bounding box center [1366, 144] width 304 height 43
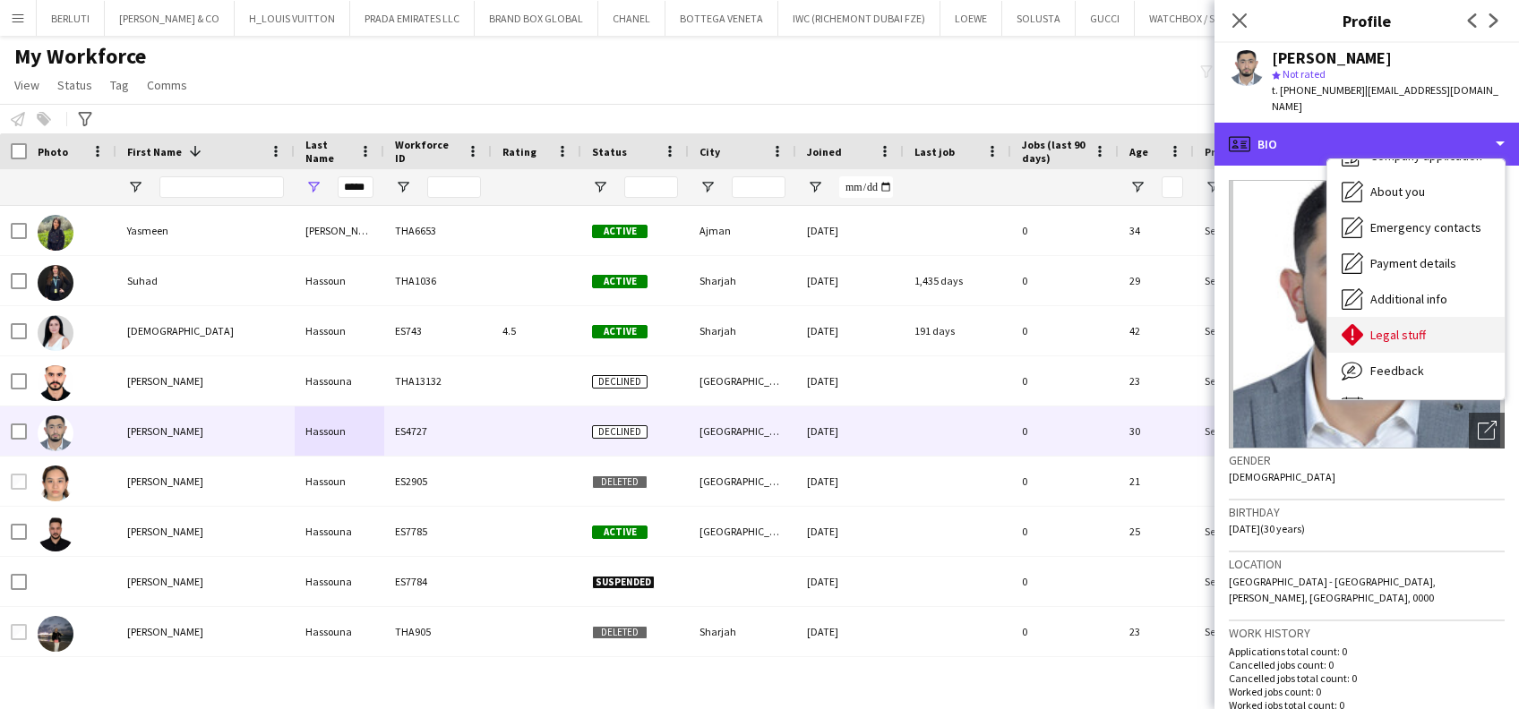
scroll to position [96, 0]
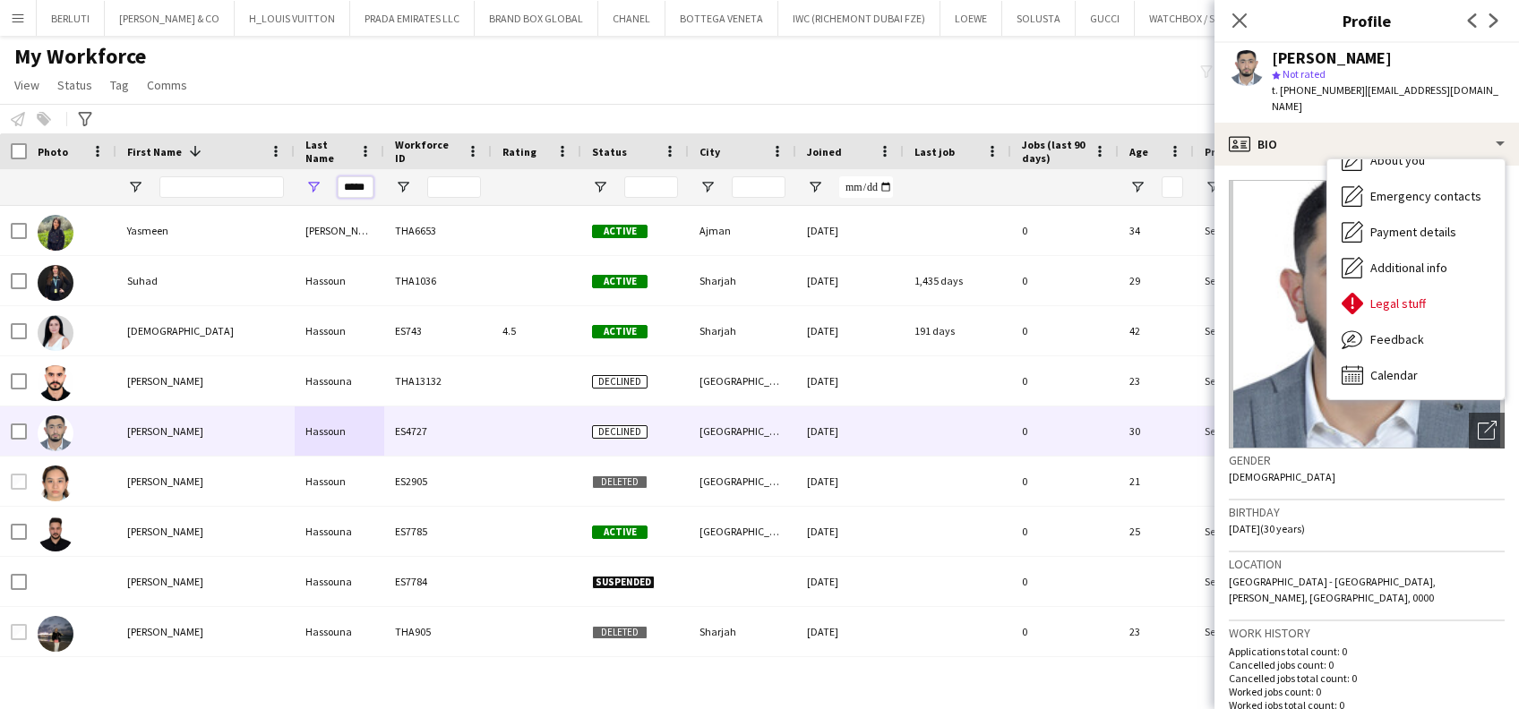
drag, startPoint x: 342, startPoint y: 189, endPoint x: 412, endPoint y: 197, distance: 70.3
click at [412, 197] on div "*****" at bounding box center [708, 187] width 1416 height 36
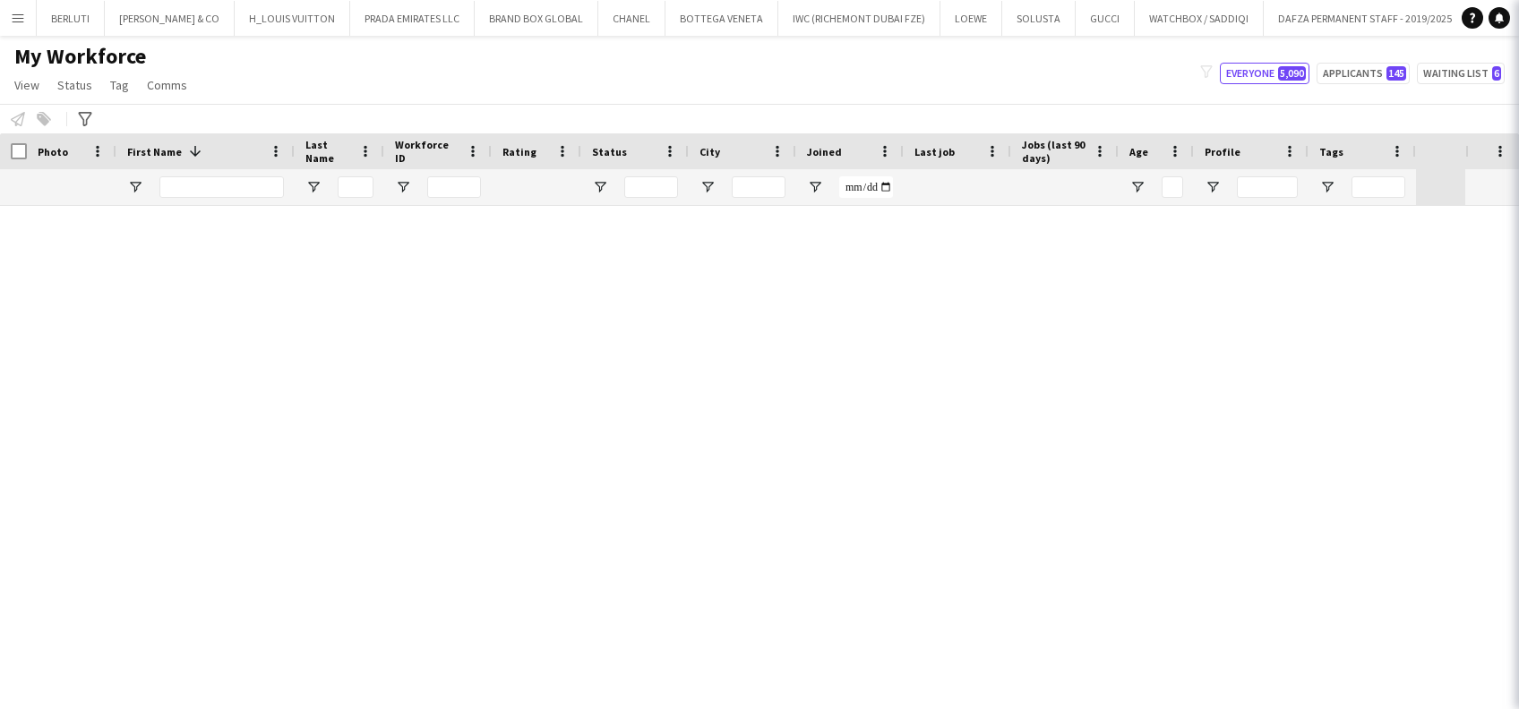
click at [1500, 20] on div "Close pop-in" at bounding box center [1544, 20] width 50 height 41
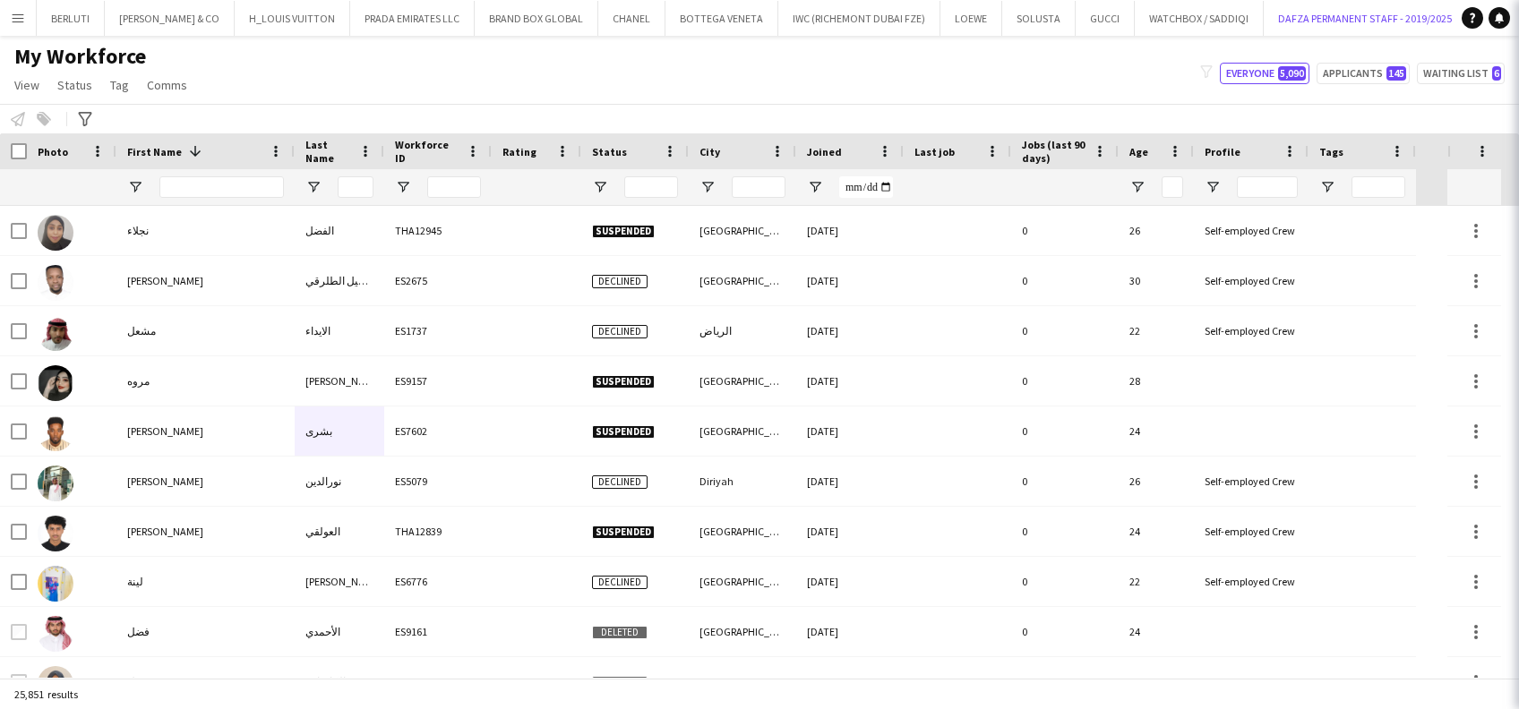
click at [1264, 21] on button "DAFZA PERMANENT STAFF - 2019/2025 Close" at bounding box center [1365, 18] width 203 height 35
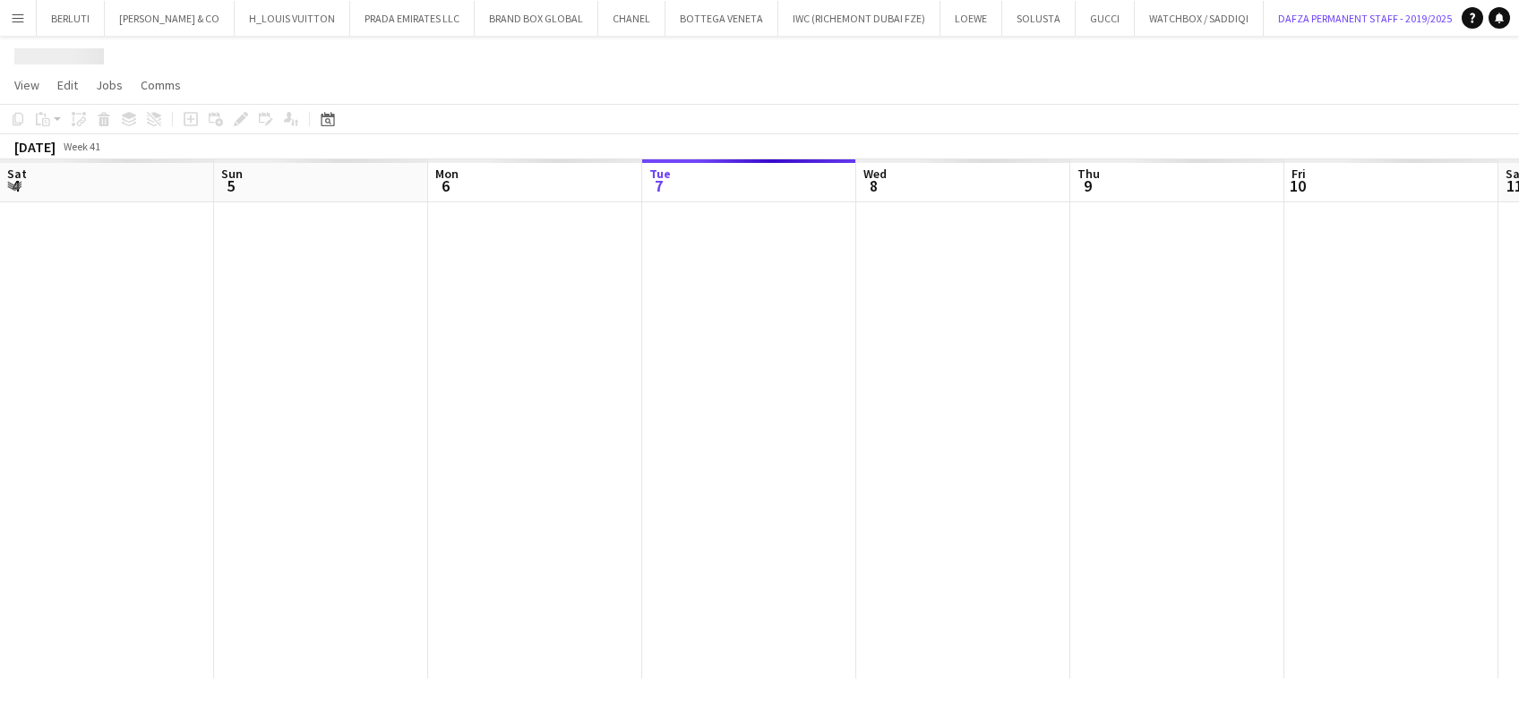
scroll to position [0, 428]
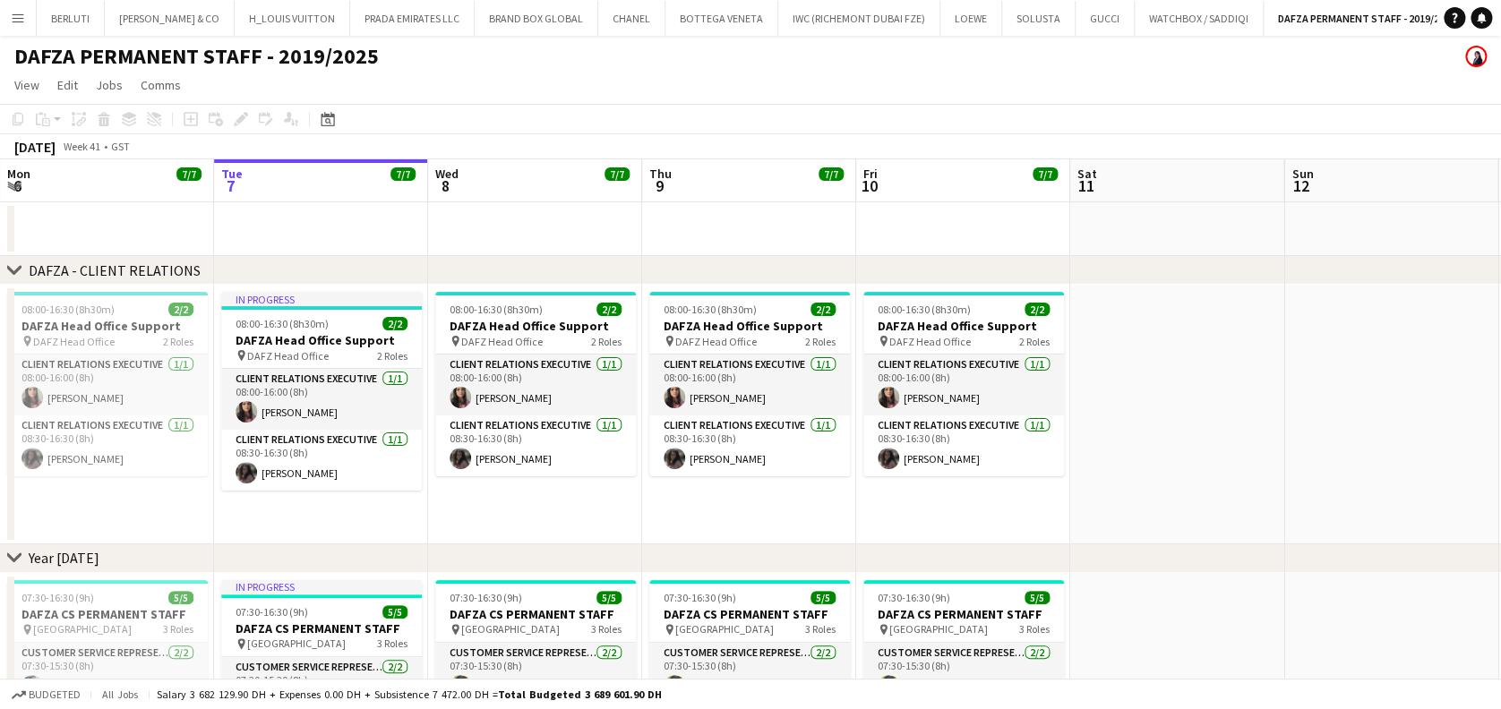
click at [31, 26] on button "Menu" at bounding box center [18, 18] width 36 height 36
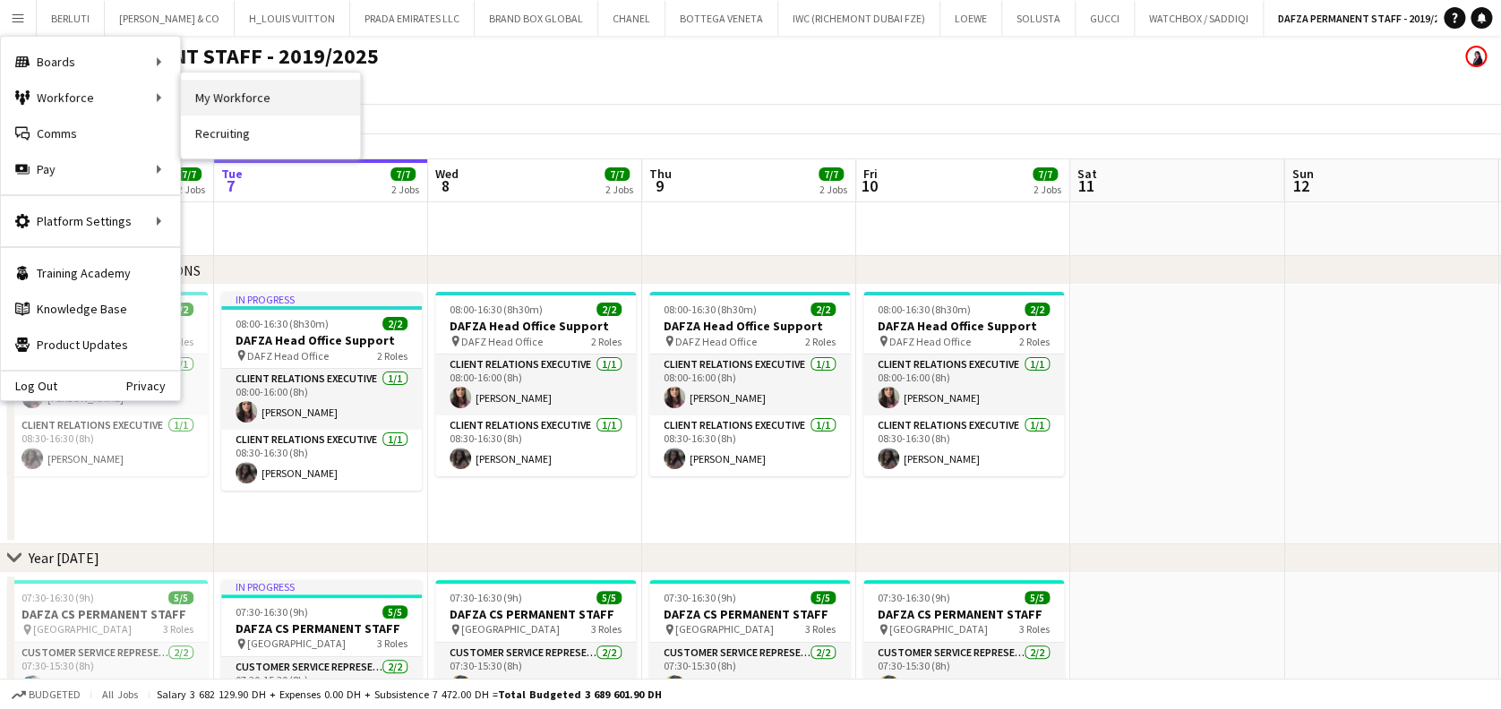
click at [216, 92] on link "My Workforce" at bounding box center [270, 98] width 179 height 36
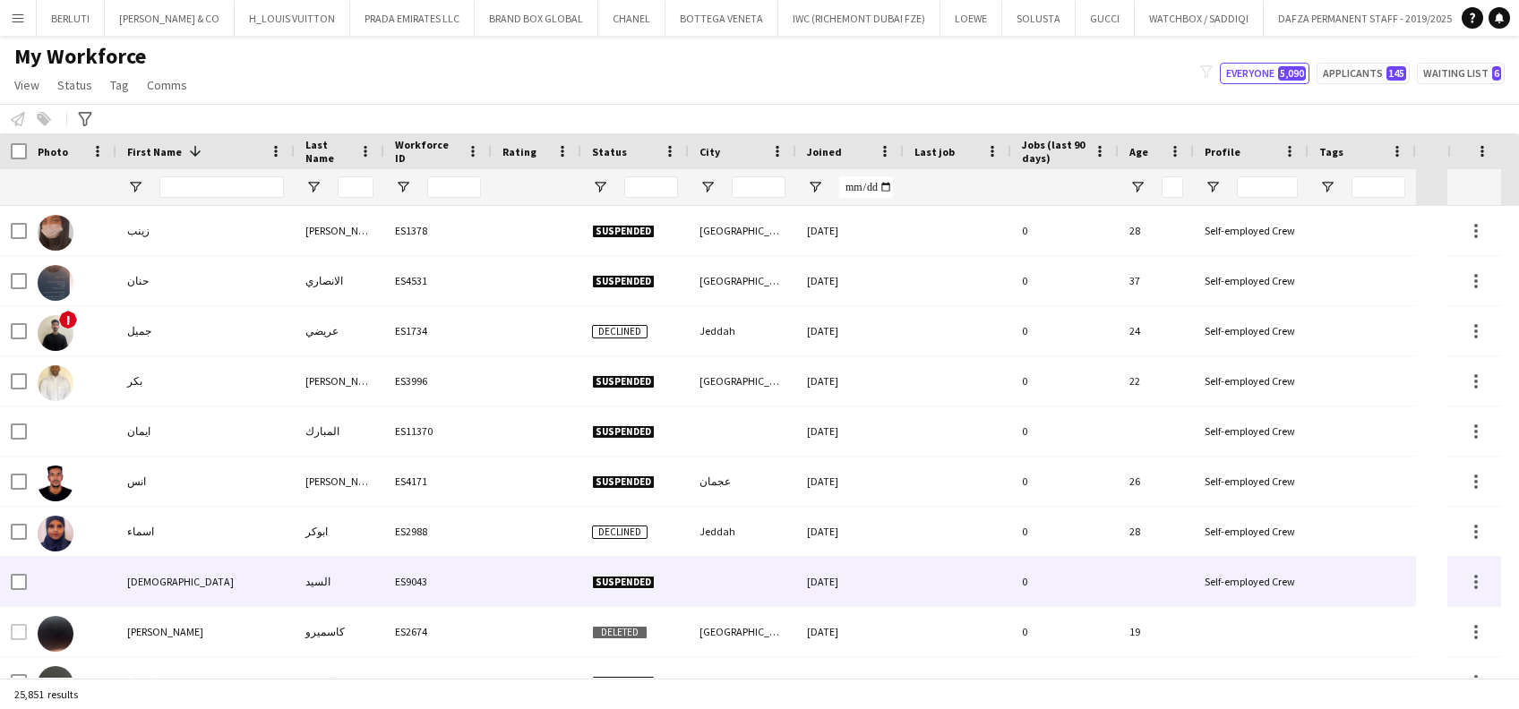
scroll to position [1194, 0]
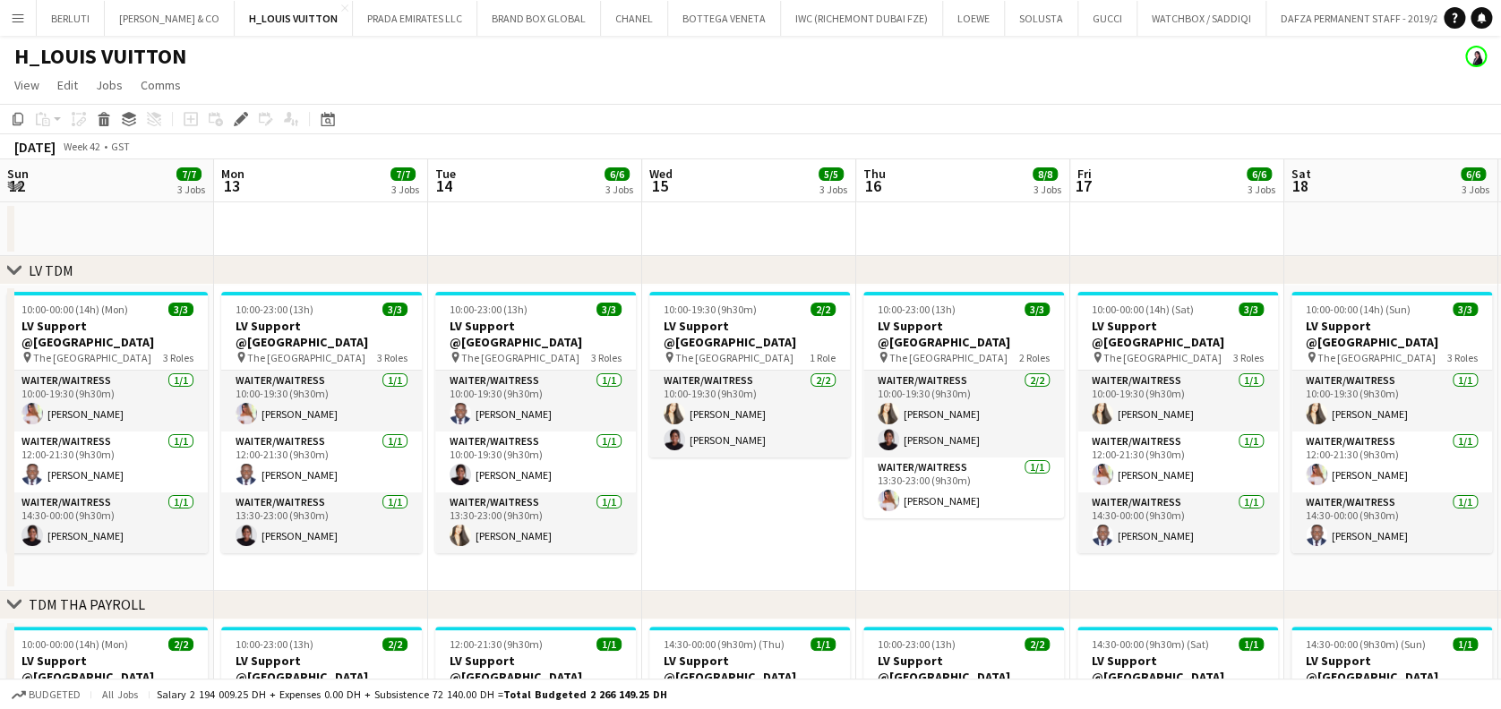
click at [13, 7] on button "Menu" at bounding box center [18, 18] width 36 height 36
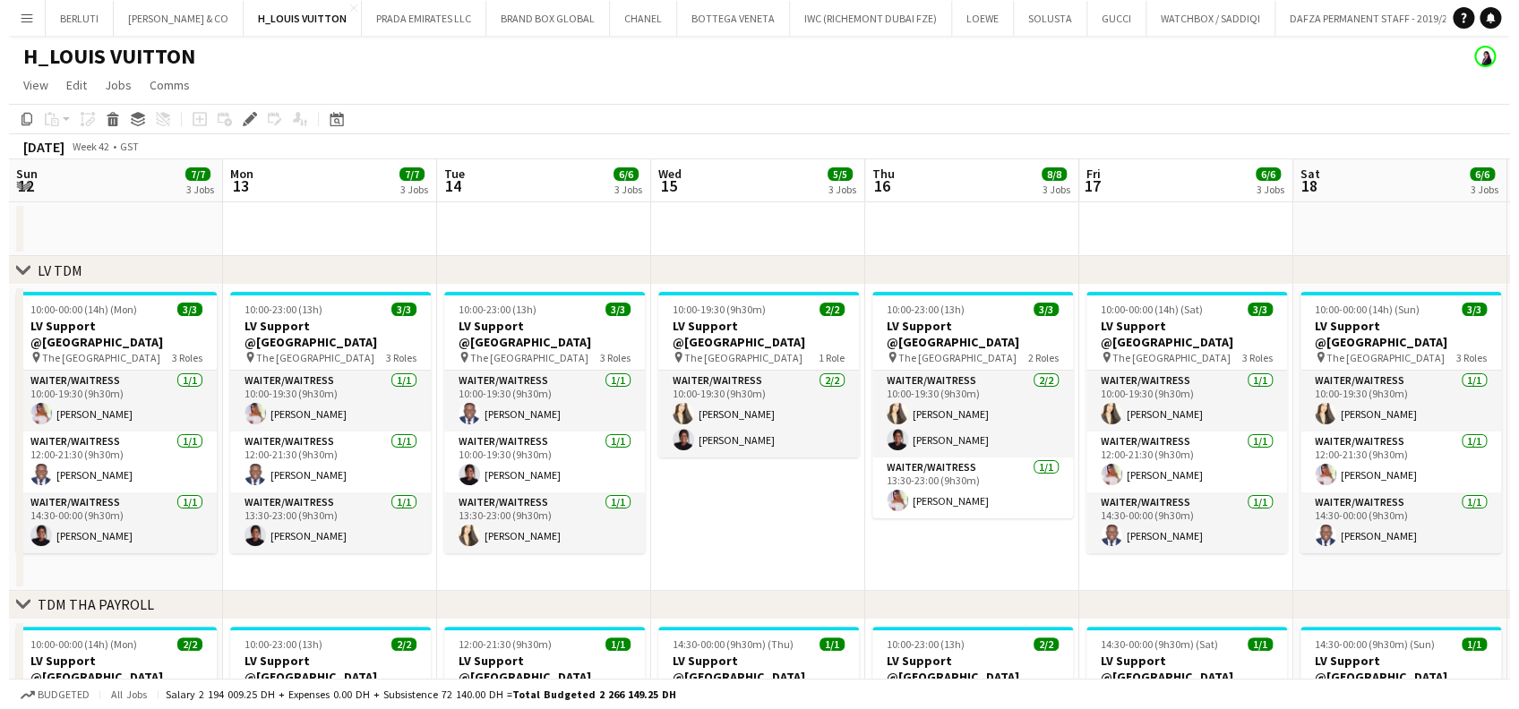
scroll to position [0, 691]
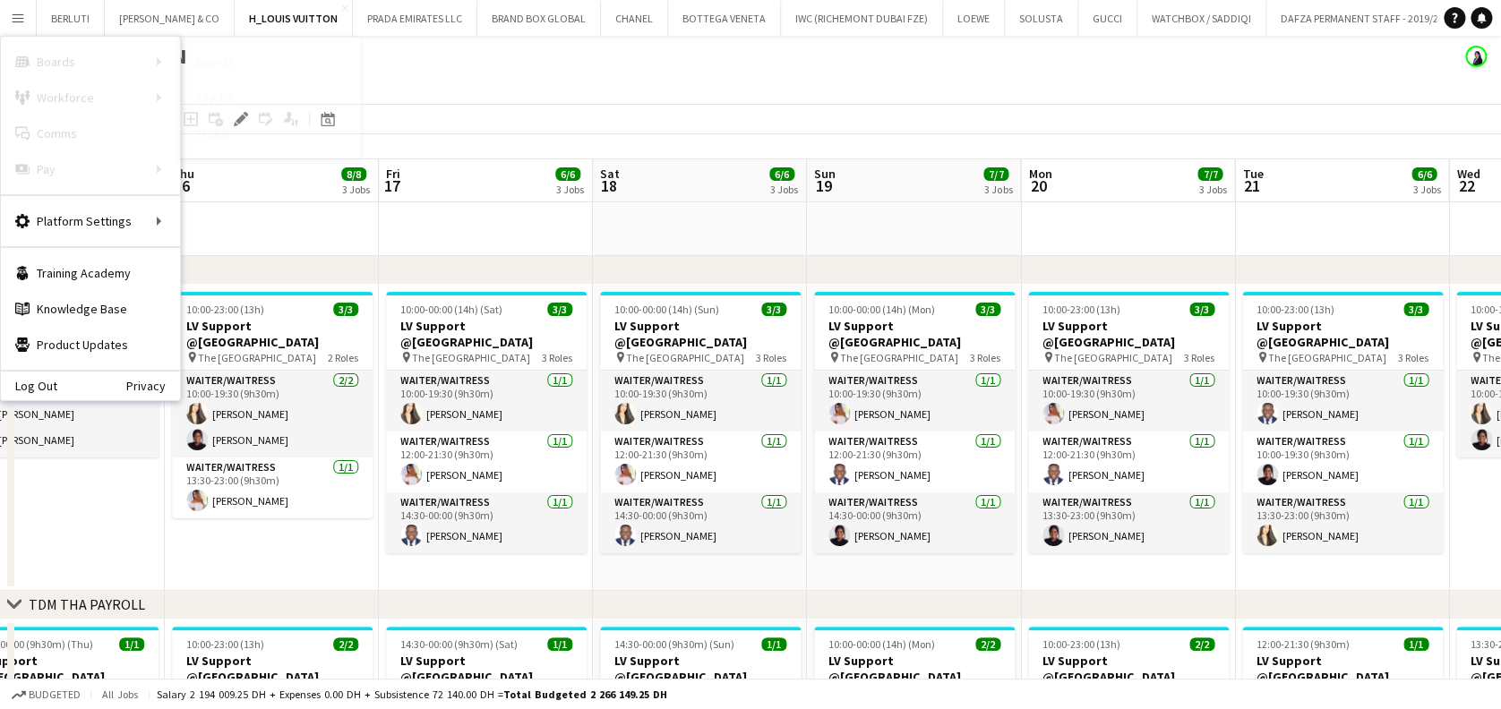
click at [219, 55] on link "Boards" at bounding box center [270, 62] width 179 height 36
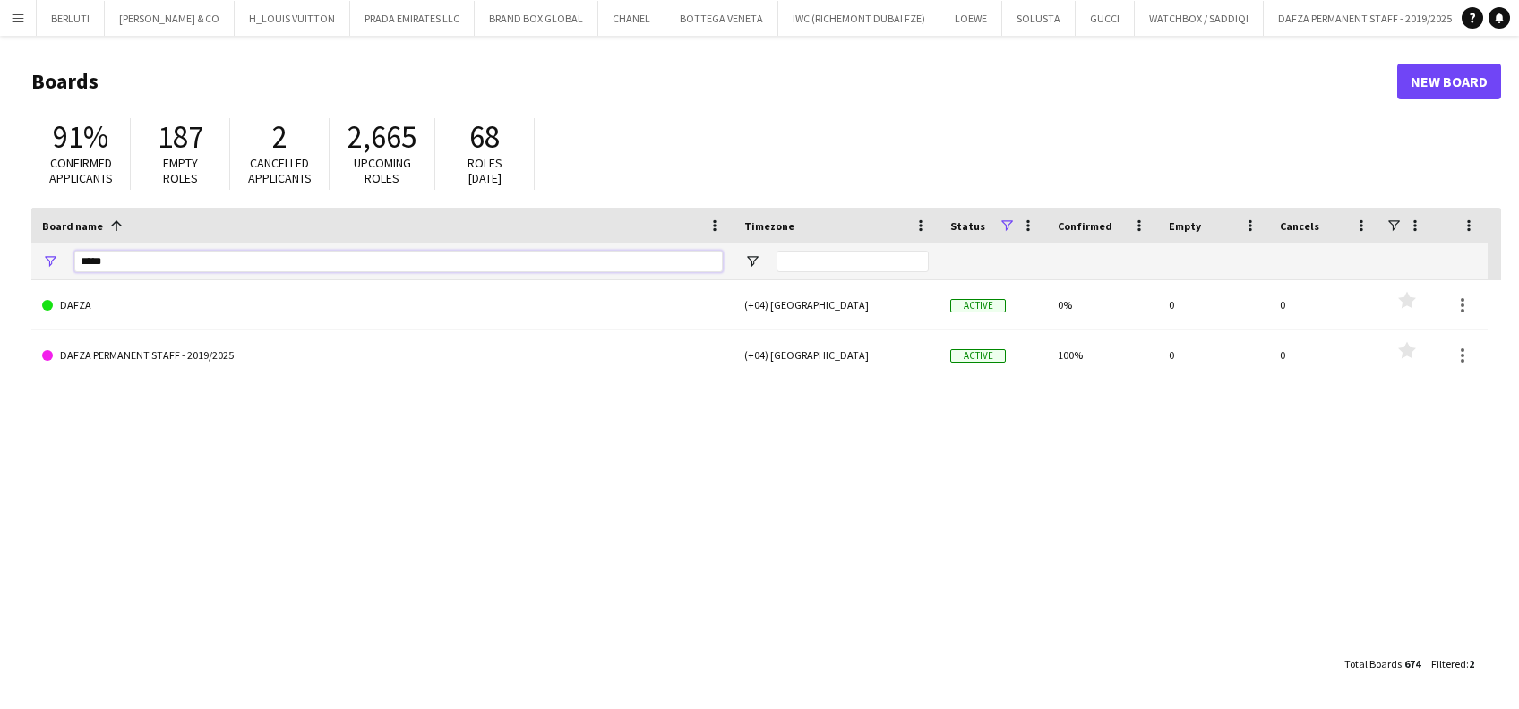
drag, startPoint x: 138, startPoint y: 265, endPoint x: 89, endPoint y: 265, distance: 49.3
click at [89, 265] on input "*****" at bounding box center [398, 261] width 648 height 21
type input "*"
type input "*****"
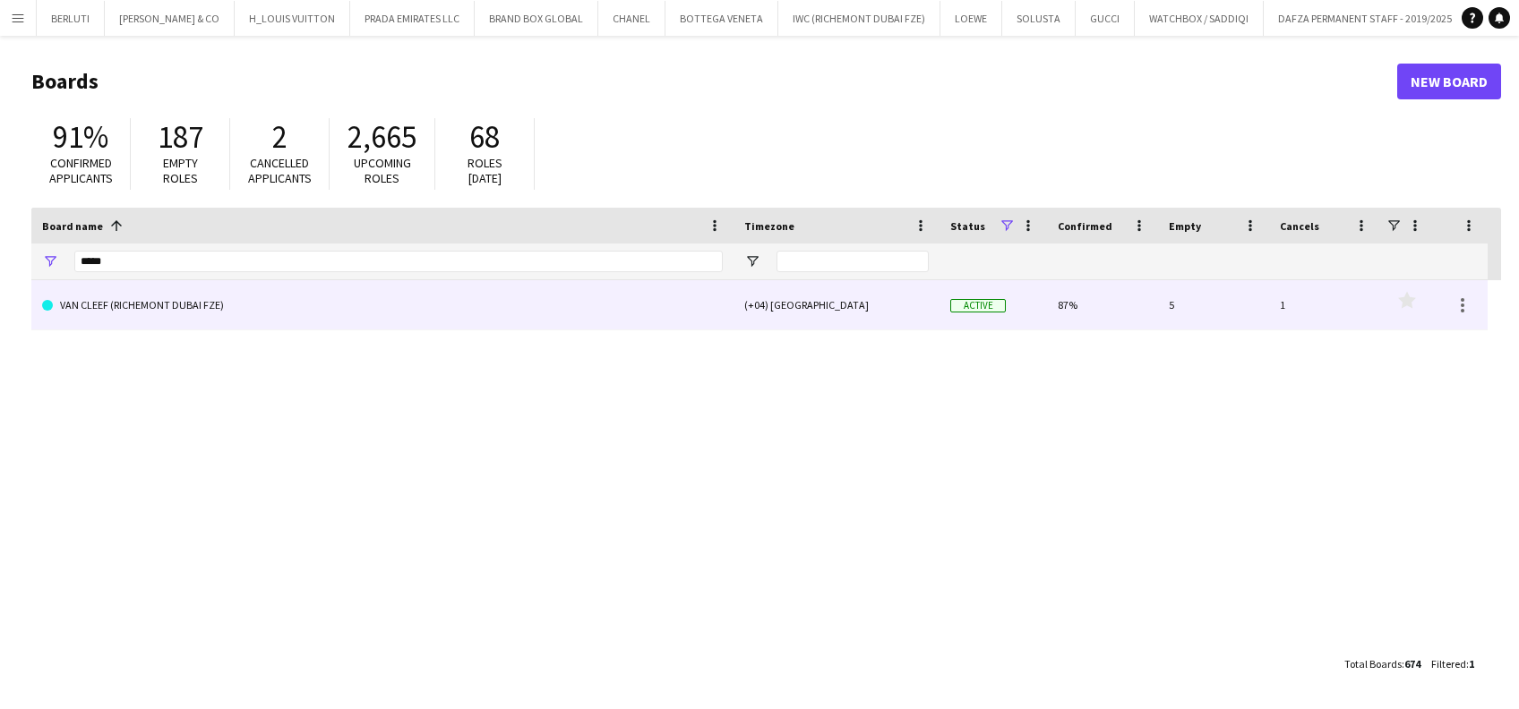
click at [272, 317] on link "VAN CLEEF (RICHEMONT DUBAI FZE)" at bounding box center [382, 305] width 681 height 50
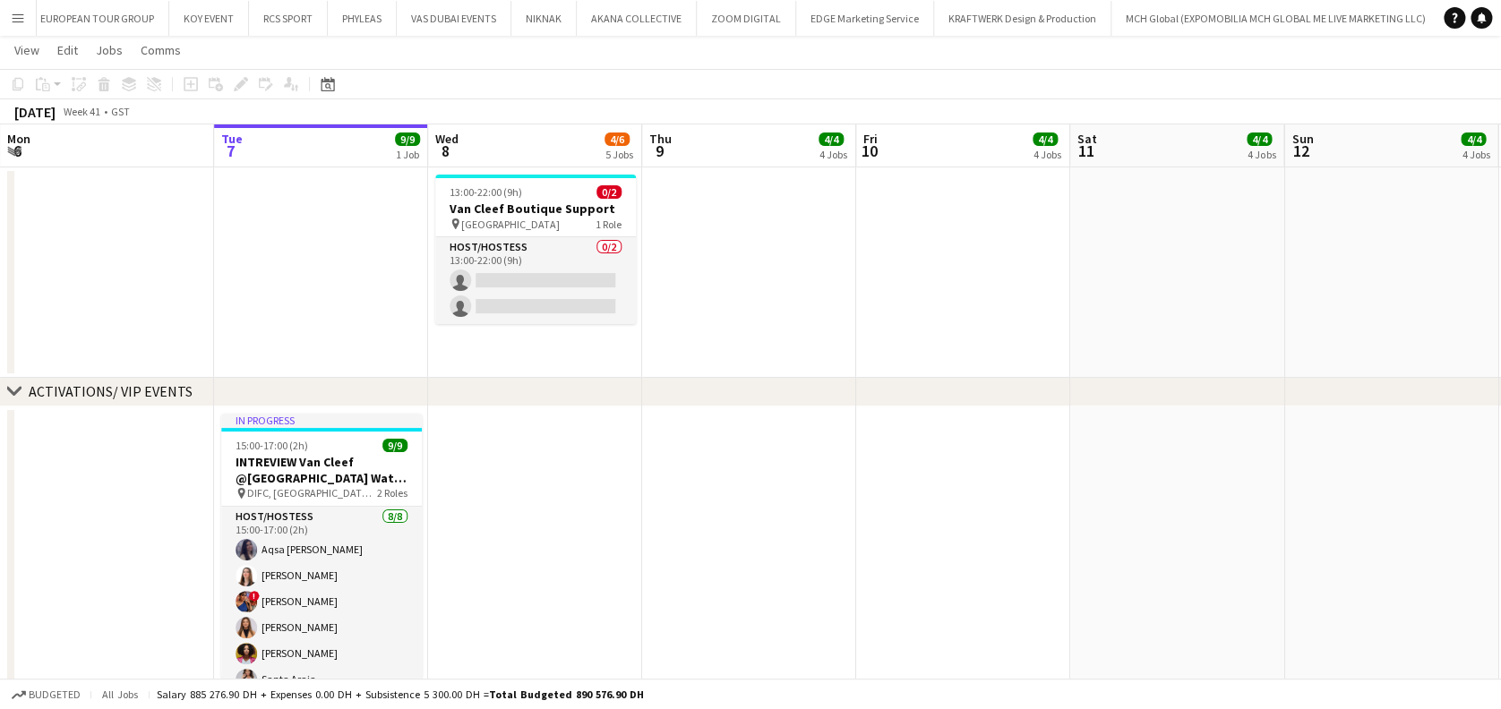
scroll to position [119, 0]
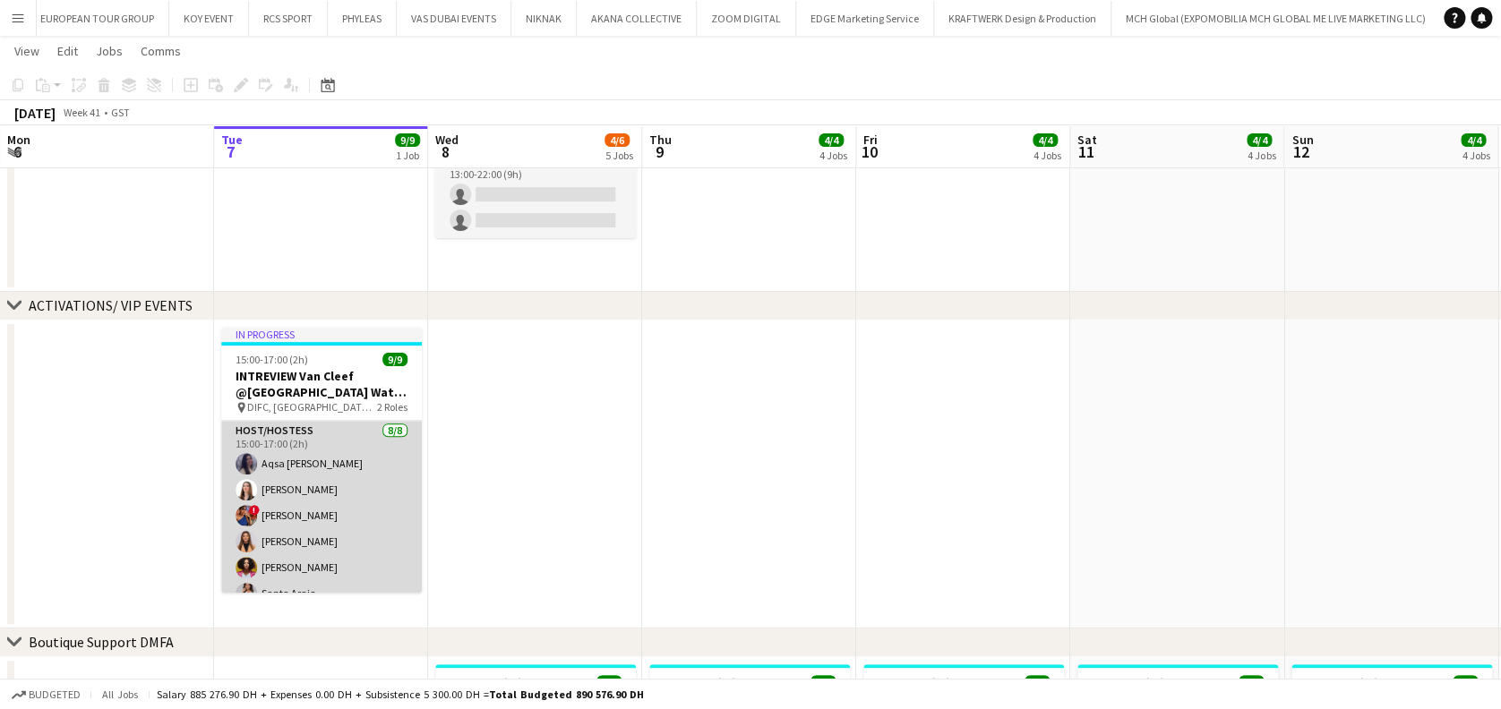
click at [324, 480] on app-card-role "Host/Hostess [DATE] 15:00-17:00 (2h) Aqsa Urooj [PERSON_NAME] Nehawi ! [PERSON_…" at bounding box center [321, 542] width 201 height 243
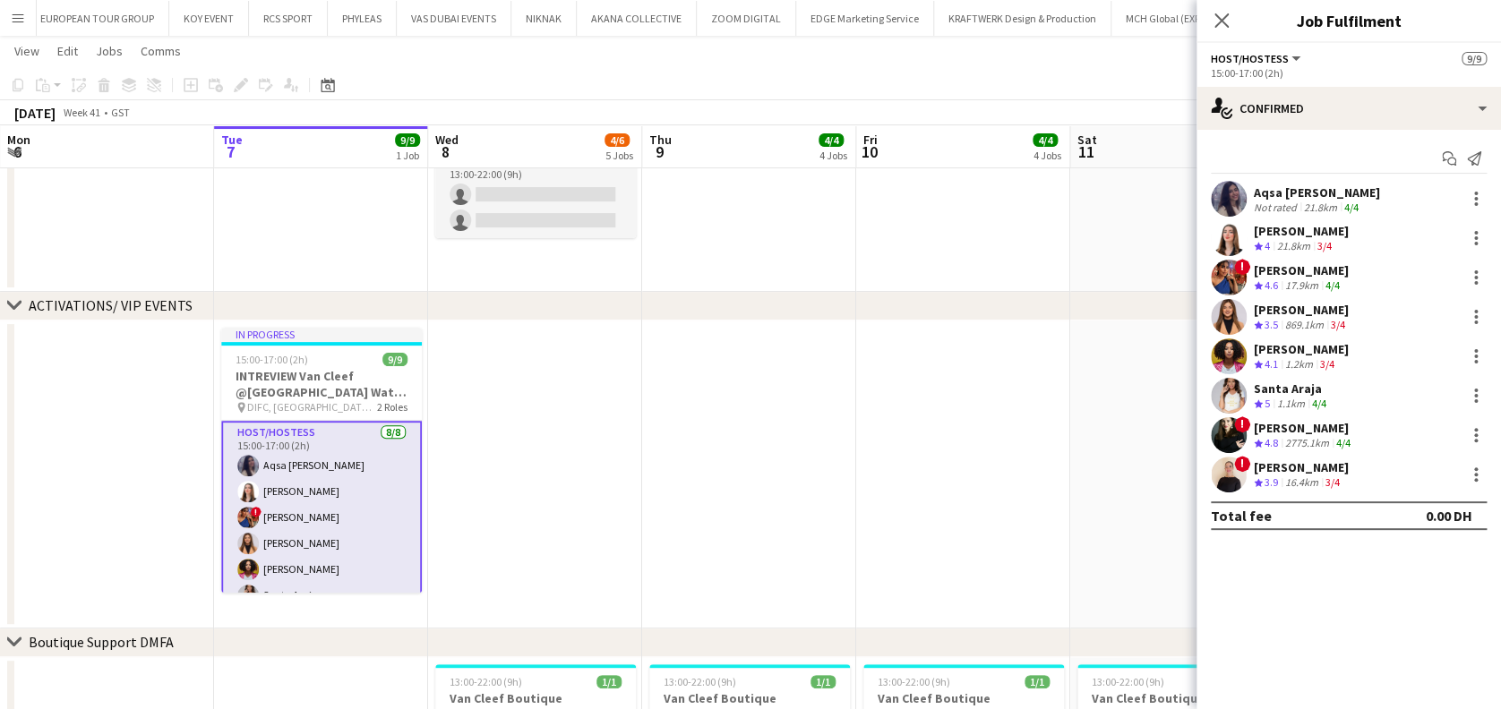
click at [1277, 214] on div "Aqsa [PERSON_NAME] Not rated 21.8km 4/4" at bounding box center [1348, 199] width 304 height 36
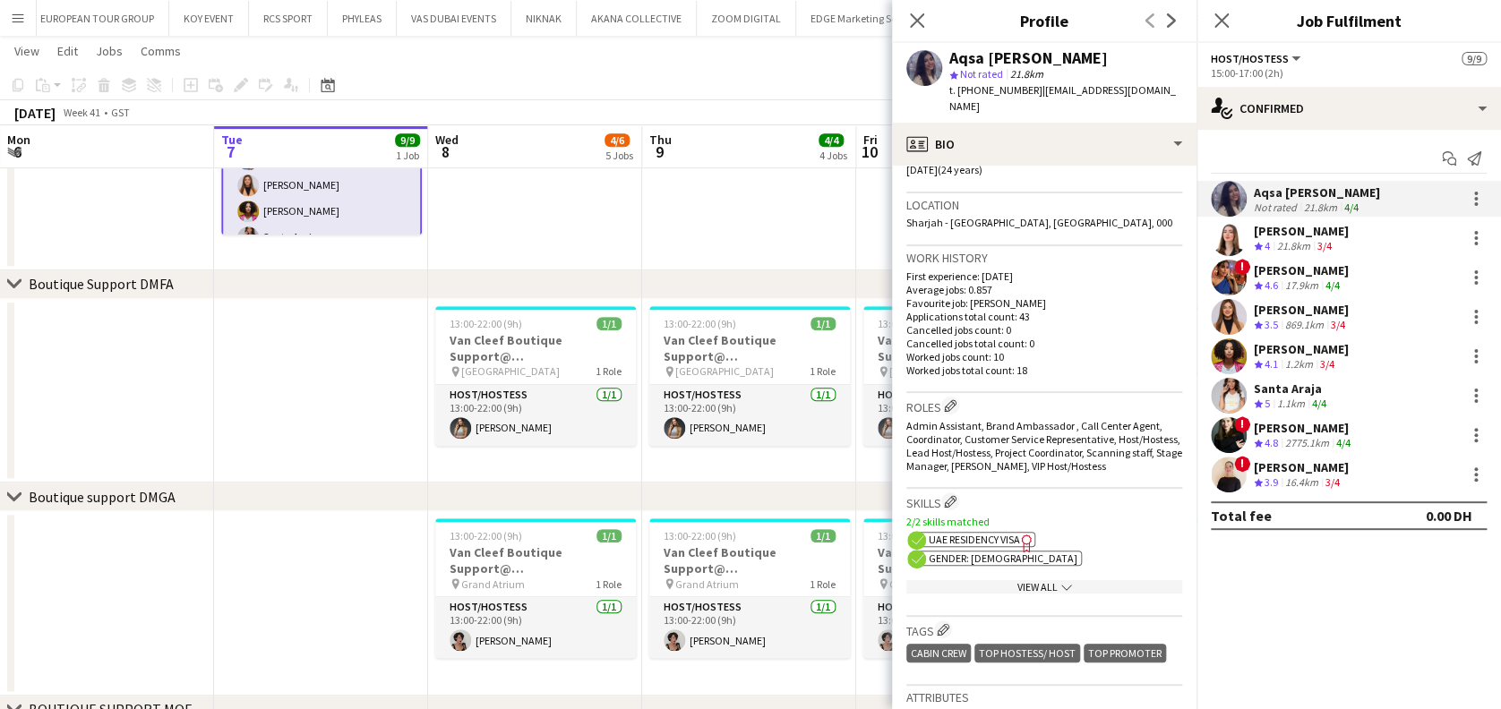
scroll to position [477, 0]
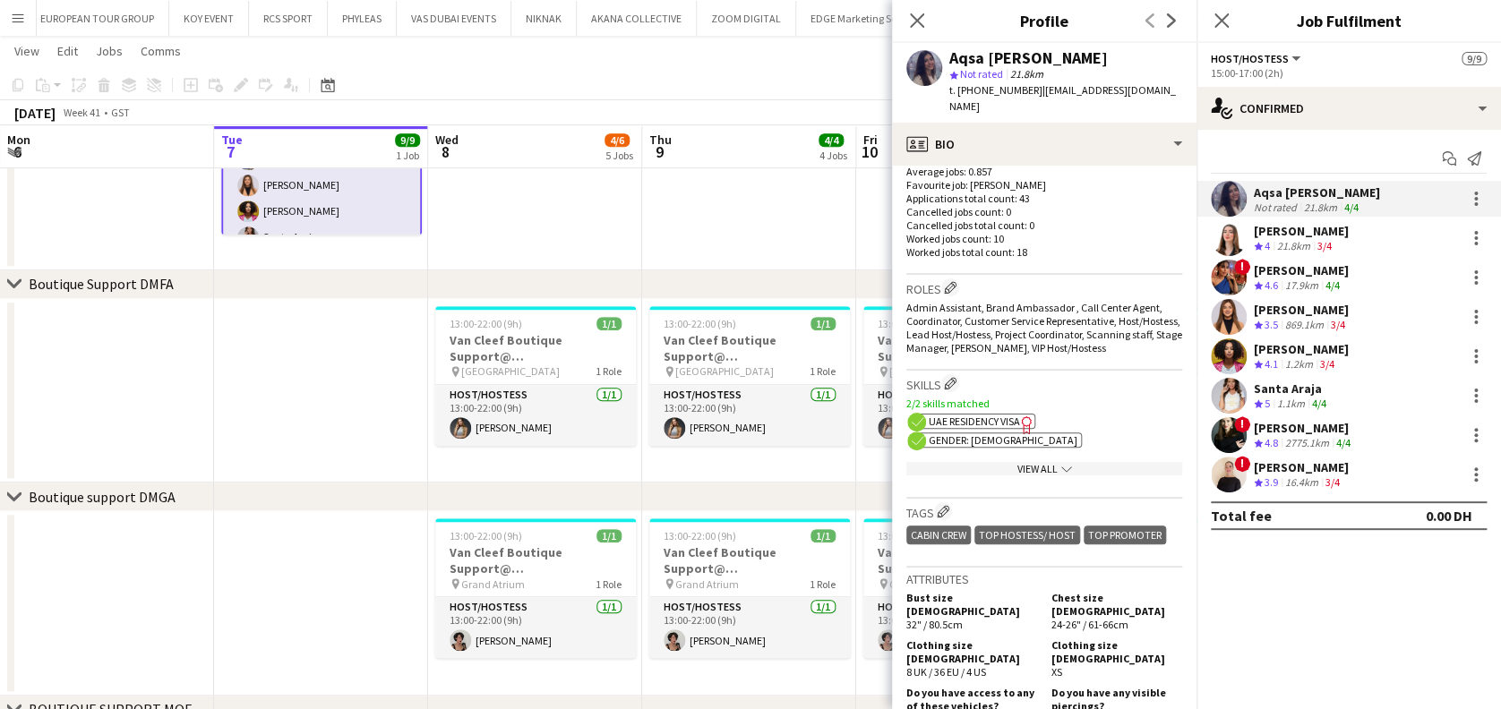
click at [1136, 462] on div "View All chevron-down" at bounding box center [1044, 468] width 276 height 13
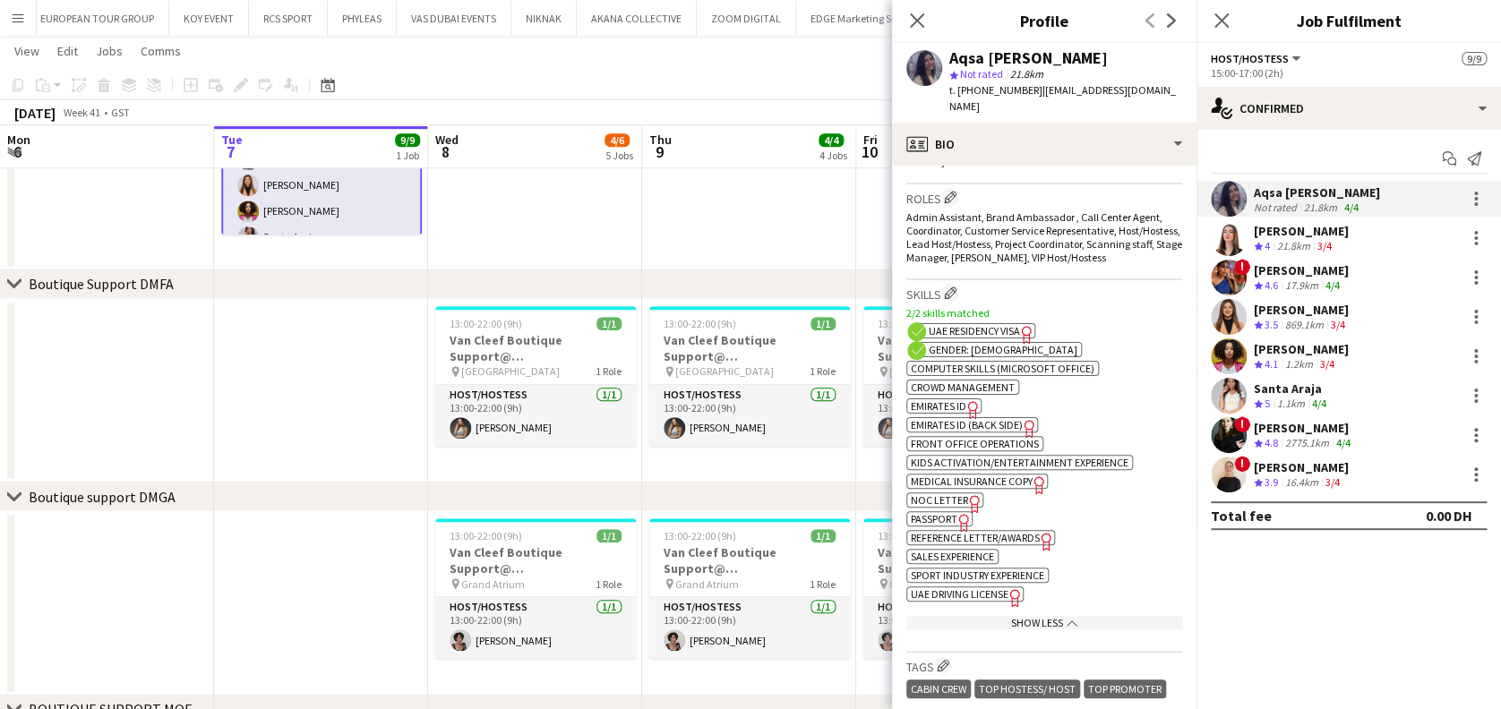
scroll to position [596, 0]
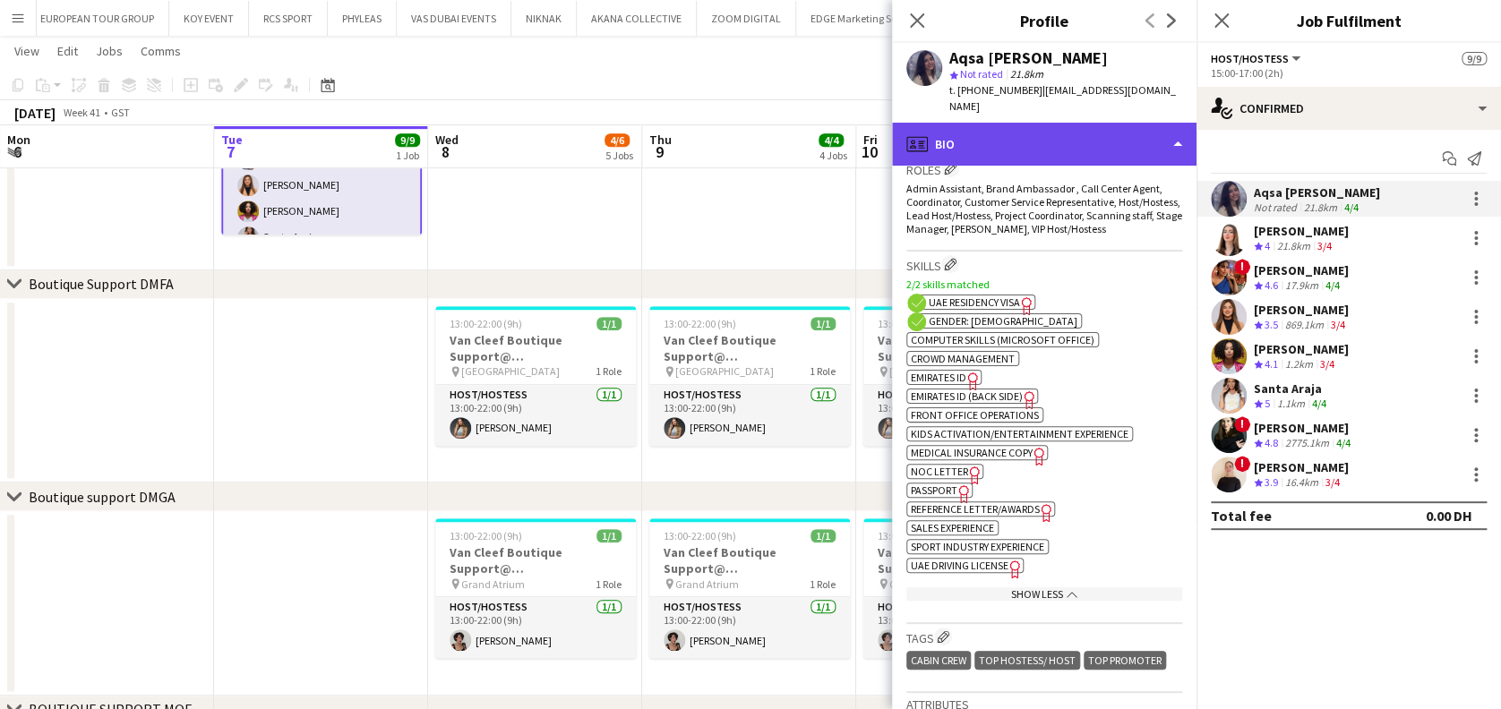
click at [1133, 130] on div "profile Bio" at bounding box center [1044, 144] width 304 height 43
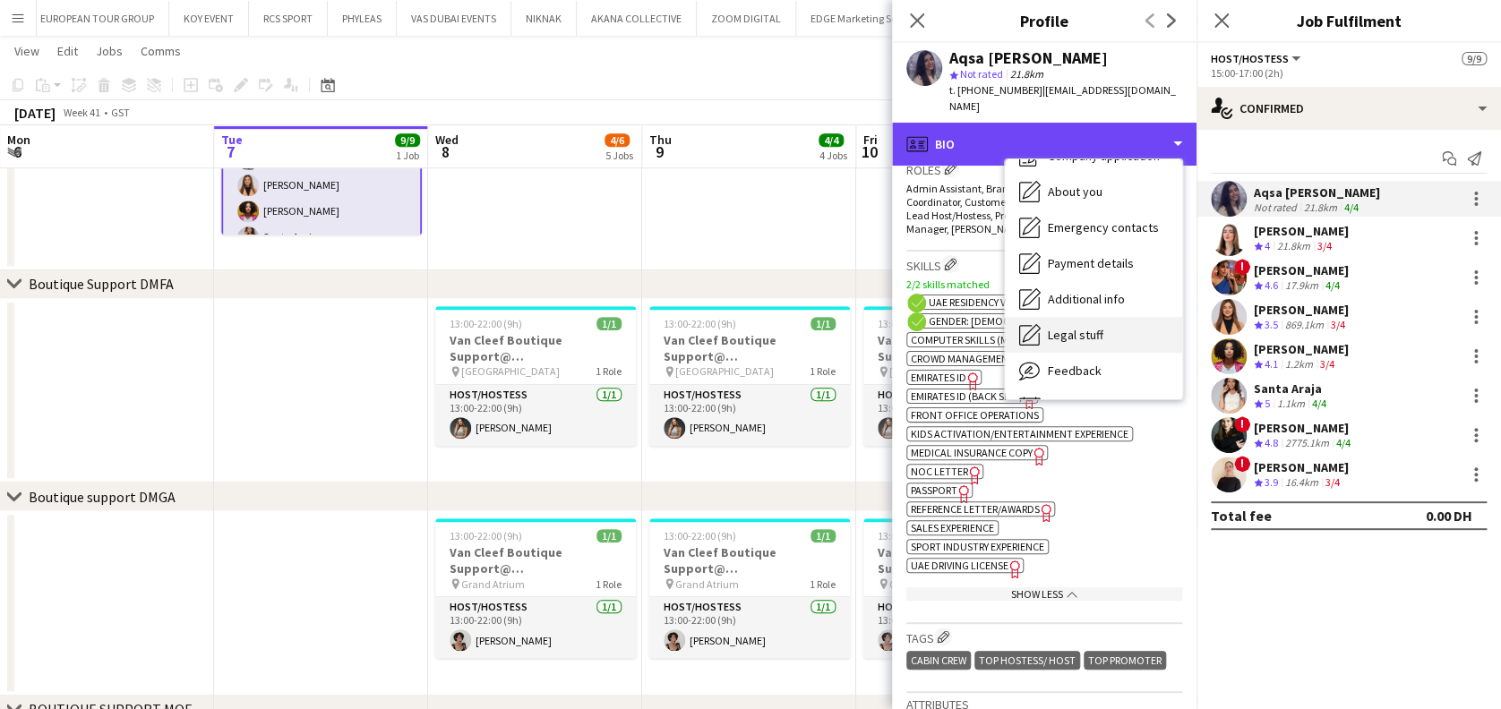
scroll to position [96, 0]
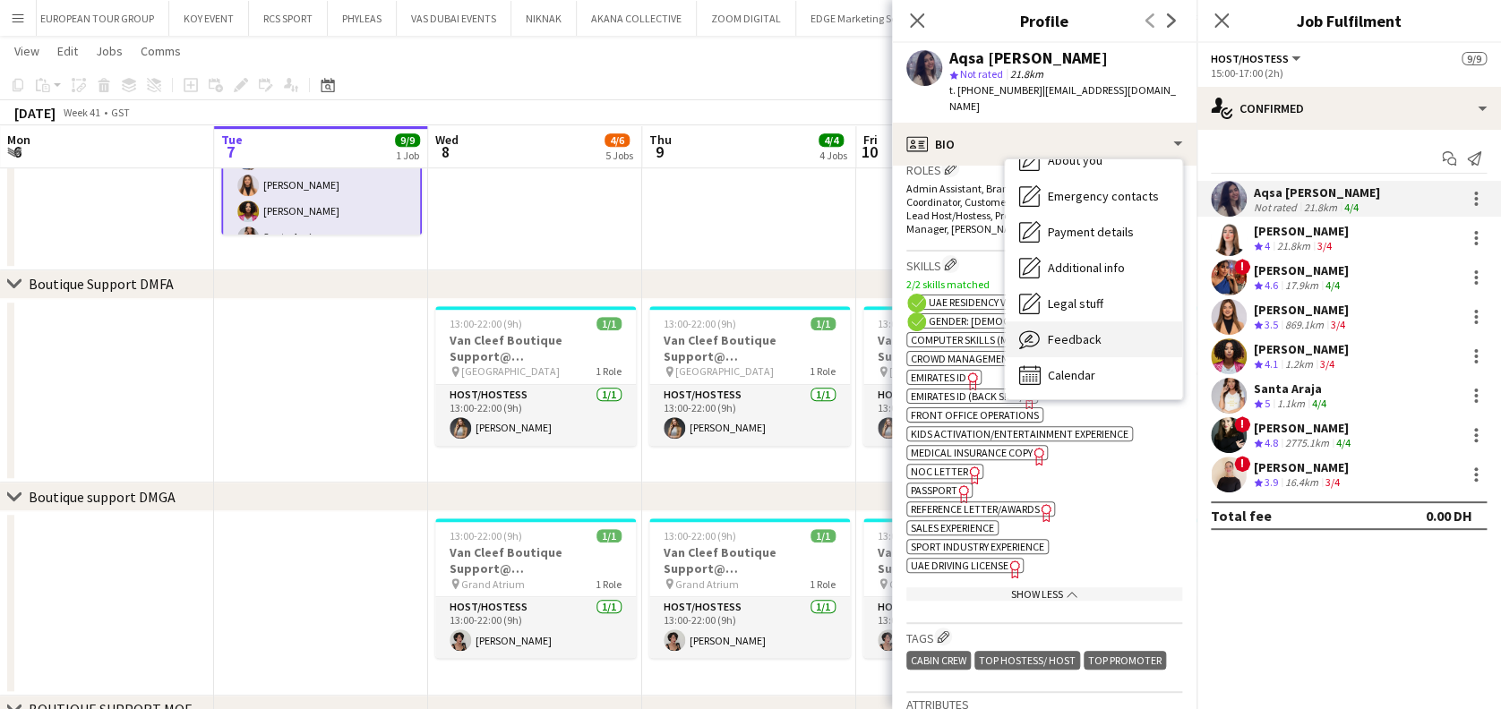
click at [1125, 321] on div "Feedback Feedback" at bounding box center [1093, 339] width 177 height 36
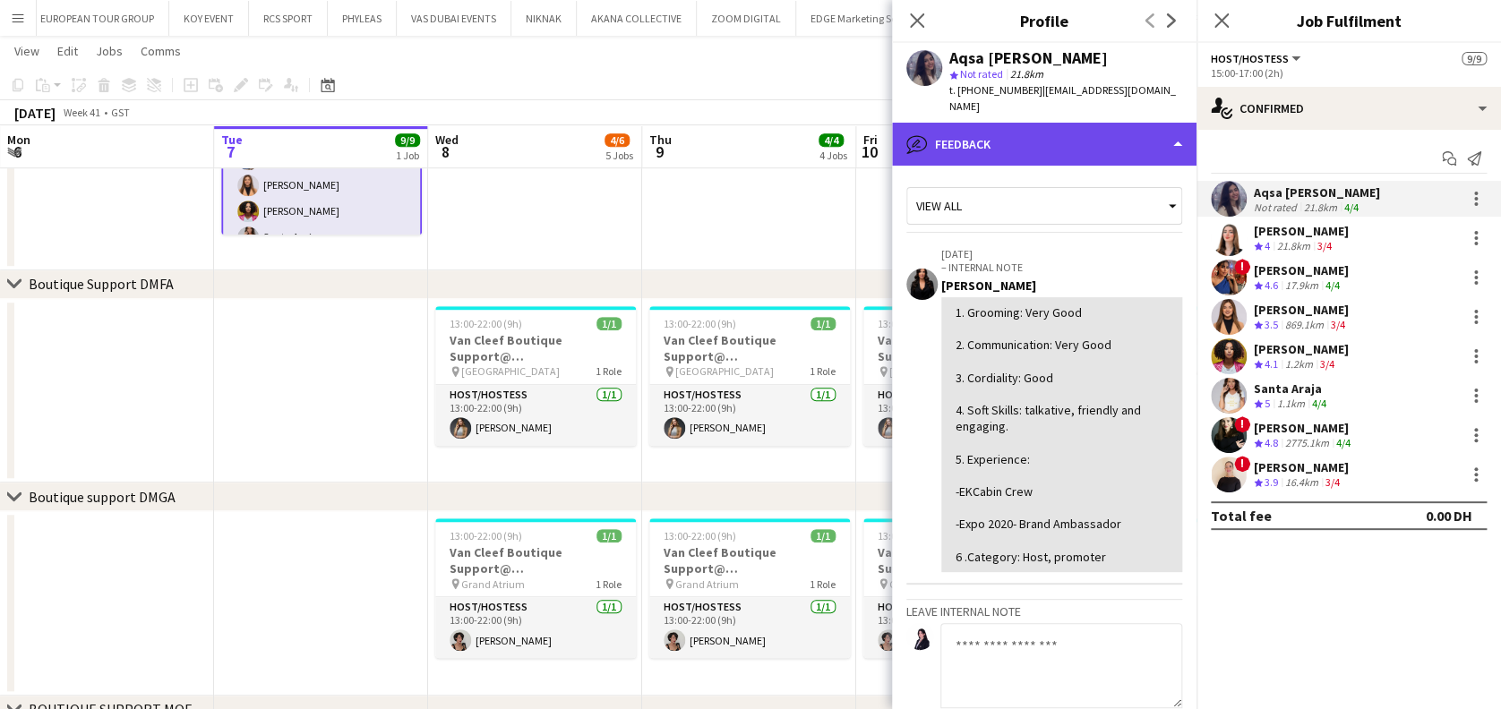
click at [1101, 143] on div "bubble-pencil Feedback" at bounding box center [1044, 144] width 304 height 43
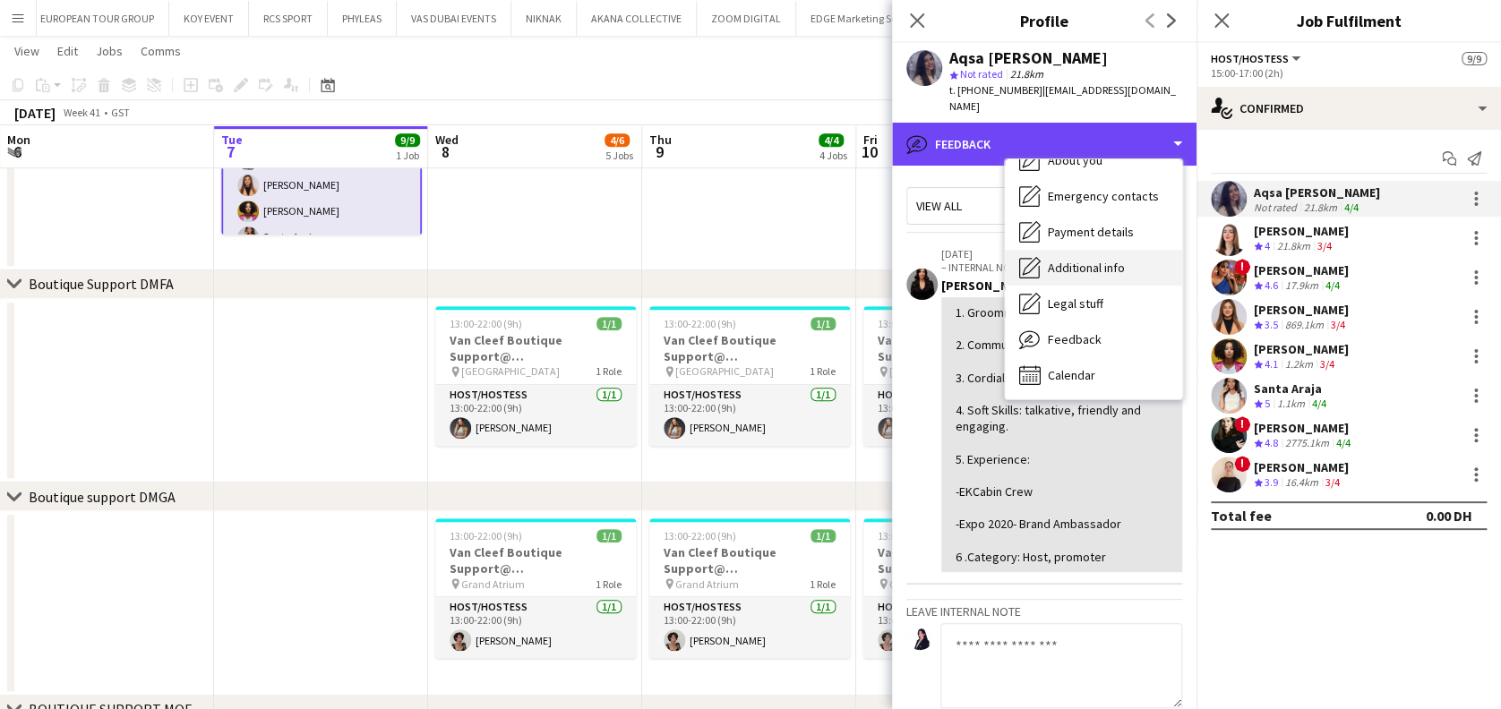
scroll to position [0, 0]
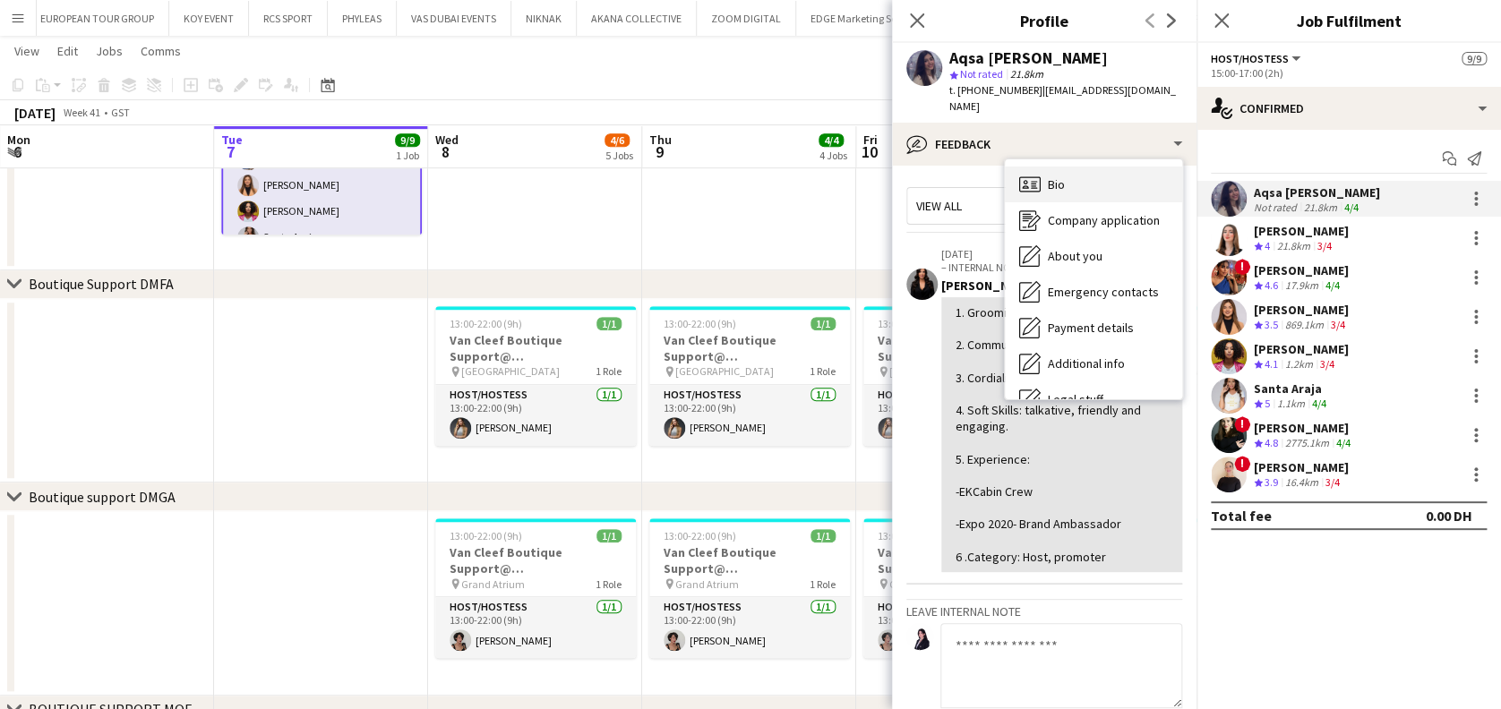
click at [1084, 167] on div "Bio Bio" at bounding box center [1093, 185] width 177 height 36
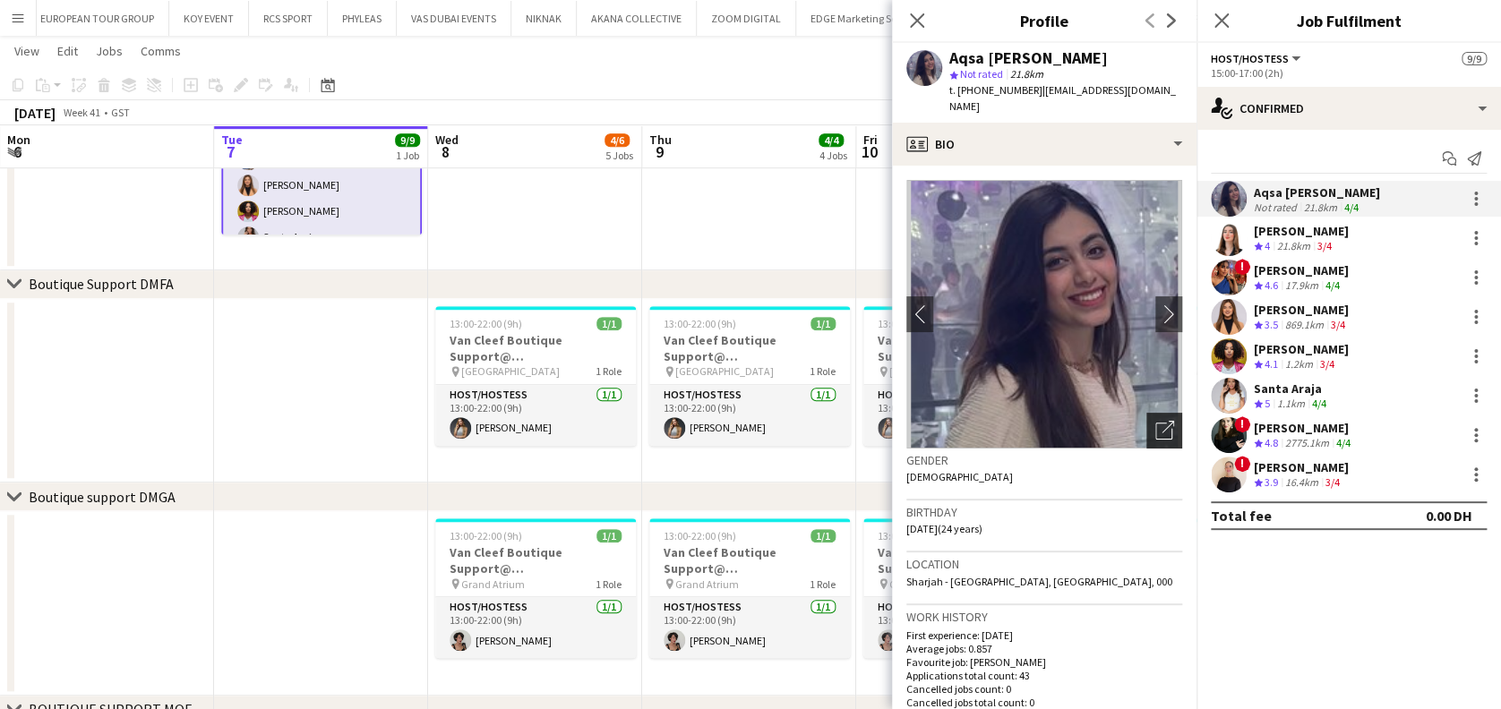
click at [1146, 423] on div "Open photos pop-in" at bounding box center [1164, 431] width 36 height 36
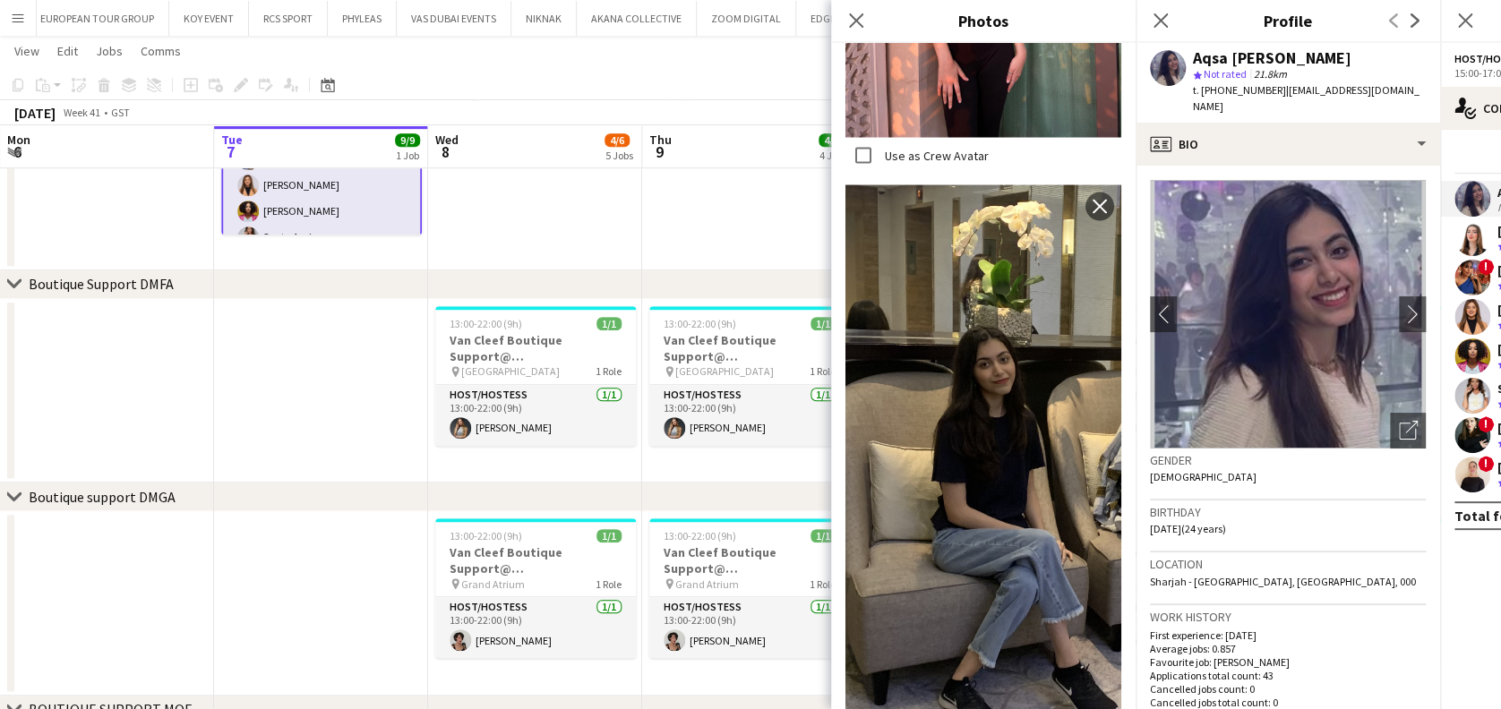
scroll to position [1659, 0]
click at [862, 21] on icon "Close pop-in" at bounding box center [855, 20] width 17 height 17
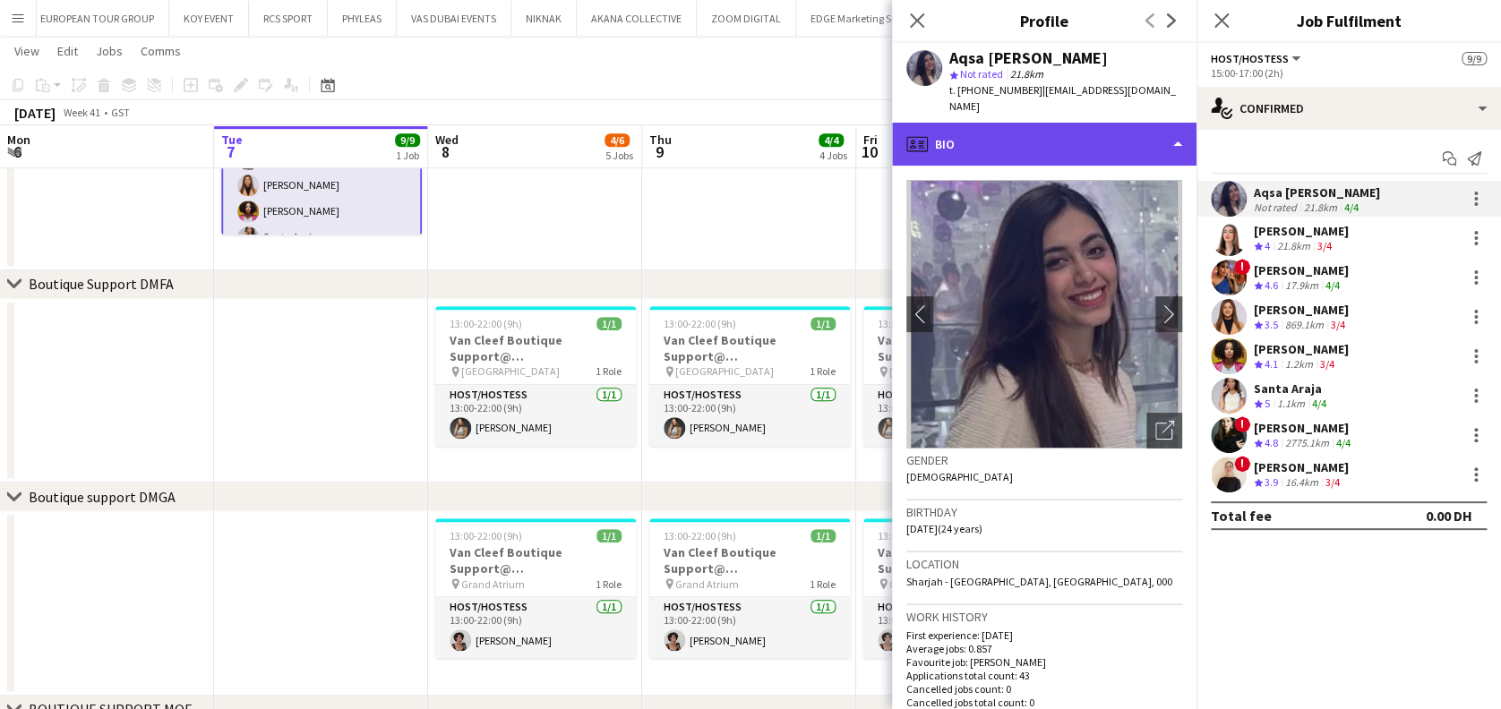
click at [1073, 124] on div "profile Bio" at bounding box center [1044, 144] width 304 height 43
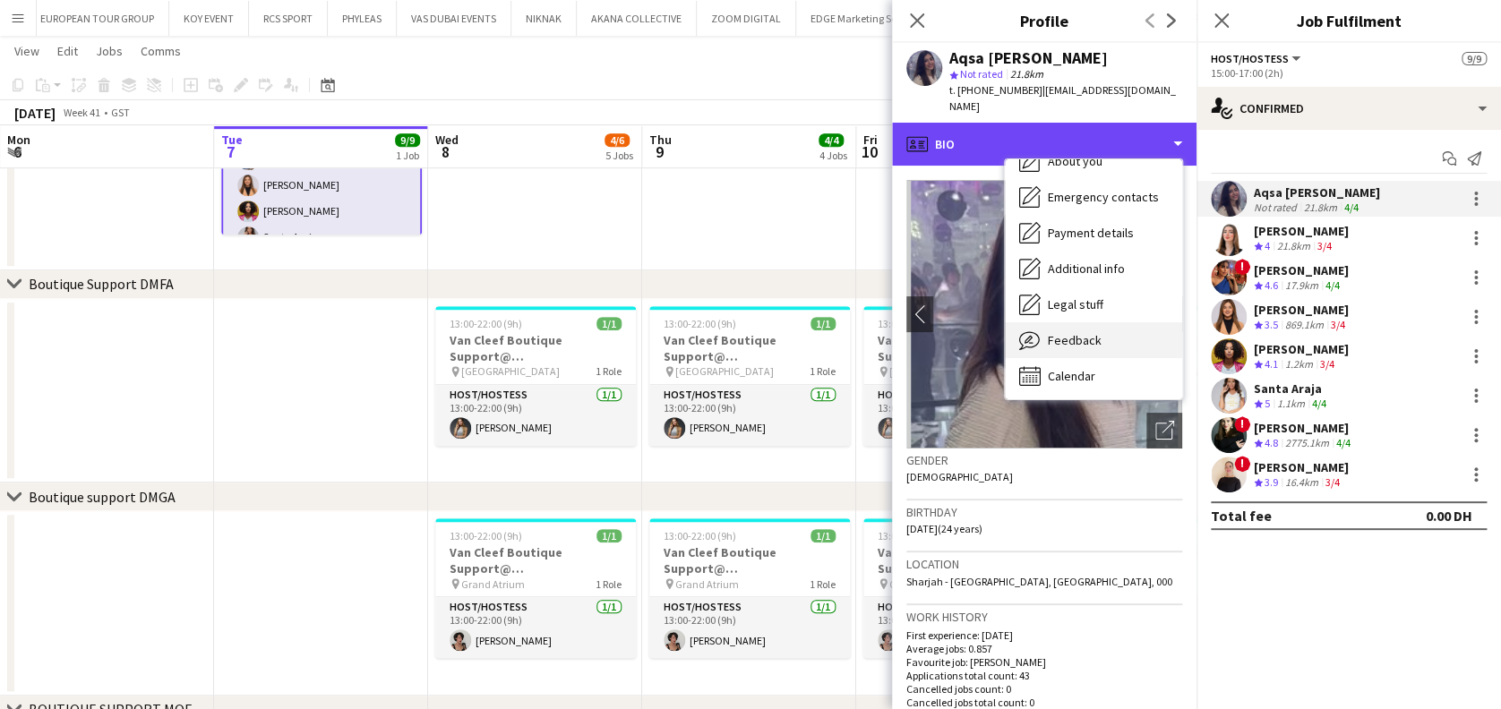
scroll to position [96, 0]
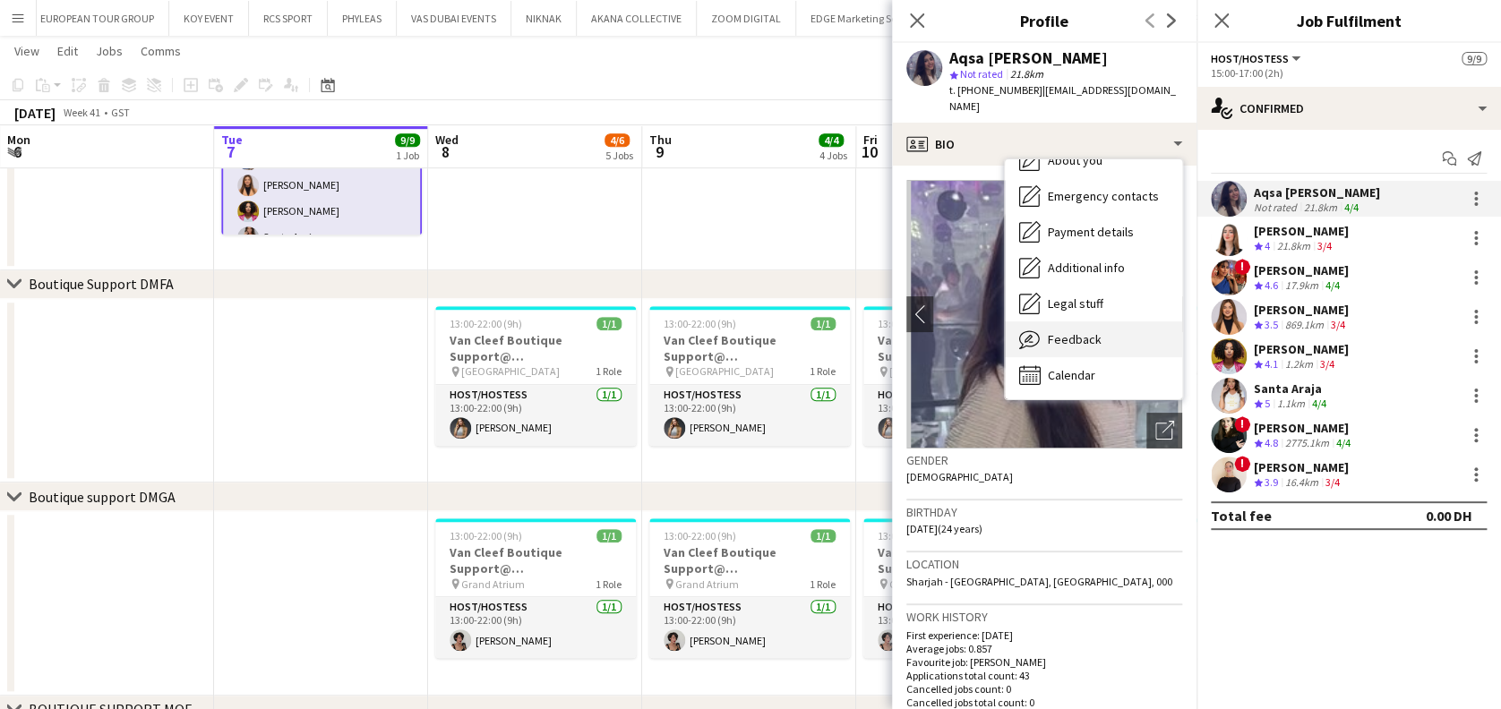
click at [1124, 338] on div "Feedback Feedback" at bounding box center [1093, 339] width 177 height 36
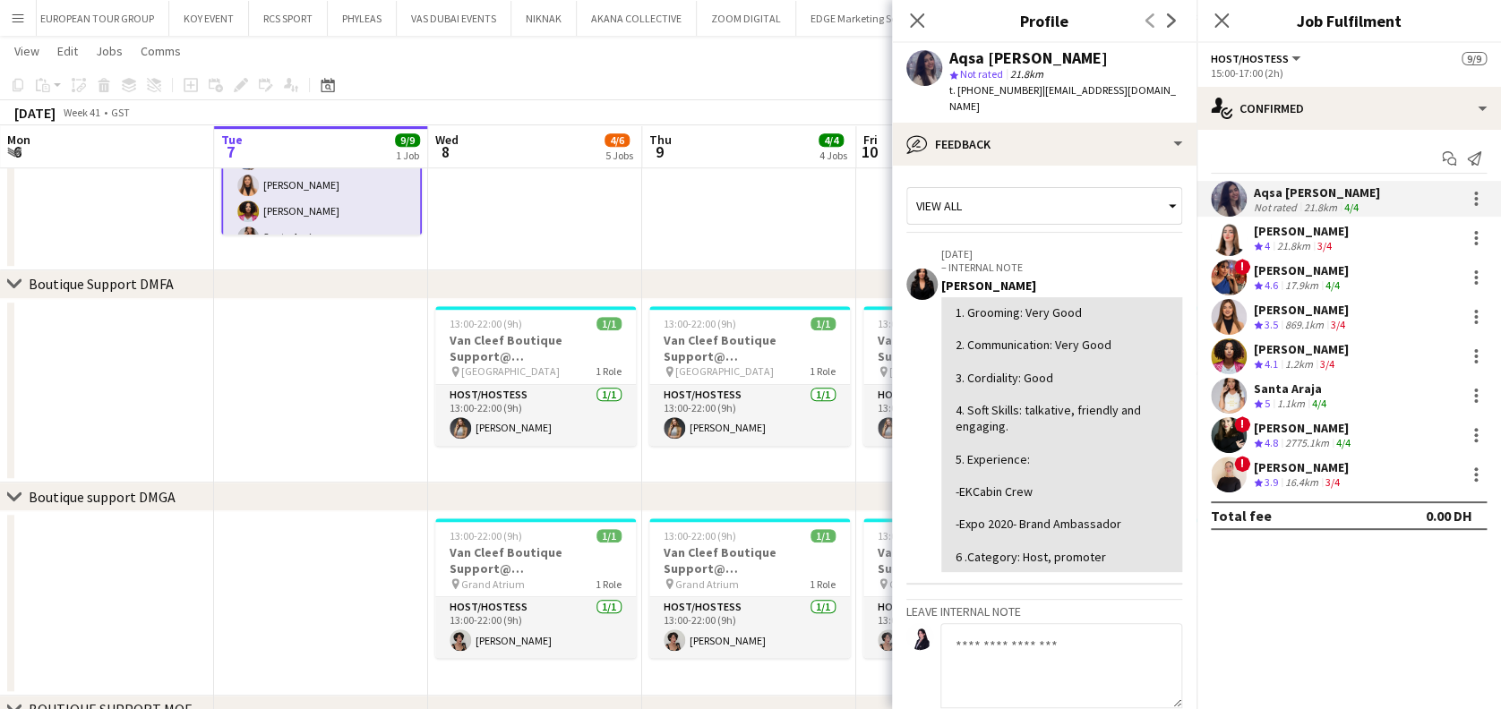
click at [1232, 246] on app-user-avatar at bounding box center [1229, 238] width 36 height 36
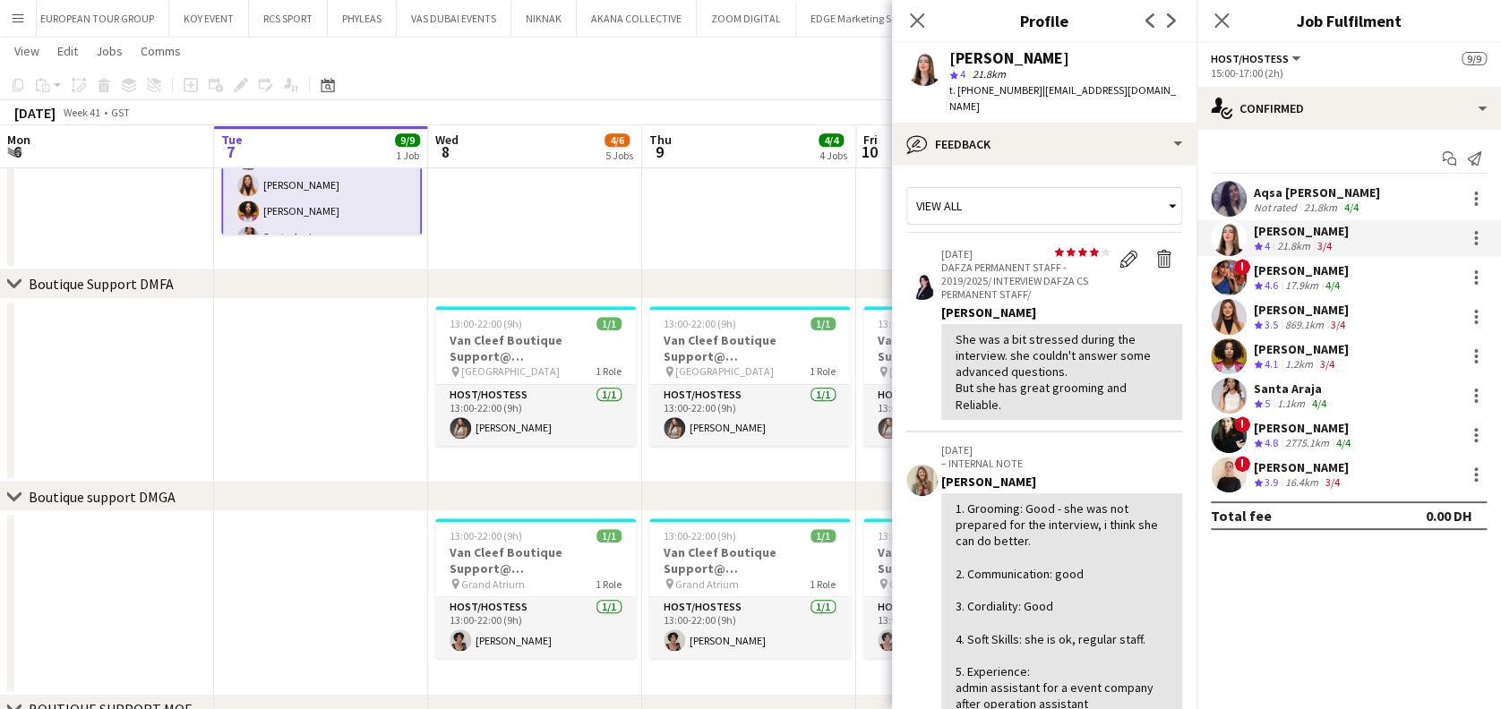
click at [765, 180] on app-date-cell at bounding box center [749, 116] width 214 height 308
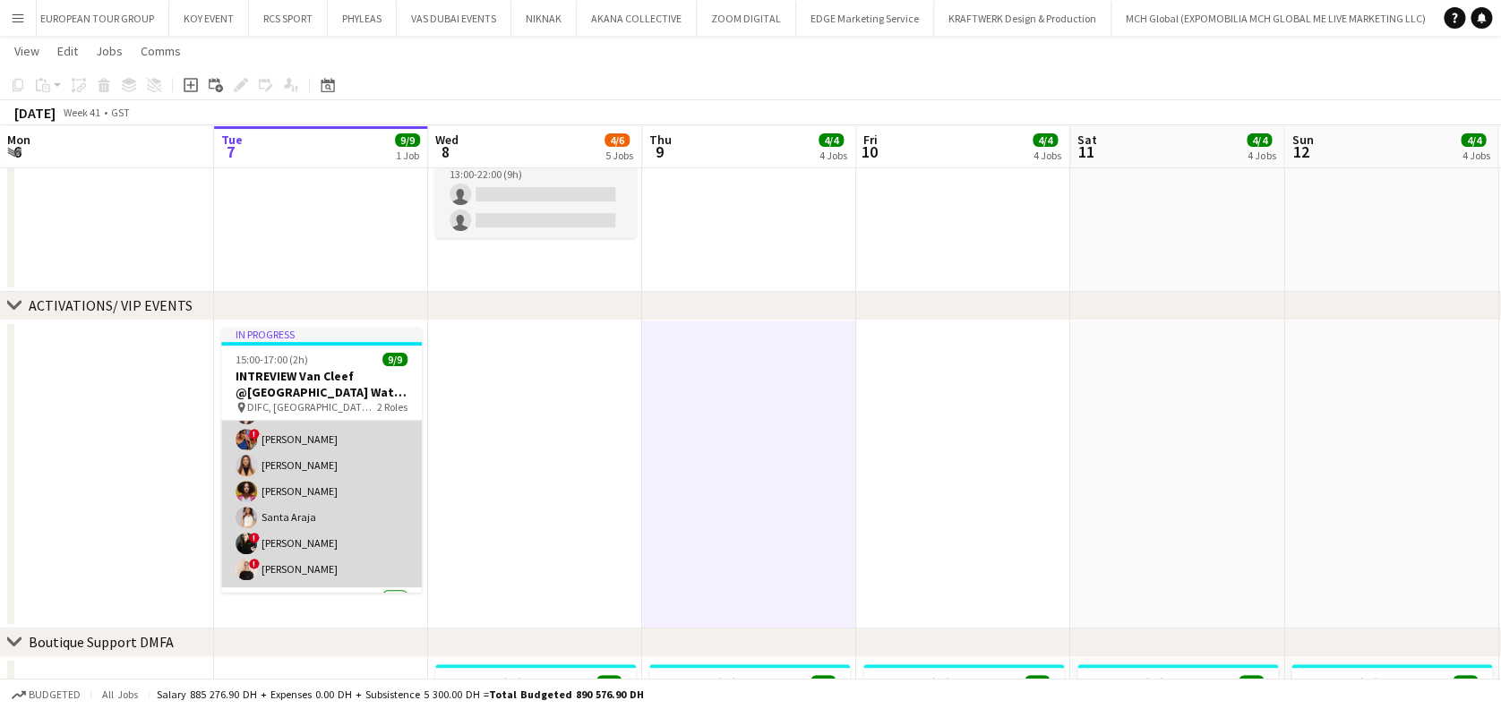
scroll to position [131, 0]
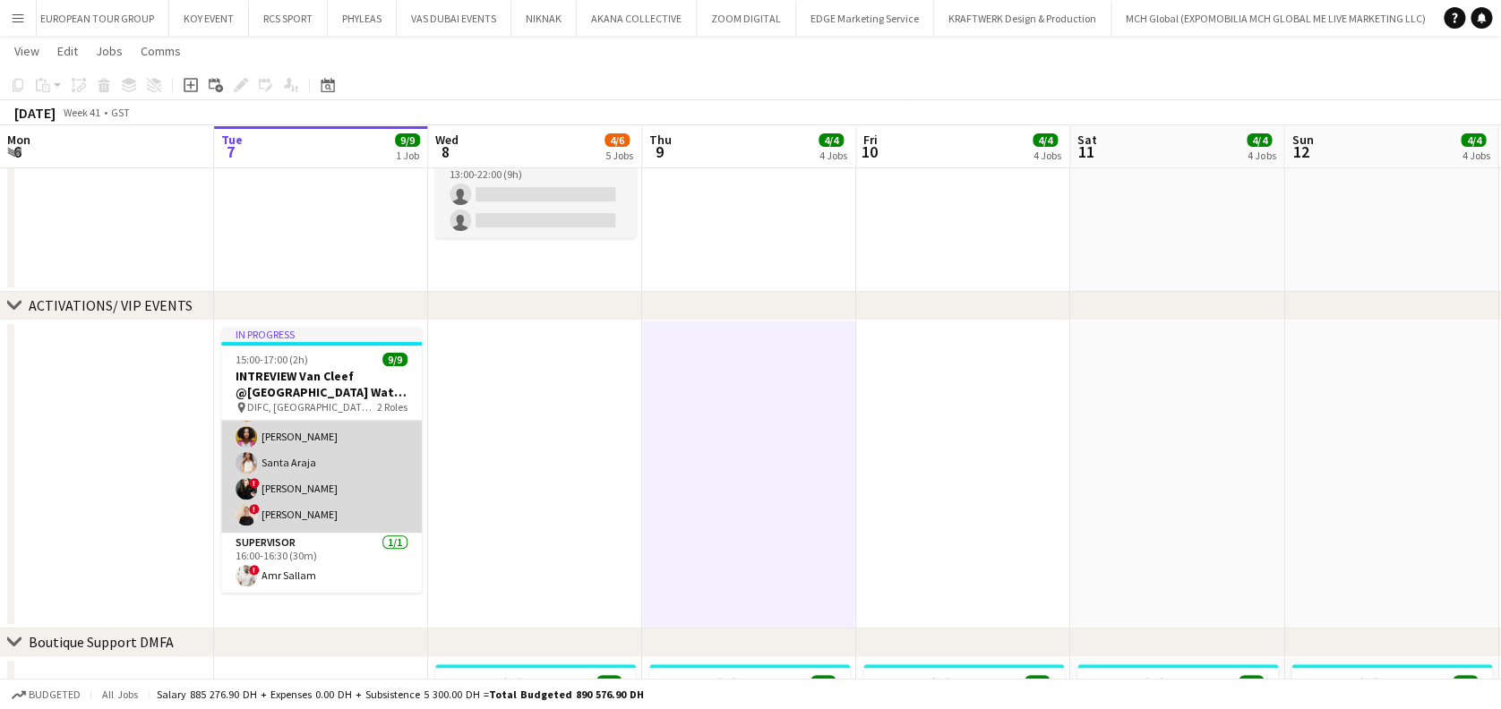
click at [322, 467] on app-card-role "Host/Hostess 8/8 15:00-17:00 (2h) Aqsa Urooj Zahid Yara Nehawi ! Salima Sad Mer…" at bounding box center [321, 411] width 201 height 243
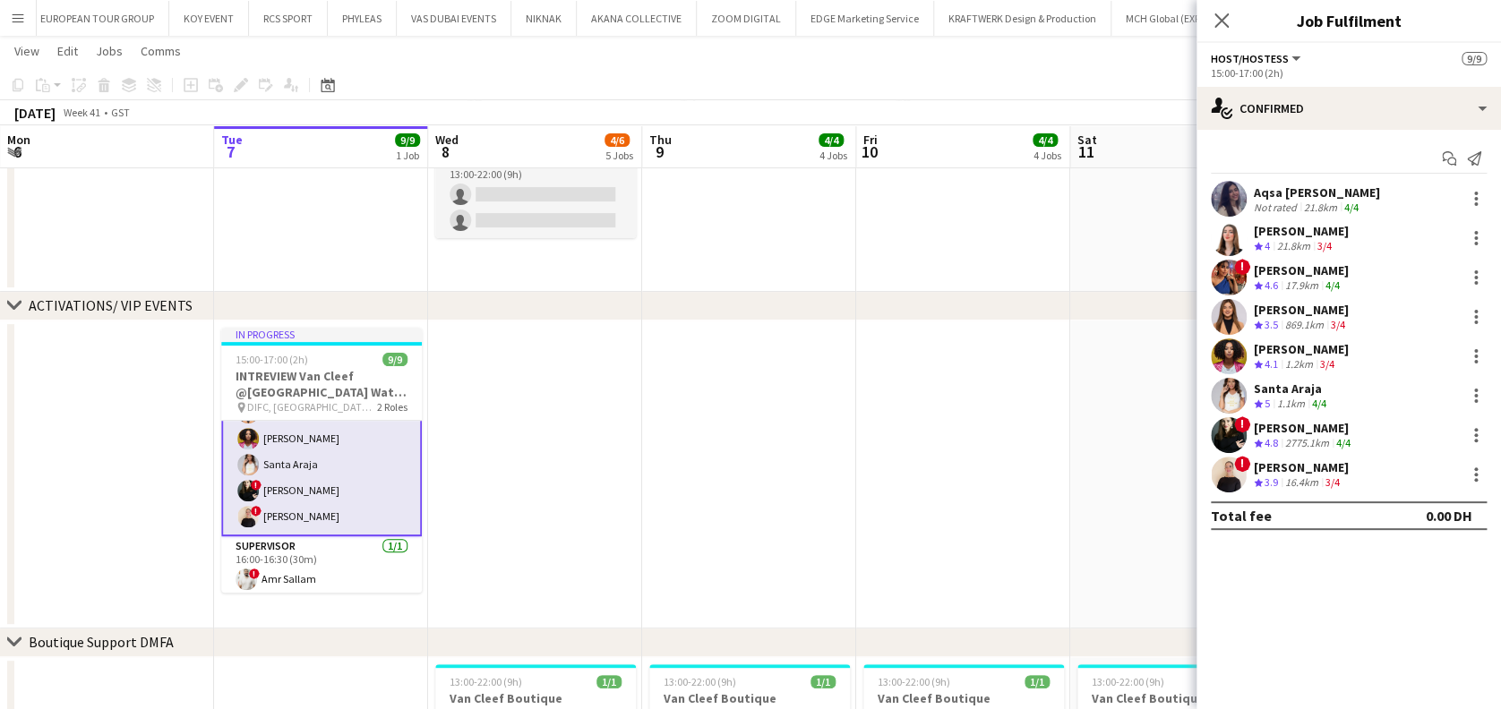
scroll to position [133, 0]
drag, startPoint x: 1098, startPoint y: 455, endPoint x: 1082, endPoint y: 450, distance: 16.7
click at [1097, 455] on app-date-cell at bounding box center [1177, 475] width 214 height 308
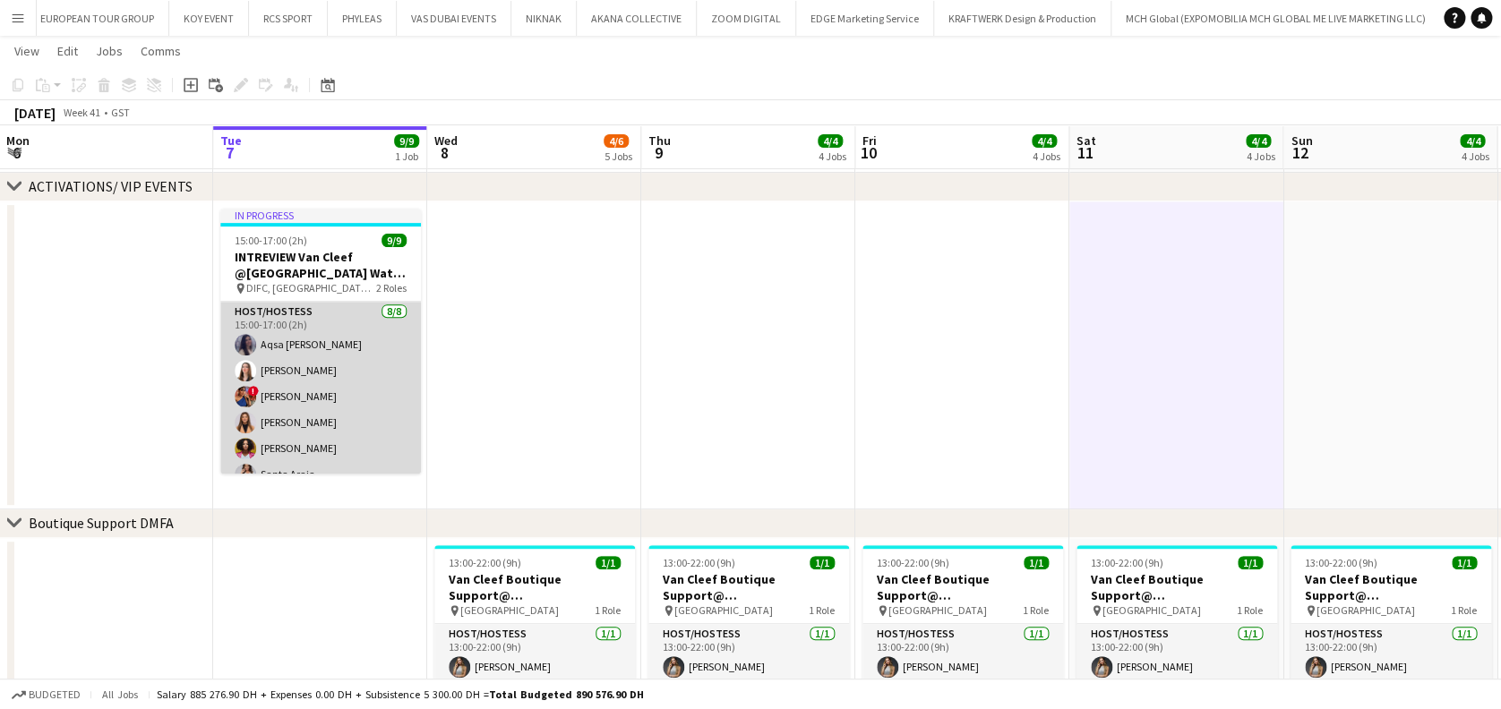
scroll to position [0, 0]
click at [299, 381] on app-card-role "Host/Hostess 8/8 15:00-17:00 (2h) Aqsa Urooj Zahid Yara Nehawi ! Salima Sad Mer…" at bounding box center [320, 423] width 201 height 243
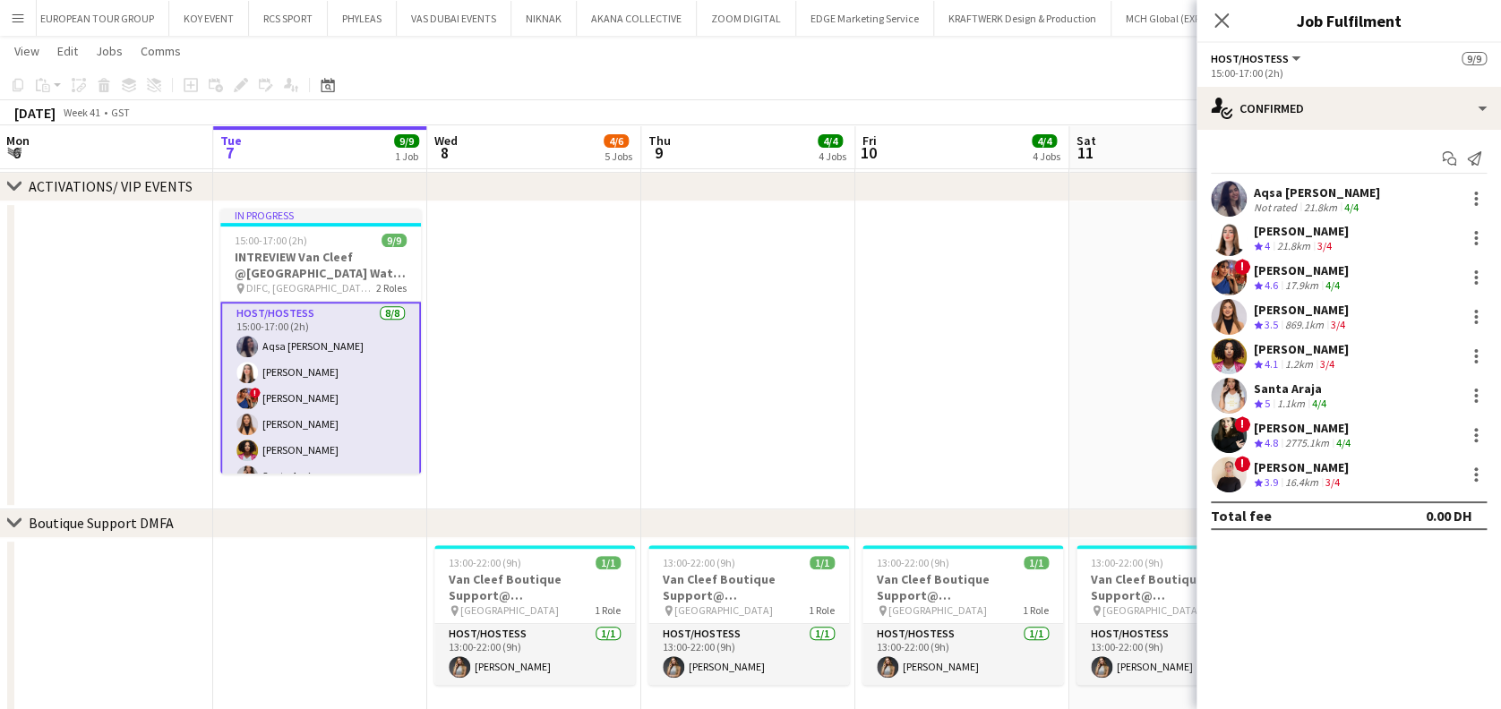
click at [1241, 204] on app-user-avatar at bounding box center [1229, 199] width 36 height 36
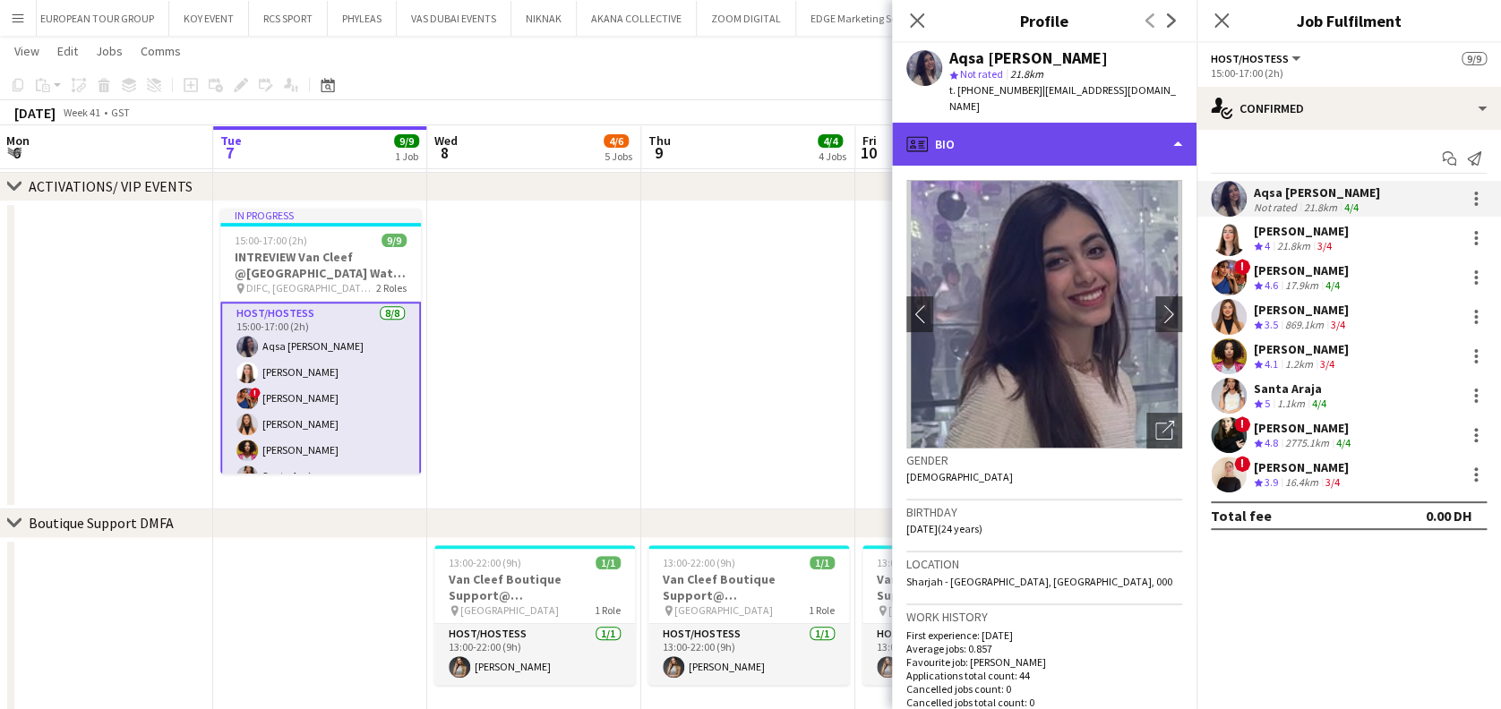
click at [1144, 123] on div "profile Bio" at bounding box center [1044, 144] width 304 height 43
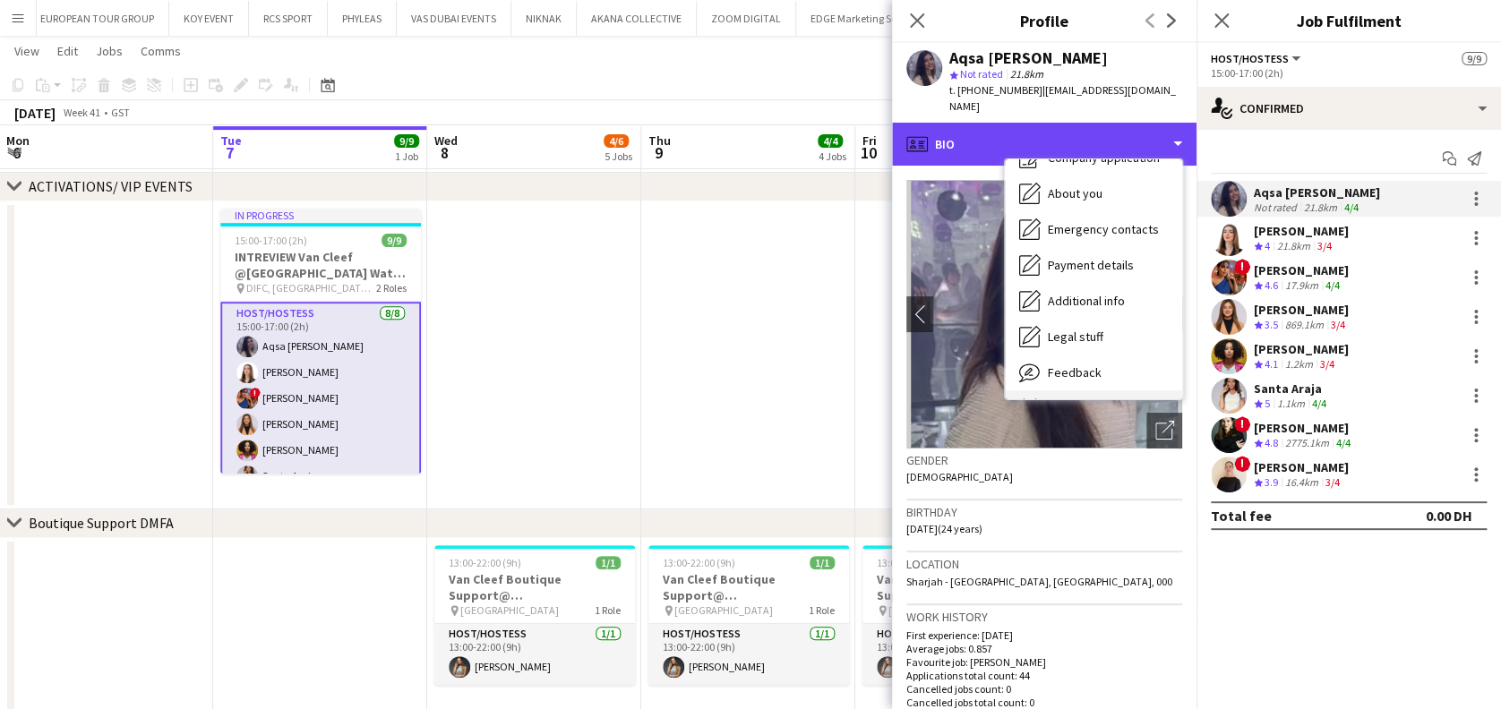
scroll to position [96, 0]
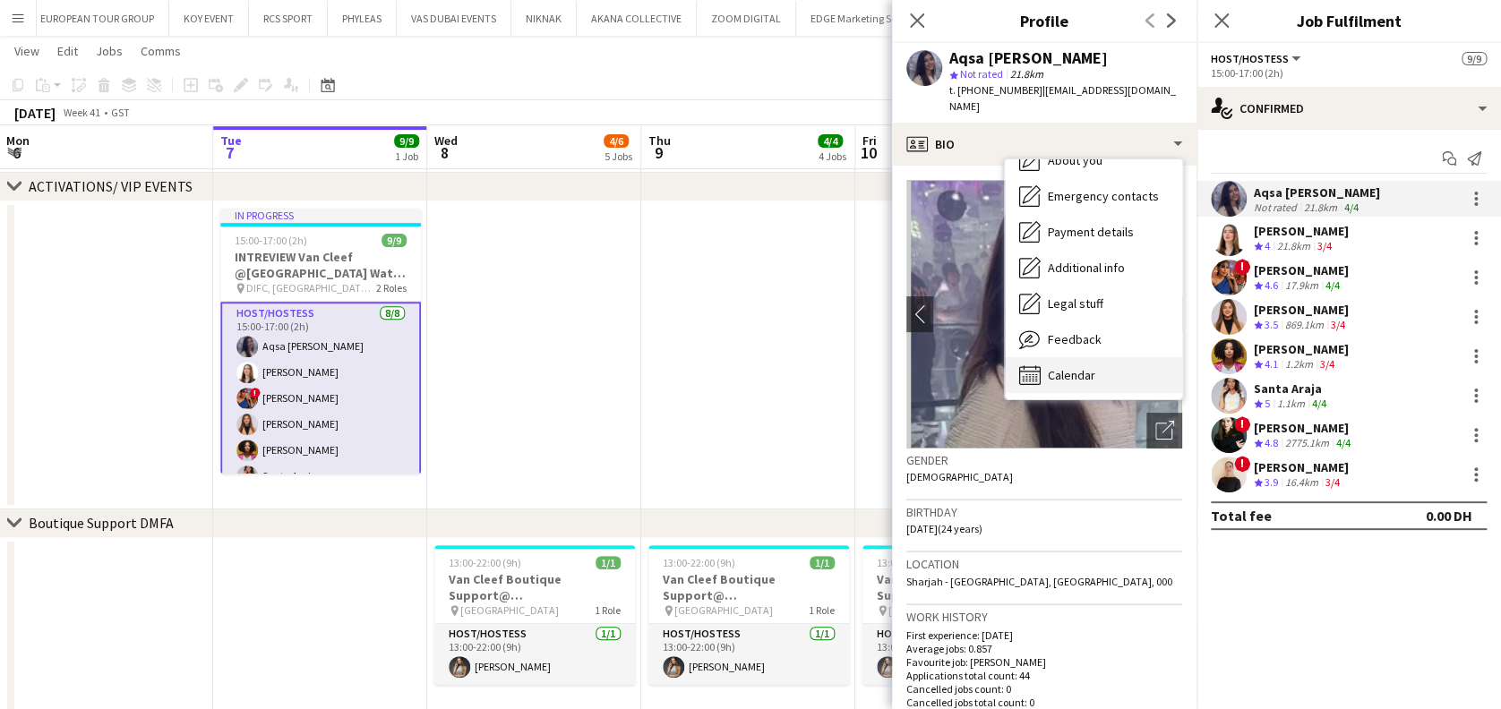
click at [1084, 357] on div "Calendar Calendar" at bounding box center [1093, 375] width 177 height 36
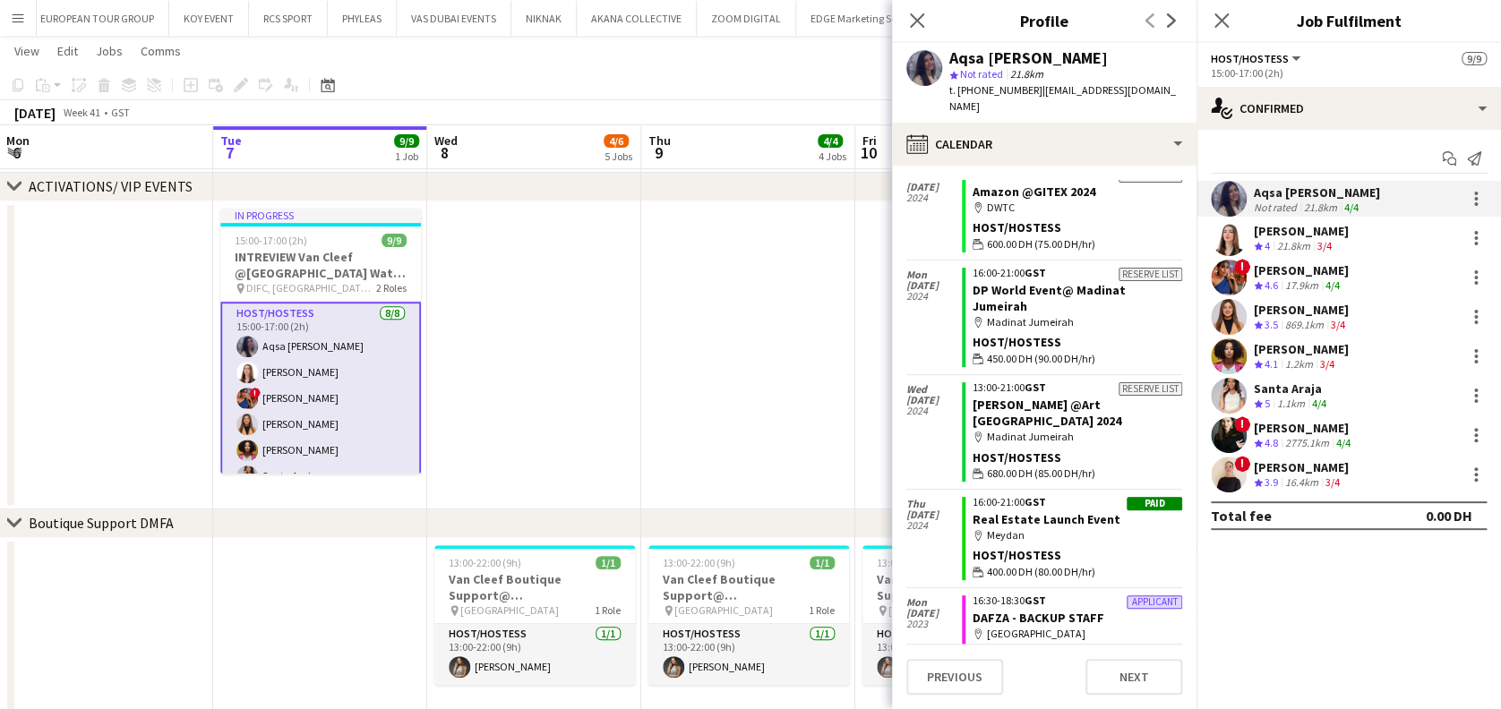
scroll to position [3668, 0]
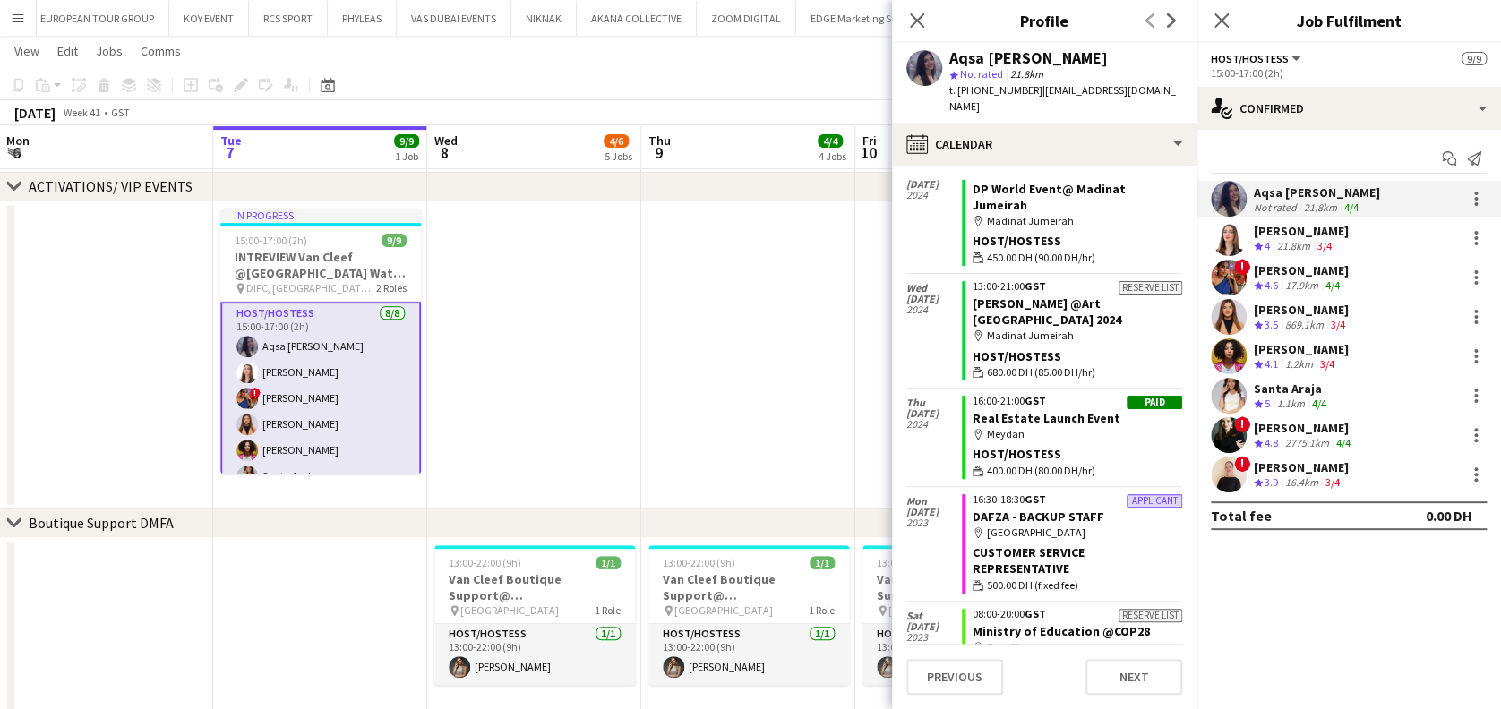
click at [1278, 365] on span "4.1" at bounding box center [1270, 363] width 13 height 13
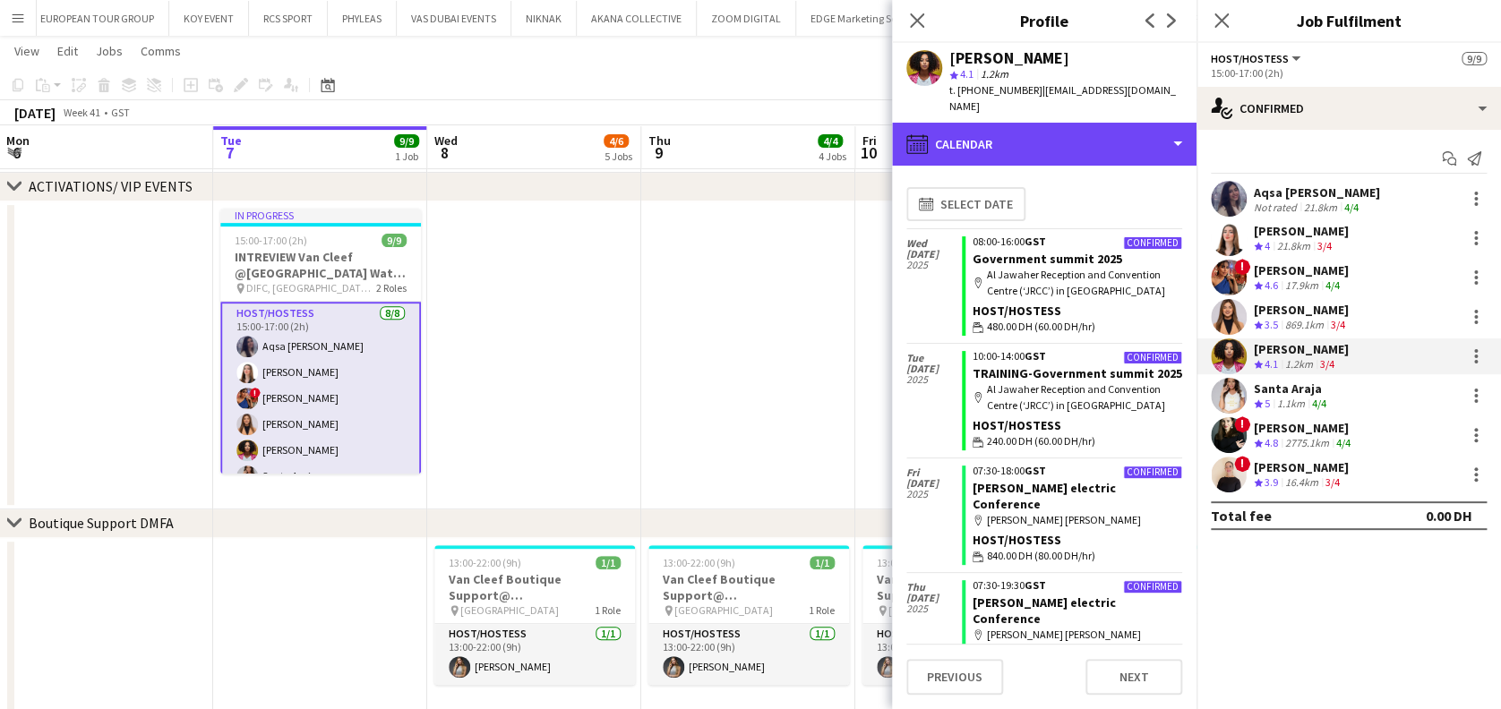
drag, startPoint x: 1119, startPoint y: 139, endPoint x: 1128, endPoint y: 148, distance: 12.7
click at [1122, 139] on div "calendar-full Calendar" at bounding box center [1044, 144] width 304 height 43
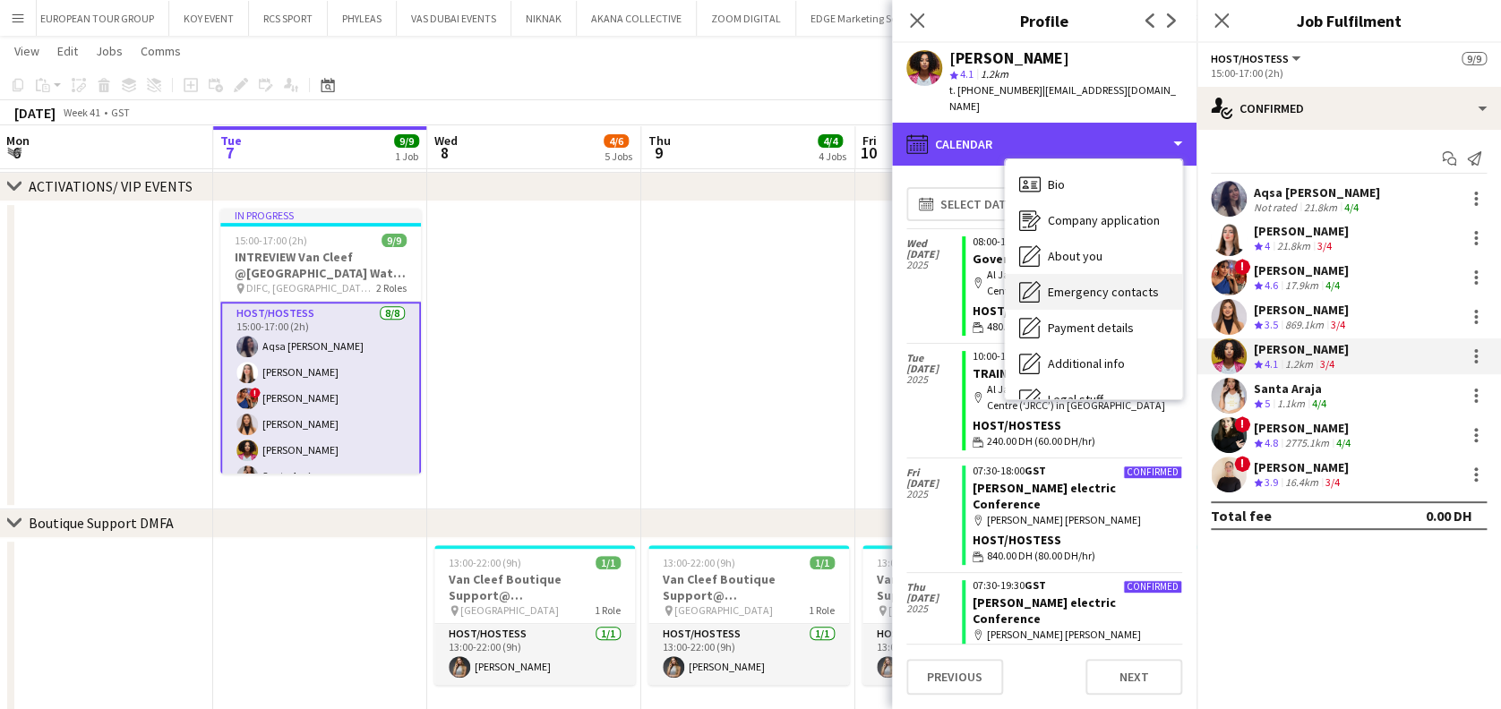
scroll to position [96, 0]
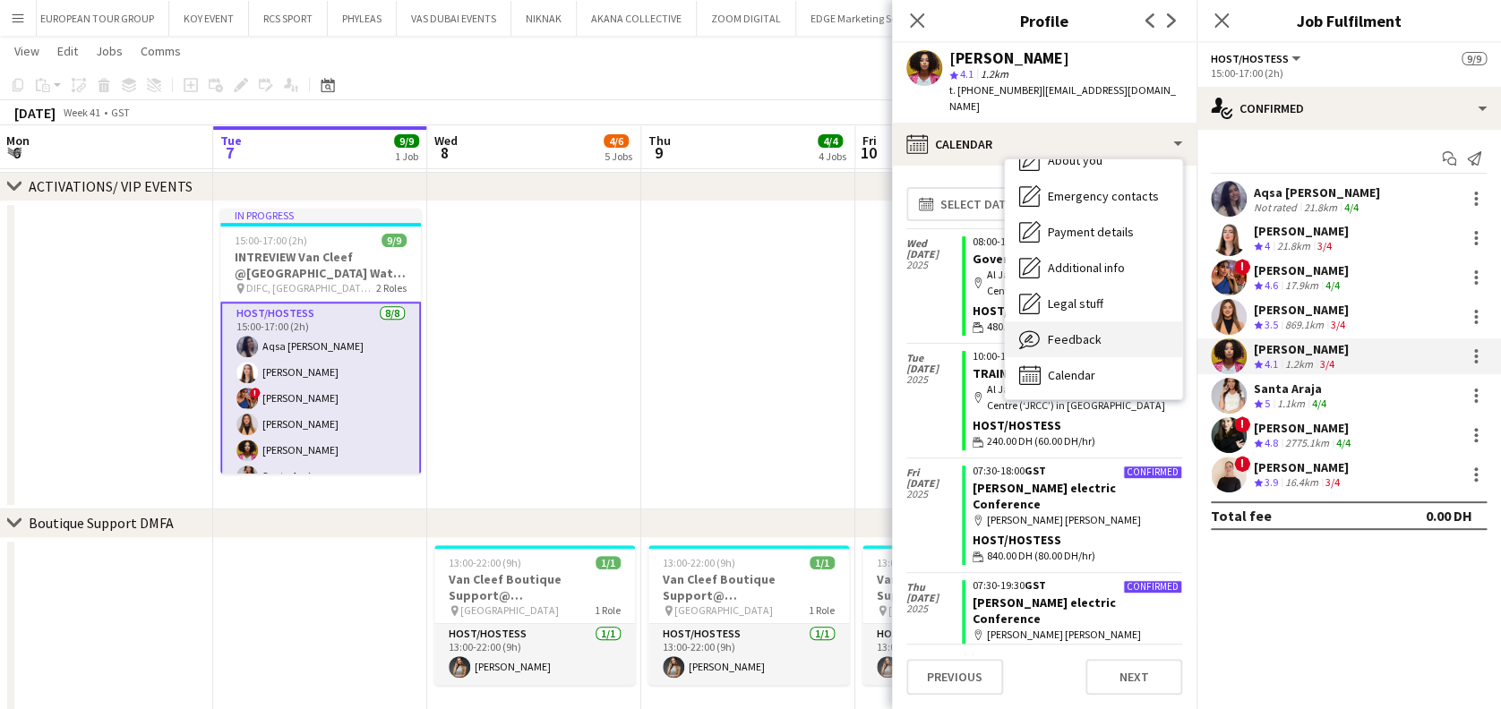
click at [1137, 326] on div "Feedback Feedback" at bounding box center [1093, 339] width 177 height 36
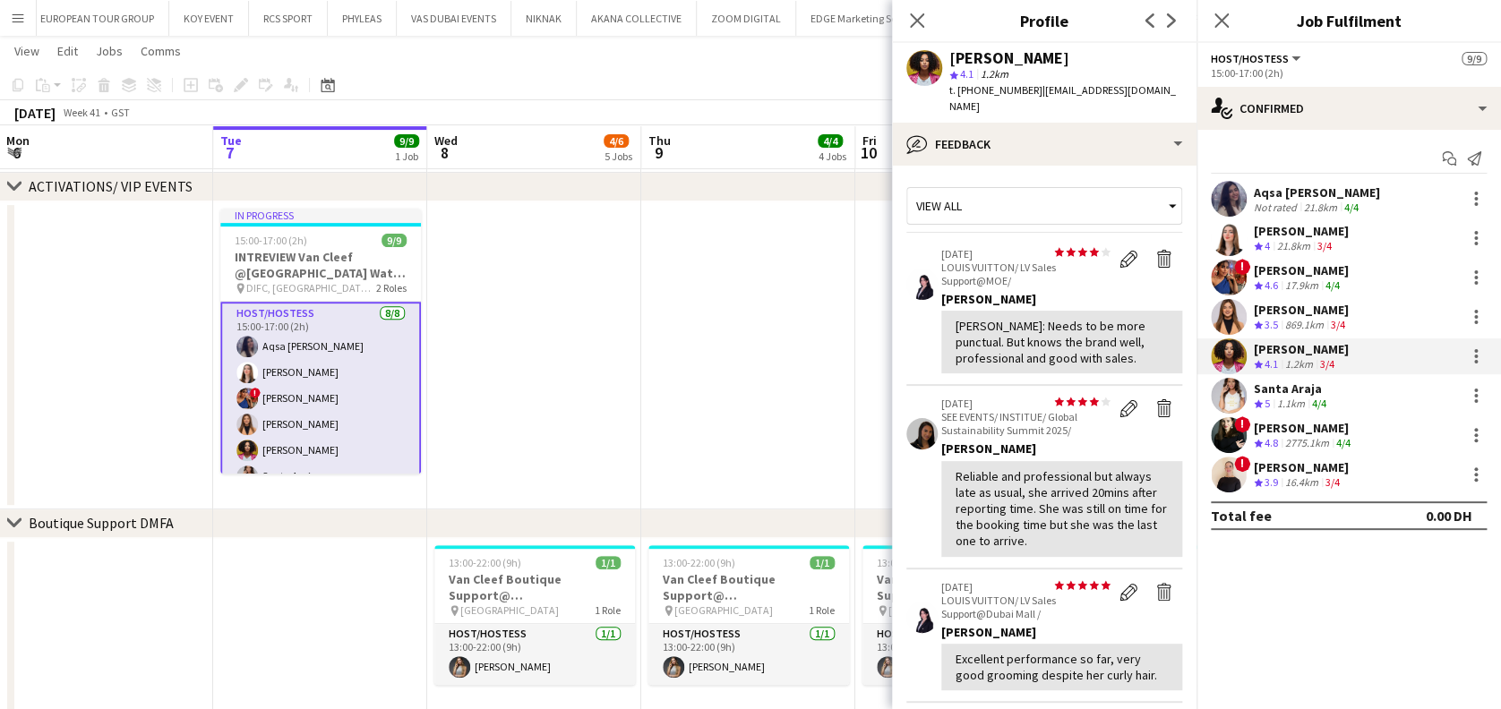
scroll to position [596, 0]
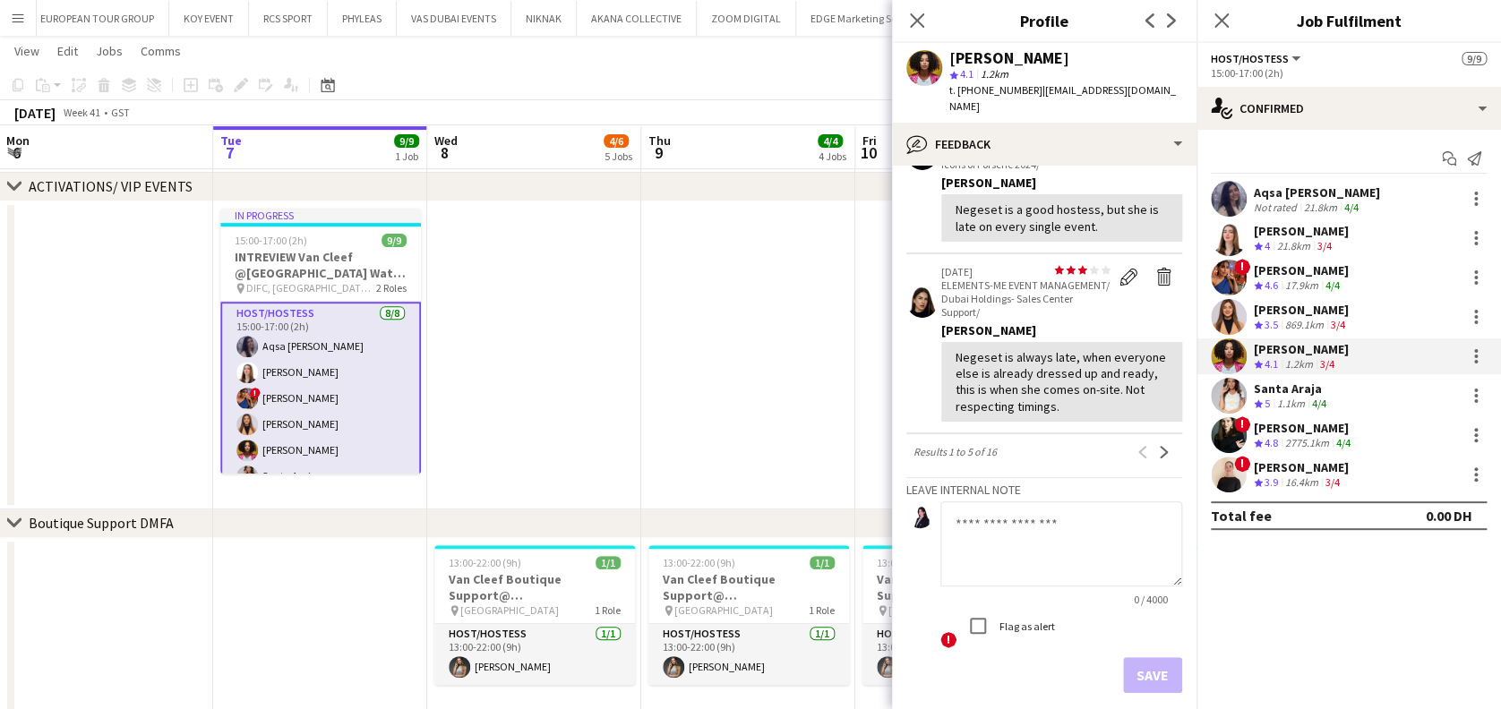
click at [1067, 553] on textarea at bounding box center [1061, 543] width 242 height 85
type textarea "*"
click at [1268, 433] on div "Maria Leontyeva" at bounding box center [1304, 428] width 100 height 16
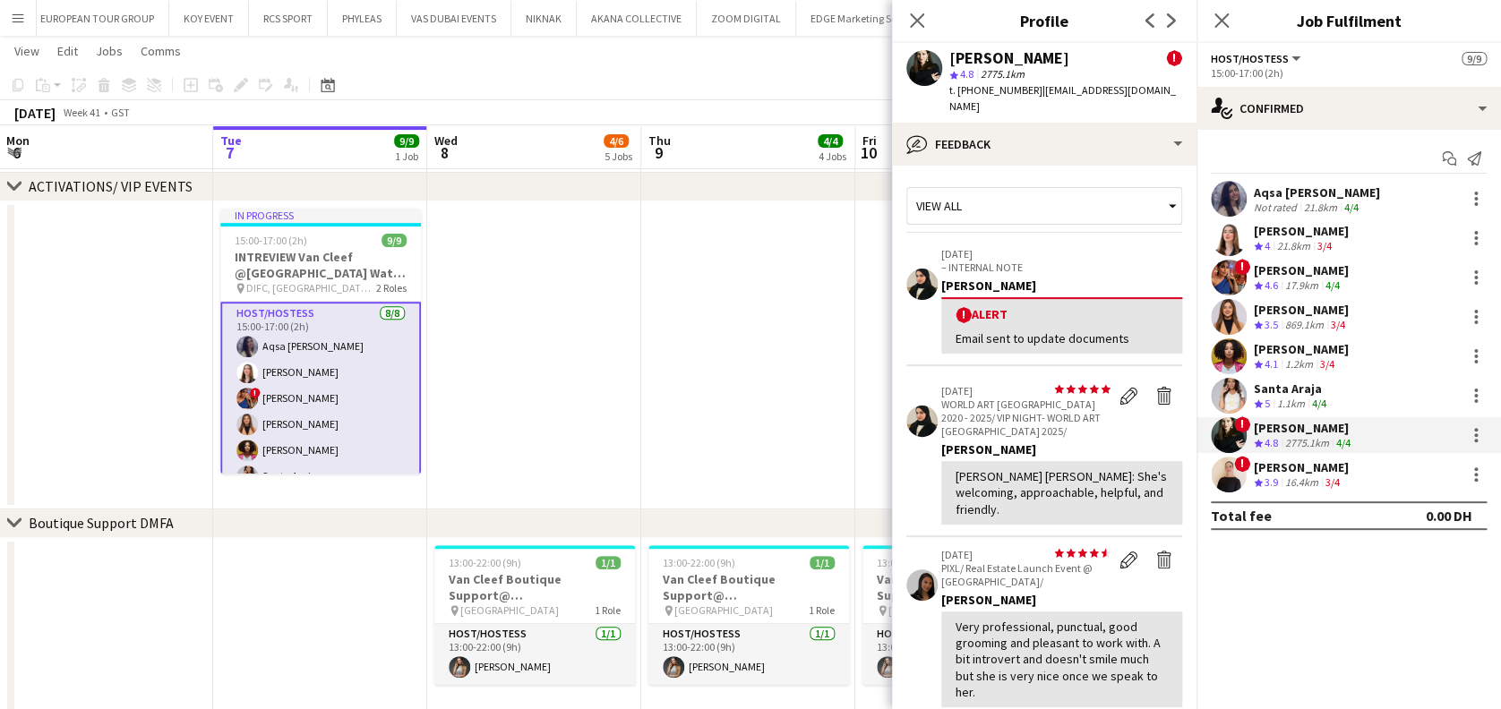
click at [793, 339] on app-date-cell at bounding box center [748, 355] width 214 height 308
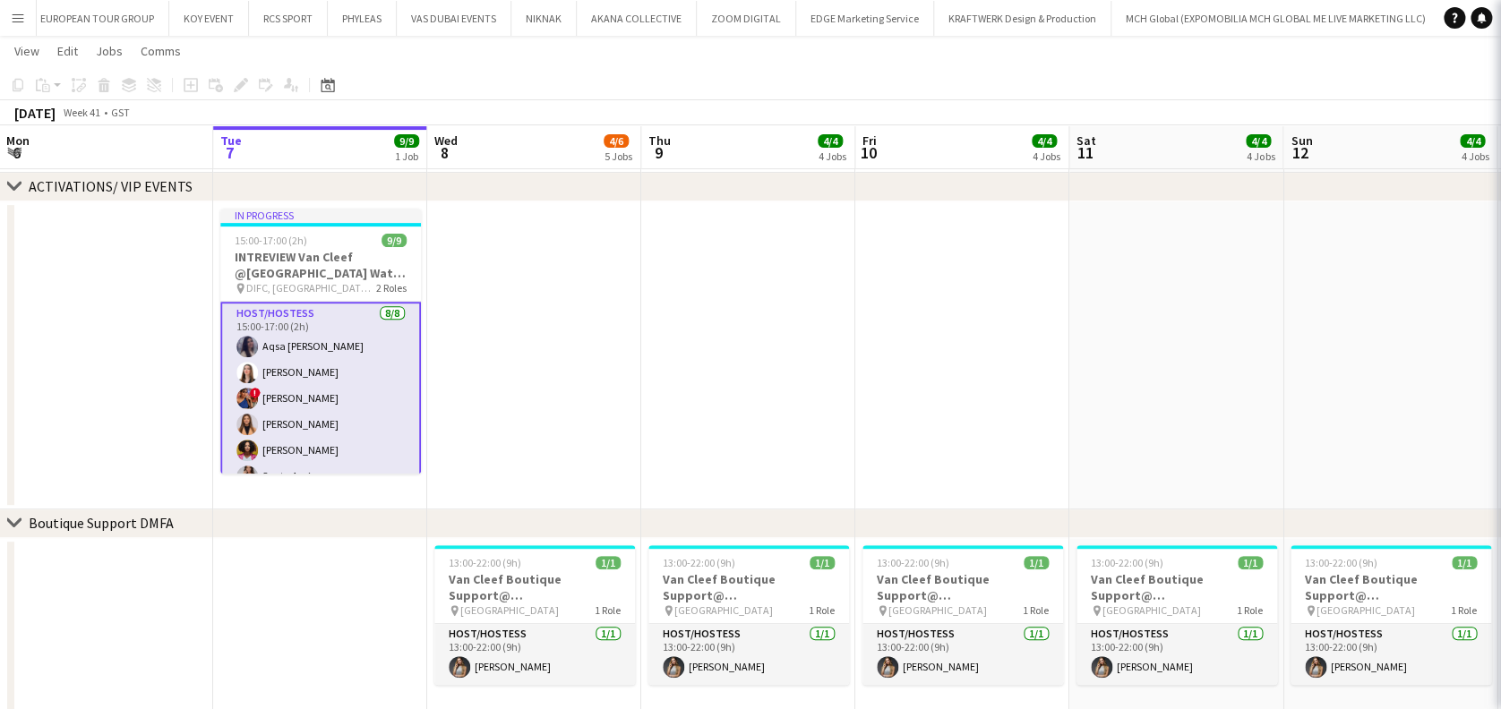
scroll to position [0, 428]
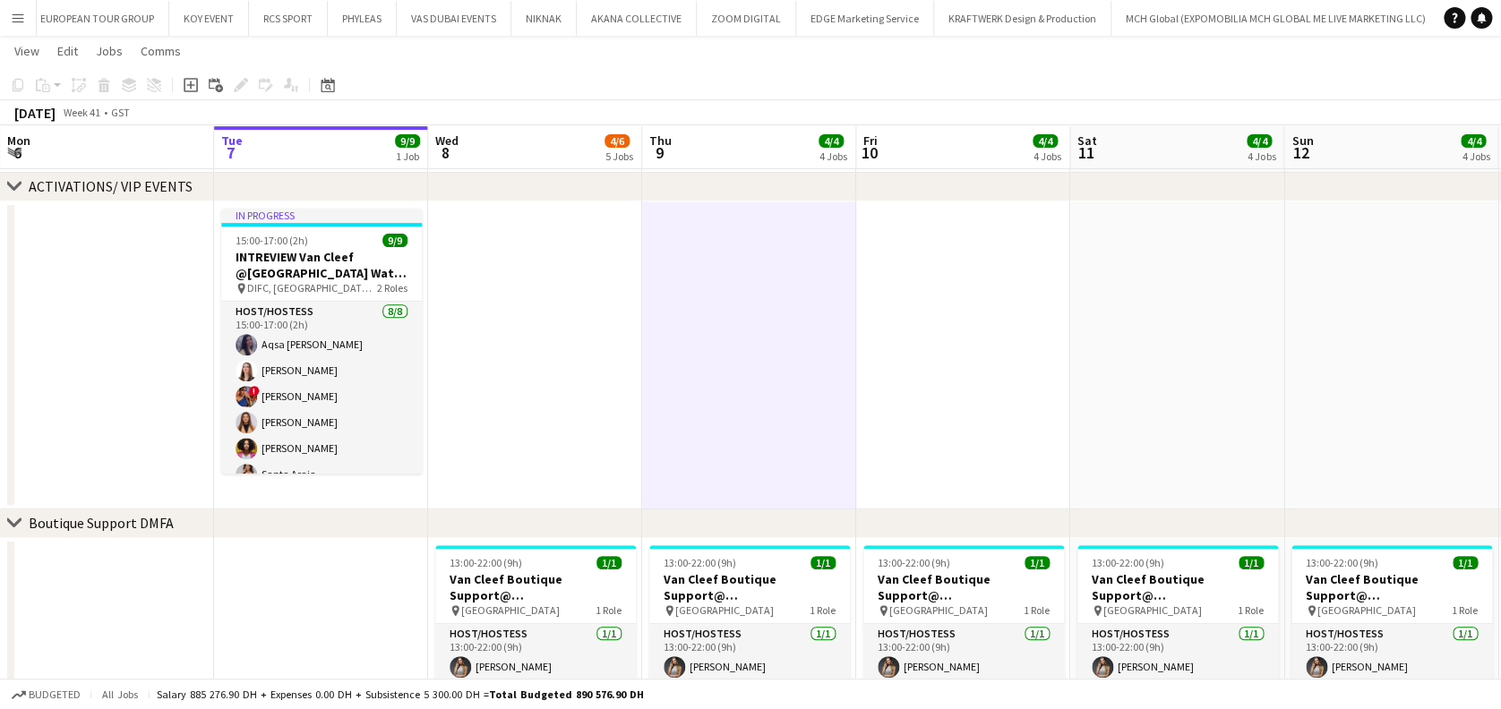
drag, startPoint x: 587, startPoint y: 289, endPoint x: 567, endPoint y: 300, distance: 23.2
click at [588, 289] on app-date-cell at bounding box center [535, 355] width 214 height 308
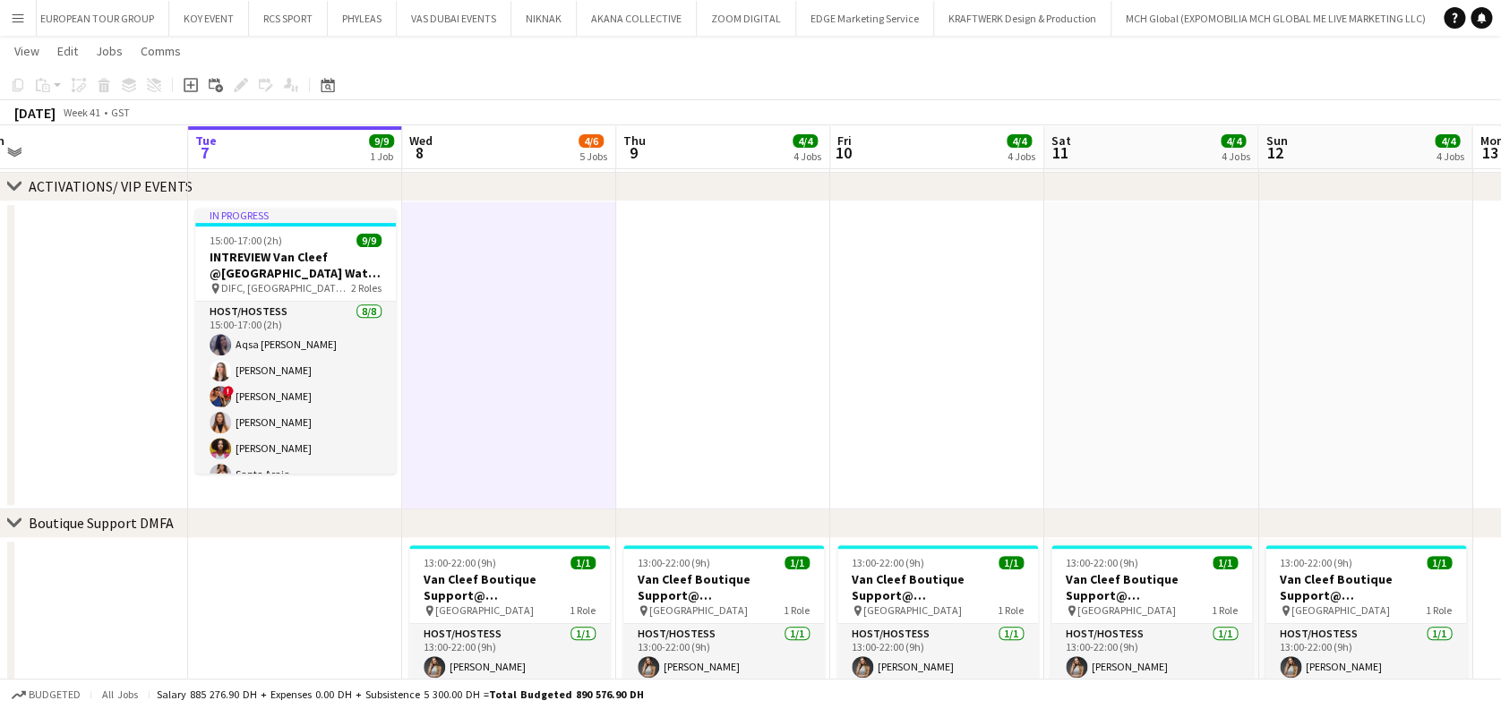
drag, startPoint x: 553, startPoint y: 306, endPoint x: 759, endPoint y: 303, distance: 206.0
click at [759, 303] on app-calendar-viewport "Sat 4 4/4 4 Jobs Sun 5 4/4 4 Jobs Mon 6 Tue 7 9/9 1 Job Wed 8 4/6 5 Jobs Thu 9 …" at bounding box center [750, 637] width 1501 height 1611
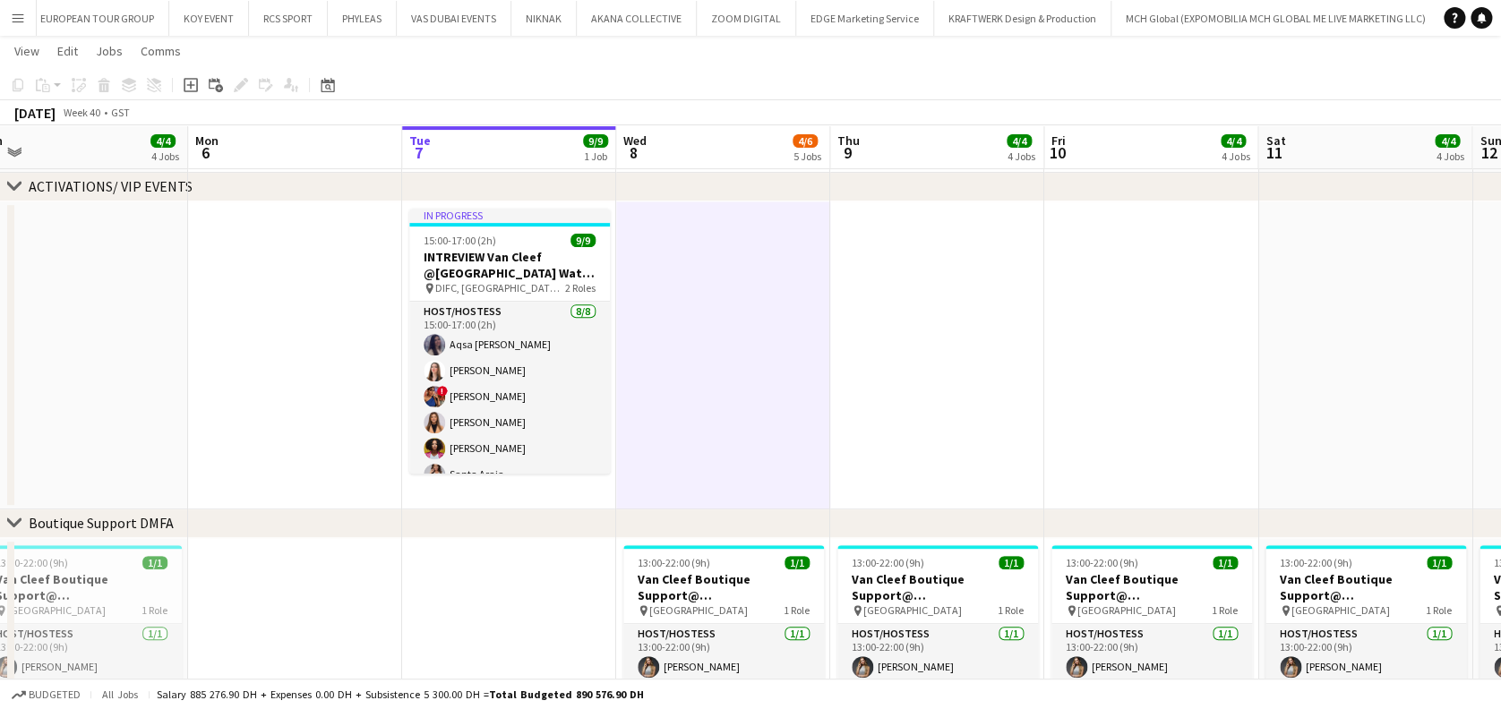
scroll to position [0, 435]
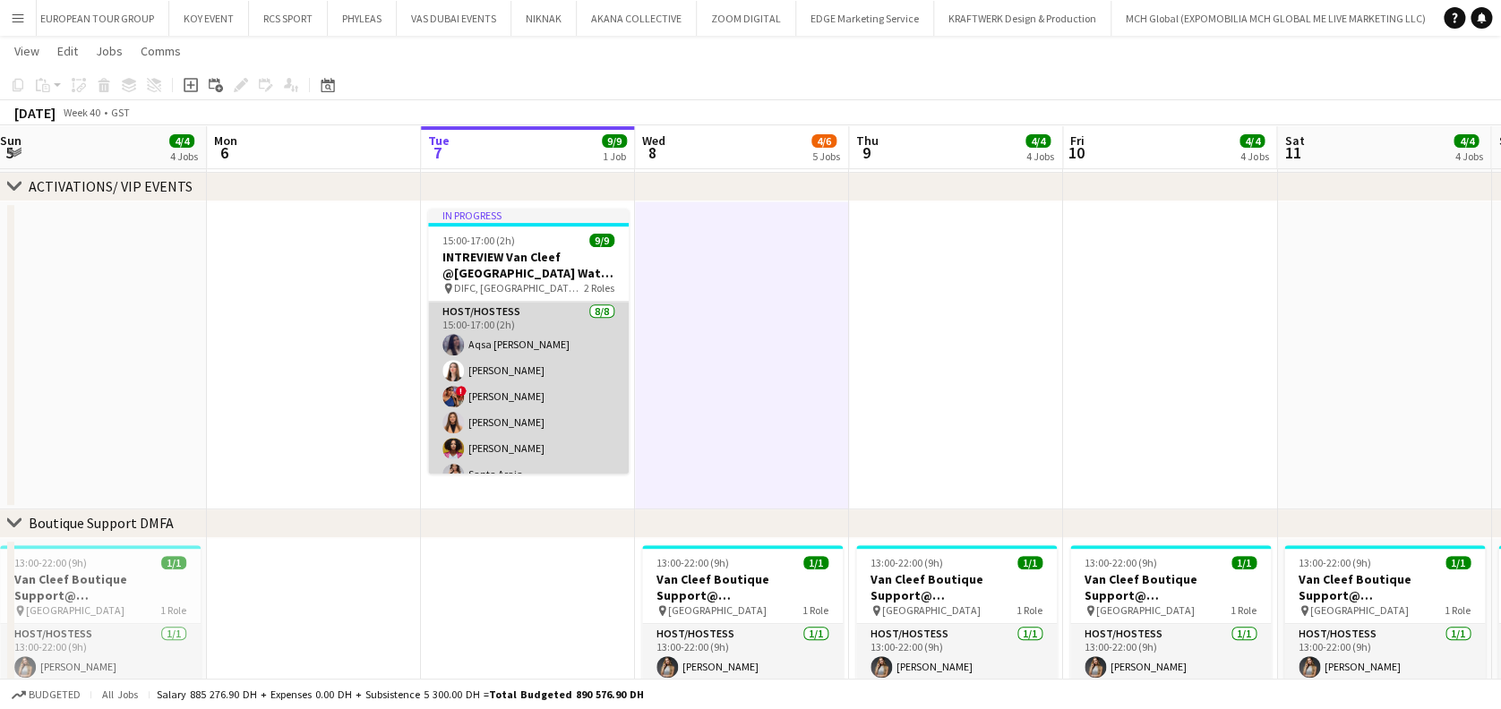
click at [548, 439] on app-card-role "Host/Hostess 8/8 15:00-17:00 (2h) Aqsa Urooj Zahid Yara Nehawi ! Salima Sad Mer…" at bounding box center [528, 423] width 201 height 243
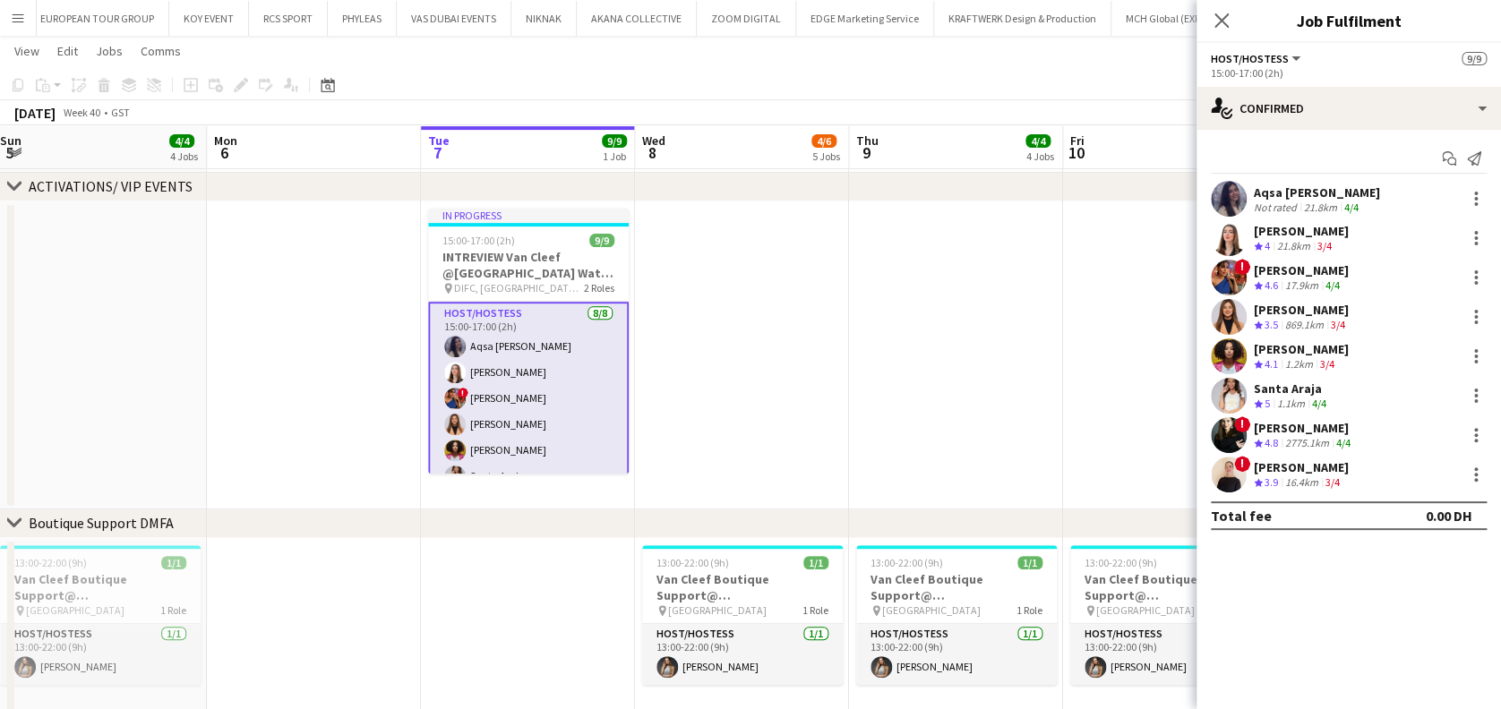
click at [1278, 367] on span "4.1" at bounding box center [1270, 363] width 13 height 13
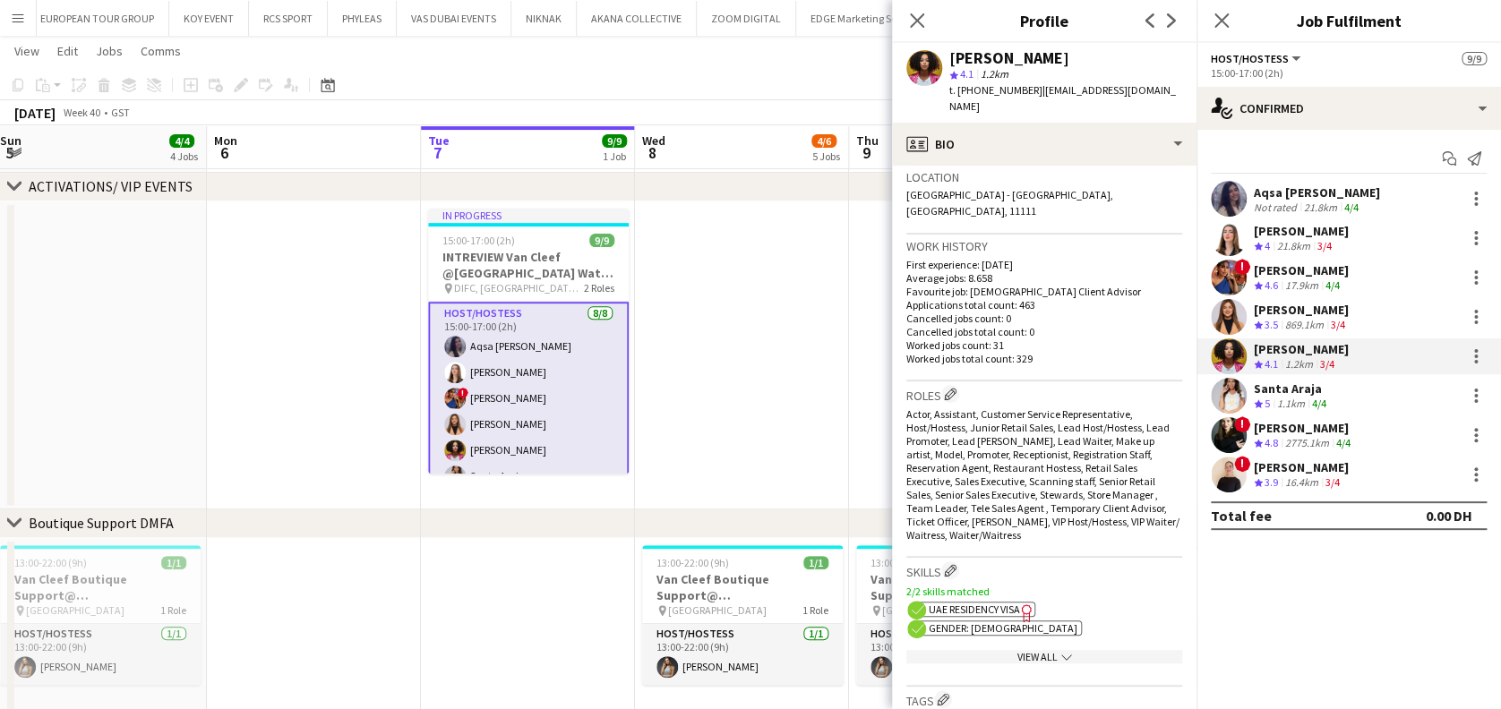
scroll to position [477, 0]
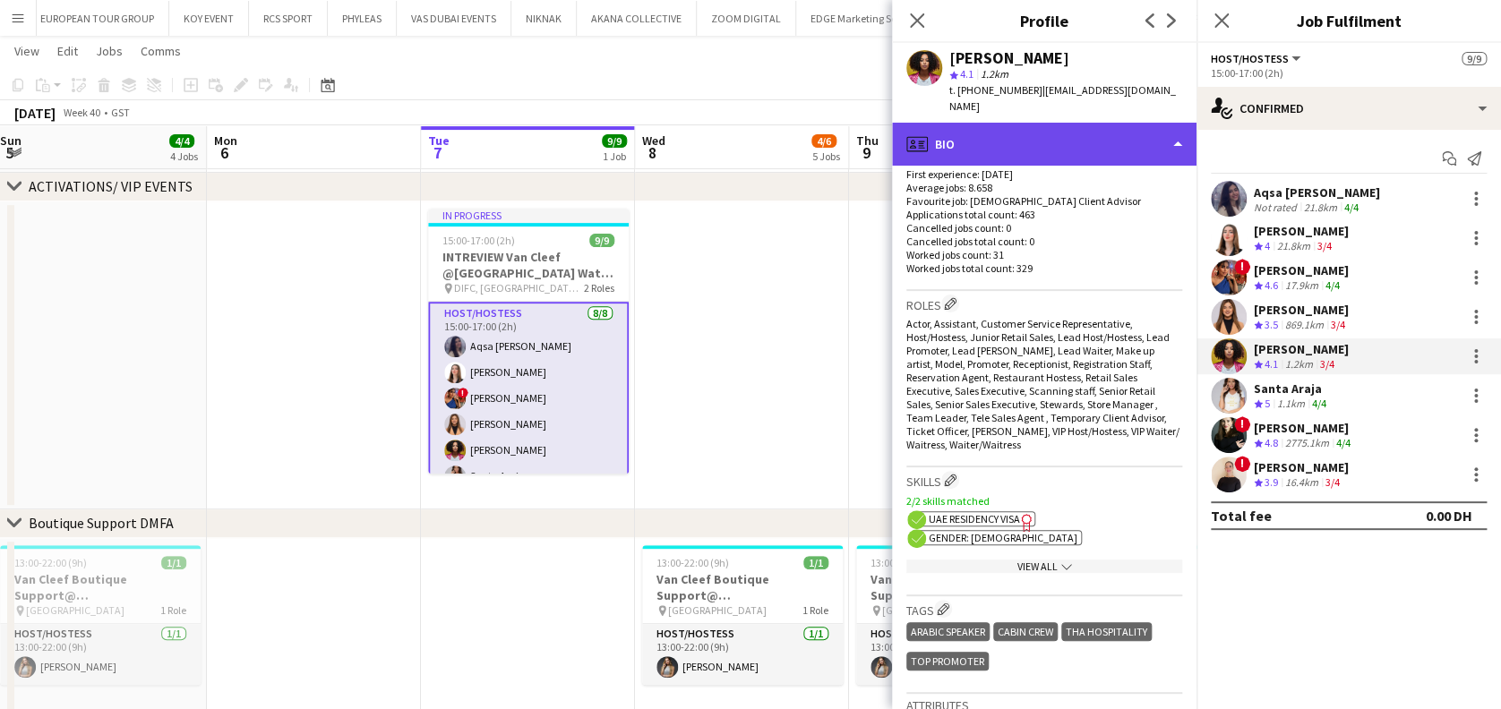
click at [1071, 142] on div "profile Bio" at bounding box center [1044, 144] width 304 height 43
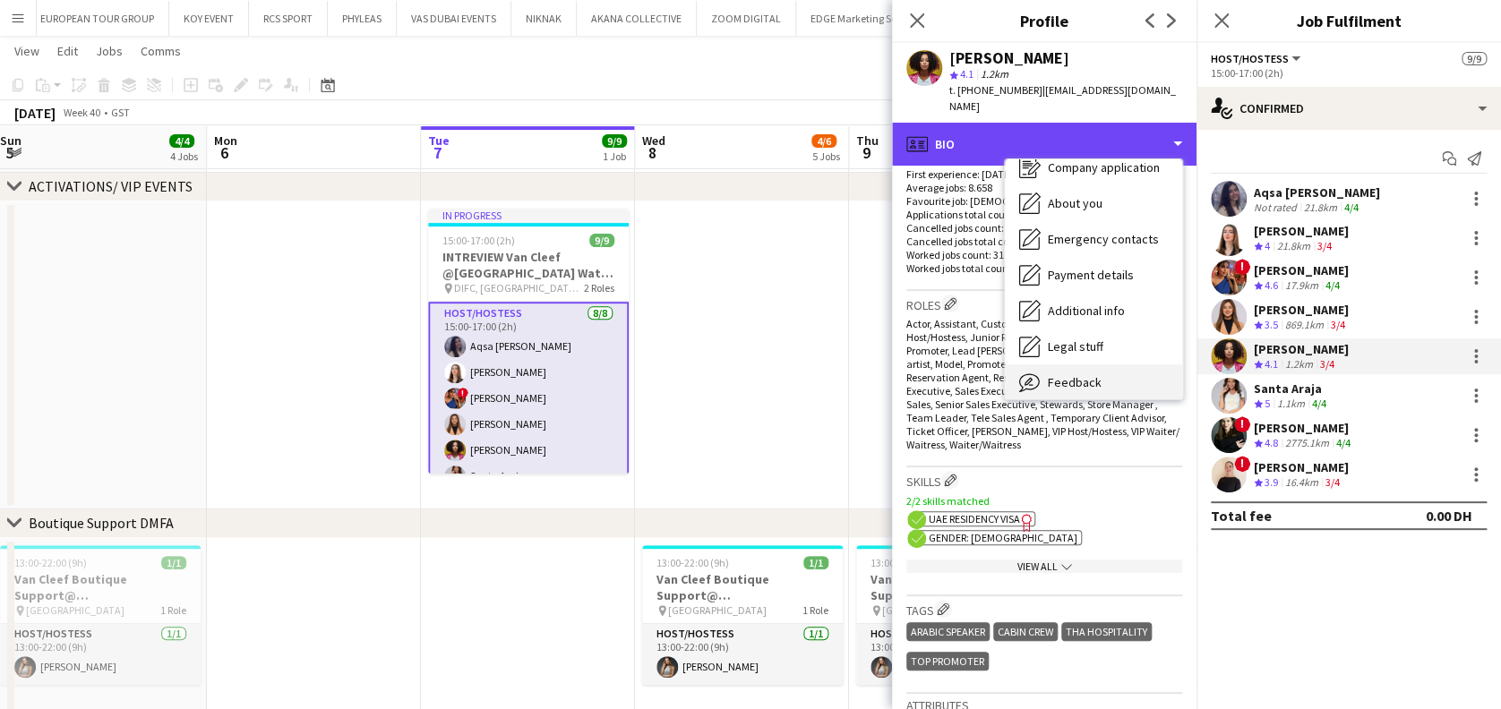
scroll to position [96, 0]
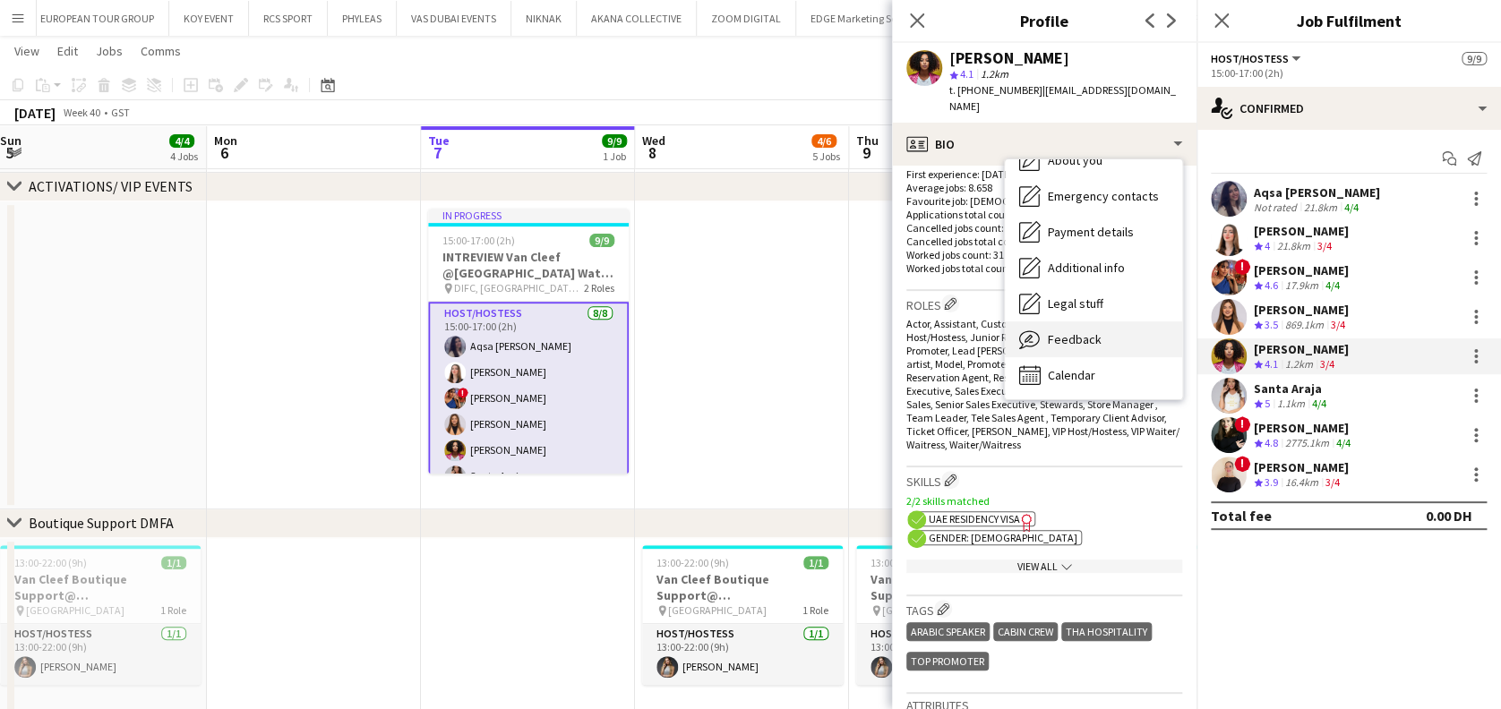
click at [1087, 333] on div "Feedback Feedback" at bounding box center [1093, 339] width 177 height 36
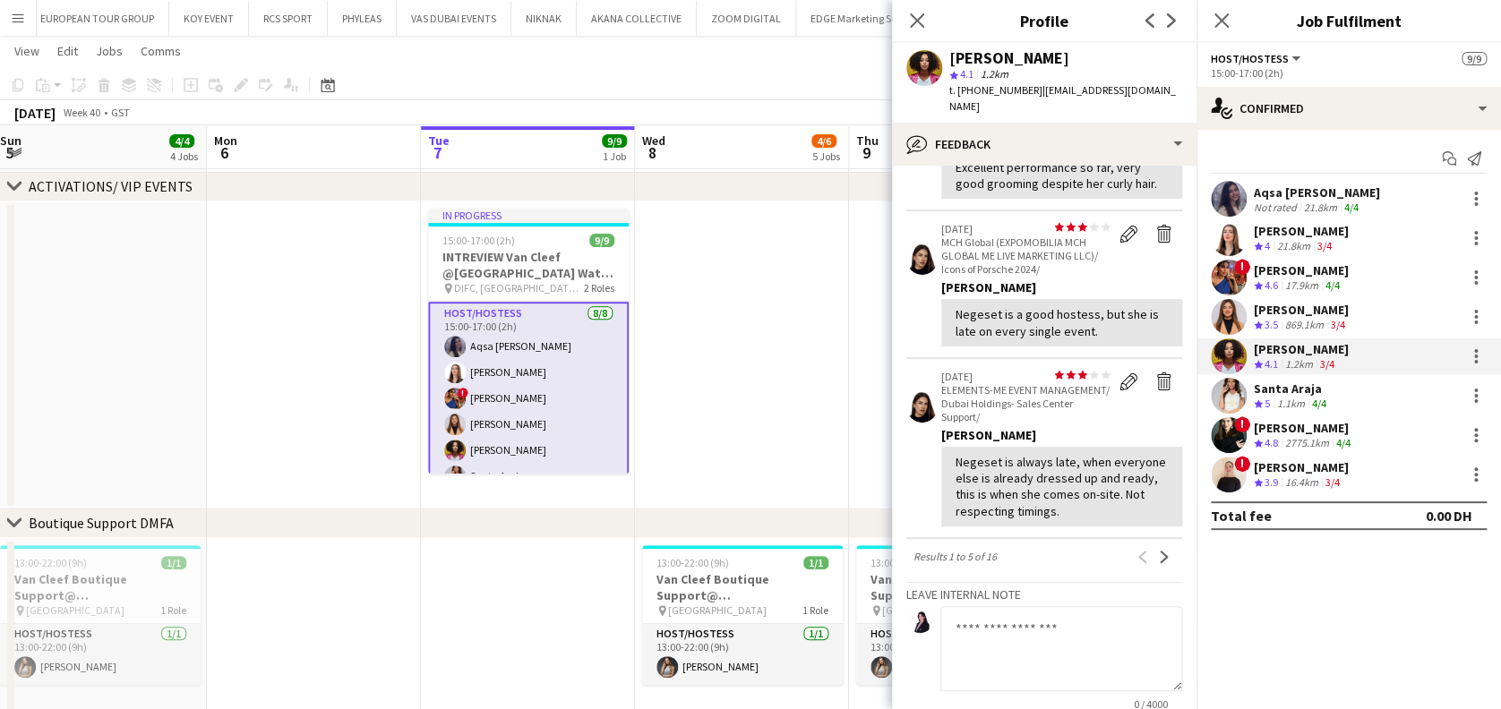
scroll to position [596, 0]
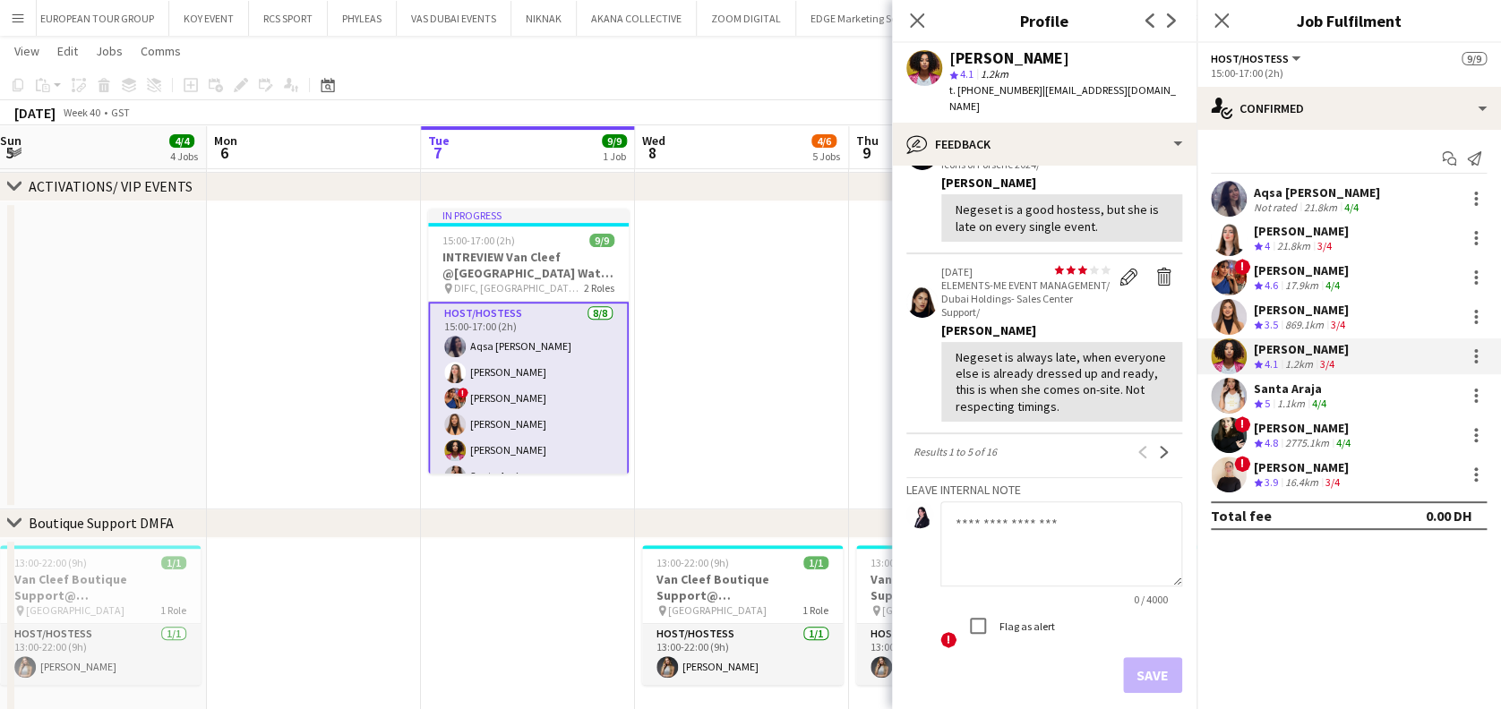
click at [1043, 548] on textarea at bounding box center [1061, 543] width 242 height 85
type textarea "*"
click at [1100, 537] on textarea "**********" at bounding box center [1061, 543] width 242 height 85
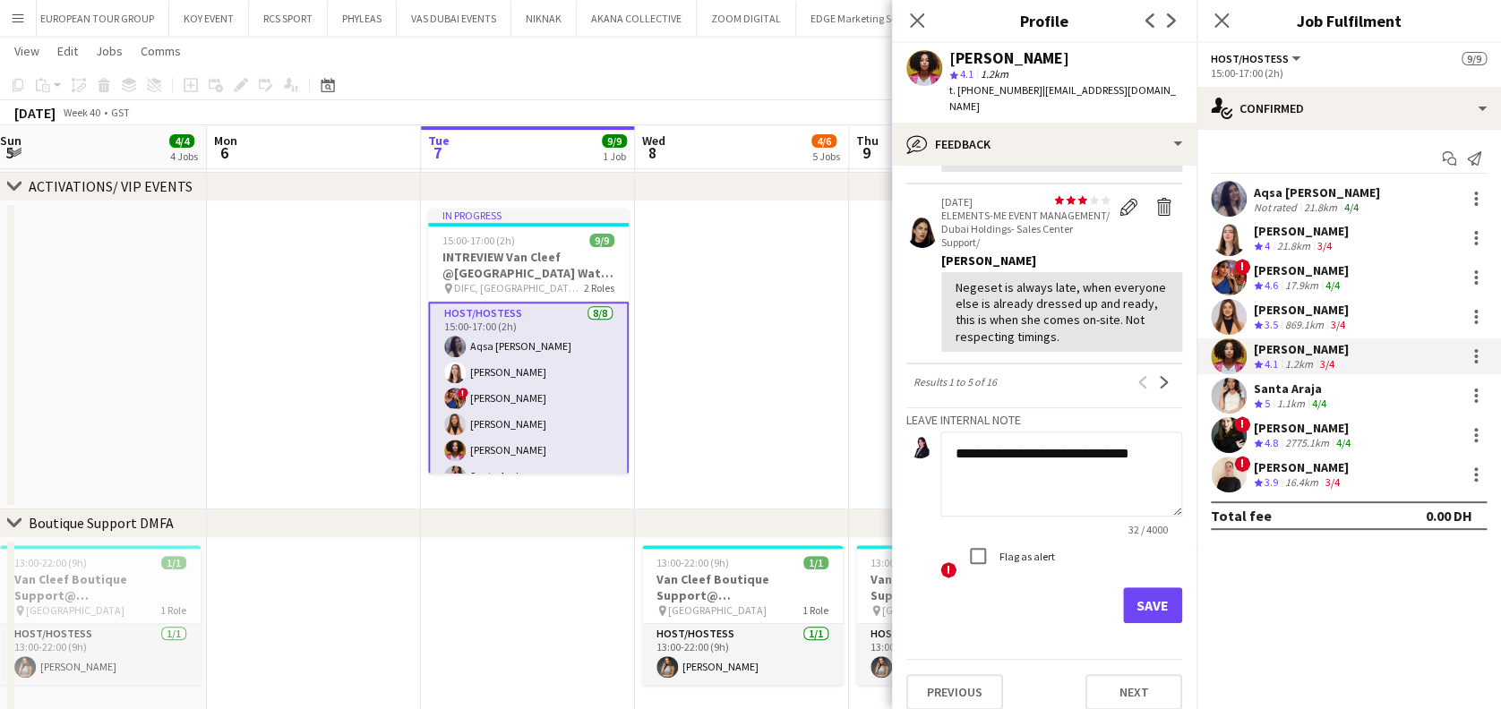
scroll to position [693, 0]
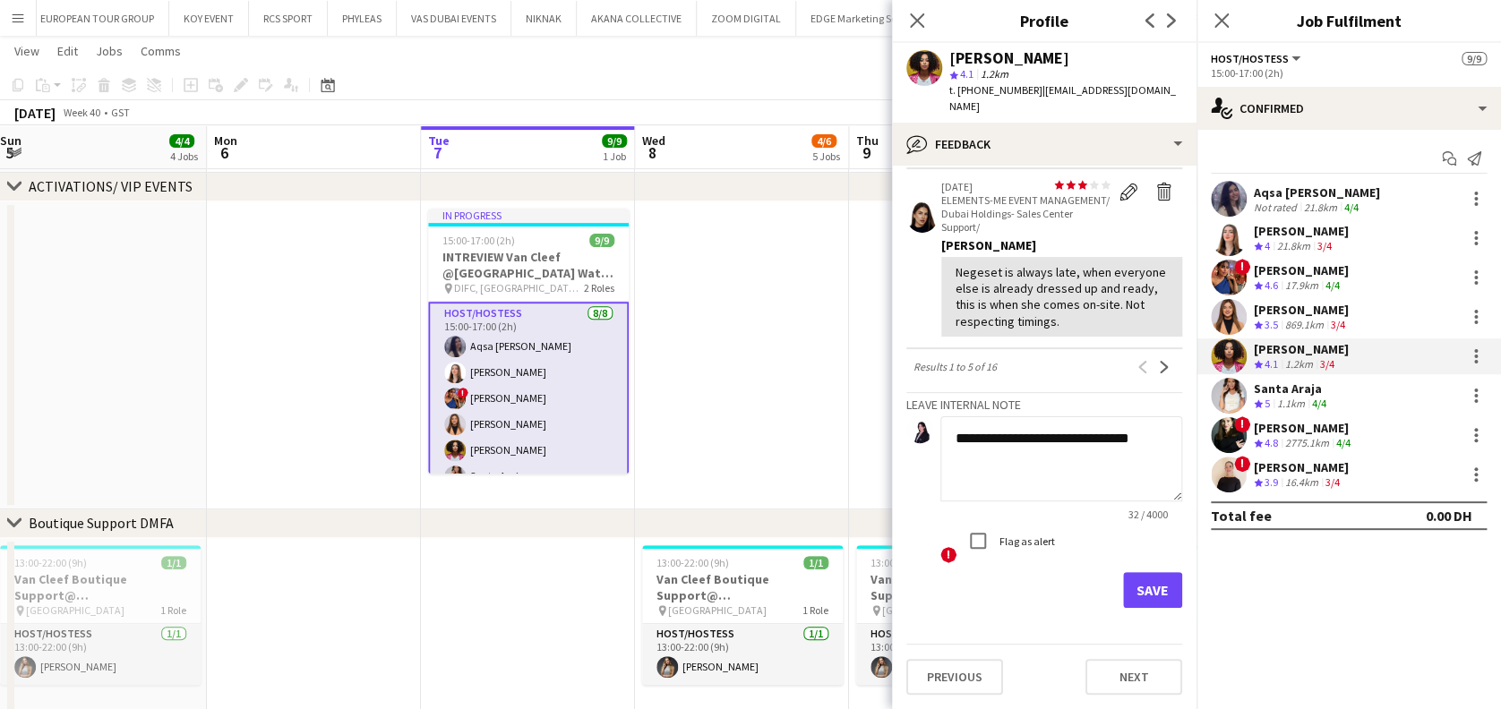
type textarea "**********"
click at [1158, 598] on button "Save" at bounding box center [1152, 590] width 59 height 36
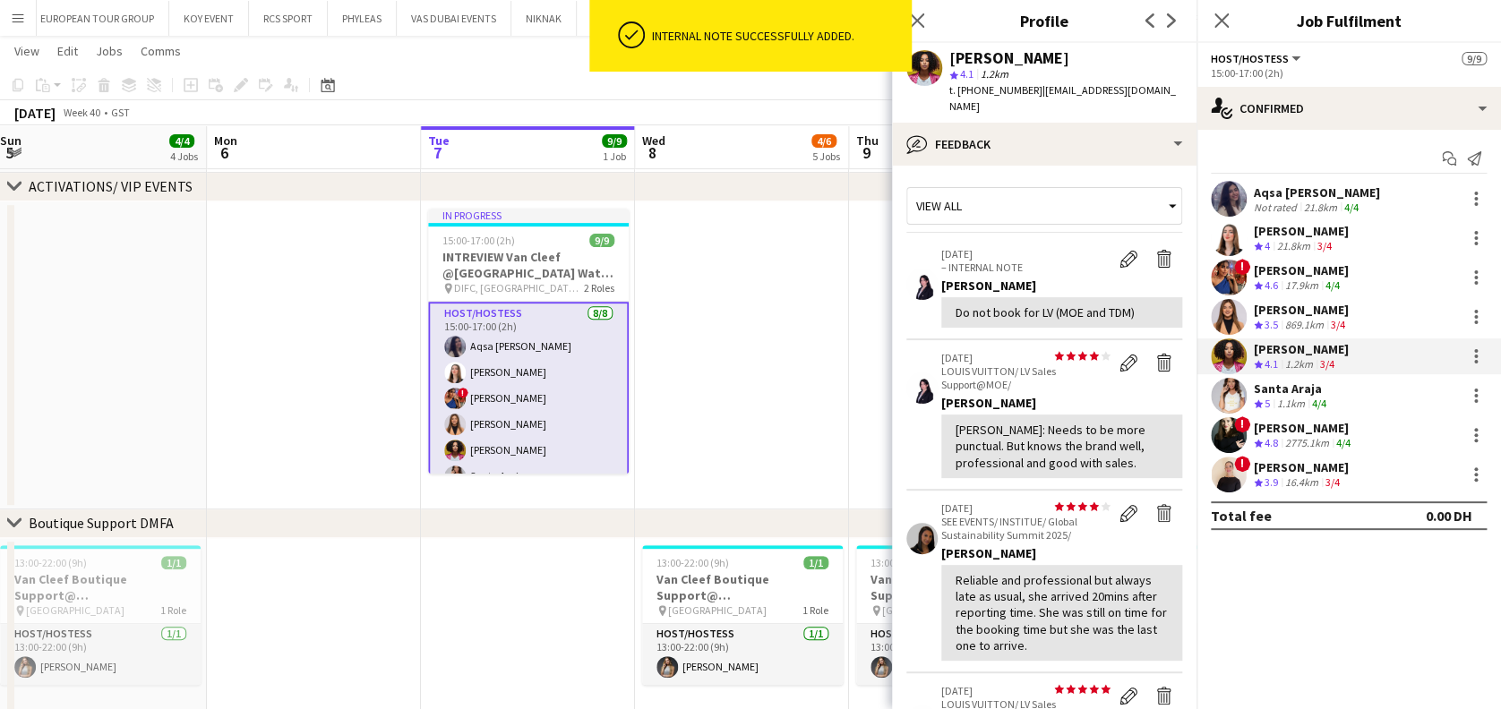
click at [818, 358] on app-date-cell at bounding box center [742, 355] width 214 height 308
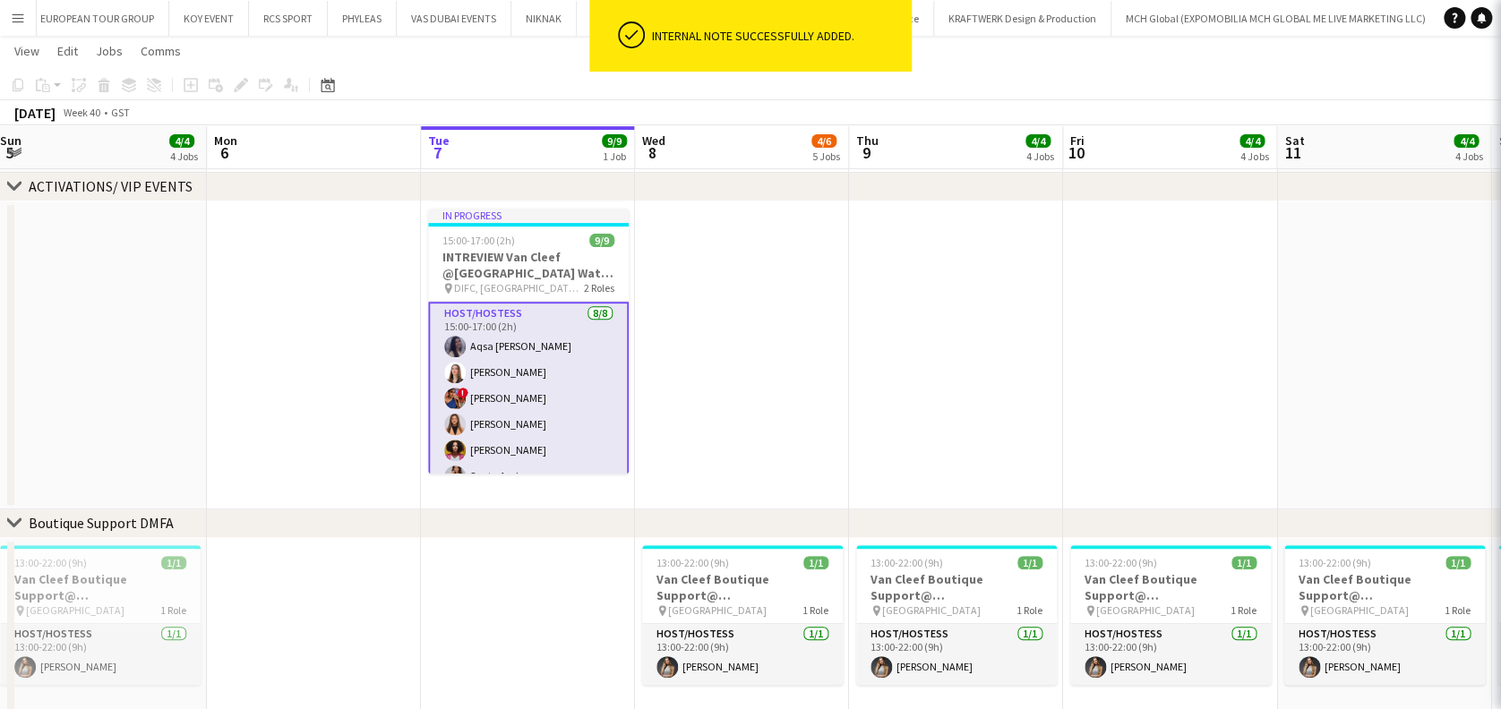
scroll to position [0, 434]
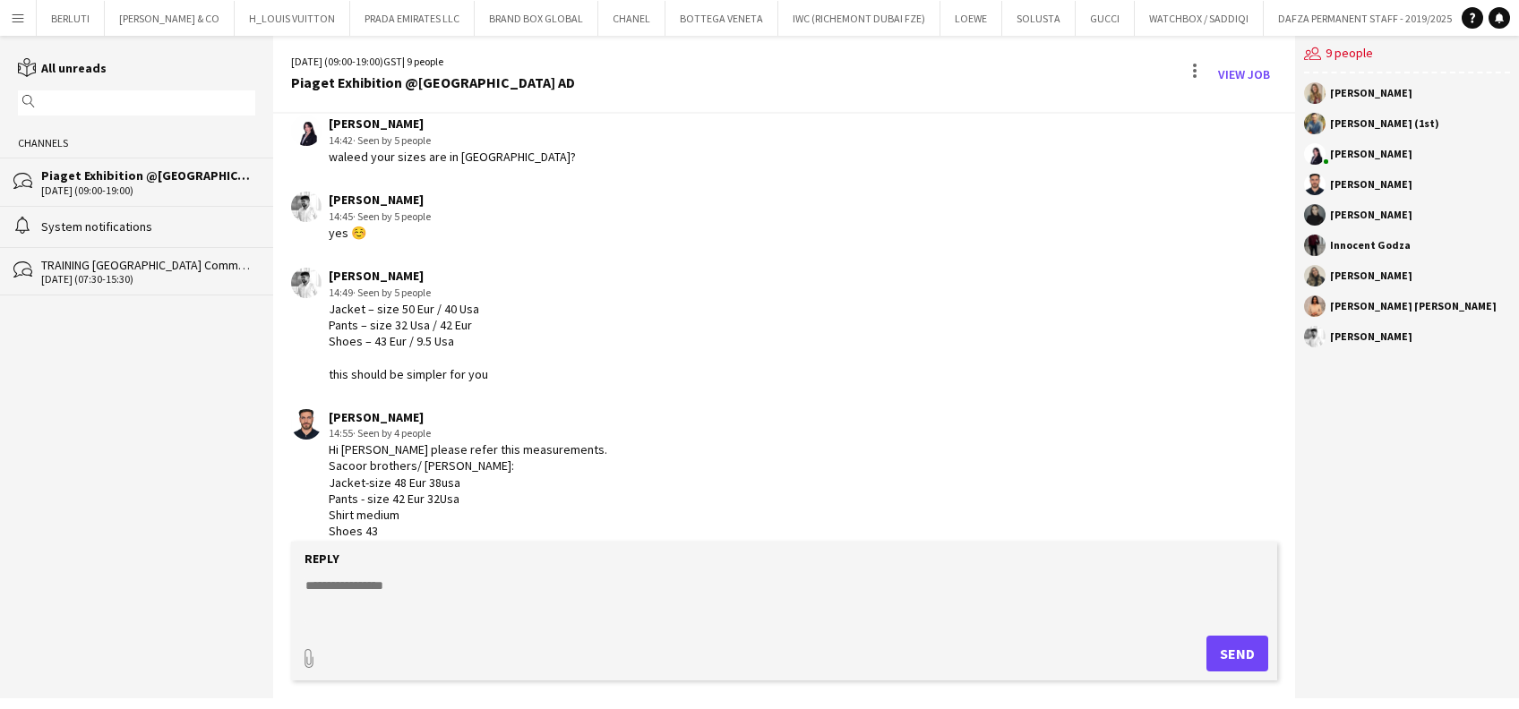
scroll to position [1095, 0]
